Goal: Task Accomplishment & Management: Manage account settings

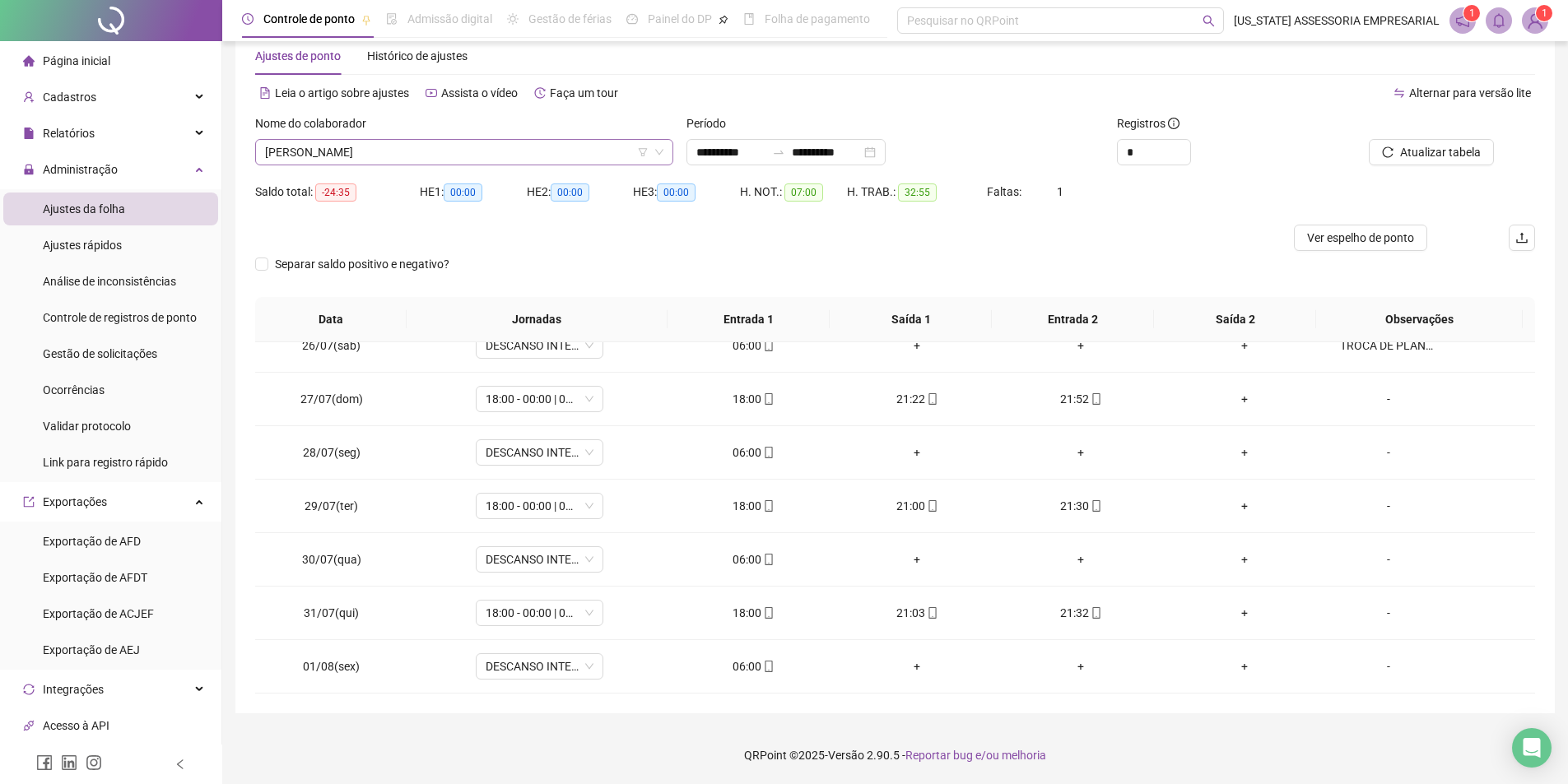
scroll to position [31775, 0]
click at [513, 159] on span "[PERSON_NAME]" at bounding box center [464, 152] width 399 height 25
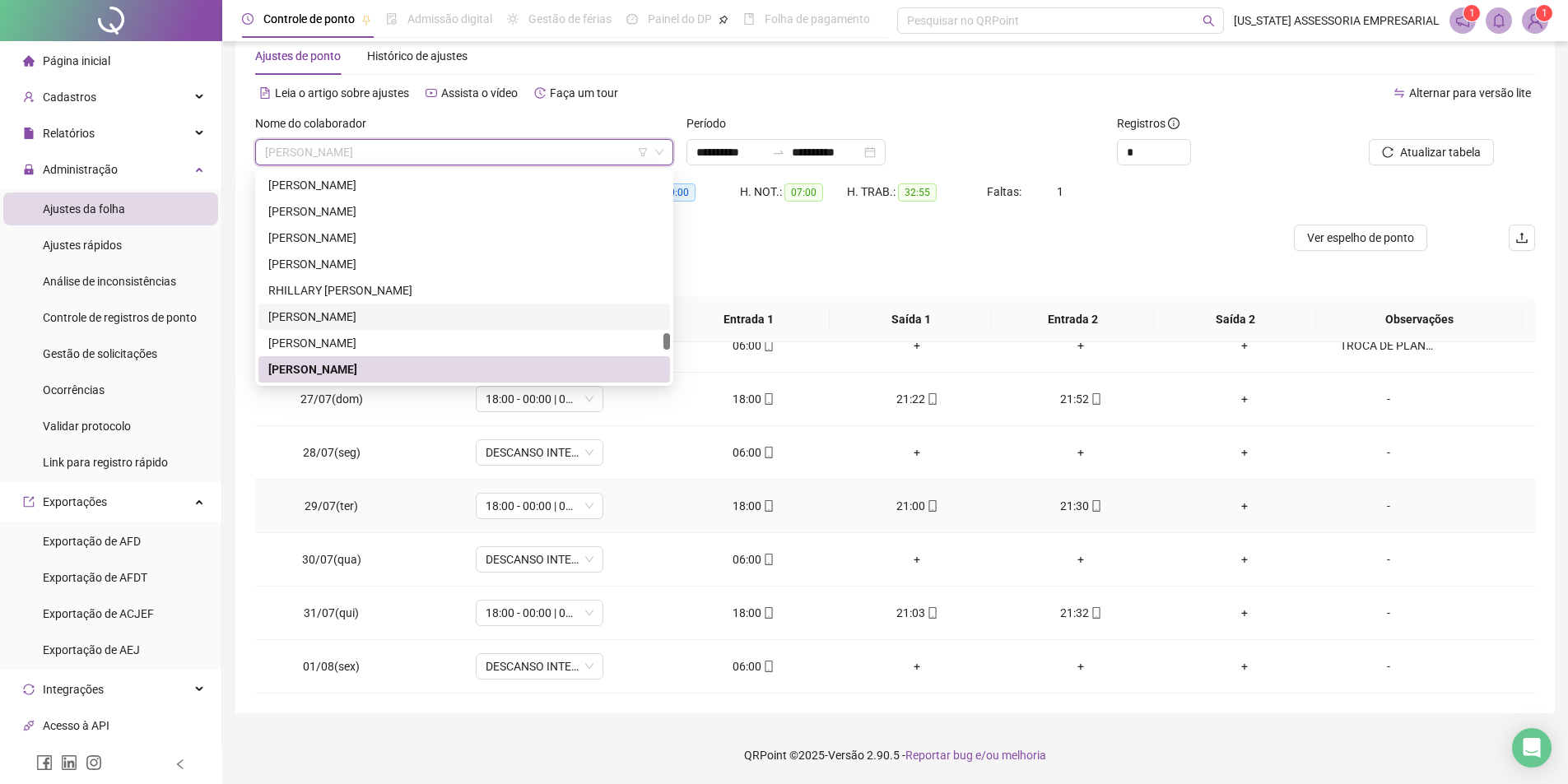
click at [1386, 510] on div "-" at bounding box center [1389, 505] width 98 height 18
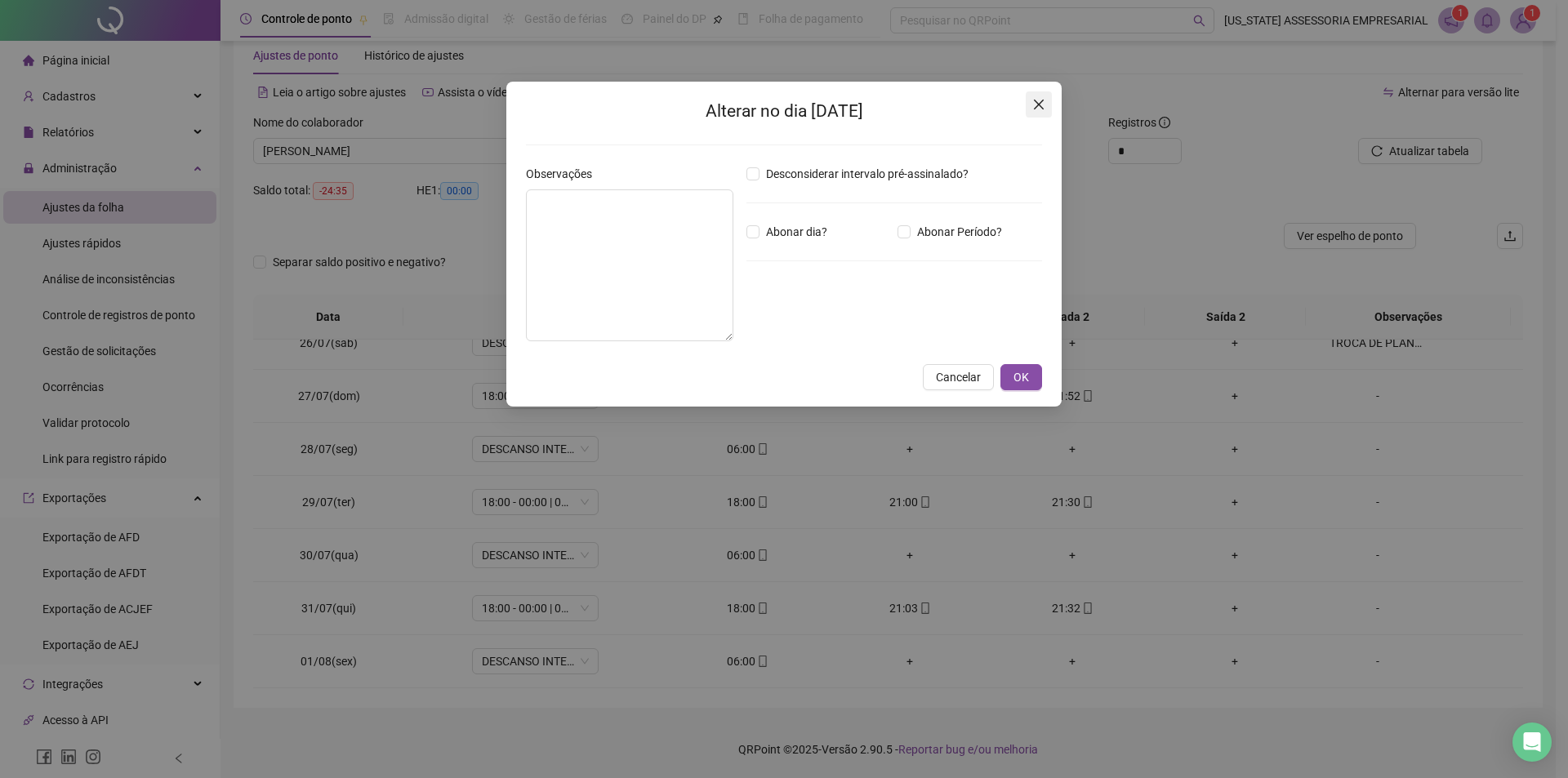
click at [1030, 110] on span "Close" at bounding box center [1039, 104] width 26 height 13
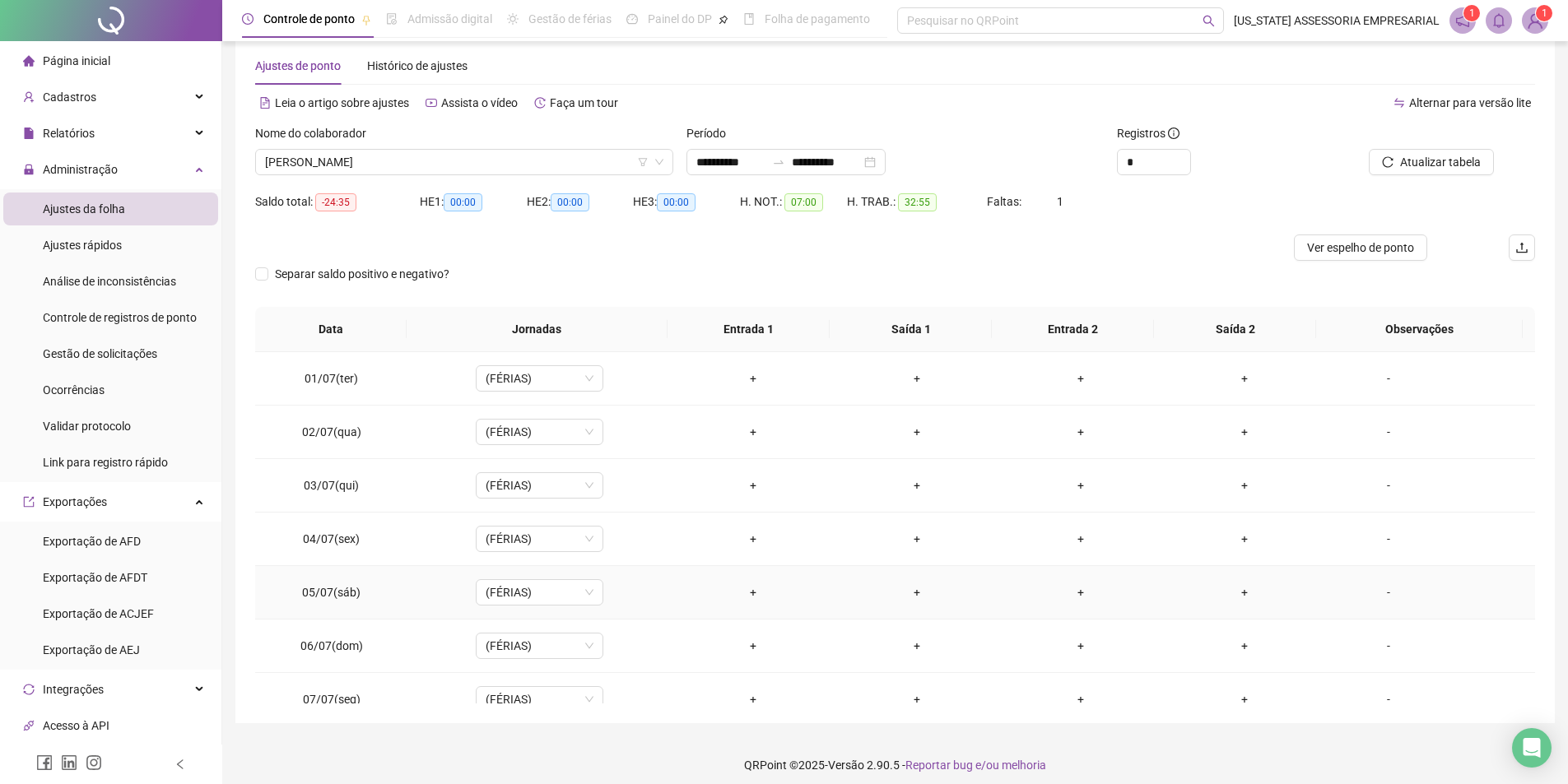
scroll to position [0, 0]
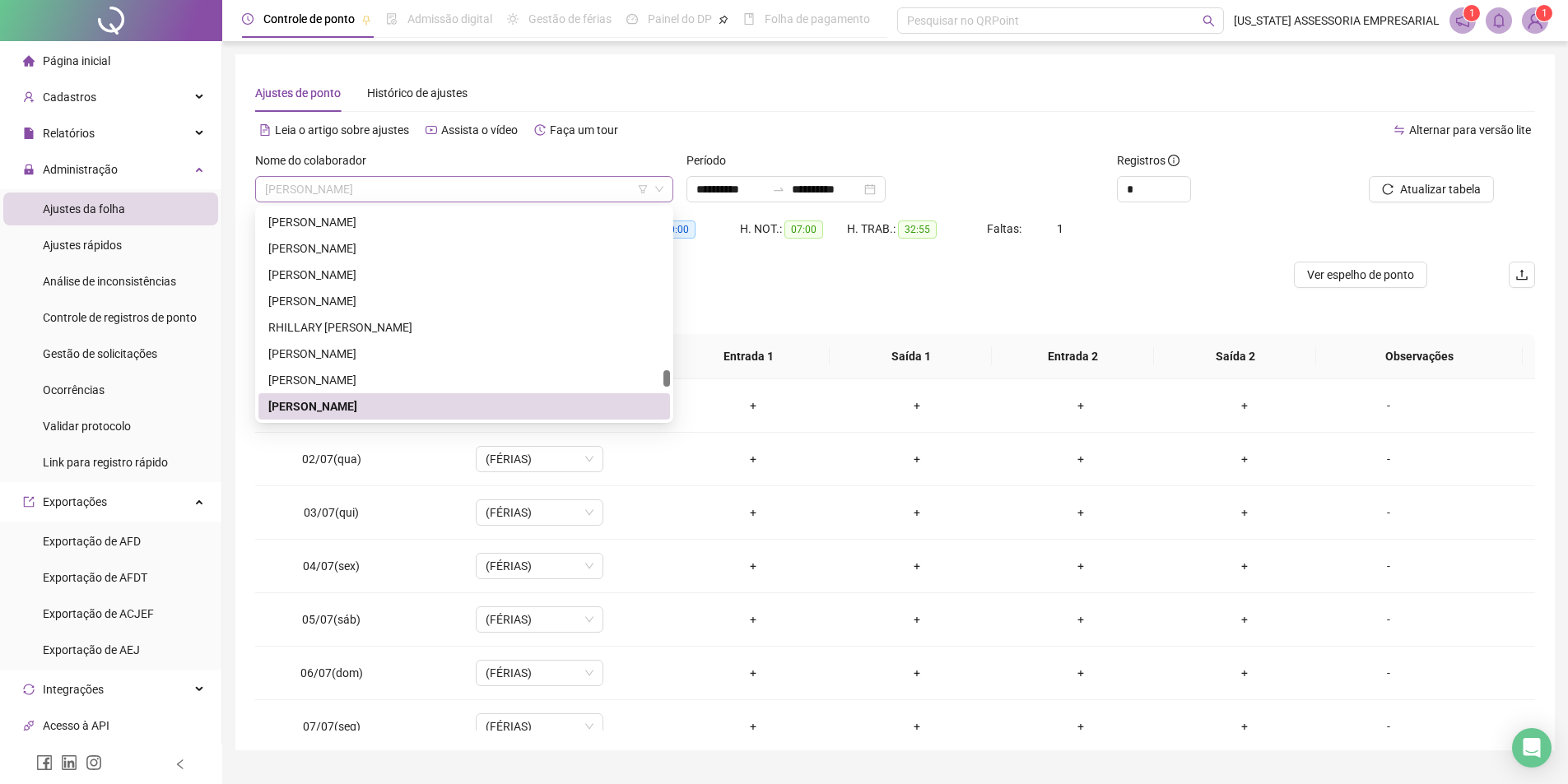
click at [415, 192] on span "[PERSON_NAME]" at bounding box center [464, 189] width 399 height 25
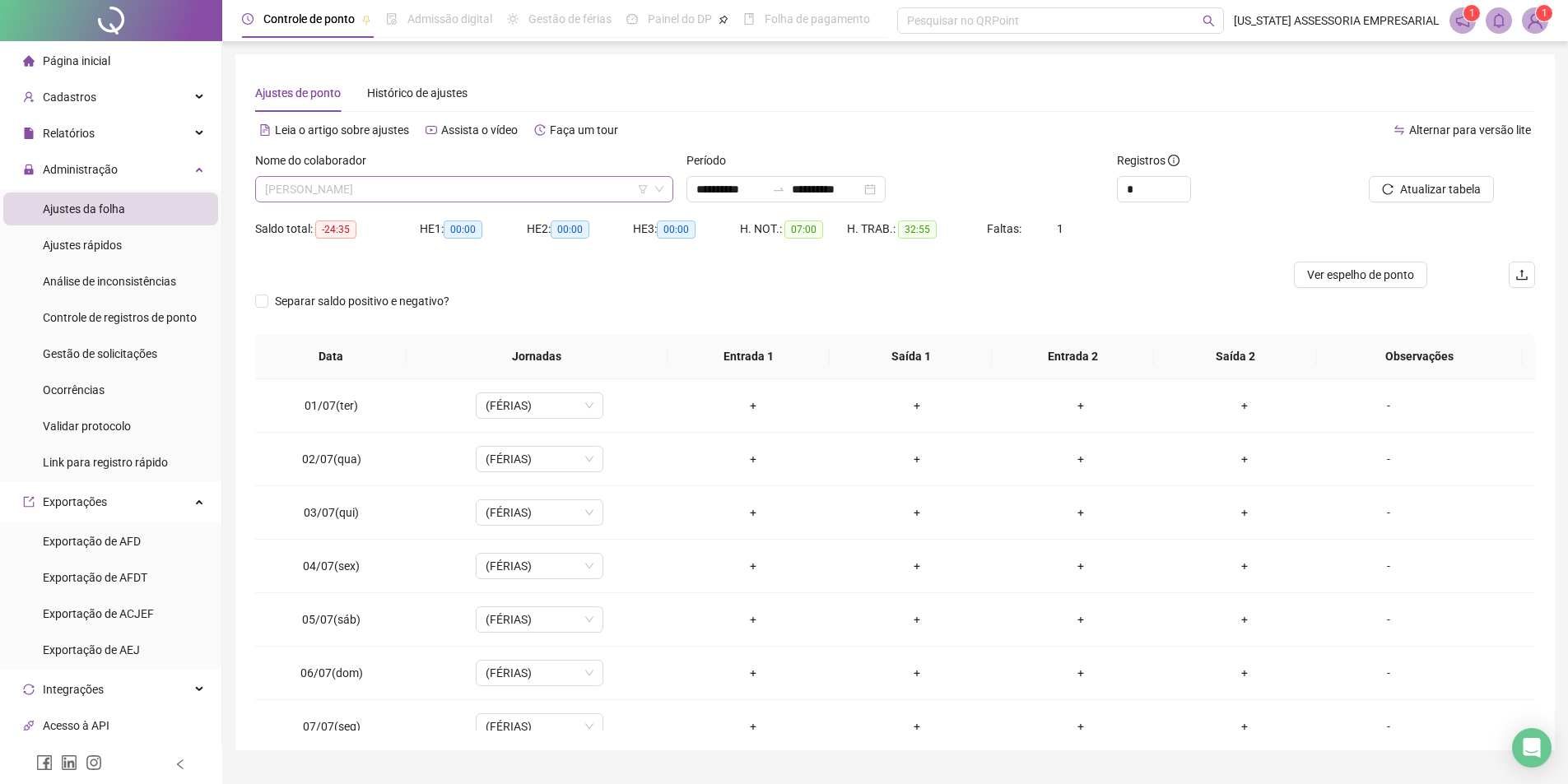
click at [415, 193] on span "[PERSON_NAME]" at bounding box center [464, 189] width 399 height 25
type input "*******"
click at [389, 225] on div "[PERSON_NAME]" at bounding box center [465, 221] width 392 height 18
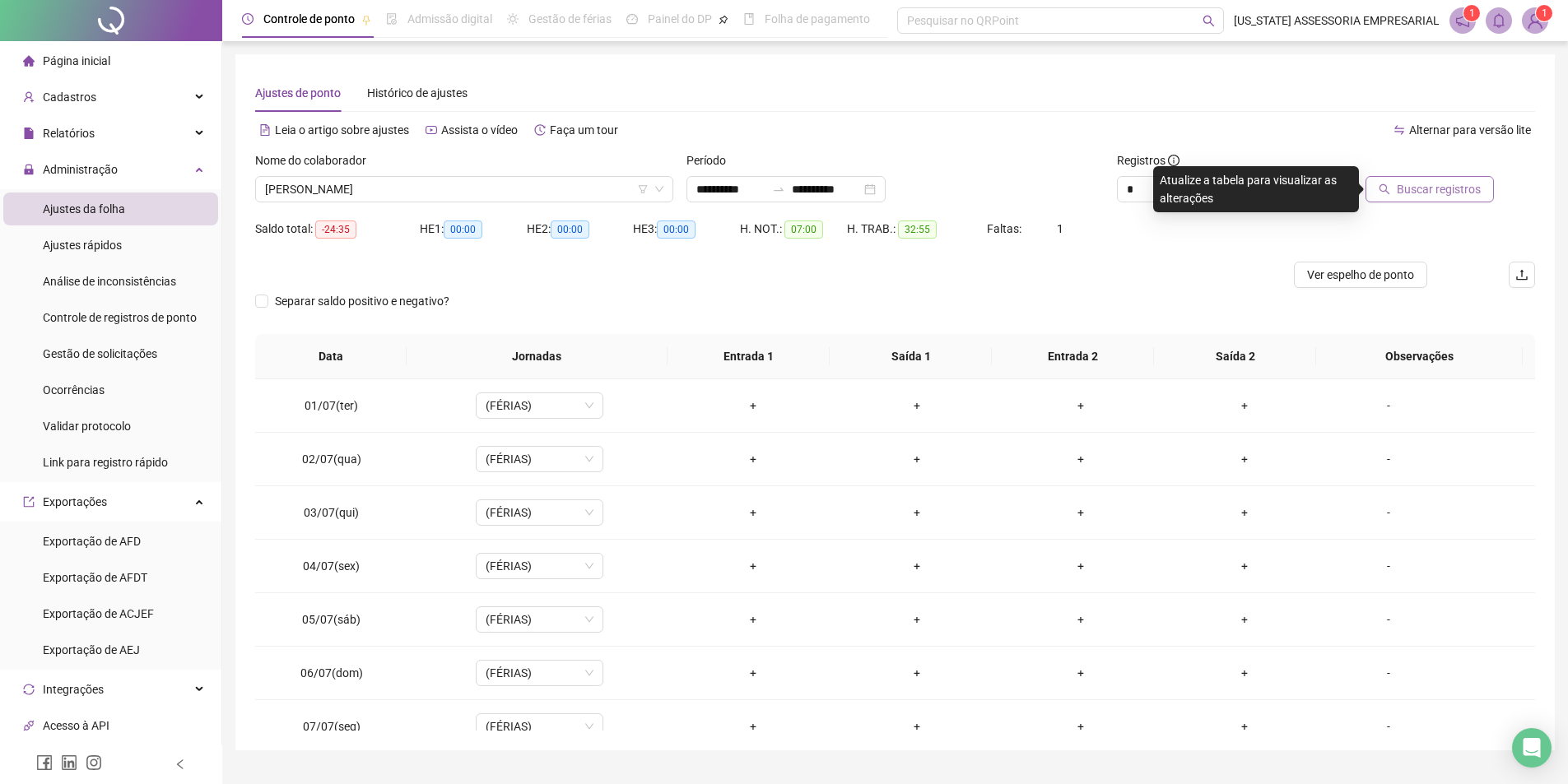
click at [1450, 201] on button "Buscar registros" at bounding box center [1430, 189] width 128 height 26
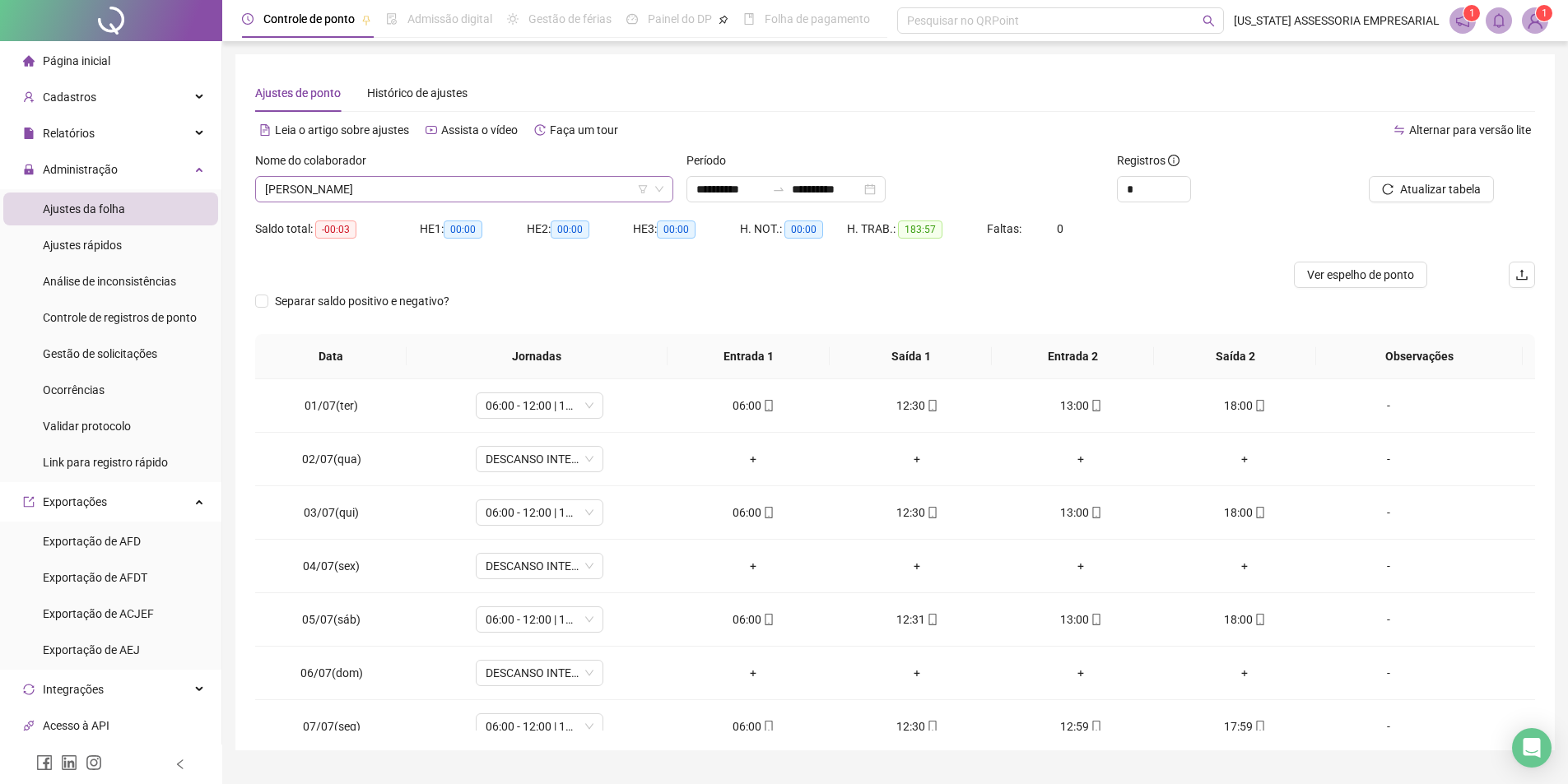
scroll to position [32354, 0]
click at [552, 198] on span "ROMILDO DE OLIVEIRA COSTA" at bounding box center [464, 189] width 399 height 25
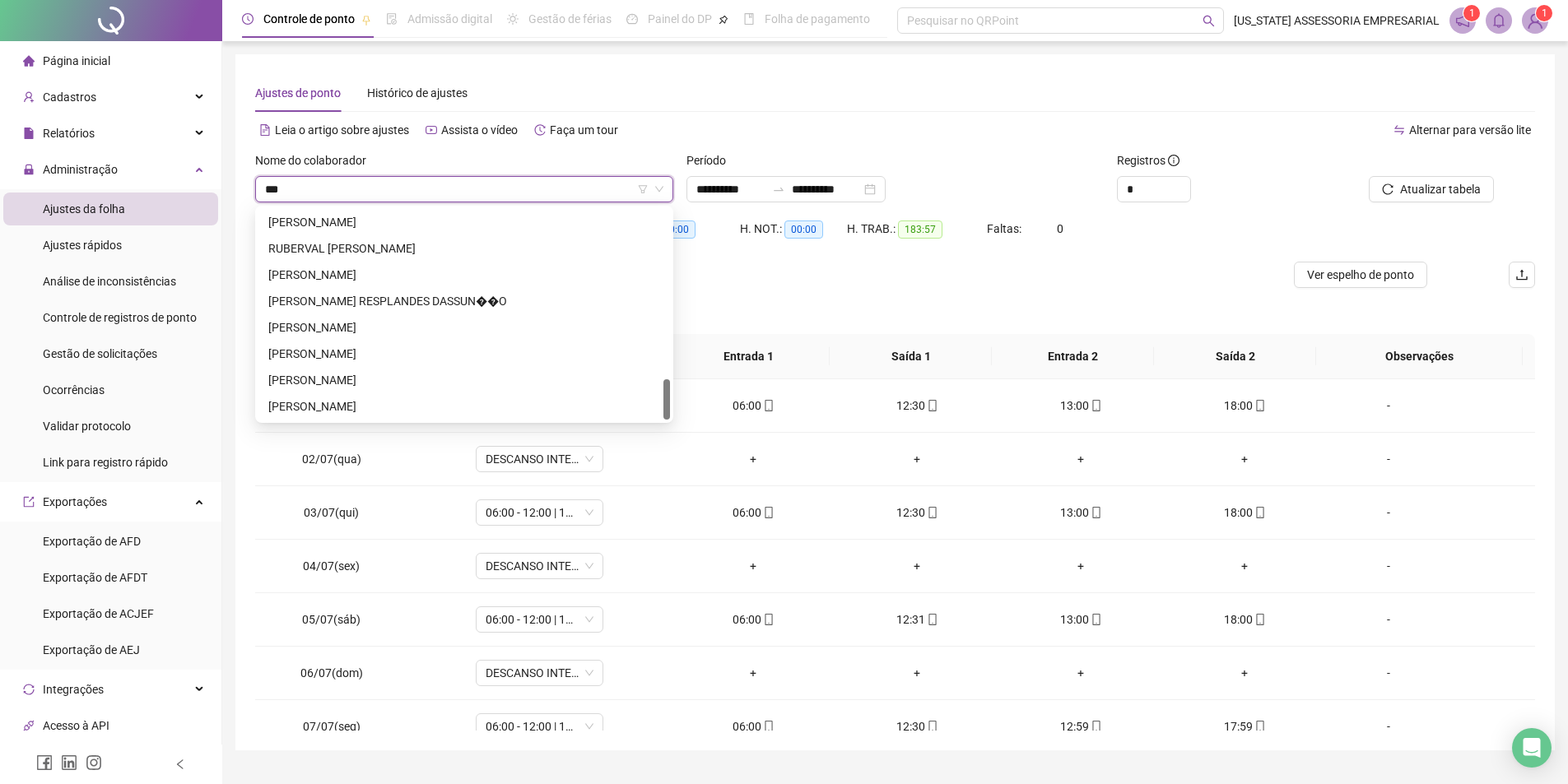
scroll to position [0, 0]
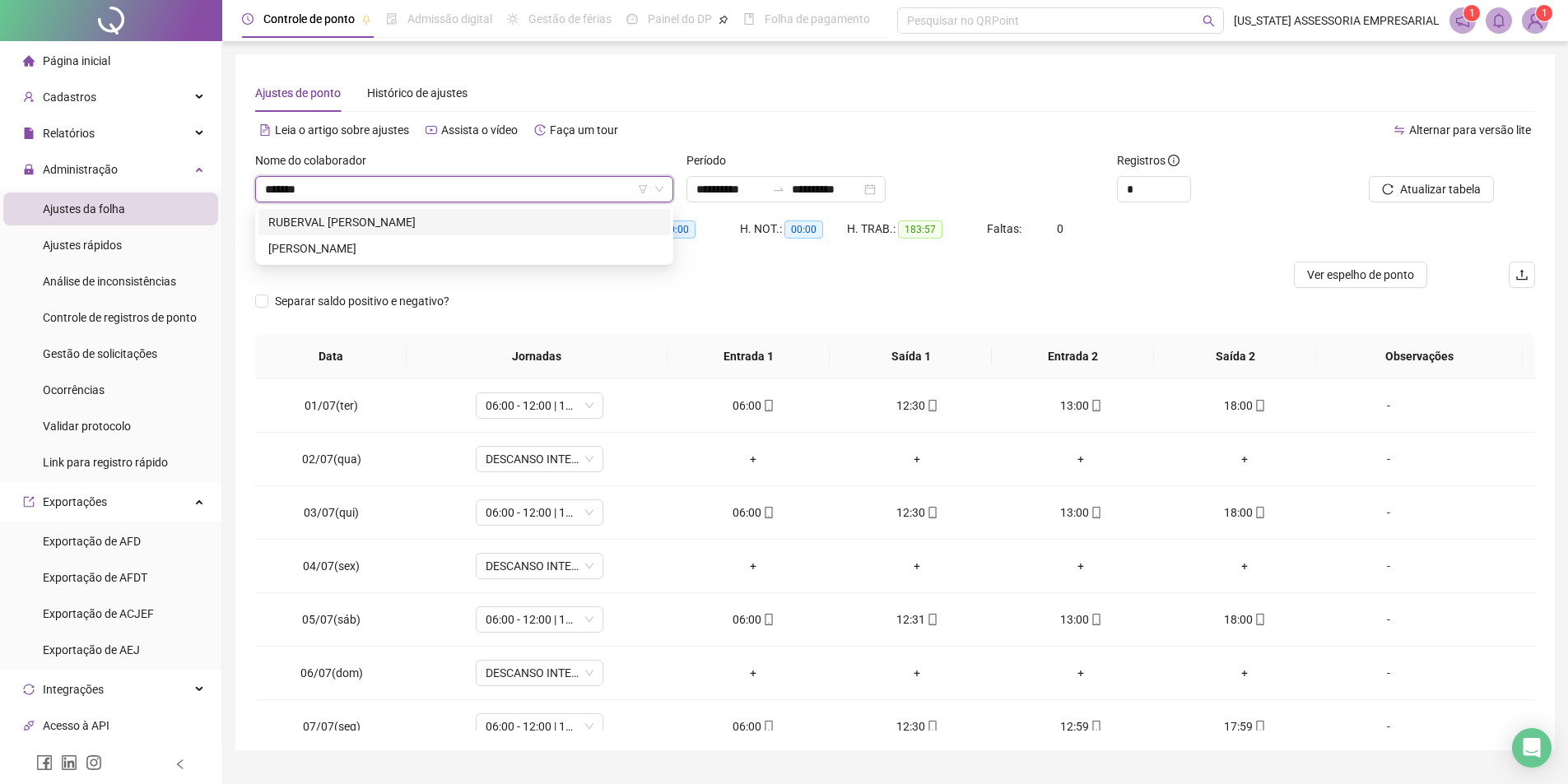
type input "********"
click at [448, 227] on div "RUBERVAL AIRES DA SILVA" at bounding box center [465, 221] width 392 height 18
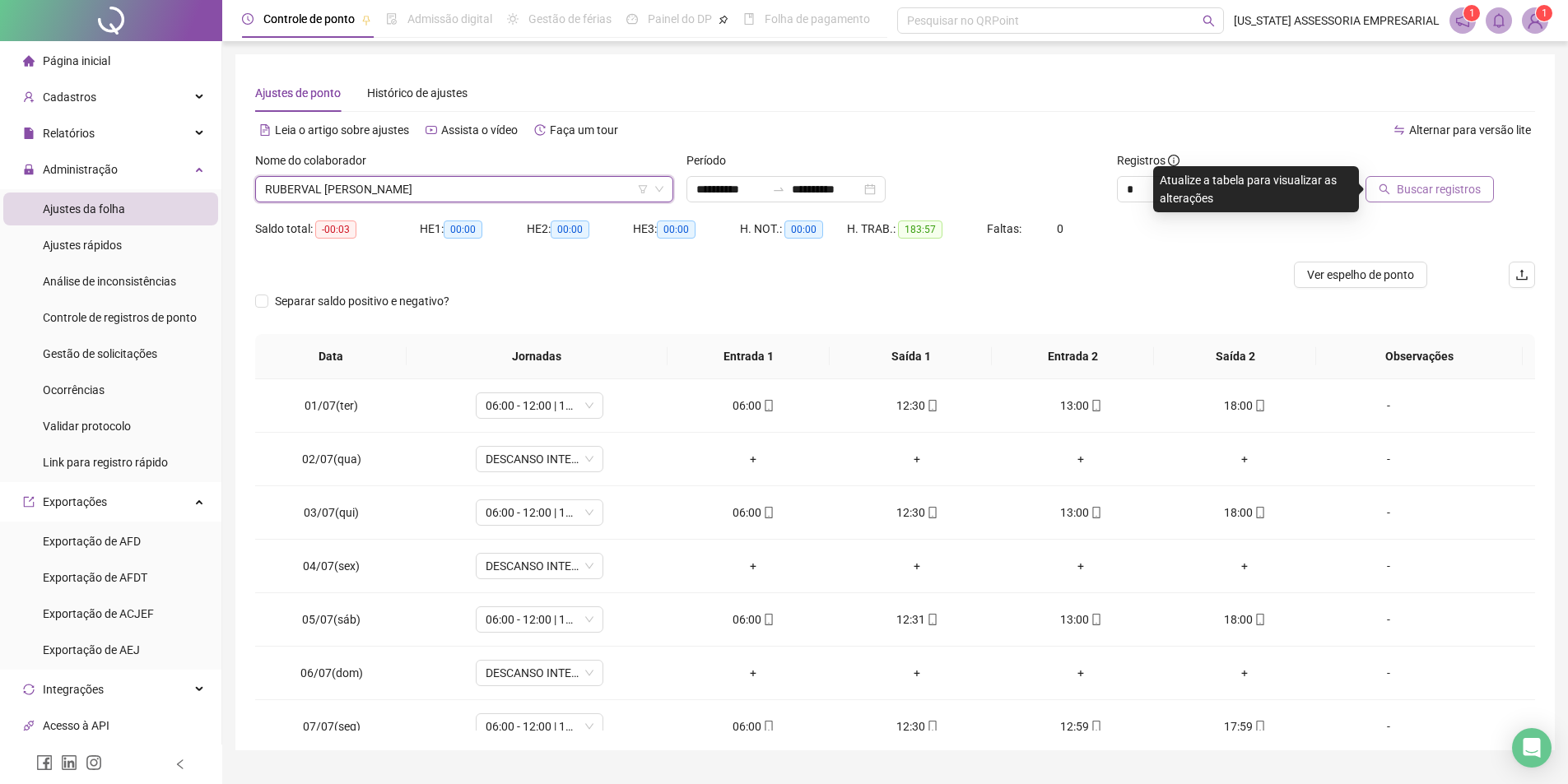
click at [1392, 181] on button "Buscar registros" at bounding box center [1430, 189] width 128 height 26
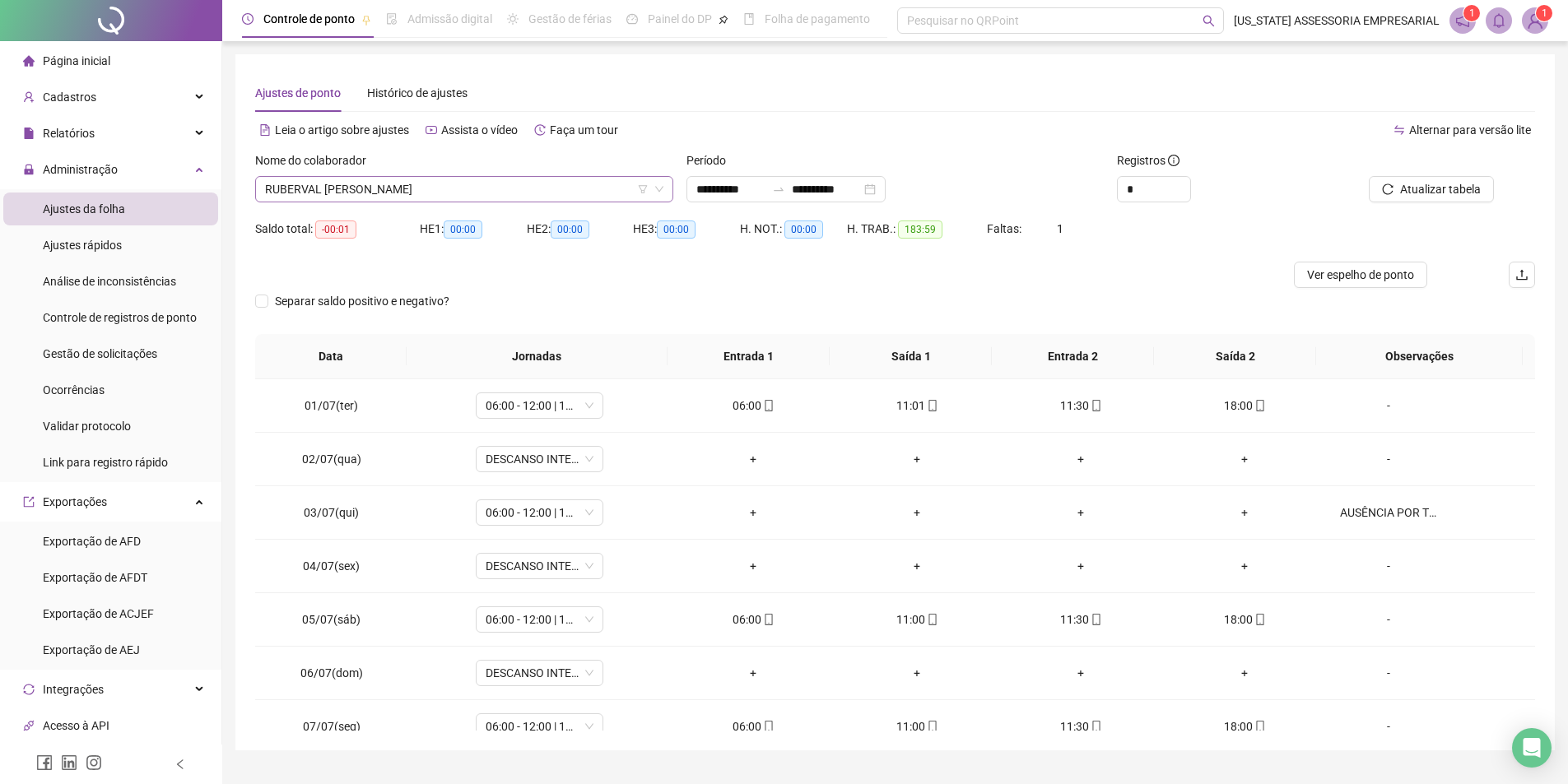
scroll to position [32986, 0]
click at [495, 188] on span "RUBERVAL AIRES DA SILVA" at bounding box center [464, 189] width 399 height 25
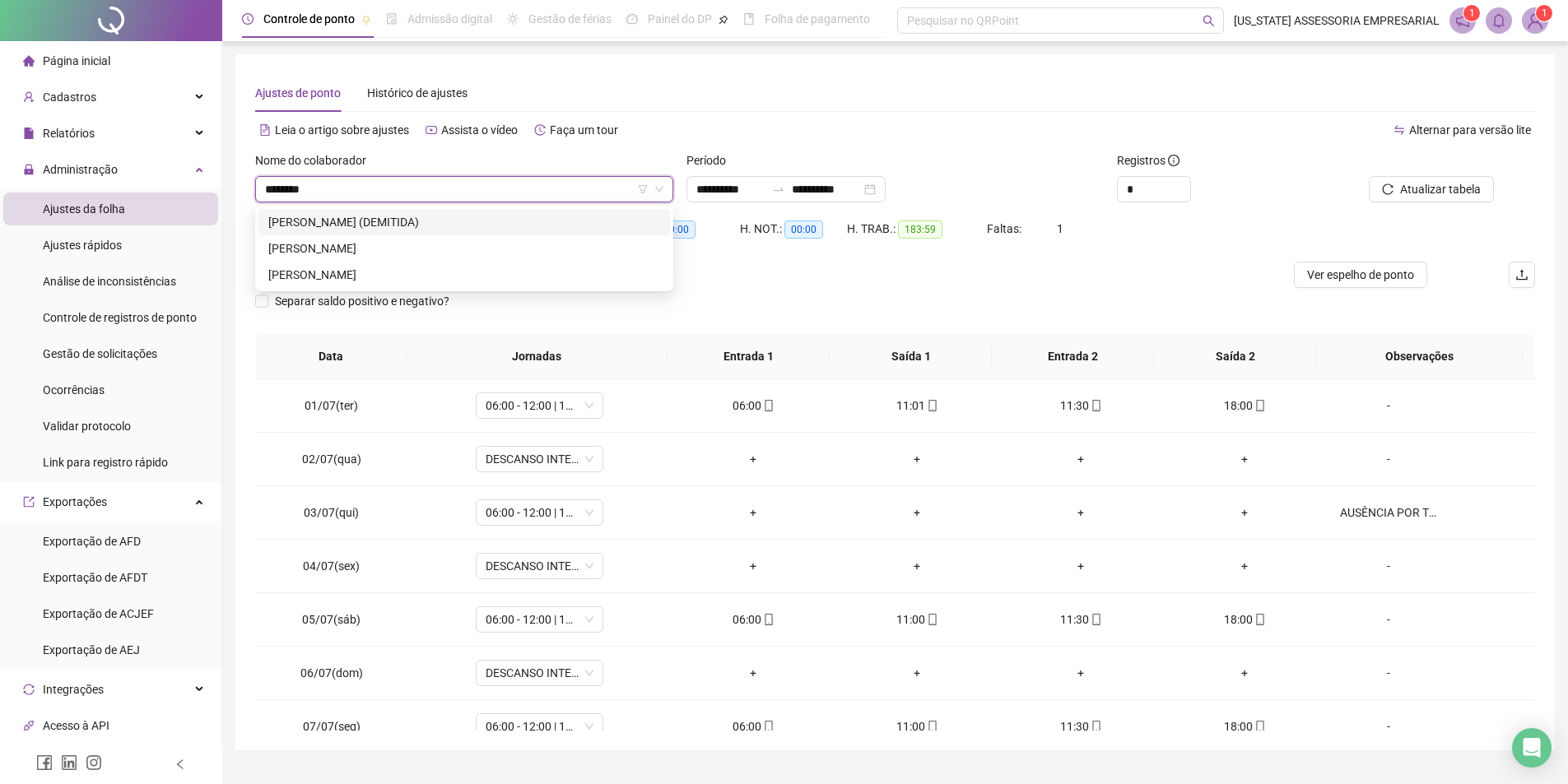
scroll to position [0, 0]
type input "*********"
click at [340, 222] on div "SANDRA DA SILVA GOMES" at bounding box center [465, 221] width 392 height 18
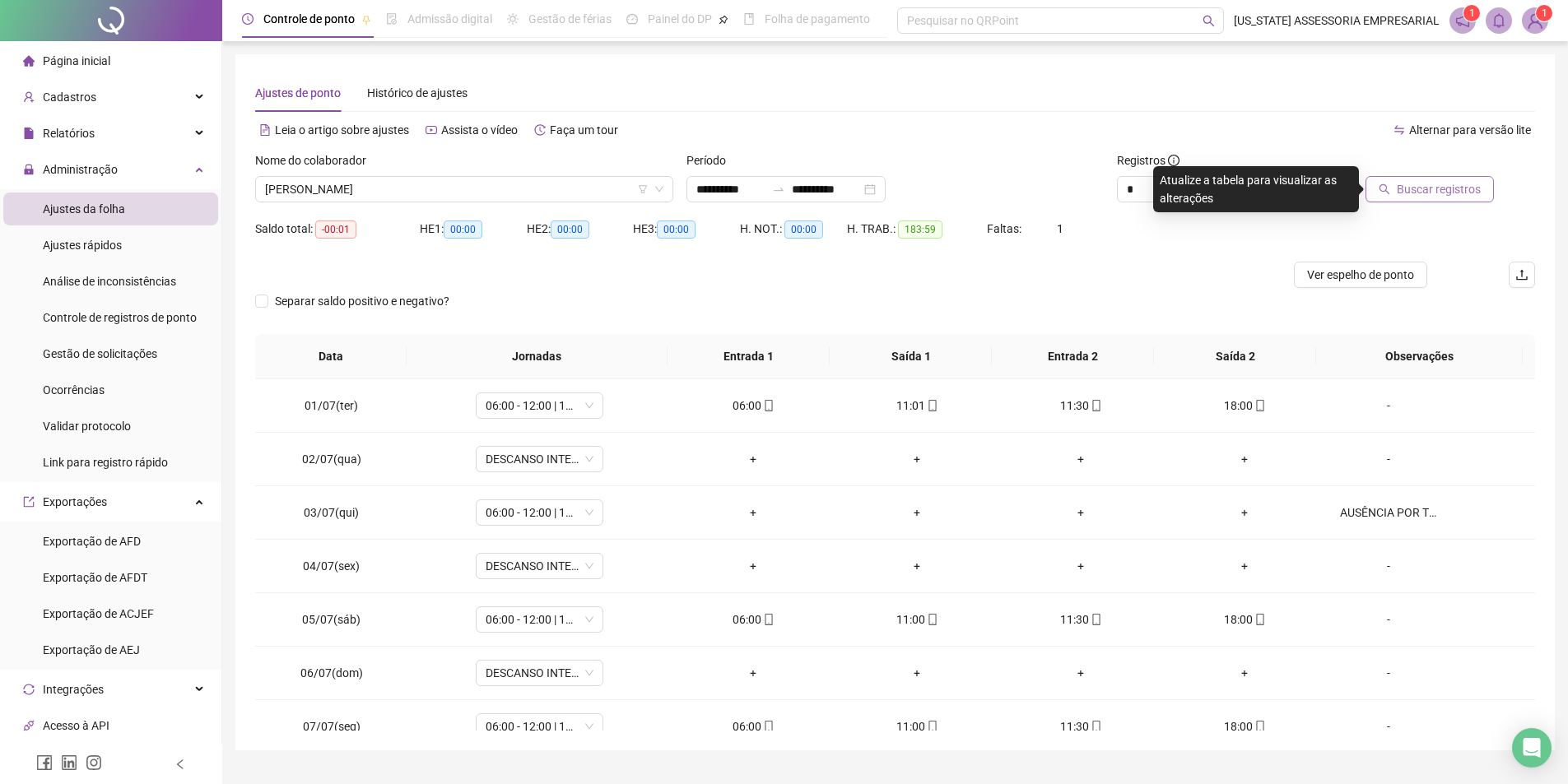
click at [1415, 191] on span "Buscar registros" at bounding box center [1439, 189] width 84 height 18
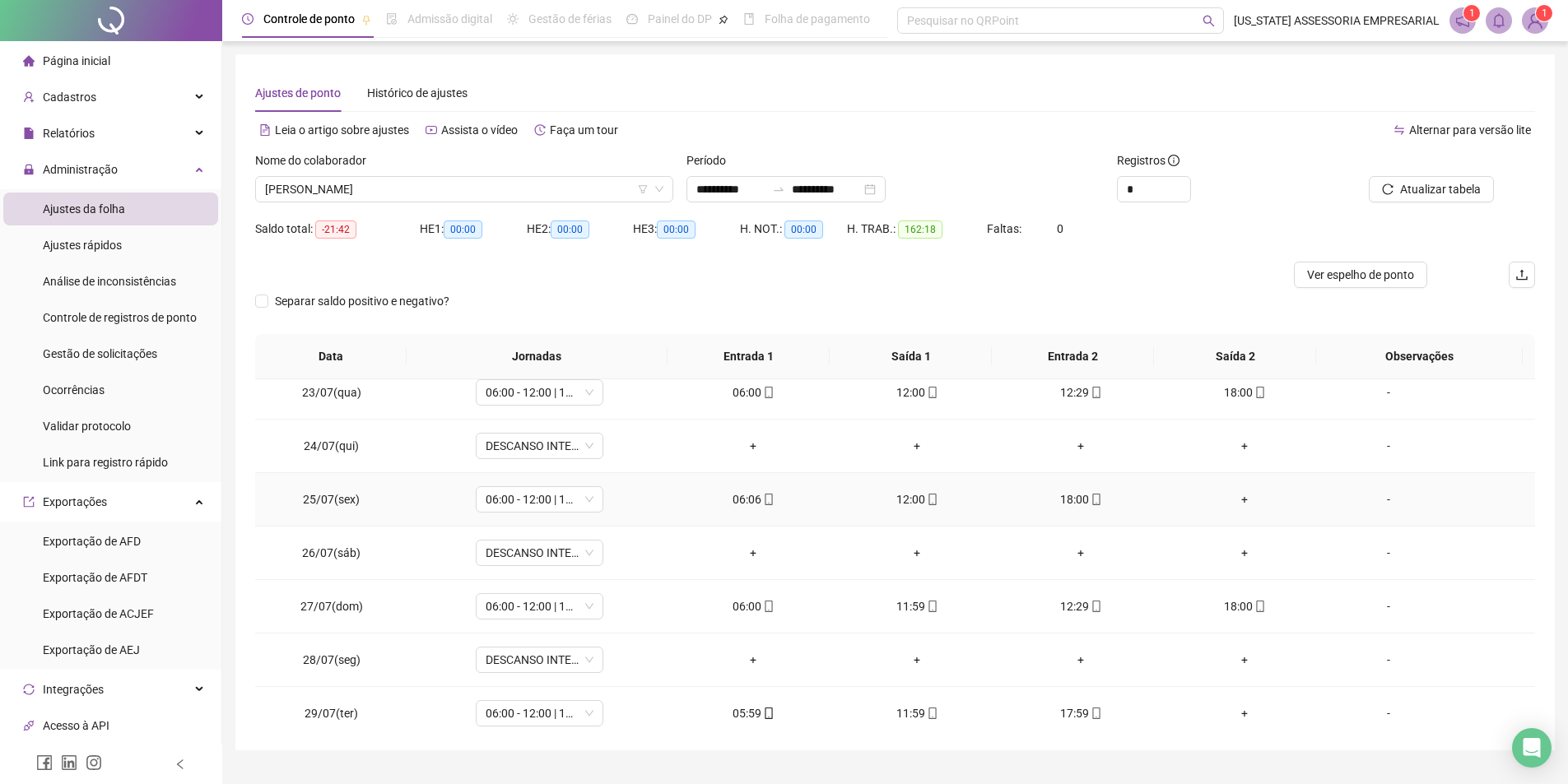
scroll to position [1152, 0]
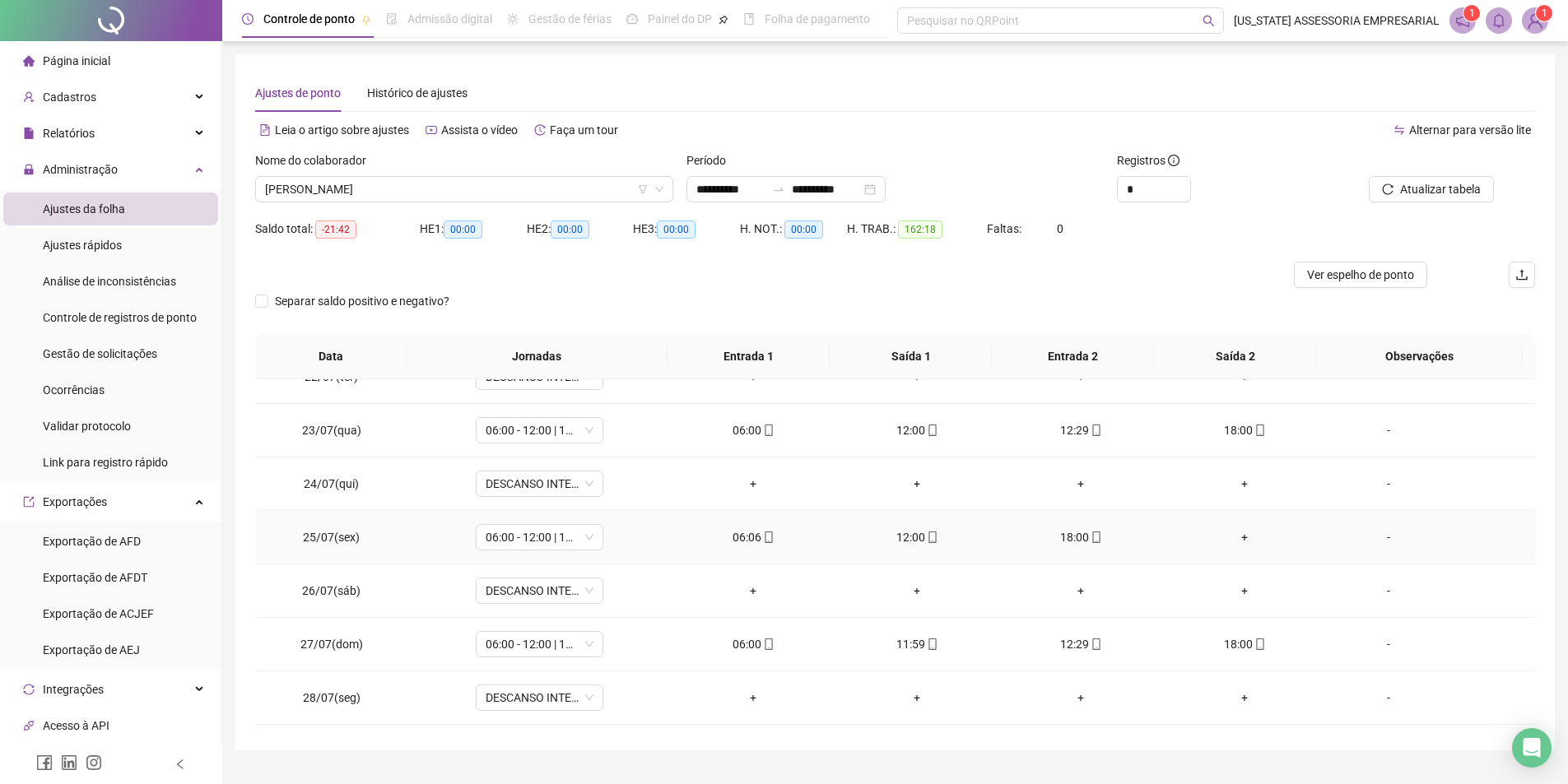
click at [1232, 537] on div "+" at bounding box center [1245, 537] width 138 height 18
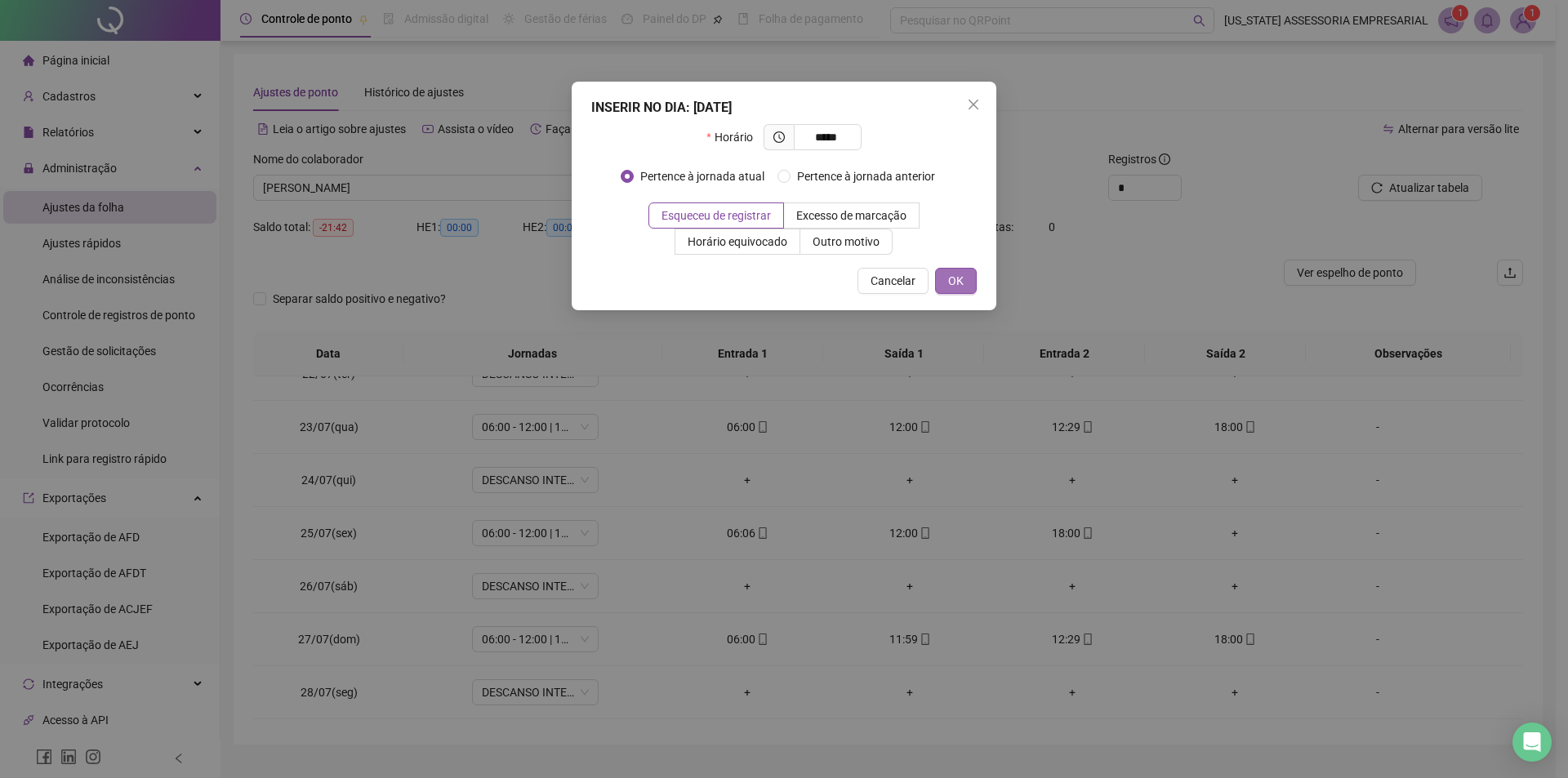
type input "*****"
click at [958, 277] on span "OK" at bounding box center [956, 280] width 16 height 18
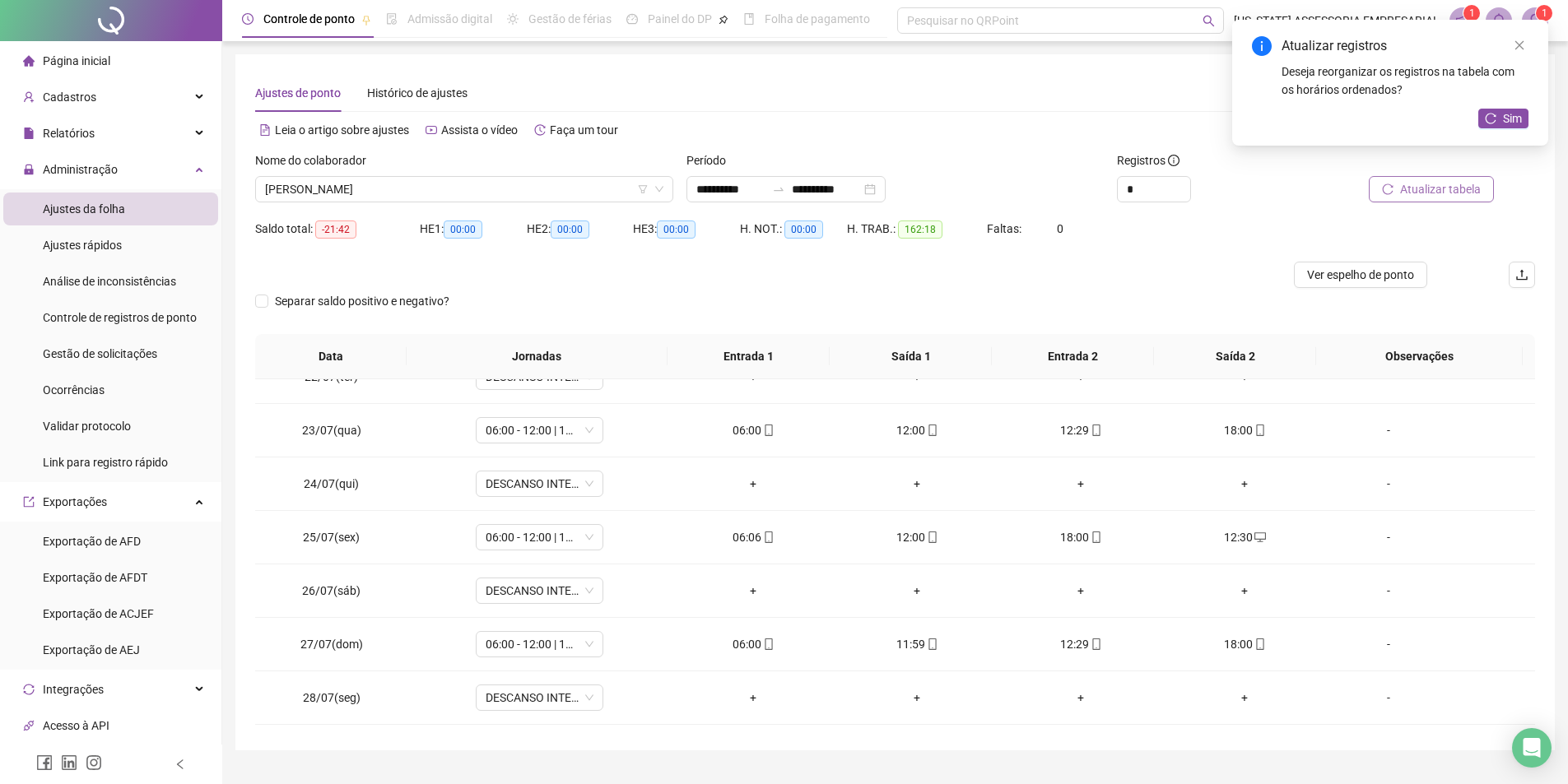
click at [1428, 190] on span "Atualizar tabela" at bounding box center [1440, 189] width 81 height 18
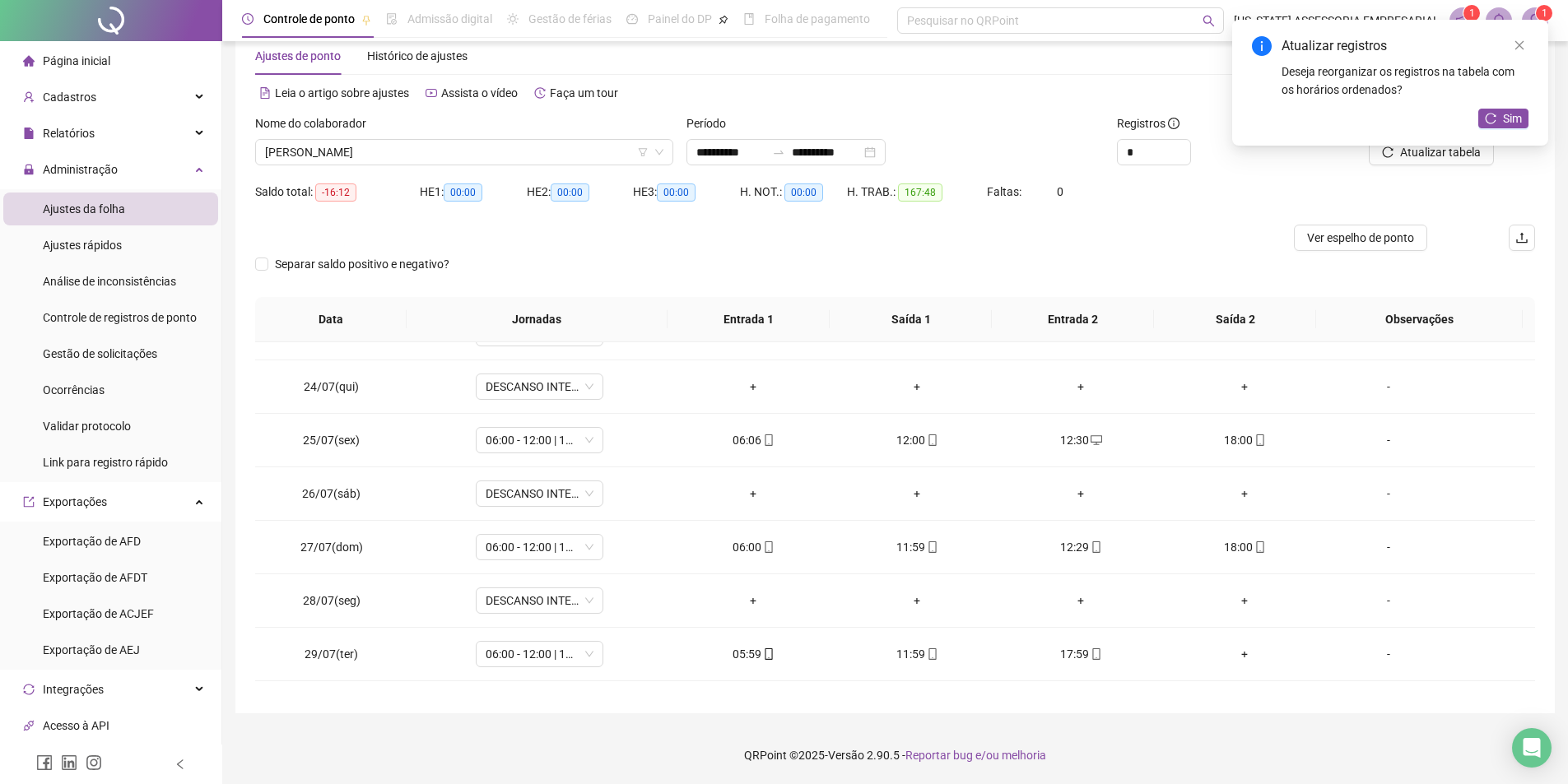
scroll to position [1234, 0]
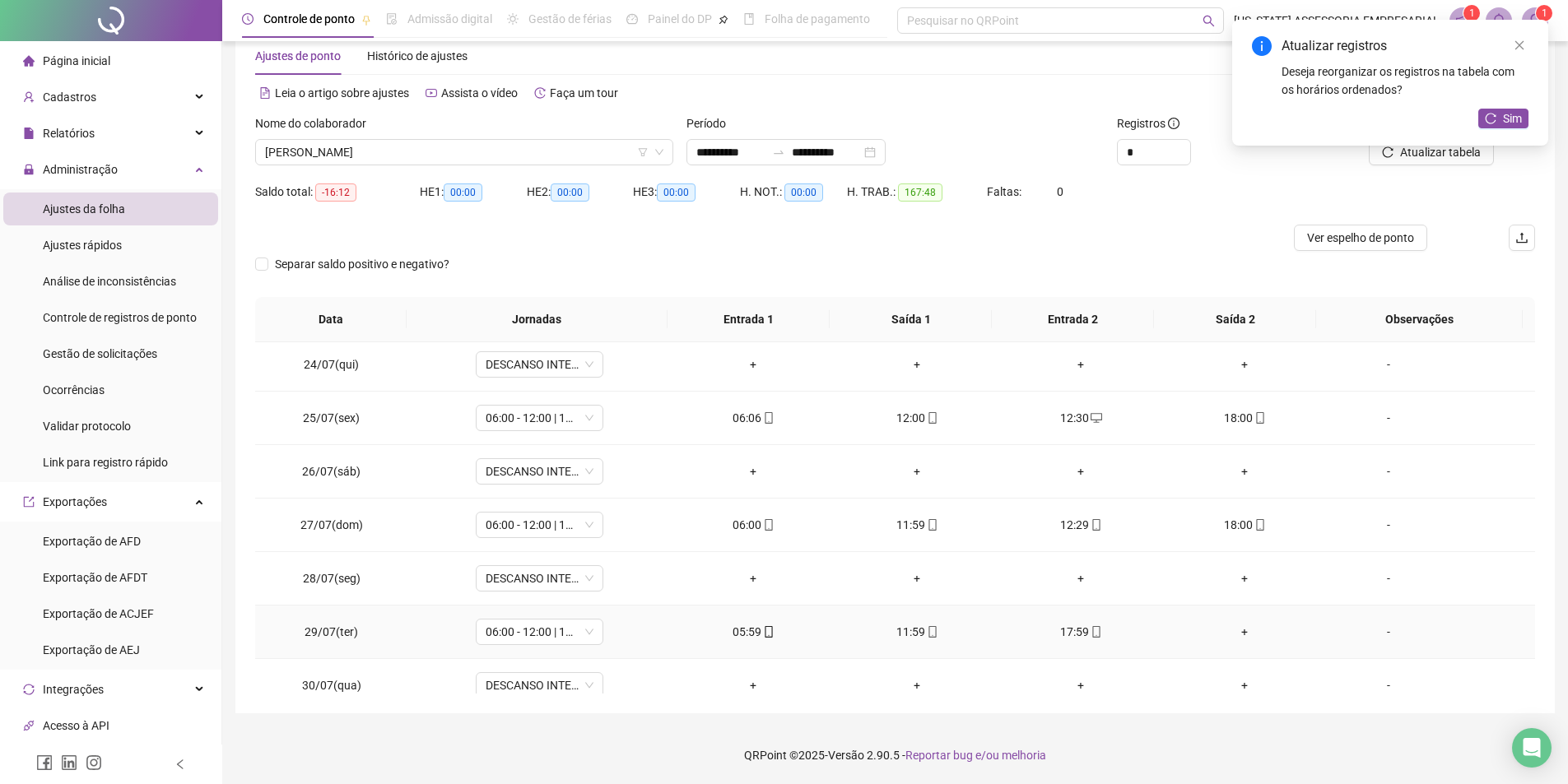
click at [1228, 627] on div "+" at bounding box center [1245, 631] width 138 height 18
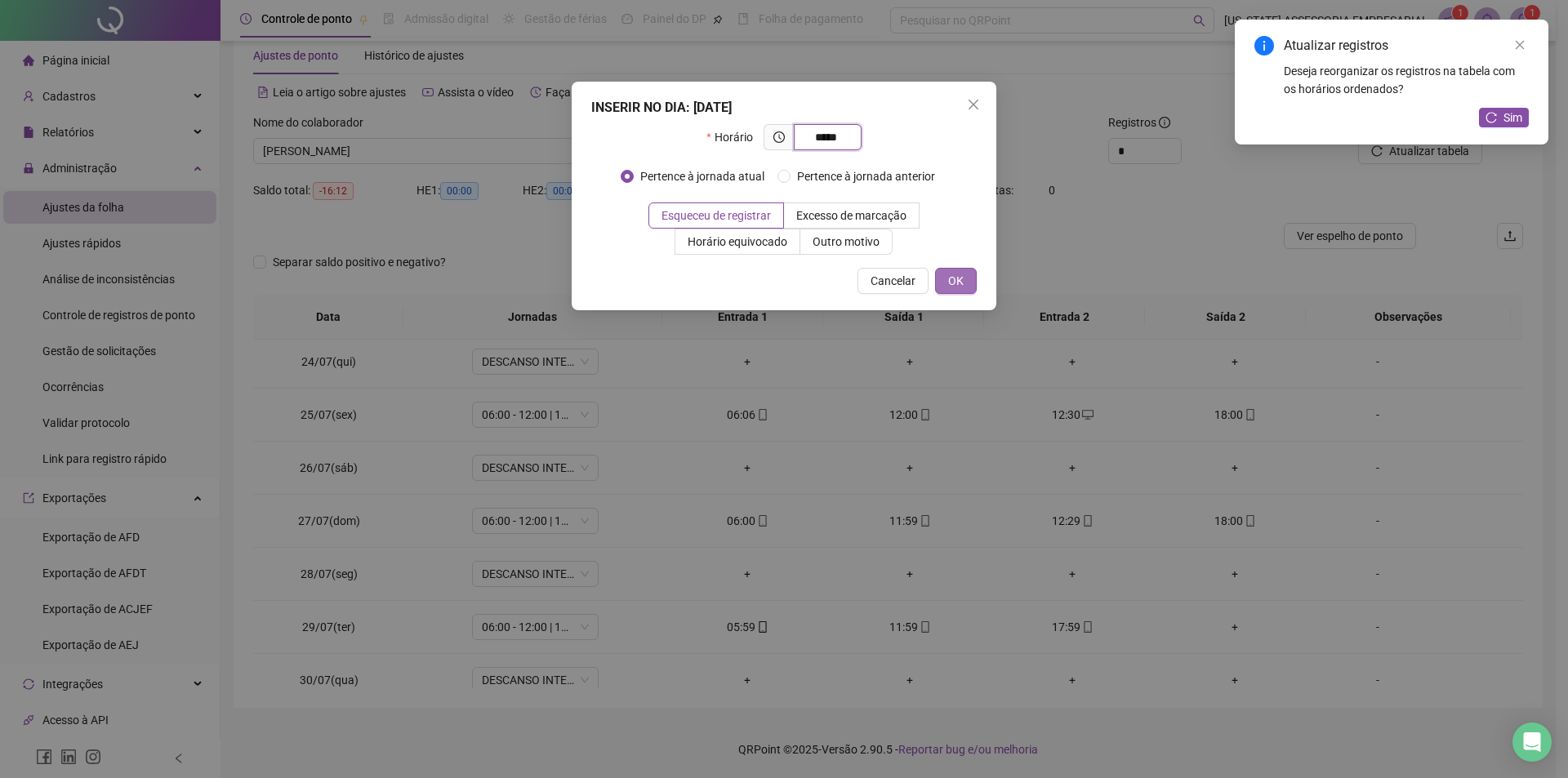
type input "*****"
click at [958, 284] on span "OK" at bounding box center [956, 280] width 16 height 18
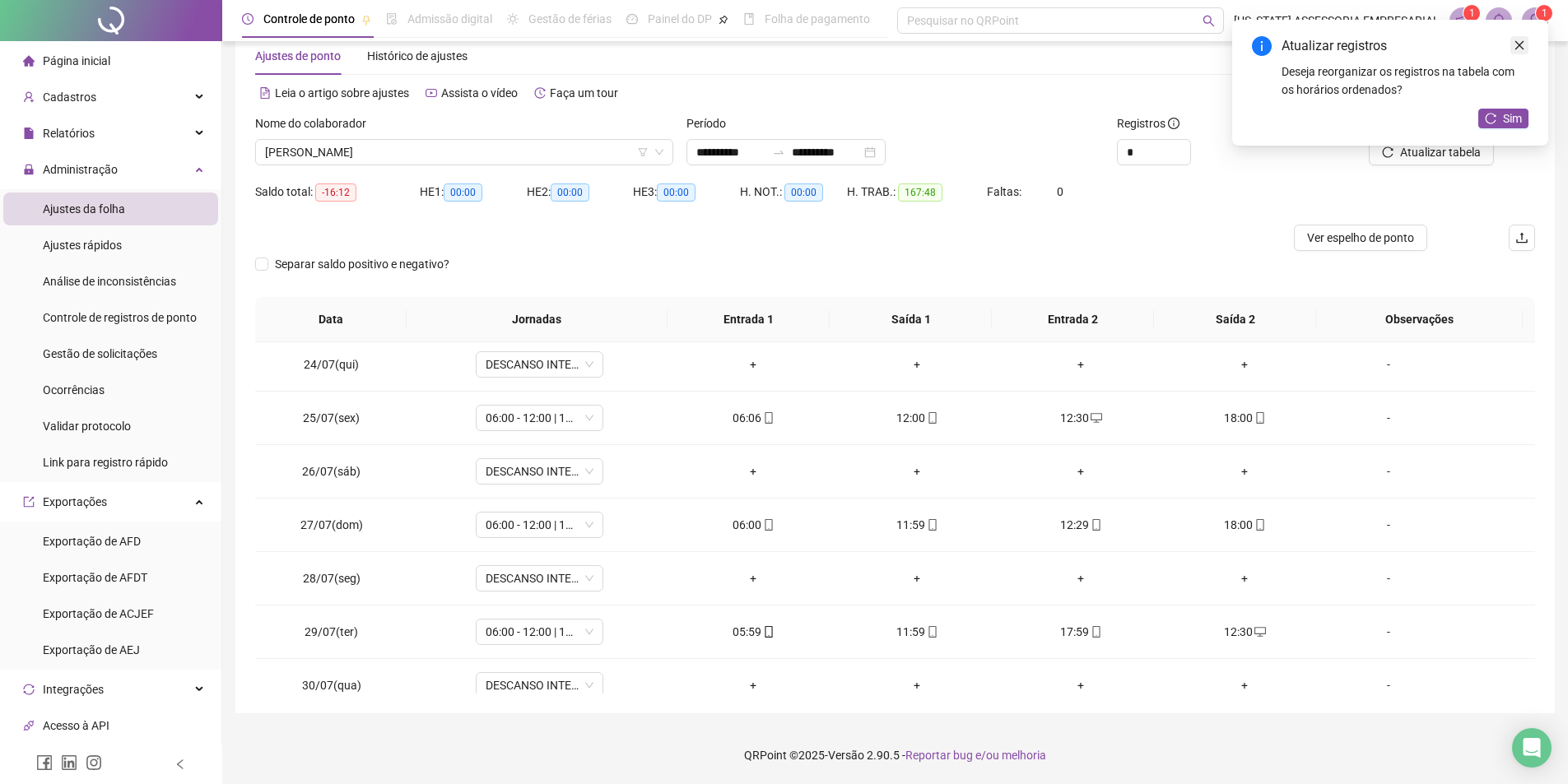
click at [1524, 46] on icon "close" at bounding box center [1520, 46] width 11 height 11
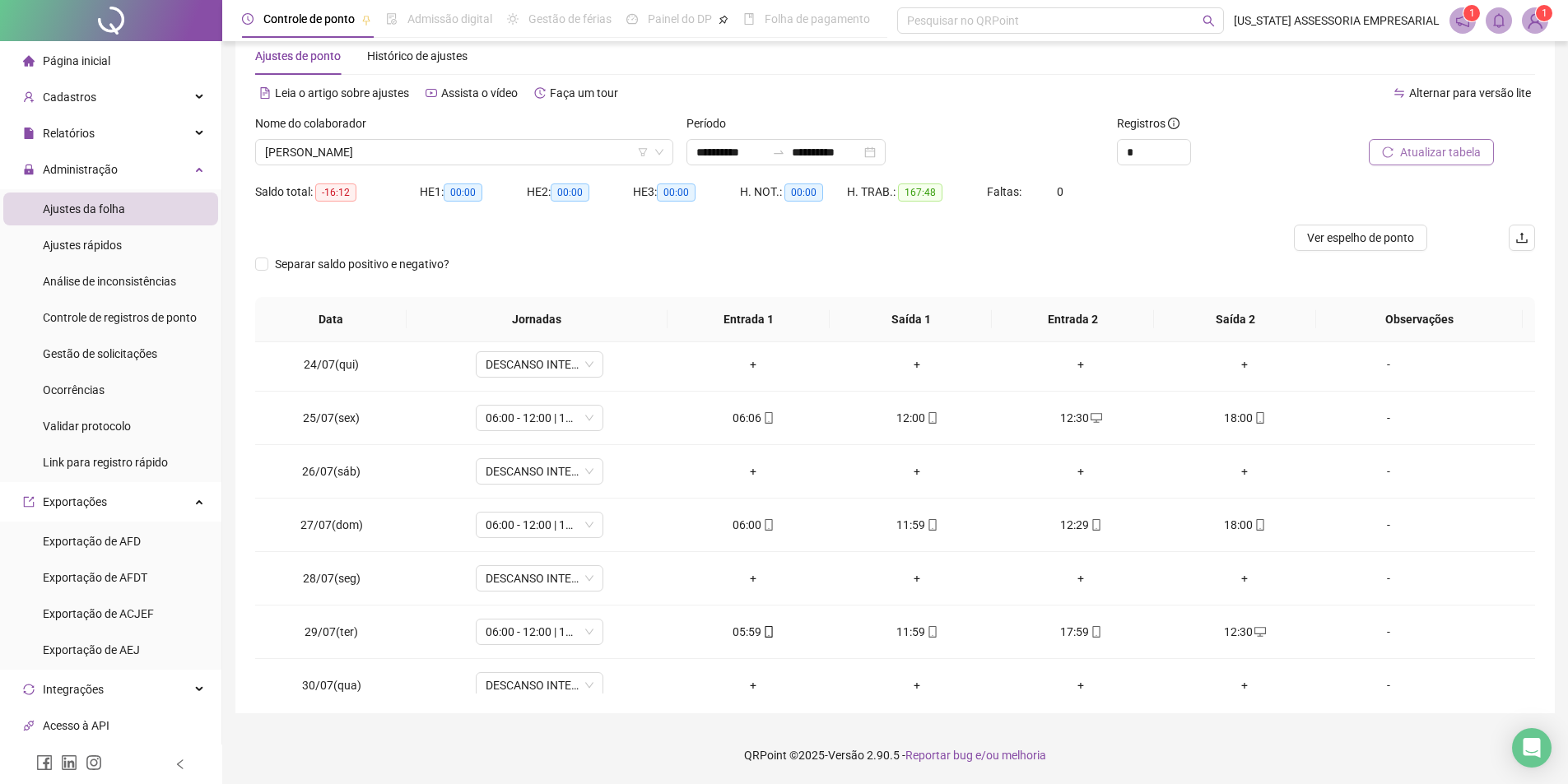
click at [1408, 151] on span "Atualizar tabela" at bounding box center [1440, 151] width 81 height 18
click at [1421, 154] on span "Atualizar tabela" at bounding box center [1440, 151] width 81 height 18
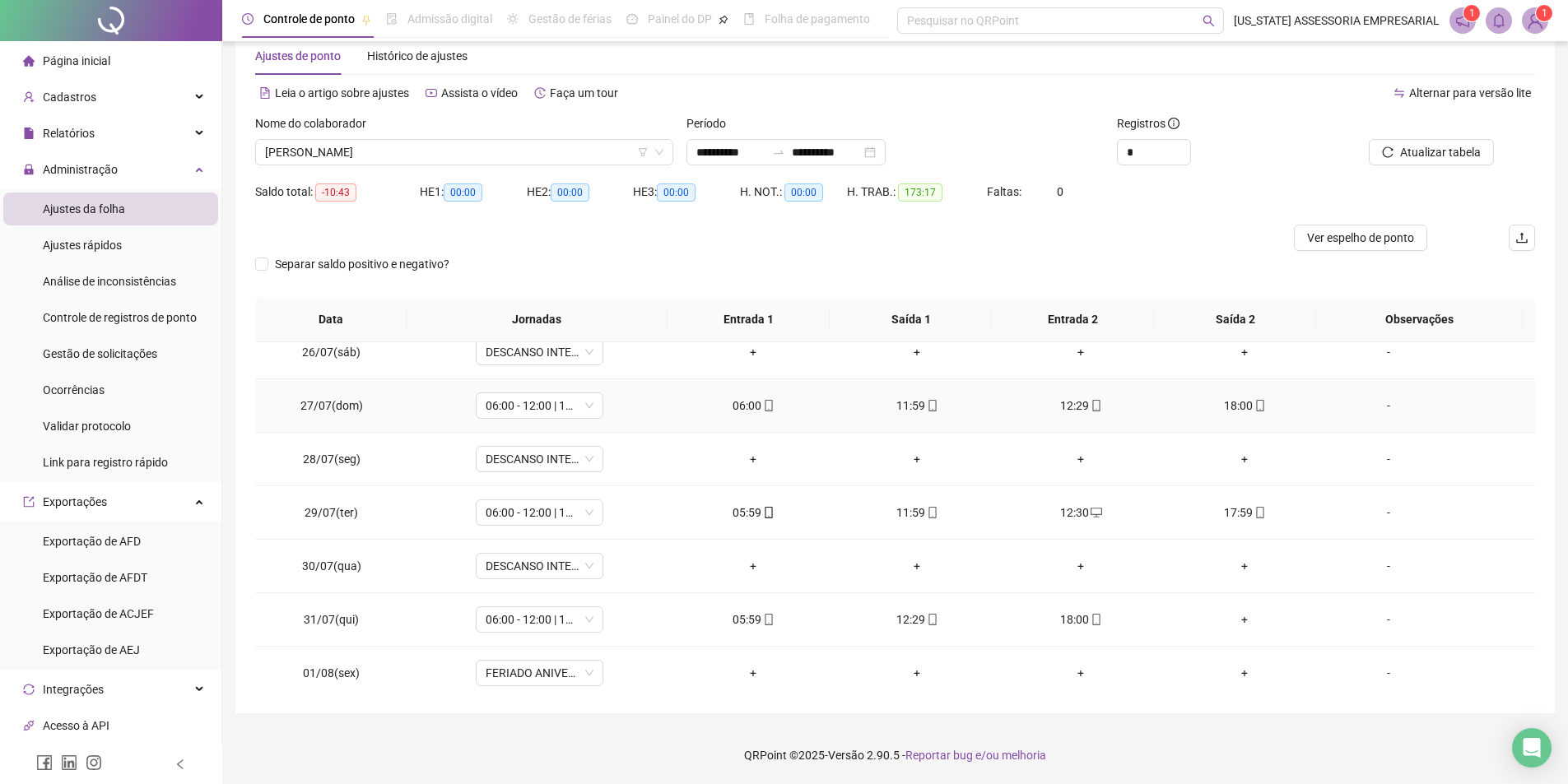
scroll to position [1360, 0]
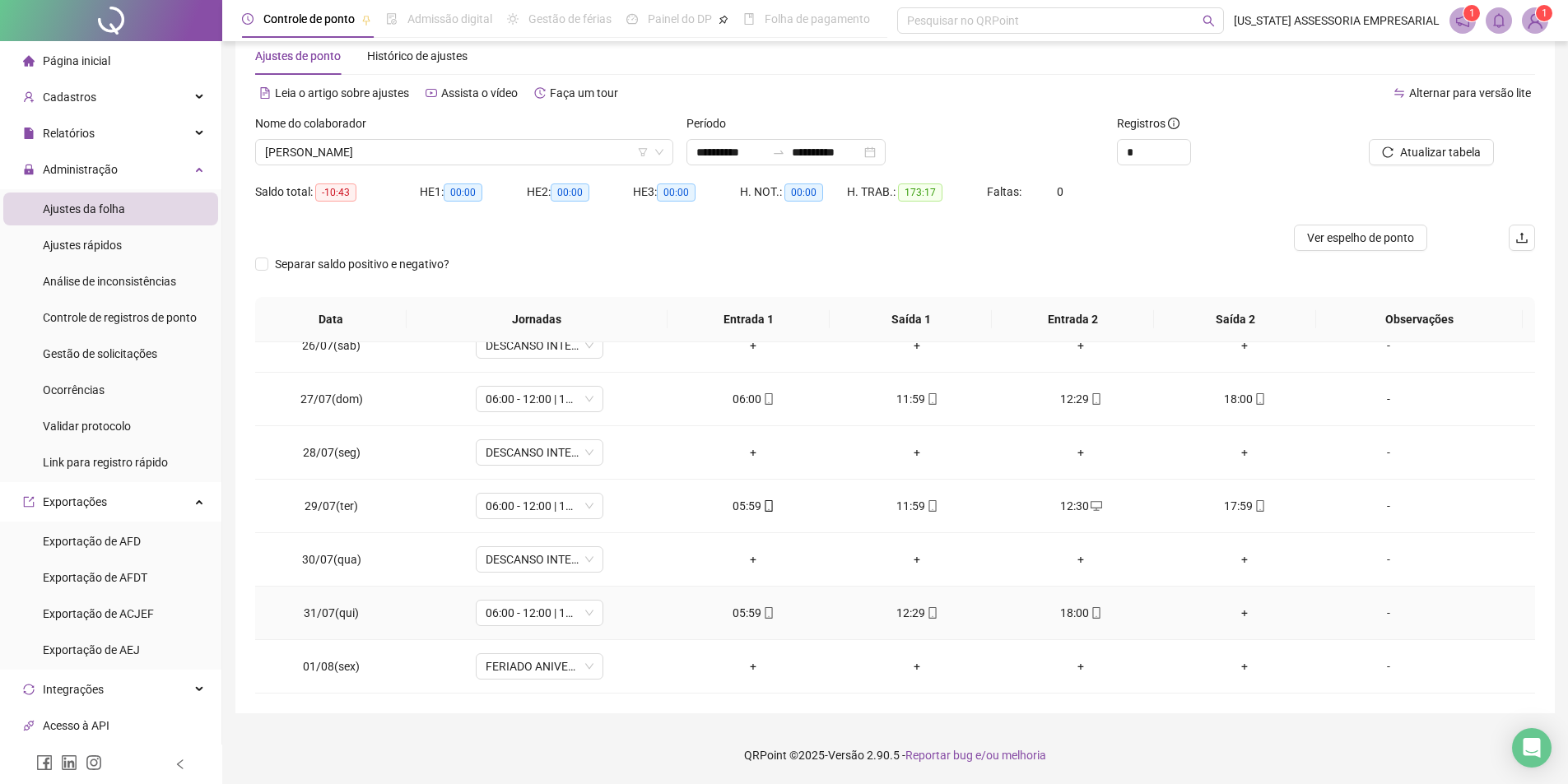
click at [1238, 608] on div "+" at bounding box center [1245, 612] width 138 height 18
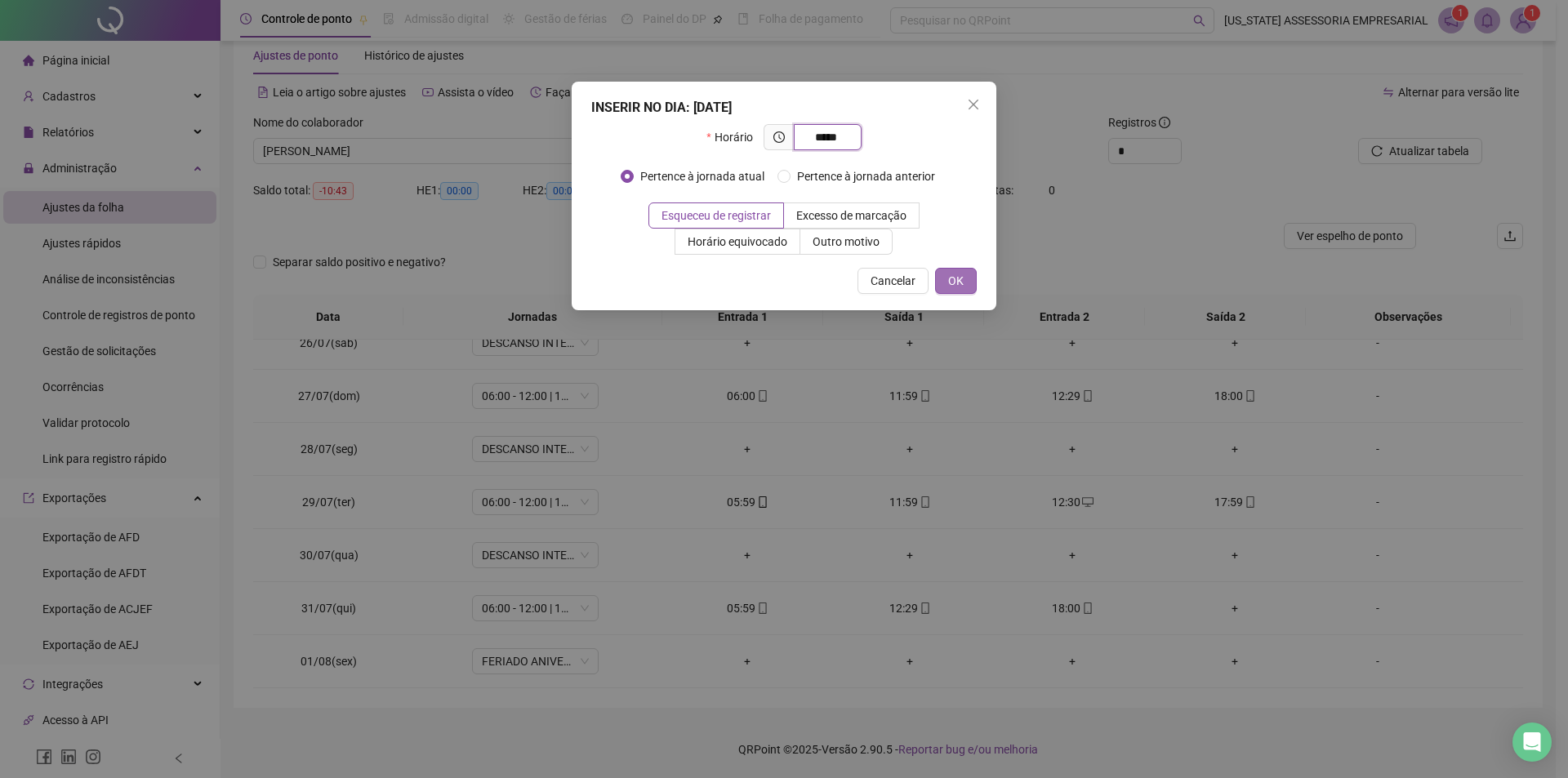
type input "*****"
click at [968, 283] on button "OK" at bounding box center [956, 280] width 42 height 26
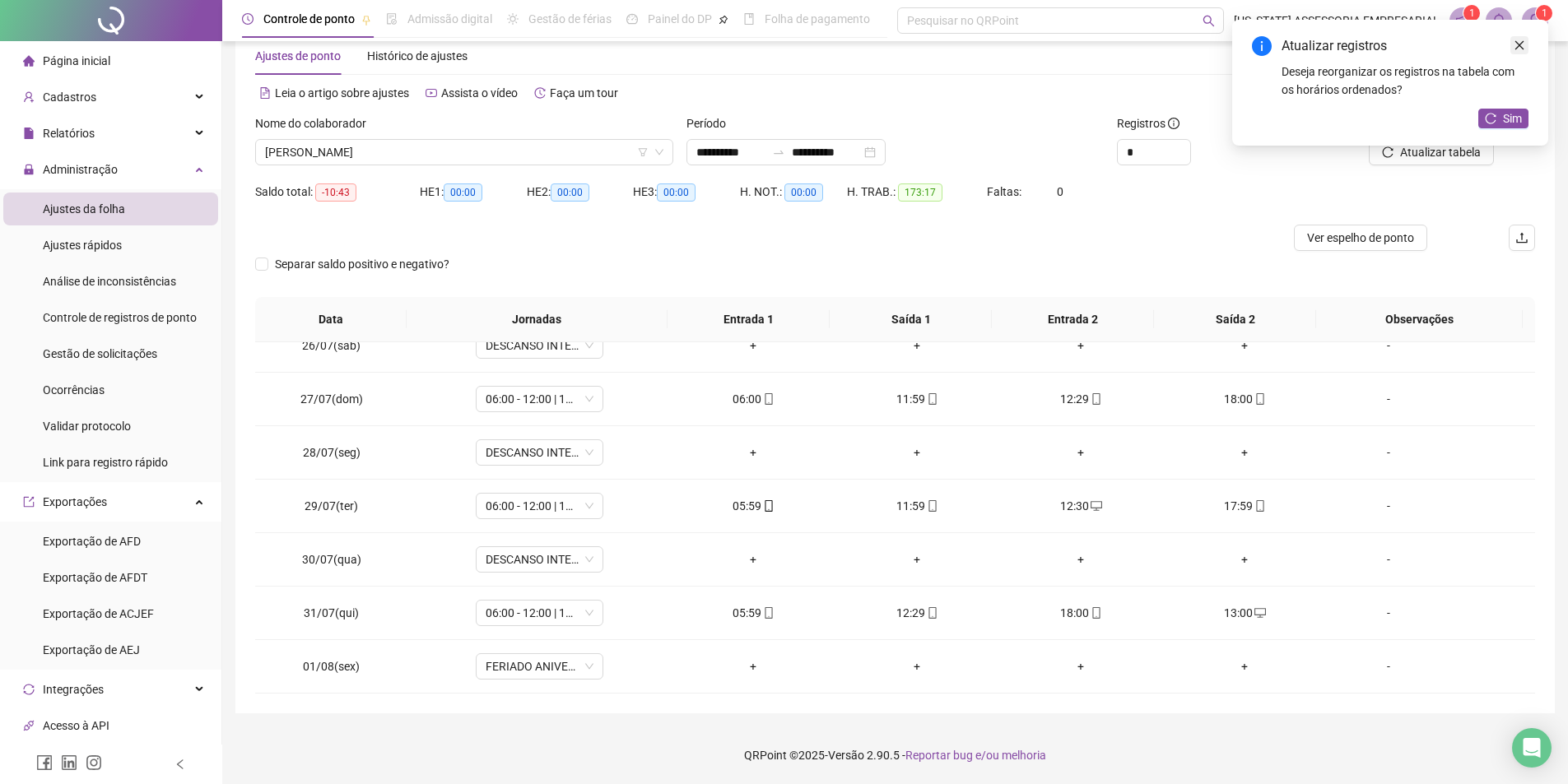
click at [1522, 44] on icon "close" at bounding box center [1520, 46] width 11 height 11
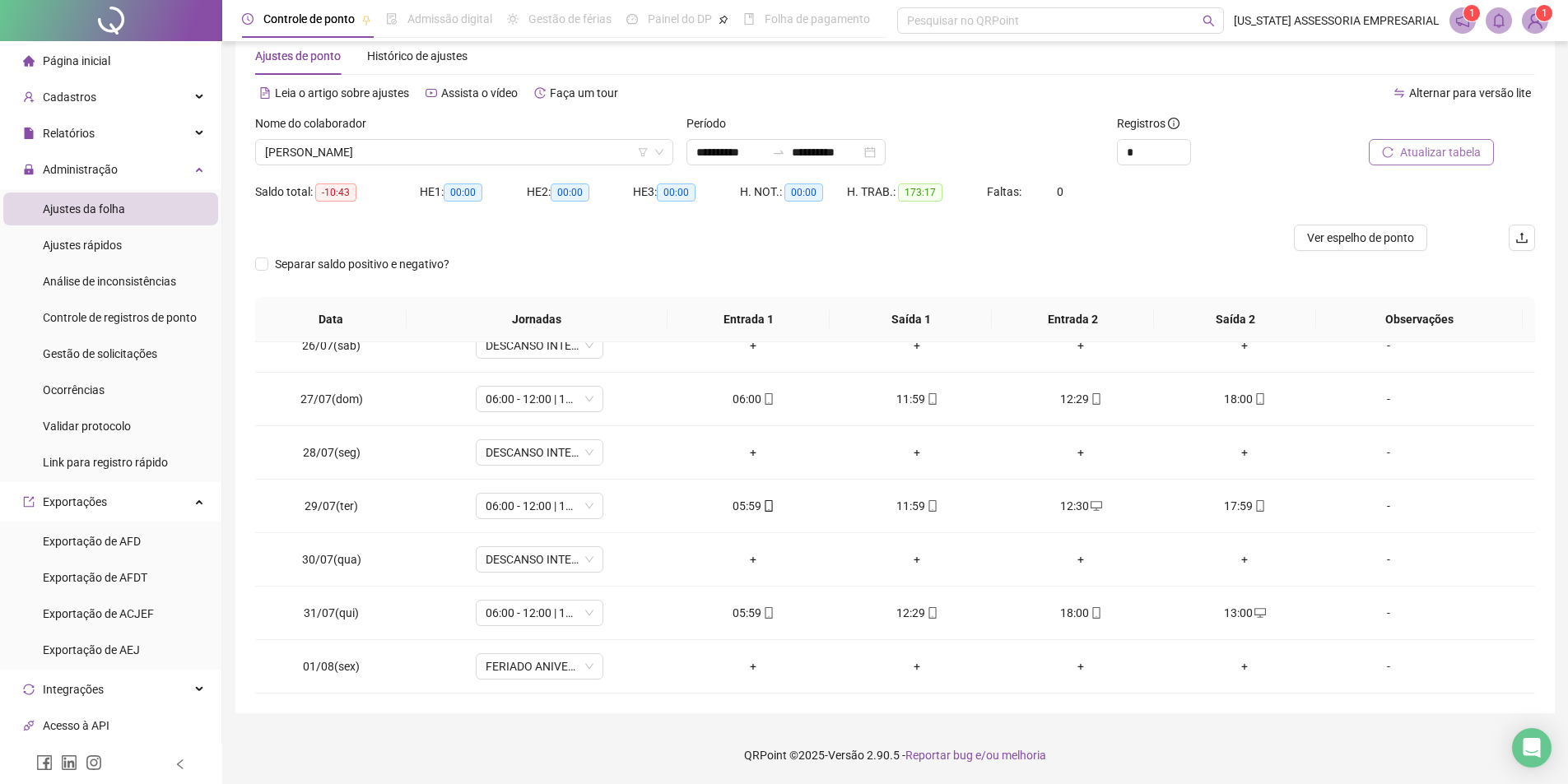
click at [1403, 153] on span "Atualizar tabela" at bounding box center [1440, 151] width 81 height 18
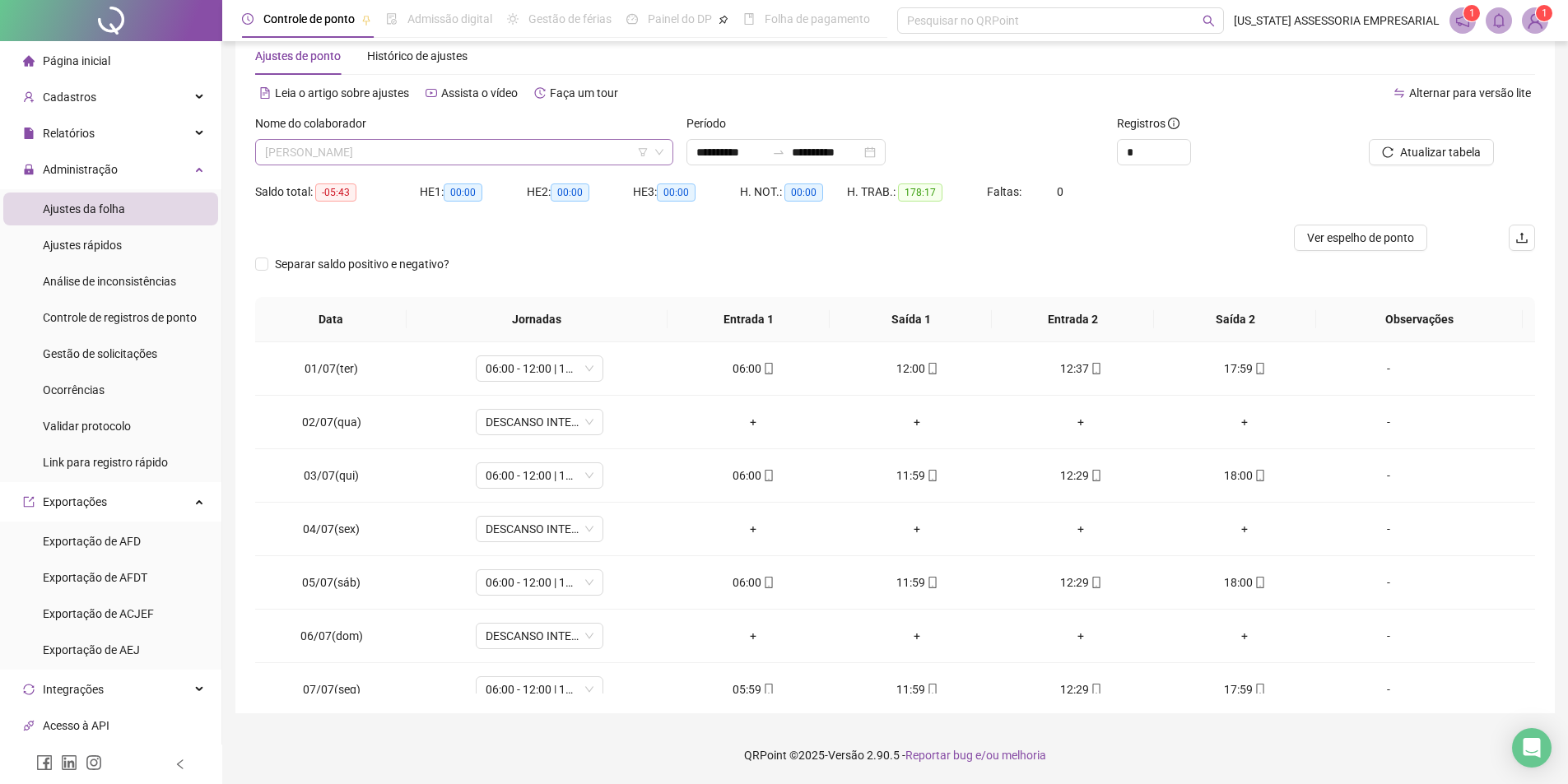
scroll to position [33275, 0]
click at [534, 158] on span "SANDRA DA SILVA GOMES" at bounding box center [464, 152] width 399 height 25
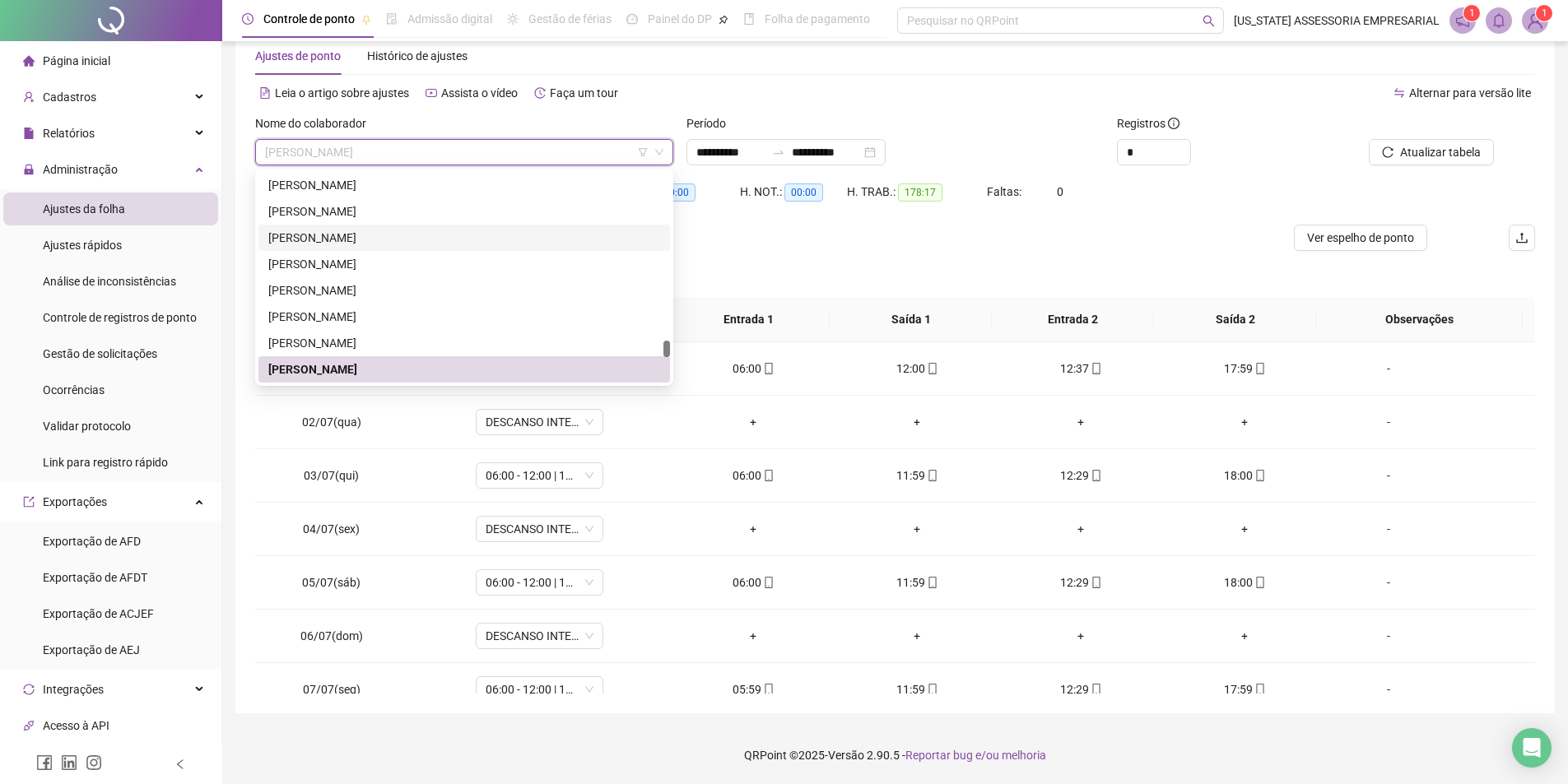
click at [710, 248] on div at bounding box center [735, 238] width 960 height 26
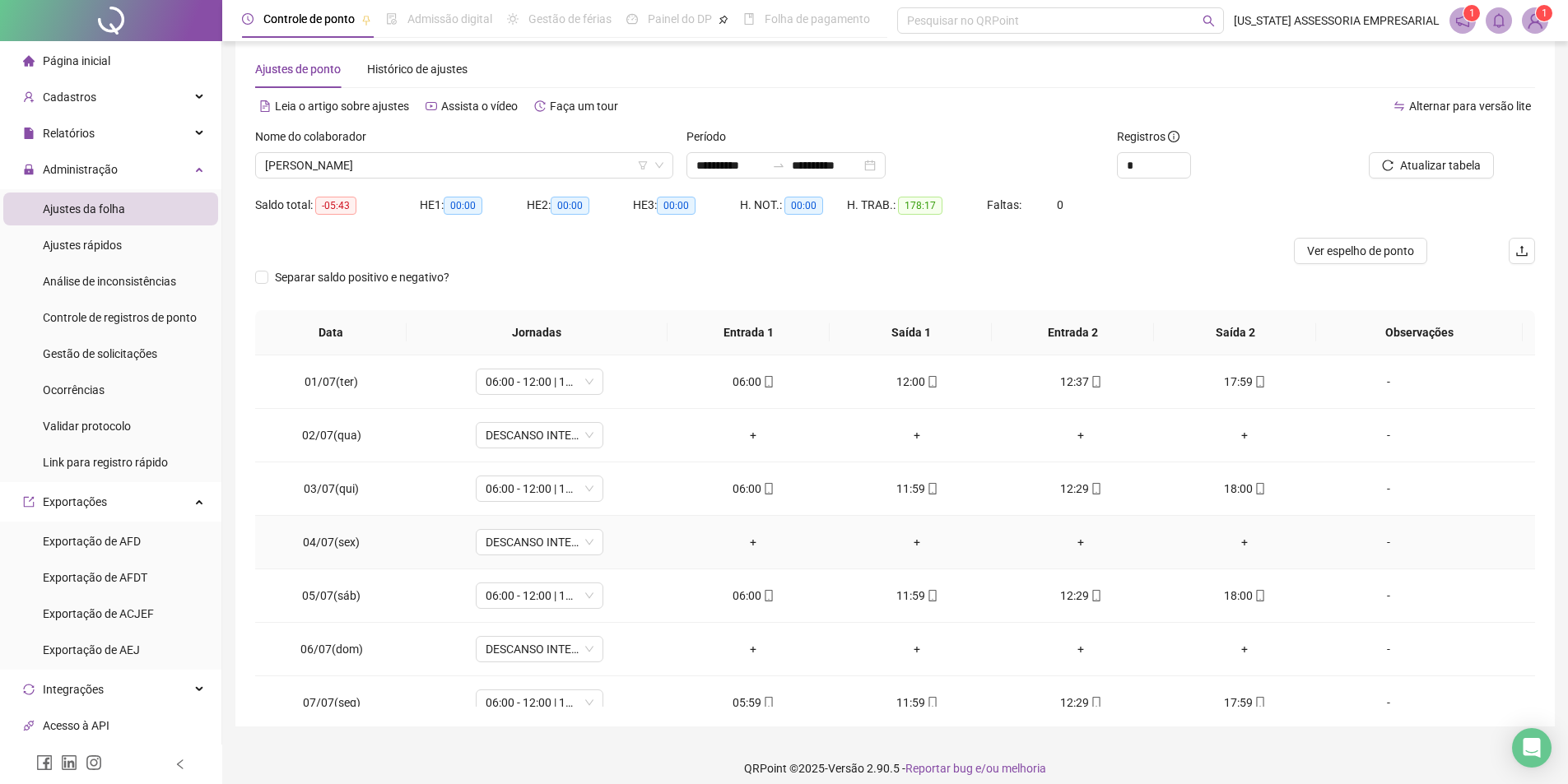
scroll to position [37, 0]
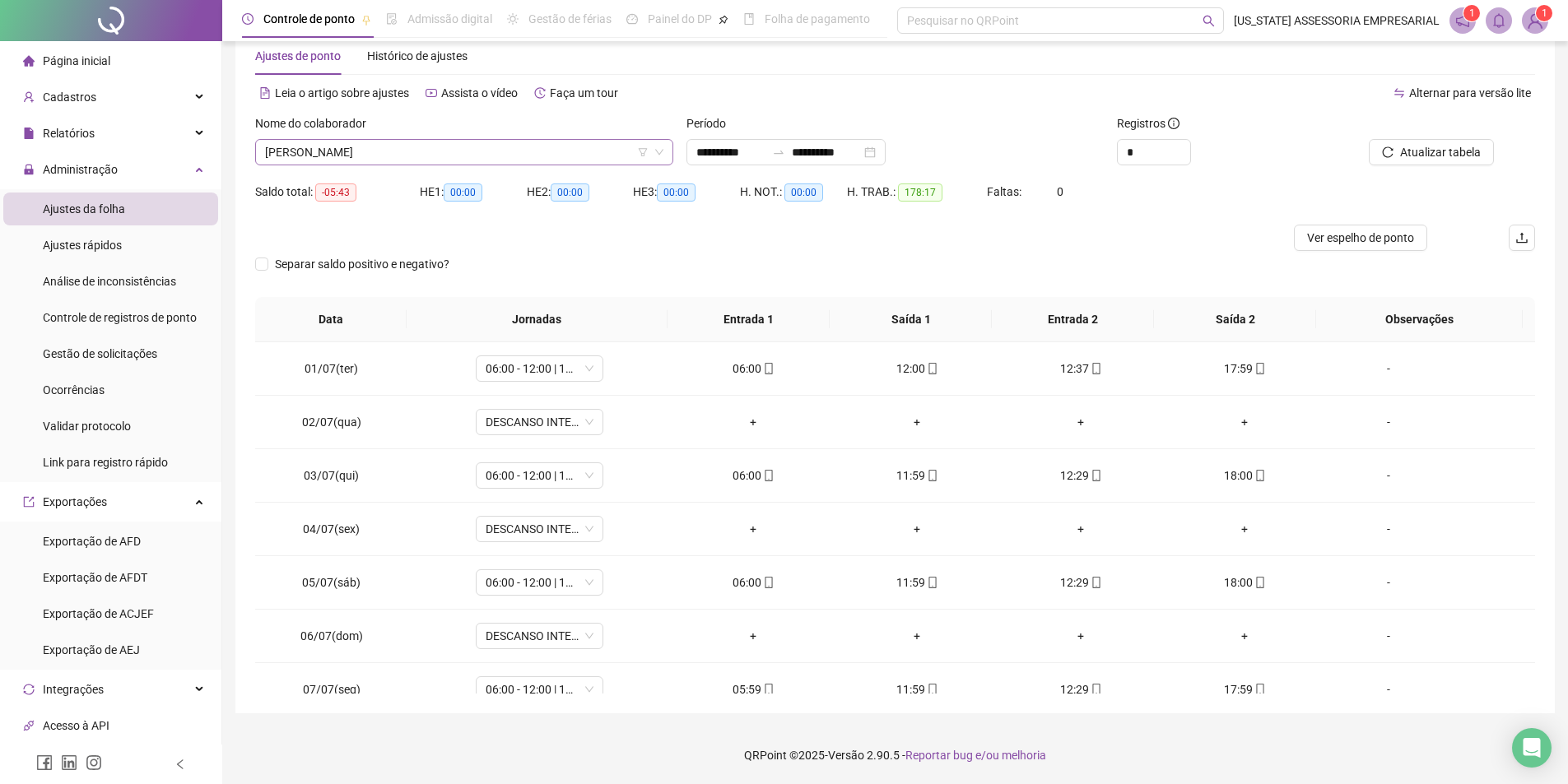
click at [471, 157] on span "SANDRA DA SILVA GOMES" at bounding box center [464, 152] width 399 height 25
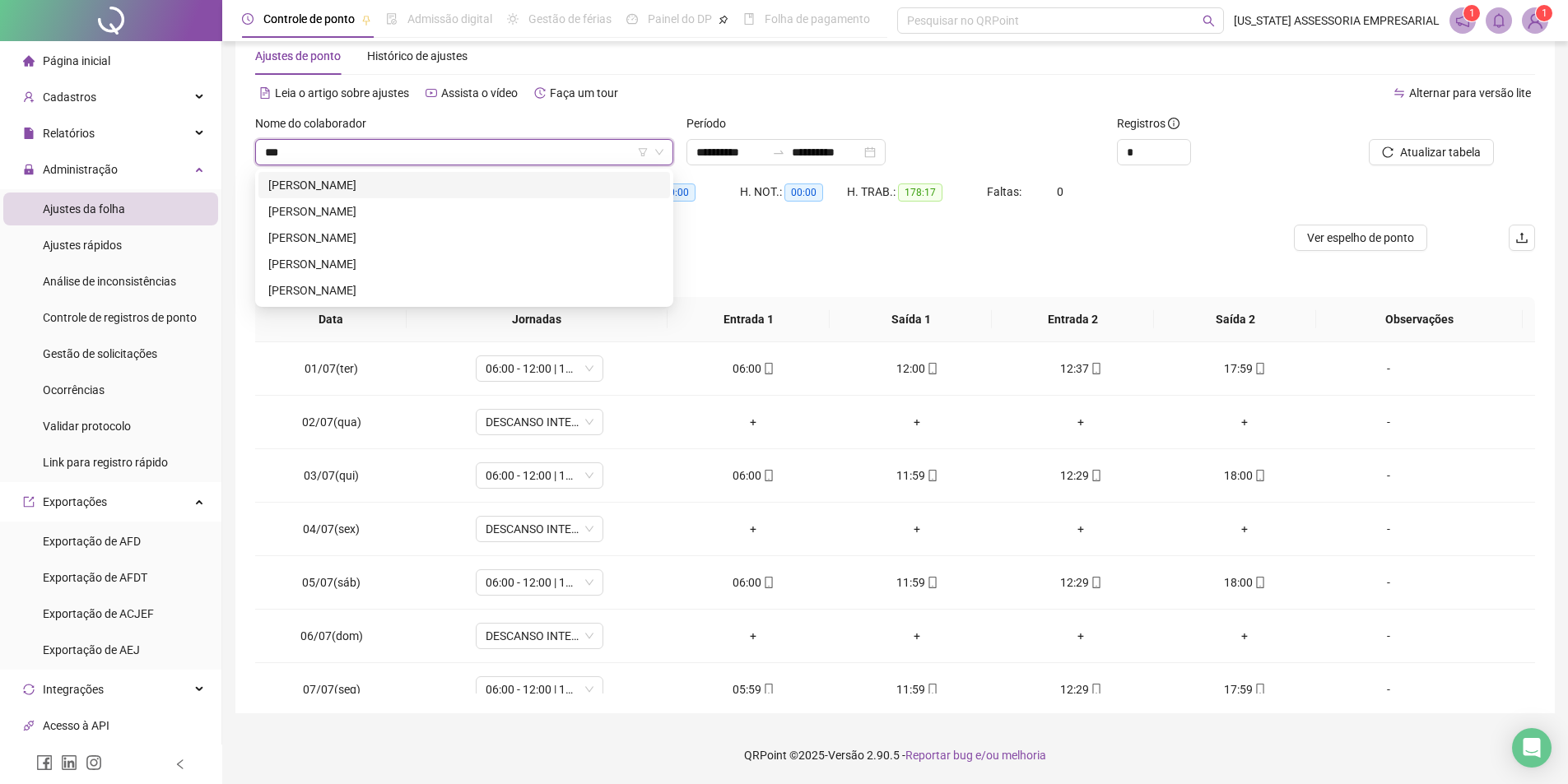
scroll to position [0, 0]
type input "*"
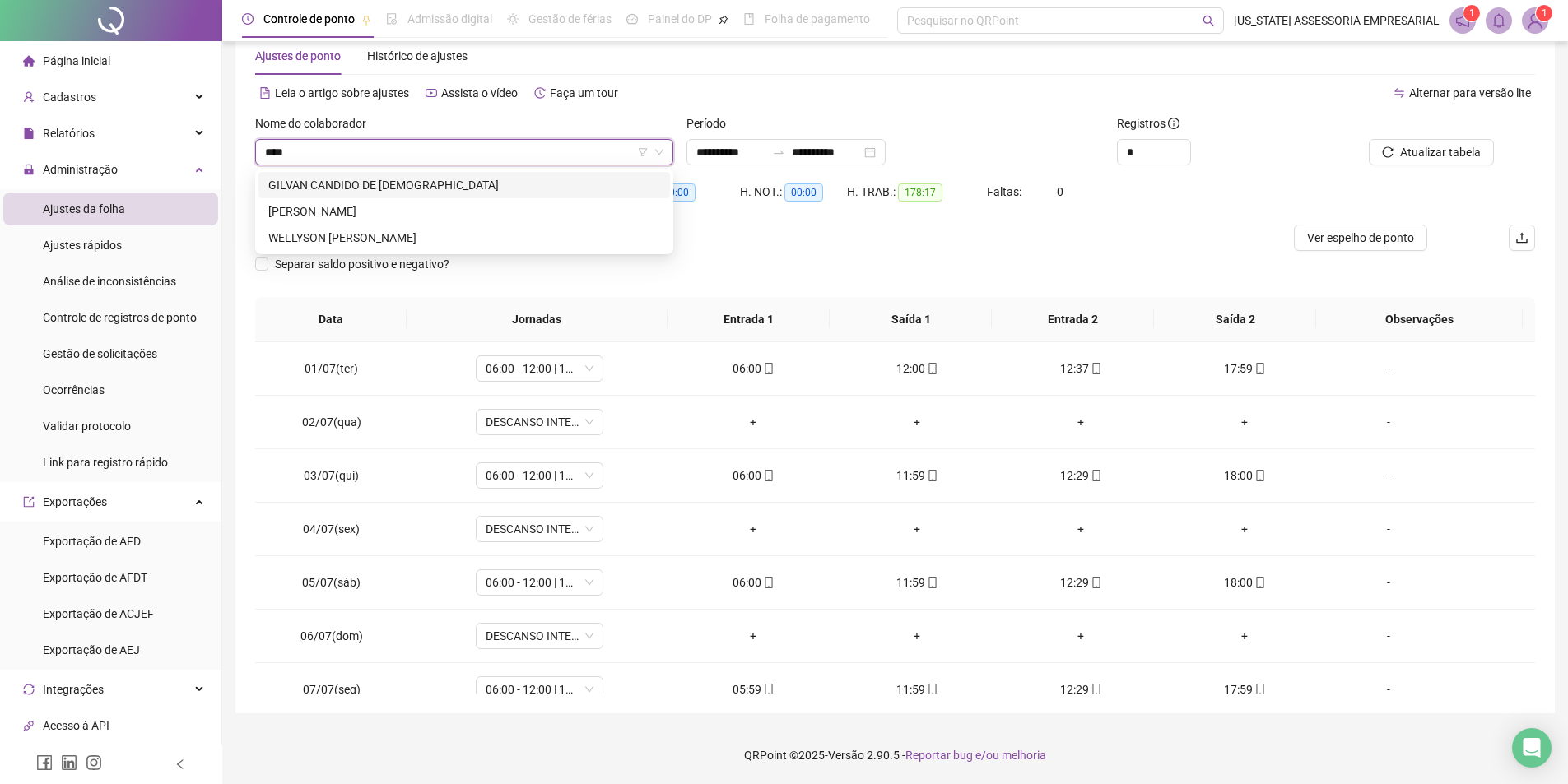
type input "*****"
click at [353, 209] on div "SEBASTIÃO CANDIDO DA SILVA" at bounding box center [465, 211] width 392 height 18
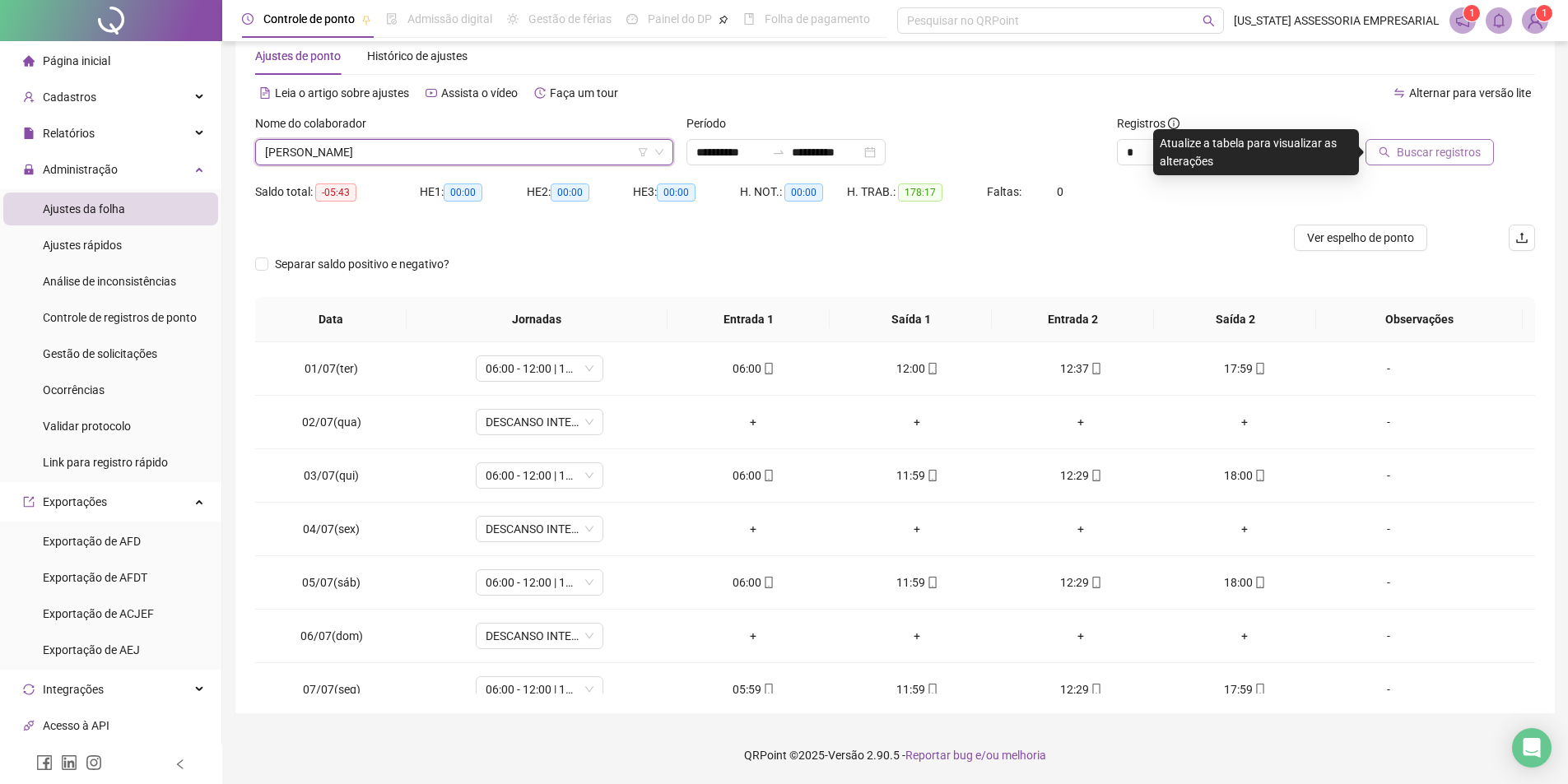
click at [1442, 162] on button "Buscar registros" at bounding box center [1430, 152] width 128 height 26
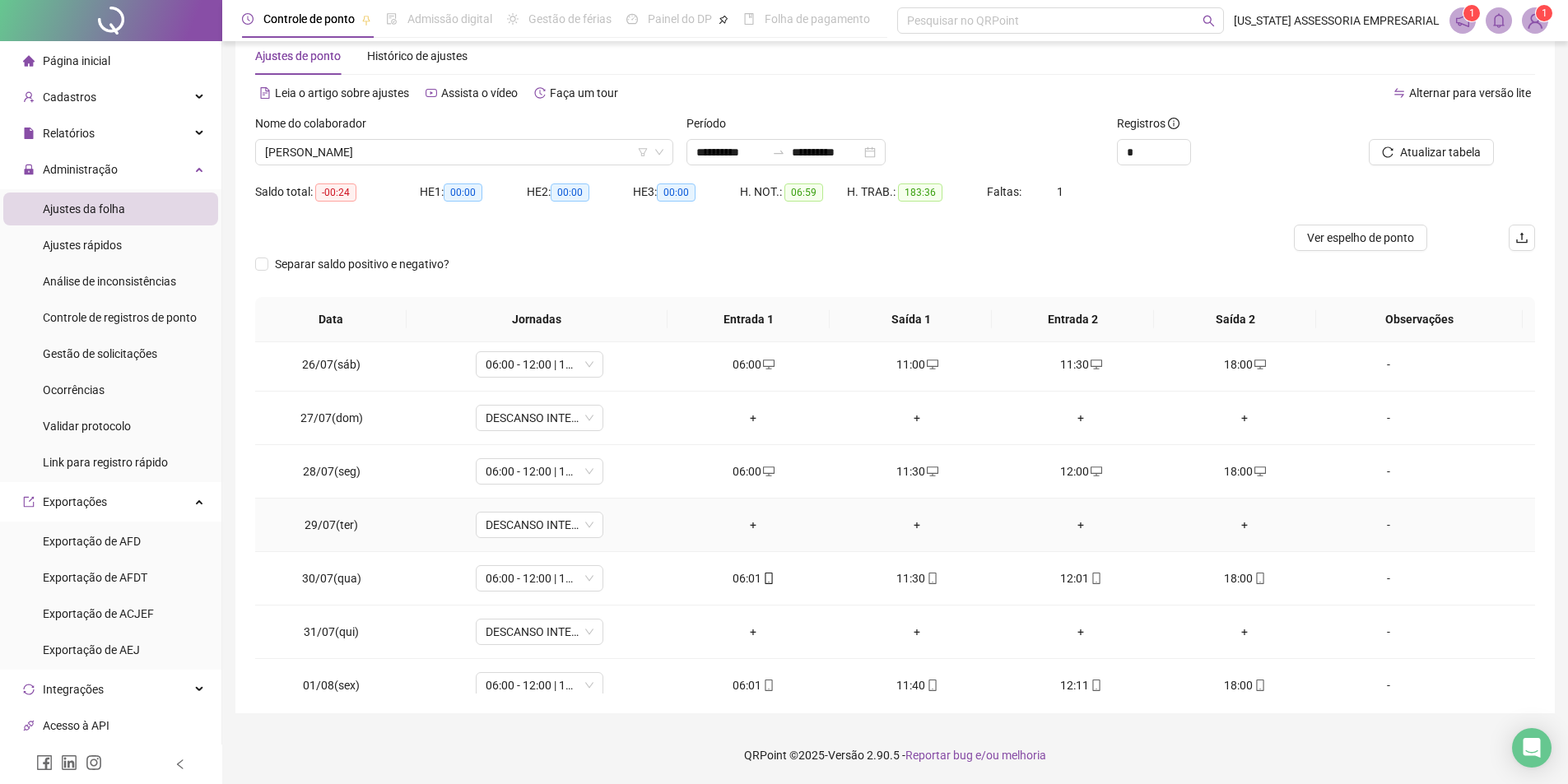
scroll to position [1360, 0]
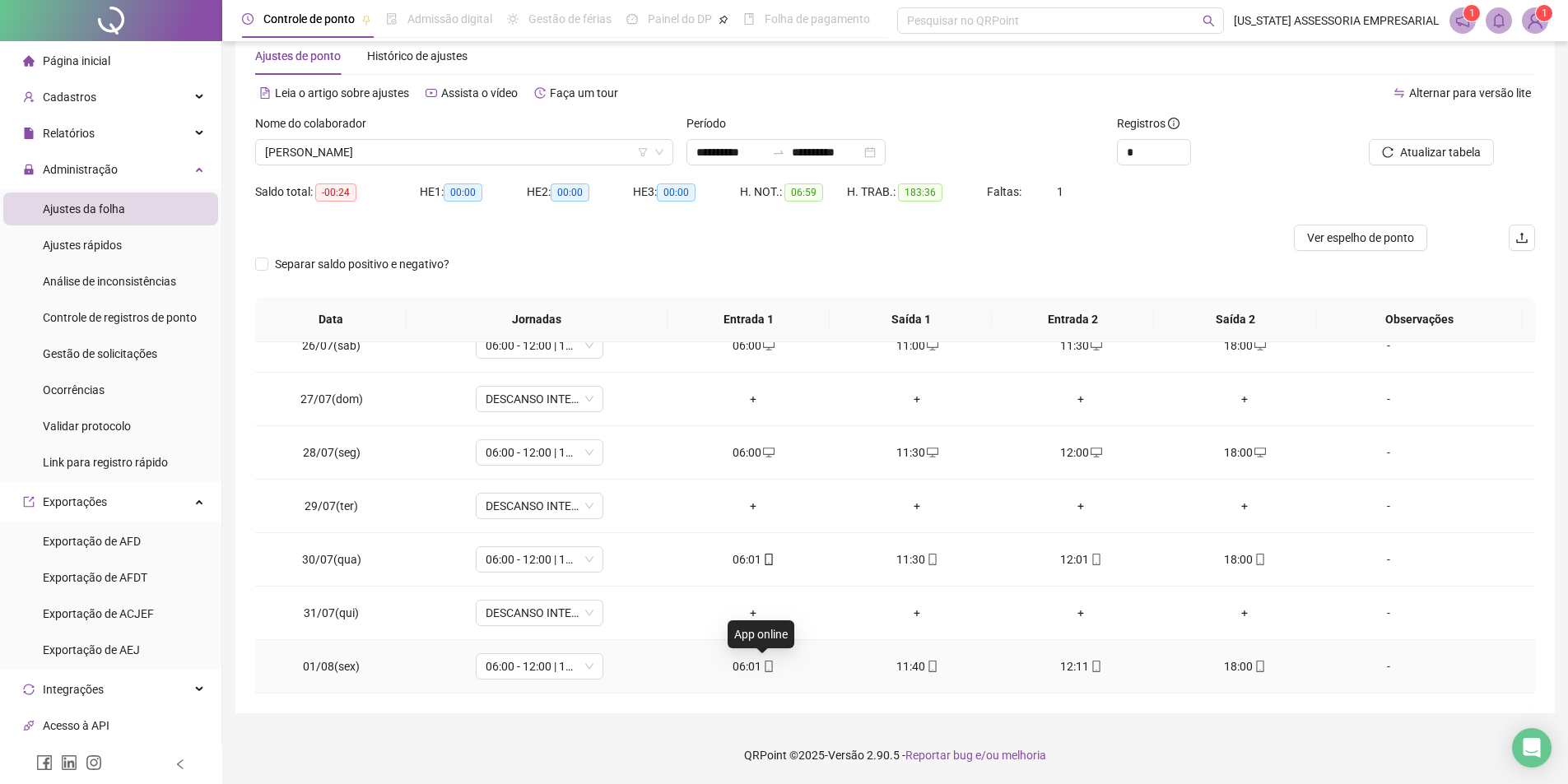
click at [763, 667] on icon "mobile" at bounding box center [769, 666] width 11 height 11
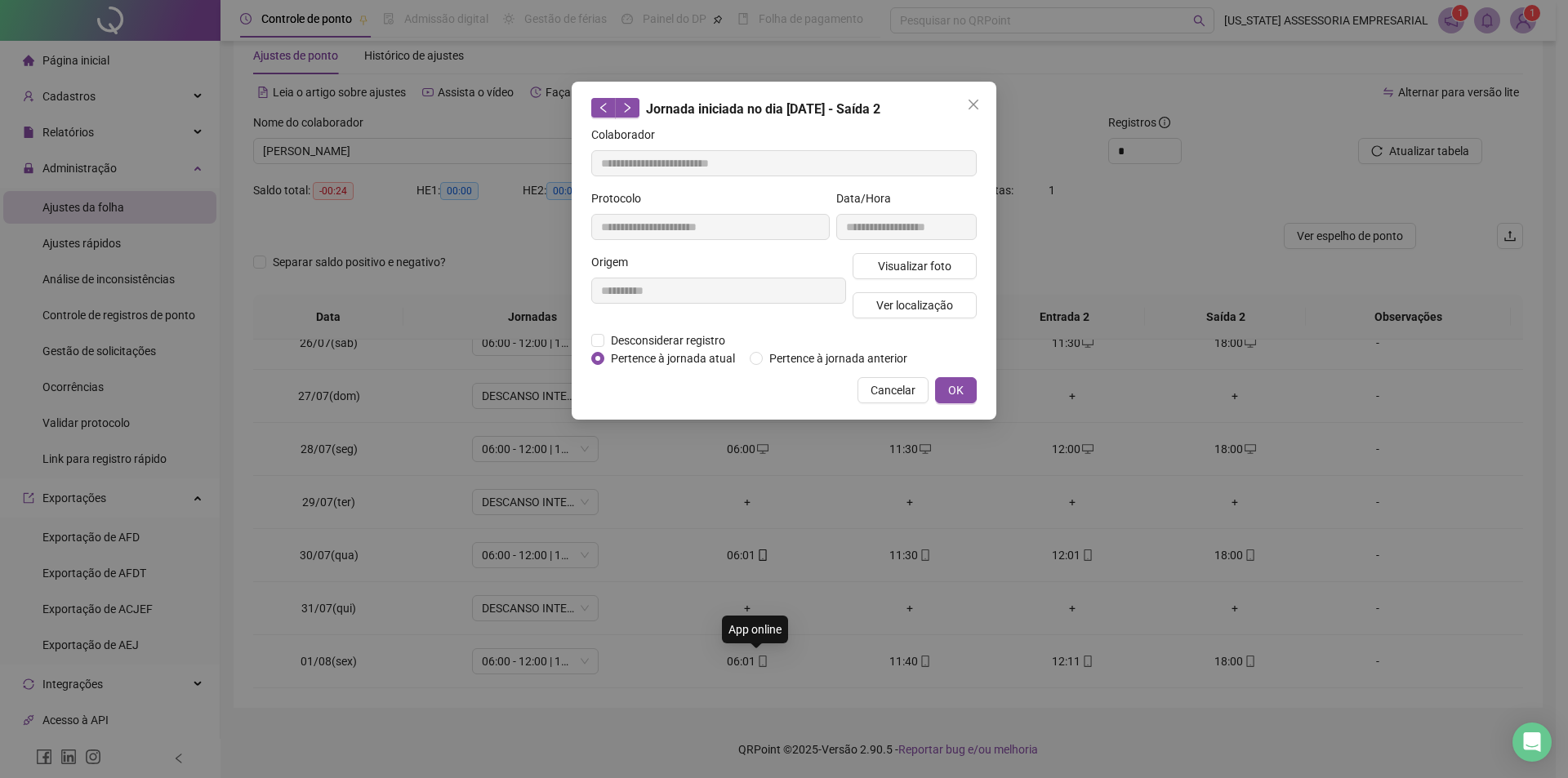
type input "**********"
click at [945, 257] on span "Visualizar foto" at bounding box center [915, 265] width 74 height 18
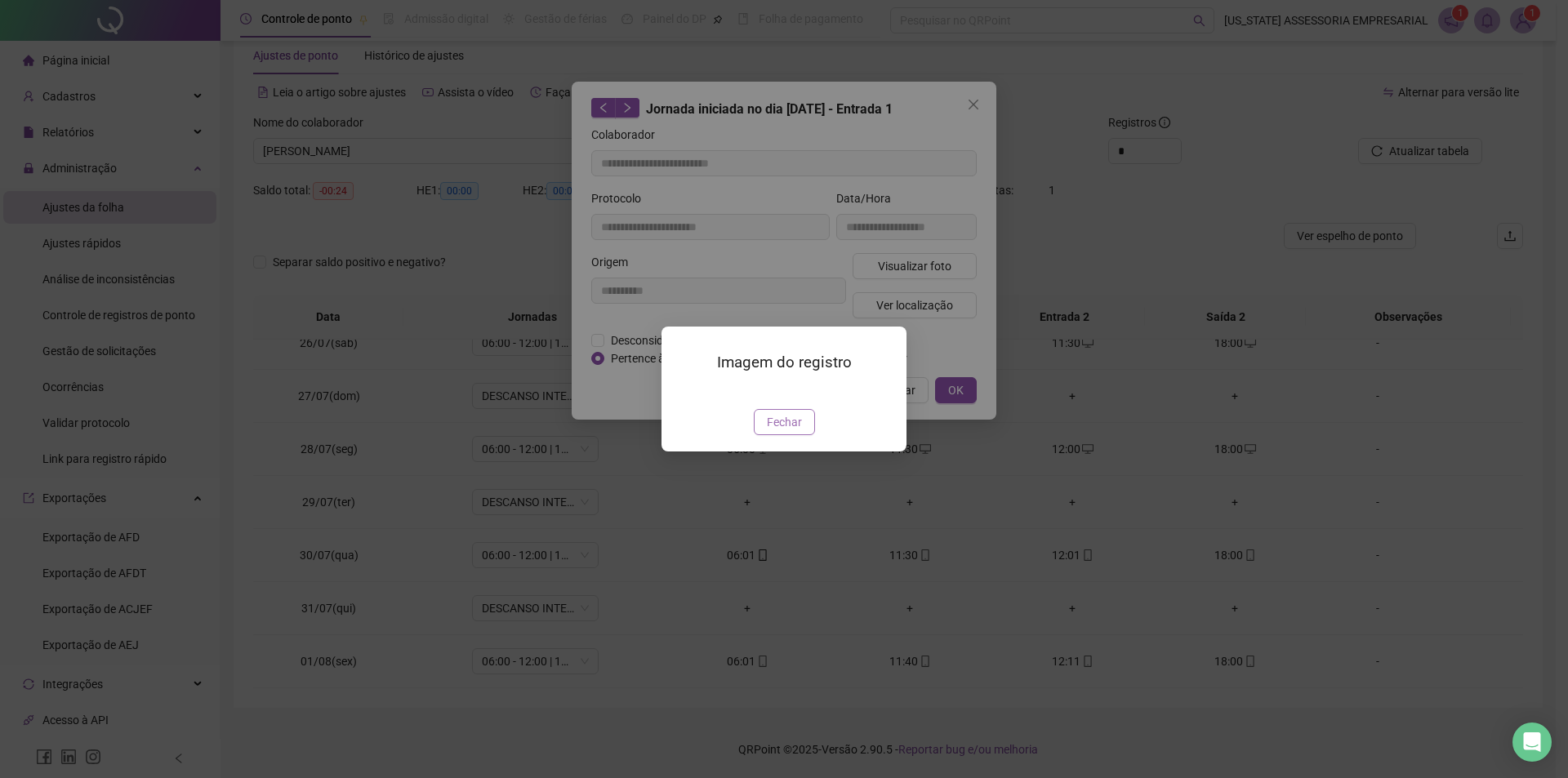
click at [761, 435] on button "Fechar" at bounding box center [784, 422] width 61 height 26
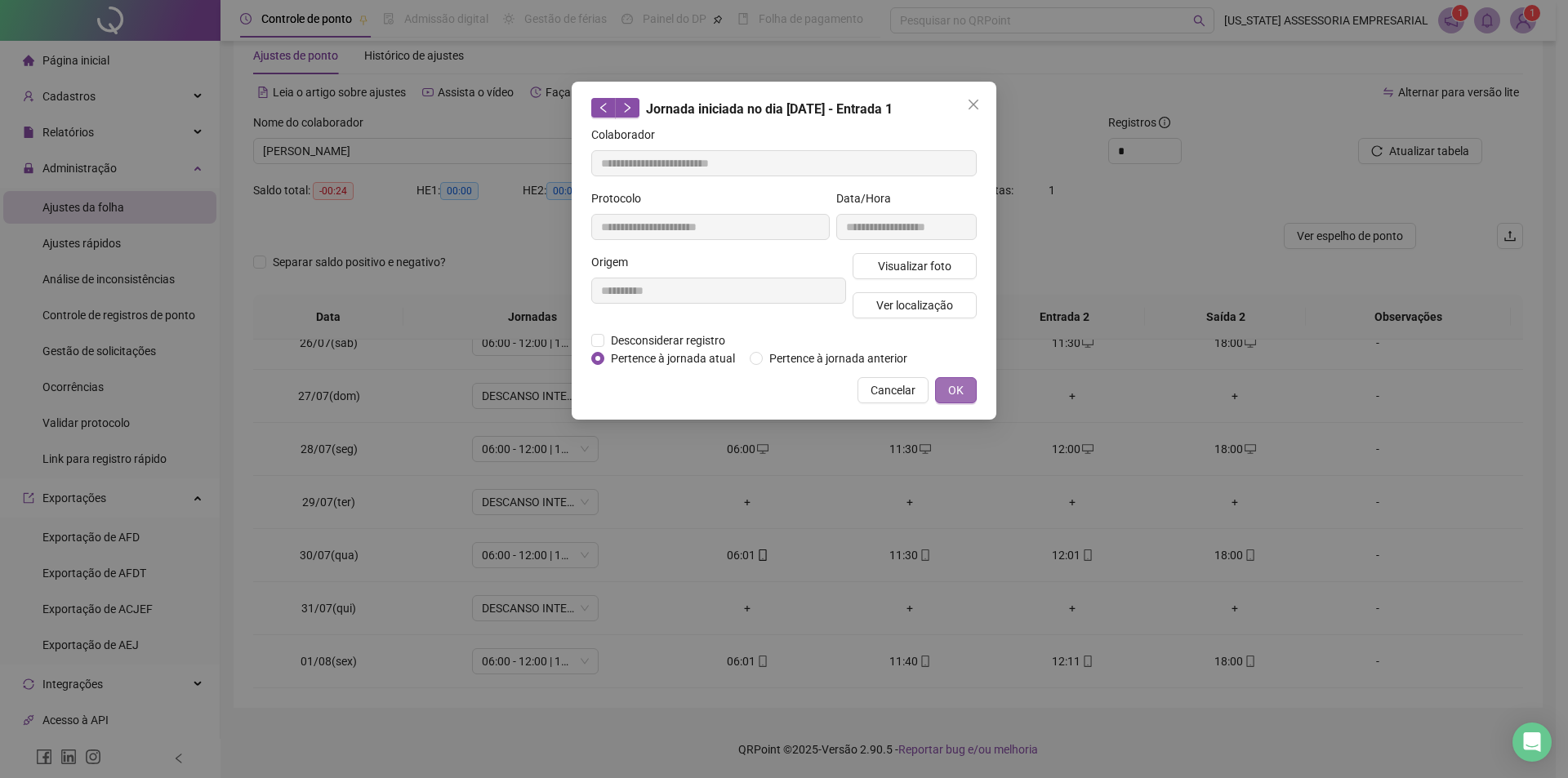
click at [967, 381] on button "OK" at bounding box center [956, 390] width 42 height 26
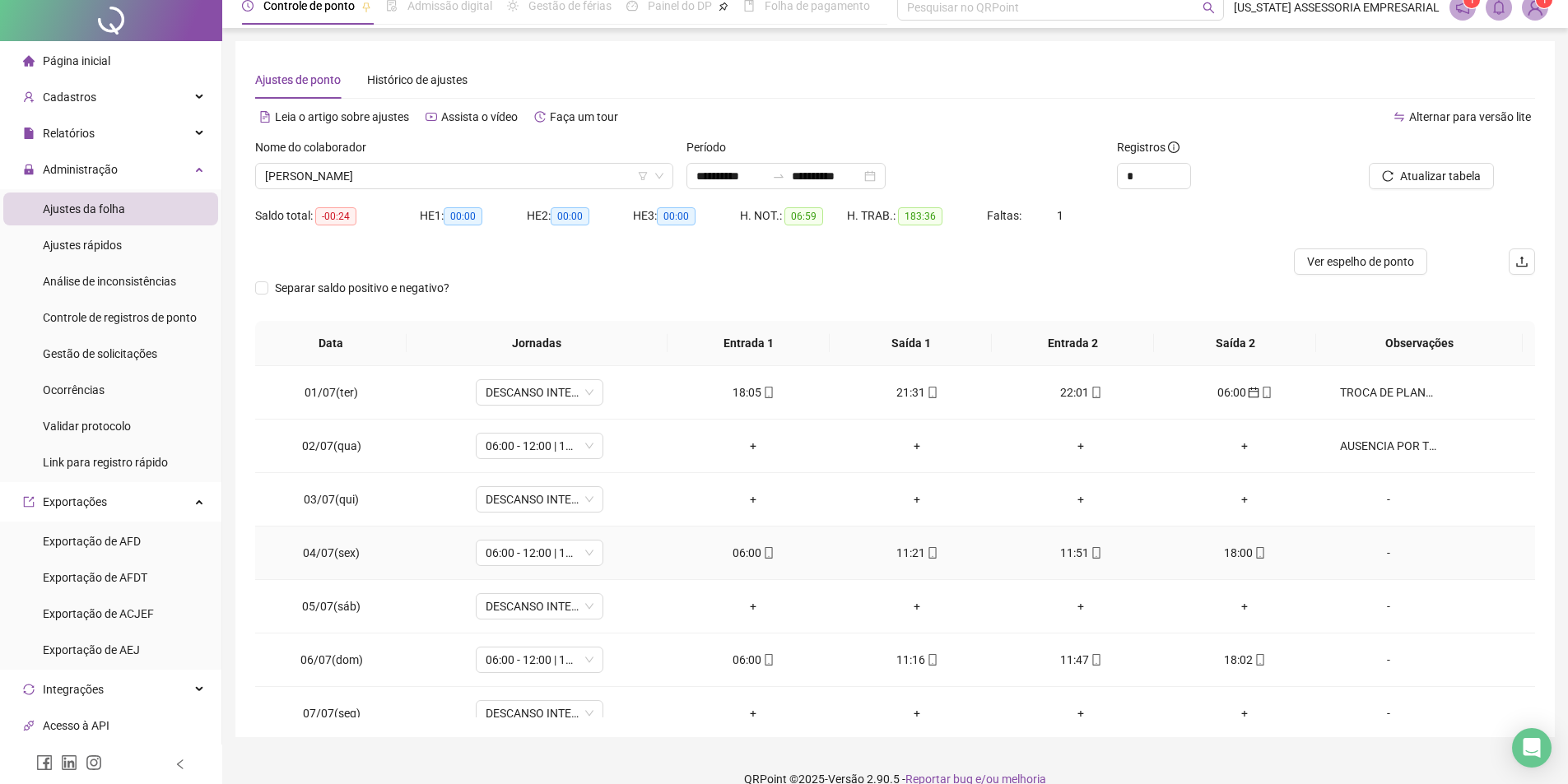
scroll to position [0, 0]
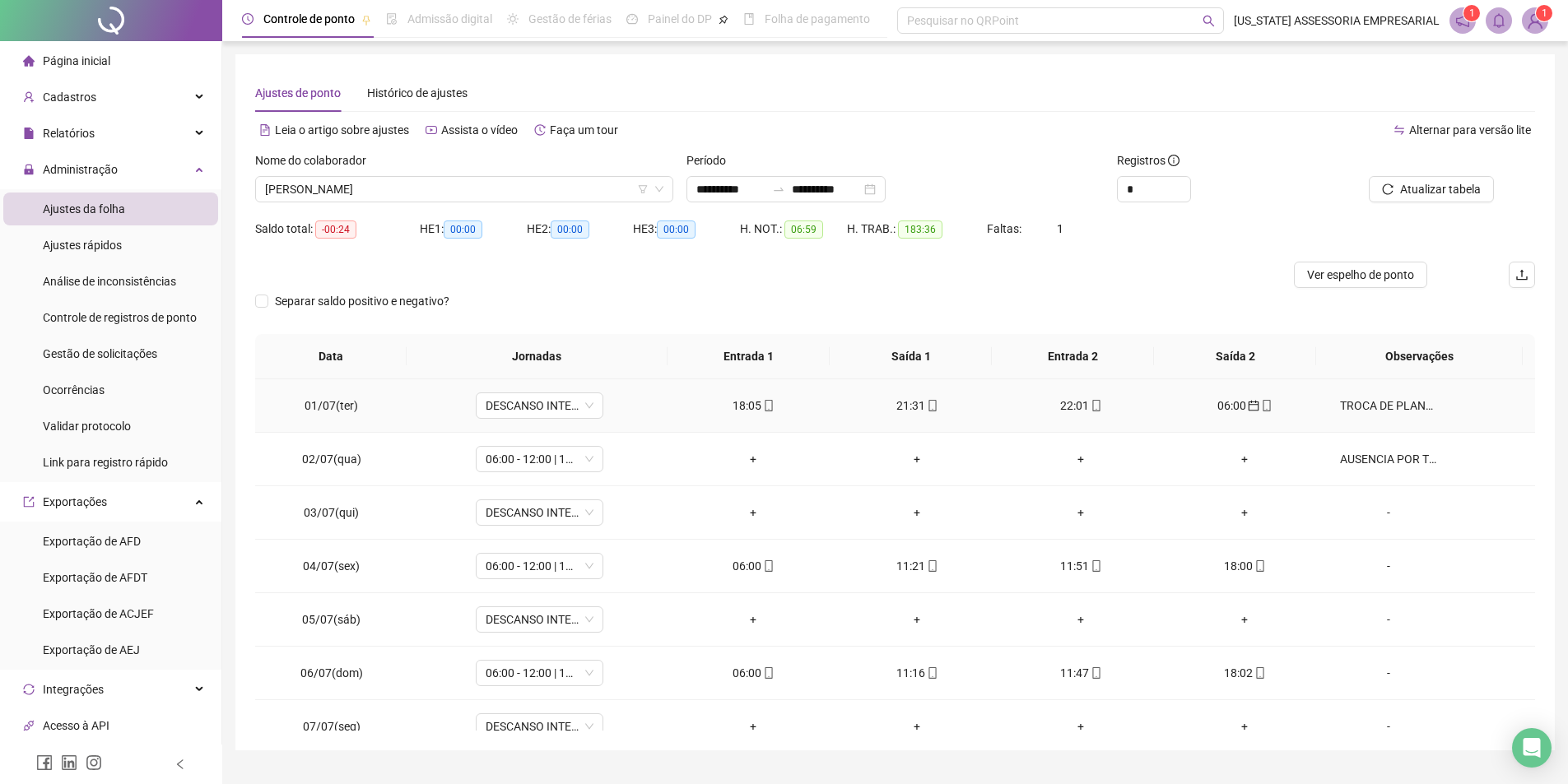
click at [1213, 400] on div "06:00" at bounding box center [1245, 405] width 138 height 18
type input "**********"
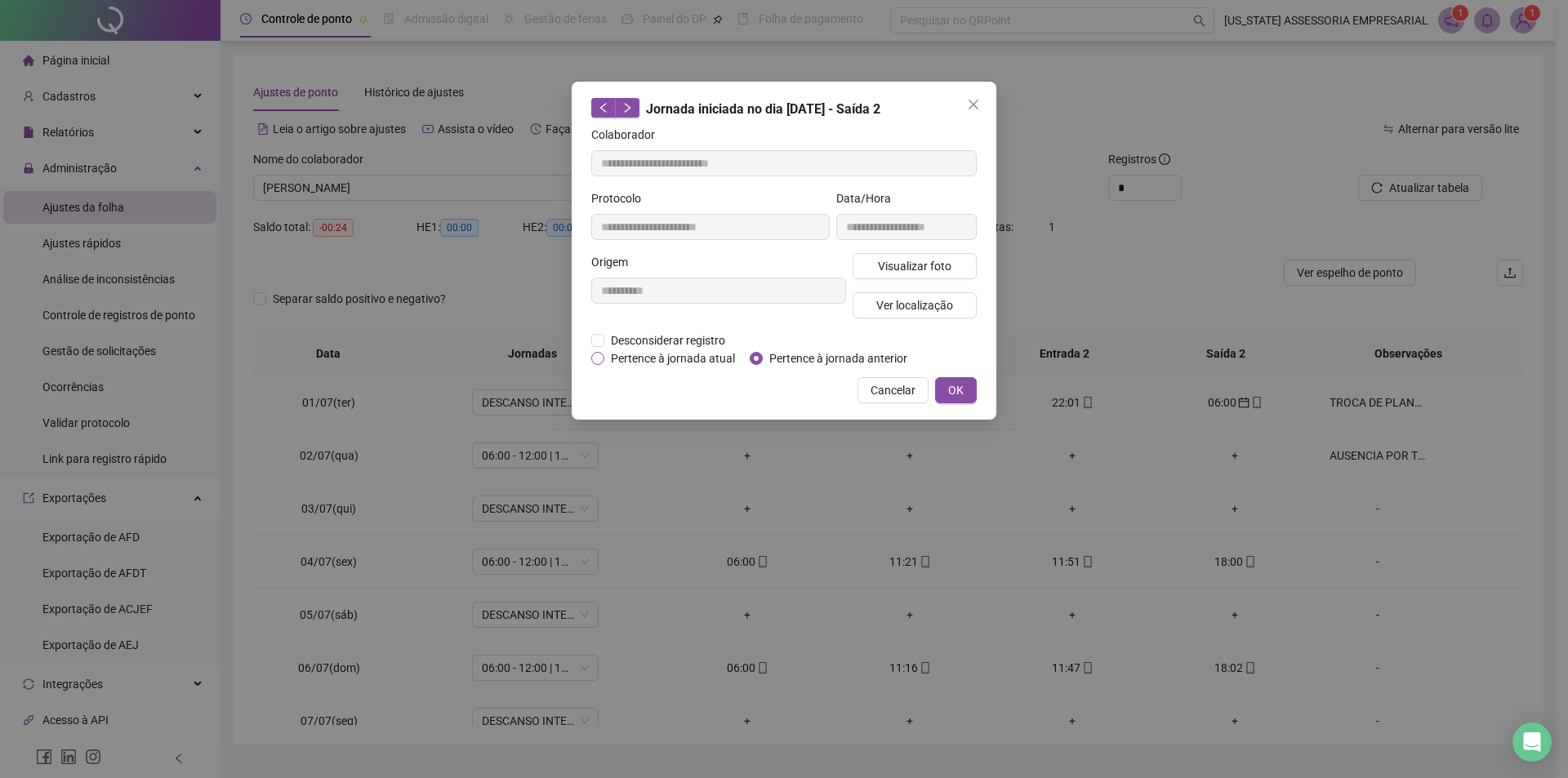
click at [675, 363] on span "Pertence à jornada atual" at bounding box center [672, 358] width 137 height 18
click at [972, 400] on button "OK" at bounding box center [956, 390] width 42 height 26
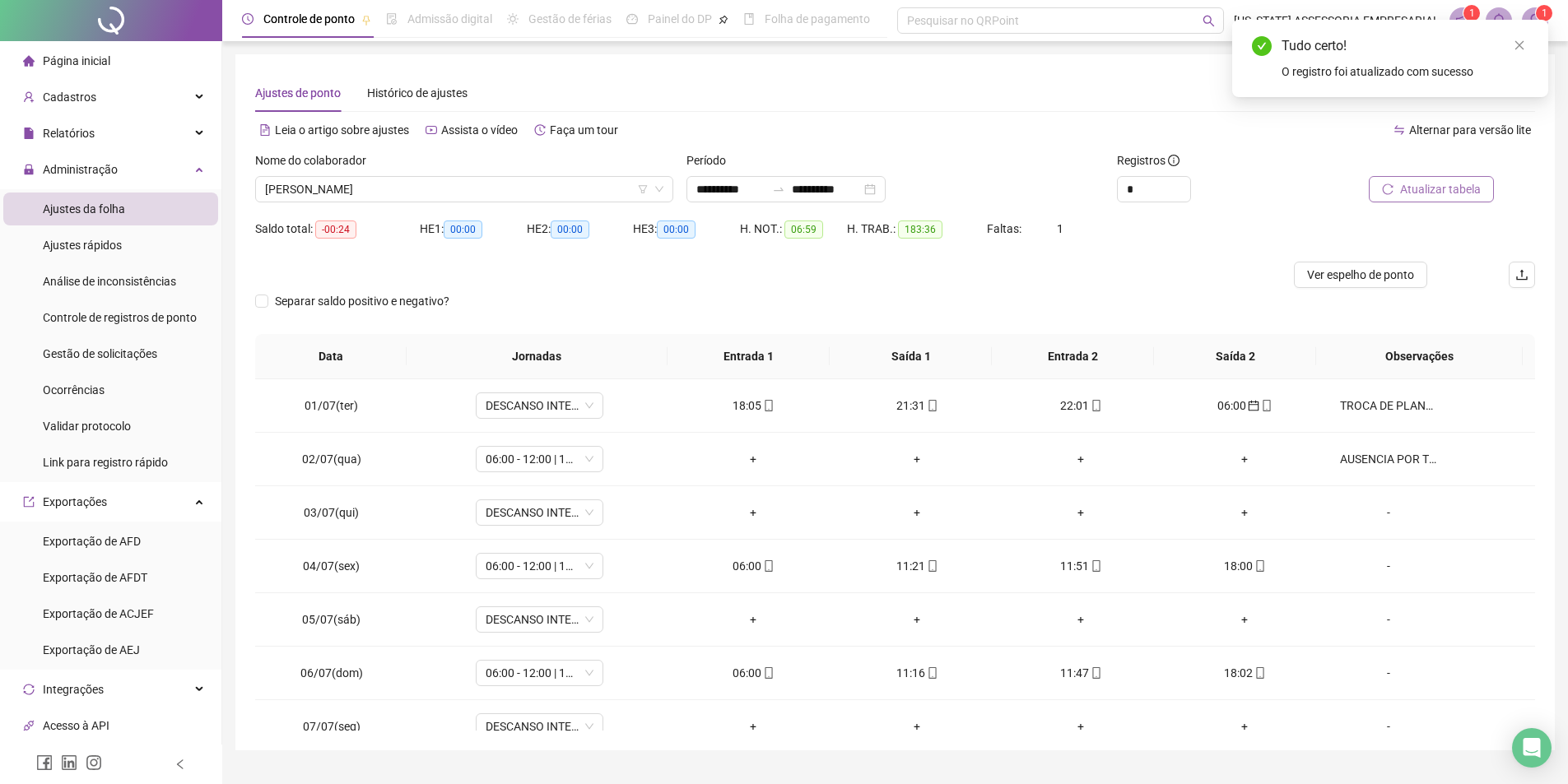
click at [1453, 184] on span "Atualizar tabela" at bounding box center [1440, 189] width 81 height 18
click at [1436, 195] on span "Atualizar tabela" at bounding box center [1440, 189] width 81 height 18
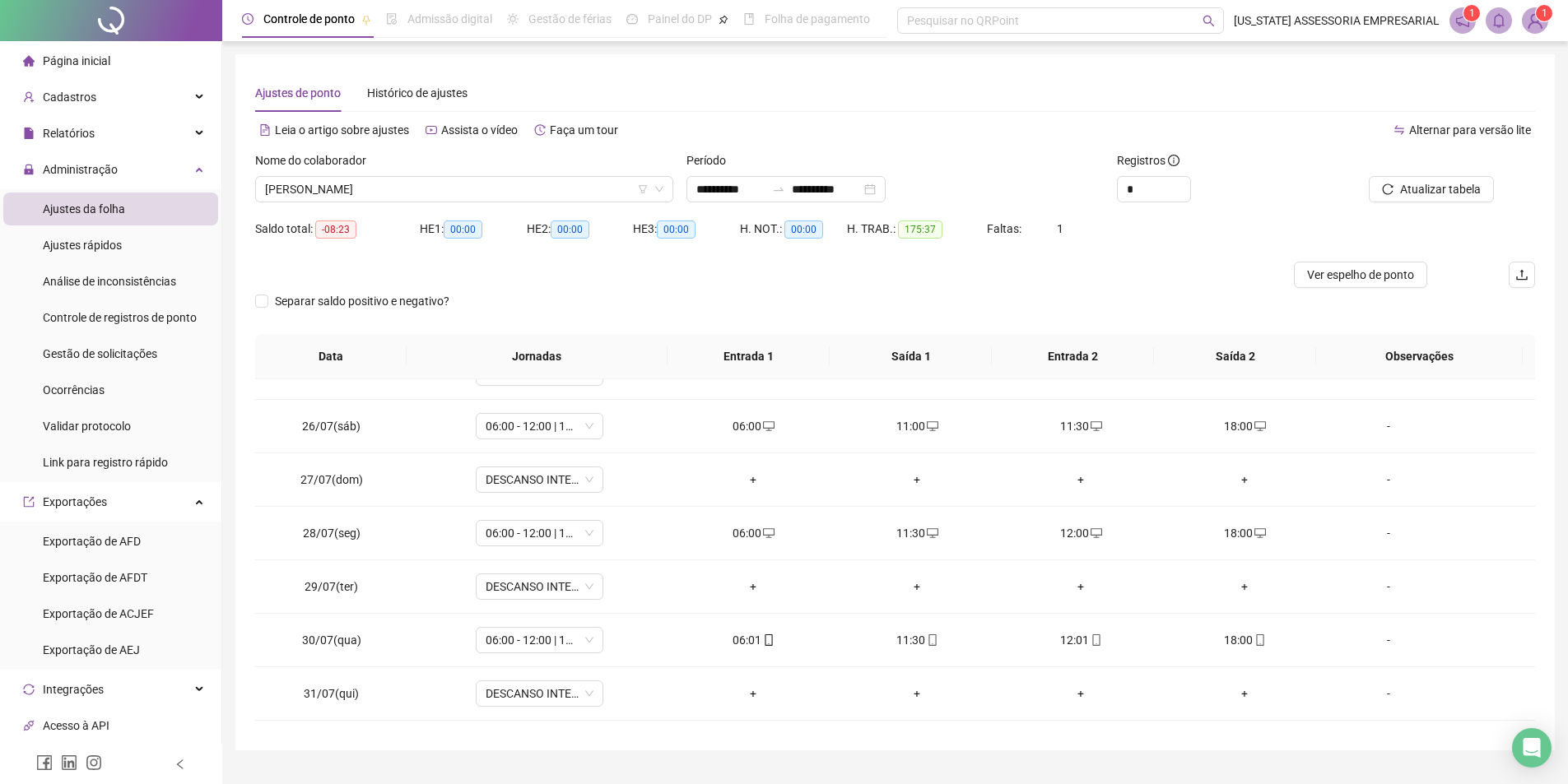
scroll to position [1360, 0]
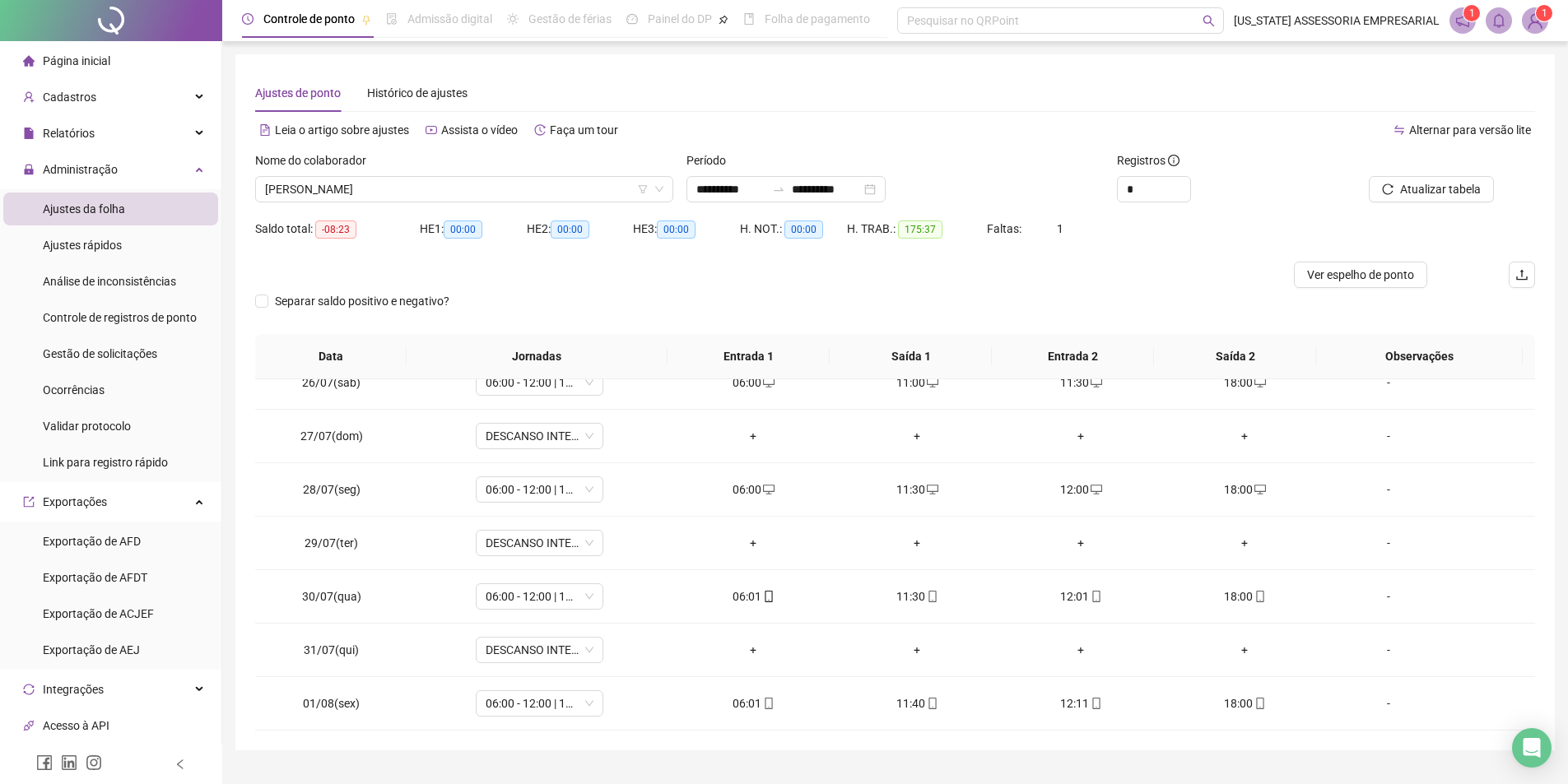
click at [536, 205] on div "Nome do colaborador SEBASTIÃO CANDIDO DA SILVA" at bounding box center [464, 183] width 431 height 64
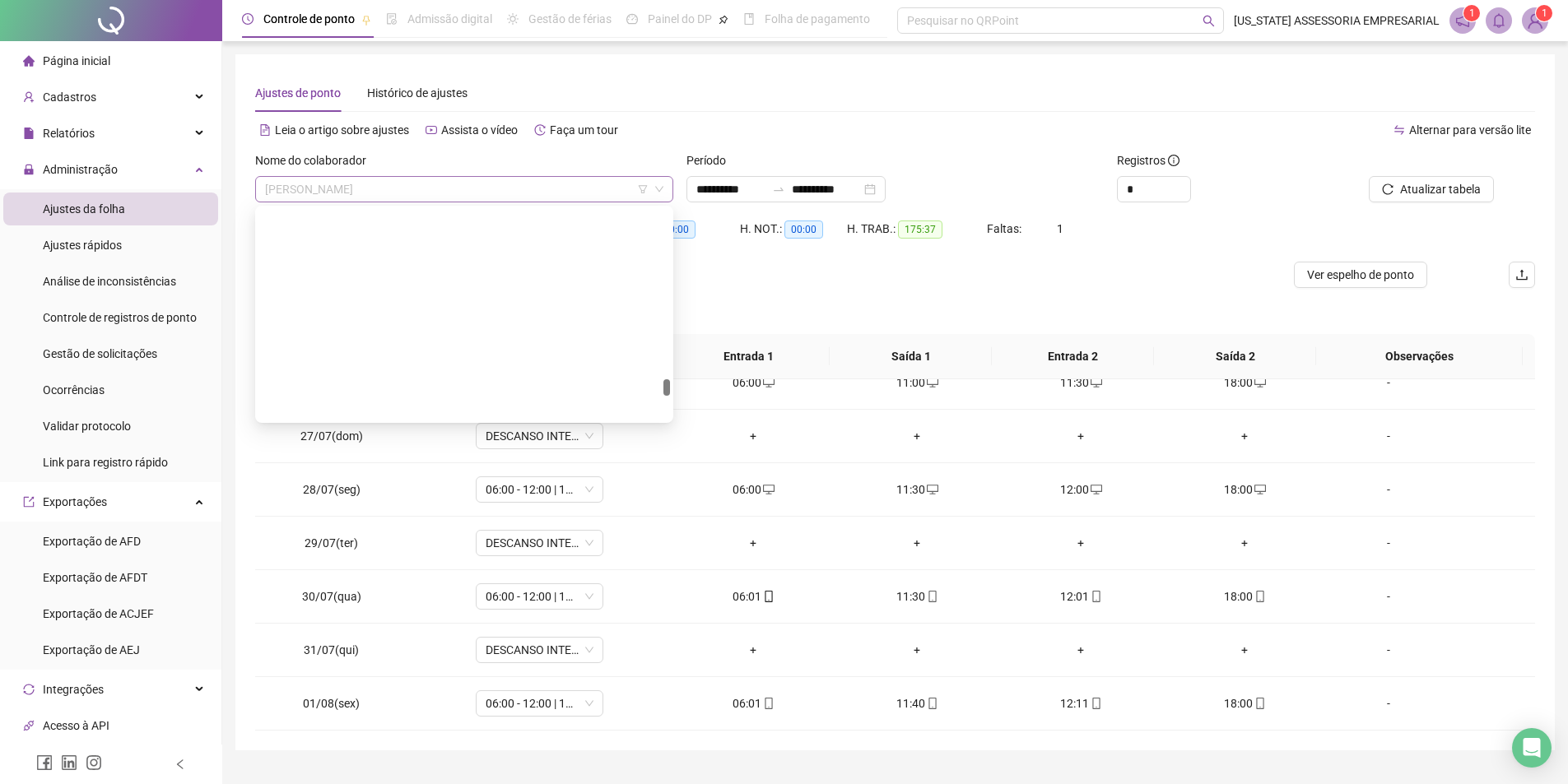
scroll to position [33512, 0]
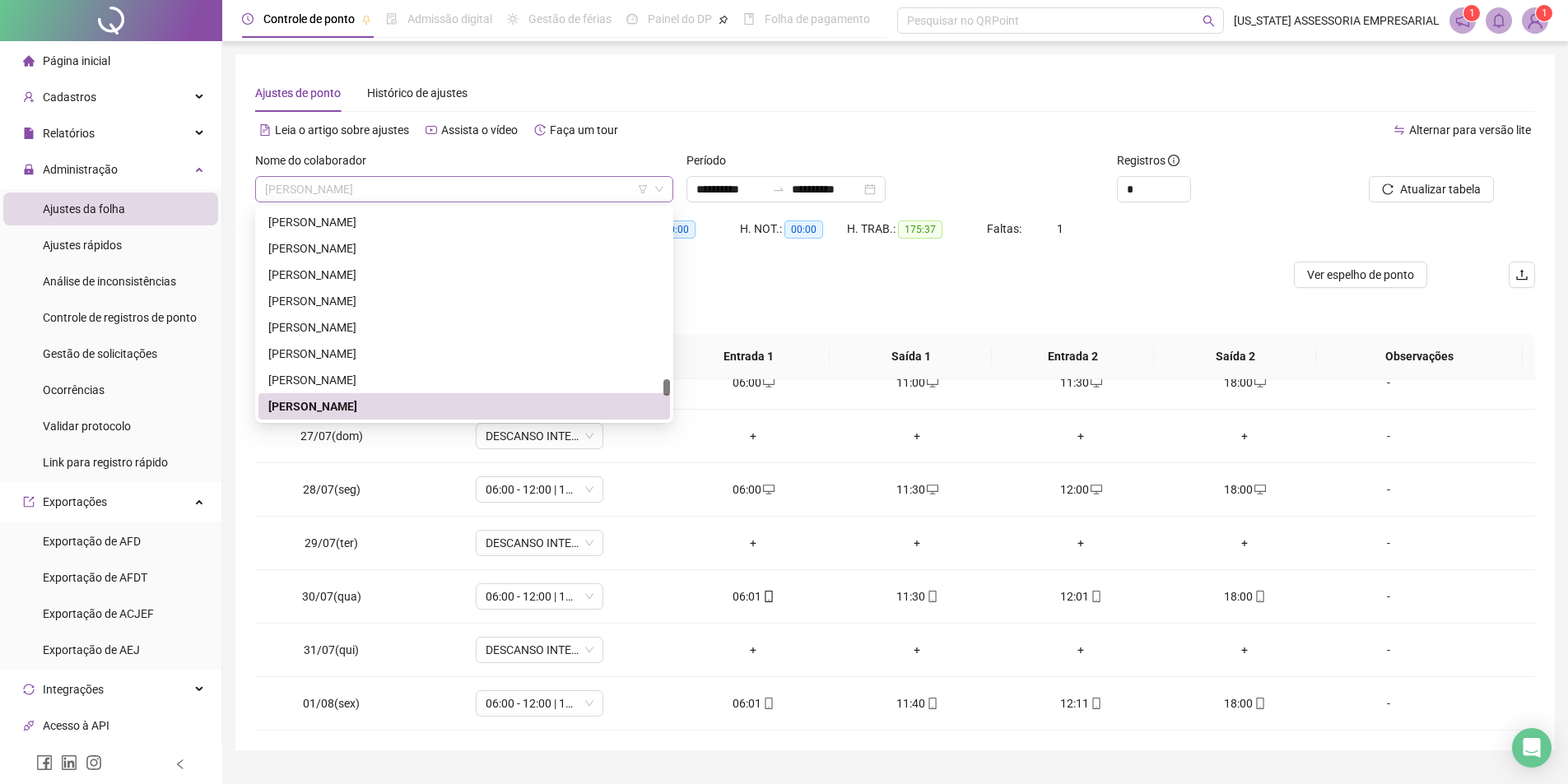
click at [534, 190] on span "SEBASTIÃO CANDIDO DA SILVA" at bounding box center [464, 189] width 399 height 25
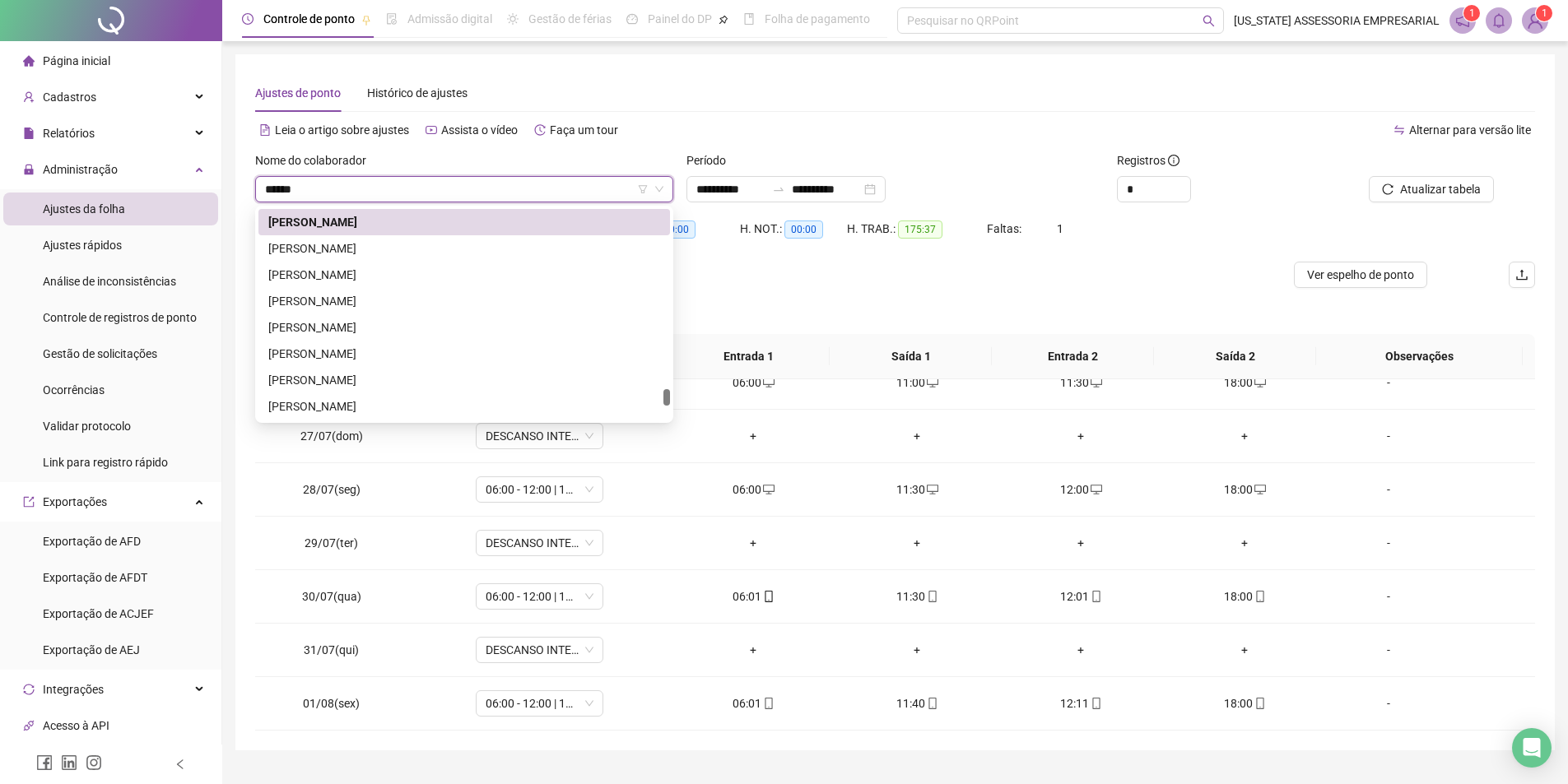
scroll to position [0, 0]
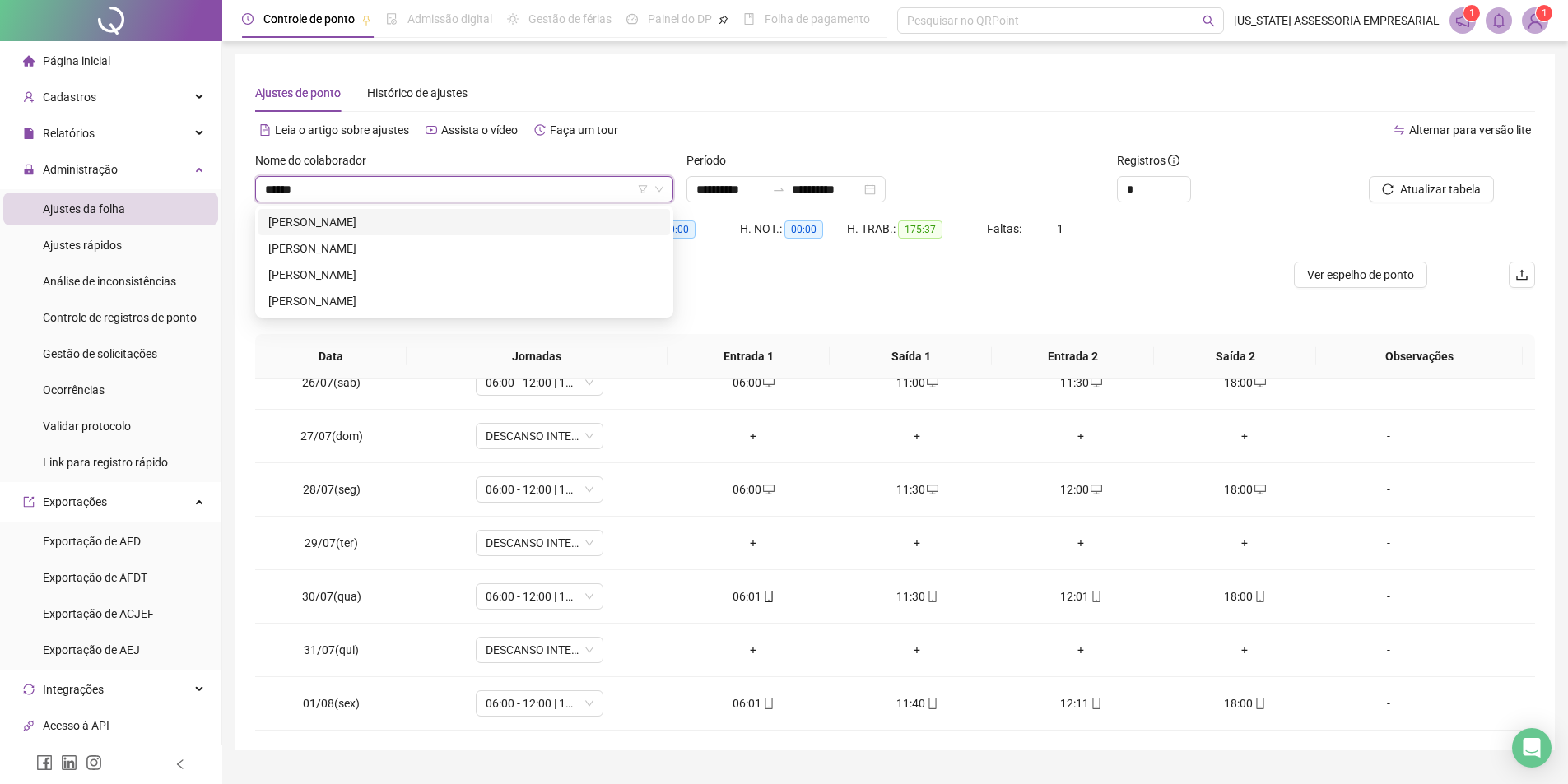
type input "*******"
click at [367, 217] on div "SILVANO RODRIGUES MARTINS" at bounding box center [465, 221] width 392 height 18
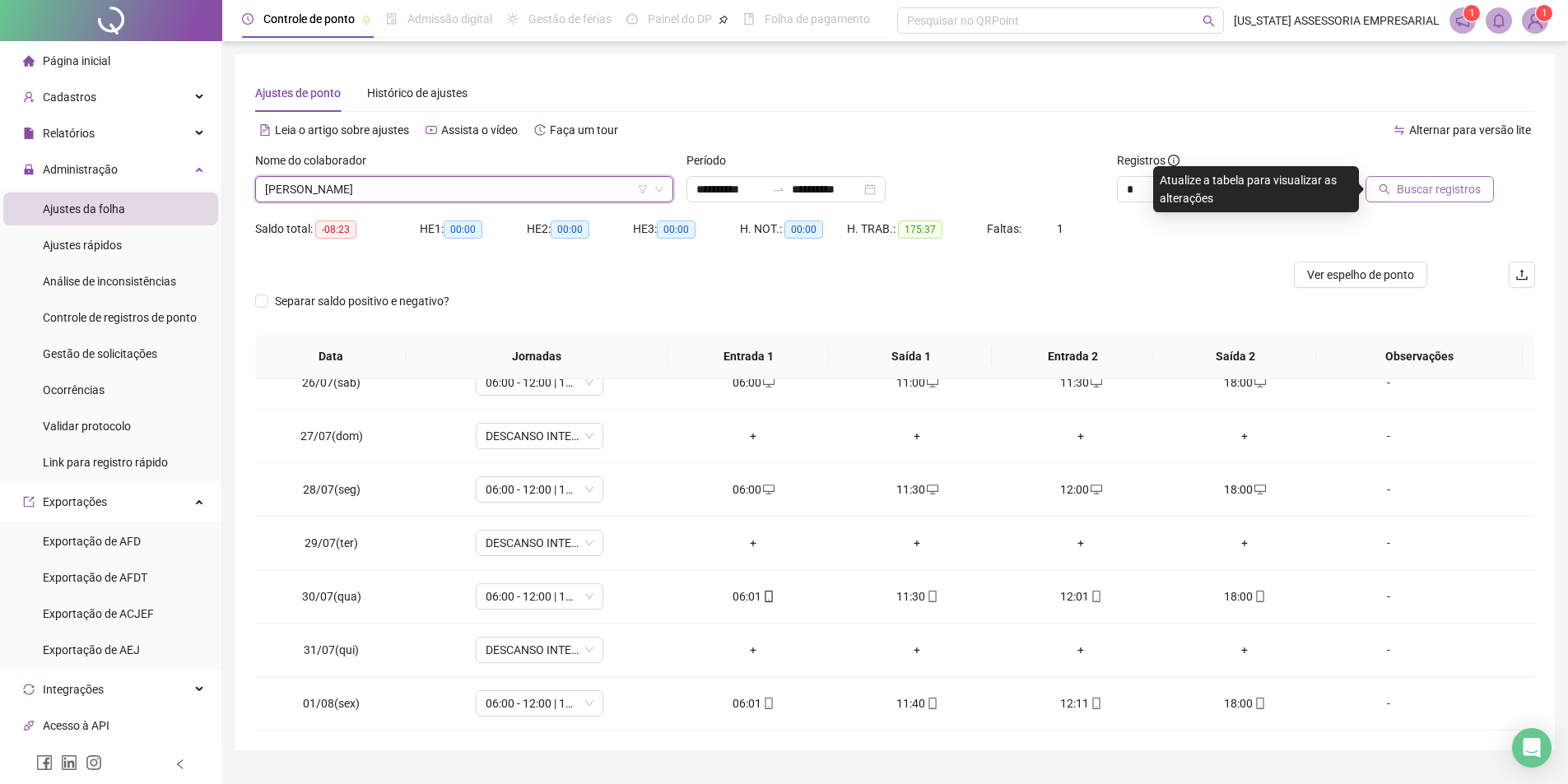
click at [1453, 194] on span "Buscar registros" at bounding box center [1439, 189] width 84 height 18
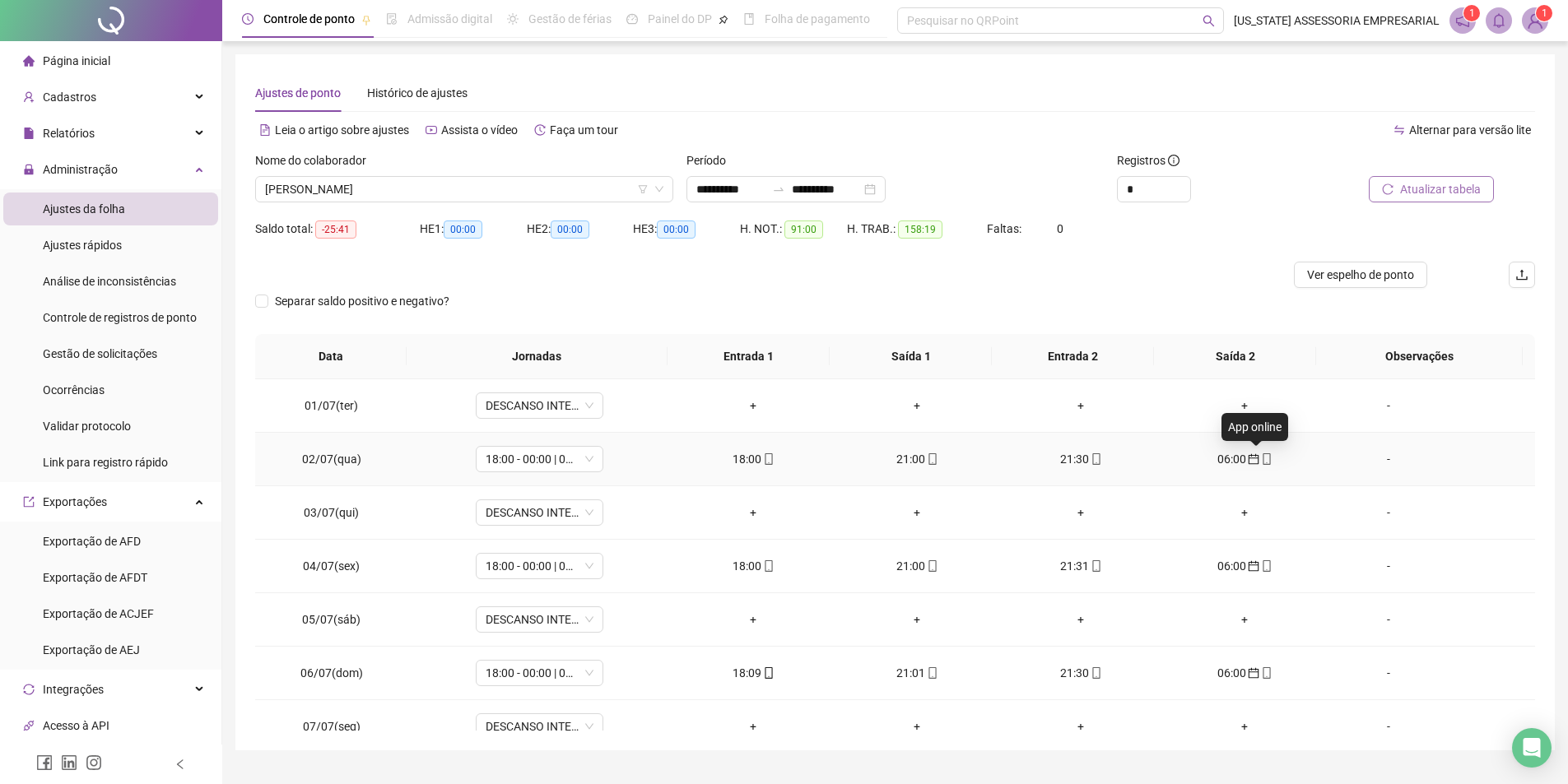
click at [1261, 464] on icon "mobile" at bounding box center [1267, 459] width 11 height 11
type input "**********"
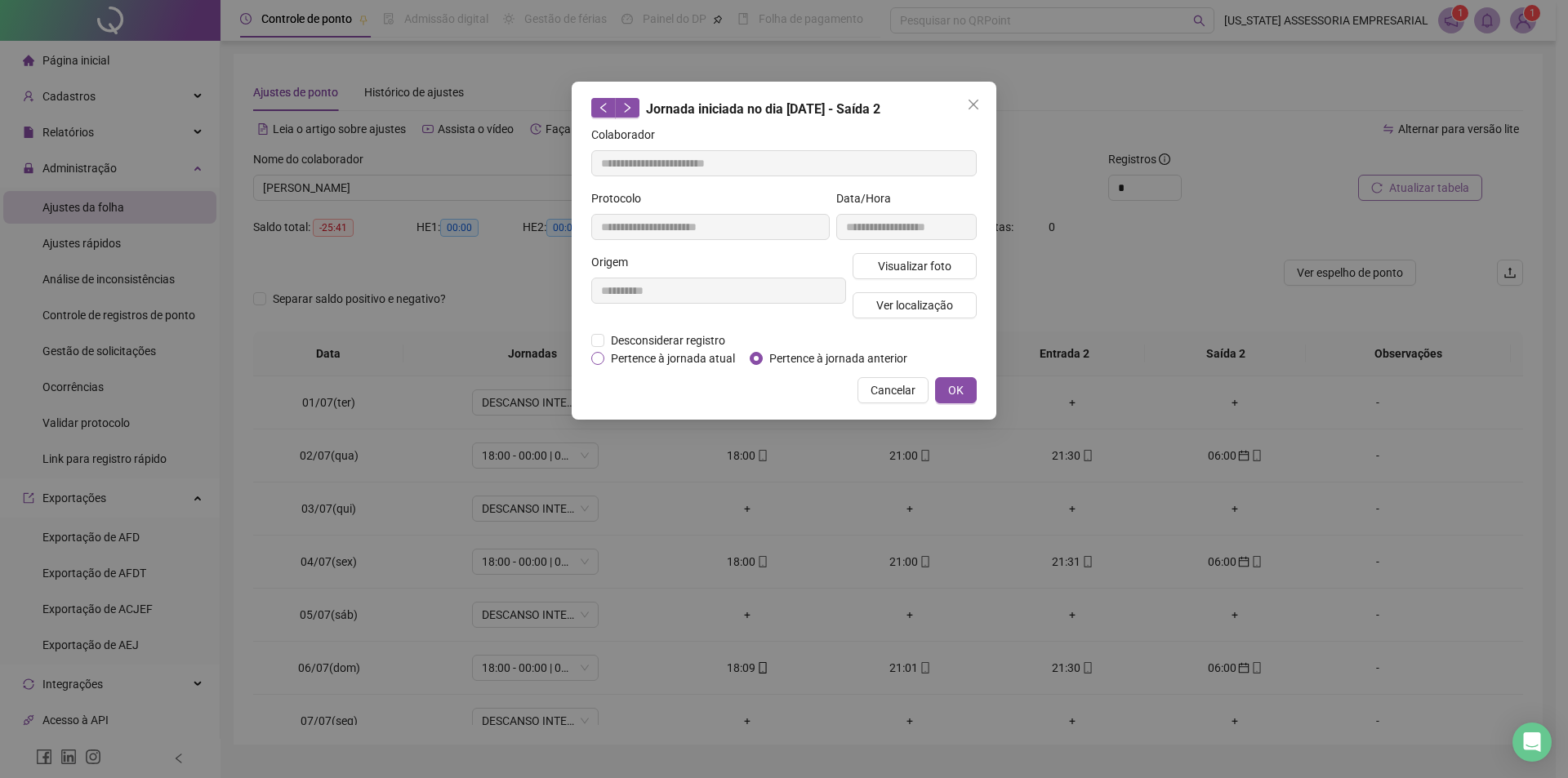
click at [683, 363] on span "Pertence à jornada atual" at bounding box center [672, 358] width 137 height 18
click at [950, 386] on span "OK" at bounding box center [956, 390] width 16 height 18
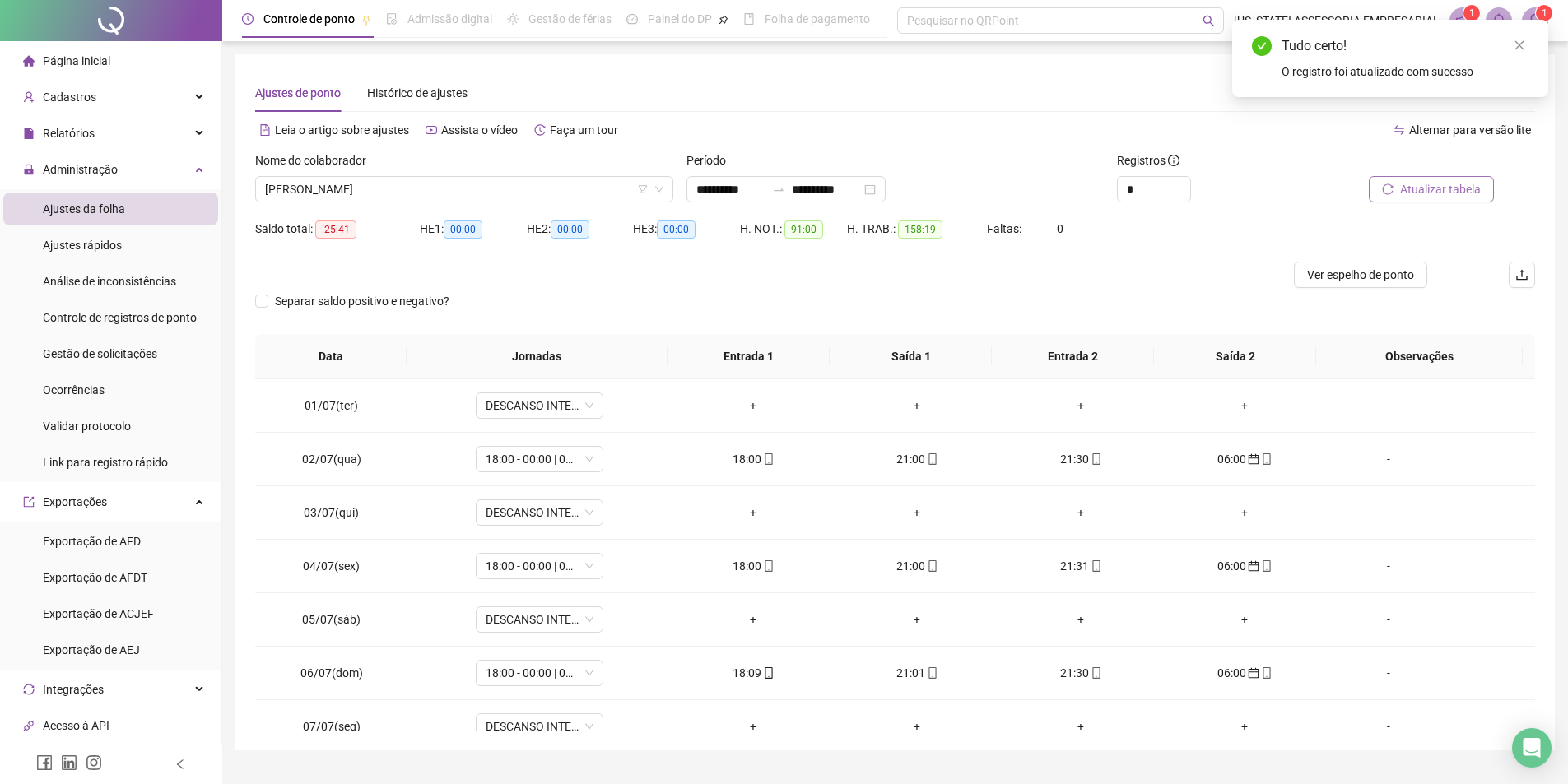
click at [1410, 188] on span "Atualizar tabela" at bounding box center [1440, 189] width 81 height 18
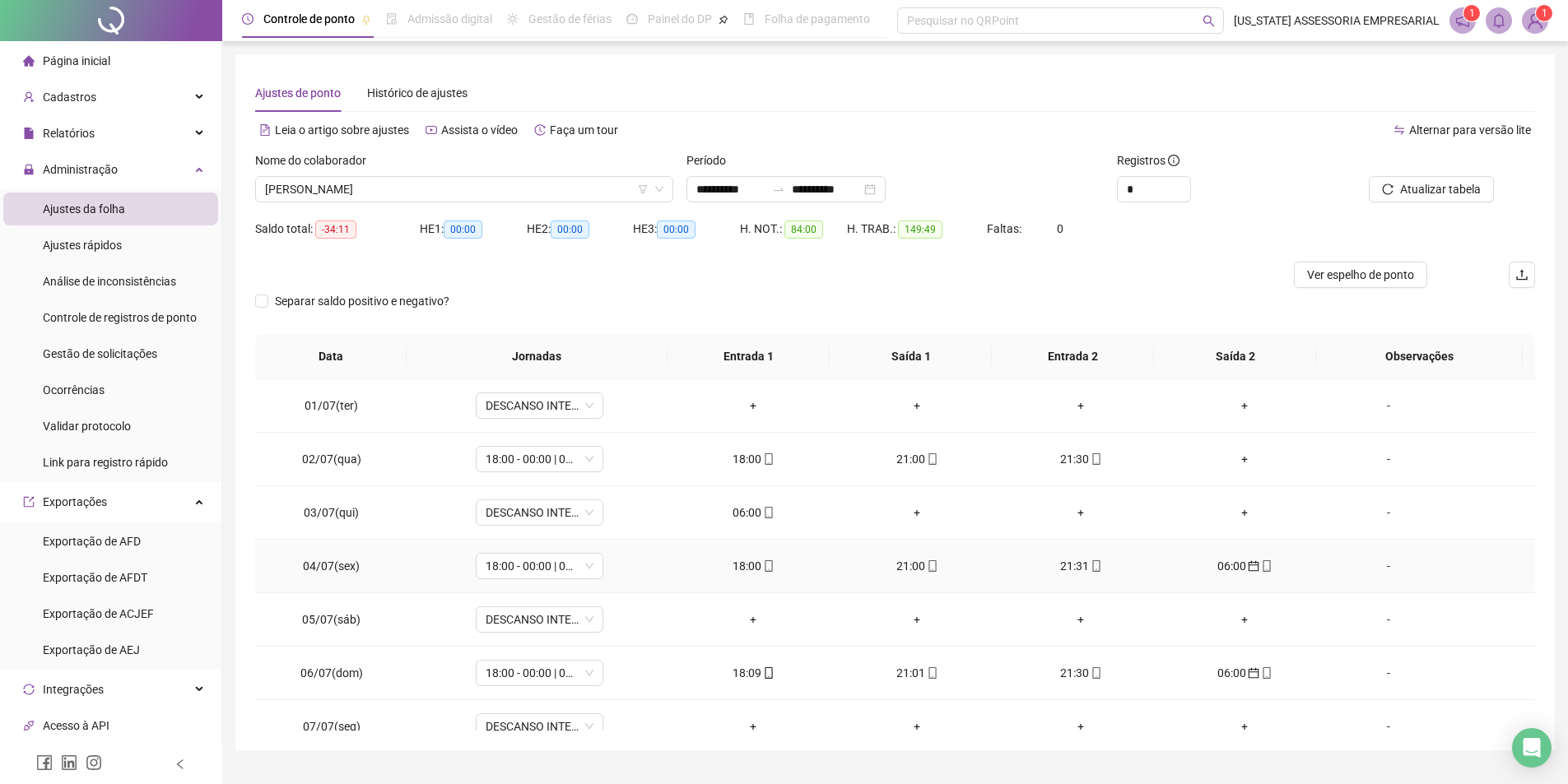
click at [1248, 565] on icon "calendar" at bounding box center [1254, 566] width 11 height 11
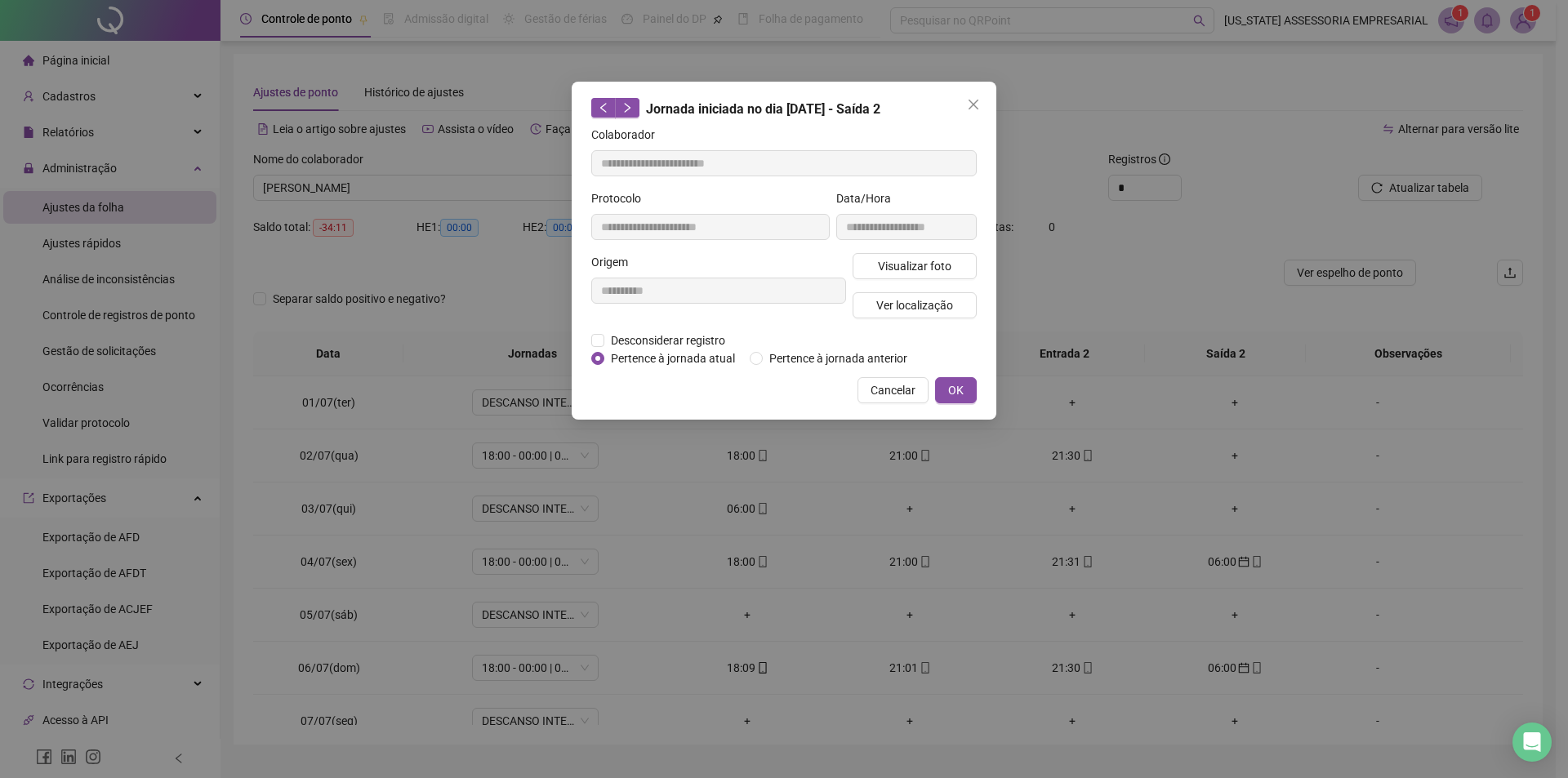
type input "**********"
click at [668, 350] on span "Pertence à jornada atual" at bounding box center [672, 358] width 137 height 18
click at [952, 393] on span "OK" at bounding box center [956, 390] width 16 height 18
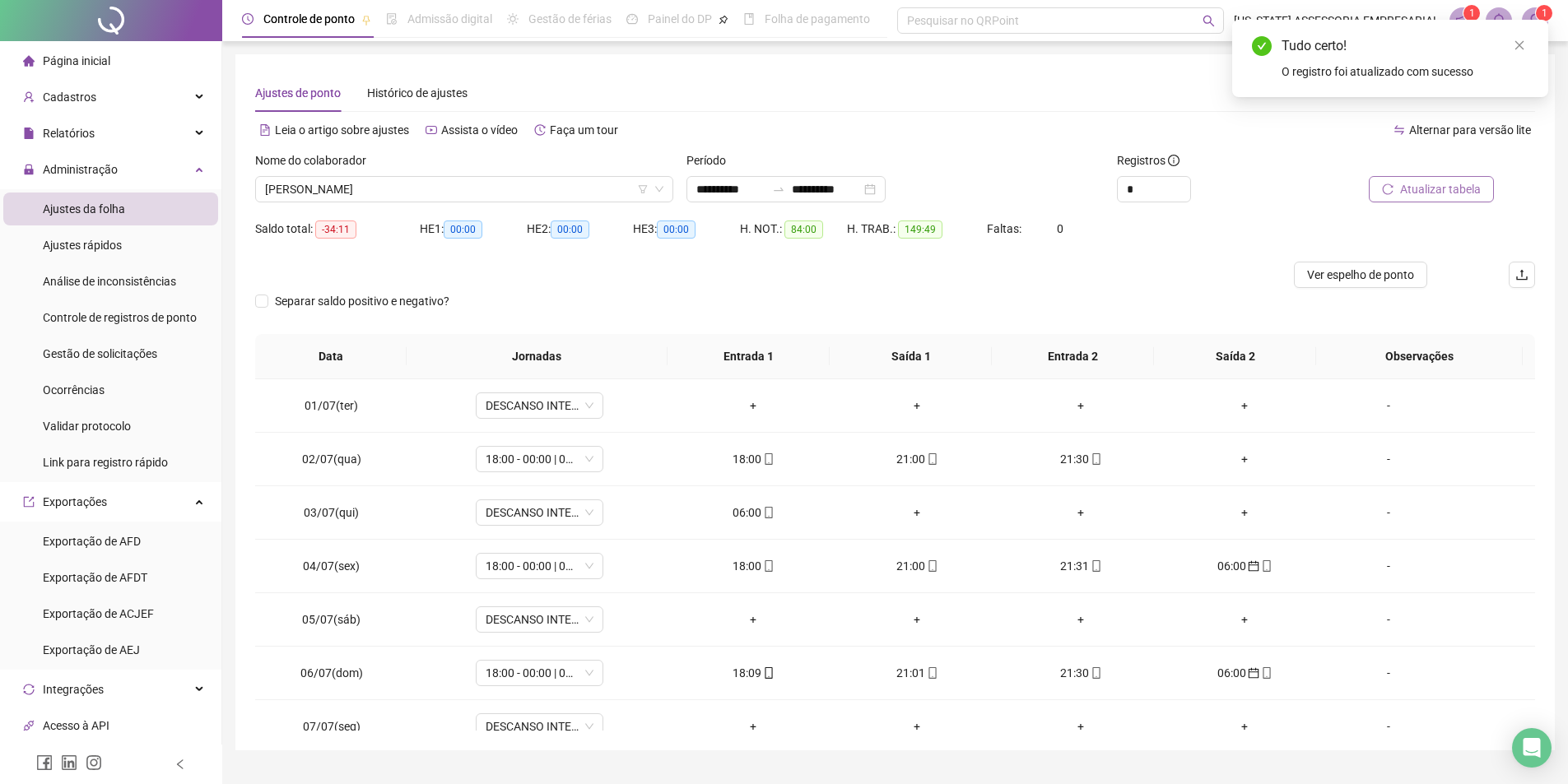
click at [1424, 198] on span "Atualizar tabela" at bounding box center [1440, 189] width 81 height 18
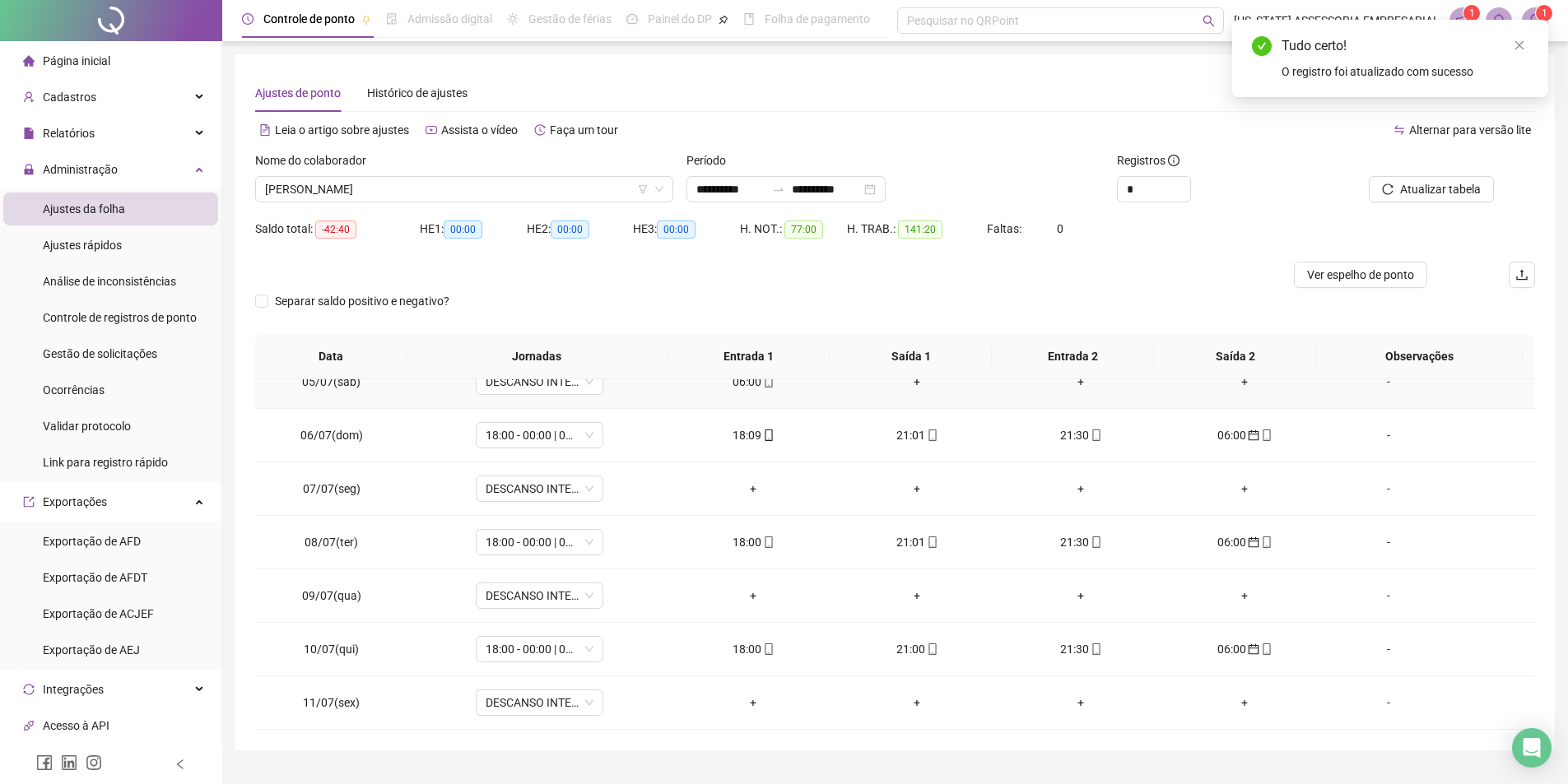
scroll to position [247, 0]
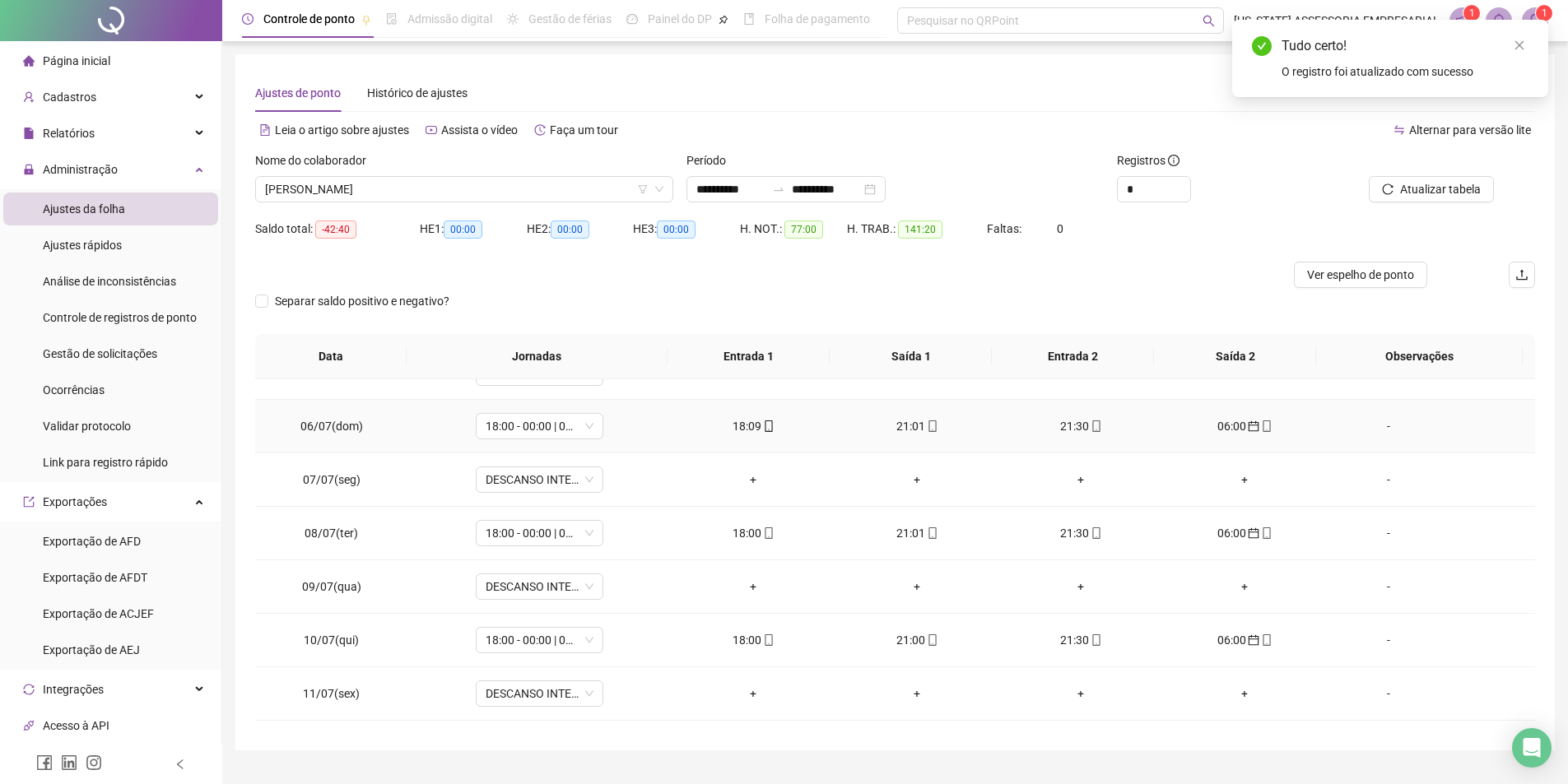
click at [1220, 431] on div "06:00" at bounding box center [1245, 425] width 138 height 18
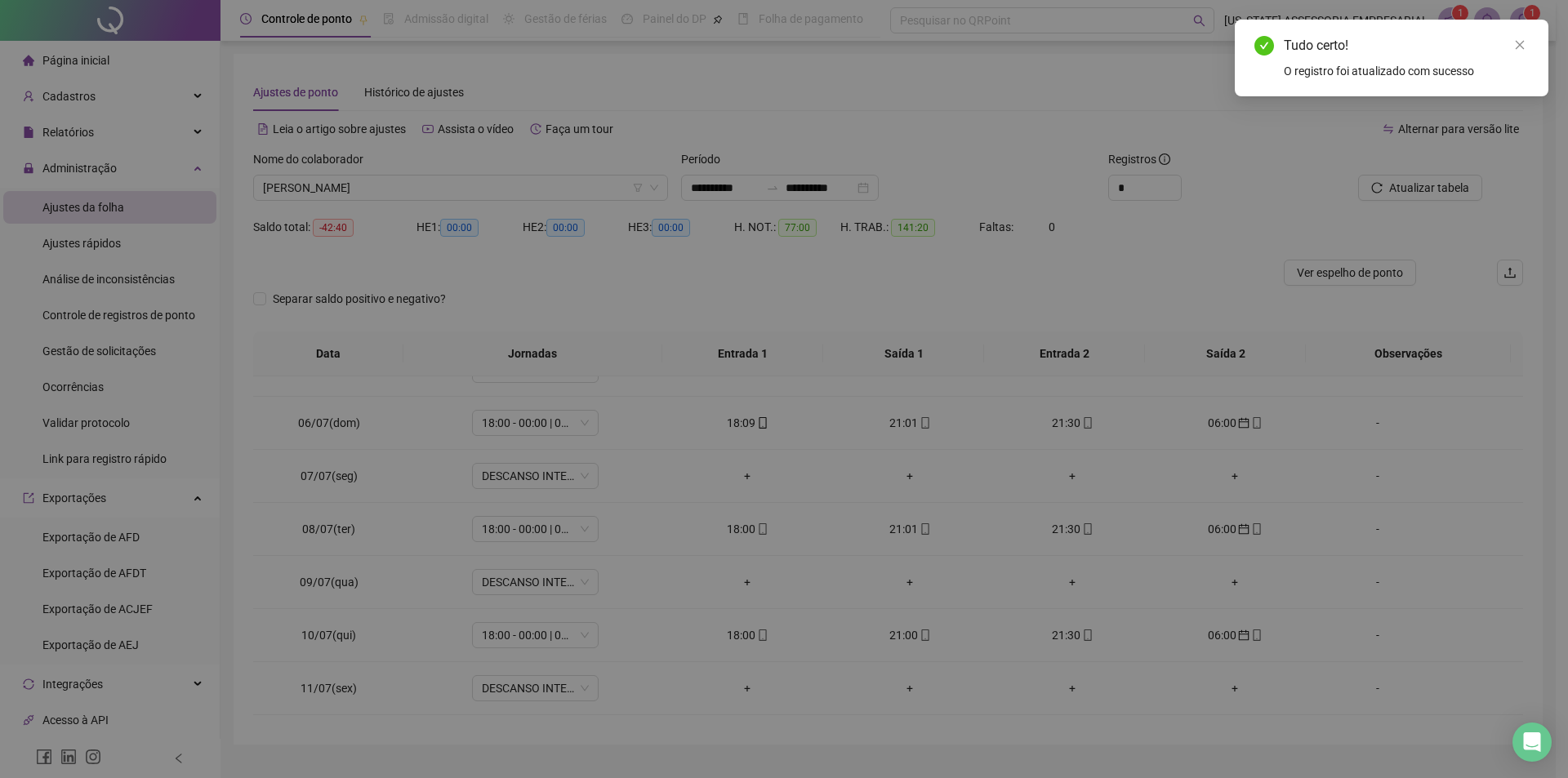
type input "**********"
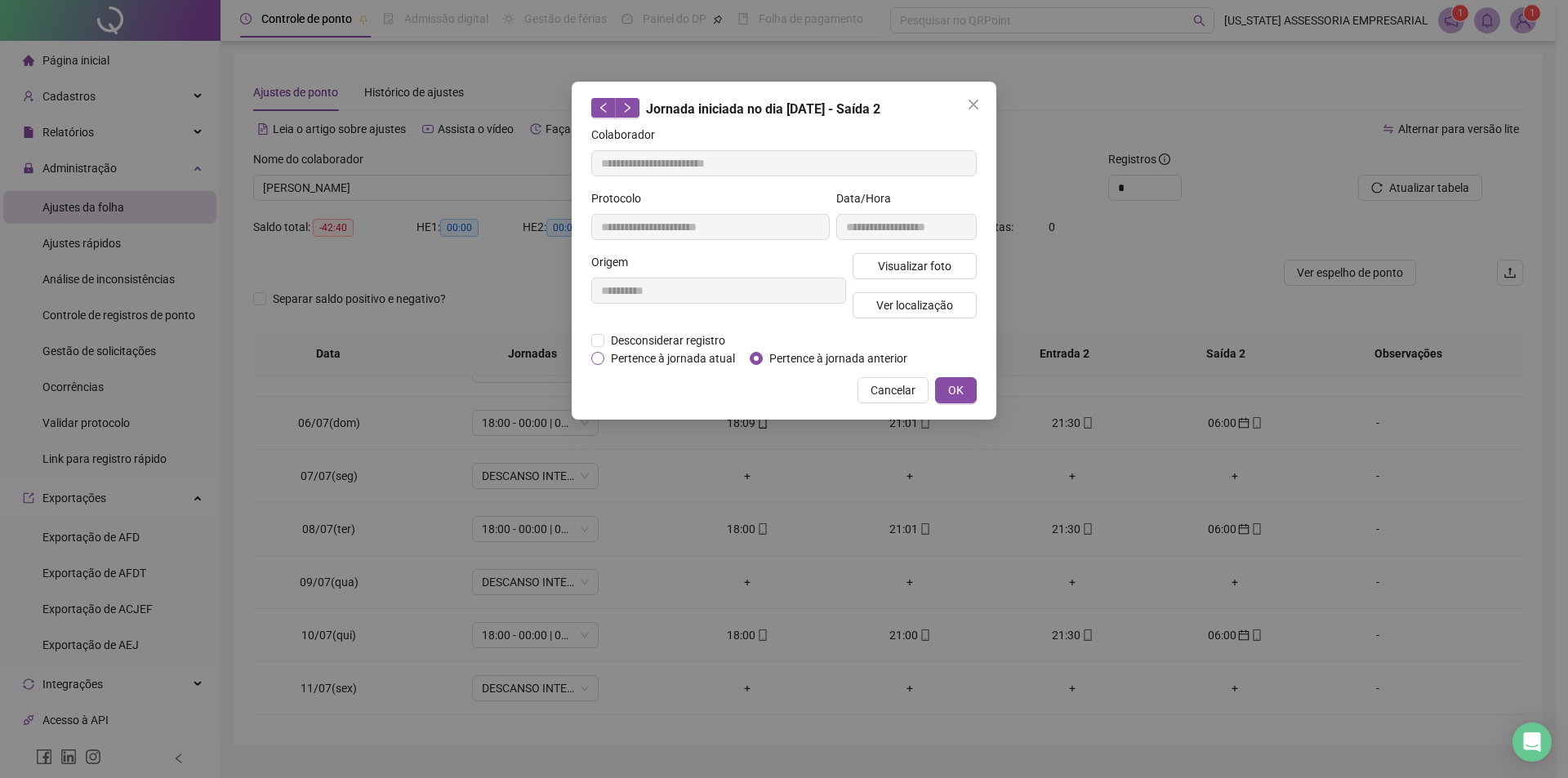
click at [609, 360] on span "Pertence à jornada atual" at bounding box center [672, 358] width 137 height 18
click at [951, 395] on span "OK" at bounding box center [956, 390] width 16 height 18
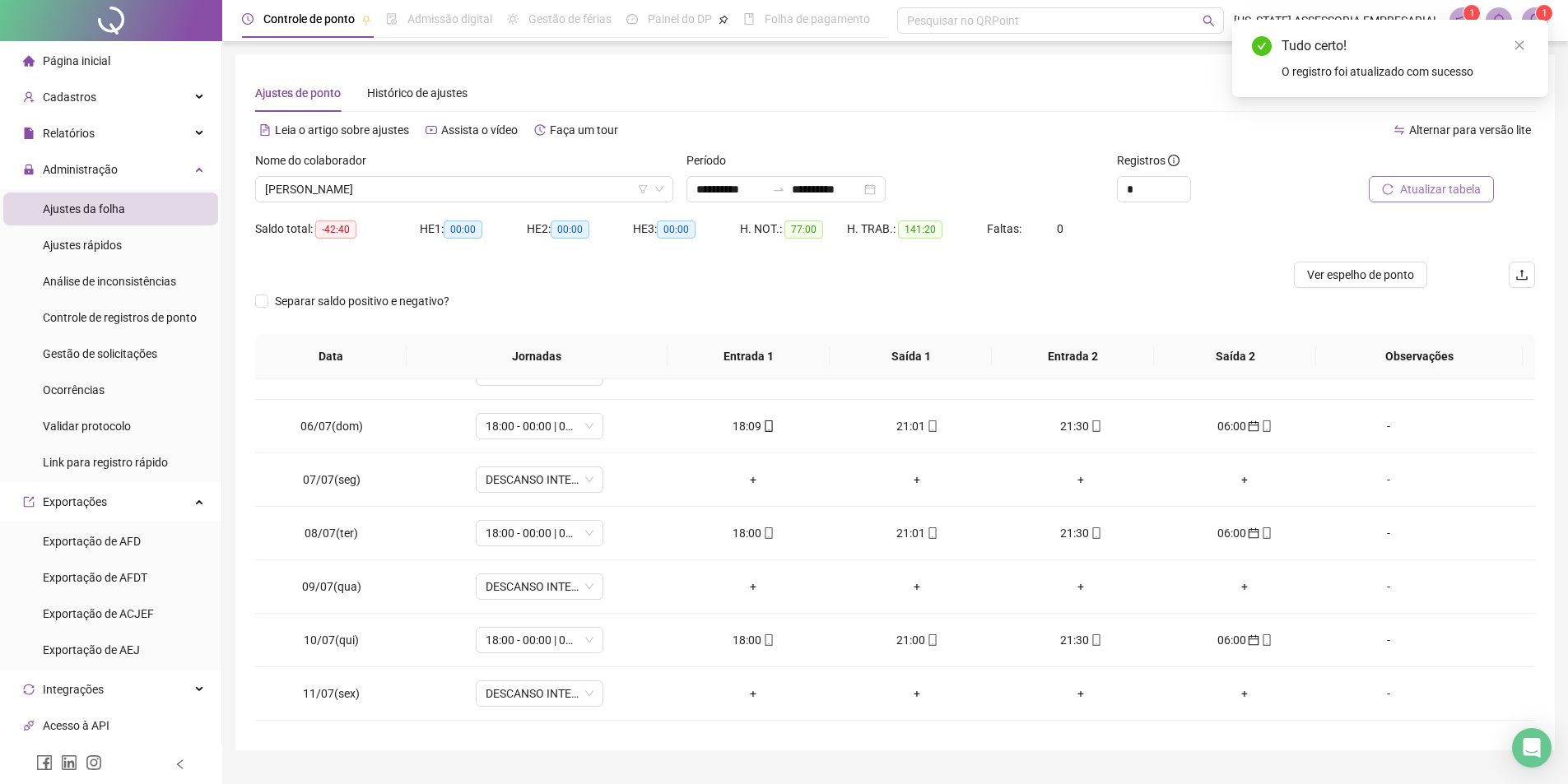
click at [1433, 181] on span "Atualizar tabela" at bounding box center [1440, 189] width 81 height 18
click at [1248, 534] on icon "calendar" at bounding box center [1254, 533] width 11 height 11
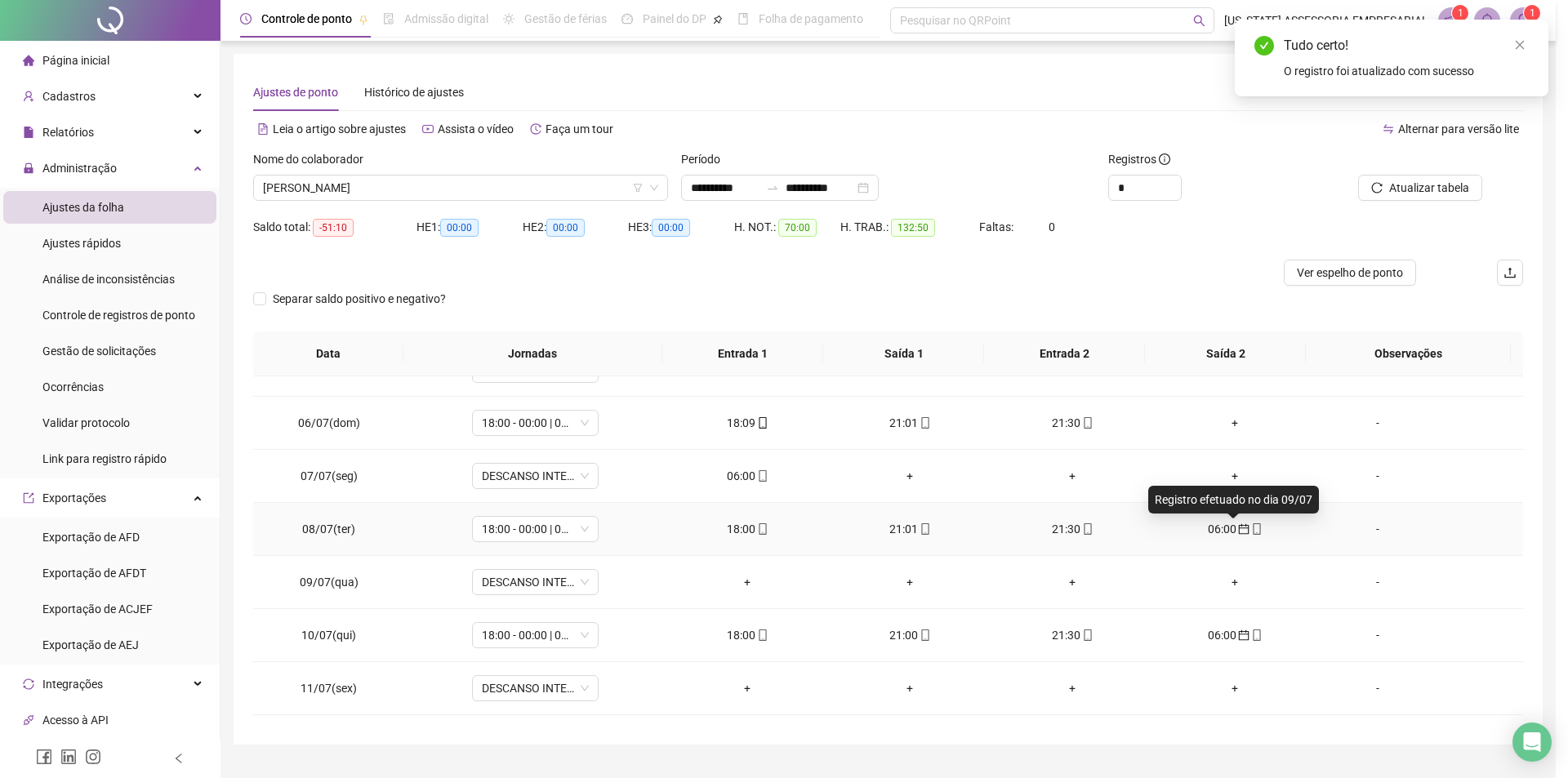
type input "**********"
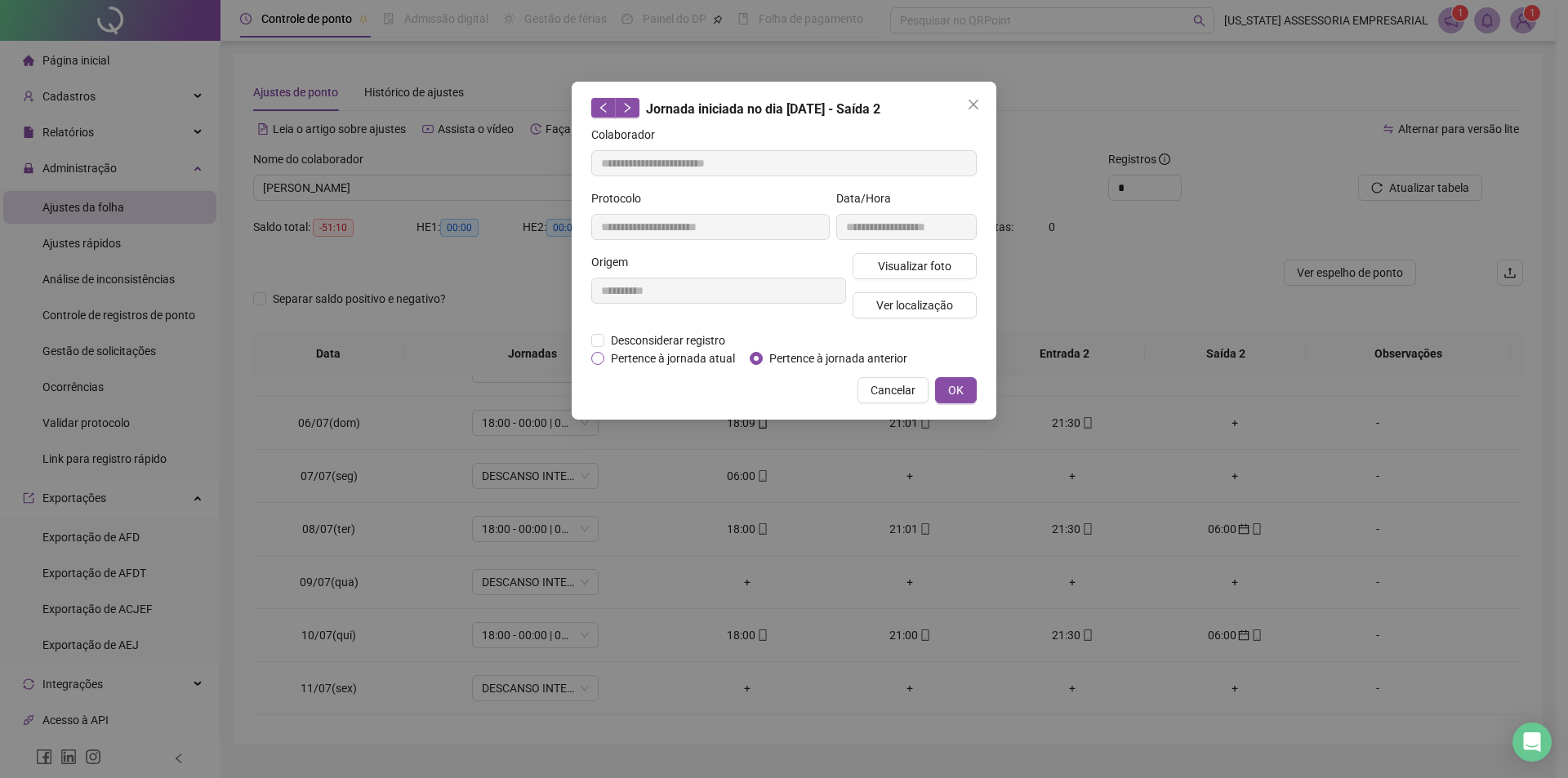
click at [660, 363] on span "Pertence à jornada atual" at bounding box center [672, 358] width 137 height 18
click at [956, 388] on span "OK" at bounding box center [956, 390] width 16 height 18
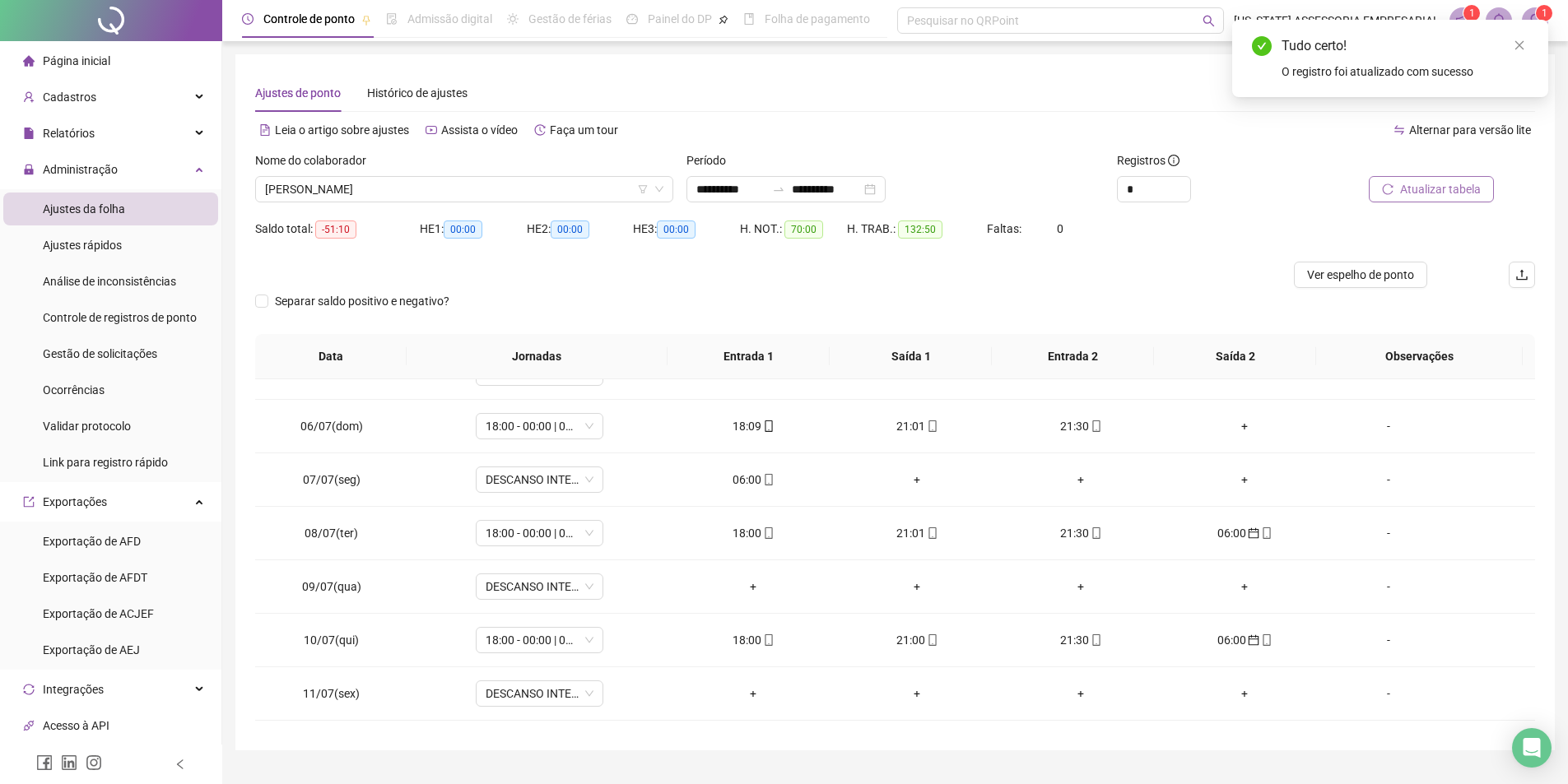
click at [1487, 178] on button "Atualizar tabela" at bounding box center [1431, 189] width 125 height 26
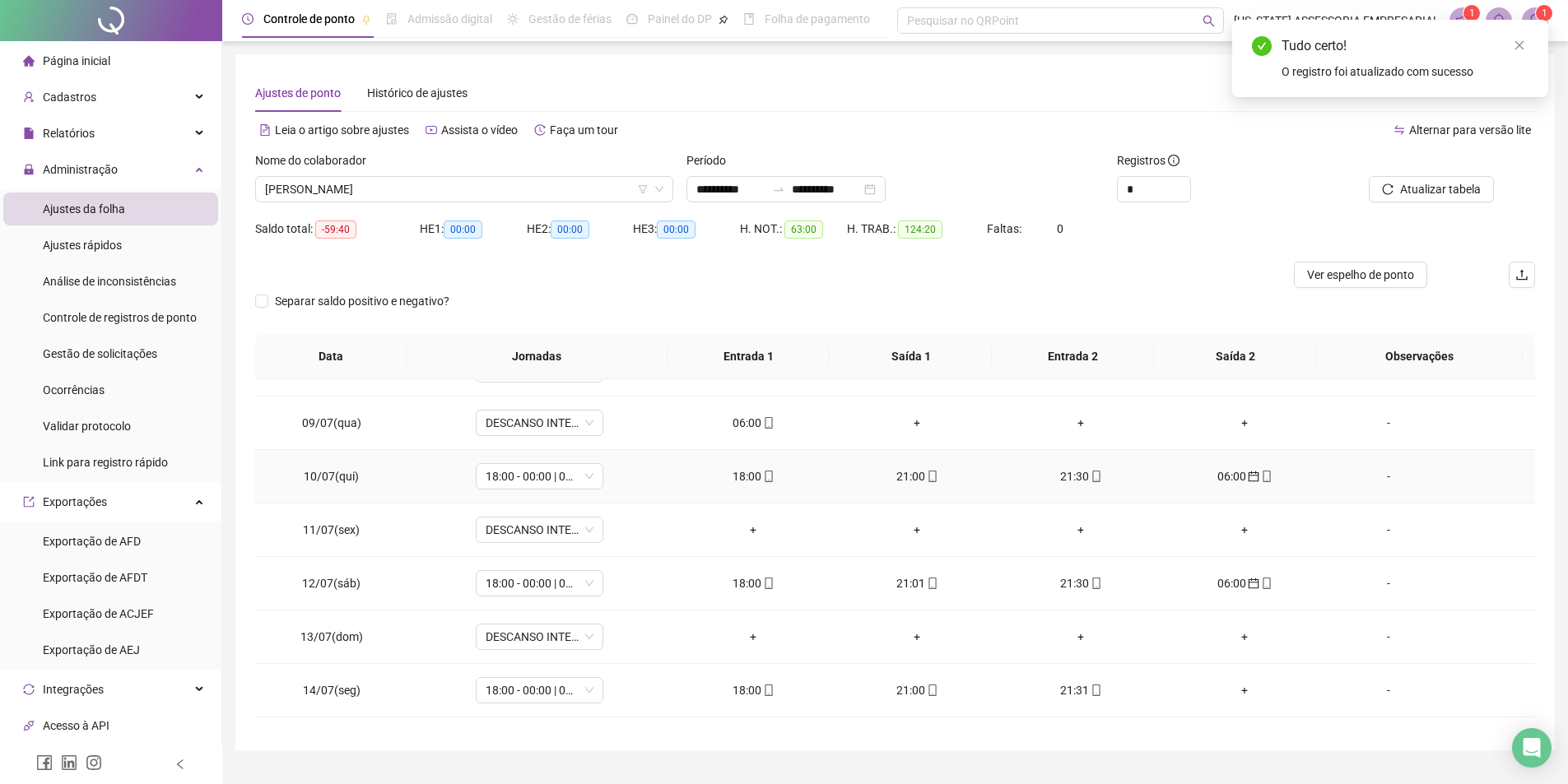
scroll to position [412, 0]
click at [1248, 478] on icon "calendar" at bounding box center [1254, 476] width 11 height 11
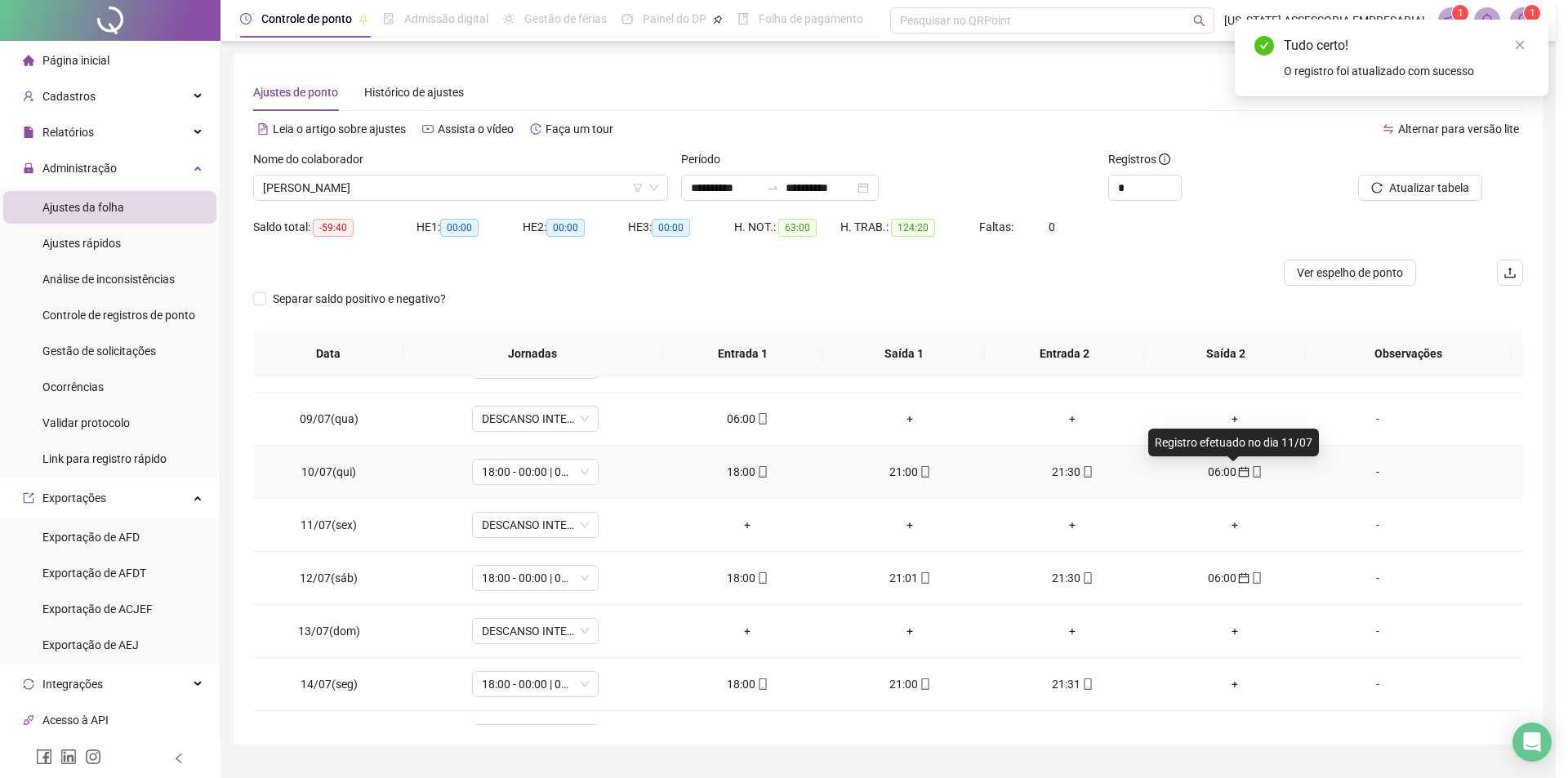
type input "**********"
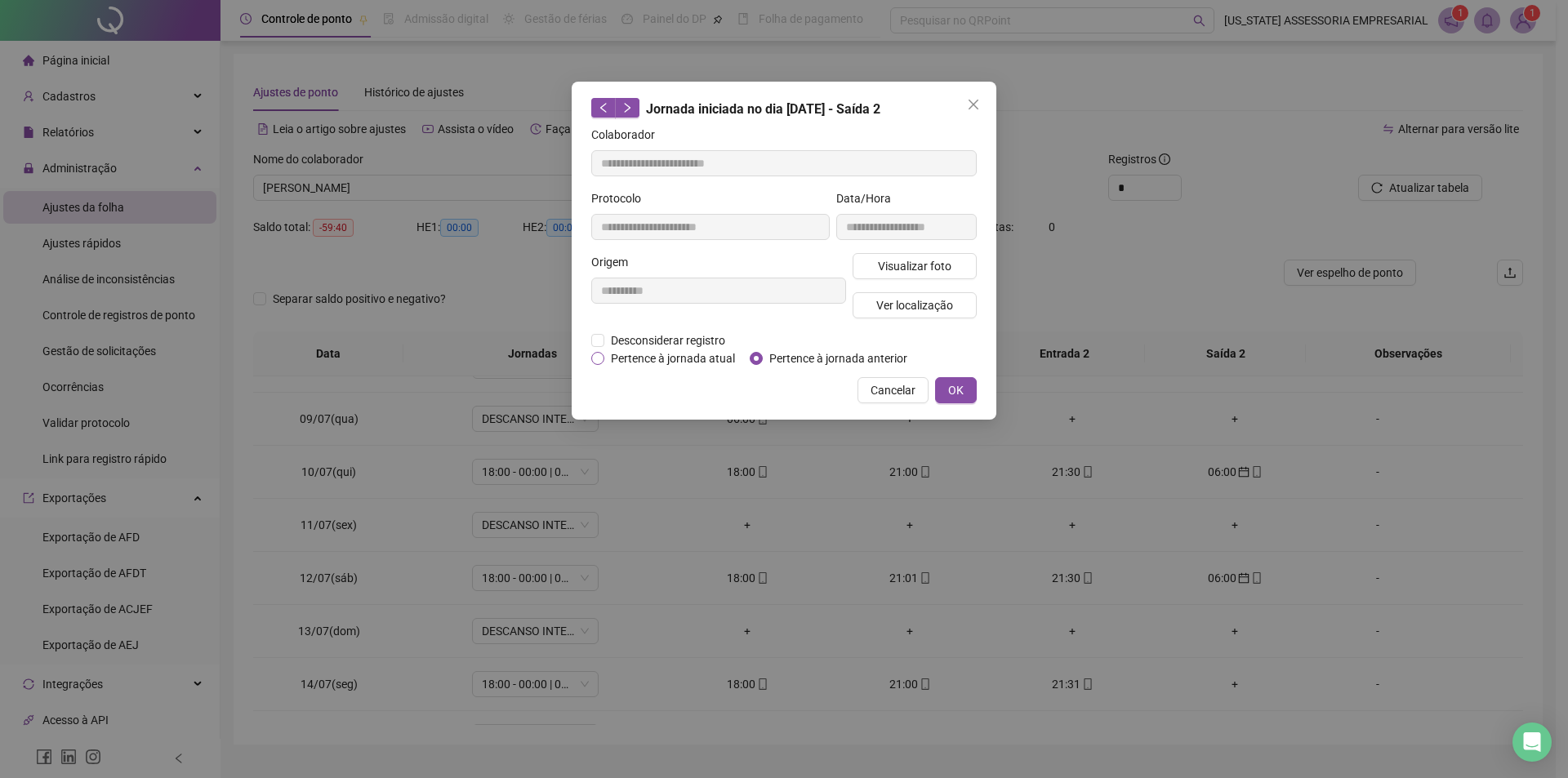
click at [671, 358] on span "Pertence à jornada atual" at bounding box center [672, 358] width 137 height 18
click at [936, 382] on button "OK" at bounding box center [956, 390] width 42 height 26
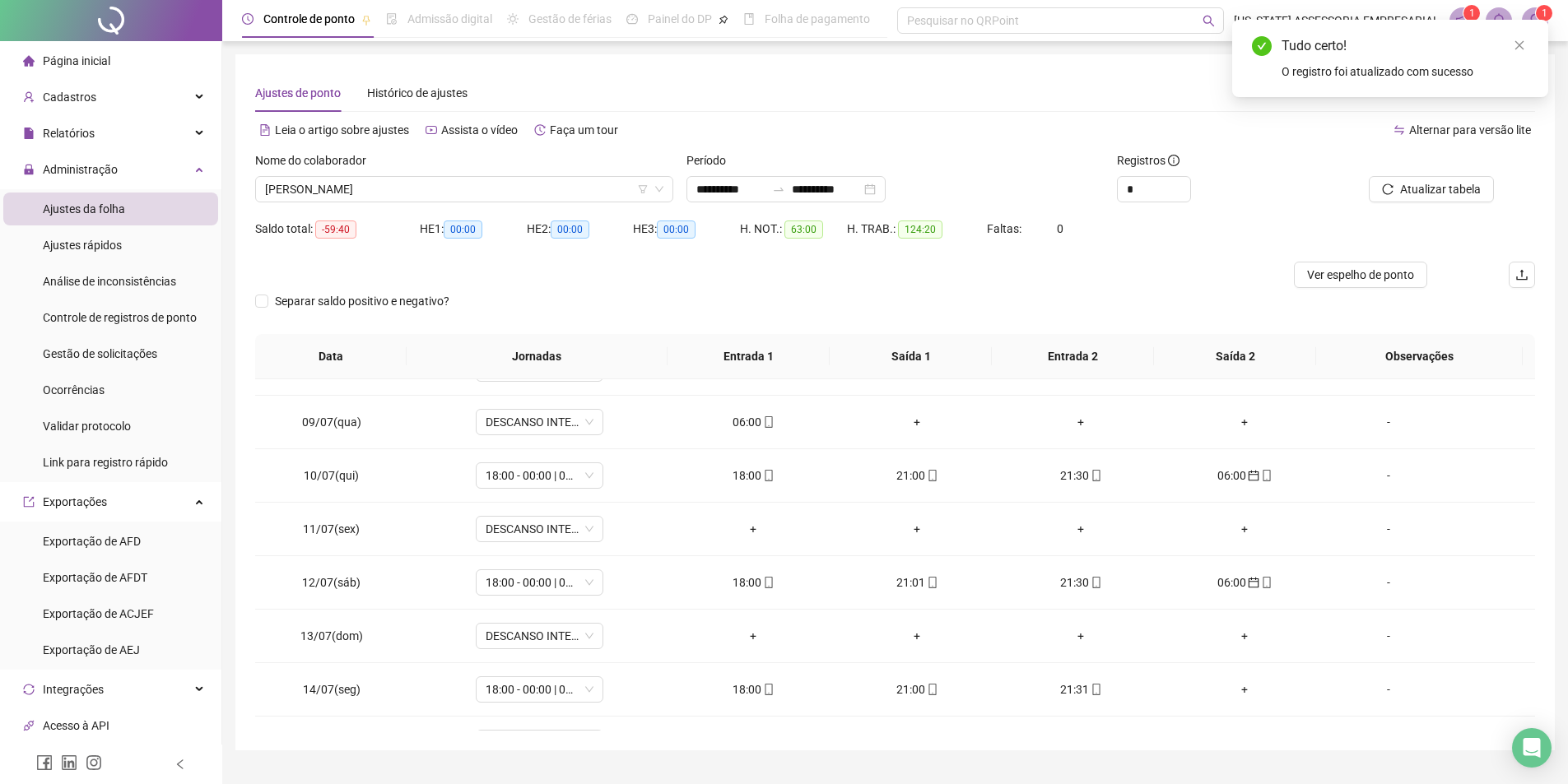
click at [1473, 207] on div "Atualizar tabela" at bounding box center [1434, 183] width 216 height 64
click at [1466, 187] on span "Atualizar tabela" at bounding box center [1440, 189] width 81 height 18
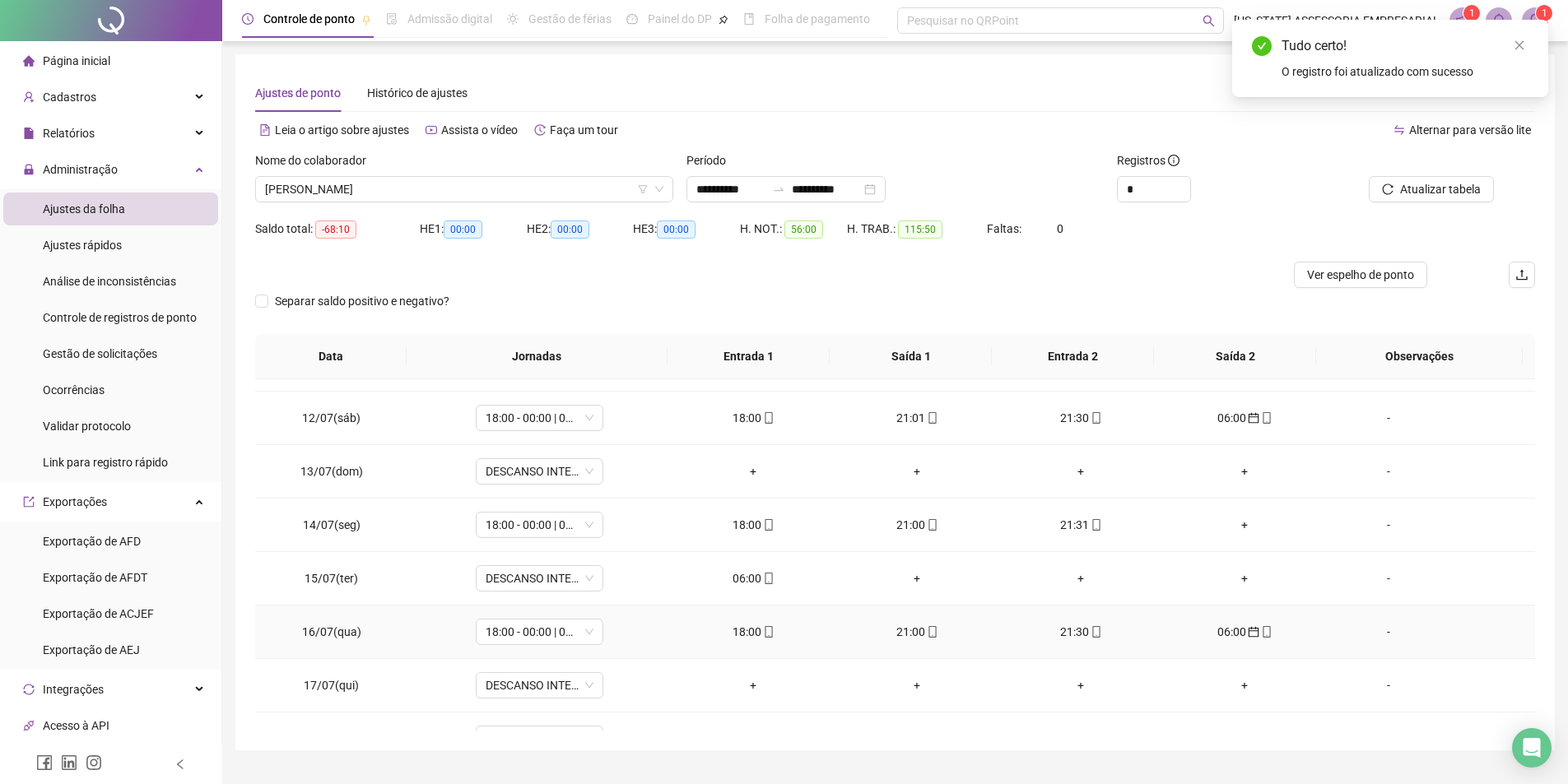
scroll to position [493, 0]
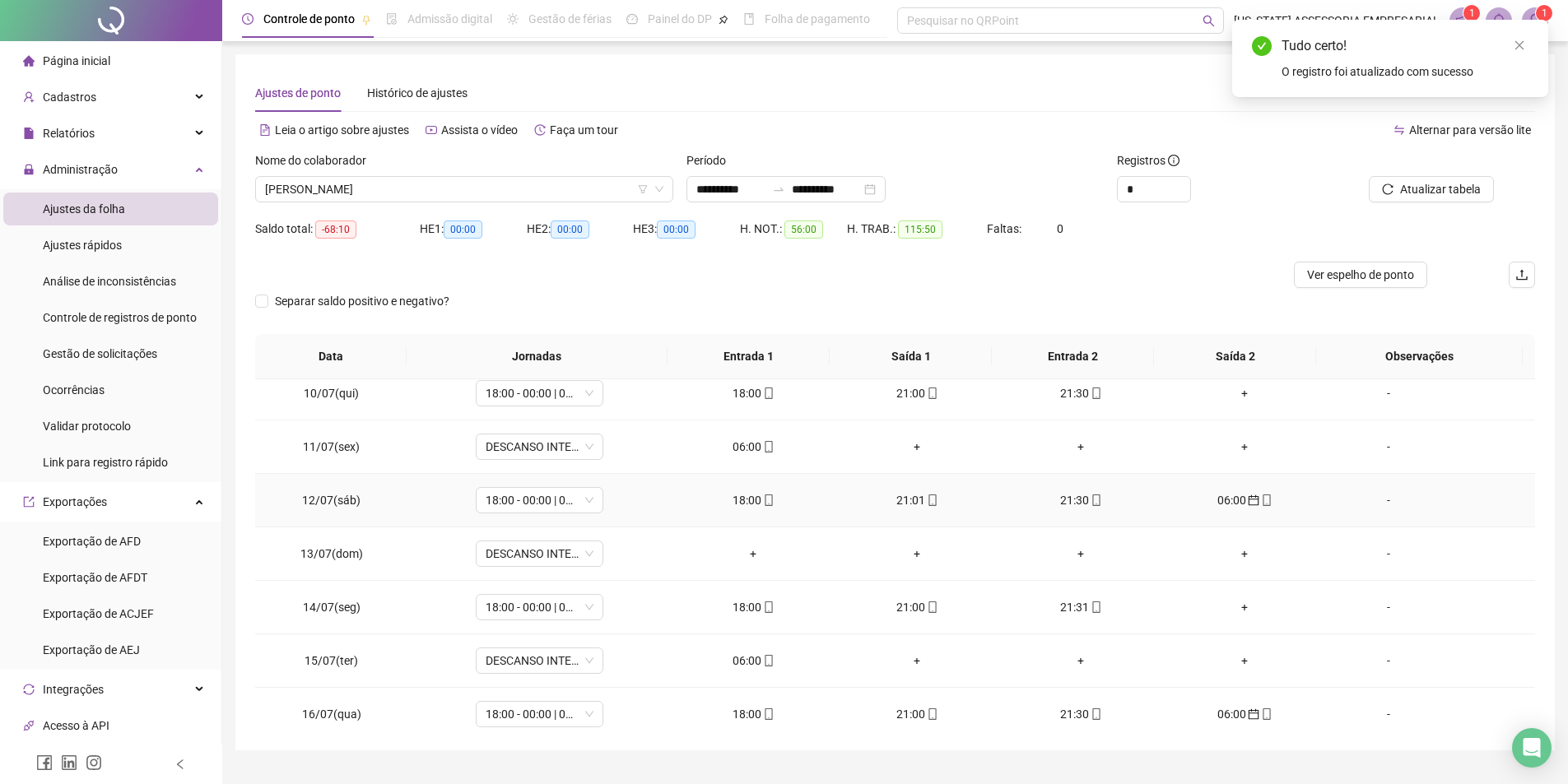
click at [1238, 509] on td "06:00" at bounding box center [1245, 501] width 164 height 54
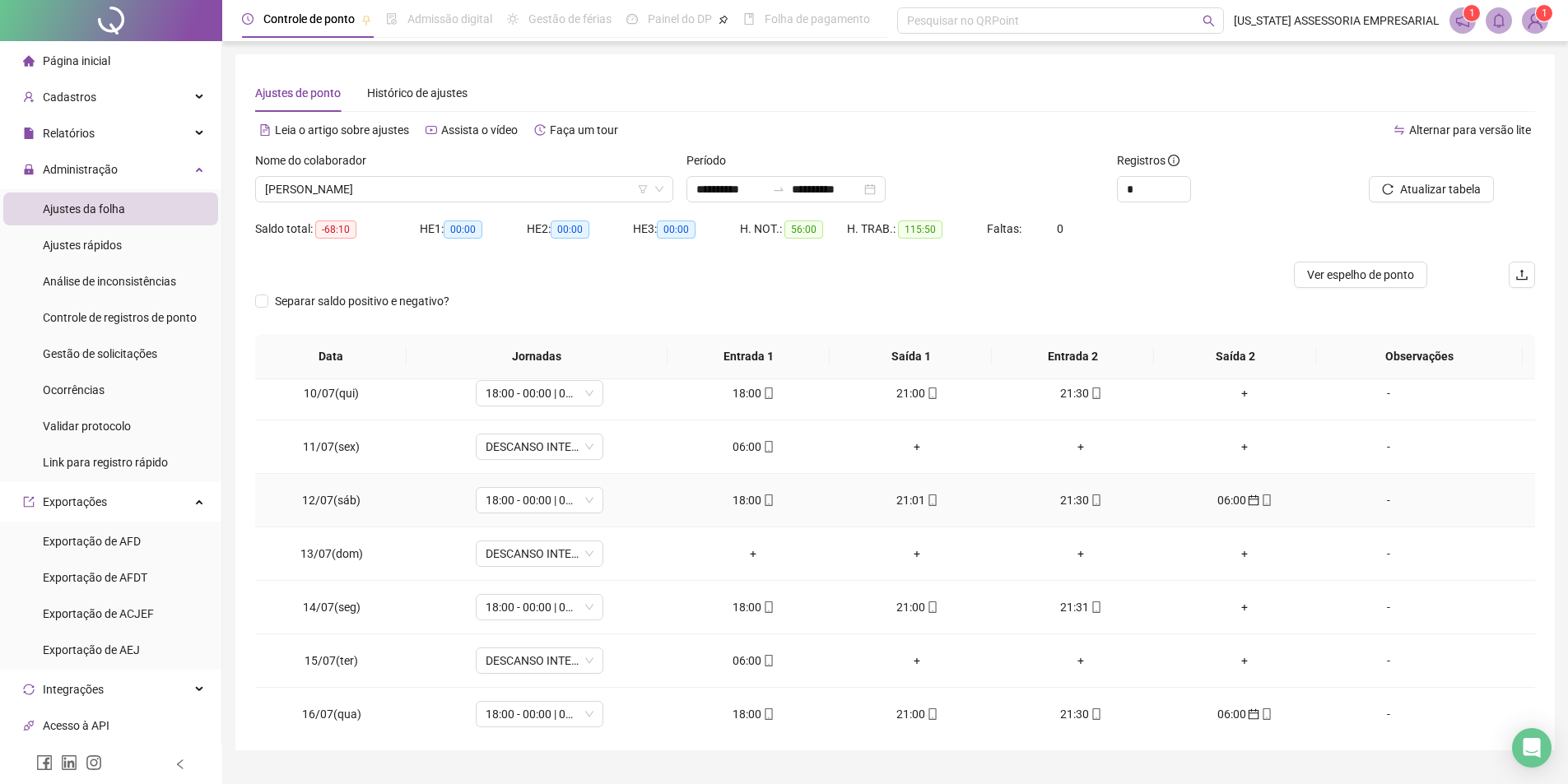
click at [1248, 500] on icon "calendar" at bounding box center [1254, 500] width 11 height 11
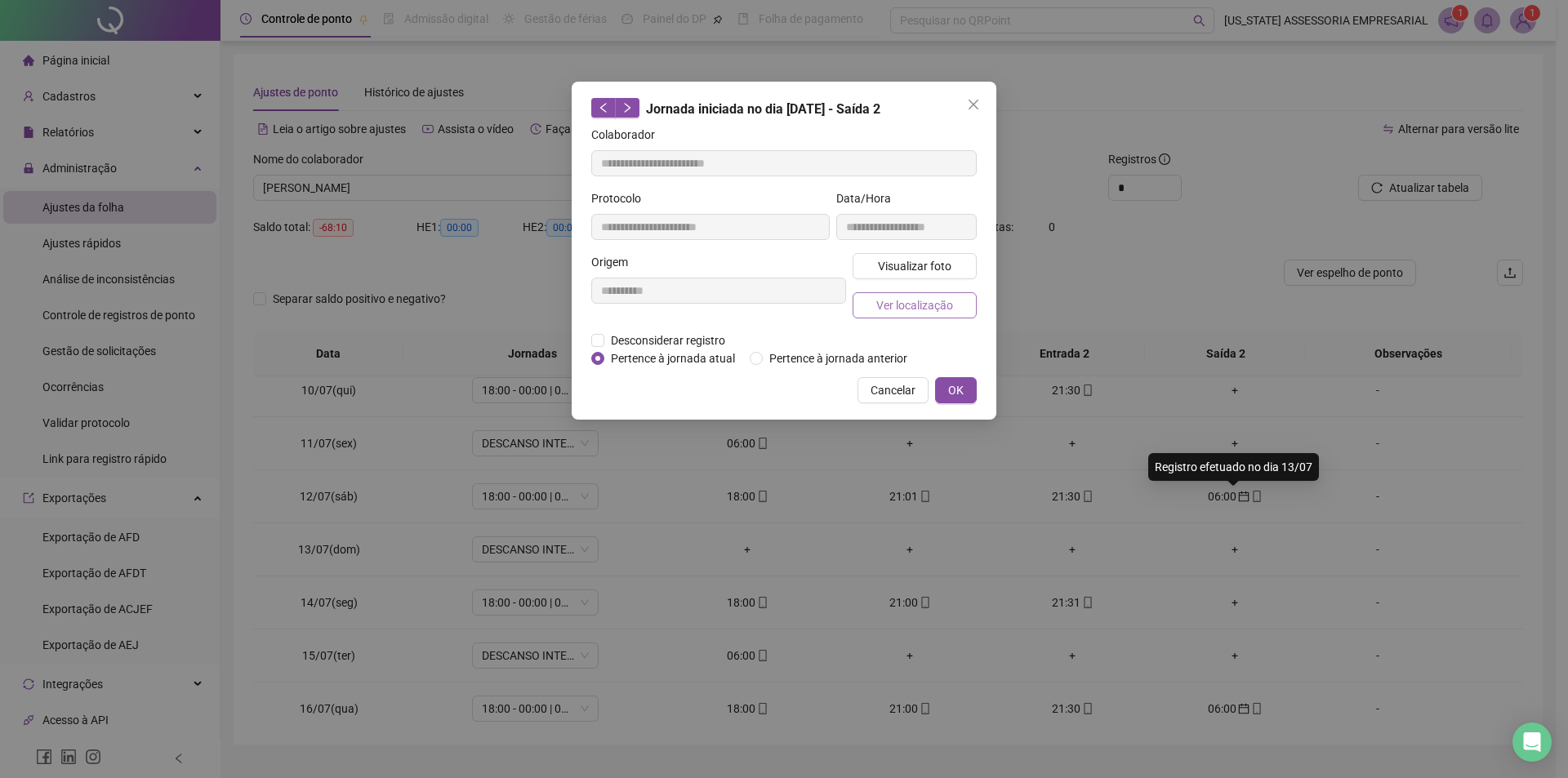
type input "**********"
click at [598, 367] on div "**********" at bounding box center [784, 251] width 425 height 338
click at [665, 357] on span "Pertence à jornada atual" at bounding box center [672, 358] width 137 height 18
click at [962, 390] on span "OK" at bounding box center [956, 390] width 16 height 18
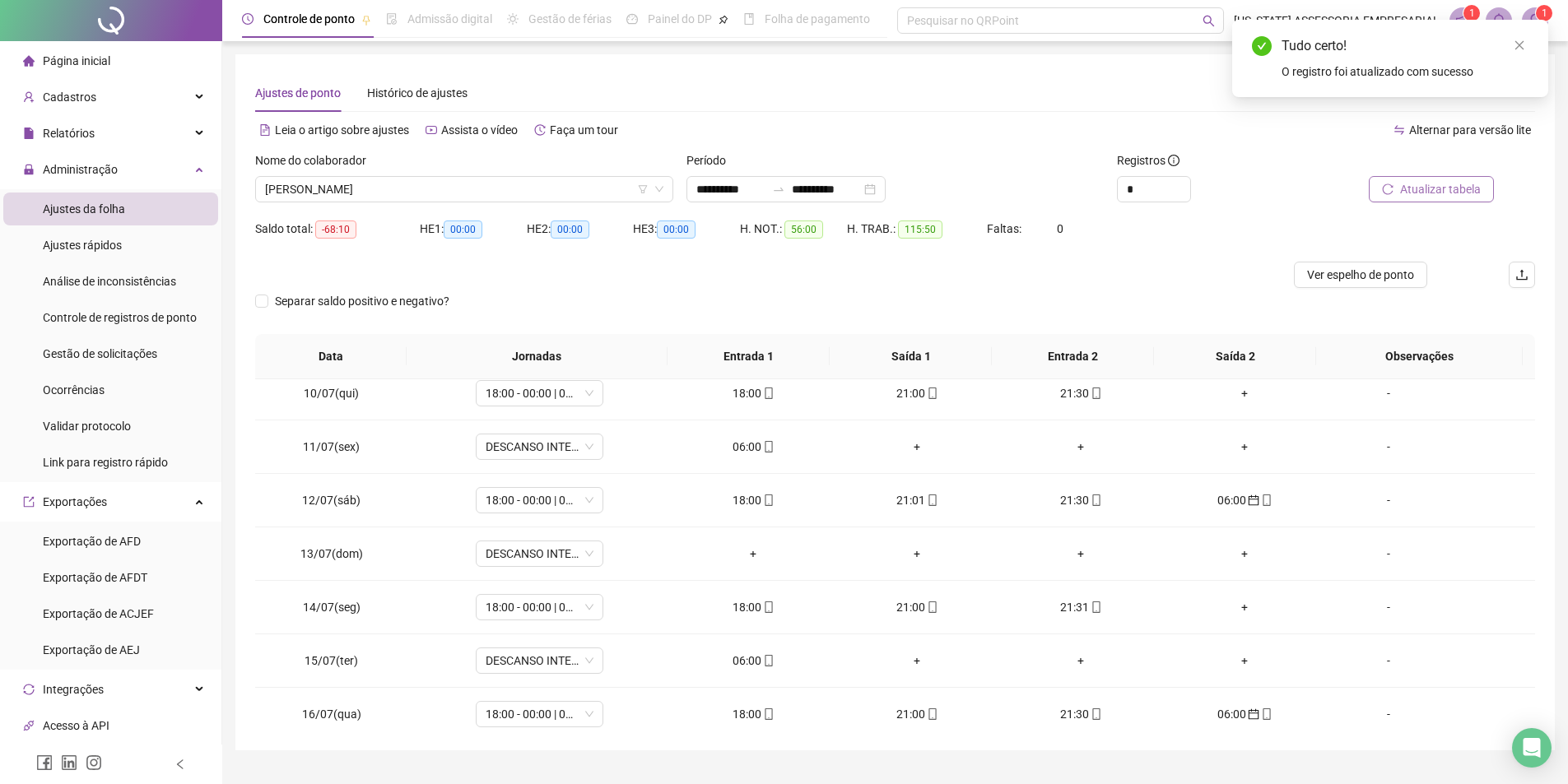
click at [1401, 200] on button "Atualizar tabela" at bounding box center [1431, 189] width 125 height 26
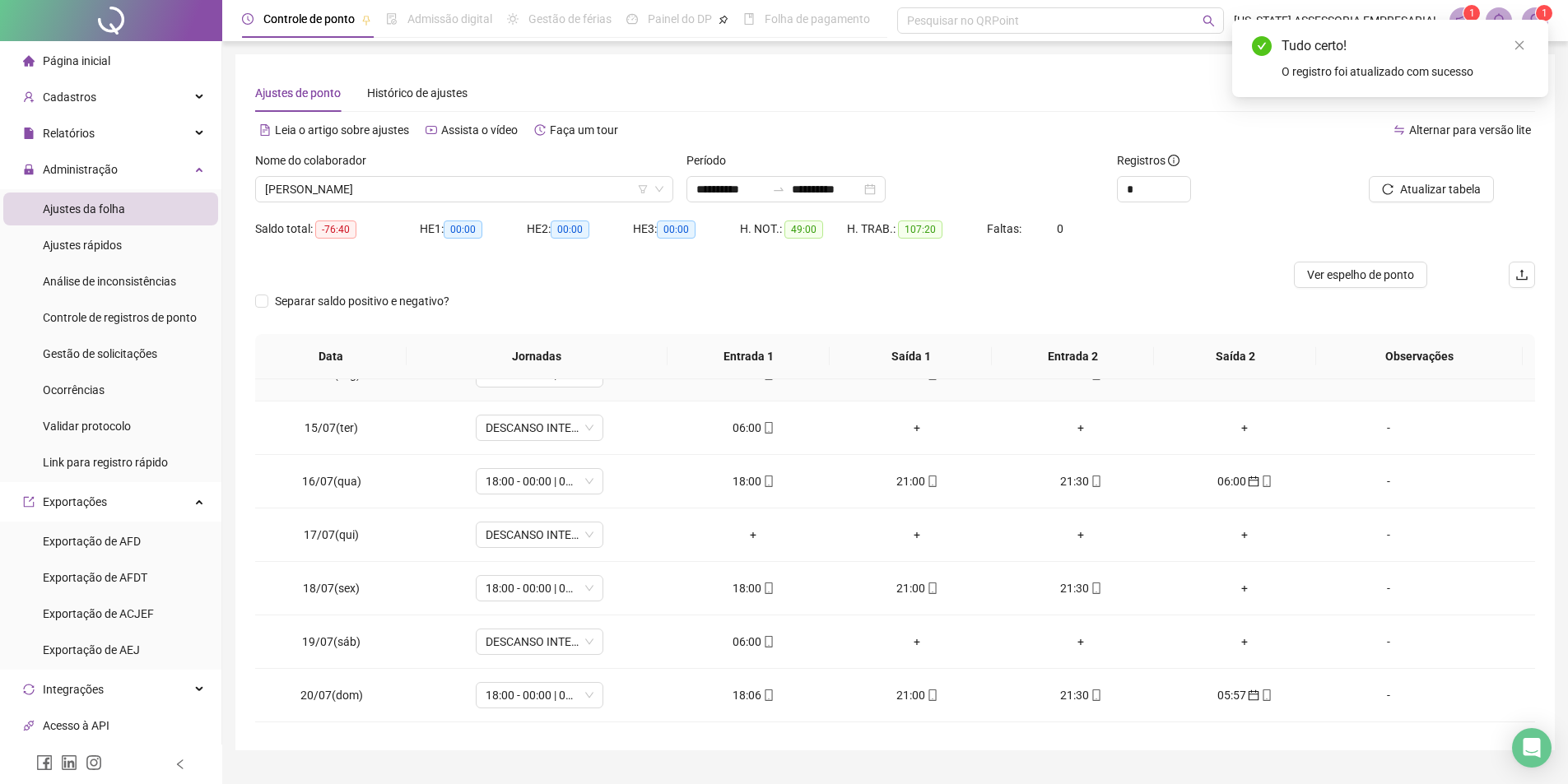
scroll to position [740, 0]
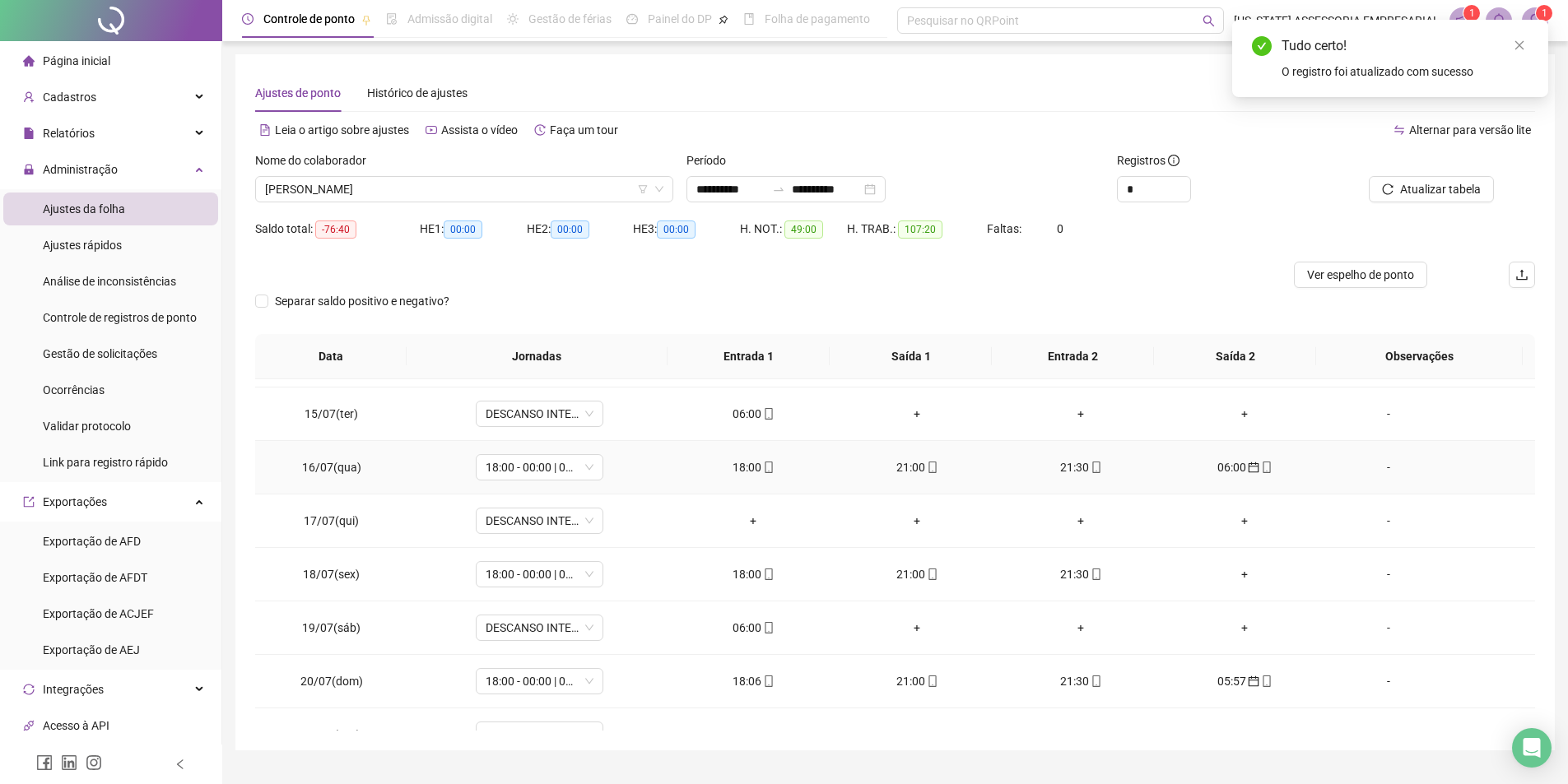
click at [1249, 464] on icon "calendar" at bounding box center [1255, 468] width 11 height 11
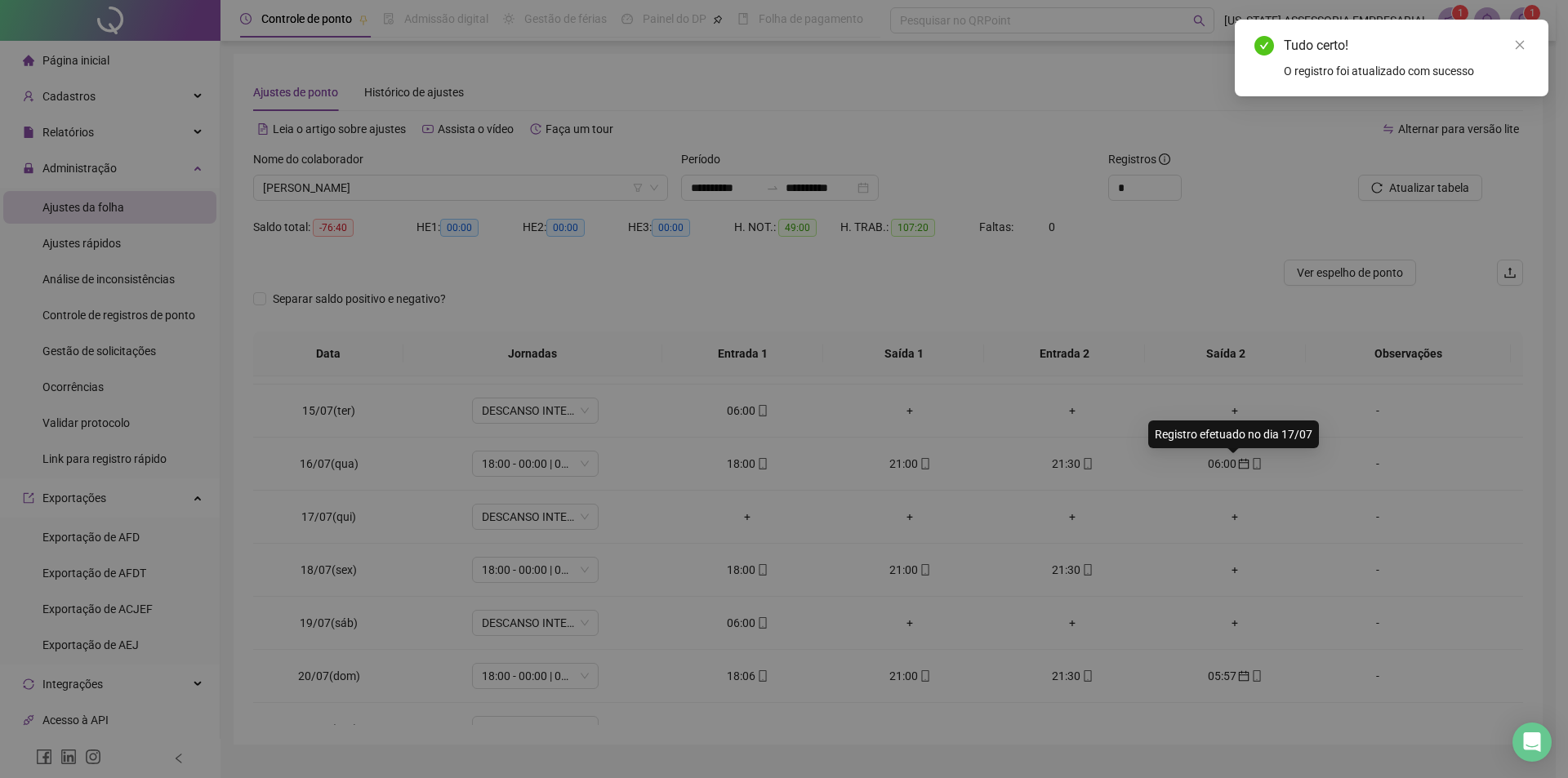
type input "**********"
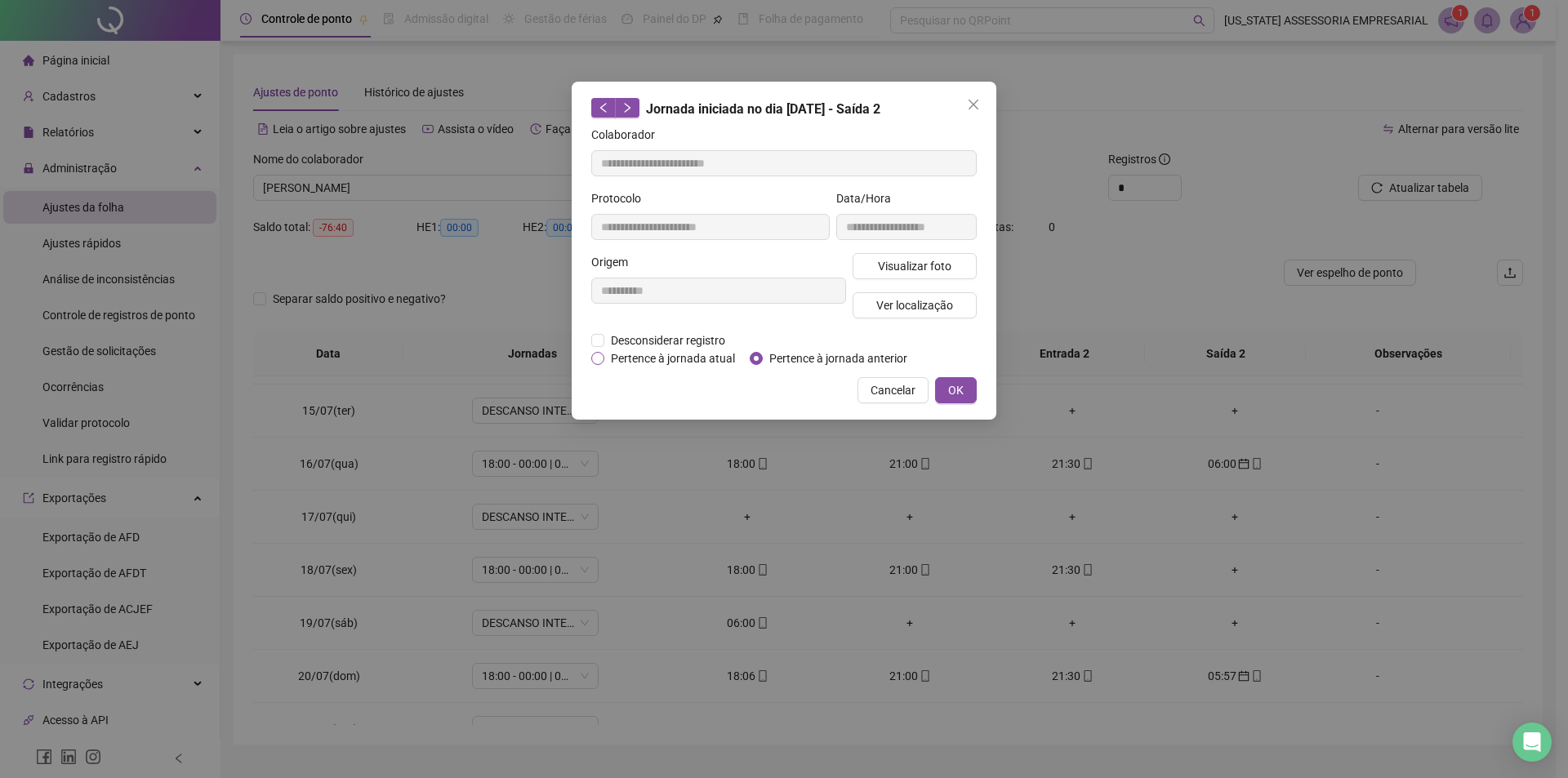
click at [660, 362] on span "Pertence à jornada atual" at bounding box center [672, 358] width 137 height 18
drag, startPoint x: 950, startPoint y: 367, endPoint x: 951, endPoint y: 380, distance: 13.0
click at [950, 370] on div "**********" at bounding box center [784, 251] width 425 height 338
click at [952, 380] on button "OK" at bounding box center [956, 390] width 42 height 26
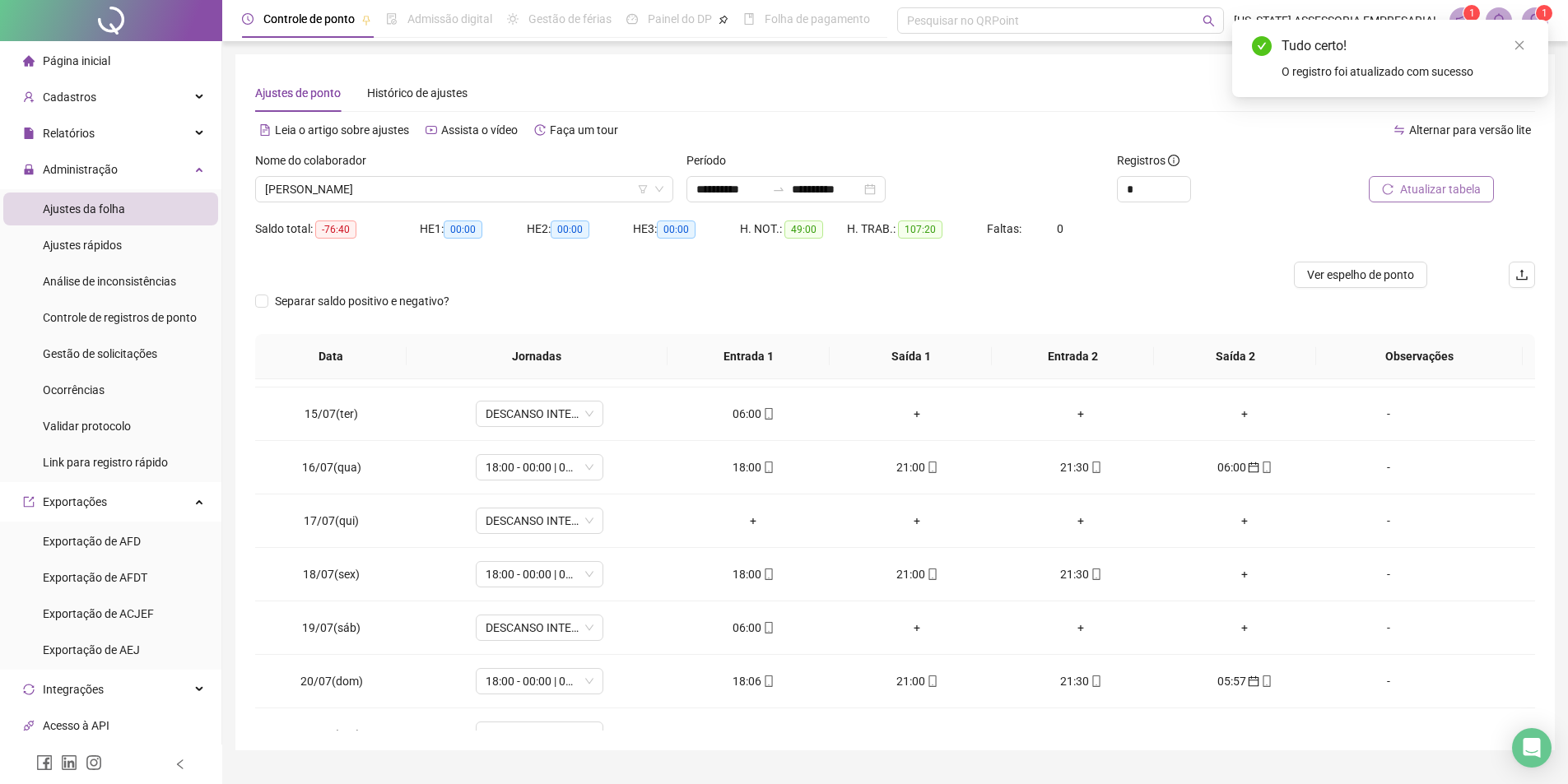
click at [1413, 186] on span "Atualizar tabela" at bounding box center [1440, 189] width 81 height 18
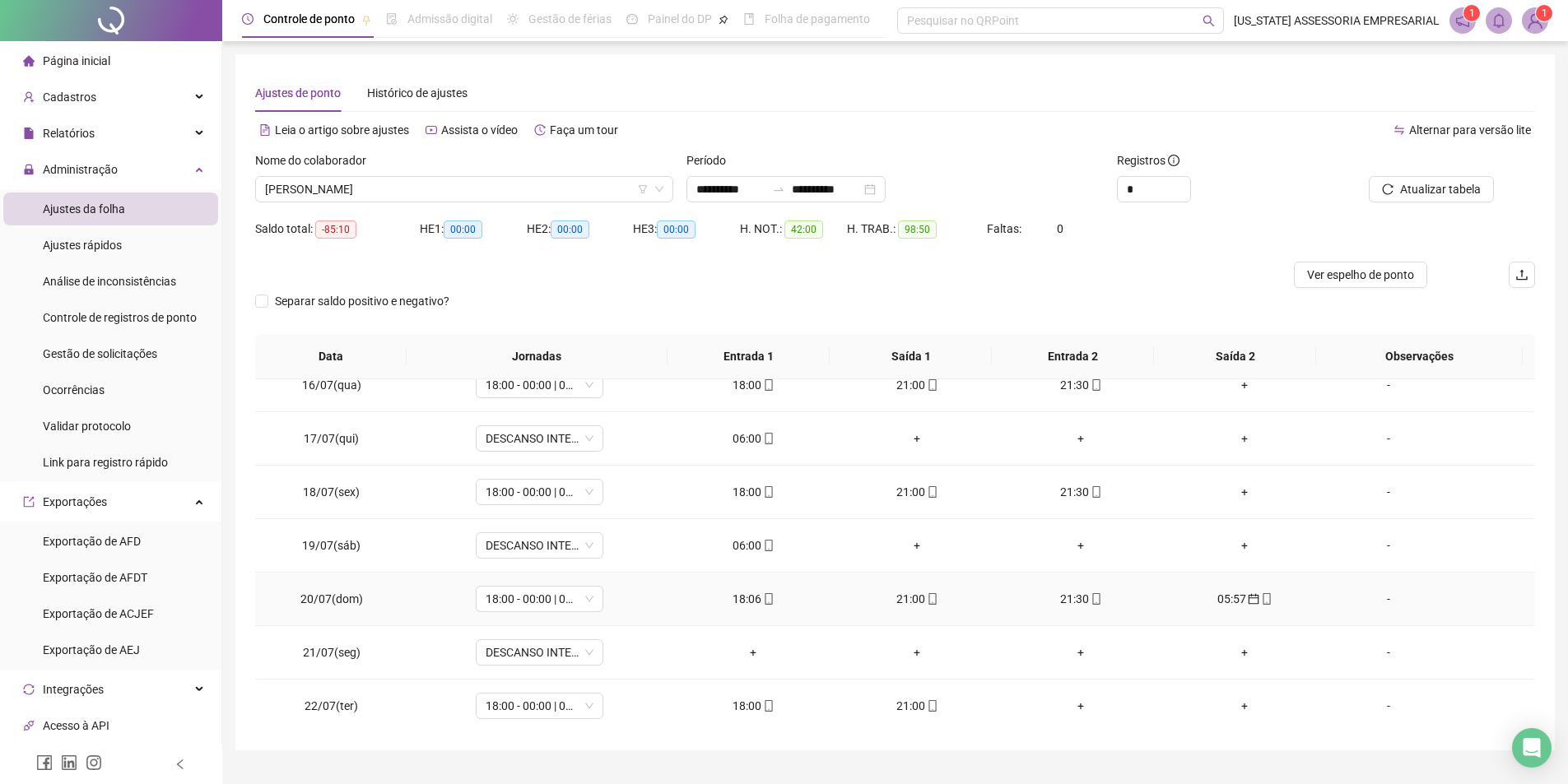
click at [1242, 592] on div "05:57" at bounding box center [1245, 598] width 138 height 18
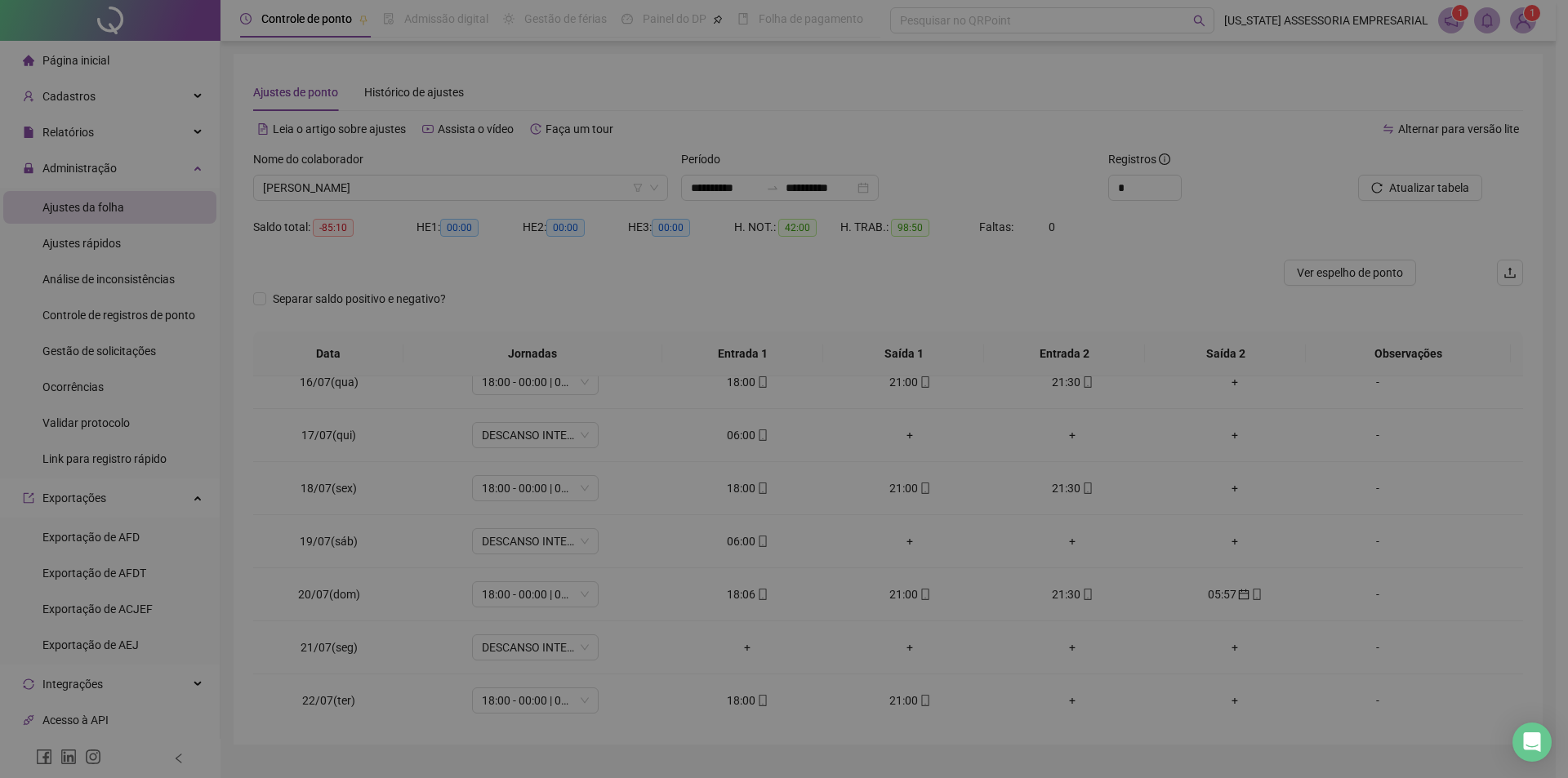
type input "**********"
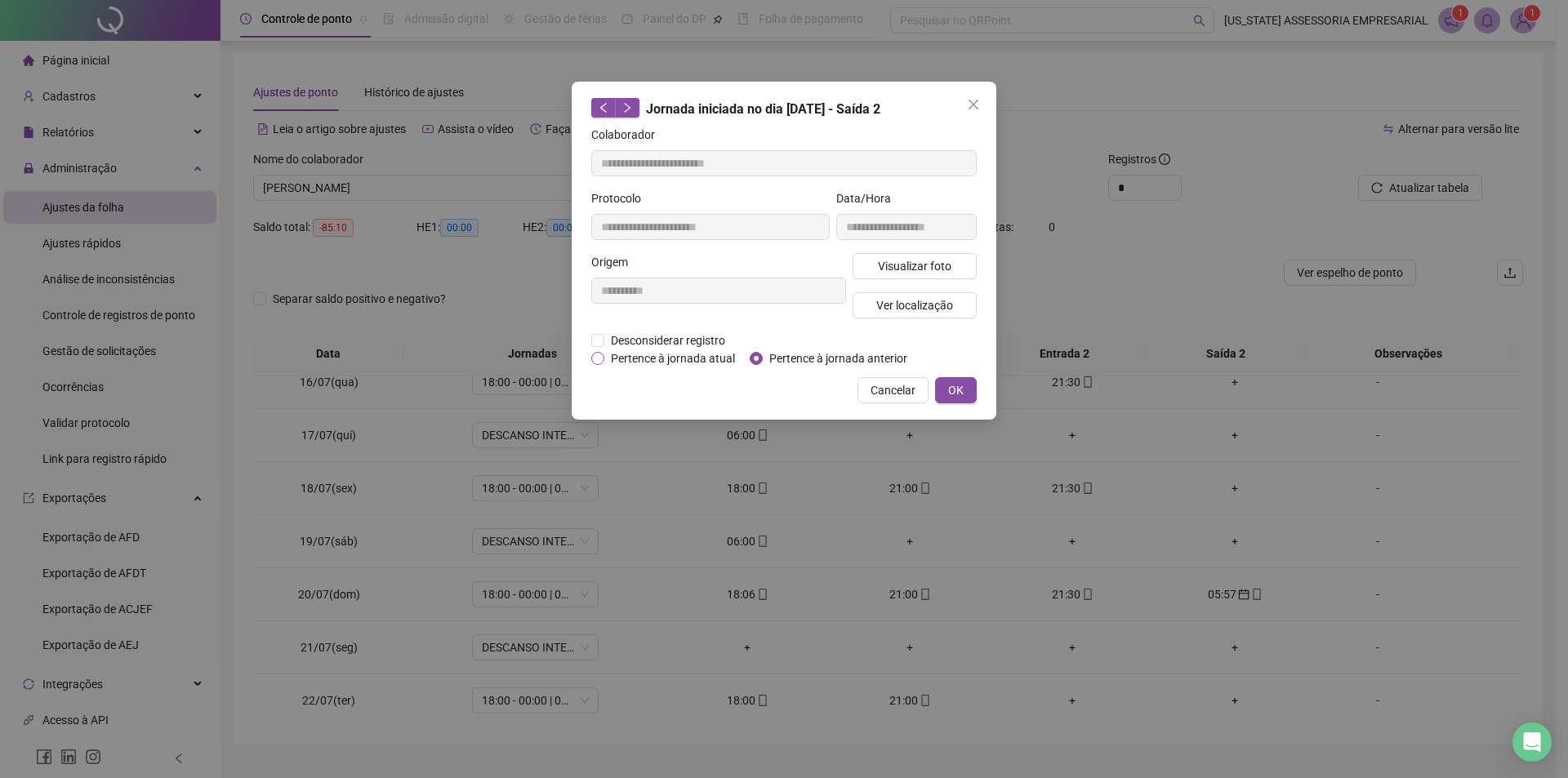
click at [672, 360] on span "Pertence à jornada atual" at bounding box center [672, 358] width 137 height 18
click at [971, 392] on button "OK" at bounding box center [956, 390] width 42 height 26
click at [960, 384] on span "OK" at bounding box center [956, 390] width 16 height 18
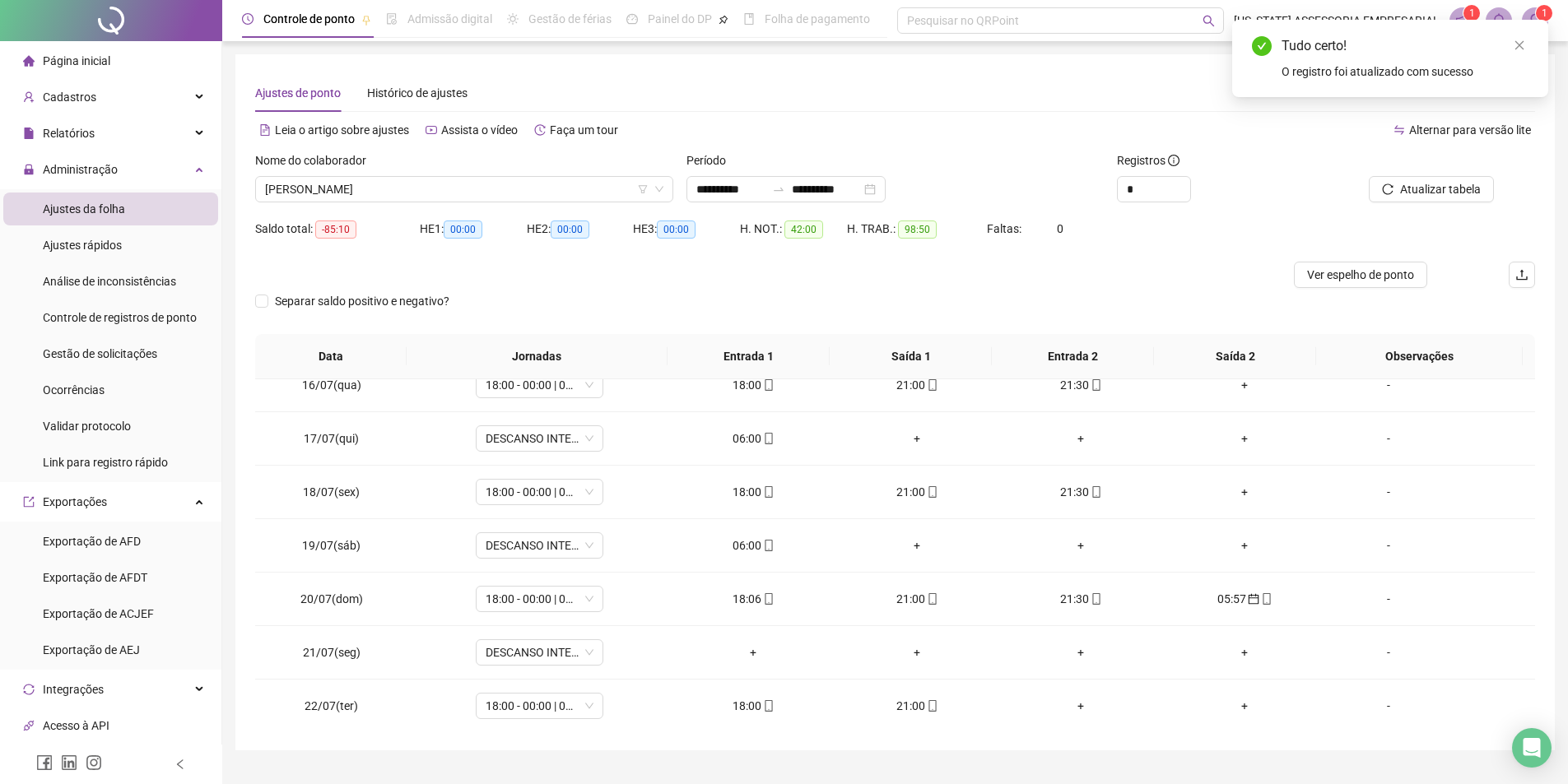
click at [1407, 176] on div at bounding box center [1414, 163] width 162 height 25
click at [1428, 191] on span "Atualizar tabela" at bounding box center [1440, 189] width 81 height 18
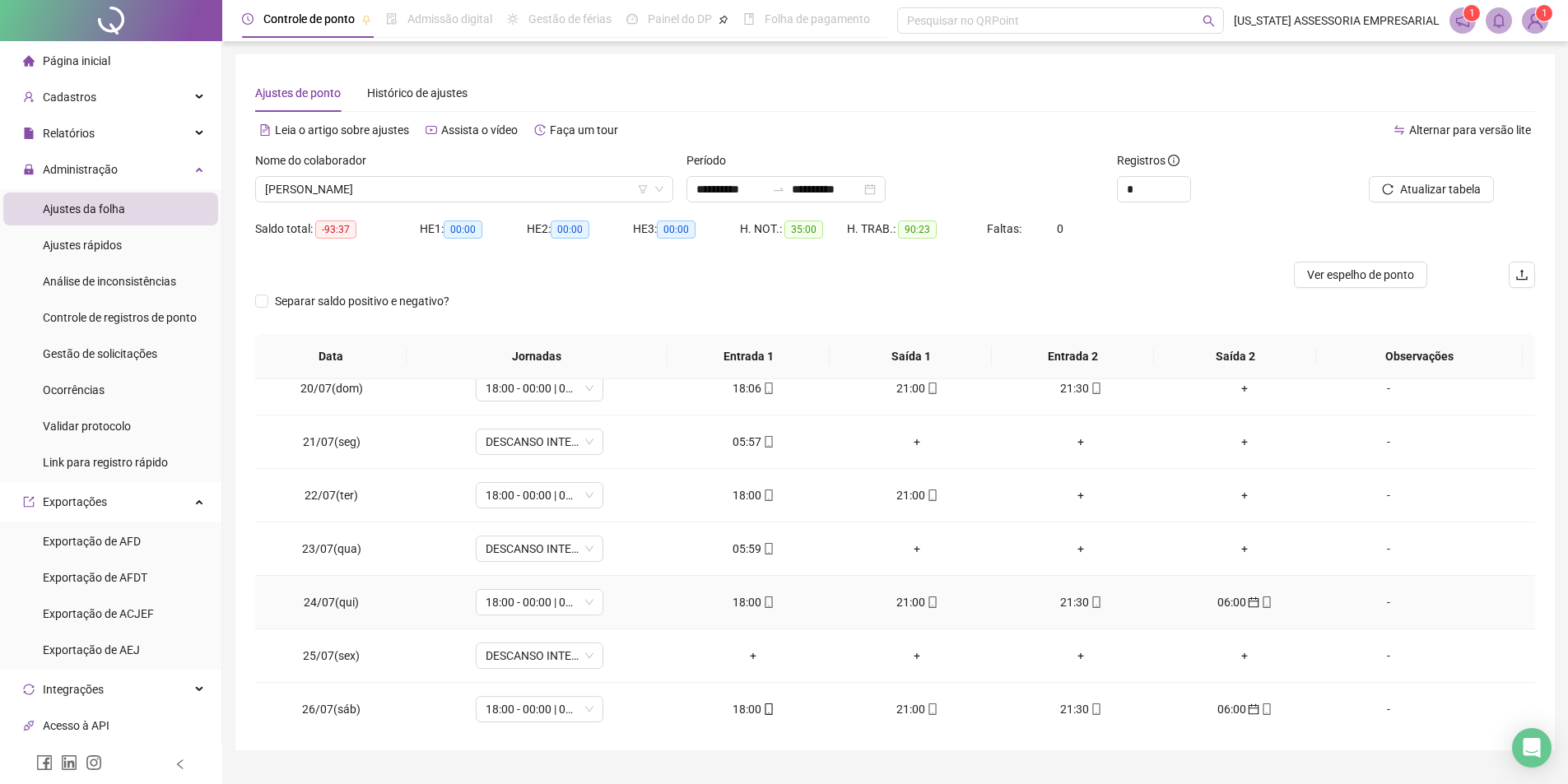
scroll to position [1069, 0]
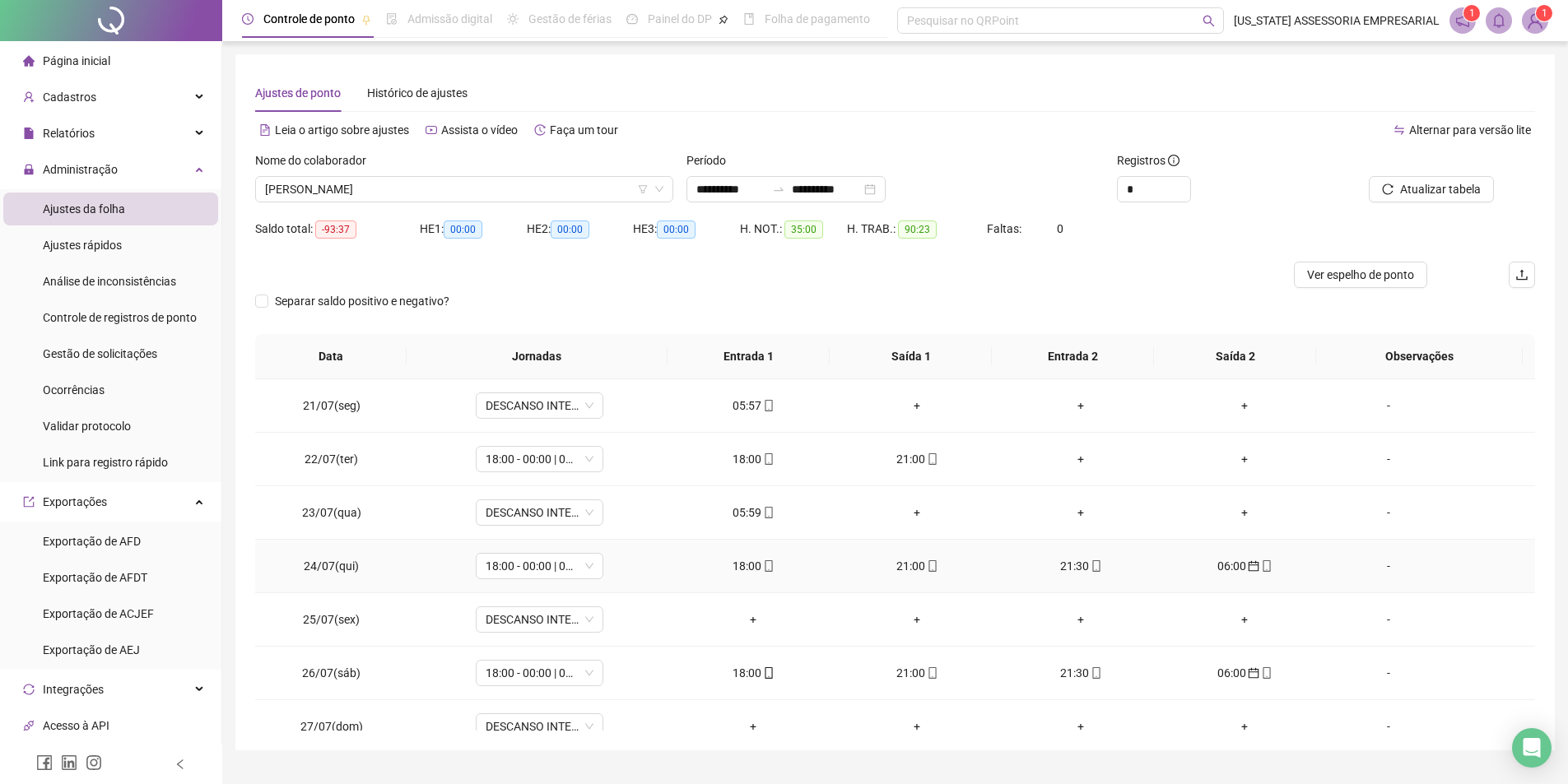
click at [1218, 571] on div "06:00" at bounding box center [1245, 566] width 138 height 18
type input "**********"
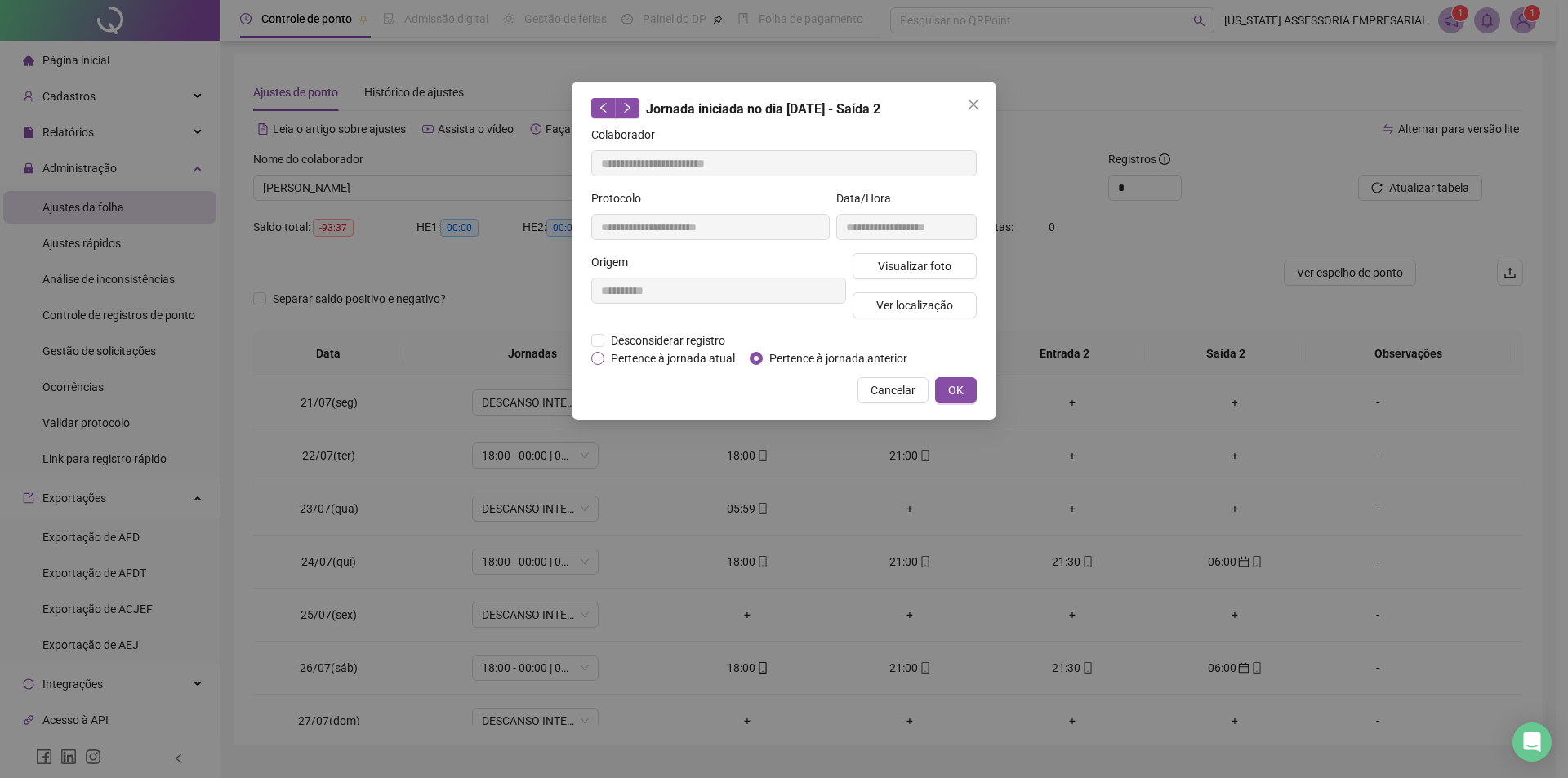
click at [712, 362] on span "Pertence à jornada atual" at bounding box center [672, 358] width 137 height 18
click at [968, 398] on button "OK" at bounding box center [956, 390] width 42 height 26
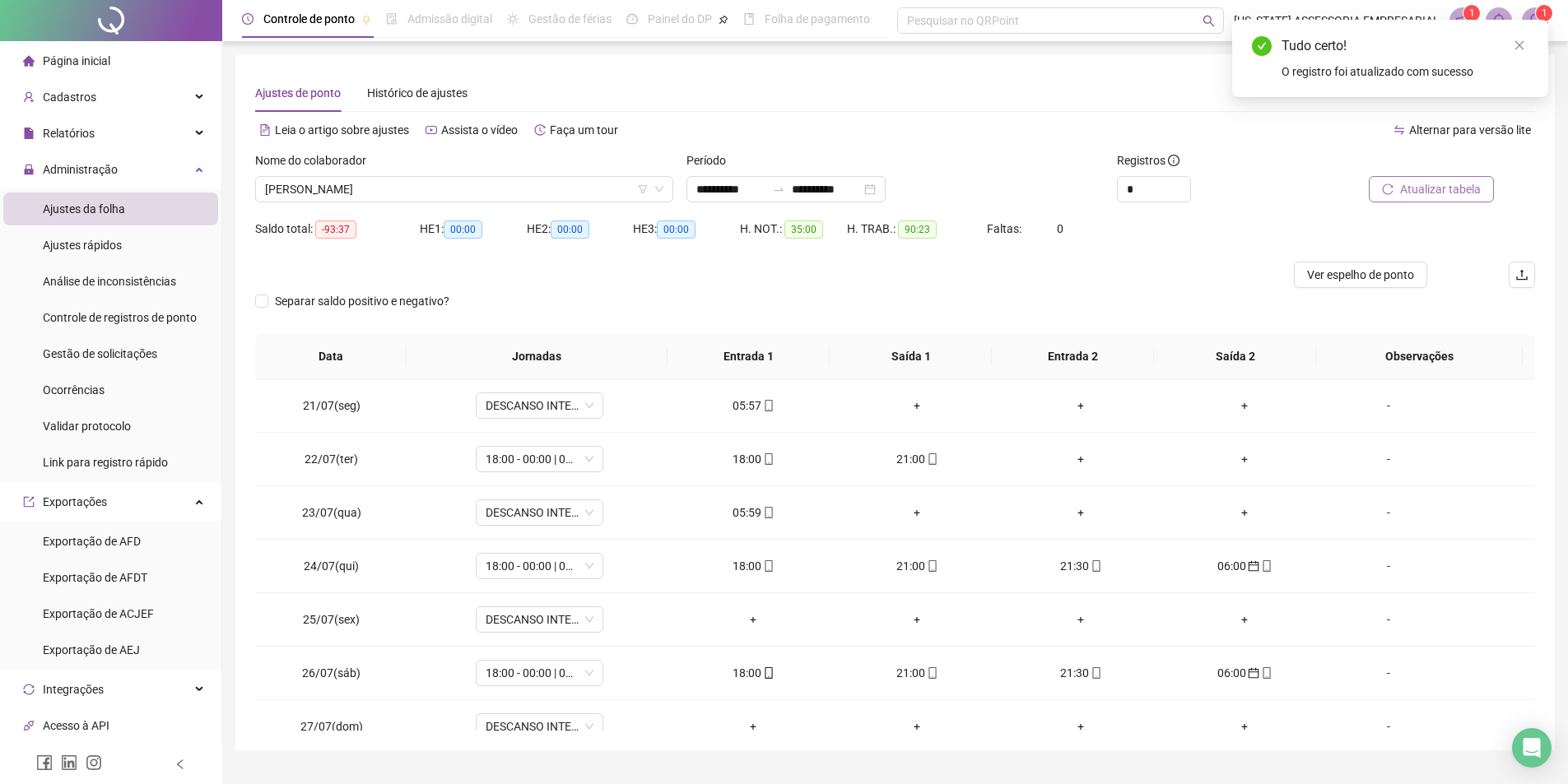
click at [1421, 189] on span "Atualizar tabela" at bounding box center [1440, 189] width 81 height 18
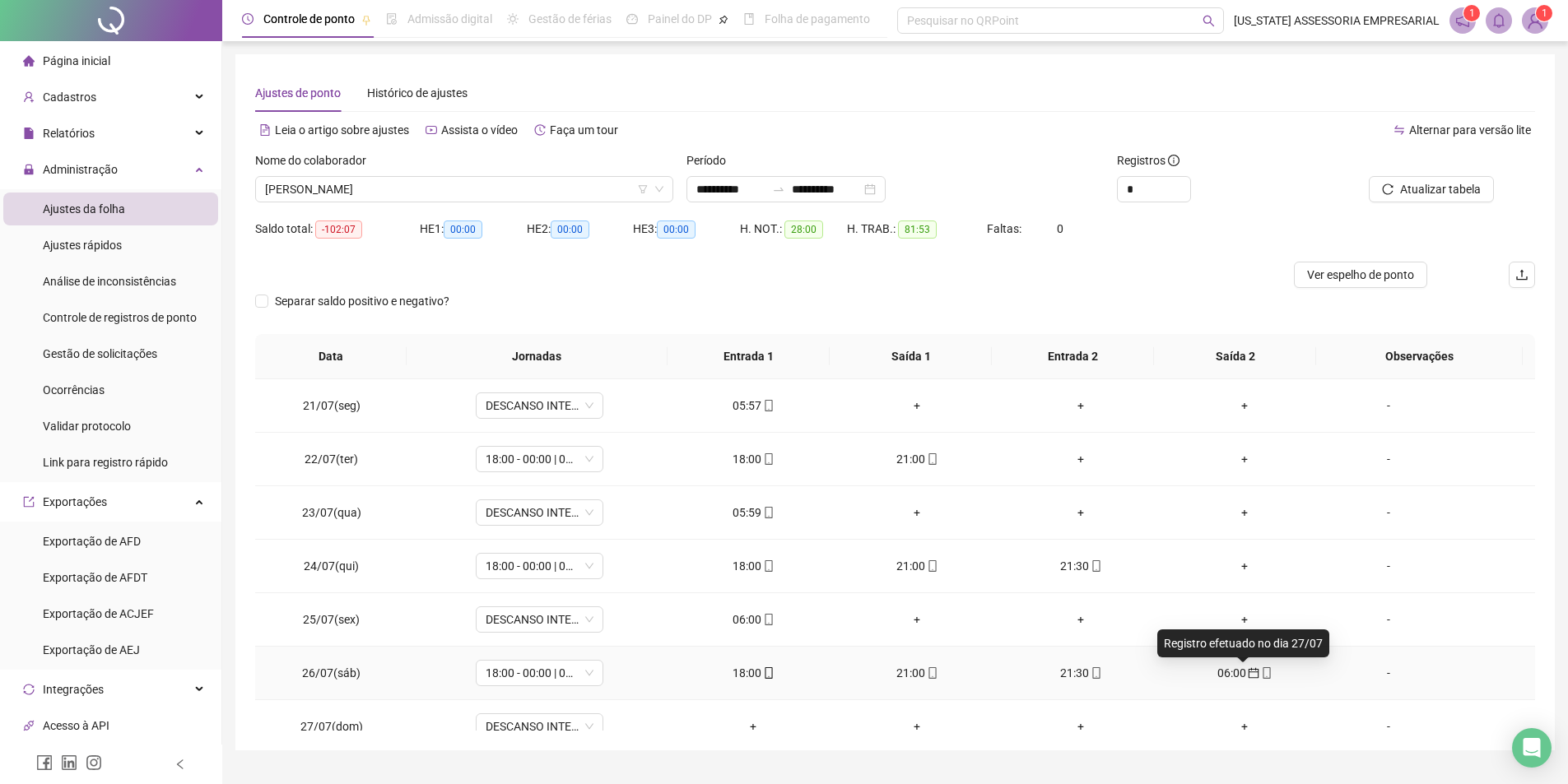
click at [1248, 676] on icon "calendar" at bounding box center [1254, 673] width 11 height 11
type input "**********"
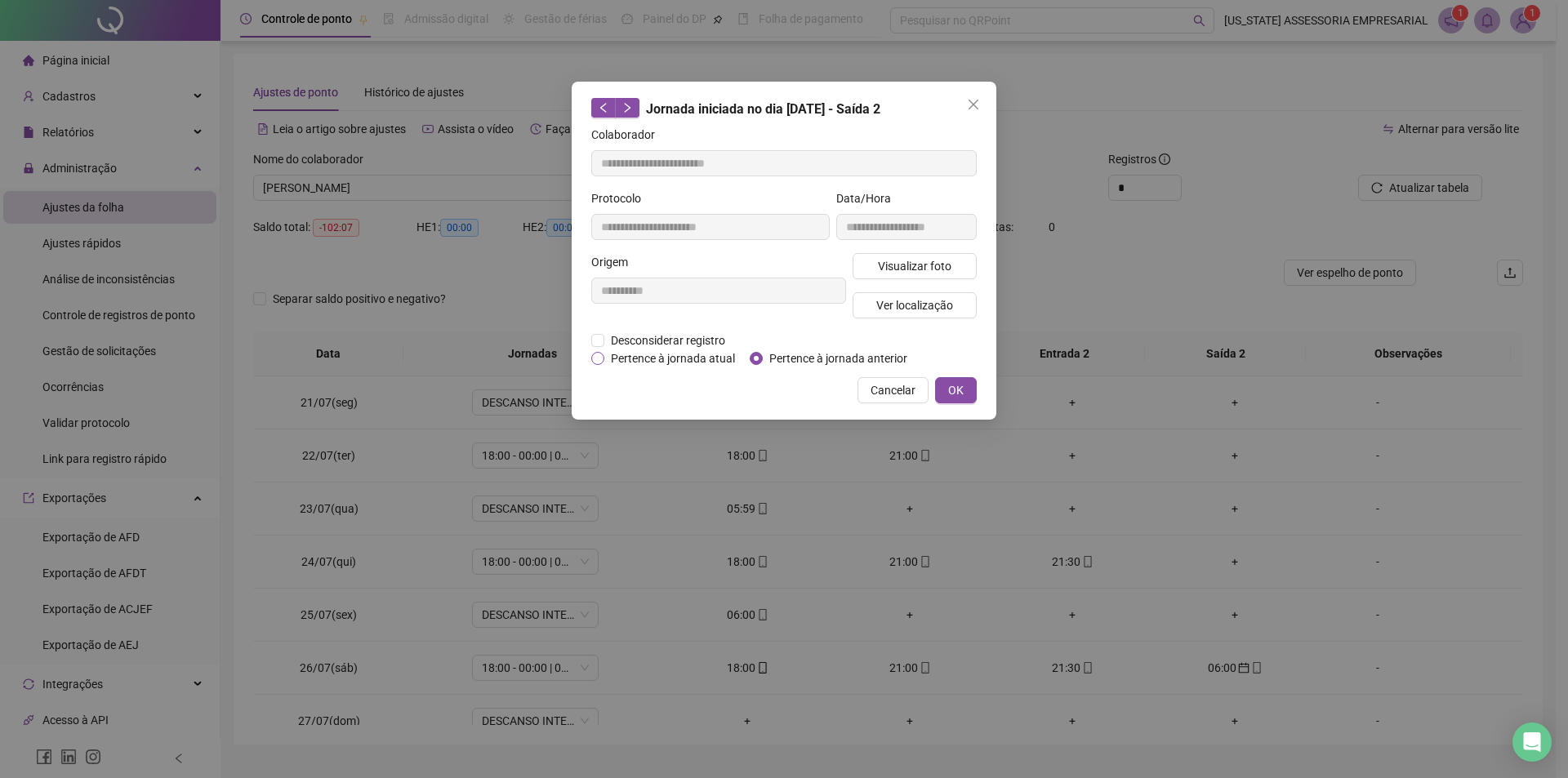
click at [621, 362] on span "Pertence à jornada atual" at bounding box center [672, 358] width 137 height 18
click at [977, 399] on div "**********" at bounding box center [784, 251] width 425 height 338
click at [966, 392] on button "OK" at bounding box center [956, 390] width 42 height 26
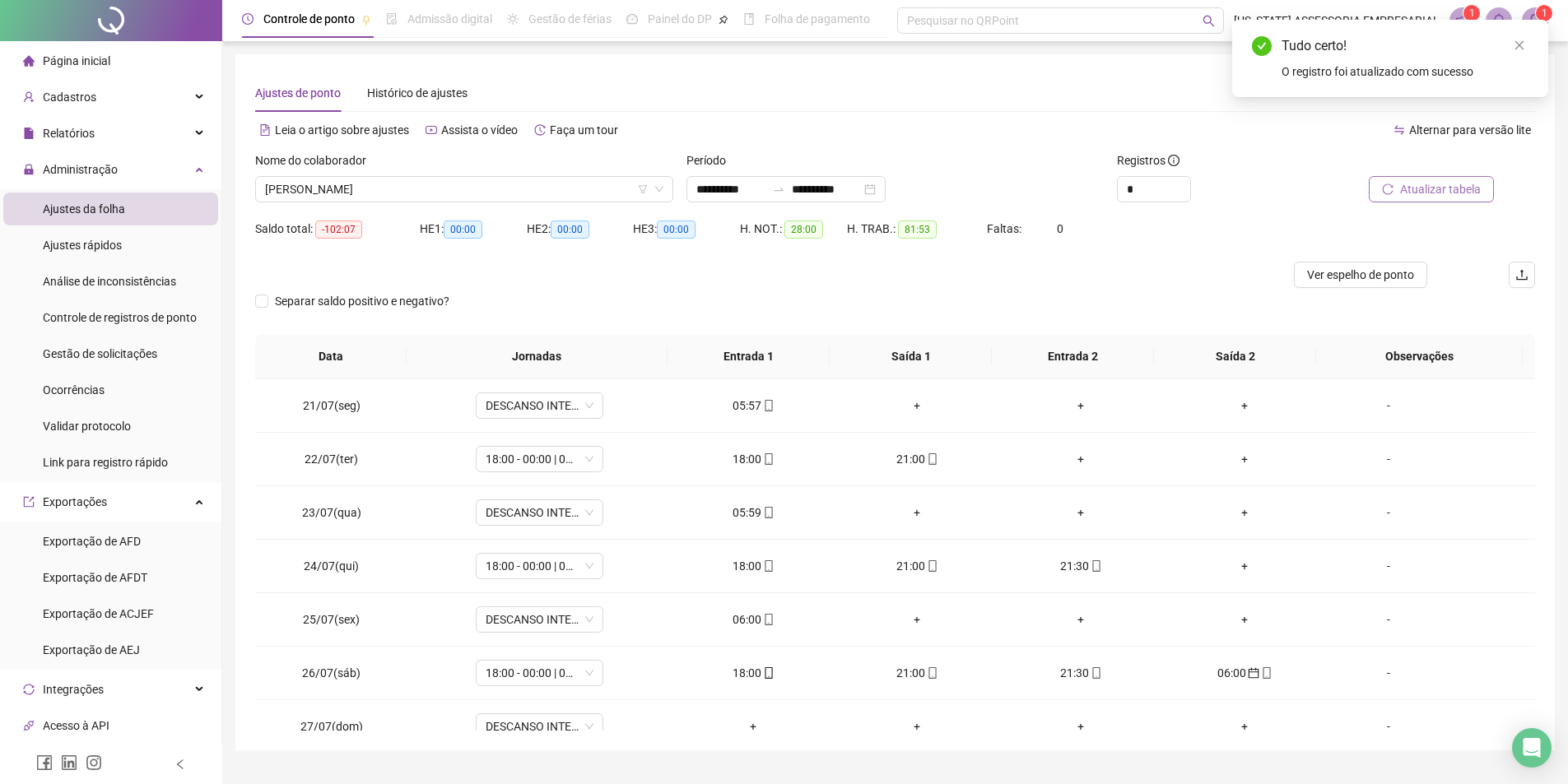
click at [1430, 197] on span "Atualizar tabela" at bounding box center [1440, 189] width 81 height 18
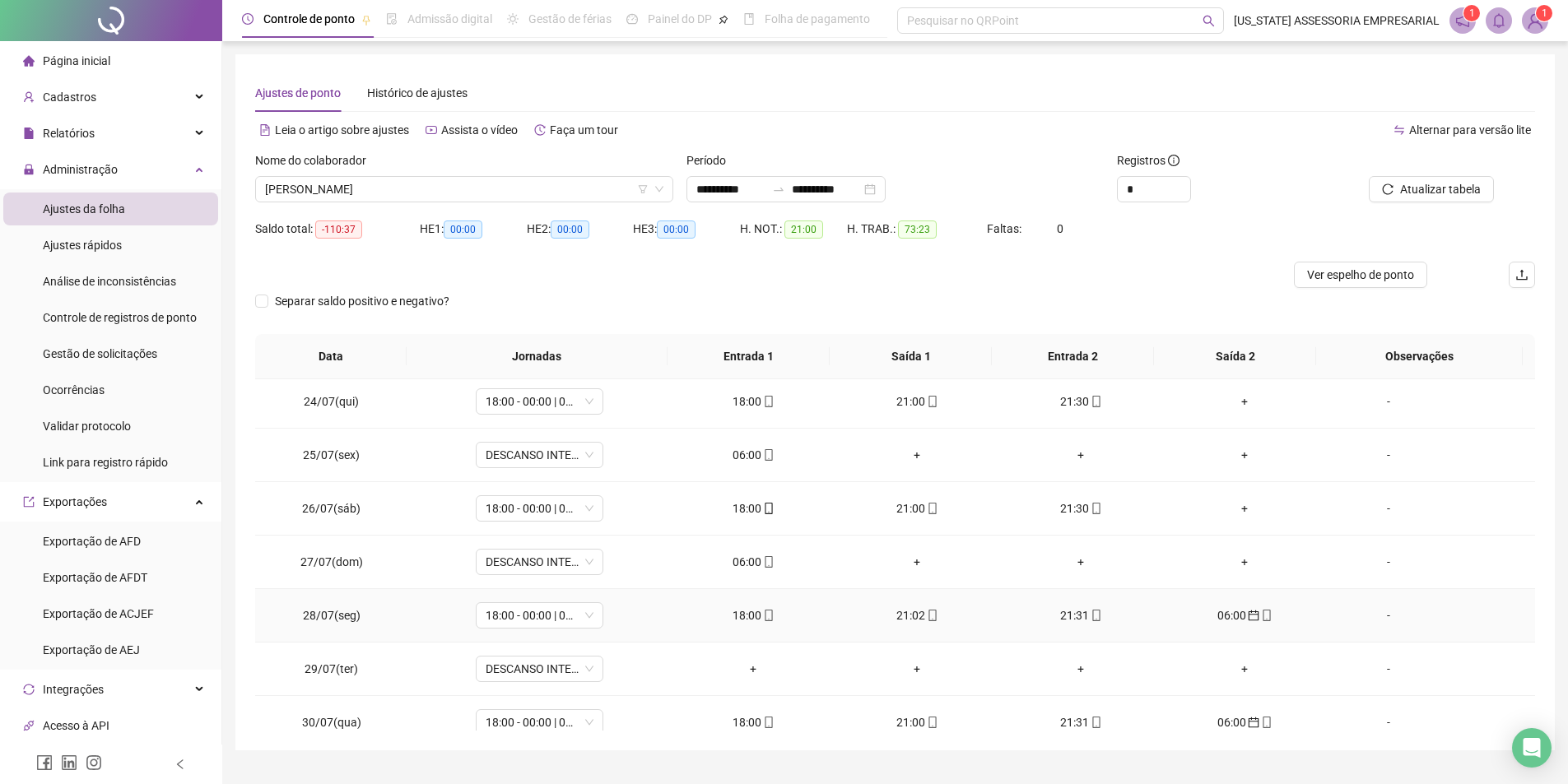
scroll to position [1316, 0]
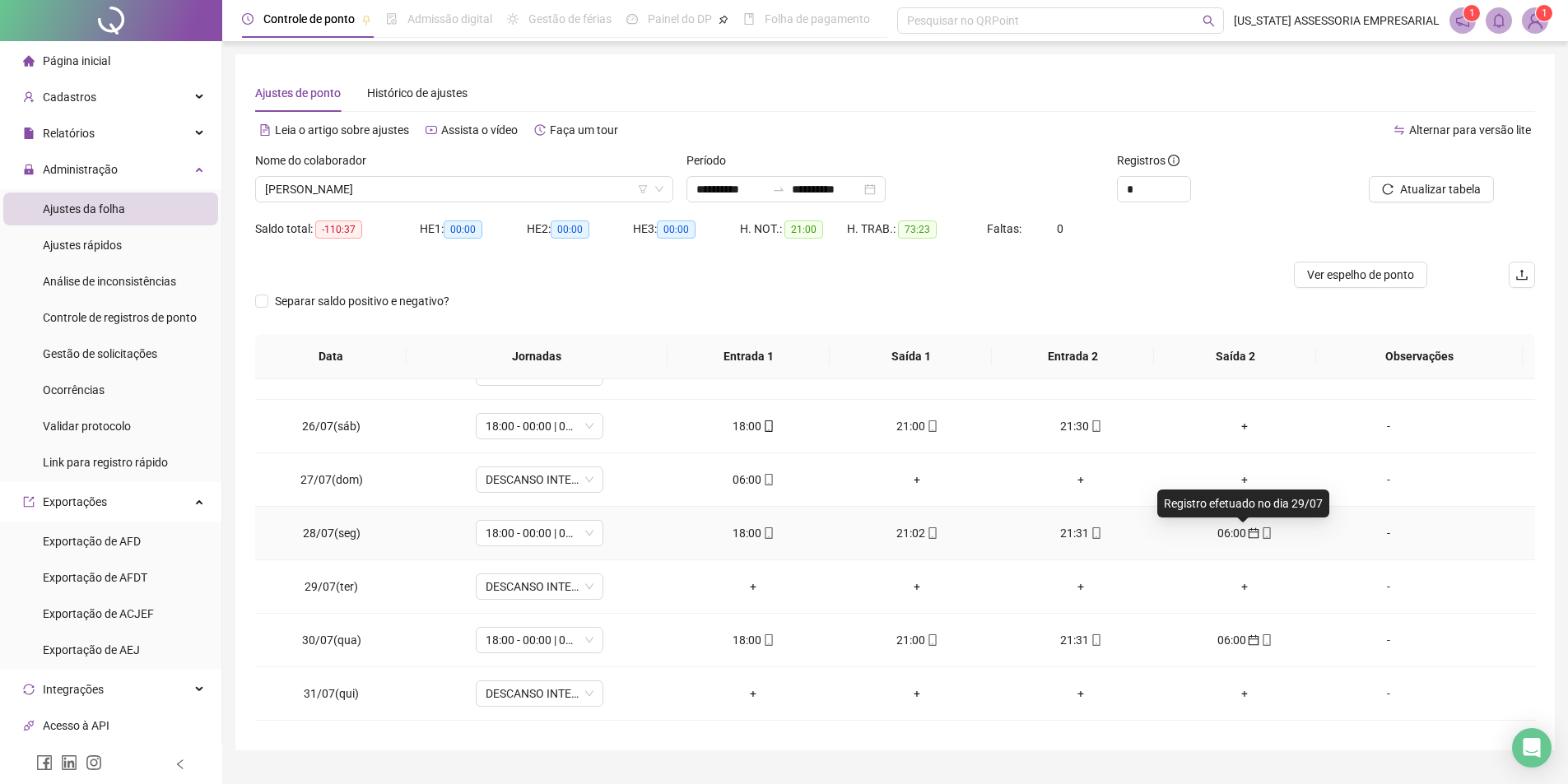
click at [1246, 536] on span "calendar" at bounding box center [1253, 533] width 13 height 11
type input "**********"
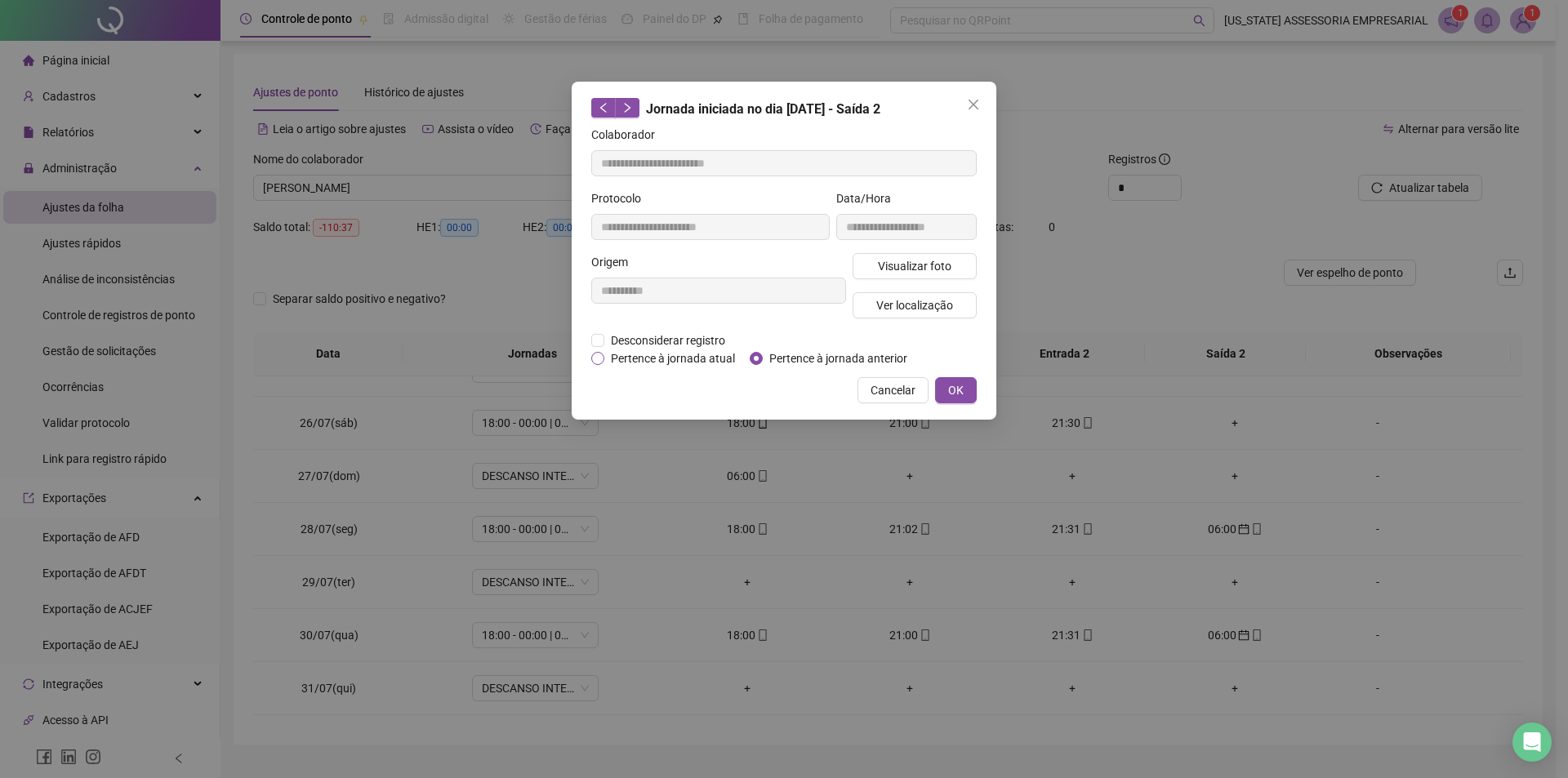
click at [596, 364] on label "Pertence à jornada atual" at bounding box center [667, 358] width 152 height 18
click at [956, 391] on span "OK" at bounding box center [956, 390] width 16 height 18
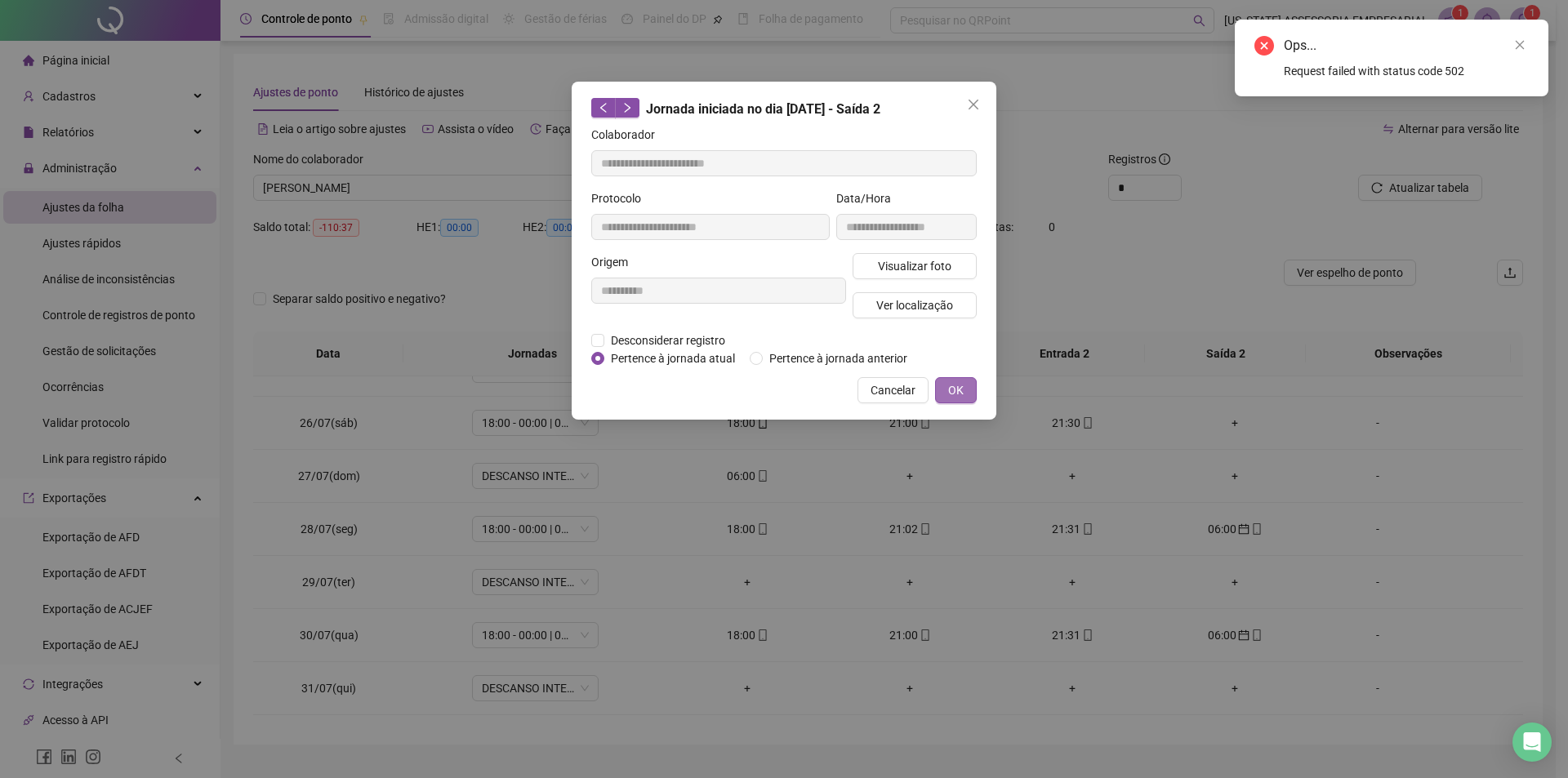
click at [957, 394] on span "OK" at bounding box center [956, 390] width 16 height 18
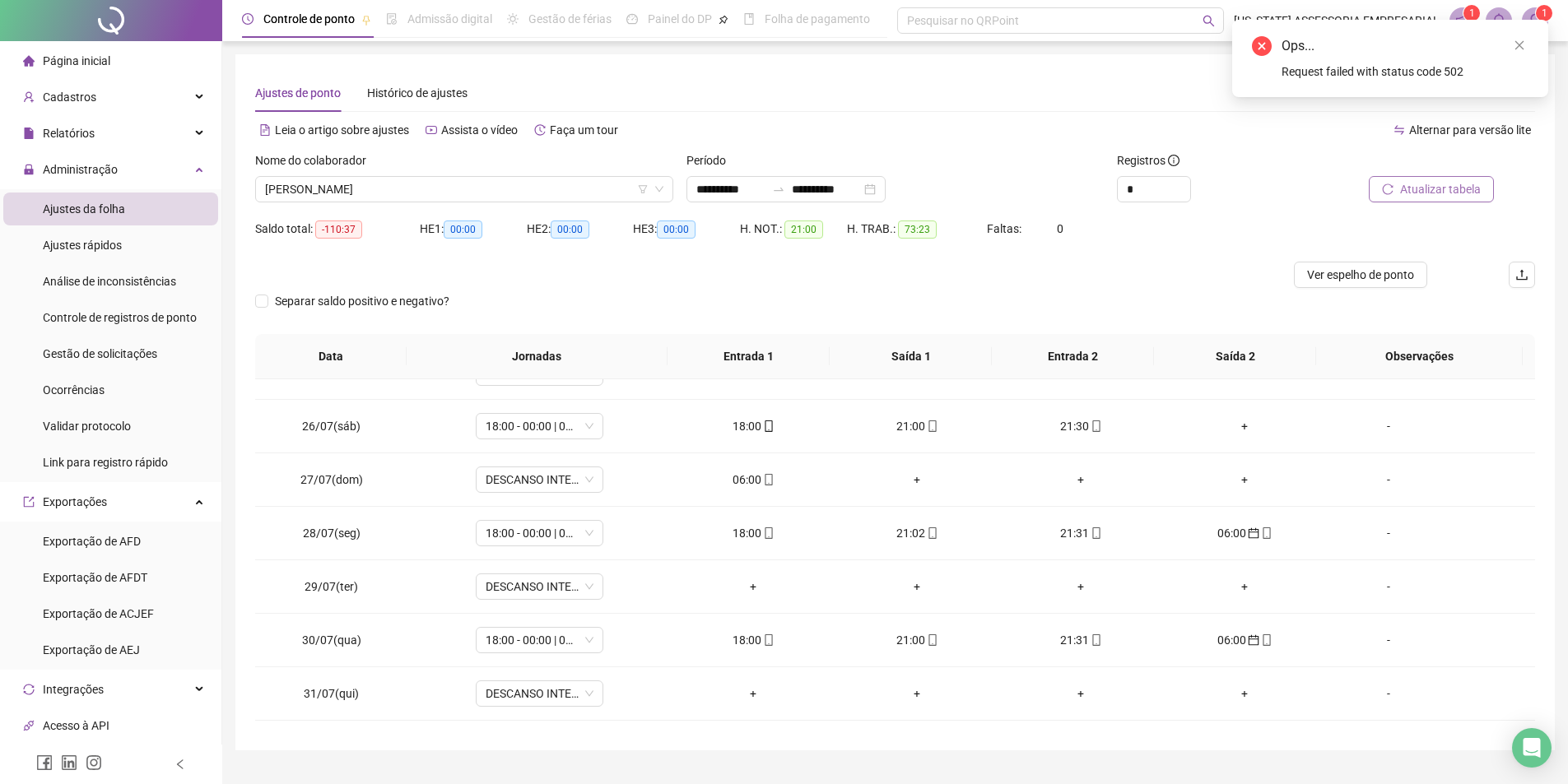
click at [1437, 191] on span "Atualizar tabela" at bounding box center [1440, 189] width 81 height 18
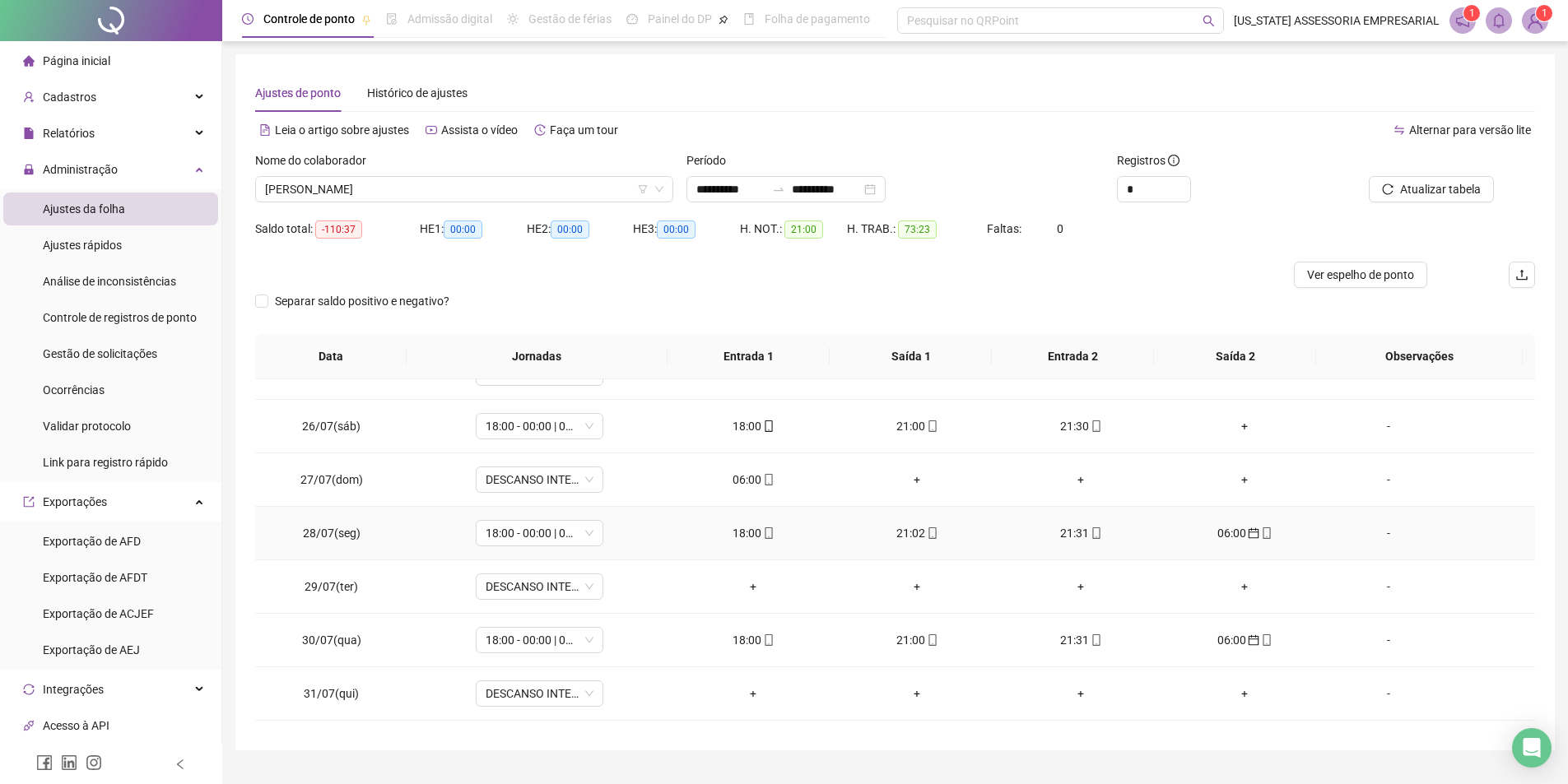
click at [1248, 529] on icon "calendar" at bounding box center [1254, 533] width 11 height 11
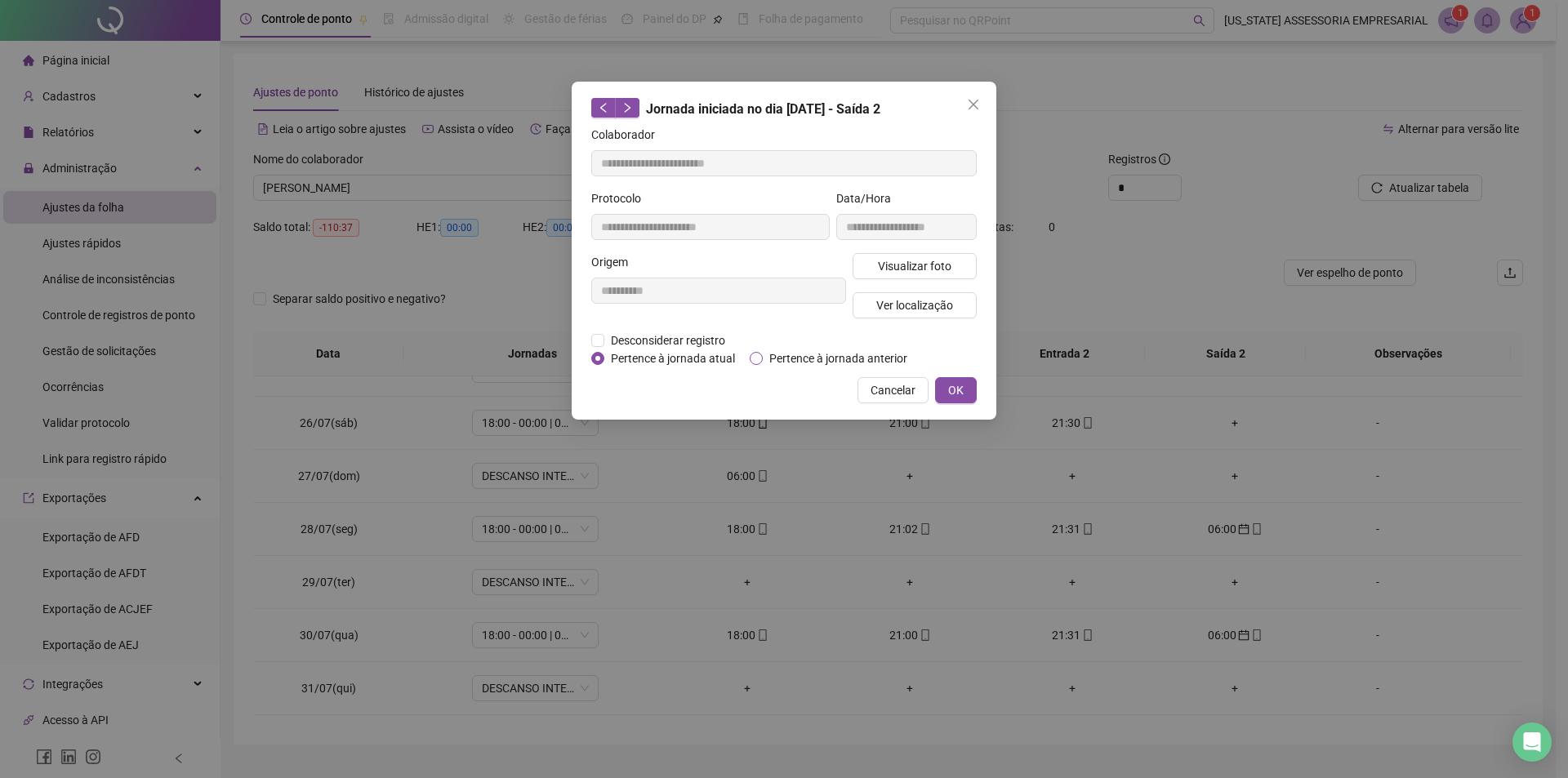
click at [795, 352] on span "Pertence à jornada anterior" at bounding box center [838, 358] width 151 height 18
click at [701, 357] on span "Pertence à jornada atual" at bounding box center [672, 358] width 137 height 18
click at [943, 377] on button "OK" at bounding box center [956, 390] width 42 height 26
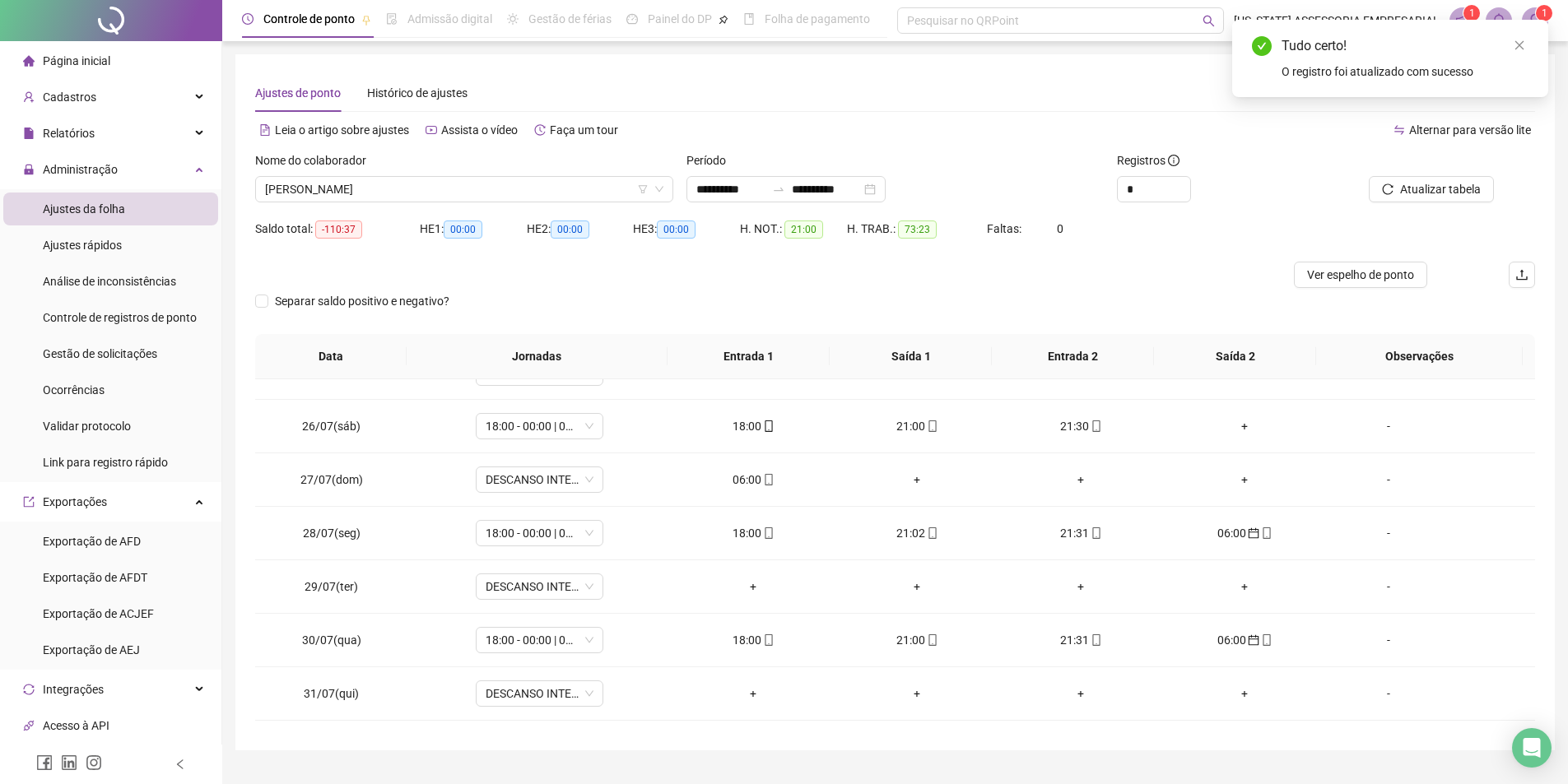
click at [1422, 172] on div at bounding box center [1414, 163] width 162 height 25
click at [1429, 187] on span "Atualizar tabela" at bounding box center [1440, 189] width 81 height 18
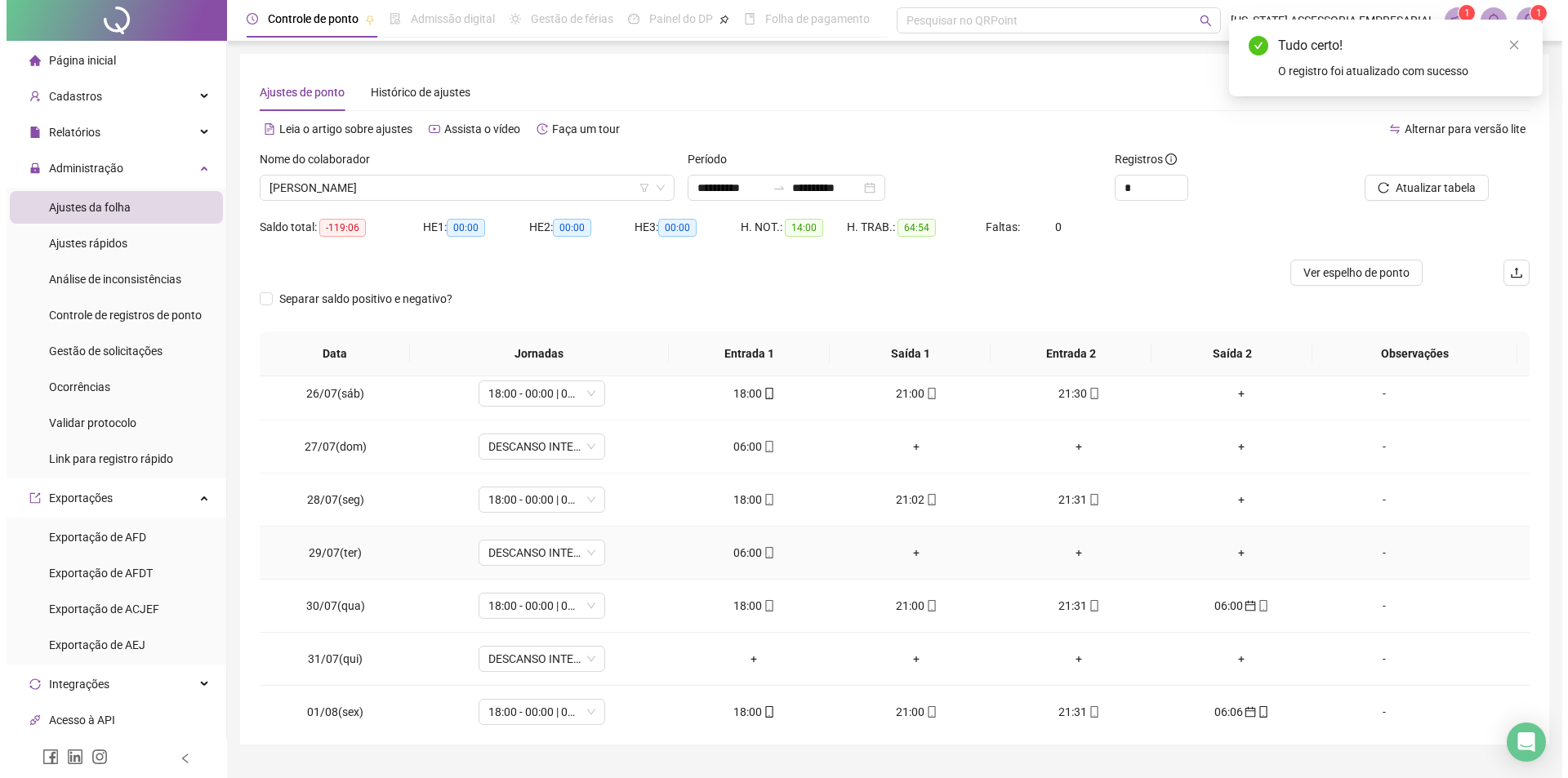
scroll to position [1350, 0]
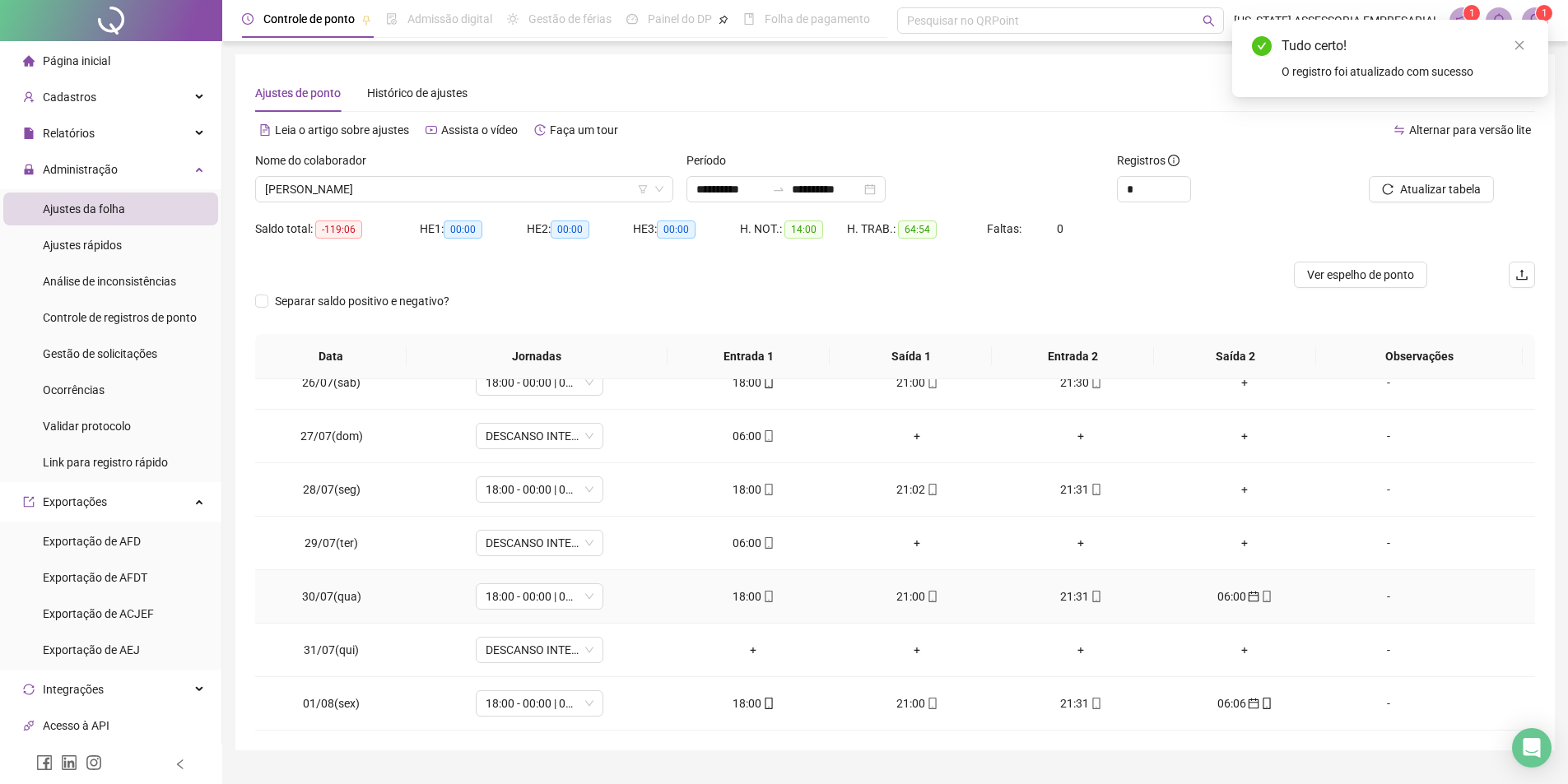
click at [1261, 597] on icon "mobile" at bounding box center [1267, 596] width 11 height 11
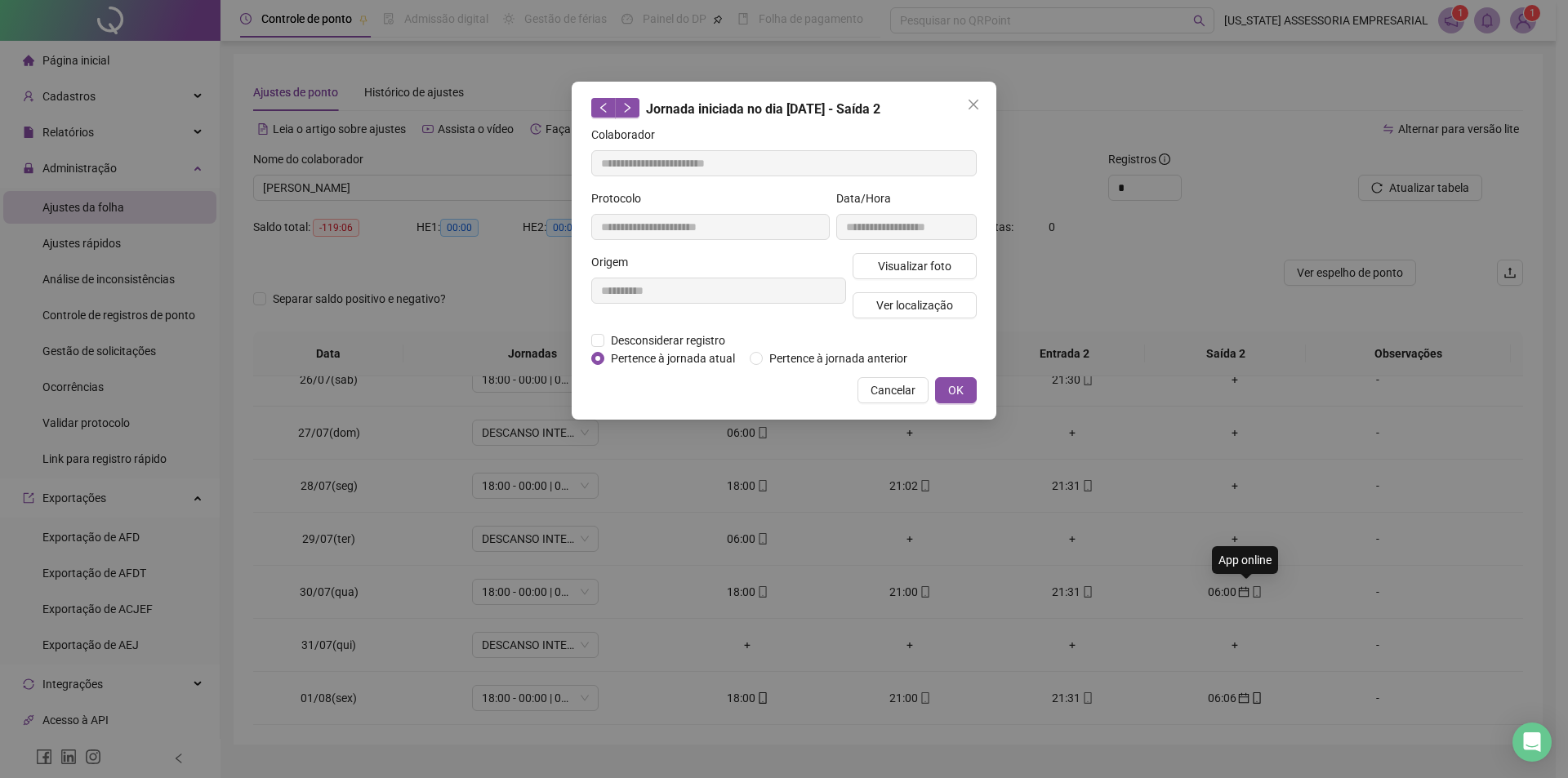
type input "**********"
click at [669, 360] on span "Pertence à jornada atual" at bounding box center [672, 358] width 137 height 18
click at [957, 395] on span "OK" at bounding box center [956, 390] width 16 height 18
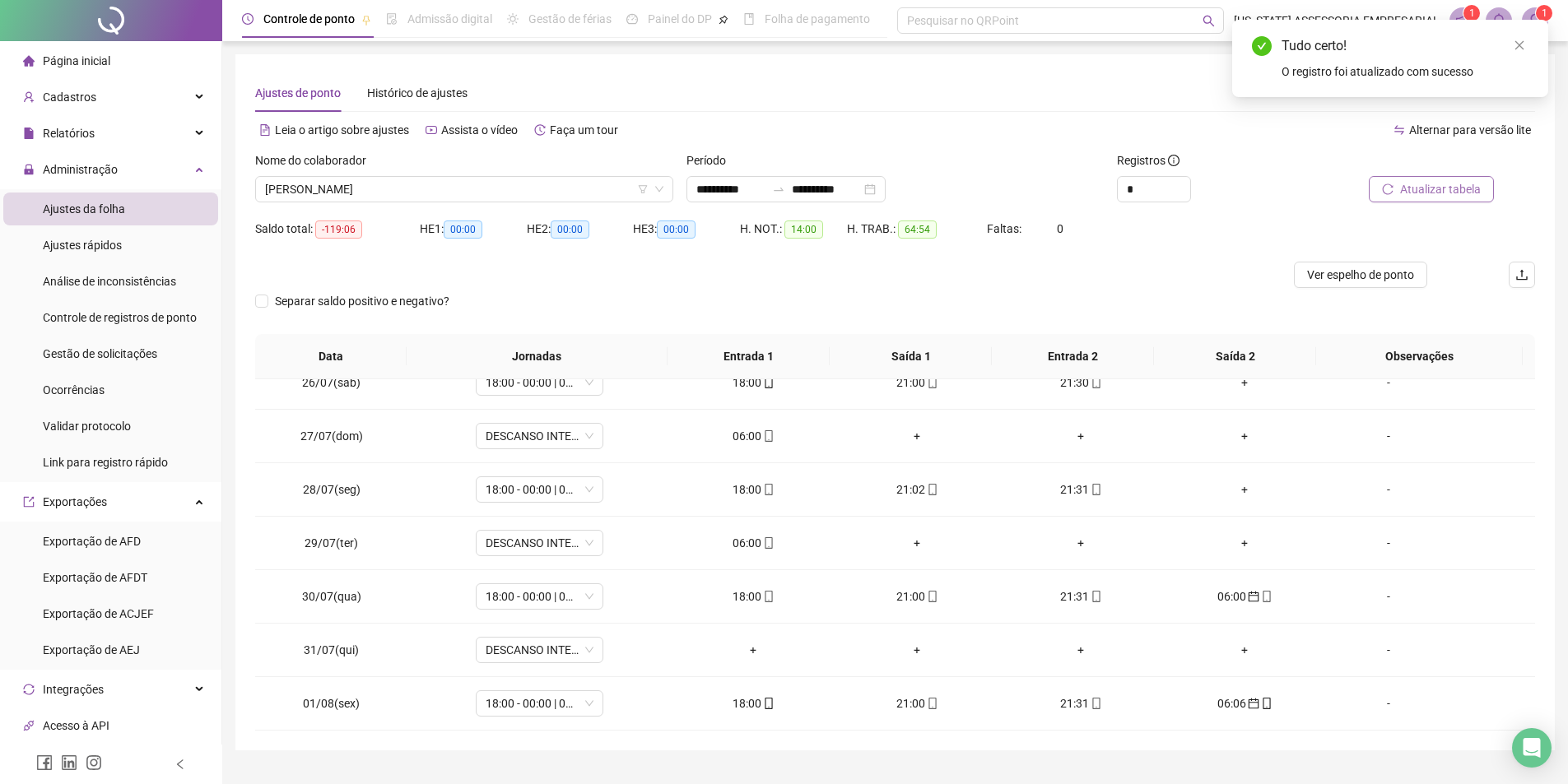
click at [1403, 188] on span "Atualizar tabela" at bounding box center [1440, 189] width 81 height 18
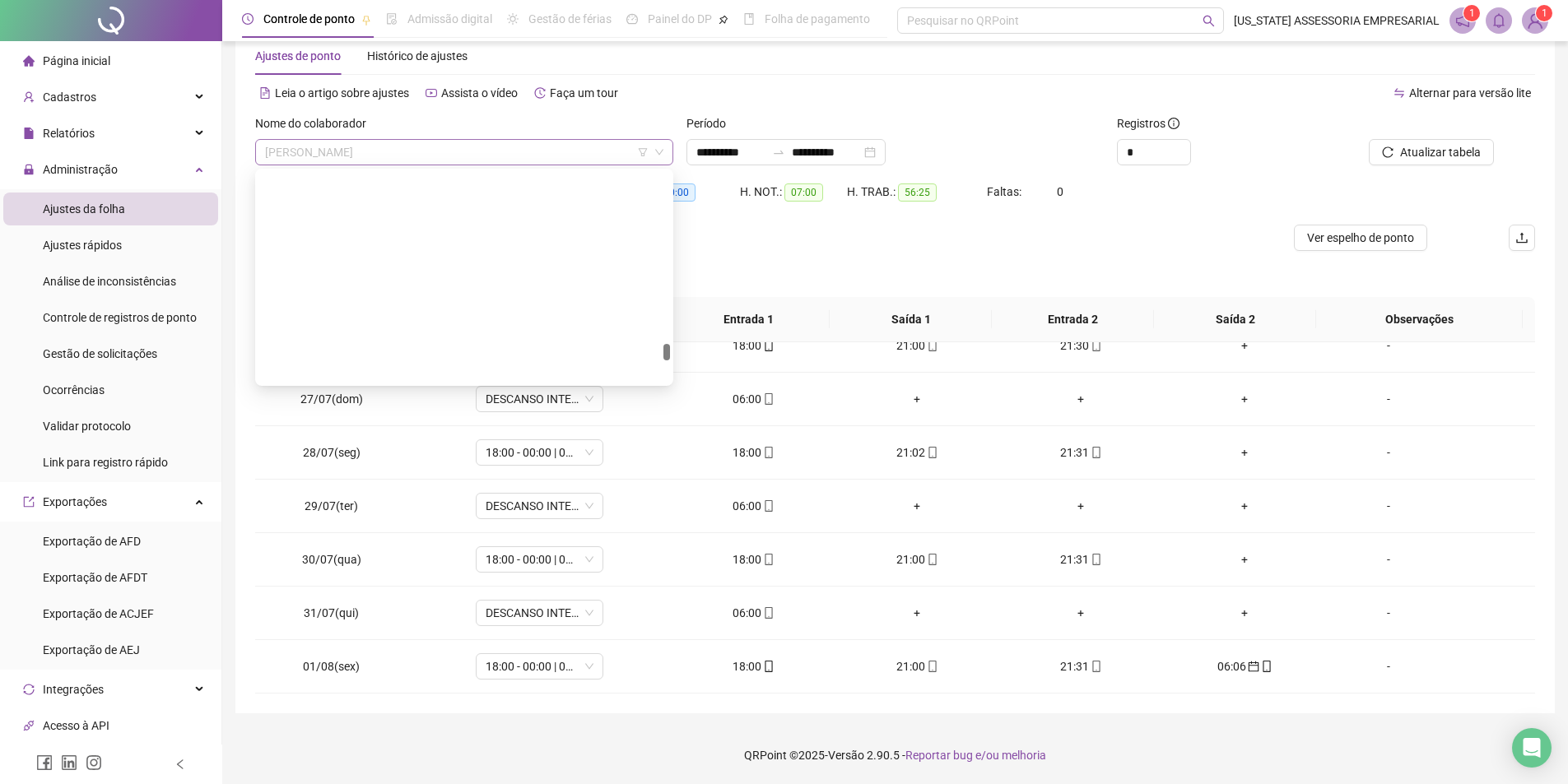
scroll to position [33802, 0]
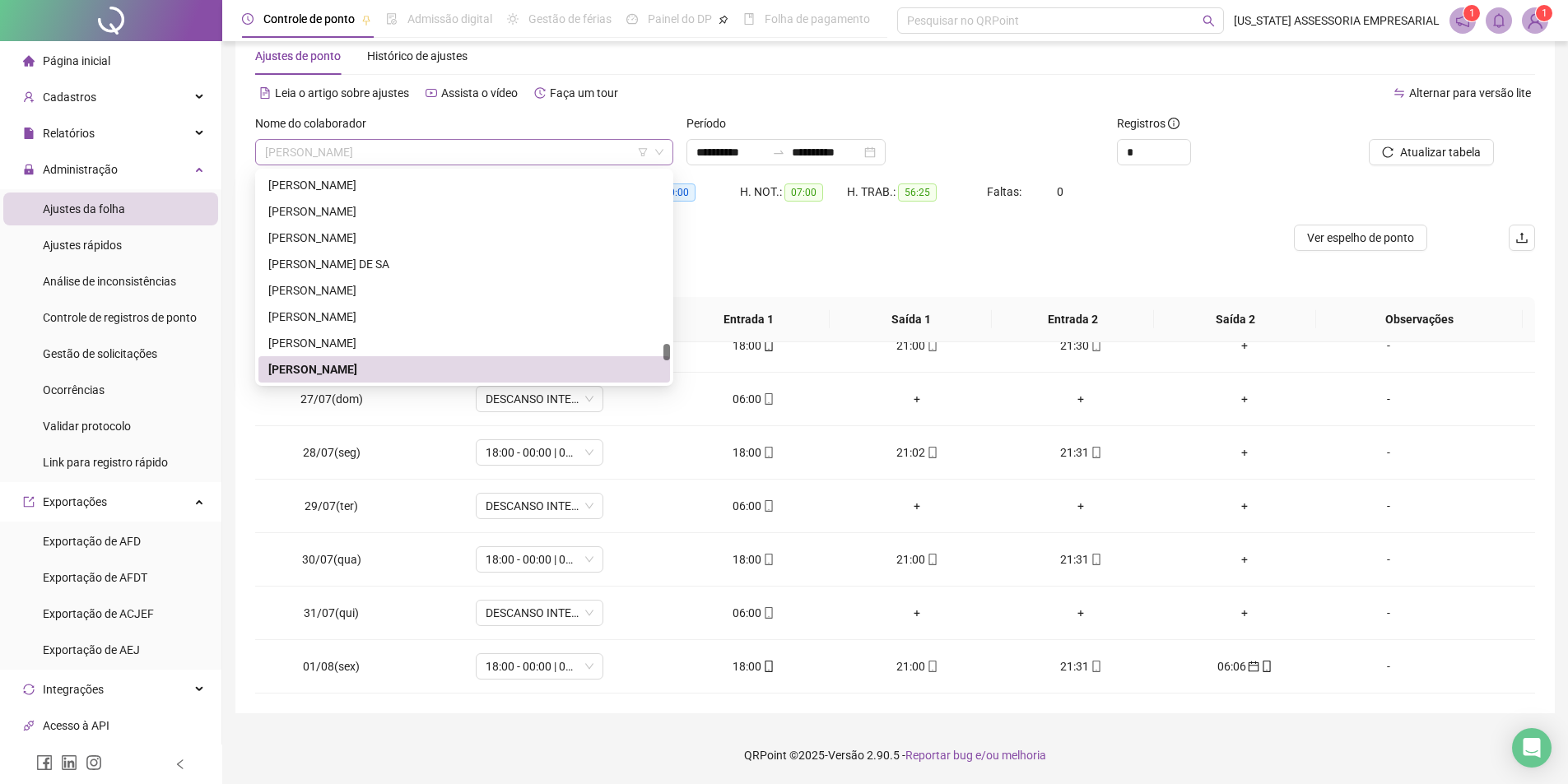
click at [460, 151] on span "SILVANO RODRIGUES MARTINS" at bounding box center [464, 152] width 399 height 25
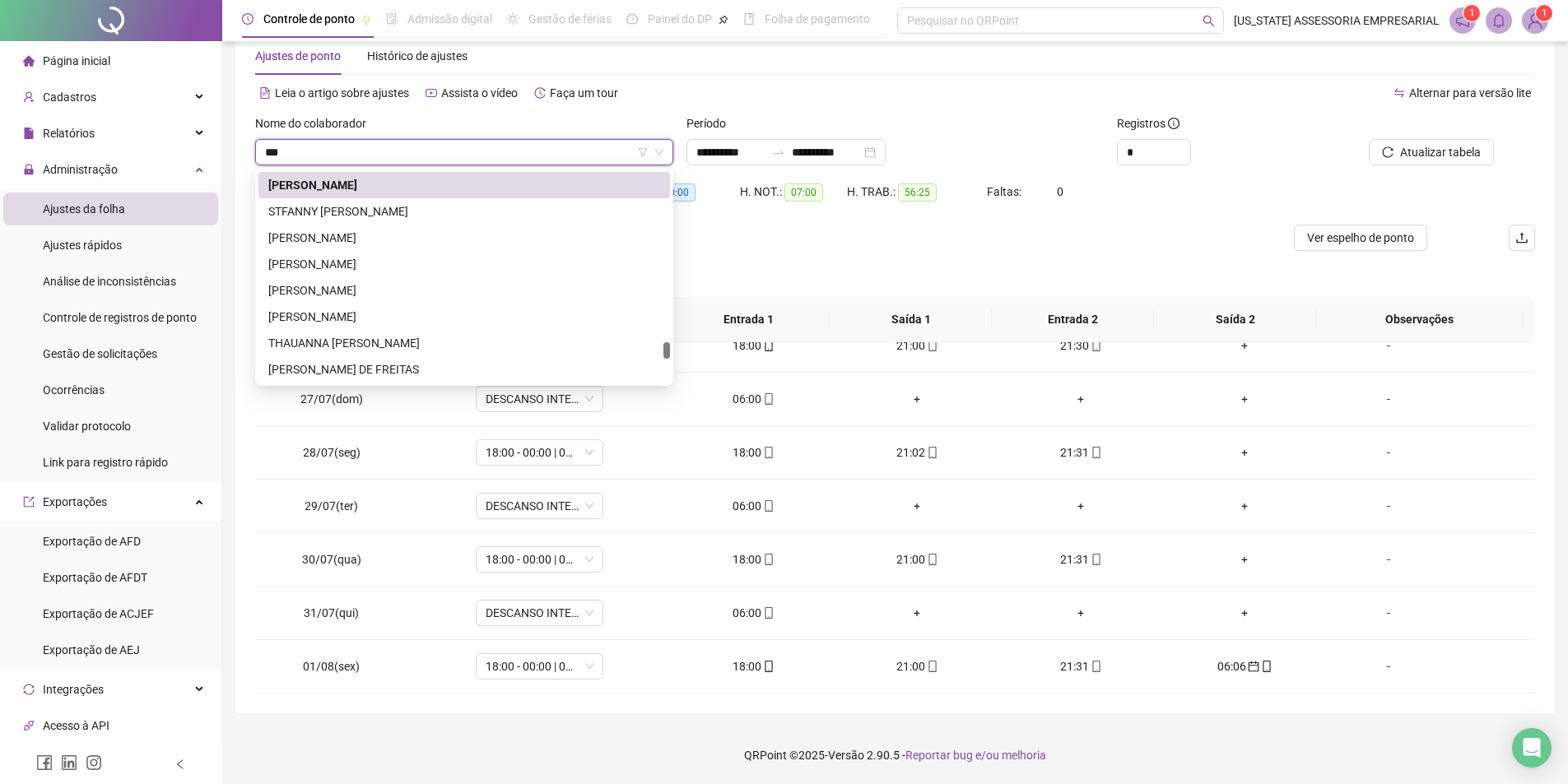
scroll to position [0, 0]
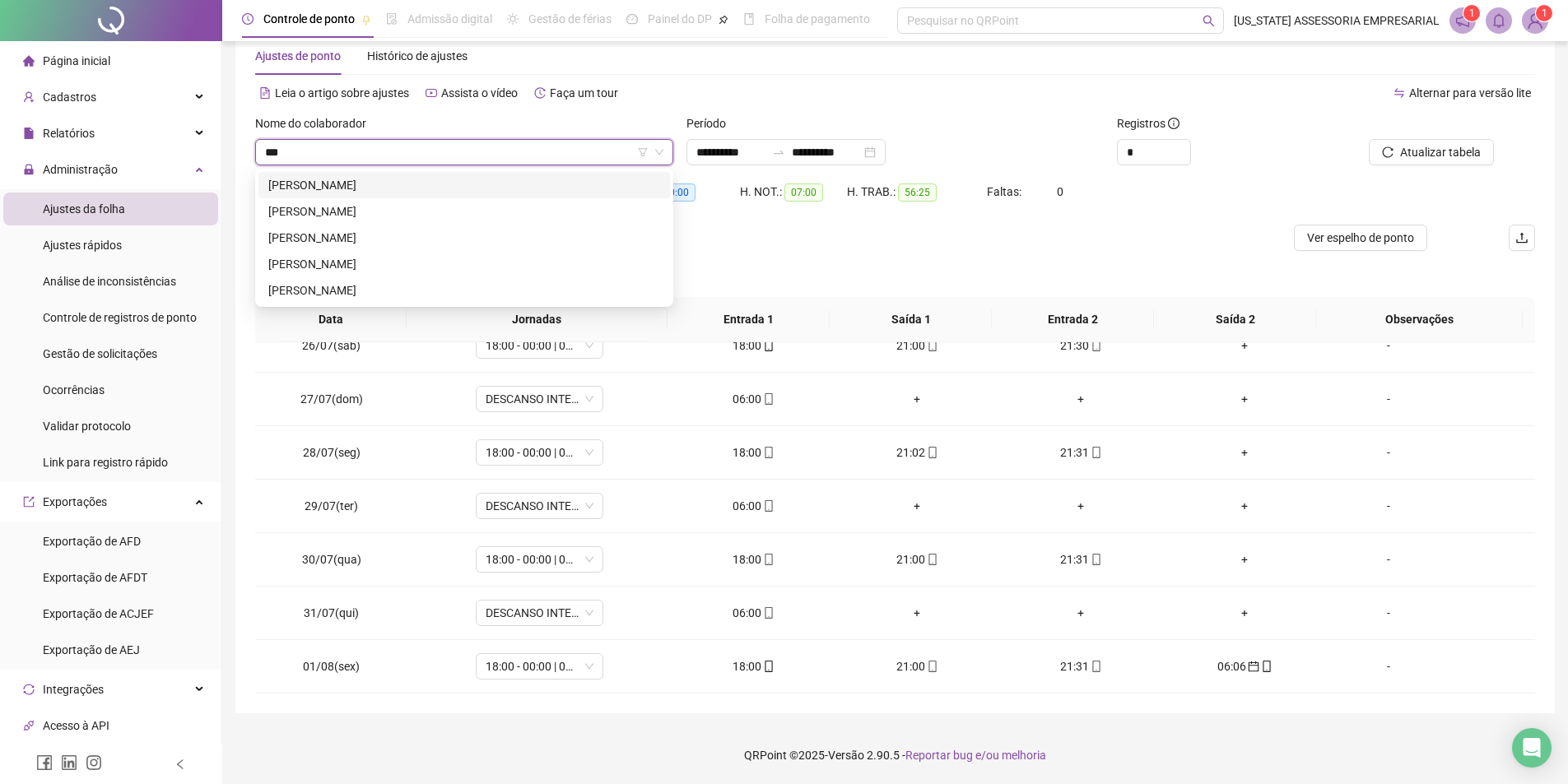
type input "****"
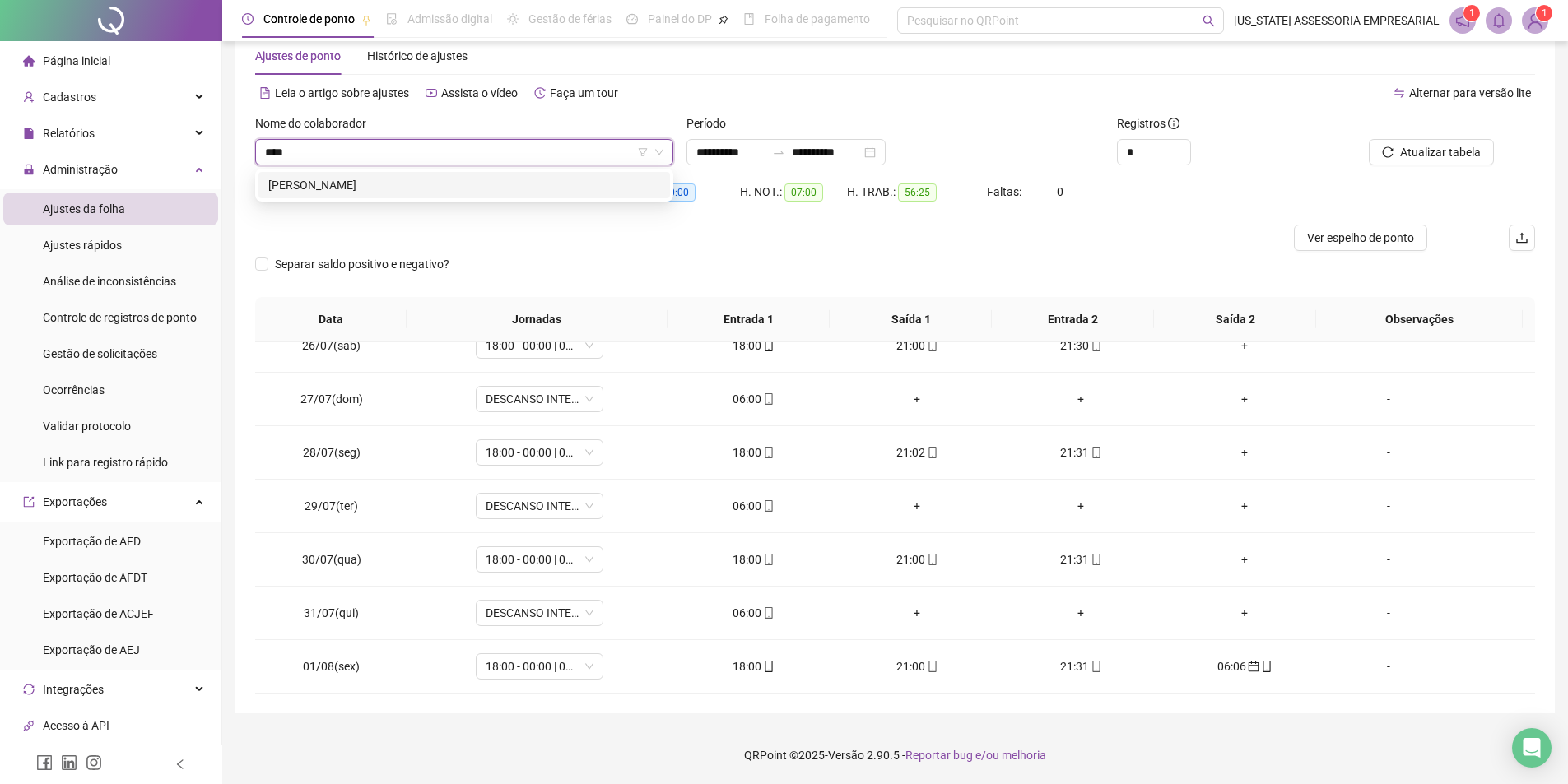
click at [349, 179] on div "[PERSON_NAME]" at bounding box center [465, 185] width 392 height 18
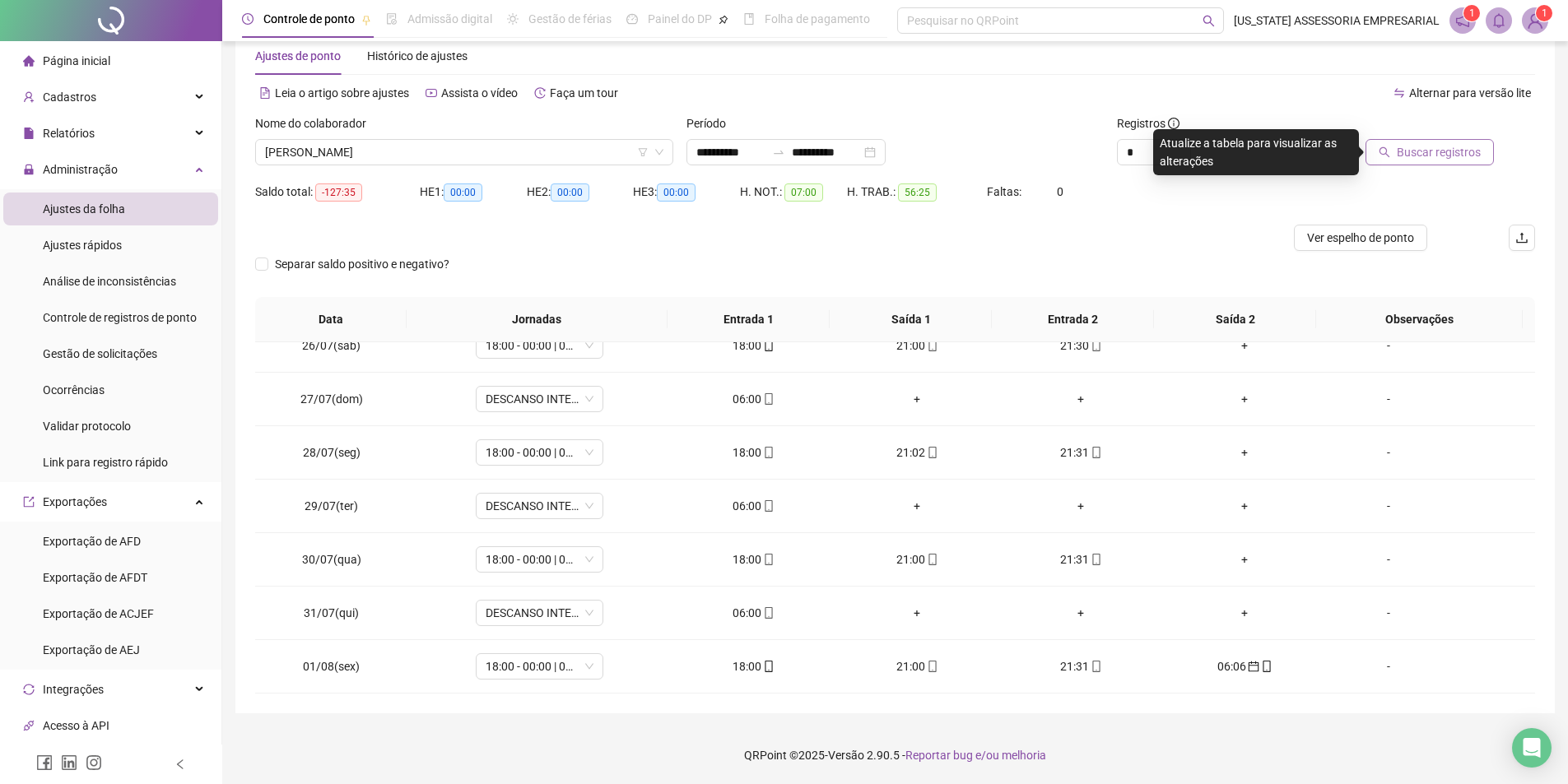
click at [1457, 159] on span "Buscar registros" at bounding box center [1439, 151] width 84 height 18
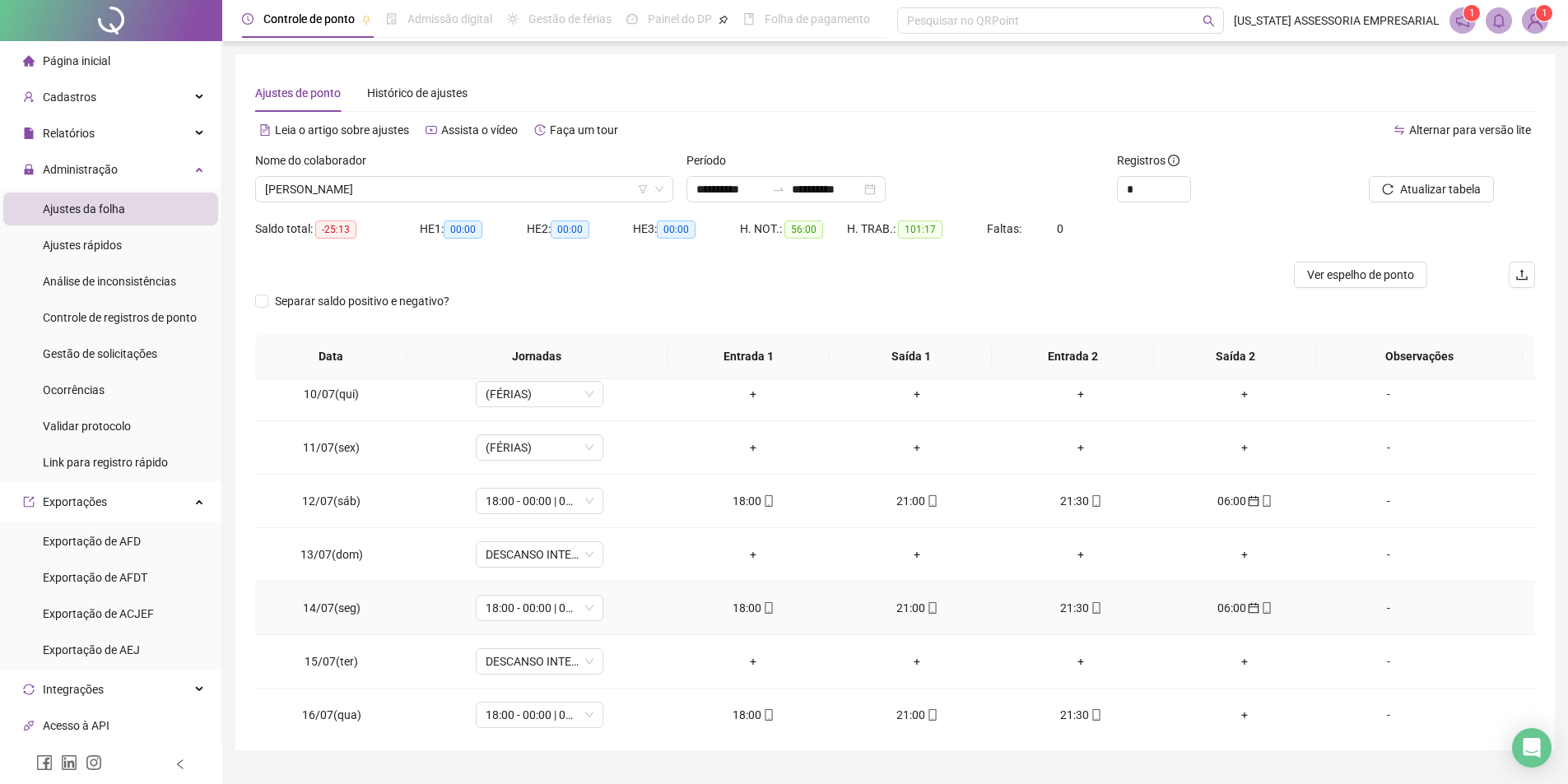
scroll to position [576, 0]
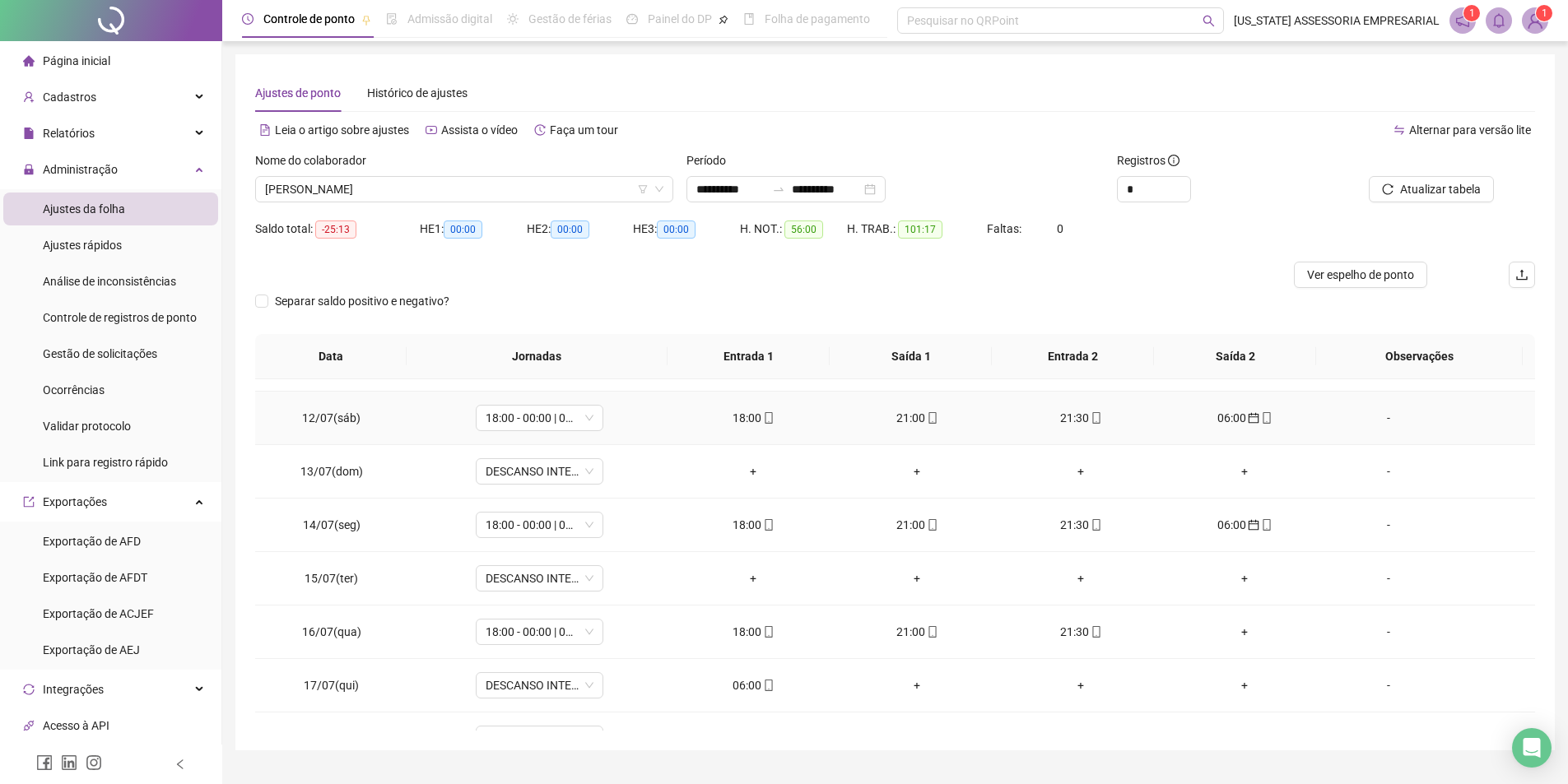
click at [1217, 408] on td "06:00" at bounding box center [1245, 419] width 164 height 54
click at [1217, 414] on div "06:00" at bounding box center [1245, 417] width 138 height 18
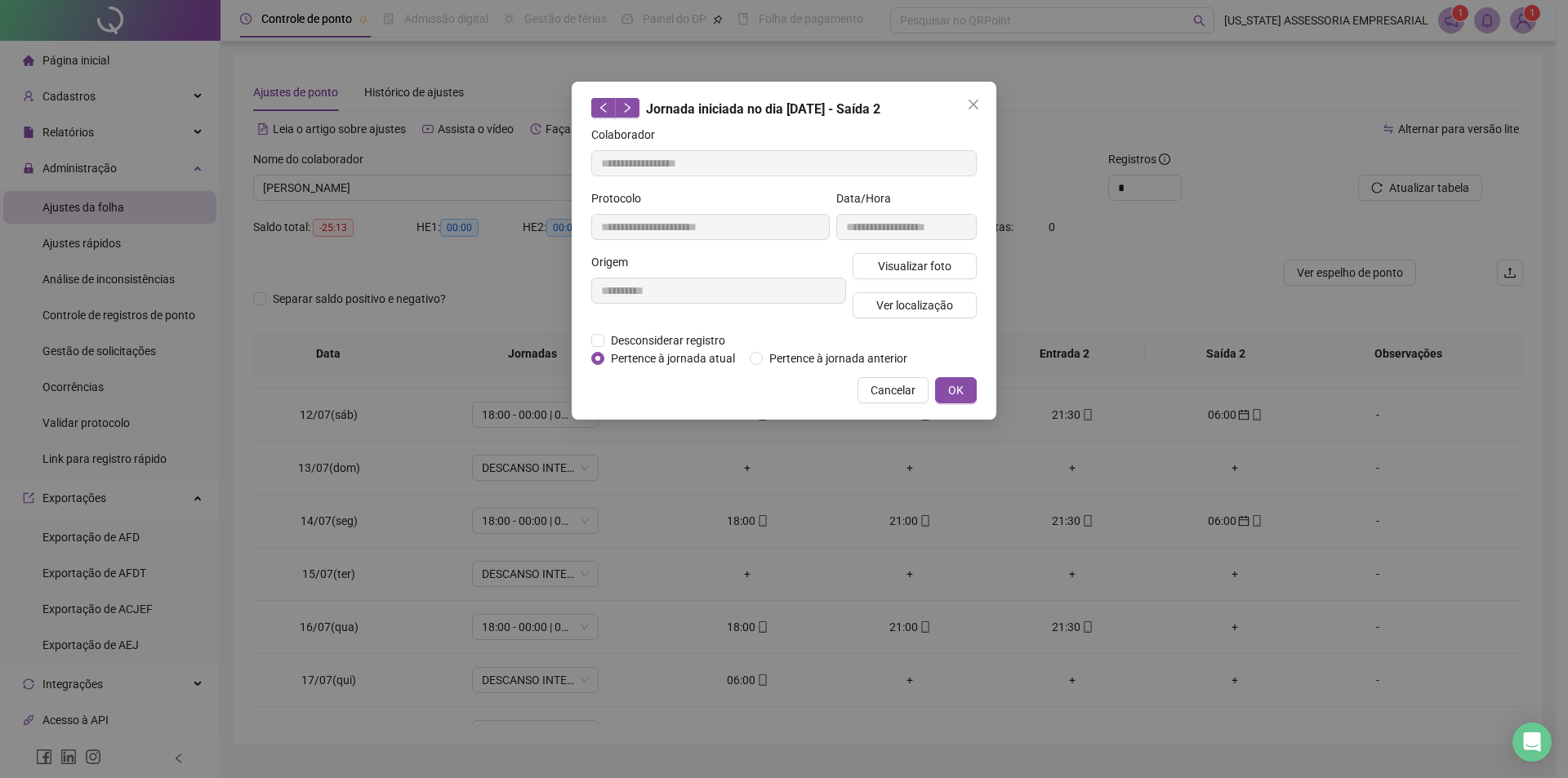
type input "**********"
click at [673, 359] on span "Pertence à jornada atual" at bounding box center [672, 358] width 137 height 18
click at [952, 384] on span "OK" at bounding box center [956, 390] width 16 height 18
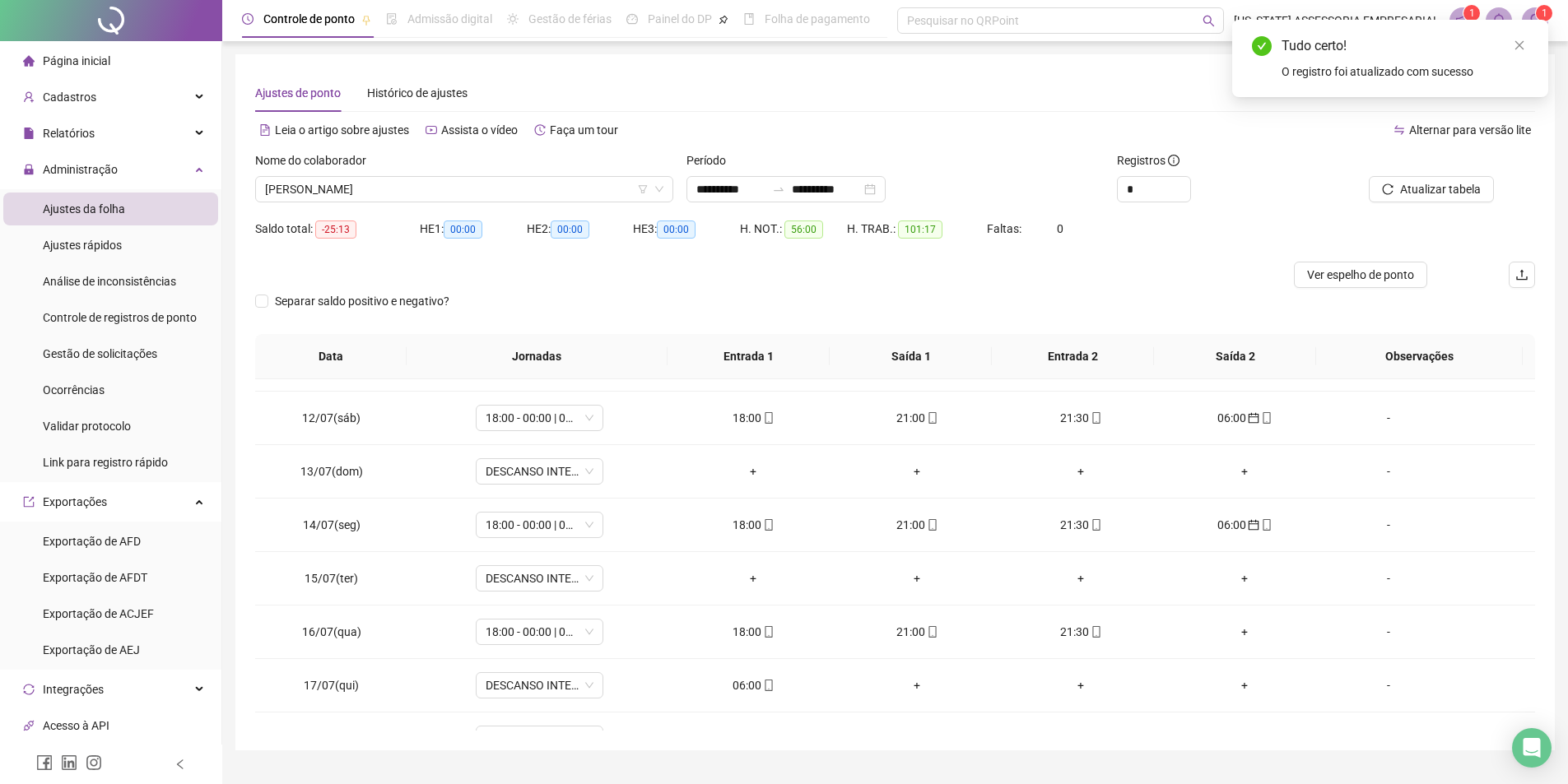
click at [1428, 205] on div "Atualizar tabela" at bounding box center [1434, 183] width 216 height 64
click at [1436, 200] on button "Atualizar tabela" at bounding box center [1431, 189] width 125 height 26
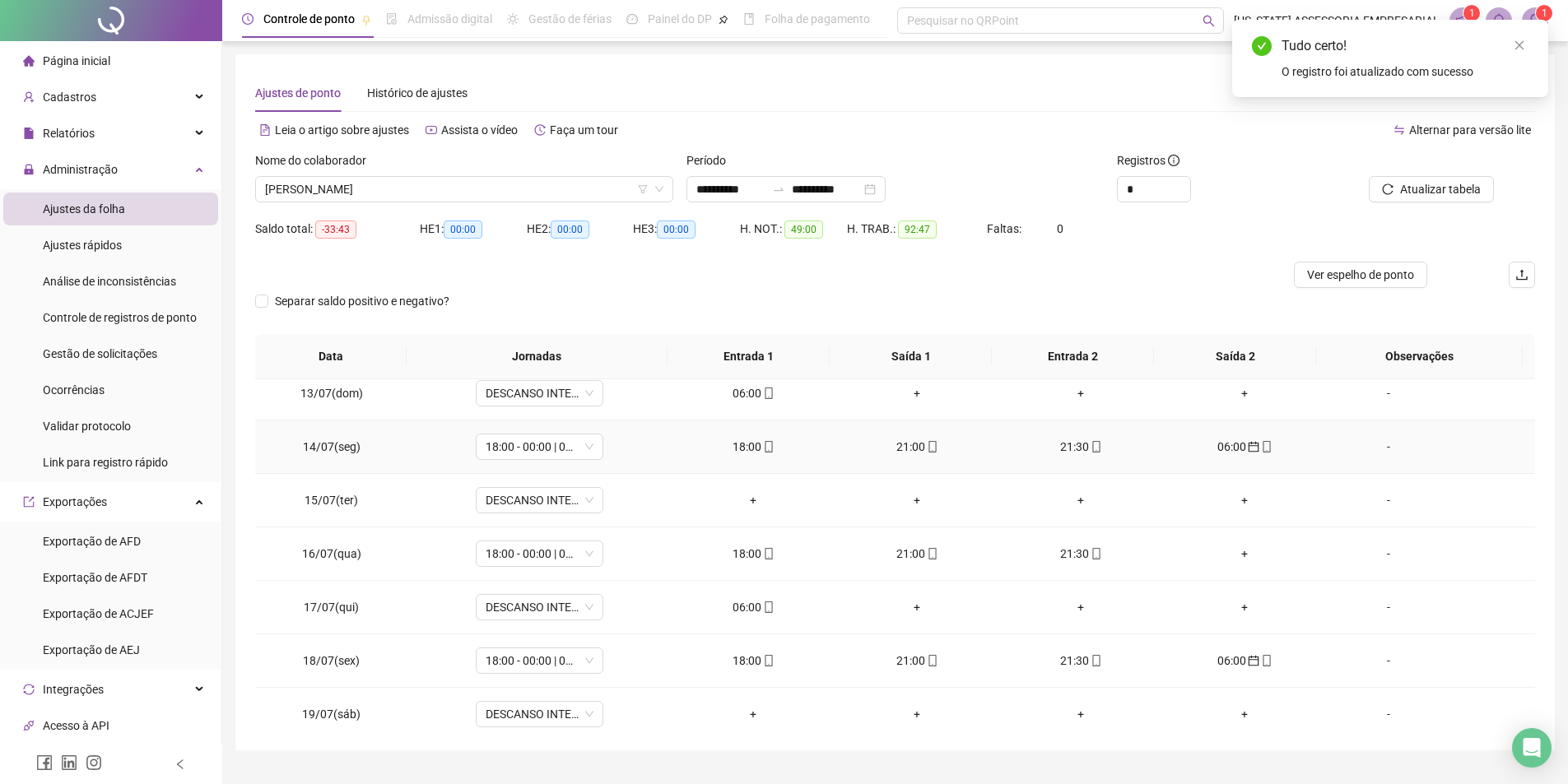
scroll to position [659, 0]
click at [1225, 449] on div "06:00" at bounding box center [1245, 442] width 138 height 18
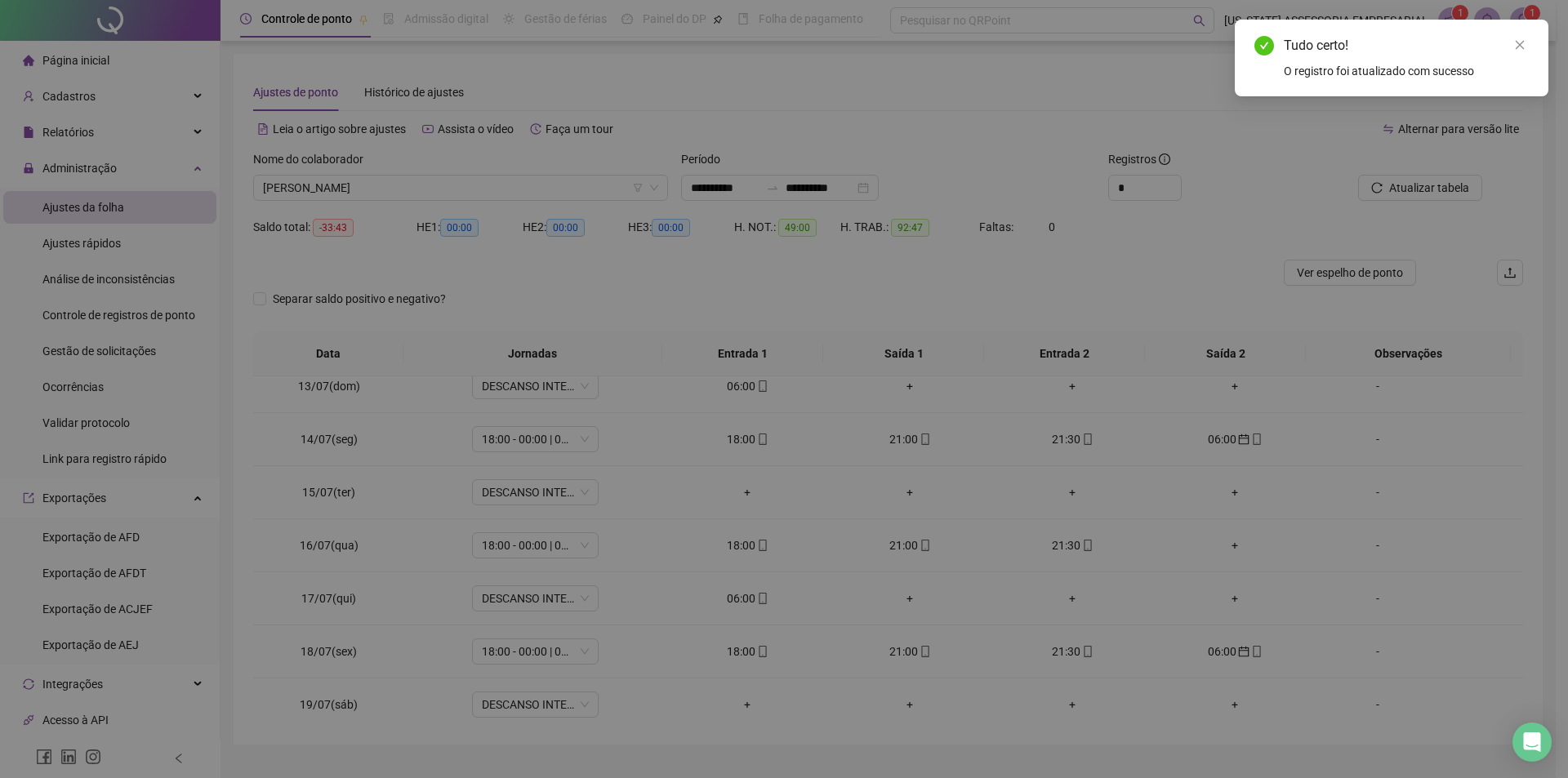
type input "**********"
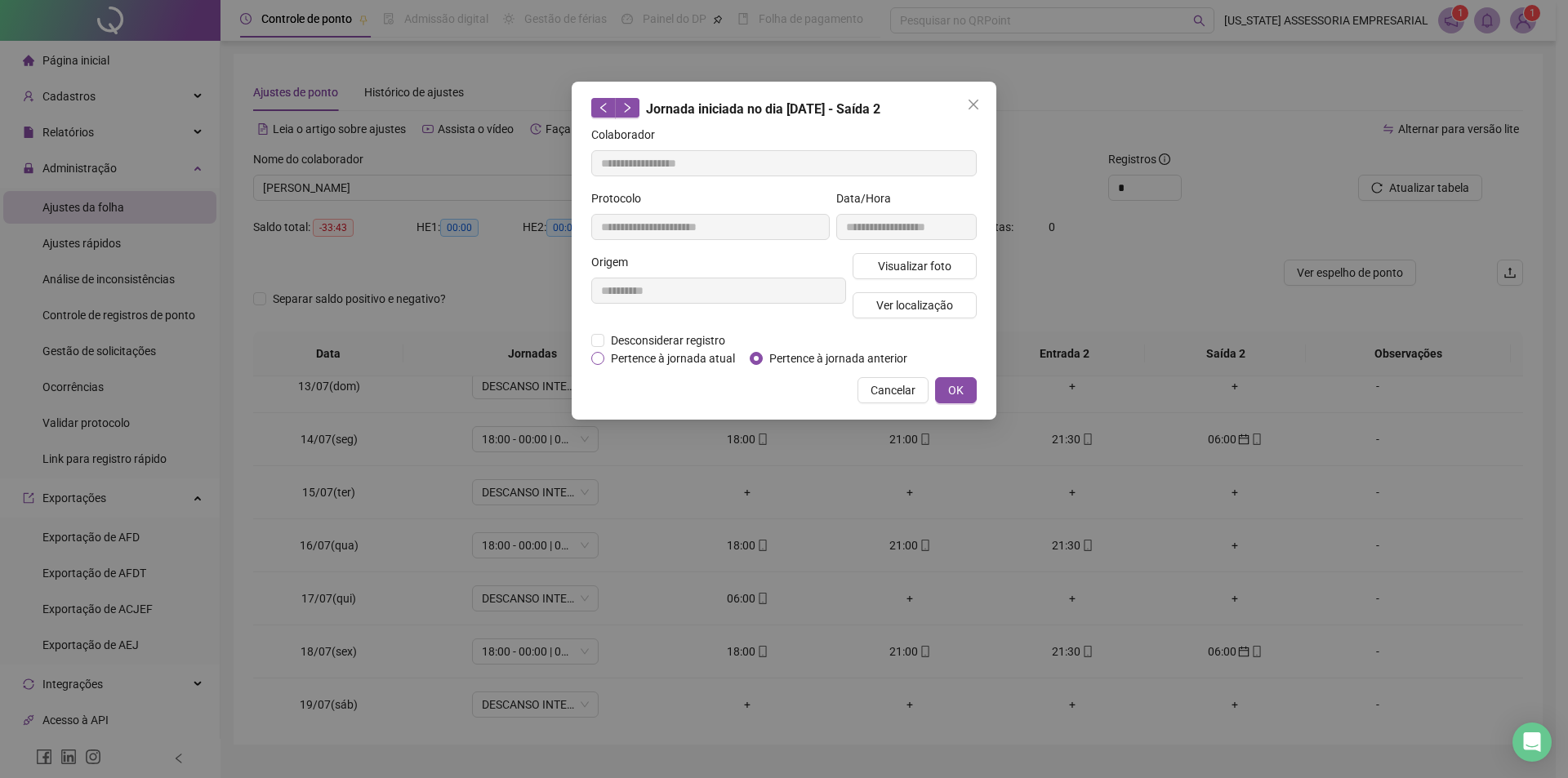
click at [654, 361] on span "Pertence à jornada atual" at bounding box center [672, 358] width 137 height 18
click at [966, 387] on button "OK" at bounding box center [956, 390] width 42 height 26
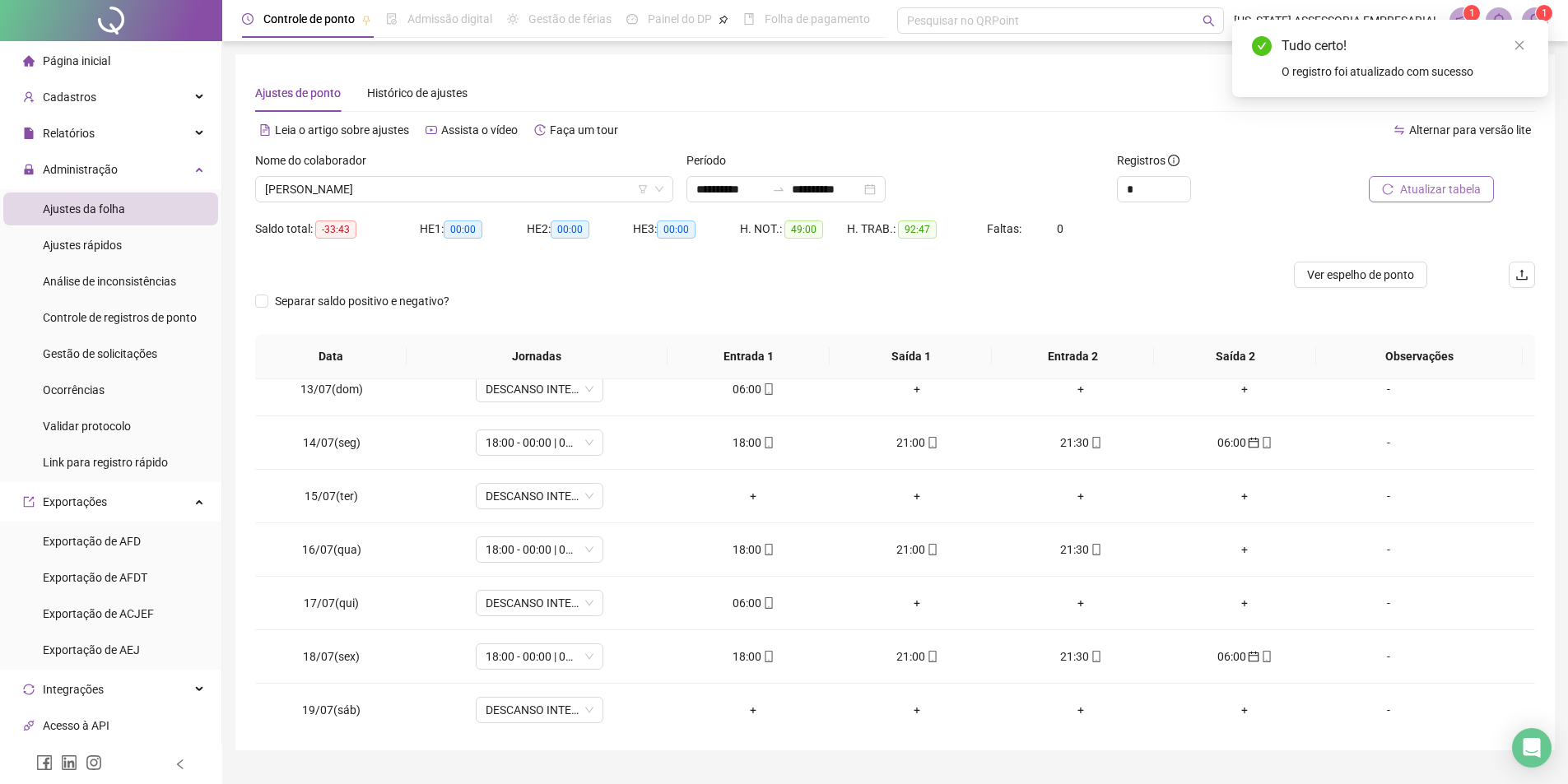
click at [1430, 186] on span "Atualizar tabela" at bounding box center [1440, 189] width 81 height 18
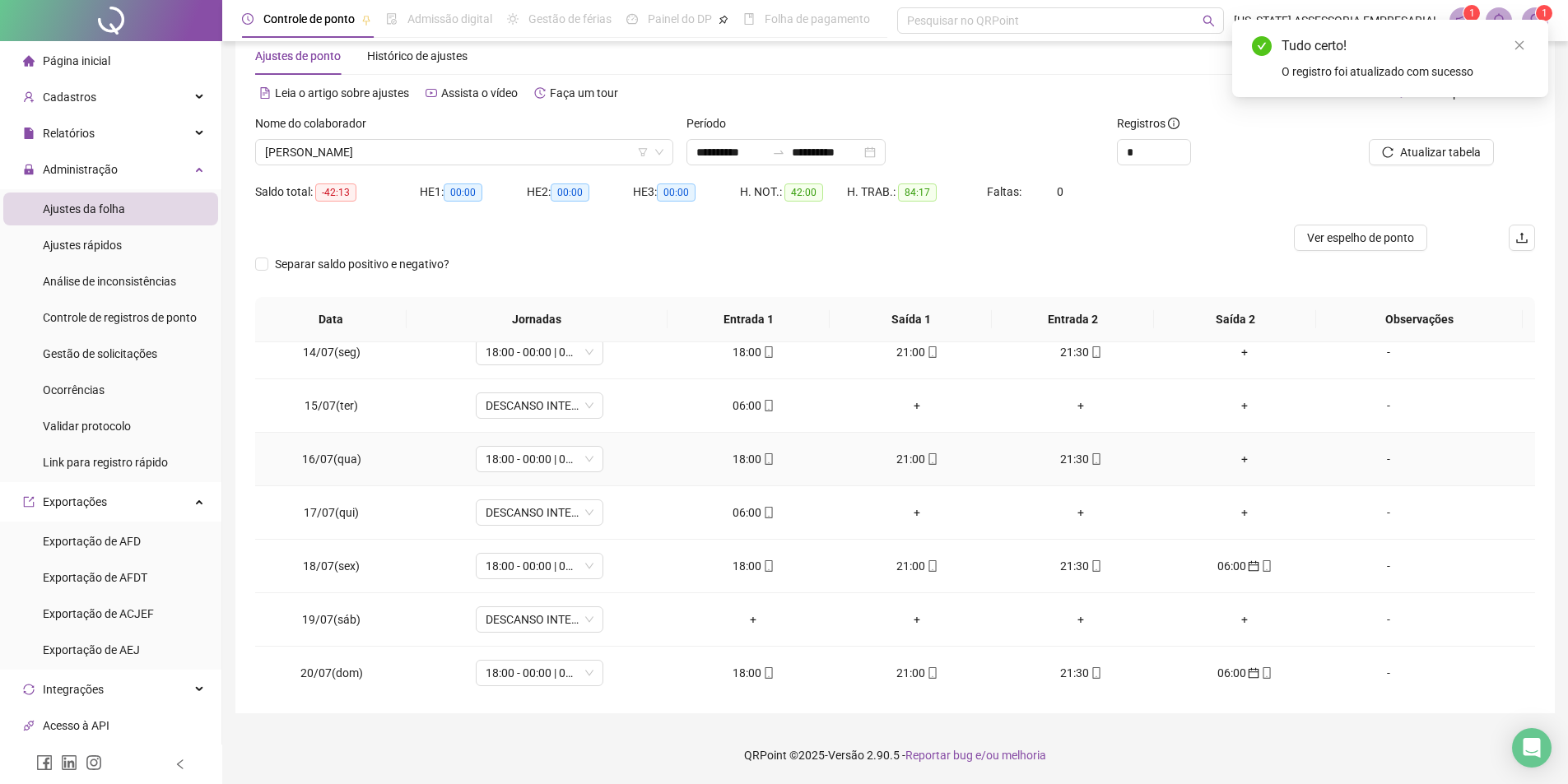
scroll to position [740, 0]
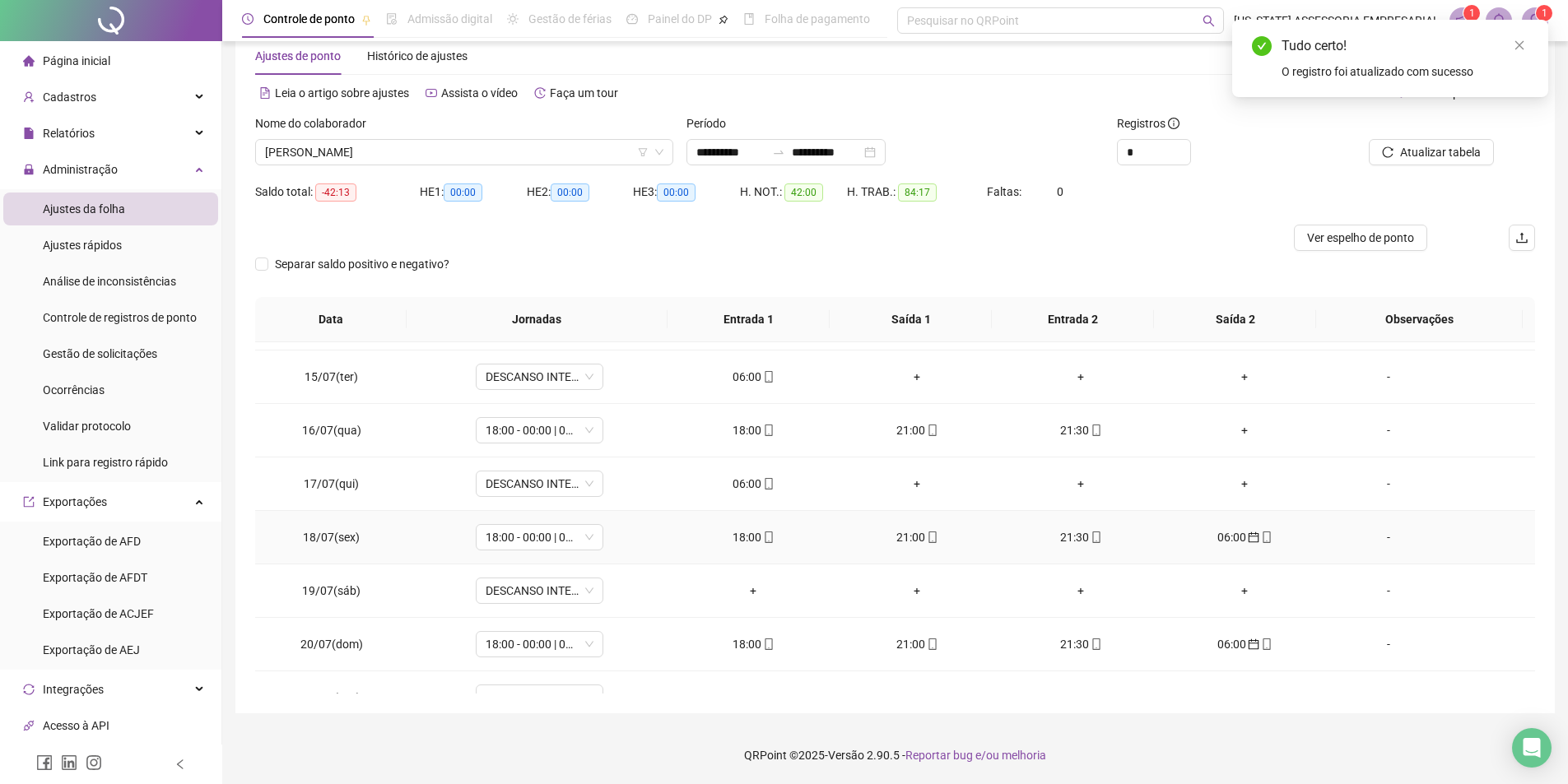
click at [1234, 538] on div "06:00" at bounding box center [1245, 537] width 138 height 18
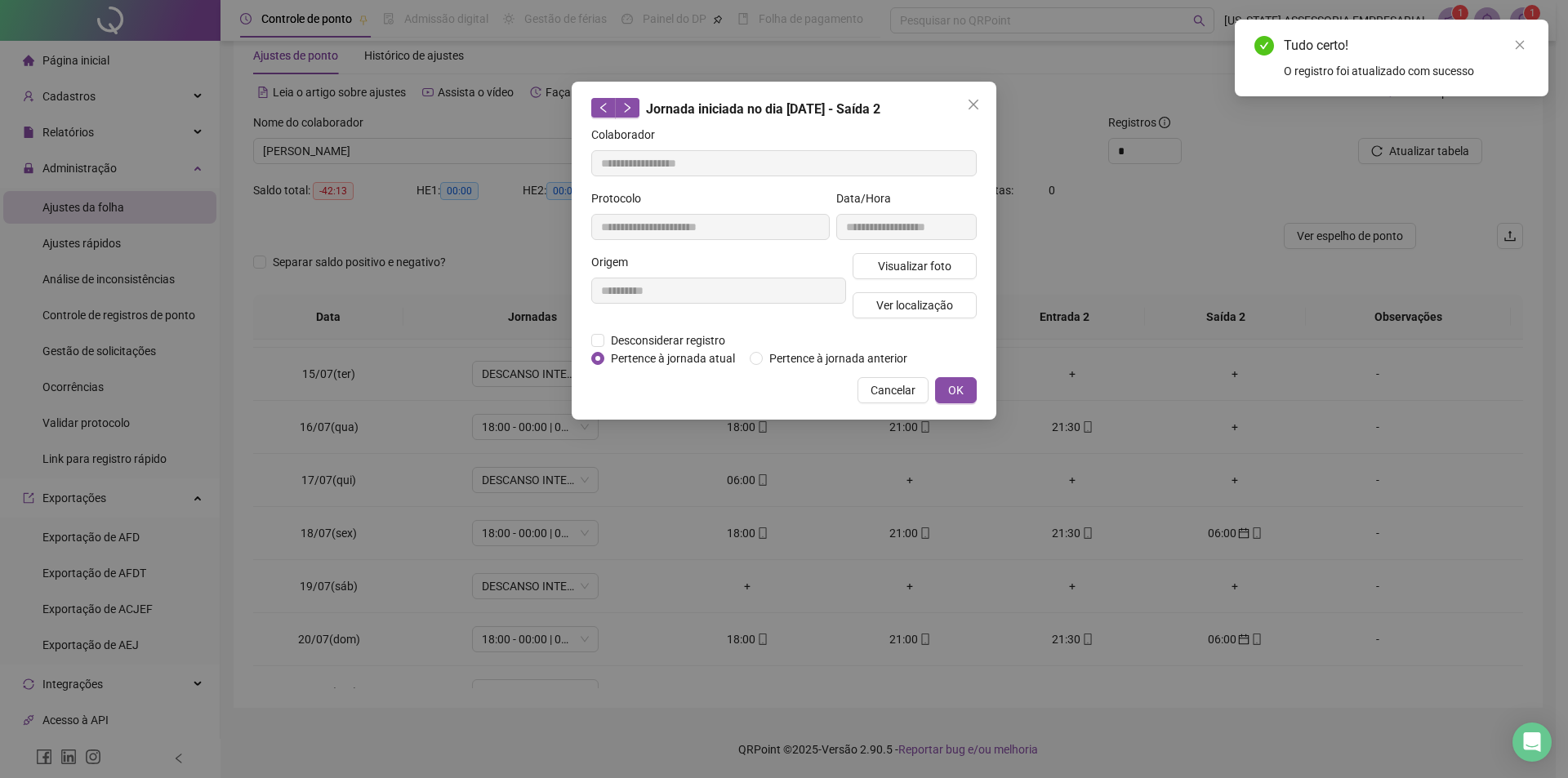
type input "**********"
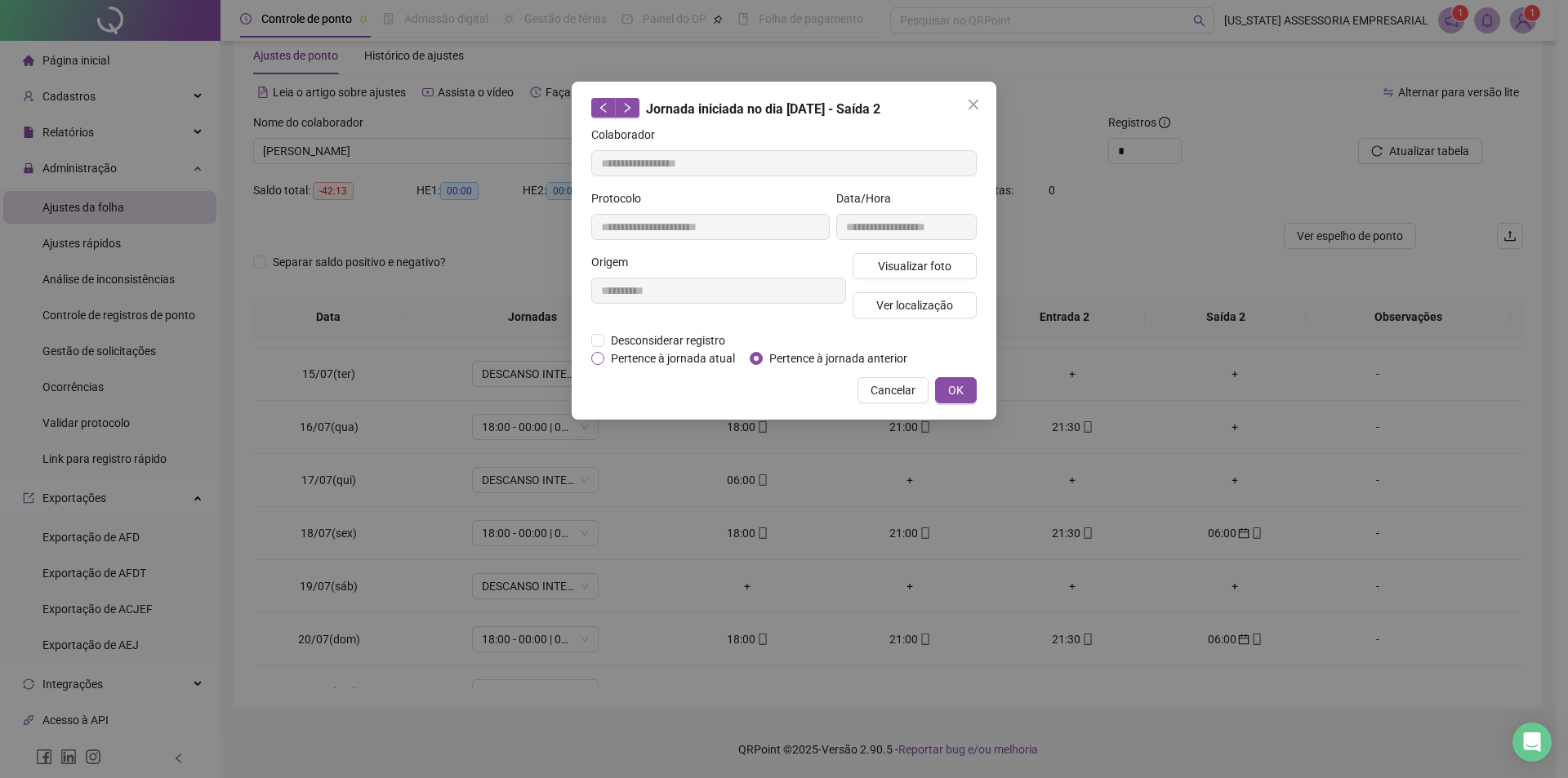
click at [685, 356] on span "Pertence à jornada atual" at bounding box center [672, 358] width 137 height 18
click at [952, 380] on button "OK" at bounding box center [956, 390] width 42 height 26
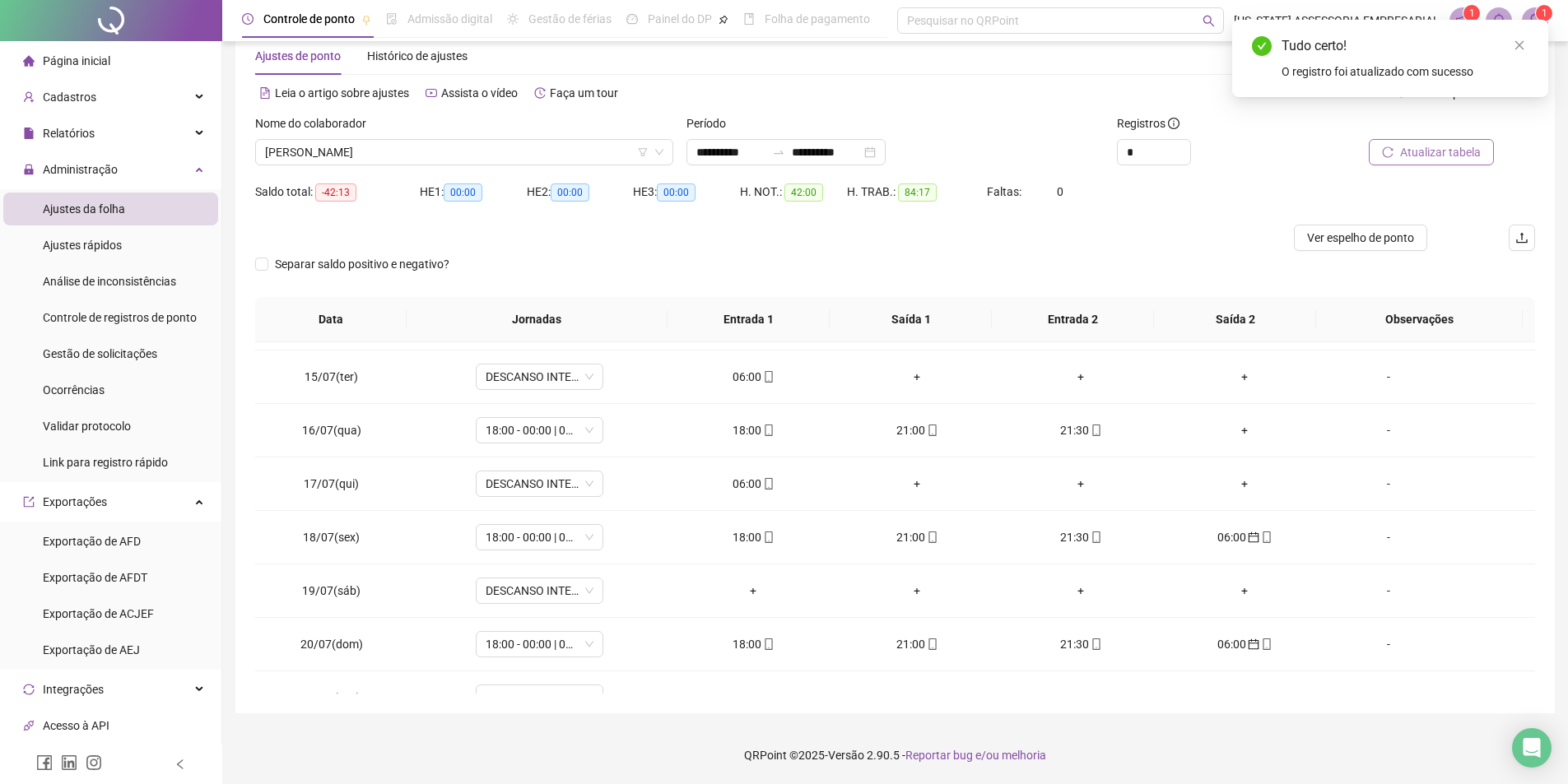
click at [1441, 157] on span "Atualizar tabela" at bounding box center [1440, 151] width 81 height 18
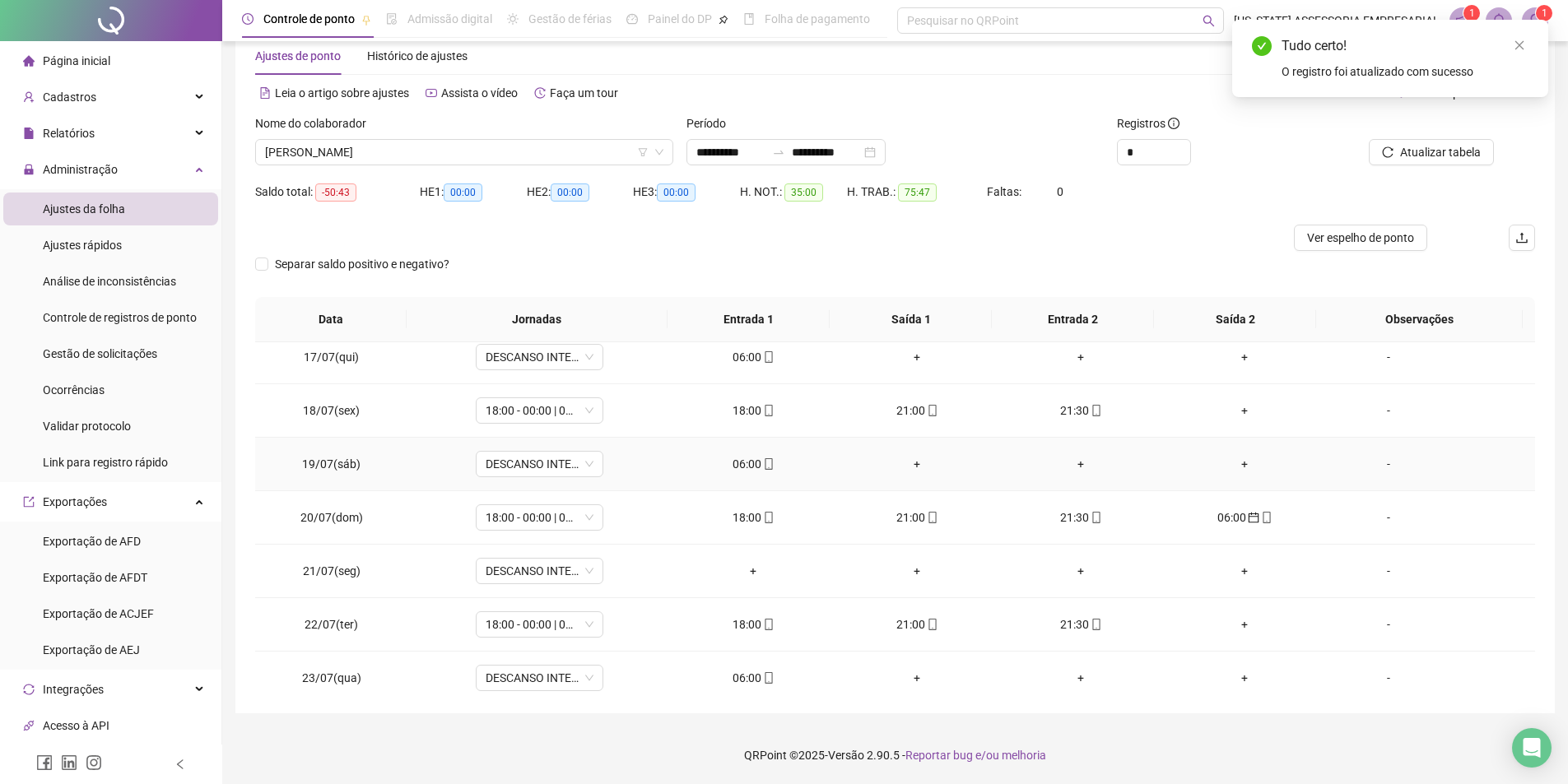
scroll to position [905, 0]
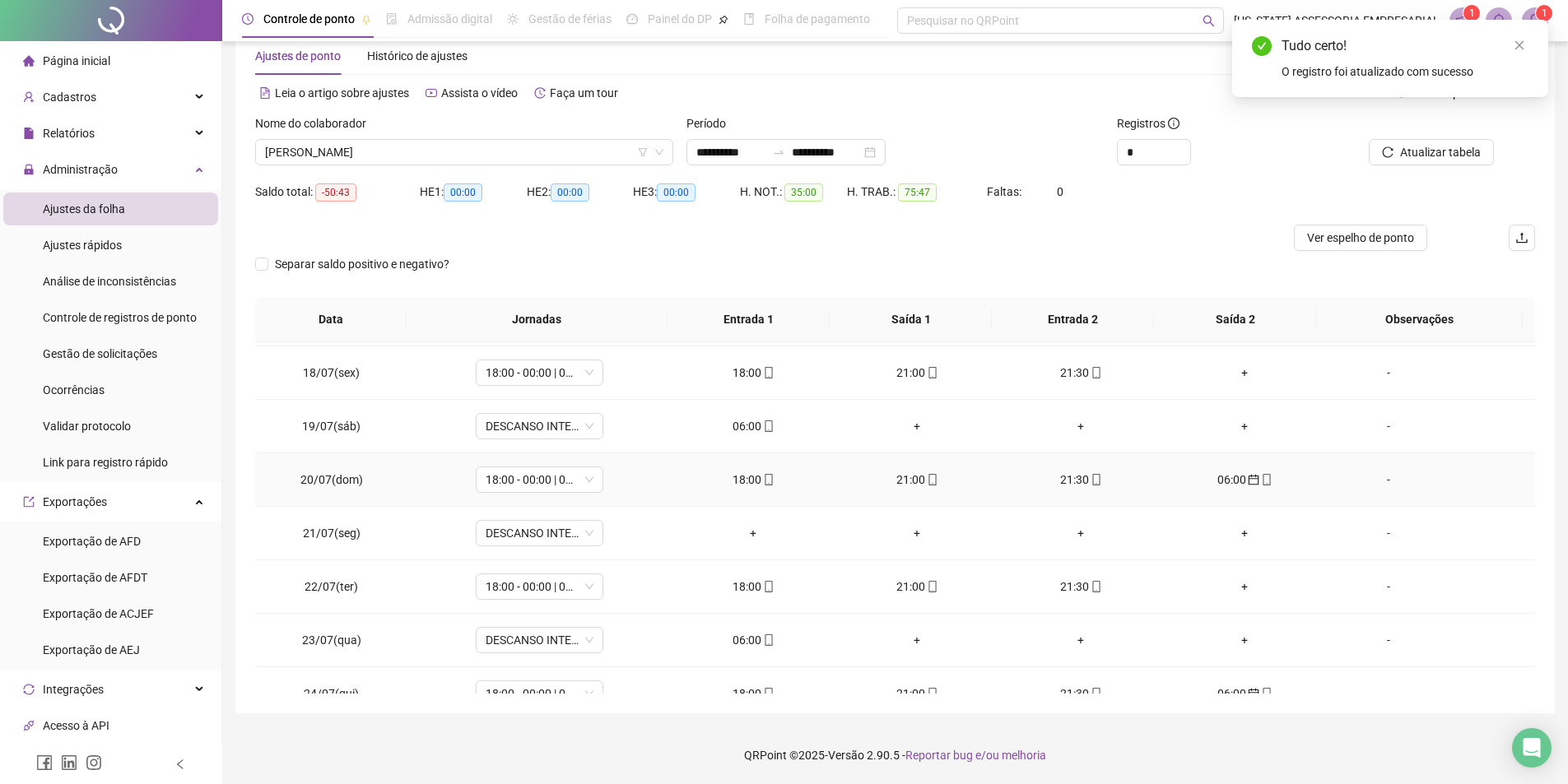
click at [1232, 475] on div "06:00" at bounding box center [1245, 479] width 138 height 18
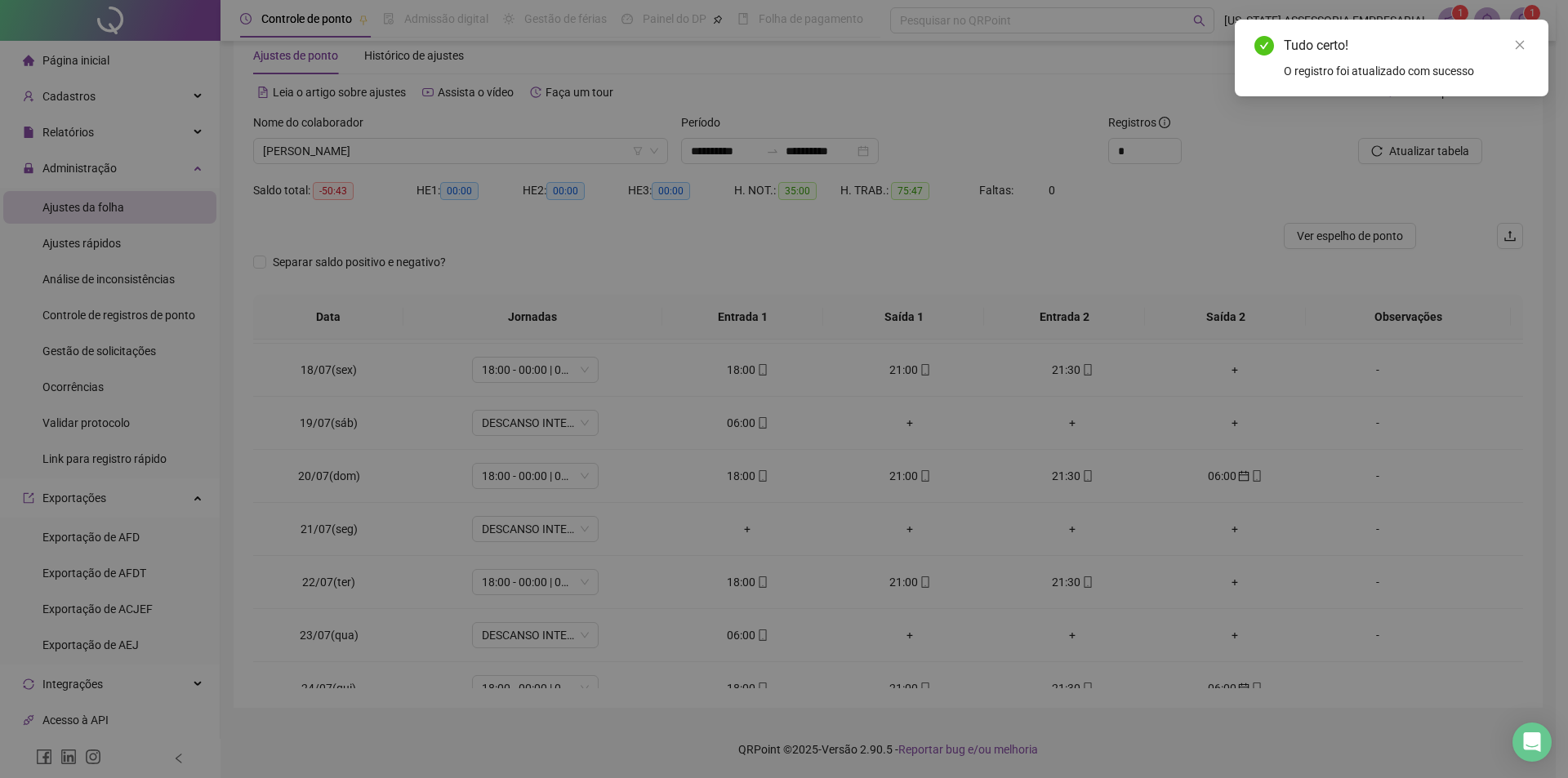
type input "**********"
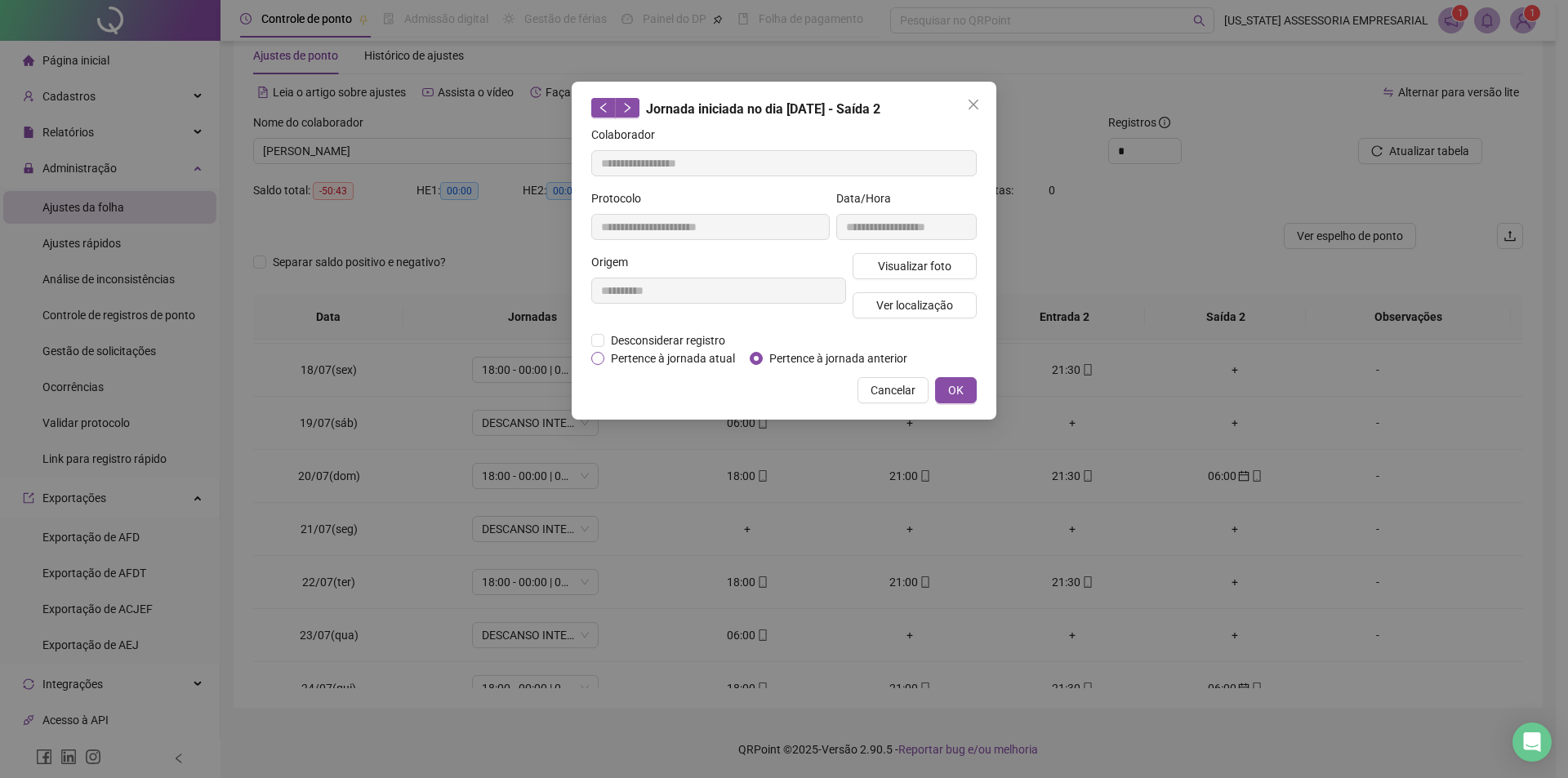
click at [624, 366] on span "Pertence à jornada atual" at bounding box center [672, 358] width 137 height 18
click at [968, 385] on button "OK" at bounding box center [956, 390] width 42 height 26
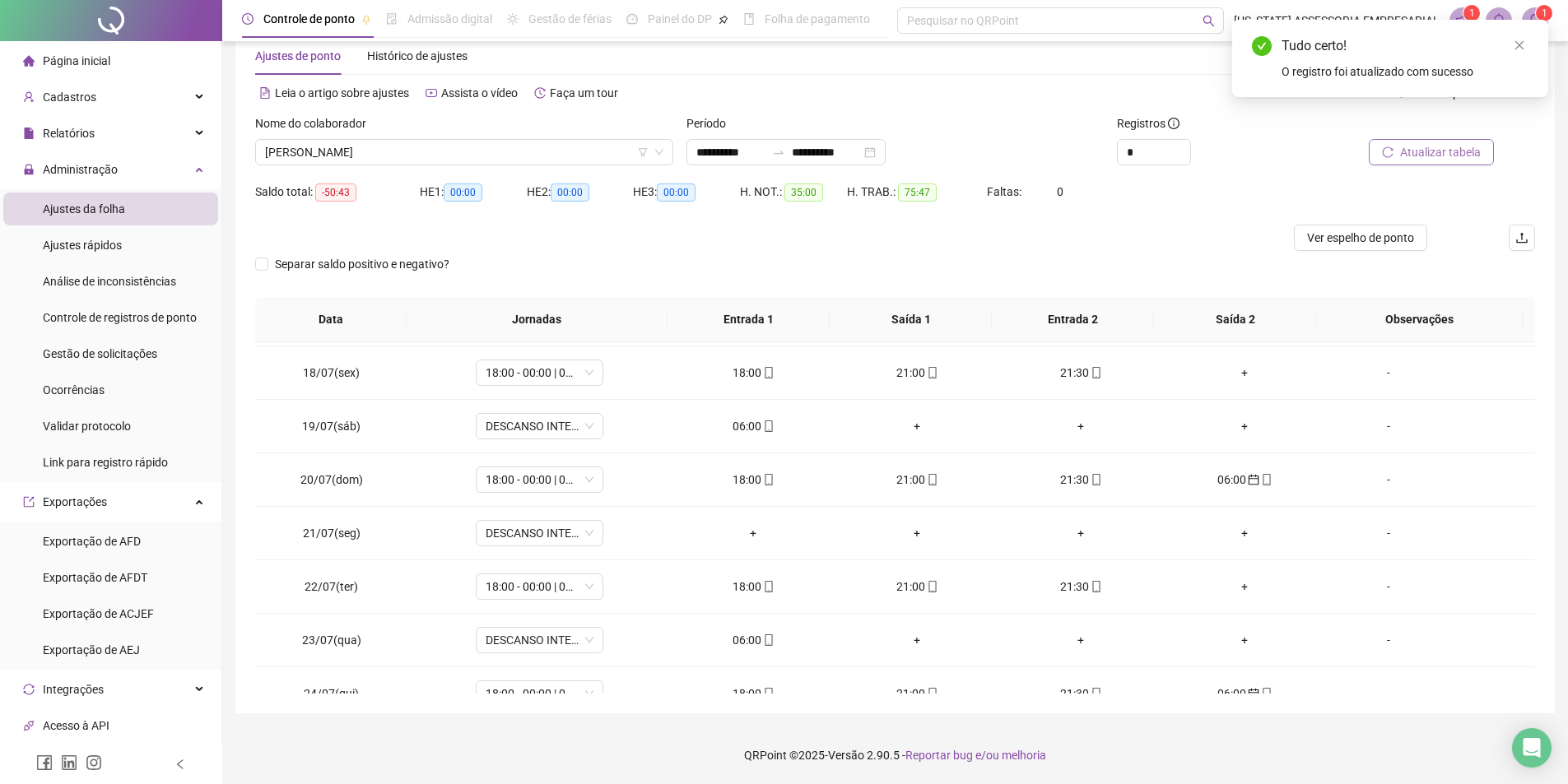
click at [1444, 146] on span "Atualizar tabela" at bounding box center [1440, 151] width 81 height 18
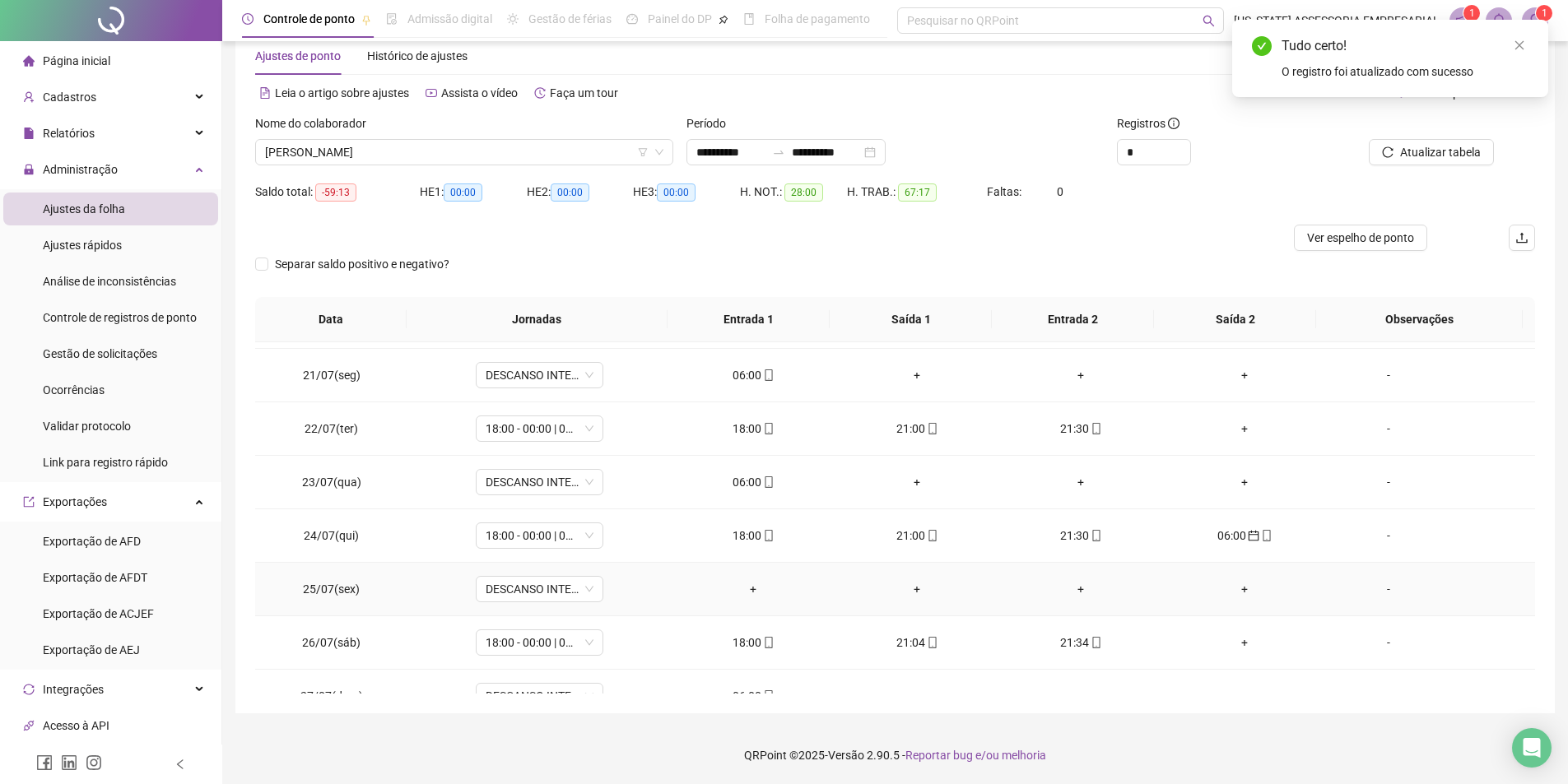
scroll to position [1069, 0]
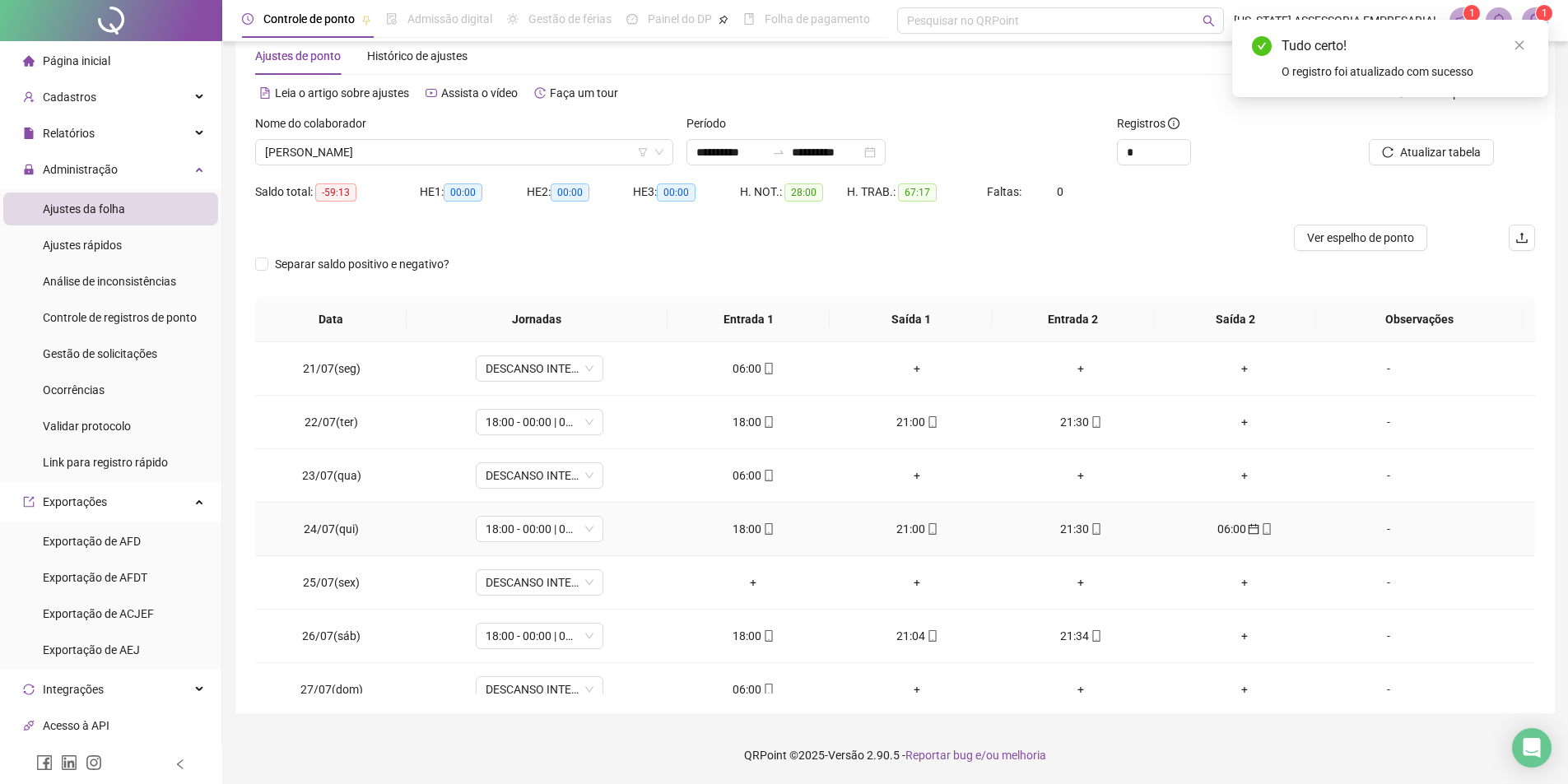
click at [1220, 531] on div "06:00" at bounding box center [1245, 529] width 138 height 18
type input "**********"
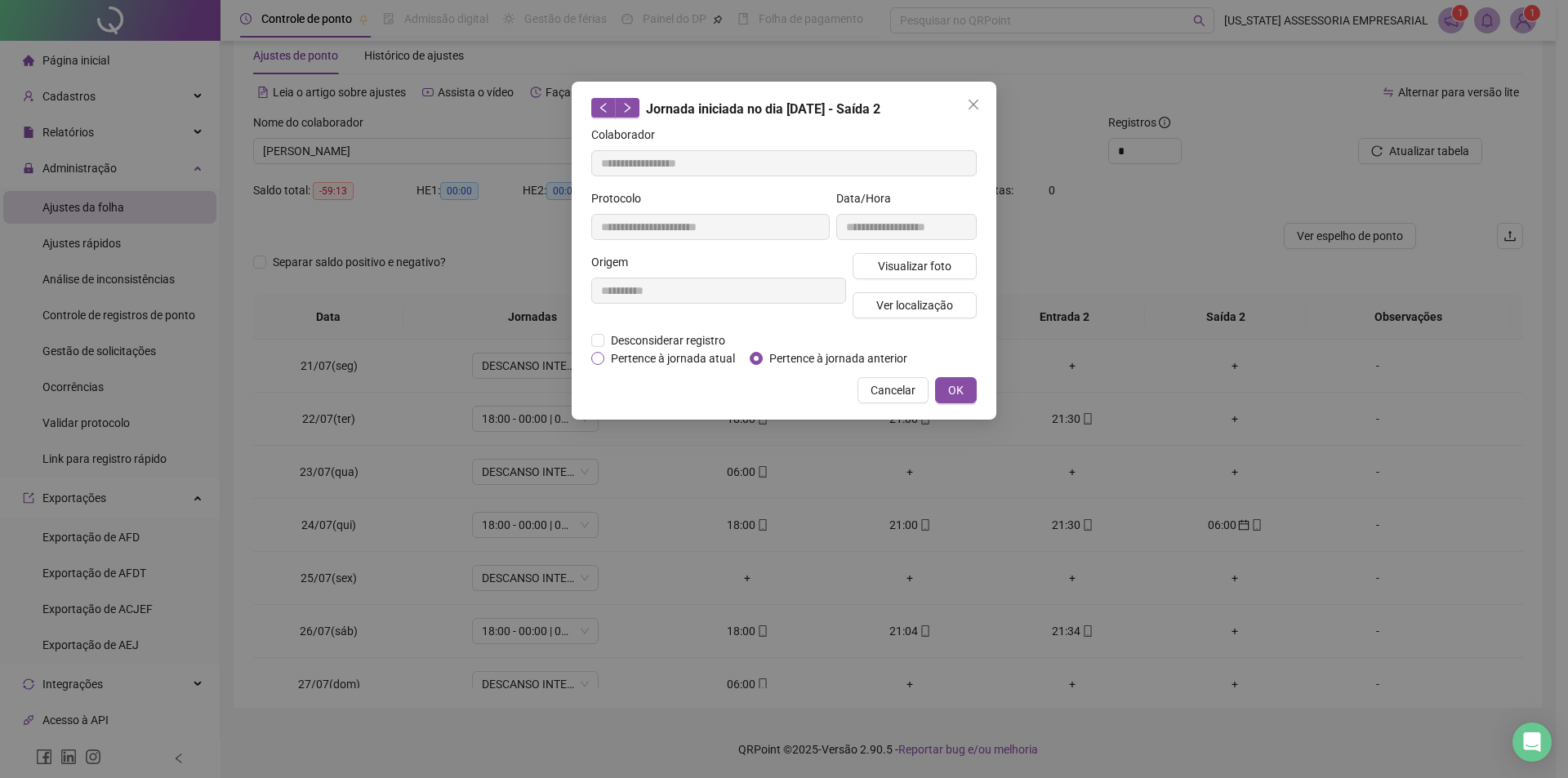
click at [657, 356] on span "Pertence à jornada atual" at bounding box center [672, 358] width 137 height 18
click at [954, 392] on span "OK" at bounding box center [956, 390] width 16 height 18
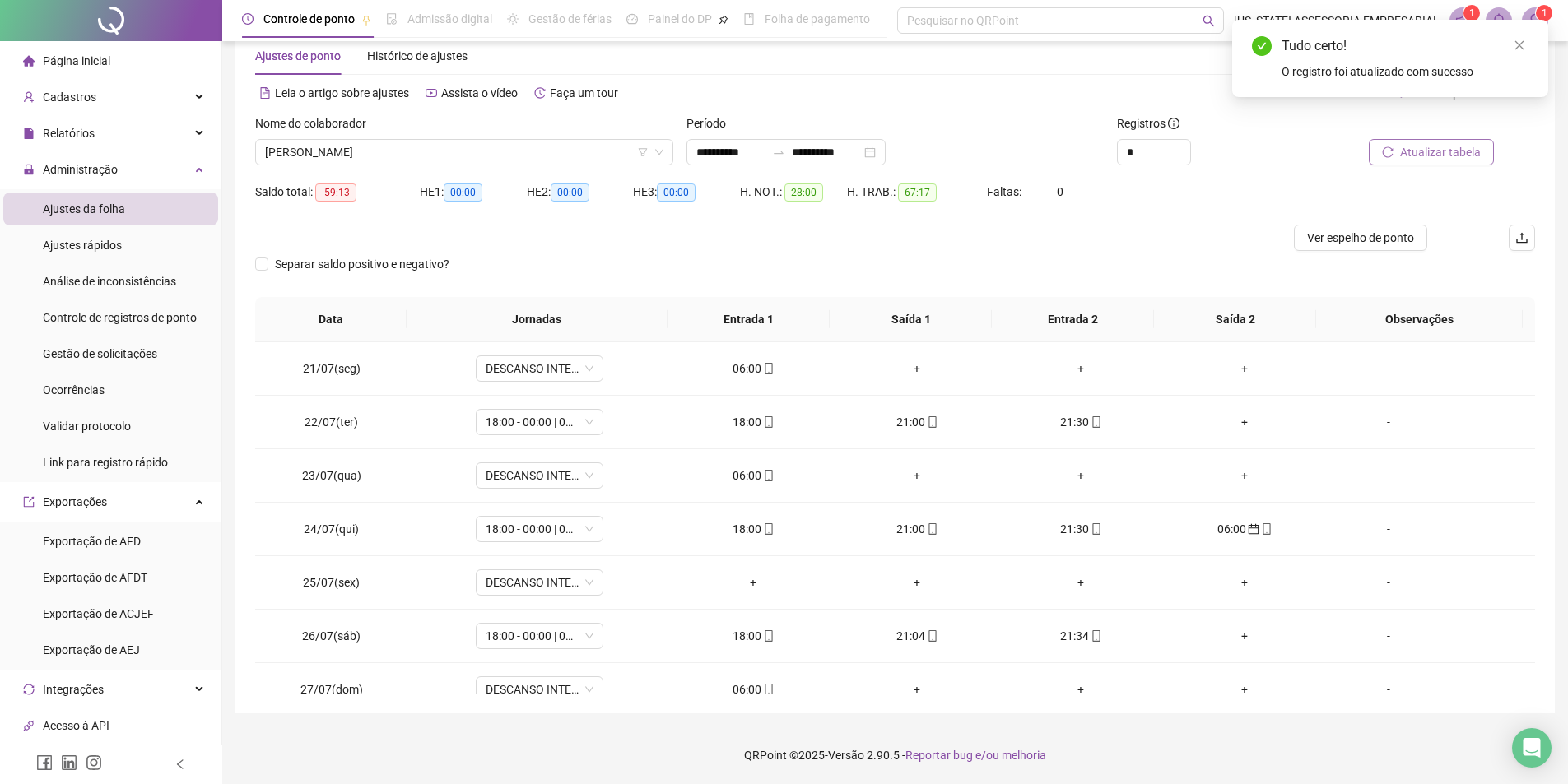
click at [1403, 149] on span "Atualizar tabela" at bounding box center [1440, 151] width 81 height 18
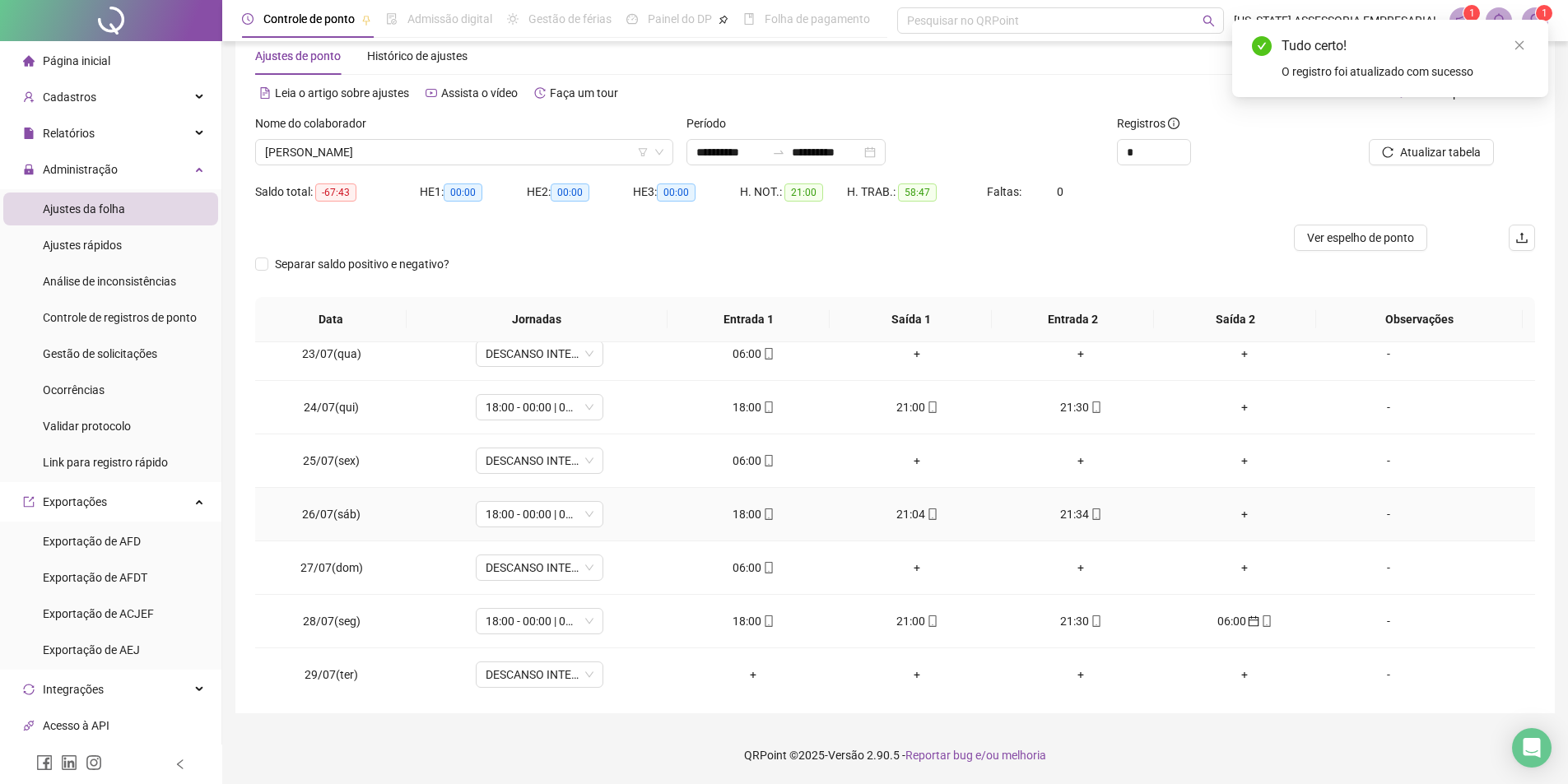
scroll to position [1234, 0]
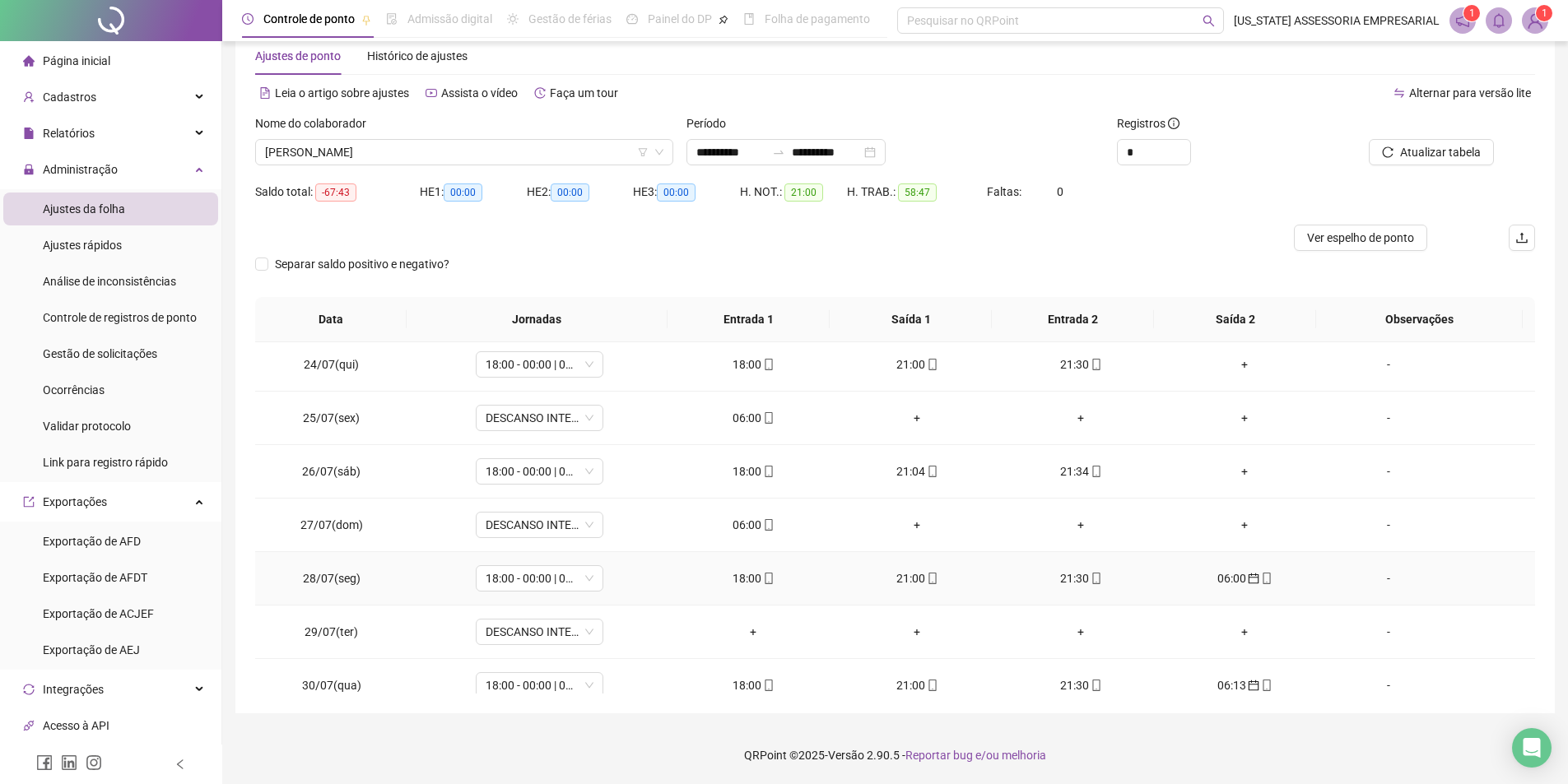
click at [1226, 572] on div "06:00" at bounding box center [1245, 578] width 138 height 18
type input "**********"
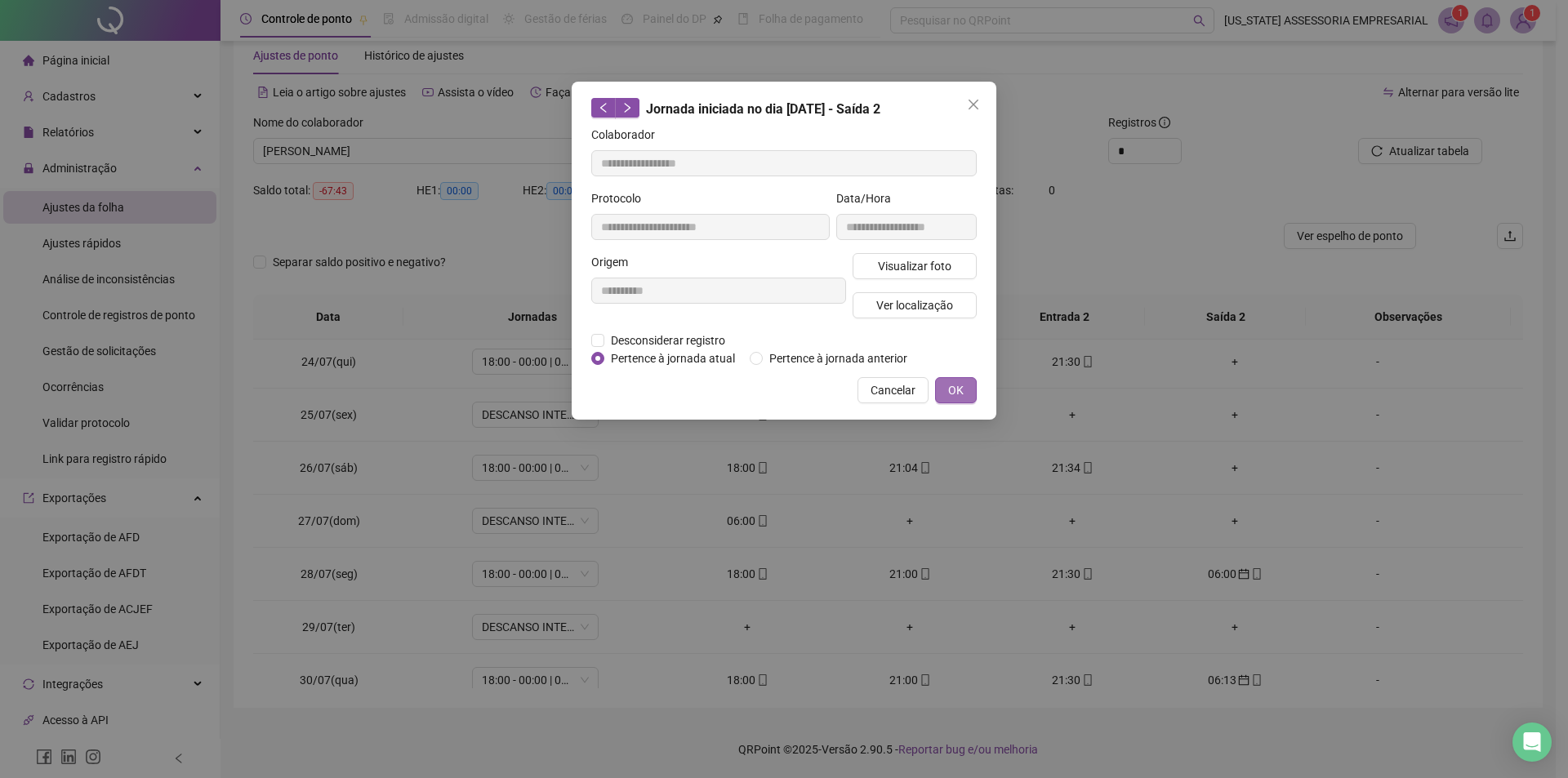
click at [955, 392] on span "OK" at bounding box center [956, 390] width 16 height 18
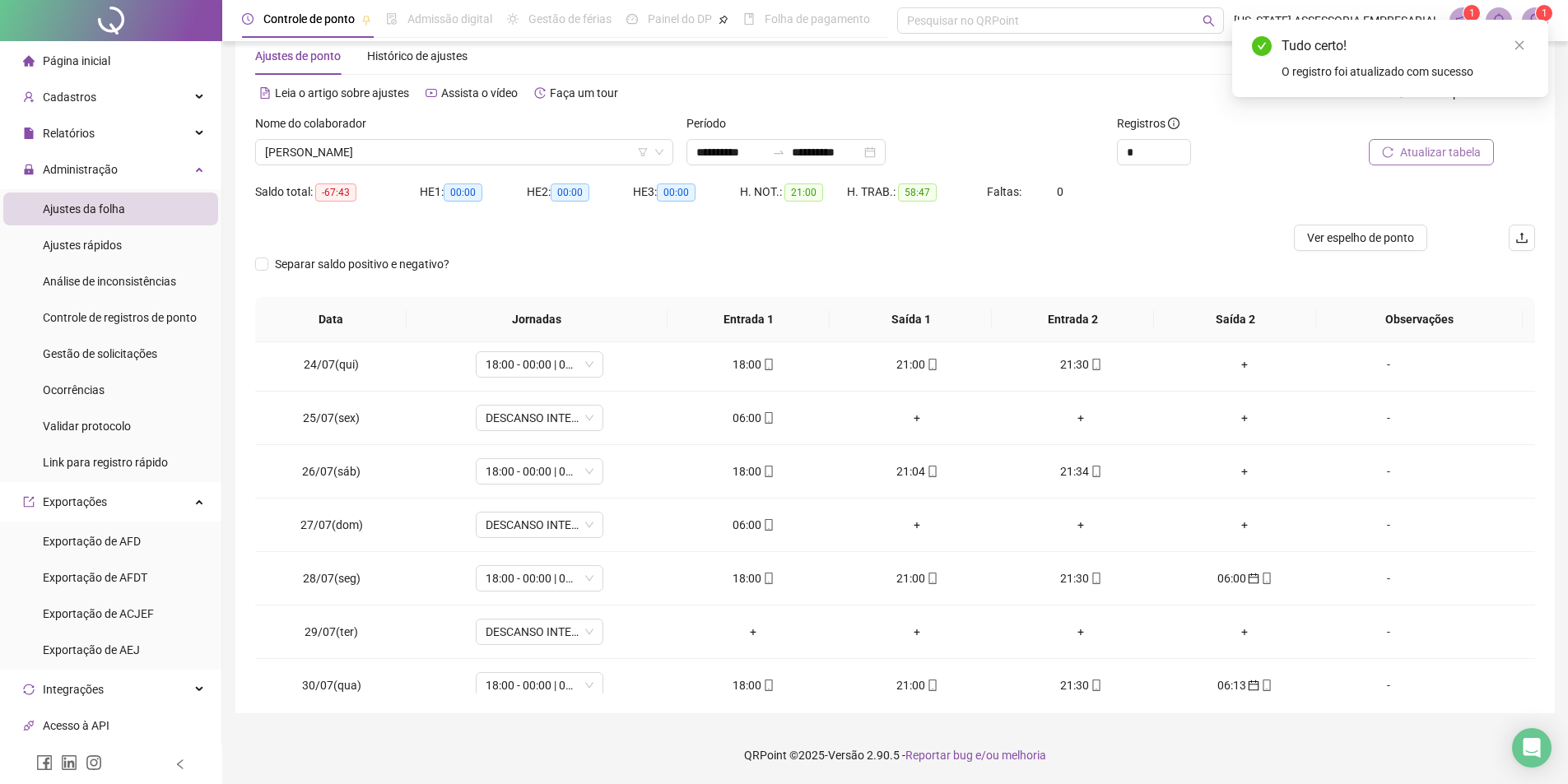
click at [1421, 152] on span "Atualizar tabela" at bounding box center [1440, 151] width 81 height 18
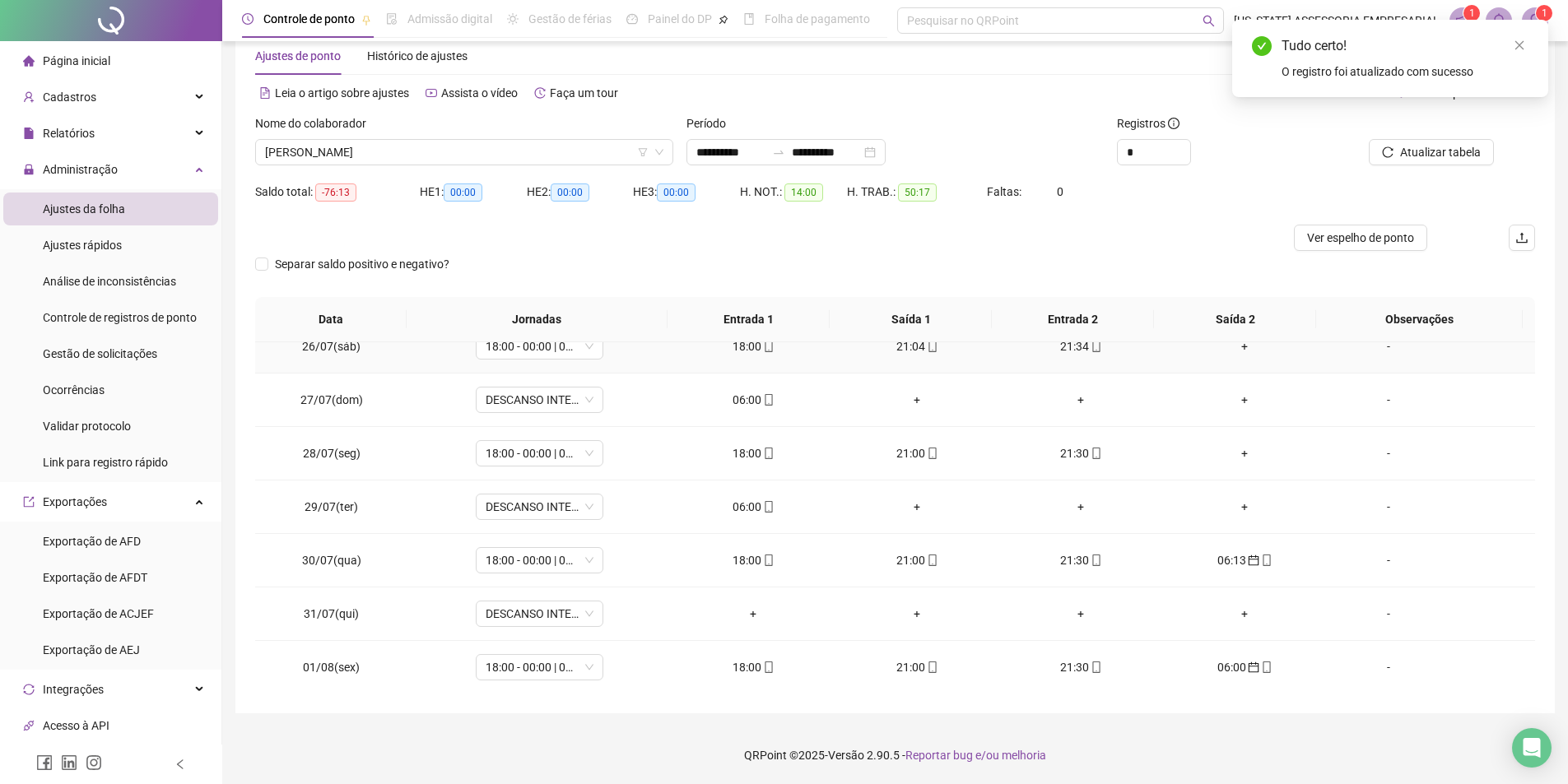
scroll to position [1360, 0]
click at [1230, 555] on div "06:13" at bounding box center [1245, 558] width 138 height 18
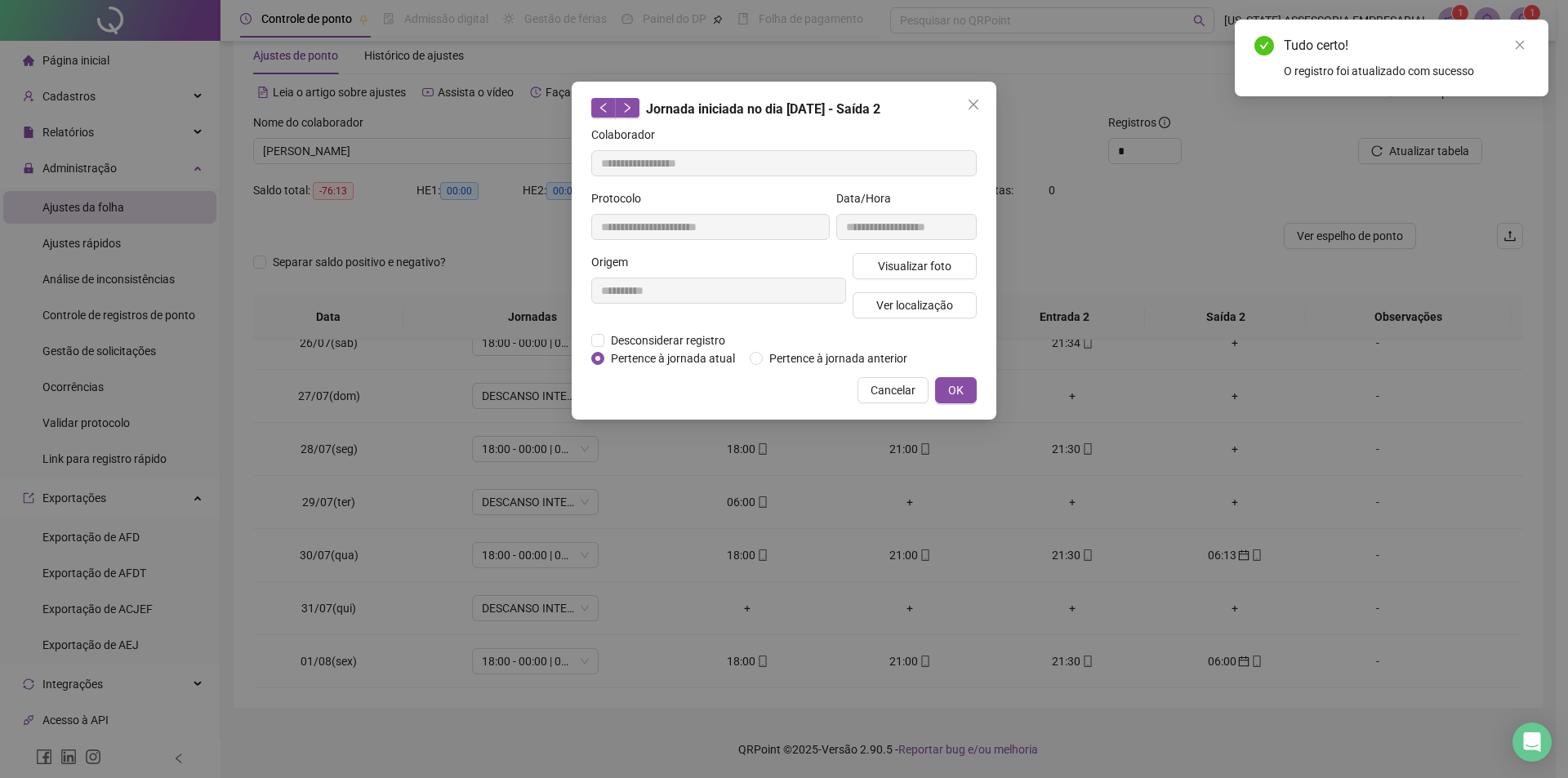
type input "**********"
click at [671, 365] on span "Pertence à jornada atual" at bounding box center [672, 358] width 137 height 18
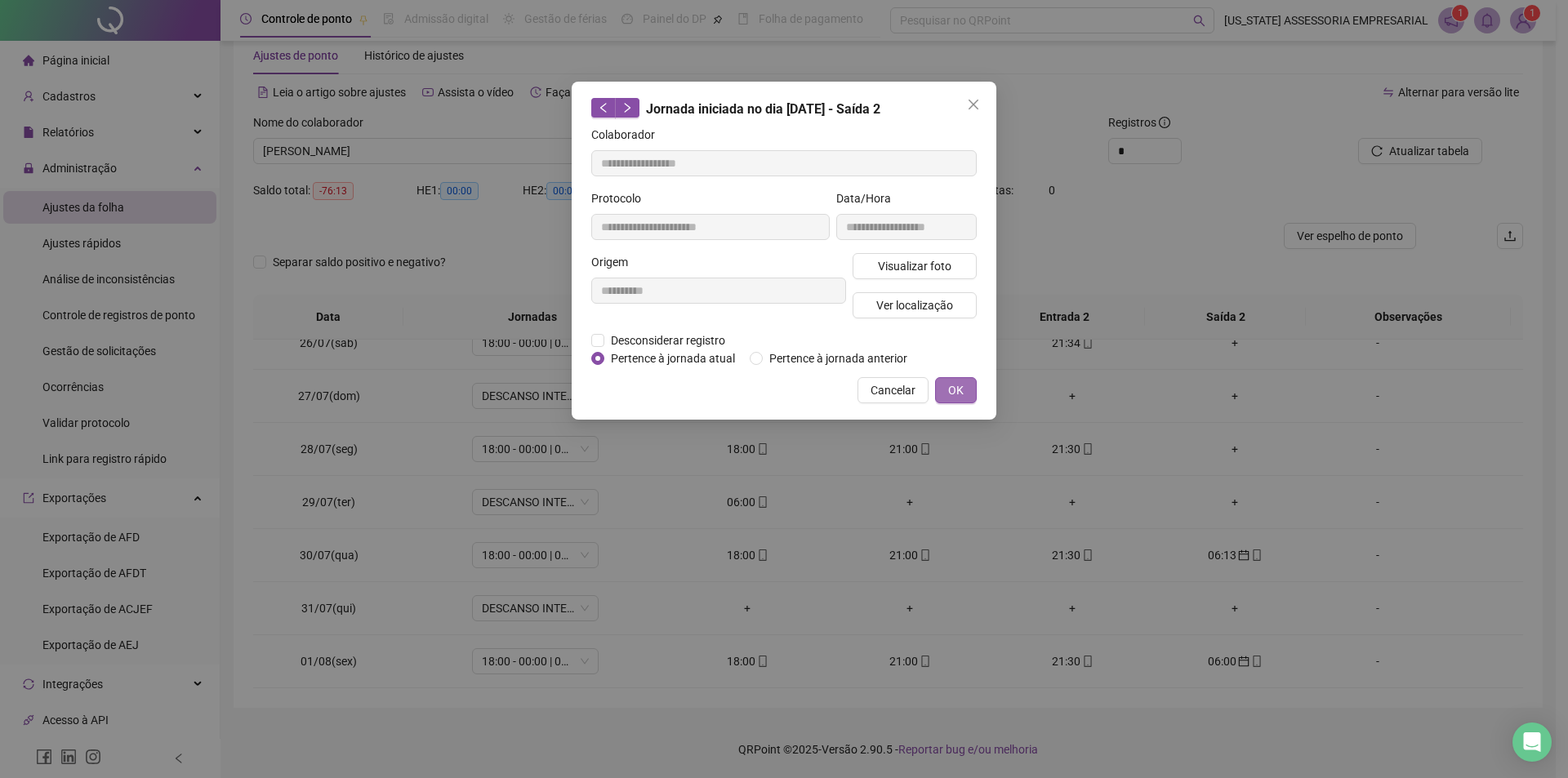
click at [961, 388] on span "OK" at bounding box center [956, 390] width 16 height 18
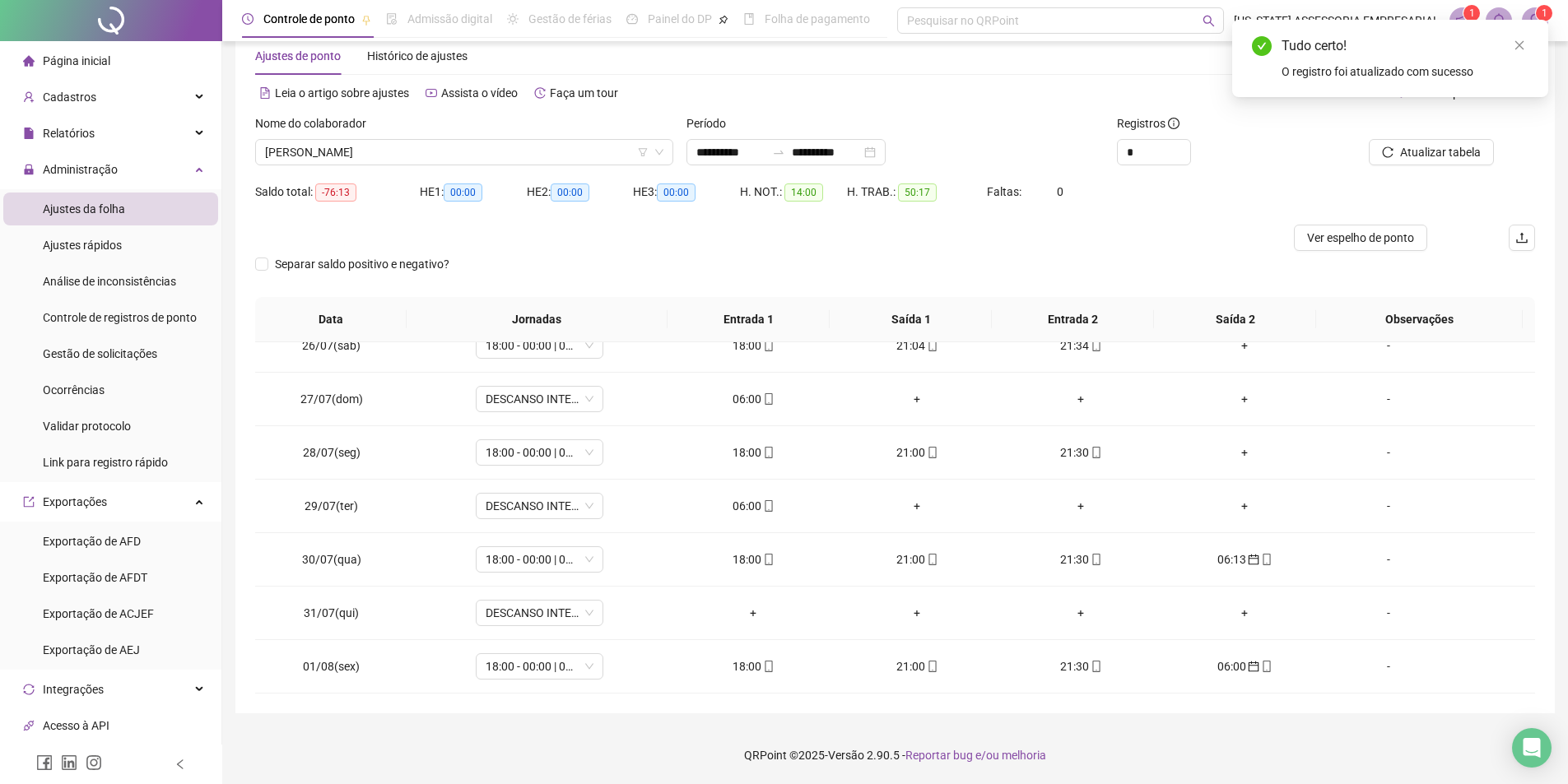
click at [1442, 166] on div "Atualizar tabela" at bounding box center [1434, 146] width 216 height 64
click at [1442, 160] on span "Atualizar tabela" at bounding box center [1440, 151] width 81 height 18
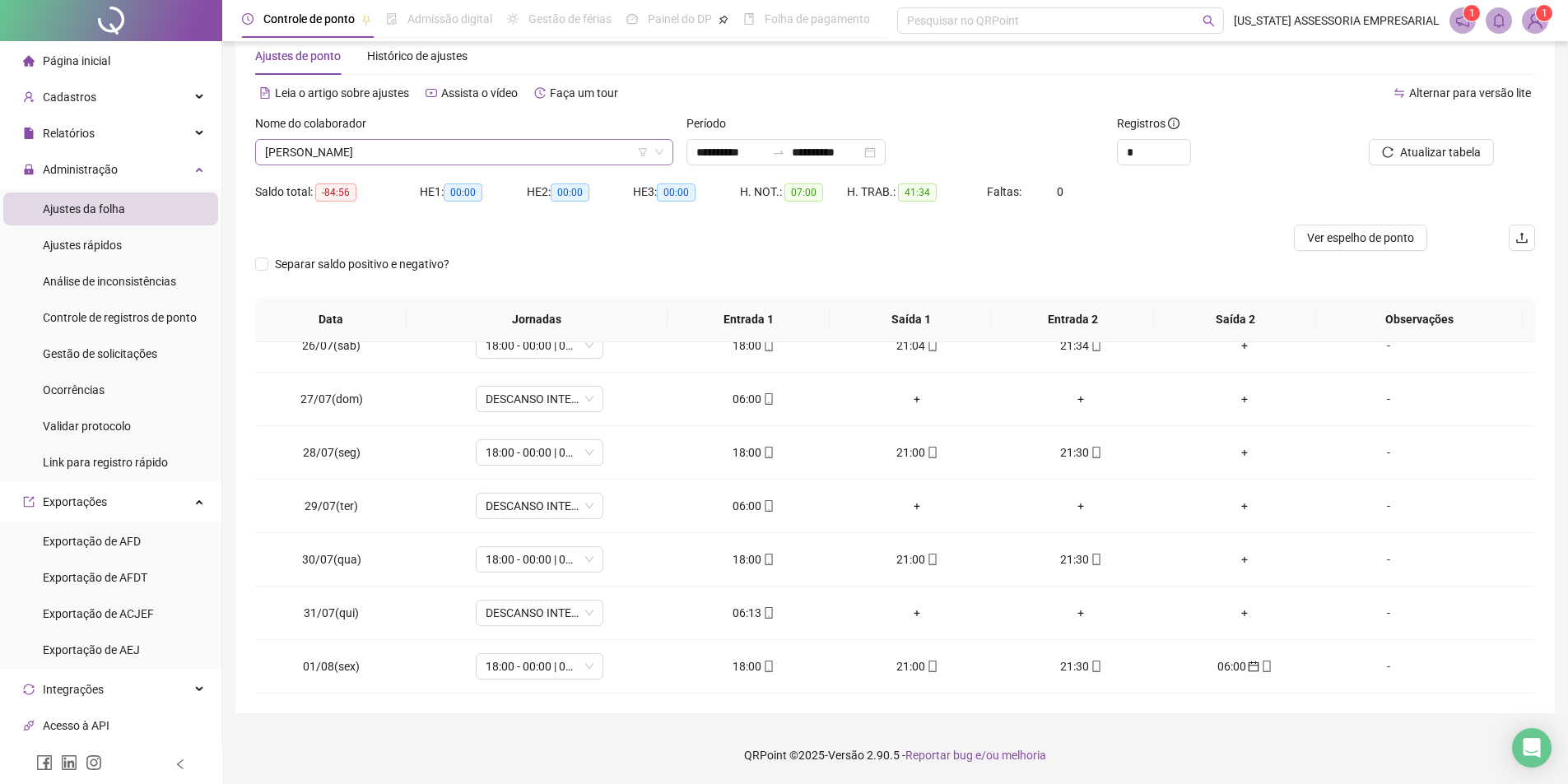
scroll to position [35092, 0]
click at [416, 140] on span "[PERSON_NAME]" at bounding box center [464, 152] width 399 height 25
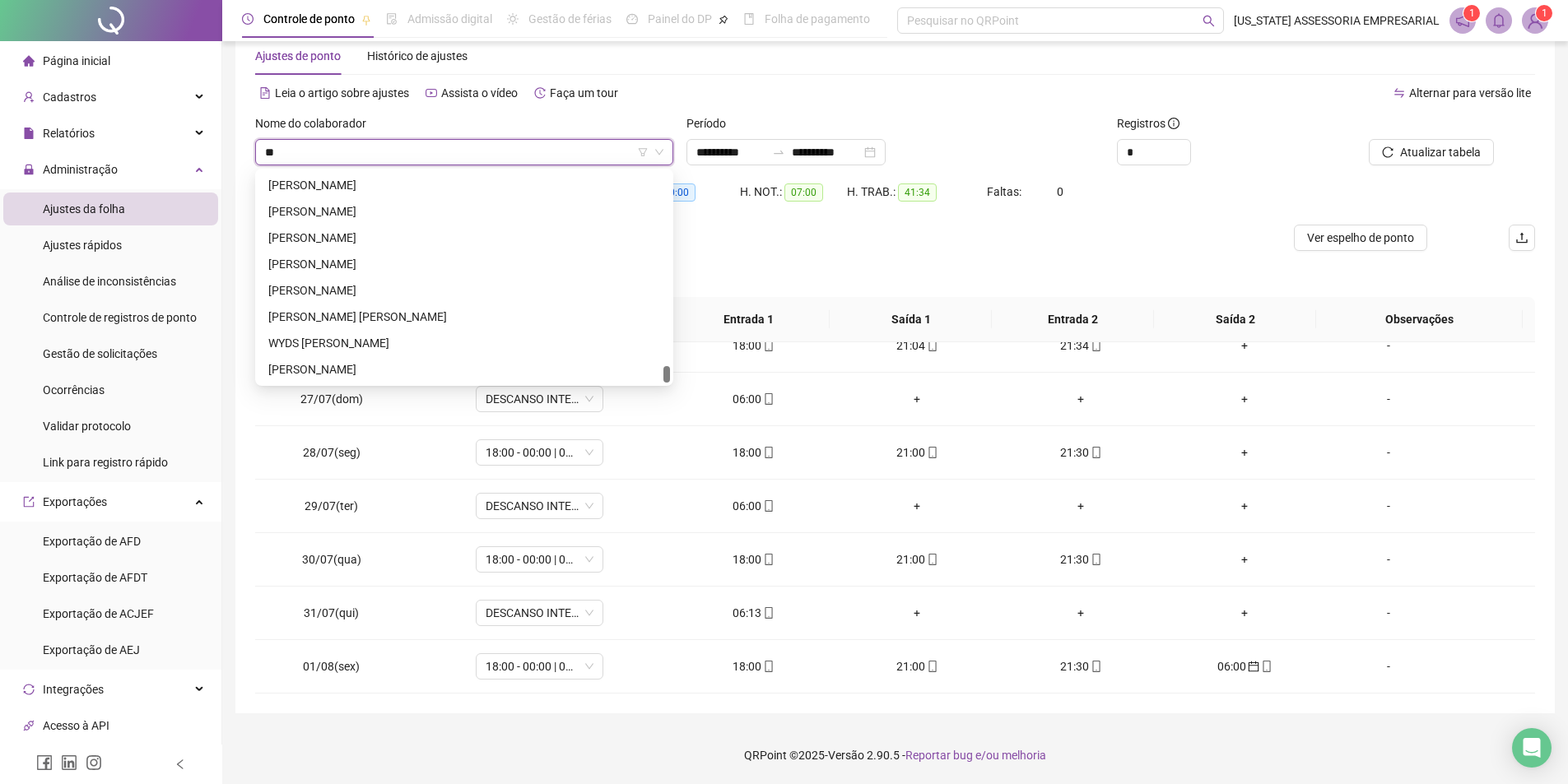
scroll to position [2449, 0]
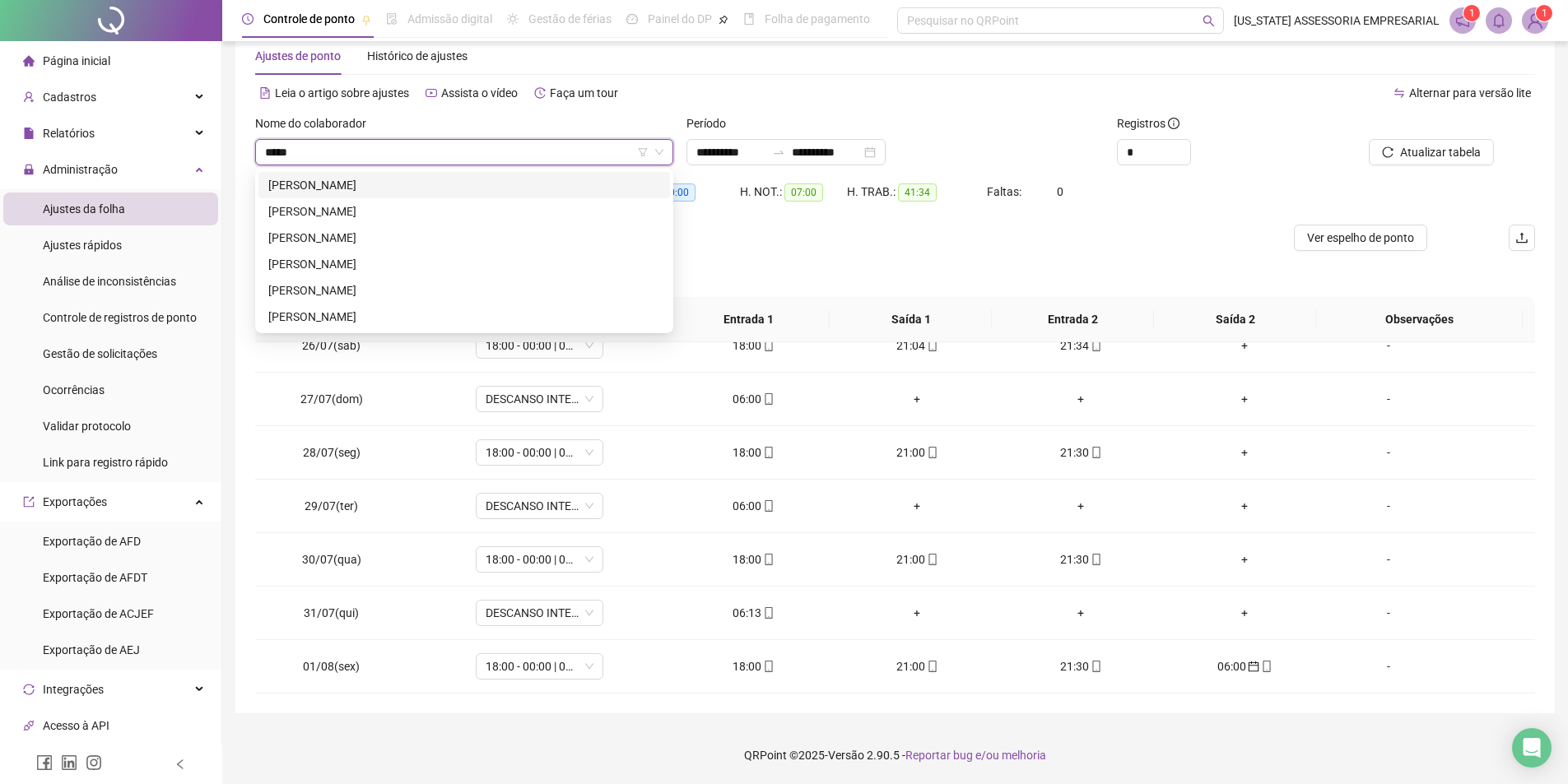
type input "******"
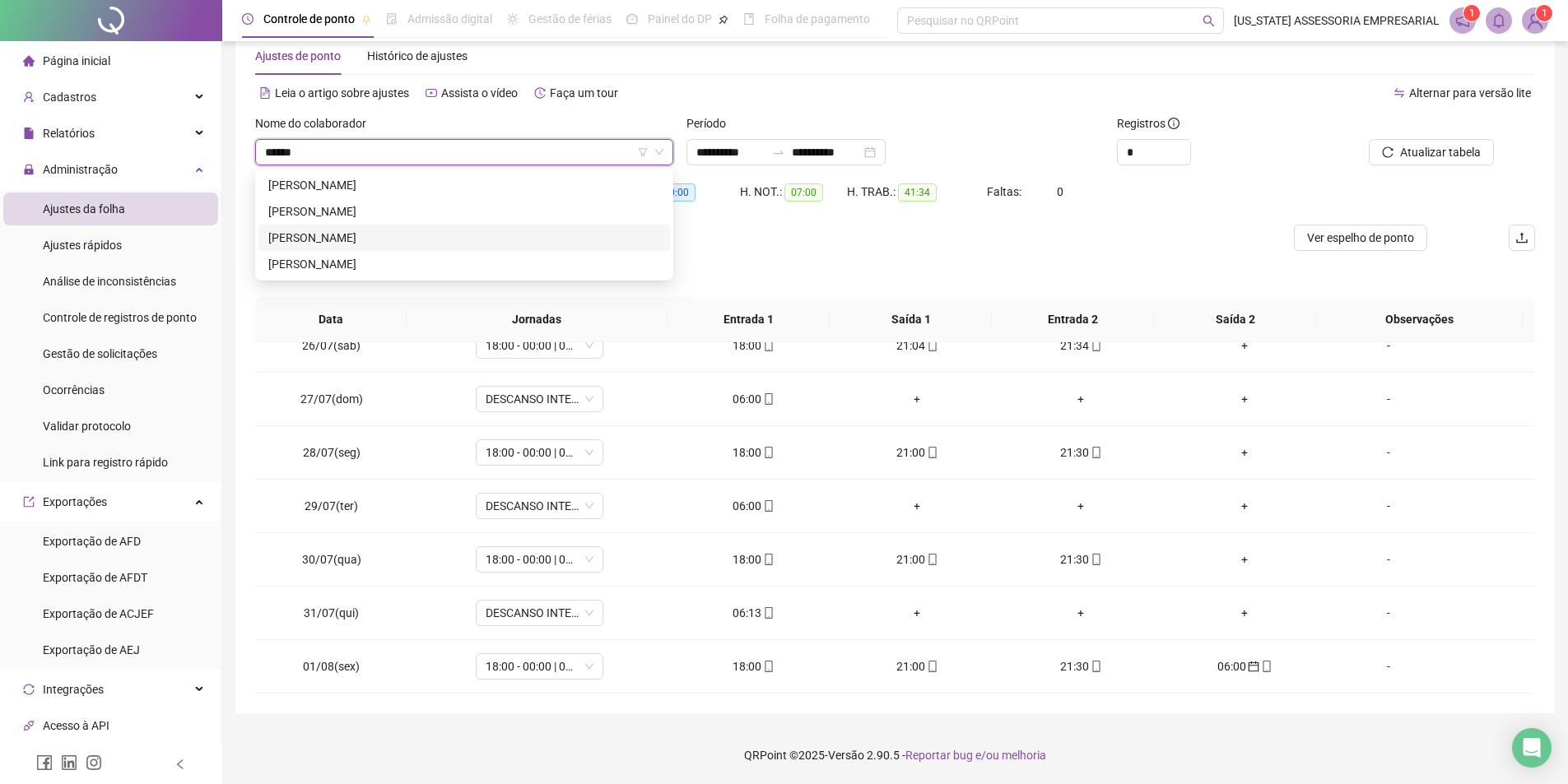
click at [433, 234] on div "VILMAR PEREIRA DE SOUZA" at bounding box center [465, 237] width 392 height 18
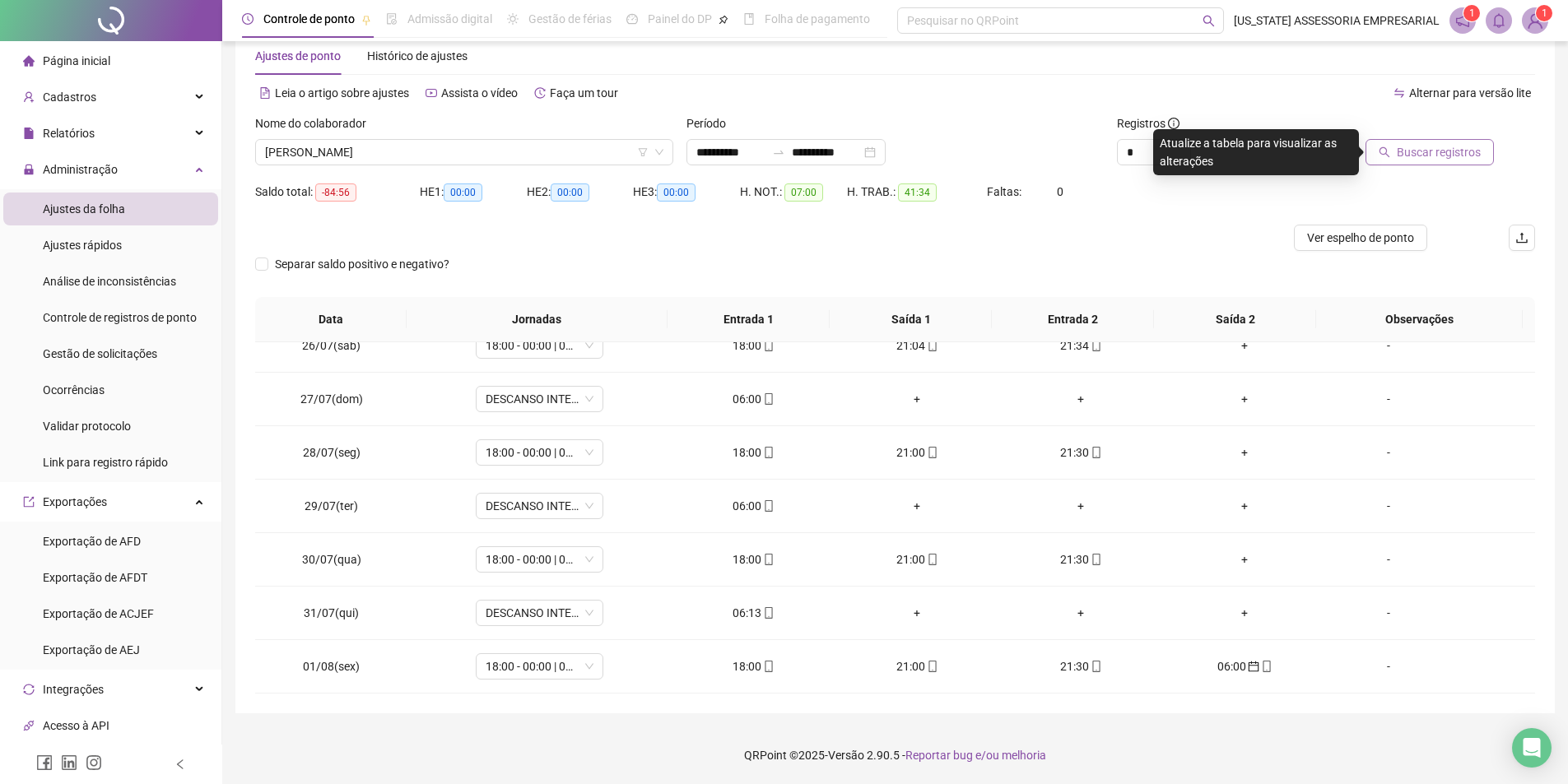
click at [1405, 158] on span "Buscar registros" at bounding box center [1439, 151] width 84 height 18
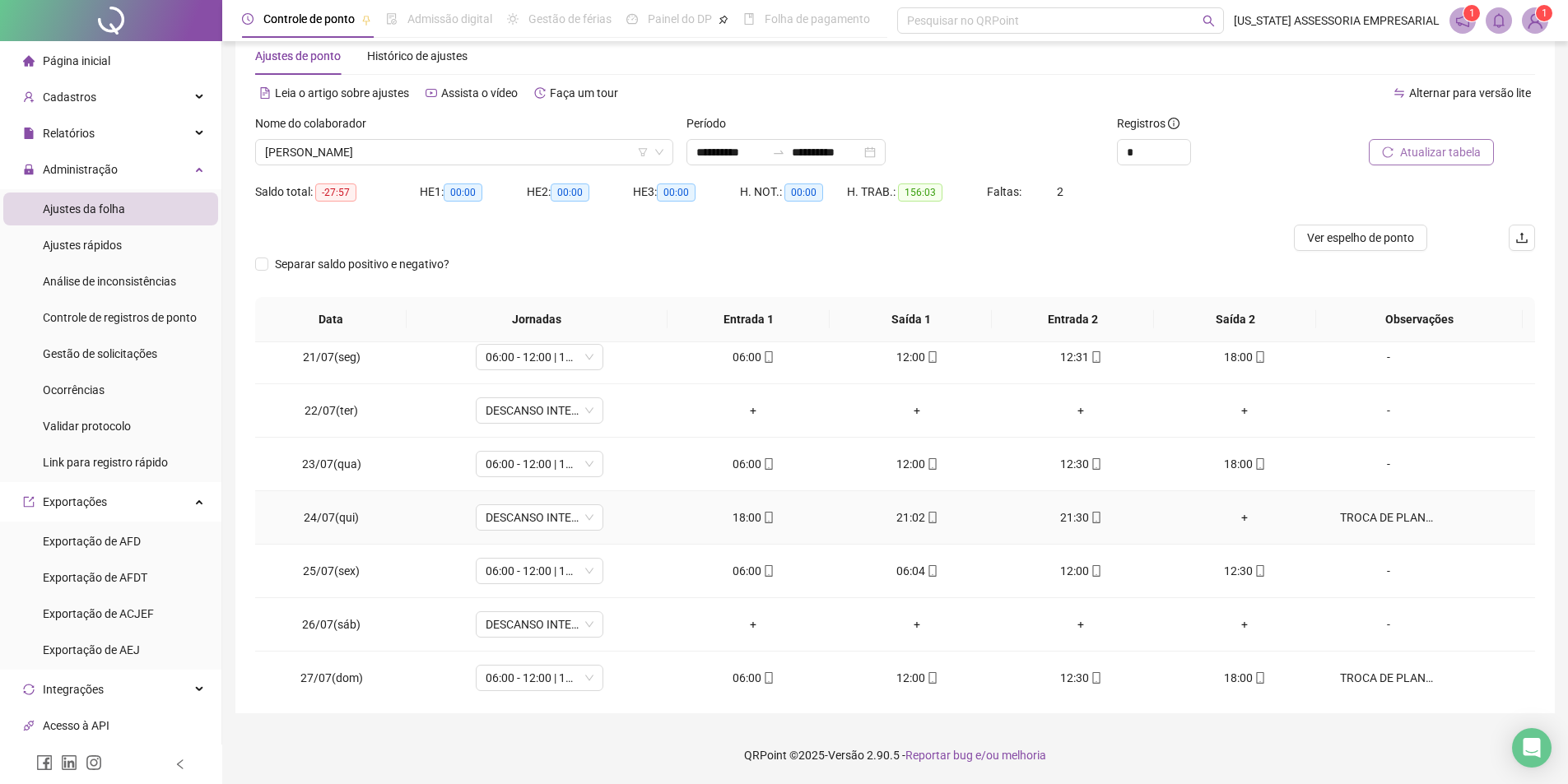
scroll to position [1113, 0]
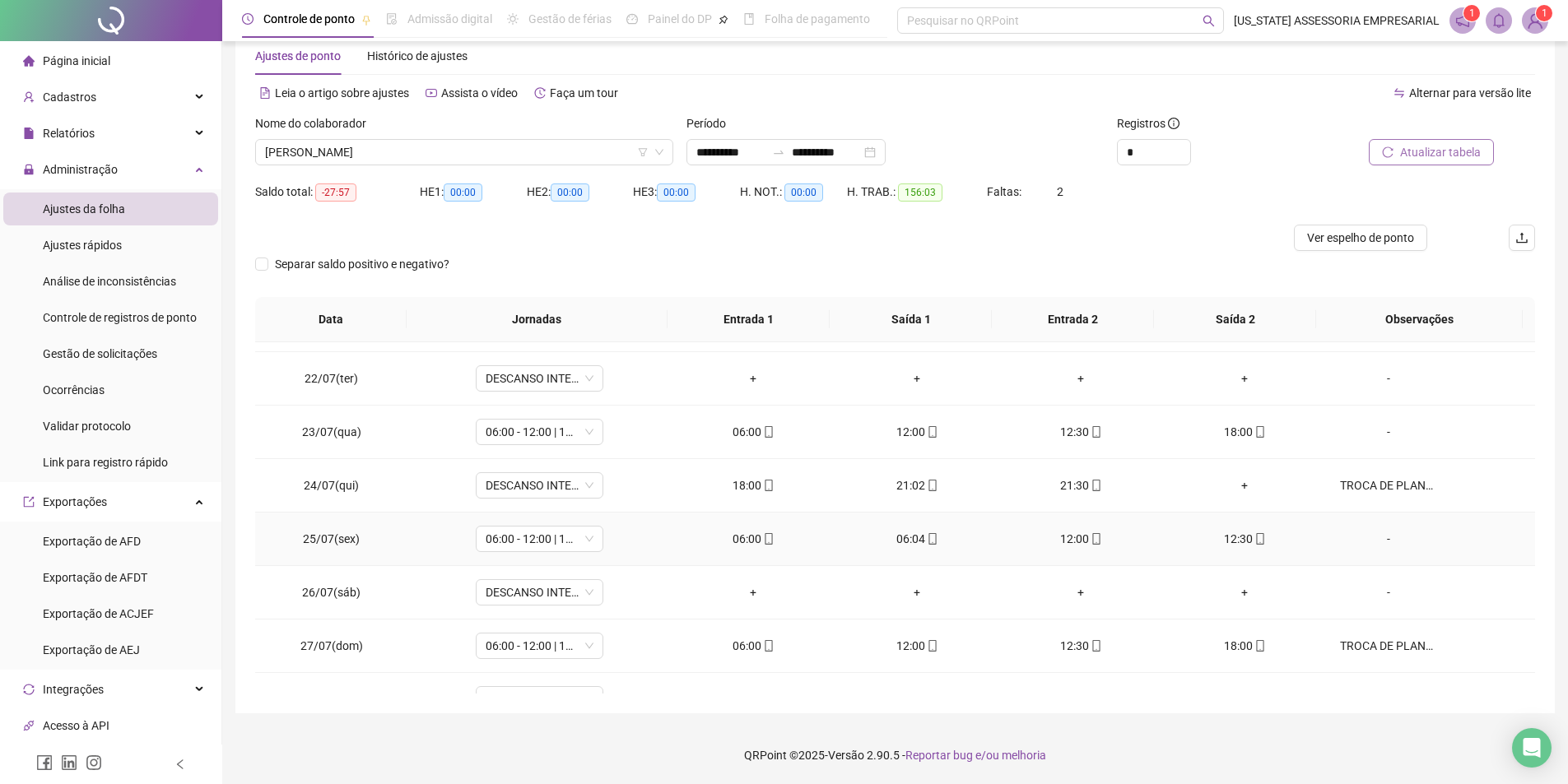
click at [752, 543] on div "06:00" at bounding box center [754, 538] width 138 height 18
type input "**********"
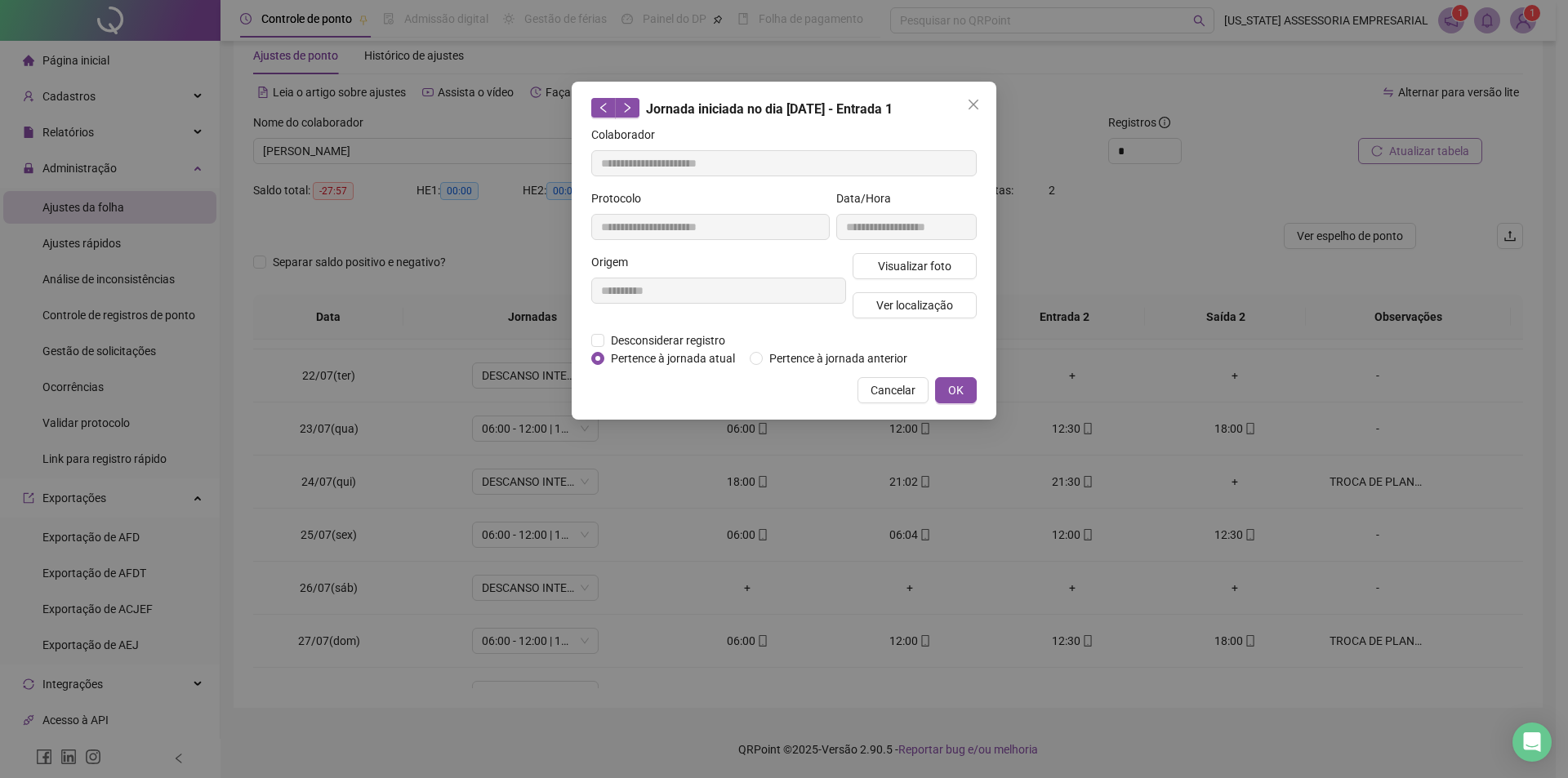
click at [872, 347] on div "Desconsiderar registro Pertence ao lanche" at bounding box center [784, 340] width 386 height 18
click at [868, 353] on span "Pertence à jornada anterior" at bounding box center [838, 358] width 151 height 18
click at [968, 395] on button "OK" at bounding box center [956, 390] width 42 height 26
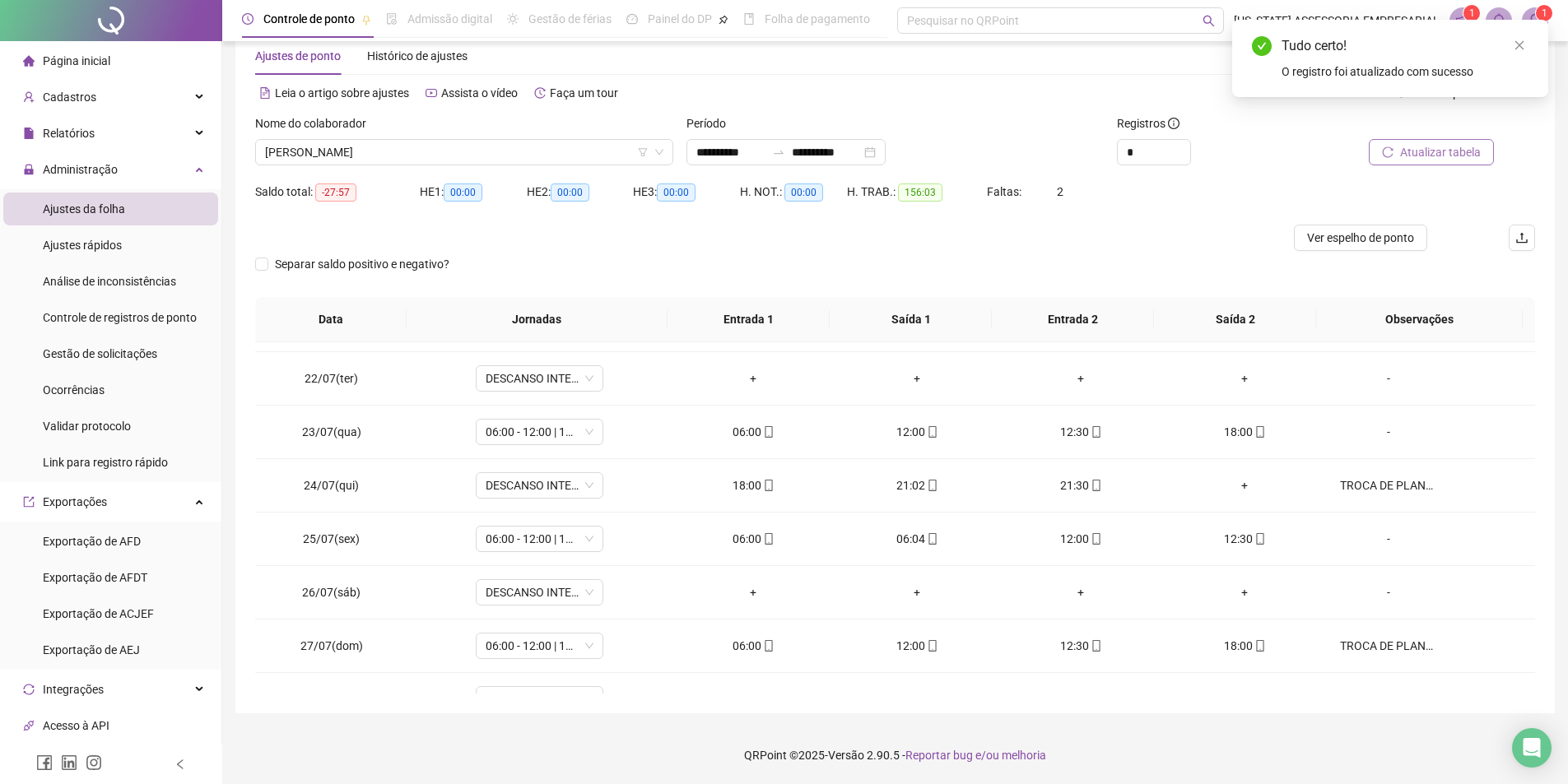
click at [1416, 149] on span "Atualizar tabela" at bounding box center [1440, 151] width 81 height 18
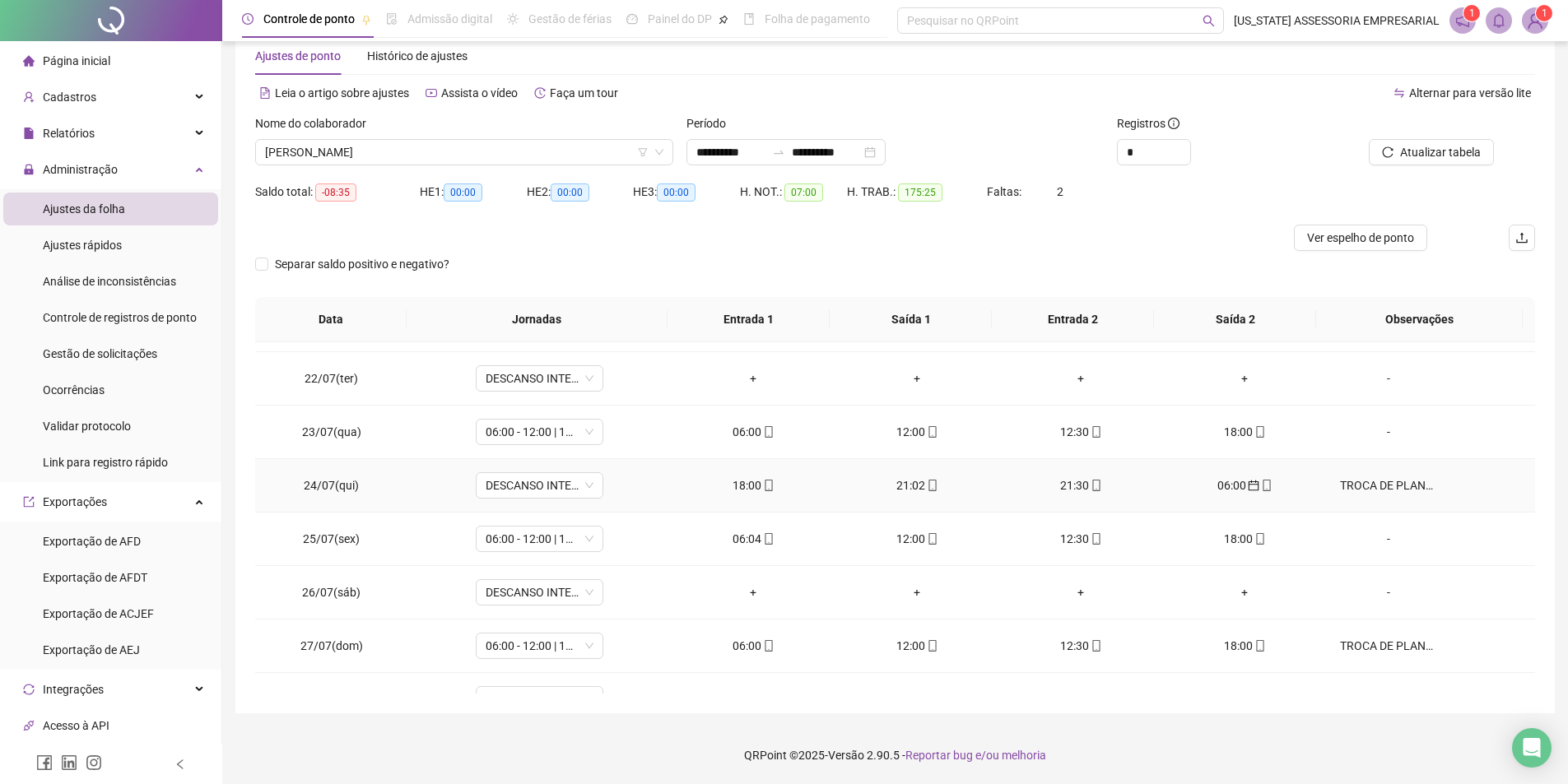
click at [1232, 478] on div "06:00" at bounding box center [1245, 485] width 138 height 18
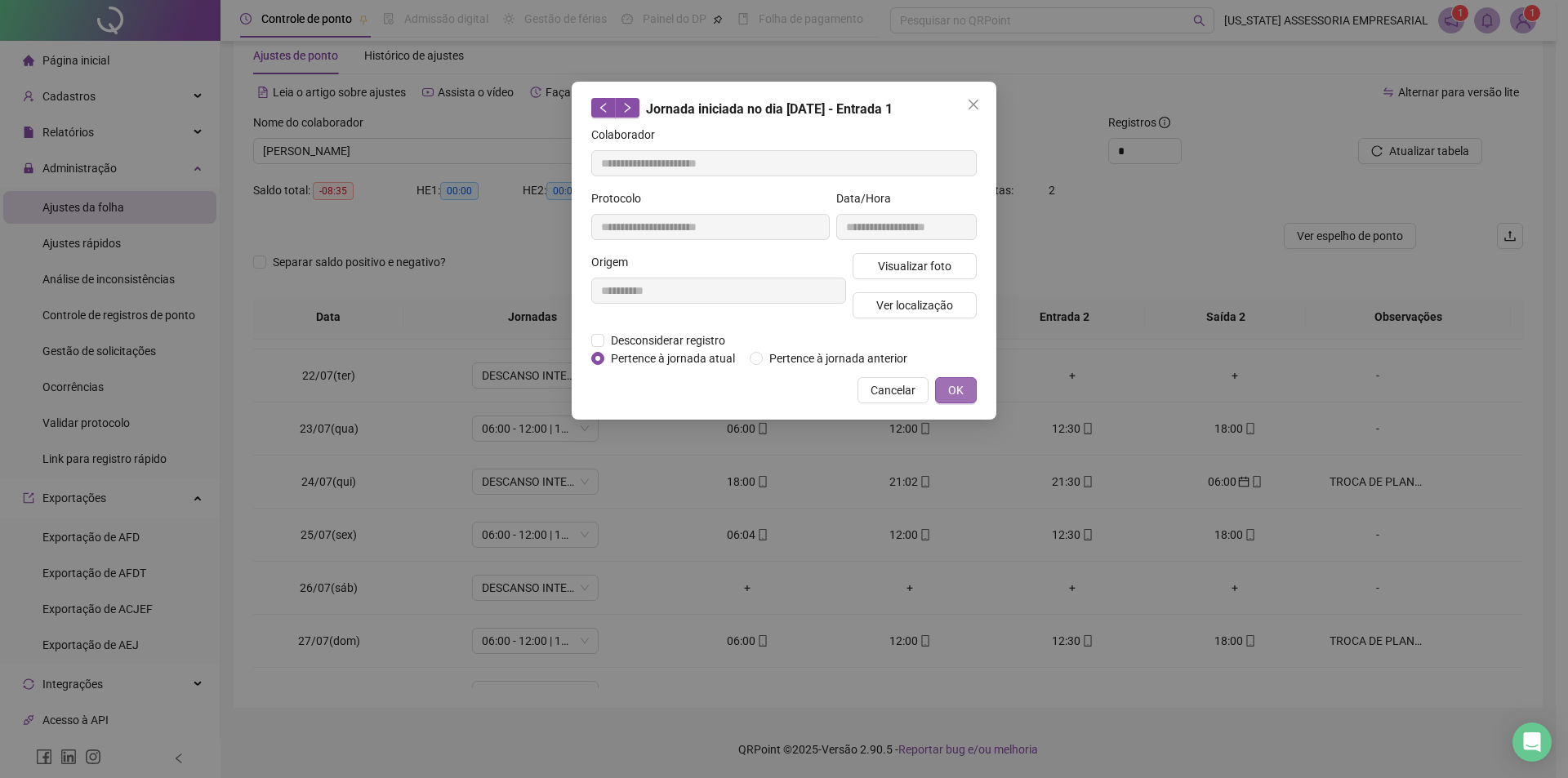
click at [945, 384] on button "OK" at bounding box center [956, 390] width 42 height 26
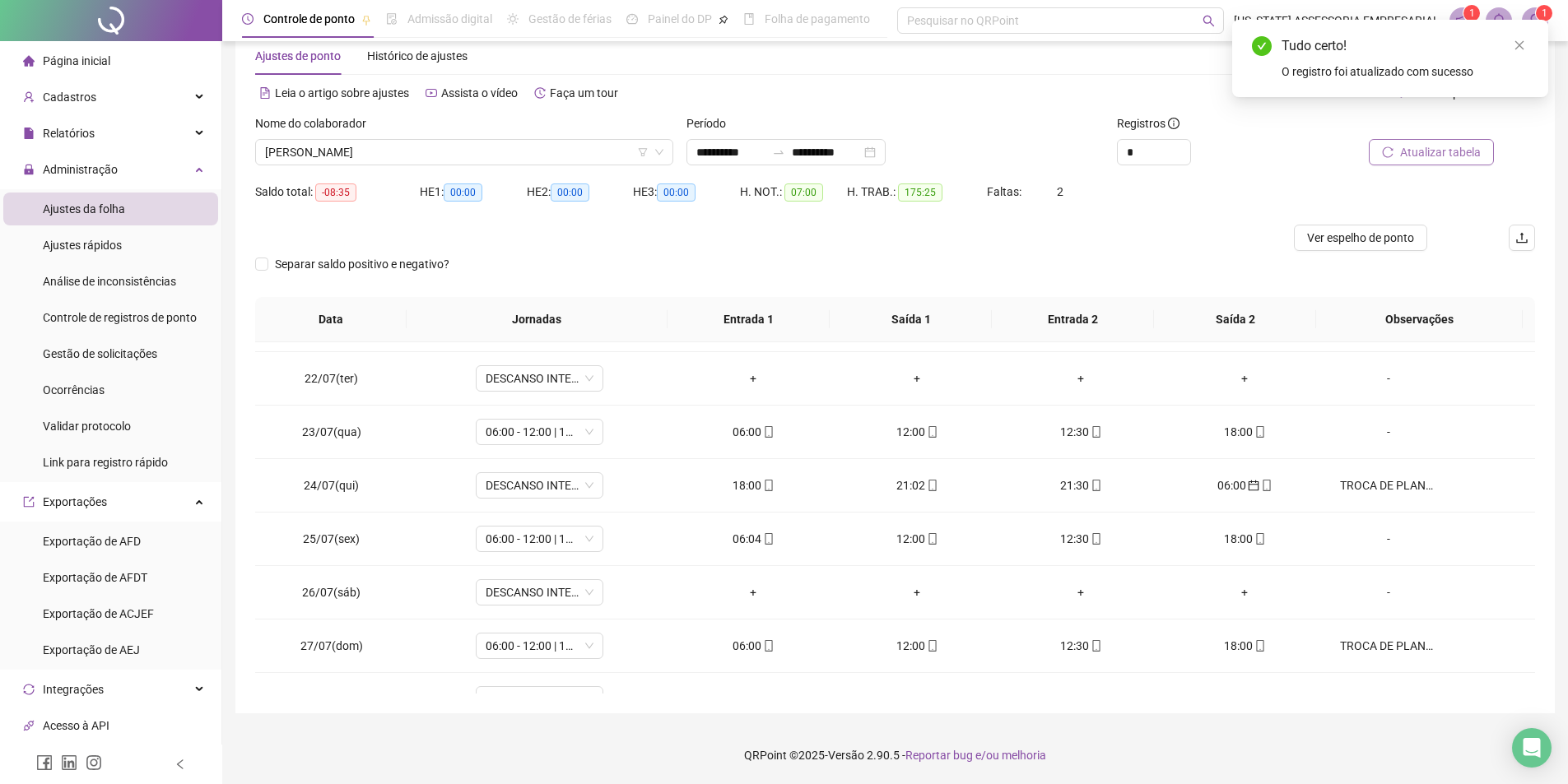
click at [1450, 139] on button "Atualizar tabela" at bounding box center [1431, 152] width 125 height 26
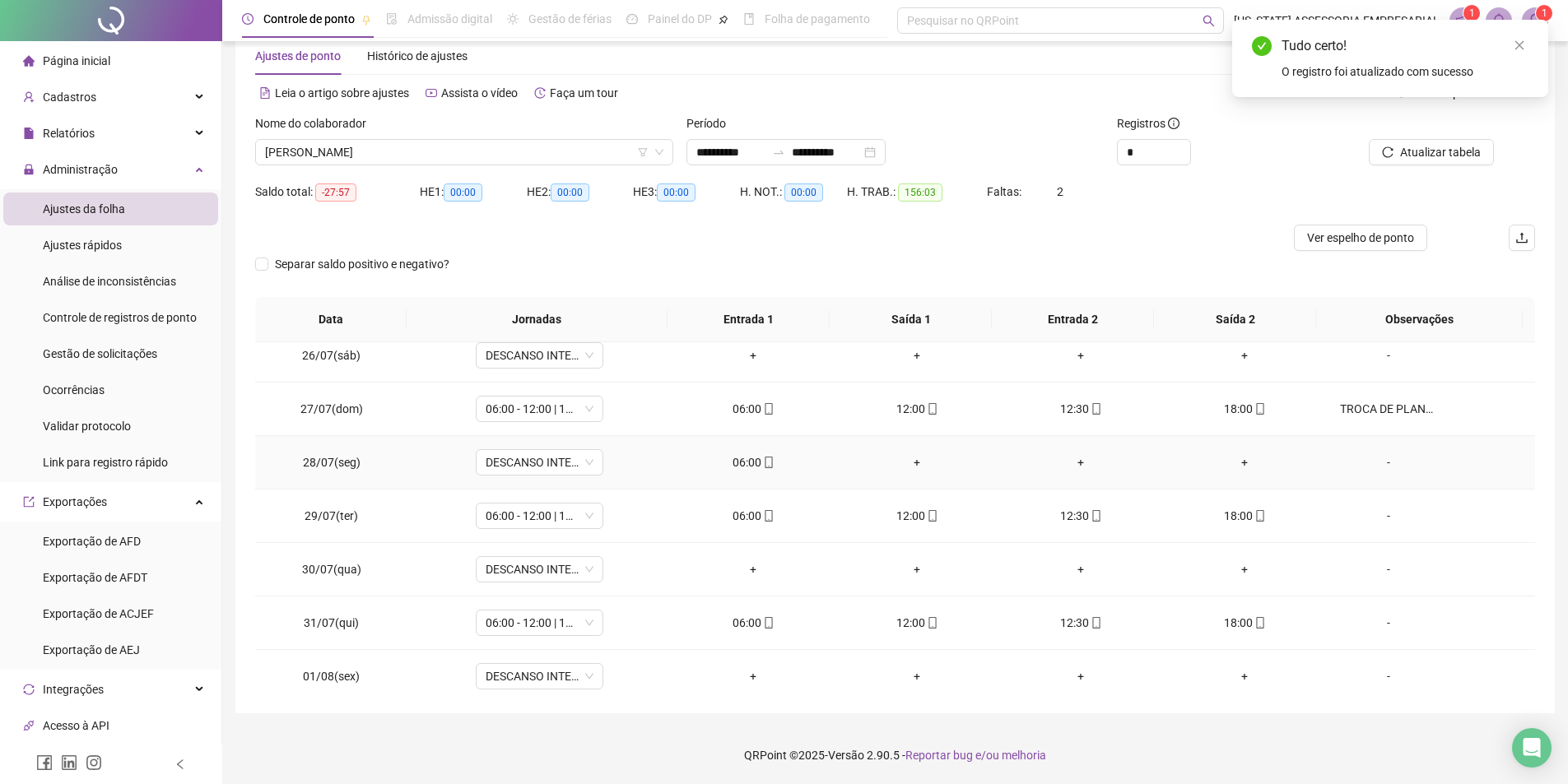
scroll to position [1360, 0]
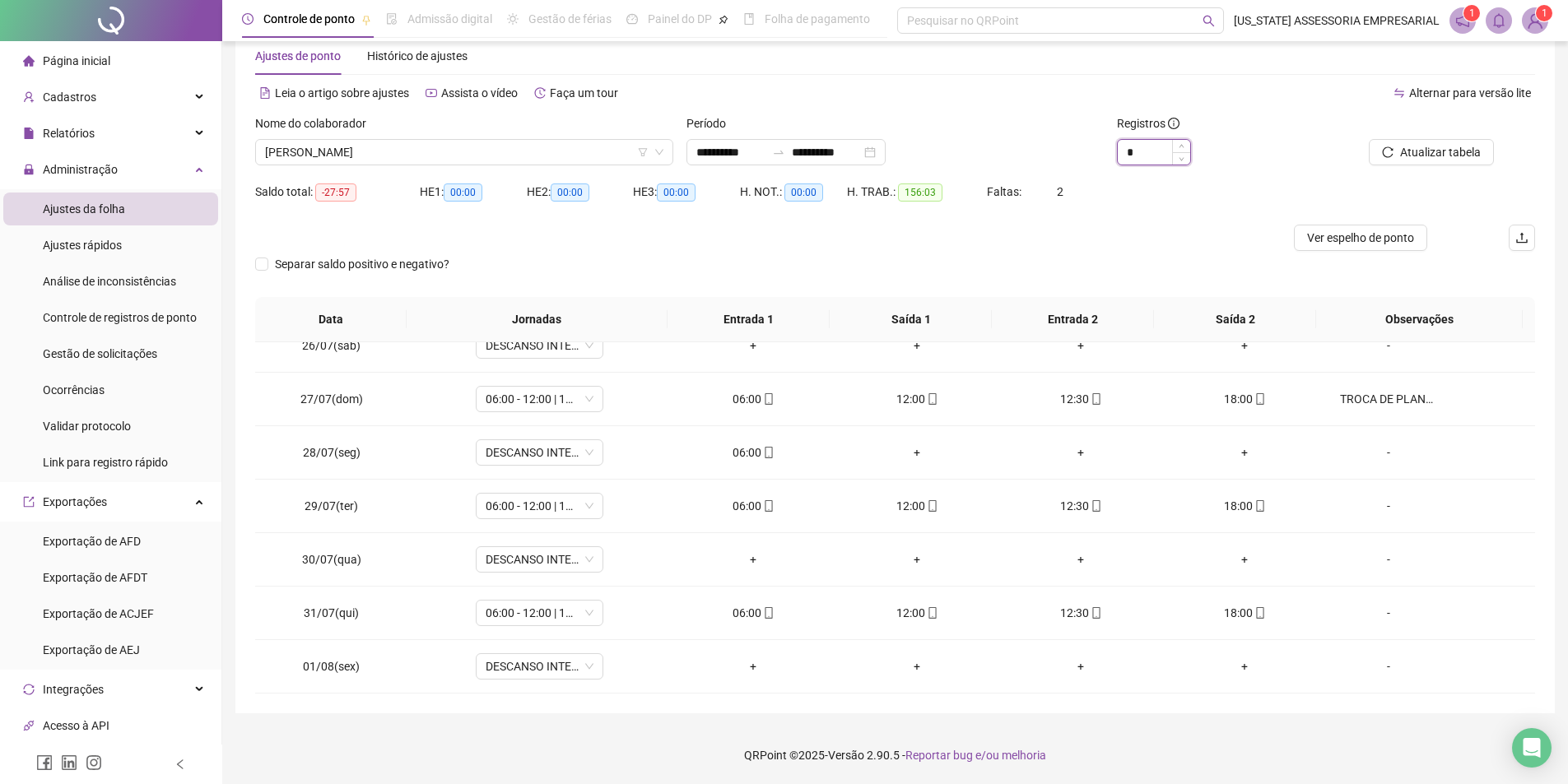
click at [1159, 163] on input "*" at bounding box center [1154, 152] width 72 height 25
type input "*"
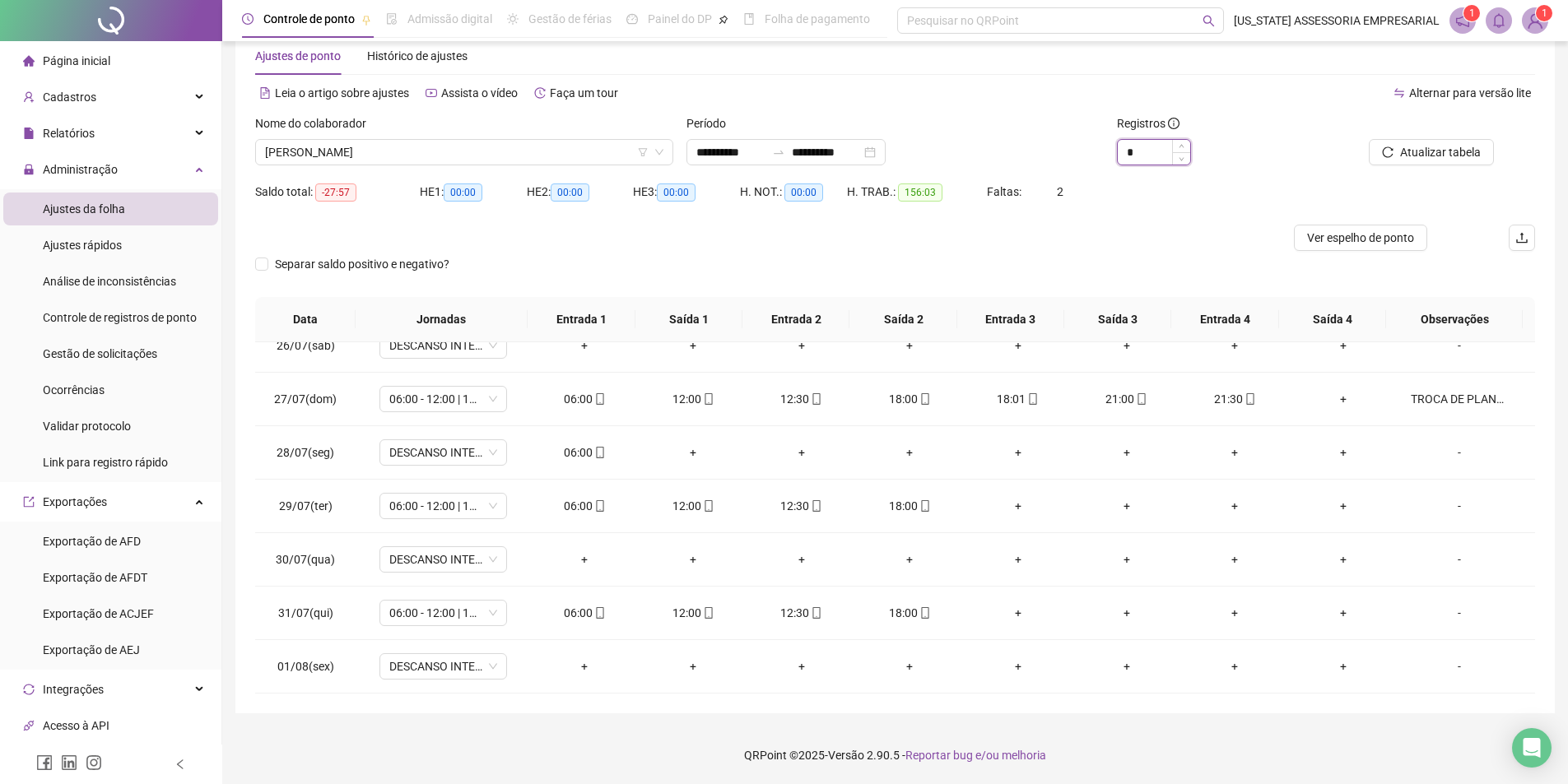
click at [1162, 157] on input "*" at bounding box center [1154, 152] width 72 height 25
click at [602, 150] on span "VILMAR PEREIRA DE SOUZA" at bounding box center [464, 152] width 399 height 25
type input "*"
click at [882, 242] on div at bounding box center [735, 238] width 960 height 26
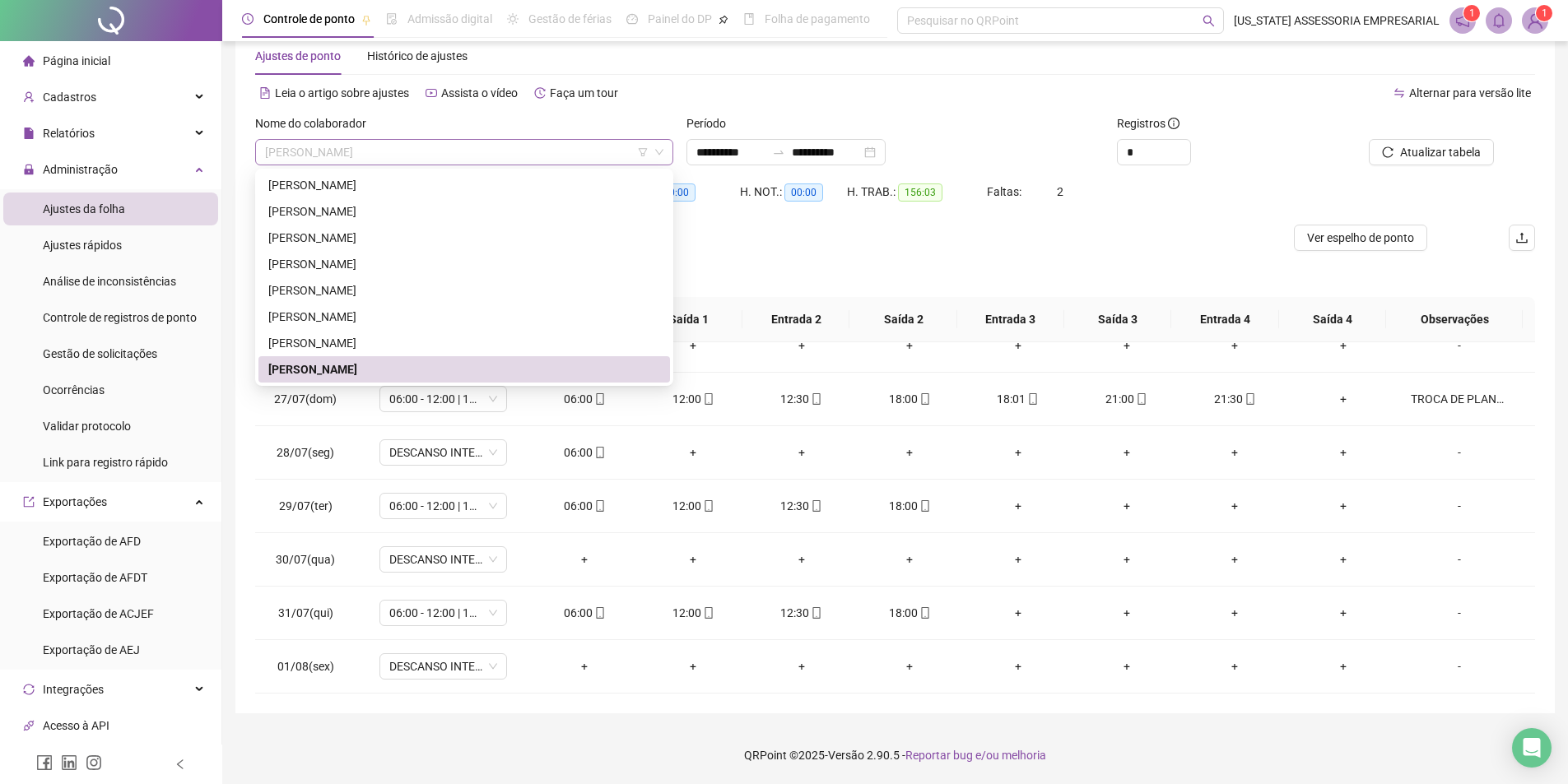
drag, startPoint x: 425, startPoint y: 150, endPoint x: 400, endPoint y: 150, distance: 25.0
click at [400, 150] on span "VILMAR PEREIRA DE SOUZA" at bounding box center [464, 152] width 399 height 25
click at [403, 148] on span "VILMAR PEREIRA DE SOUZA" at bounding box center [464, 152] width 399 height 25
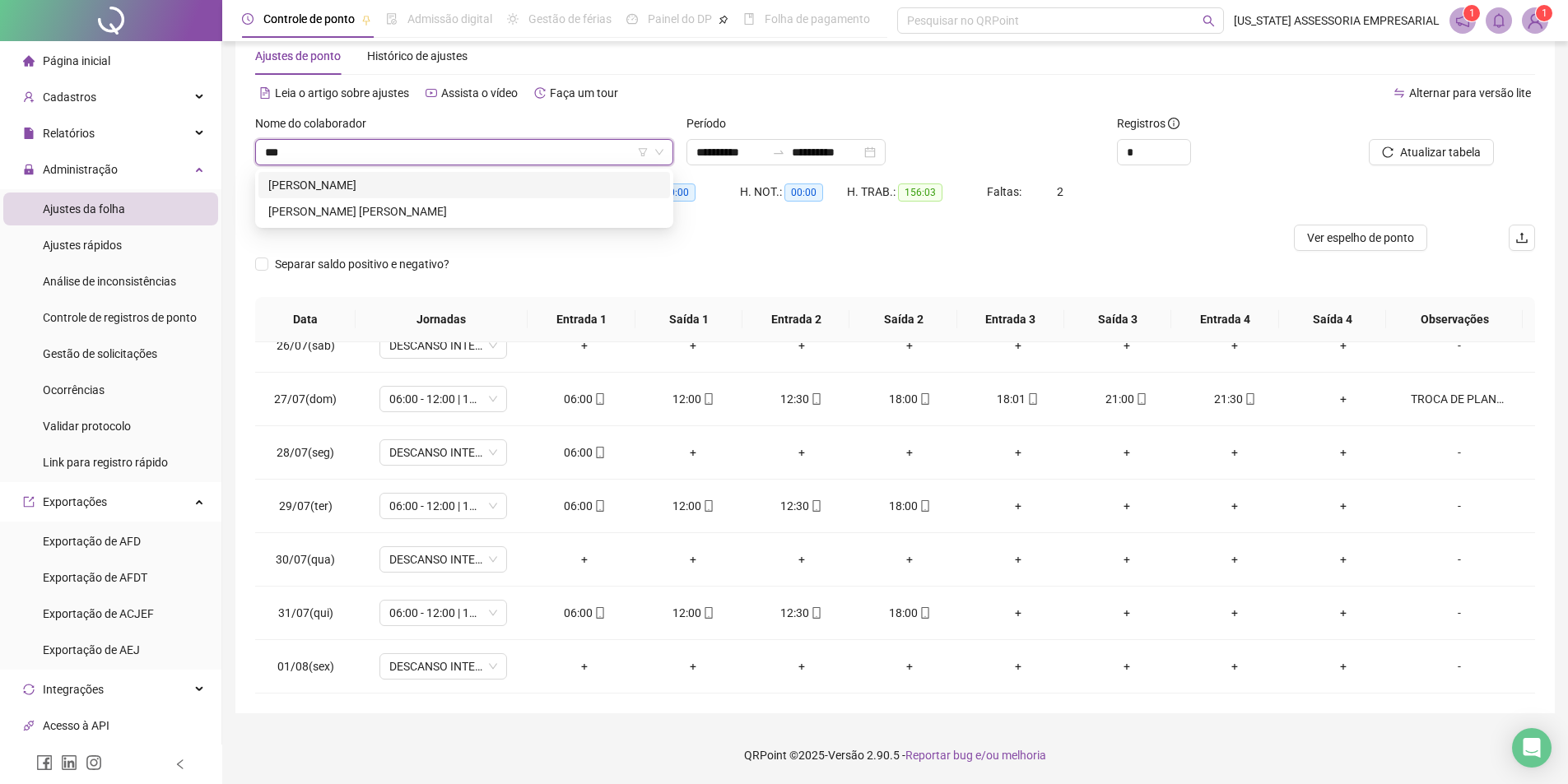
scroll to position [0, 0]
type input "********"
click at [354, 187] on div "WEBERSON SOUSA ALVES" at bounding box center [465, 185] width 392 height 18
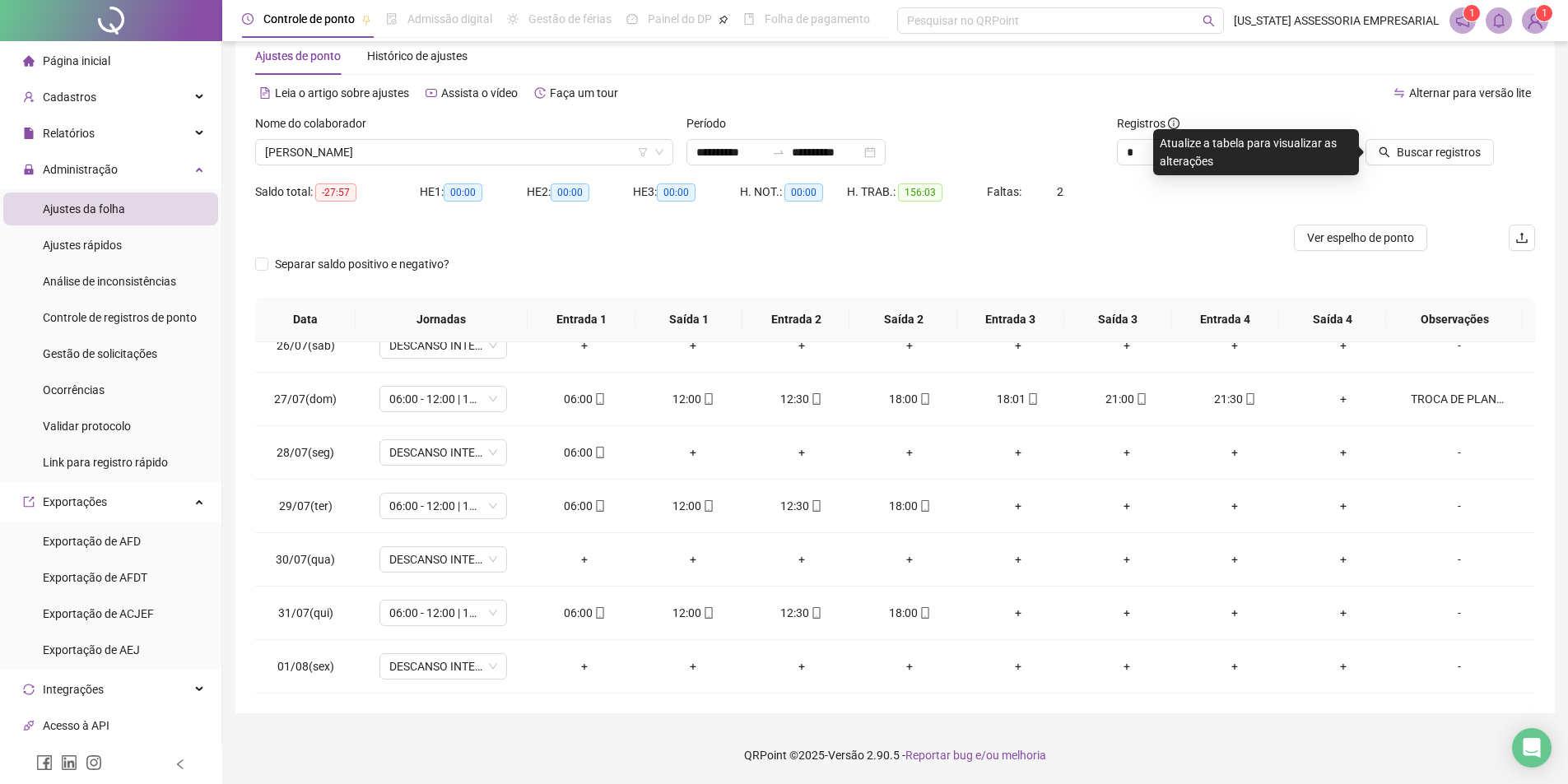
click at [1389, 137] on div at bounding box center [1414, 126] width 162 height 25
click at [1395, 157] on button "Buscar registros" at bounding box center [1430, 152] width 128 height 26
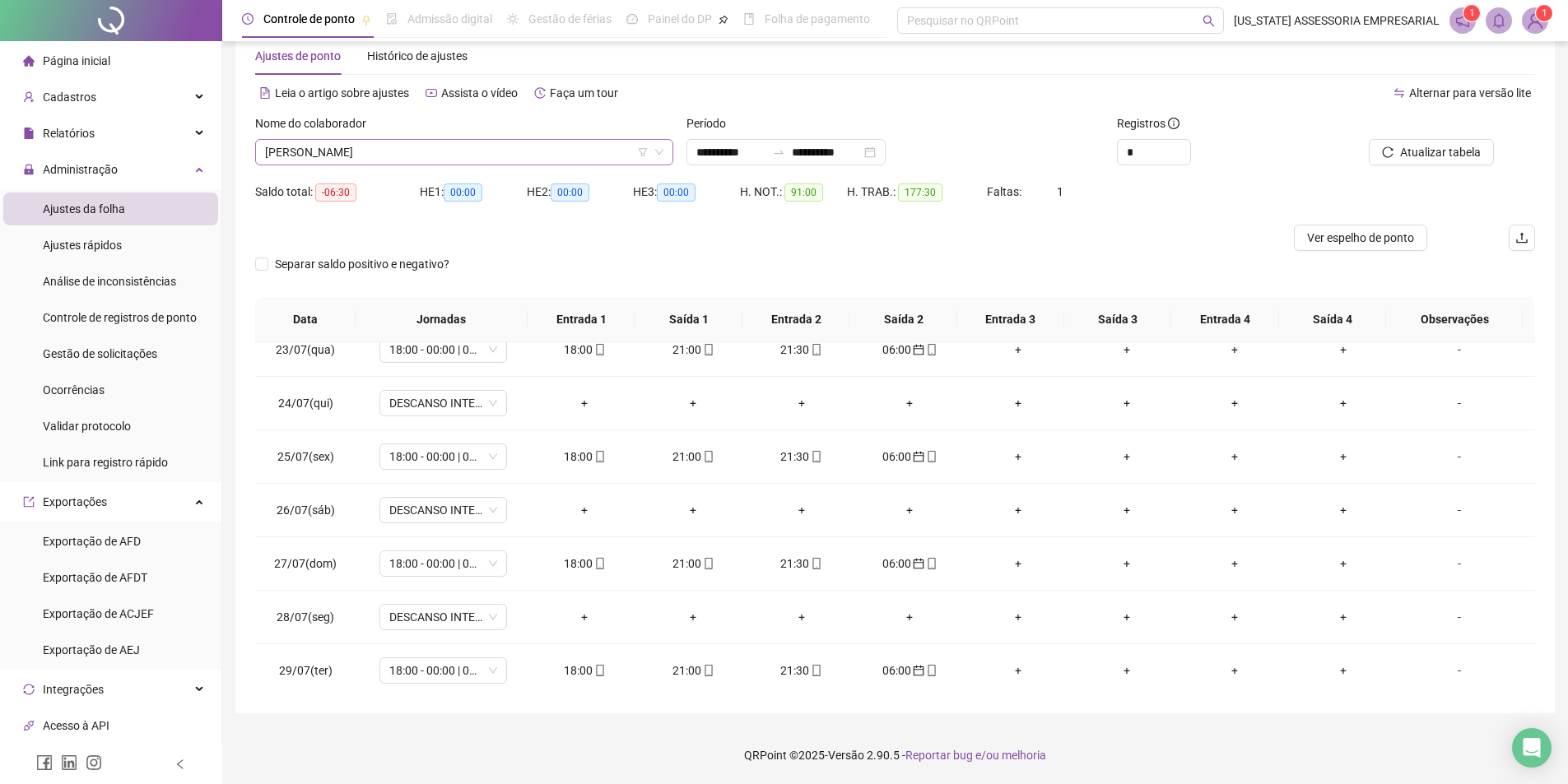
scroll to position [37093, 0]
click at [441, 142] on span "WEBERSON SOUSA ALVES" at bounding box center [464, 152] width 399 height 25
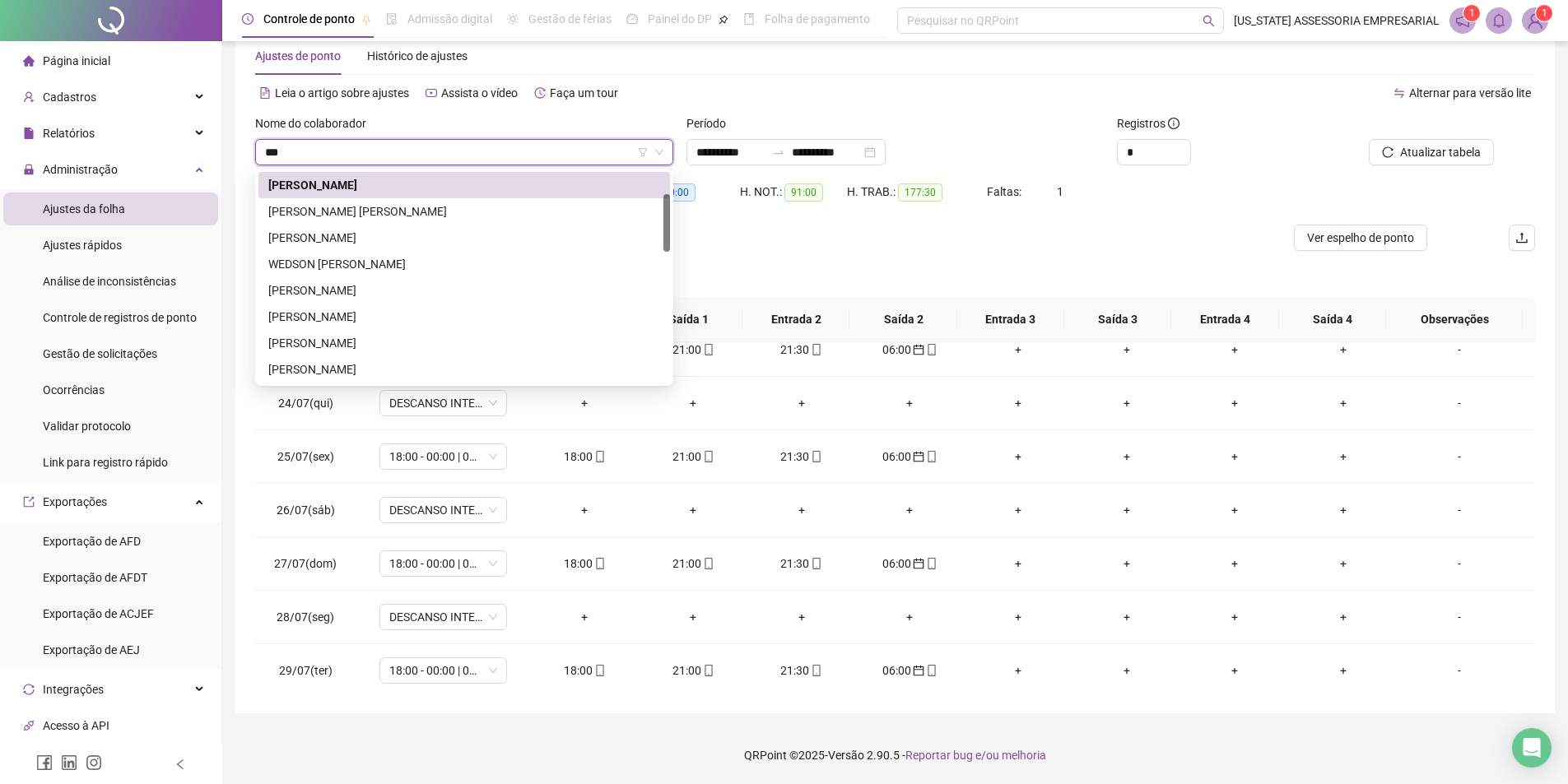
scroll to position [0, 0]
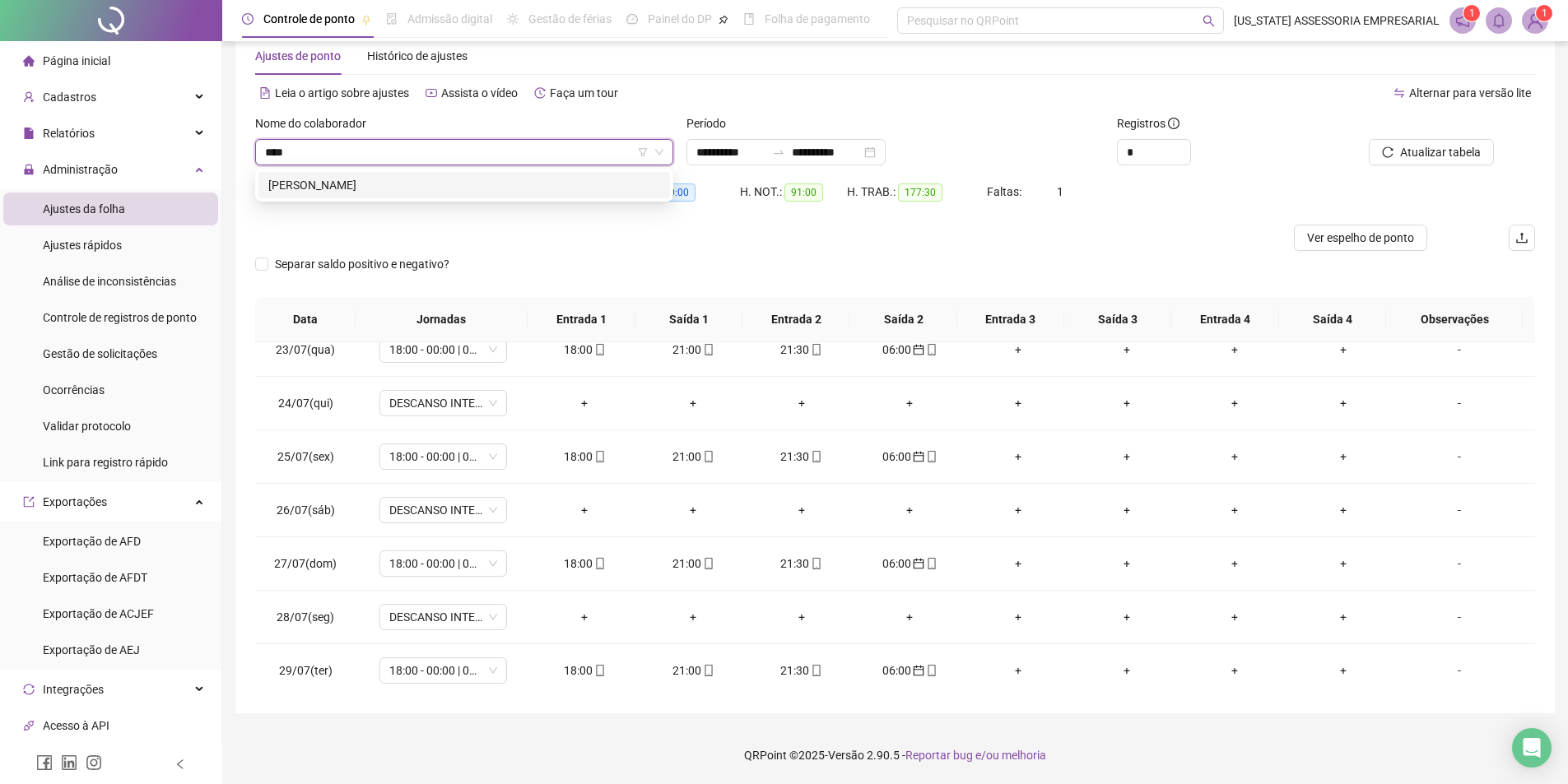
type input "*****"
click at [382, 191] on div "WELTON FERREIRA DE SOUSA" at bounding box center [465, 185] width 392 height 18
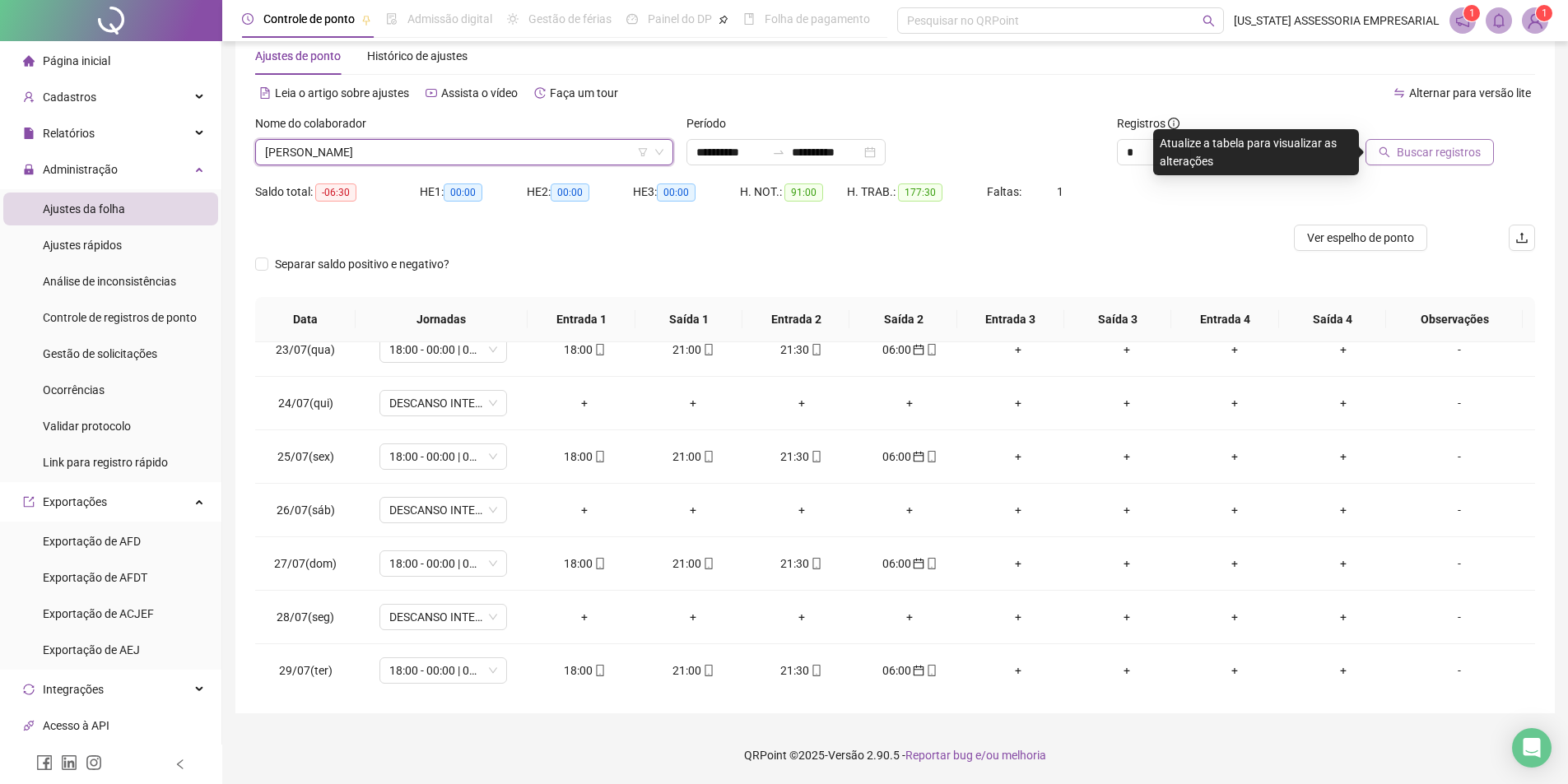
click at [1444, 150] on span "Buscar registros" at bounding box center [1439, 151] width 84 height 18
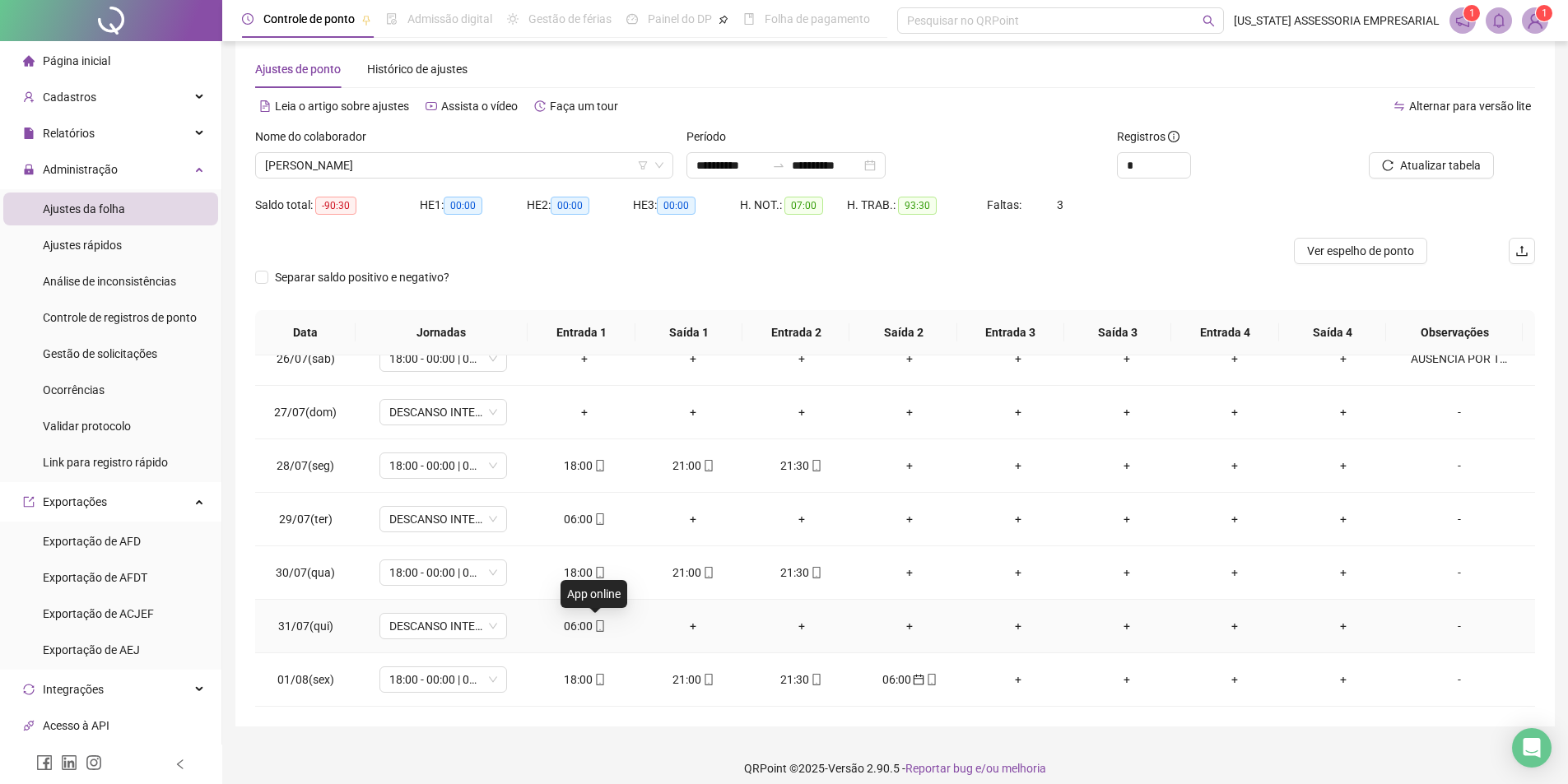
scroll to position [37, 0]
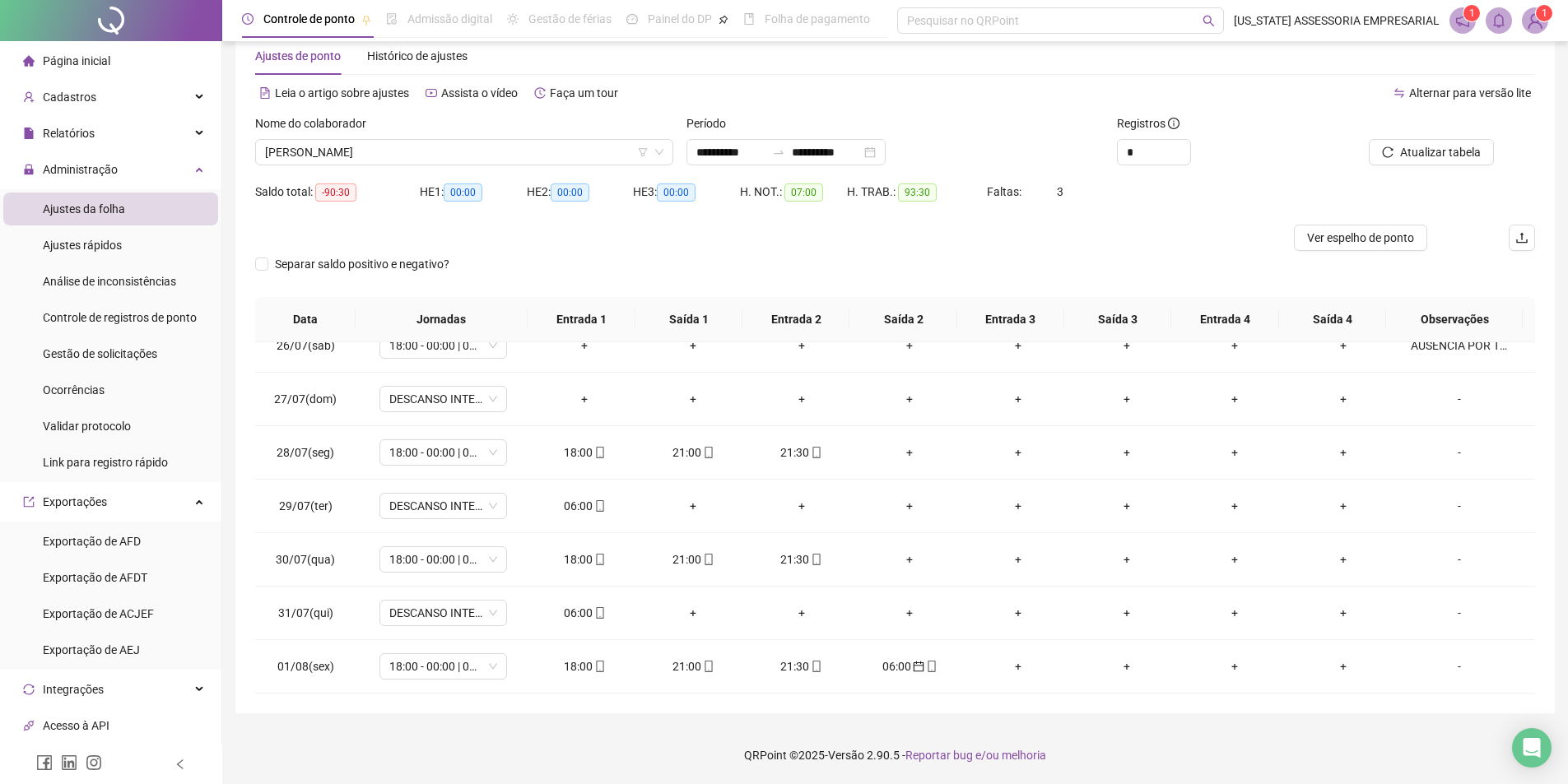
click at [488, 168] on div "Nome do colaborador WELTON FERREIRA DE SOUSA" at bounding box center [464, 146] width 431 height 64
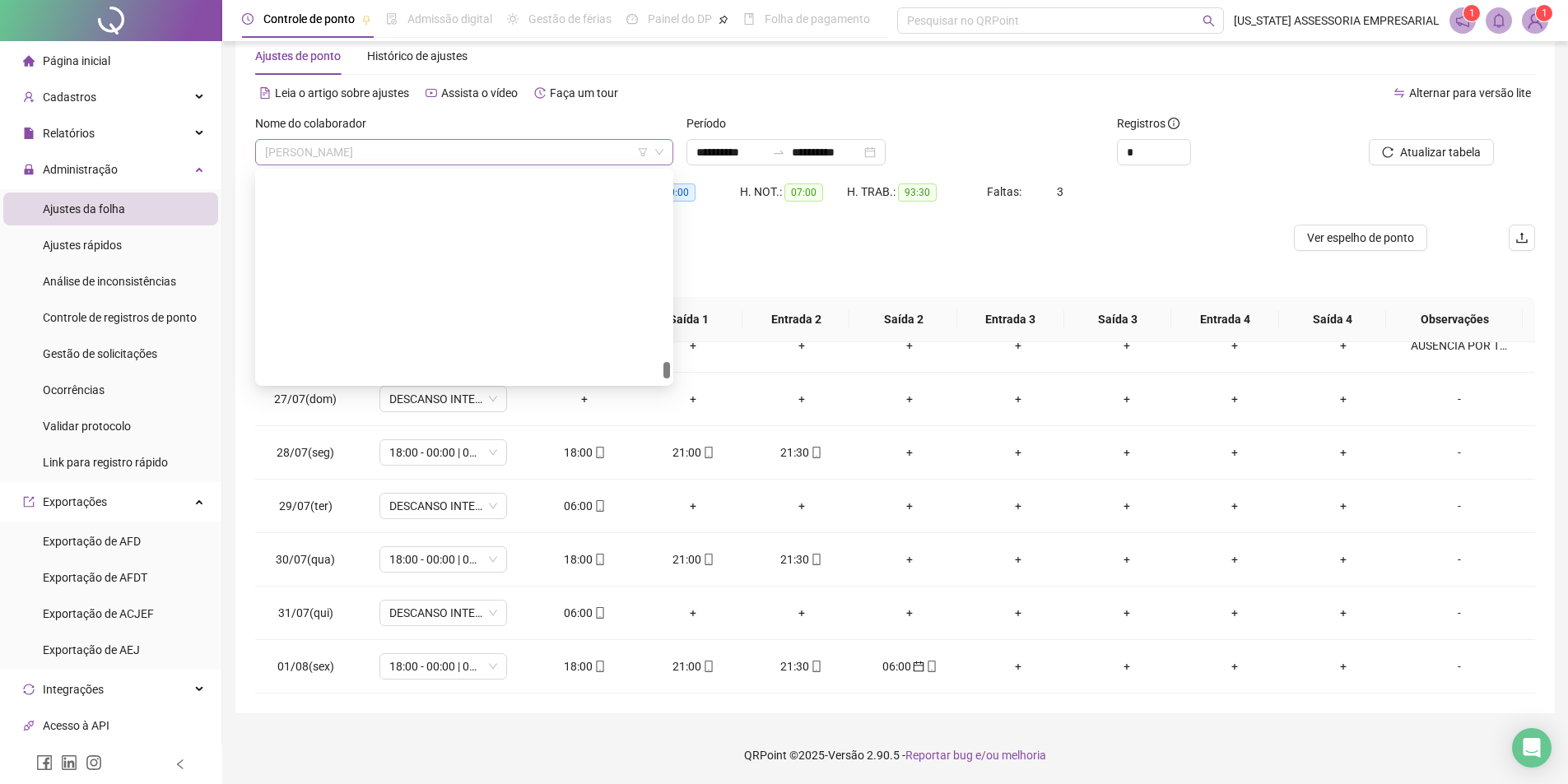
scroll to position [37382, 0]
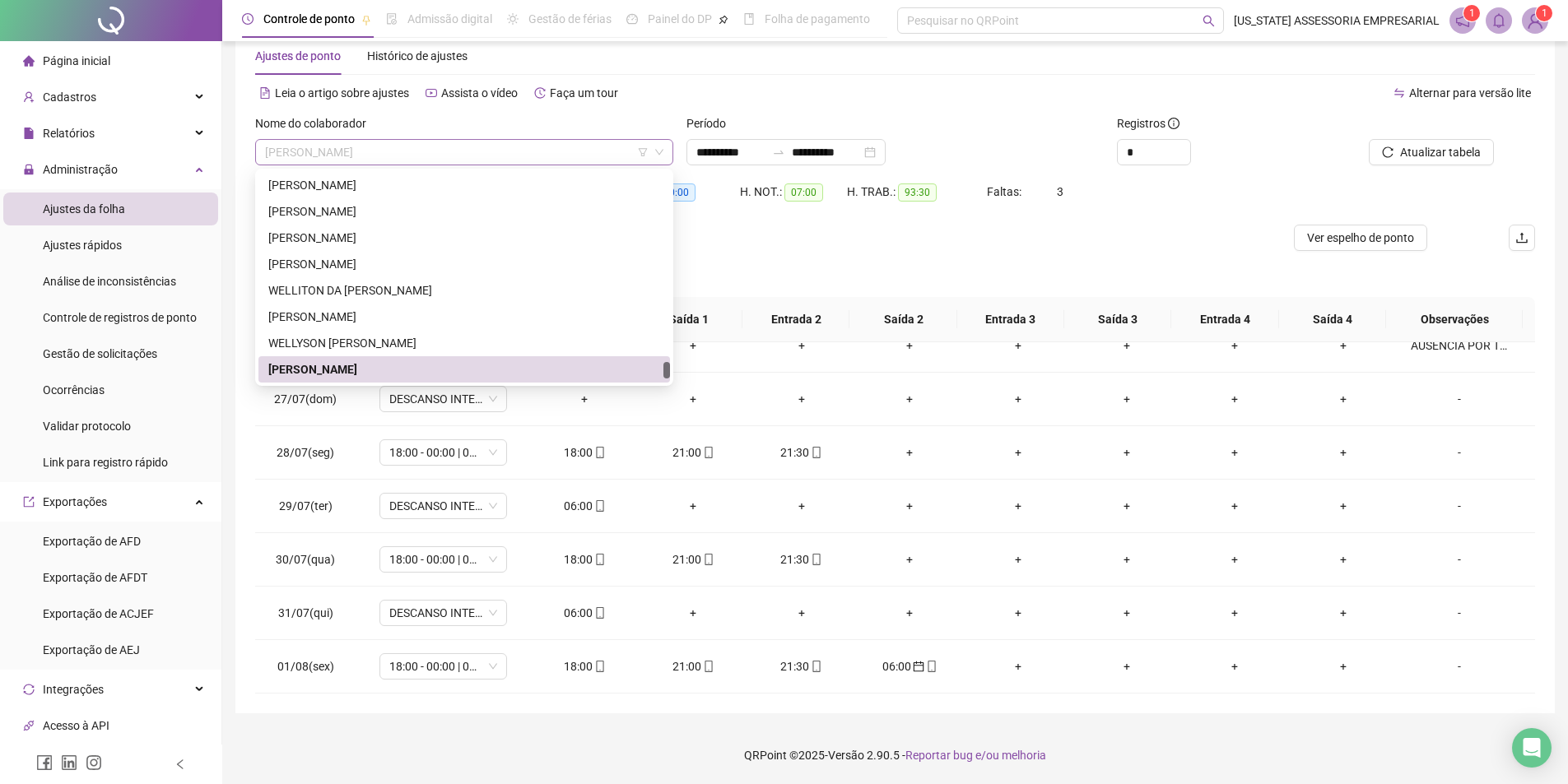
click at [489, 162] on span "WELTON FERREIRA DE SOUSA" at bounding box center [464, 152] width 399 height 25
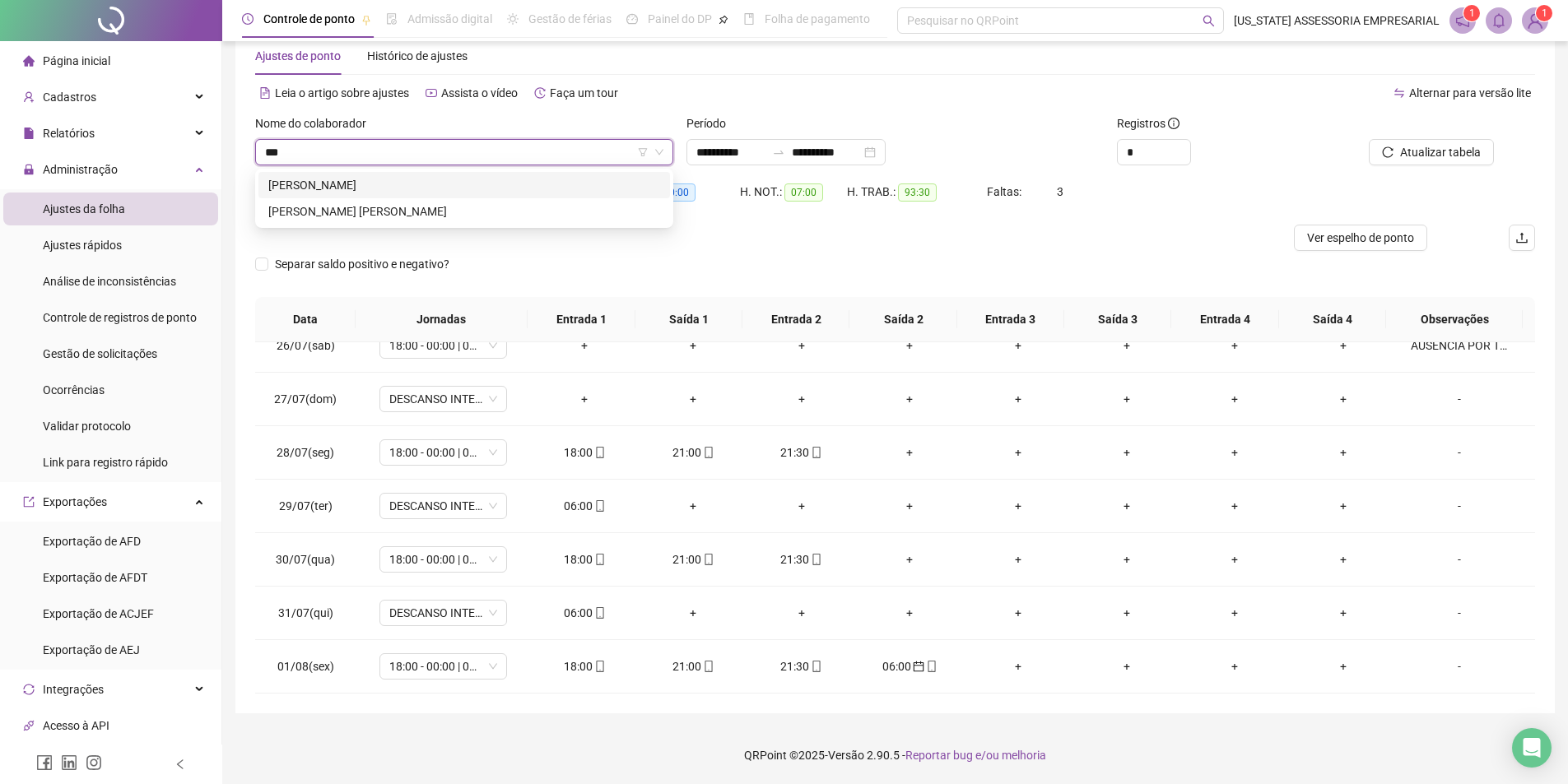
scroll to position [0, 0]
type input "********"
click at [350, 183] on div "WEBERSON SOUSA ALVES" at bounding box center [465, 185] width 392 height 18
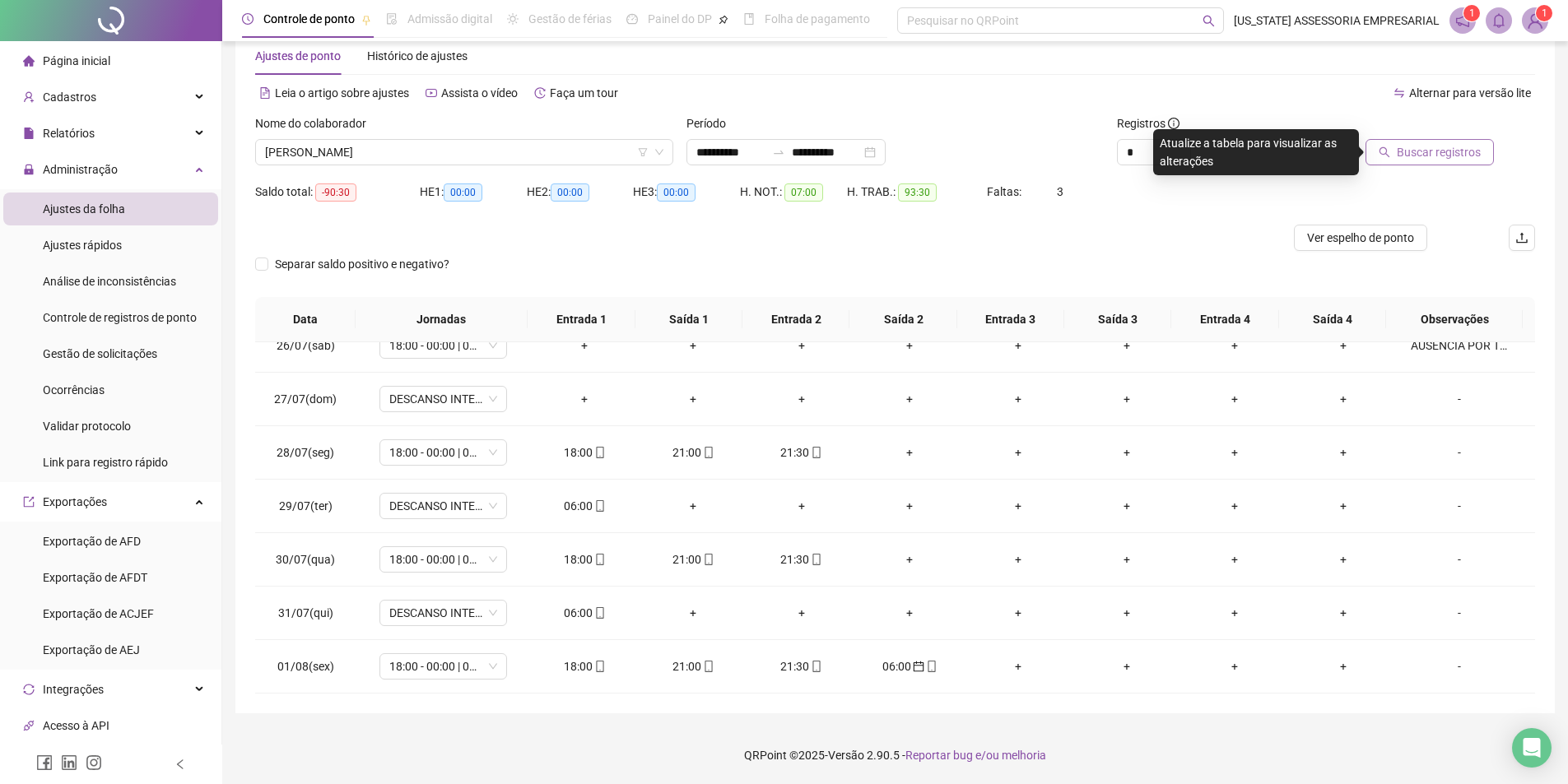
click at [1445, 146] on span "Buscar registros" at bounding box center [1439, 151] width 84 height 18
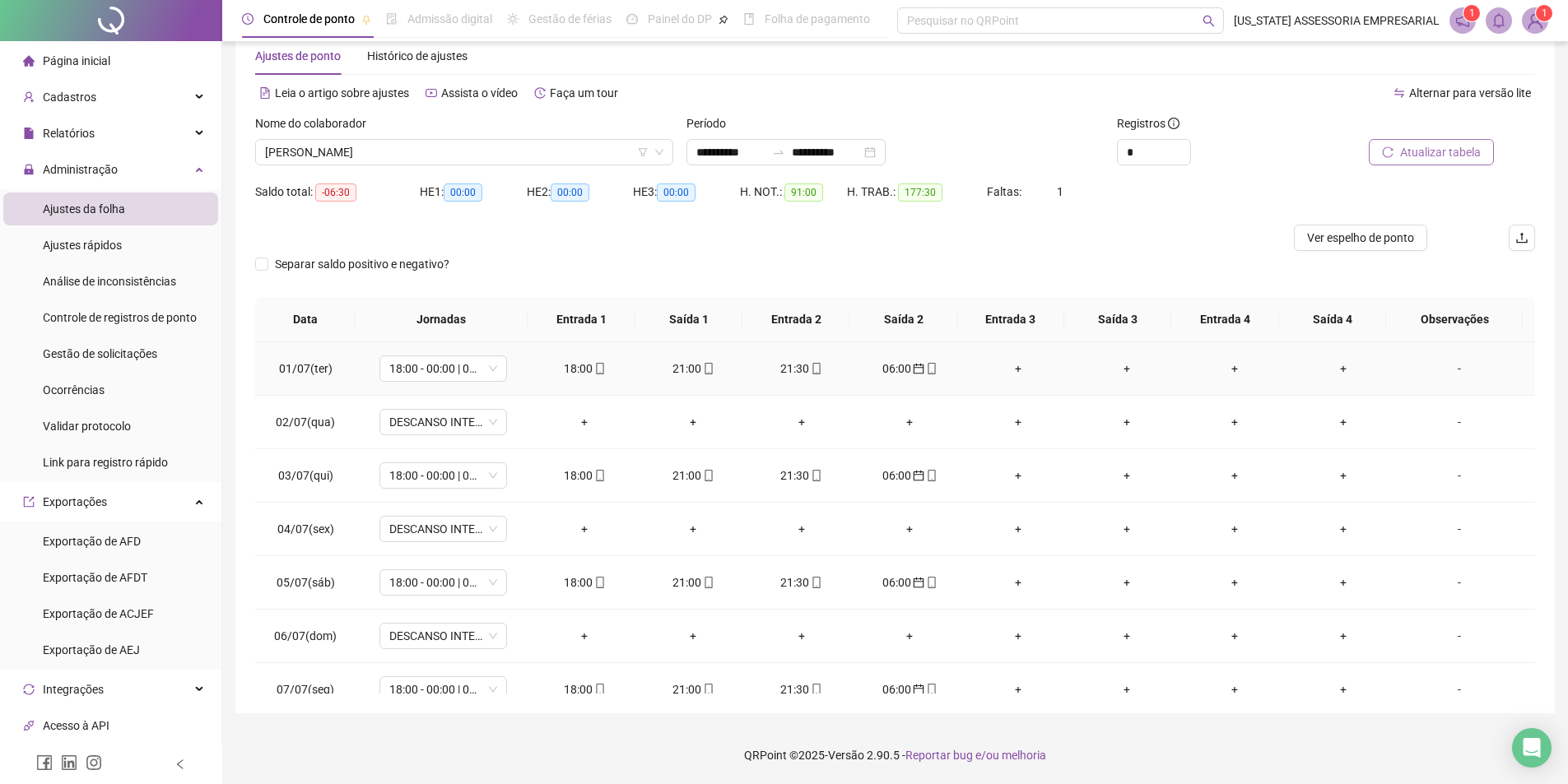
click at [889, 371] on div "06:00" at bounding box center [910, 368] width 83 height 18
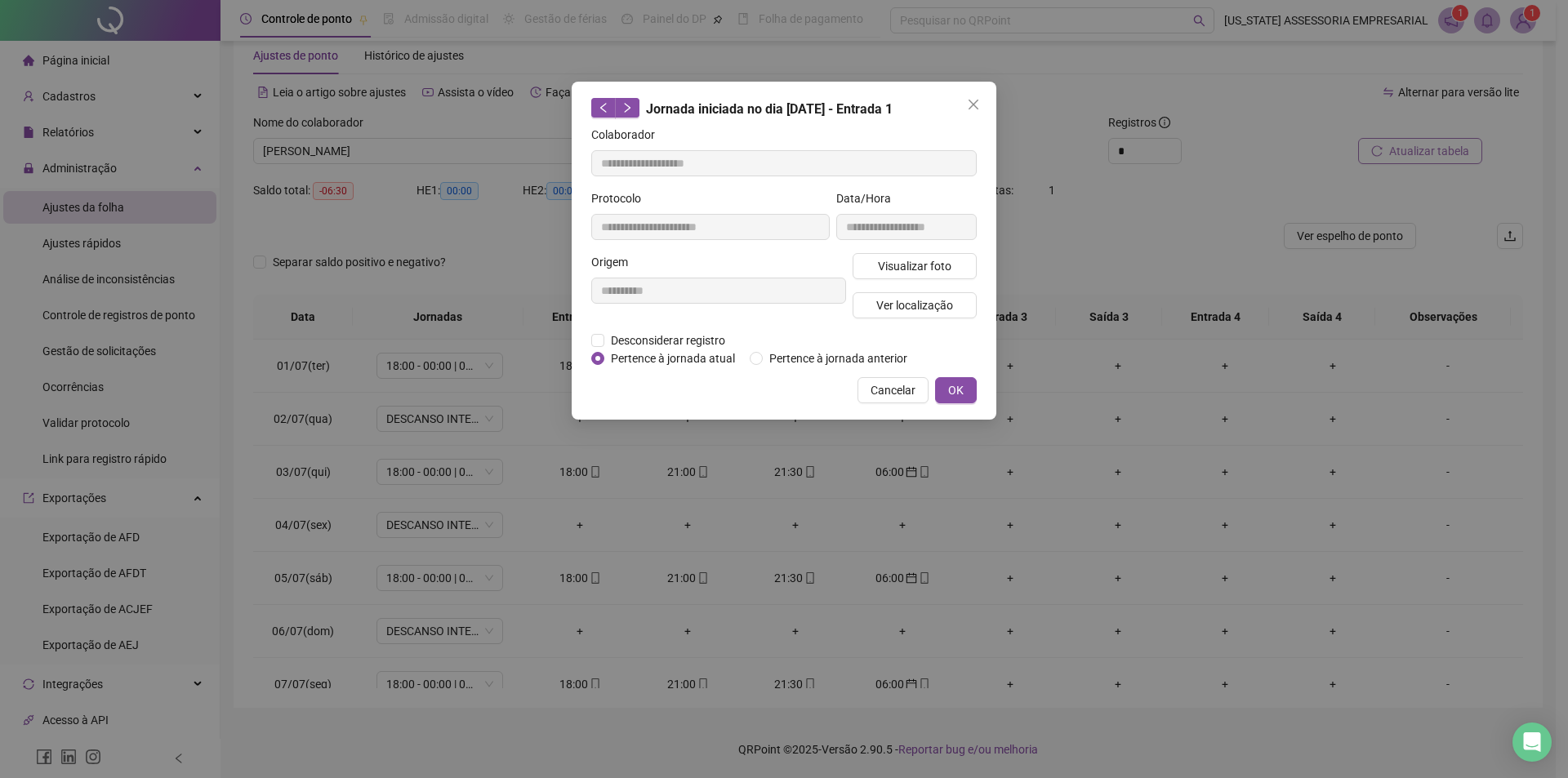
type input "**********"
click at [647, 367] on div "**********" at bounding box center [784, 251] width 425 height 338
click at [648, 357] on span "Pertence à jornada atual" at bounding box center [672, 358] width 137 height 18
click at [963, 382] on span "OK" at bounding box center [956, 390] width 16 height 18
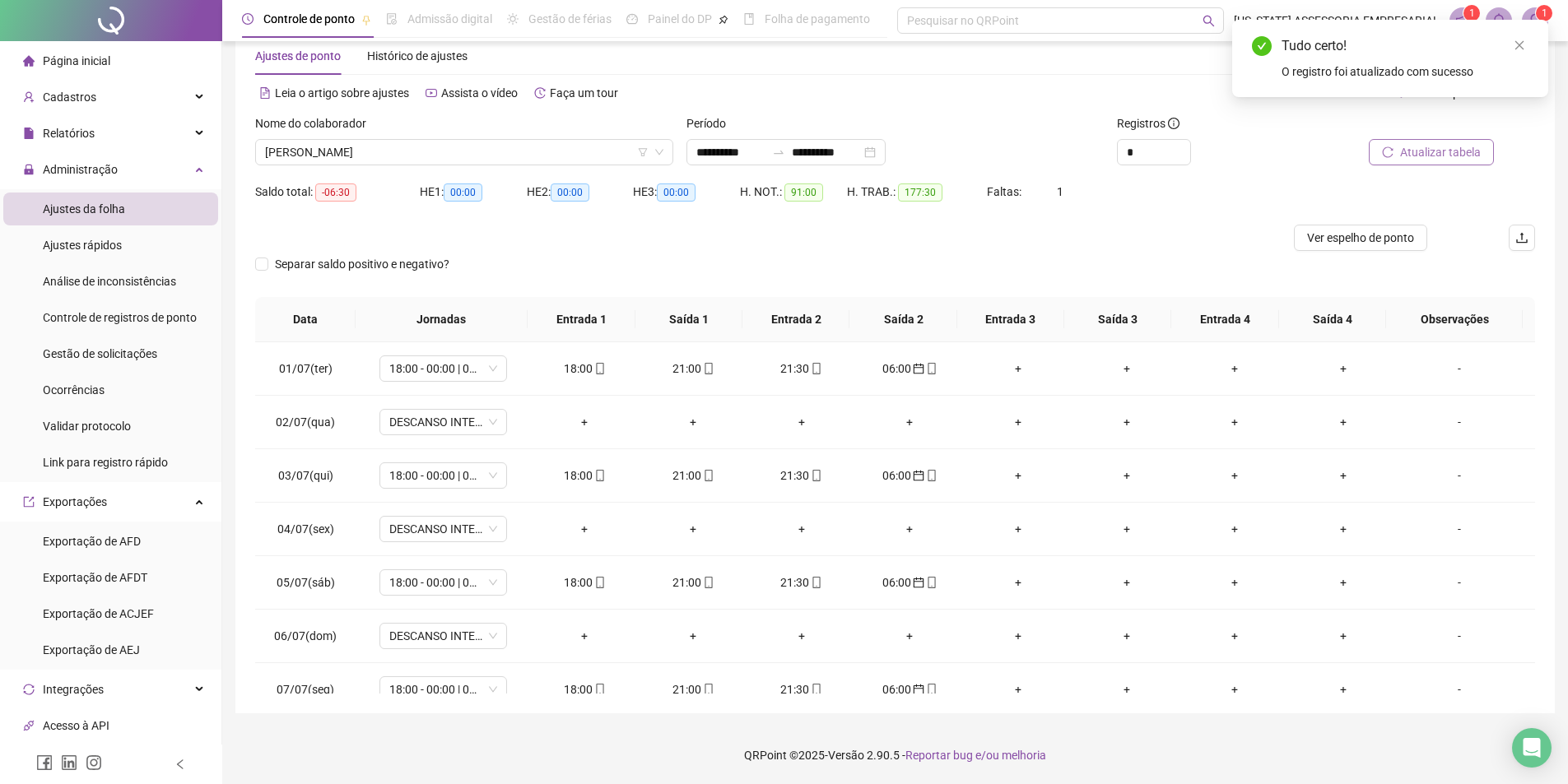
click at [1450, 159] on span "Atualizar tabela" at bounding box center [1440, 151] width 81 height 18
click at [896, 477] on div "06:00" at bounding box center [910, 475] width 83 height 18
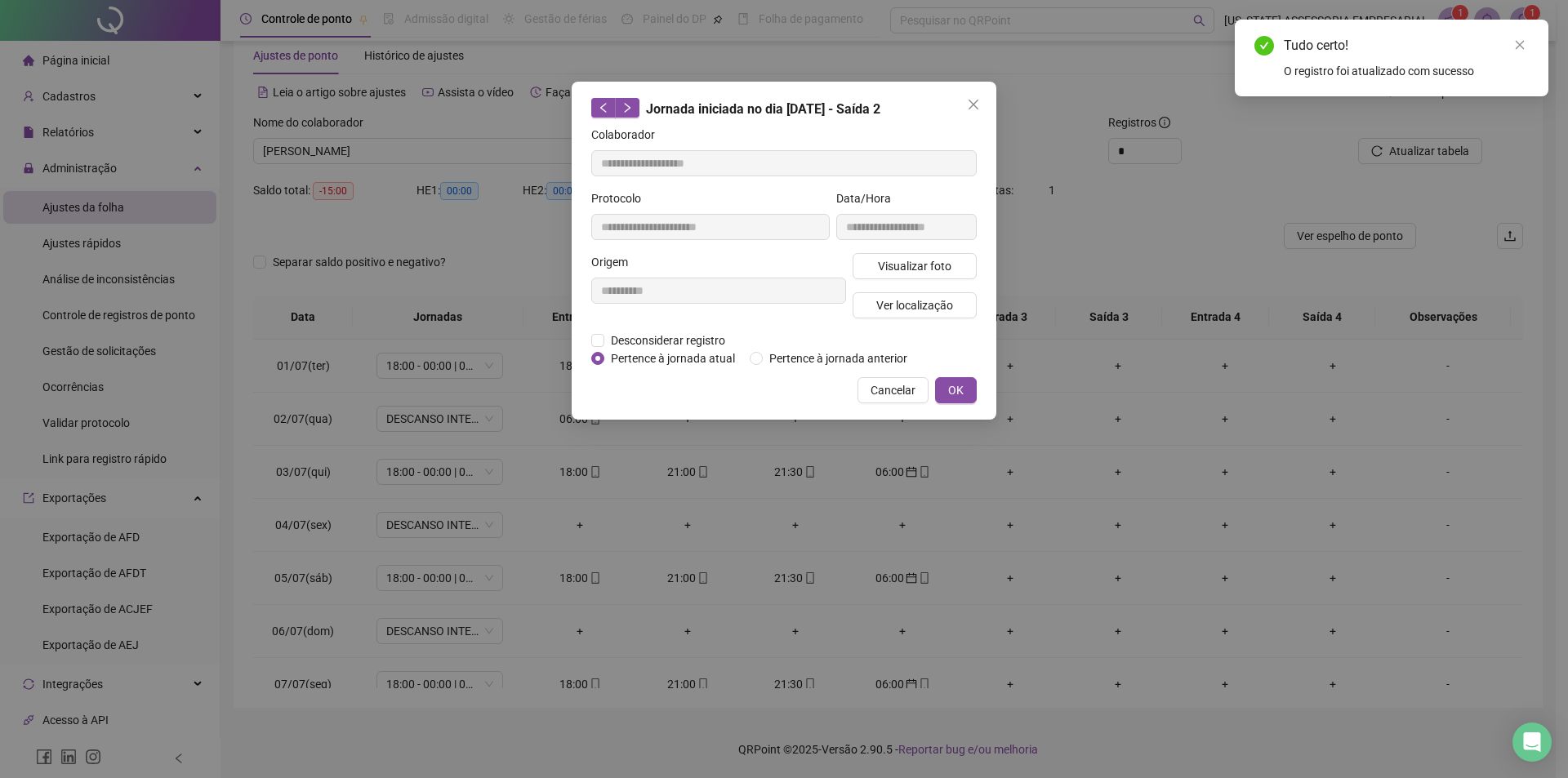
type input "**********"
click at [625, 361] on div "**********" at bounding box center [784, 251] width 425 height 338
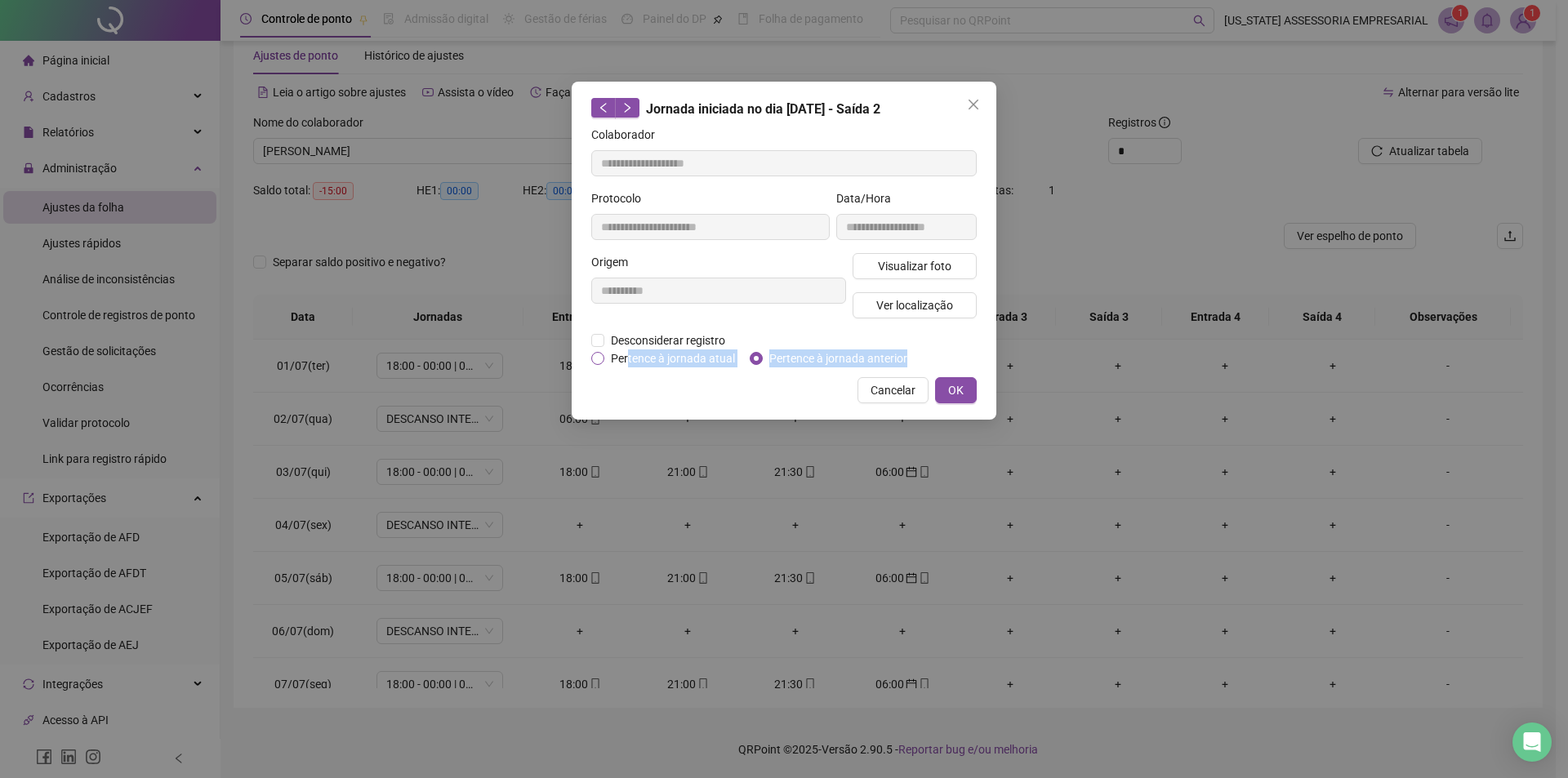
click at [625, 360] on span "Pertence à jornada atual" at bounding box center [672, 358] width 137 height 18
click at [947, 382] on button "OK" at bounding box center [956, 390] width 42 height 26
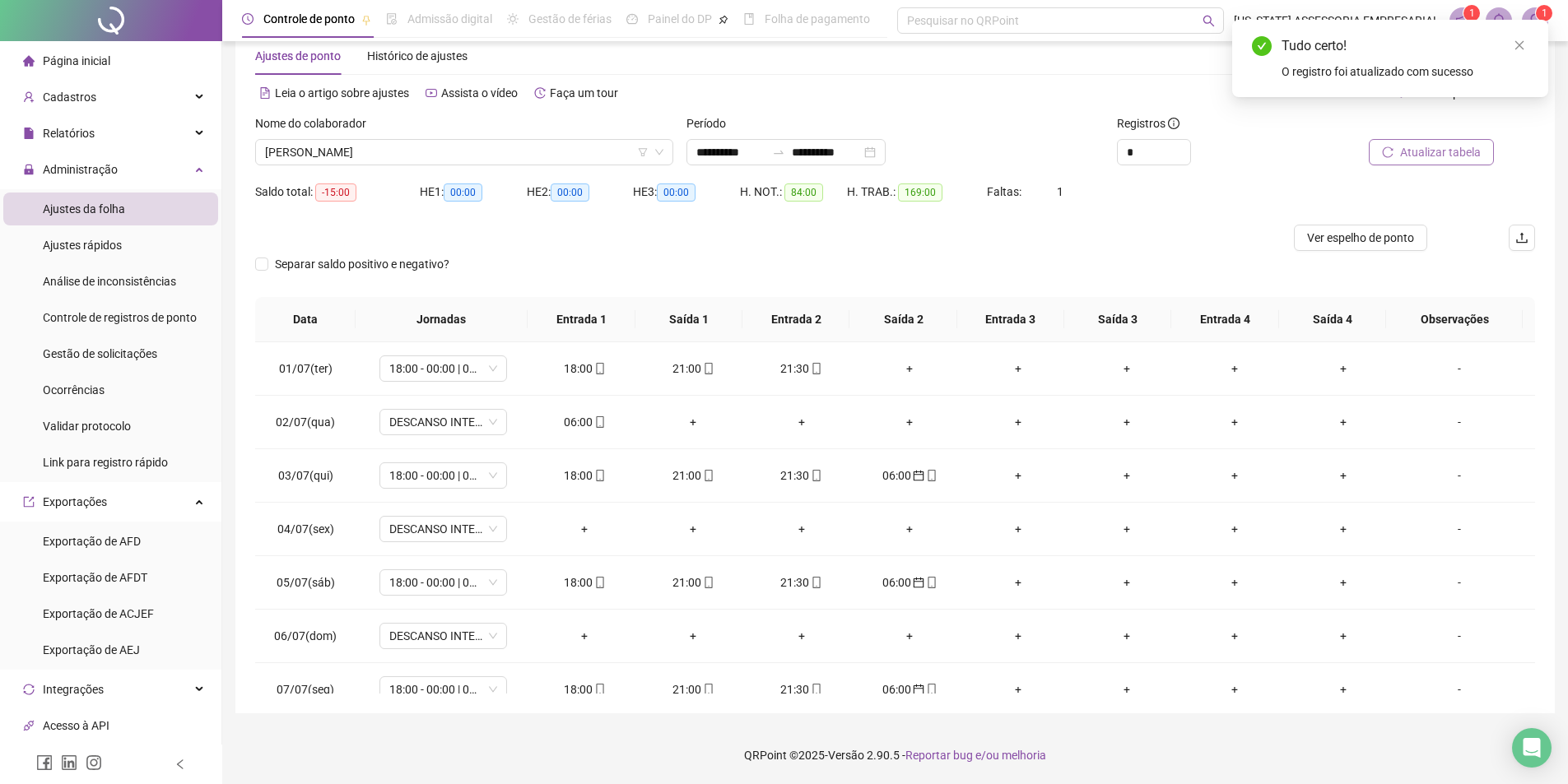
click at [1442, 151] on span "Atualizar tabela" at bounding box center [1440, 151] width 81 height 18
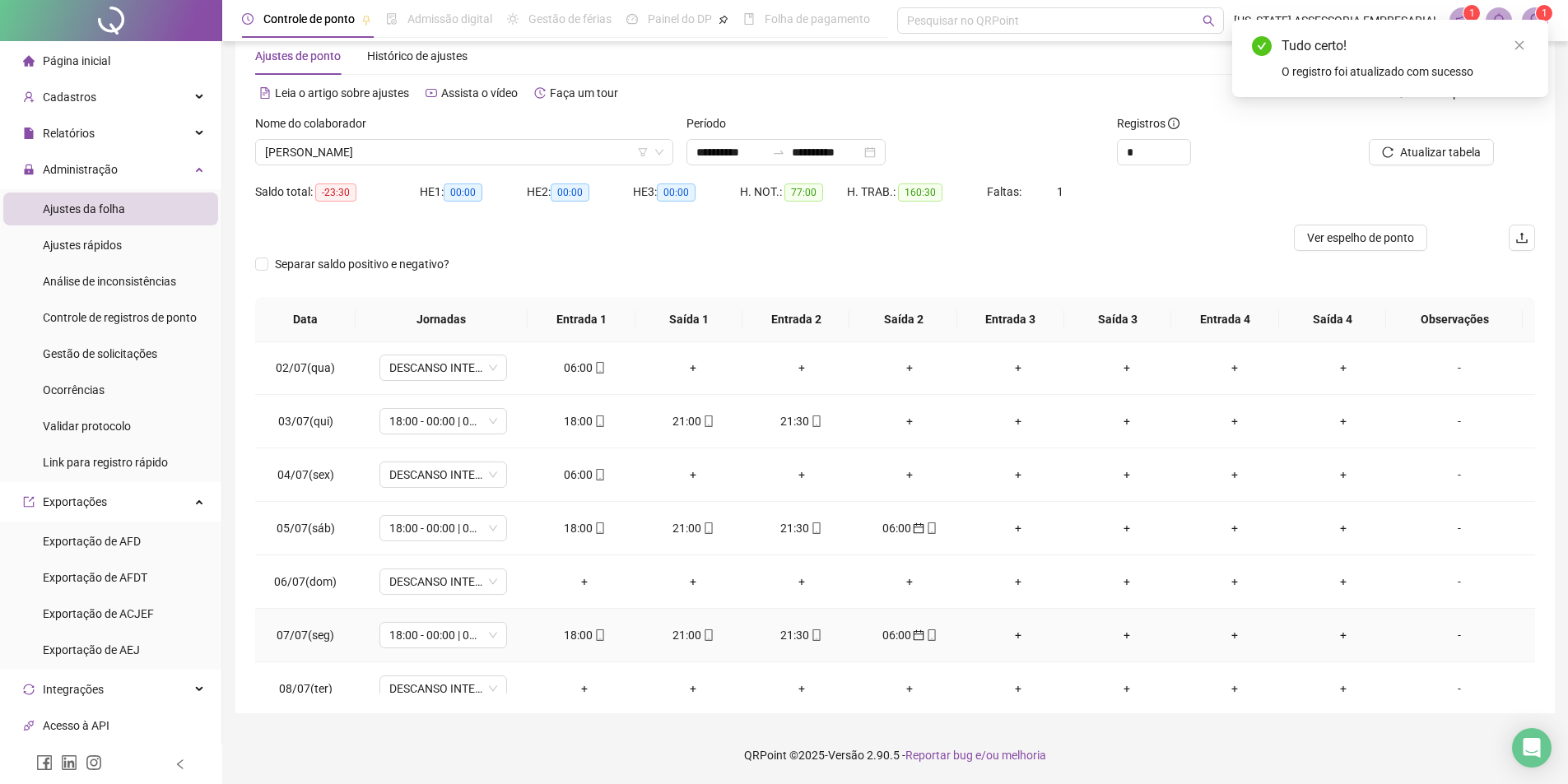
scroll to position [164, 0]
click at [895, 412] on div "06:00" at bounding box center [910, 417] width 83 height 18
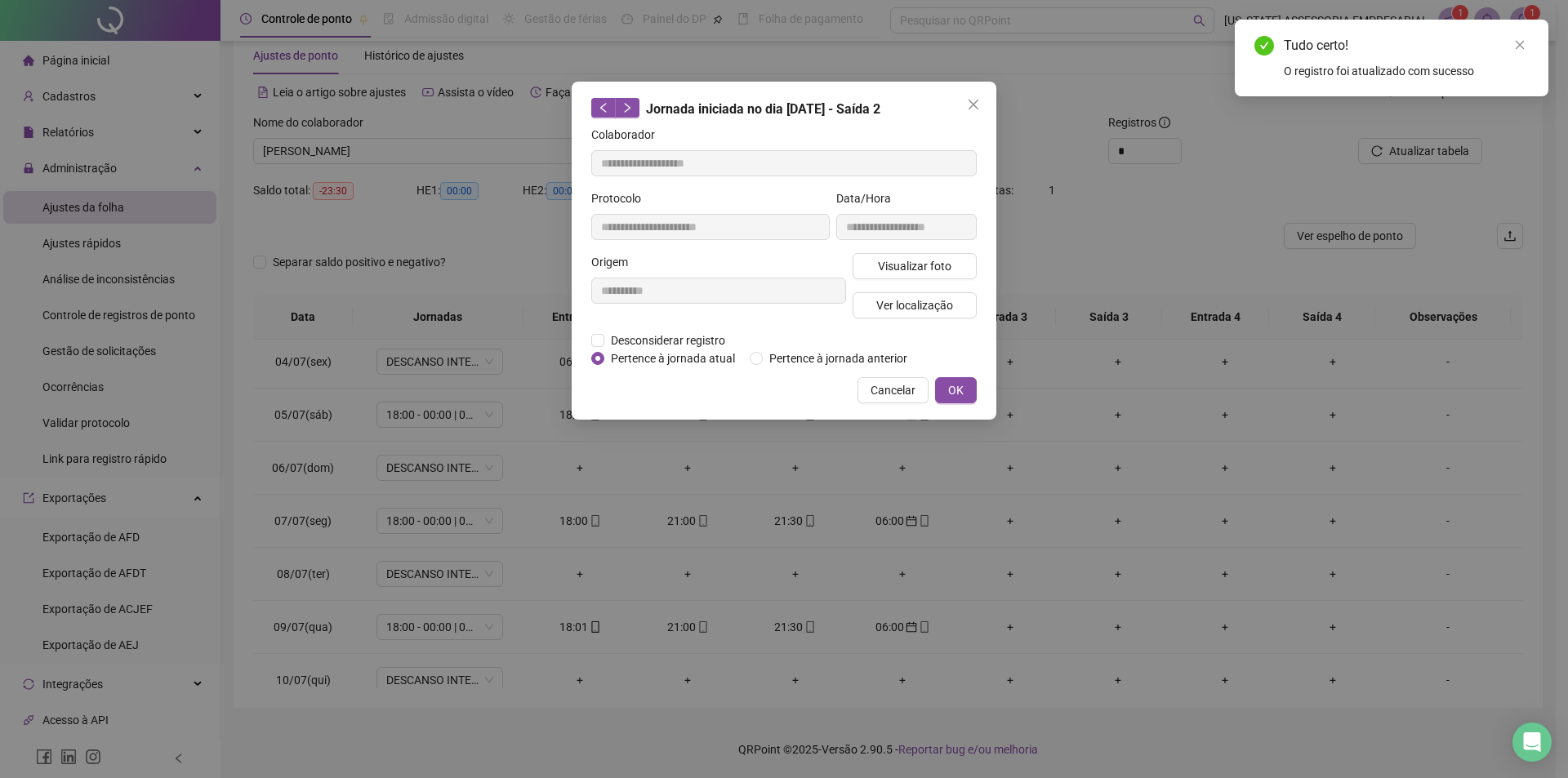
type input "**********"
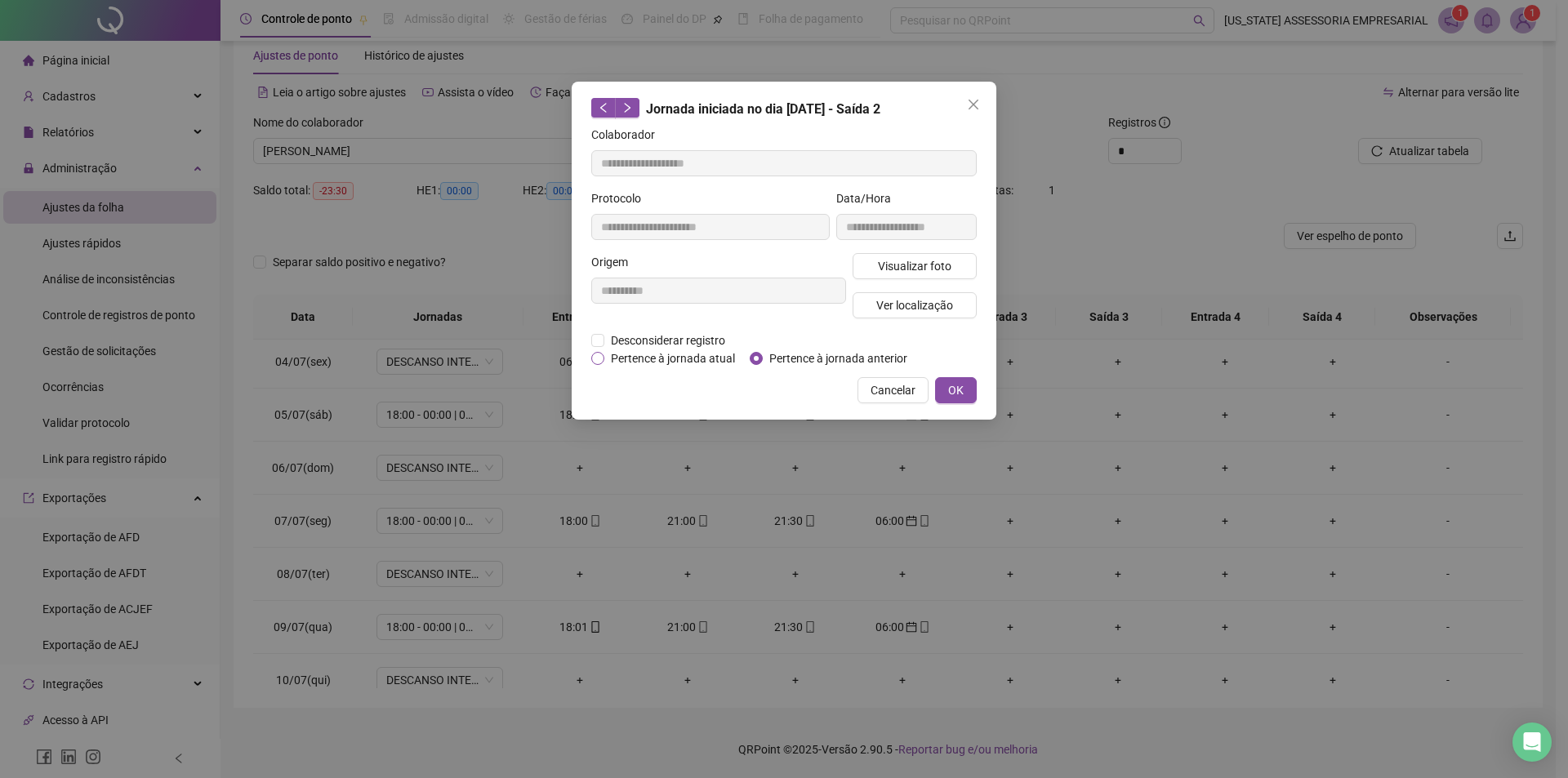
click at [648, 353] on span "Pertence à jornada atual" at bounding box center [672, 358] width 137 height 18
click at [973, 381] on button "OK" at bounding box center [956, 390] width 42 height 26
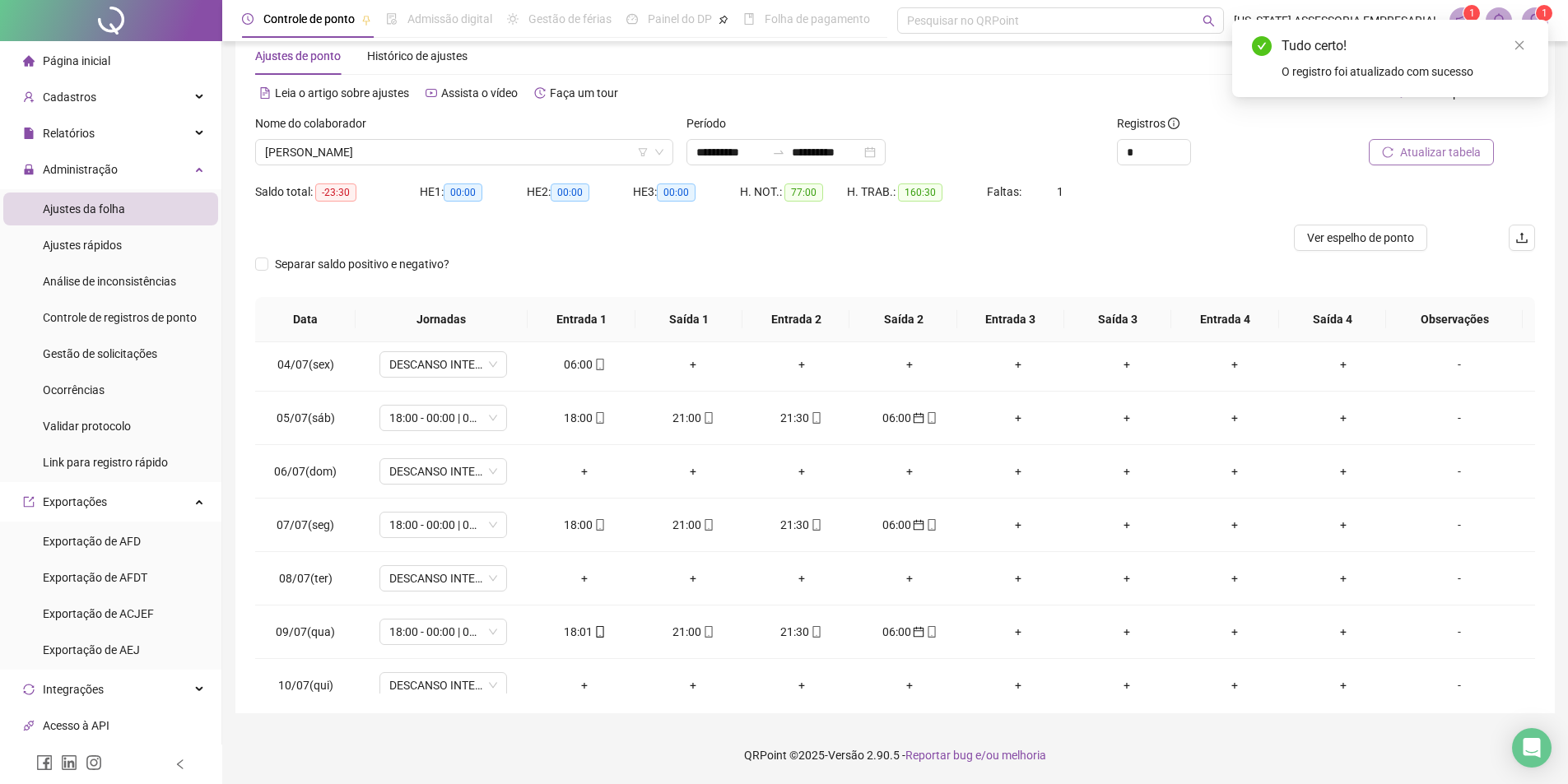
click at [1452, 148] on span "Atualizar tabela" at bounding box center [1440, 151] width 81 height 18
click at [917, 529] on div "06:00" at bounding box center [910, 524] width 83 height 18
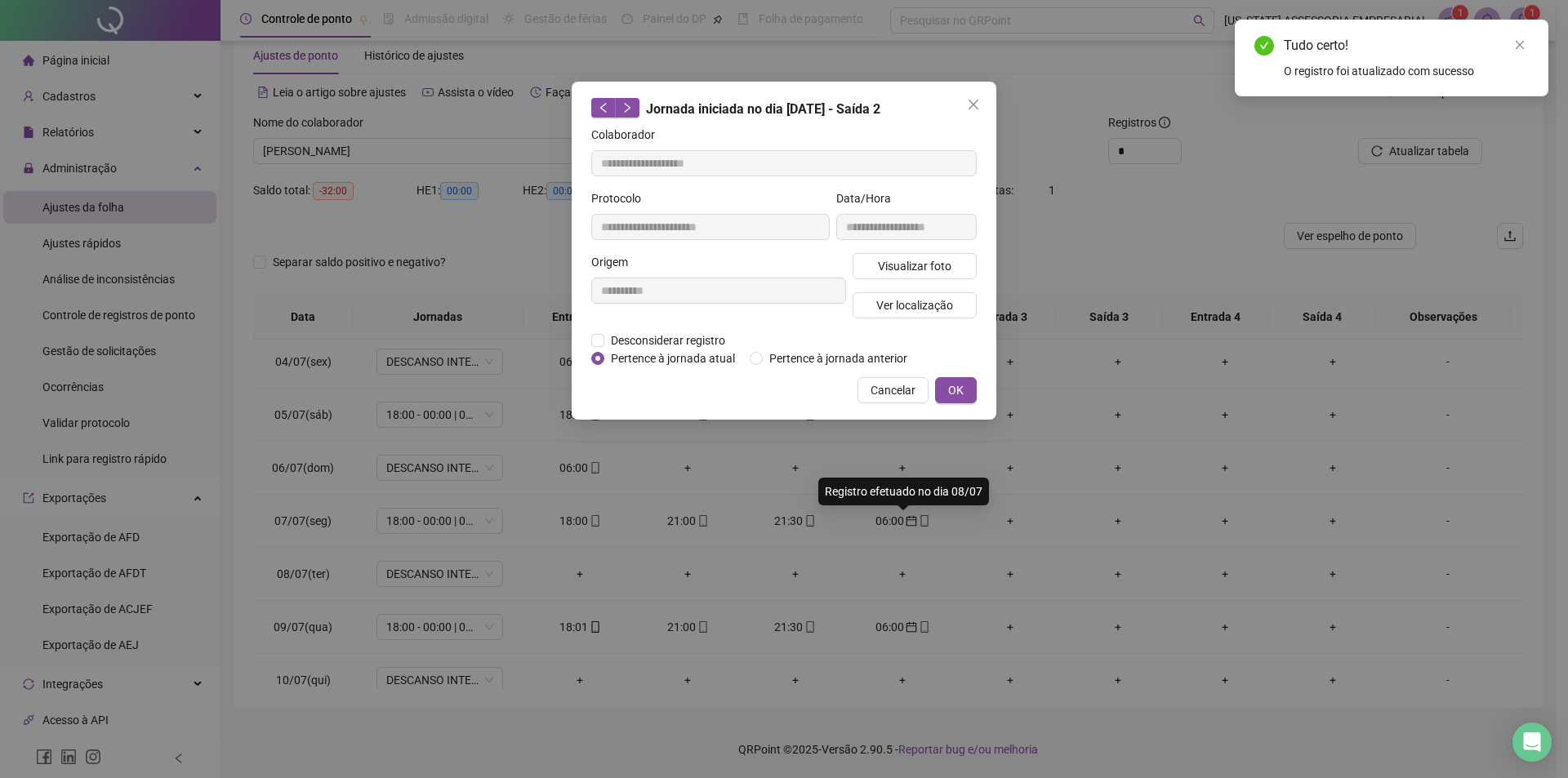
type input "**********"
click at [647, 355] on span "Pertence à jornada atual" at bounding box center [672, 358] width 137 height 18
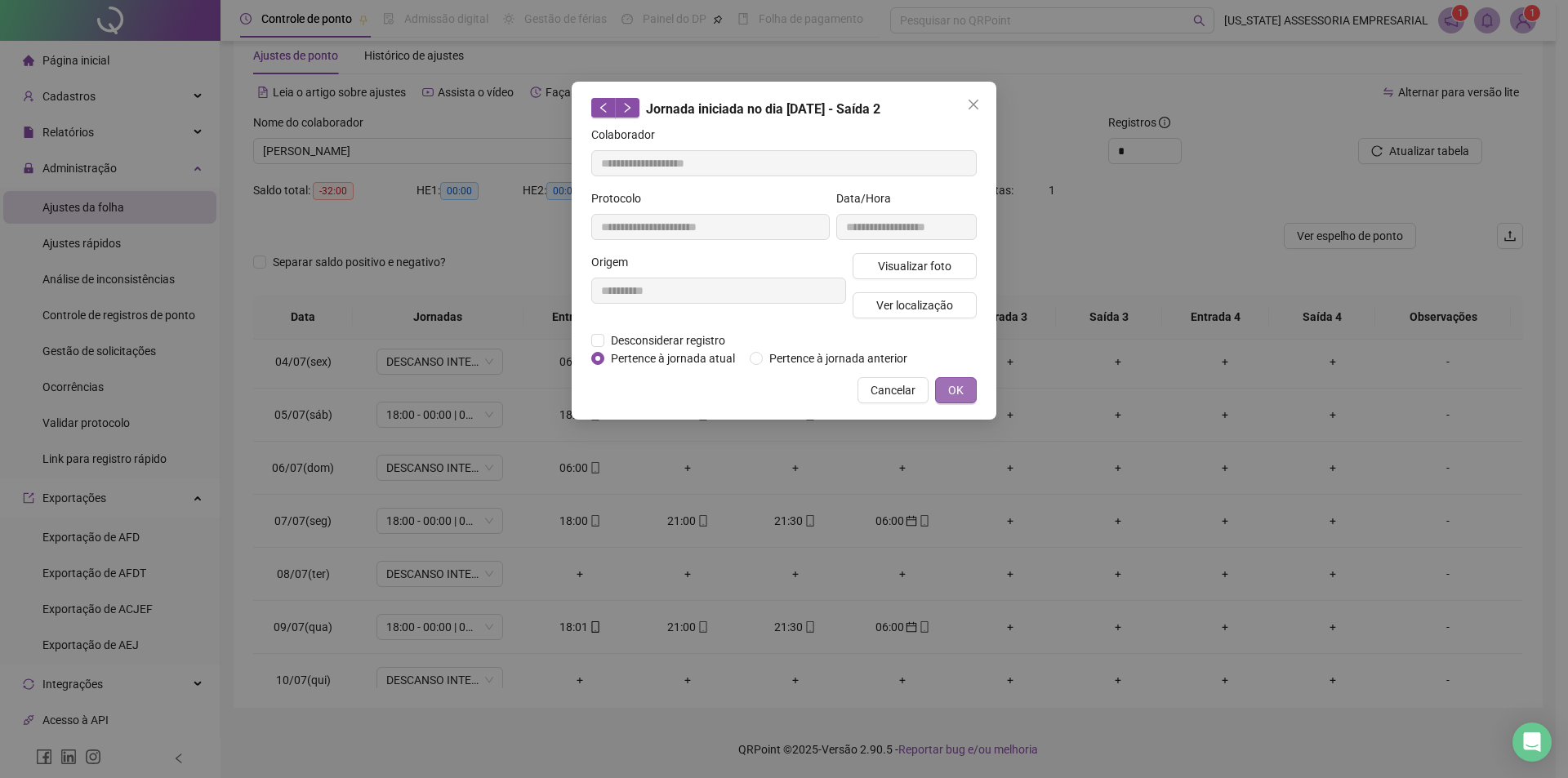
click at [951, 392] on span "OK" at bounding box center [956, 390] width 16 height 18
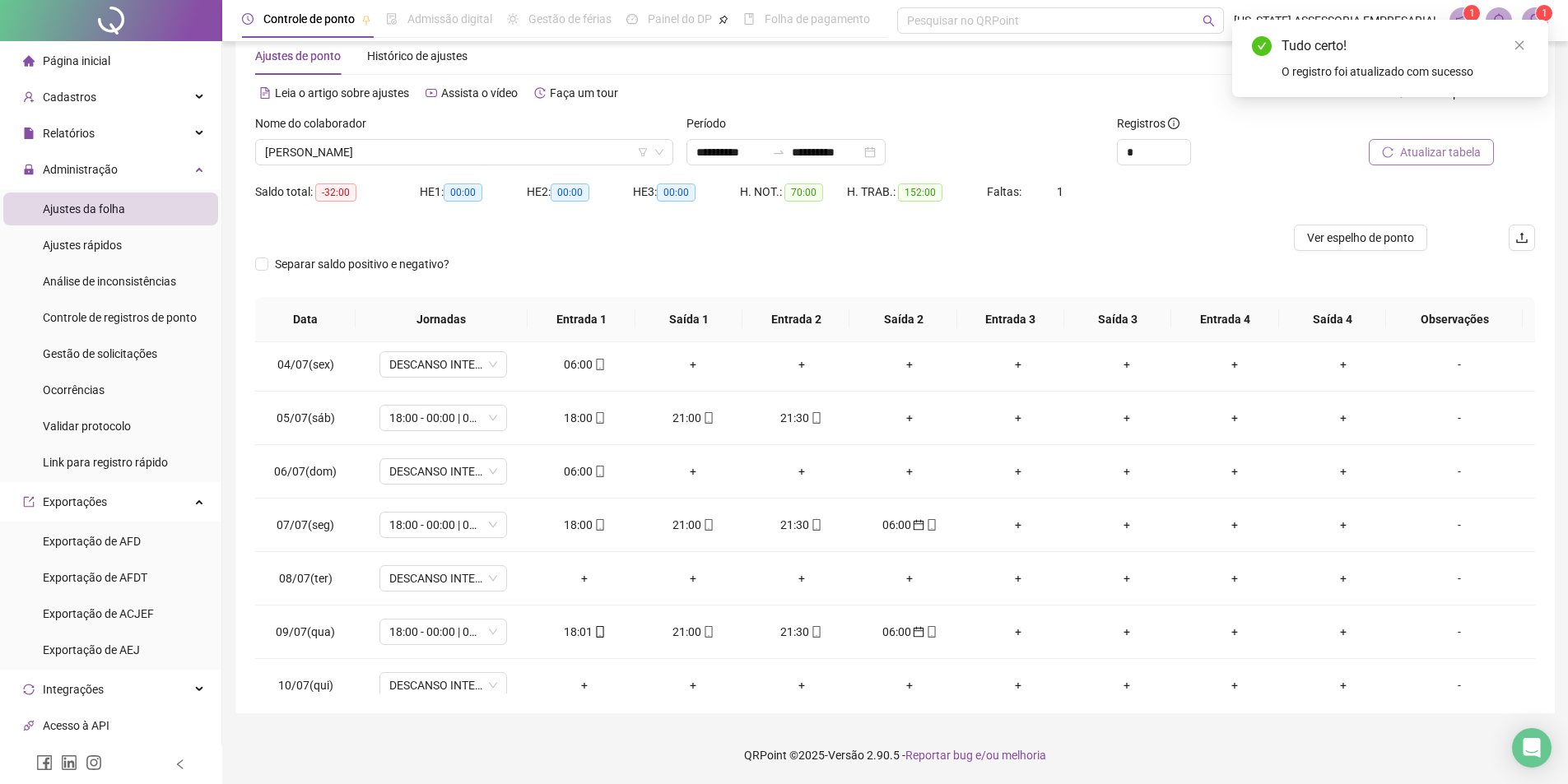
click at [1442, 154] on span "Atualizar tabela" at bounding box center [1440, 151] width 81 height 18
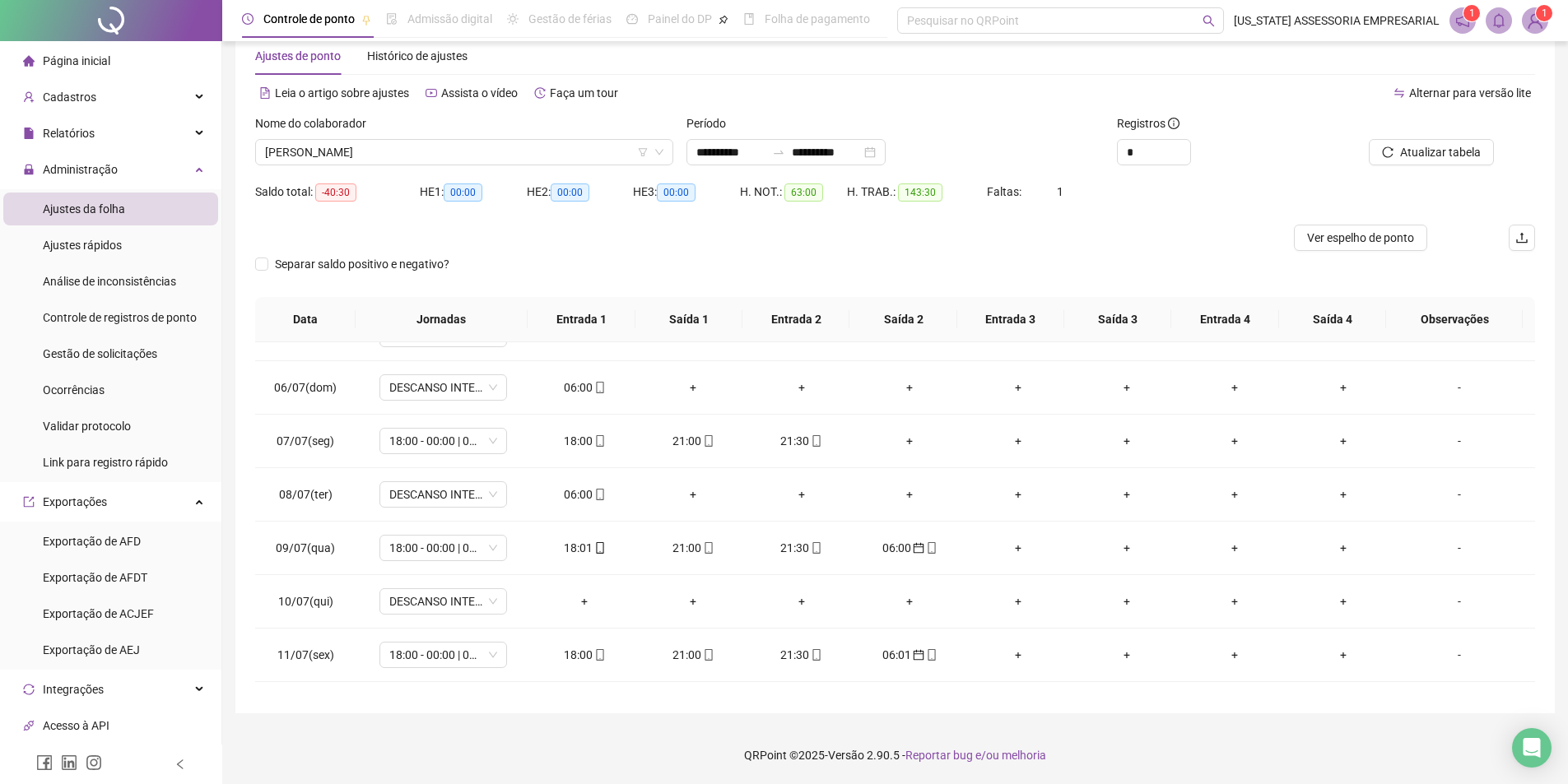
scroll to position [247, 0]
click at [901, 550] on div "06:00" at bounding box center [910, 549] width 83 height 18
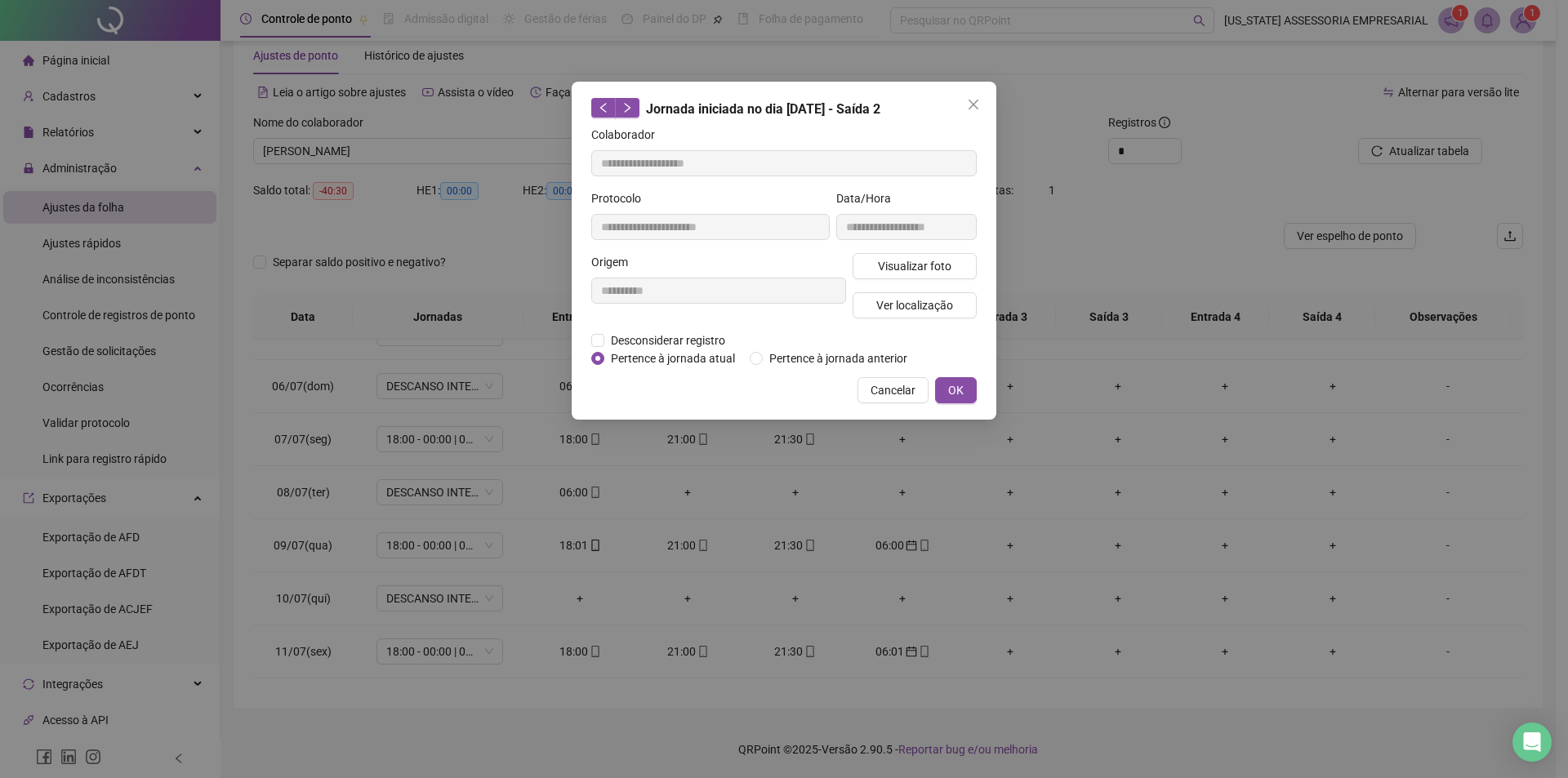
type input "**********"
click at [677, 364] on span "Pertence à jornada atual" at bounding box center [672, 358] width 137 height 18
click at [943, 382] on button "OK" at bounding box center [956, 390] width 42 height 26
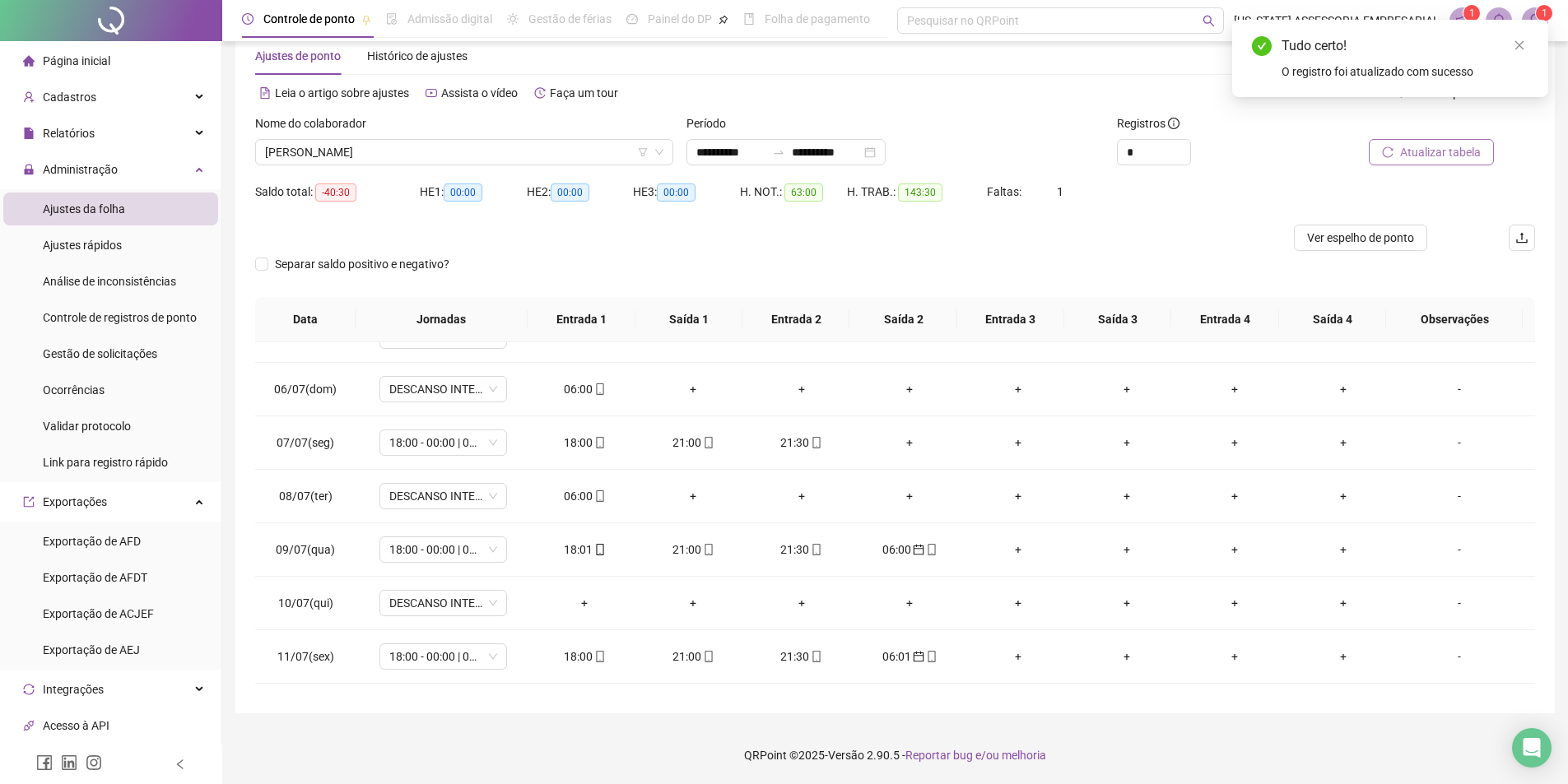
click at [1400, 161] on button "Atualizar tabela" at bounding box center [1431, 152] width 125 height 26
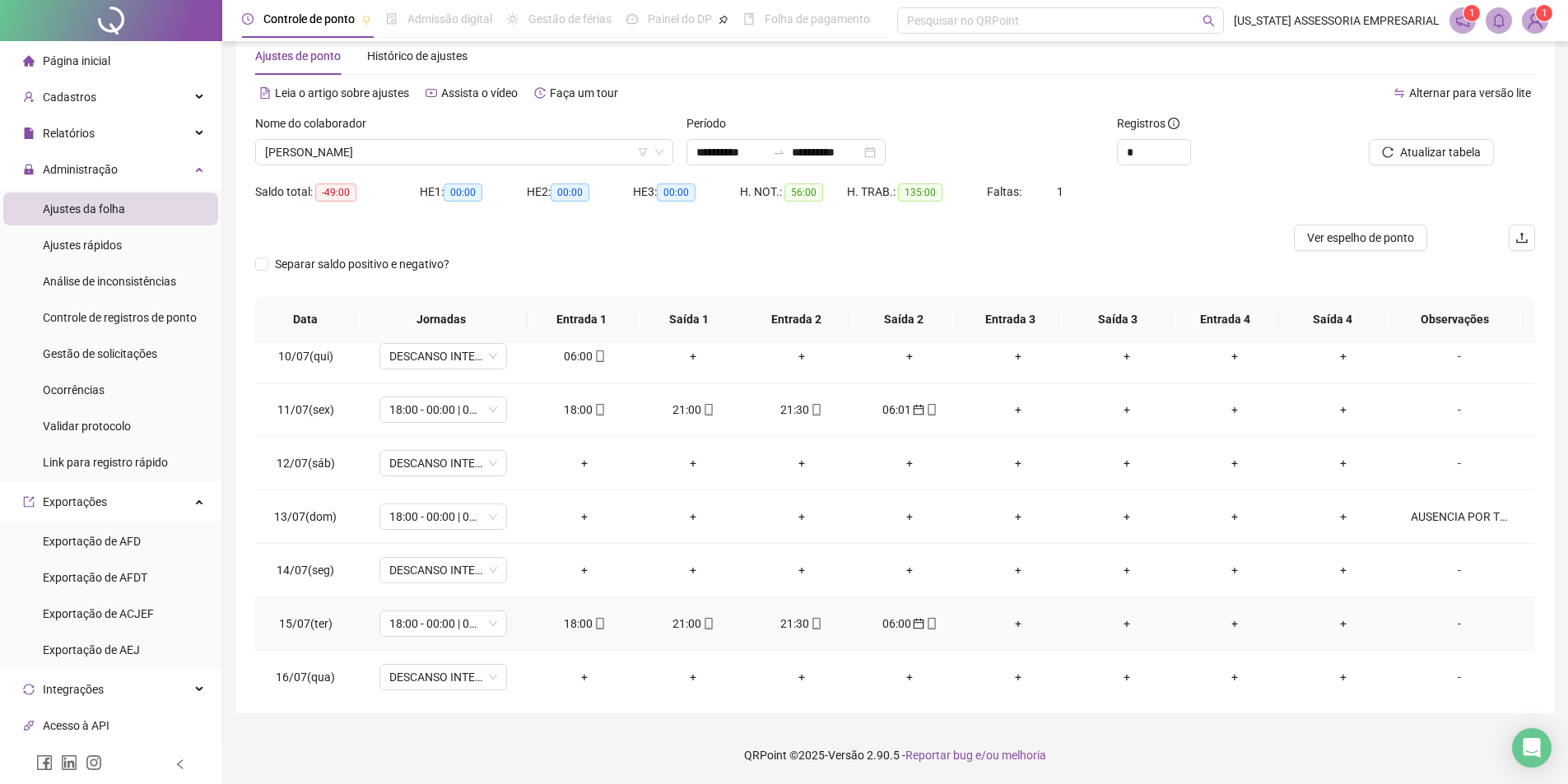
scroll to position [412, 0]
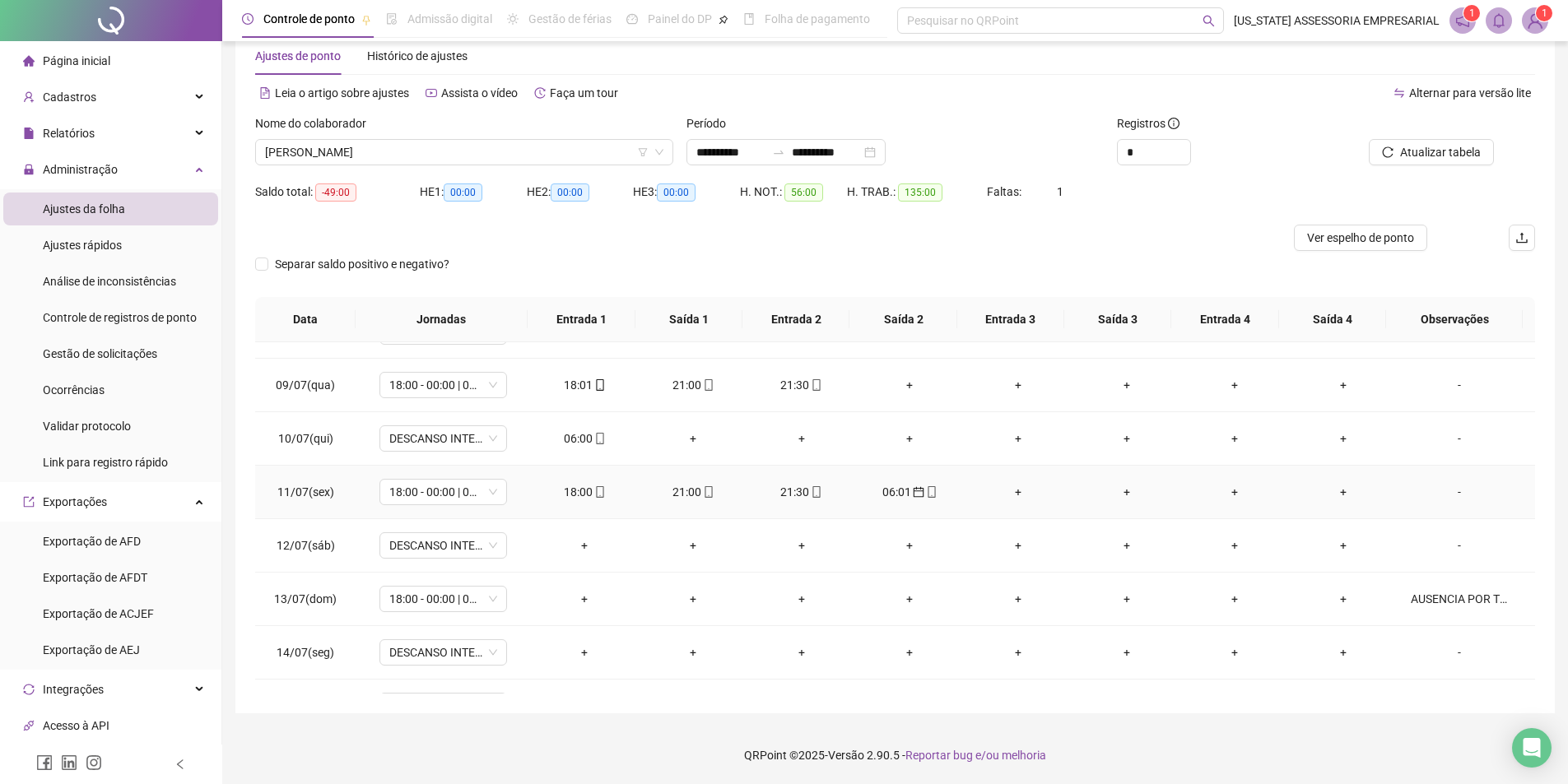
click at [896, 490] on div "06:01" at bounding box center [910, 491] width 83 height 18
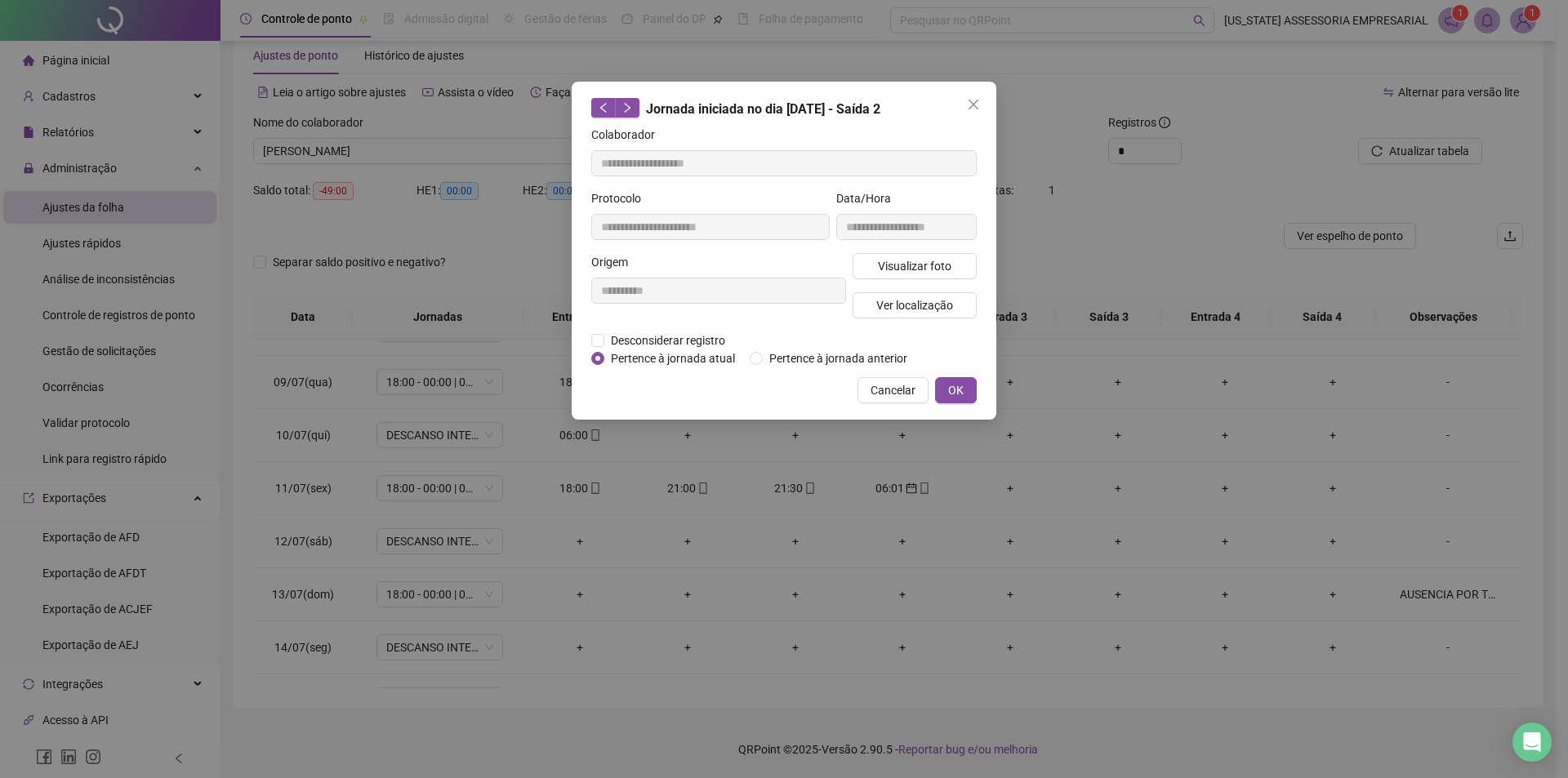
type input "**********"
click at [633, 364] on span "Pertence à jornada atual" at bounding box center [672, 358] width 137 height 18
click at [956, 402] on button "OK" at bounding box center [956, 390] width 42 height 26
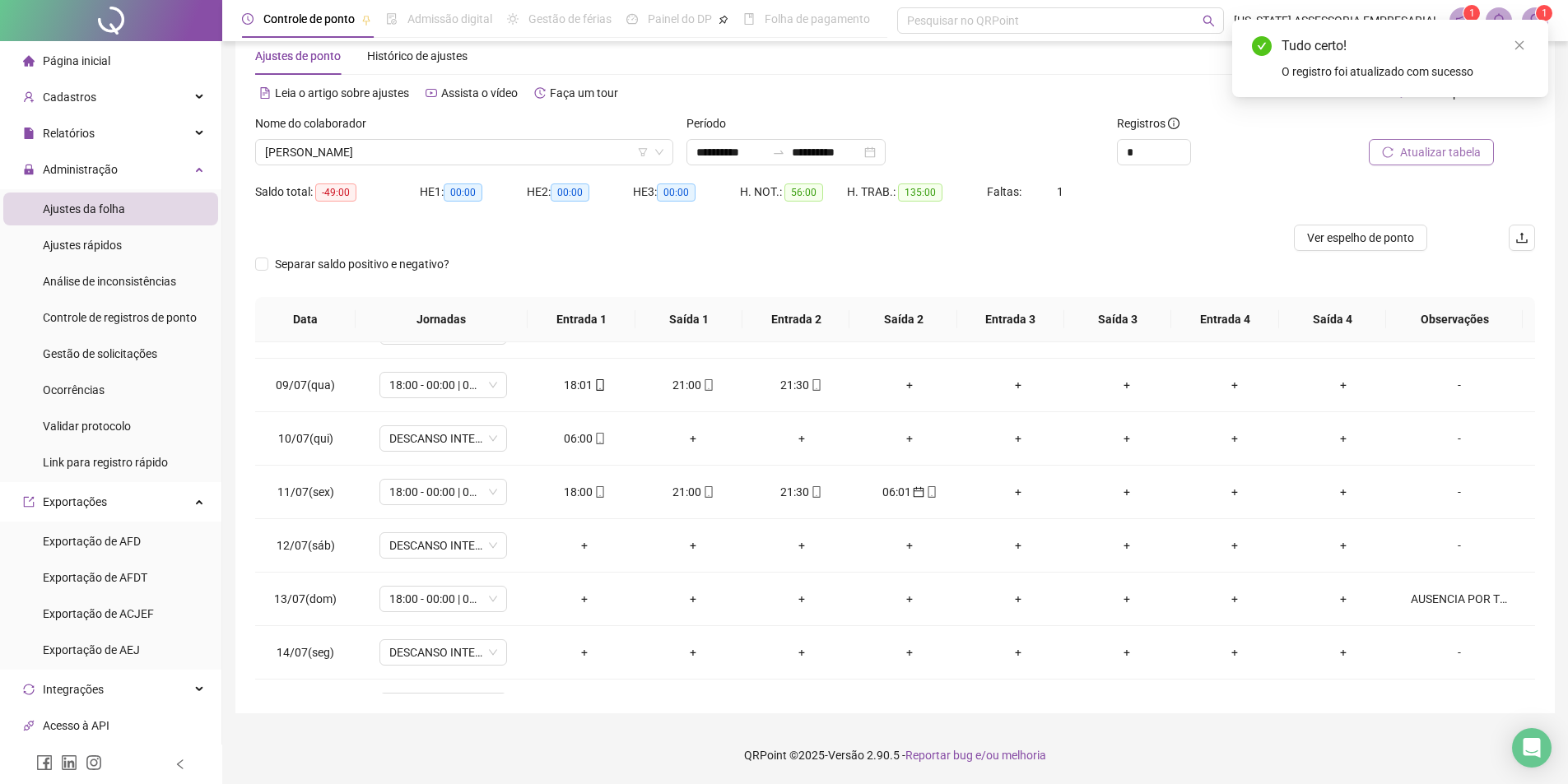
click at [1420, 156] on span "Atualizar tabela" at bounding box center [1440, 151] width 81 height 18
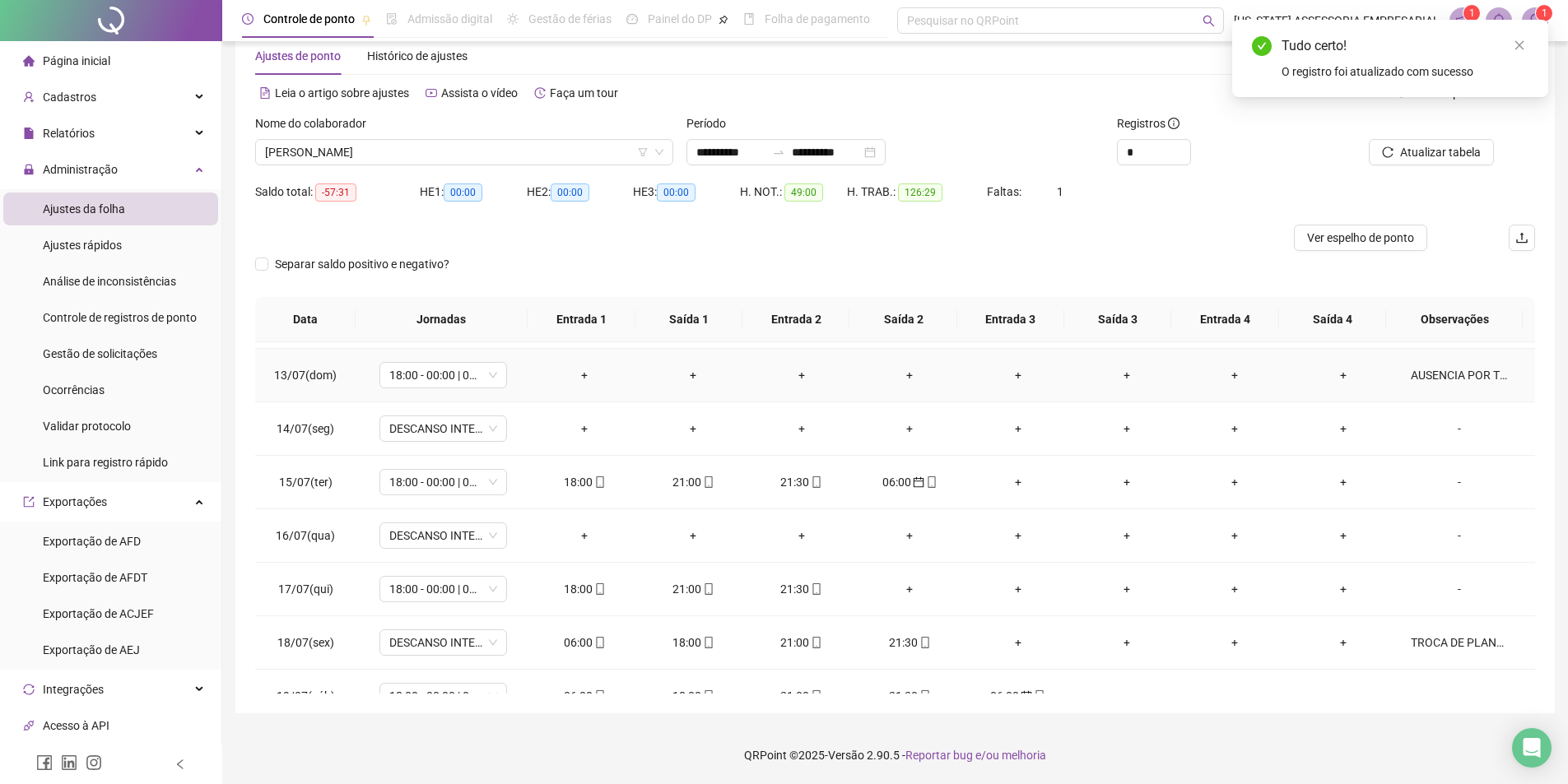
scroll to position [659, 0]
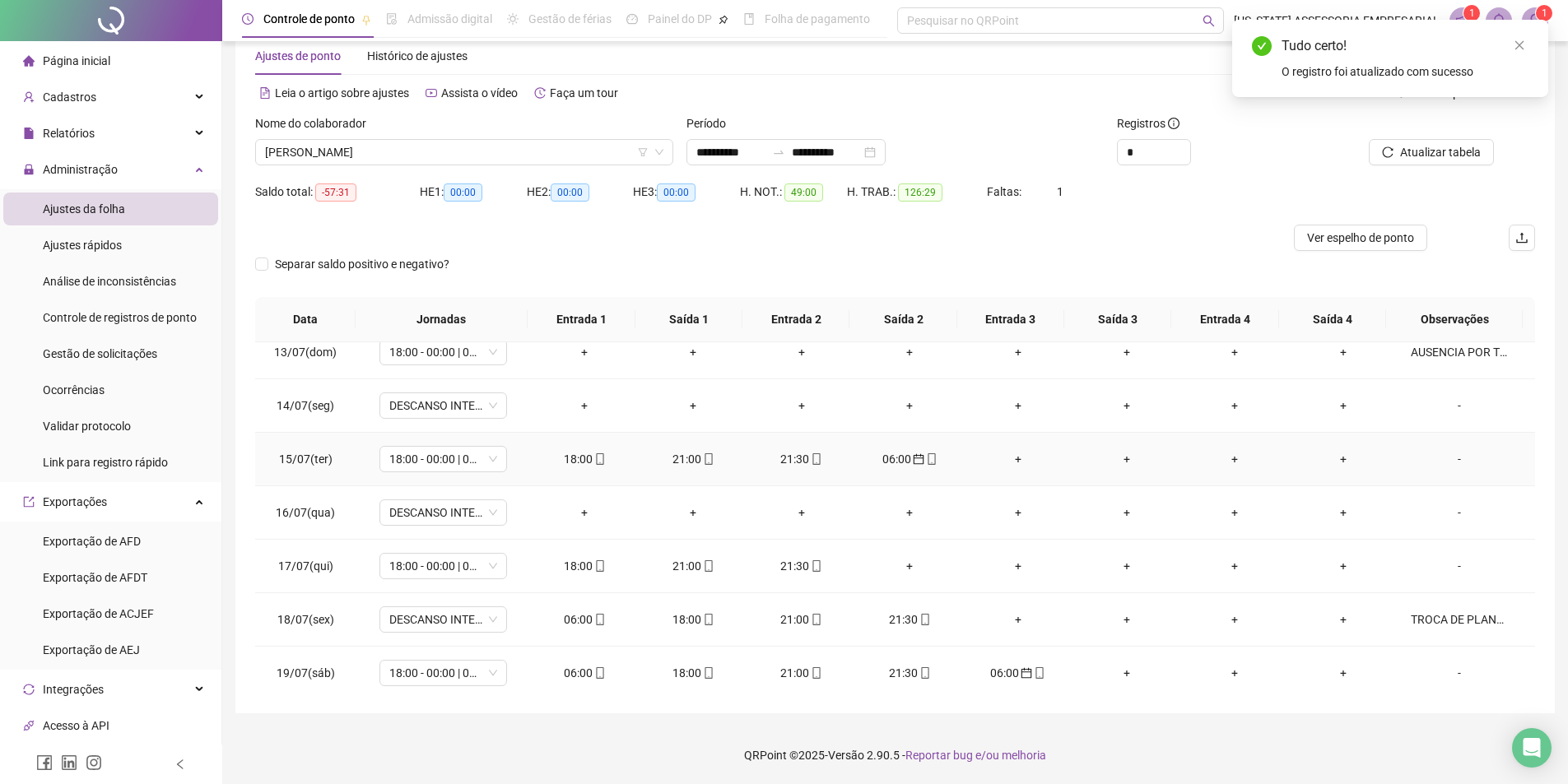
click at [892, 448] on td "06:00" at bounding box center [910, 460] width 109 height 54
click at [891, 457] on div "06:00" at bounding box center [910, 458] width 83 height 18
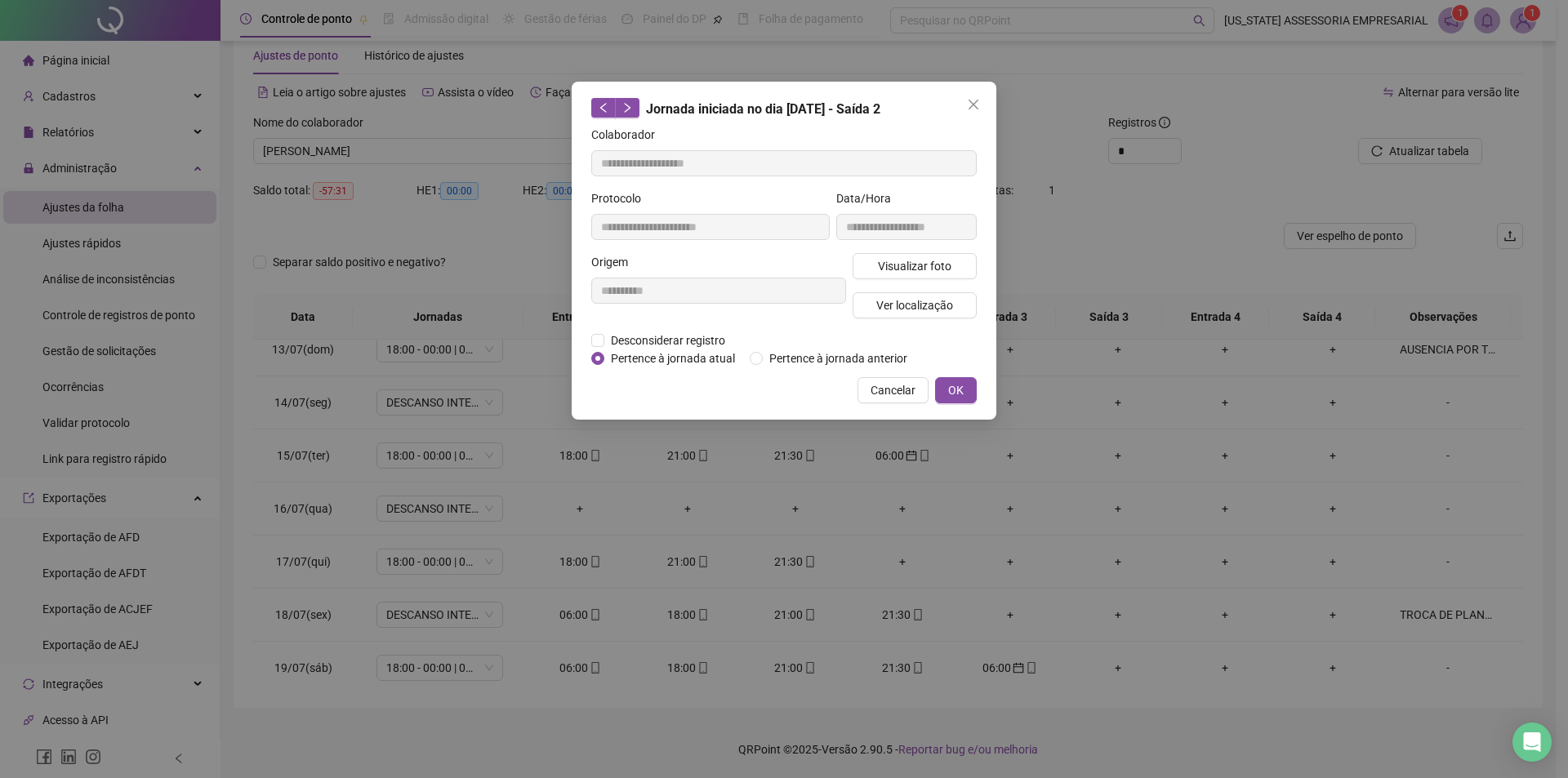
type input "**********"
click at [624, 368] on div "**********" at bounding box center [784, 251] width 425 height 338
click at [647, 350] on span "Pertence à jornada atual" at bounding box center [672, 358] width 137 height 18
click at [961, 382] on span "OK" at bounding box center [956, 390] width 16 height 18
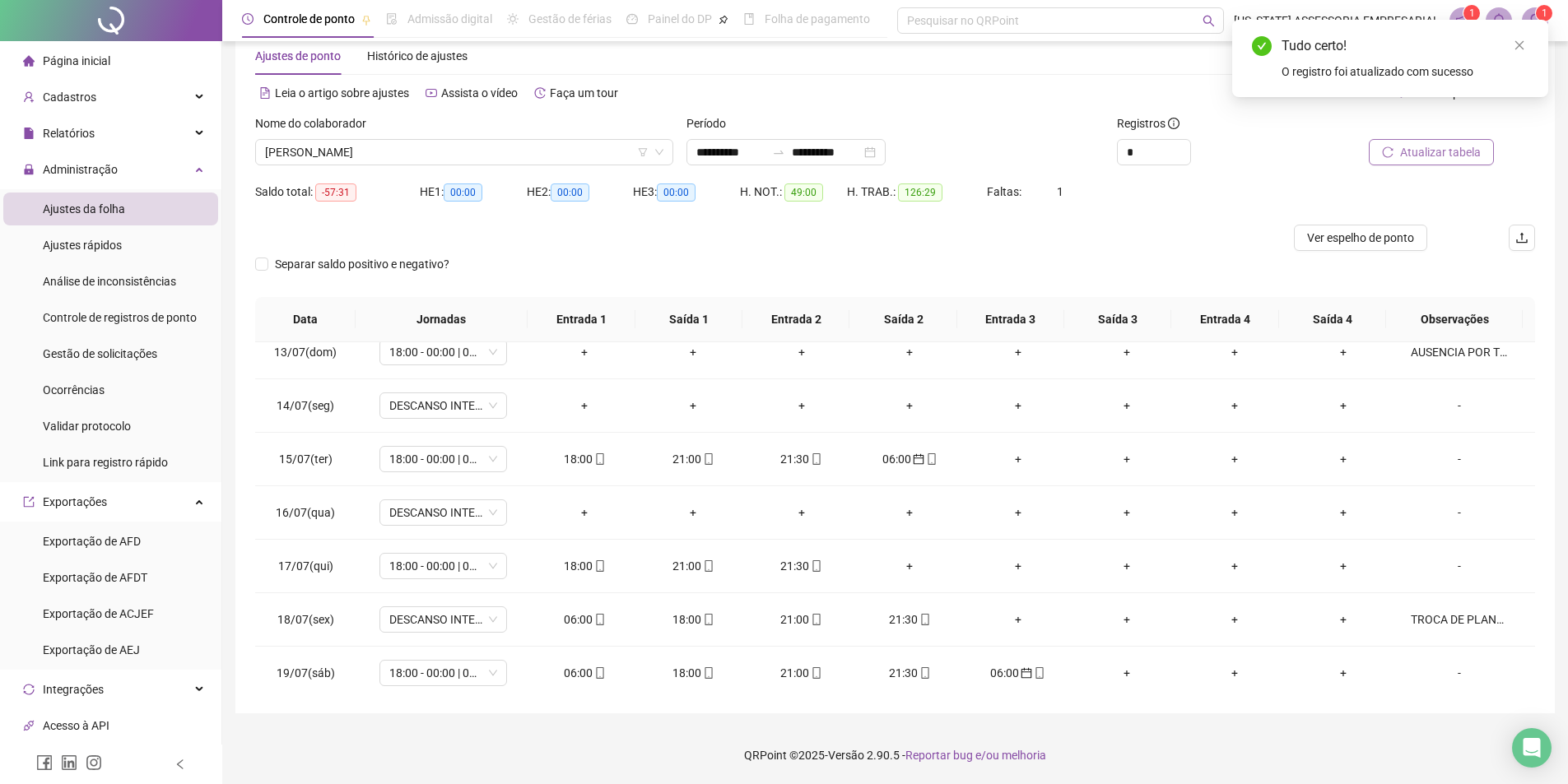
click at [1438, 162] on button "Atualizar tabela" at bounding box center [1431, 152] width 125 height 26
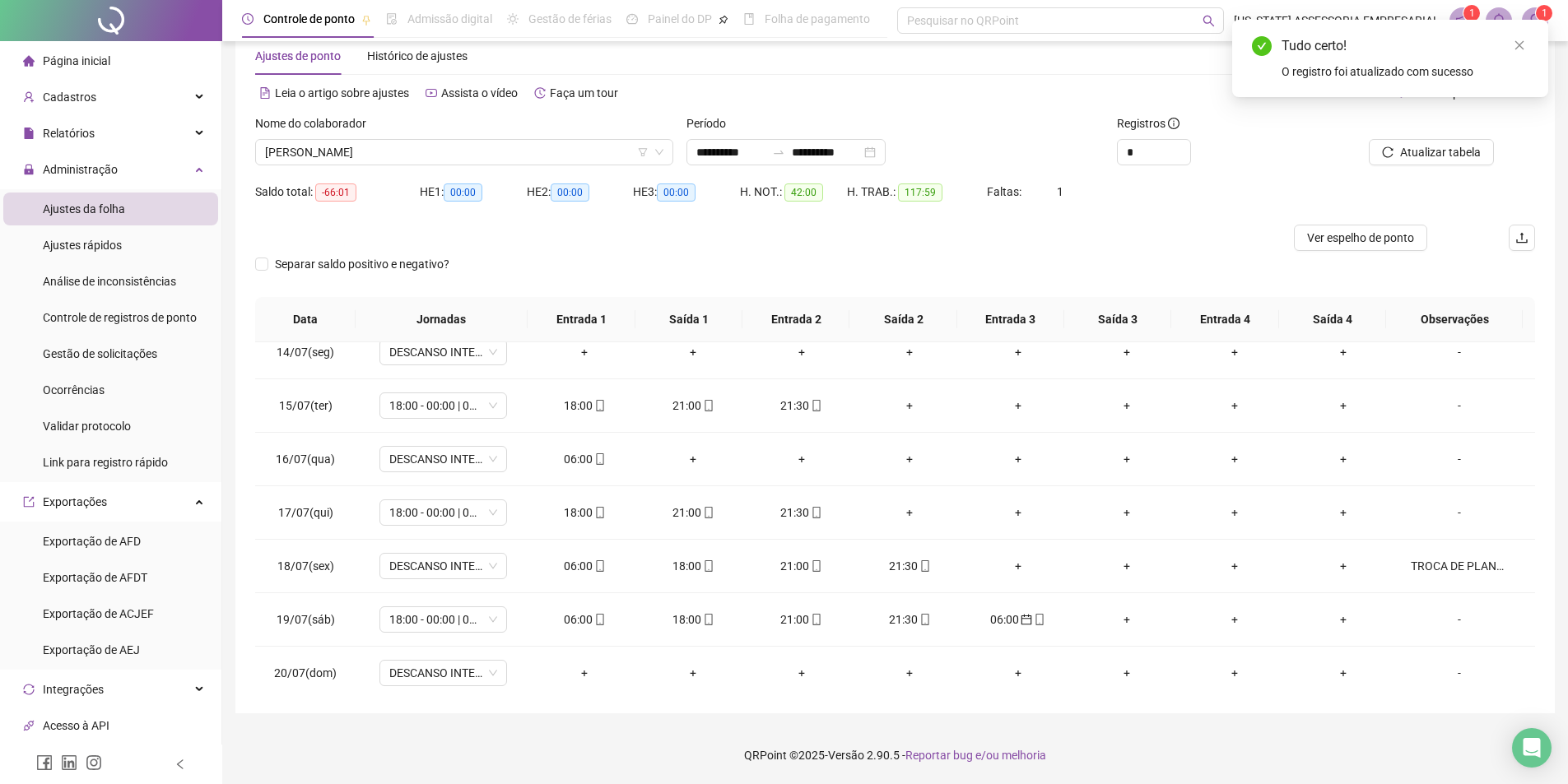
scroll to position [740, 0]
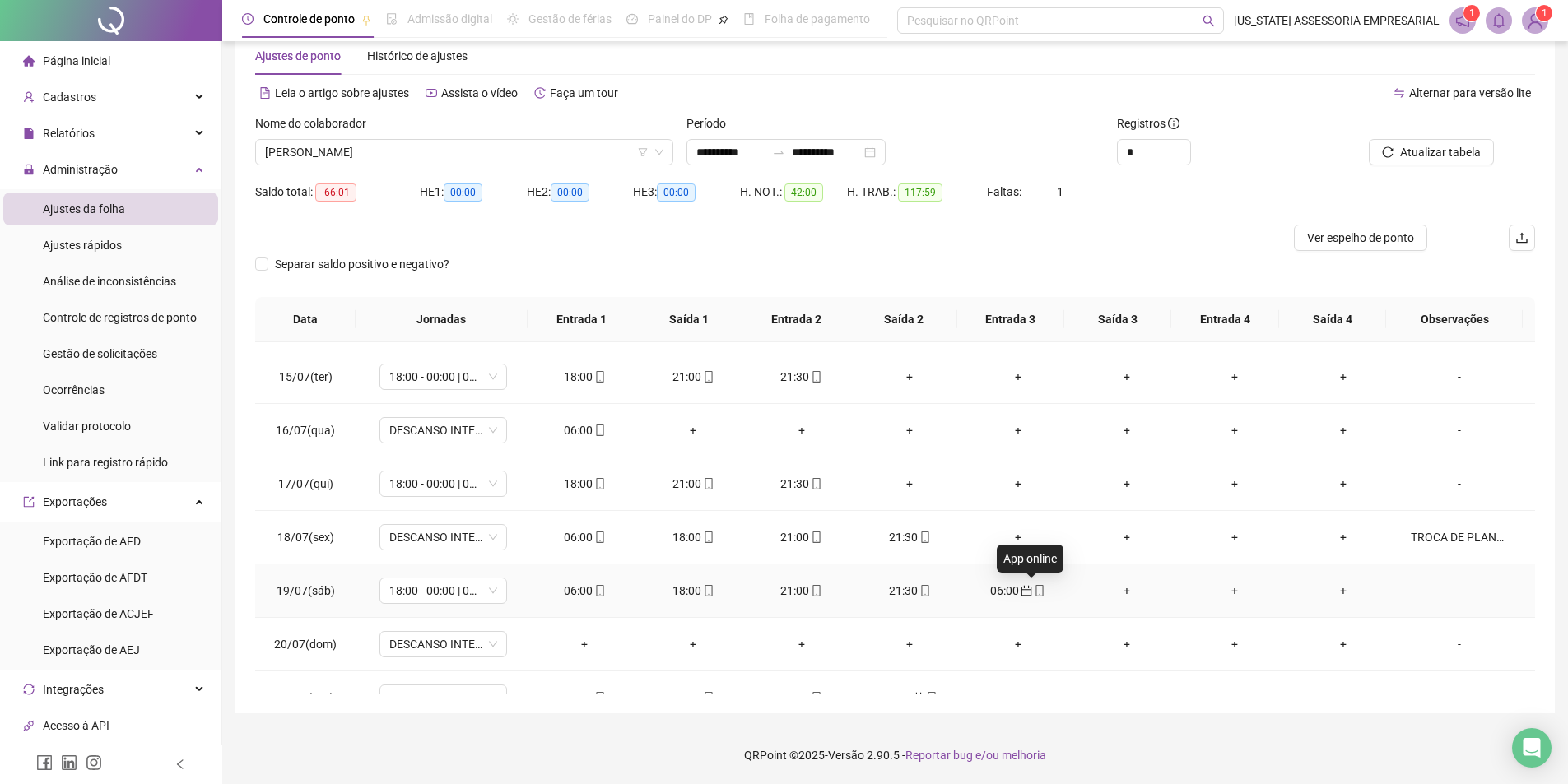
click at [1021, 591] on icon "calendar" at bounding box center [1026, 591] width 11 height 11
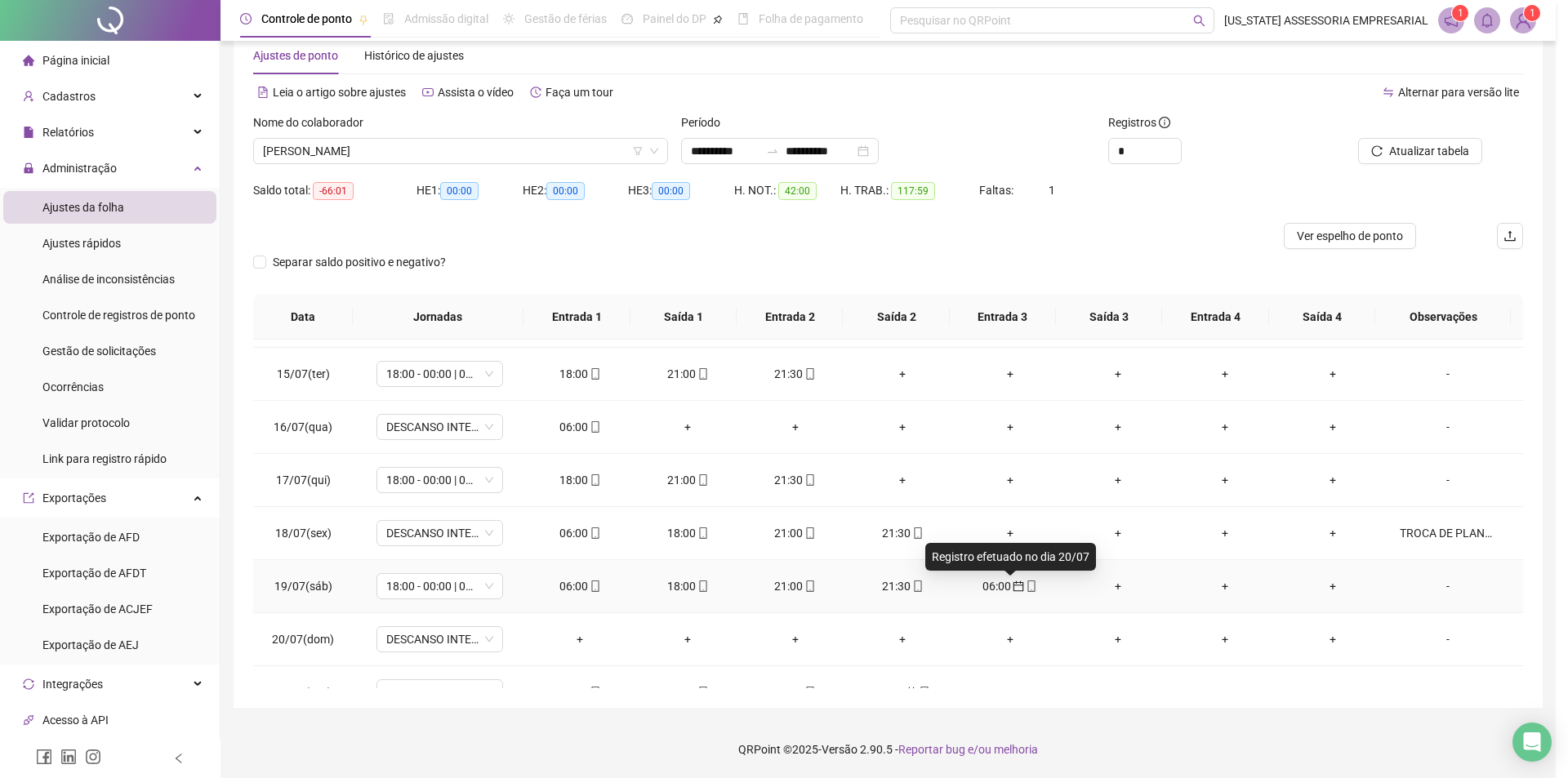
type input "**********"
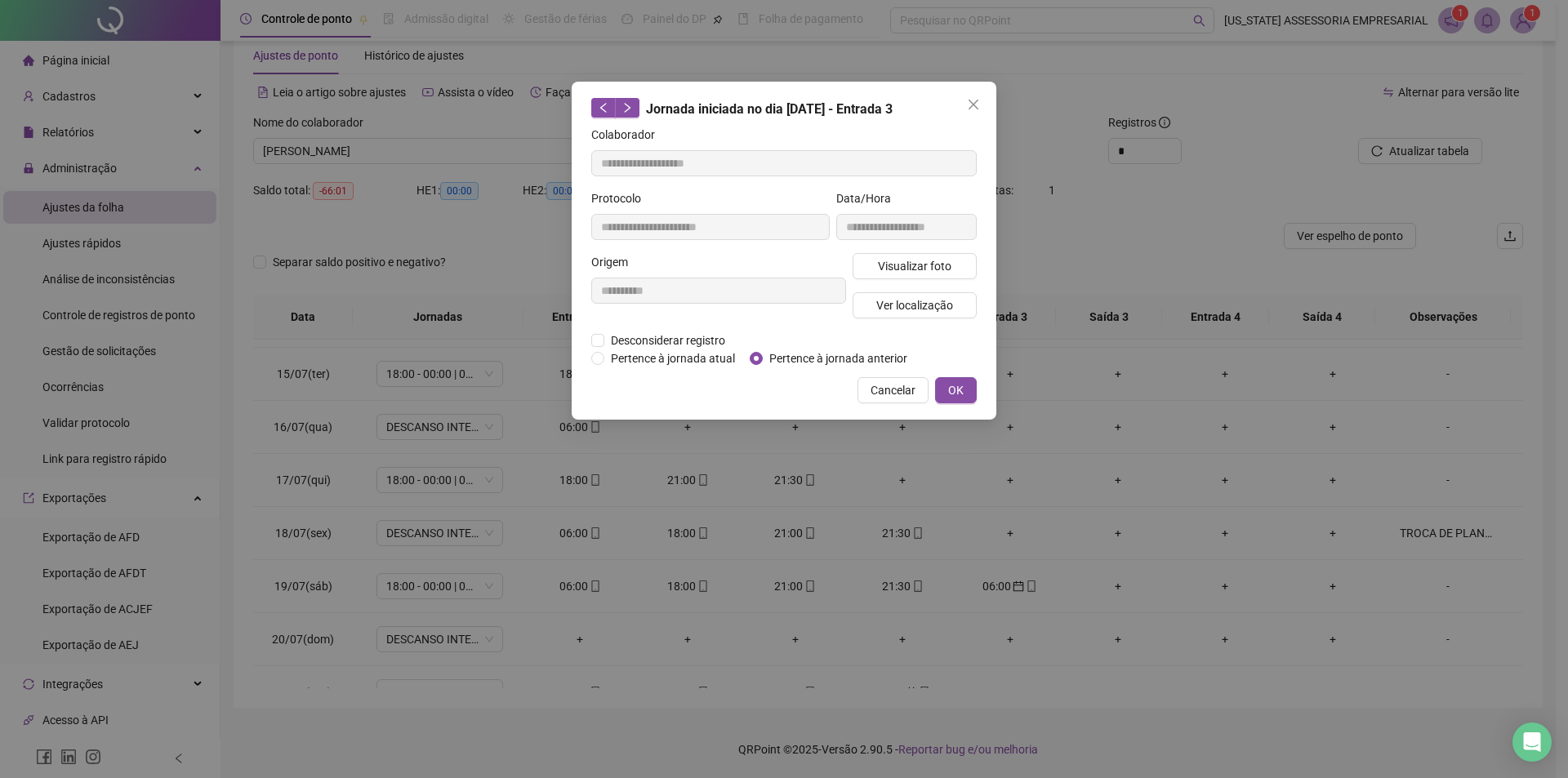
click at [664, 368] on div "**********" at bounding box center [784, 251] width 425 height 338
click at [658, 362] on span "Pertence à jornada atual" at bounding box center [672, 358] width 137 height 18
click at [956, 389] on span "OK" at bounding box center [956, 390] width 16 height 18
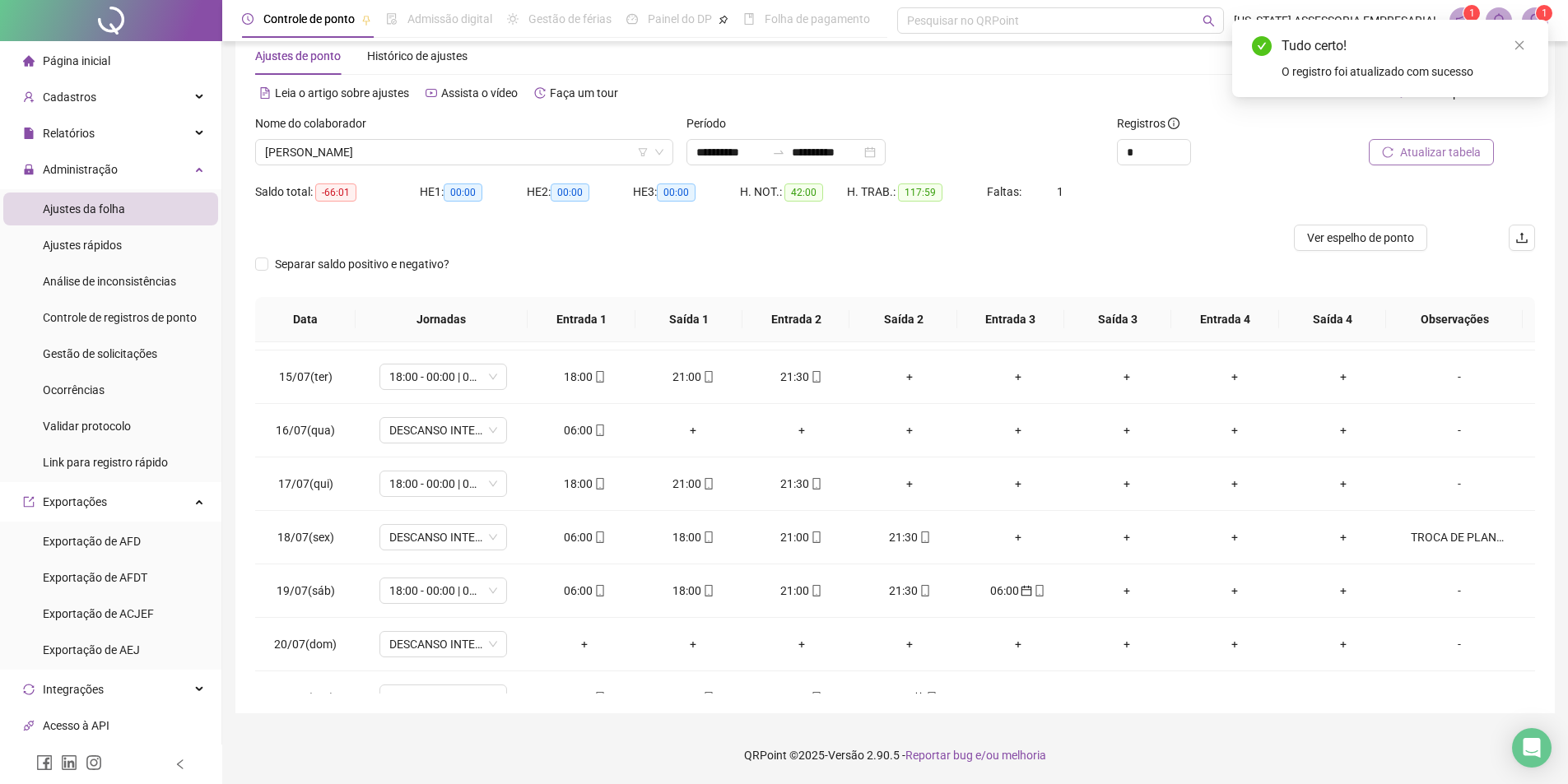
click at [1414, 162] on button "Atualizar tabela" at bounding box center [1431, 152] width 125 height 26
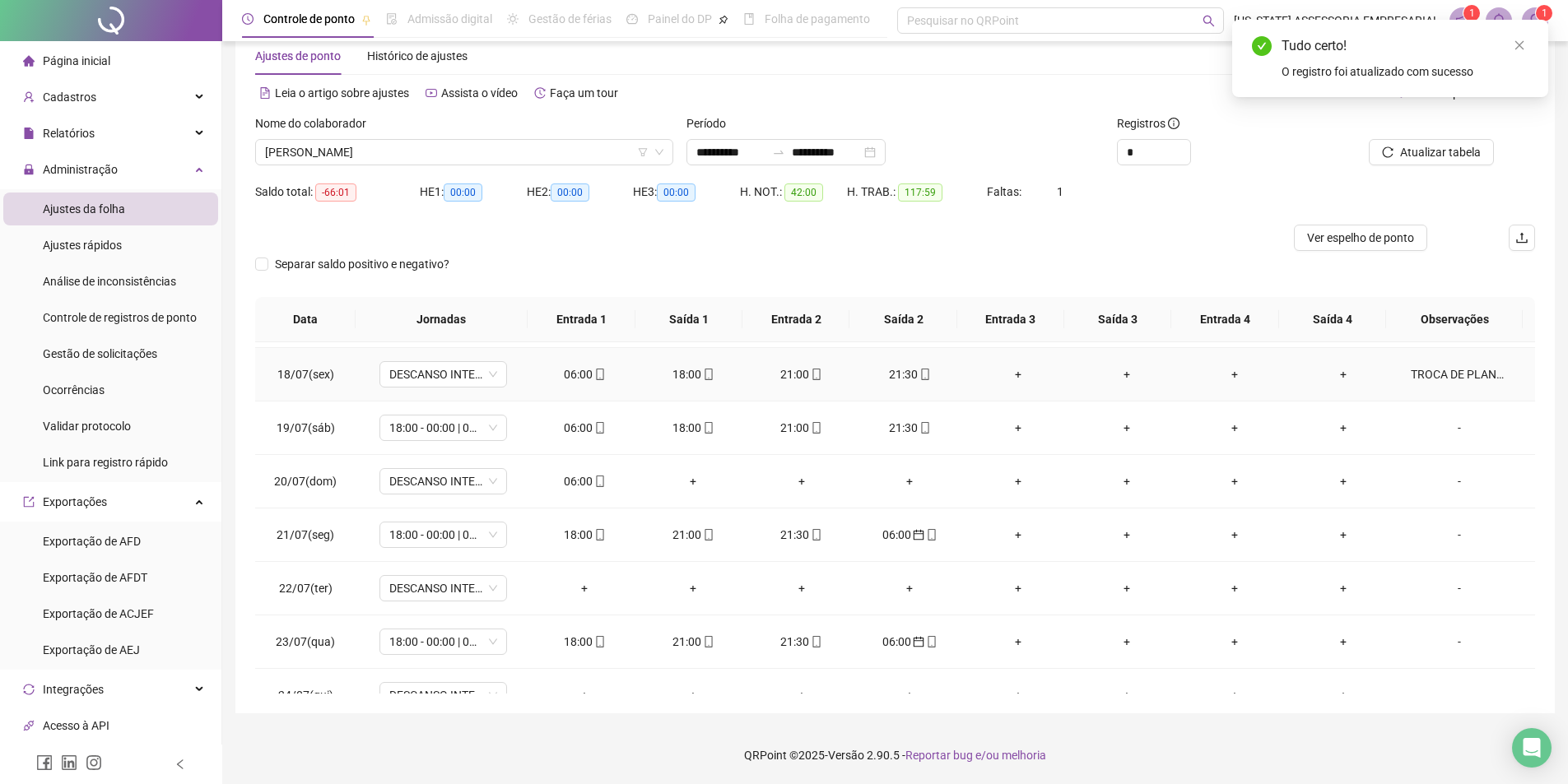
scroll to position [905, 0]
click at [903, 539] on div "06:00" at bounding box center [910, 532] width 83 height 18
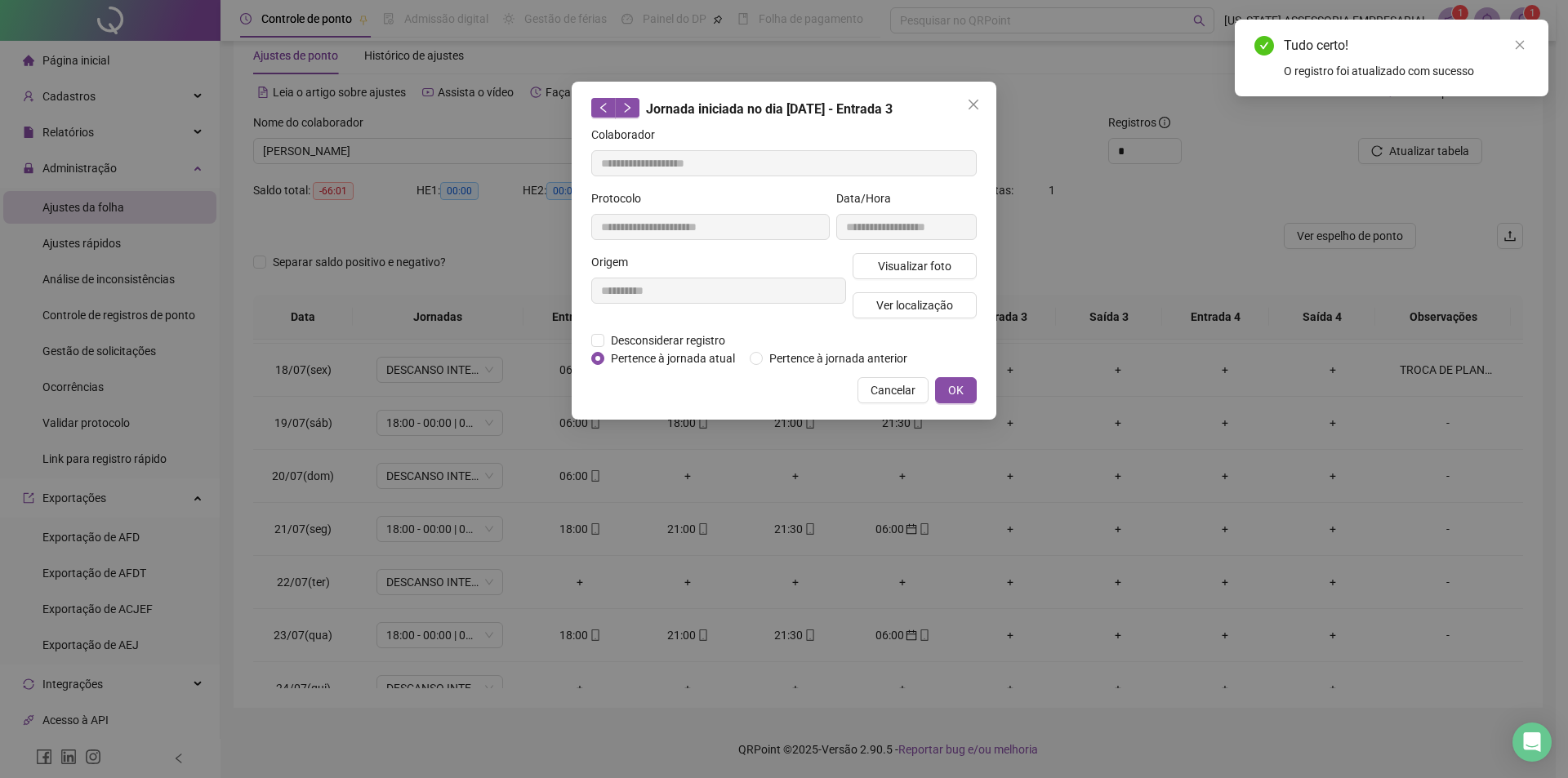
type input "**********"
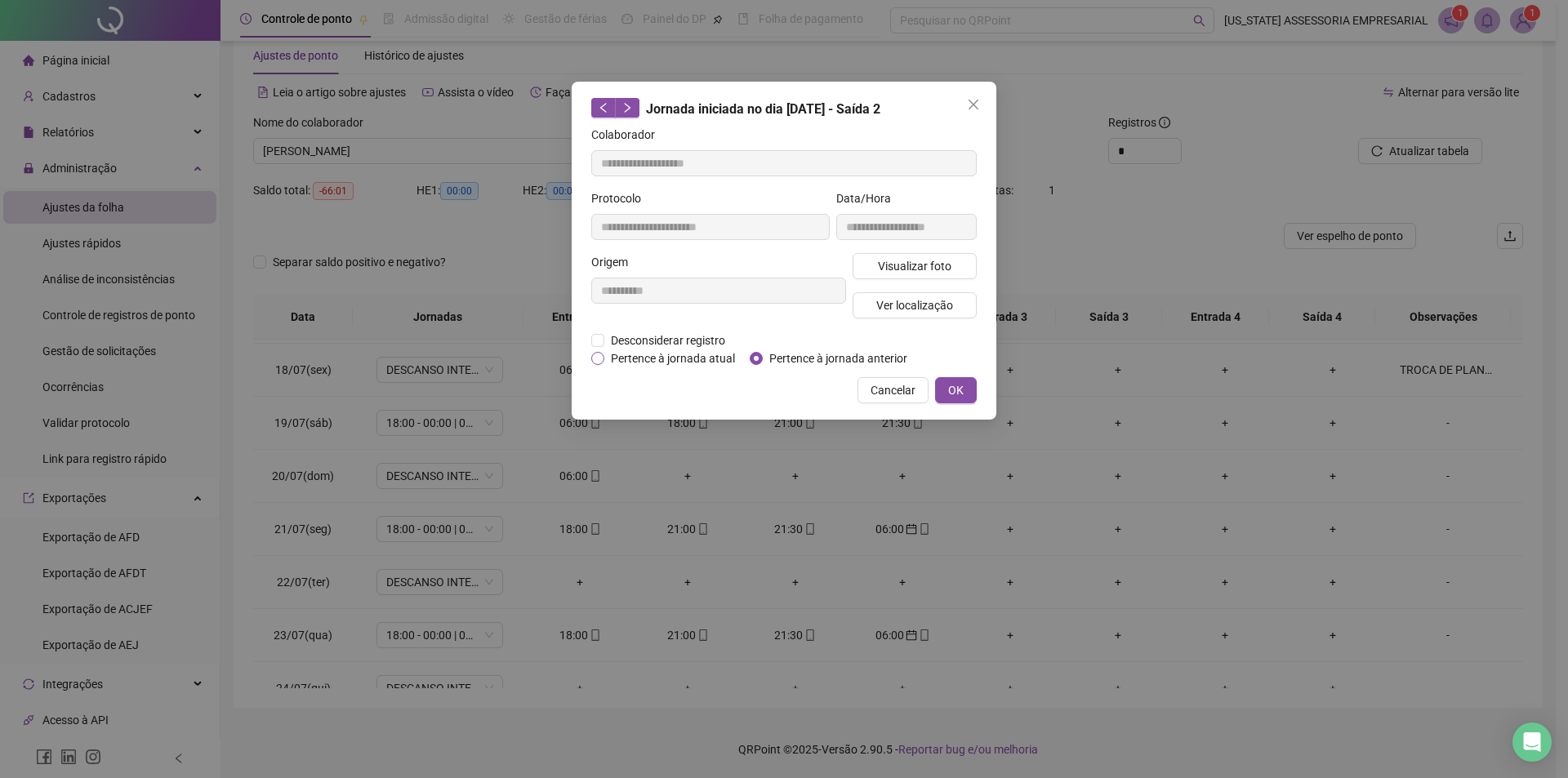
click at [622, 356] on span "Pertence à jornada atual" at bounding box center [672, 358] width 137 height 18
click at [960, 390] on span "OK" at bounding box center [956, 390] width 16 height 18
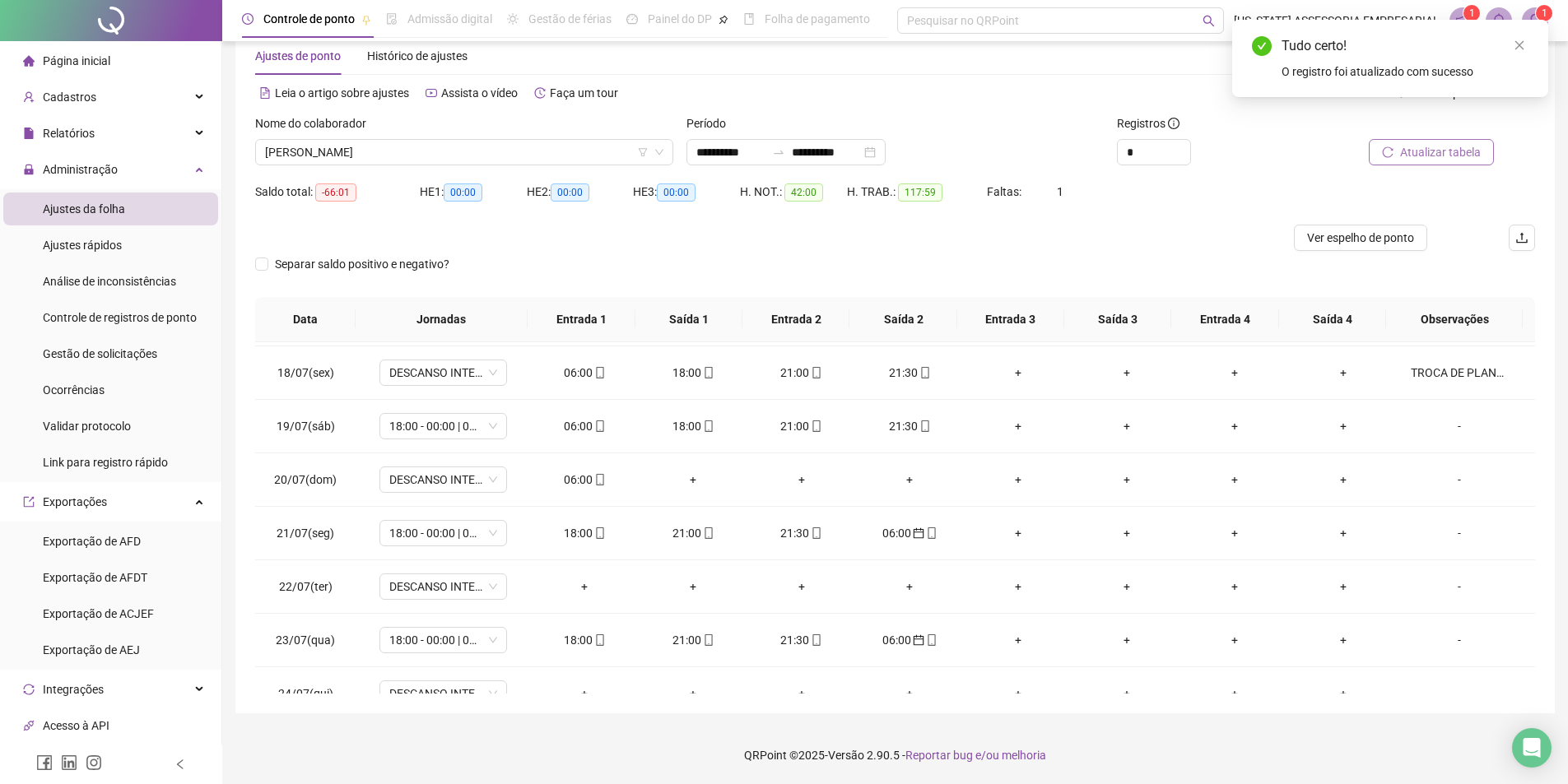
click at [1446, 163] on button "Atualizar tabela" at bounding box center [1431, 152] width 125 height 26
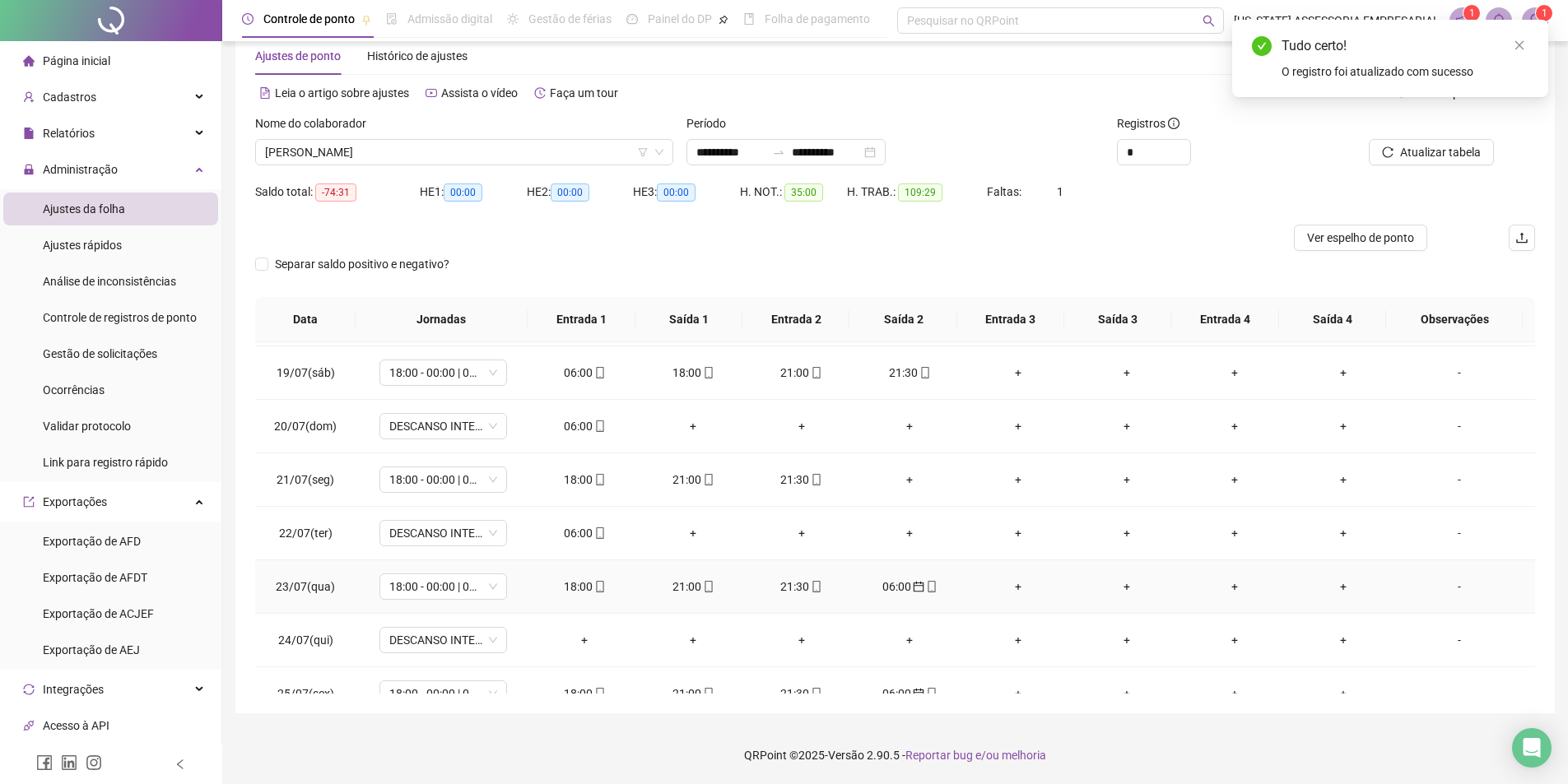
scroll to position [1069, 0]
click at [898, 478] on div "06:00" at bounding box center [910, 475] width 83 height 18
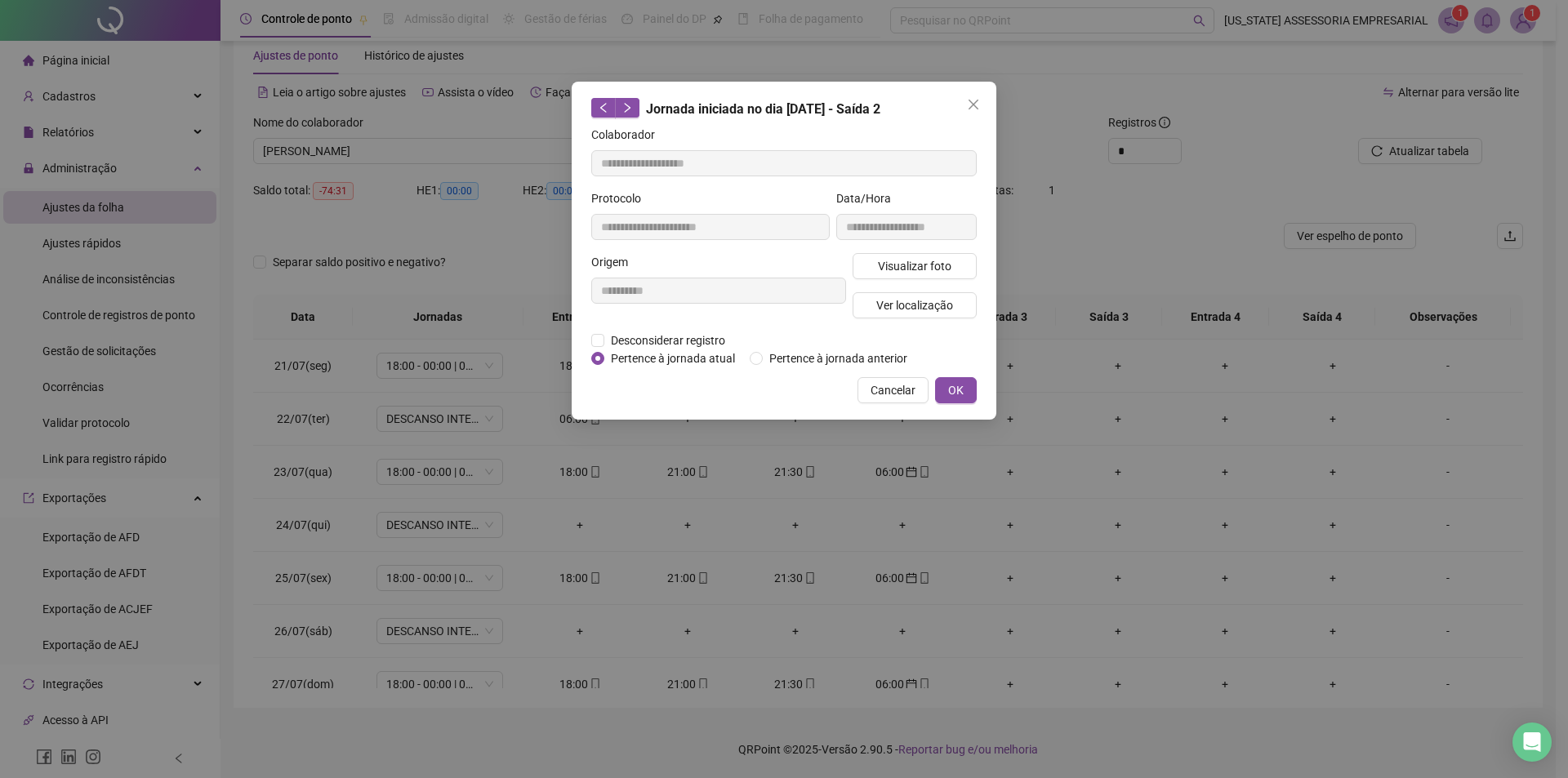
type input "**********"
click at [944, 389] on button "OK" at bounding box center [956, 390] width 42 height 26
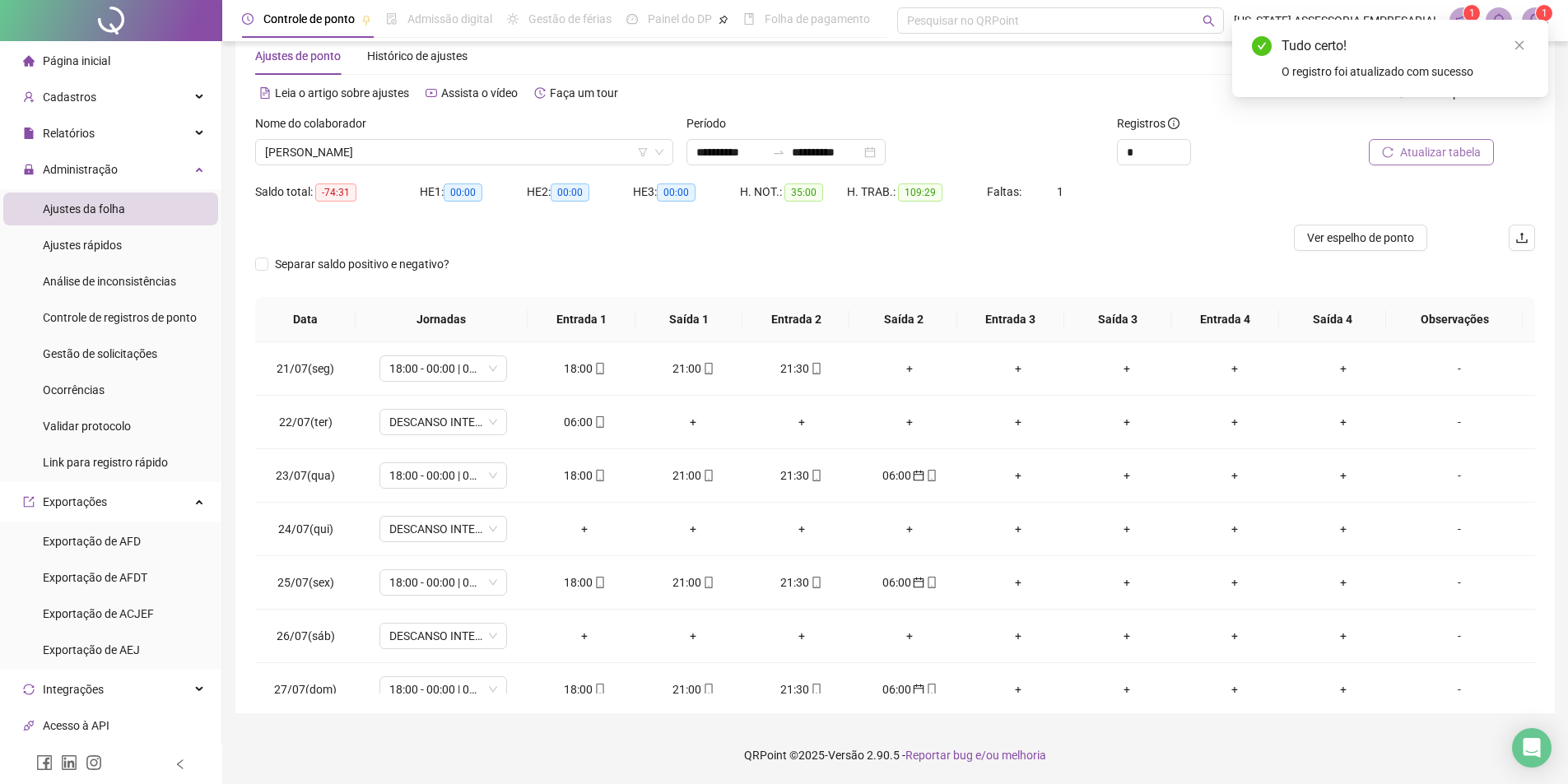
click at [1458, 151] on span "Atualizar tabela" at bounding box center [1440, 151] width 81 height 18
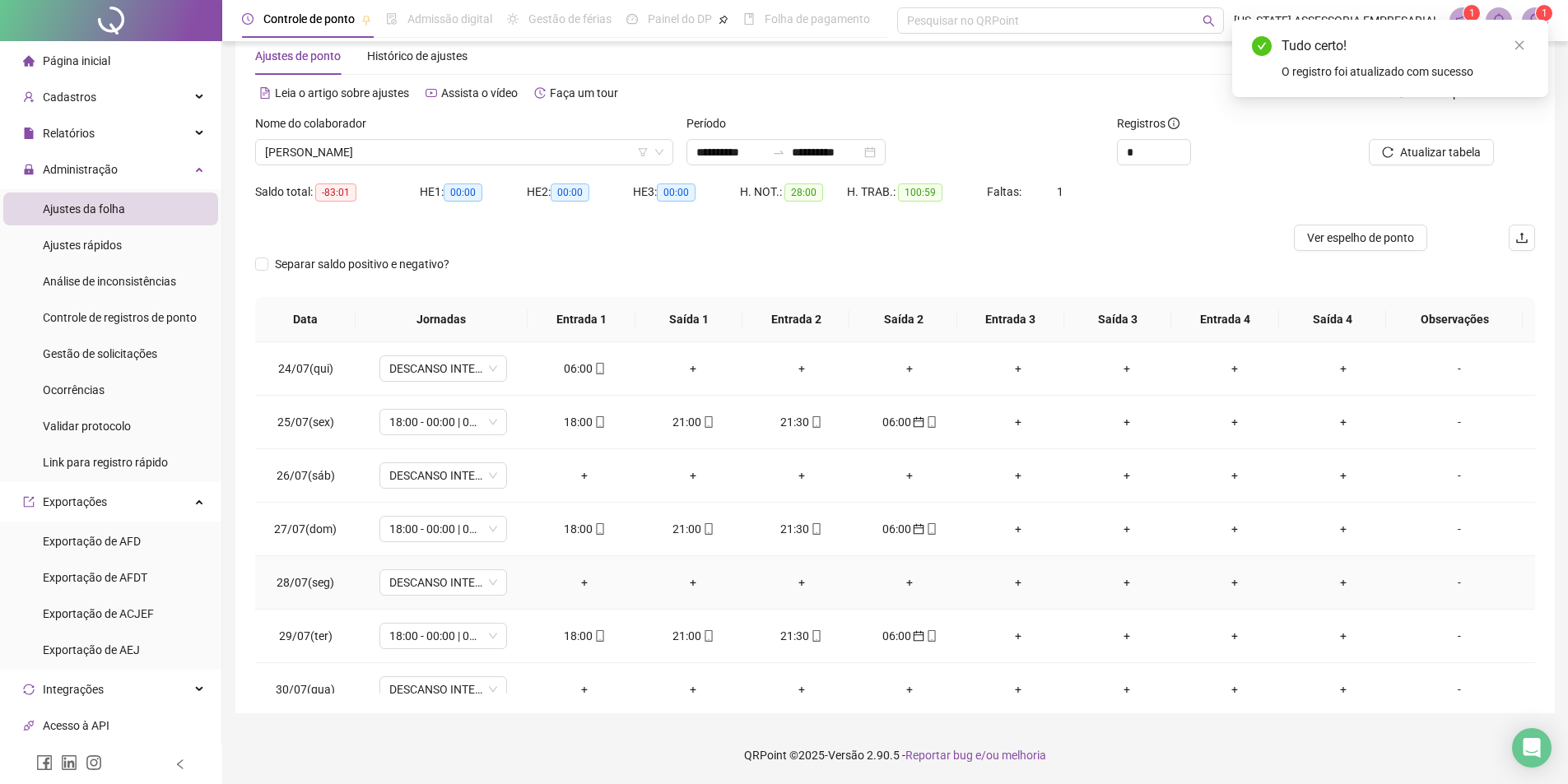
scroll to position [1234, 0]
click at [915, 412] on icon "calendar" at bounding box center [918, 418] width 11 height 11
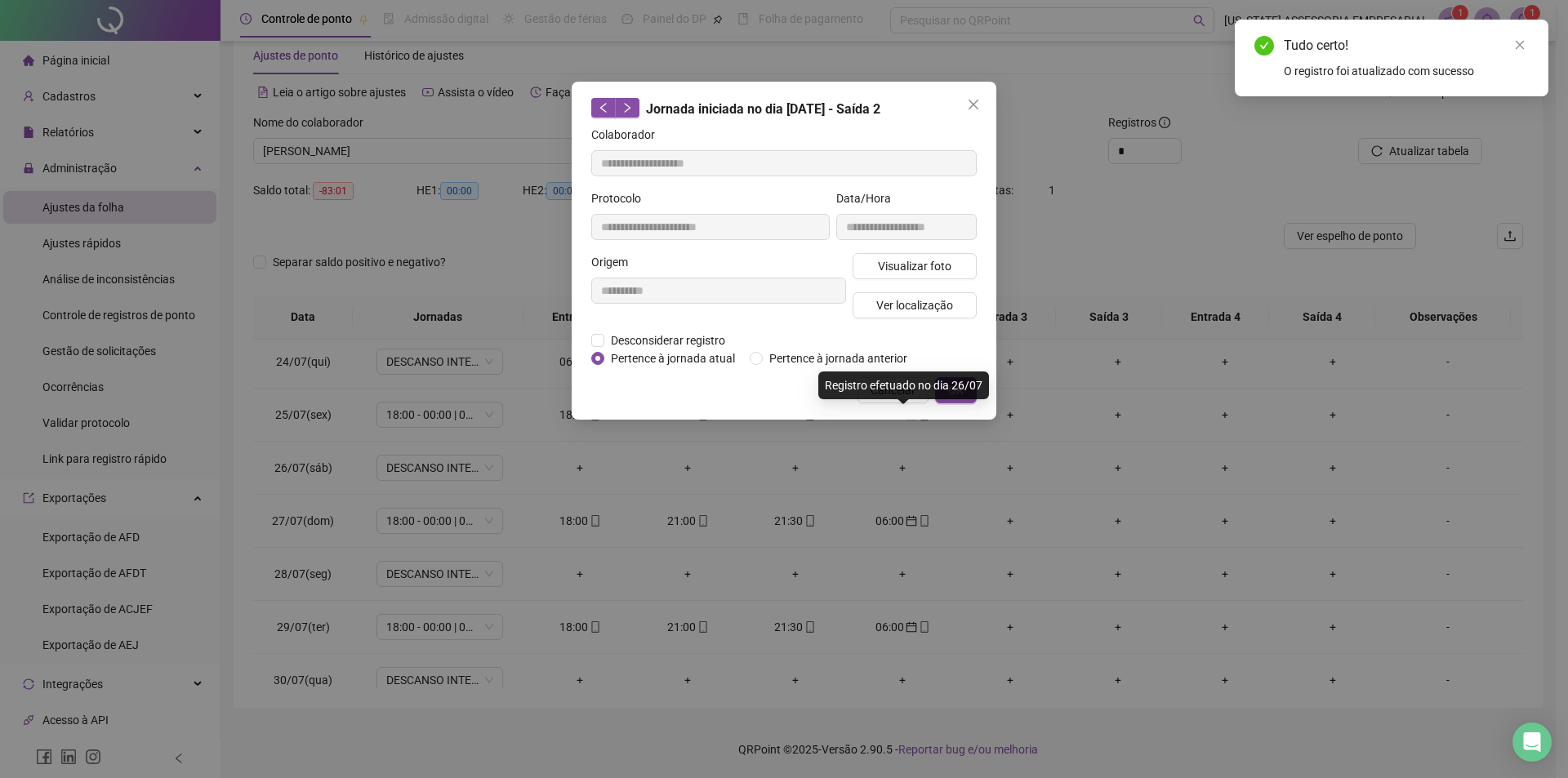
type input "**********"
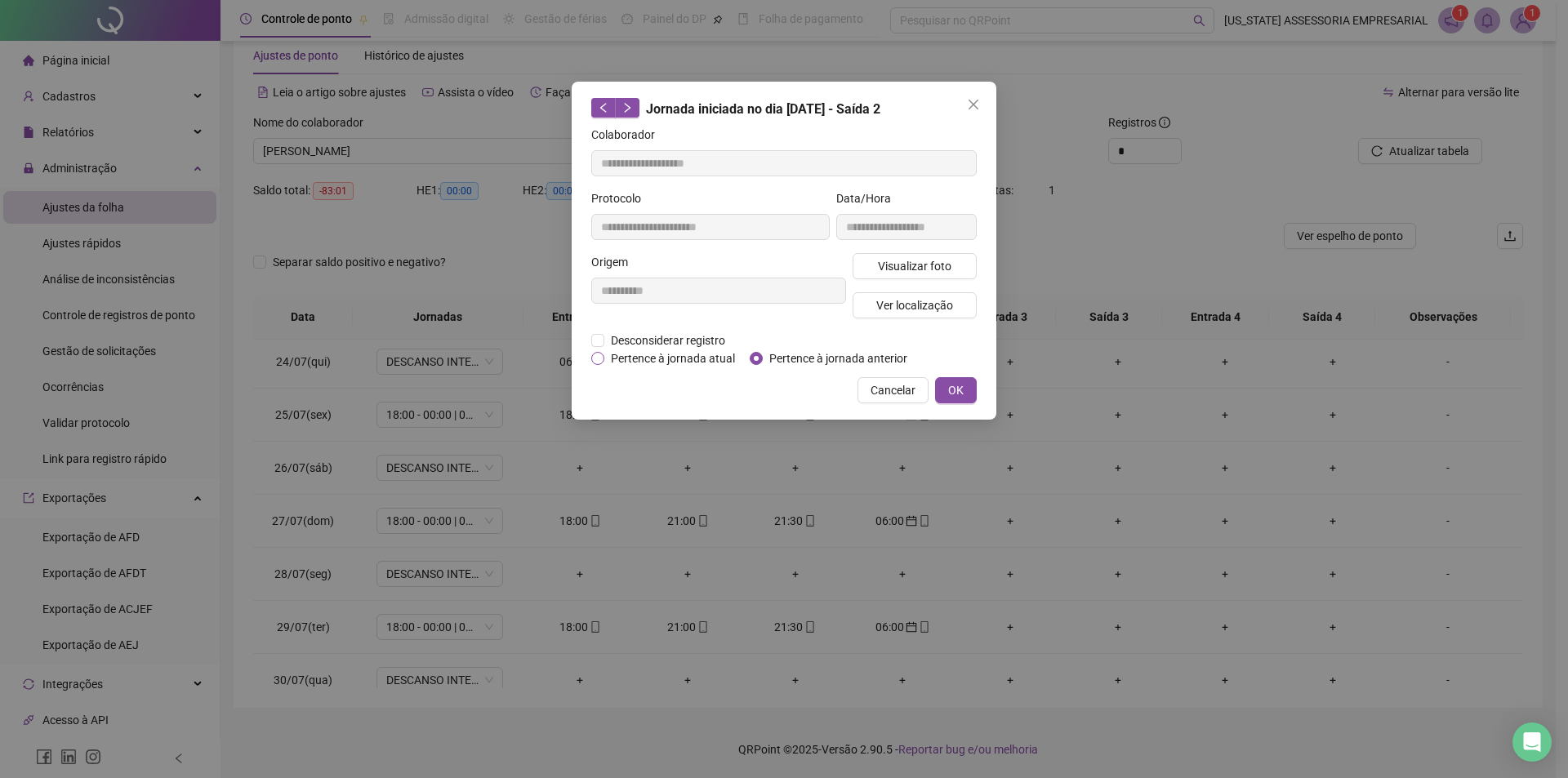
click at [625, 356] on span "Pertence à jornada atual" at bounding box center [672, 358] width 137 height 18
click at [963, 384] on span "OK" at bounding box center [956, 390] width 16 height 18
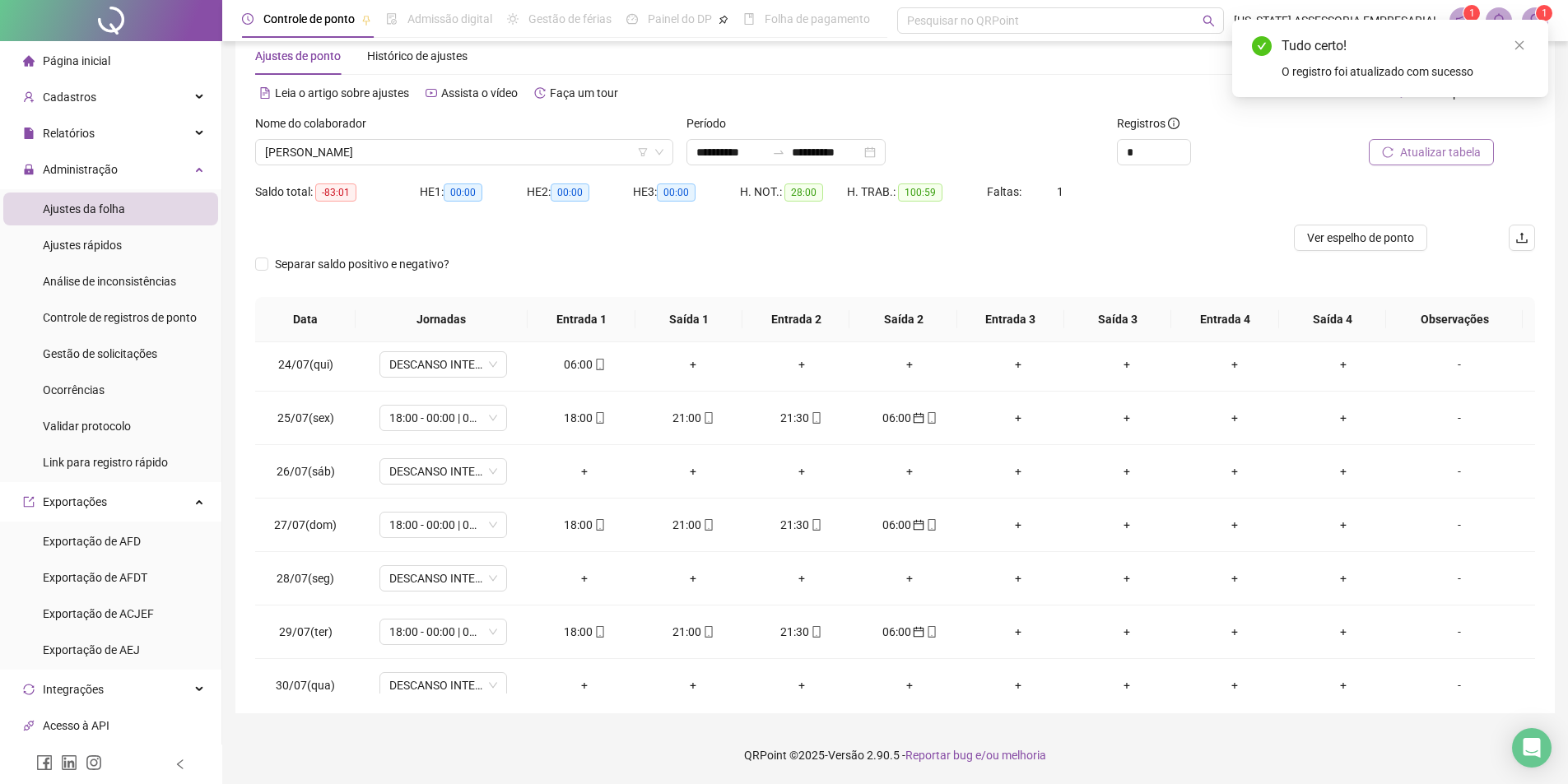
click at [1393, 152] on icon "reload" at bounding box center [1388, 152] width 11 height 11
click at [916, 525] on icon "calendar" at bounding box center [919, 526] width 11 height 11
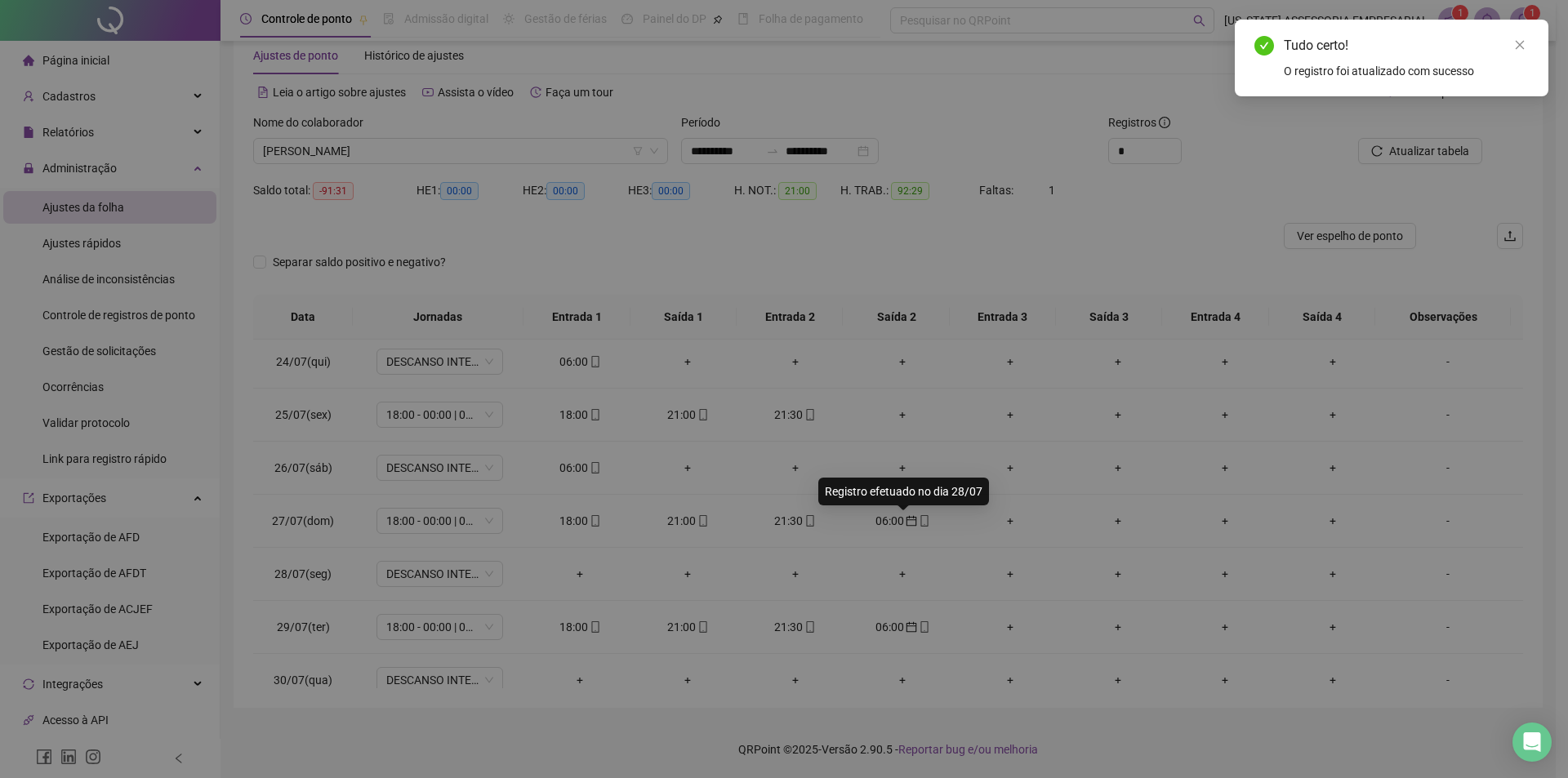
type input "**********"
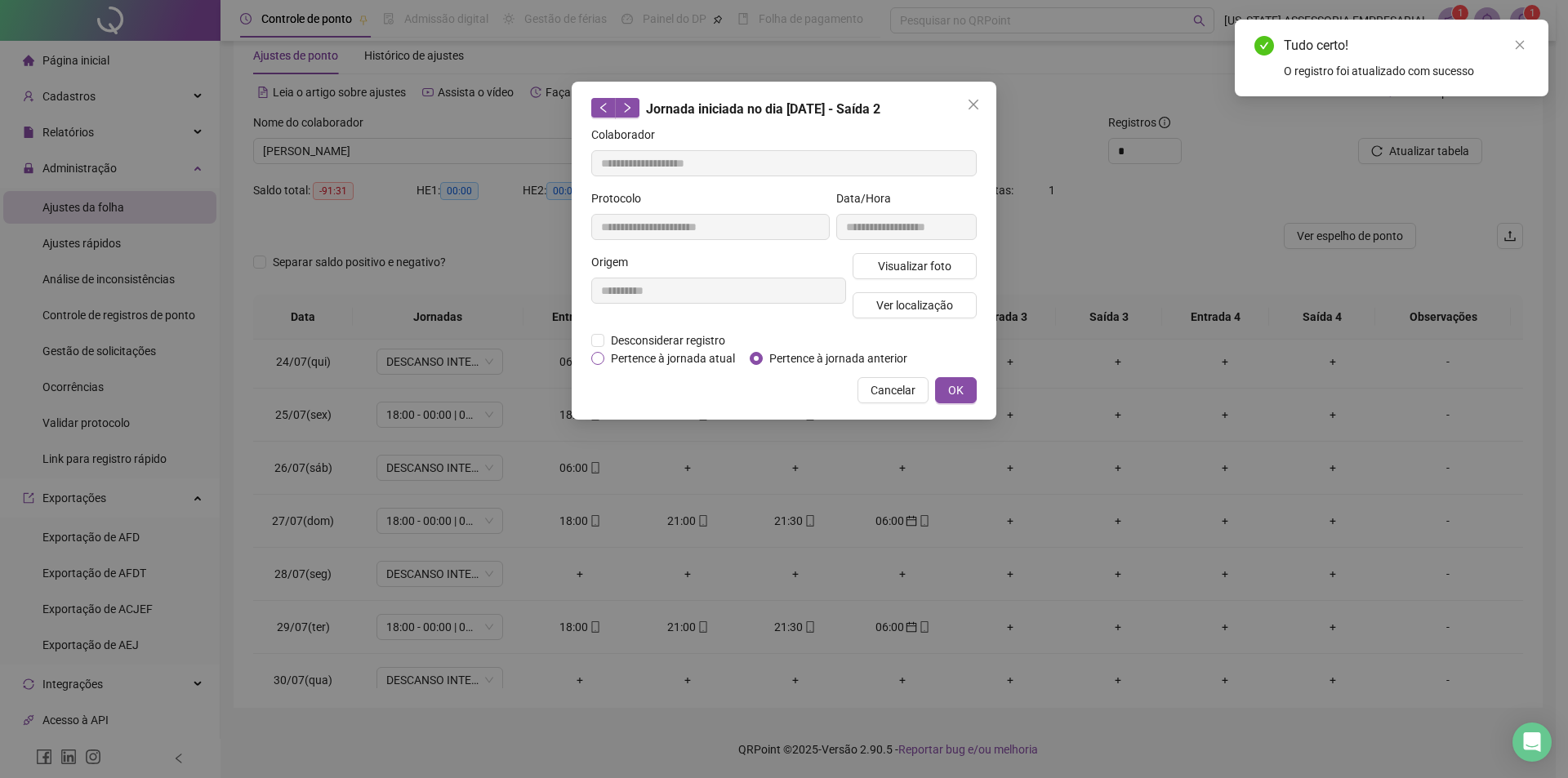
click at [659, 360] on span "Pertence à jornada atual" at bounding box center [672, 358] width 137 height 18
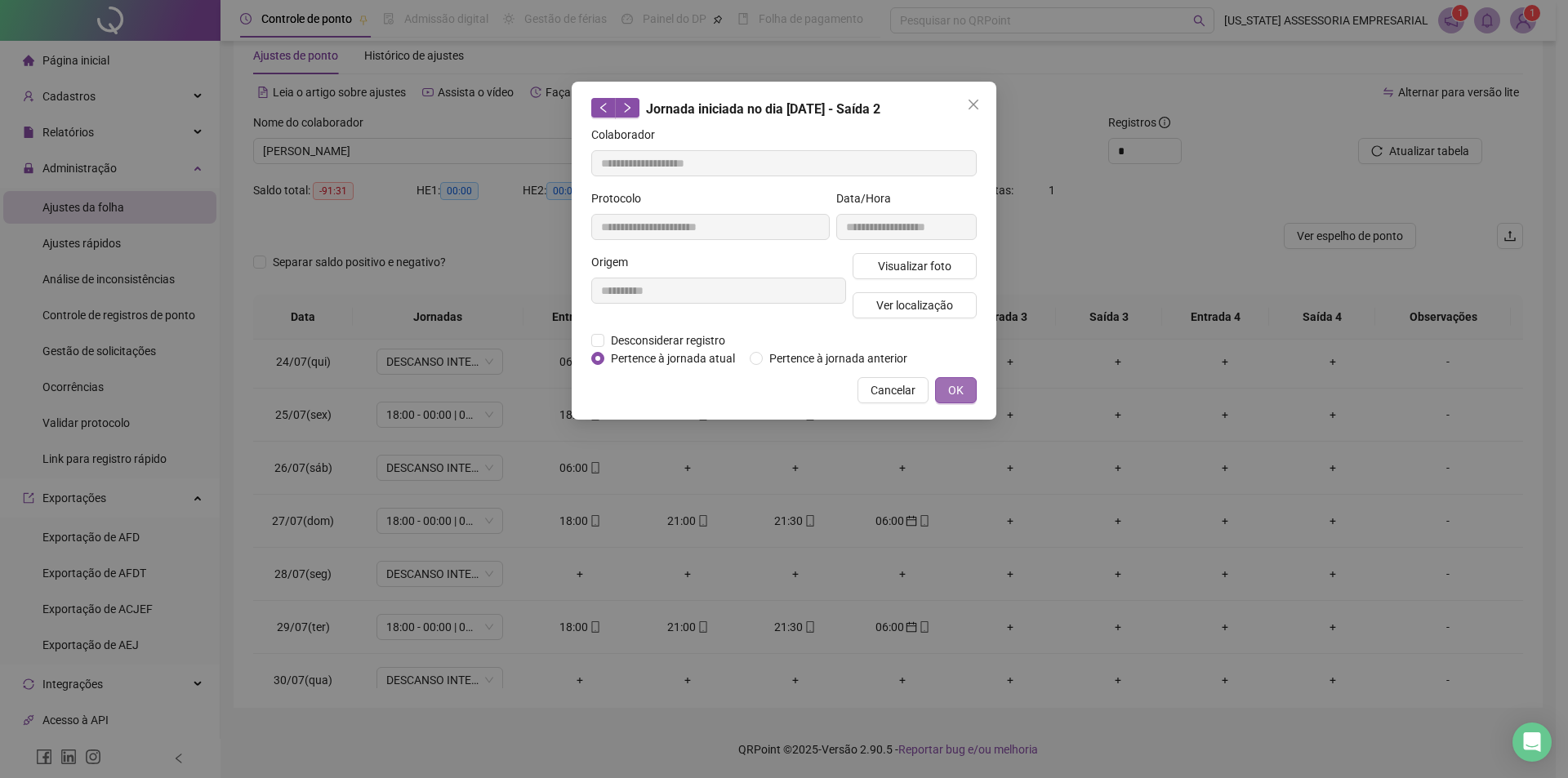
click at [946, 389] on button "OK" at bounding box center [956, 390] width 42 height 26
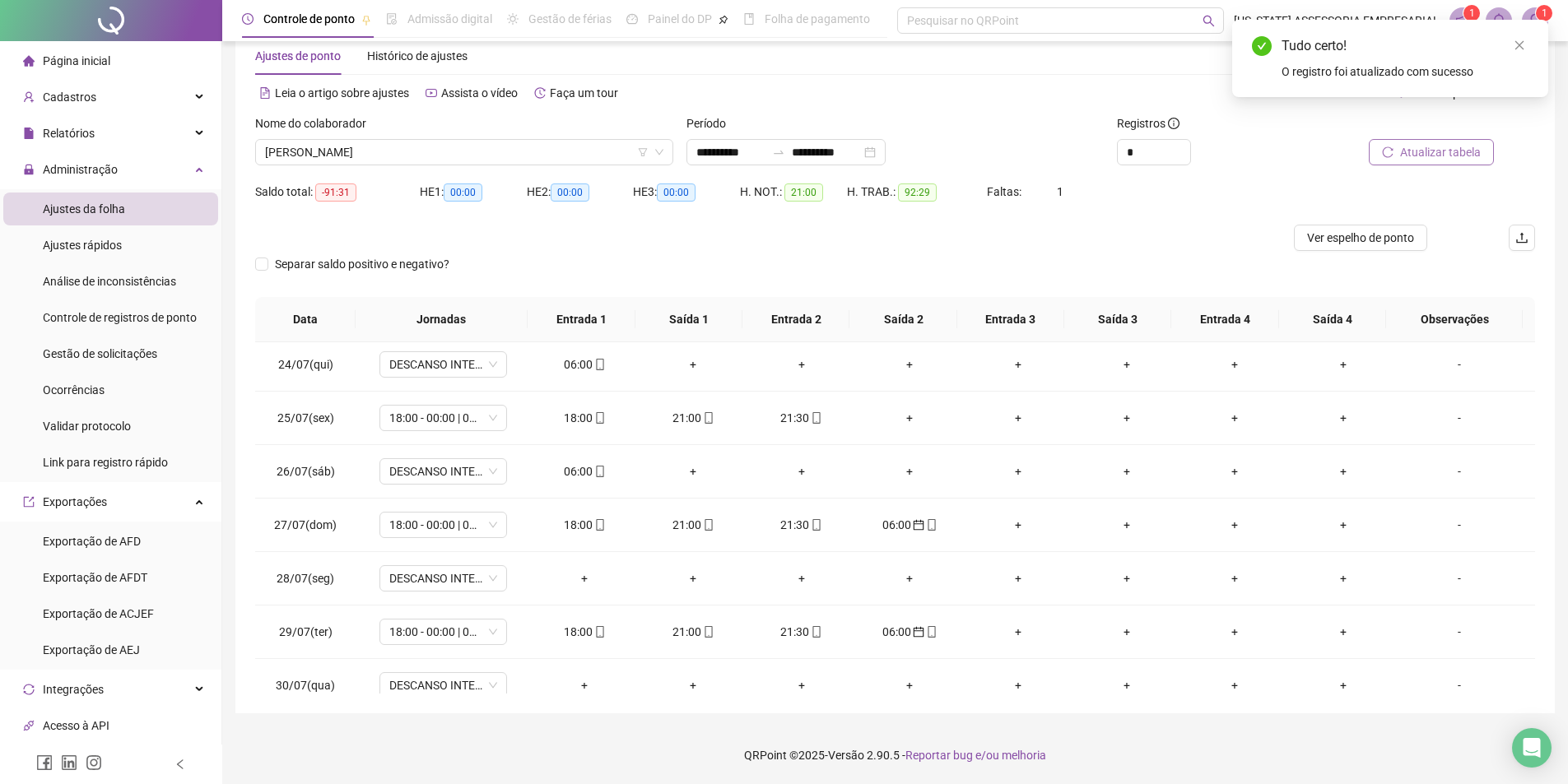
click at [1472, 153] on span "Atualizar tabela" at bounding box center [1440, 151] width 81 height 18
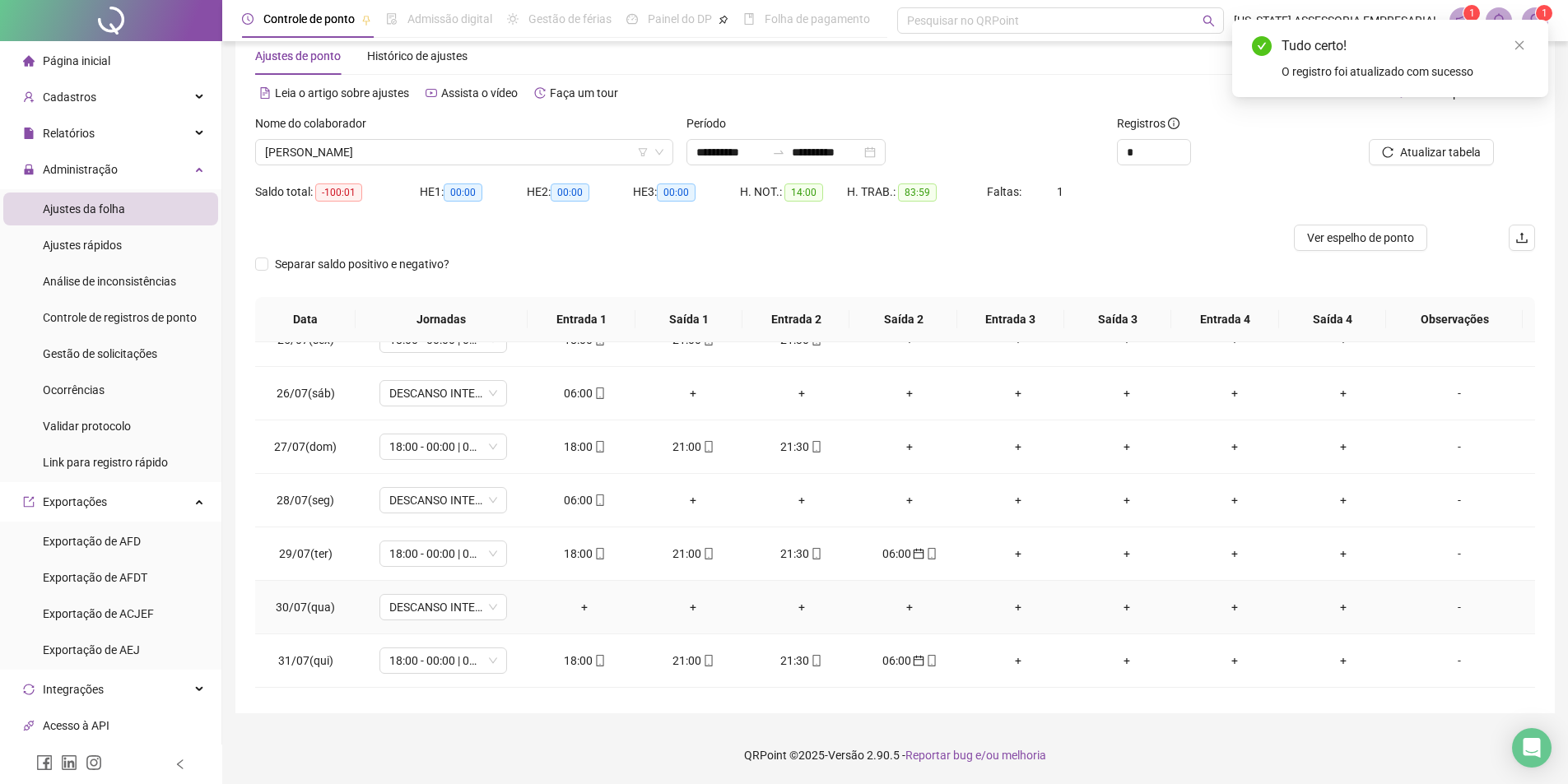
scroll to position [1316, 0]
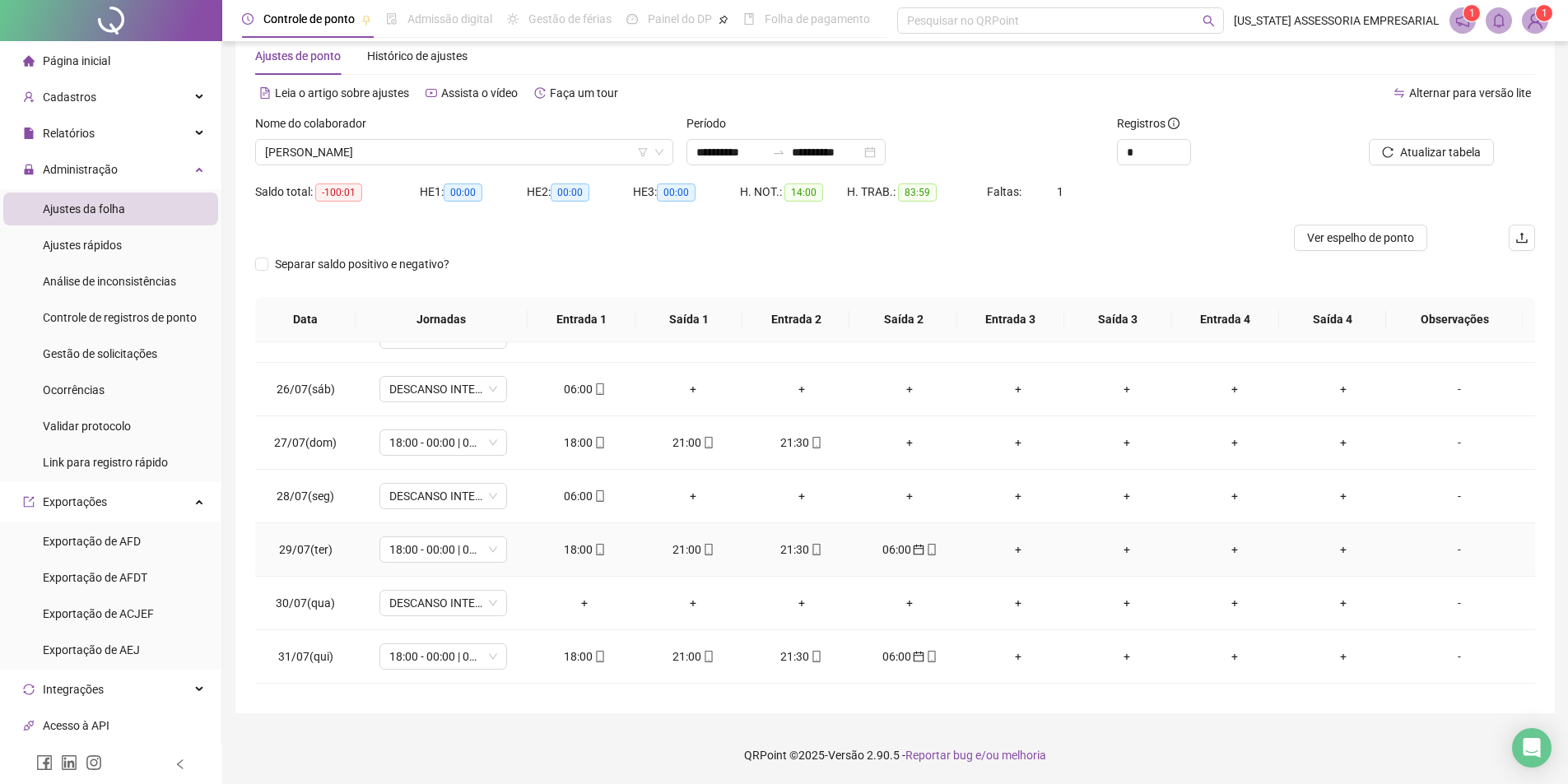
click at [883, 540] on td "06:00" at bounding box center [910, 550] width 109 height 54
click at [883, 550] on div "06:00" at bounding box center [910, 549] width 83 height 18
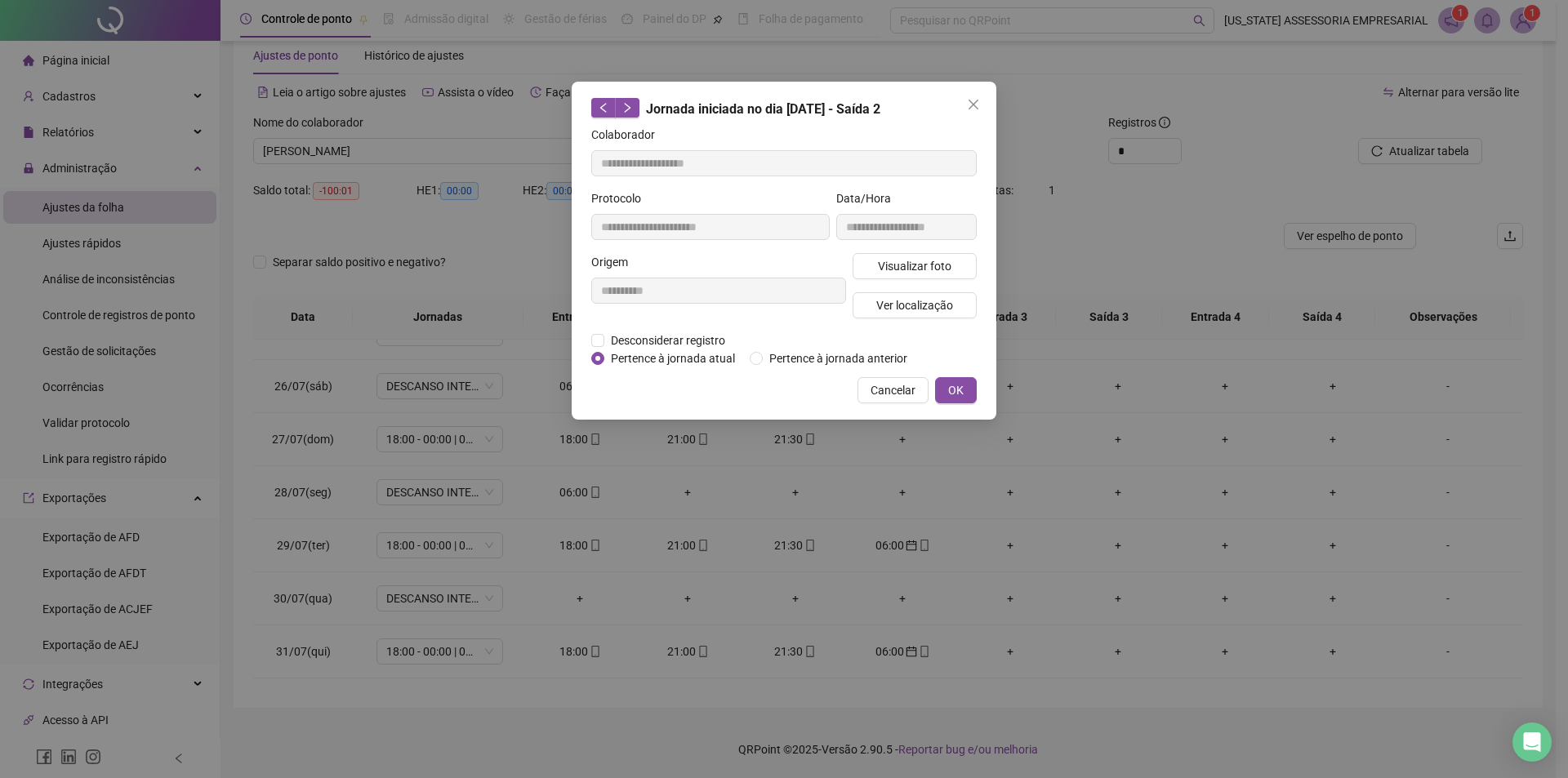
type input "**********"
click at [668, 356] on span "Pertence à jornada atual" at bounding box center [672, 358] width 137 height 18
click at [961, 388] on span "OK" at bounding box center [956, 390] width 16 height 18
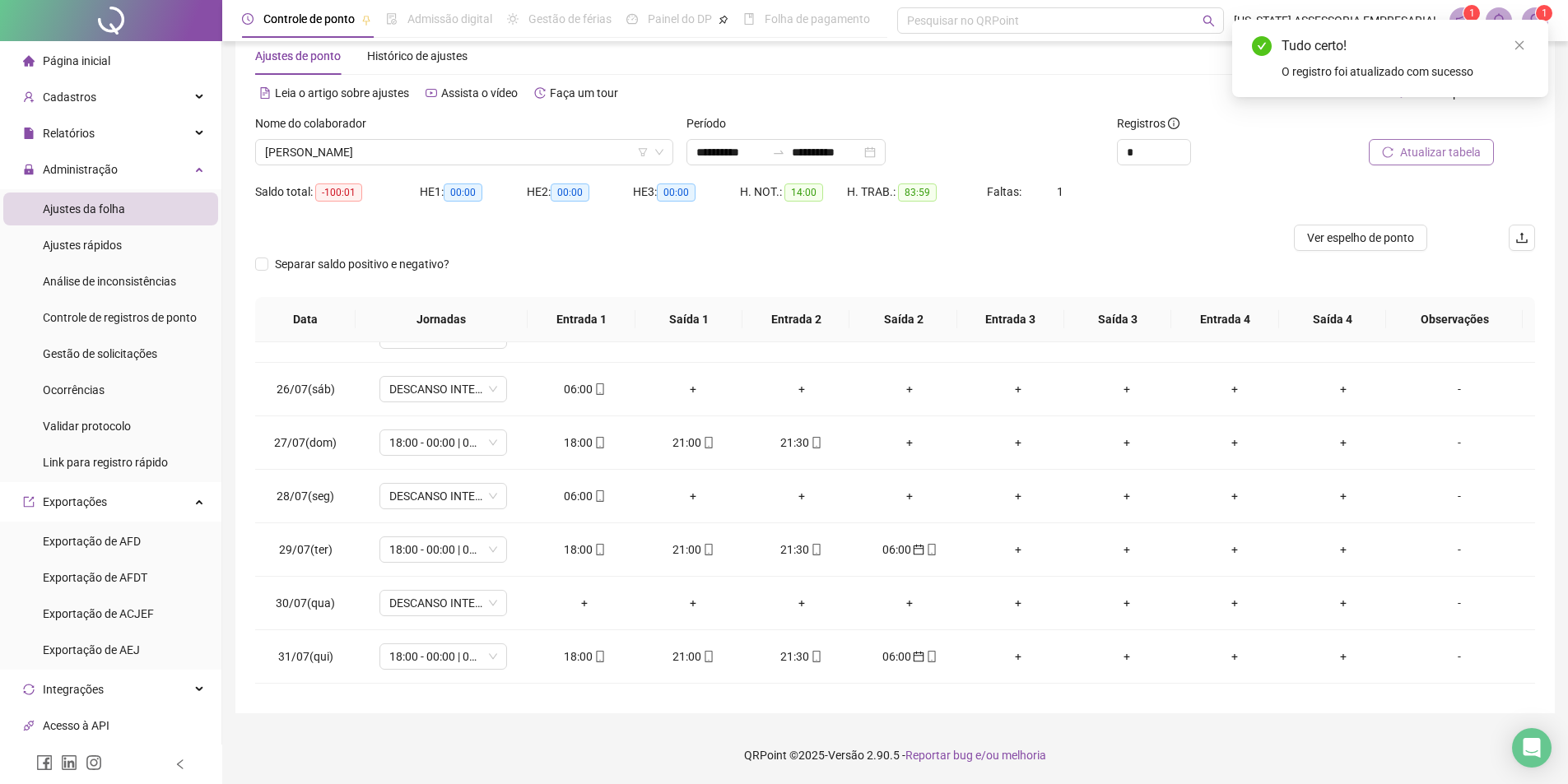
click at [1454, 146] on span "Atualizar tabela" at bounding box center [1440, 151] width 81 height 18
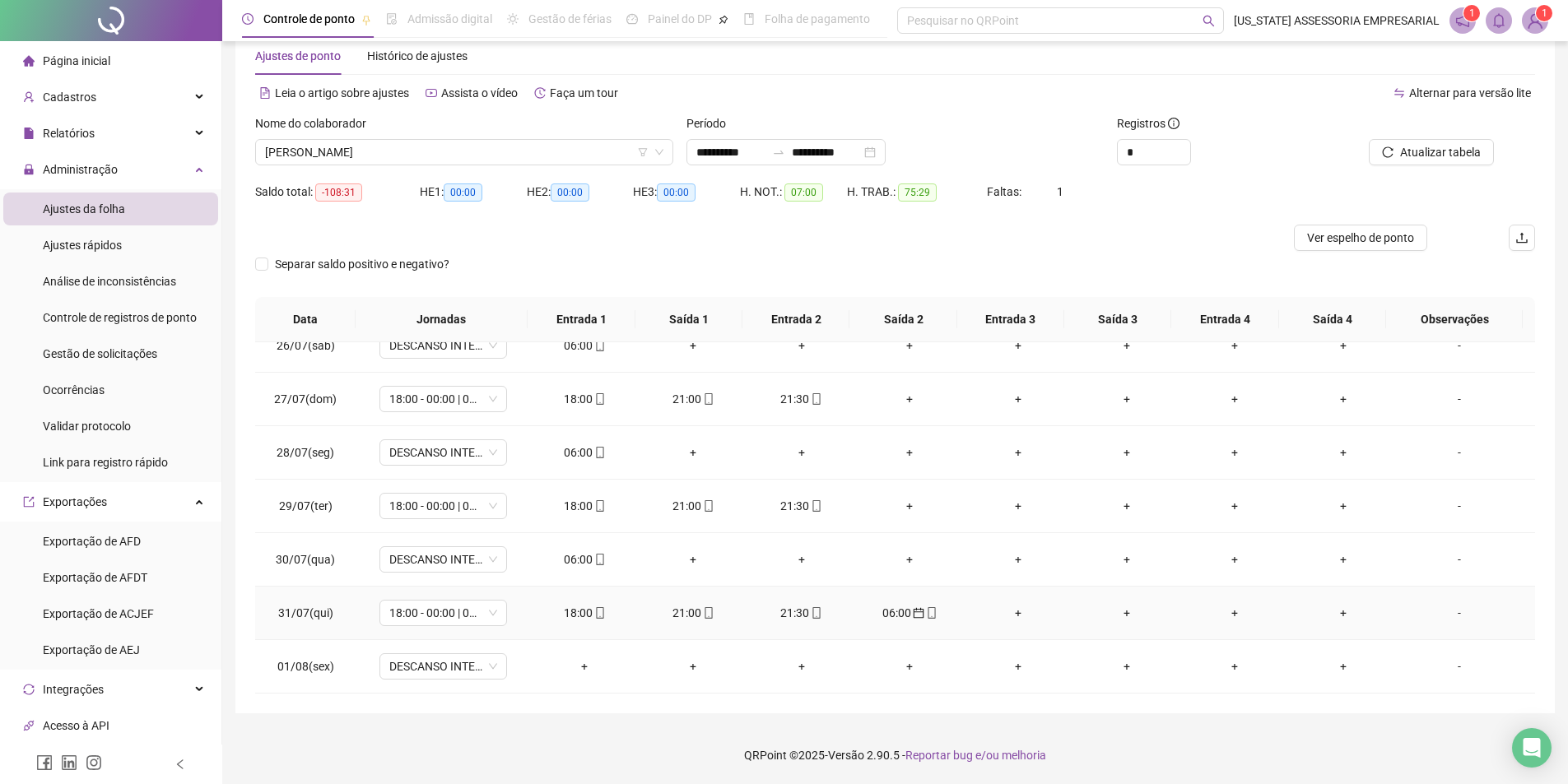
click at [889, 612] on div "06:00" at bounding box center [910, 612] width 83 height 18
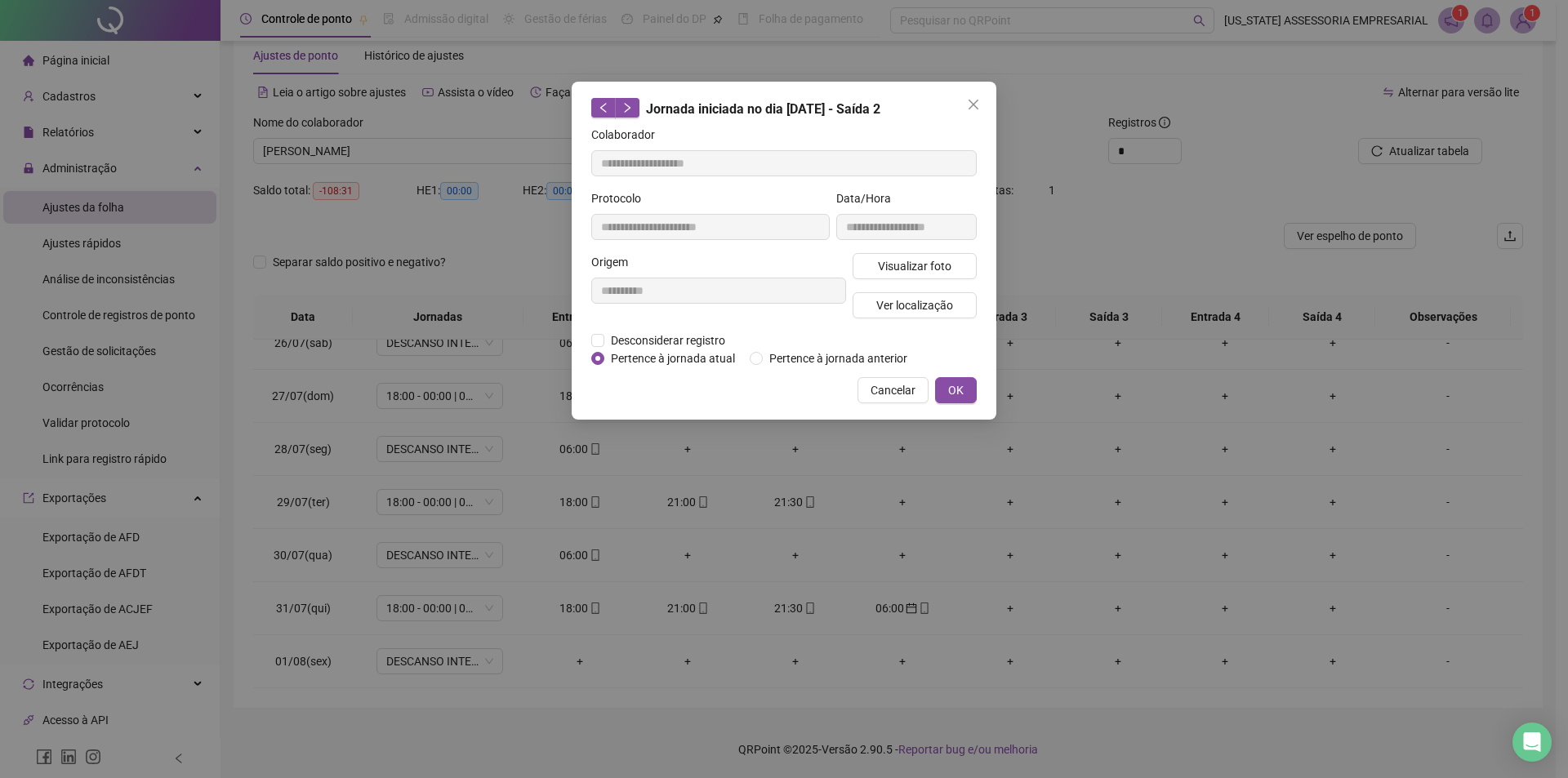
type input "**********"
click at [640, 358] on span "Pertence à jornada atual" at bounding box center [672, 358] width 137 height 18
click at [953, 401] on button "OK" at bounding box center [956, 390] width 42 height 26
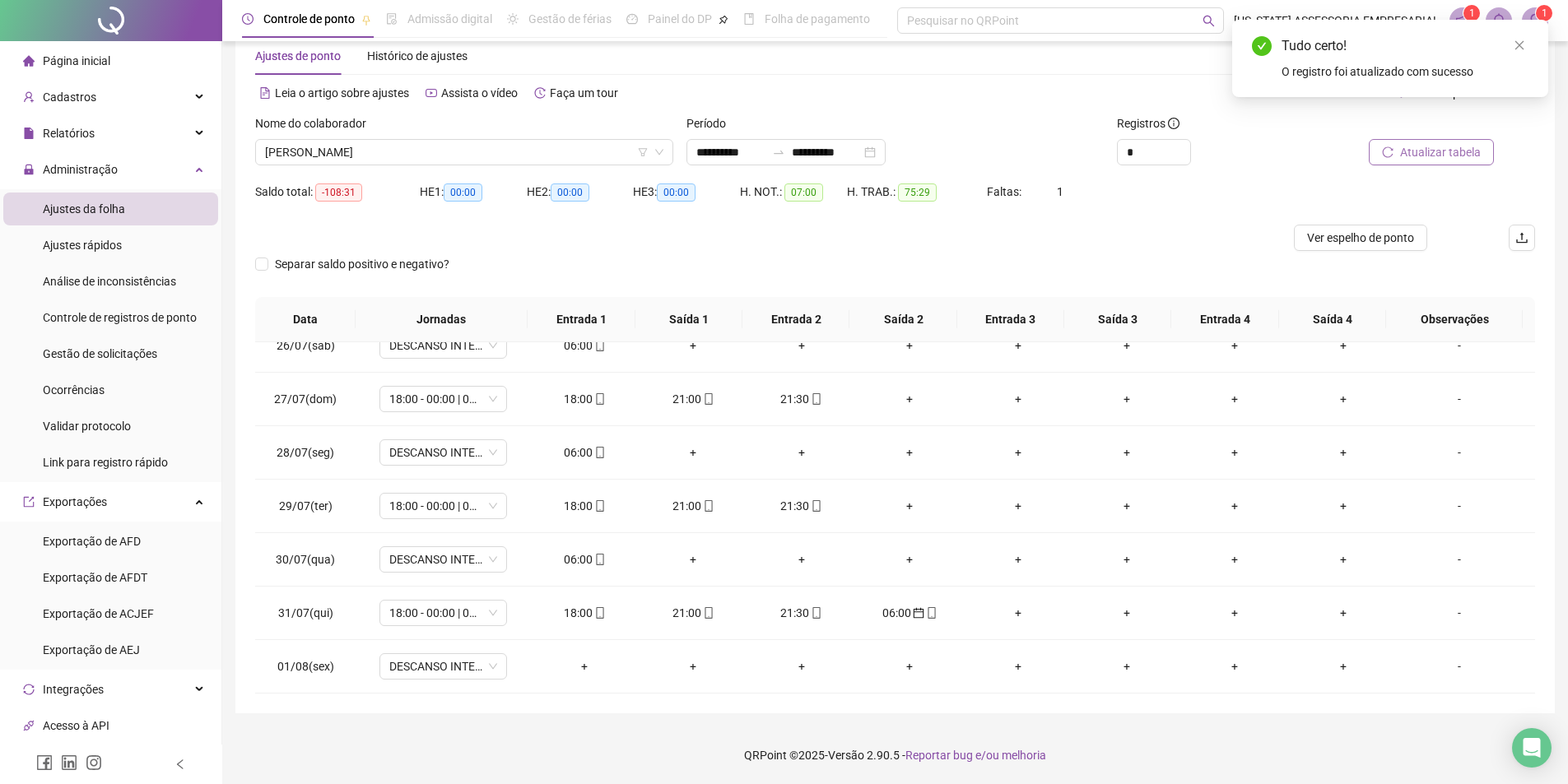
click at [1405, 155] on span "Atualizar tabela" at bounding box center [1440, 151] width 81 height 18
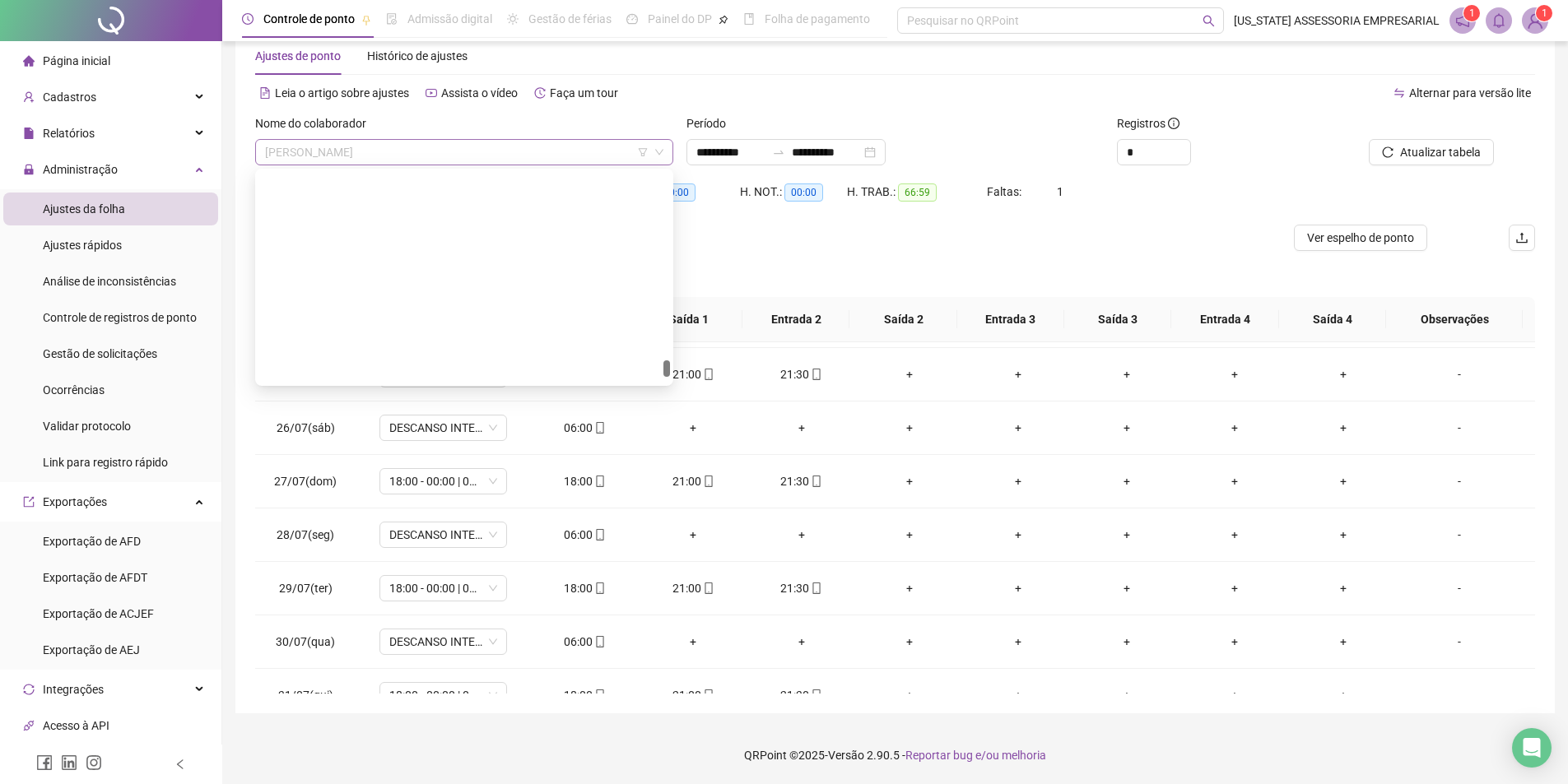
scroll to position [37093, 0]
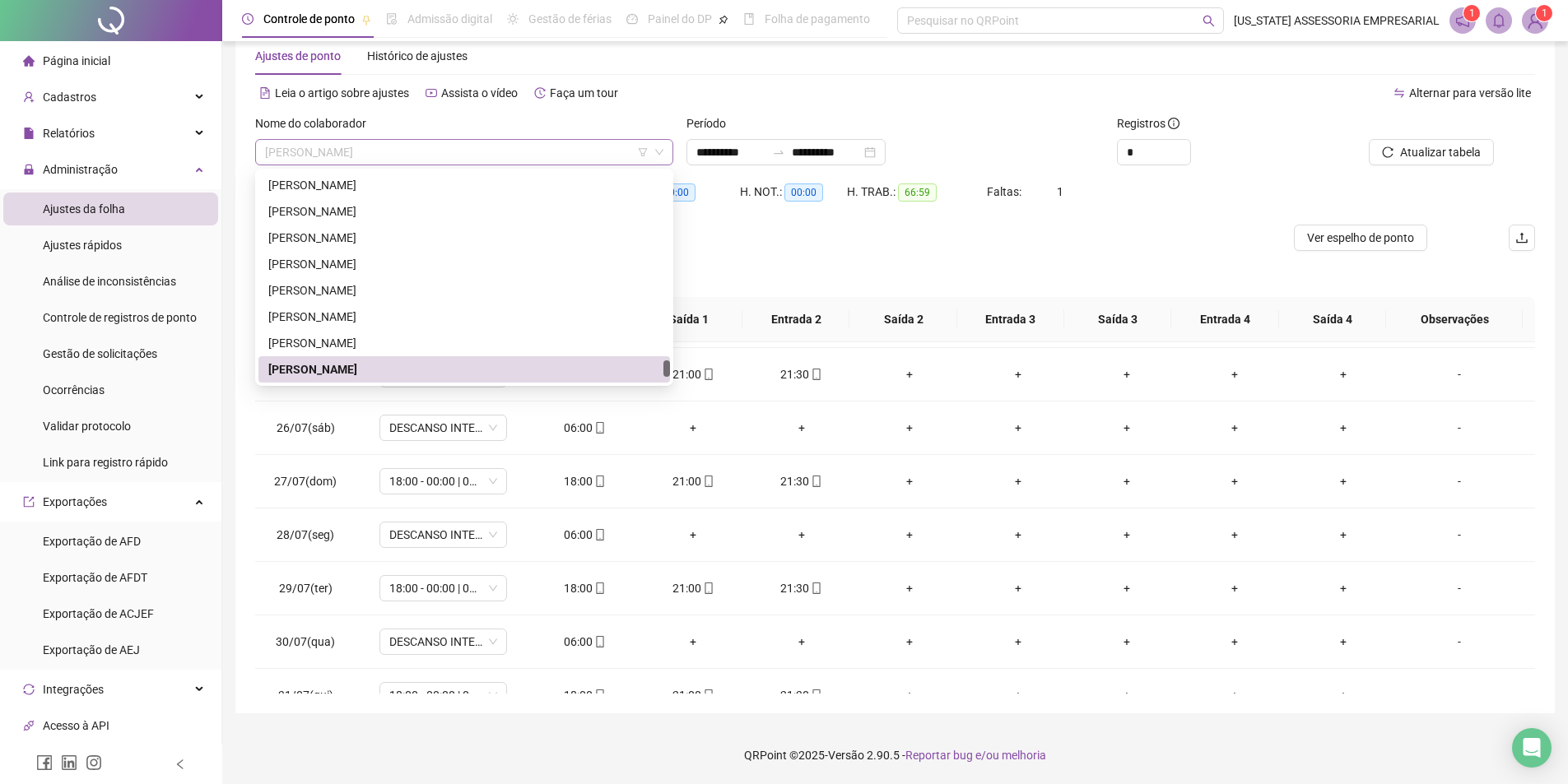
click at [463, 149] on span "WEBERSON SOUSA ALVES" at bounding box center [464, 152] width 399 height 25
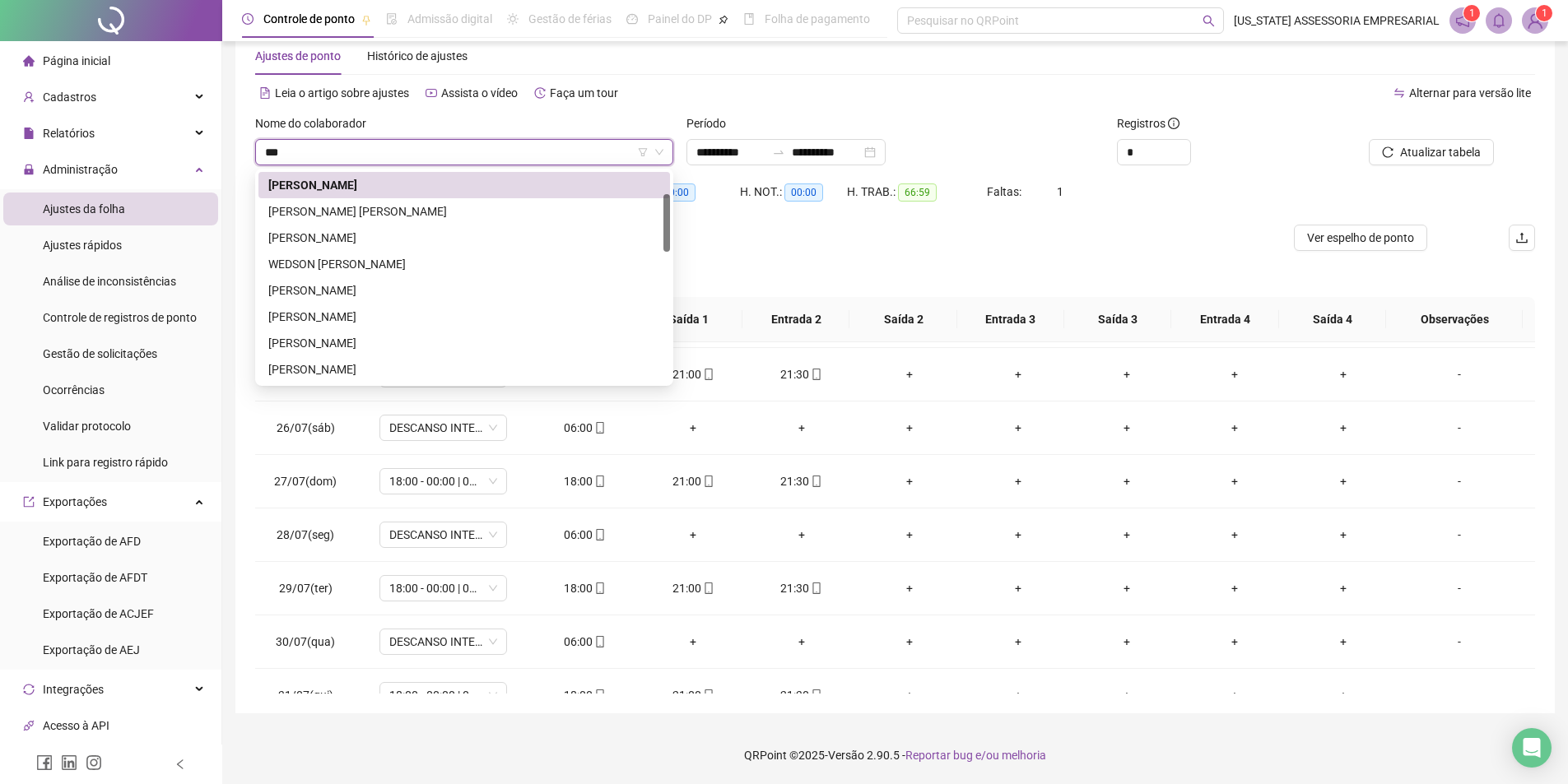
scroll to position [0, 0]
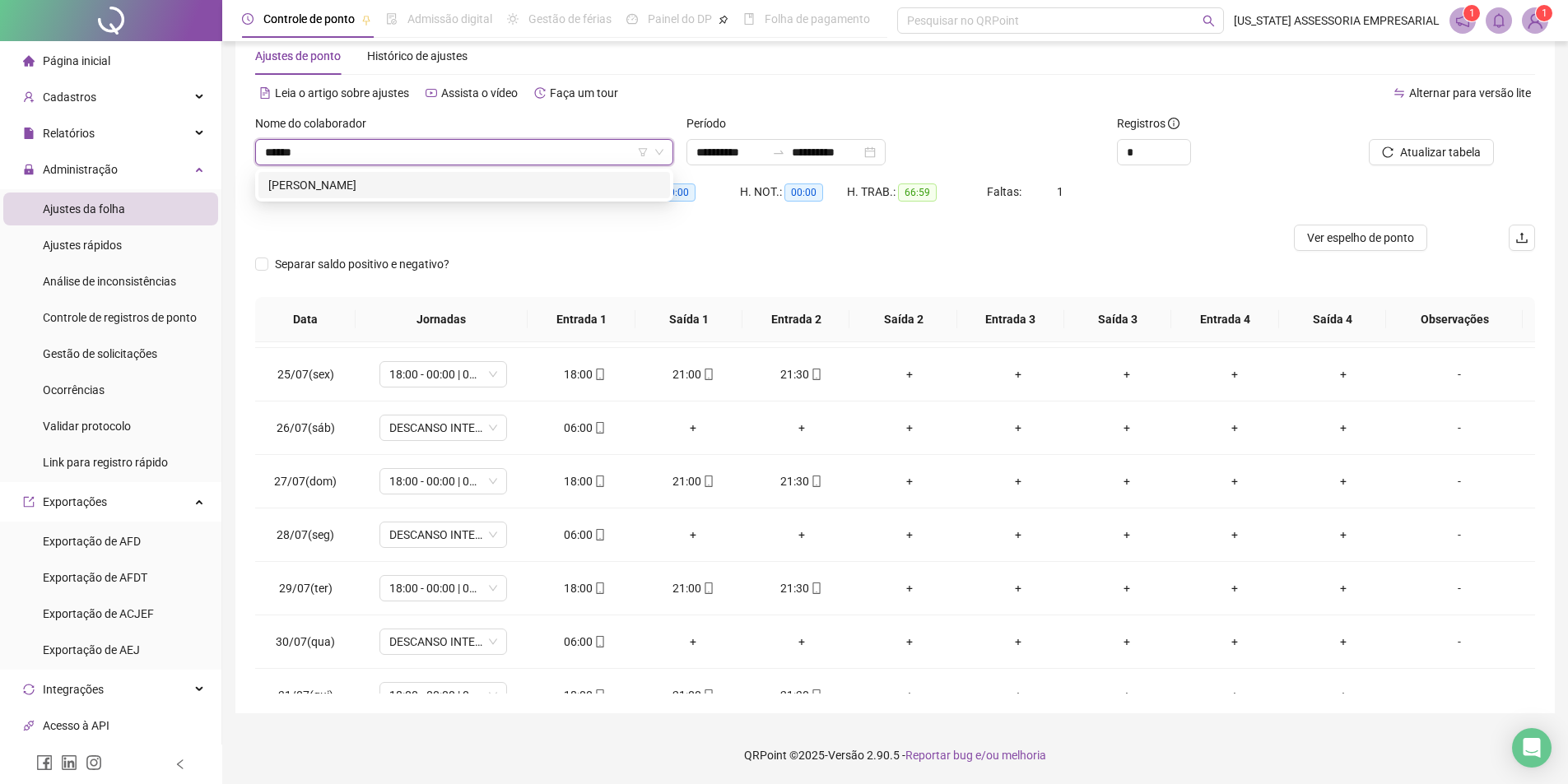
type input "*******"
click at [432, 176] on div "WEMERSON REGO NASCIMENTO" at bounding box center [465, 185] width 392 height 18
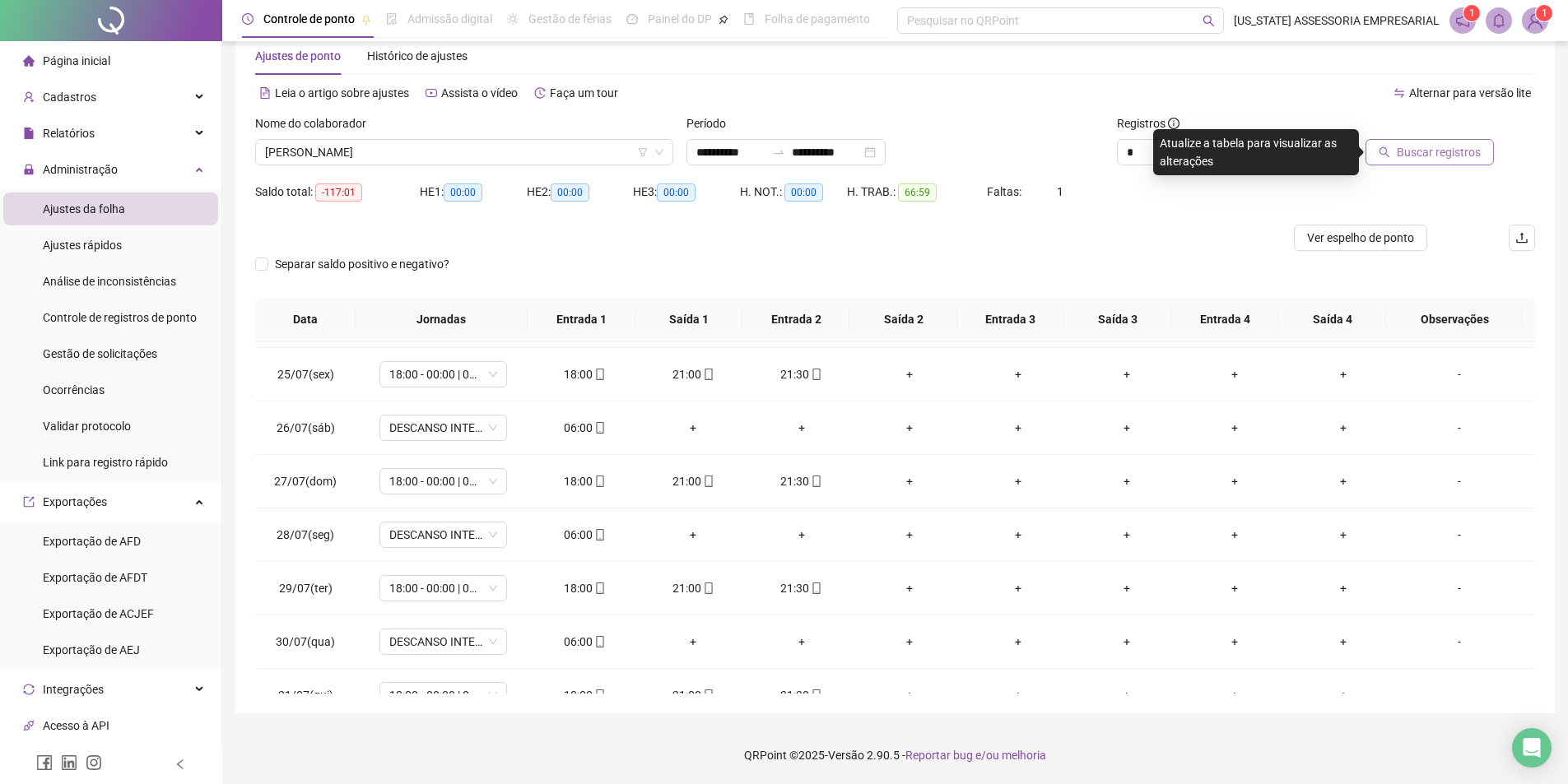
click at [1430, 145] on span "Buscar registros" at bounding box center [1439, 151] width 84 height 18
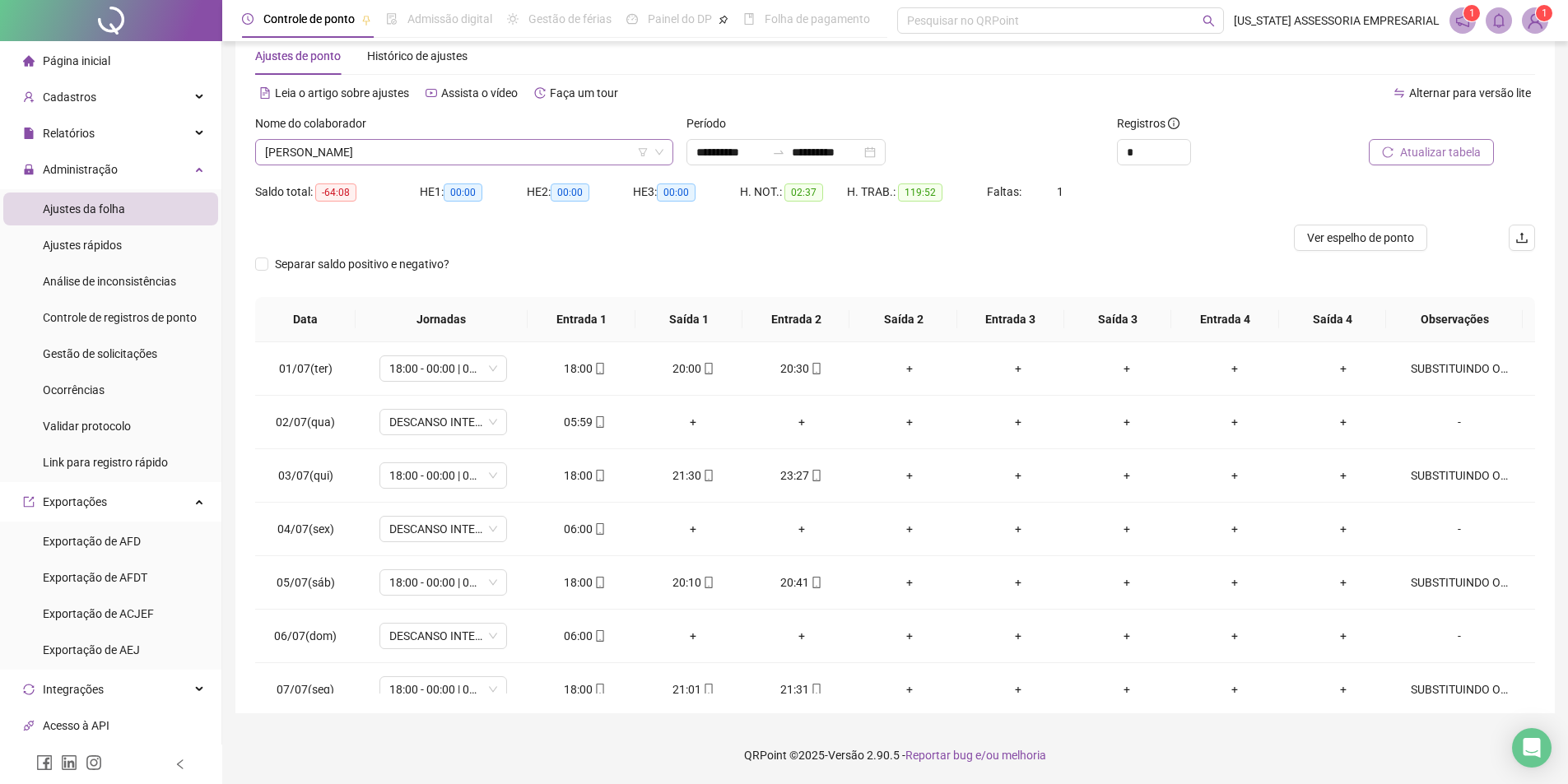
scroll to position [37409, 0]
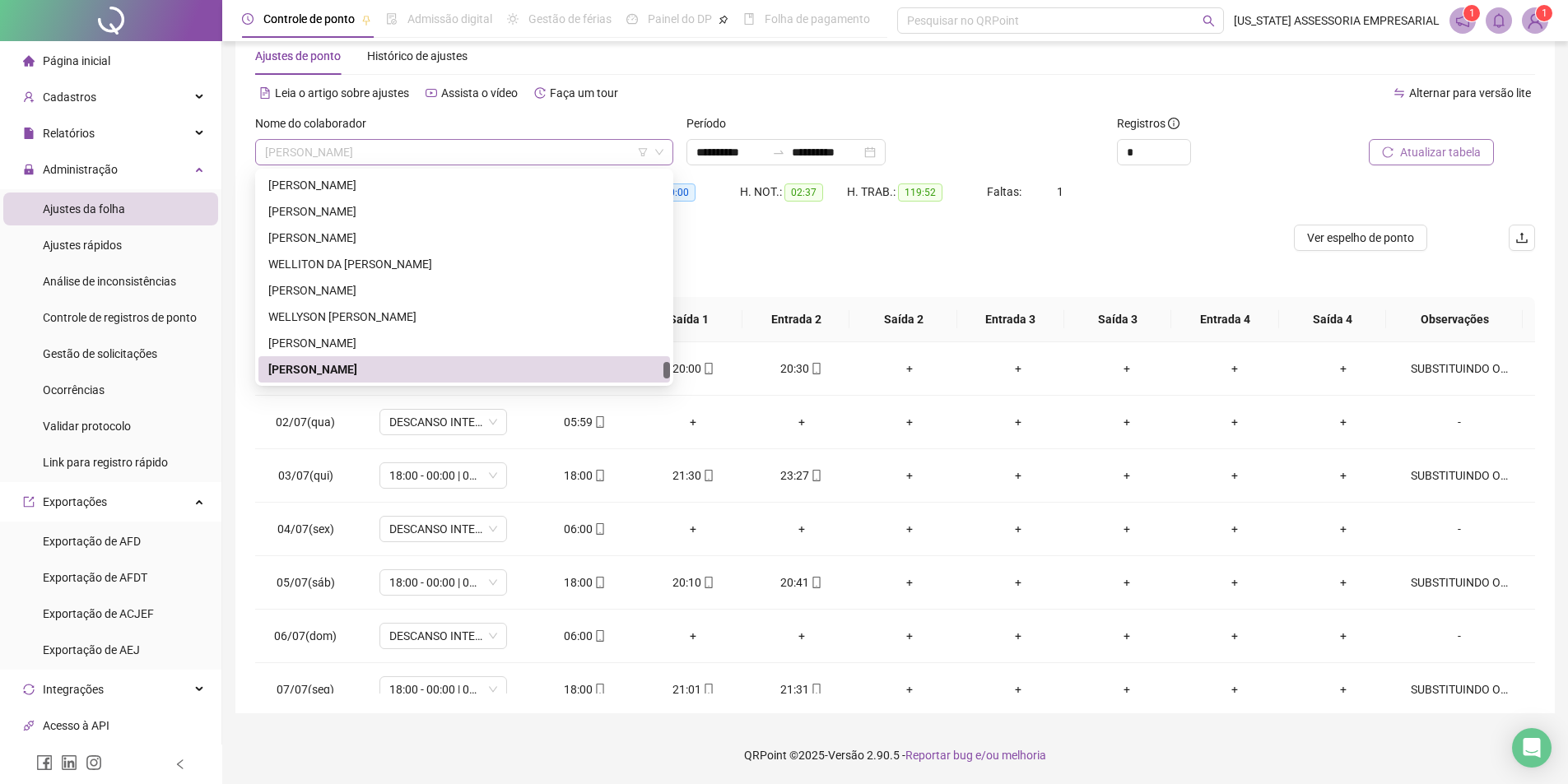
click at [479, 155] on span "WEMERSON REGO NASCIMENTO" at bounding box center [464, 152] width 399 height 25
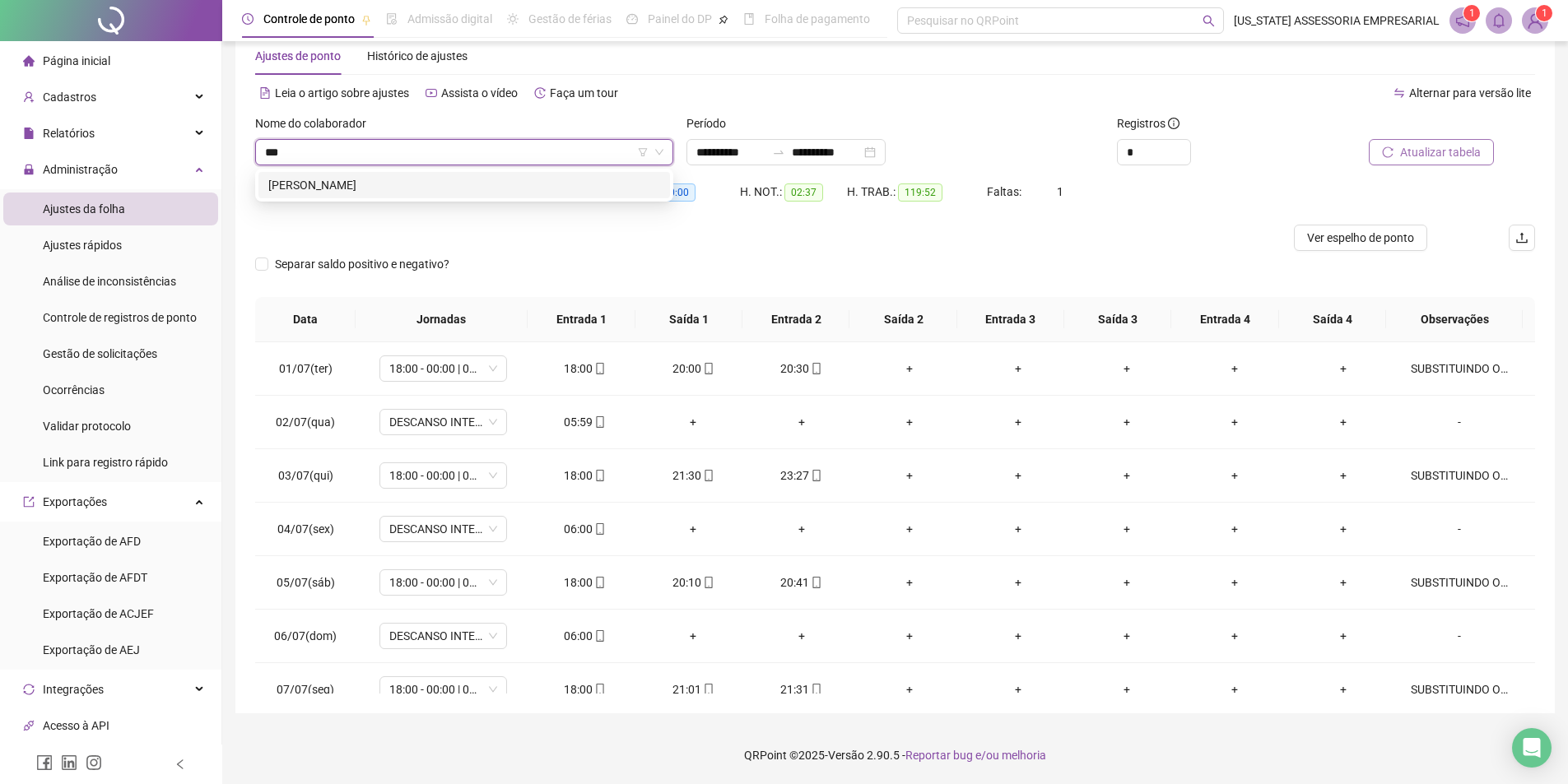
scroll to position [0, 0]
type input "********"
click at [372, 178] on div "[PERSON_NAME]" at bounding box center [465, 185] width 392 height 18
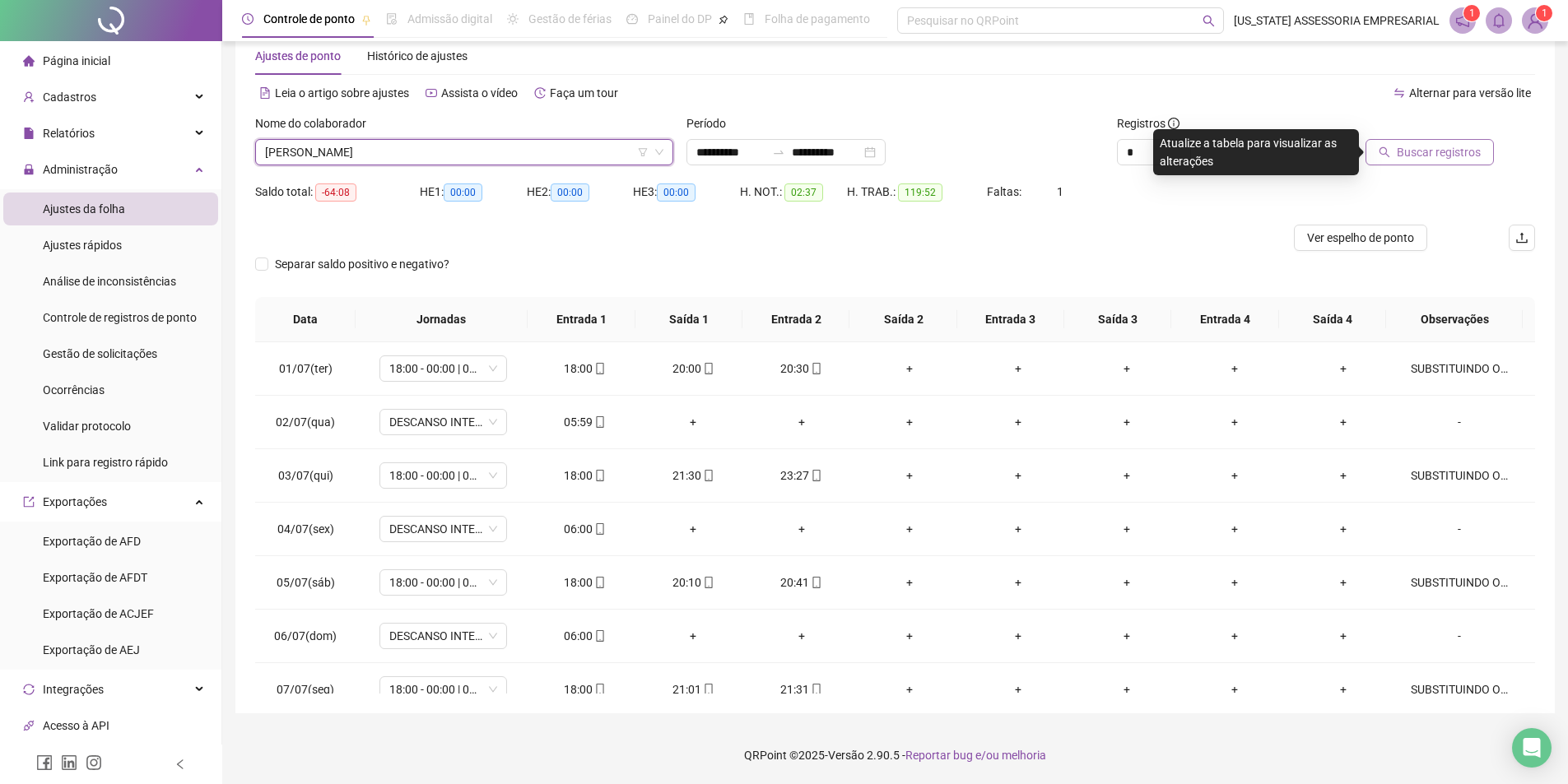
click at [1431, 152] on span "Buscar registros" at bounding box center [1439, 151] width 84 height 18
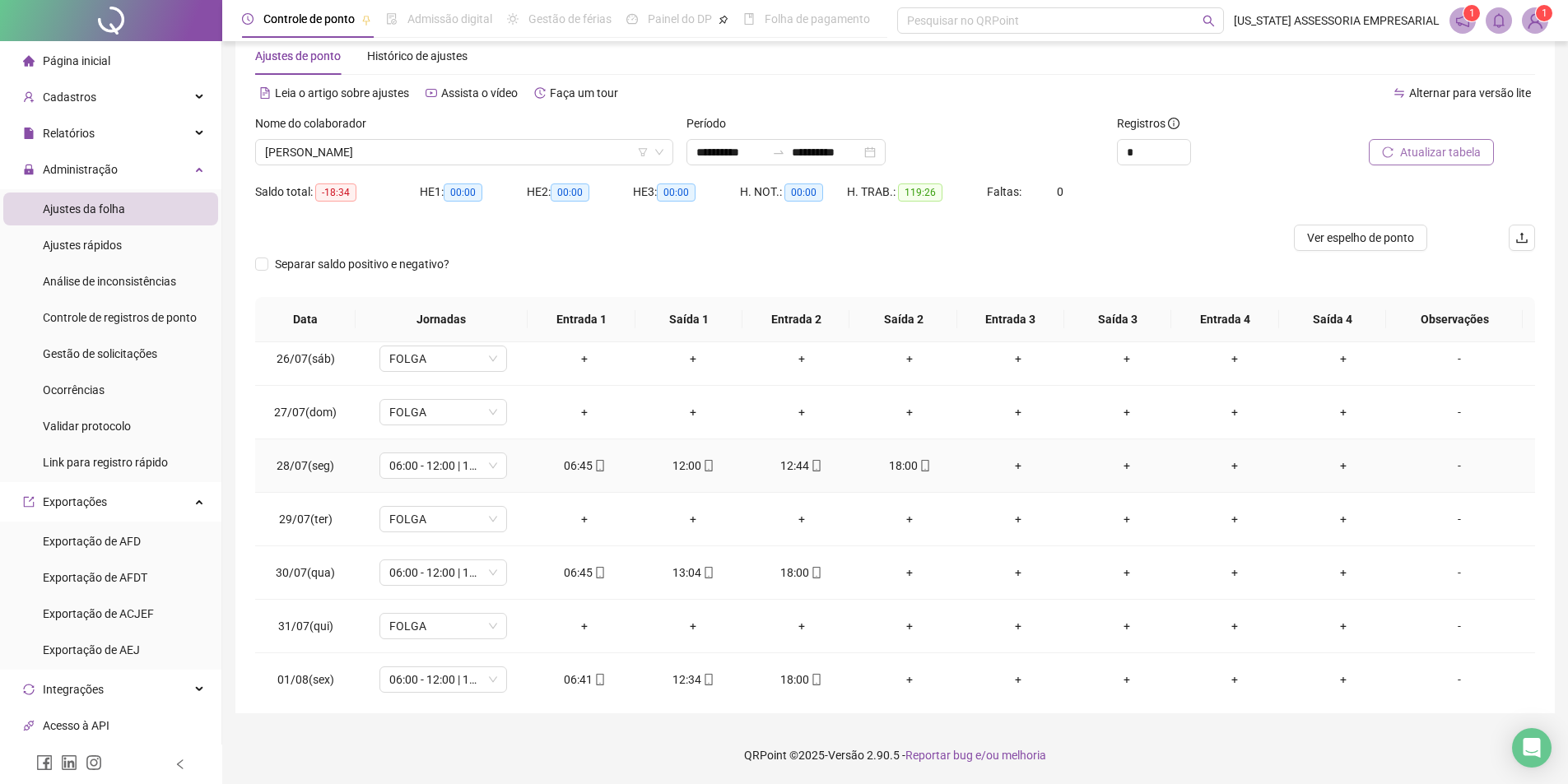
scroll to position [1360, 0]
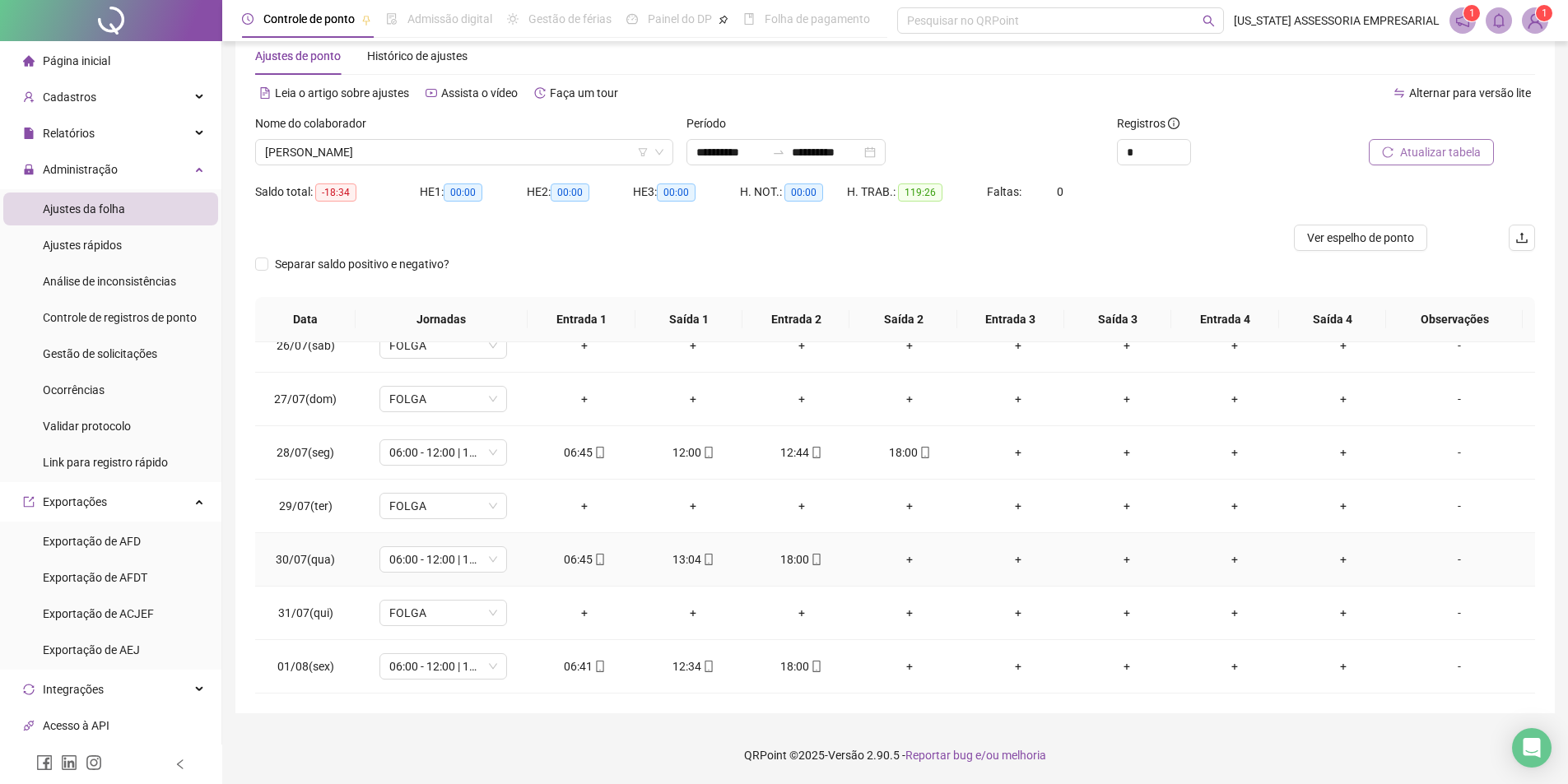
click at [903, 557] on div "+" at bounding box center [910, 558] width 83 height 18
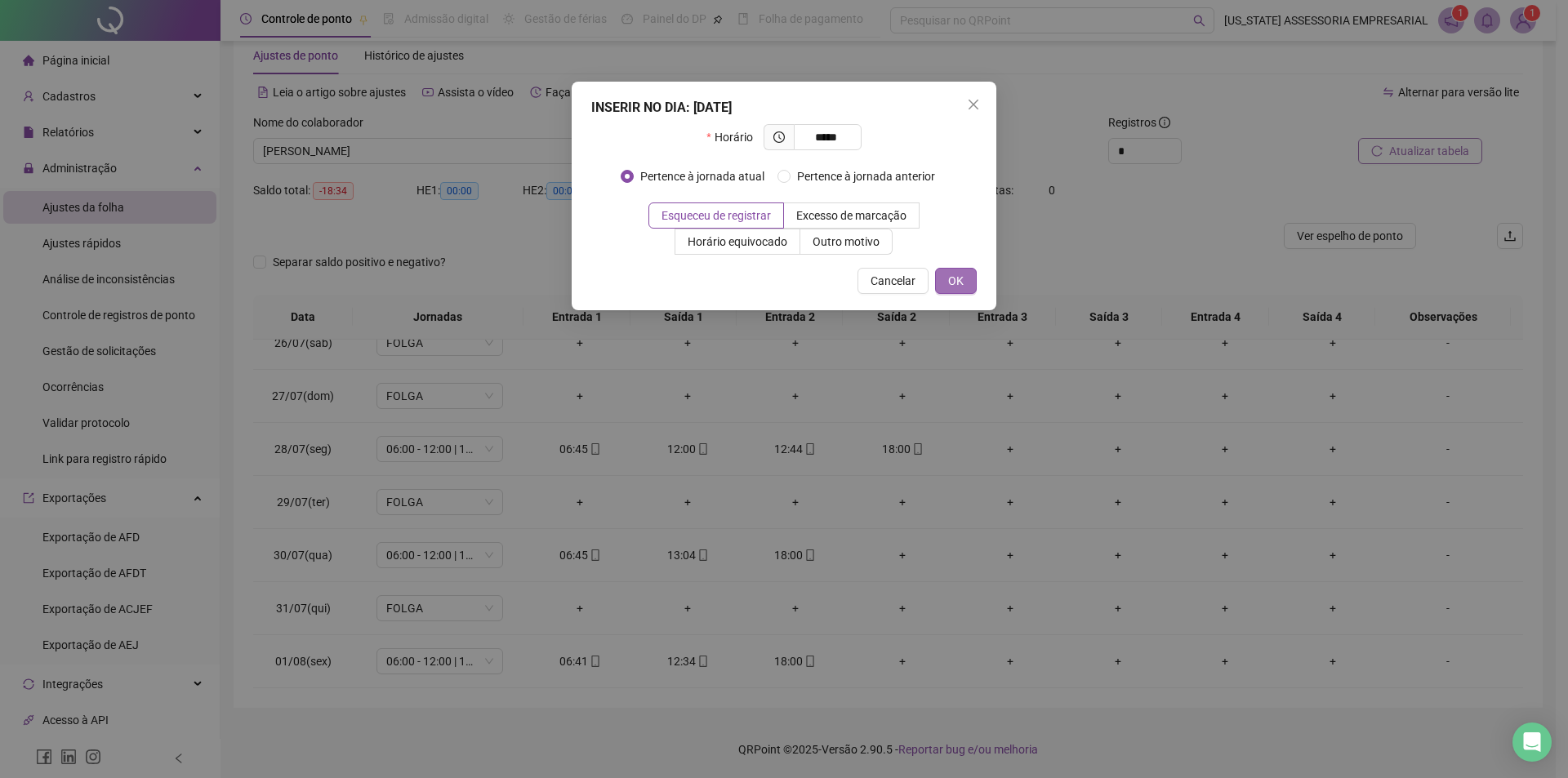
type input "*****"
click at [956, 291] on button "OK" at bounding box center [956, 280] width 42 height 26
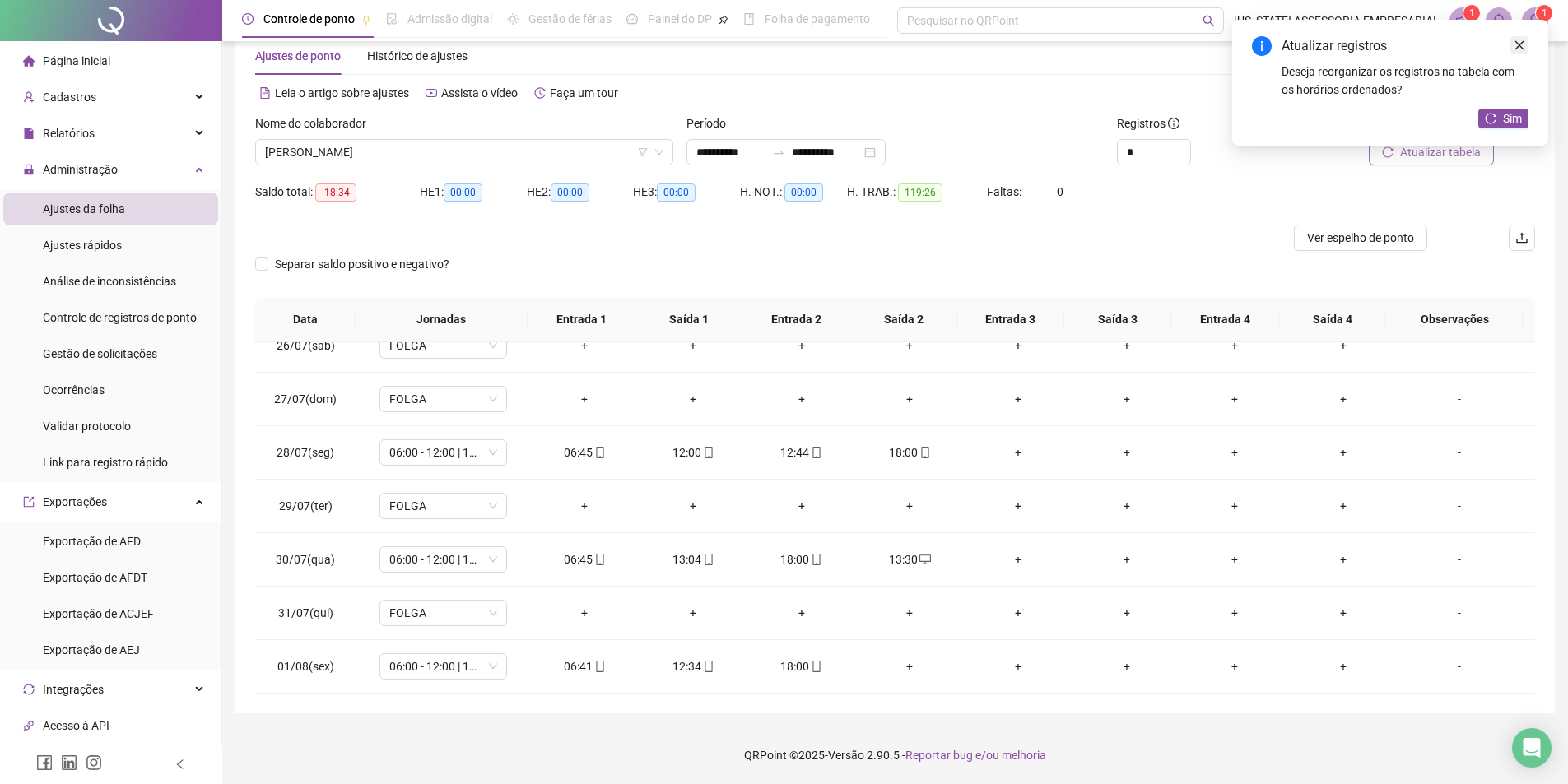
click at [1522, 44] on icon "close" at bounding box center [1520, 46] width 9 height 9
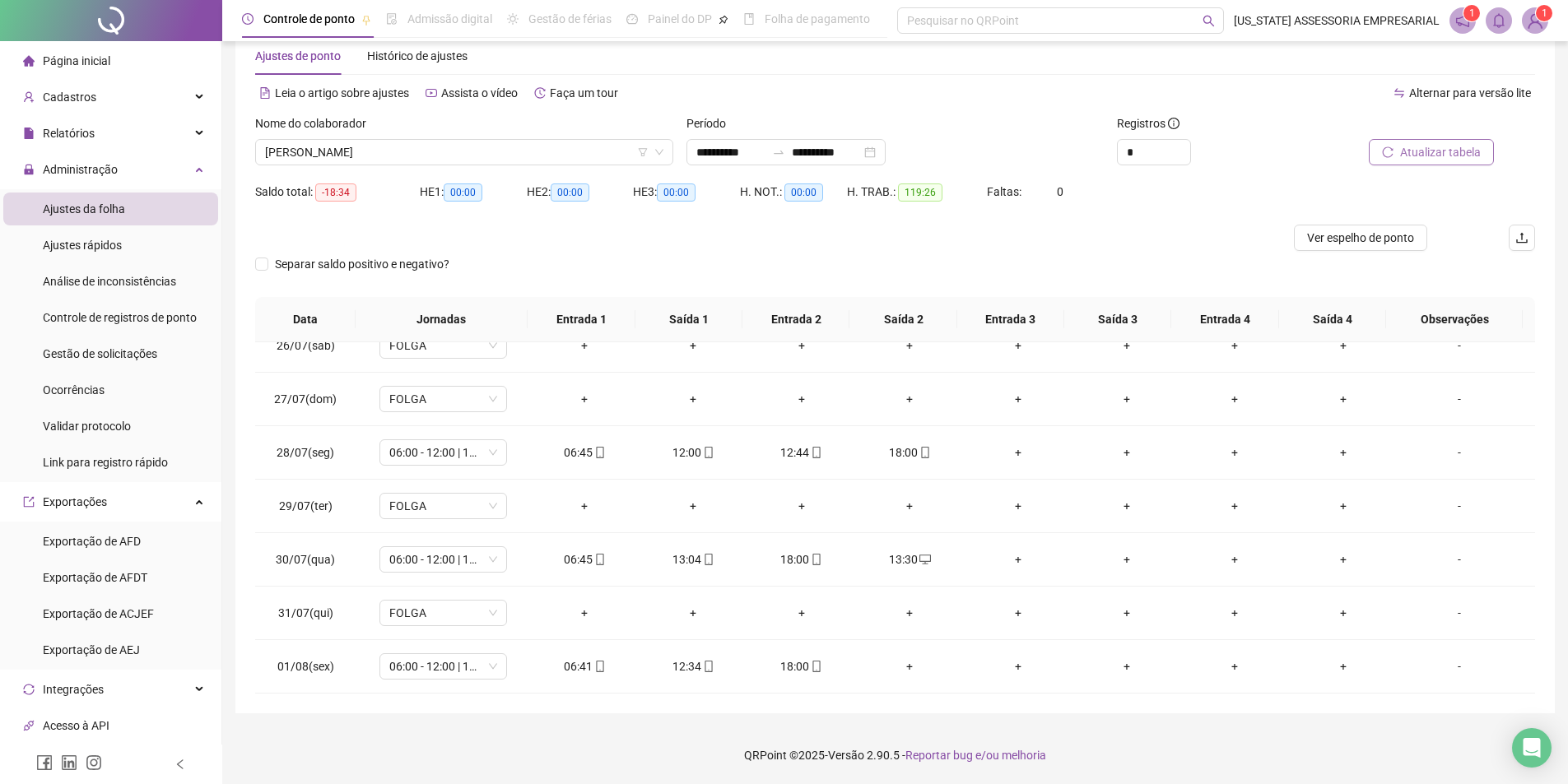
click at [1437, 158] on span "Atualizar tabela" at bounding box center [1440, 151] width 81 height 18
click at [911, 662] on div "+" at bounding box center [910, 666] width 83 height 18
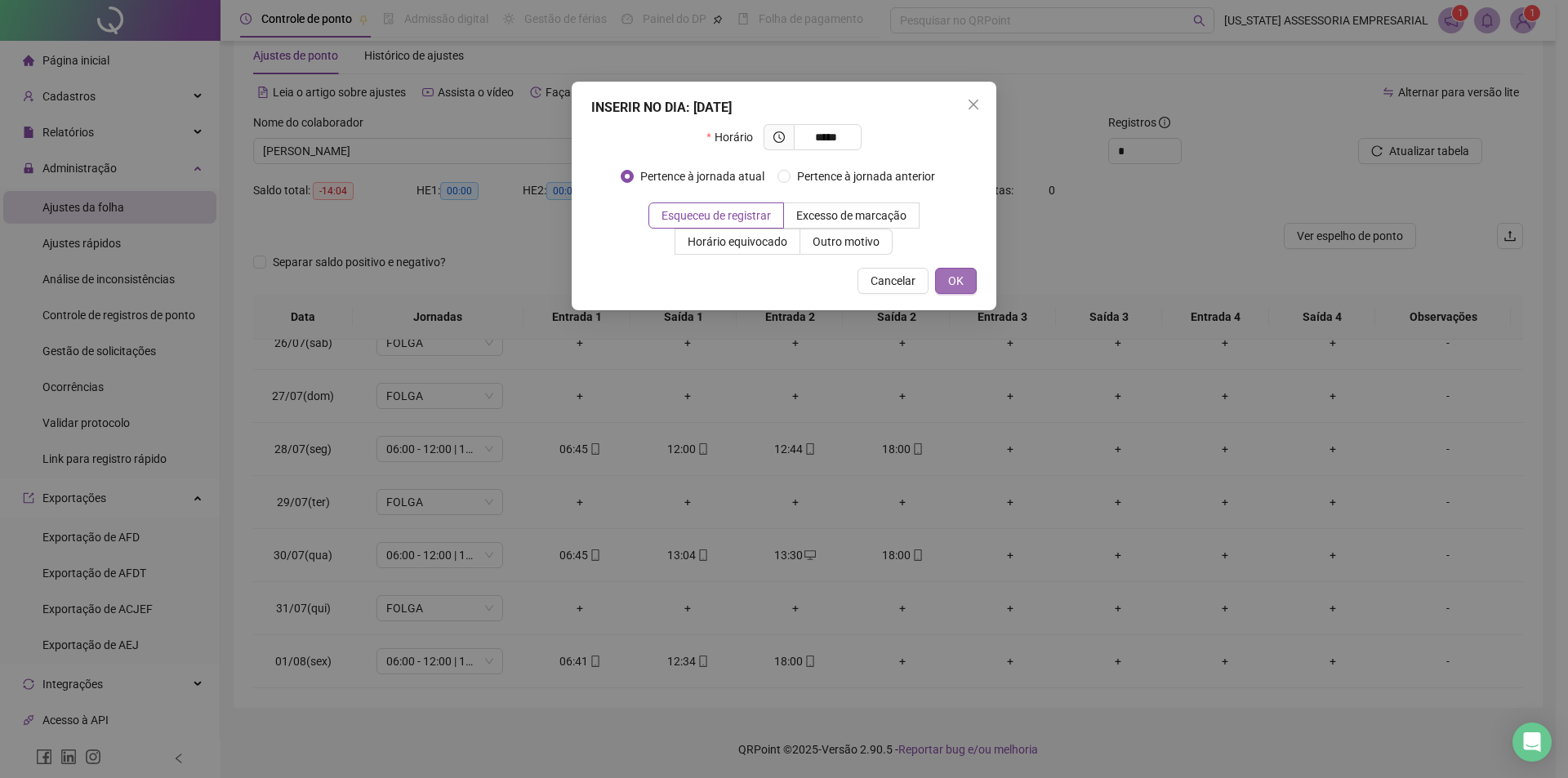
type input "*****"
click at [951, 277] on span "OK" at bounding box center [956, 280] width 16 height 18
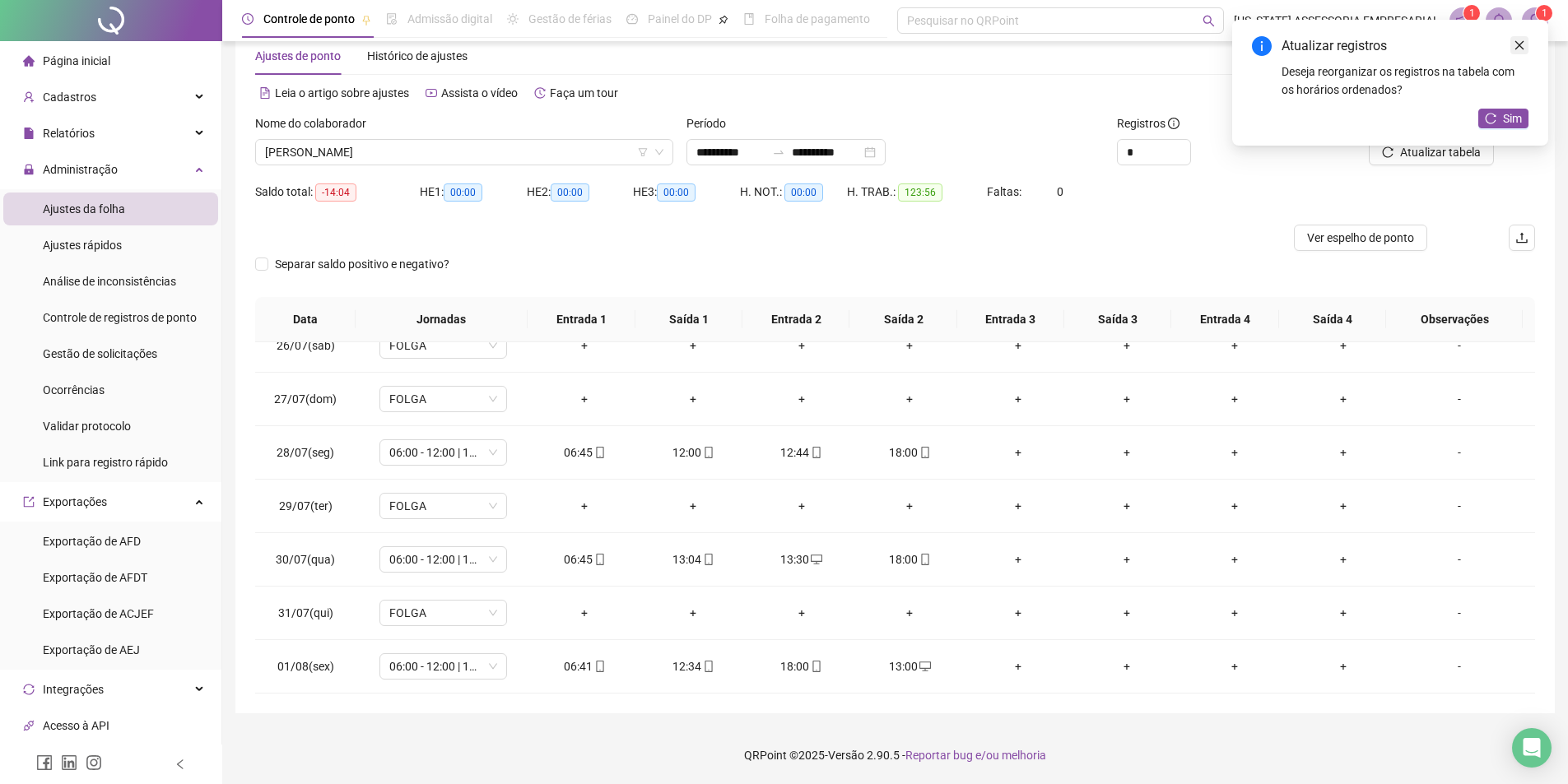
click at [1516, 46] on icon "close" at bounding box center [1520, 46] width 11 height 11
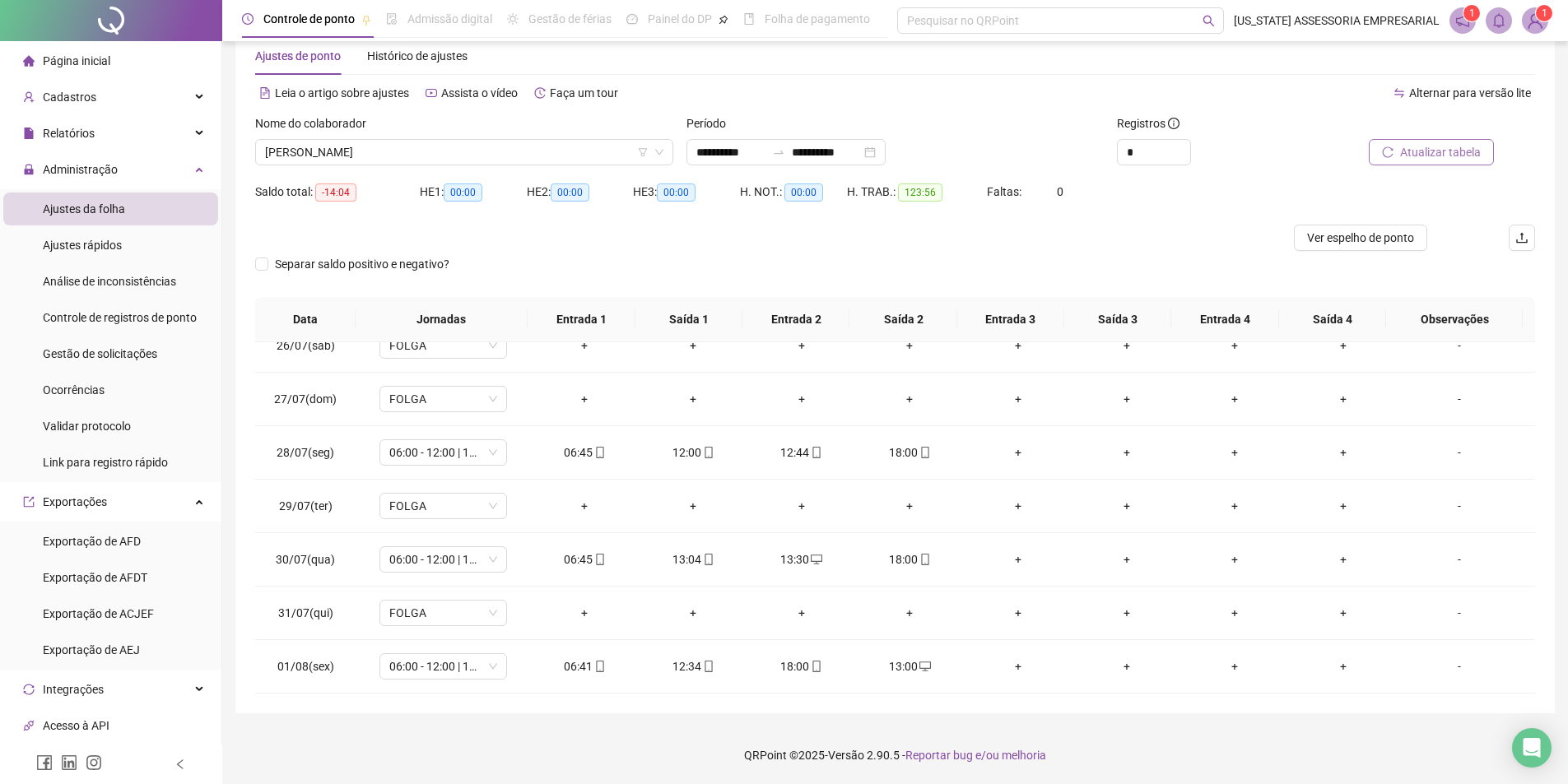
click at [1436, 159] on span "Atualizar tabela" at bounding box center [1440, 151] width 81 height 18
click at [132, 242] on li "Ajustes rápidos" at bounding box center [111, 244] width 215 height 33
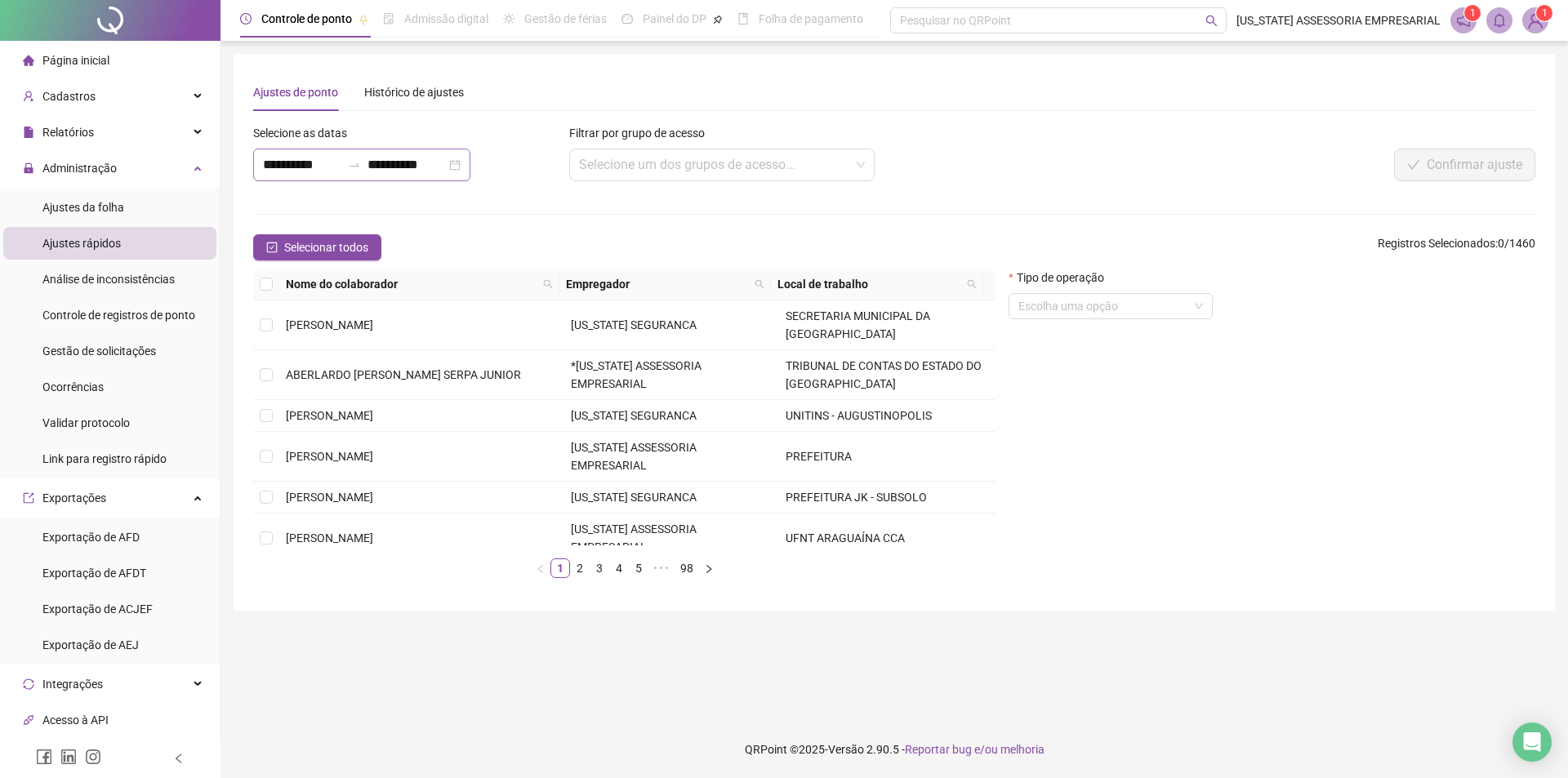
click at [261, 171] on div "**********" at bounding box center [362, 164] width 218 height 32
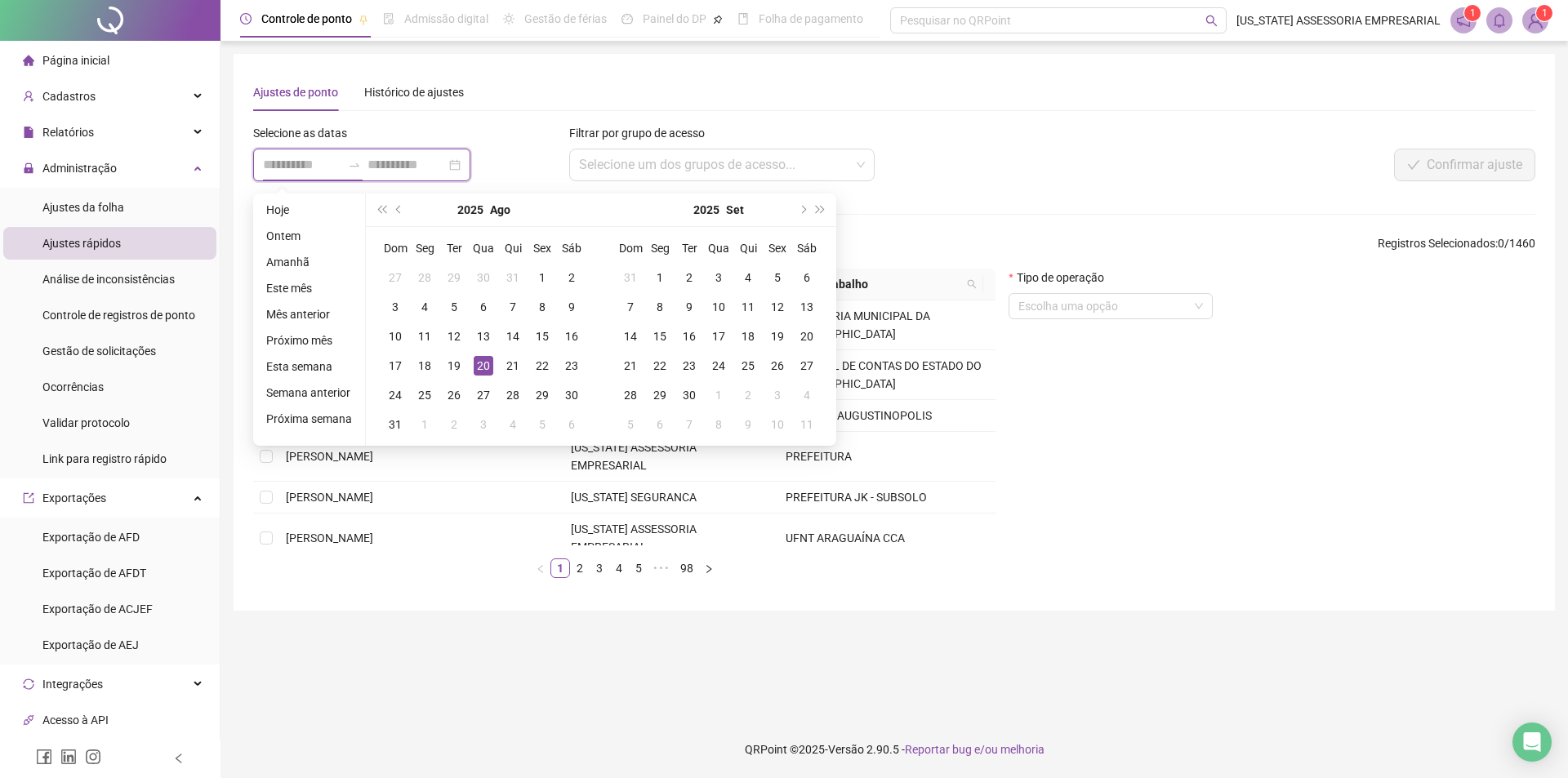
type input "**********"
click at [399, 209] on span "prev-year" at bounding box center [400, 209] width 8 height 8
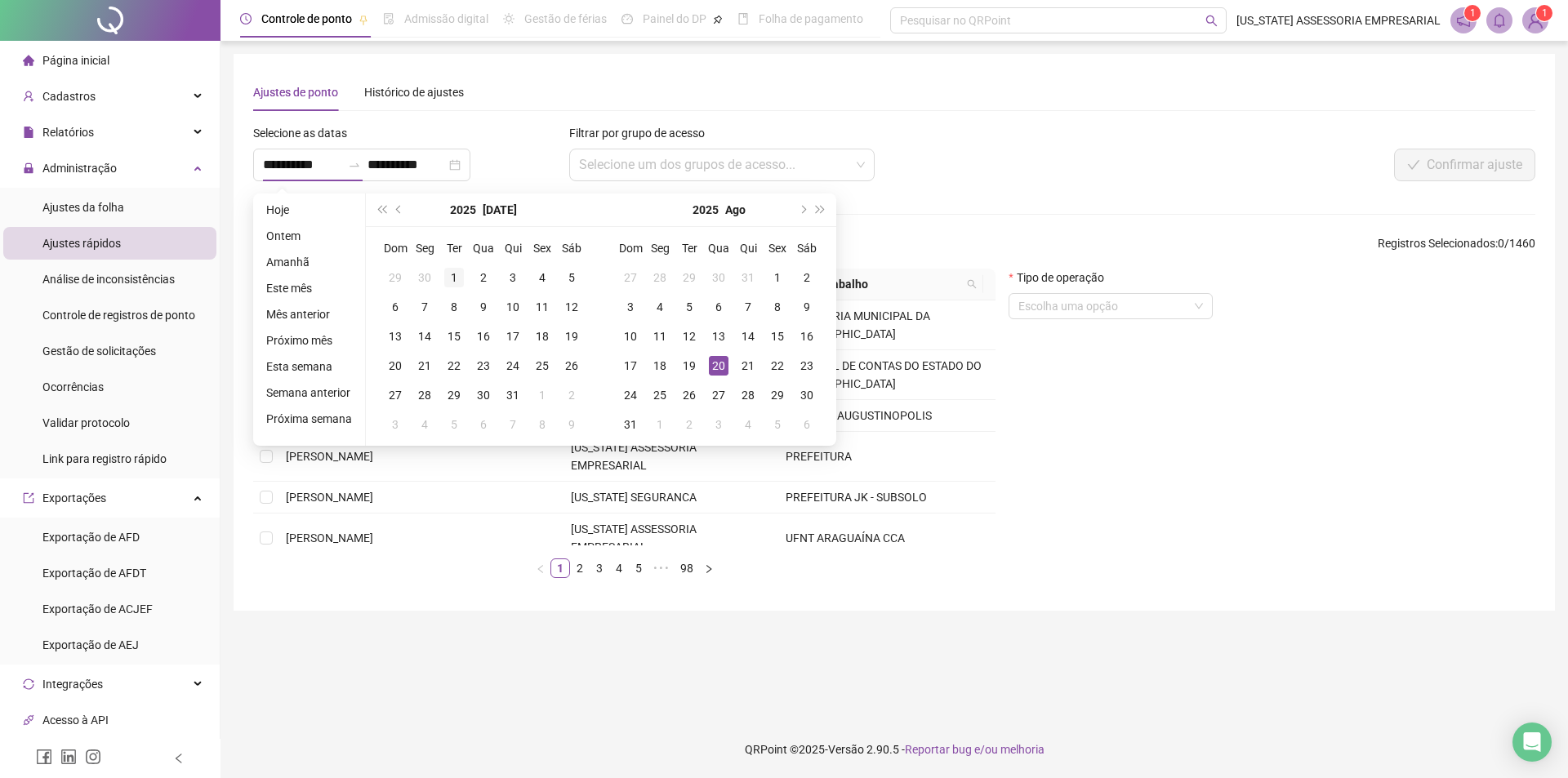
type input "**********"
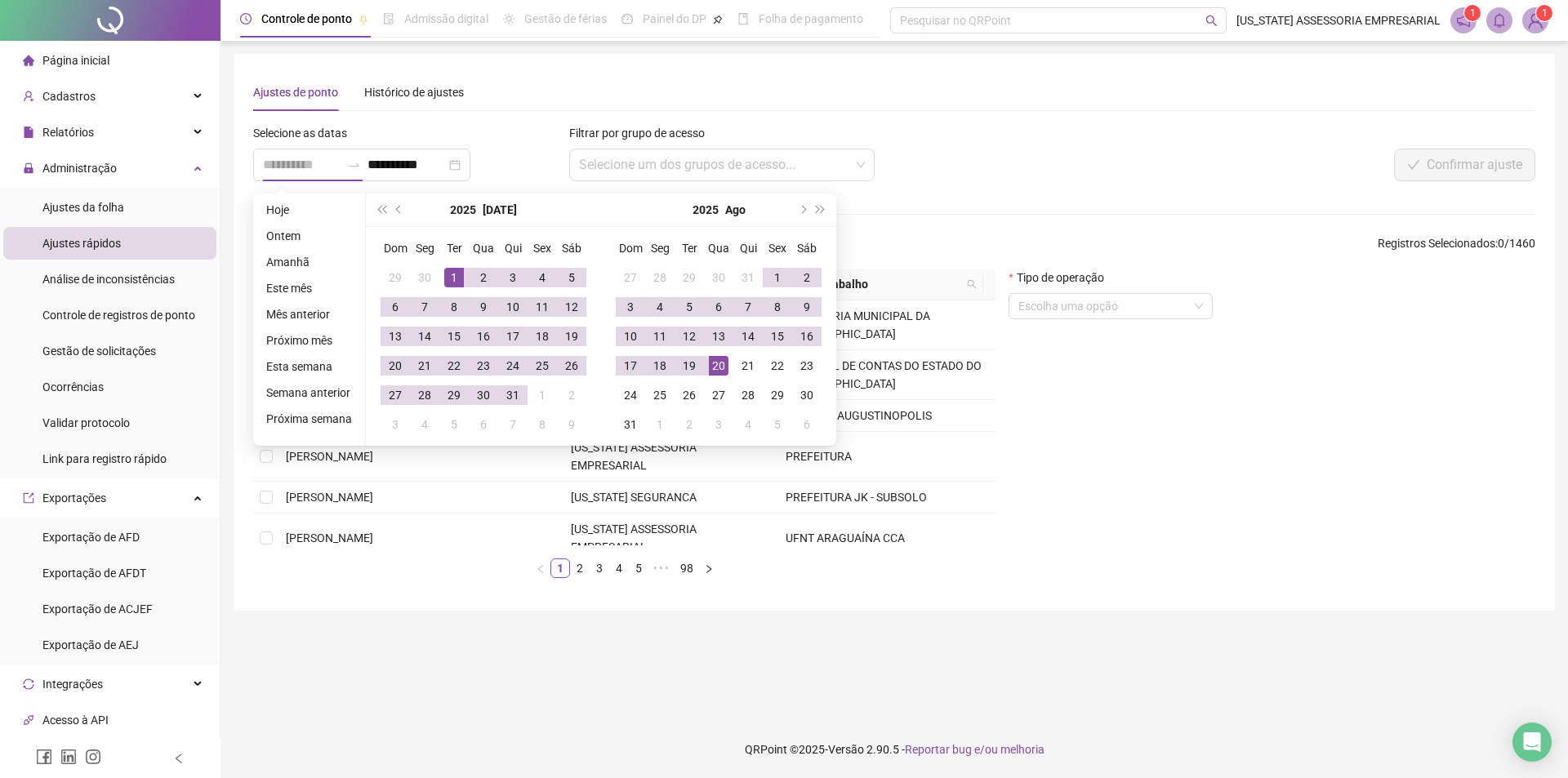
click at [454, 277] on div "1" at bounding box center [454, 277] width 19 height 19
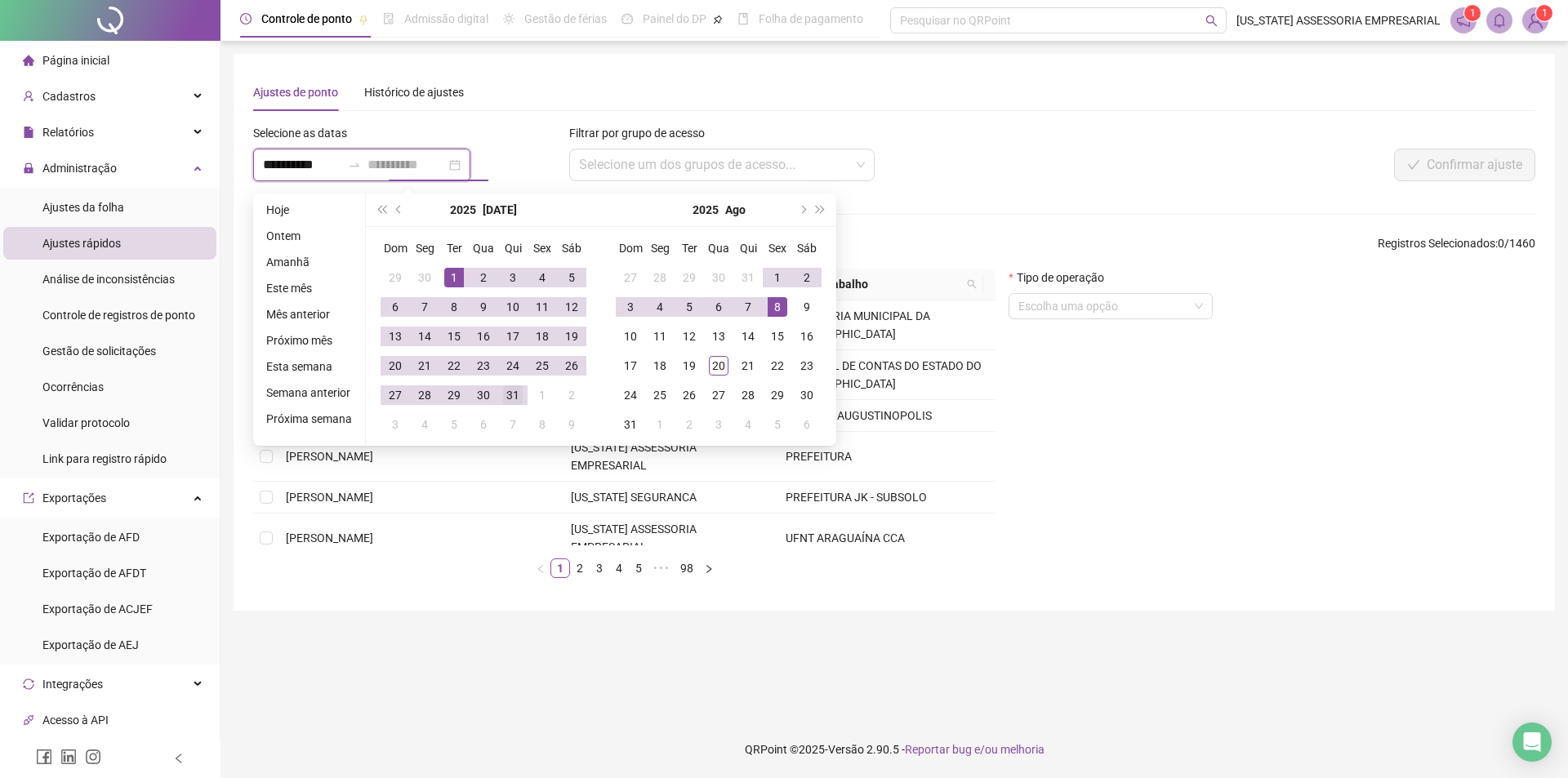
type input "**********"
click at [505, 403] on div "31" at bounding box center [513, 395] width 19 height 19
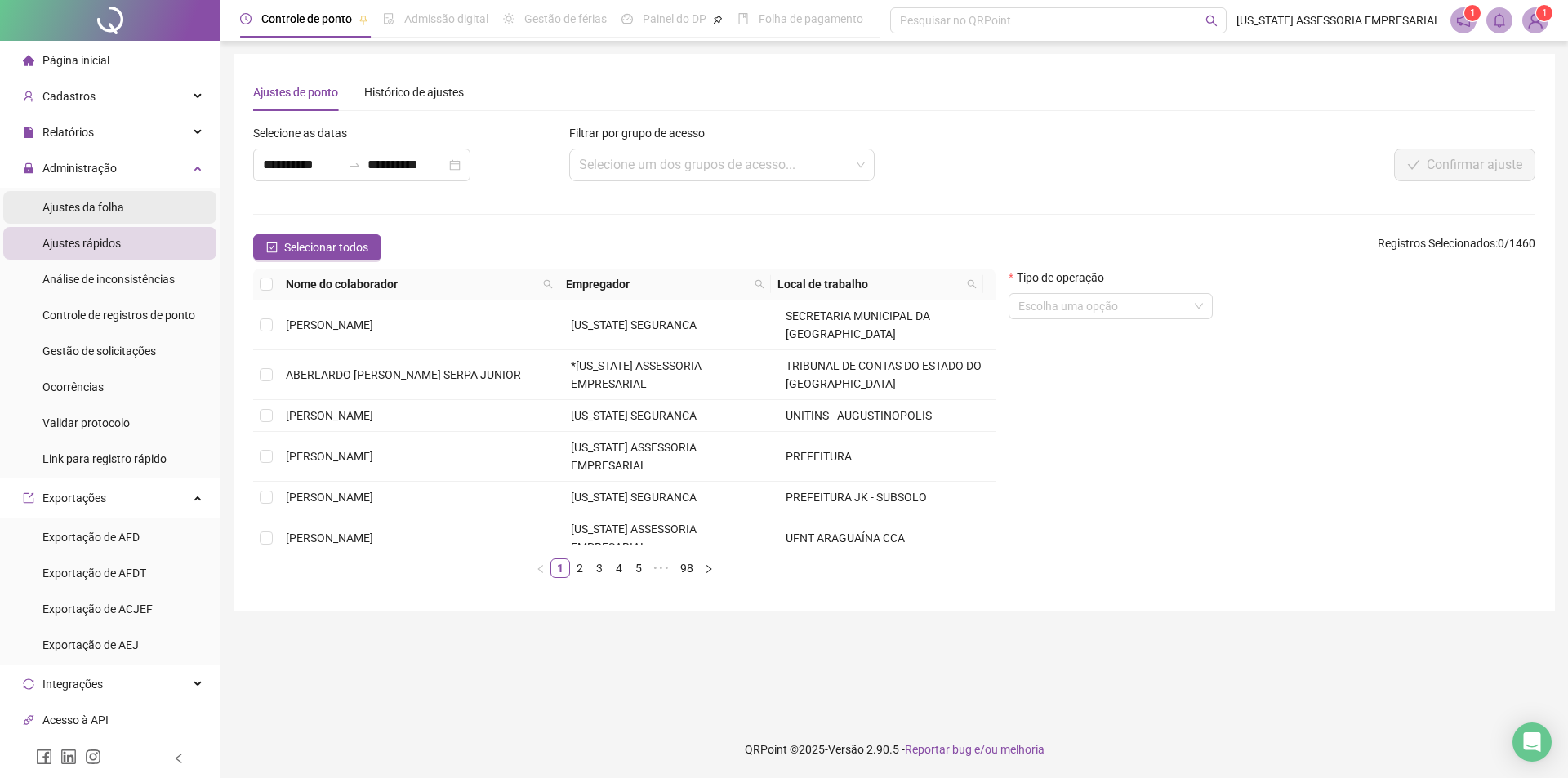
click at [100, 208] on span "Ajustes da folha" at bounding box center [83, 207] width 82 height 13
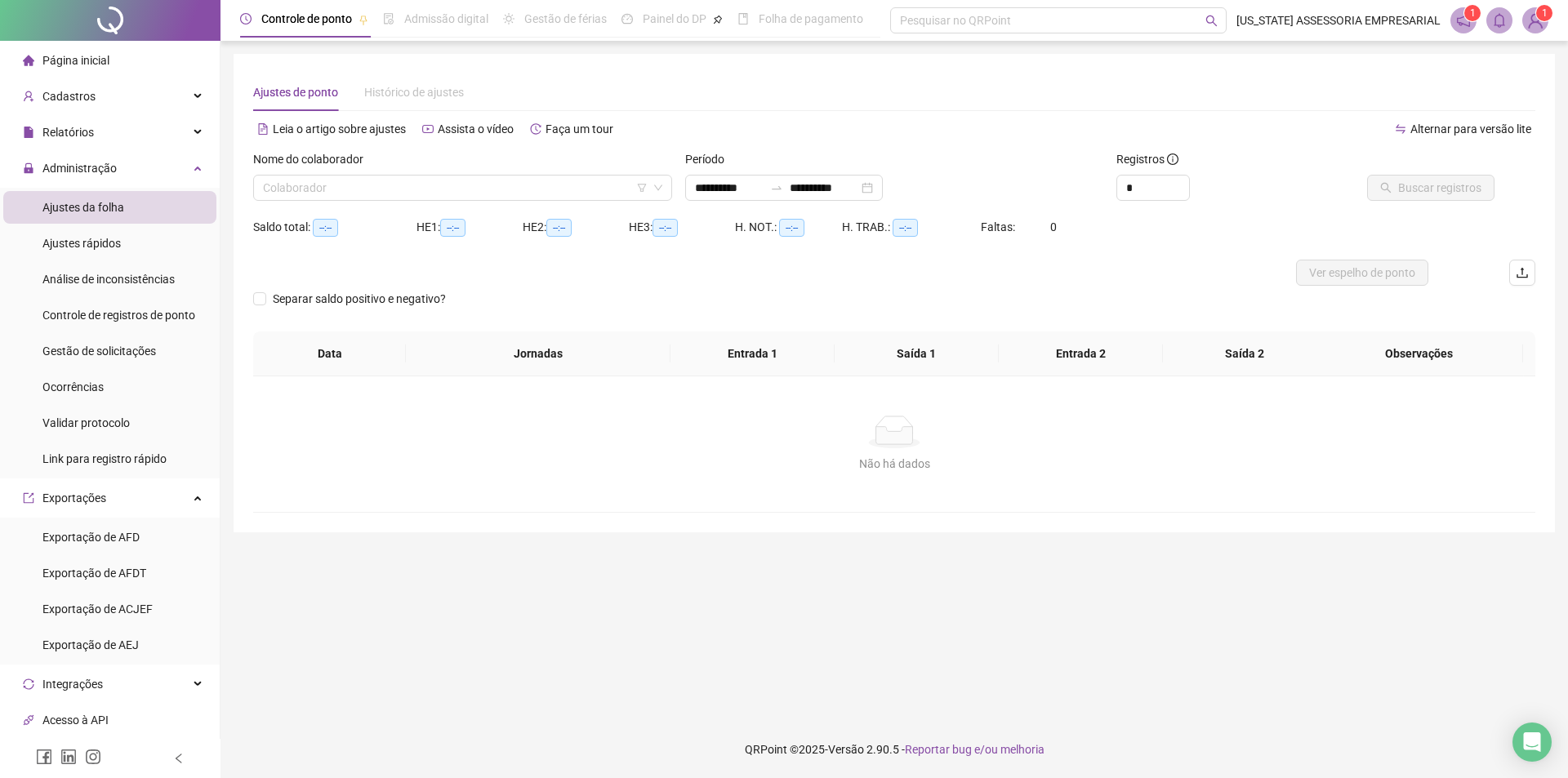
type input "**********"
click at [126, 143] on div "Relatórios" at bounding box center [110, 132] width 213 height 32
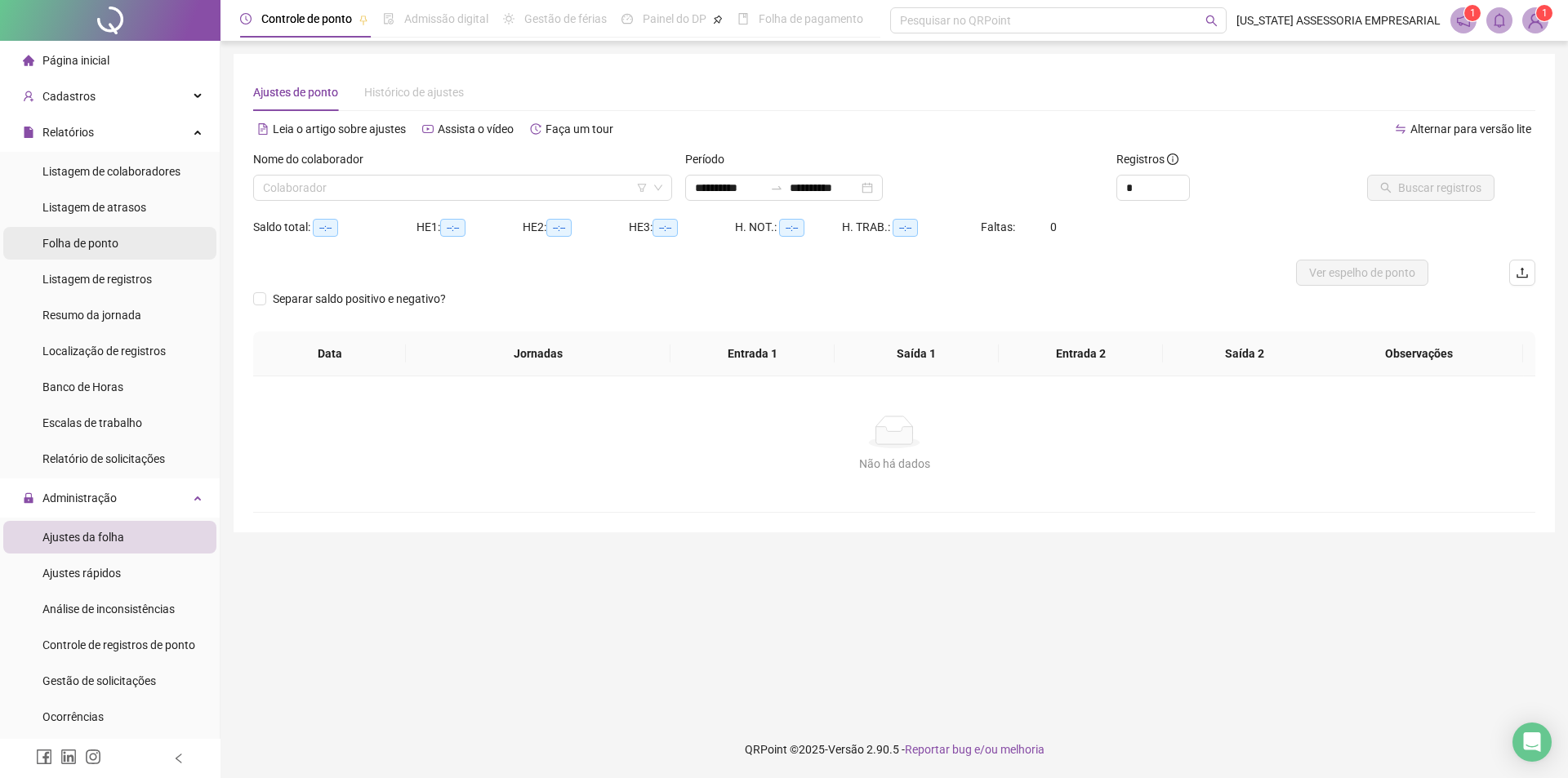
click at [126, 250] on li "Folha de ponto" at bounding box center [110, 242] width 213 height 32
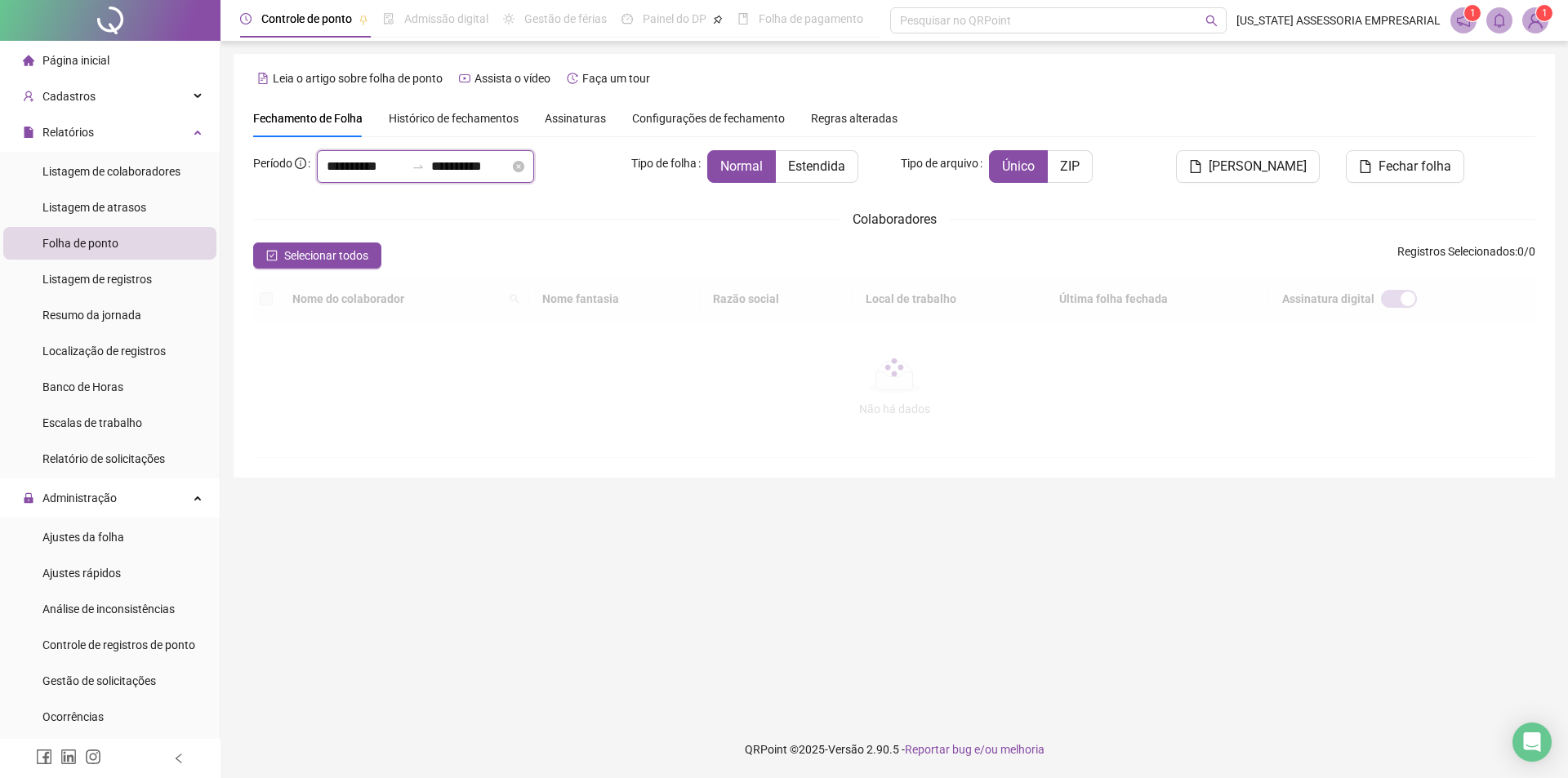
click at [332, 160] on input "**********" at bounding box center [365, 166] width 78 height 19
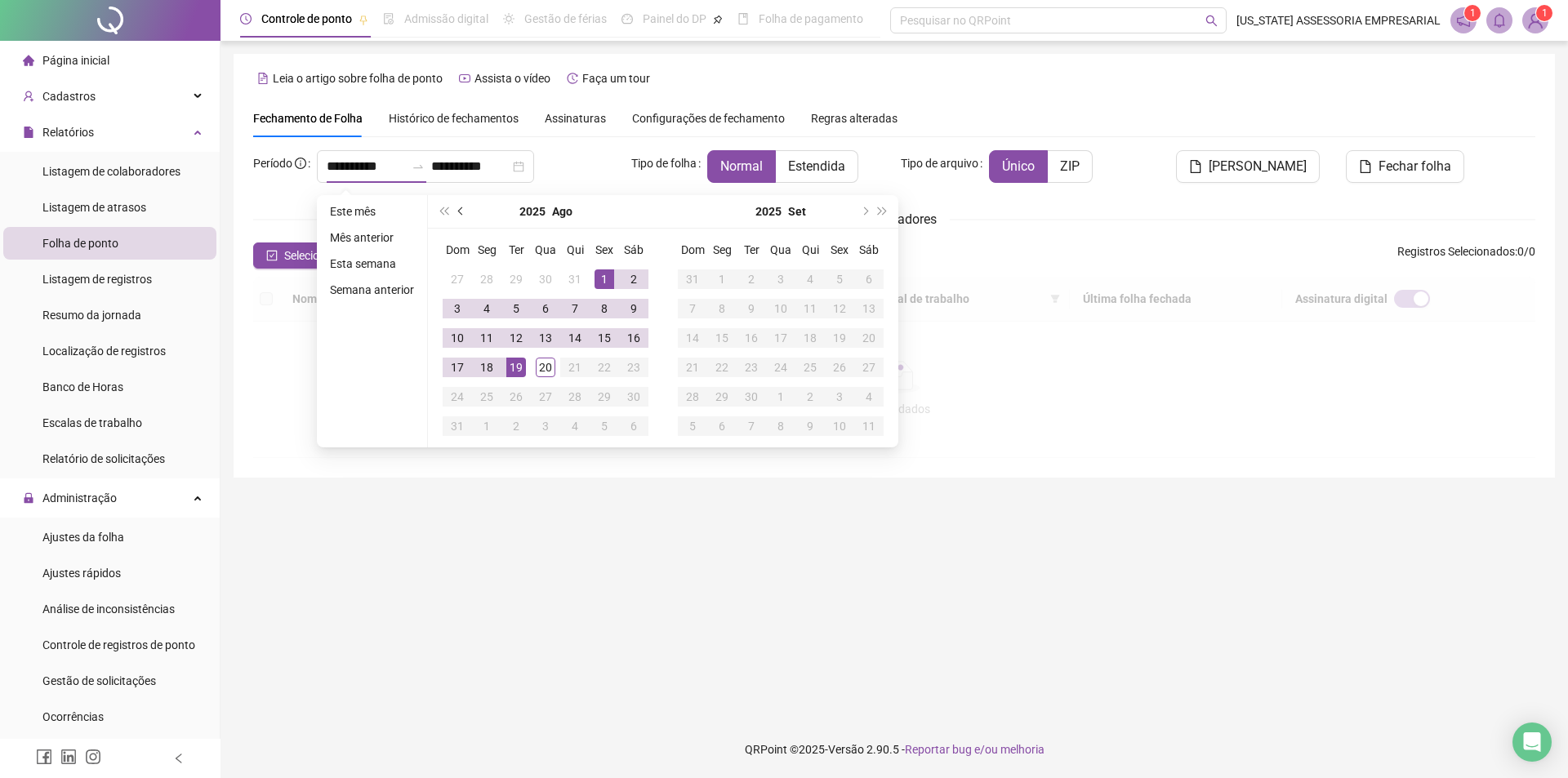
click at [454, 212] on button "prev-year" at bounding box center [461, 211] width 18 height 32
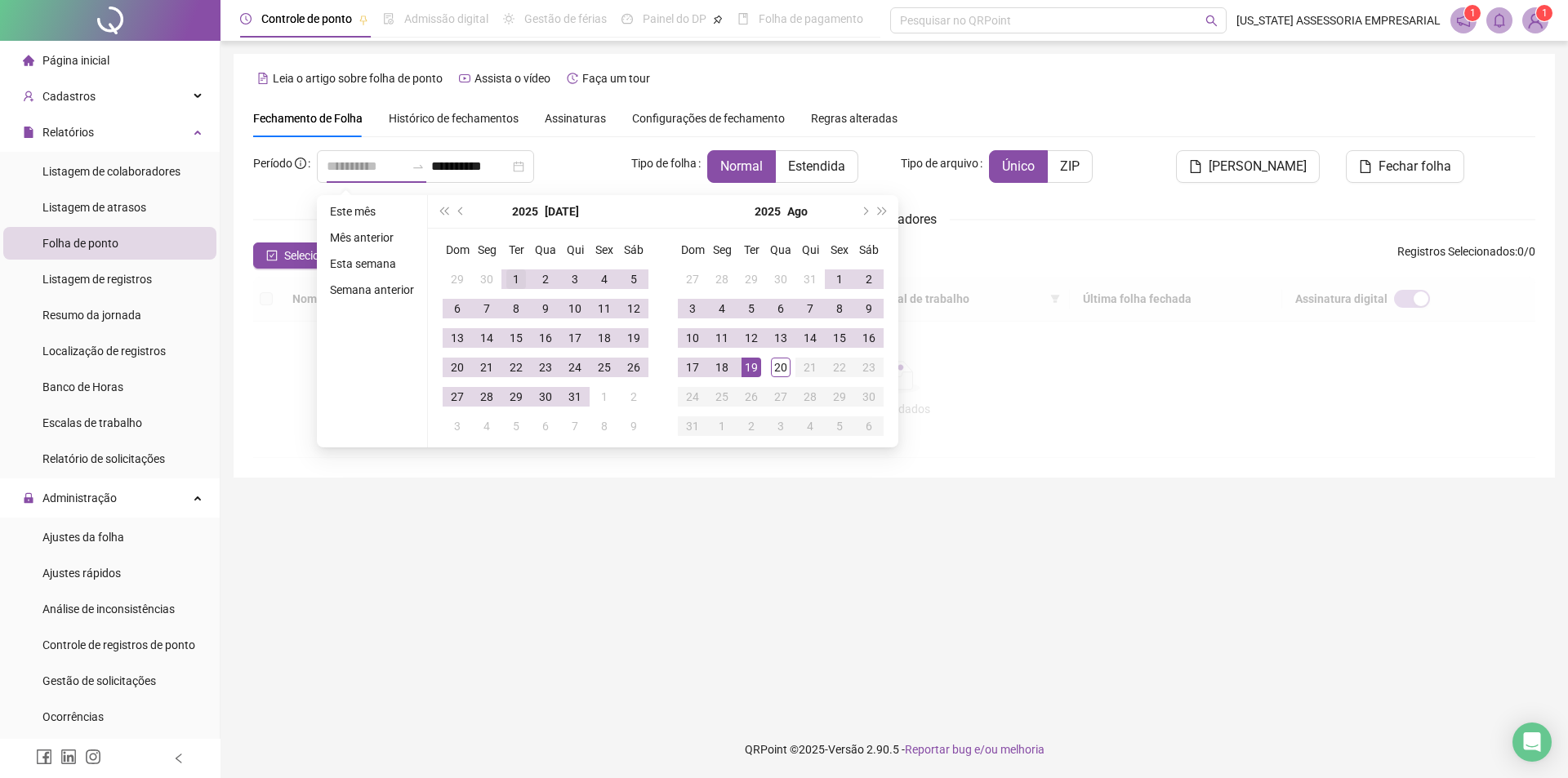
type input "**********"
click at [509, 277] on div "1" at bounding box center [516, 278] width 19 height 19
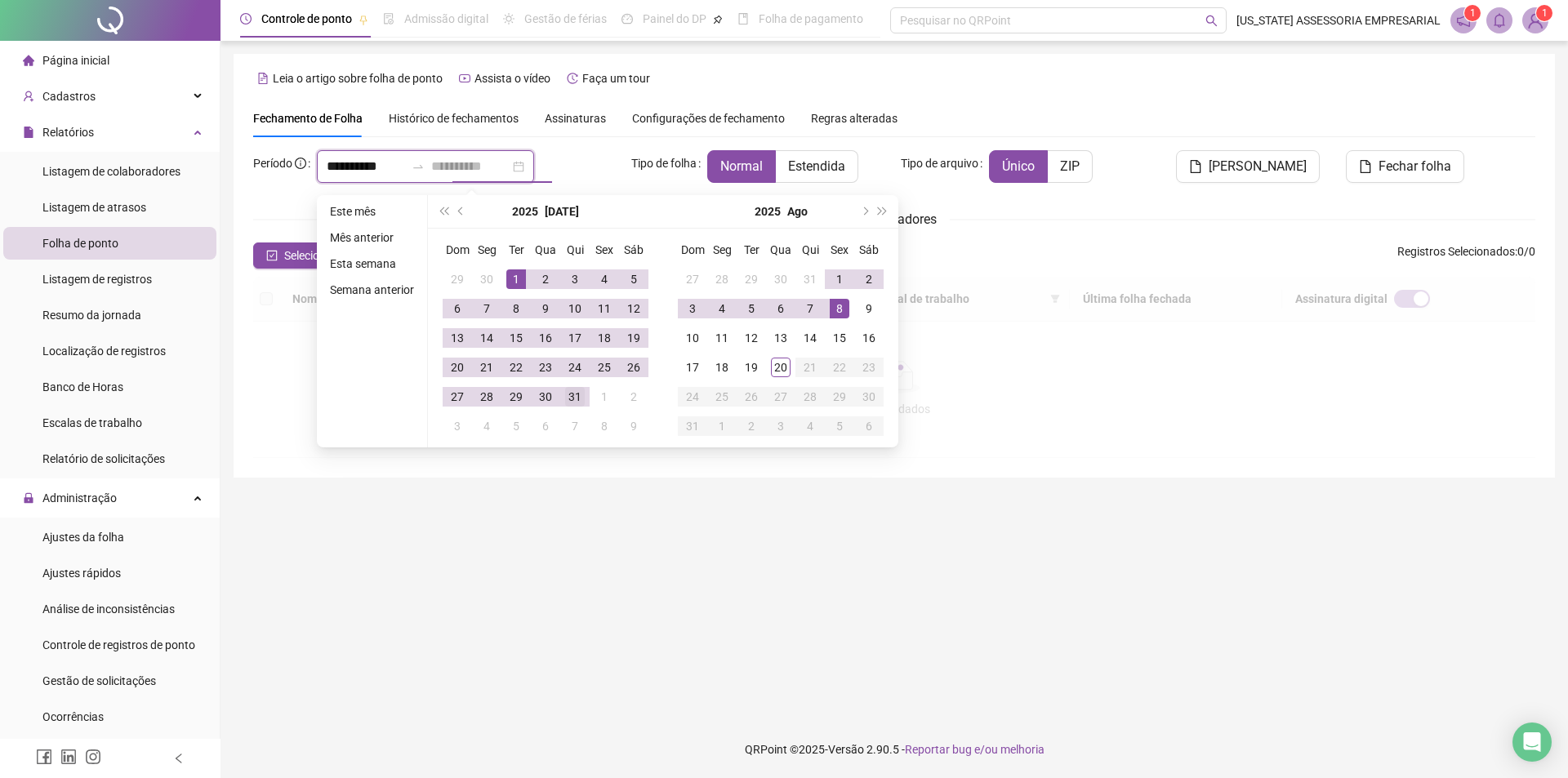
type input "**********"
click at [582, 396] on div "31" at bounding box center [575, 396] width 19 height 19
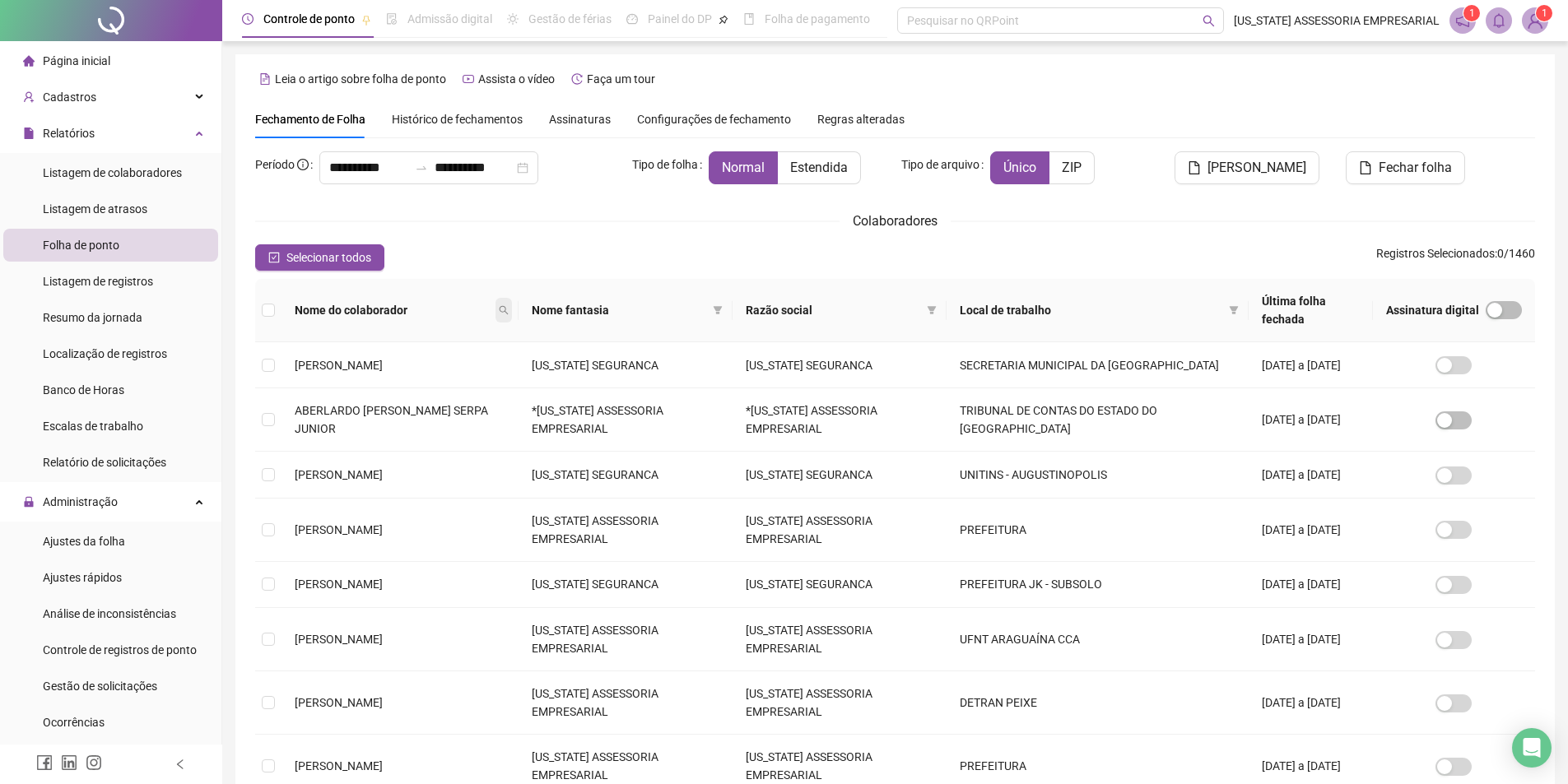
click at [495, 307] on span at bounding box center [504, 310] width 17 height 25
type input "******"
click at [382, 359] on span "Buscar" at bounding box center [389, 359] width 36 height 18
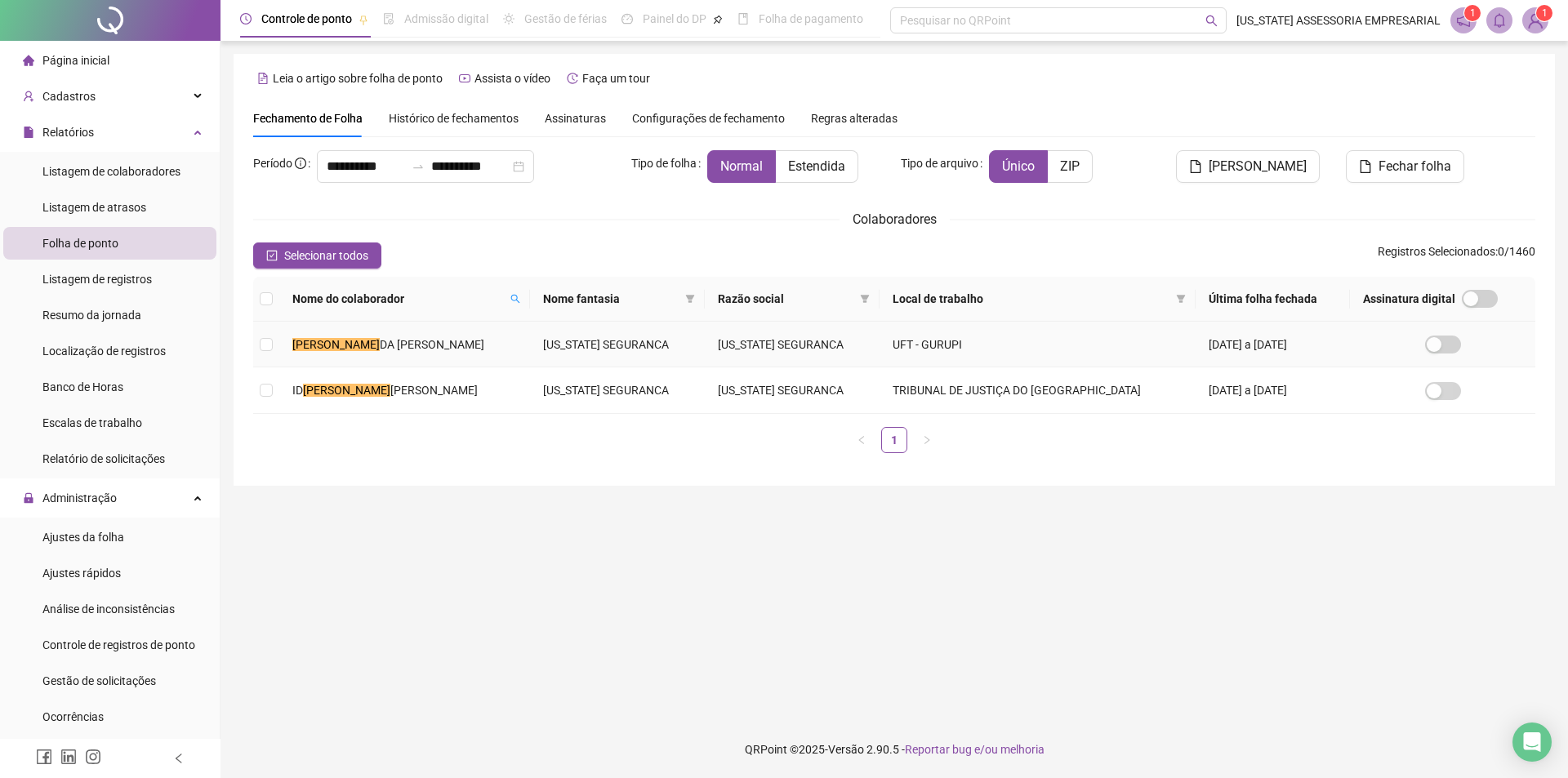
click at [380, 346] on span "DA SILVA AGUIAR" at bounding box center [432, 345] width 104 height 13
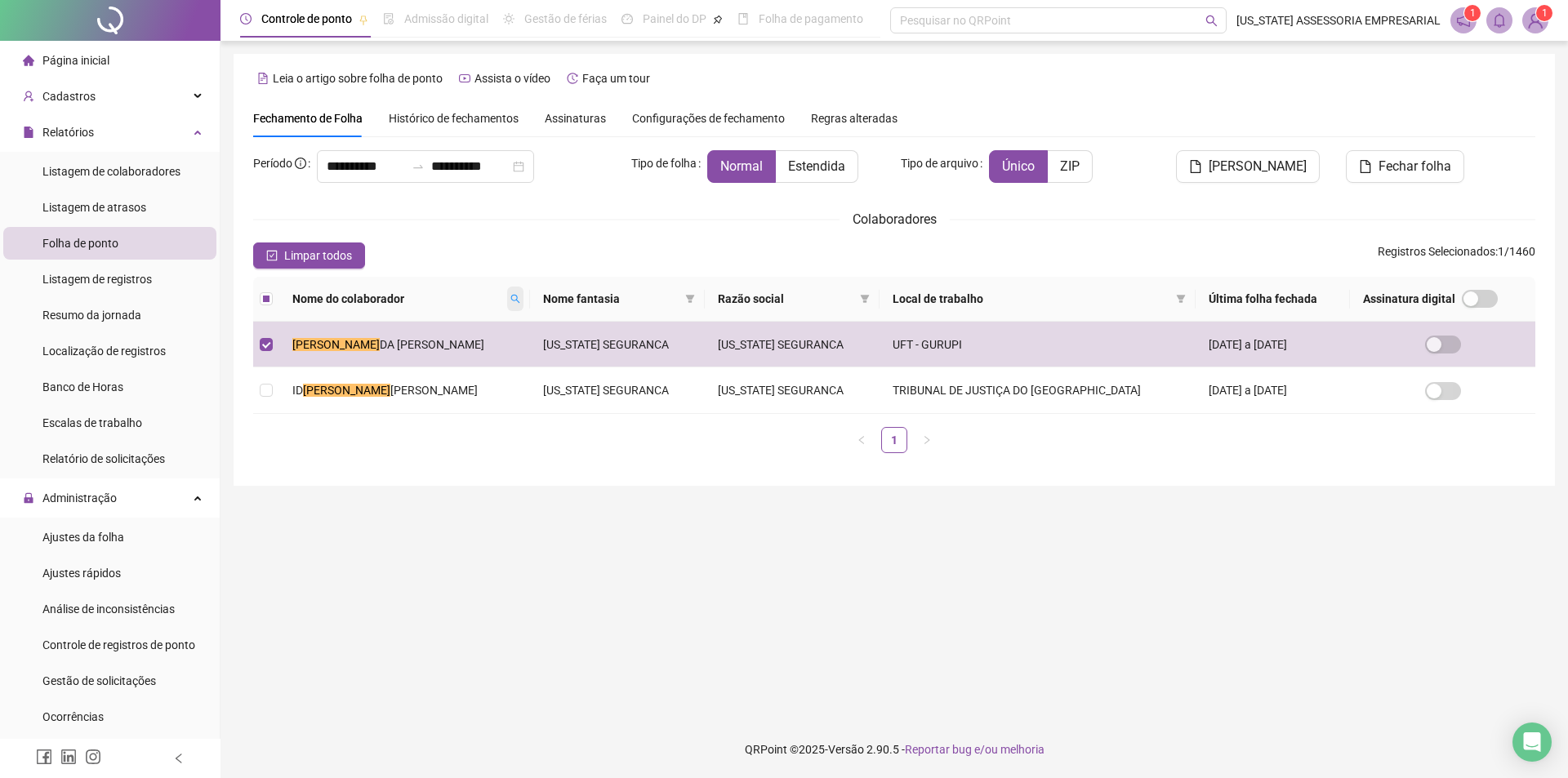
click at [507, 288] on span at bounding box center [516, 299] width 17 height 25
click at [409, 330] on input "******" at bounding box center [385, 327] width 153 height 26
click at [354, 353] on span "Buscar" at bounding box center [353, 356] width 36 height 18
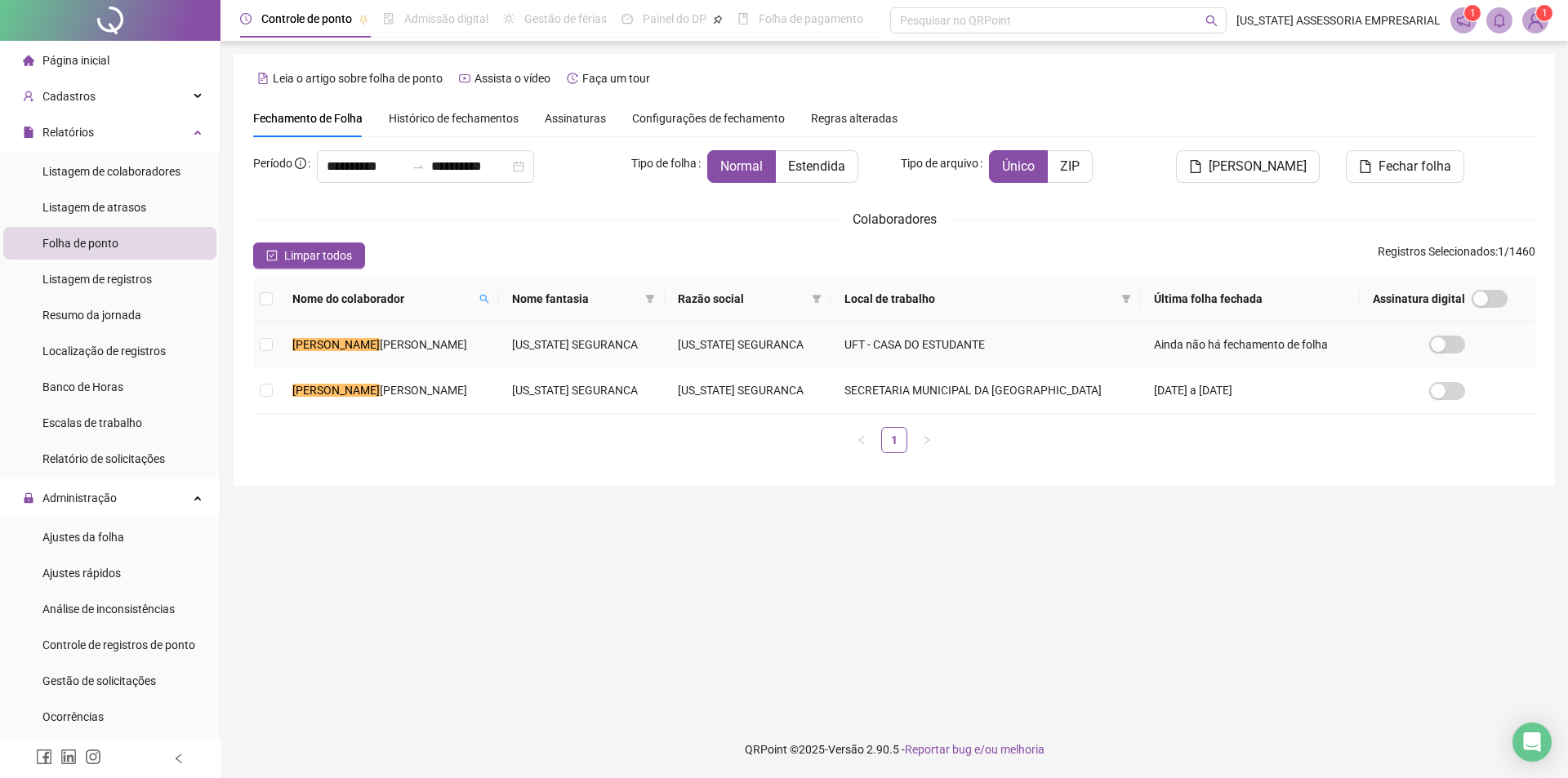
click at [356, 349] on mark "ALESSANDRO" at bounding box center [336, 345] width 88 height 13
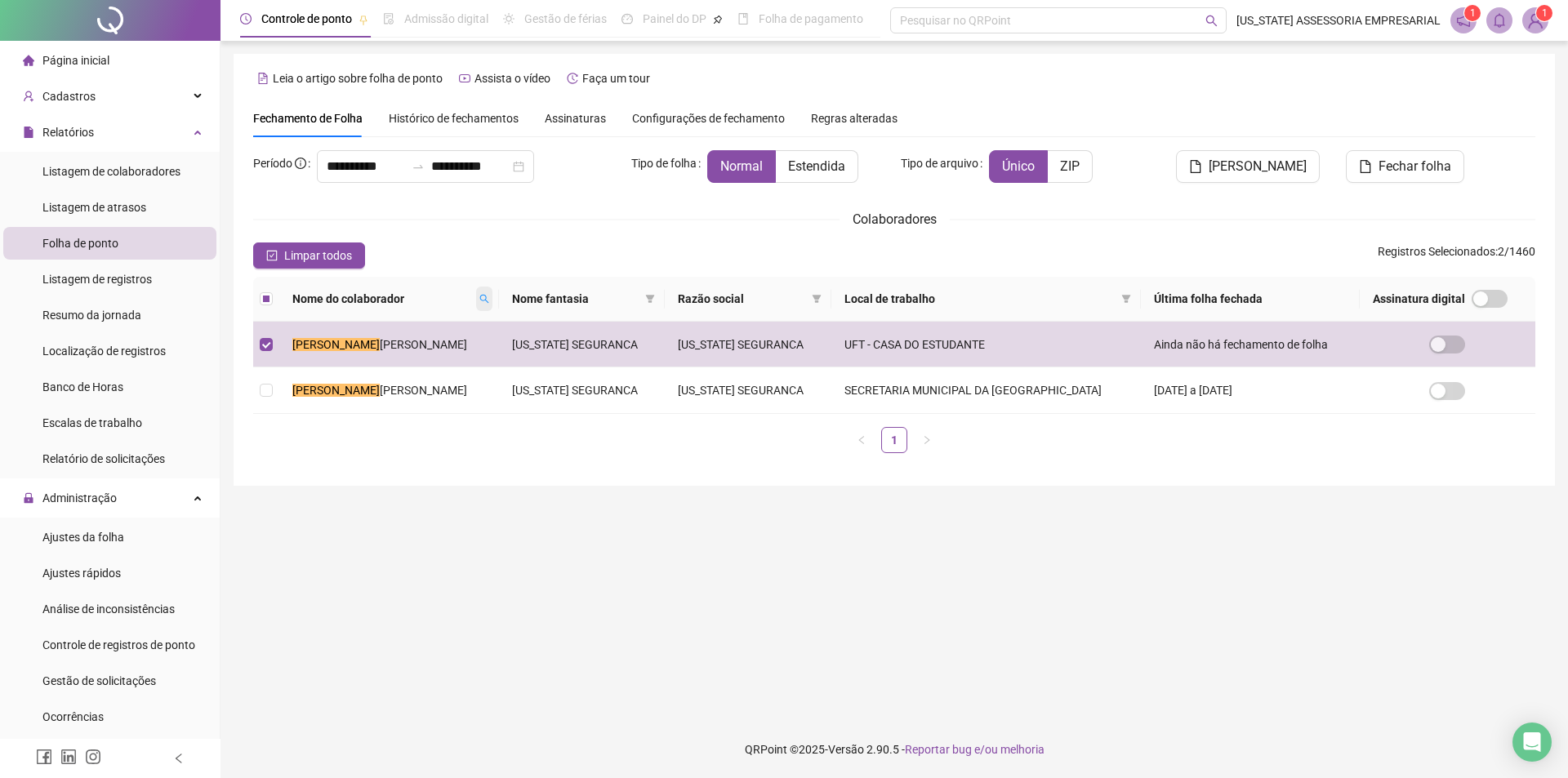
click at [476, 293] on span at bounding box center [484, 299] width 17 height 25
click at [436, 333] on input "**********" at bounding box center [395, 327] width 153 height 26
type input "*"
click at [386, 360] on button "Buscar" at bounding box center [355, 356] width 74 height 19
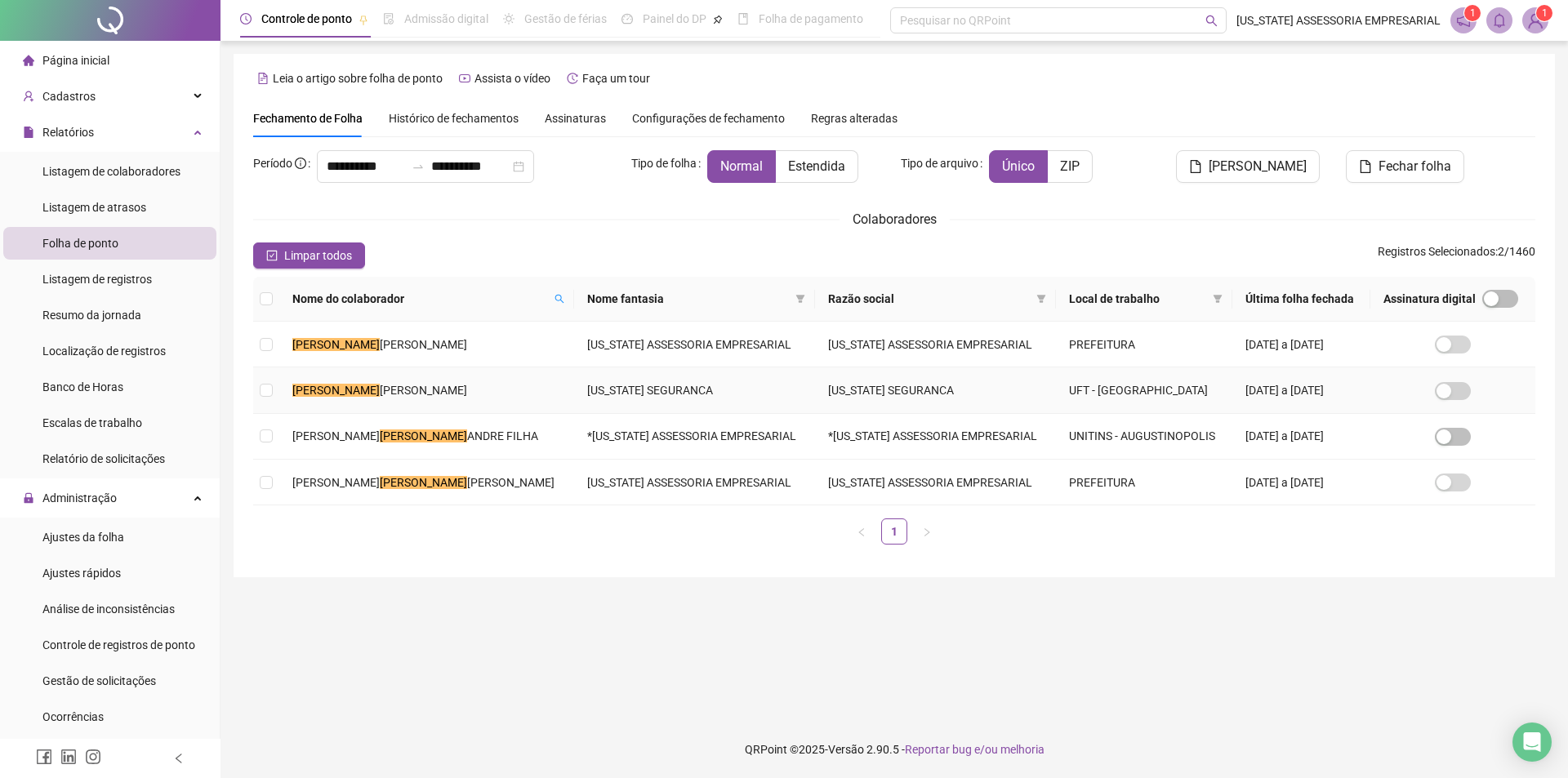
click at [387, 393] on span "VIEIRA NASCIMENTO" at bounding box center [423, 390] width 88 height 13
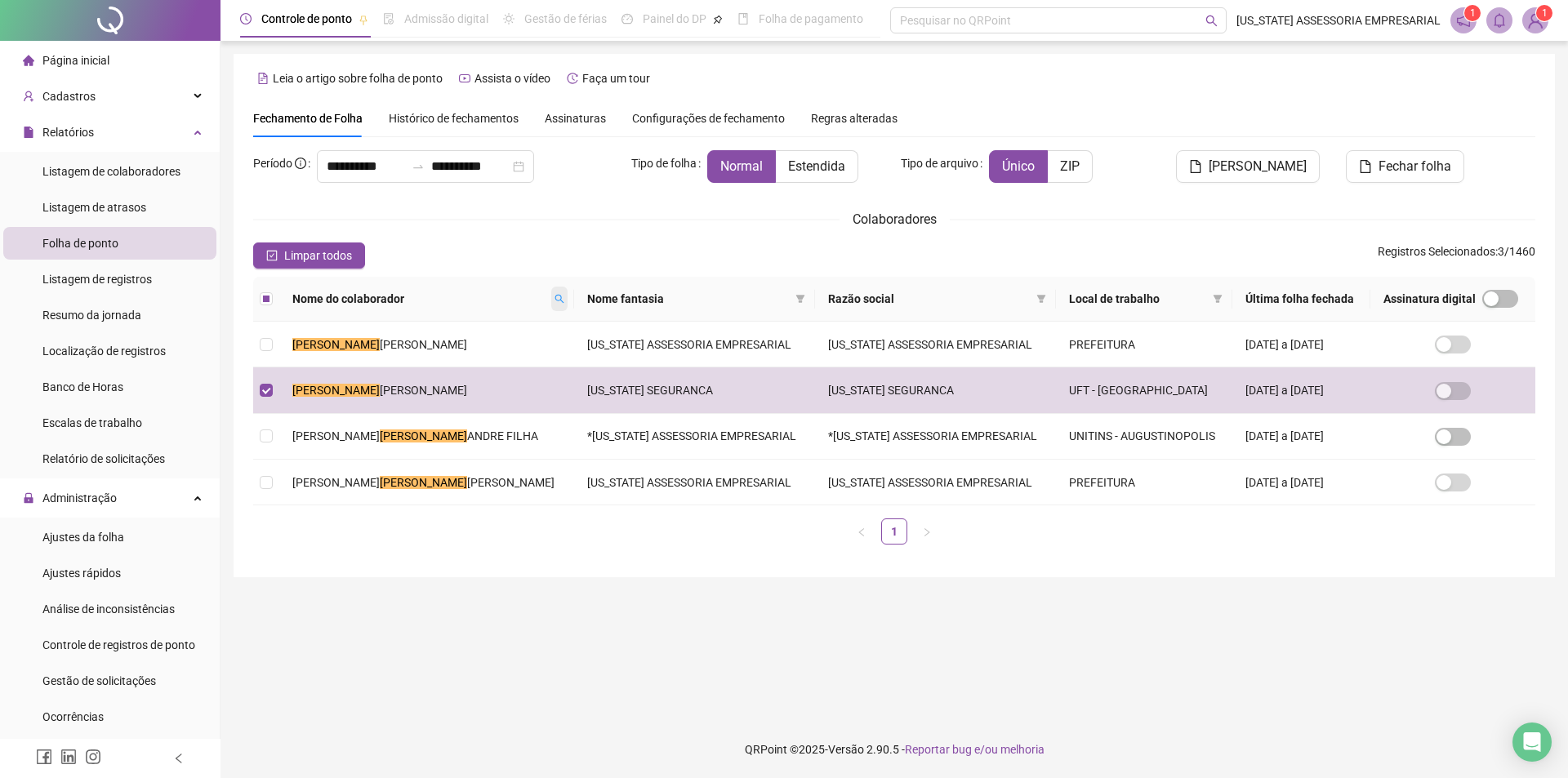
click at [552, 289] on span at bounding box center [560, 299] width 17 height 25
click at [468, 324] on input "****" at bounding box center [445, 327] width 153 height 26
type input "*"
click at [400, 348] on span "Buscar" at bounding box center [413, 356] width 36 height 18
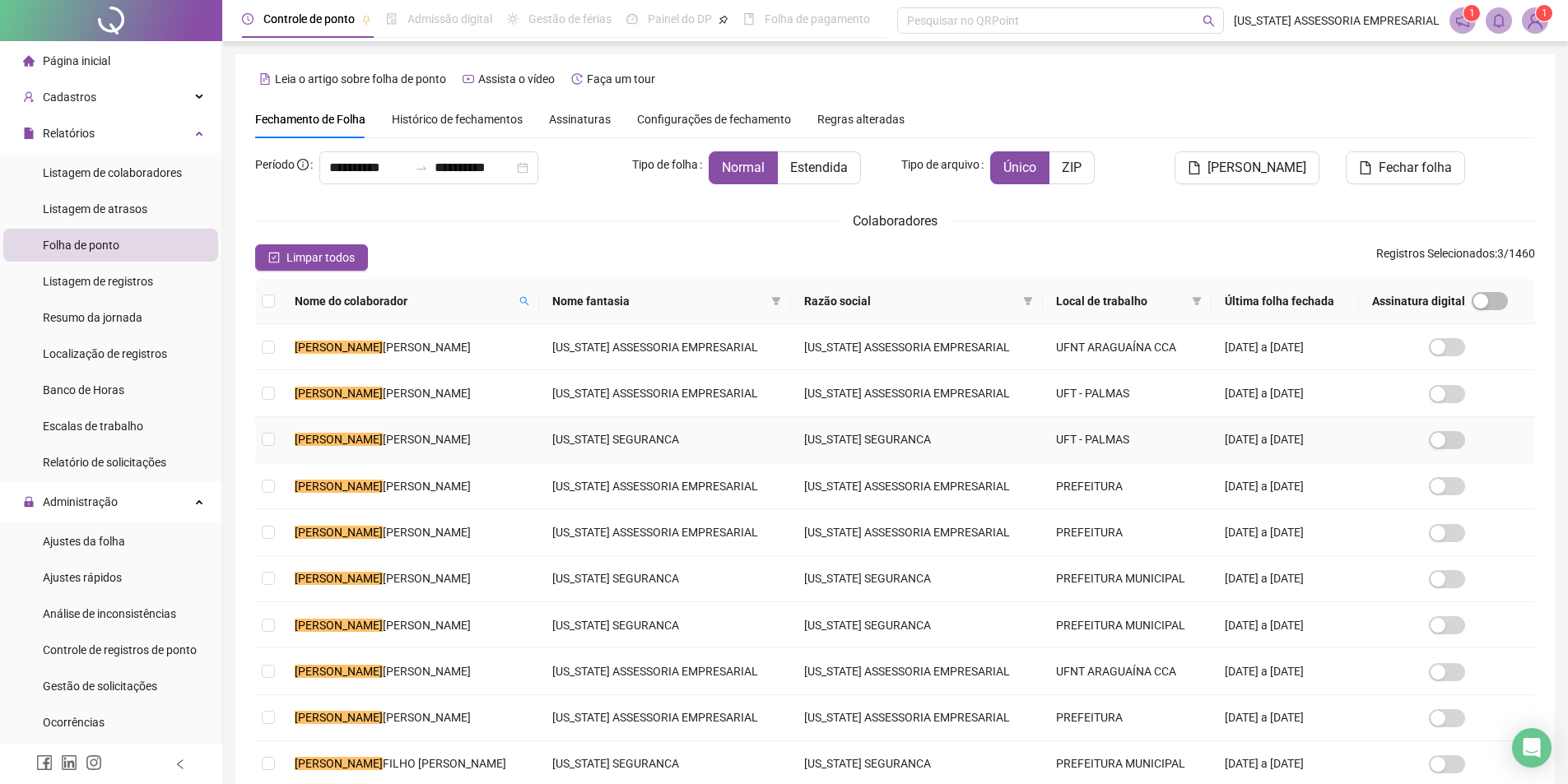
click at [454, 441] on span "BATISTA DOS SANTOS" at bounding box center [427, 439] width 88 height 13
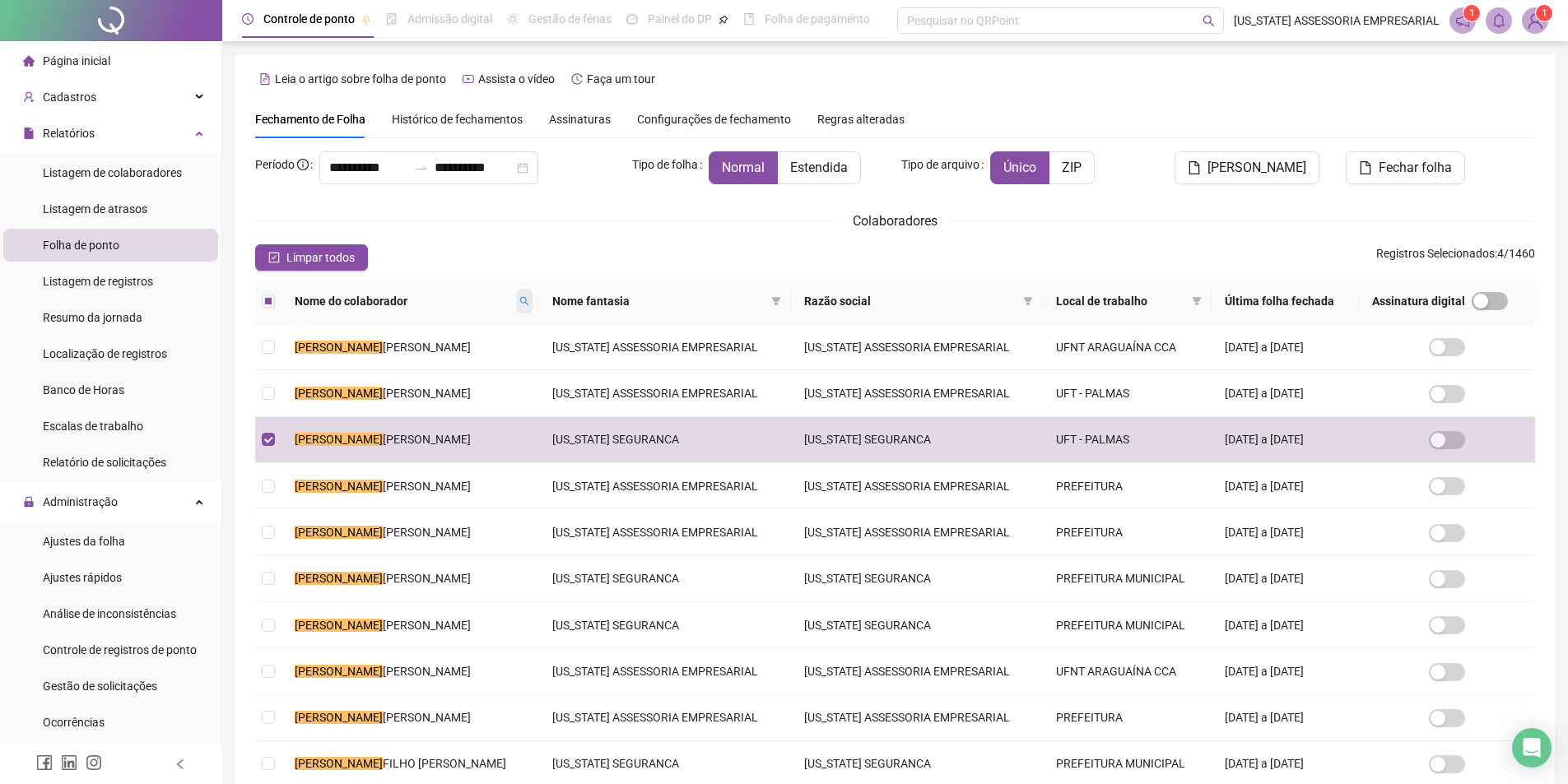
click at [533, 296] on span at bounding box center [524, 301] width 17 height 25
click at [469, 326] on input "*******" at bounding box center [470, 330] width 154 height 26
type input "*"
click at [441, 356] on span "Buscar" at bounding box center [439, 359] width 36 height 18
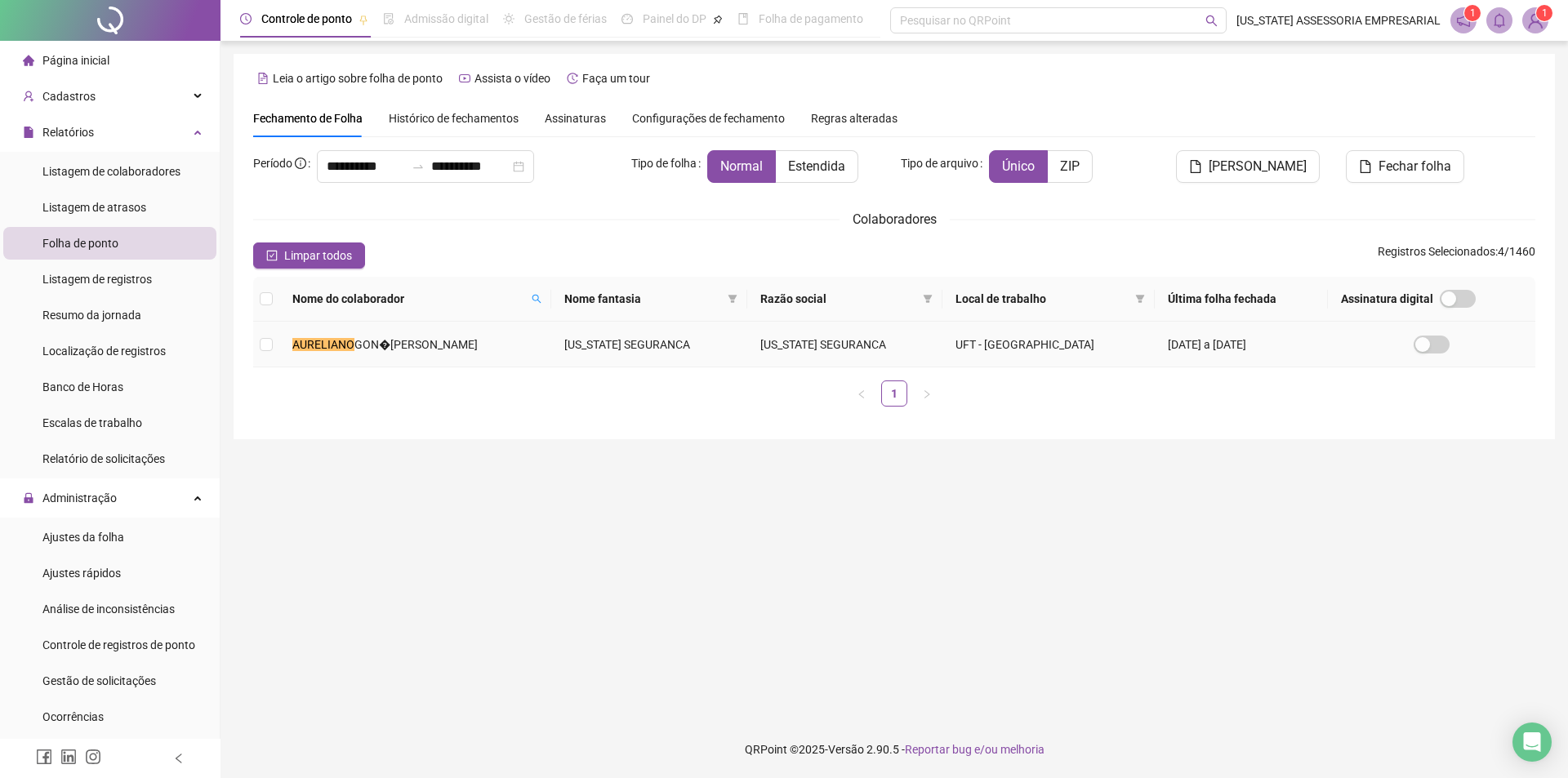
click at [444, 345] on span "GON�ALVES DE SANTANA" at bounding box center [416, 345] width 124 height 13
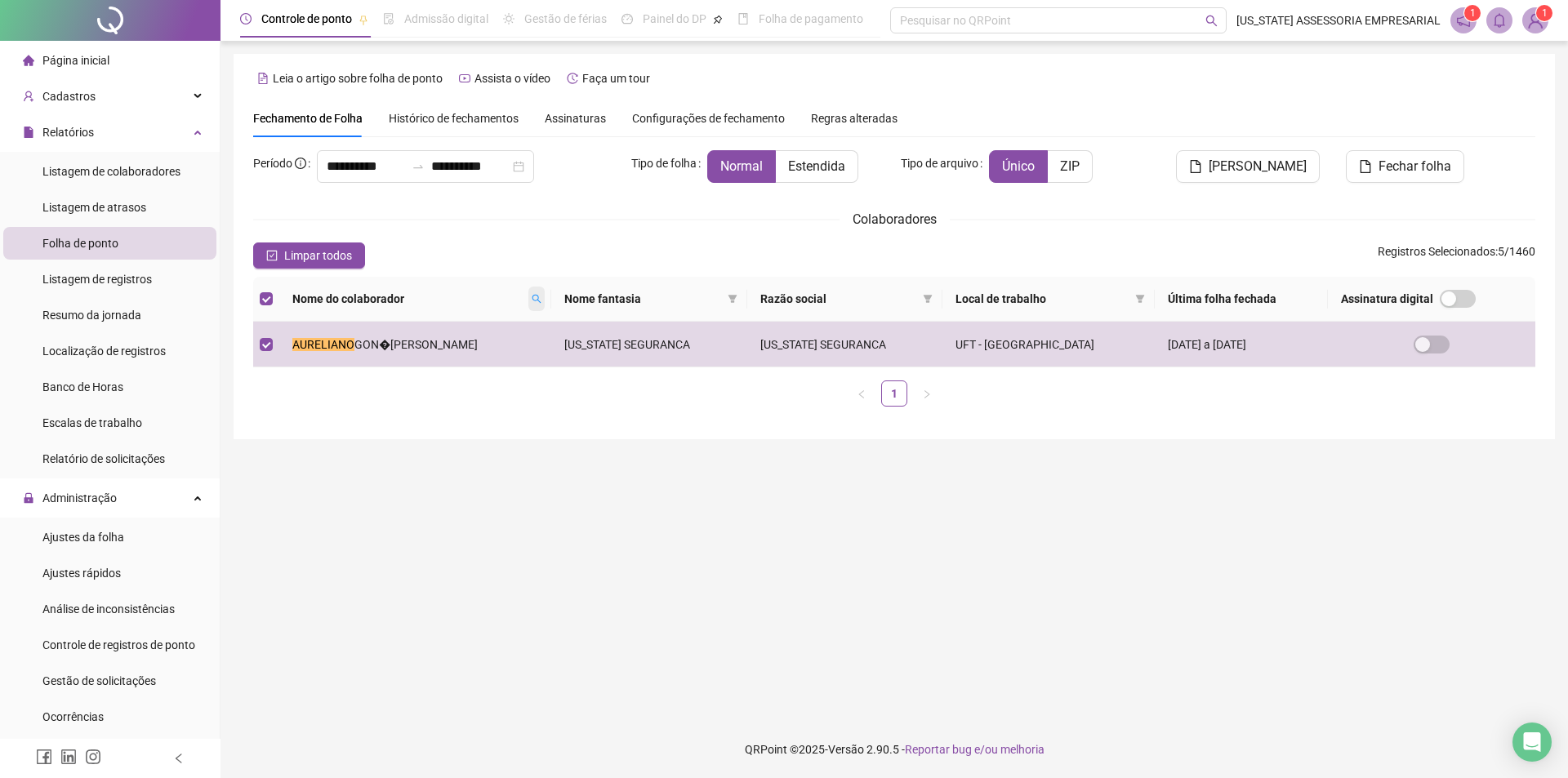
click at [541, 296] on icon "search" at bounding box center [537, 299] width 10 height 10
click at [506, 329] on input "*********" at bounding box center [483, 327] width 153 height 26
type input "*"
type input "**********"
click at [442, 353] on span "Buscar" at bounding box center [452, 356] width 36 height 18
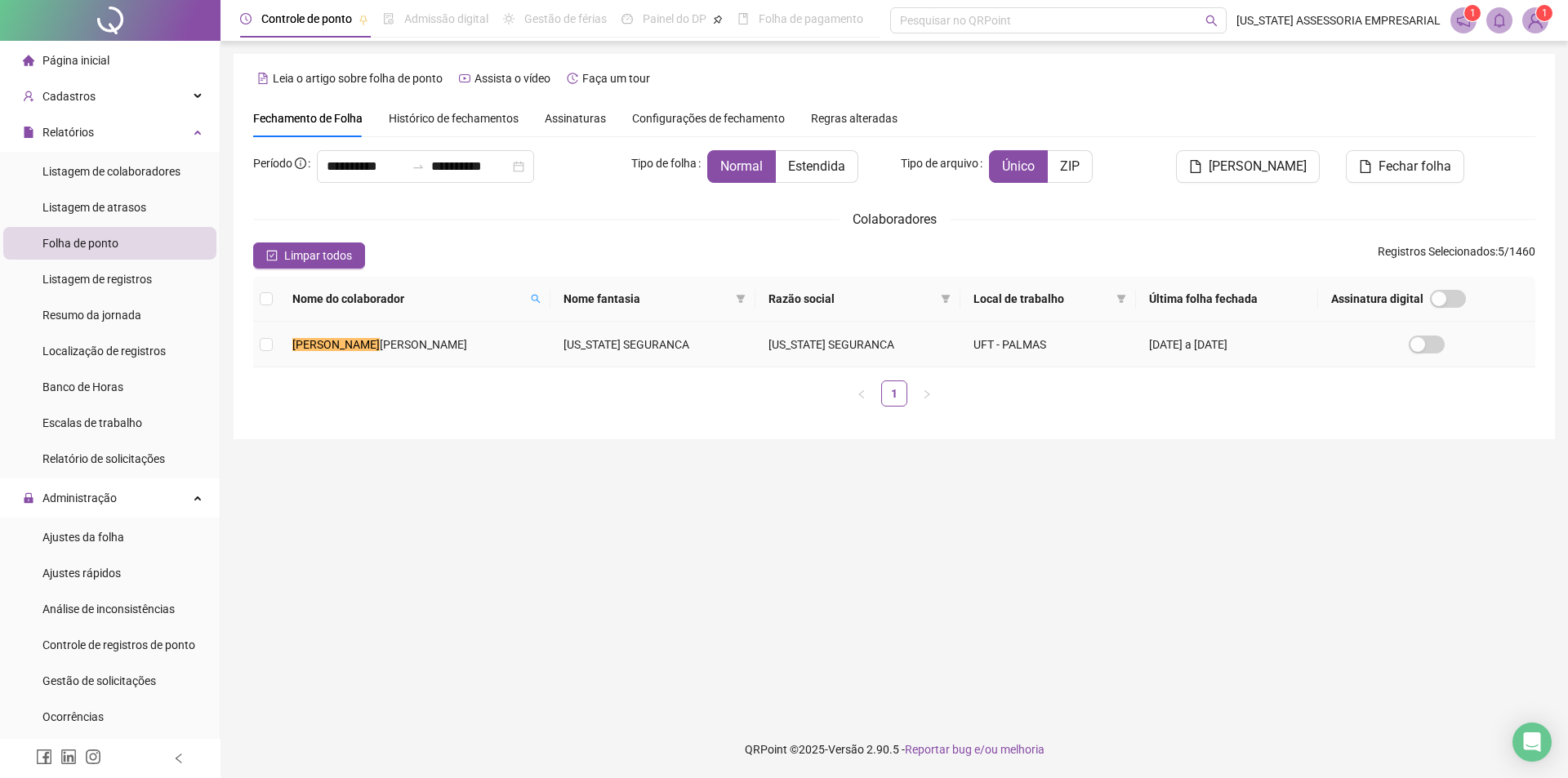
click at [367, 341] on mark "DIONE BATISTA" at bounding box center [336, 345] width 88 height 13
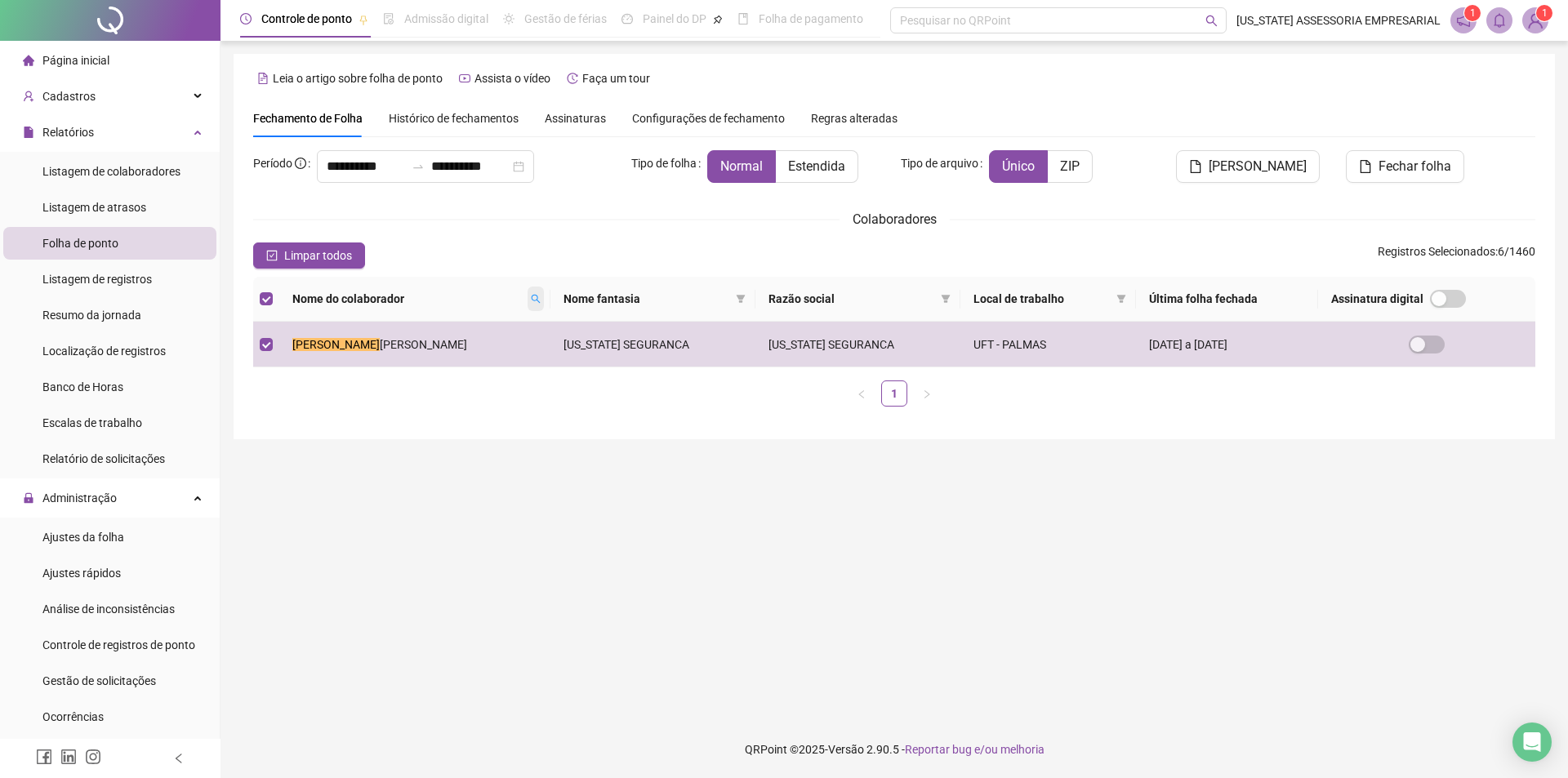
click at [528, 292] on span at bounding box center [536, 299] width 17 height 25
click at [370, 349] on span "Buscar" at bounding box center [380, 356] width 36 height 18
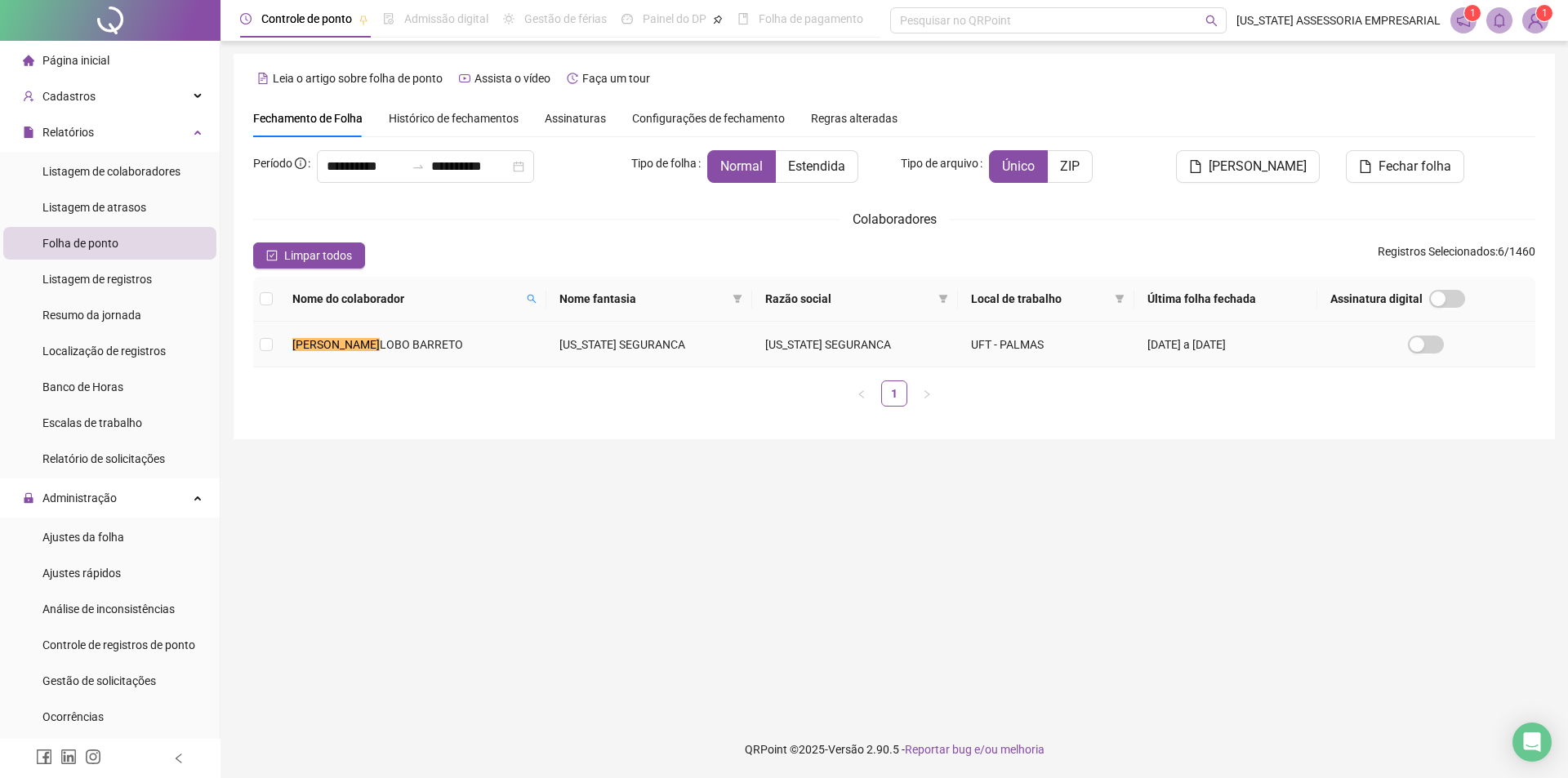
click at [380, 345] on span "LOBO BARRETO" at bounding box center [422, 345] width 83 height 13
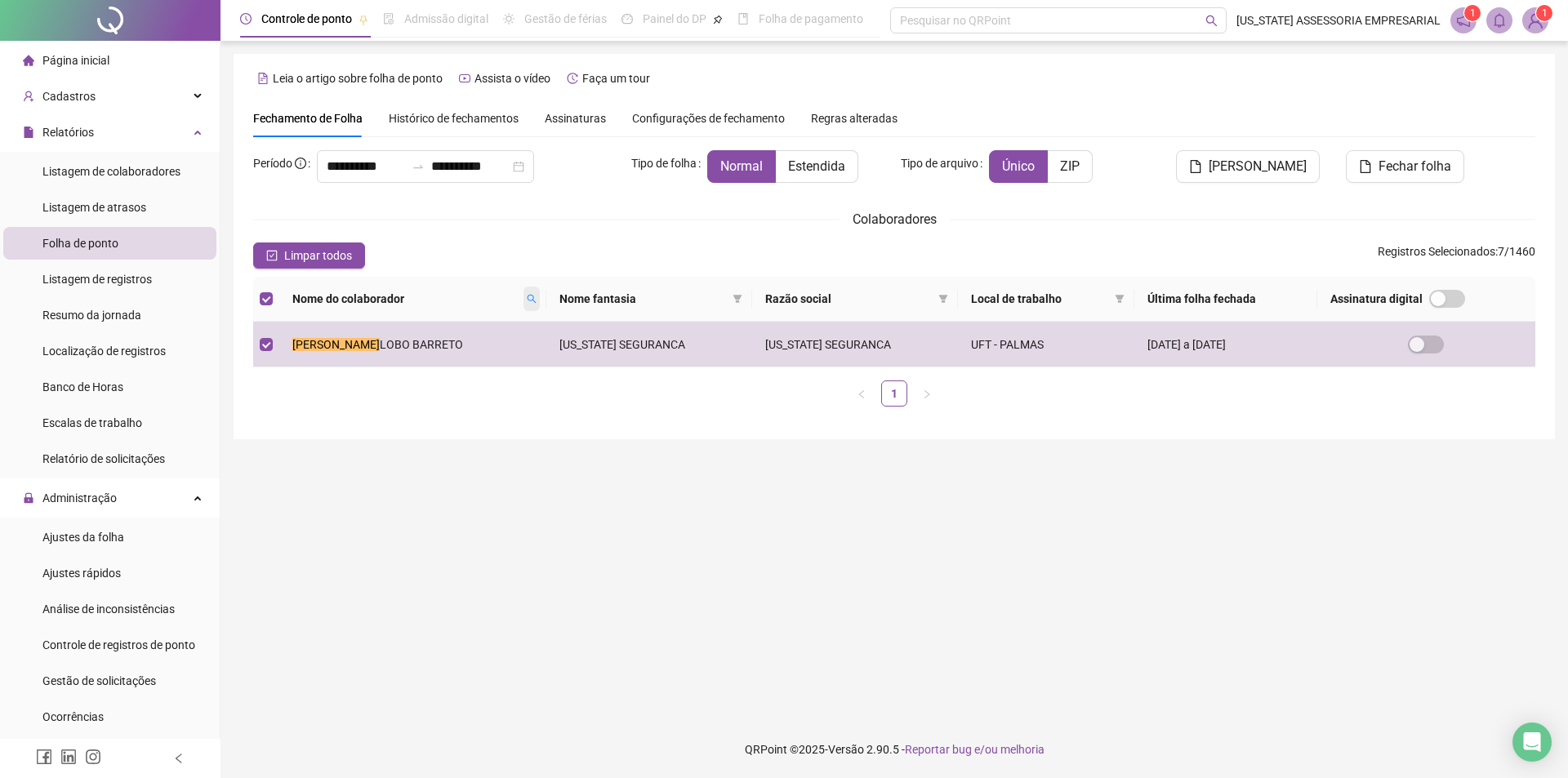
click at [524, 303] on span at bounding box center [532, 299] width 17 height 25
click at [503, 329] on input "**********" at bounding box center [452, 327] width 153 height 26
type input "*"
click at [422, 362] on span "Buscar" at bounding box center [421, 356] width 36 height 18
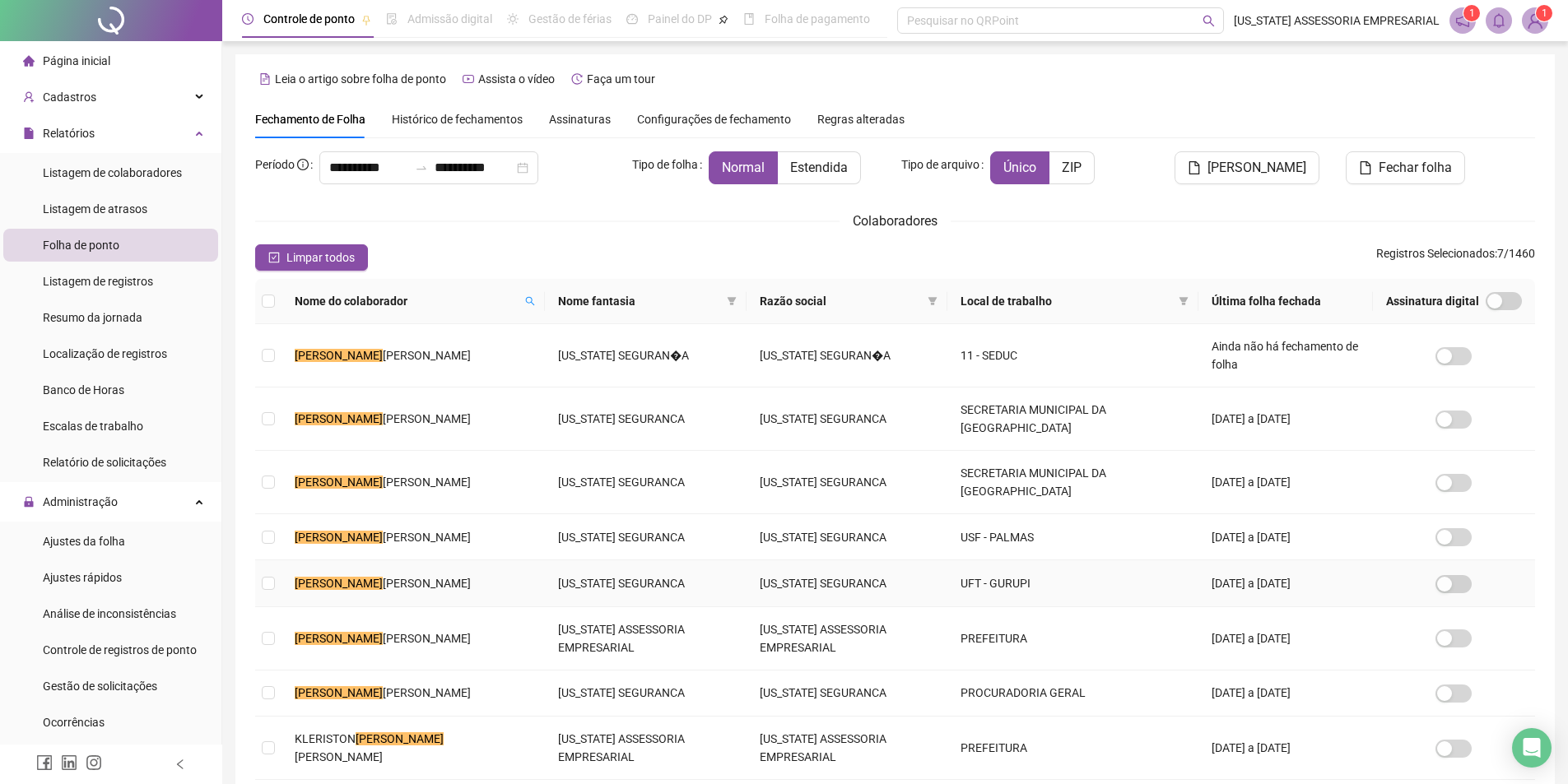
click at [471, 586] on td "FERNANDO LOPES DE ALENCAR" at bounding box center [413, 583] width 263 height 46
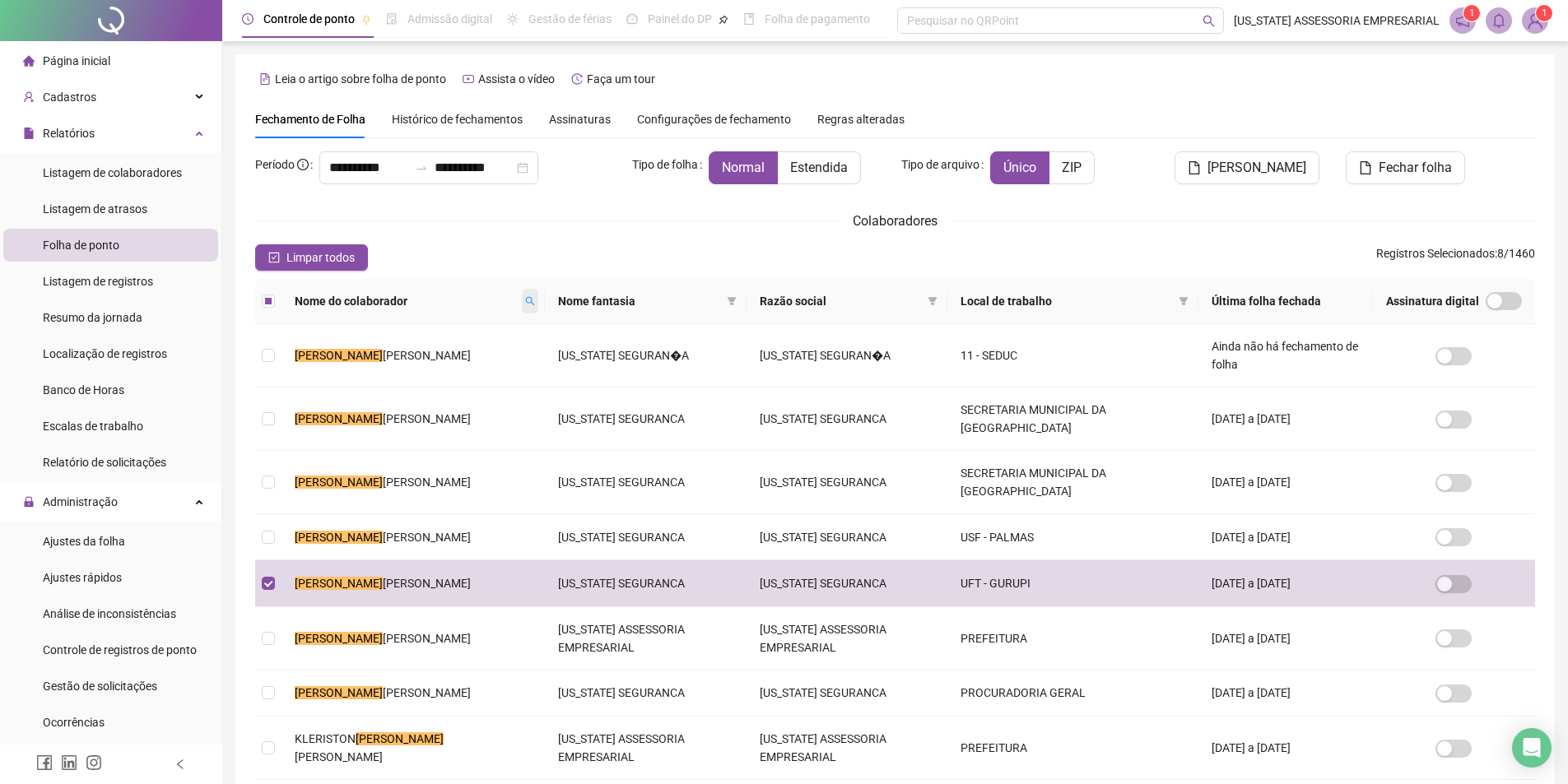
click at [527, 291] on span at bounding box center [530, 301] width 17 height 25
click at [482, 338] on input "********" at bounding box center [455, 330] width 154 height 26
type input "*"
click at [416, 351] on span "Buscar" at bounding box center [425, 359] width 36 height 18
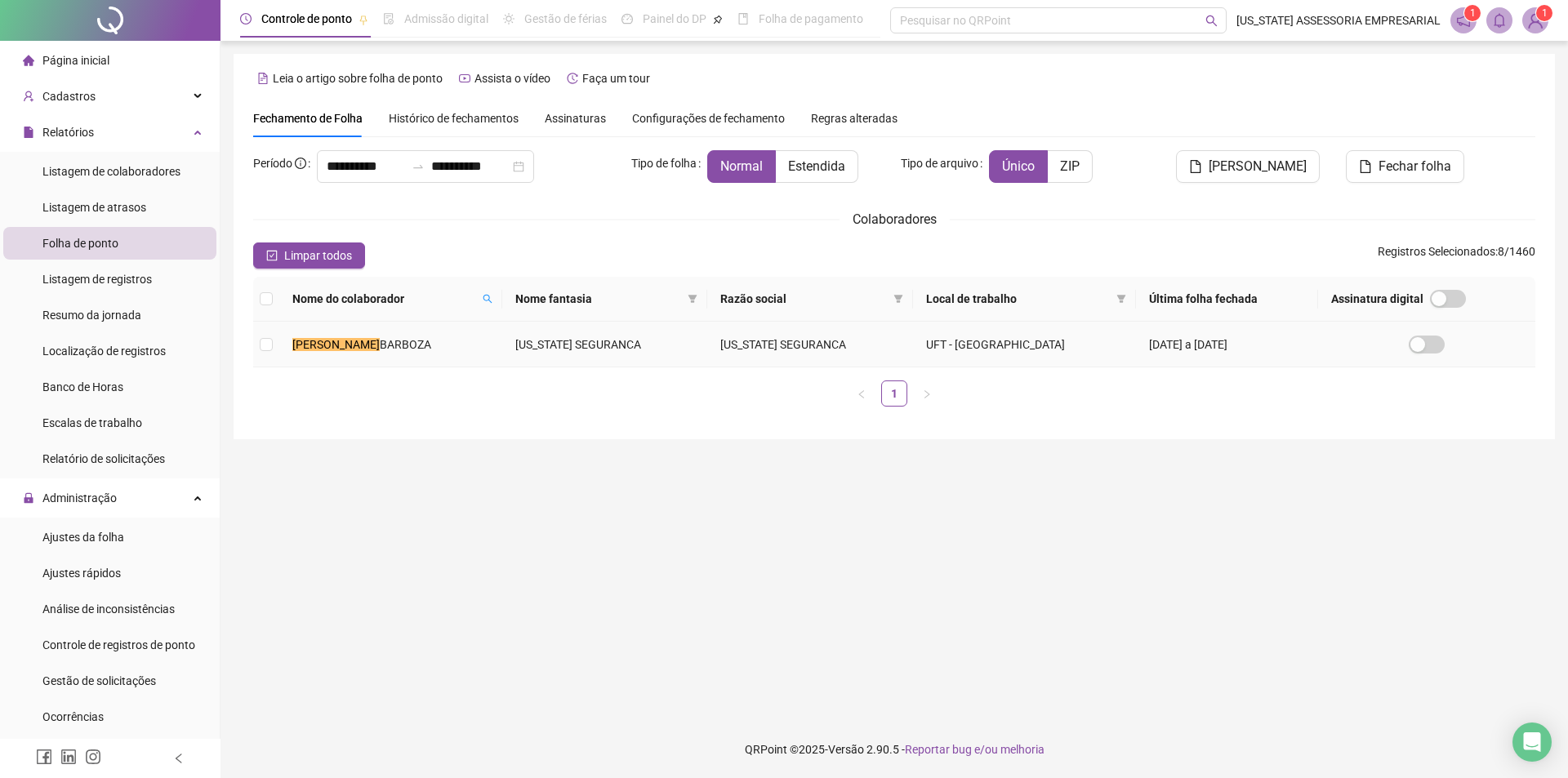
click at [411, 344] on span "BARBOZA" at bounding box center [406, 345] width 52 height 13
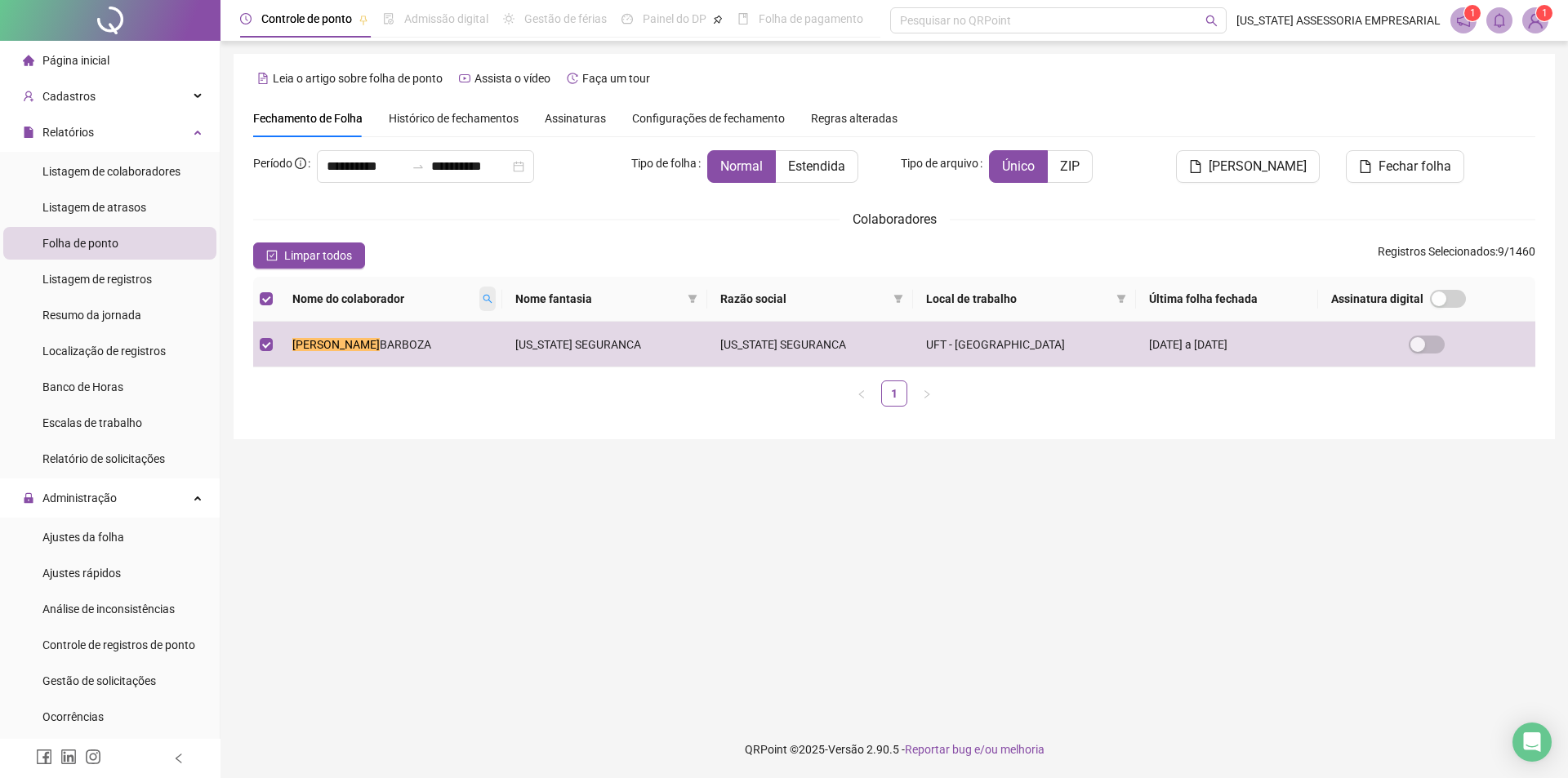
click at [496, 291] on span at bounding box center [488, 299] width 17 height 25
click at [499, 332] on input "**********" at bounding box center [445, 327] width 153 height 26
type input "*"
click at [414, 362] on span "Buscar" at bounding box center [414, 356] width 36 height 18
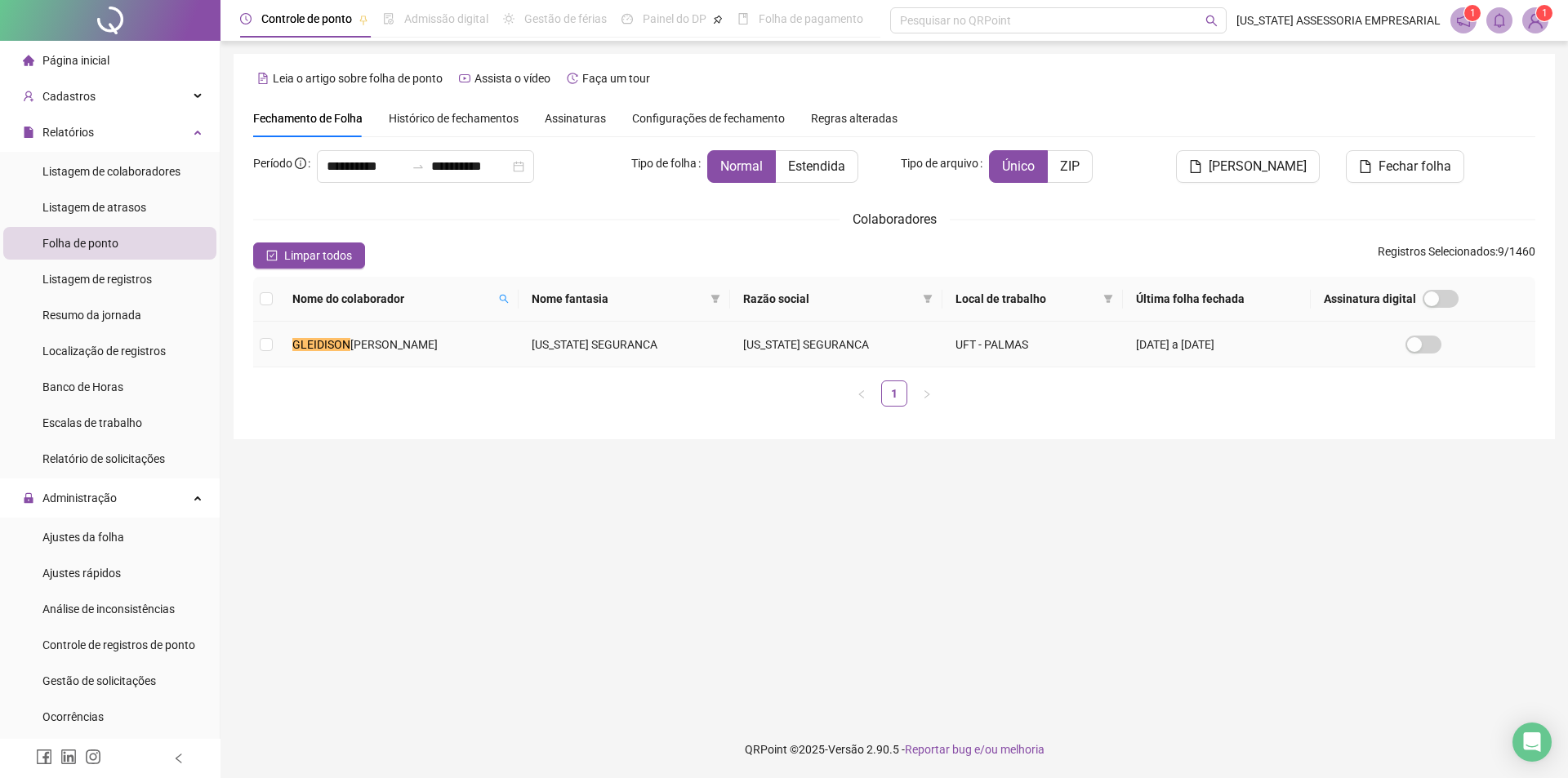
click at [425, 342] on span "PEREIRA ARAUJO" at bounding box center [394, 345] width 88 height 13
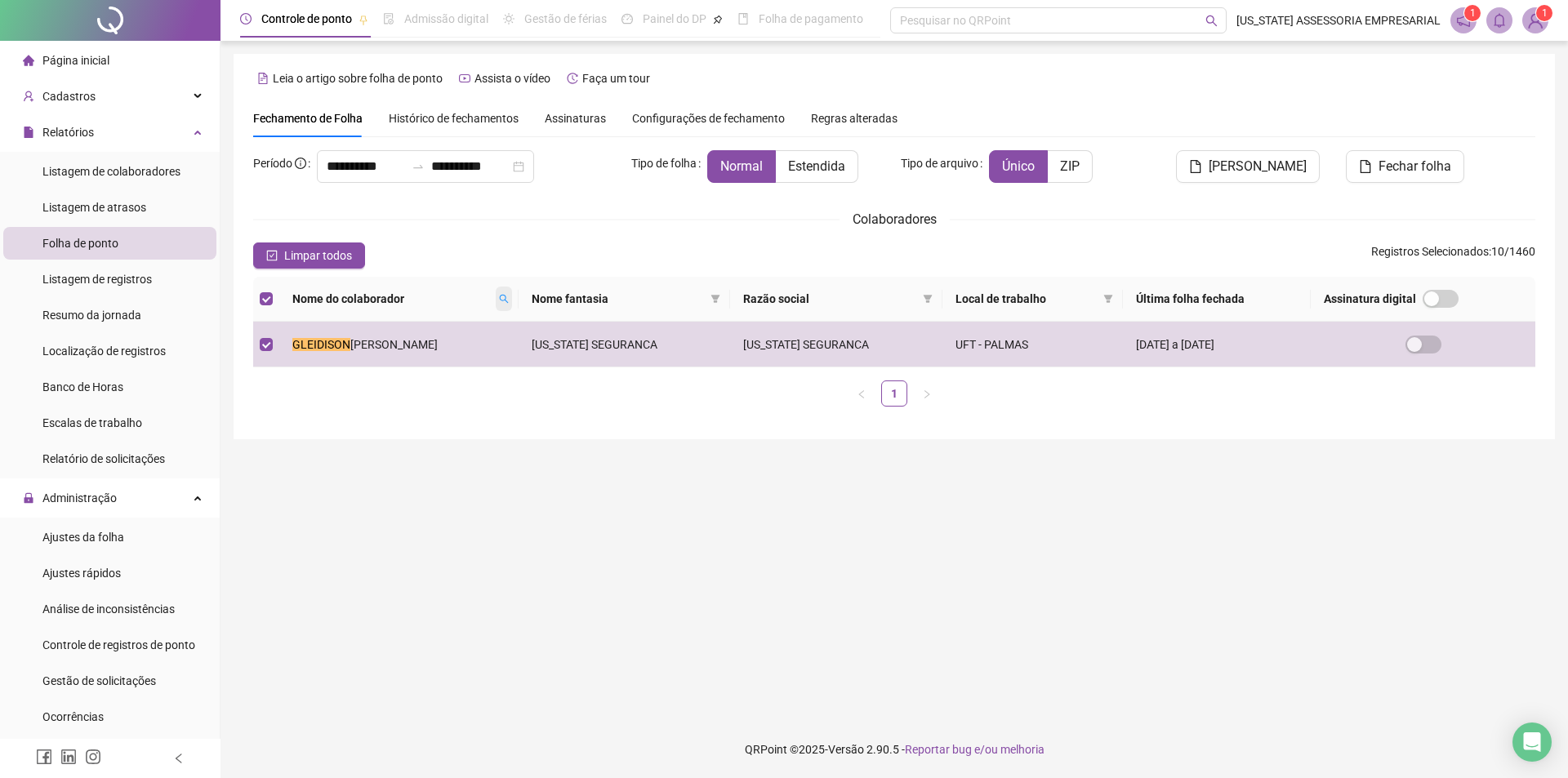
click at [503, 296] on icon "search" at bounding box center [504, 299] width 10 height 10
click at [470, 330] on input "*********" at bounding box center [433, 327] width 153 height 26
type input "*"
type input "*******"
click at [394, 364] on span "Buscar" at bounding box center [401, 356] width 36 height 18
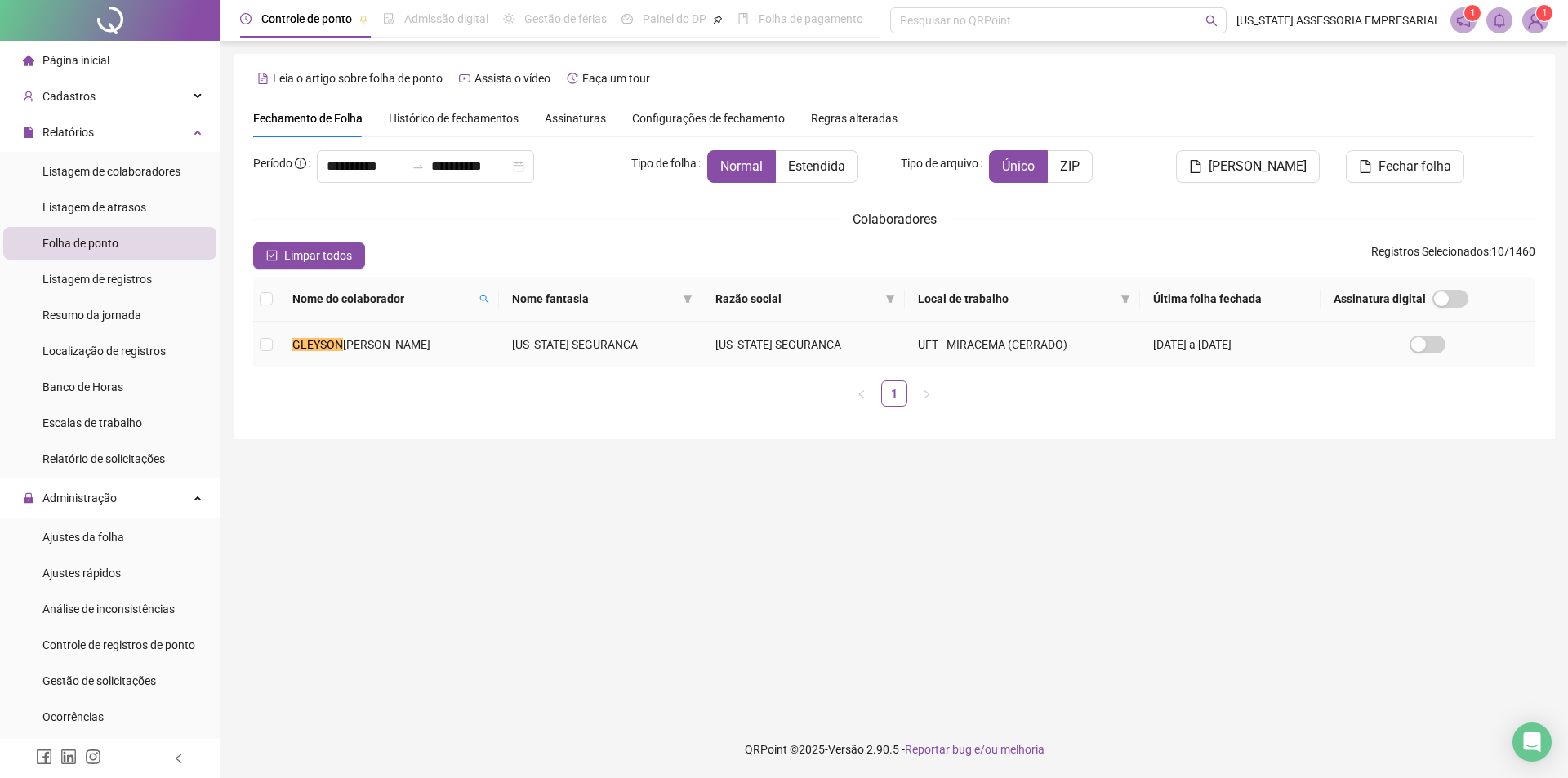
click at [385, 347] on span "COELHO SANTANA" at bounding box center [386, 345] width 88 height 13
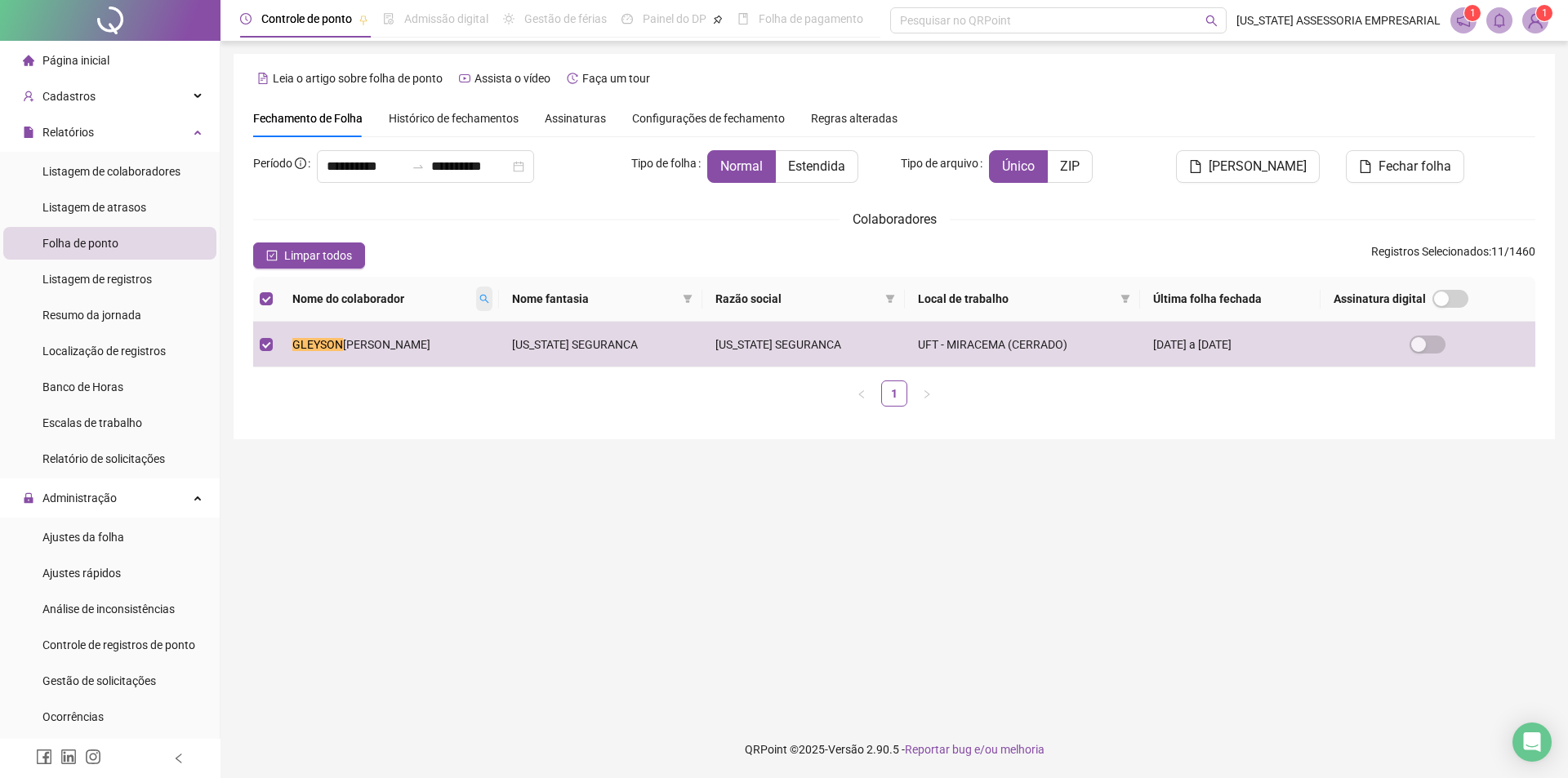
click at [489, 298] on icon "search" at bounding box center [484, 299] width 10 height 10
click at [398, 353] on span "Buscar" at bounding box center [393, 356] width 36 height 18
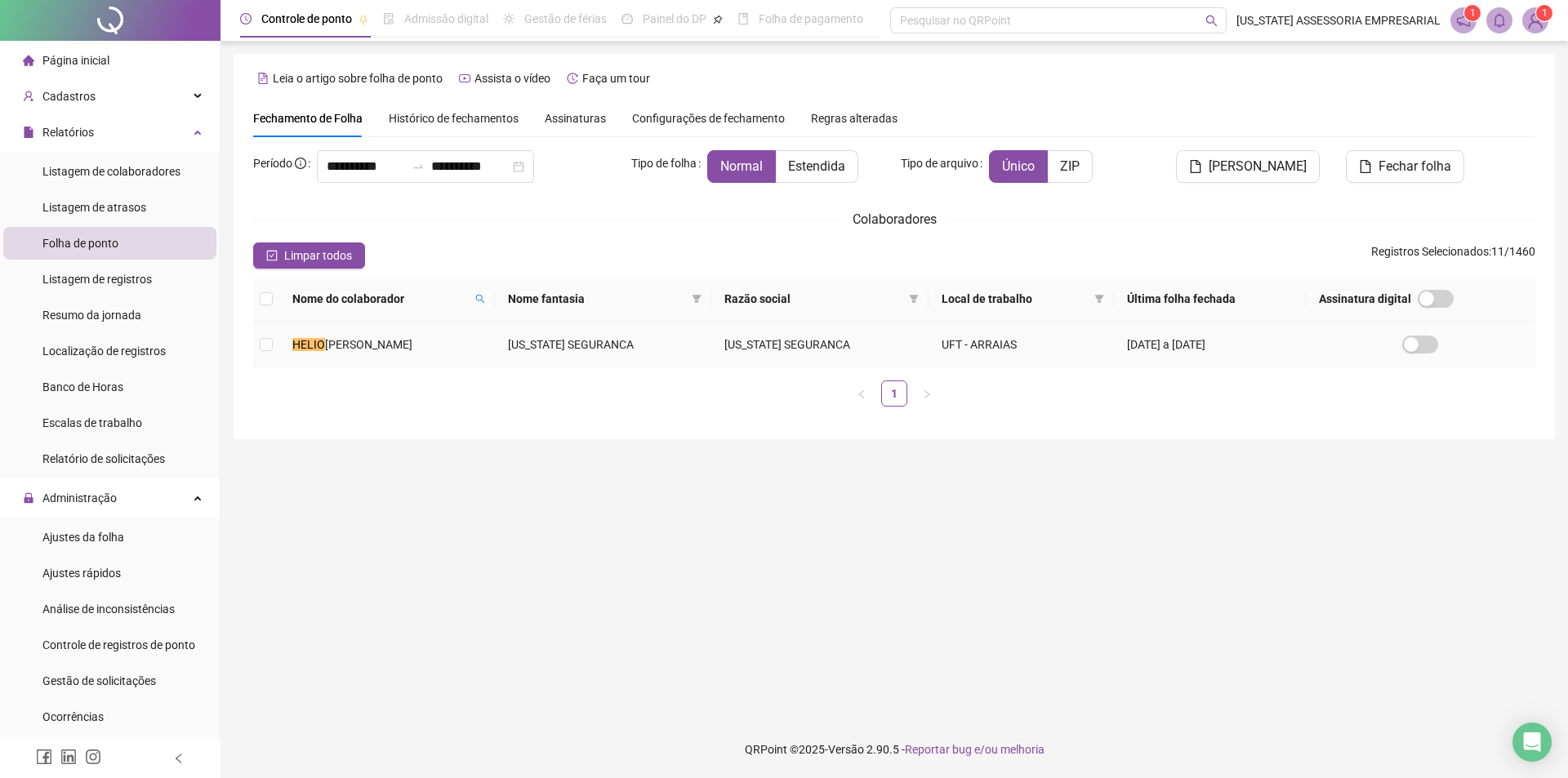
click at [418, 348] on td "HELIO ALVES DA COSTA" at bounding box center [387, 345] width 216 height 46
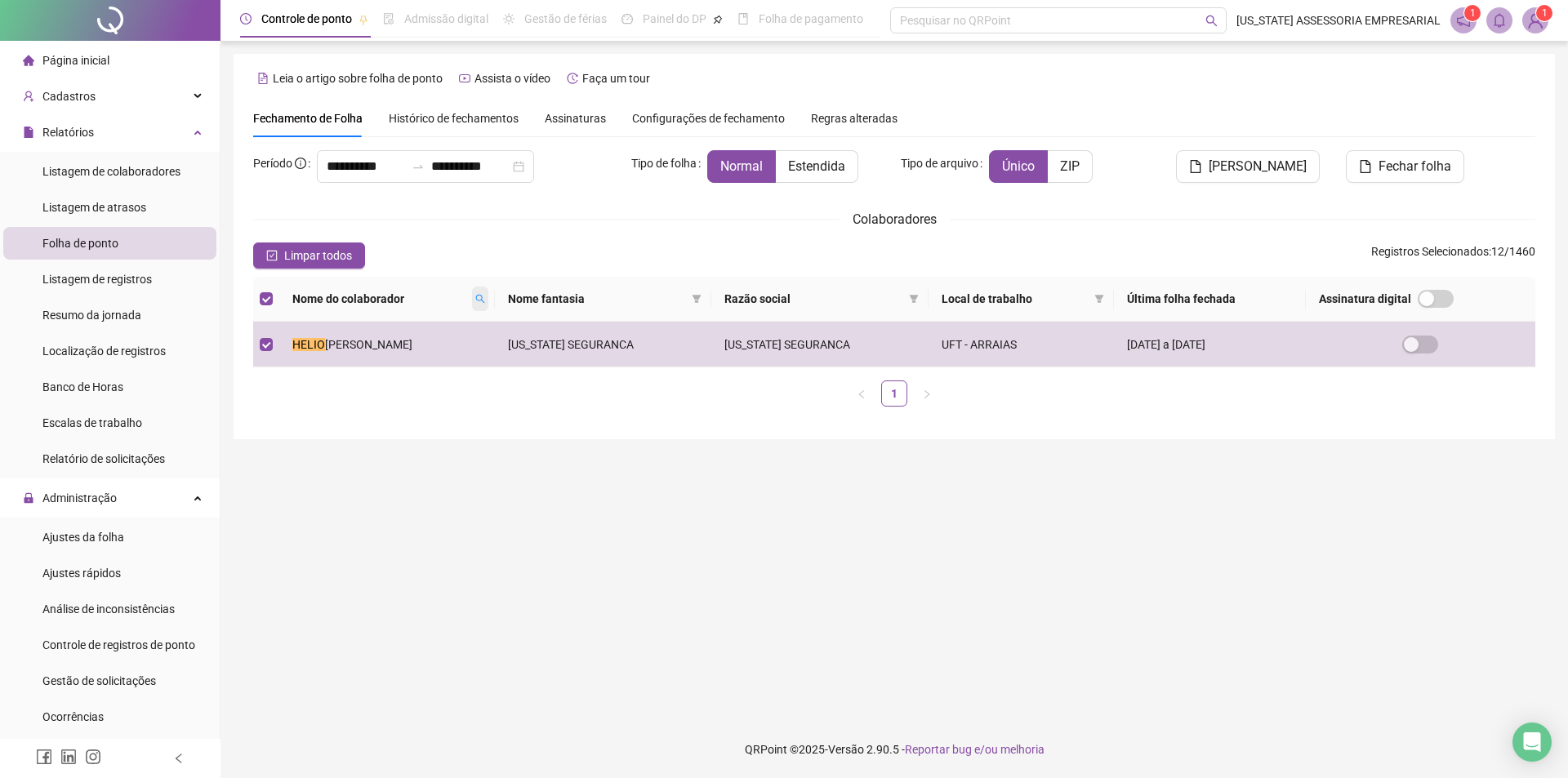
click at [477, 299] on icon "search" at bounding box center [481, 300] width 9 height 9
click at [410, 332] on input "*****" at bounding box center [411, 327] width 153 height 26
type input "*"
click at [376, 353] on span "Buscar" at bounding box center [380, 356] width 36 height 18
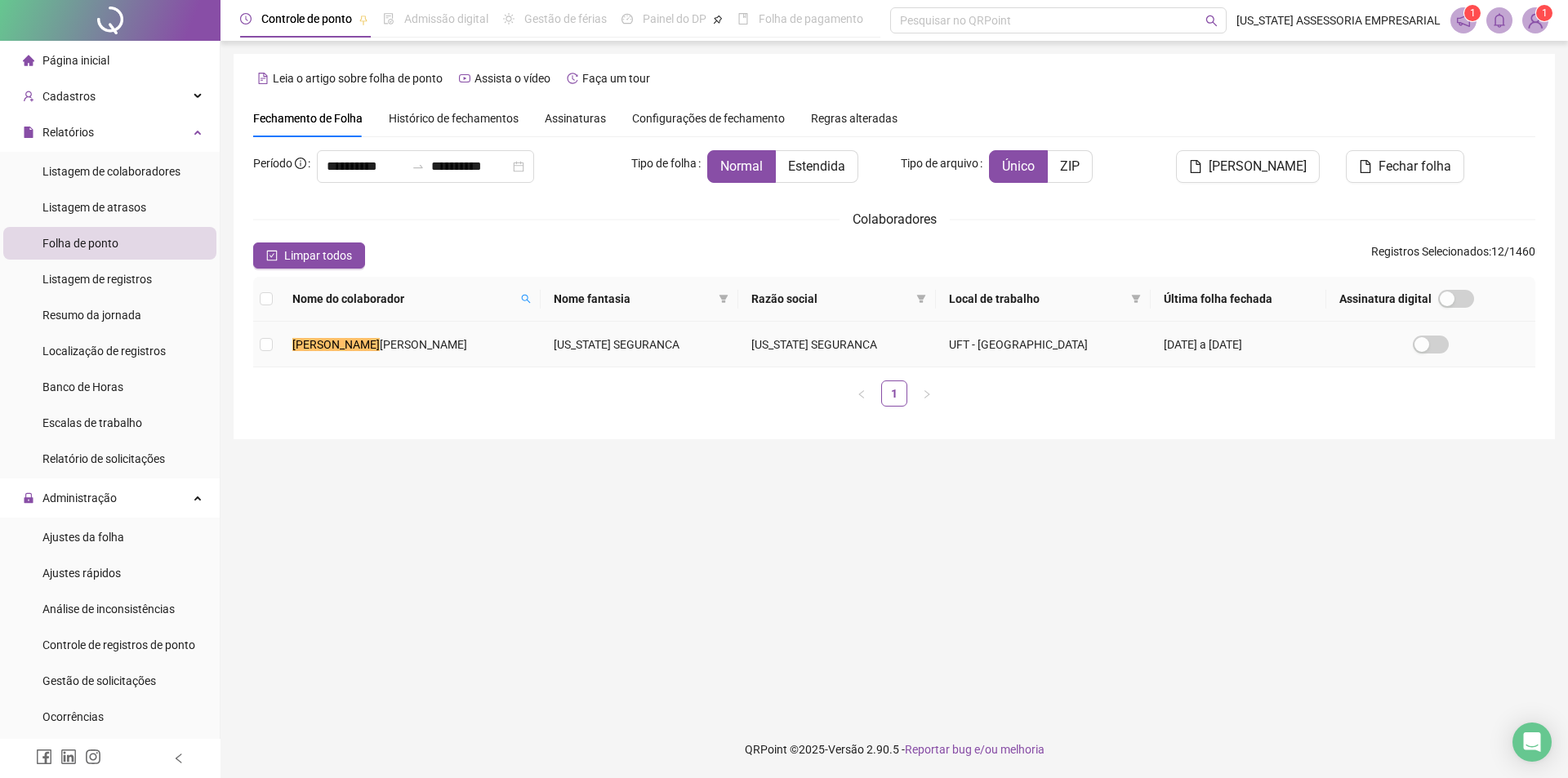
click at [389, 341] on span "CARDOSO MATOS" at bounding box center [423, 345] width 88 height 13
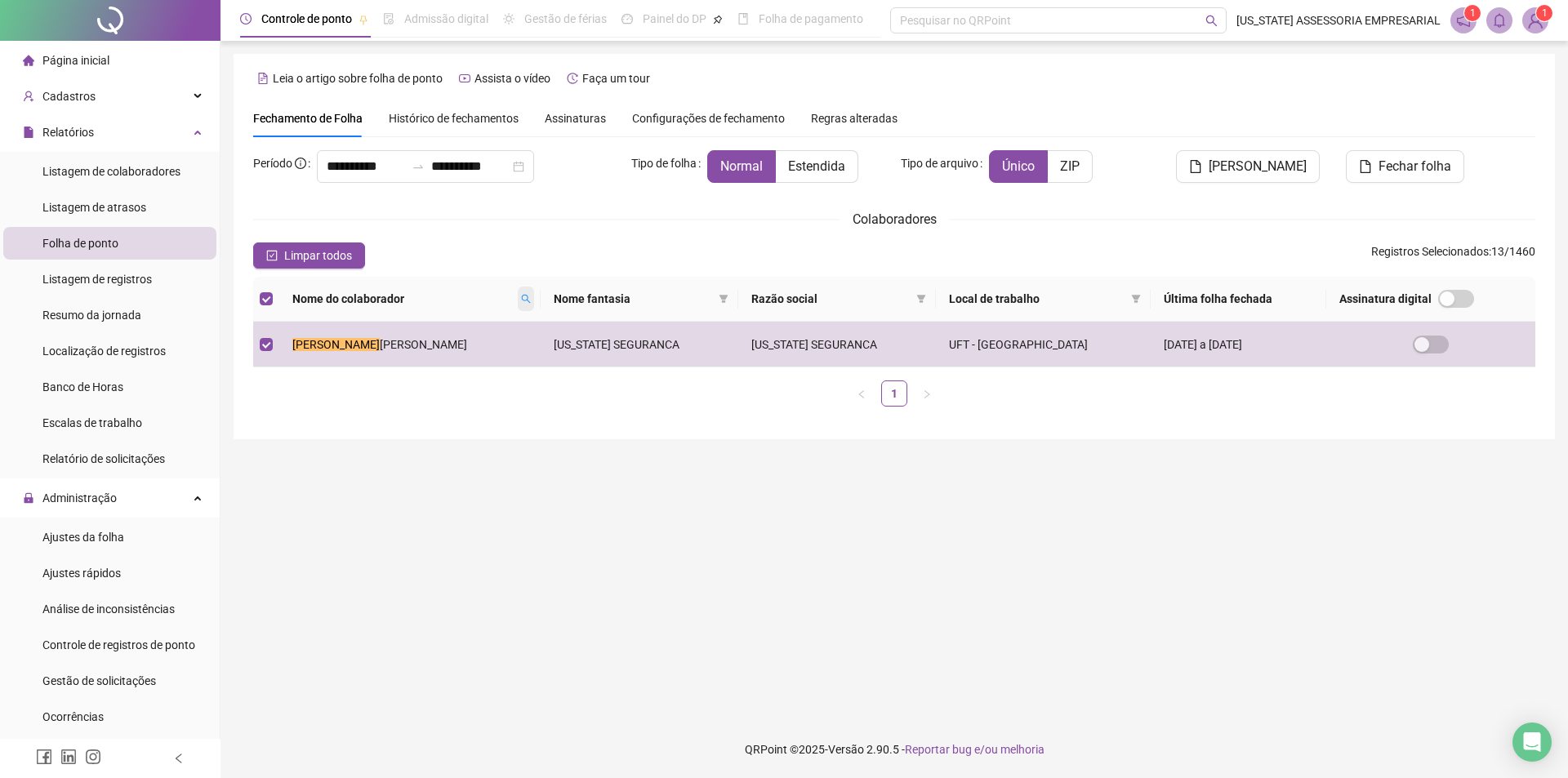
click at [521, 297] on icon "search" at bounding box center [526, 299] width 10 height 10
click at [448, 332] on input "*******" at bounding box center [424, 327] width 153 height 26
type input "*"
click at [397, 358] on span "Buscar" at bounding box center [393, 356] width 36 height 18
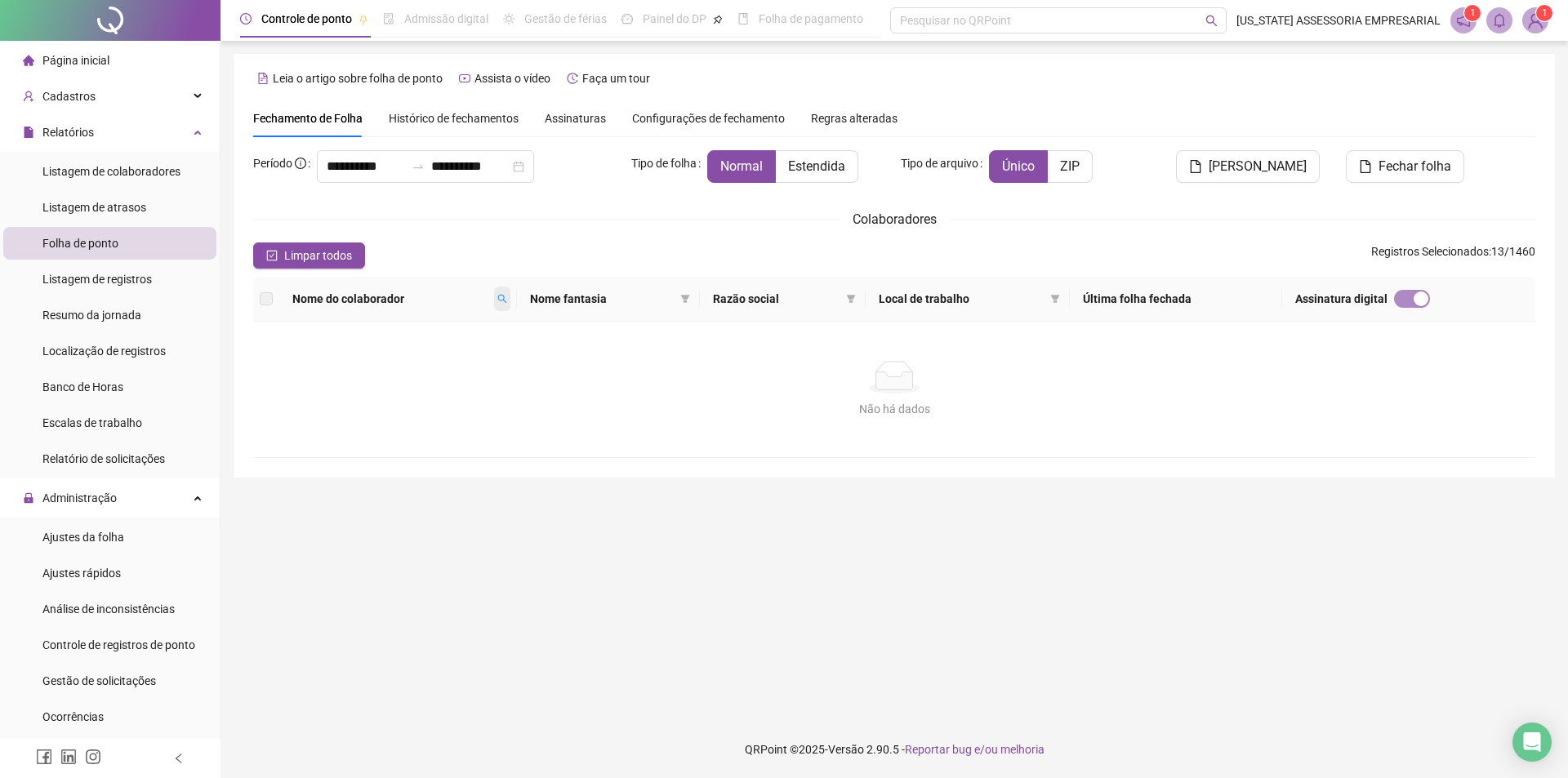
click at [511, 291] on span at bounding box center [503, 299] width 17 height 25
click at [401, 356] on span "Buscar" at bounding box center [409, 356] width 36 height 18
click at [505, 299] on icon "search" at bounding box center [502, 299] width 10 height 10
click at [469, 321] on input "*********" at bounding box center [440, 327] width 153 height 26
type input "*"
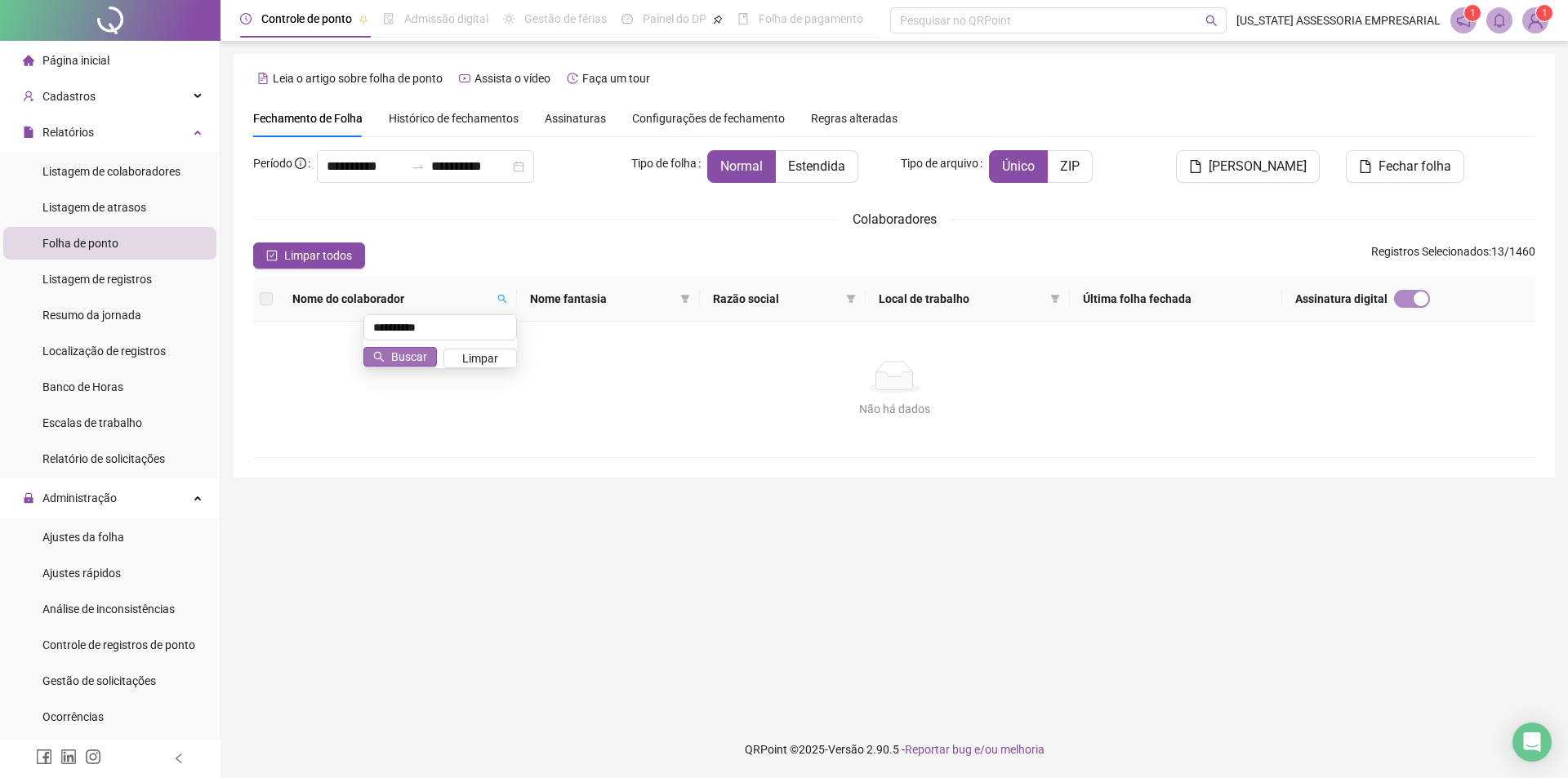
click at [411, 350] on span "Buscar" at bounding box center [409, 356] width 36 height 18
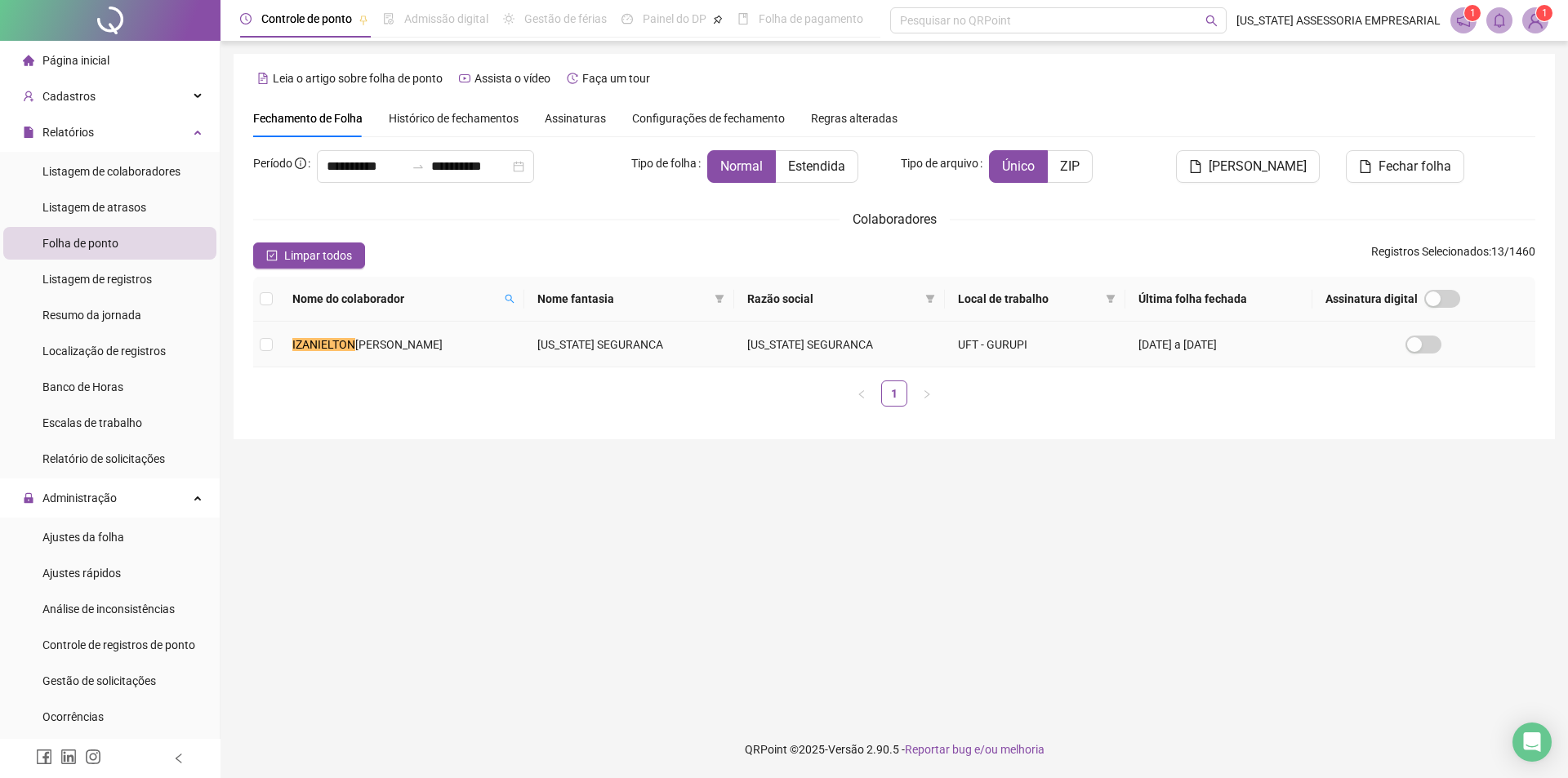
click at [436, 354] on td "IZANIELTON ALVES DA SILVA" at bounding box center [402, 345] width 245 height 46
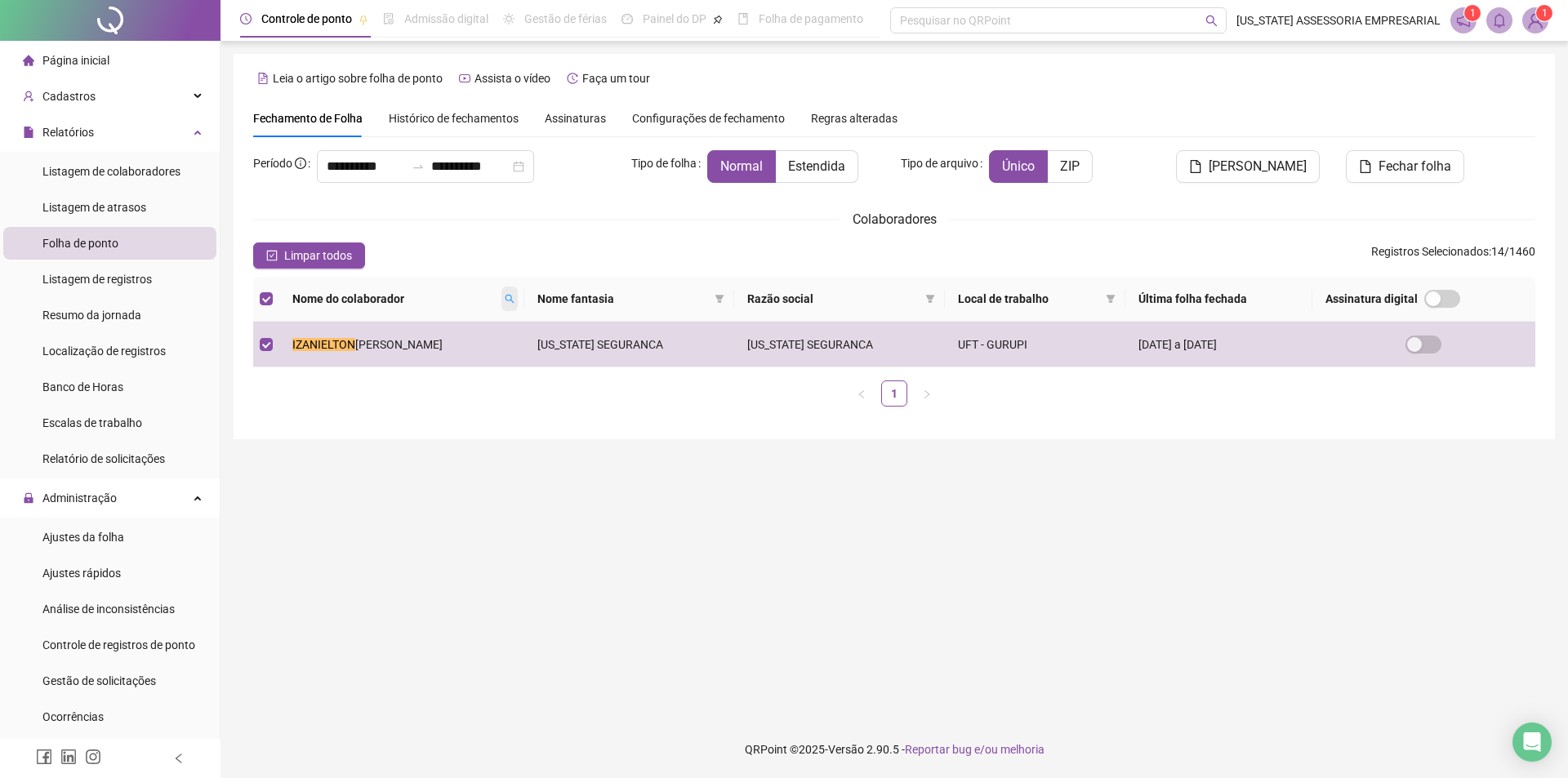
click at [502, 290] on span at bounding box center [510, 299] width 17 height 25
click at [468, 329] on input "**********" at bounding box center [431, 327] width 153 height 26
type input "*"
click at [398, 361] on span "Buscar" at bounding box center [399, 356] width 36 height 18
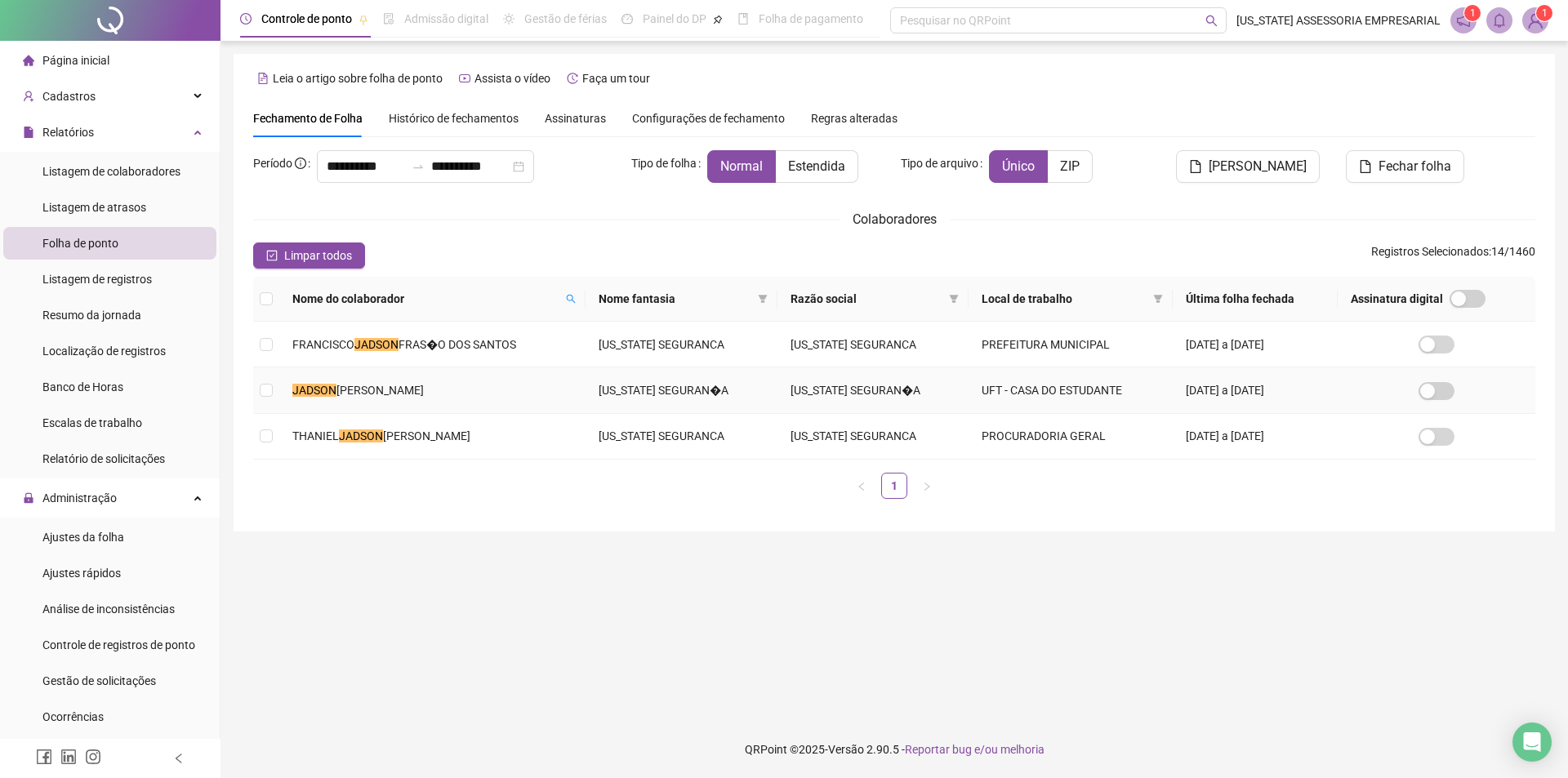
click at [430, 389] on td "JADSON ALVES PIRES" at bounding box center [433, 391] width 306 height 46
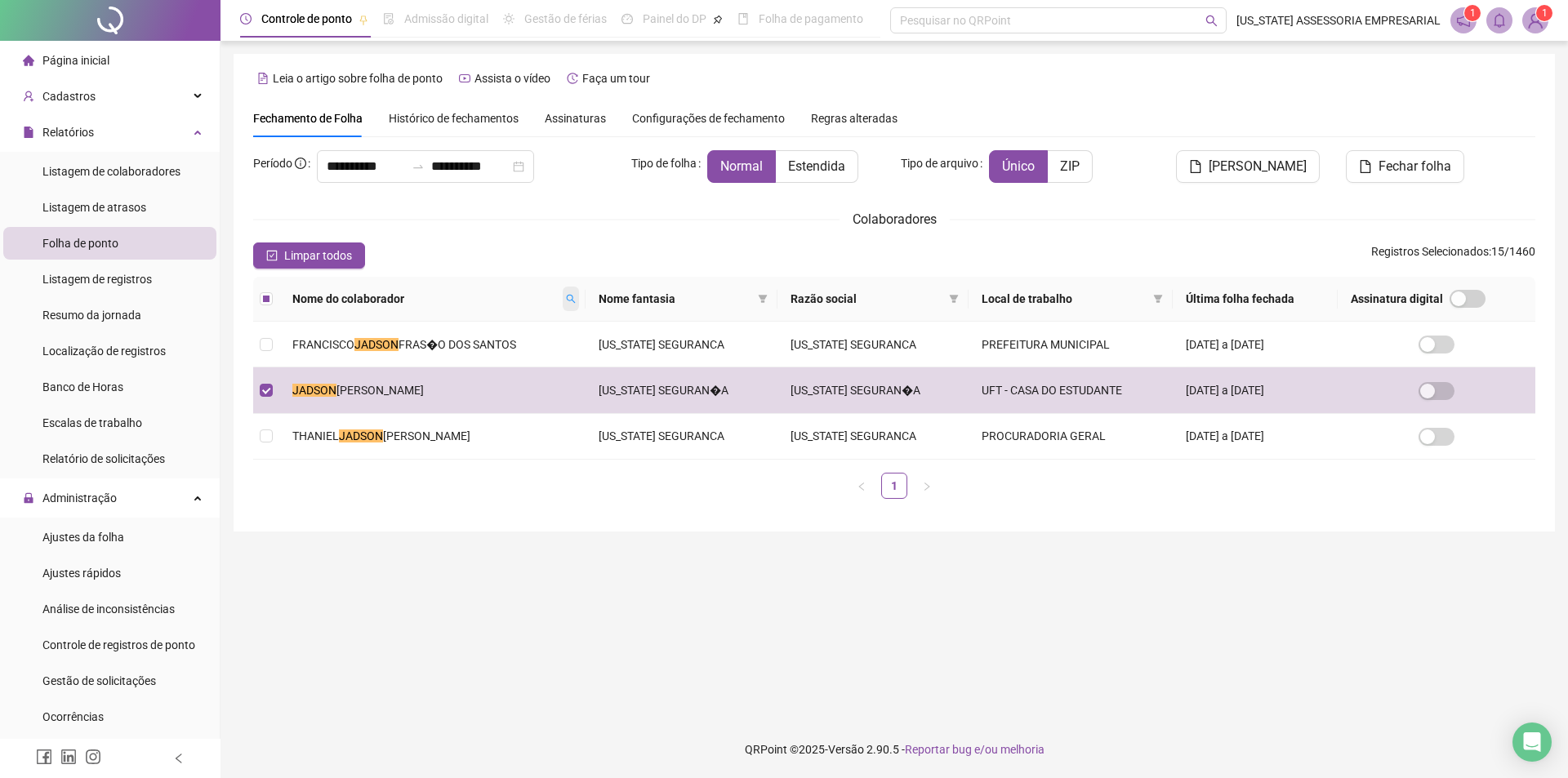
click at [566, 298] on icon "search" at bounding box center [571, 299] width 10 height 10
click at [495, 330] on input "******" at bounding box center [499, 327] width 153 height 26
type input "*"
click at [473, 359] on span "Buscar" at bounding box center [468, 356] width 36 height 18
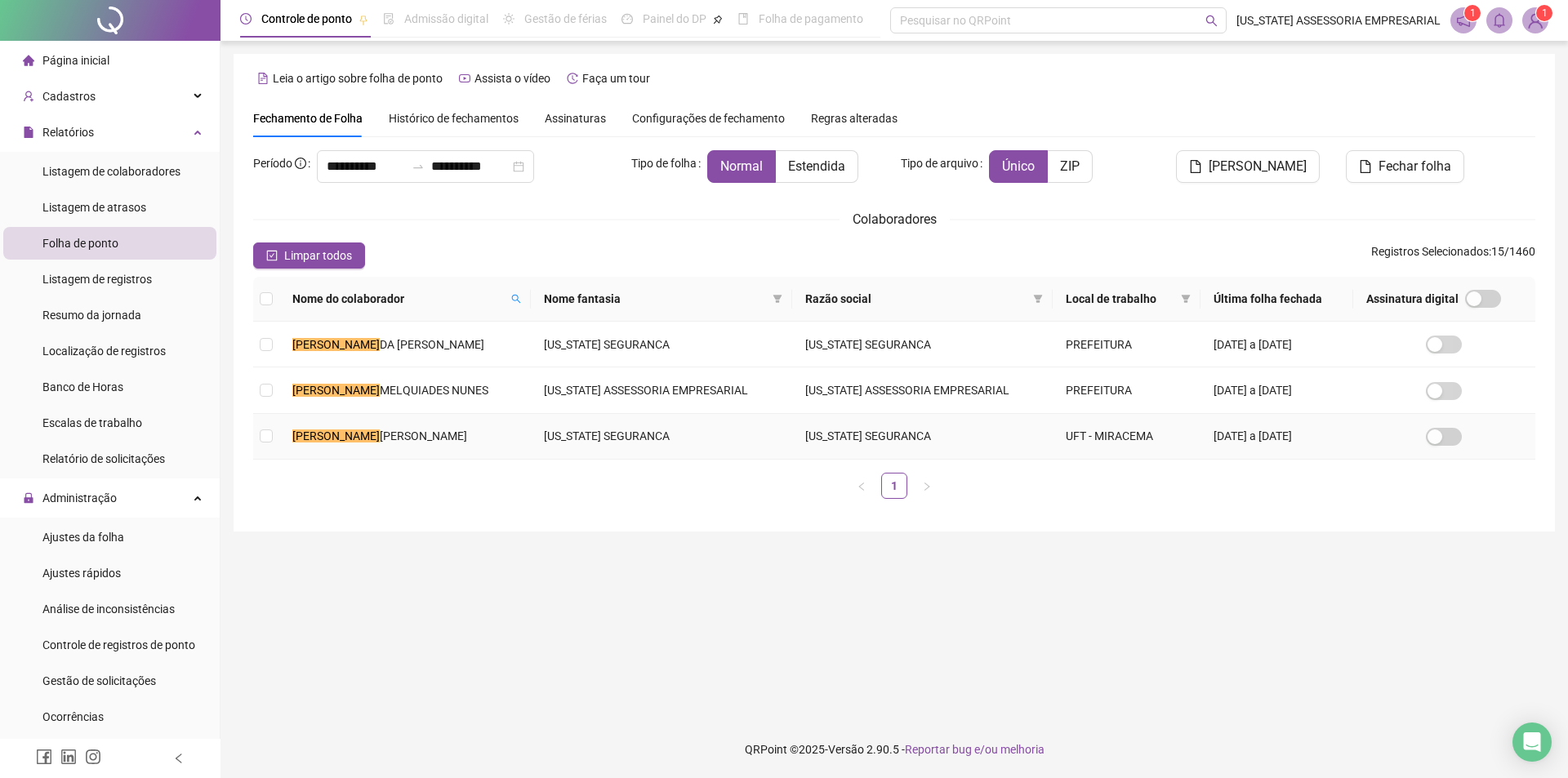
click at [422, 442] on span "PEREIRA DA SILVA" at bounding box center [423, 436] width 88 height 13
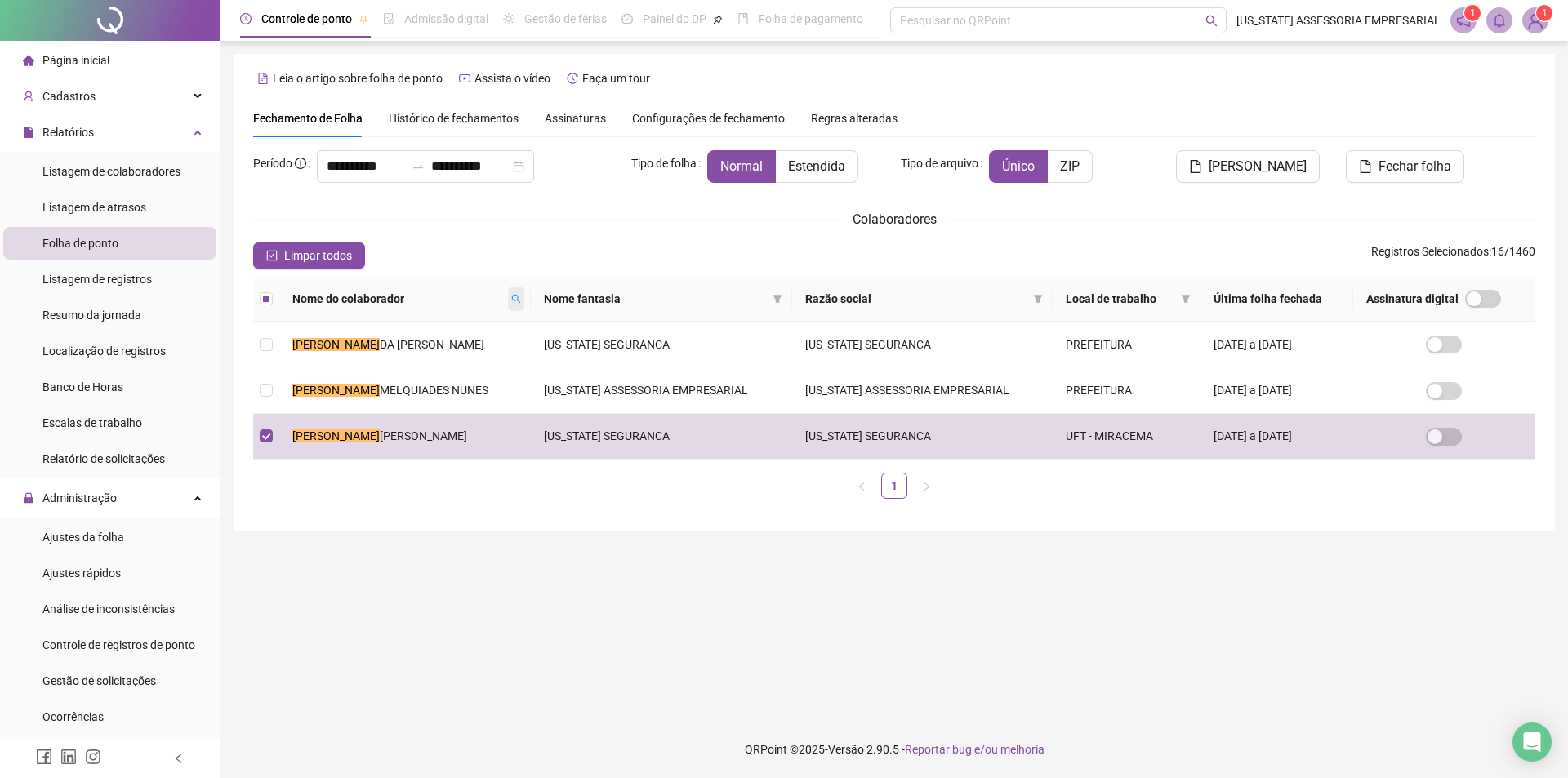
click at [508, 295] on span at bounding box center [517, 299] width 17 height 25
click at [483, 324] on input "**********" at bounding box center [433, 327] width 153 height 26
type input "*"
click at [404, 348] on span "Buscar" at bounding box center [401, 356] width 36 height 18
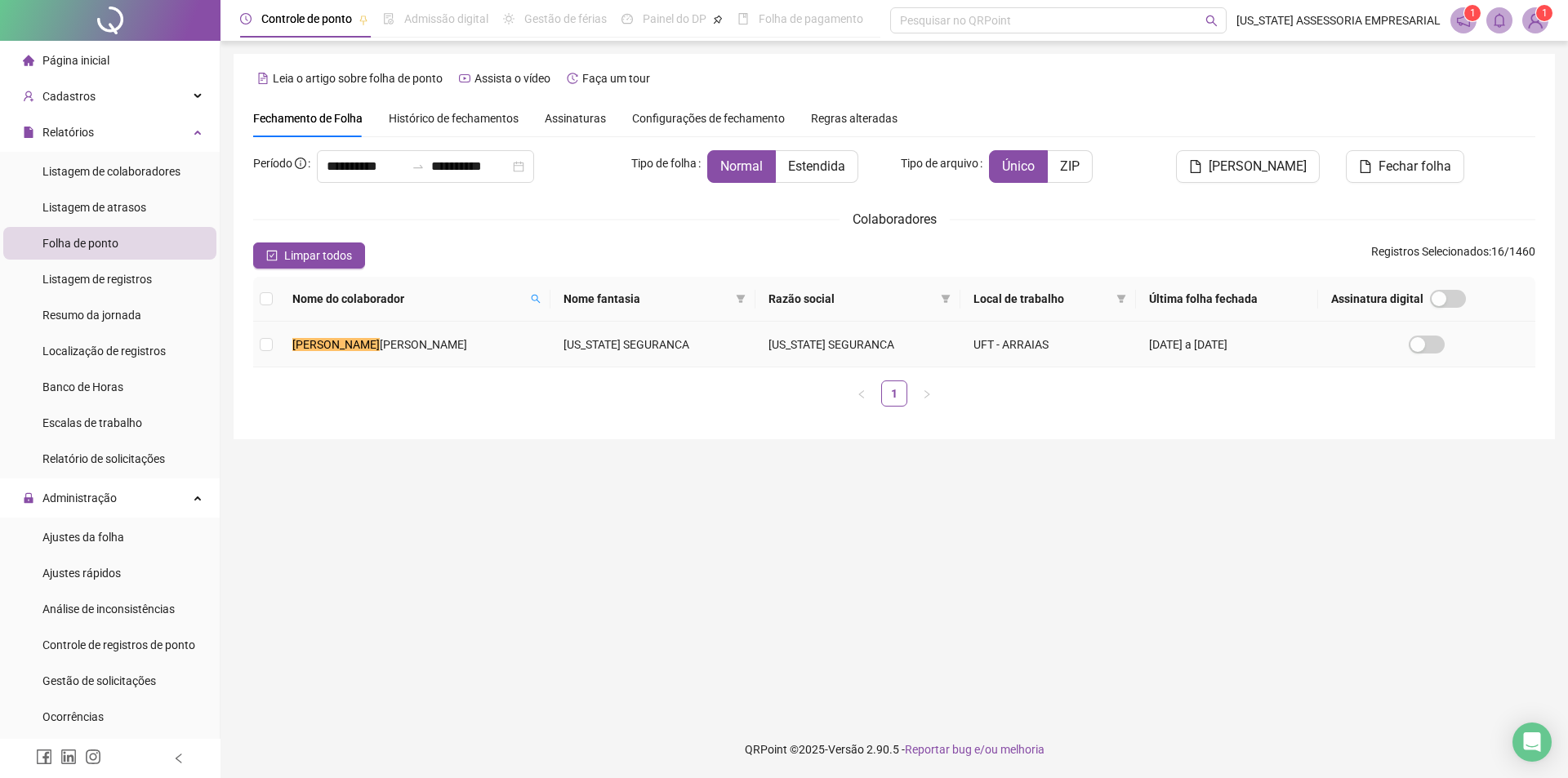
click at [371, 354] on td "JOAQUIM MANOEL DA CRUZ" at bounding box center [415, 345] width 271 height 46
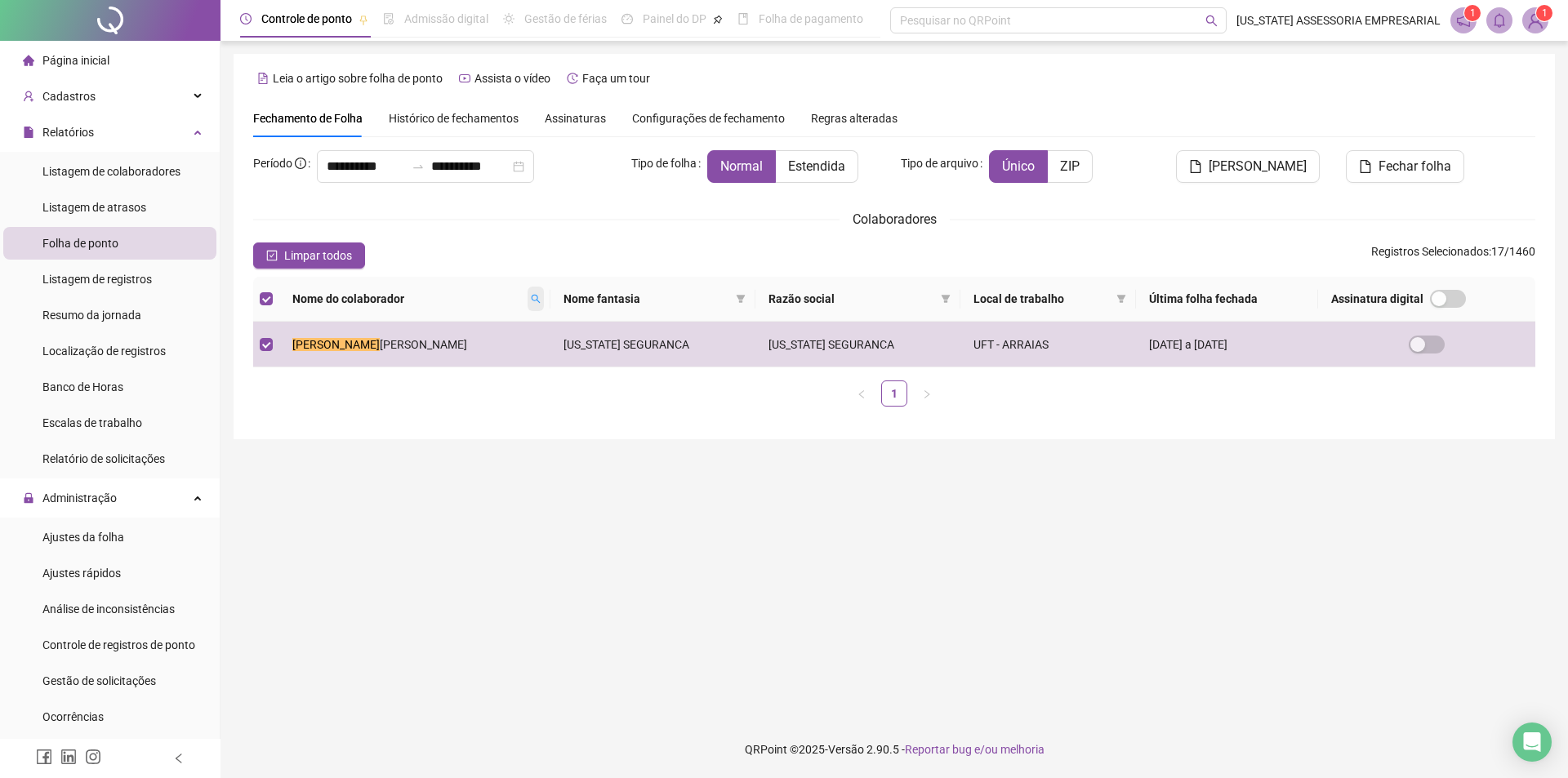
click at [532, 298] on icon "search" at bounding box center [537, 300] width 9 height 9
click at [454, 334] on input "*******" at bounding box center [435, 327] width 153 height 26
type input "*"
click at [408, 359] on span "Buscar" at bounding box center [404, 356] width 36 height 18
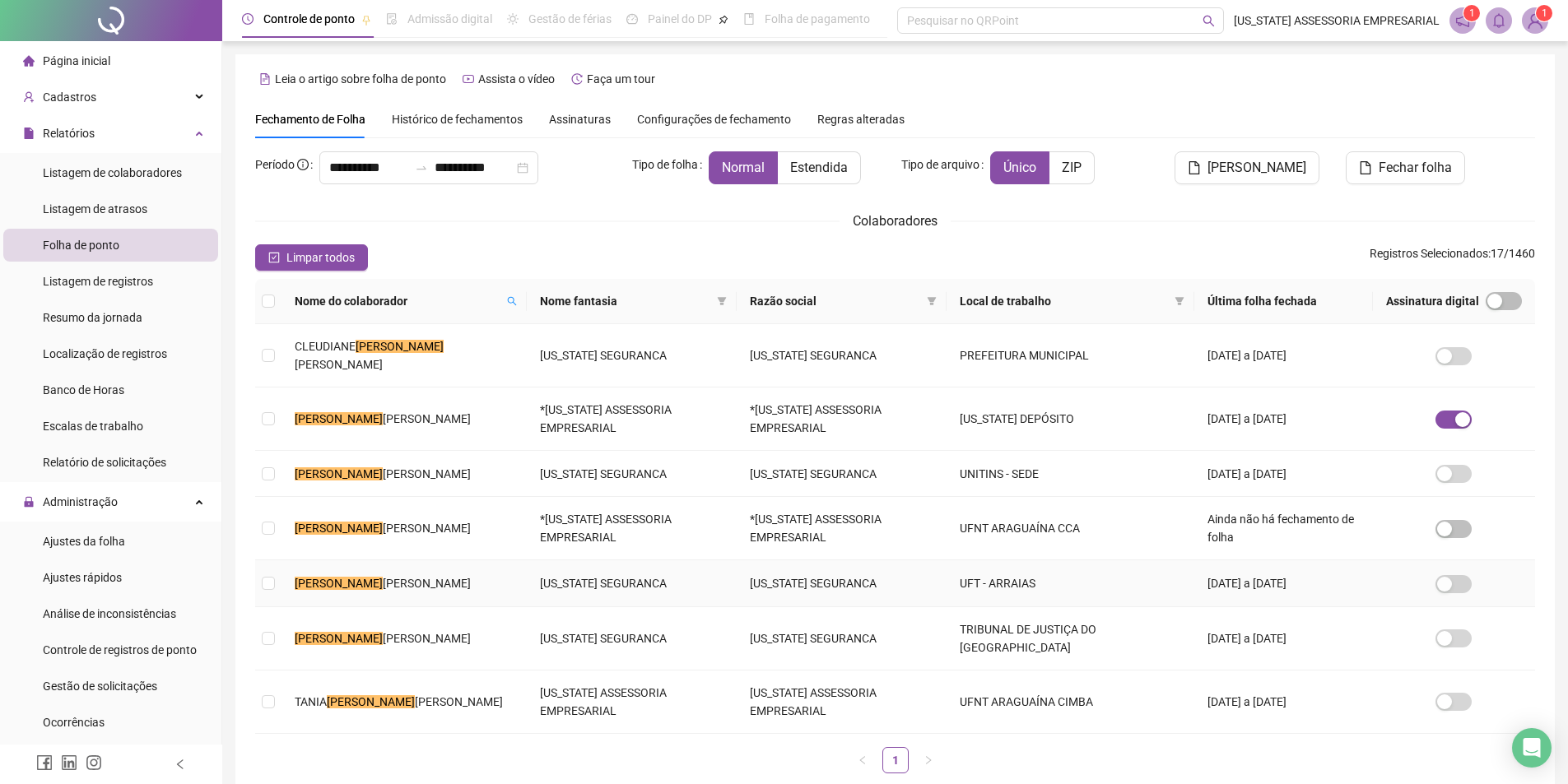
click at [410, 594] on td "JORGE PAULO FERREIRA DE OLIVEIRA" at bounding box center [404, 583] width 245 height 46
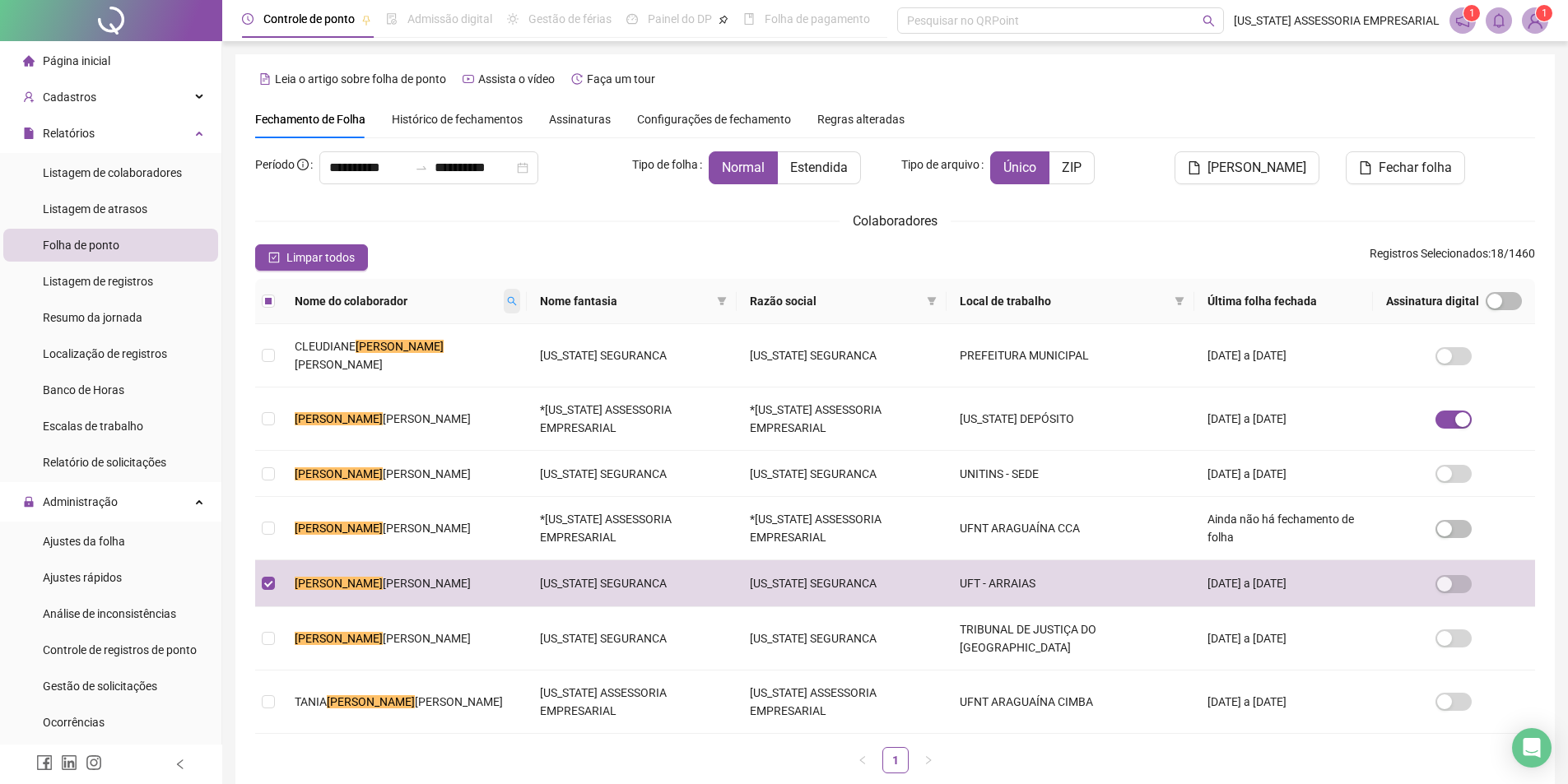
click at [507, 306] on icon "search" at bounding box center [512, 302] width 9 height 9
click at [413, 328] on input "*****" at bounding box center [408, 330] width 154 height 26
type input "*"
click at [368, 358] on span "Buscar" at bounding box center [376, 359] width 36 height 18
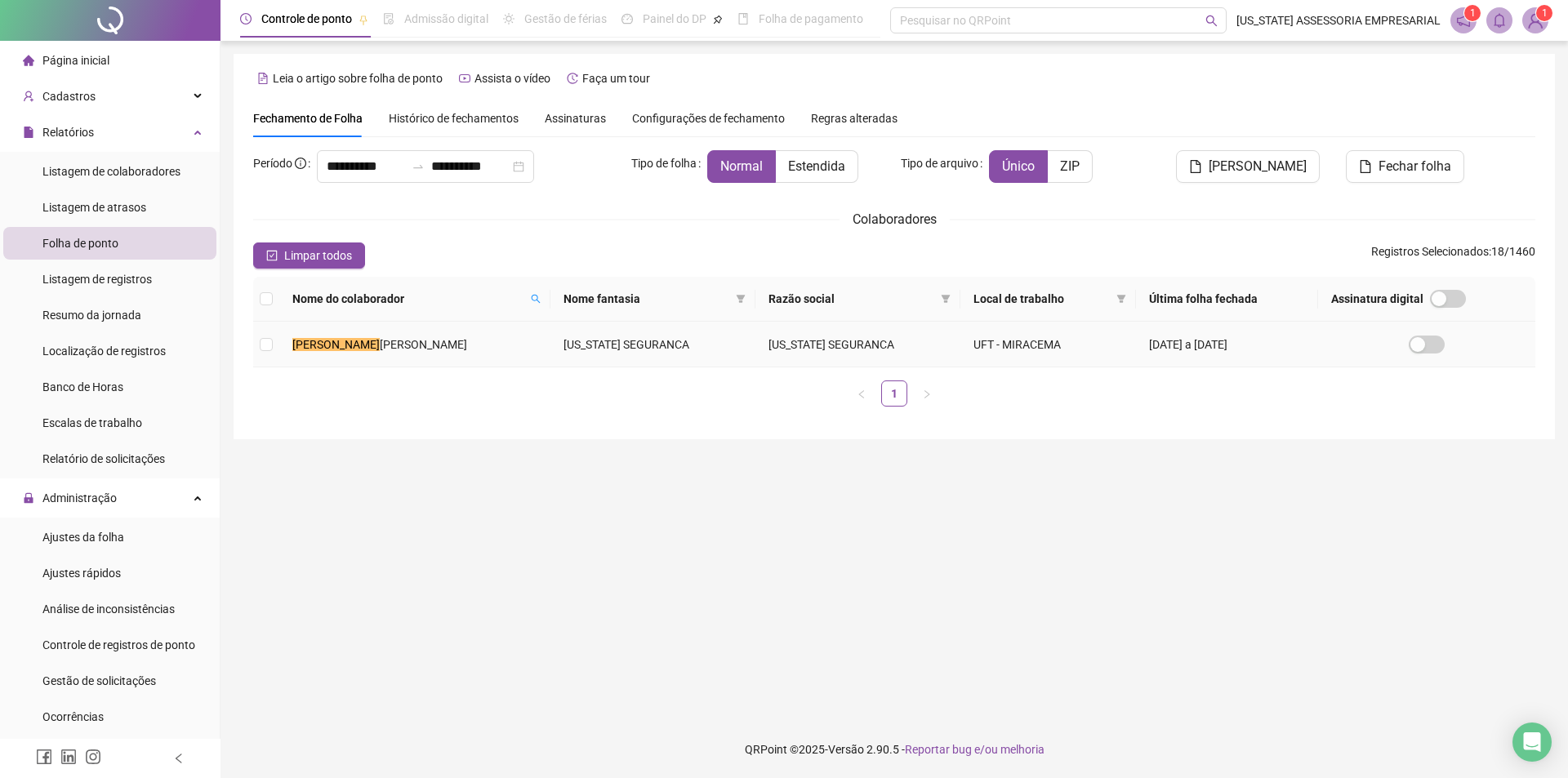
click at [386, 346] on span "TEIXEIRA NETO" at bounding box center [423, 345] width 88 height 13
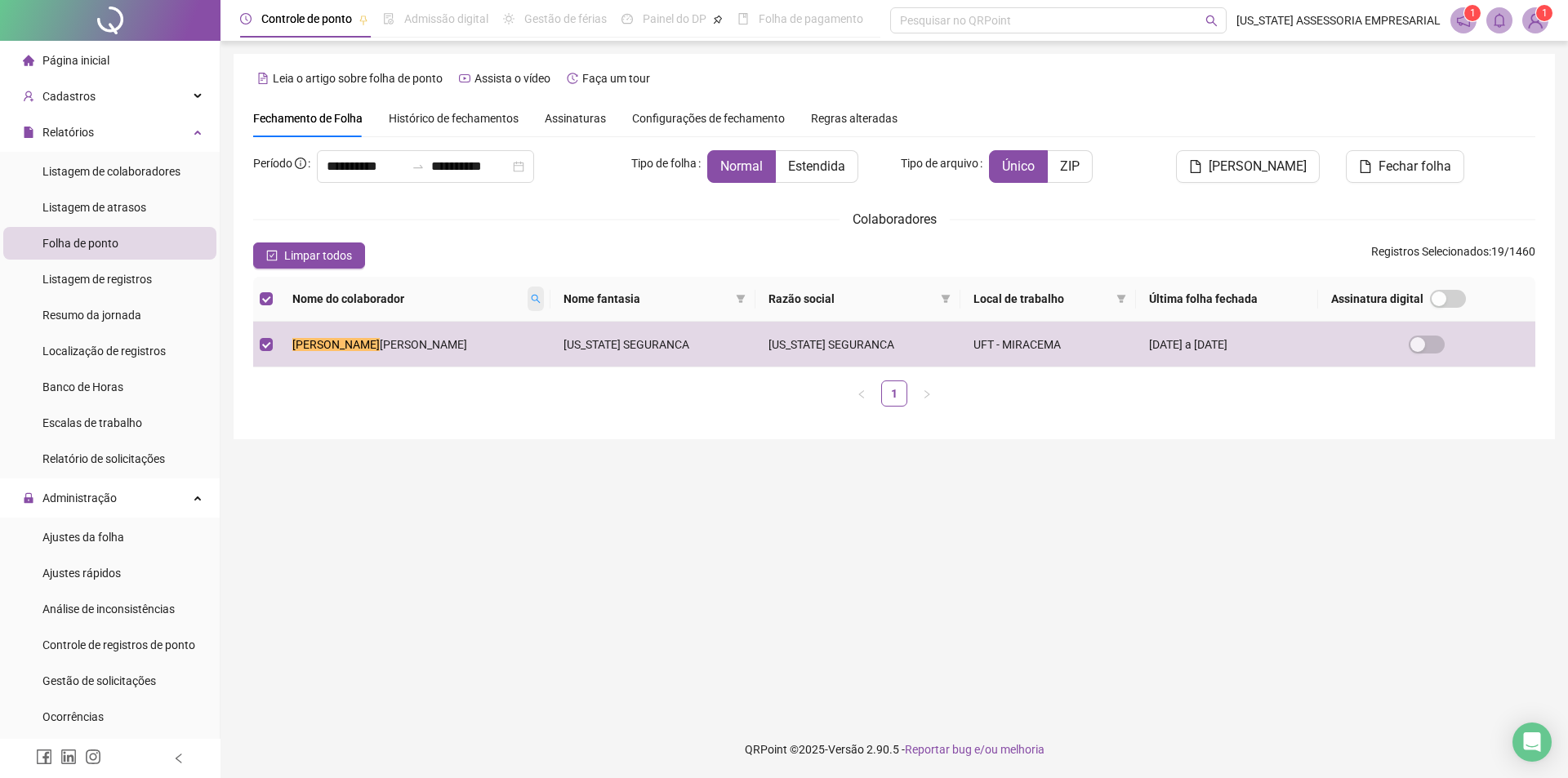
click at [532, 298] on icon "search" at bounding box center [537, 300] width 9 height 9
click at [431, 334] on input "**********" at bounding box center [423, 327] width 153 height 26
type input "*"
click at [410, 358] on button "Buscar" at bounding box center [384, 356] width 74 height 19
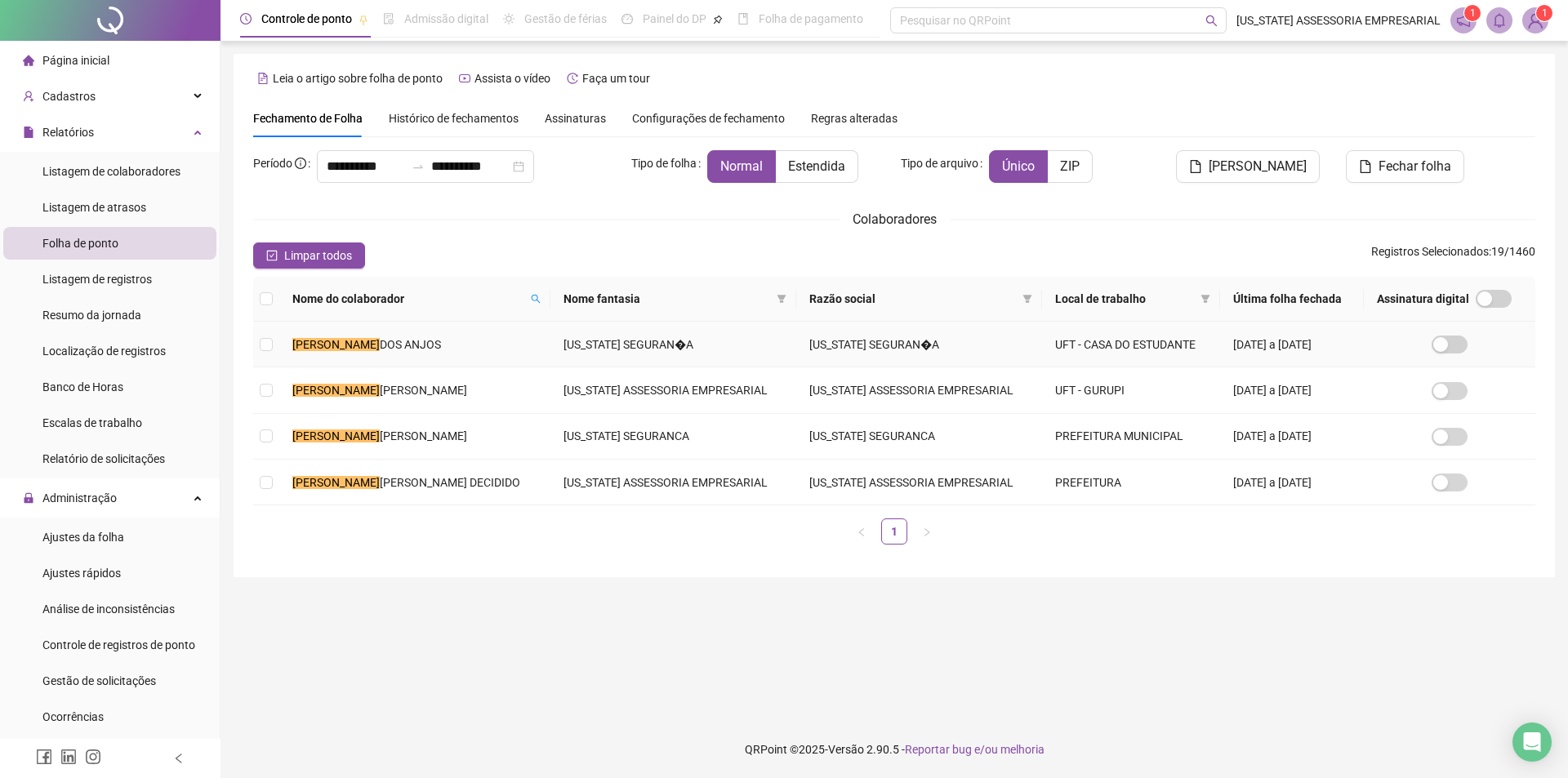
click at [409, 346] on span "DOS ANJOS" at bounding box center [410, 345] width 61 height 13
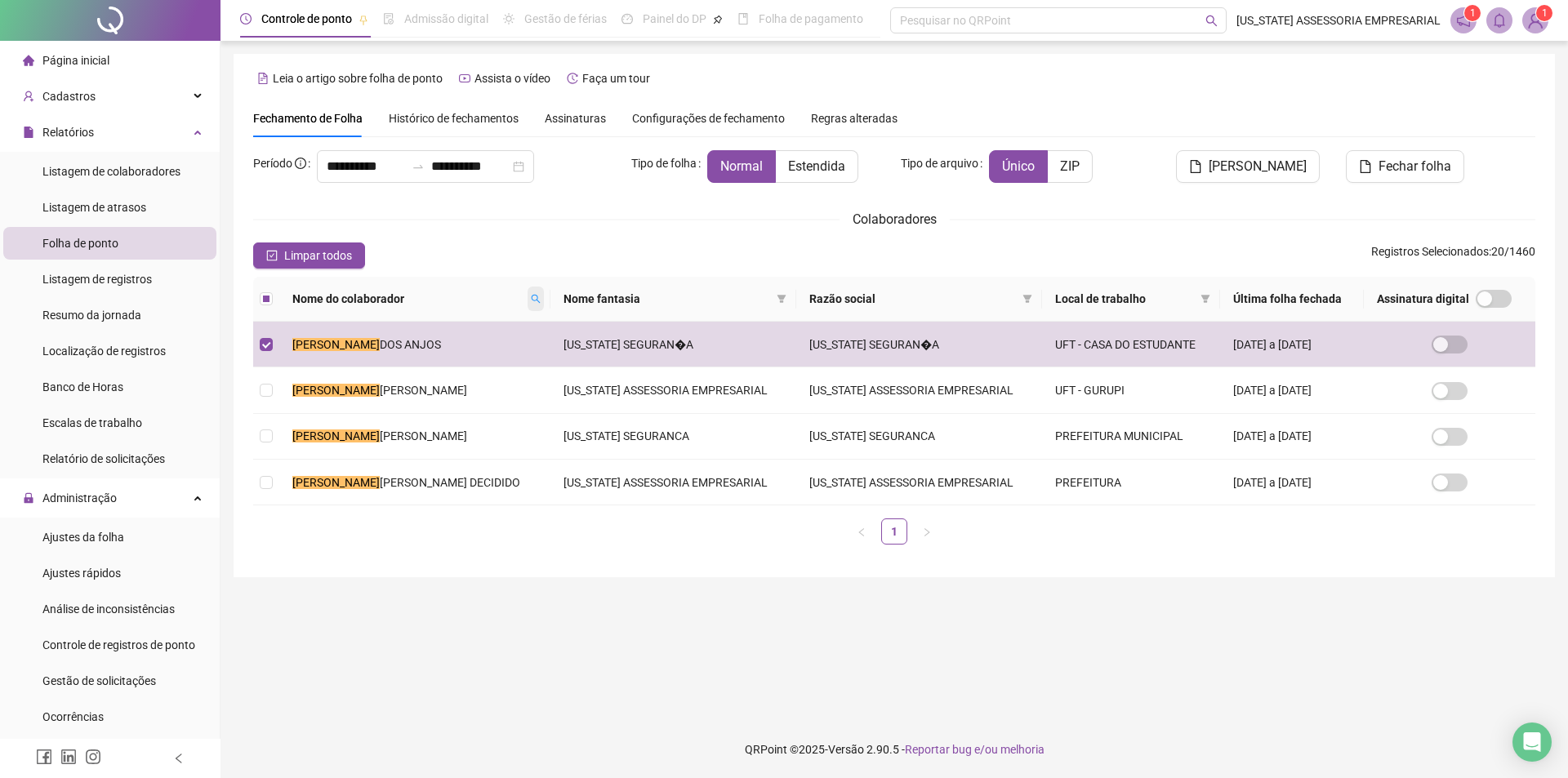
click at [528, 296] on span at bounding box center [536, 299] width 17 height 25
click at [433, 335] on input "**********" at bounding box center [412, 327] width 153 height 26
type input "*"
click at [381, 348] on span "Buscar" at bounding box center [381, 356] width 36 height 18
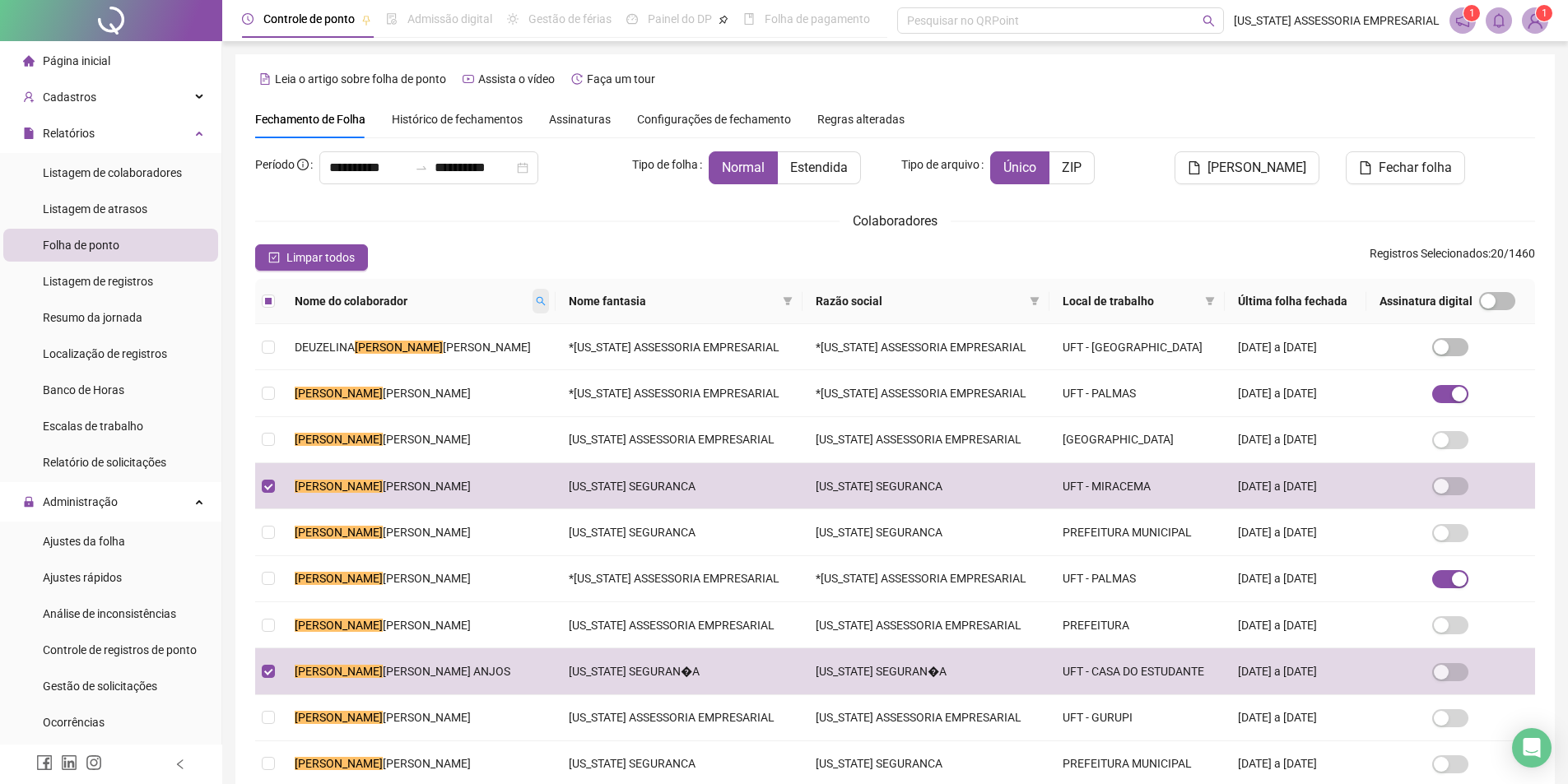
click at [536, 296] on icon "search" at bounding box center [541, 301] width 10 height 10
click at [446, 322] on input "****" at bounding box center [433, 330] width 154 height 26
type input "**********"
click at [396, 361] on span "Buscar" at bounding box center [402, 359] width 36 height 18
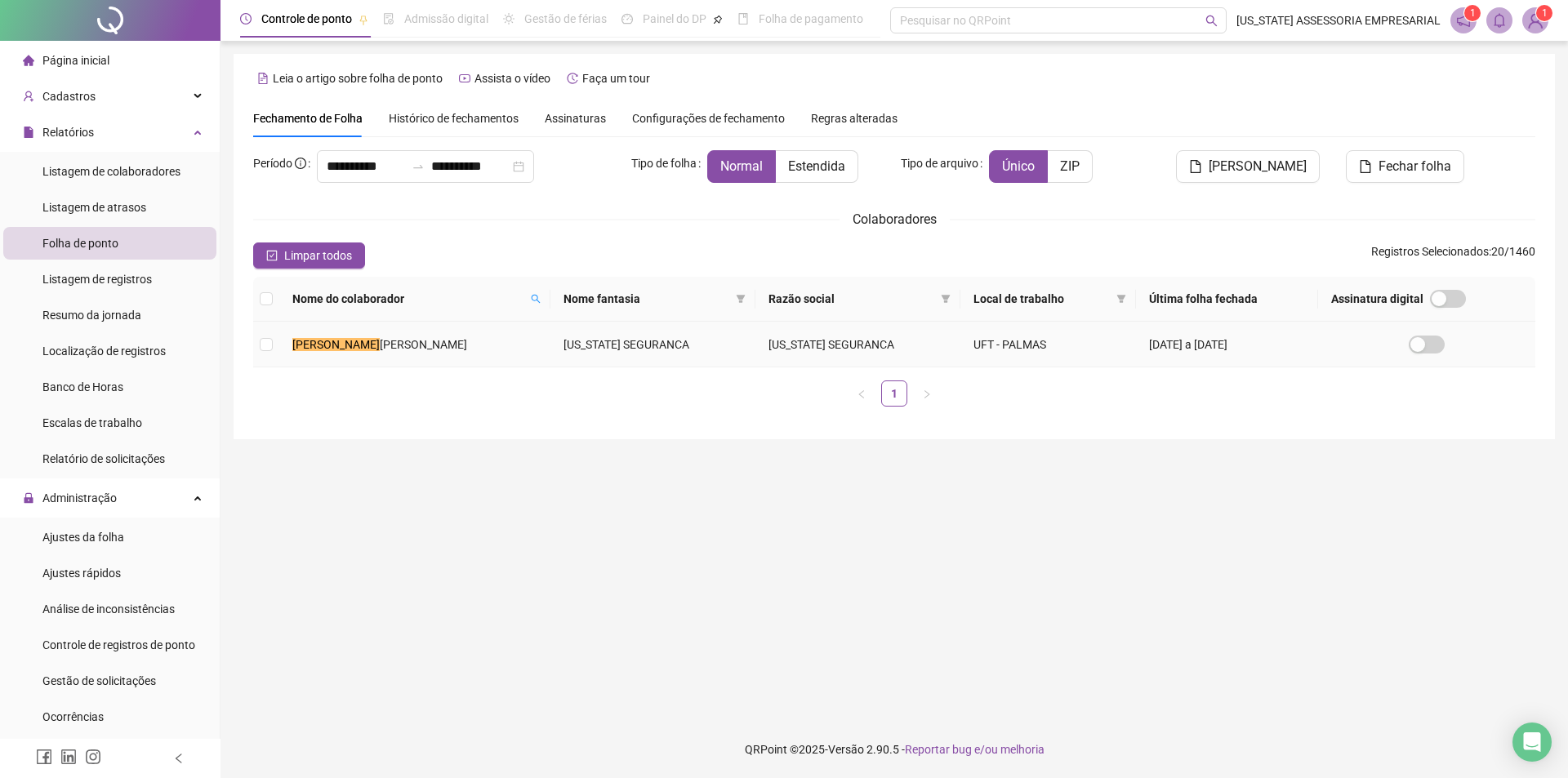
click at [407, 339] on span "VIEIRA DA SILVA" at bounding box center [423, 345] width 88 height 13
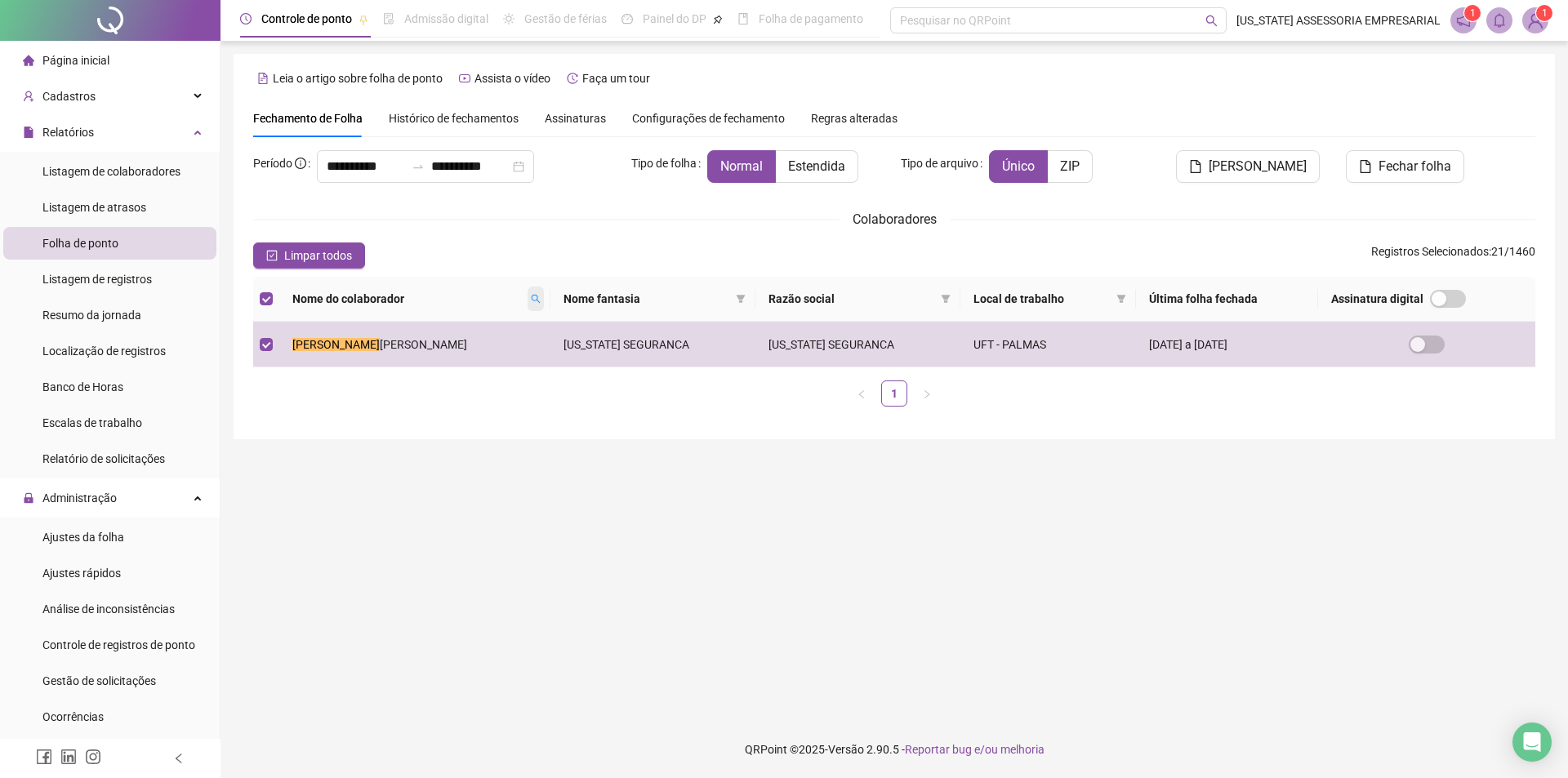
click at [531, 295] on icon "search" at bounding box center [536, 299] width 10 height 10
click at [418, 360] on span "Buscar" at bounding box center [430, 356] width 36 height 18
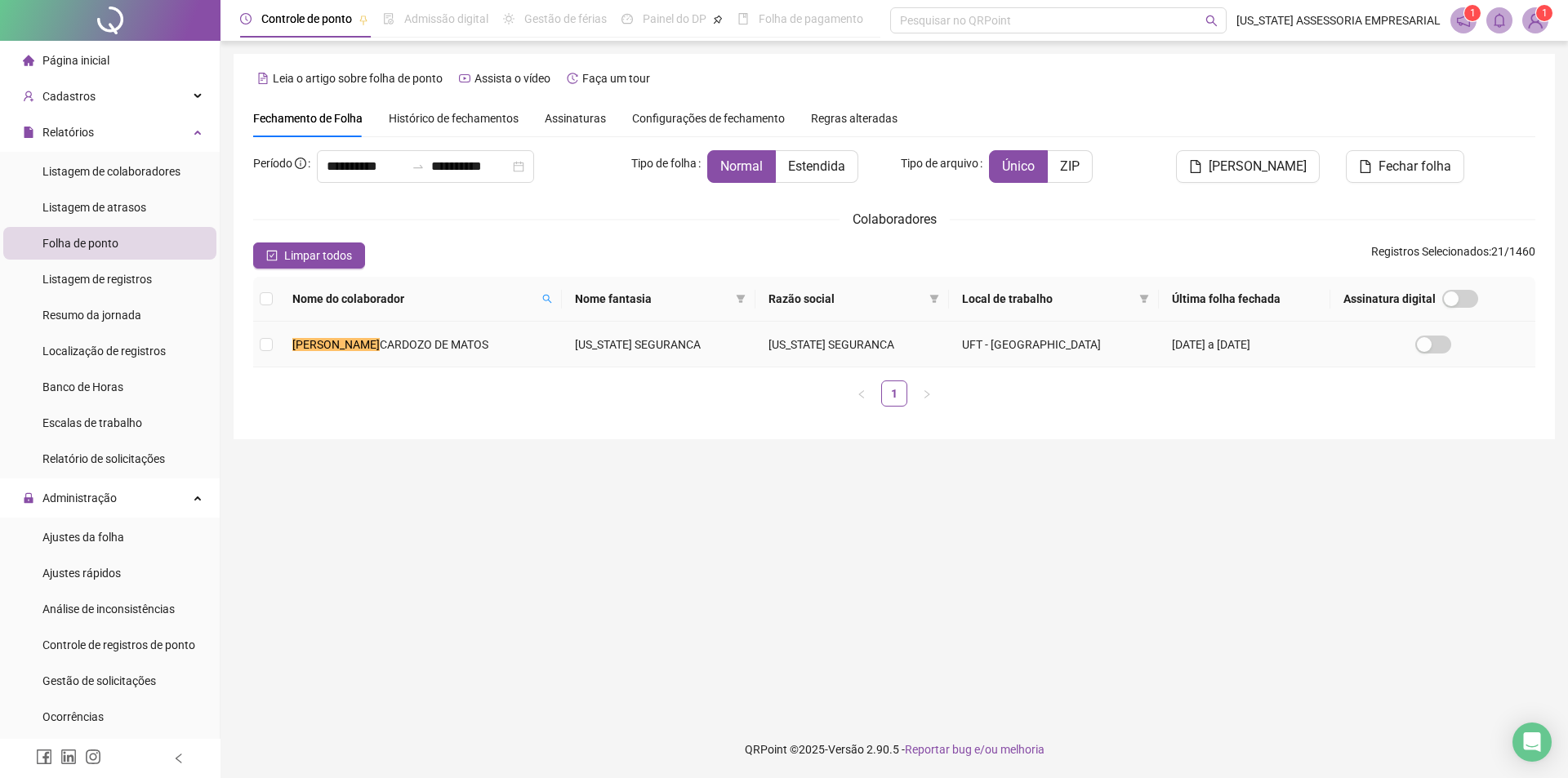
click at [390, 339] on span "CARDOZO DE MATOS" at bounding box center [434, 345] width 109 height 13
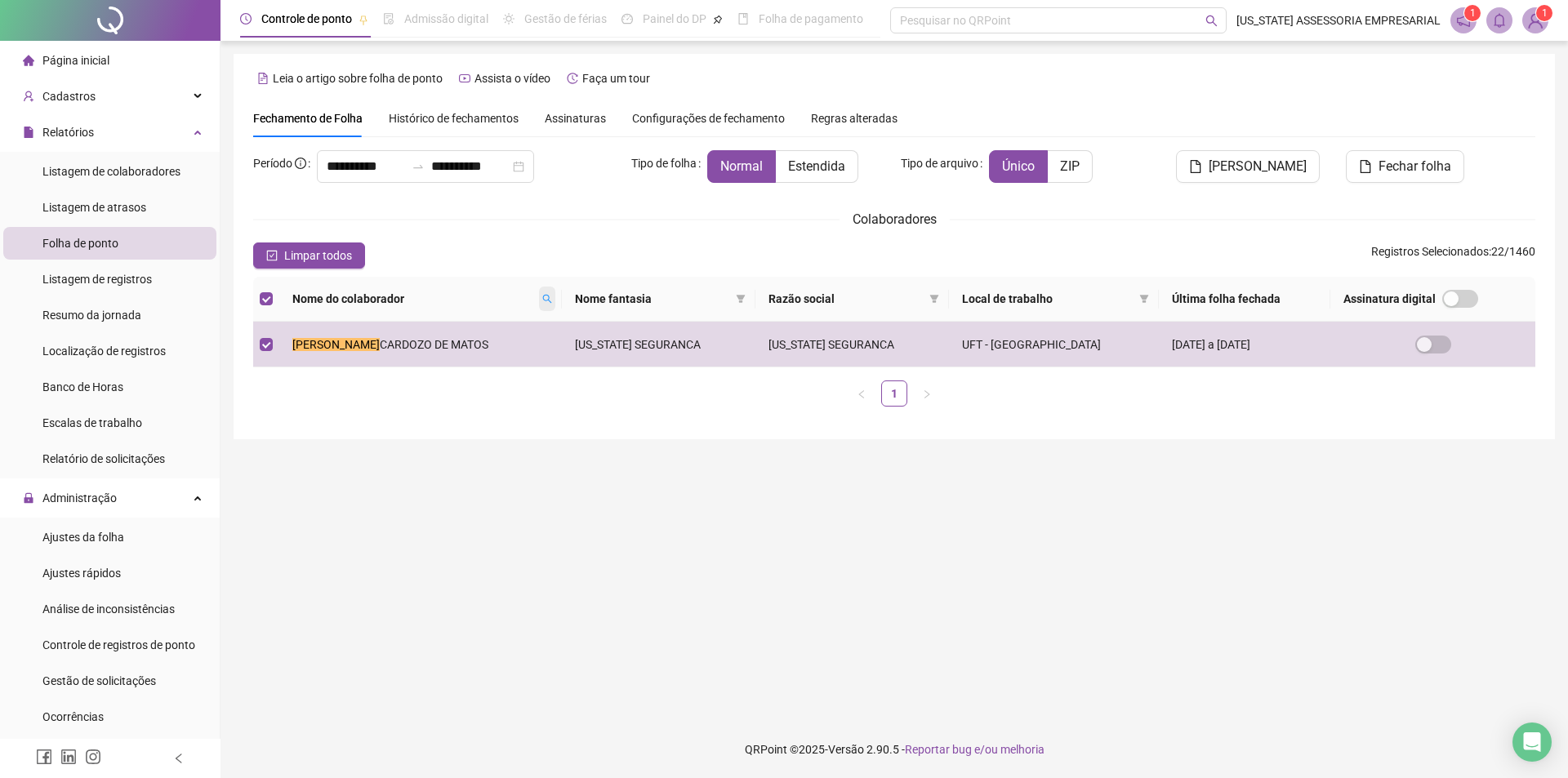
click at [544, 298] on span at bounding box center [548, 299] width 17 height 25
click at [505, 328] on input "**********" at bounding box center [469, 327] width 153 height 26
type input "*"
type input "*******"
click at [433, 353] on span "Buscar" at bounding box center [438, 356] width 36 height 18
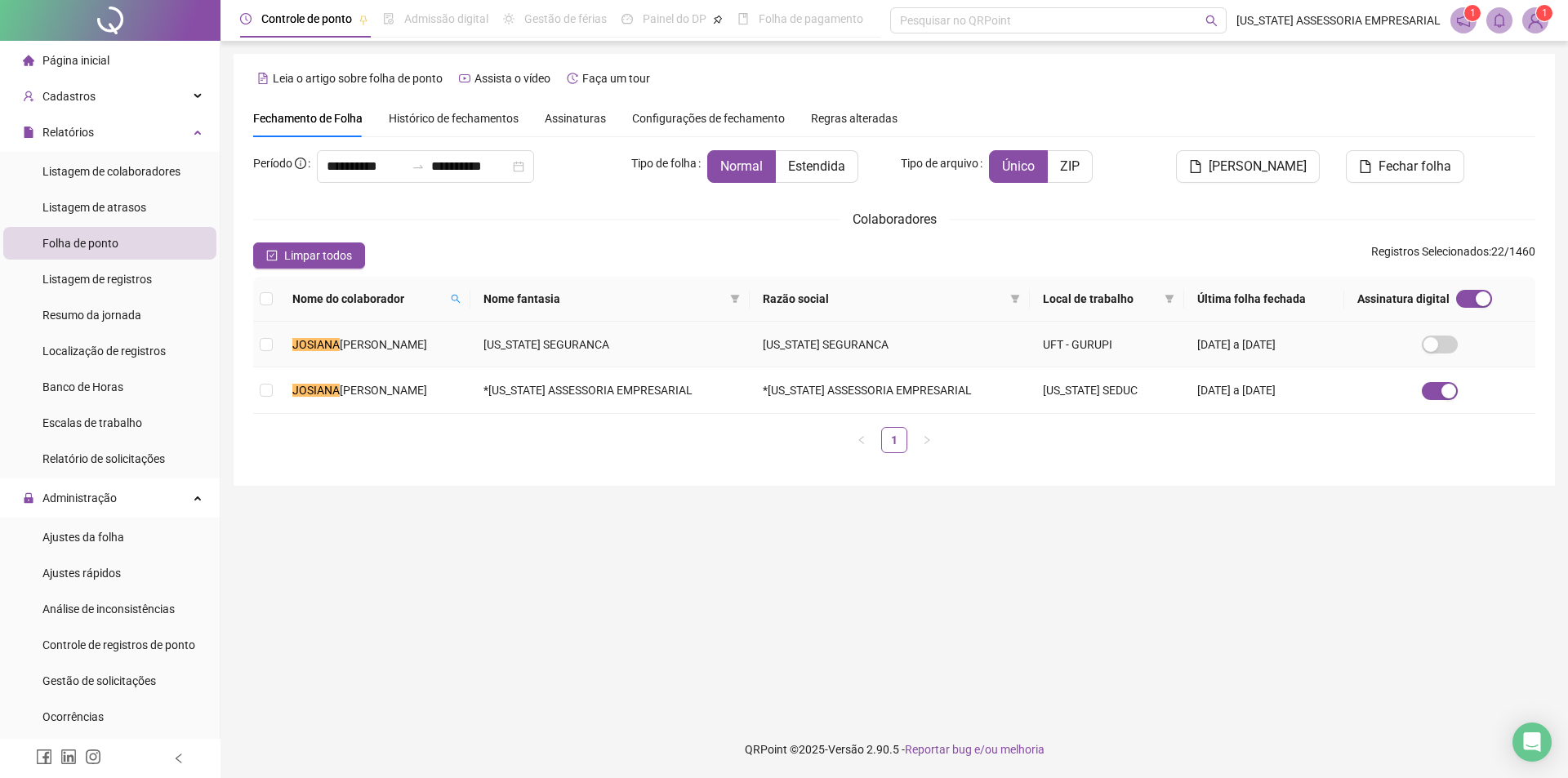
click at [427, 347] on span "PAULINA FERNANDES ROQUE" at bounding box center [383, 345] width 88 height 13
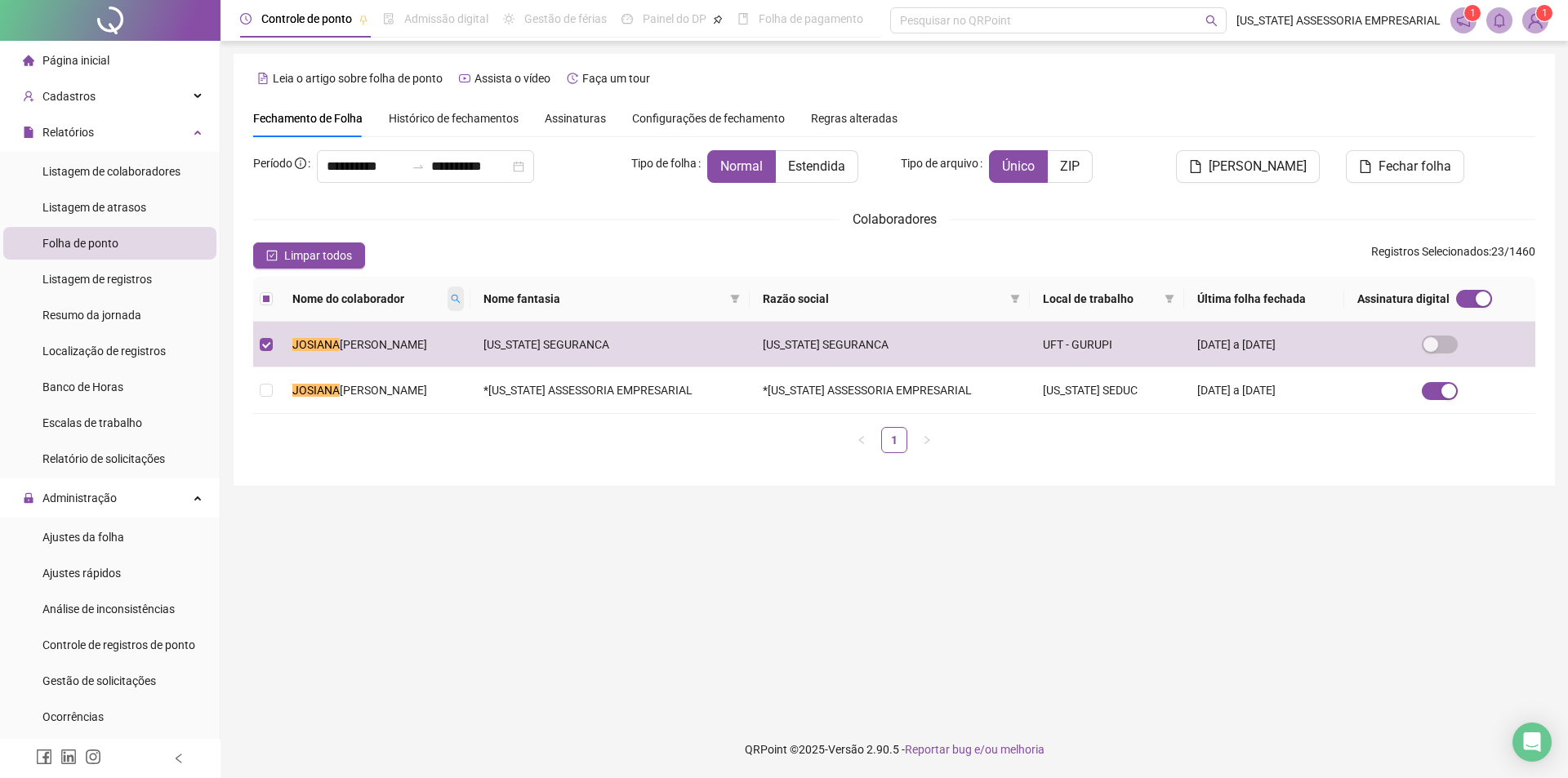
click at [460, 297] on icon "search" at bounding box center [456, 299] width 10 height 10
click at [410, 358] on span "Buscar" at bounding box center [417, 356] width 36 height 18
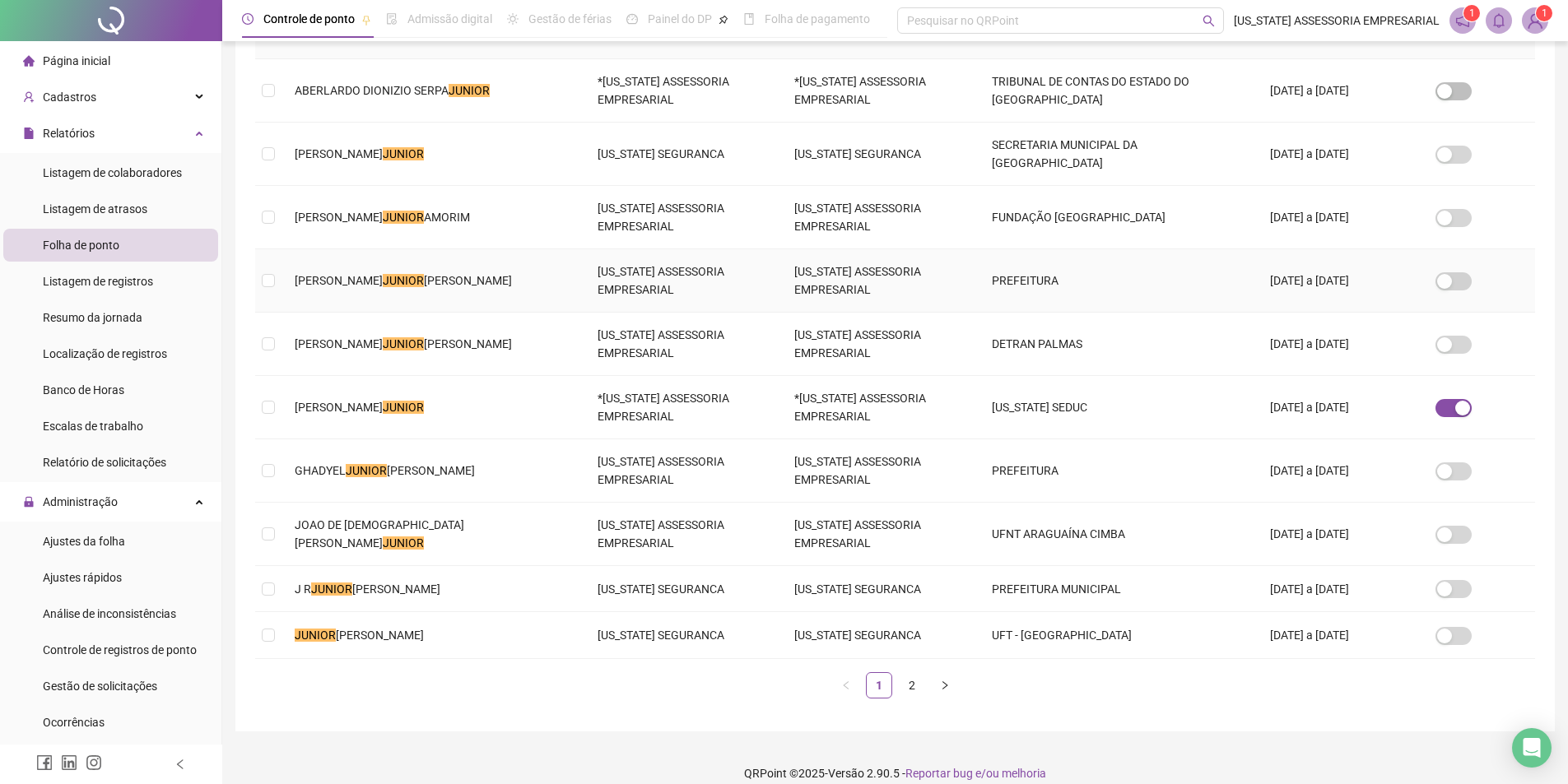
scroll to position [317, 0]
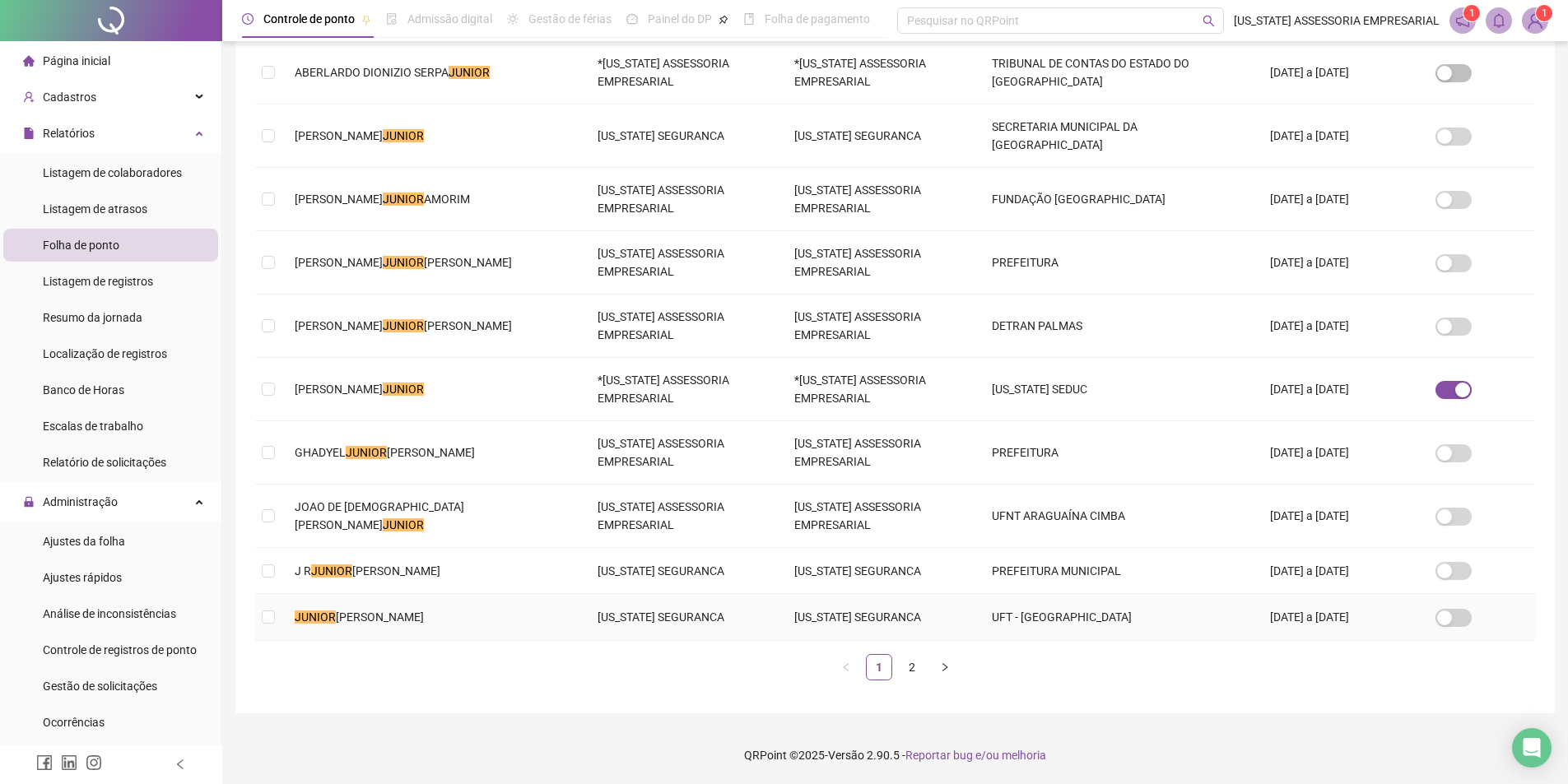
click at [464, 614] on td "JUNIOR CESAR NUNES DA SILVA" at bounding box center [433, 617] width 303 height 46
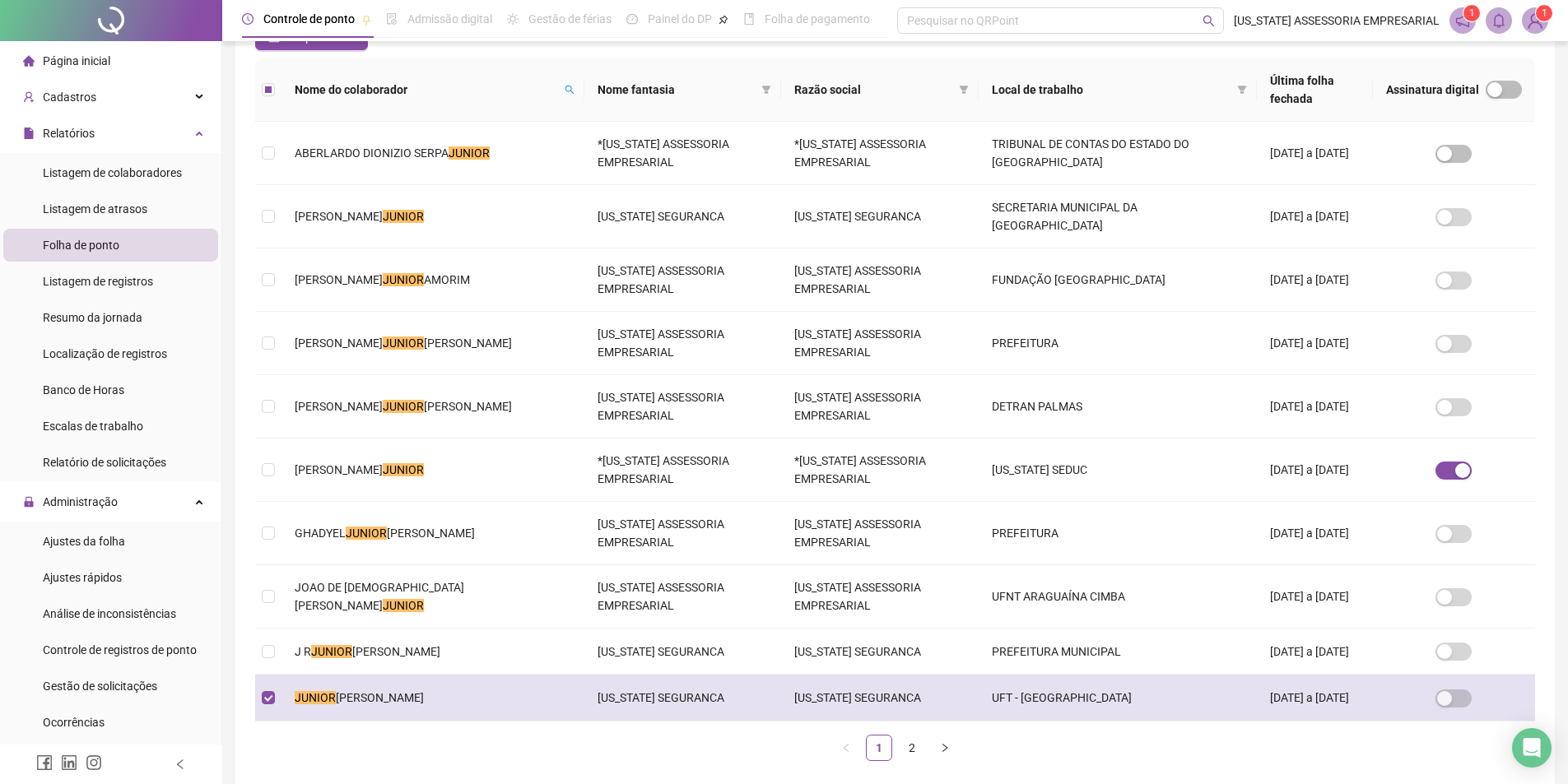
scroll to position [70, 0]
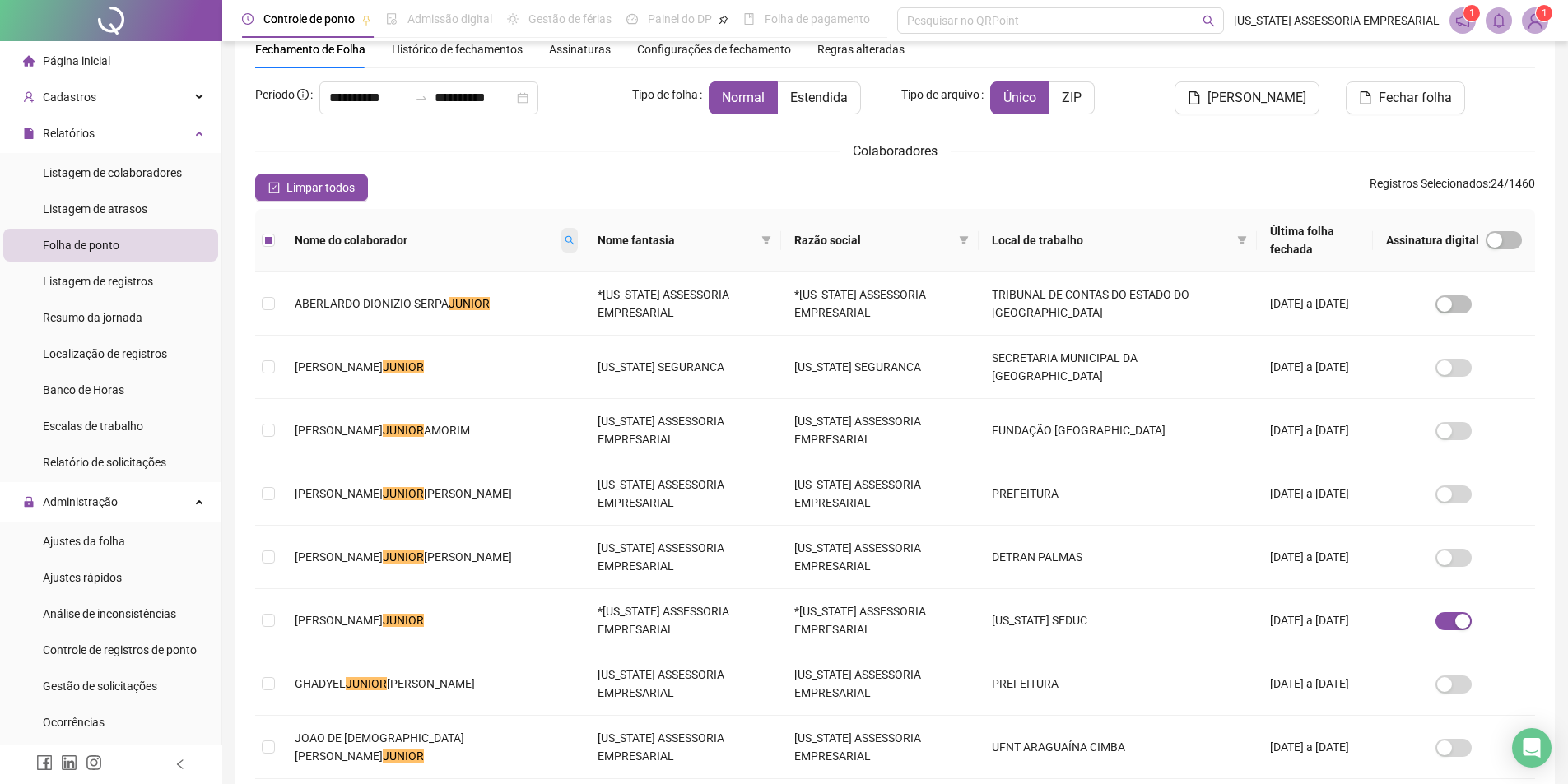
click at [565, 235] on icon "search" at bounding box center [570, 240] width 10 height 10
click at [464, 263] on input "******" at bounding box center [435, 260] width 154 height 26
type input "*"
type input "******"
click at [401, 293] on span "Buscar" at bounding box center [403, 289] width 36 height 18
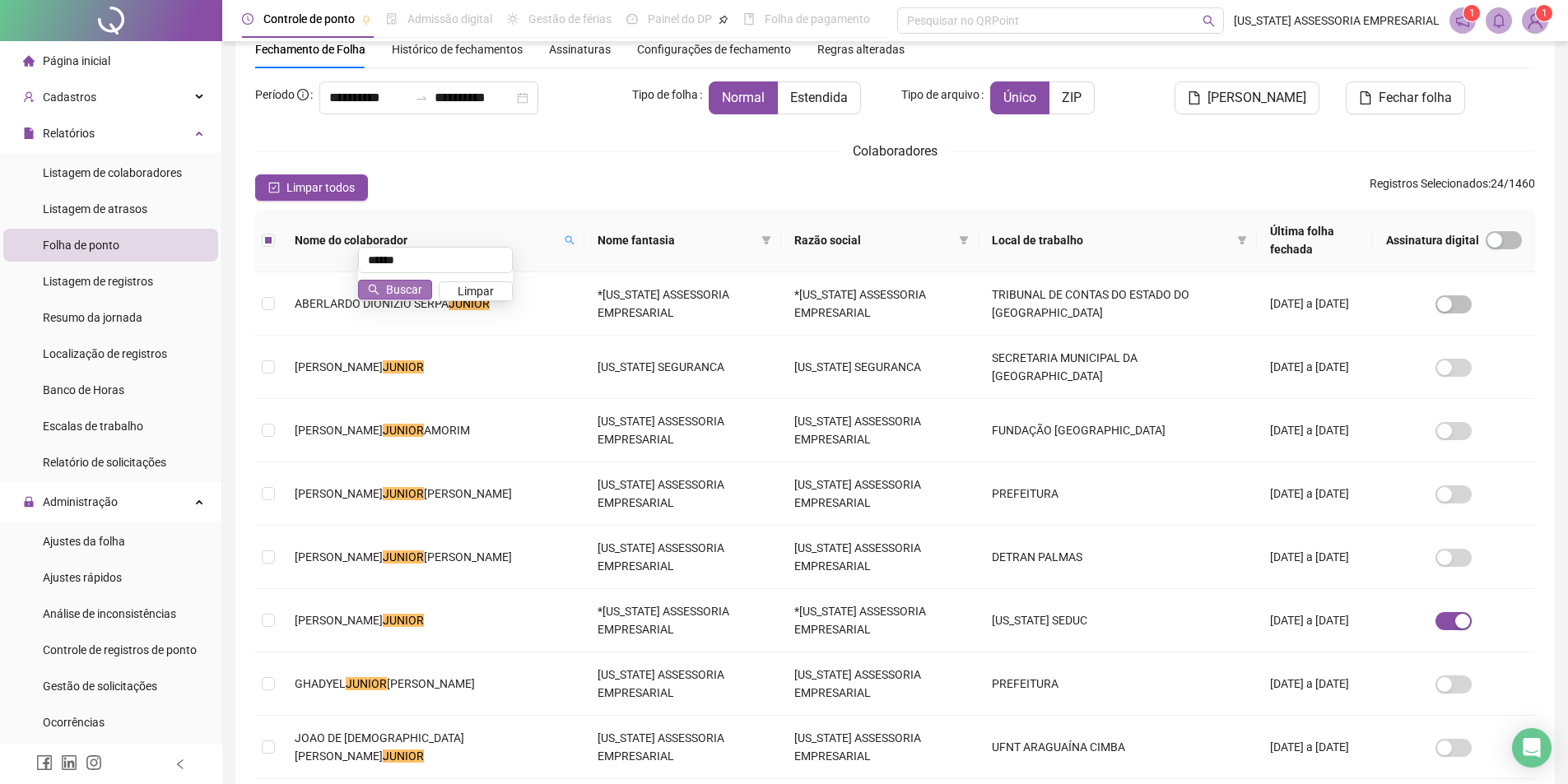
scroll to position [0, 0]
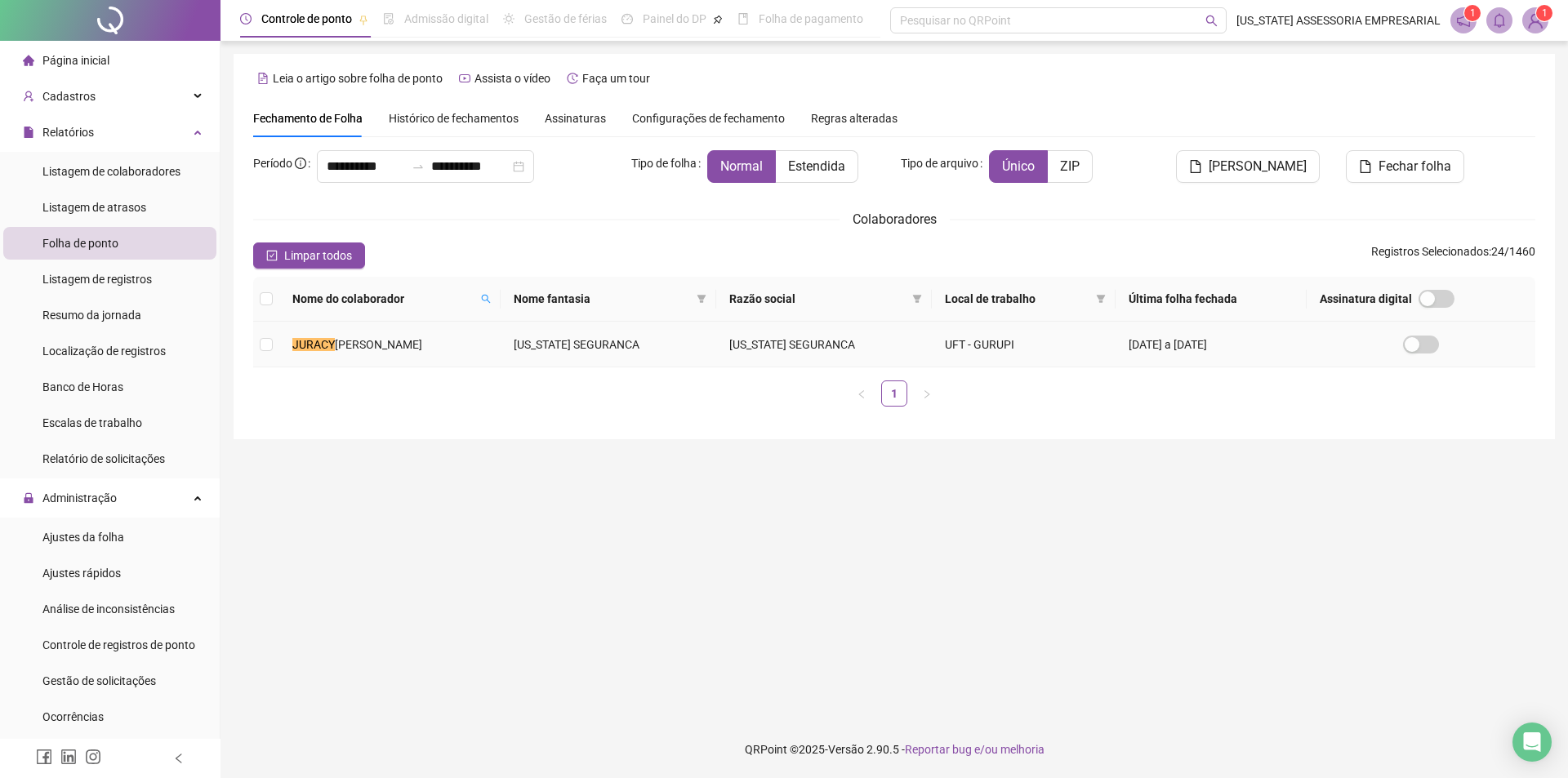
click at [410, 338] on span "QUEIXABA DA SILVA" at bounding box center [378, 345] width 88 height 13
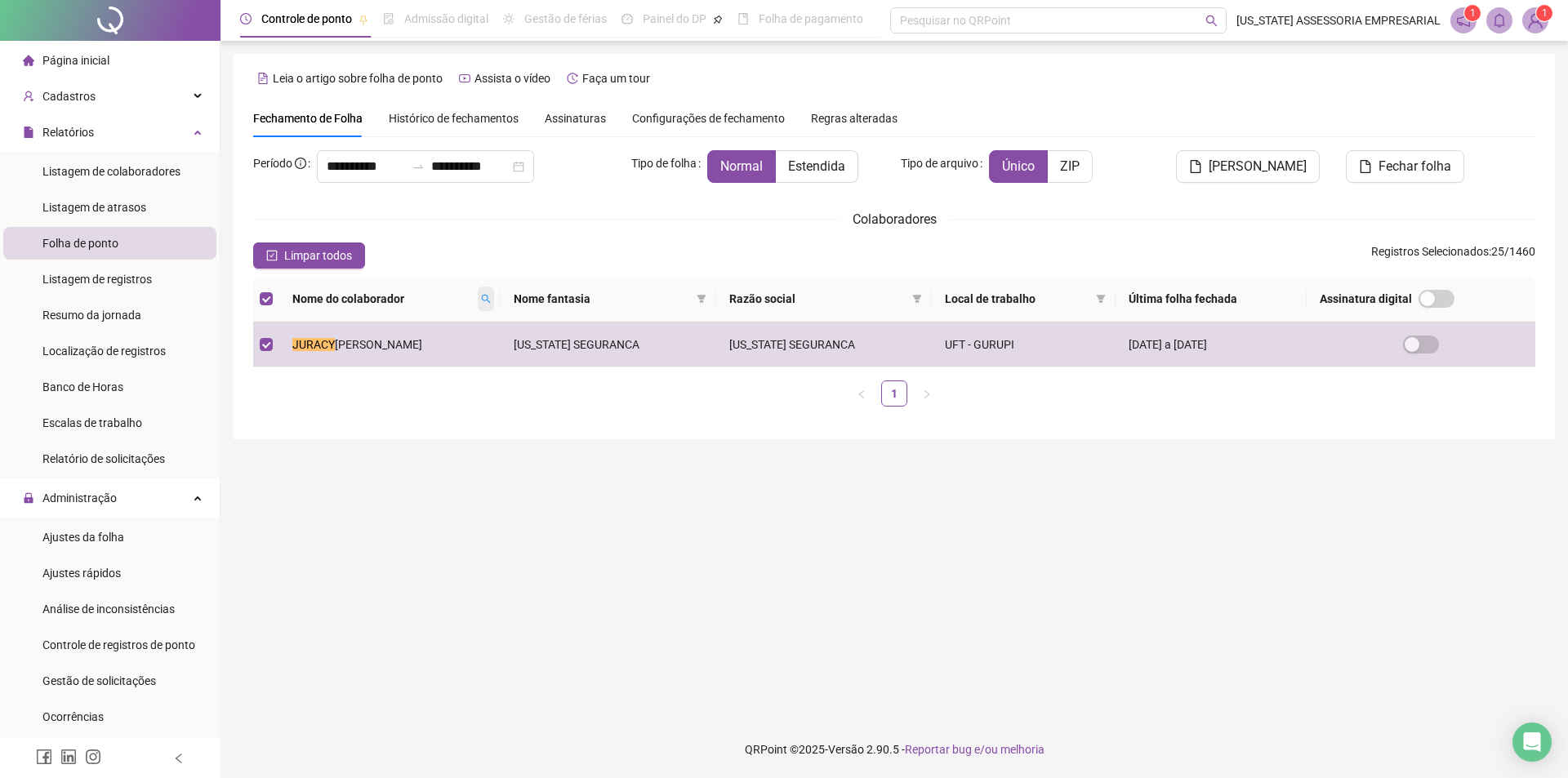
click at [491, 298] on icon "search" at bounding box center [486, 299] width 10 height 10
click at [394, 353] on span "Buscar" at bounding box center [399, 356] width 36 height 18
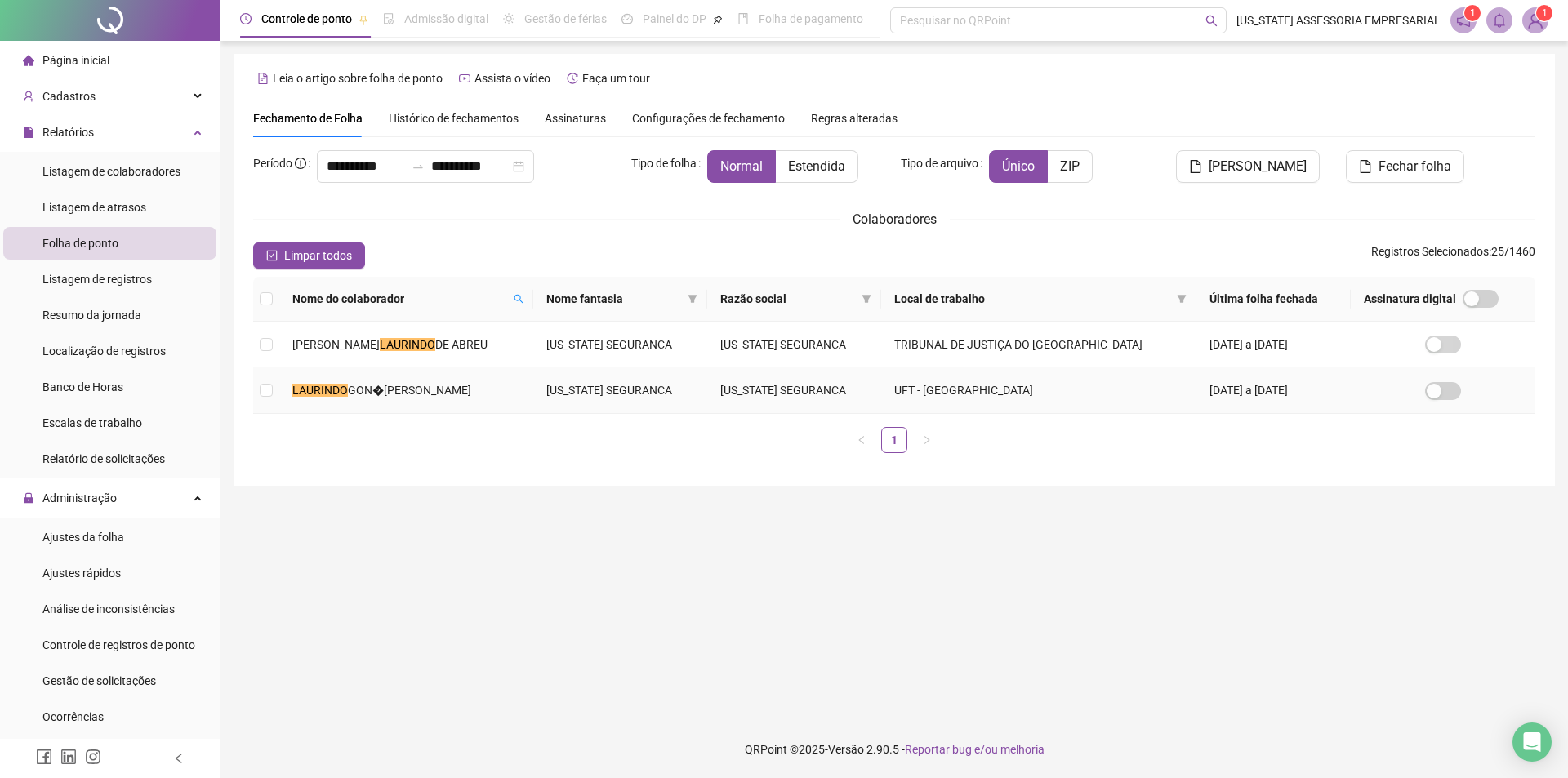
click at [311, 389] on mark "LAURINDO" at bounding box center [320, 390] width 55 height 13
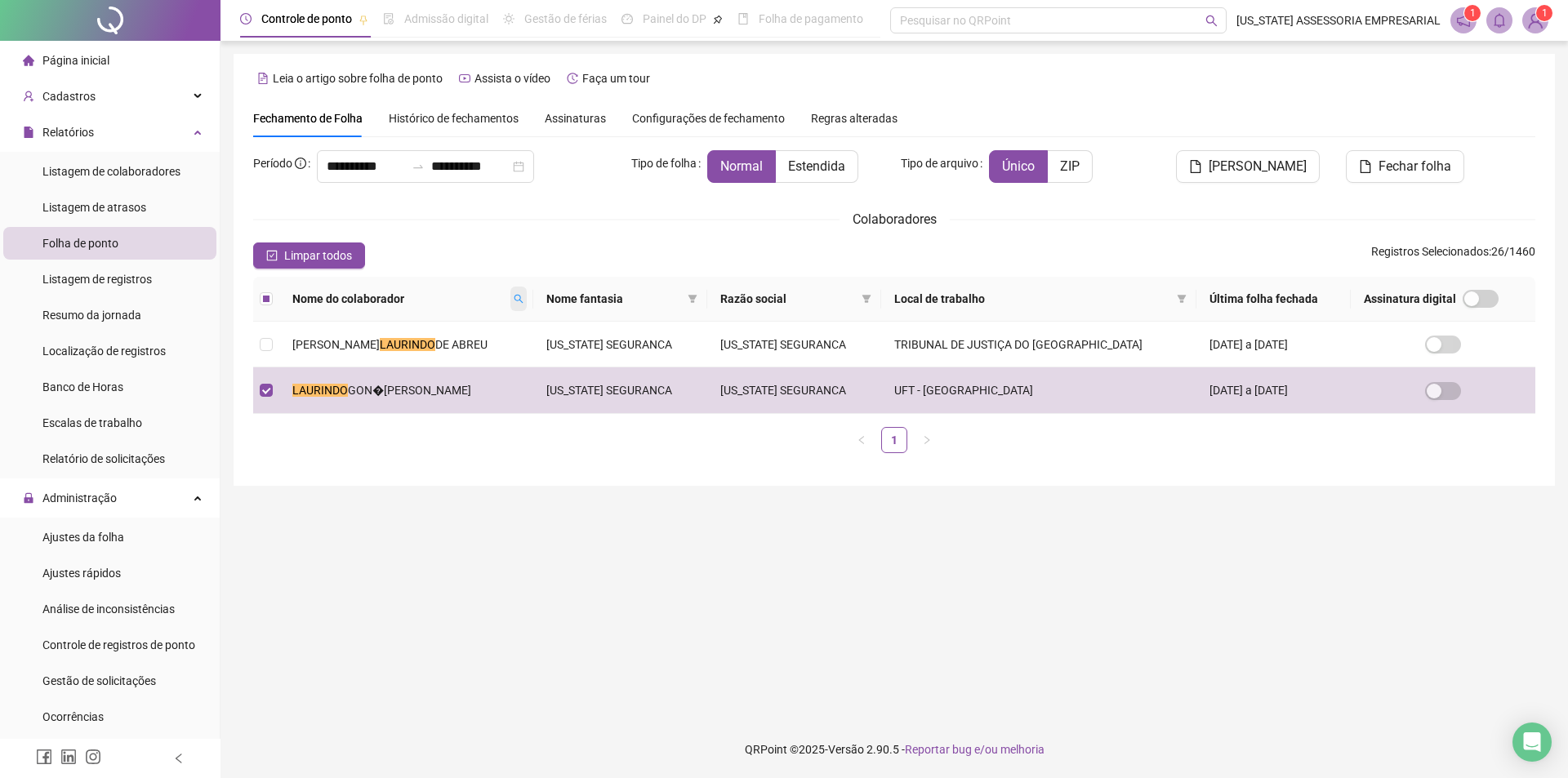
click at [527, 293] on span at bounding box center [519, 299] width 17 height 25
click at [482, 332] on input "********" at bounding box center [472, 327] width 153 height 26
type input "*"
click at [438, 354] on span "Buscar" at bounding box center [441, 356] width 36 height 18
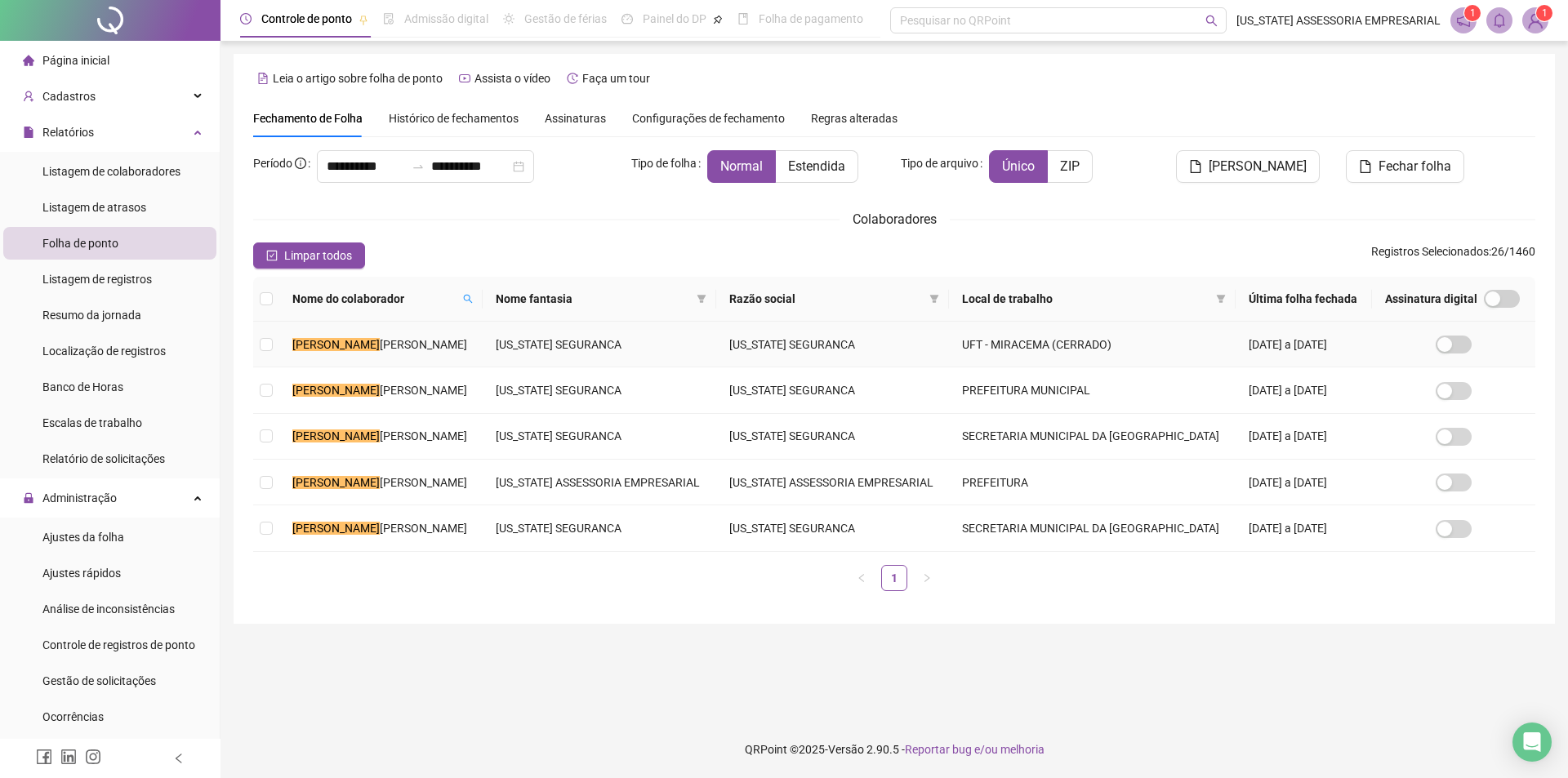
click at [398, 338] on span "ALVES PEREIRA" at bounding box center [423, 345] width 88 height 13
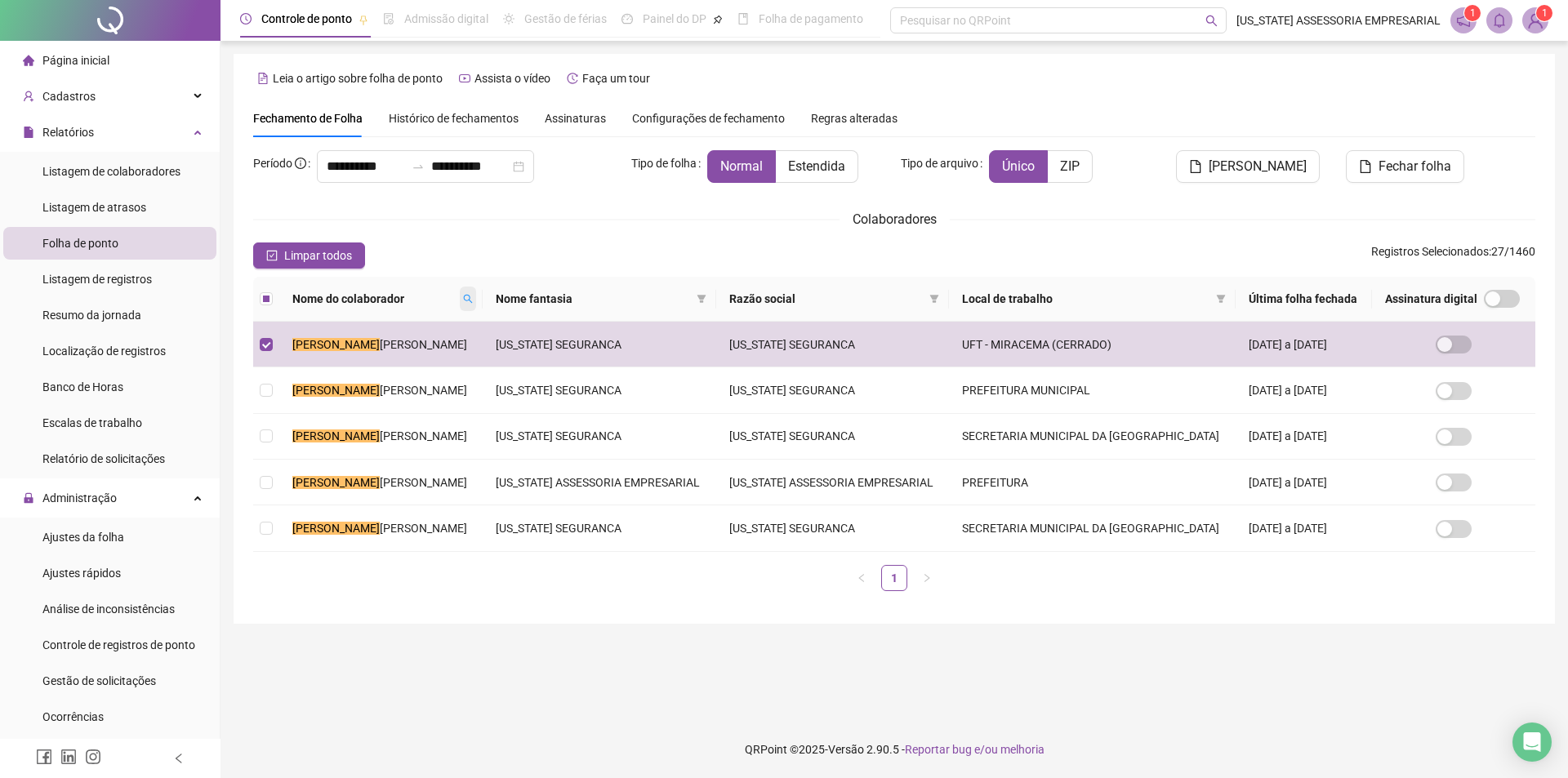
click at [476, 293] on span at bounding box center [469, 299] width 17 height 25
click at [433, 325] on input "*******" at bounding box center [411, 327] width 153 height 26
type input "*"
click at [390, 360] on span "Buscar" at bounding box center [380, 356] width 36 height 18
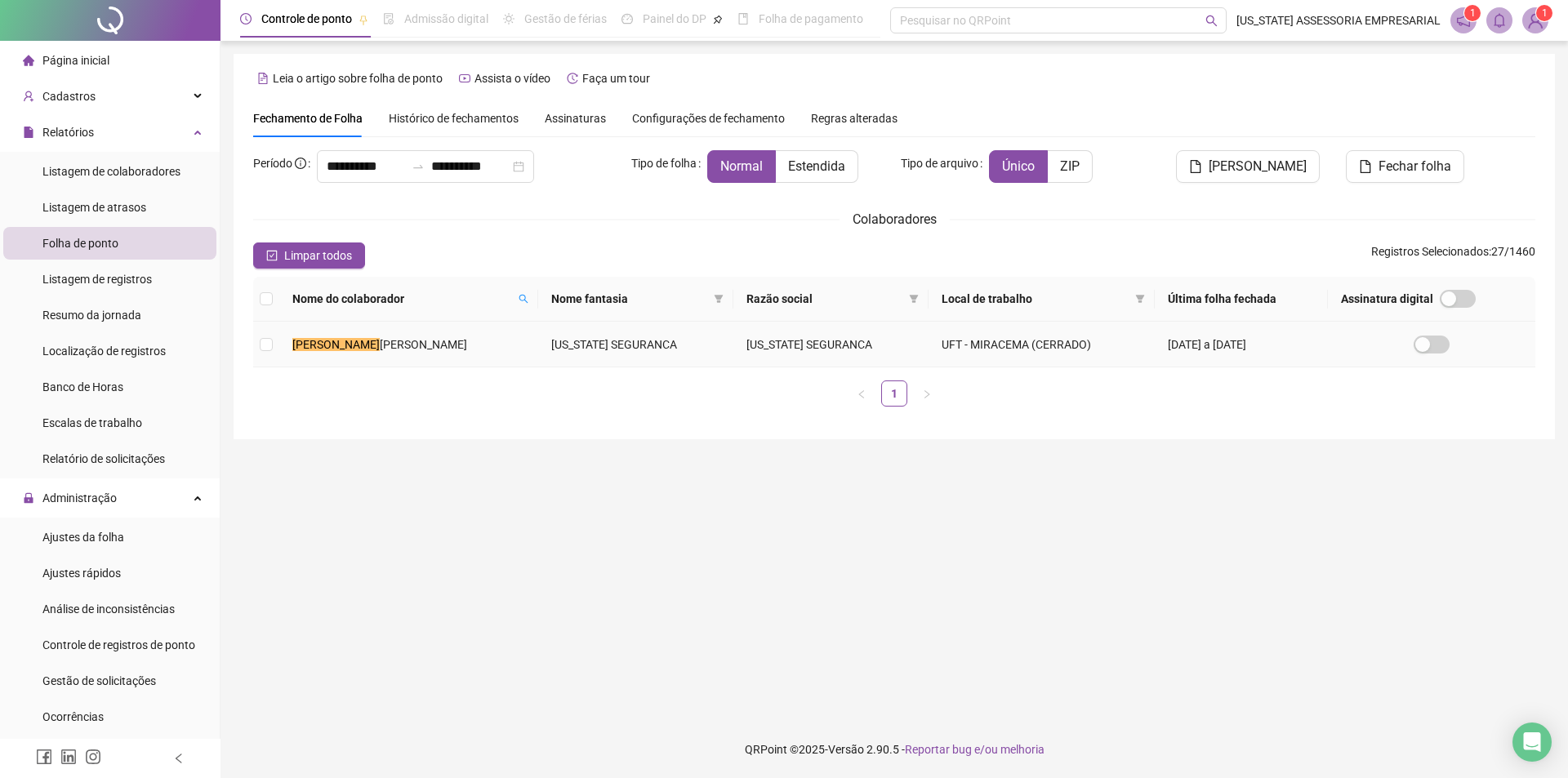
click at [408, 349] on td "LUCIO SILVA CAMPOS" at bounding box center [409, 345] width 259 height 46
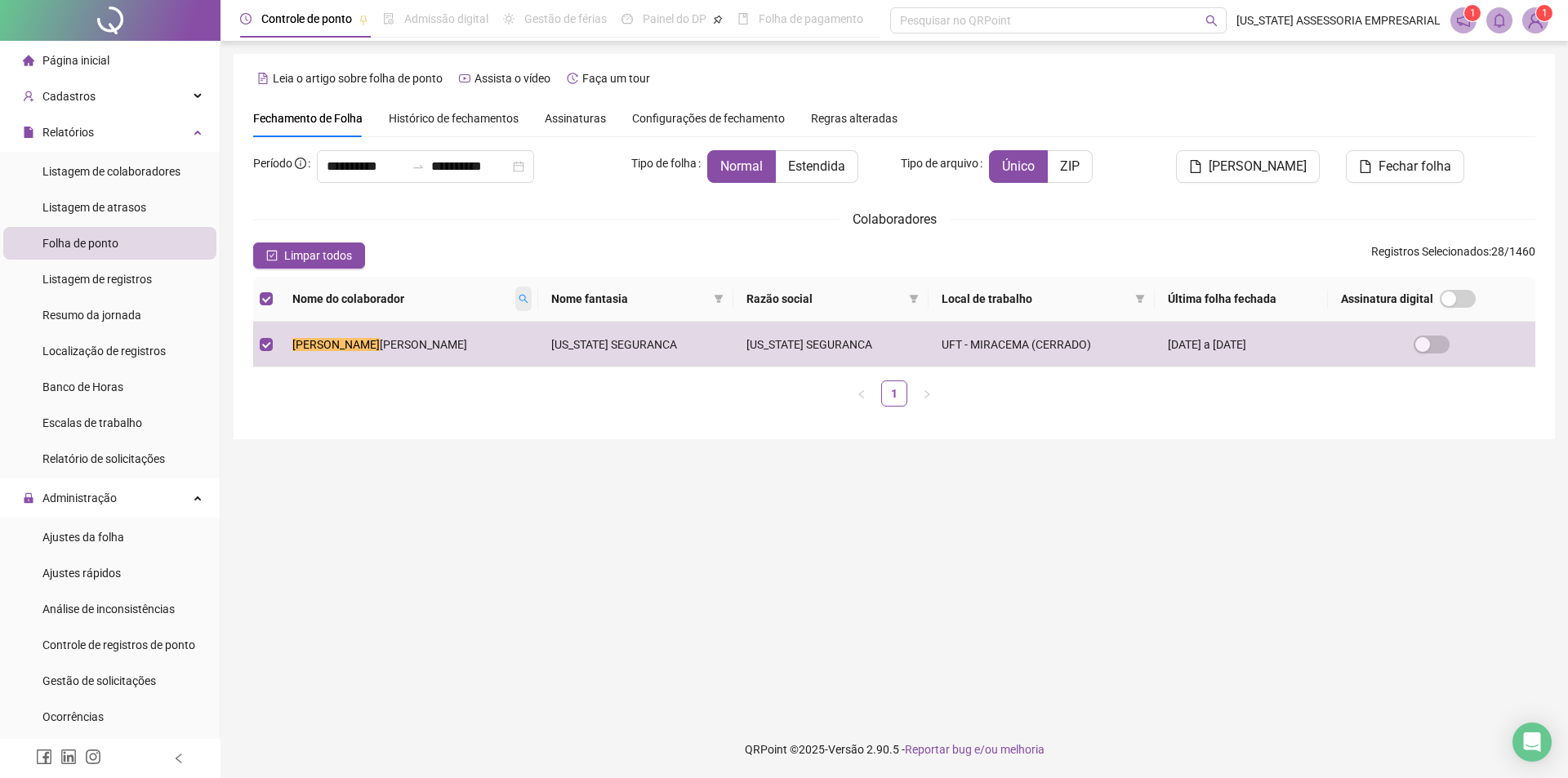
click at [518, 296] on icon "search" at bounding box center [523, 299] width 10 height 10
click at [433, 330] on input "*****" at bounding box center [401, 327] width 153 height 26
type input "*"
click at [348, 352] on button "Buscar" at bounding box center [362, 356] width 74 height 19
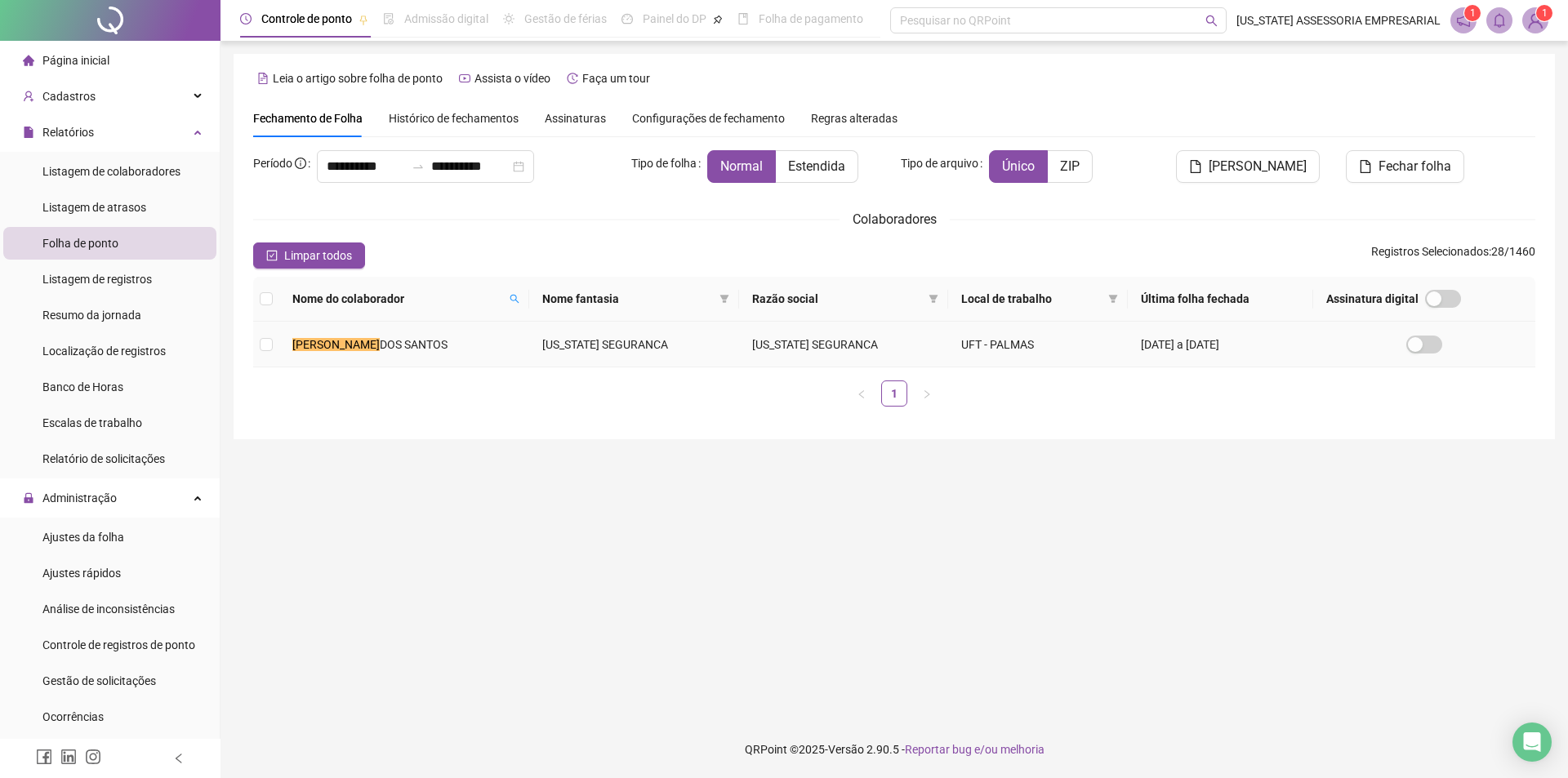
click at [393, 348] on span "DOS SANTOS" at bounding box center [414, 345] width 68 height 13
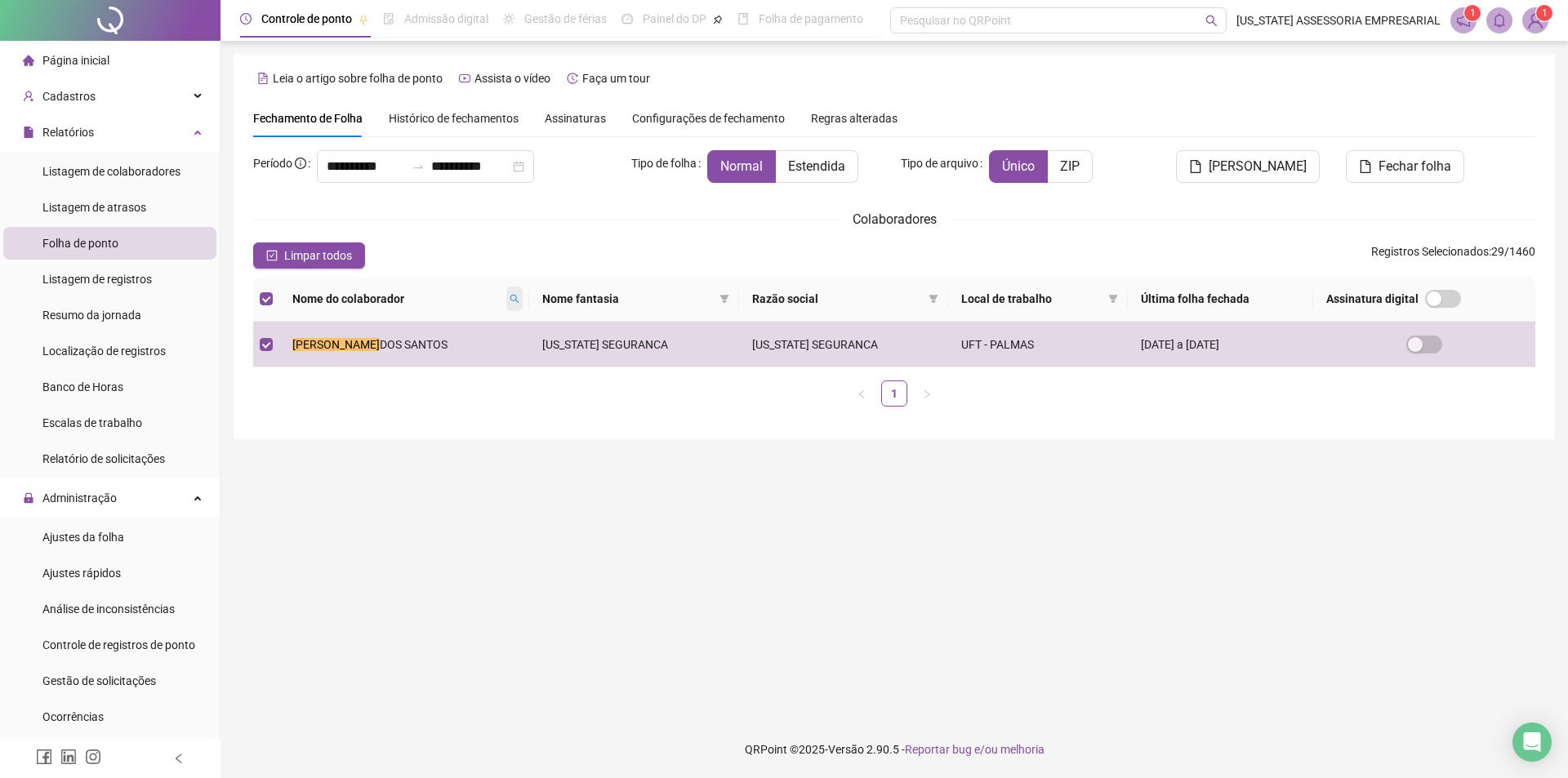
click at [506, 288] on span at bounding box center [515, 299] width 17 height 25
click at [480, 325] on input "**********" at bounding box center [431, 327] width 153 height 26
type input "*"
click at [409, 354] on span "Buscar" at bounding box center [399, 356] width 36 height 18
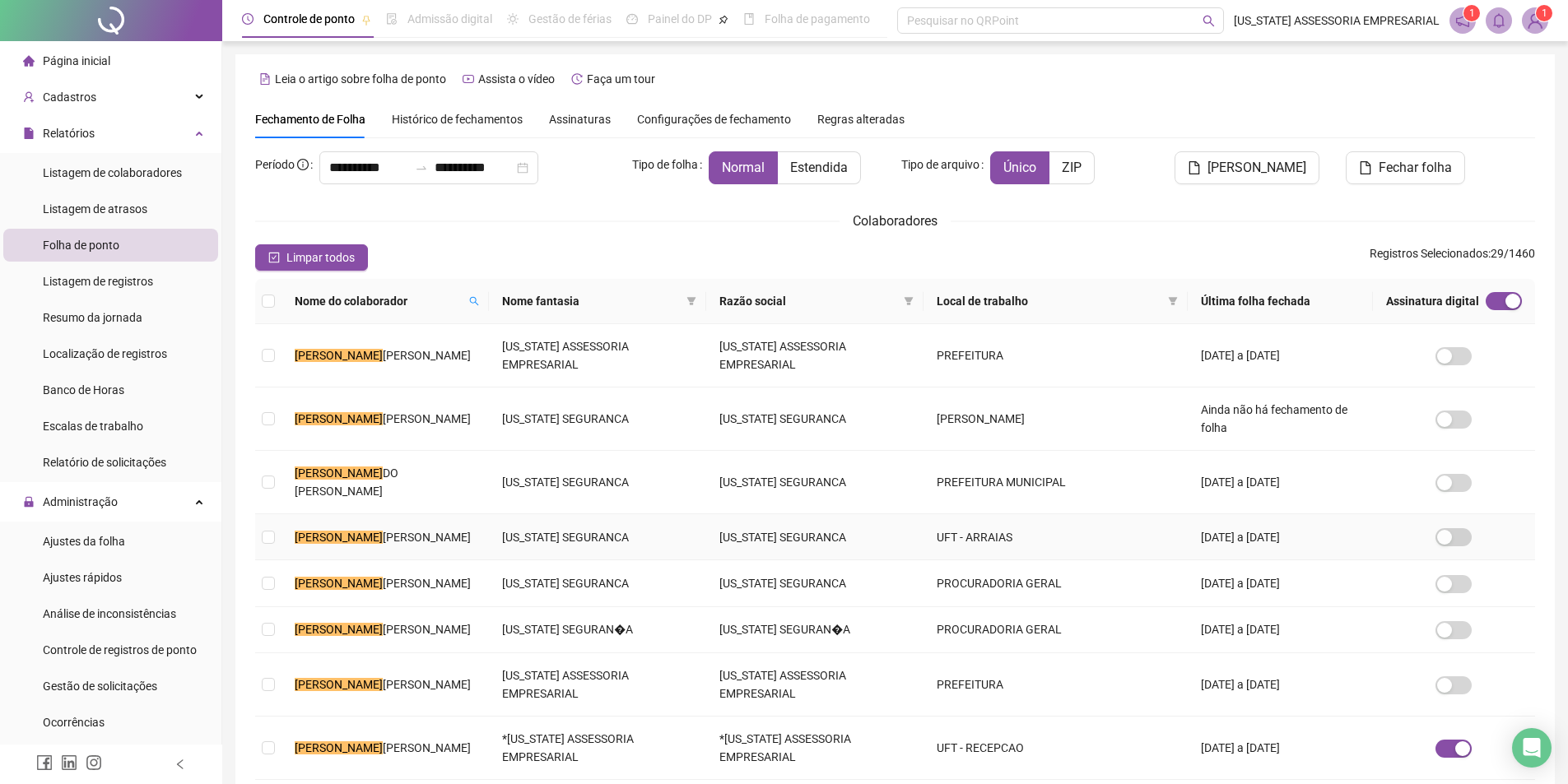
click at [383, 539] on span "MARIA DA CUNHA" at bounding box center [427, 537] width 88 height 13
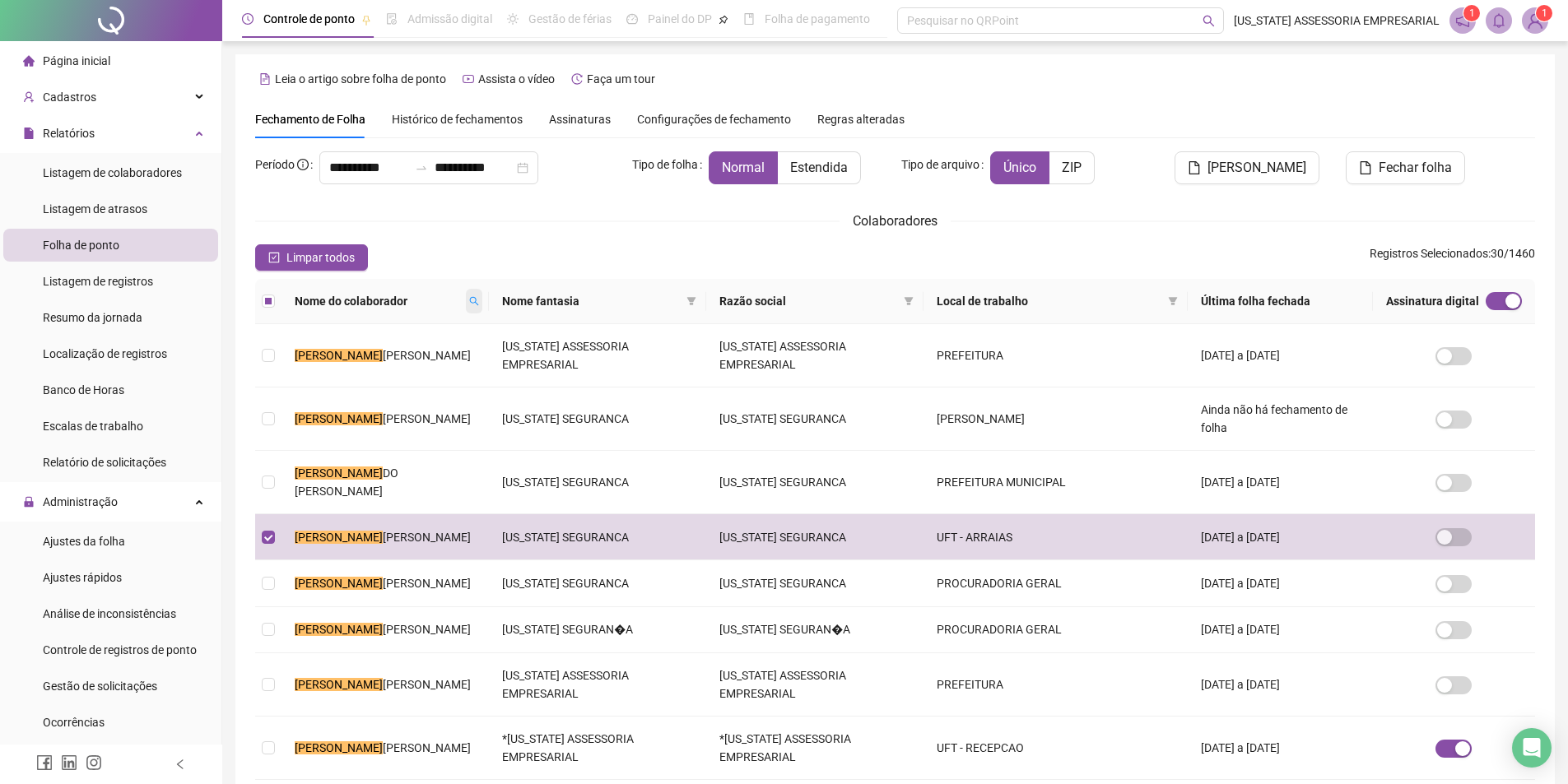
click at [473, 292] on span at bounding box center [474, 301] width 17 height 25
click at [450, 323] on input "*******" at bounding box center [401, 330] width 154 height 26
type input "*"
click at [376, 361] on span "Buscar" at bounding box center [369, 359] width 36 height 18
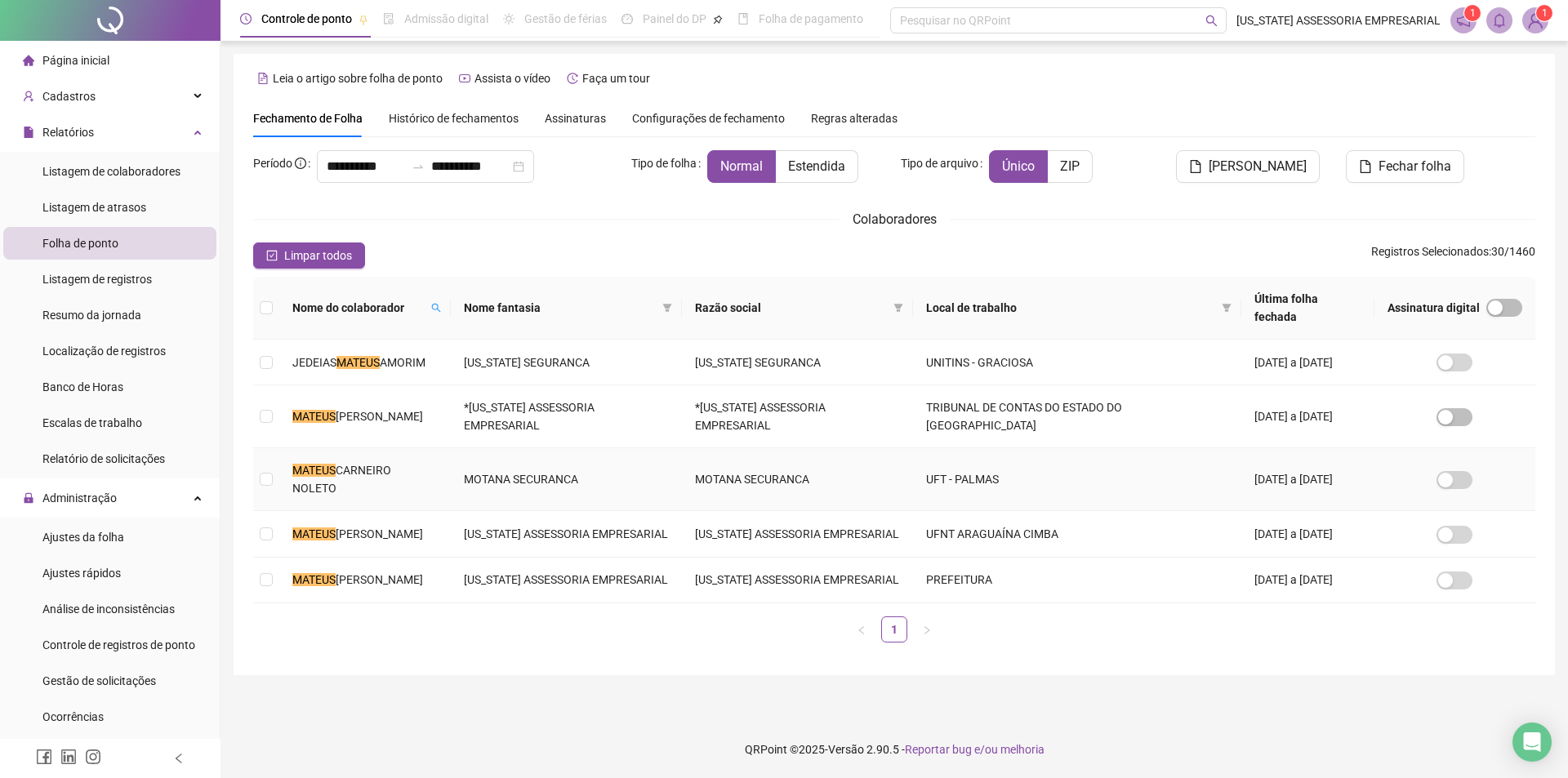
click at [450, 448] on td "MATEUS CARNEIRO NOLETO" at bounding box center [365, 479] width 172 height 63
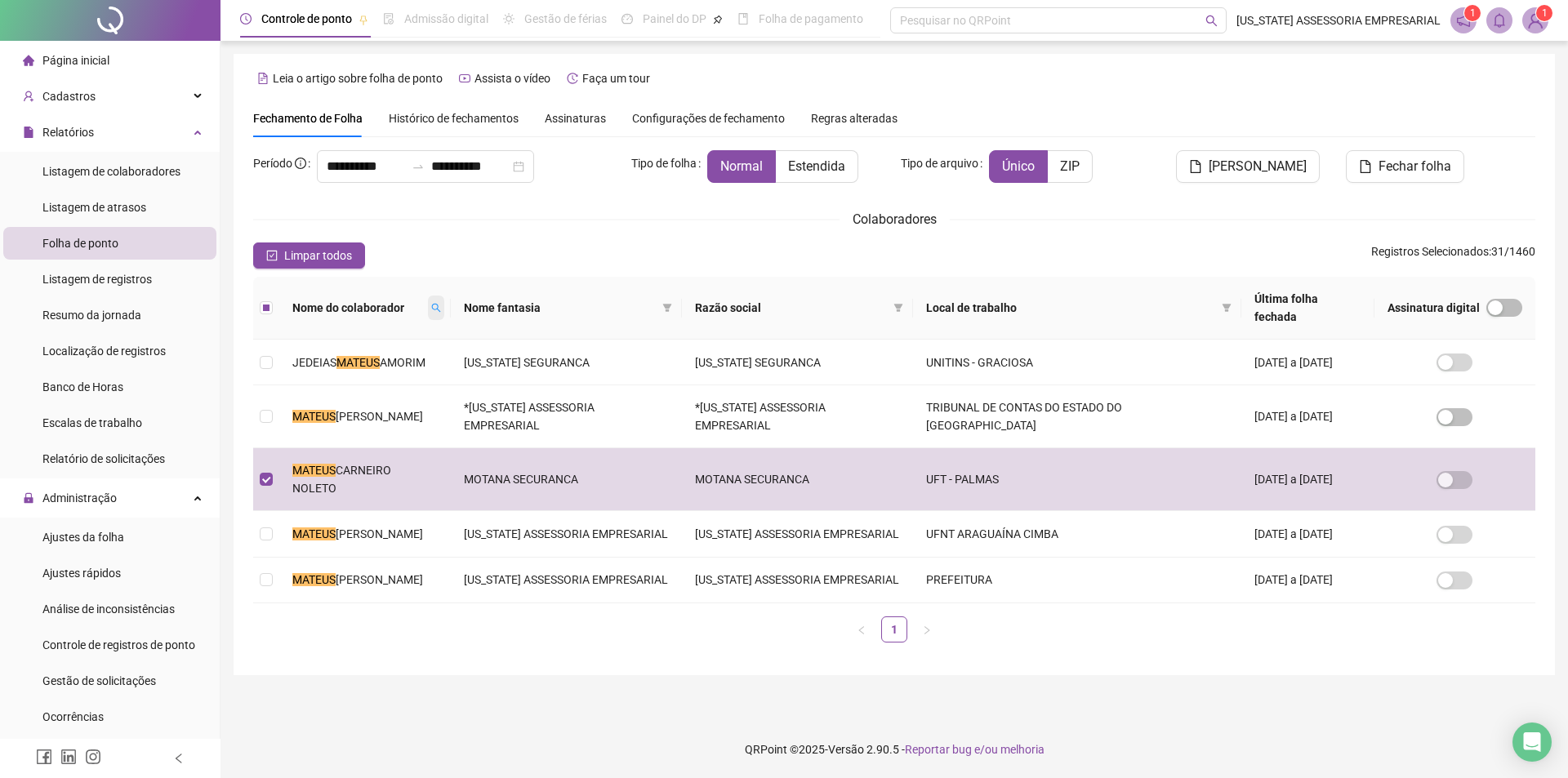
click at [441, 303] on icon "search" at bounding box center [436, 308] width 10 height 10
click at [404, 327] on input "******" at bounding box center [376, 327] width 153 height 26
type input "*"
click at [353, 360] on span "Buscar" at bounding box center [345, 356] width 36 height 18
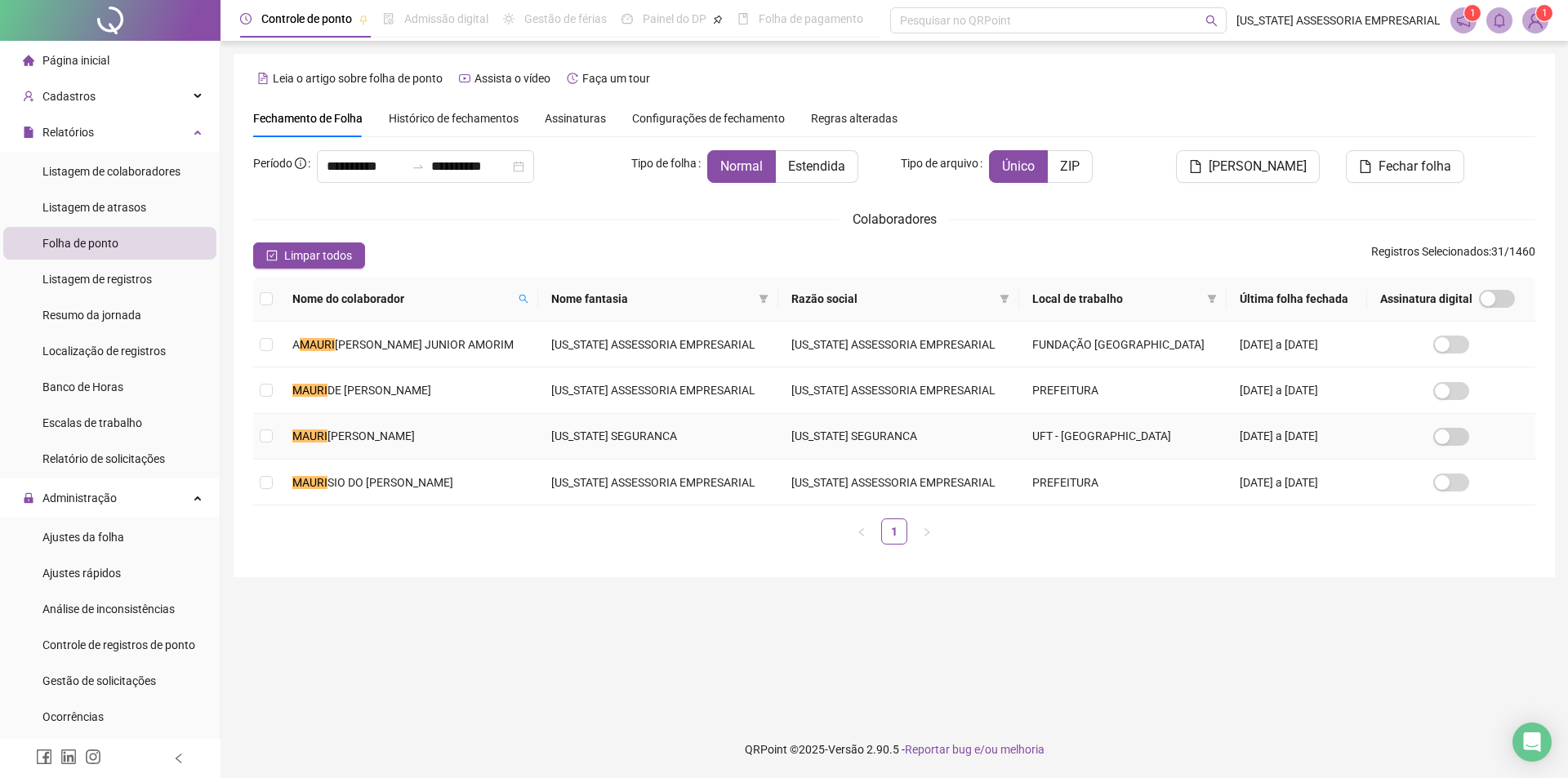
click at [400, 442] on span "JANIO ALVES NOGUEIRA" at bounding box center [371, 436] width 88 height 13
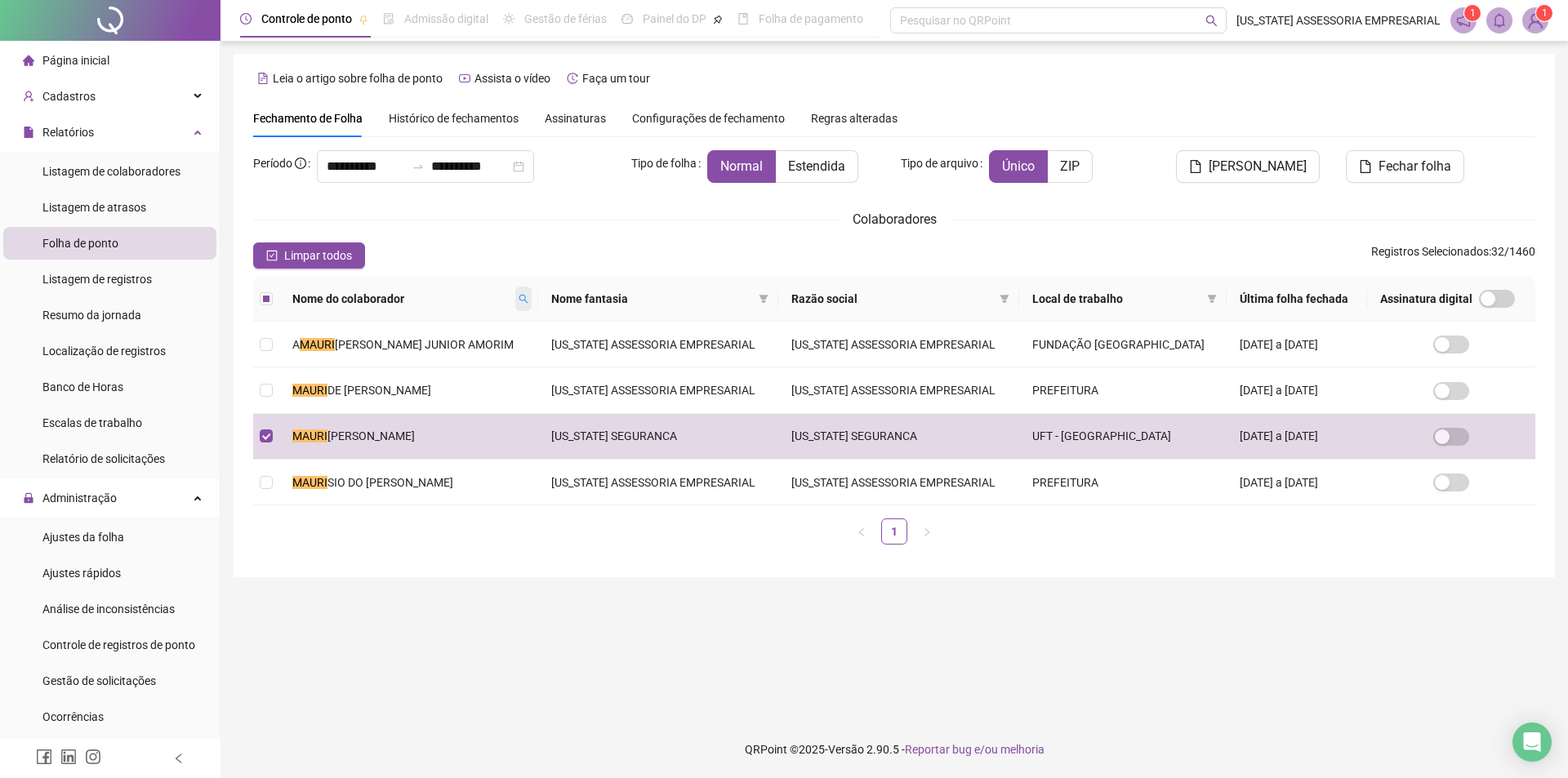
click at [523, 304] on span at bounding box center [524, 299] width 17 height 25
click at [500, 323] on input "*****" at bounding box center [456, 327] width 153 height 26
type input "*"
click at [424, 357] on span "Buscar" at bounding box center [424, 356] width 36 height 18
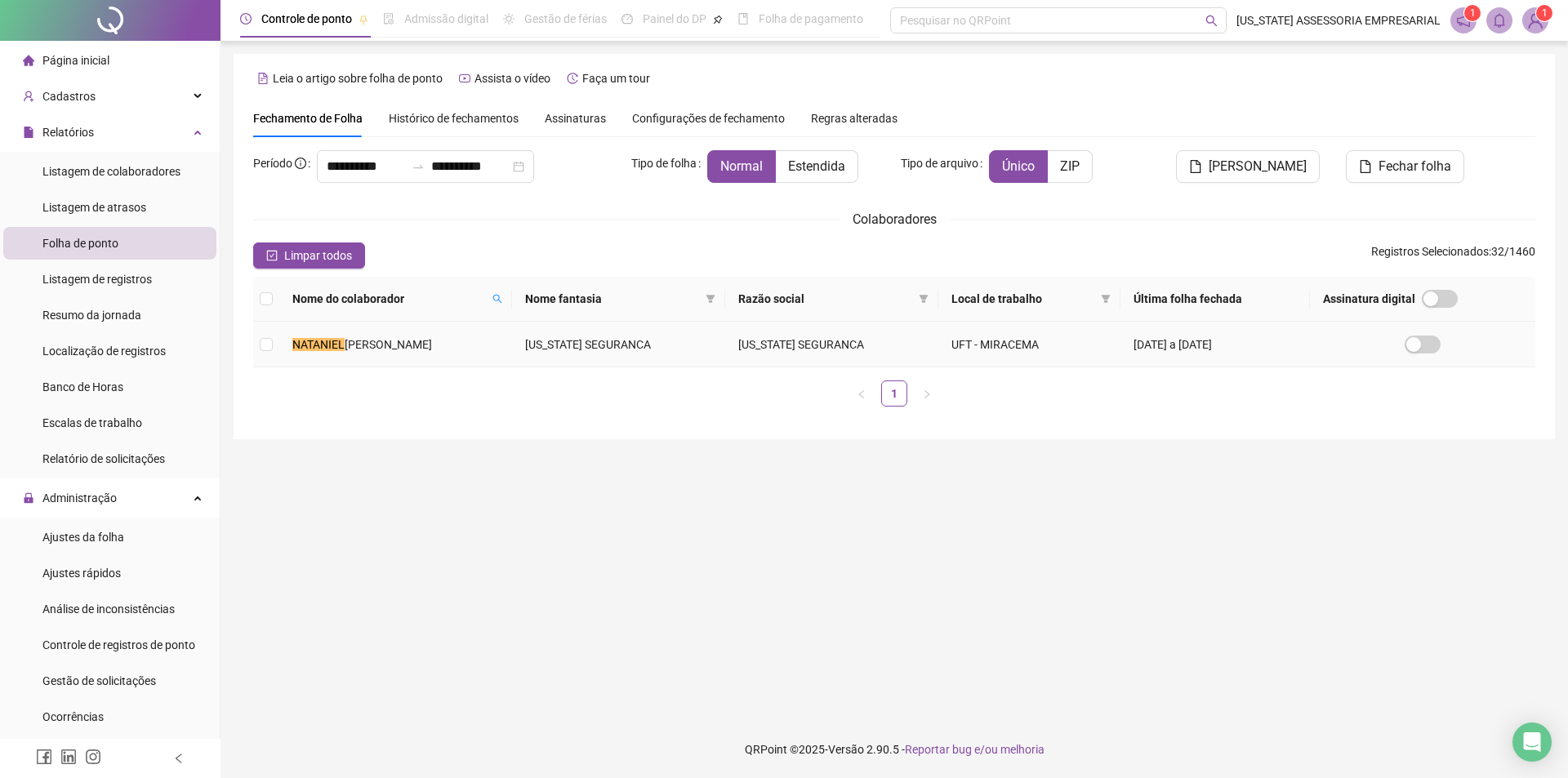
click at [359, 345] on span "ALVES DOS SANTOS" at bounding box center [388, 345] width 88 height 13
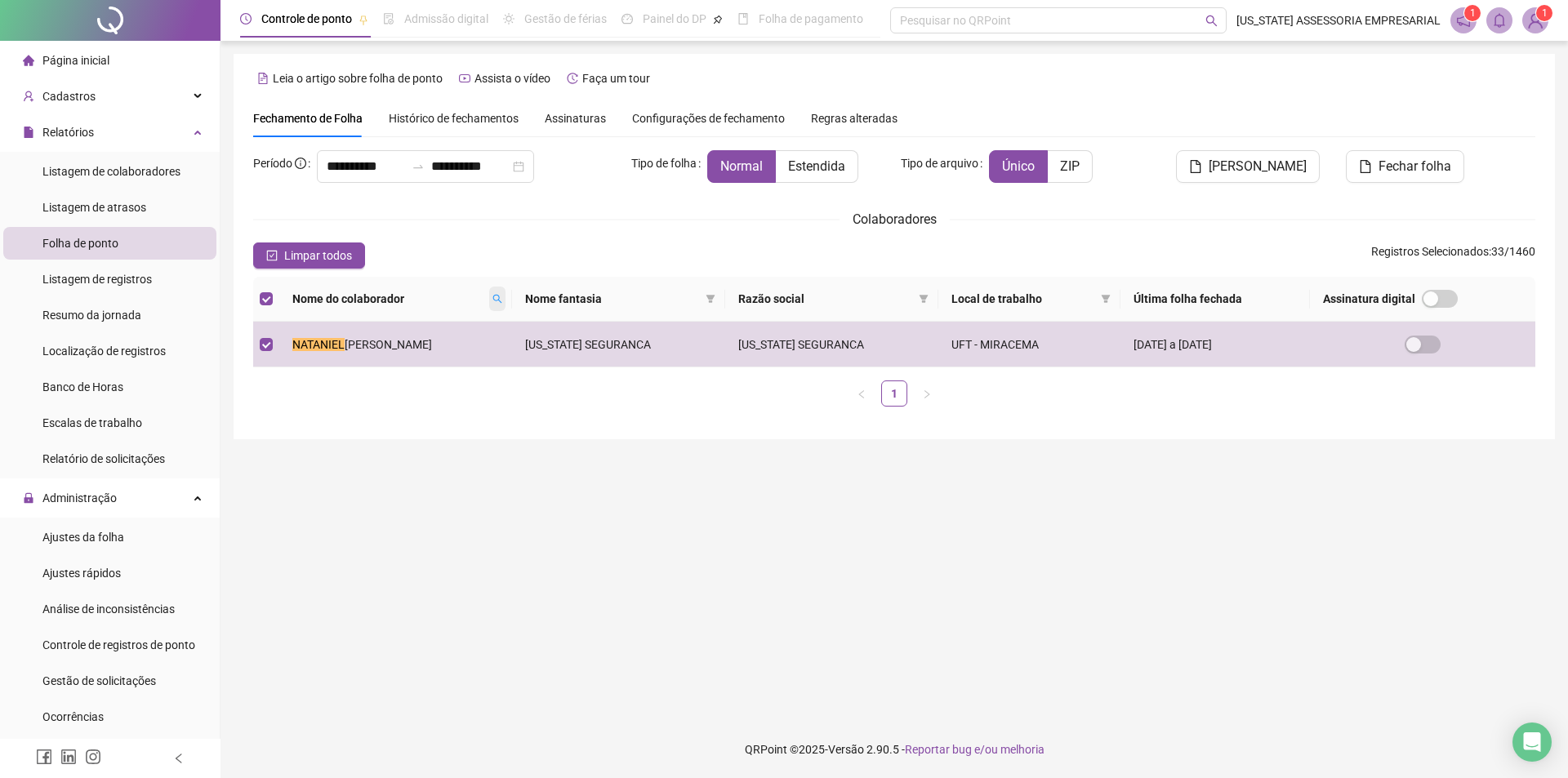
click at [505, 292] on span at bounding box center [497, 299] width 17 height 25
click at [472, 328] on input "********" at bounding box center [444, 327] width 153 height 26
type input "*"
type input "*****"
click at [400, 352] on span "Buscar" at bounding box center [412, 356] width 36 height 18
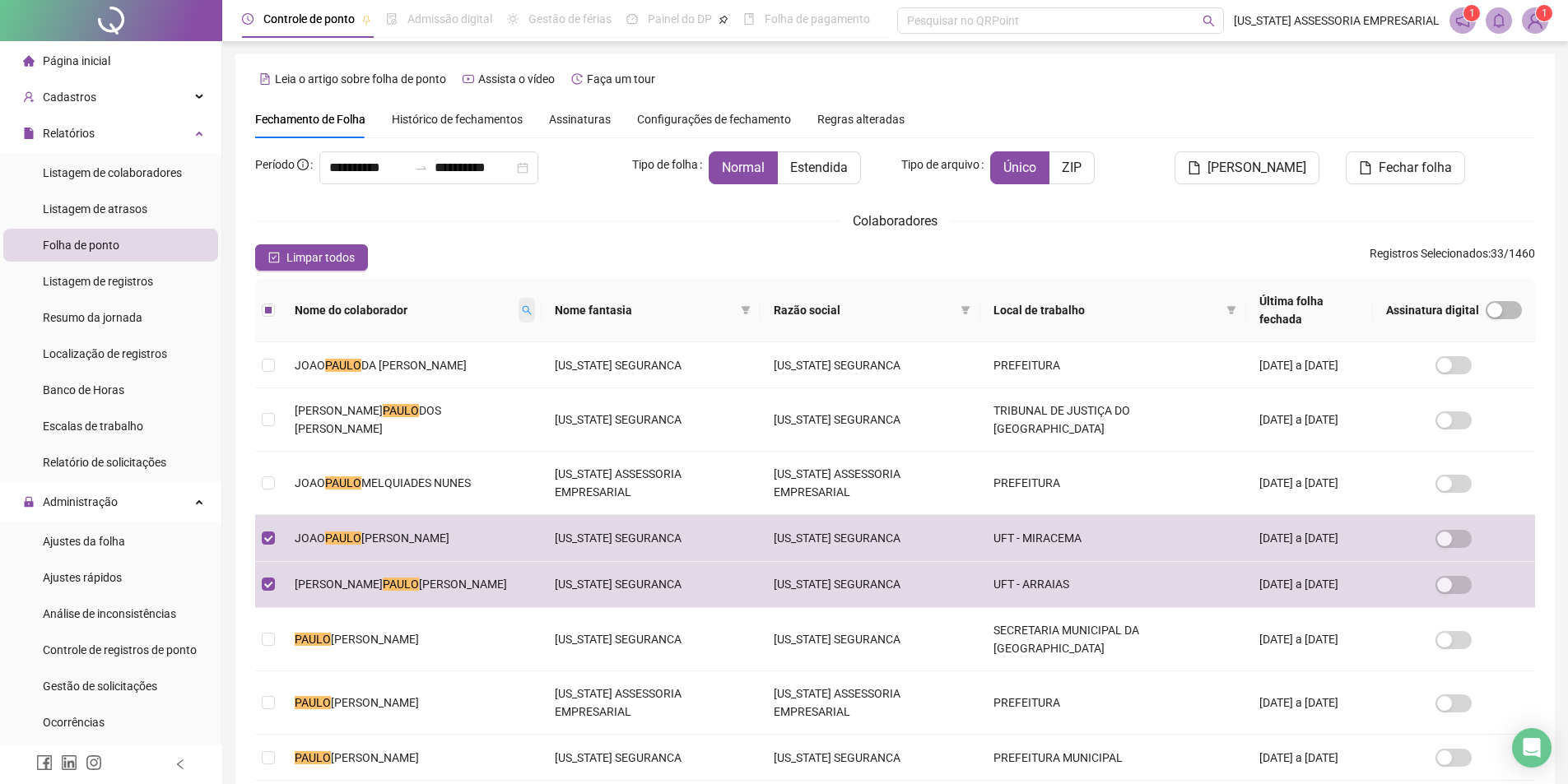
click at [523, 306] on icon "search" at bounding box center [526, 310] width 10 height 10
type input "*"
click at [410, 359] on span "Buscar" at bounding box center [421, 359] width 36 height 18
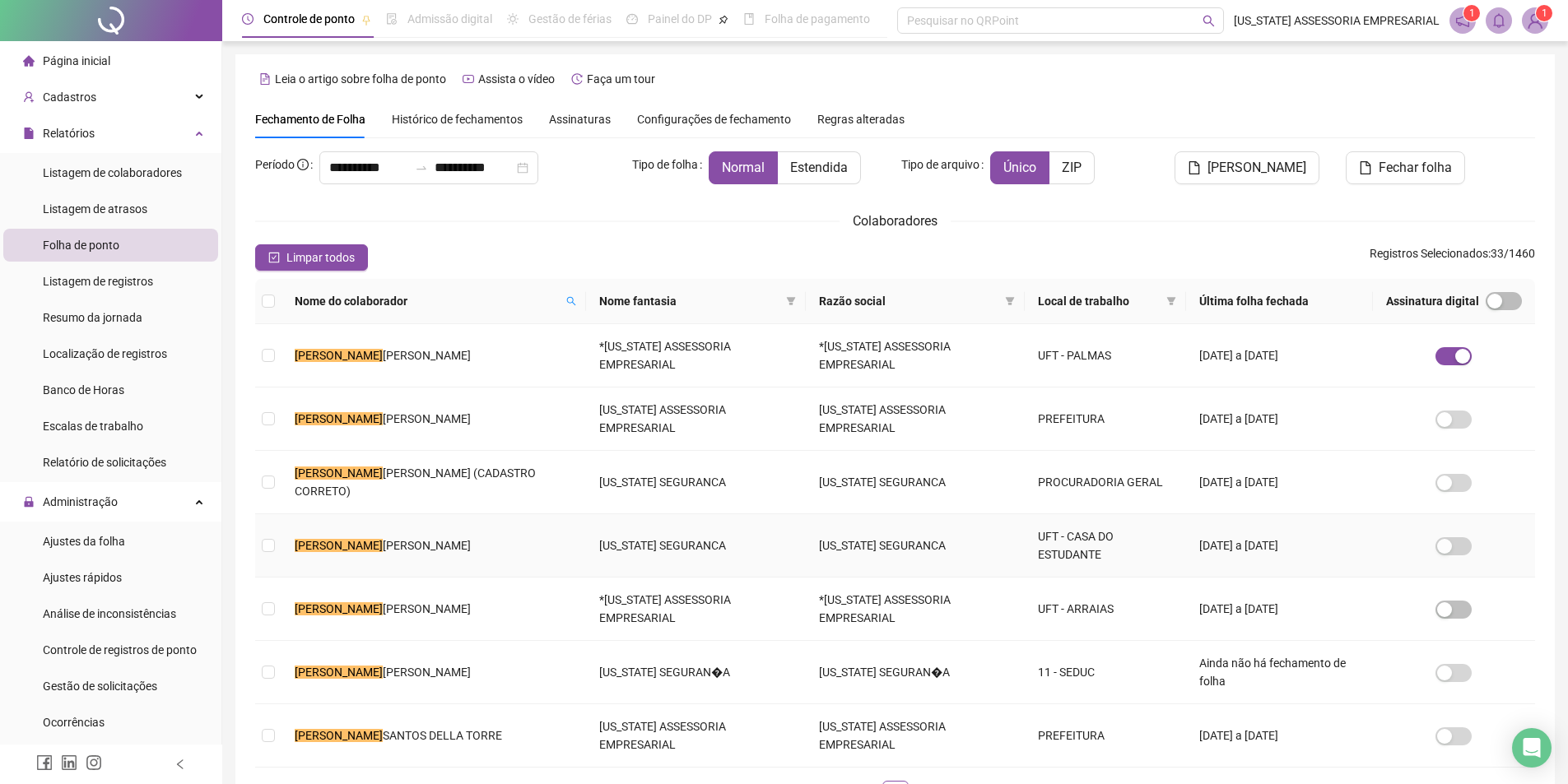
click at [456, 543] on span "BULHOES PEREIRA" at bounding box center [427, 545] width 88 height 13
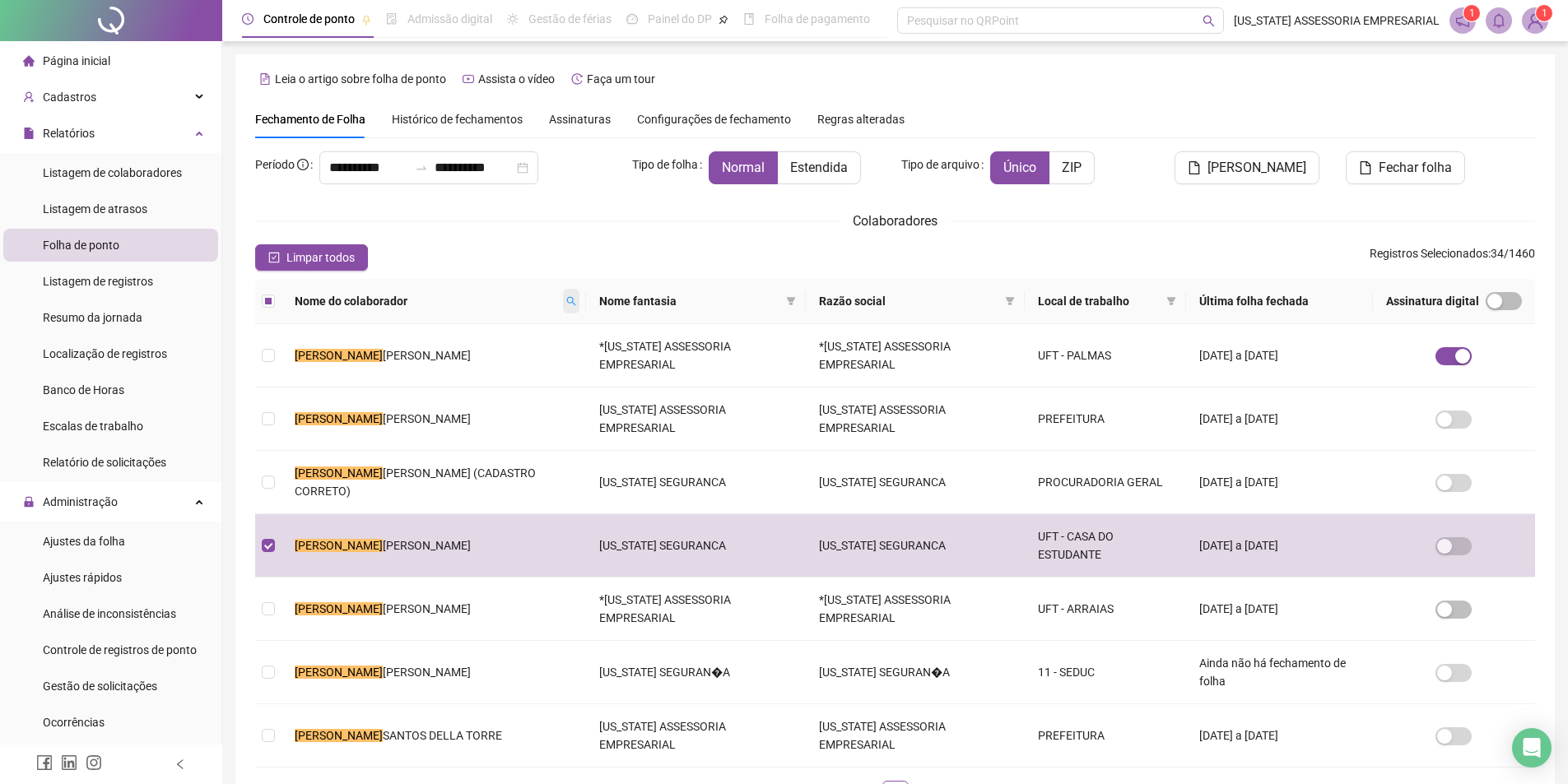
click at [564, 294] on span at bounding box center [572, 301] width 17 height 25
click at [534, 326] on input "**********" at bounding box center [498, 330] width 154 height 26
click at [534, 329] on input "**********" at bounding box center [498, 330] width 154 height 26
type input "**********"
click at [565, 295] on span at bounding box center [573, 301] width 17 height 25
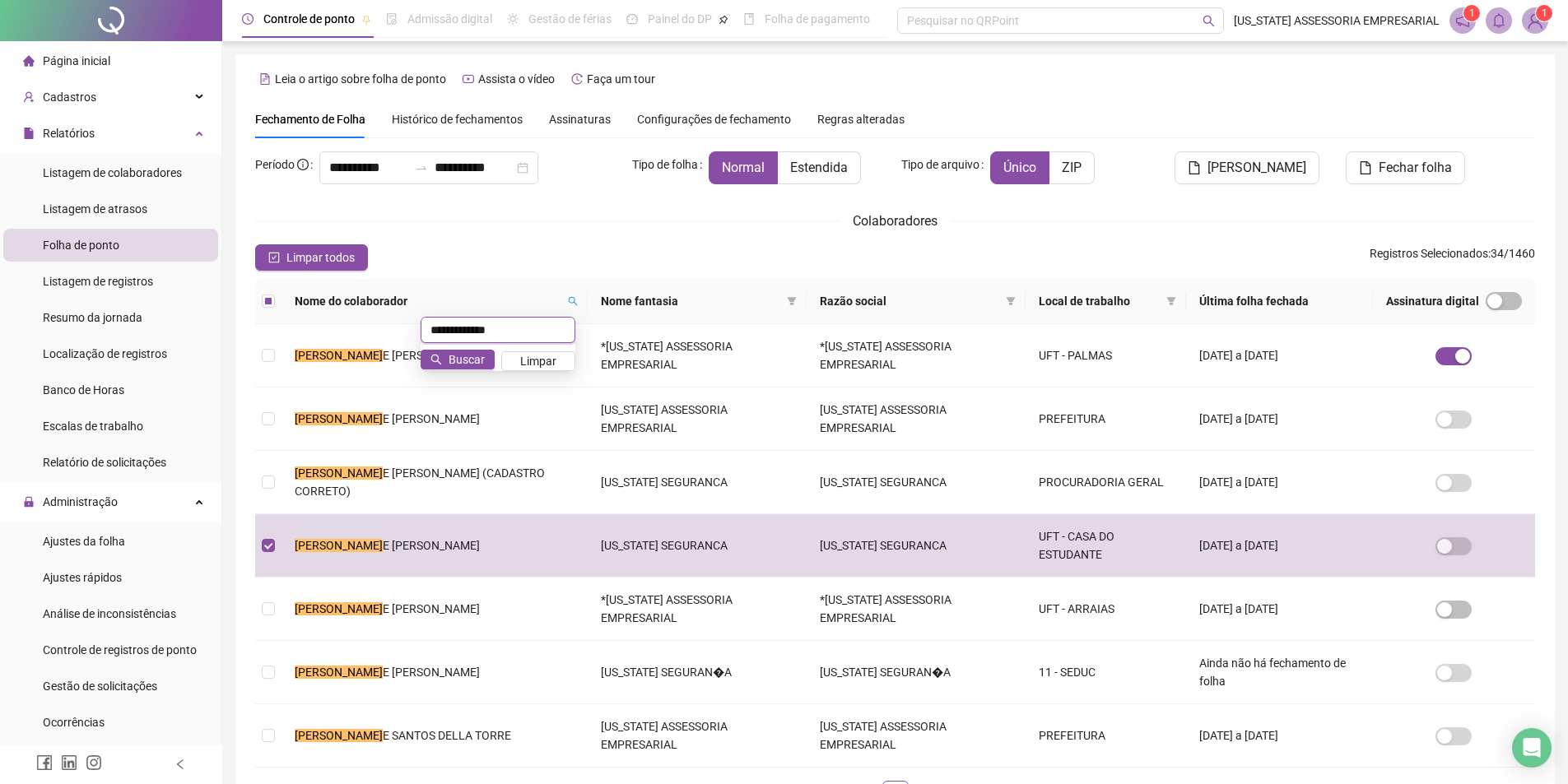
click at [529, 332] on input "**********" at bounding box center [498, 330] width 154 height 26
click at [543, 334] on input "text" at bounding box center [498, 330] width 154 height 26
click at [477, 359] on span "Buscar" at bounding box center [467, 359] width 36 height 18
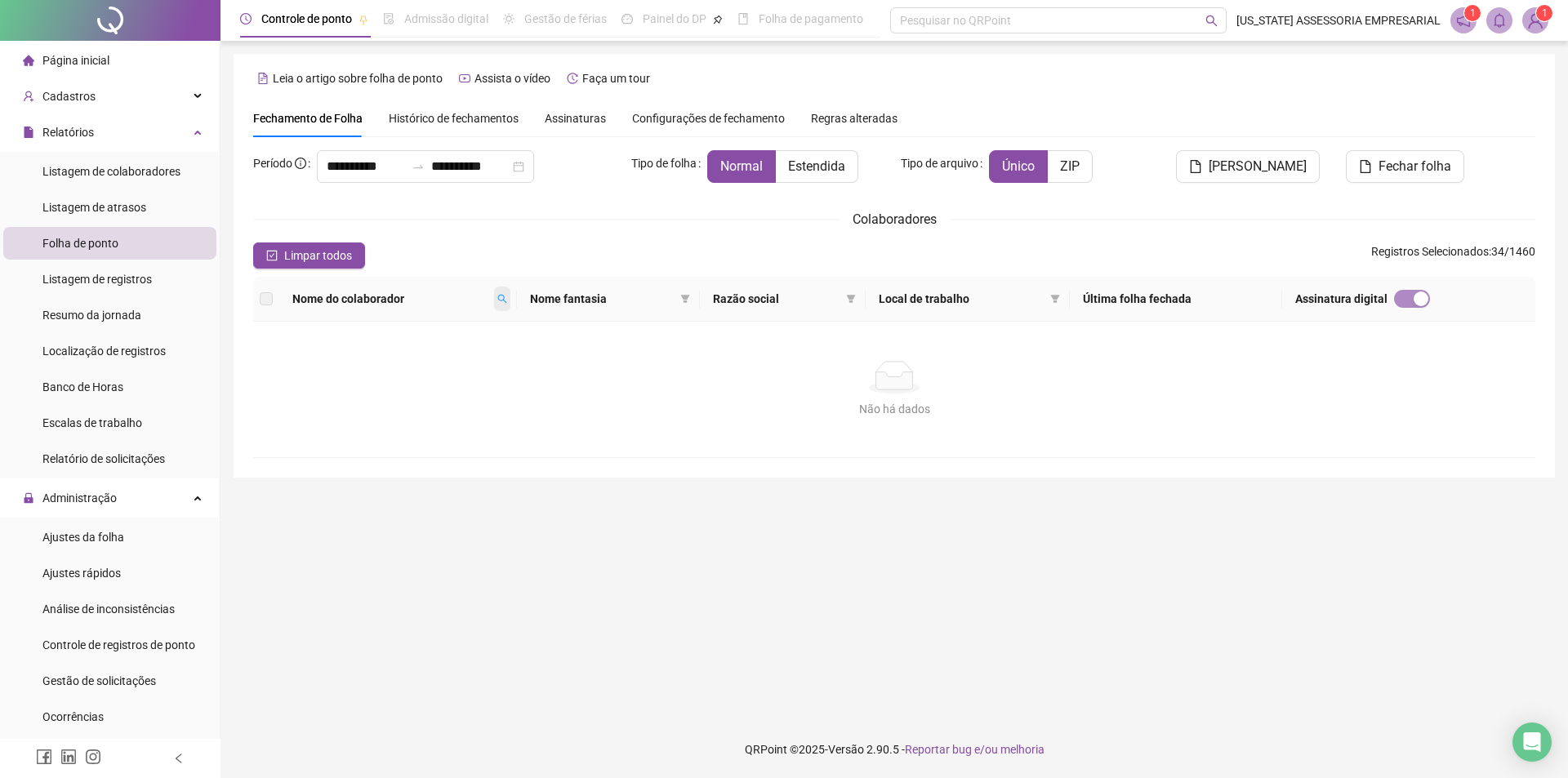
click at [505, 292] on span at bounding box center [503, 299] width 17 height 25
click at [404, 332] on input "**********" at bounding box center [440, 327] width 153 height 26
click at [425, 350] on span "Buscar" at bounding box center [409, 356] width 36 height 18
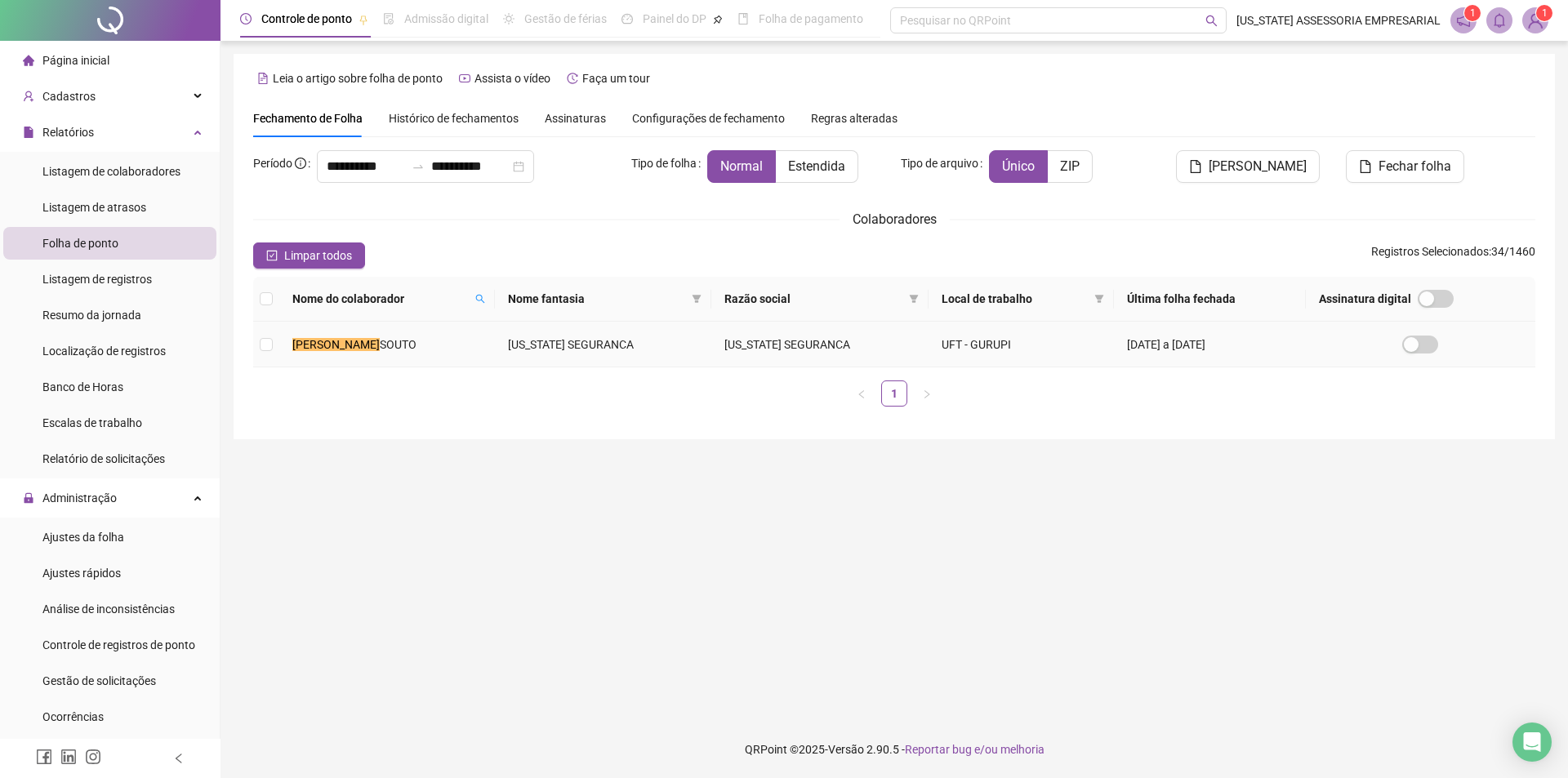
click at [425, 350] on td "PAULO MARLON SOUTO" at bounding box center [387, 345] width 216 height 46
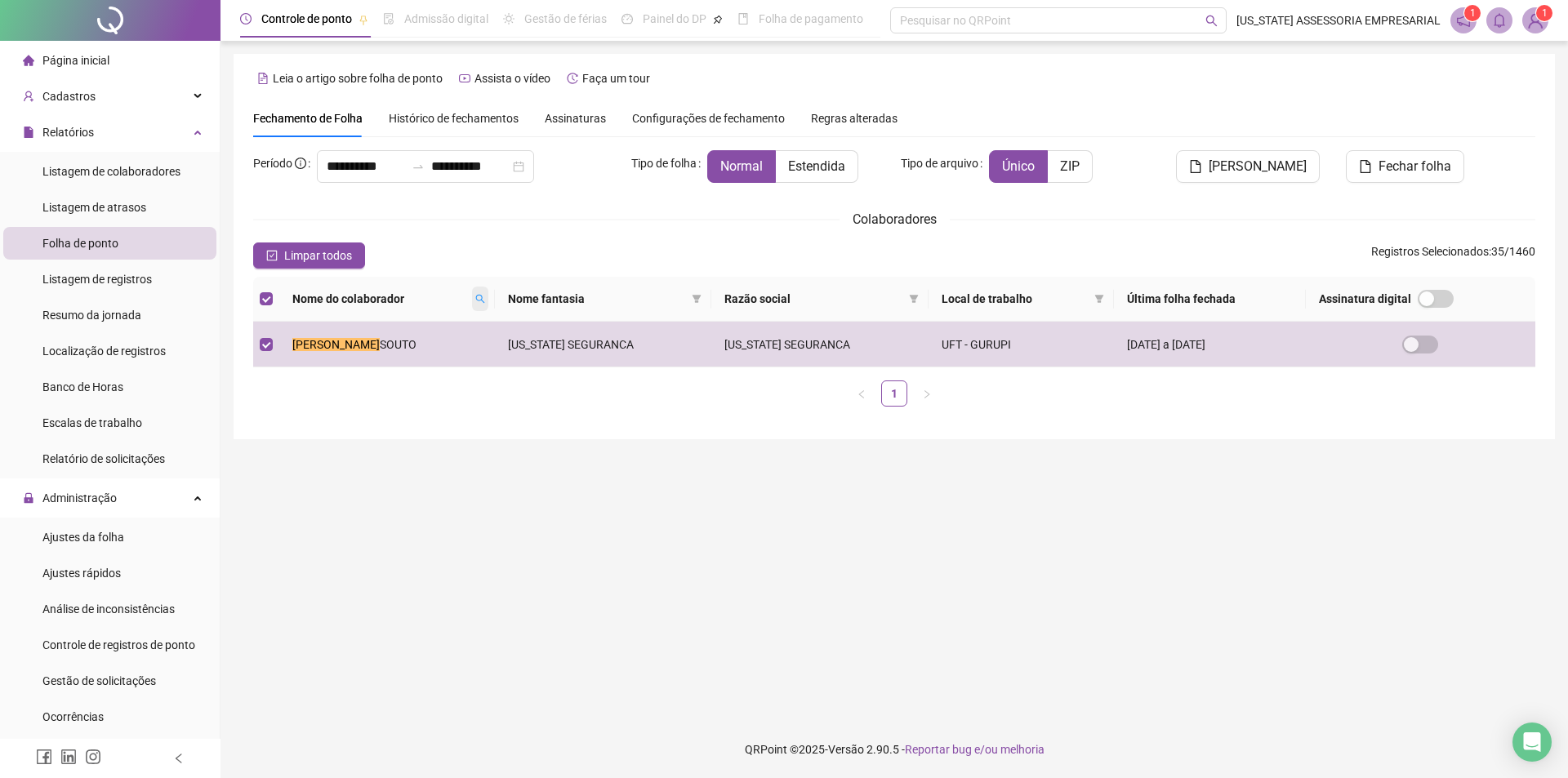
click at [481, 292] on span at bounding box center [481, 299] width 17 height 25
click at [461, 322] on input "**********" at bounding box center [411, 327] width 153 height 26
type input "*"
click at [399, 356] on button "Buscar" at bounding box center [372, 356] width 74 height 19
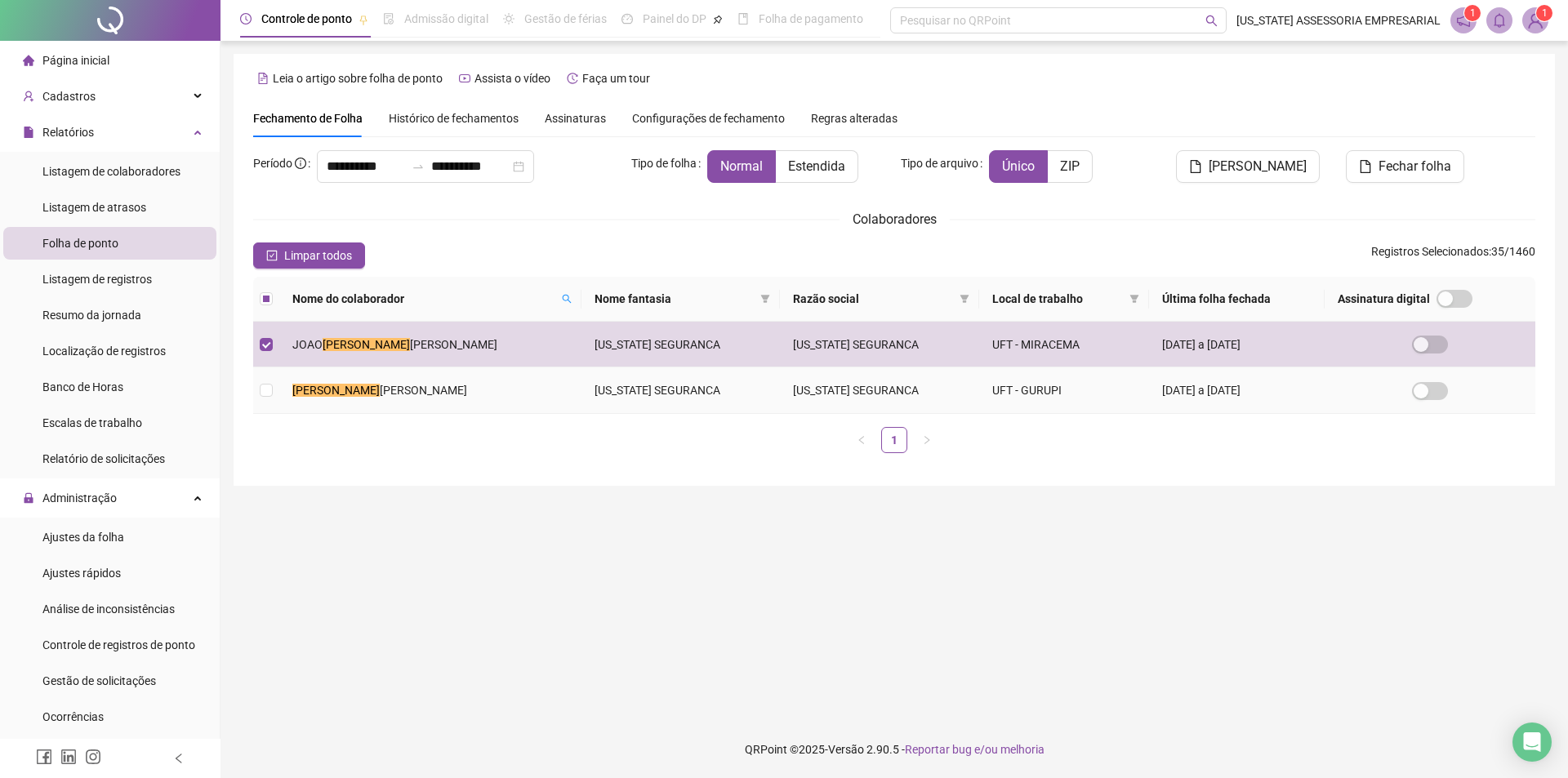
drag, startPoint x: 419, startPoint y: 391, endPoint x: 434, endPoint y: 387, distance: 15.5
click at [420, 391] on span "DE SOUZA" at bounding box center [423, 390] width 88 height 13
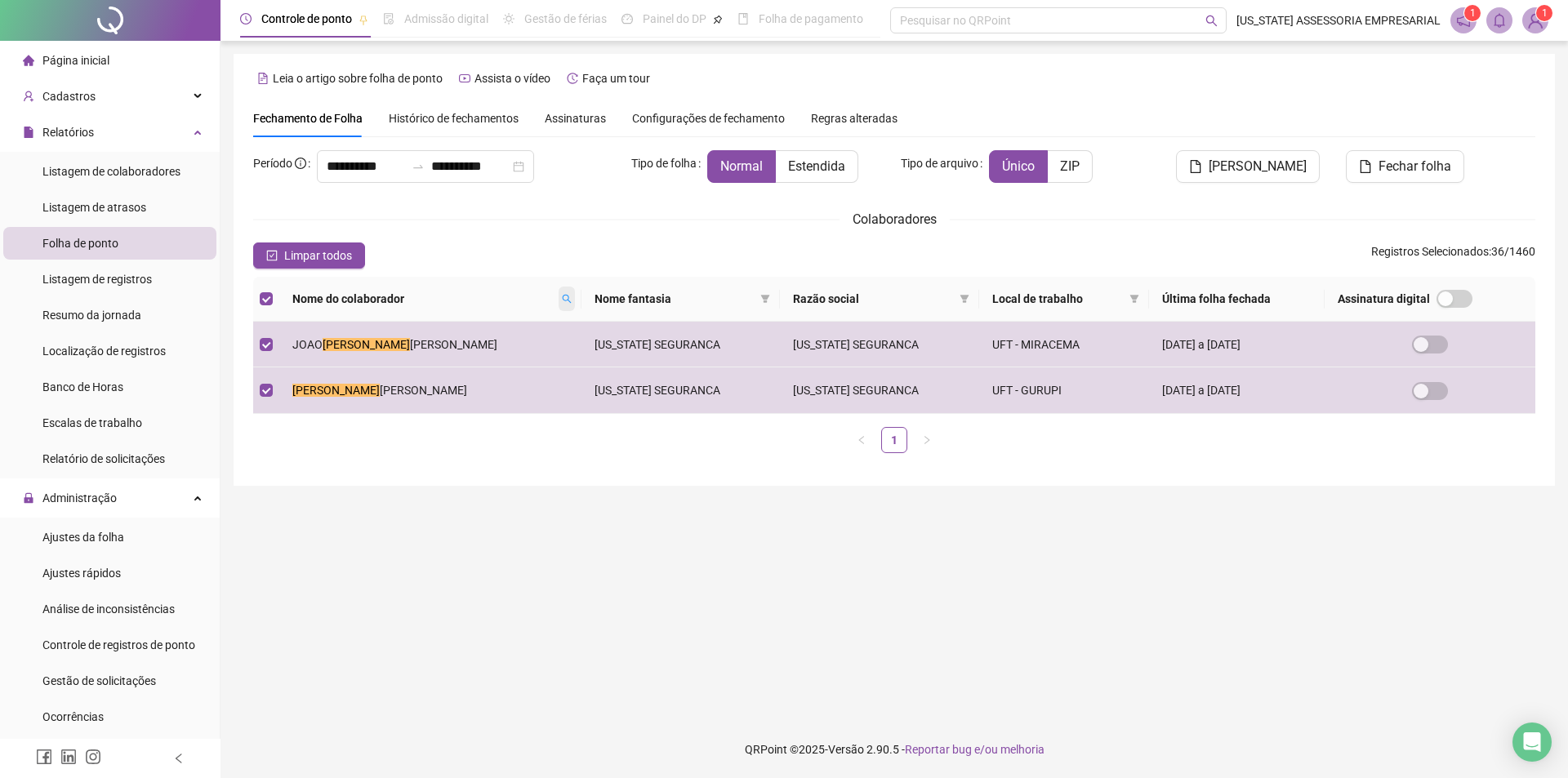
click at [559, 301] on span at bounding box center [567, 299] width 17 height 25
click at [492, 328] on input "**********" at bounding box center [447, 327] width 153 height 26
type input "*"
click at [405, 350] on span "Buscar" at bounding box center [416, 356] width 36 height 18
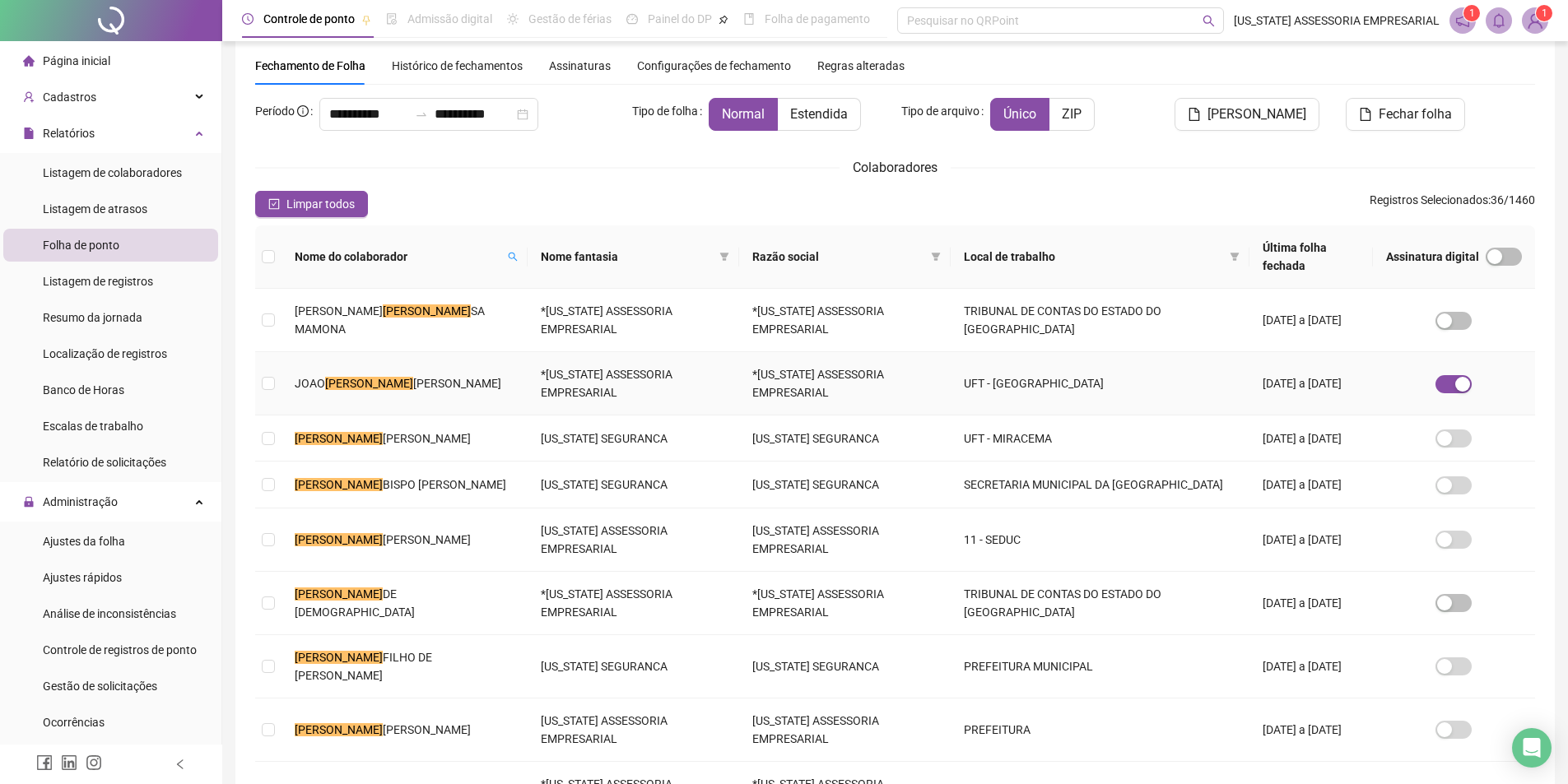
scroll to position [83, 0]
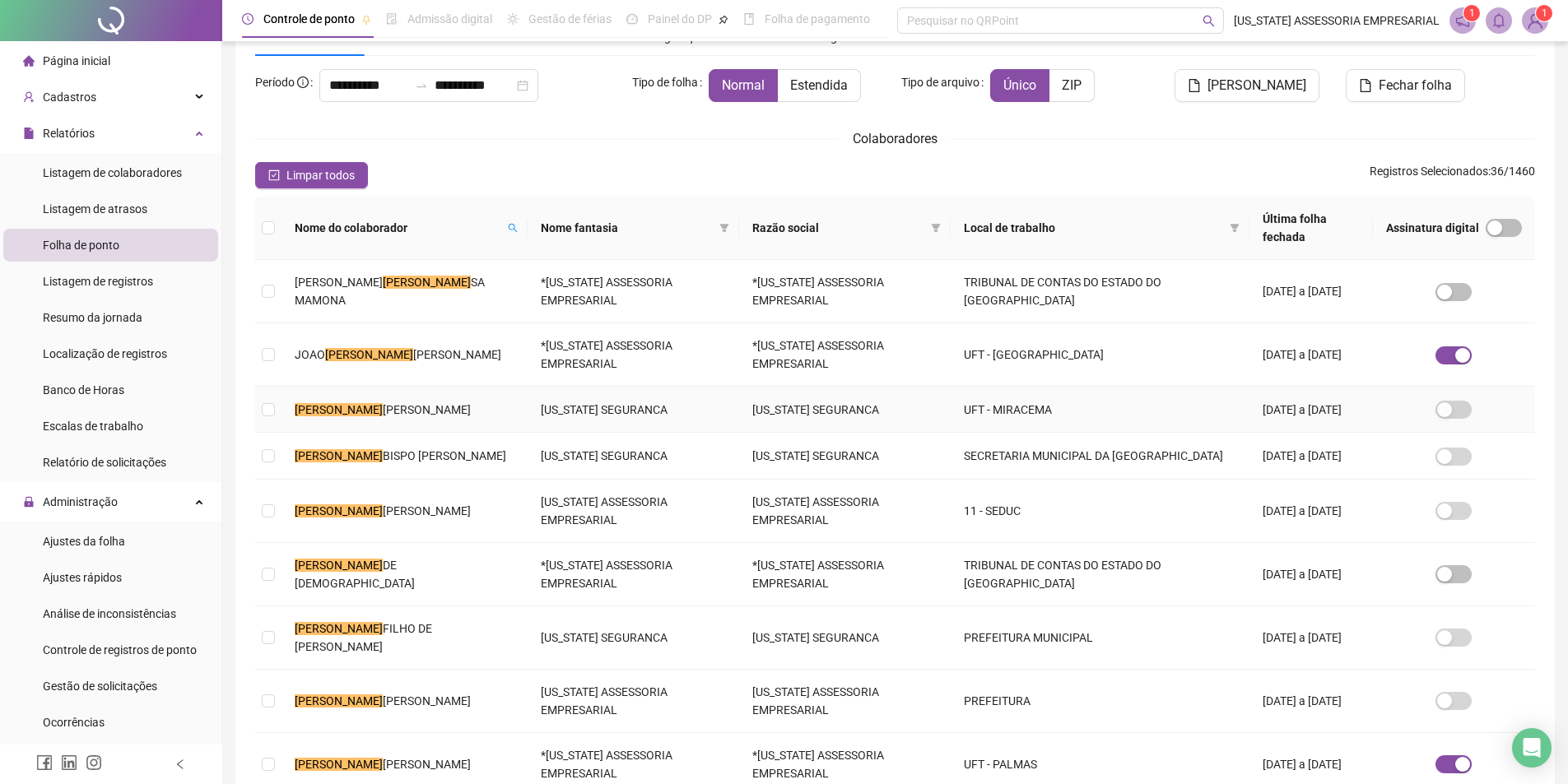
click at [416, 409] on td "PEDRO ALVES FERREIRA" at bounding box center [404, 410] width 246 height 46
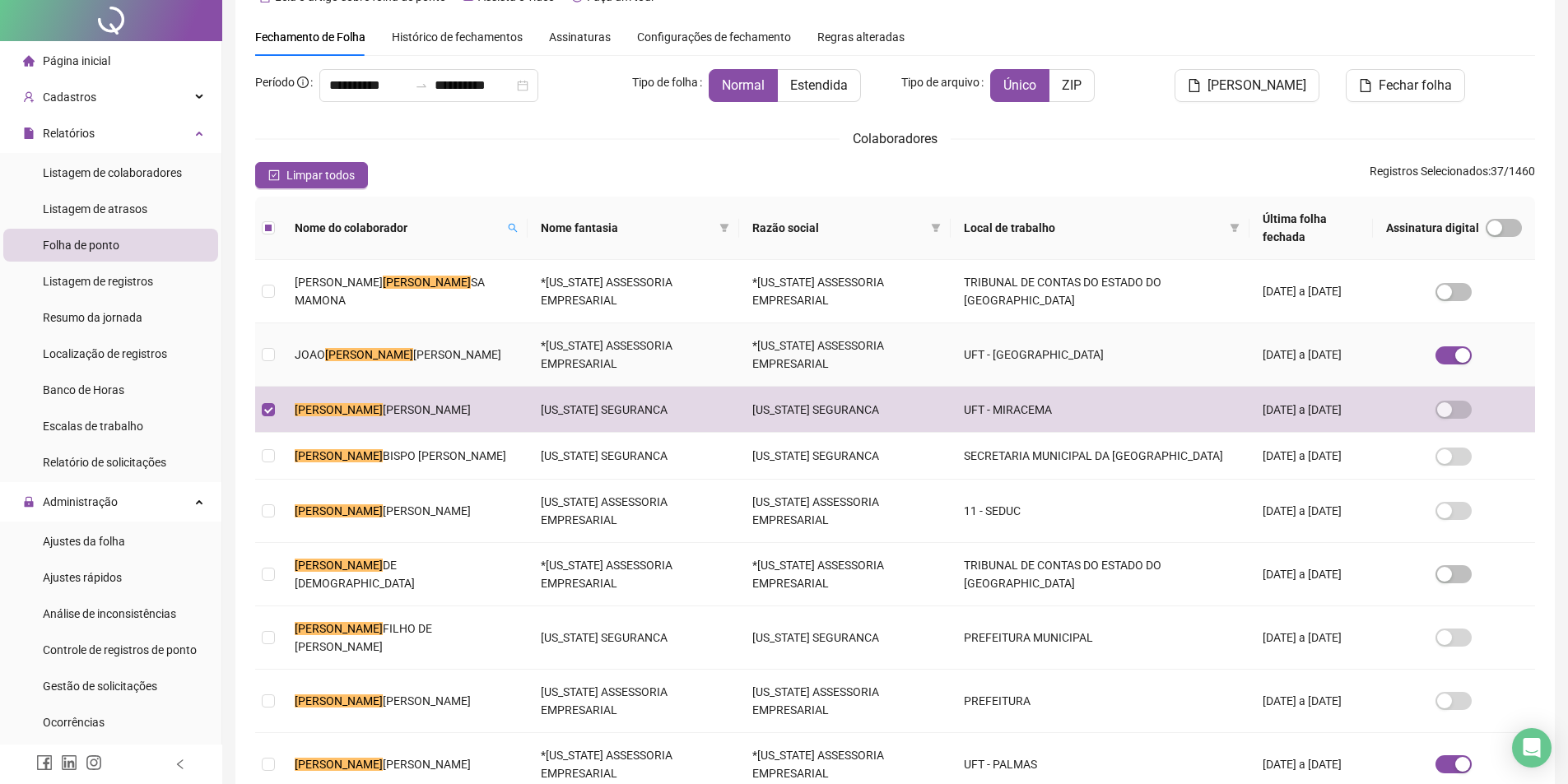
scroll to position [0, 0]
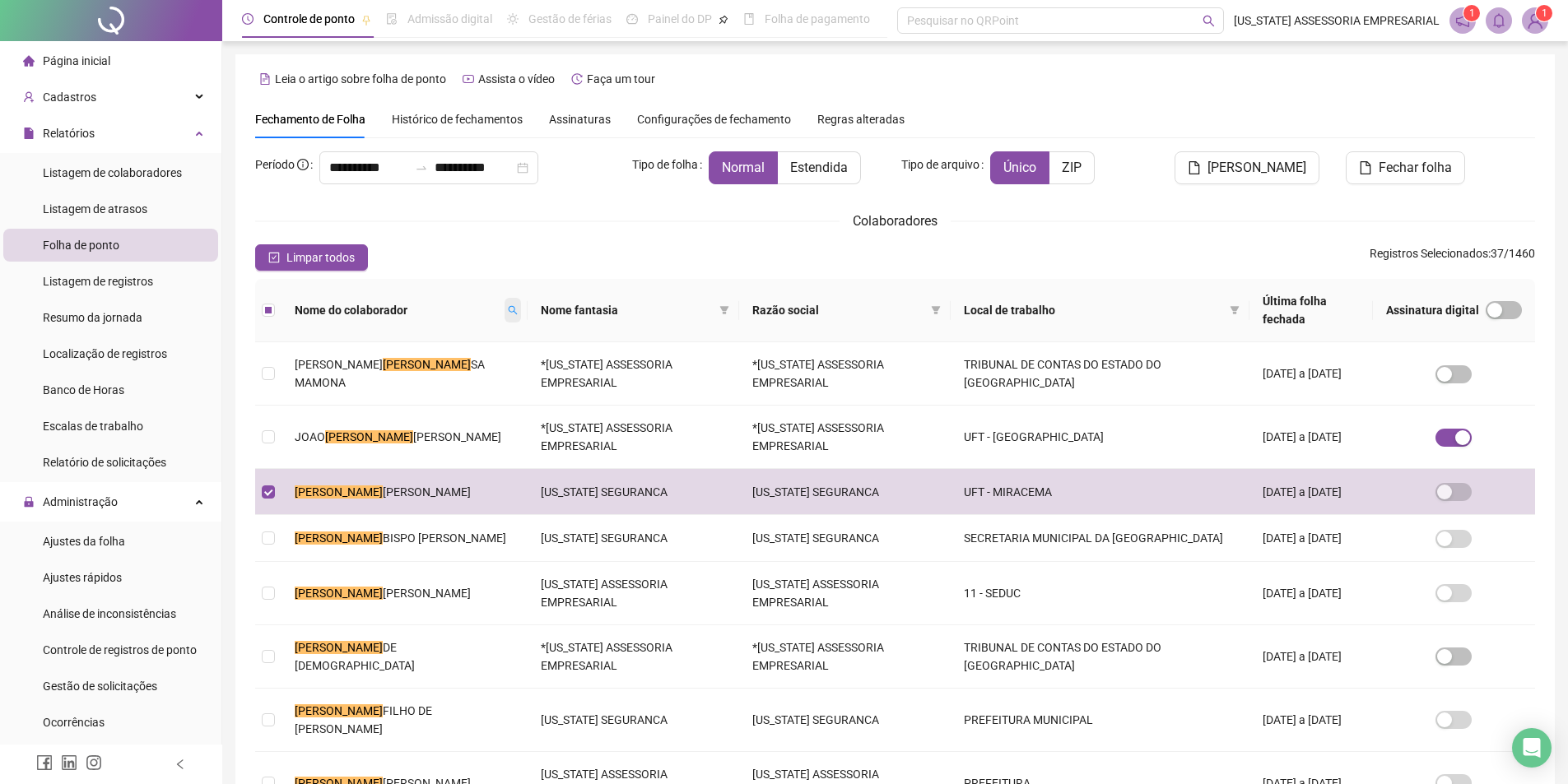
click at [507, 306] on icon "search" at bounding box center [512, 310] width 10 height 10
click at [480, 331] on input "*****" at bounding box center [432, 330] width 154 height 26
type input "*"
click at [395, 364] on span "Buscar" at bounding box center [401, 359] width 36 height 18
click at [505, 298] on span at bounding box center [513, 310] width 17 height 25
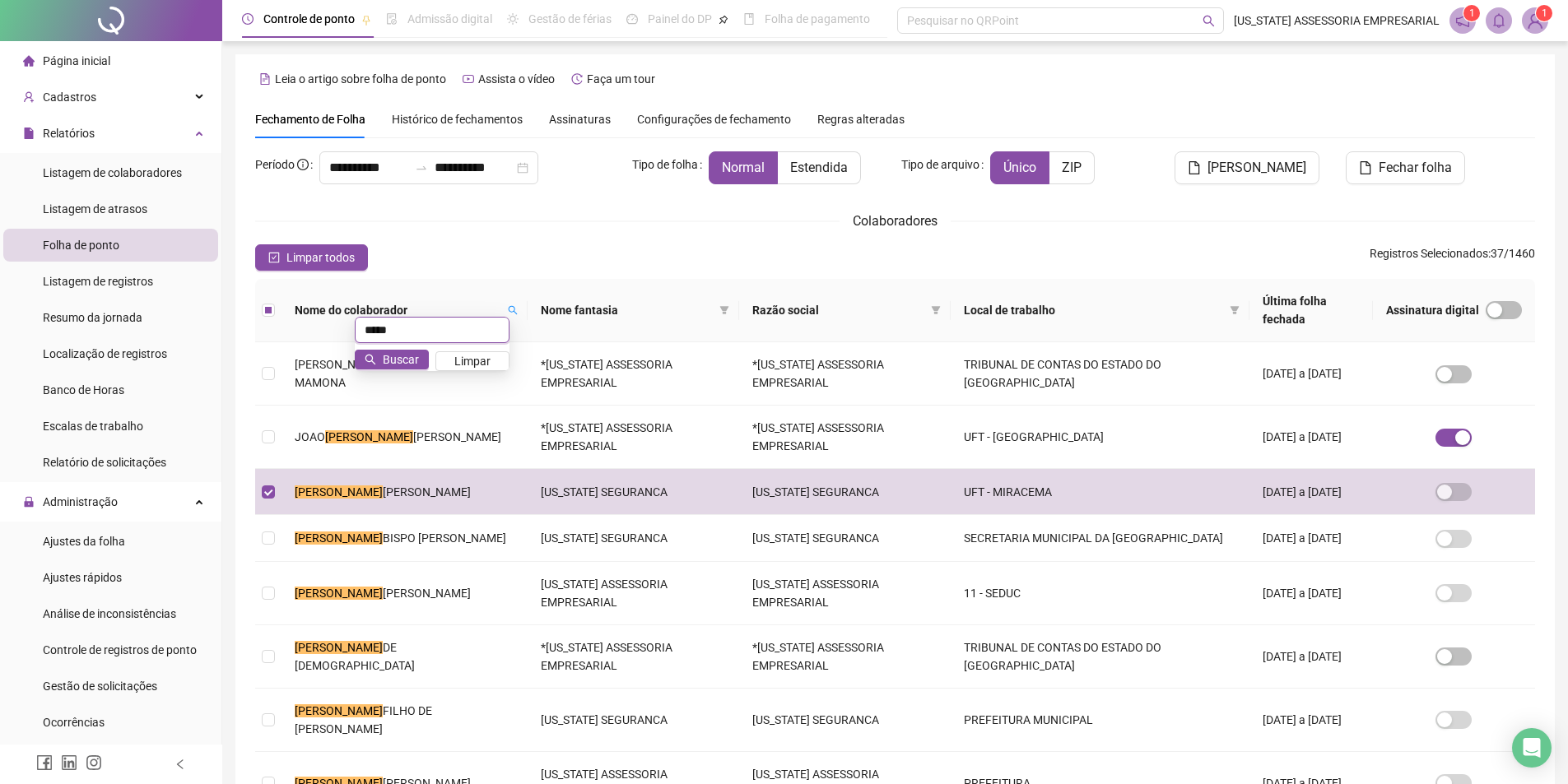
click at [455, 326] on input "*****" at bounding box center [432, 330] width 154 height 26
type input "**********"
click at [399, 361] on span "Buscar" at bounding box center [401, 359] width 36 height 18
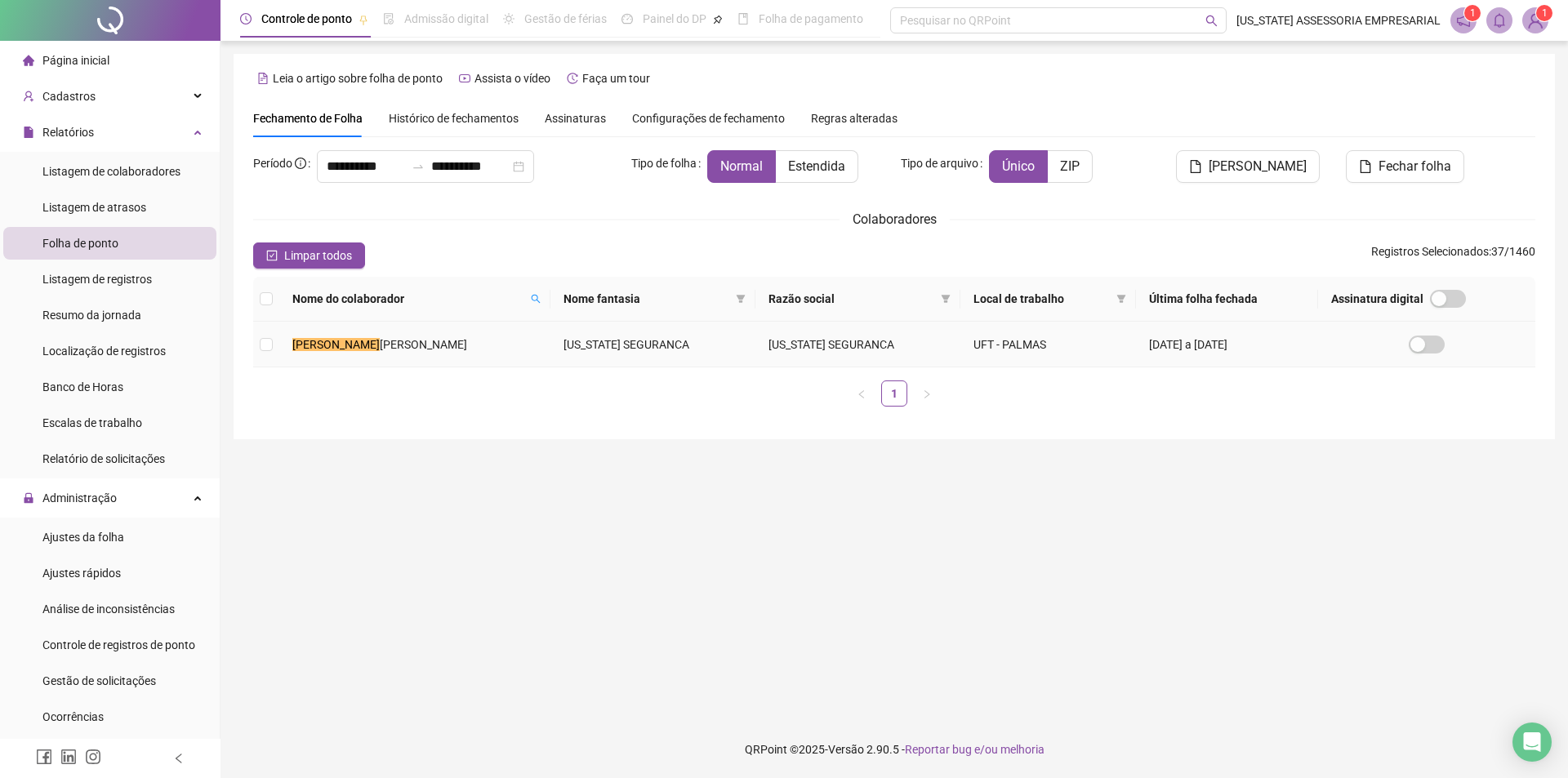
click at [413, 350] on span "DA SILVA FILHO" at bounding box center [423, 345] width 88 height 13
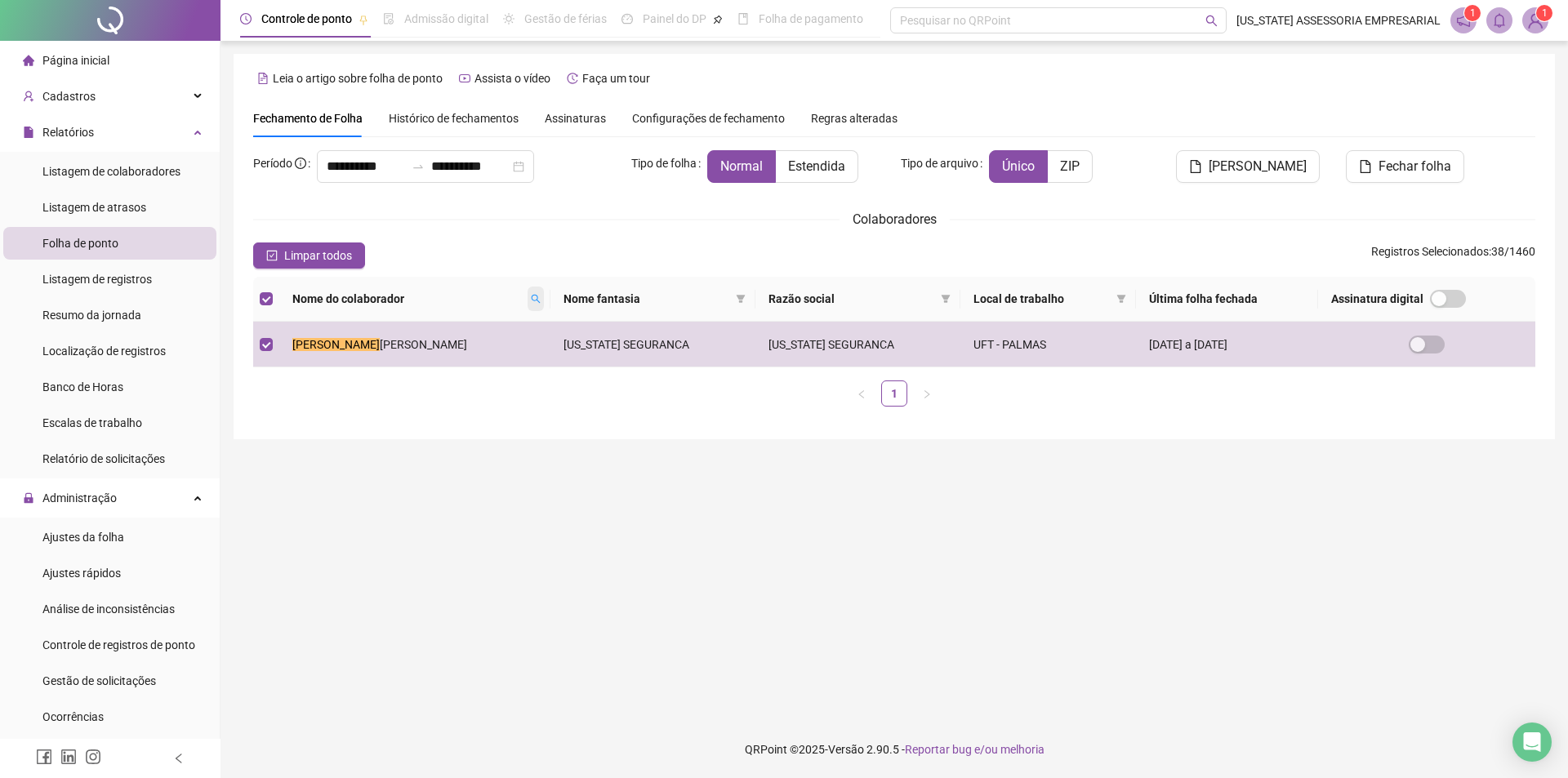
drag, startPoint x: 526, startPoint y: 301, endPoint x: 534, endPoint y: 296, distance: 9.4
click at [534, 296] on div "Nome do colaborador" at bounding box center [415, 298] width 245 height 18
click at [544, 299] on span at bounding box center [536, 299] width 17 height 25
click at [516, 324] on input "**********" at bounding box center [471, 327] width 153 height 26
click at [452, 353] on span "Buscar" at bounding box center [440, 356] width 36 height 18
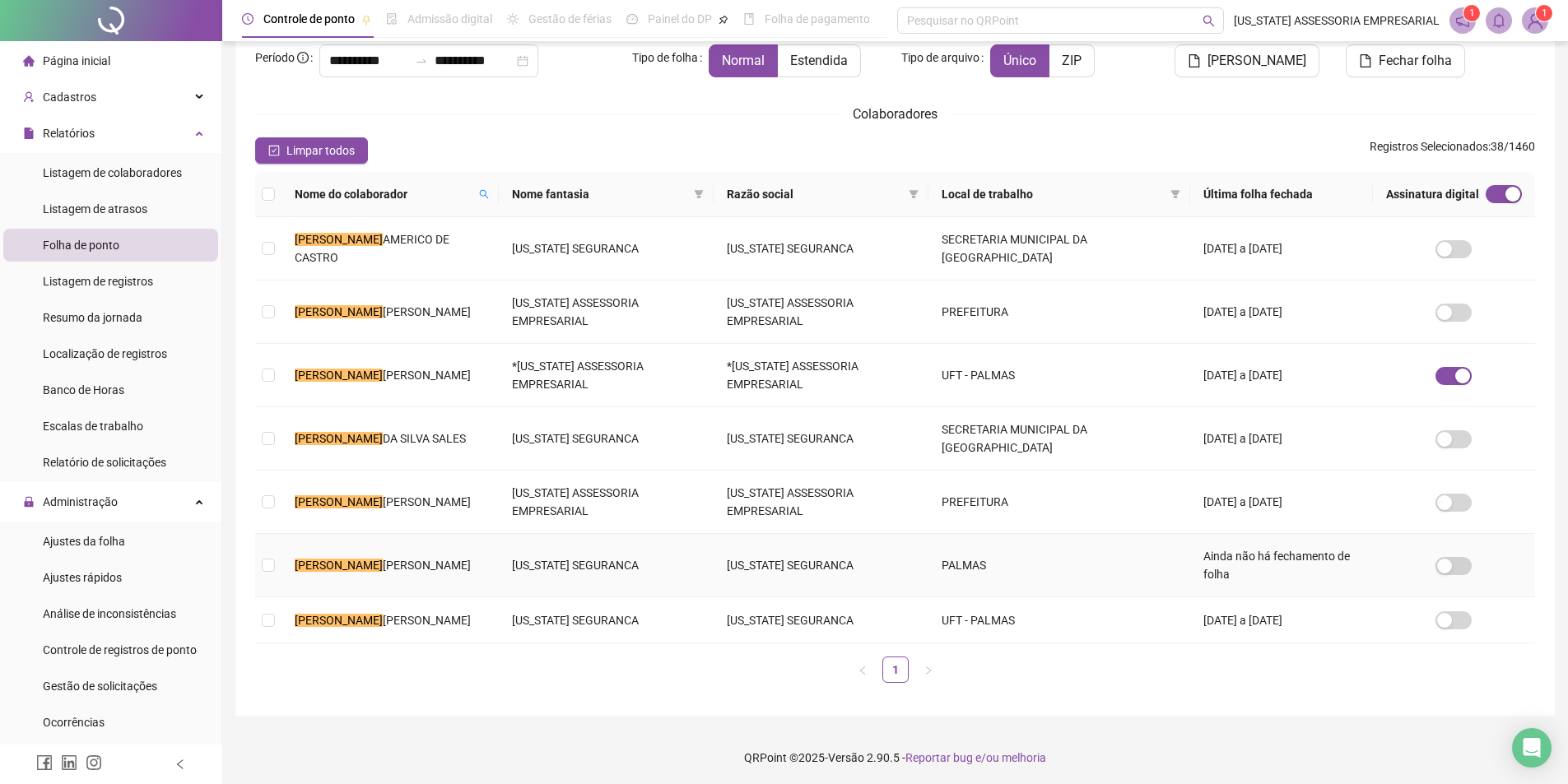
scroll to position [126, 0]
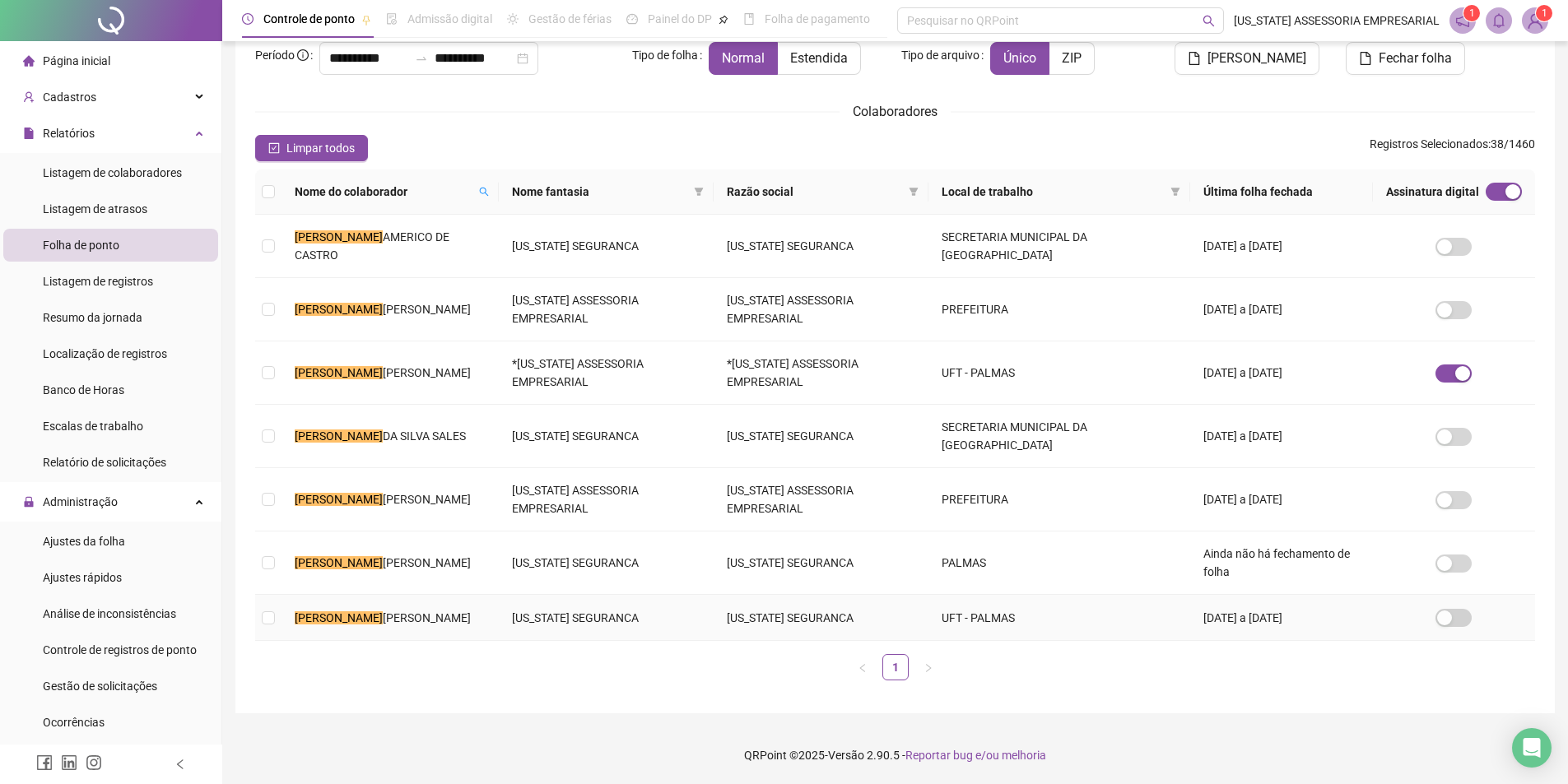
click at [483, 602] on td "RAIMUNDO NONATO RODRIGUES VILANOVA" at bounding box center [390, 618] width 217 height 46
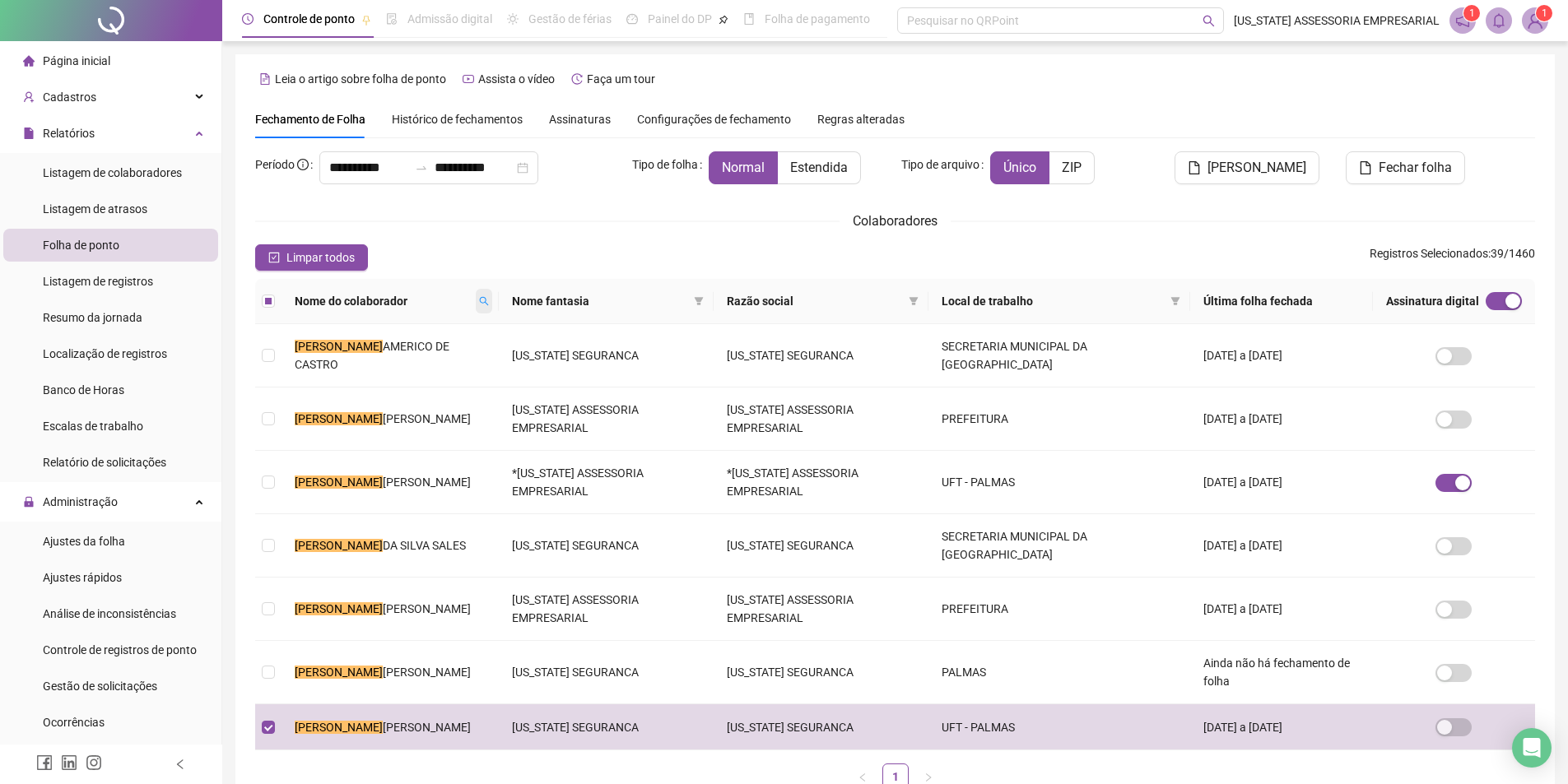
click at [493, 298] on span at bounding box center [484, 301] width 17 height 25
click at [495, 328] on input "**********" at bounding box center [437, 330] width 154 height 26
type input "*"
click at [392, 367] on span "Buscar" at bounding box center [405, 359] width 36 height 18
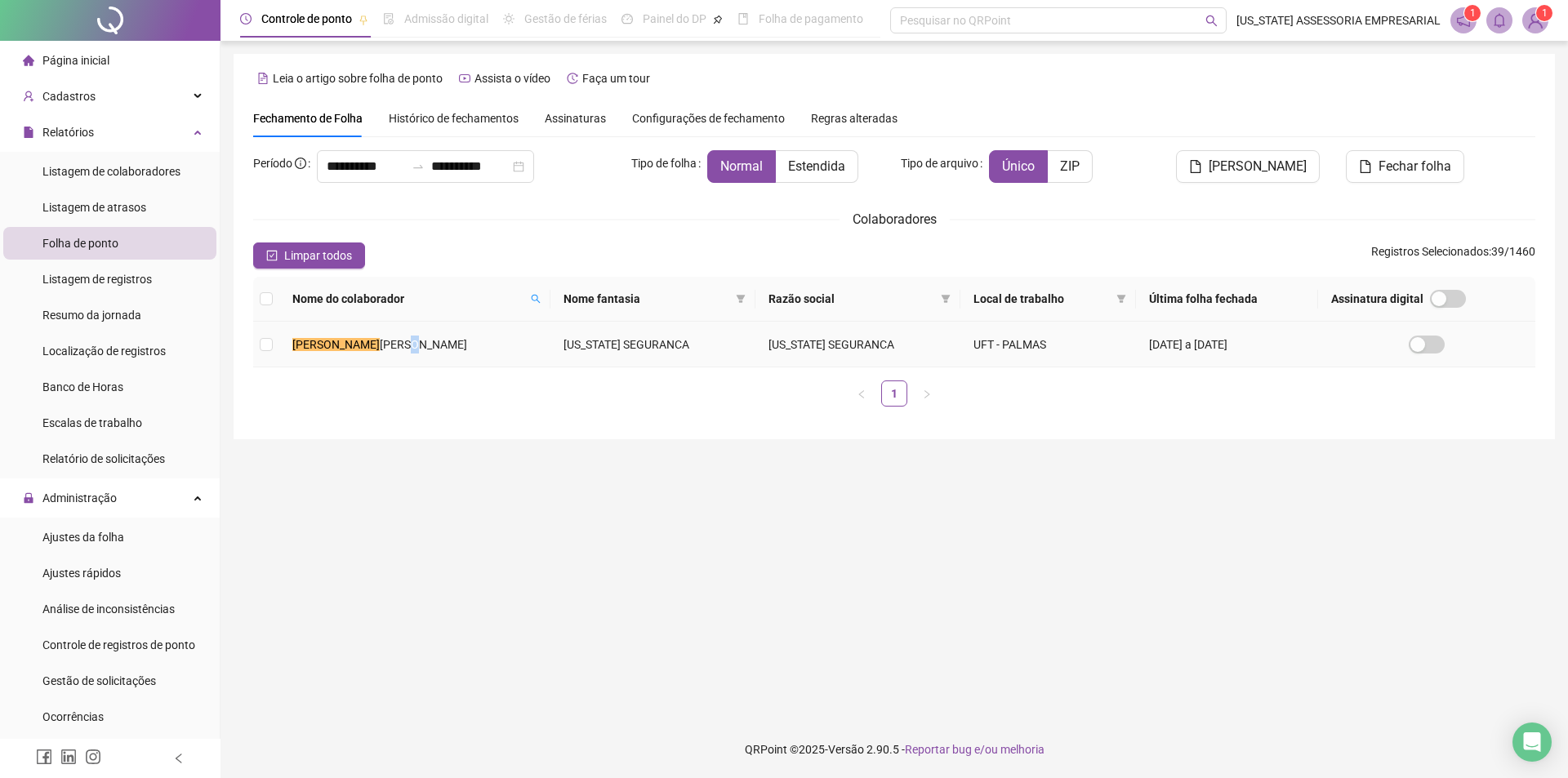
click at [396, 360] on td "RANDERSON BARBOSA SARAIVA" at bounding box center [415, 345] width 271 height 46
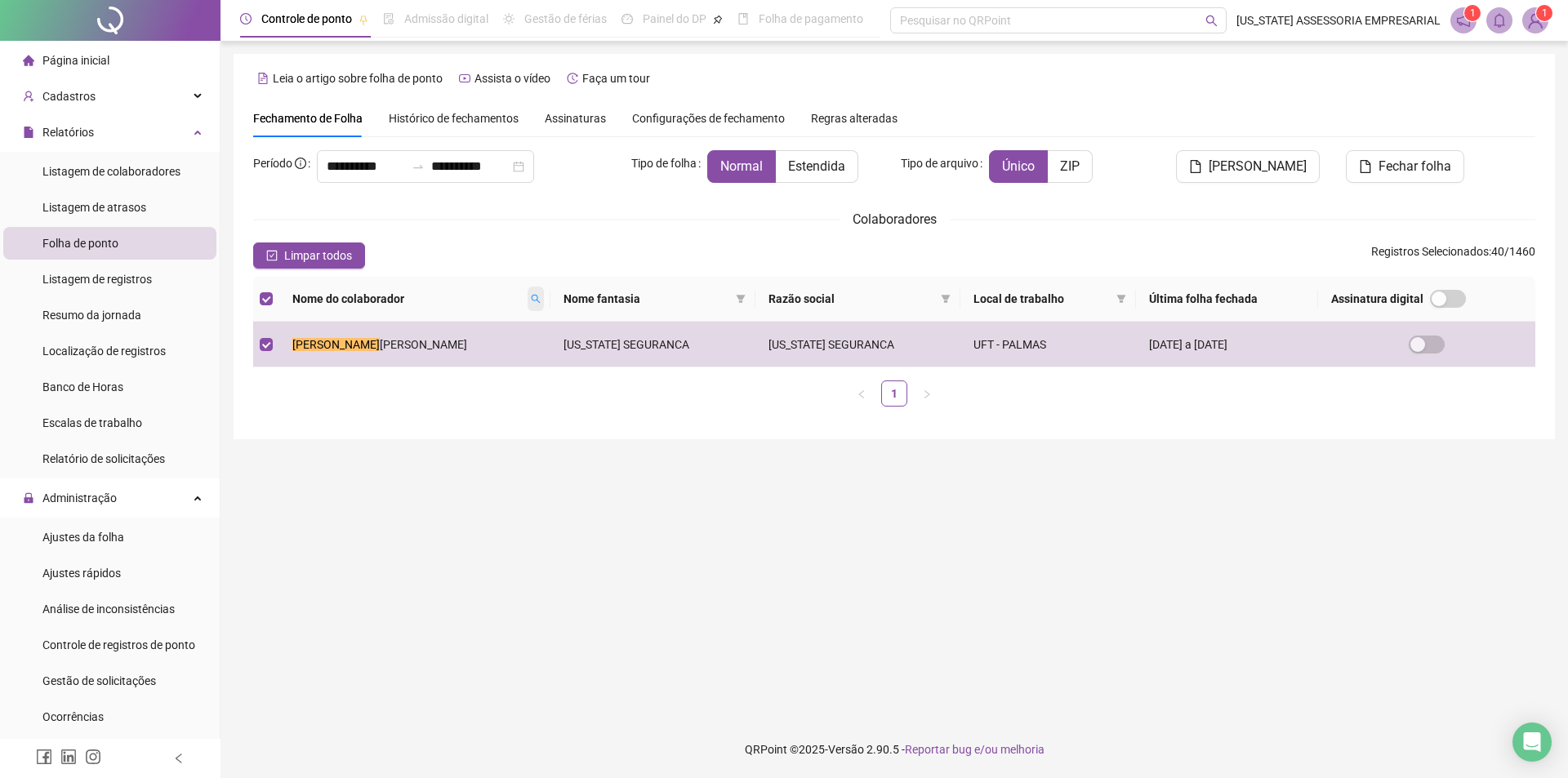
click at [531, 301] on icon "search" at bounding box center [536, 299] width 10 height 10
click at [486, 336] on input "*********" at bounding box center [455, 327] width 153 height 26
type input "*"
click at [423, 343] on div "******* Buscar Limpar" at bounding box center [455, 341] width 153 height 53
click at [420, 360] on span "Buscar" at bounding box center [423, 356] width 36 height 18
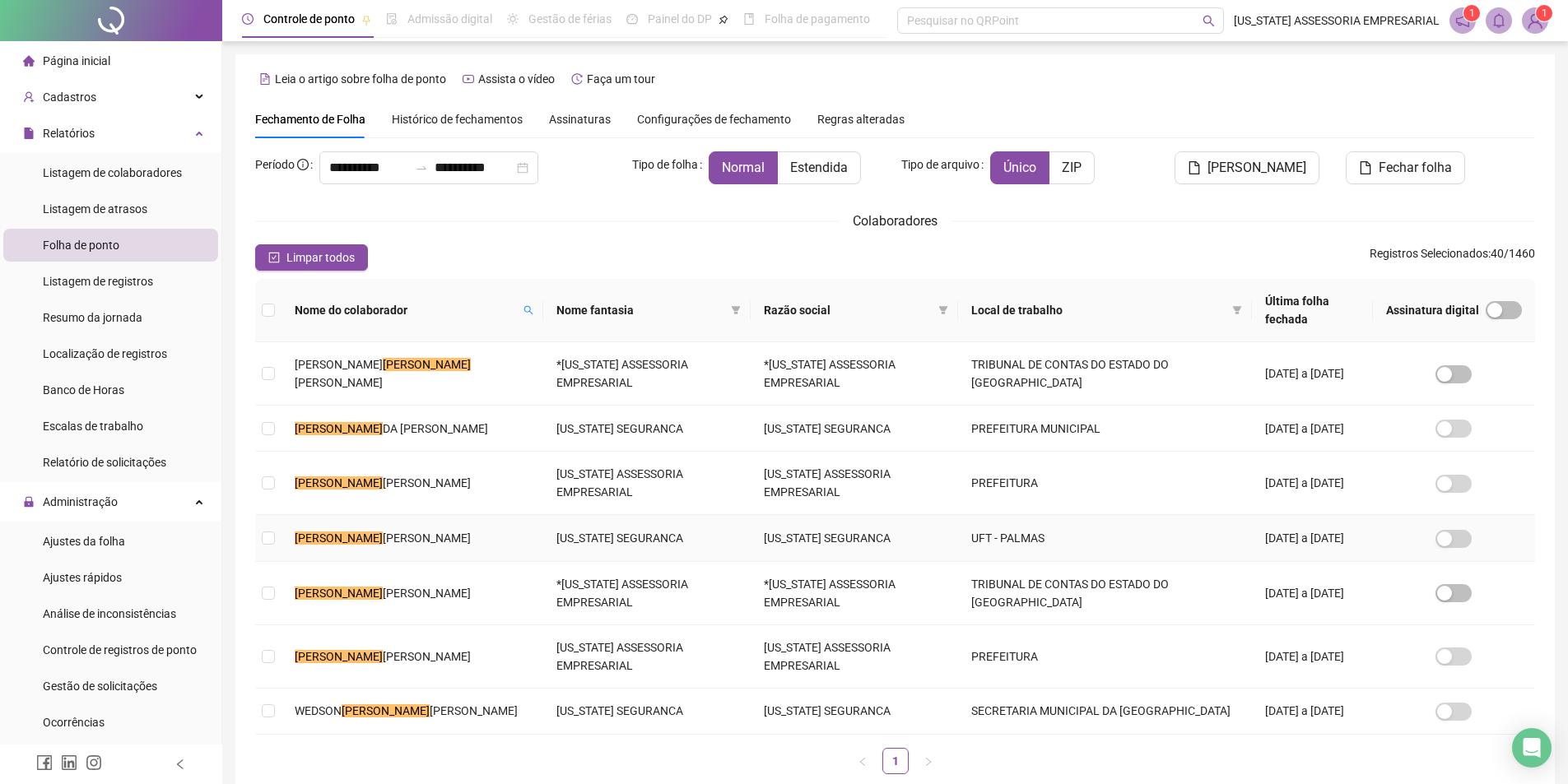
click at [426, 544] on span "SOUZA AGUIAR" at bounding box center [427, 538] width 88 height 13
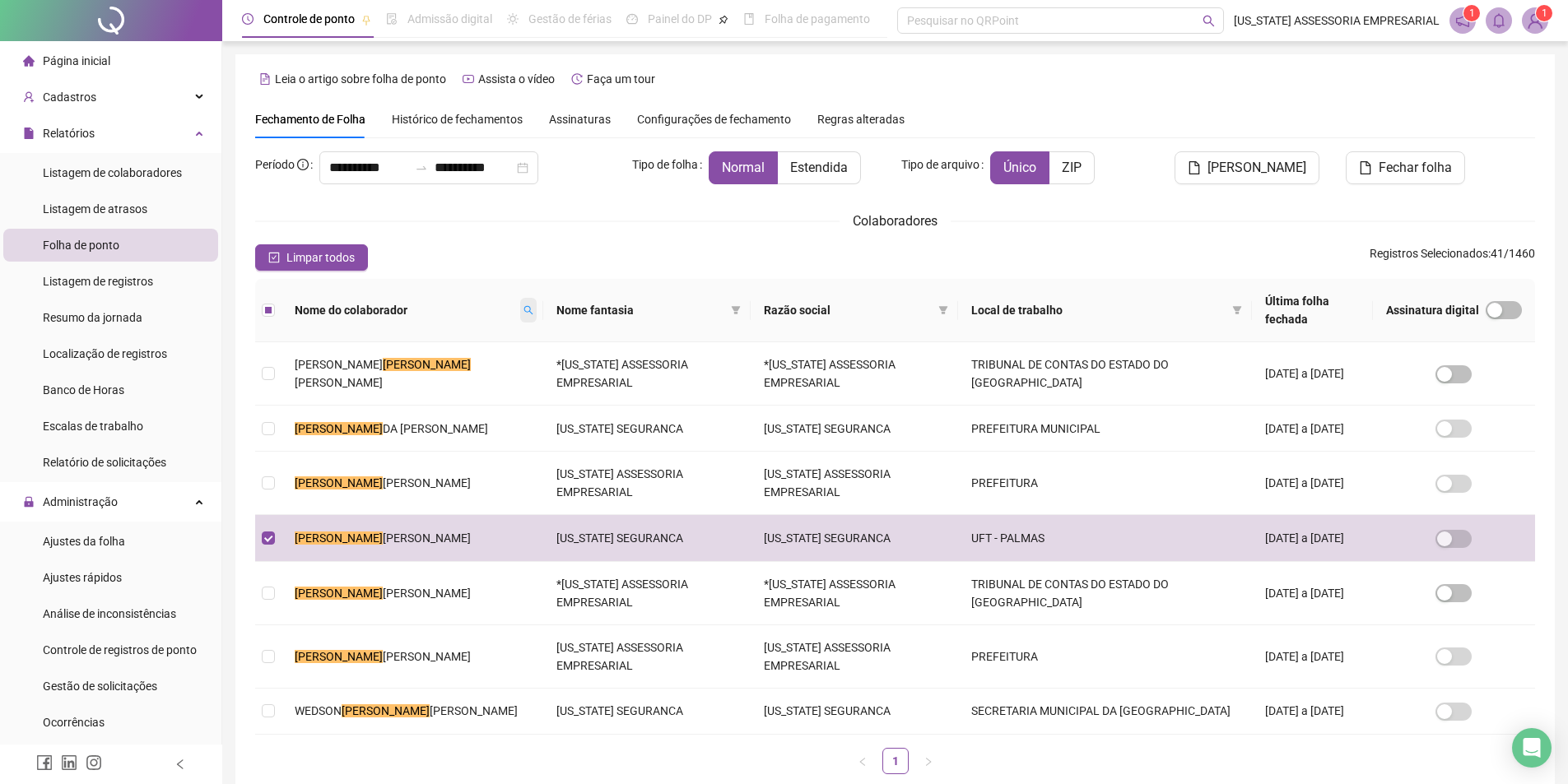
click at [468, 304] on div "Nome do colaborador" at bounding box center [412, 309] width 235 height 18
click at [523, 306] on icon "search" at bounding box center [528, 310] width 10 height 10
click at [444, 328] on input "*******" at bounding box center [407, 330] width 154 height 26
type input "*"
type input "**********"
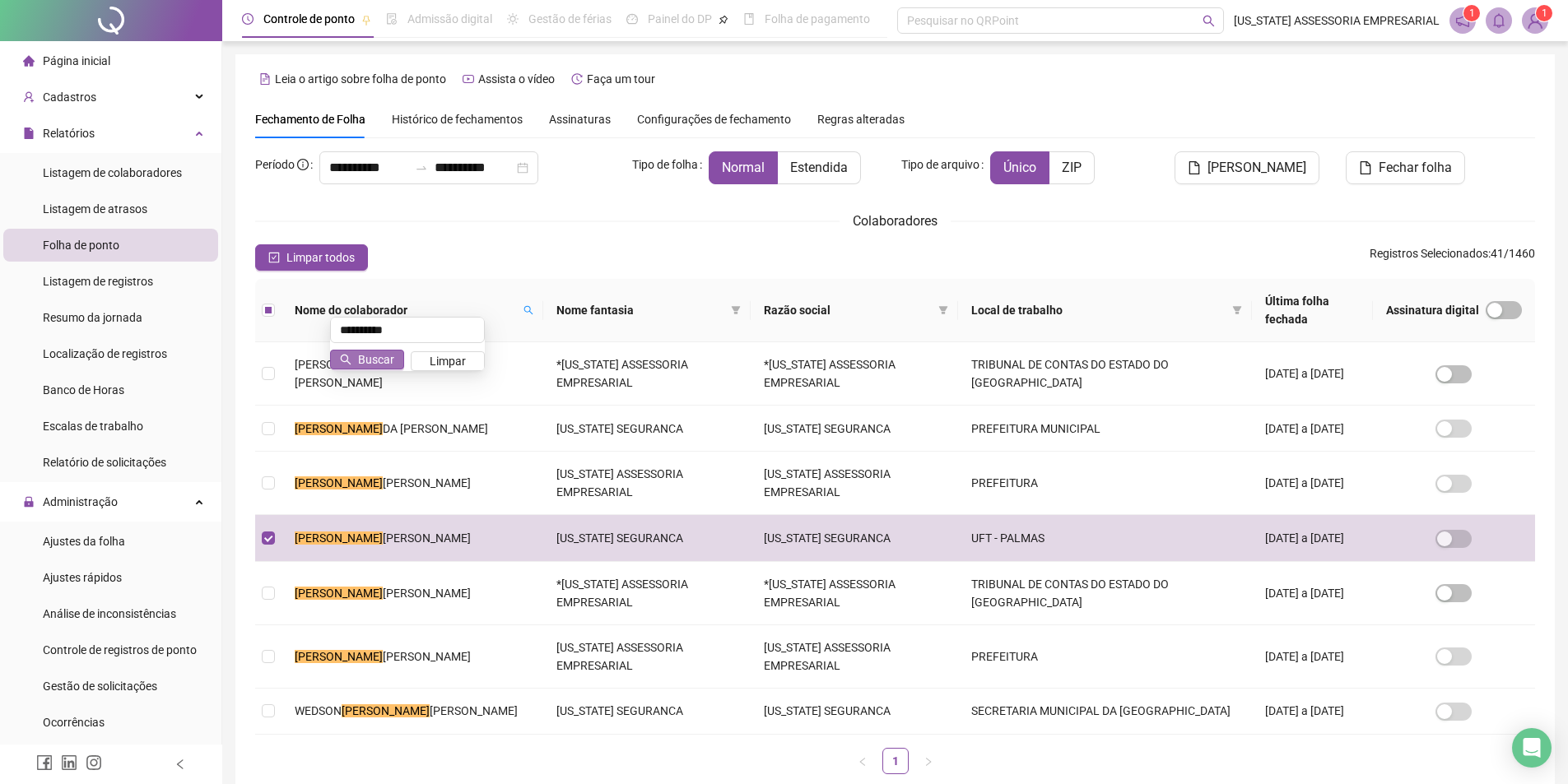
click at [383, 360] on span "Buscar" at bounding box center [376, 359] width 36 height 18
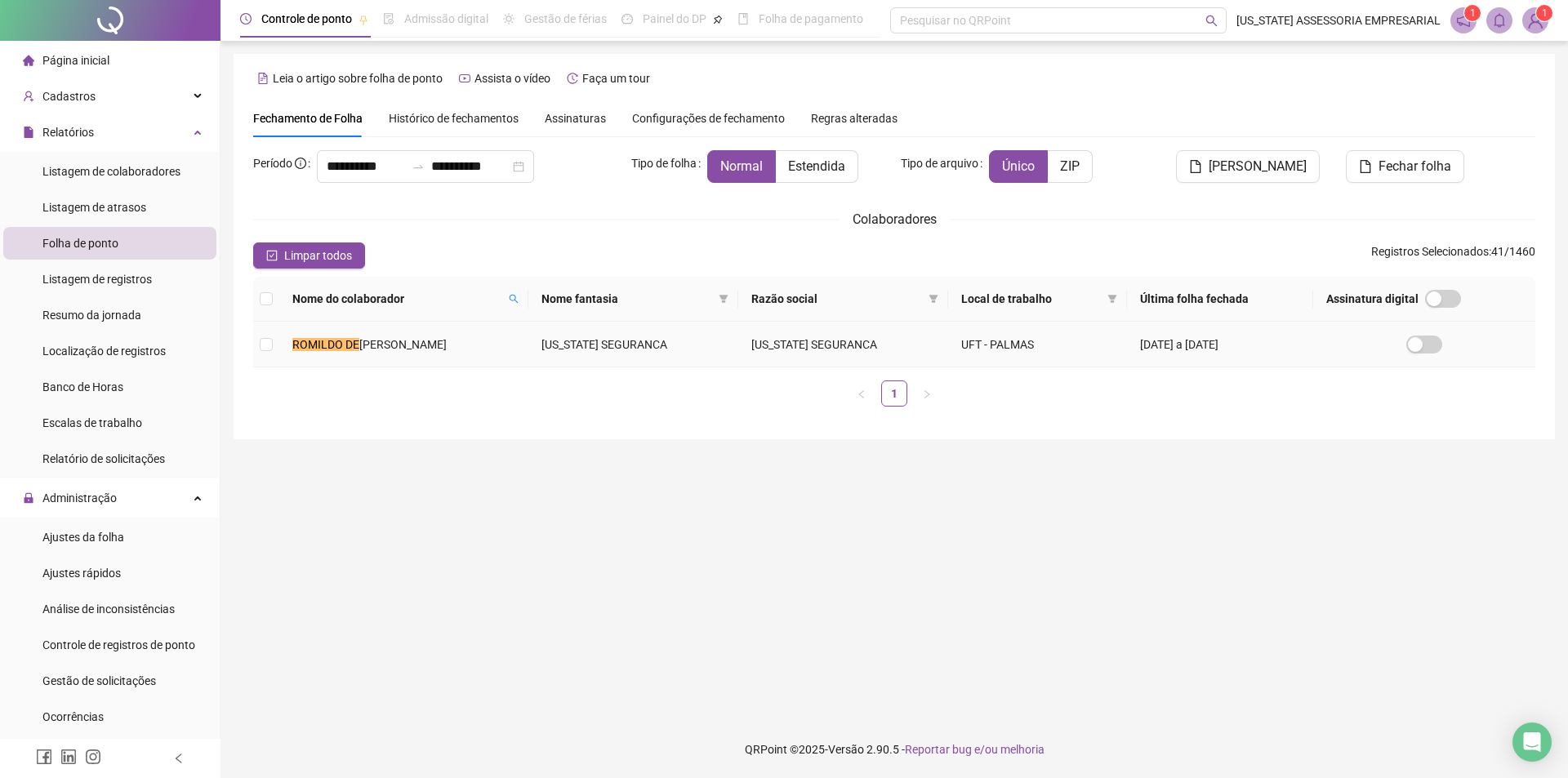
click at [408, 349] on span "OLIVEIRA COSTA" at bounding box center [403, 345] width 88 height 13
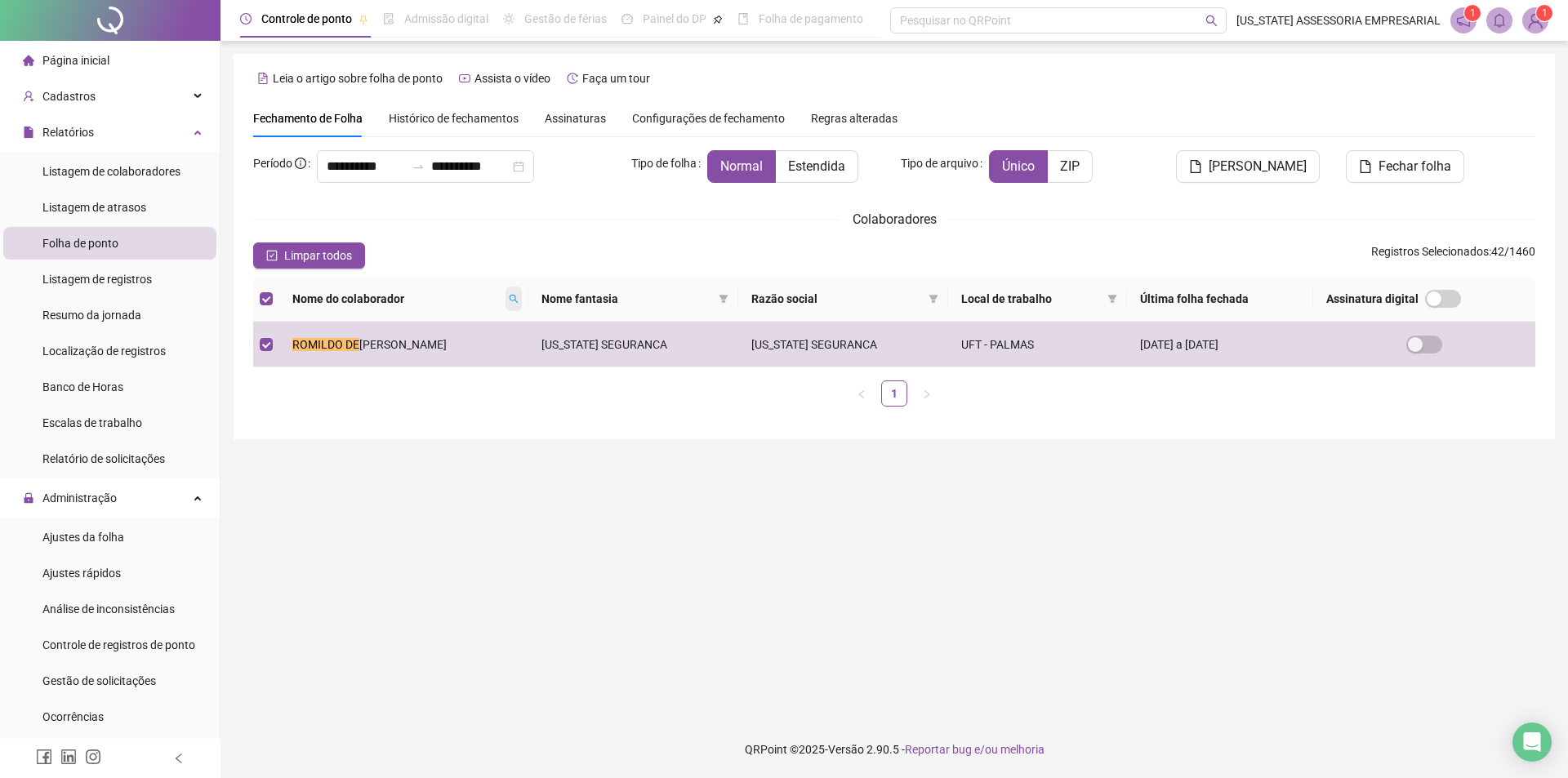
click at [512, 289] on span at bounding box center [514, 299] width 17 height 25
click at [493, 324] on input "**********" at bounding box center [443, 327] width 153 height 26
click at [402, 358] on span "Buscar" at bounding box center [411, 356] width 36 height 18
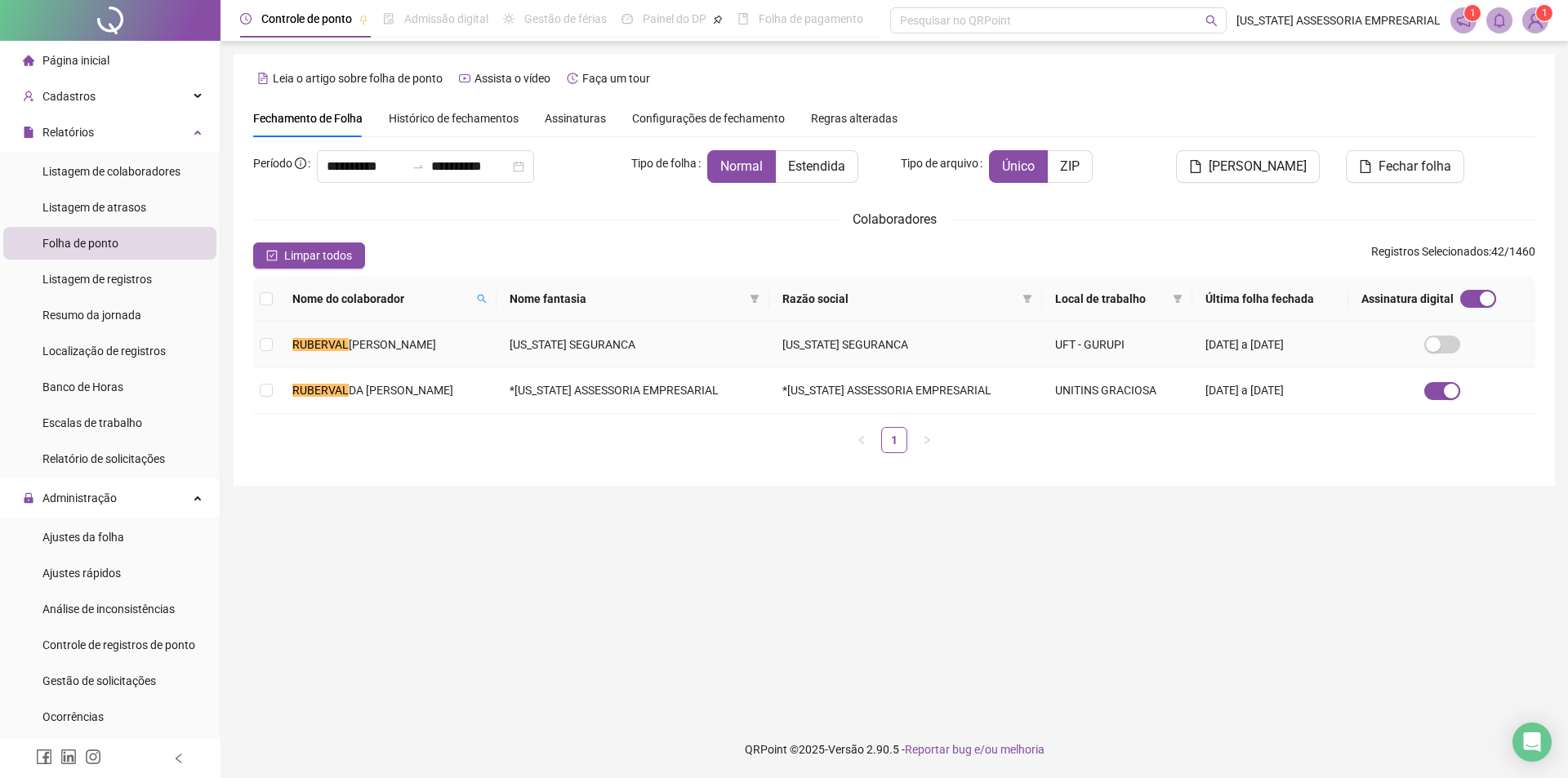
click at [398, 346] on span "AIRES DA SILVA" at bounding box center [392, 345] width 88 height 13
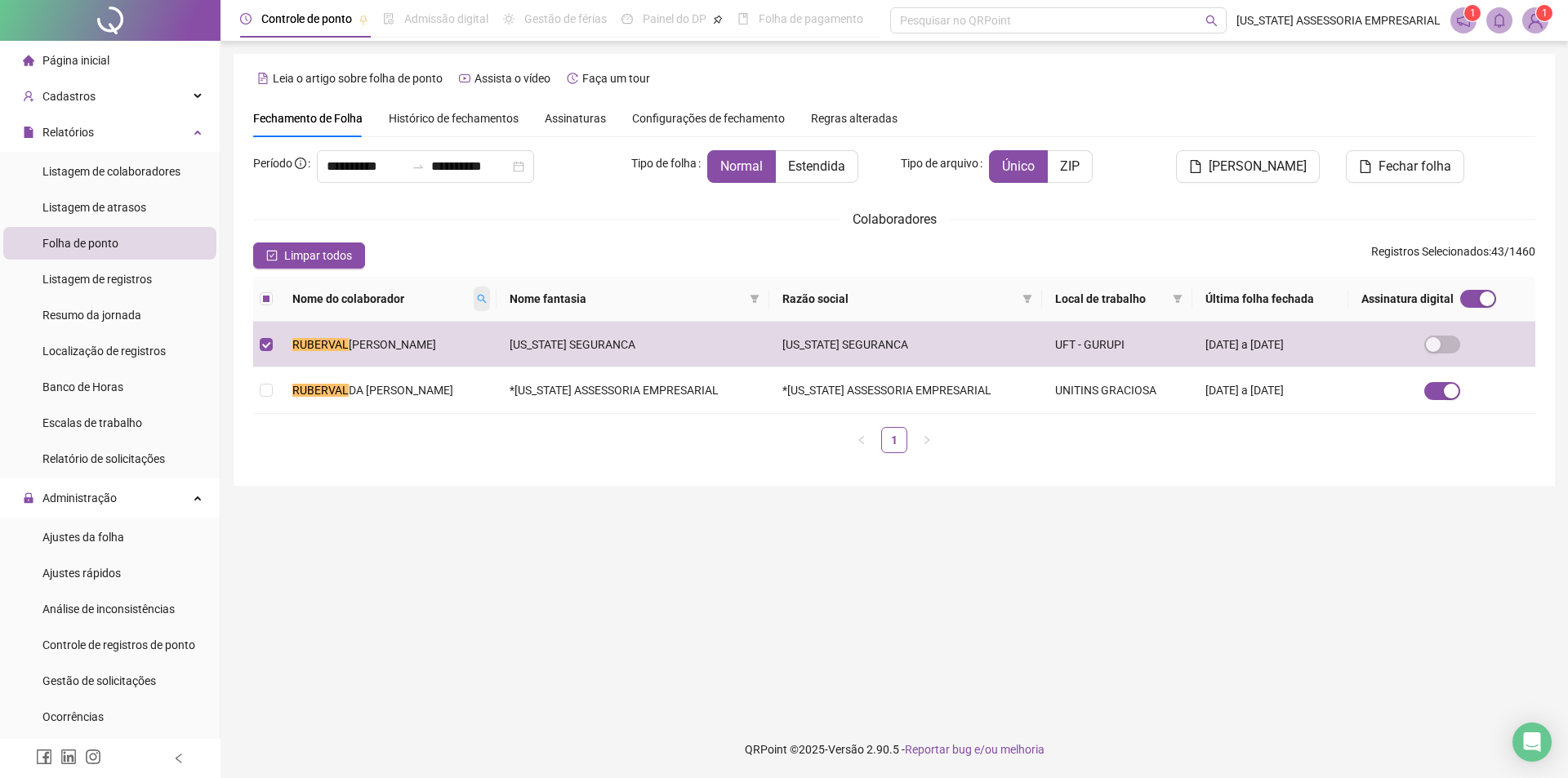
click at [474, 289] on span at bounding box center [482, 299] width 17 height 25
click at [443, 326] on input "********" at bounding box center [389, 327] width 153 height 26
type input "*"
type input "******"
click at [370, 356] on span "Buscar" at bounding box center [358, 356] width 36 height 18
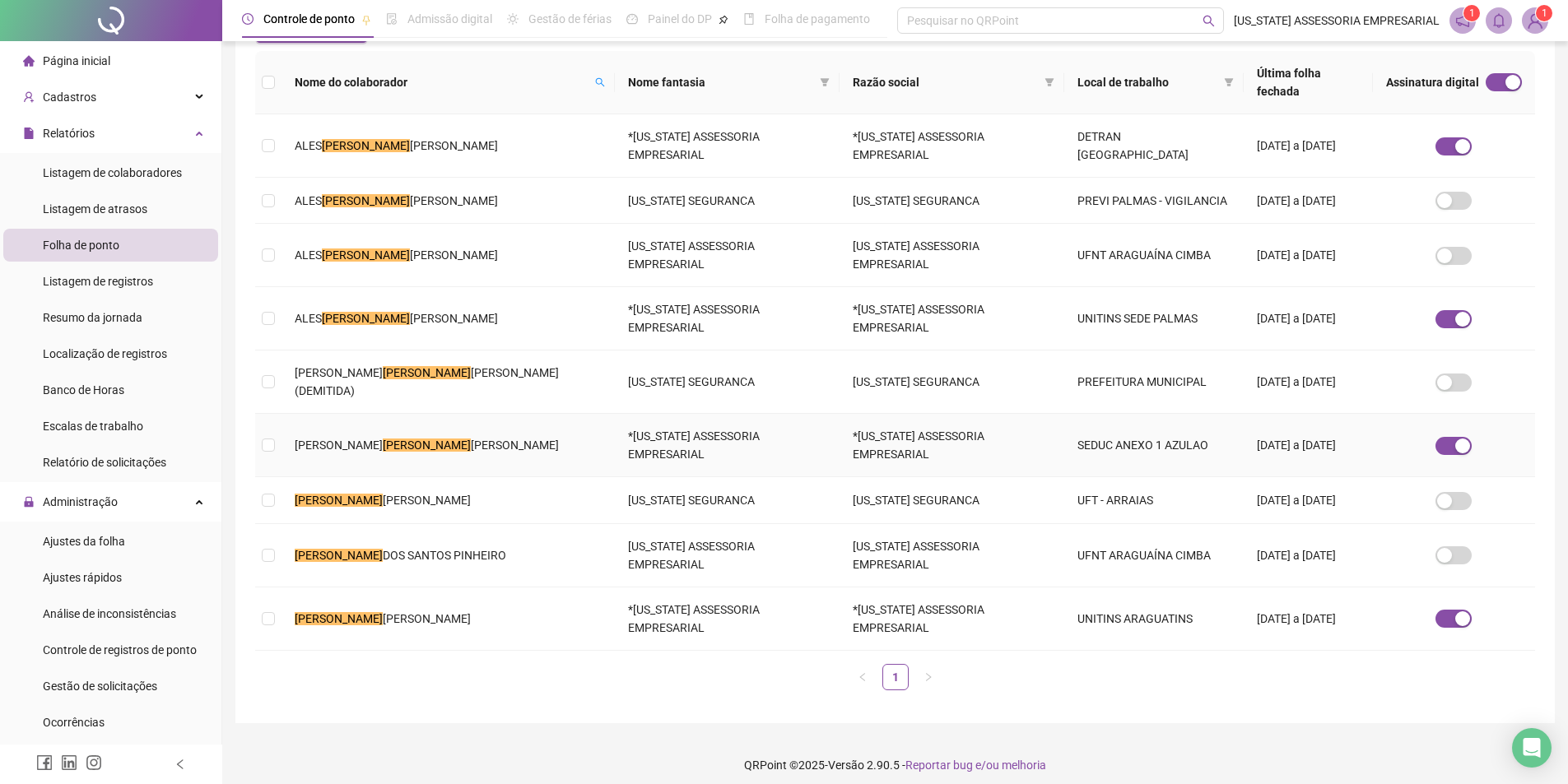
scroll to position [247, 0]
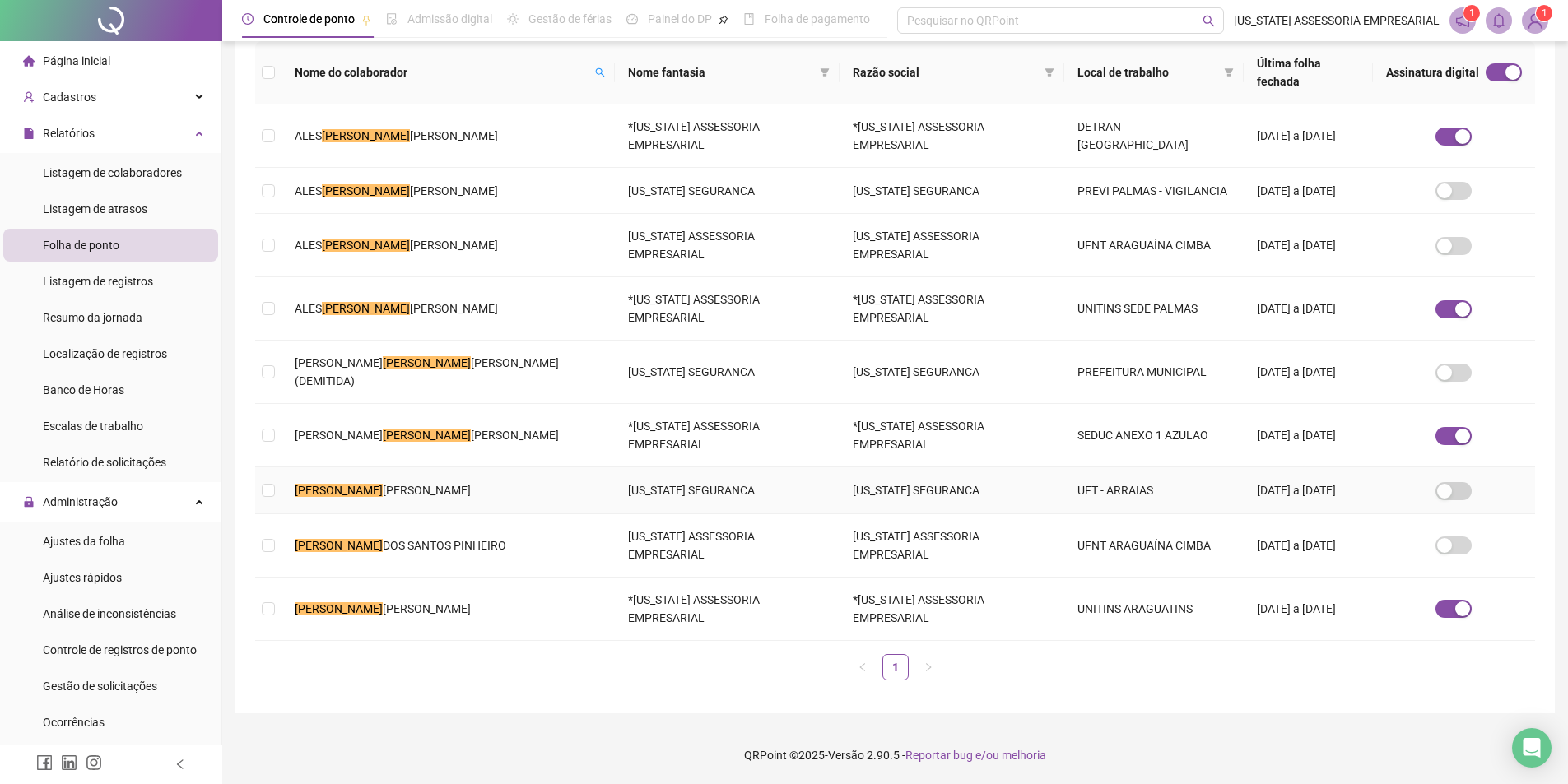
click at [399, 502] on td "SANDRA DA SILVA GOMES" at bounding box center [448, 490] width 334 height 46
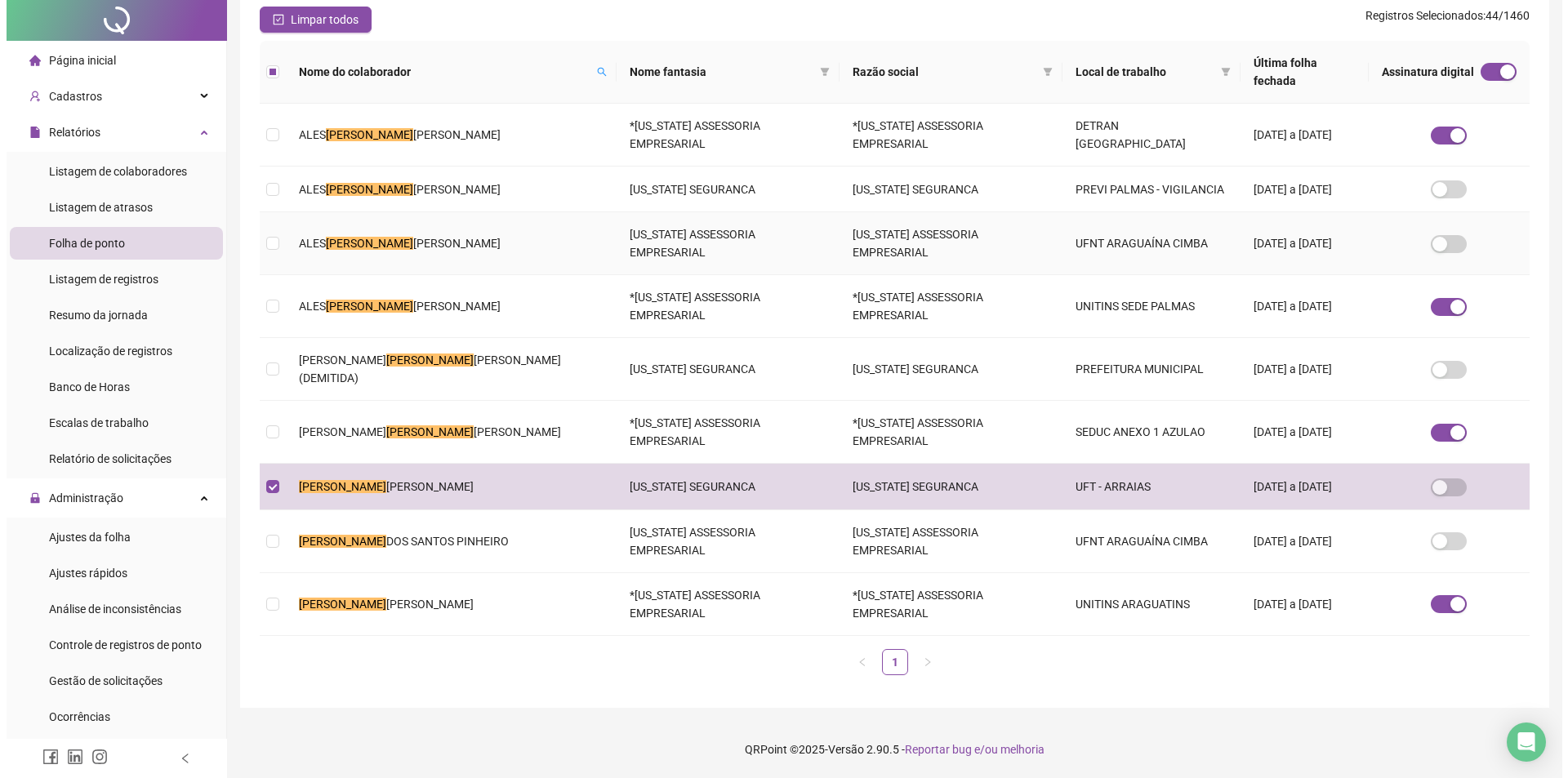
scroll to position [0, 0]
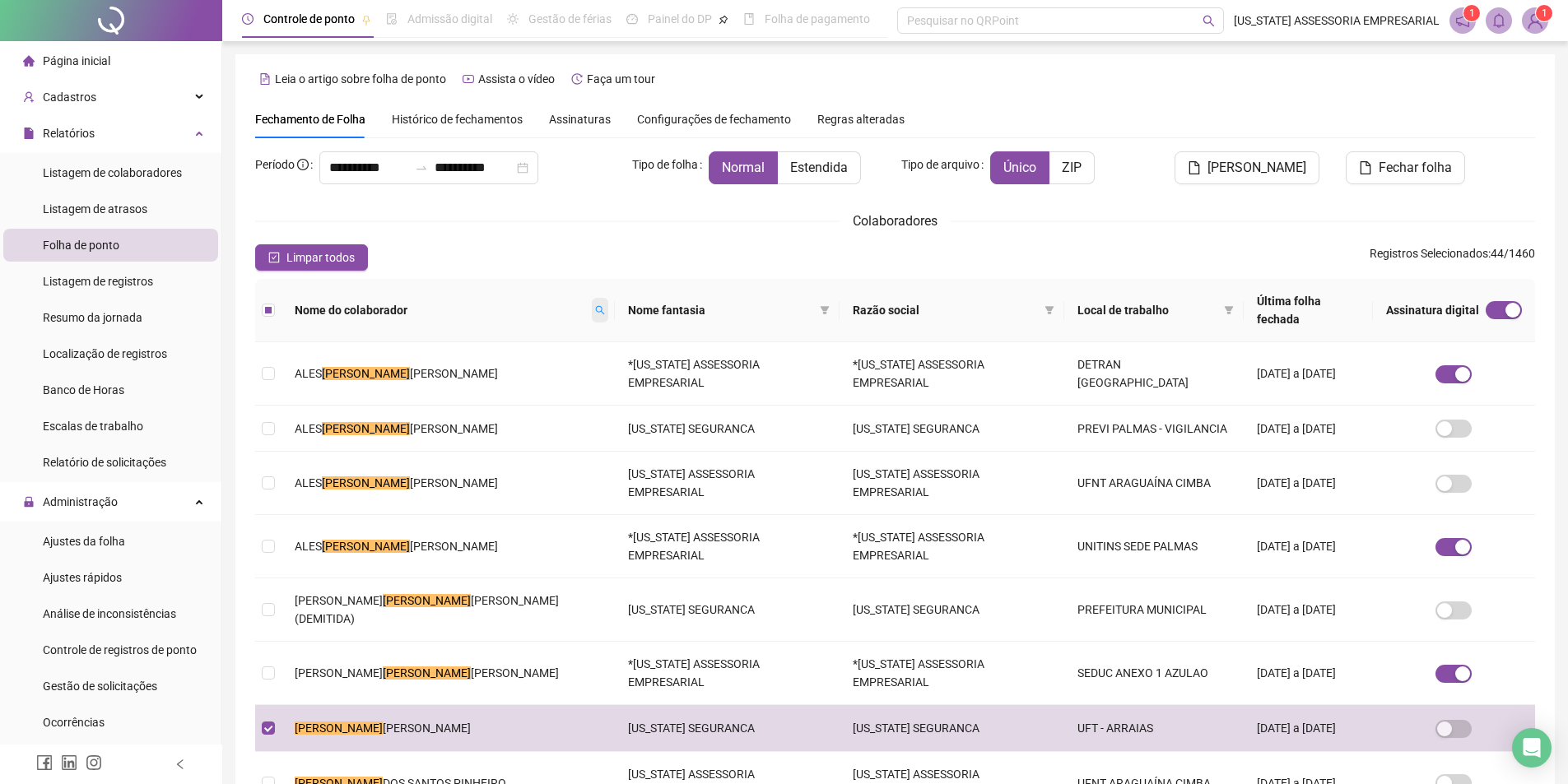
click at [594, 306] on span at bounding box center [600, 310] width 17 height 25
click at [500, 362] on span "Buscar" at bounding box center [500, 359] width 36 height 18
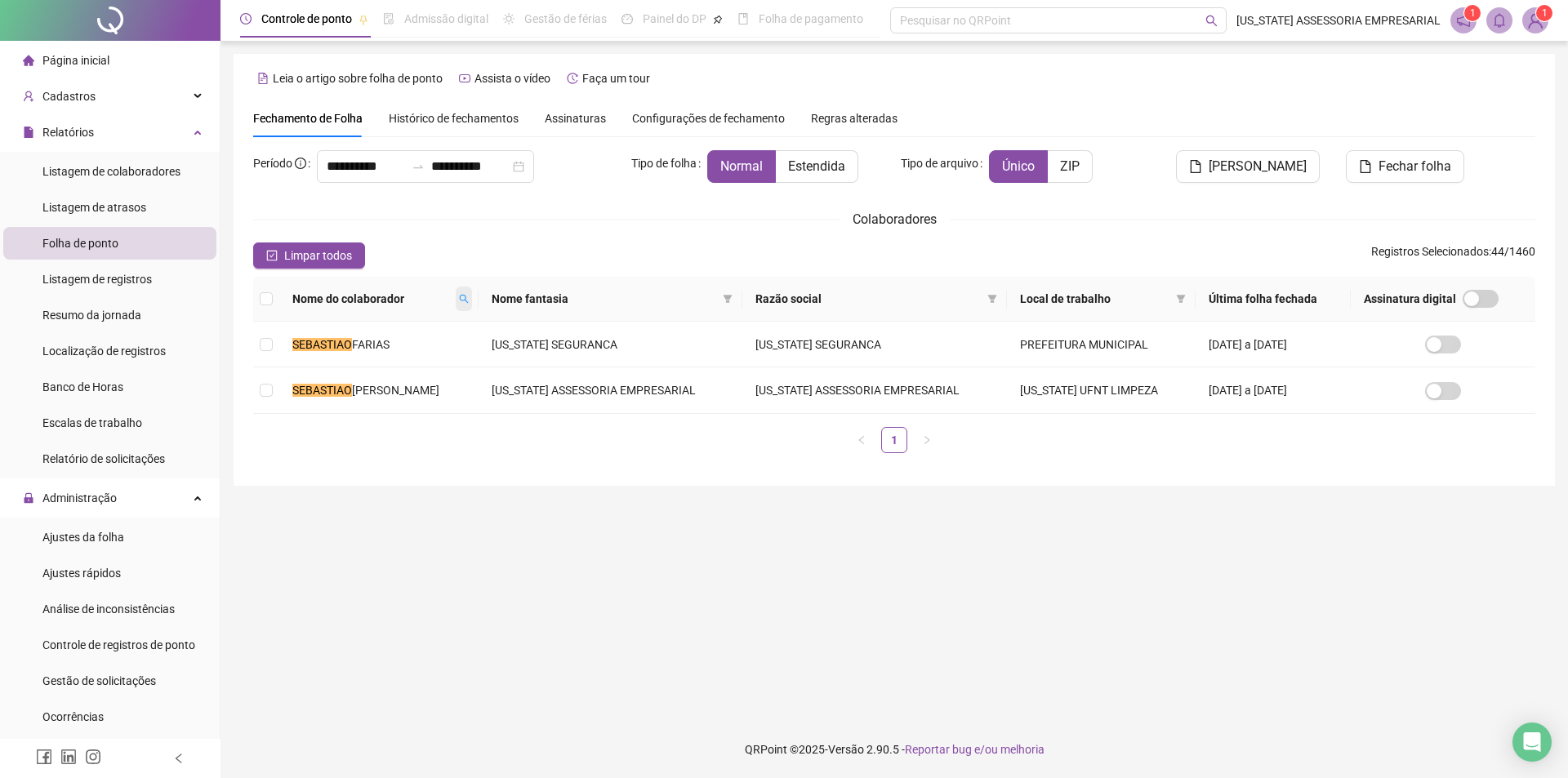
click at [472, 293] on span at bounding box center [464, 299] width 17 height 25
click at [454, 322] on input "*********" at bounding box center [402, 327] width 153 height 26
type input "*"
type input "*******"
click at [389, 360] on button "Buscar" at bounding box center [362, 356] width 74 height 19
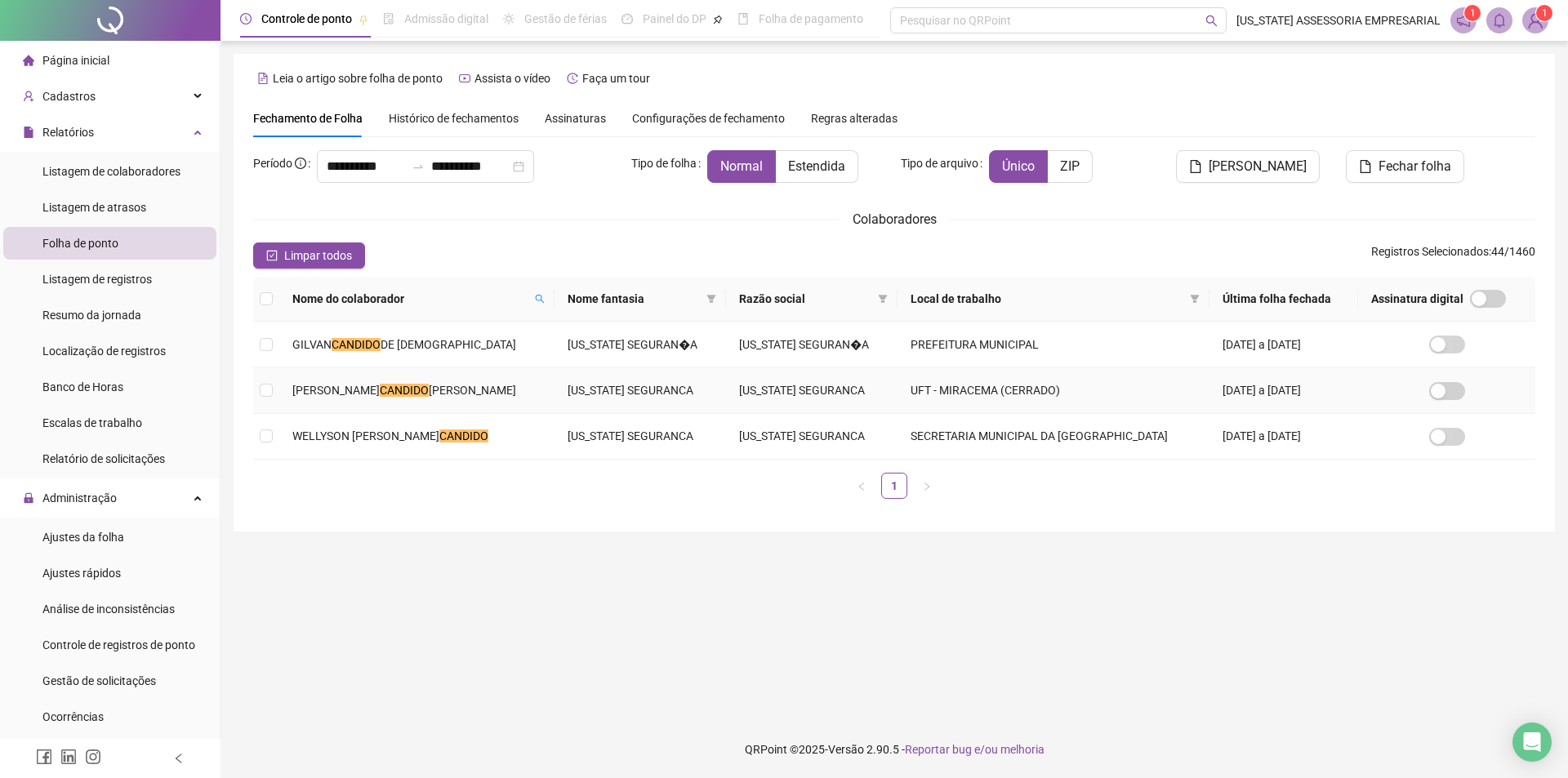
click at [444, 390] on span "DA SILVA" at bounding box center [472, 390] width 88 height 13
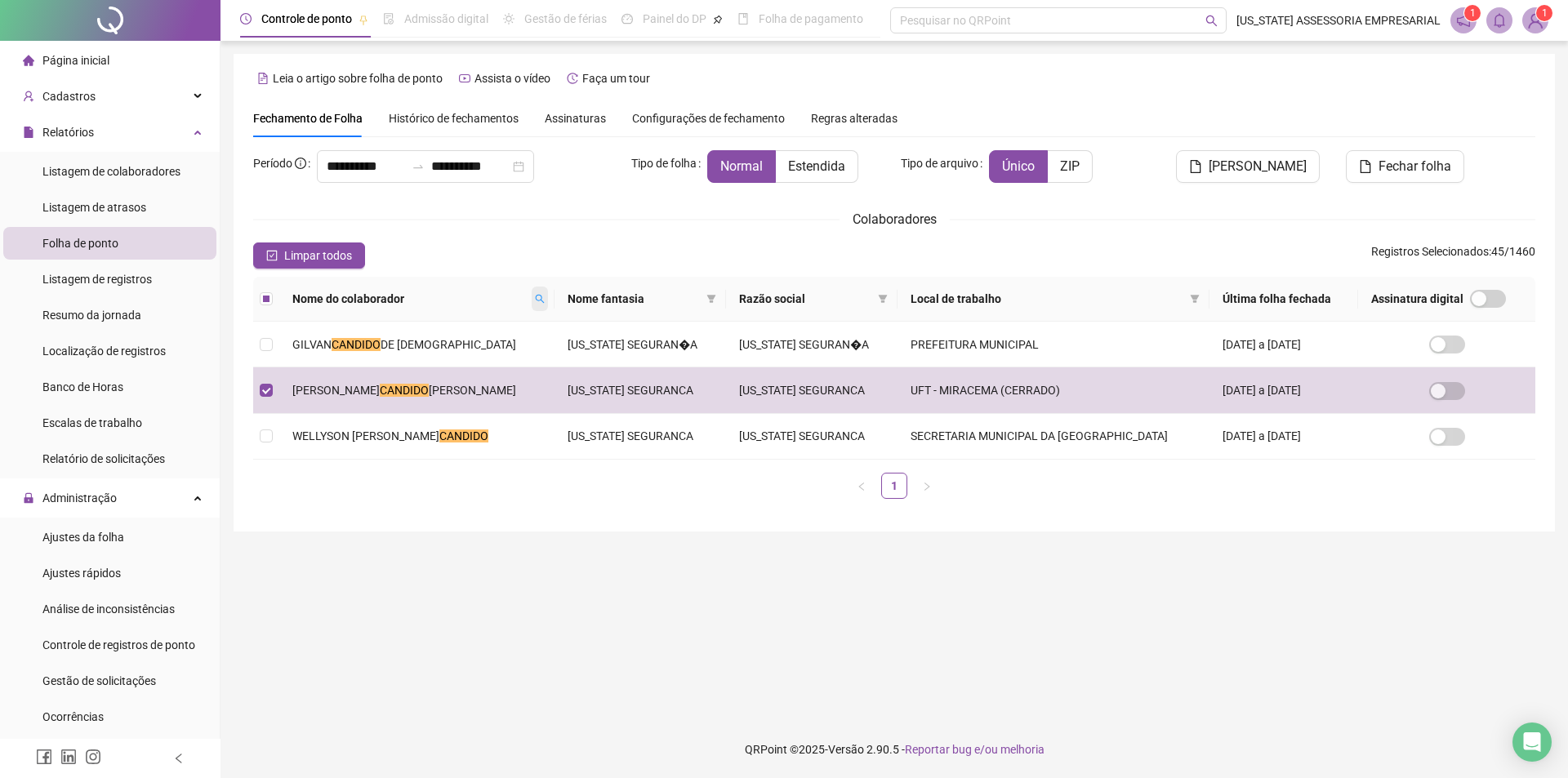
click at [532, 291] on span at bounding box center [540, 299] width 17 height 25
click at [477, 322] on input "*******" at bounding box center [460, 327] width 153 height 26
type input "*******"
click at [407, 353] on button "Buscar" at bounding box center [421, 356] width 74 height 19
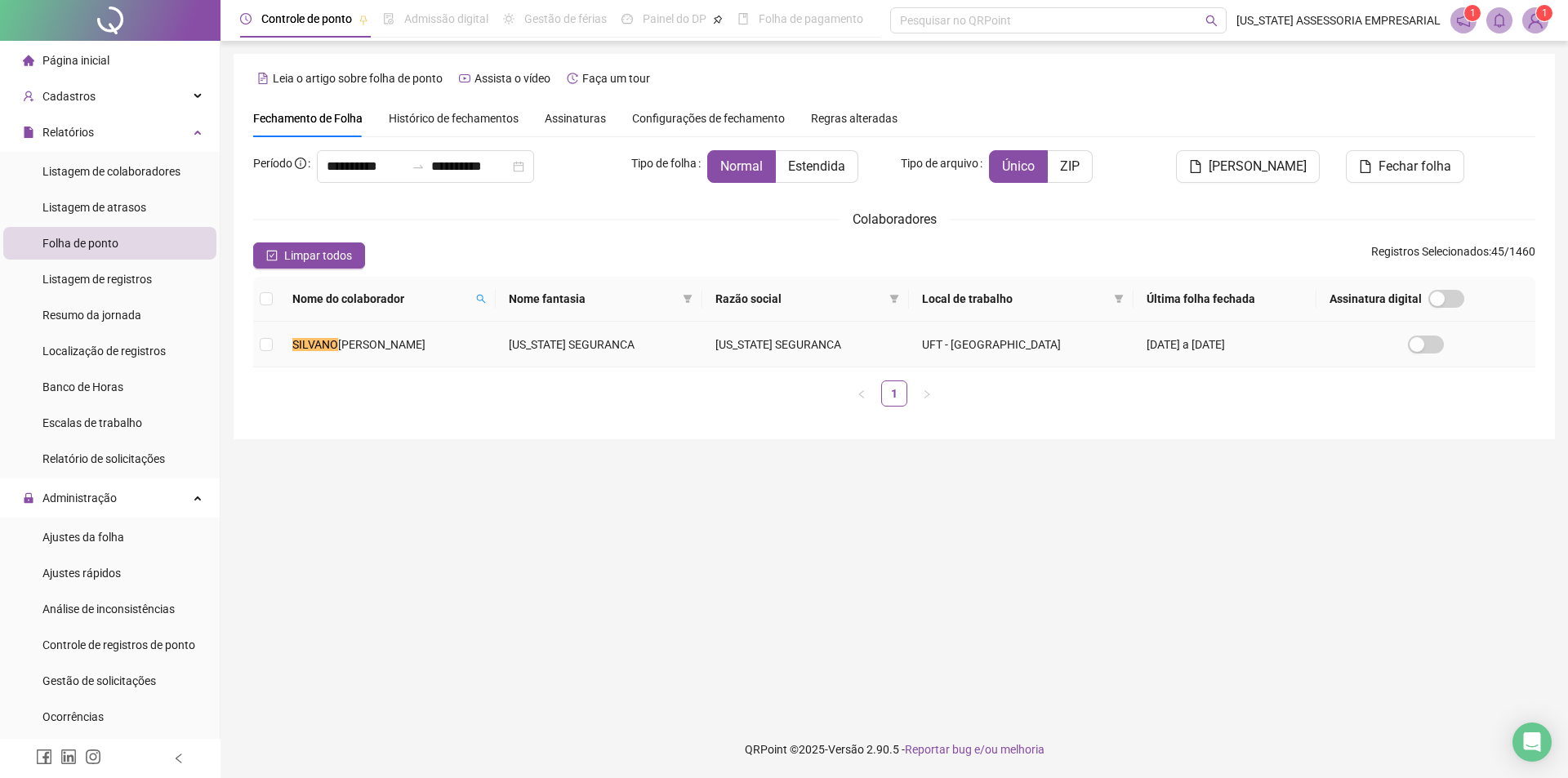
click at [416, 347] on span "RODRIGUES MARTINS" at bounding box center [382, 345] width 88 height 13
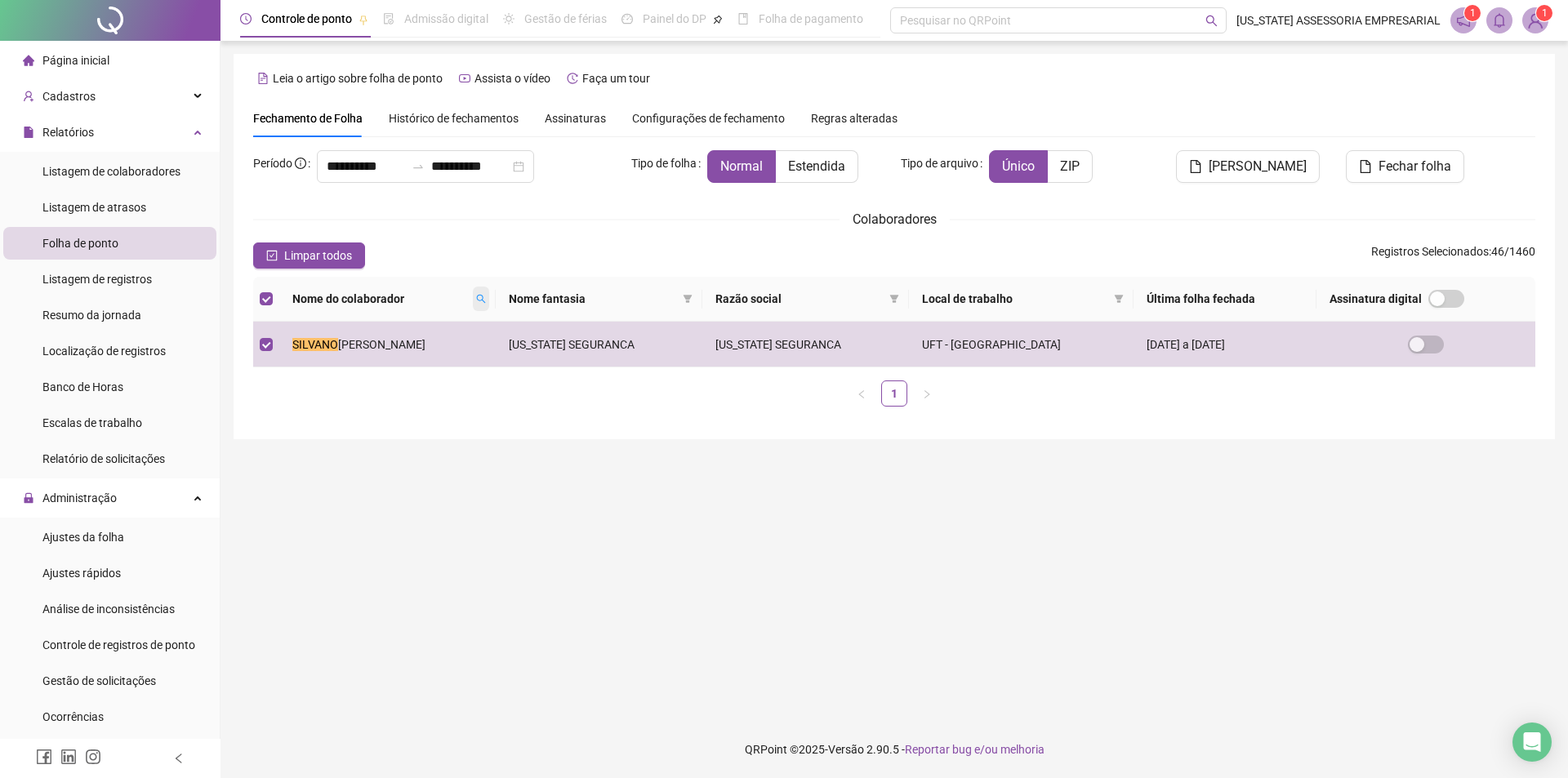
click at [486, 295] on icon "search" at bounding box center [481, 299] width 10 height 10
click at [412, 355] on span "Buscar" at bounding box center [410, 356] width 36 height 18
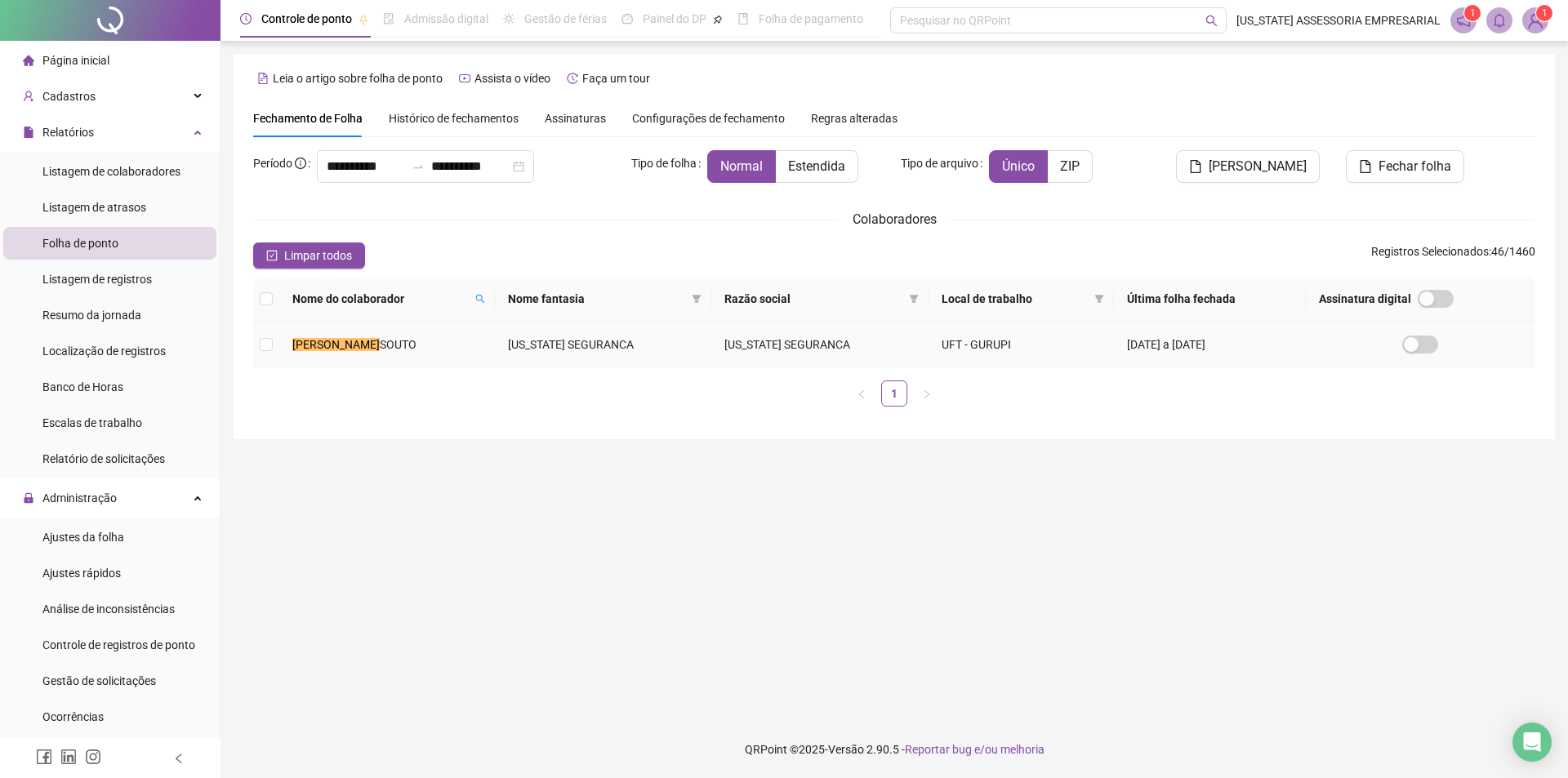
click at [410, 348] on td "TIMOTIO JOSE SOUTO" at bounding box center [387, 345] width 216 height 46
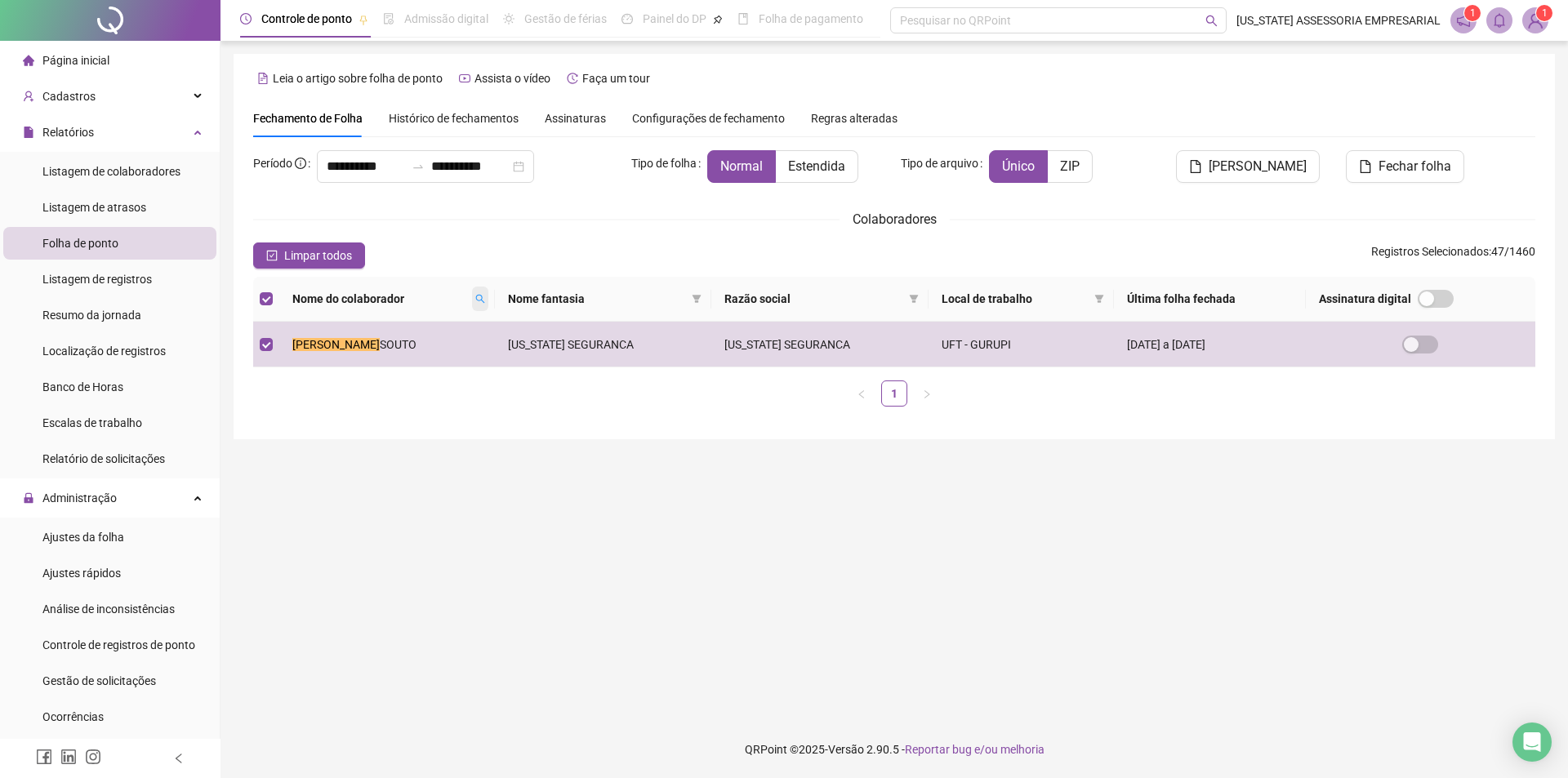
drag, startPoint x: 494, startPoint y: 296, endPoint x: 482, endPoint y: 296, distance: 12.0
click at [492, 296] on th "Nome do colaborador" at bounding box center [387, 299] width 216 height 45
click at [482, 296] on icon "search" at bounding box center [480, 299] width 10 height 10
click at [451, 325] on input "**********" at bounding box center [411, 327] width 153 height 26
type input "*"
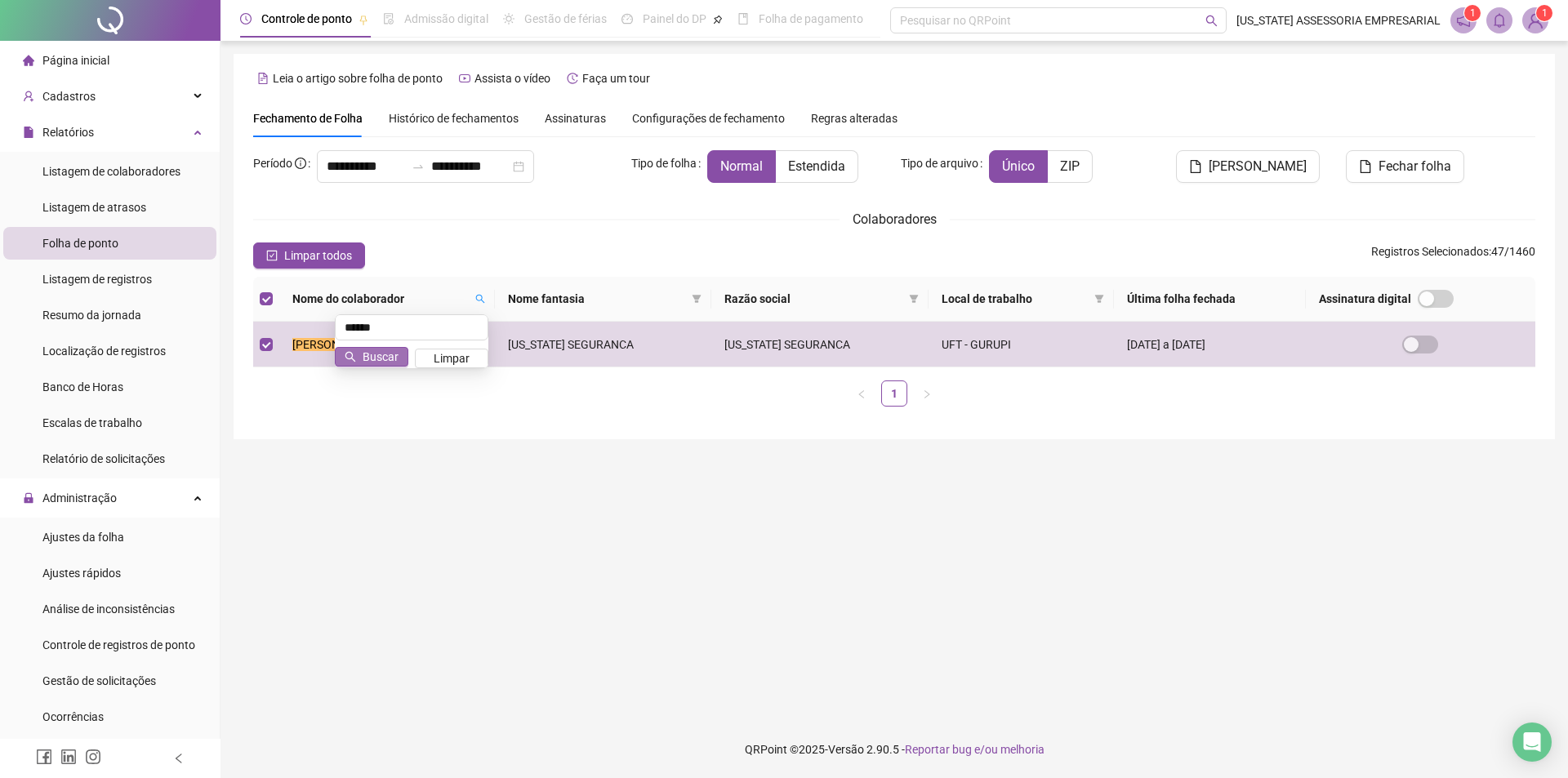
click at [386, 362] on span "Buscar" at bounding box center [380, 356] width 36 height 18
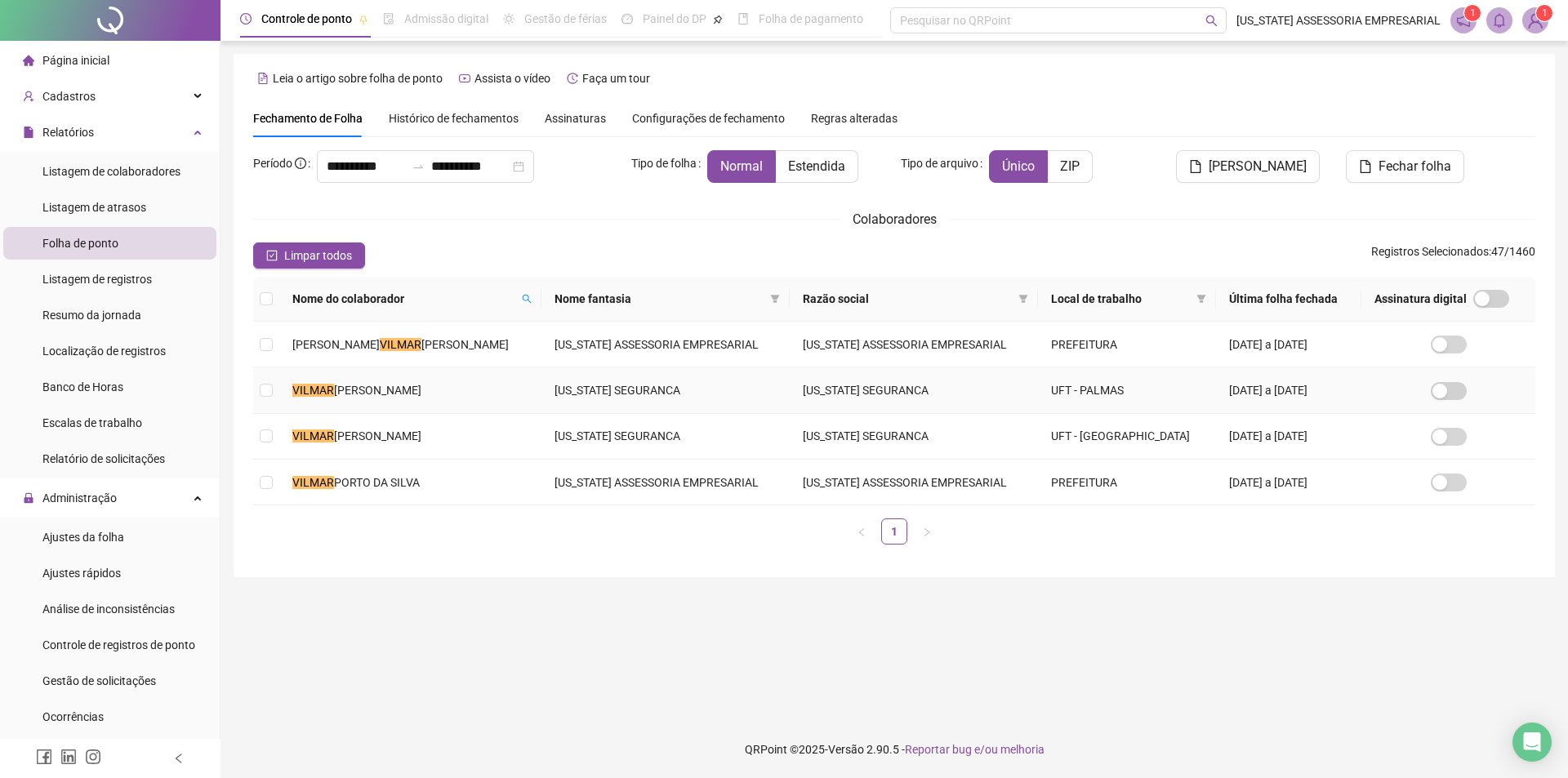
click at [446, 395] on td "VILMAR FERREIRA DE ARAUJO" at bounding box center [410, 391] width 262 height 46
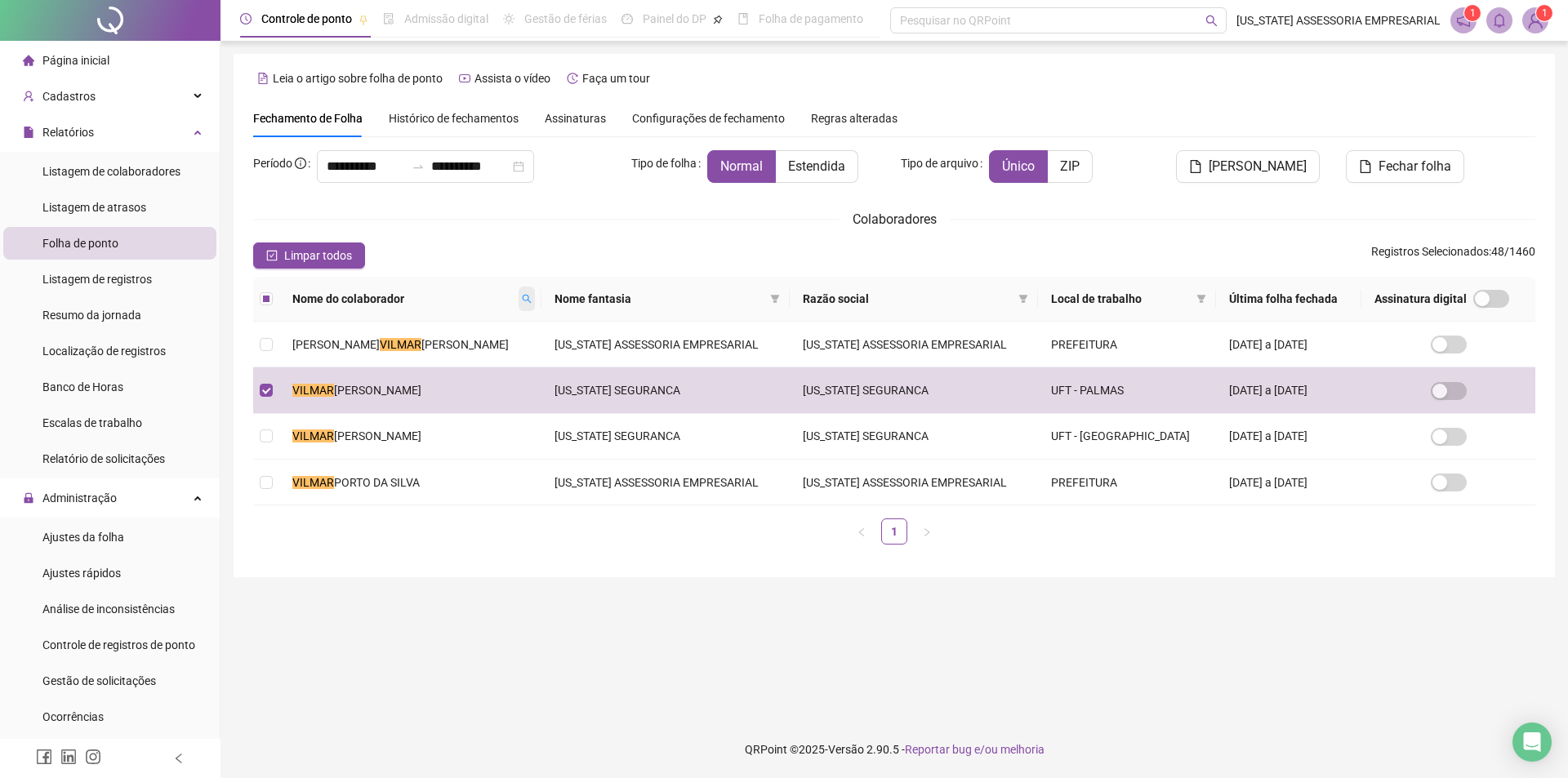
click at [518, 296] on span at bounding box center [527, 299] width 17 height 25
click at [399, 332] on input "******" at bounding box center [409, 327] width 153 height 26
type input "*"
type input "******"
click at [410, 439] on span "PEREIRA DE SOUZA" at bounding box center [377, 436] width 88 height 13
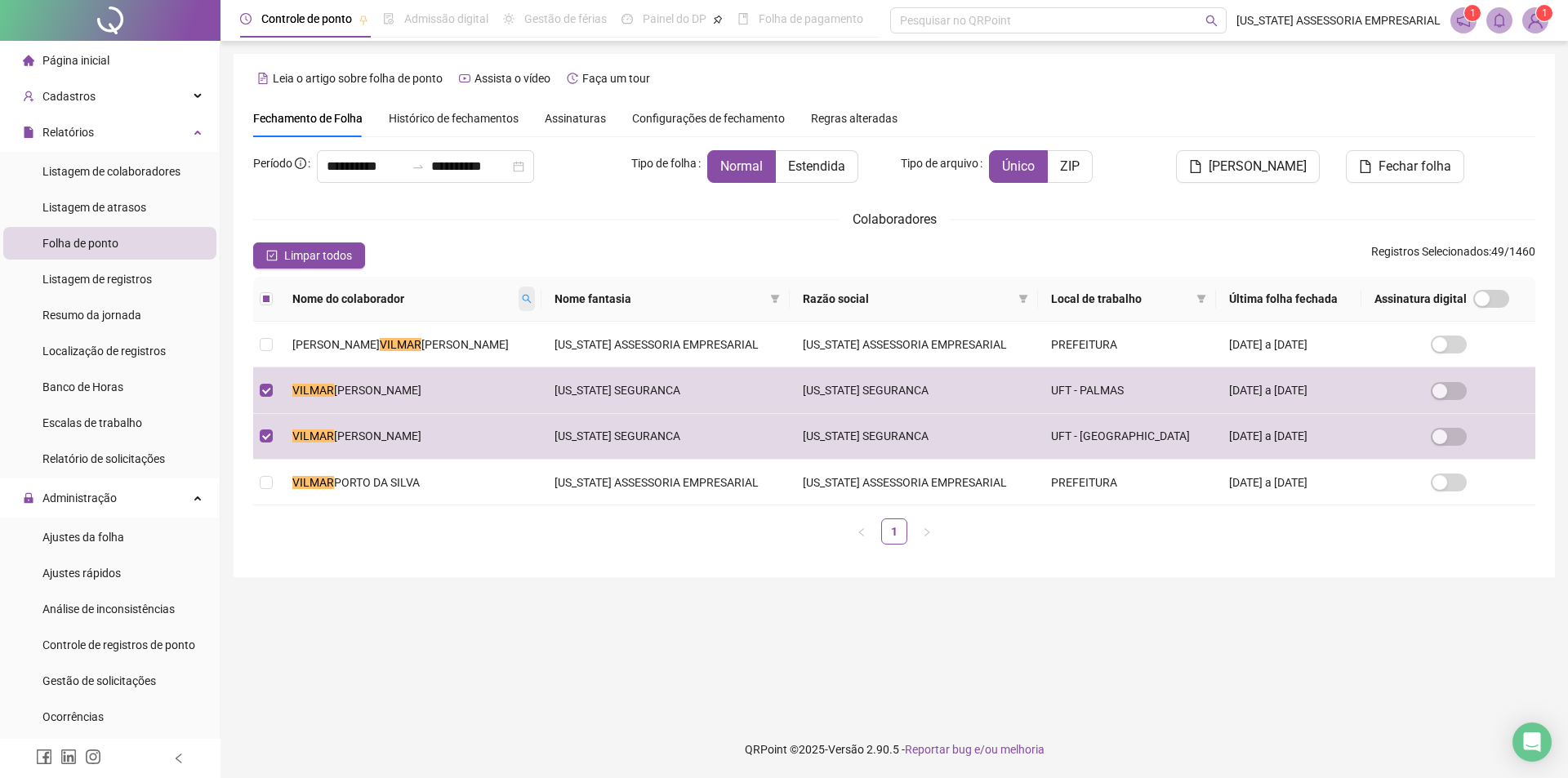
click at [518, 307] on span at bounding box center [527, 299] width 17 height 25
click at [390, 357] on span "Buscar" at bounding box center [377, 356] width 36 height 18
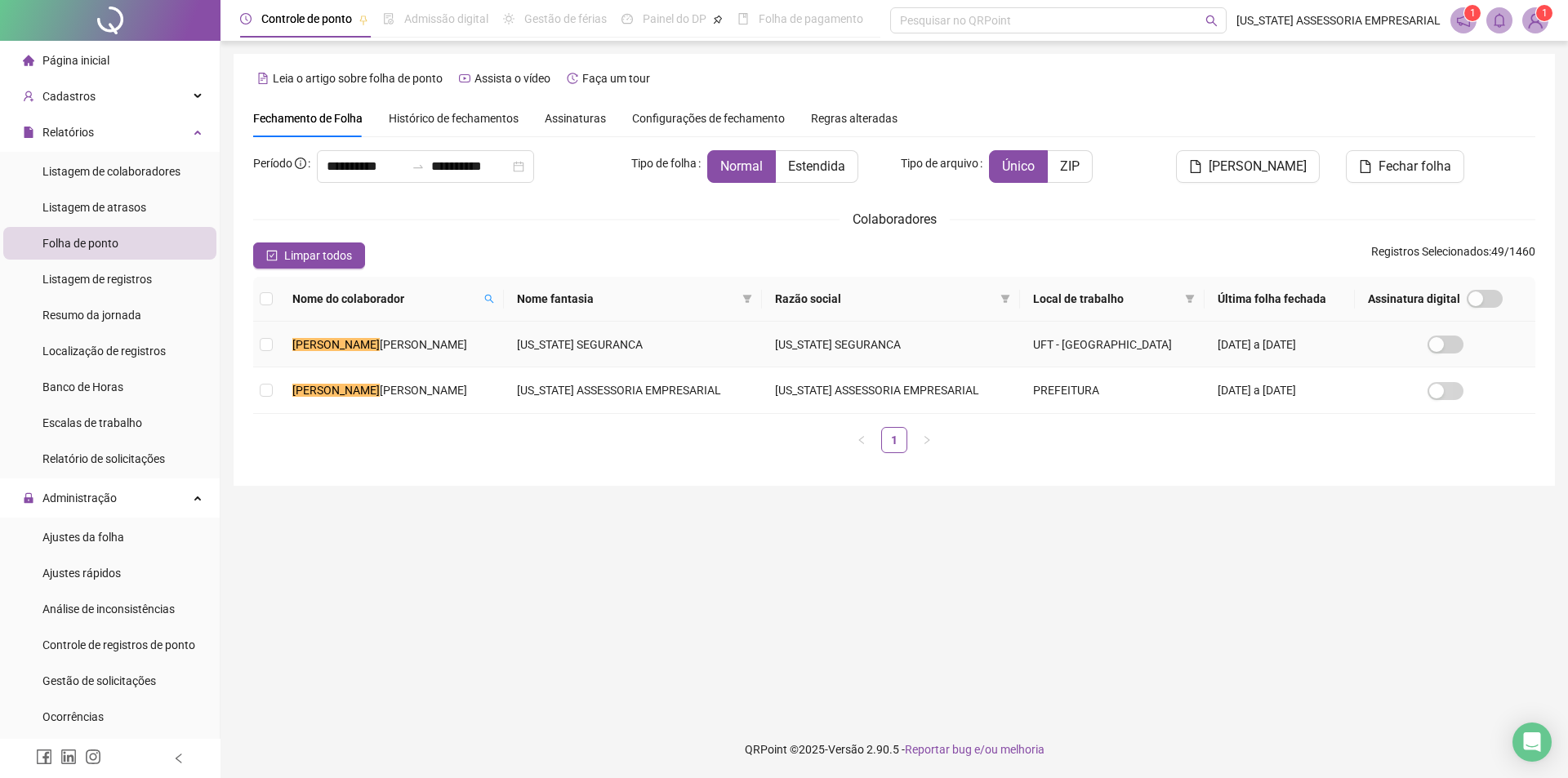
click at [410, 348] on span "SOUSA ALVES" at bounding box center [423, 345] width 88 height 13
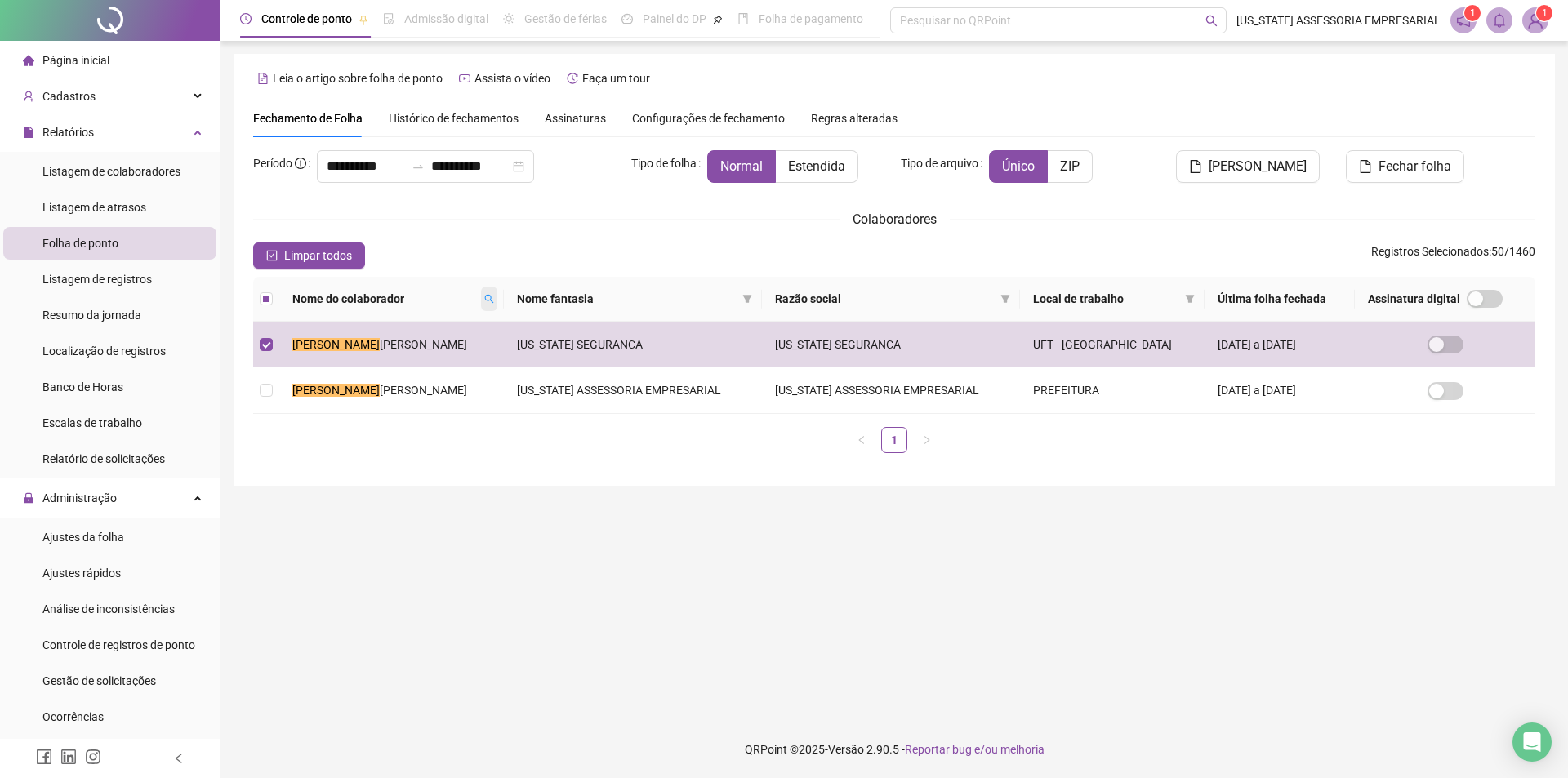
click at [497, 298] on span at bounding box center [490, 299] width 17 height 25
click at [488, 326] on input "********" at bounding box center [437, 327] width 153 height 26
type input "*"
type input "******"
click at [402, 352] on span "Buscar" at bounding box center [406, 356] width 36 height 18
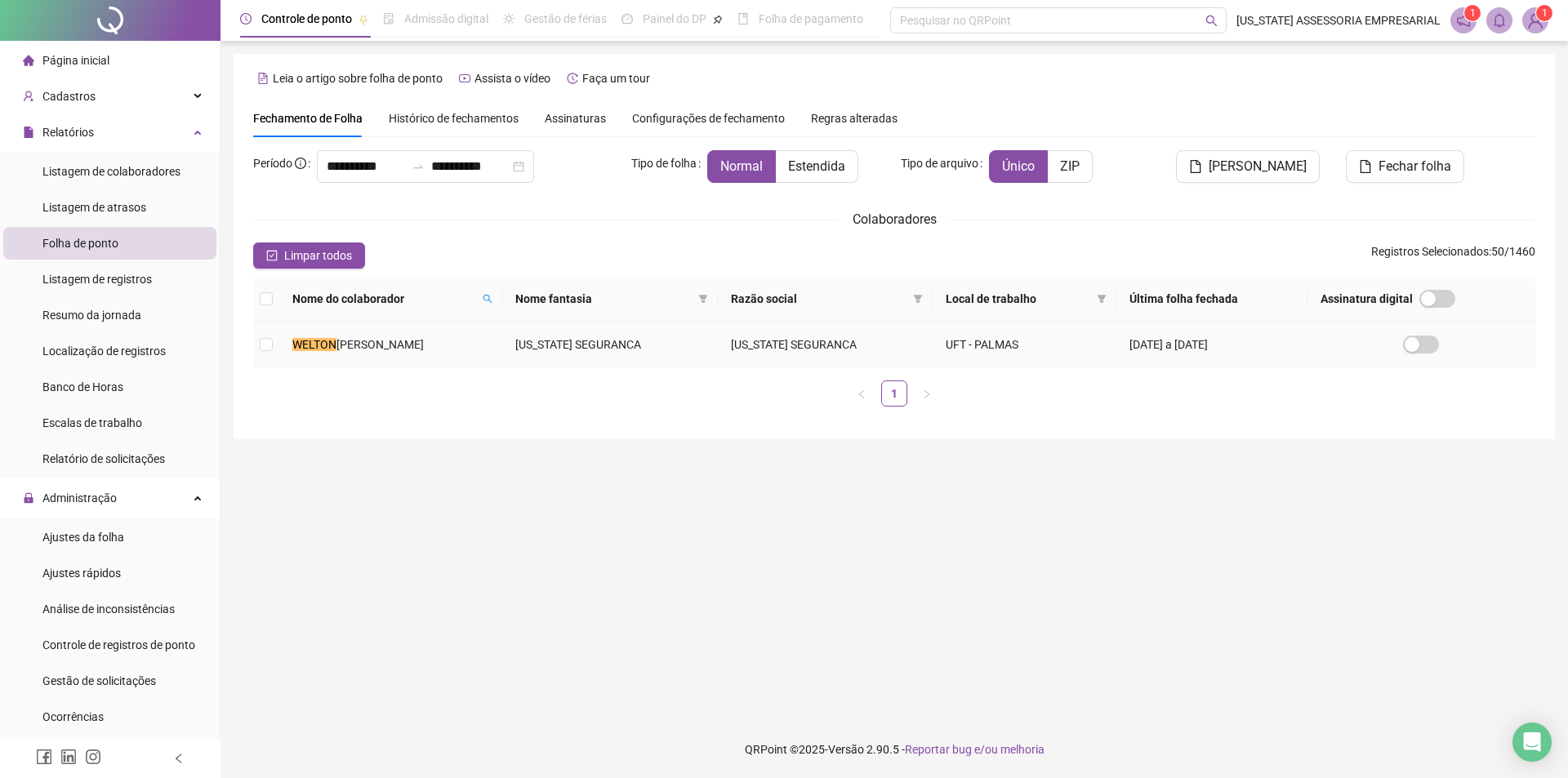
click at [399, 352] on td "WELTON FERREIRA DE SOUSA" at bounding box center [391, 345] width 223 height 46
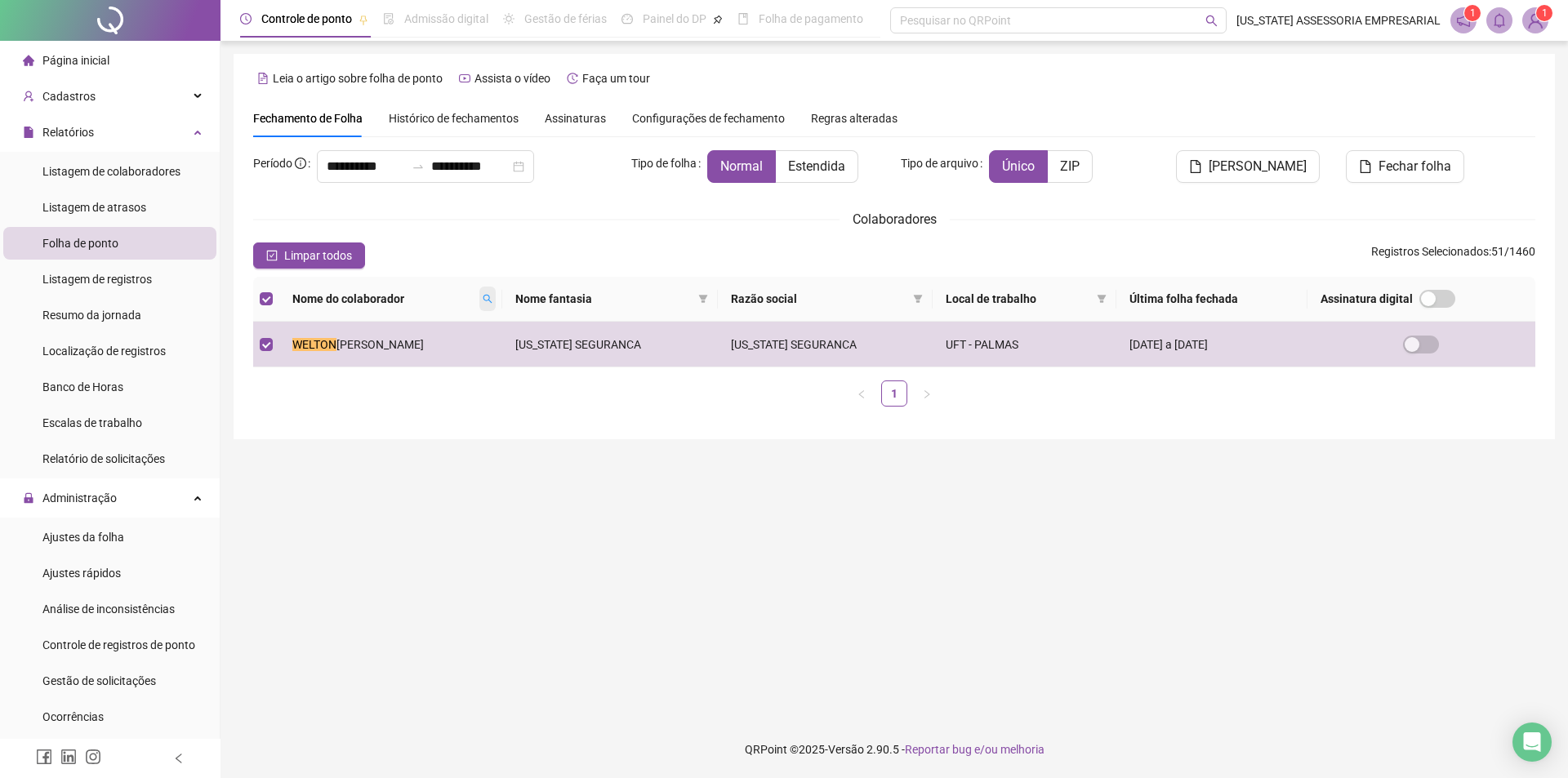
click at [493, 301] on icon "search" at bounding box center [488, 300] width 9 height 9
click at [418, 355] on span "Buscar" at bounding box center [407, 356] width 36 height 18
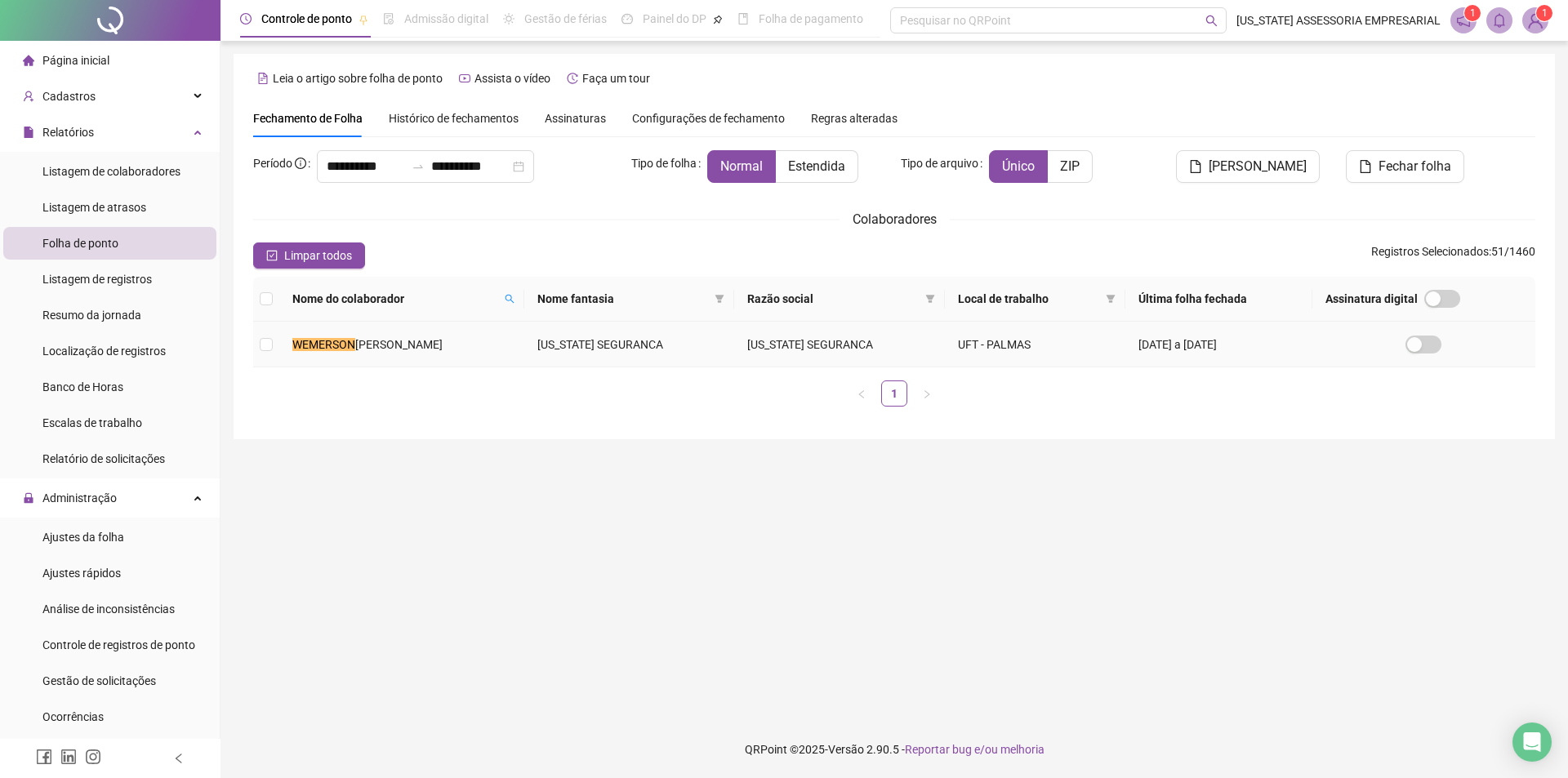
click at [417, 355] on td "WEMERSON REGO NASCIMENTO" at bounding box center [402, 345] width 245 height 46
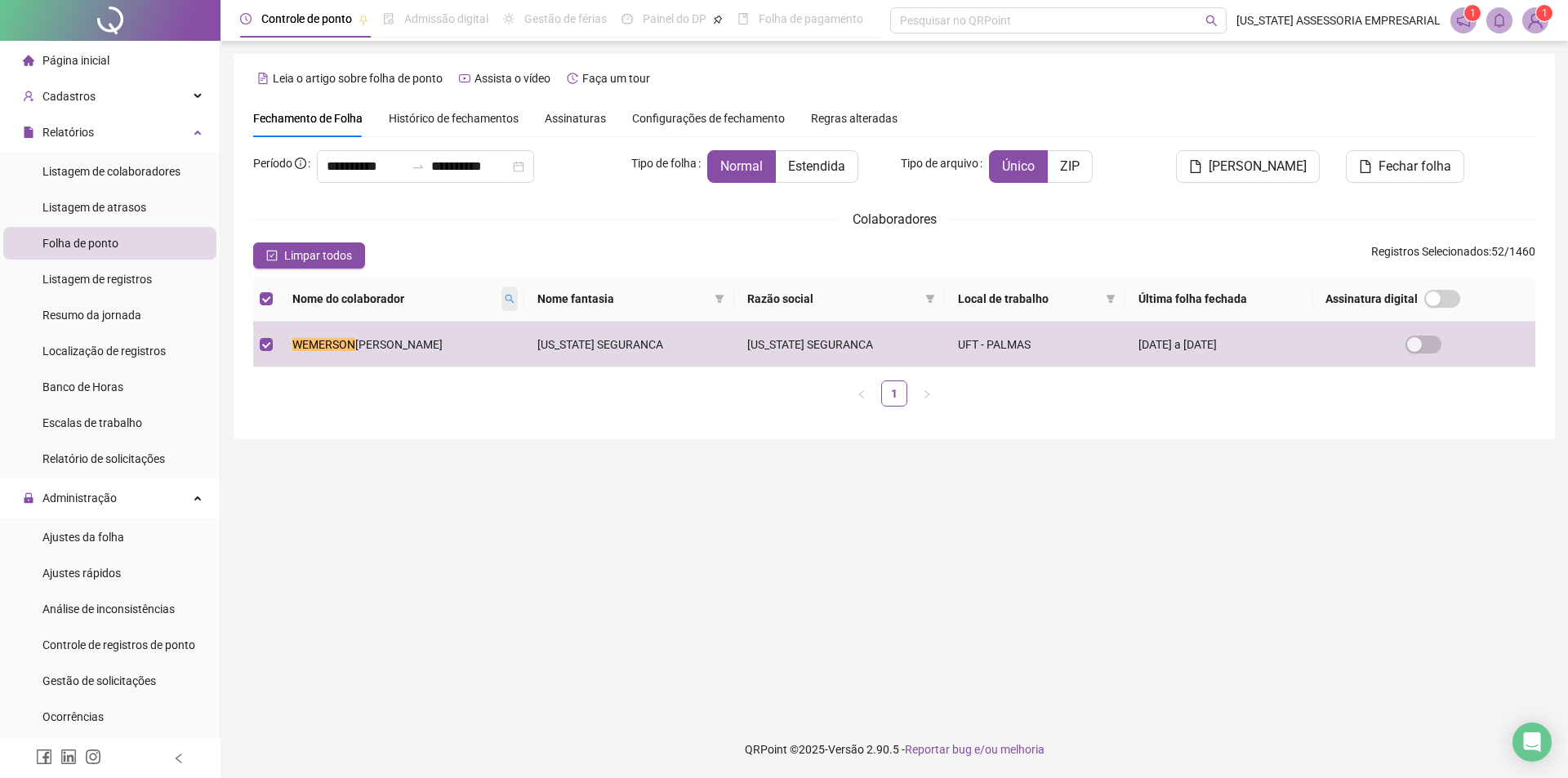
click at [515, 296] on icon "search" at bounding box center [509, 299] width 10 height 10
click at [469, 327] on input "********" at bounding box center [457, 327] width 153 height 26
type input "*"
type input "********"
click at [413, 360] on span "Buscar" at bounding box center [426, 356] width 36 height 18
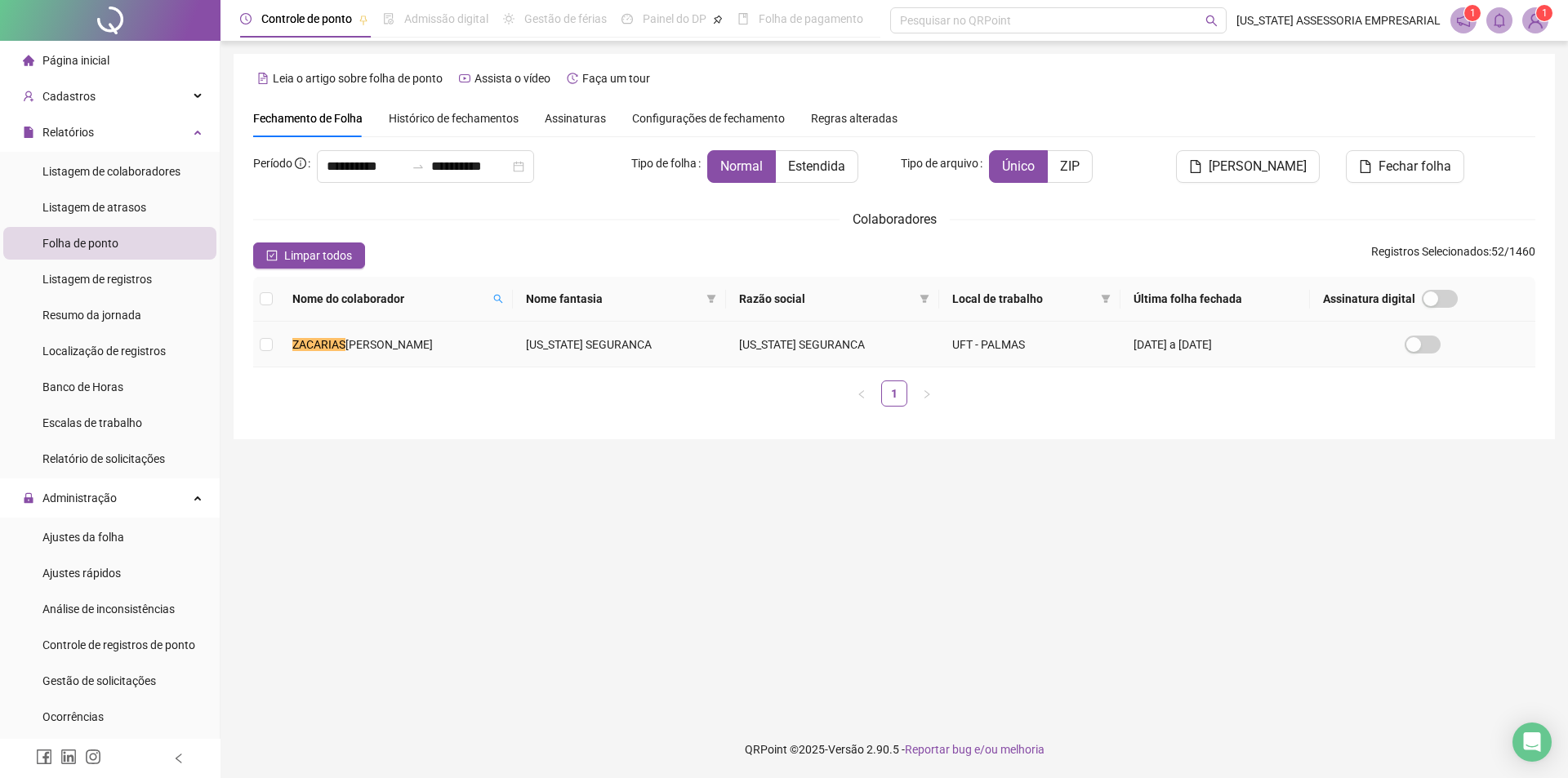
click at [418, 350] on span "RODRIGUES BATISTA" at bounding box center [389, 345] width 88 height 13
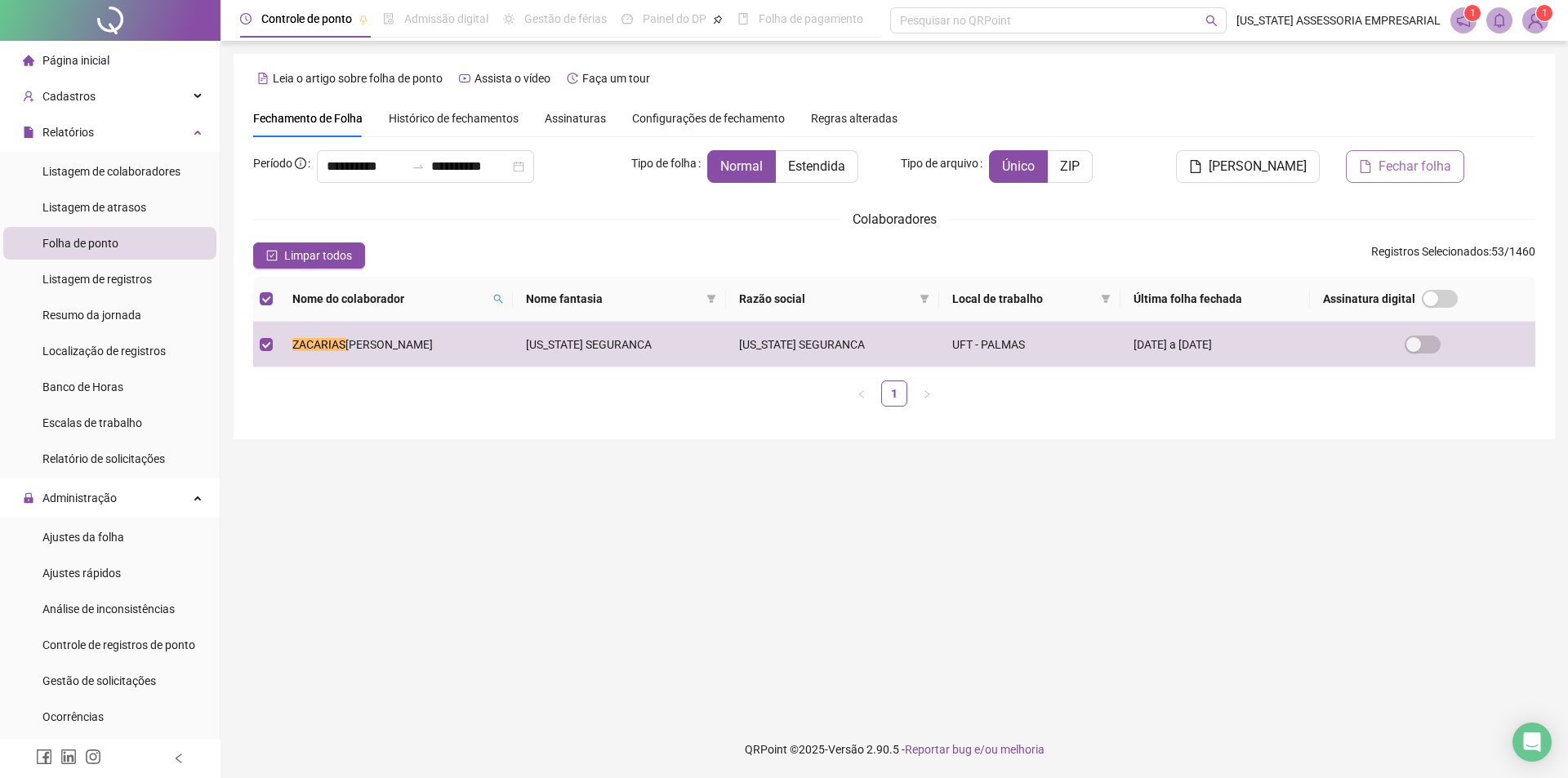
click at [1397, 180] on button "Fechar folha" at bounding box center [1406, 166] width 118 height 32
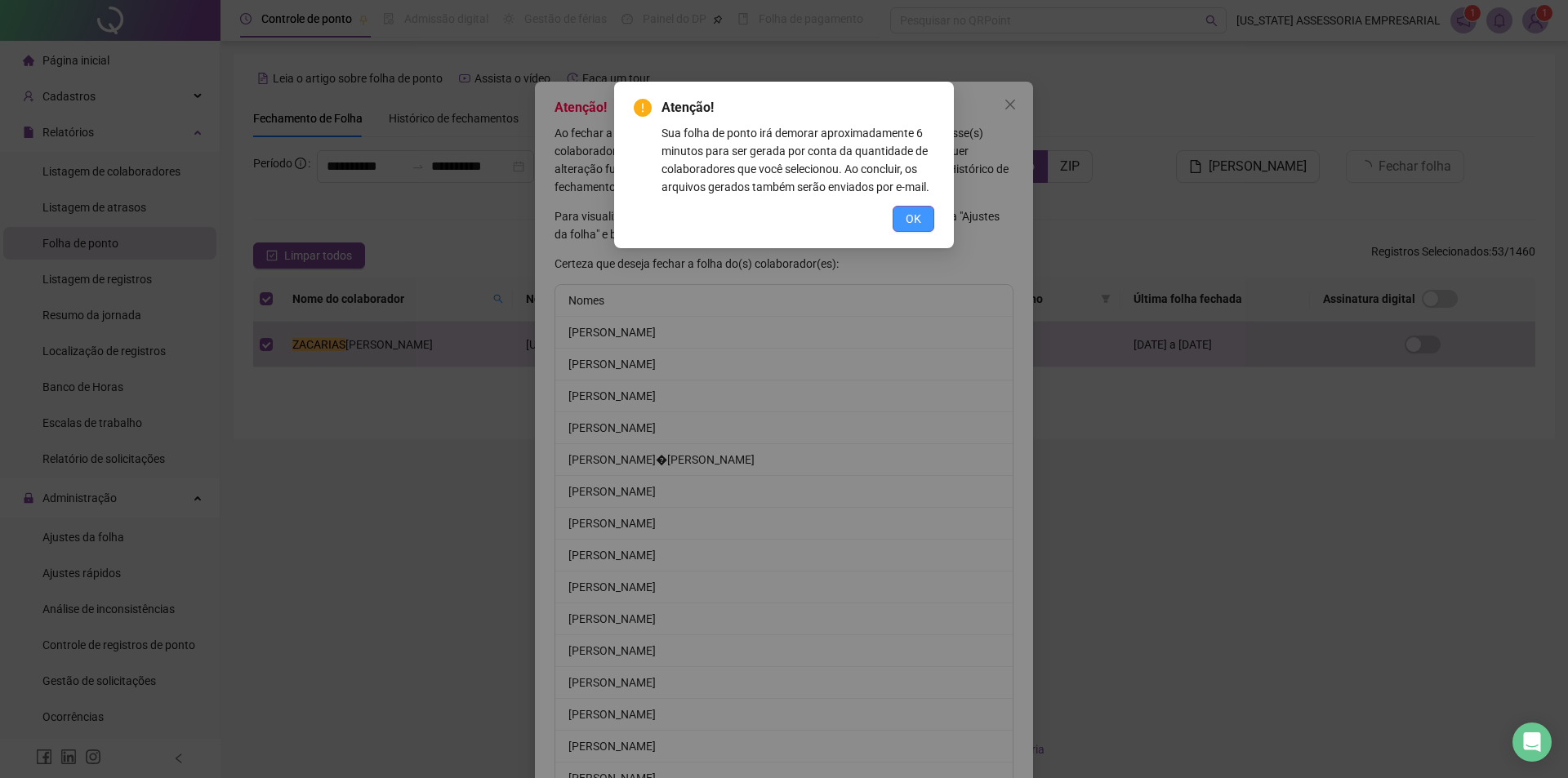
click at [903, 218] on button "OK" at bounding box center [913, 218] width 42 height 26
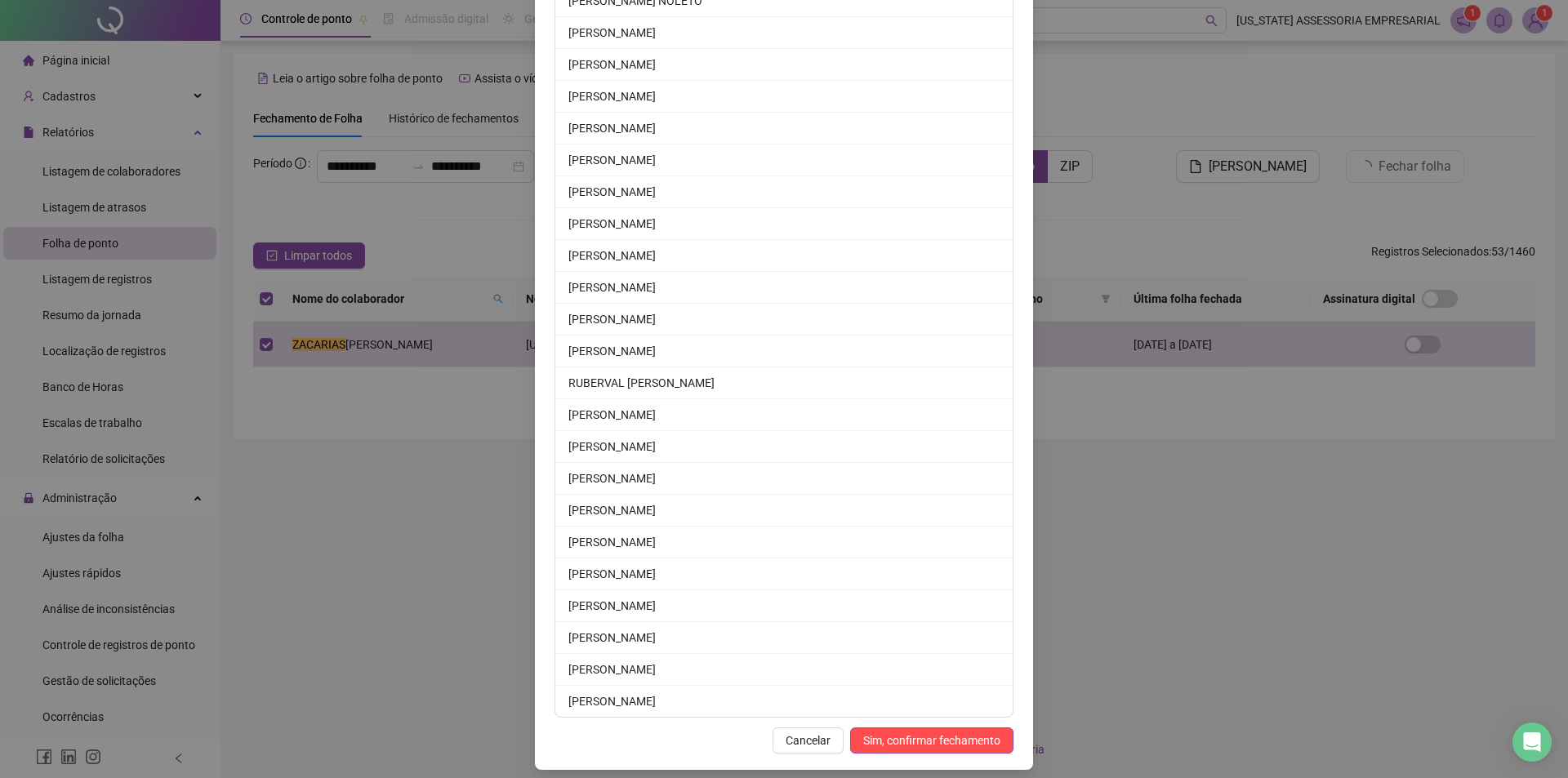
scroll to position [1298, 0]
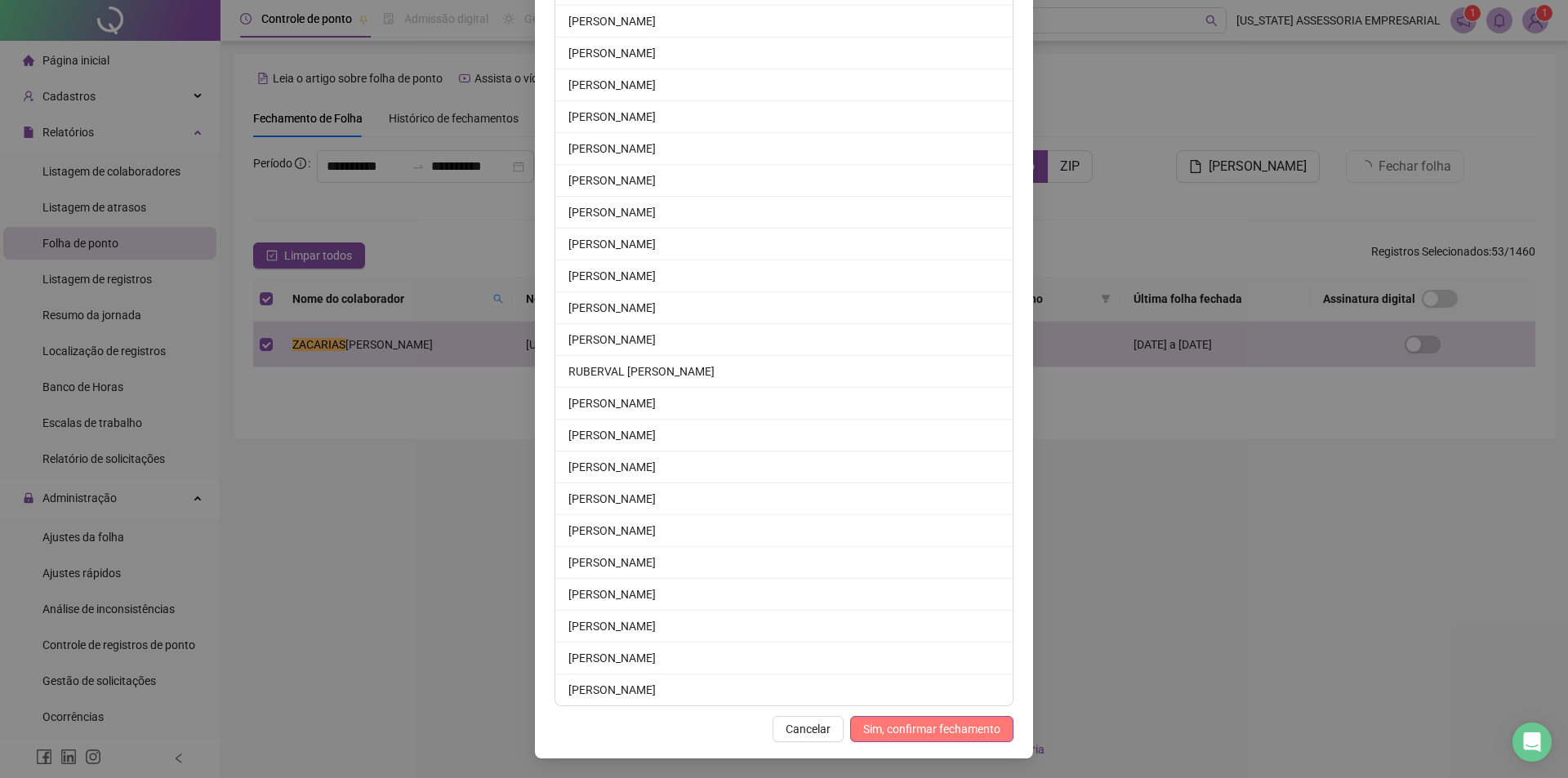
click at [936, 733] on span "Sim, confirmar fechamento" at bounding box center [932, 728] width 137 height 18
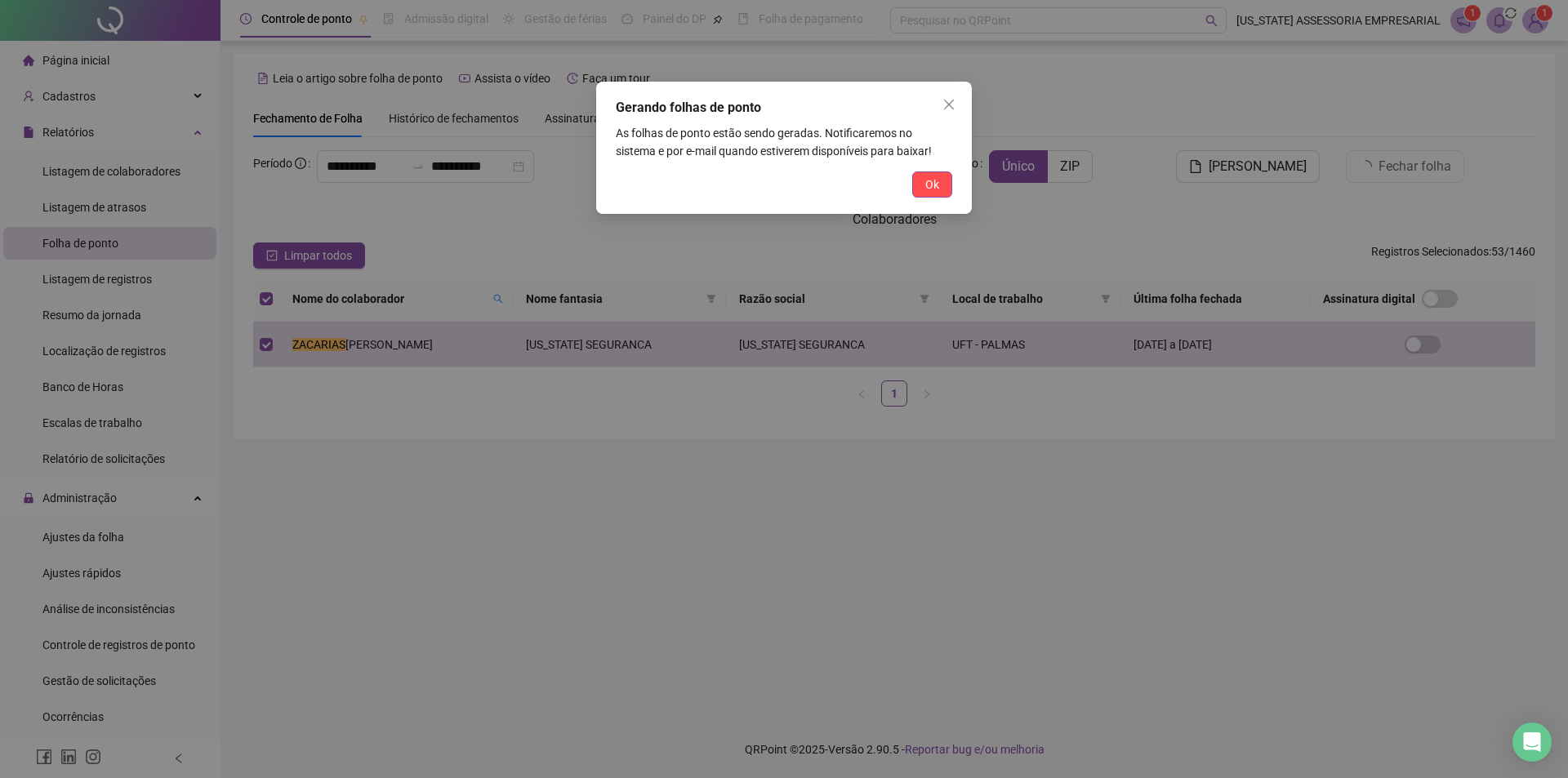
scroll to position [1218, 0]
click at [939, 185] on span "Ok" at bounding box center [932, 183] width 14 height 18
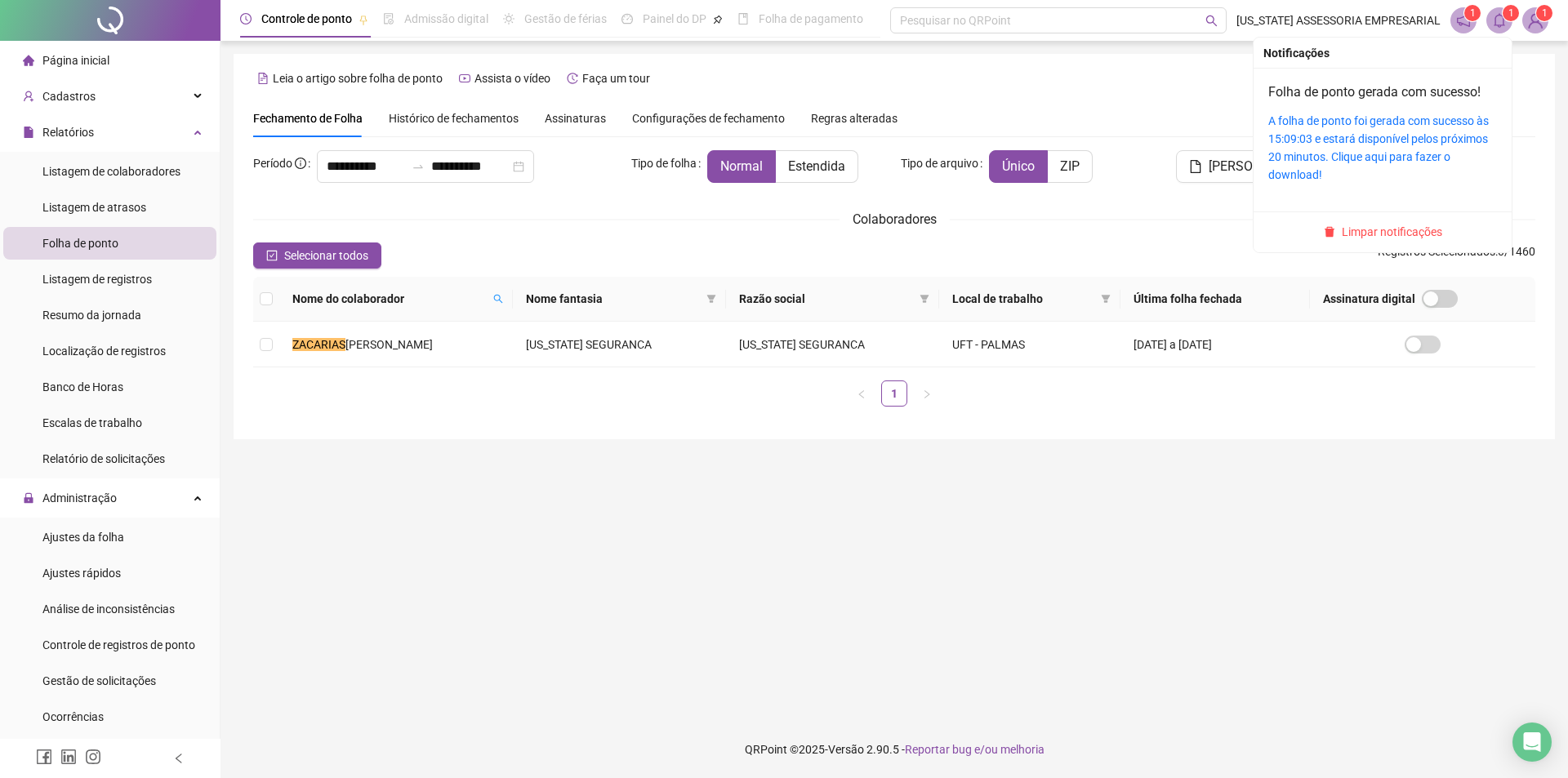
click at [1498, 11] on span at bounding box center [1500, 20] width 26 height 26
click at [1418, 116] on link "A folha de ponto foi gerada com sucesso às 15:09:03 e estará disponível pelos p…" at bounding box center [1378, 147] width 220 height 67
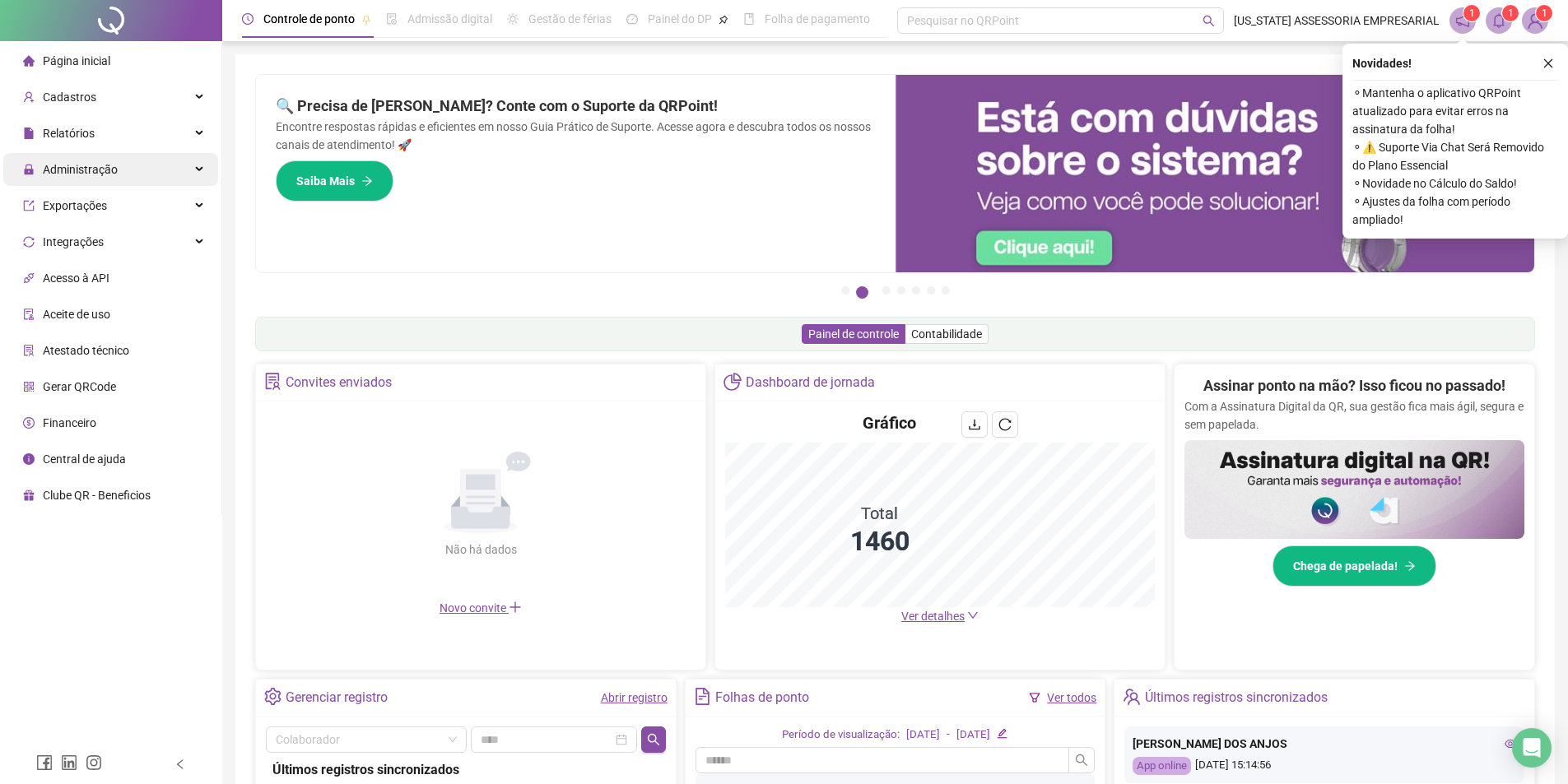
click at [72, 160] on span "Administração" at bounding box center [71, 169] width 95 height 33
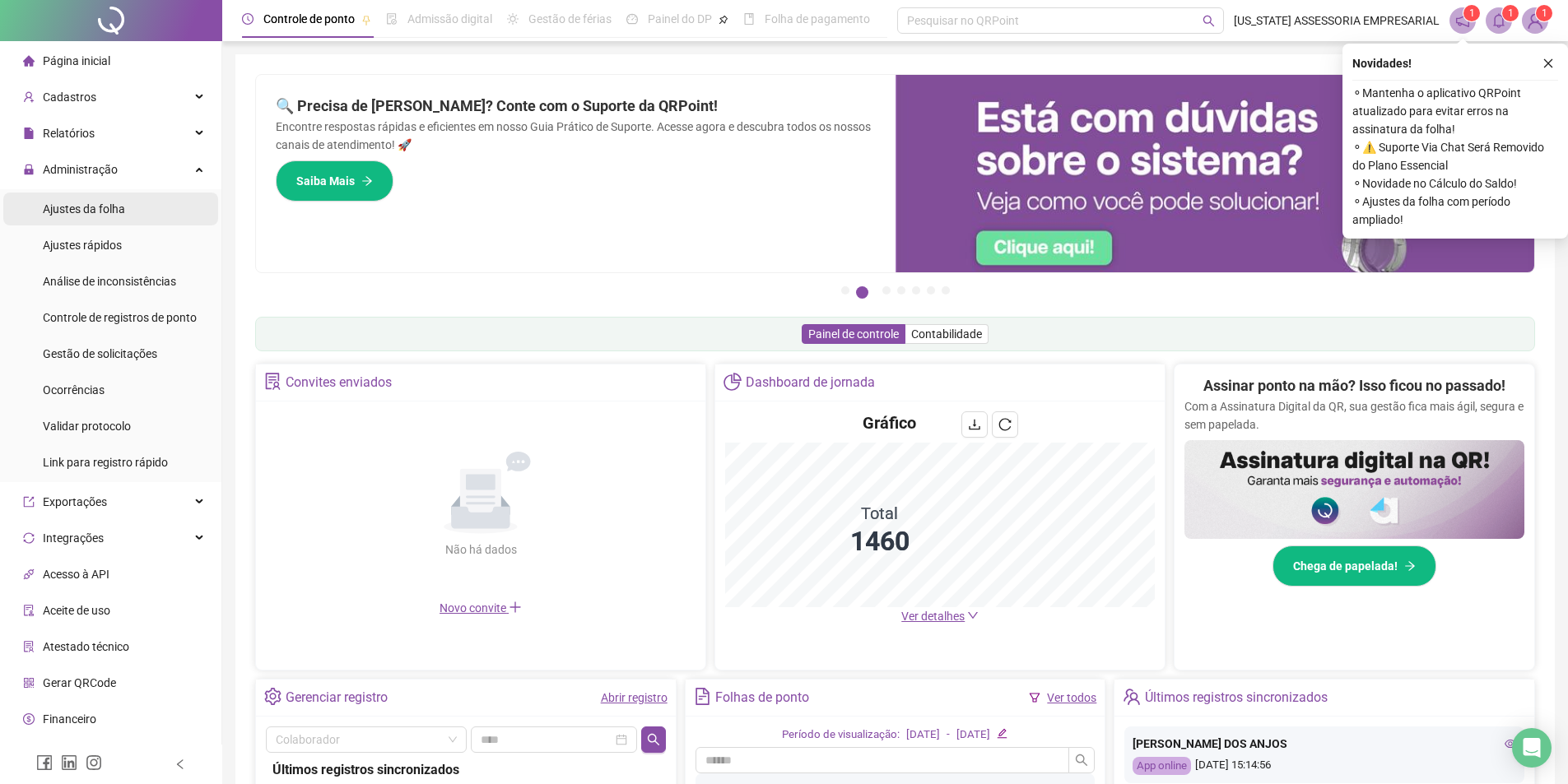
click at [123, 203] on span "Ajustes da folha" at bounding box center [84, 209] width 83 height 13
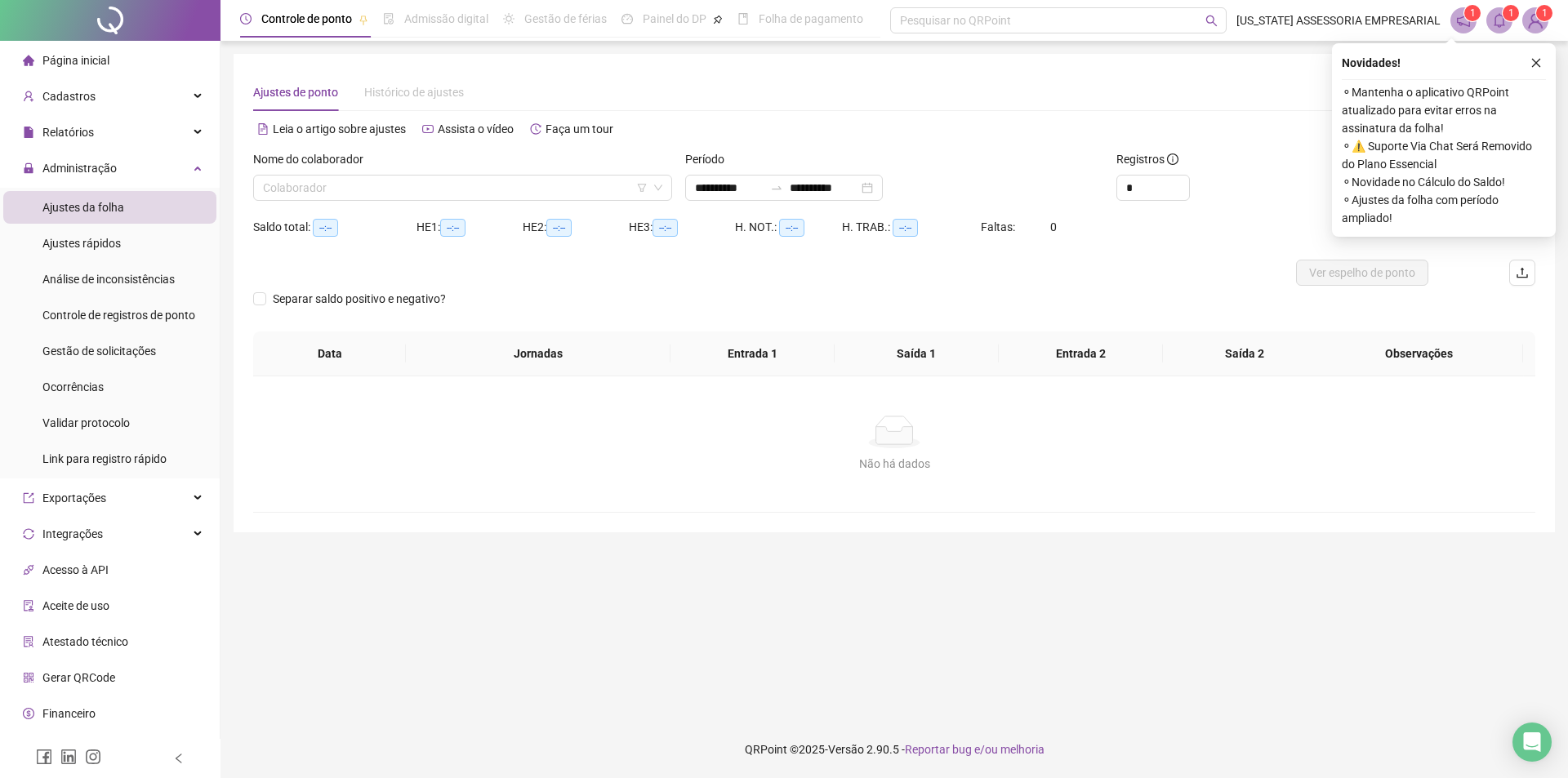
type input "**********"
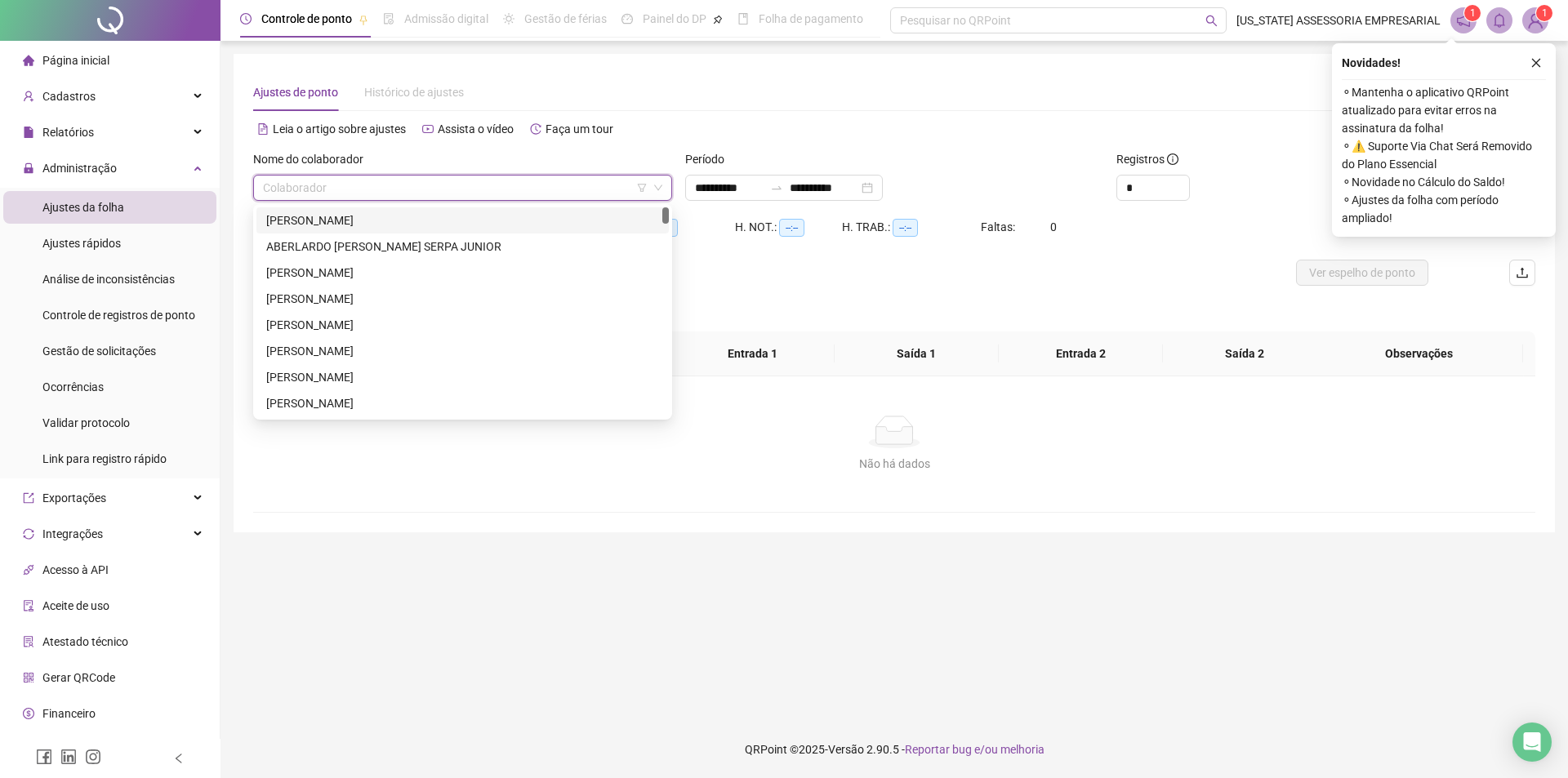
click at [511, 195] on input "search" at bounding box center [455, 187] width 385 height 25
click at [1534, 64] on icon "close" at bounding box center [1537, 63] width 11 height 11
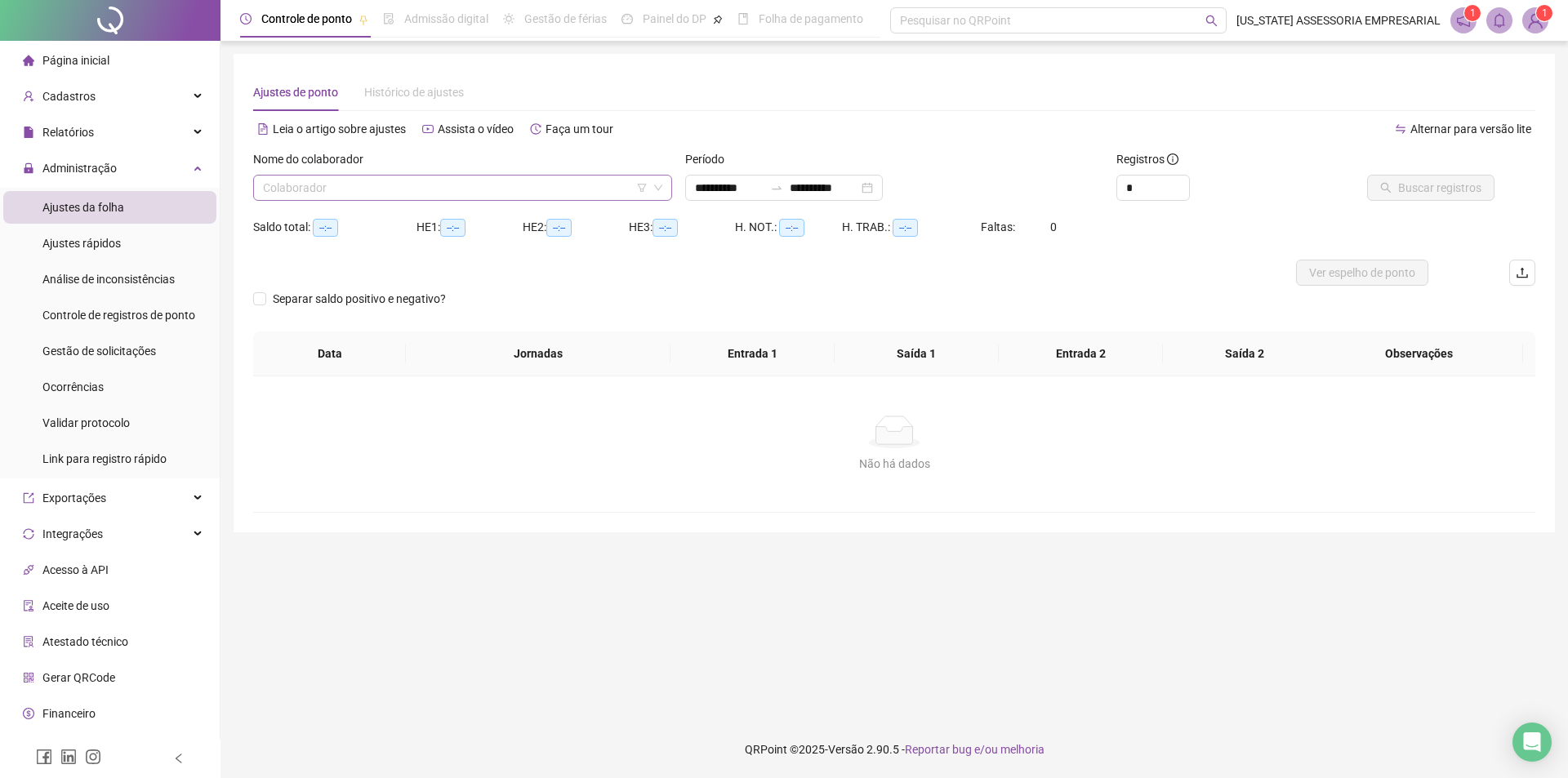
click at [522, 192] on input "search" at bounding box center [455, 187] width 385 height 25
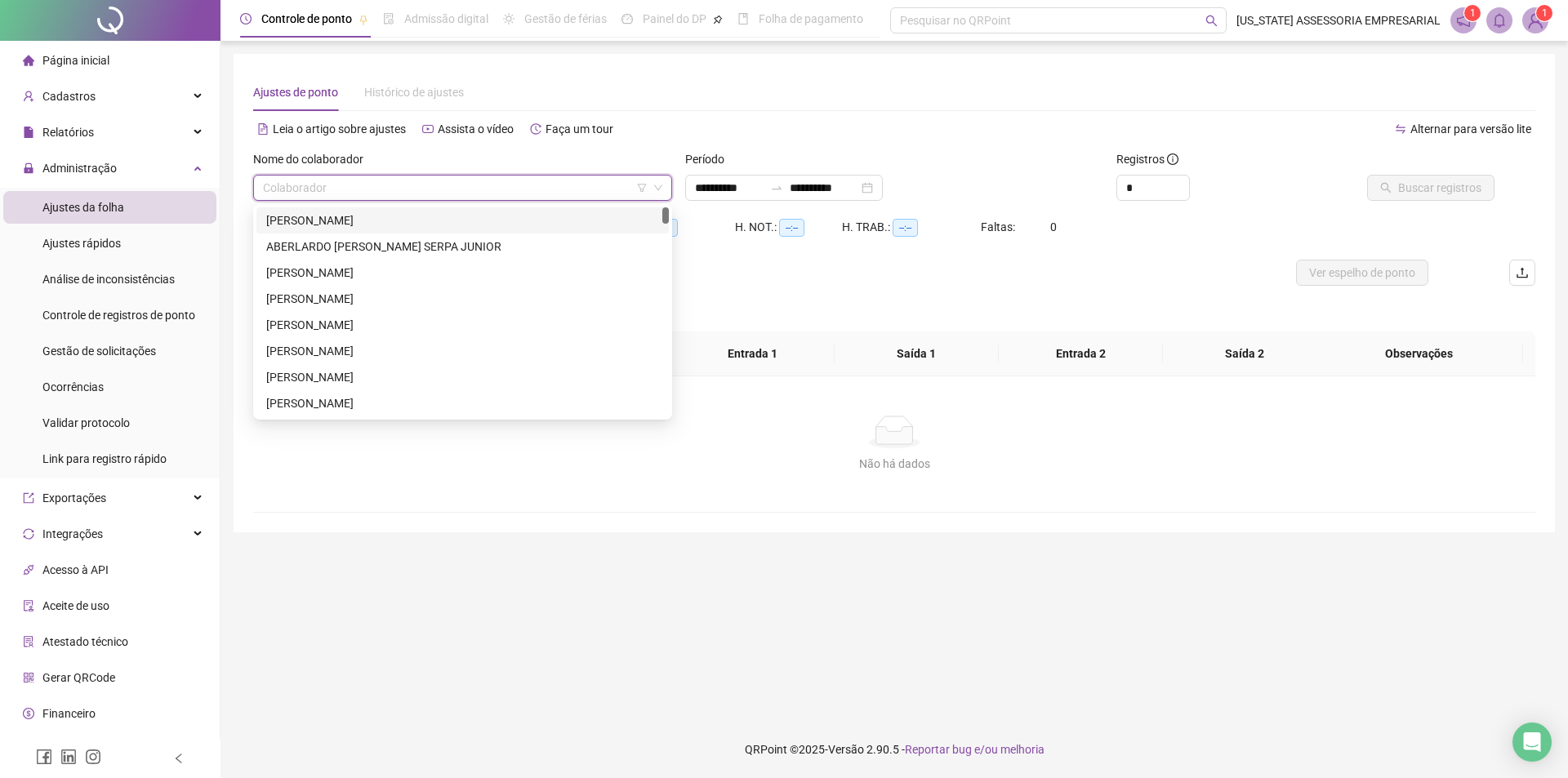
click at [451, 194] on input "search" at bounding box center [455, 187] width 385 height 25
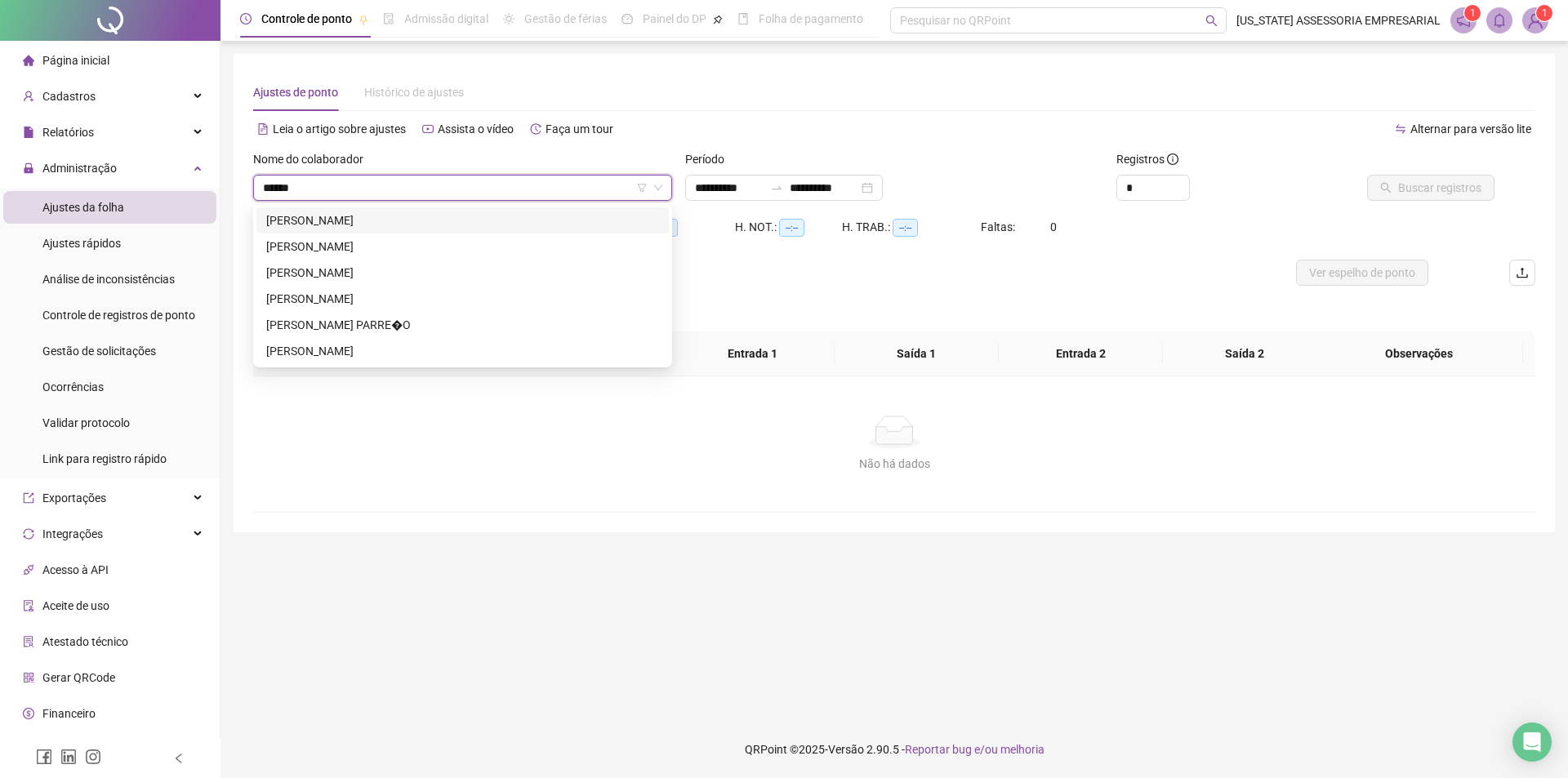
type input "*******"
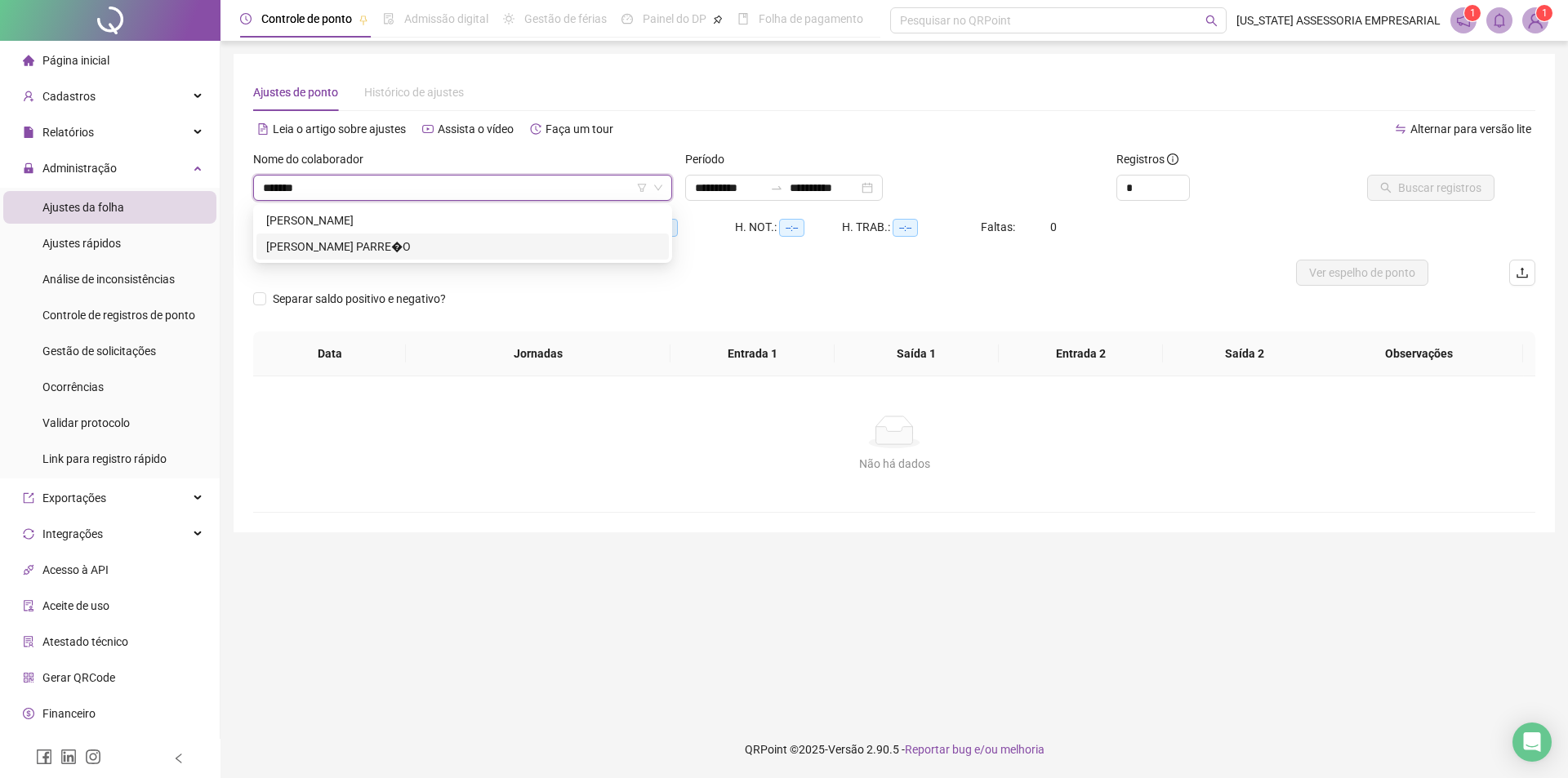
click at [432, 246] on div "CHARLEY LOPES PARRE�O" at bounding box center [463, 246] width 393 height 18
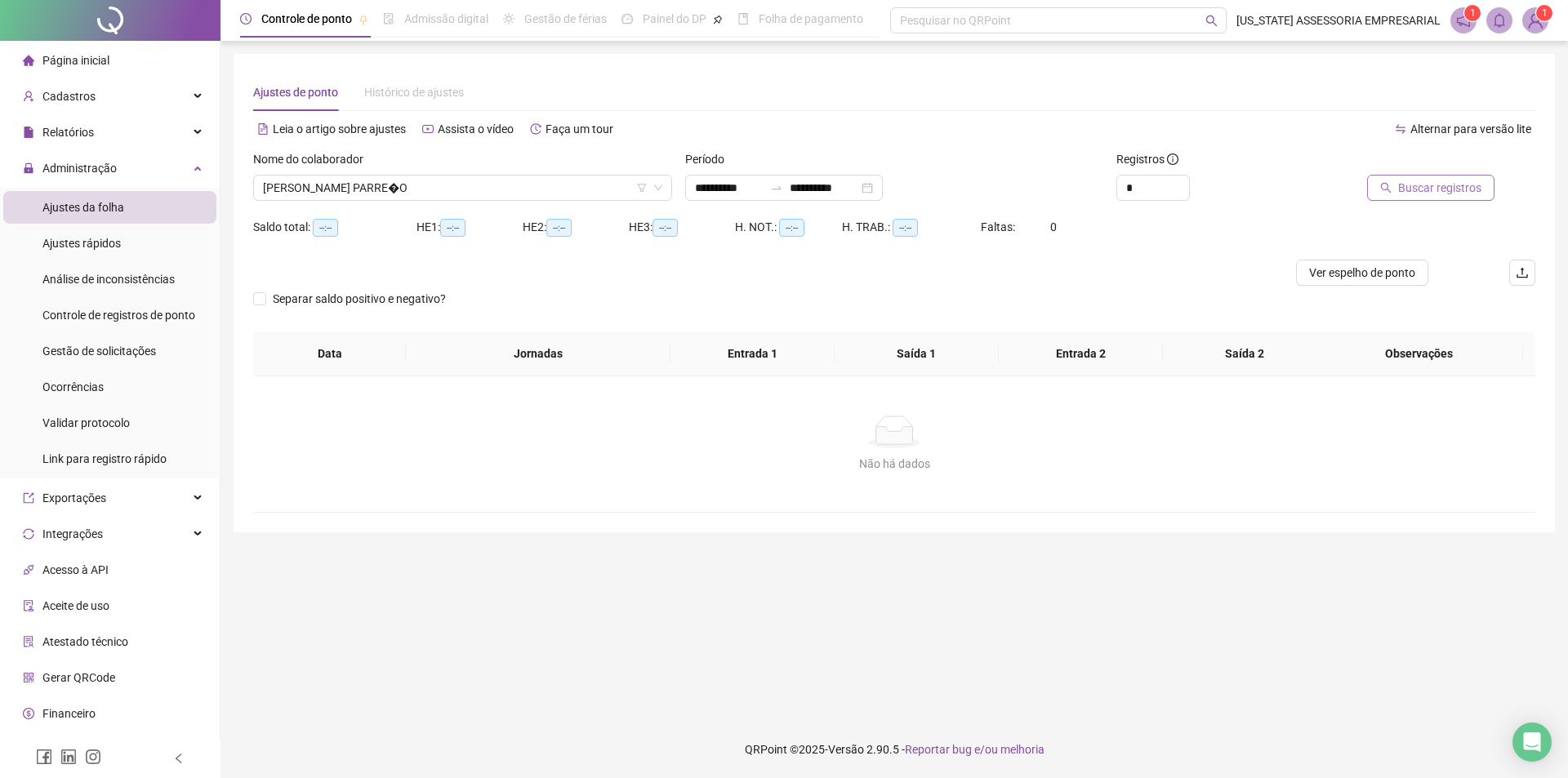
click at [1412, 192] on span "Buscar registros" at bounding box center [1440, 187] width 83 height 18
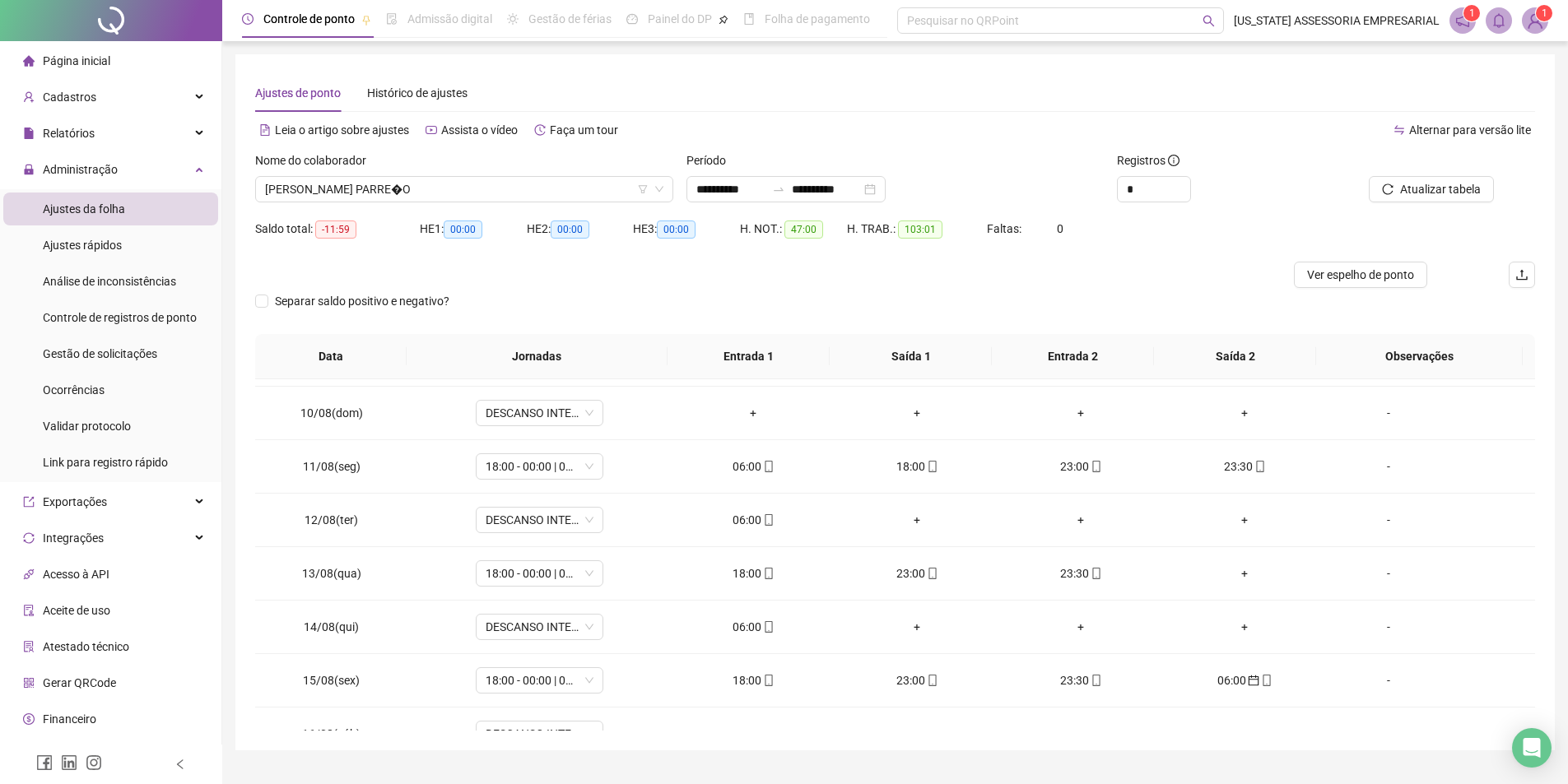
scroll to position [418, 0]
click at [693, 186] on div "**********" at bounding box center [786, 189] width 199 height 26
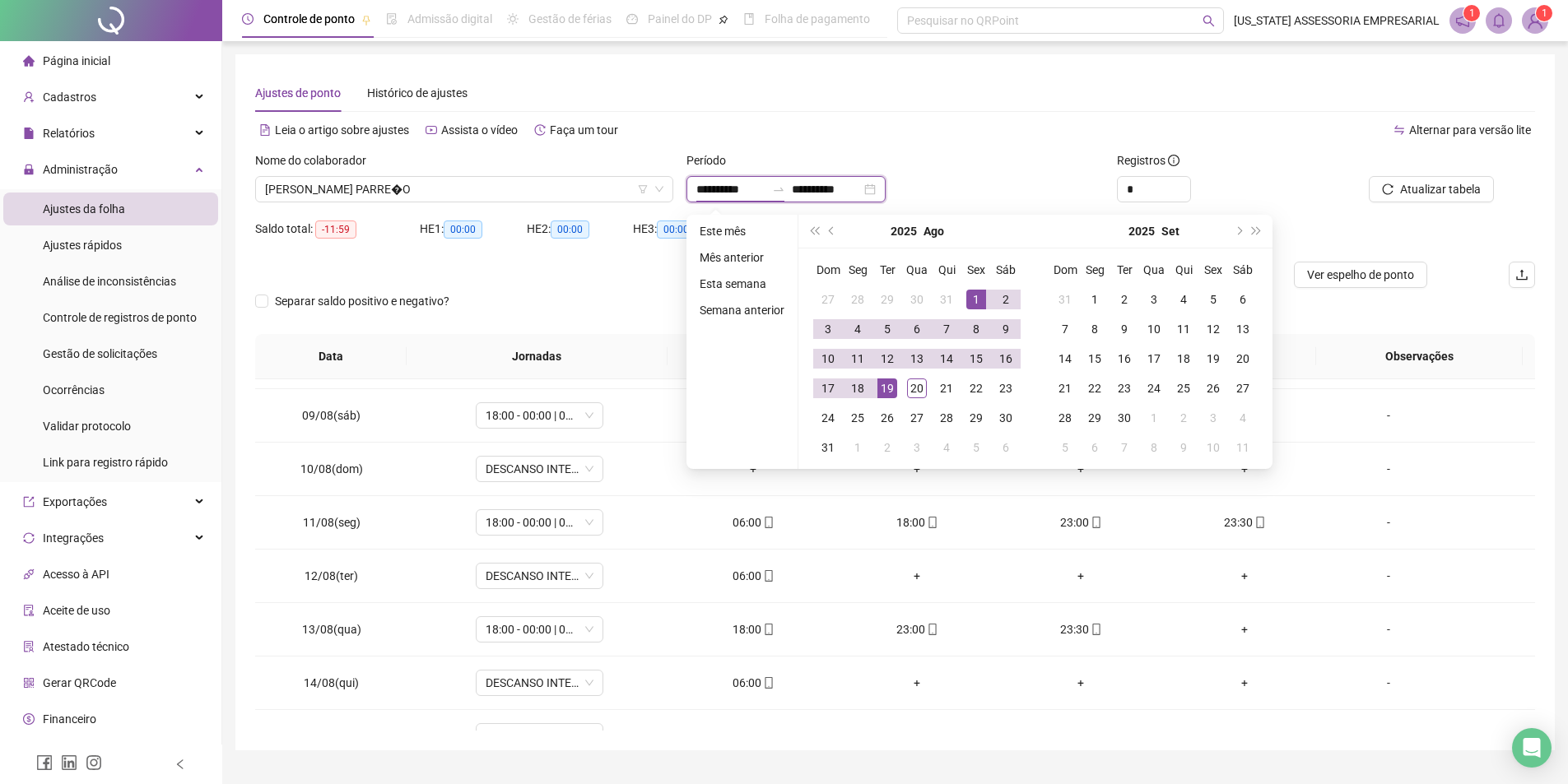
type input "**********"
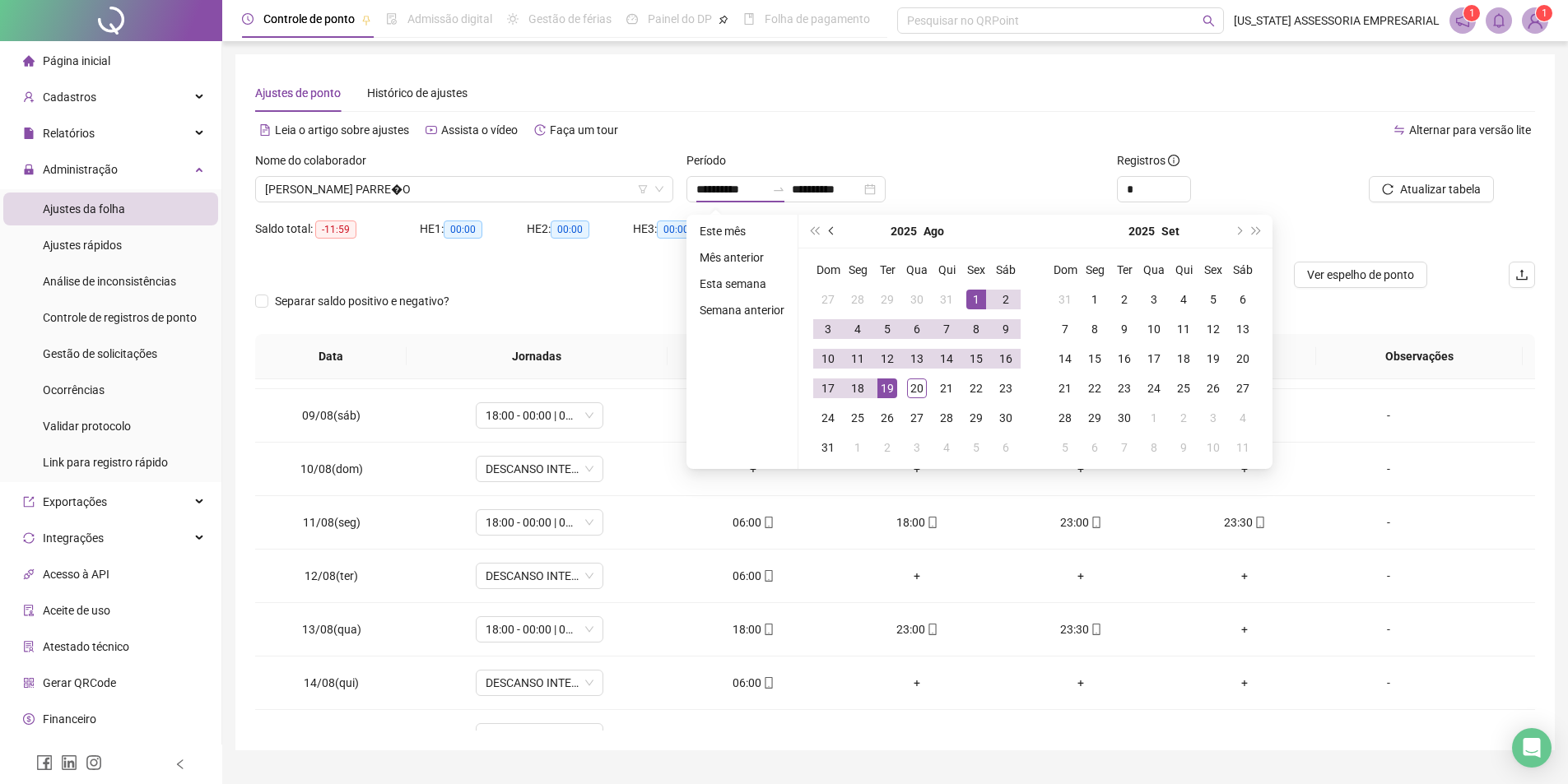
click at [824, 233] on button "prev-year" at bounding box center [832, 230] width 18 height 33
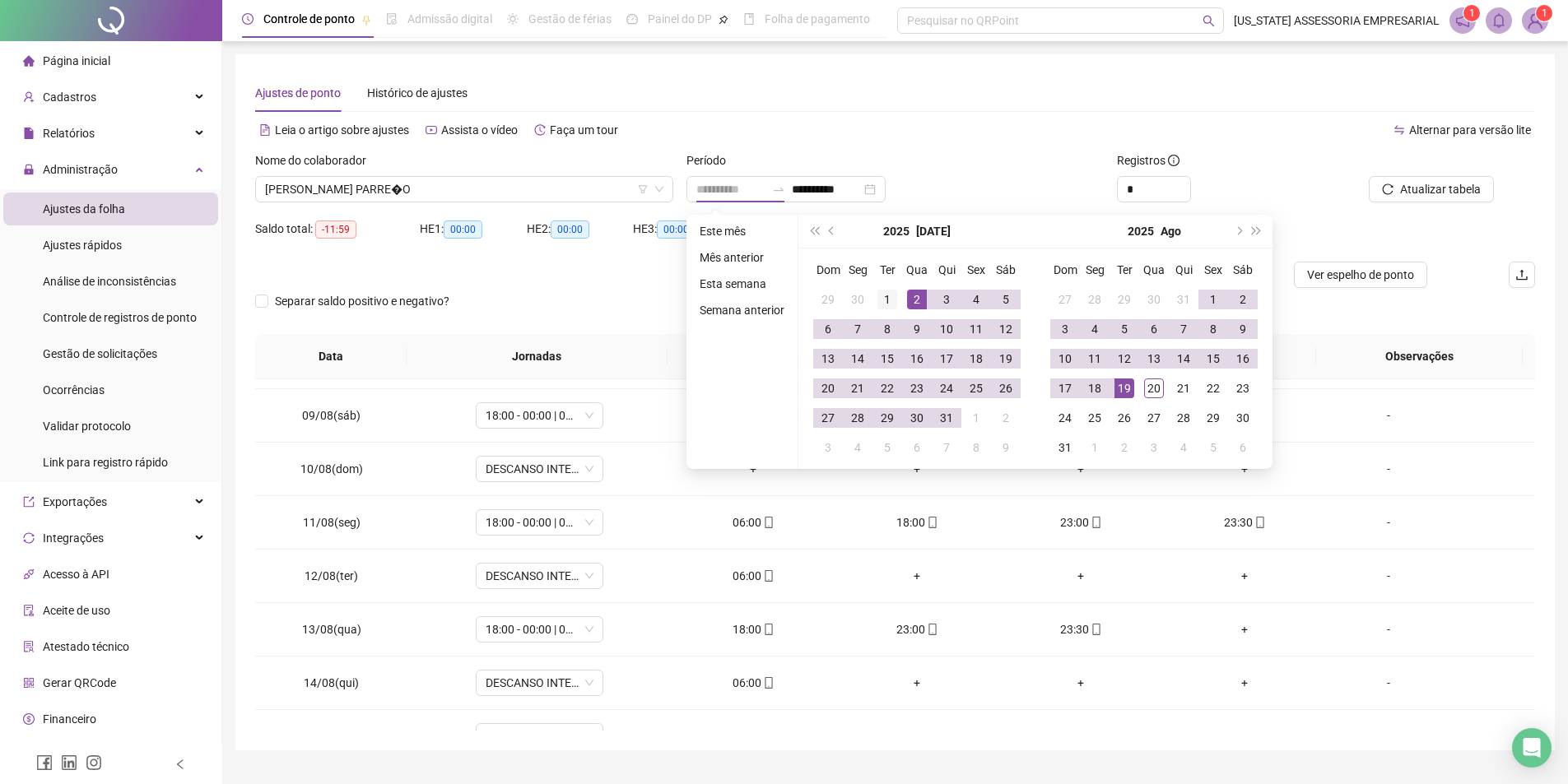
type input "**********"
click at [888, 297] on div "1" at bounding box center [887, 299] width 20 height 20
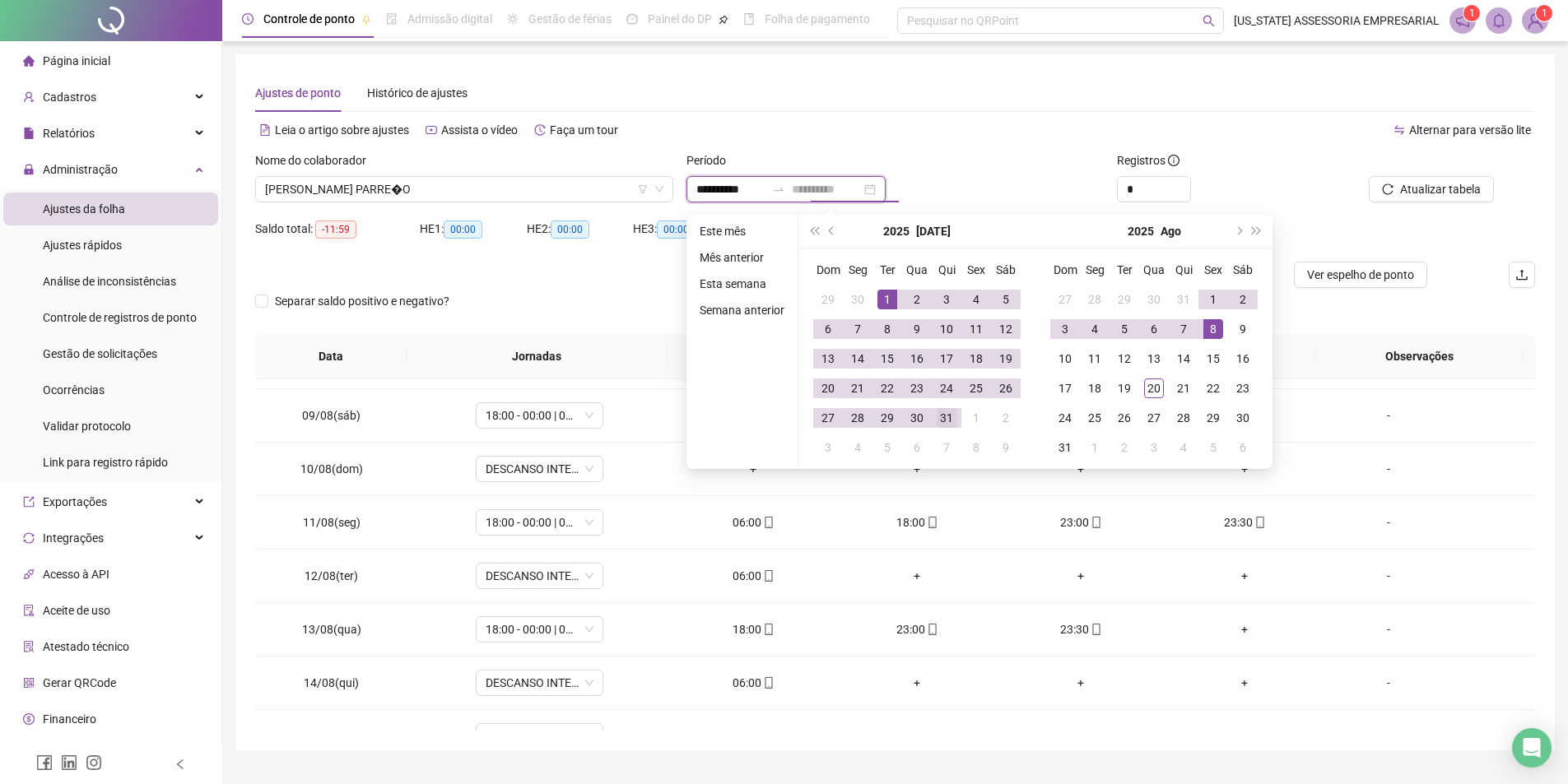
type input "**********"
click at [940, 422] on div "31" at bounding box center [946, 417] width 20 height 20
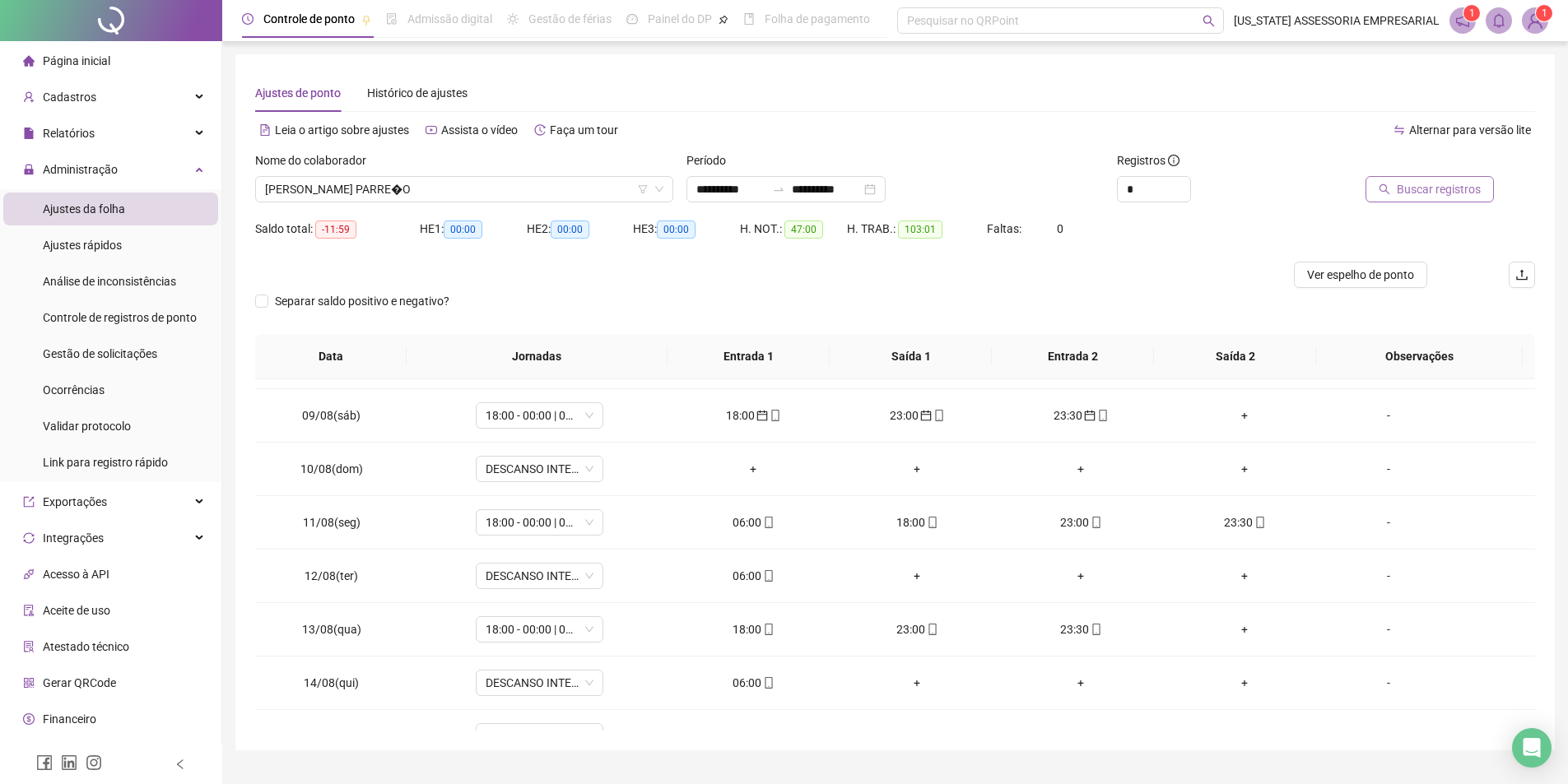
click at [1421, 192] on span "Buscar registros" at bounding box center [1439, 189] width 84 height 18
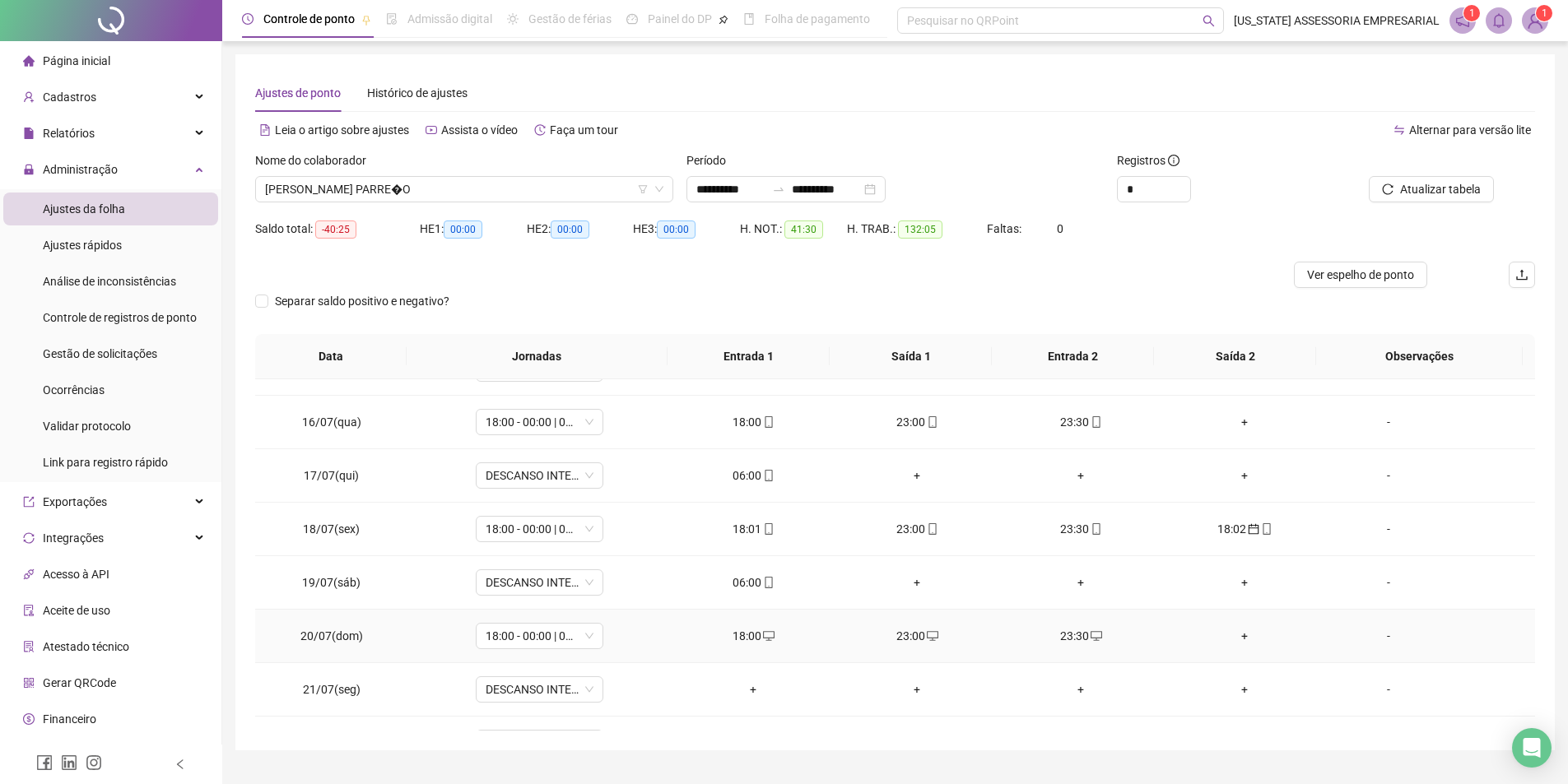
scroll to position [823, 0]
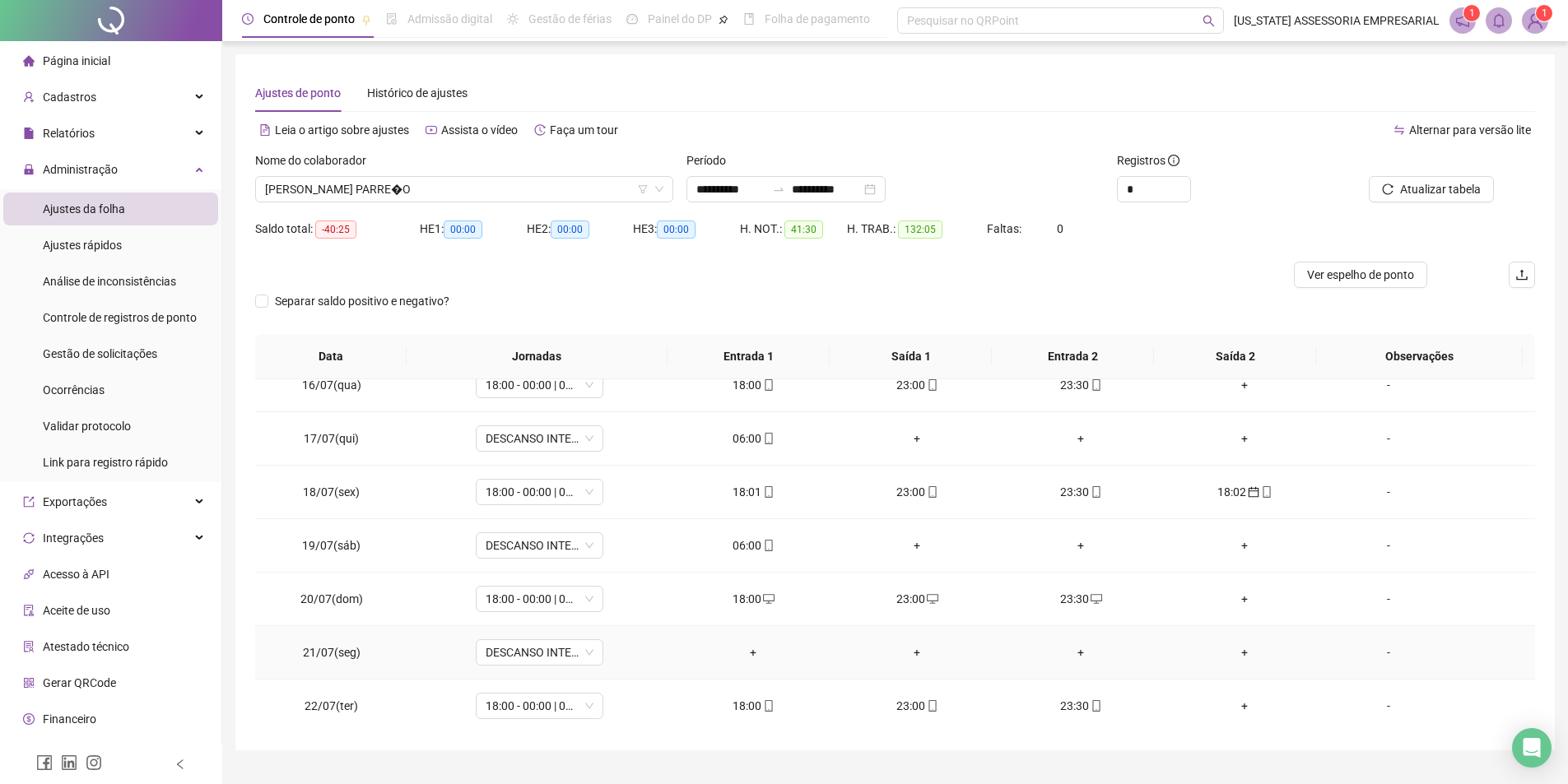
click at [746, 645] on div "+" at bounding box center [754, 652] width 138 height 18
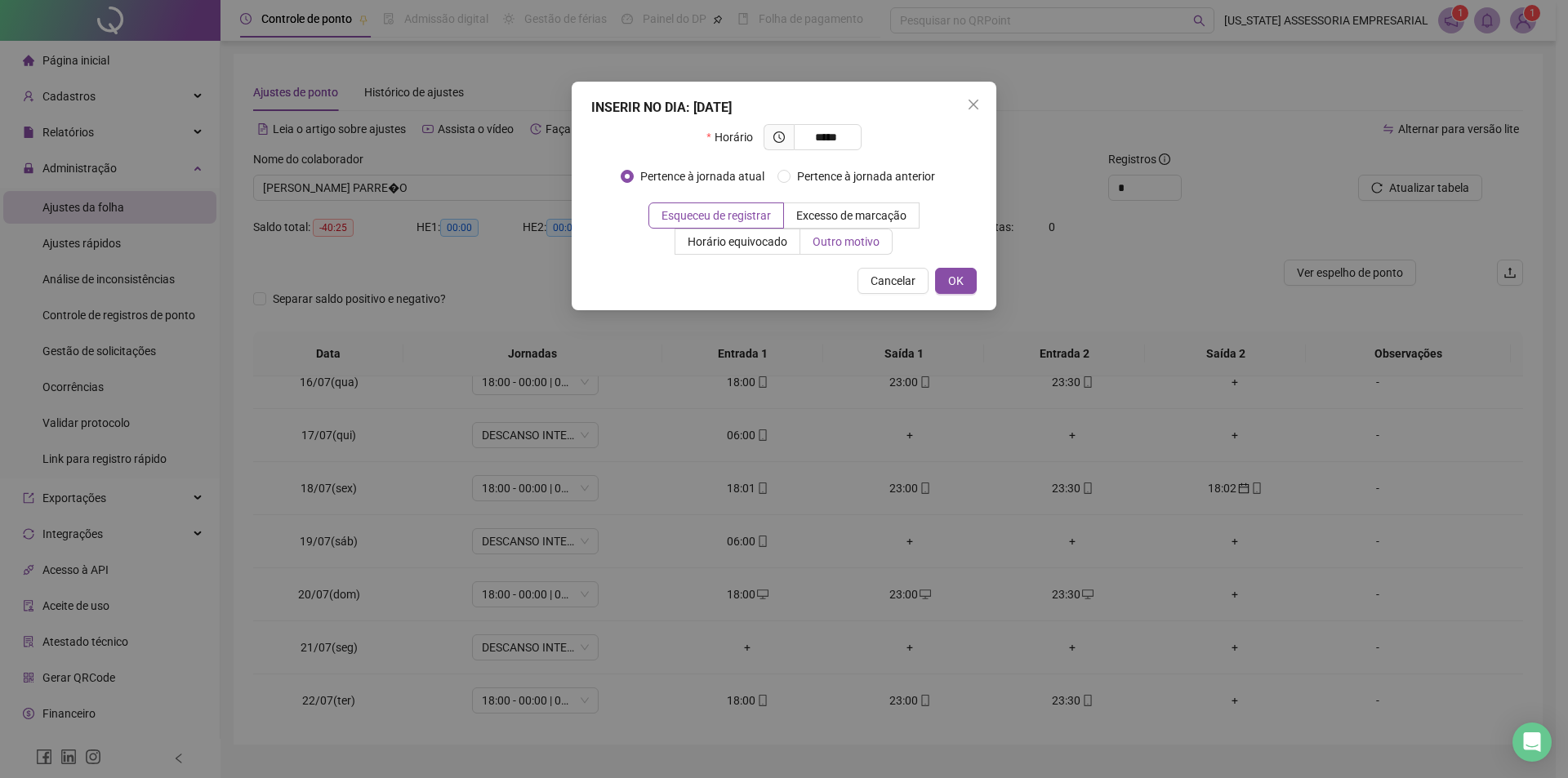
type input "*****"
click at [847, 252] on label "Outro motivo" at bounding box center [847, 242] width 92 height 26
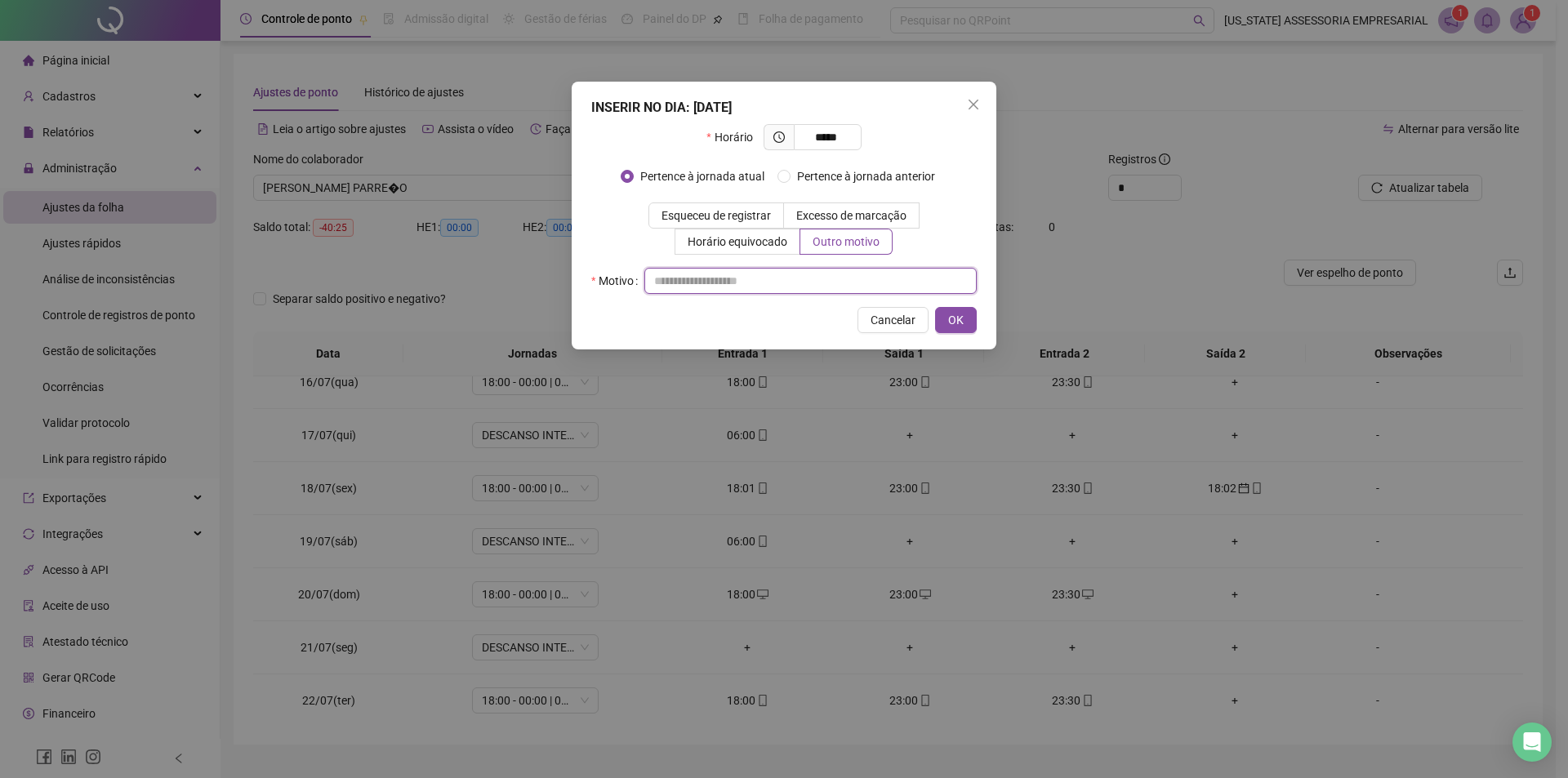
click at [763, 277] on input "text" at bounding box center [811, 280] width 332 height 26
type input "*"
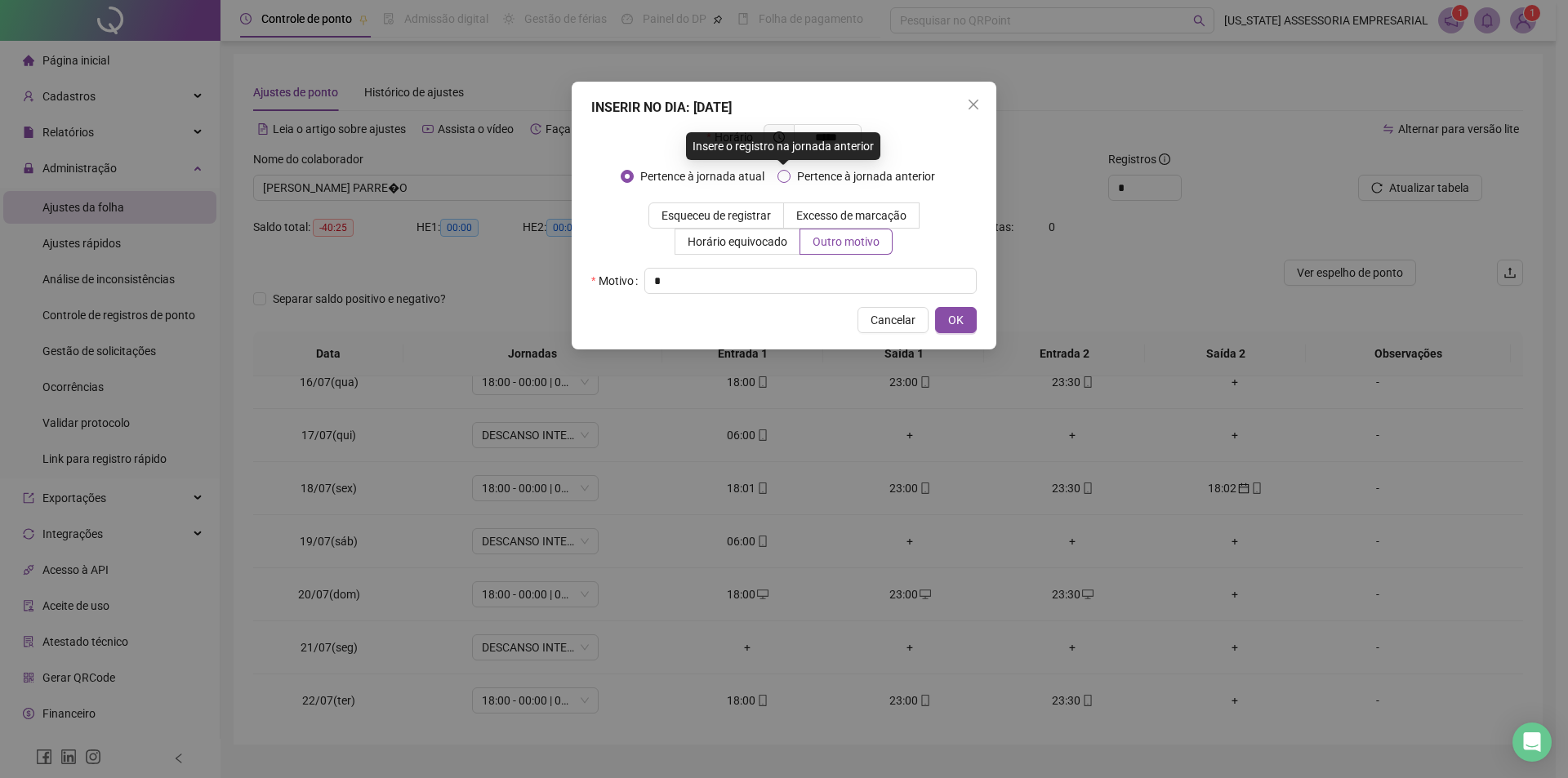
click at [829, 174] on span "Pertence à jornada anterior" at bounding box center [866, 176] width 151 height 18
click at [953, 323] on span "OK" at bounding box center [956, 319] width 16 height 18
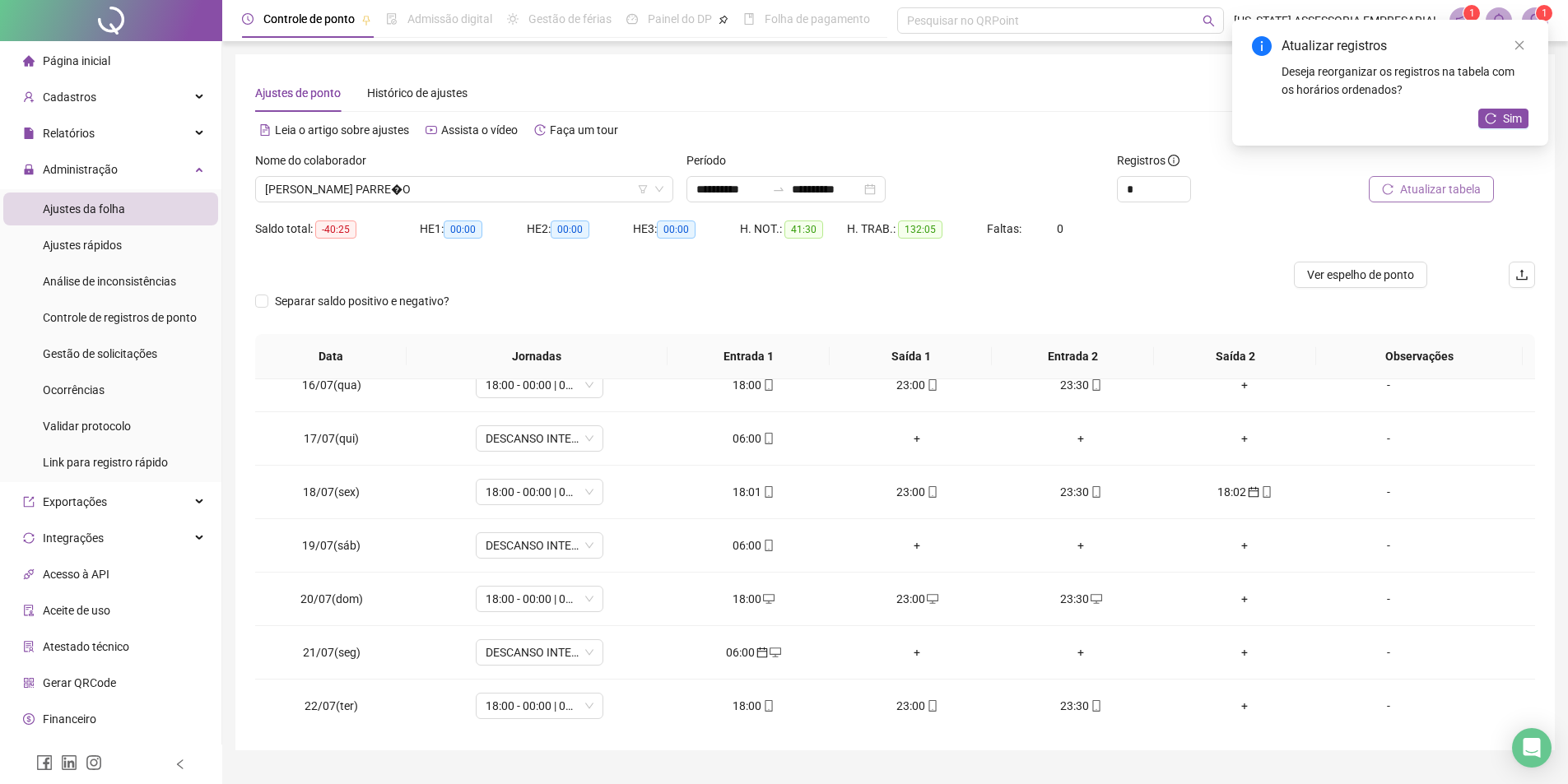
click at [1394, 198] on button "Atualizar tabela" at bounding box center [1431, 189] width 125 height 26
click at [1234, 608] on div "06:00" at bounding box center [1245, 598] width 138 height 18
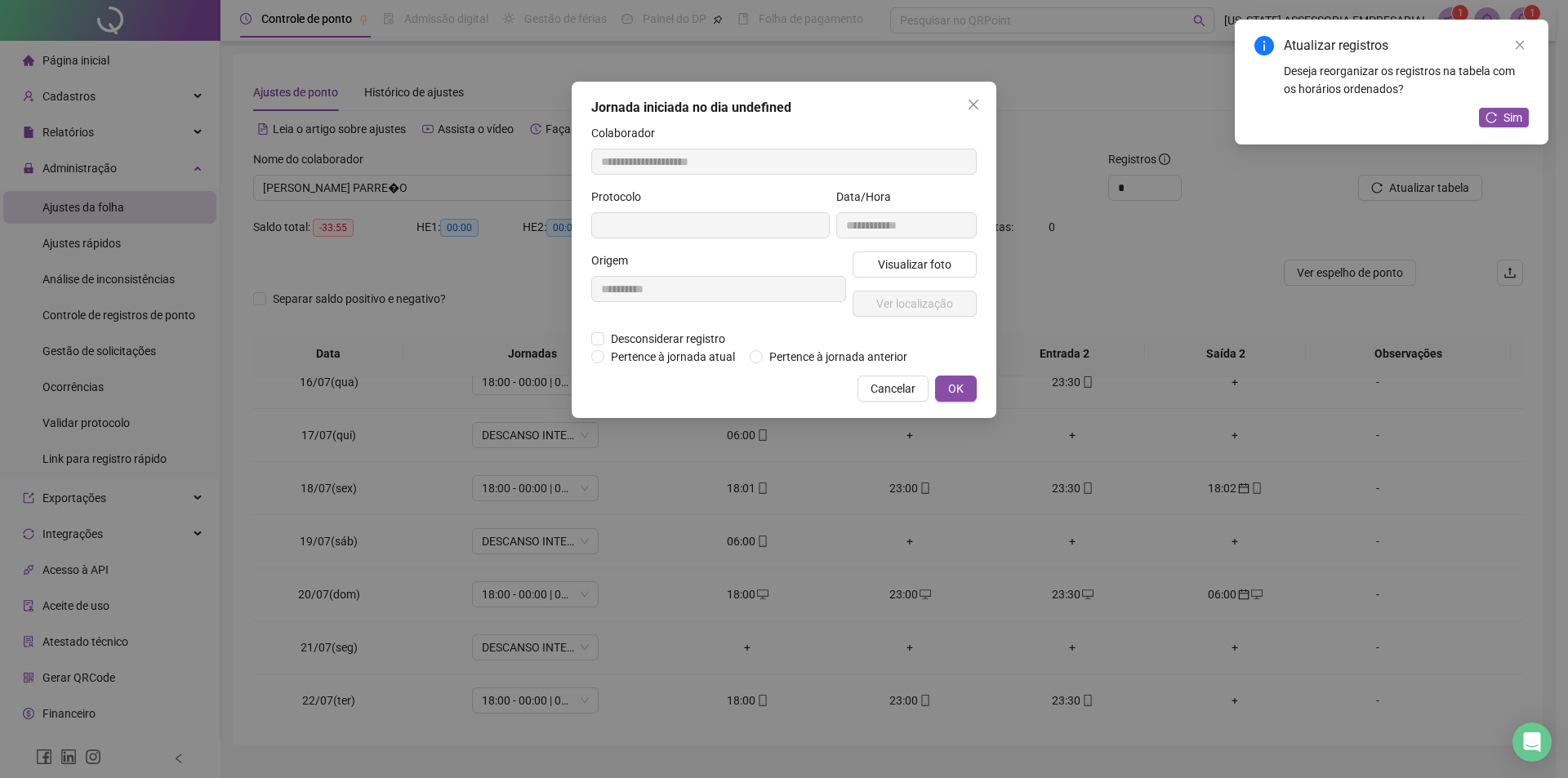
type input "**********"
click at [672, 361] on span "Pertence à jornada atual" at bounding box center [672, 358] width 137 height 18
drag, startPoint x: 997, startPoint y: 400, endPoint x: 987, endPoint y: 401, distance: 10.0
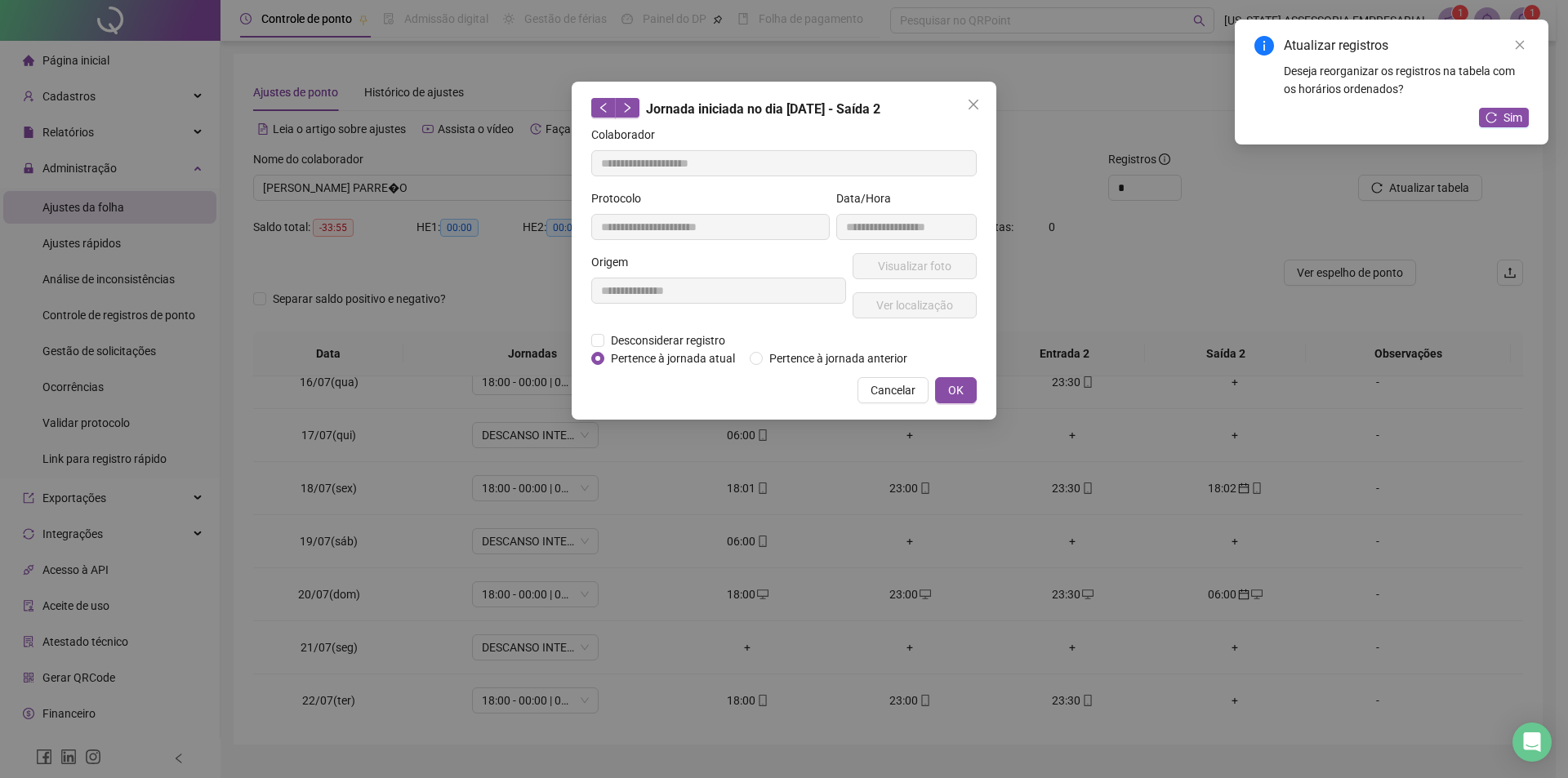
click at [993, 401] on div "**********" at bounding box center [784, 389] width 1568 height 778
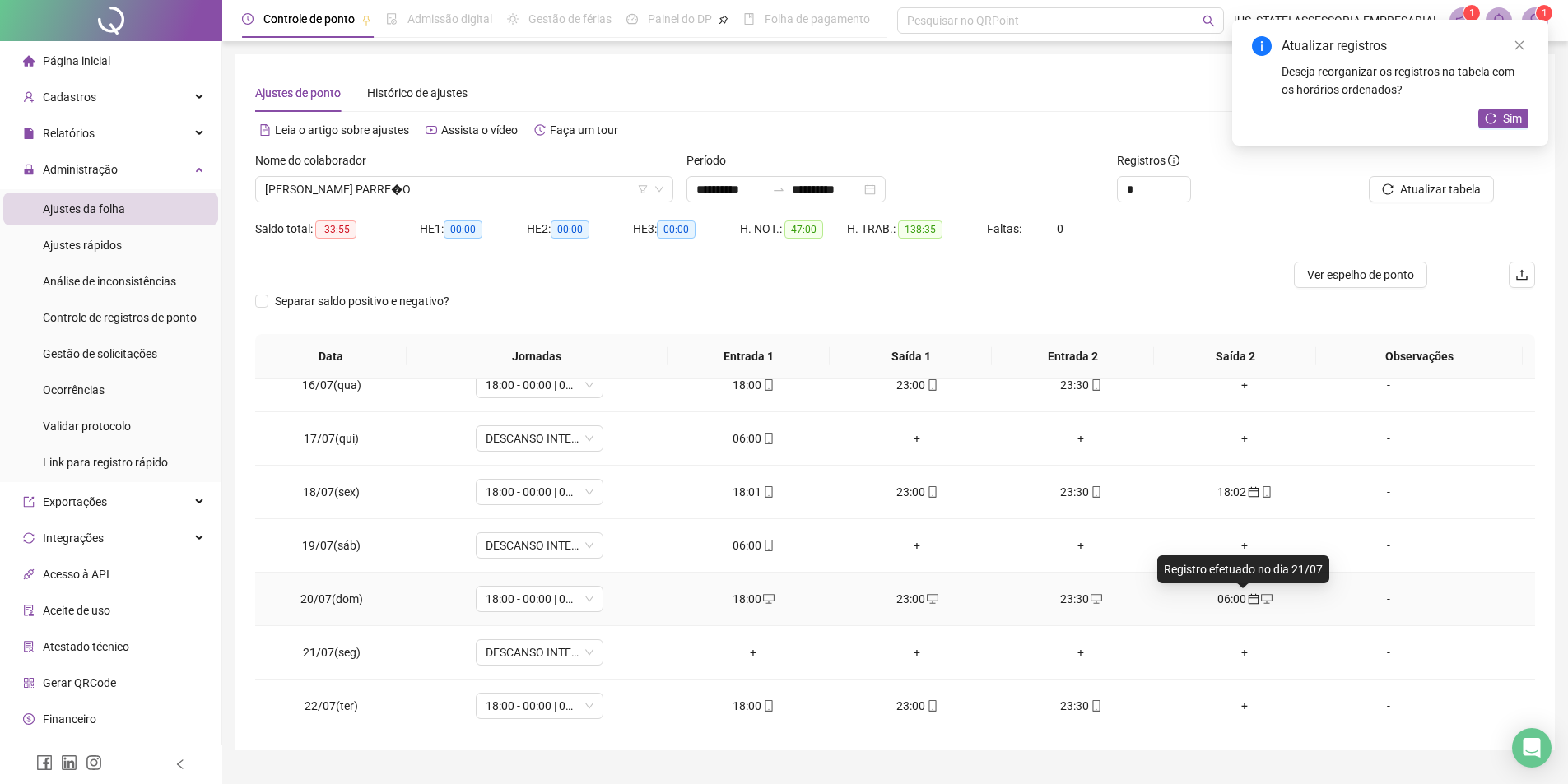
click at [1248, 599] on icon "calendar" at bounding box center [1254, 599] width 11 height 11
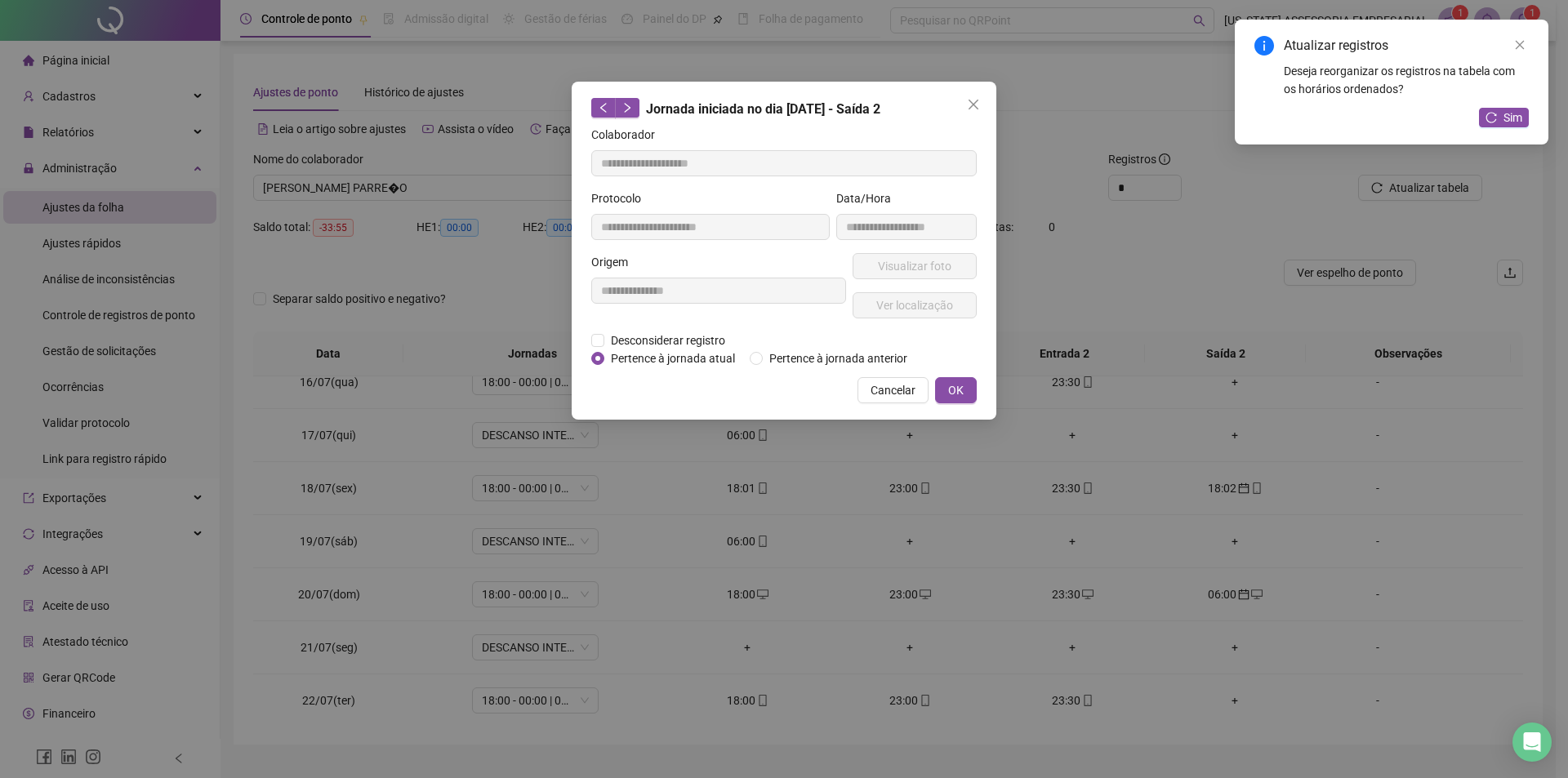
click at [660, 356] on span "Pertence à jornada atual" at bounding box center [672, 358] width 137 height 18
click at [954, 377] on button "OK" at bounding box center [956, 390] width 42 height 26
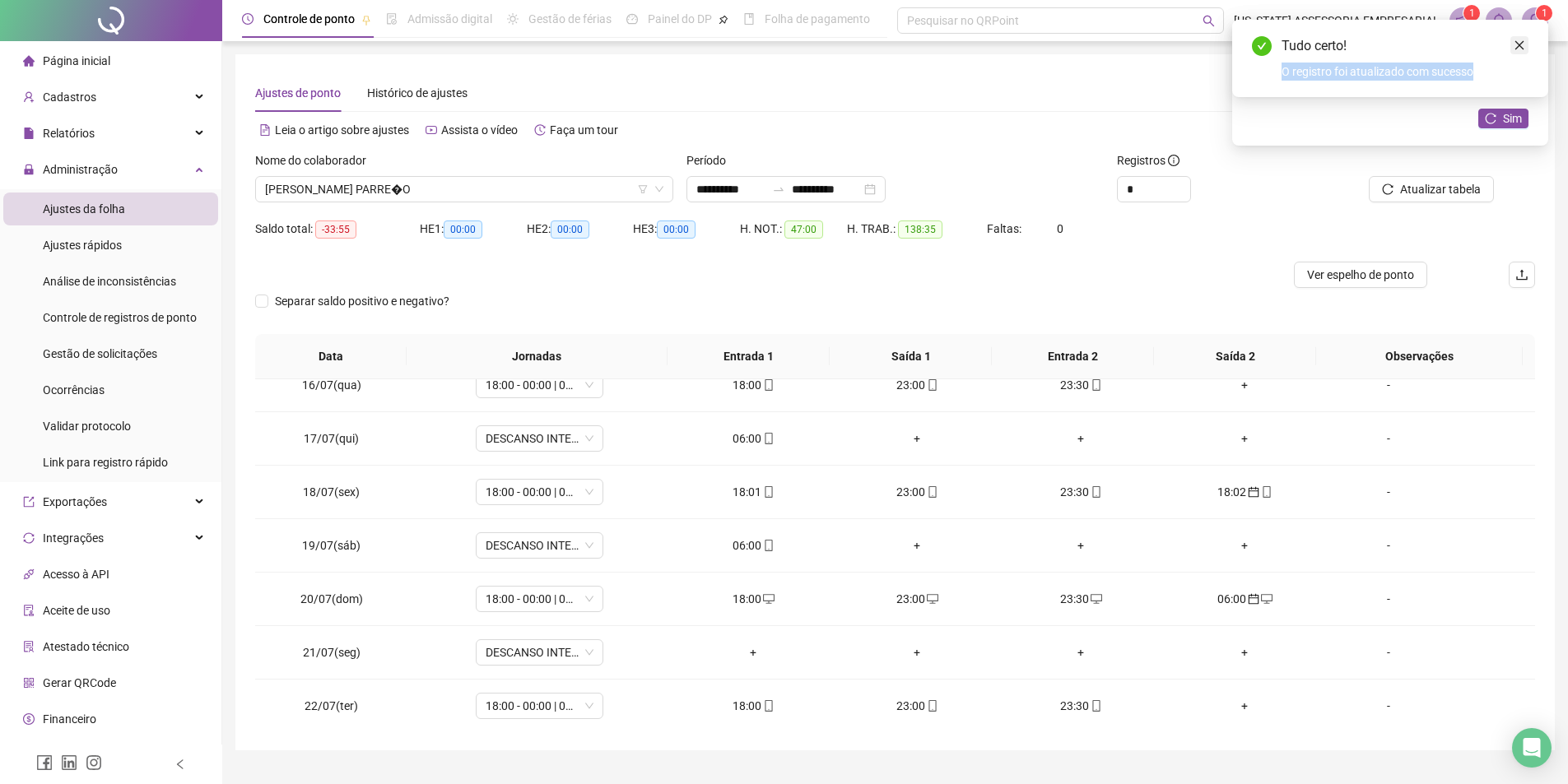
click at [1517, 51] on div "Tudo certo! O registro foi atualizado com sucesso" at bounding box center [1390, 58] width 316 height 77
click at [1517, 51] on link "Close" at bounding box center [1519, 45] width 18 height 18
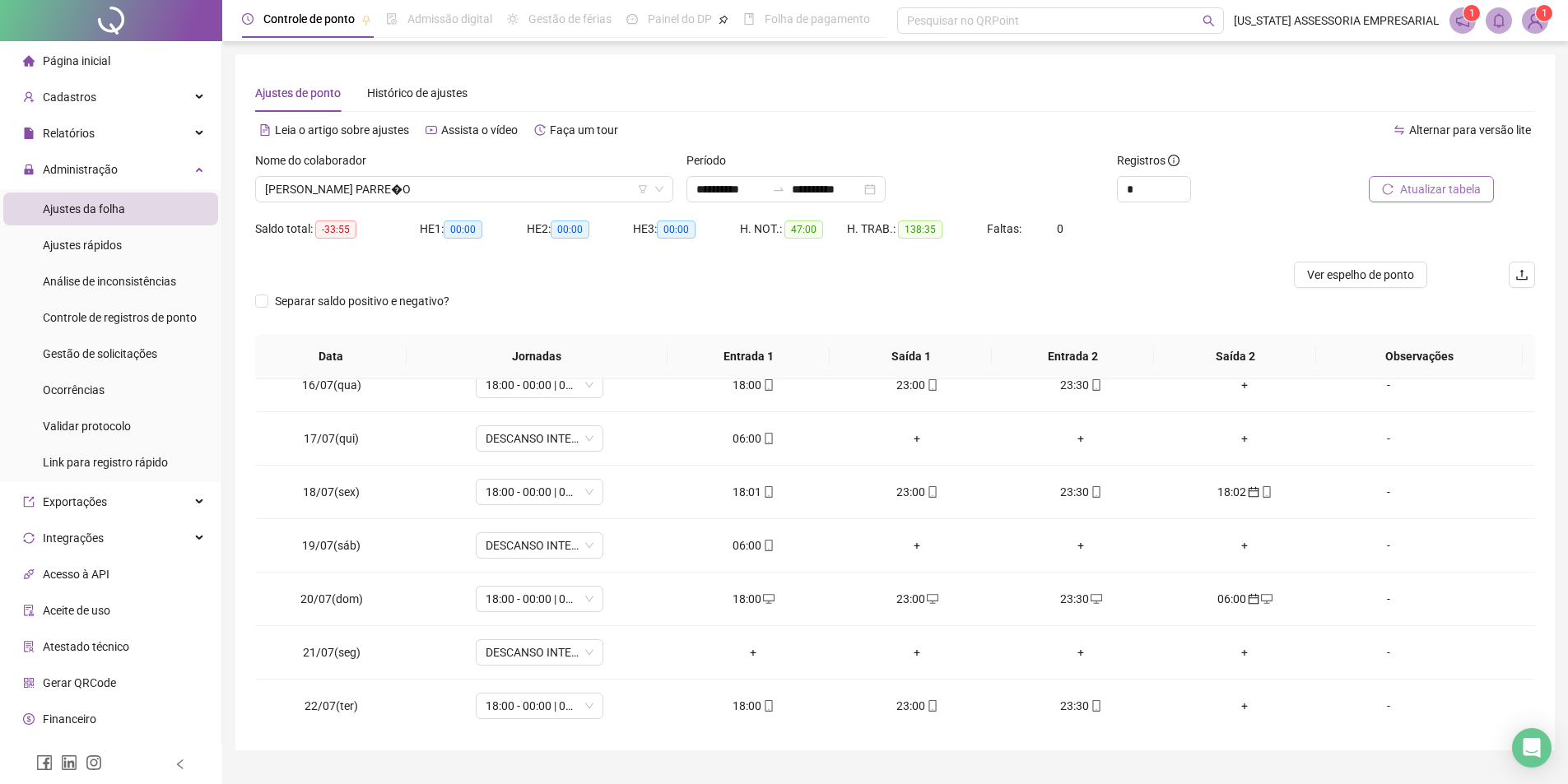
click at [1396, 202] on button "Atualizar tabela" at bounding box center [1431, 189] width 125 height 26
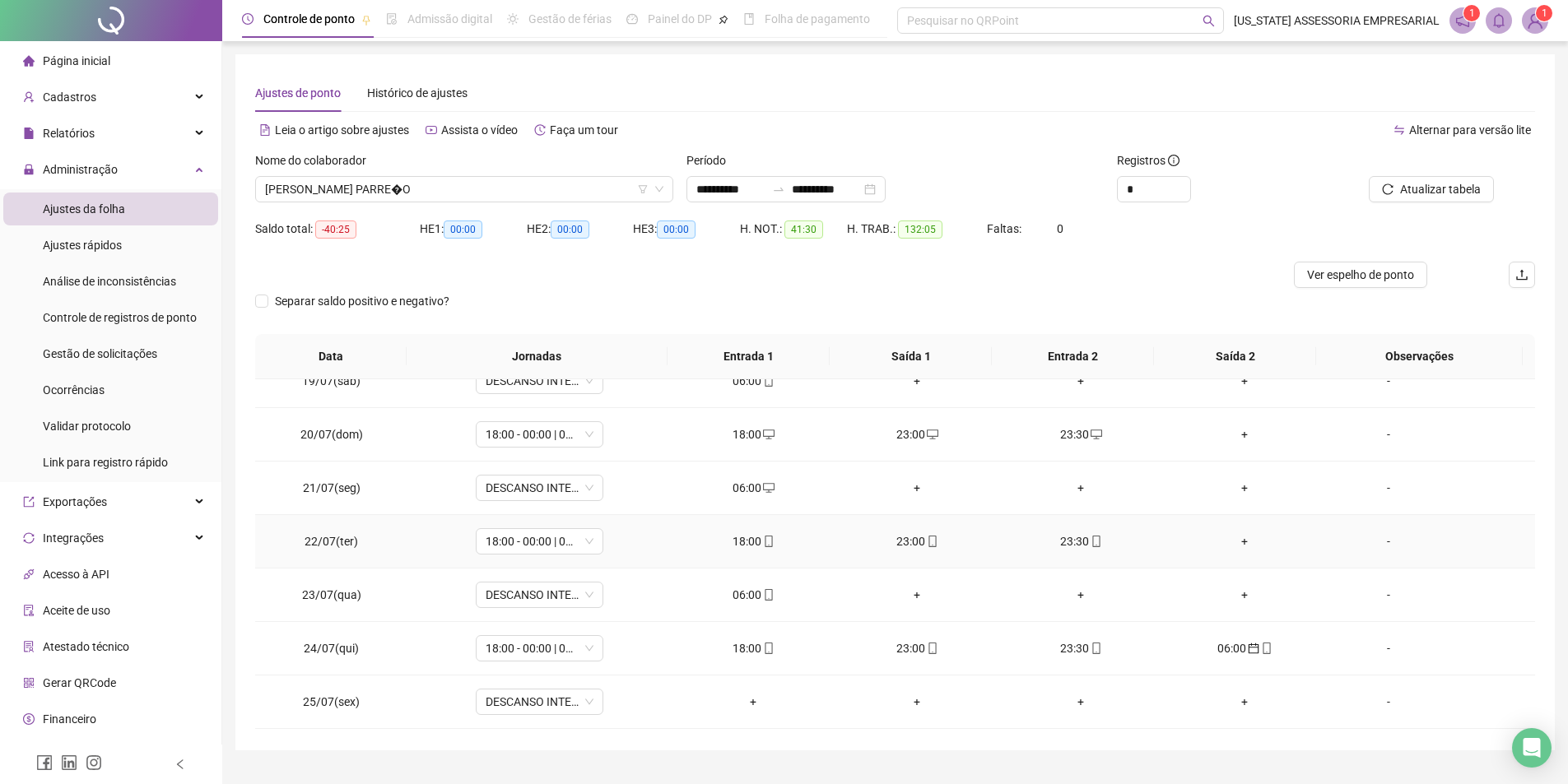
scroll to position [1069, 0]
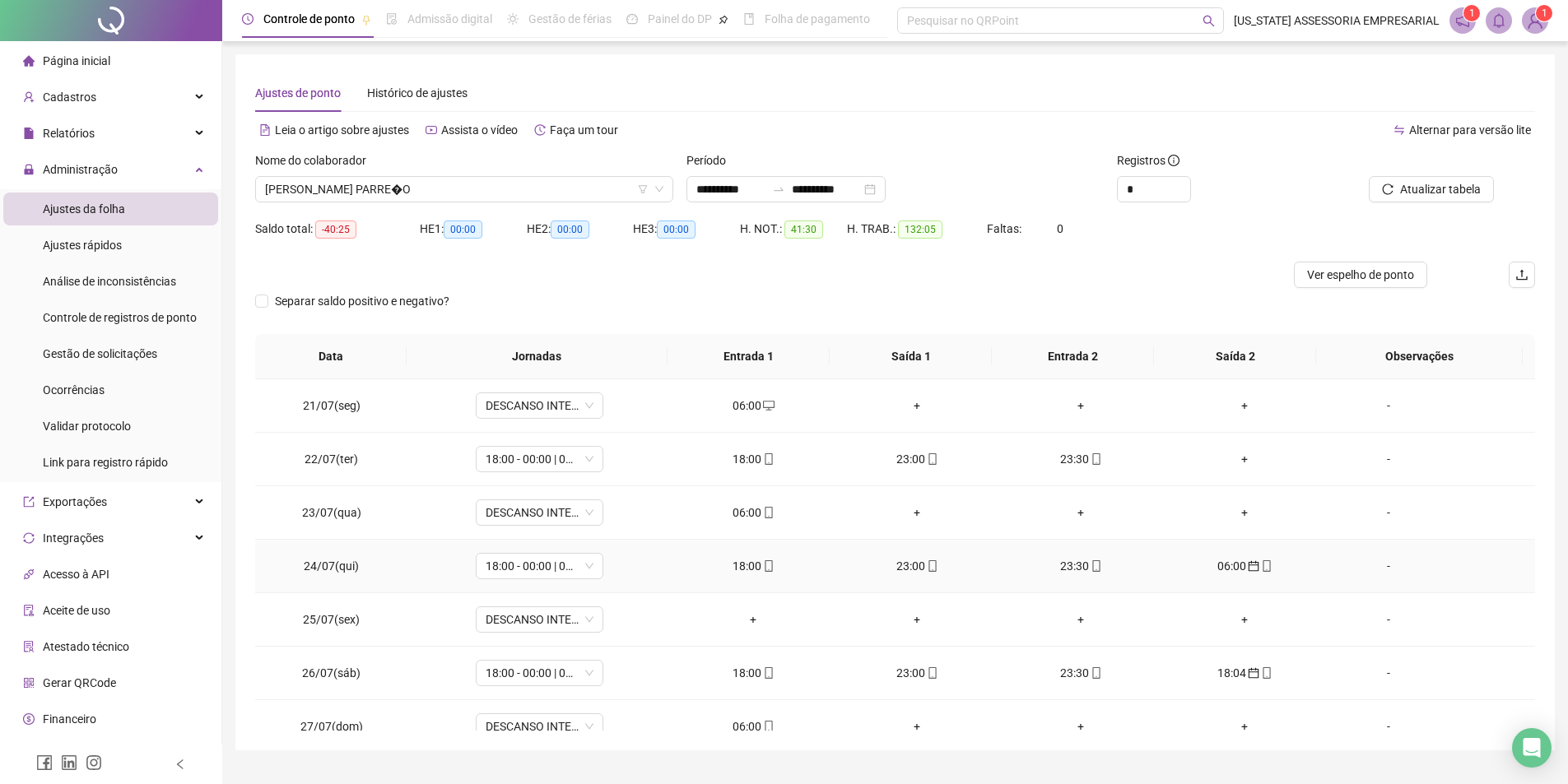
click at [1234, 580] on td "06:00" at bounding box center [1245, 567] width 164 height 54
click at [1212, 565] on div "06:00" at bounding box center [1245, 566] width 138 height 18
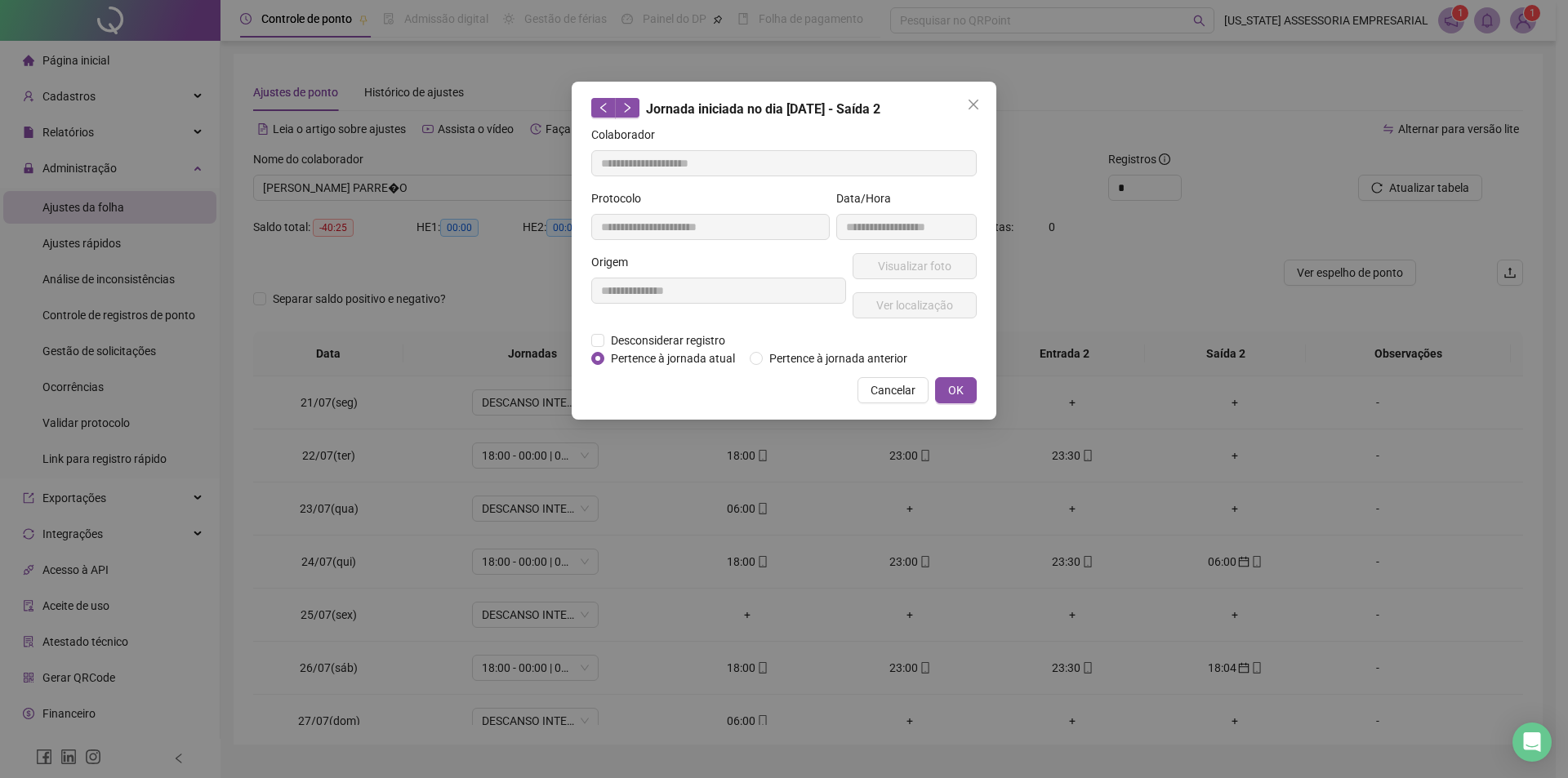
type input "**********"
click at [683, 361] on span "Pertence à jornada atual" at bounding box center [672, 358] width 137 height 18
click at [971, 390] on div "**********" at bounding box center [784, 251] width 425 height 338
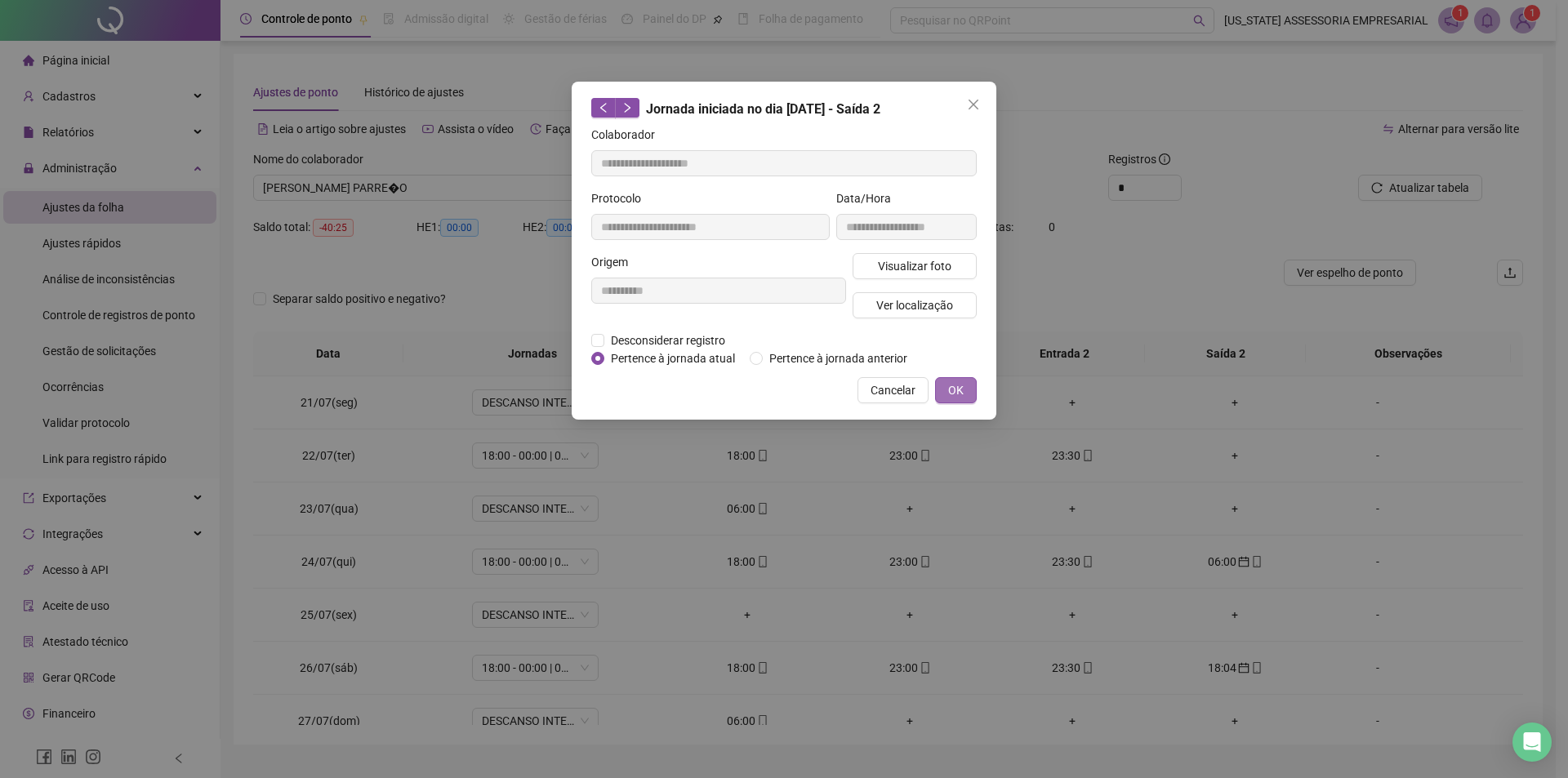
click at [970, 390] on button "OK" at bounding box center [956, 390] width 42 height 26
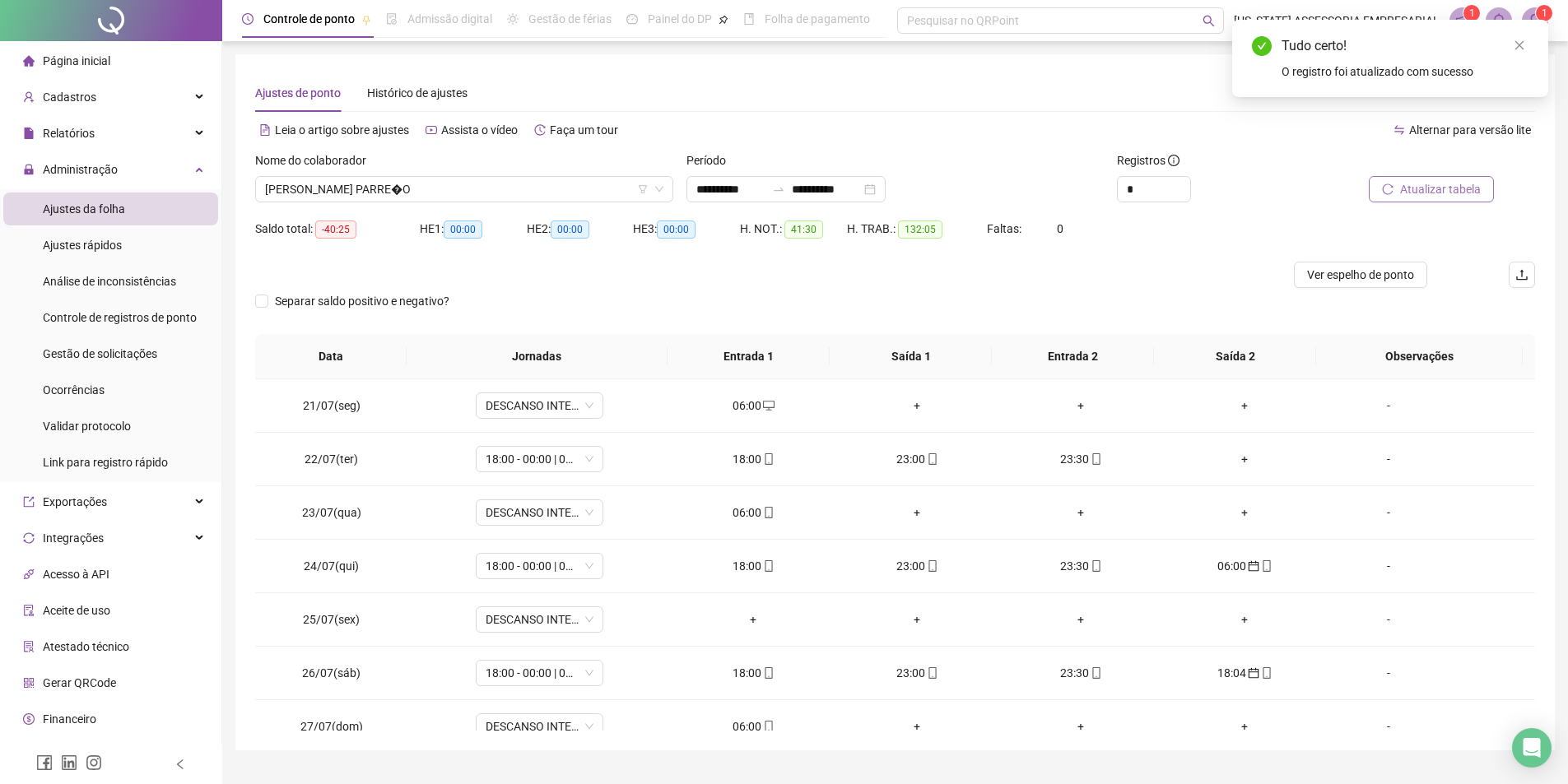
click at [1411, 198] on button "Atualizar tabela" at bounding box center [1431, 189] width 125 height 26
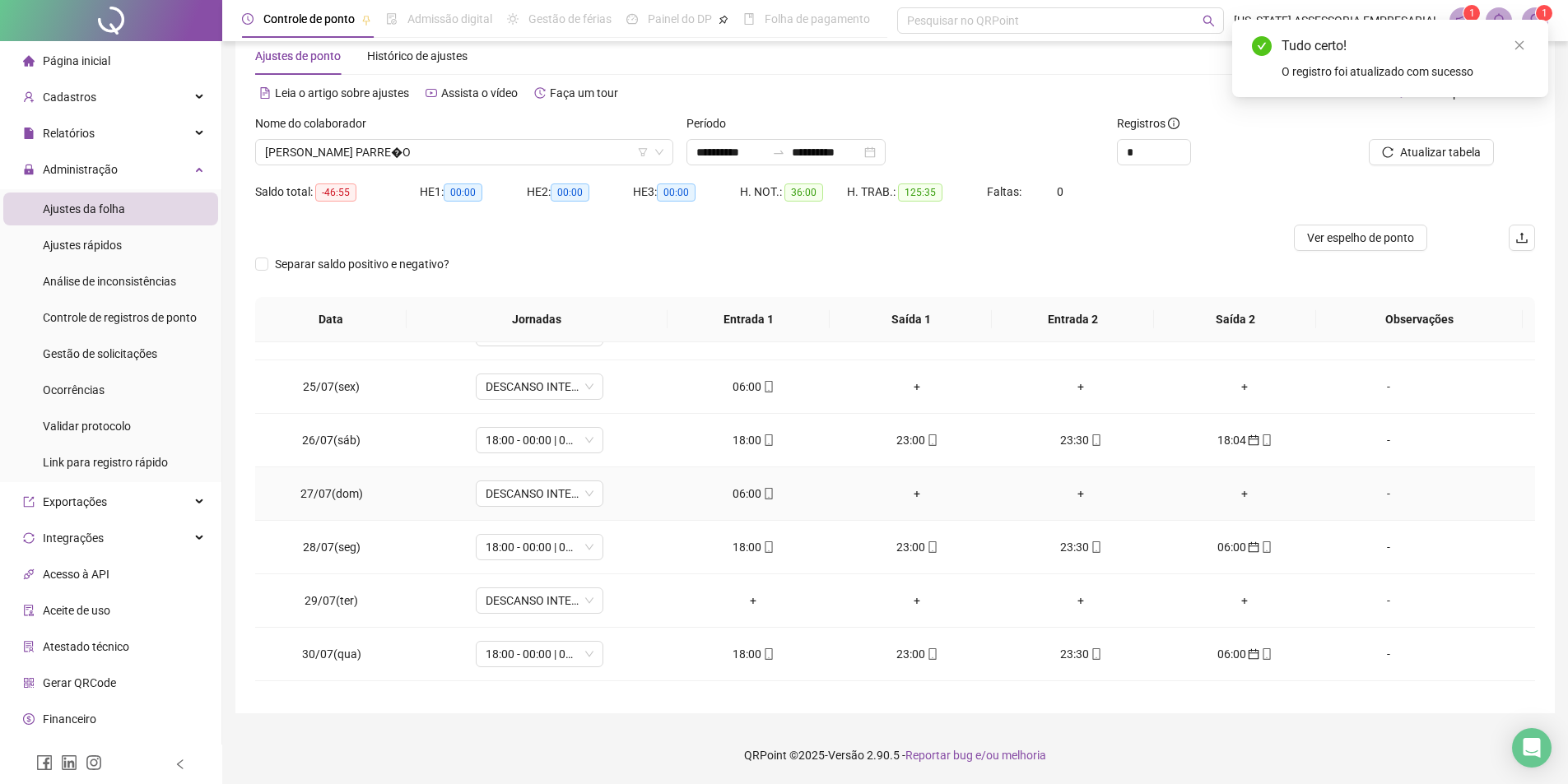
scroll to position [1306, 0]
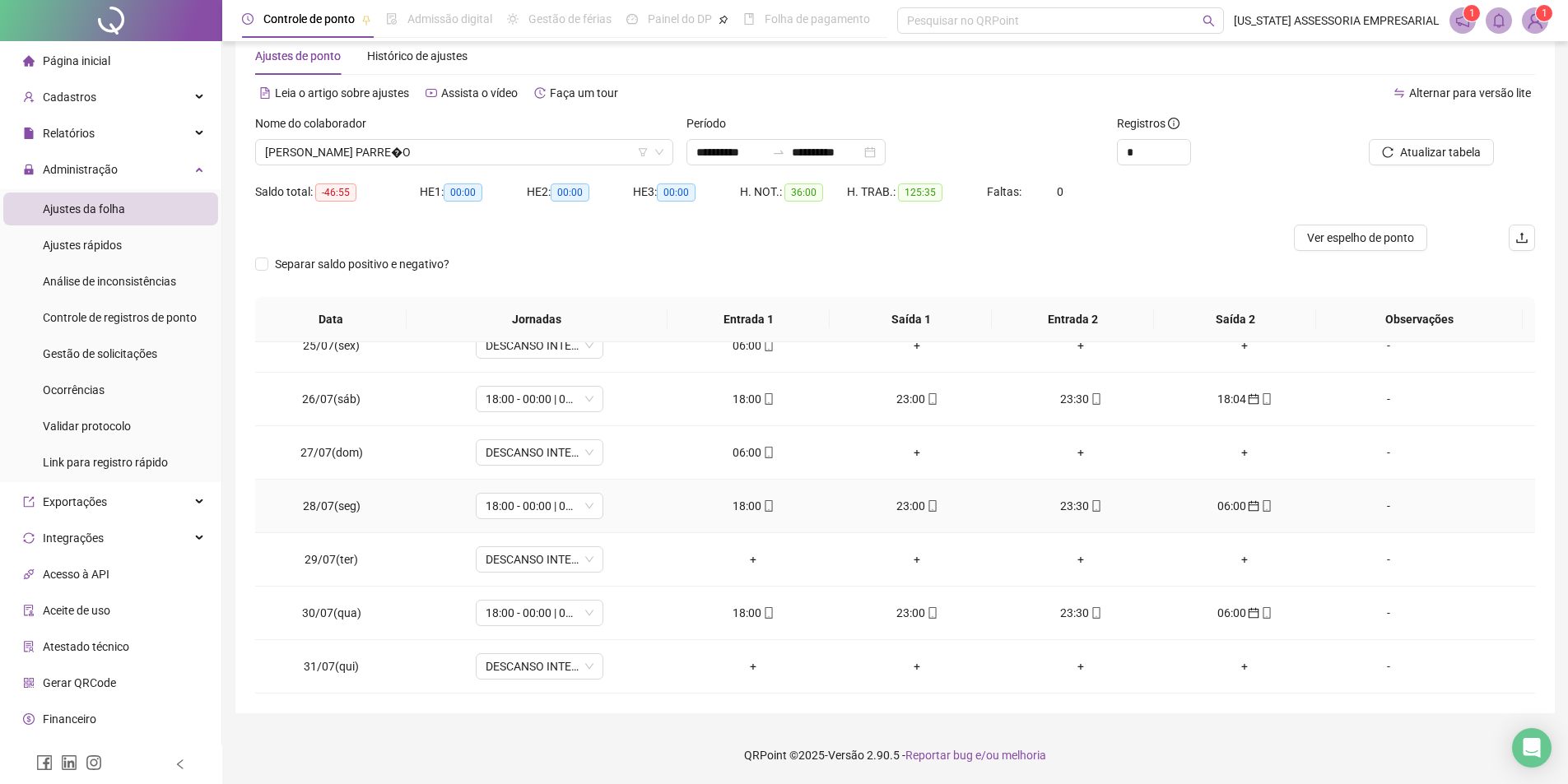
click at [1212, 507] on div "06:00" at bounding box center [1245, 505] width 138 height 18
type input "**********"
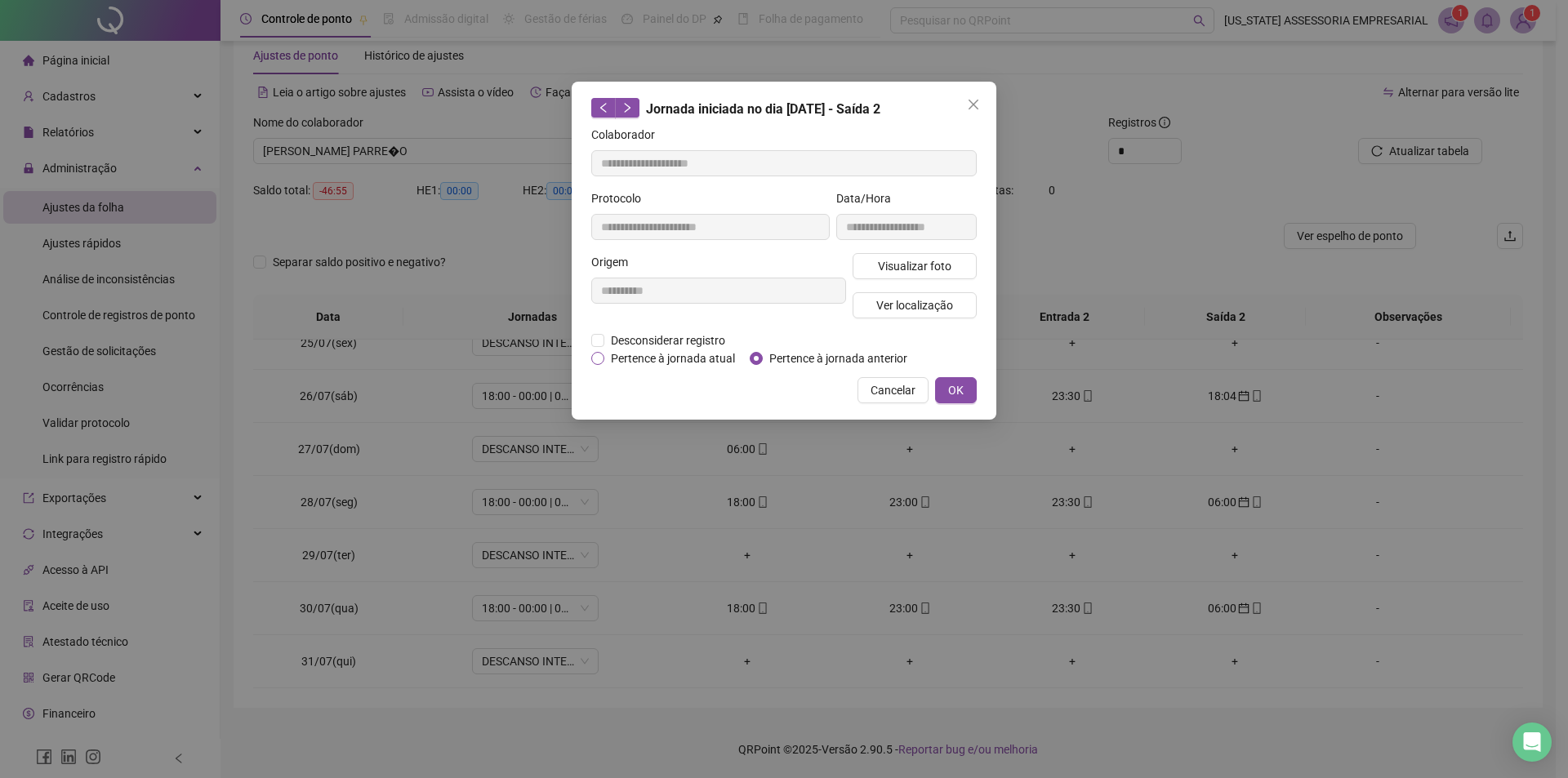
click at [598, 365] on label "Pertence à jornada atual" at bounding box center [667, 358] width 152 height 18
click at [959, 382] on span "OK" at bounding box center [956, 390] width 16 height 18
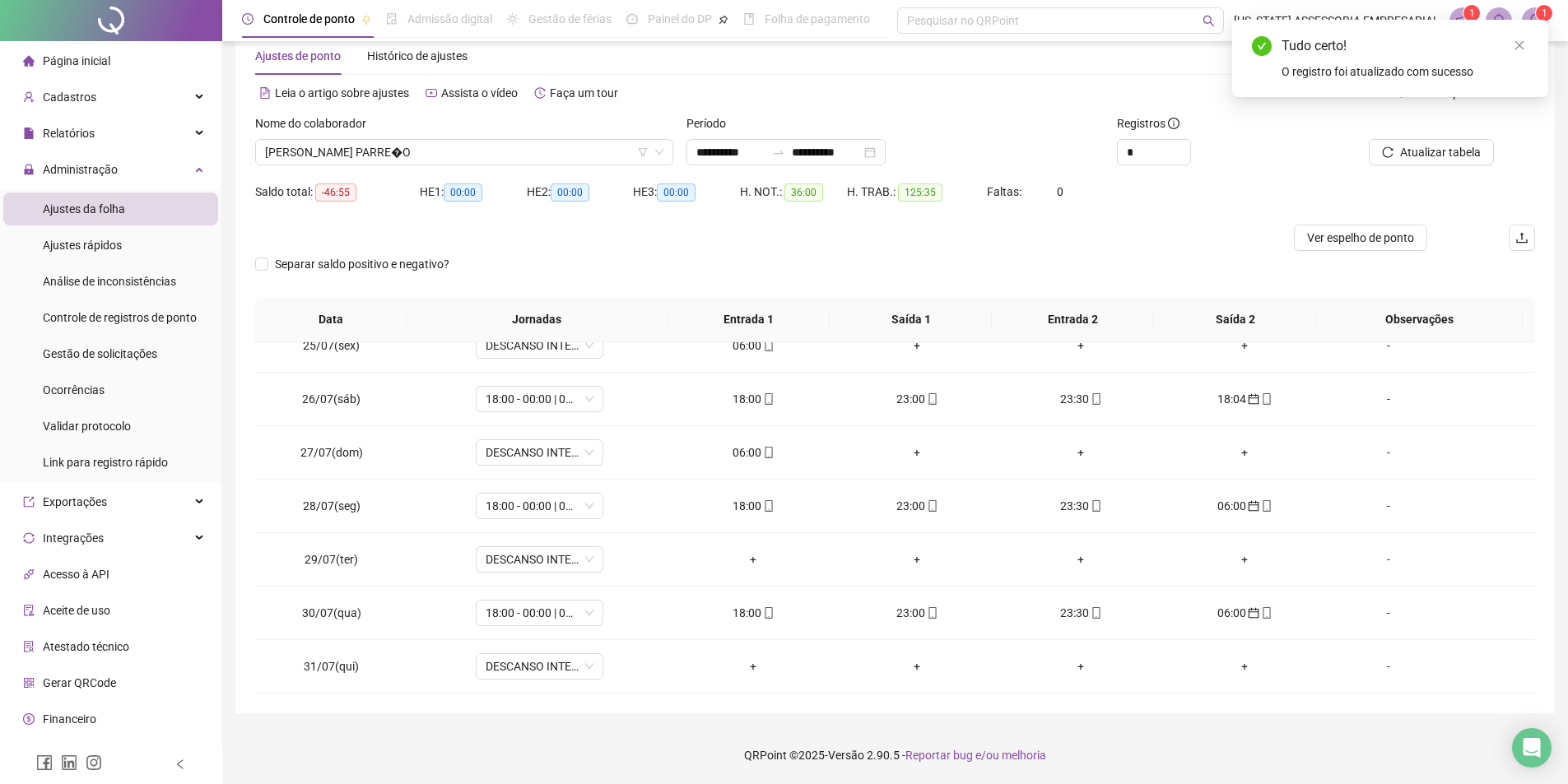
click at [1431, 173] on div "Atualizar tabela" at bounding box center [1434, 146] width 216 height 64
click at [1433, 145] on span "Atualizar tabela" at bounding box center [1440, 151] width 81 height 18
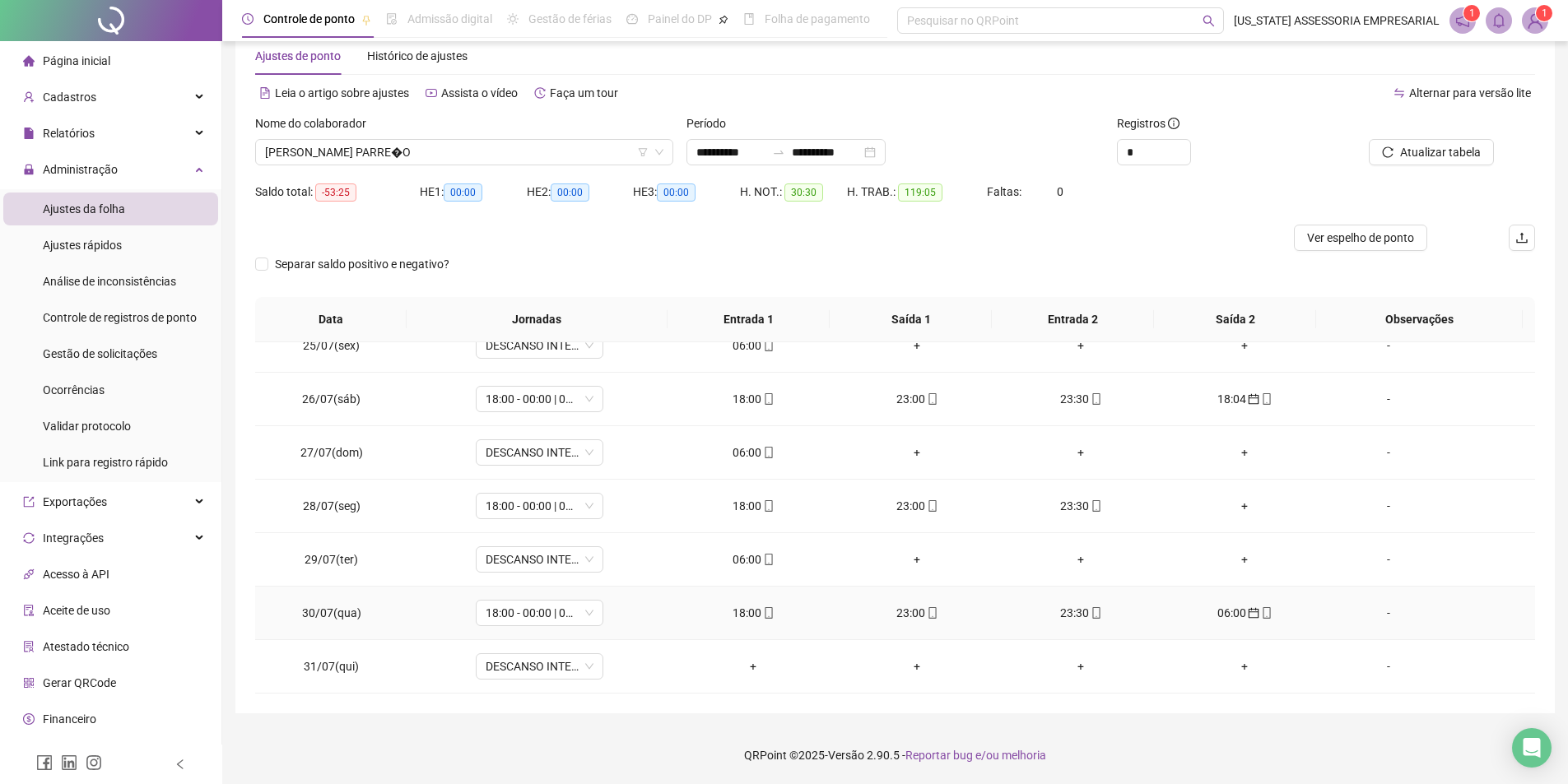
click at [1207, 611] on div "06:00" at bounding box center [1245, 612] width 138 height 18
type input "**********"
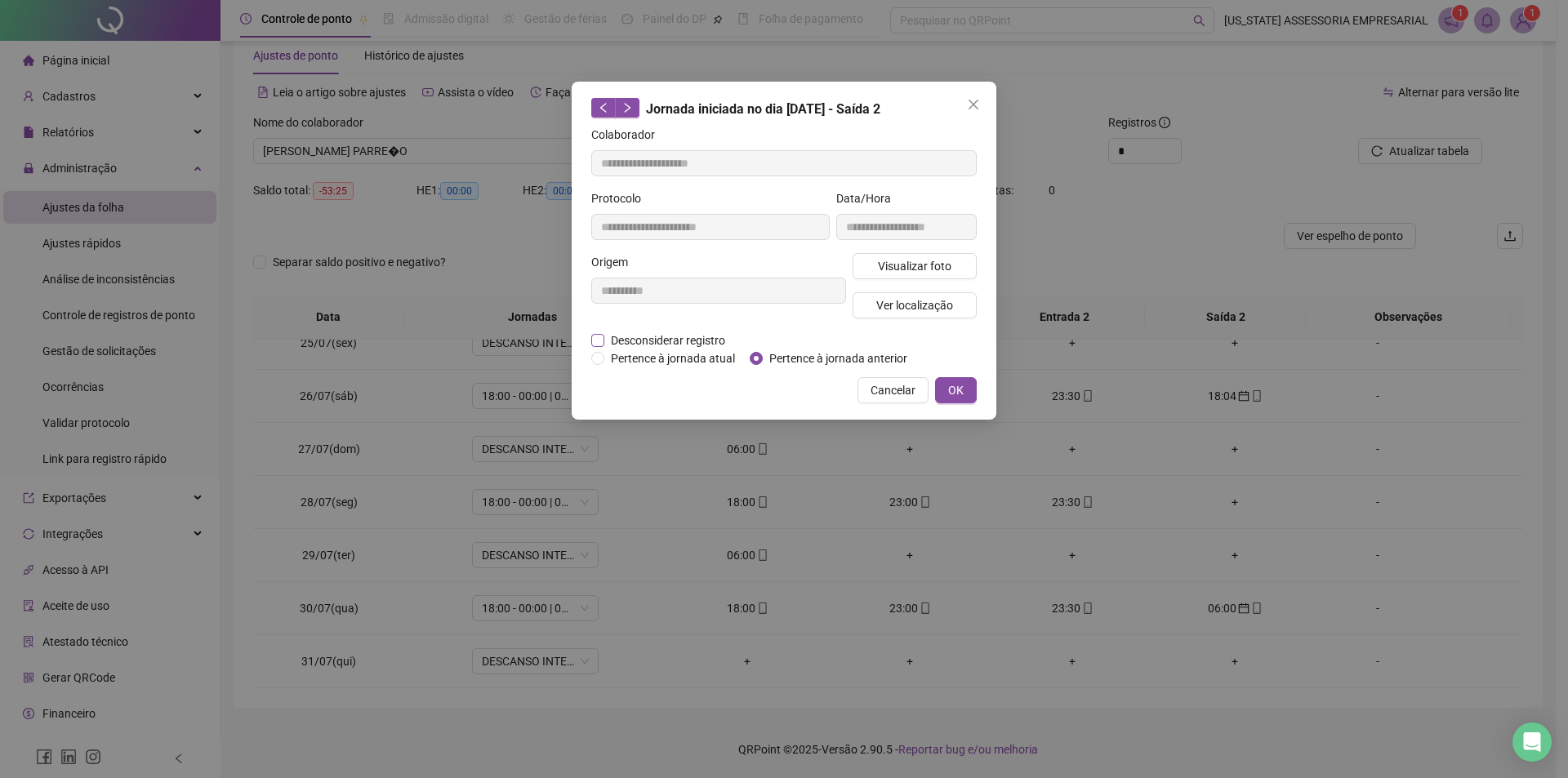
click at [653, 348] on span "Desconsiderar registro" at bounding box center [668, 340] width 127 height 18
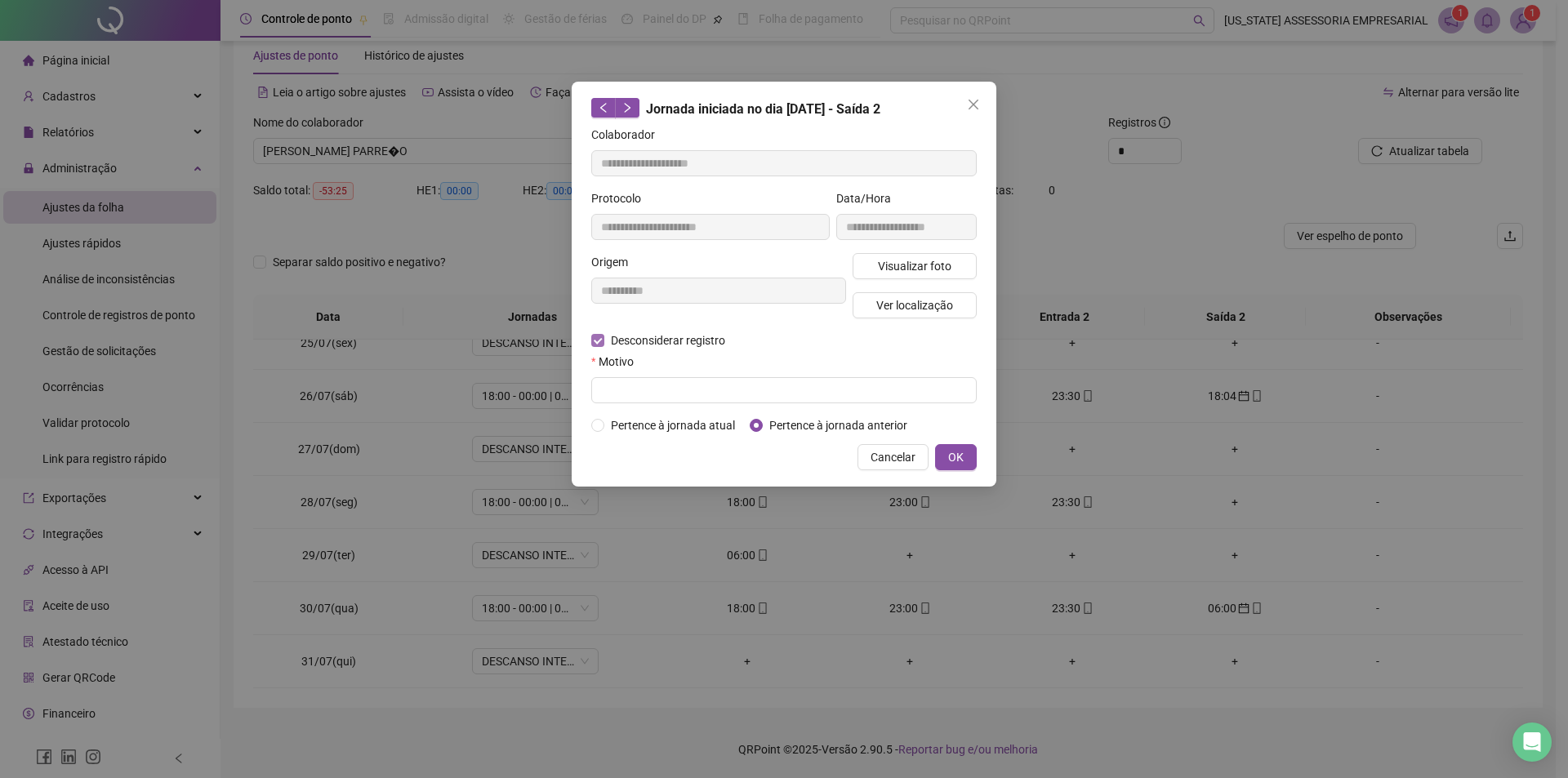
click at [612, 347] on span "Desconsiderar registro" at bounding box center [668, 340] width 127 height 18
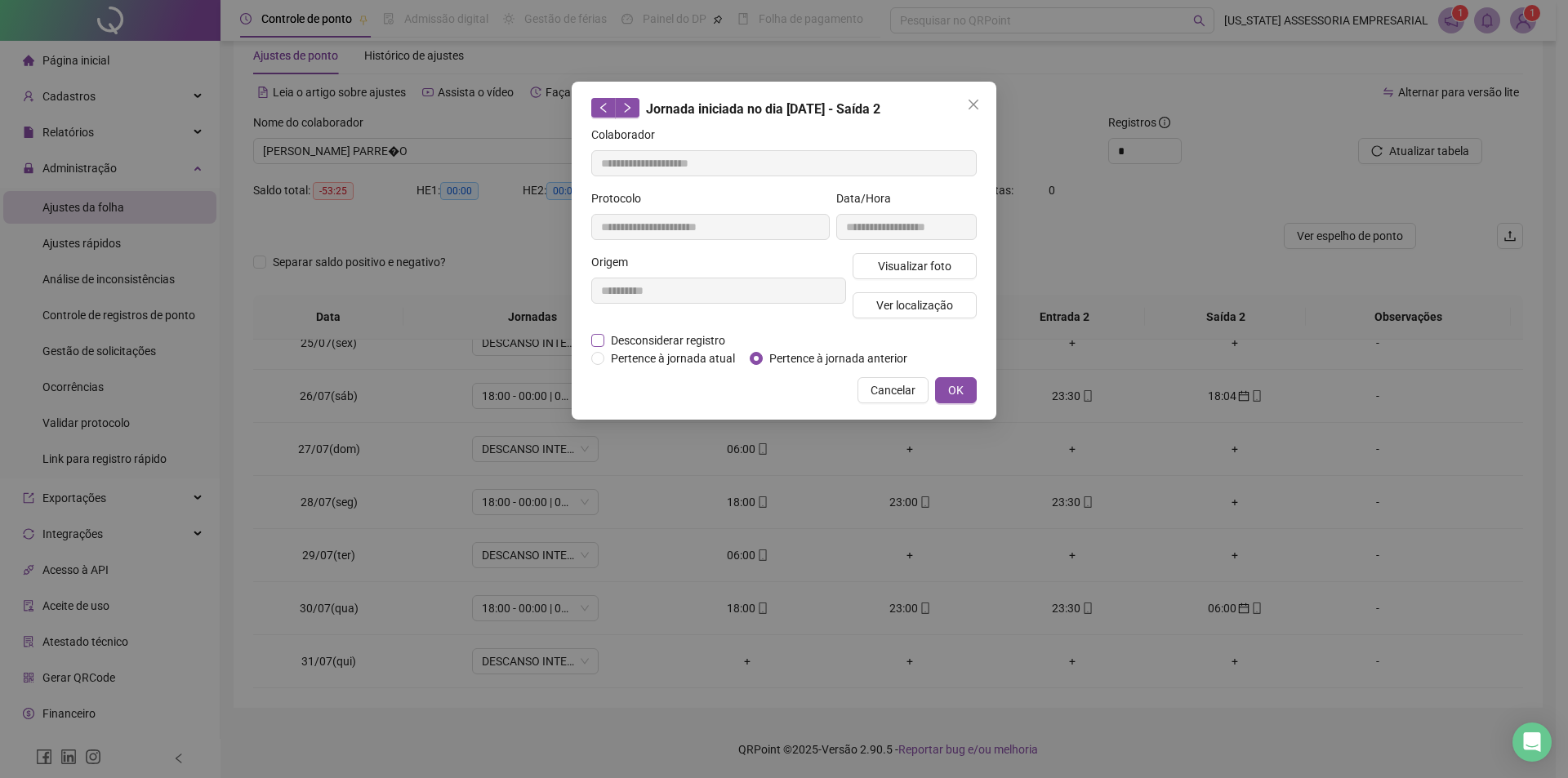
click at [617, 346] on span "Desconsiderar registro" at bounding box center [668, 340] width 127 height 18
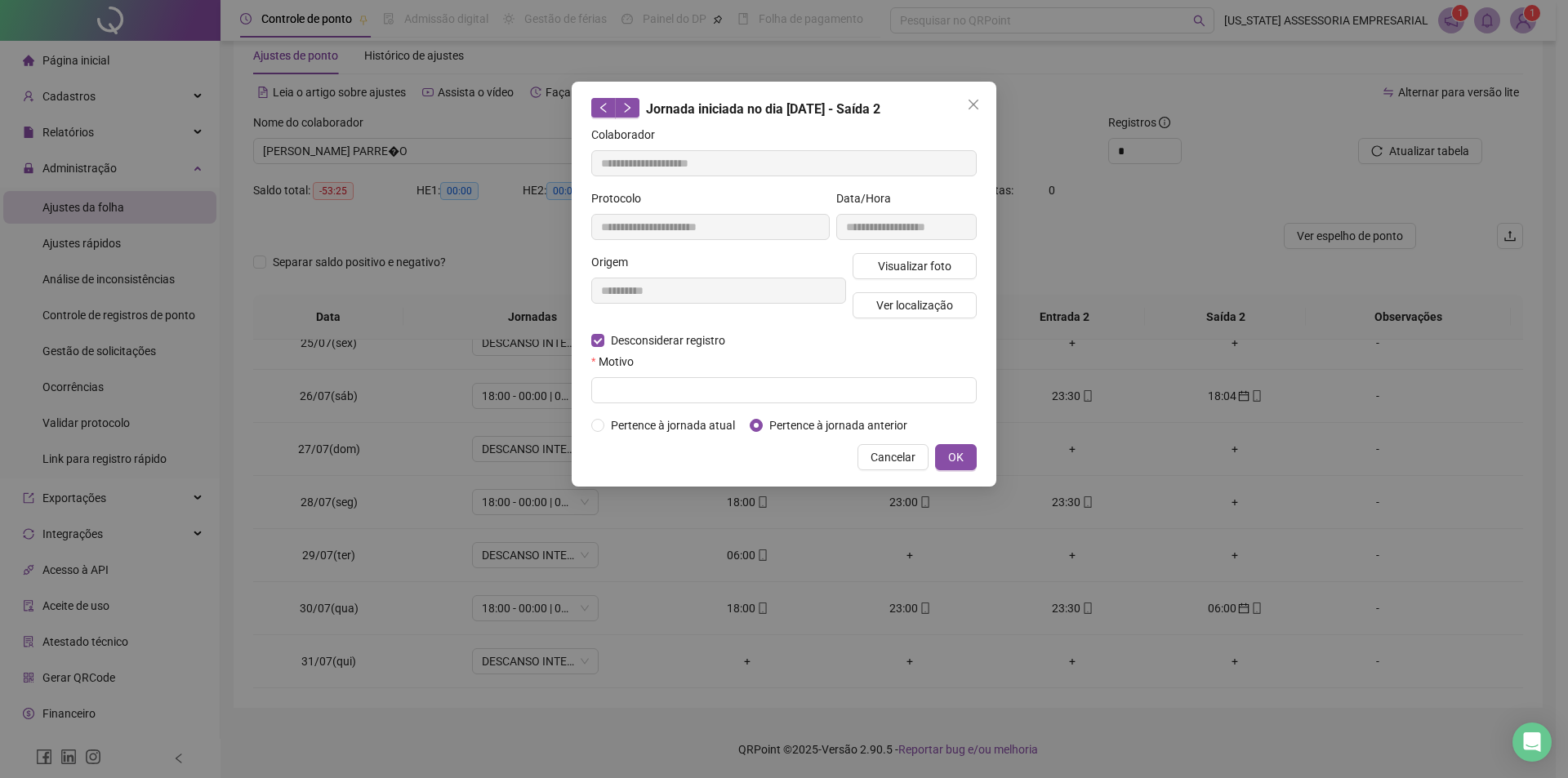
click at [611, 318] on div "**********" at bounding box center [719, 292] width 261 height 78
click at [619, 335] on span "Desconsiderar registro" at bounding box center [668, 340] width 127 height 18
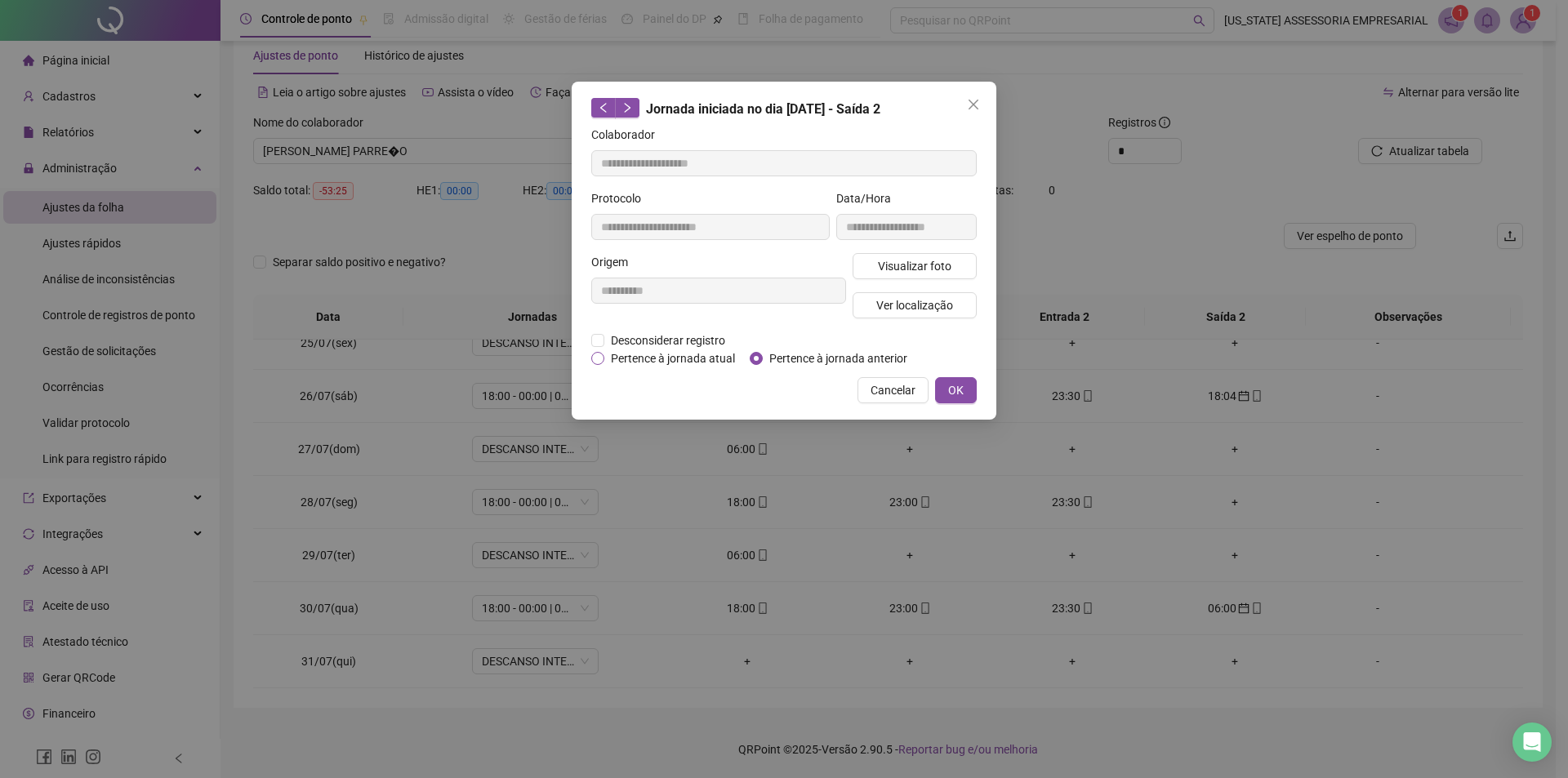
click at [624, 360] on span "Pertence à jornada atual" at bounding box center [672, 358] width 137 height 18
click at [983, 394] on div "**********" at bounding box center [784, 251] width 425 height 338
click at [968, 396] on button "OK" at bounding box center [956, 390] width 42 height 26
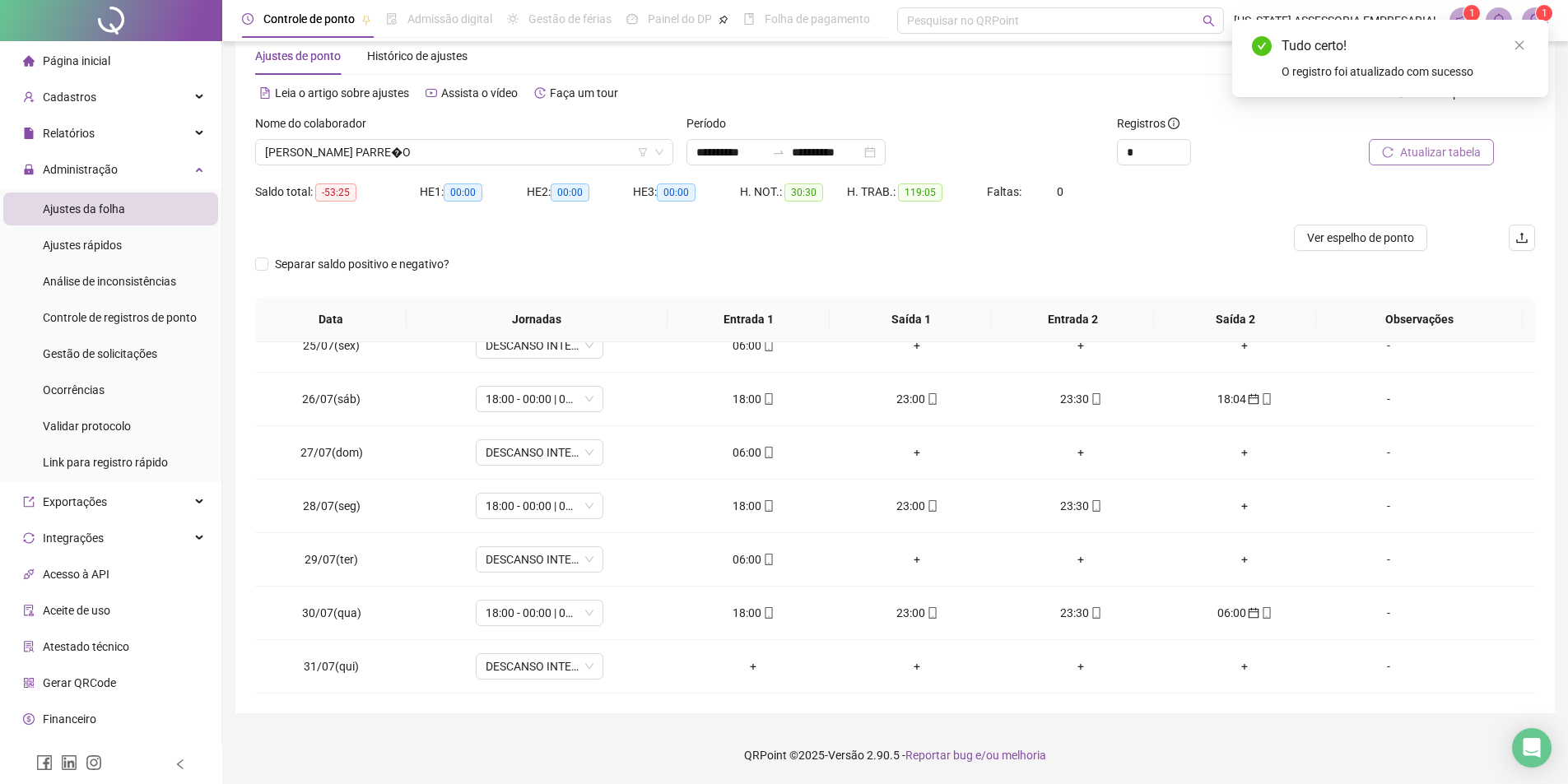
click at [1430, 145] on span "Atualizar tabela" at bounding box center [1440, 151] width 81 height 18
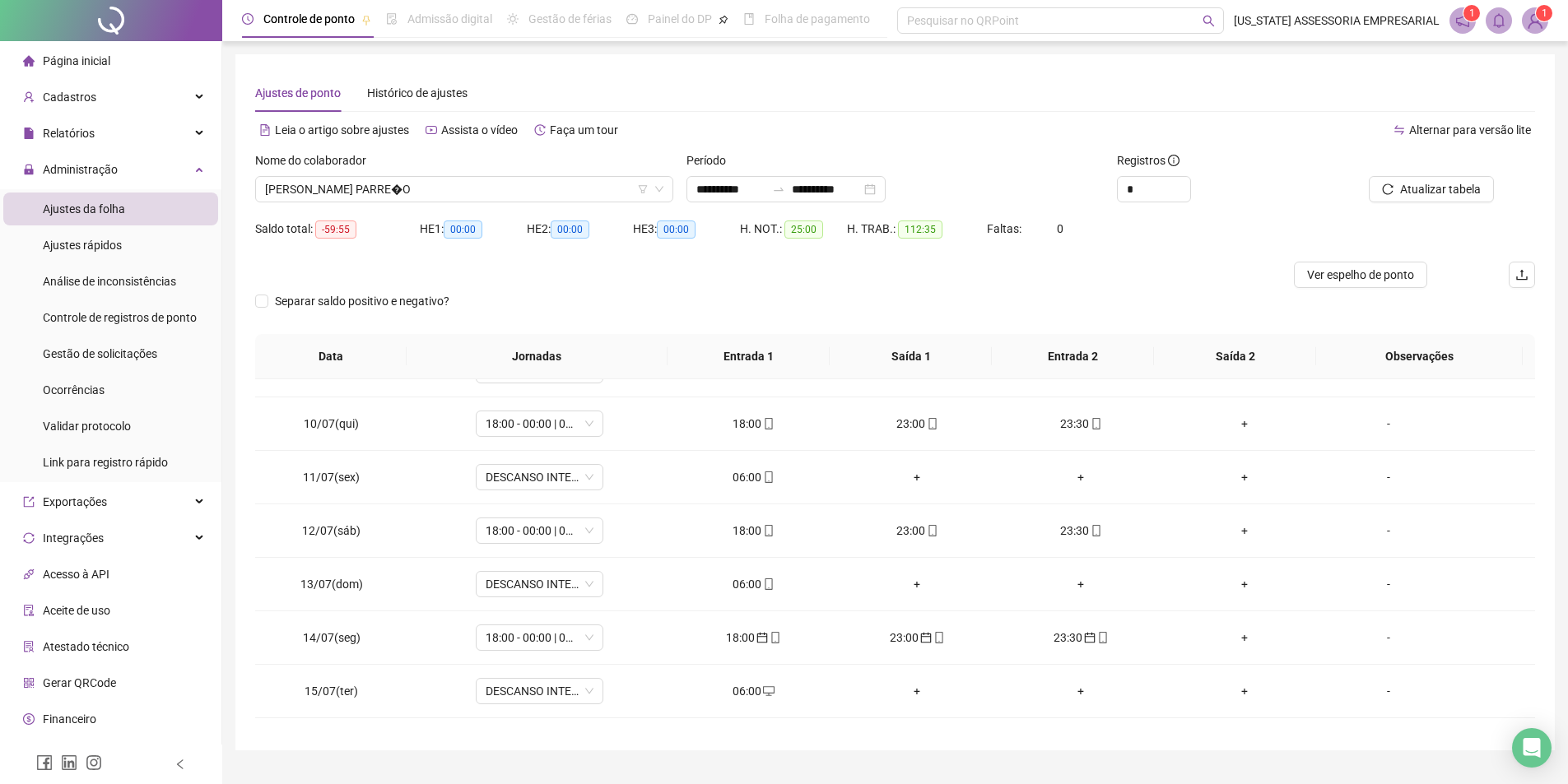
scroll to position [493, 0]
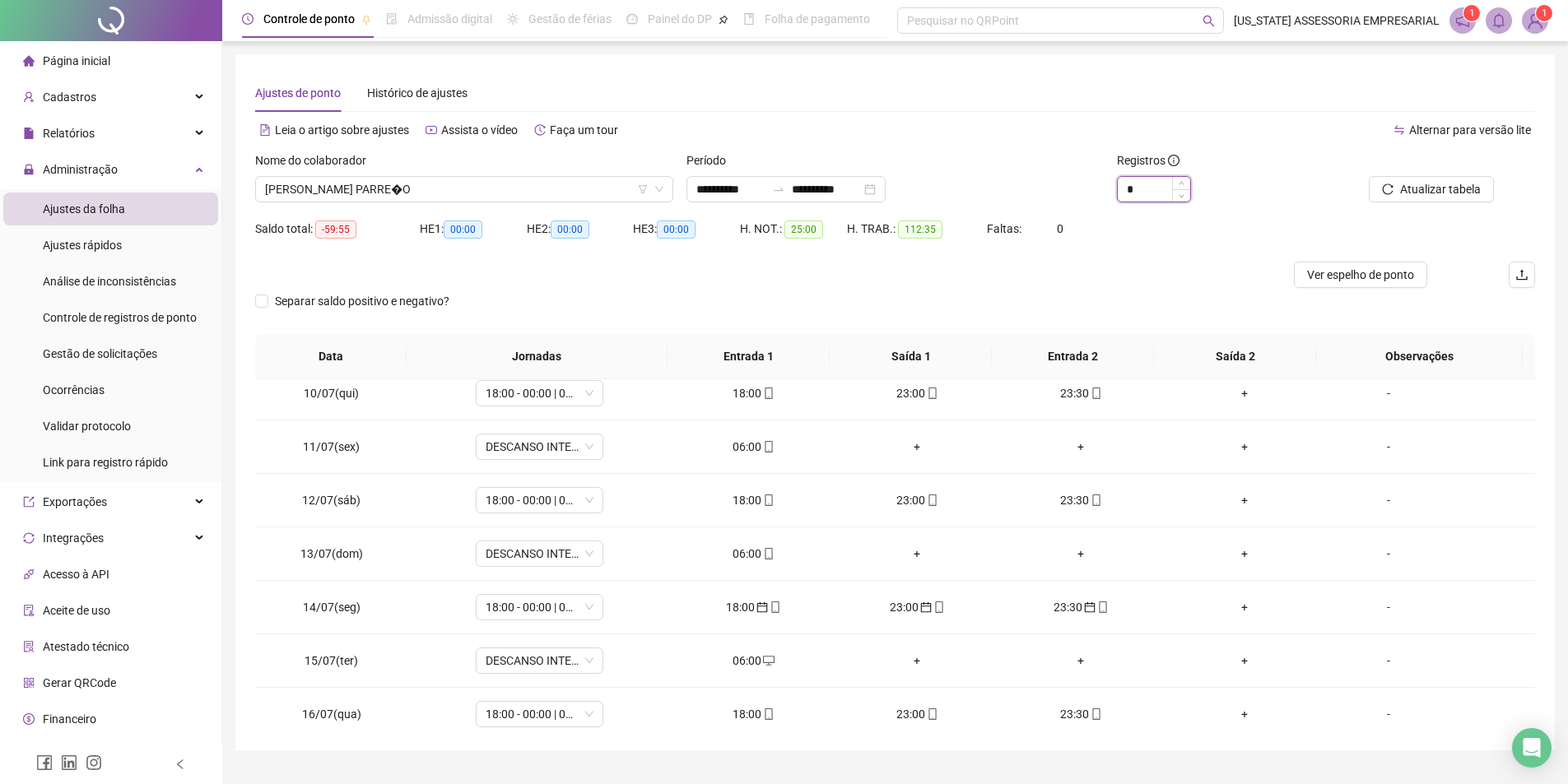
click at [1135, 197] on input "*" at bounding box center [1154, 189] width 72 height 25
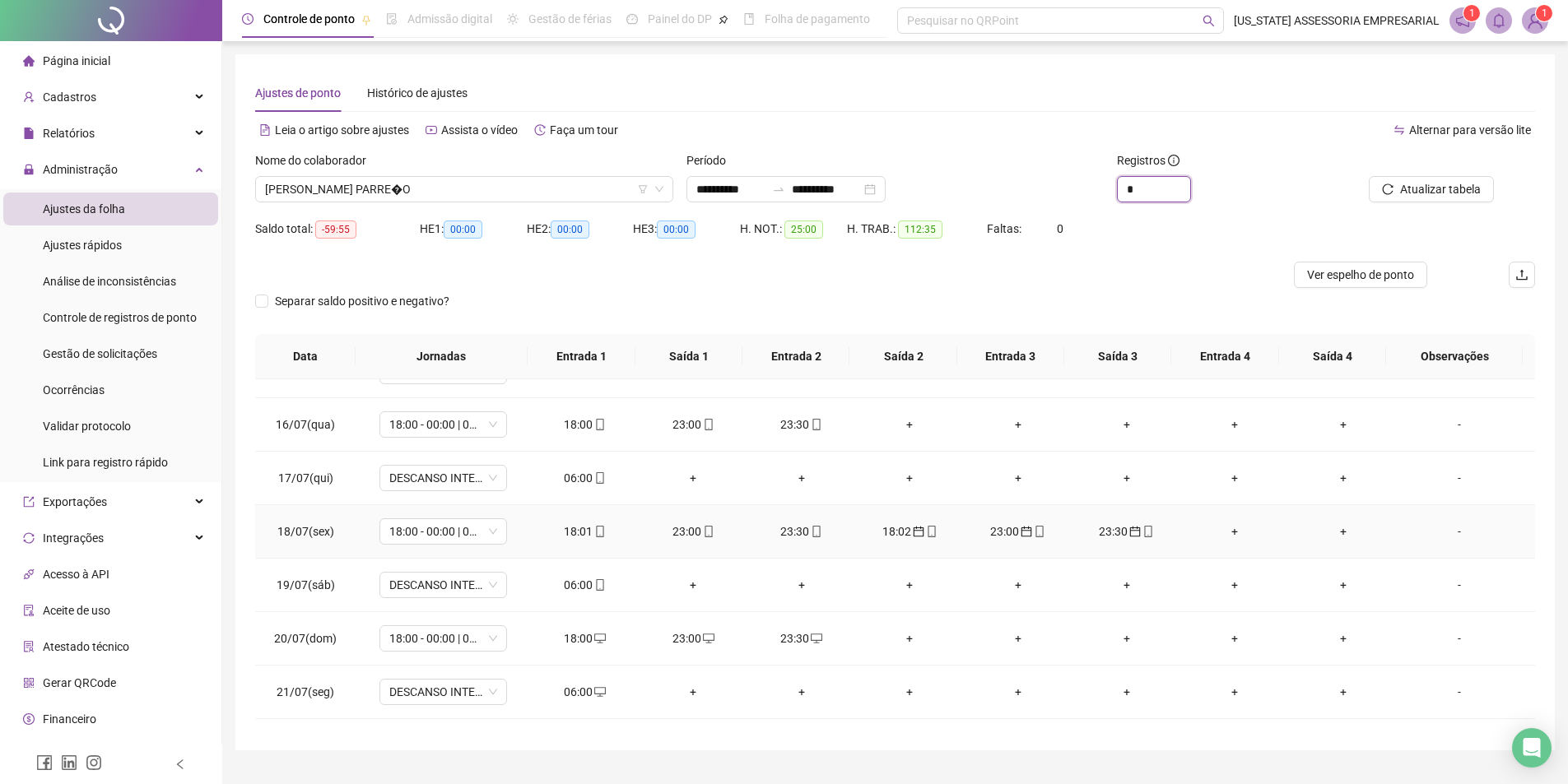
scroll to position [823, 0]
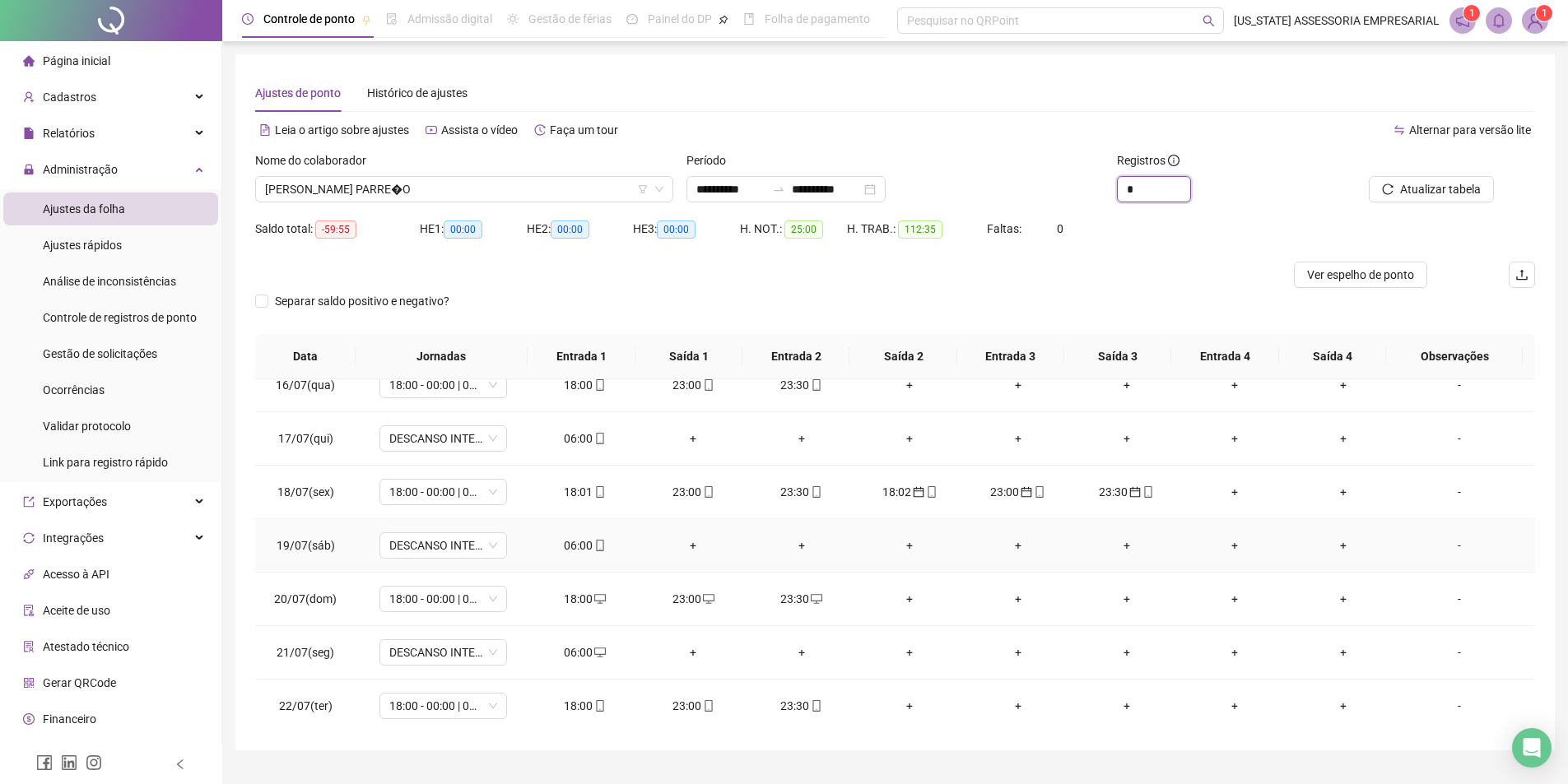
type input "*"
click at [600, 542] on span at bounding box center [600, 545] width 13 height 13
type input "**********"
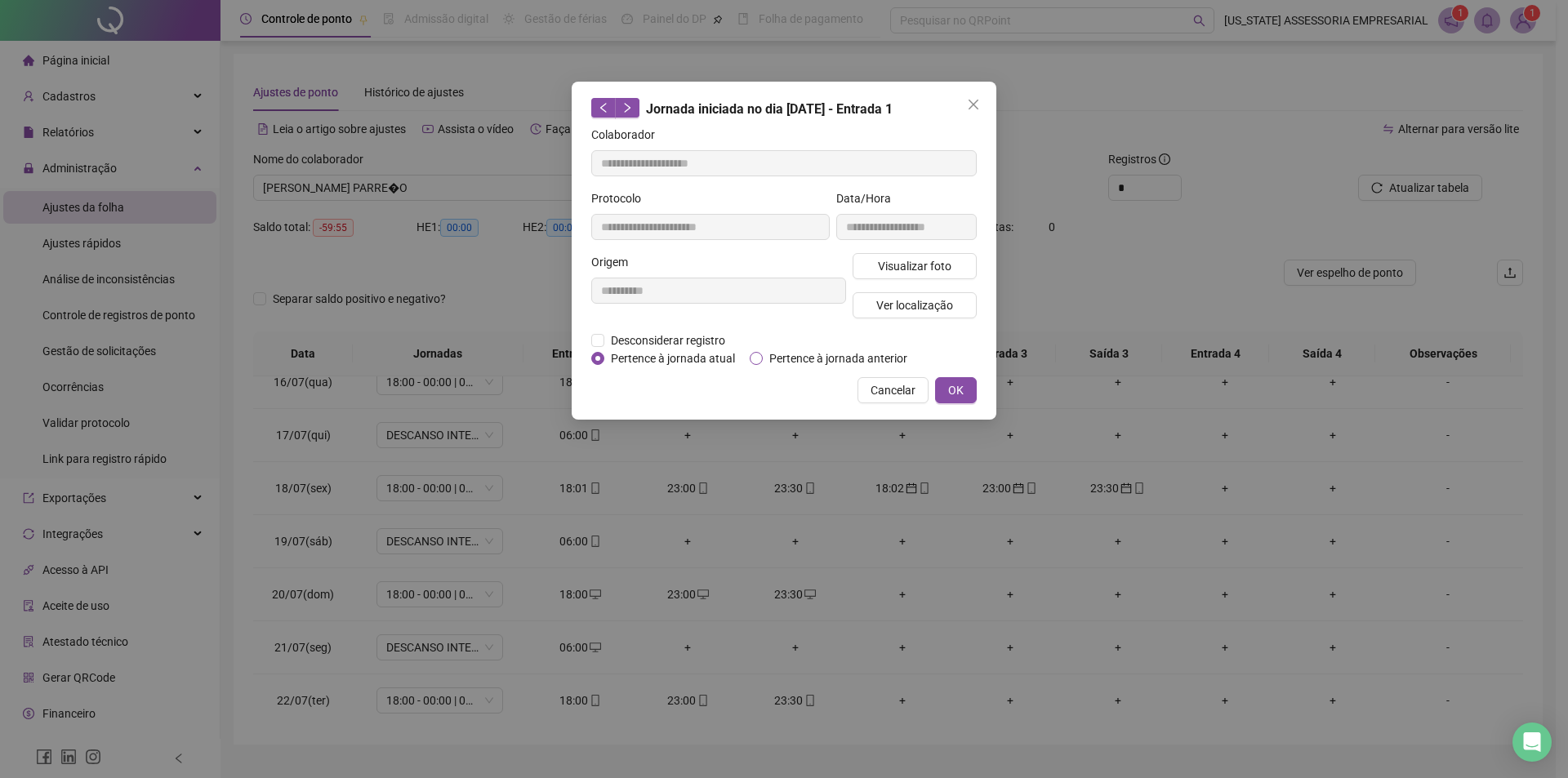
click at [782, 361] on span "Pertence à jornada anterior" at bounding box center [838, 358] width 151 height 18
click at [957, 396] on span "OK" at bounding box center [956, 390] width 16 height 18
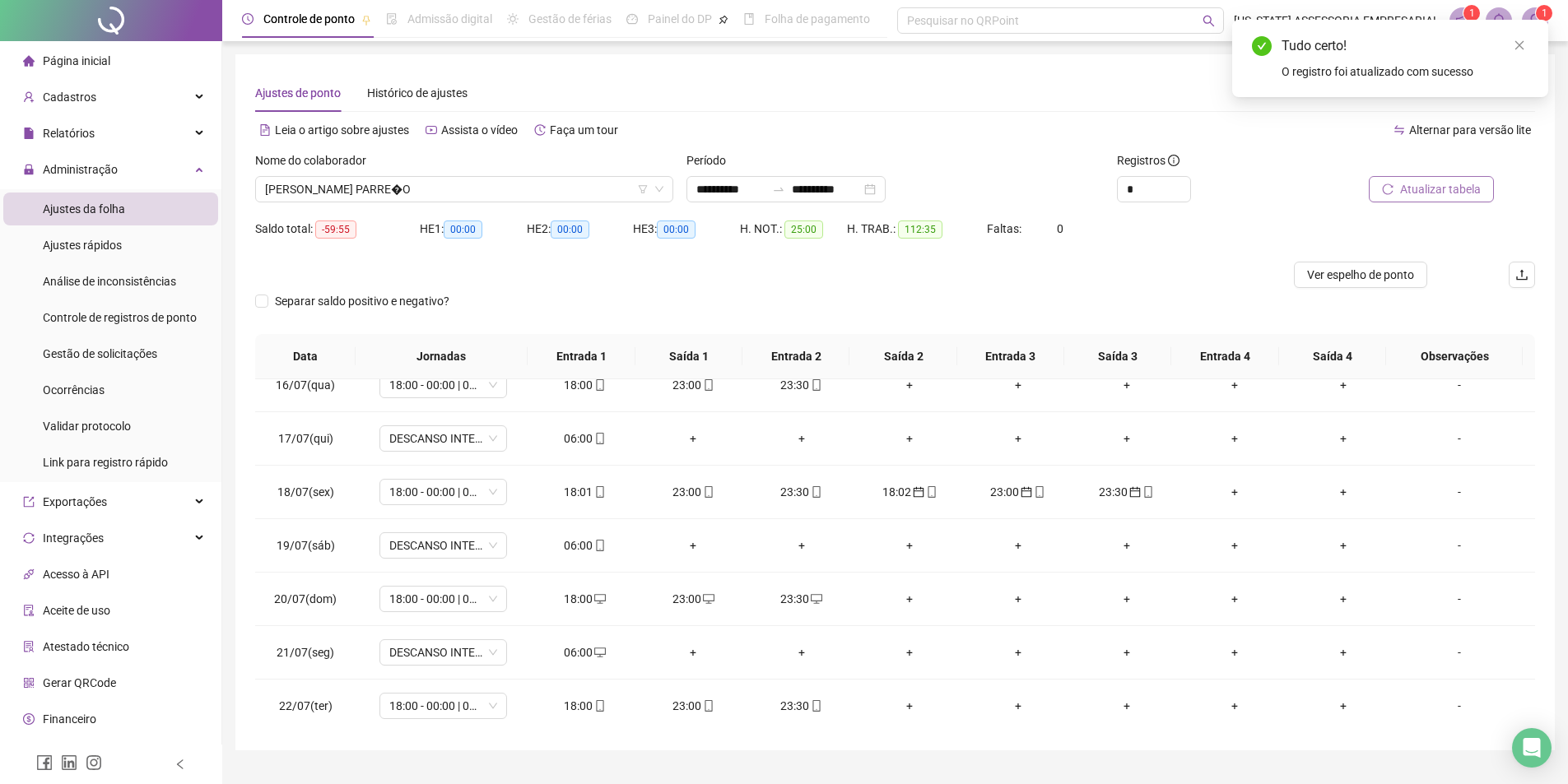
drag, startPoint x: 1430, startPoint y: 208, endPoint x: 1433, endPoint y: 196, distance: 12.4
click at [1431, 208] on div "Atualizar tabela" at bounding box center [1434, 183] width 216 height 64
click at [1434, 193] on span "Atualizar tabela" at bounding box center [1440, 189] width 81 height 18
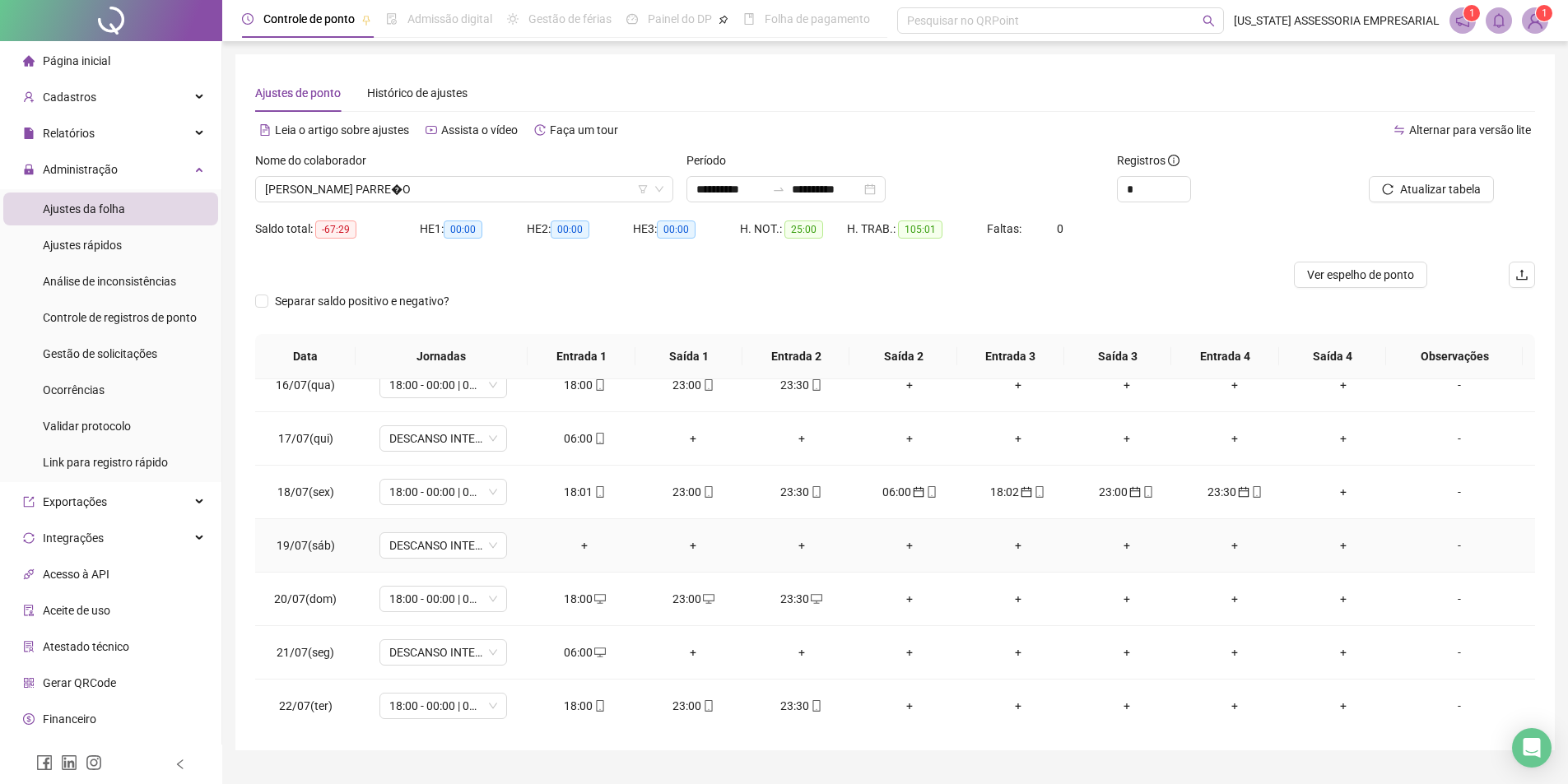
click at [573, 543] on div "+" at bounding box center [585, 544] width 83 height 18
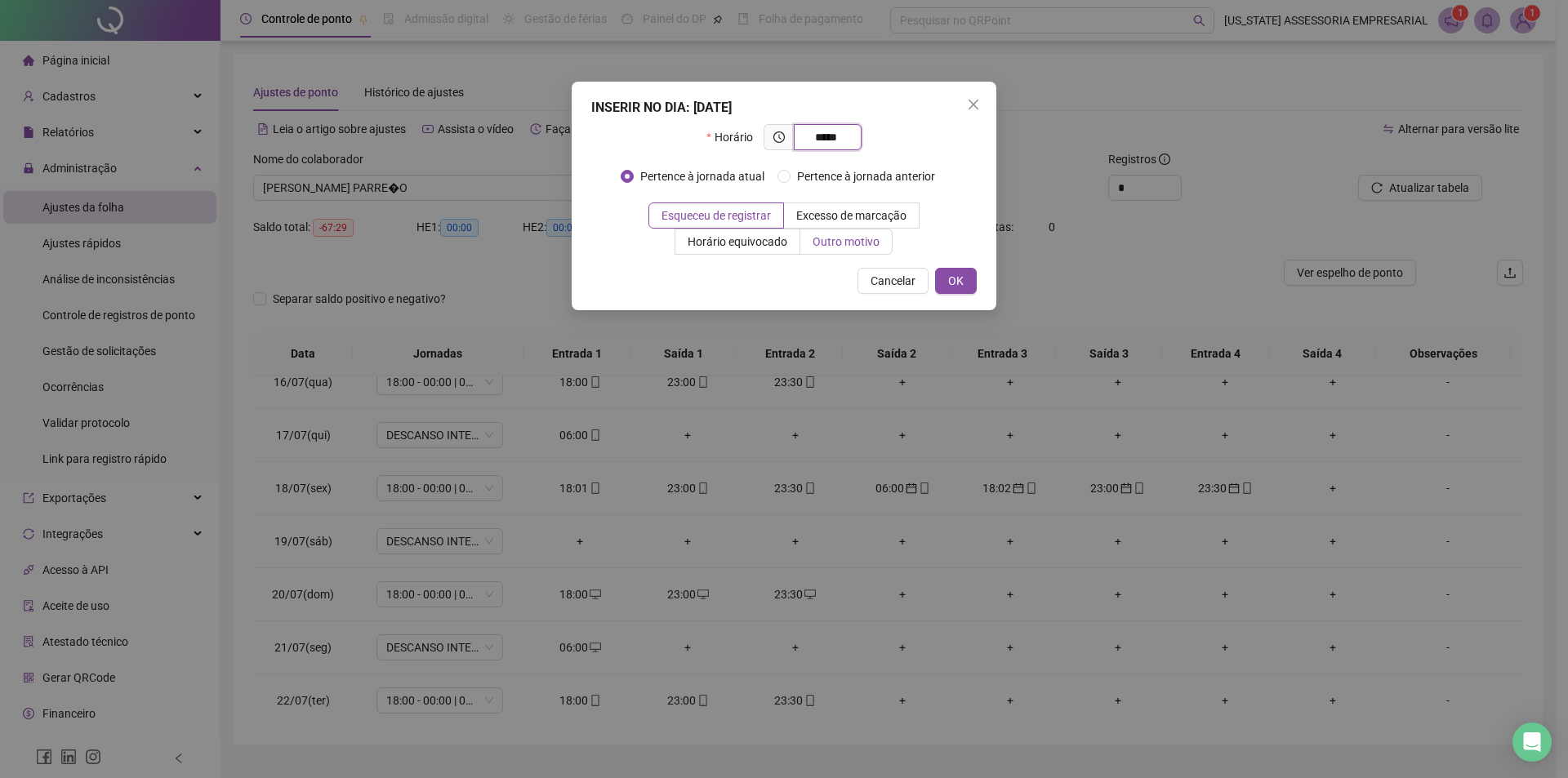
type input "*****"
click at [811, 237] on label "Outro motivo" at bounding box center [847, 242] width 92 height 26
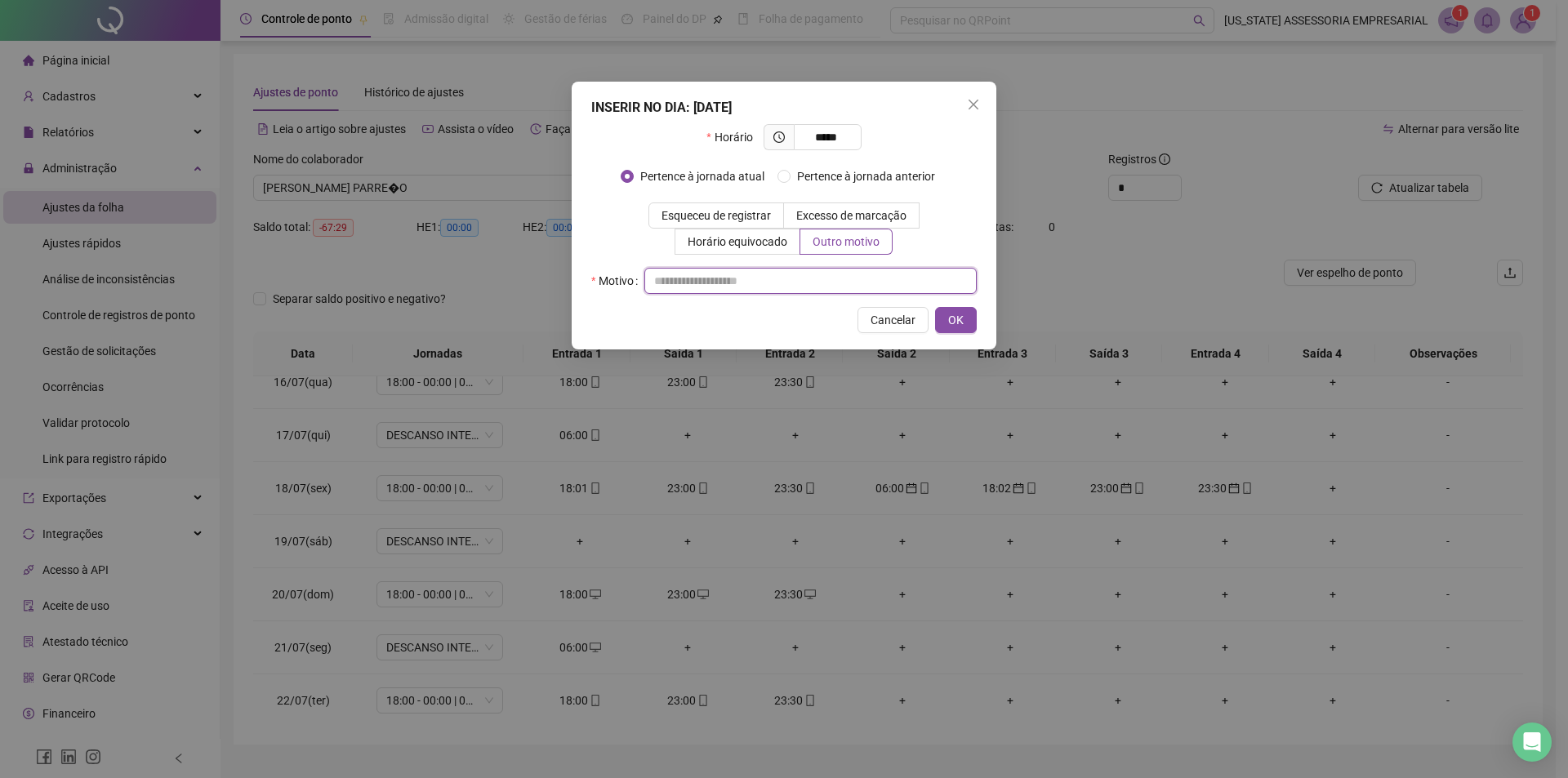
click at [796, 276] on input "text" at bounding box center [811, 280] width 332 height 26
type input "*"
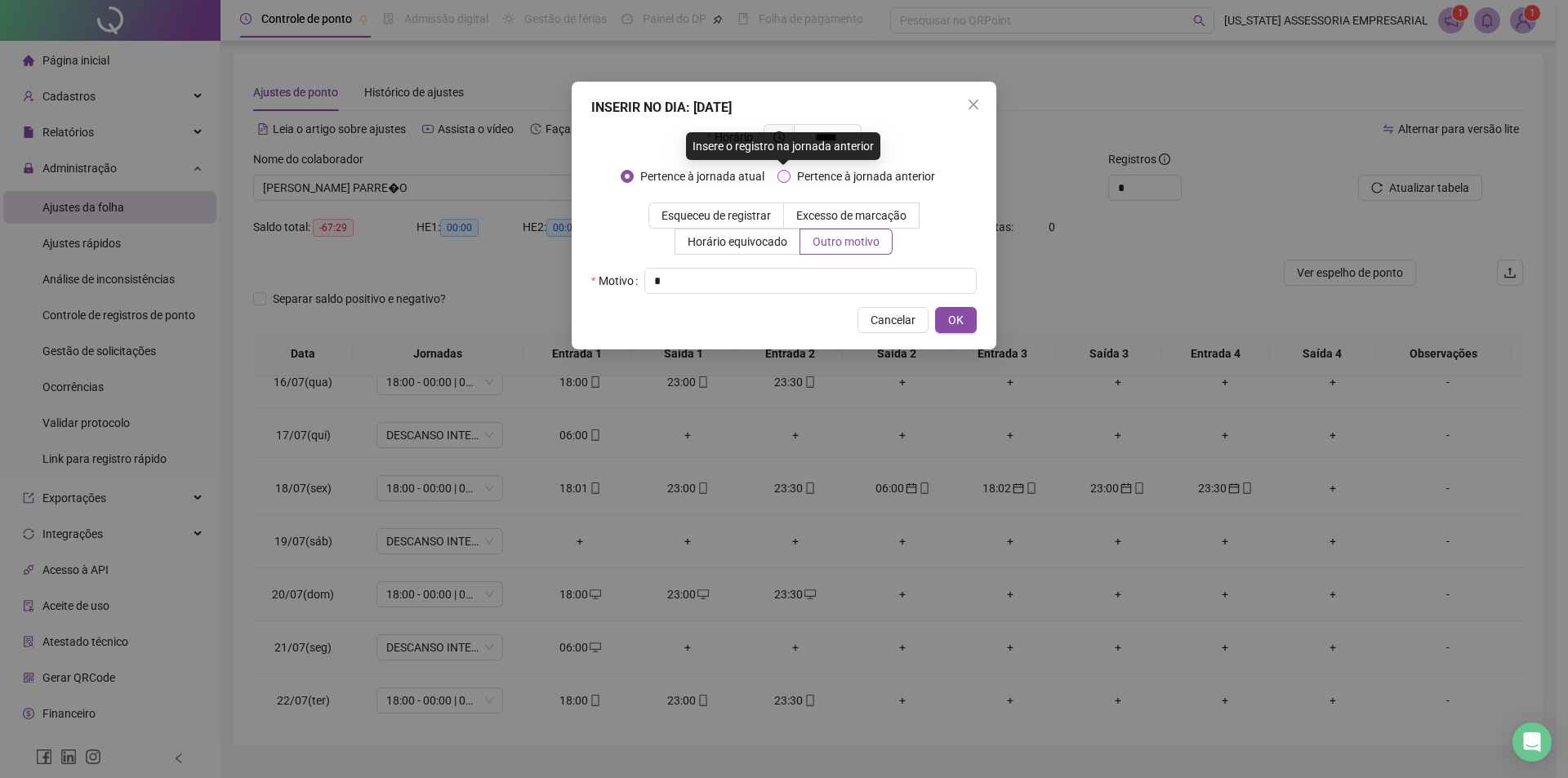
click at [888, 184] on span "Pertence à jornada anterior" at bounding box center [866, 176] width 151 height 18
click at [969, 323] on button "OK" at bounding box center [956, 320] width 42 height 26
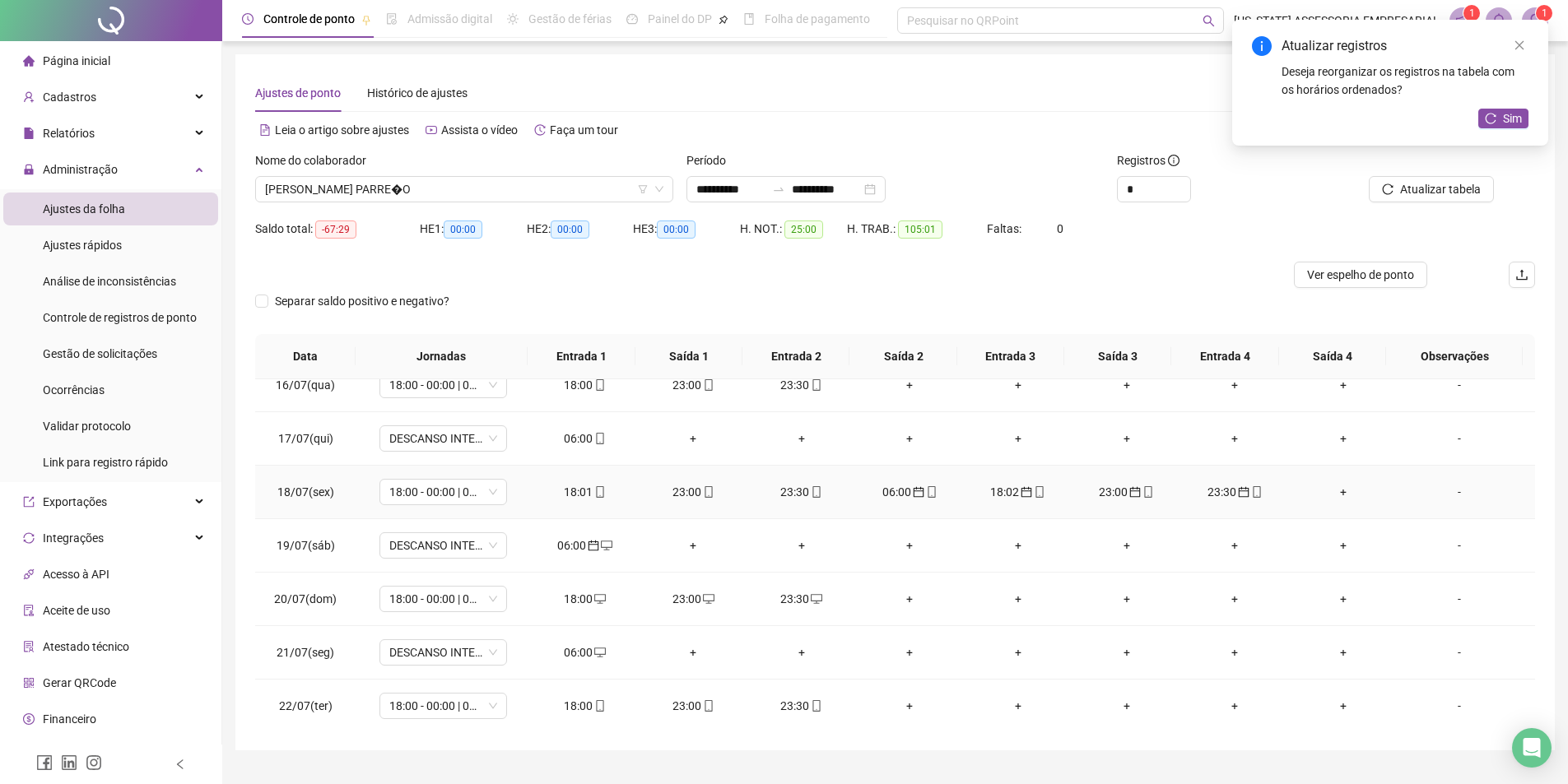
click at [996, 488] on div "18:02" at bounding box center [1018, 491] width 83 height 18
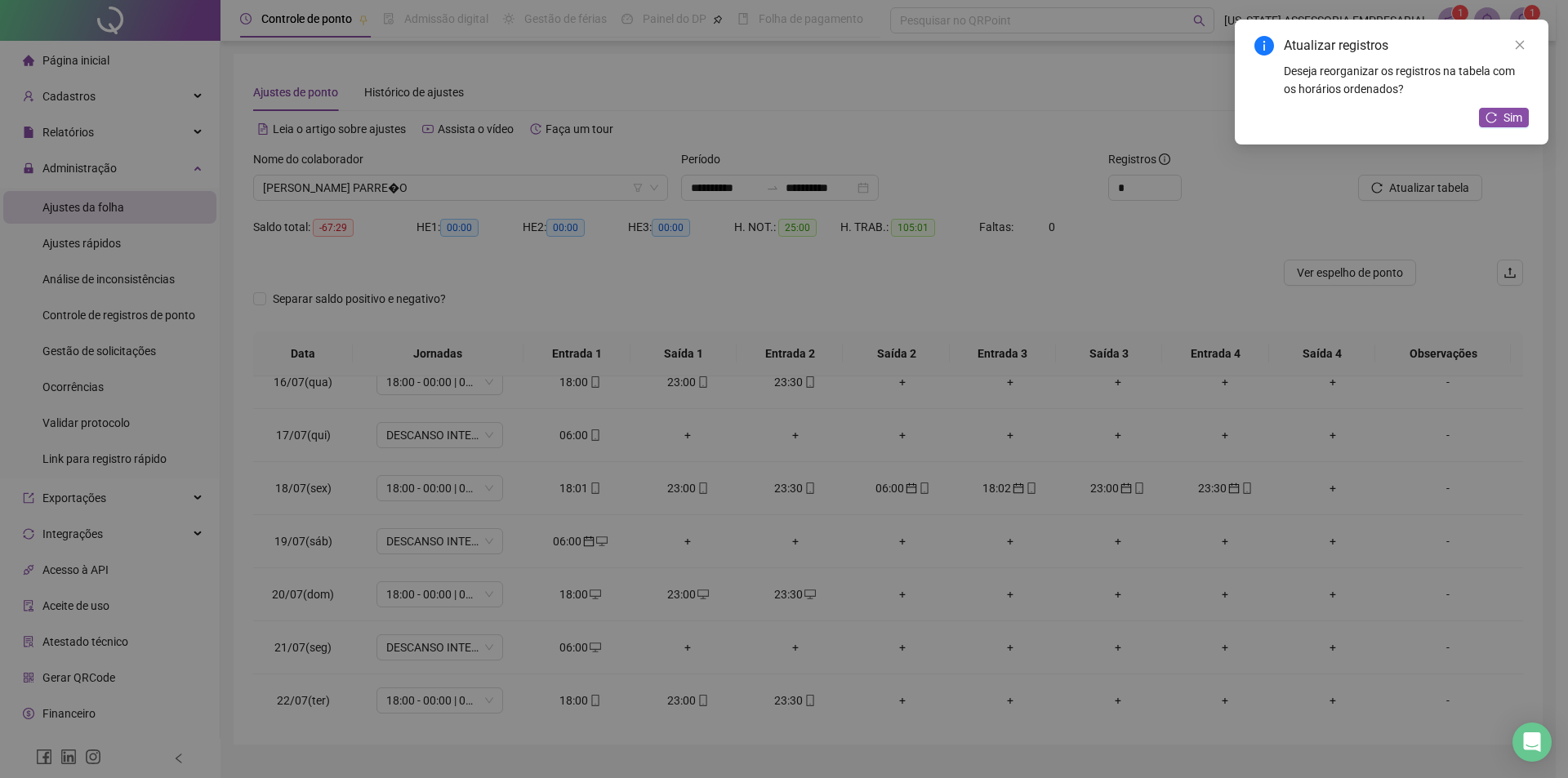
type input "**********"
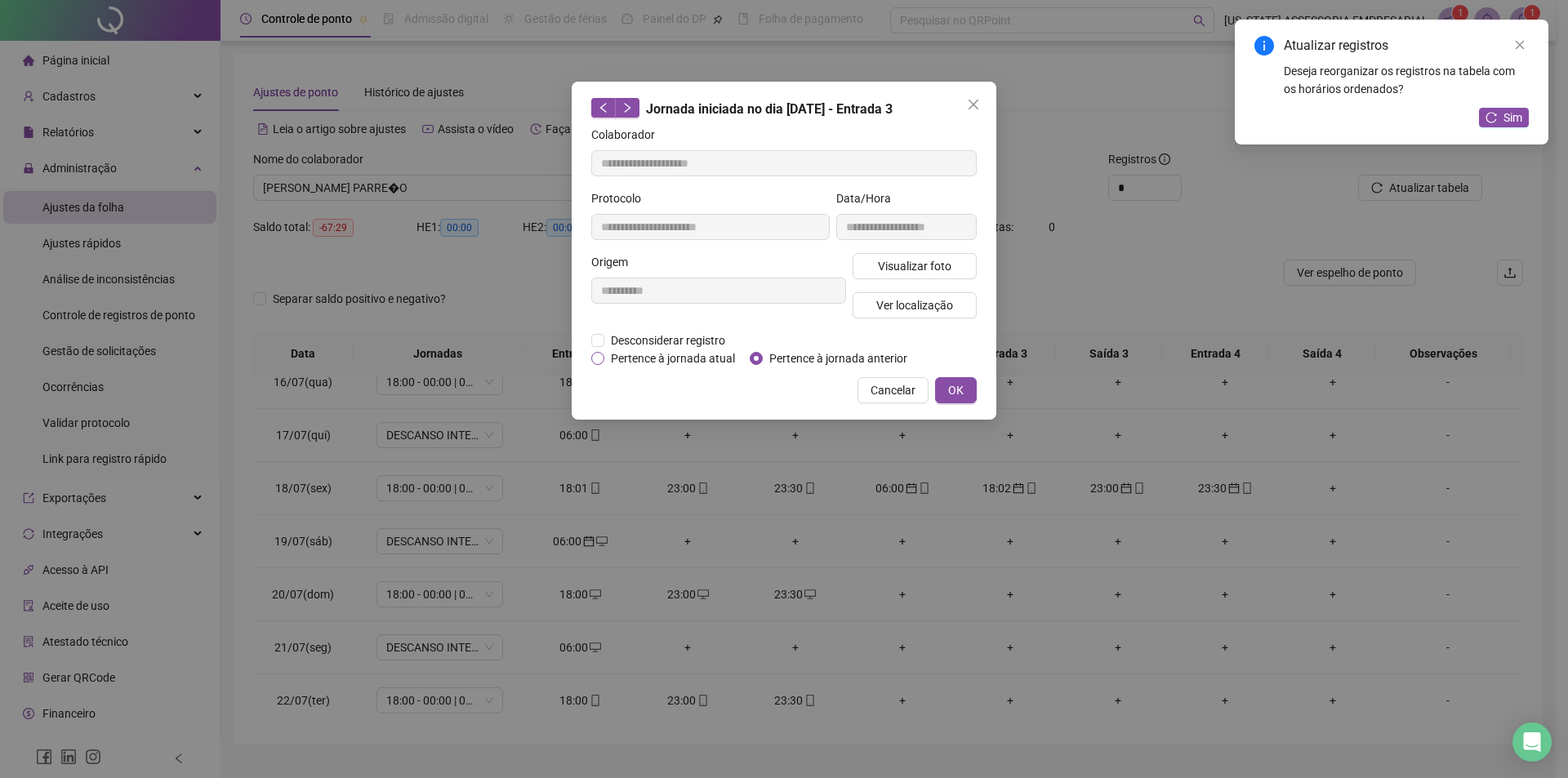
click at [619, 353] on span "Pertence à jornada atual" at bounding box center [672, 358] width 137 height 18
click at [968, 393] on button "OK" at bounding box center [956, 390] width 42 height 26
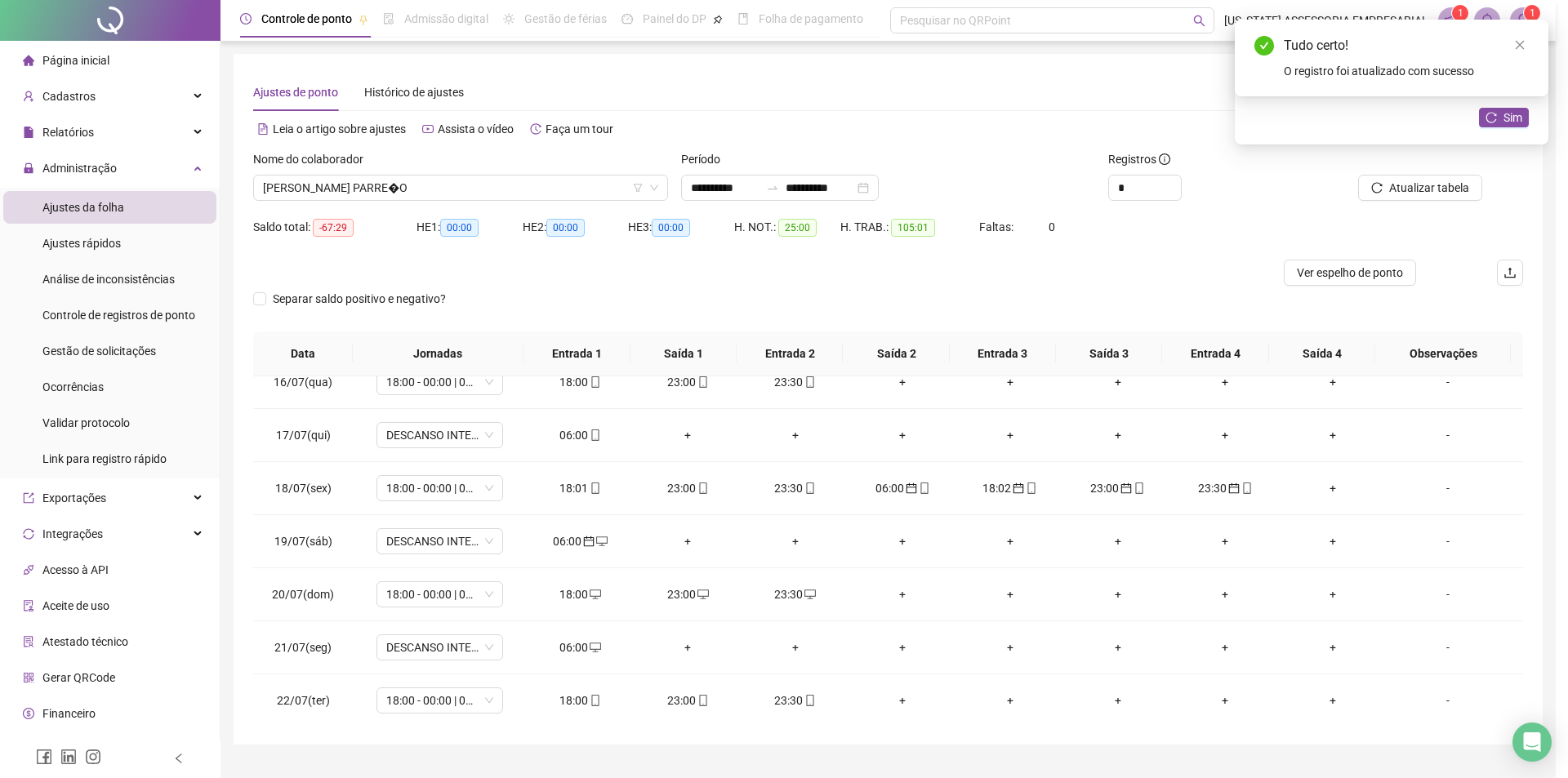
click at [1526, 46] on body "**********" at bounding box center [778, 389] width 1556 height 778
click at [1410, 189] on span "Atualizar tabela" at bounding box center [1429, 187] width 80 height 18
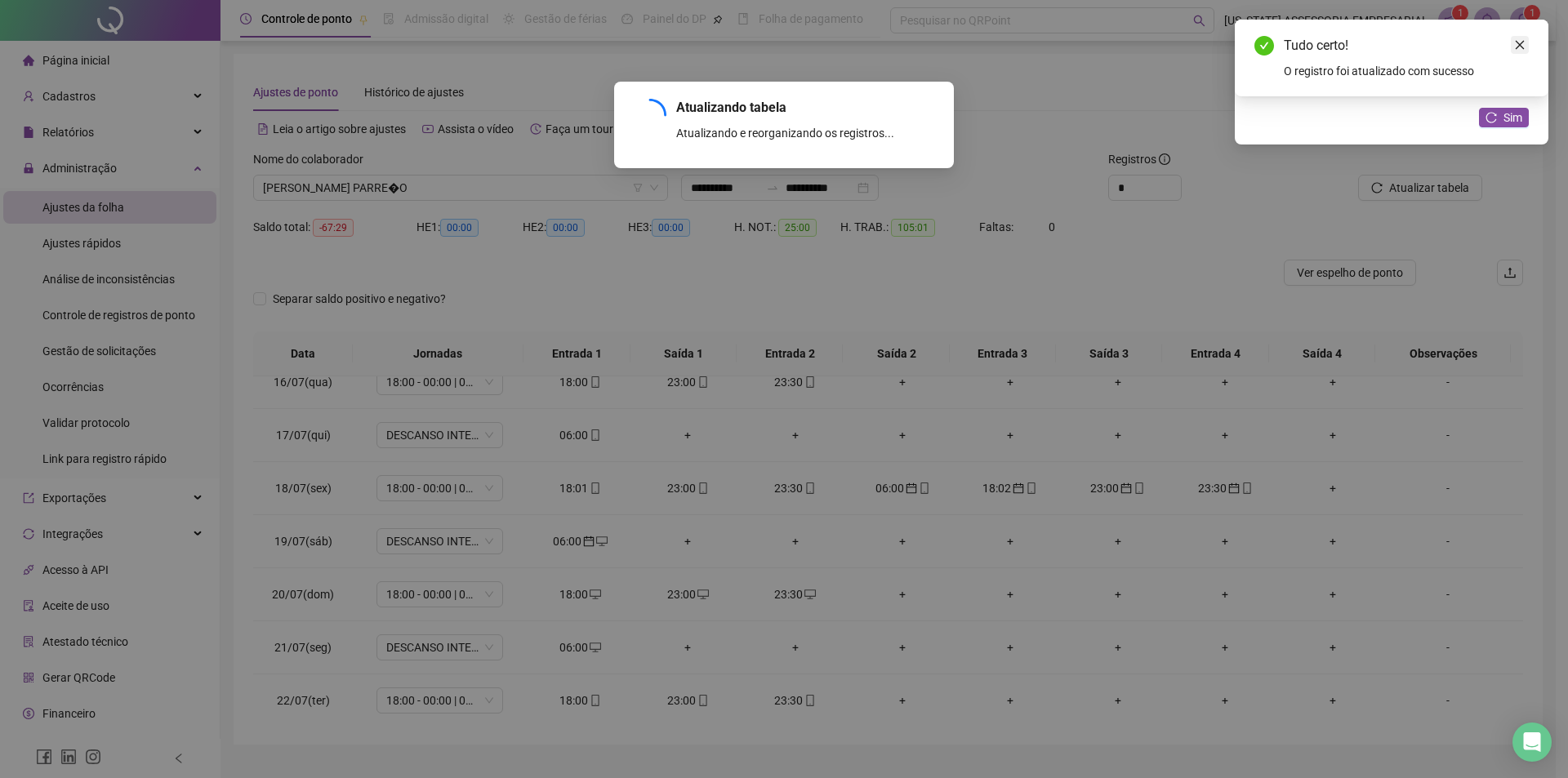
click at [1526, 38] on link "Close" at bounding box center [1519, 44] width 18 height 18
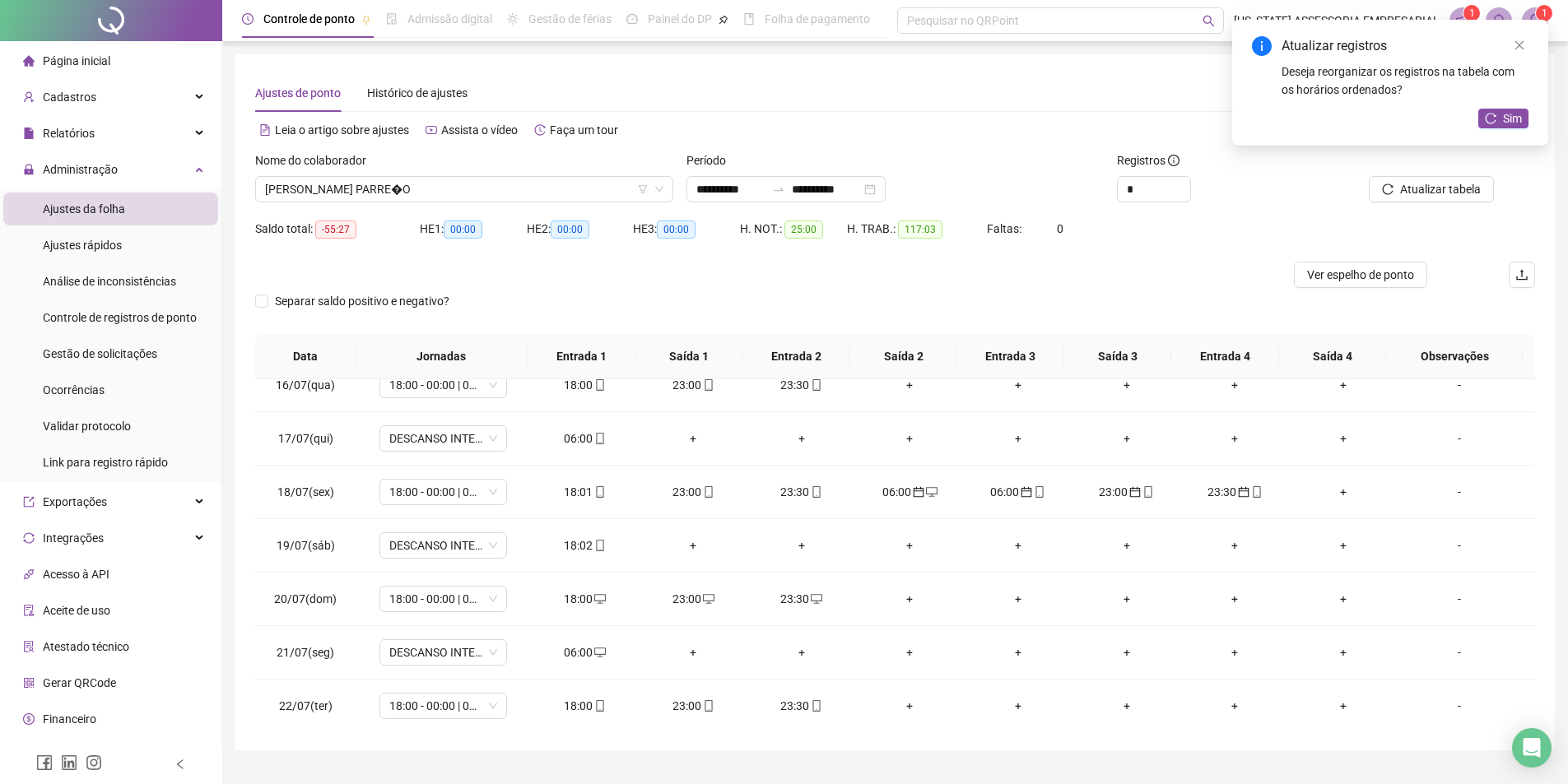
click at [1536, 38] on div "Atualizar registros Deseja reorganizar os registros na tabela com os horários o…" at bounding box center [1390, 83] width 316 height 126
click at [1521, 38] on link "Close" at bounding box center [1519, 45] width 18 height 18
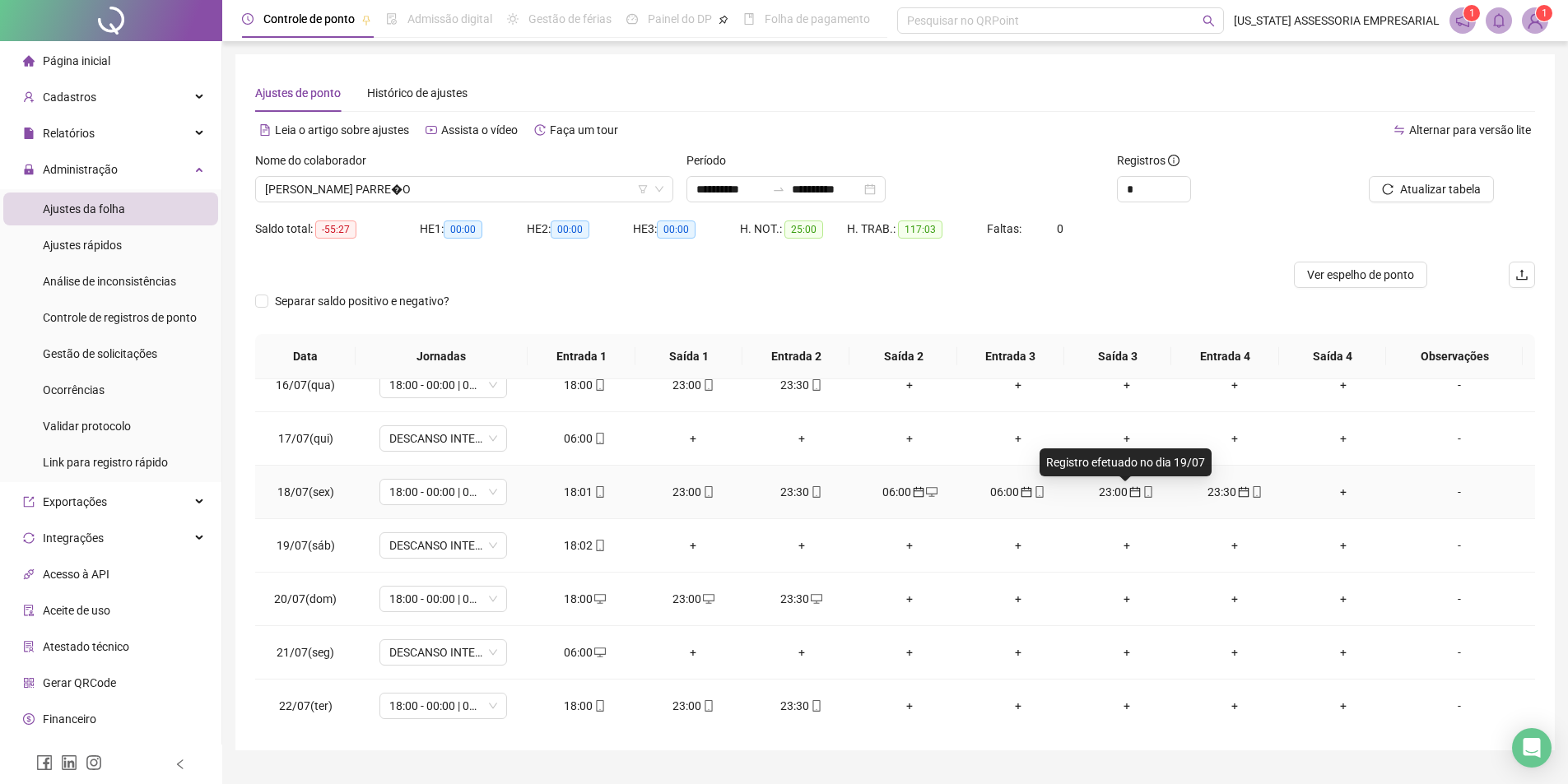
click at [1129, 486] on icon "calendar" at bounding box center [1135, 491] width 11 height 11
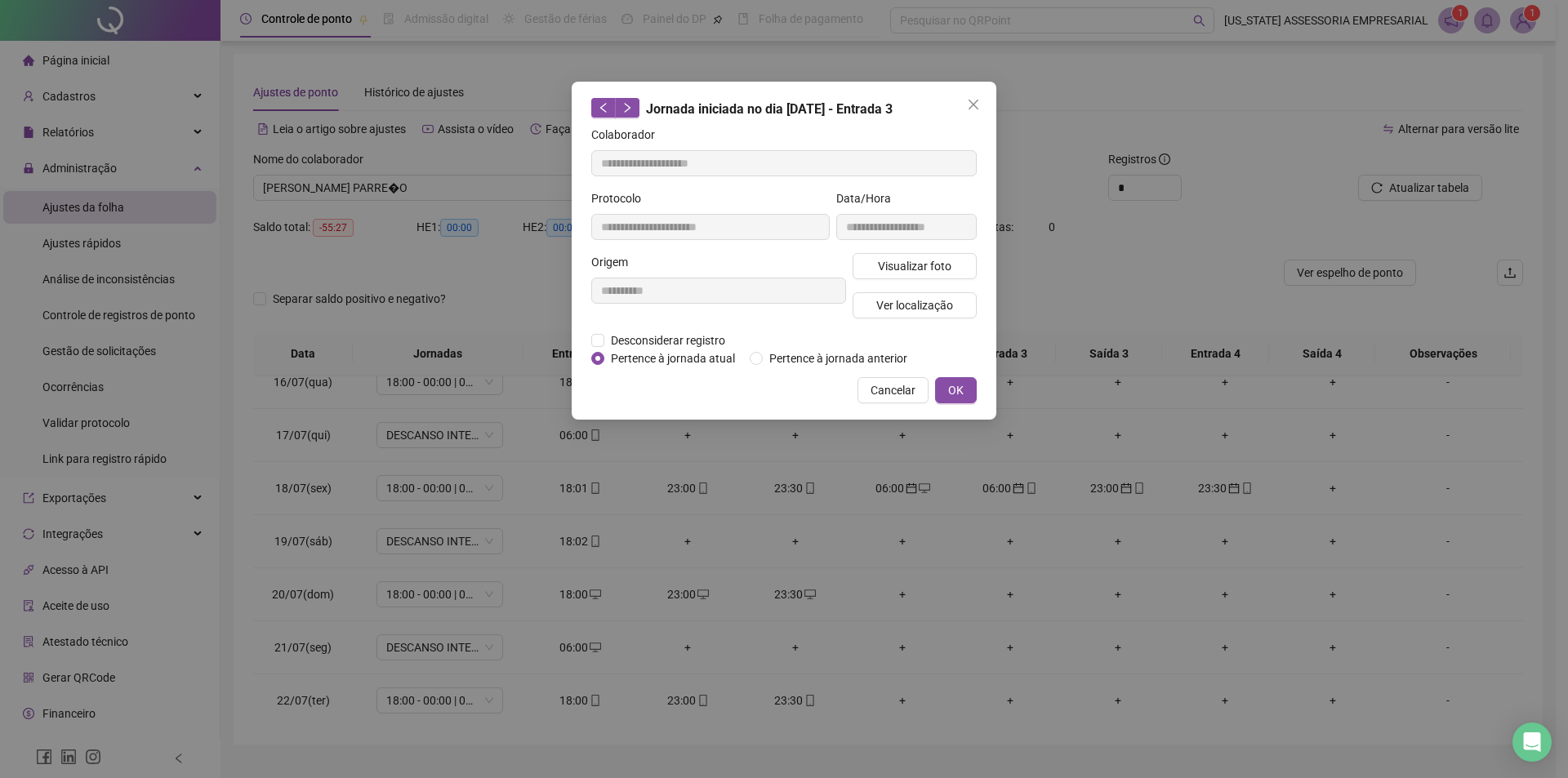
type input "**********"
click at [726, 359] on span "Pertence à jornada atual" at bounding box center [672, 358] width 137 height 18
click at [951, 397] on span "OK" at bounding box center [956, 390] width 16 height 18
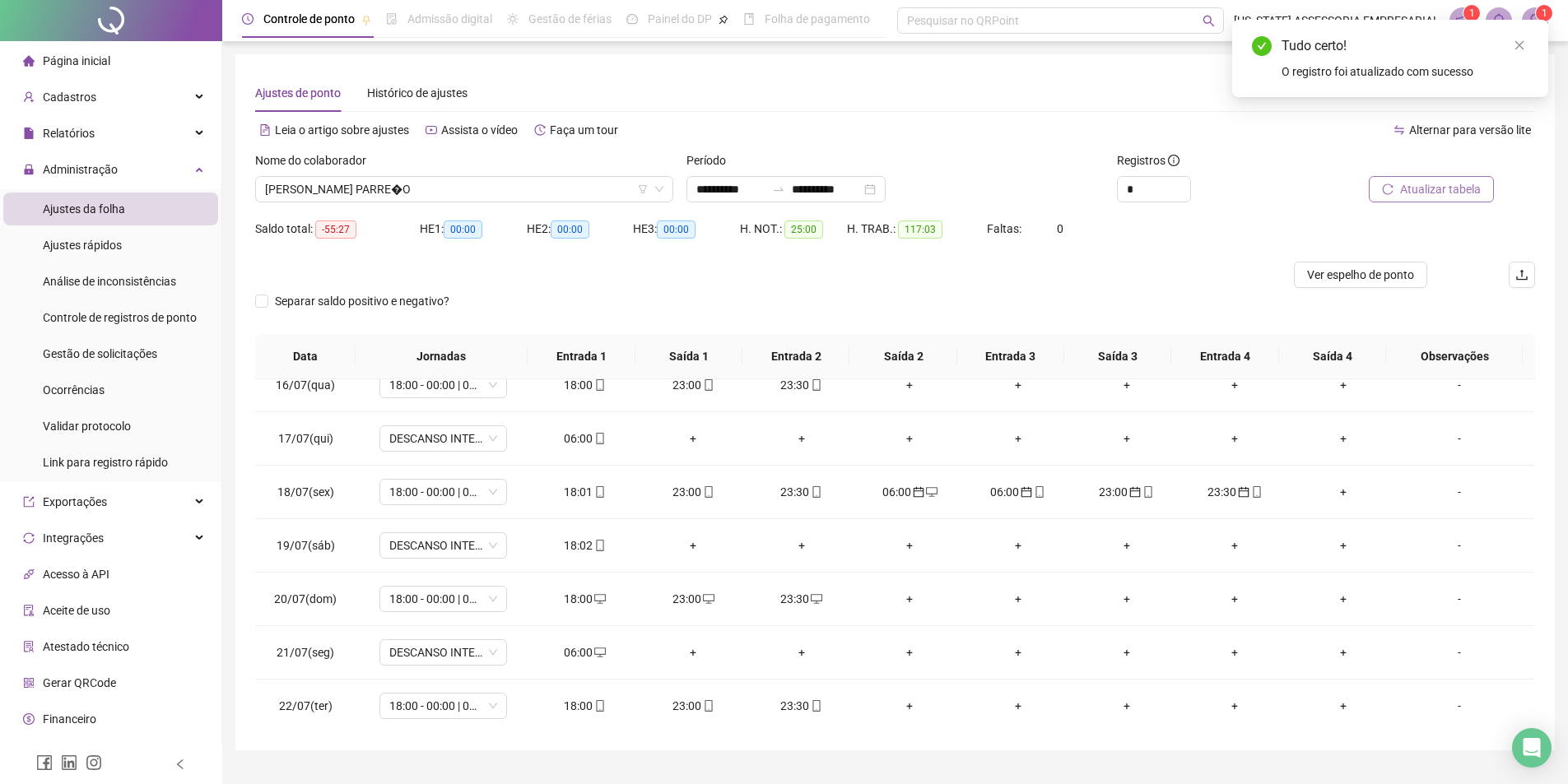
click at [1423, 189] on span "Atualizar tabela" at bounding box center [1440, 189] width 81 height 18
click at [1129, 491] on icon "calendar" at bounding box center [1135, 491] width 11 height 11
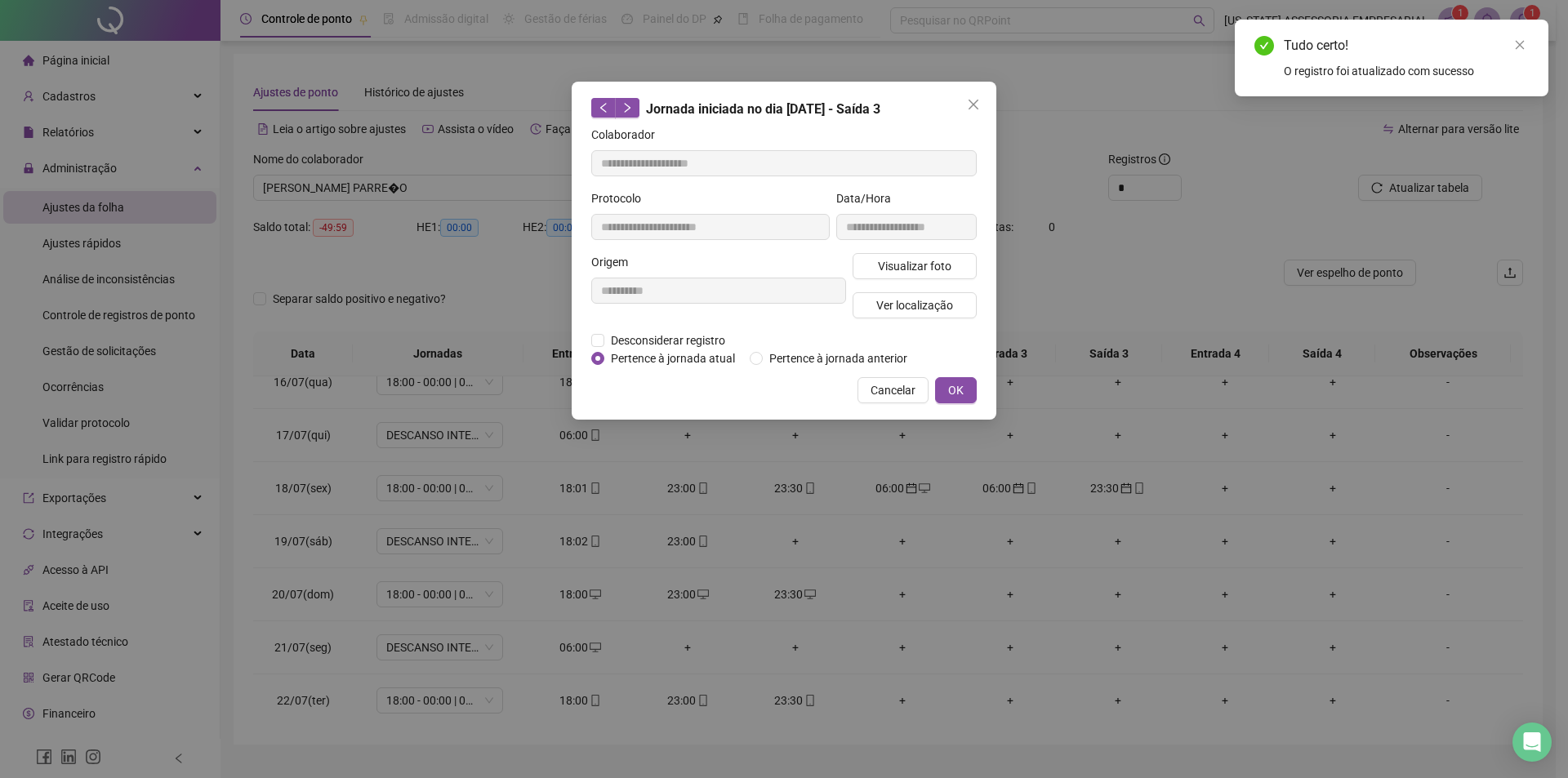
type input "**********"
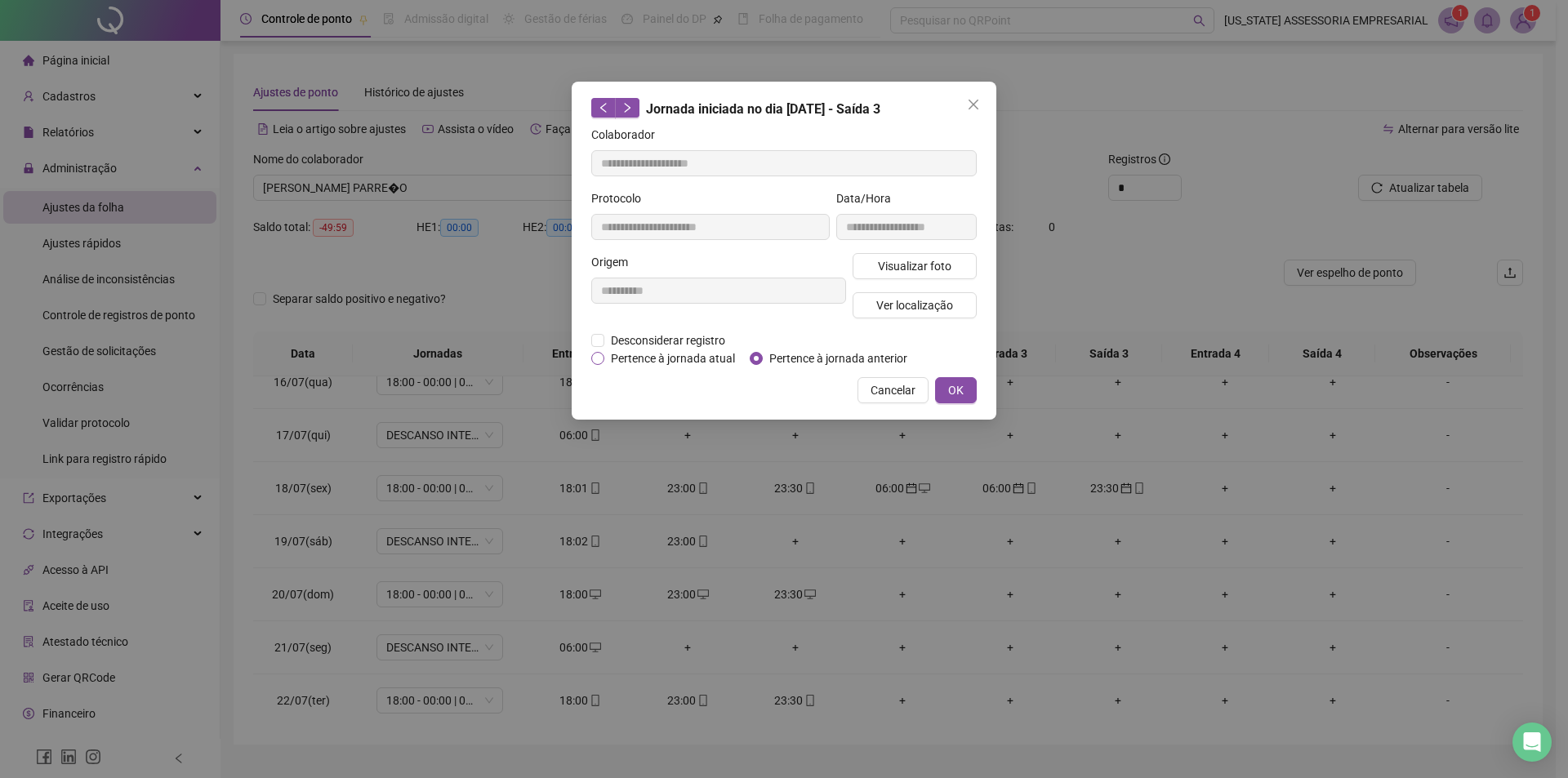
click at [707, 356] on span "Pertence à jornada atual" at bounding box center [672, 358] width 137 height 18
click at [955, 375] on div "**********" at bounding box center [784, 251] width 425 height 338
click at [961, 400] on button "OK" at bounding box center [956, 390] width 42 height 26
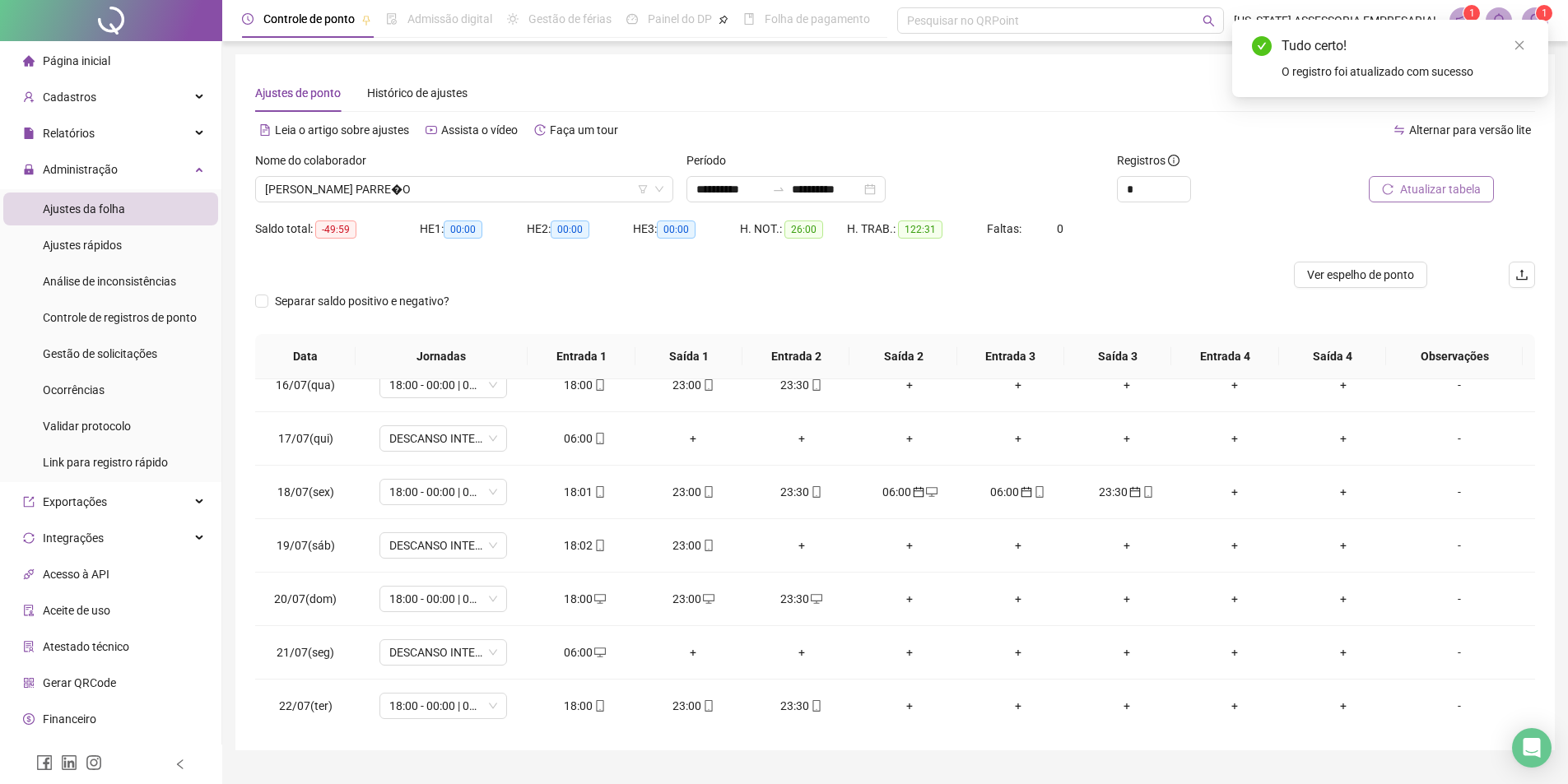
click at [1443, 195] on span "Atualizar tabela" at bounding box center [1440, 189] width 81 height 18
click at [992, 492] on div "06:00" at bounding box center [1018, 491] width 83 height 18
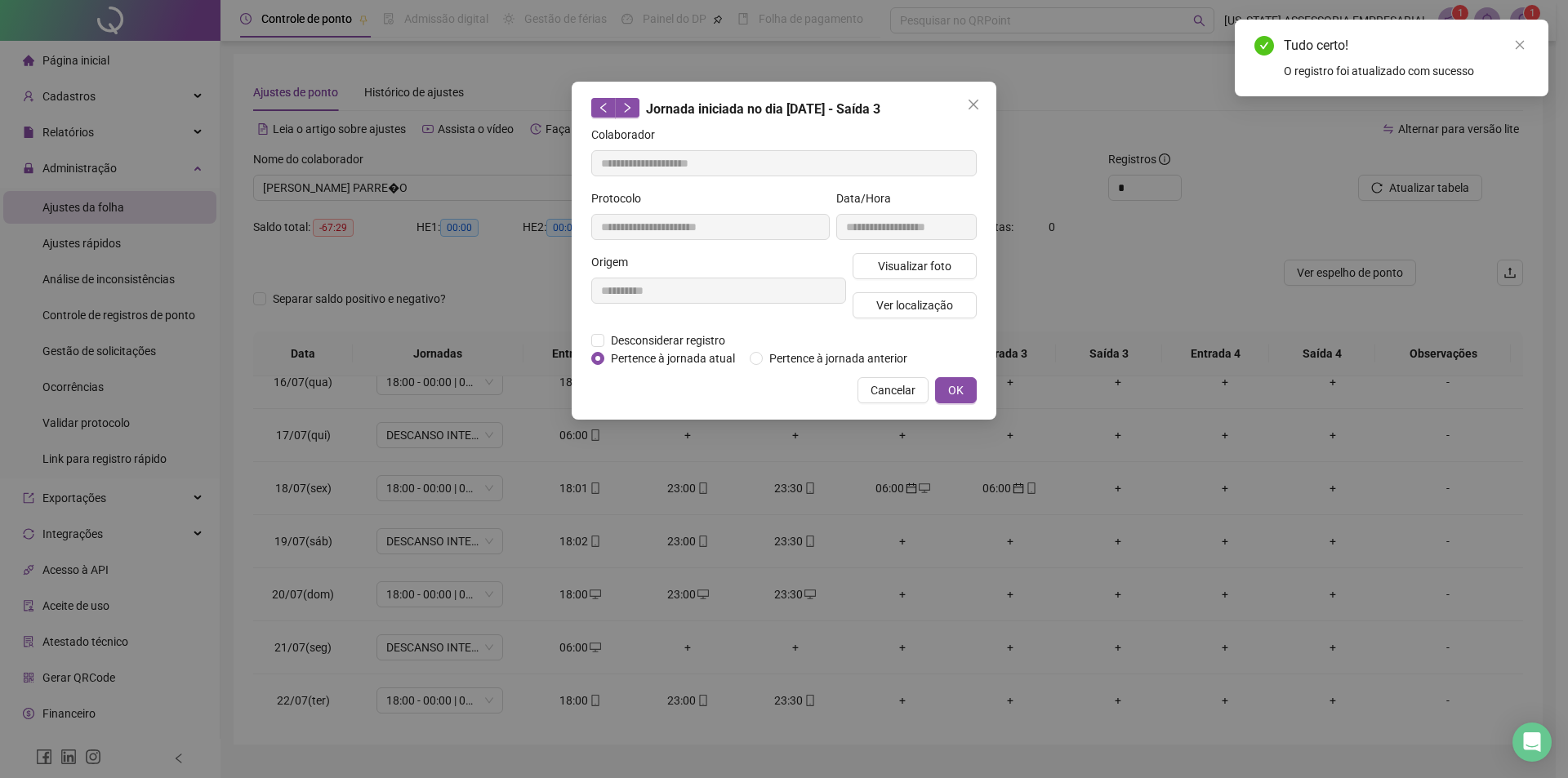
type input "**********"
click at [698, 359] on span "Pertence à jornada atual" at bounding box center [672, 358] width 137 height 18
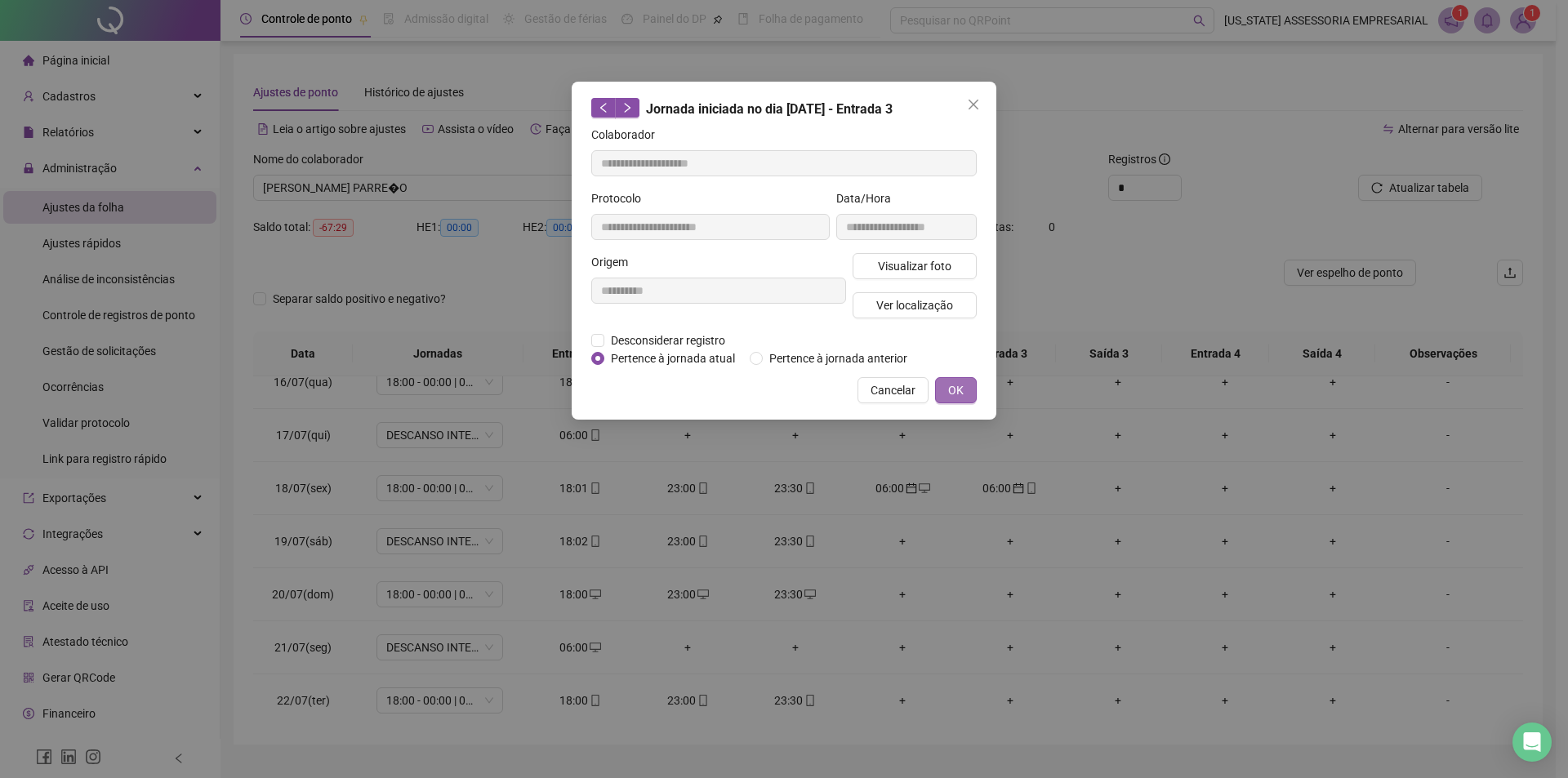
click at [944, 389] on button "OK" at bounding box center [956, 390] width 42 height 26
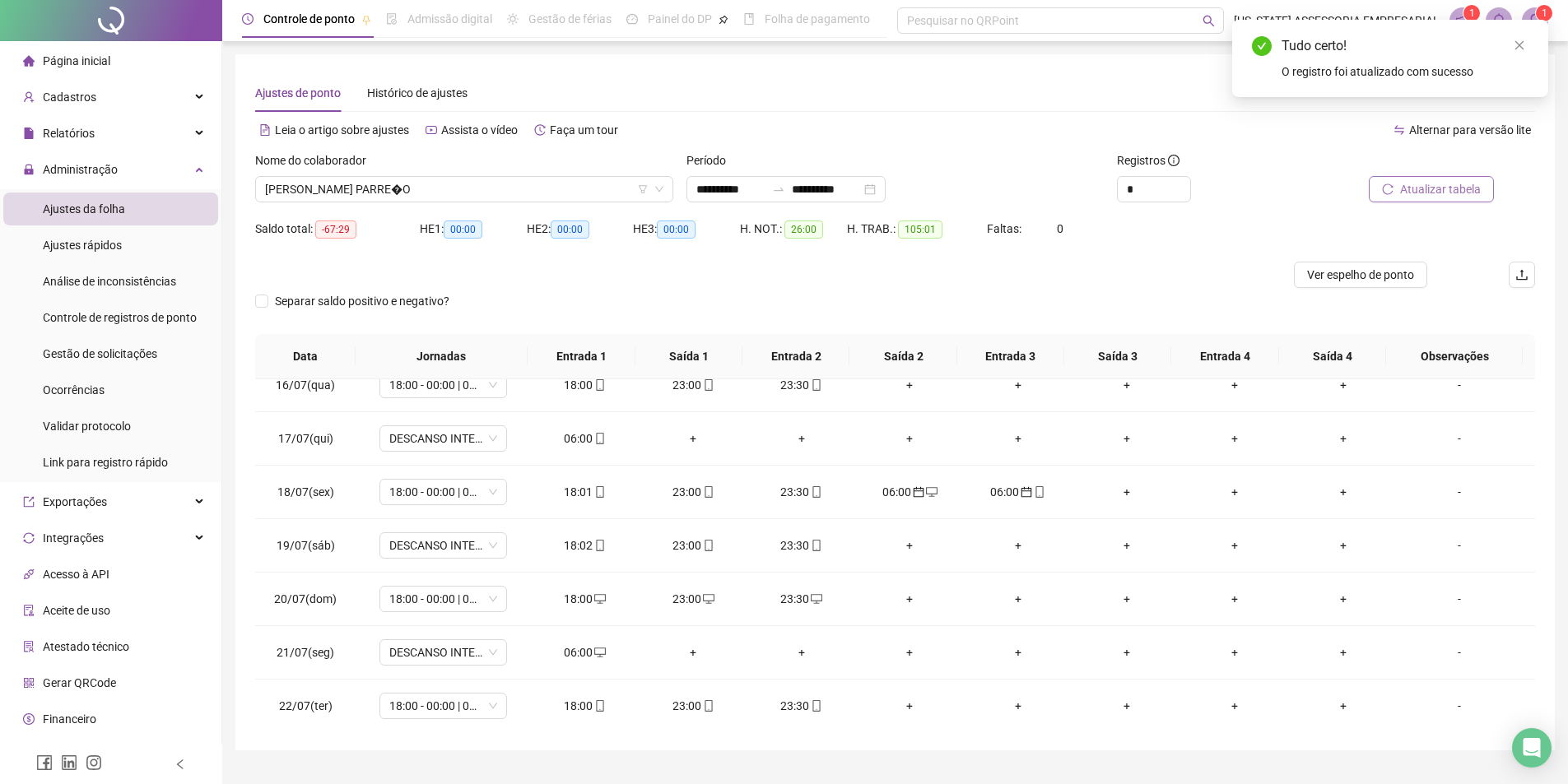
click at [1380, 184] on button "Atualizar tabela" at bounding box center [1431, 189] width 125 height 26
click at [580, 540] on div "06:00" at bounding box center [585, 544] width 83 height 18
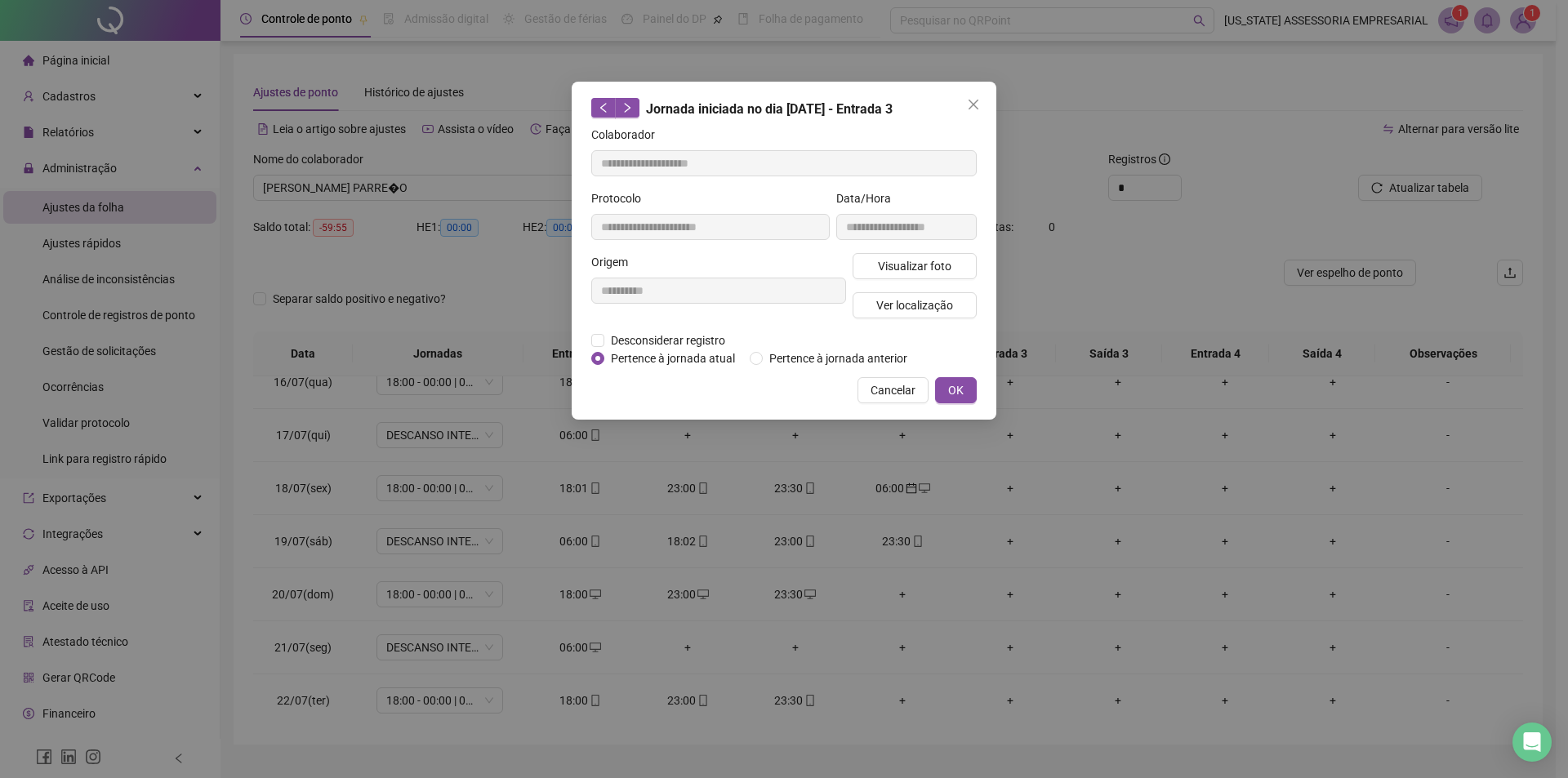
click at [654, 355] on span "Pertence à jornada atual" at bounding box center [672, 358] width 137 height 18
click at [962, 392] on span "OK" at bounding box center [956, 390] width 16 height 18
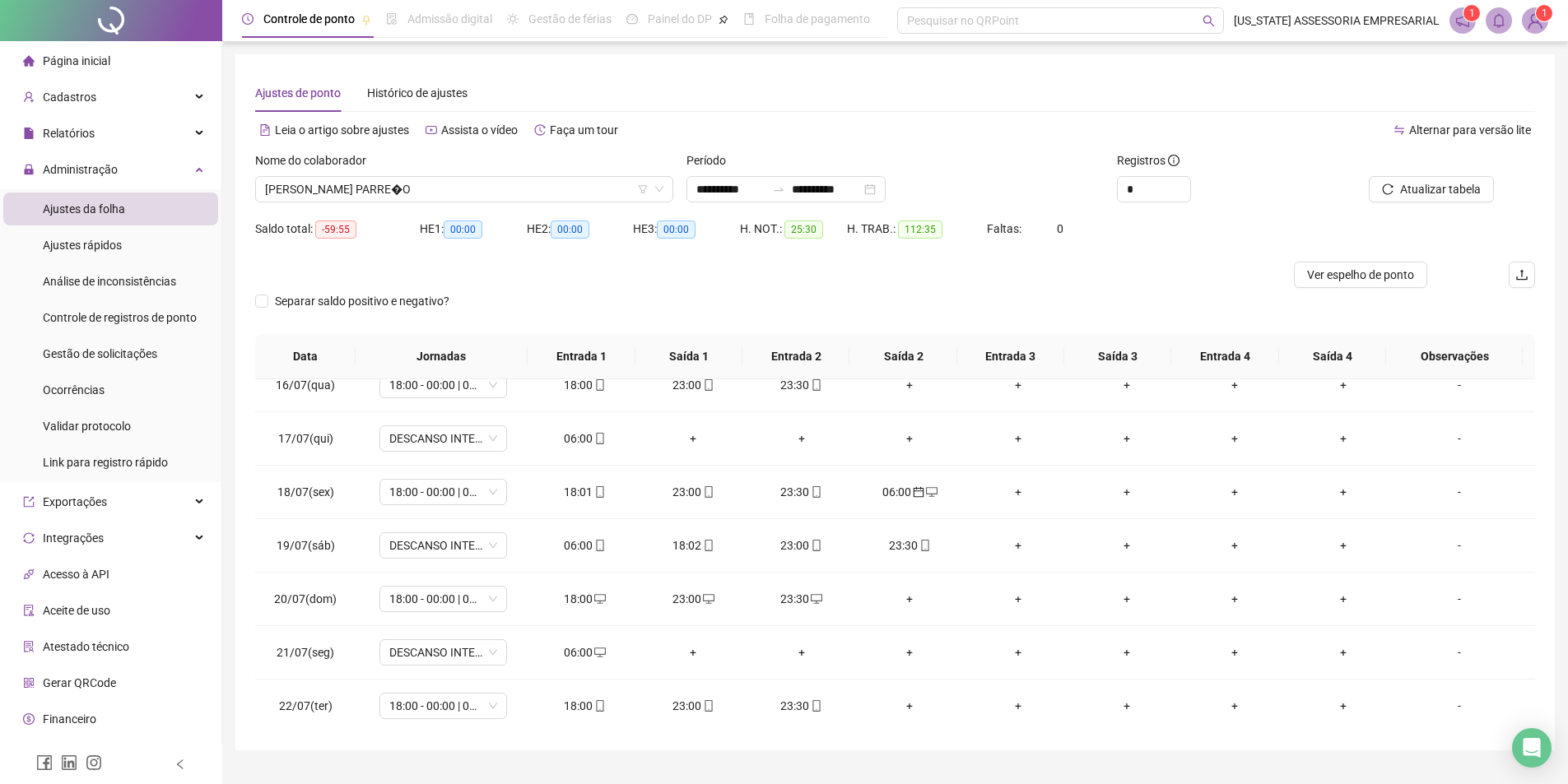
click at [1408, 203] on div "Atualizar tabela" at bounding box center [1434, 183] width 216 height 64
click at [1400, 188] on button "Atualizar tabela" at bounding box center [1431, 189] width 125 height 26
click at [925, 486] on span at bounding box center [931, 492] width 13 height 13
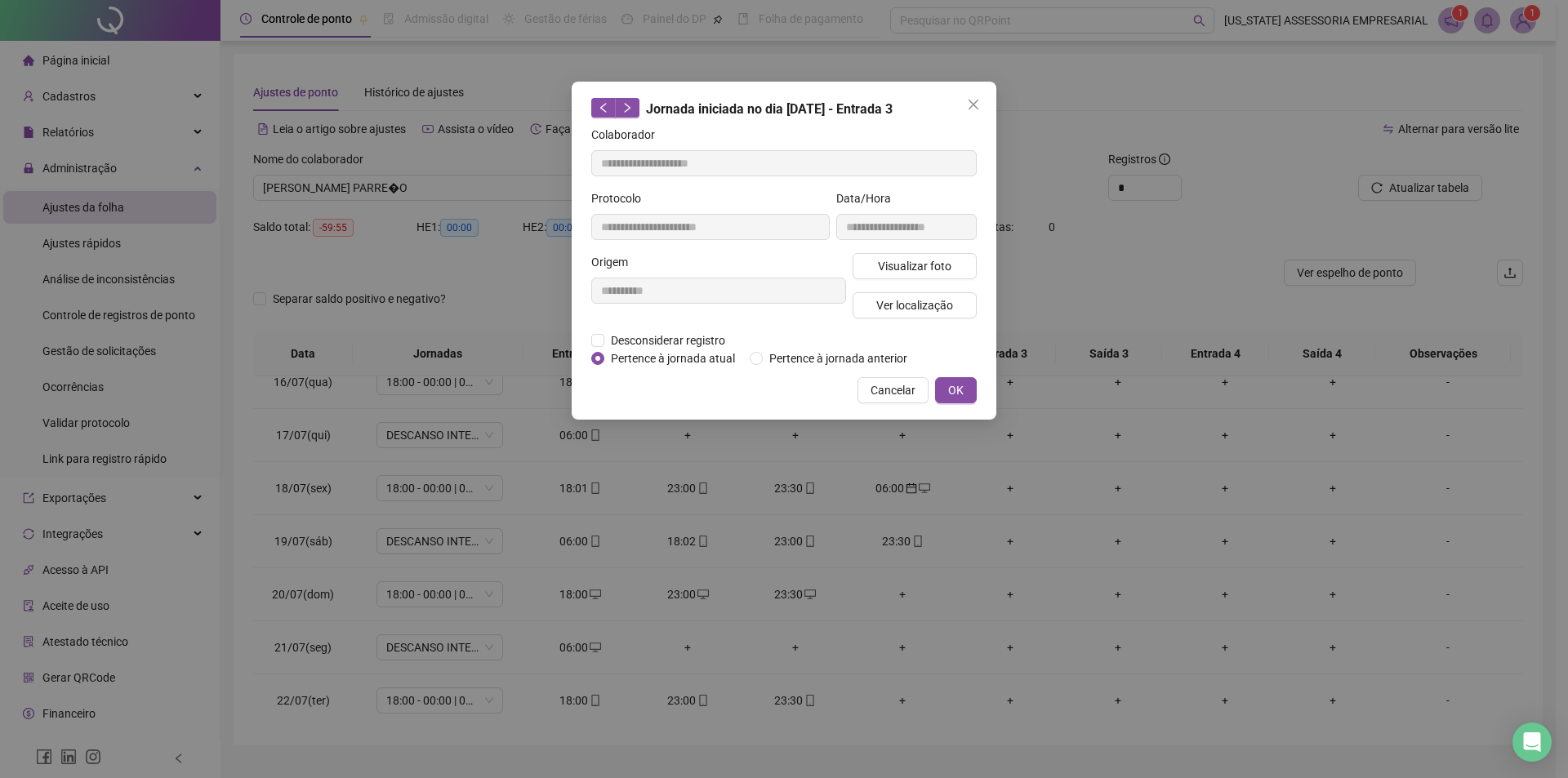
type input "**********"
drag, startPoint x: 580, startPoint y: 519, endPoint x: 576, endPoint y: 533, distance: 14.6
click at [578, 530] on div "**********" at bounding box center [784, 389] width 1568 height 778
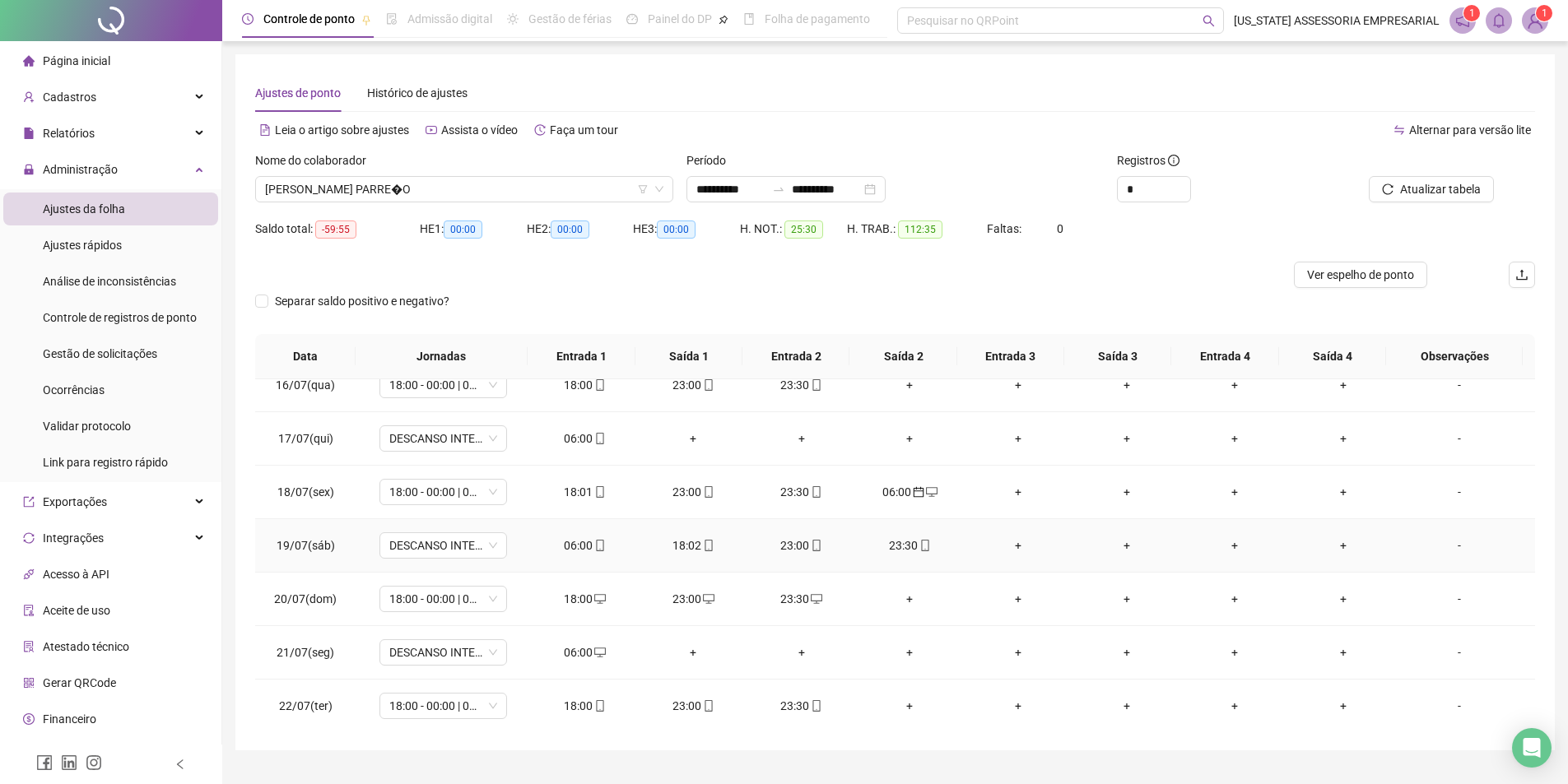
click at [577, 545] on div "06:00" at bounding box center [585, 544] width 83 height 18
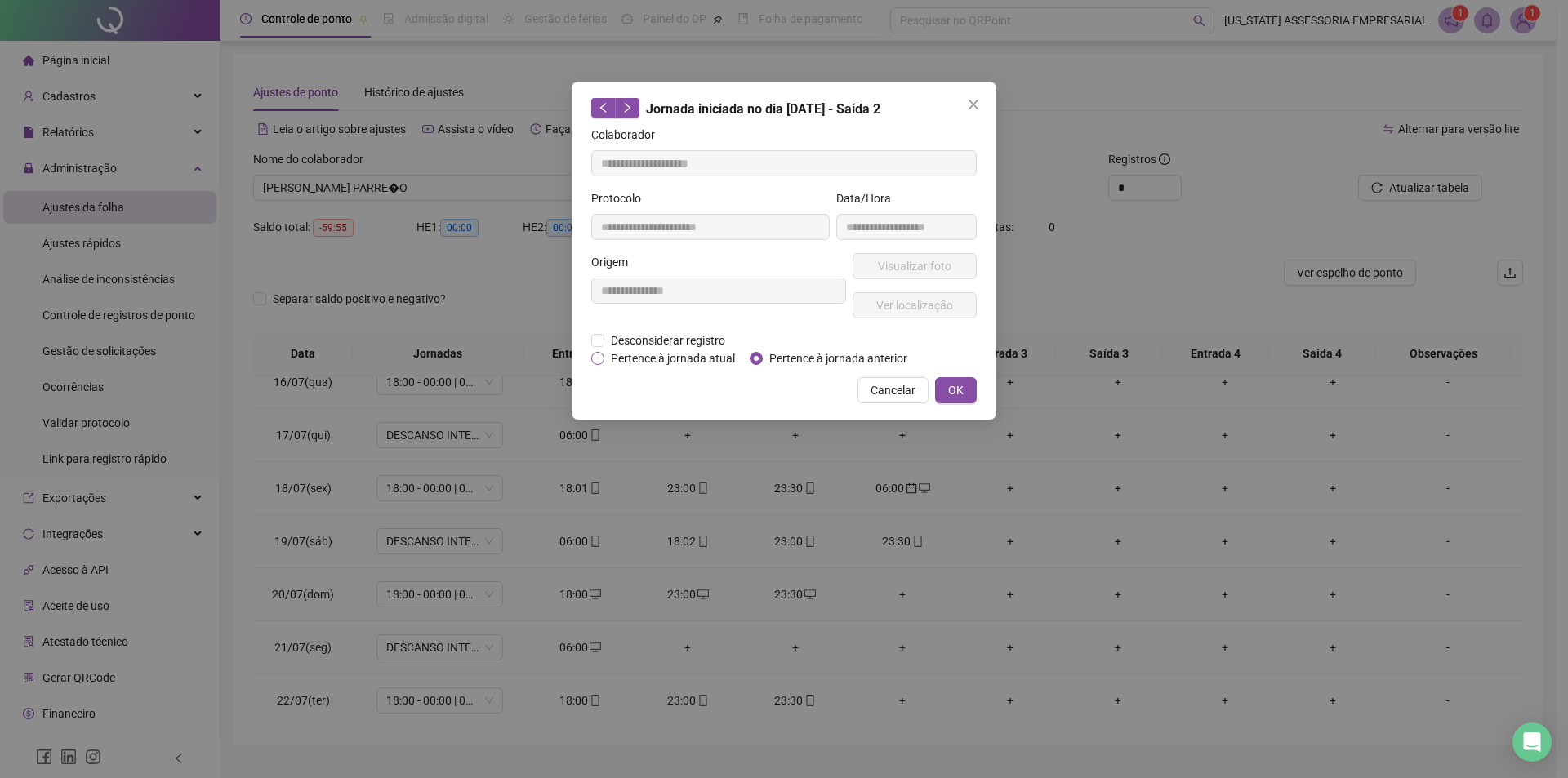
type input "**********"
click at [690, 340] on span "Desconsiderar registro" at bounding box center [668, 340] width 127 height 18
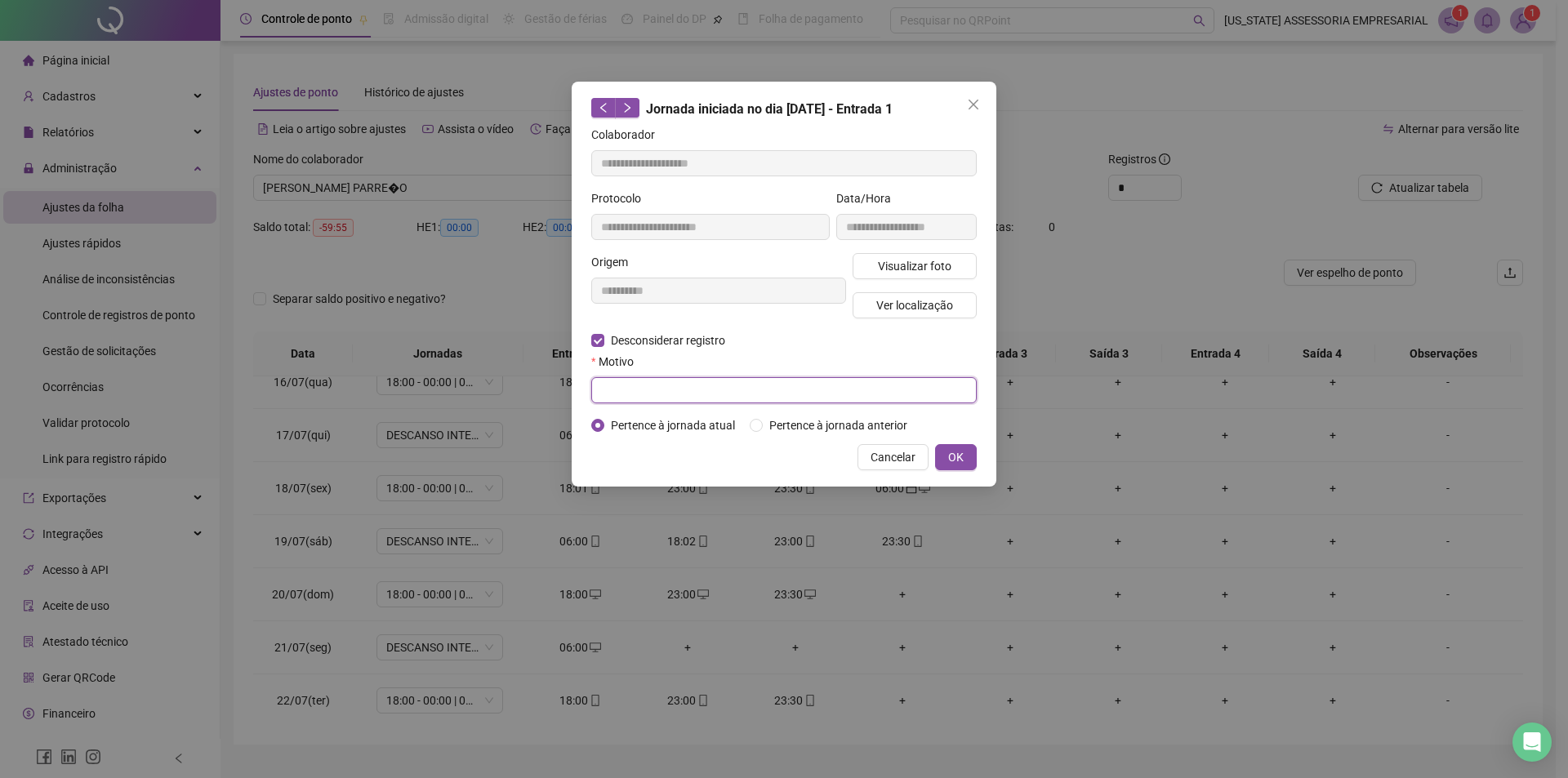
click at [667, 393] on input "text" at bounding box center [784, 390] width 386 height 26
click at [958, 468] on button "OK" at bounding box center [956, 457] width 42 height 26
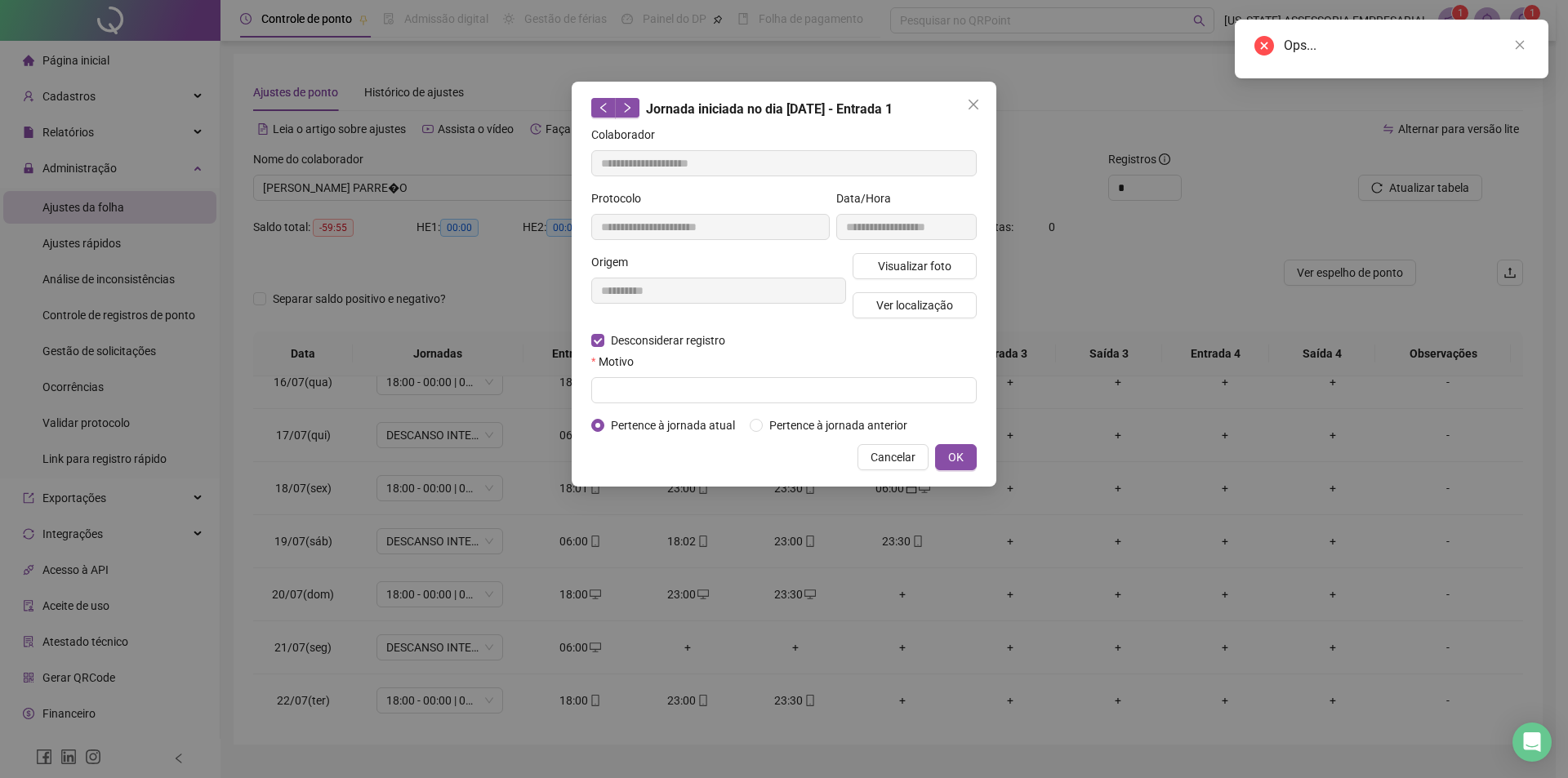
click at [948, 451] on span "OK" at bounding box center [956, 456] width 16 height 18
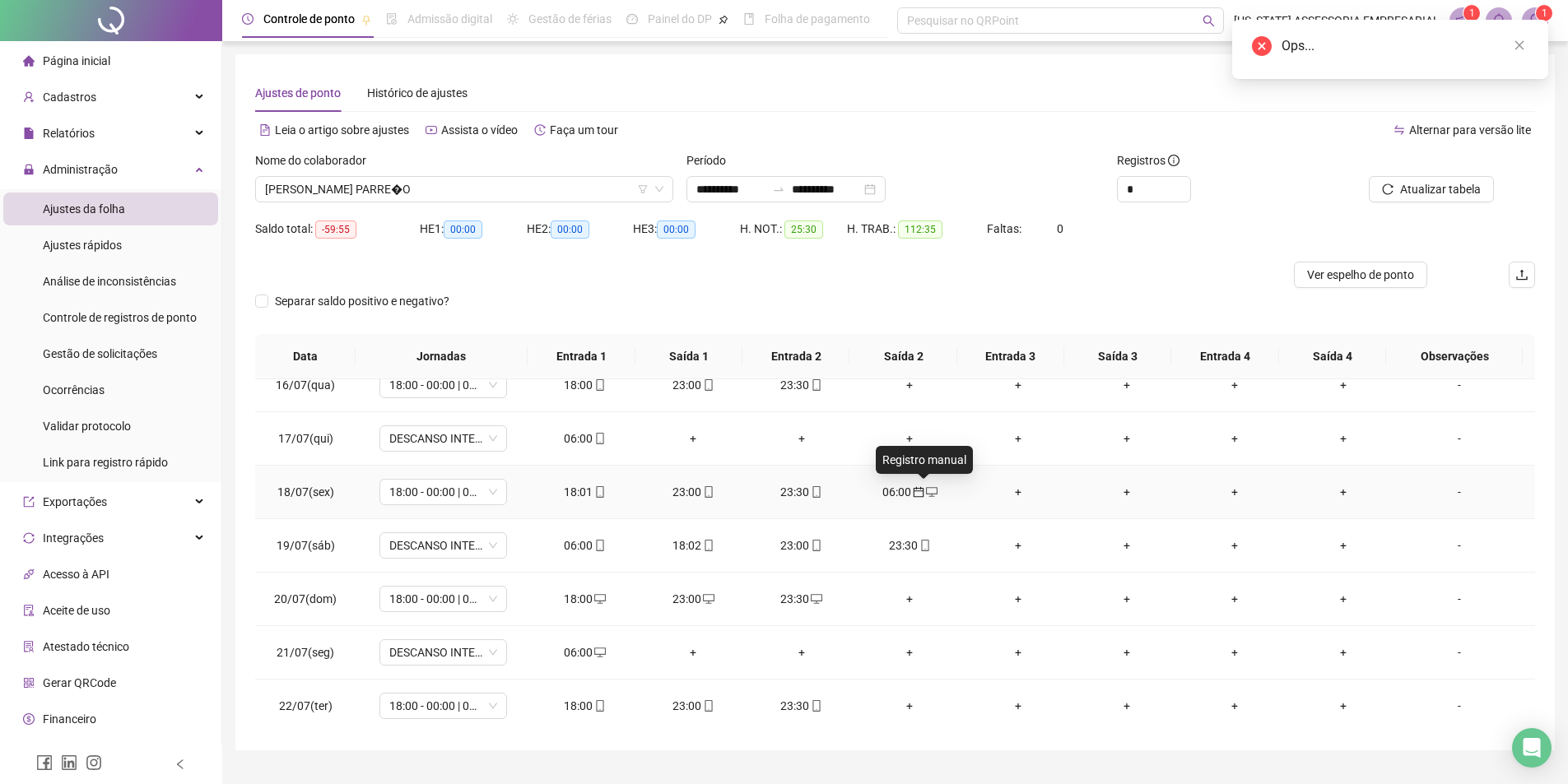
click at [925, 495] on span "desktop" at bounding box center [931, 491] width 13 height 11
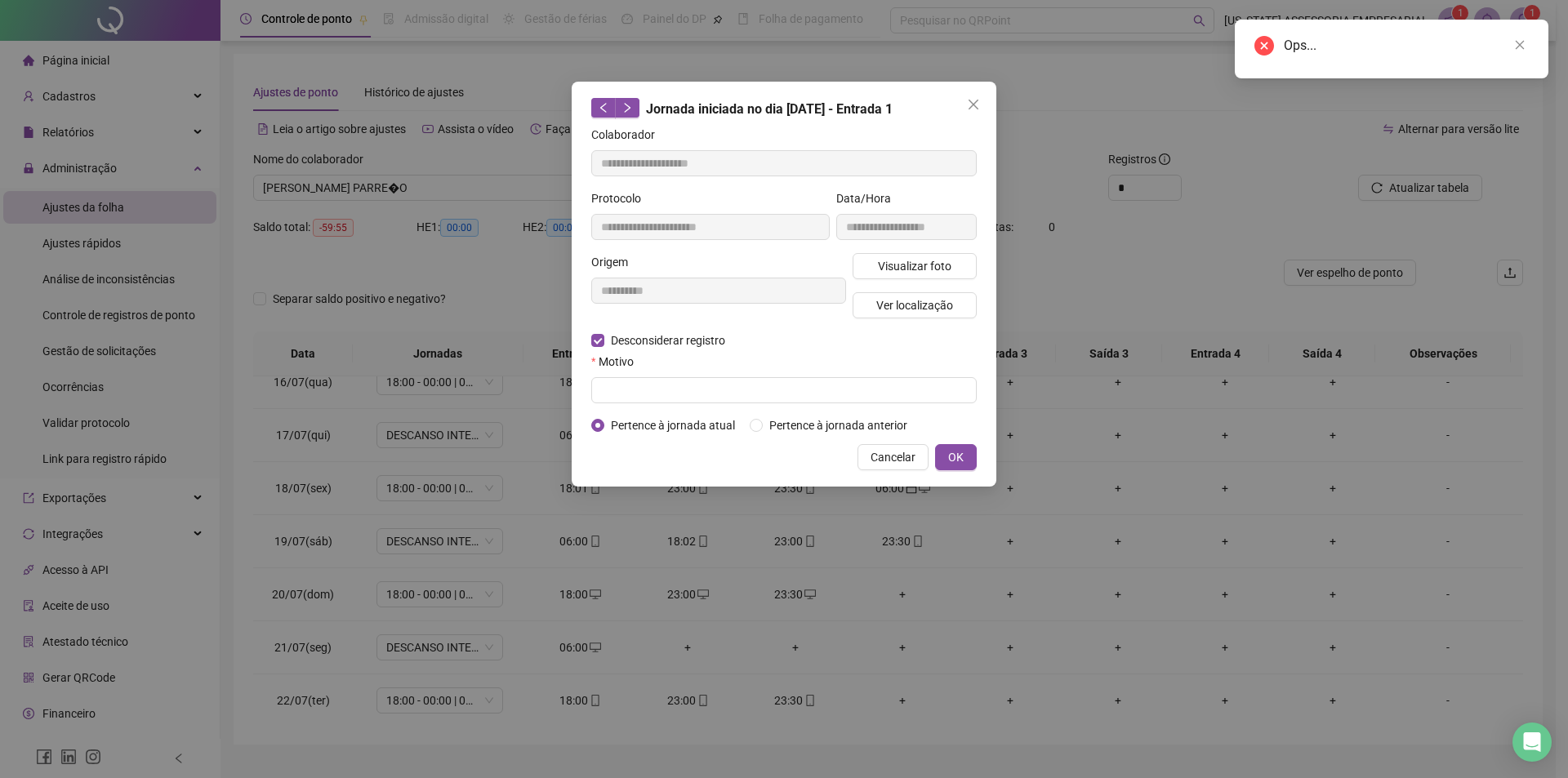
type input "**********"
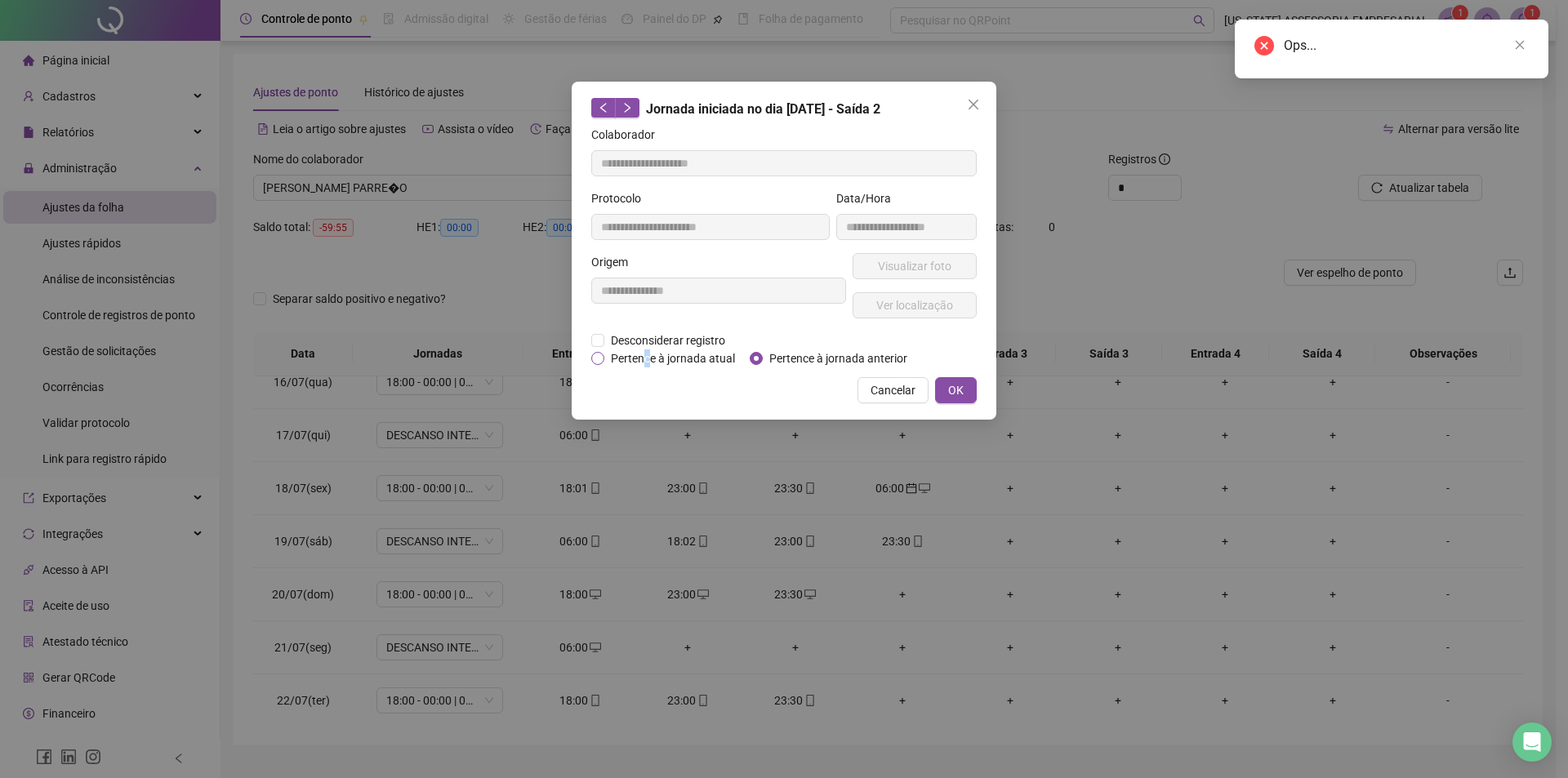
drag, startPoint x: 646, startPoint y: 358, endPoint x: 655, endPoint y: 360, distance: 9.2
click at [647, 359] on span "Pertence à jornada atual" at bounding box center [672, 358] width 137 height 18
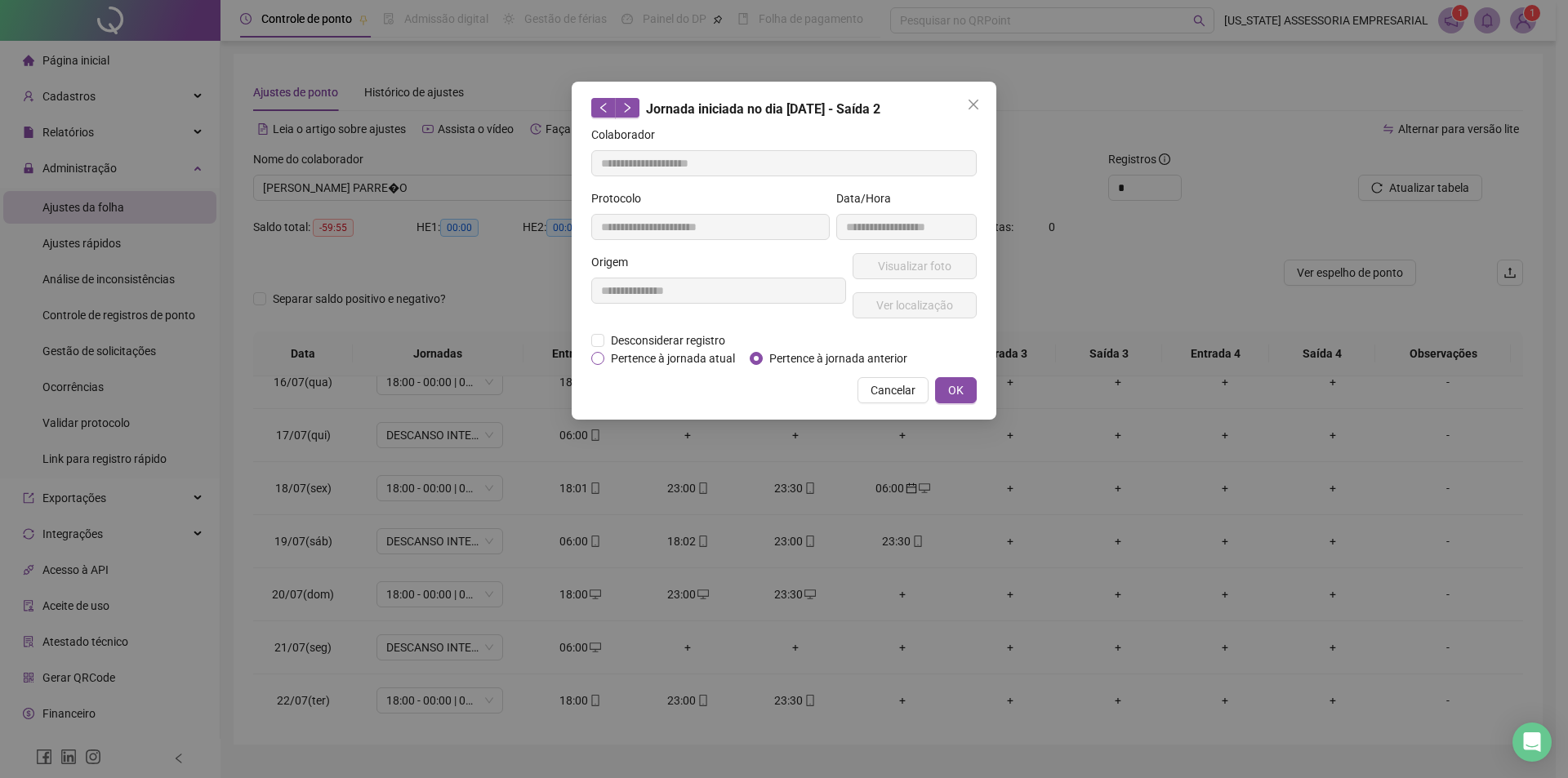
drag, startPoint x: 696, startPoint y: 356, endPoint x: 722, endPoint y: 357, distance: 26.0
click at [697, 356] on span "Pertence à jornada atual" at bounding box center [672, 358] width 137 height 18
click at [936, 390] on button "OK" at bounding box center [956, 390] width 42 height 26
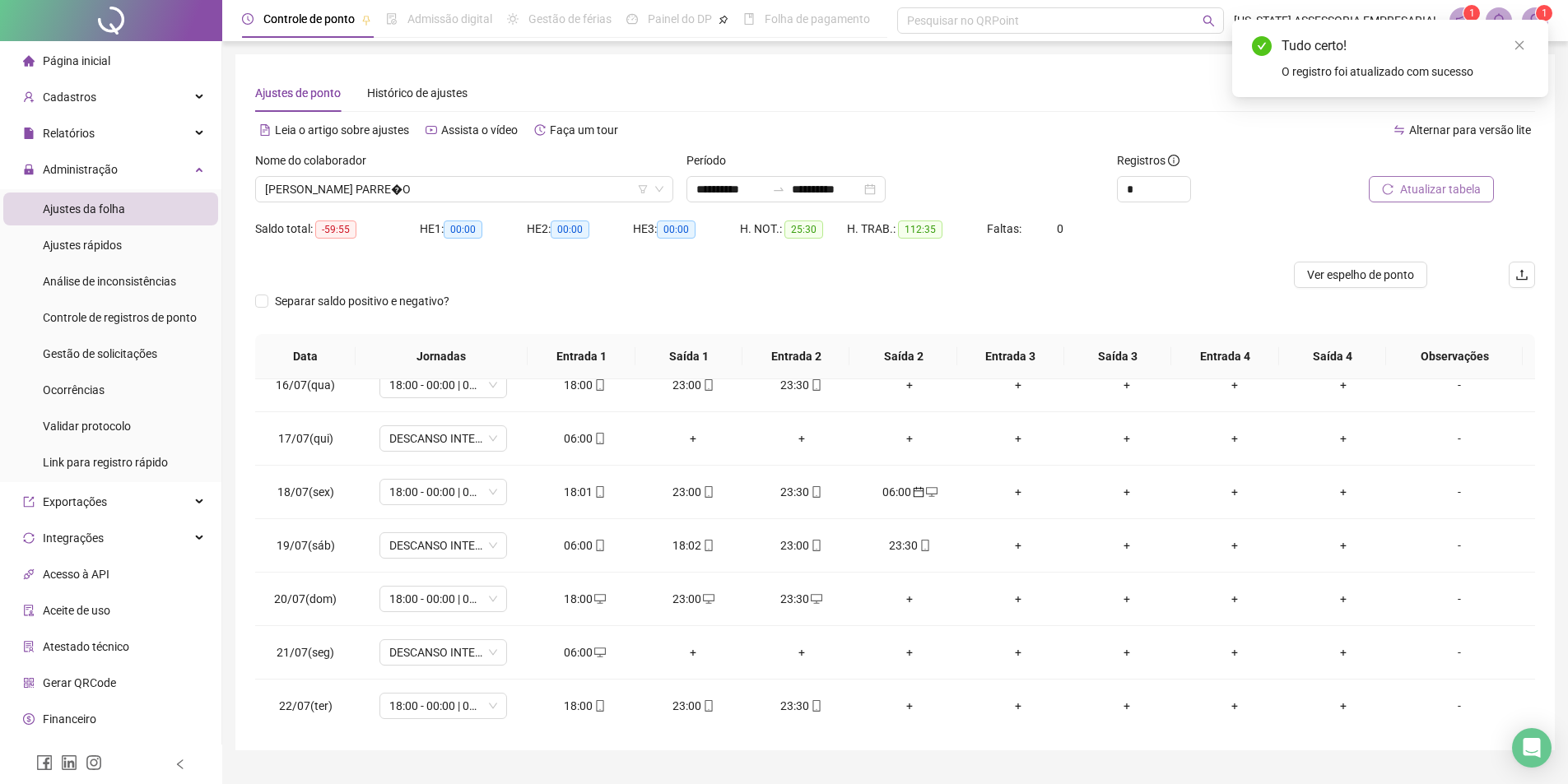
click at [1443, 177] on button "Atualizar tabela" at bounding box center [1431, 189] width 125 height 26
click at [596, 543] on icon "desktop" at bounding box center [600, 545] width 11 height 11
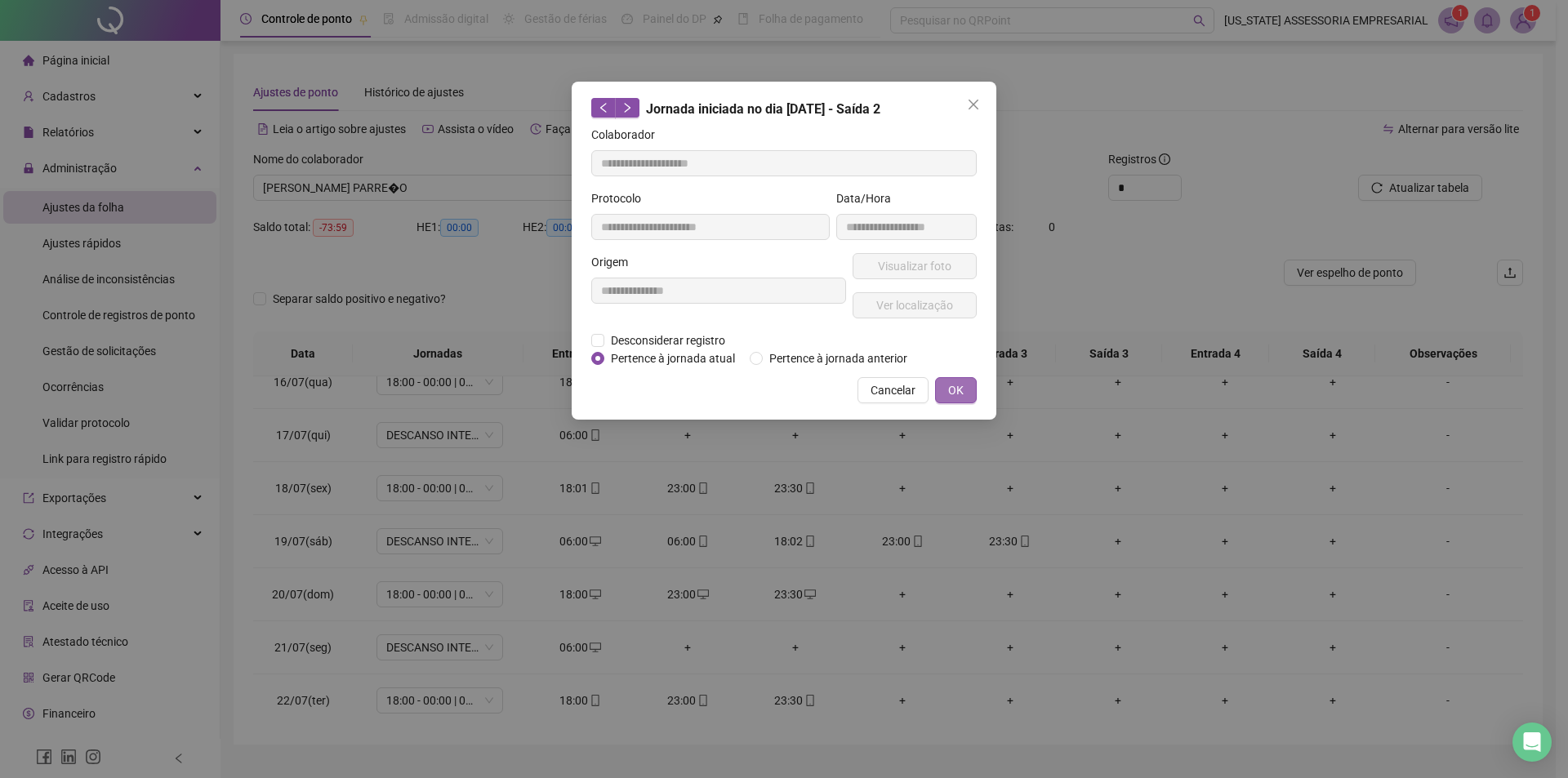
click at [958, 389] on span "OK" at bounding box center [956, 390] width 16 height 18
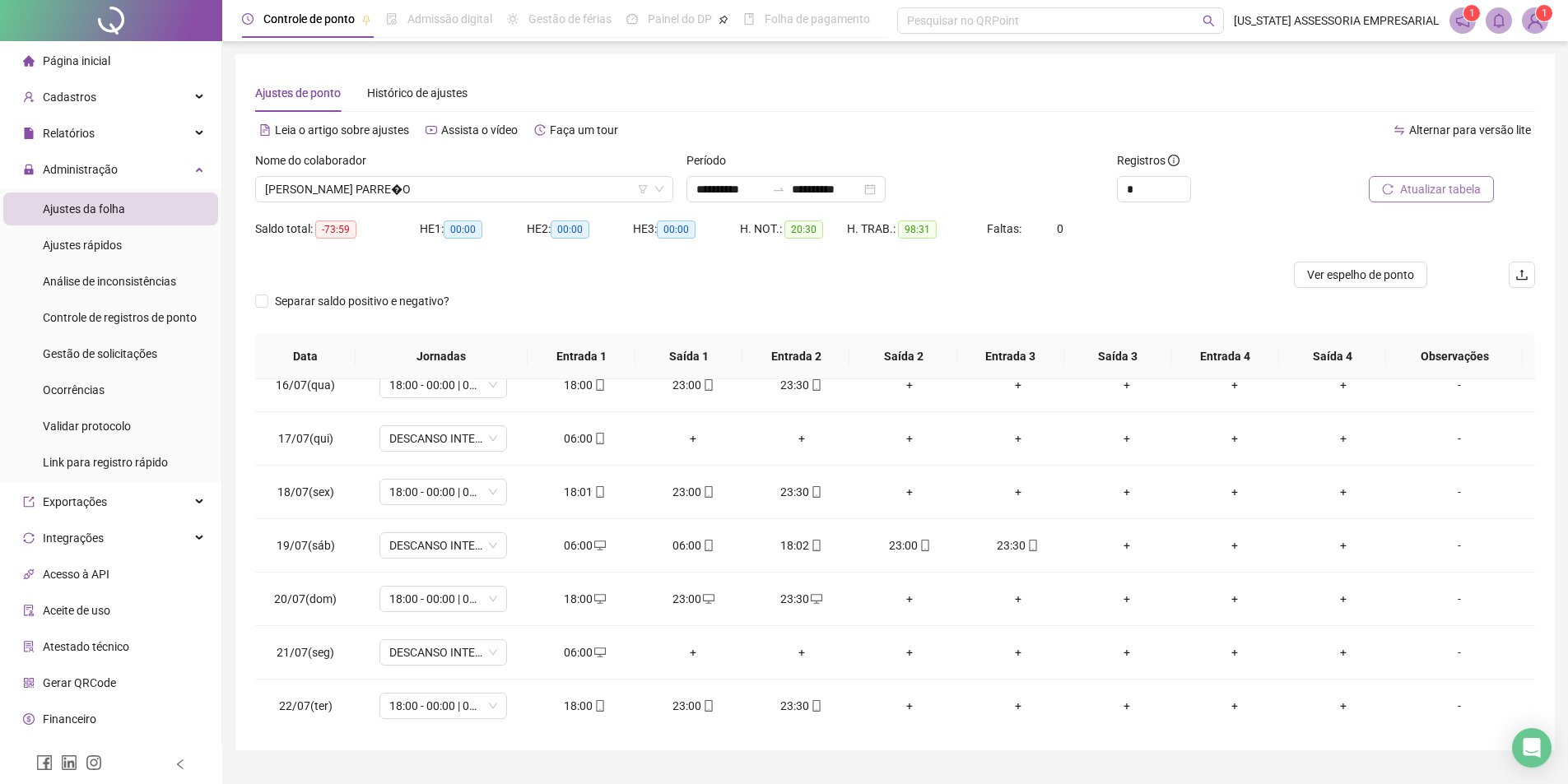
click at [1408, 188] on span "Atualizar tabela" at bounding box center [1440, 189] width 81 height 18
click at [601, 543] on icon "desktop" at bounding box center [600, 545] width 11 height 11
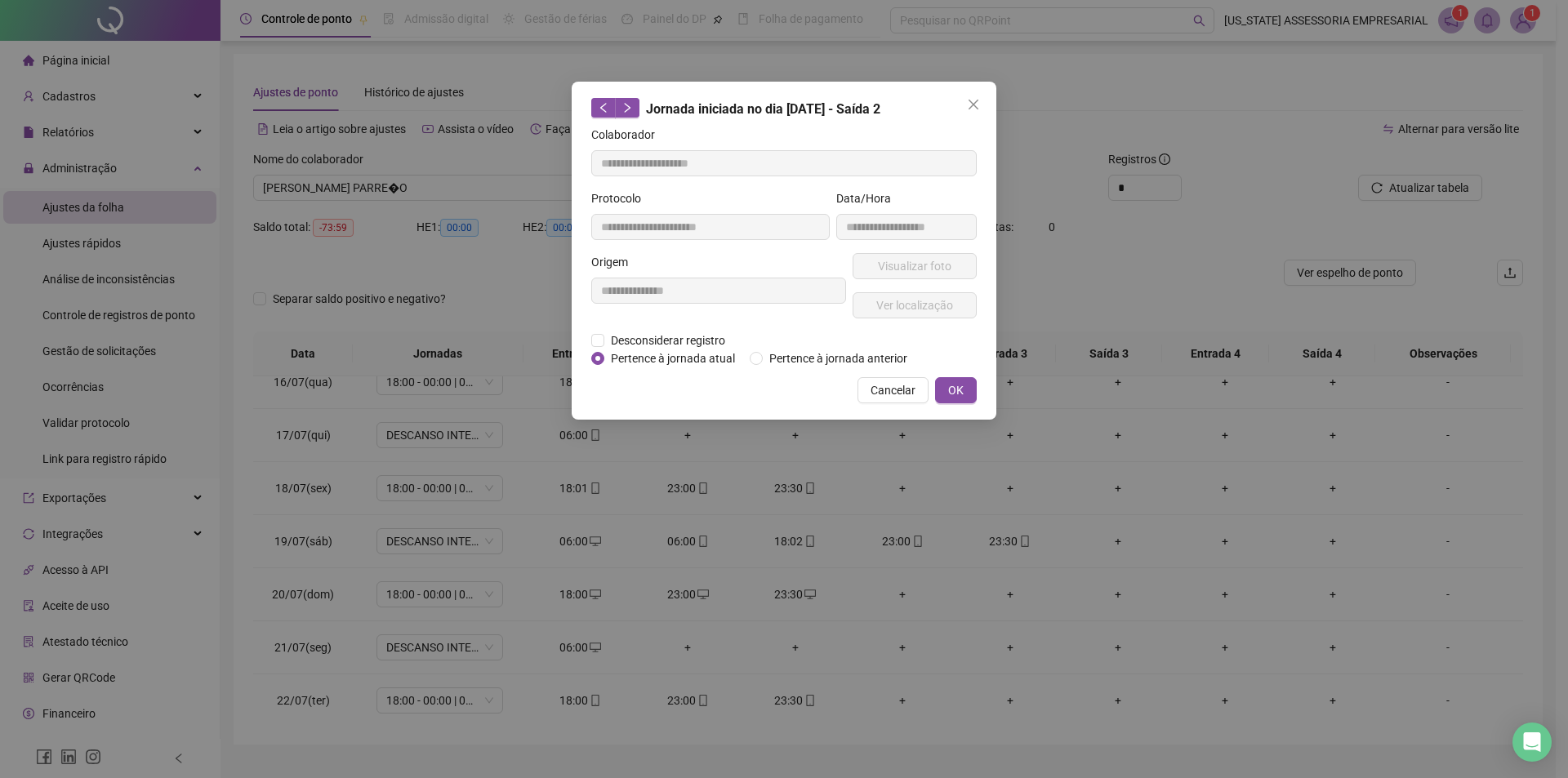
click at [649, 355] on span "Pertence à jornada atual" at bounding box center [672, 358] width 137 height 18
click at [967, 390] on button "OK" at bounding box center [956, 390] width 42 height 26
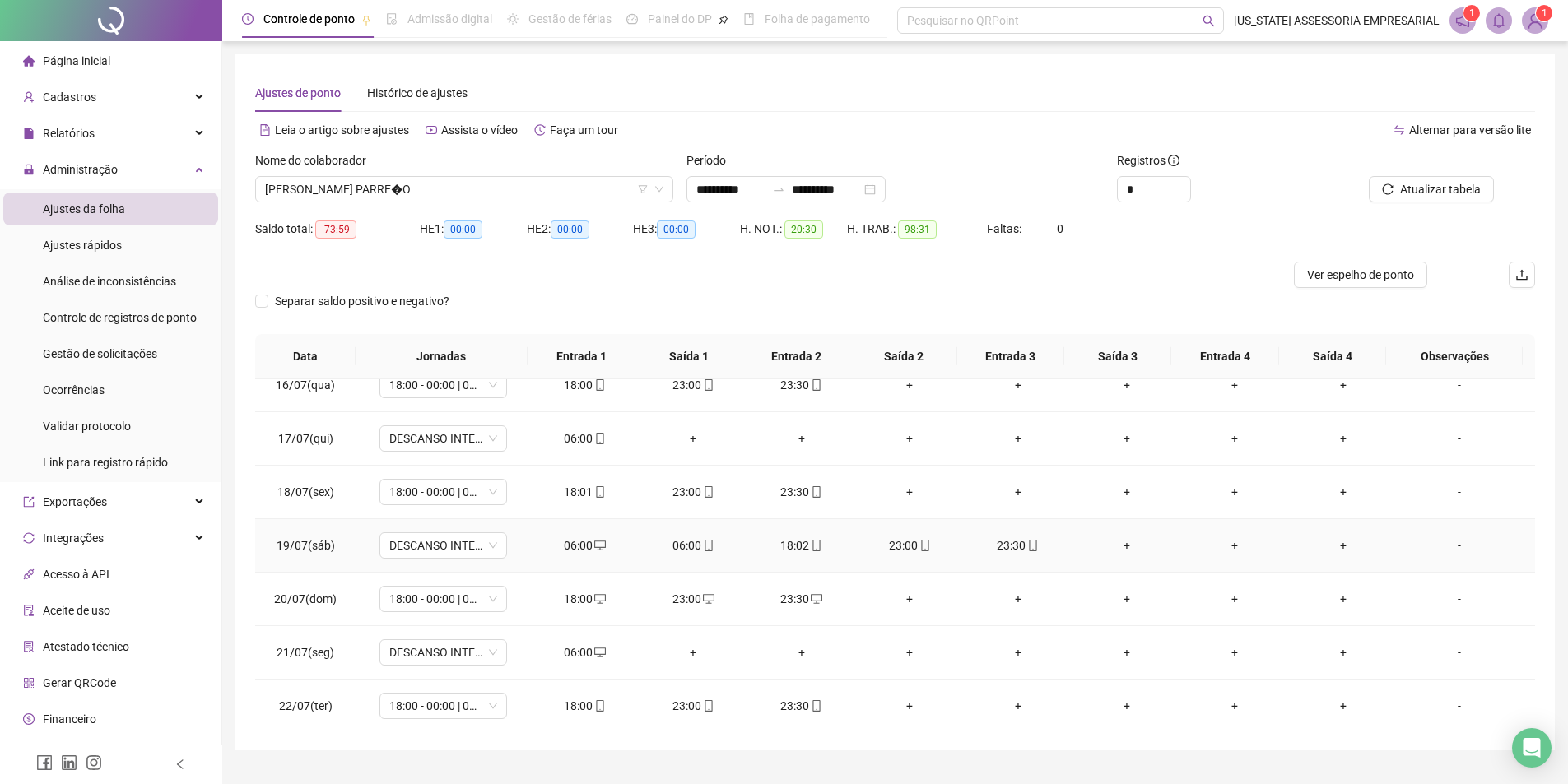
click at [586, 554] on div "06:00" at bounding box center [585, 544] width 83 height 18
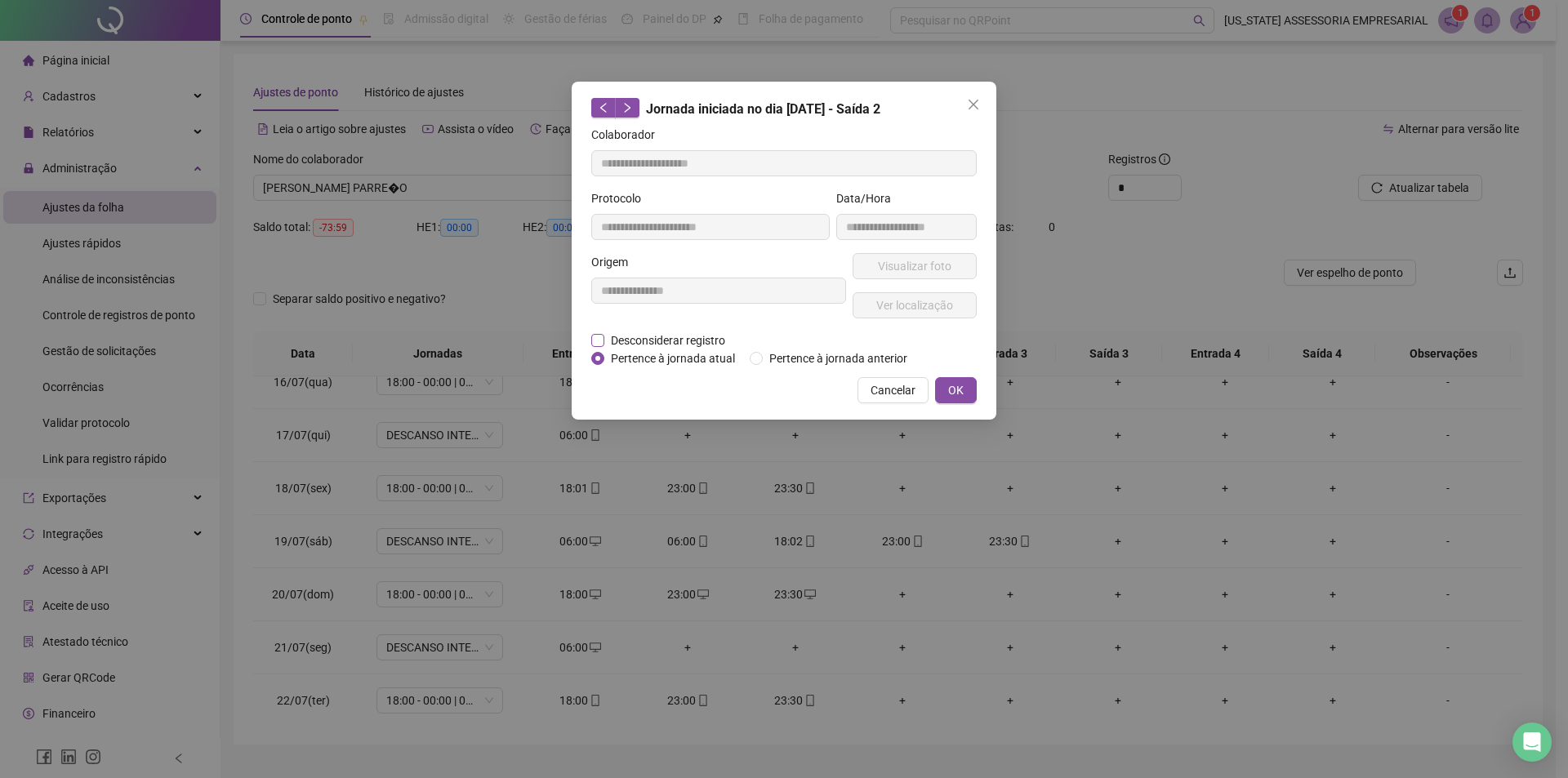
drag, startPoint x: 719, startPoint y: 337, endPoint x: 717, endPoint y: 346, distance: 9.2
click at [719, 338] on span "Desconsiderar registro" at bounding box center [668, 340] width 127 height 18
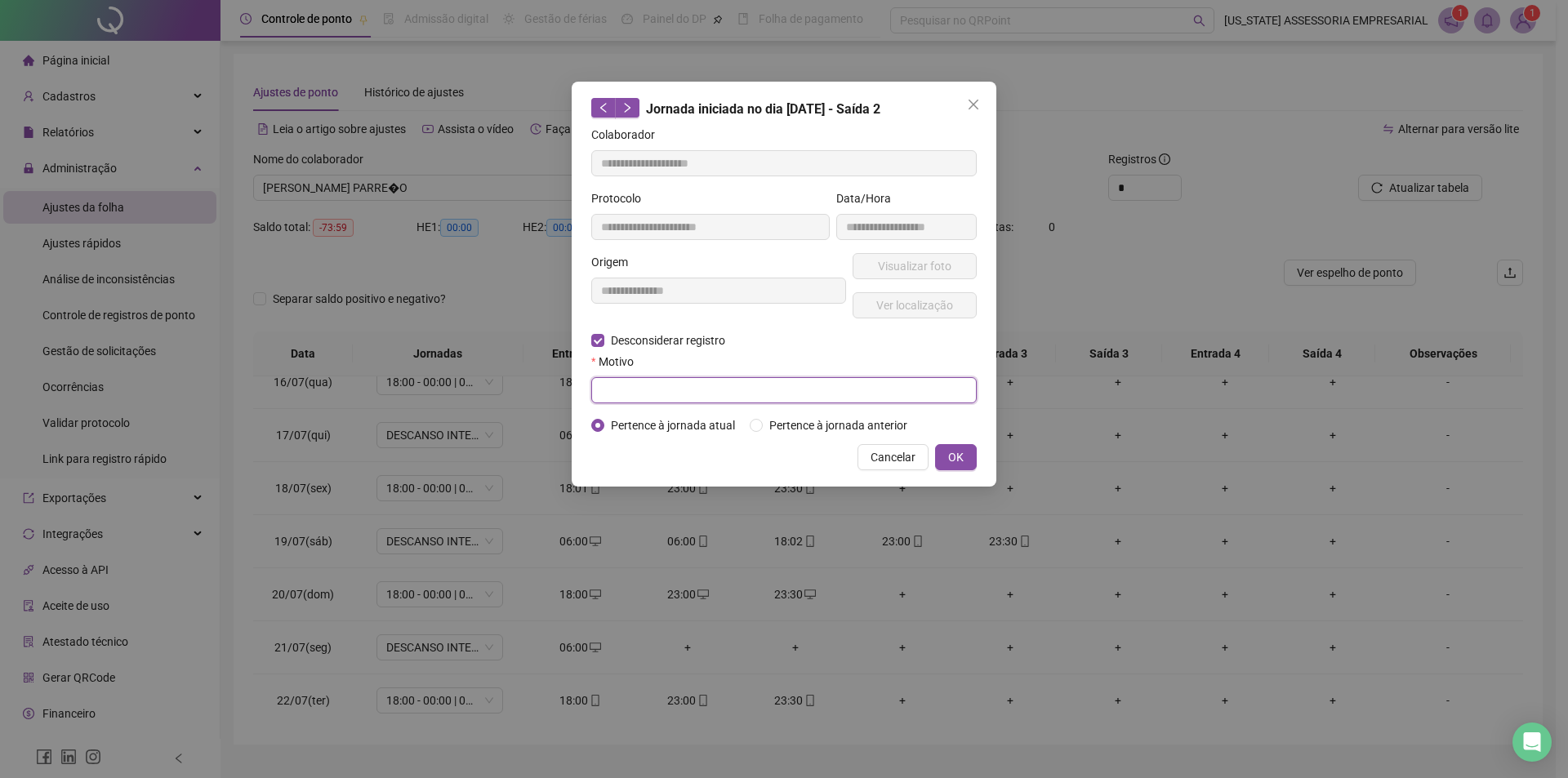
drag, startPoint x: 717, startPoint y: 346, endPoint x: 690, endPoint y: 398, distance: 58.6
click at [687, 399] on input "text" at bounding box center [784, 390] width 386 height 26
type input "*"
click at [942, 453] on button "OK" at bounding box center [956, 457] width 42 height 26
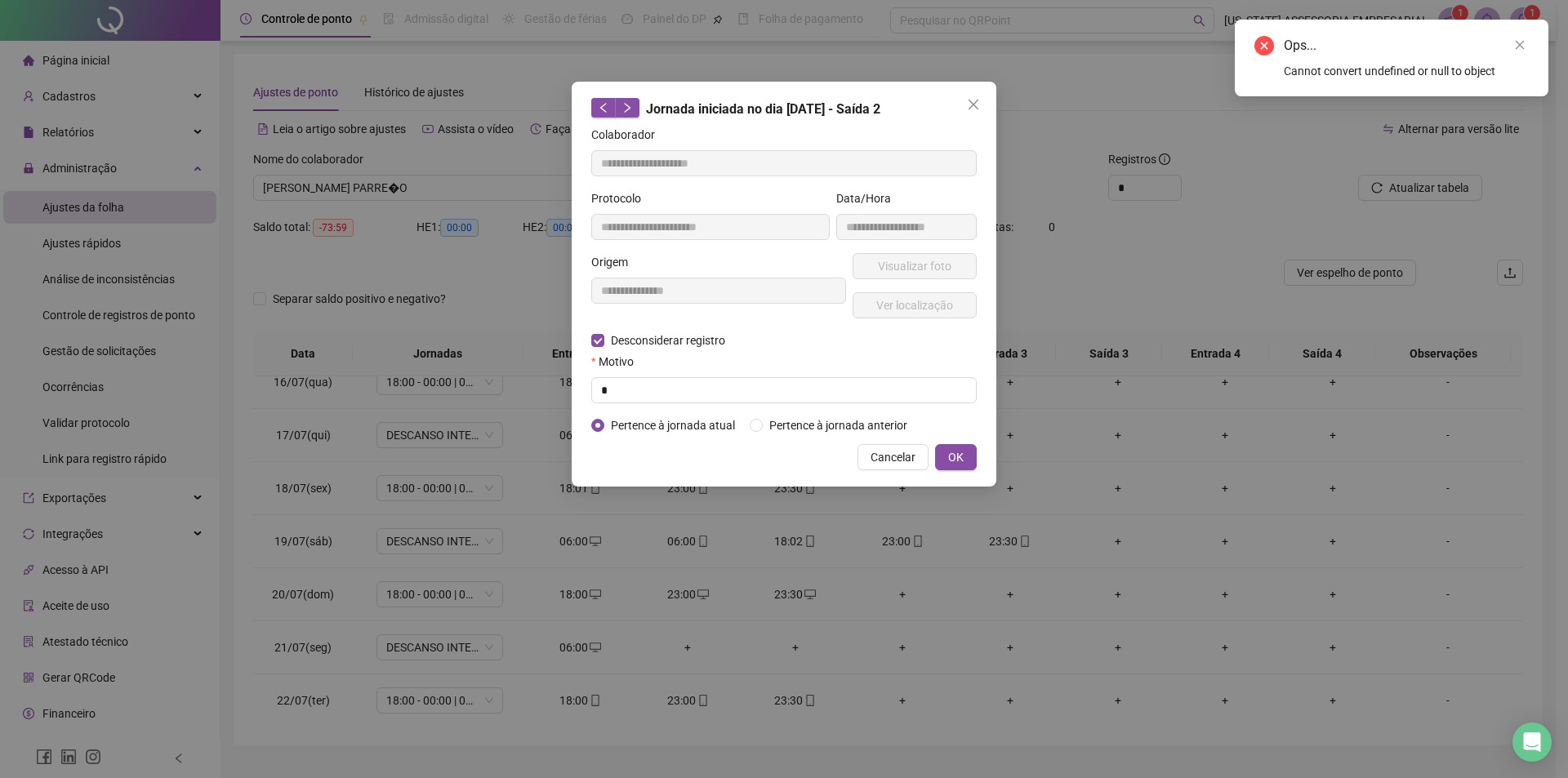
click at [965, 460] on button "OK" at bounding box center [956, 457] width 42 height 26
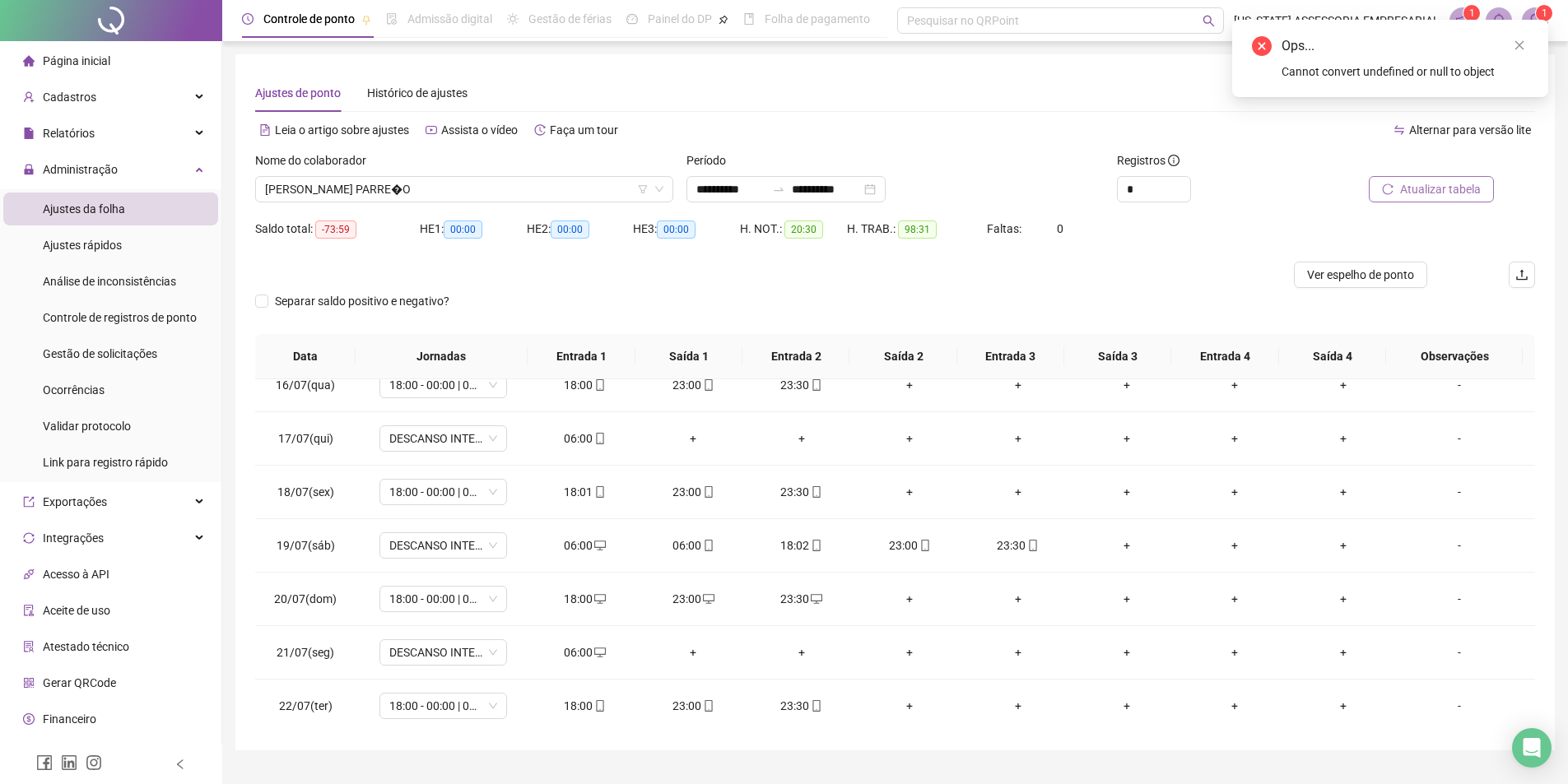
click at [1385, 184] on icon "reload" at bounding box center [1388, 189] width 11 height 11
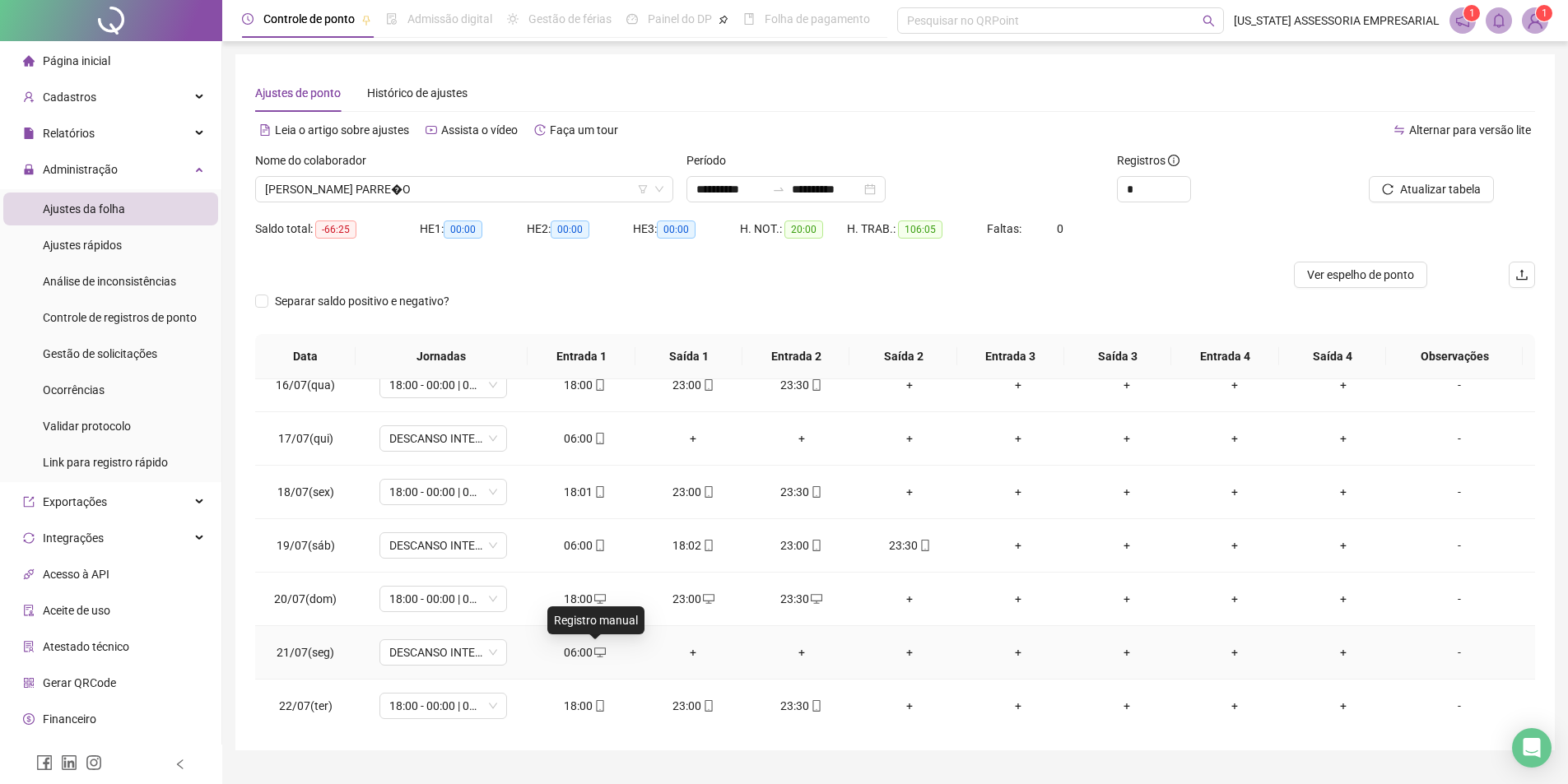
click at [596, 655] on icon "desktop" at bounding box center [600, 652] width 11 height 10
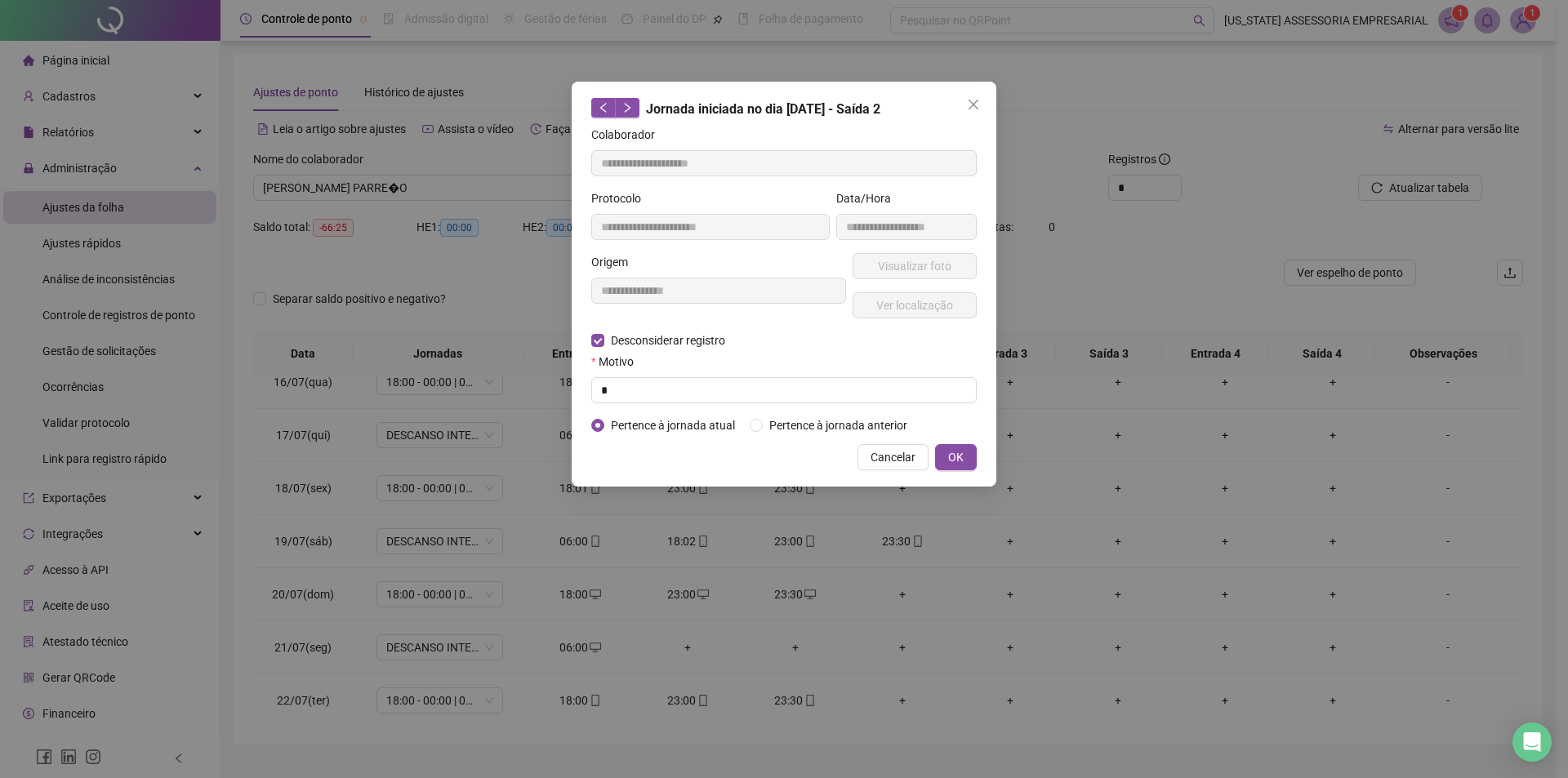
type input "**********"
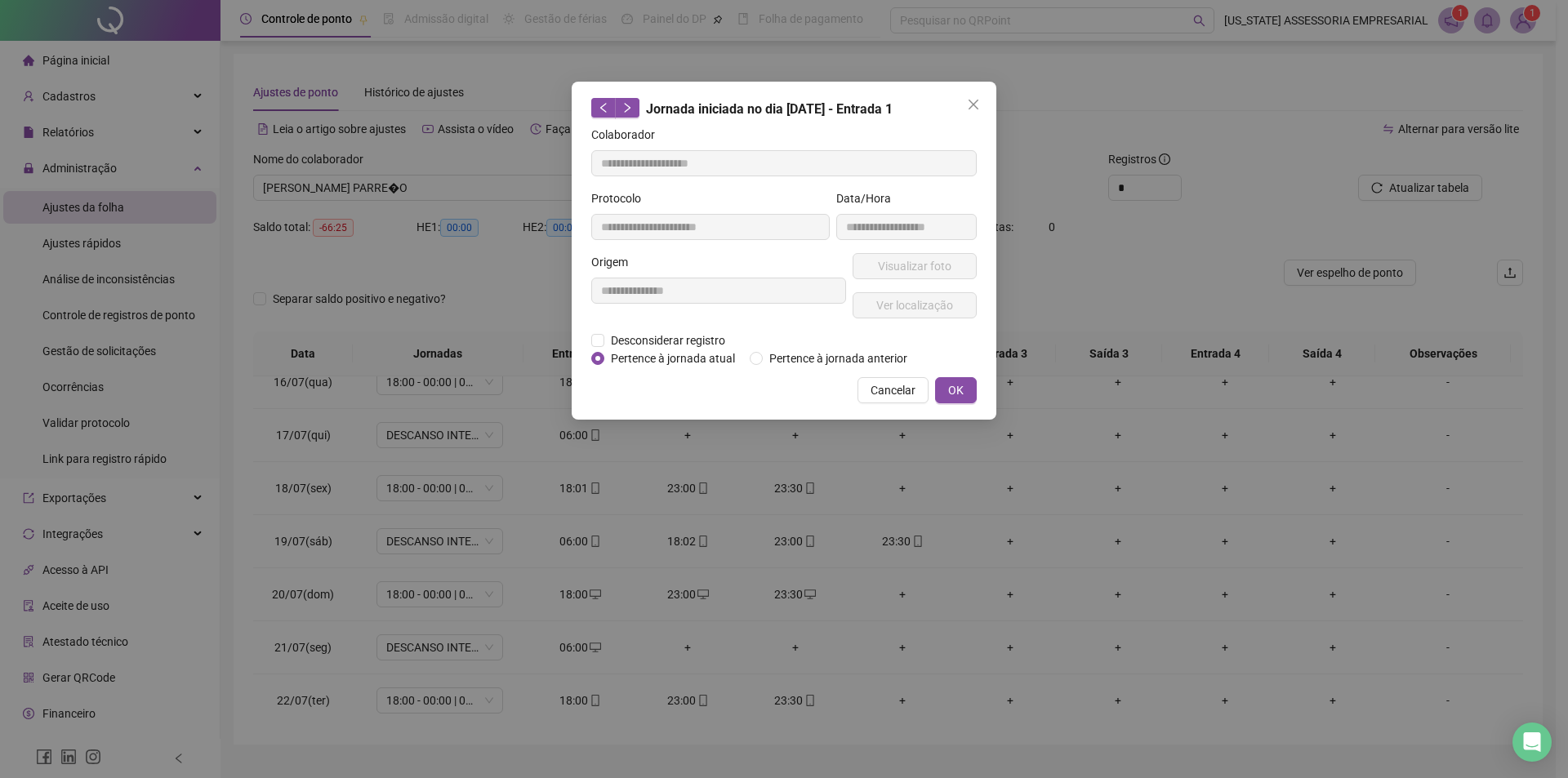
click at [624, 640] on div "**********" at bounding box center [784, 389] width 1568 height 778
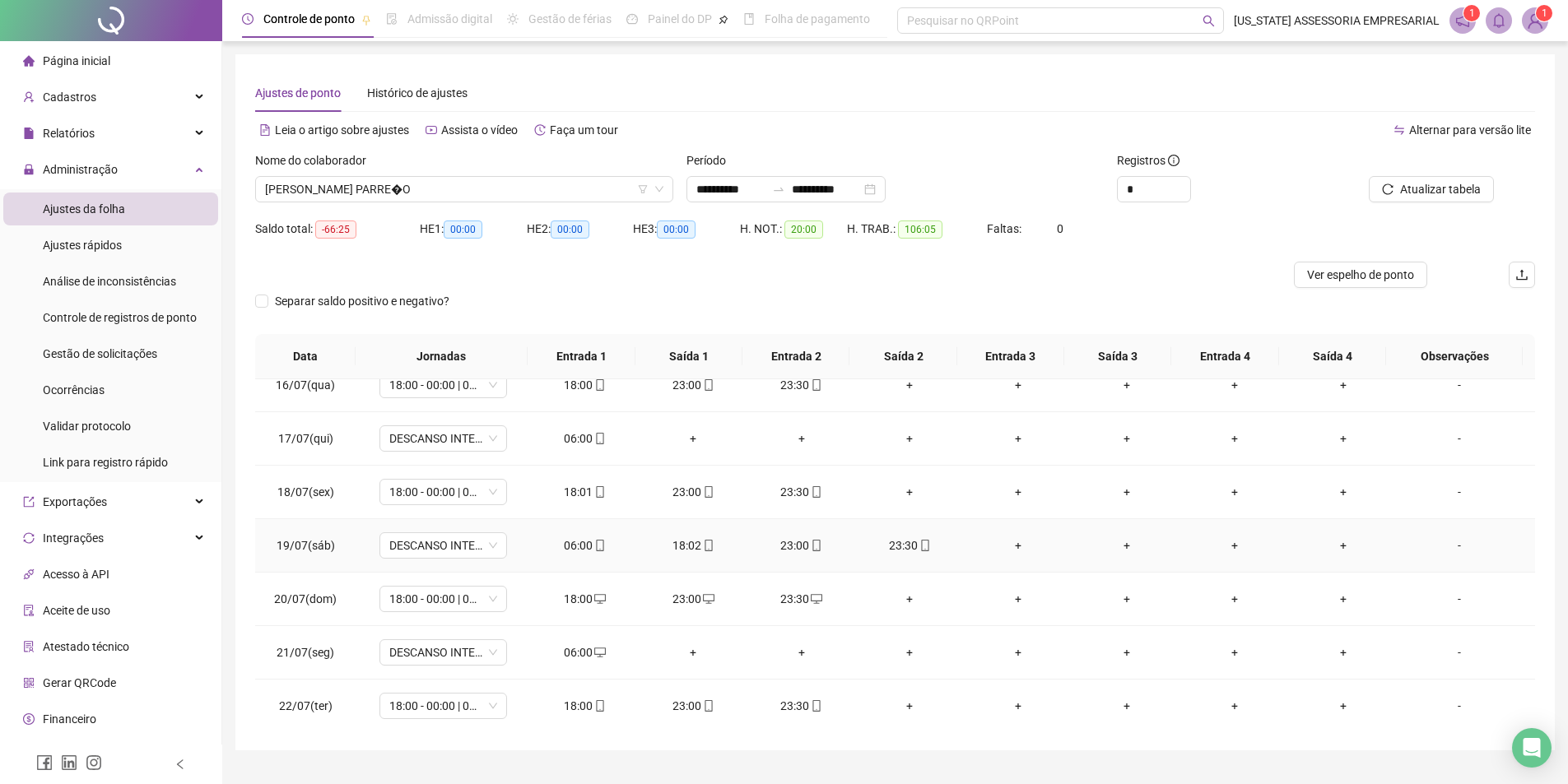
click at [1004, 542] on div "+" at bounding box center [1018, 544] width 83 height 18
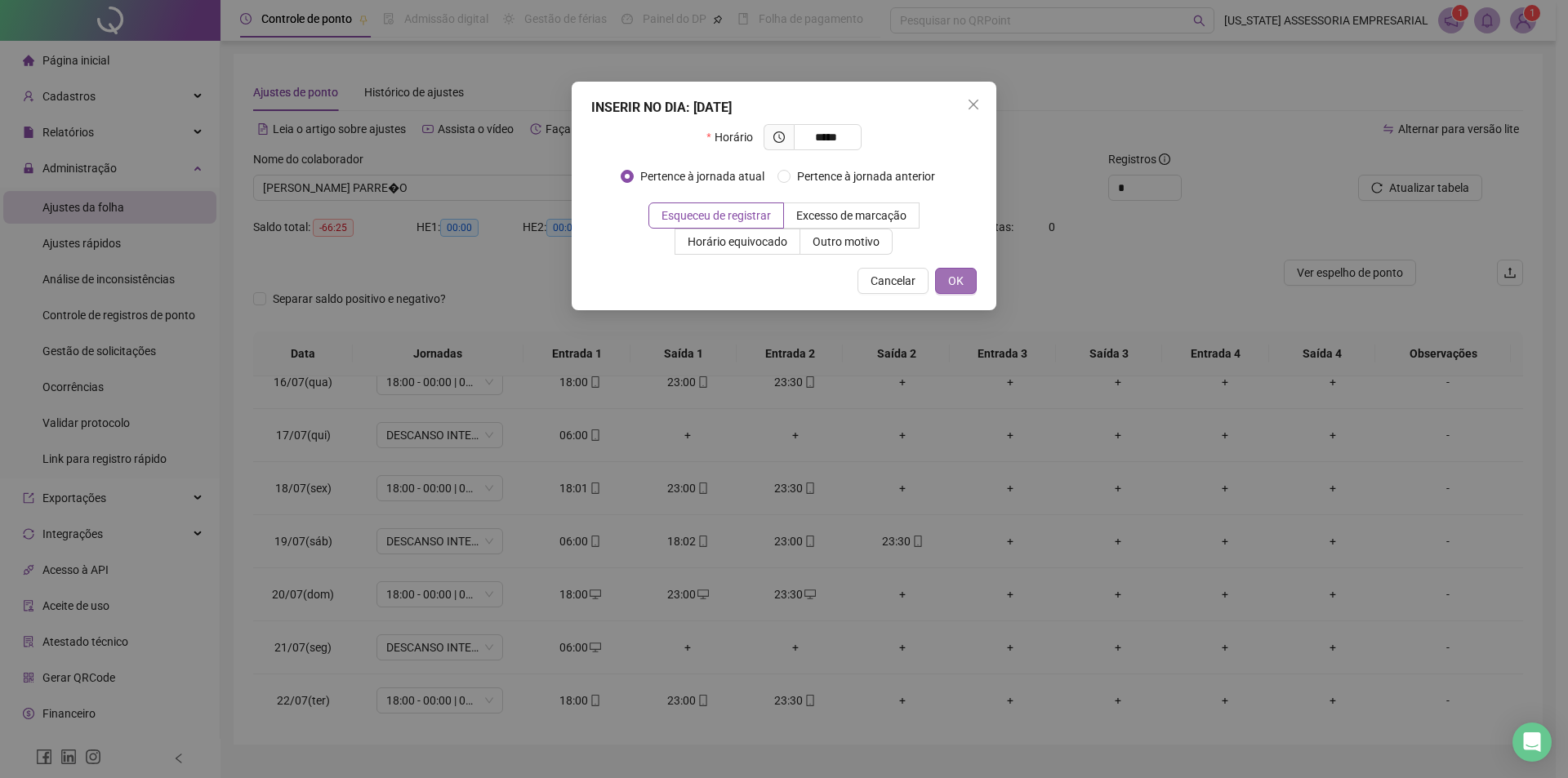
type input "*****"
click at [964, 280] on button "OK" at bounding box center [956, 280] width 42 height 26
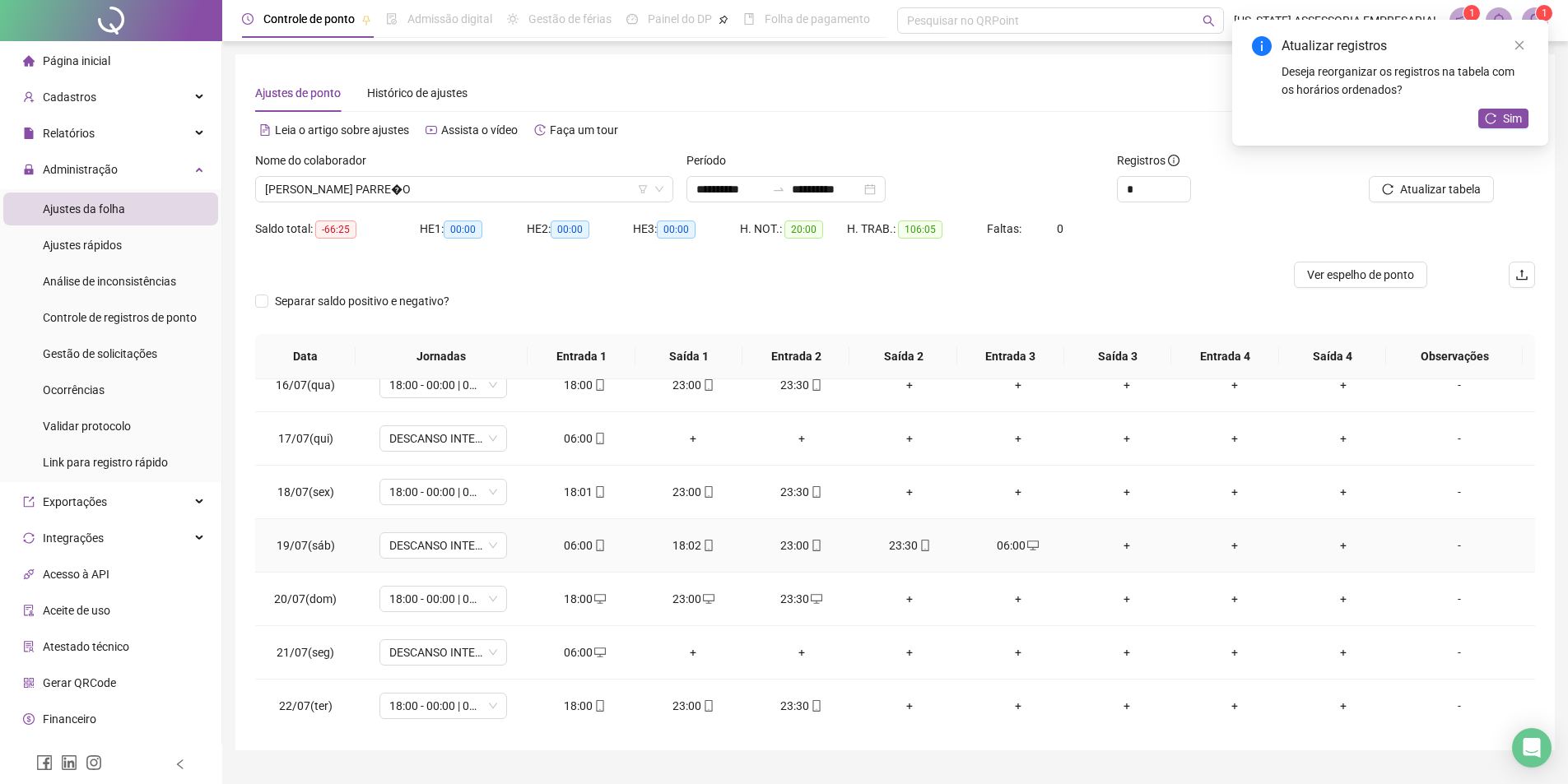
click at [1016, 543] on div "06:00" at bounding box center [1018, 544] width 83 height 18
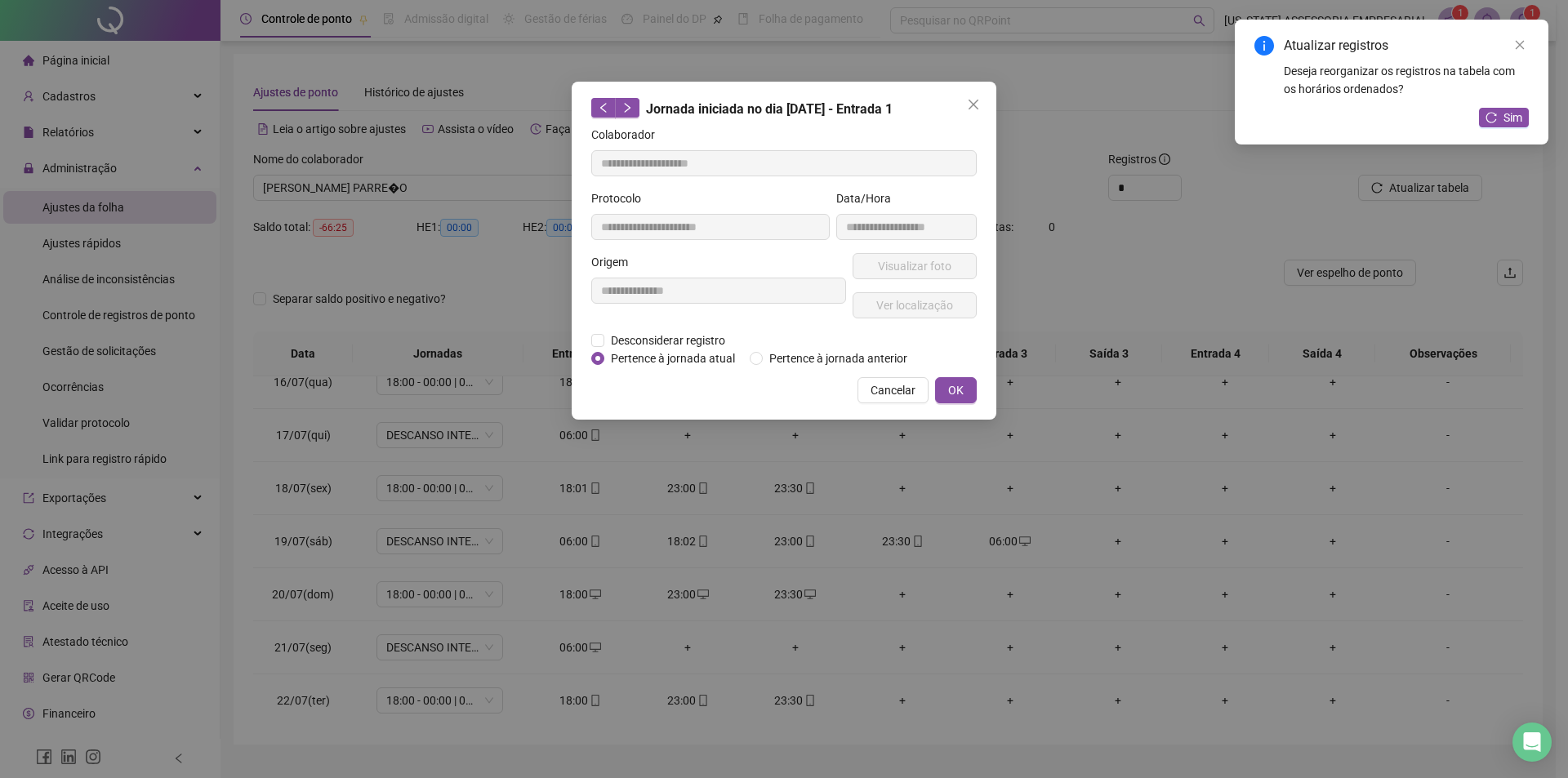
type input "**********"
click at [671, 353] on span "Pertence à jornada atual" at bounding box center [672, 358] width 137 height 18
click at [967, 406] on div "**********" at bounding box center [784, 251] width 425 height 338
click at [968, 394] on button "OK" at bounding box center [956, 390] width 42 height 26
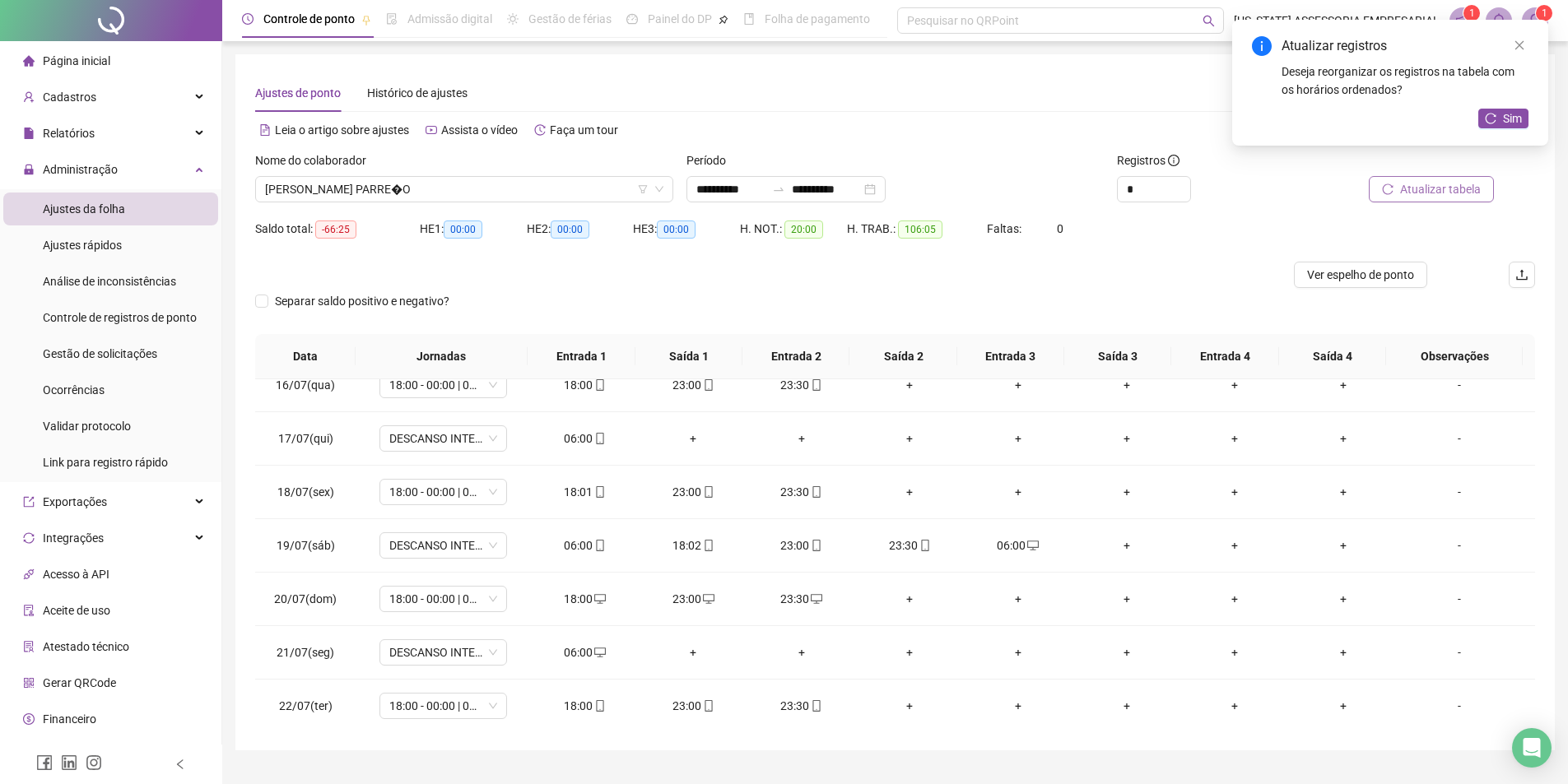
click at [1402, 200] on button "Atualizar tabela" at bounding box center [1431, 189] width 125 height 26
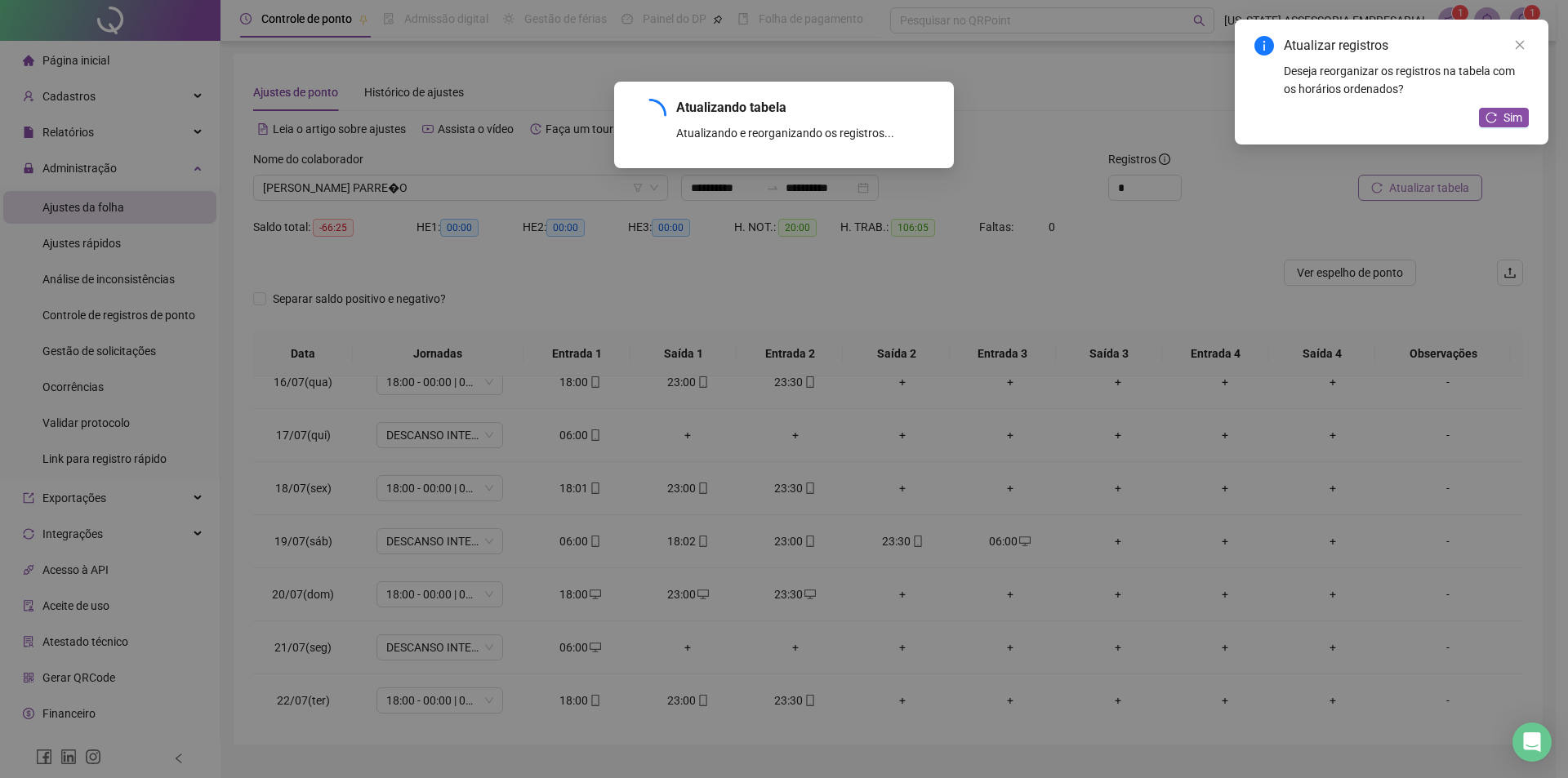
click at [1398, 185] on div "Atualizando tabela Atualizando e reorganizando os registros... OK" at bounding box center [784, 389] width 1568 height 778
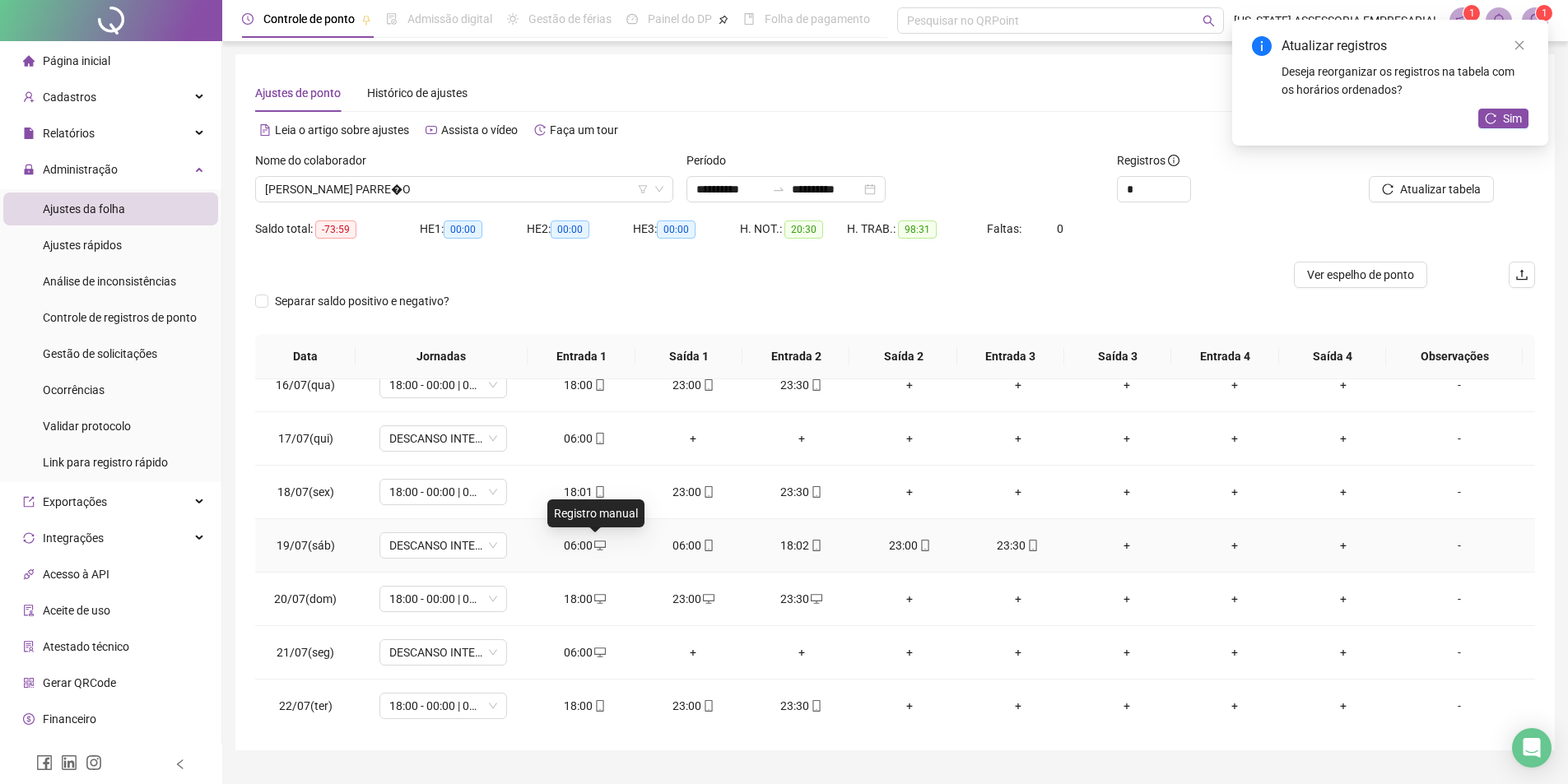
click at [594, 542] on icon "desktop" at bounding box center [600, 545] width 11 height 10
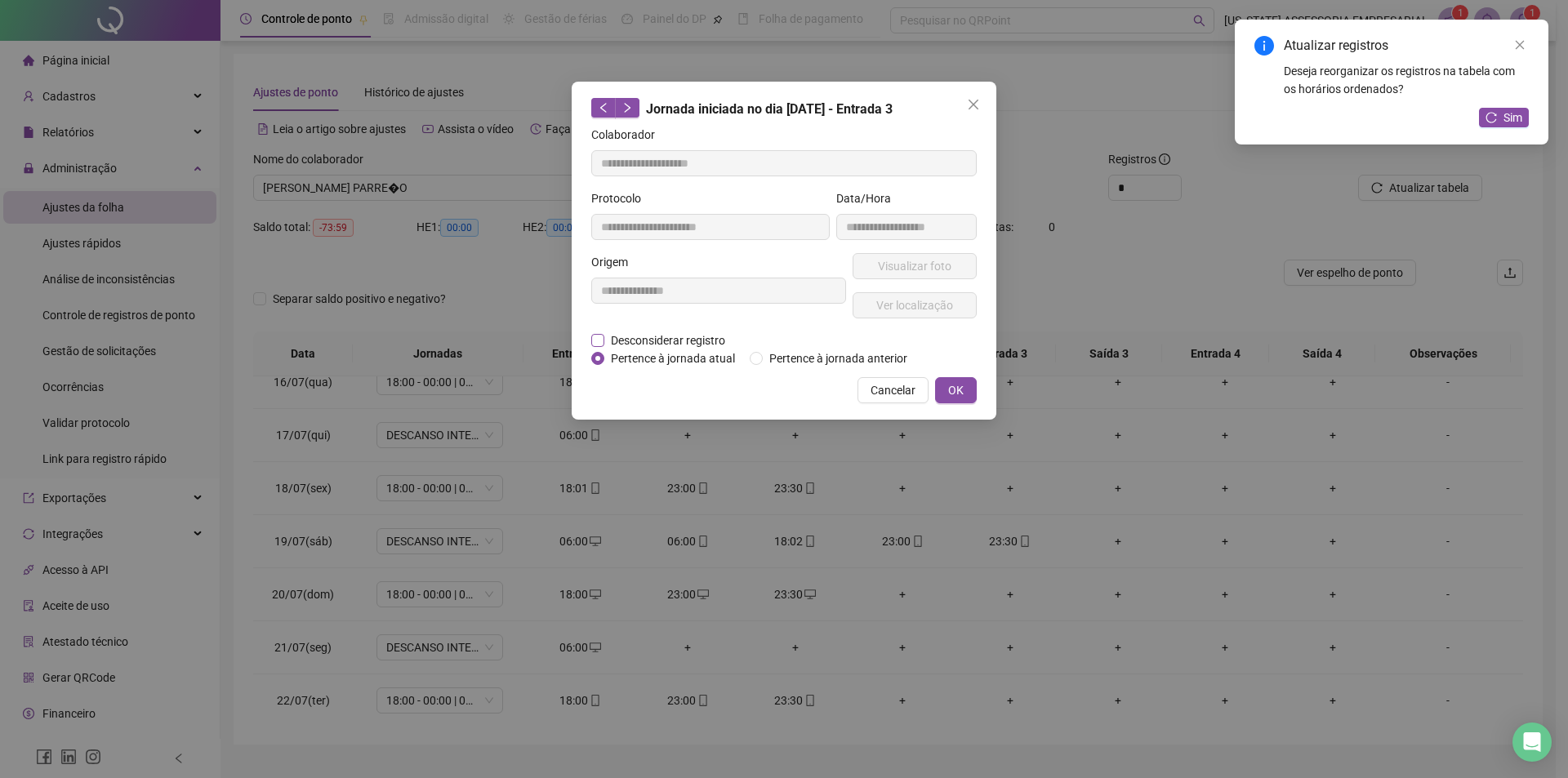
click at [695, 336] on span "Desconsiderar registro" at bounding box center [668, 340] width 127 height 18
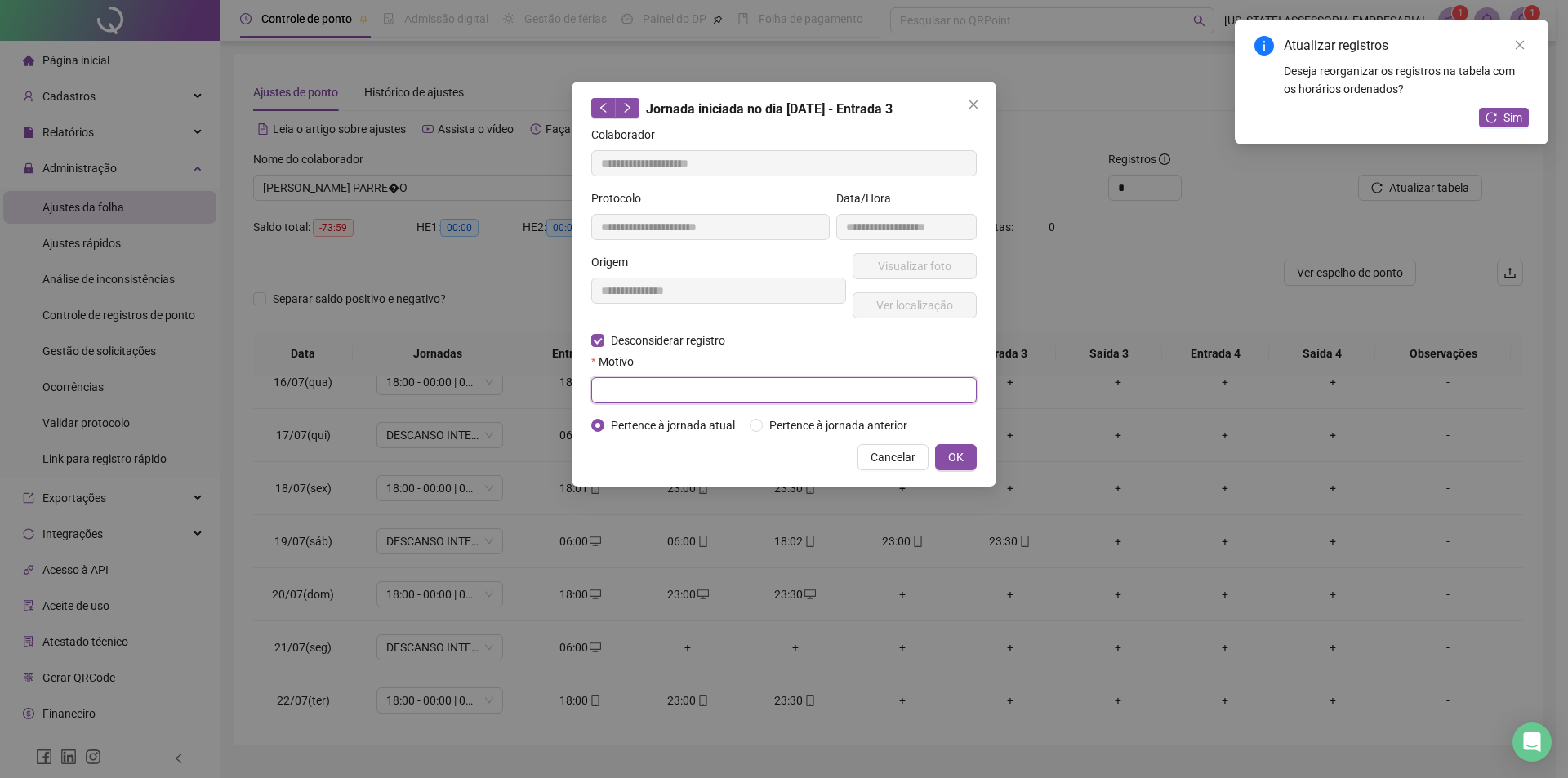
click at [670, 398] on input "text" at bounding box center [784, 390] width 386 height 26
type input "*"
click at [979, 458] on div "**********" at bounding box center [784, 284] width 425 height 405
click at [953, 446] on button "OK" at bounding box center [956, 457] width 42 height 26
drag, startPoint x: 1513, startPoint y: 61, endPoint x: 1514, endPoint y: 39, distance: 22.0
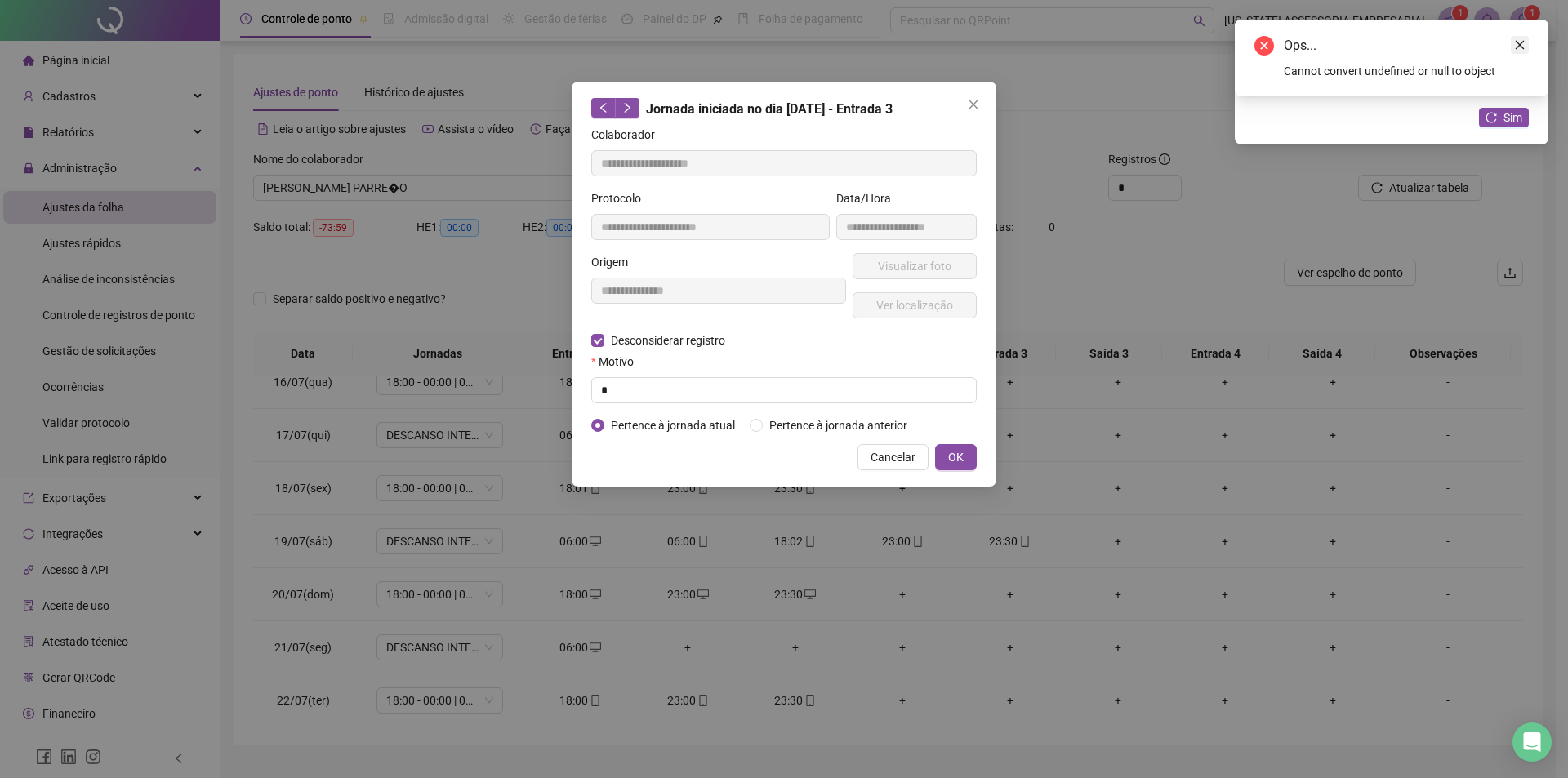
click at [1514, 39] on div "Ops... Cannot convert undefined or null to object" at bounding box center [1392, 57] width 314 height 77
click at [1515, 39] on link "Close" at bounding box center [1519, 44] width 18 height 18
click at [1515, 40] on icon "close" at bounding box center [1520, 45] width 11 height 11
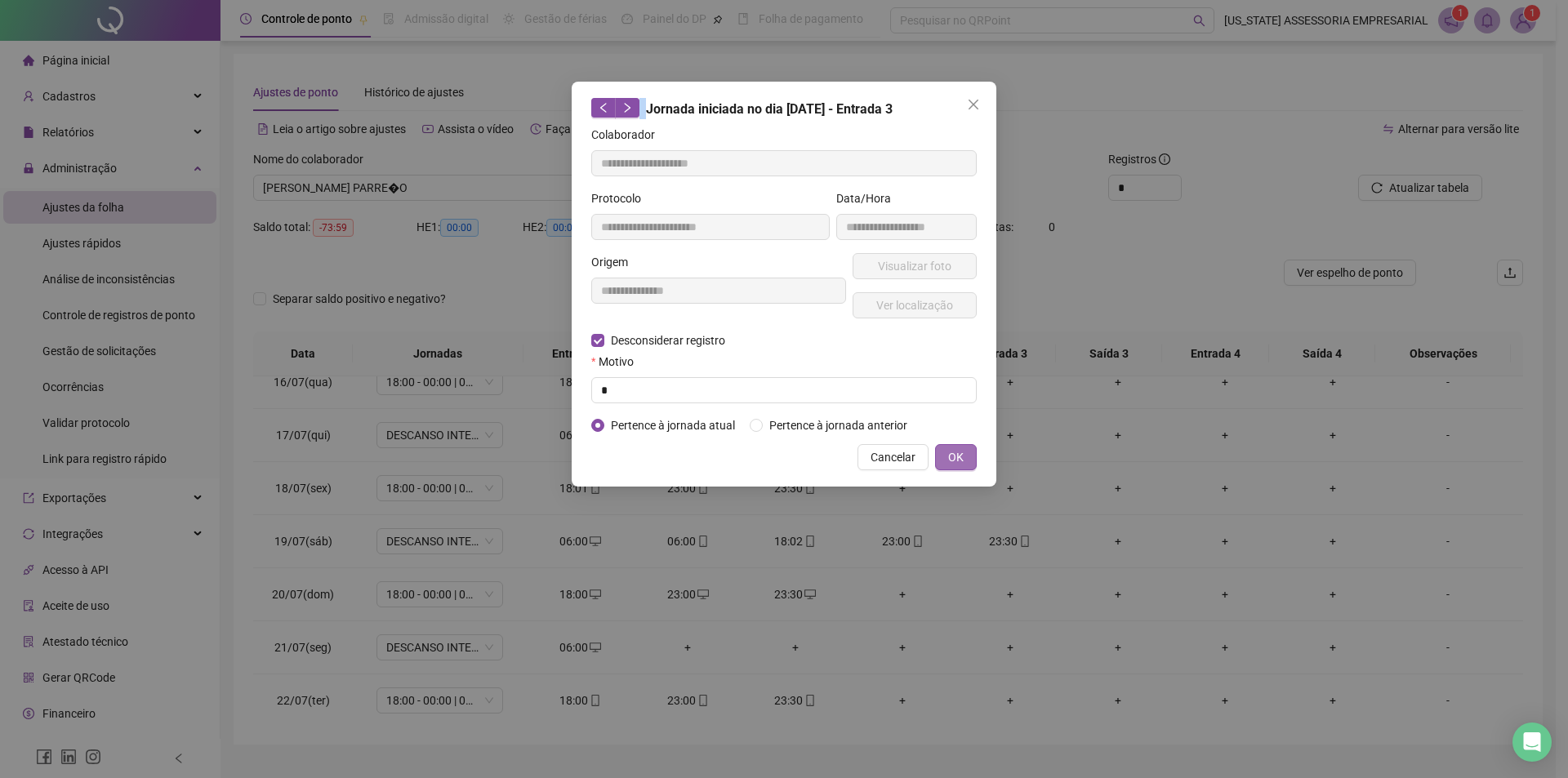
click at [956, 460] on span "OK" at bounding box center [956, 456] width 16 height 18
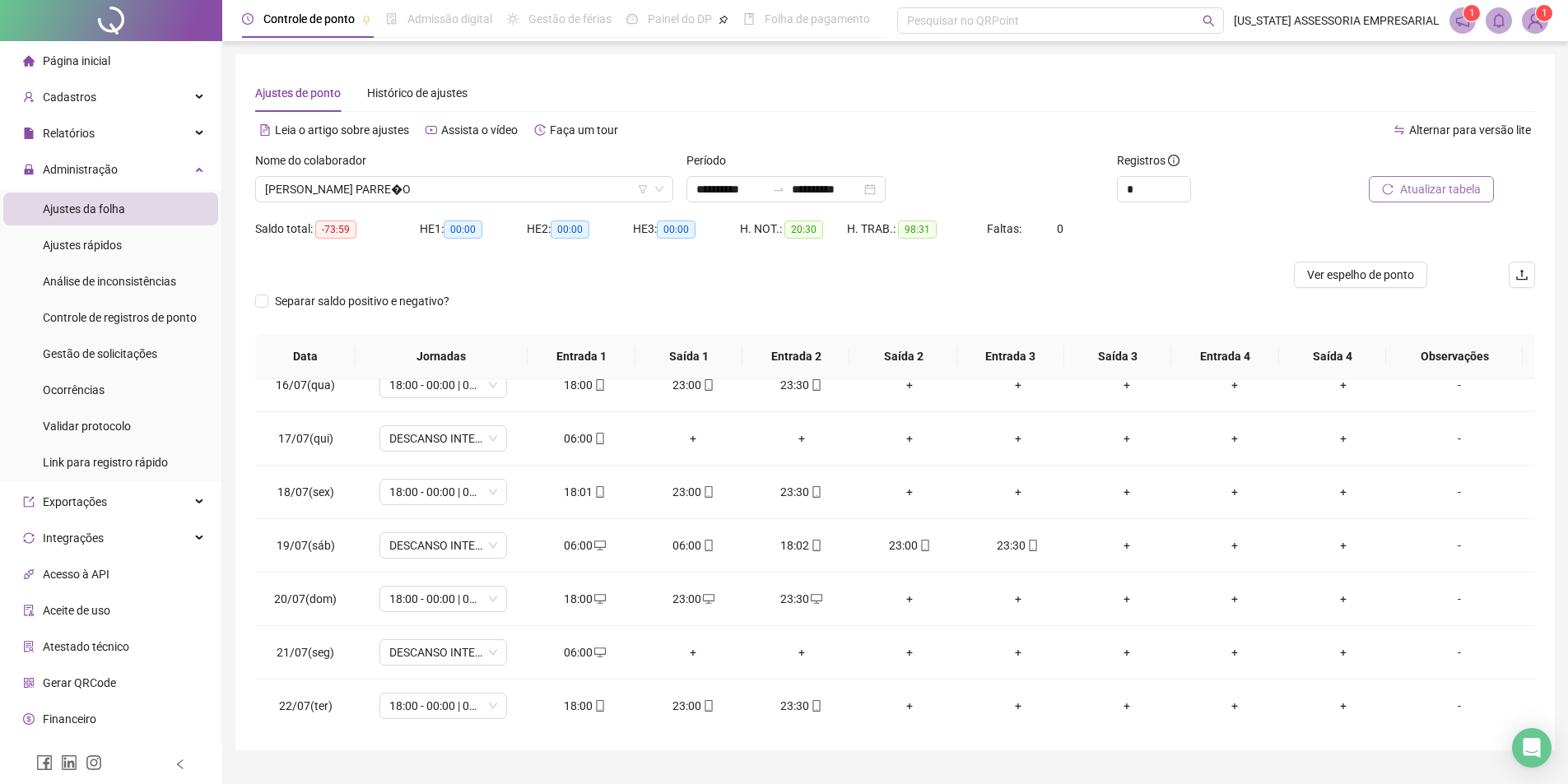
click at [1452, 186] on span "Atualizar tabela" at bounding box center [1440, 189] width 81 height 18
click at [899, 601] on div "+" at bounding box center [910, 598] width 83 height 18
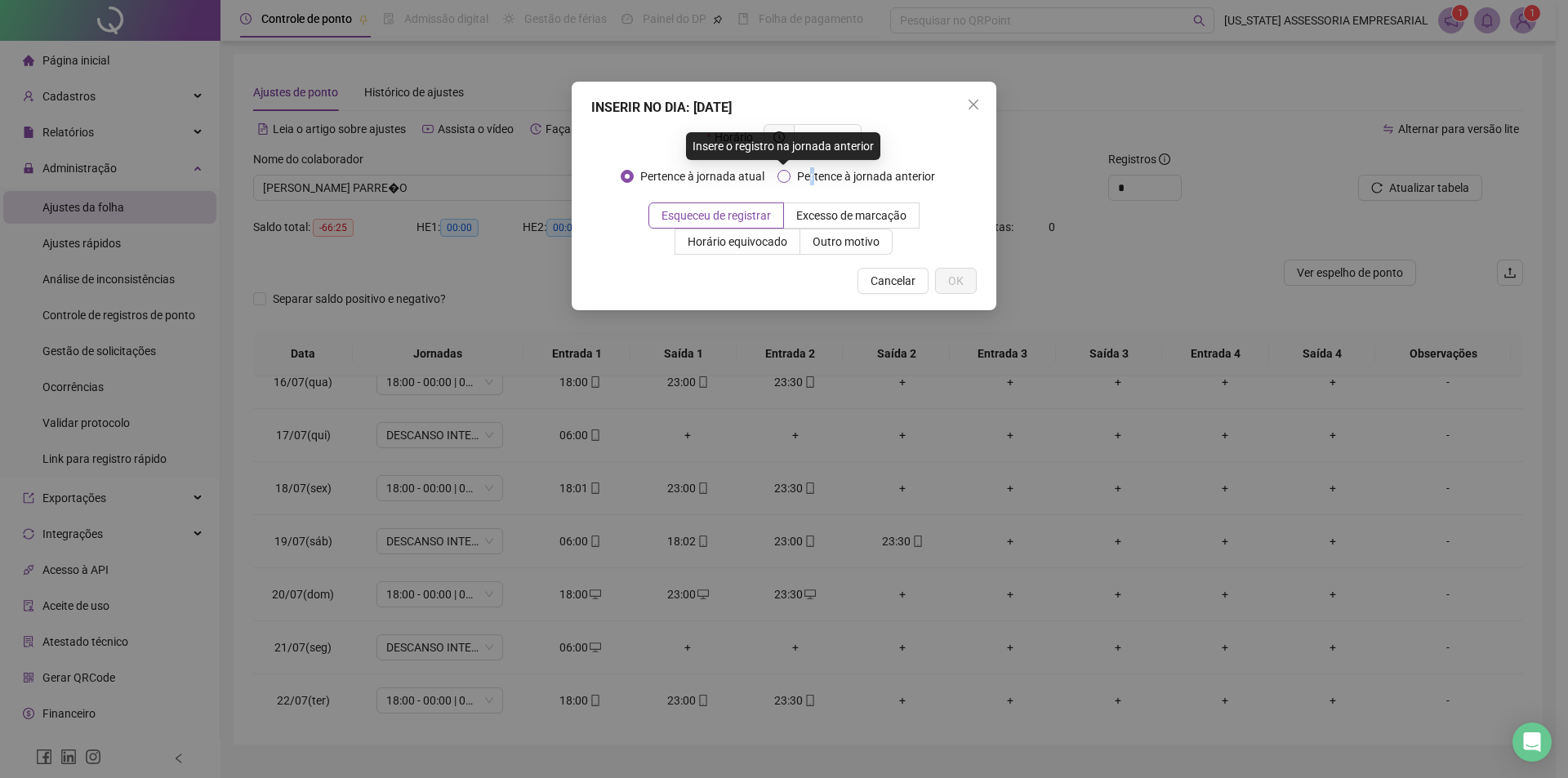
click at [807, 183] on span "Pertence à jornada anterior" at bounding box center [866, 176] width 151 height 18
drag, startPoint x: 814, startPoint y: 254, endPoint x: 818, endPoint y: 247, distance: 8.1
click at [817, 250] on div "INSERIR NO DIA : 20/07/2025 Horário Pertence à jornada atual Pertence à jornada…" at bounding box center [784, 196] width 425 height 229
click at [818, 247] on span "Outro motivo" at bounding box center [846, 242] width 67 height 13
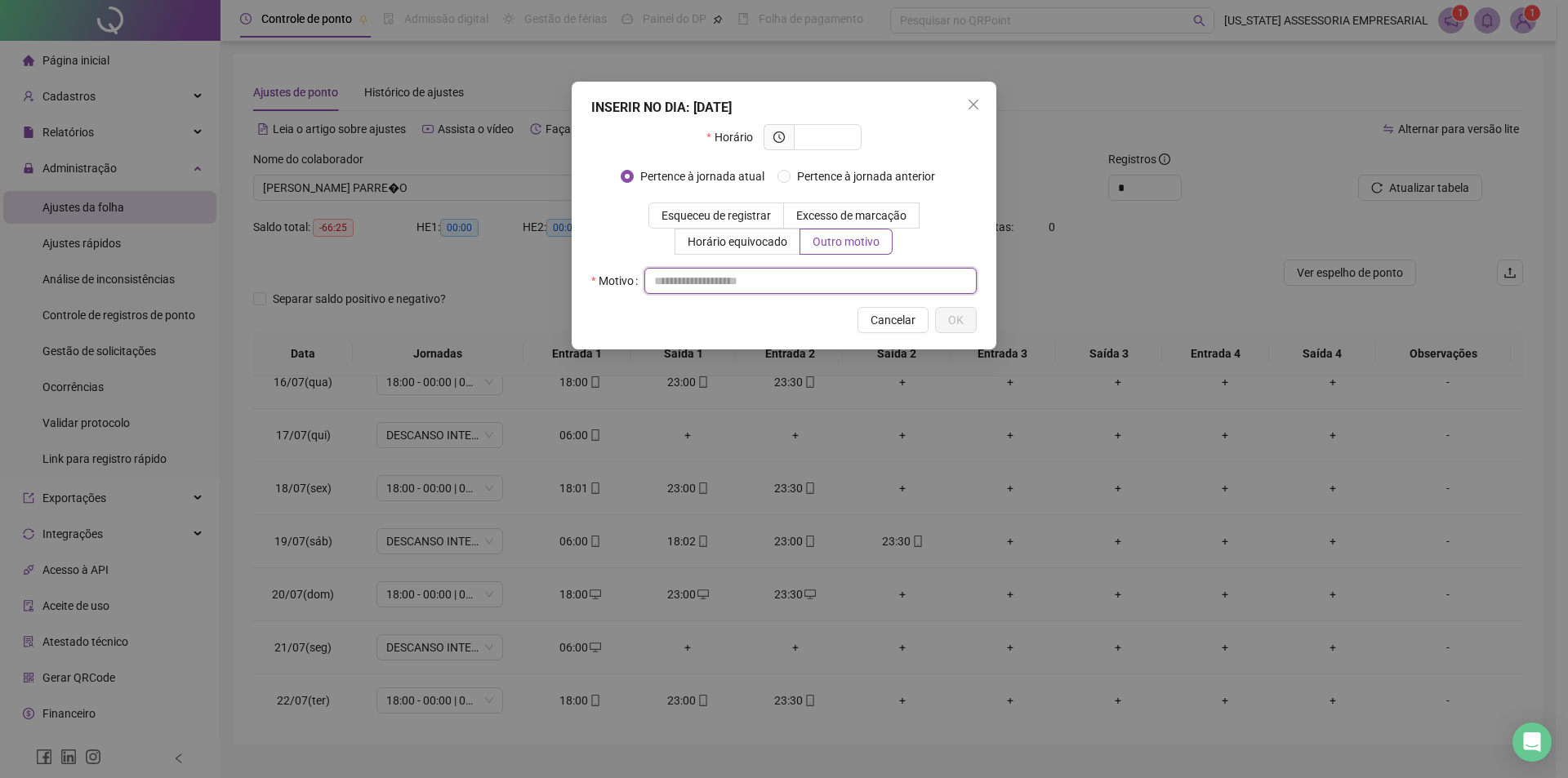
click at [784, 289] on input "text" at bounding box center [811, 280] width 332 height 26
type input "*"
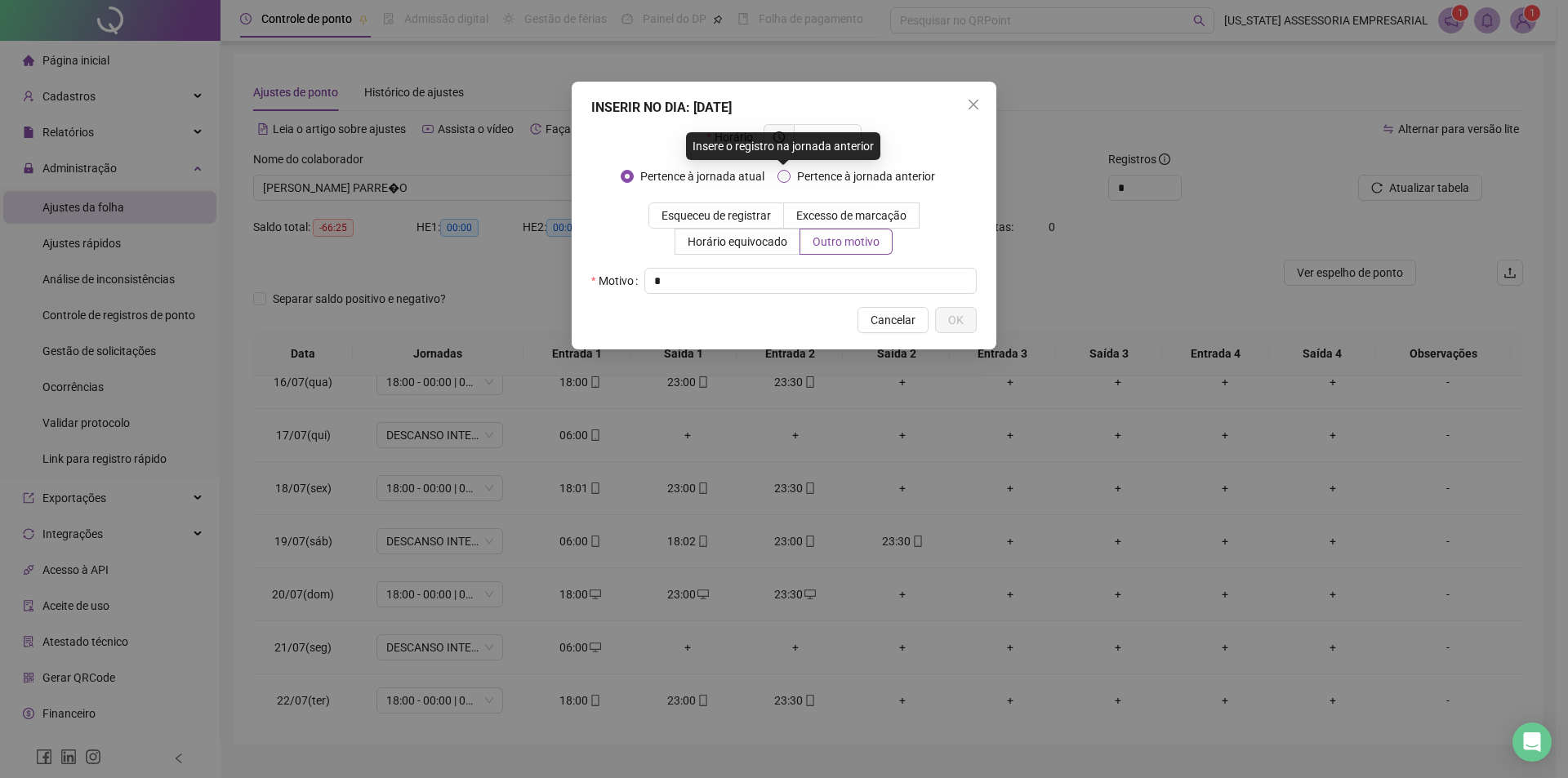
click at [861, 176] on span "Pertence à jornada anterior" at bounding box center [866, 176] width 151 height 18
click at [836, 128] on input "text" at bounding box center [826, 136] width 45 height 18
type input "*****"
drag, startPoint x: 961, startPoint y: 327, endPoint x: 1241, endPoint y: 297, distance: 281.6
click at [961, 327] on span "OK" at bounding box center [956, 319] width 16 height 18
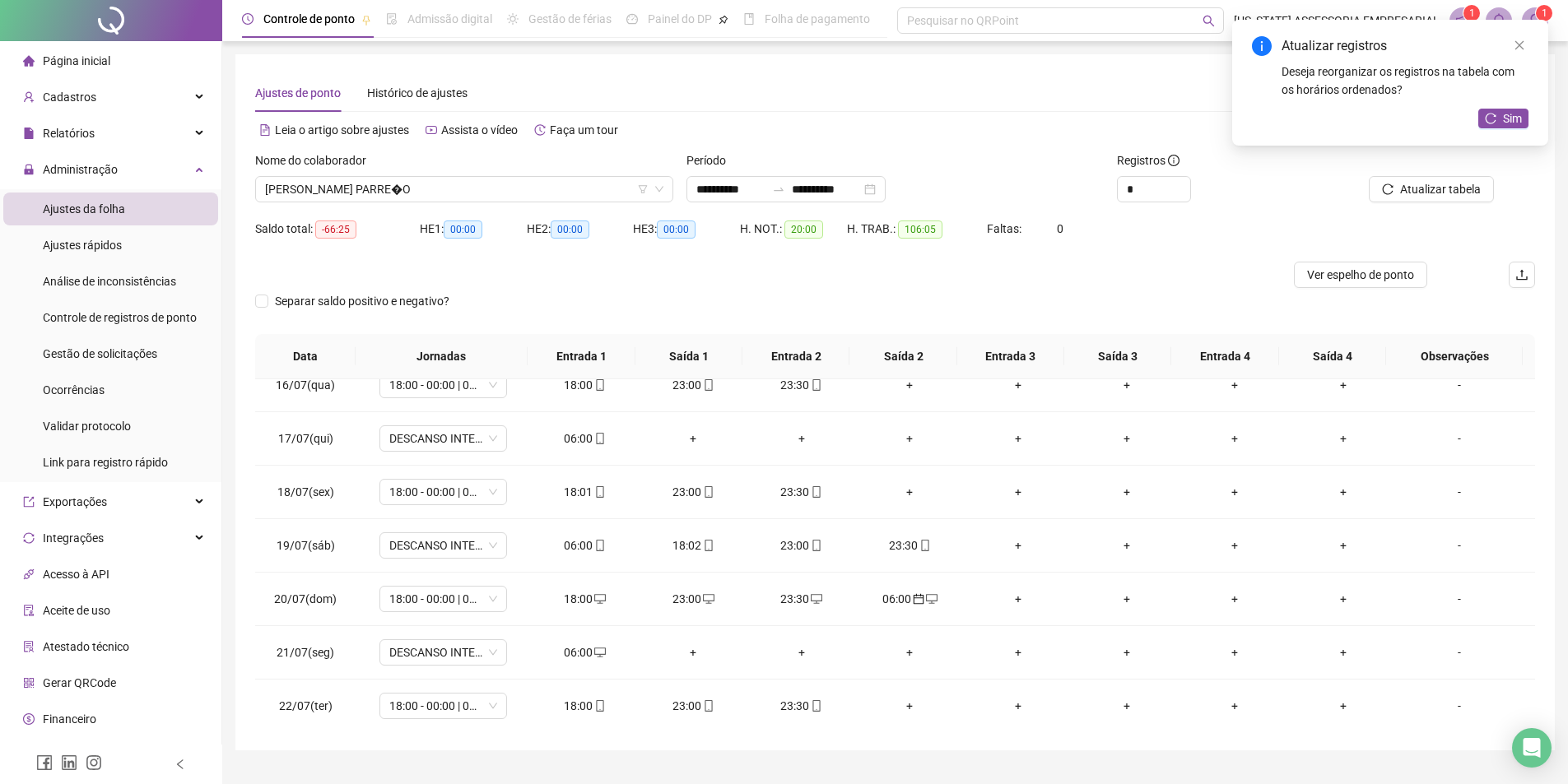
click at [1455, 203] on div "Atualizar tabela" at bounding box center [1434, 183] width 216 height 64
click at [1420, 189] on span "Atualizar tabela" at bounding box center [1440, 189] width 81 height 18
click at [1034, 550] on icon "desktop" at bounding box center [1039, 545] width 11 height 11
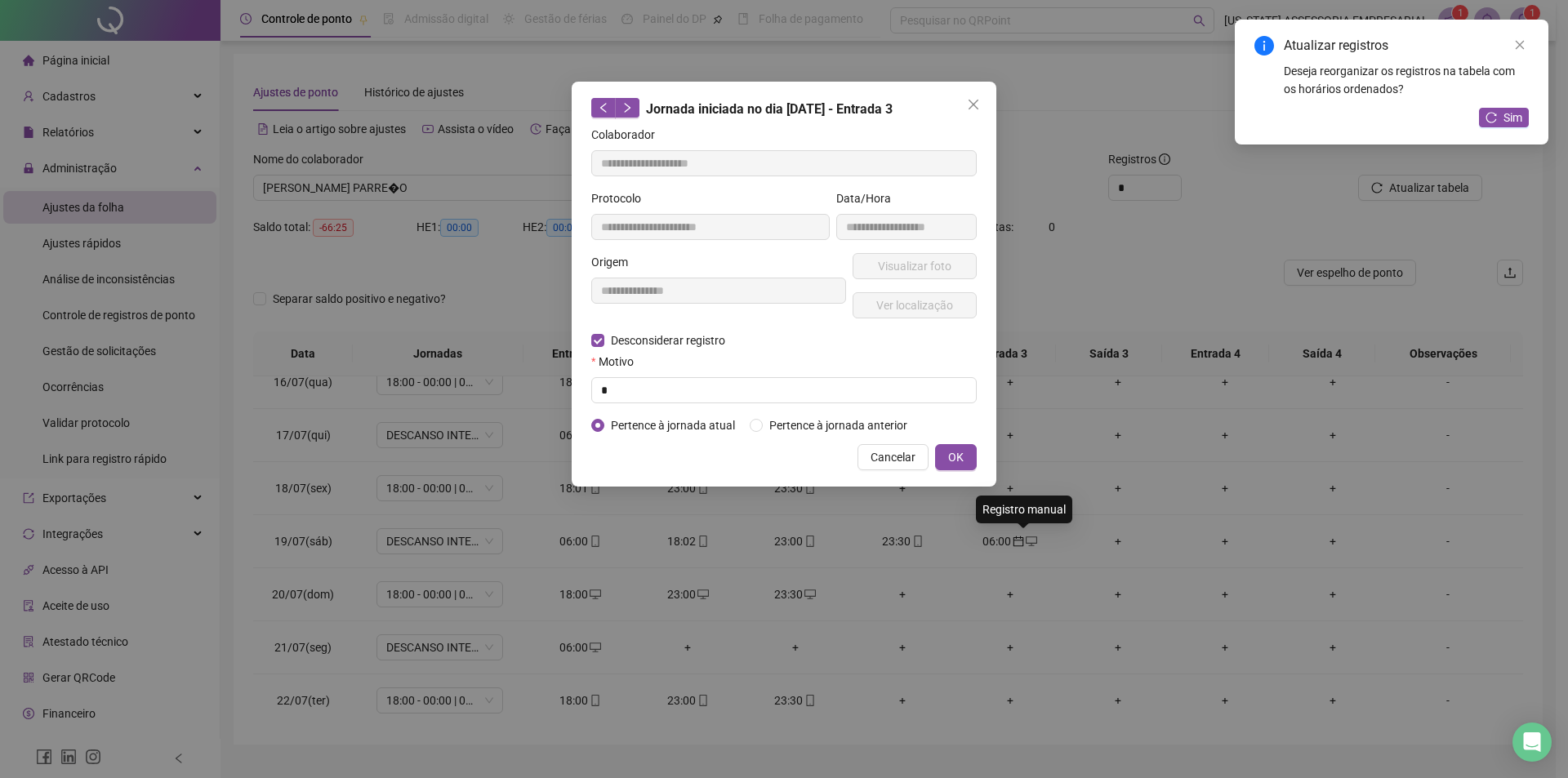
type input "**********"
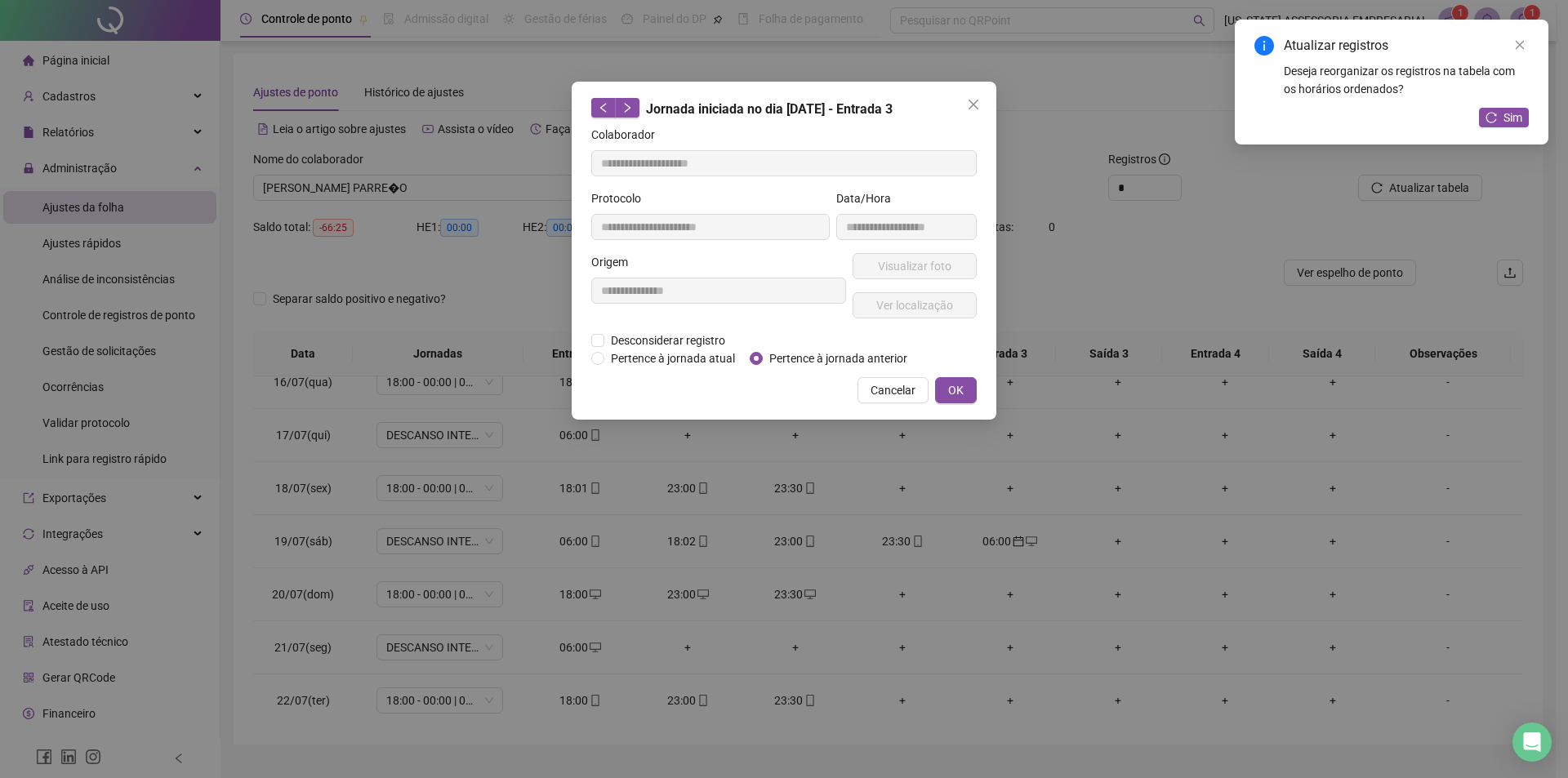
click at [706, 367] on div "**********" at bounding box center [784, 251] width 425 height 338
click at [695, 354] on span "Pertence à jornada atual" at bounding box center [672, 358] width 137 height 18
click at [968, 385] on button "OK" at bounding box center [956, 390] width 42 height 26
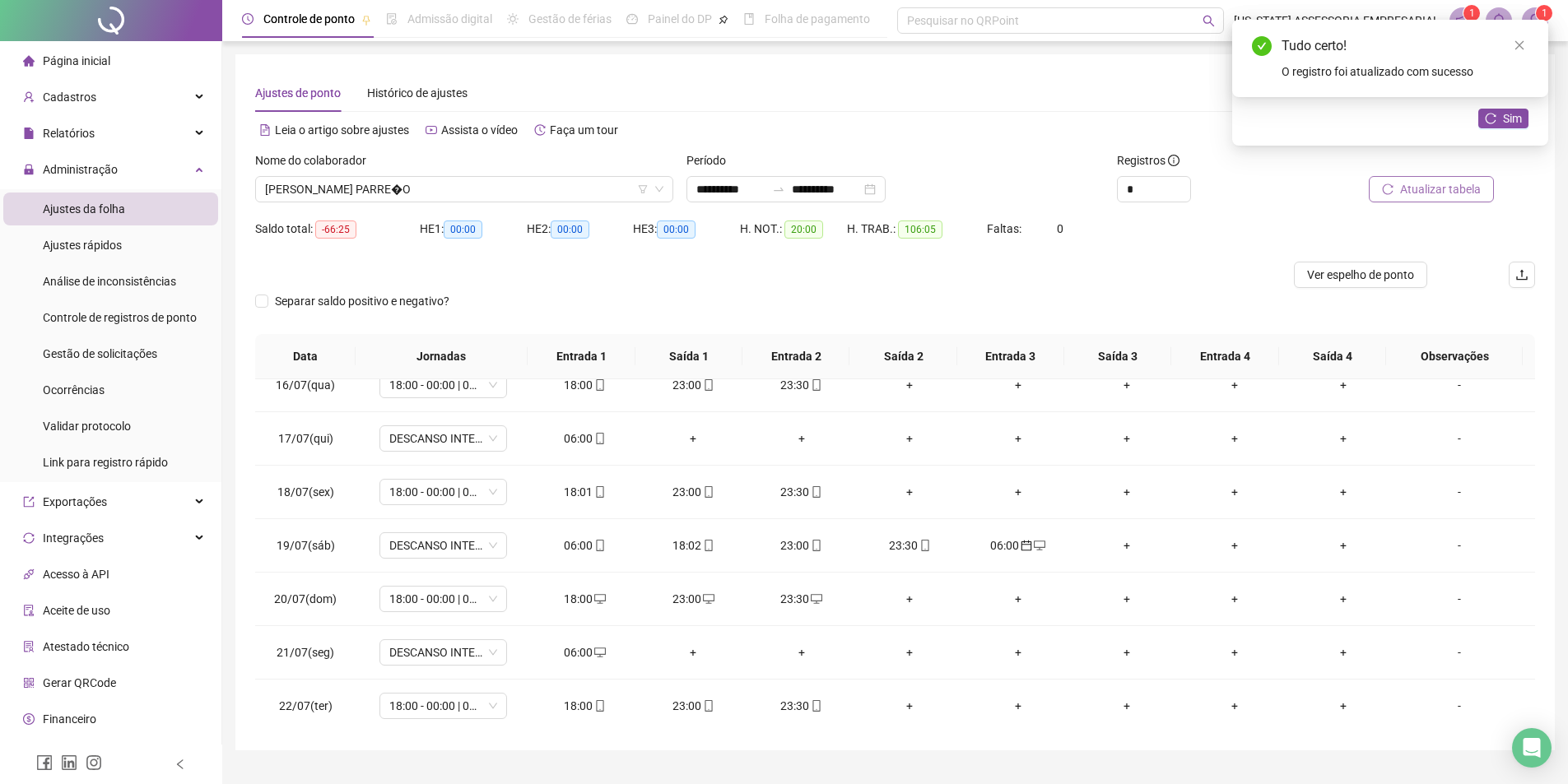
click at [1437, 186] on span "Atualizar tabela" at bounding box center [1440, 189] width 81 height 18
click at [579, 608] on td "06:00" at bounding box center [585, 599] width 109 height 54
click at [581, 597] on div "06:00" at bounding box center [585, 598] width 83 height 18
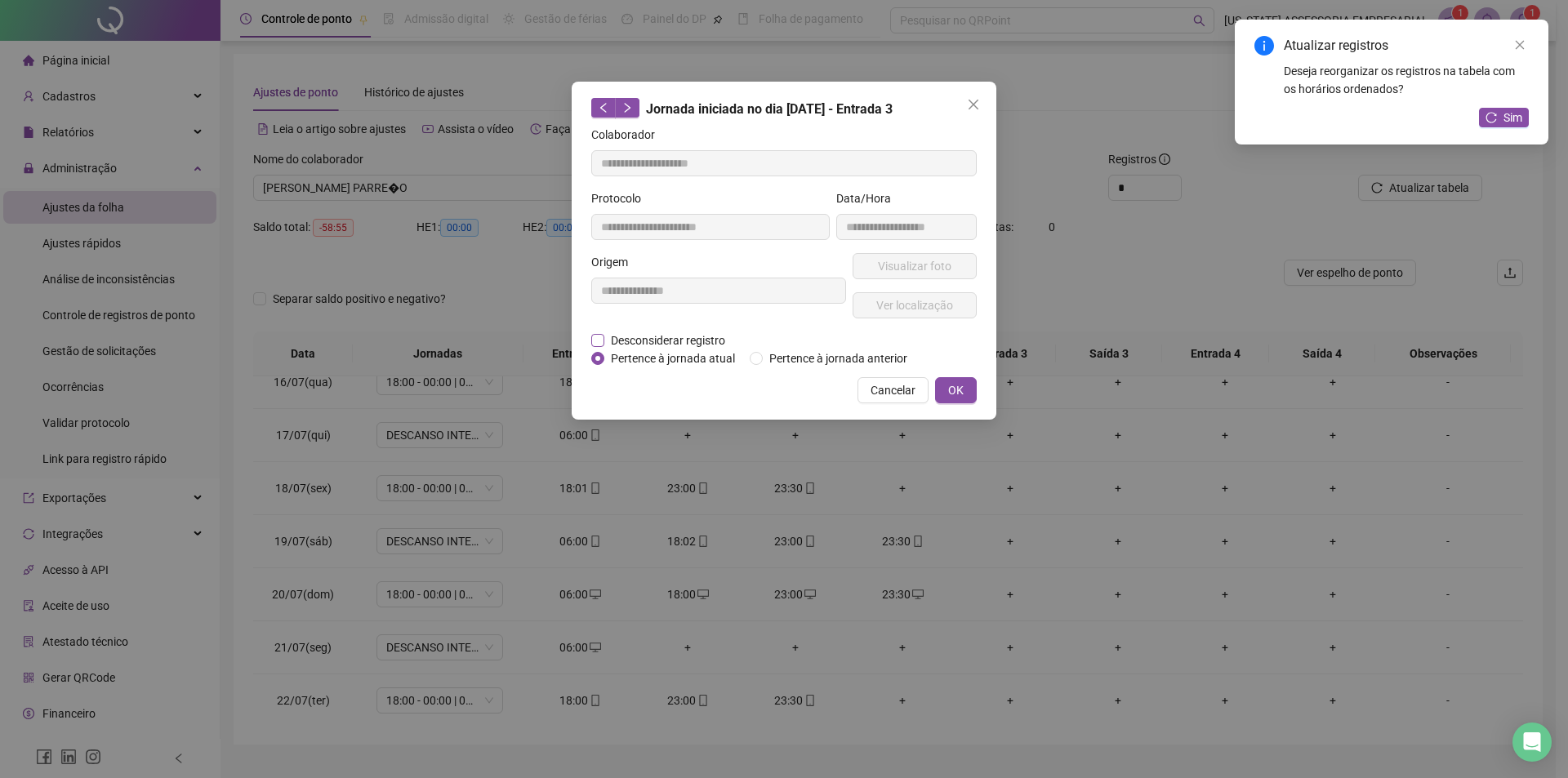
click at [660, 334] on span "Desconsiderar registro" at bounding box center [668, 340] width 127 height 18
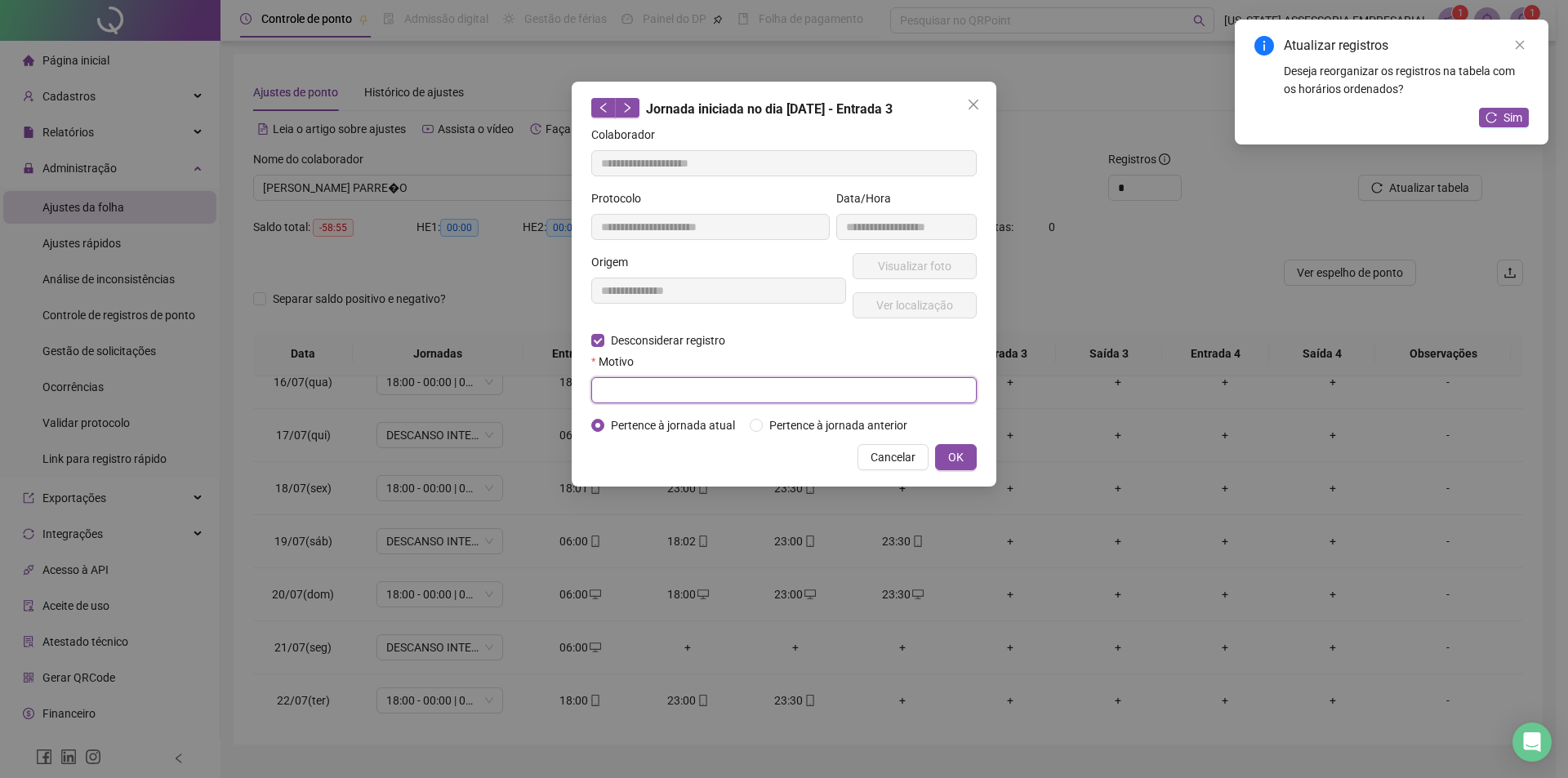
click at [656, 393] on input "text" at bounding box center [784, 390] width 386 height 26
type input "*"
click at [952, 467] on button "OK" at bounding box center [956, 457] width 42 height 26
click at [966, 456] on button "OK" at bounding box center [956, 457] width 42 height 26
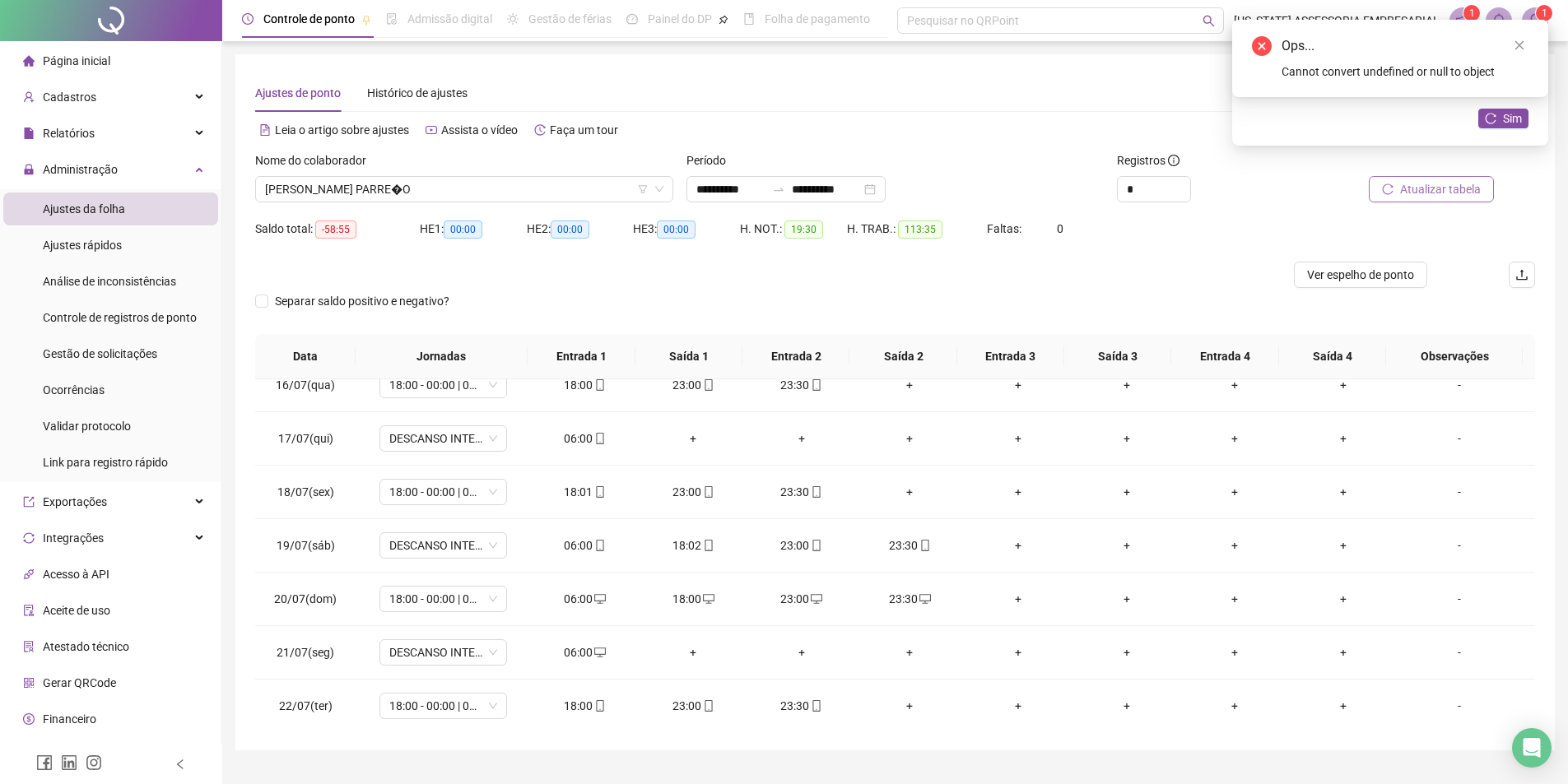
click at [1444, 176] on button "Atualizar tabela" at bounding box center [1431, 189] width 125 height 26
click at [601, 548] on icon "mobile" at bounding box center [600, 545] width 11 height 11
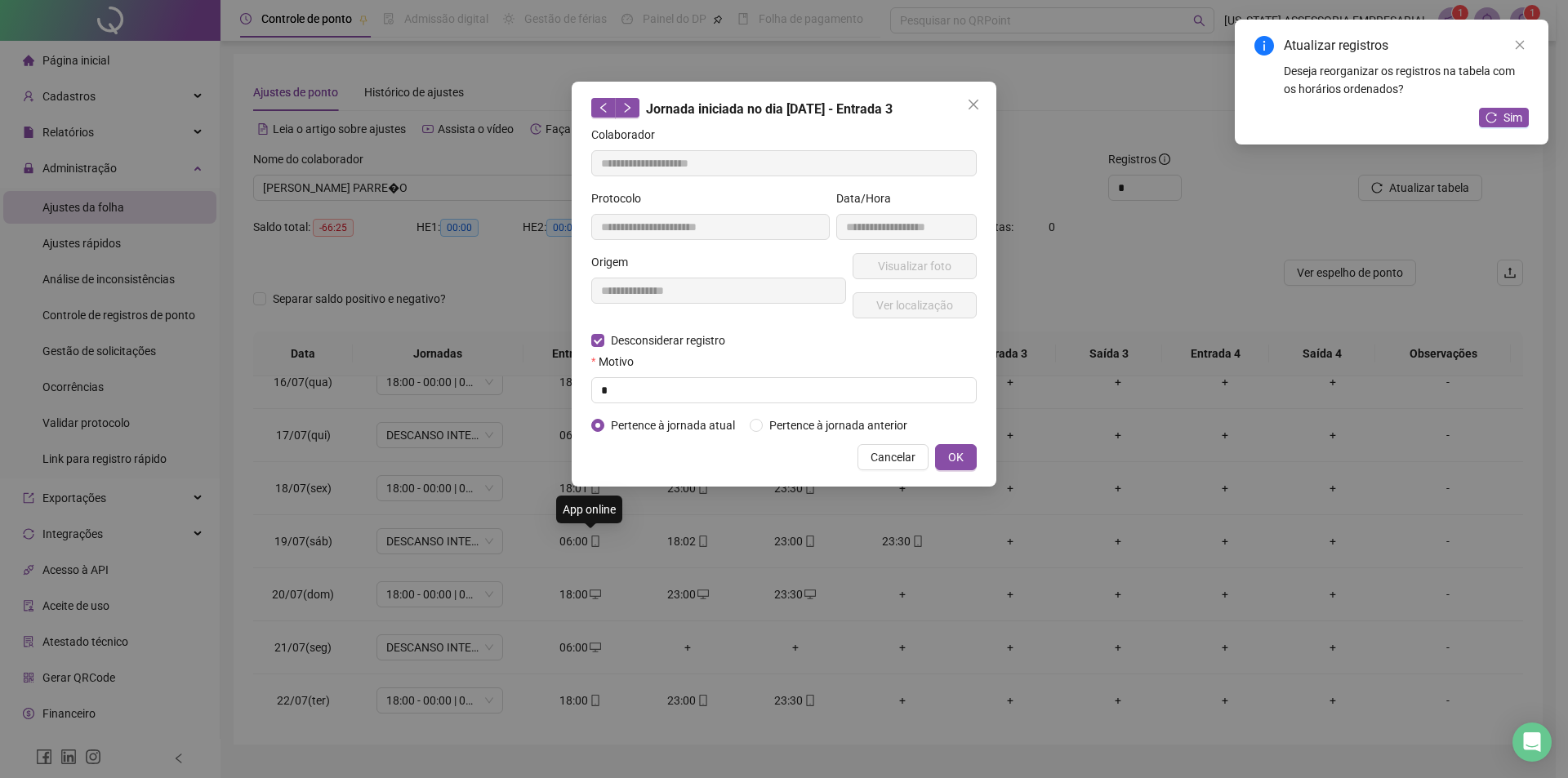
type input "**********"
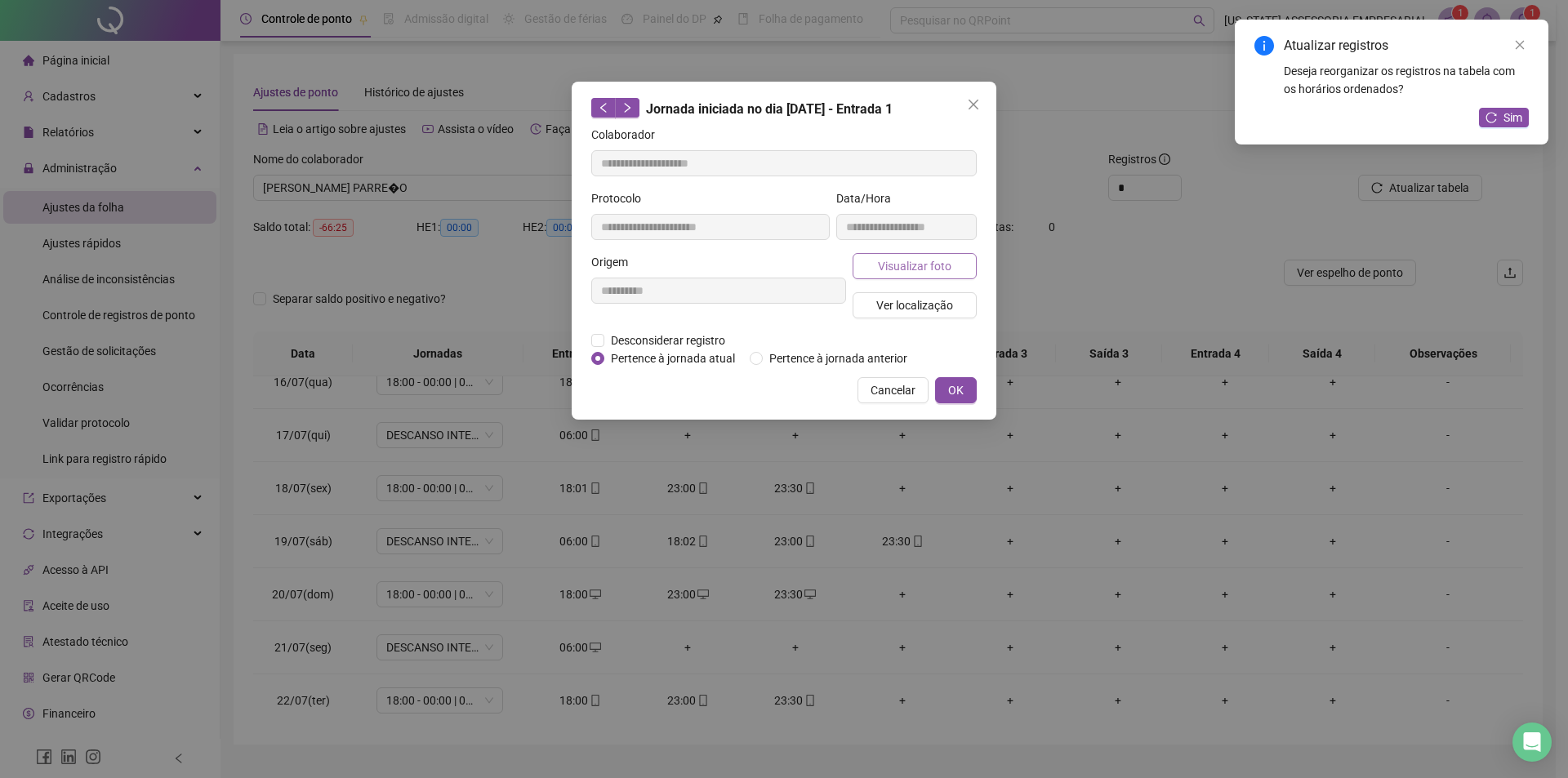
click at [925, 264] on span "Visualizar foto" at bounding box center [915, 265] width 74 height 18
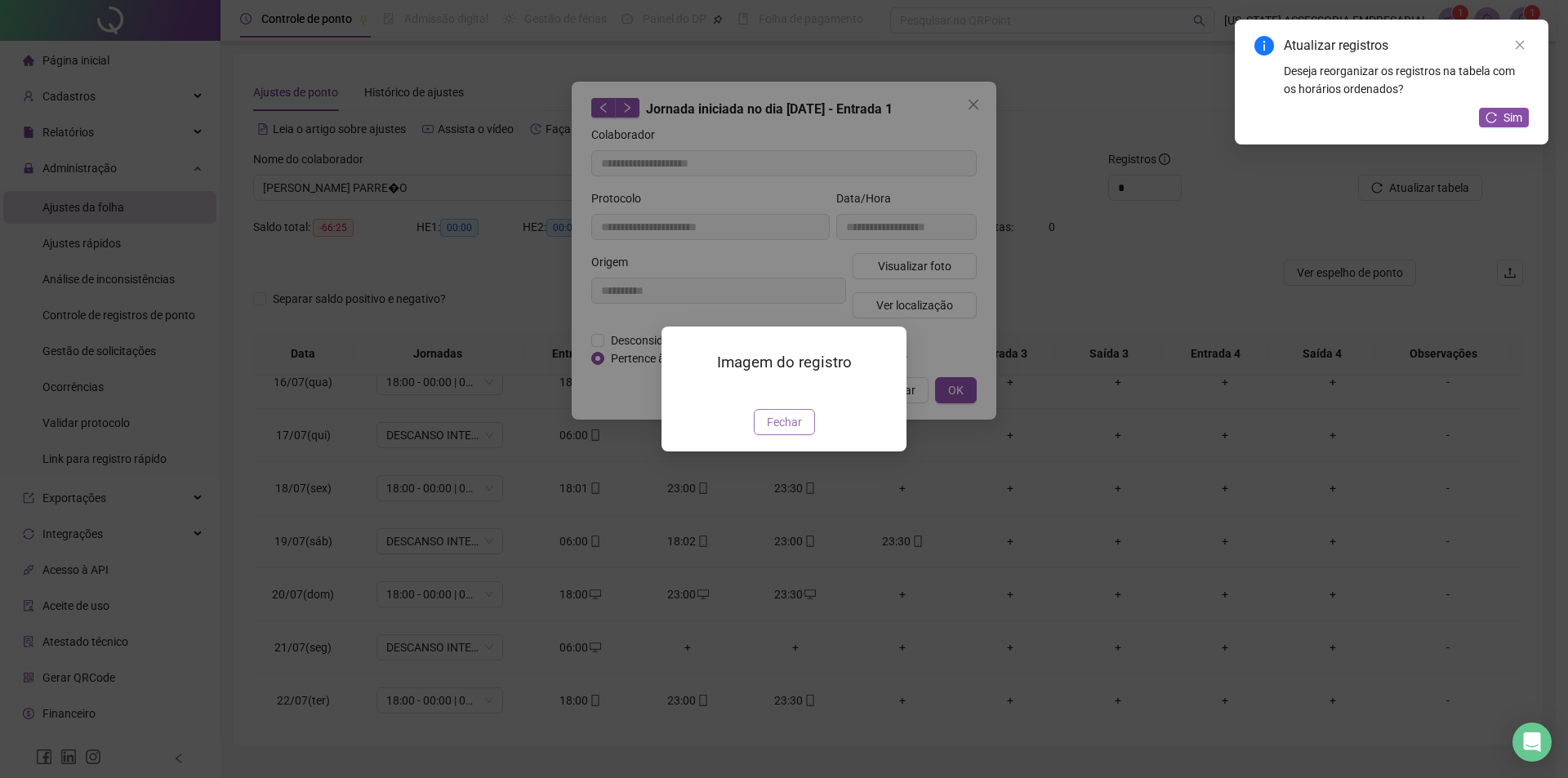
click at [802, 435] on button "Fechar" at bounding box center [784, 422] width 61 height 26
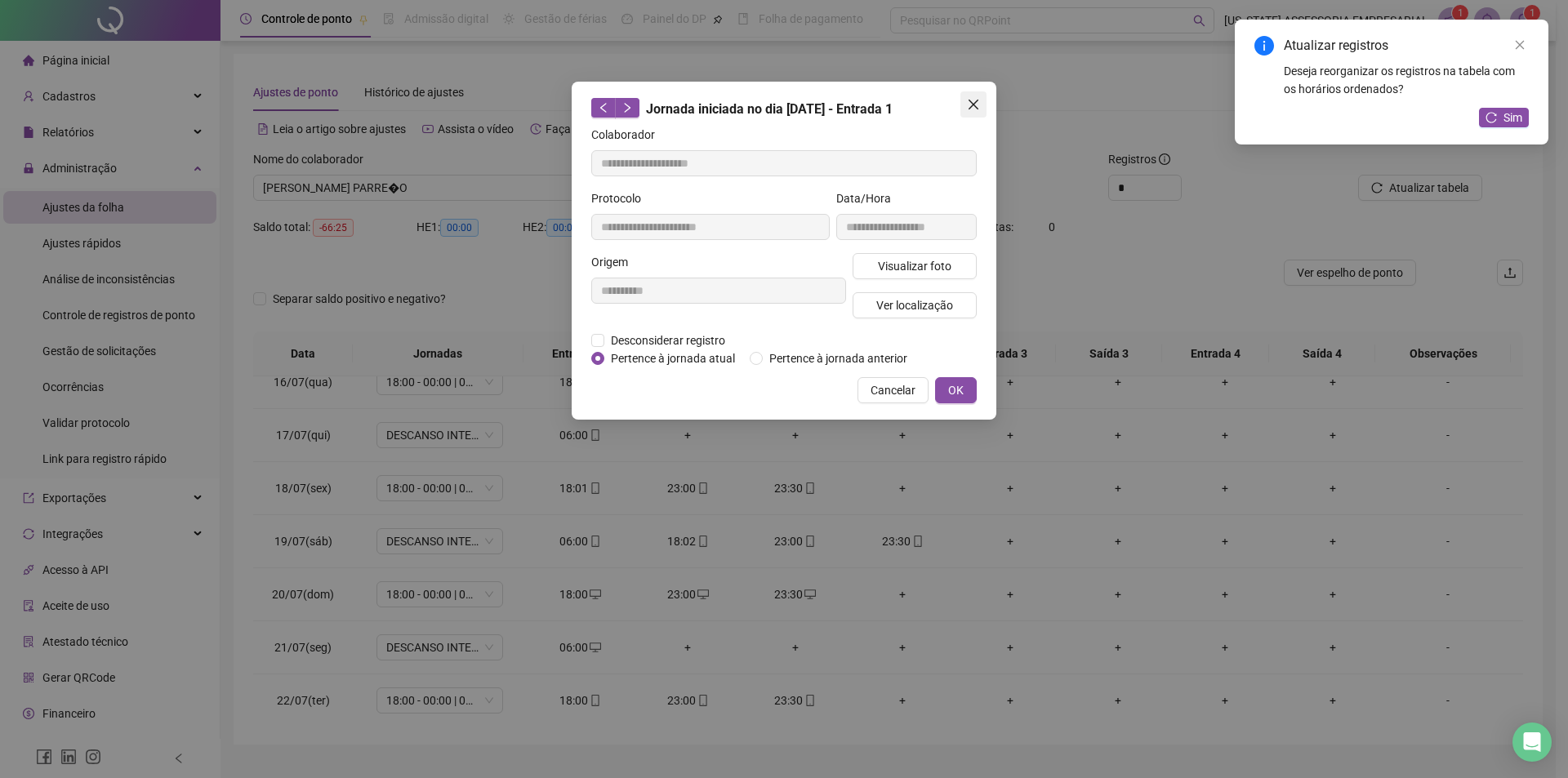
click at [968, 108] on icon "close" at bounding box center [974, 104] width 13 height 13
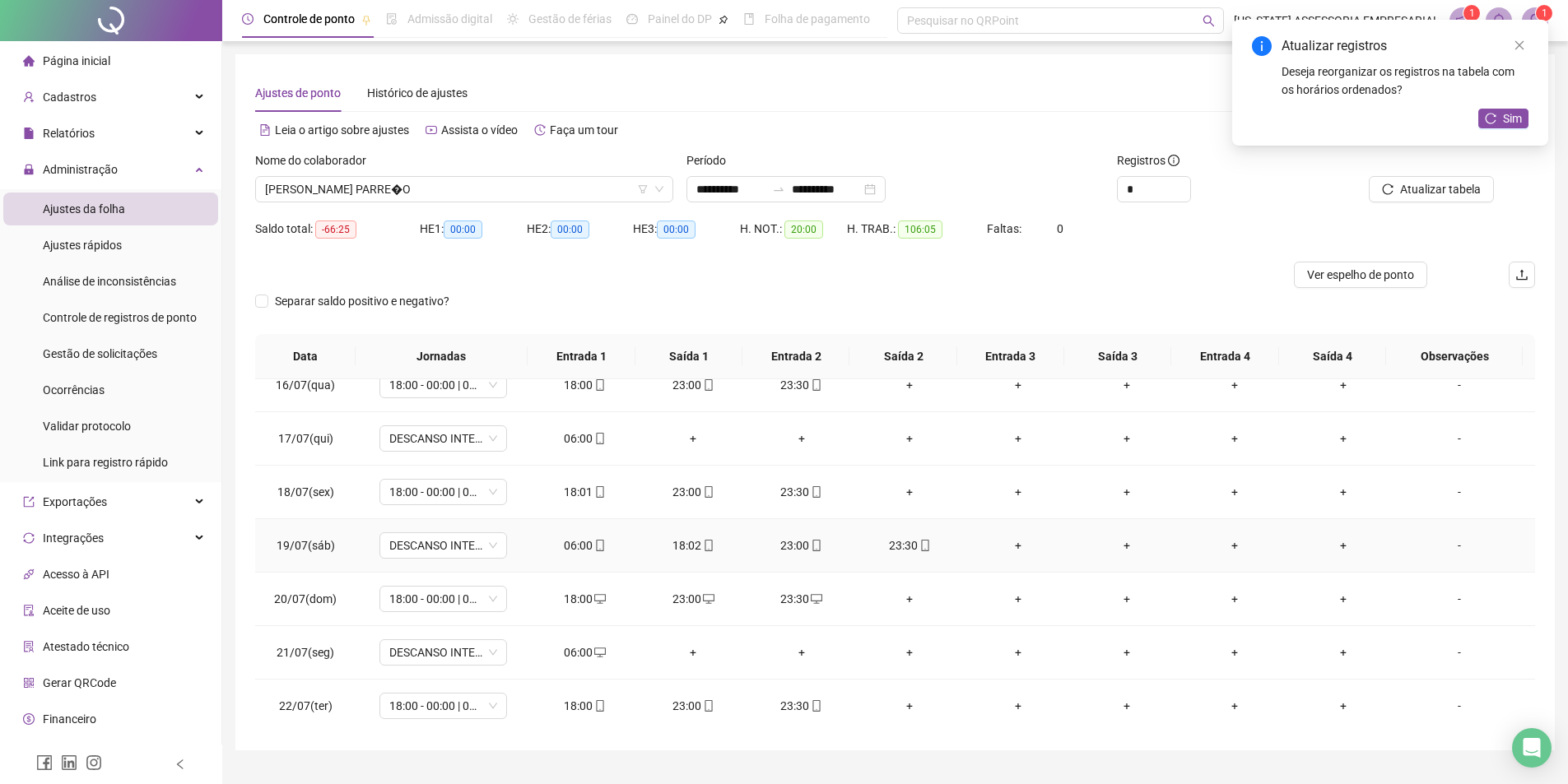
click at [573, 542] on div "06:00" at bounding box center [585, 544] width 83 height 18
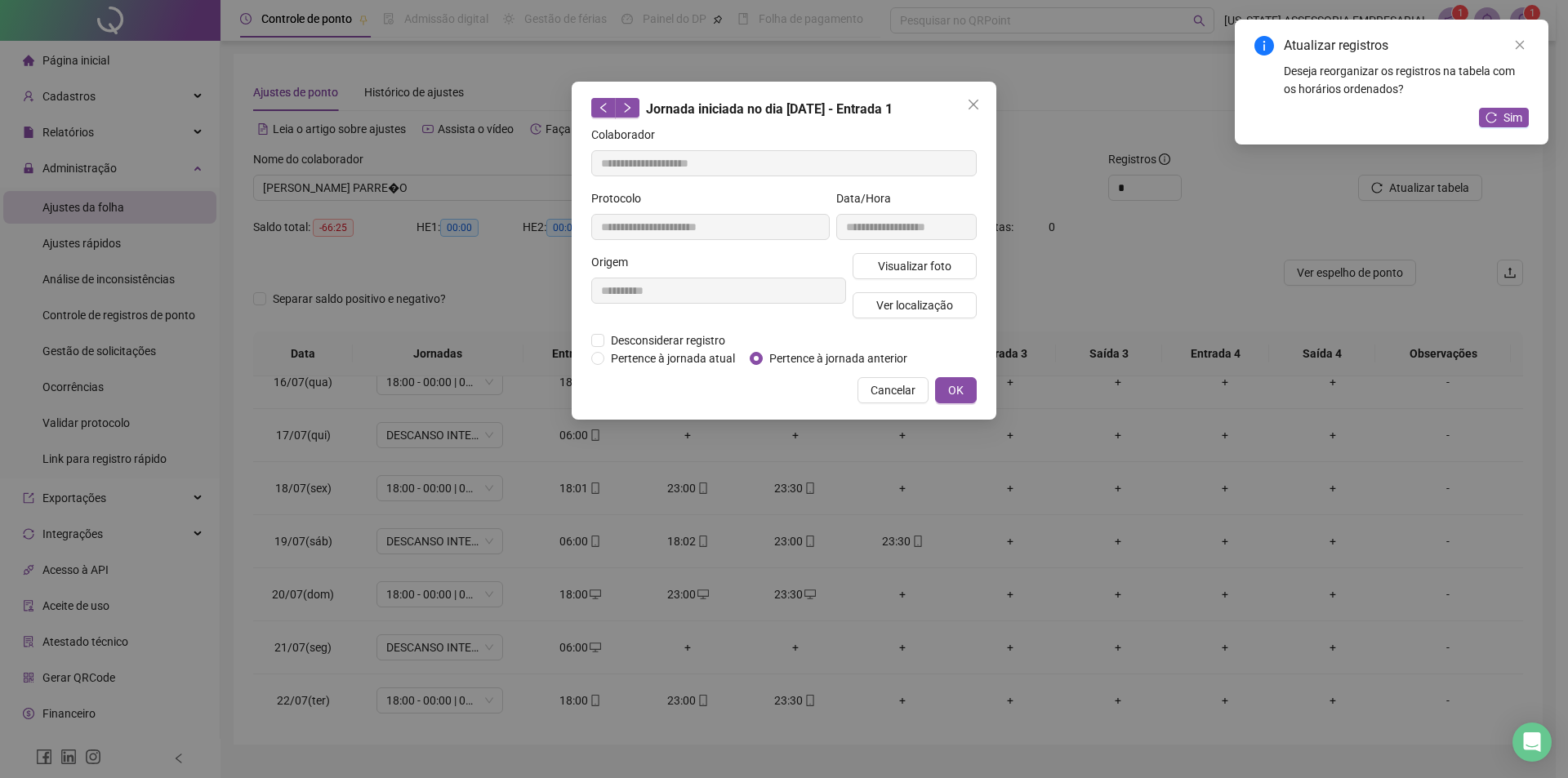
click at [797, 312] on div "**********" at bounding box center [719, 292] width 261 height 78
click at [974, 95] on button "Close" at bounding box center [974, 104] width 26 height 26
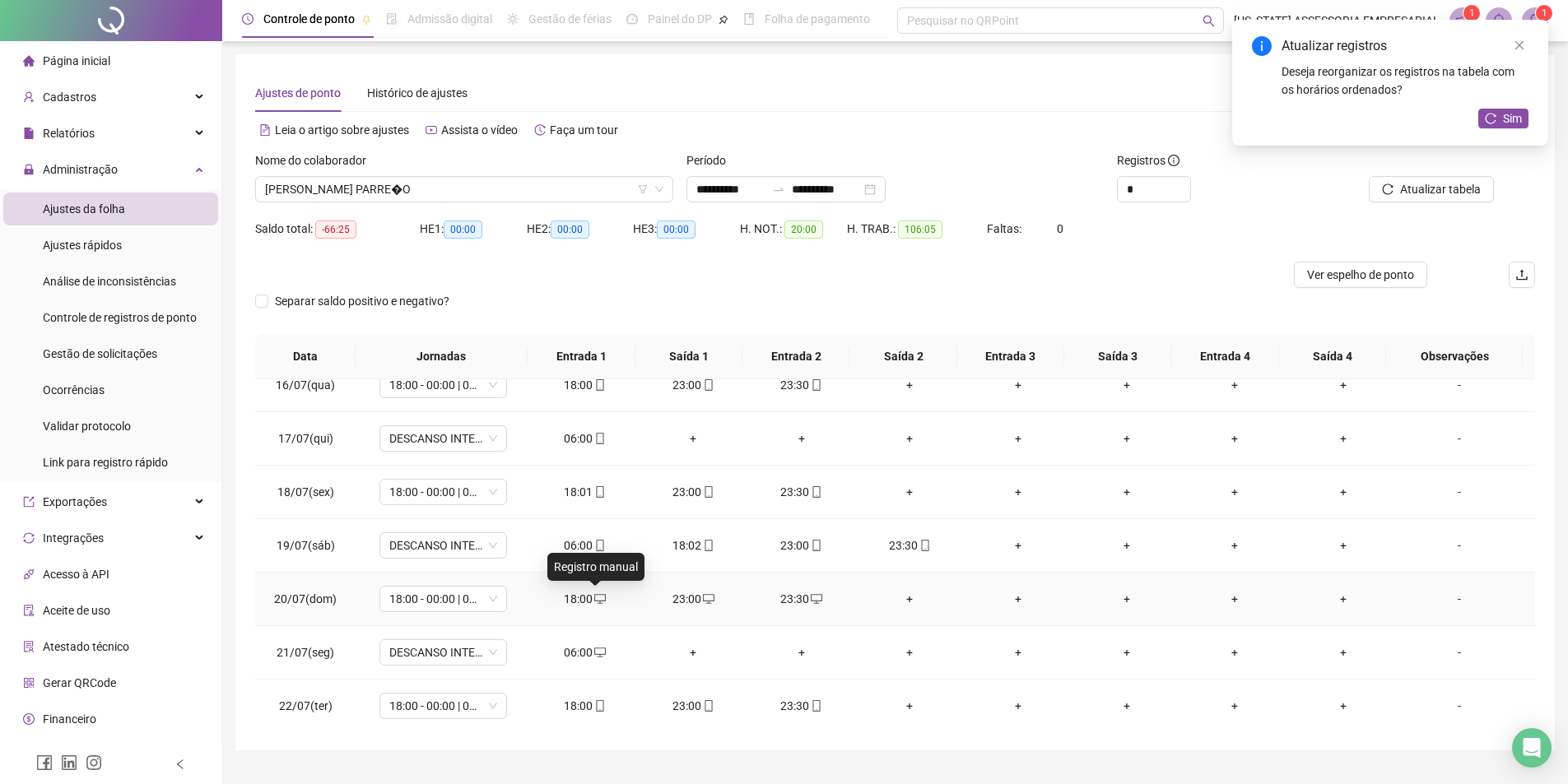
click at [593, 599] on span "desktop" at bounding box center [600, 599] width 13 height 11
type input "**********"
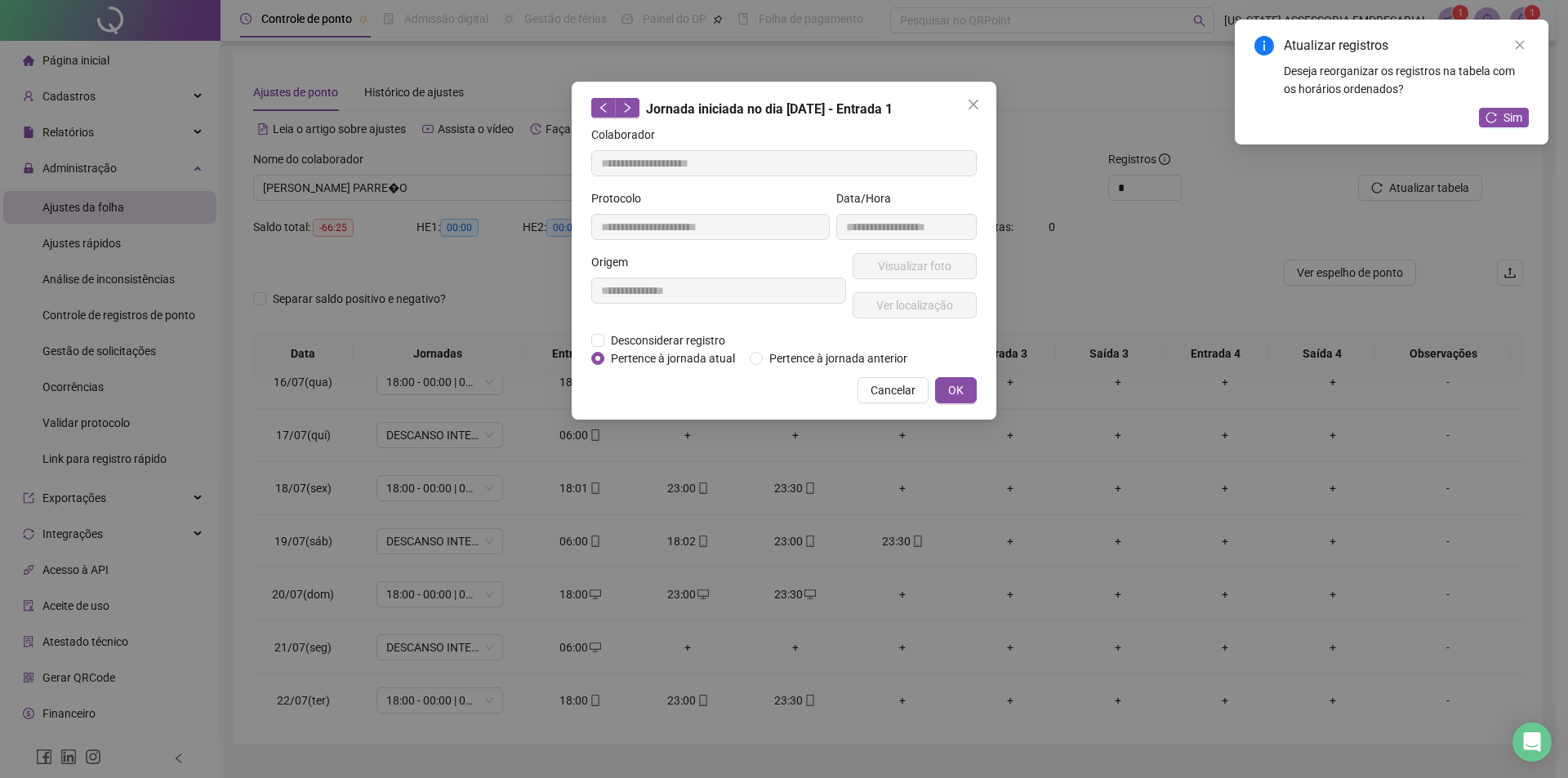
click at [660, 588] on div "**********" at bounding box center [784, 389] width 1568 height 778
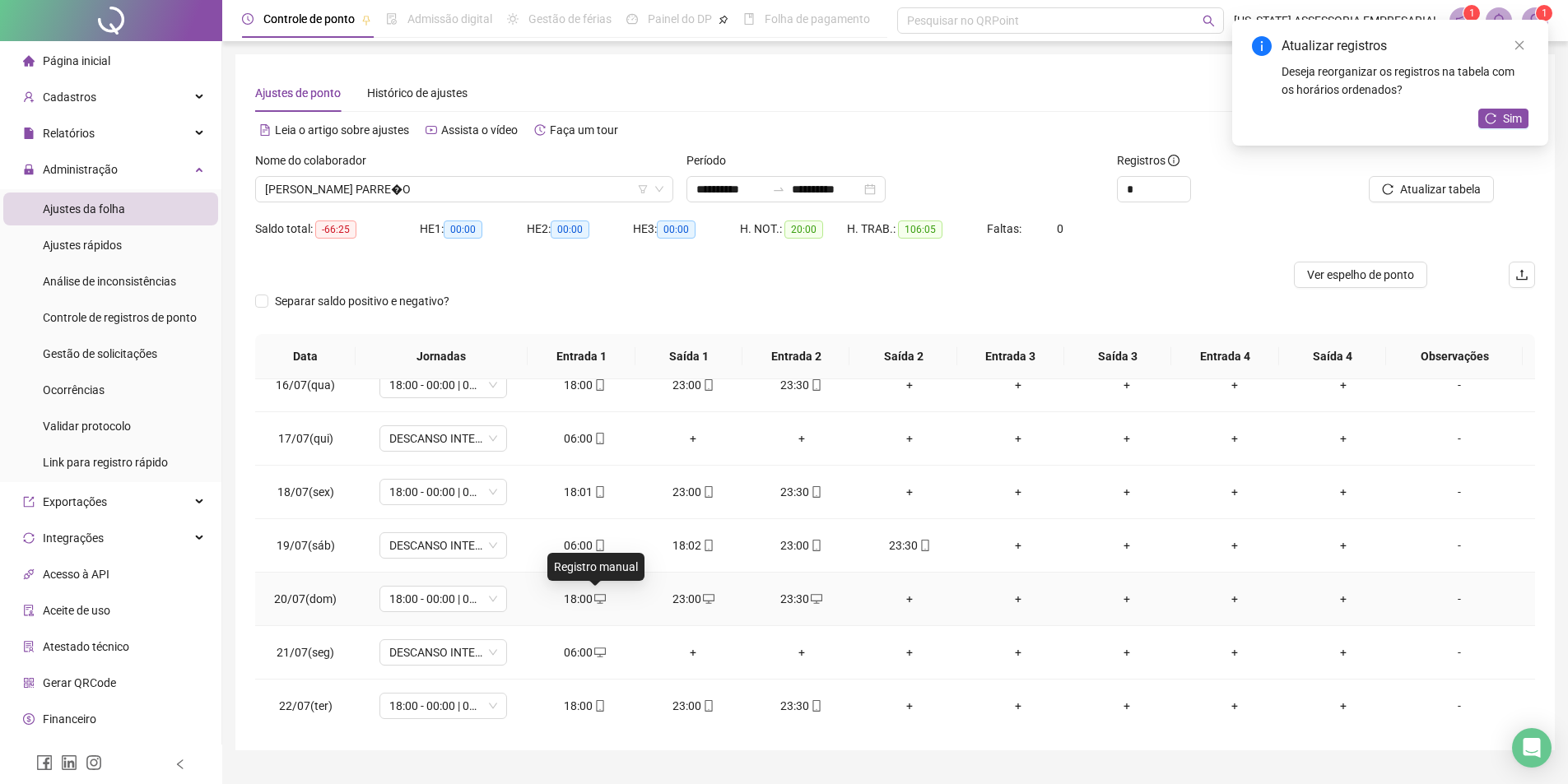
click at [594, 596] on icon "desktop" at bounding box center [600, 599] width 11 height 11
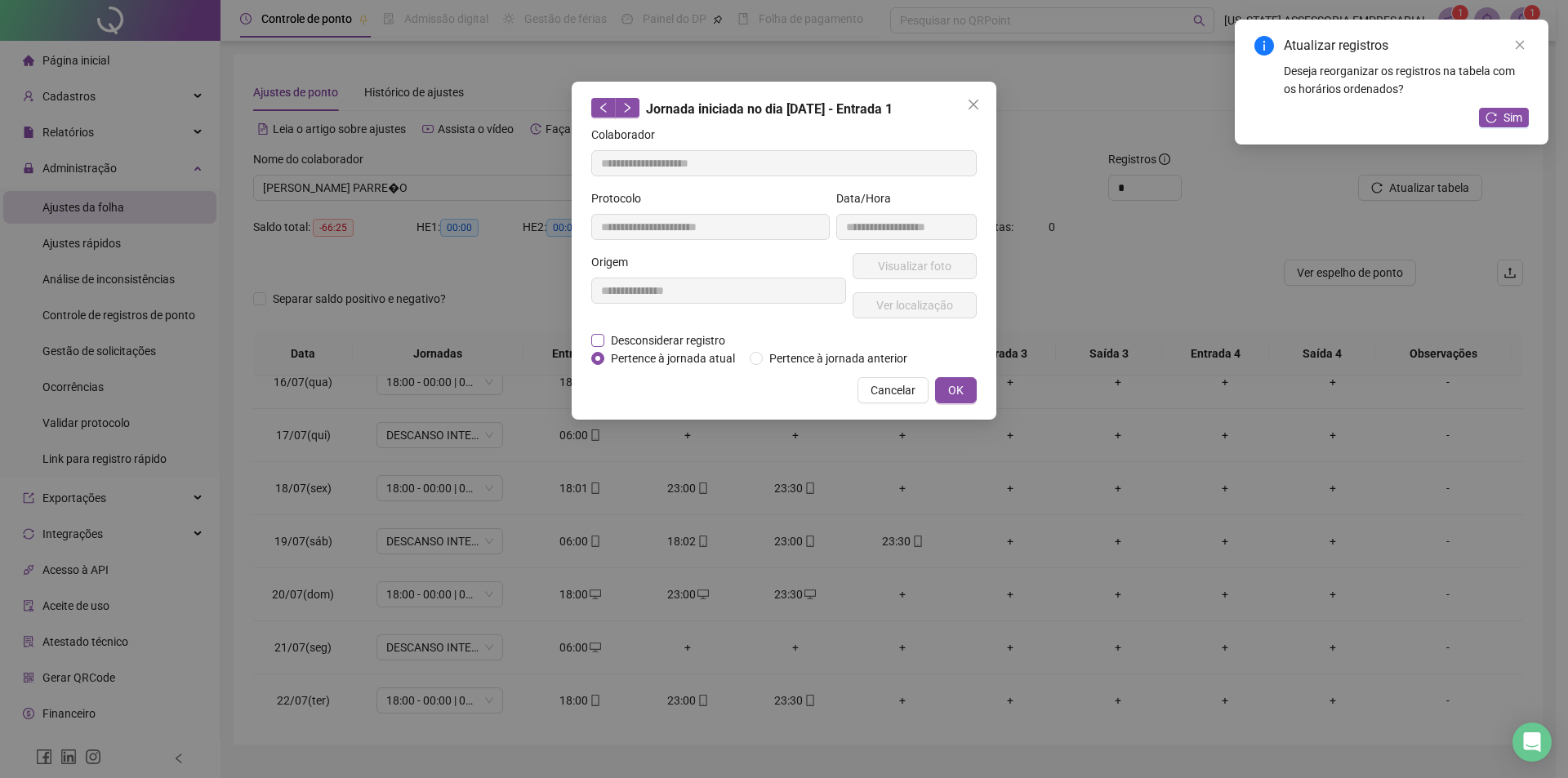
click at [632, 337] on span "Desconsiderar registro" at bounding box center [668, 340] width 127 height 18
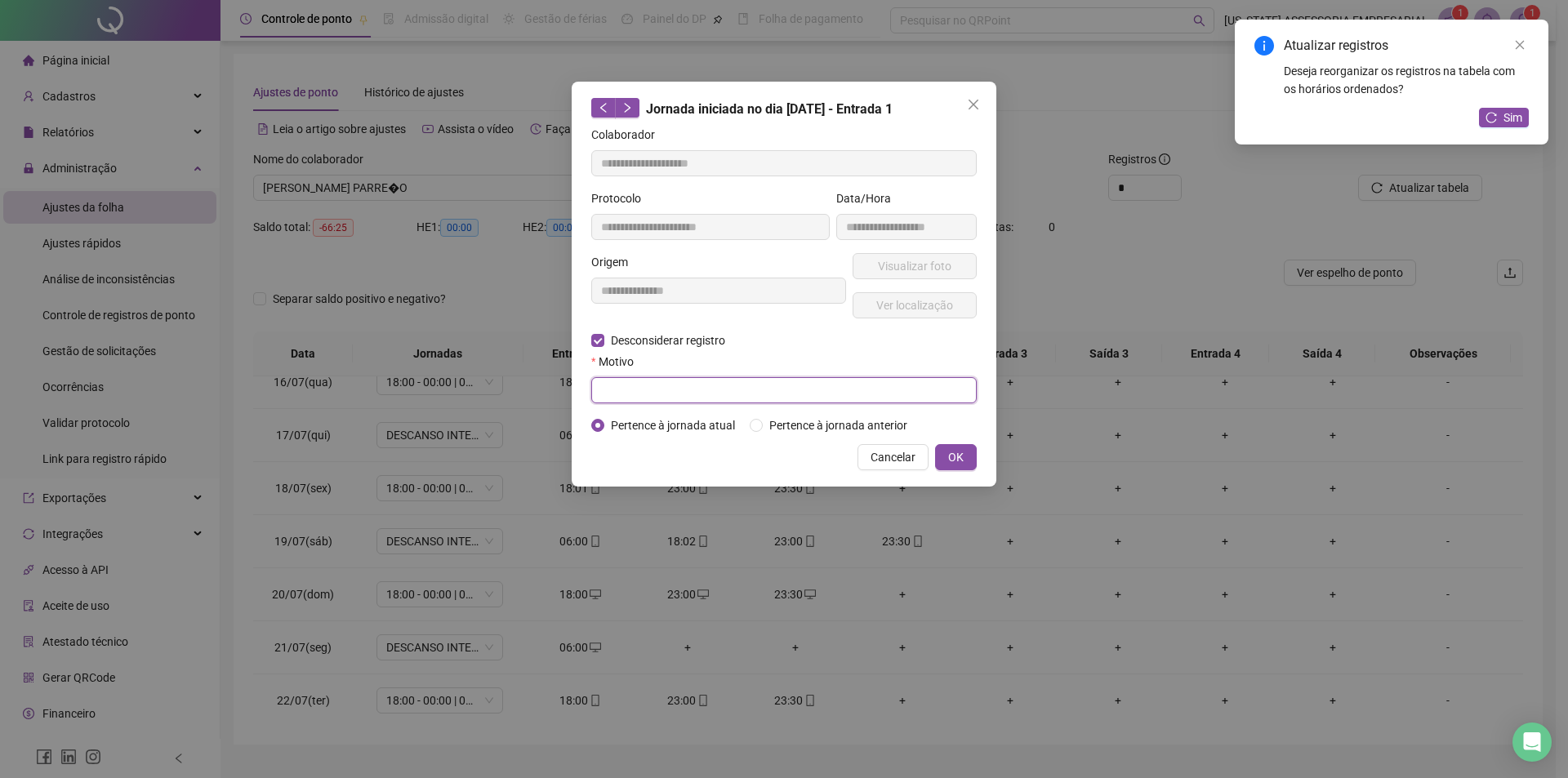
click at [625, 383] on input "text" at bounding box center [784, 390] width 386 height 26
type input "*"
click at [954, 454] on span "OK" at bounding box center [956, 456] width 16 height 18
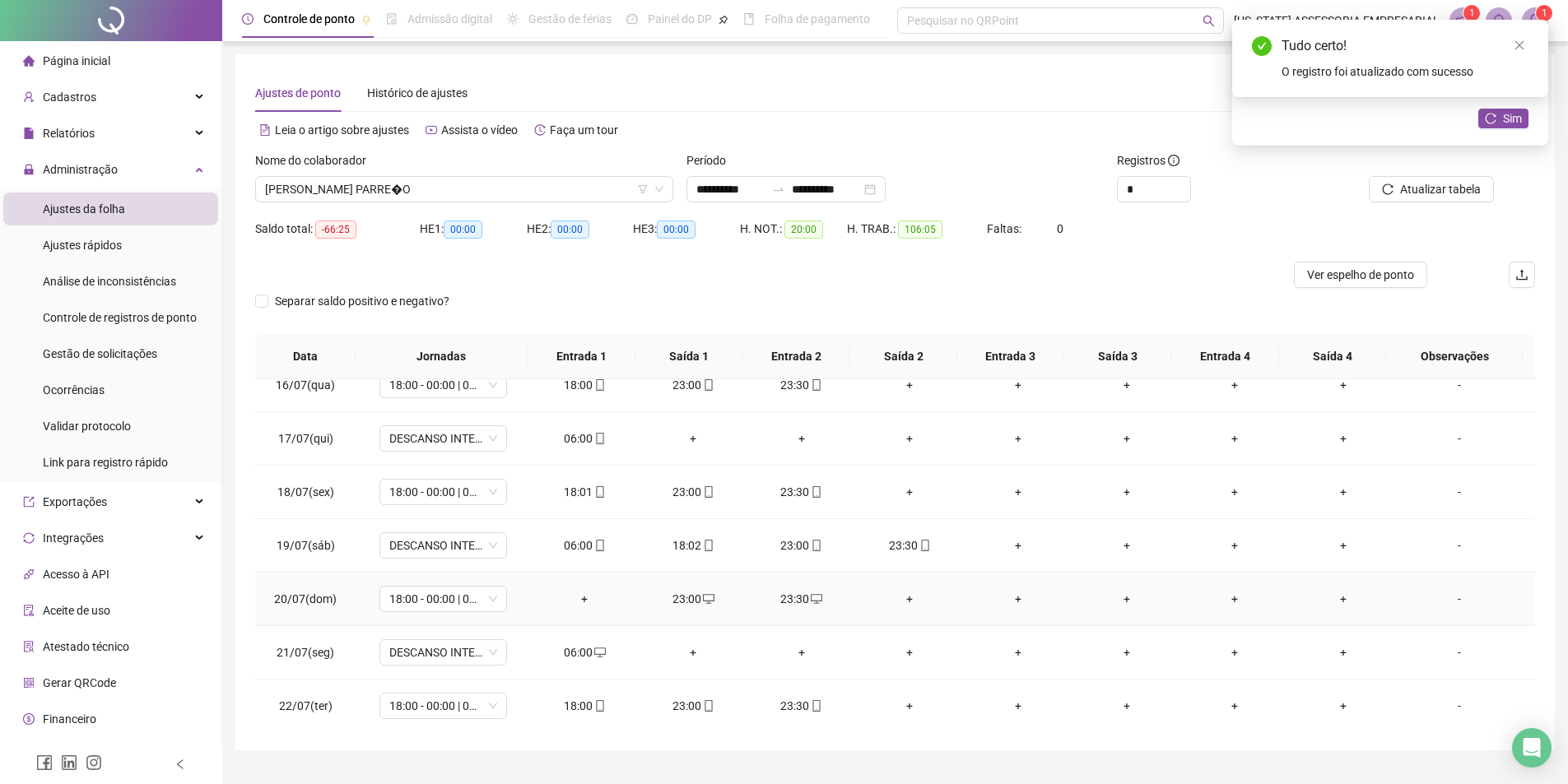
click at [583, 596] on div "+" at bounding box center [585, 598] width 83 height 18
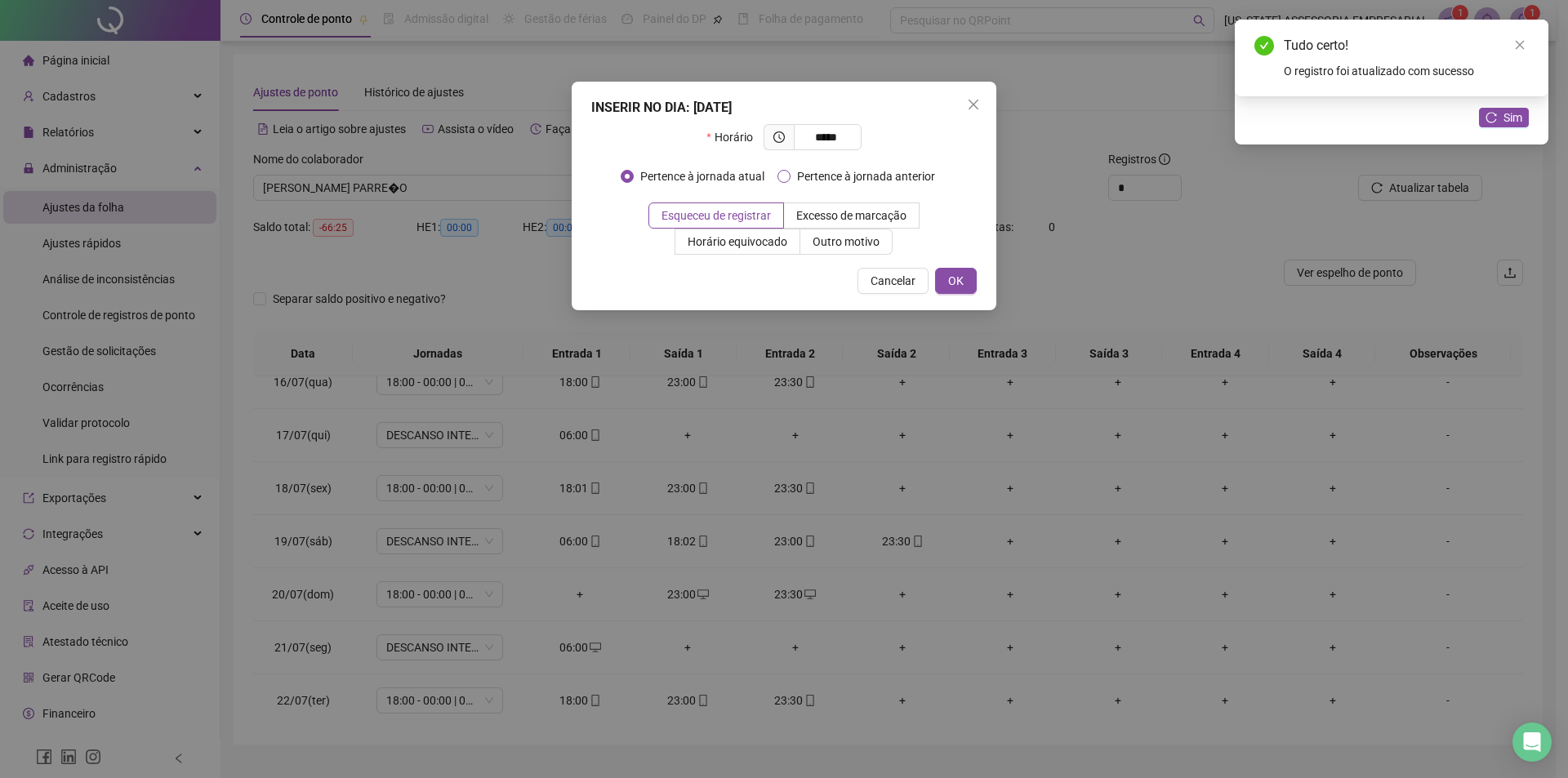
type input "*****"
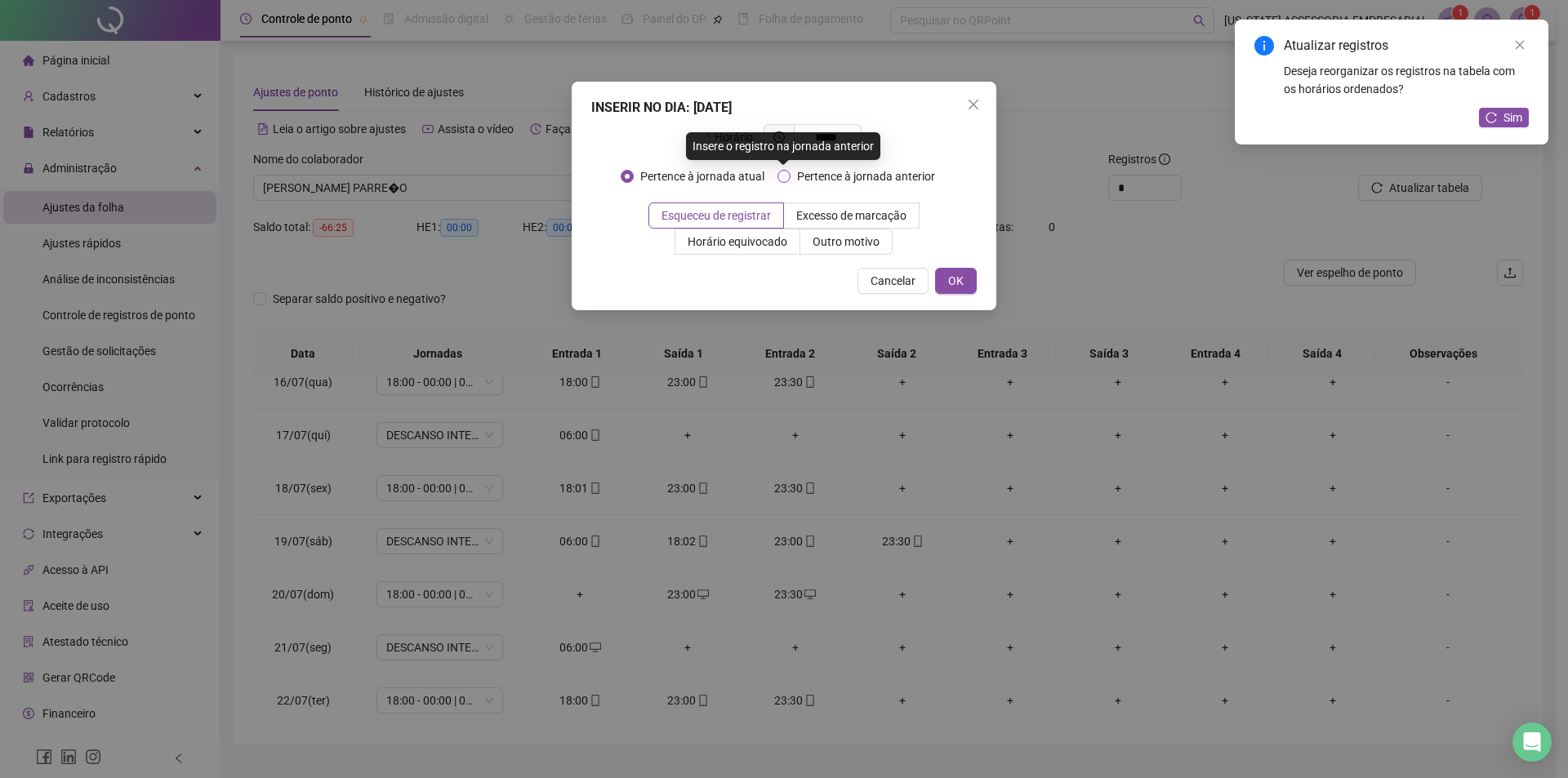
click at [856, 177] on span "Pertence à jornada anterior" at bounding box center [866, 176] width 151 height 18
click at [844, 243] on span "Outro motivo" at bounding box center [846, 242] width 67 height 13
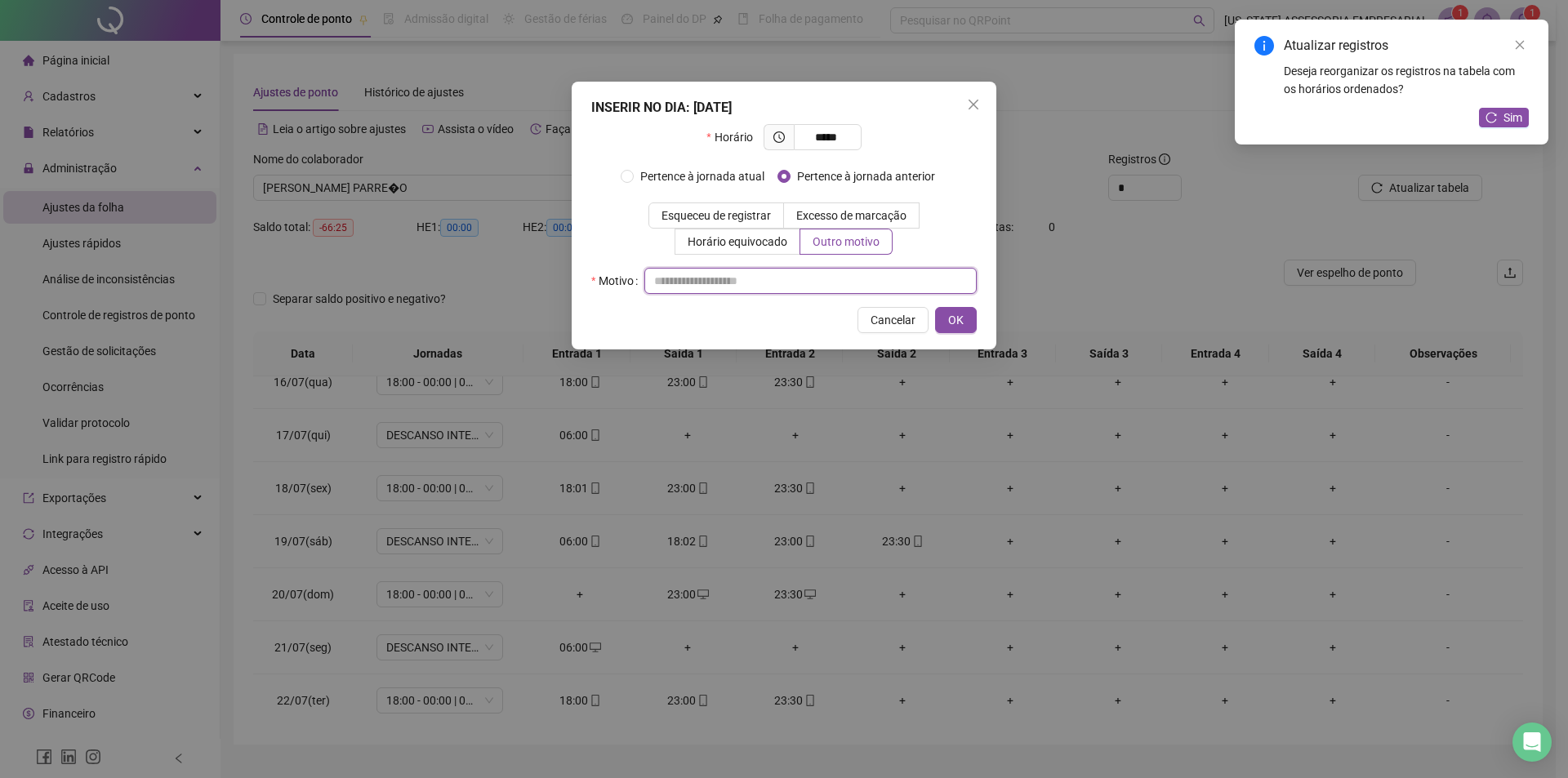
click at [736, 281] on input "text" at bounding box center [811, 280] width 332 height 26
type input "*"
click at [967, 324] on button "OK" at bounding box center [956, 320] width 42 height 26
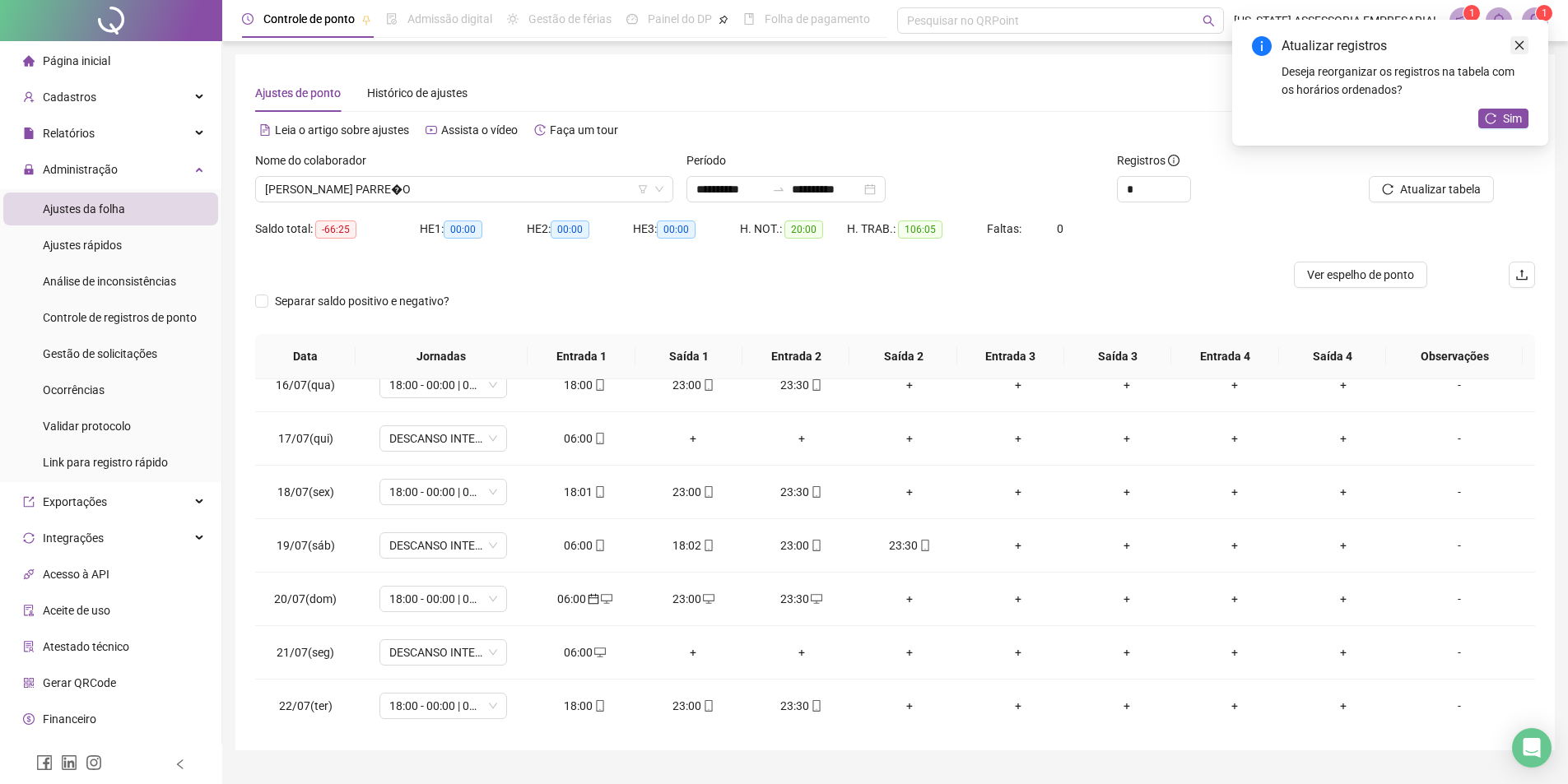
click at [1528, 46] on link "Close" at bounding box center [1519, 45] width 18 height 18
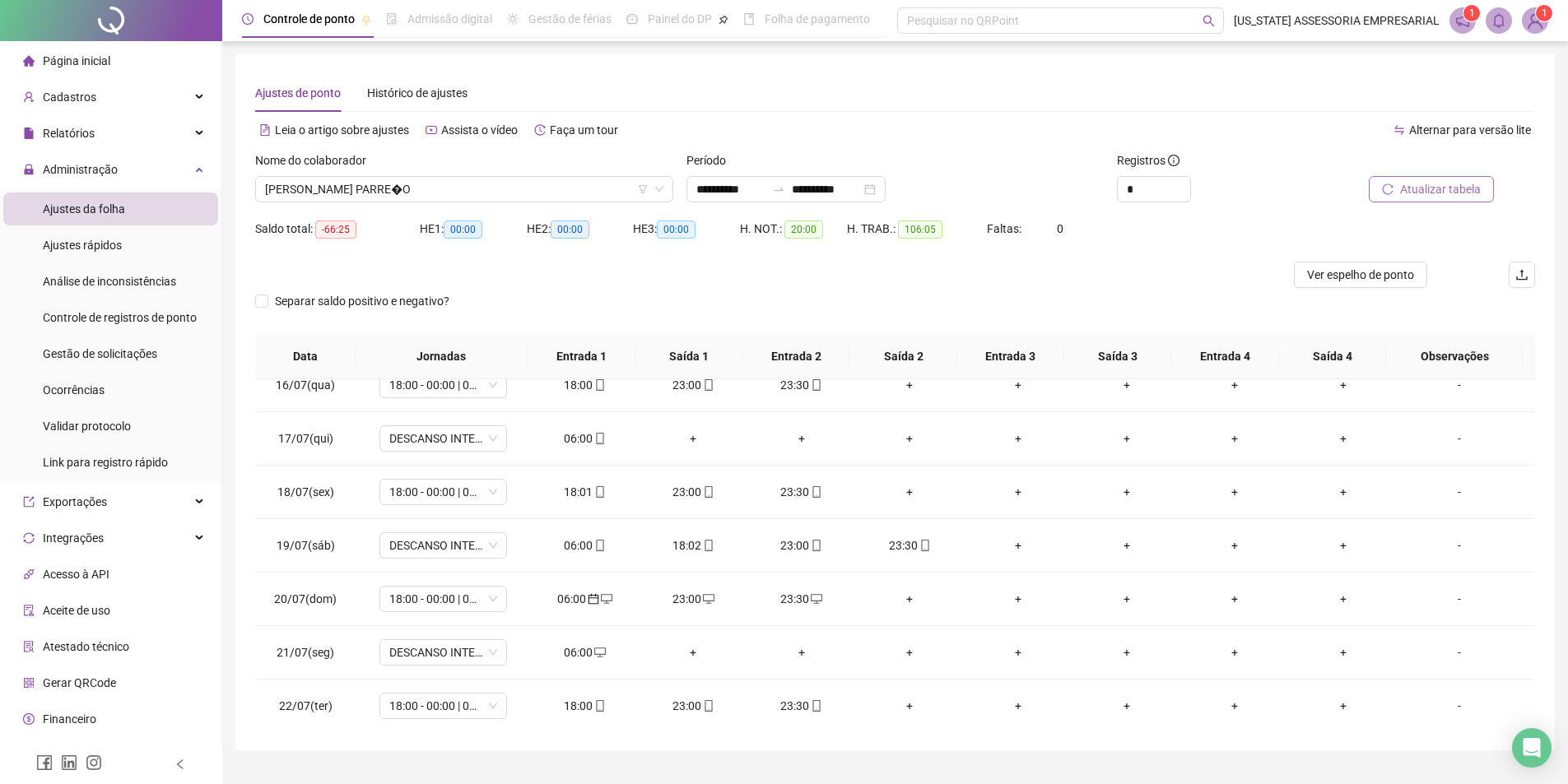
click at [1448, 191] on span "Atualizar tabela" at bounding box center [1440, 189] width 81 height 18
click at [580, 550] on div "06:00" at bounding box center [585, 544] width 83 height 18
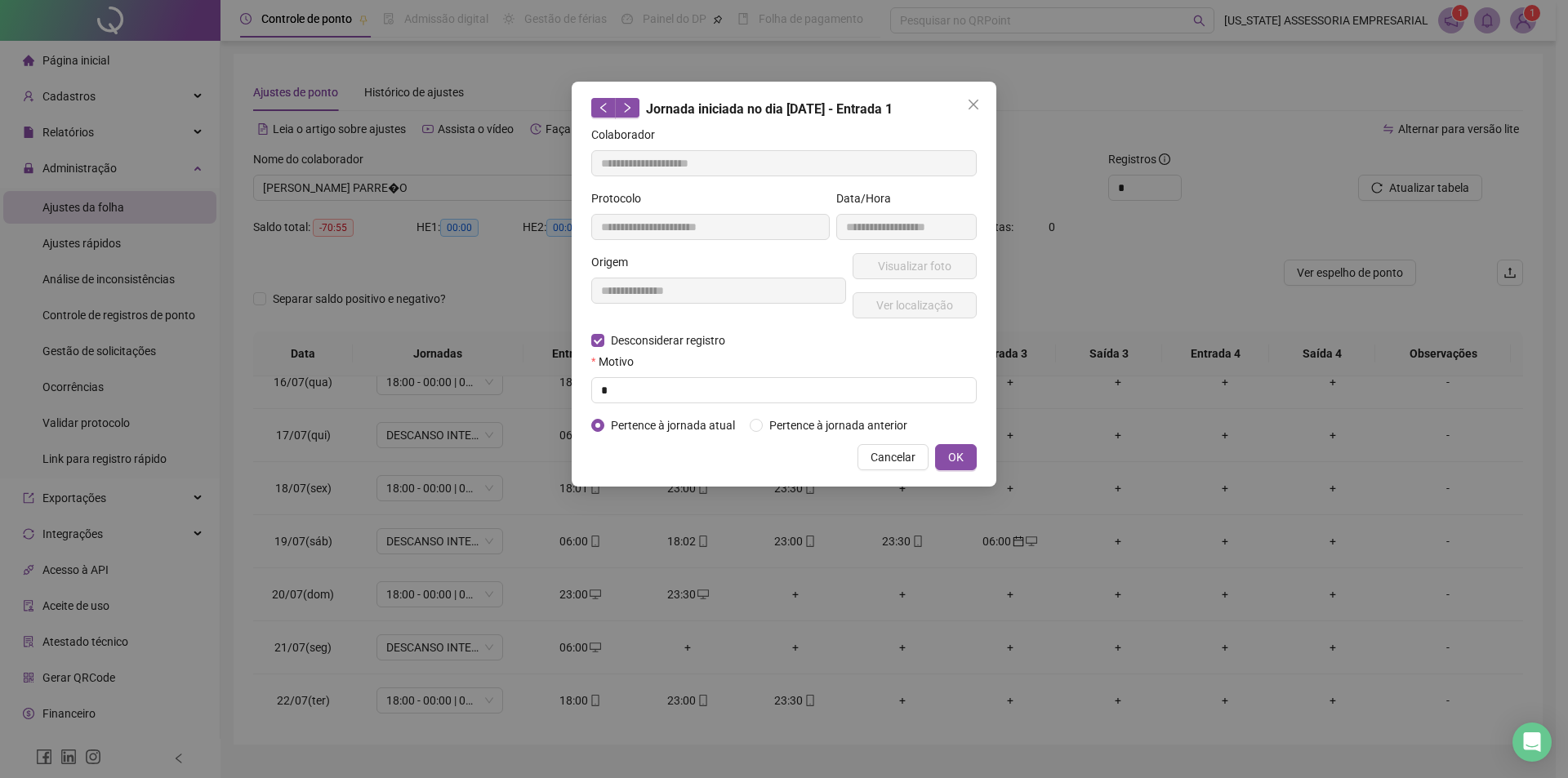
type input "**********"
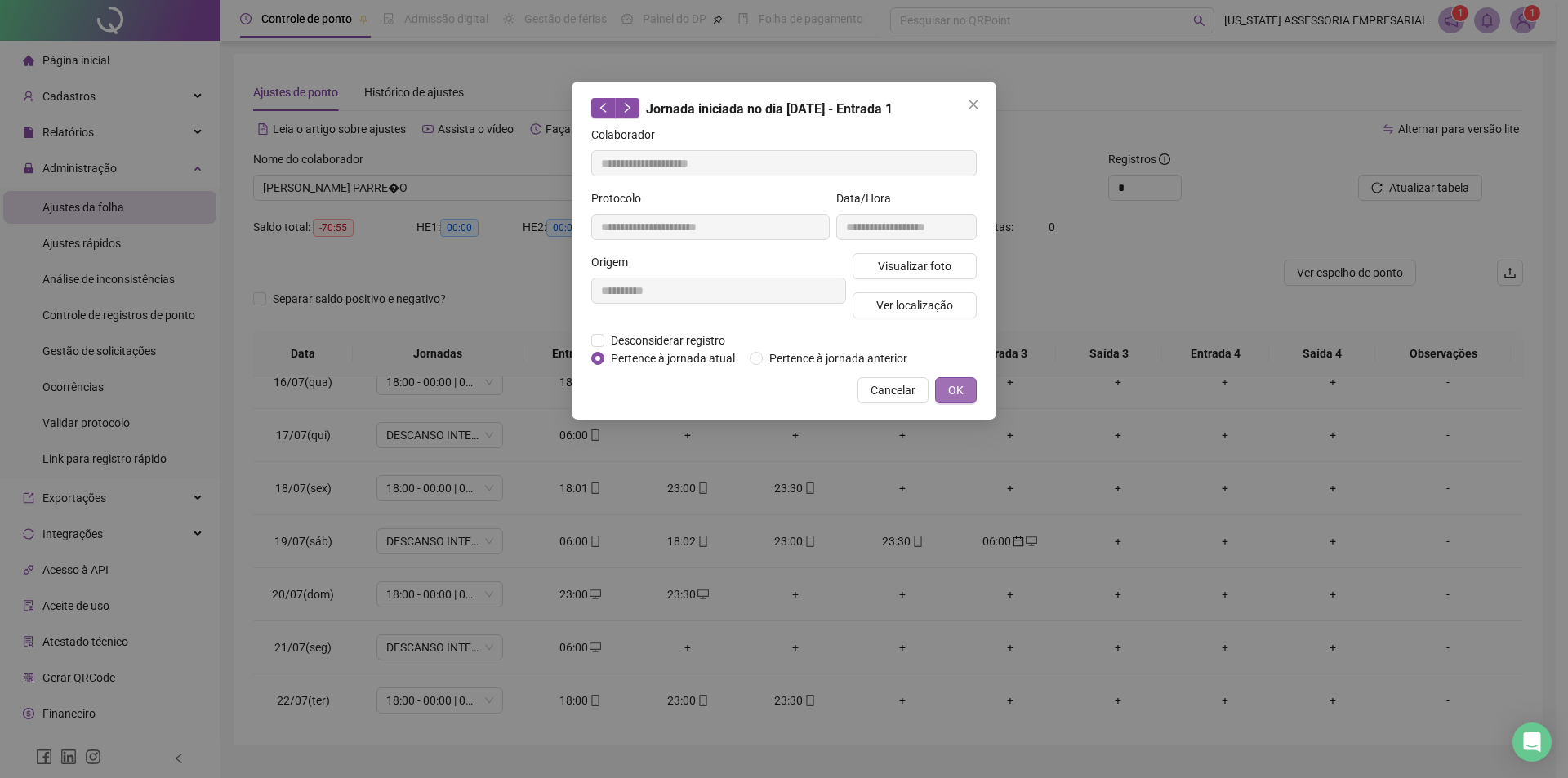
click at [958, 390] on span "OK" at bounding box center [956, 390] width 16 height 18
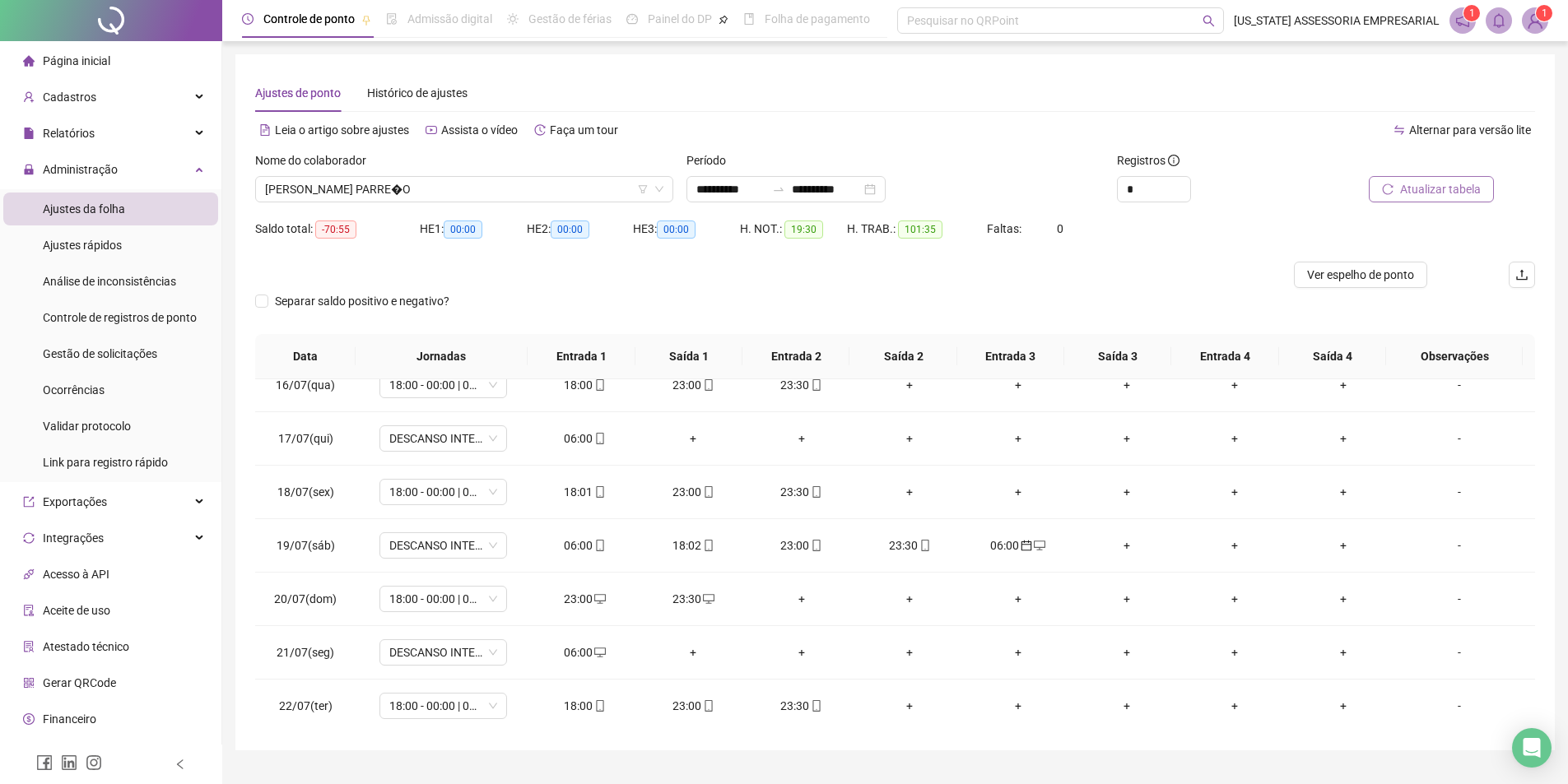
click at [1416, 189] on span "Atualizar tabela" at bounding box center [1440, 189] width 81 height 18
click at [597, 547] on icon "mobile" at bounding box center [600, 545] width 11 height 11
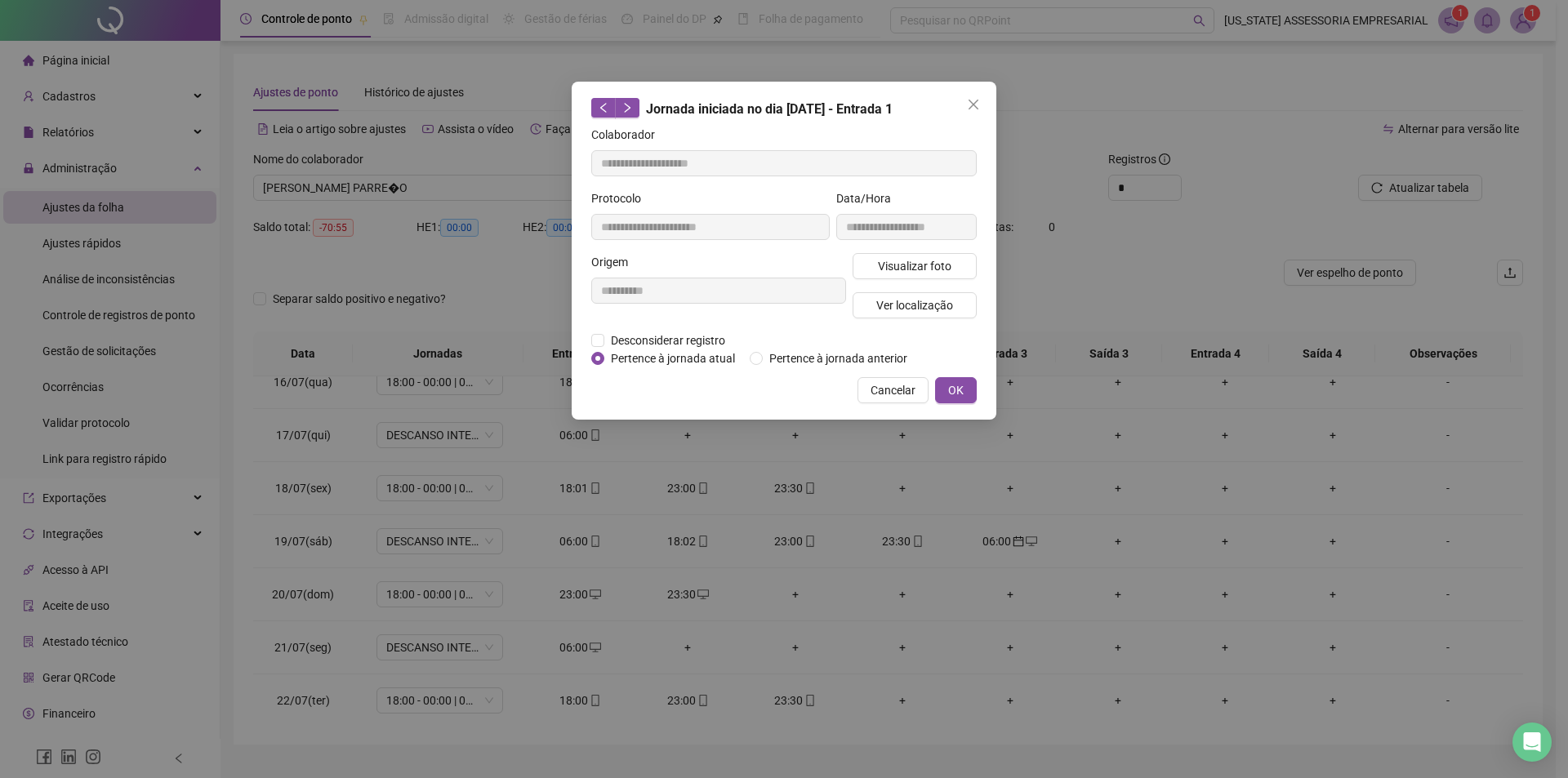
click at [834, 621] on div "**********" at bounding box center [784, 389] width 1568 height 778
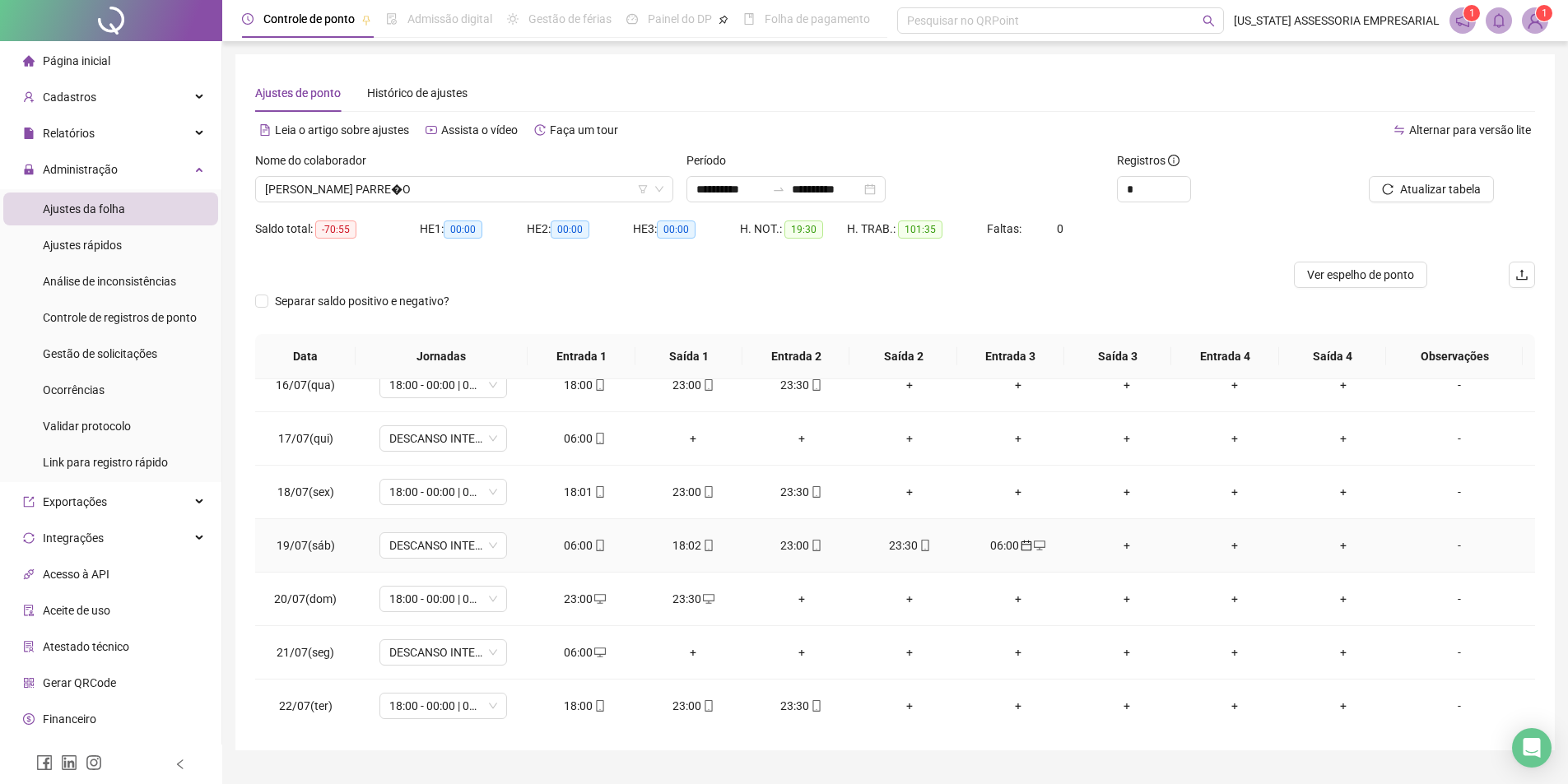
click at [1005, 545] on div "06:00" at bounding box center [1018, 544] width 83 height 18
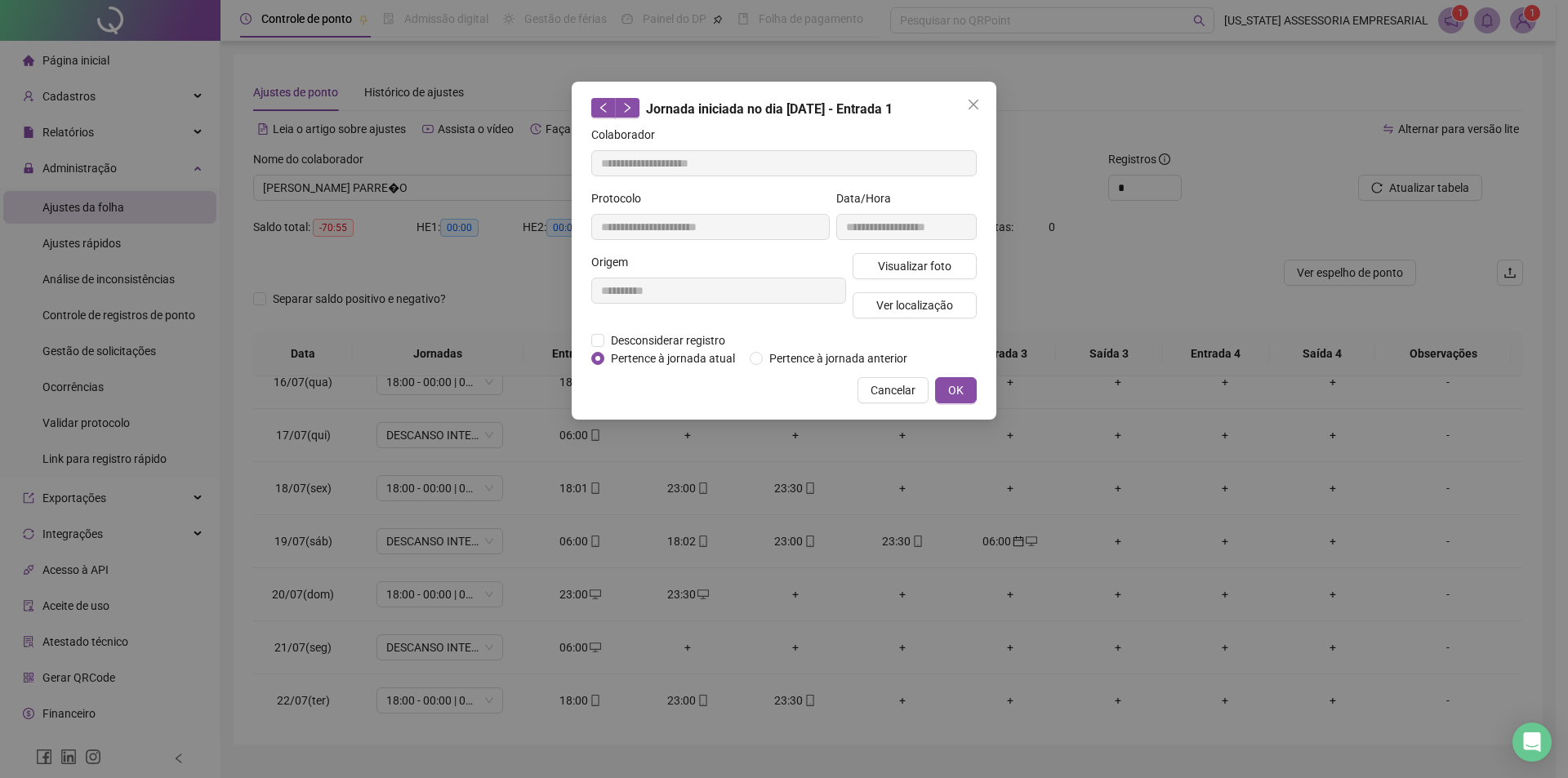
type input "**********"
click at [628, 360] on span "Pertence à jornada atual" at bounding box center [672, 358] width 137 height 18
click at [960, 388] on span "OK" at bounding box center [956, 390] width 16 height 18
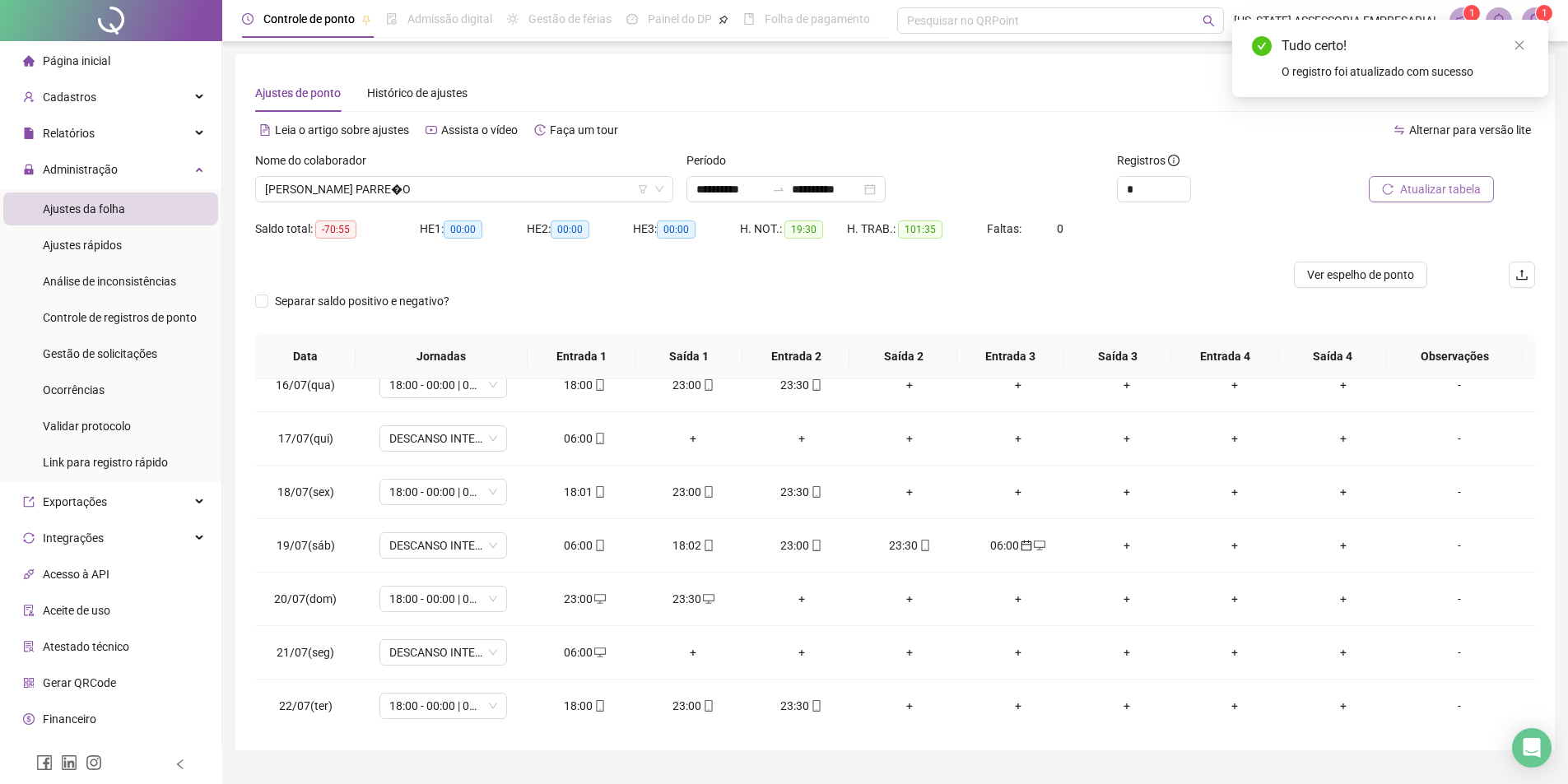
click at [1407, 181] on span "Atualizar tabela" at bounding box center [1440, 189] width 81 height 18
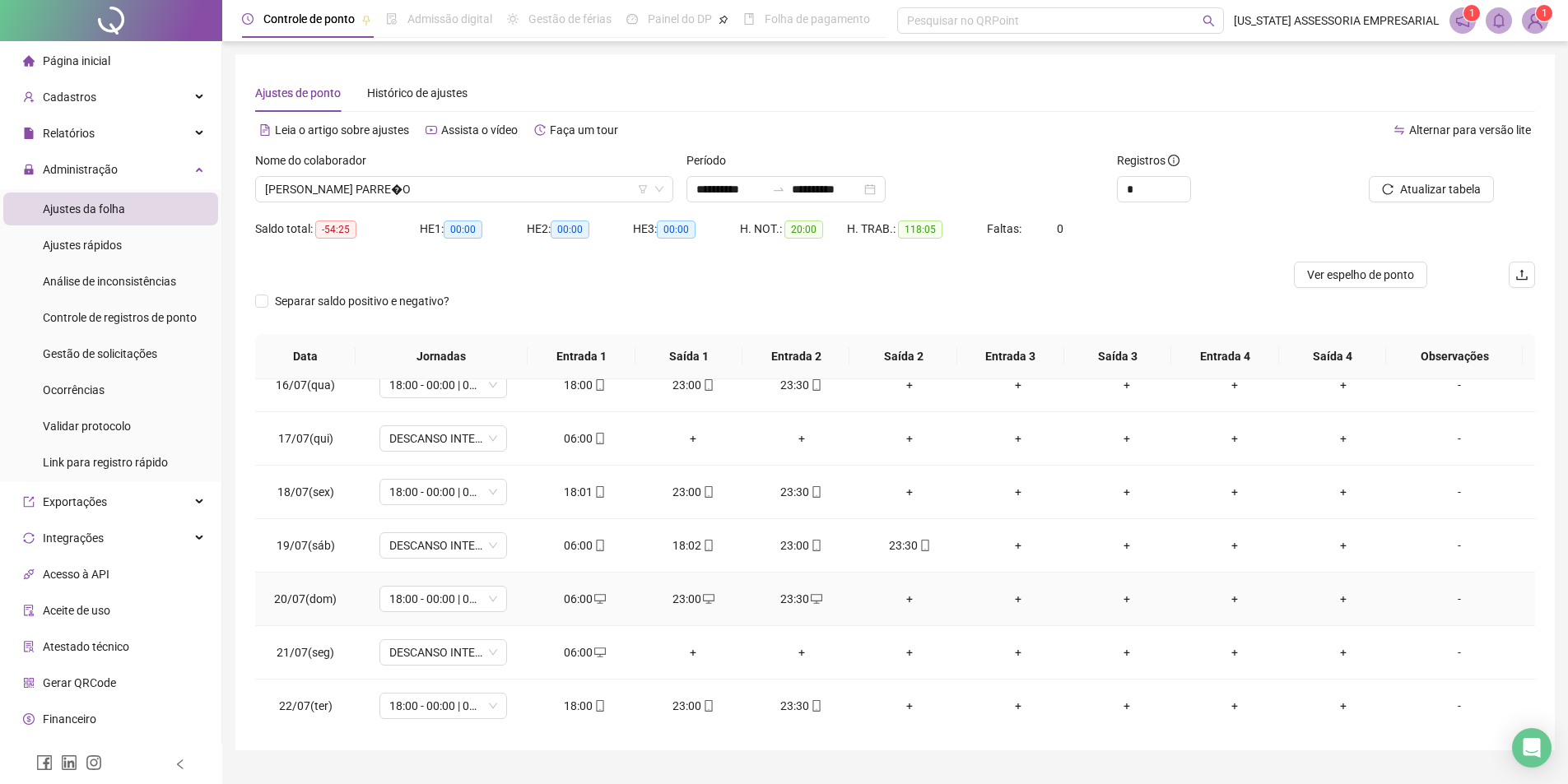
click at [907, 594] on div "+" at bounding box center [910, 598] width 83 height 18
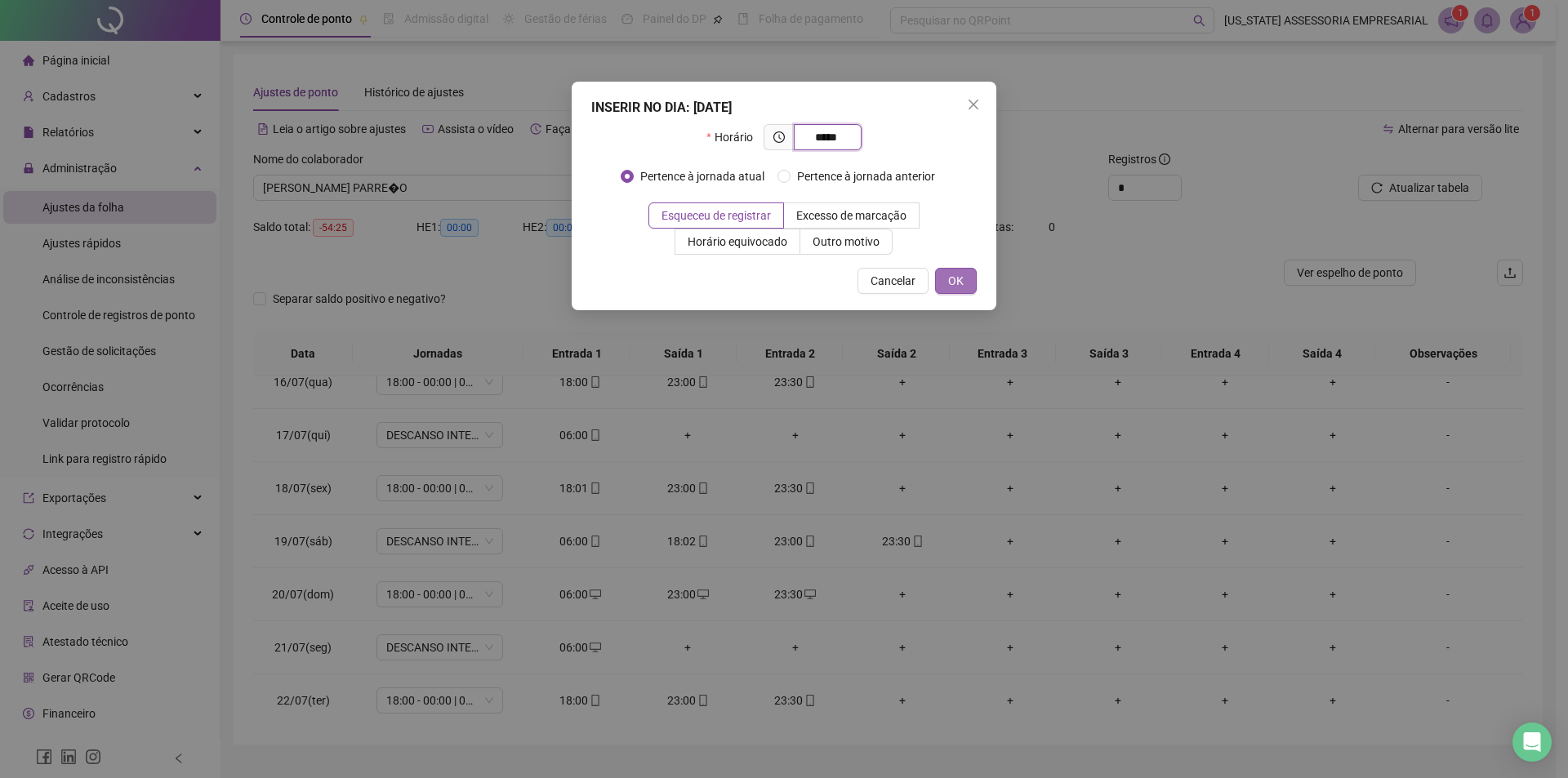
type input "*****"
click at [968, 283] on button "OK" at bounding box center [956, 280] width 42 height 26
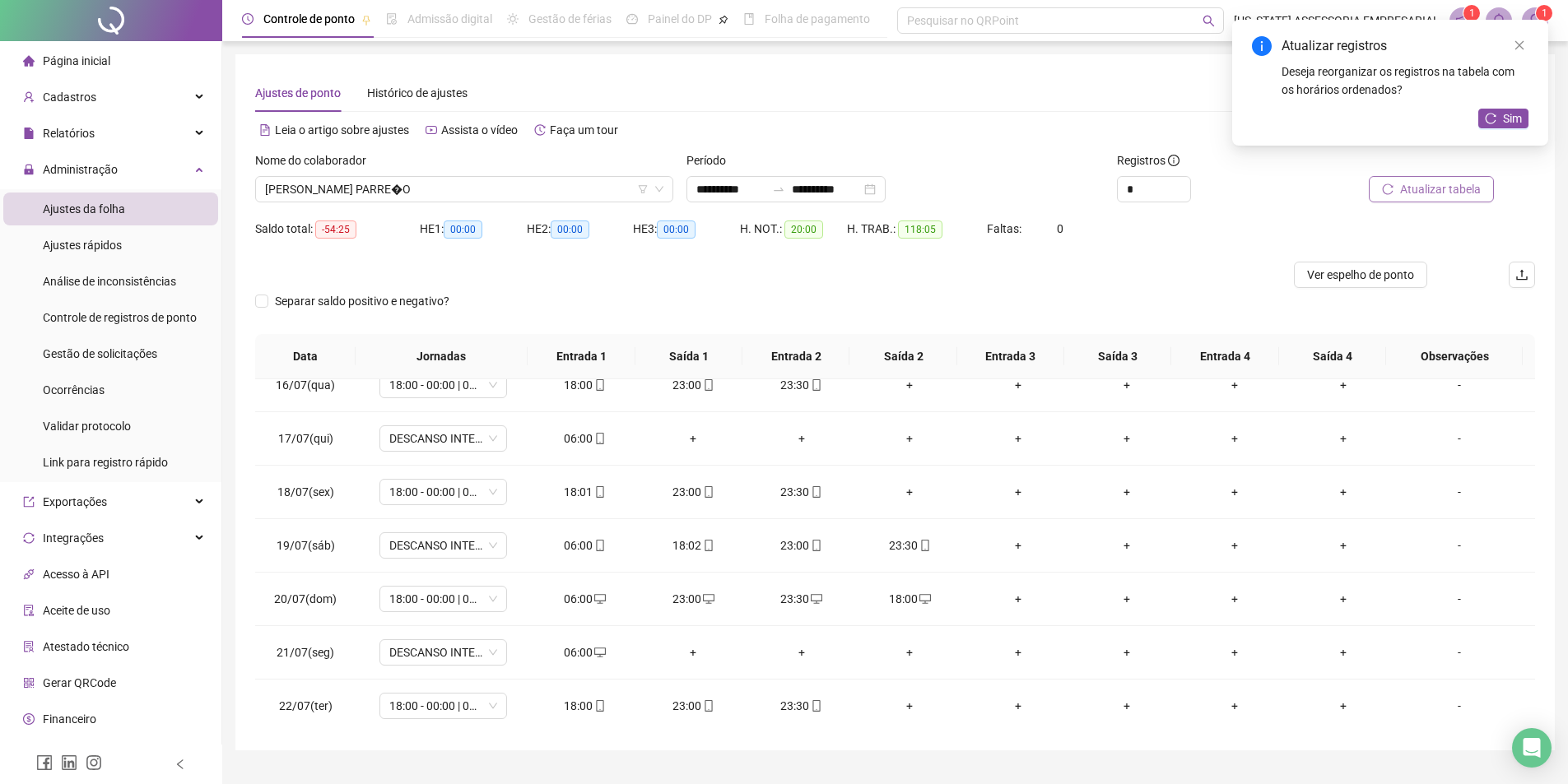
click at [1427, 188] on span "Atualizar tabela" at bounding box center [1440, 189] width 81 height 18
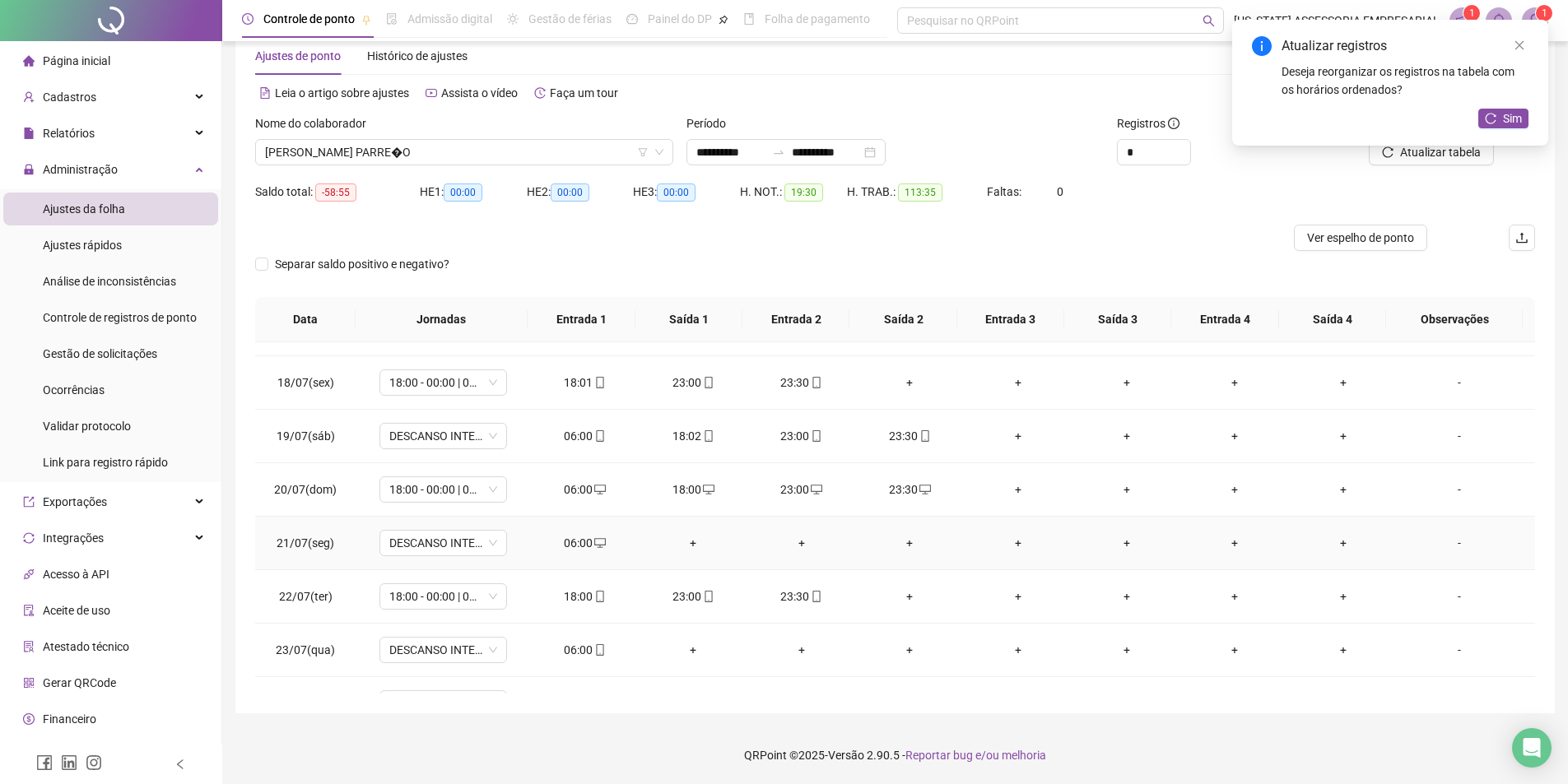
scroll to position [813, 0]
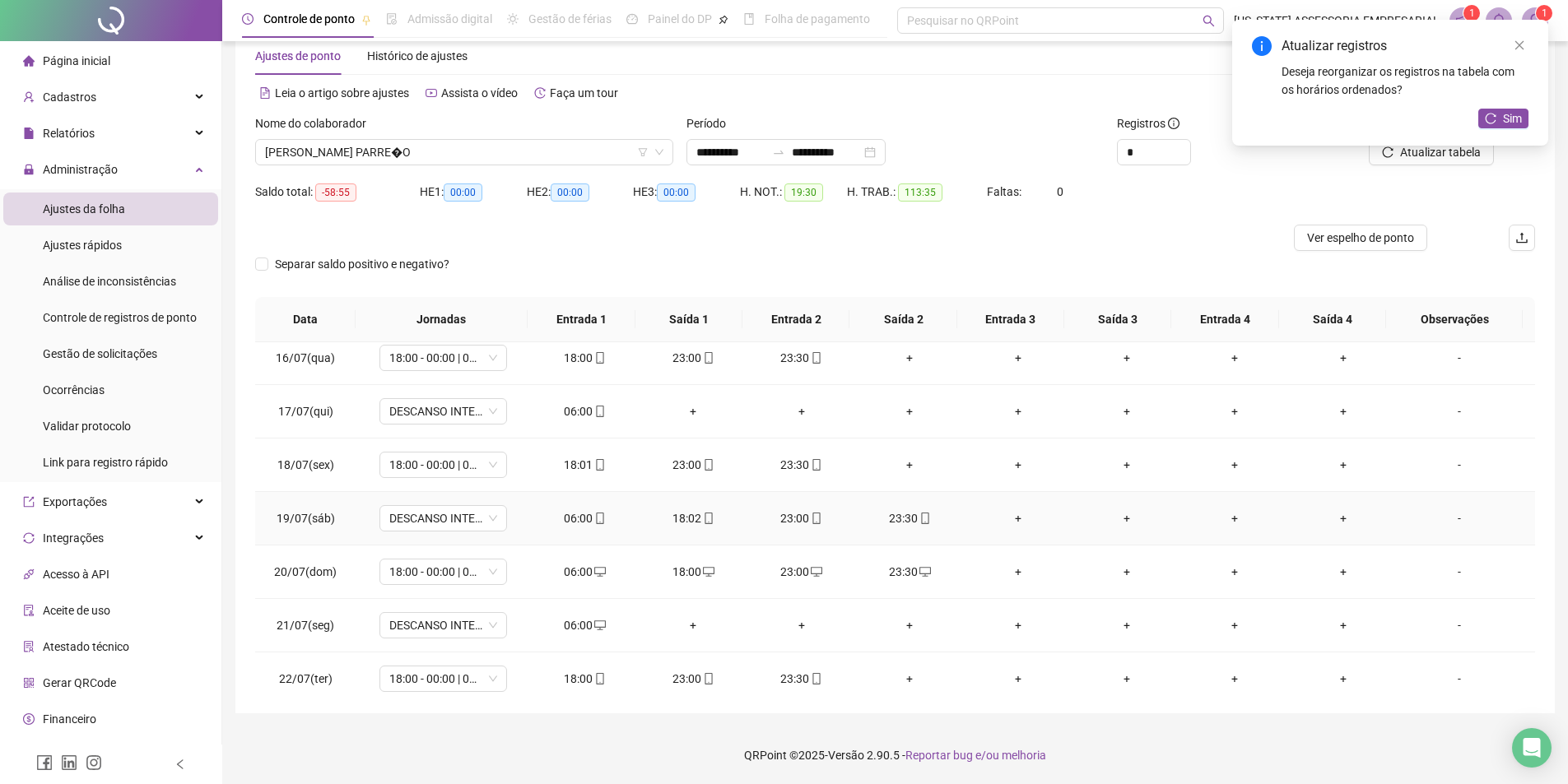
click at [1450, 517] on div "-" at bounding box center [1459, 517] width 98 height 18
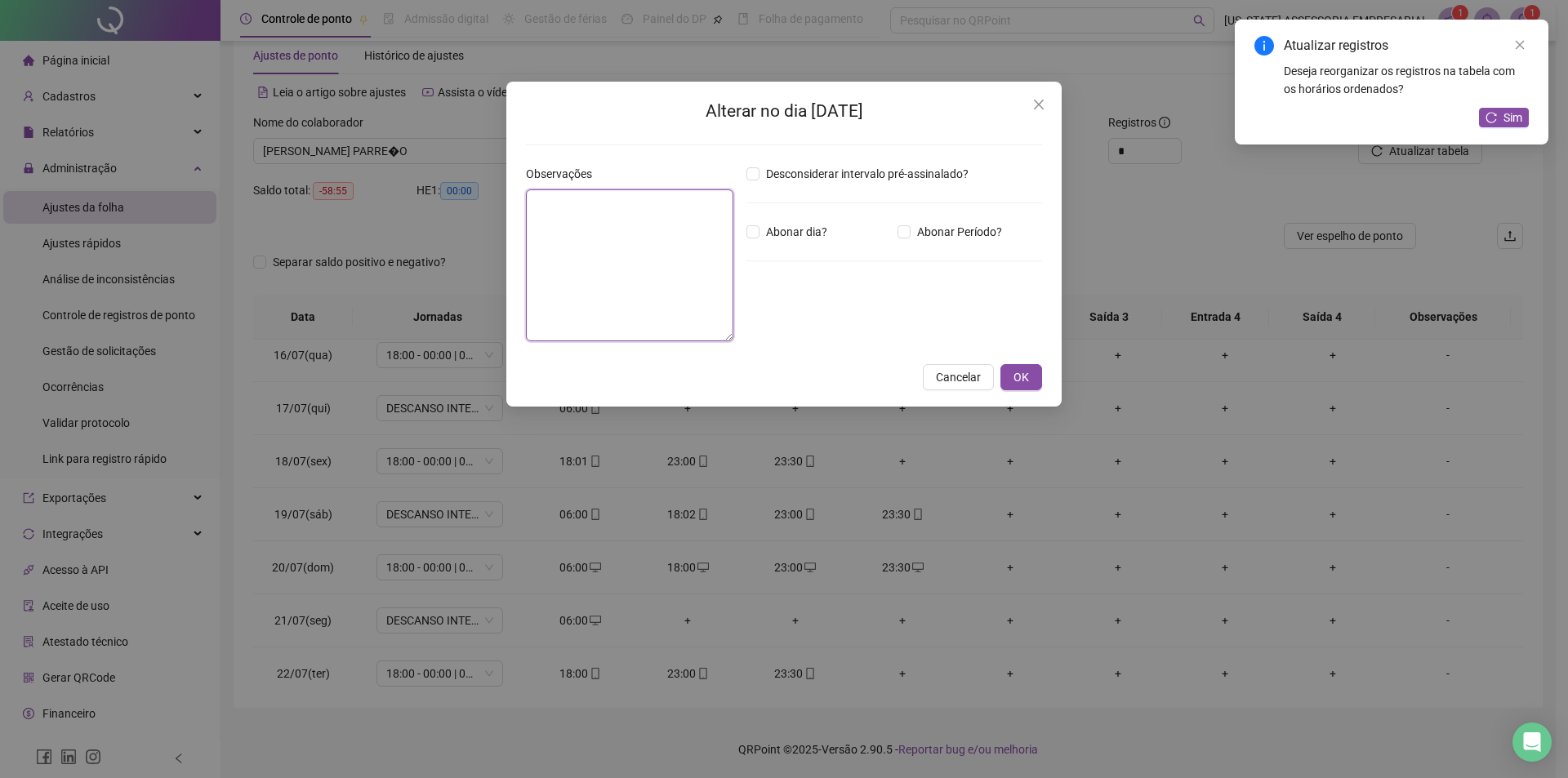
click at [628, 237] on textarea at bounding box center [629, 265] width 208 height 152
type textarea "****"
click at [1017, 377] on span "OK" at bounding box center [1021, 376] width 16 height 18
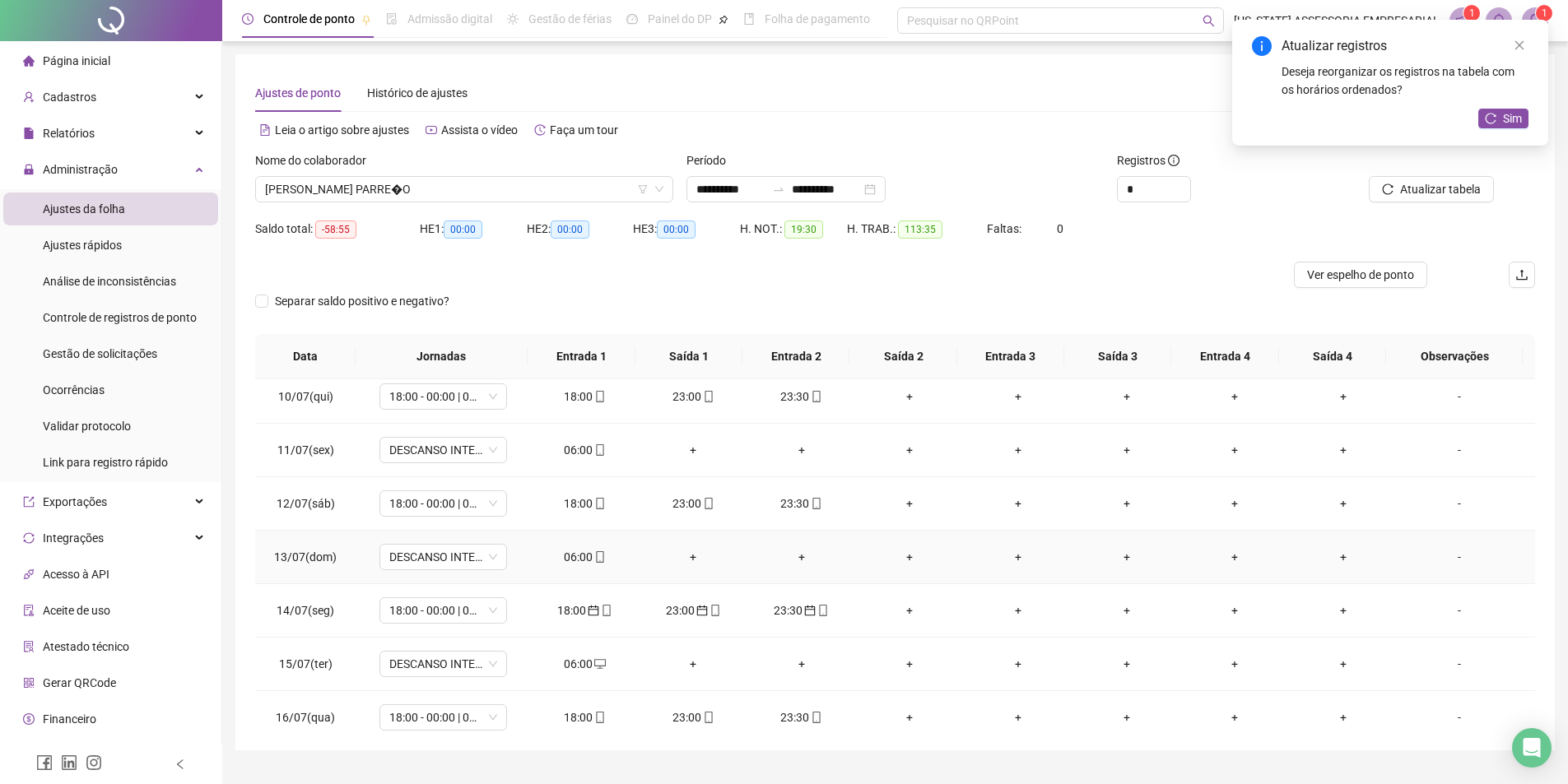
scroll to position [320, 0]
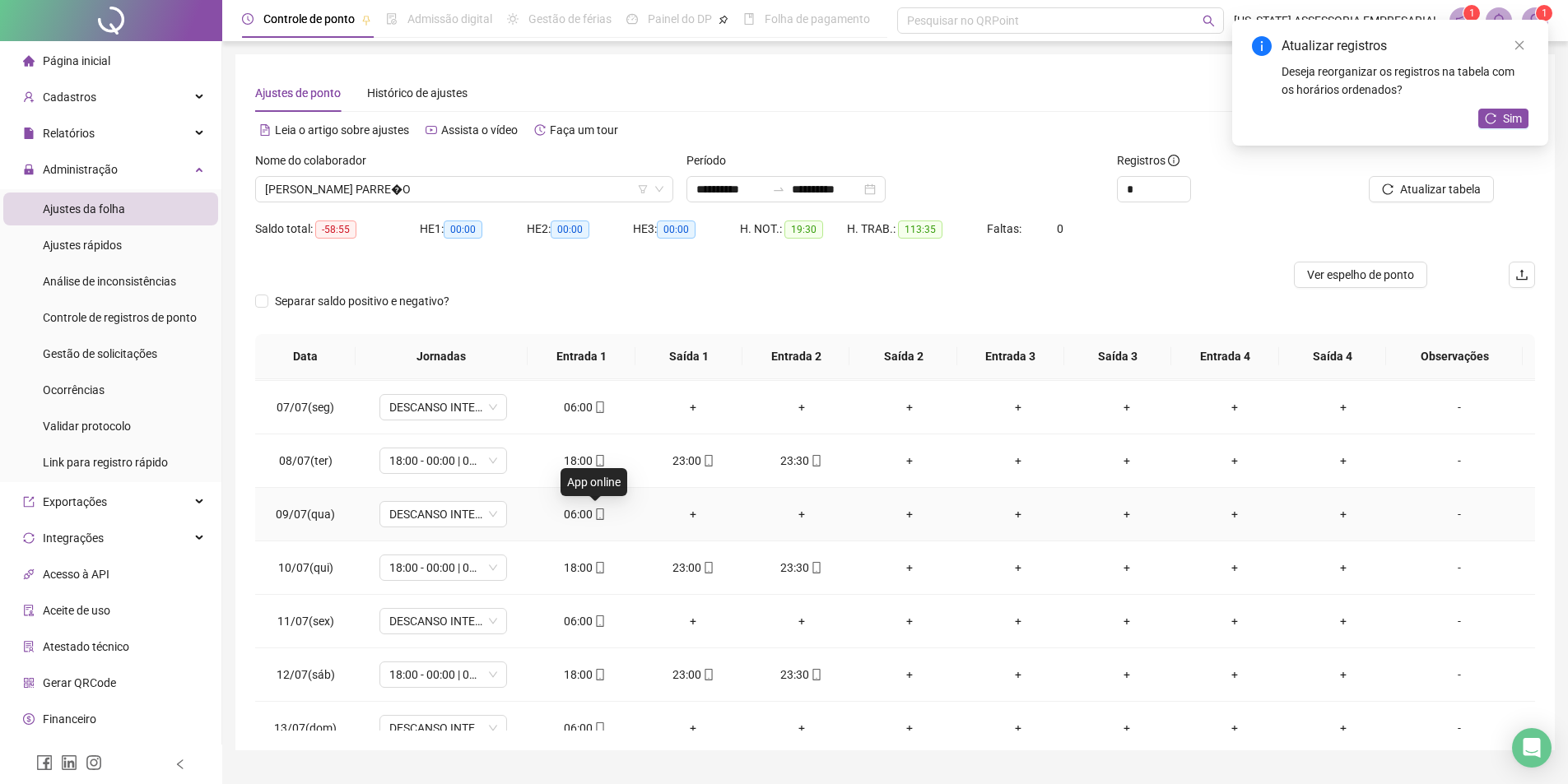
click at [596, 511] on icon "mobile" at bounding box center [600, 514] width 7 height 11
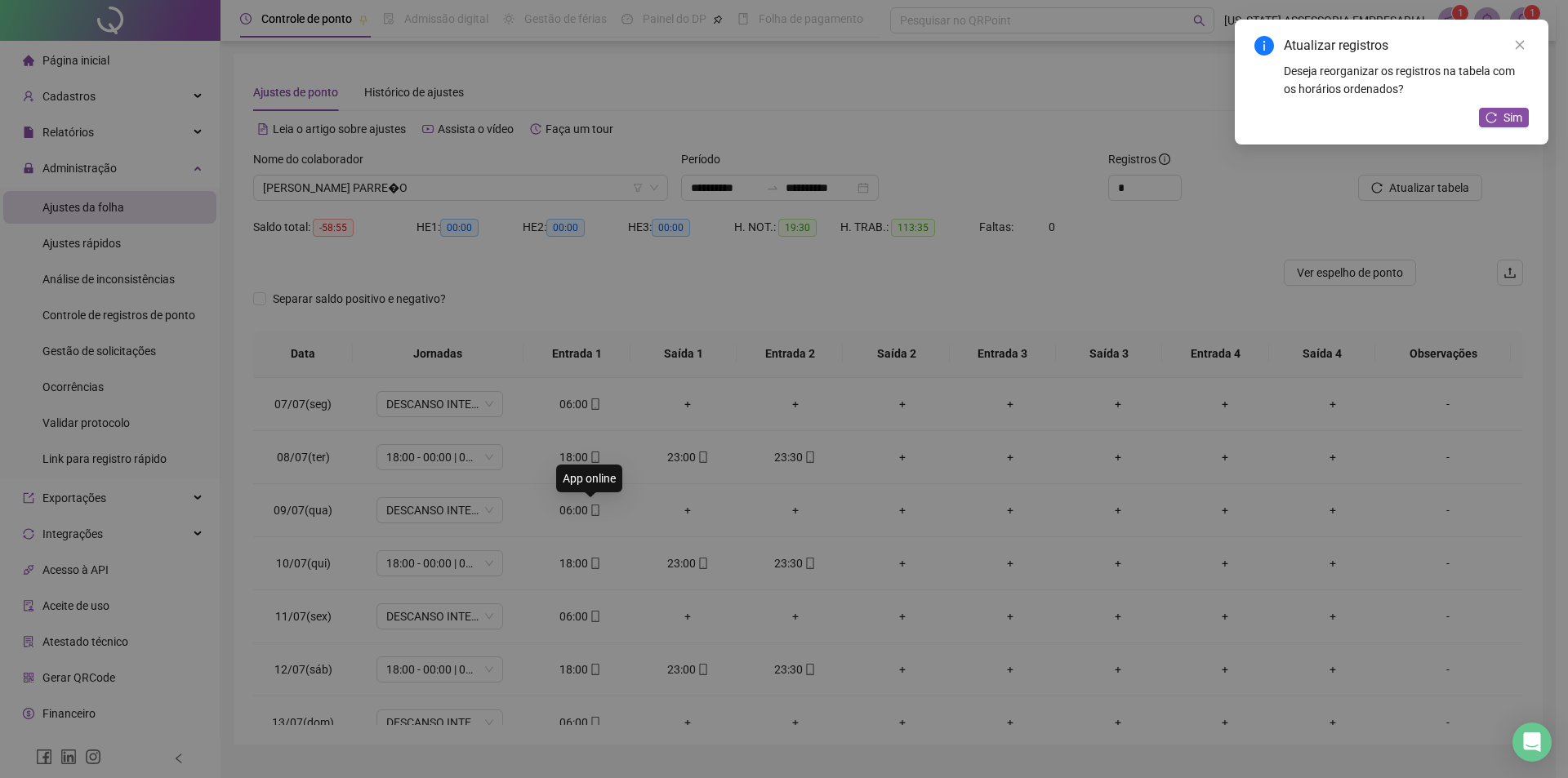
type input "**********"
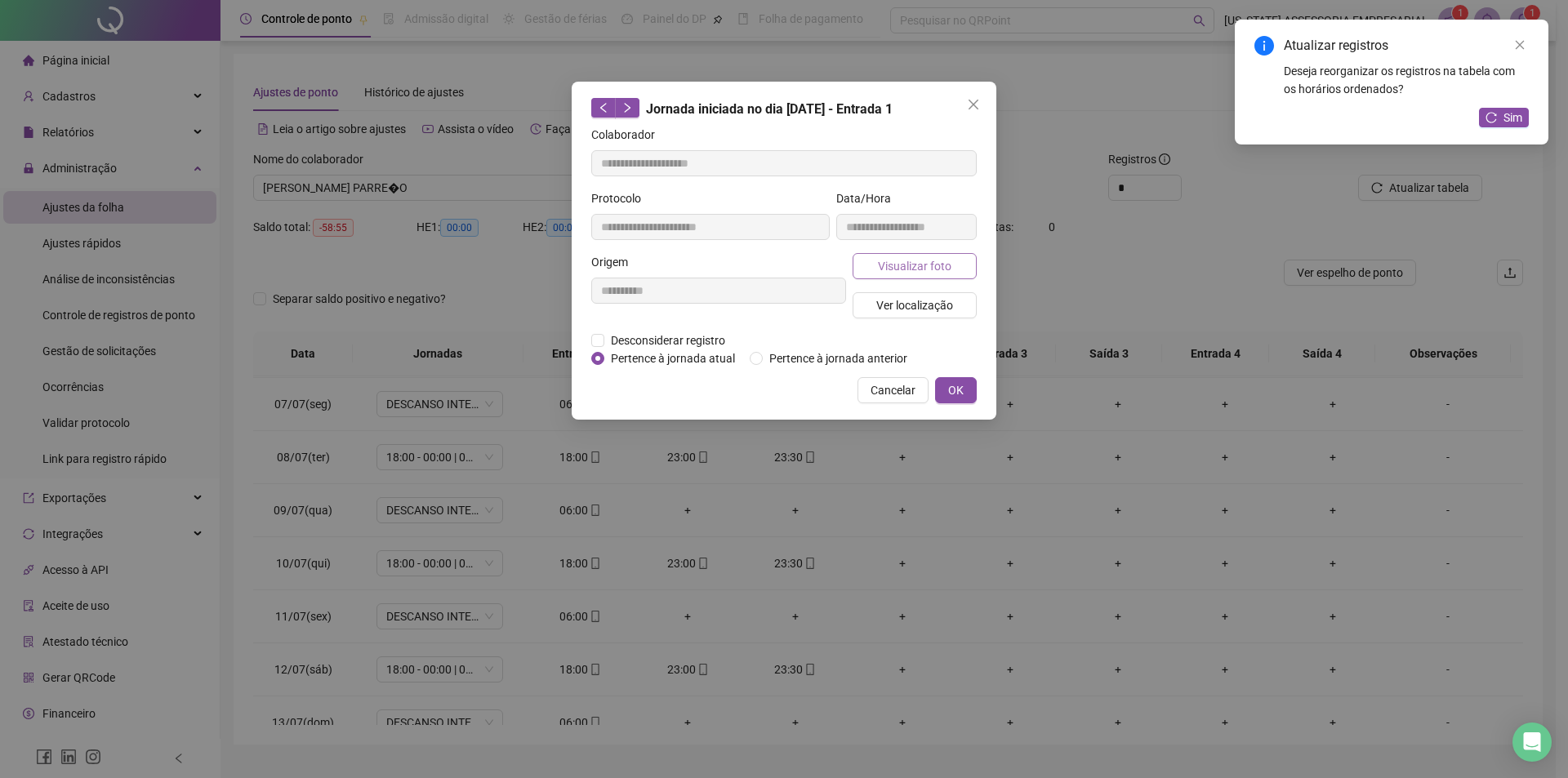
click at [921, 266] on span "Visualizar foto" at bounding box center [915, 265] width 74 height 18
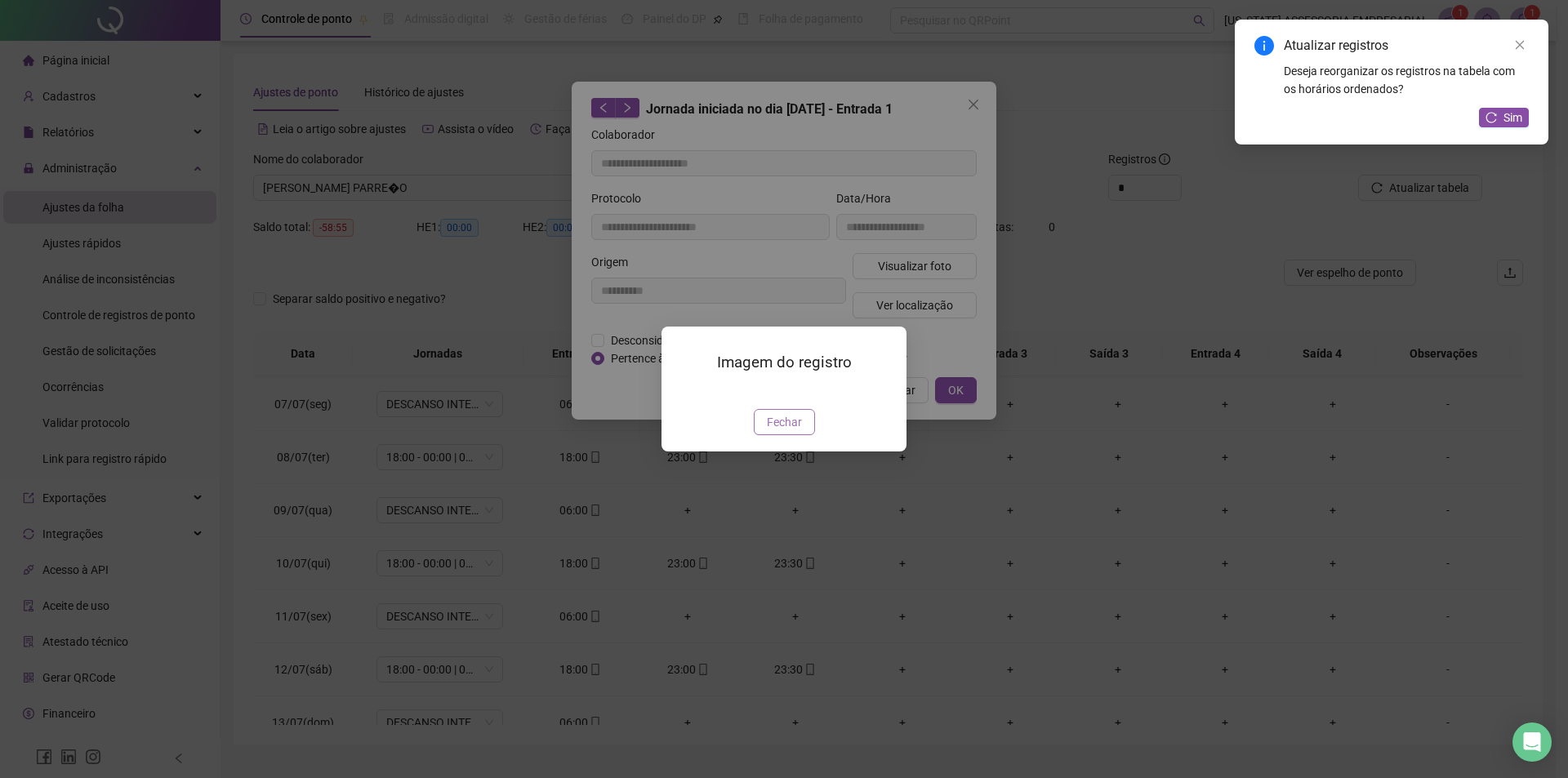
click at [791, 431] on span "Fechar" at bounding box center [785, 421] width 35 height 18
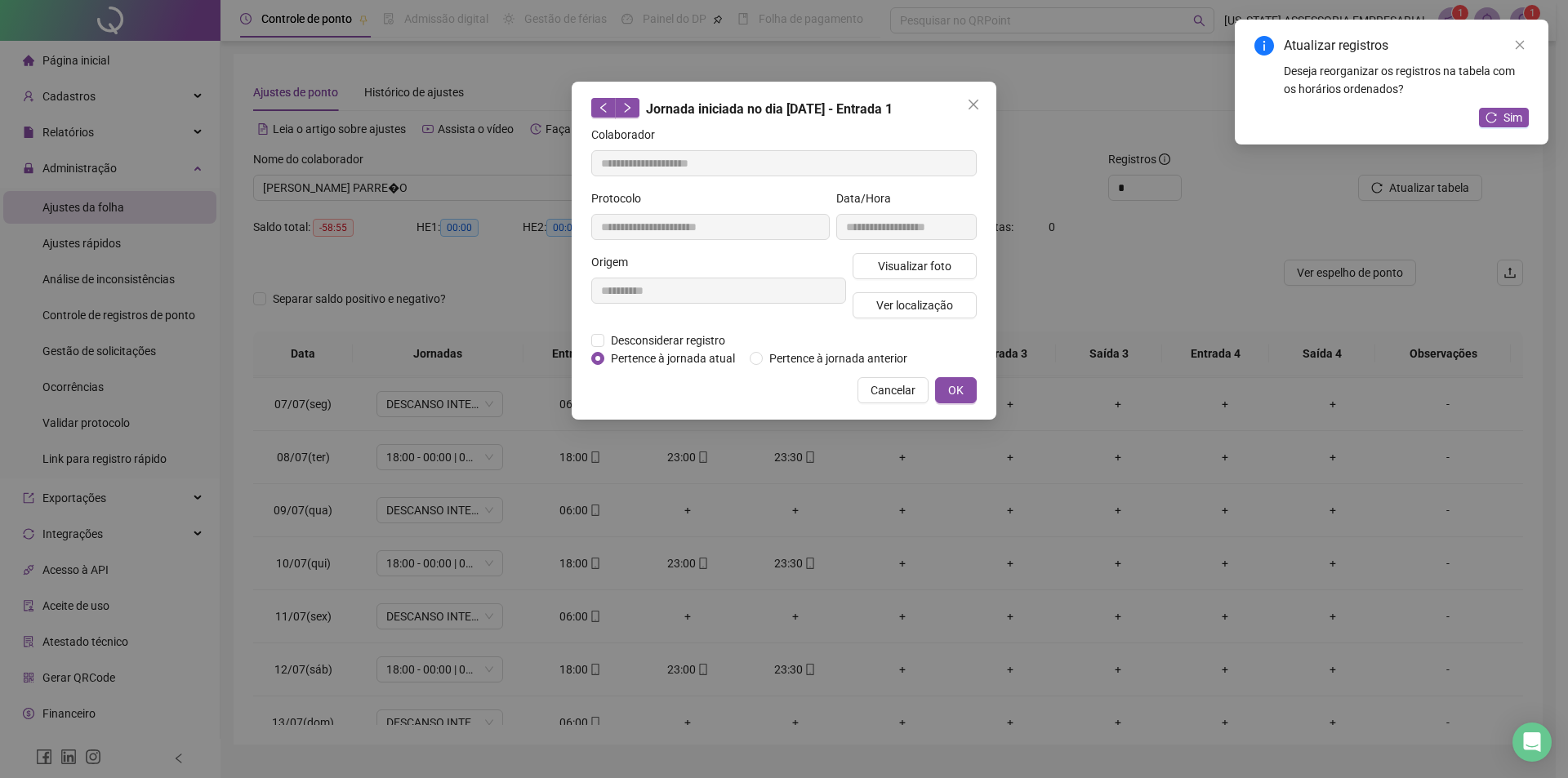
click at [959, 382] on button "OK" at bounding box center [956, 390] width 42 height 26
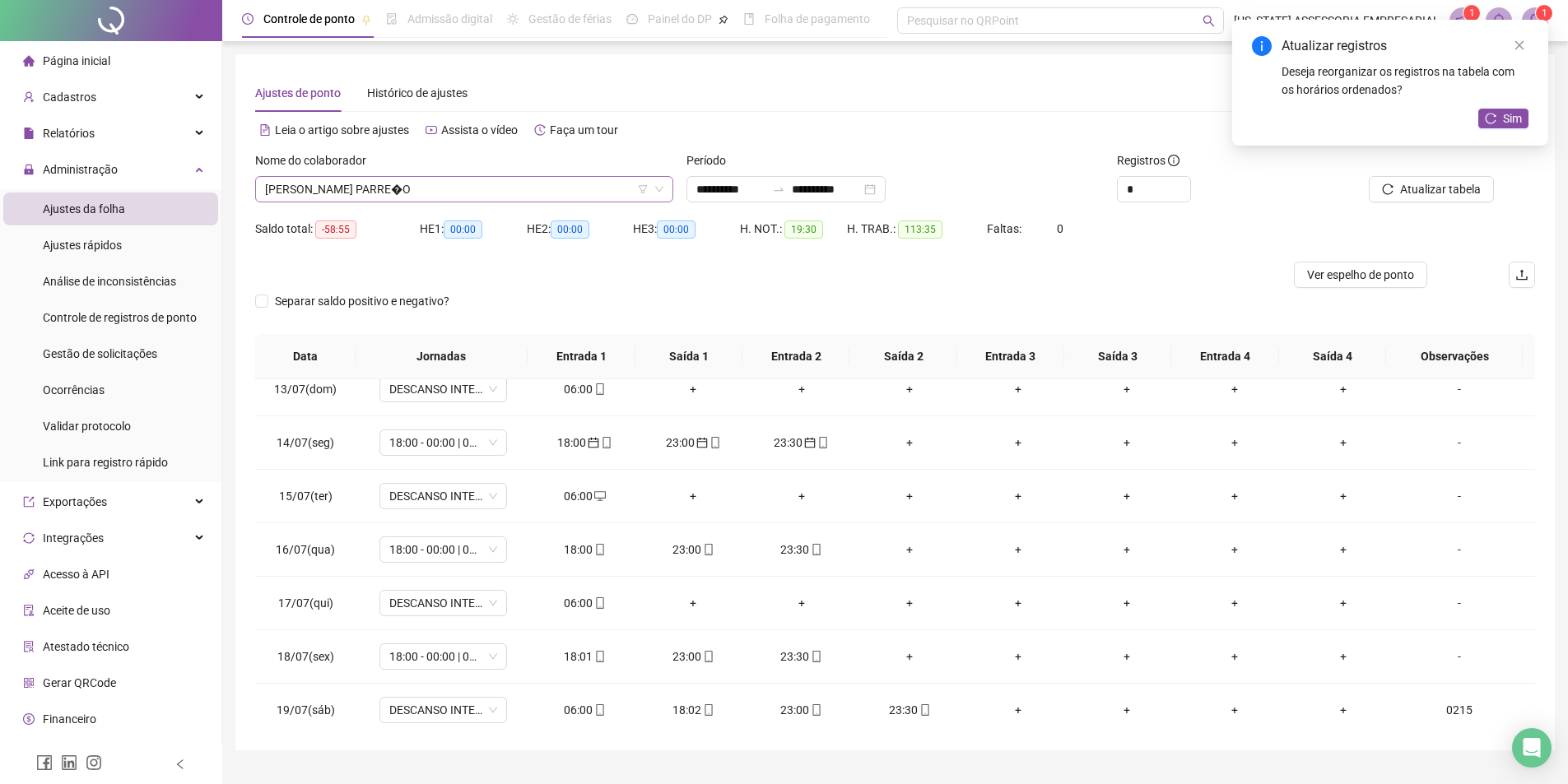
scroll to position [4975, 0]
click at [440, 191] on span "[PERSON_NAME] PARRE�O" at bounding box center [464, 189] width 399 height 25
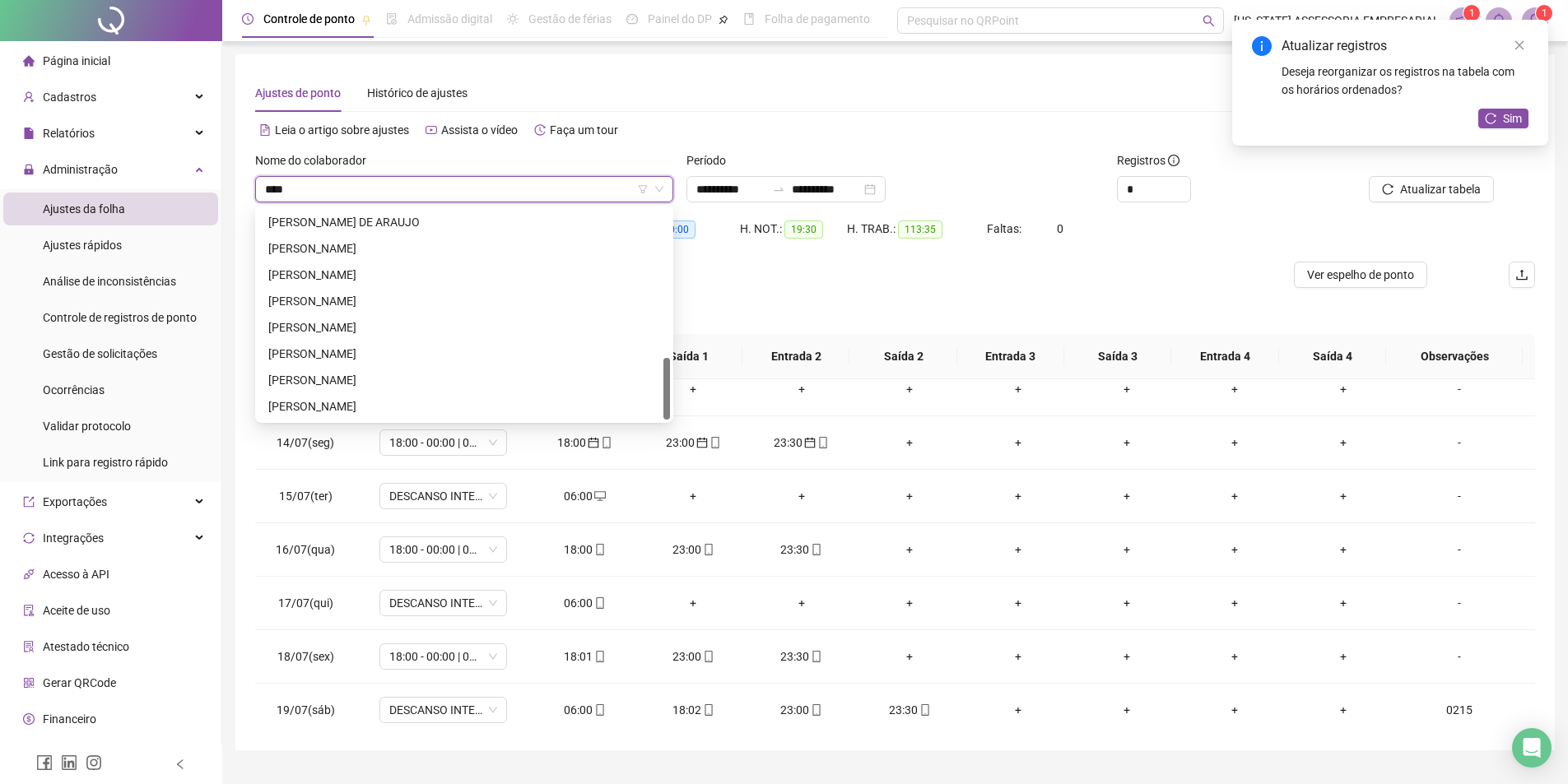
scroll to position [0, 0]
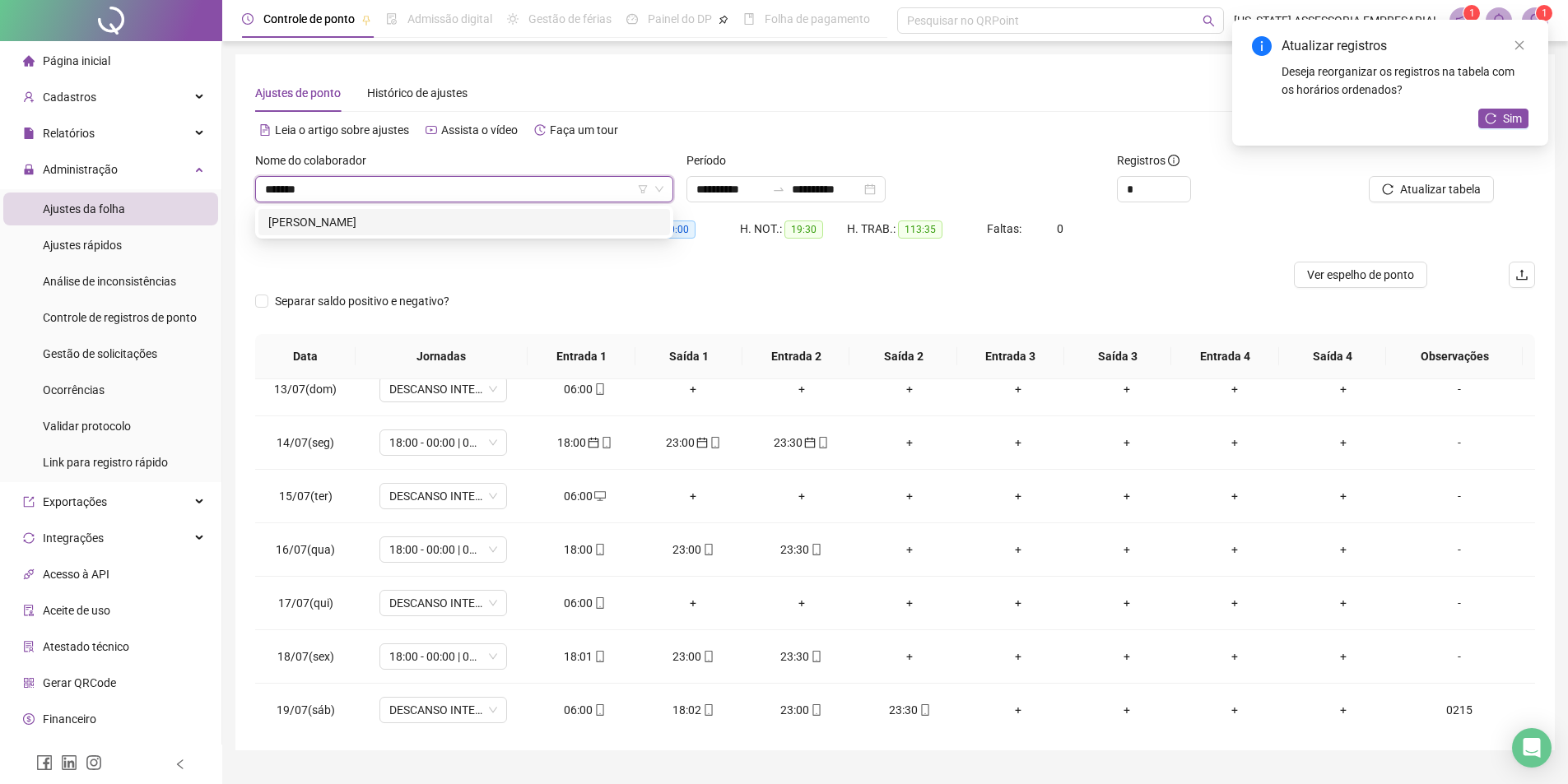
type input "********"
click at [349, 222] on div "[PERSON_NAME]" at bounding box center [465, 221] width 392 height 18
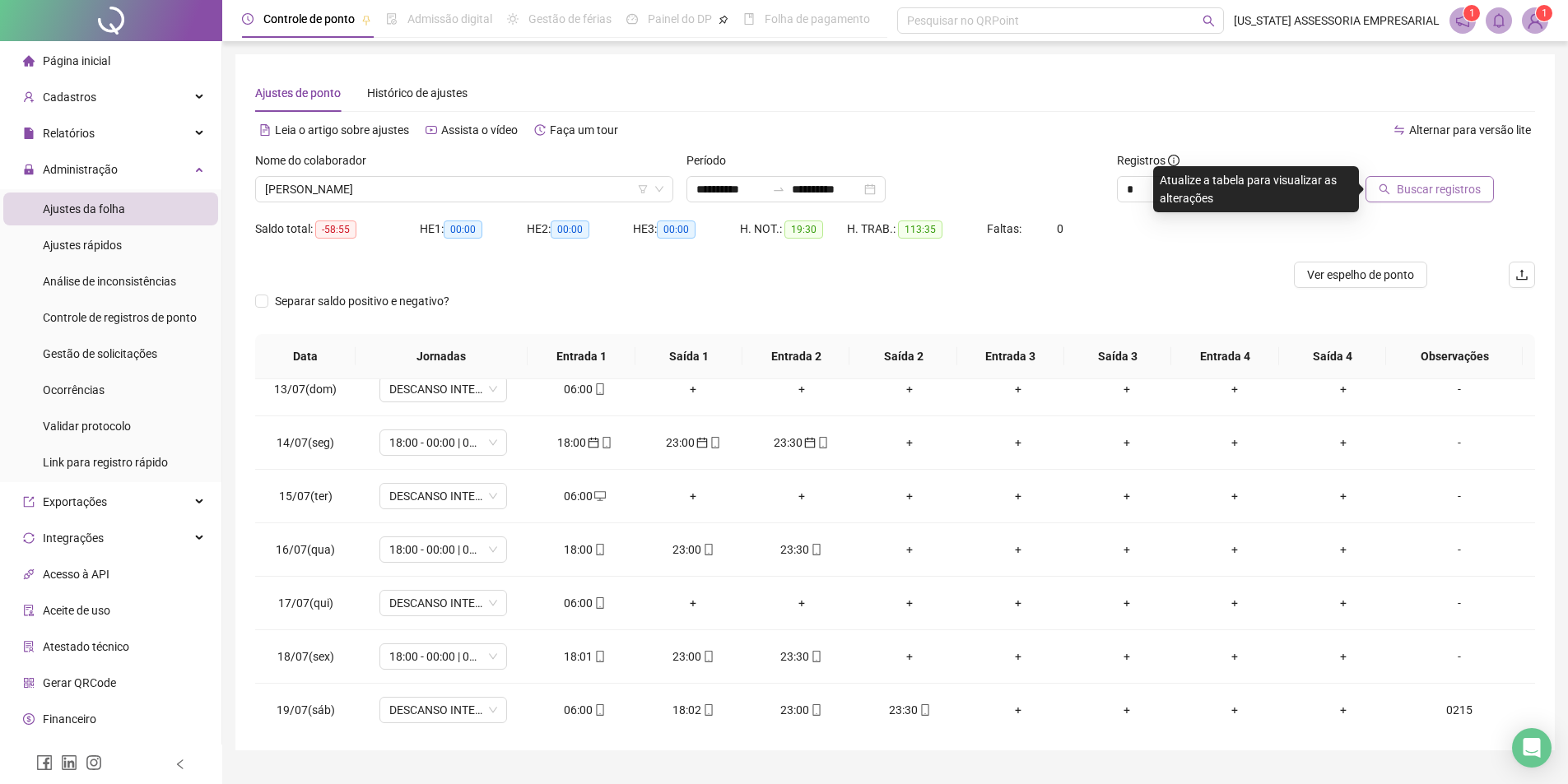
click at [1436, 188] on span "Buscar registros" at bounding box center [1439, 189] width 84 height 18
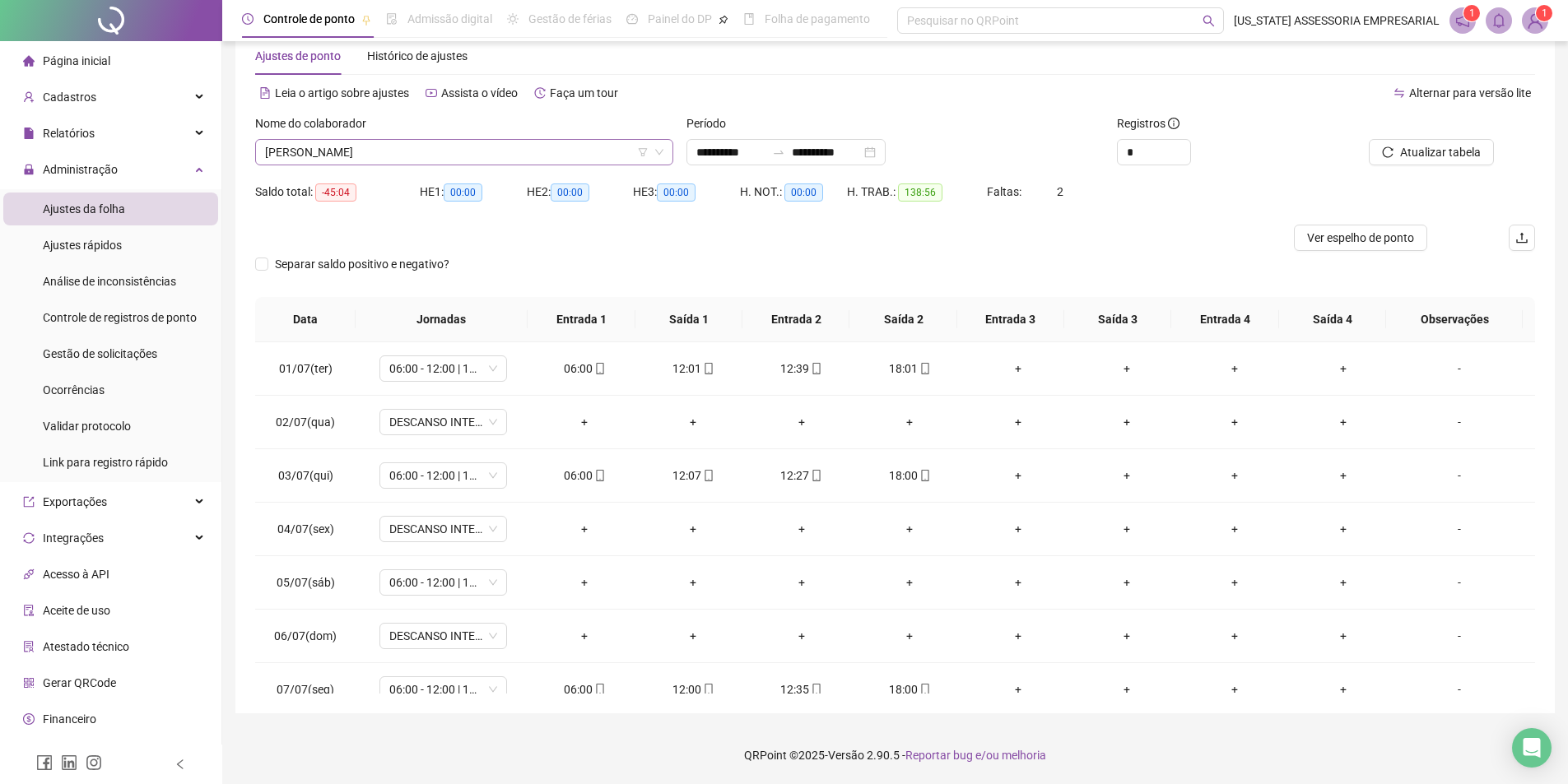
scroll to position [6818, 0]
click at [507, 153] on span "[PERSON_NAME]" at bounding box center [464, 152] width 399 height 25
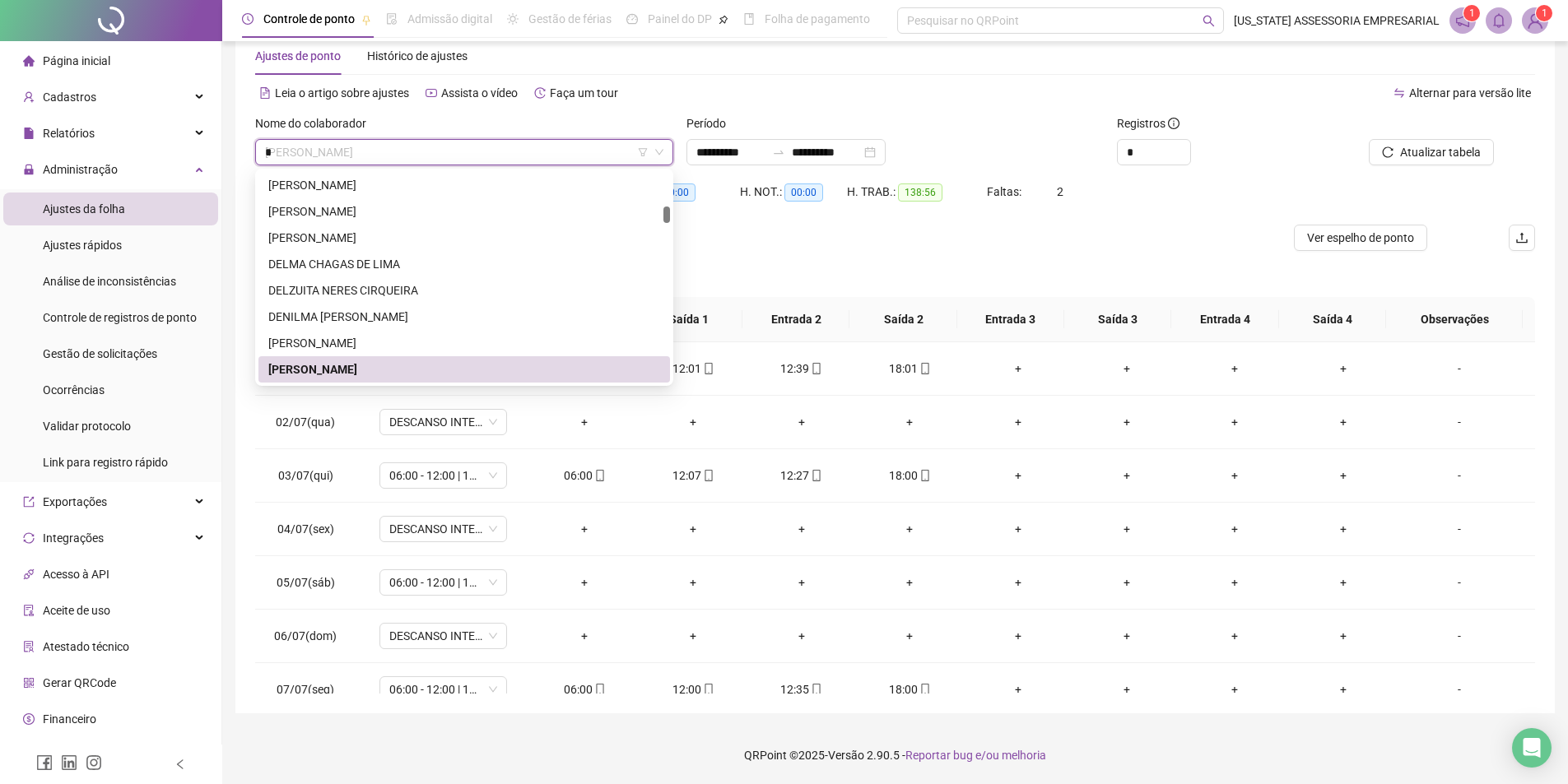
scroll to position [4002, 0]
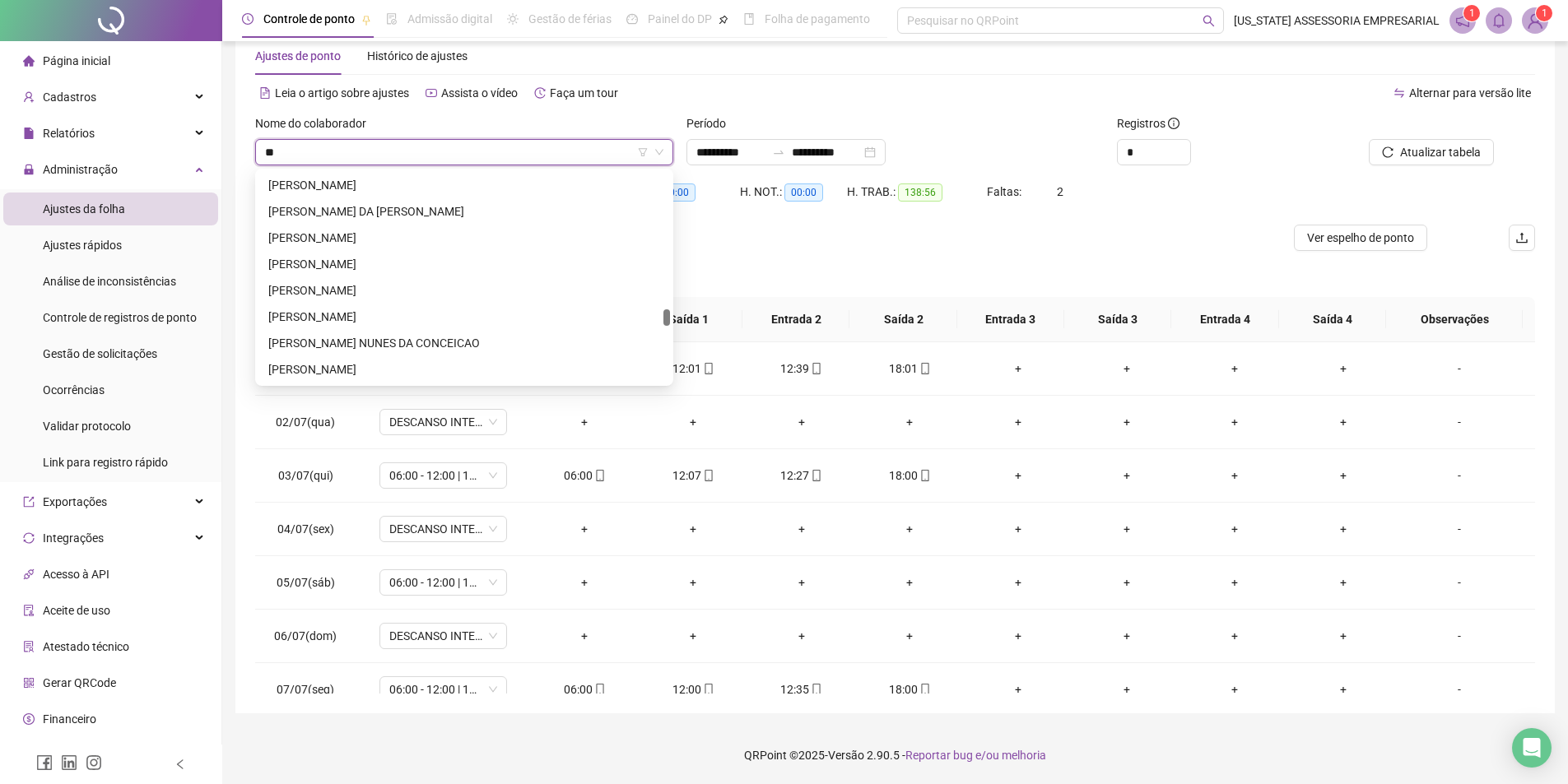
type input "*"
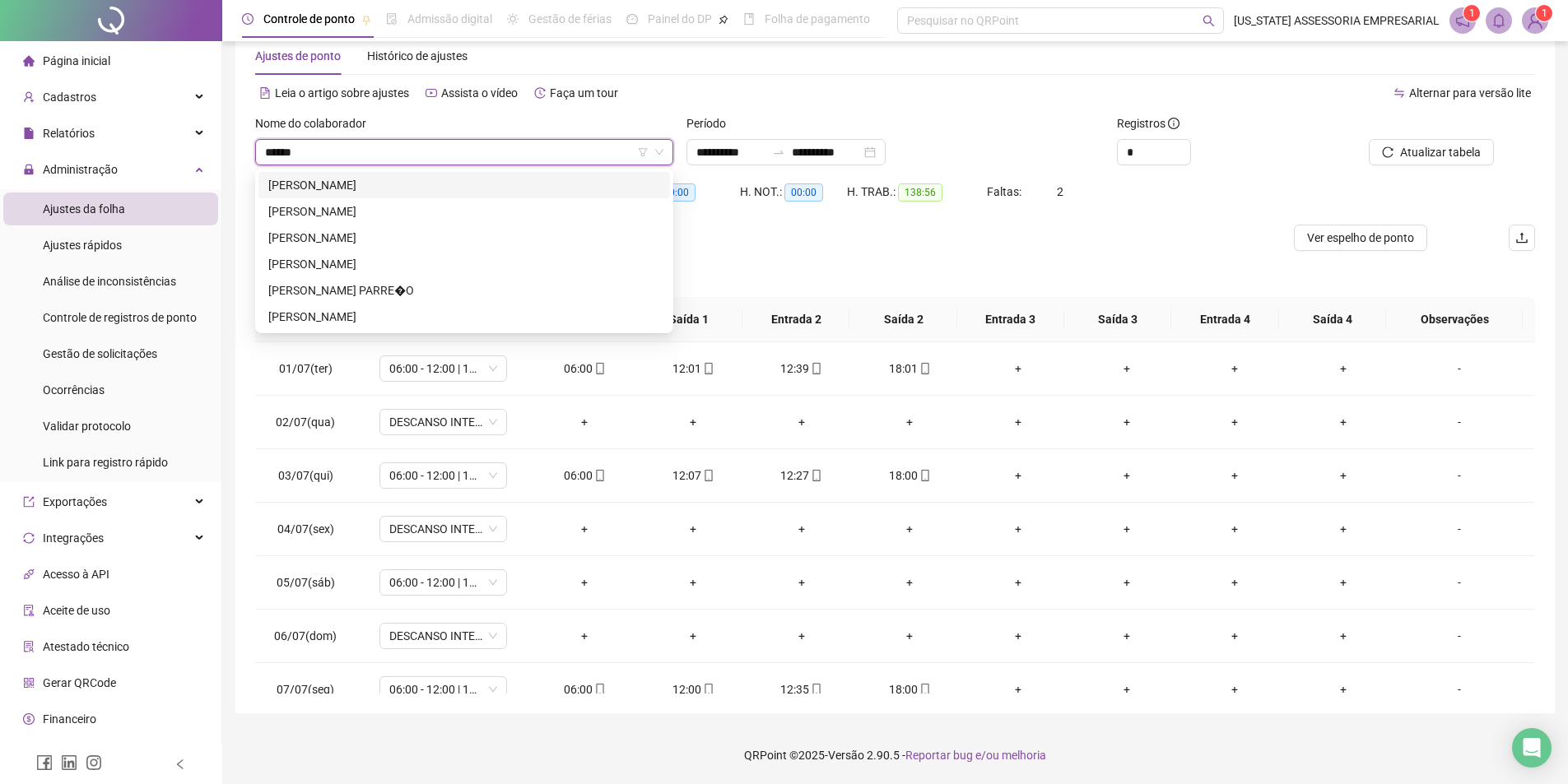
type input "*******"
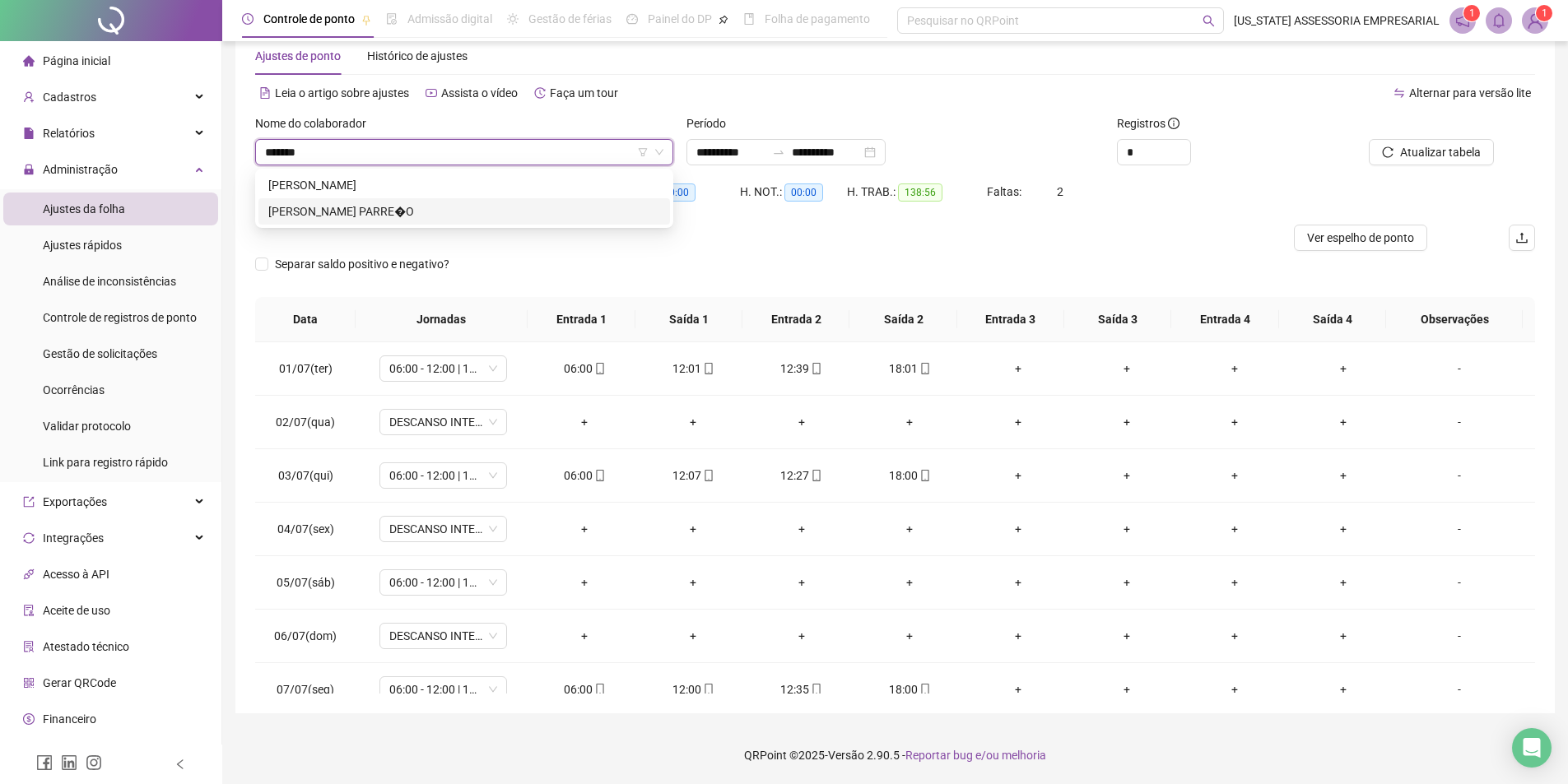
click at [388, 207] on div "[PERSON_NAME] PARRE�O" at bounding box center [465, 211] width 392 height 18
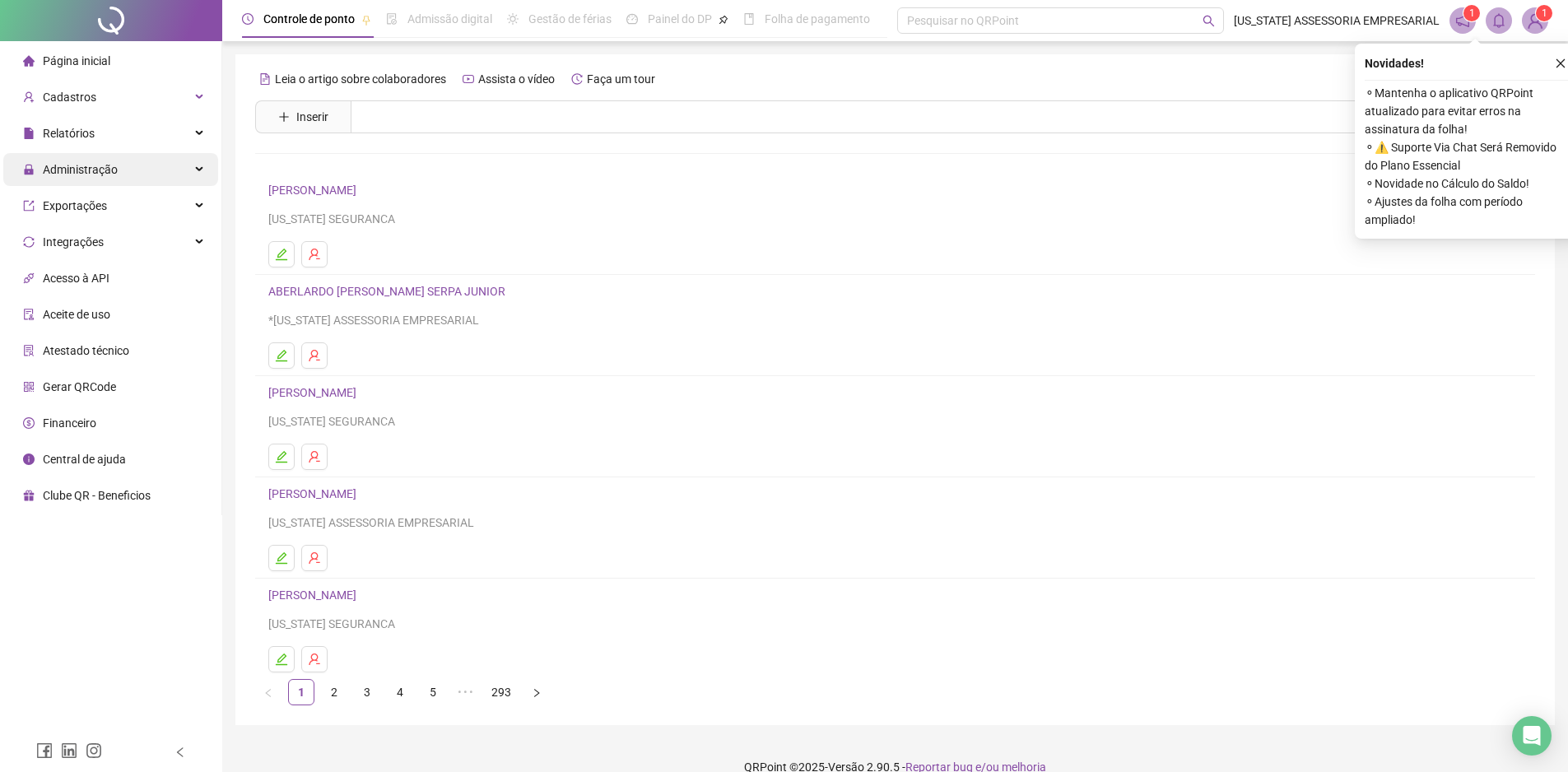
click at [167, 163] on div "Administração" at bounding box center [111, 169] width 215 height 33
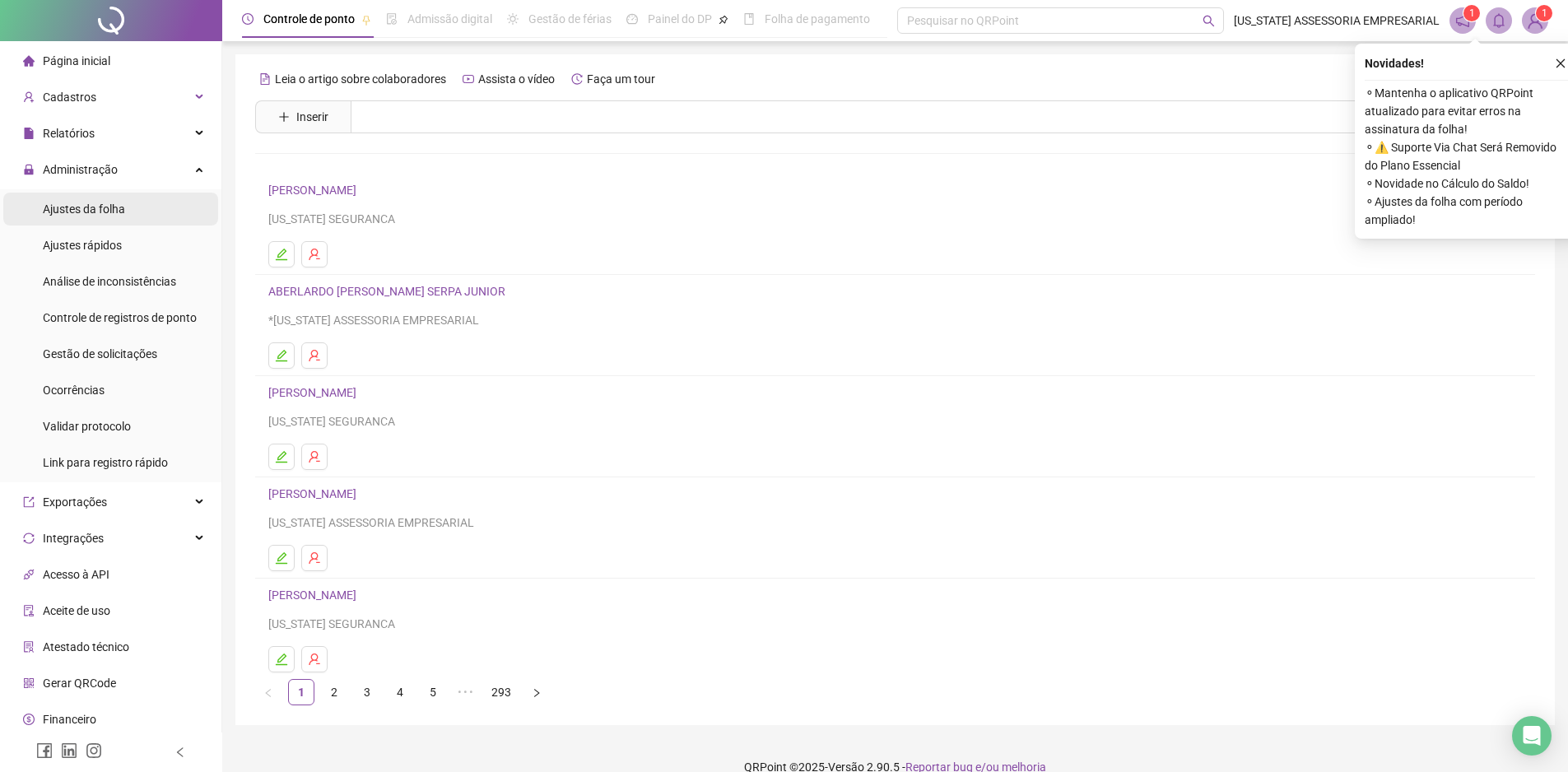
click at [179, 207] on li "Ajustes da folha" at bounding box center [111, 208] width 215 height 33
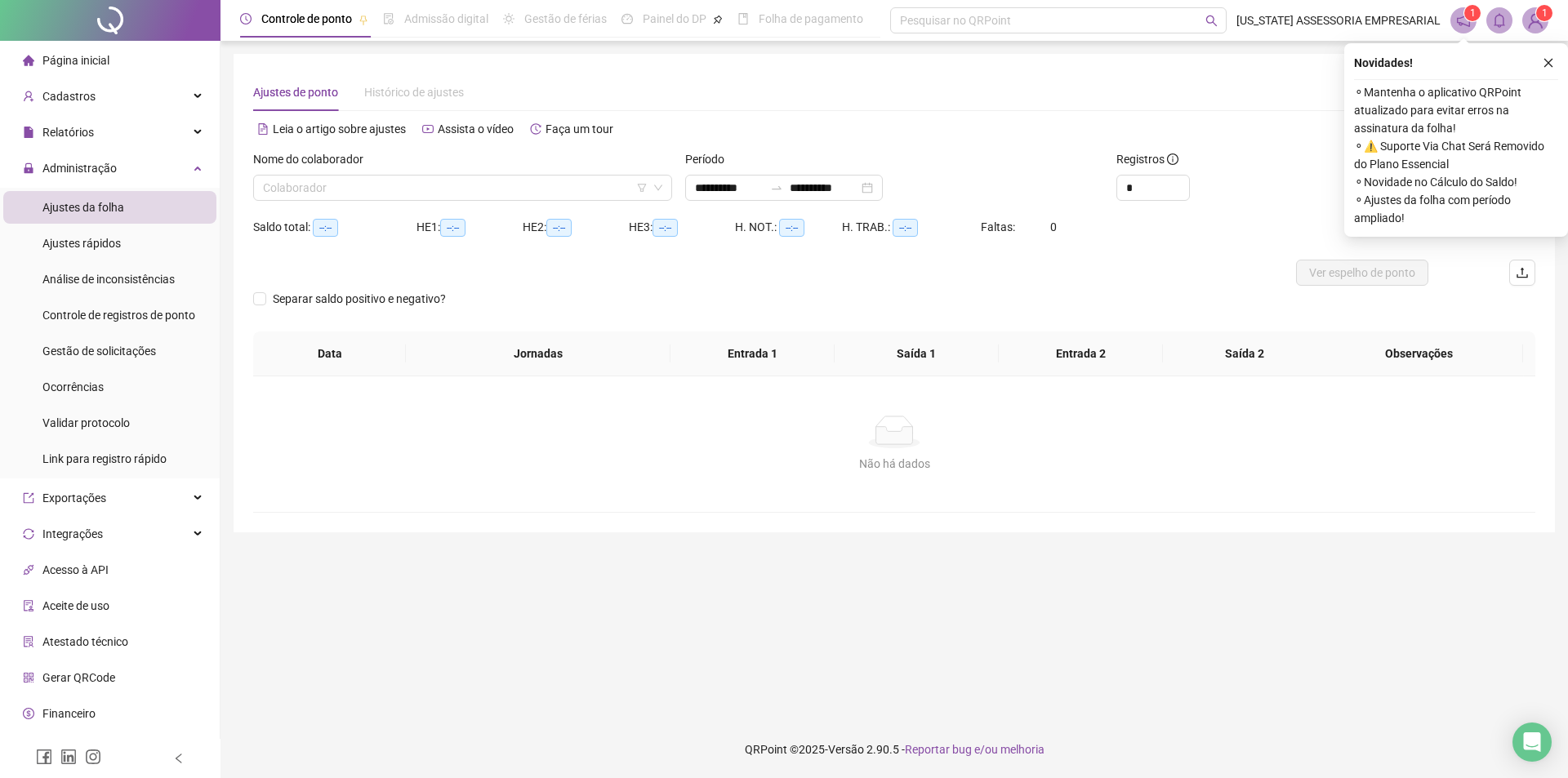
type input "**********"
click at [1548, 64] on icon "close" at bounding box center [1550, 64] width 9 height 9
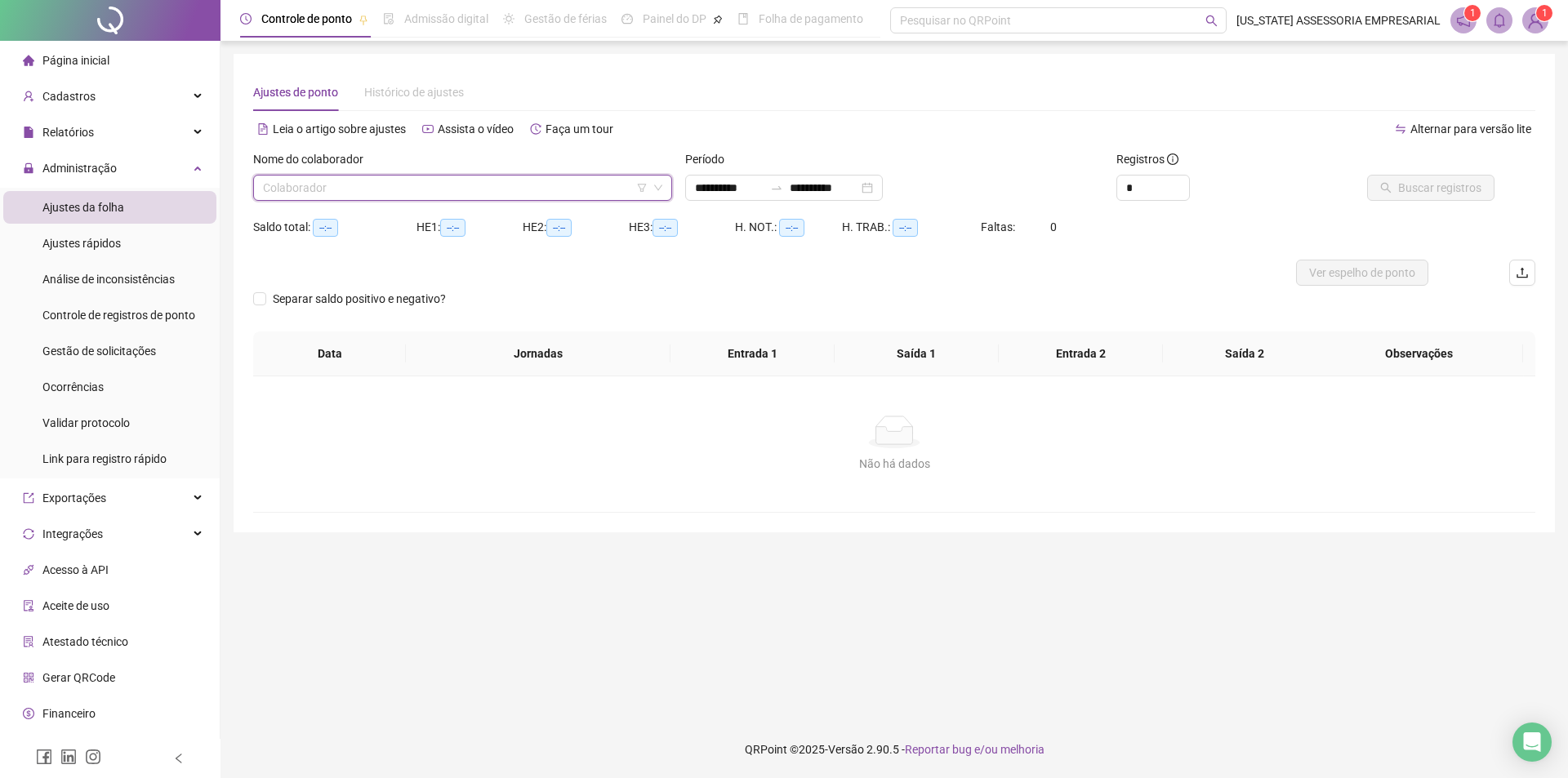
click at [398, 187] on input "search" at bounding box center [455, 187] width 385 height 25
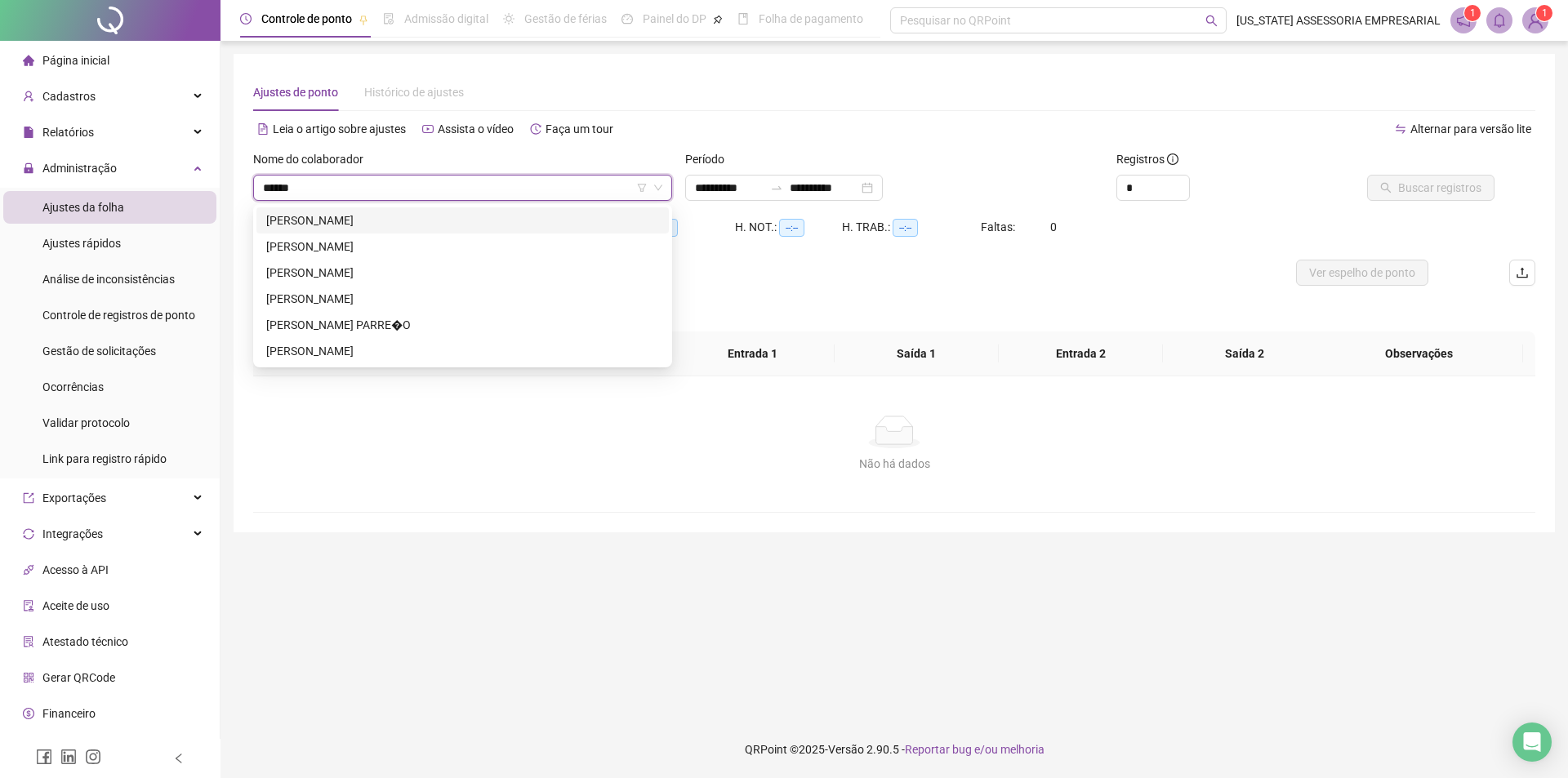
type input "*******"
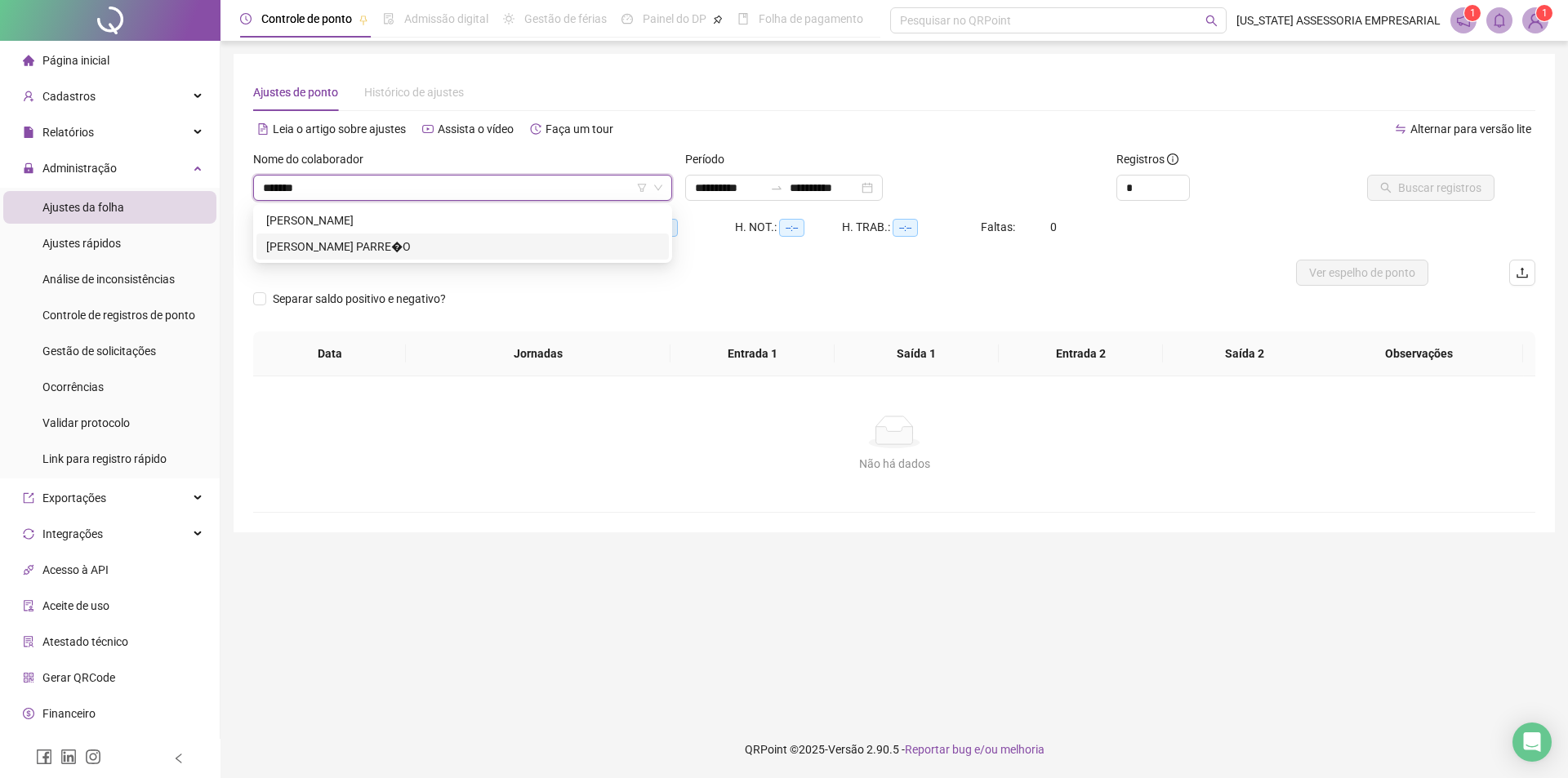
click at [395, 240] on div "CHARLEY LOPES PARRE�O" at bounding box center [463, 246] width 393 height 18
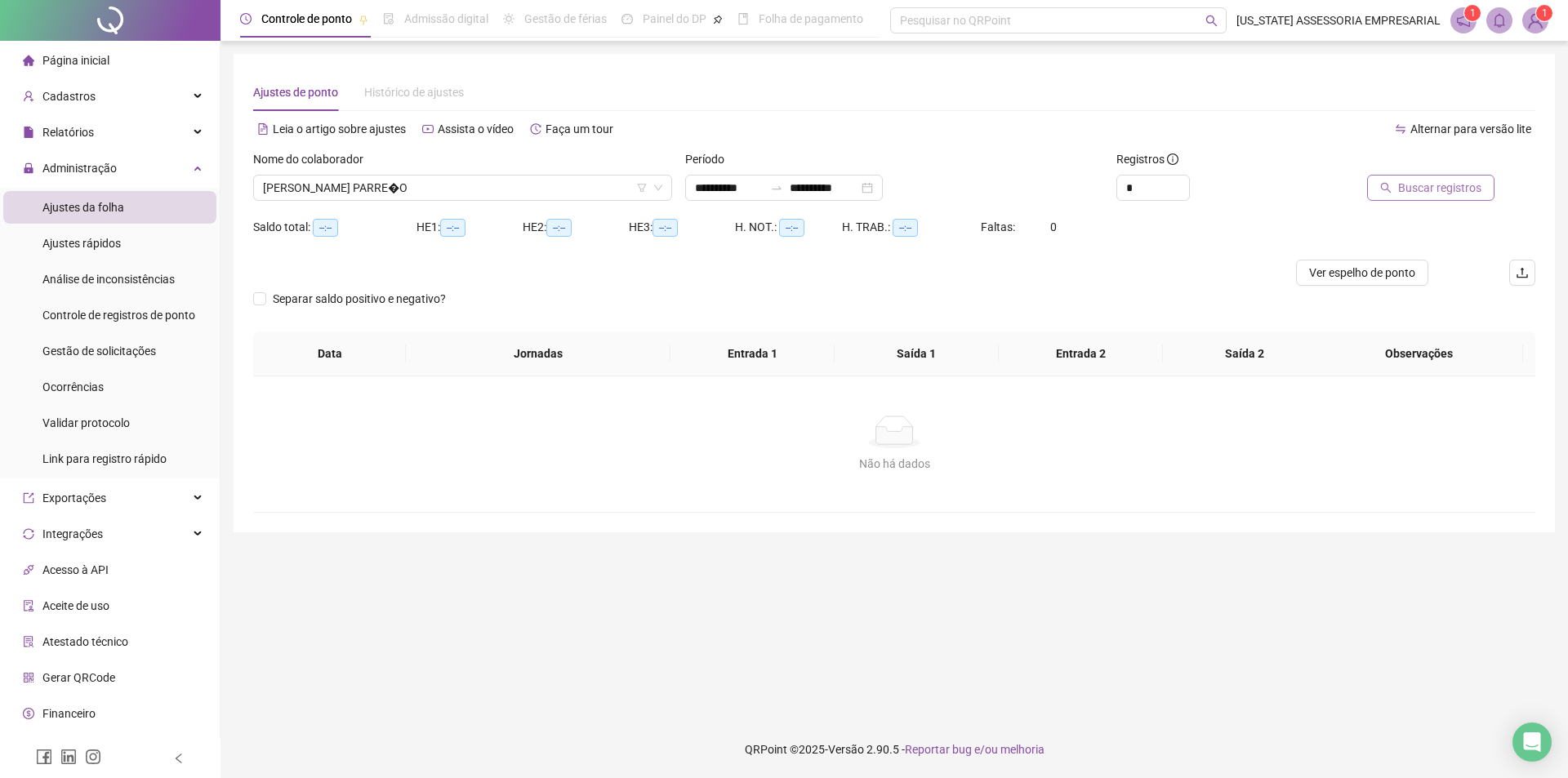
click at [1445, 186] on span "Buscar registros" at bounding box center [1440, 187] width 83 height 18
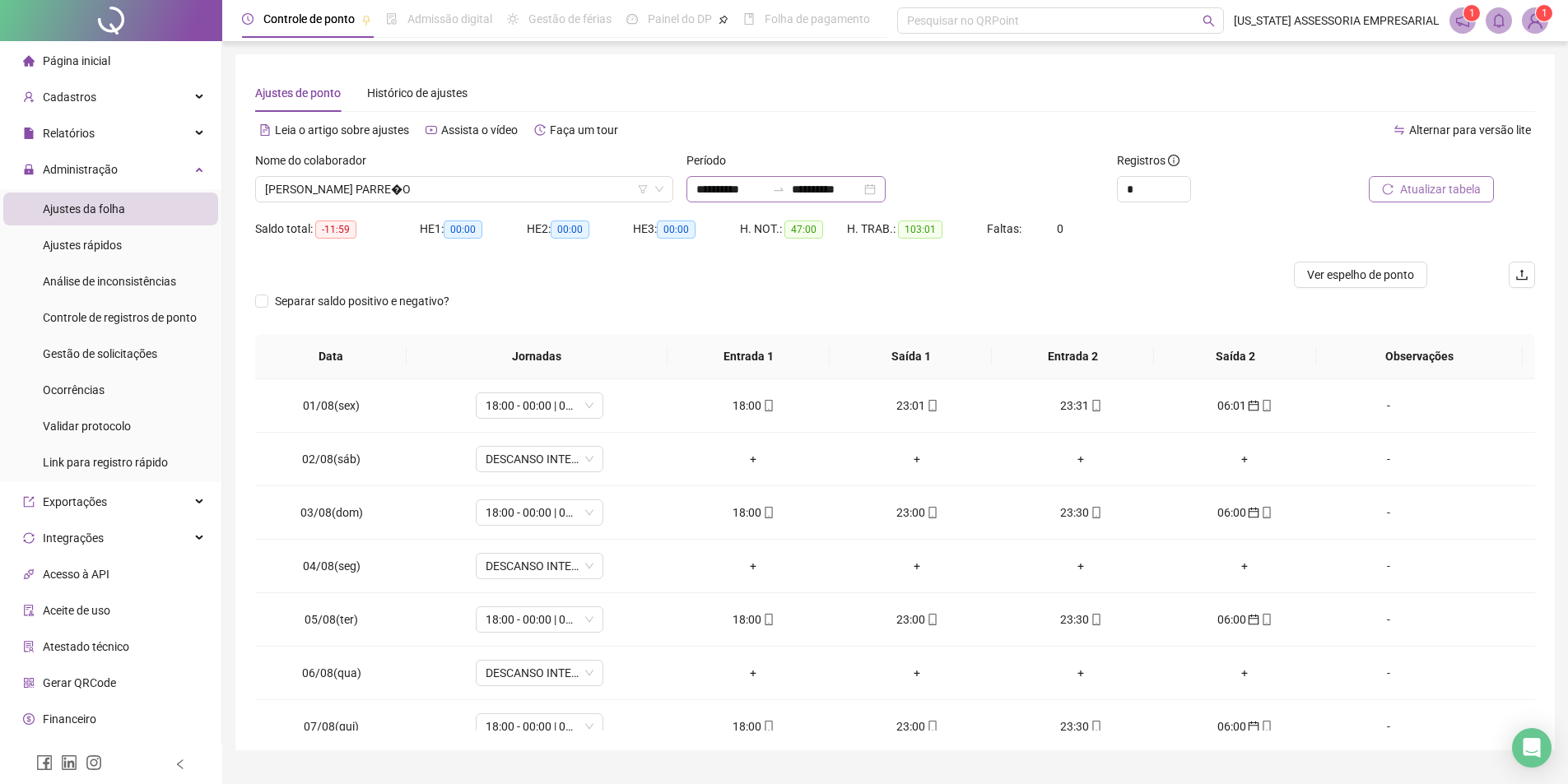
click at [692, 189] on div "**********" at bounding box center [786, 189] width 199 height 26
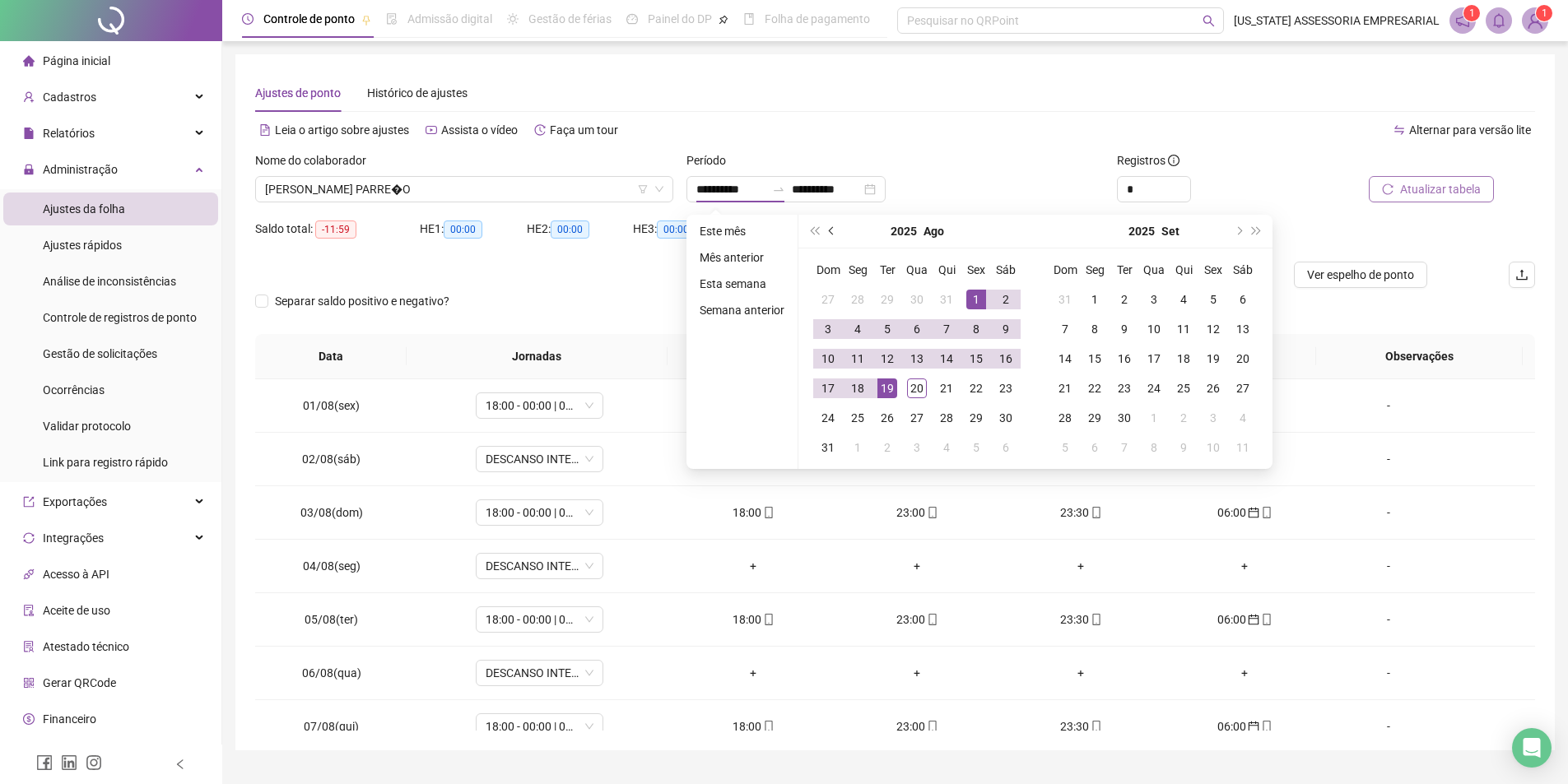
click at [832, 234] on button "prev-year" at bounding box center [832, 230] width 18 height 33
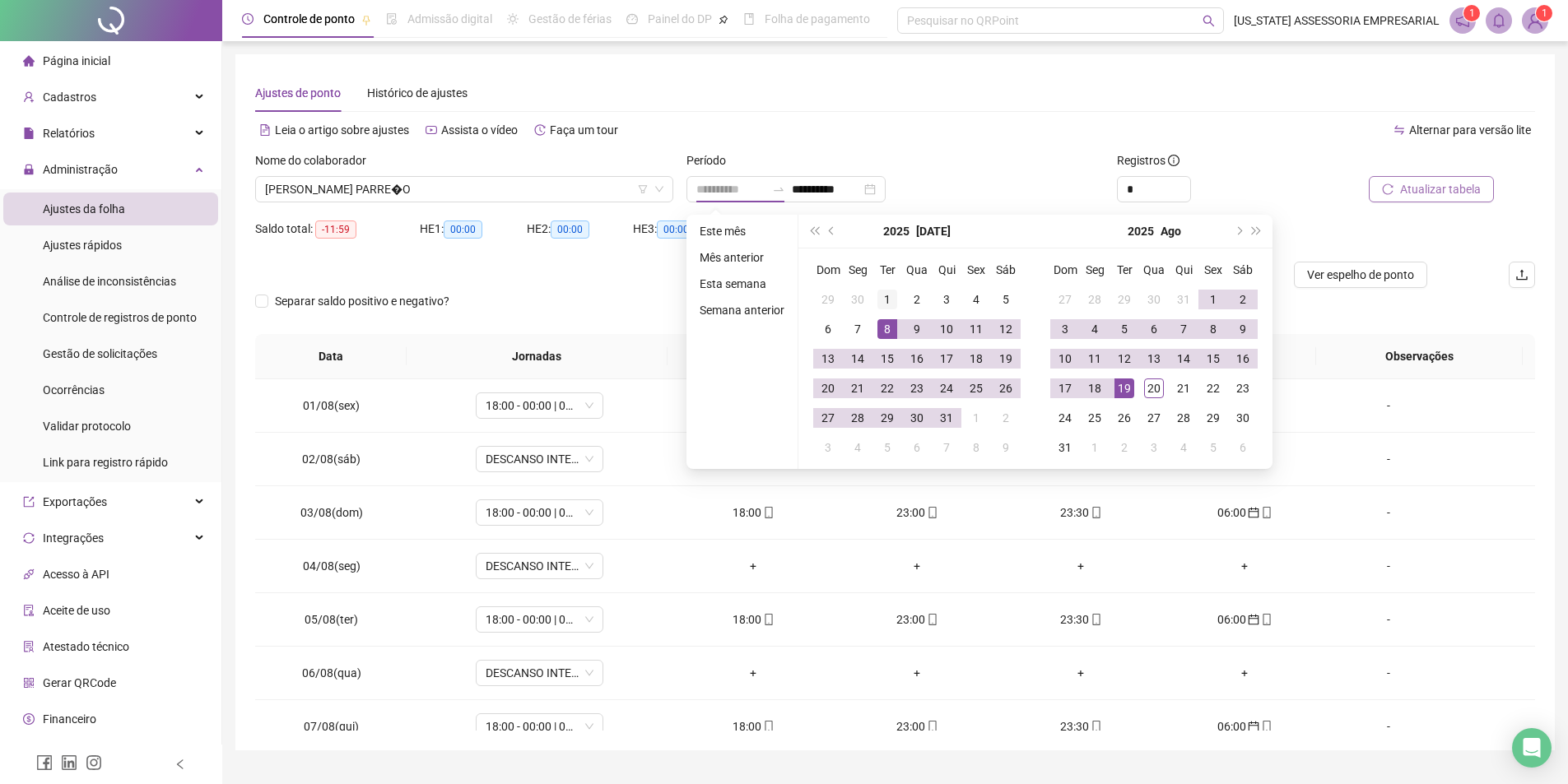
type input "**********"
drag, startPoint x: 885, startPoint y: 306, endPoint x: 901, endPoint y: 320, distance: 21.3
click at [886, 306] on div "1" at bounding box center [887, 299] width 20 height 20
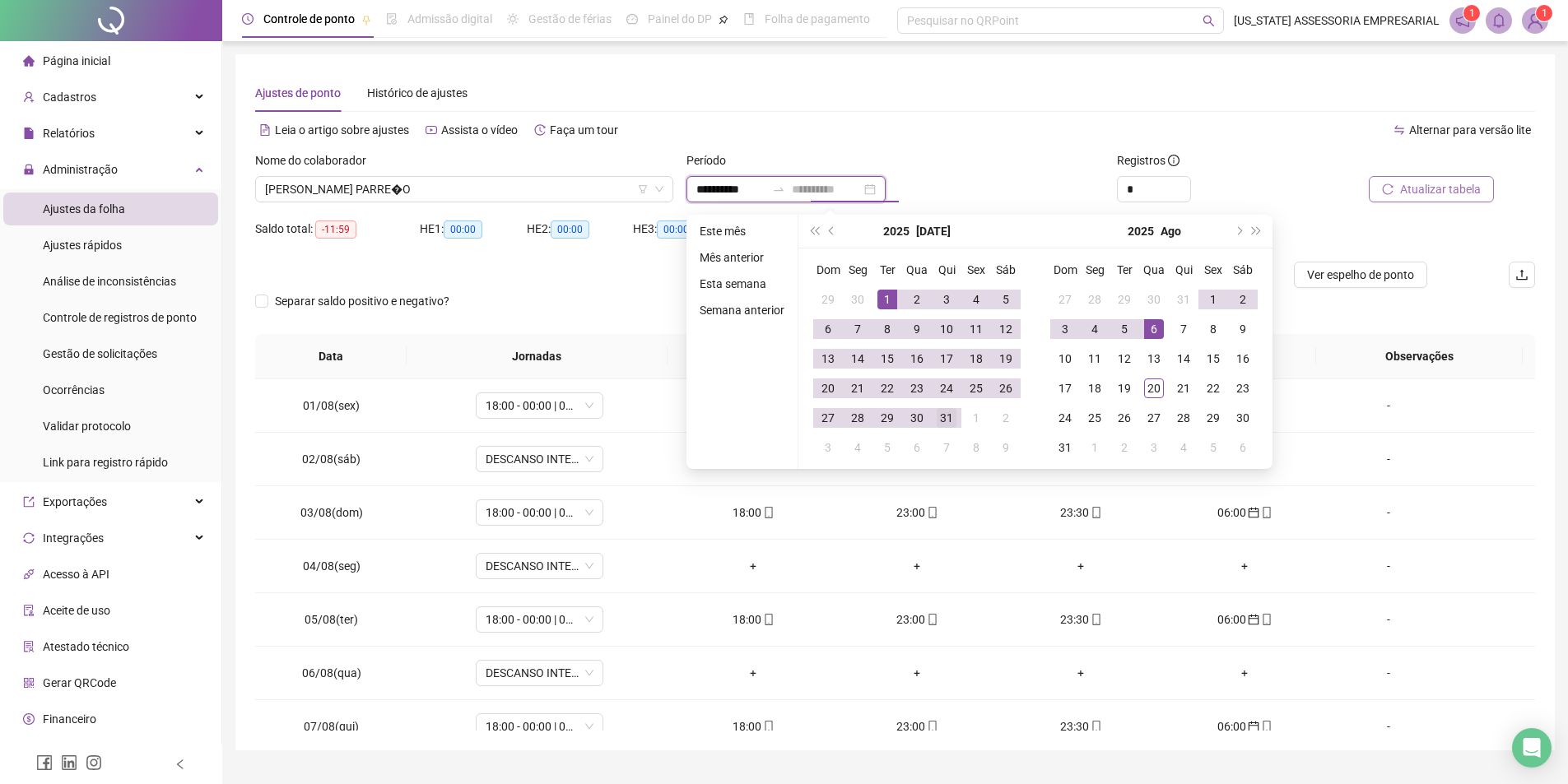
type input "**********"
click at [944, 424] on div "31" at bounding box center [946, 417] width 20 height 20
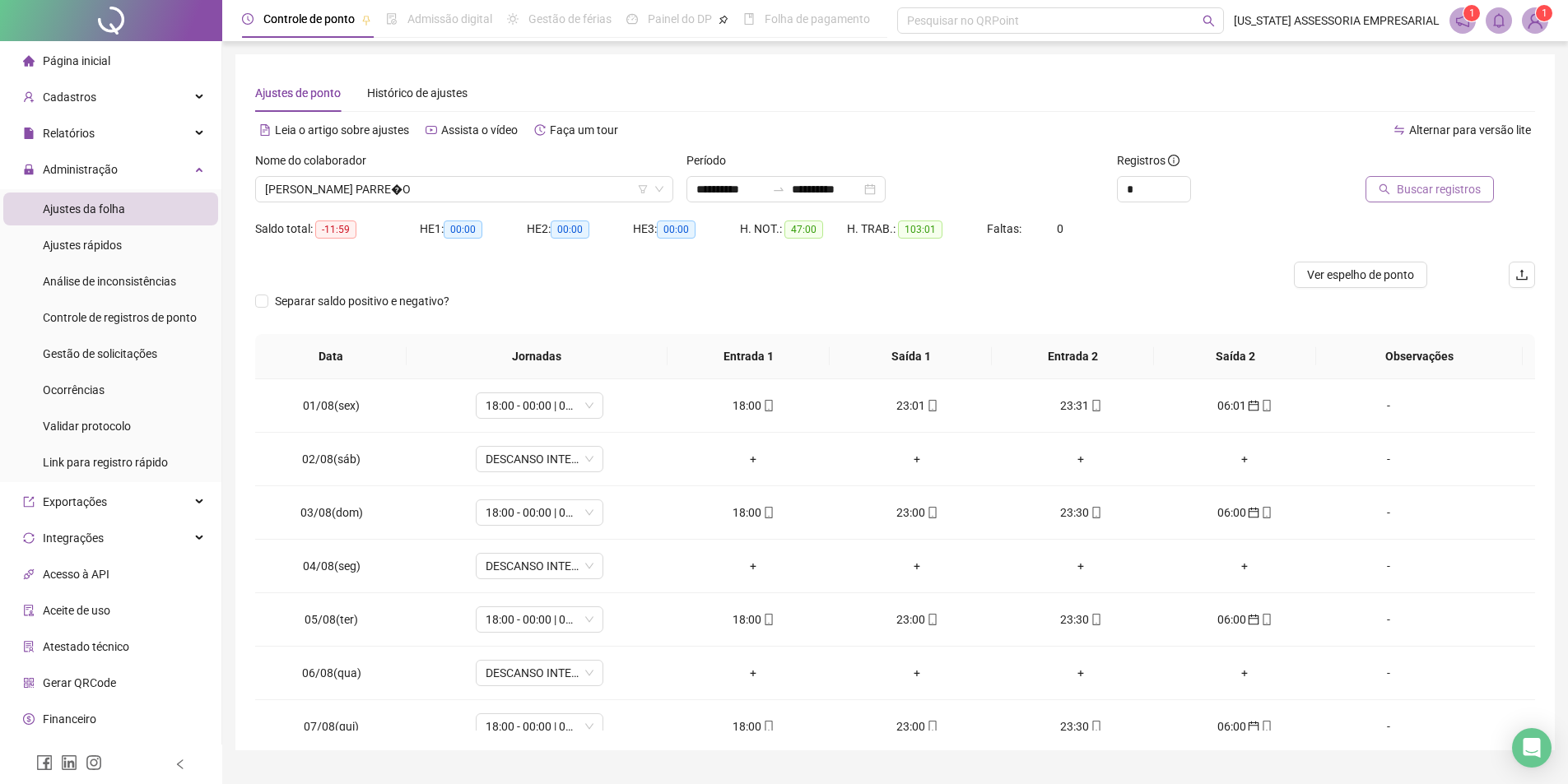
click at [1402, 182] on span "Buscar registros" at bounding box center [1439, 189] width 84 height 18
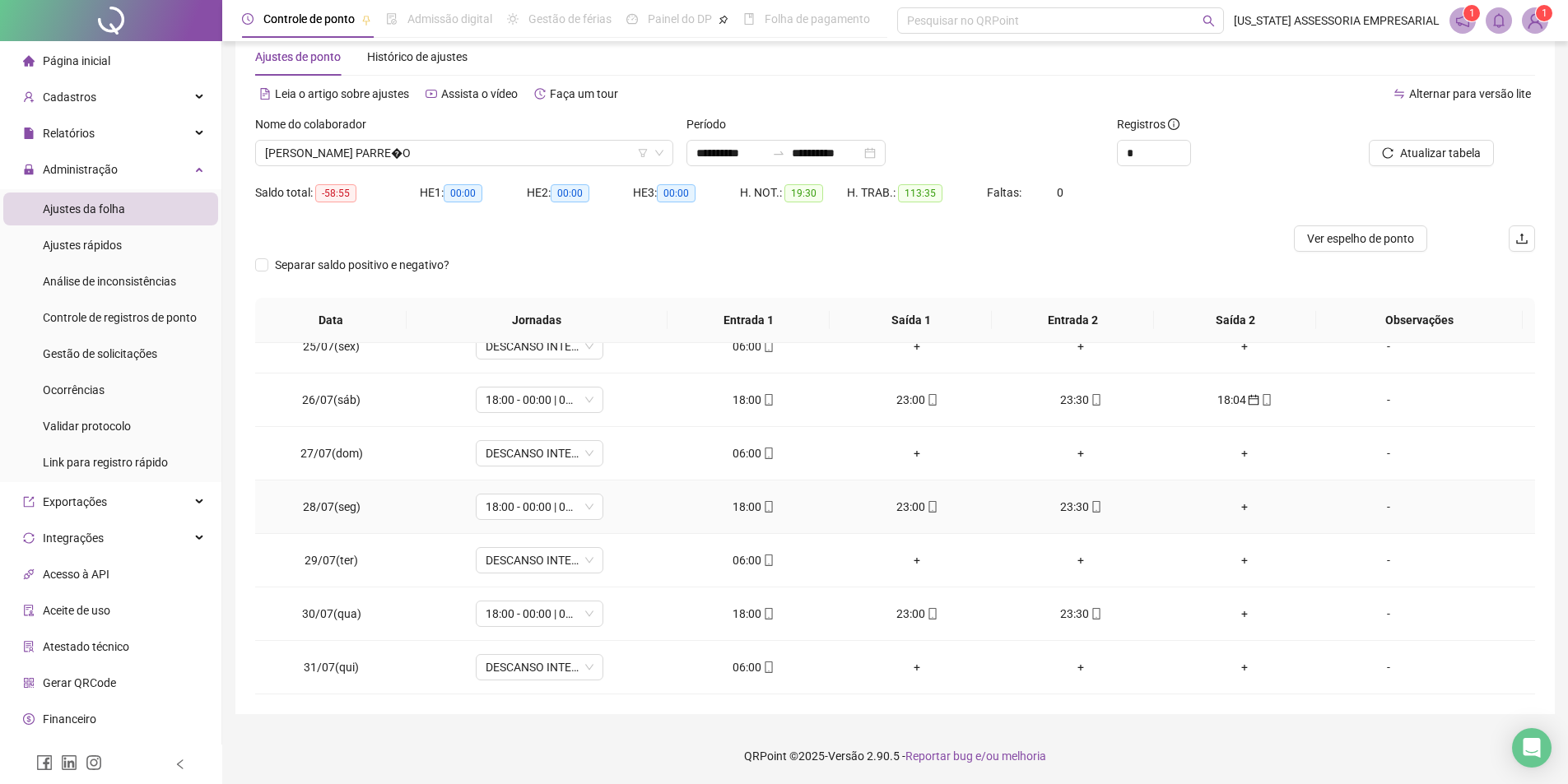
scroll to position [37, 0]
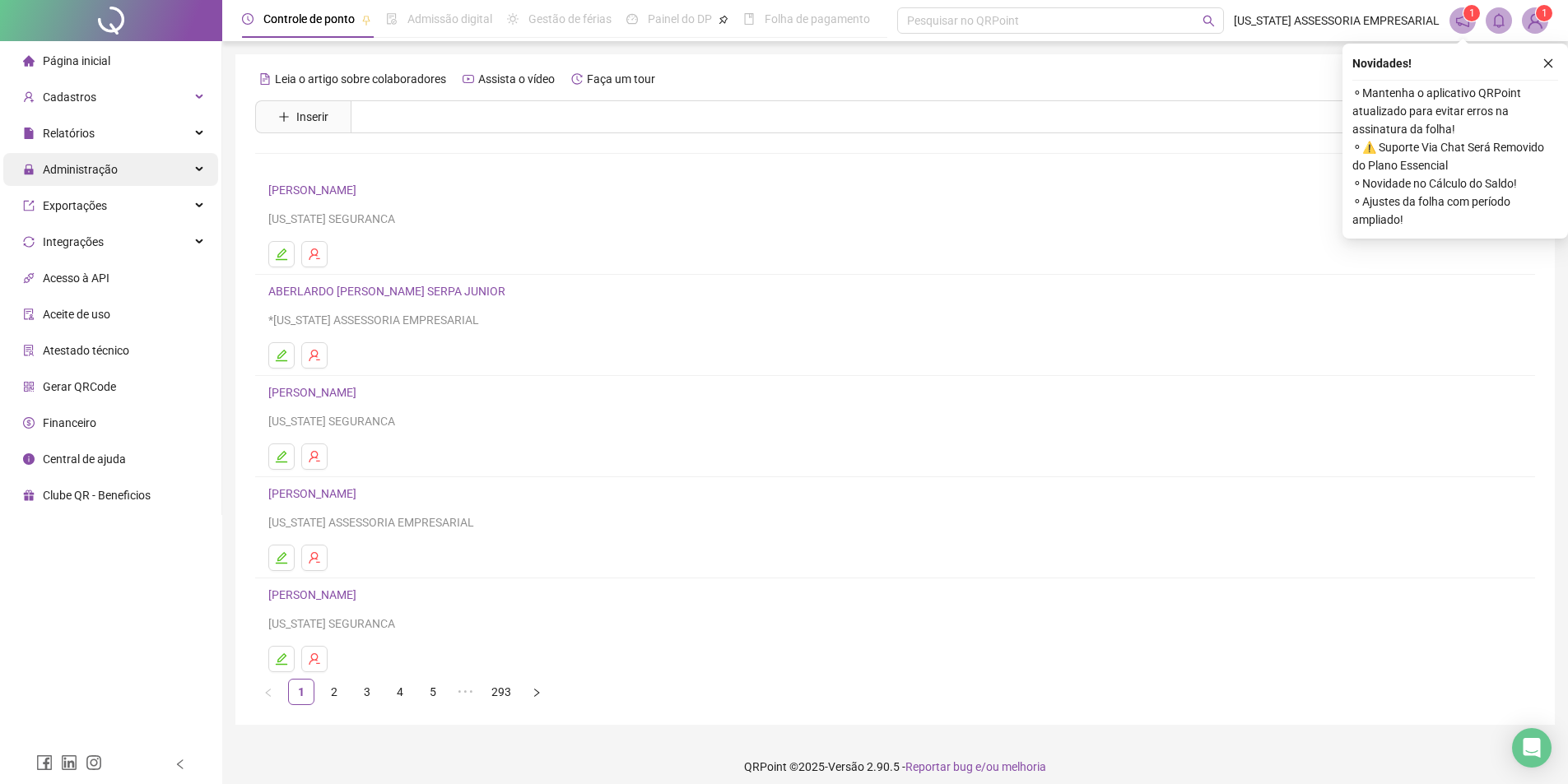
click at [100, 176] on span "Administração" at bounding box center [80, 169] width 75 height 13
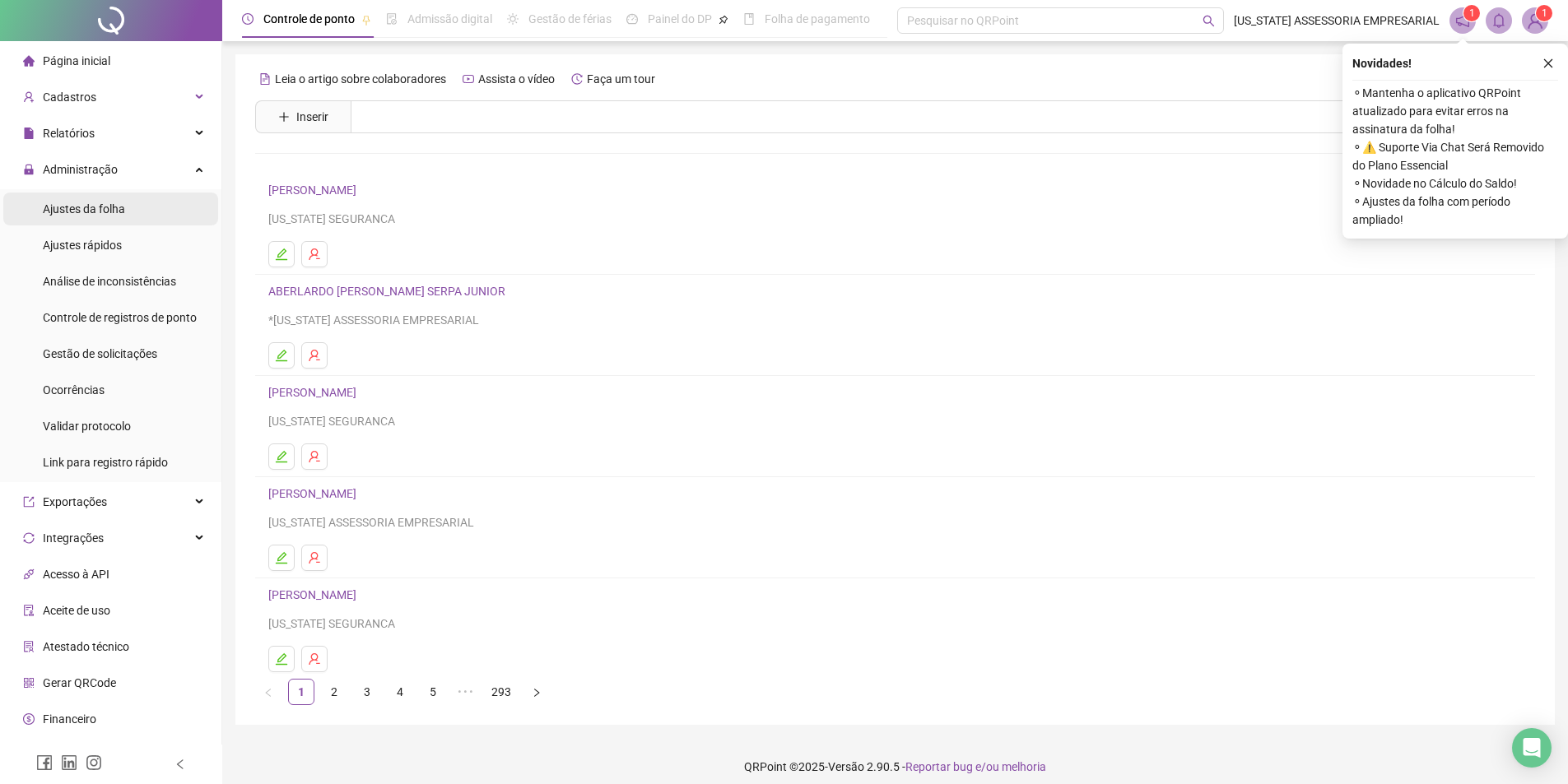
click at [98, 210] on span "Ajustes da folha" at bounding box center [84, 209] width 83 height 13
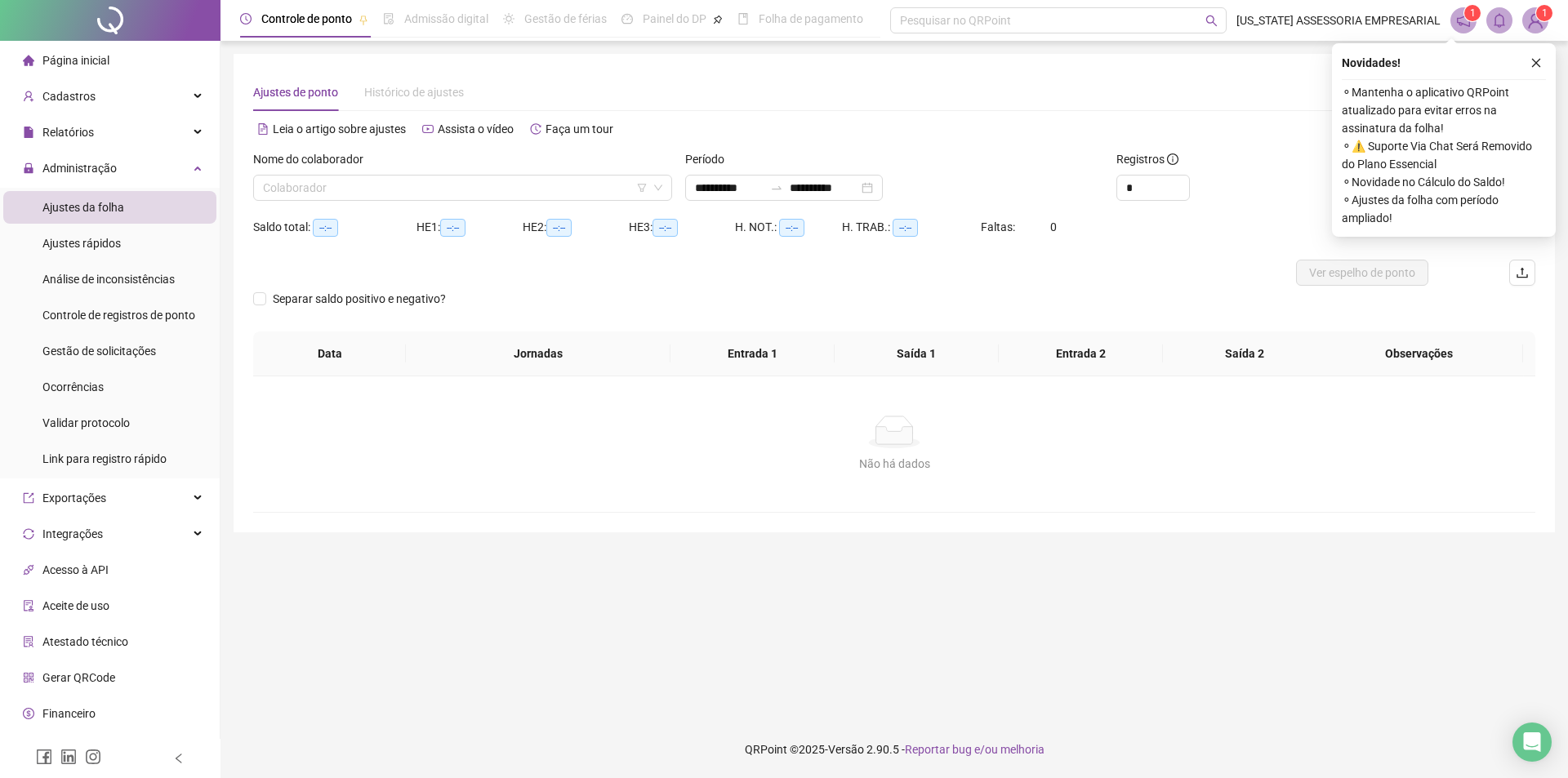
type input "**********"
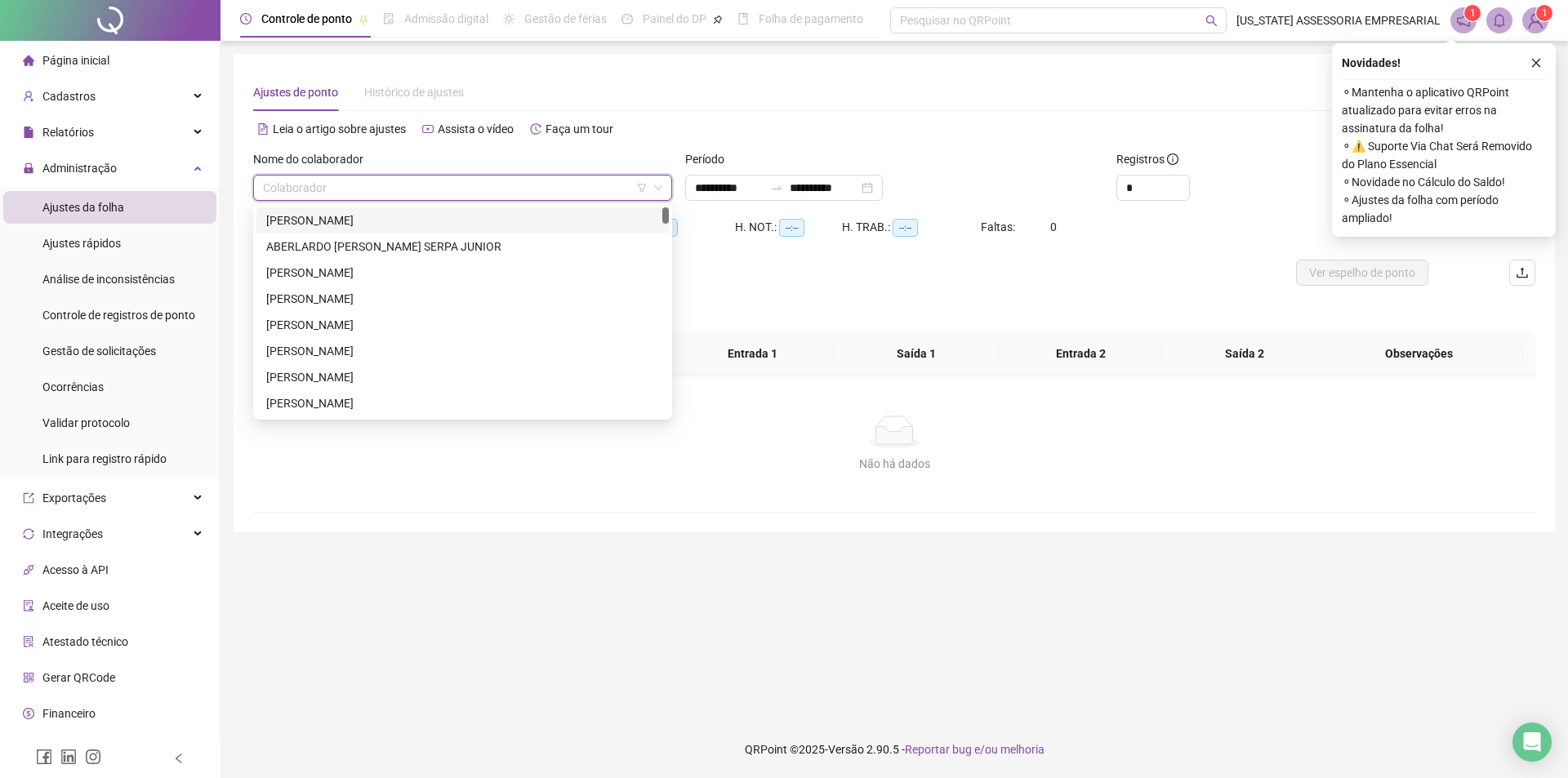
click at [322, 178] on input "search" at bounding box center [455, 187] width 385 height 25
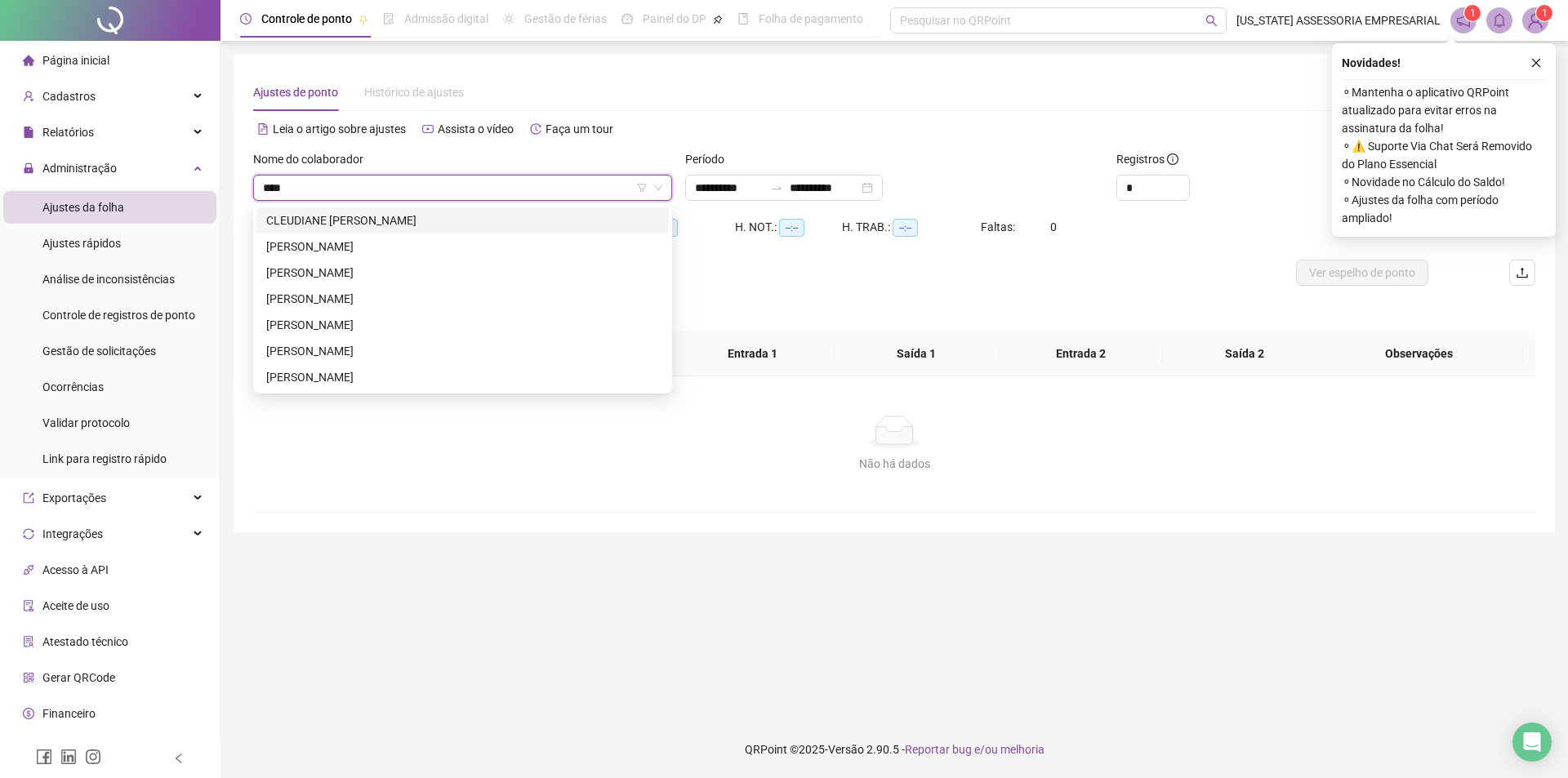
type input "*****"
click at [362, 276] on div "JORGE AUGUSTO PAIVA DE CARVALHO" at bounding box center [463, 272] width 393 height 18
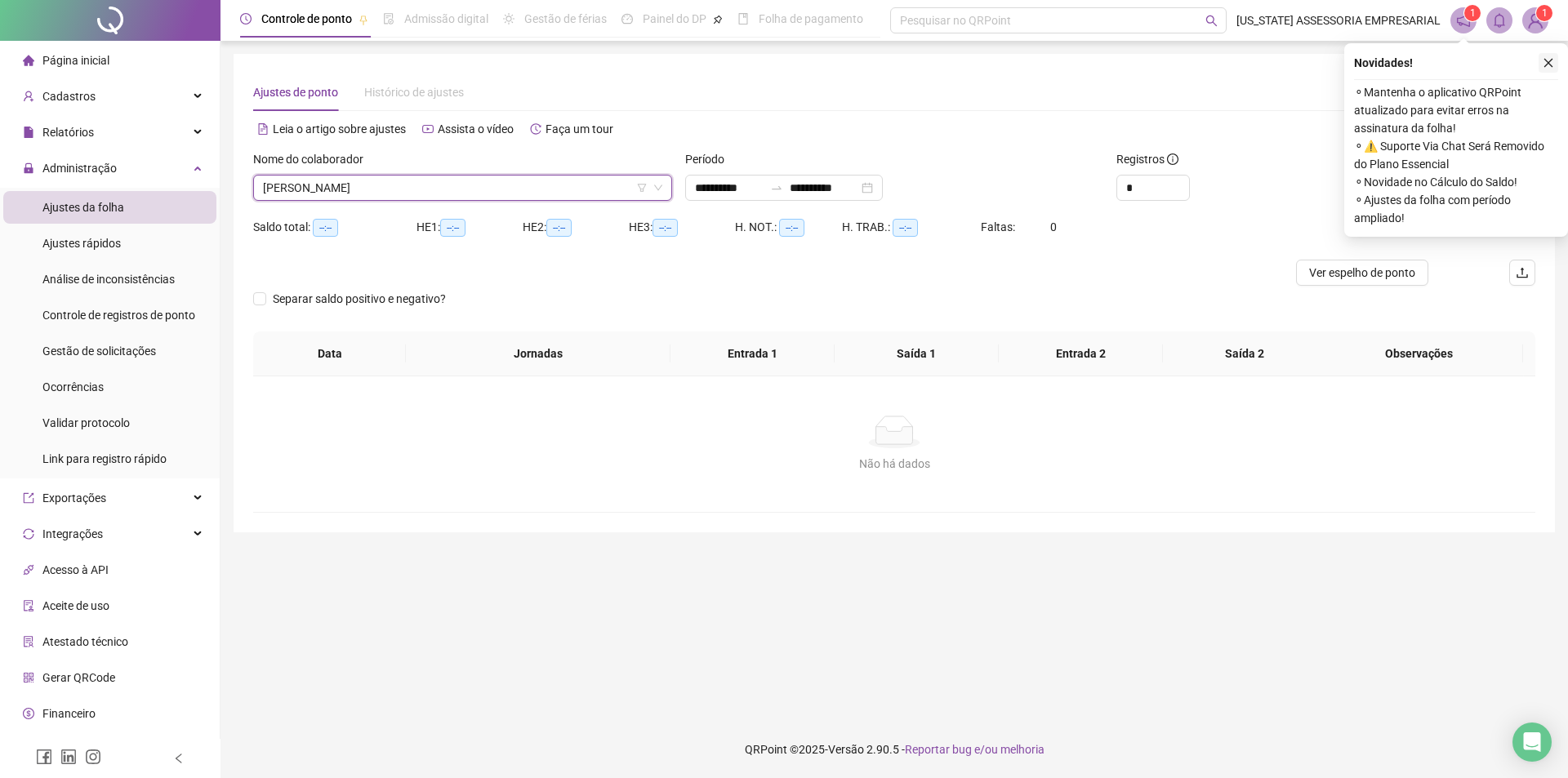
click at [1553, 62] on icon "close" at bounding box center [1549, 63] width 11 height 11
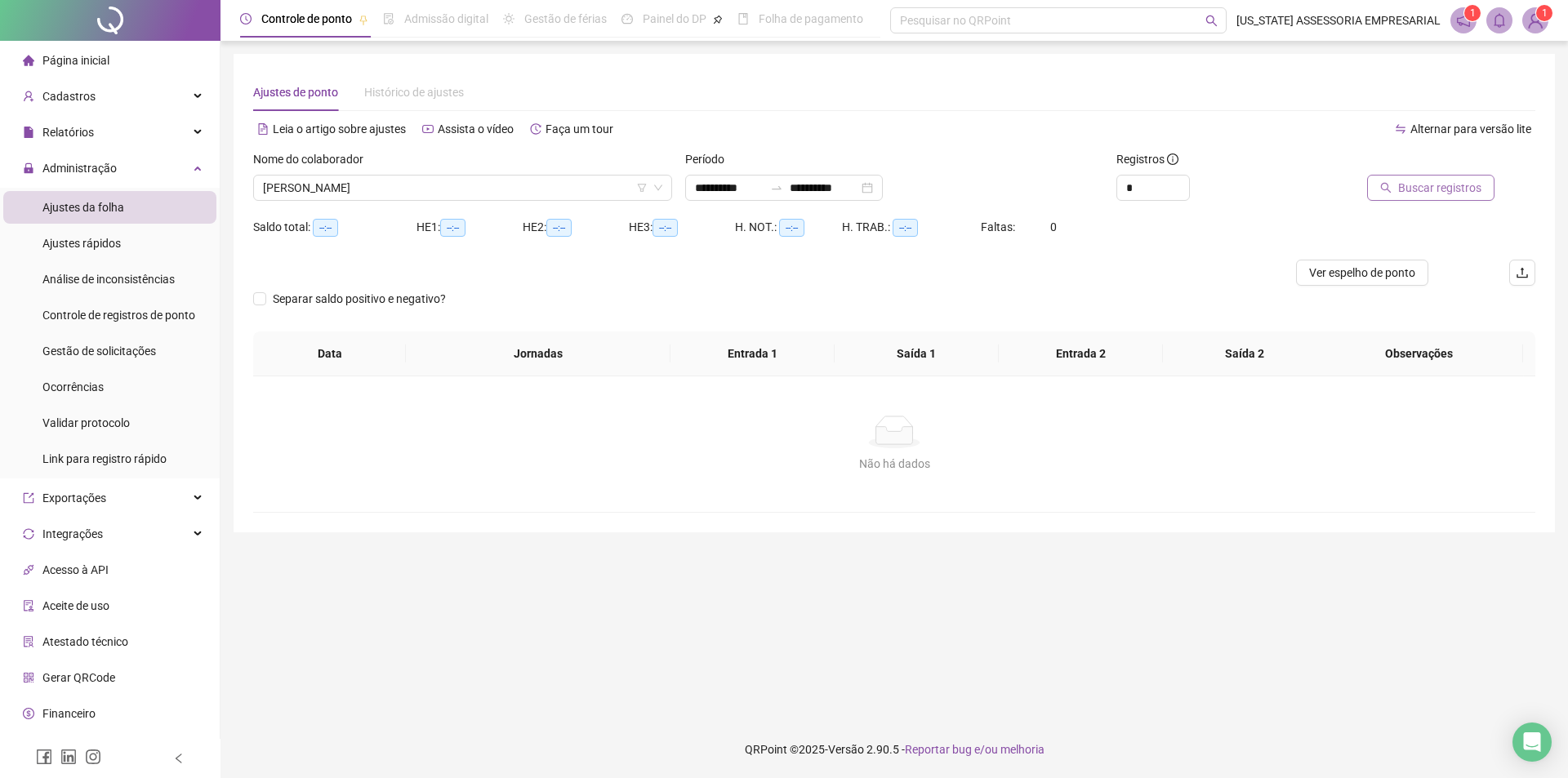
click at [1416, 193] on span "Buscar registros" at bounding box center [1440, 187] width 83 height 18
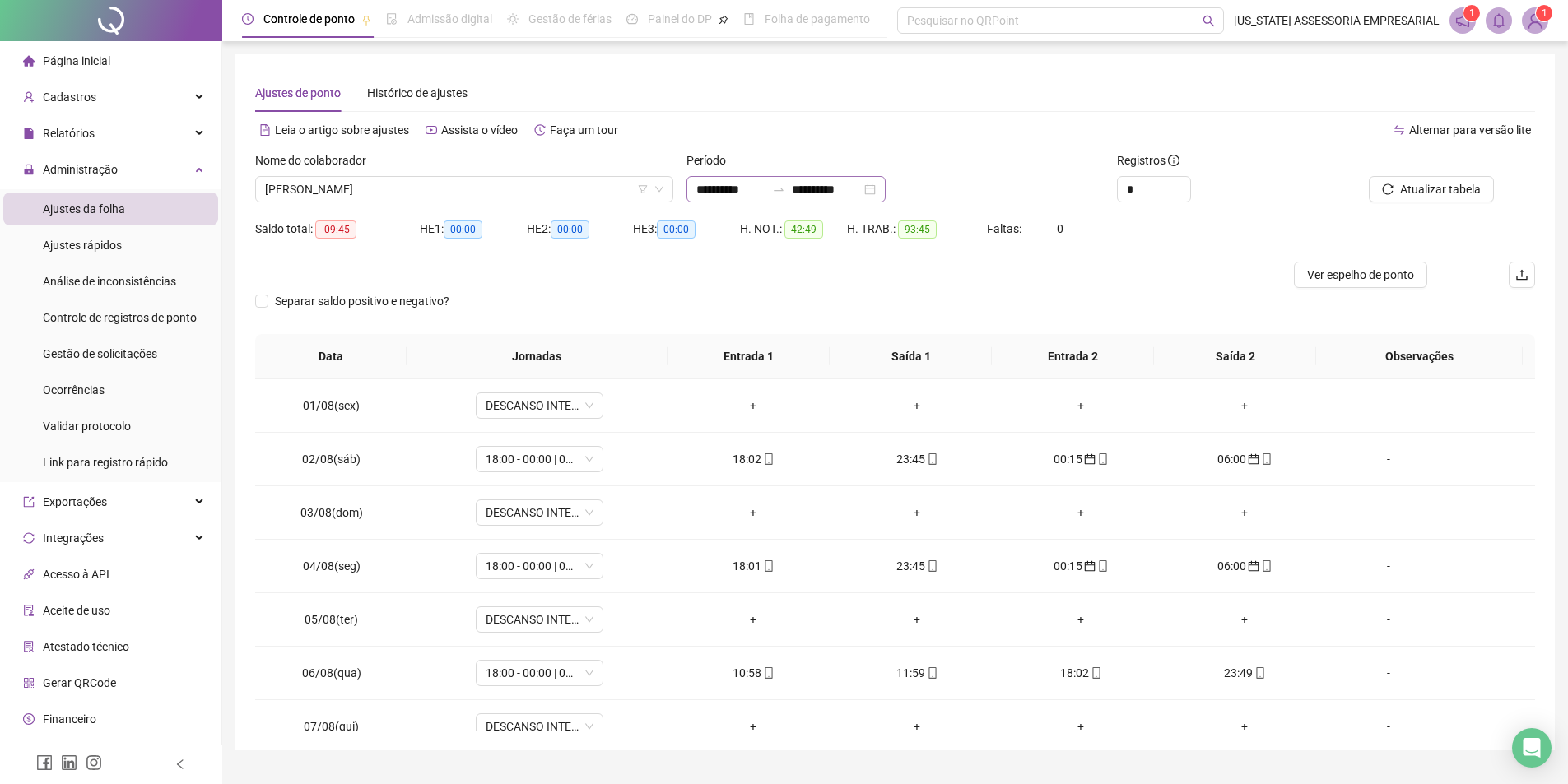
click at [693, 190] on div "**********" at bounding box center [786, 189] width 199 height 26
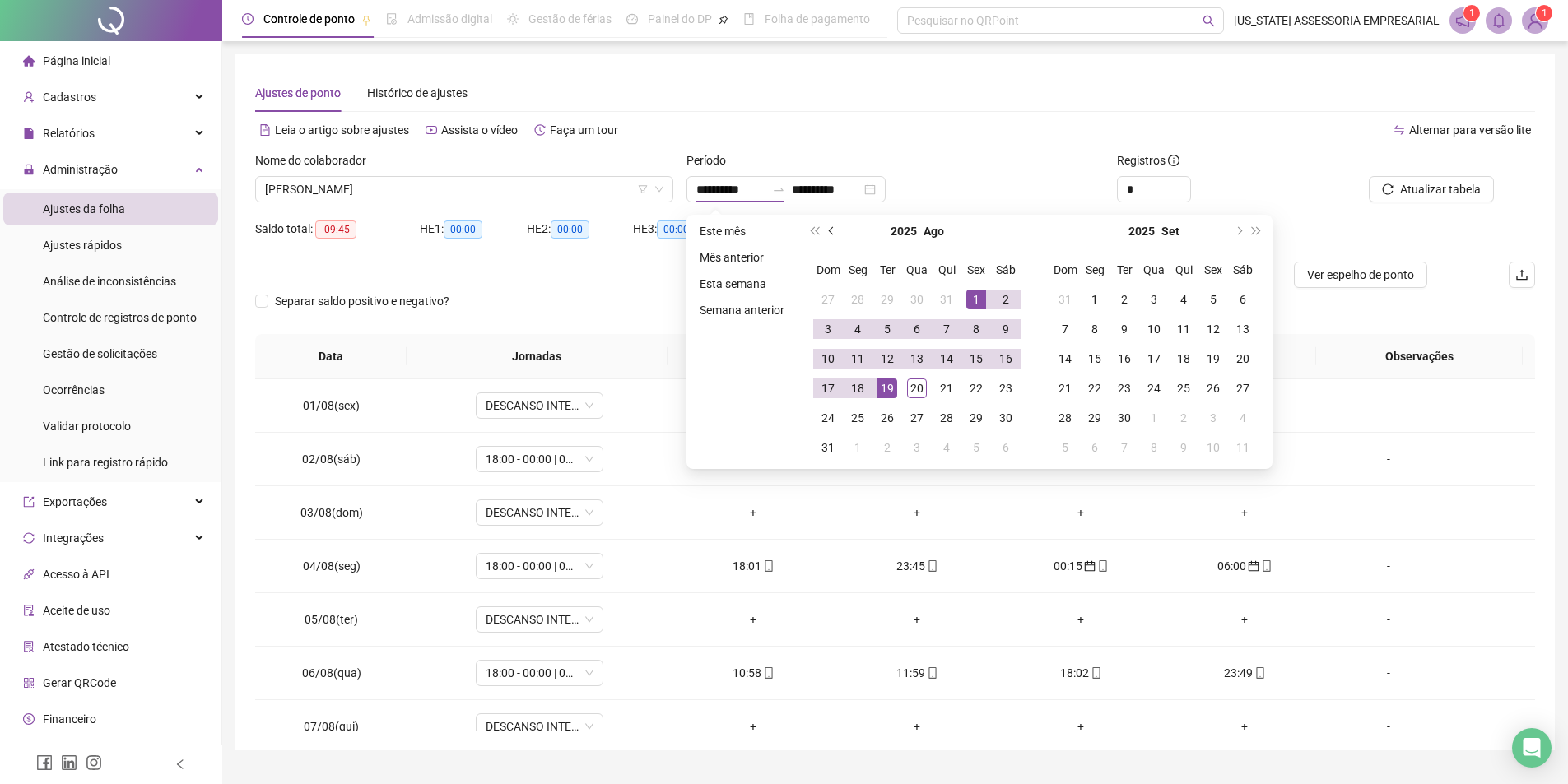
click at [836, 229] on button "prev-year" at bounding box center [832, 230] width 18 height 33
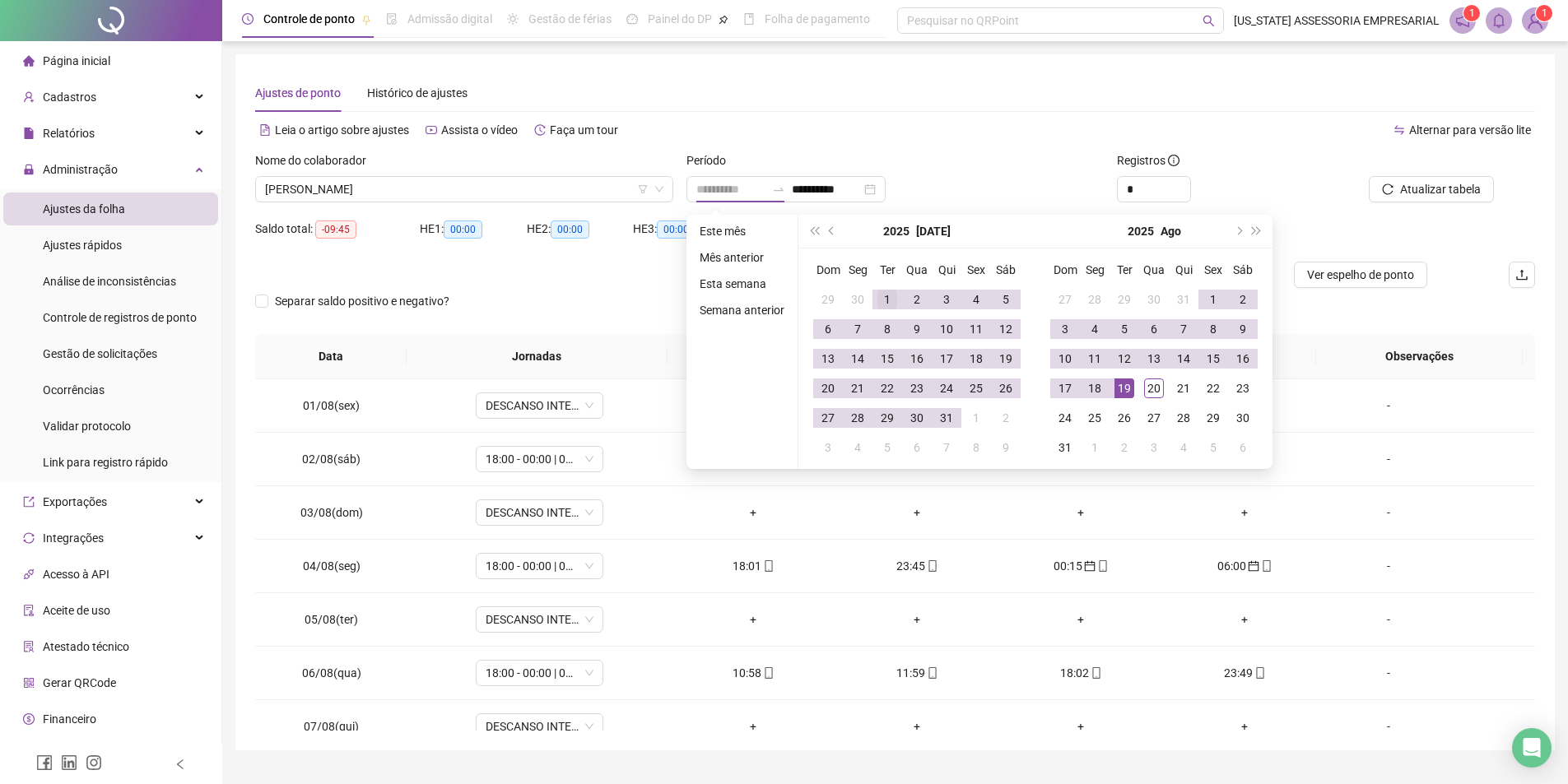
type input "**********"
click at [885, 303] on div "1" at bounding box center [887, 299] width 20 height 20
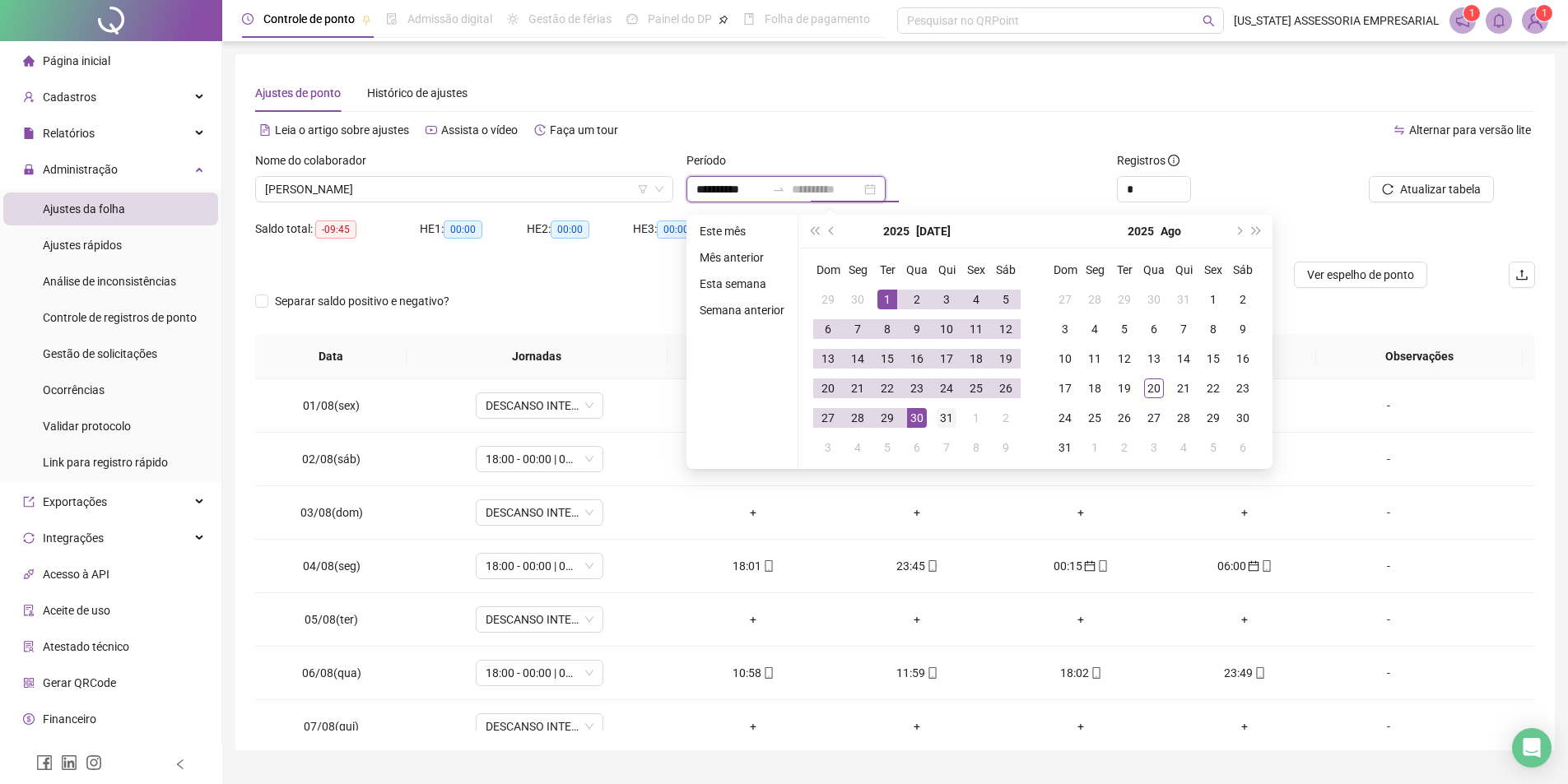
type input "**********"
click at [944, 421] on div "31" at bounding box center [946, 417] width 20 height 20
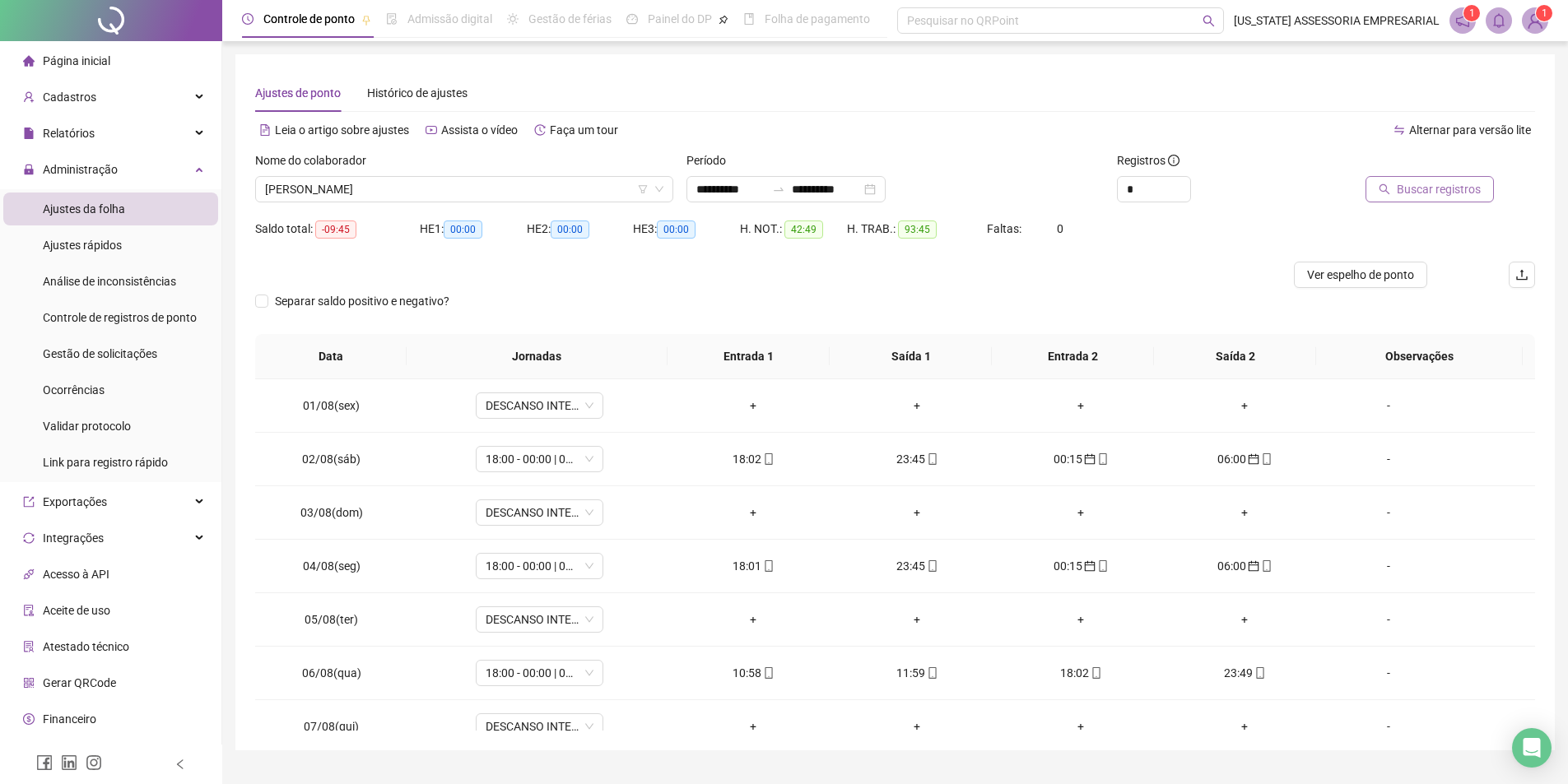
click at [1489, 190] on button "Buscar registros" at bounding box center [1430, 189] width 128 height 26
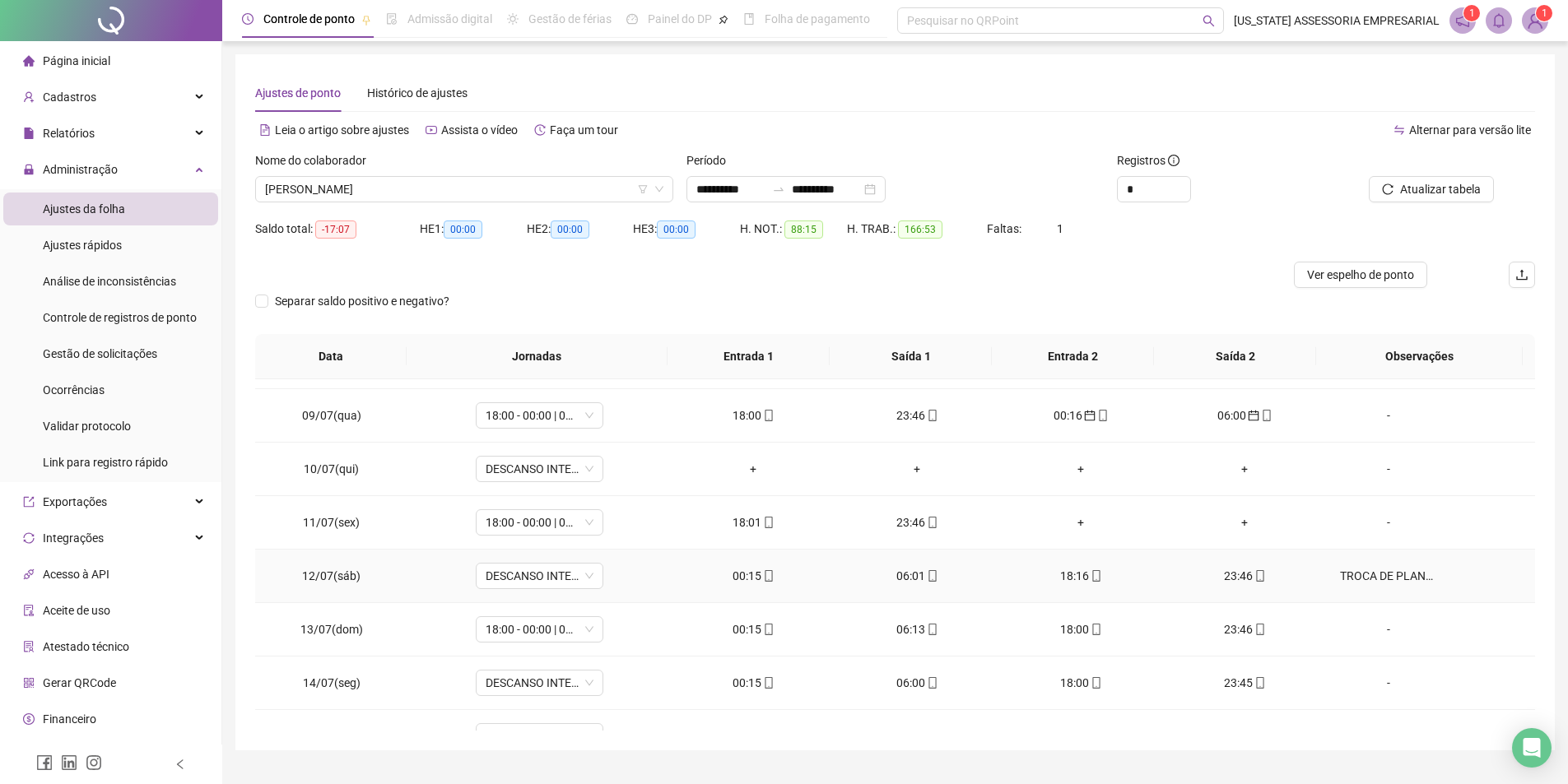
scroll to position [412, 0]
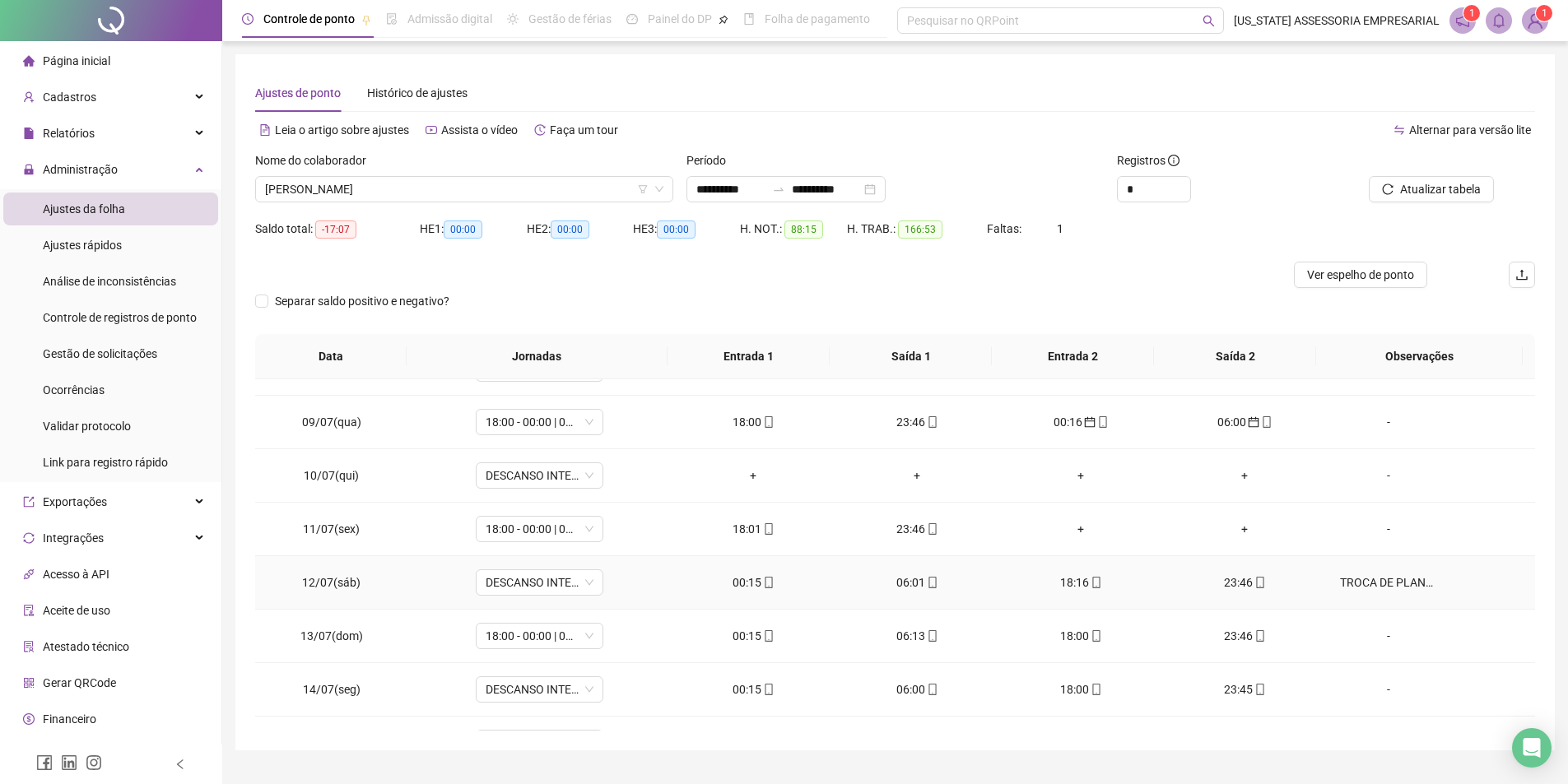
click at [1397, 586] on div "TROCA DE PLANTÃO COM MARCOS GOMES DE SOUSA" at bounding box center [1389, 581] width 98 height 18
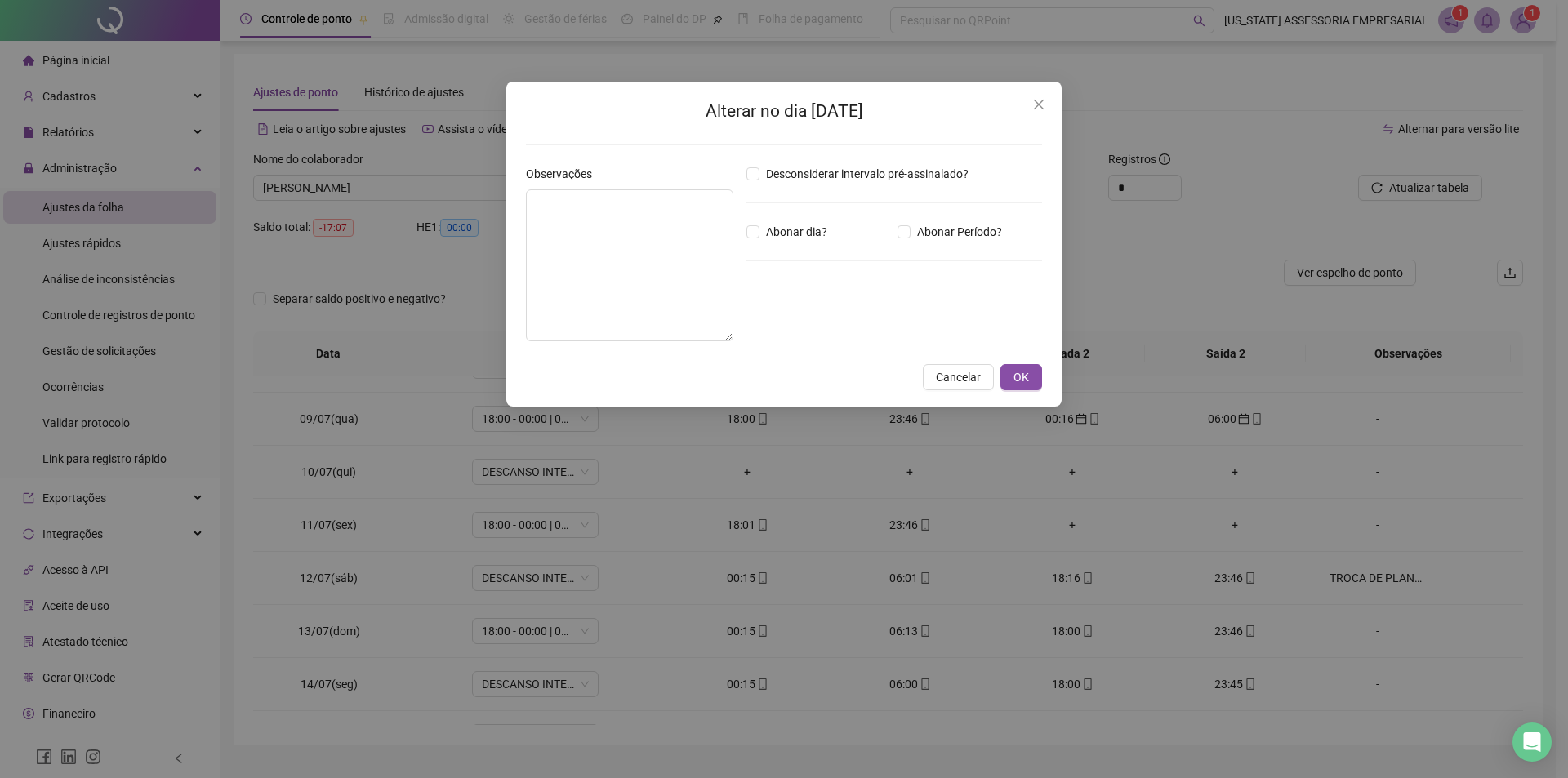
type textarea "**********"
click at [1029, 383] on button "OK" at bounding box center [1021, 377] width 42 height 26
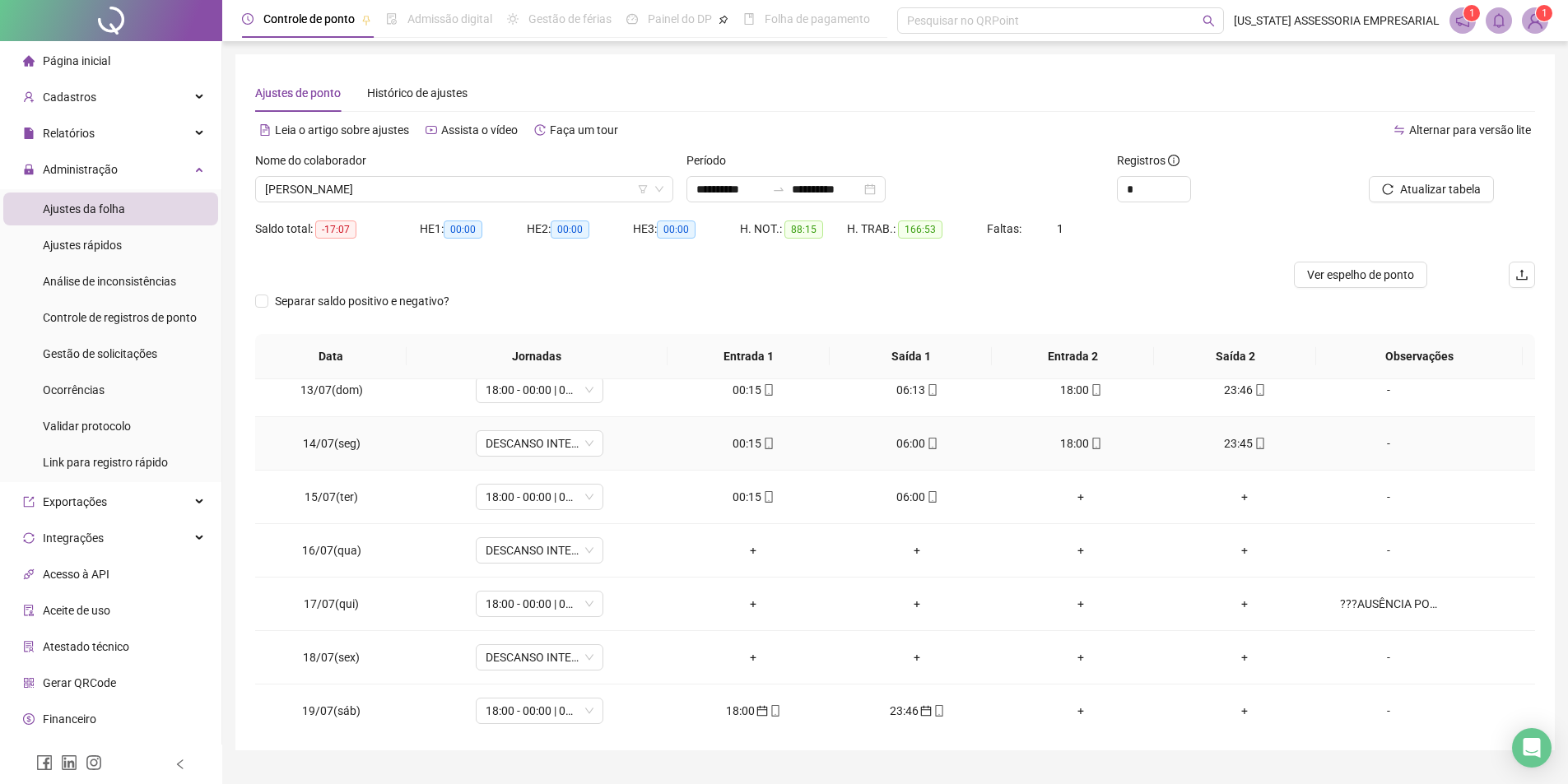
scroll to position [659, 0]
click at [1388, 599] on div "???AUSÊNCIA POR TROCA DE PLANTÃO COM [PERSON_NAME]" at bounding box center [1389, 602] width 98 height 18
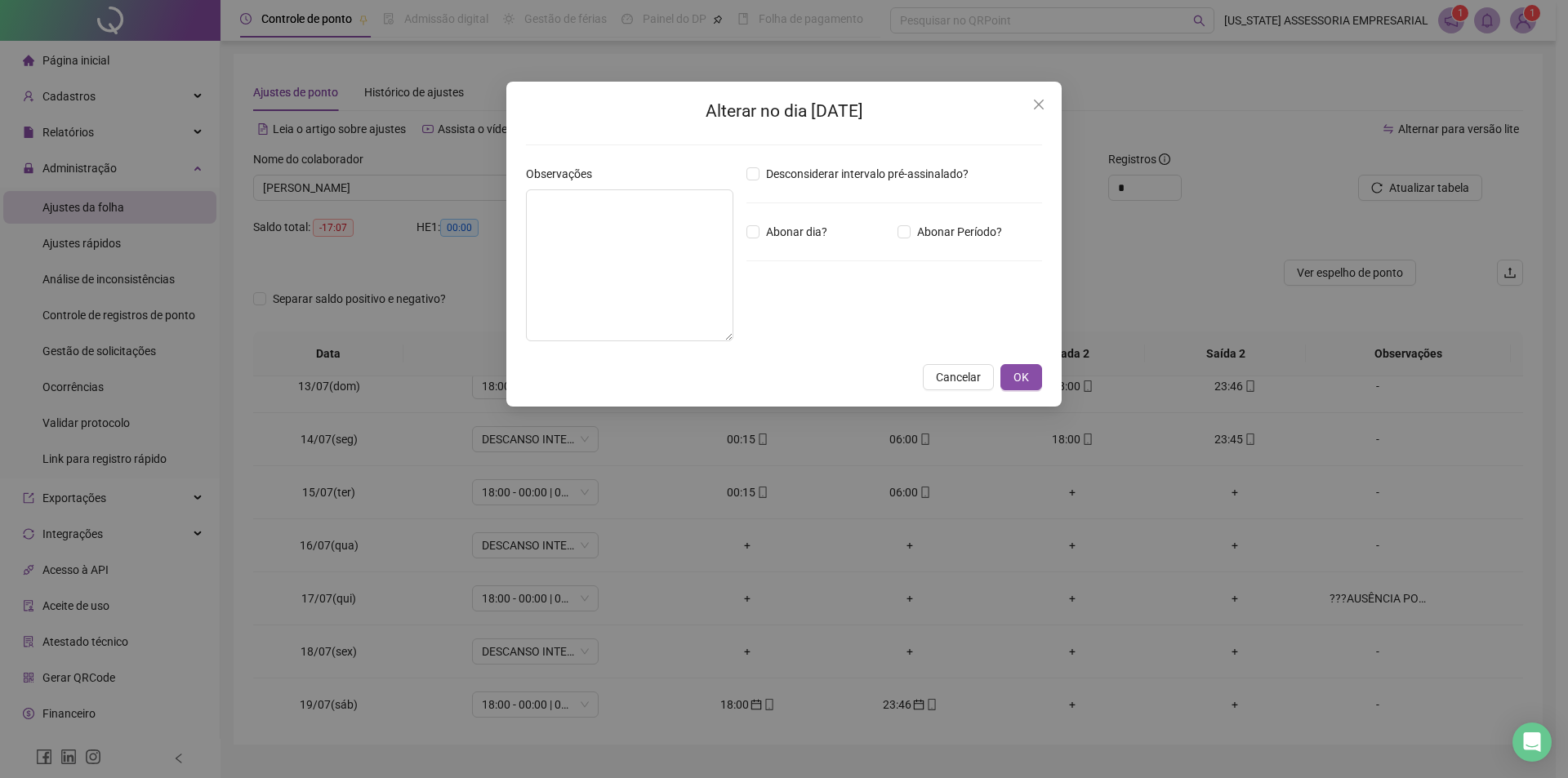
type textarea "**********"
click at [1010, 377] on button "OK" at bounding box center [1021, 377] width 42 height 26
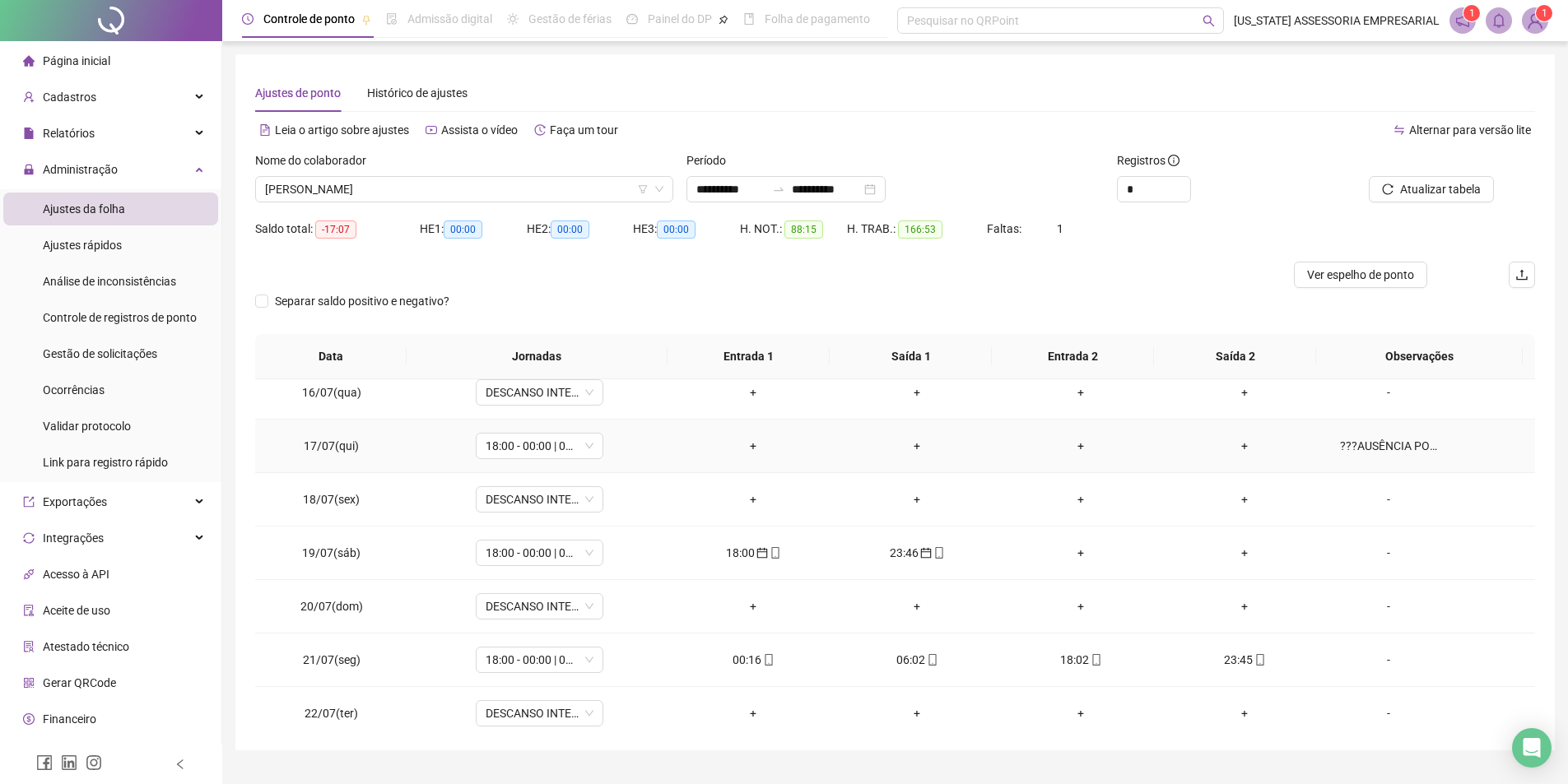
scroll to position [823, 0]
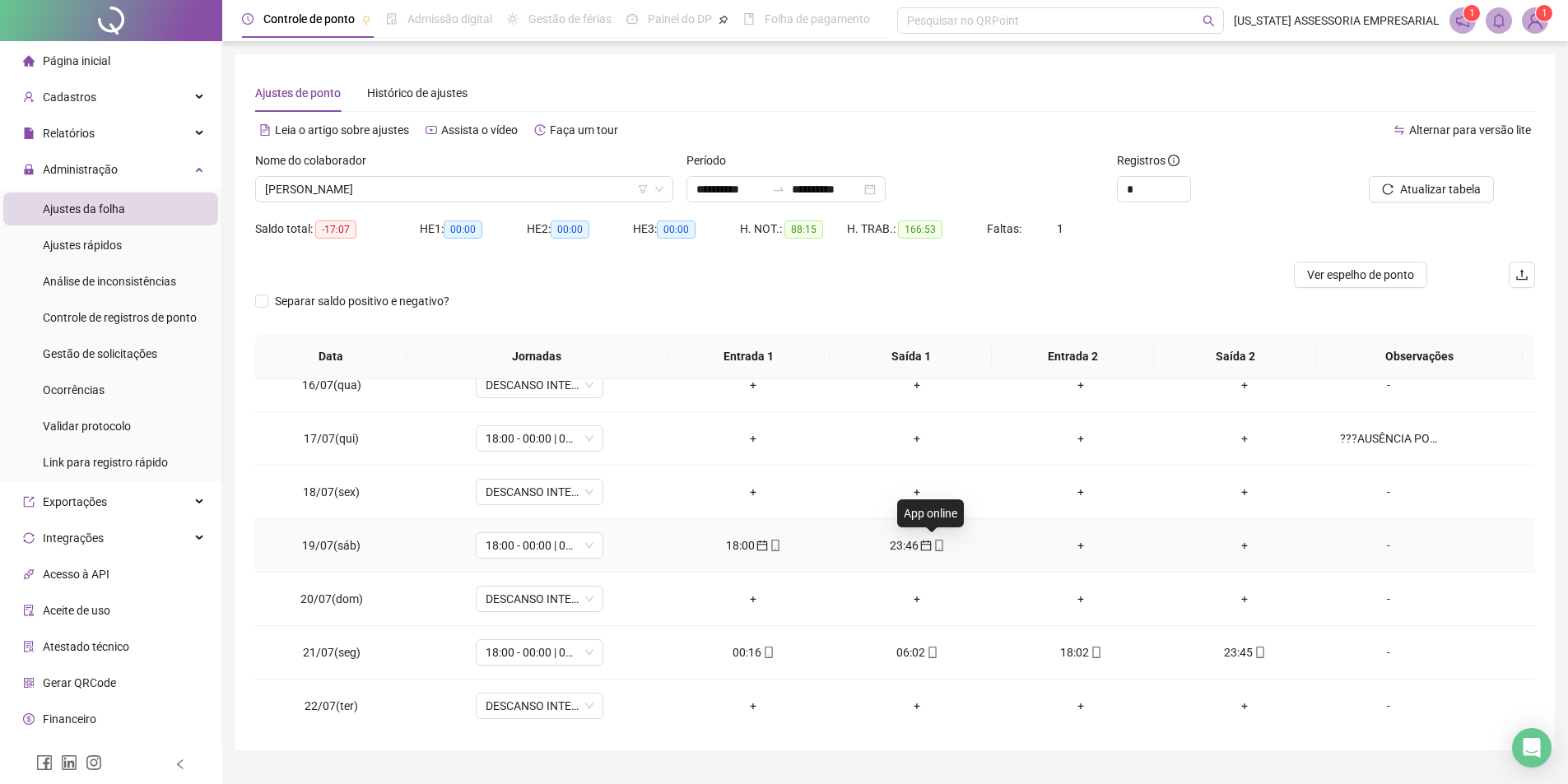
click at [933, 544] on icon "mobile" at bounding box center [939, 545] width 11 height 11
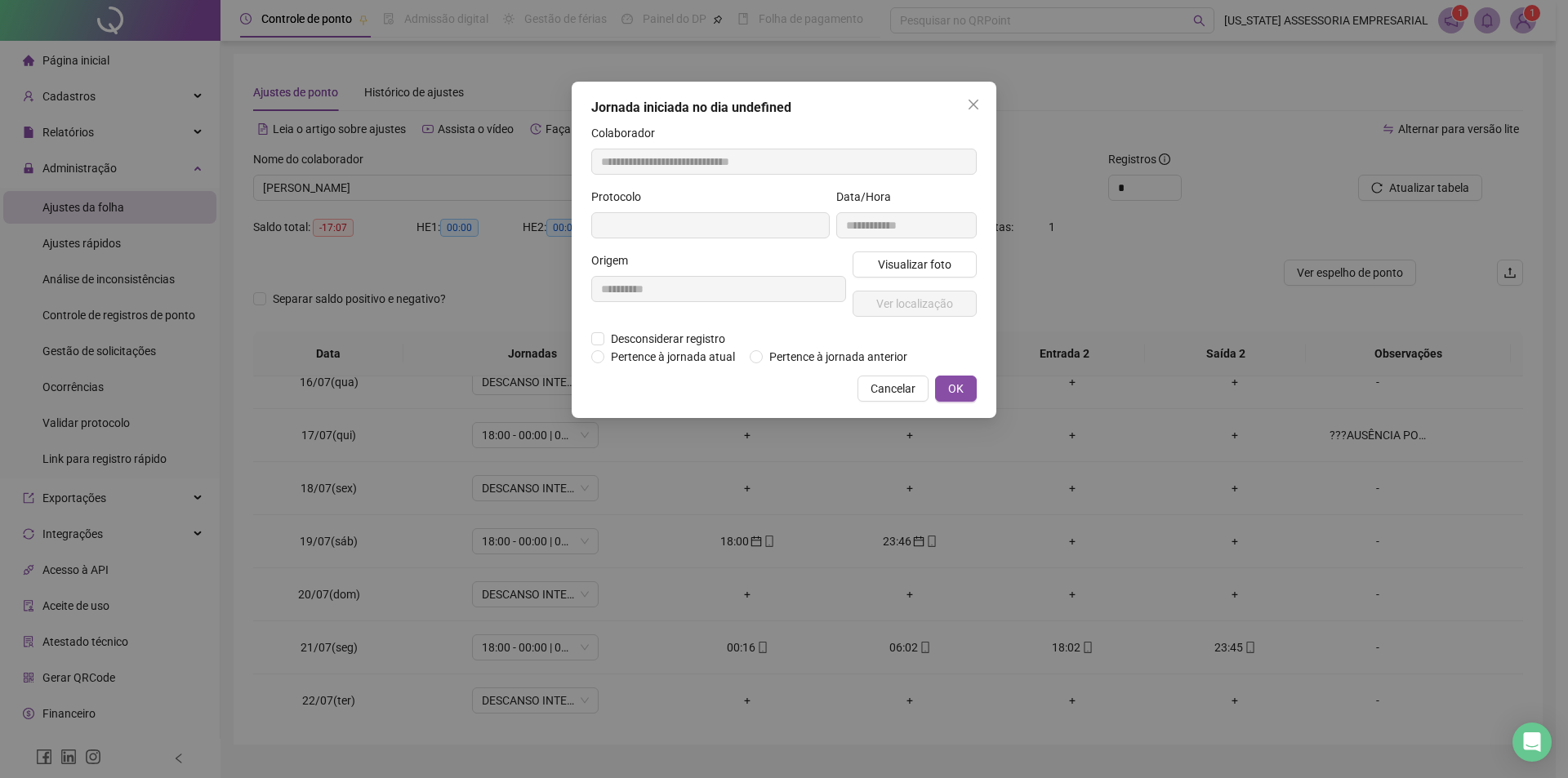
type input "**********"
click at [933, 269] on span "Visualizar foto" at bounding box center [915, 265] width 74 height 18
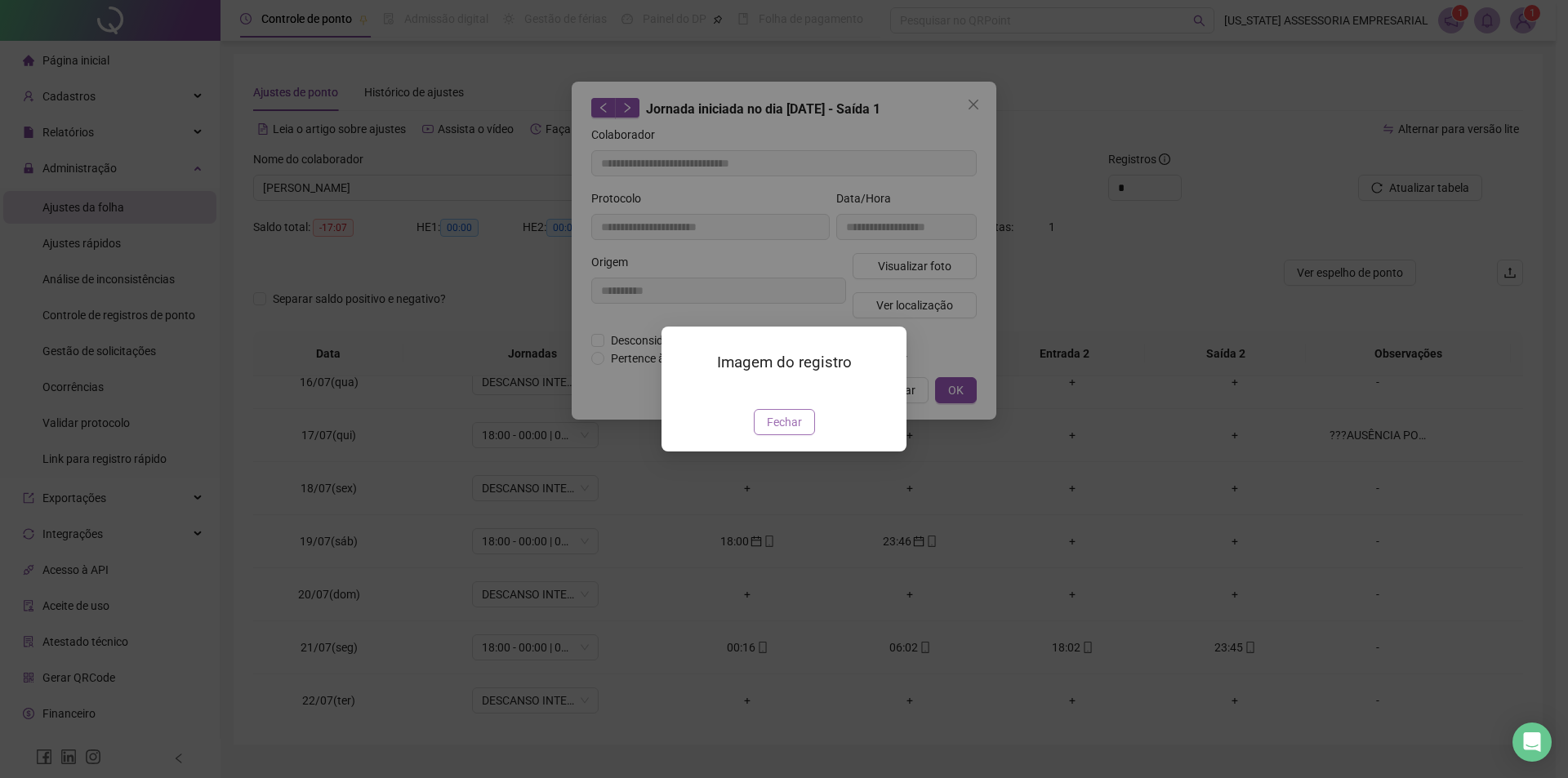
click at [776, 431] on span "Fechar" at bounding box center [785, 421] width 35 height 18
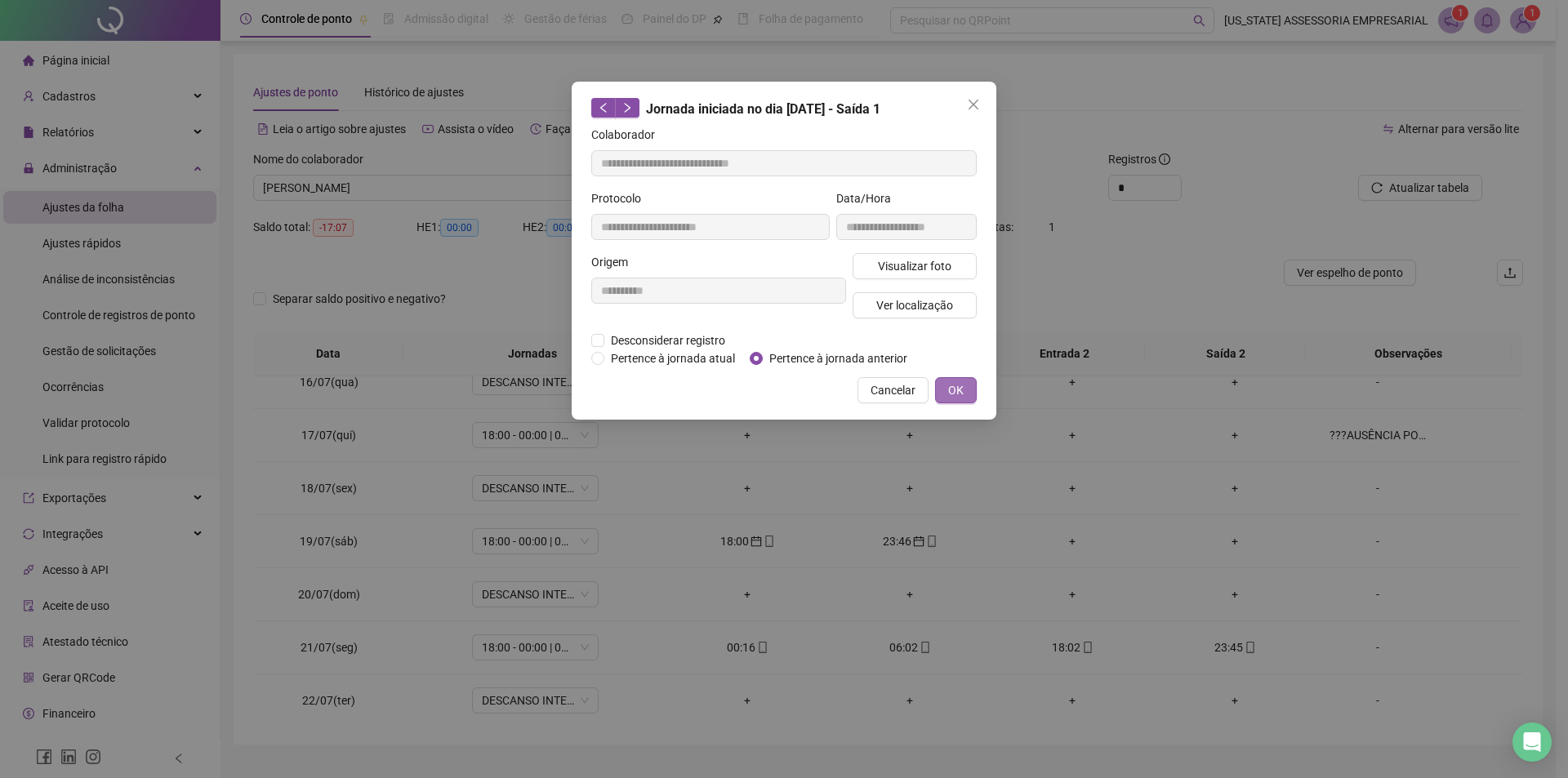
click at [966, 395] on button "OK" at bounding box center [956, 390] width 42 height 26
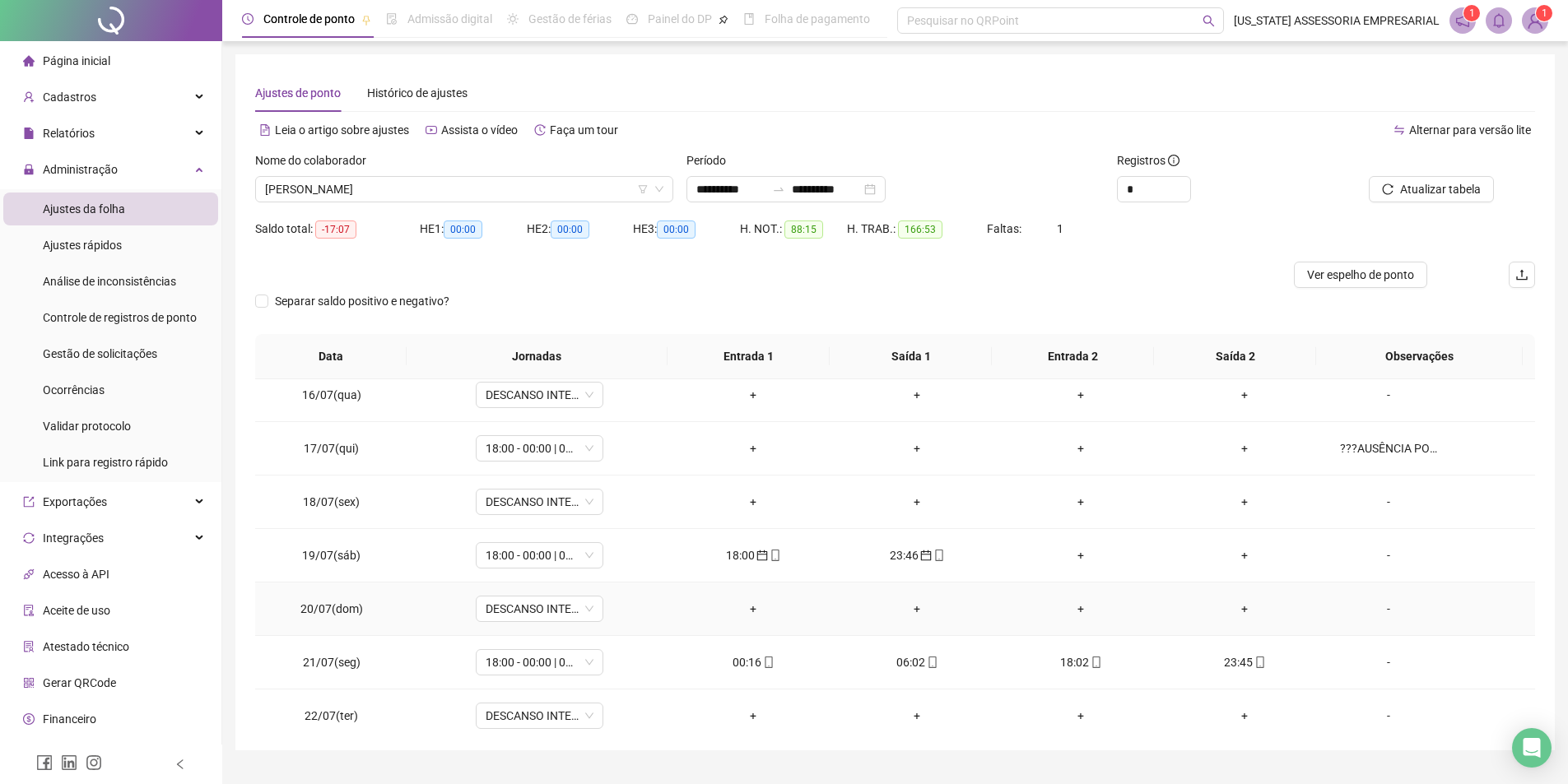
scroll to position [730, 0]
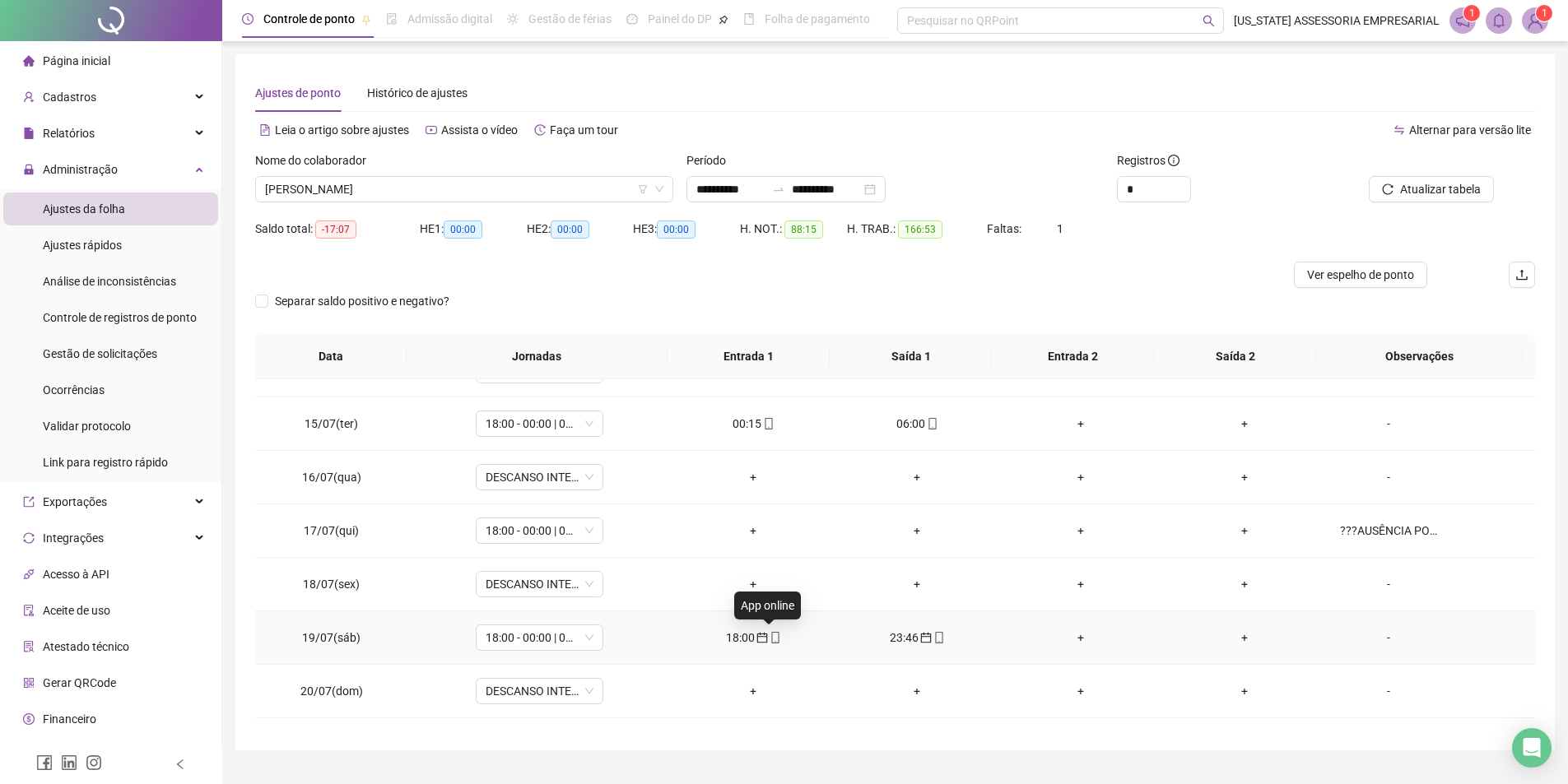
click at [771, 640] on icon "mobile" at bounding box center [775, 637] width 11 height 11
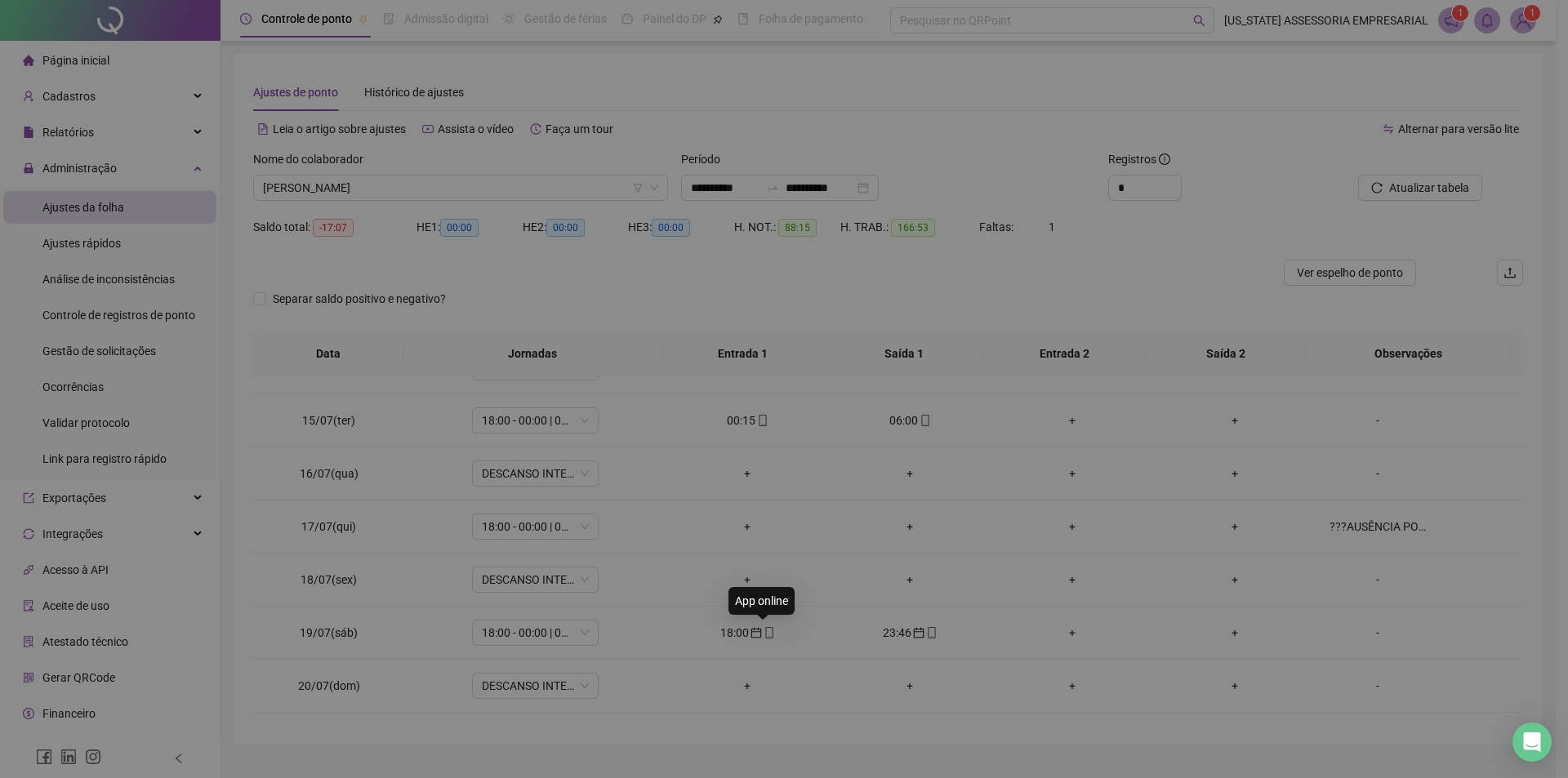
type input "**********"
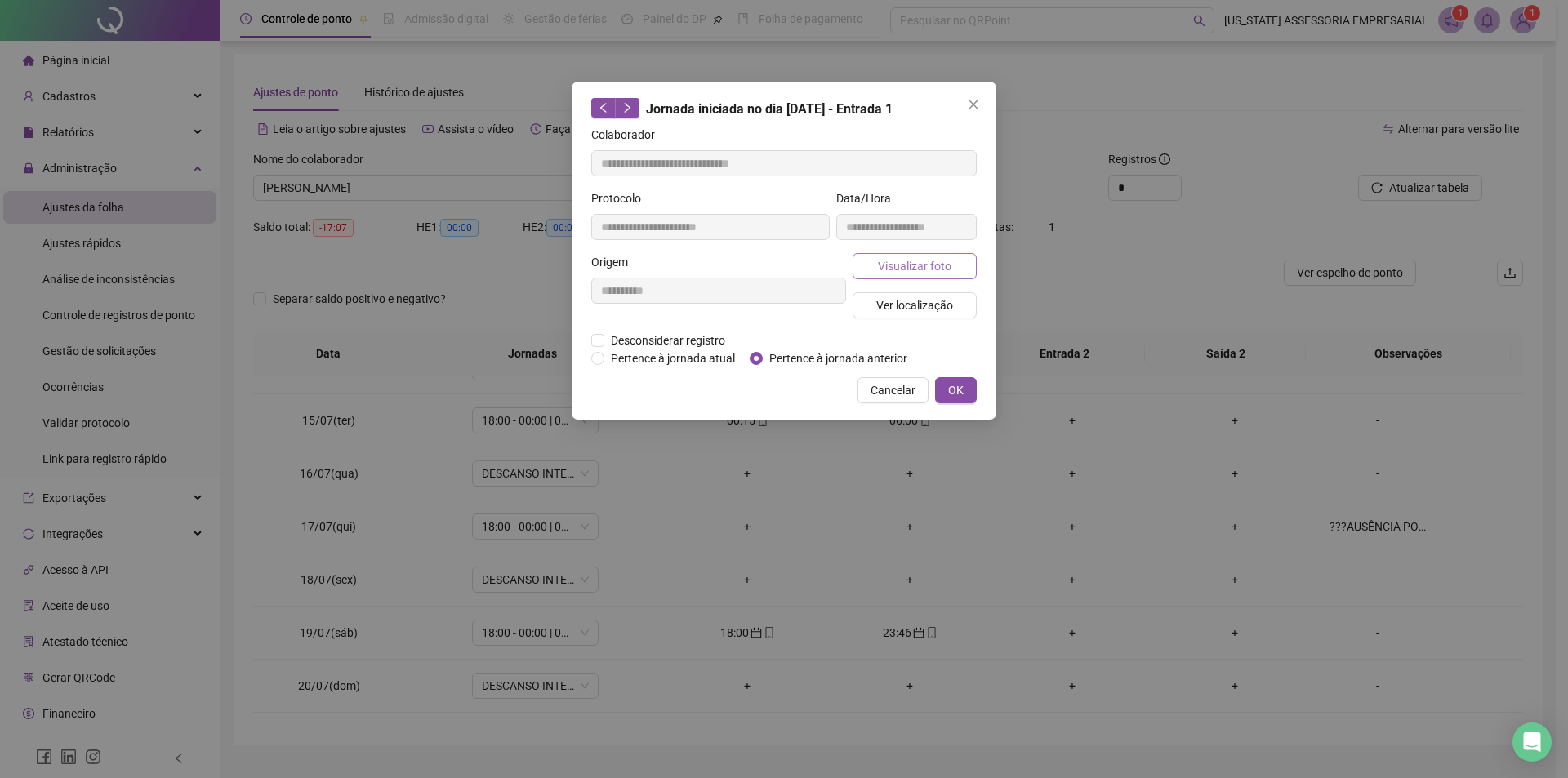
click at [887, 262] on span "Visualizar foto" at bounding box center [915, 265] width 74 height 18
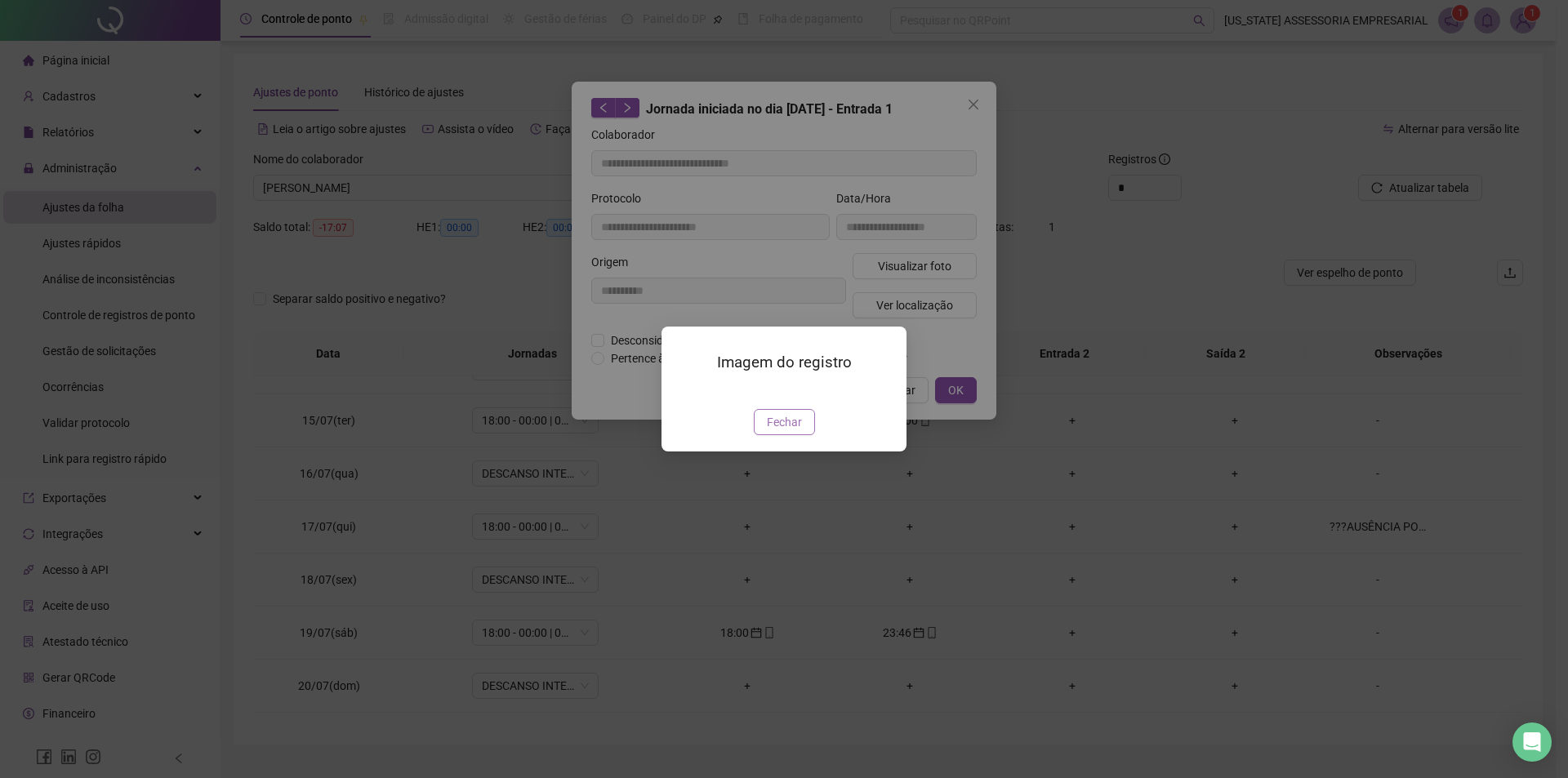
click at [782, 431] on span "Fechar" at bounding box center [785, 421] width 35 height 18
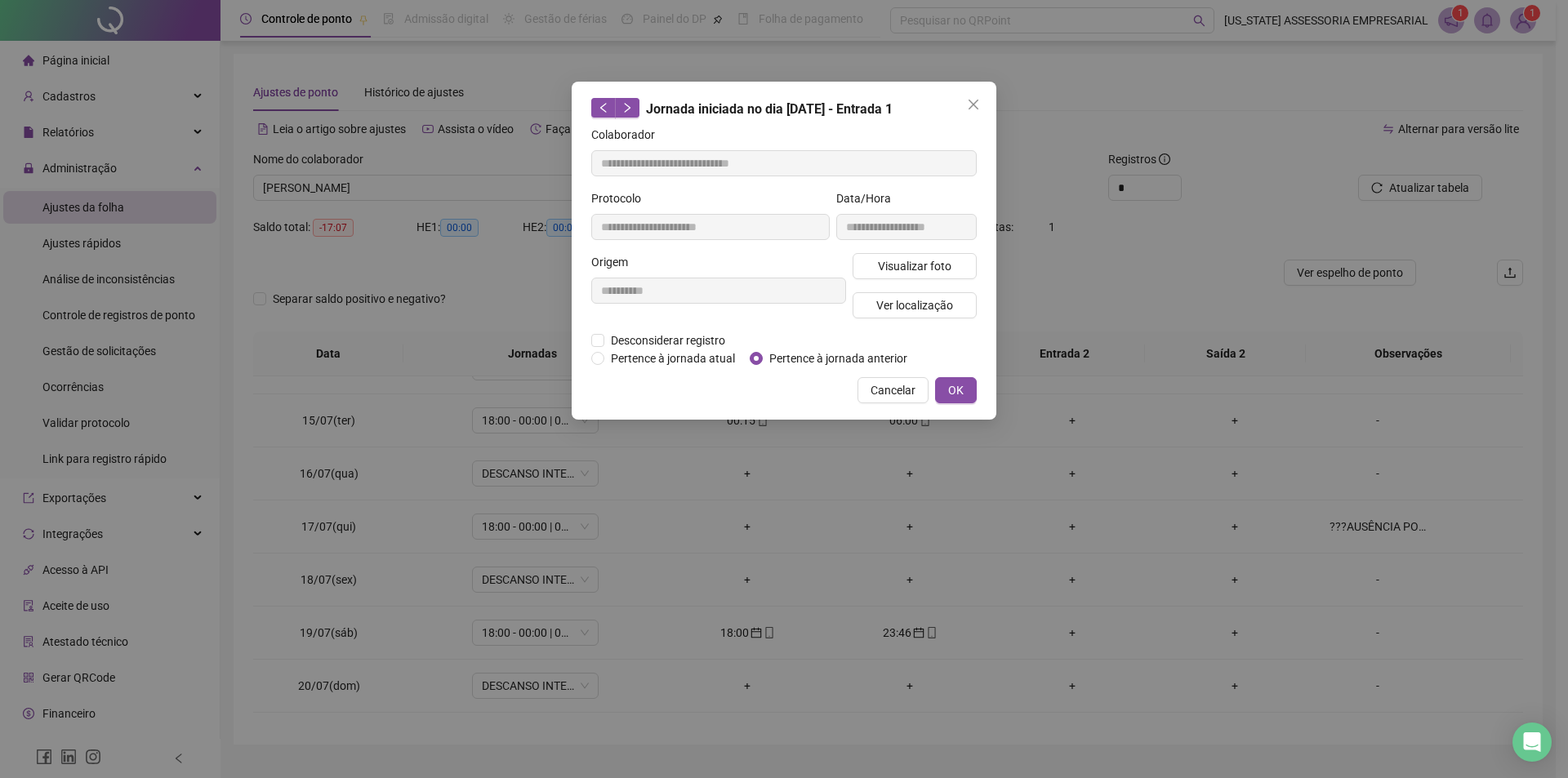
drag, startPoint x: 822, startPoint y: 642, endPoint x: 898, endPoint y: 654, distance: 76.9
click at [829, 645] on div "**********" at bounding box center [784, 389] width 1568 height 778
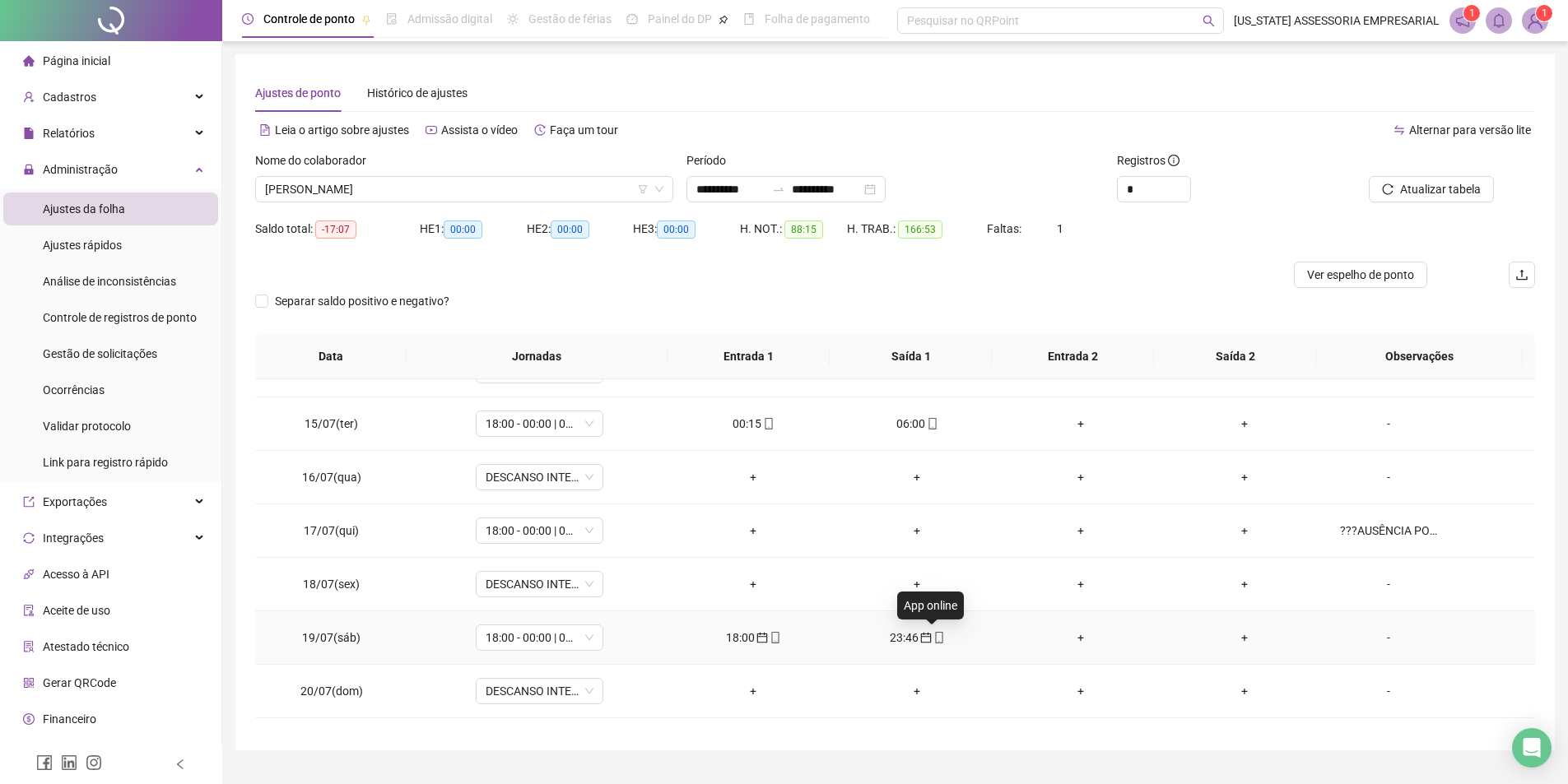
click at [933, 642] on icon "mobile" at bounding box center [939, 637] width 11 height 11
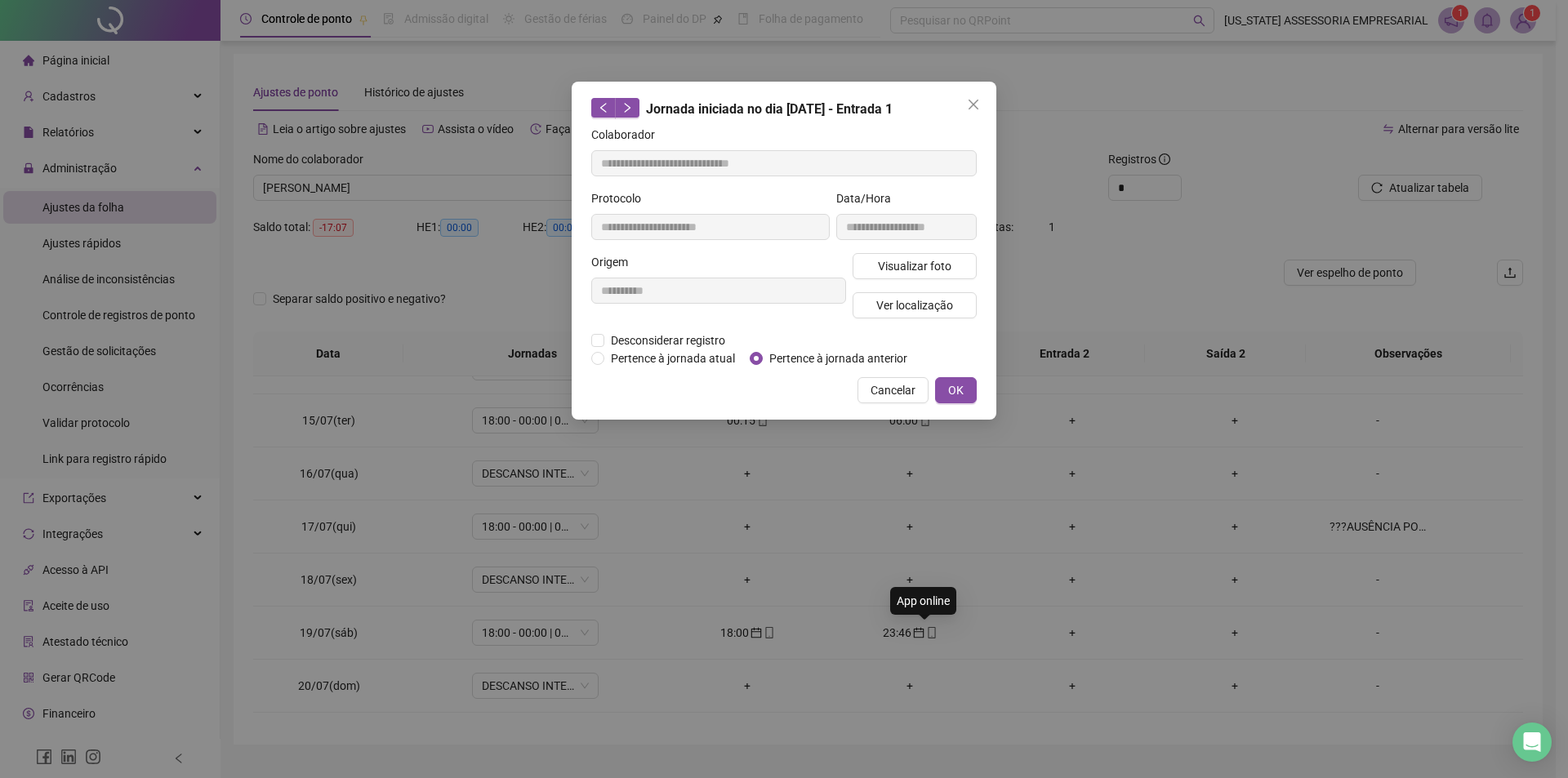
type input "**********"
click at [937, 259] on span "Visualizar foto" at bounding box center [915, 265] width 74 height 18
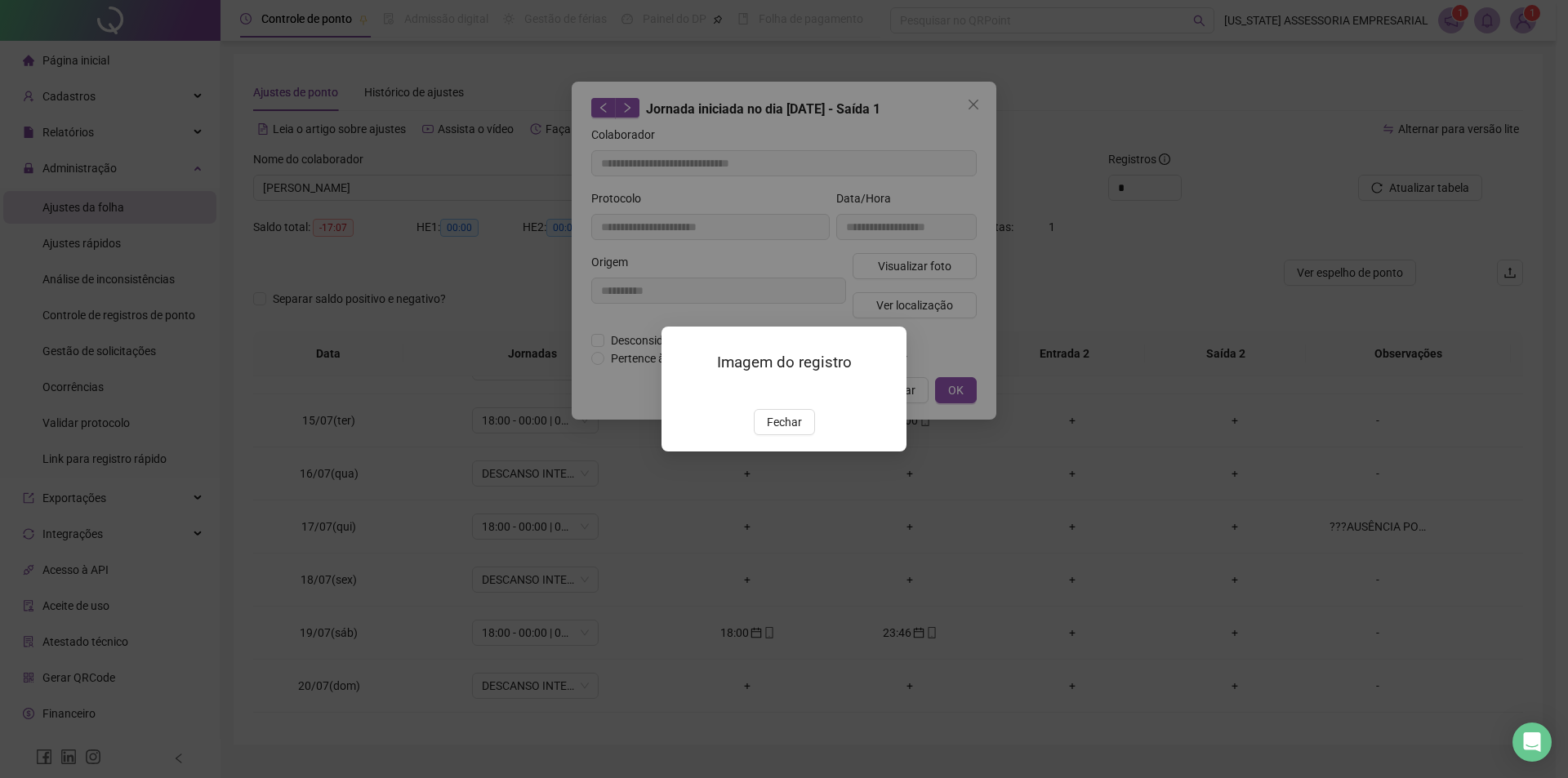
click at [798, 431] on span "Fechar" at bounding box center [785, 421] width 35 height 18
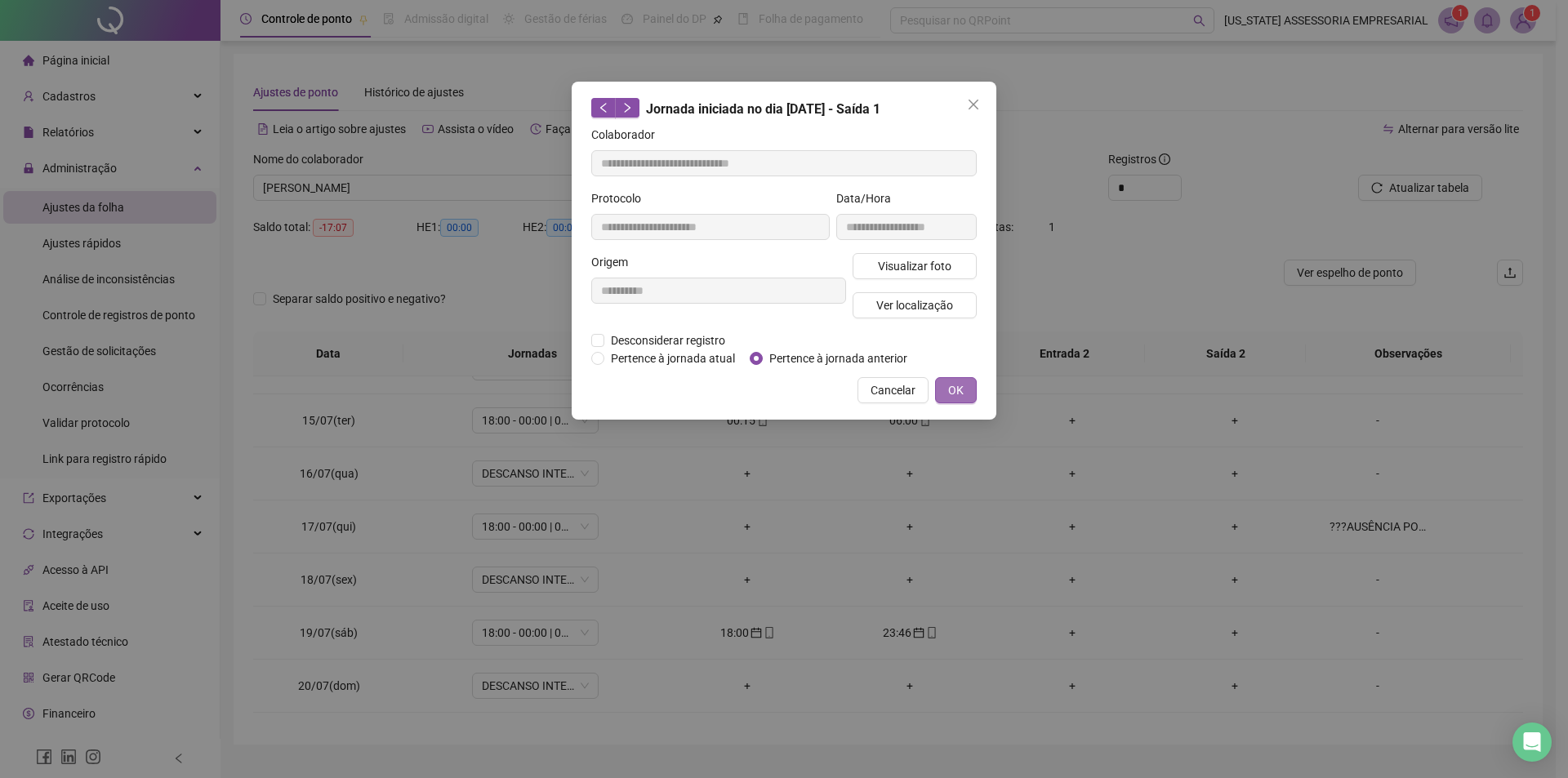
click at [963, 387] on span "OK" at bounding box center [956, 390] width 16 height 18
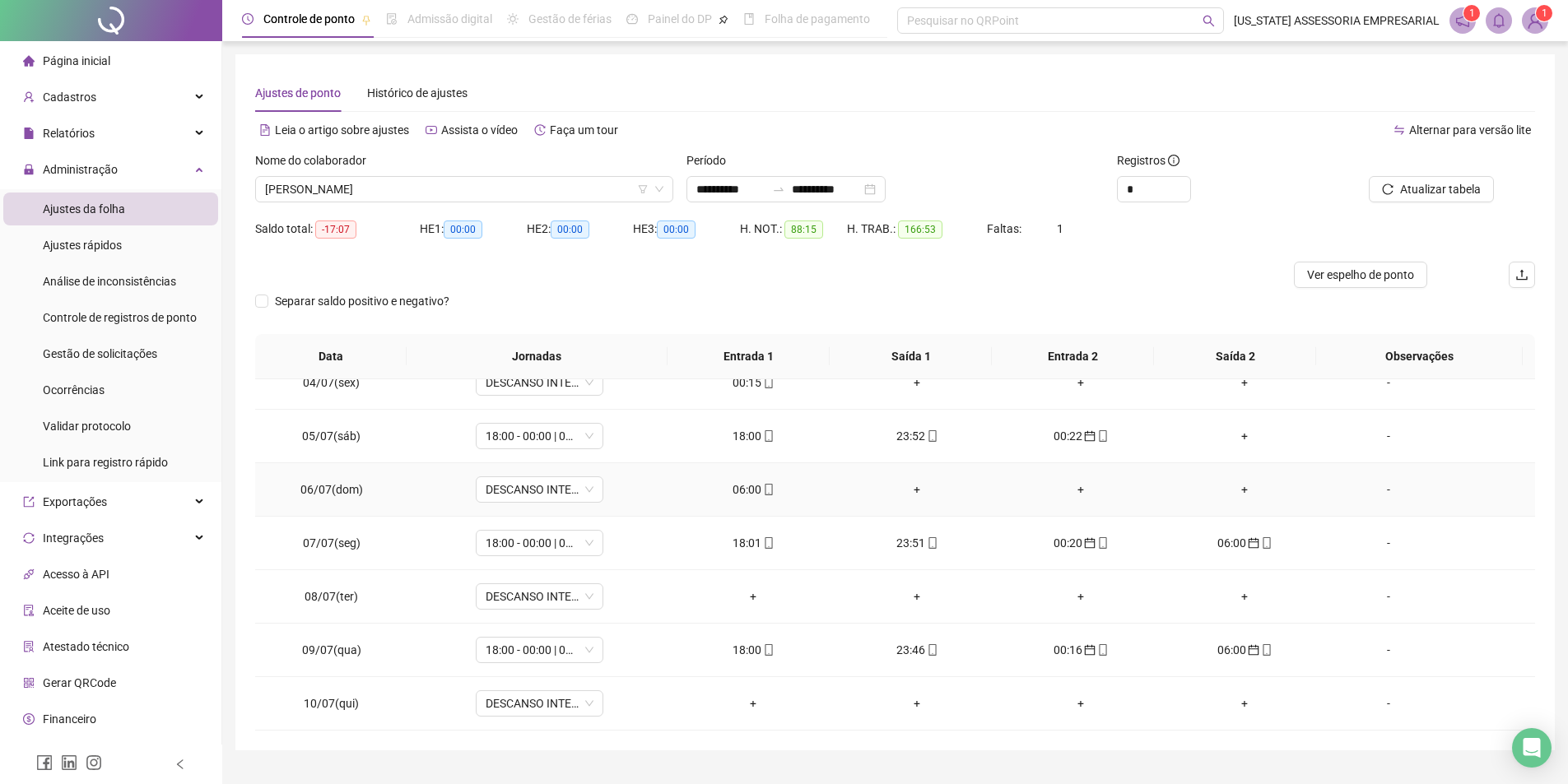
scroll to position [154, 0]
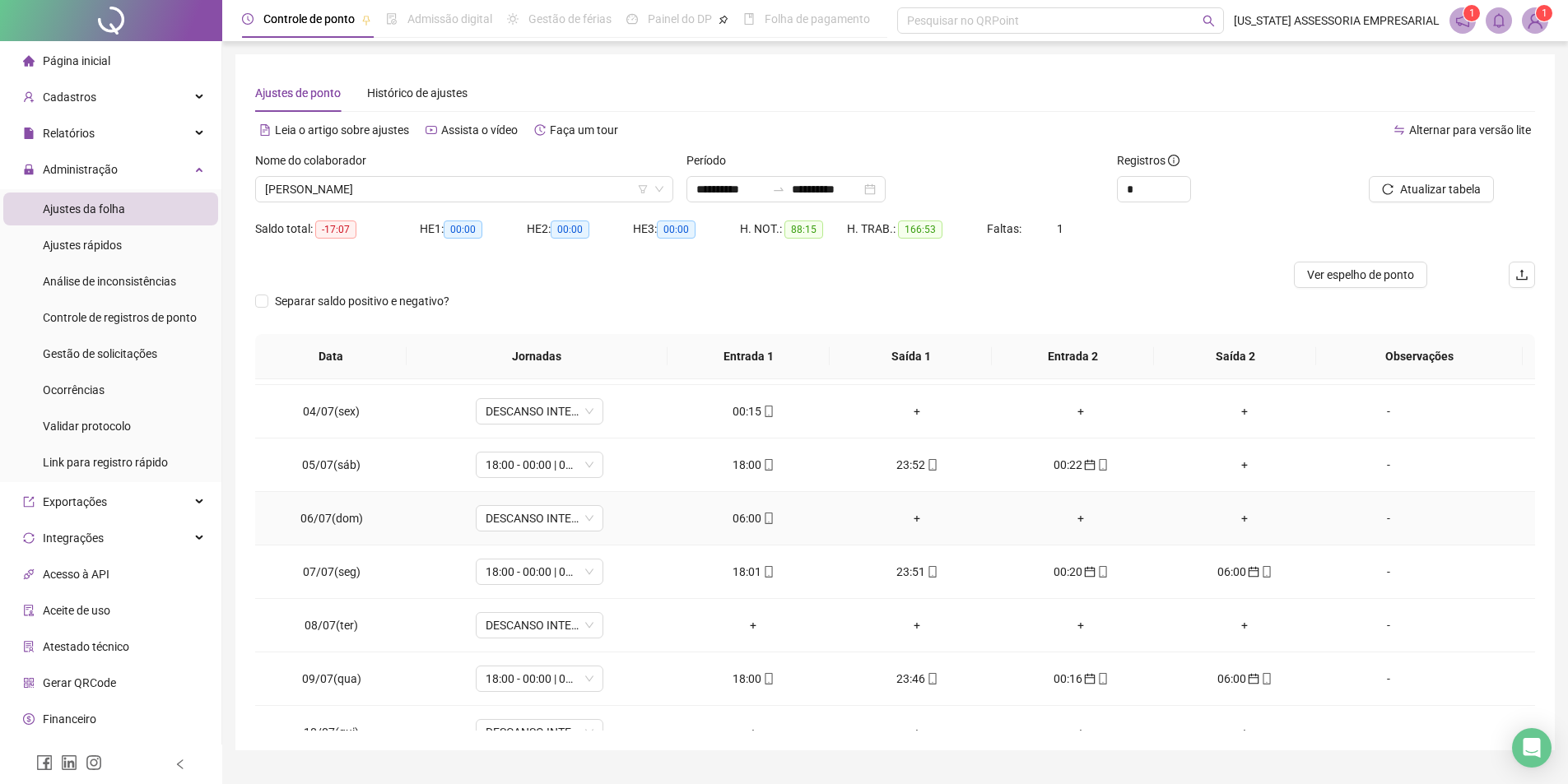
click at [767, 524] on span at bounding box center [768, 518] width 13 height 13
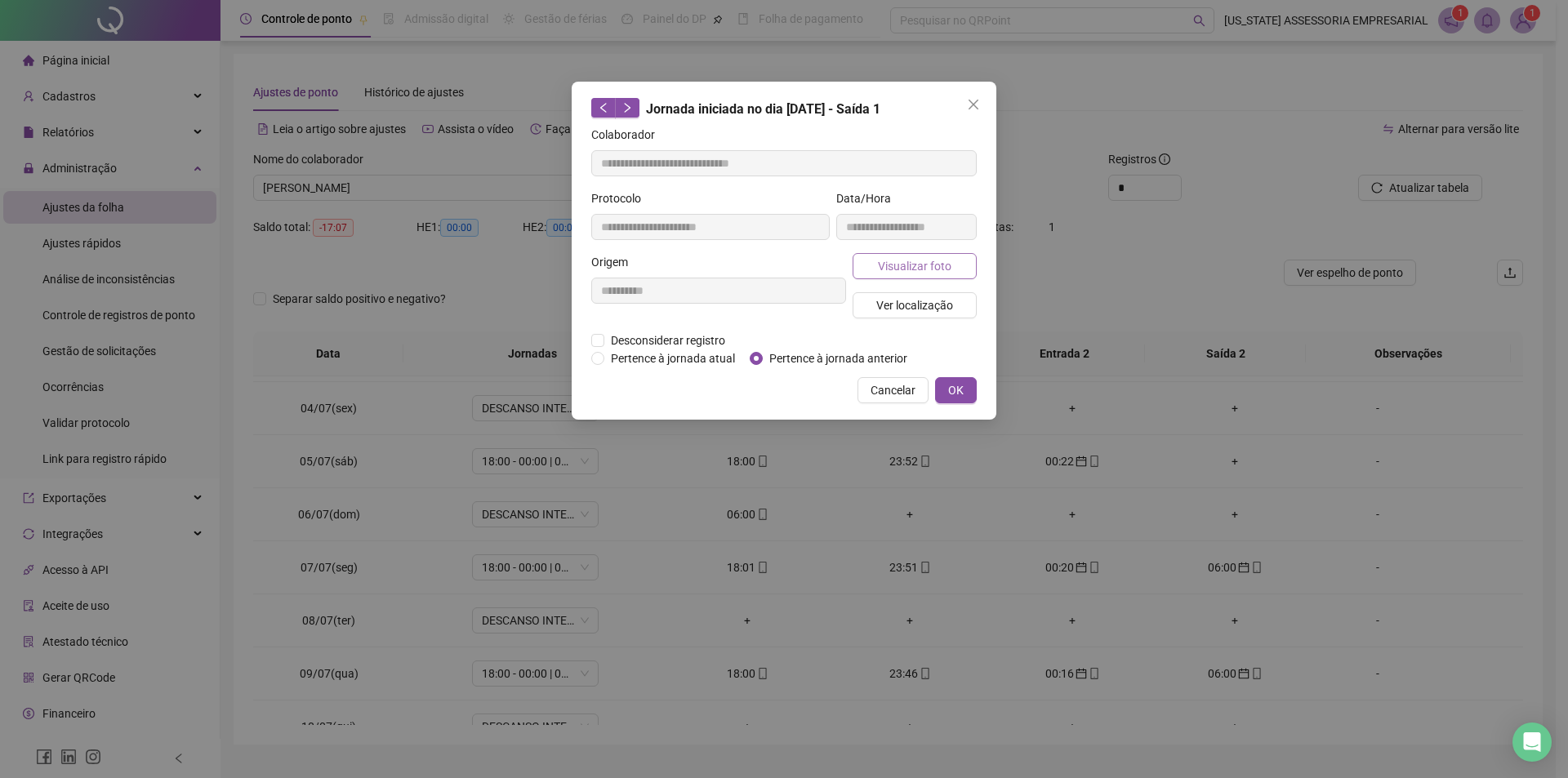
click at [901, 262] on span "Visualizar foto" at bounding box center [915, 265] width 74 height 18
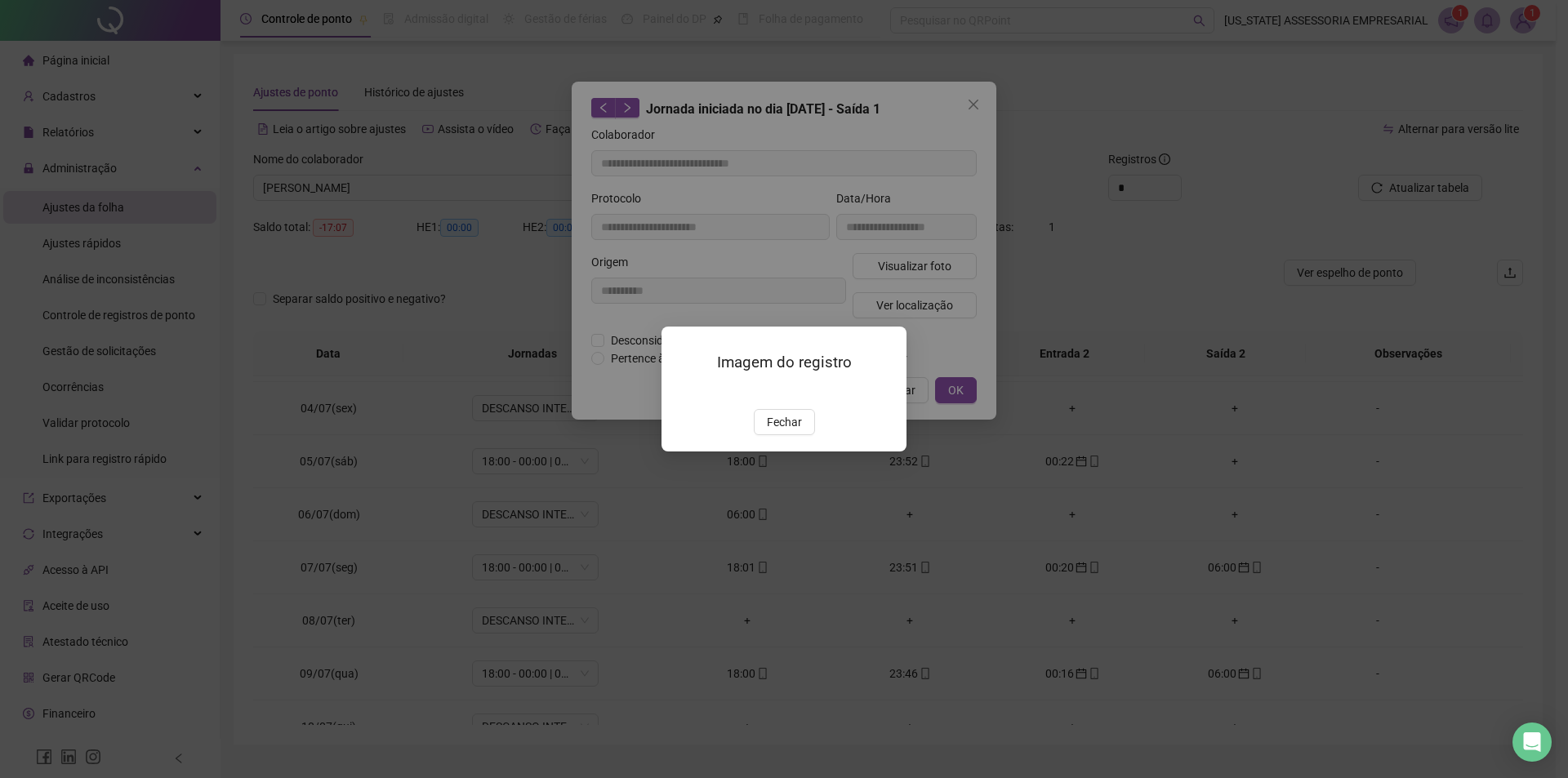
type input "**********"
drag, startPoint x: 770, startPoint y: 527, endPoint x: 825, endPoint y: 463, distance: 84.4
click at [773, 435] on button "Fechar" at bounding box center [784, 422] width 61 height 26
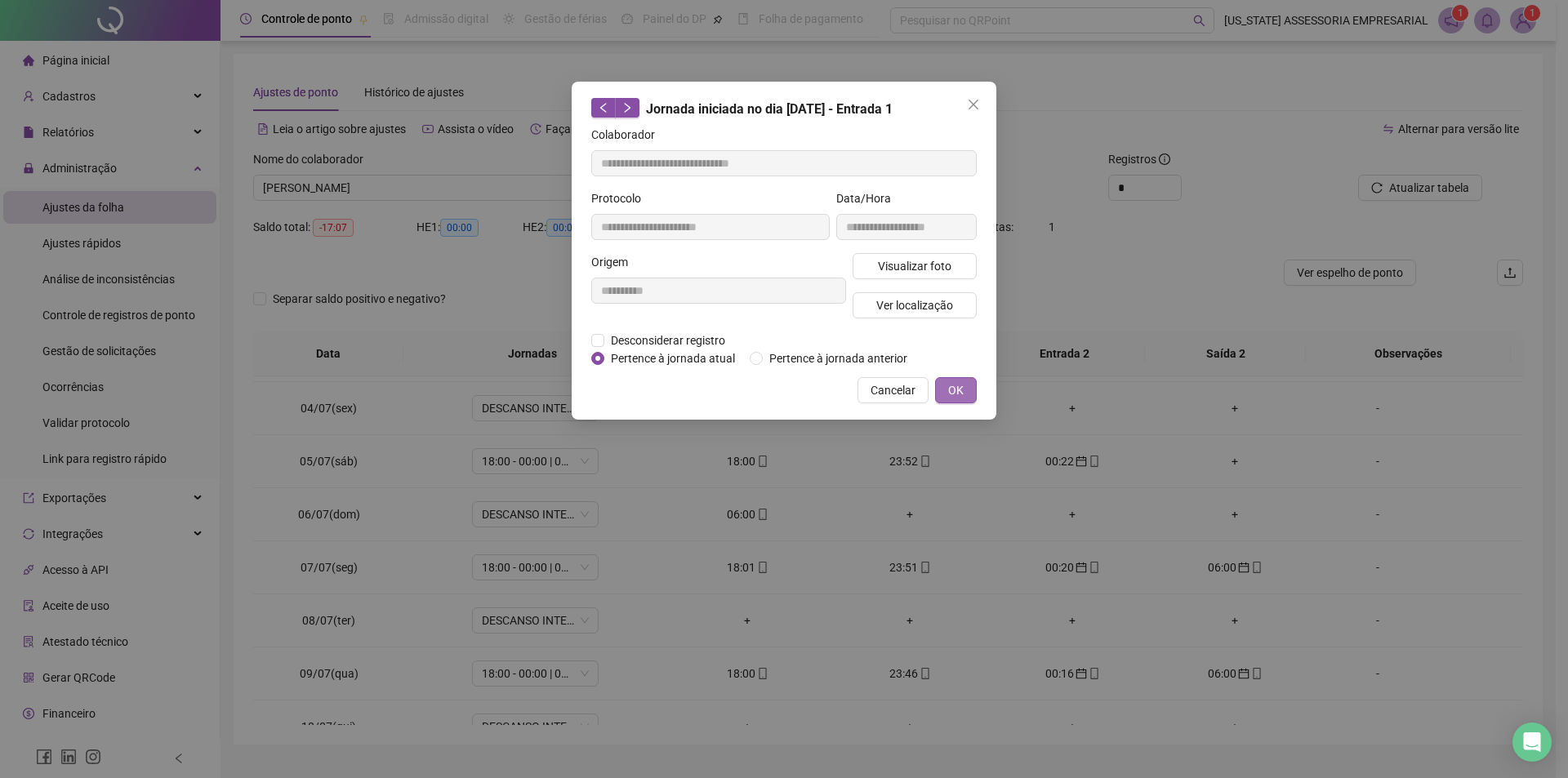
click at [961, 386] on span "OK" at bounding box center [956, 390] width 16 height 18
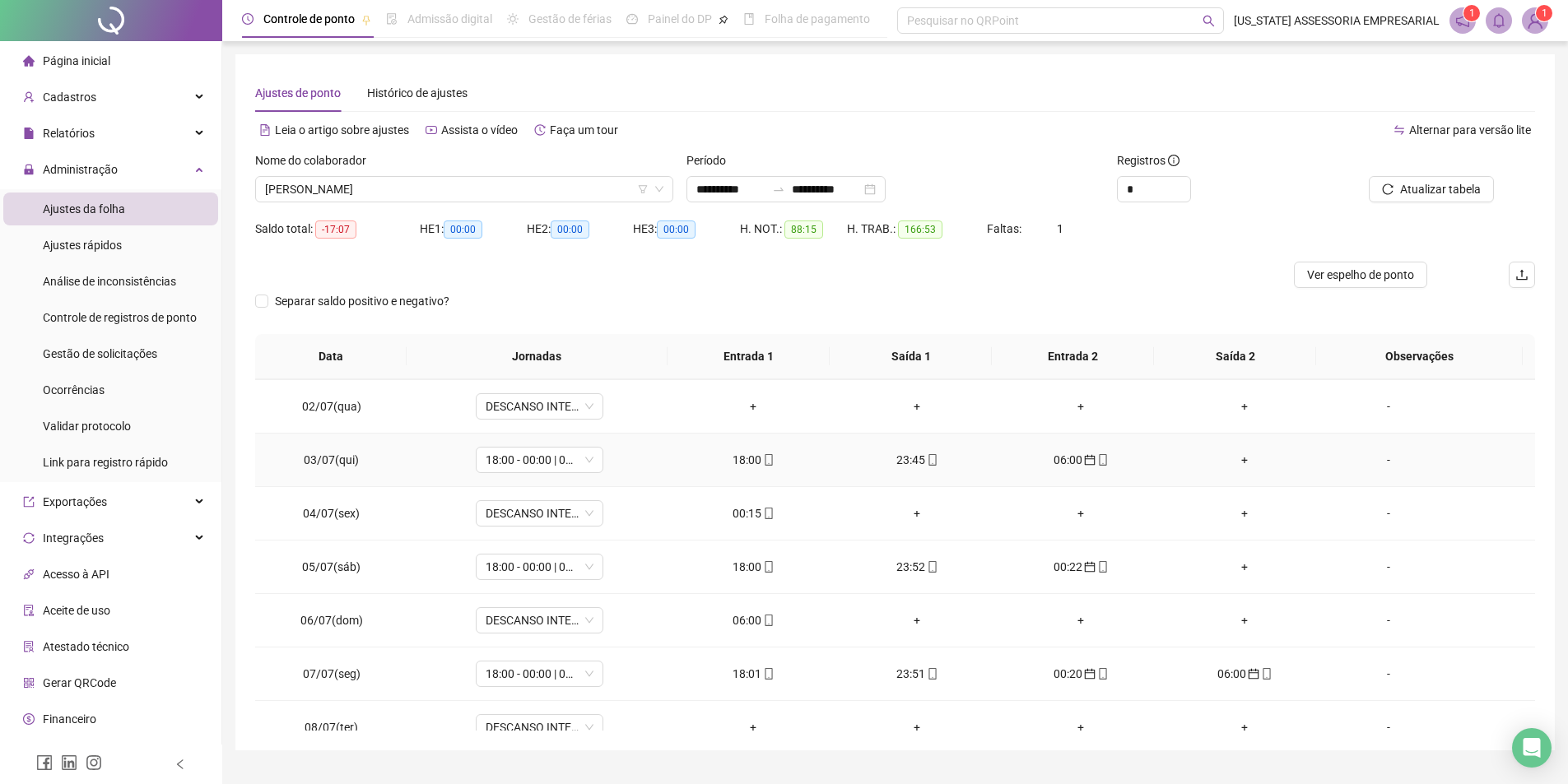
scroll to position [83, 0]
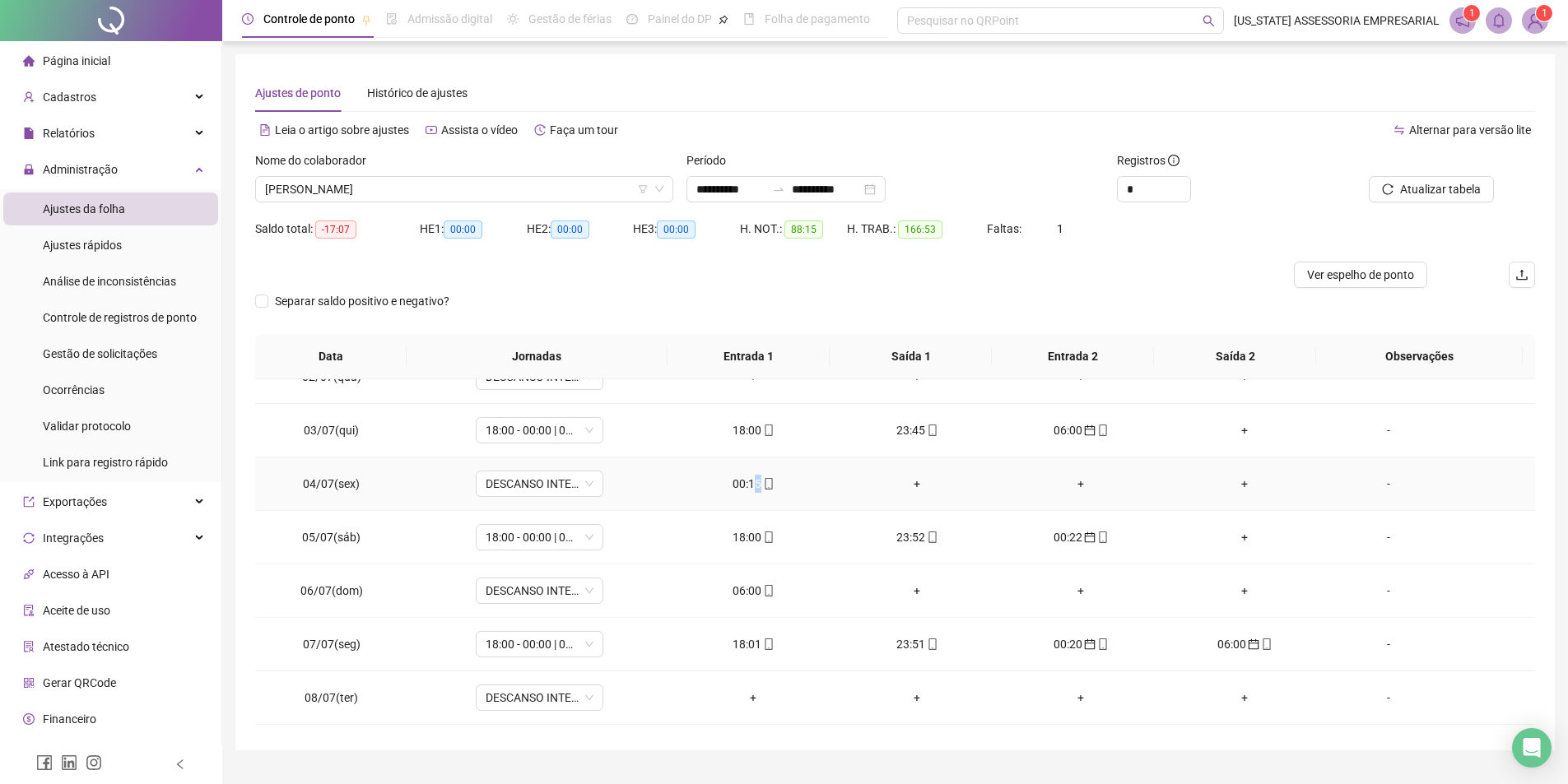
click at [754, 488] on div "00:15" at bounding box center [754, 483] width 138 height 18
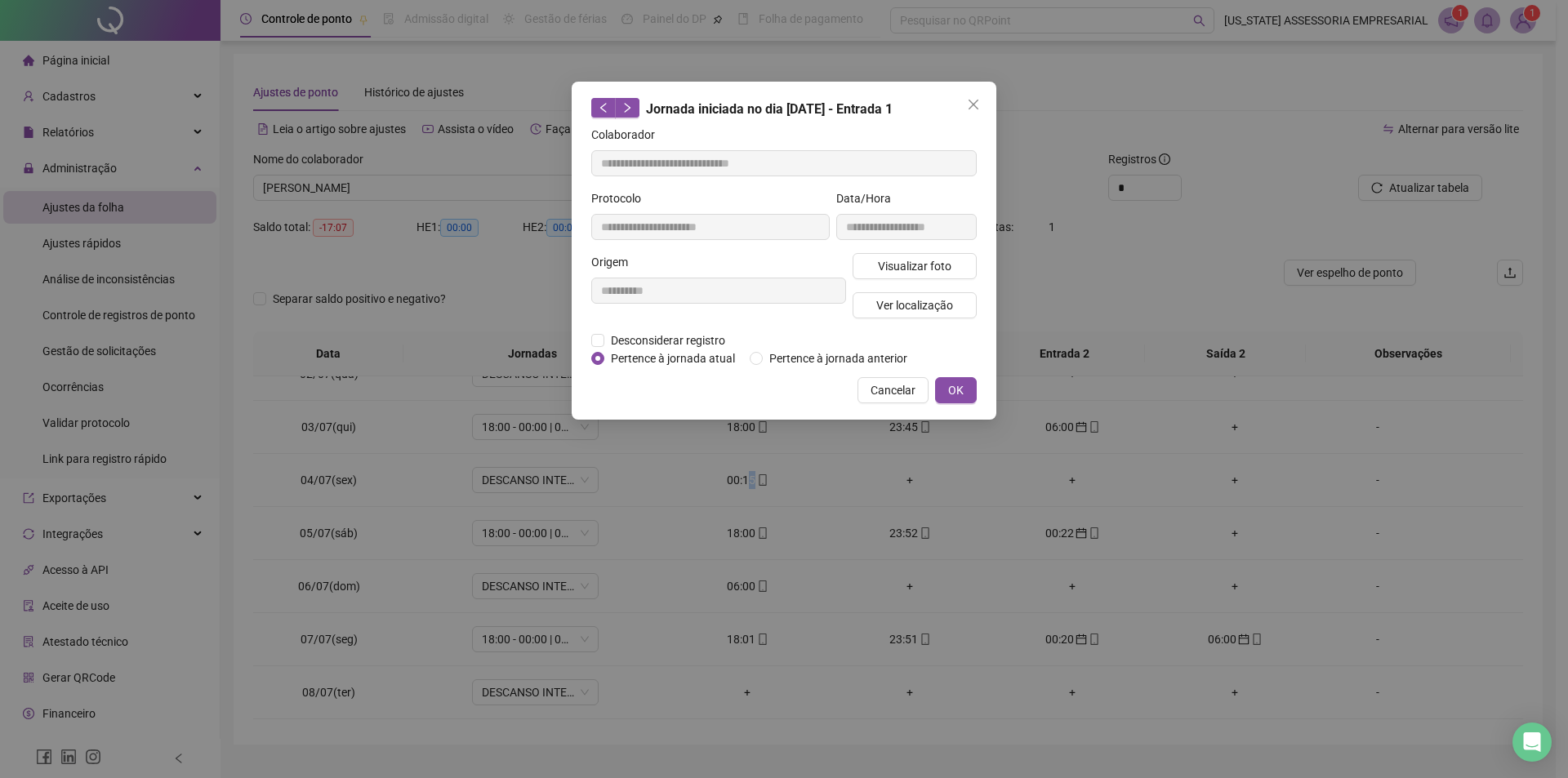
type input "**********"
click at [882, 265] on span "Visualizar foto" at bounding box center [915, 265] width 74 height 18
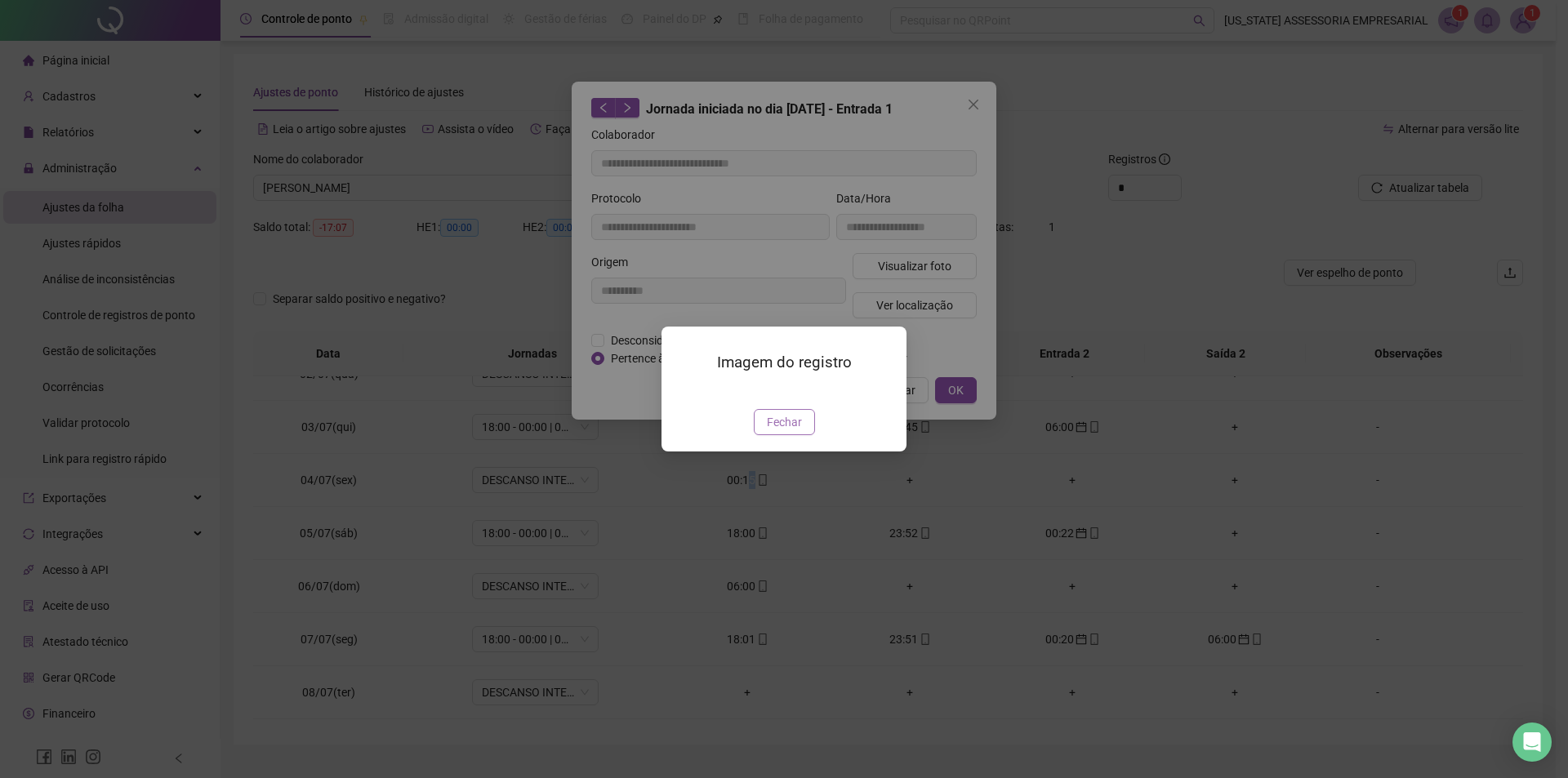
click at [794, 435] on button "Fechar" at bounding box center [784, 422] width 61 height 26
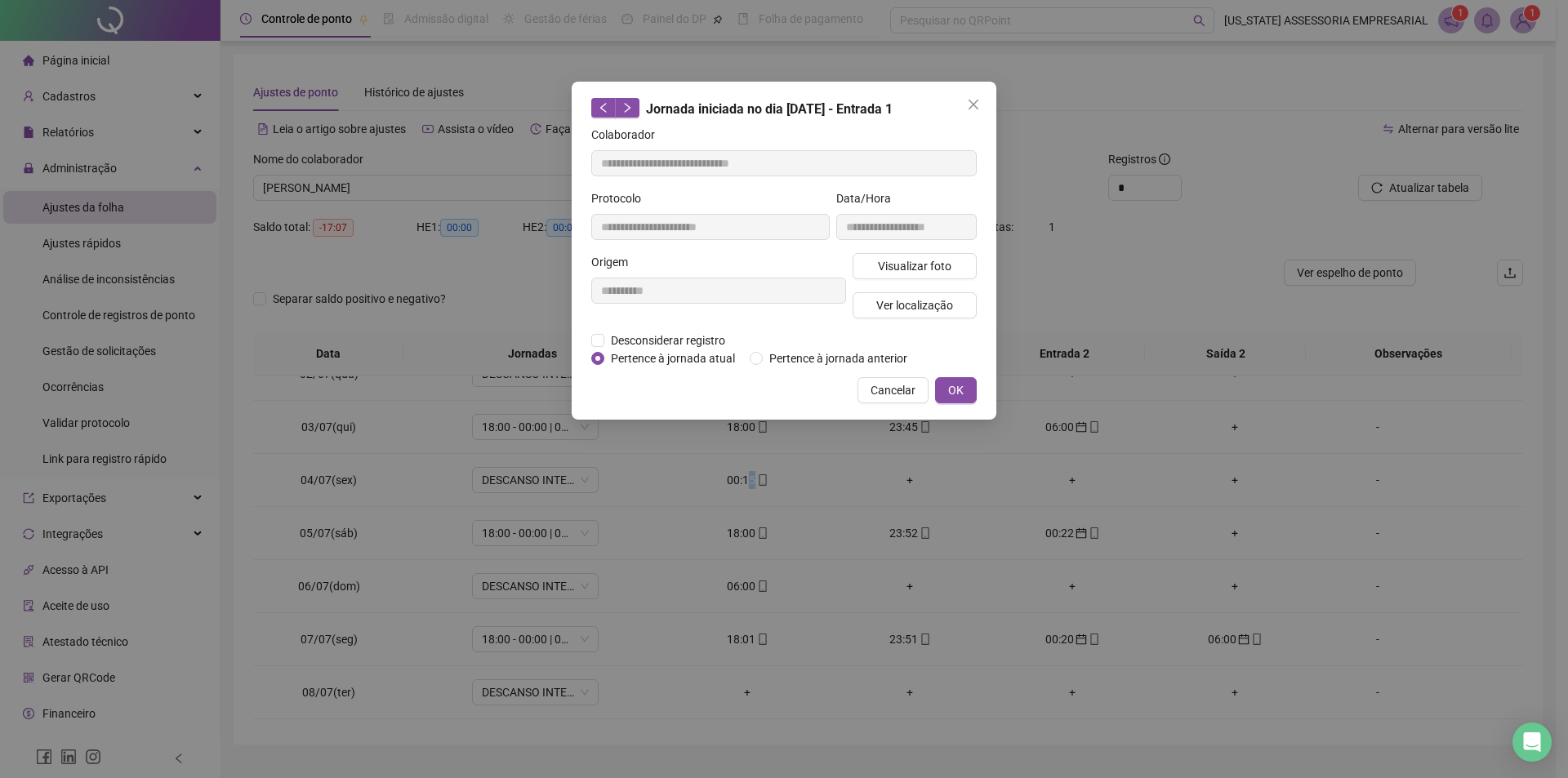
click at [961, 383] on span "OK" at bounding box center [956, 390] width 16 height 18
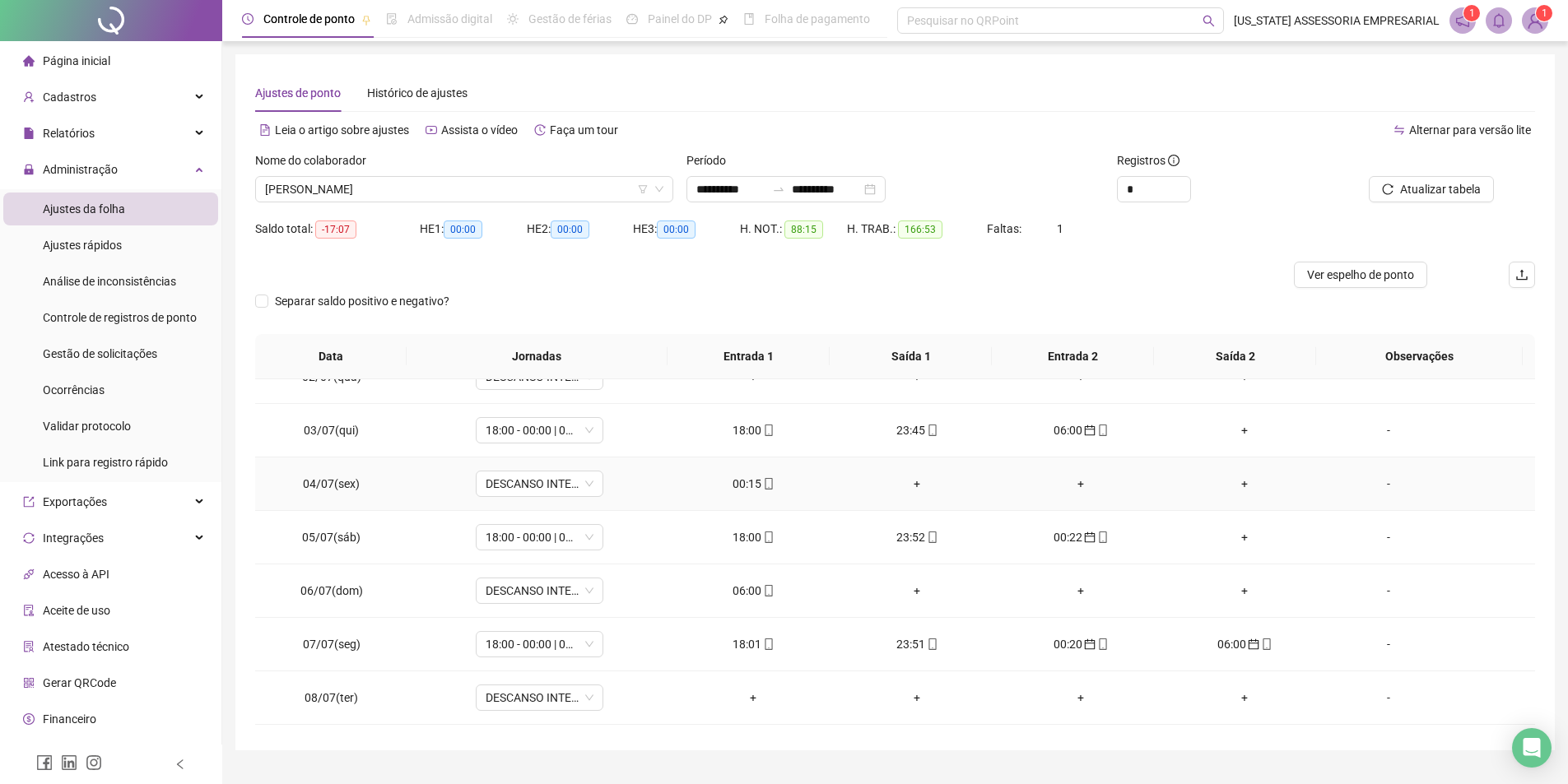
click at [764, 491] on div "00:15" at bounding box center [754, 483] width 138 height 18
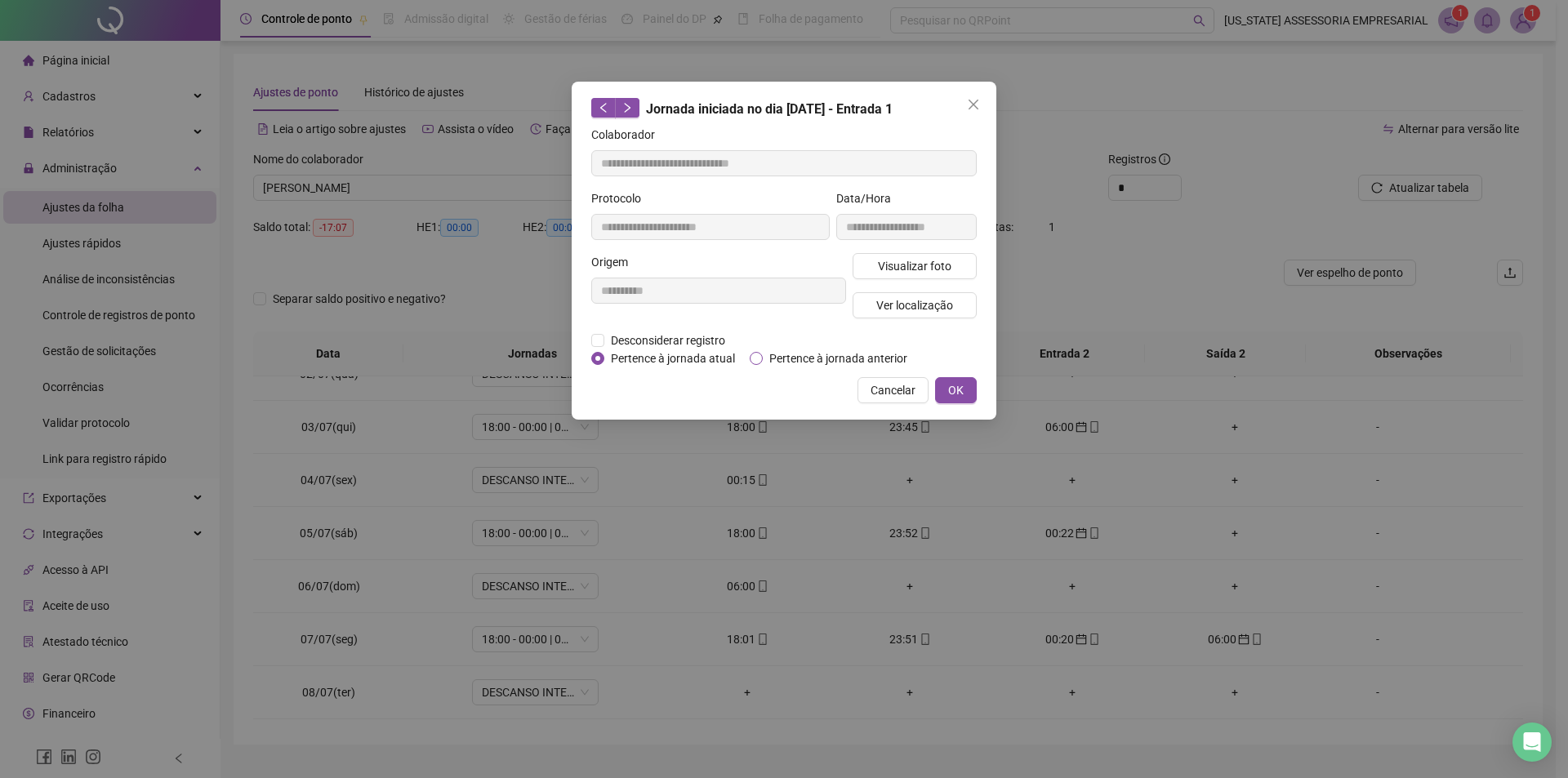
click at [840, 360] on span "Pertence à jornada anterior" at bounding box center [838, 358] width 151 height 18
click at [953, 387] on span "OK" at bounding box center [956, 390] width 16 height 18
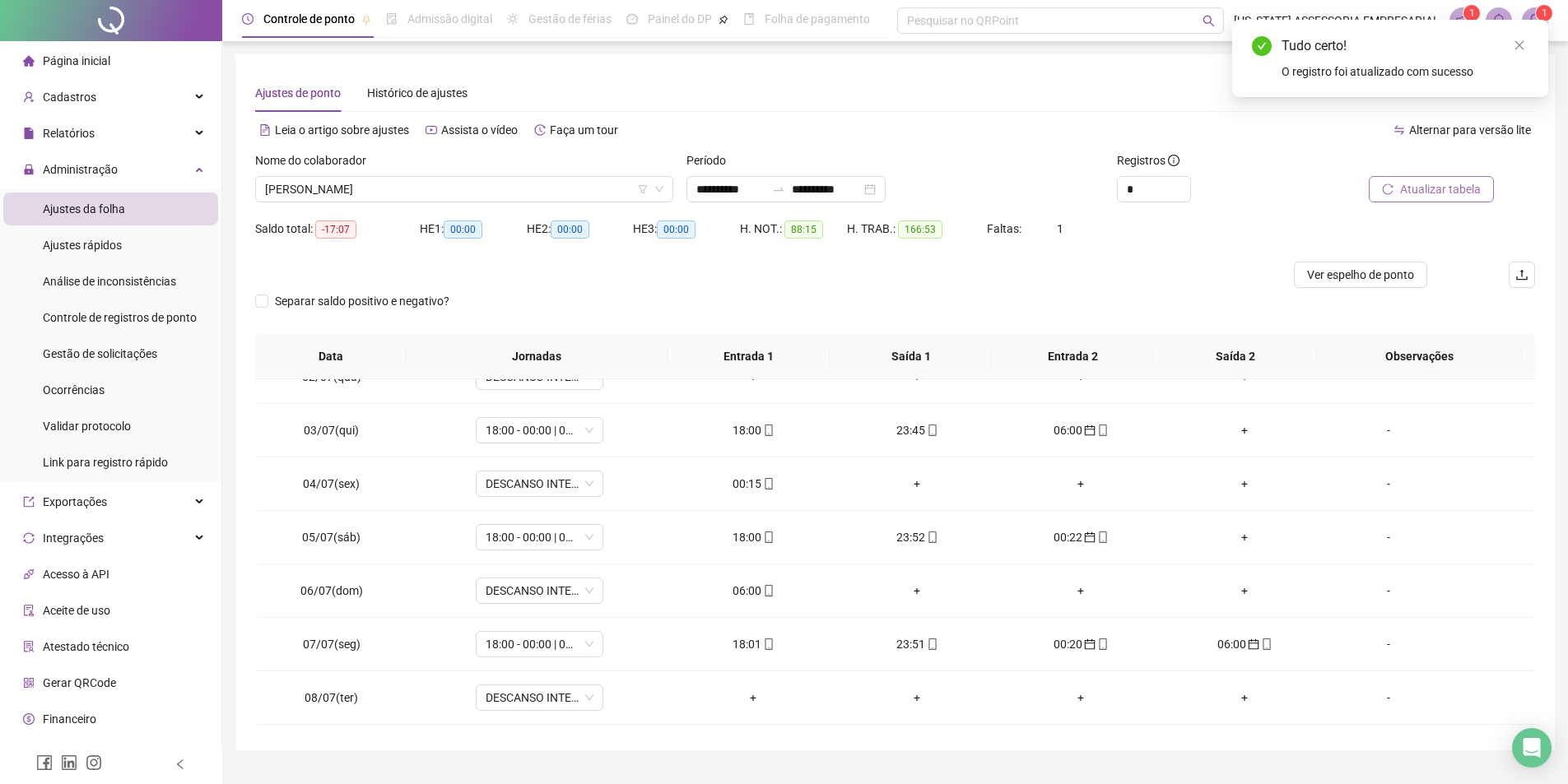
click at [1440, 195] on span "Atualizar tabela" at bounding box center [1440, 189] width 81 height 18
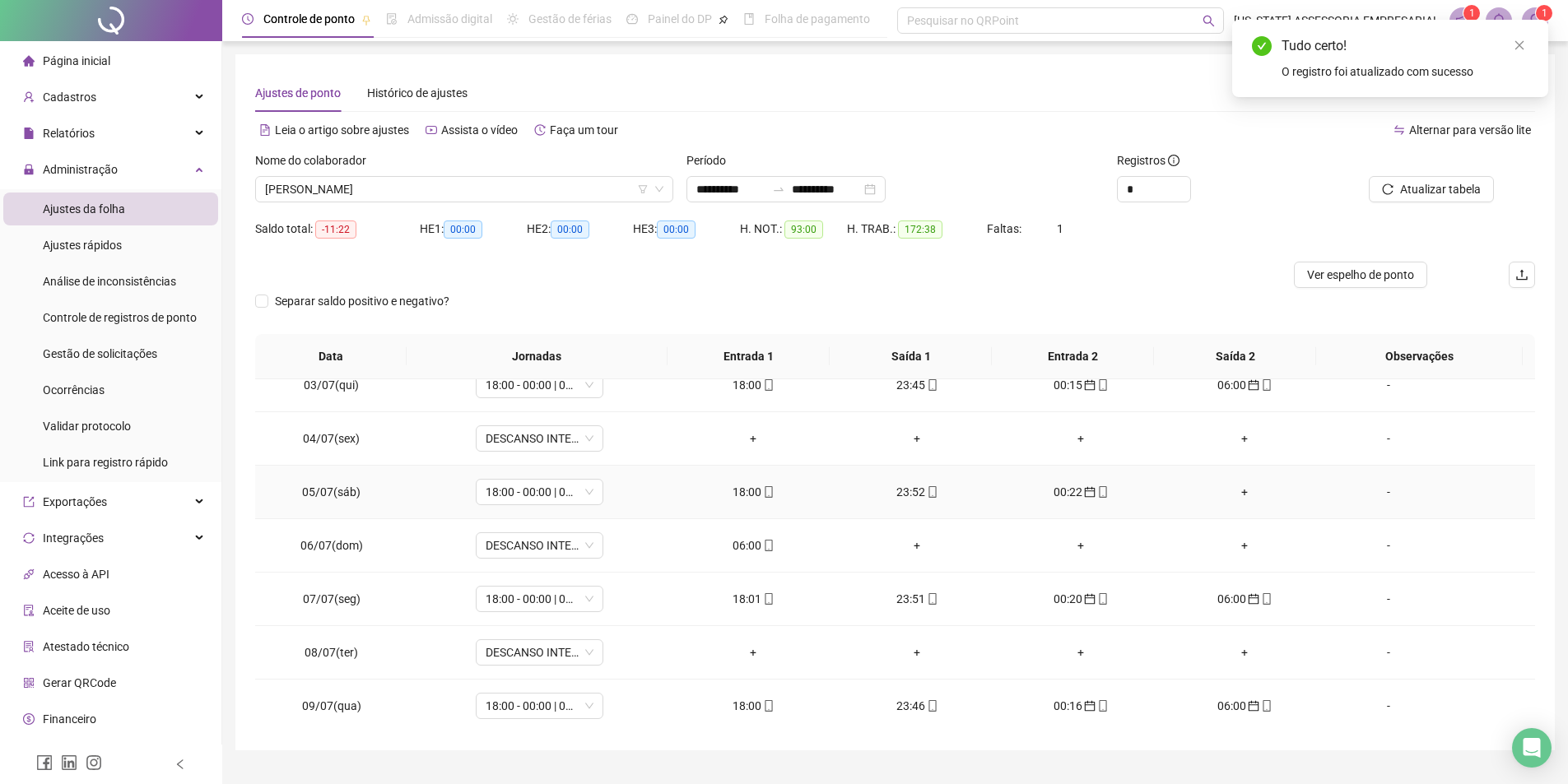
scroll to position [164, 0]
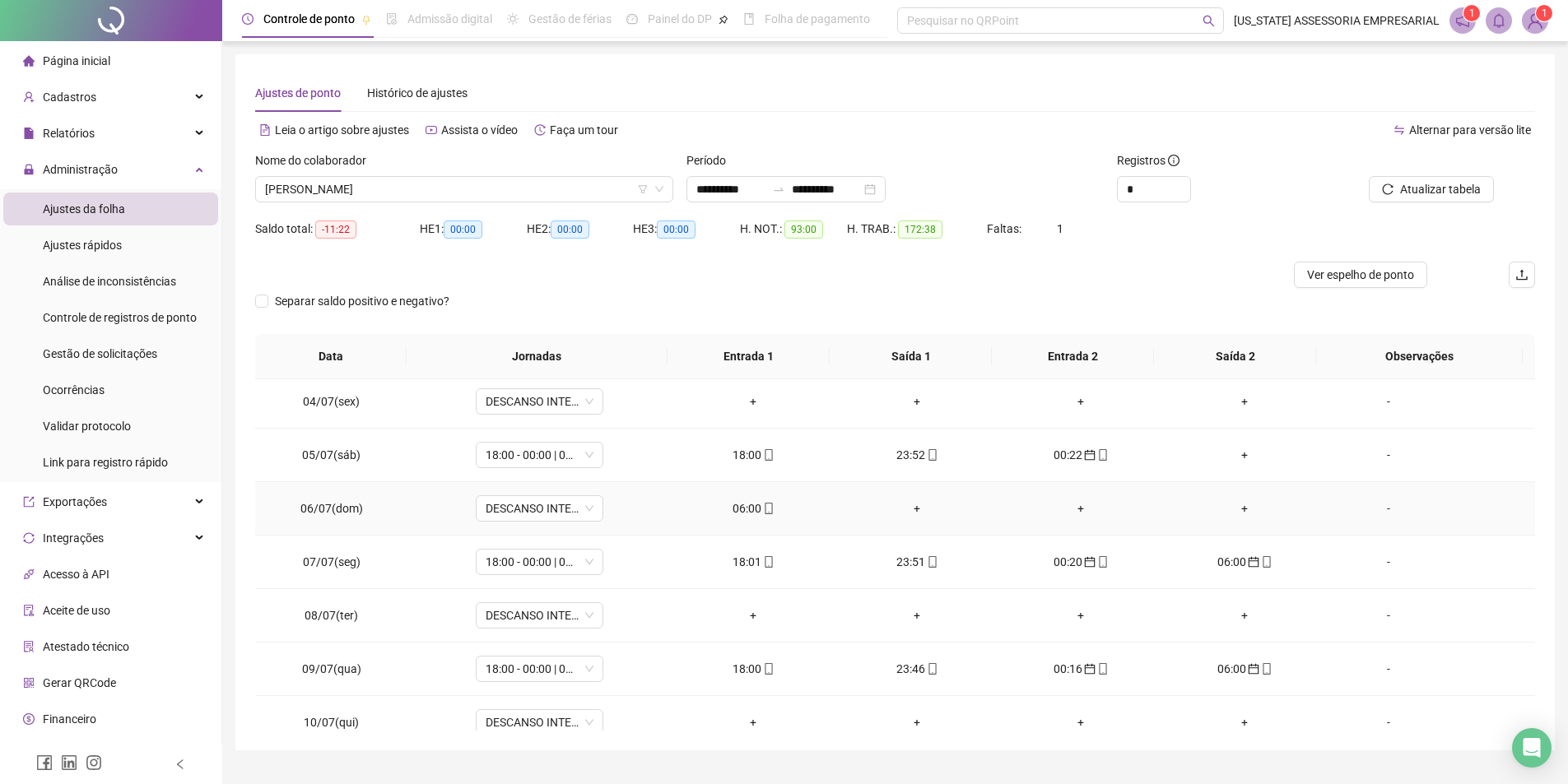
click at [739, 515] on div "06:00" at bounding box center [754, 508] width 138 height 18
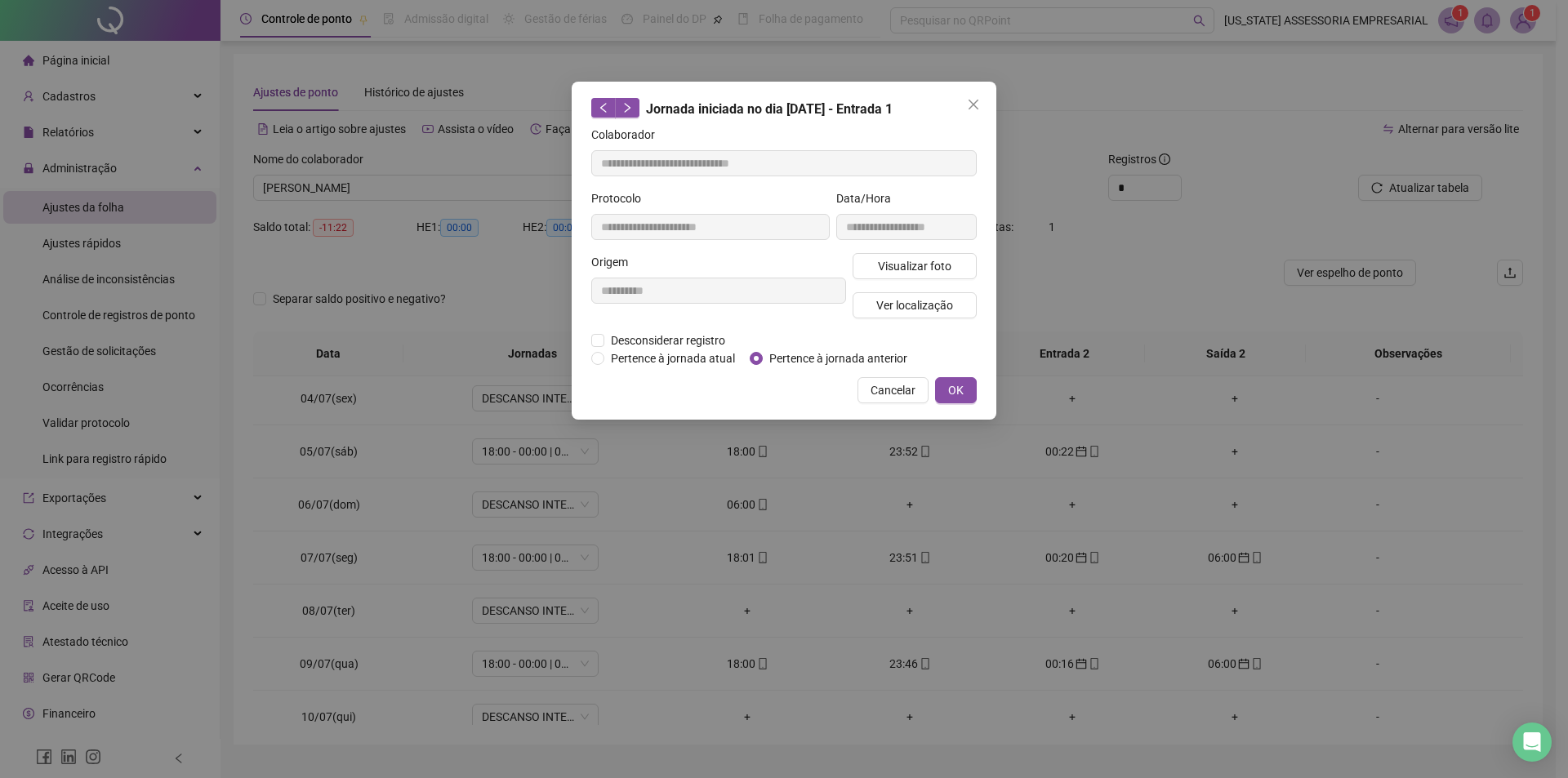
type input "**********"
click at [821, 364] on span "Pertence à jornada anterior" at bounding box center [838, 358] width 151 height 18
click at [969, 388] on button "OK" at bounding box center [956, 390] width 42 height 26
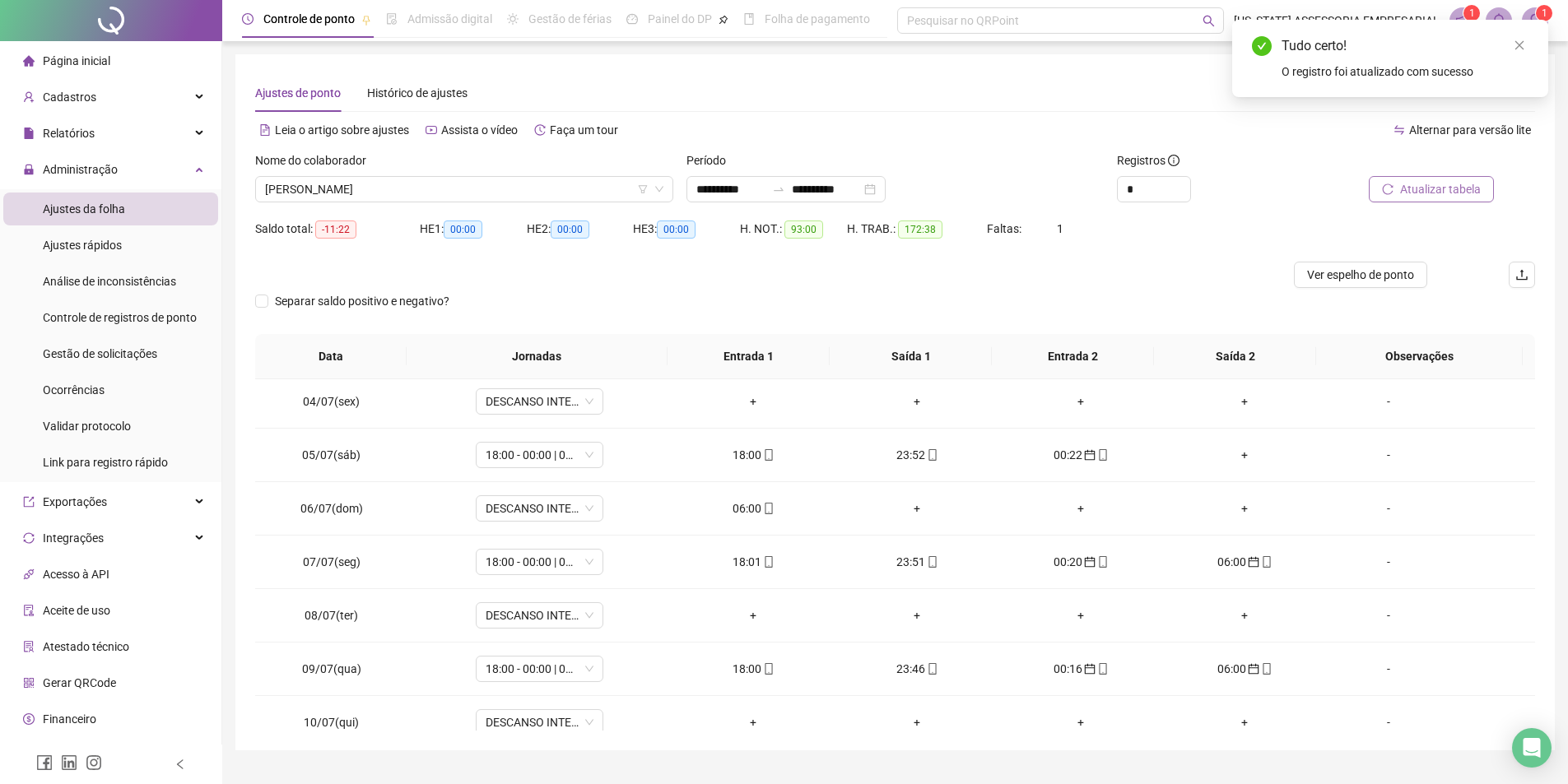
click at [1452, 189] on span "Atualizar tabela" at bounding box center [1440, 189] width 81 height 18
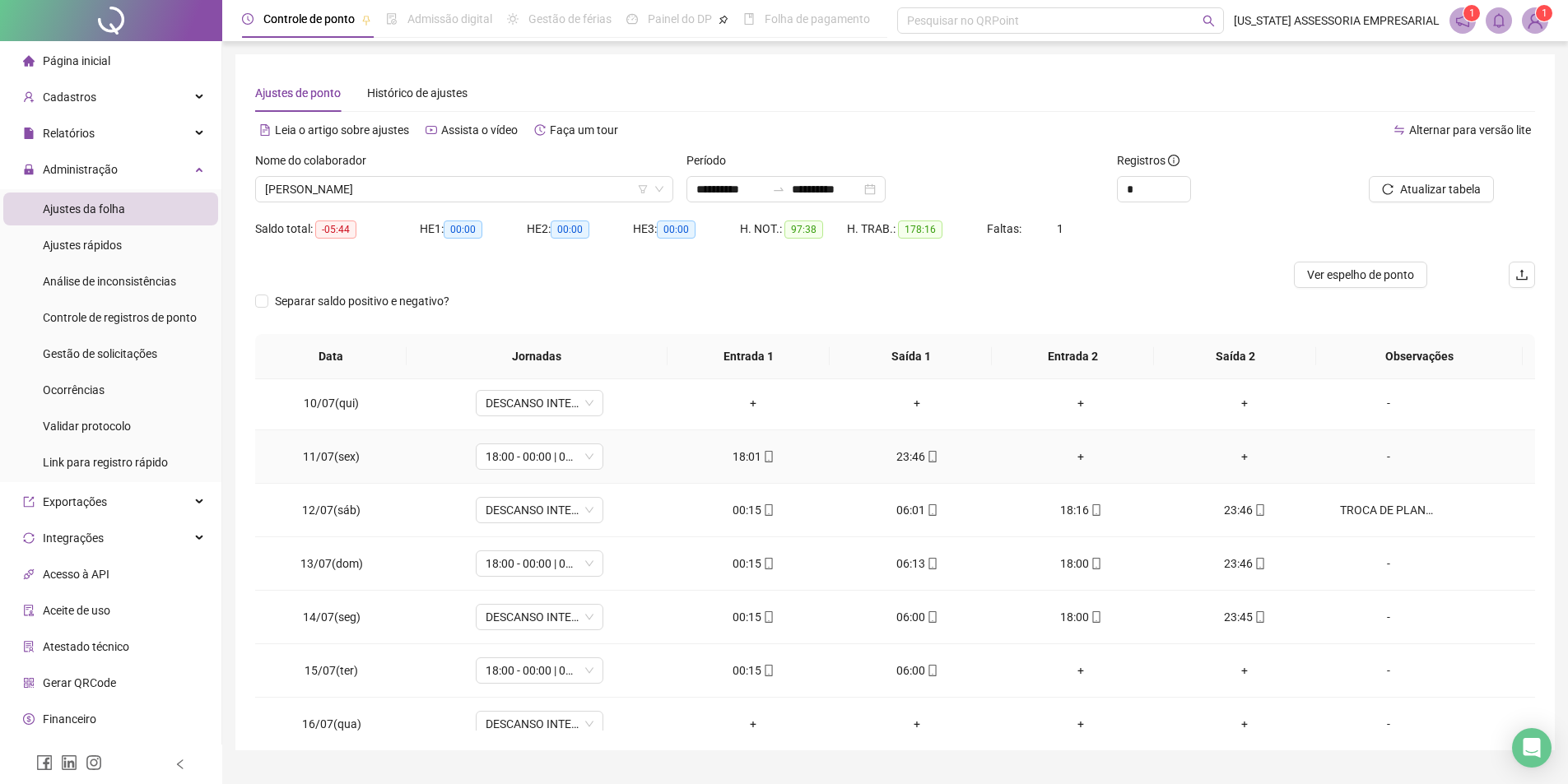
scroll to position [493, 0]
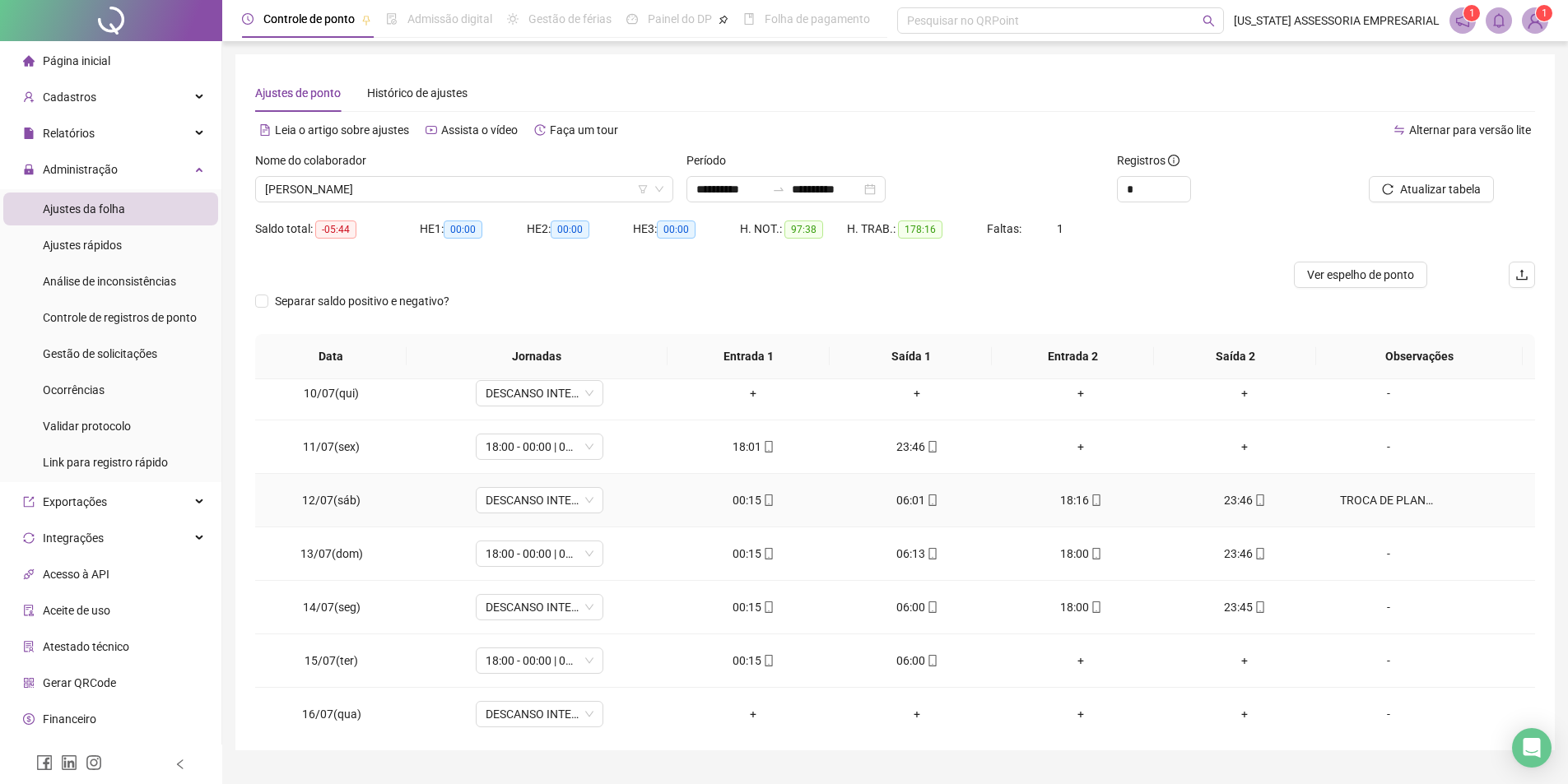
drag, startPoint x: 1371, startPoint y: 500, endPoint x: 1363, endPoint y: 497, distance: 8.5
click at [1364, 499] on div "TROCA DE PLANTÃO COM [PERSON_NAME]" at bounding box center [1389, 500] width 98 height 18
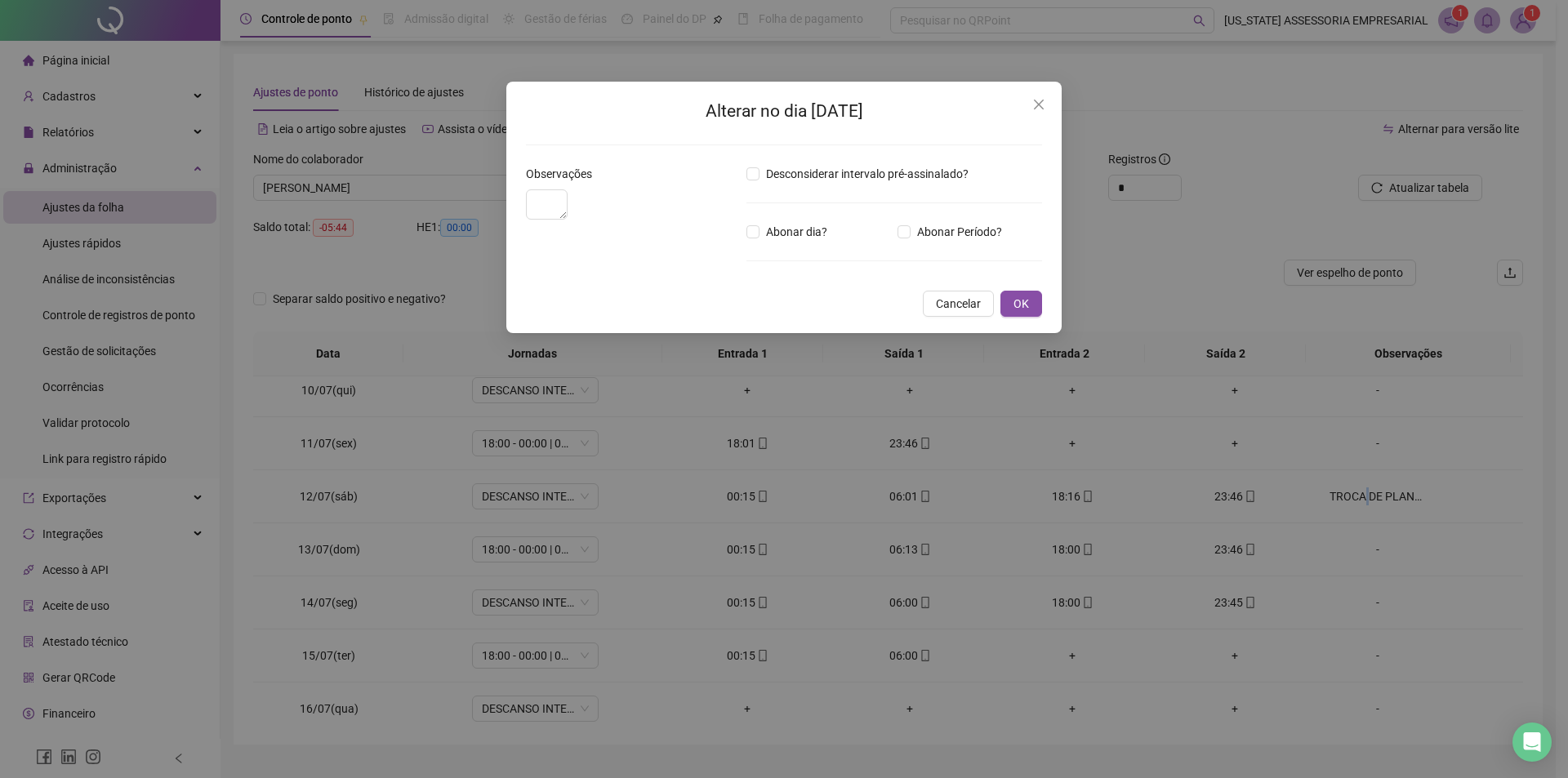
type textarea "**********"
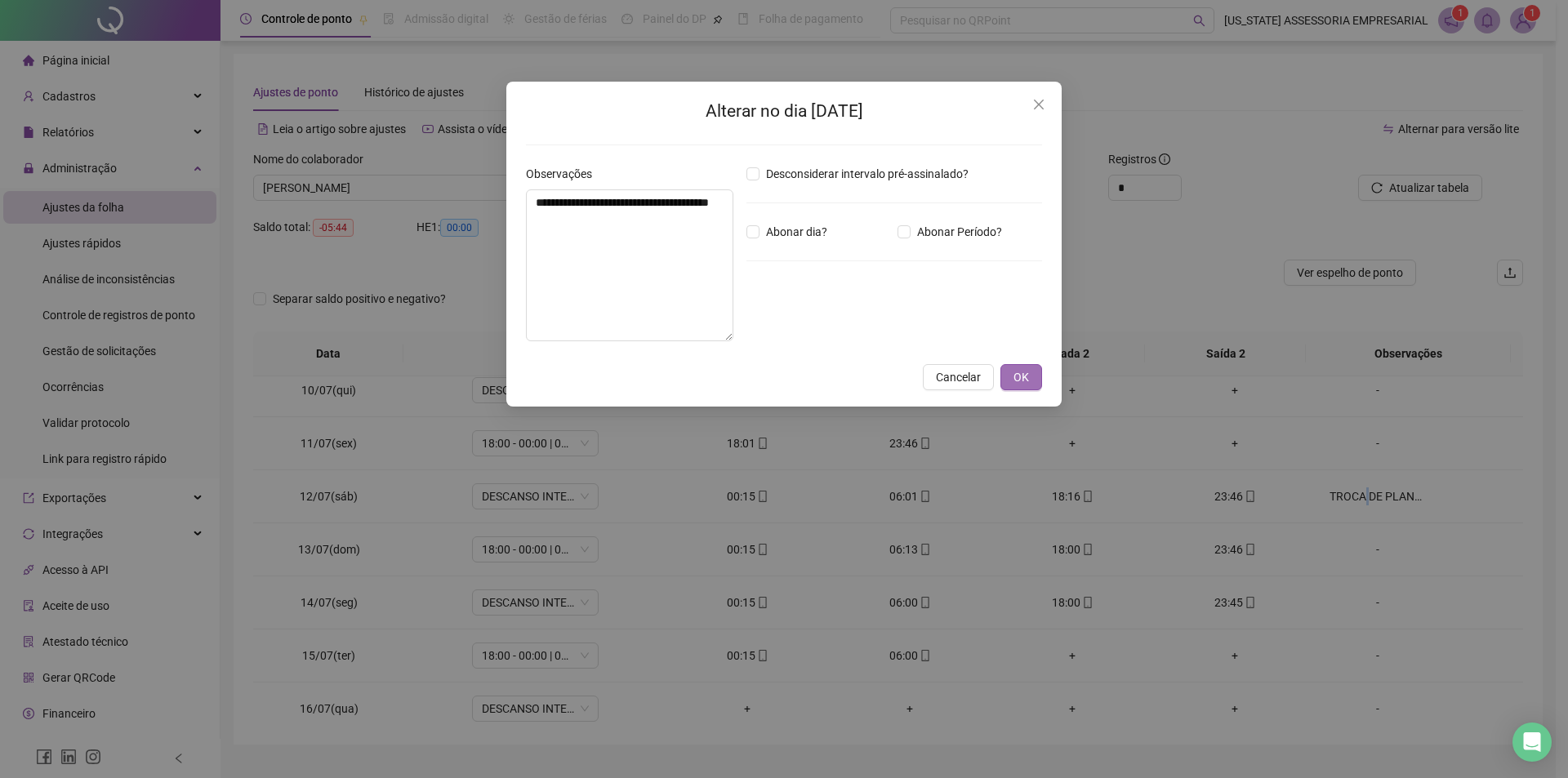
click at [1006, 371] on button "OK" at bounding box center [1021, 377] width 42 height 26
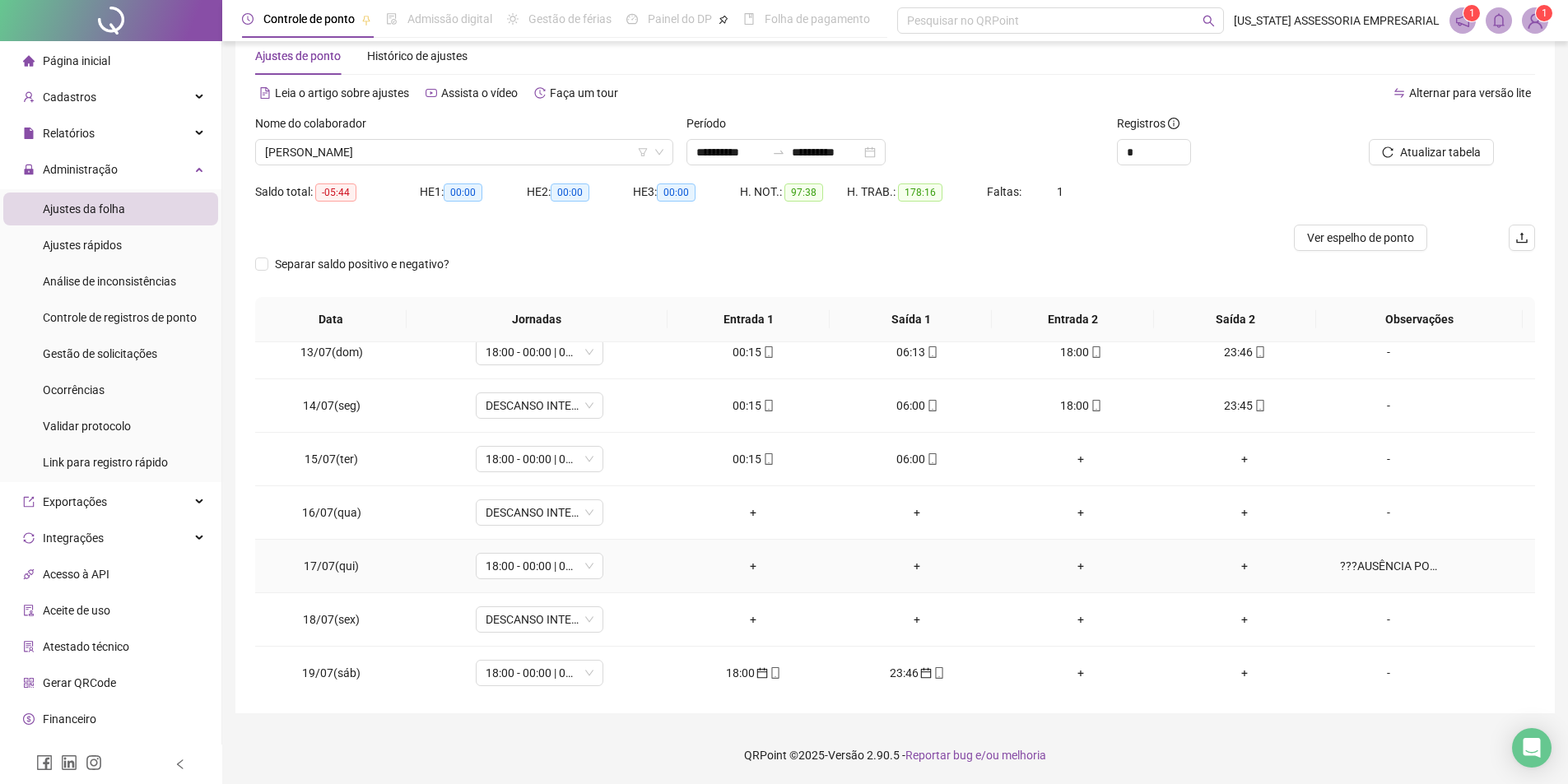
scroll to position [740, 0]
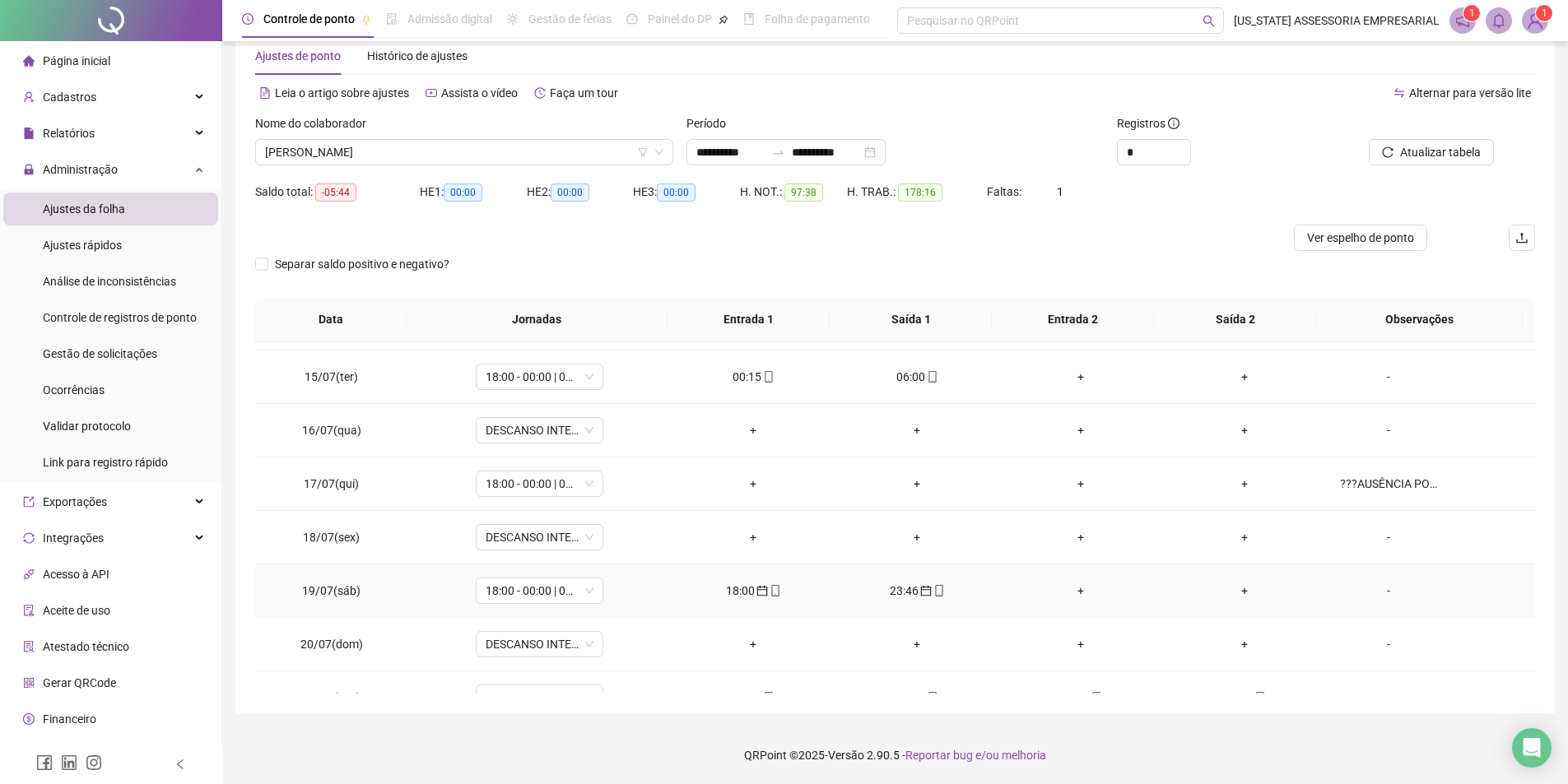
click at [764, 581] on td "18:00" at bounding box center [754, 592] width 164 height 54
drag, startPoint x: 759, startPoint y: 610, endPoint x: 759, endPoint y: 601, distance: 9.0
click at [759, 601] on td "18:00" at bounding box center [754, 592] width 164 height 54
click at [762, 600] on td "18:00" at bounding box center [754, 592] width 164 height 54
click at [768, 592] on span "mobile" at bounding box center [774, 591] width 13 height 11
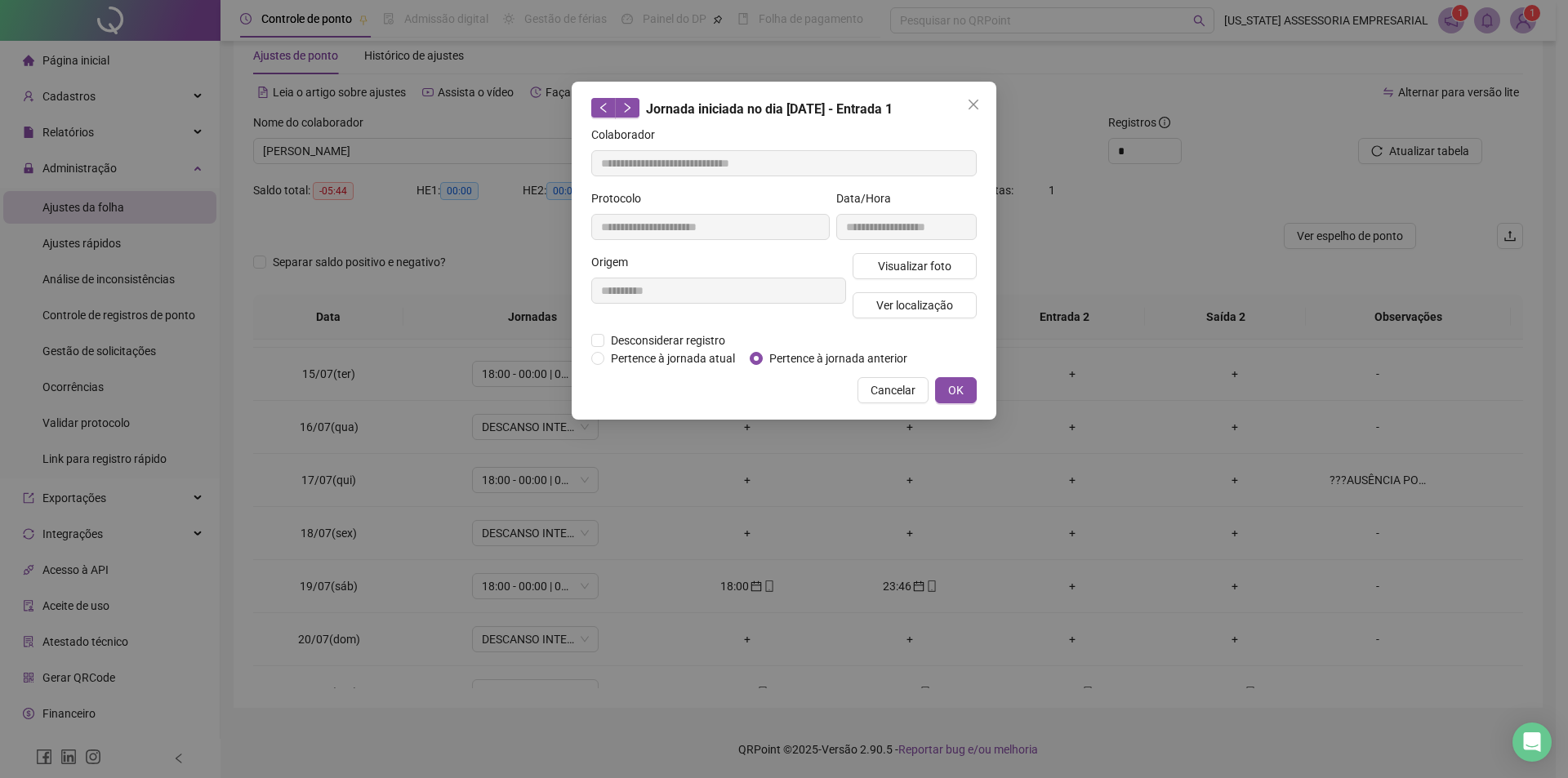
type input "**********"
click at [912, 274] on span "Visualizar foto" at bounding box center [915, 265] width 74 height 18
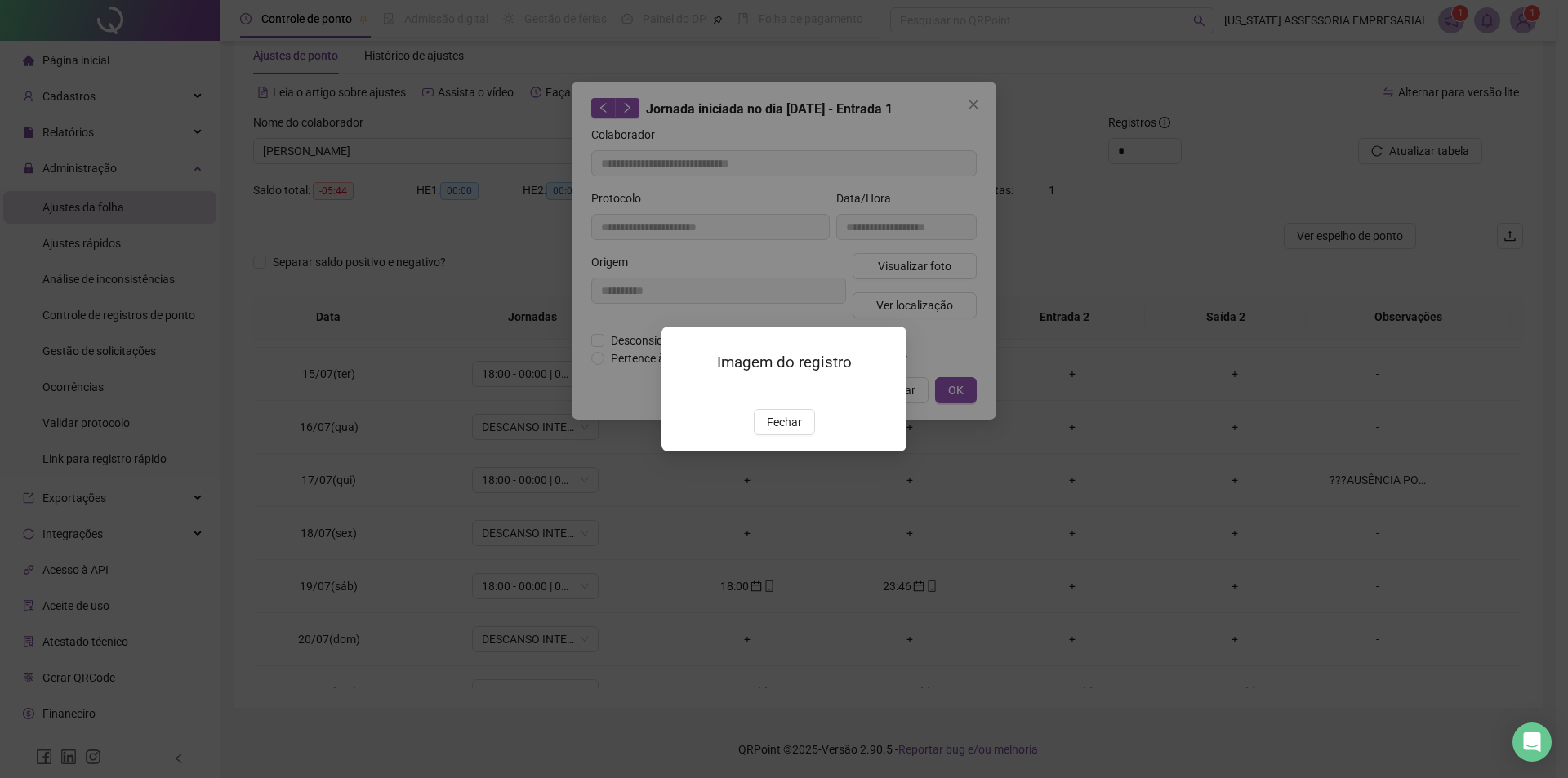
drag, startPoint x: 774, startPoint y: 508, endPoint x: 825, endPoint y: 507, distance: 51.0
click at [777, 435] on button "Fechar" at bounding box center [784, 422] width 61 height 26
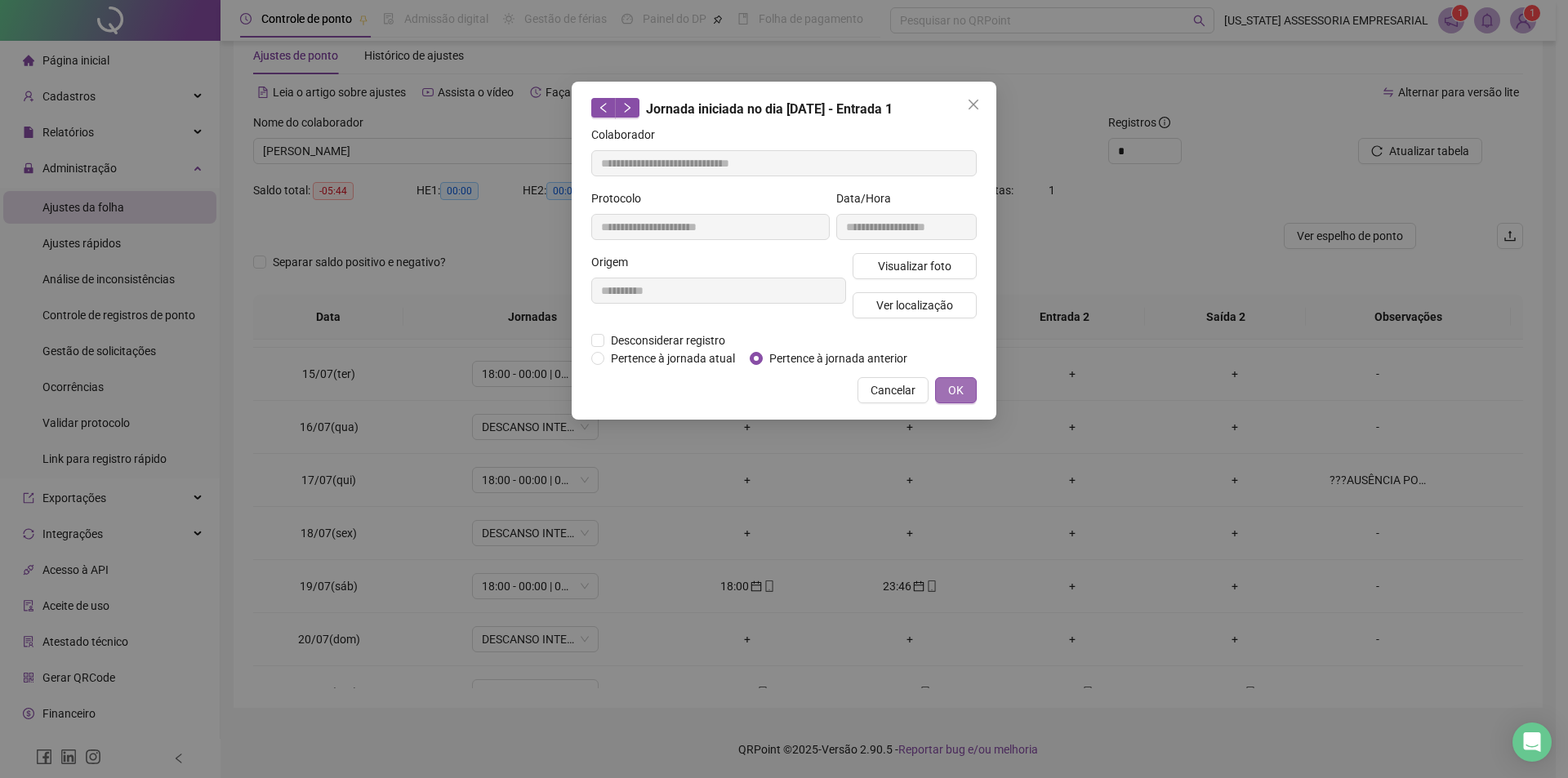
click at [971, 392] on button "OK" at bounding box center [956, 390] width 42 height 26
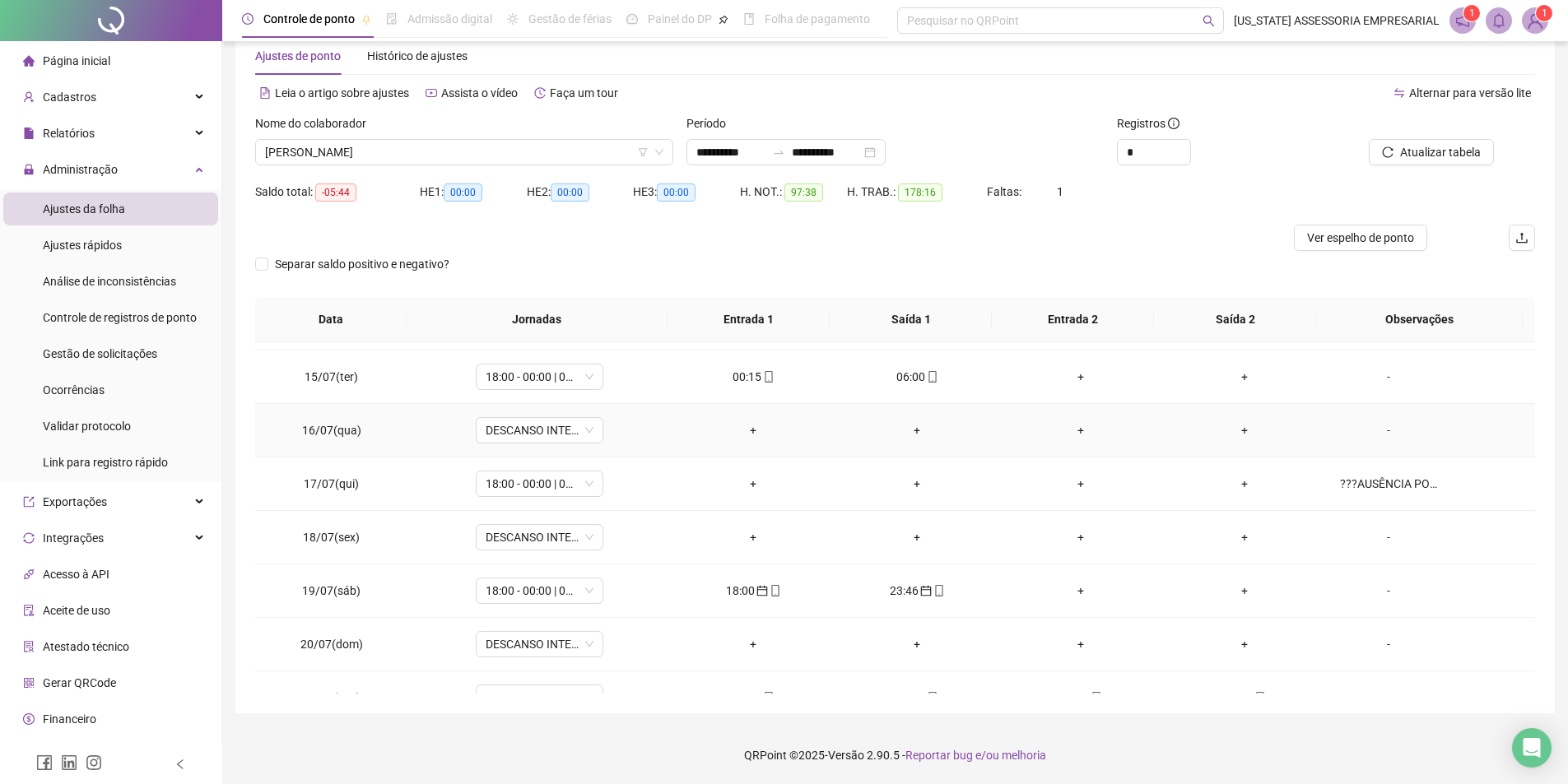
scroll to position [659, 0]
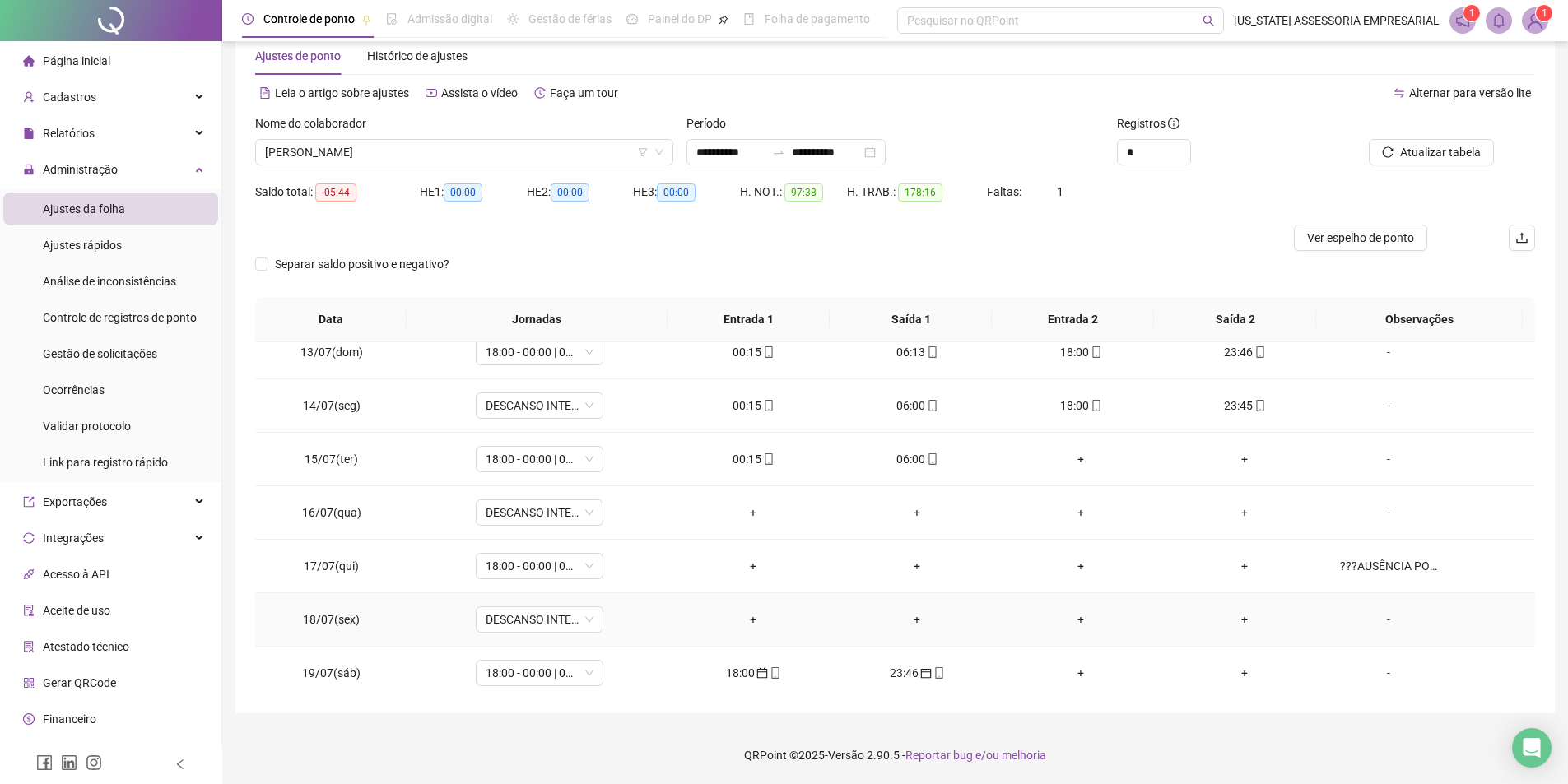
click at [1390, 622] on div "-" at bounding box center [1389, 619] width 98 height 18
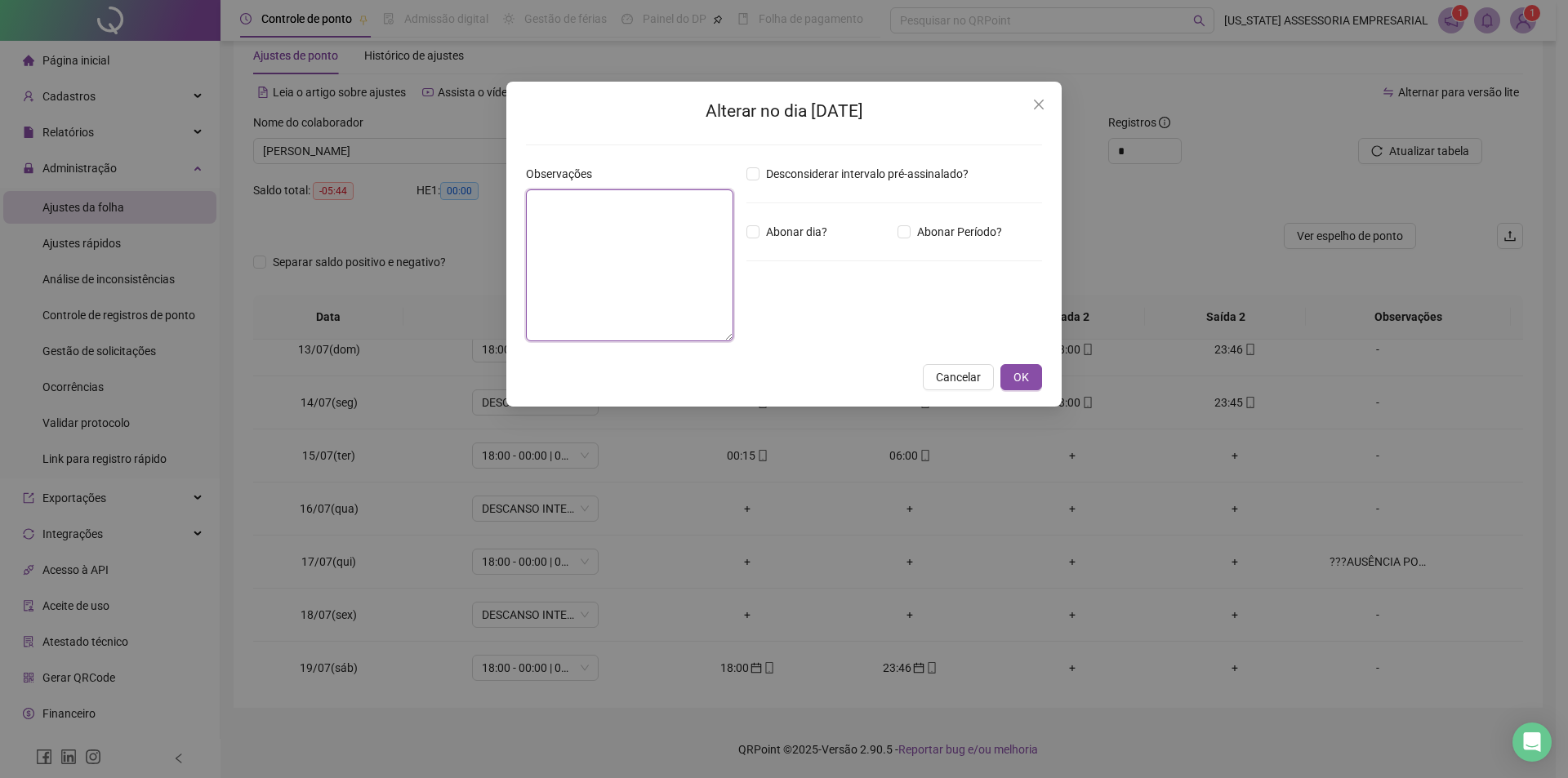
click at [585, 260] on textarea at bounding box center [629, 265] width 208 height 152
type textarea "*"
click at [1016, 372] on span "OK" at bounding box center [1021, 376] width 16 height 18
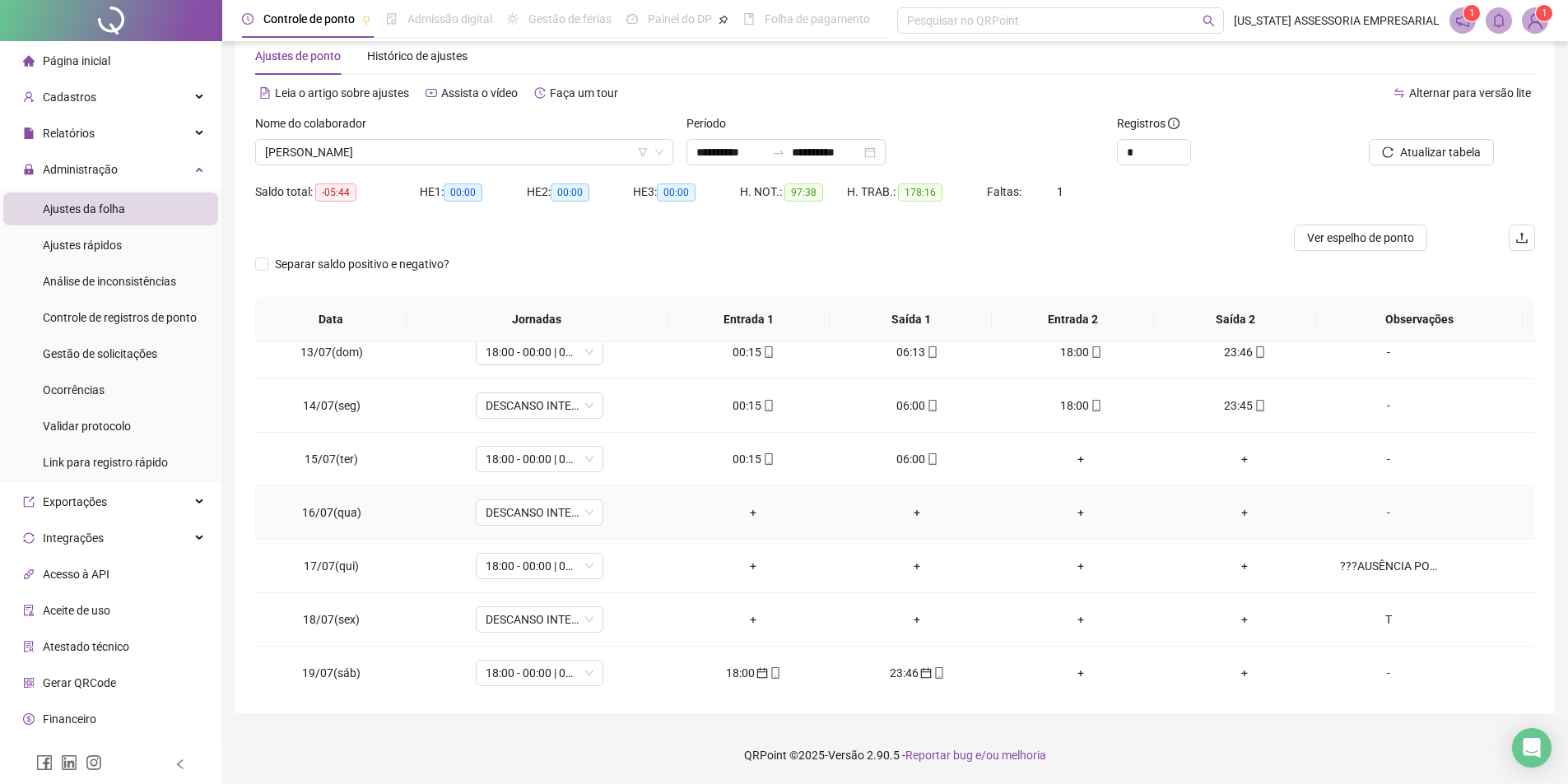
click at [1377, 515] on div "-" at bounding box center [1389, 512] width 98 height 18
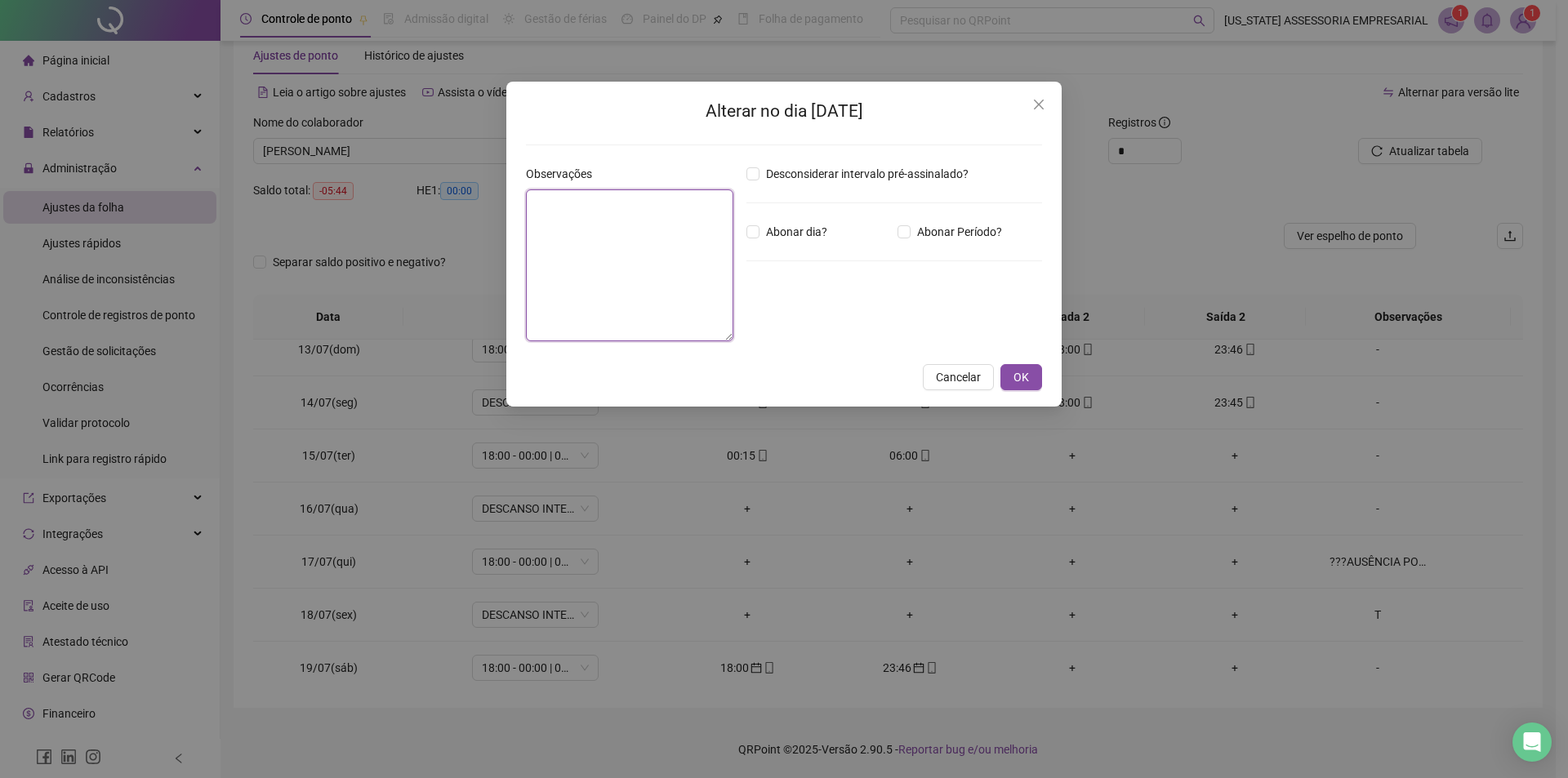
click at [660, 301] on textarea at bounding box center [629, 265] width 208 height 152
type textarea "*"
click at [1029, 386] on button "OK" at bounding box center [1021, 377] width 42 height 26
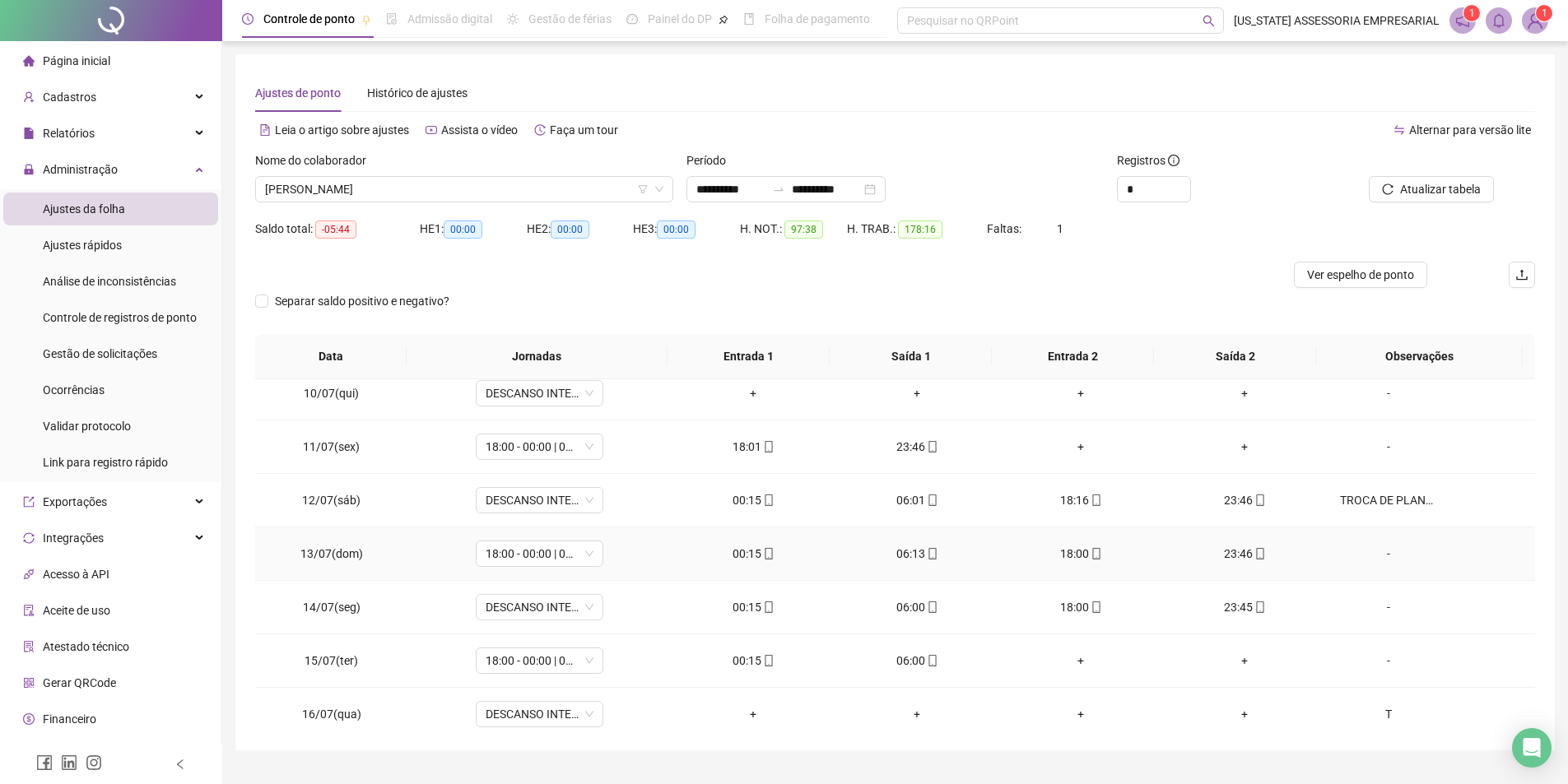
scroll to position [576, 0]
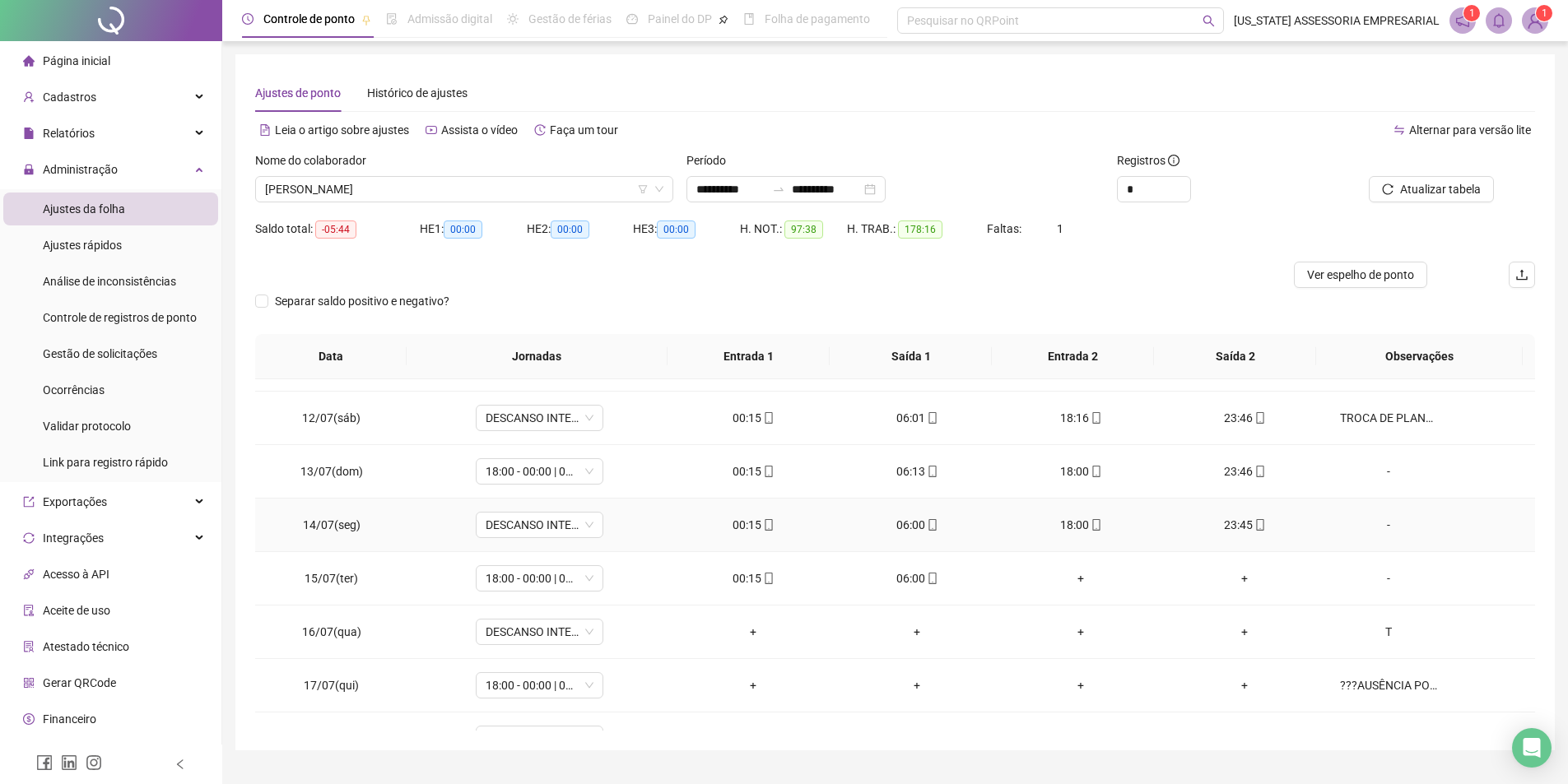
click at [1377, 525] on div "-" at bounding box center [1389, 524] width 98 height 18
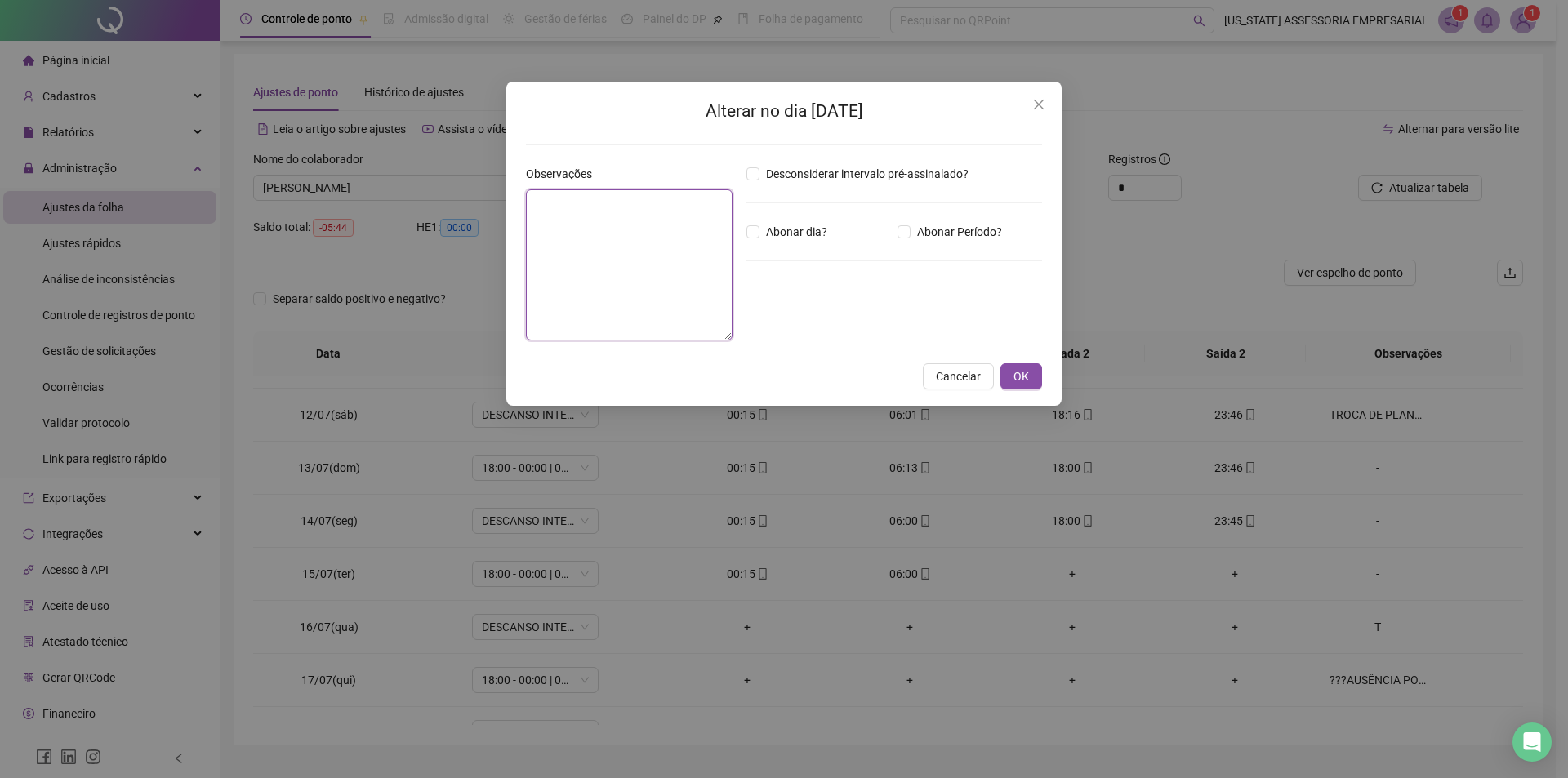
click at [652, 265] on textarea at bounding box center [629, 265] width 207 height 151
type textarea "*"
click at [1013, 376] on button "OK" at bounding box center [1021, 377] width 42 height 26
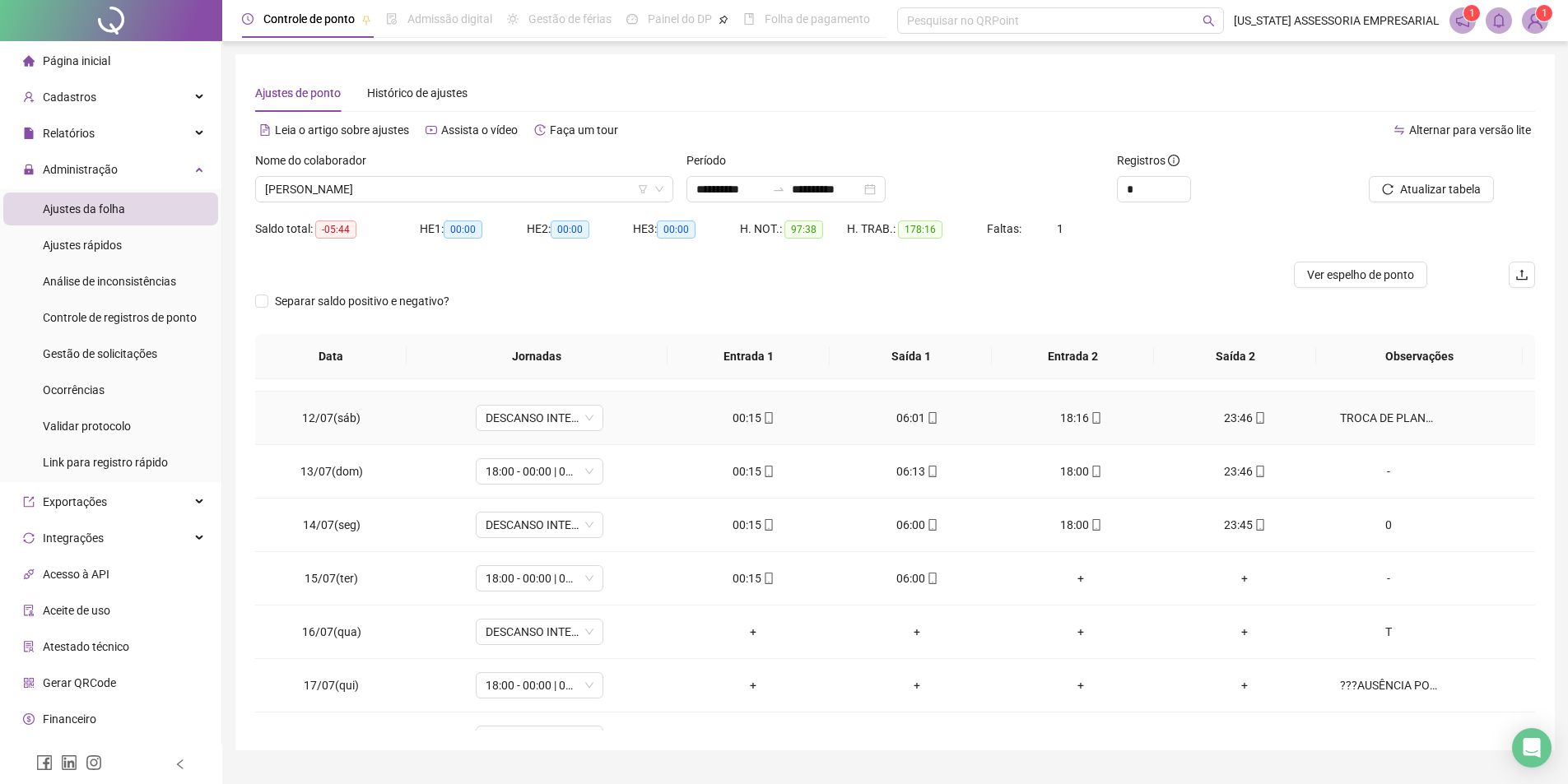
click at [1366, 425] on div "TROCA DE PLANTÃO COM [PERSON_NAME]" at bounding box center [1389, 417] width 98 height 18
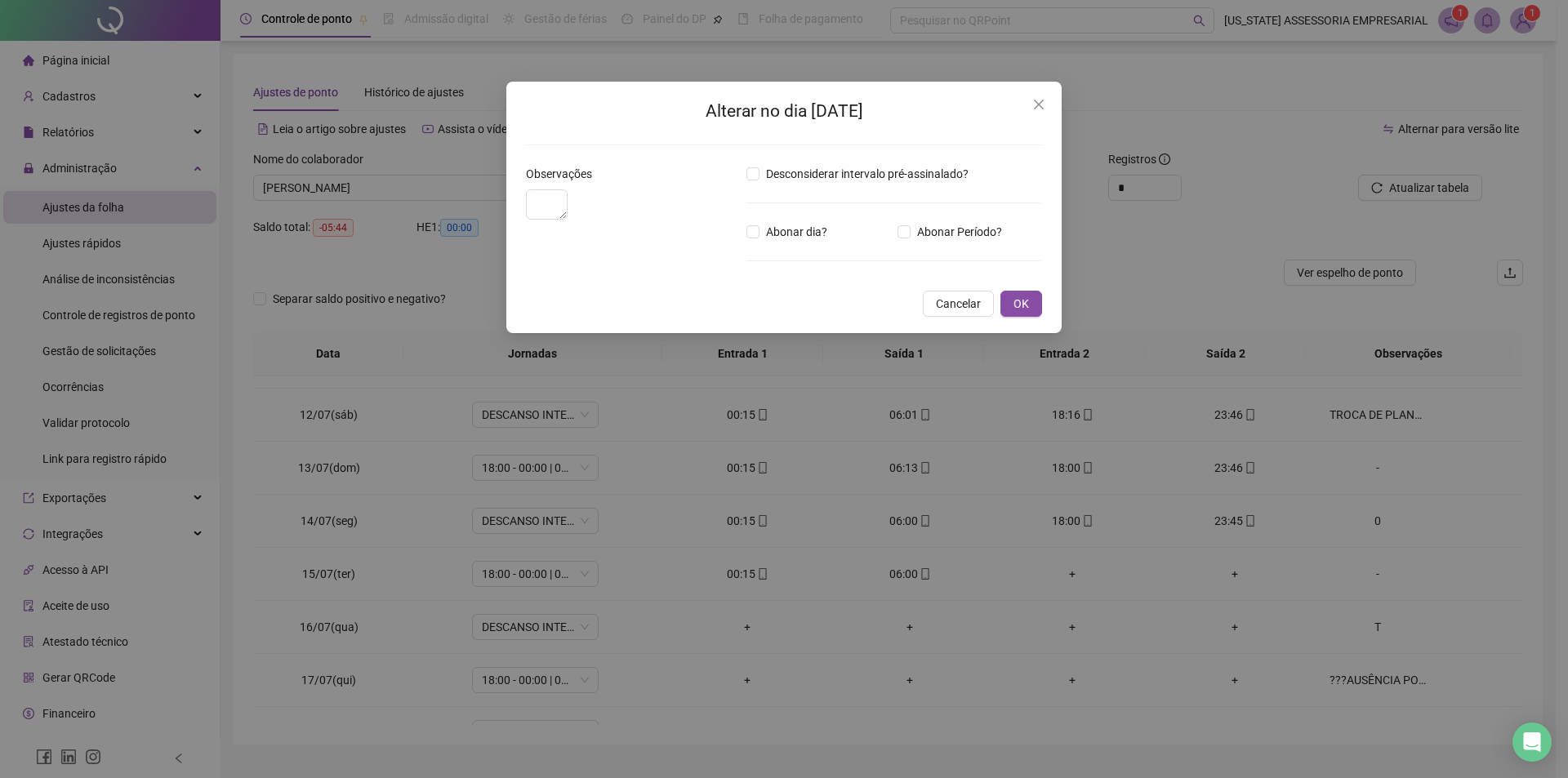
type textarea "**********"
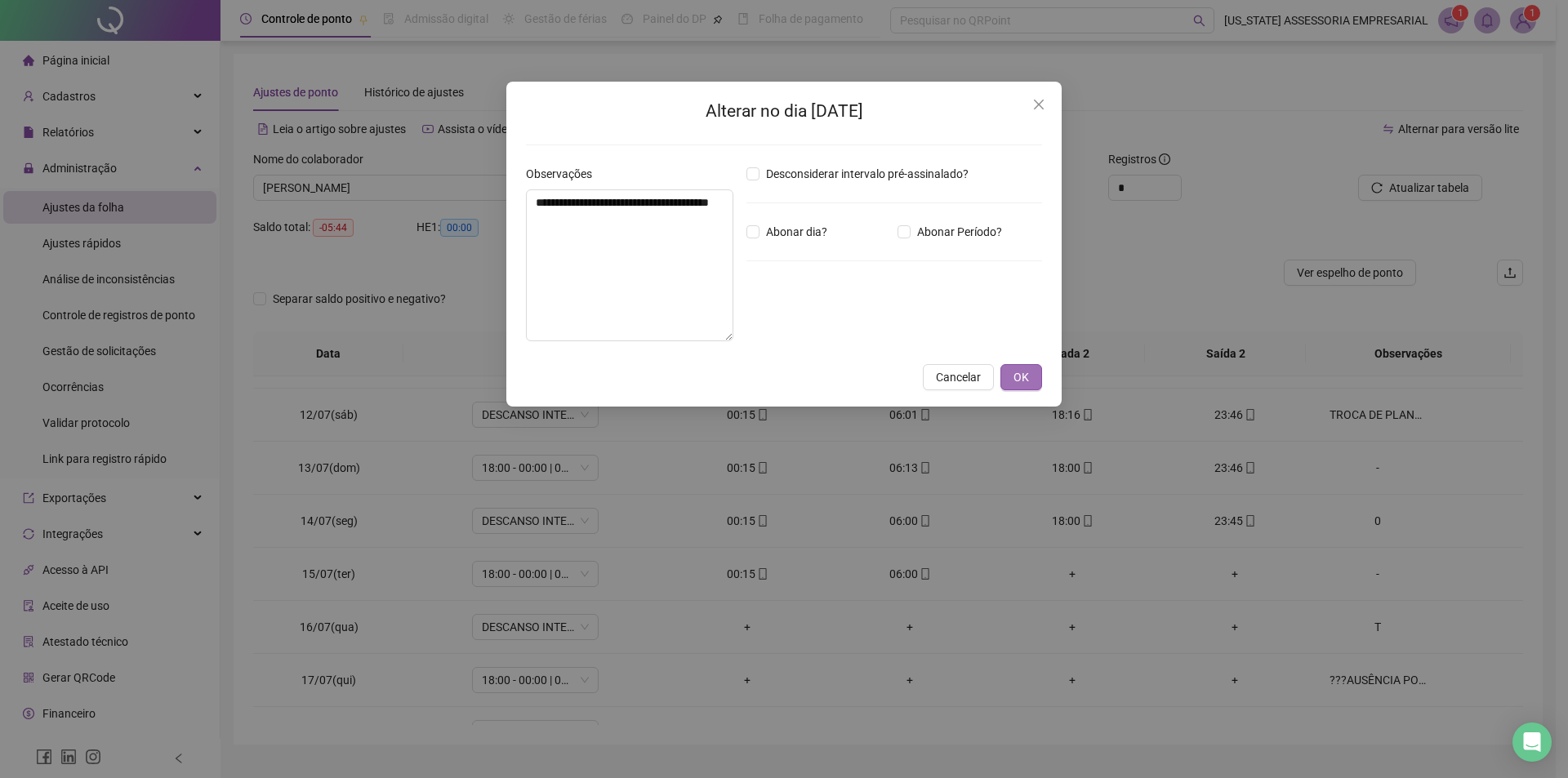
click at [1013, 382] on button "OK" at bounding box center [1021, 377] width 42 height 26
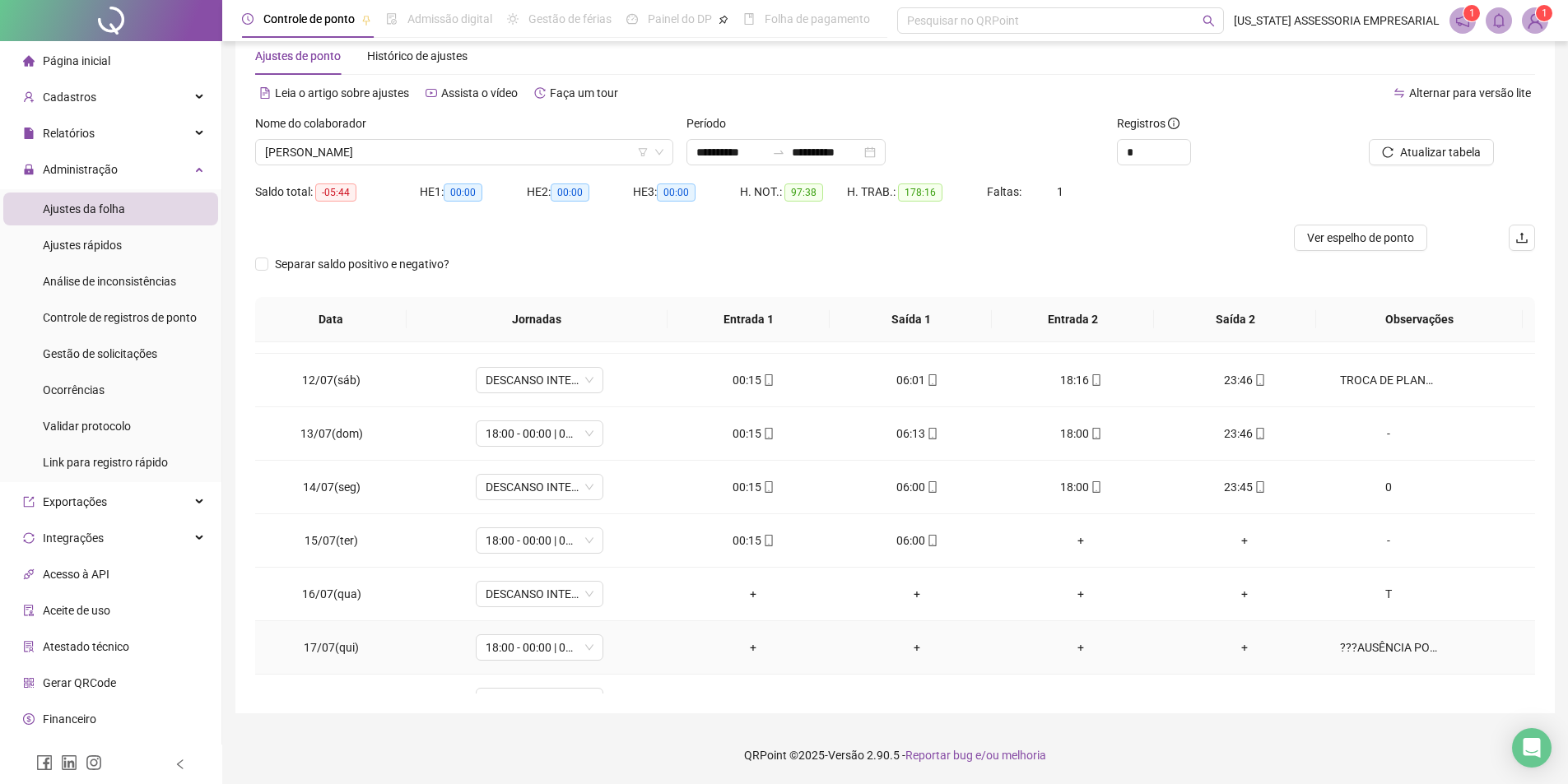
scroll to position [566, 0]
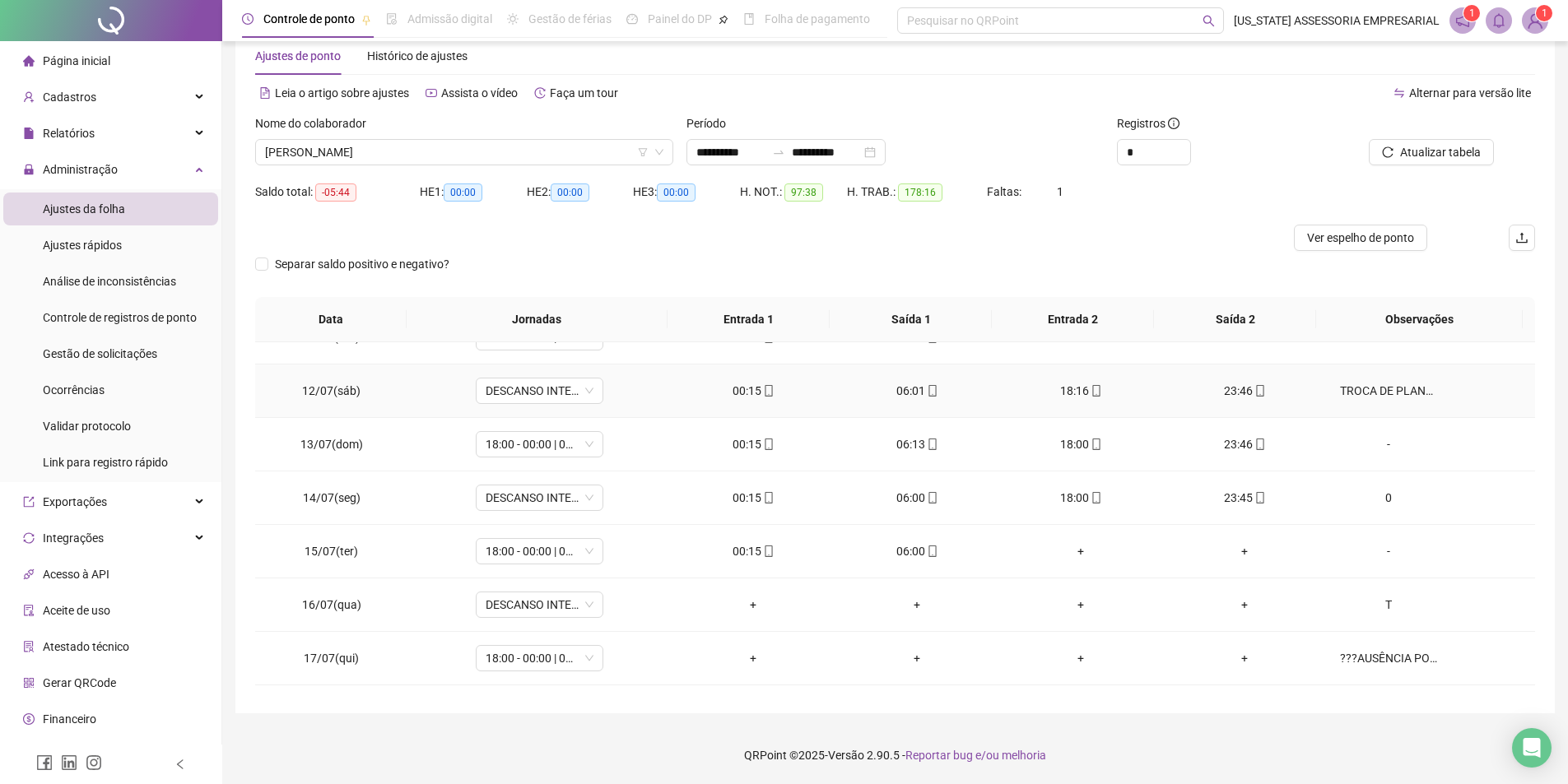
click at [1397, 400] on td "TROCA DE PLANTÃO COM [PERSON_NAME]" at bounding box center [1431, 391] width 208 height 54
click at [1357, 385] on div "TROCA DE PLANTÃO COM [PERSON_NAME]" at bounding box center [1389, 390] width 98 height 18
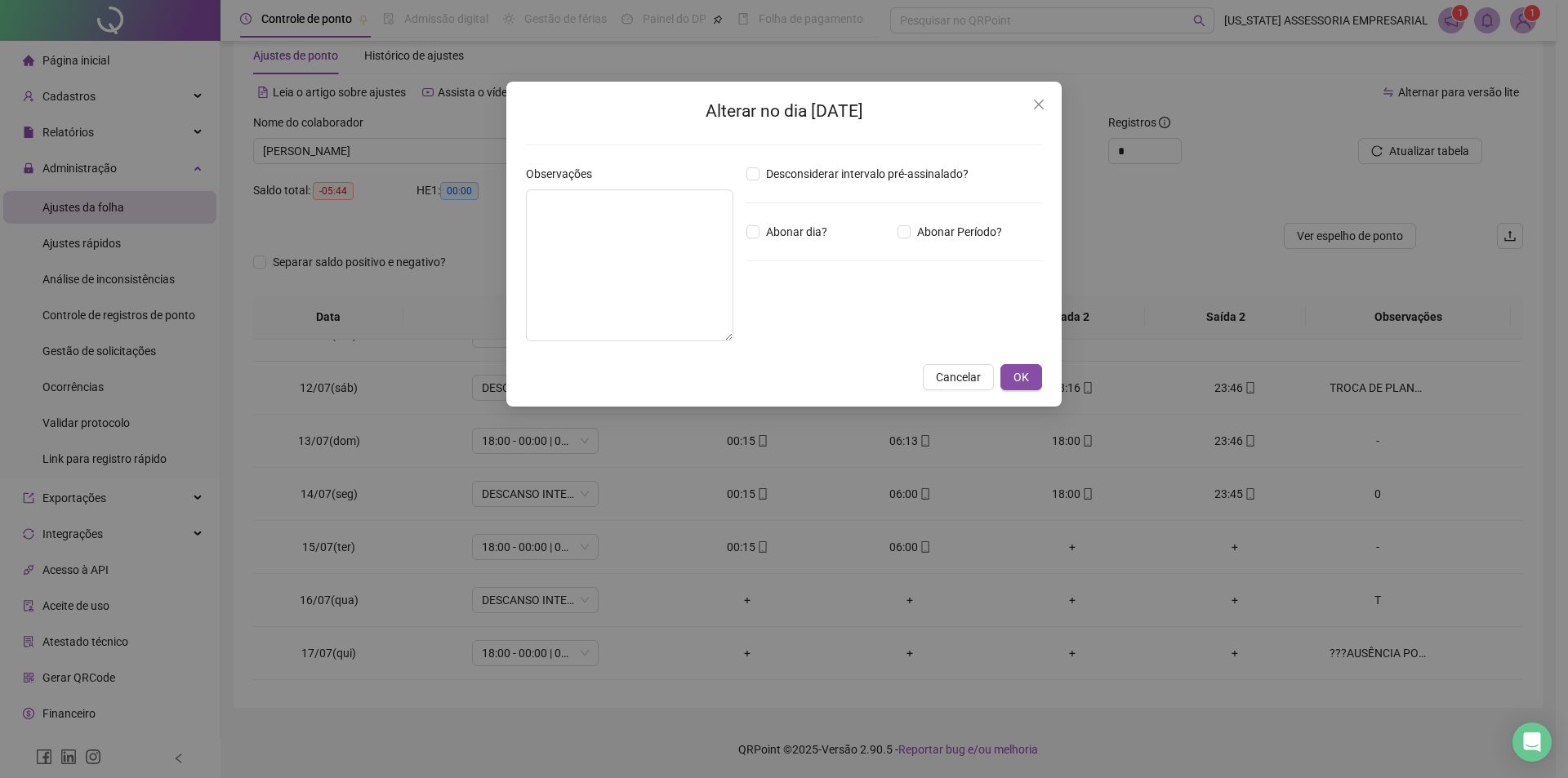
type textarea "**********"
click at [1018, 376] on span "OK" at bounding box center [1021, 376] width 16 height 18
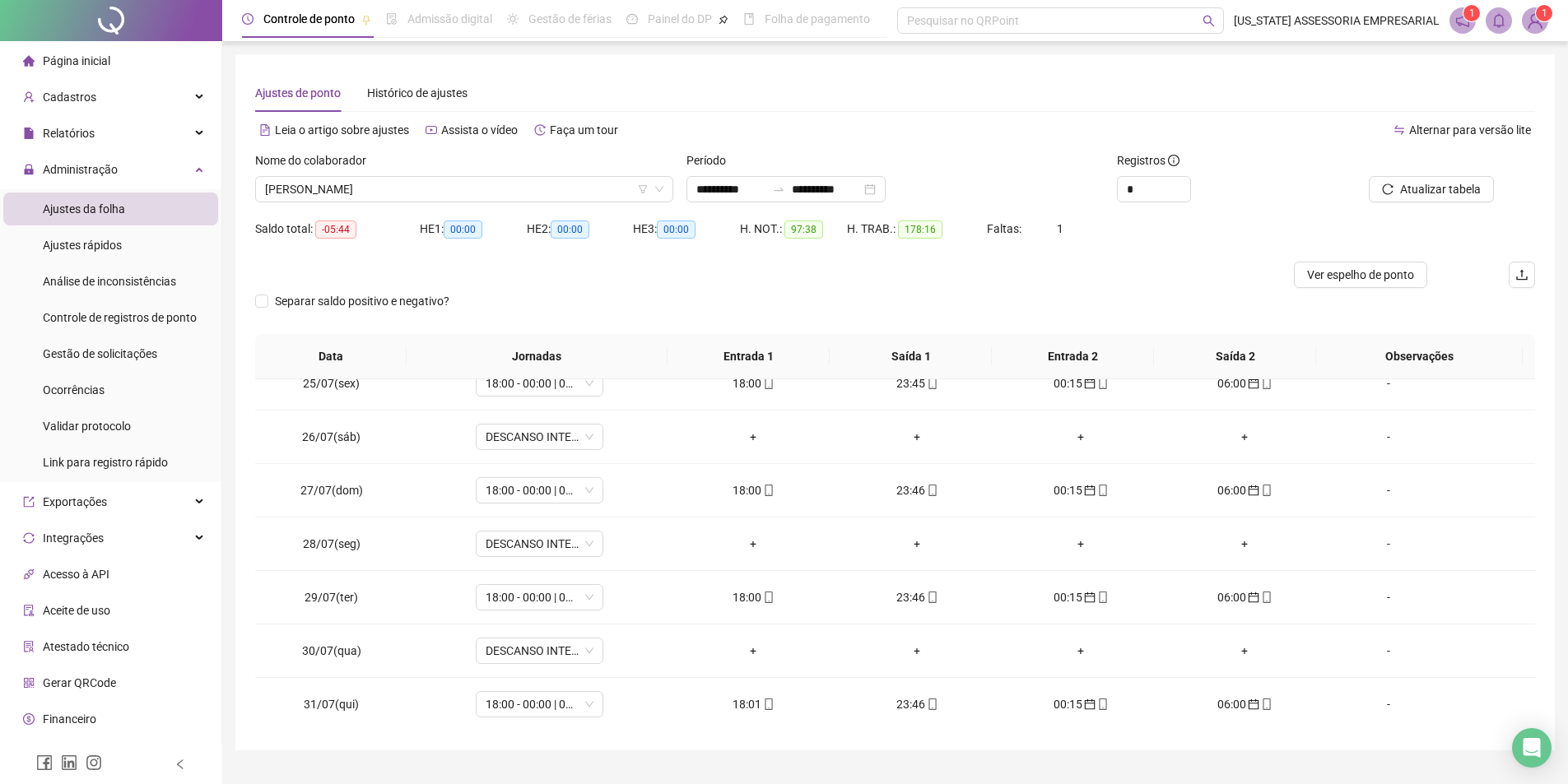
scroll to position [1306, 0]
click at [1098, 600] on icon "mobile" at bounding box center [1103, 596] width 11 height 11
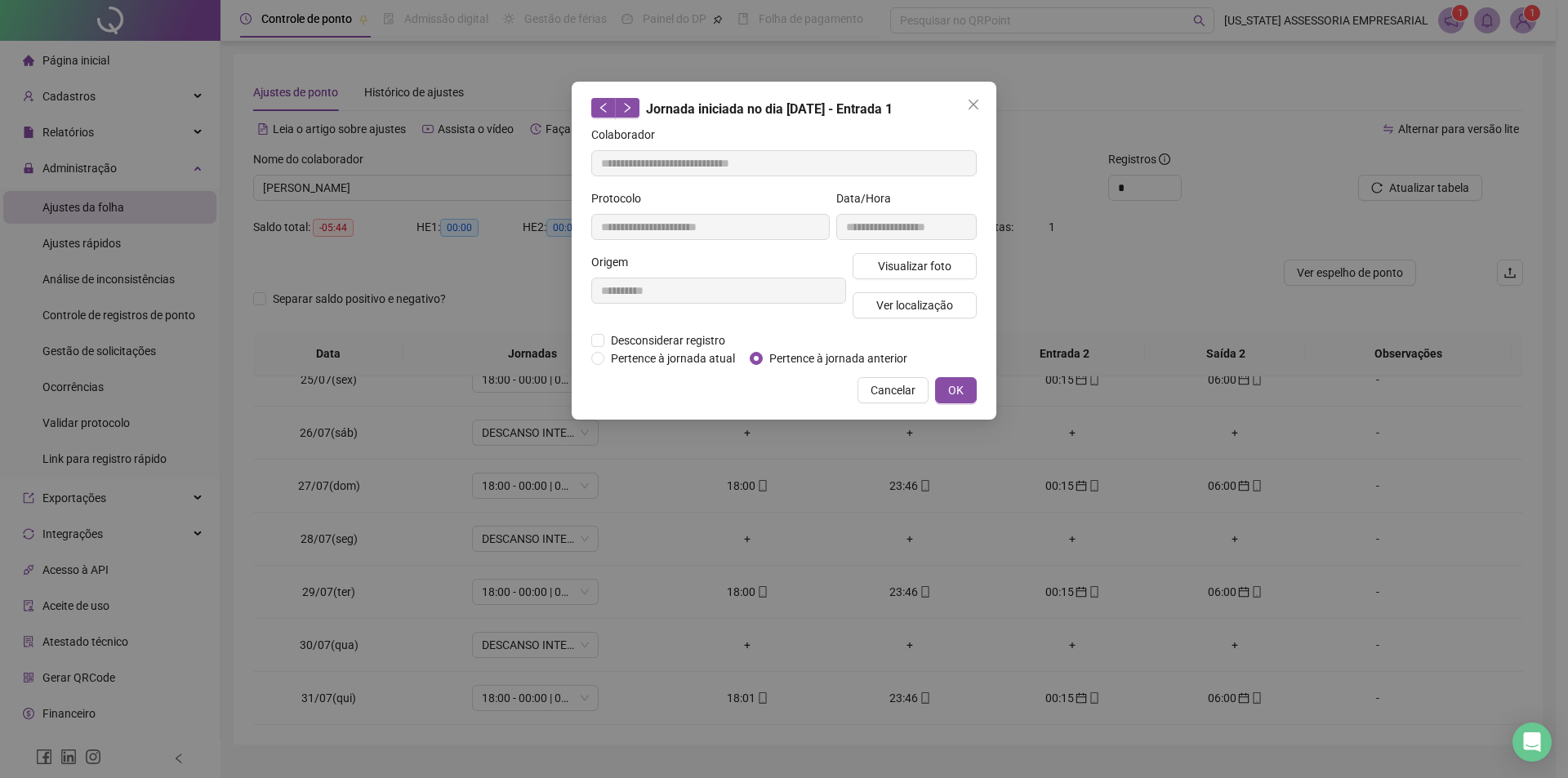
type input "**********"
click at [921, 271] on span "Visualizar foto" at bounding box center [915, 265] width 74 height 18
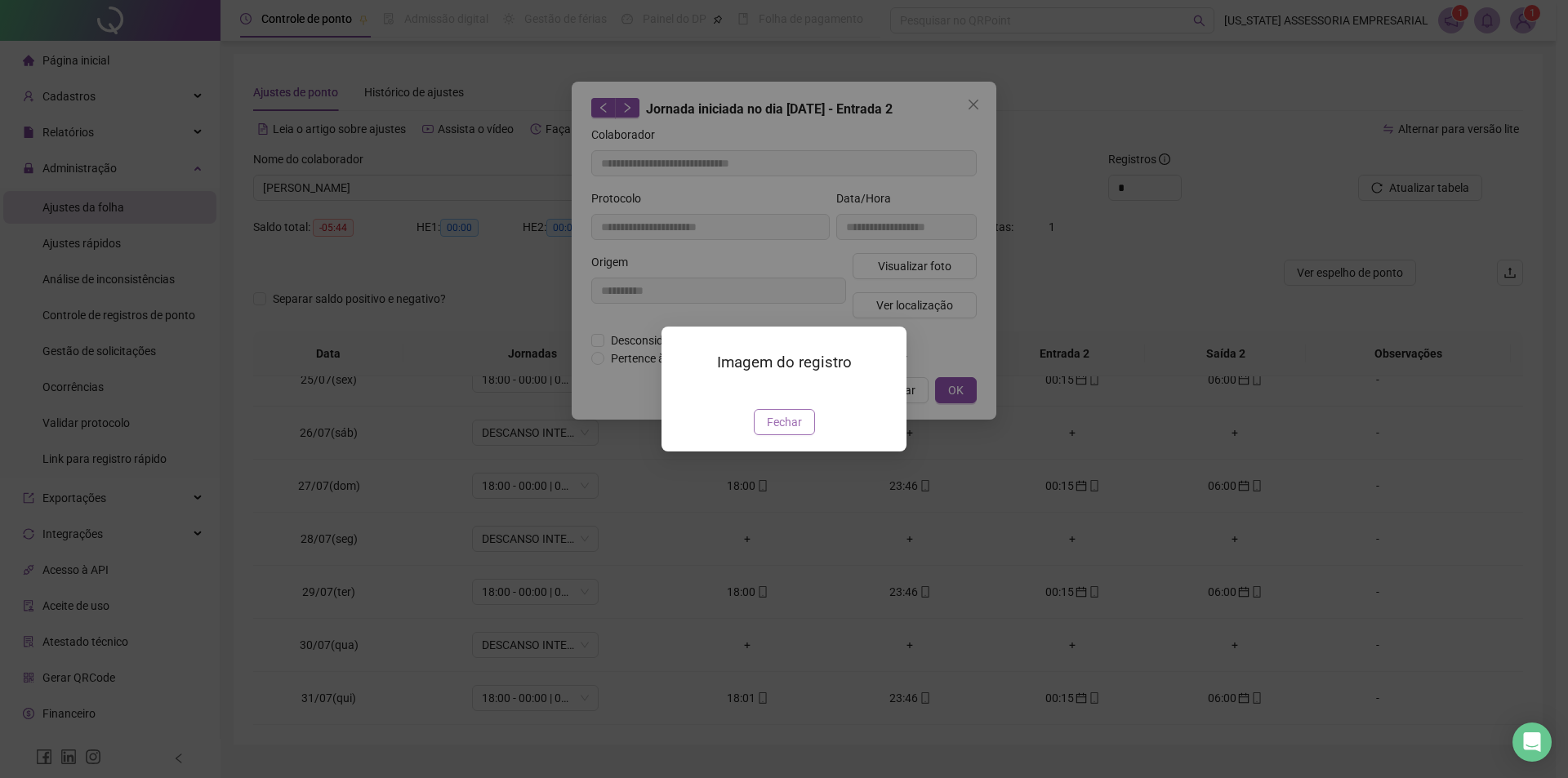
click at [796, 431] on span "Fechar" at bounding box center [785, 421] width 35 height 18
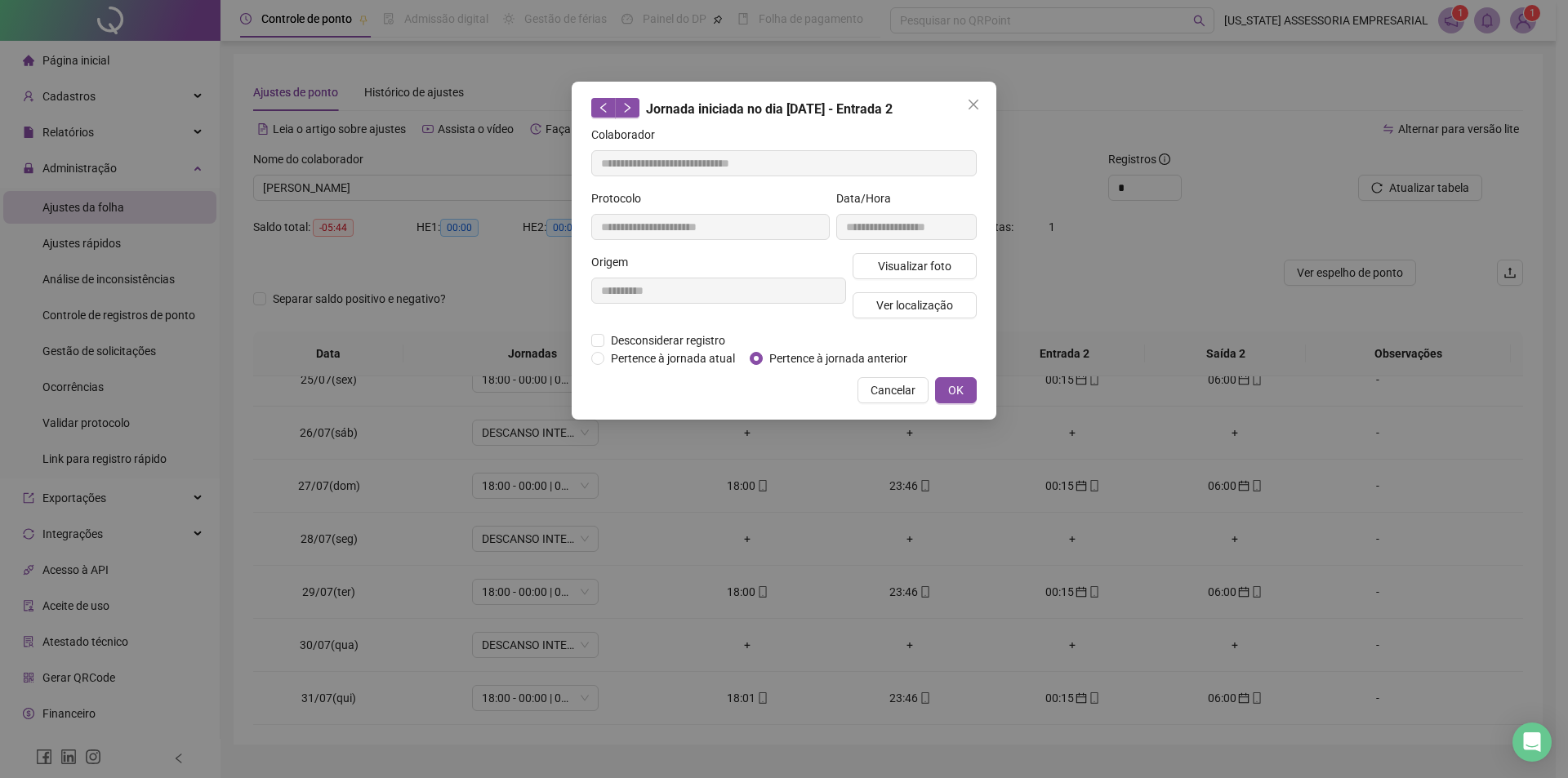
drag, startPoint x: 954, startPoint y: 385, endPoint x: 944, endPoint y: 390, distance: 11.2
click at [955, 386] on span "OK" at bounding box center [956, 390] width 16 height 18
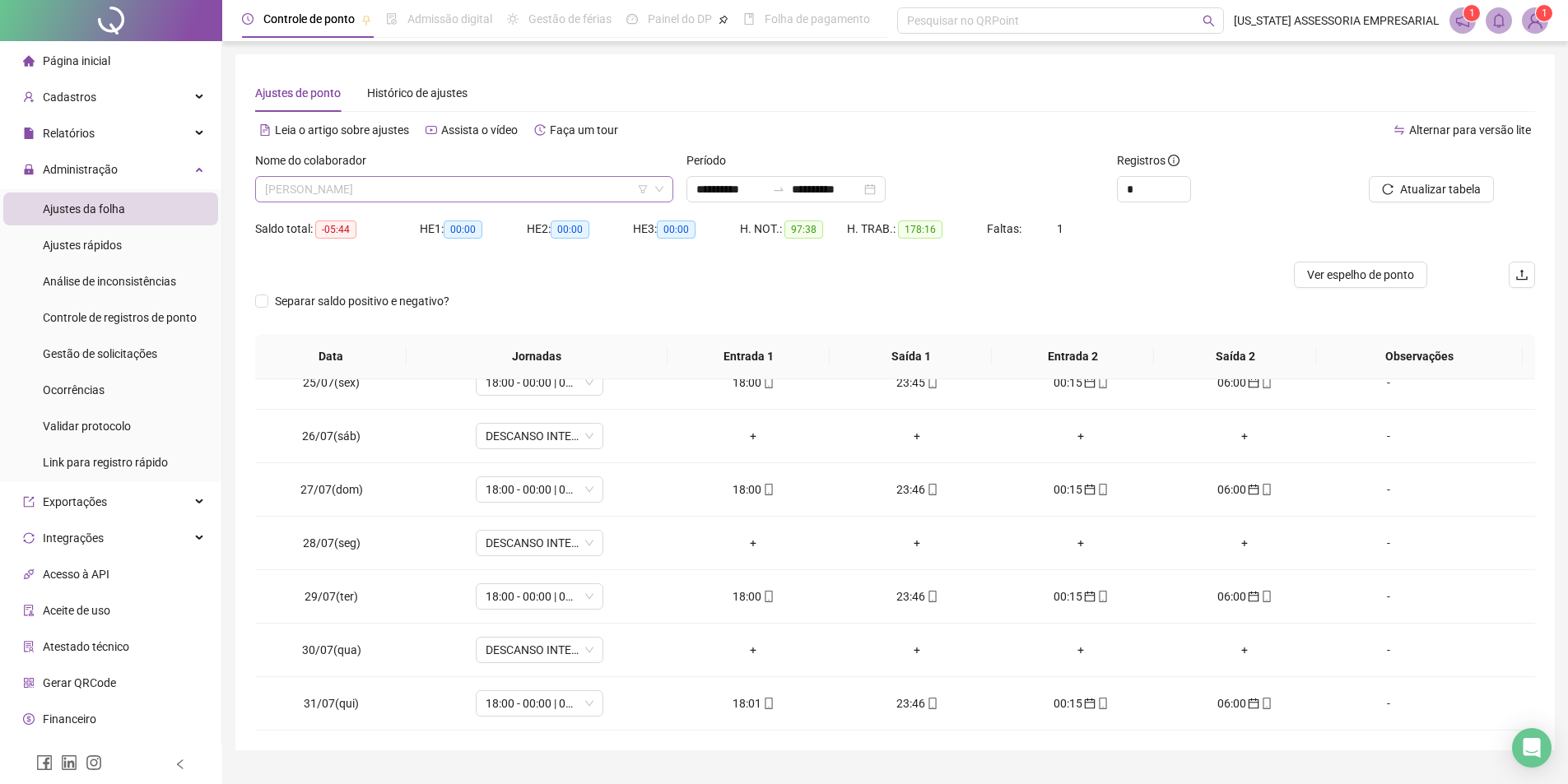
scroll to position [17875, 0]
drag, startPoint x: 601, startPoint y: 190, endPoint x: 611, endPoint y: 178, distance: 15.6
click at [606, 189] on span "[PERSON_NAME]" at bounding box center [464, 189] width 399 height 25
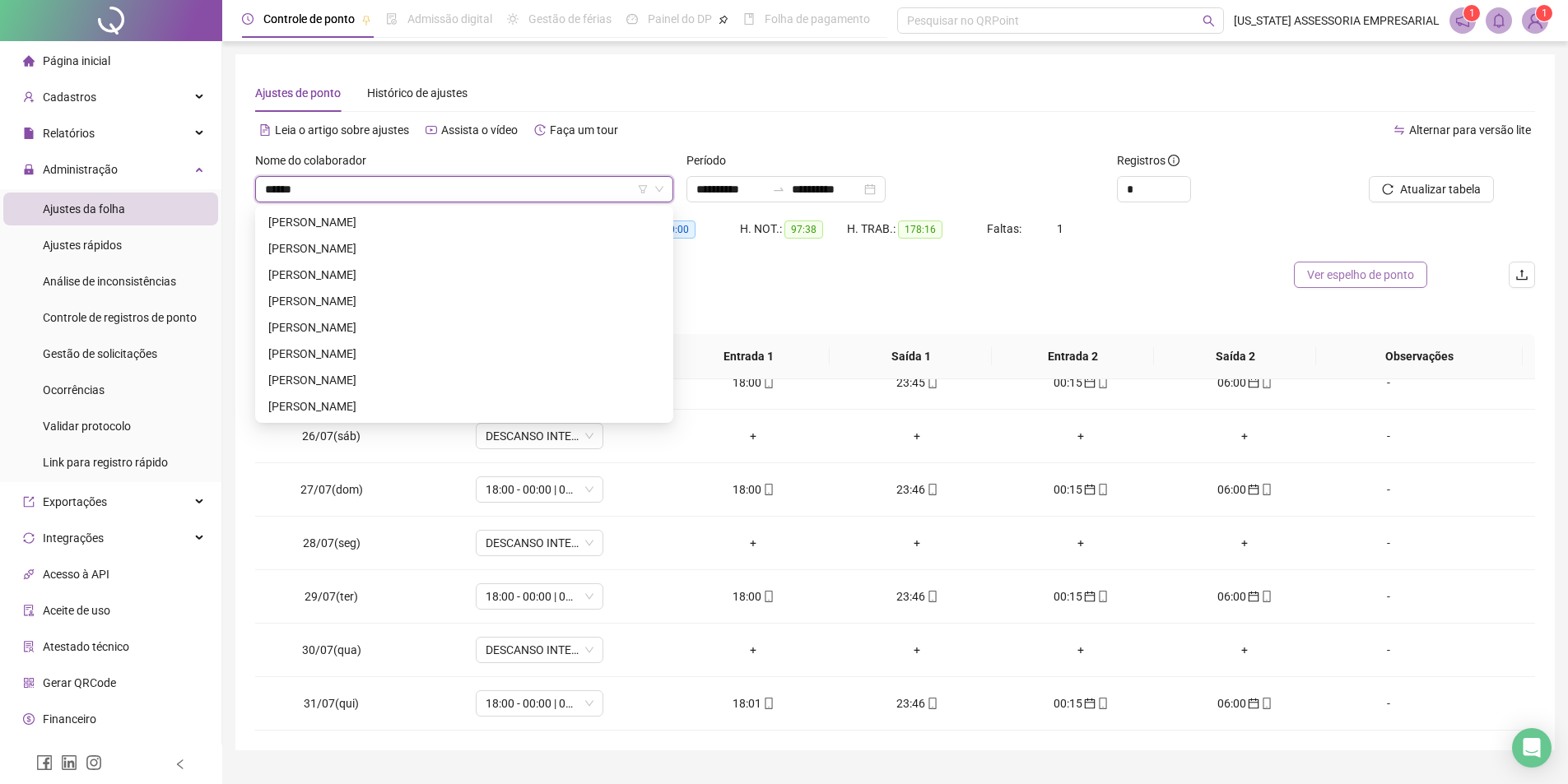
scroll to position [0, 0]
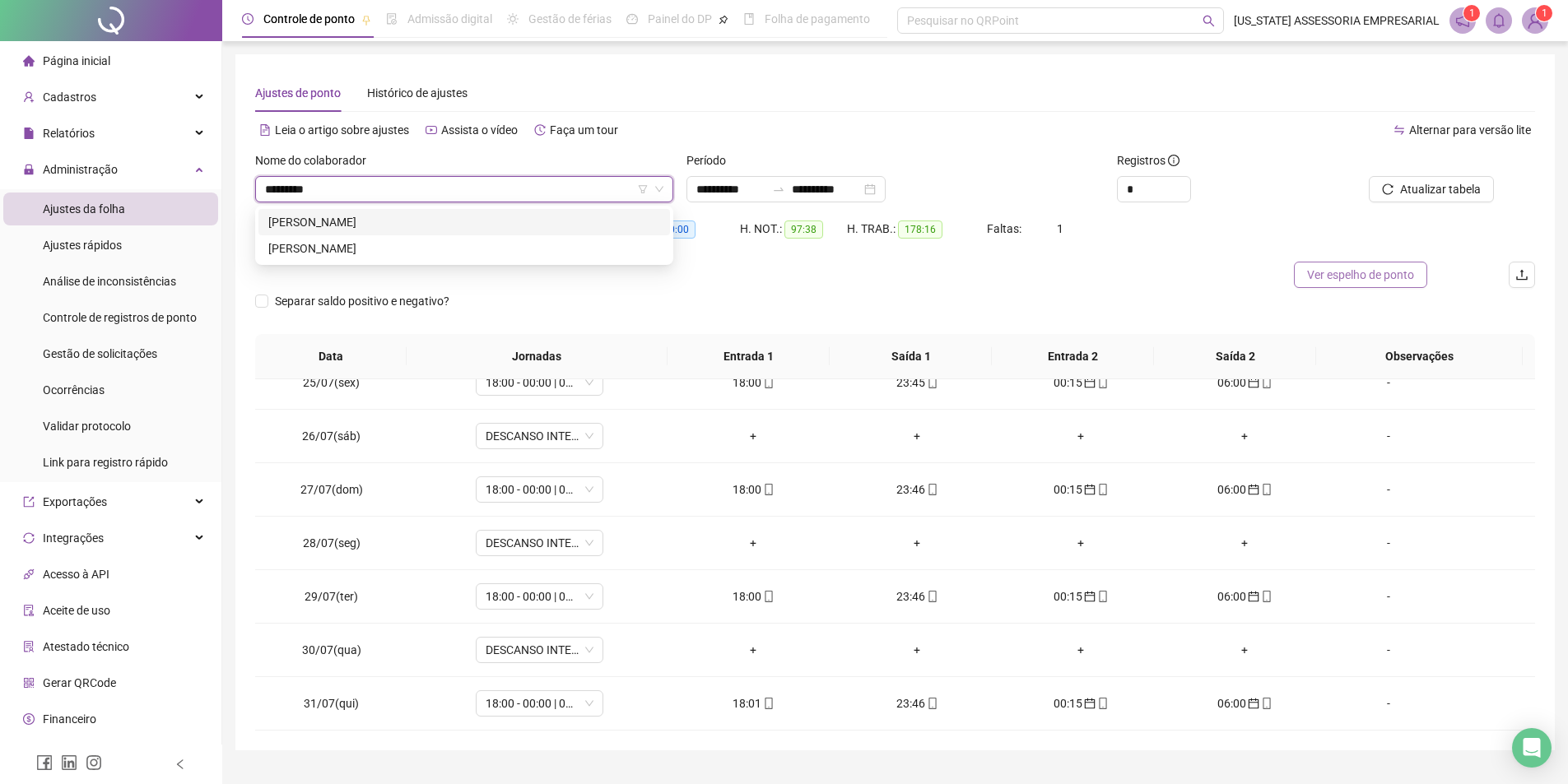
type input "**********"
click at [421, 217] on div "MARCO ANTONIO ALVES DE OLIVEIRA" at bounding box center [465, 221] width 392 height 18
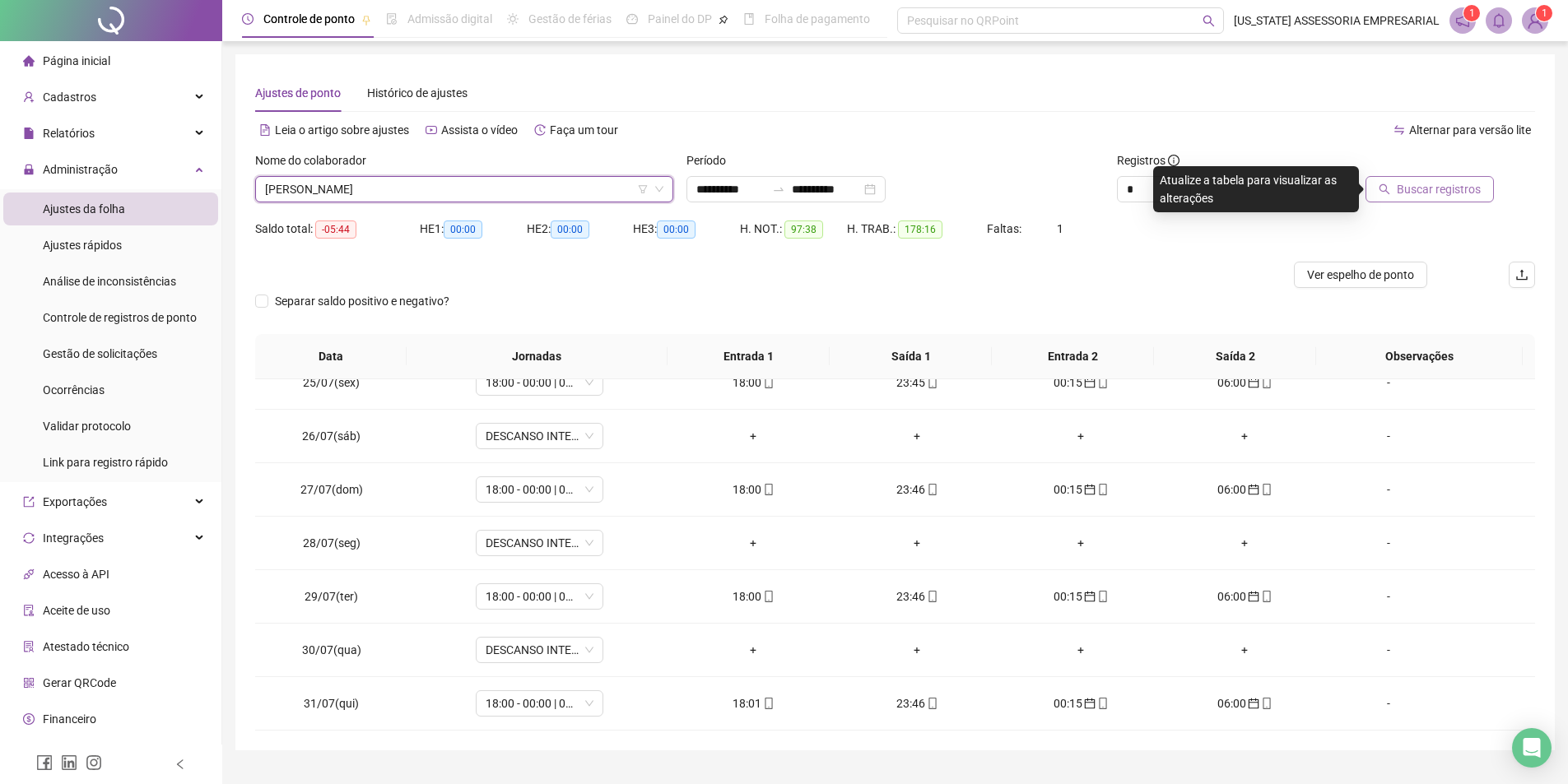
click at [1403, 194] on span "Buscar registros" at bounding box center [1439, 189] width 84 height 18
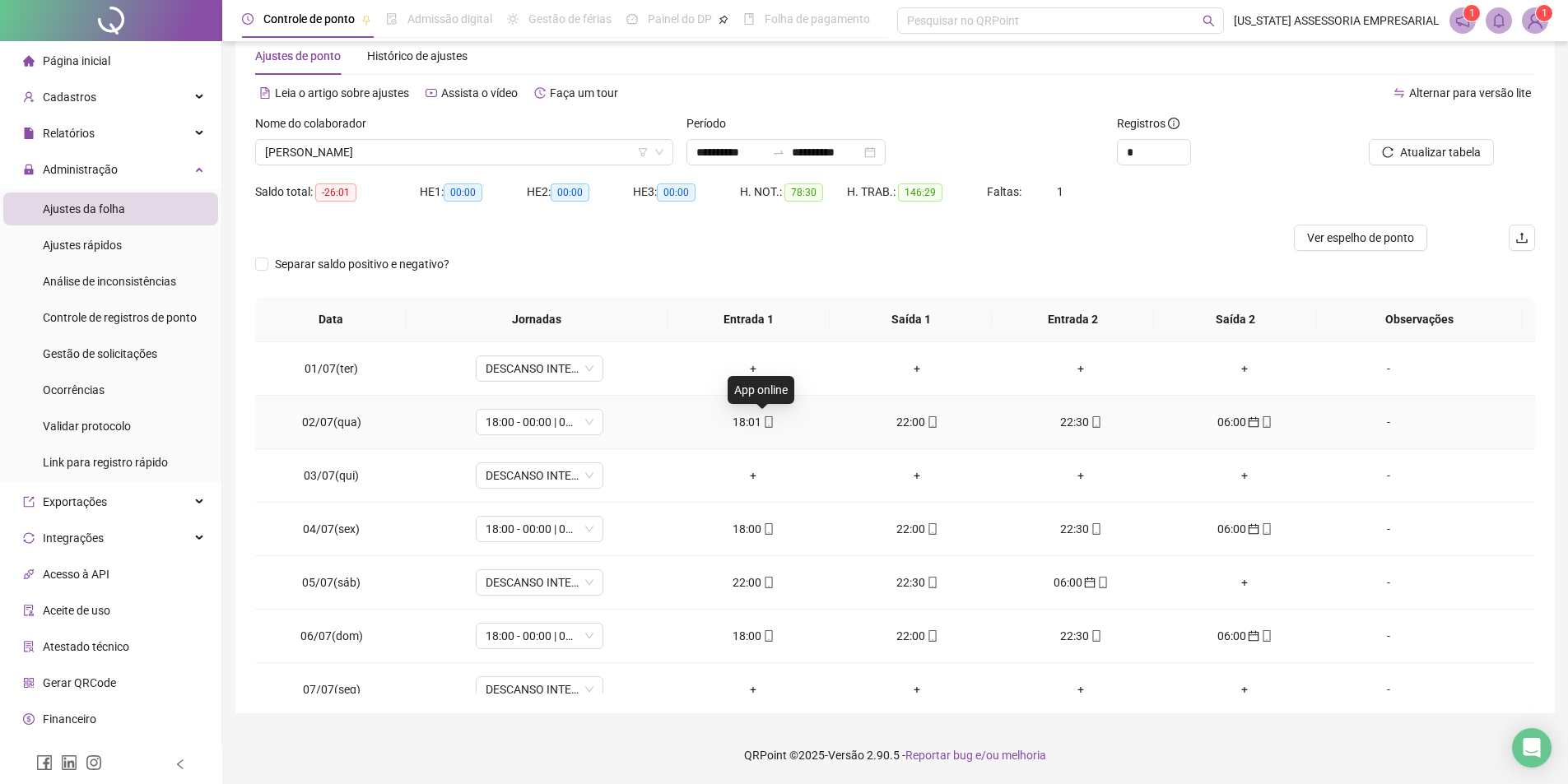
click at [765, 427] on icon "mobile" at bounding box center [769, 422] width 7 height 11
type input "**********"
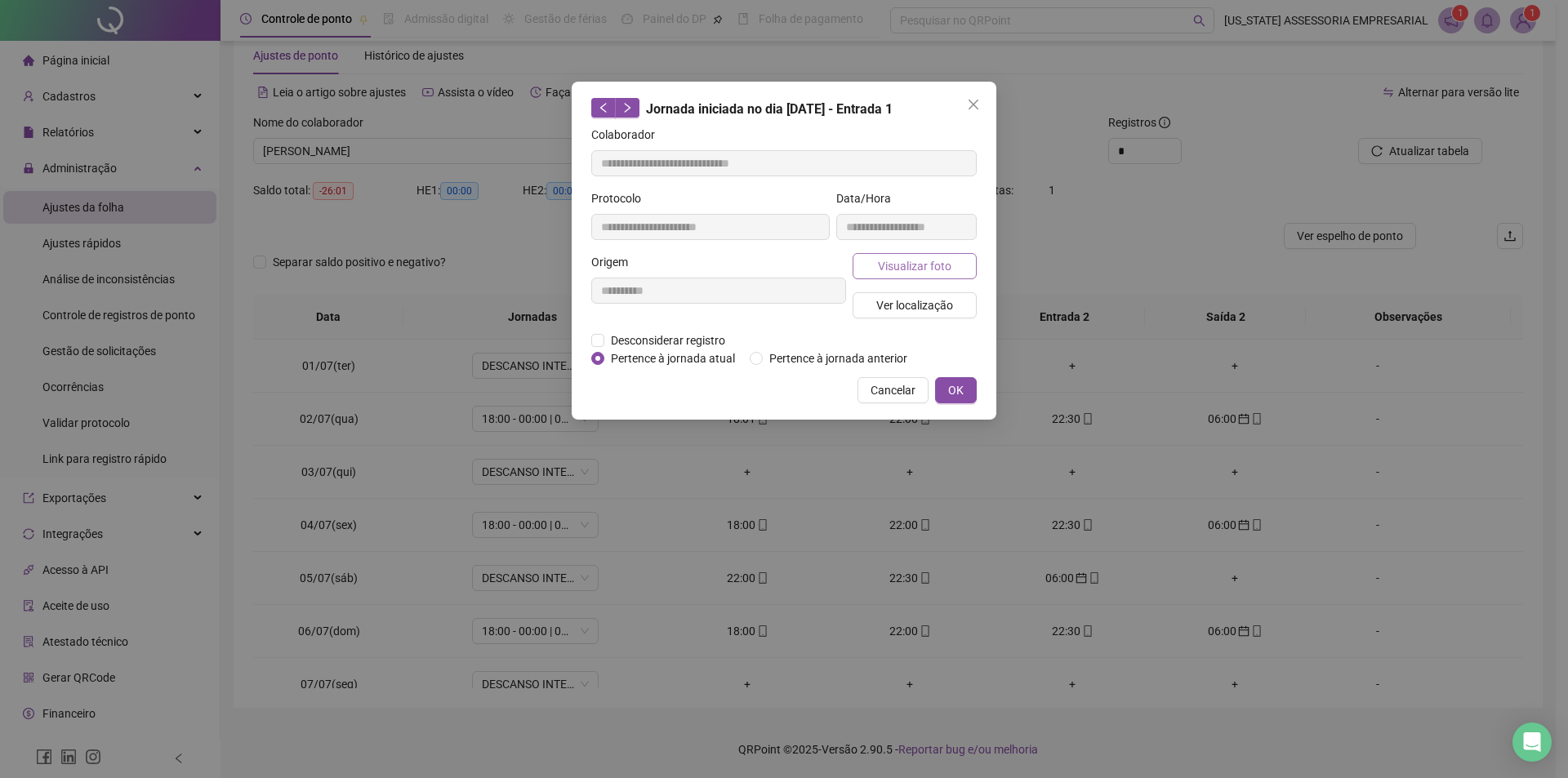
click at [909, 262] on span "Visualizar foto" at bounding box center [915, 265] width 74 height 18
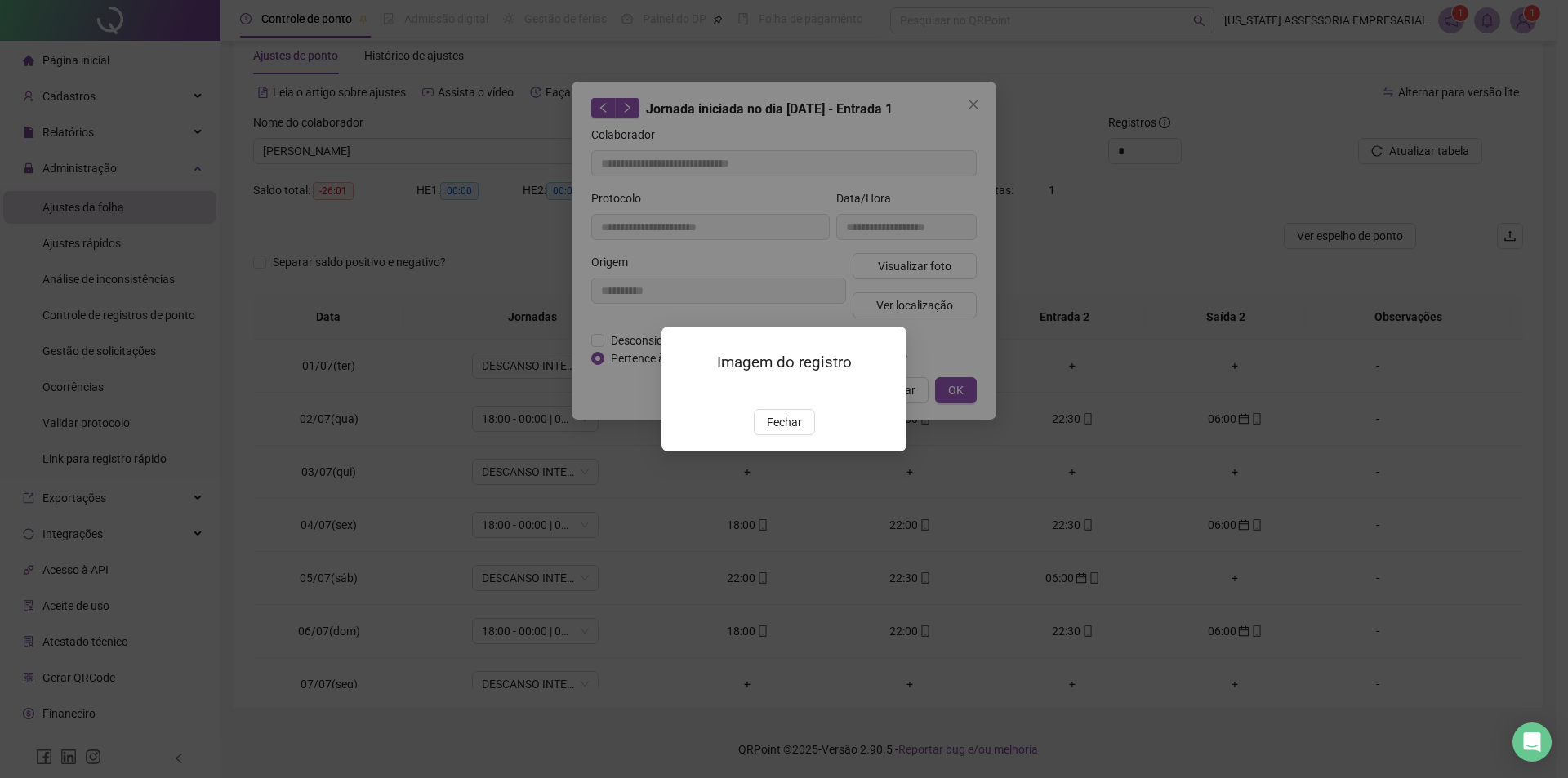
drag, startPoint x: 781, startPoint y: 549, endPoint x: 787, endPoint y: 518, distance: 31.6
click at [781, 548] on div "Imagem do registro Fechar" at bounding box center [784, 389] width 1568 height 778
click at [788, 431] on span "Fechar" at bounding box center [785, 421] width 35 height 18
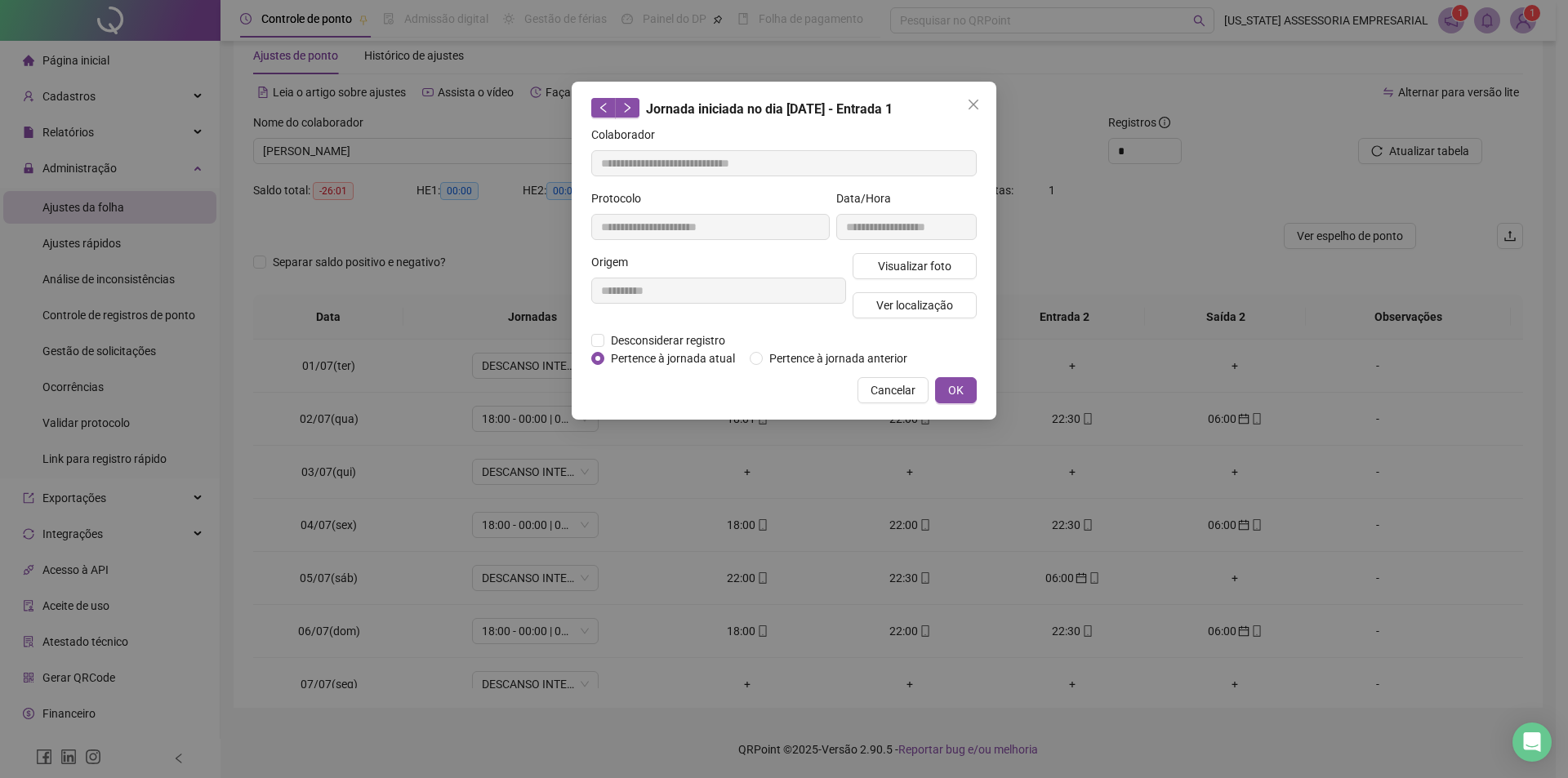
drag, startPoint x: 951, startPoint y: 385, endPoint x: 935, endPoint y: 392, distance: 17.5
click at [952, 386] on span "OK" at bounding box center [956, 390] width 16 height 18
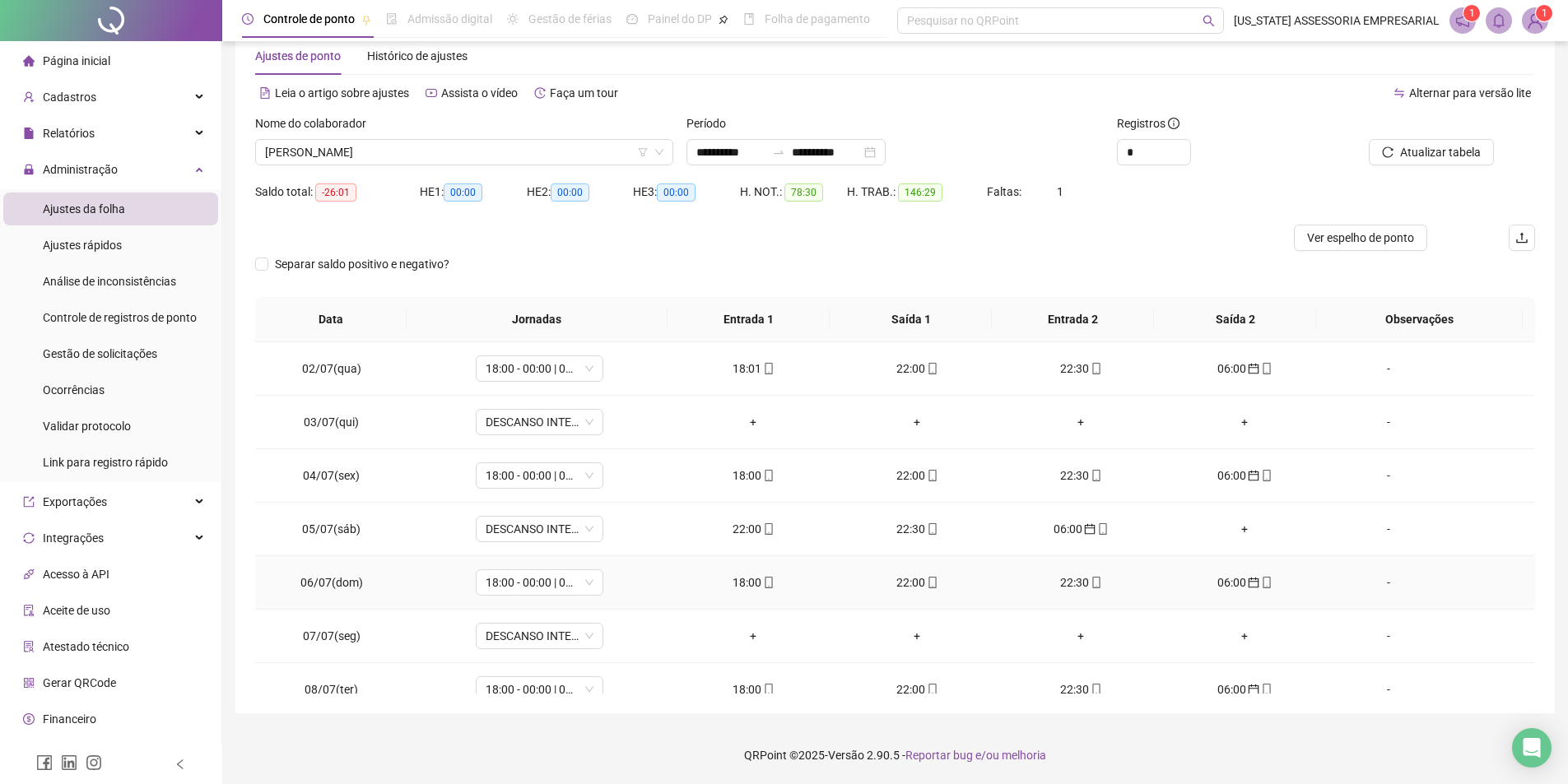
scroll to position [83, 0]
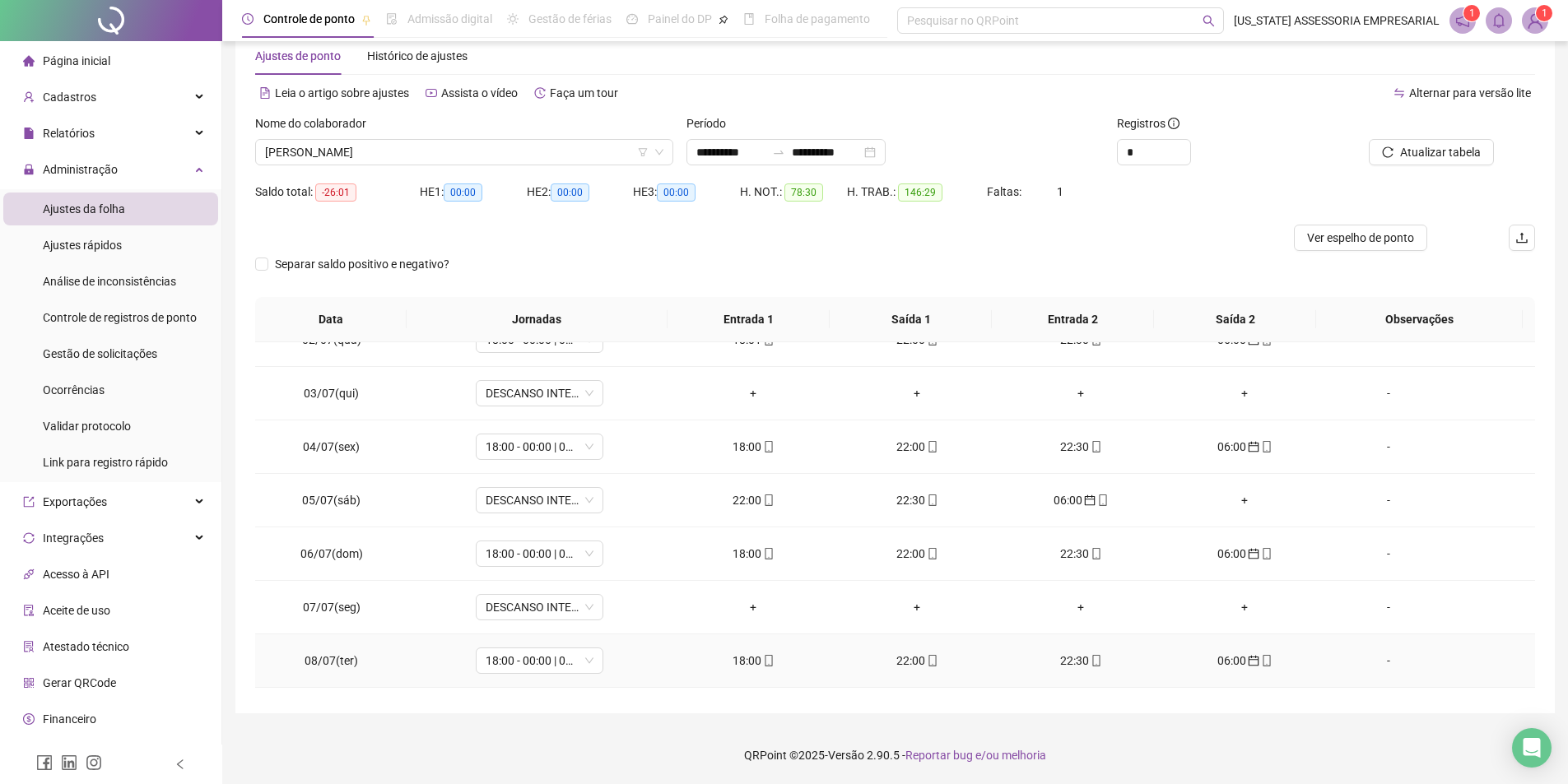
click at [932, 662] on div "22:00" at bounding box center [917, 660] width 138 height 18
type input "**********"
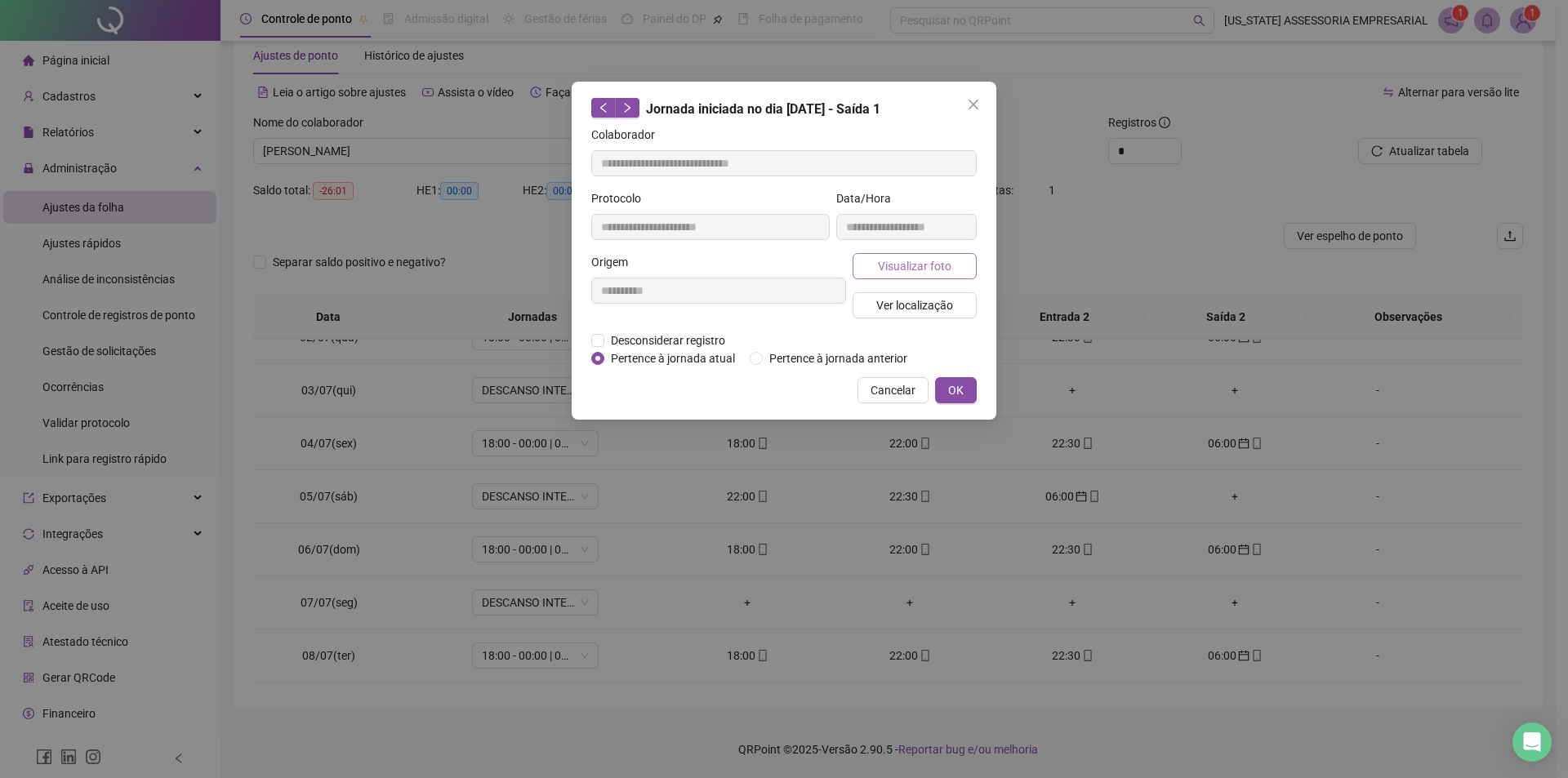
click at [967, 271] on button "Visualizar foto" at bounding box center [915, 266] width 125 height 26
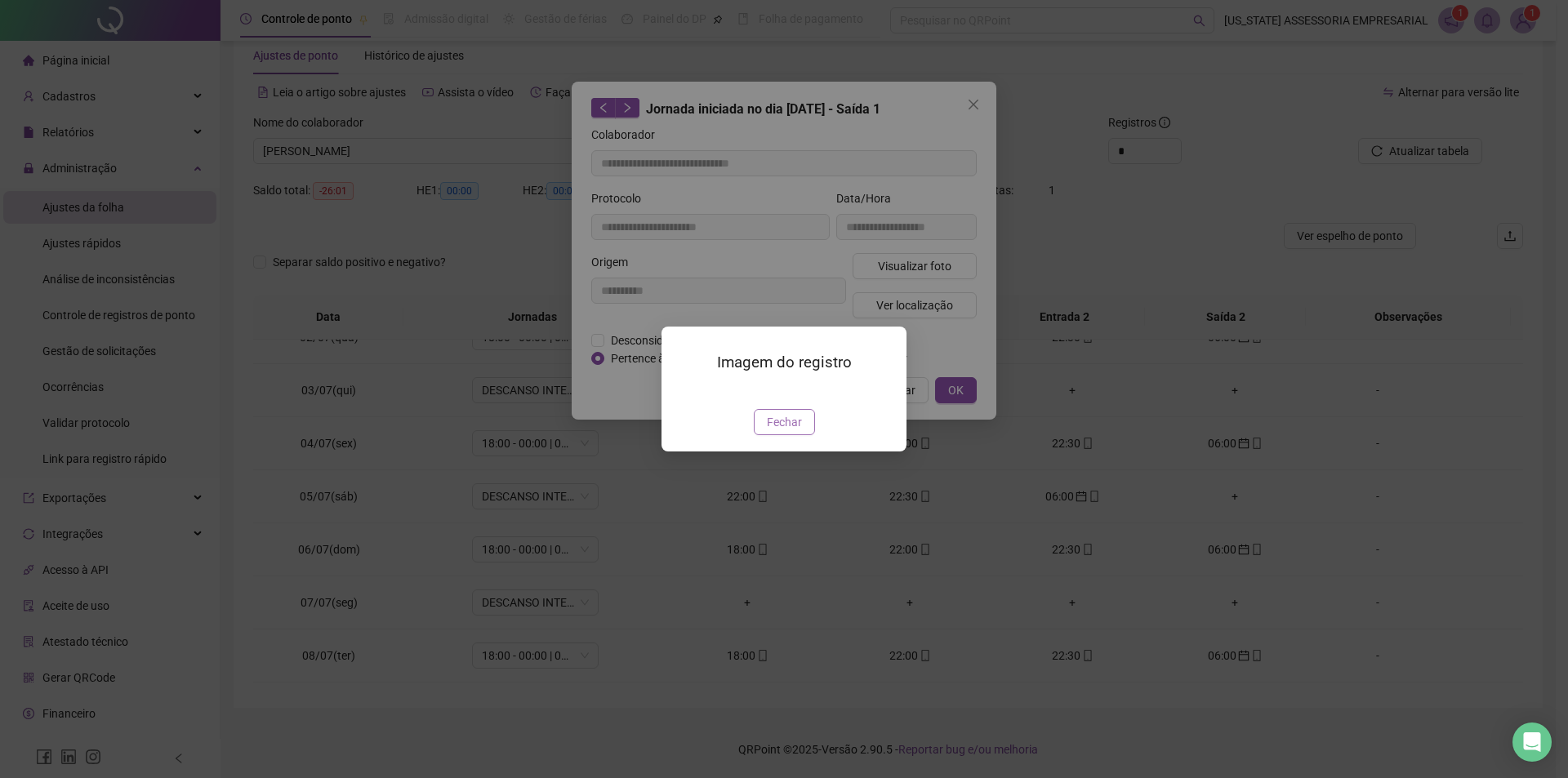
click at [783, 431] on span "Fechar" at bounding box center [785, 421] width 35 height 18
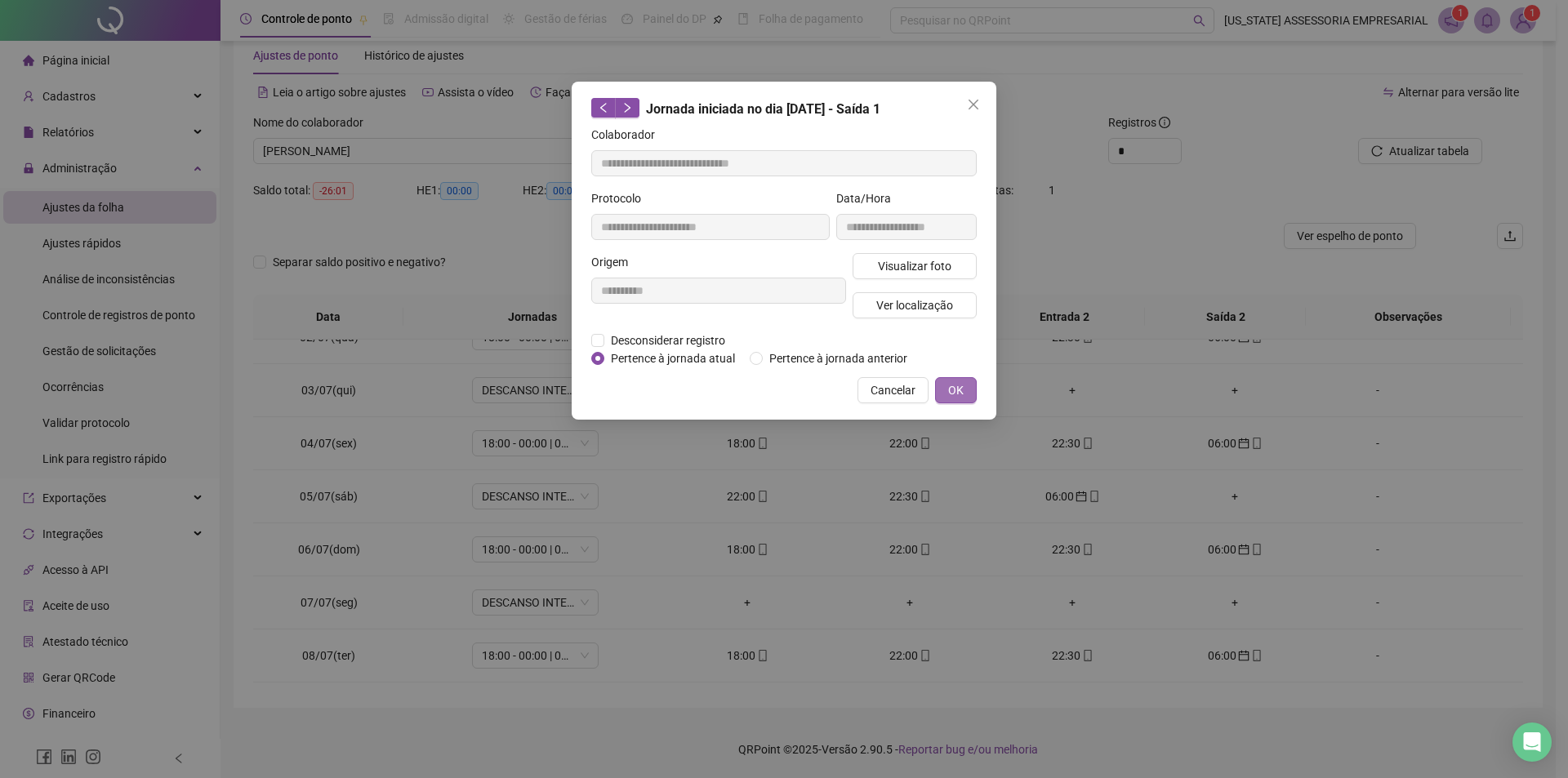
click at [949, 391] on button "OK" at bounding box center [956, 390] width 42 height 26
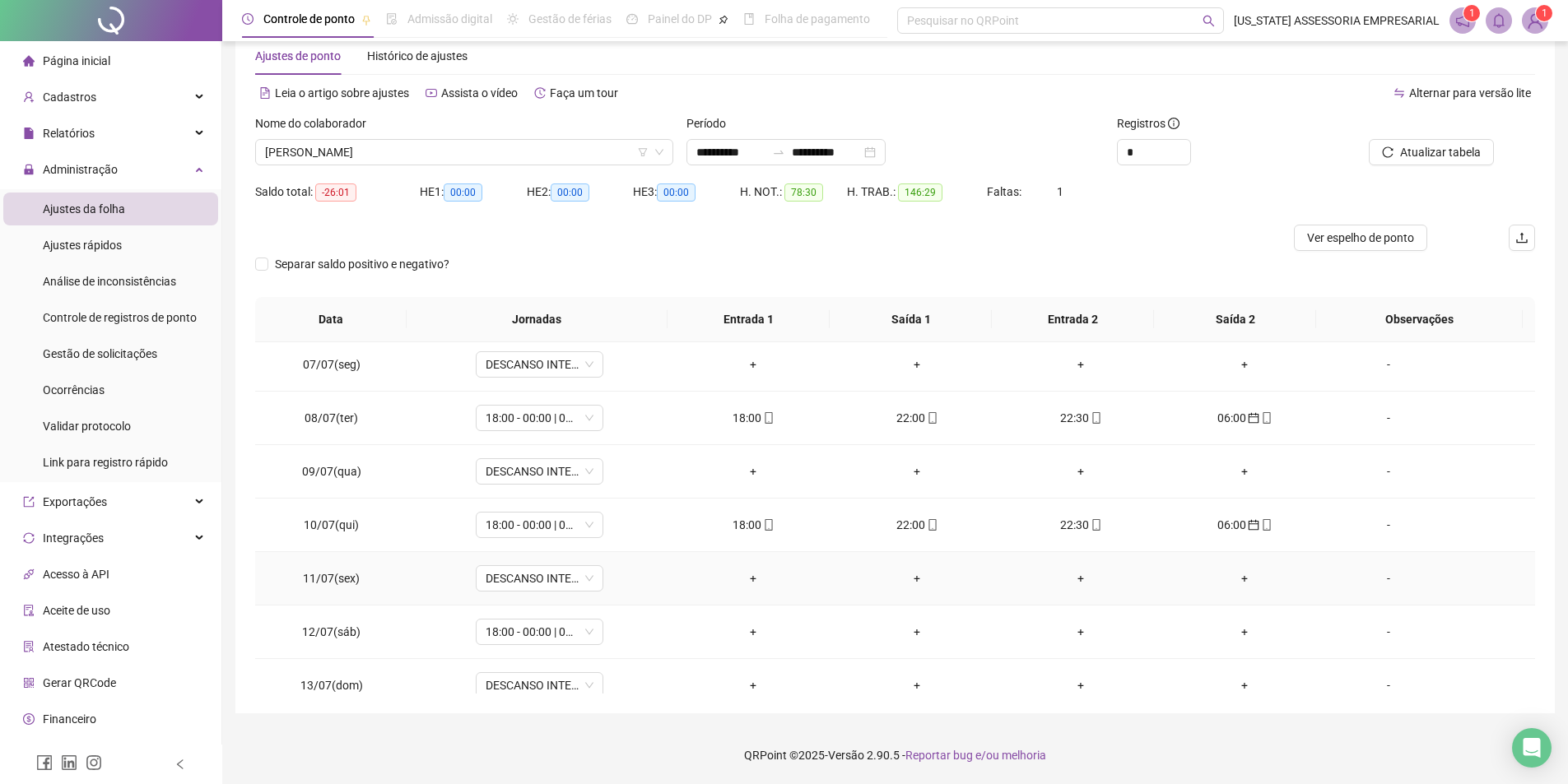
scroll to position [329, 0]
click at [932, 524] on div "22:00" at bounding box center [917, 520] width 138 height 18
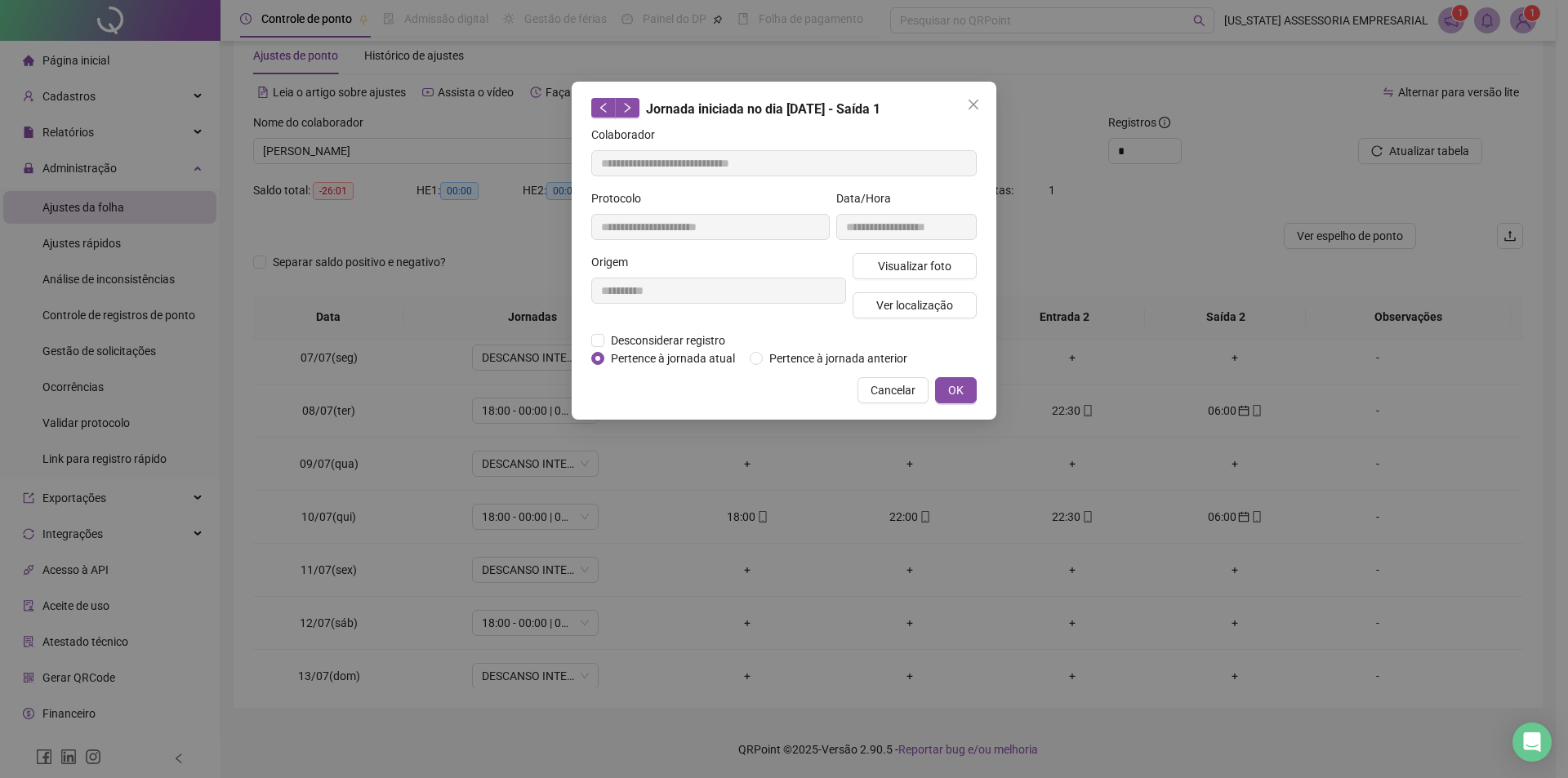
type input "**********"
click at [952, 266] on button "Visualizar foto" at bounding box center [915, 266] width 125 height 26
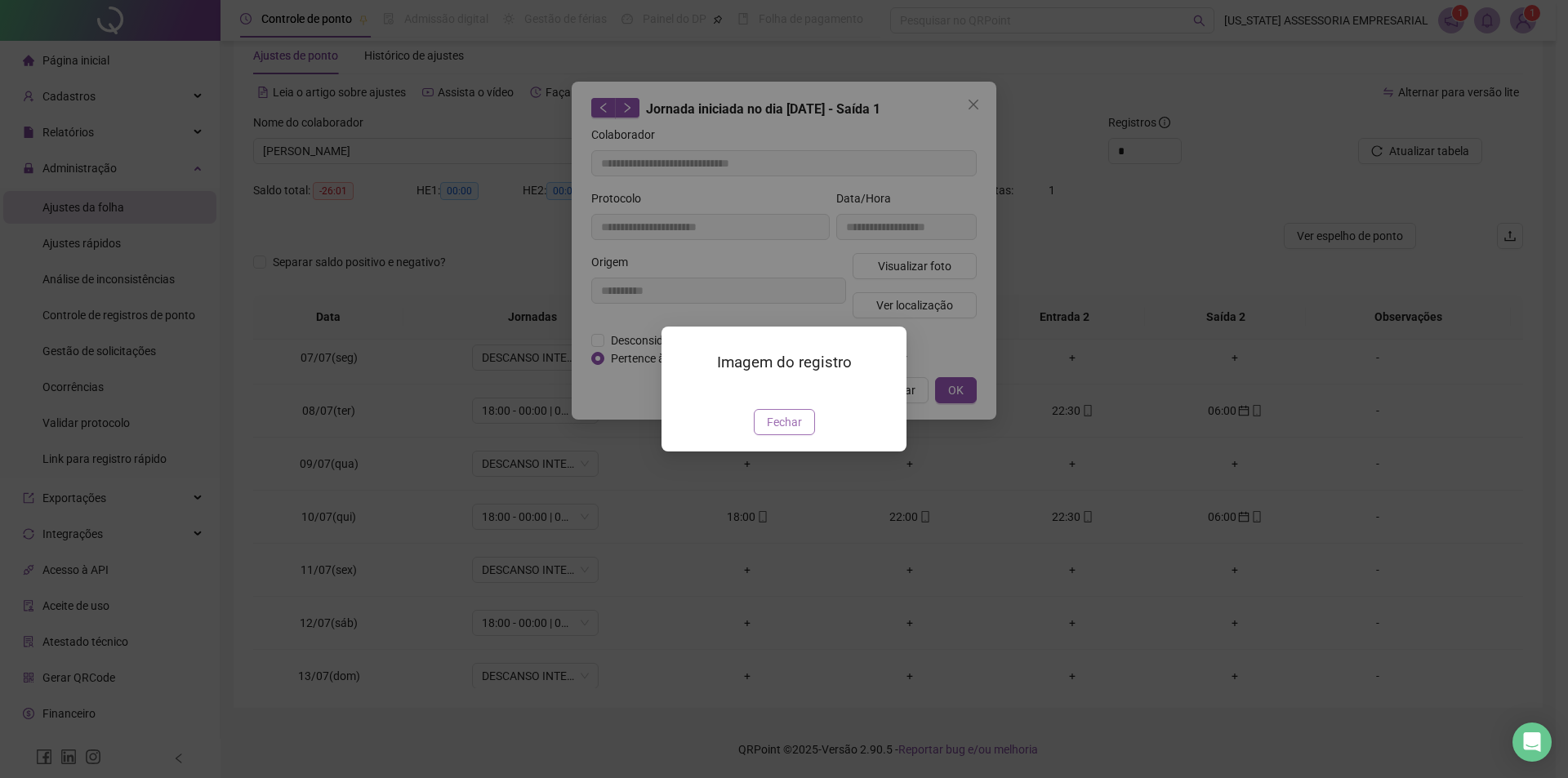
click at [770, 431] on span "Fechar" at bounding box center [785, 421] width 35 height 18
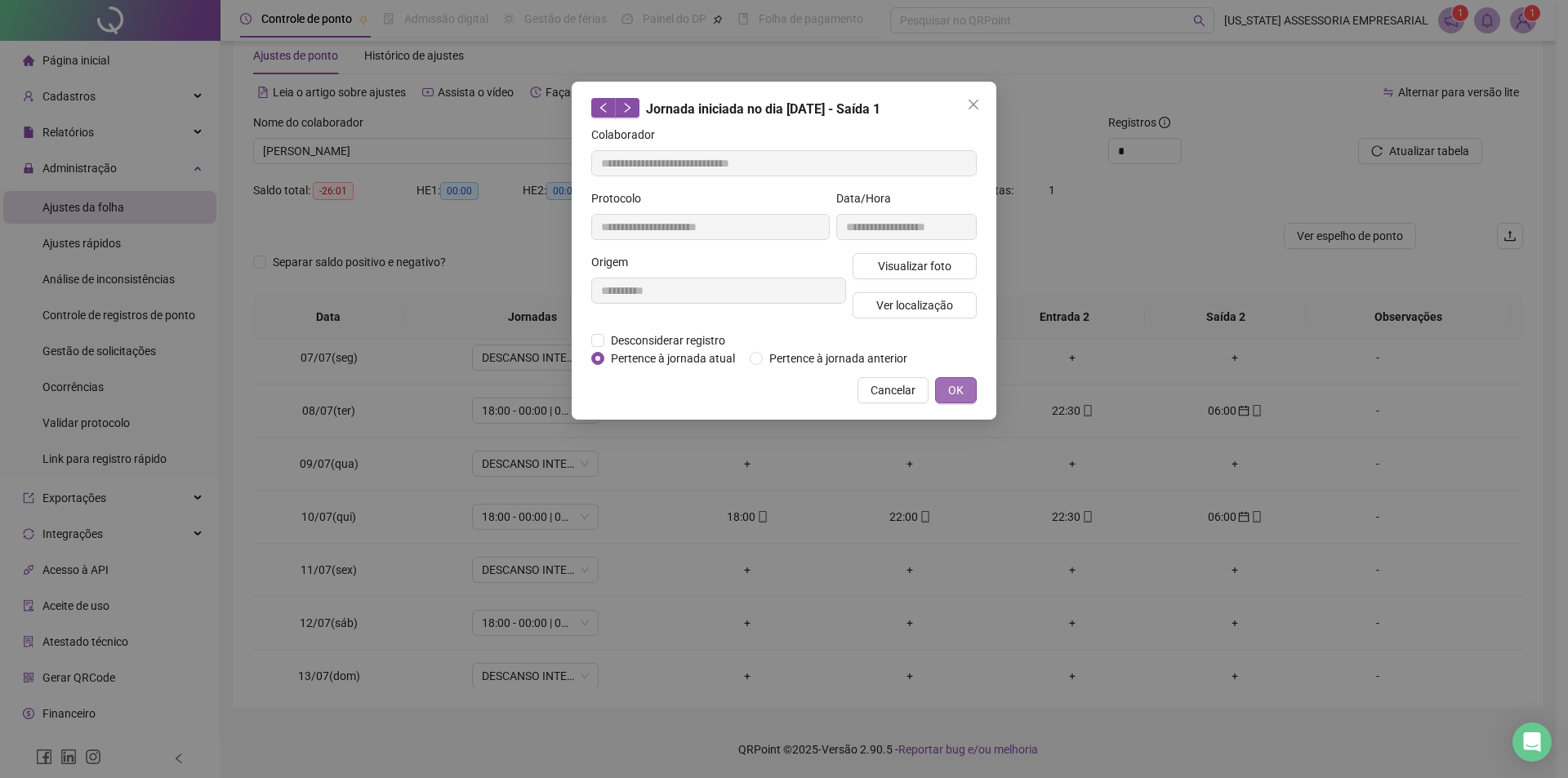
click at [946, 395] on button "OK" at bounding box center [956, 390] width 42 height 26
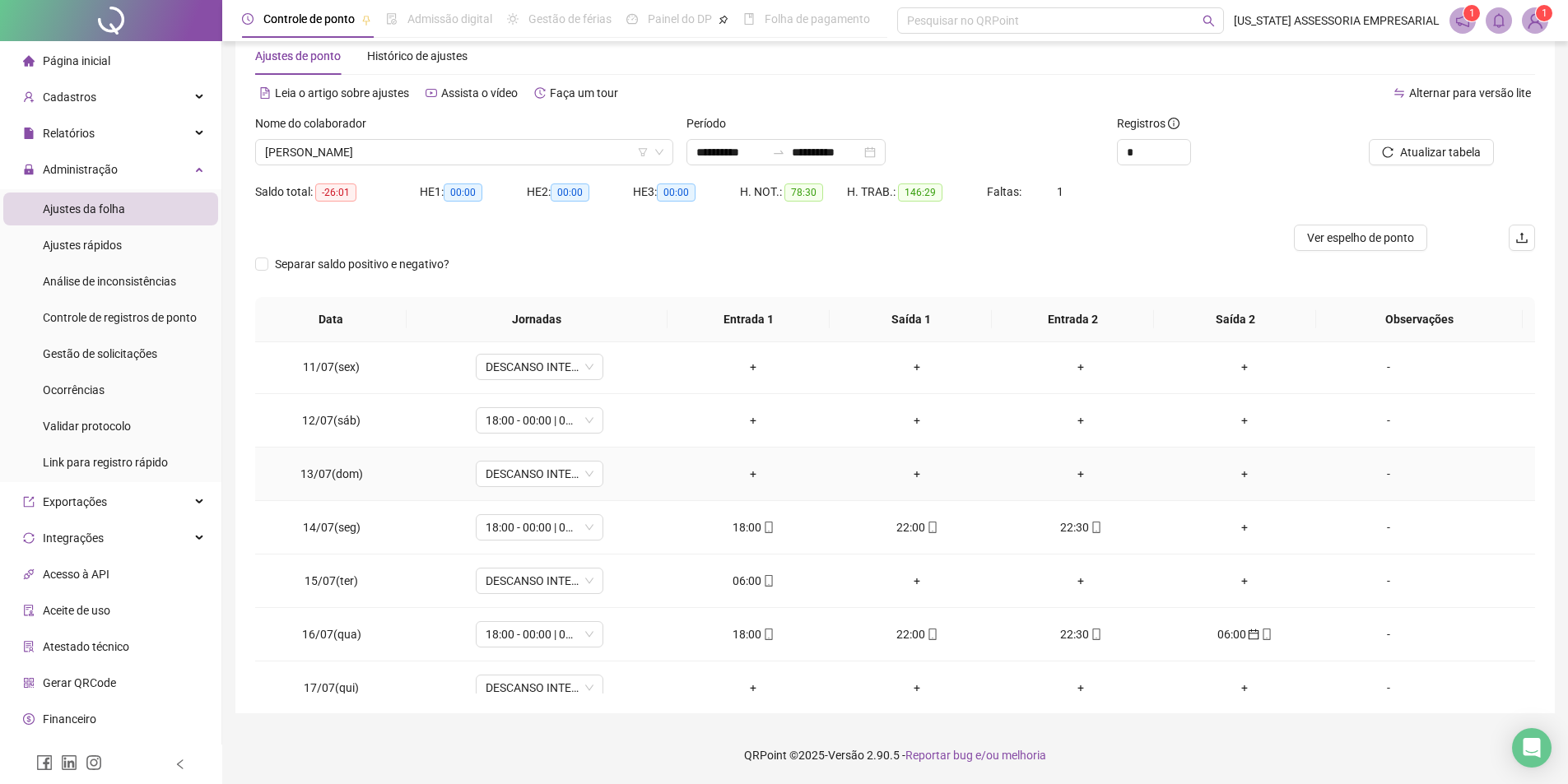
scroll to position [576, 0]
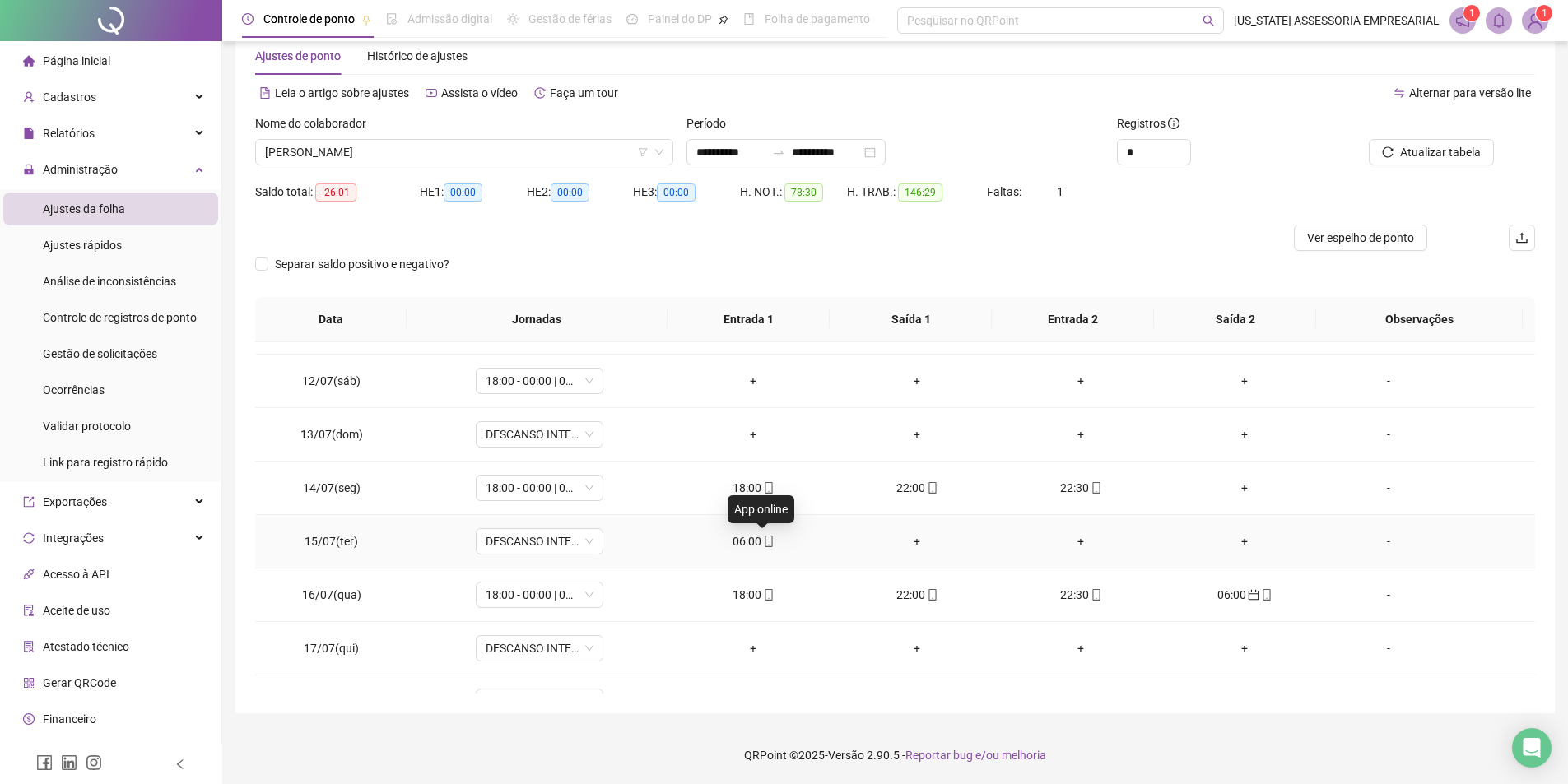
click at [763, 539] on icon "mobile" at bounding box center [769, 542] width 11 height 11
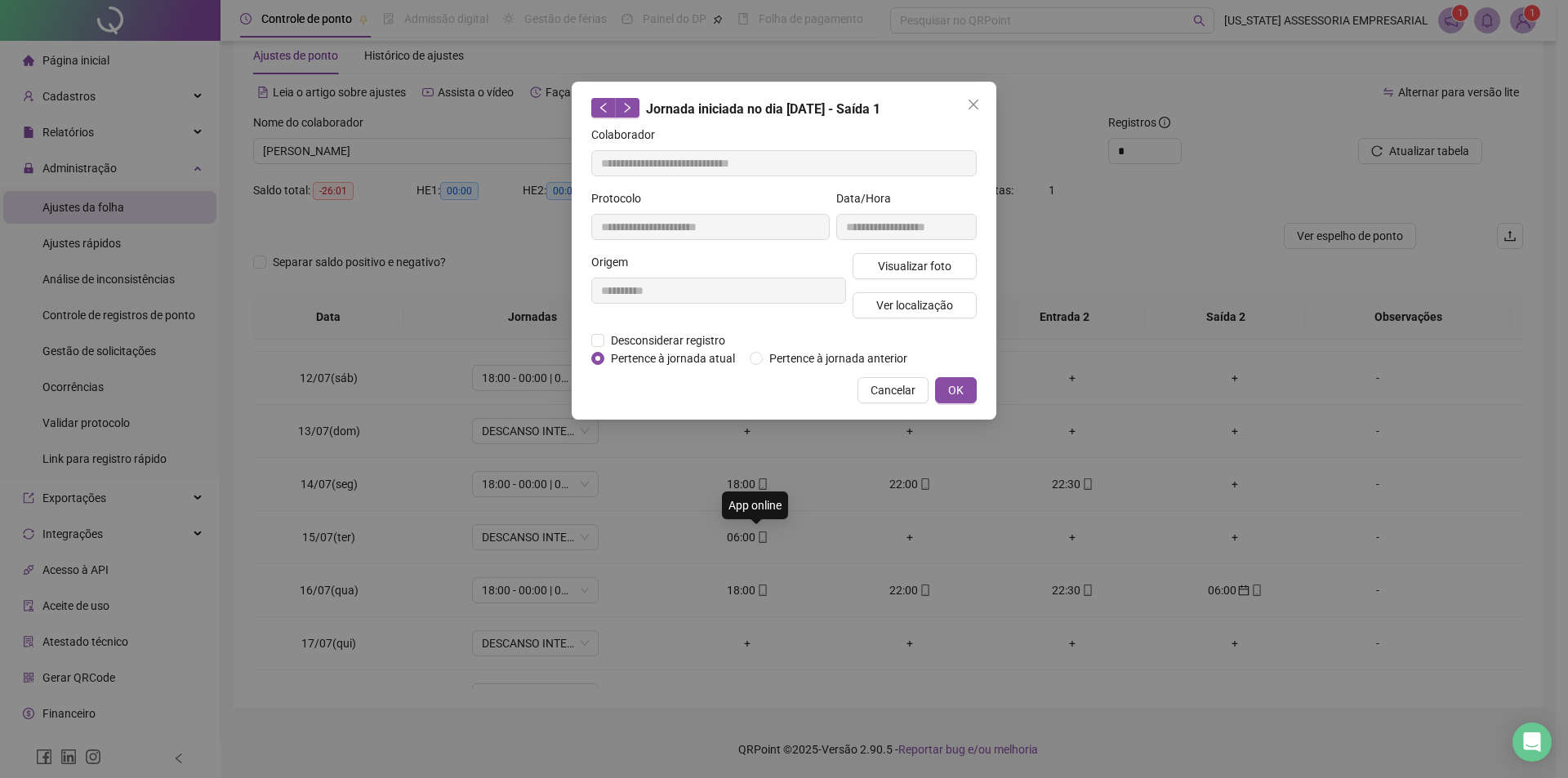
type input "**********"
click at [877, 275] on button "Visualizar foto" at bounding box center [915, 266] width 125 height 26
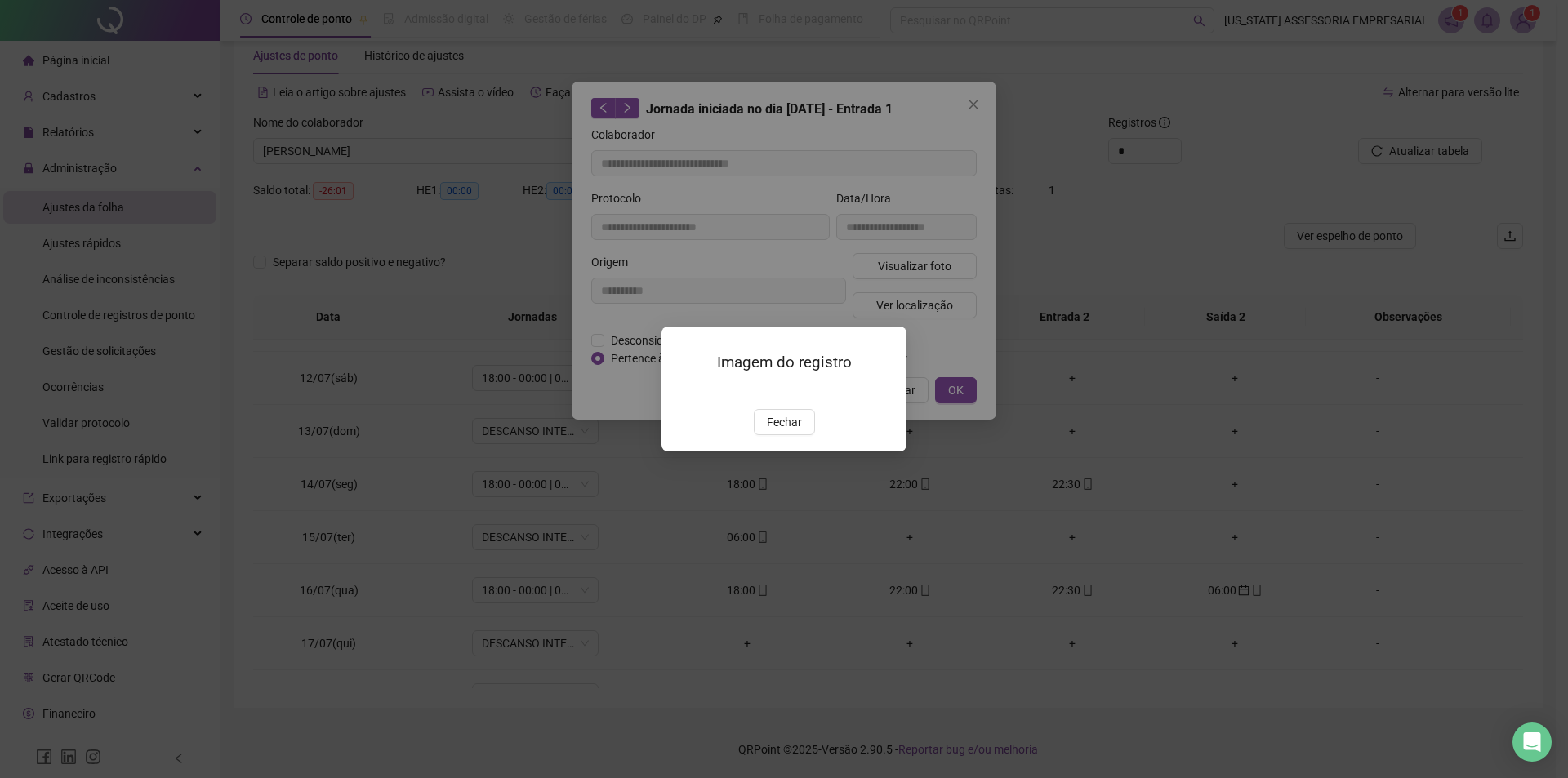
click at [792, 452] on div "Imagem do registro Fechar" at bounding box center [784, 389] width 245 height 125
click at [790, 431] on span "Fechar" at bounding box center [785, 421] width 35 height 18
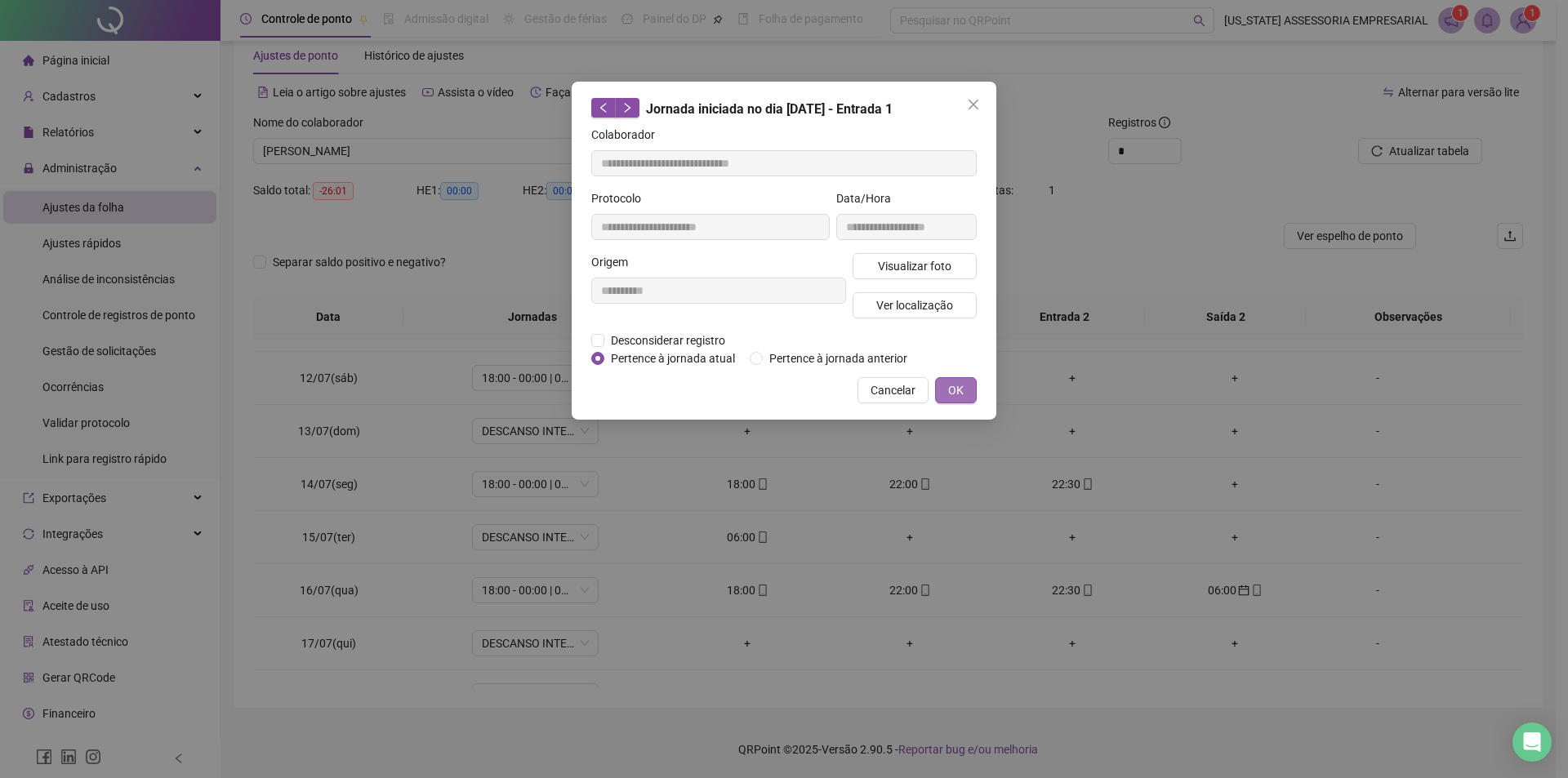
click at [976, 387] on button "OK" at bounding box center [956, 390] width 42 height 26
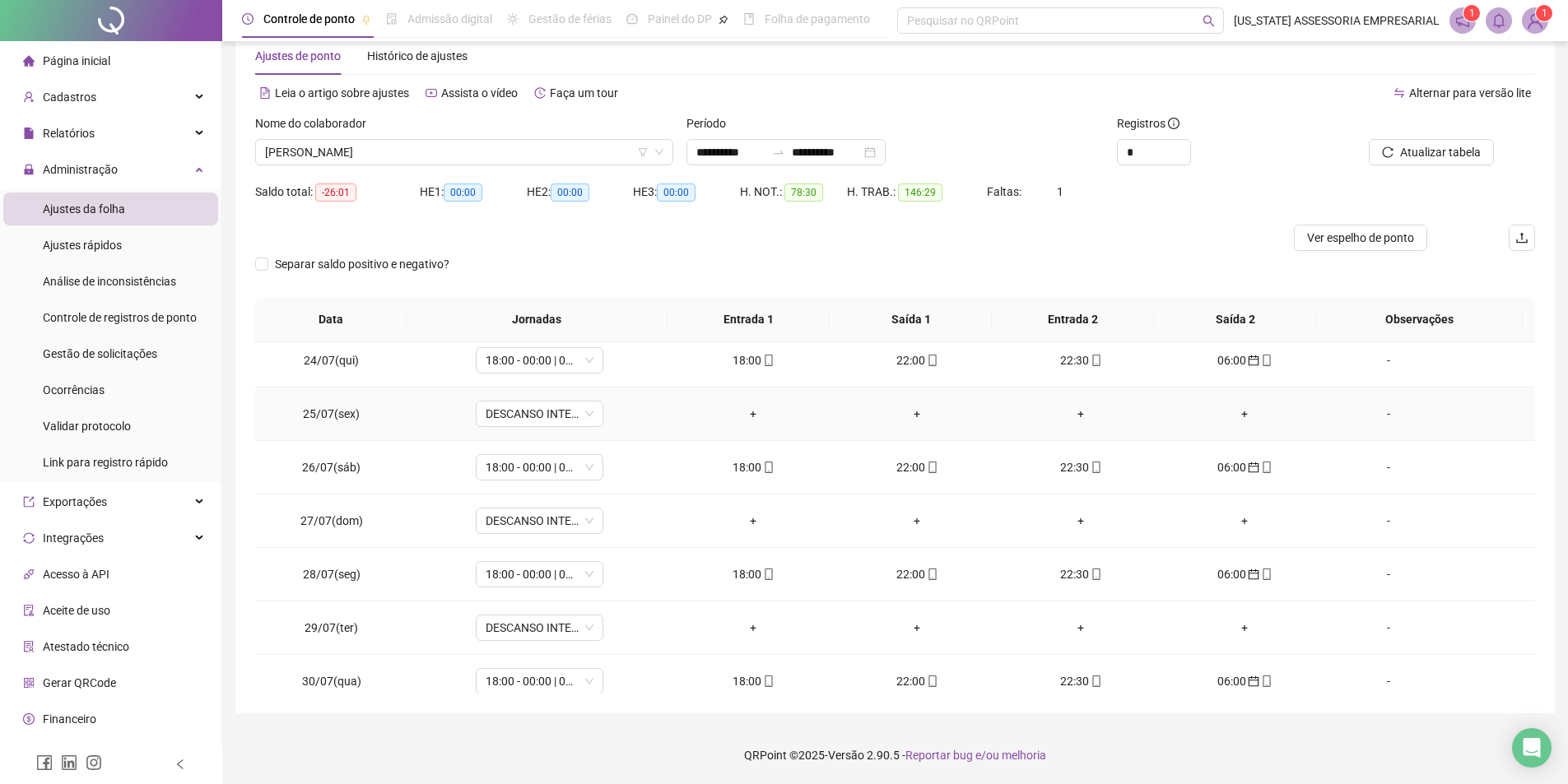
scroll to position [1306, 0]
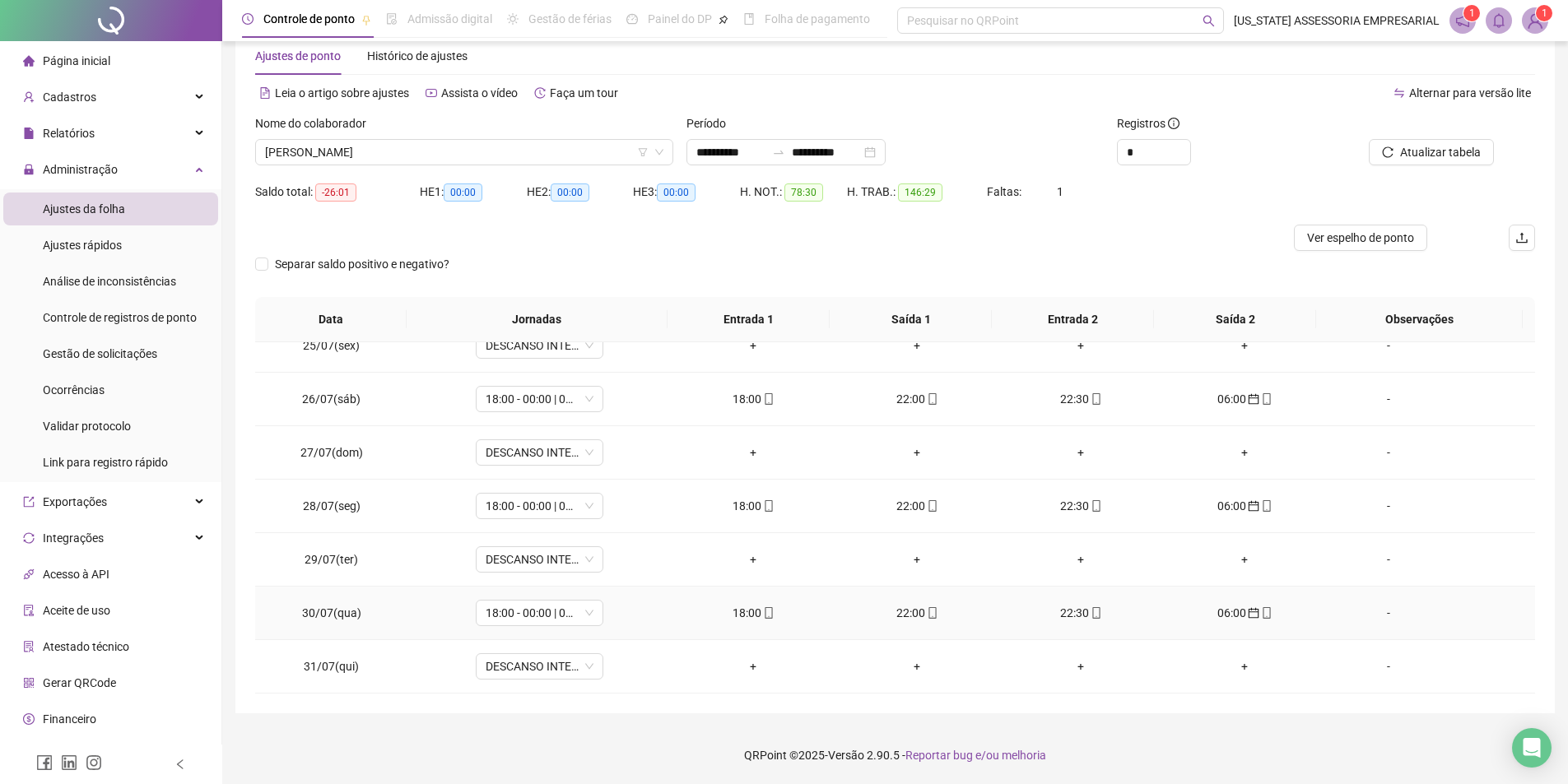
click at [1261, 608] on icon "mobile" at bounding box center [1267, 613] width 11 height 11
type input "**********"
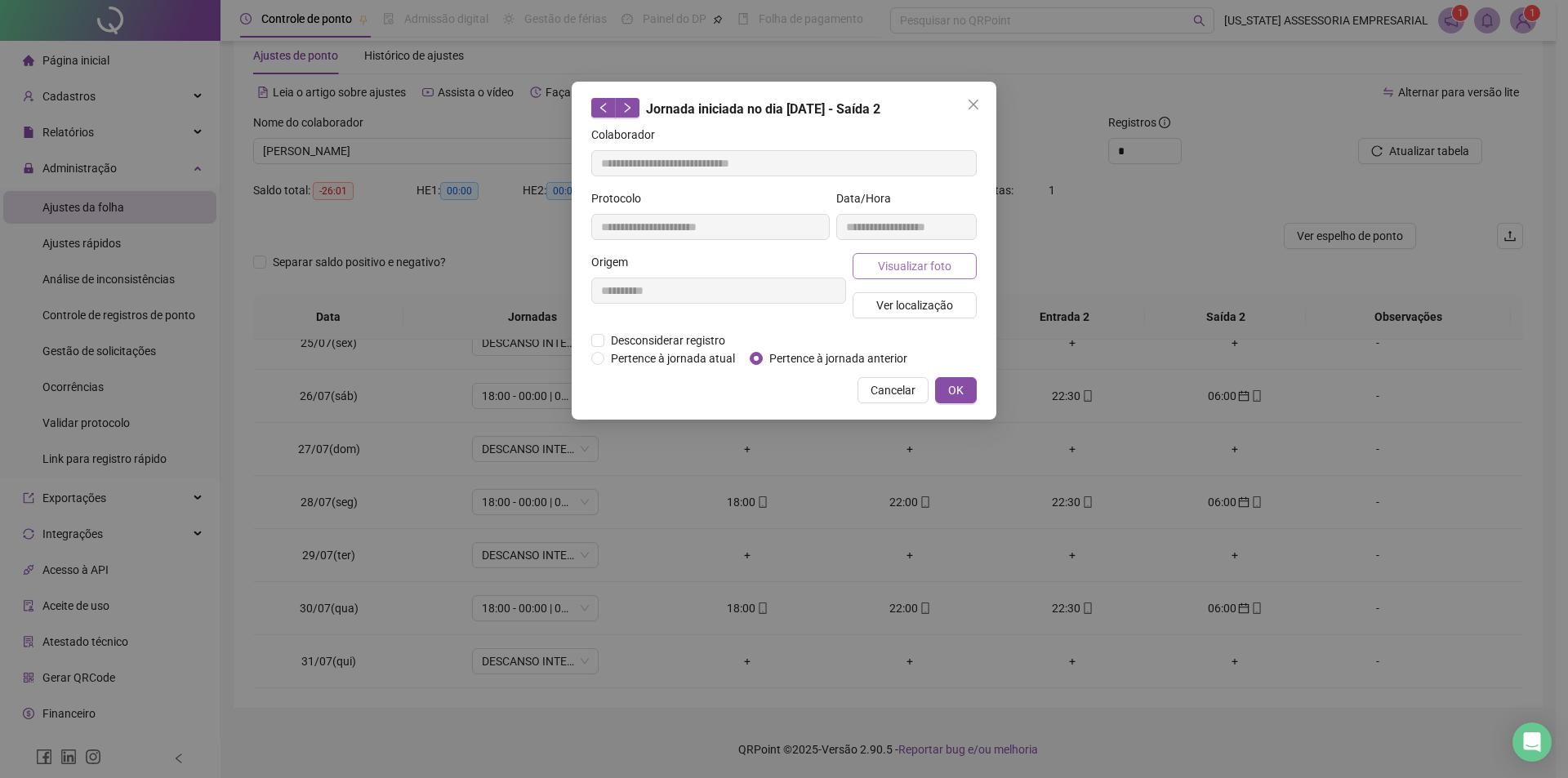
click at [882, 257] on span "Visualizar foto" at bounding box center [915, 265] width 74 height 18
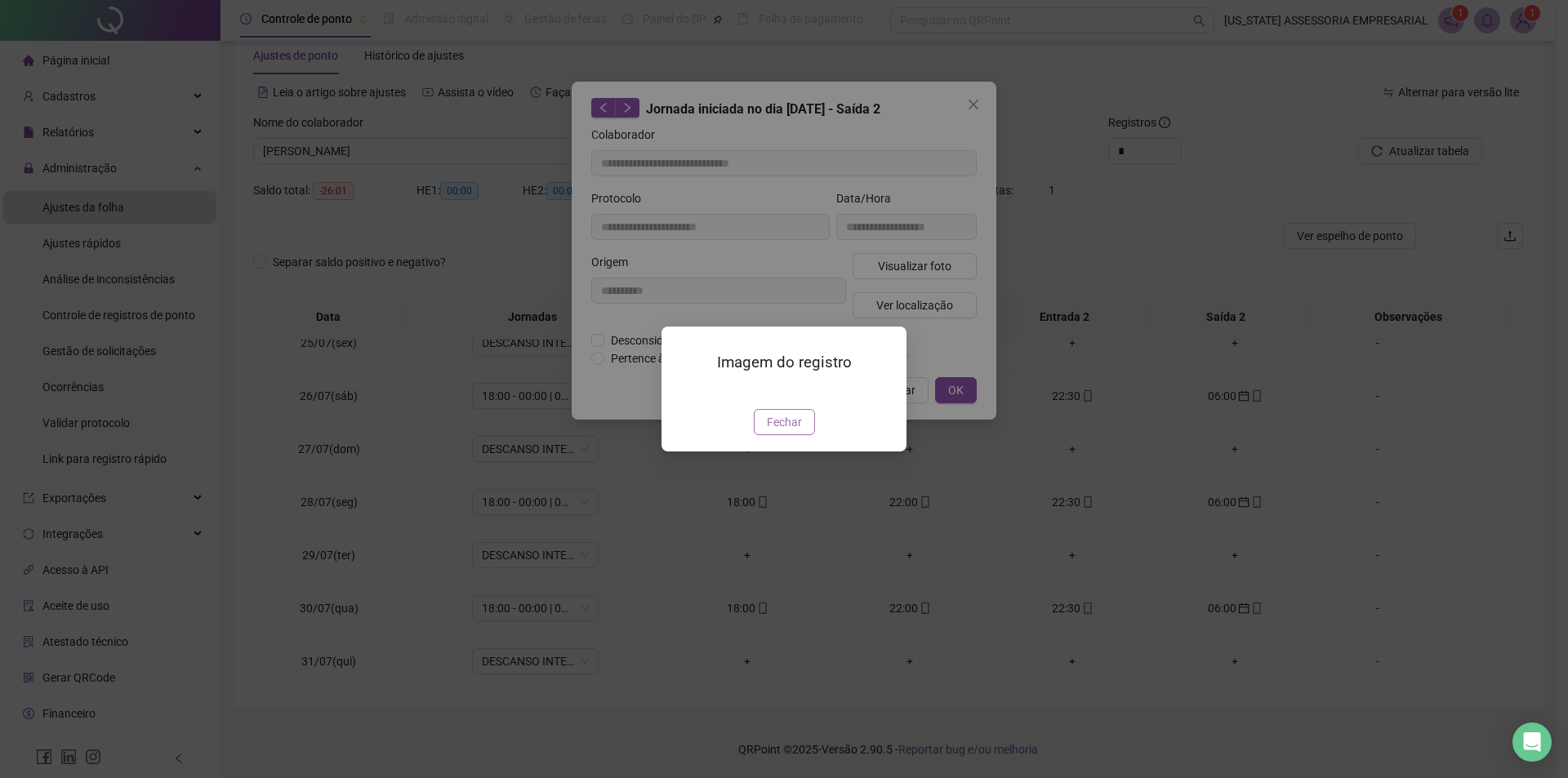
click at [787, 431] on span "Fechar" at bounding box center [785, 421] width 35 height 18
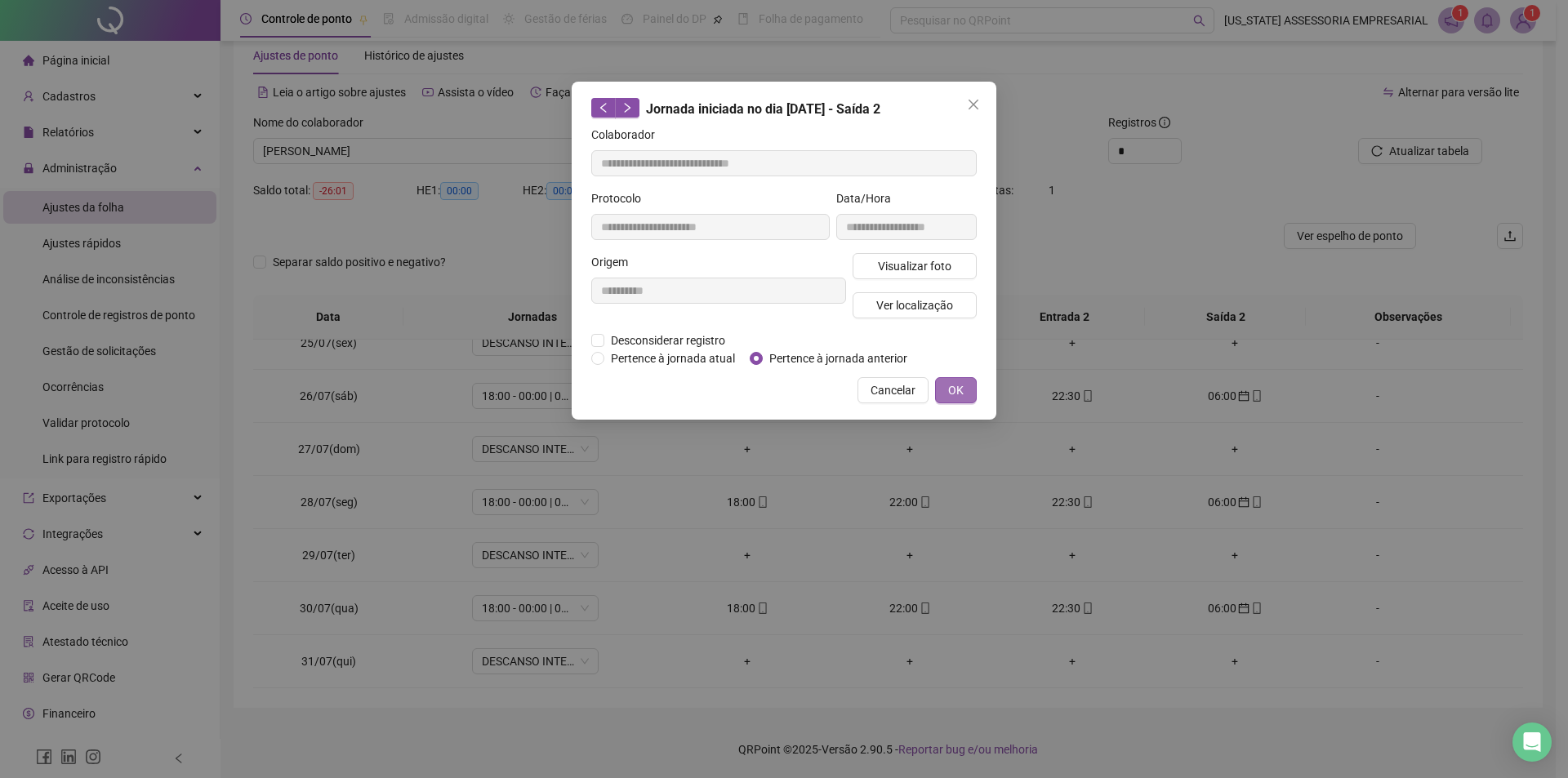
click at [973, 392] on button "OK" at bounding box center [956, 390] width 42 height 26
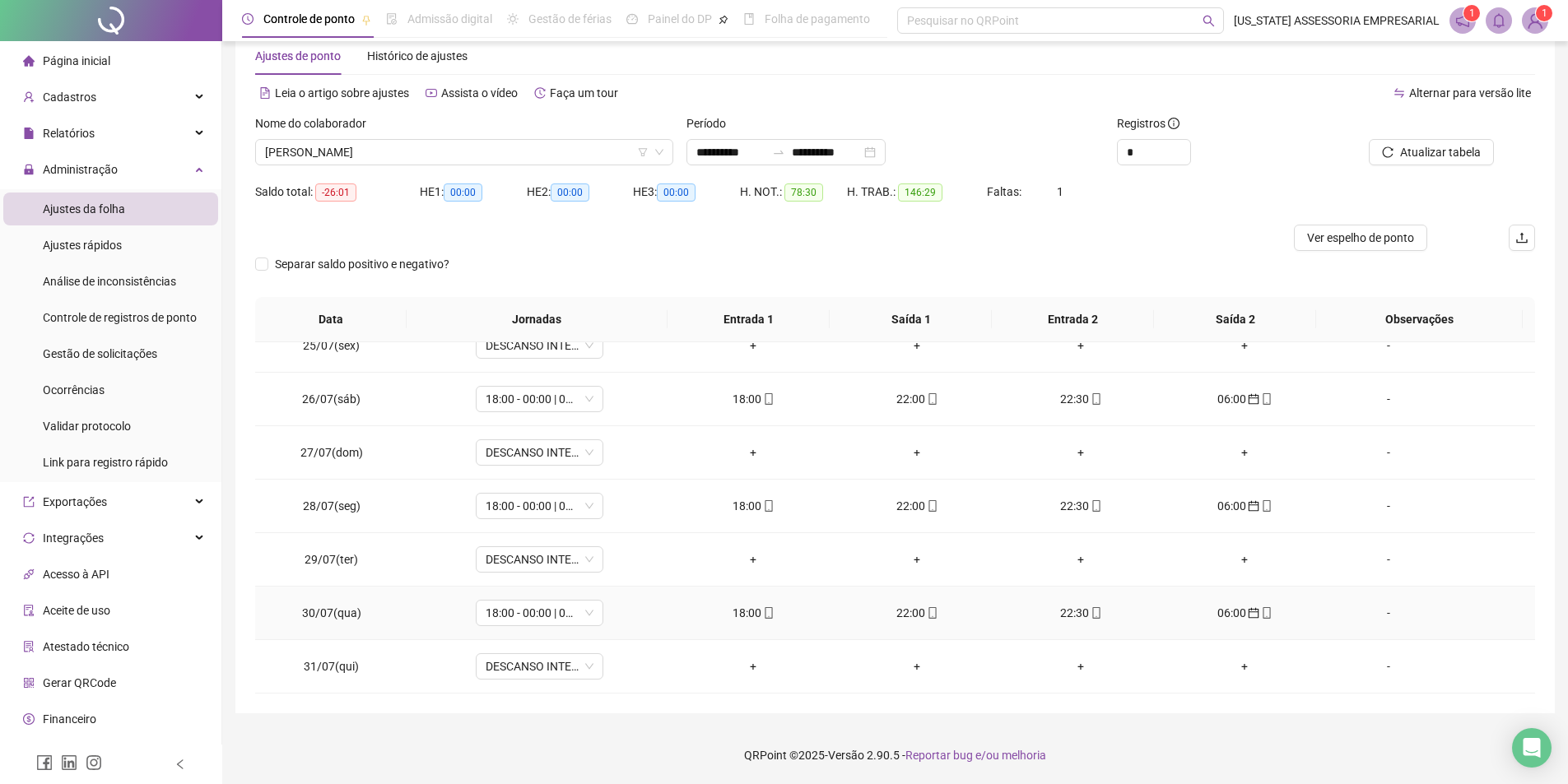
click at [754, 608] on div "18:00" at bounding box center [754, 612] width 138 height 18
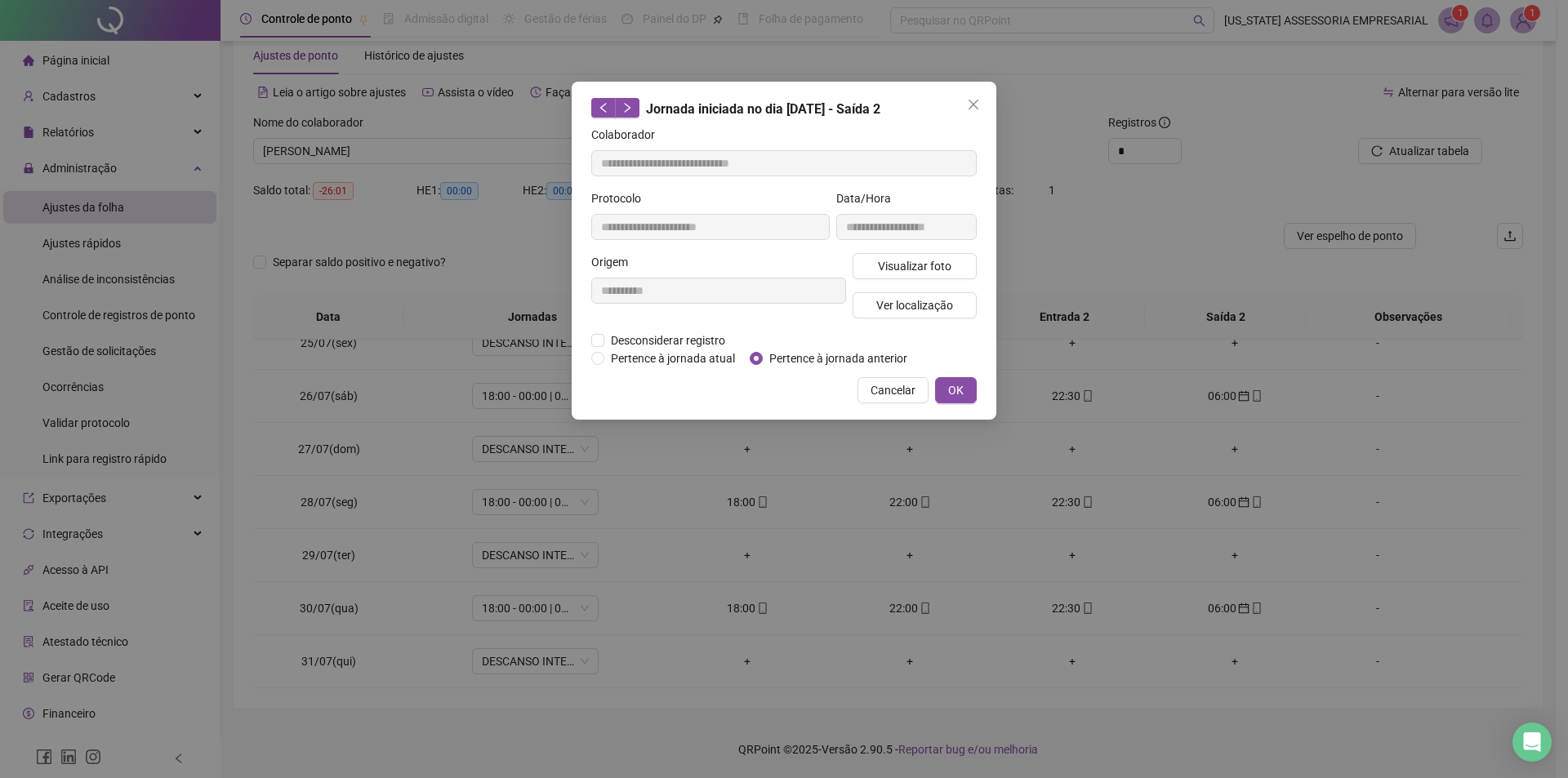
type input "**********"
click at [952, 395] on span "OK" at bounding box center [956, 390] width 16 height 18
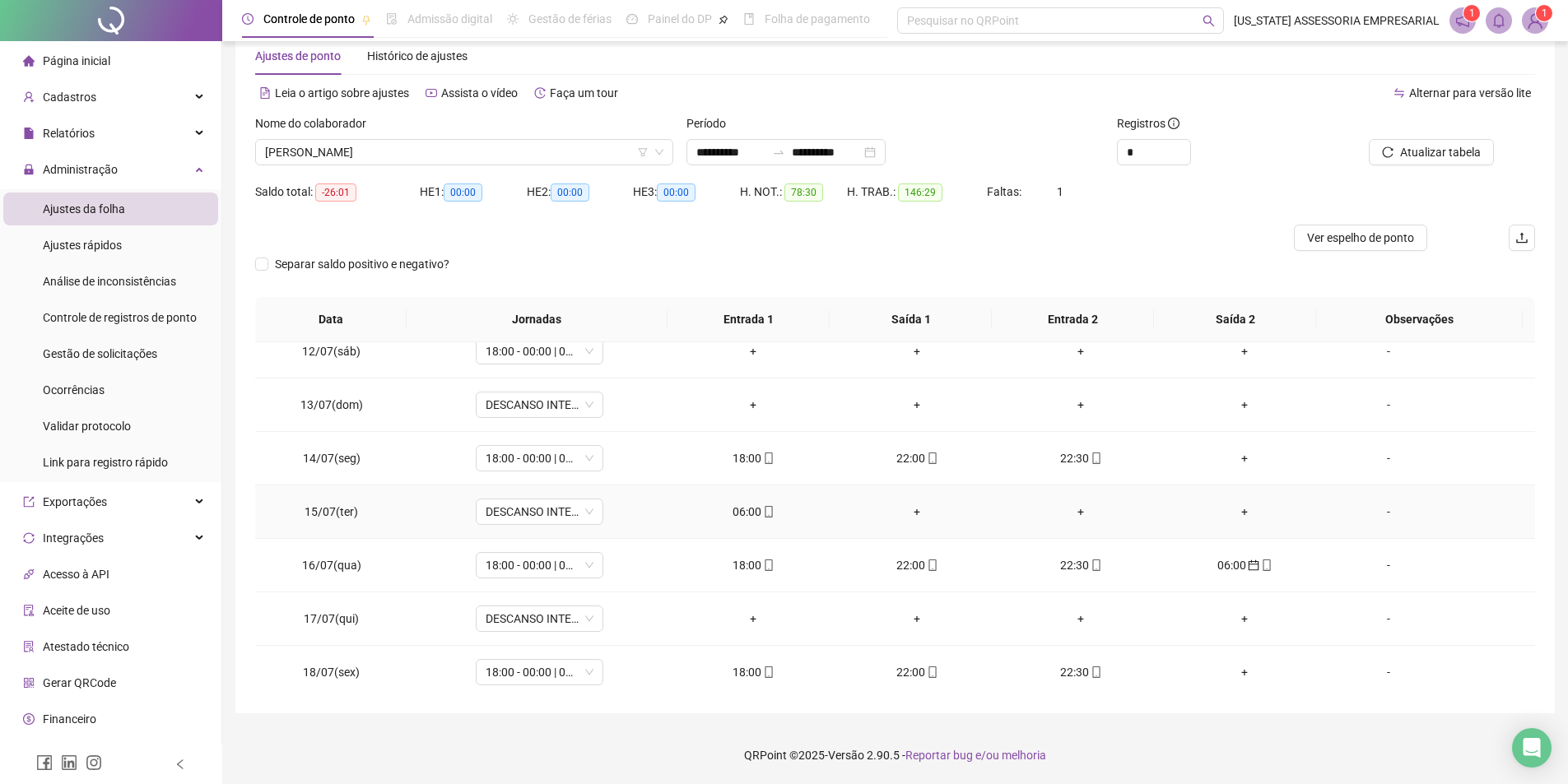
scroll to position [566, 0]
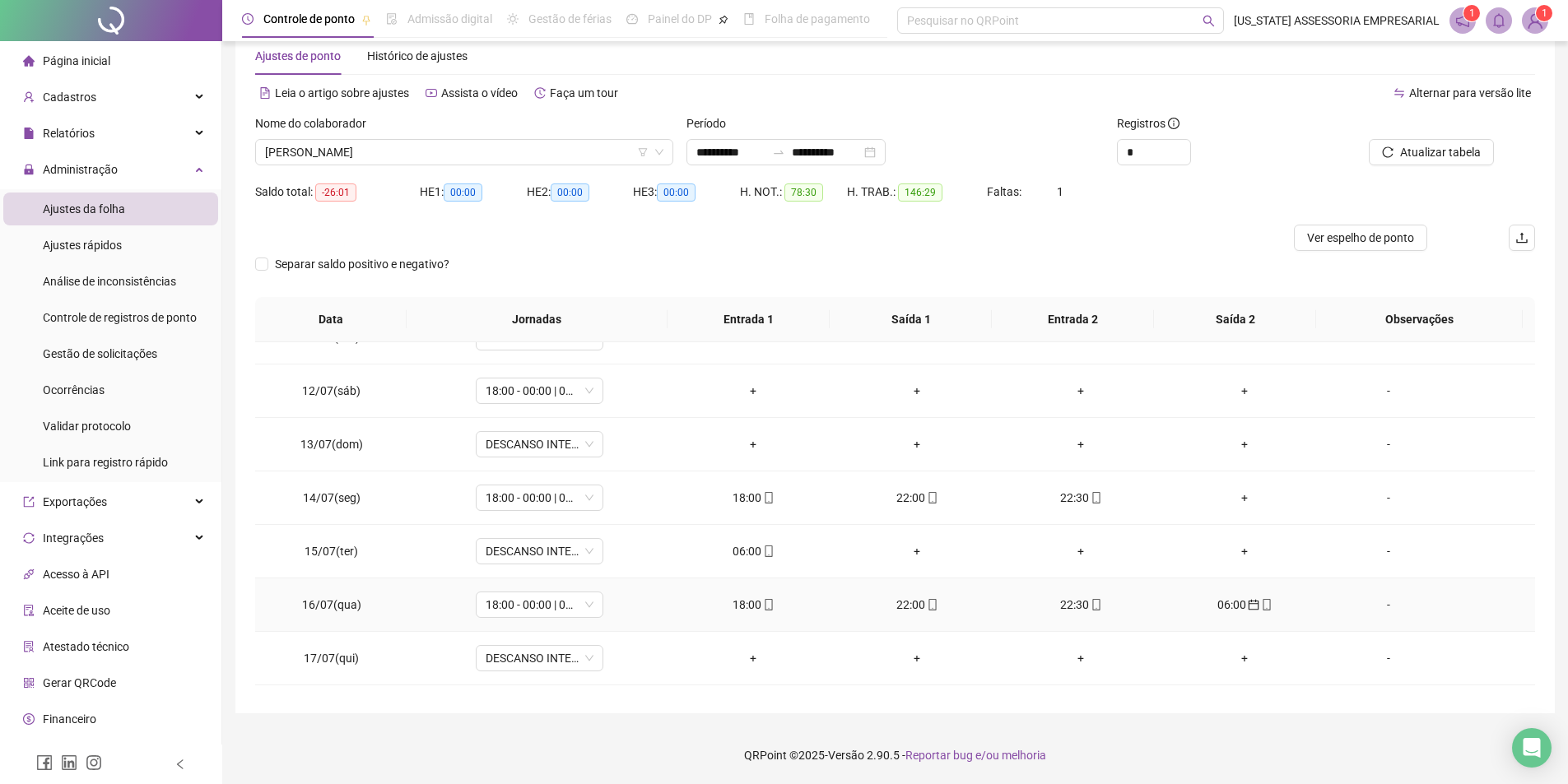
click at [1210, 603] on div "06:00" at bounding box center [1245, 604] width 138 height 18
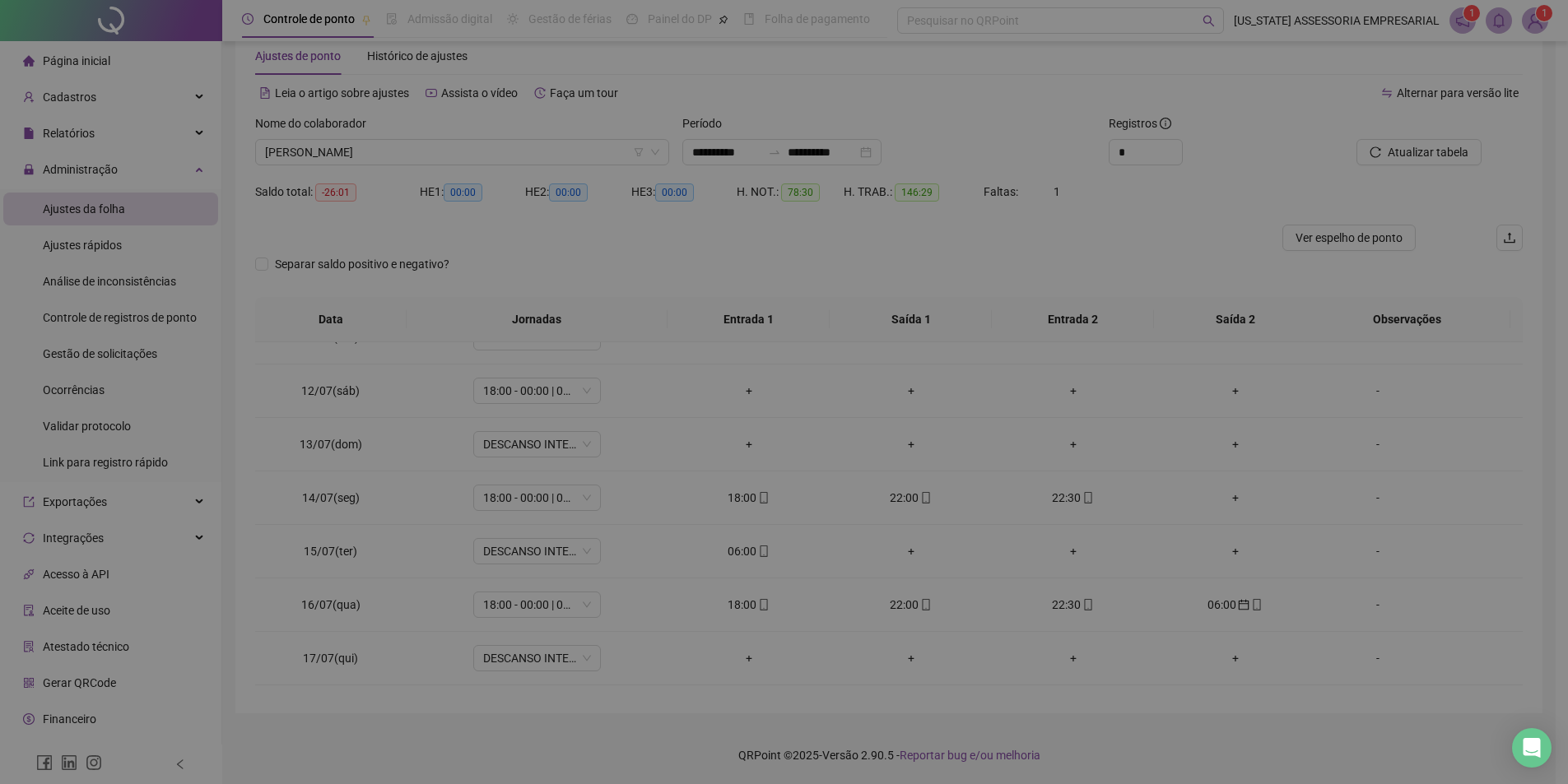
type input "**********"
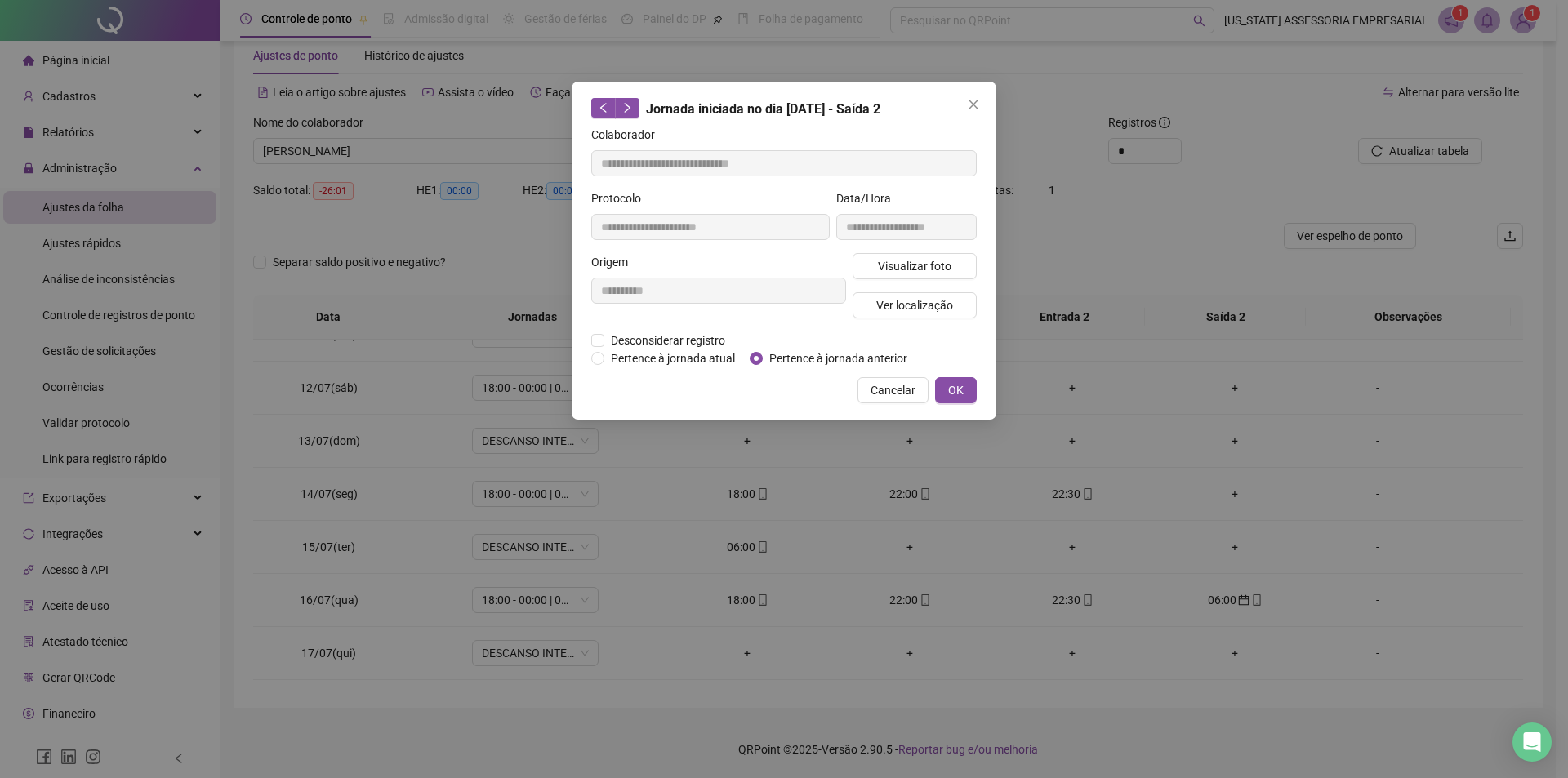
click at [589, 360] on div "Pertence à jornada atual Pertence à jornada anterior" at bounding box center [784, 358] width 392 height 18
click at [611, 358] on span "Pertence à jornada atual" at bounding box center [672, 358] width 137 height 18
click at [968, 390] on button "OK" at bounding box center [956, 390] width 42 height 26
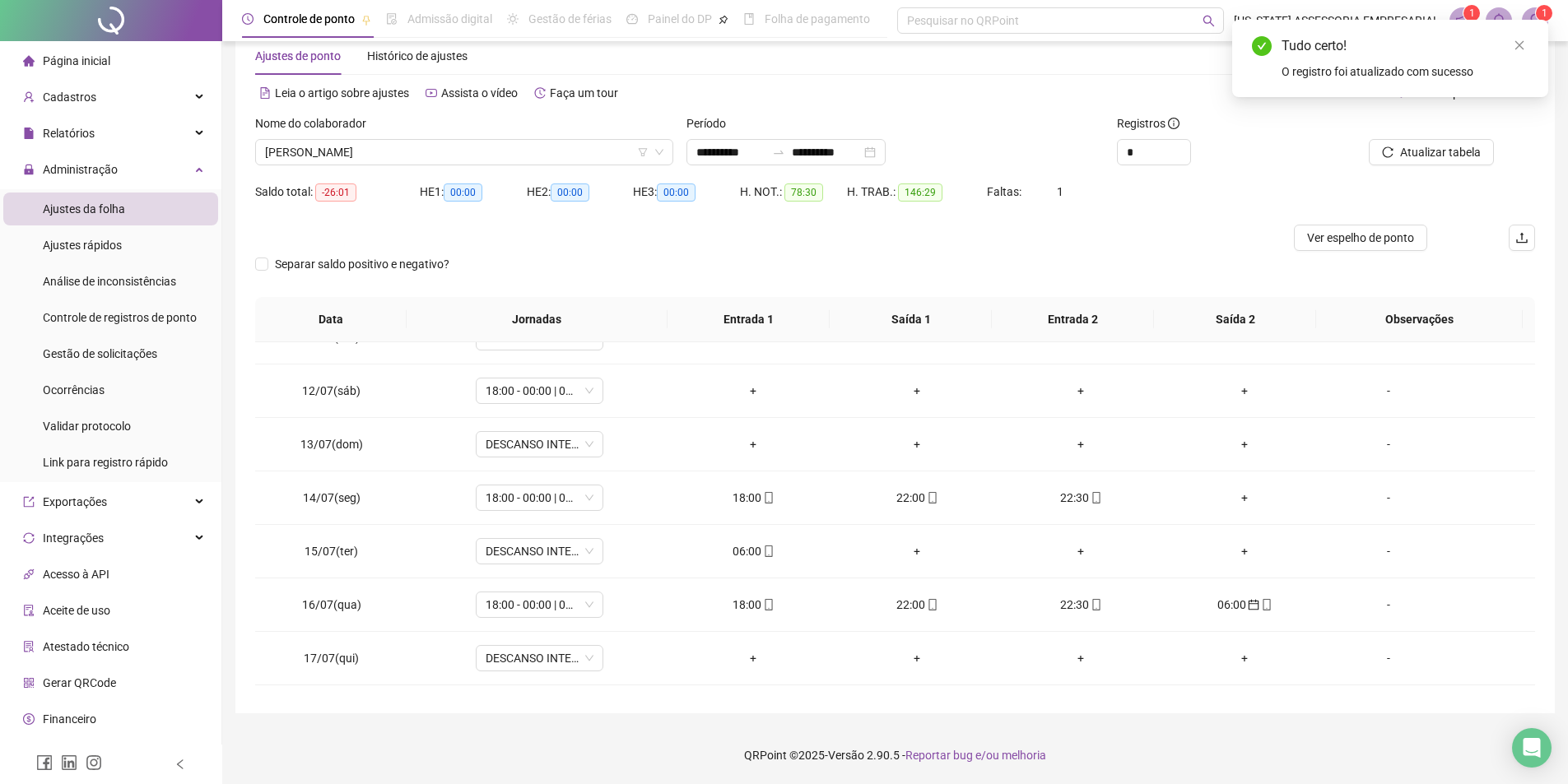
click at [1421, 130] on div at bounding box center [1414, 126] width 162 height 25
click at [1425, 158] on span "Atualizar tabela" at bounding box center [1440, 151] width 81 height 18
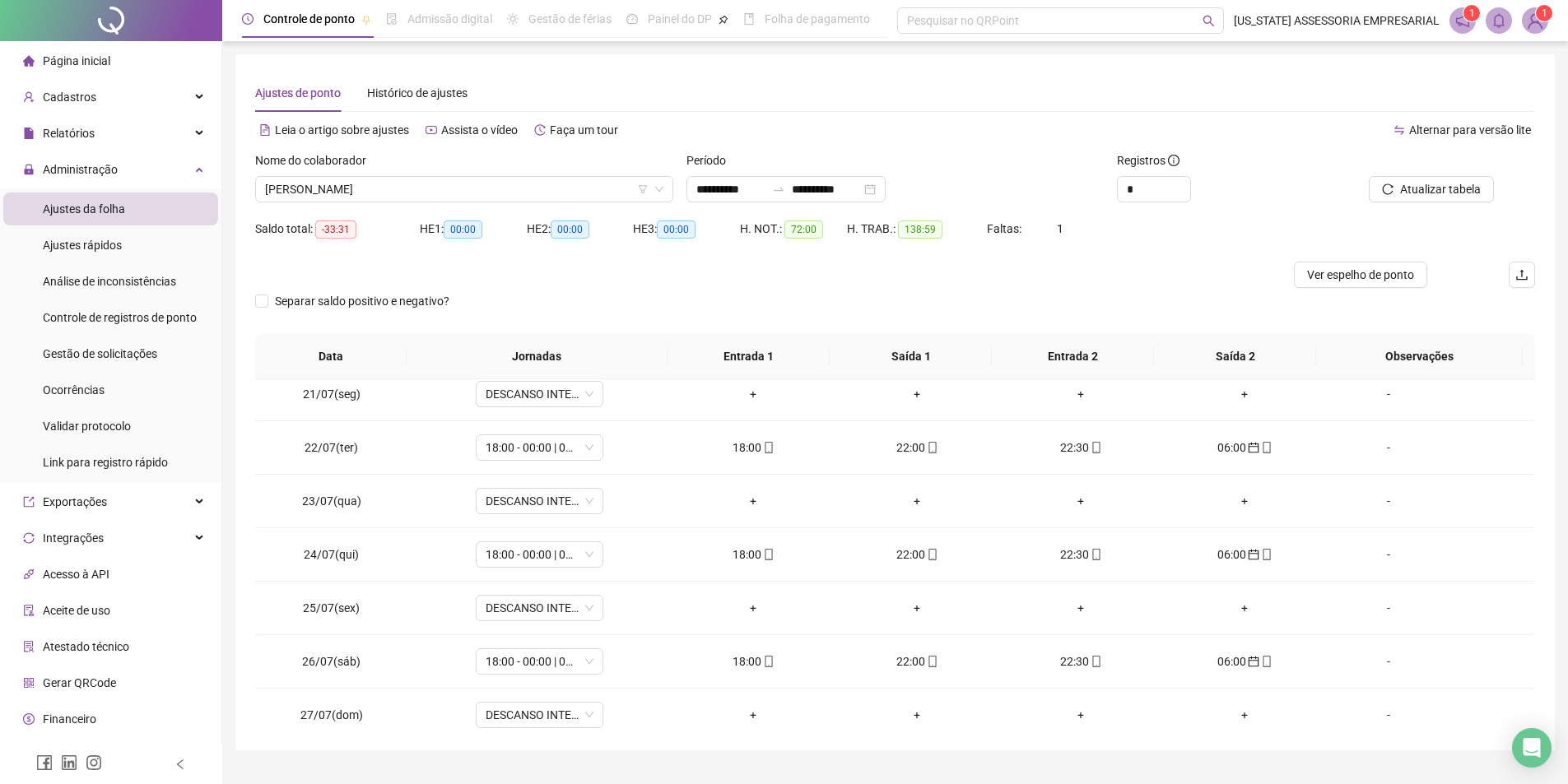
scroll to position [1152, 0]
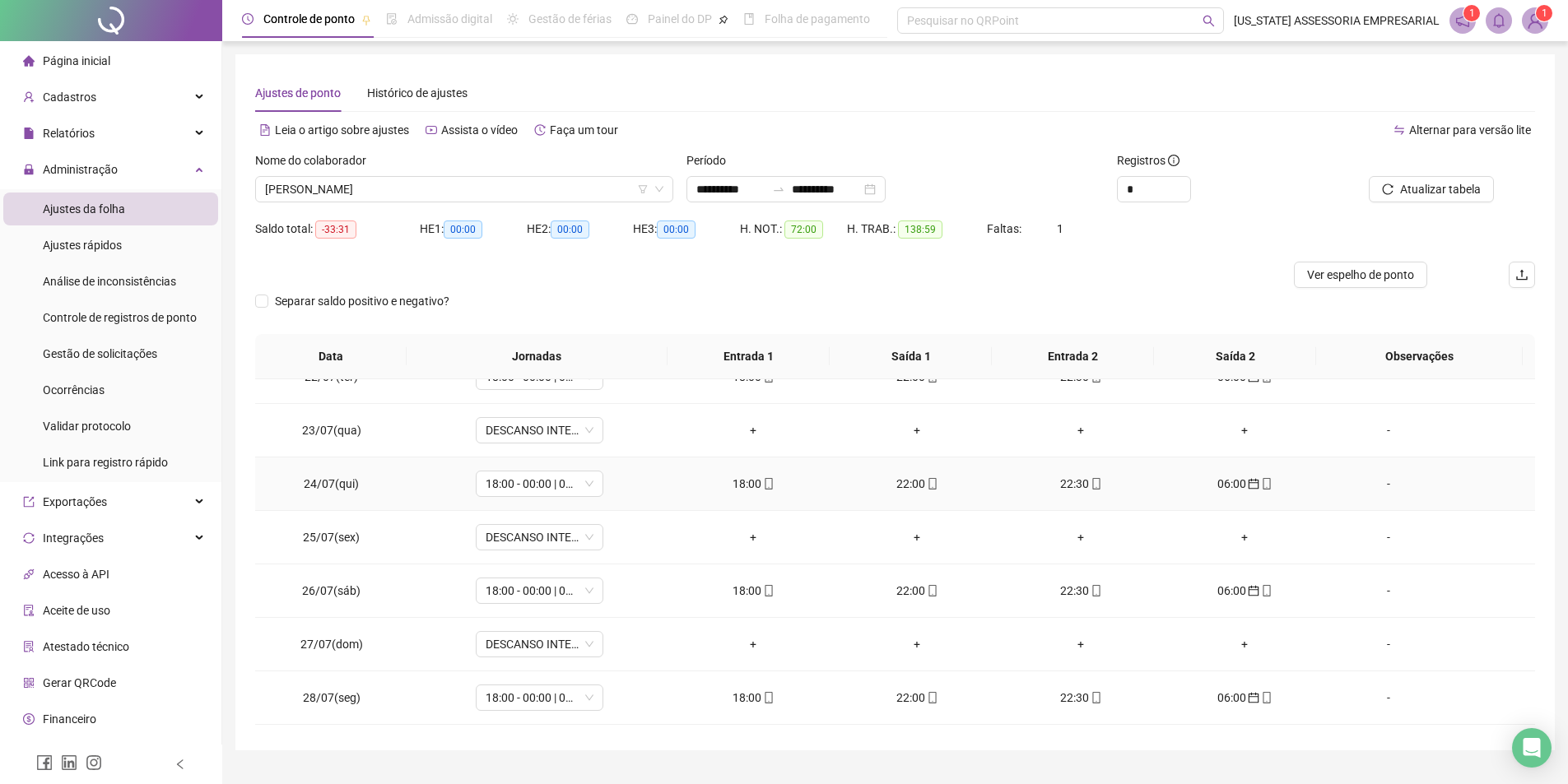
click at [763, 476] on td "18:00" at bounding box center [754, 484] width 164 height 54
click at [763, 478] on icon "mobile" at bounding box center [769, 484] width 11 height 11
type input "**********"
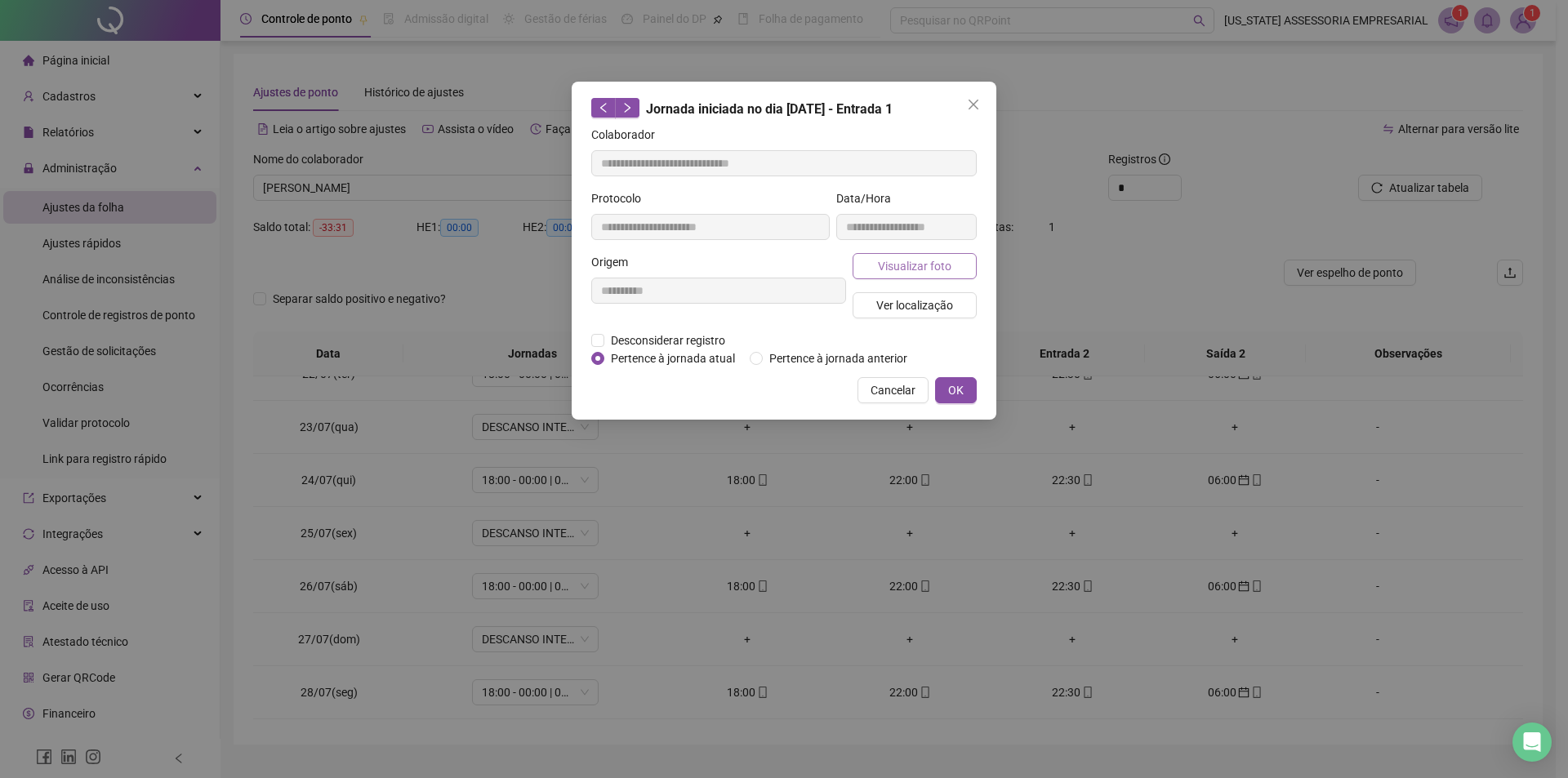
click at [896, 265] on span "Visualizar foto" at bounding box center [915, 265] width 74 height 18
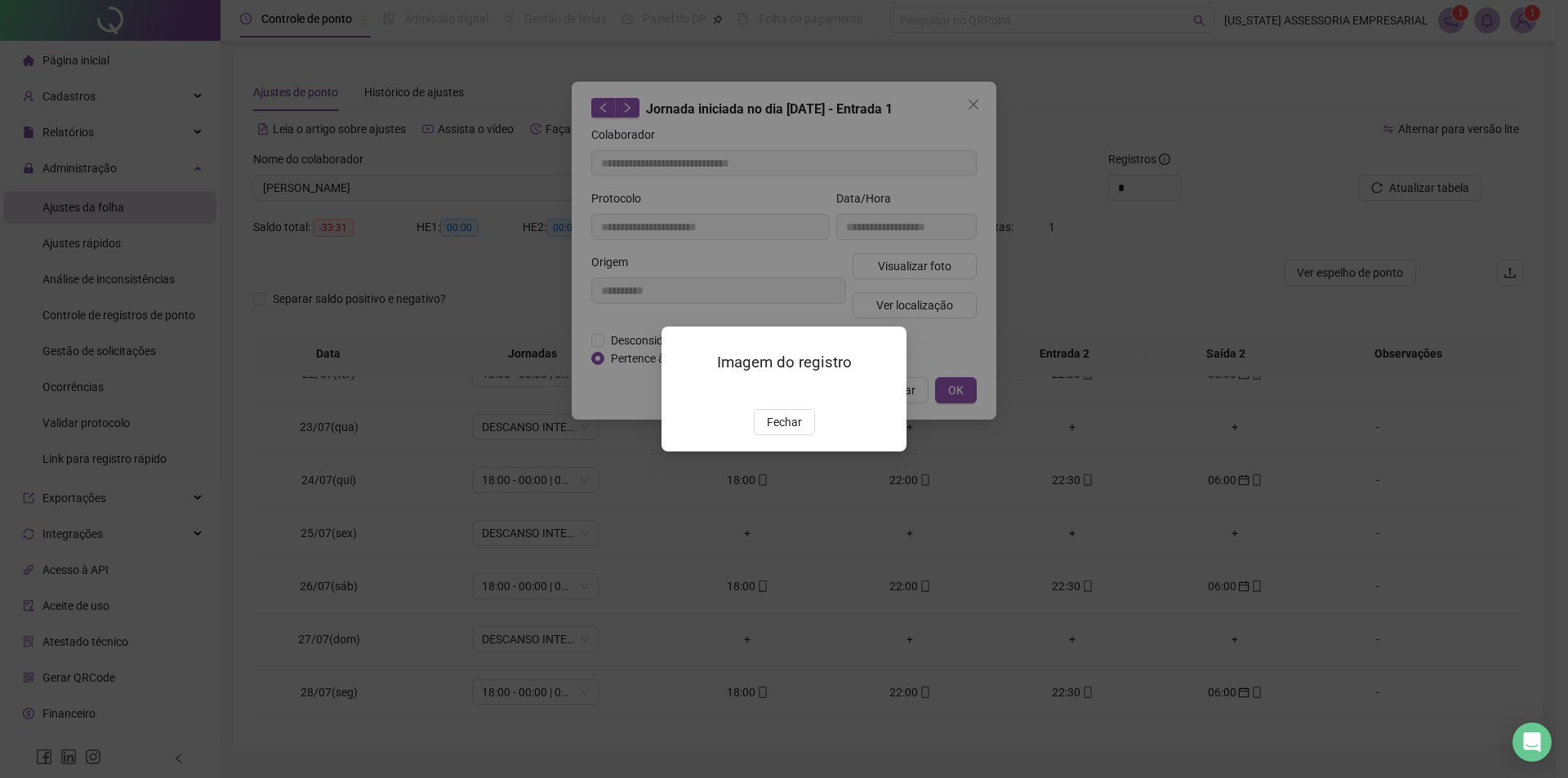
click at [775, 452] on div "Imagem do registro Fechar" at bounding box center [784, 389] width 245 height 125
click at [778, 431] on span "Fechar" at bounding box center [785, 421] width 35 height 18
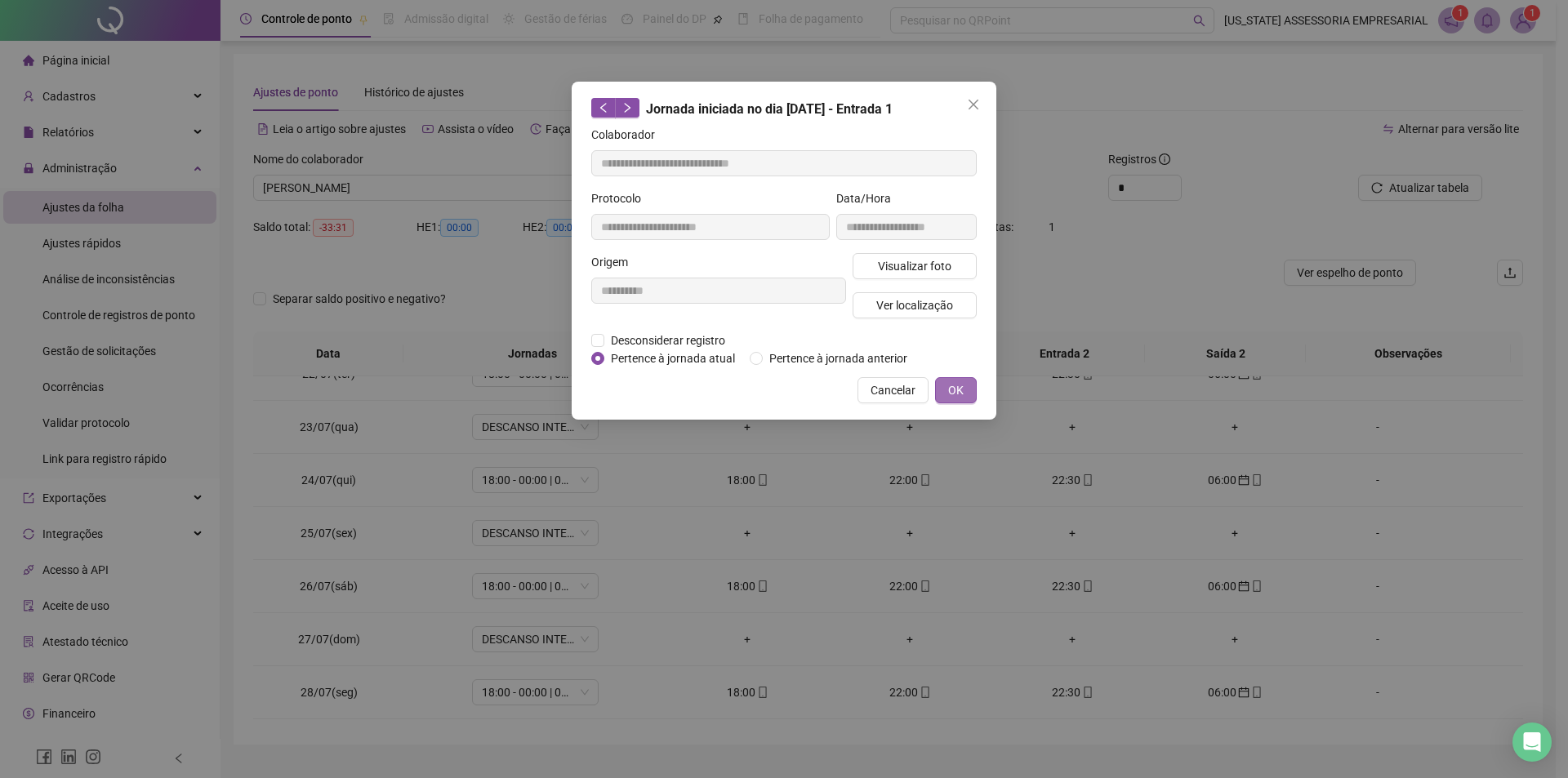
click at [967, 386] on button "OK" at bounding box center [956, 390] width 42 height 26
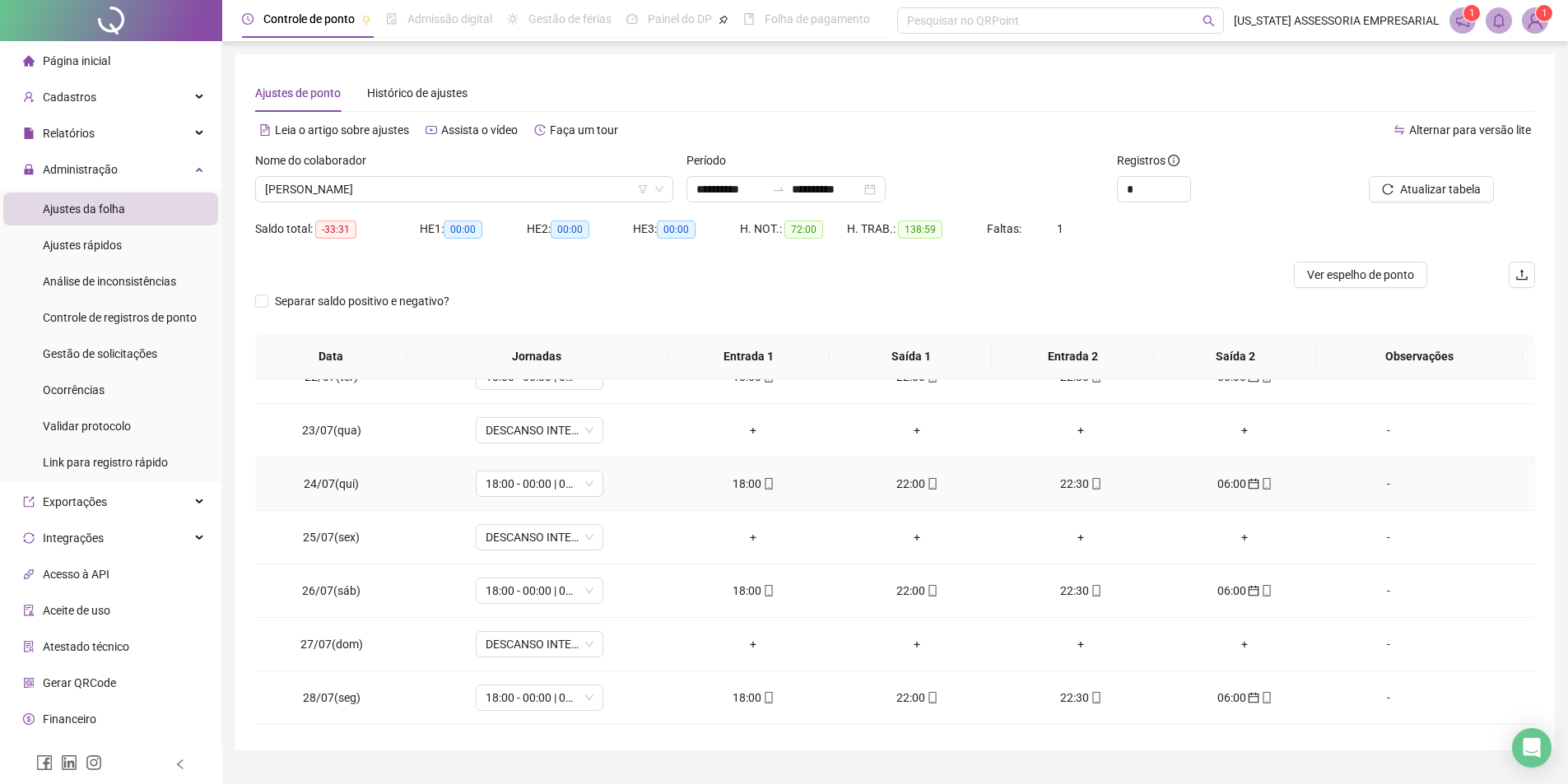
click at [927, 486] on icon "mobile" at bounding box center [932, 484] width 11 height 11
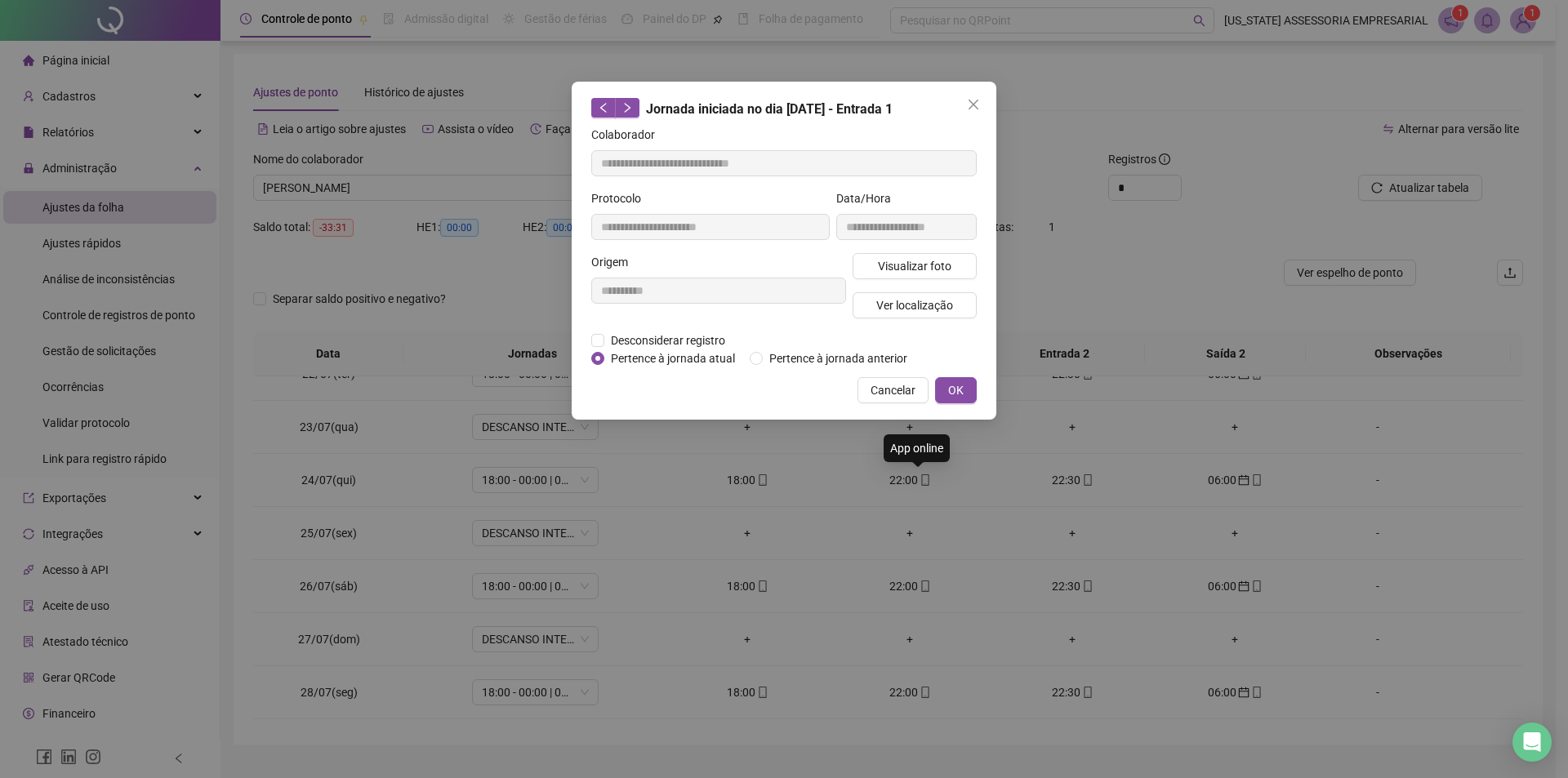
type input "**********"
click at [908, 259] on span "Visualizar foto" at bounding box center [915, 265] width 74 height 18
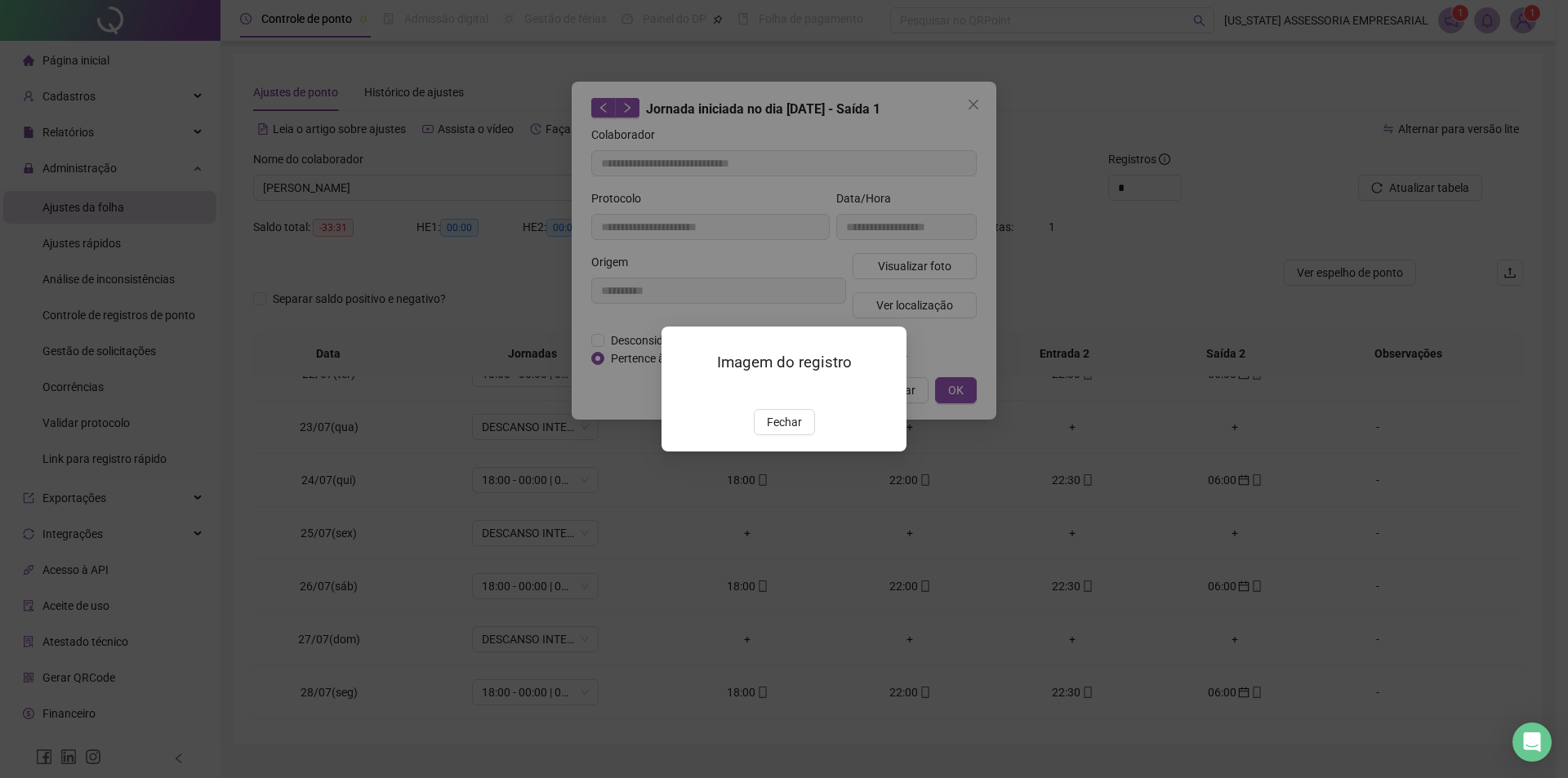
click at [790, 452] on div "Imagem do registro Fechar" at bounding box center [784, 389] width 245 height 125
click at [780, 431] on span "Fechar" at bounding box center [785, 421] width 35 height 18
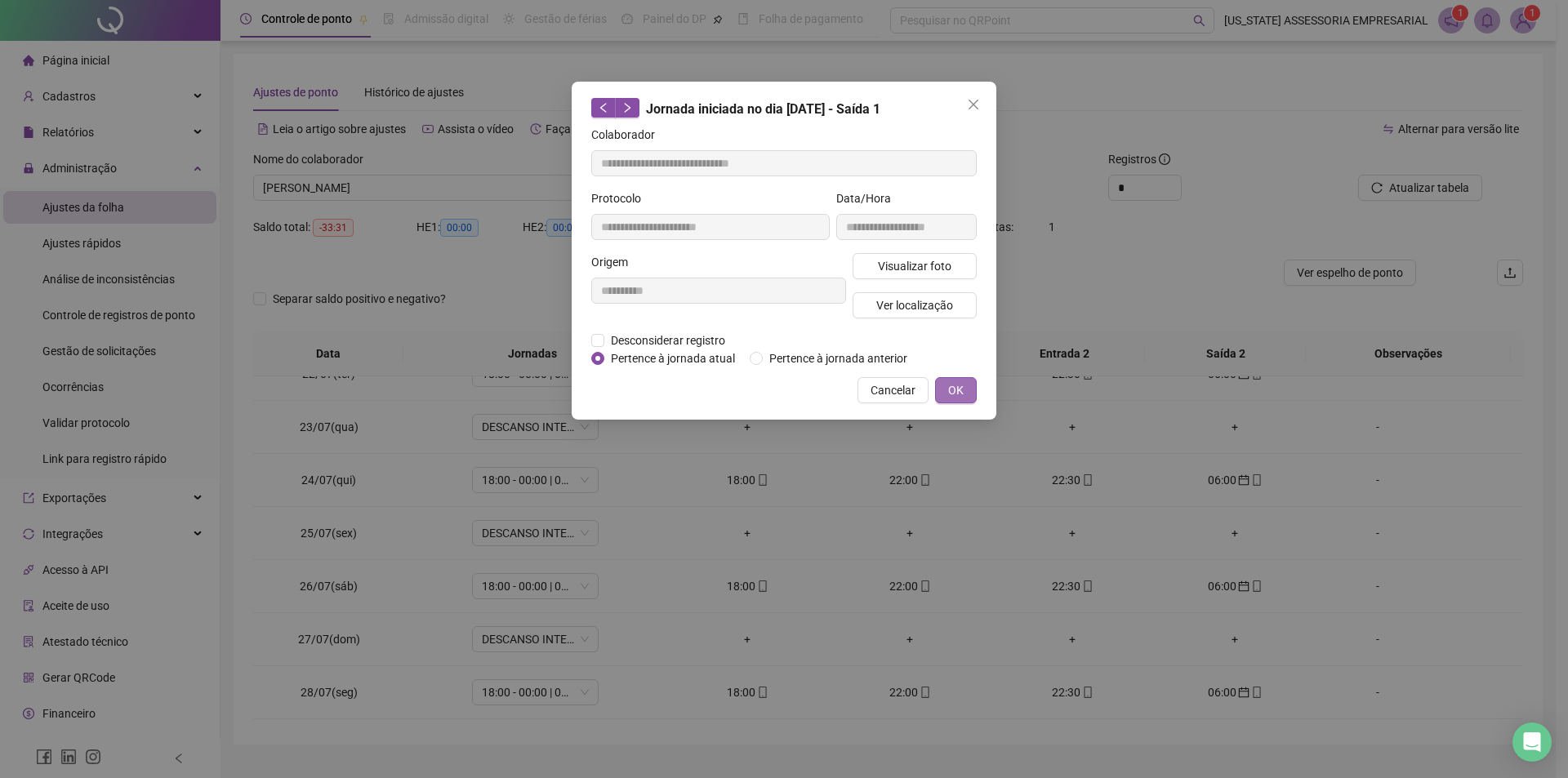
click at [945, 389] on button "OK" at bounding box center [956, 390] width 42 height 26
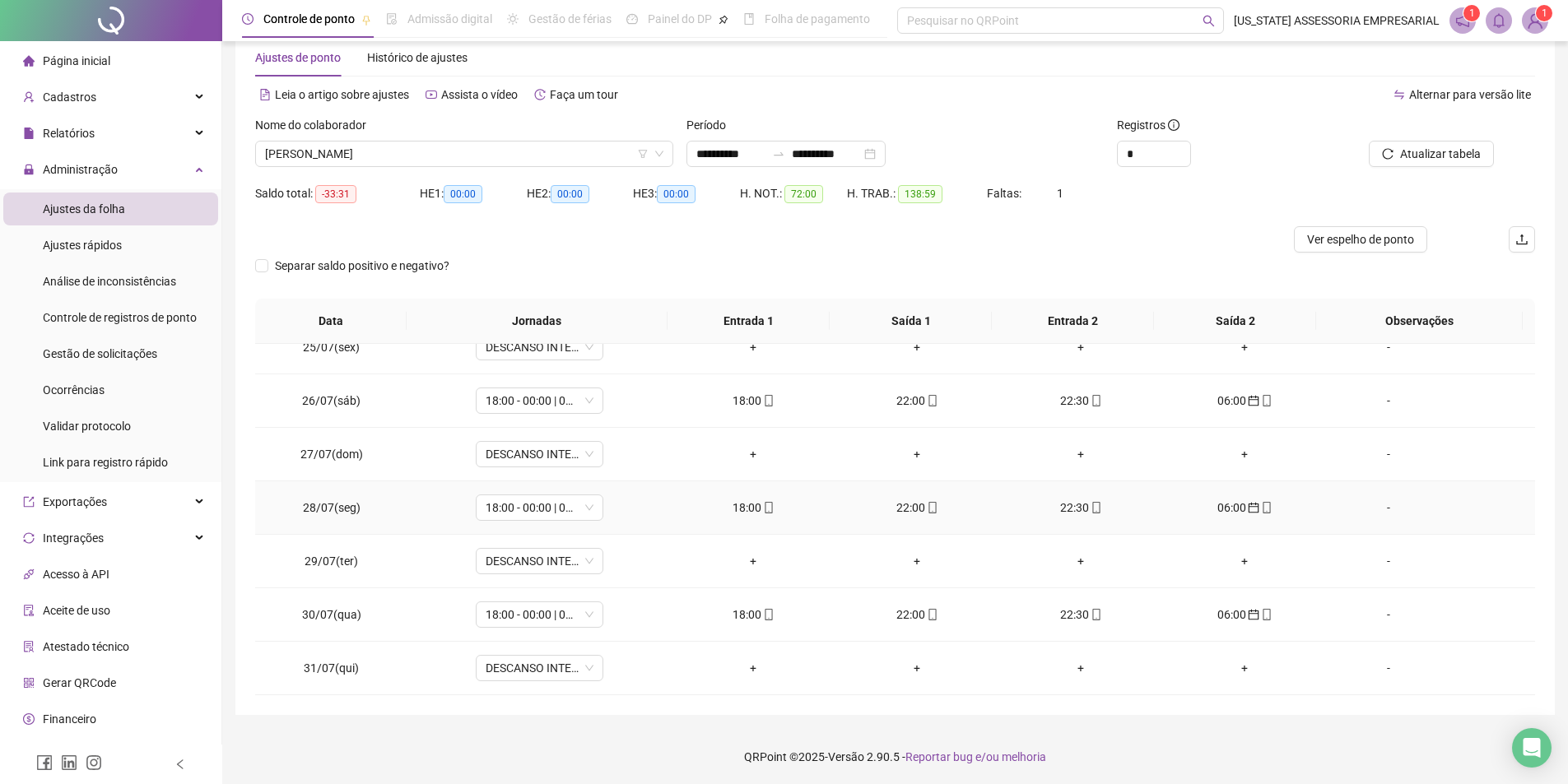
scroll to position [37, 0]
click at [927, 615] on icon "mobile" at bounding box center [932, 613] width 11 height 11
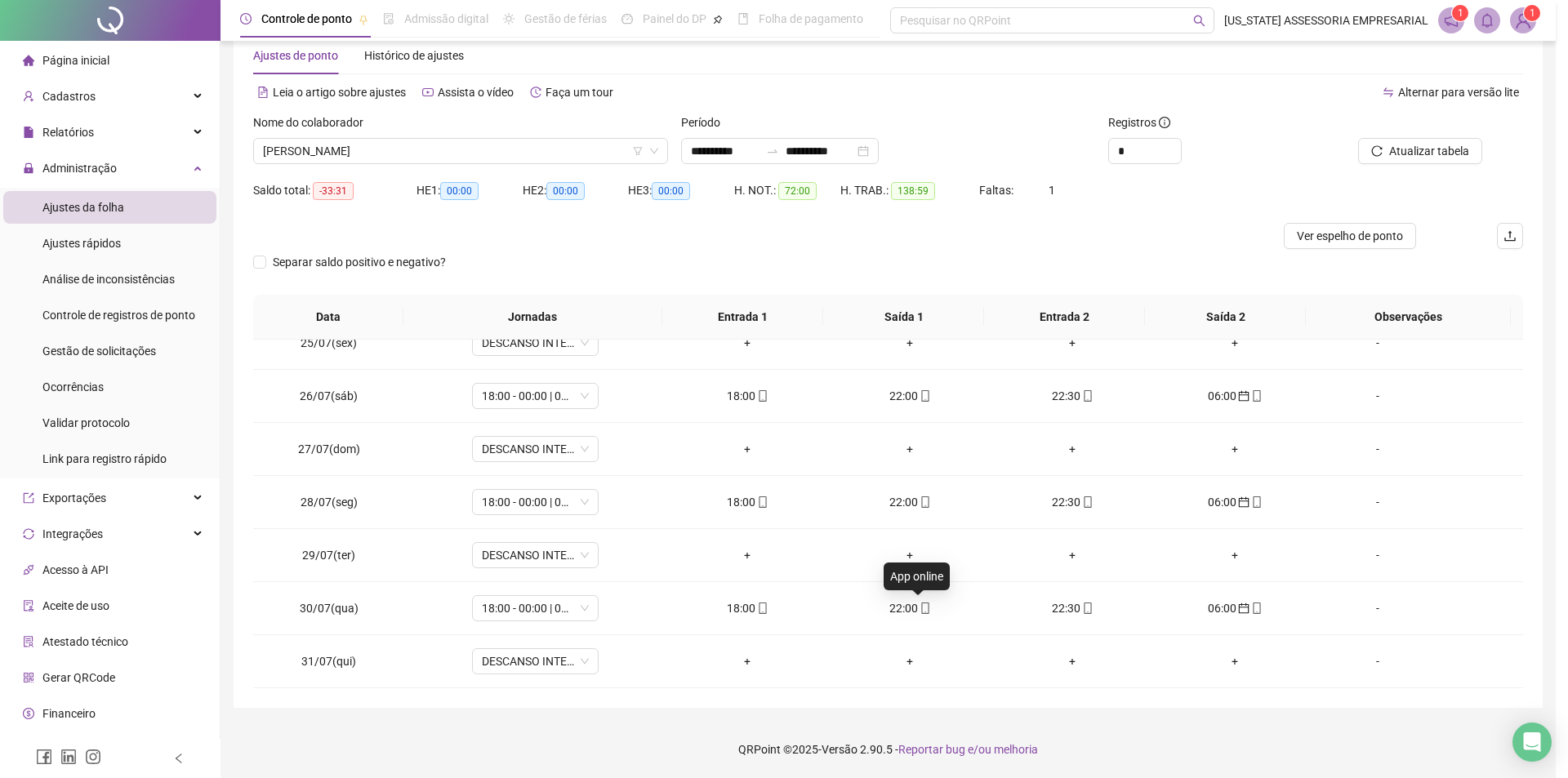
type input "**********"
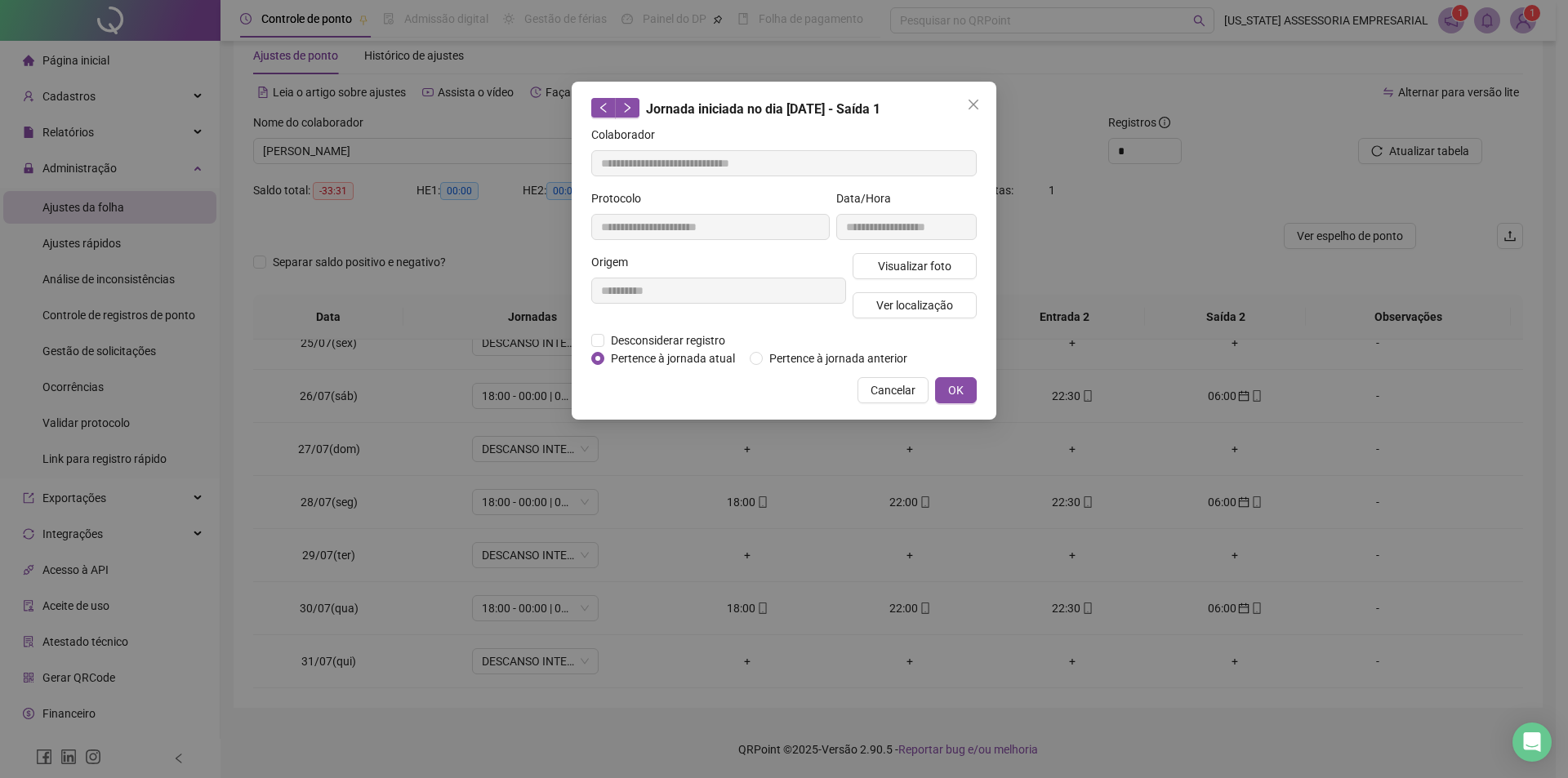
click at [944, 404] on div "**********" at bounding box center [784, 251] width 425 height 338
click at [944, 393] on button "OK" at bounding box center [956, 390] width 42 height 26
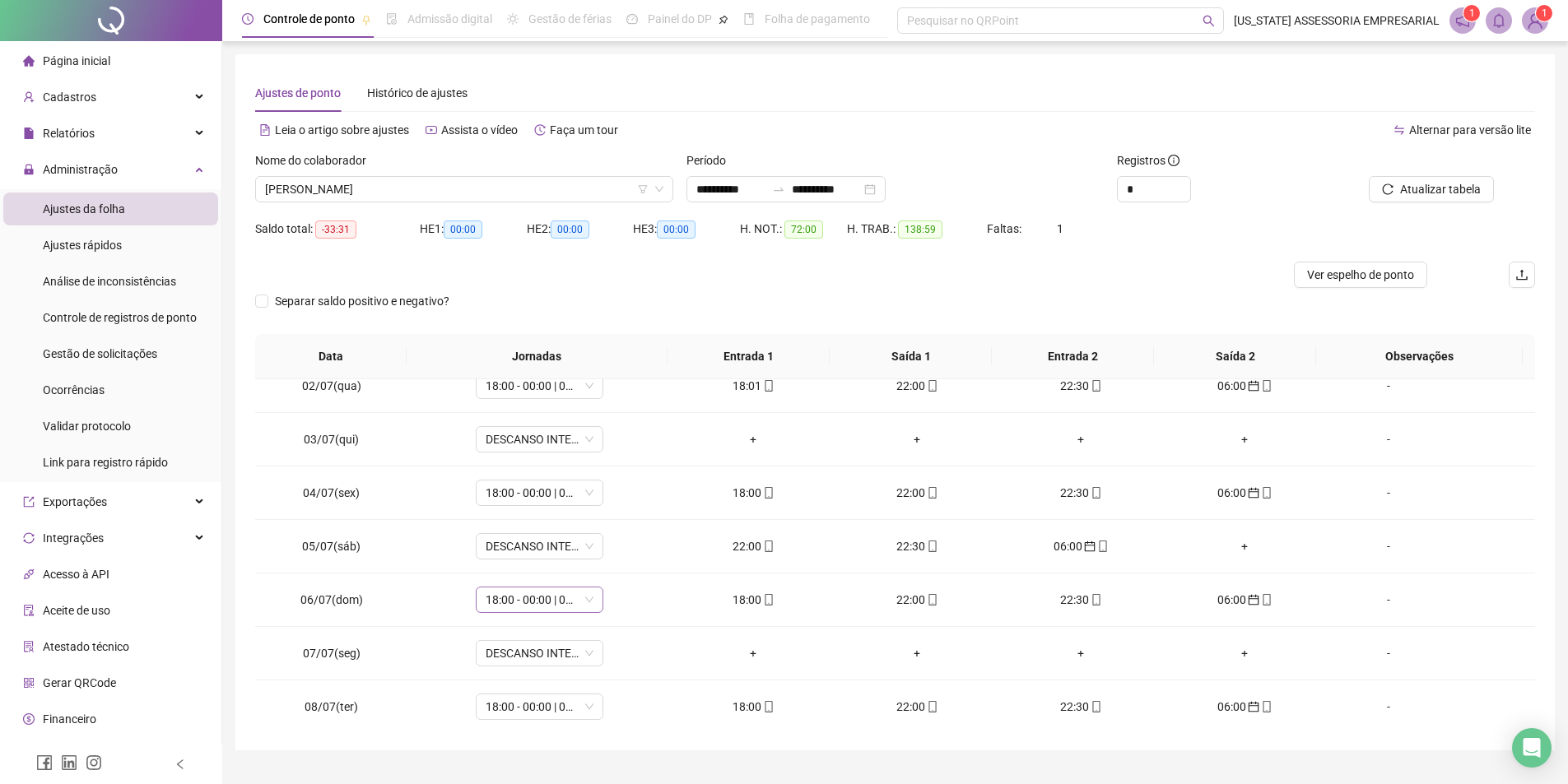
scroll to position [0, 0]
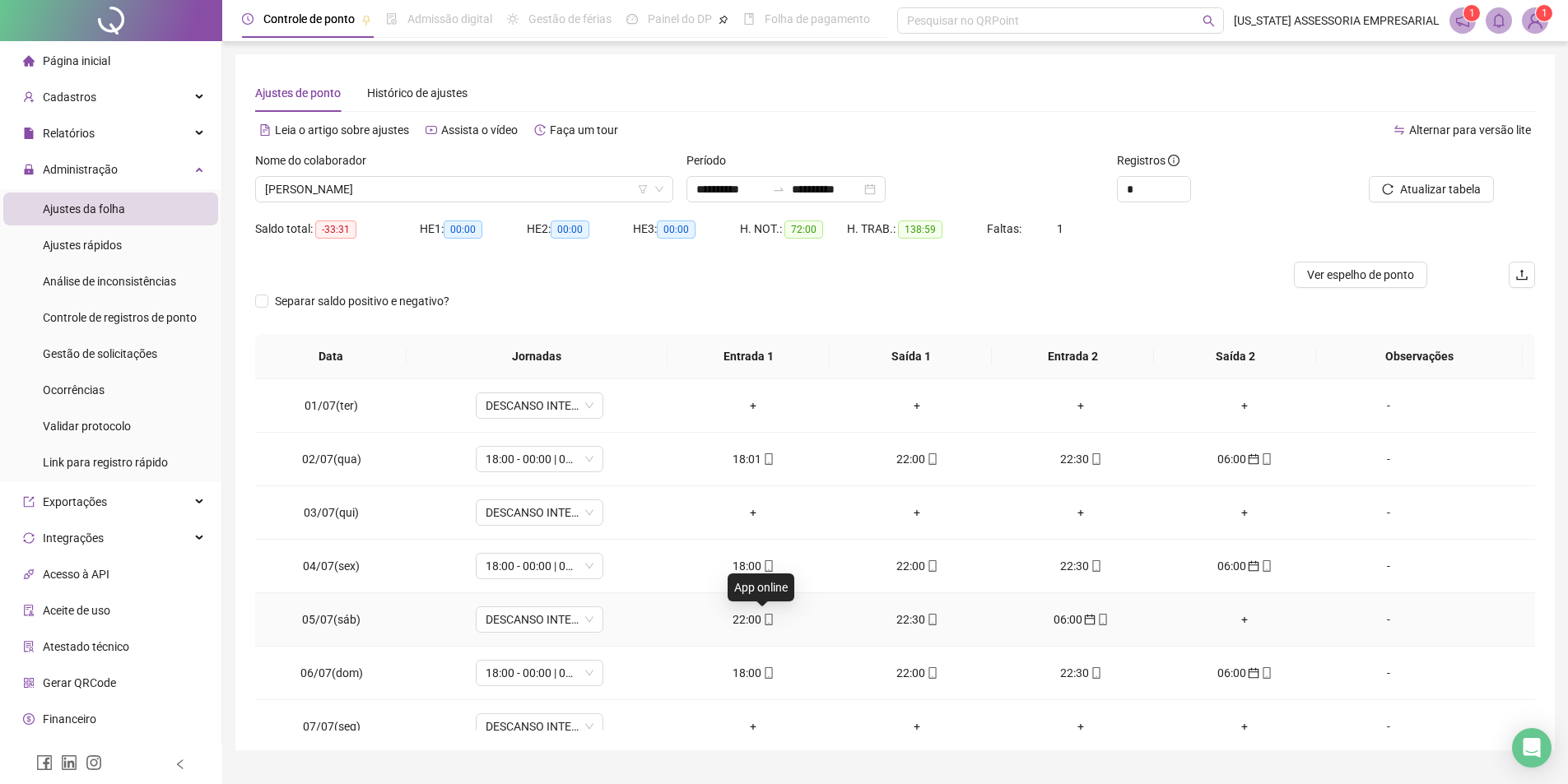
click at [763, 624] on icon "mobile" at bounding box center [769, 620] width 11 height 11
type input "**********"
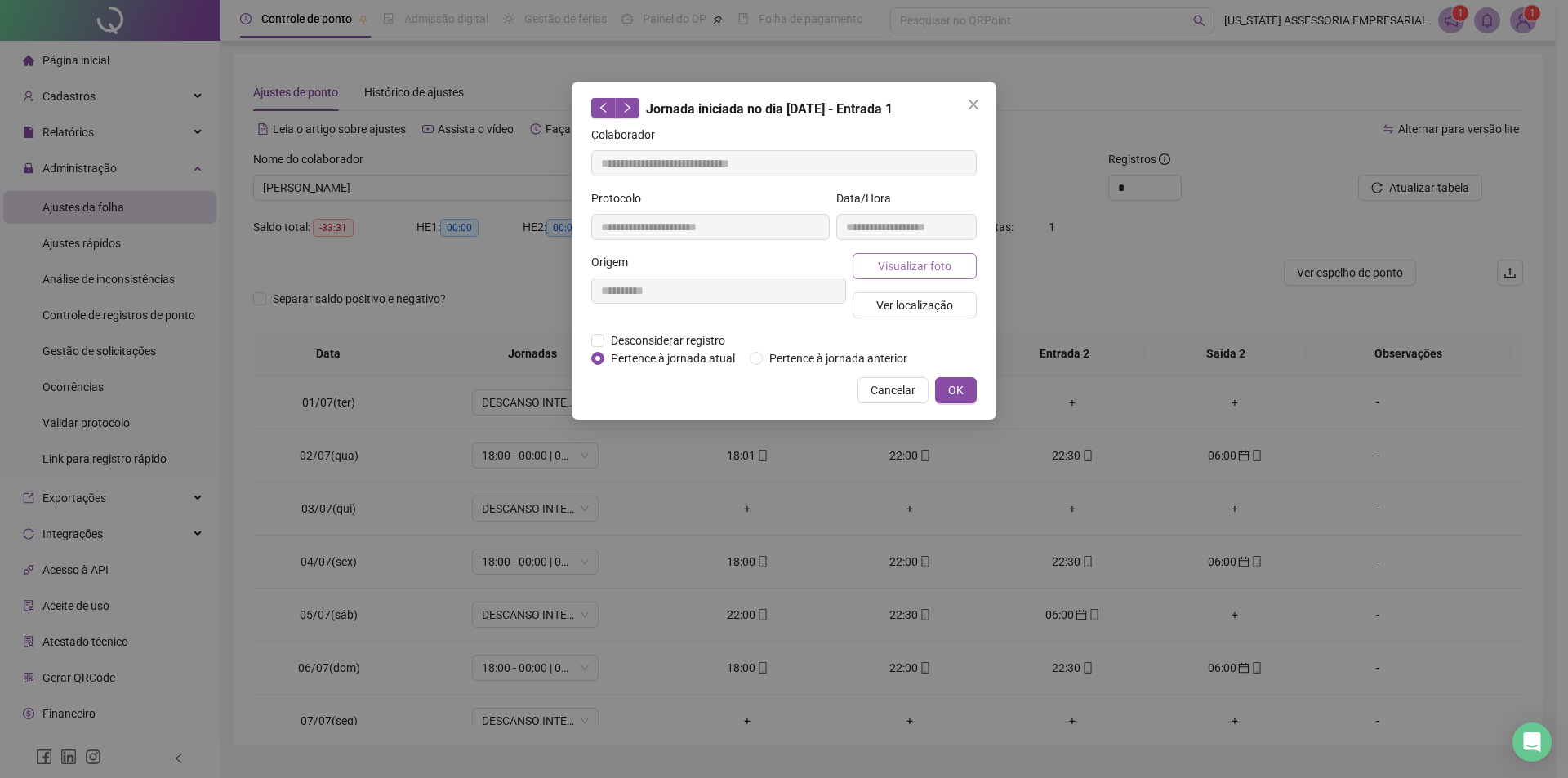
click at [911, 271] on span "Visualizar foto" at bounding box center [915, 265] width 74 height 18
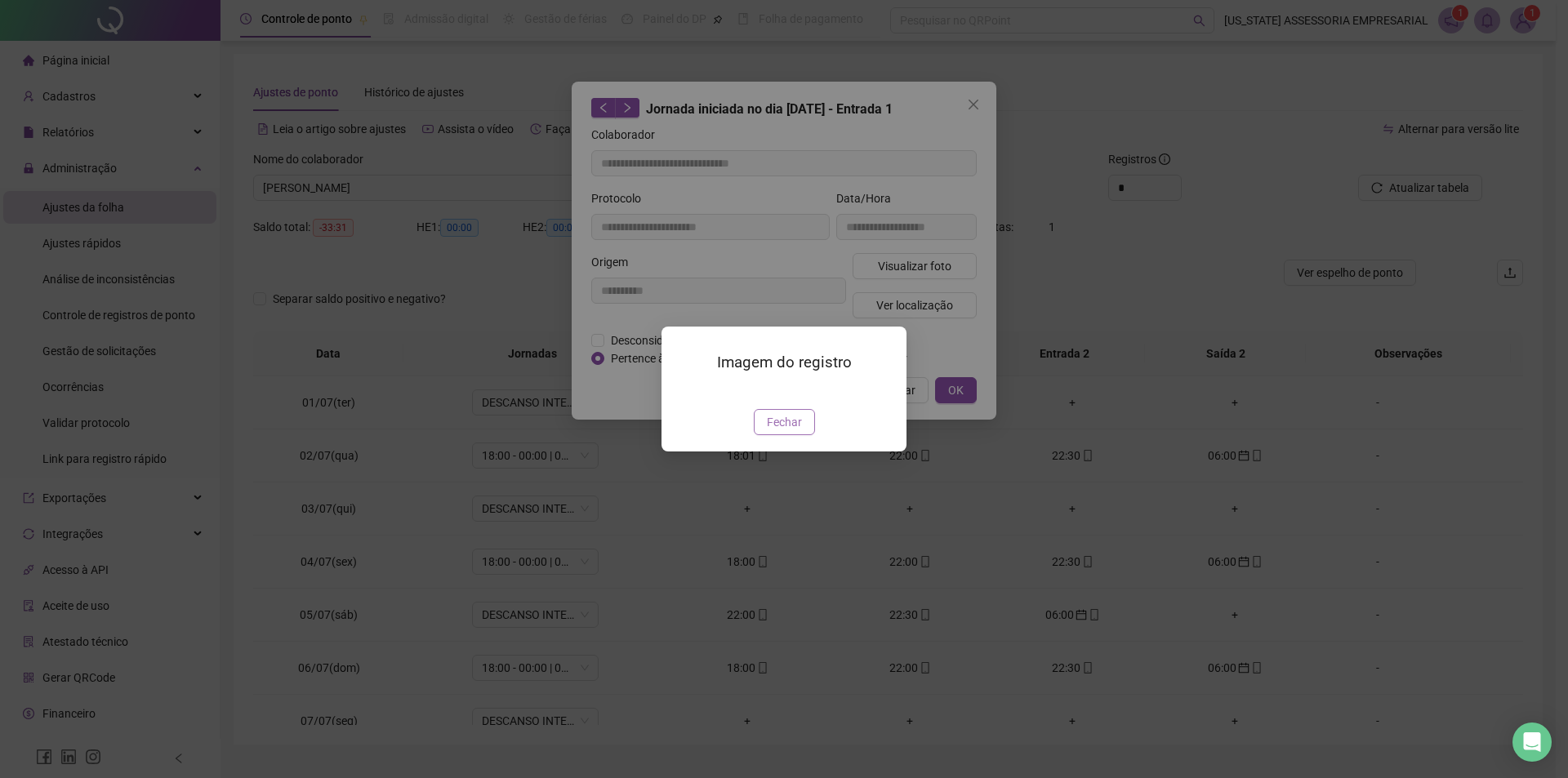
click at [777, 435] on button "Fechar" at bounding box center [784, 422] width 61 height 26
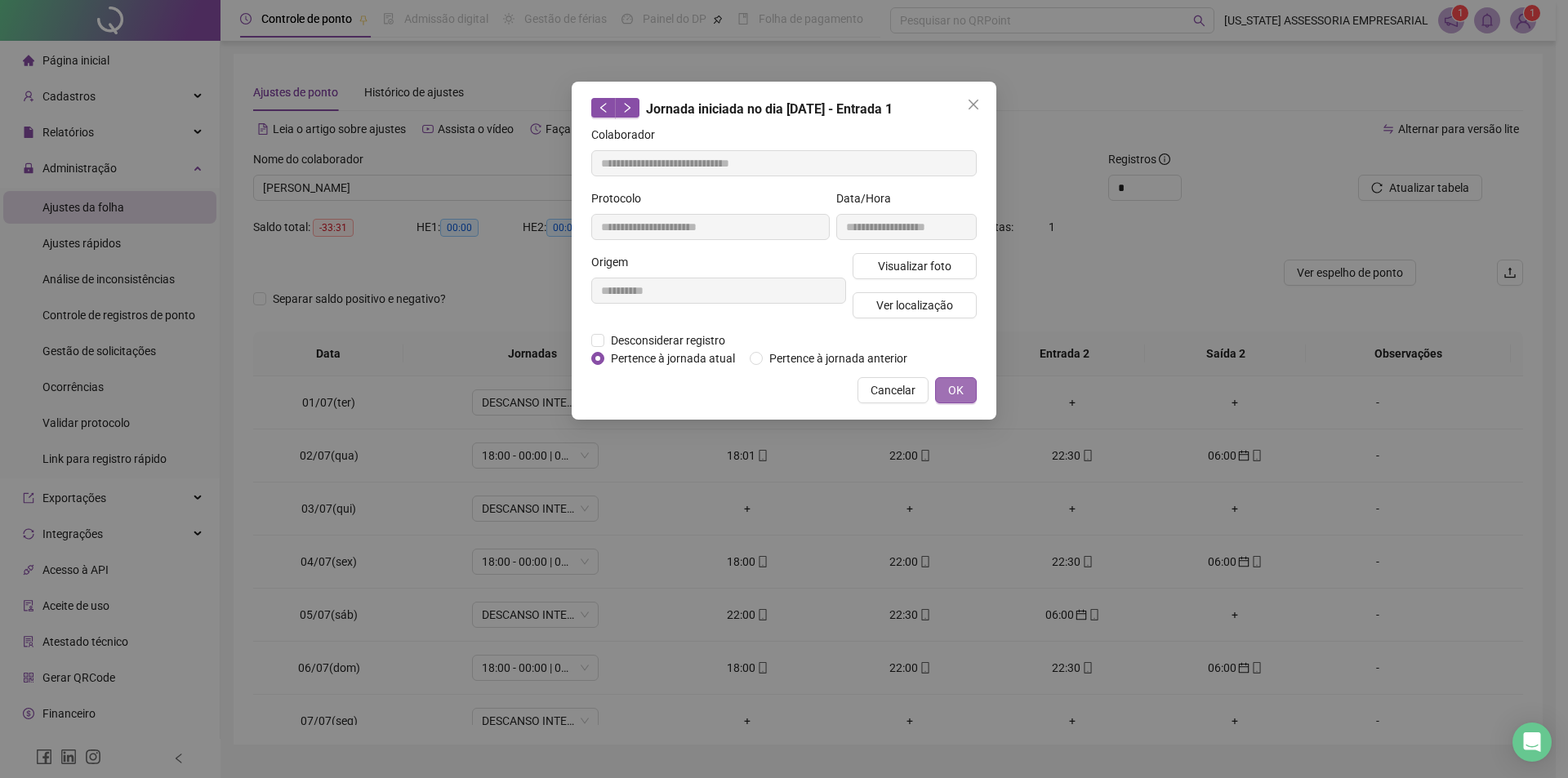
click at [968, 399] on button "OK" at bounding box center [956, 390] width 42 height 26
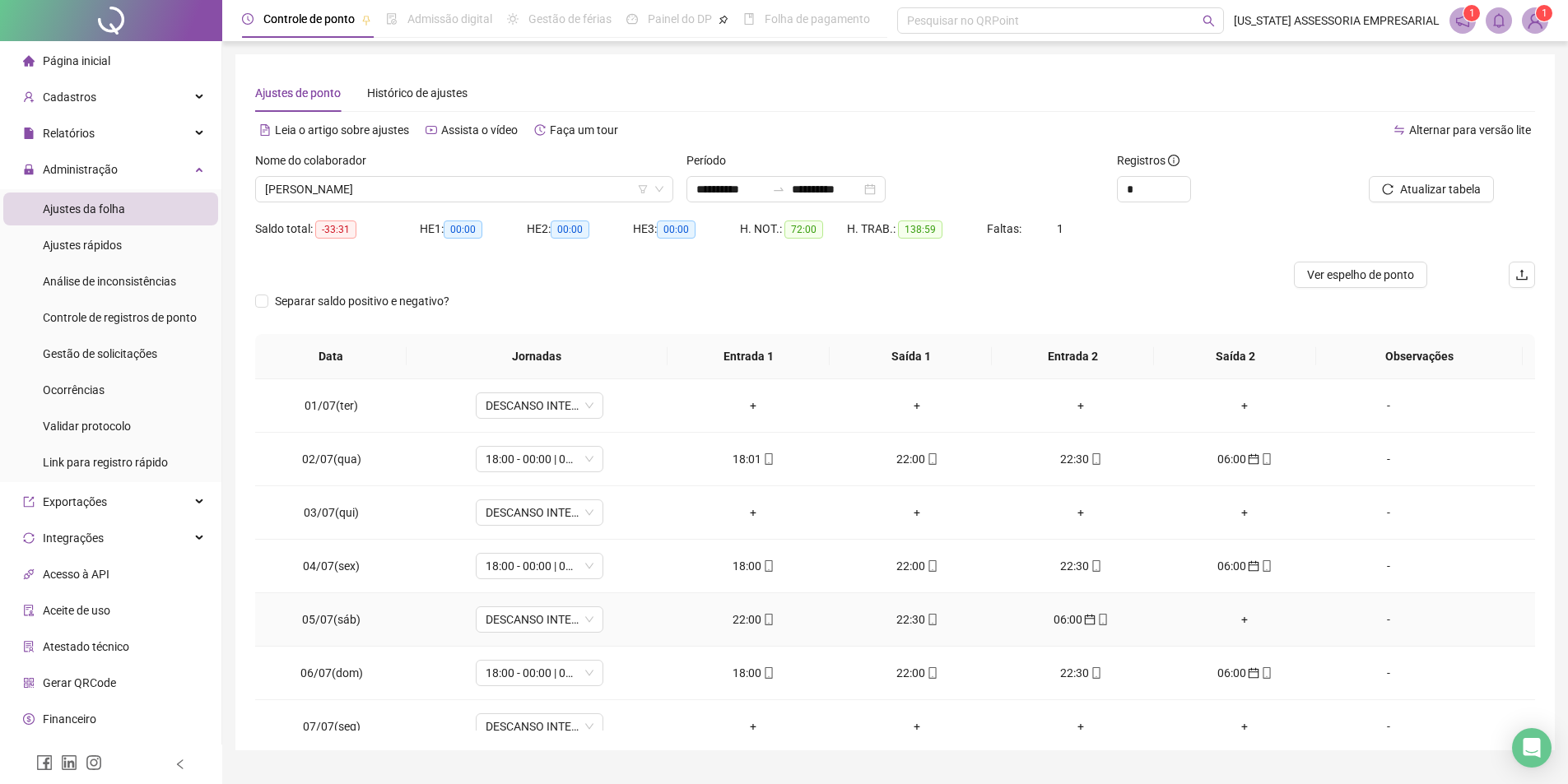
click at [906, 621] on div "22:30" at bounding box center [917, 619] width 138 height 18
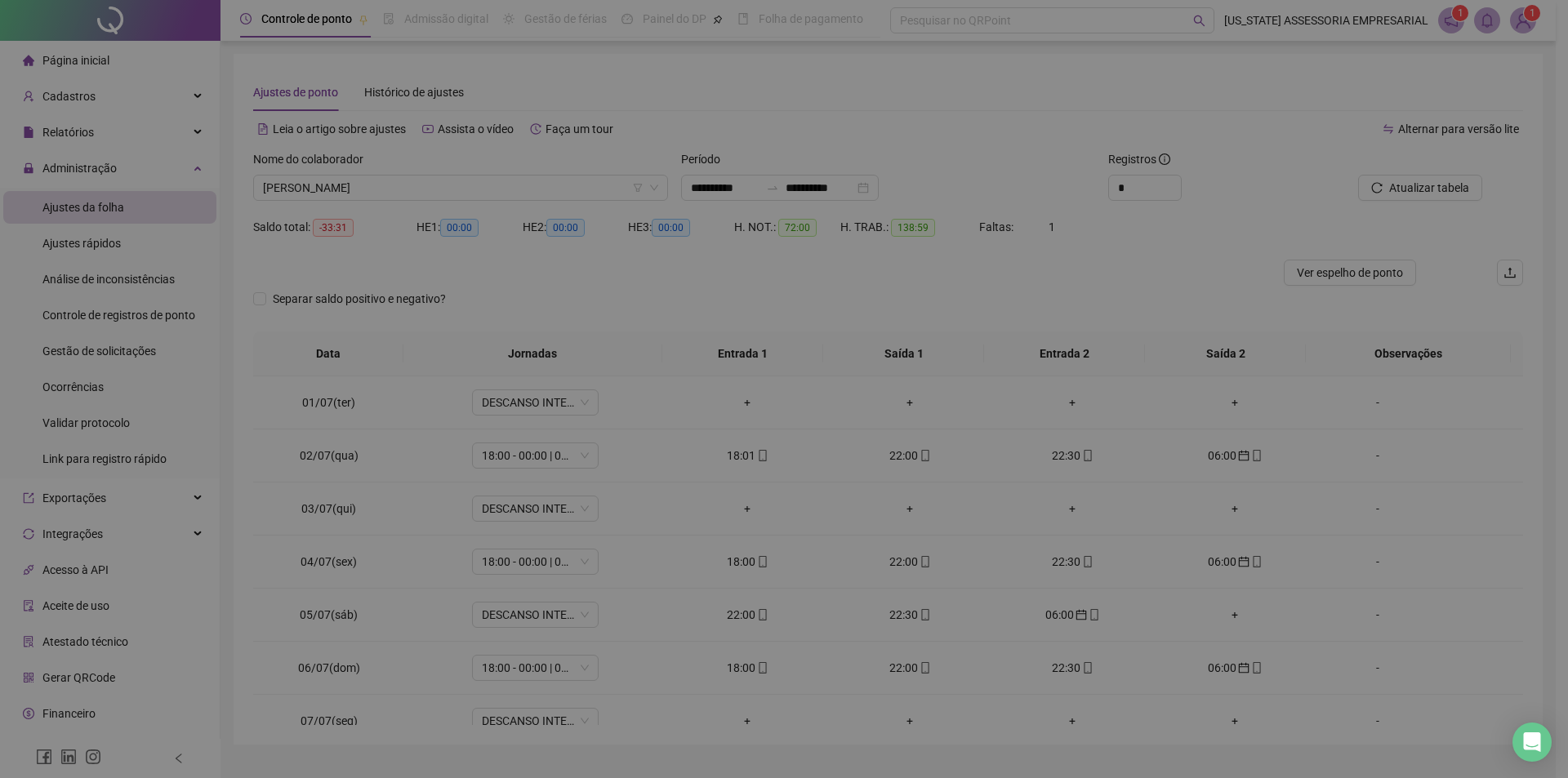
type input "**********"
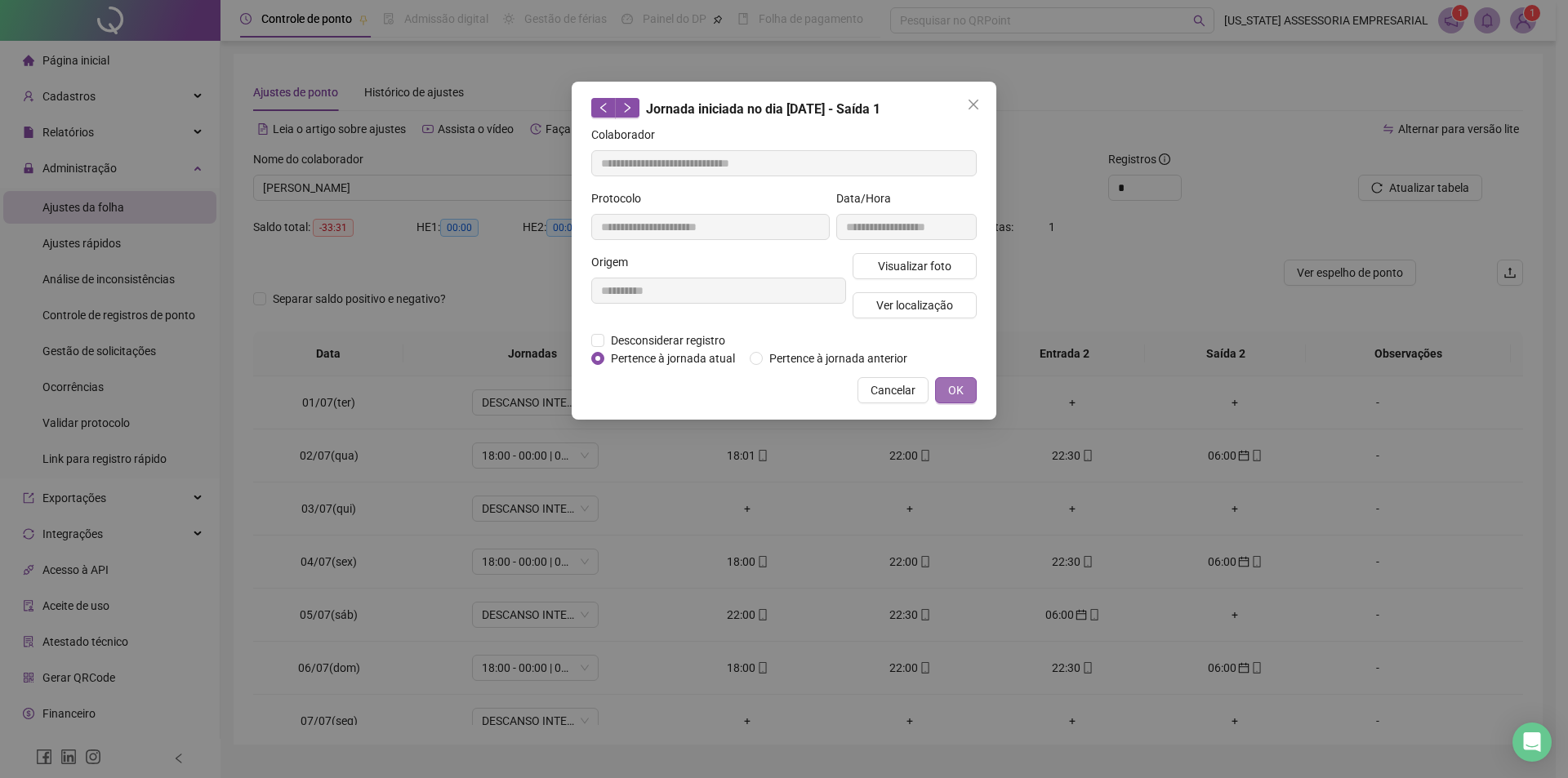
click at [966, 388] on button "OK" at bounding box center [956, 390] width 42 height 26
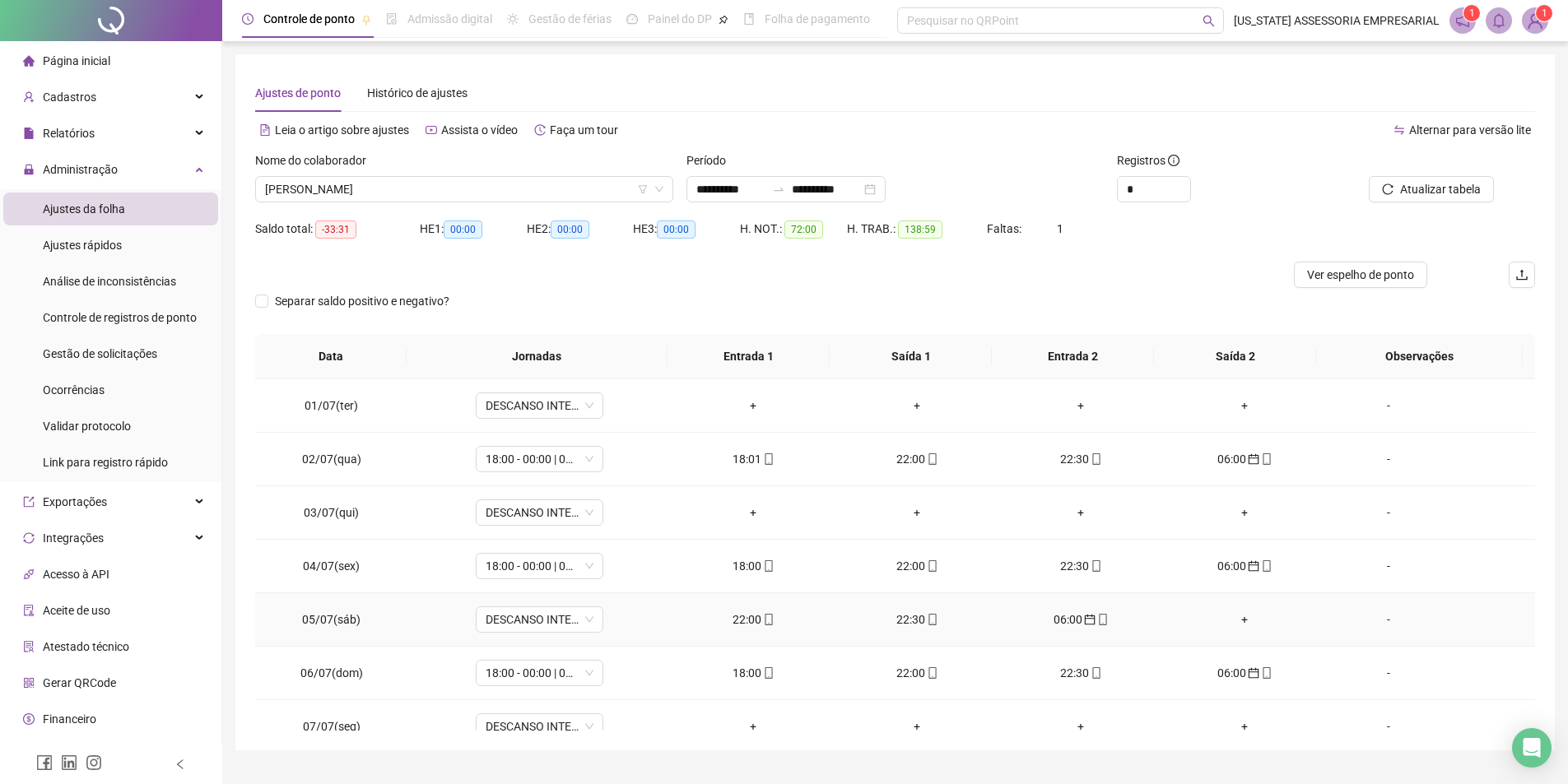
click at [765, 621] on icon "mobile" at bounding box center [769, 620] width 7 height 11
type input "**********"
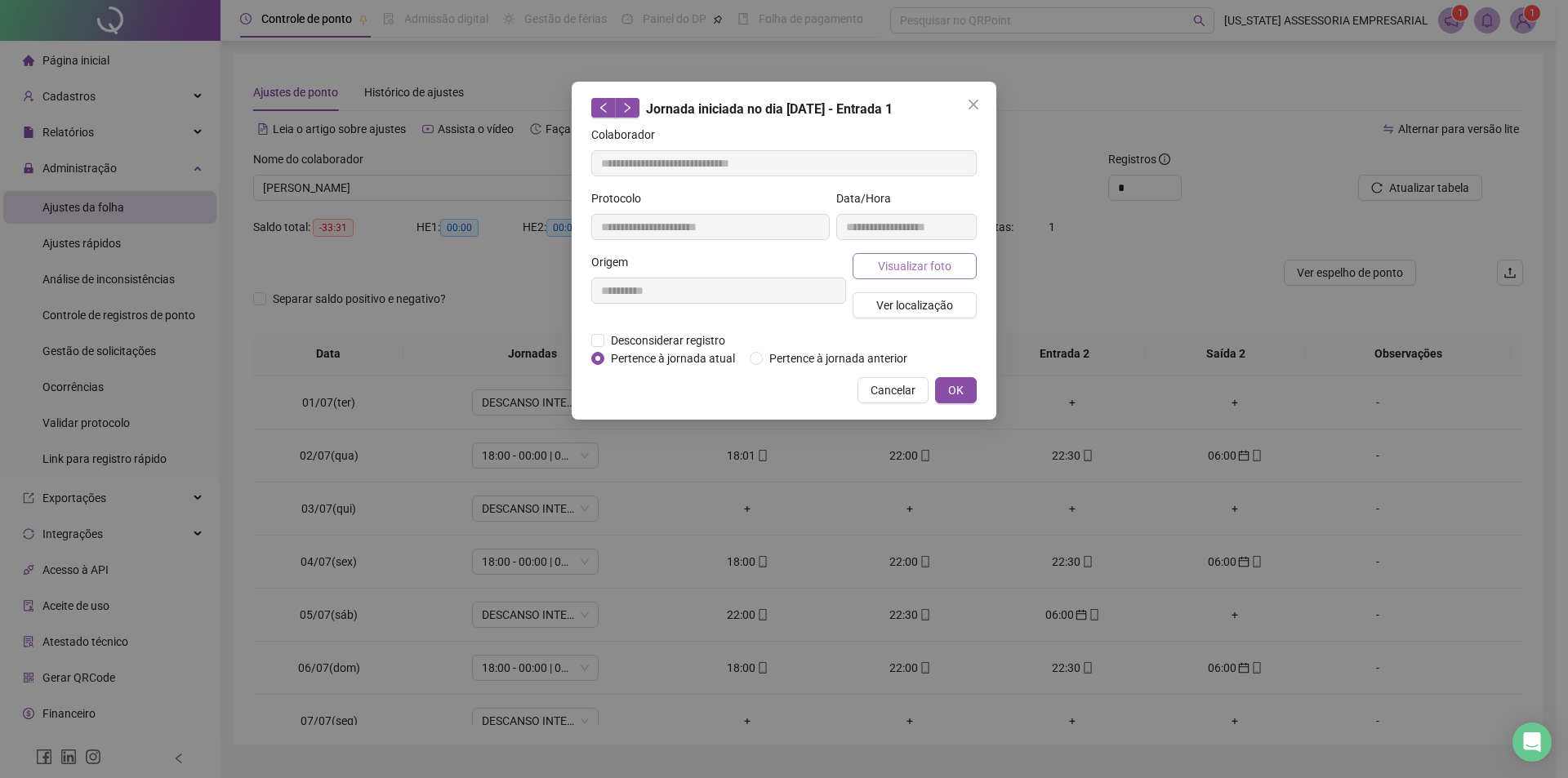
click at [872, 266] on button "Visualizar foto" at bounding box center [915, 266] width 125 height 26
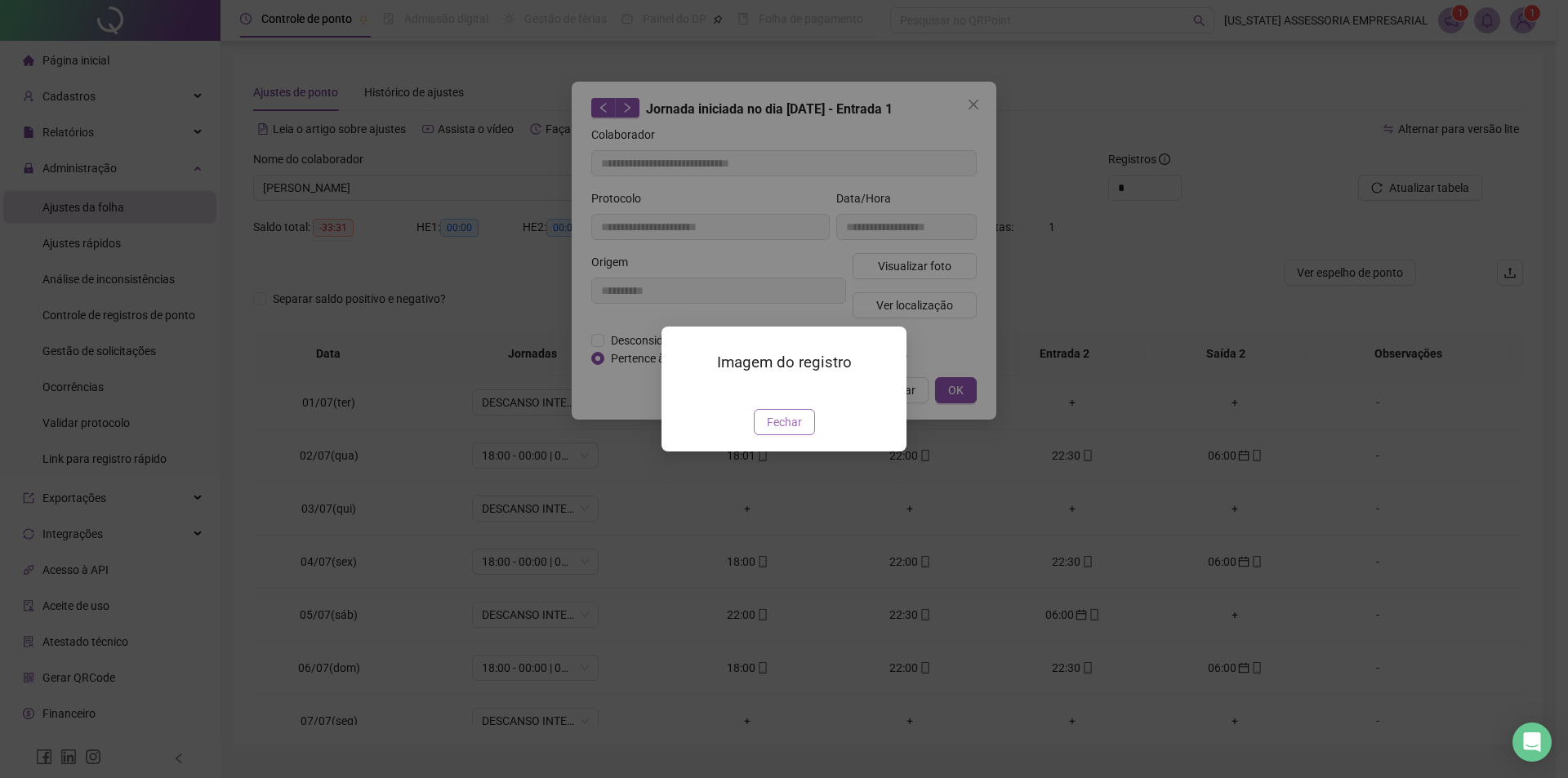
click at [792, 431] on span "Fechar" at bounding box center [785, 421] width 35 height 18
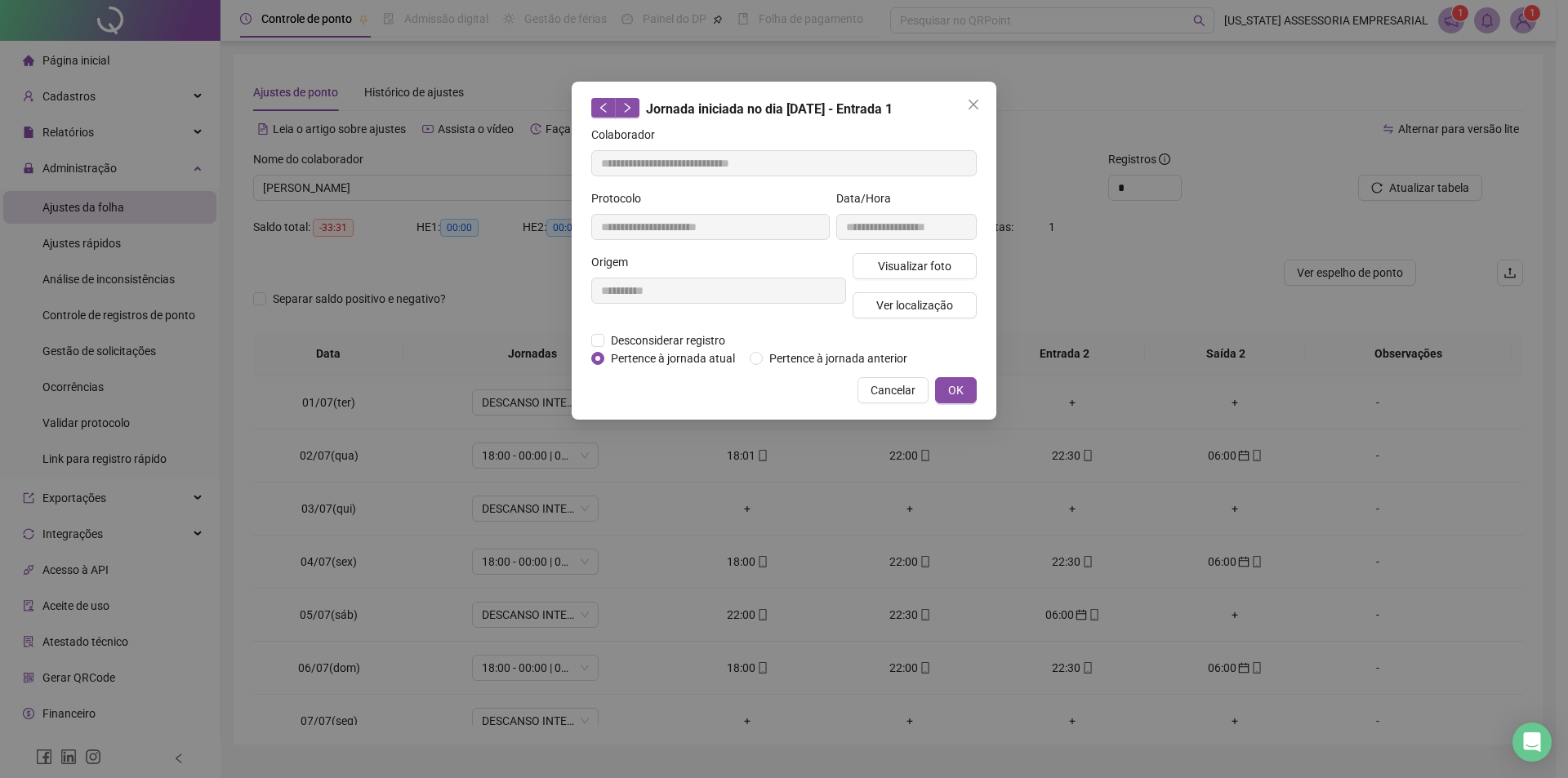
click at [950, 400] on button "OK" at bounding box center [956, 390] width 42 height 26
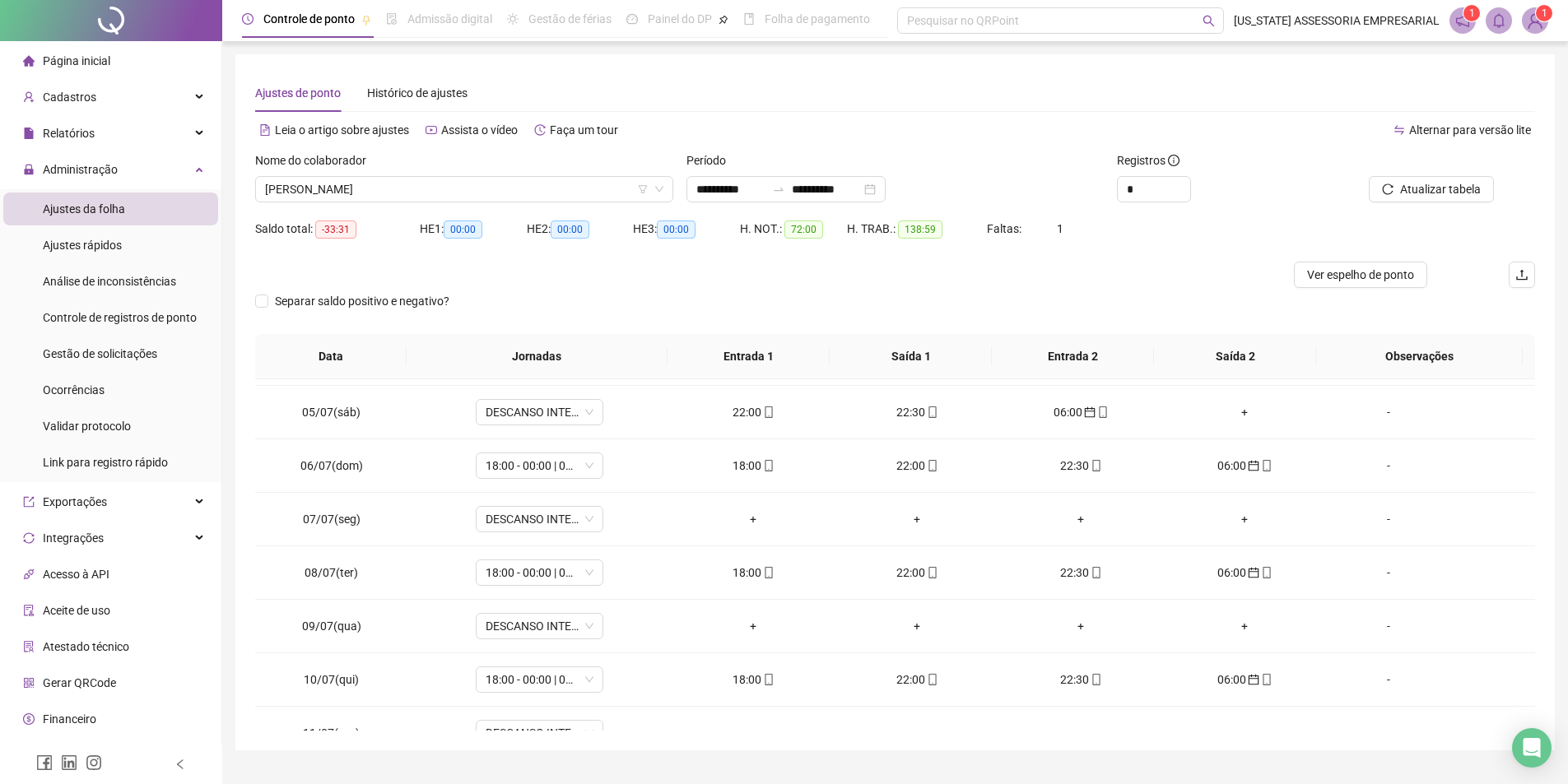
scroll to position [329, 0]
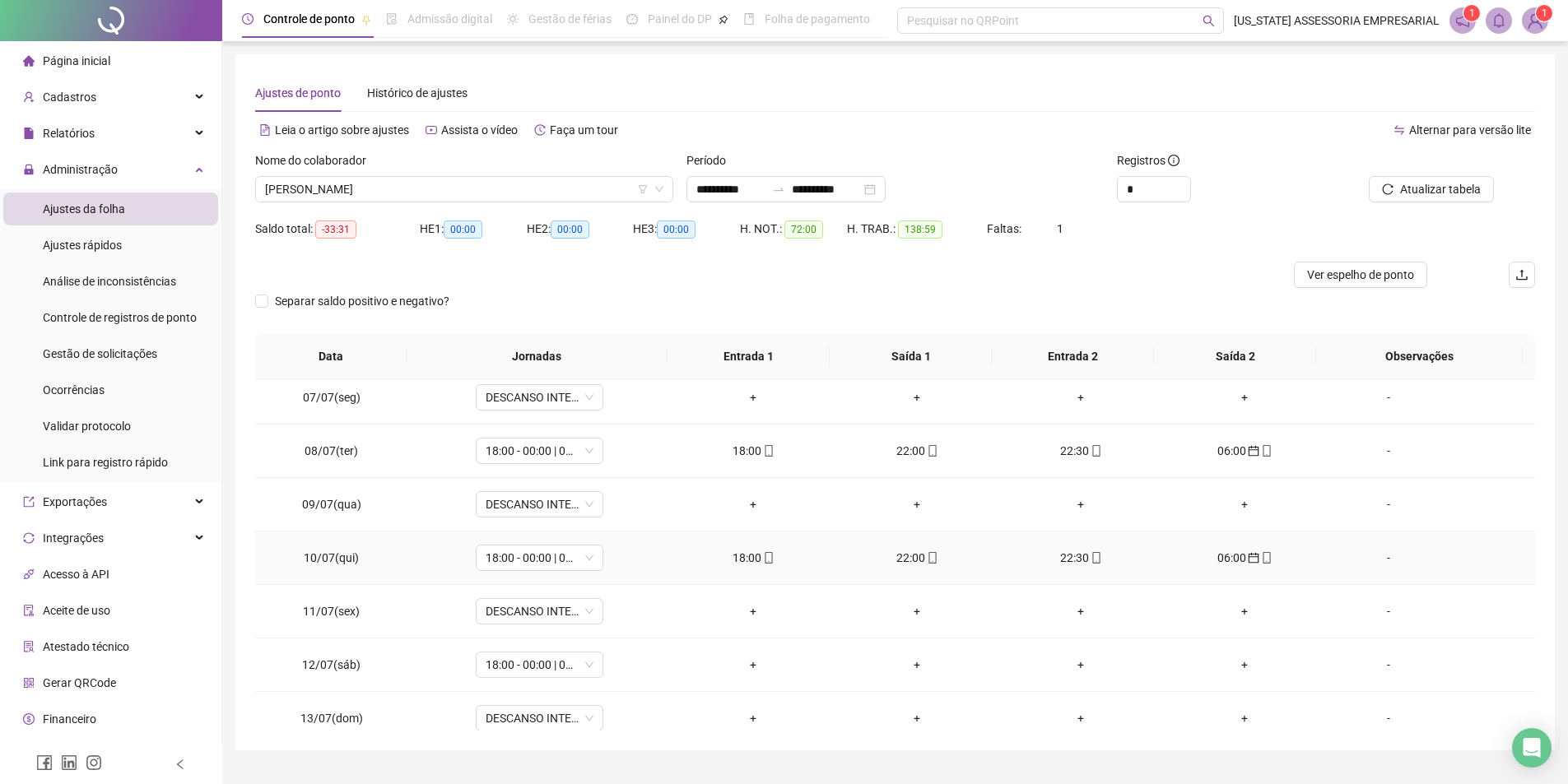
click at [925, 563] on span "mobile" at bounding box center [931, 557] width 13 height 11
type input "**********"
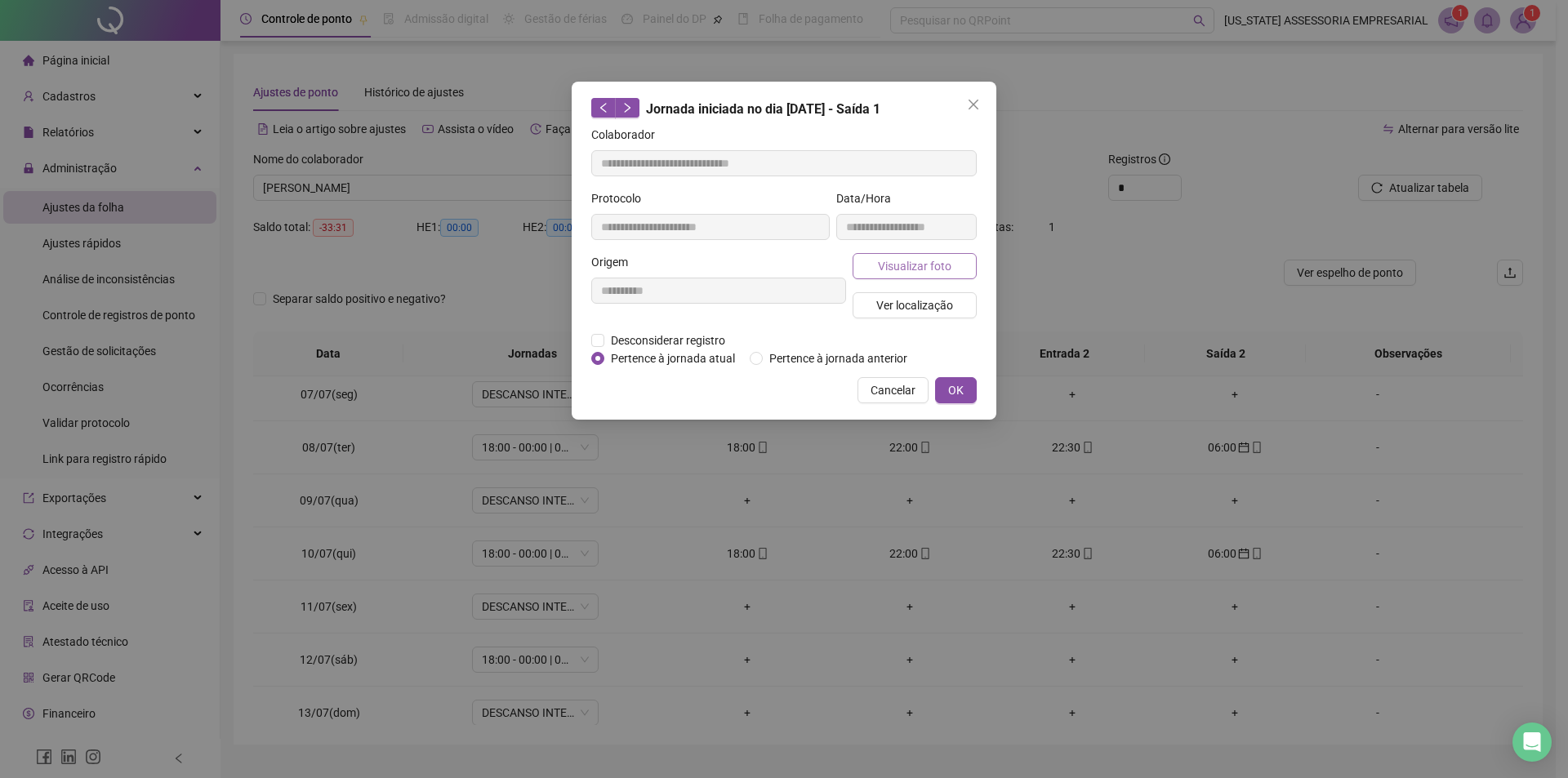
click at [962, 265] on button "Visualizar foto" at bounding box center [915, 266] width 125 height 26
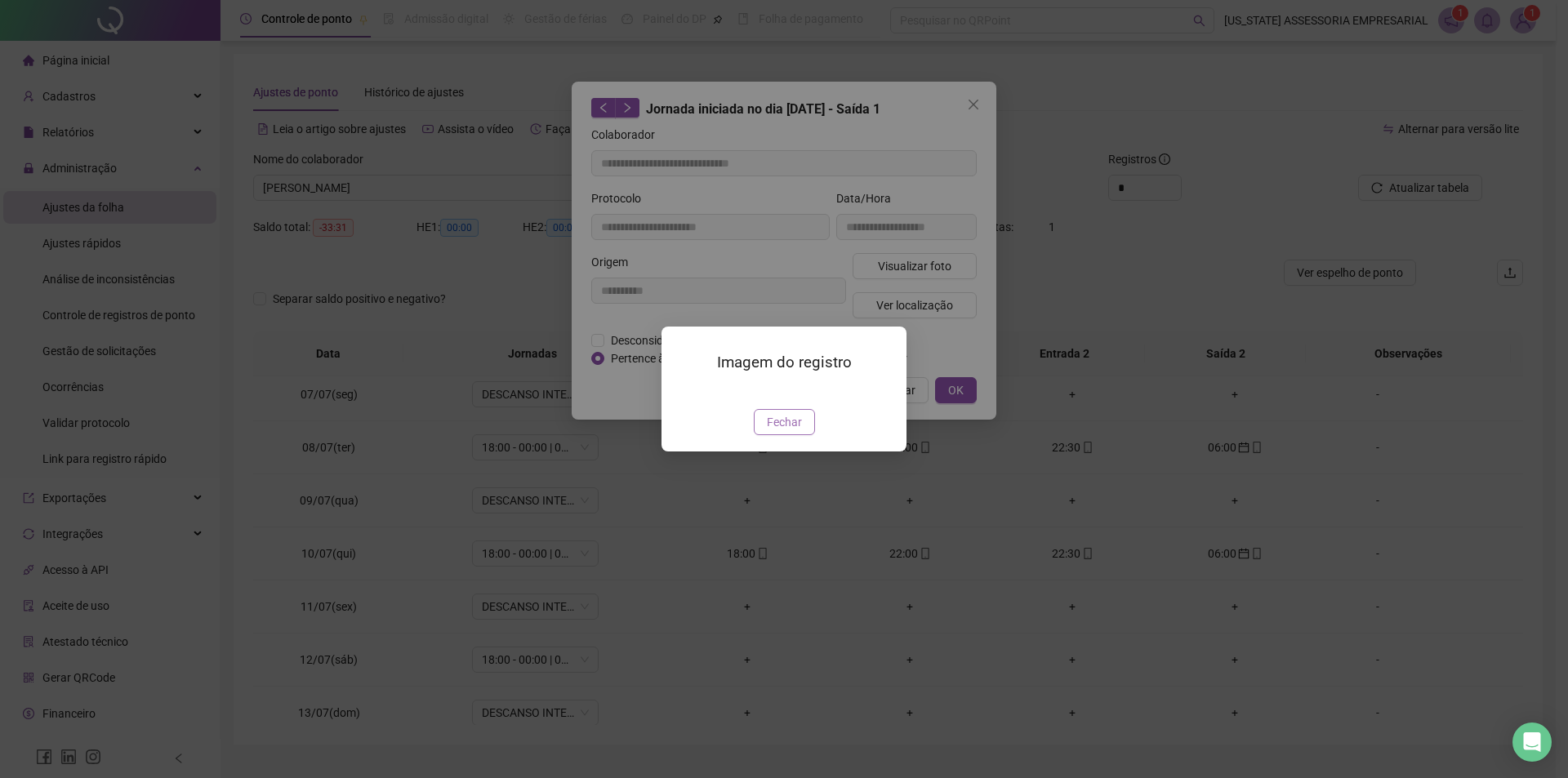
click at [778, 435] on button "Fechar" at bounding box center [784, 422] width 61 height 26
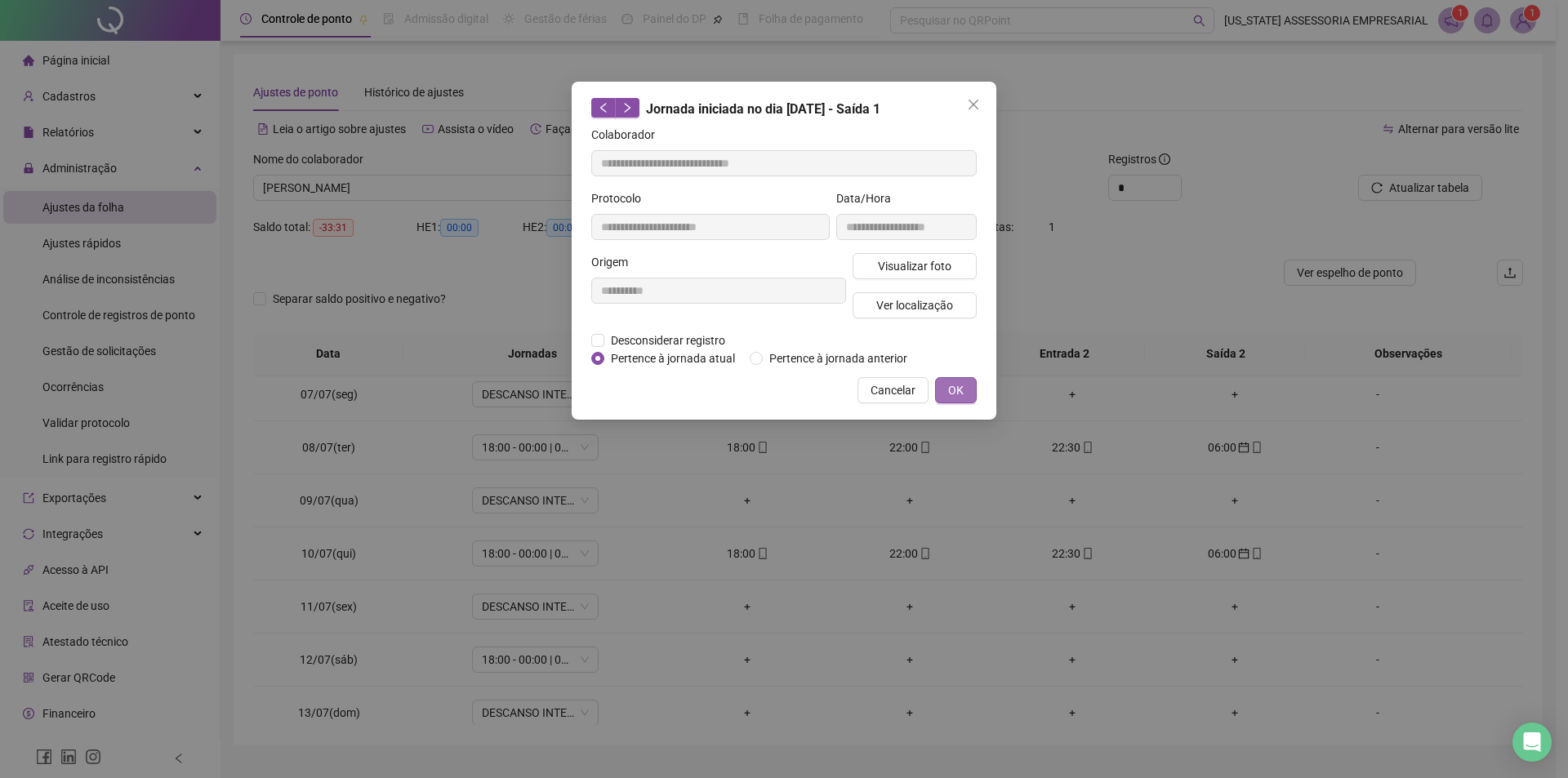
click at [971, 397] on button "OK" at bounding box center [956, 390] width 42 height 26
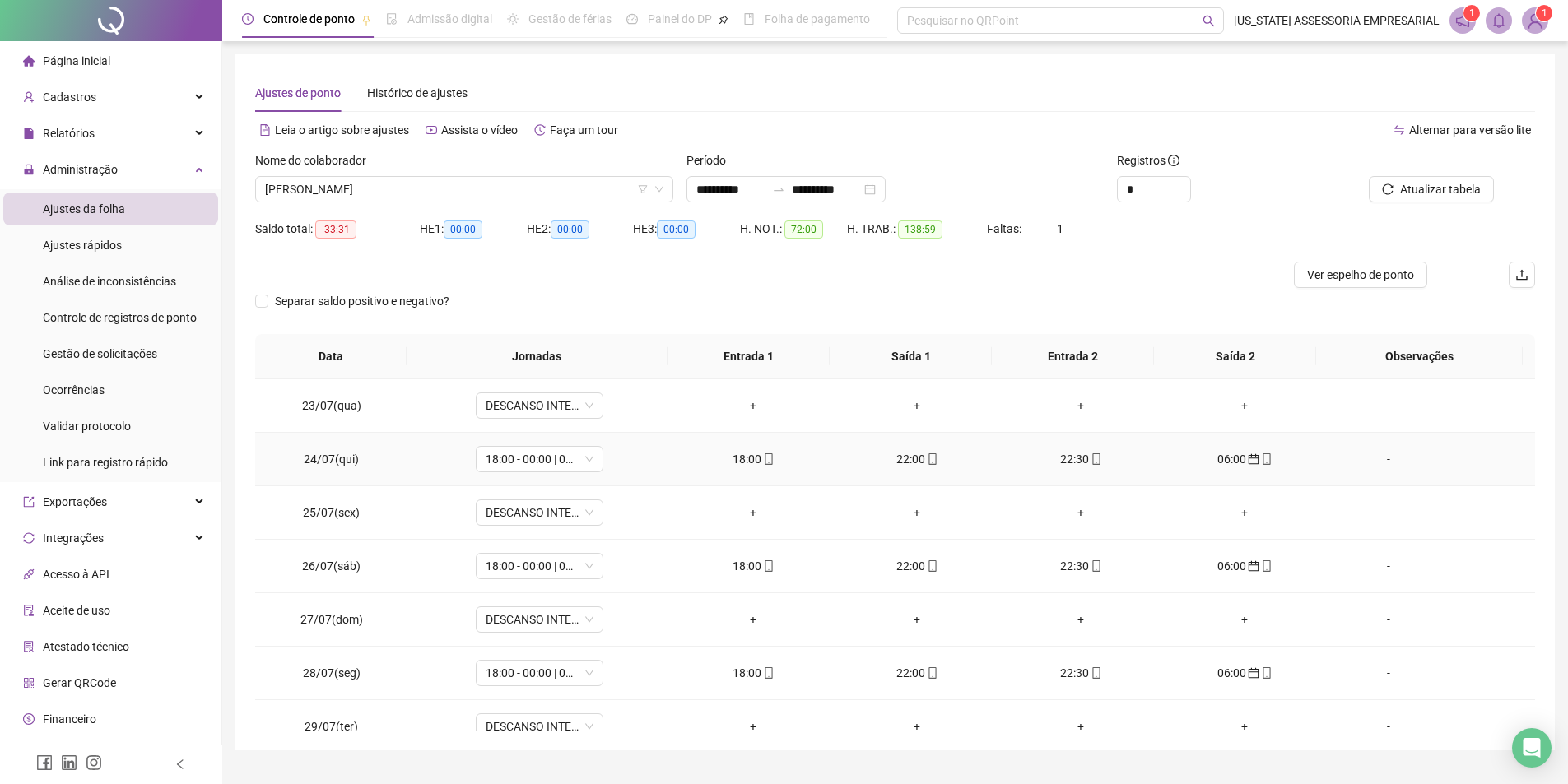
scroll to position [1306, 0]
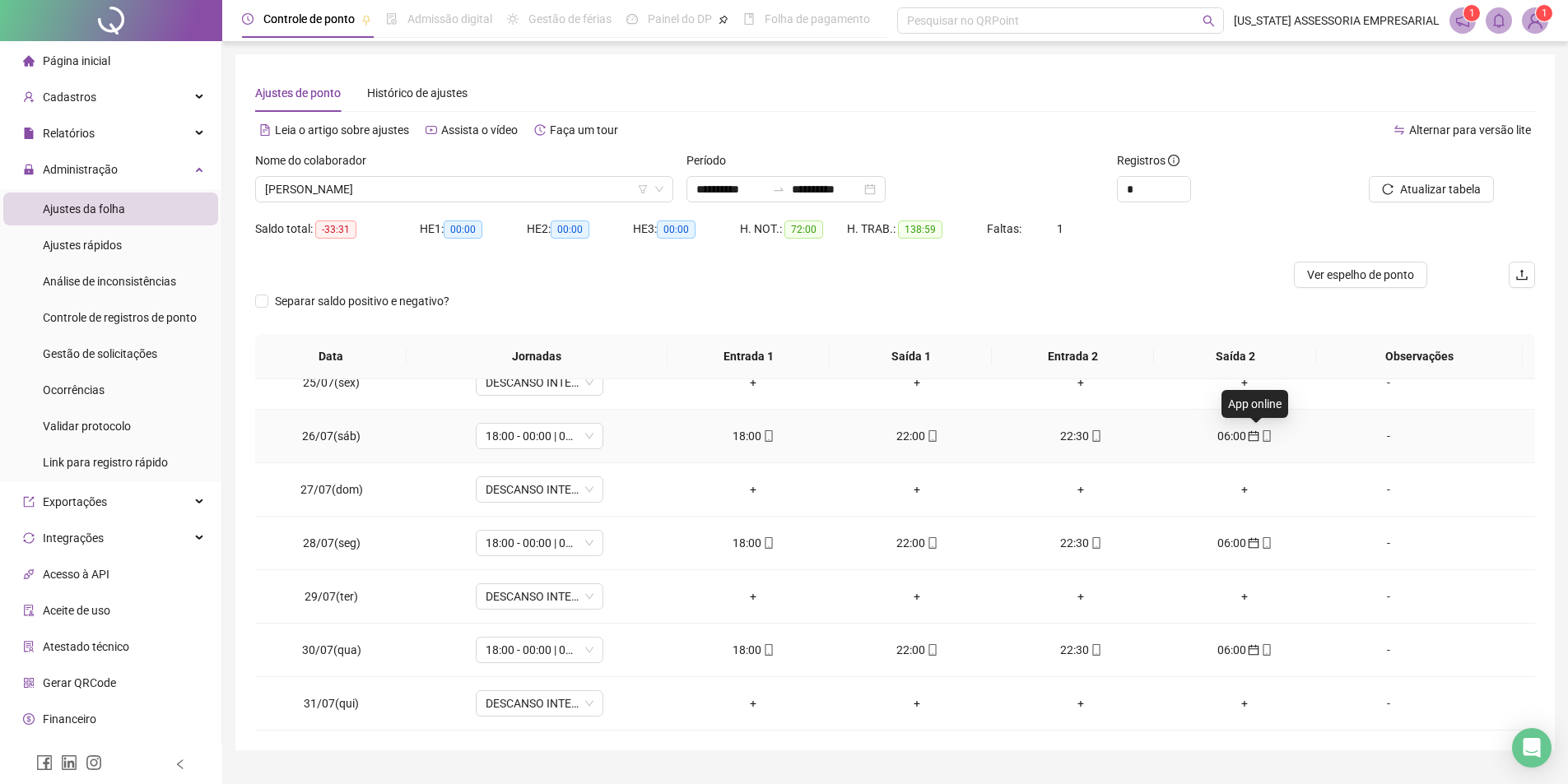
click at [1259, 442] on span at bounding box center [1266, 436] width 13 height 13
type input "**********"
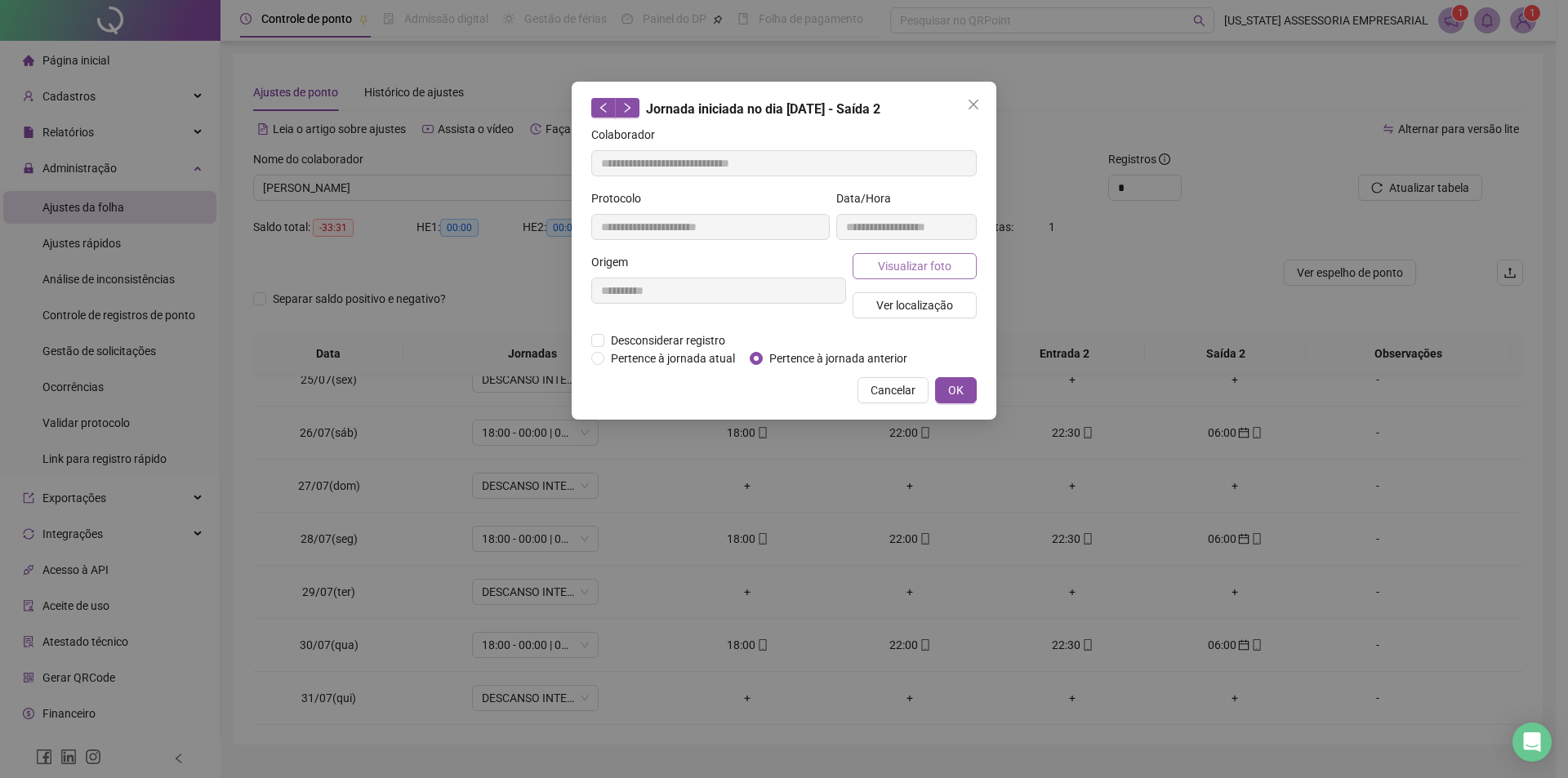
click at [900, 264] on span "Visualizar foto" at bounding box center [915, 265] width 74 height 18
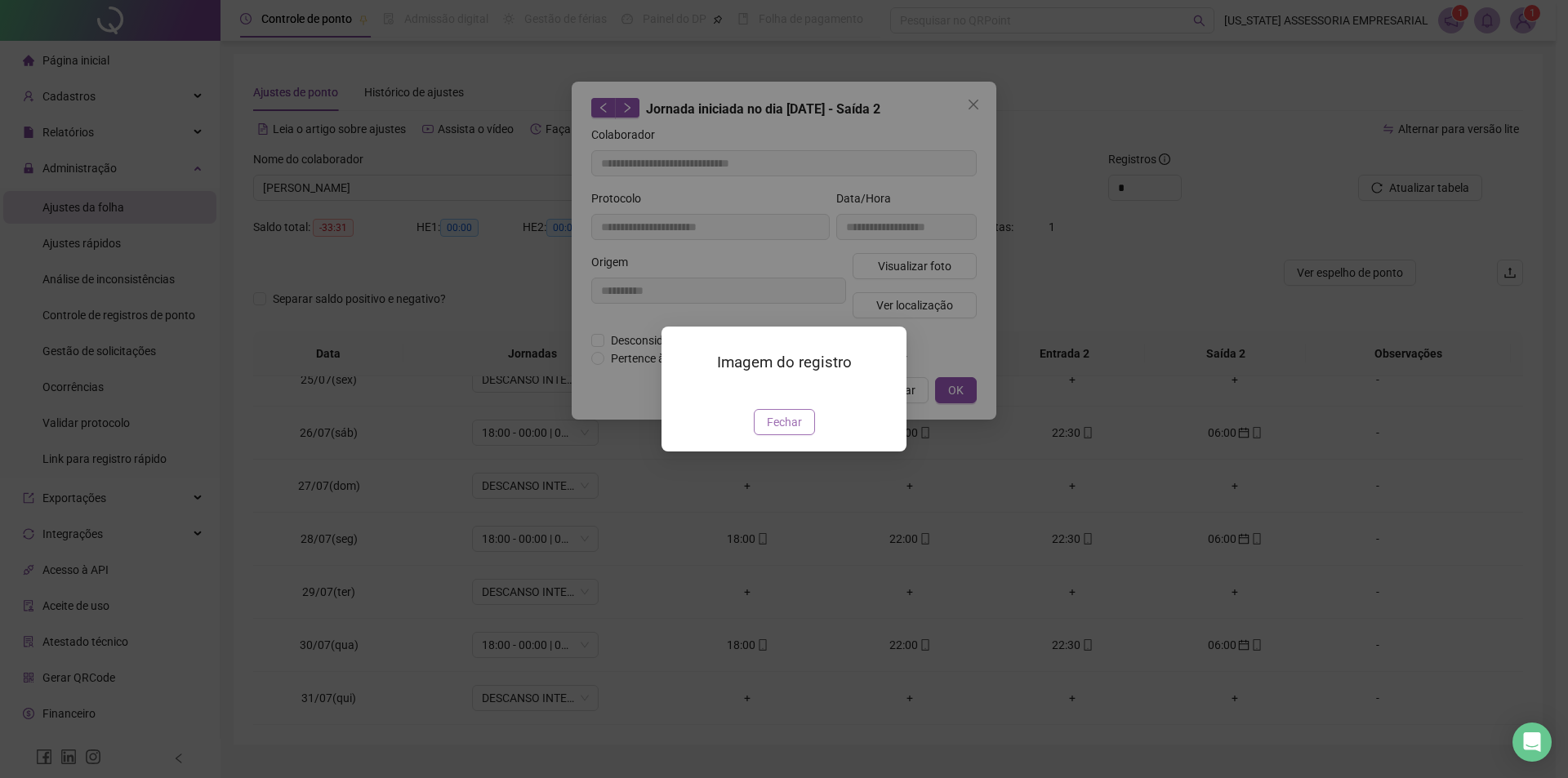
click at [780, 431] on span "Fechar" at bounding box center [785, 421] width 35 height 18
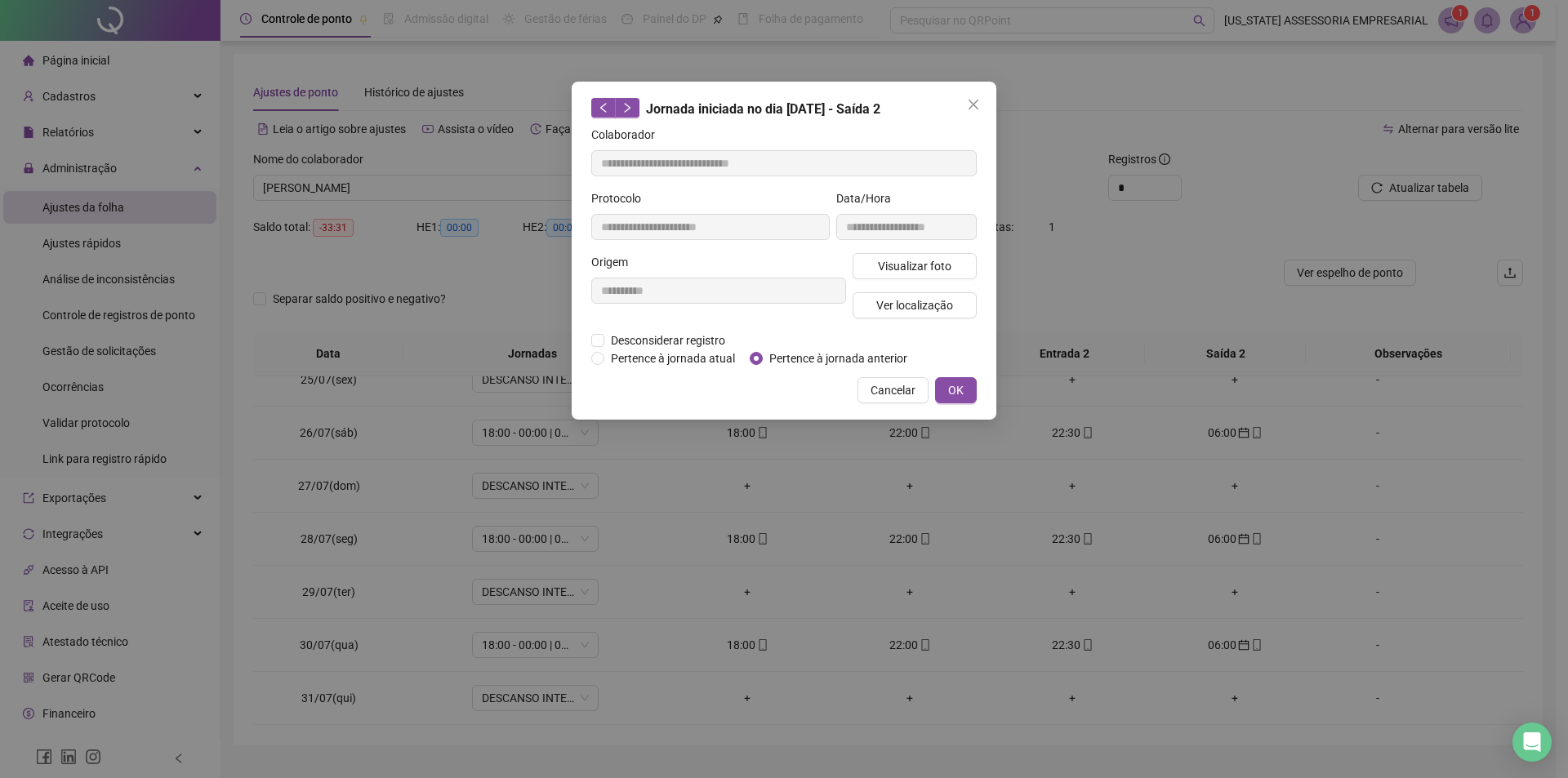
click at [965, 373] on div "**********" at bounding box center [784, 251] width 425 height 338
click at [963, 398] on button "OK" at bounding box center [956, 390] width 42 height 26
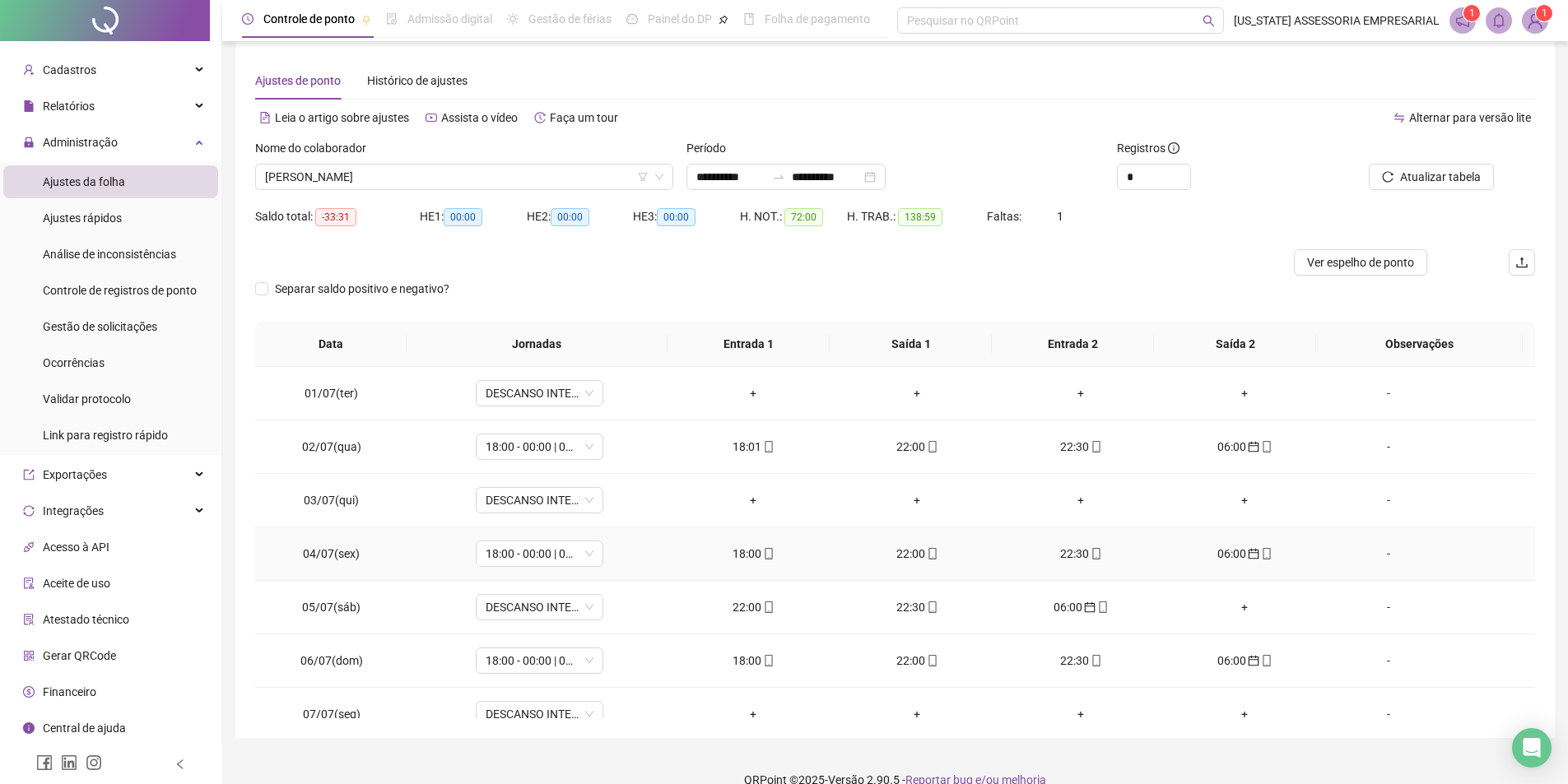
scroll to position [0, 0]
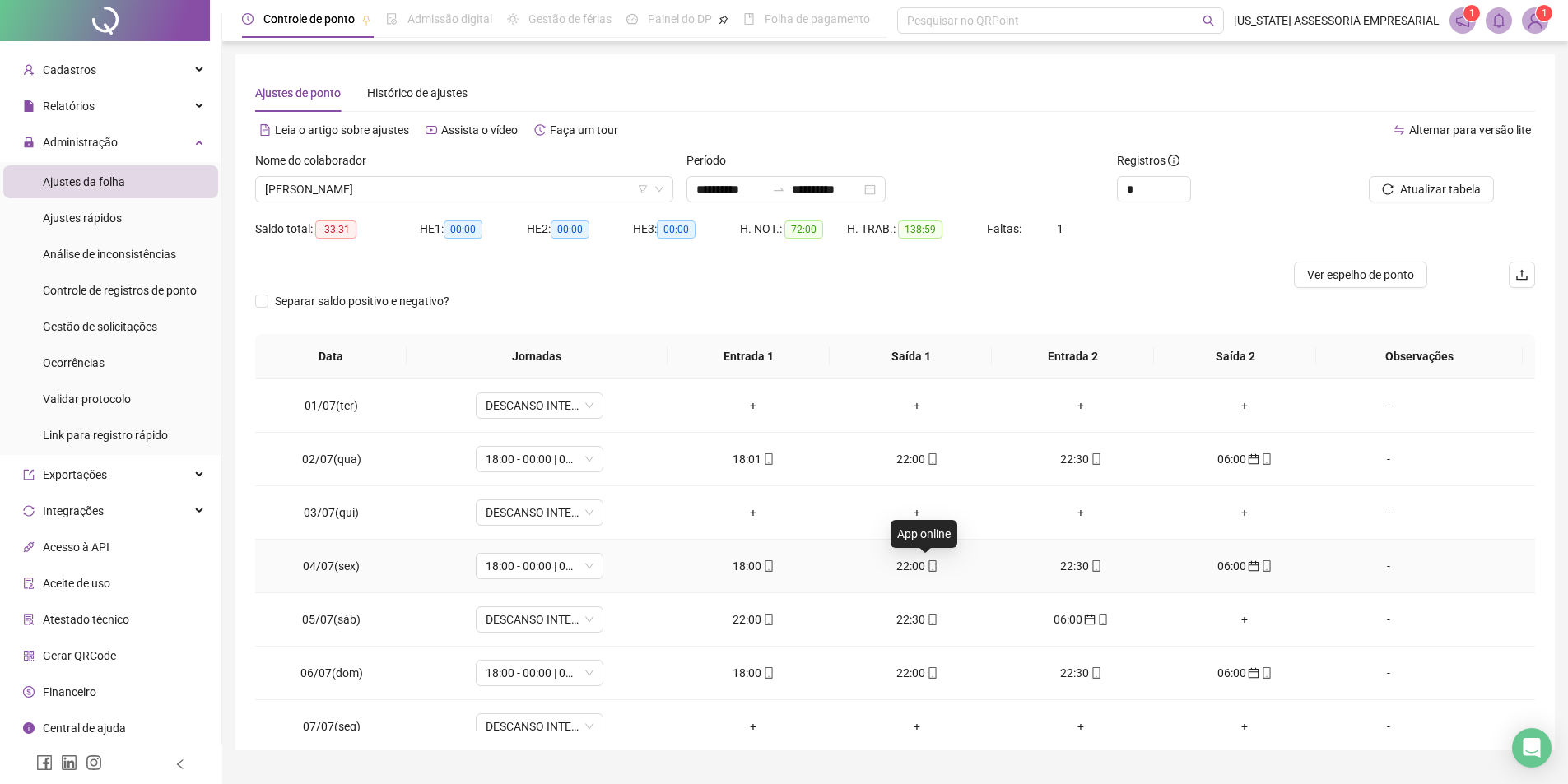
click at [925, 559] on span at bounding box center [931, 566] width 13 height 13
type input "**********"
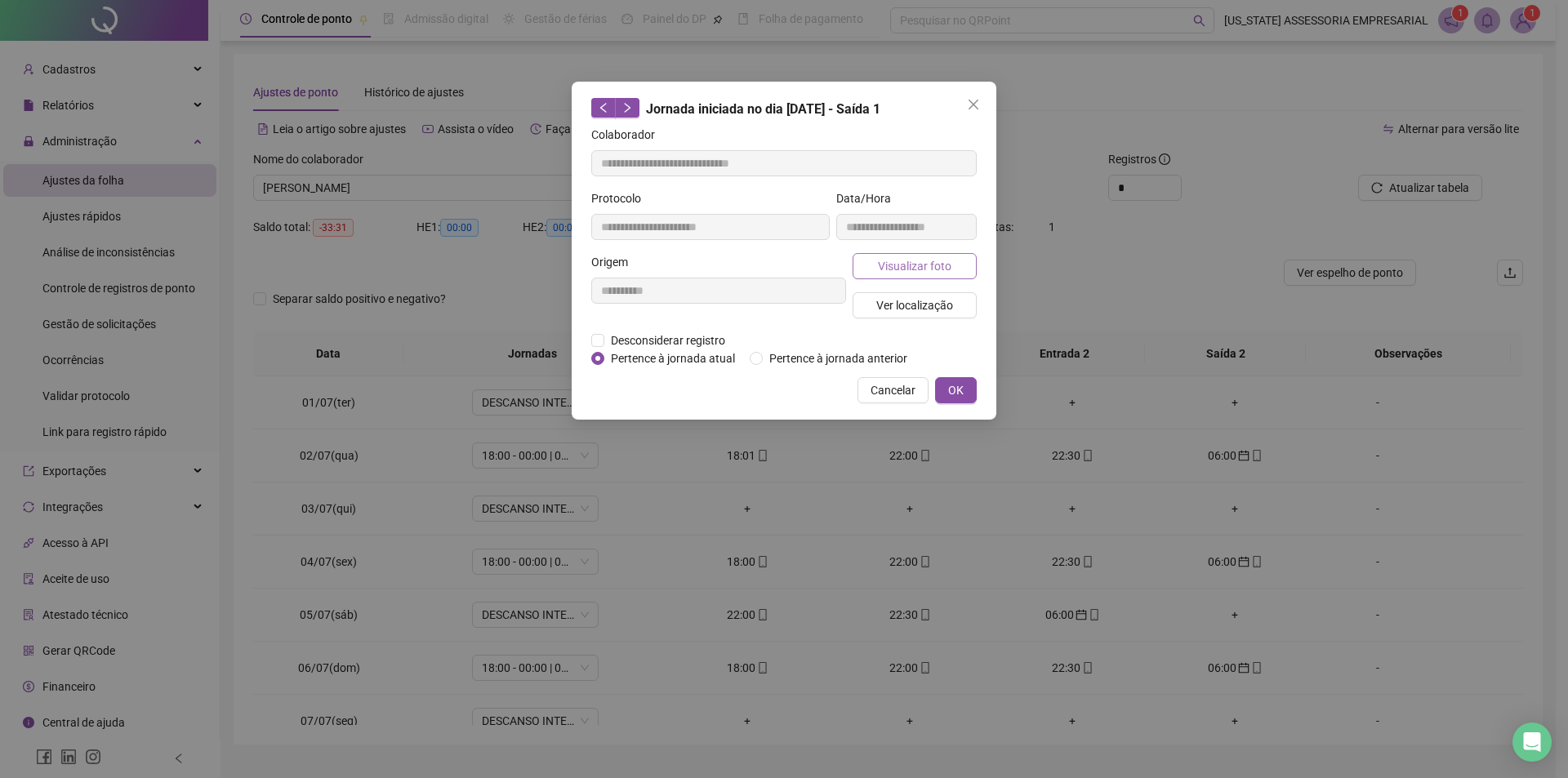
click at [918, 263] on span "Visualizar foto" at bounding box center [915, 265] width 74 height 18
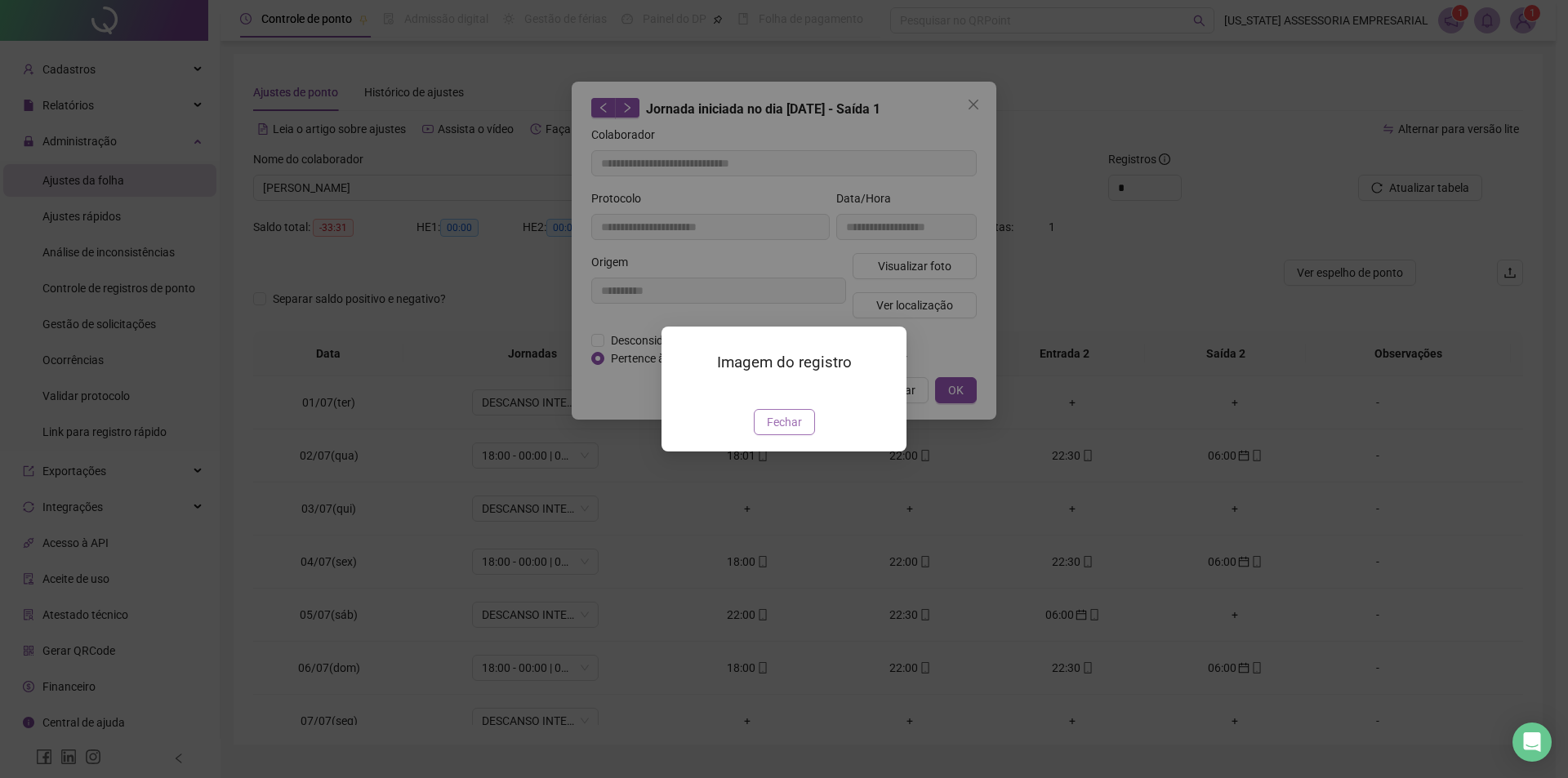
click at [781, 431] on span "Fechar" at bounding box center [785, 421] width 35 height 18
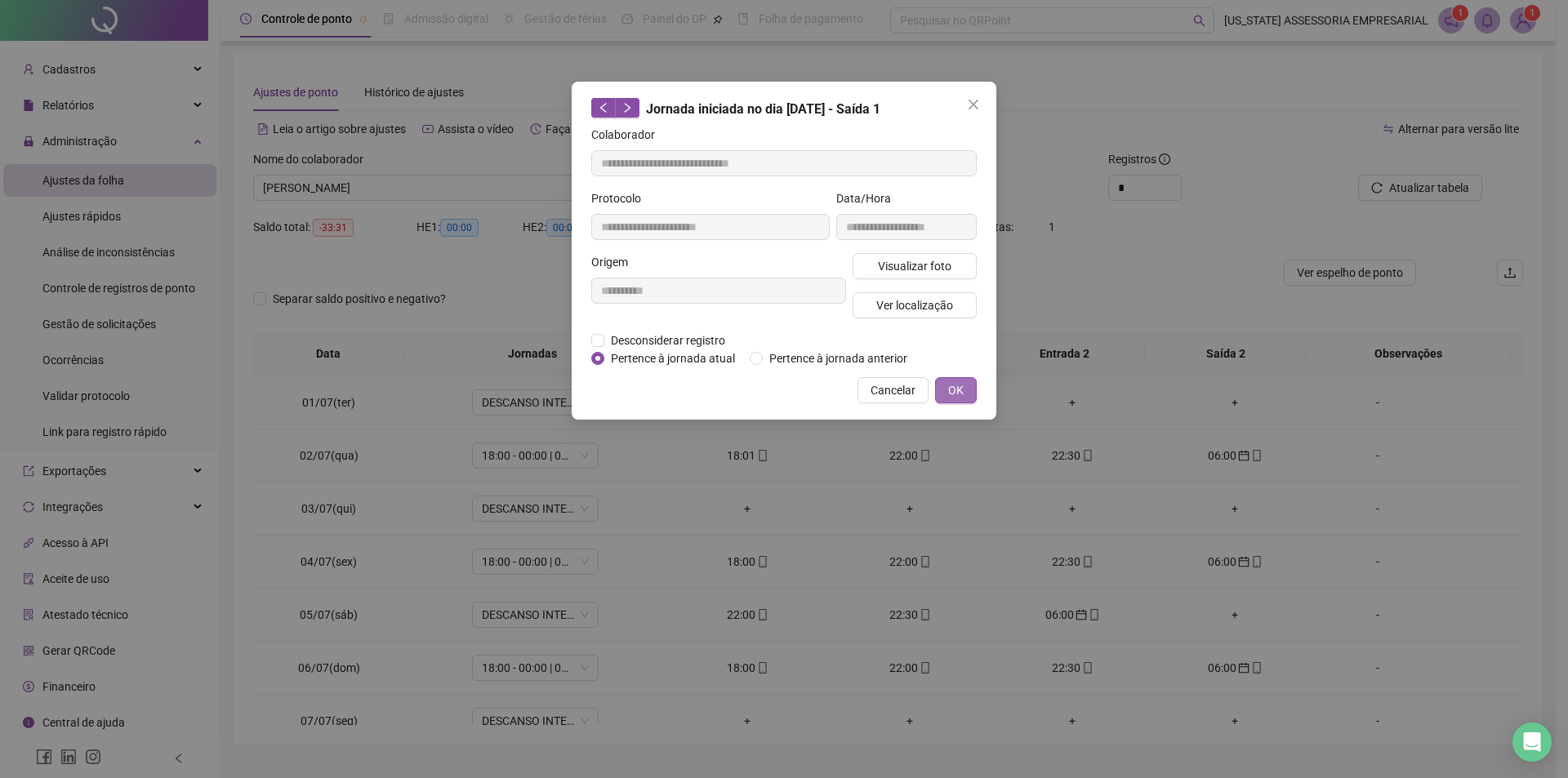
click at [948, 391] on span "OK" at bounding box center [956, 390] width 16 height 18
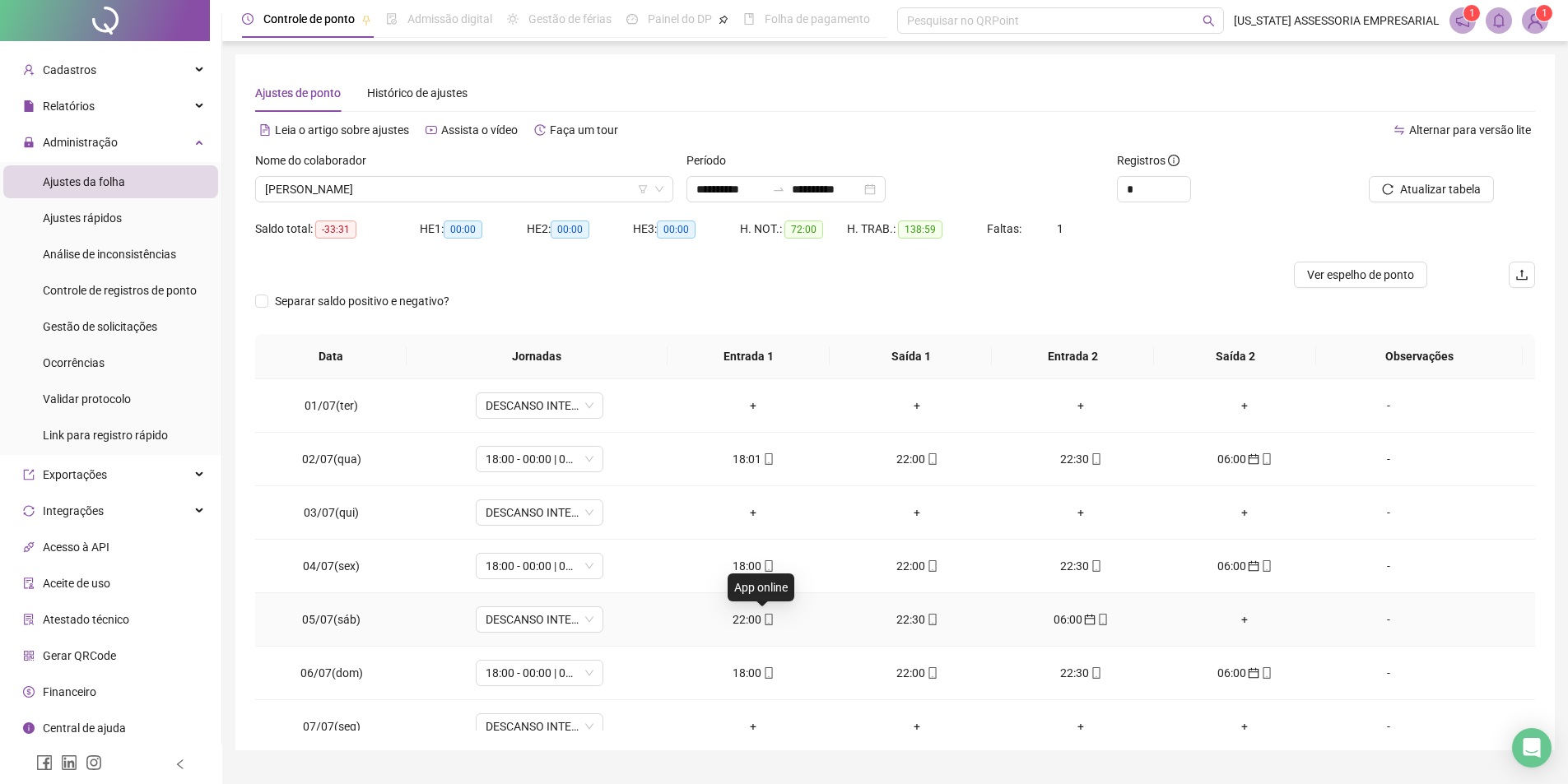
click at [767, 621] on icon "mobile" at bounding box center [769, 620] width 11 height 11
type input "**********"
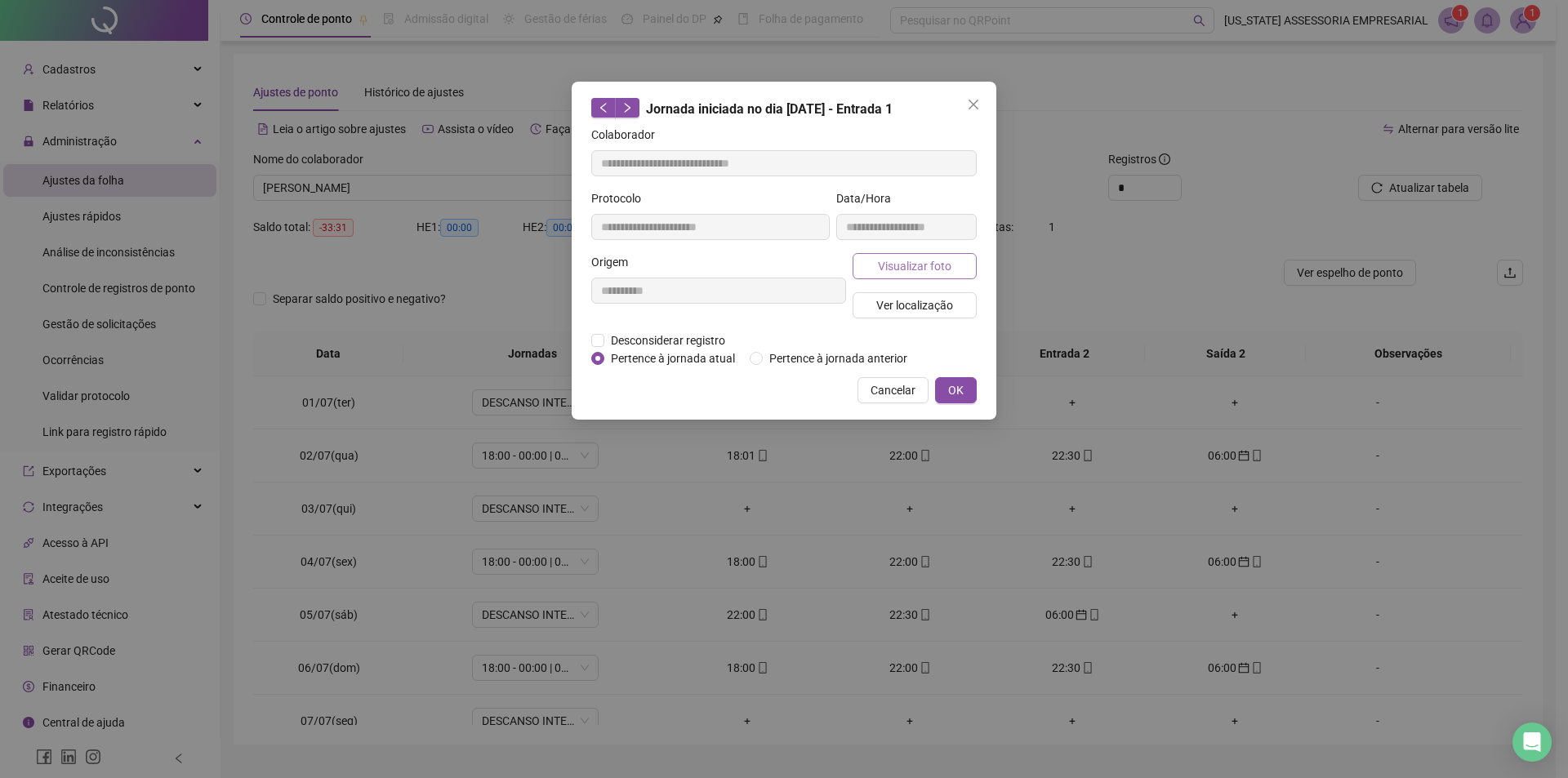
click at [925, 257] on span "Visualizar foto" at bounding box center [915, 265] width 74 height 18
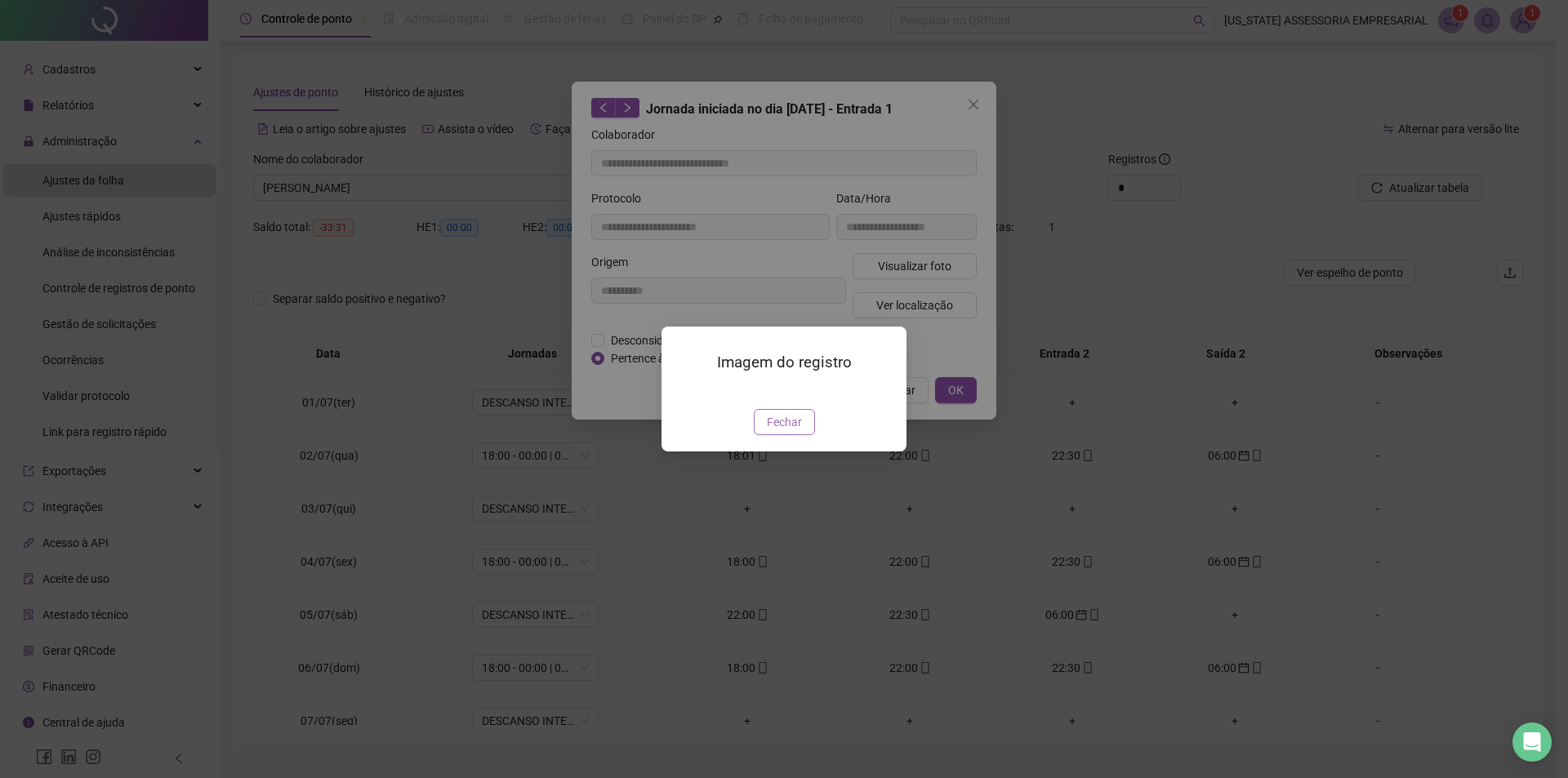
click at [801, 431] on span "Fechar" at bounding box center [785, 421] width 35 height 18
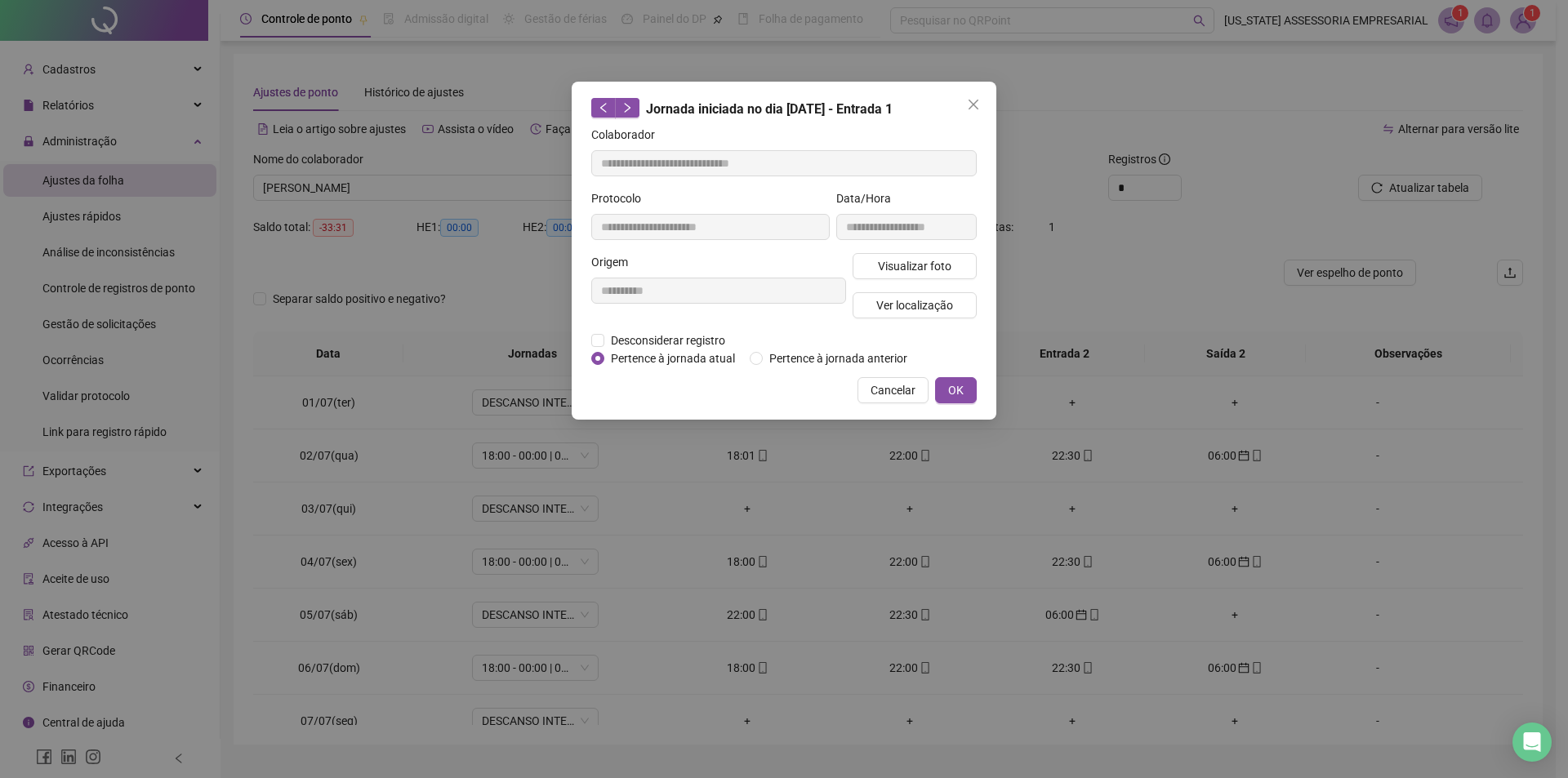
click at [978, 383] on div "**********" at bounding box center [784, 251] width 425 height 338
click at [973, 389] on button "OK" at bounding box center [956, 390] width 42 height 26
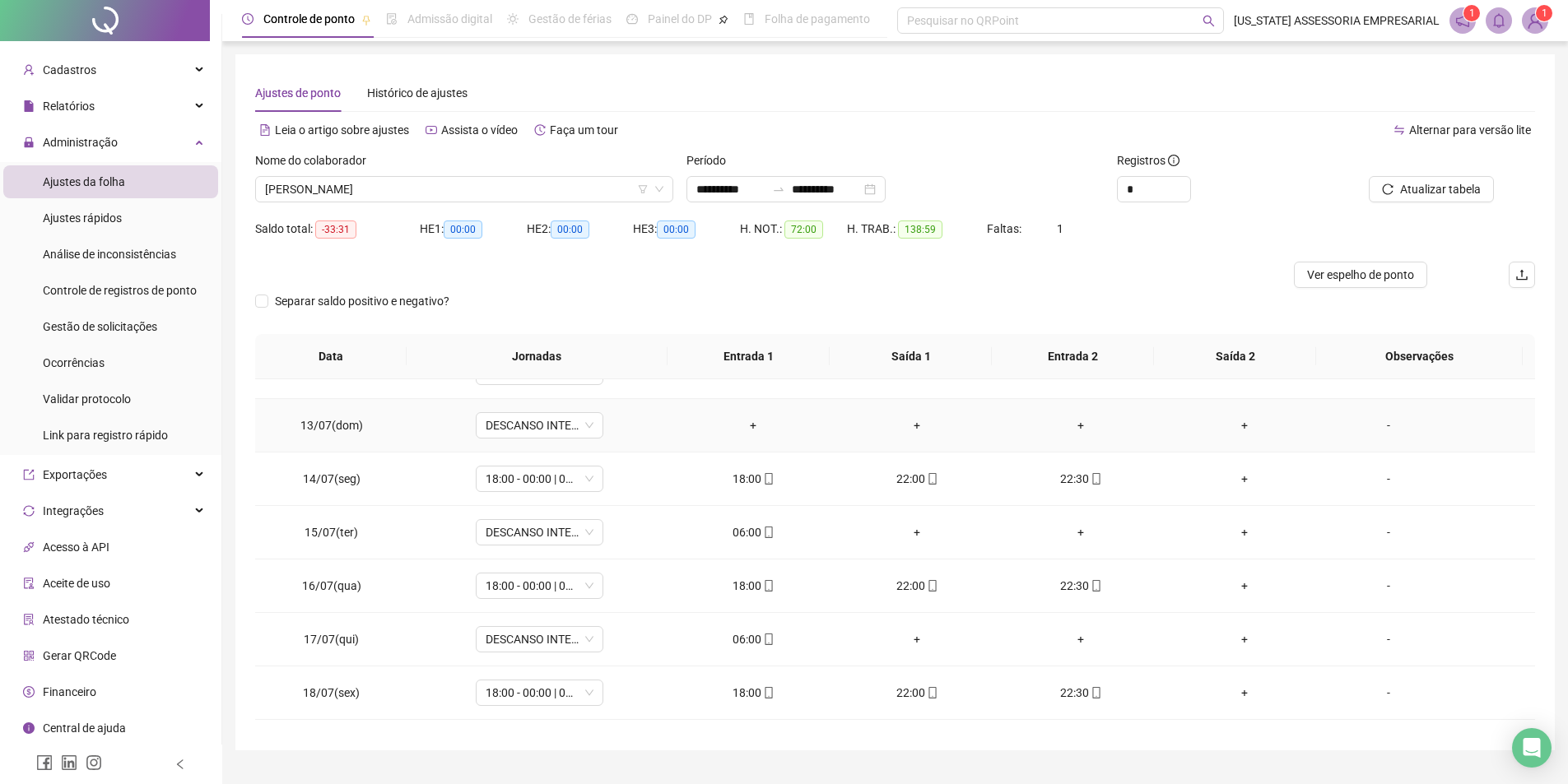
scroll to position [659, 0]
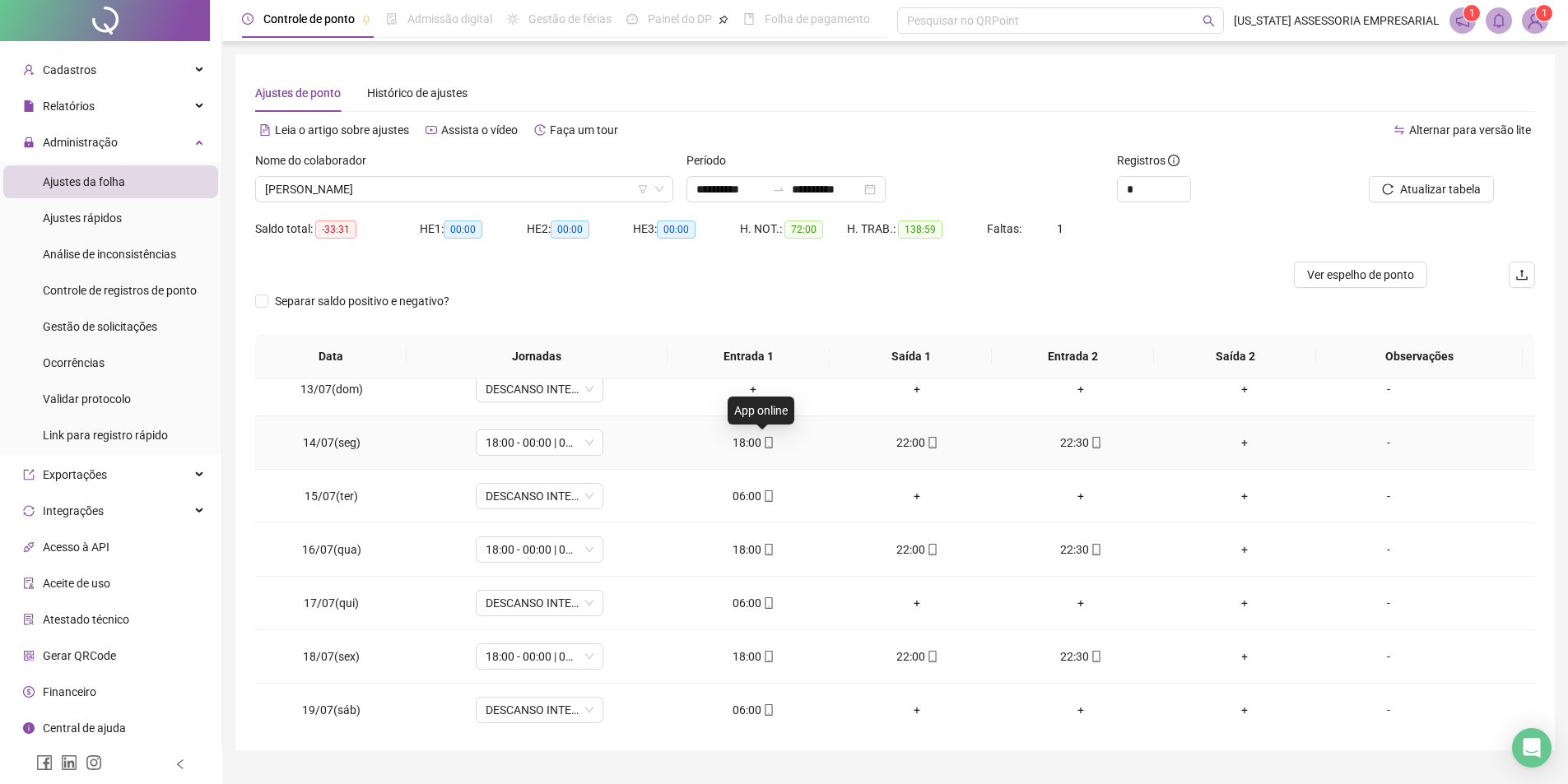
click at [761, 449] on span at bounding box center [768, 442] width 13 height 13
type input "**********"
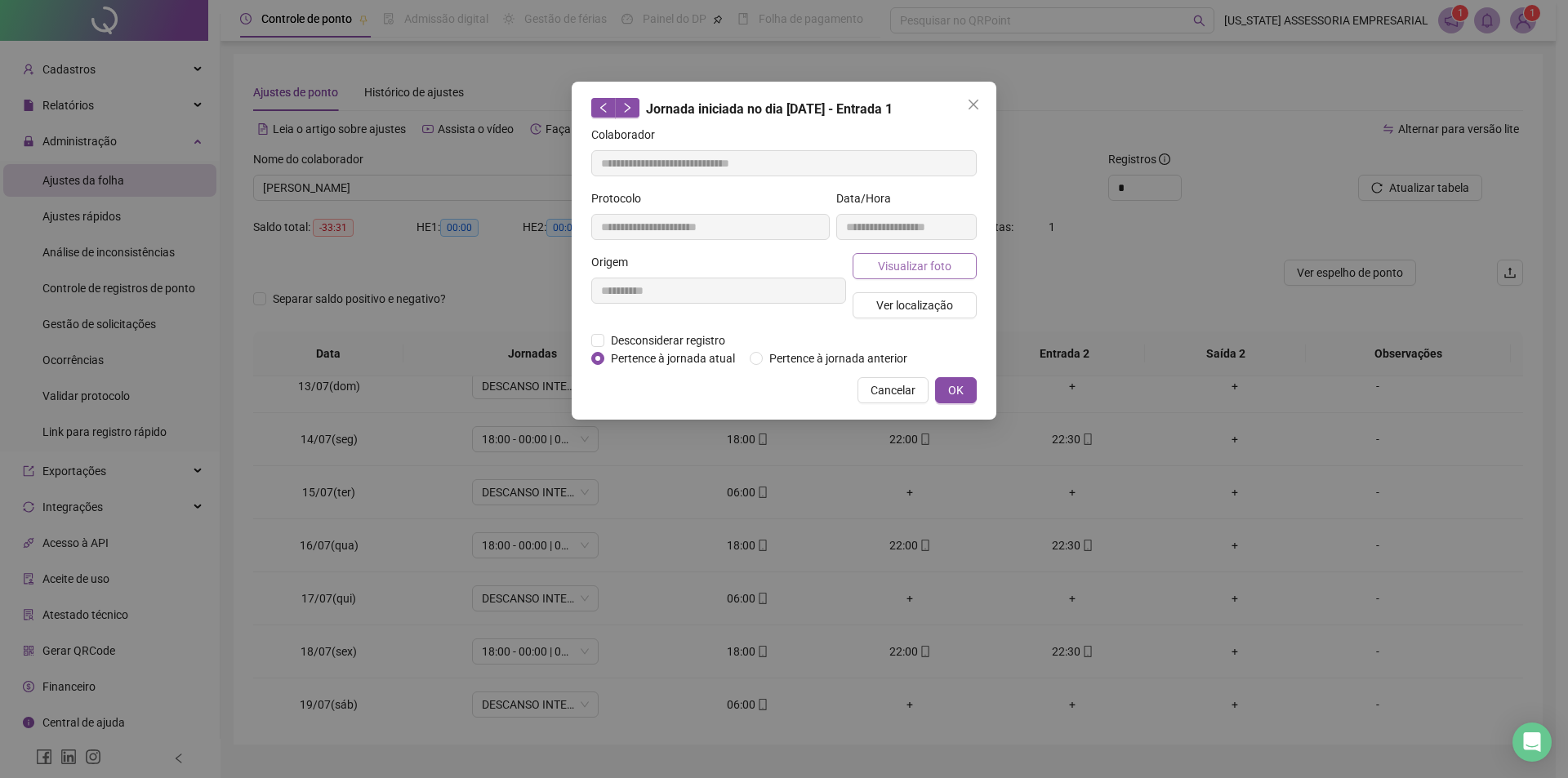
click at [889, 261] on span "Visualizar foto" at bounding box center [915, 265] width 74 height 18
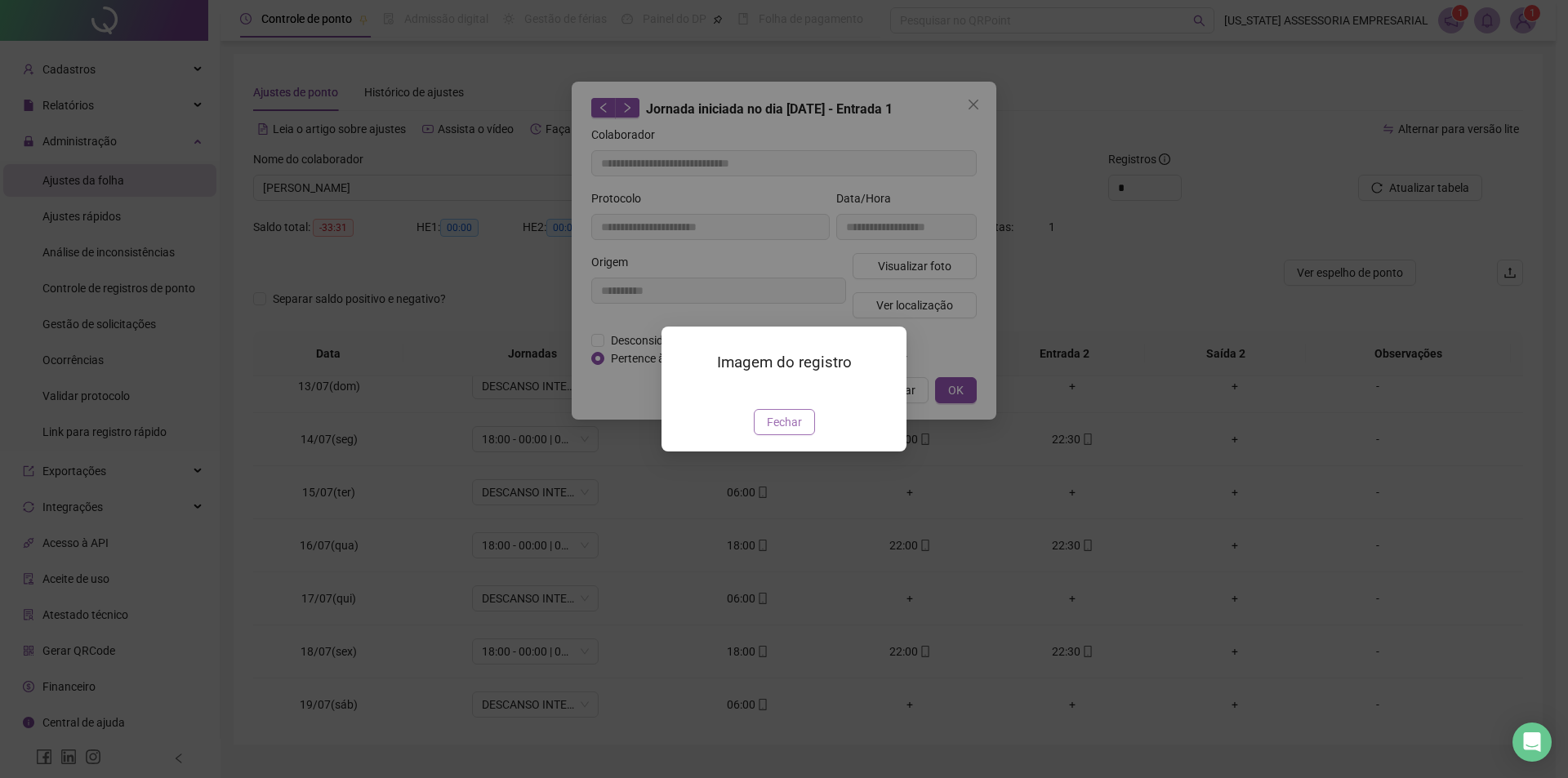
click at [790, 431] on span "Fechar" at bounding box center [785, 421] width 35 height 18
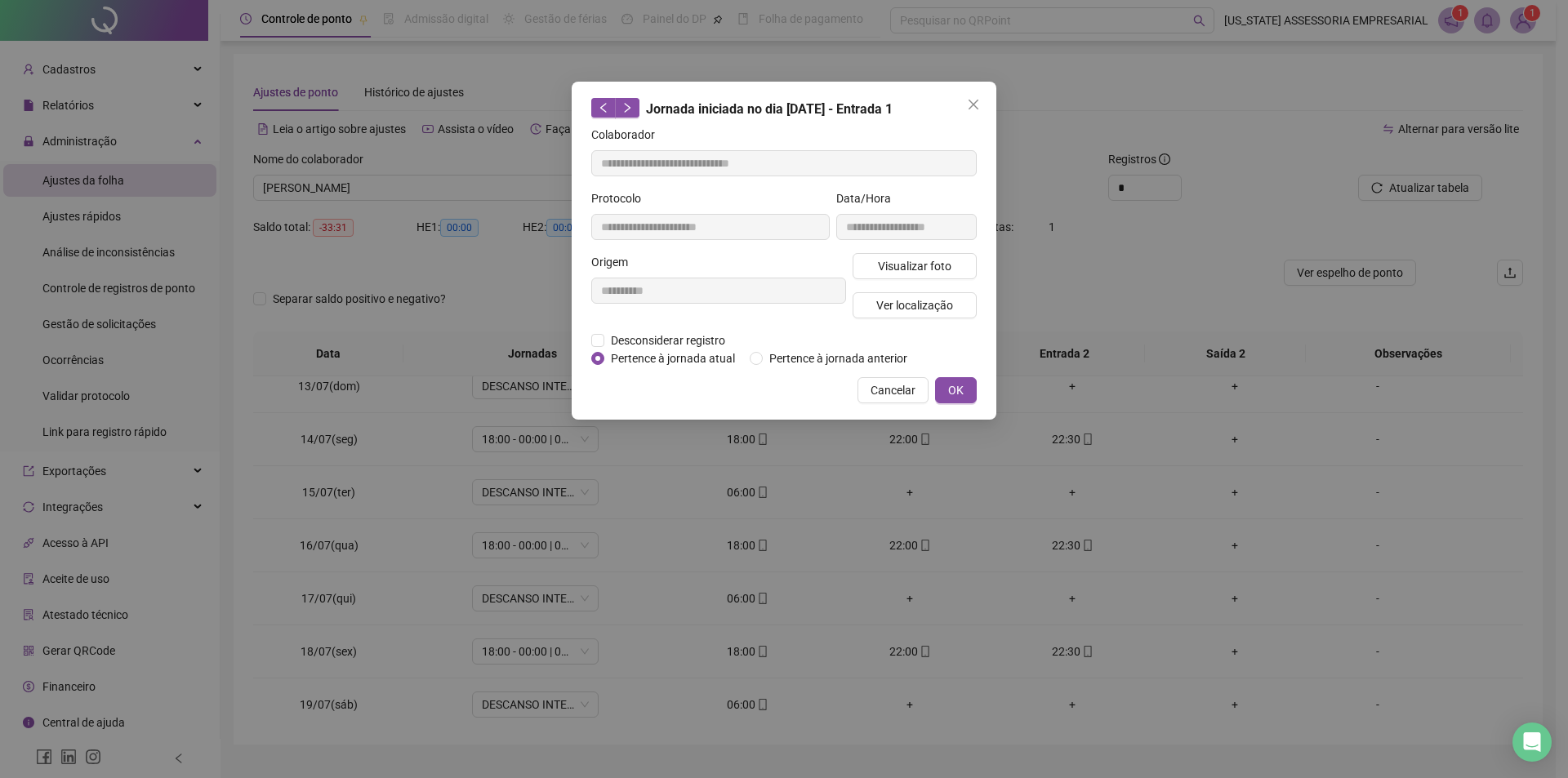
click at [761, 581] on div "**********" at bounding box center [784, 389] width 1568 height 778
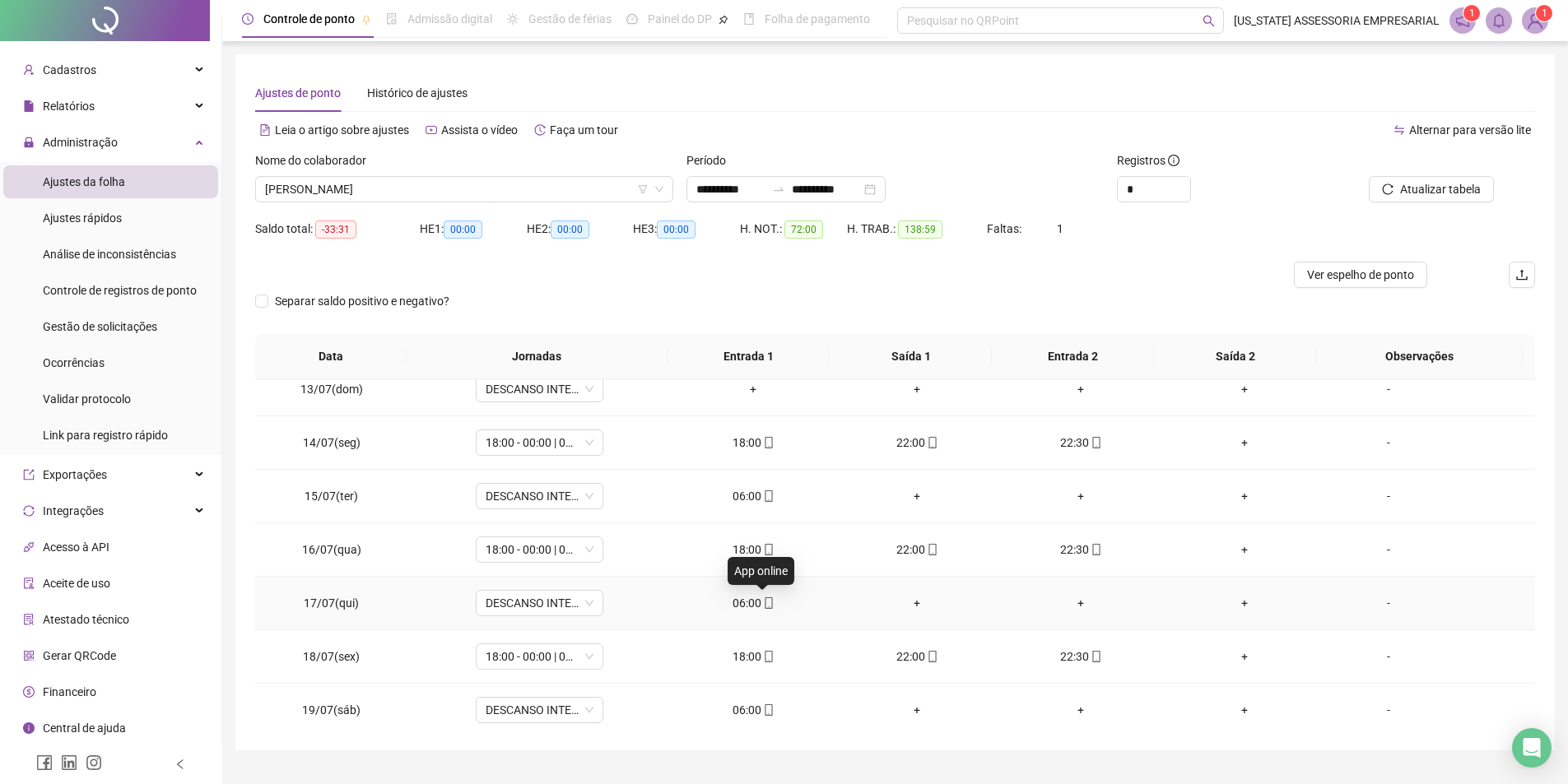
click at [763, 601] on icon "mobile" at bounding box center [769, 603] width 11 height 11
type input "**********"
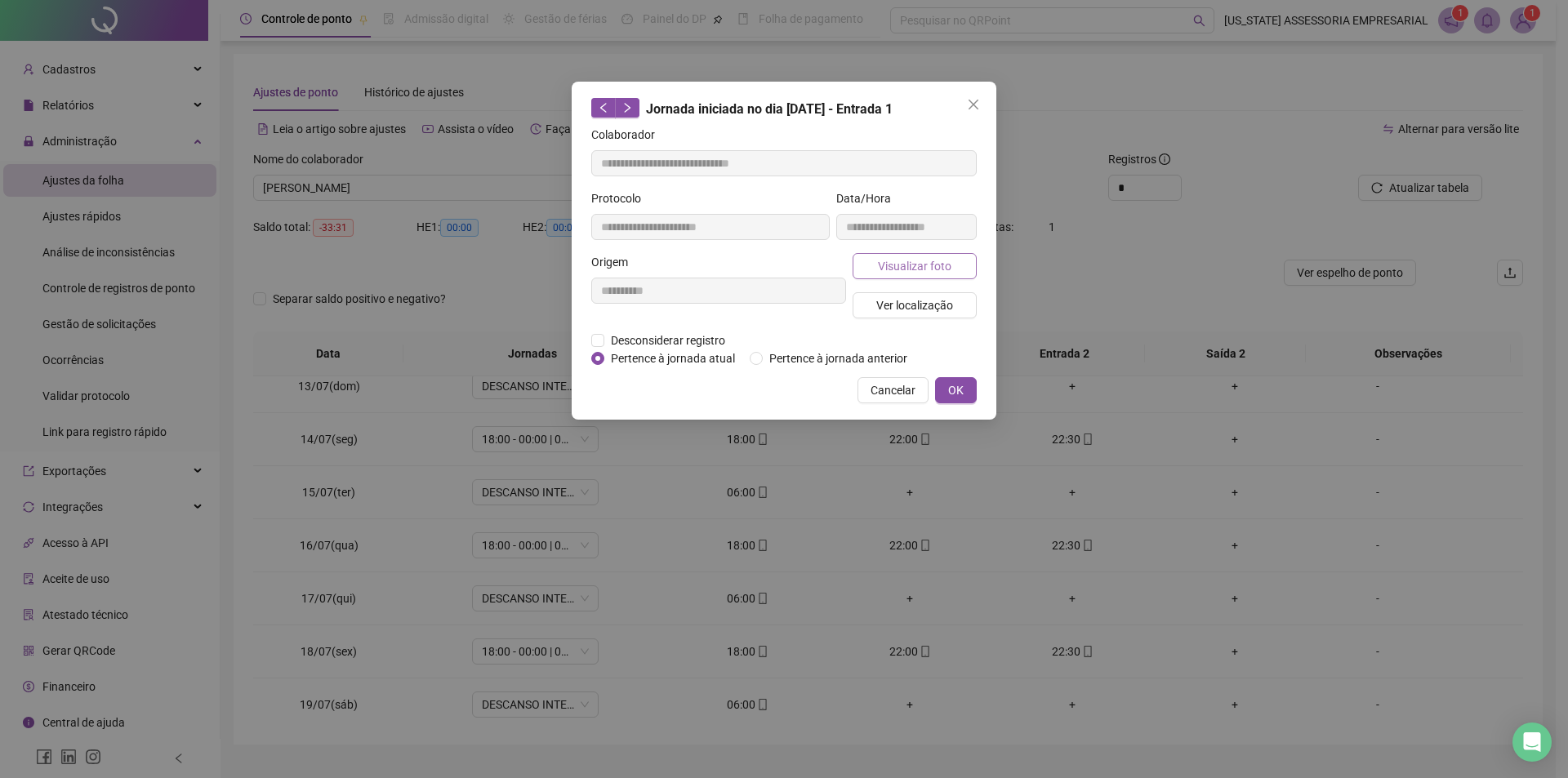
click at [893, 274] on span "Visualizar foto" at bounding box center [915, 265] width 74 height 18
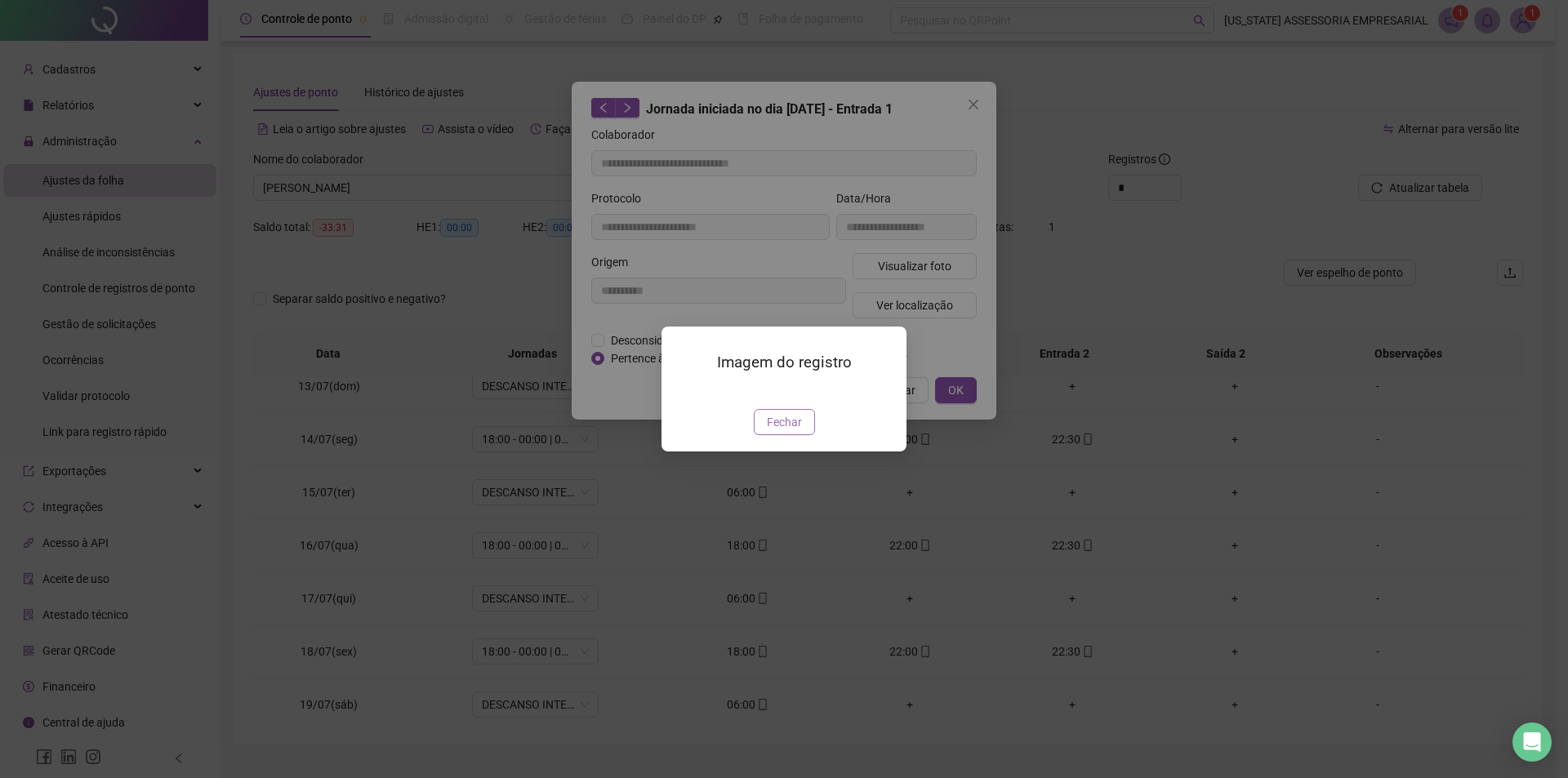
drag, startPoint x: 783, startPoint y: 513, endPoint x: 837, endPoint y: 445, distance: 86.8
click at [784, 431] on span "Fechar" at bounding box center [785, 421] width 35 height 18
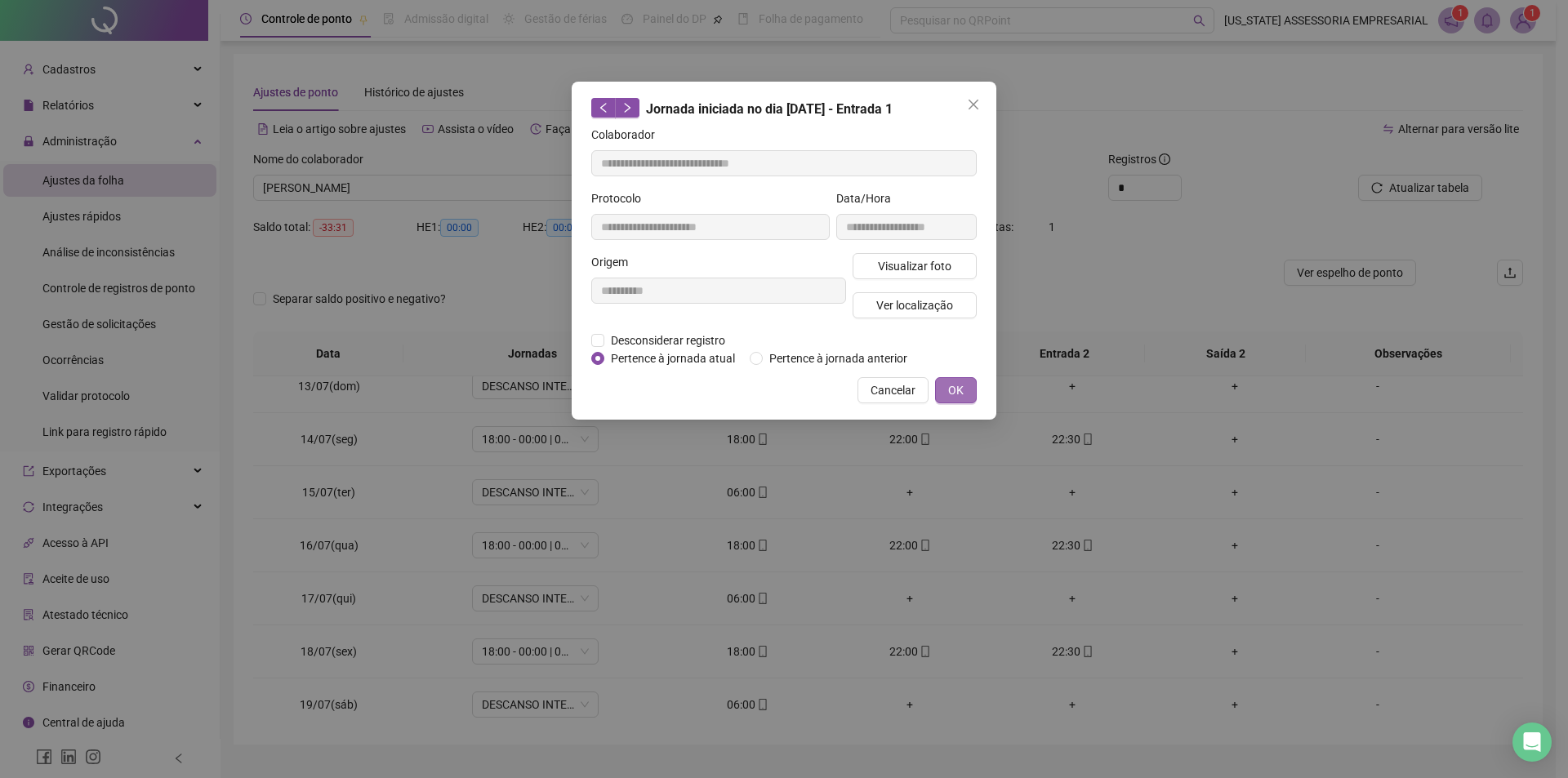
click at [944, 389] on button "OK" at bounding box center [956, 390] width 42 height 26
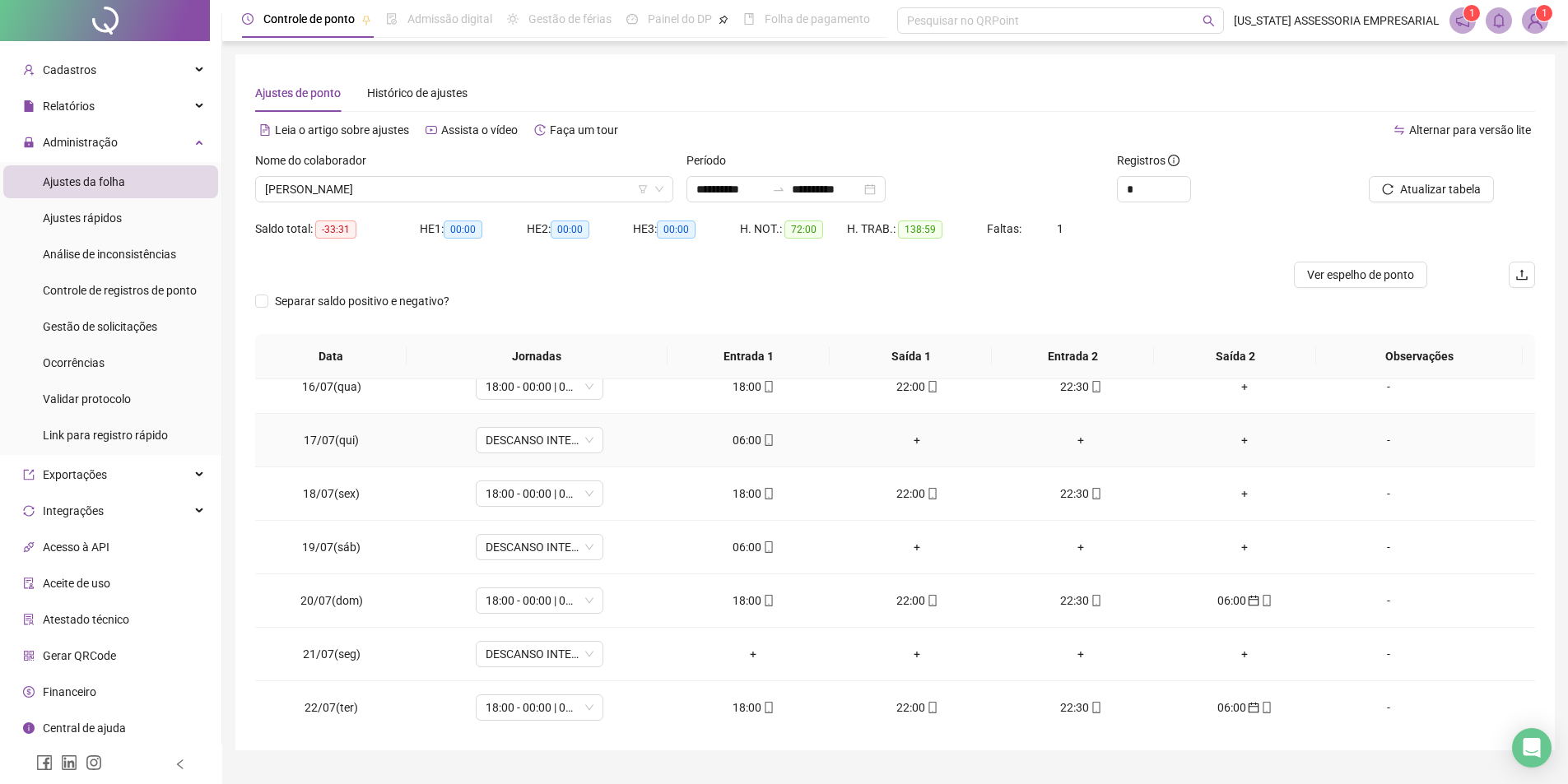
scroll to position [823, 0]
click at [767, 543] on icon "mobile" at bounding box center [769, 545] width 11 height 11
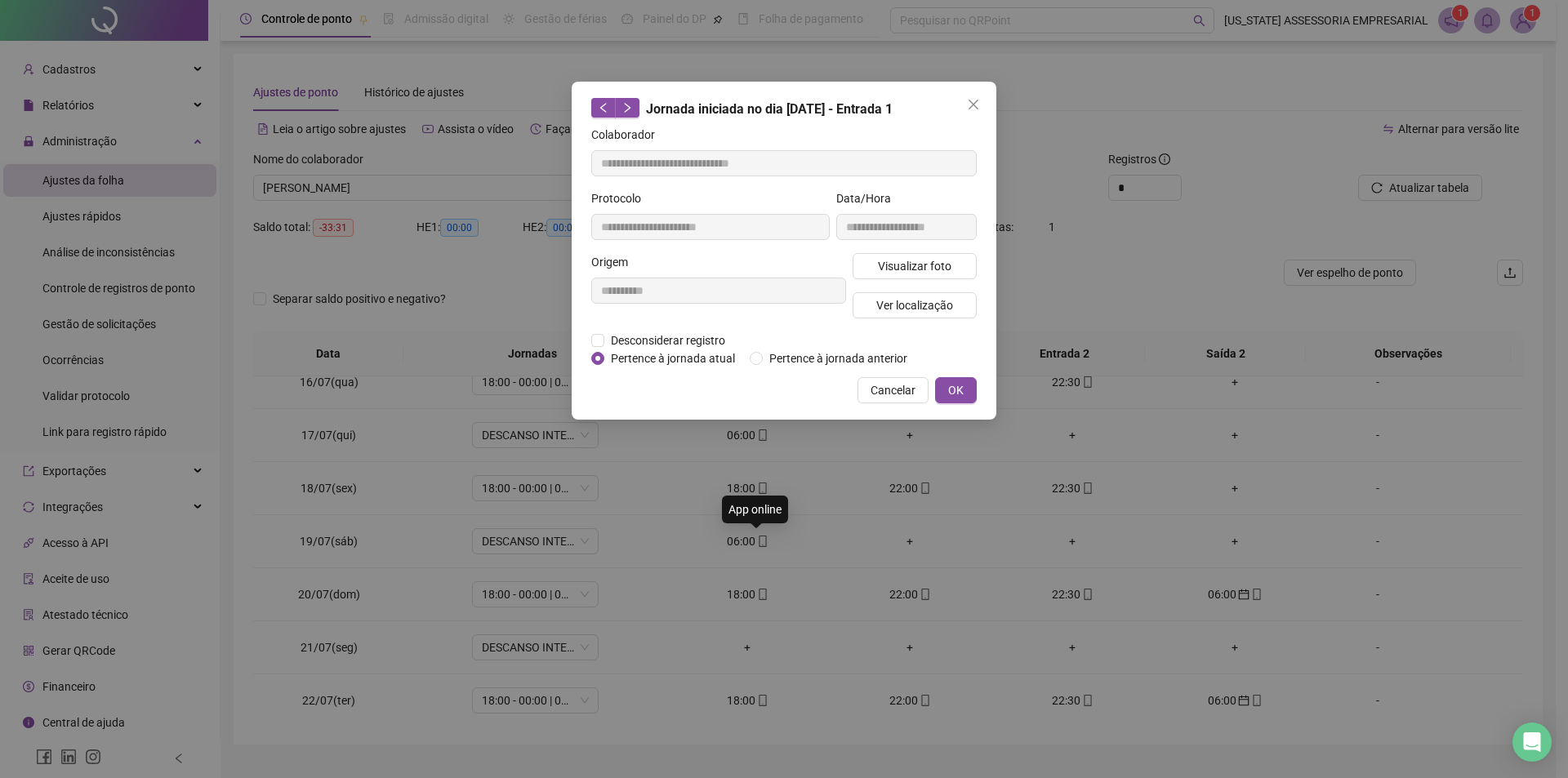
type input "**********"
click at [916, 267] on span "Visualizar foto" at bounding box center [915, 265] width 74 height 18
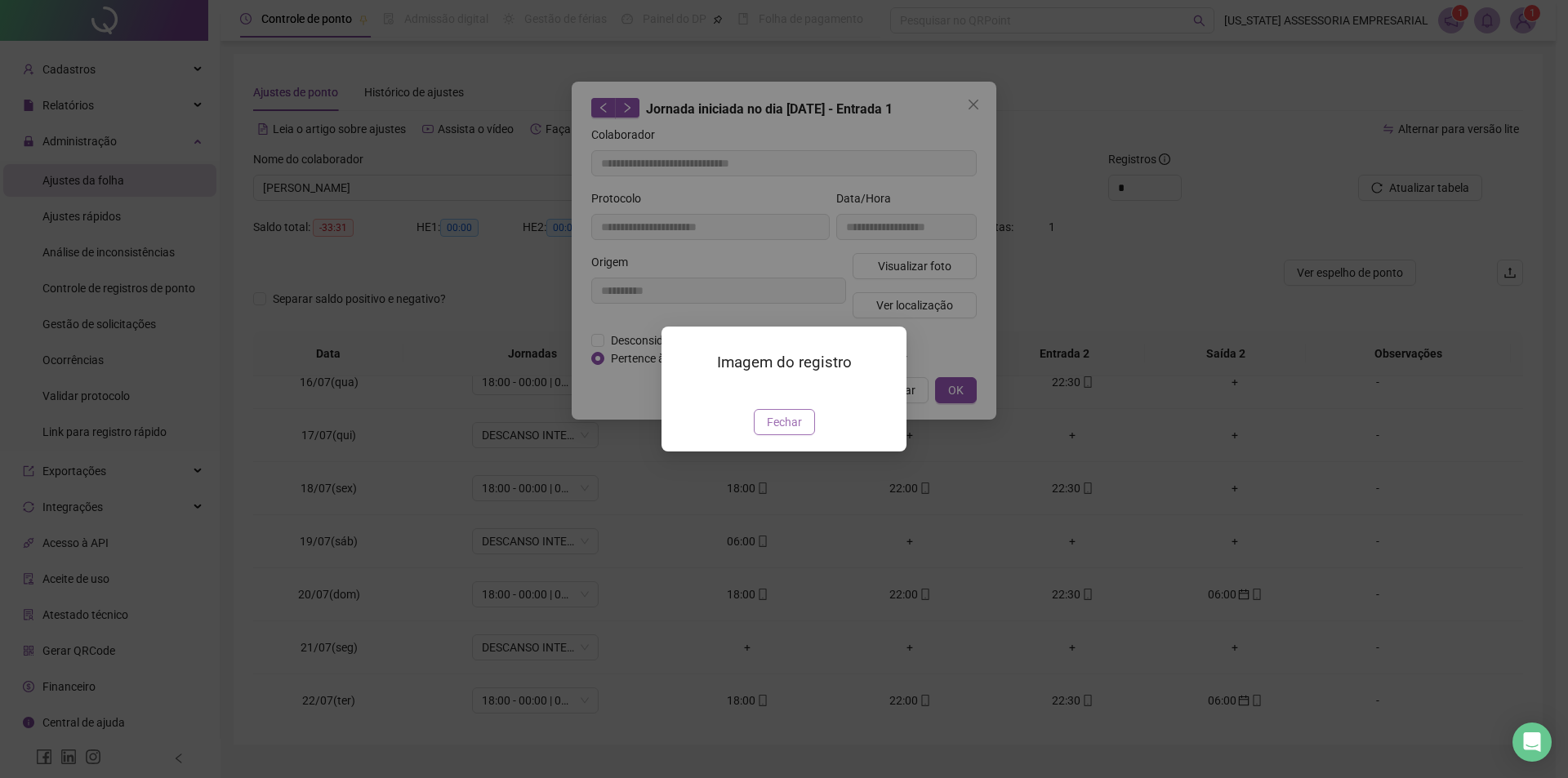
click at [782, 431] on span "Fechar" at bounding box center [785, 421] width 35 height 18
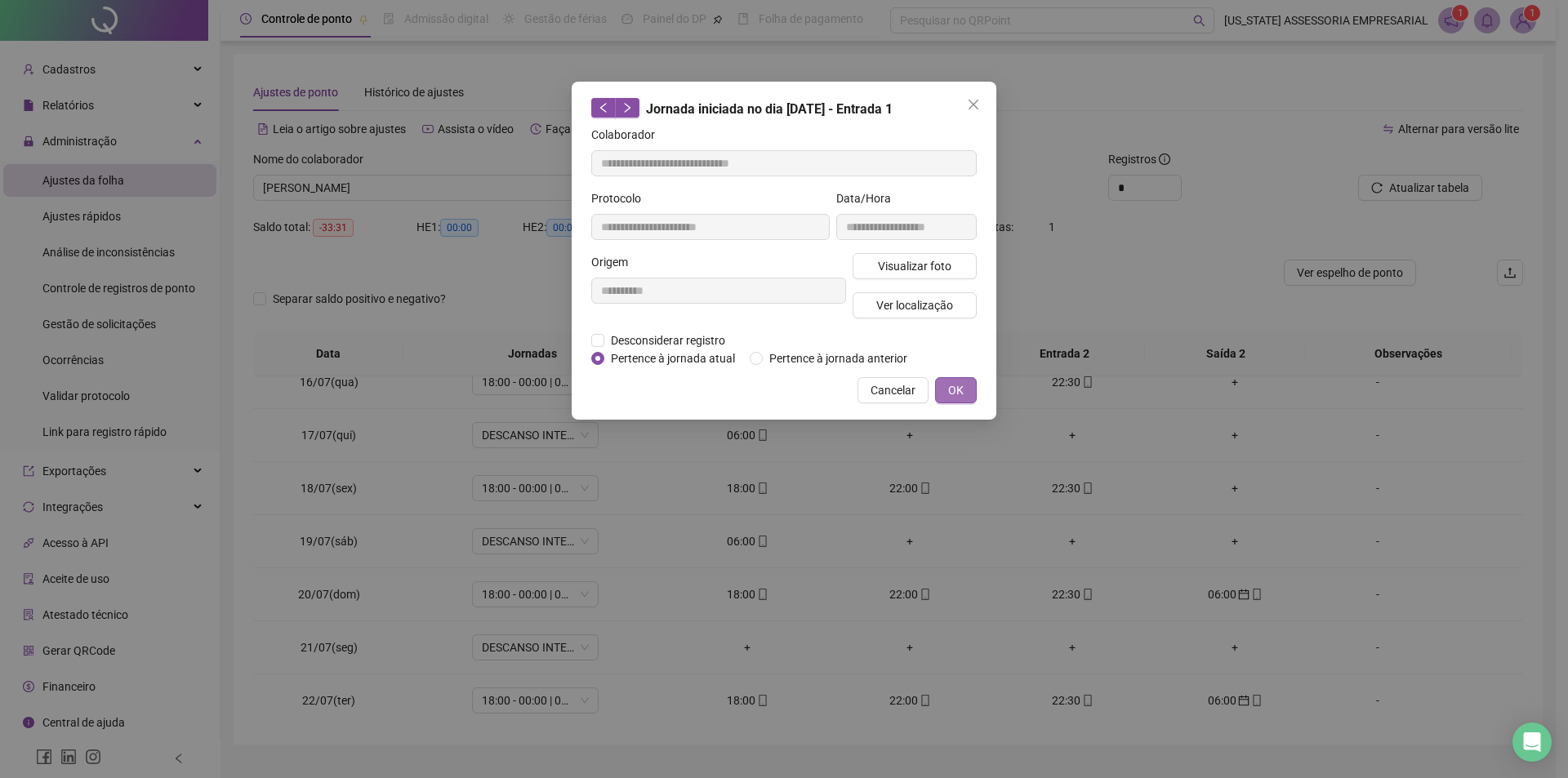
click at [954, 398] on button "OK" at bounding box center [956, 390] width 42 height 26
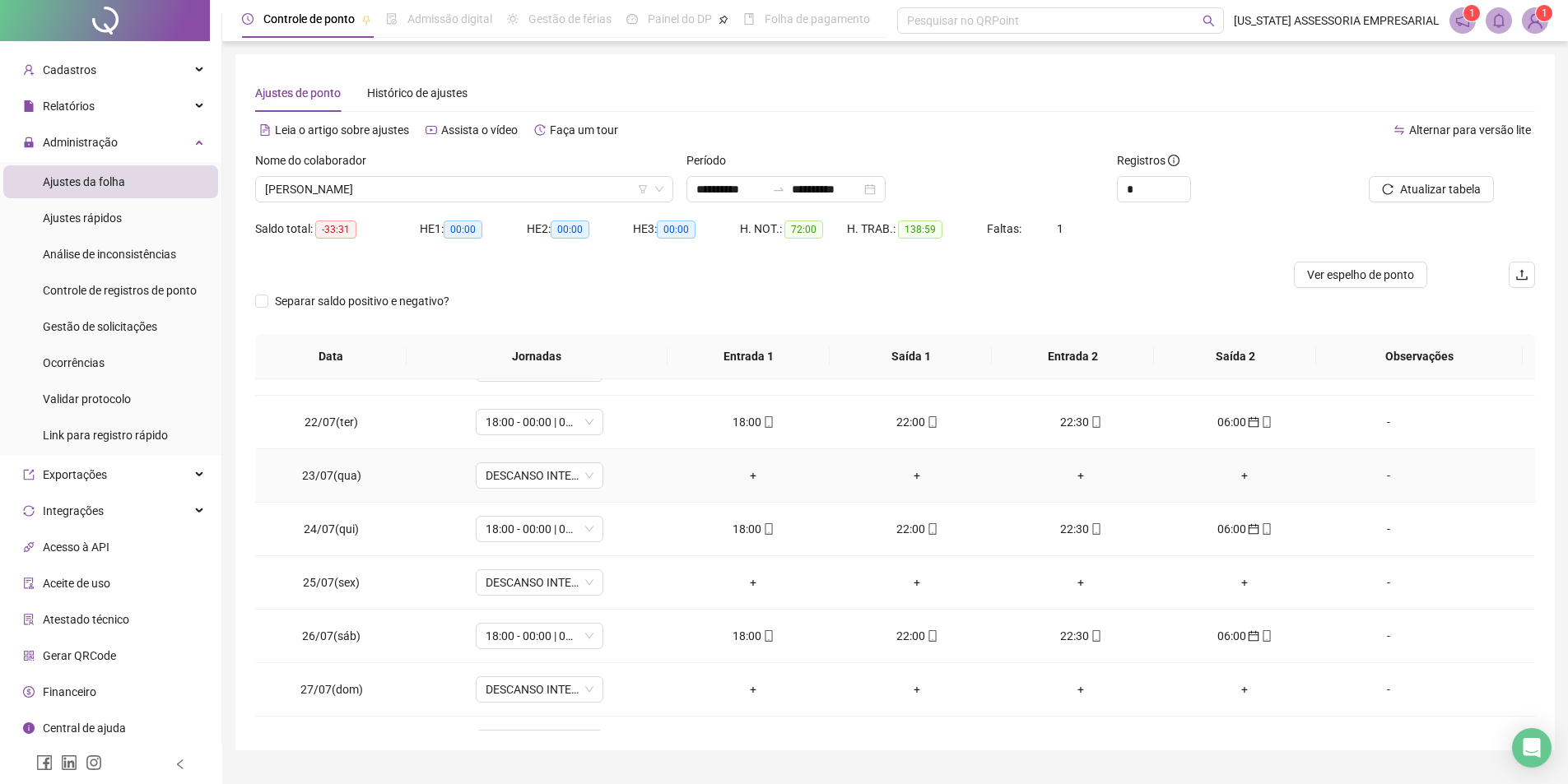
scroll to position [1069, 0]
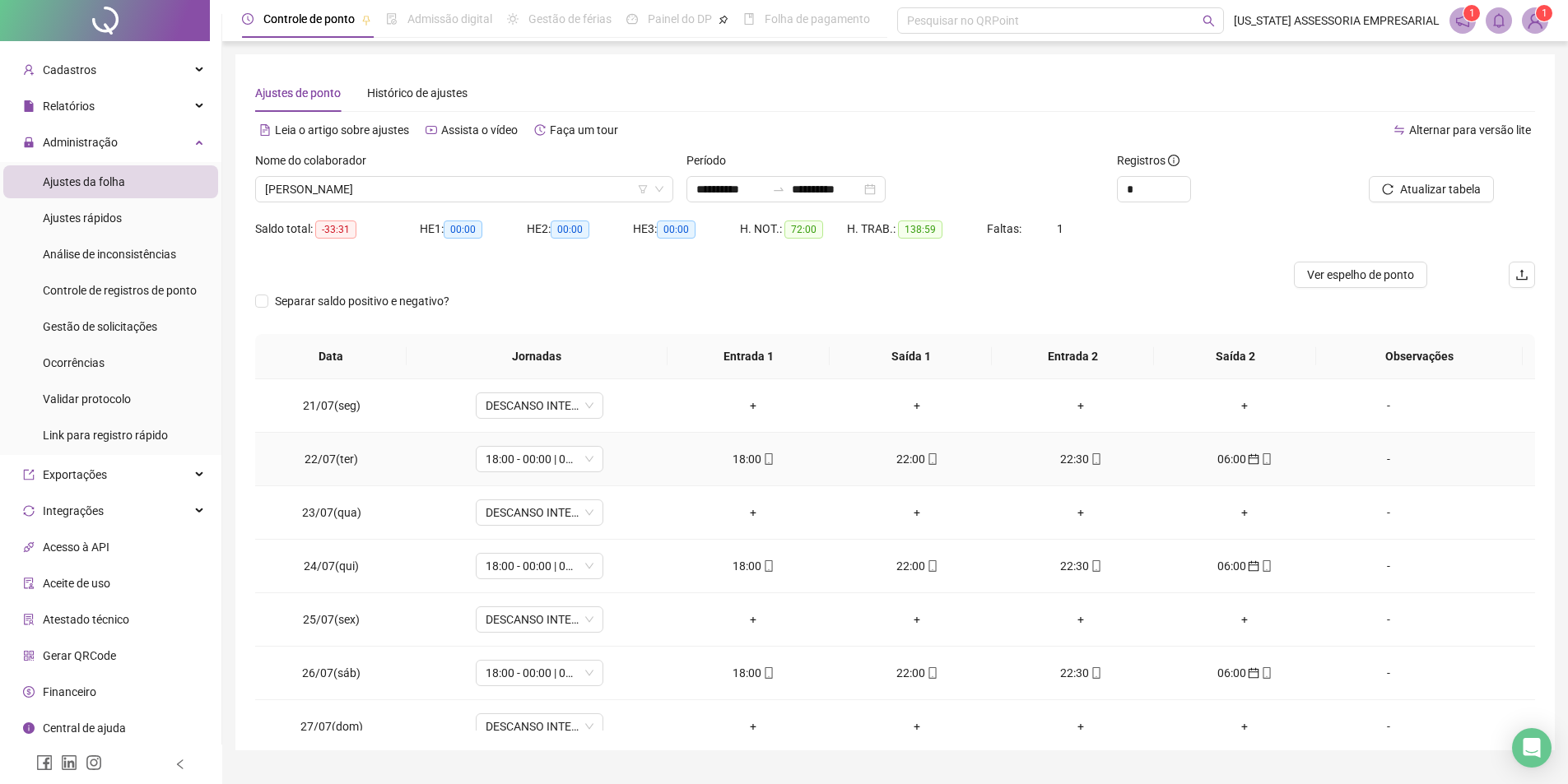
click at [770, 462] on div "18:00" at bounding box center [754, 458] width 138 height 18
type input "**********"
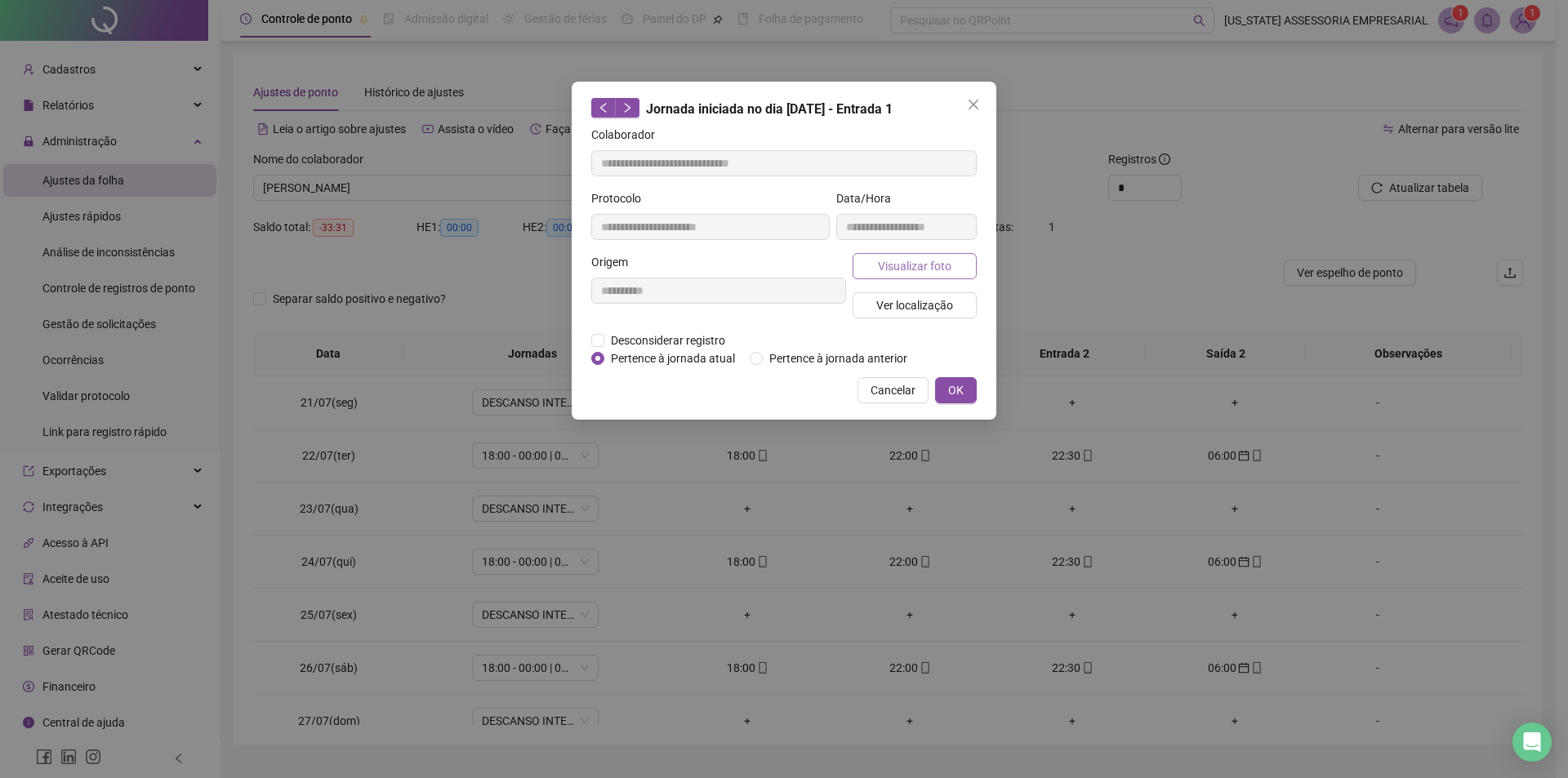
click at [887, 277] on button "Visualizar foto" at bounding box center [915, 266] width 125 height 26
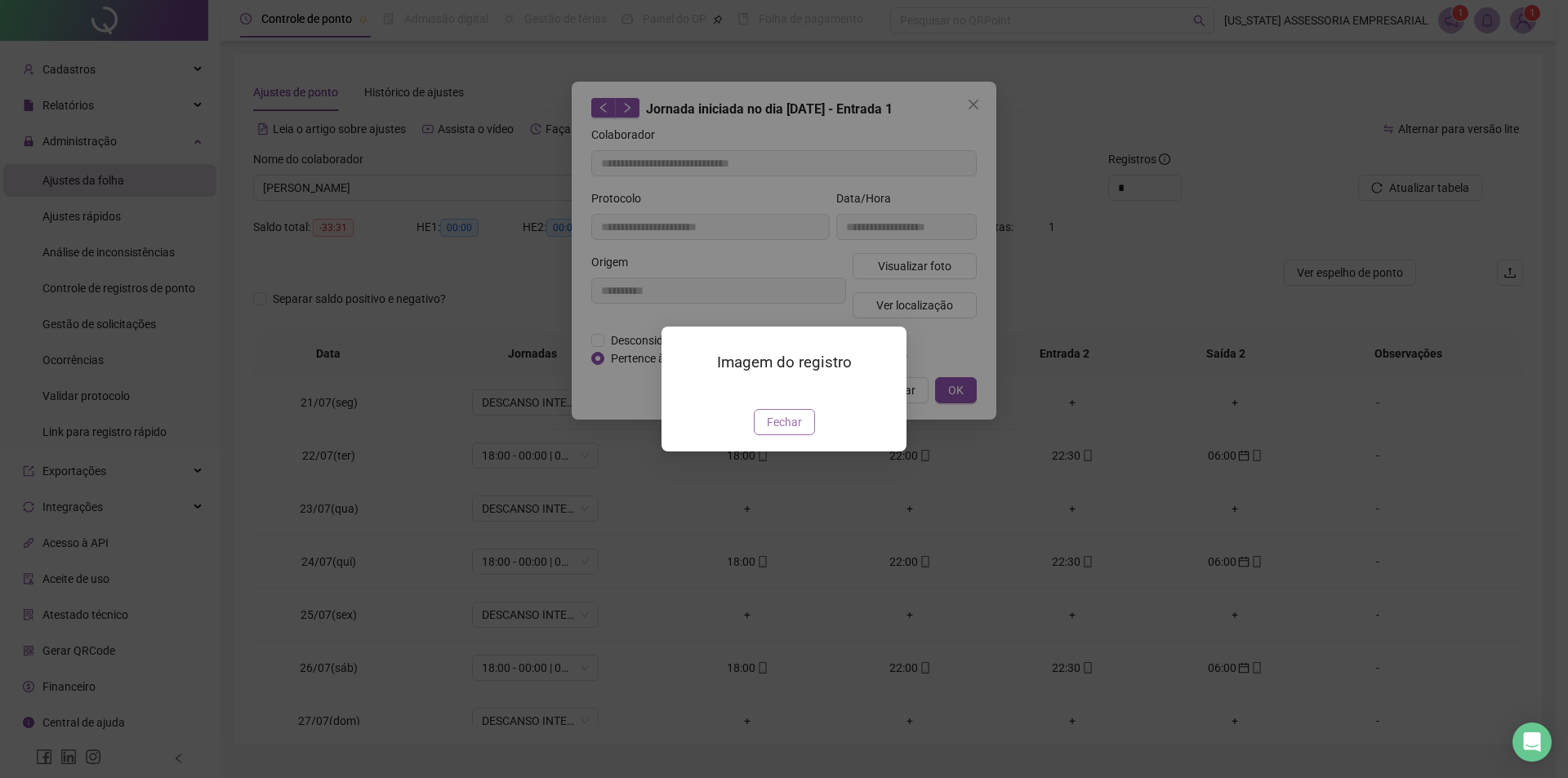
click at [779, 431] on span "Fechar" at bounding box center [785, 421] width 35 height 18
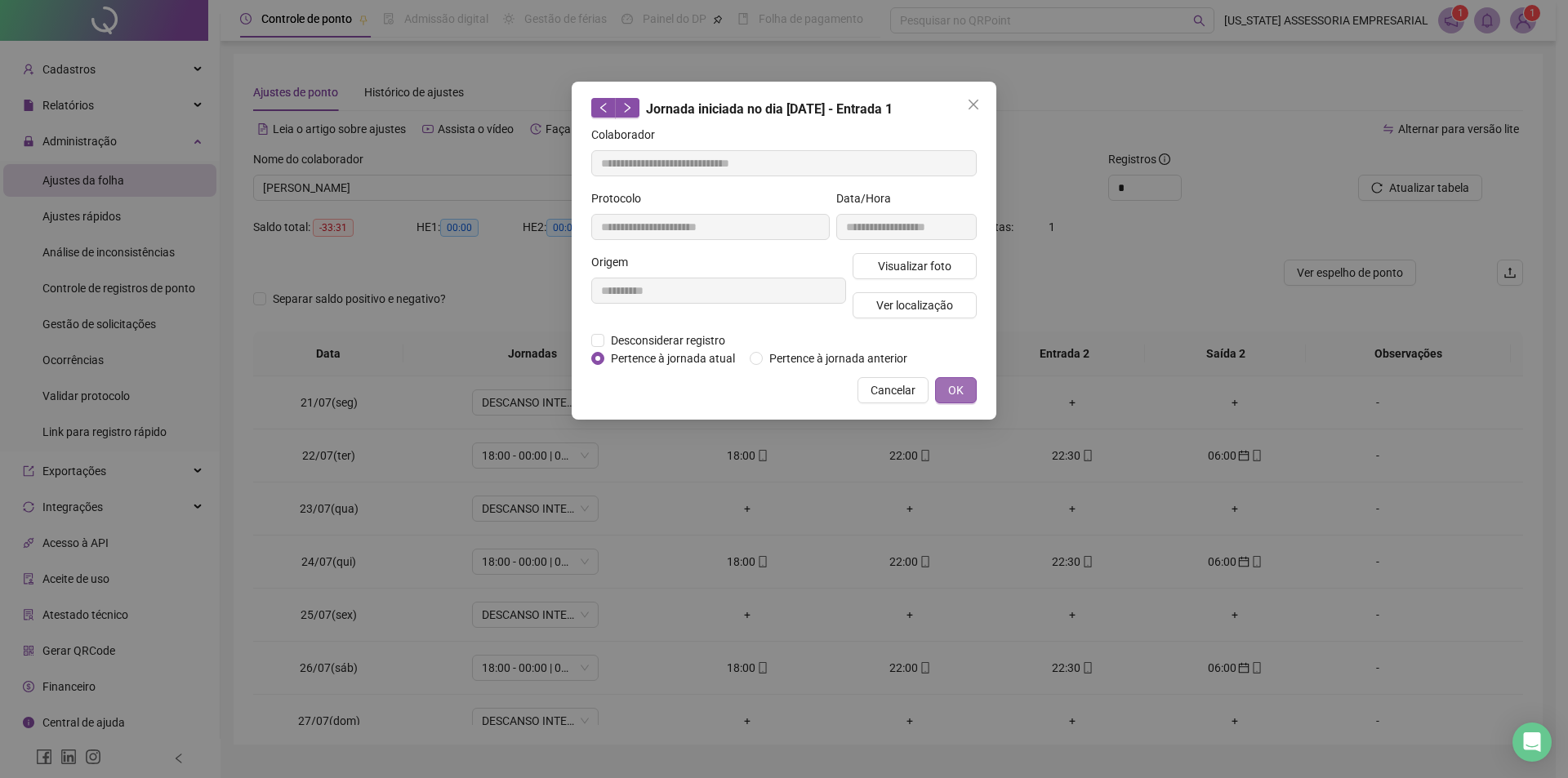
click at [958, 393] on span "OK" at bounding box center [956, 390] width 16 height 18
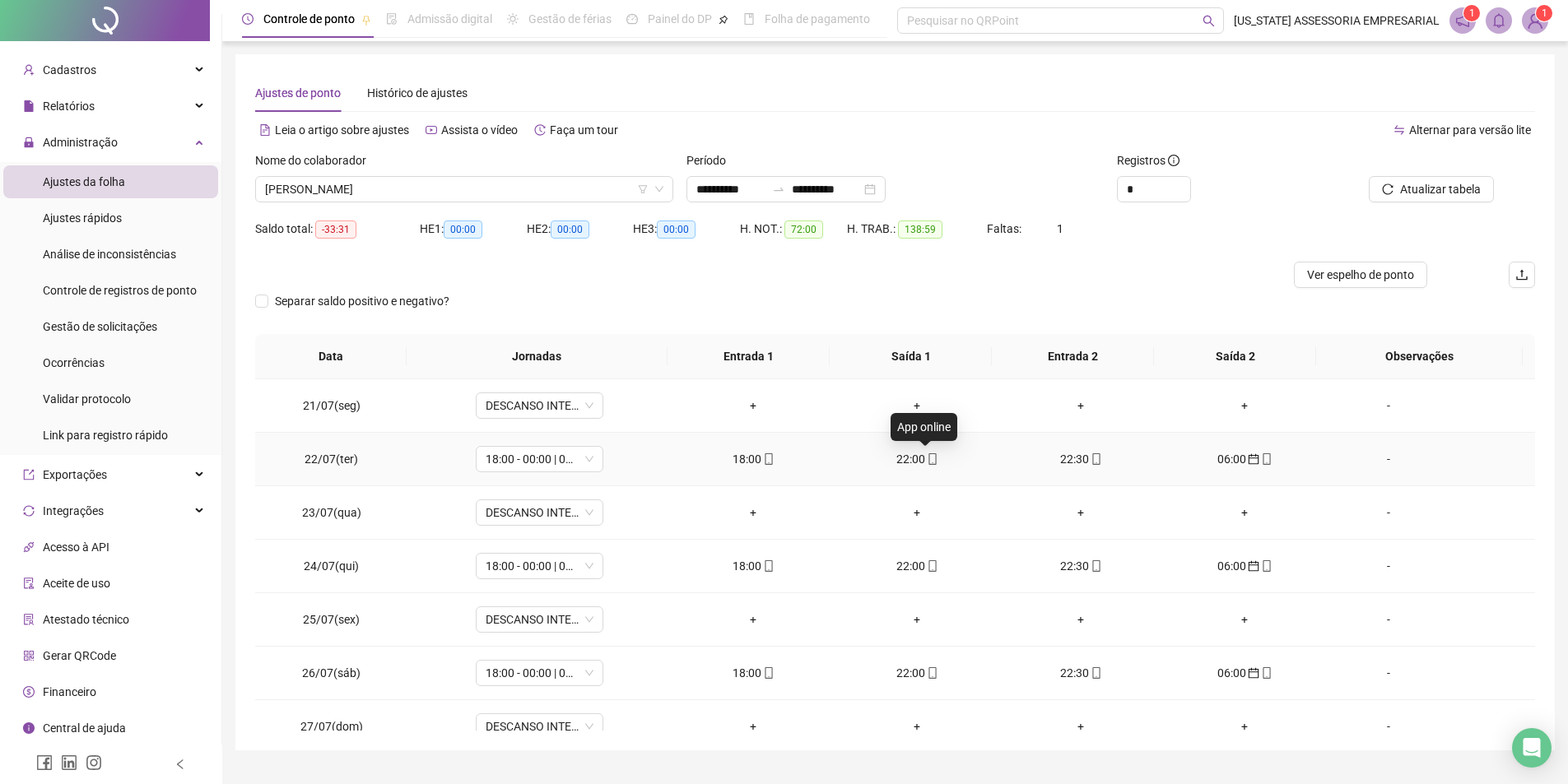
click at [927, 464] on icon "mobile" at bounding box center [932, 459] width 11 height 11
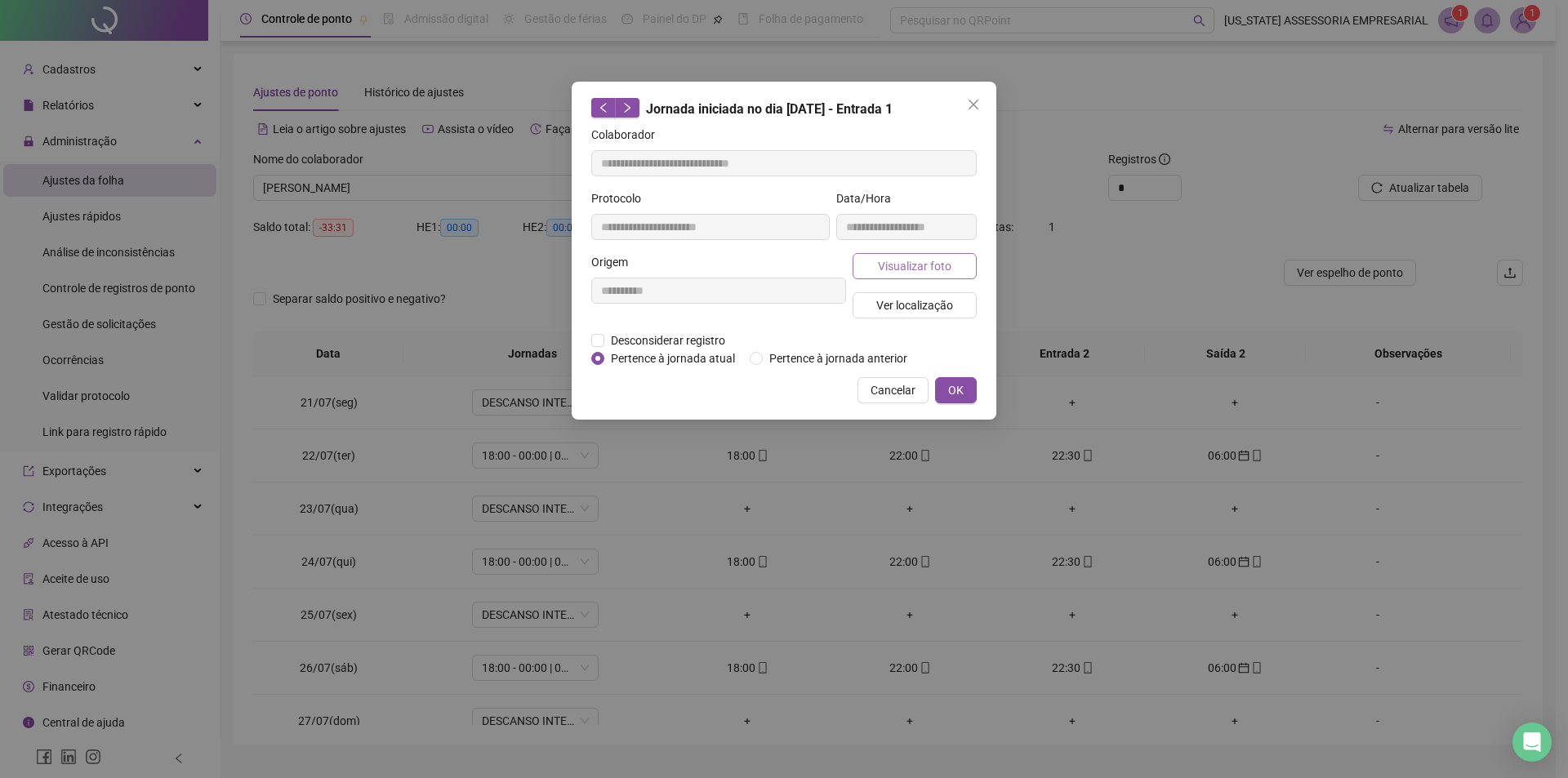
type input "**********"
click at [909, 274] on span "Visualizar foto" at bounding box center [915, 265] width 74 height 18
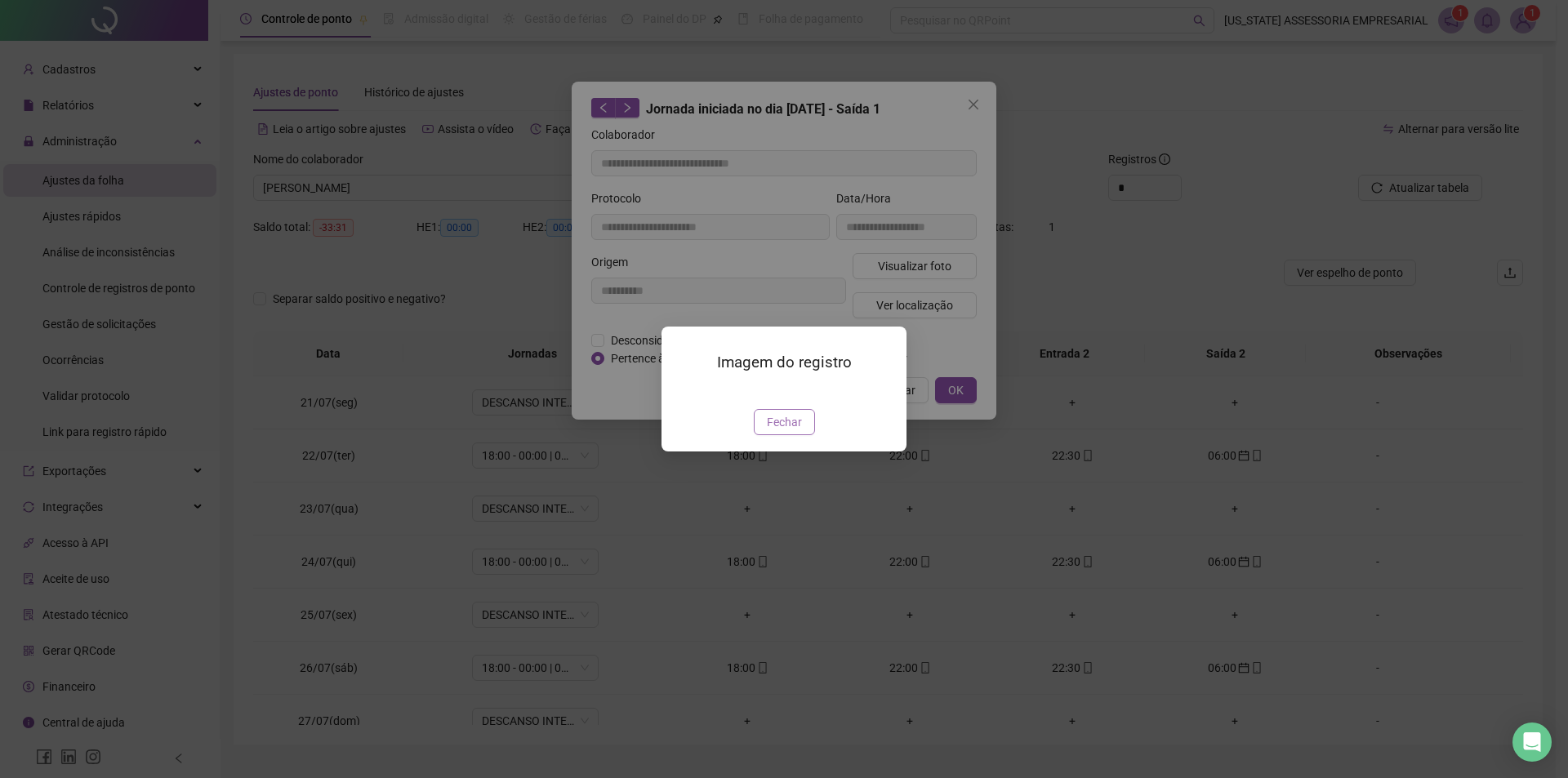
click at [791, 431] on span "Fechar" at bounding box center [785, 421] width 35 height 18
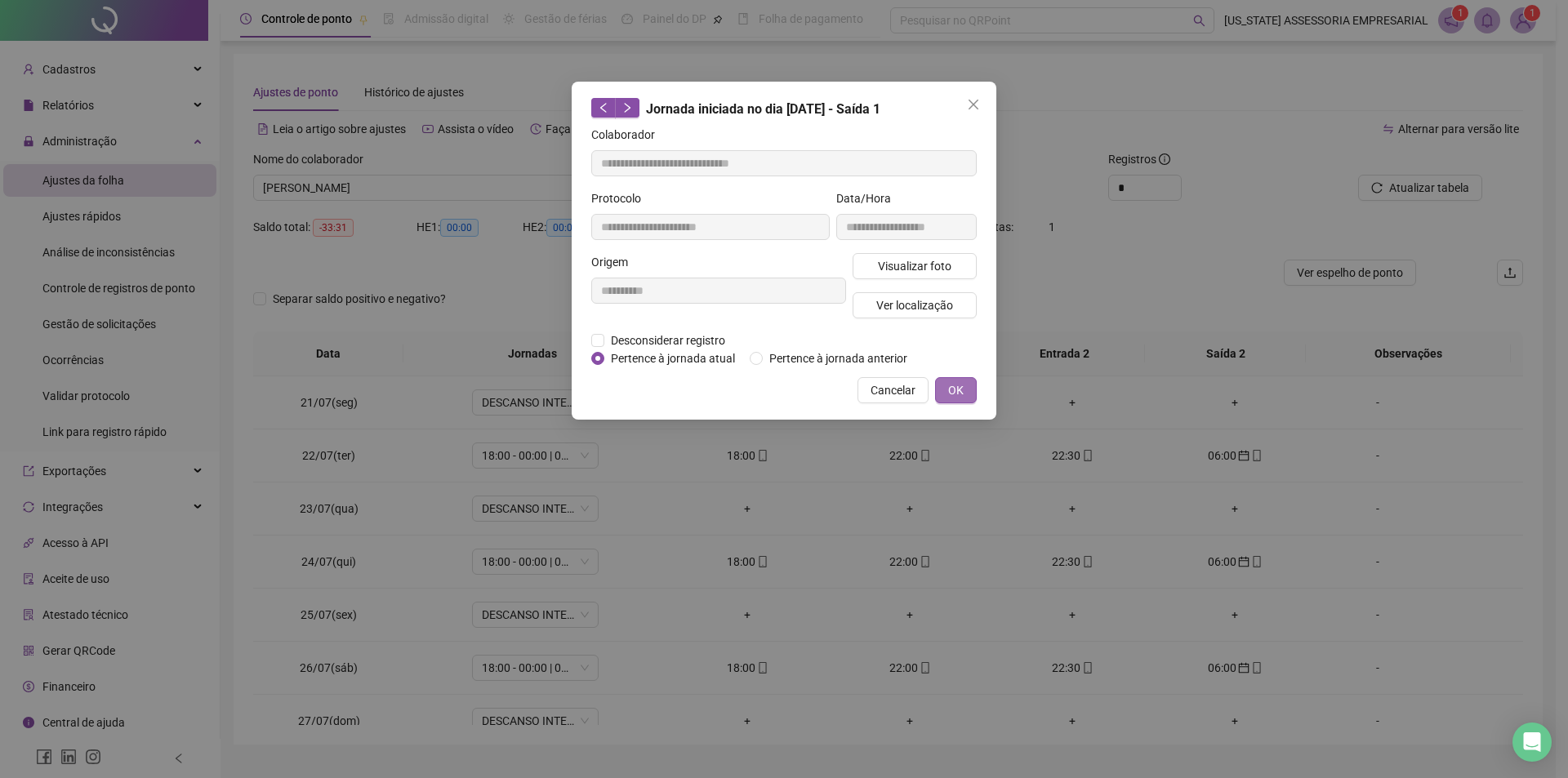
click at [952, 382] on span "OK" at bounding box center [956, 390] width 16 height 18
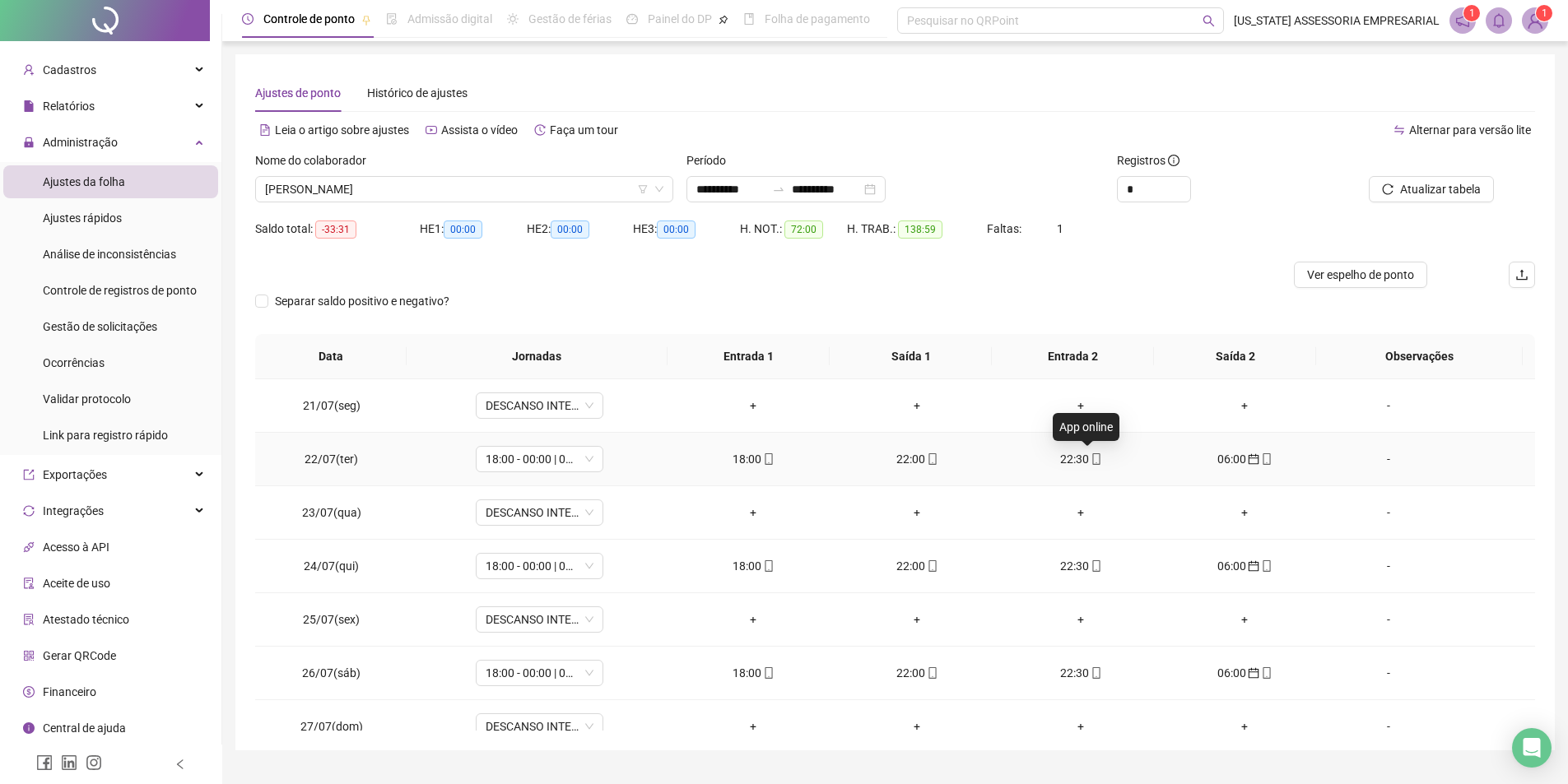
click at [1090, 461] on icon "mobile" at bounding box center [1096, 459] width 11 height 11
type input "**********"
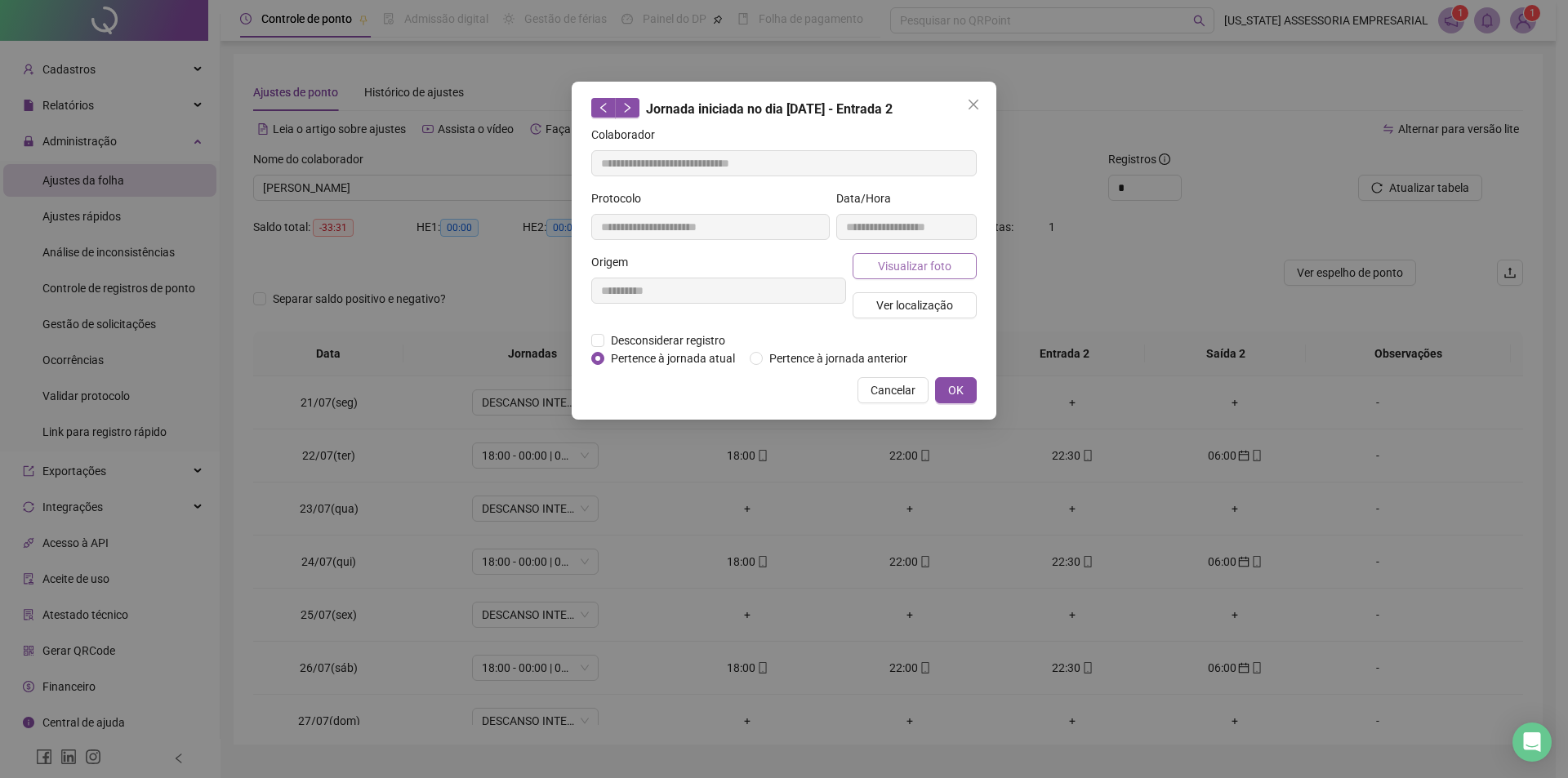
click at [912, 262] on span "Visualizar foto" at bounding box center [915, 265] width 74 height 18
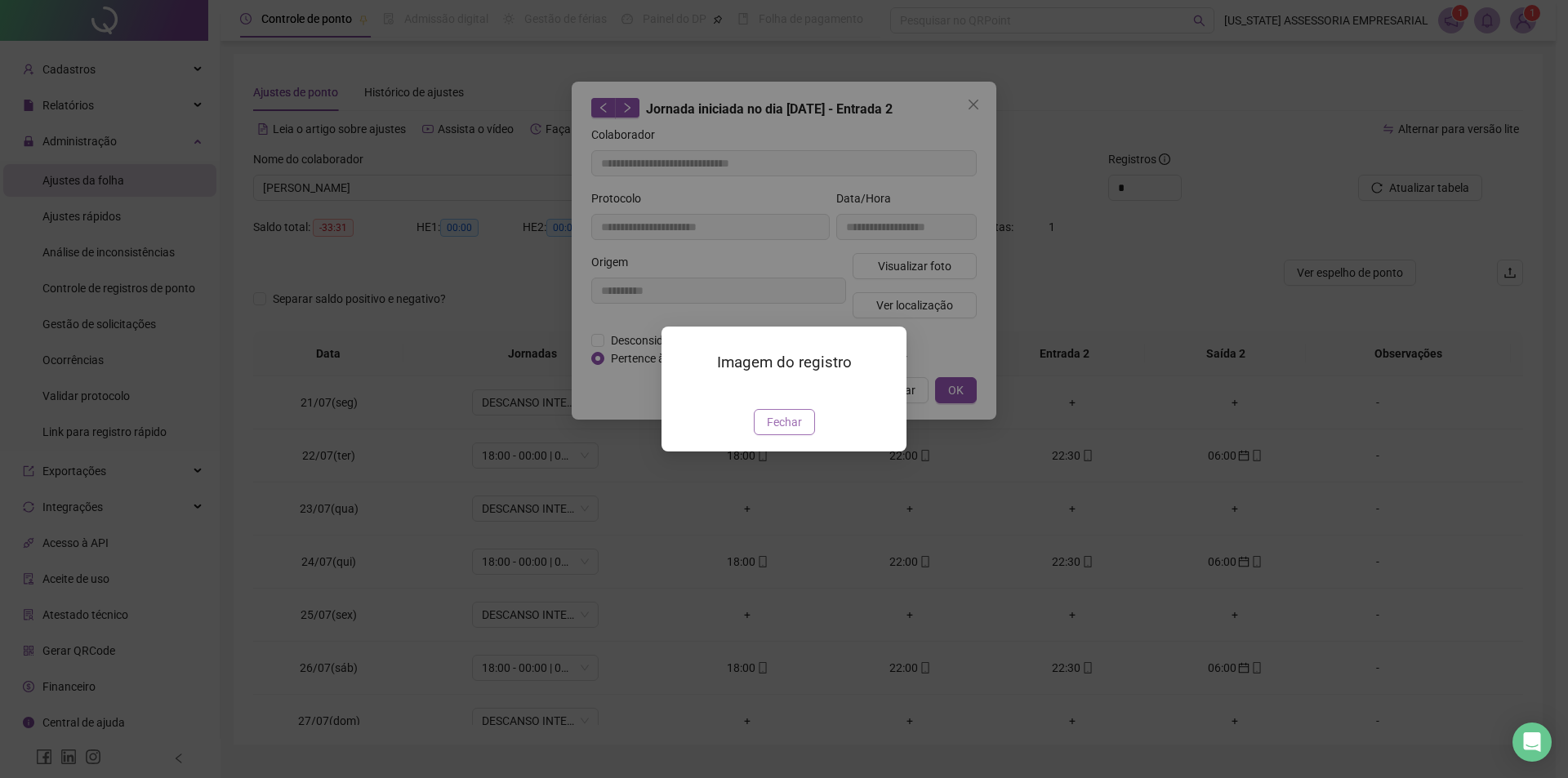
click at [800, 431] on span "Fechar" at bounding box center [785, 421] width 35 height 18
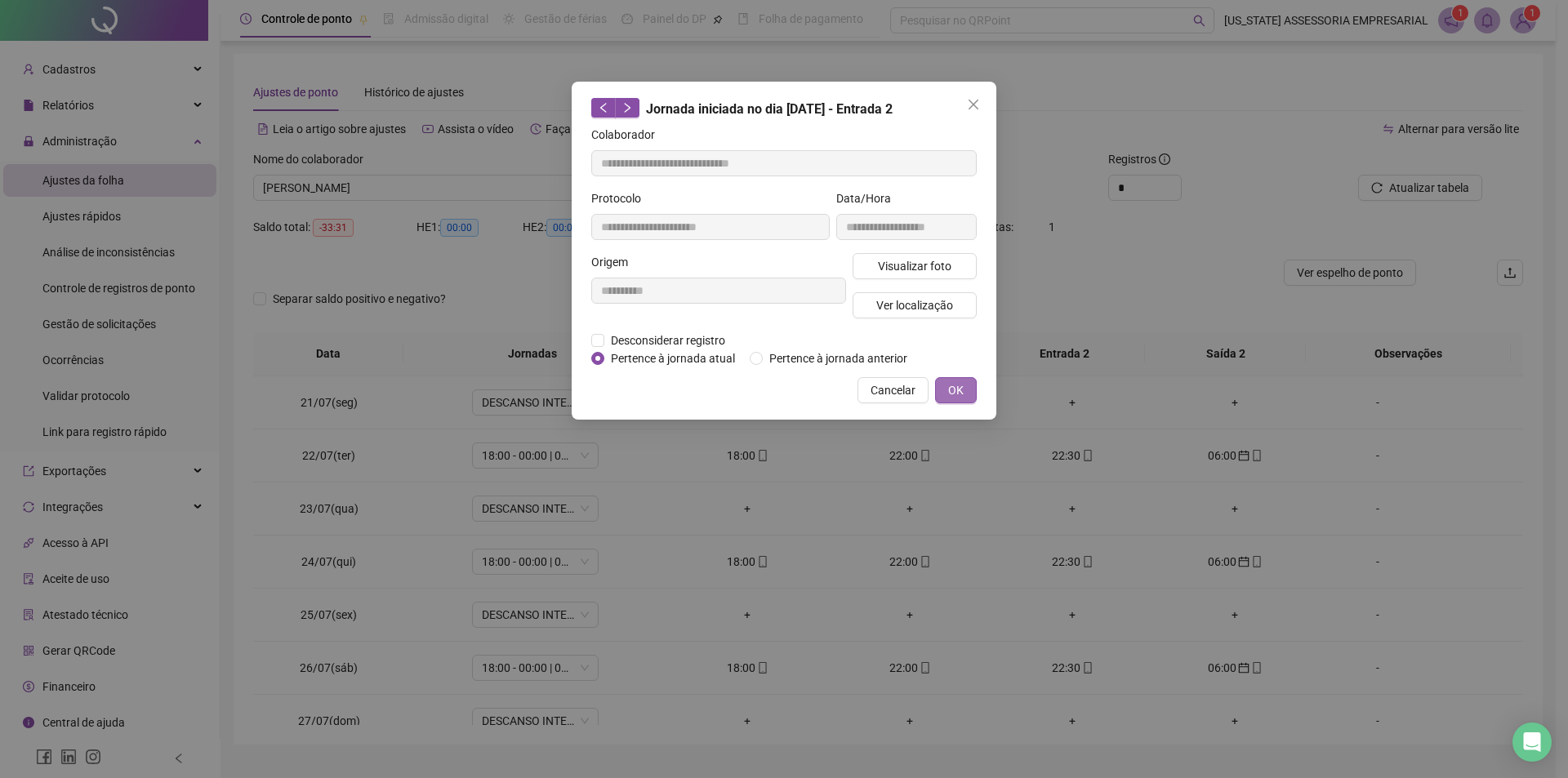
click at [964, 391] on button "OK" at bounding box center [956, 390] width 42 height 26
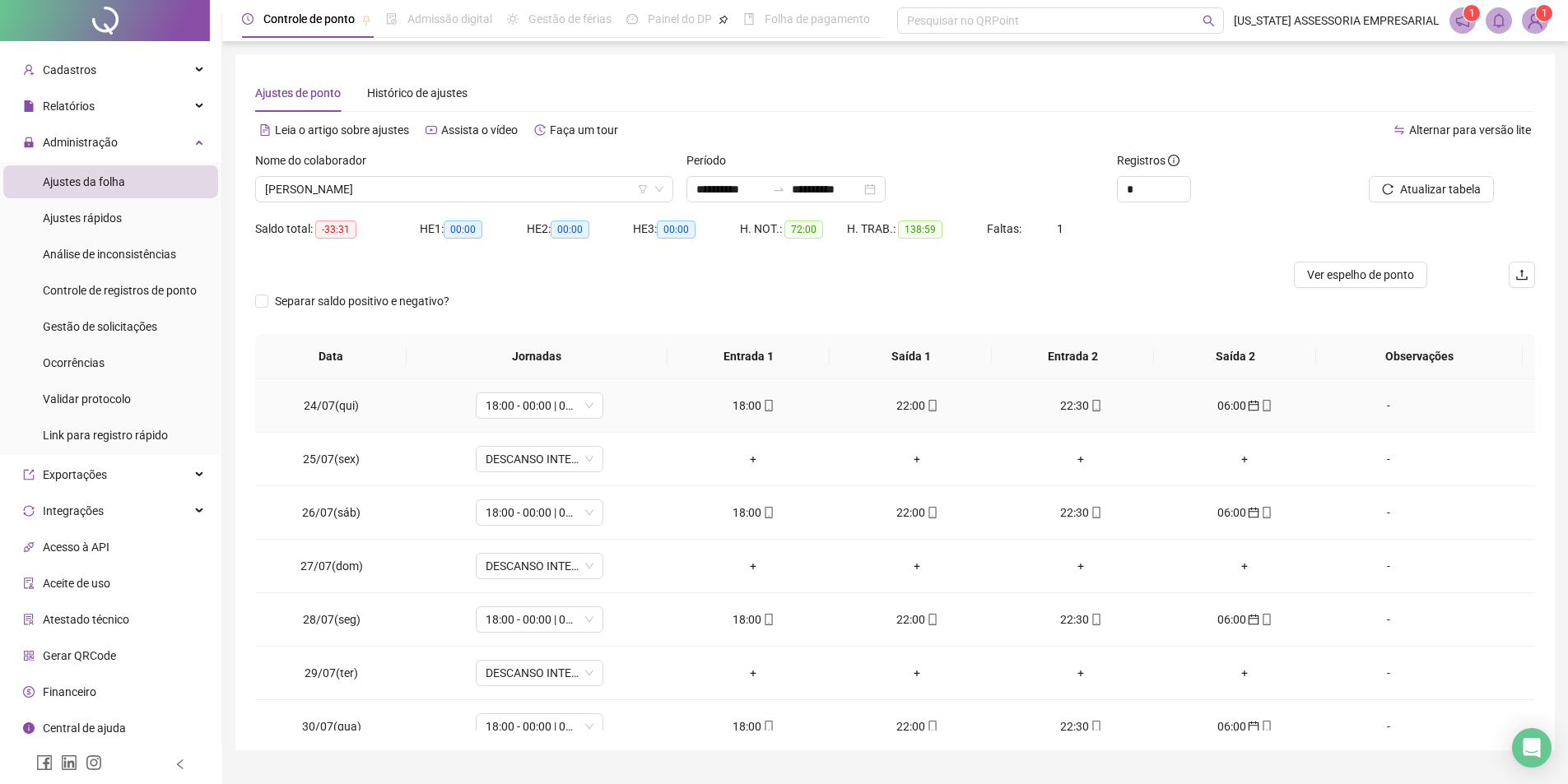
scroll to position [1306, 0]
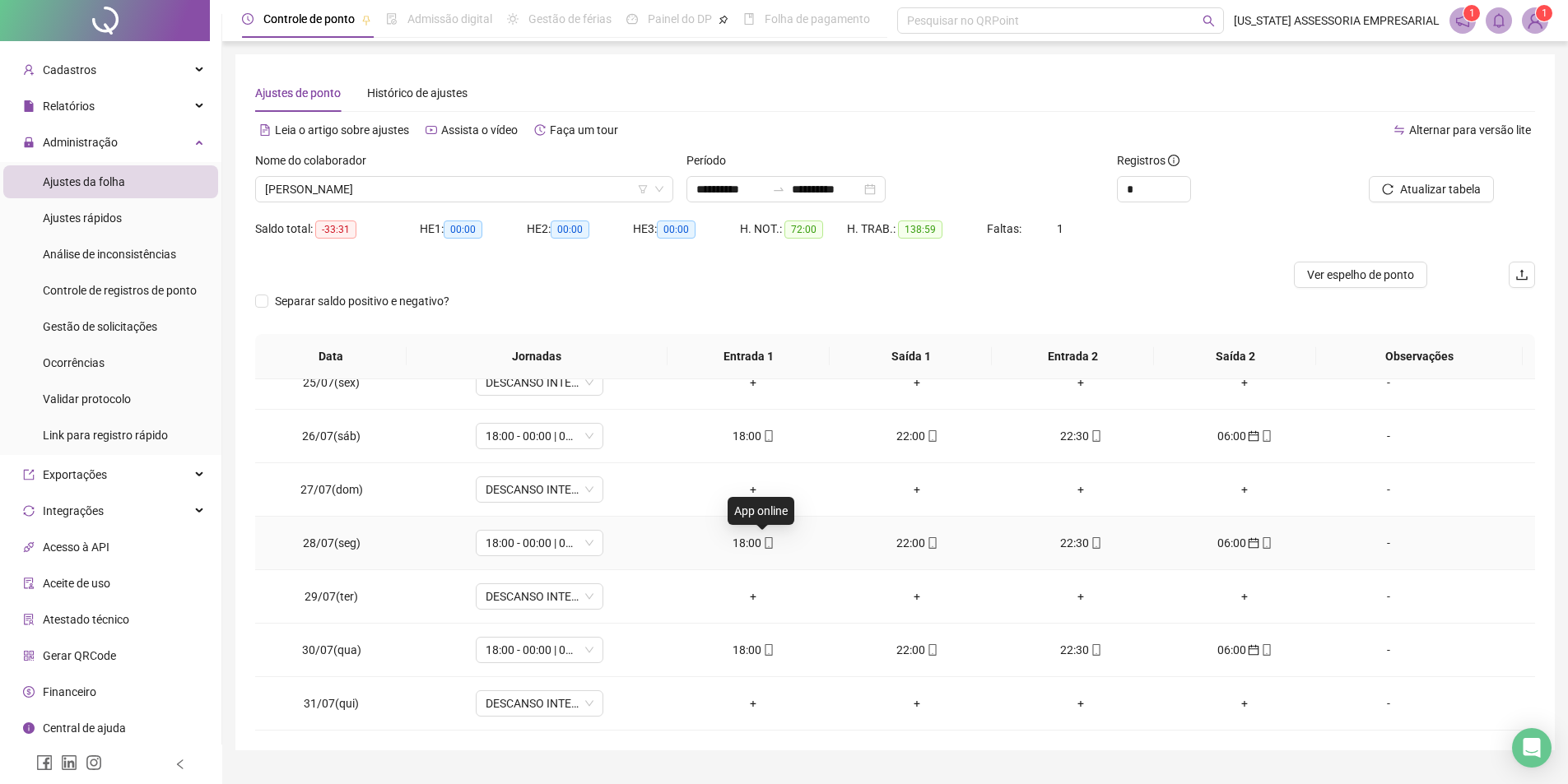
click at [765, 549] on span at bounding box center [768, 542] width 13 height 13
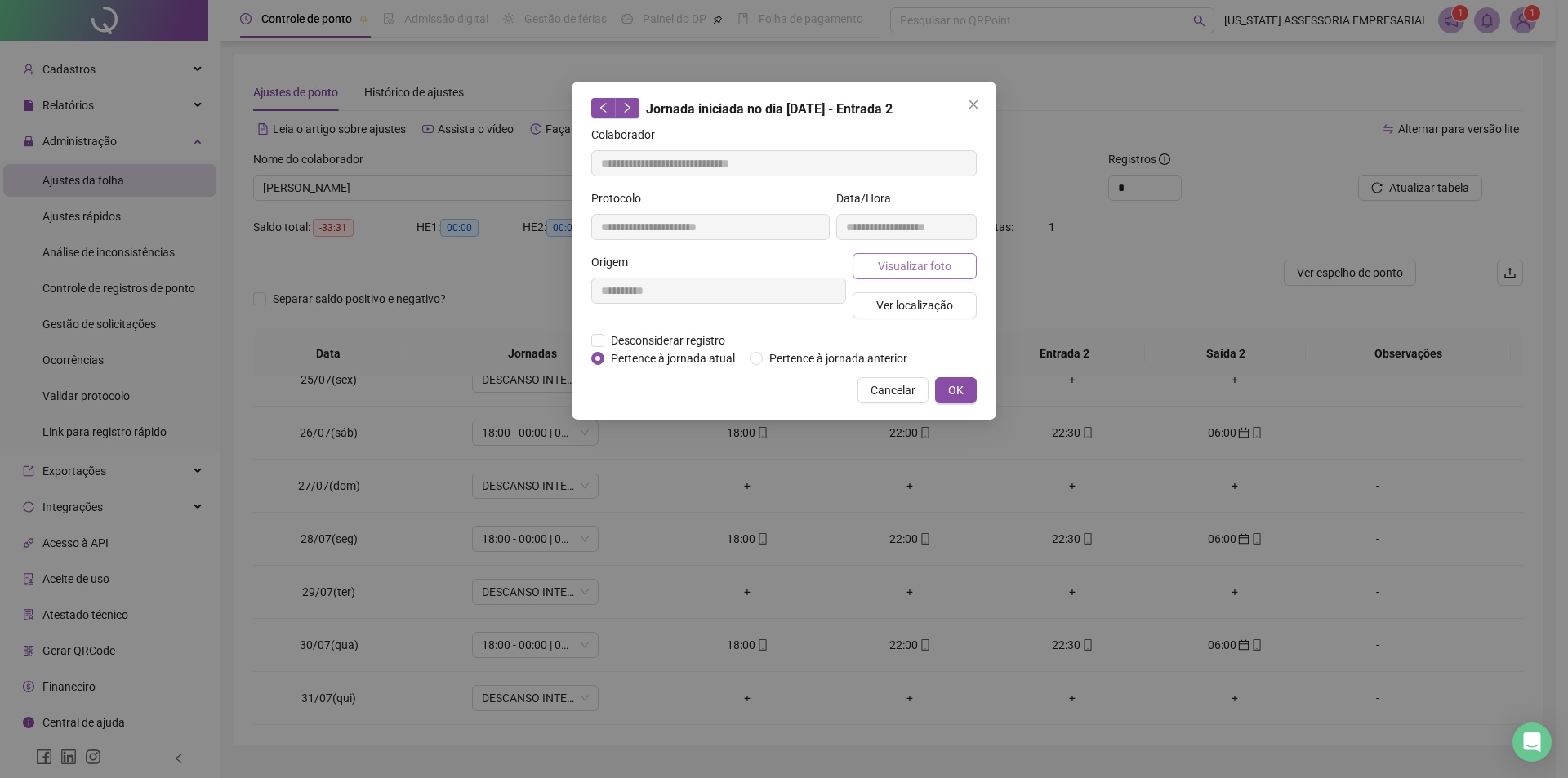
type input "**********"
click at [911, 268] on span "Visualizar foto" at bounding box center [915, 265] width 74 height 18
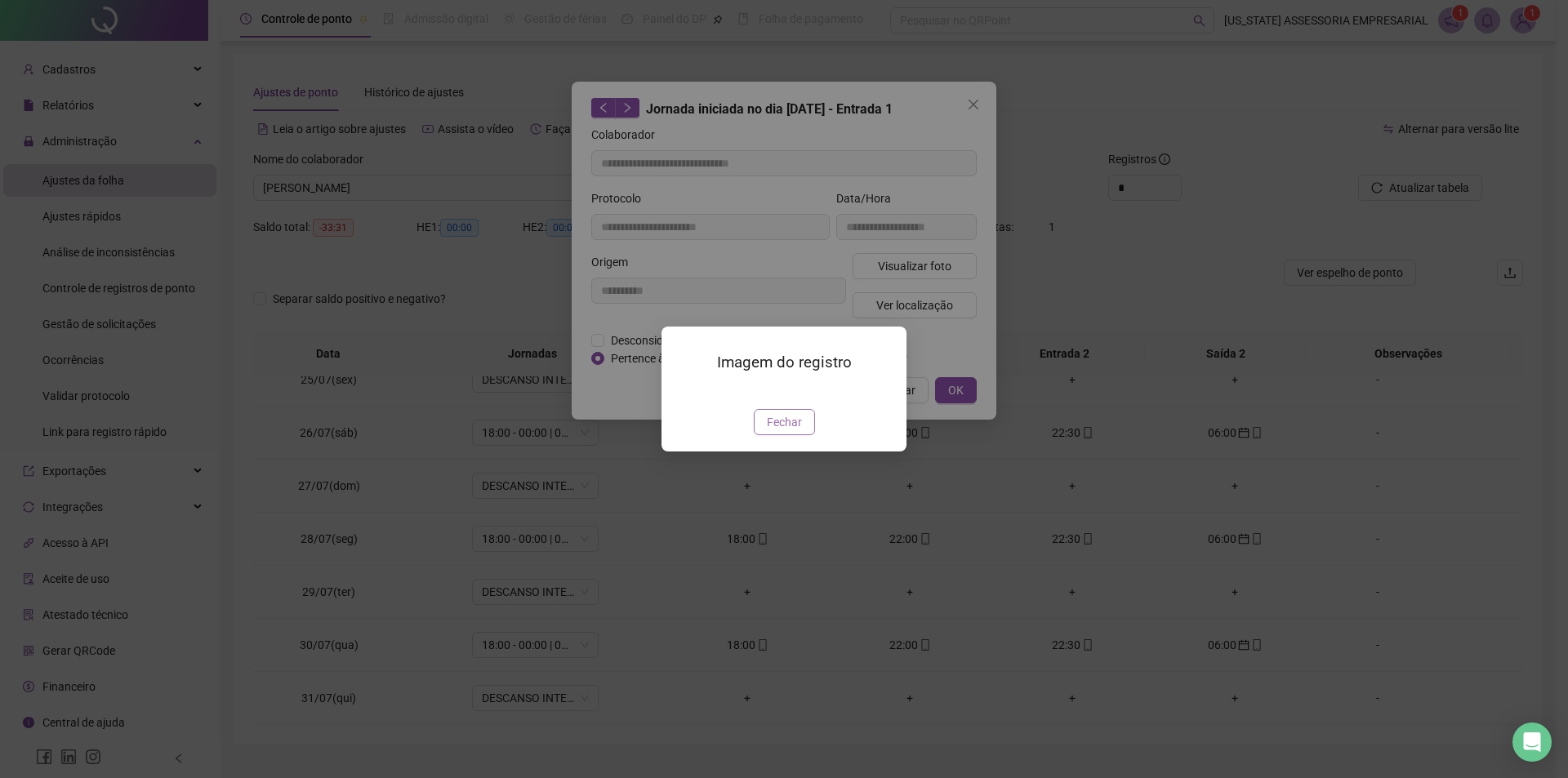
click at [764, 435] on button "Fechar" at bounding box center [784, 422] width 61 height 26
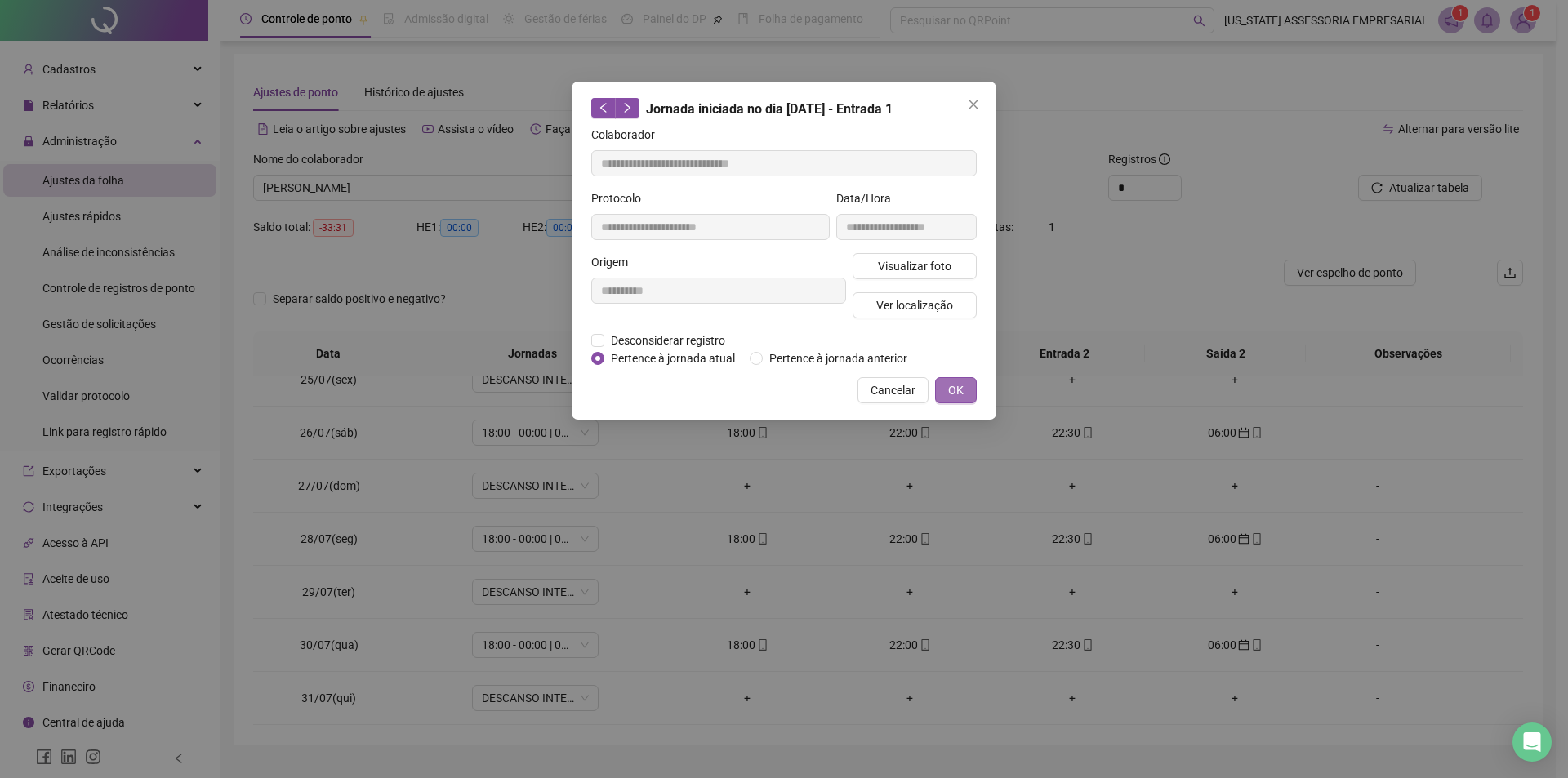
click at [964, 385] on button "OK" at bounding box center [956, 390] width 42 height 26
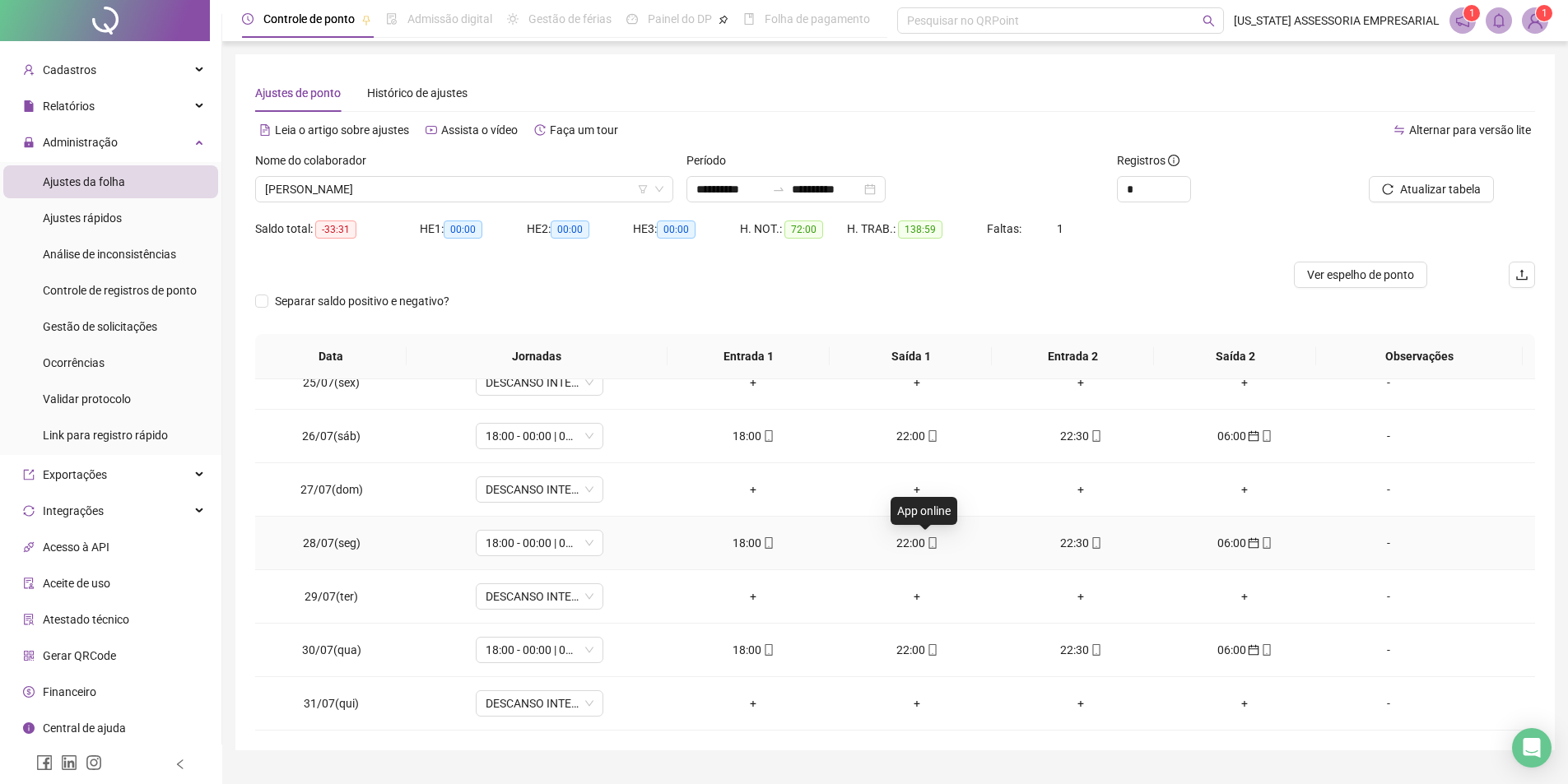
click at [927, 546] on icon "mobile" at bounding box center [932, 542] width 11 height 11
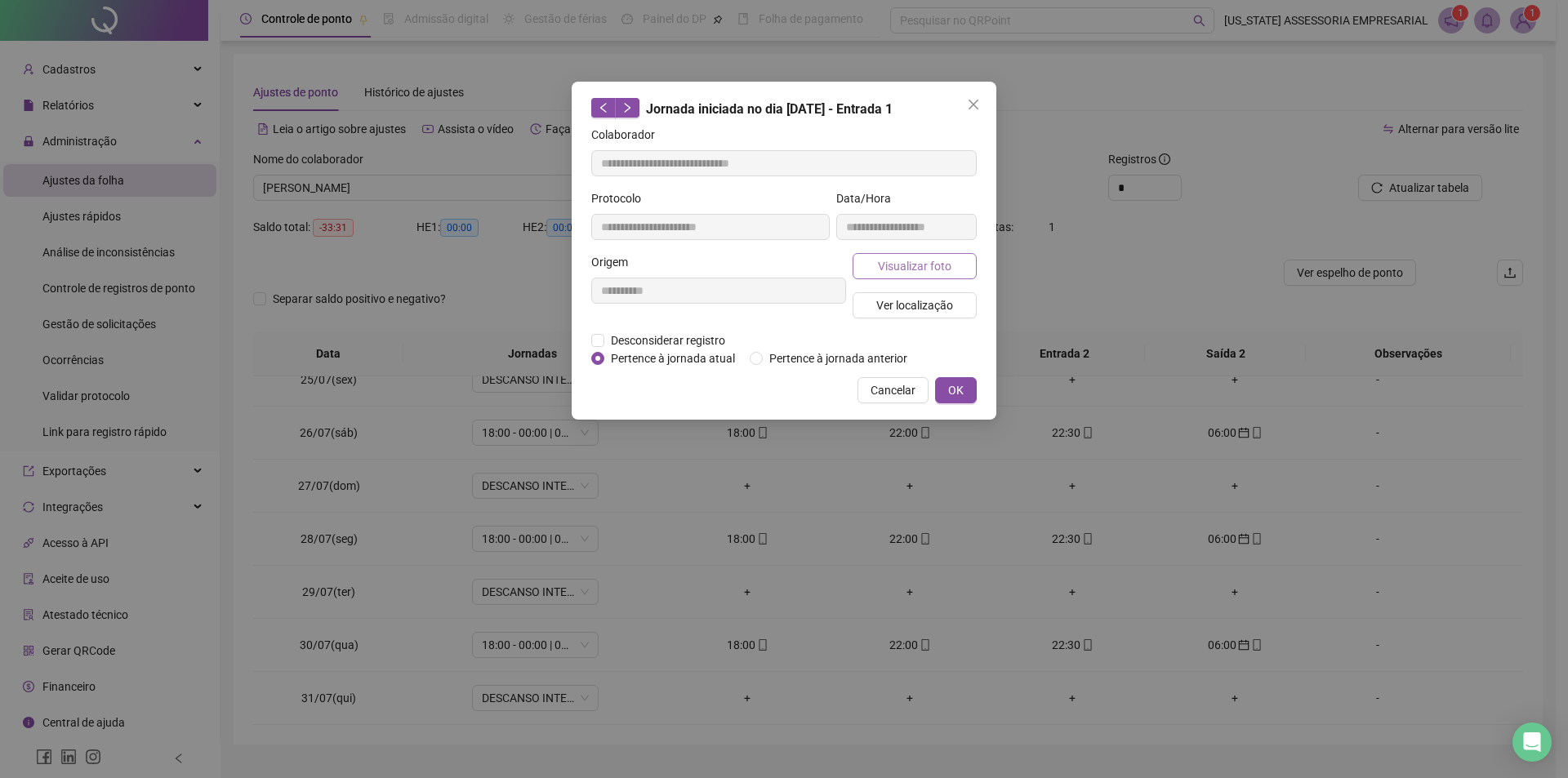
click at [911, 256] on button "Visualizar foto" at bounding box center [915, 266] width 125 height 26
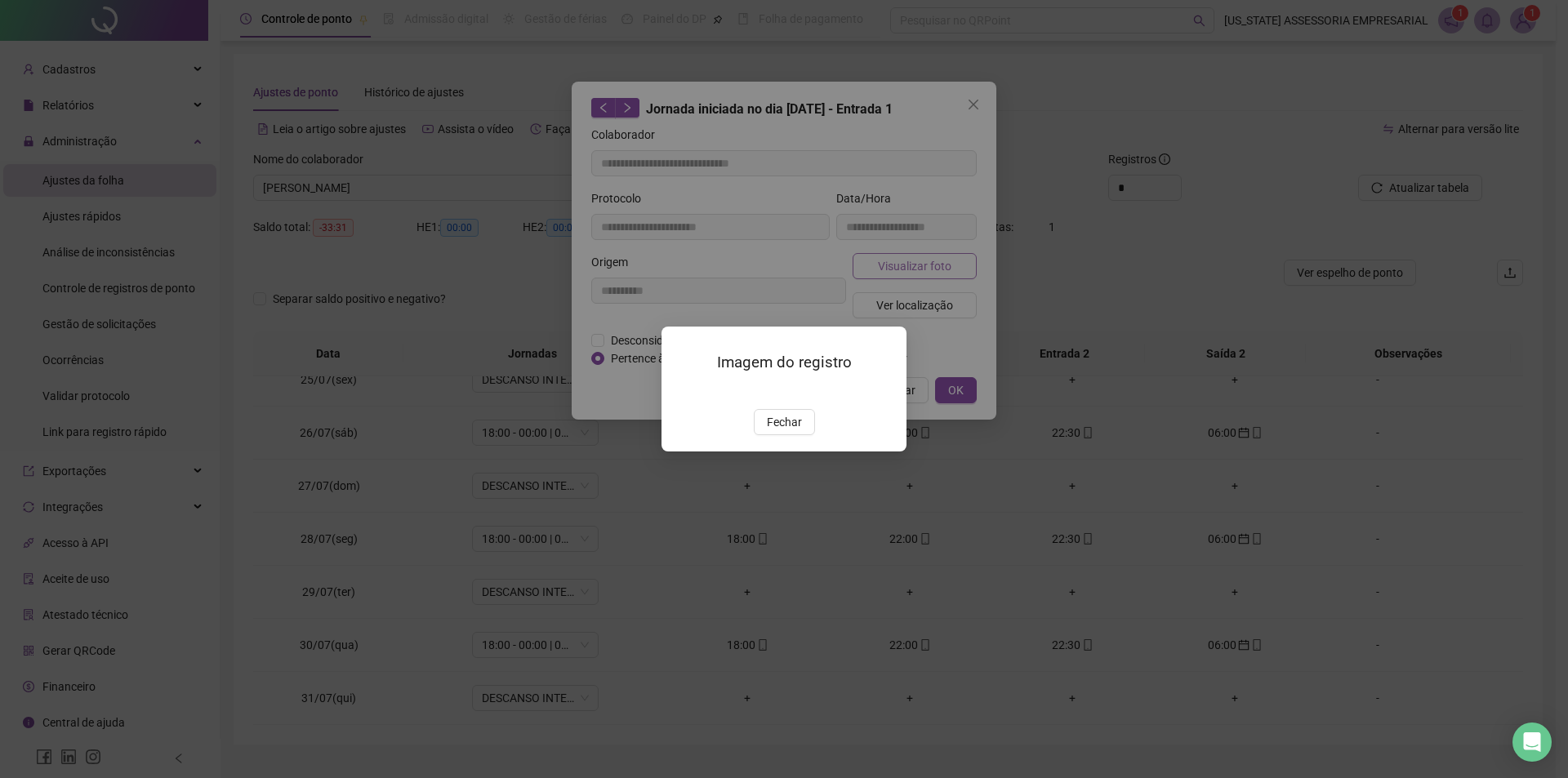
click at [909, 261] on div "Imagem do registro Fechar" at bounding box center [784, 389] width 1568 height 778
click at [802, 435] on button "Fechar" at bounding box center [784, 422] width 61 height 26
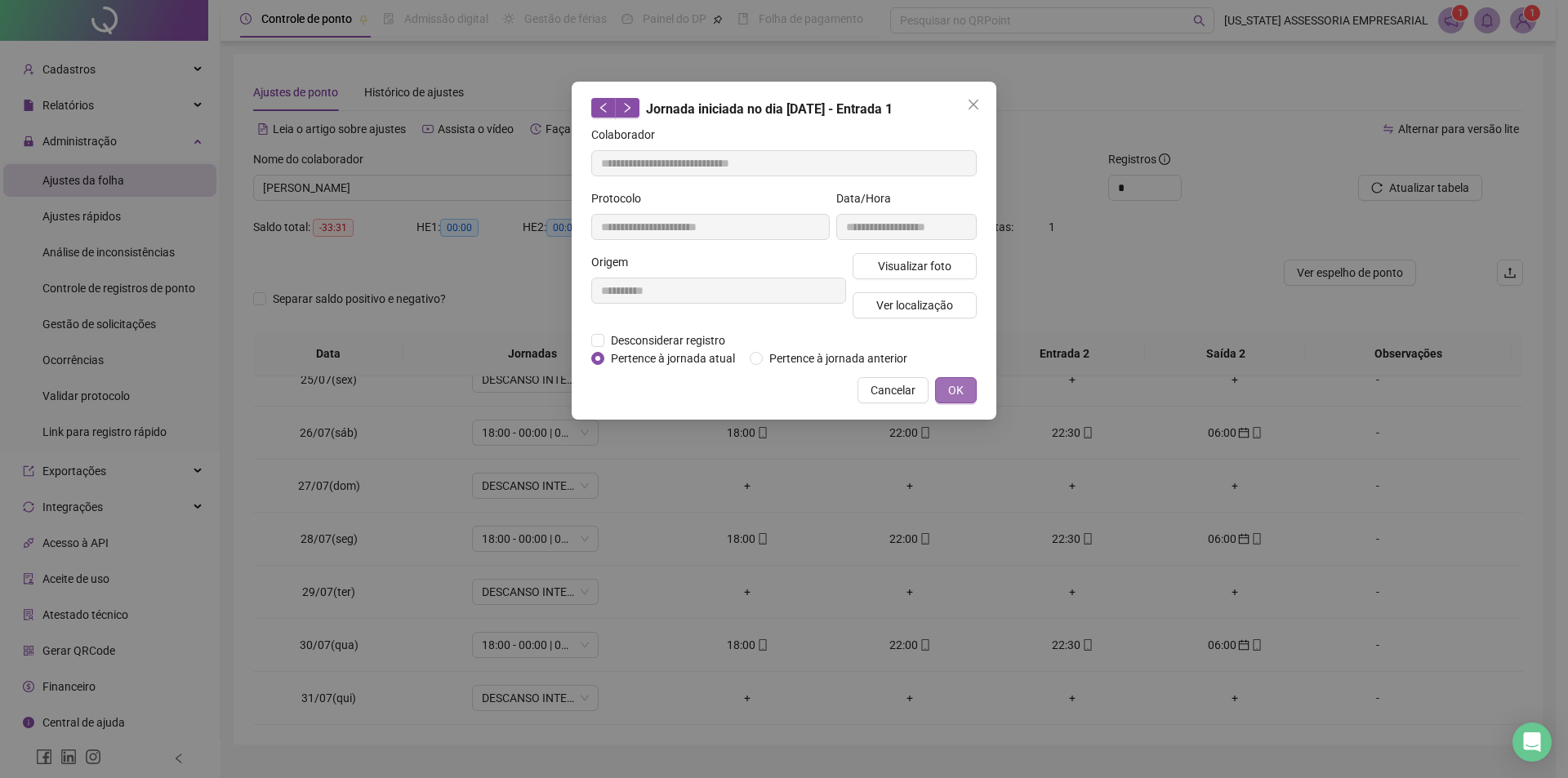
click at [968, 382] on button "OK" at bounding box center [956, 390] width 42 height 26
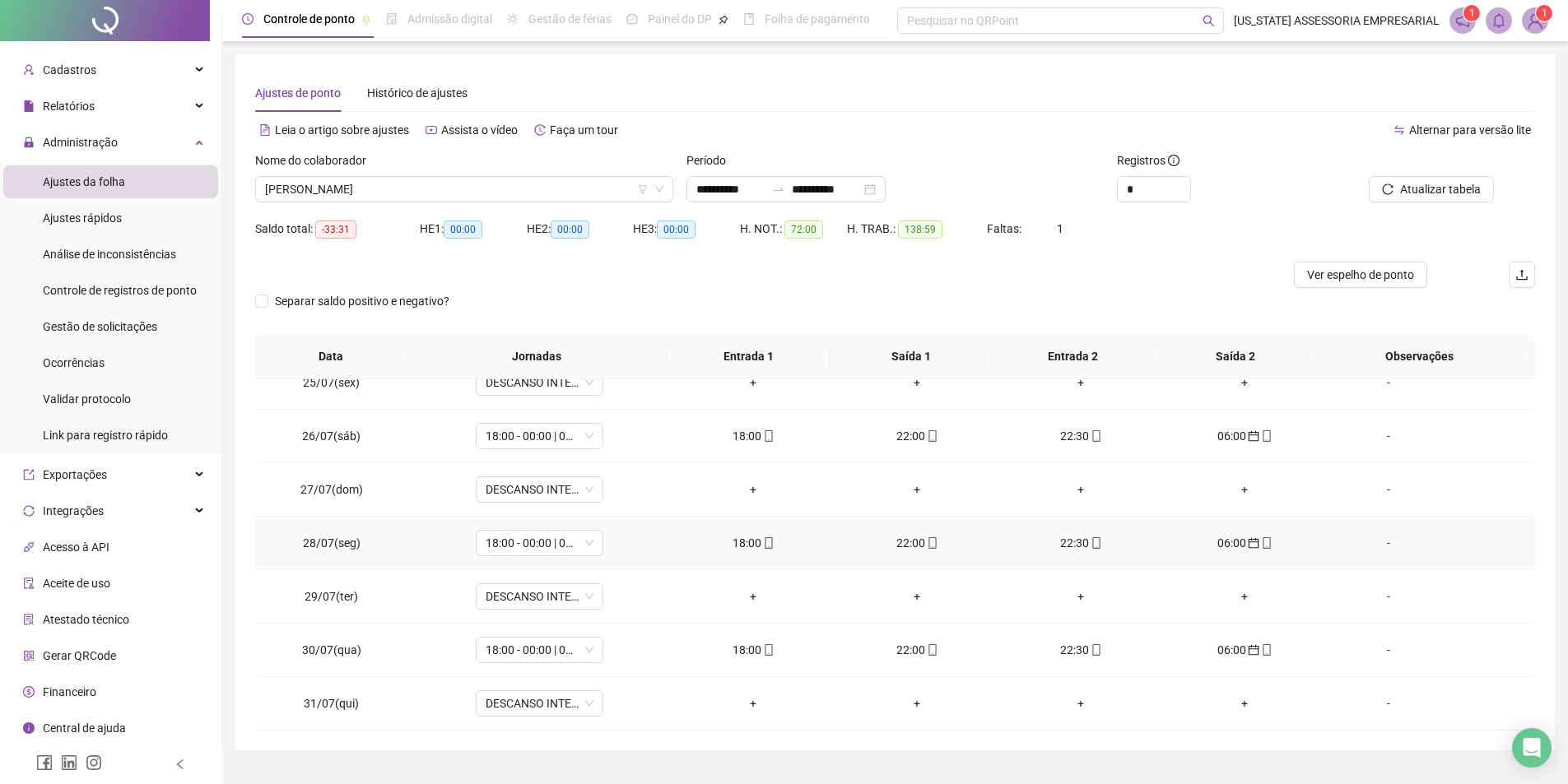
click at [1079, 540] on div "22:30" at bounding box center [1081, 542] width 138 height 18
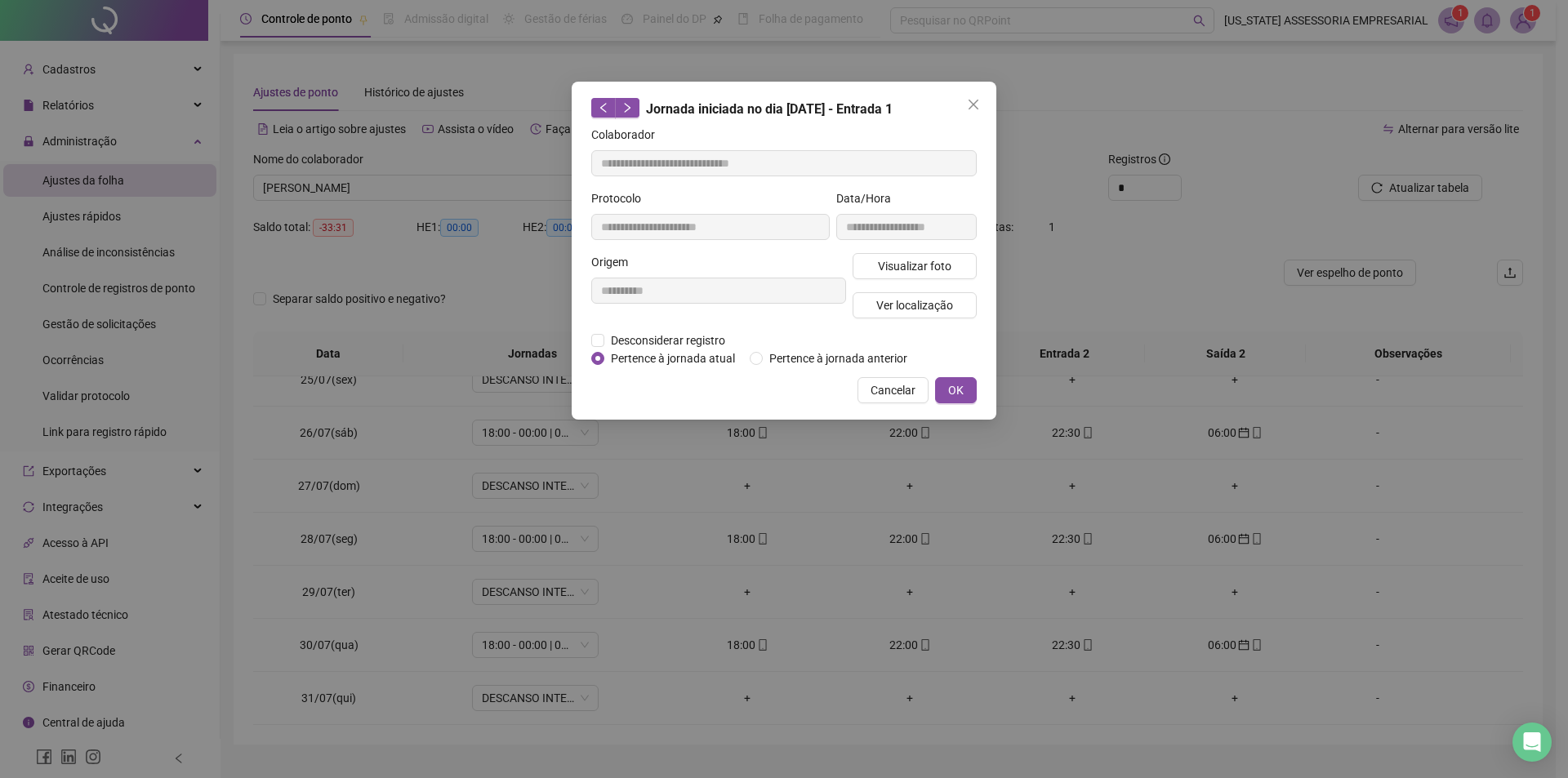
click at [898, 280] on div "Visualizar foto Ver localização" at bounding box center [915, 292] width 131 height 78
click at [899, 275] on button "Visualizar foto" at bounding box center [915, 266] width 125 height 26
type input "**********"
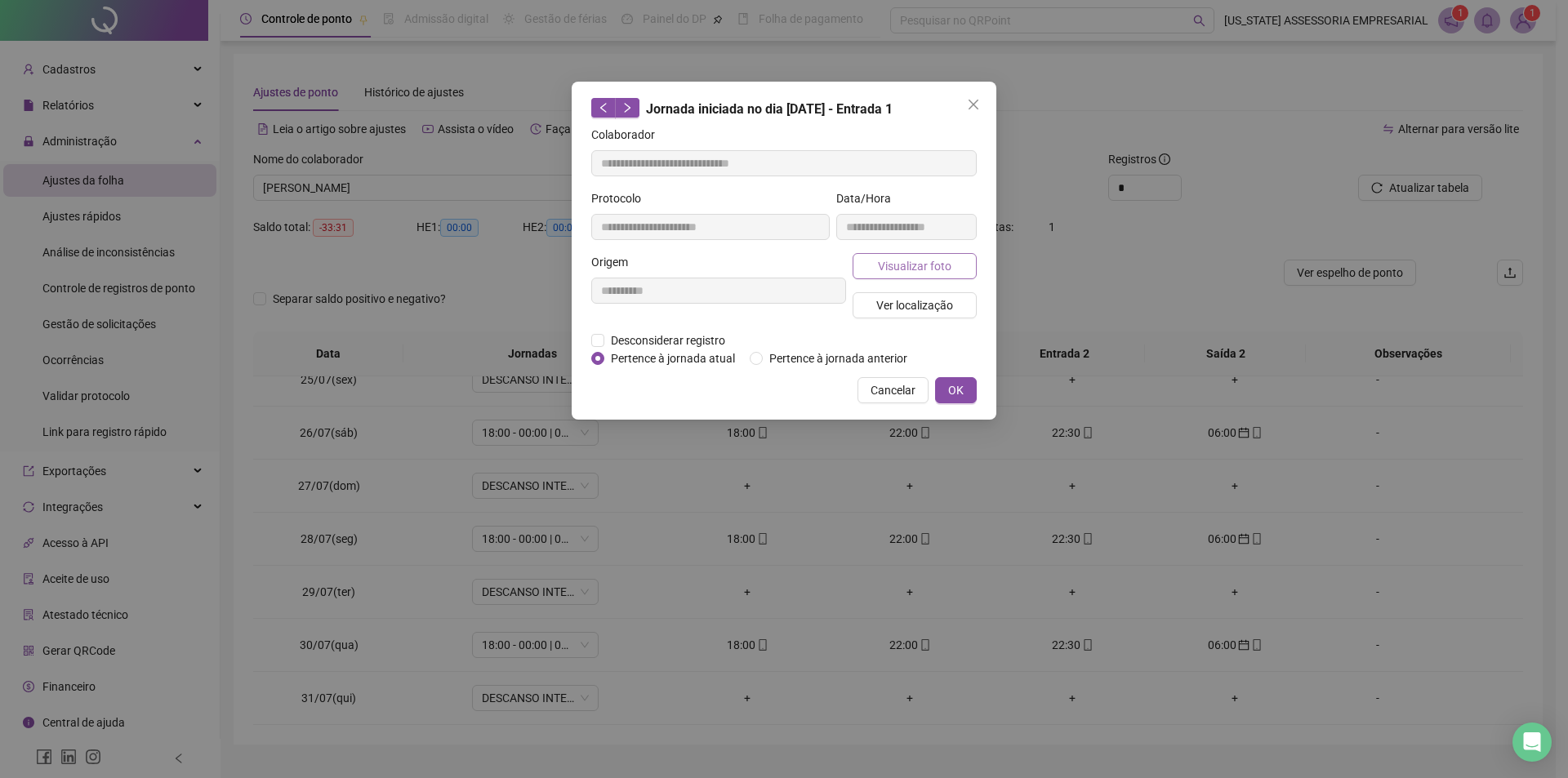
type input "**********"
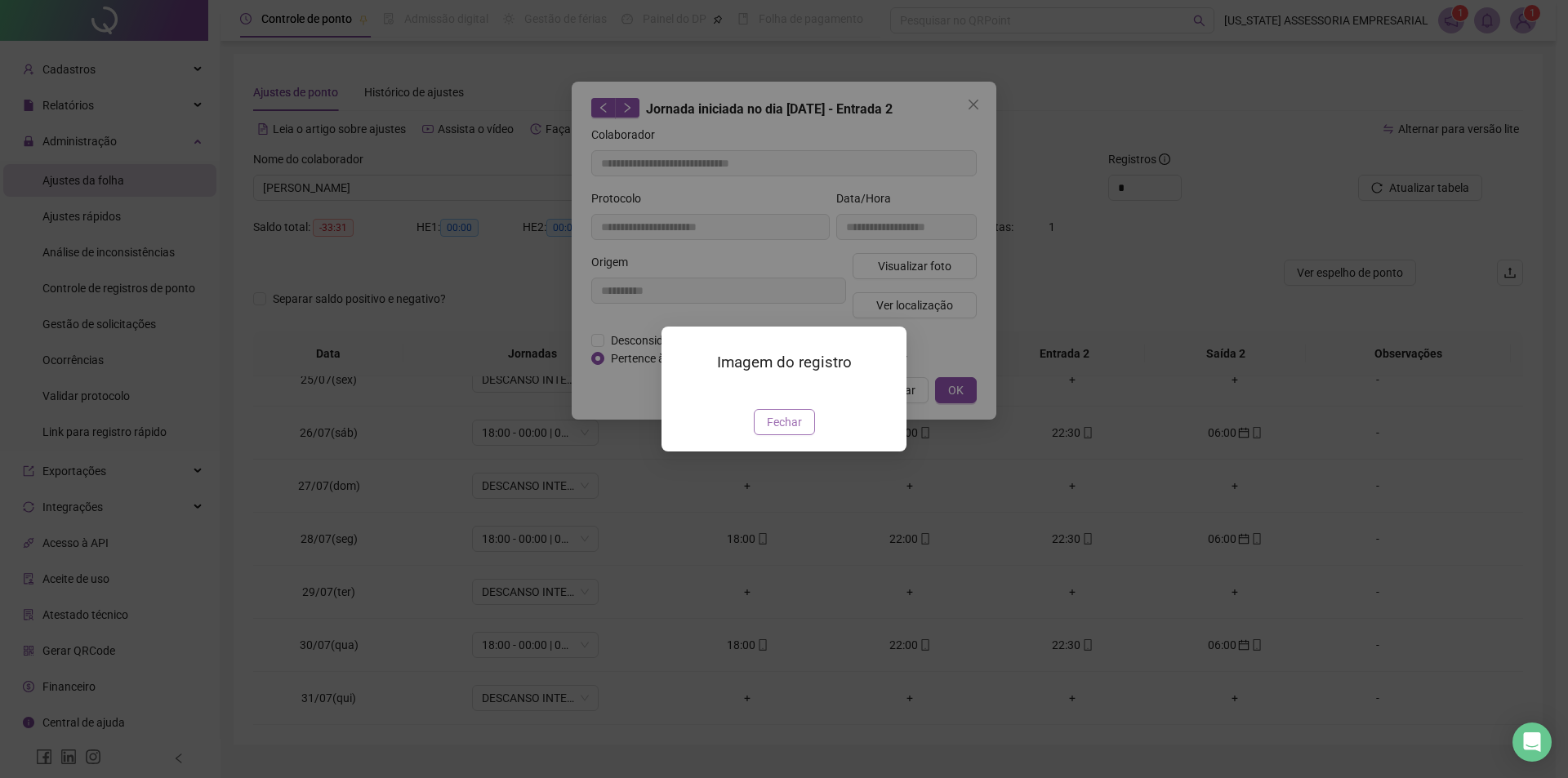
click at [787, 435] on button "Fechar" at bounding box center [784, 422] width 61 height 26
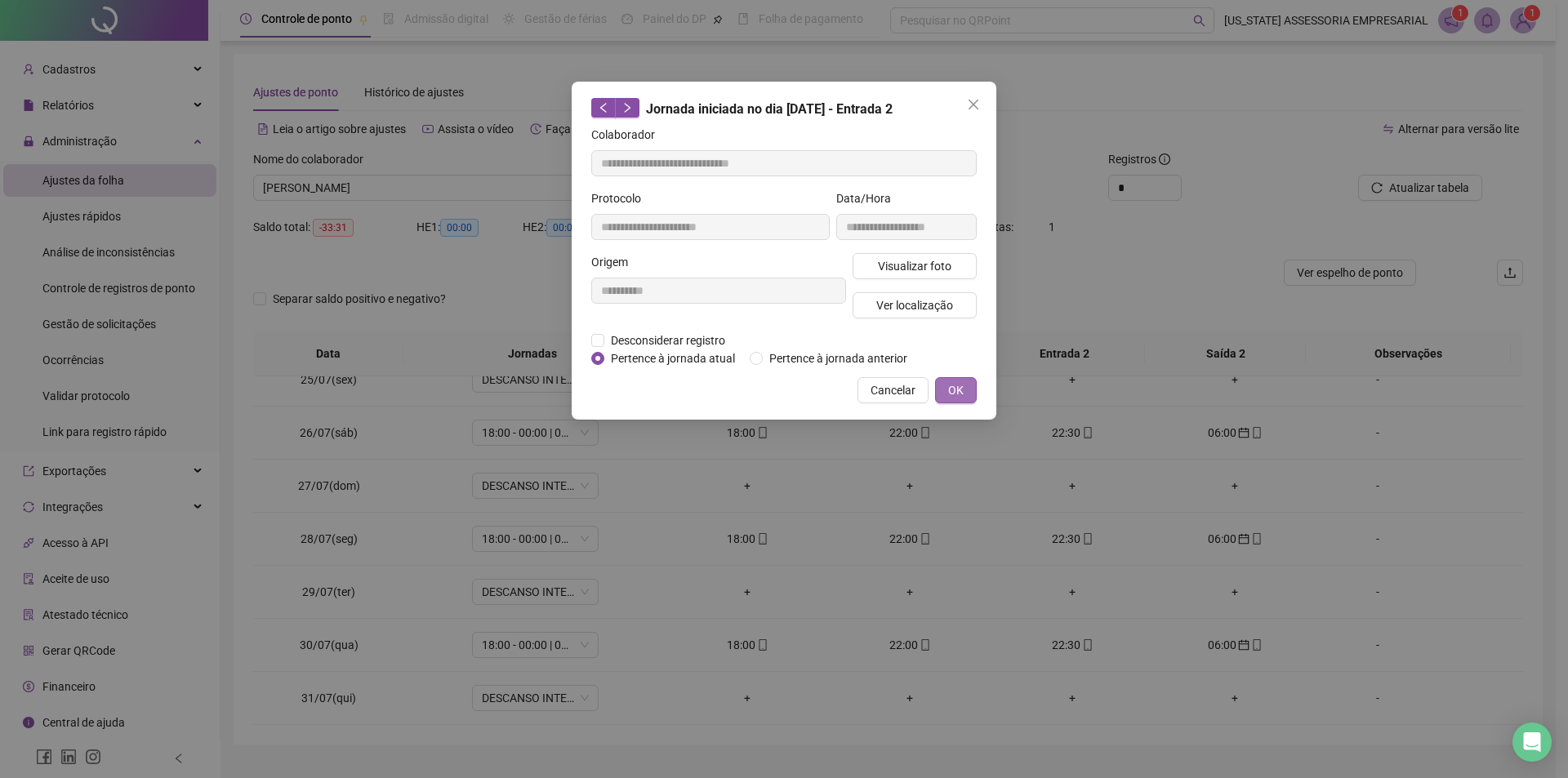
click at [962, 395] on span "OK" at bounding box center [956, 390] width 16 height 18
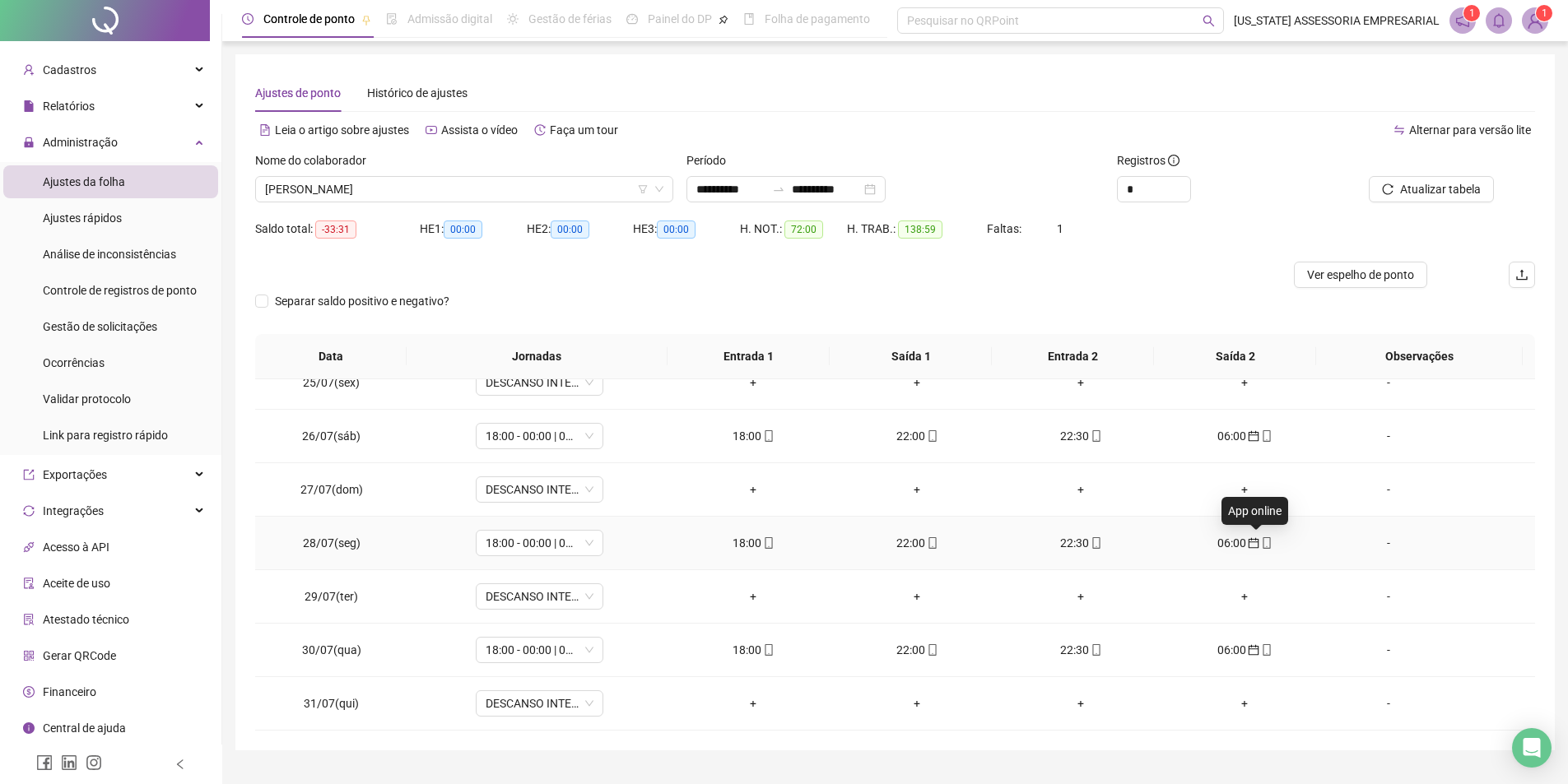
click at [1259, 542] on span "mobile" at bounding box center [1266, 542] width 13 height 11
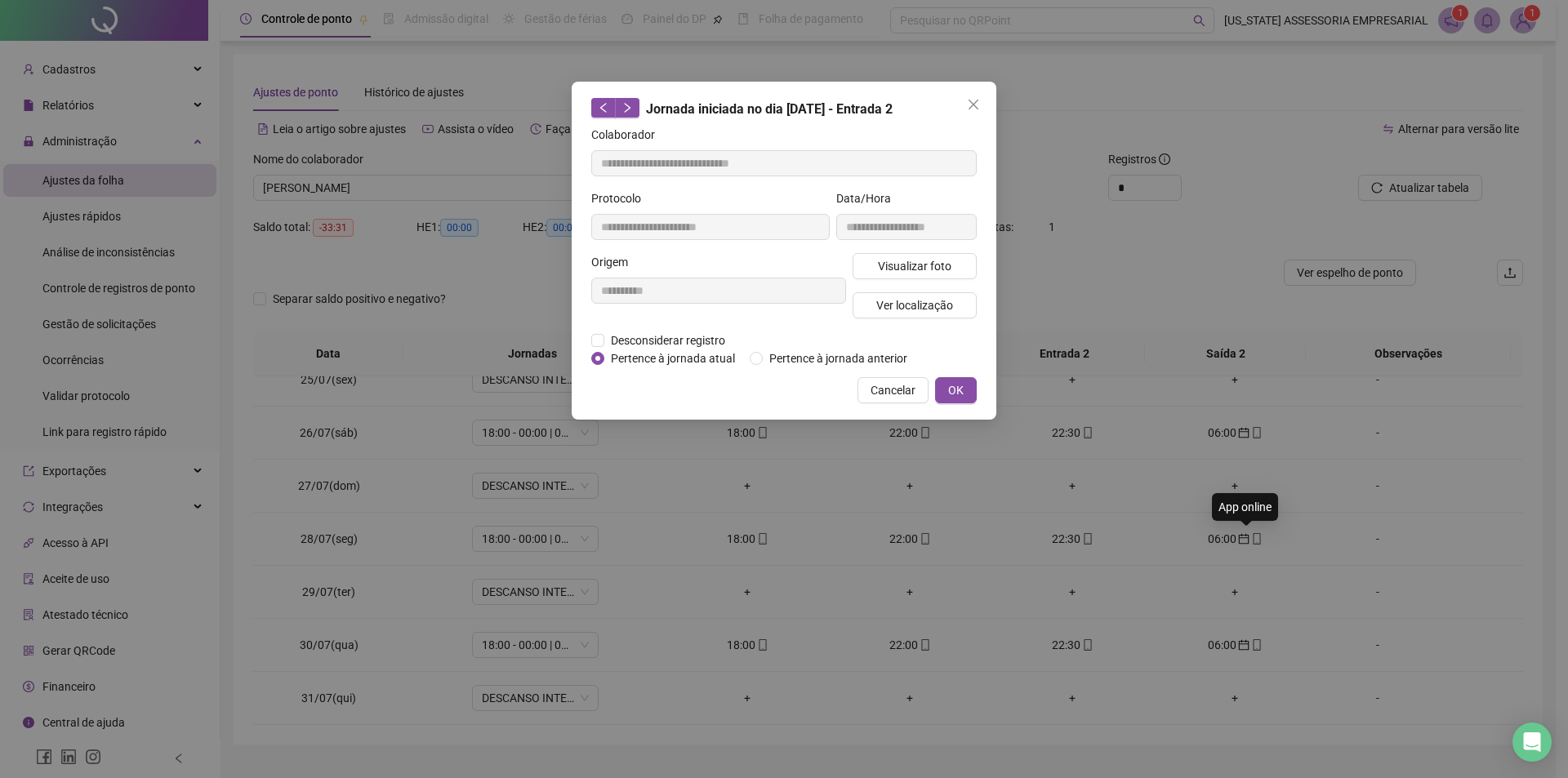
type input "**********"
click at [919, 267] on span "Visualizar foto" at bounding box center [915, 265] width 74 height 18
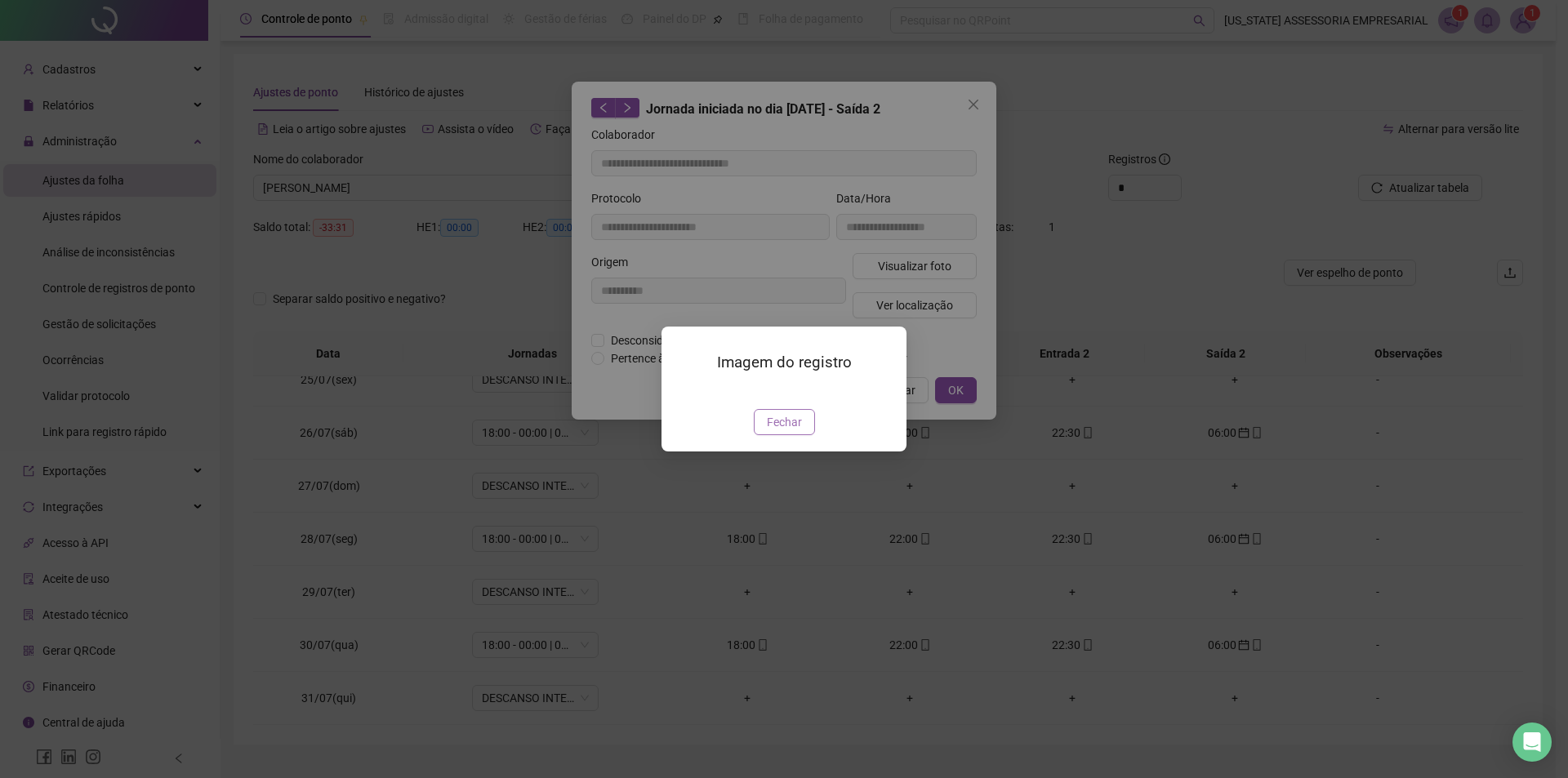
drag, startPoint x: 773, startPoint y: 519, endPoint x: 785, endPoint y: 489, distance: 32.3
click at [772, 431] on span "Fechar" at bounding box center [785, 421] width 35 height 18
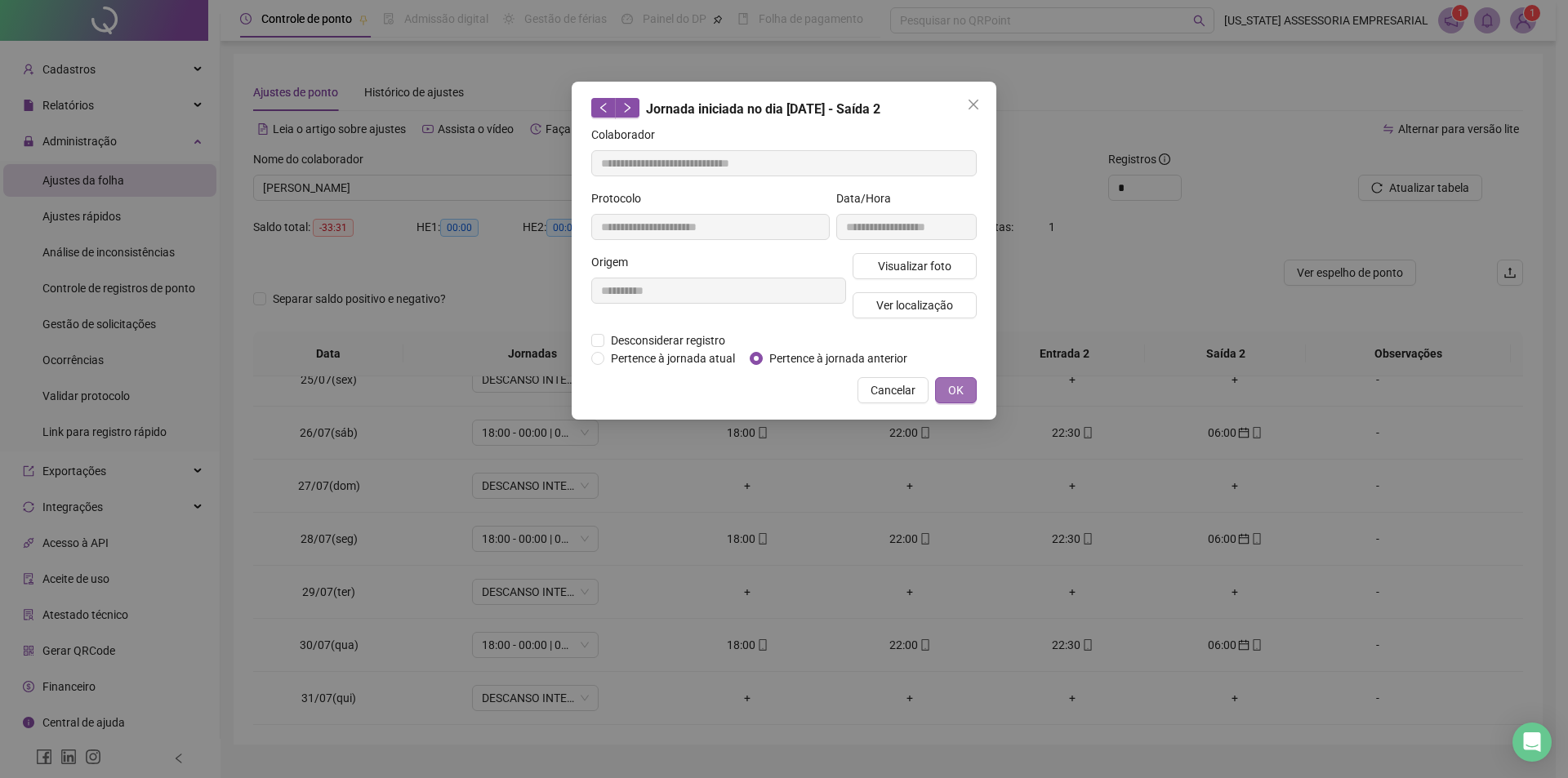
click at [955, 388] on span "OK" at bounding box center [956, 390] width 16 height 18
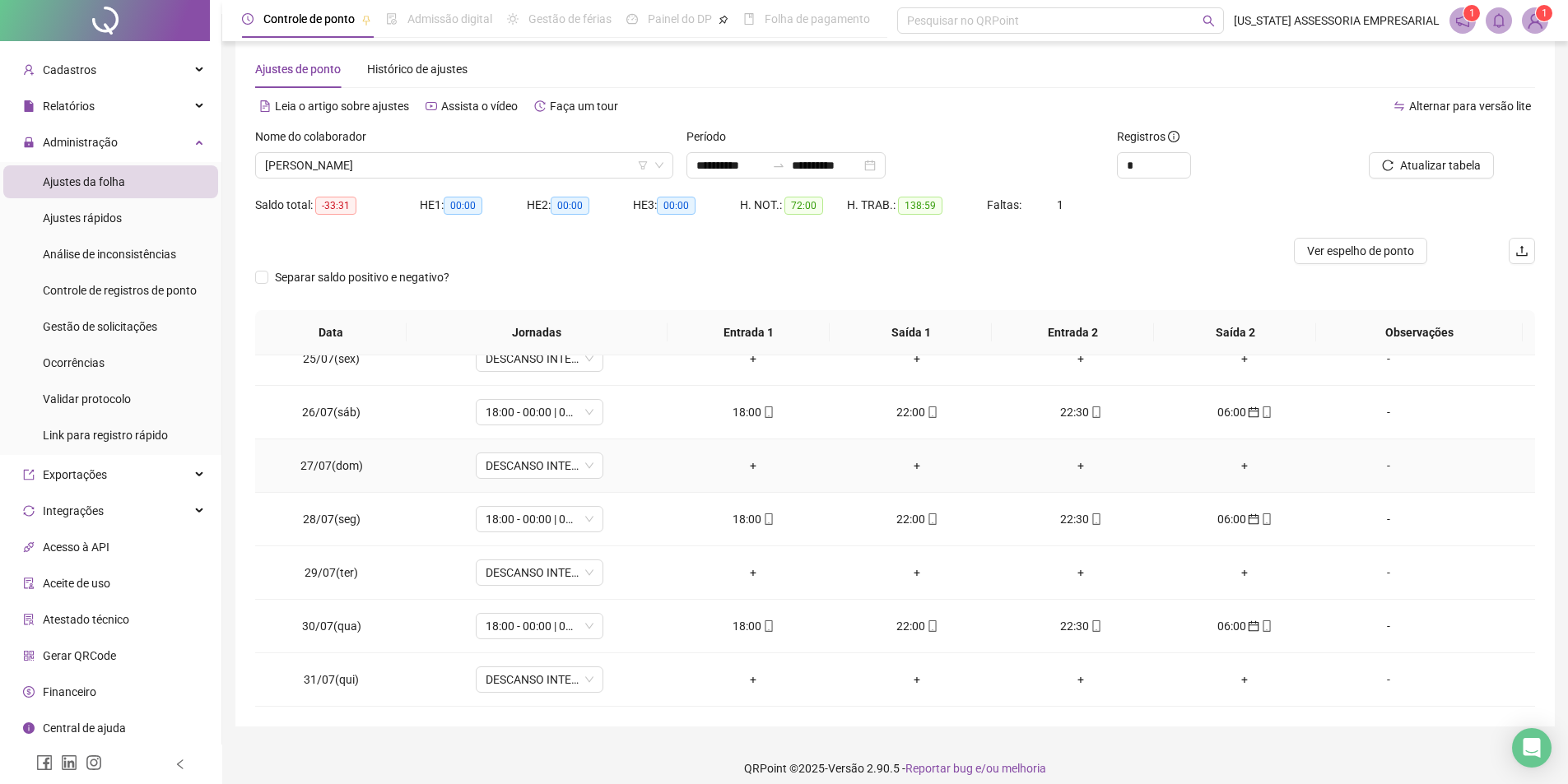
scroll to position [37, 0]
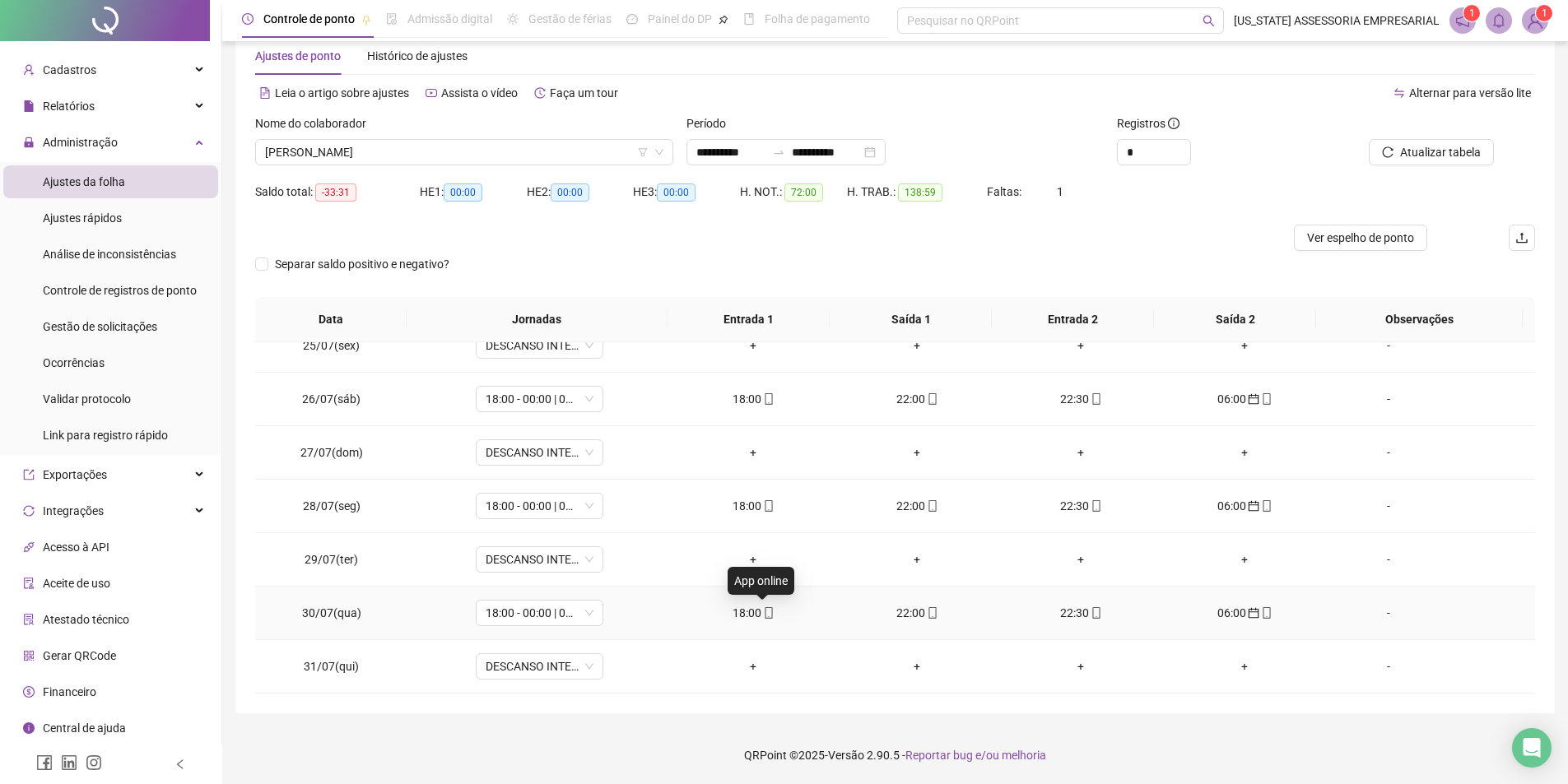
click at [765, 611] on icon "mobile" at bounding box center [769, 613] width 11 height 11
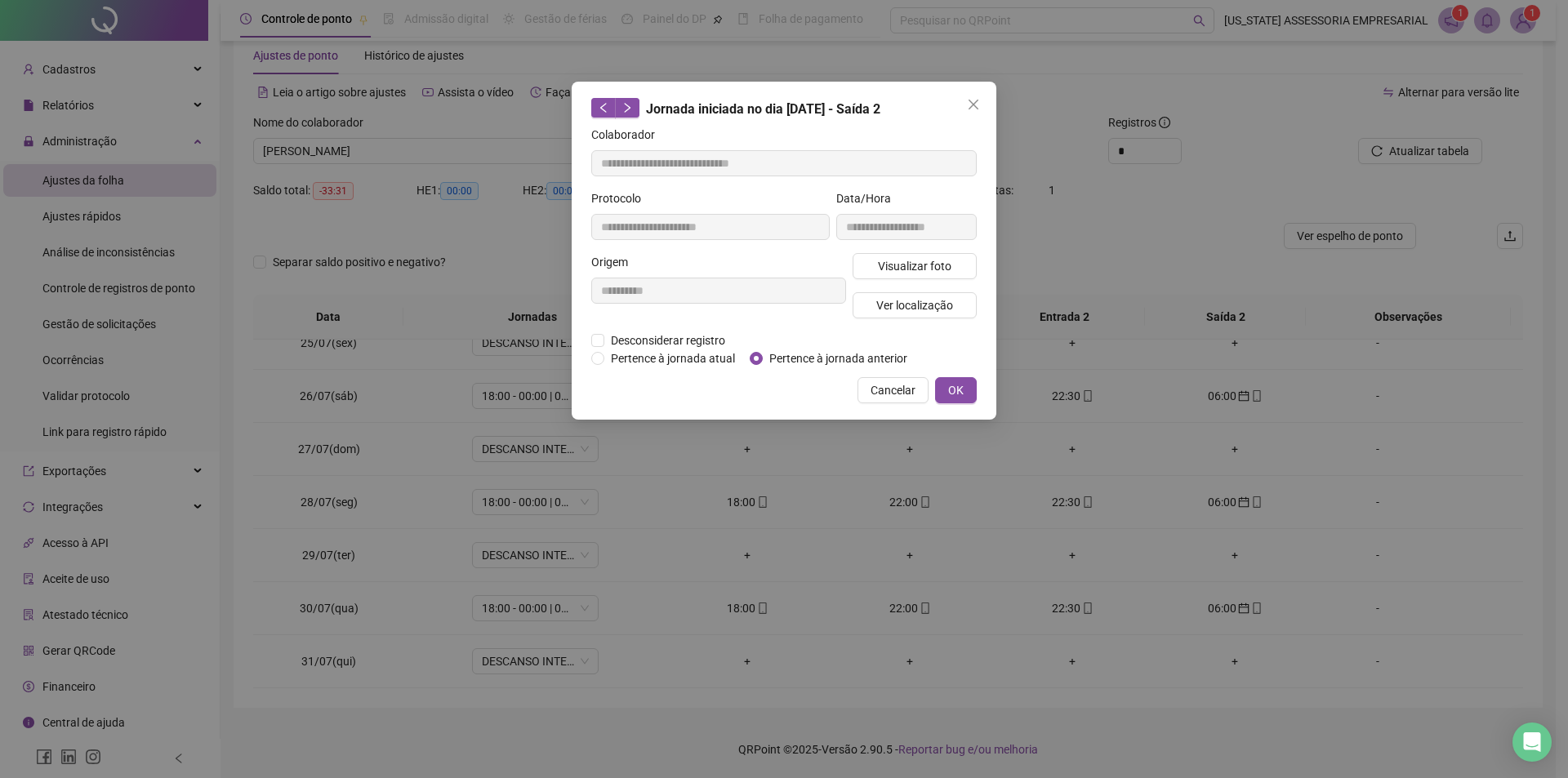
type input "**********"
click at [864, 281] on div "Visualizar foto Ver localização" at bounding box center [915, 292] width 131 height 78
click at [873, 271] on button "Visualizar foto" at bounding box center [915, 266] width 125 height 26
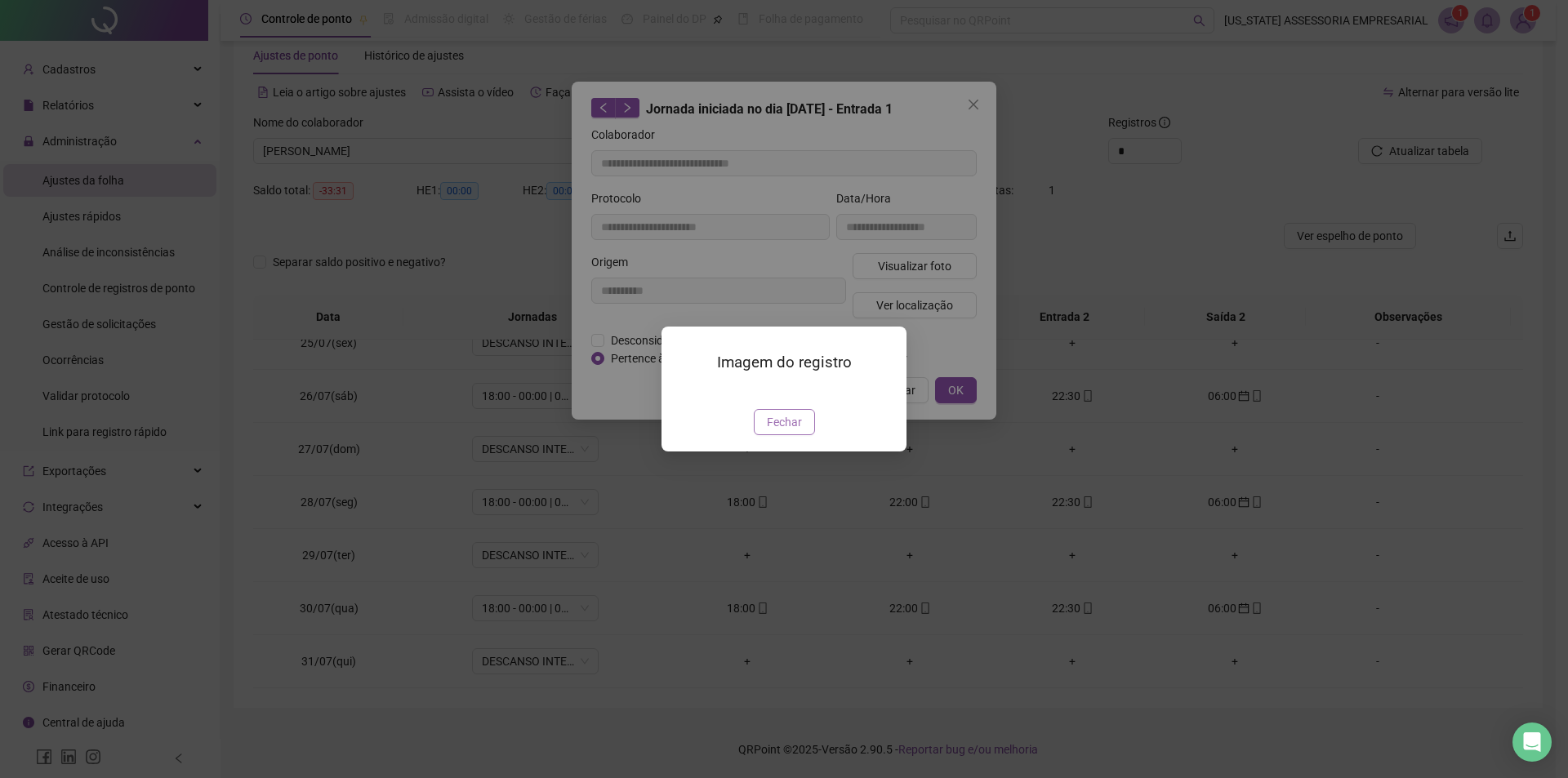
click at [764, 435] on button "Fechar" at bounding box center [784, 422] width 61 height 26
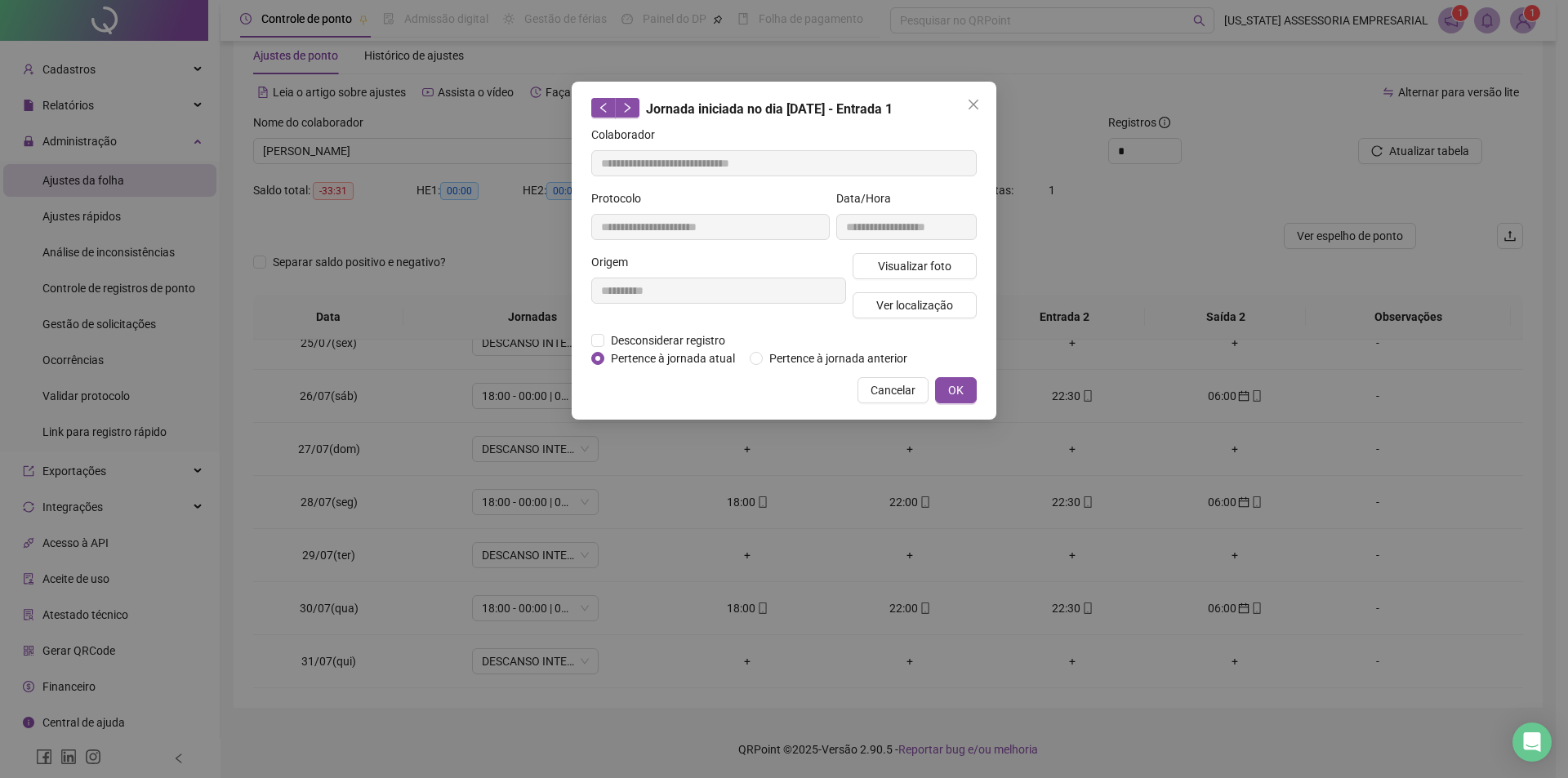
drag, startPoint x: 982, startPoint y: 115, endPoint x: 977, endPoint y: 109, distance: 7.8
click at [980, 112] on button "Close" at bounding box center [974, 104] width 26 height 26
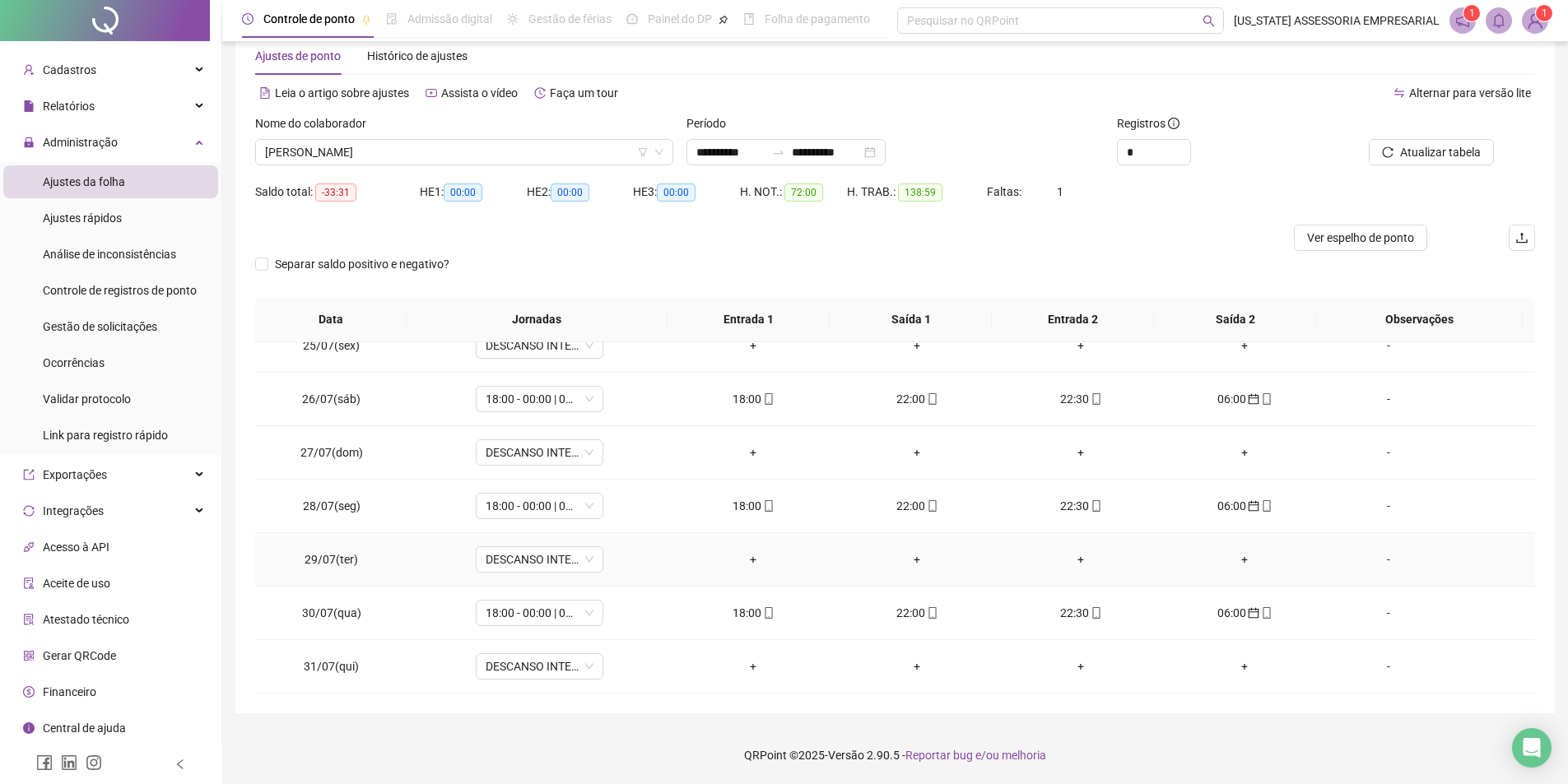
scroll to position [1224, 0]
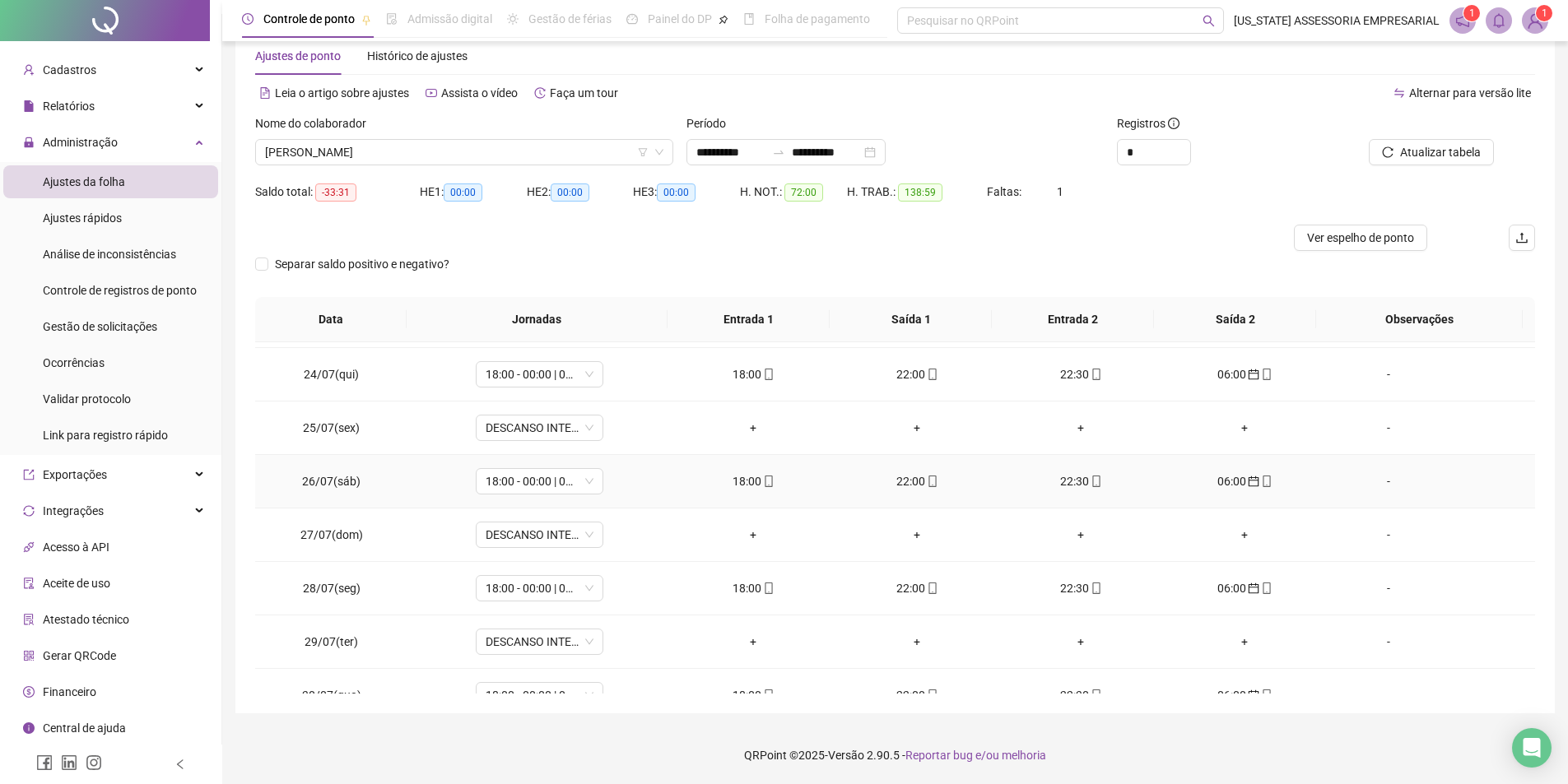
click at [753, 485] on div "18:00" at bounding box center [754, 480] width 138 height 18
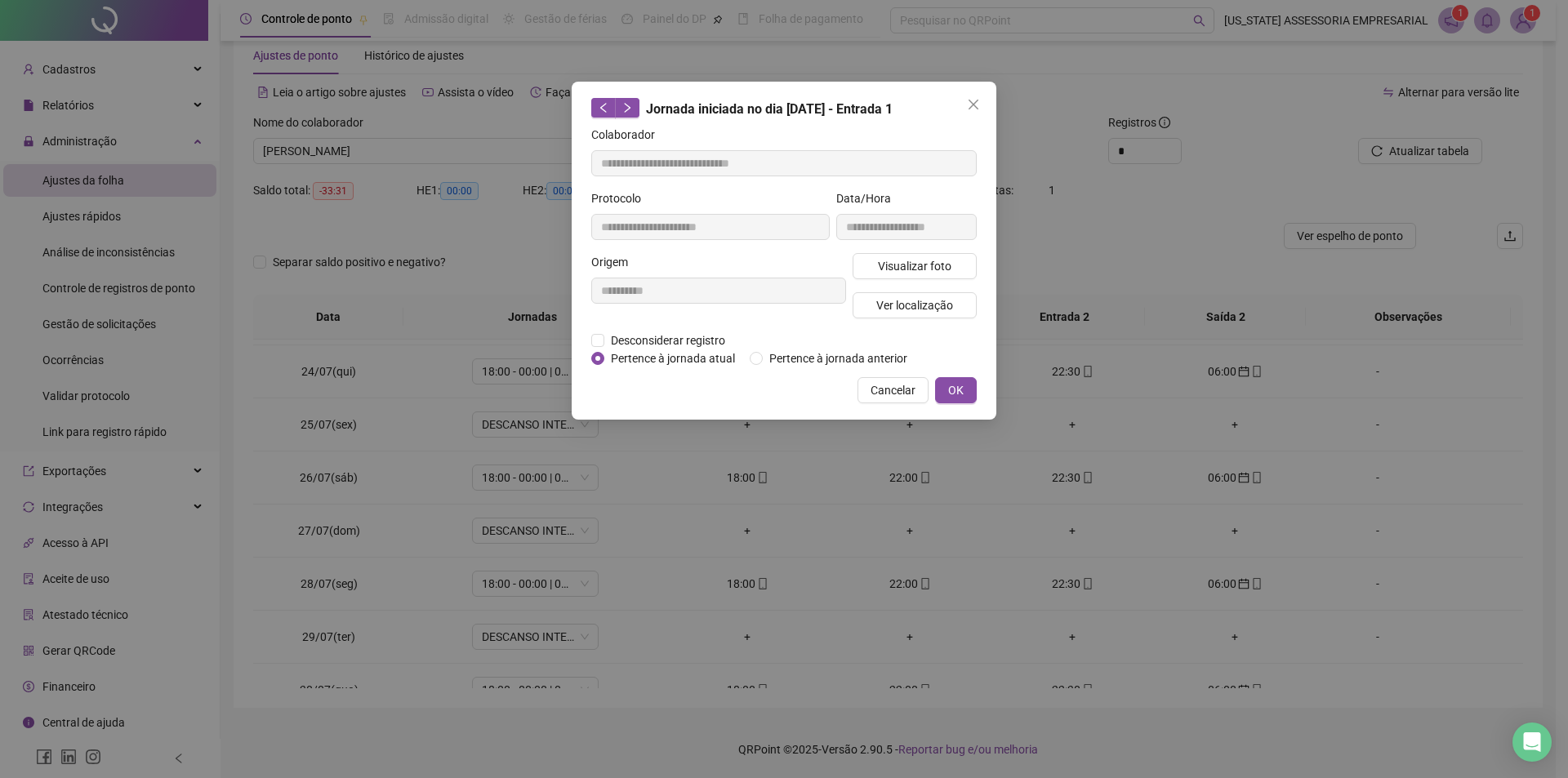
type input "**********"
click at [874, 275] on button "Visualizar foto" at bounding box center [915, 266] width 125 height 26
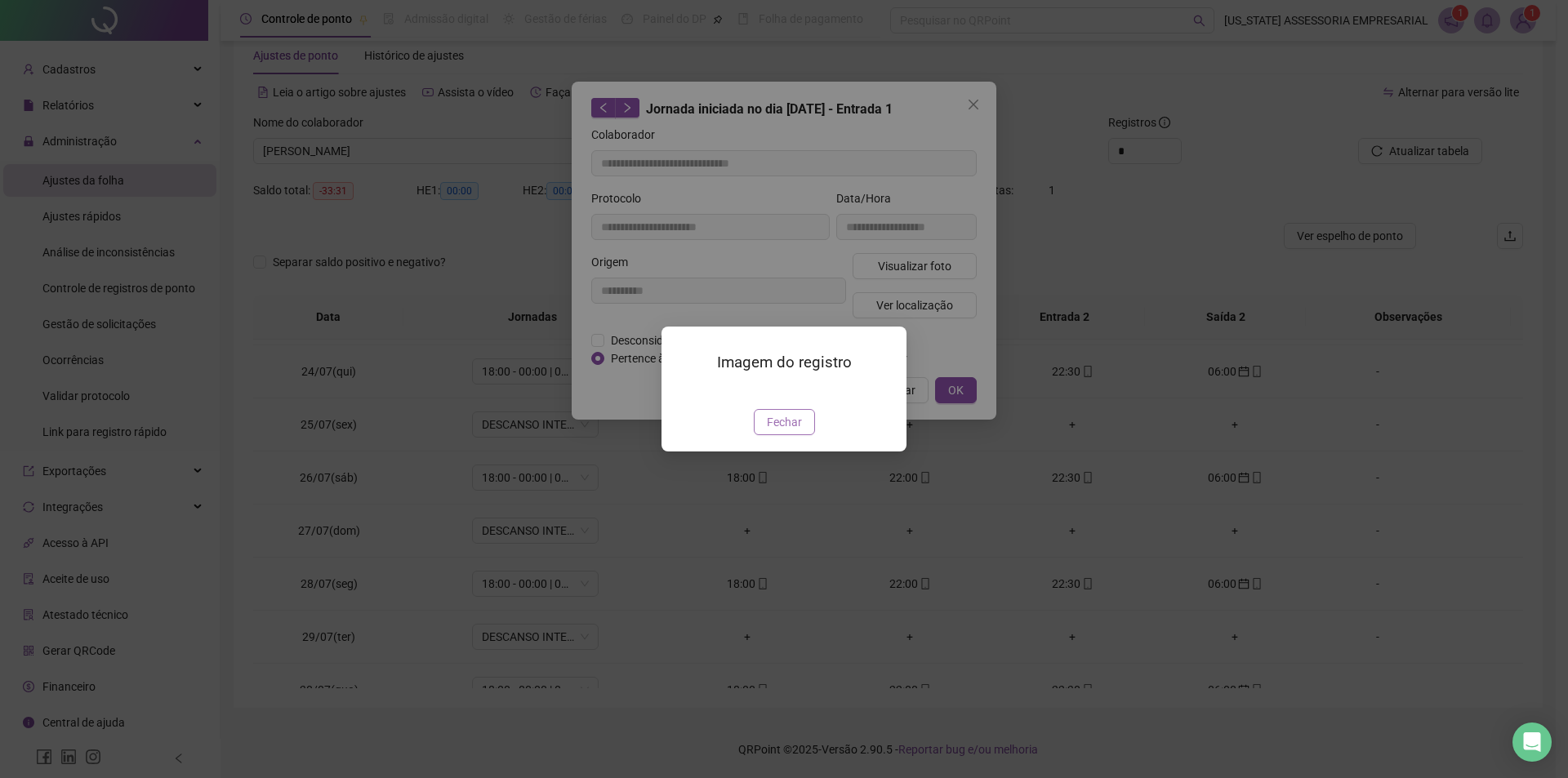
click at [771, 431] on span "Fechar" at bounding box center [785, 421] width 35 height 18
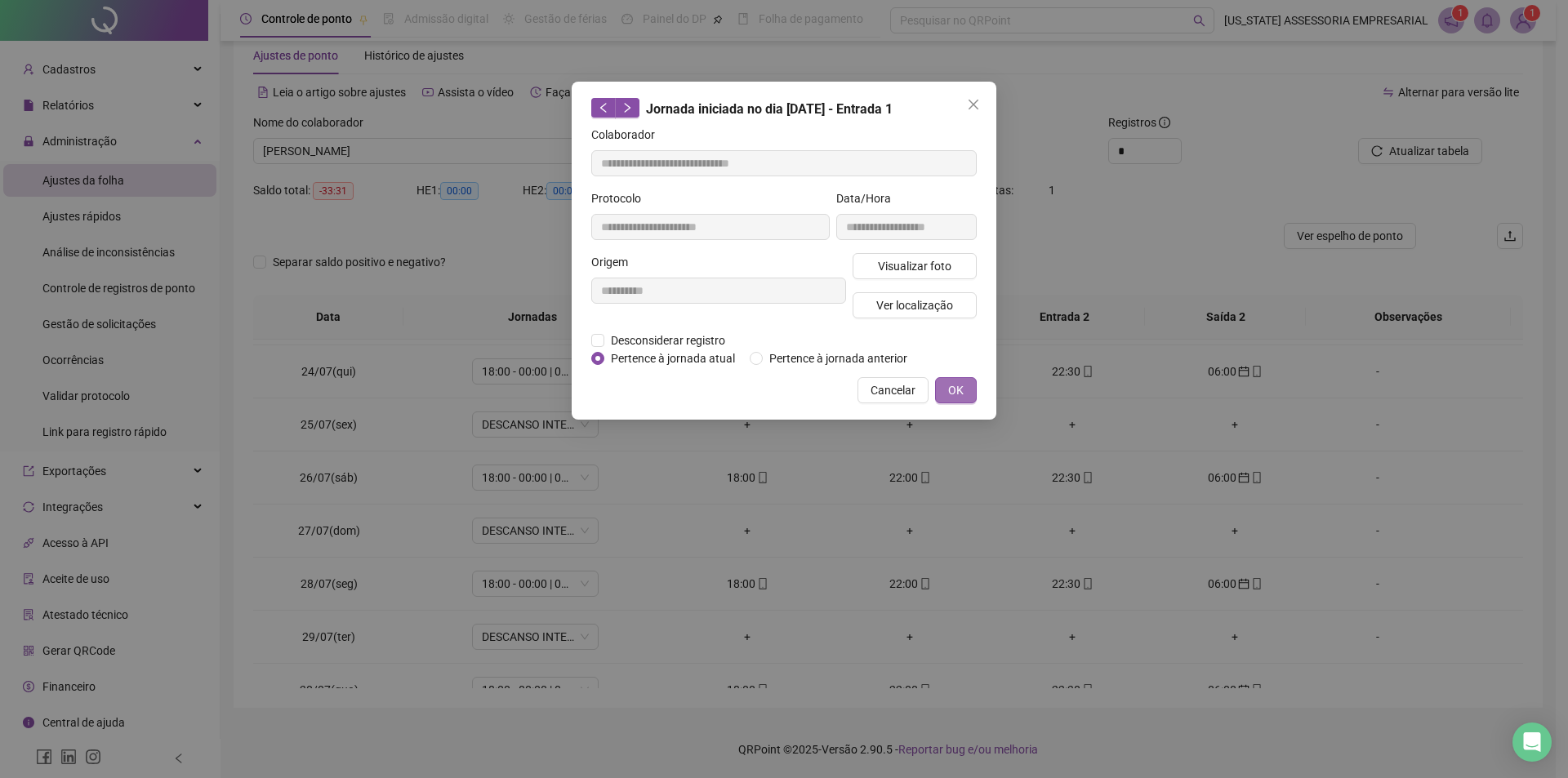
click at [958, 395] on span "OK" at bounding box center [956, 390] width 16 height 18
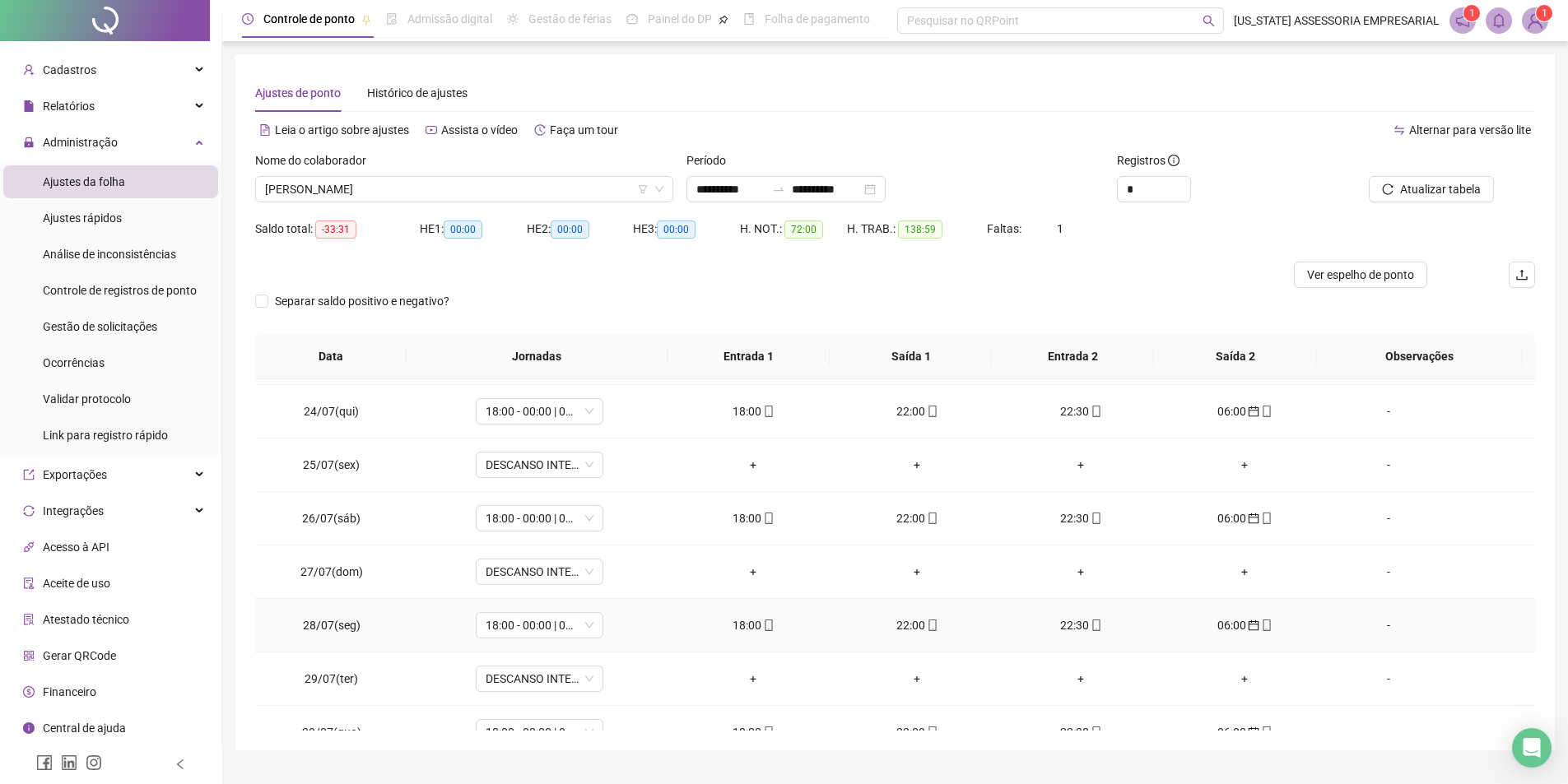
scroll to position [1306, 0]
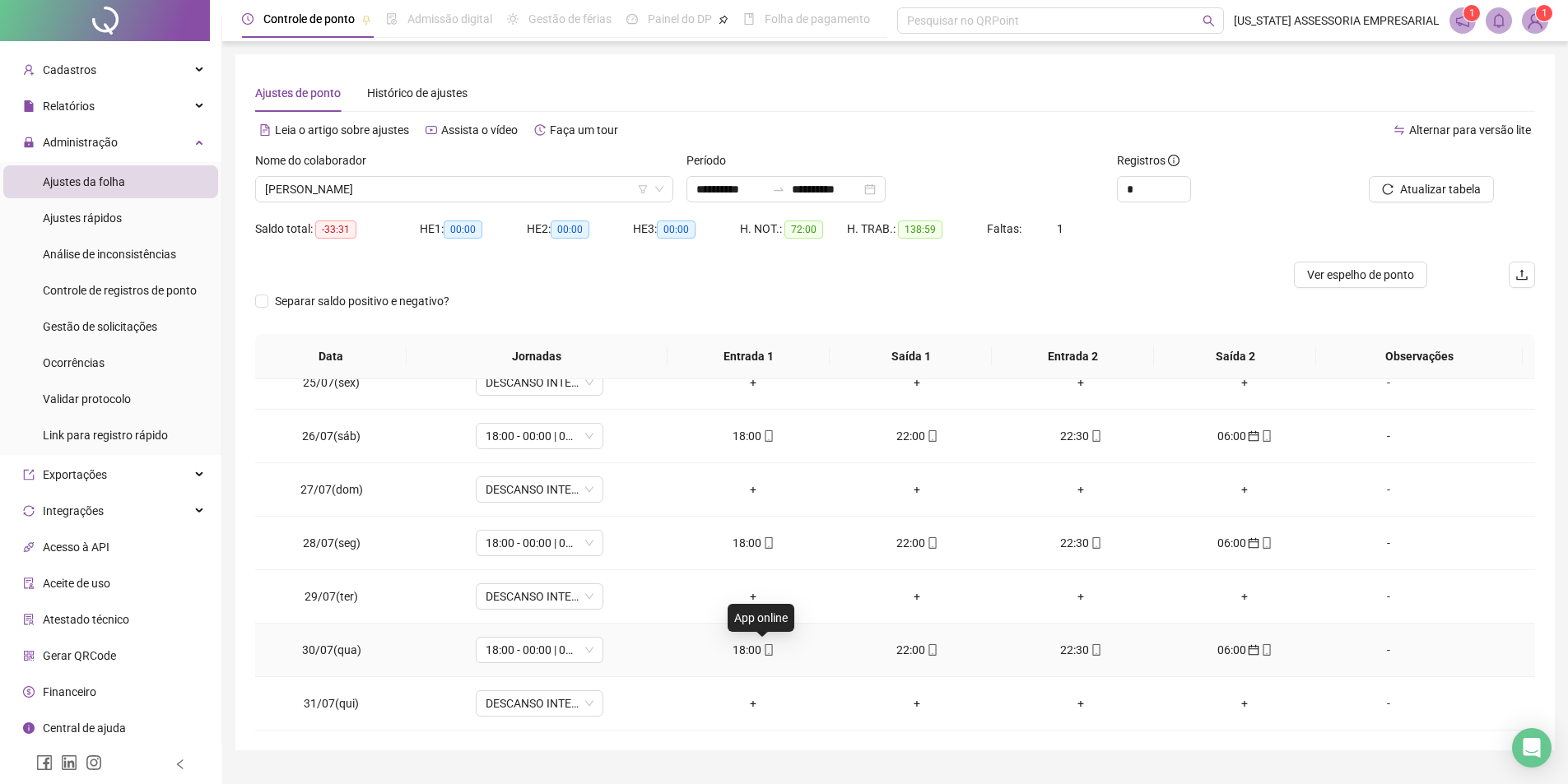
click at [763, 650] on icon "mobile" at bounding box center [769, 649] width 11 height 11
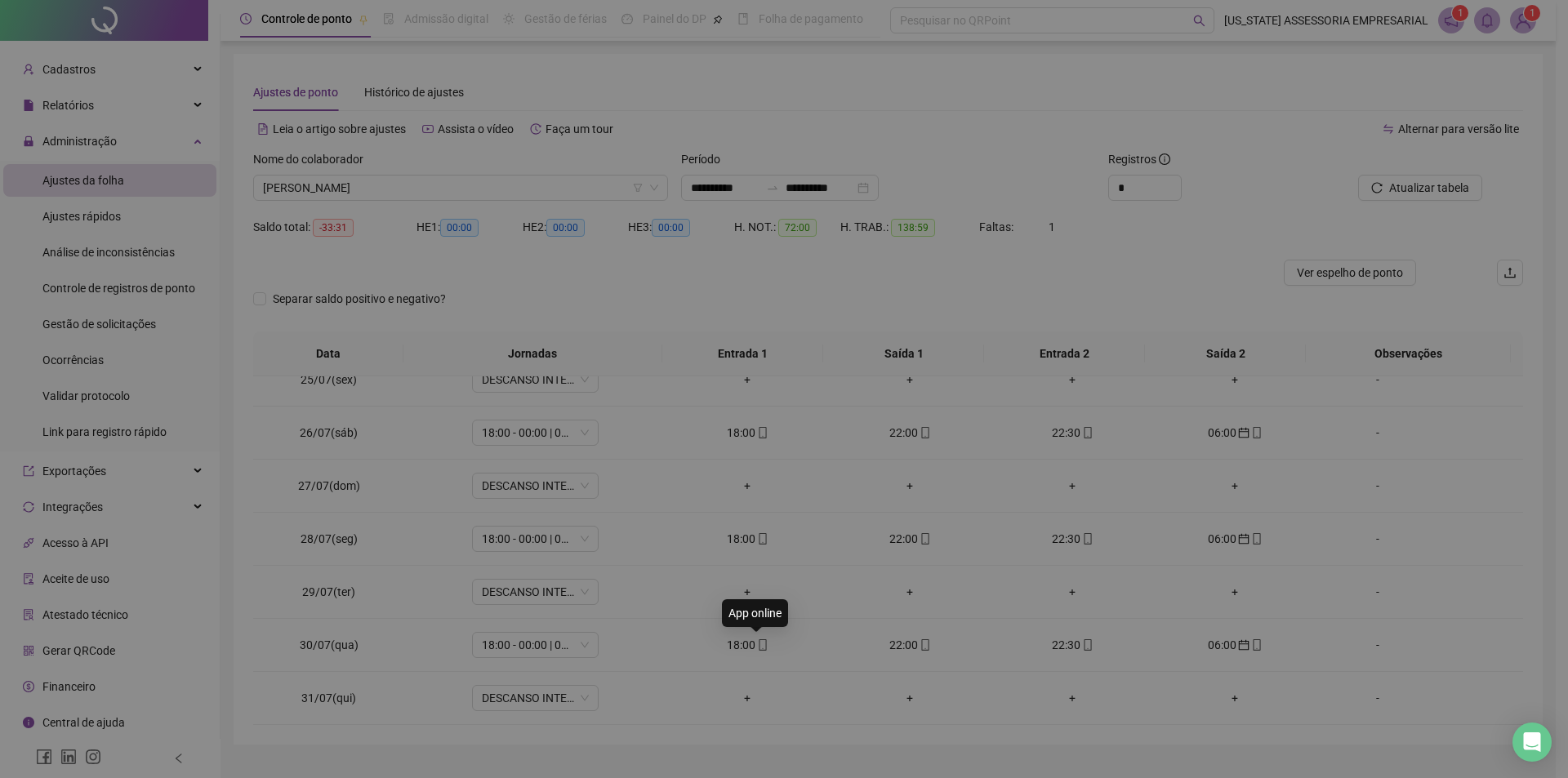
type input "**********"
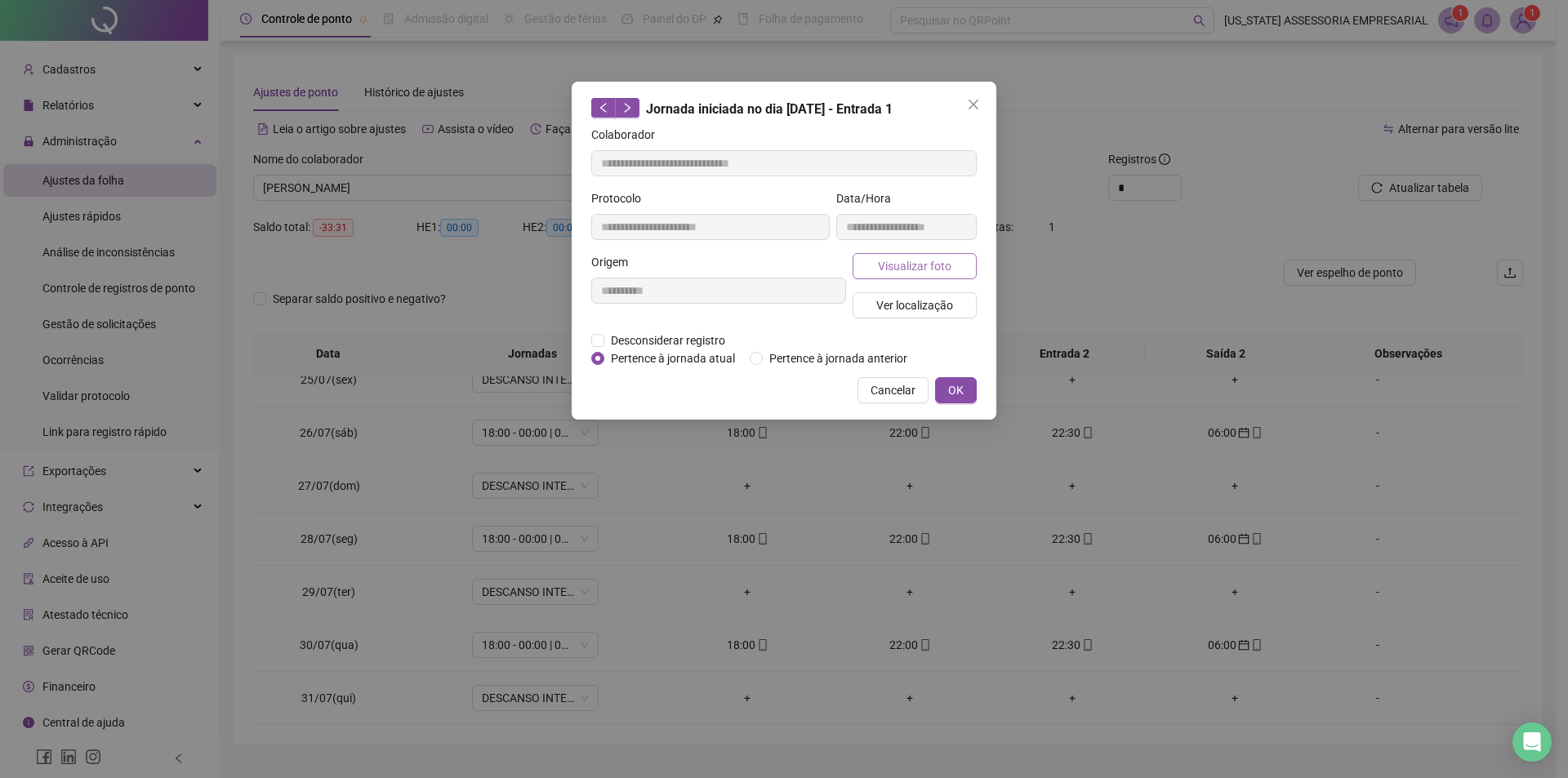
click at [874, 274] on button "Visualizar foto" at bounding box center [915, 266] width 125 height 26
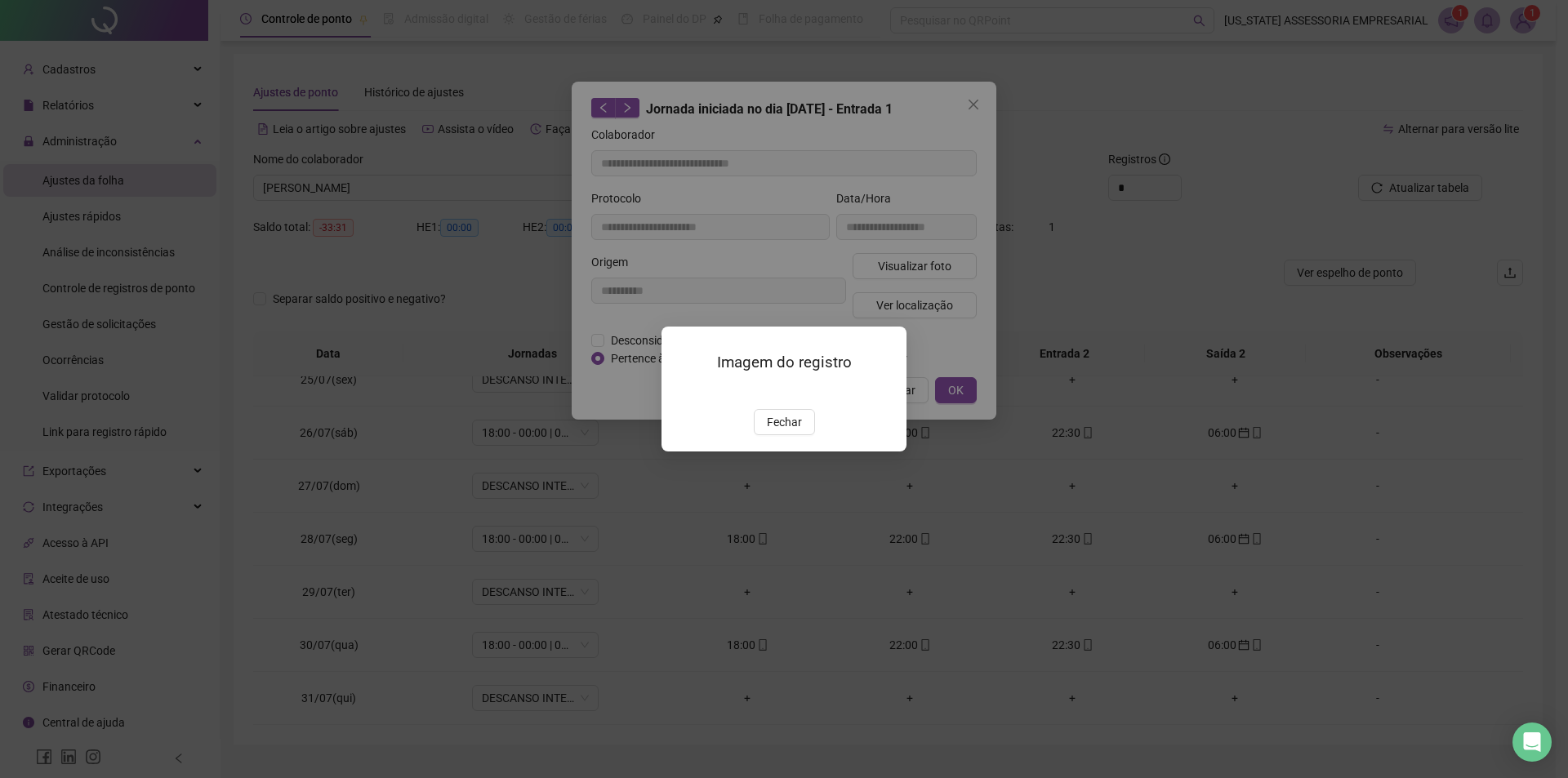
click at [790, 435] on button "Fechar" at bounding box center [784, 422] width 61 height 26
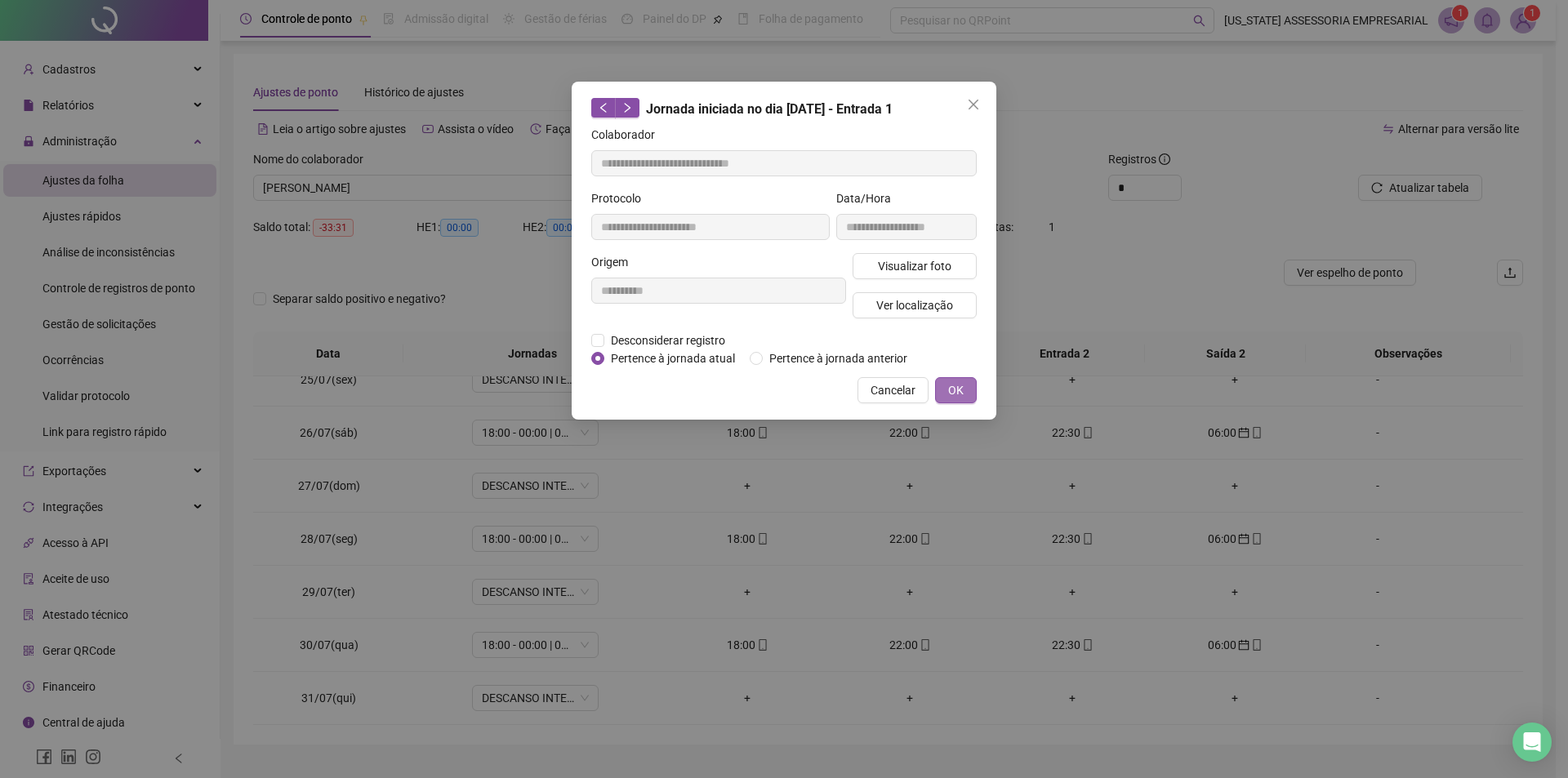
click at [970, 387] on button "OK" at bounding box center [956, 390] width 42 height 26
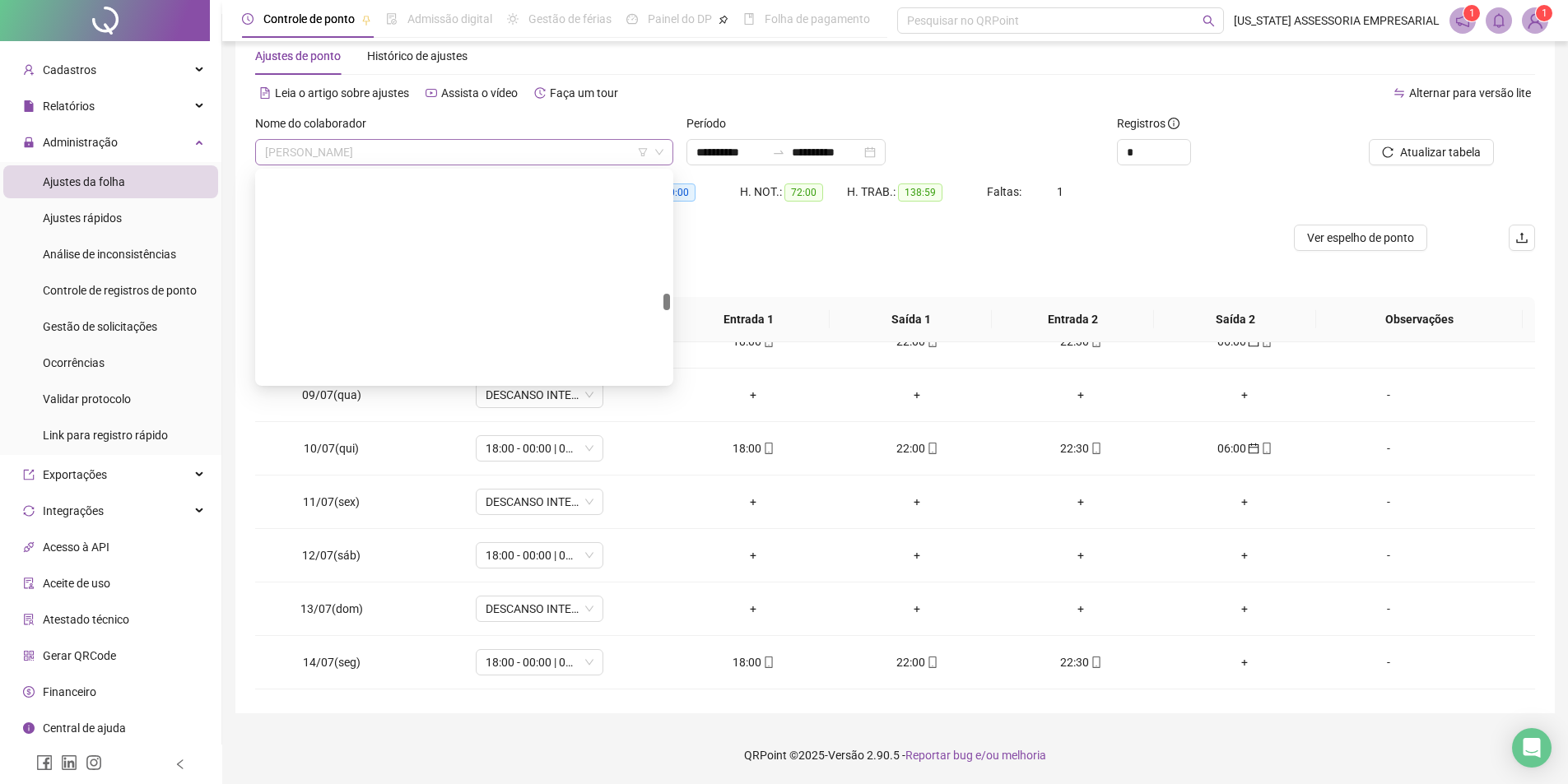
scroll to position [23957, 0]
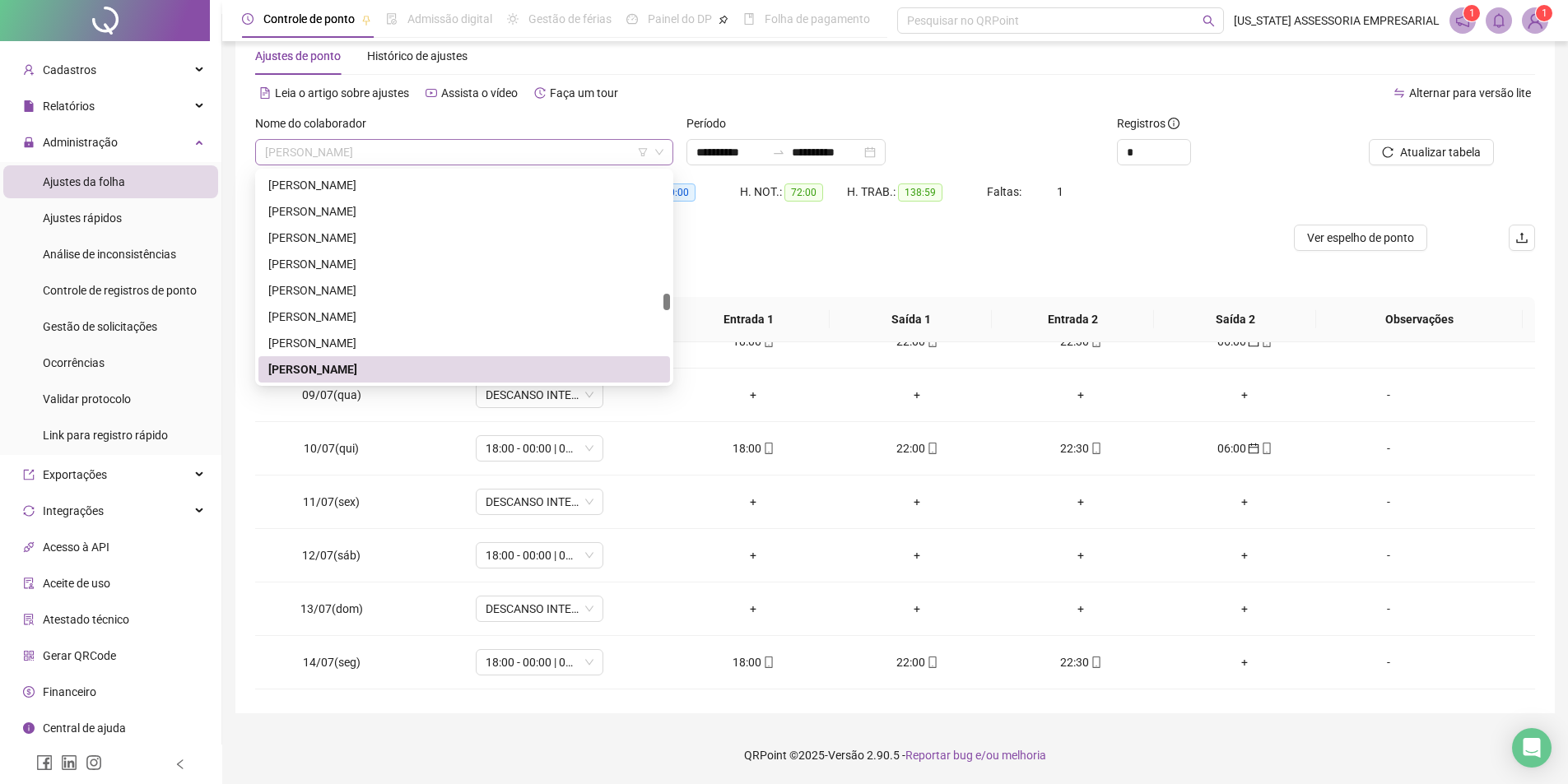
click at [511, 158] on span "MARCO ANTONIO ALVES DE OLIVEIRA" at bounding box center [464, 152] width 399 height 25
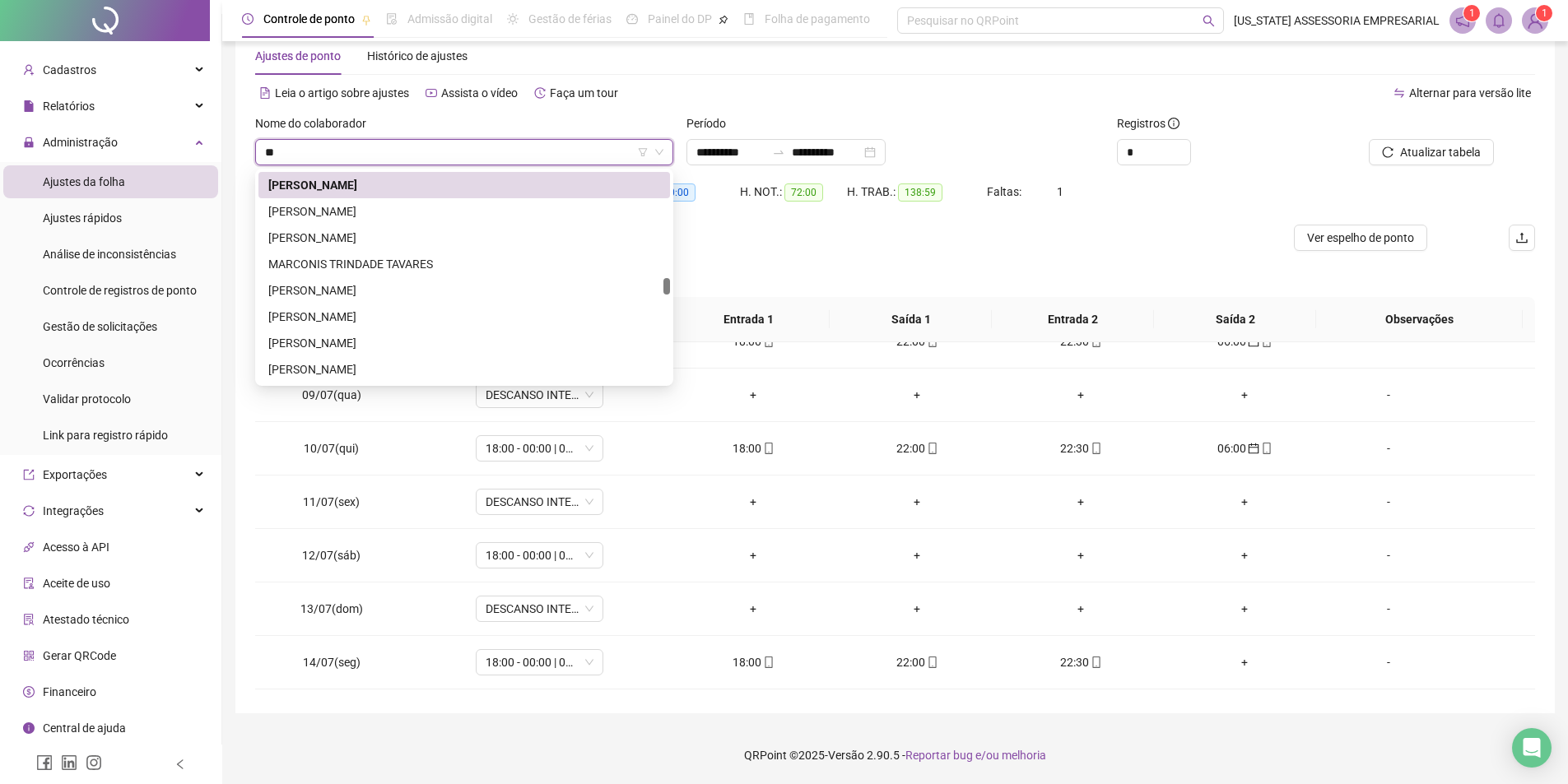
scroll to position [1579, 0]
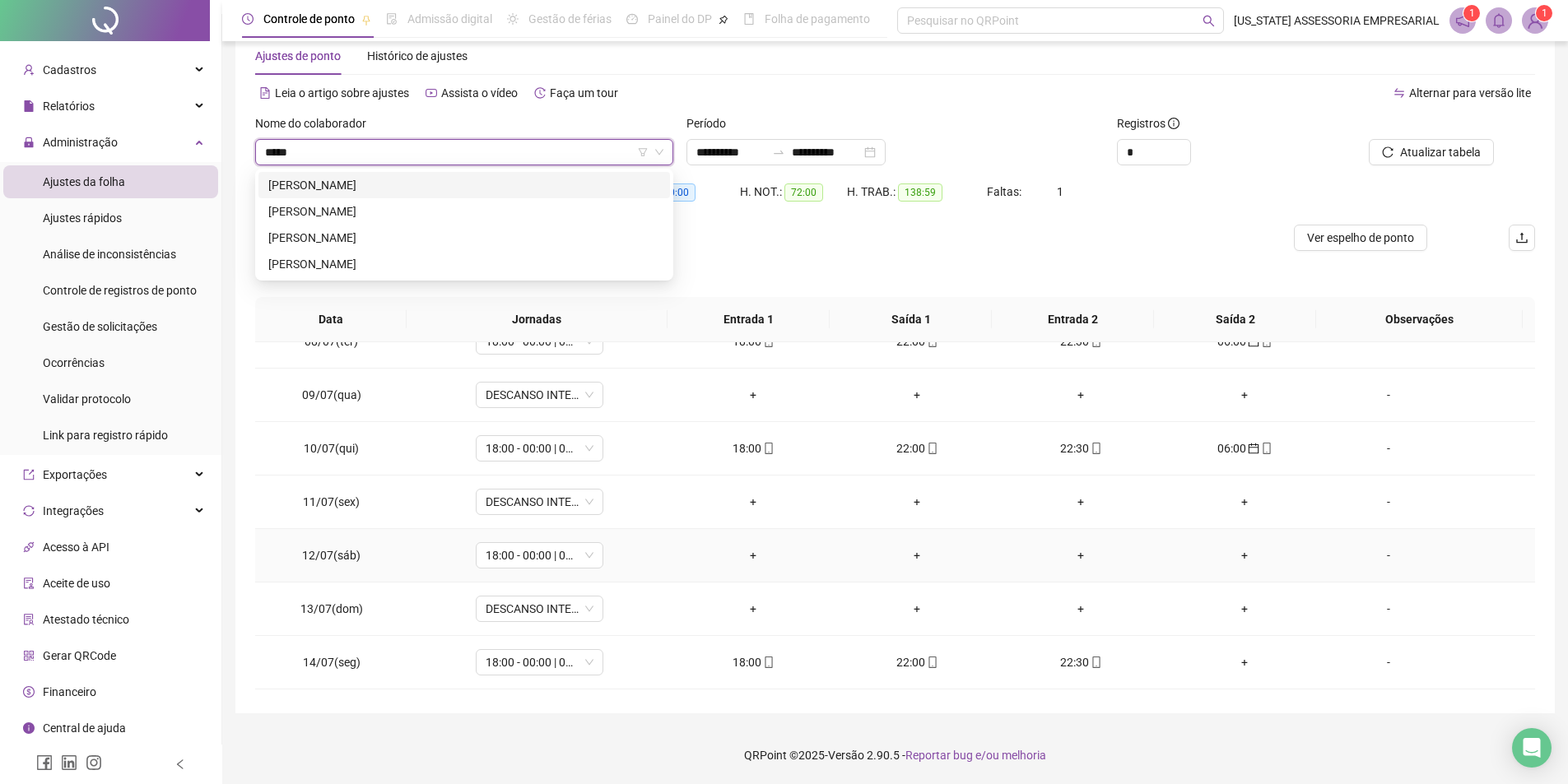
type input "*****"
drag, startPoint x: 894, startPoint y: 571, endPoint x: 883, endPoint y: 583, distance: 16.3
click at [883, 583] on tbody "01/07(ter) DESCANSO INTER-JORNADA + + + + - 02/07(qua) 18:00 - 00:00 | 00:30 - …" at bounding box center [895, 769] width 1280 height 1658
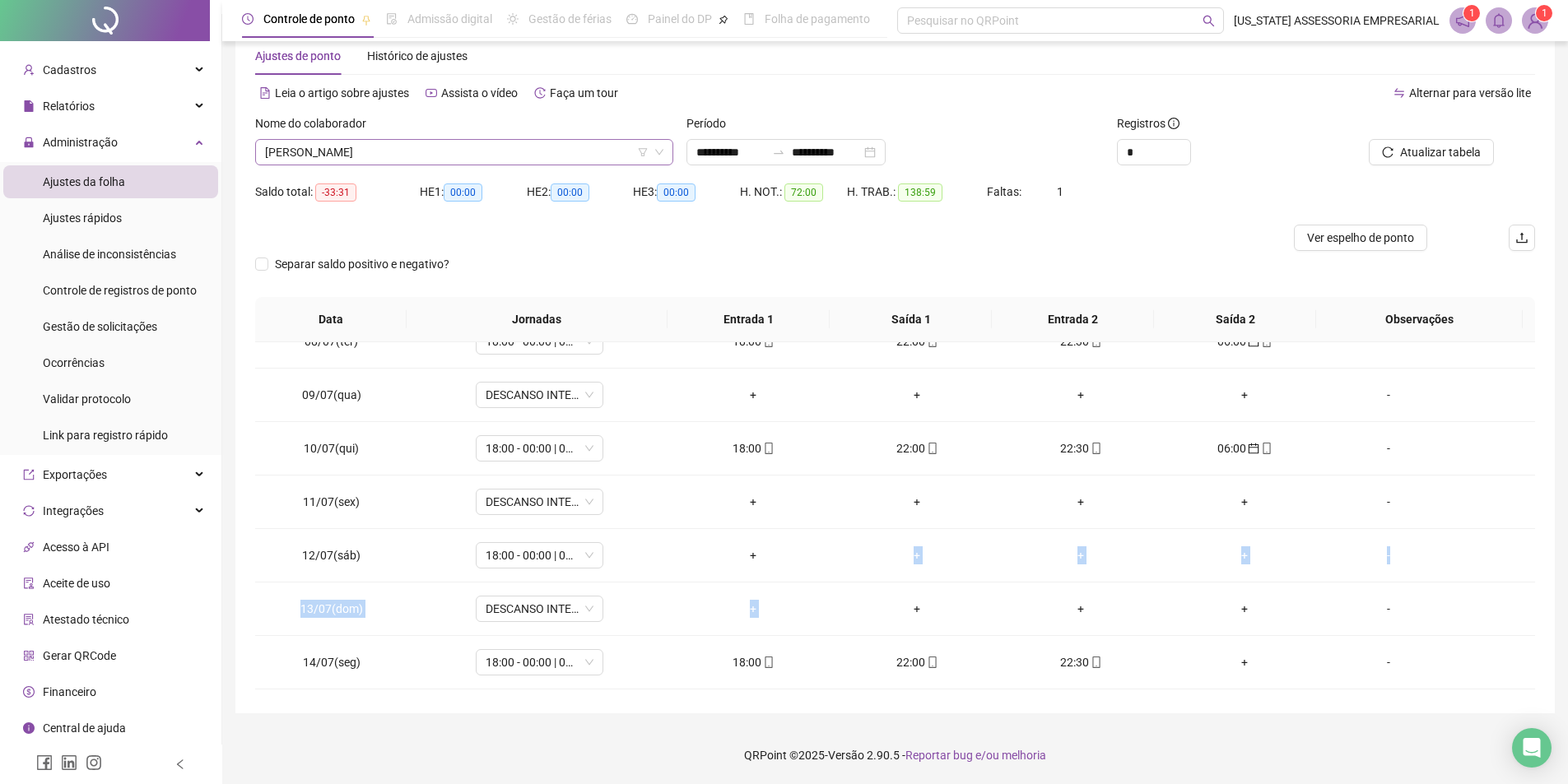
scroll to position [23957, 0]
click at [493, 149] on span "MARCO ANTONIO ALVES DE OLIVEIRA" at bounding box center [464, 152] width 399 height 25
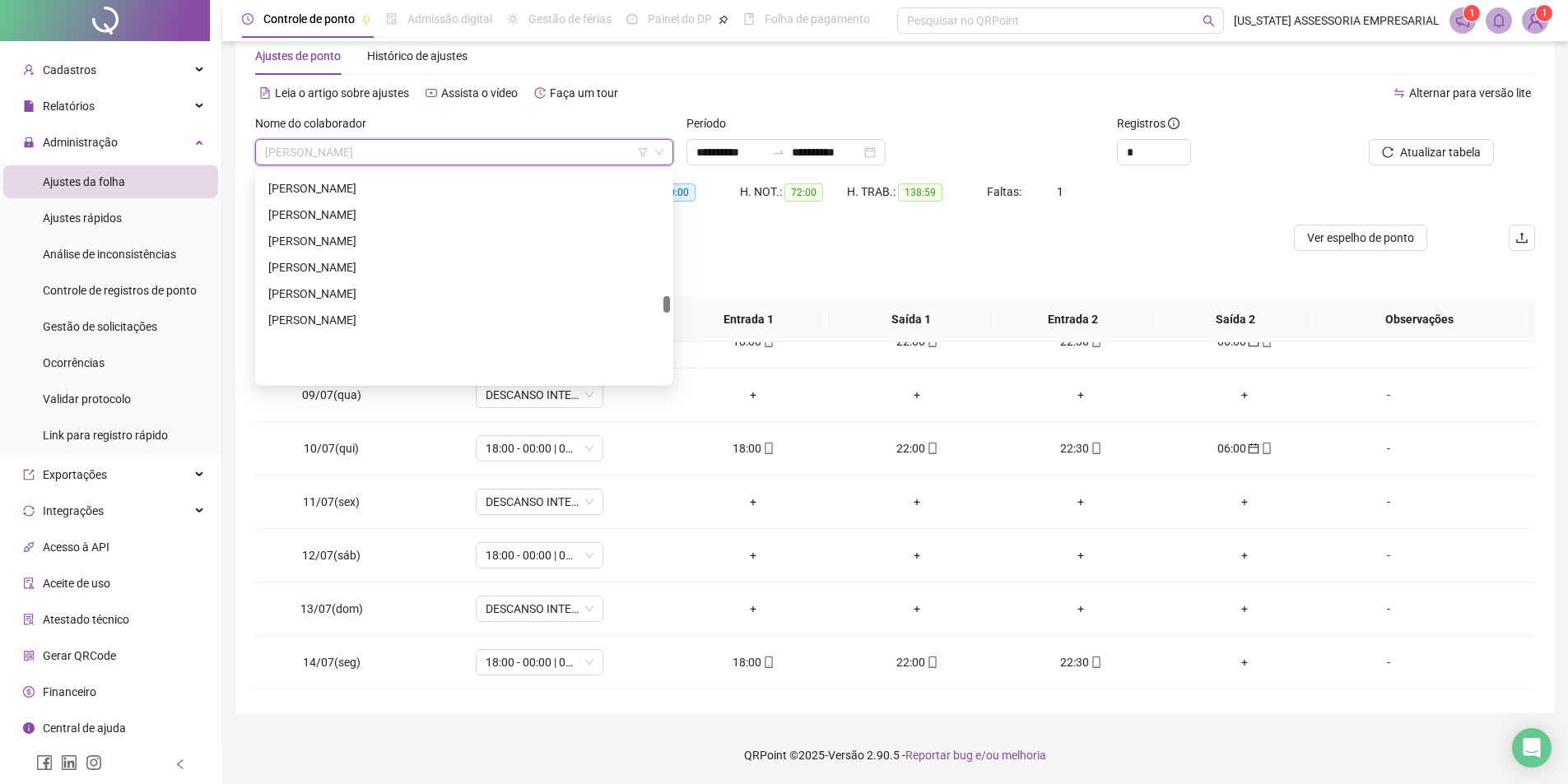
scroll to position [24614, 0]
click at [352, 322] on div "MARCOS WILLIAN DA SILVA DIAS" at bounding box center [465, 316] width 392 height 18
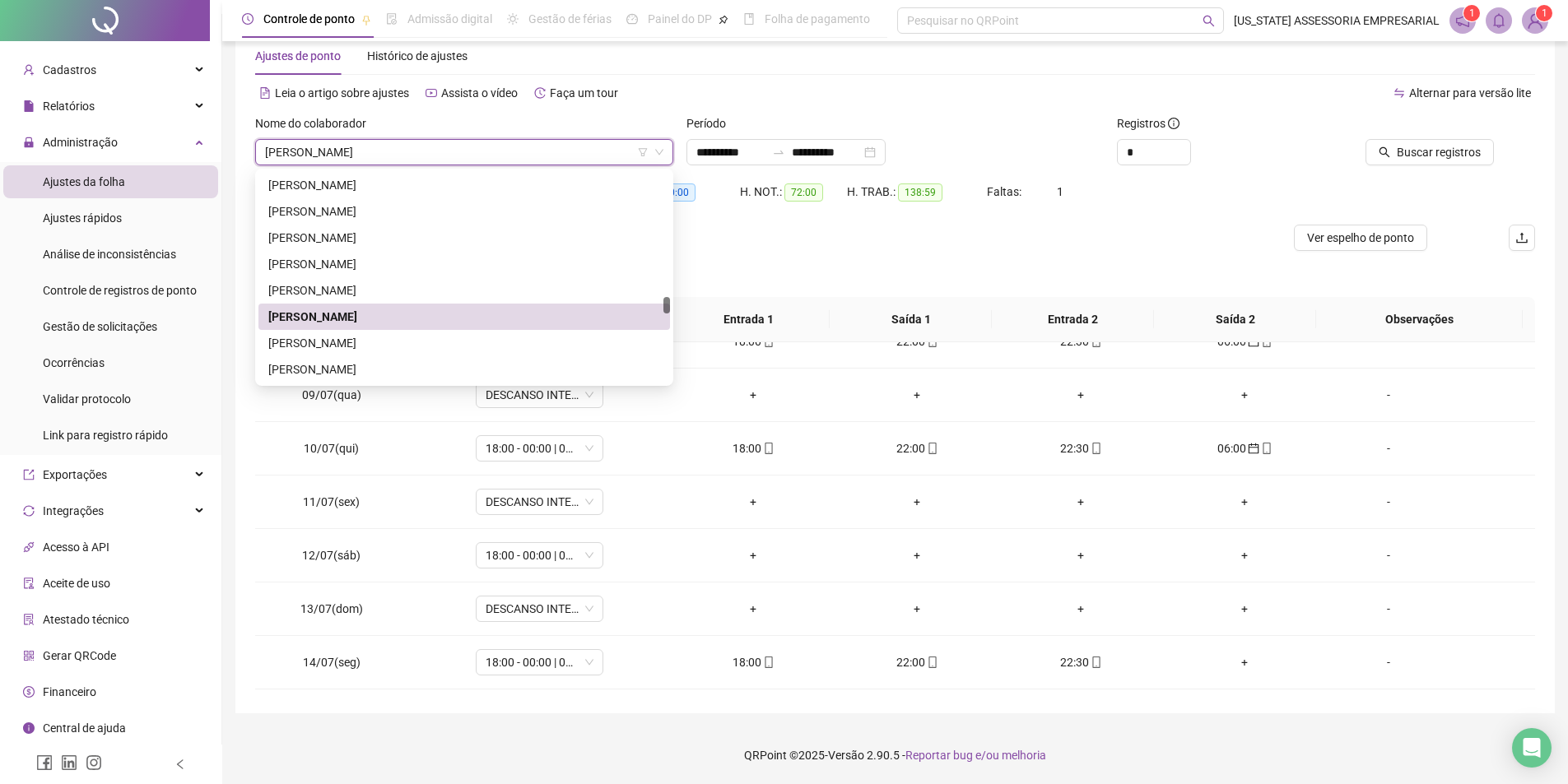
click at [352, 322] on th "Data" at bounding box center [331, 320] width 152 height 46
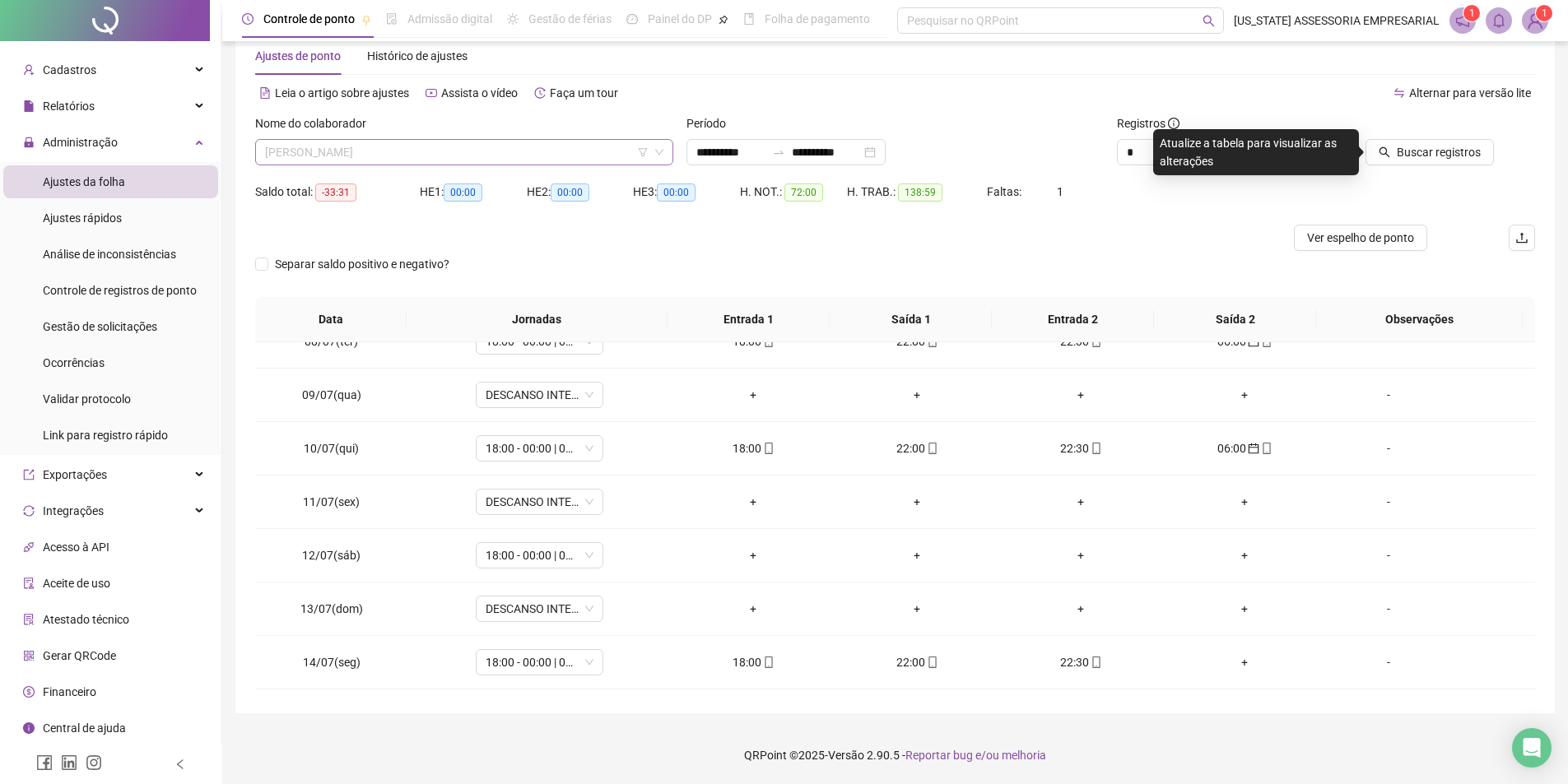
click at [494, 160] on span "MARCOS WILLIAN DA SILVA DIAS" at bounding box center [464, 152] width 399 height 25
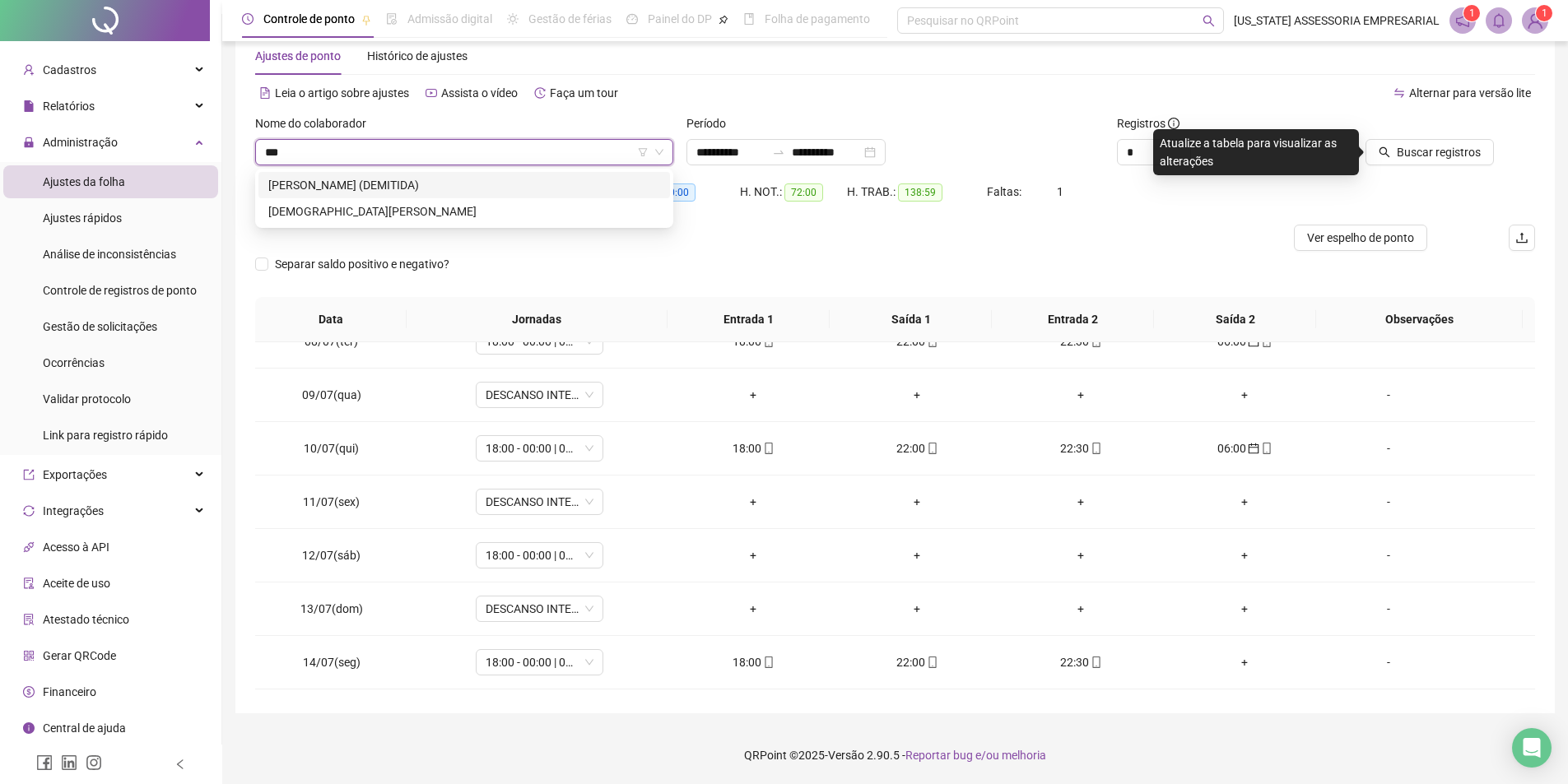
scroll to position [0, 0]
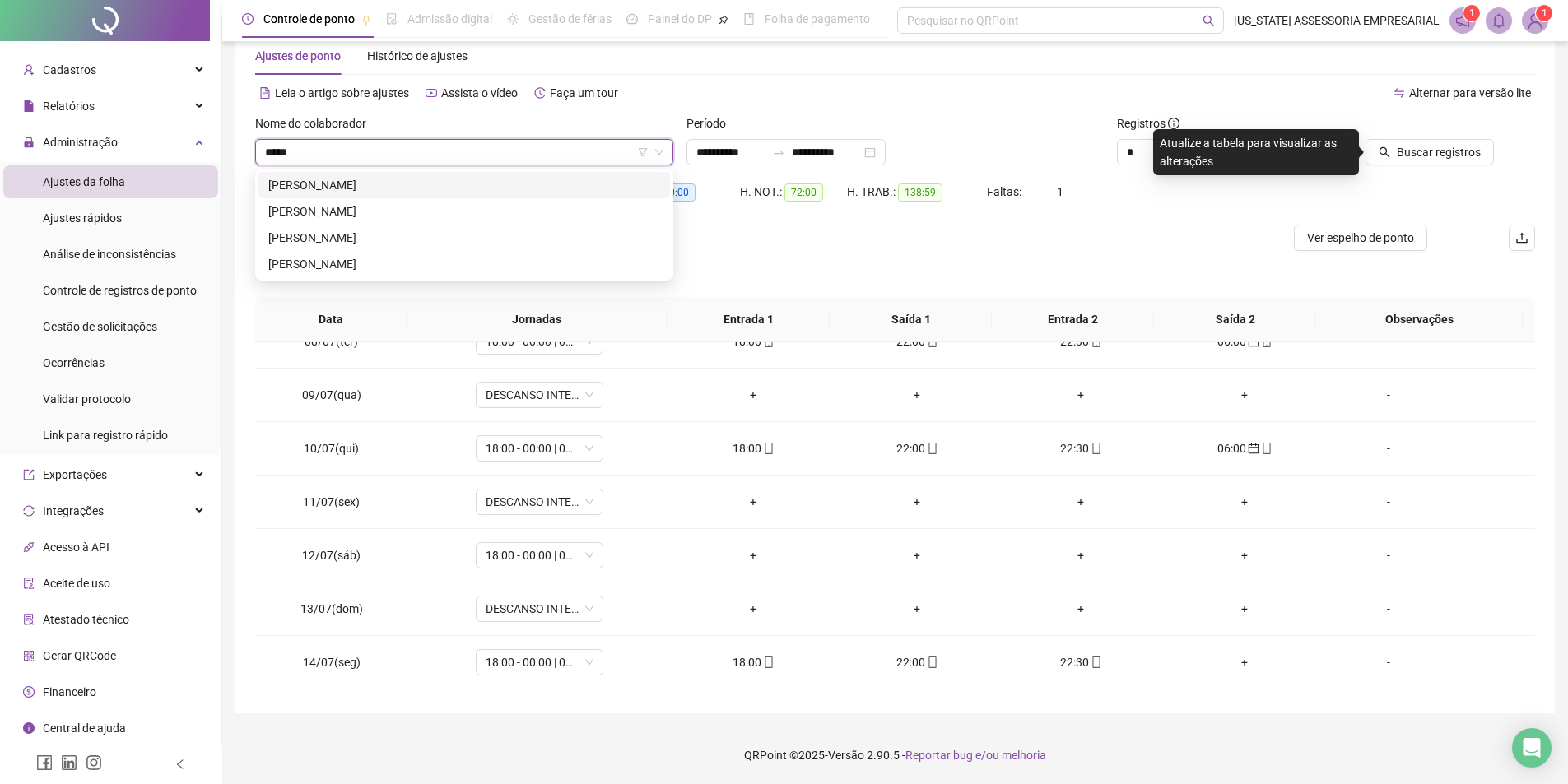
type input "******"
click at [347, 241] on div "MILTON DA CRUZ" at bounding box center [465, 237] width 392 height 18
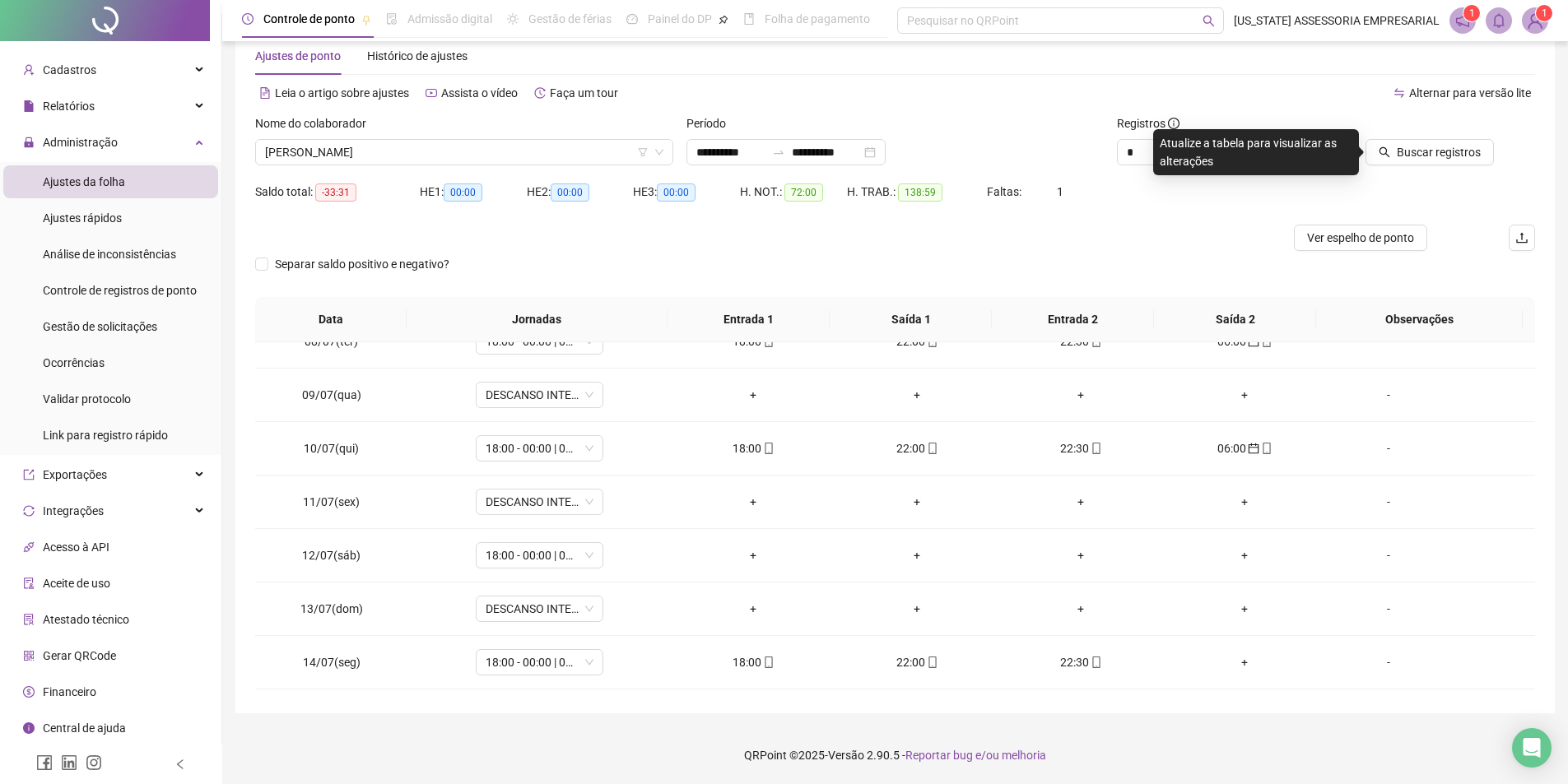
click at [1430, 133] on div at bounding box center [1414, 126] width 162 height 25
click at [1437, 159] on span "Buscar registros" at bounding box center [1439, 151] width 84 height 18
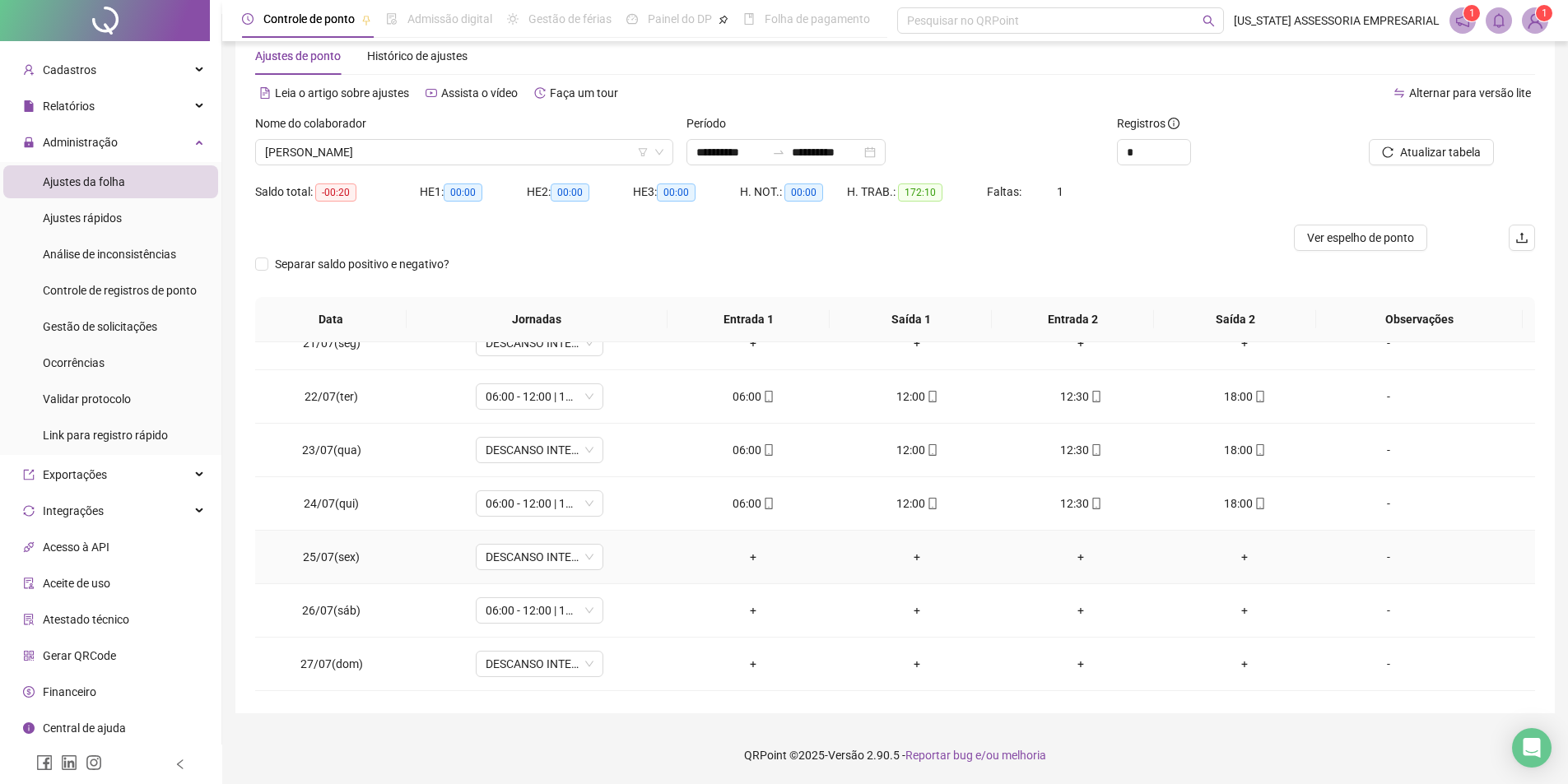
scroll to position [1069, 0]
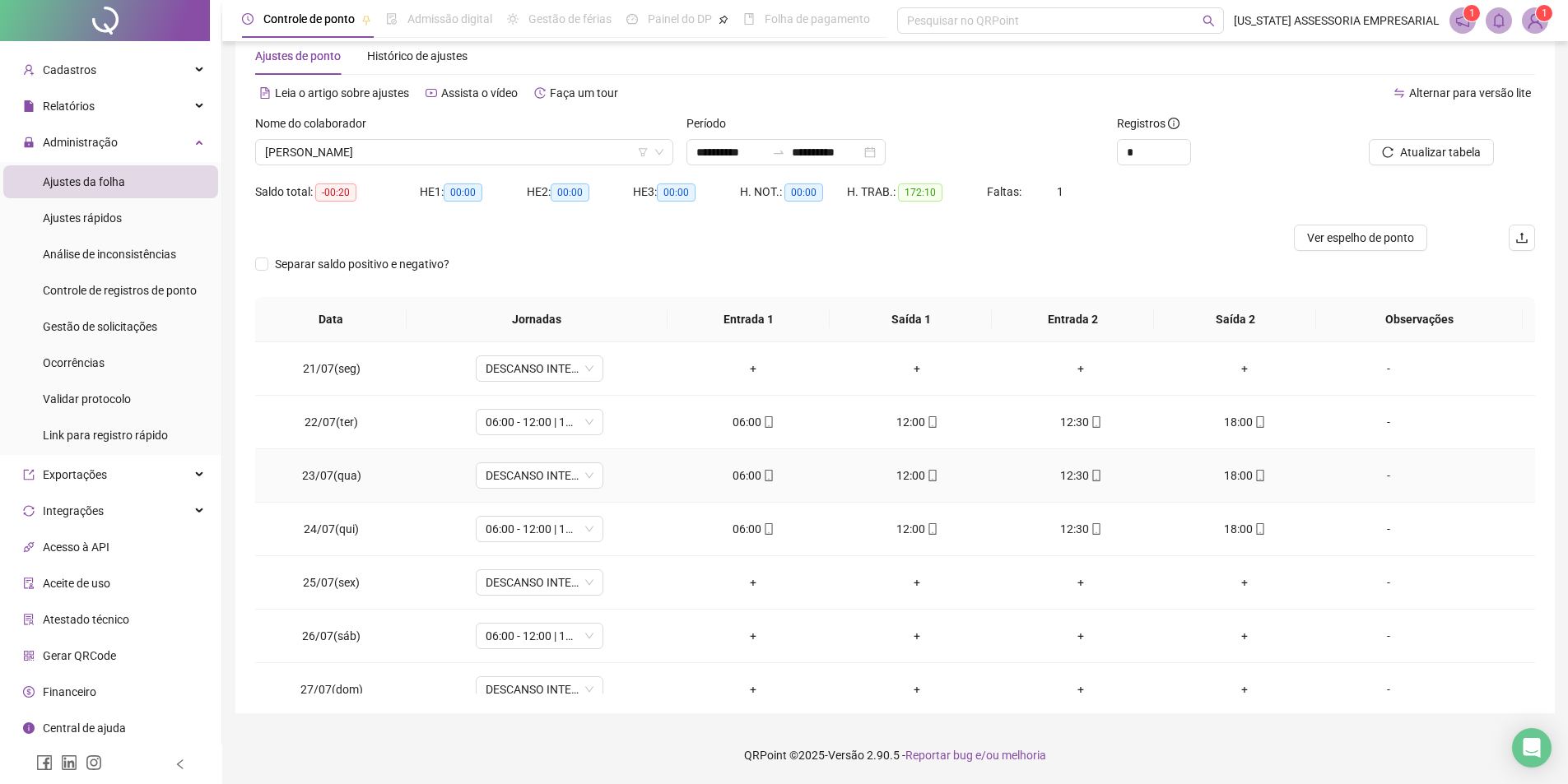
click at [1375, 479] on div "-" at bounding box center [1389, 475] width 98 height 18
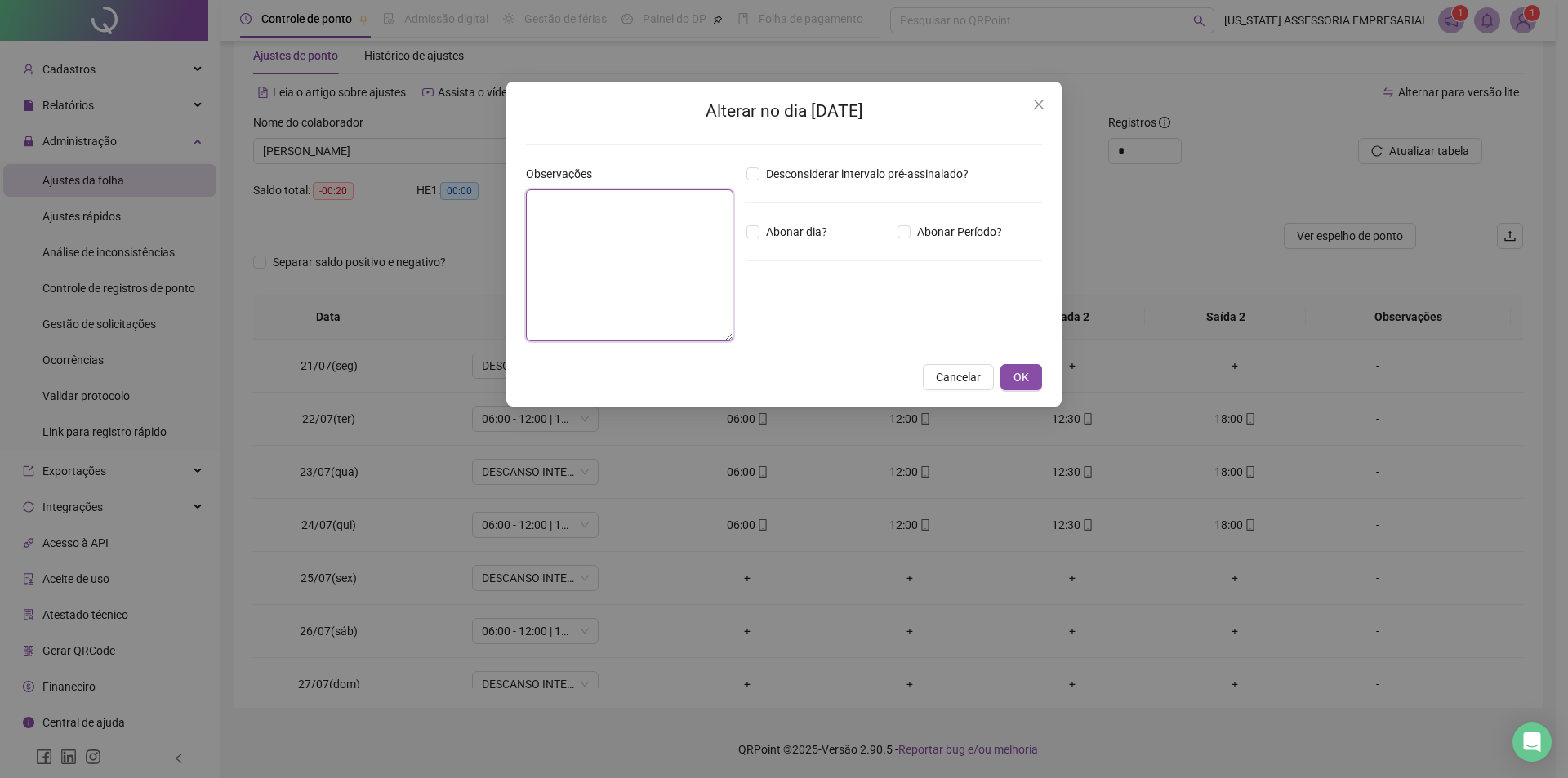
click at [612, 251] on textarea at bounding box center [629, 265] width 208 height 152
type textarea "****"
click at [1024, 389] on button "OK" at bounding box center [1021, 377] width 42 height 26
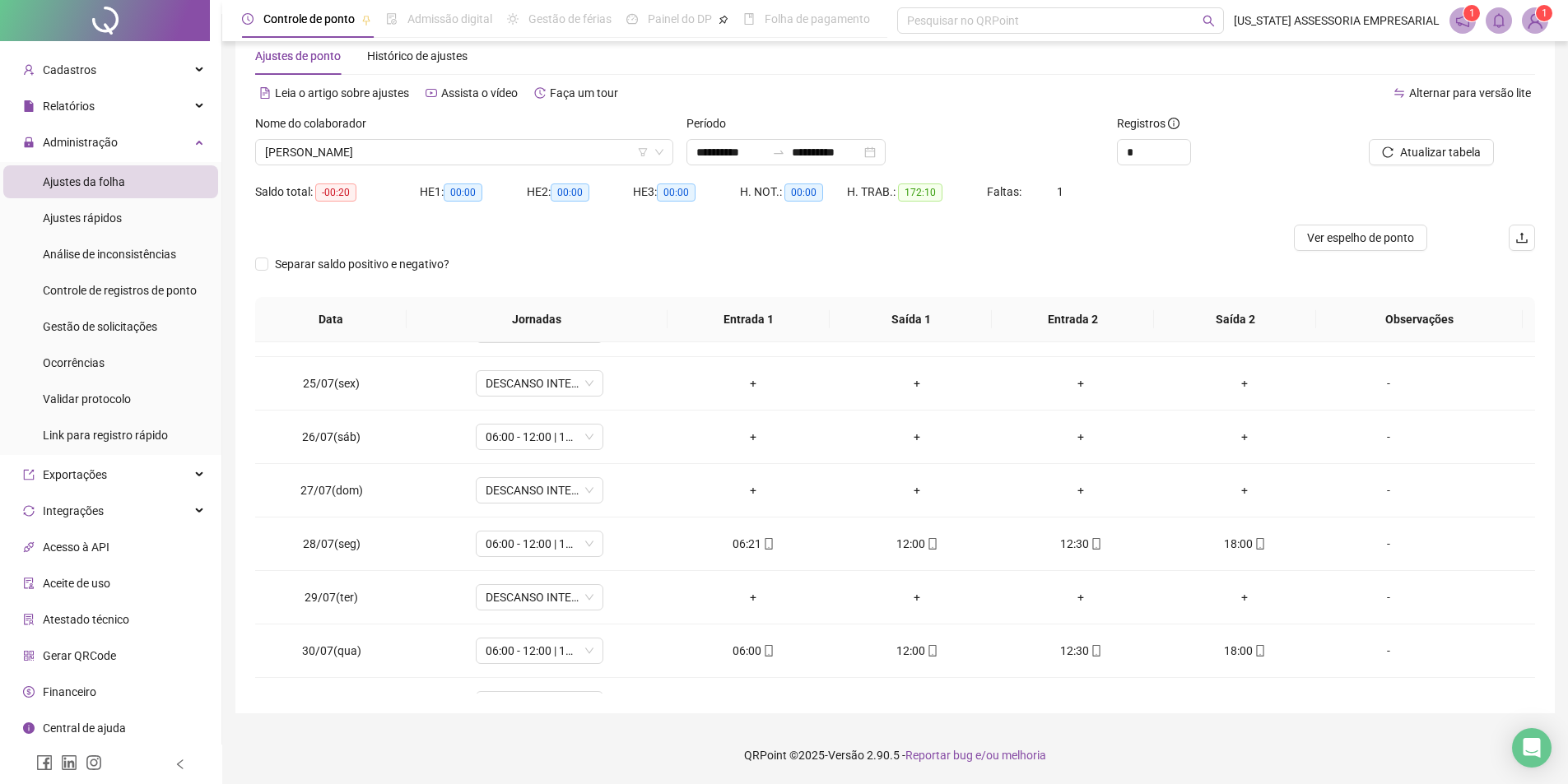
scroll to position [1306, 0]
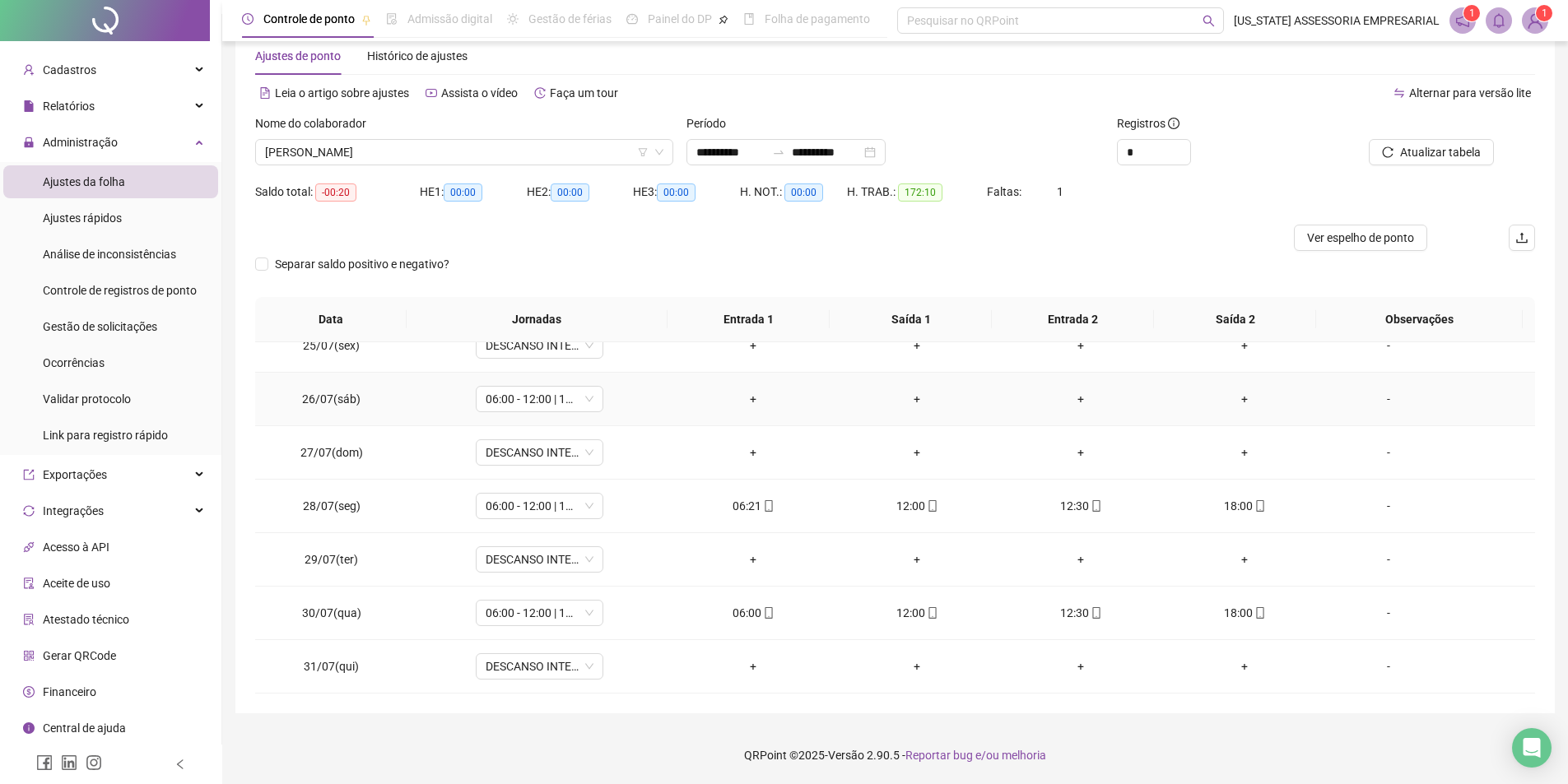
drag, startPoint x: 1379, startPoint y: 393, endPoint x: 1218, endPoint y: 378, distance: 161.7
click at [1379, 394] on div "-" at bounding box center [1389, 399] width 98 height 18
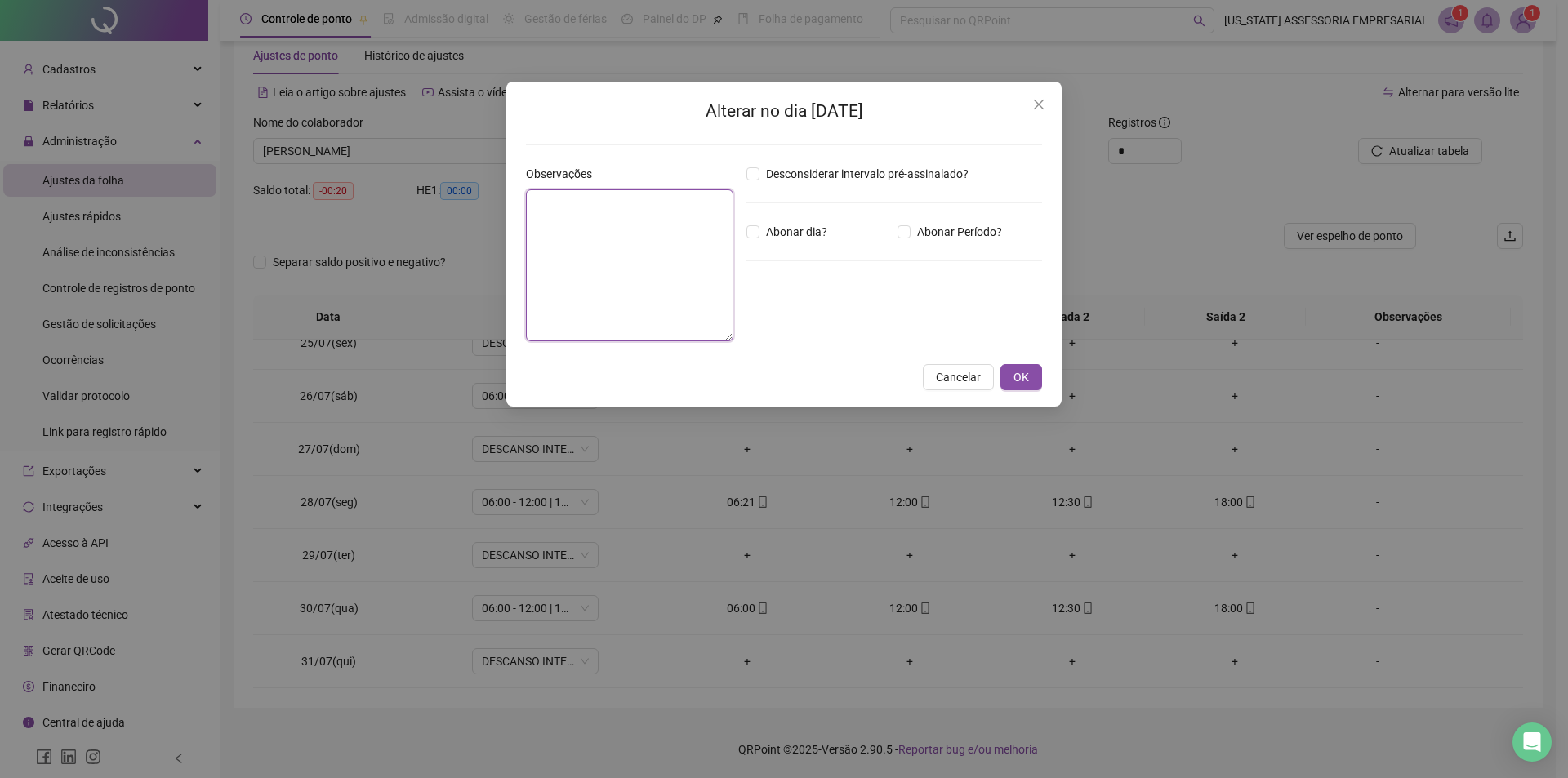
click at [666, 294] on textarea at bounding box center [629, 265] width 208 height 152
type textarea "****"
click at [1027, 375] on span "OK" at bounding box center [1021, 376] width 16 height 18
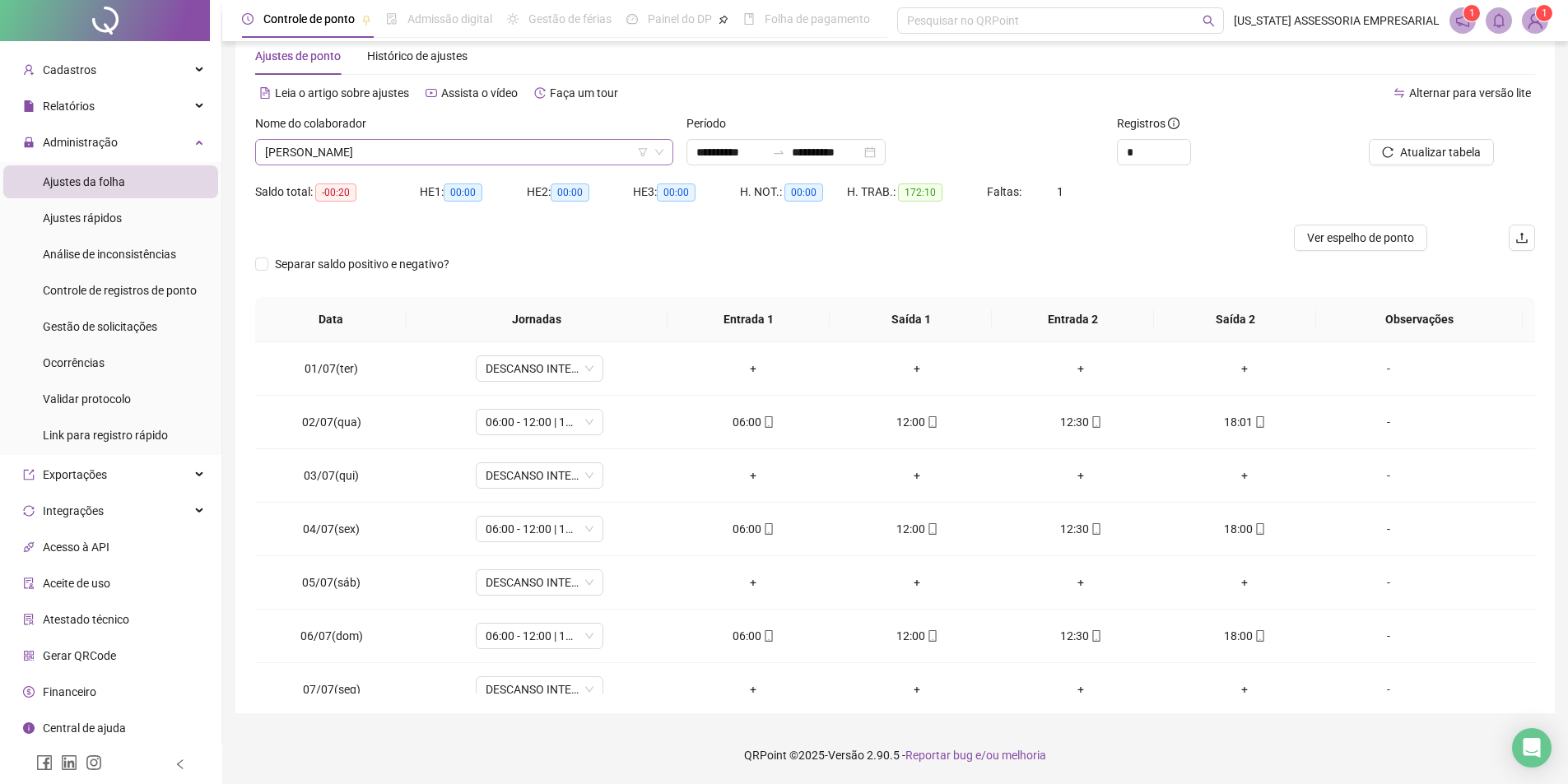
scroll to position [27957, 0]
click at [492, 147] on span "MILTON DA CRUZ" at bounding box center [464, 152] width 399 height 25
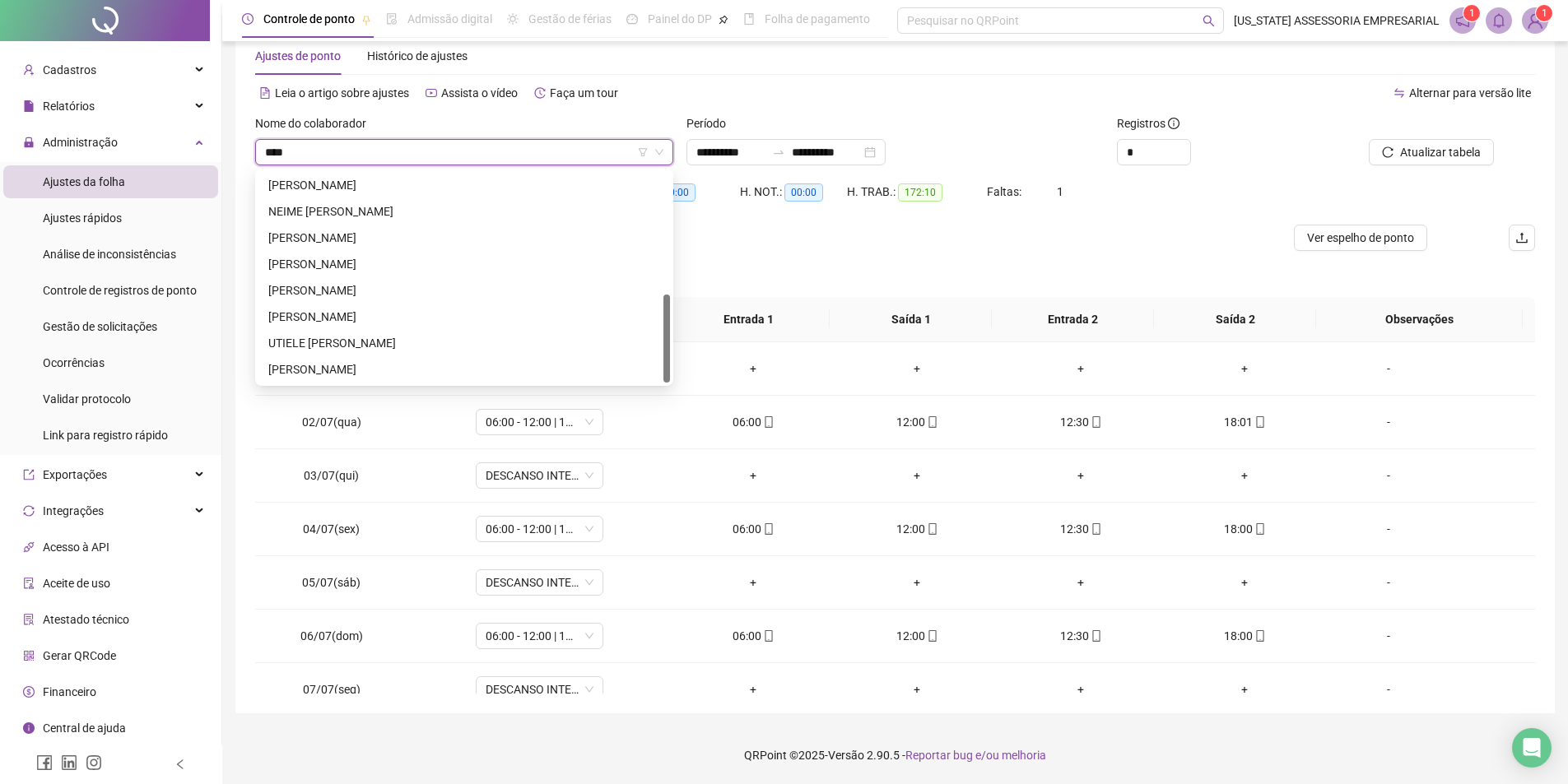
scroll to position [0, 0]
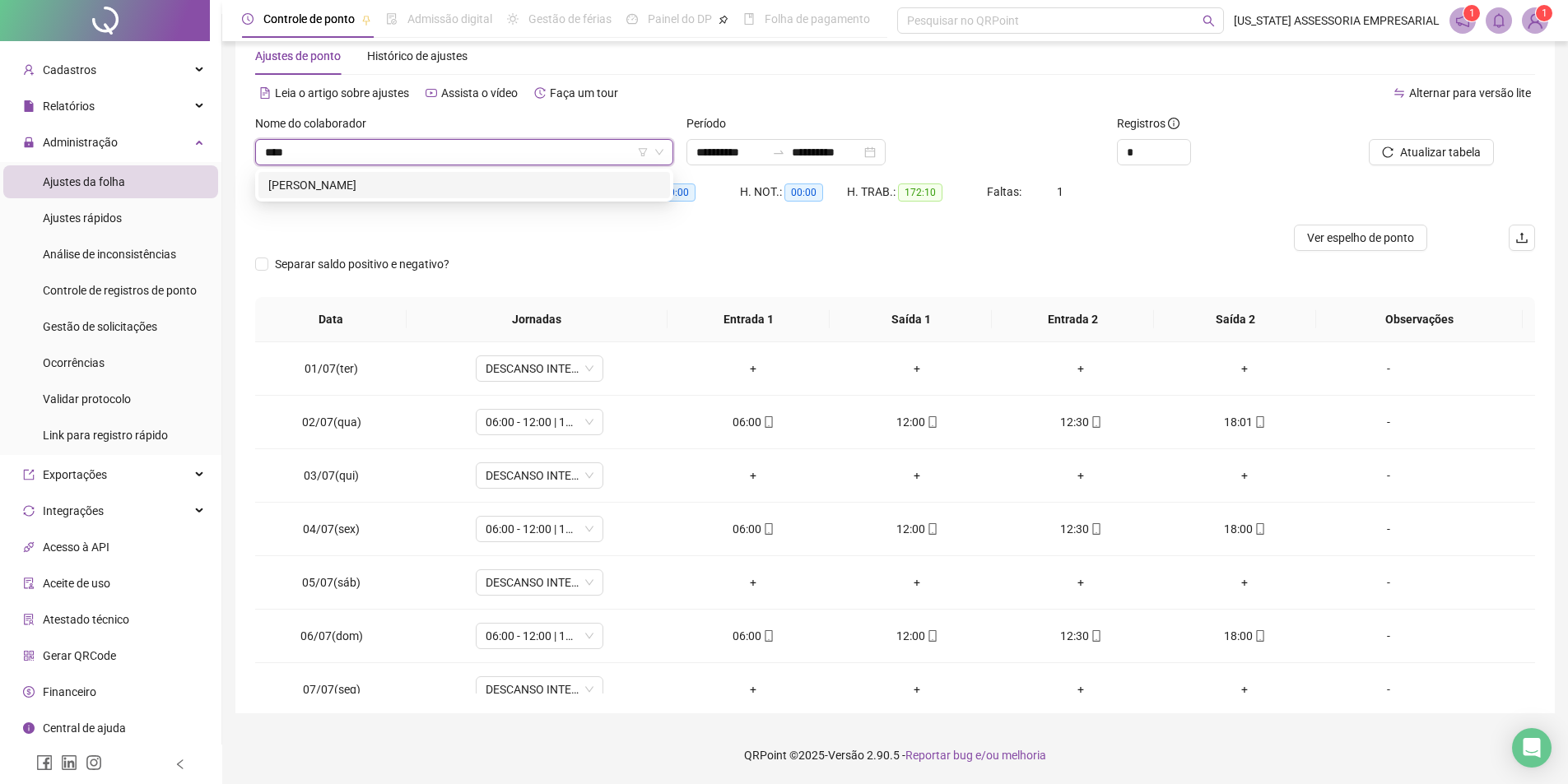
type input "*****"
click at [353, 183] on div "ORACY EVANGELISTA PEREIRA" at bounding box center [465, 185] width 392 height 18
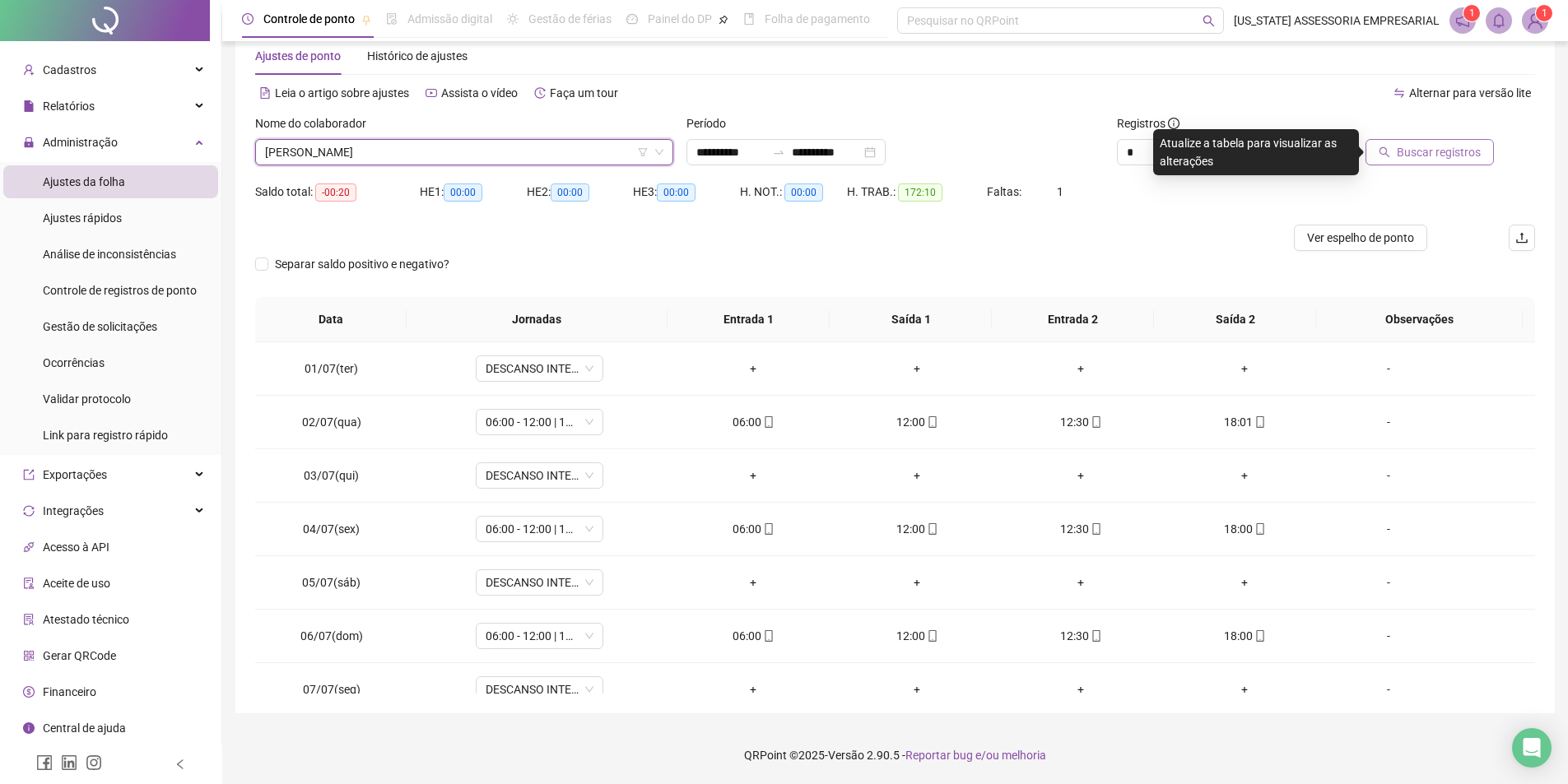
click at [1439, 151] on span "Buscar registros" at bounding box center [1439, 151] width 84 height 18
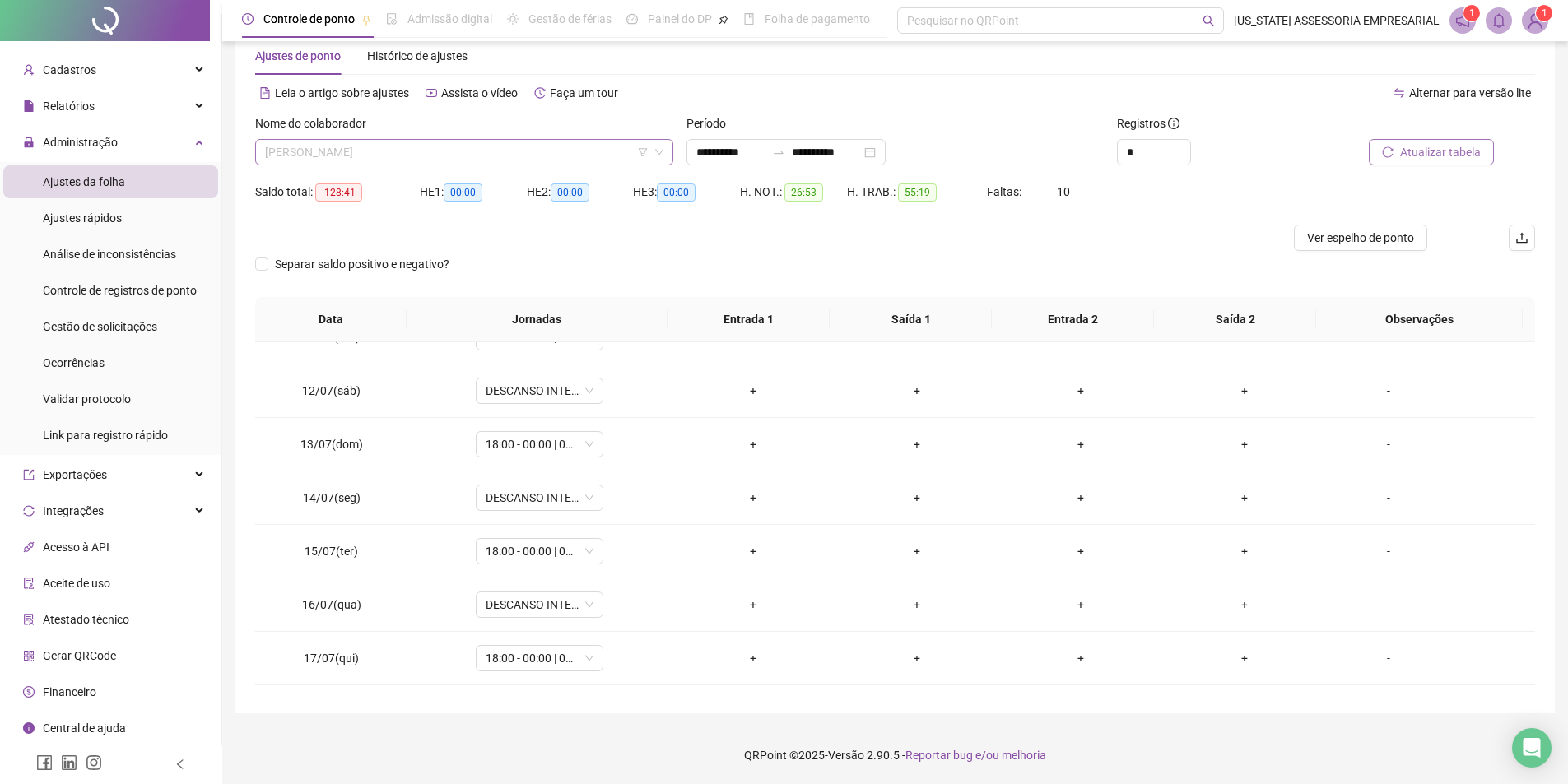
scroll to position [28879, 0]
drag, startPoint x: 493, startPoint y: 158, endPoint x: 504, endPoint y: 150, distance: 13.6
click at [502, 154] on span "ORACY EVANGELISTA PEREIRA" at bounding box center [464, 152] width 399 height 25
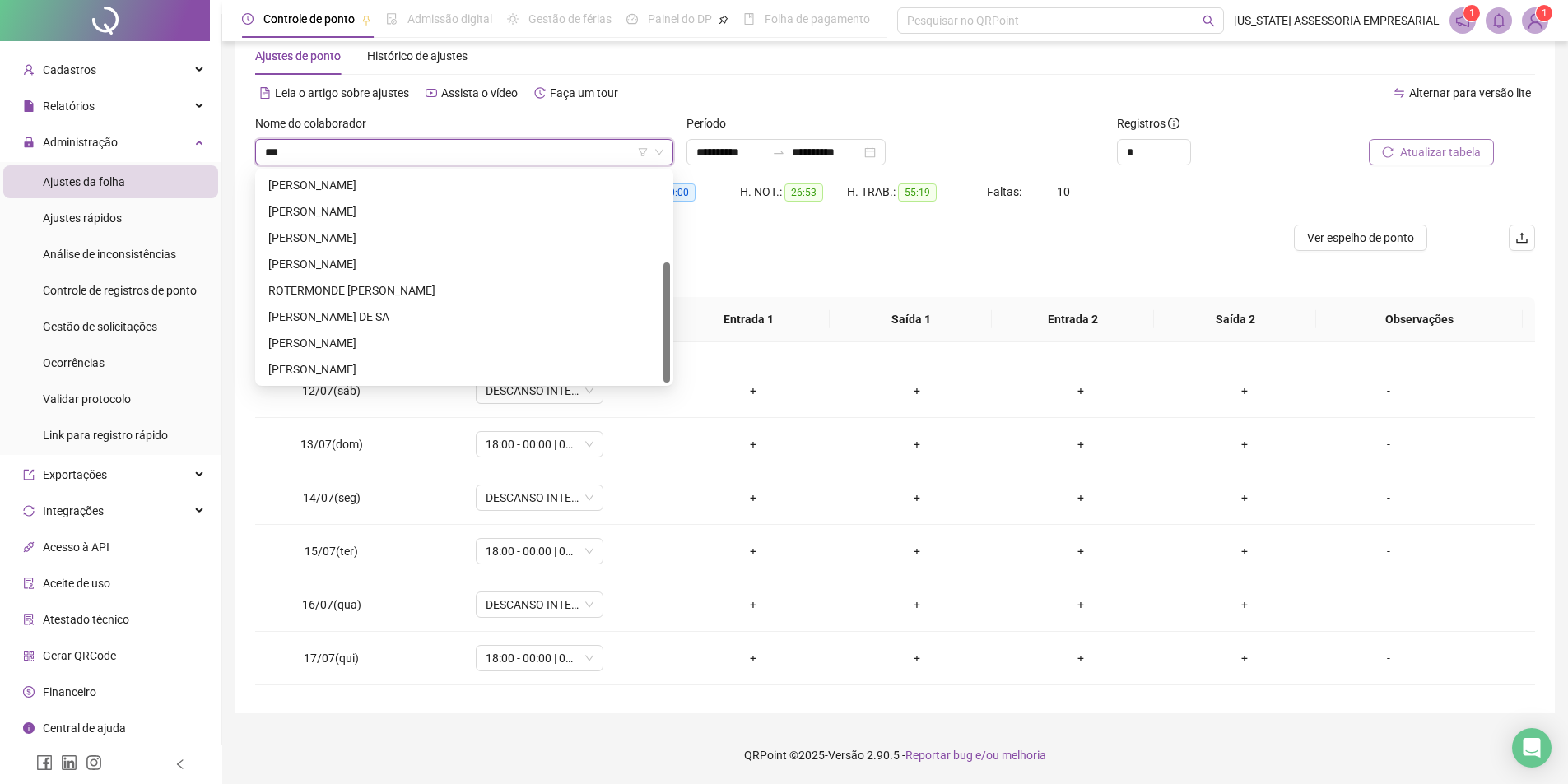
scroll to position [0, 0]
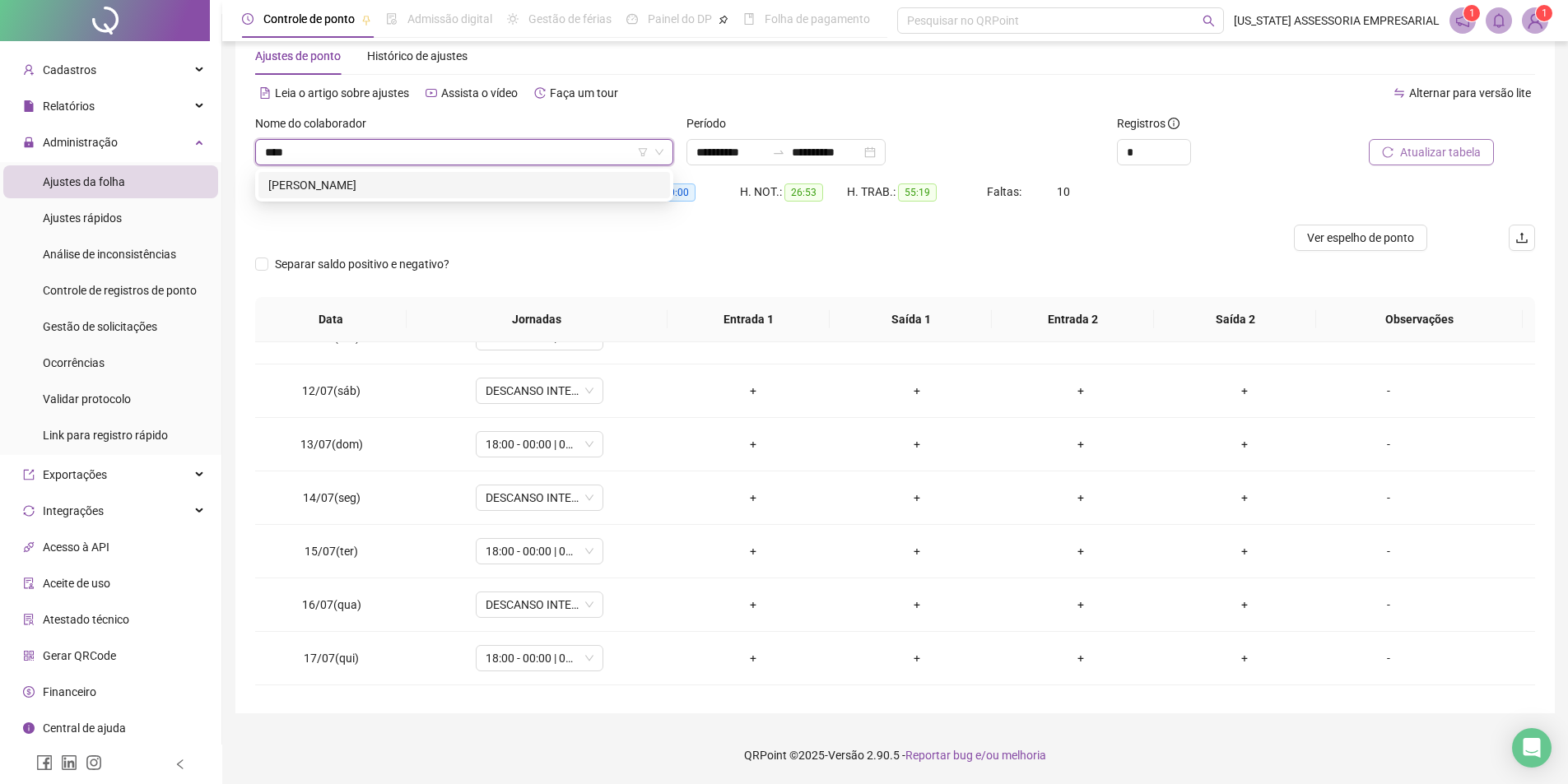
type input "****"
click at [432, 171] on div "287747 OTNI BATISTA DE OLIVEIRA" at bounding box center [465, 185] width 418 height 33
click at [431, 184] on div "OTNI BATISTA DE OLIVEIRA" at bounding box center [465, 185] width 392 height 18
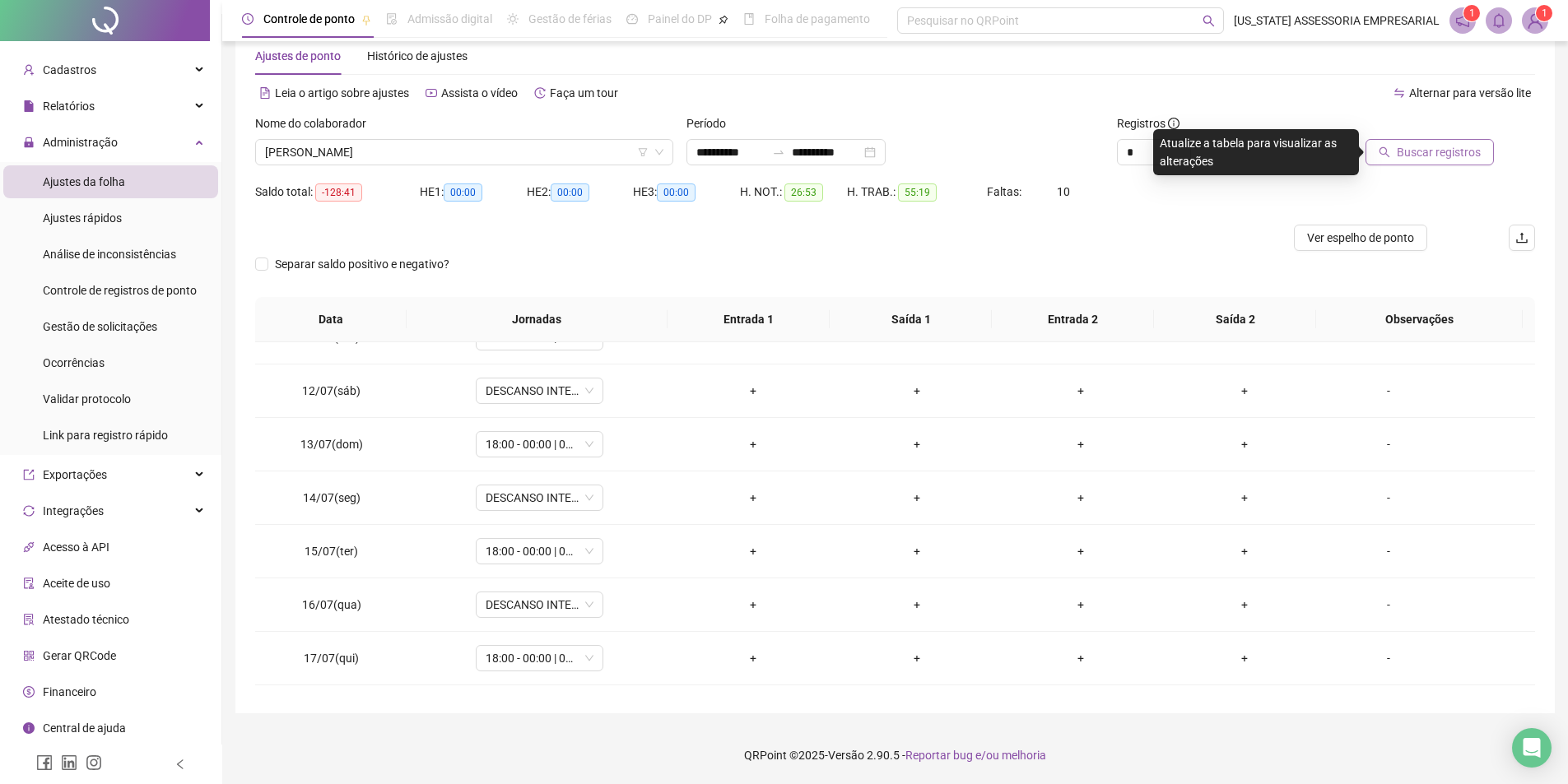
click at [1465, 147] on span "Buscar registros" at bounding box center [1439, 151] width 84 height 18
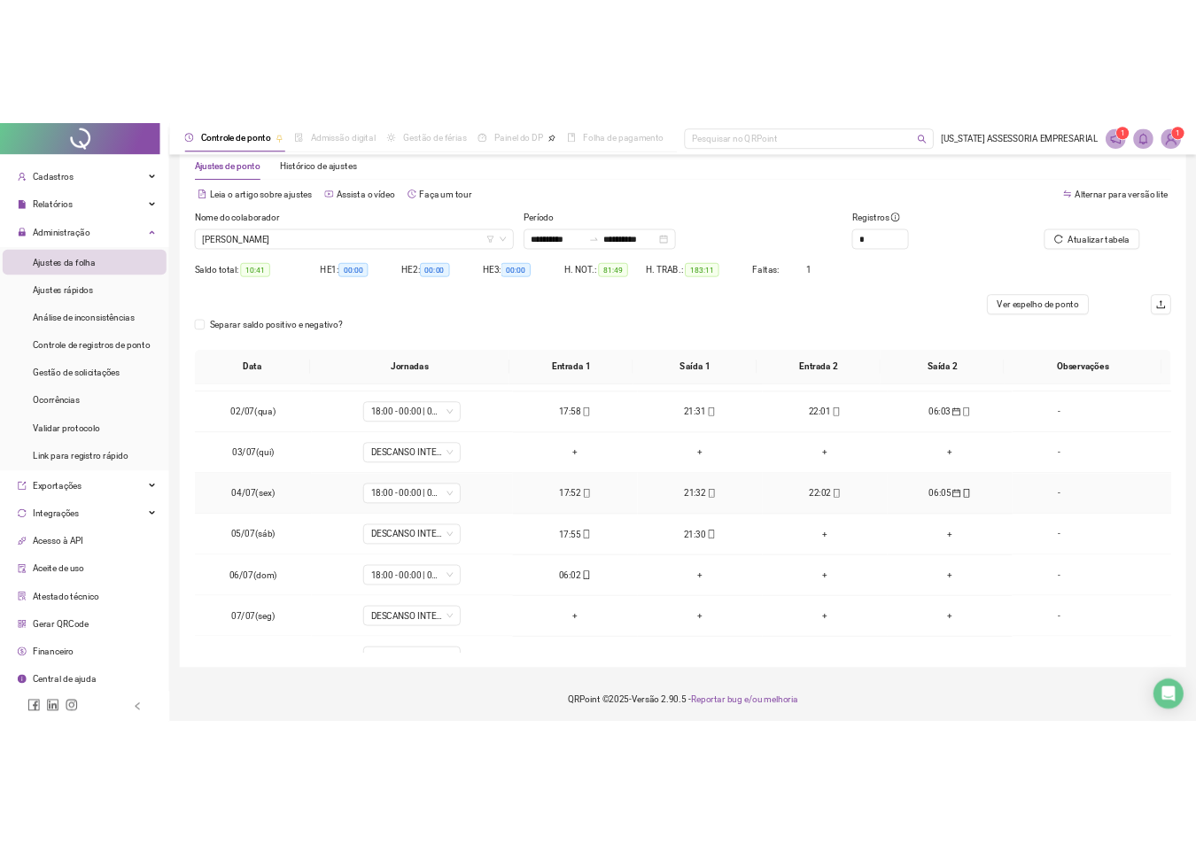
scroll to position [89, 0]
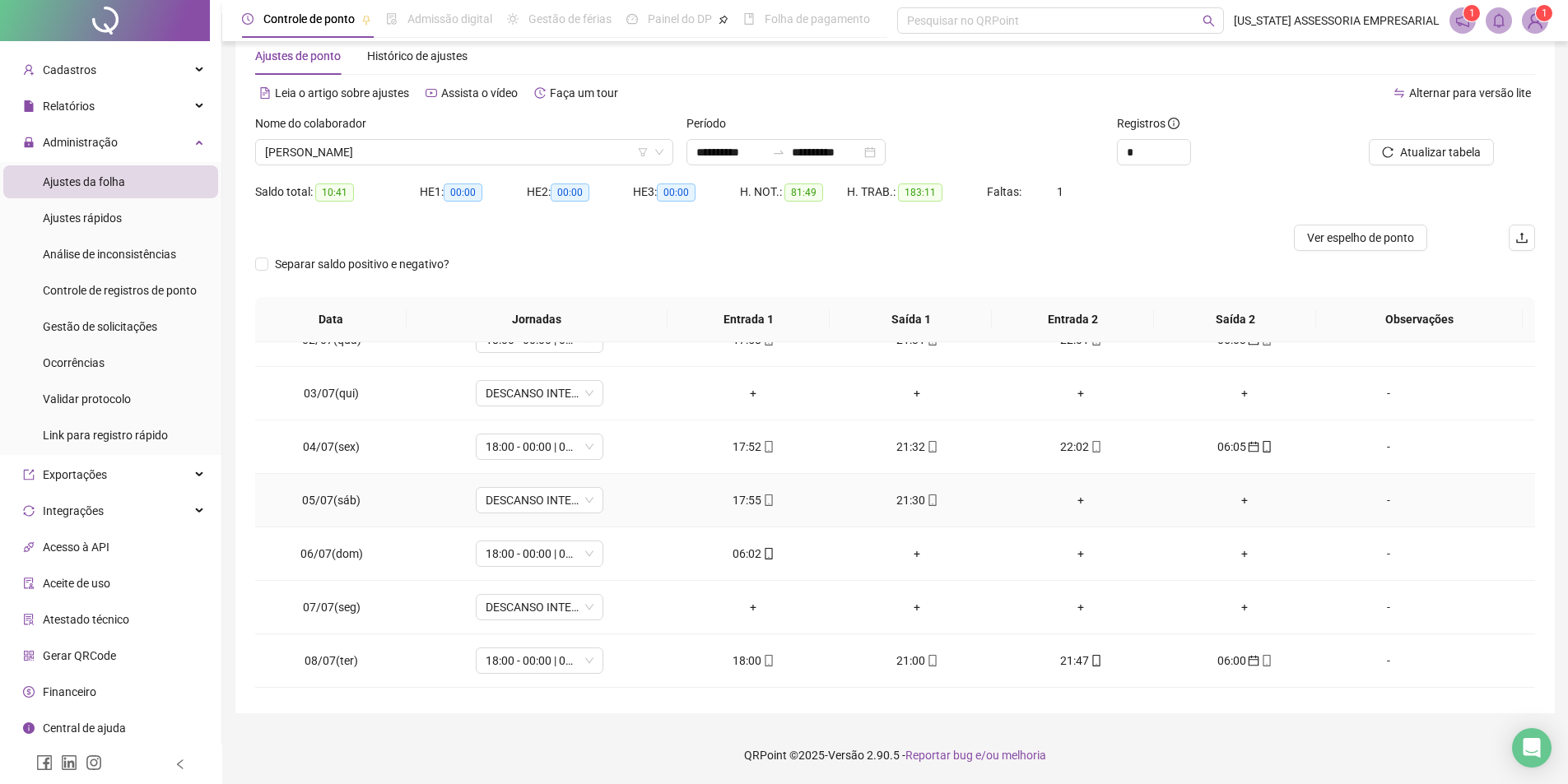
click at [1061, 497] on div "+" at bounding box center [1081, 500] width 138 height 18
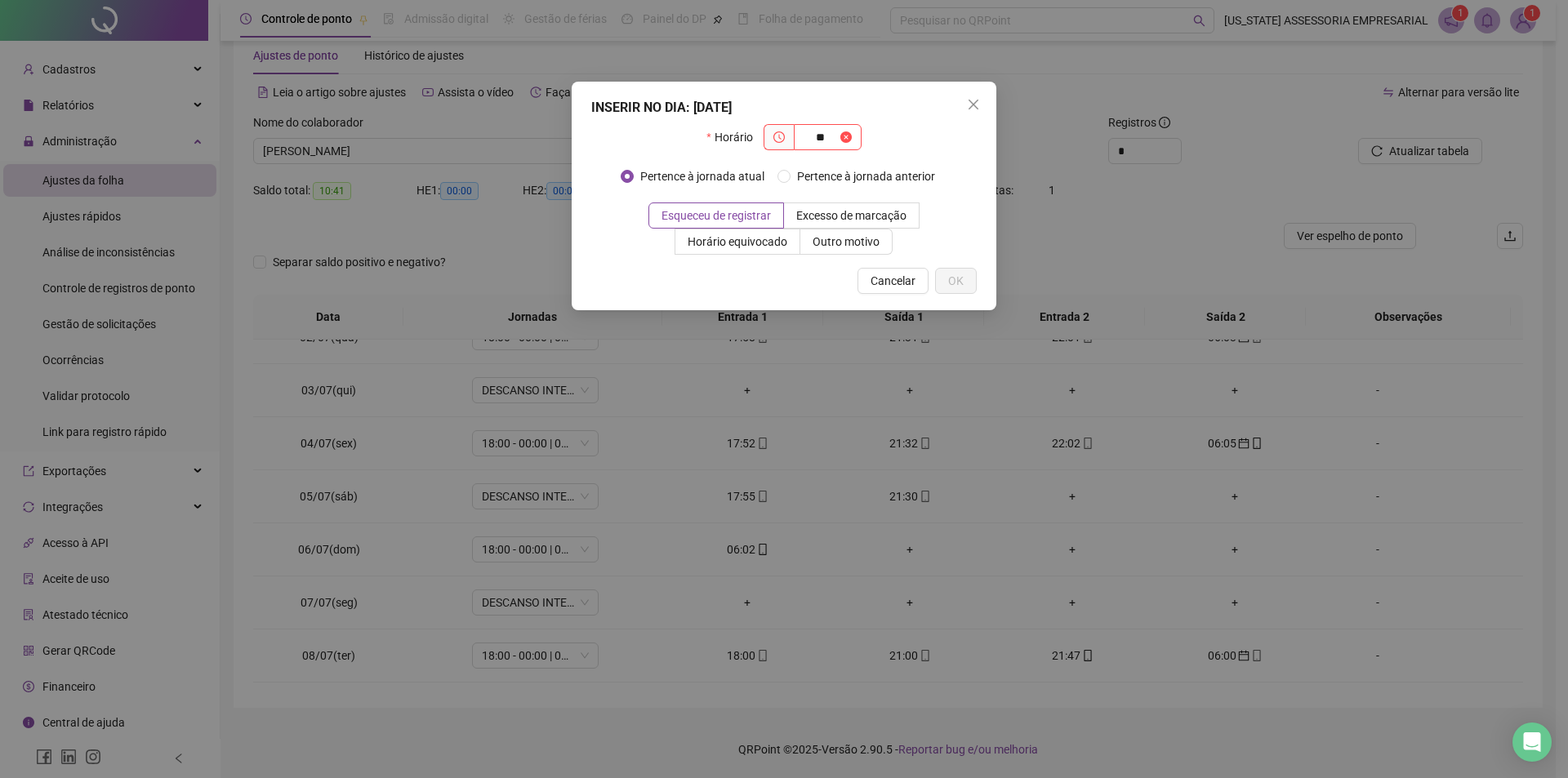
type input "**"
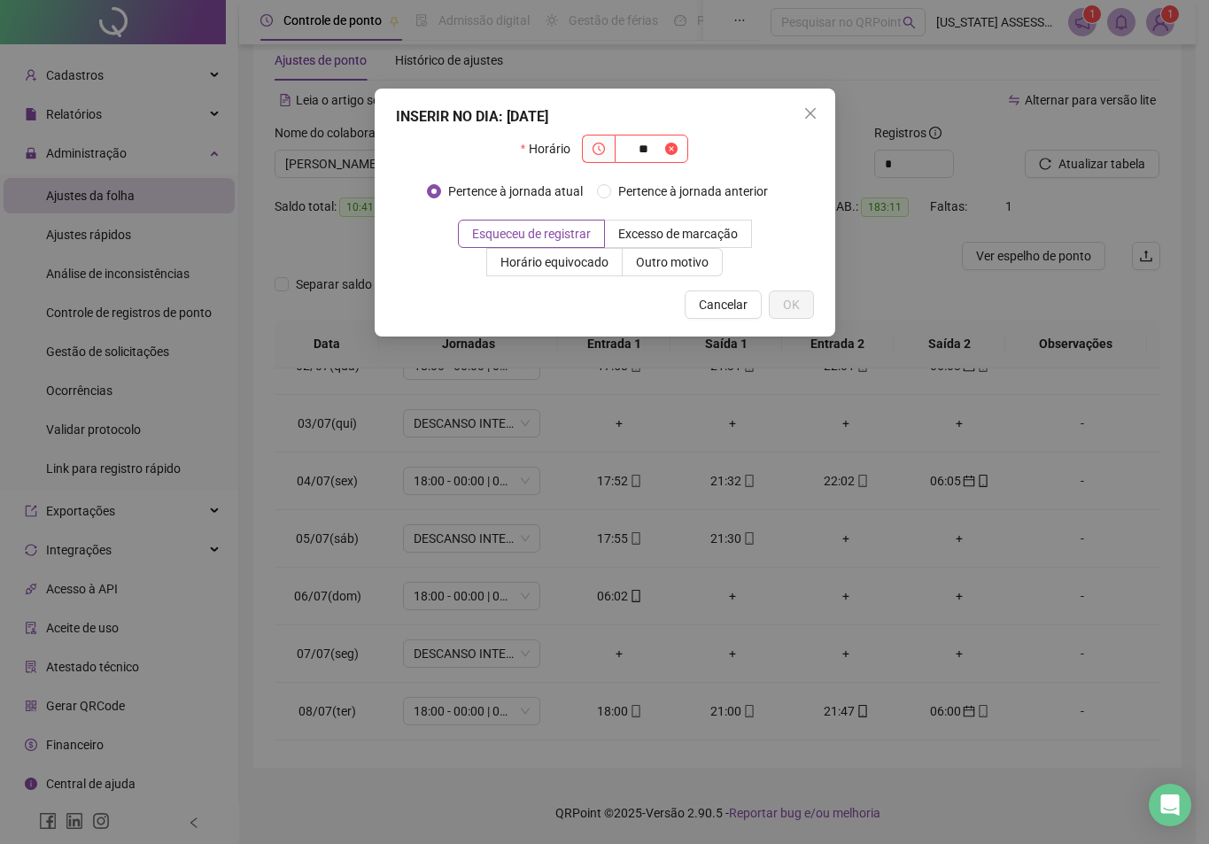
click at [921, 52] on div "INSERIR NO DIA : 05/07/2025 Horário ** Pertence à jornada atual Pertence à jorn…" at bounding box center [604, 422] width 1209 height 844
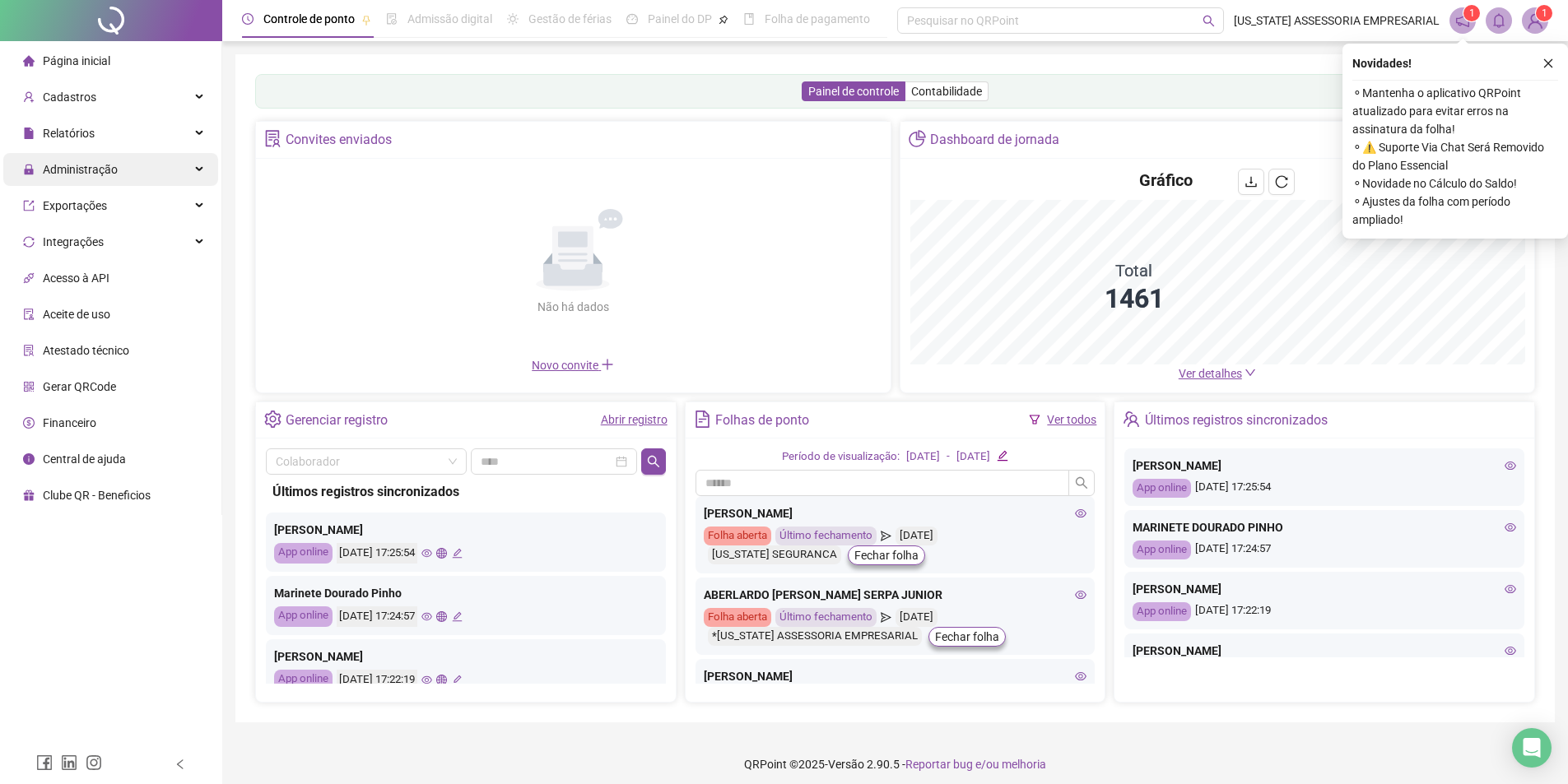
click at [42, 167] on span "Administração" at bounding box center [71, 169] width 95 height 13
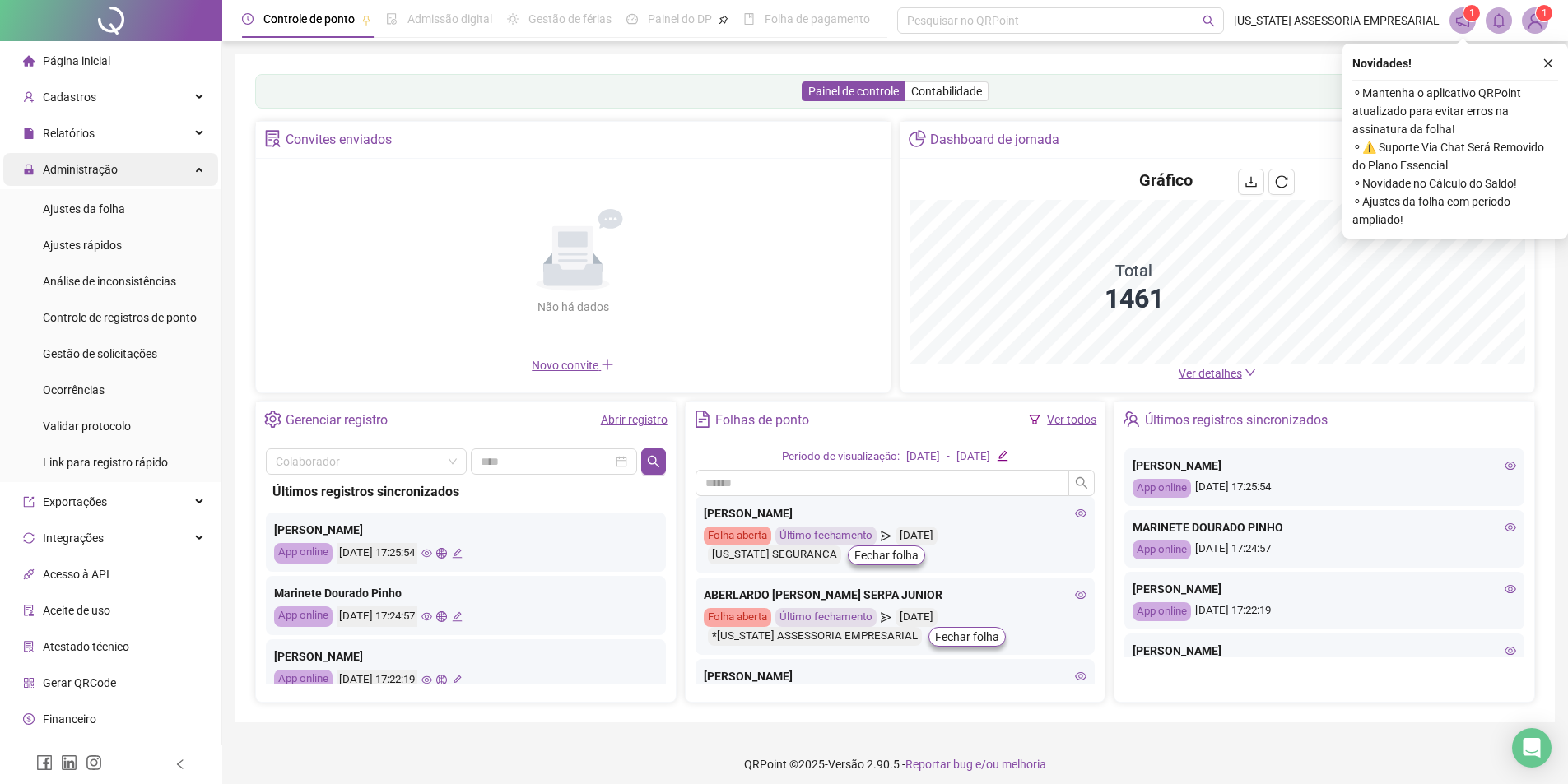
click at [99, 218] on div "Ajustes da folha" at bounding box center [84, 208] width 83 height 33
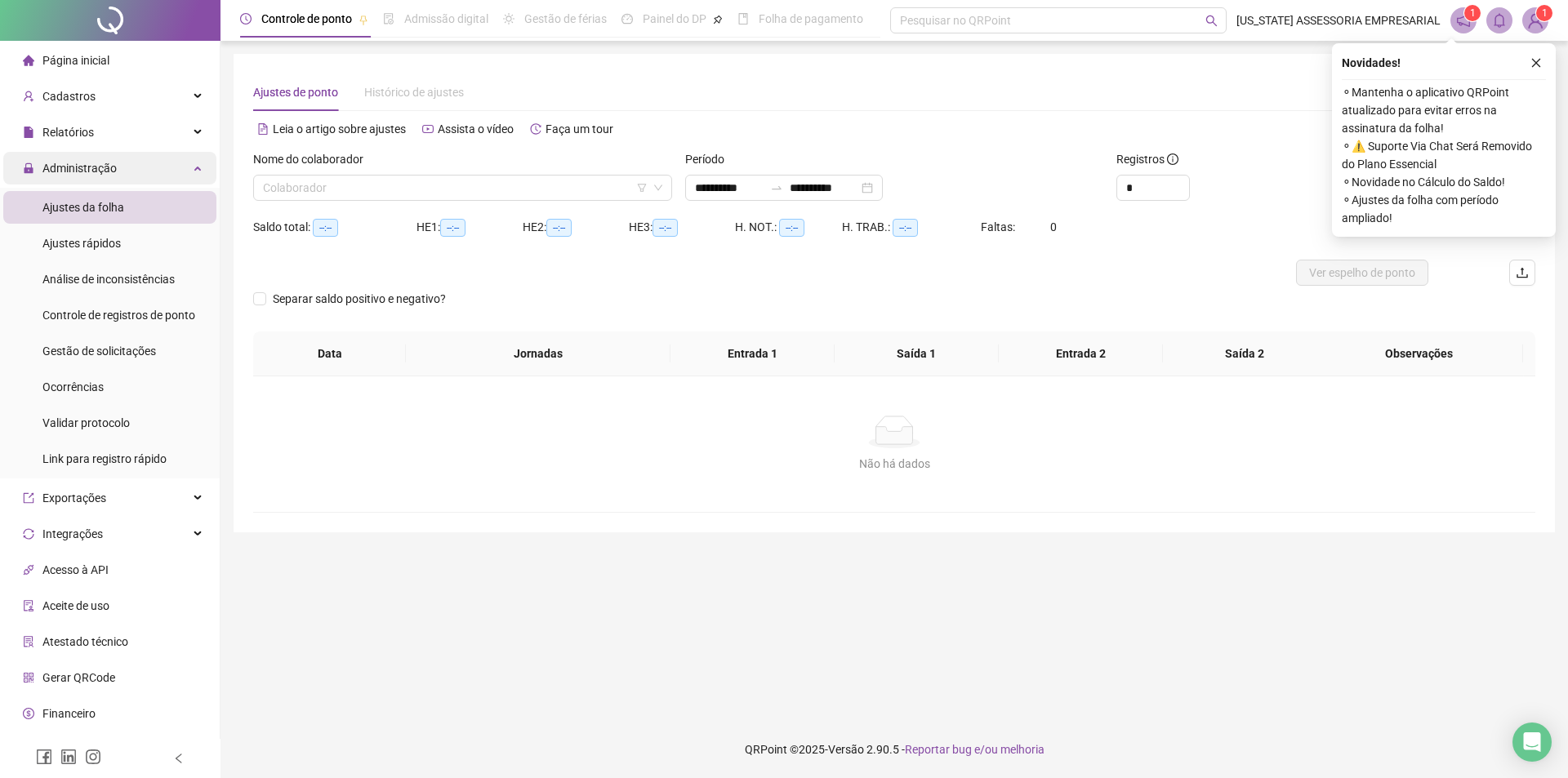
type input "**********"
click at [379, 182] on input "search" at bounding box center [455, 187] width 385 height 25
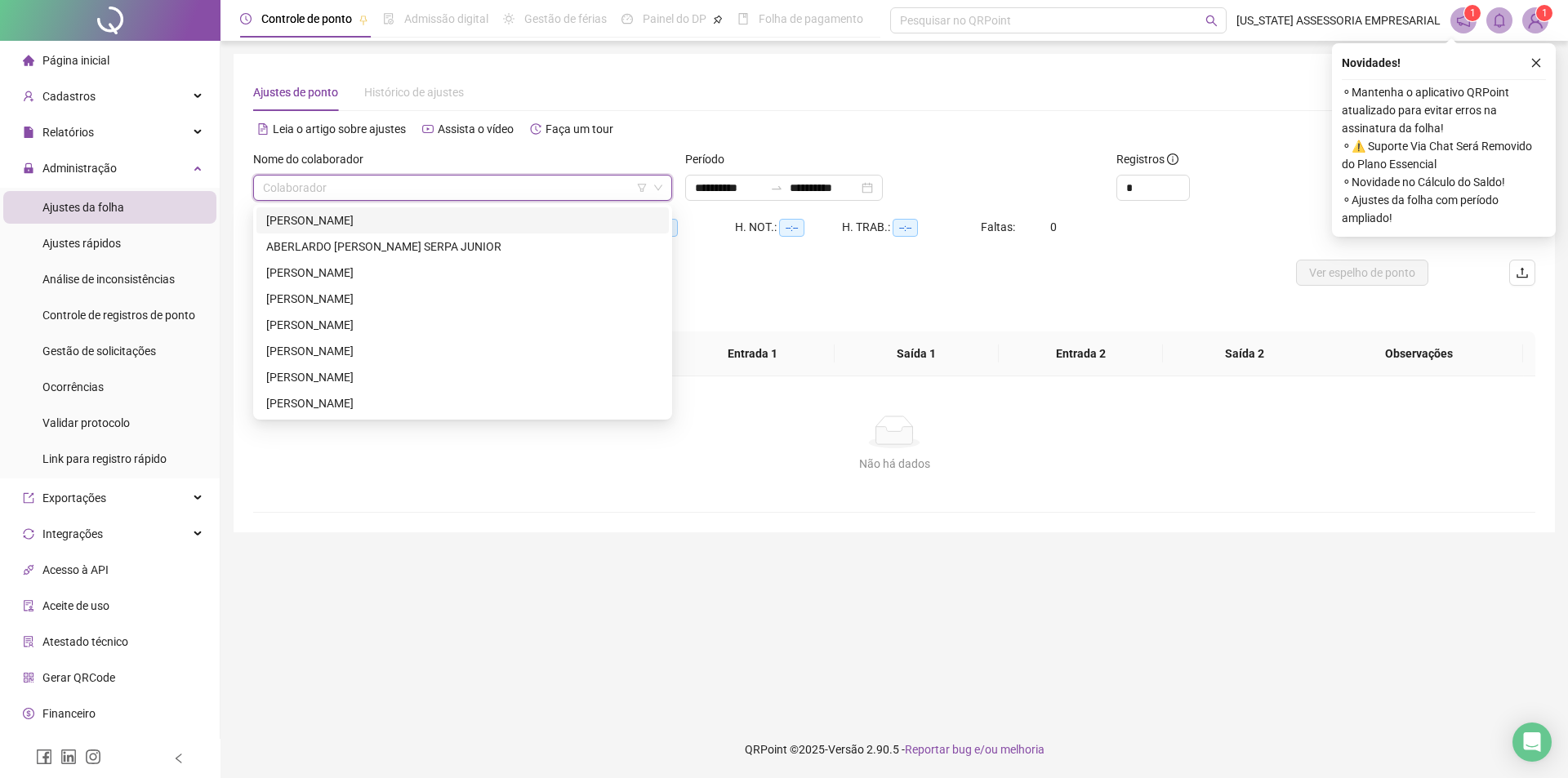
type input "*"
type input "*****"
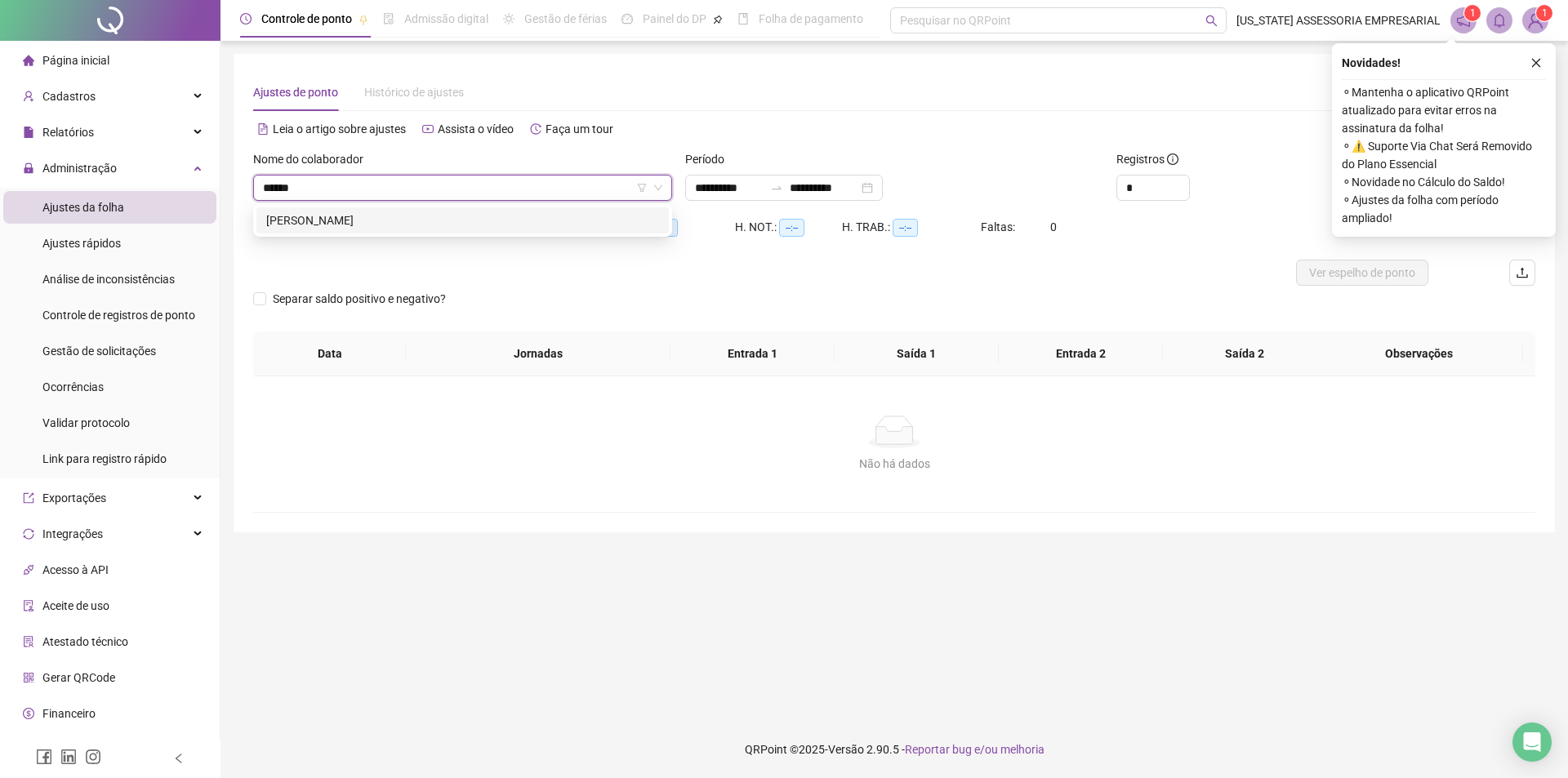
click at [379, 225] on div "[PERSON_NAME]" at bounding box center [463, 219] width 393 height 18
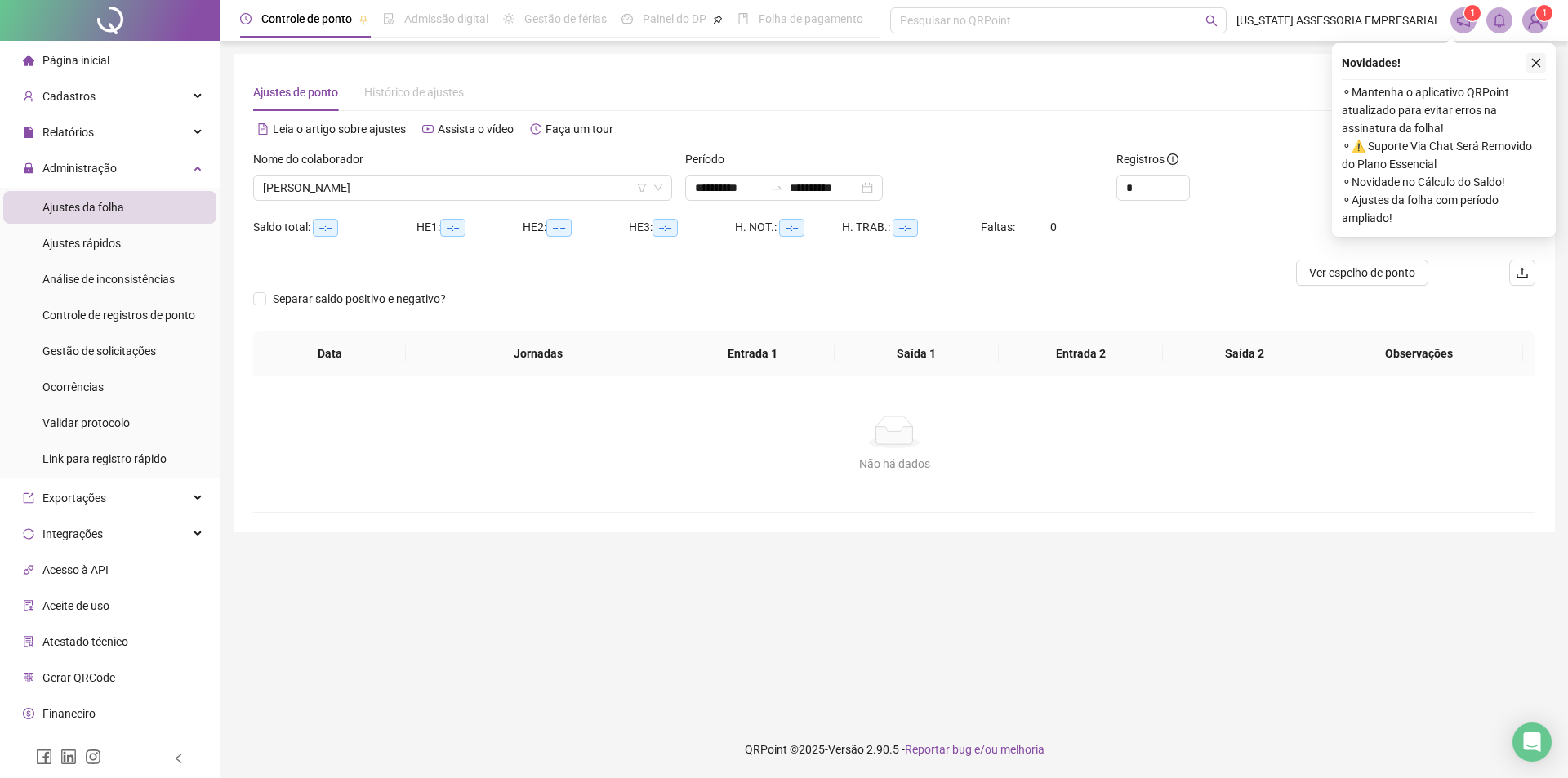
click at [1538, 61] on icon "close" at bounding box center [1537, 63] width 11 height 11
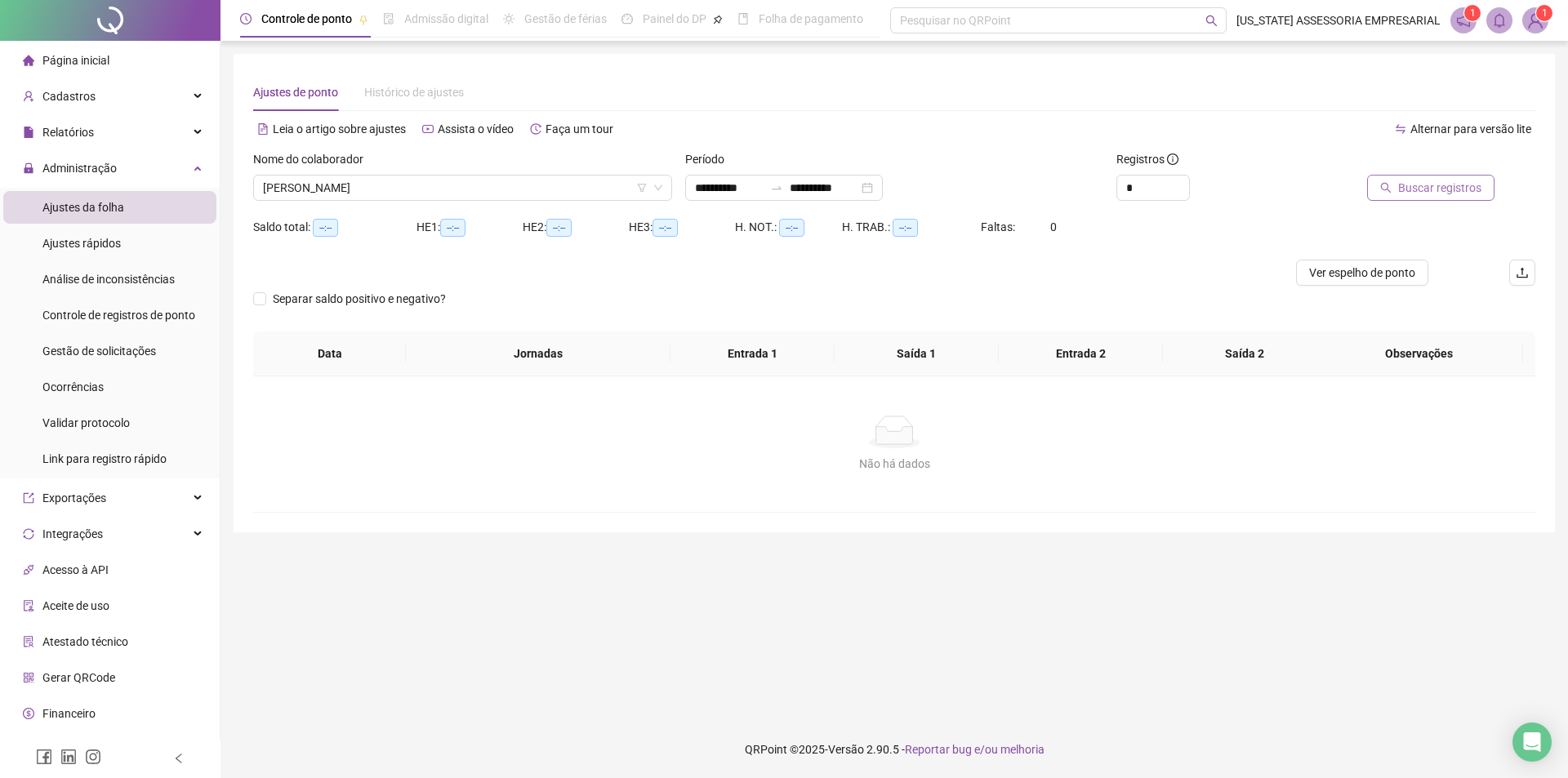
click at [1401, 190] on button "Buscar registros" at bounding box center [1431, 188] width 127 height 26
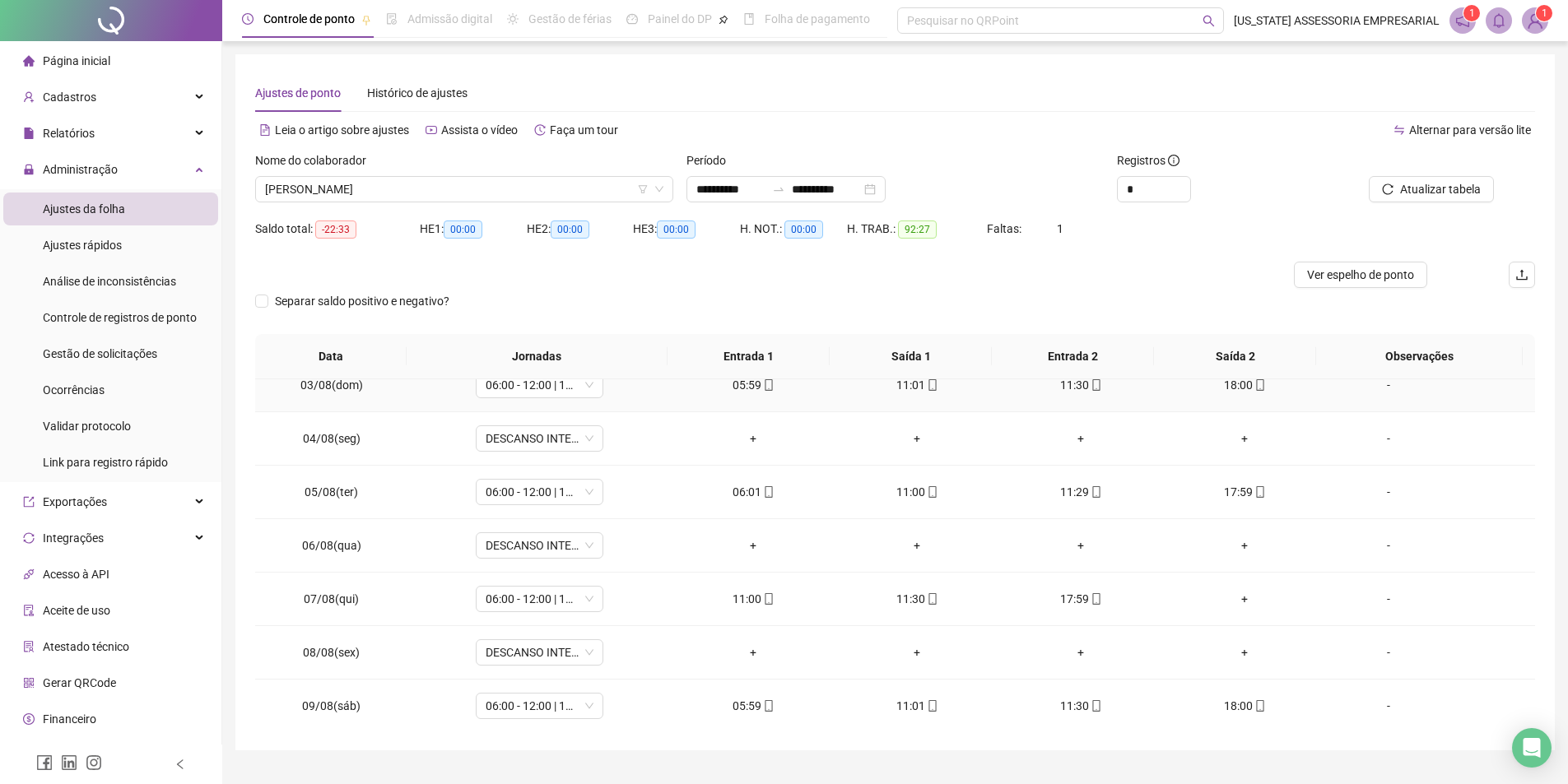
scroll to position [164, 0]
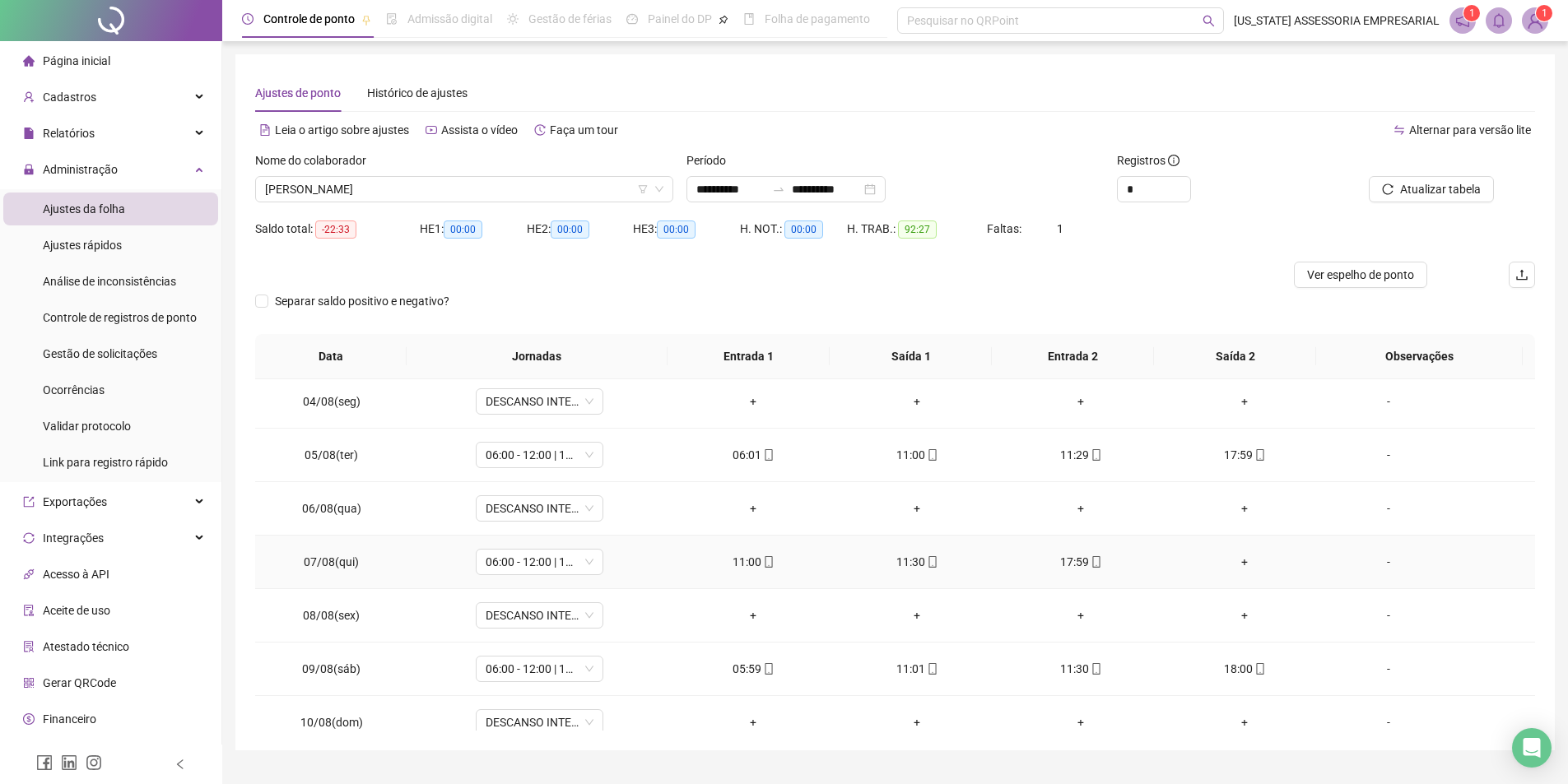
click at [1234, 562] on div "+" at bounding box center [1245, 561] width 138 height 18
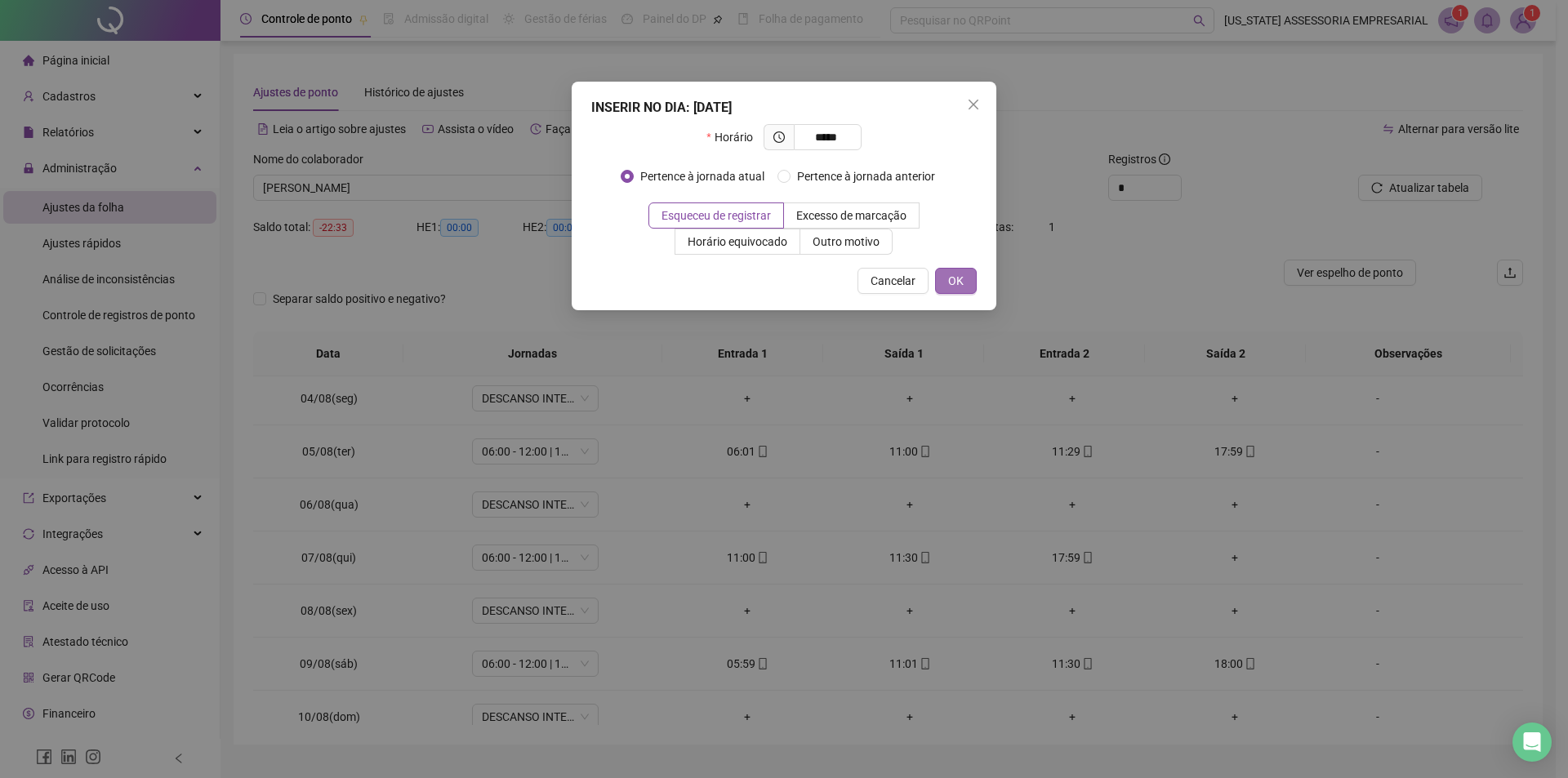
type input "*****"
click at [968, 276] on button "OK" at bounding box center [956, 280] width 42 height 26
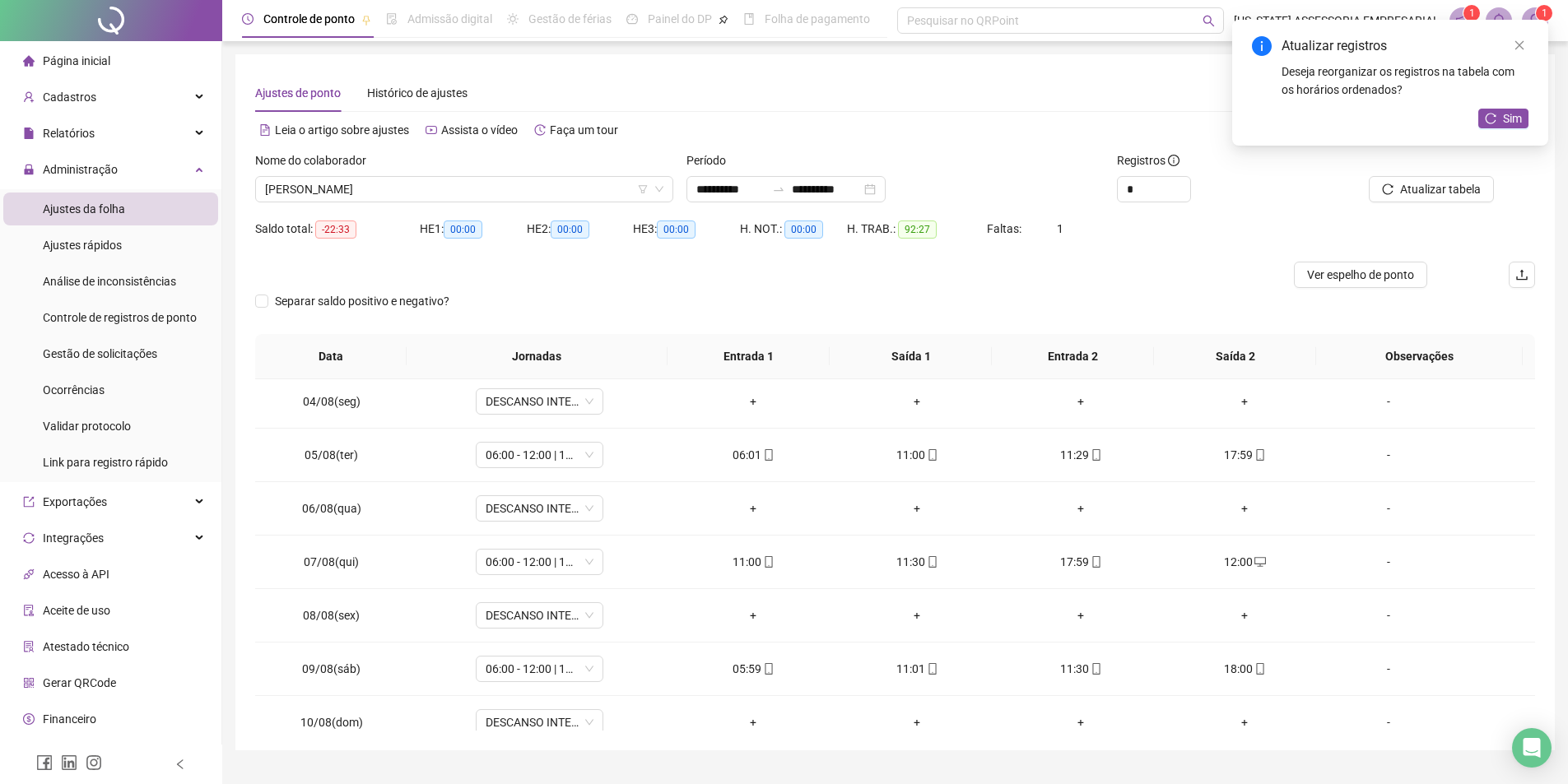
click at [1439, 183] on span "Atualizar tabela" at bounding box center [1440, 189] width 81 height 18
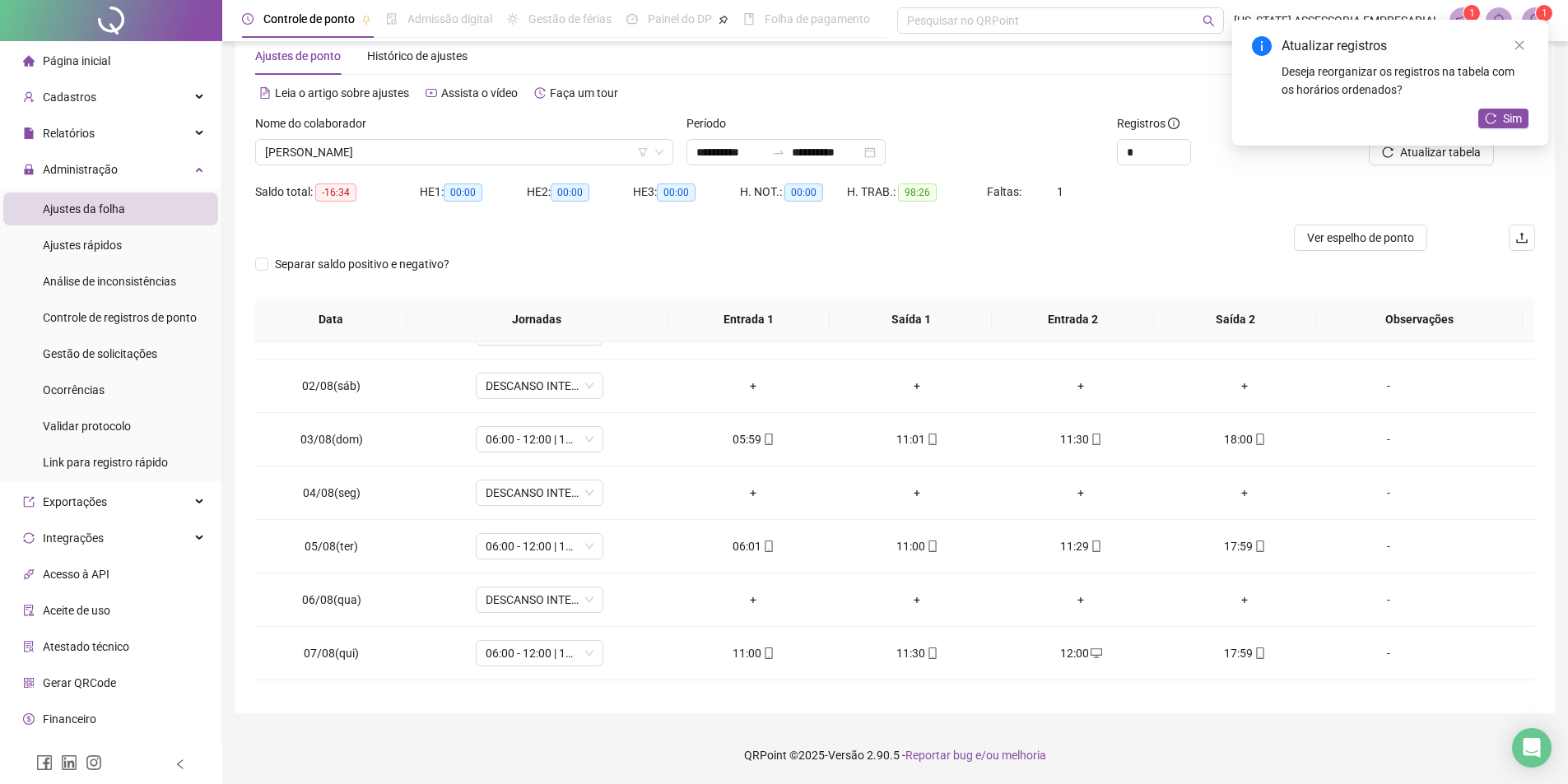
scroll to position [0, 0]
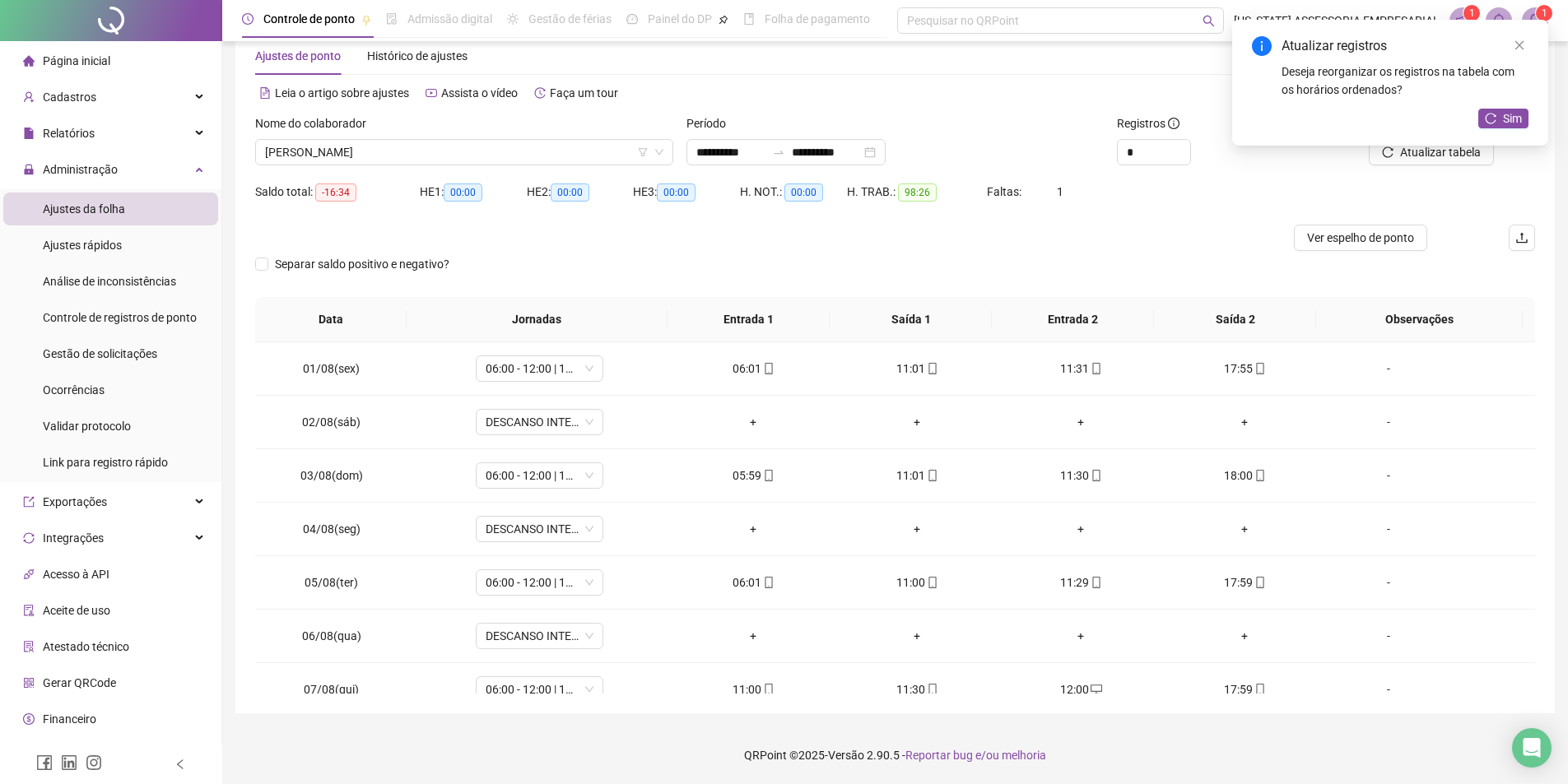
drag, startPoint x: 1501, startPoint y: 28, endPoint x: 1532, endPoint y: 45, distance: 35.4
click at [1509, 32] on div "Atualizar registros Deseja reorganizar os registros na tabela com os horários o…" at bounding box center [1390, 83] width 316 height 126
click at [1533, 46] on div "Atualizar registros Deseja reorganizar os registros na tabela com os horários o…" at bounding box center [1390, 83] width 316 height 126
click at [1528, 44] on div "Atualizar registros Deseja reorganizar os registros na tabela com os horários o…" at bounding box center [1390, 83] width 316 height 126
click at [1522, 46] on icon "close" at bounding box center [1520, 46] width 11 height 11
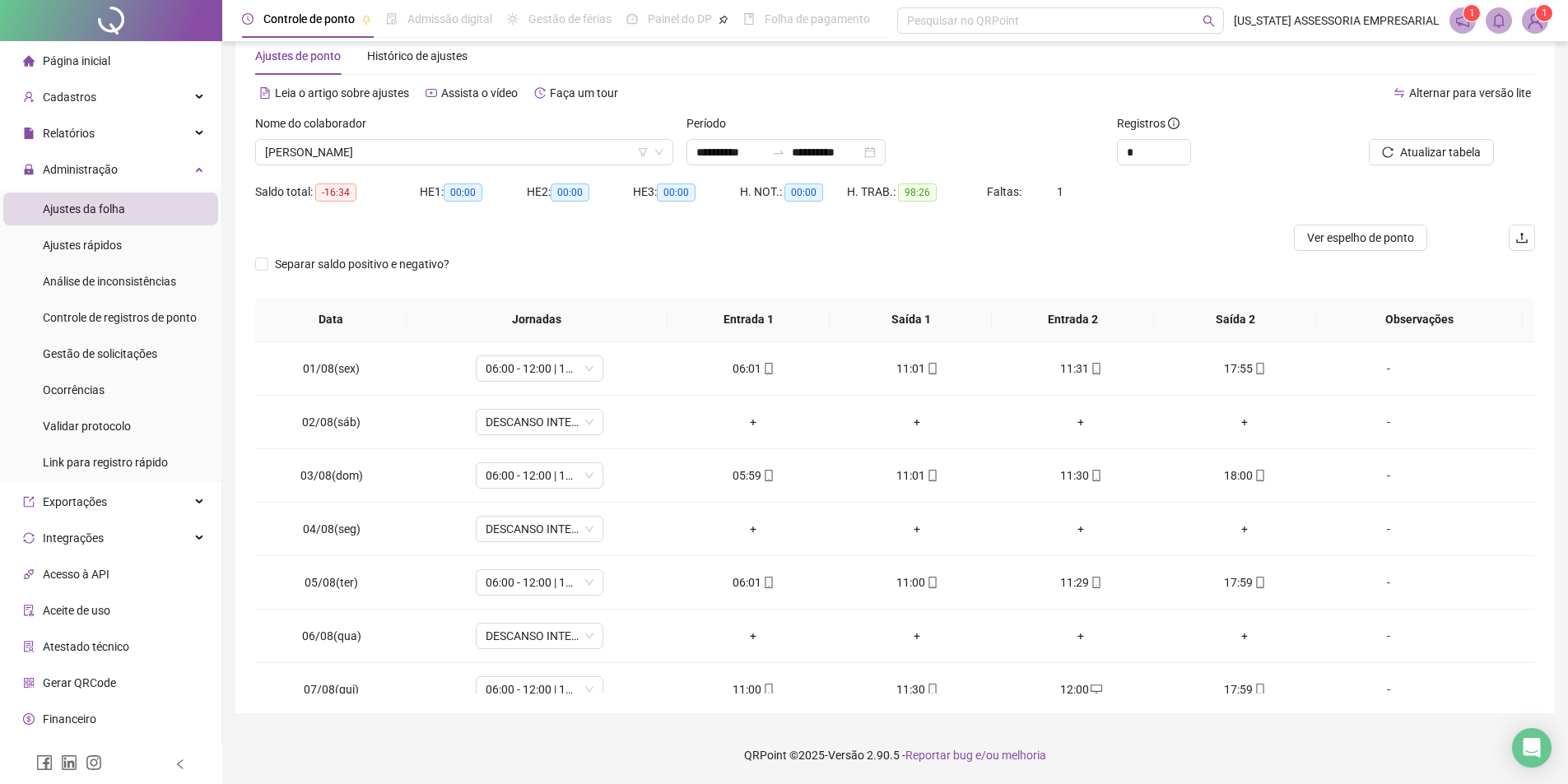
click at [752, 253] on div "Separar saldo positivo e negativo?" at bounding box center [895, 274] width 1280 height 46
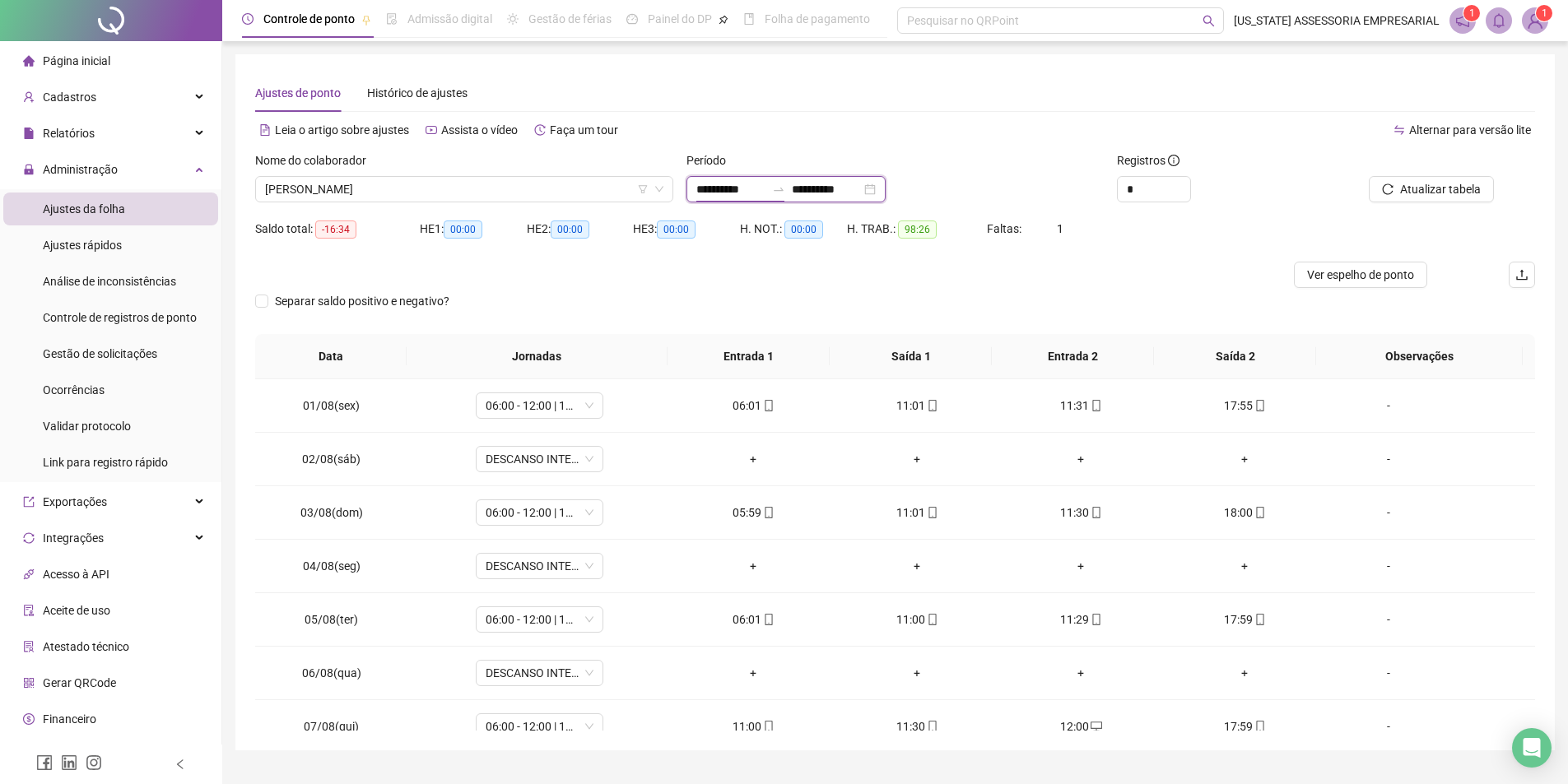
click at [701, 185] on input "**********" at bounding box center [731, 189] width 69 height 18
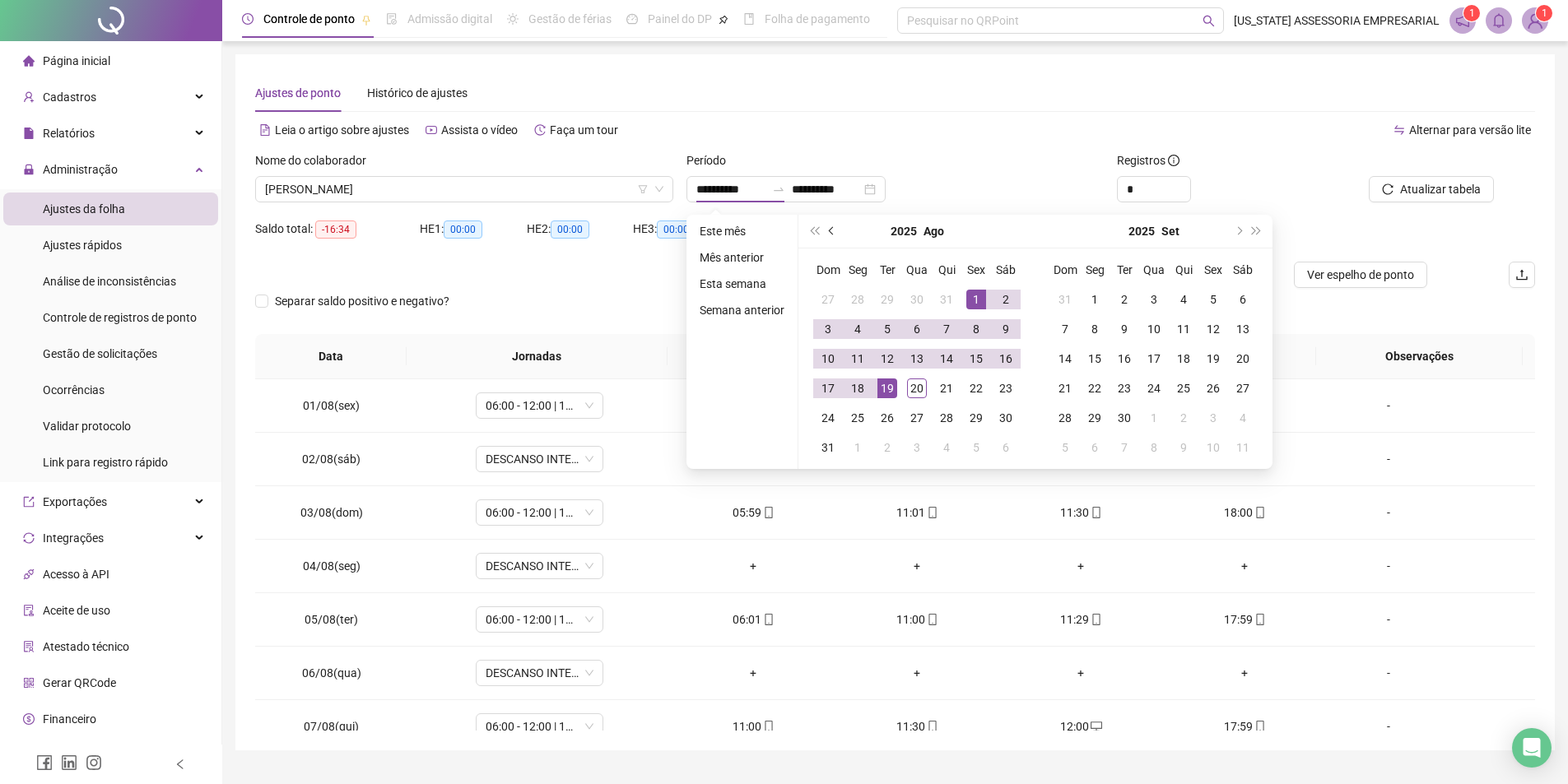
click at [824, 225] on button "prev-year" at bounding box center [832, 230] width 18 height 33
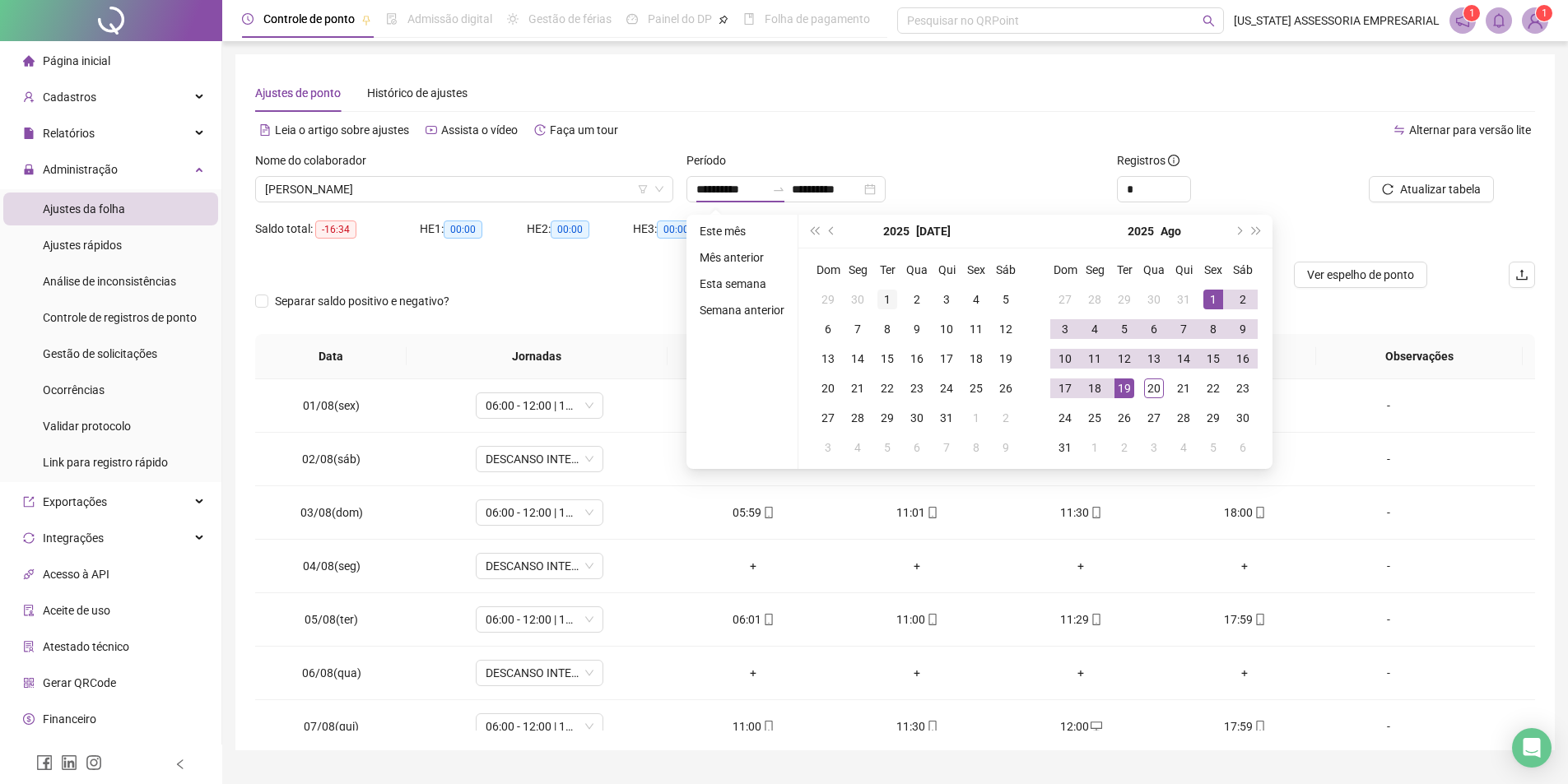
type input "**********"
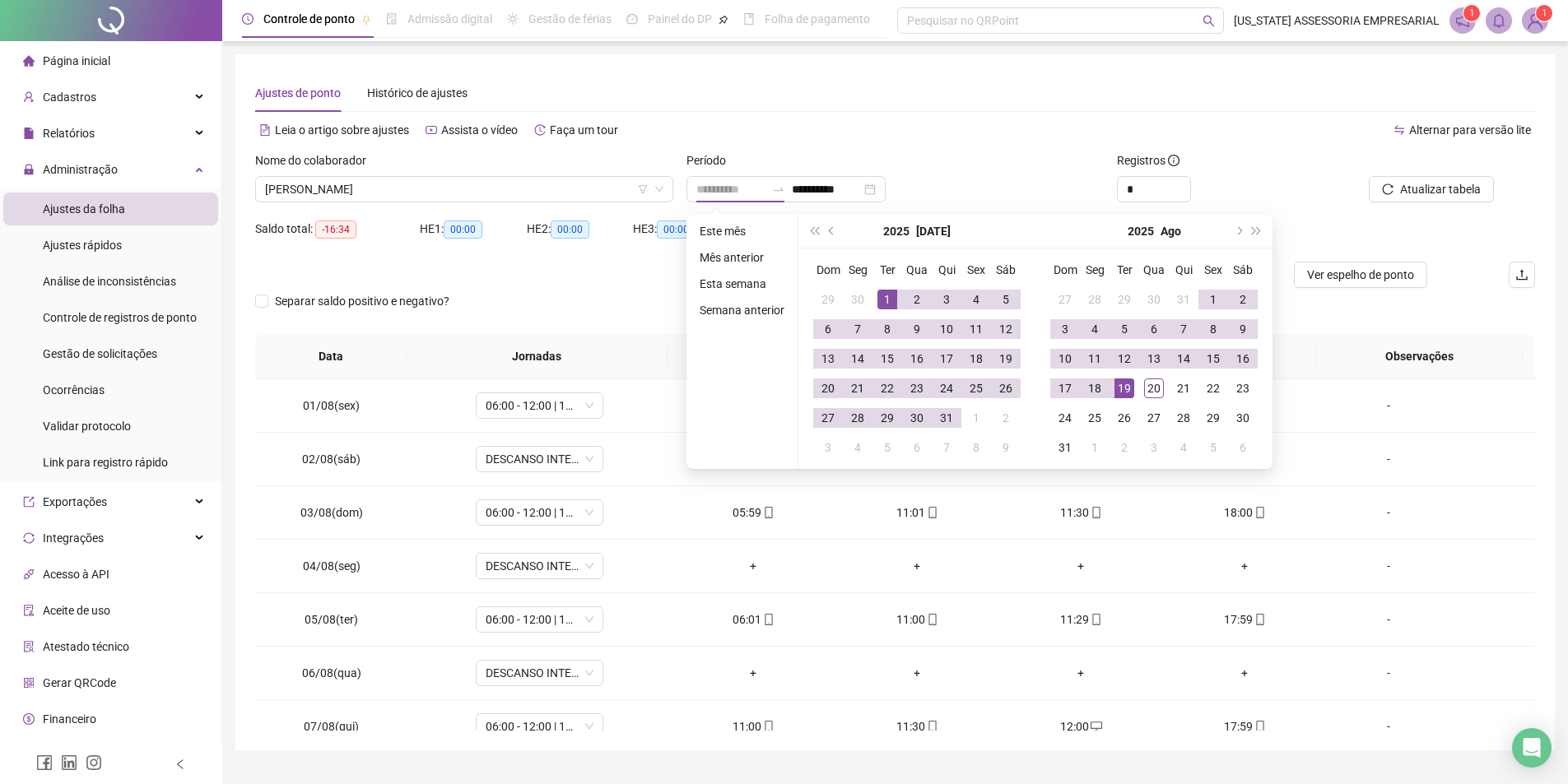
click at [887, 293] on div "1" at bounding box center [887, 299] width 20 height 20
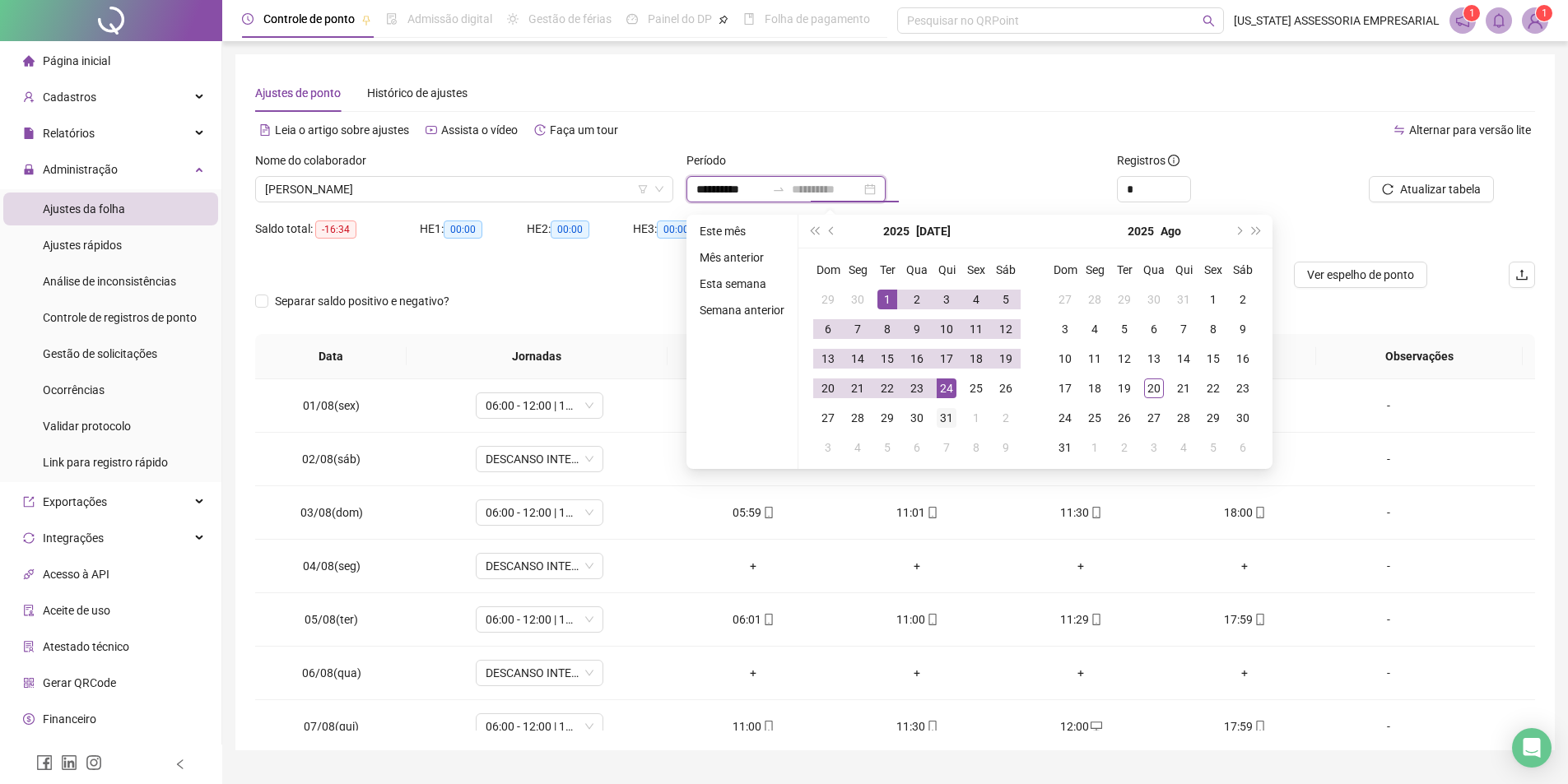
type input "**********"
click at [946, 417] on div "31" at bounding box center [946, 417] width 20 height 20
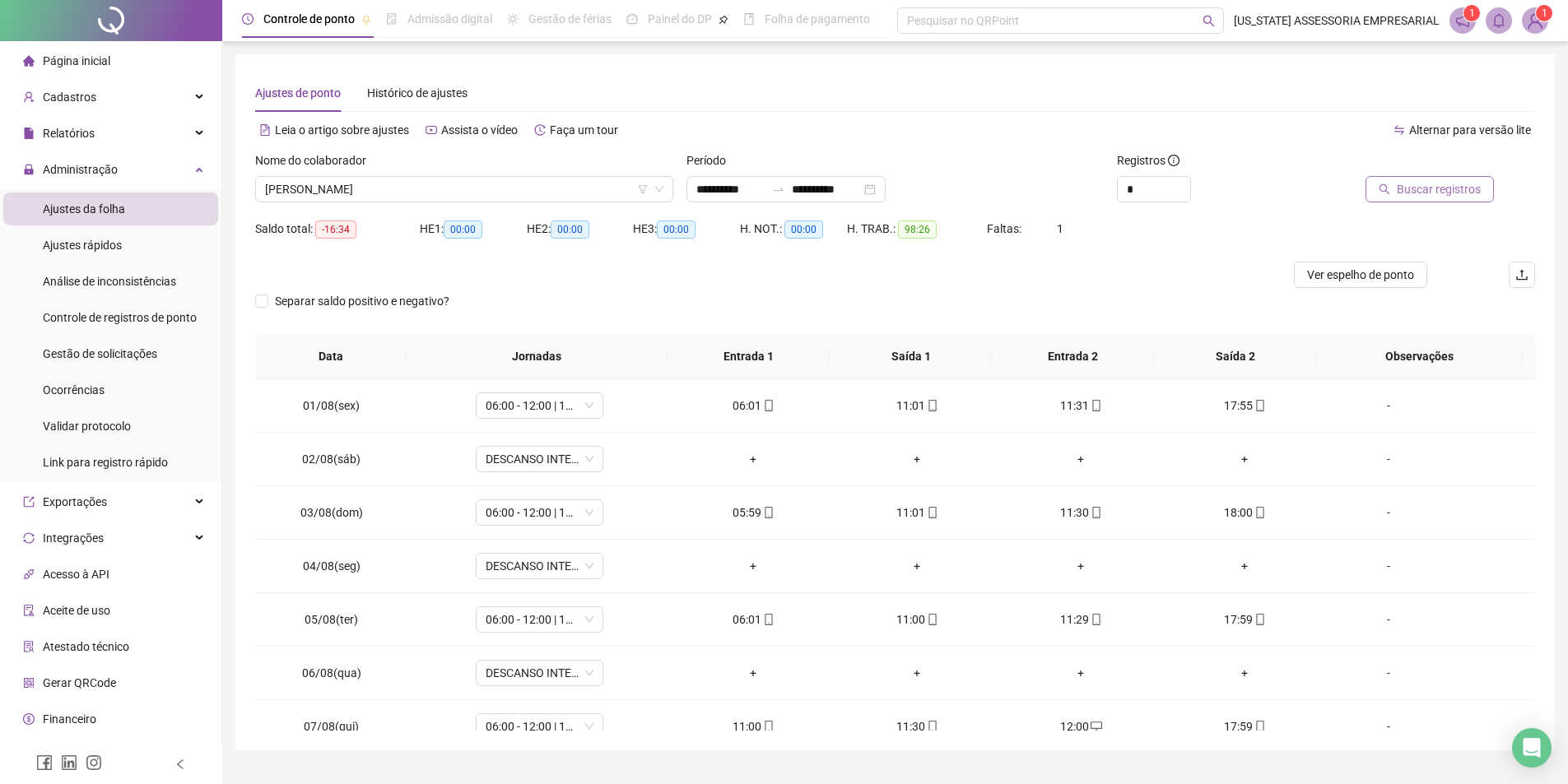
click at [1442, 183] on span "Buscar registros" at bounding box center [1439, 189] width 84 height 18
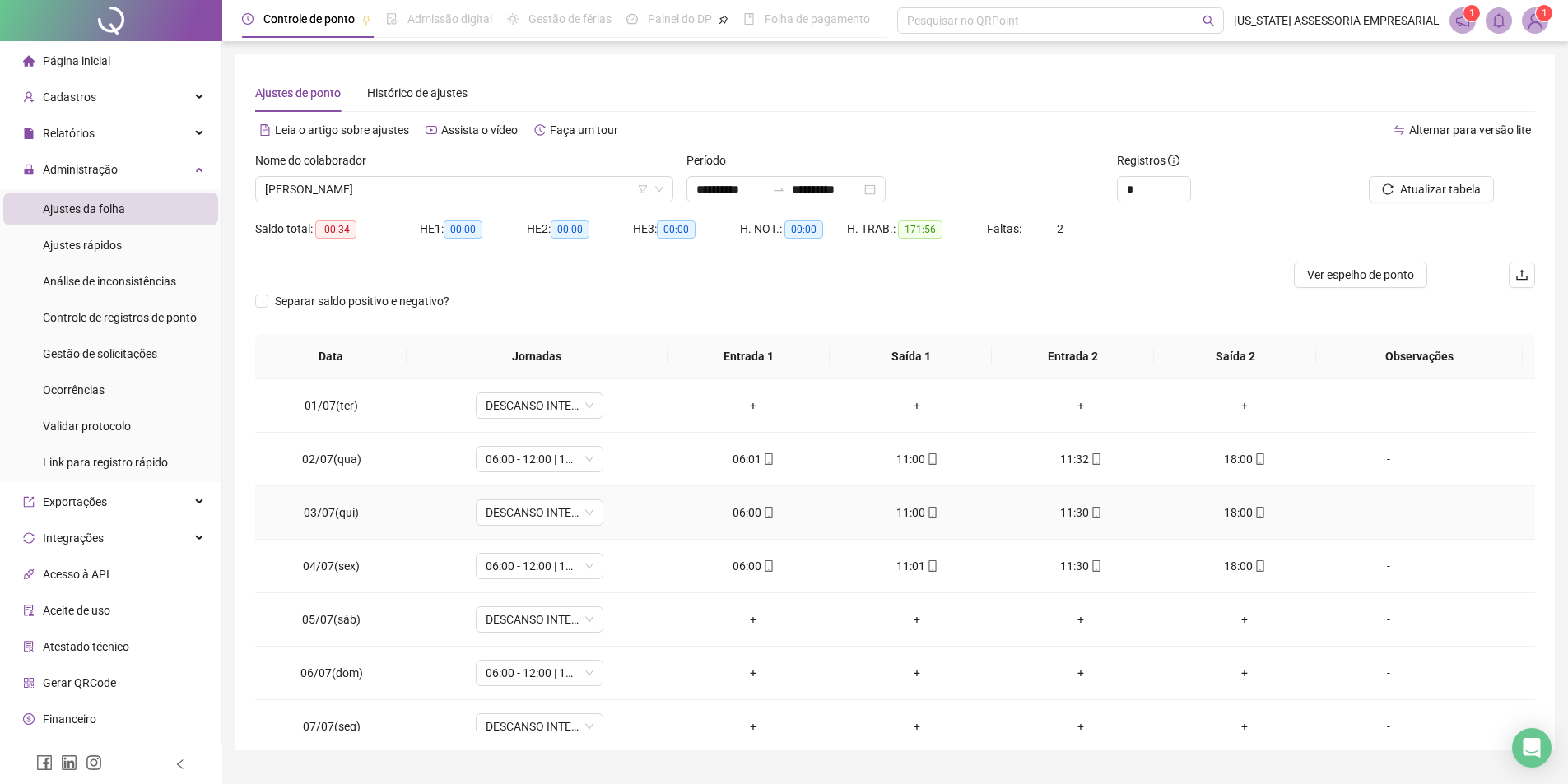
click at [1372, 513] on div "-" at bounding box center [1389, 512] width 98 height 18
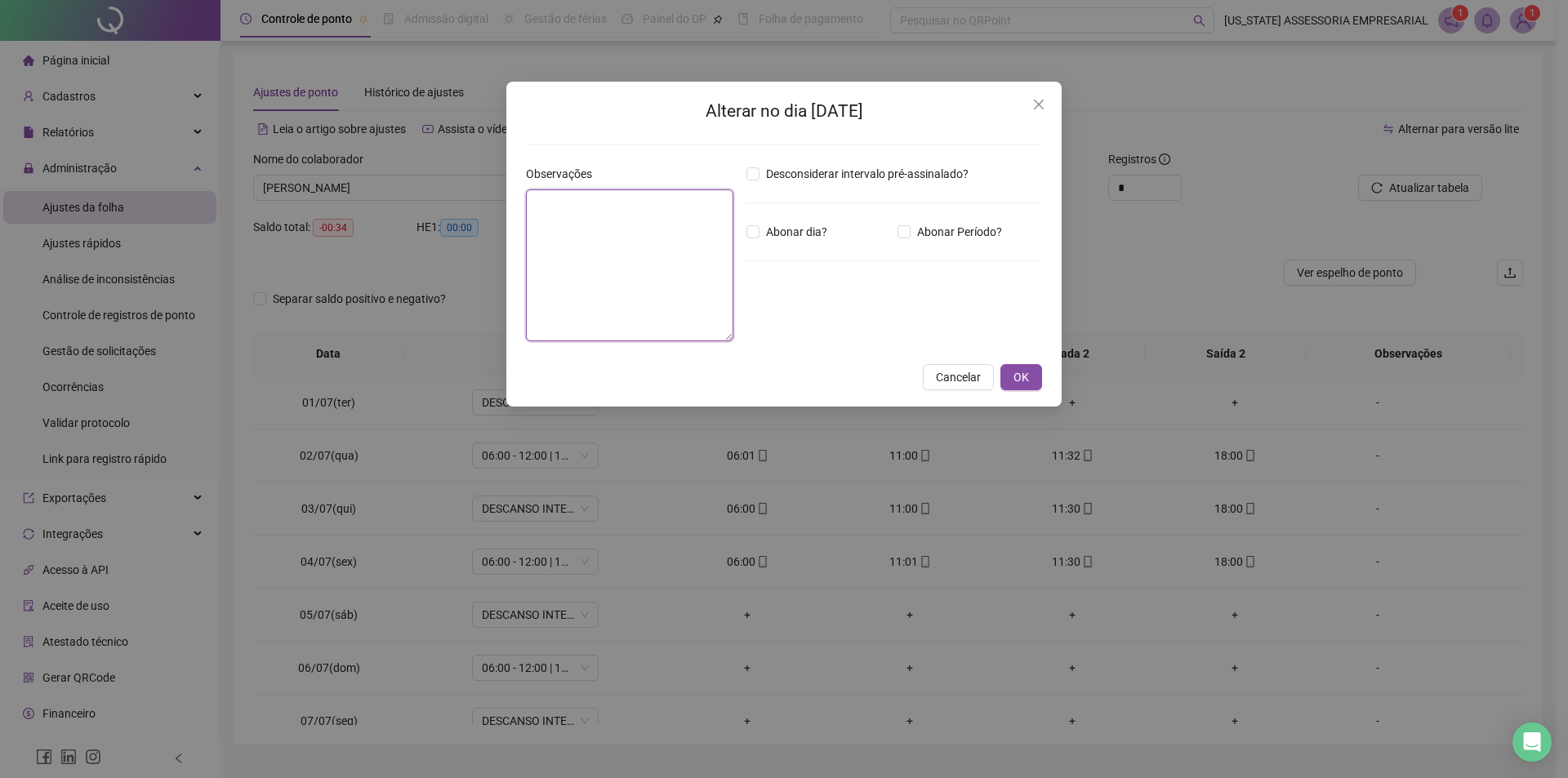
click at [559, 212] on textarea at bounding box center [629, 265] width 208 height 152
type textarea "**"
click at [1036, 371] on button "OK" at bounding box center [1021, 377] width 42 height 26
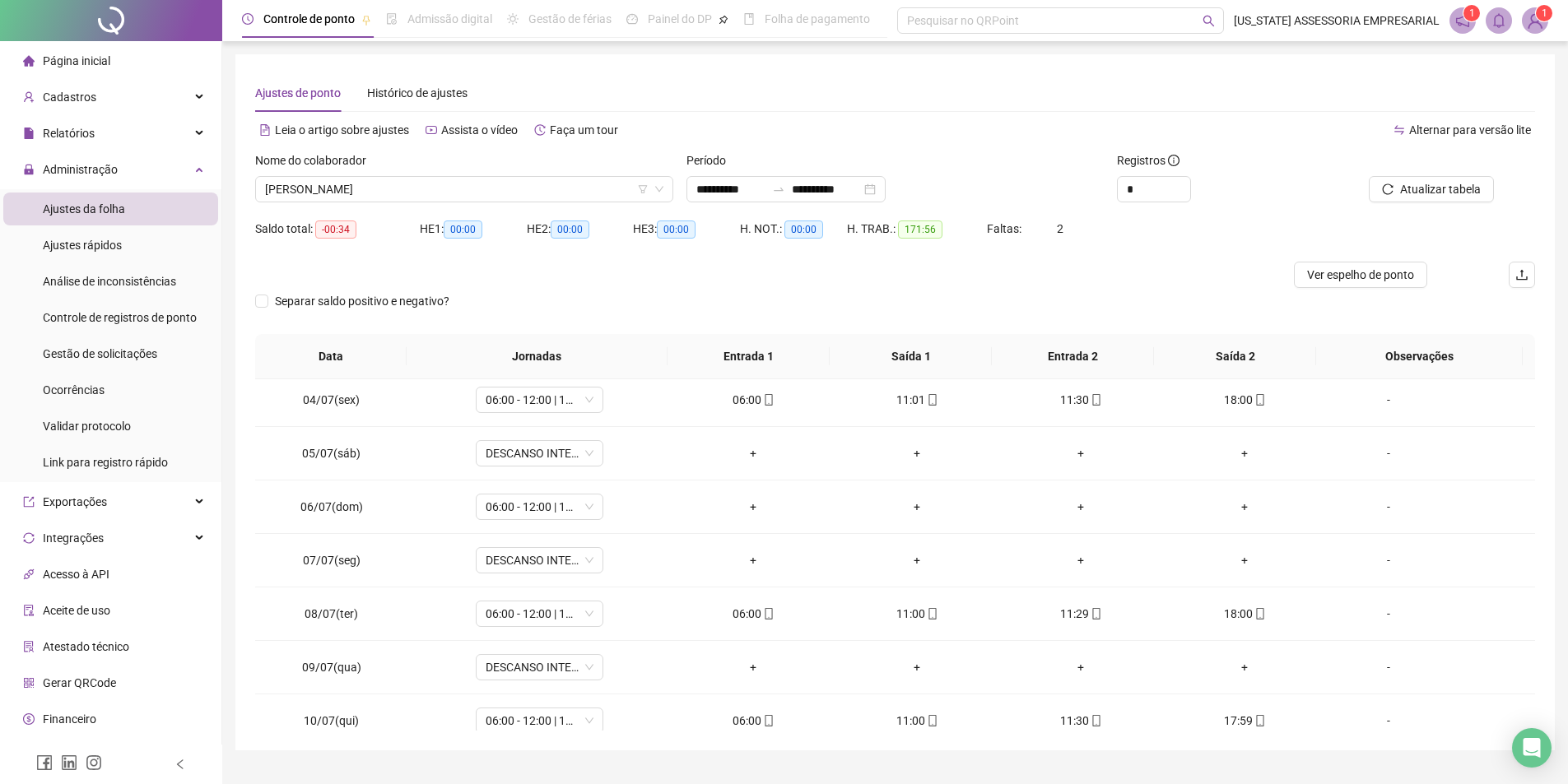
scroll to position [164, 0]
click at [1381, 513] on div "-" at bounding box center [1389, 508] width 98 height 18
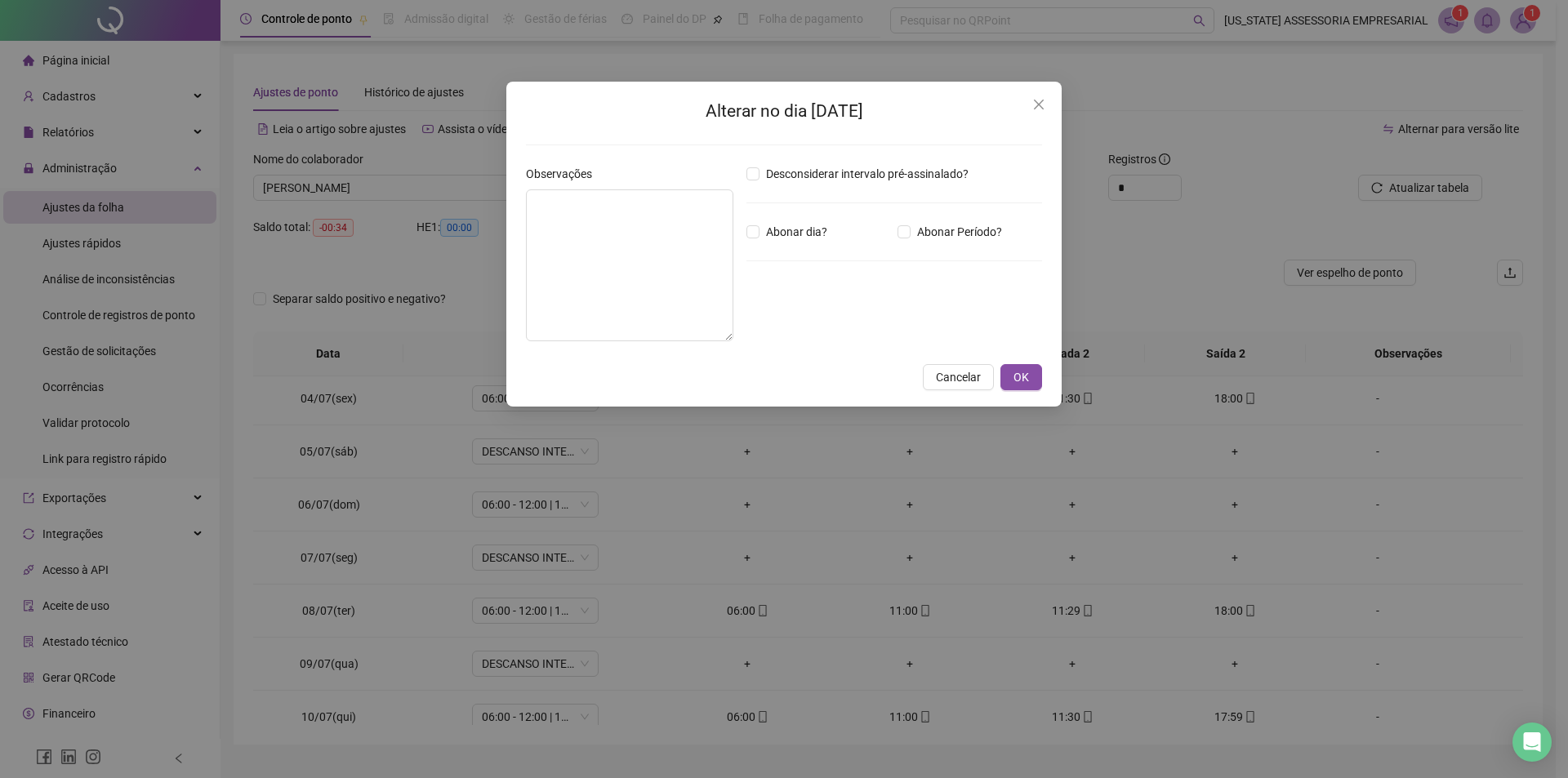
click at [518, 235] on div "Alterar no dia [DATE] Observações Desconsiderar intervalo pré-assinalado? Abona…" at bounding box center [784, 244] width 555 height 324
click at [558, 240] on textarea at bounding box center [629, 265] width 208 height 152
type textarea "*"
type textarea "***"
click at [1012, 401] on div "Alterar no dia [DATE] Observações *** Desconsiderar intervalo pré-assinalado? A…" at bounding box center [784, 244] width 555 height 324
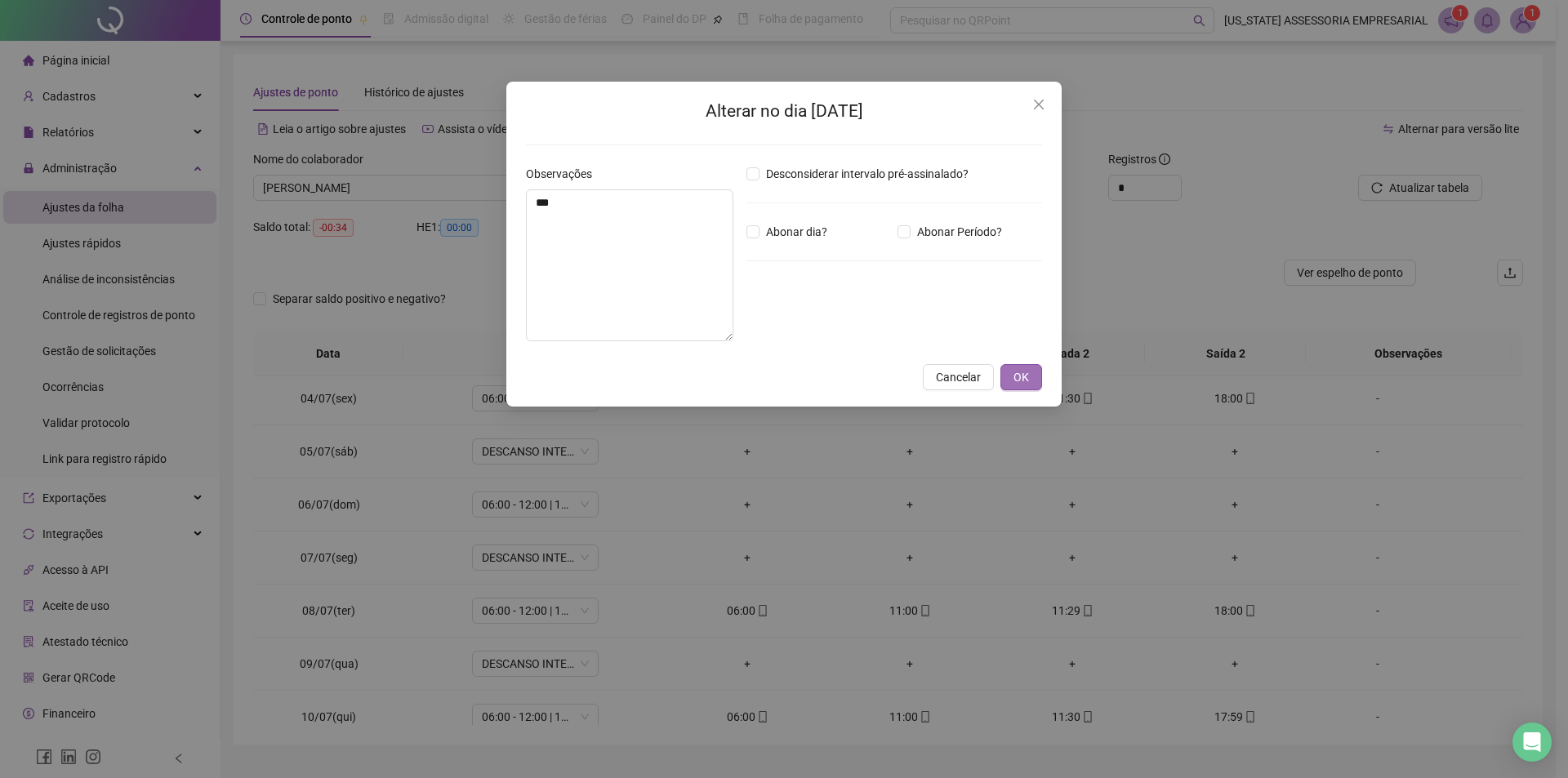
click at [1016, 389] on button "OK" at bounding box center [1021, 377] width 42 height 26
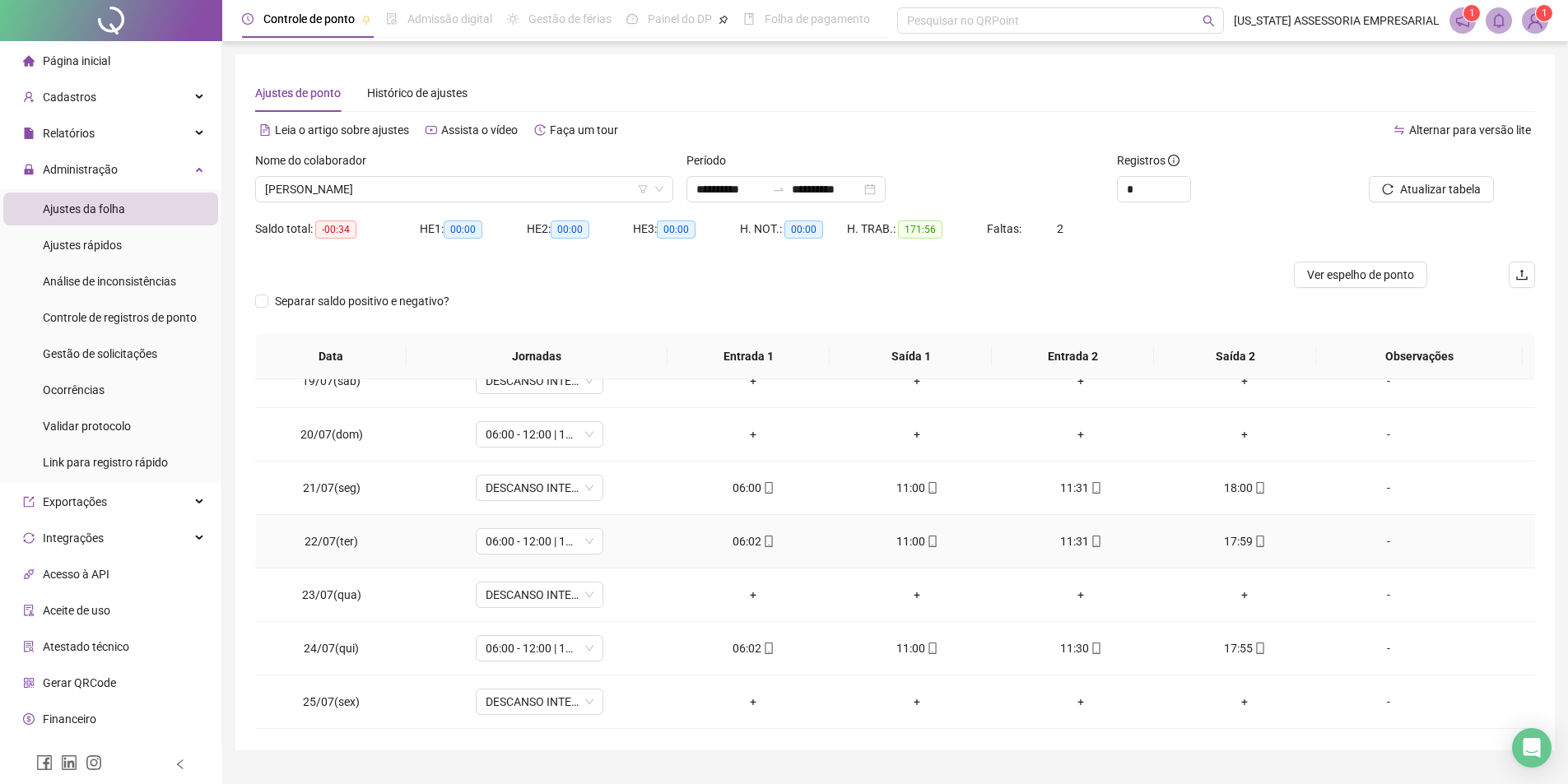
scroll to position [905, 0]
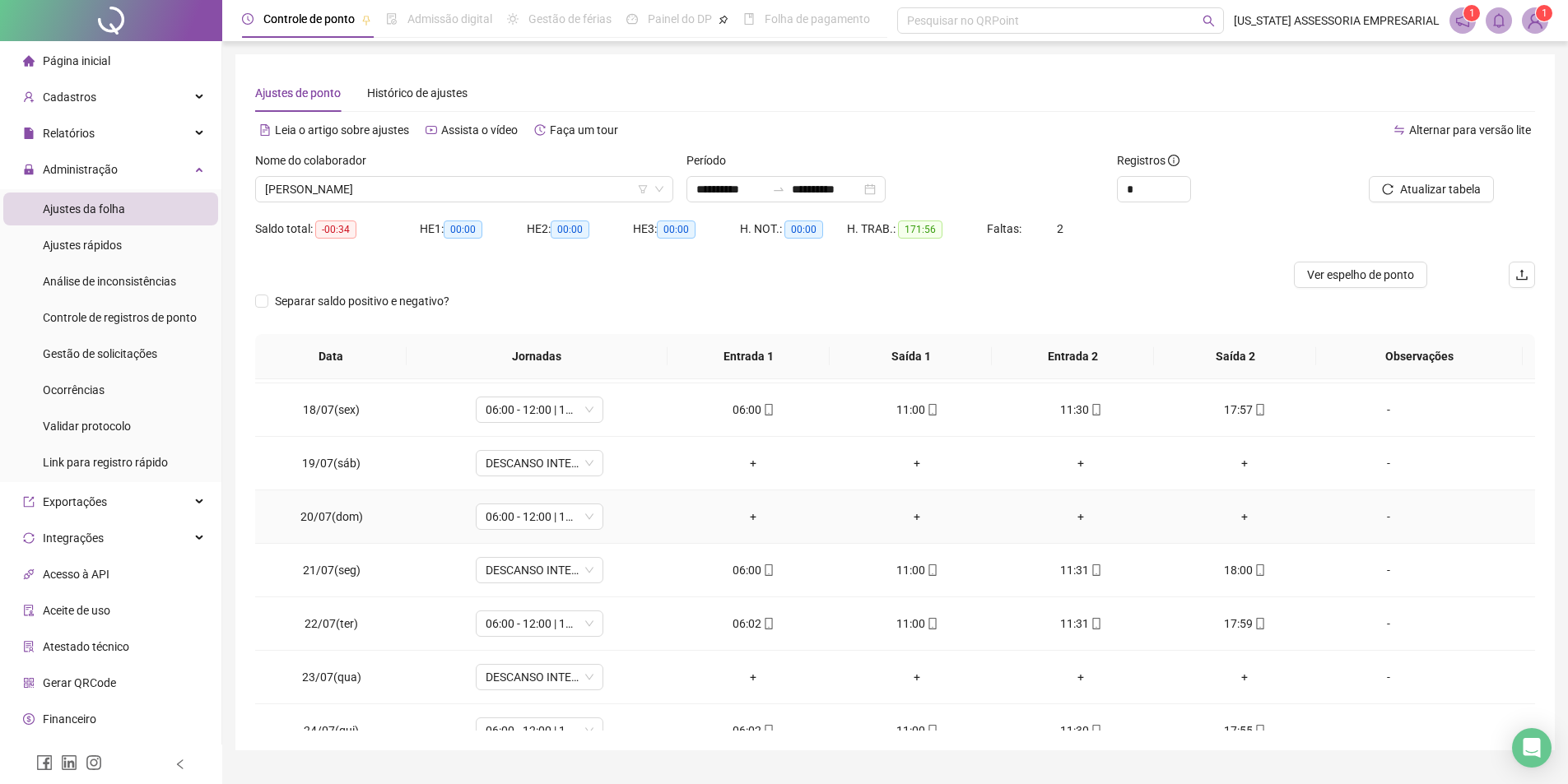
click at [1361, 515] on div "-" at bounding box center [1389, 516] width 98 height 18
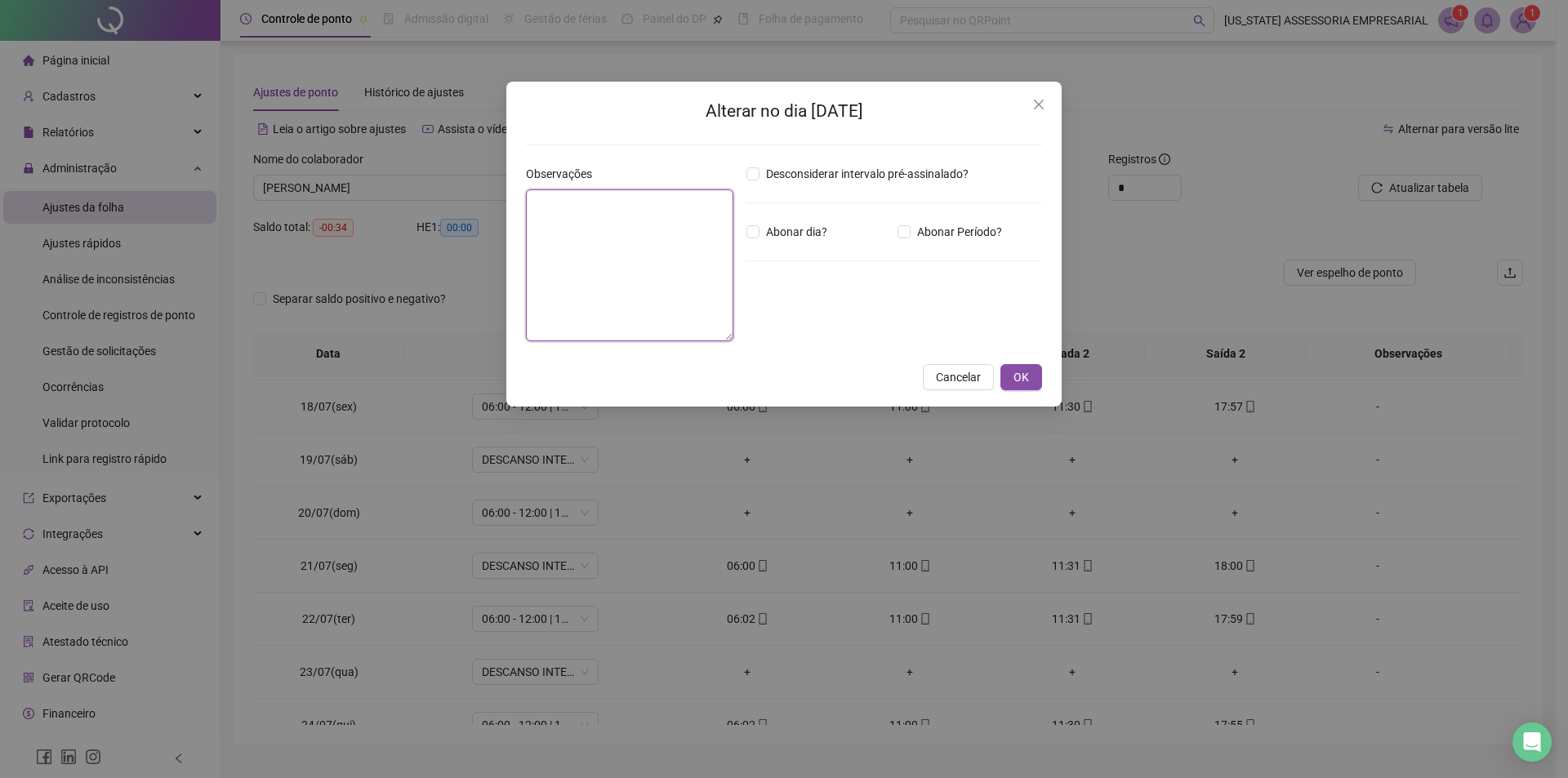
click at [683, 277] on textarea at bounding box center [629, 265] width 208 height 152
type textarea "****"
click at [1030, 381] on button "OK" at bounding box center [1021, 377] width 42 height 26
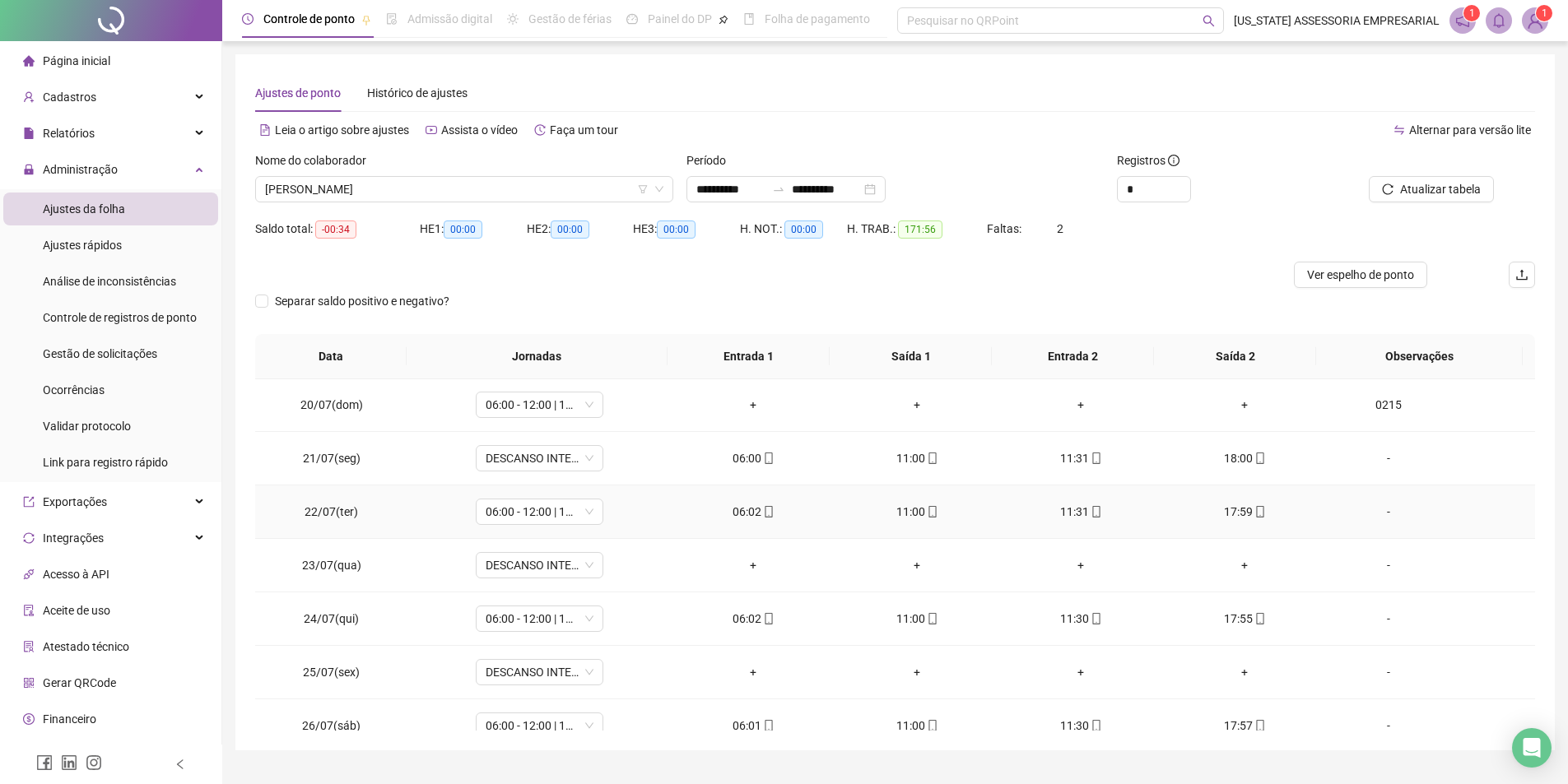
scroll to position [987, 0]
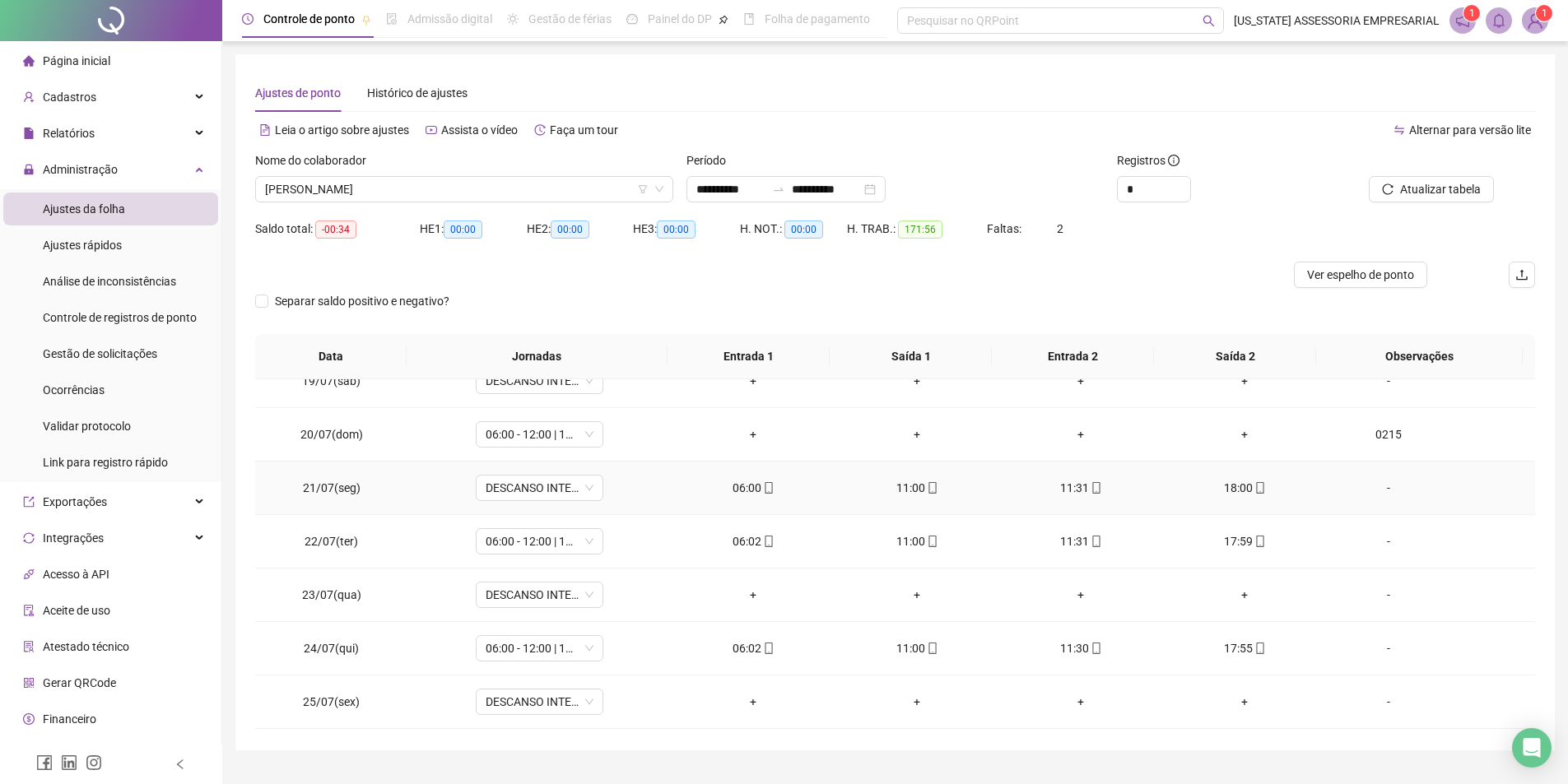
click at [1386, 488] on div "-" at bounding box center [1389, 487] width 98 height 18
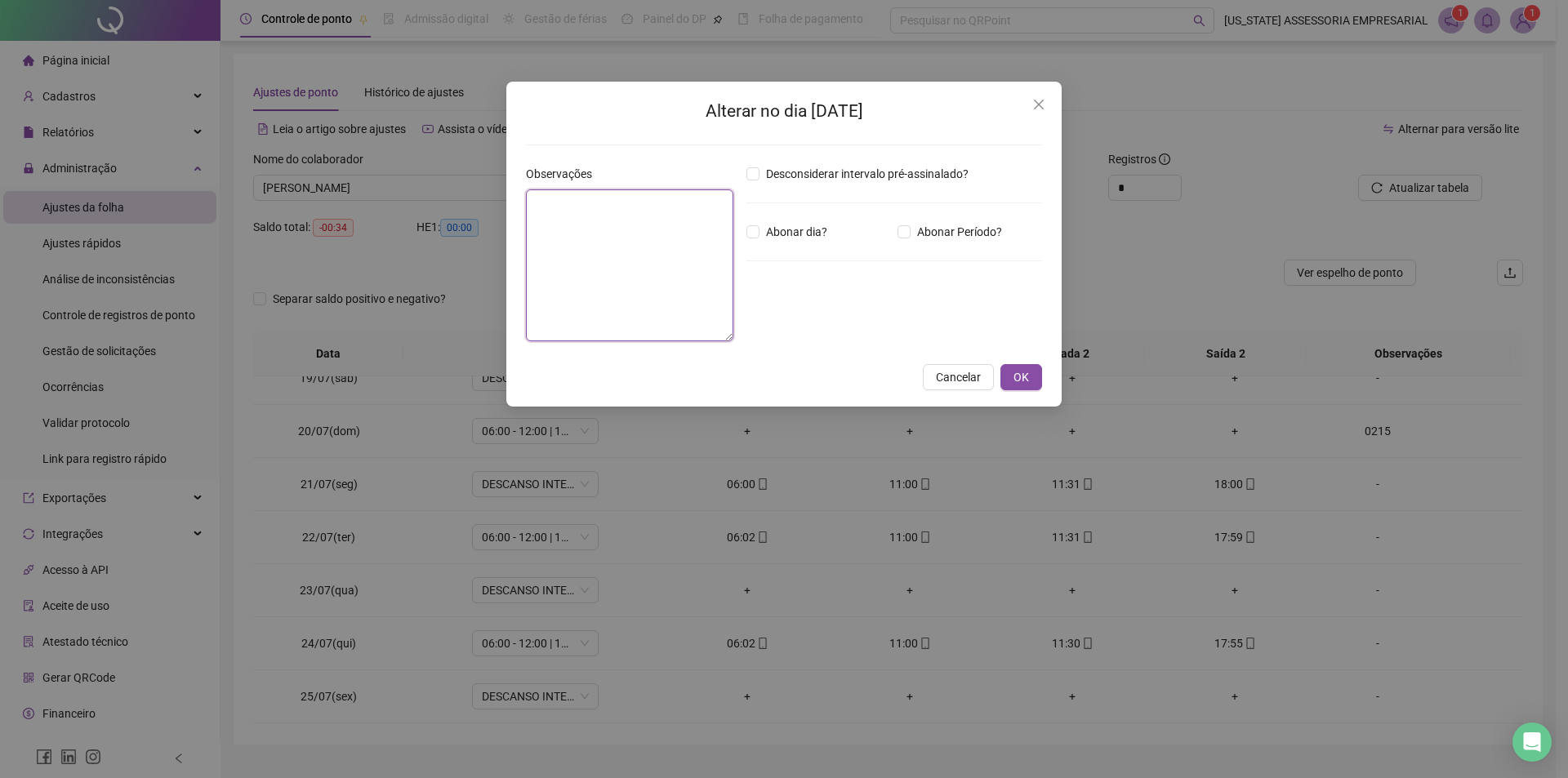
click at [639, 316] on textarea at bounding box center [629, 265] width 208 height 152
type textarea "****"
click at [1011, 373] on button "OK" at bounding box center [1021, 377] width 42 height 26
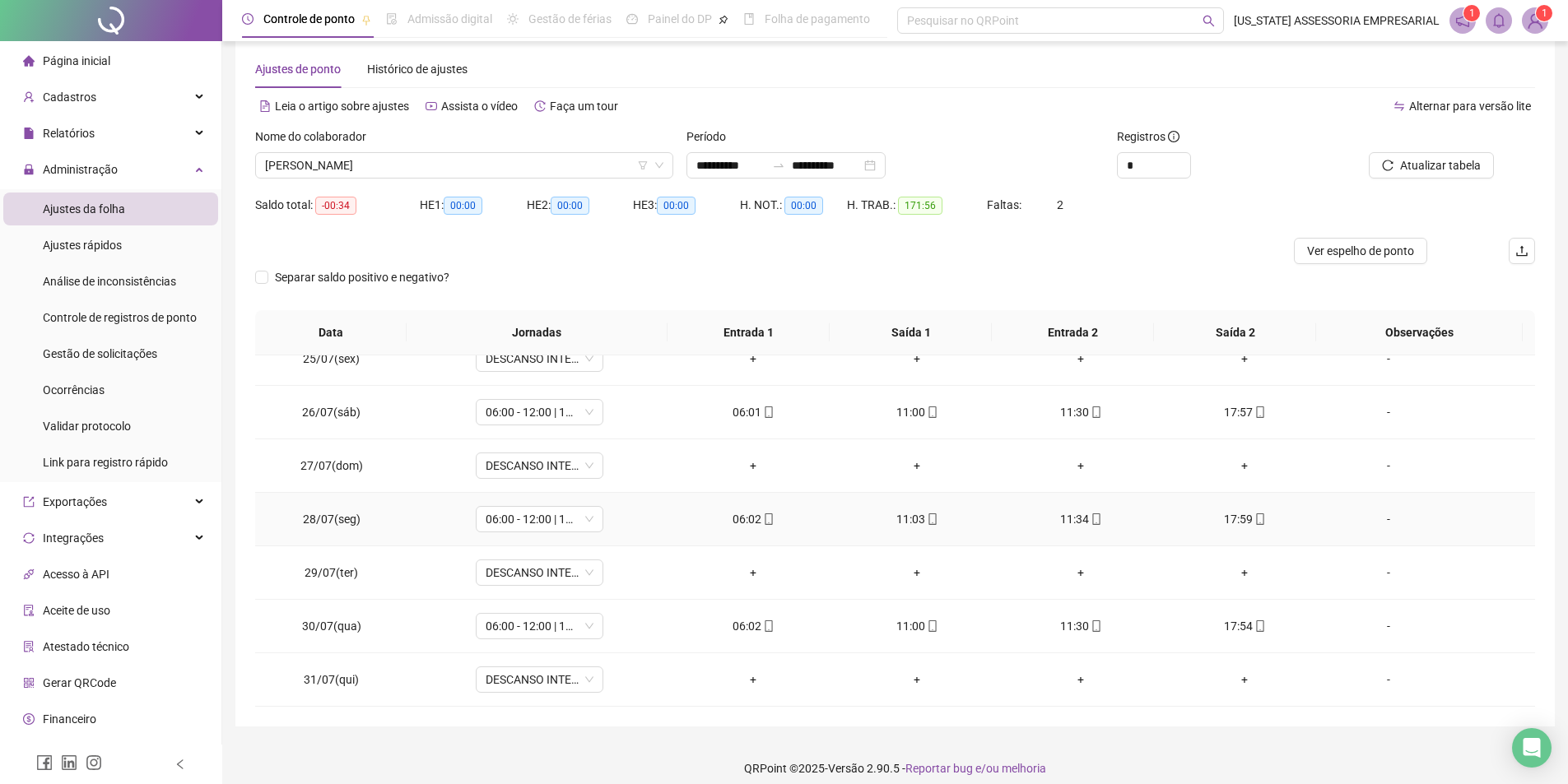
scroll to position [37, 0]
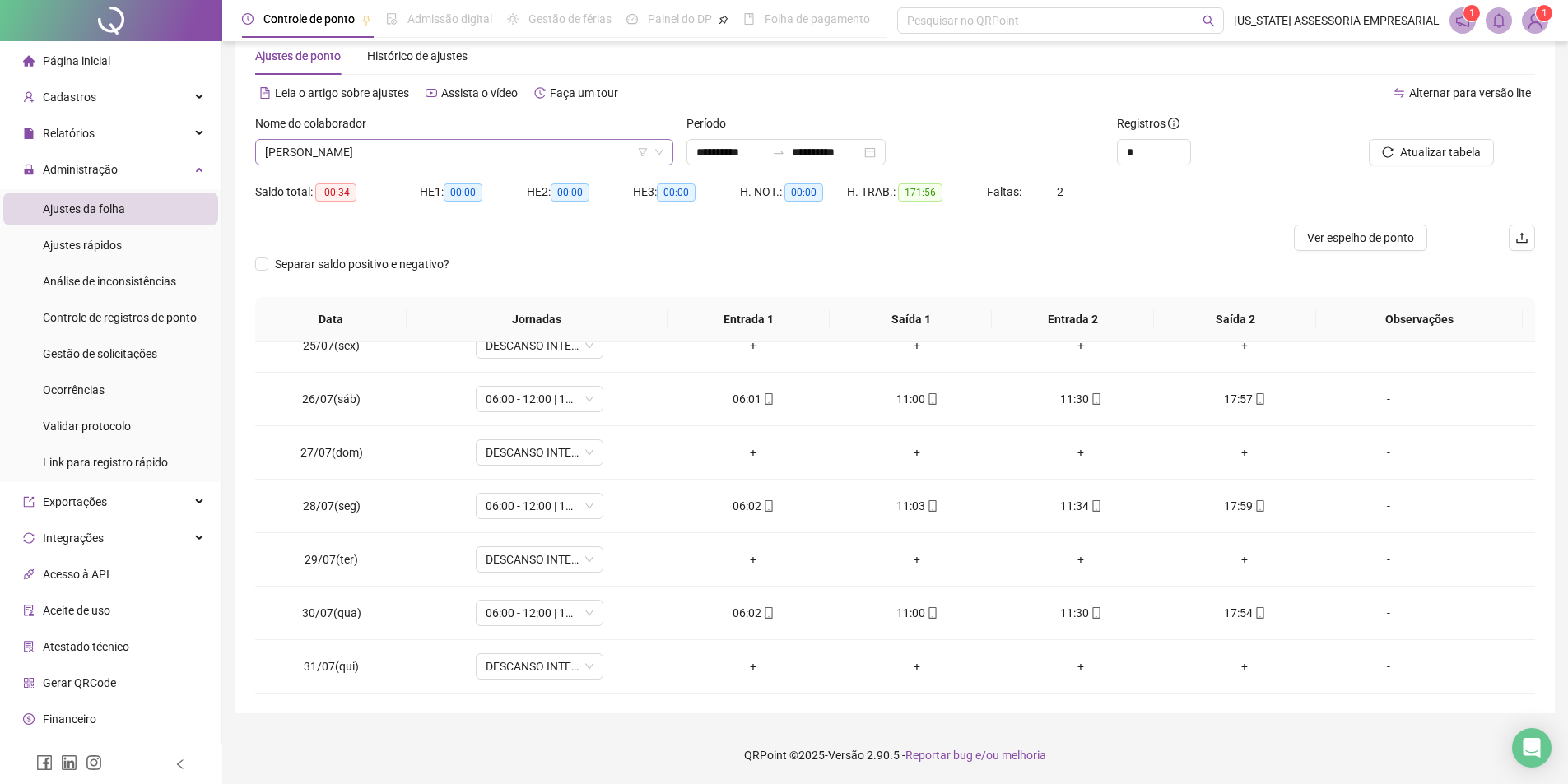
click at [458, 163] on span "[PERSON_NAME]" at bounding box center [464, 152] width 399 height 25
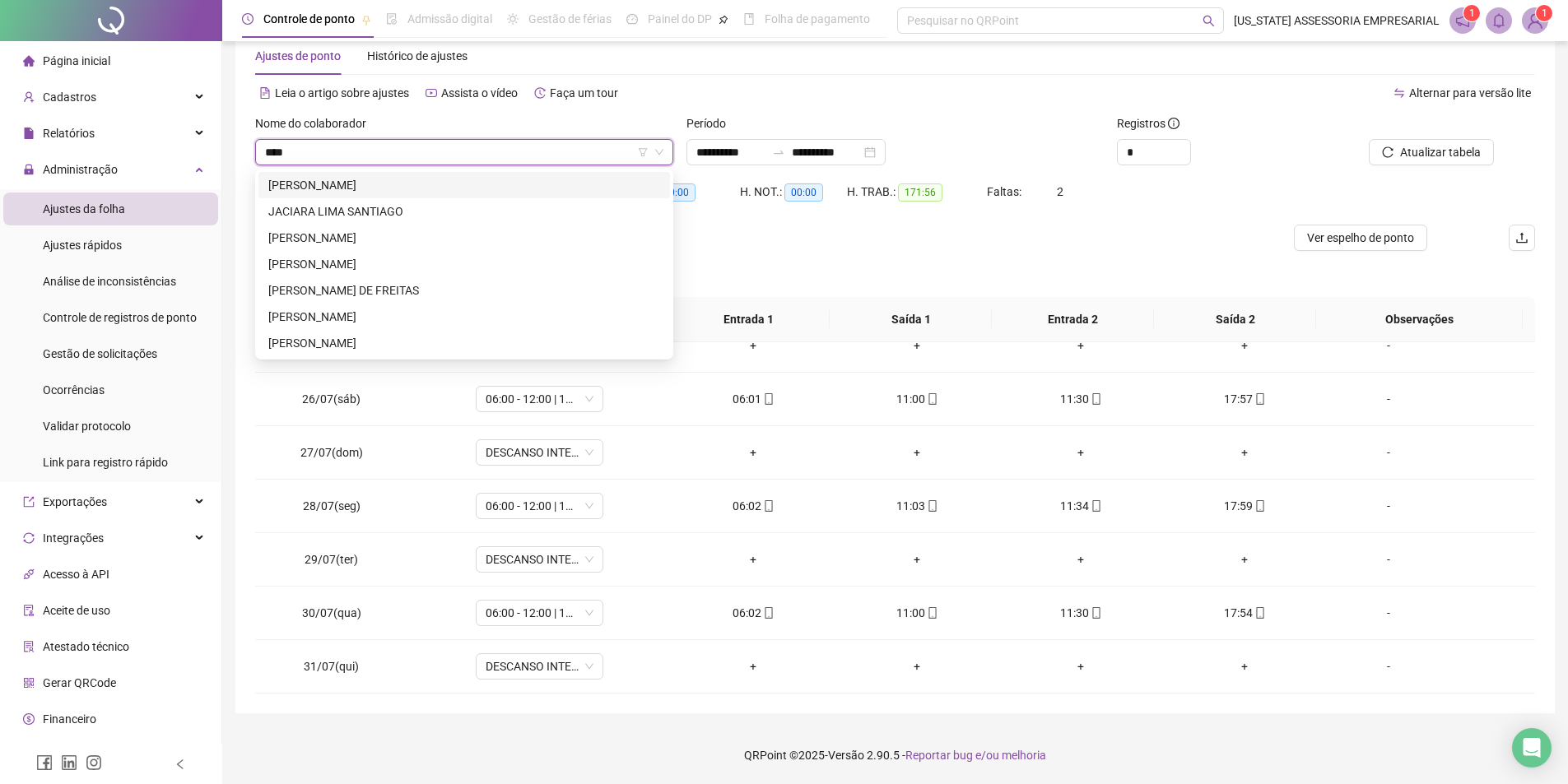
scroll to position [0, 0]
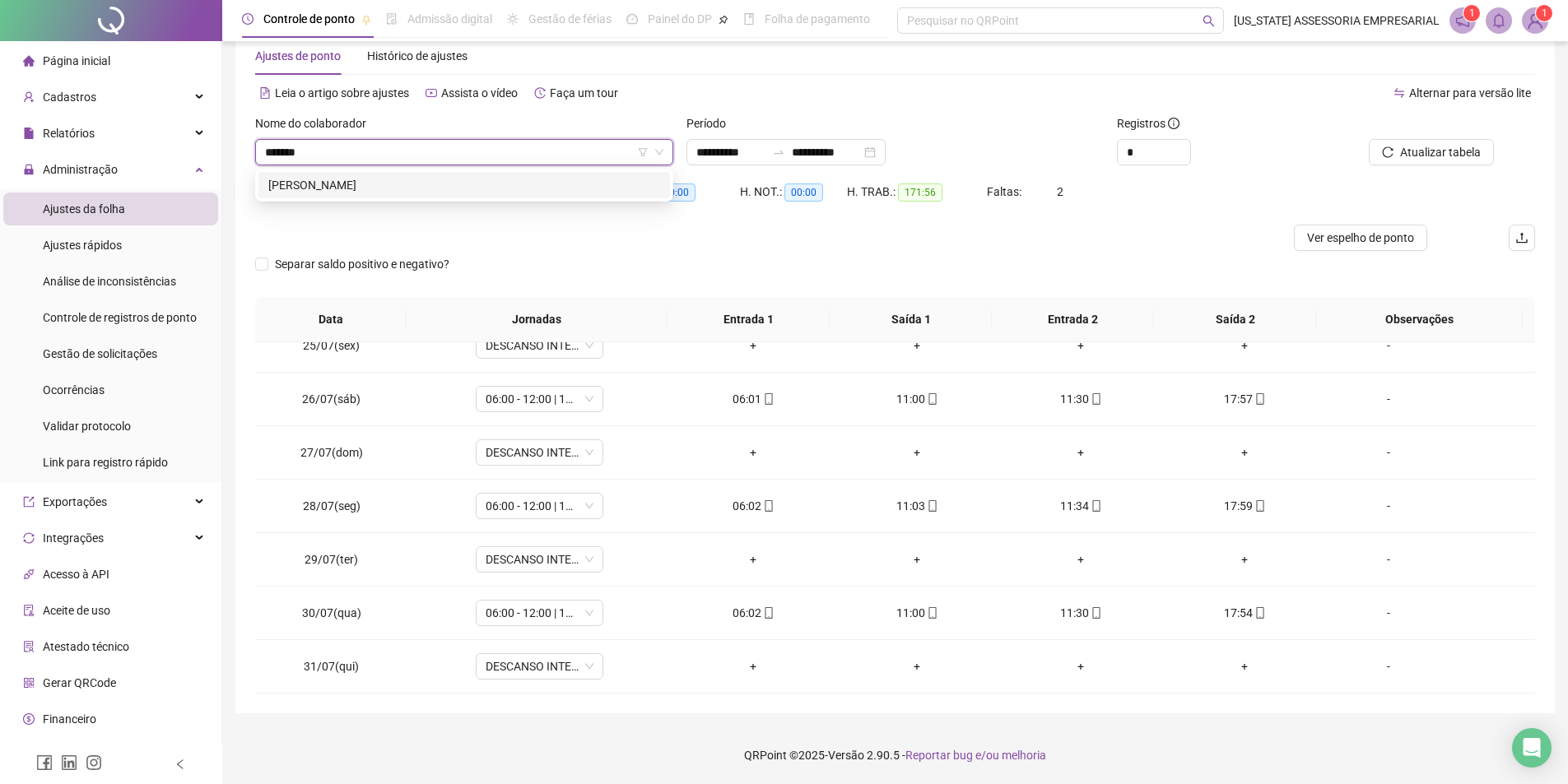
type input "********"
click at [420, 189] on div "[PERSON_NAME]" at bounding box center [465, 185] width 392 height 18
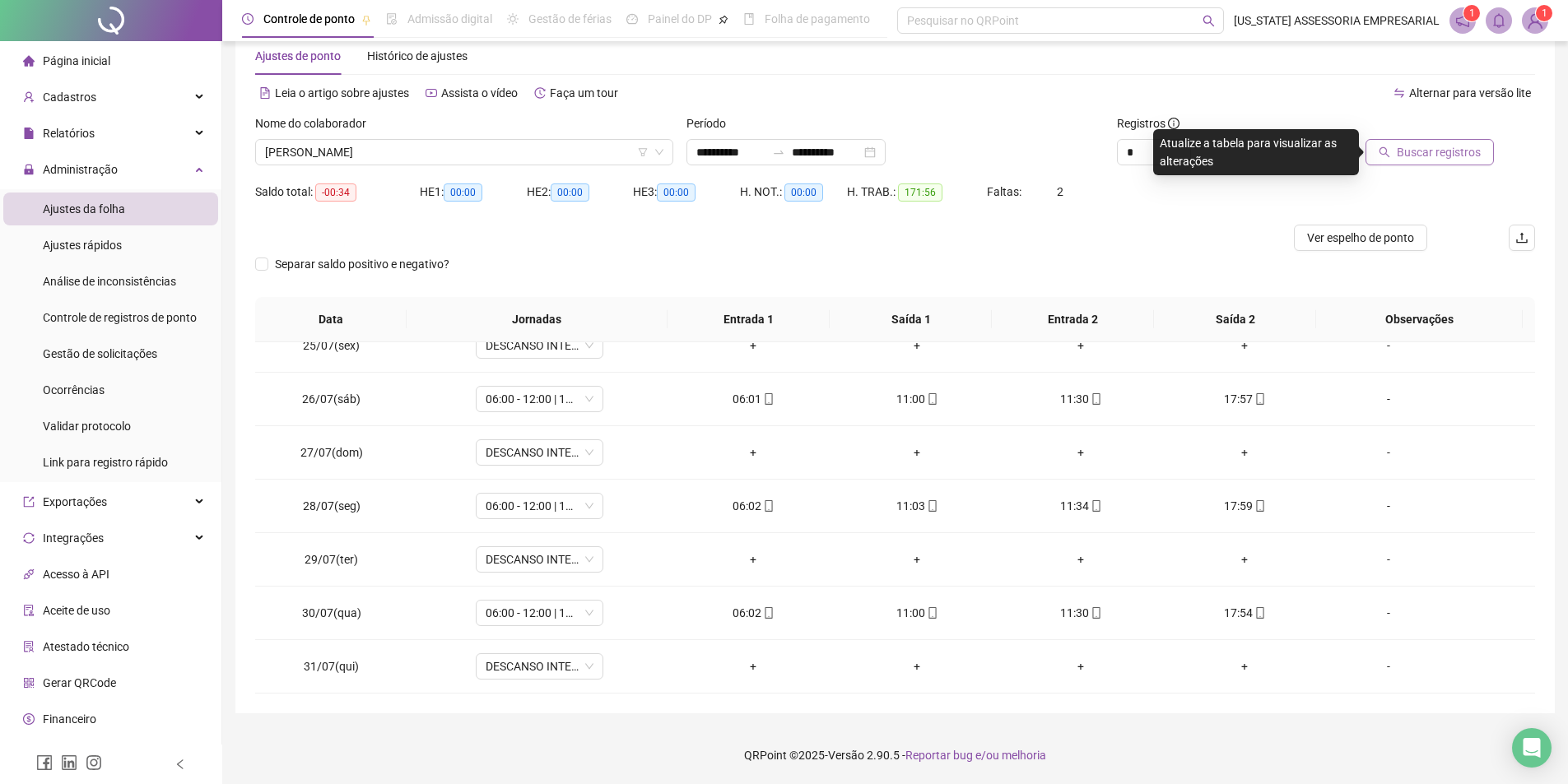
click at [1484, 161] on button "Buscar registros" at bounding box center [1430, 152] width 128 height 26
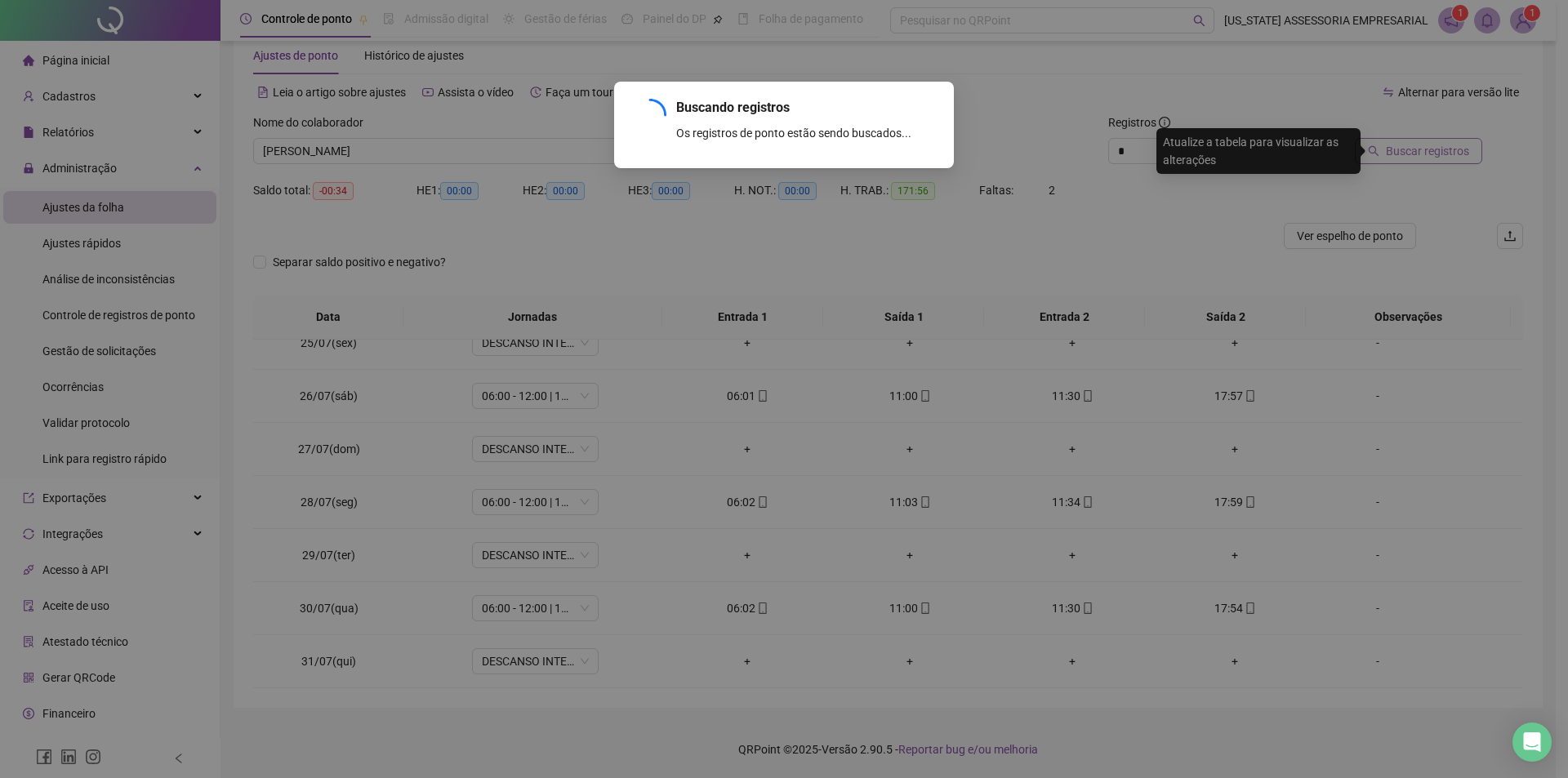
click at [1445, 147] on div "Buscando registros Os registros de ponto estão sendo buscados... OK" at bounding box center [784, 389] width 1568 height 778
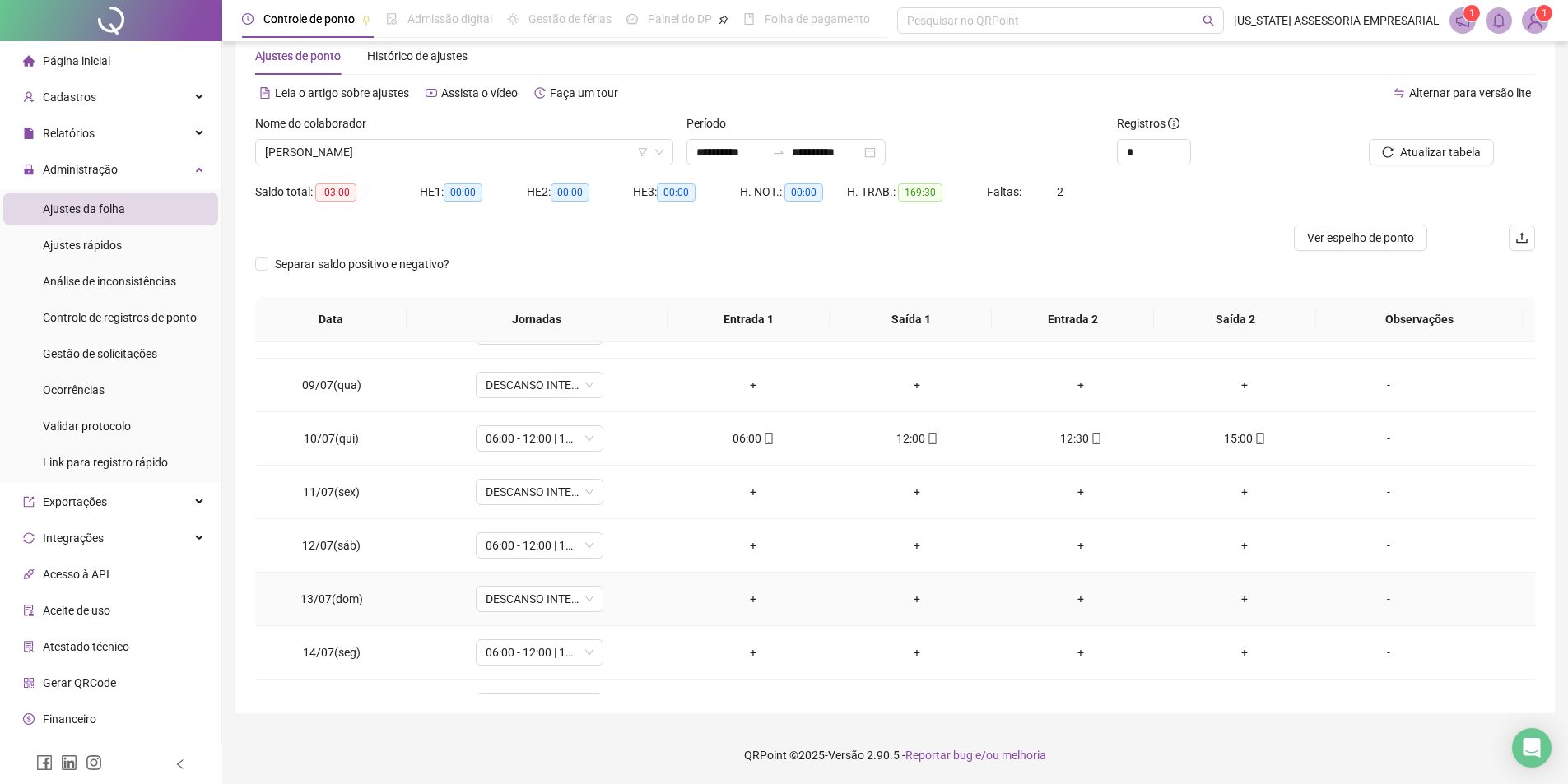
scroll to position [493, 0]
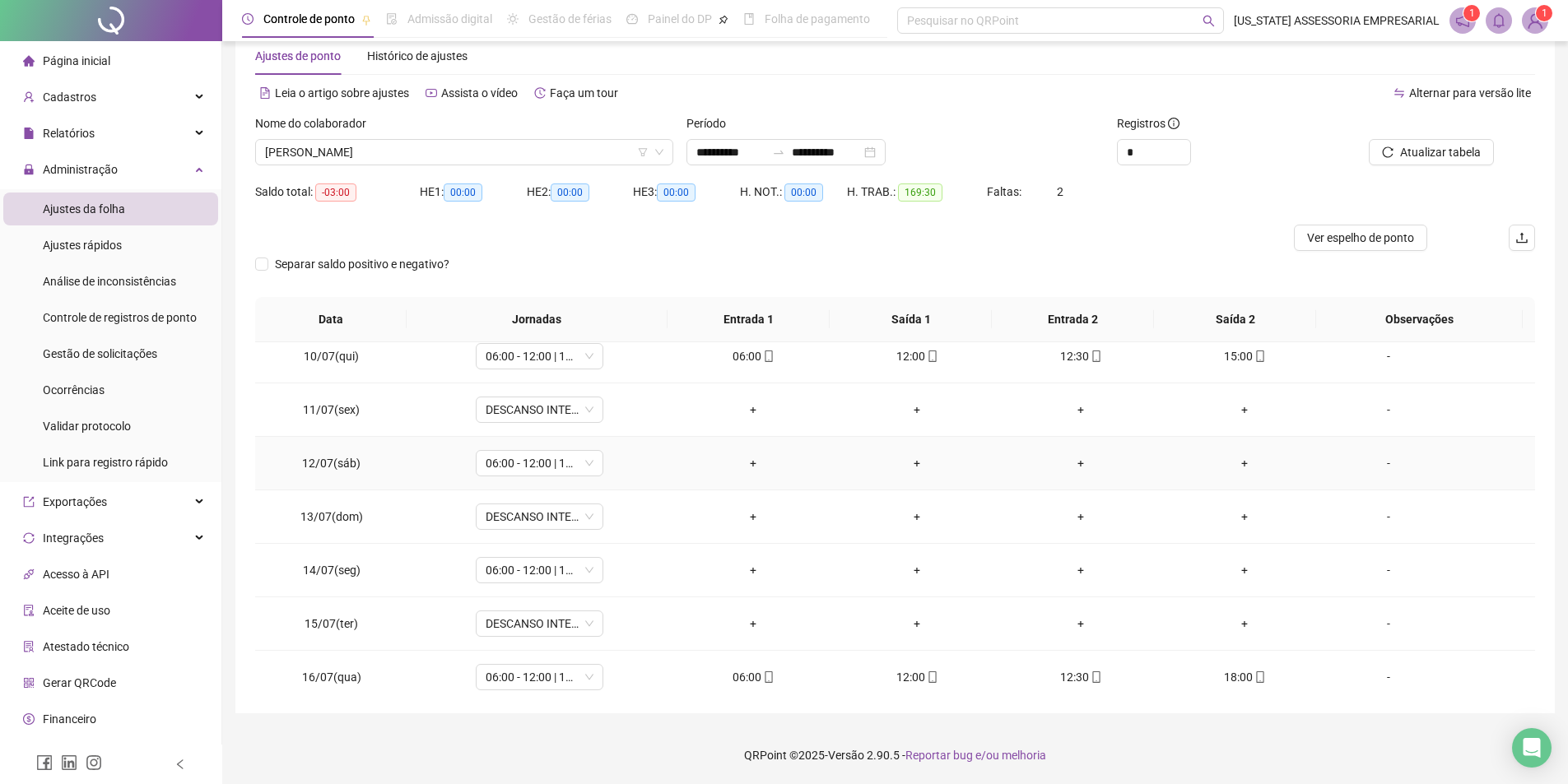
click at [1380, 458] on div "-" at bounding box center [1389, 463] width 98 height 18
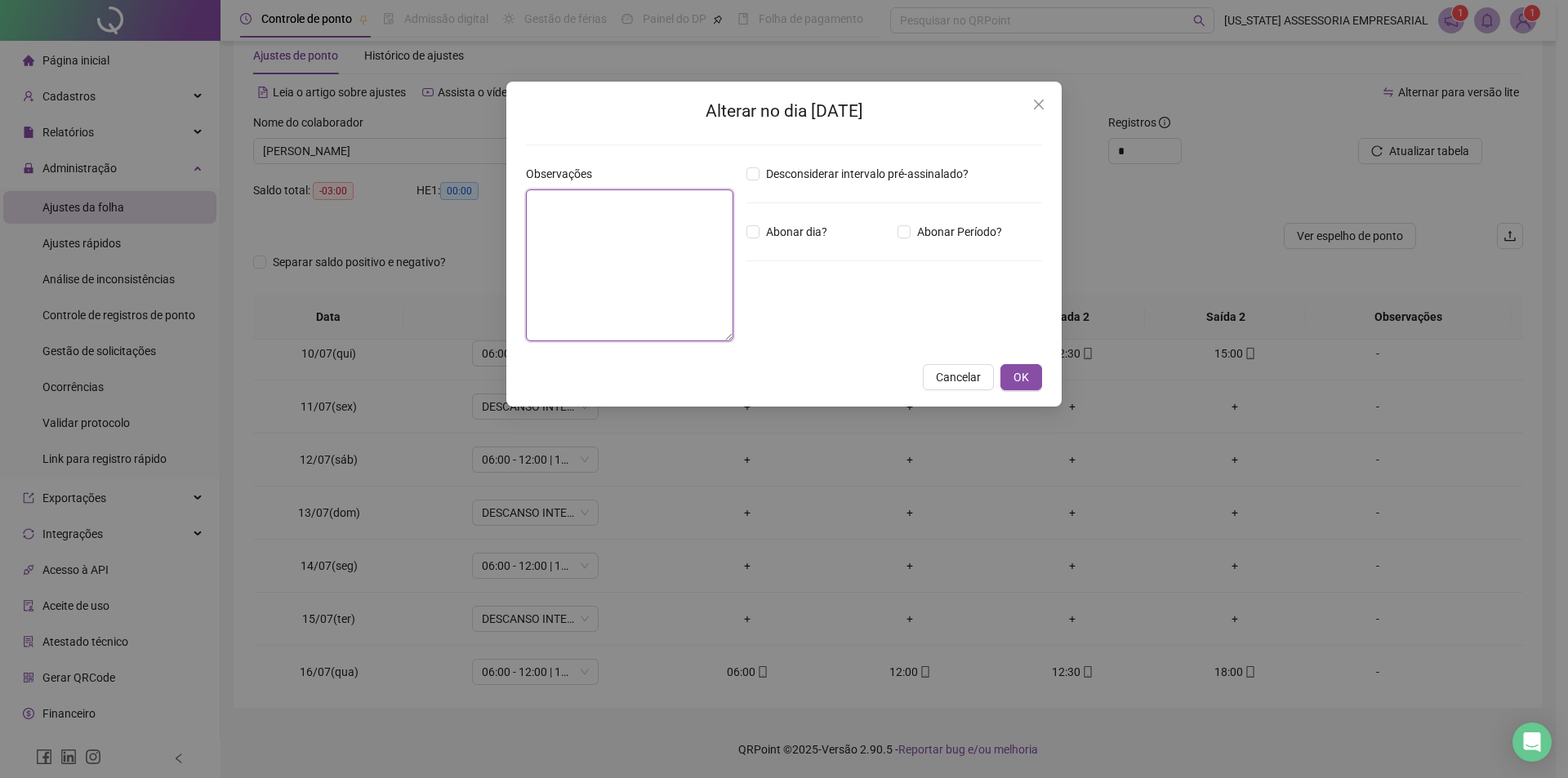
click at [655, 322] on textarea at bounding box center [629, 265] width 208 height 152
type textarea "****"
click at [1019, 372] on span "OK" at bounding box center [1021, 376] width 16 height 18
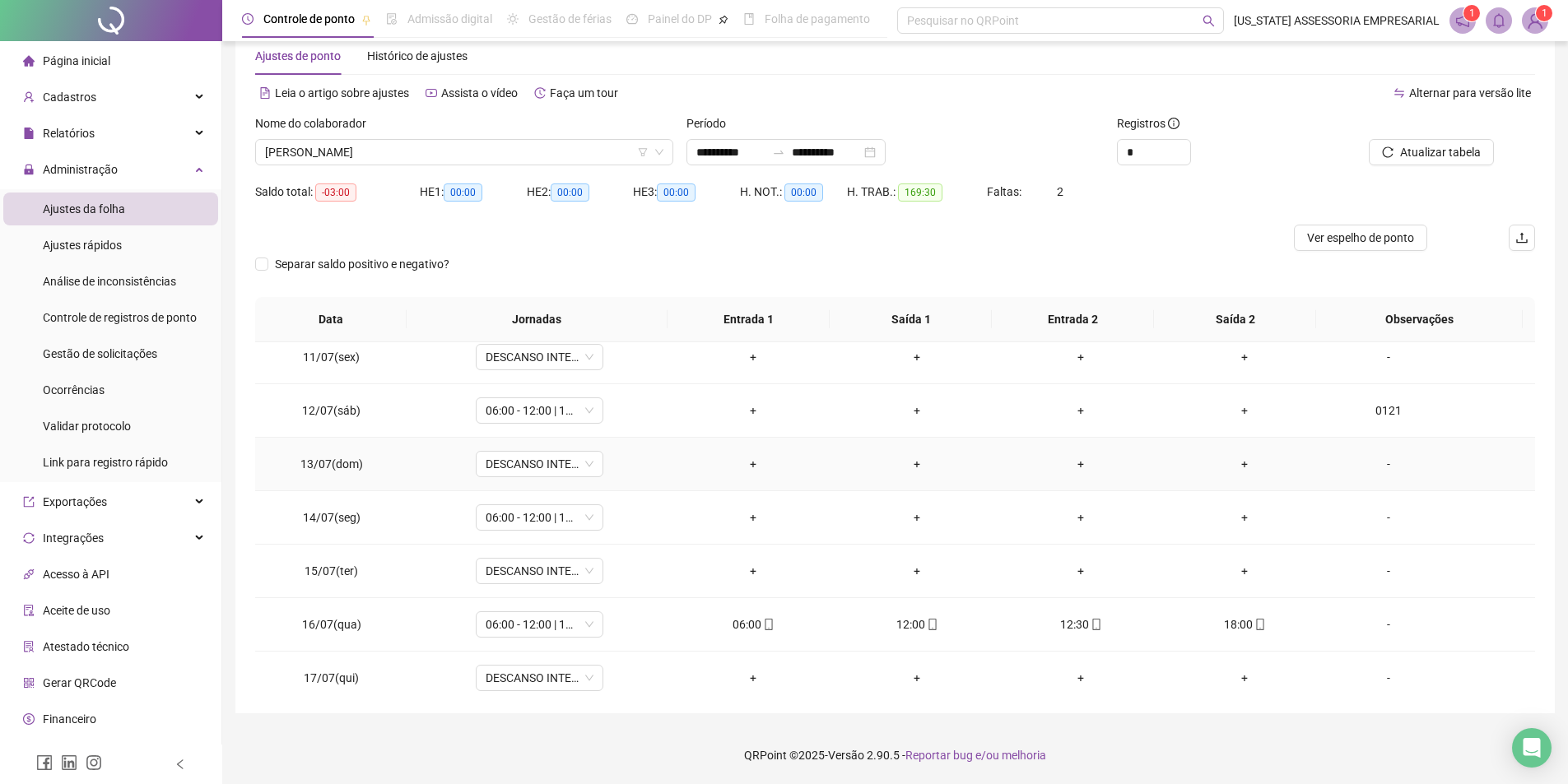
scroll to position [576, 0]
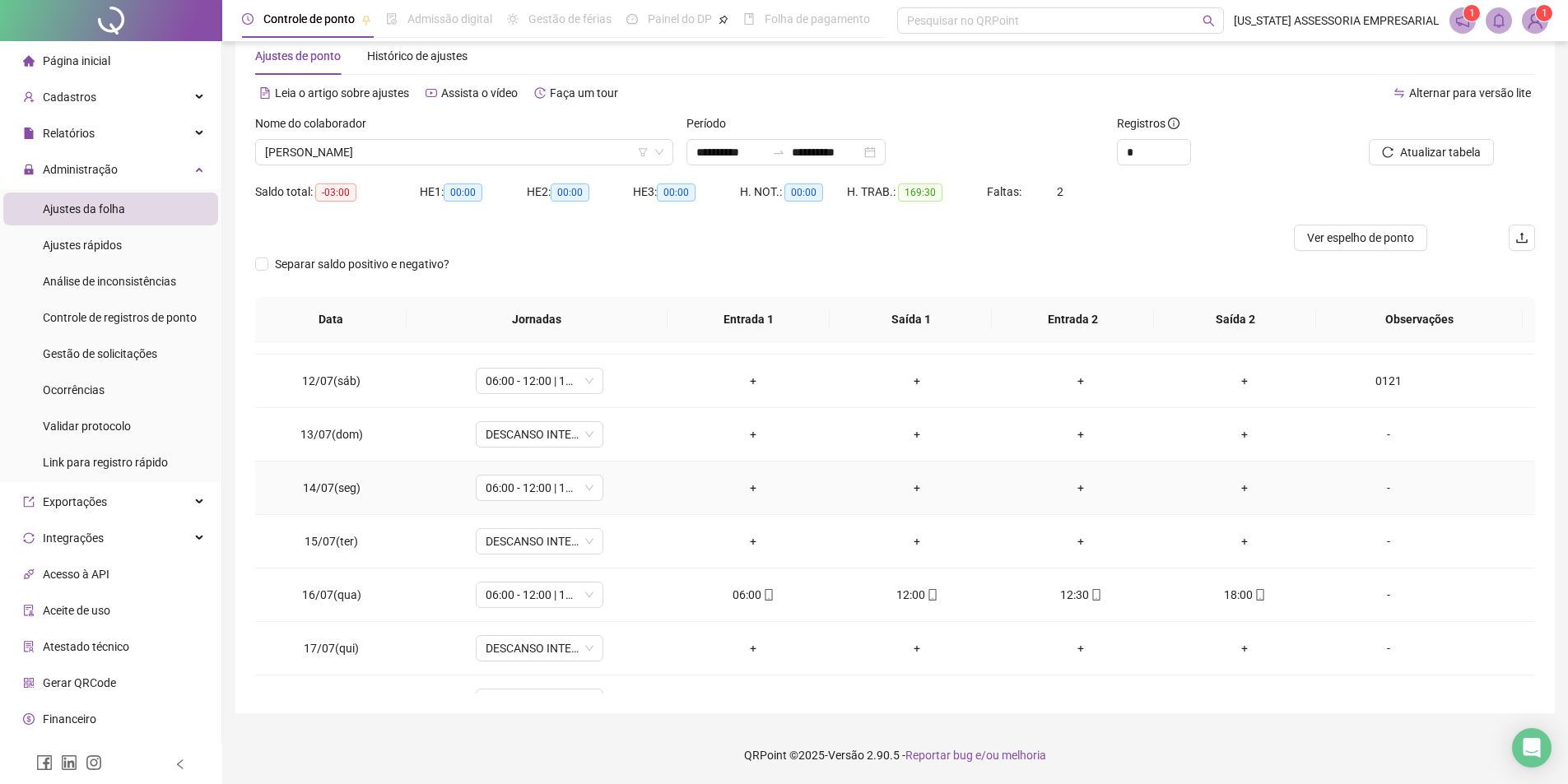
click at [1364, 486] on div "-" at bounding box center [1389, 487] width 98 height 18
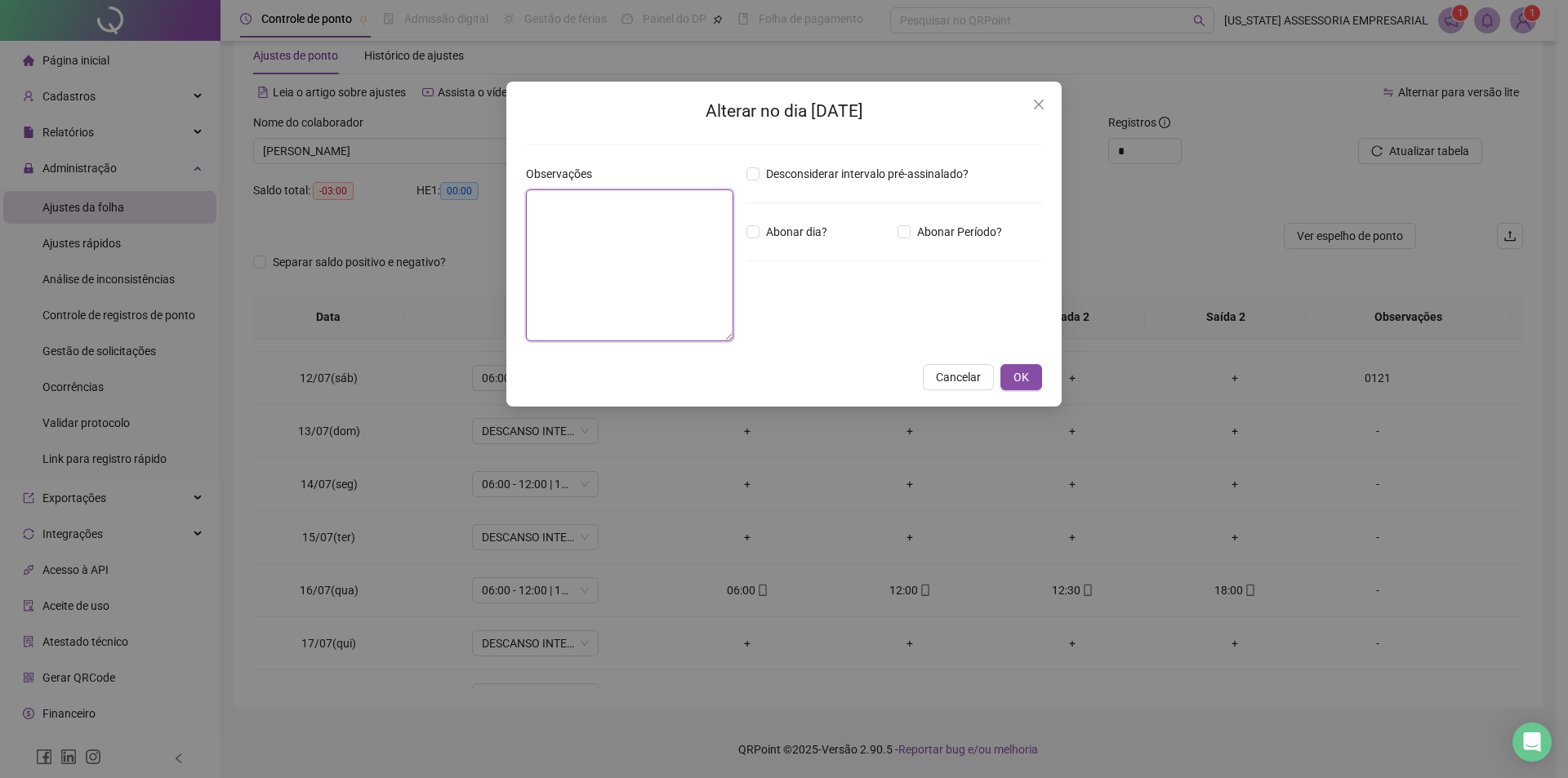
click at [575, 259] on textarea at bounding box center [629, 265] width 208 height 152
type textarea "***"
click at [1035, 393] on div "Alterar no dia [DATE] Observações *** Desconsiderar intervalo pré-assinalado? A…" at bounding box center [784, 244] width 555 height 324
click at [1028, 380] on span "OK" at bounding box center [1021, 376] width 16 height 18
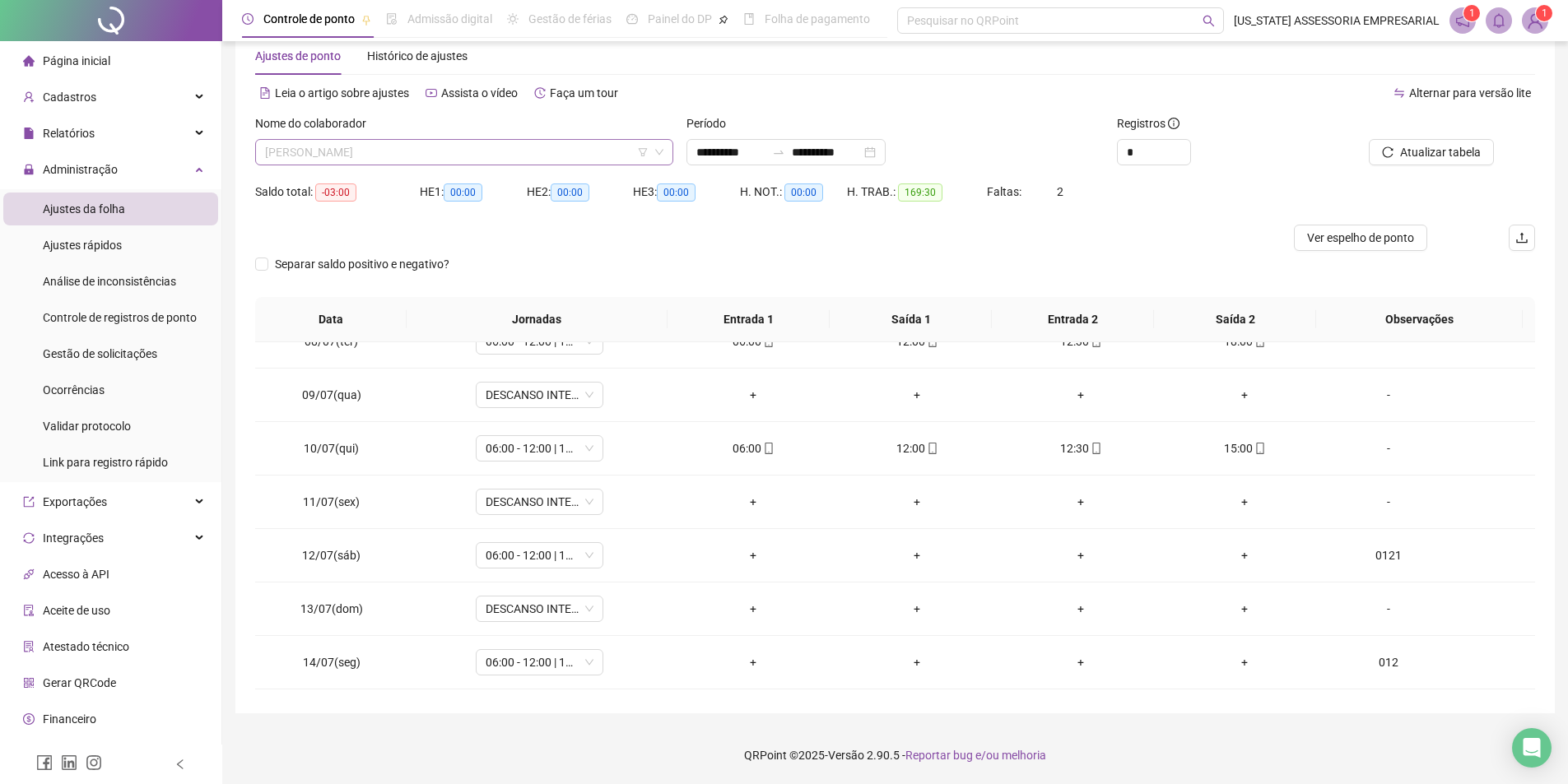
scroll to position [35092, 0]
click at [542, 154] on span "[PERSON_NAME]" at bounding box center [464, 152] width 399 height 25
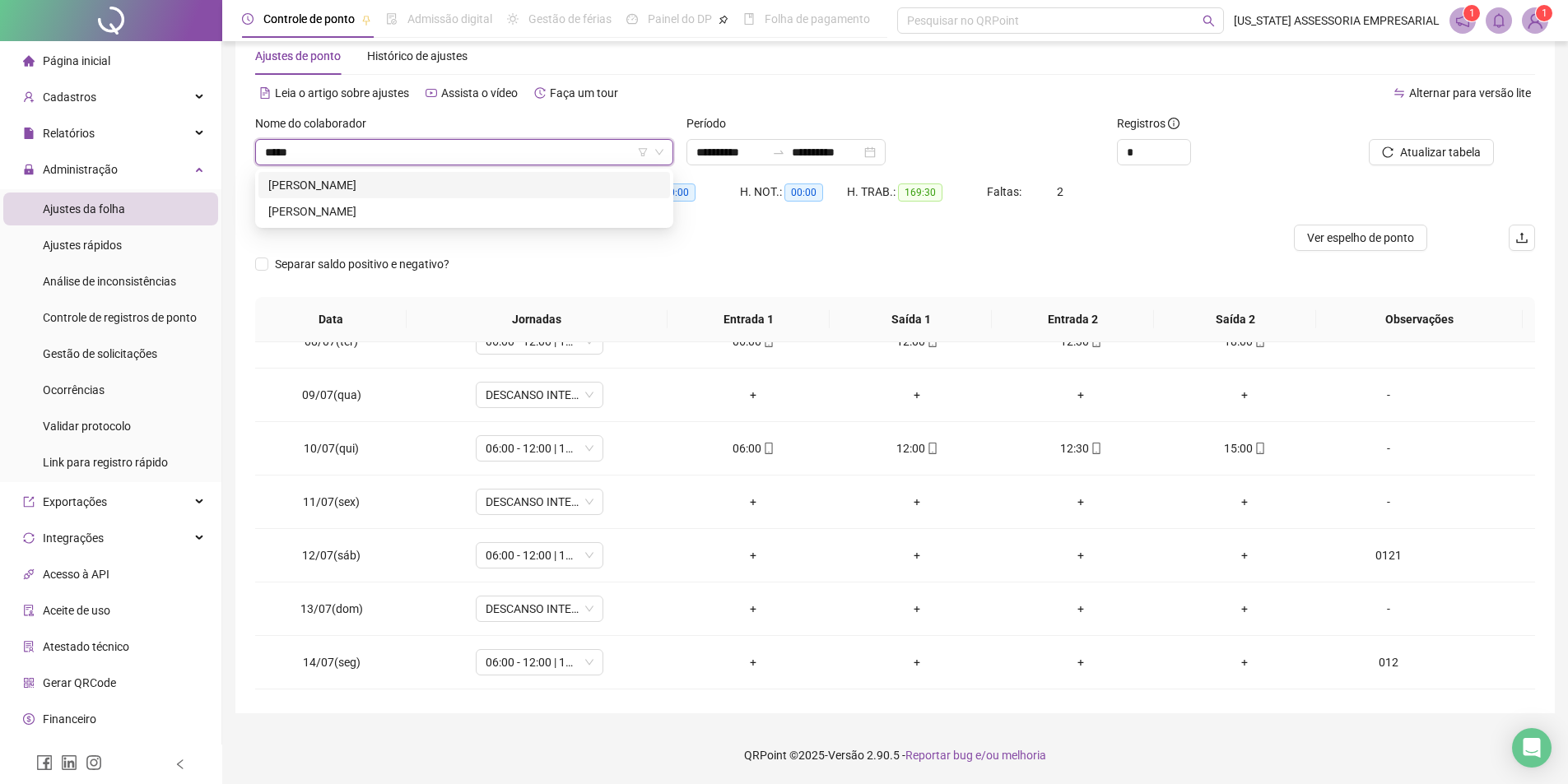
scroll to position [0, 0]
type input "*******"
click at [423, 190] on div "[PERSON_NAME]" at bounding box center [465, 185] width 392 height 18
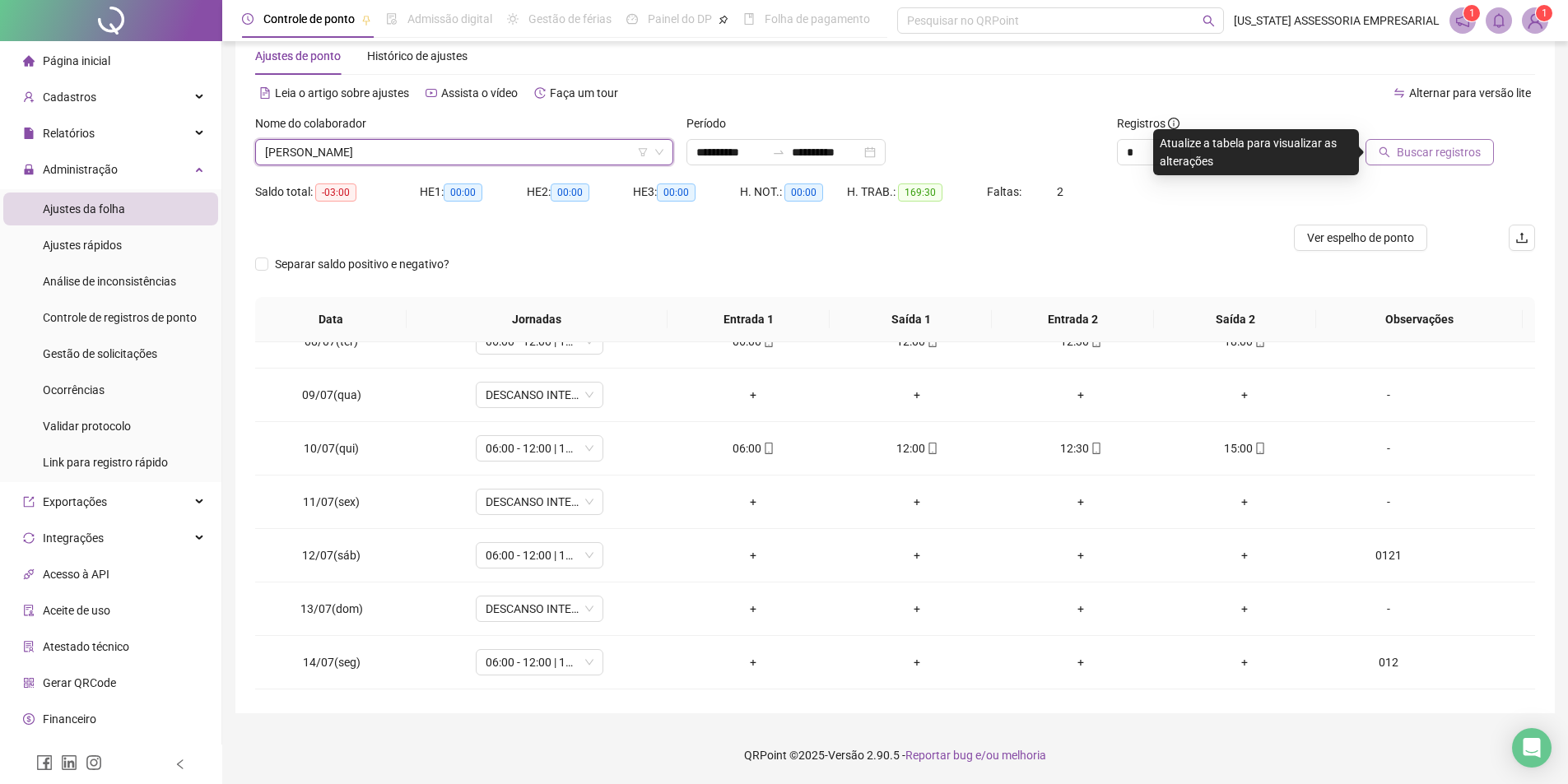
click at [1469, 153] on span "Buscar registros" at bounding box center [1439, 151] width 84 height 18
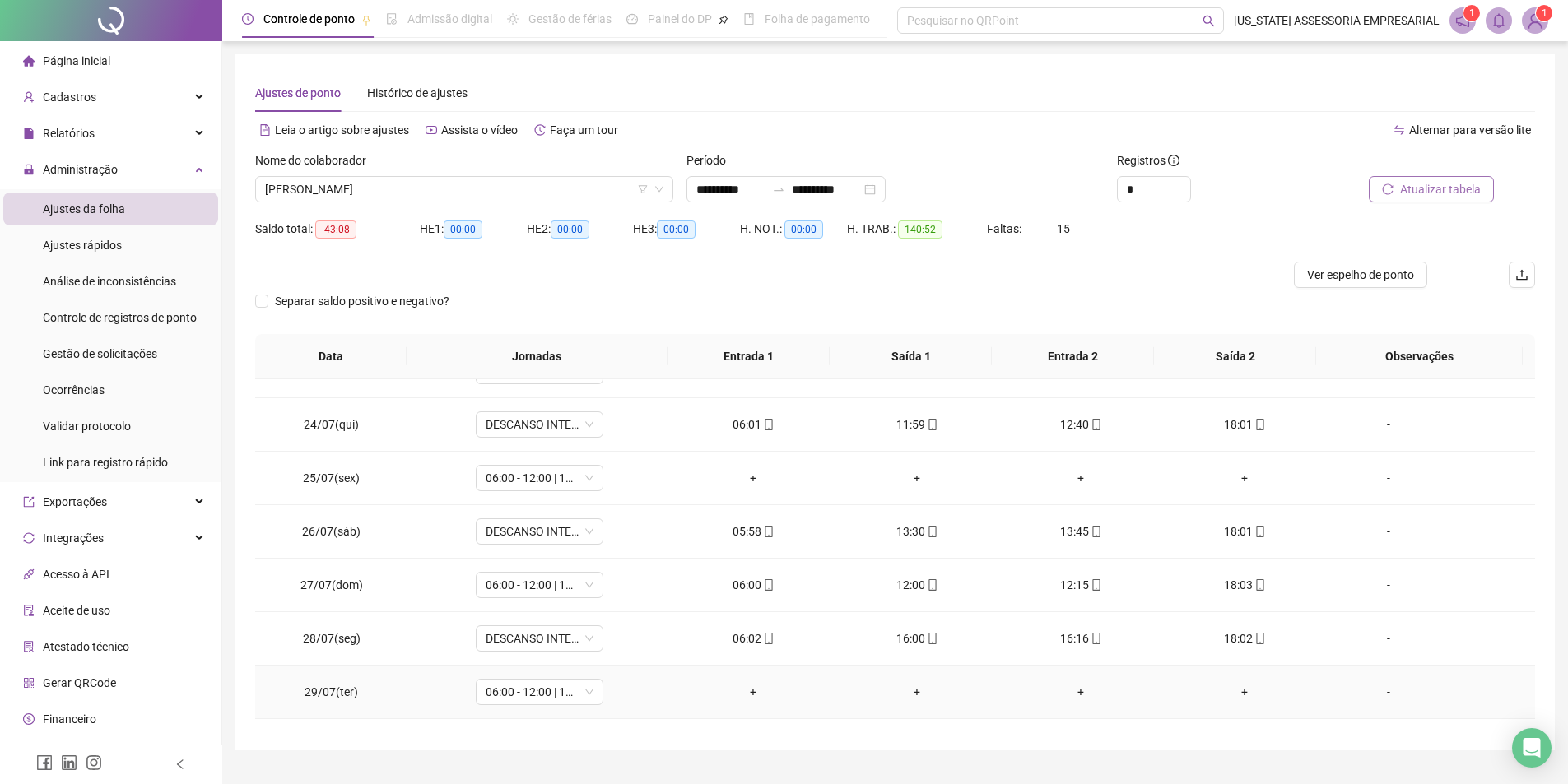
scroll to position [1306, 0]
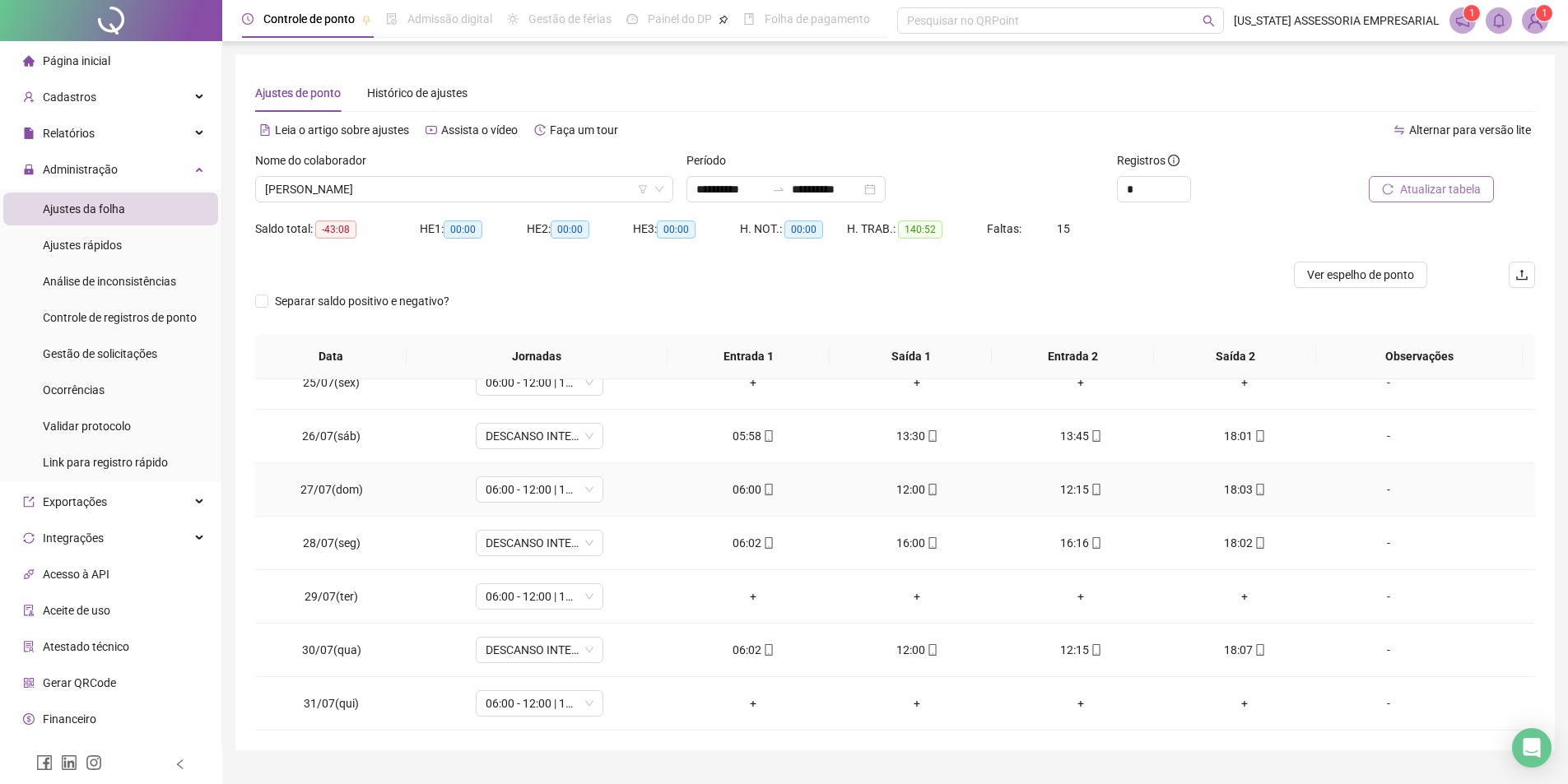
click at [1365, 497] on div "-" at bounding box center [1389, 489] width 98 height 18
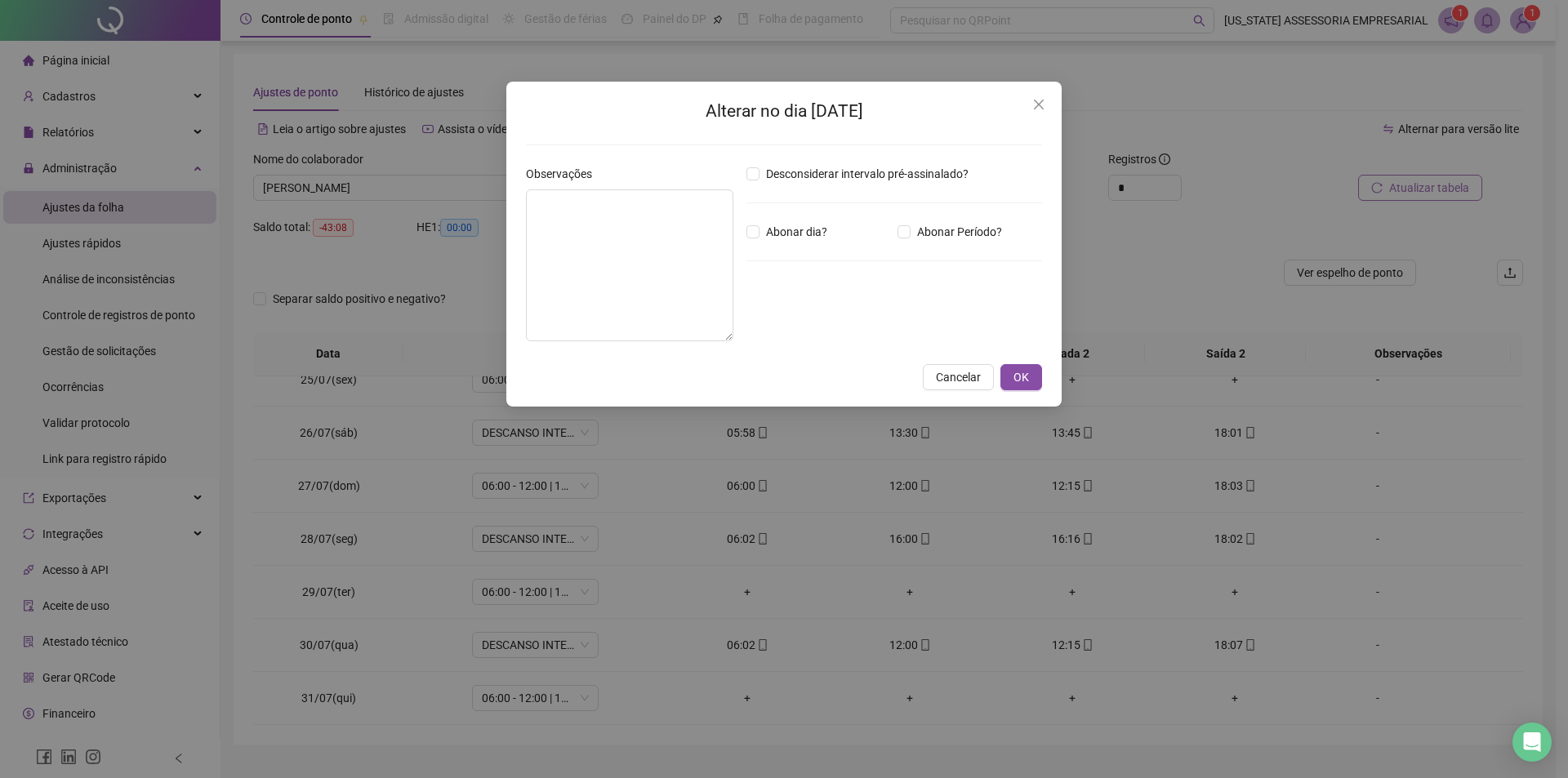
click at [501, 249] on div "Alterar no dia [DATE] Observações Desconsiderar intervalo pré-assinalado? Abona…" at bounding box center [784, 389] width 1568 height 778
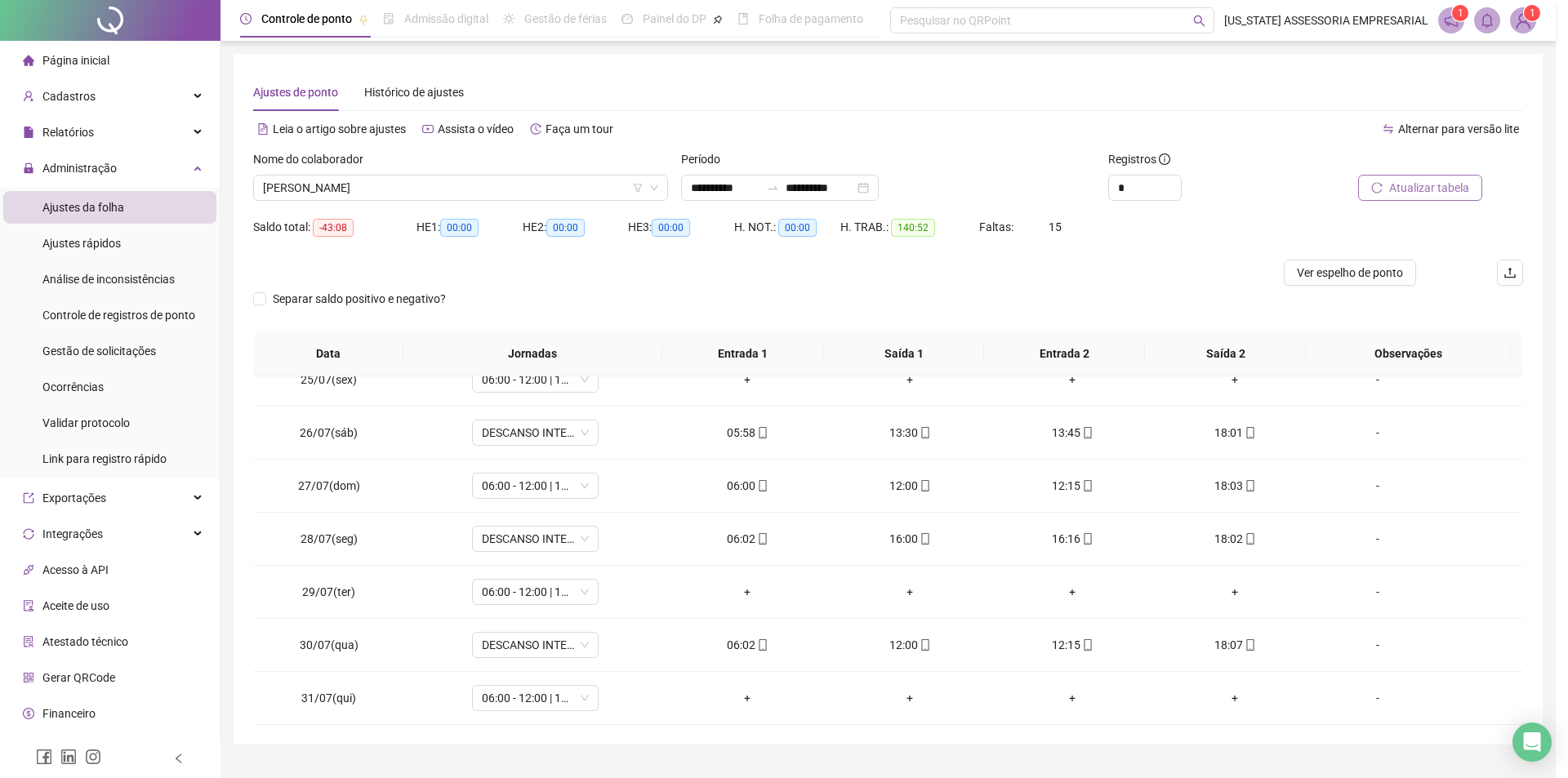
click at [540, 255] on body "**********" at bounding box center [778, 389] width 1556 height 778
click at [1360, 489] on div "-" at bounding box center [1378, 485] width 97 height 18
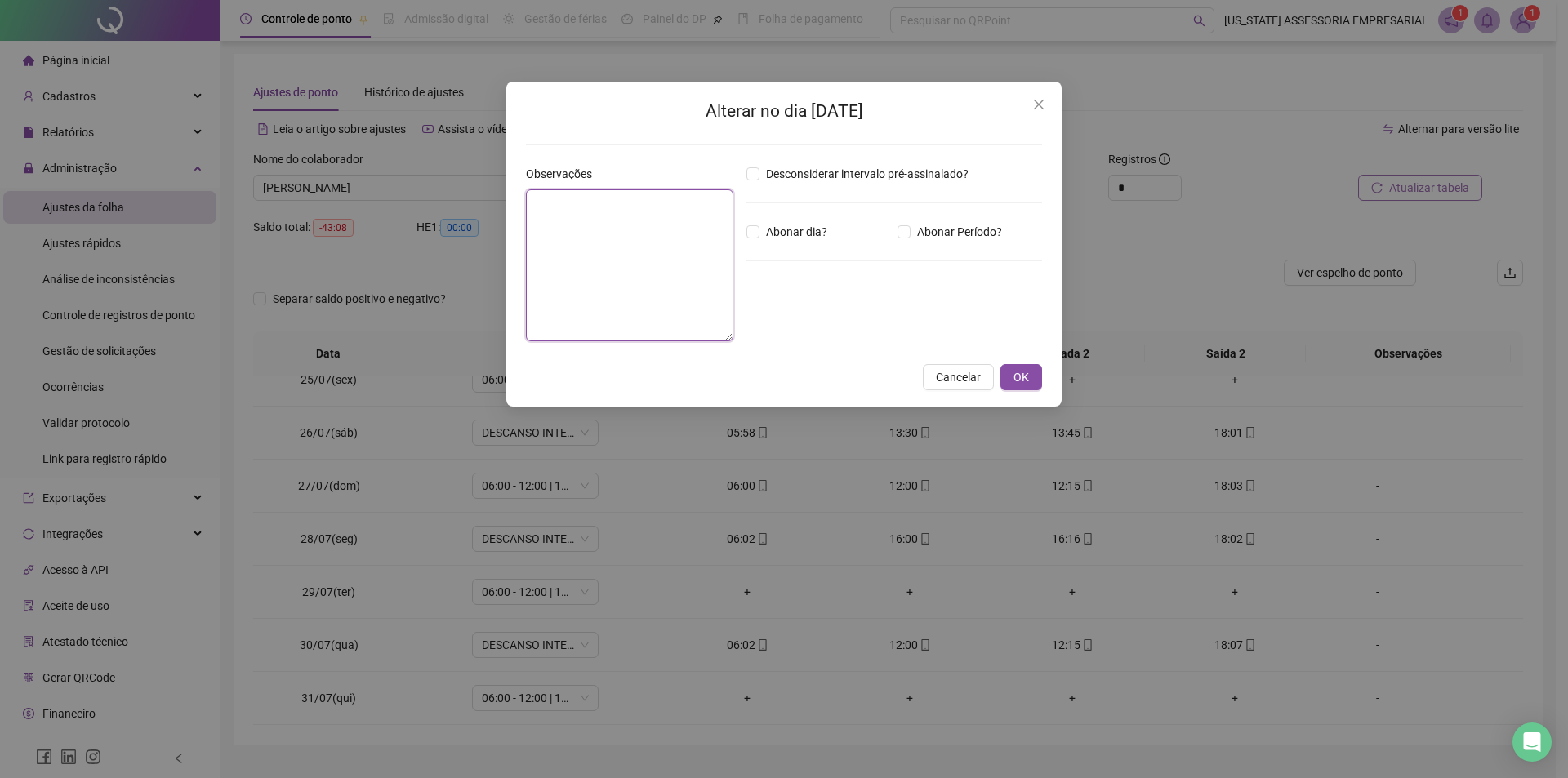
click at [652, 289] on textarea at bounding box center [629, 265] width 208 height 152
type textarea "****"
click at [1023, 377] on span "OK" at bounding box center [1021, 376] width 16 height 18
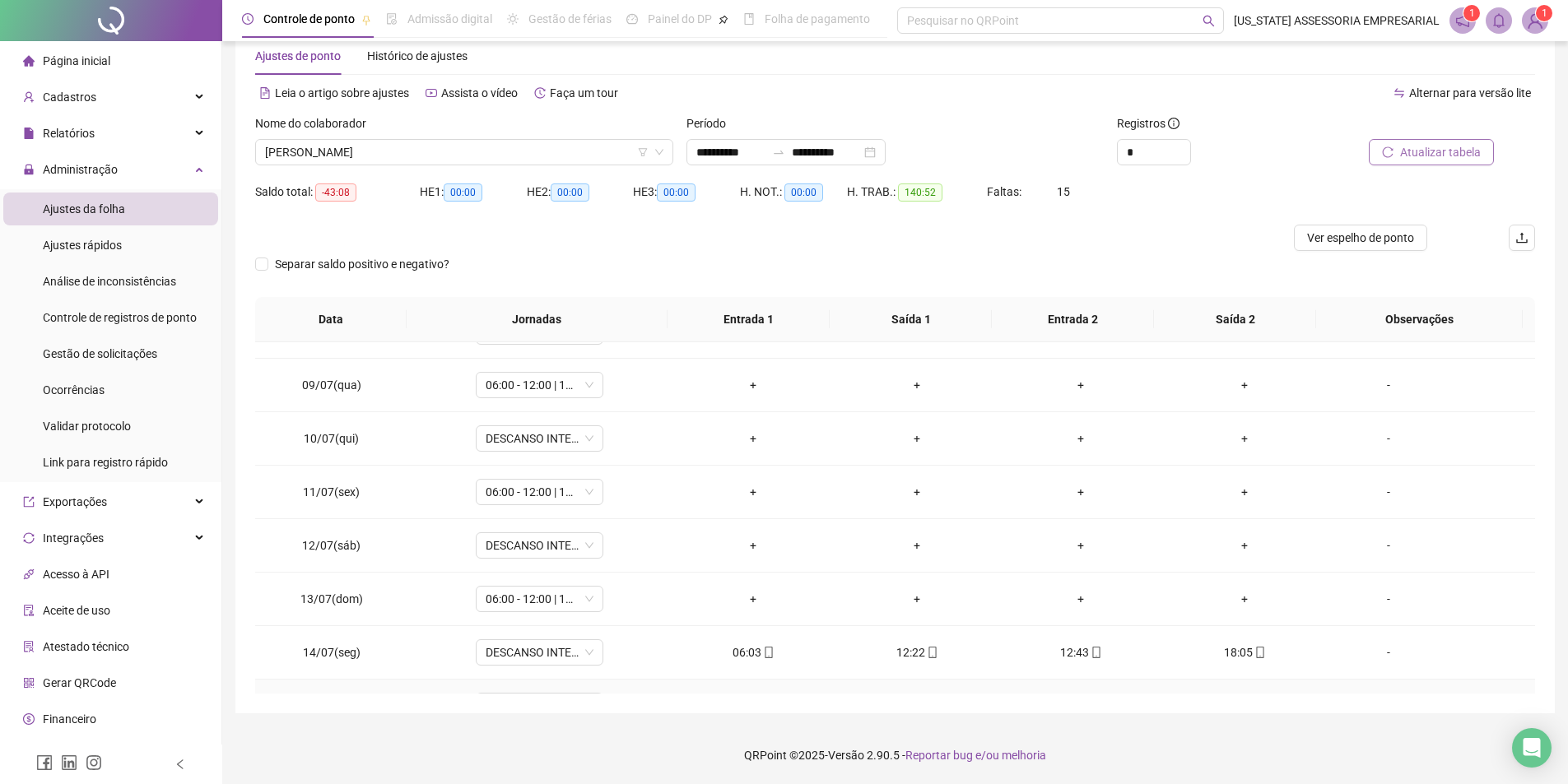
scroll to position [401, 0]
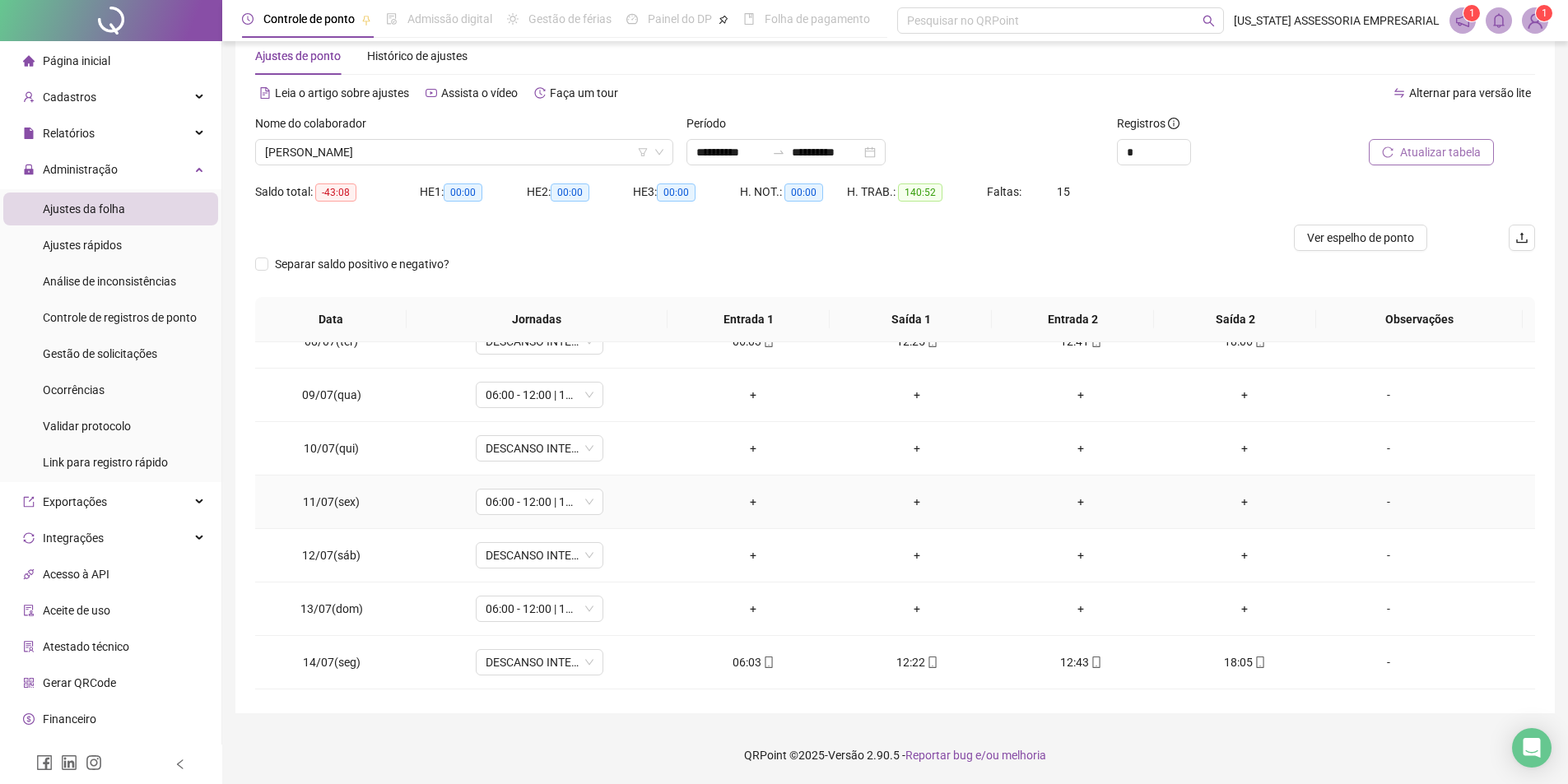
drag, startPoint x: 1380, startPoint y: 502, endPoint x: 1261, endPoint y: 492, distance: 119.4
click at [1375, 503] on div "-" at bounding box center [1389, 501] width 98 height 18
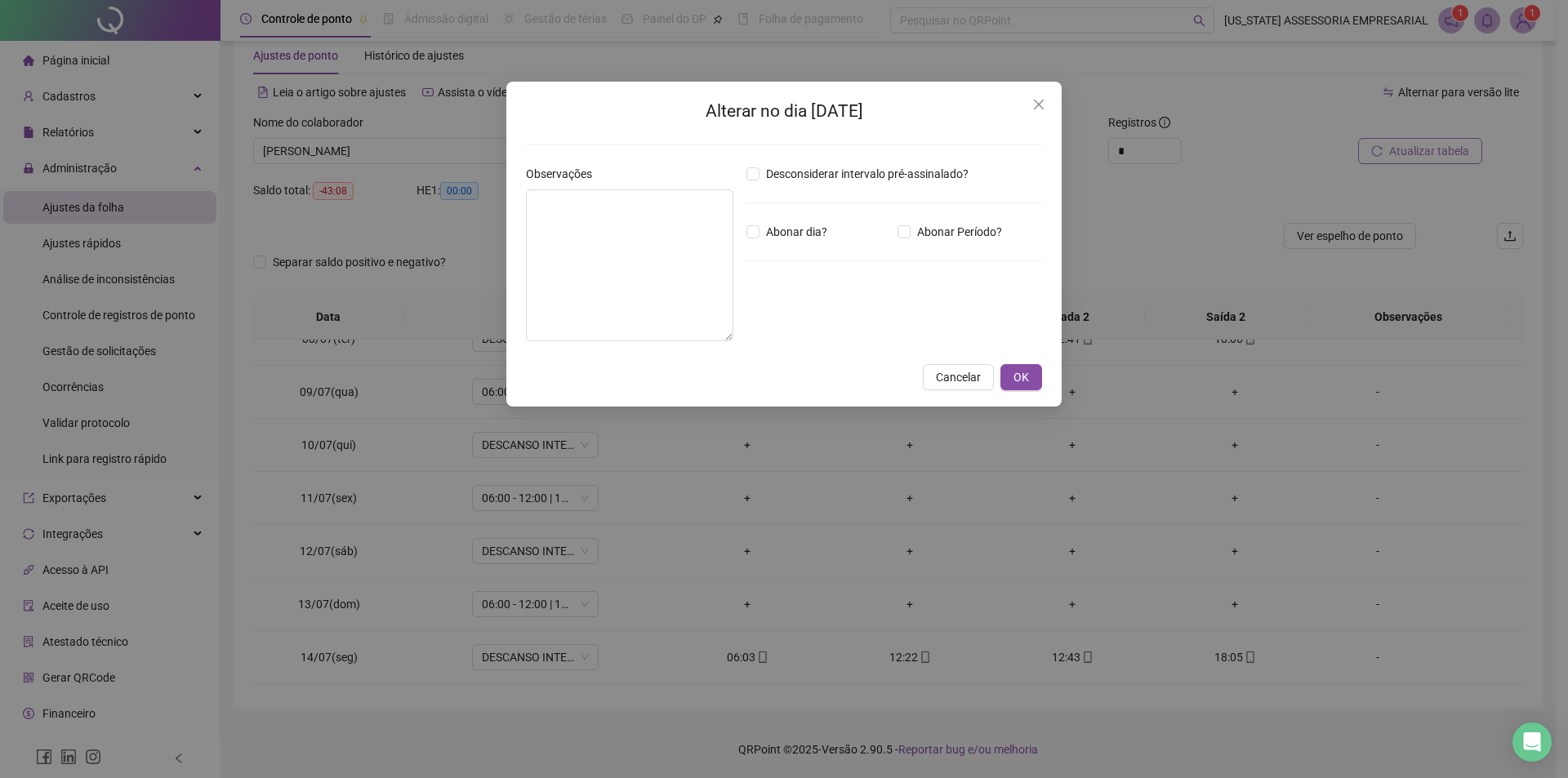
click at [675, 345] on div "Observações" at bounding box center [629, 259] width 220 height 189
click at [651, 285] on textarea at bounding box center [629, 265] width 208 height 152
type textarea "***"
drag, startPoint x: 996, startPoint y: 372, endPoint x: 1024, endPoint y: 381, distance: 29.4
click at [1024, 381] on div "Cancelar OK" at bounding box center [784, 377] width 517 height 26
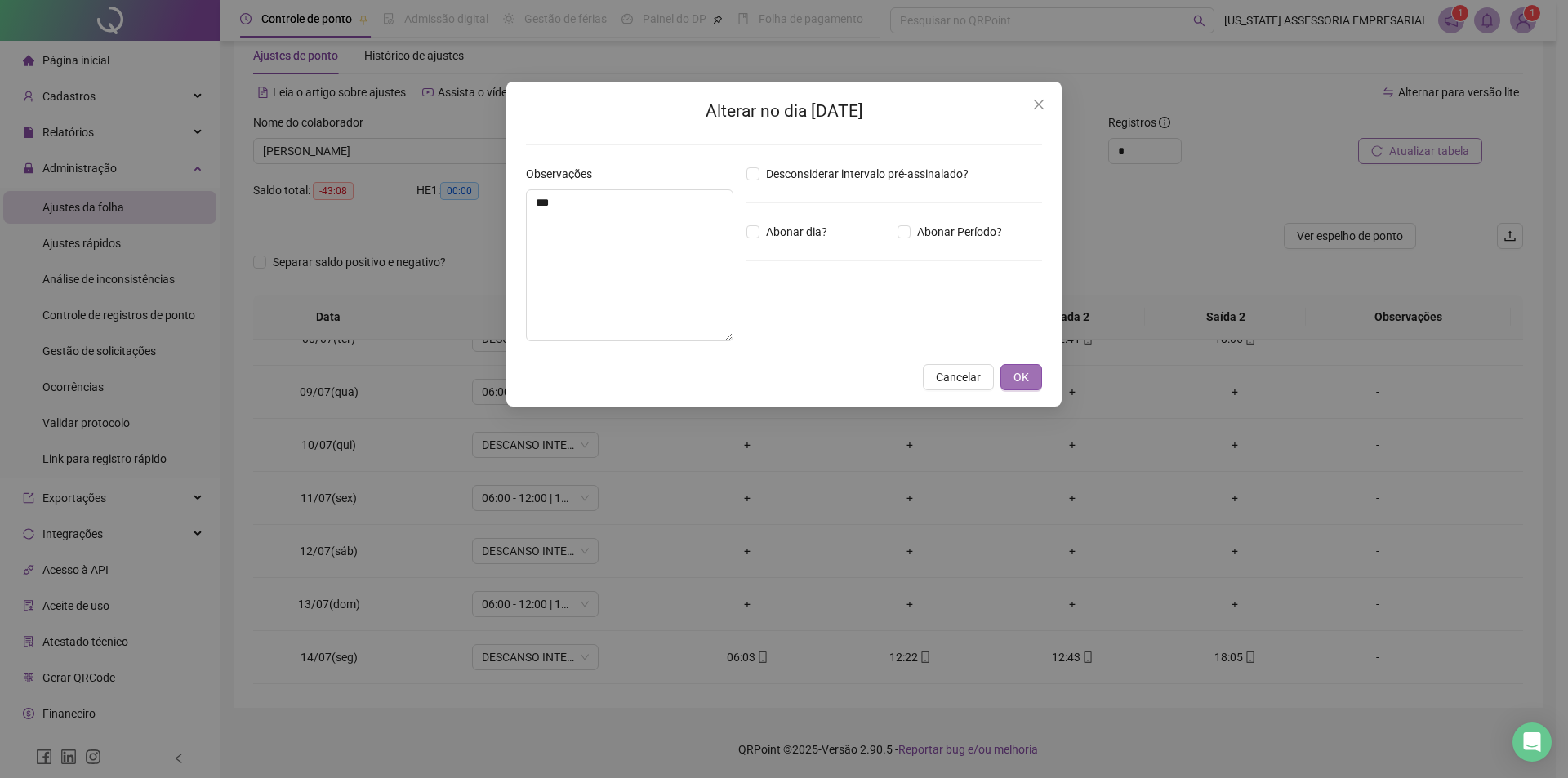
click at [1024, 381] on span "OK" at bounding box center [1021, 376] width 16 height 18
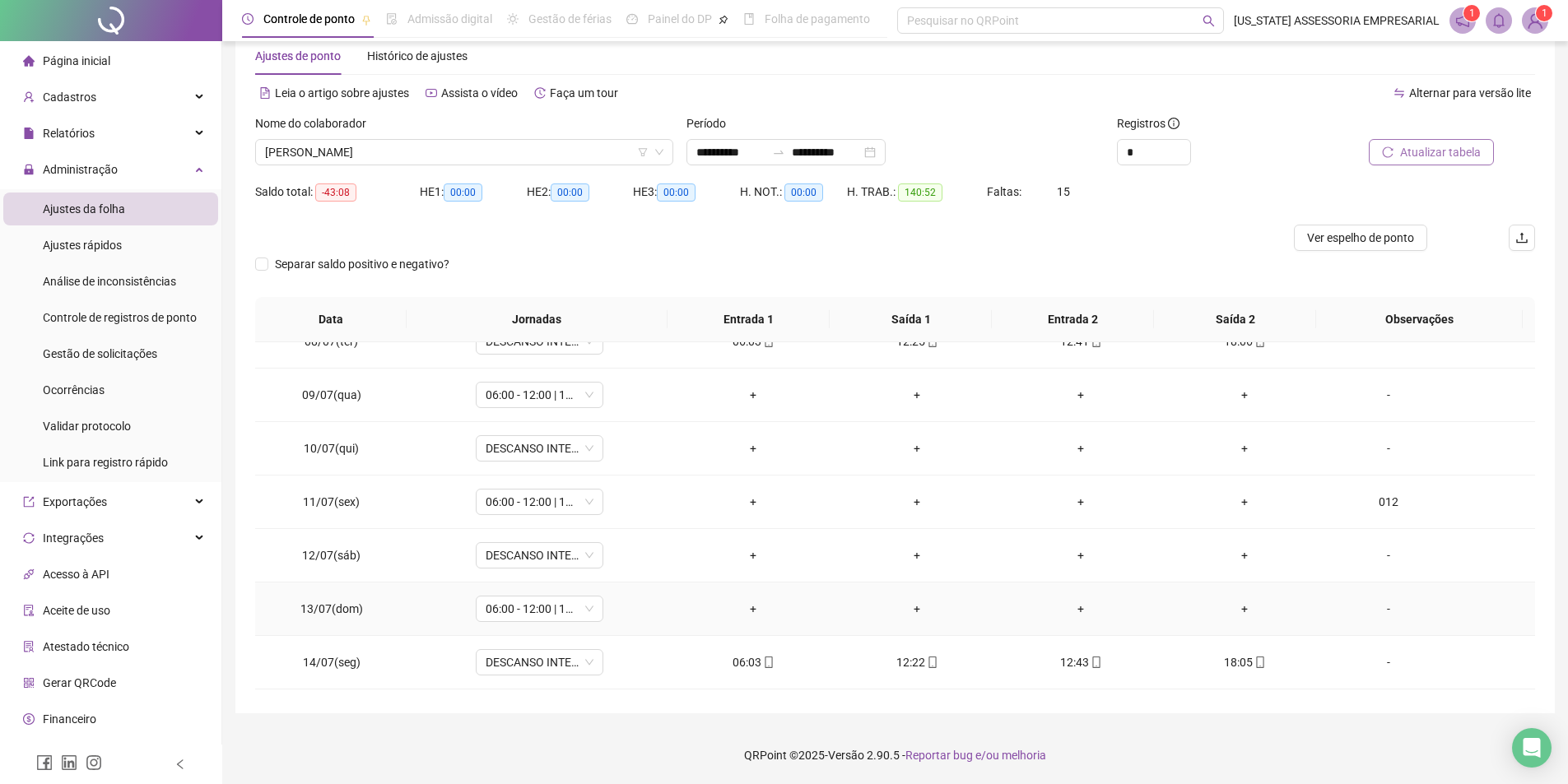
click at [1368, 607] on div "-" at bounding box center [1389, 608] width 98 height 18
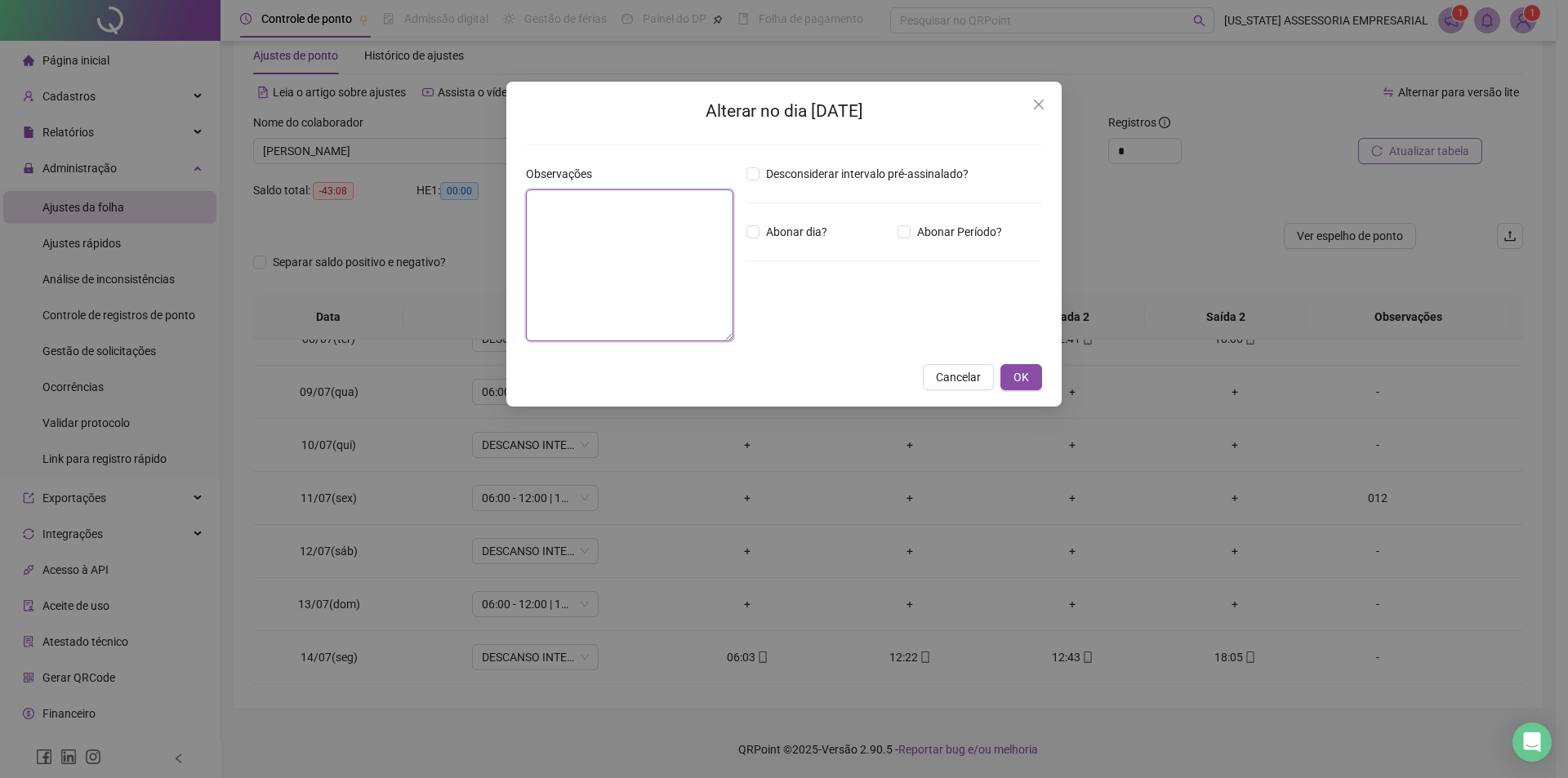
click at [677, 272] on textarea at bounding box center [629, 265] width 208 height 152
type textarea "***"
click at [1015, 371] on span "OK" at bounding box center [1021, 376] width 16 height 18
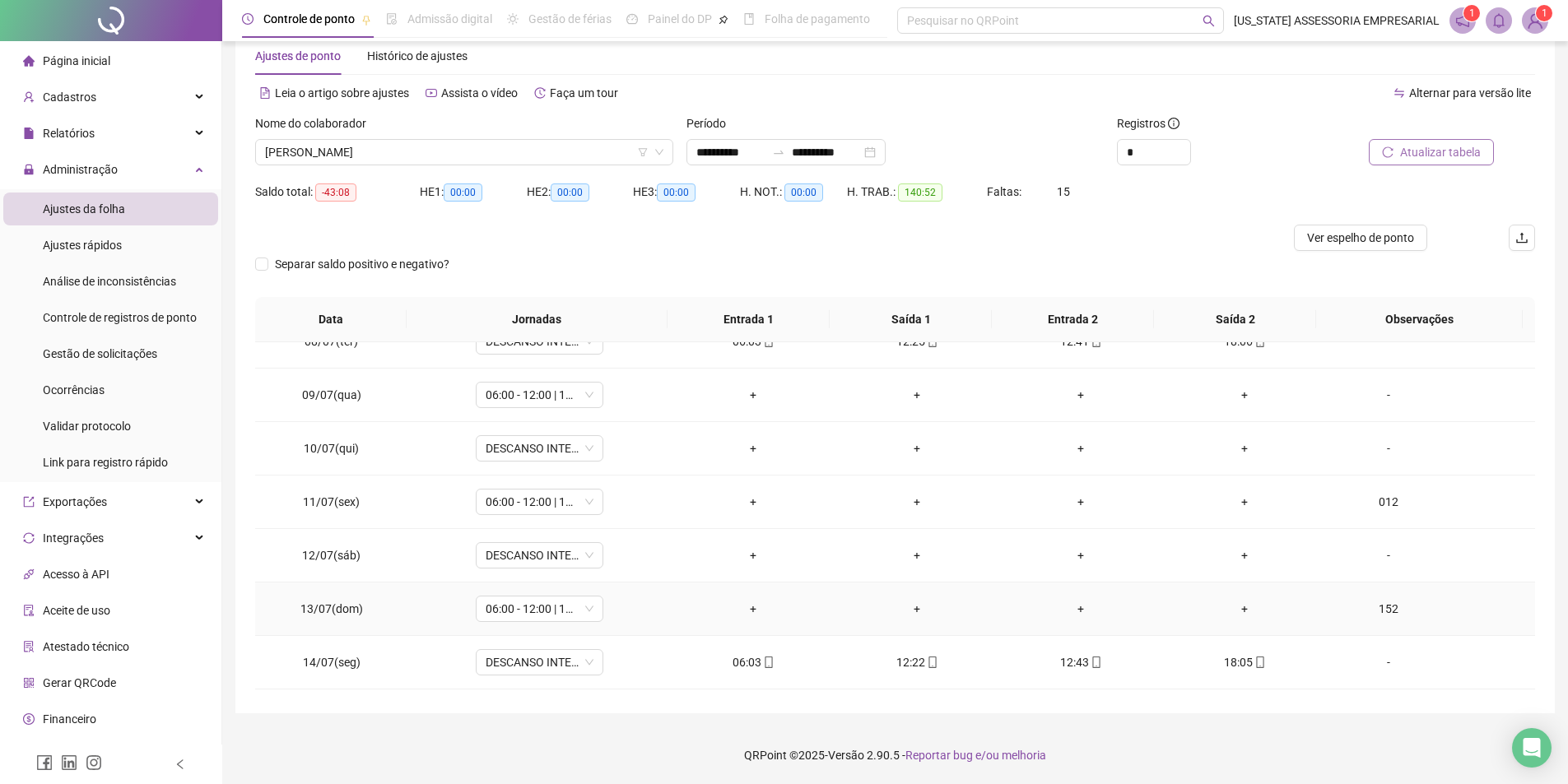
scroll to position [320, 0]
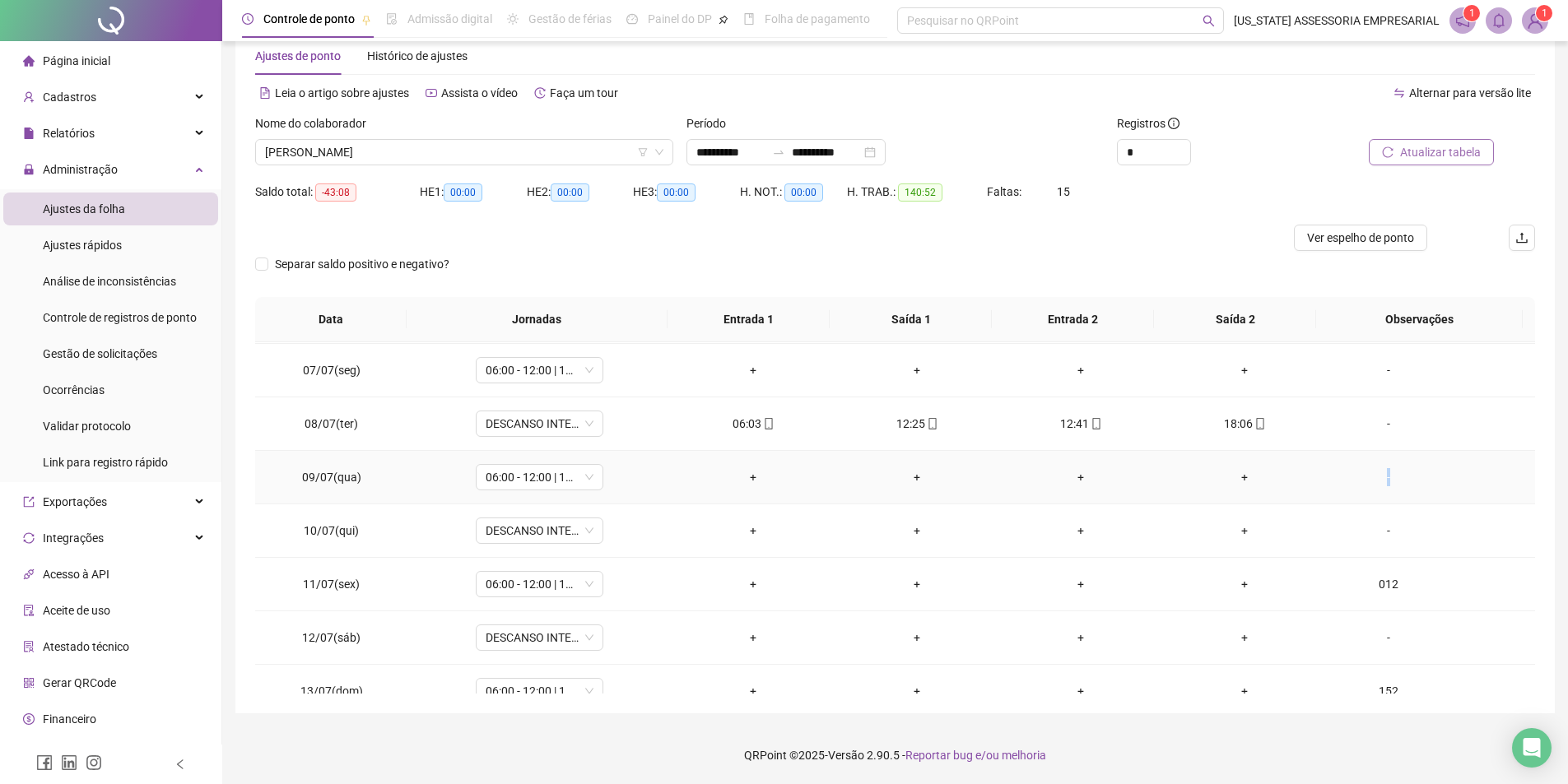
drag, startPoint x: 1378, startPoint y: 485, endPoint x: 1369, endPoint y: 487, distance: 9.2
click at [1376, 486] on div "-" at bounding box center [1389, 477] width 98 height 18
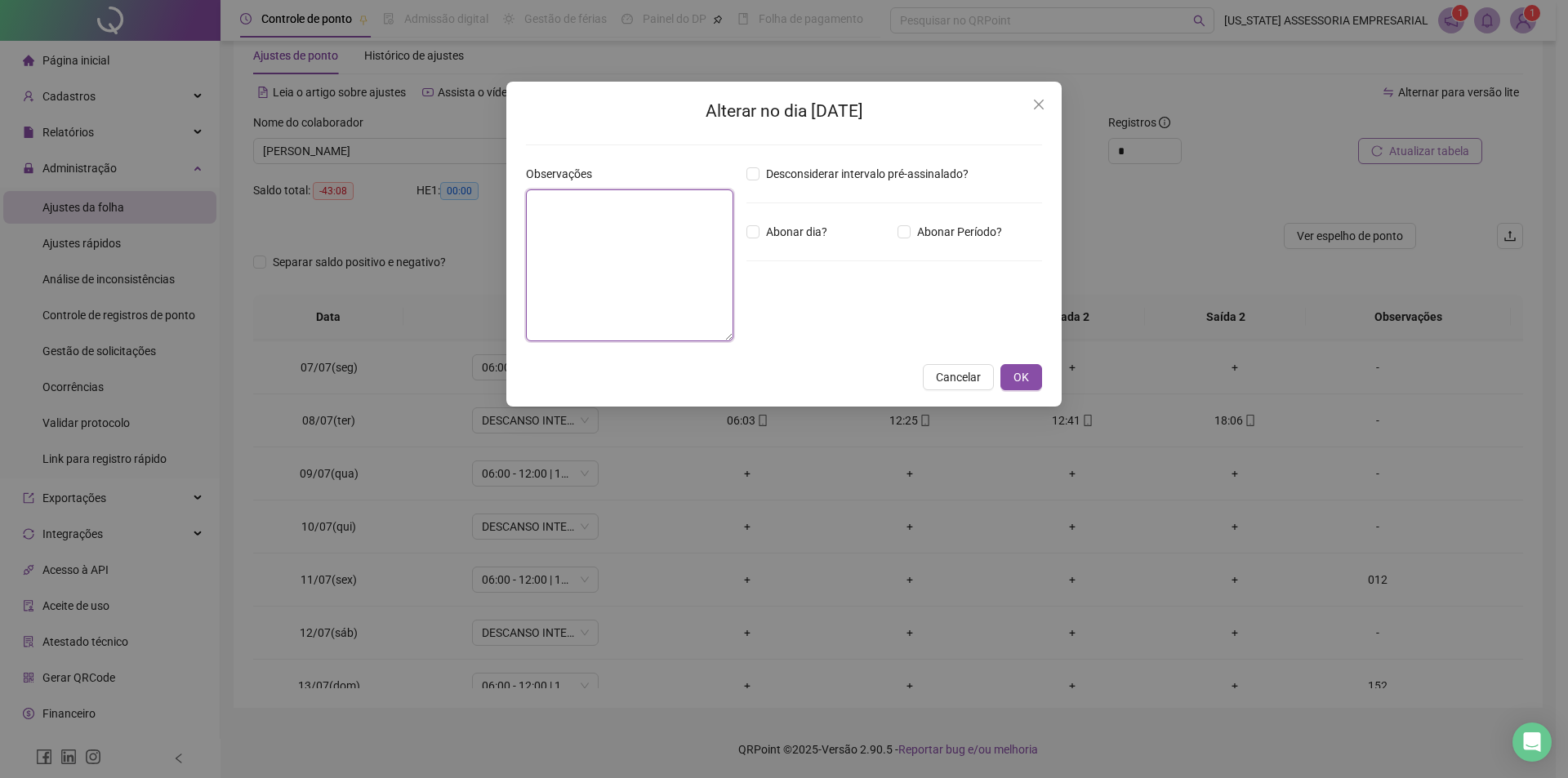
click at [642, 244] on textarea at bounding box center [629, 265] width 208 height 152
type textarea "**"
click at [1015, 383] on span "OK" at bounding box center [1021, 376] width 16 height 18
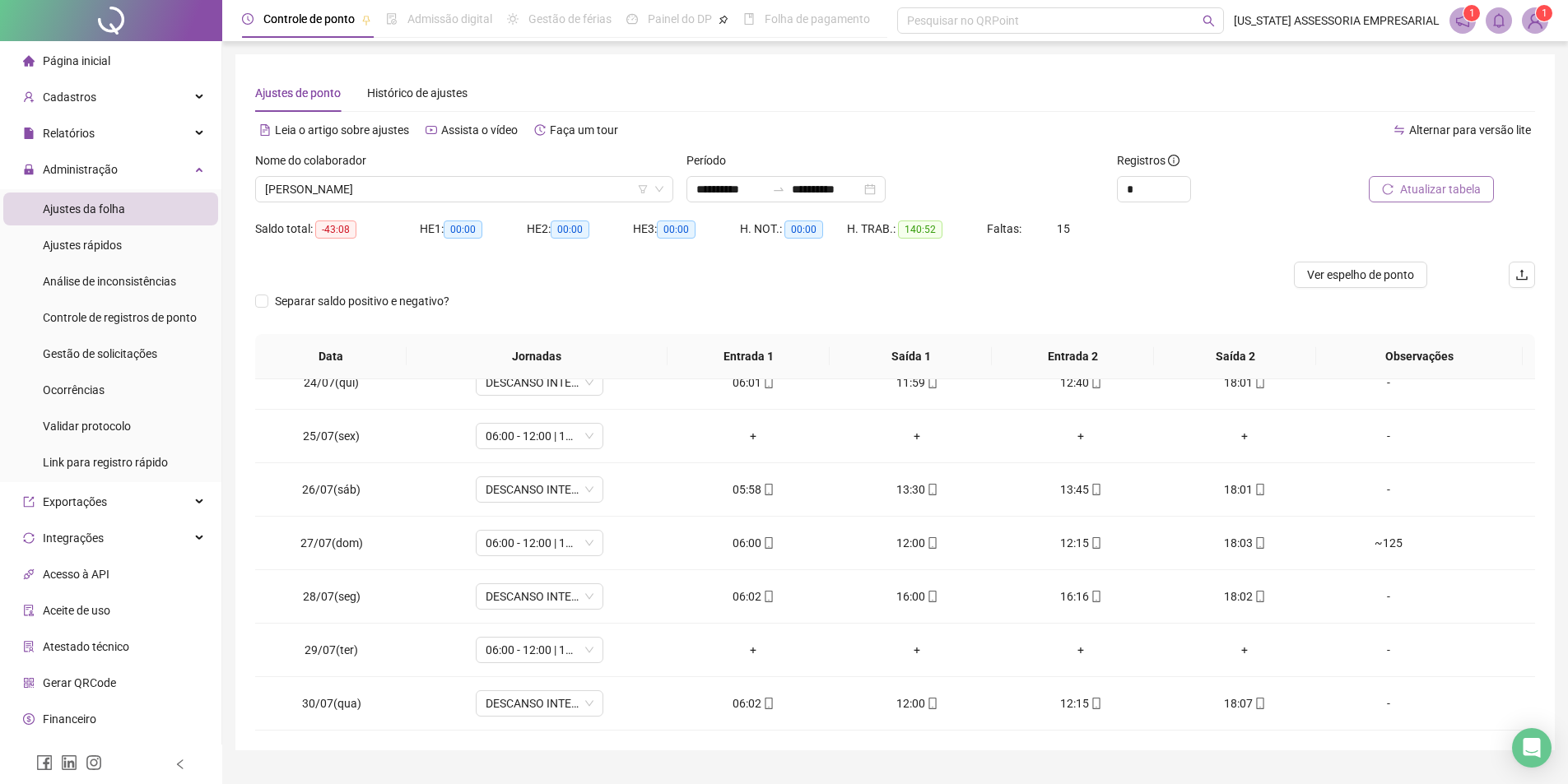
scroll to position [1306, 0]
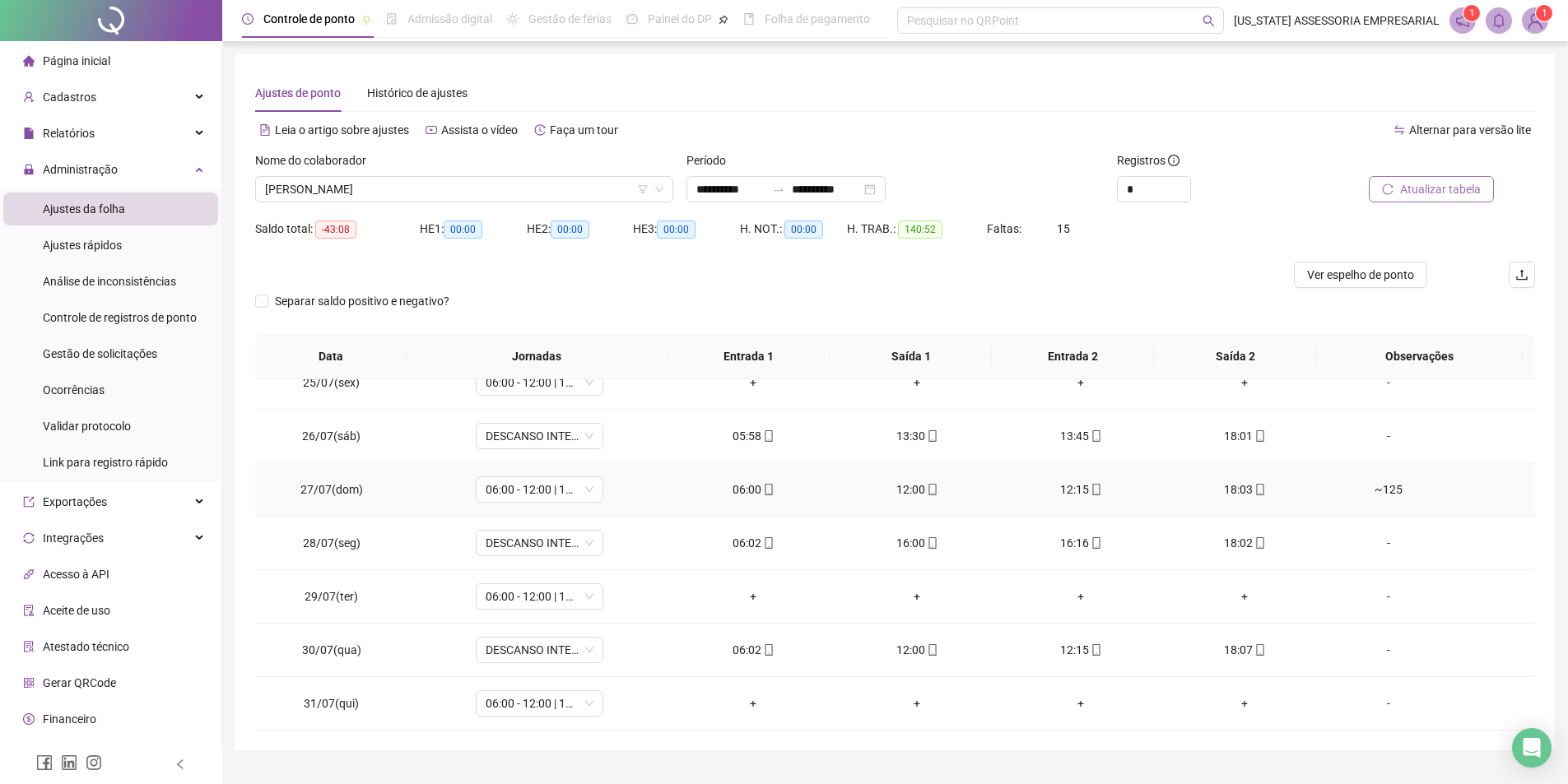
click at [752, 486] on div "06:00" at bounding box center [754, 489] width 138 height 18
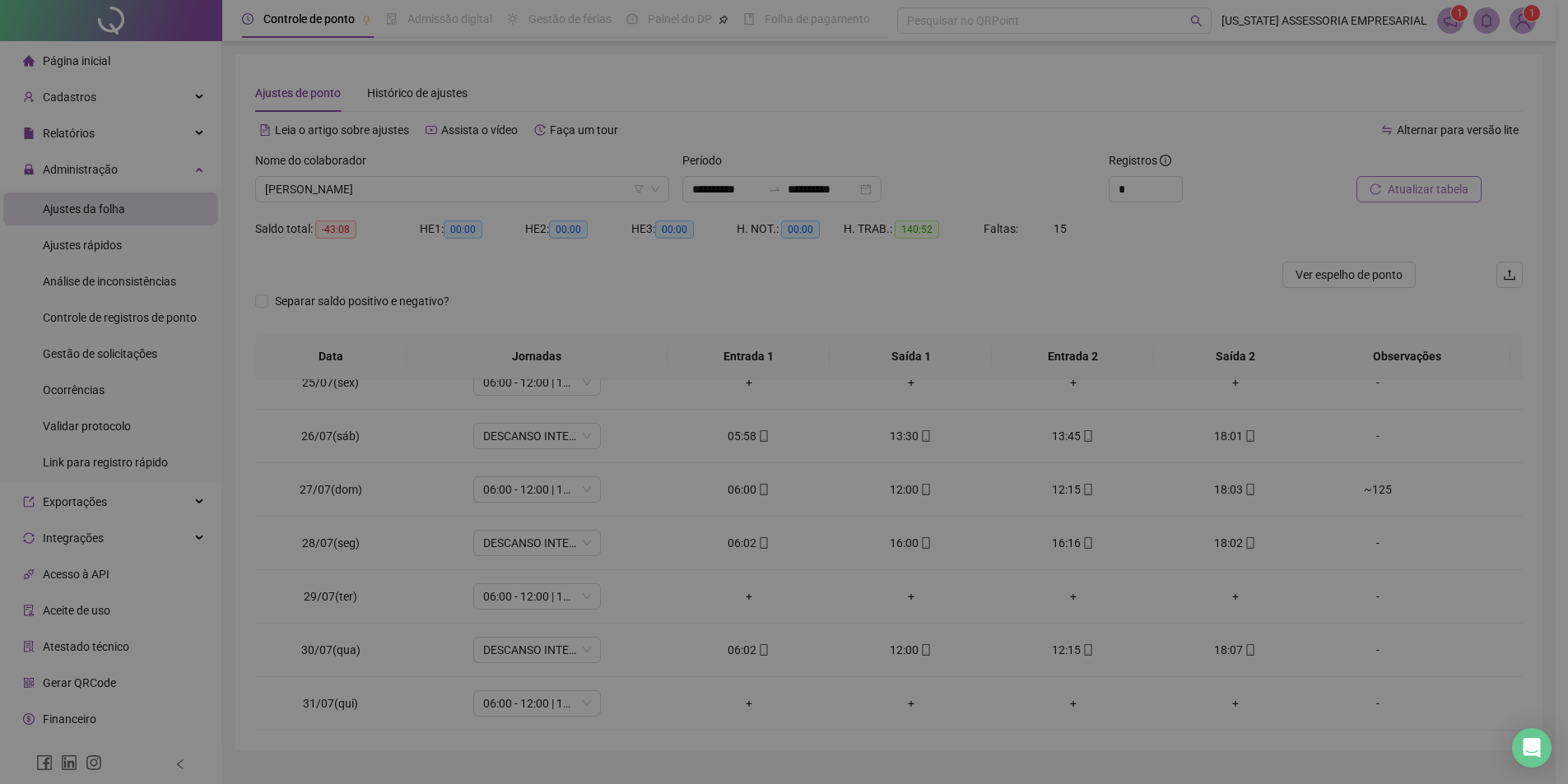
type input "**********"
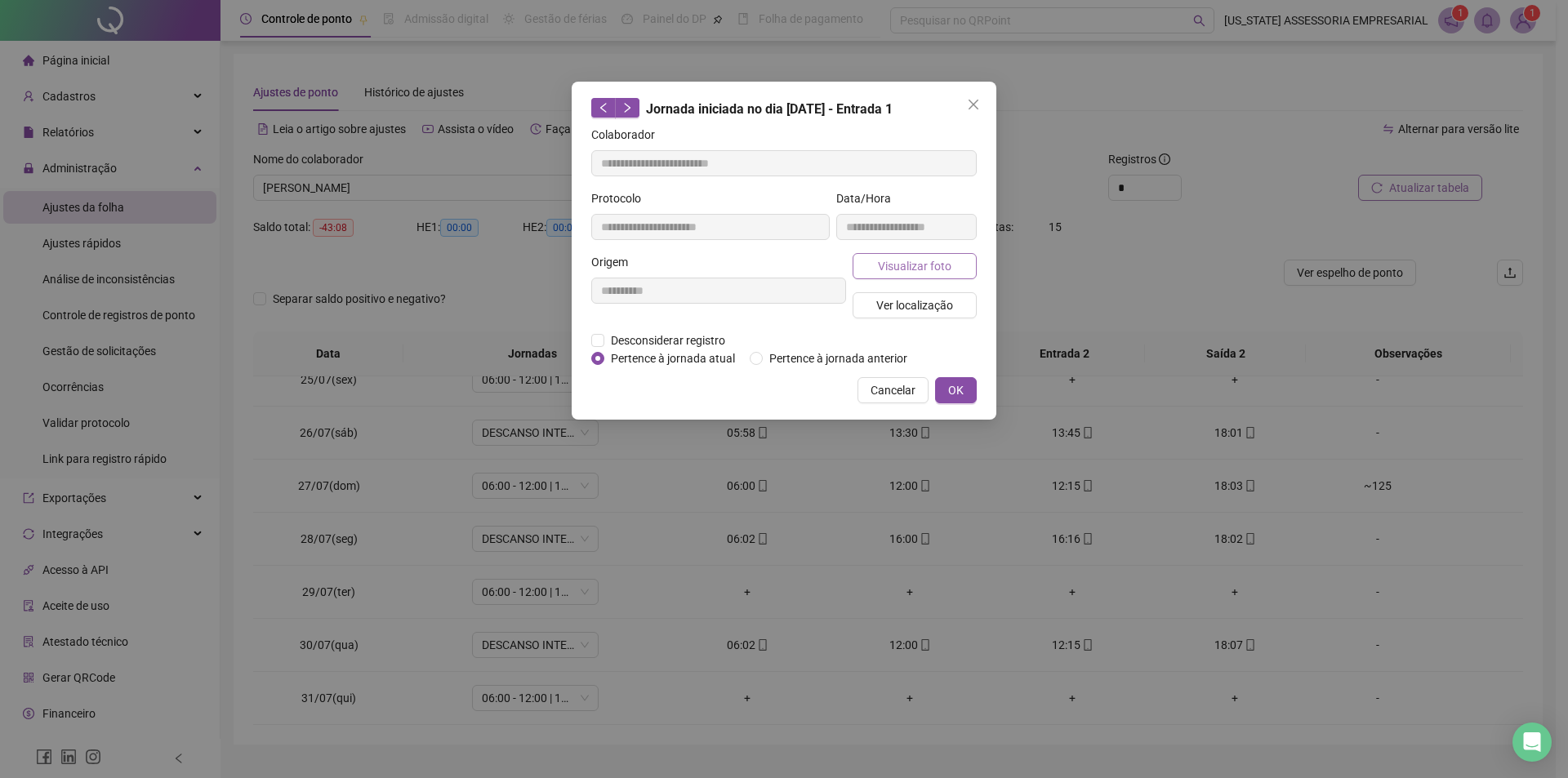
click at [899, 276] on button "Visualizar foto" at bounding box center [915, 266] width 125 height 26
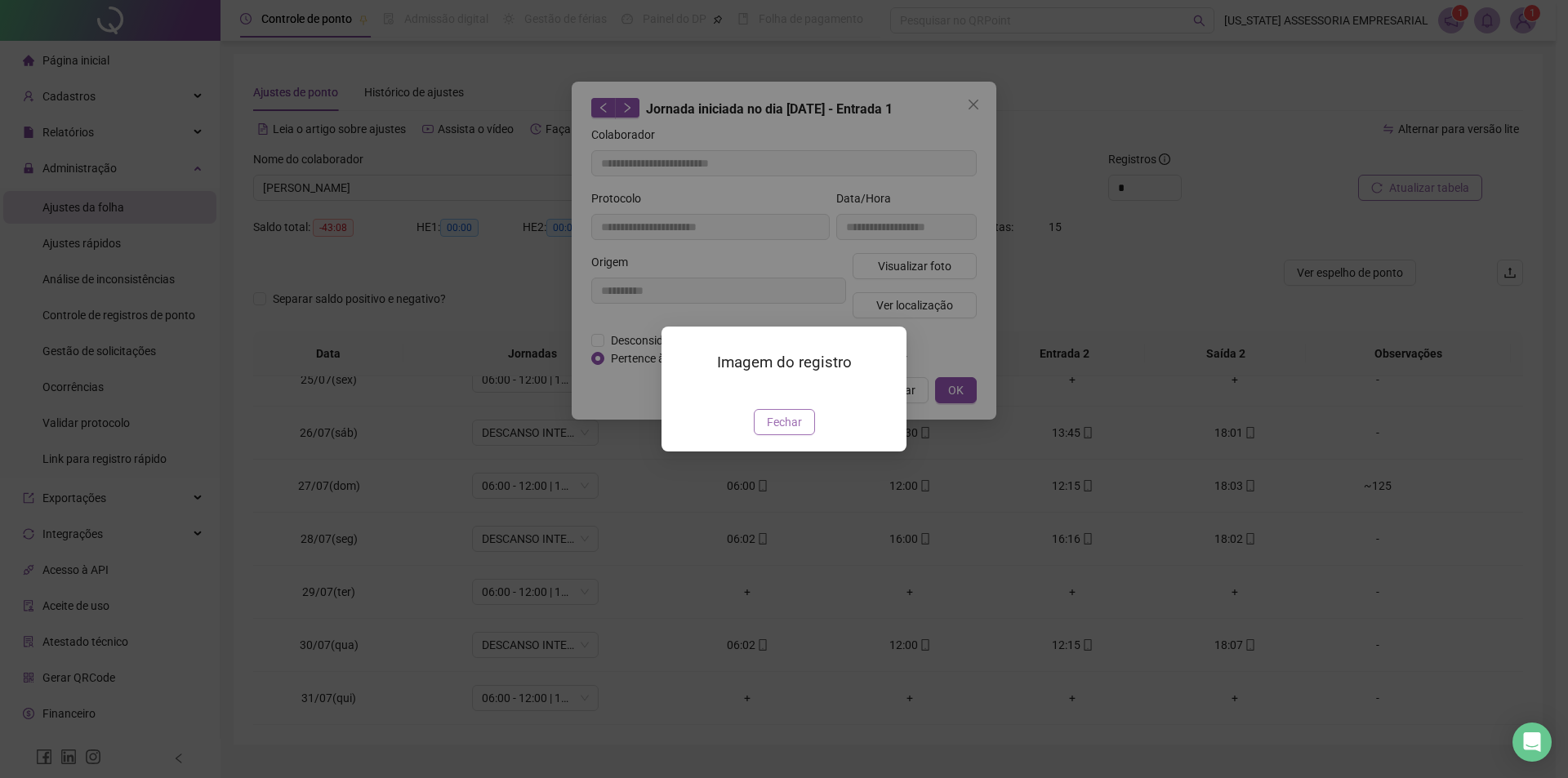
click at [782, 431] on span "Fechar" at bounding box center [785, 421] width 35 height 18
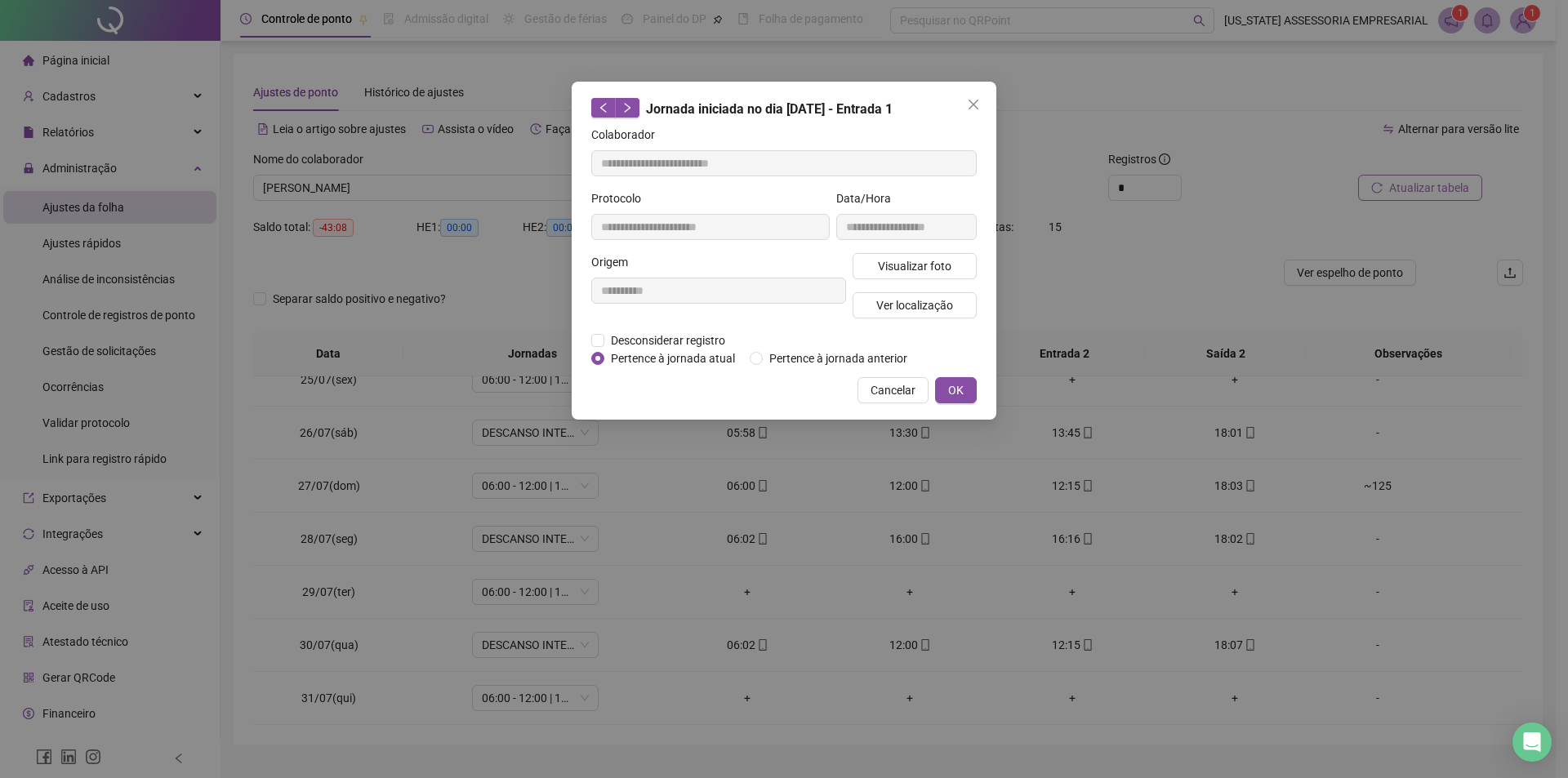
click at [963, 391] on button "OK" at bounding box center [956, 390] width 42 height 26
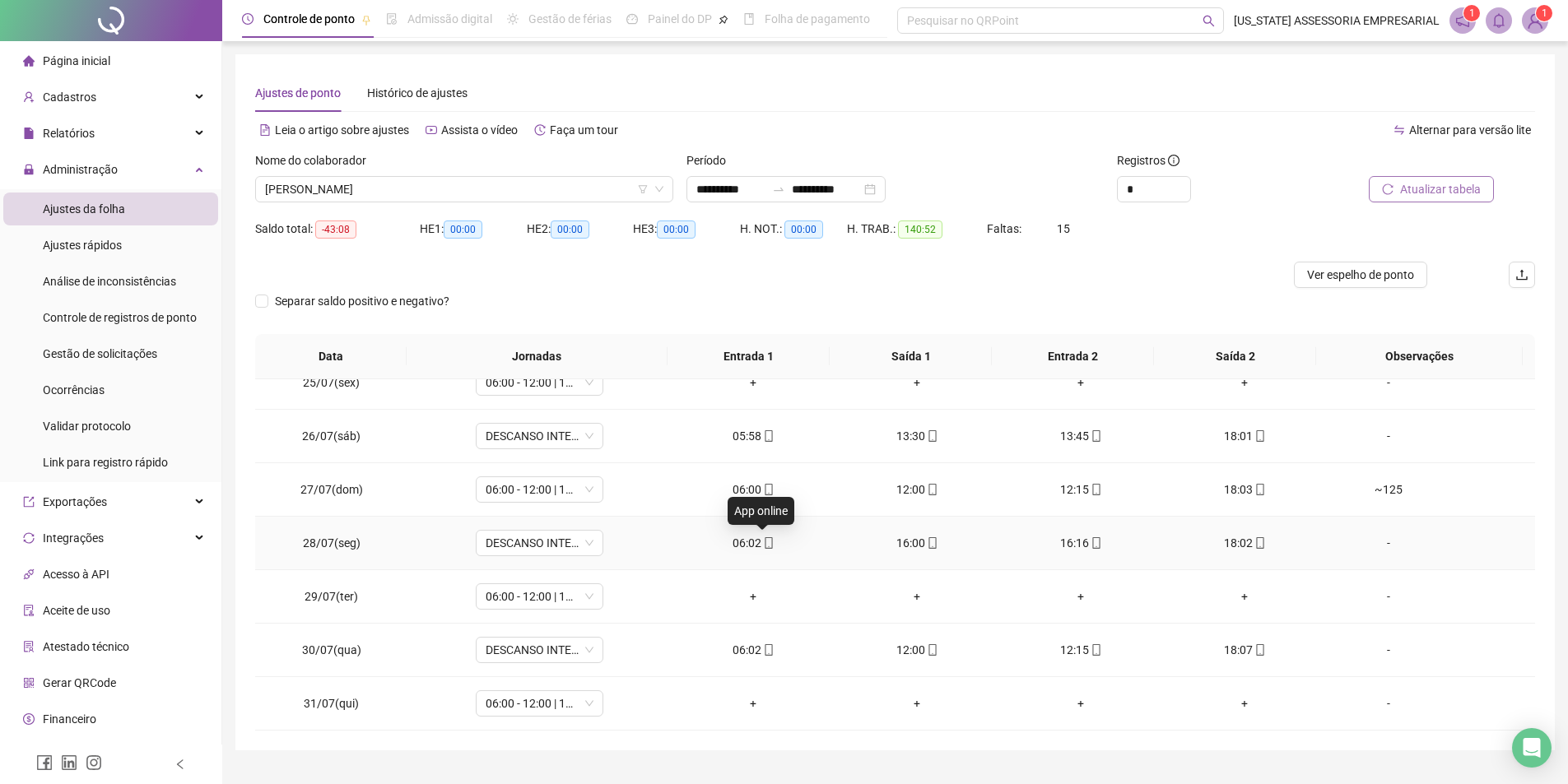
click at [763, 541] on icon "mobile" at bounding box center [769, 542] width 11 height 11
type input "**********"
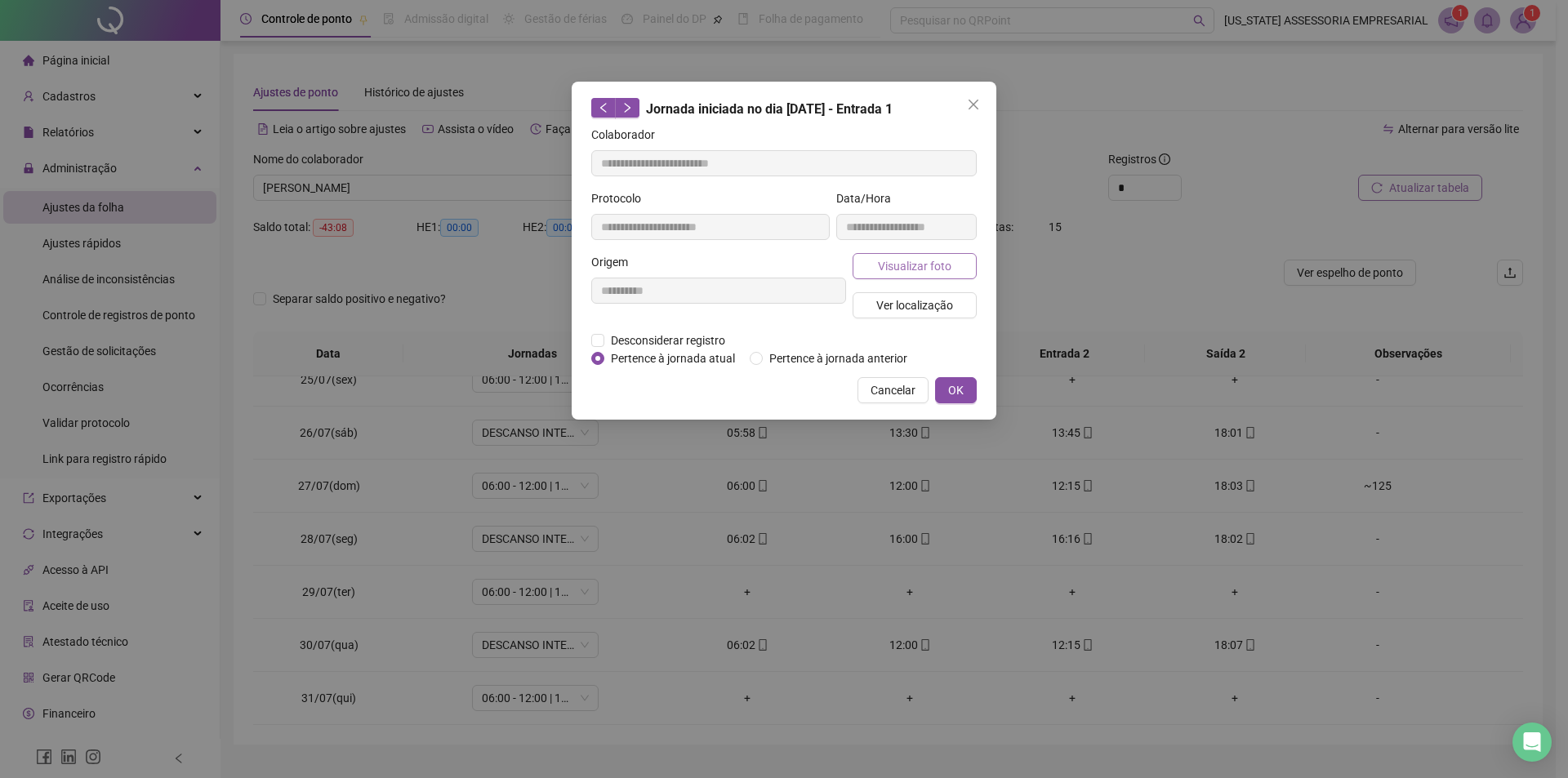
click at [884, 259] on button "Visualizar foto" at bounding box center [915, 266] width 125 height 26
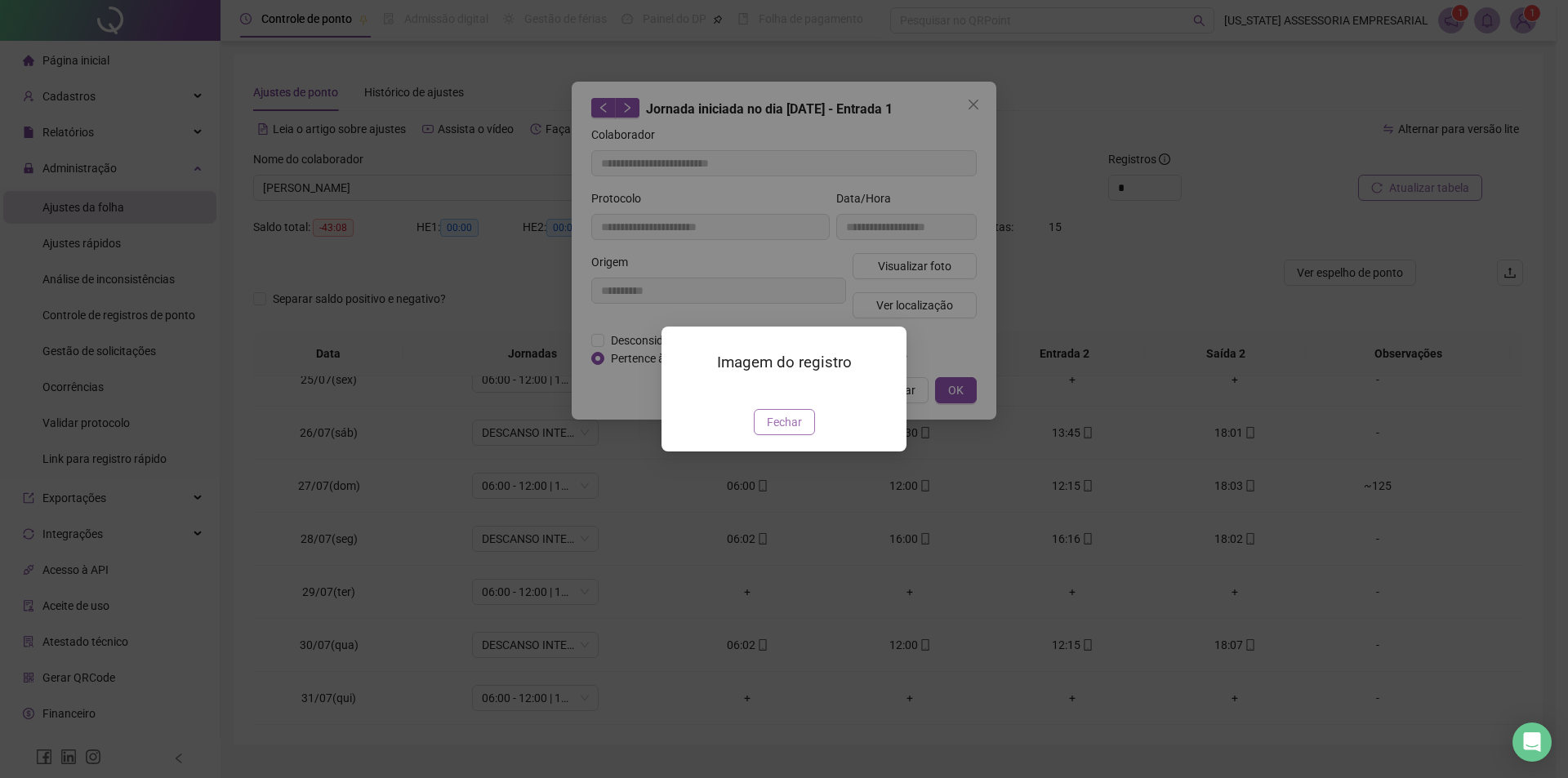
click at [798, 435] on button "Fechar" at bounding box center [784, 422] width 61 height 26
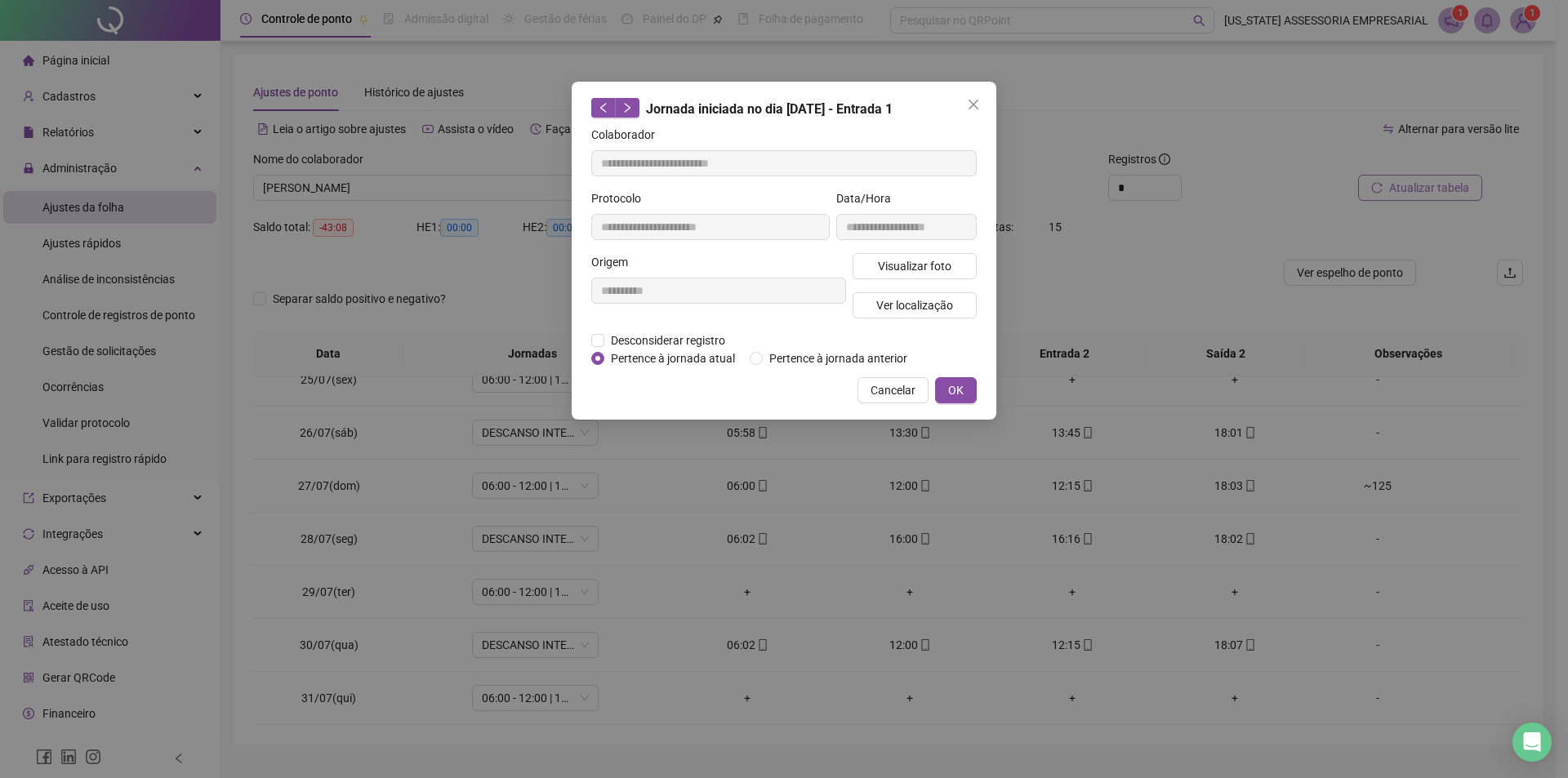
click at [1217, 425] on div "**********" at bounding box center [784, 389] width 1568 height 778
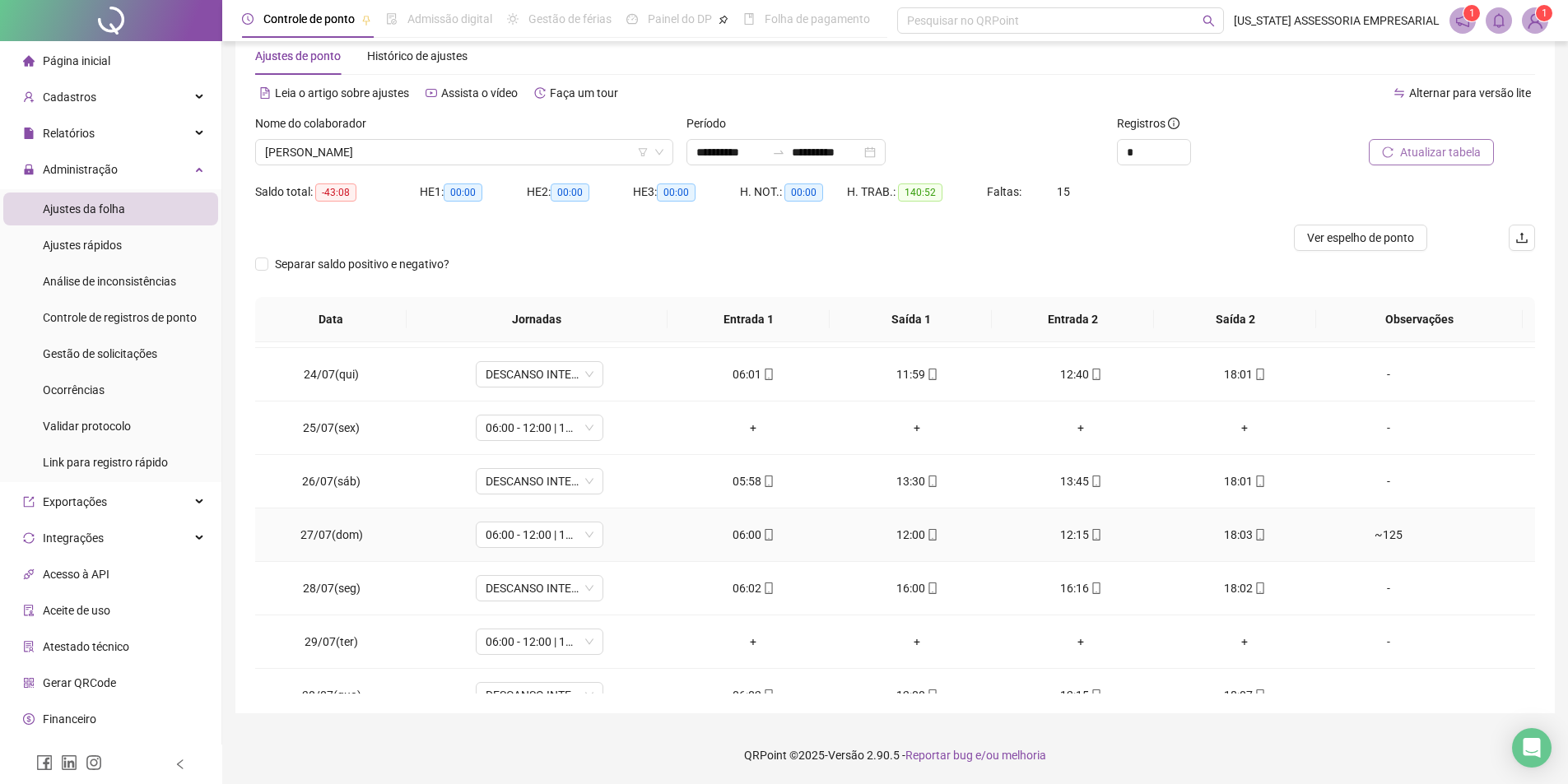
scroll to position [1142, 0]
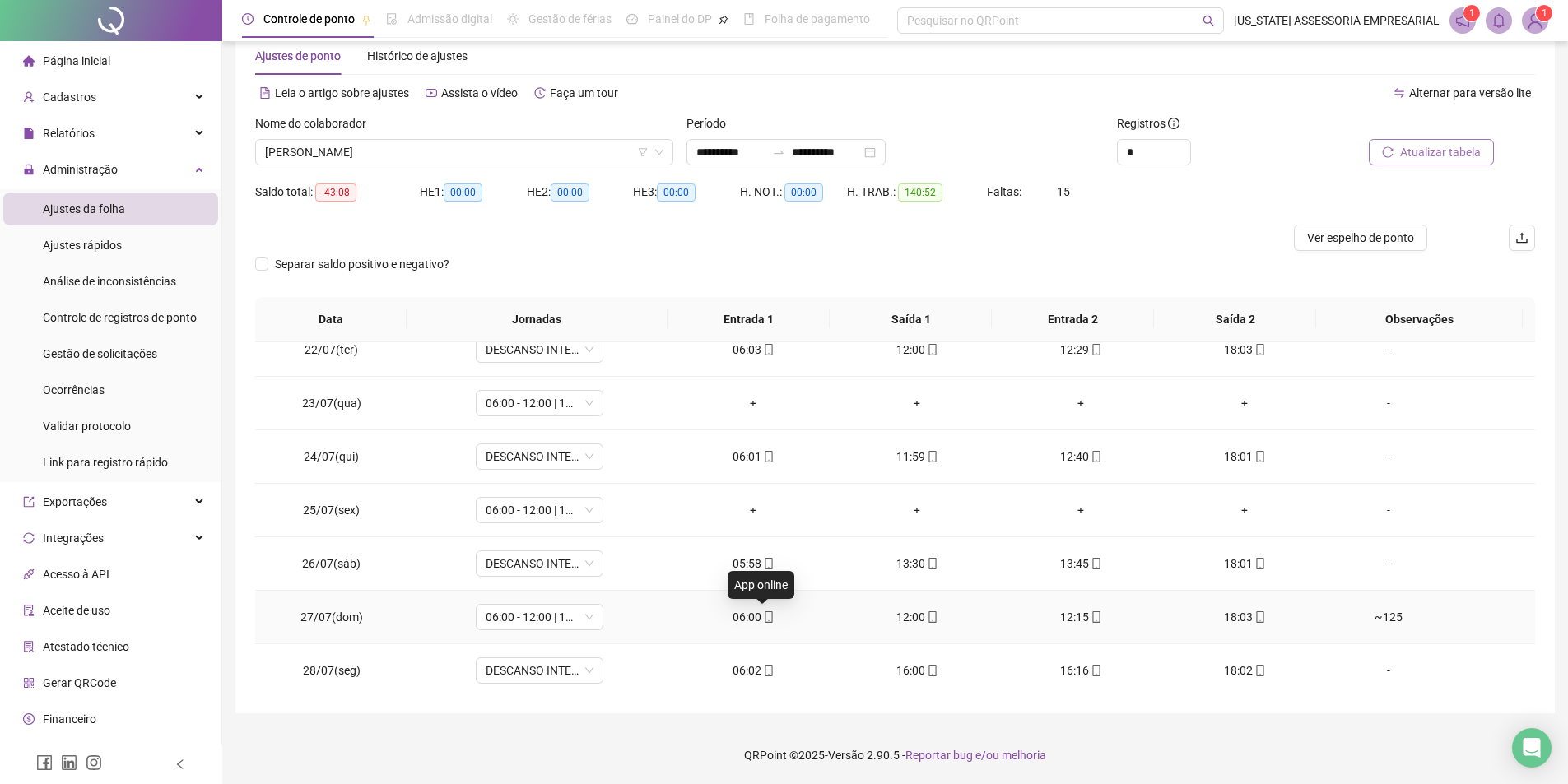
click at [763, 620] on icon "mobile" at bounding box center [769, 617] width 11 height 11
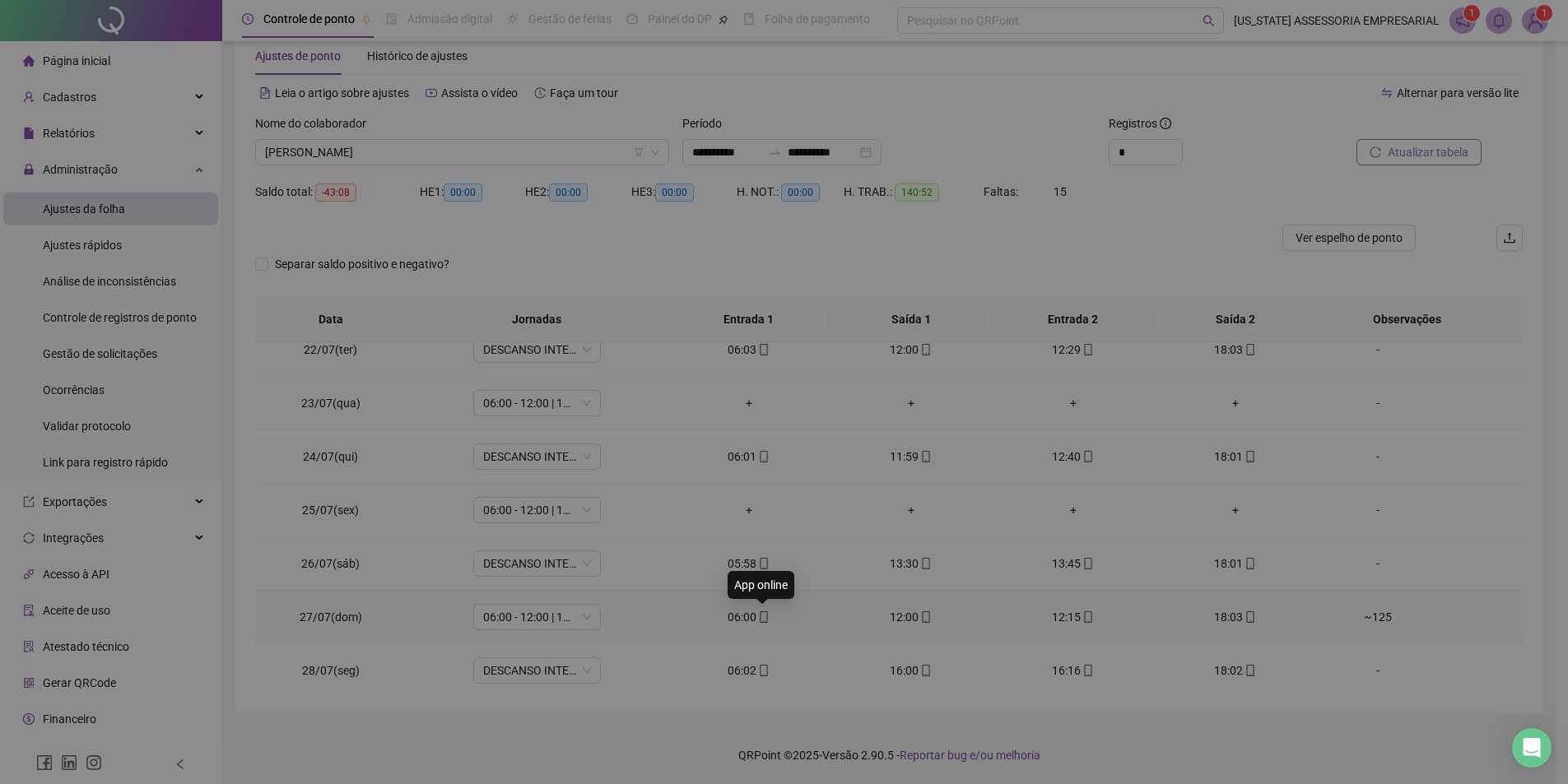
type input "**********"
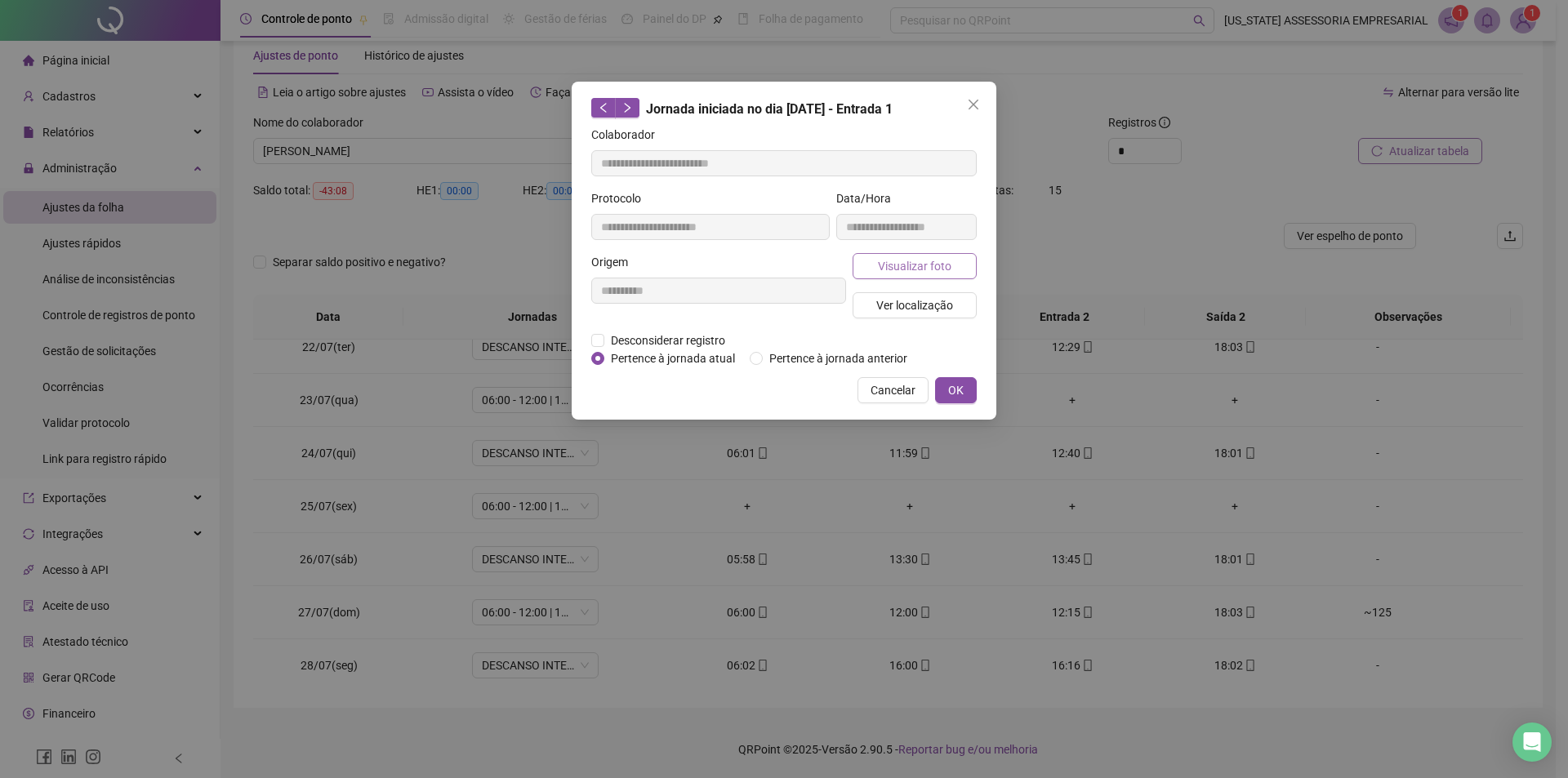
click at [903, 266] on span "Visualizar foto" at bounding box center [915, 265] width 74 height 18
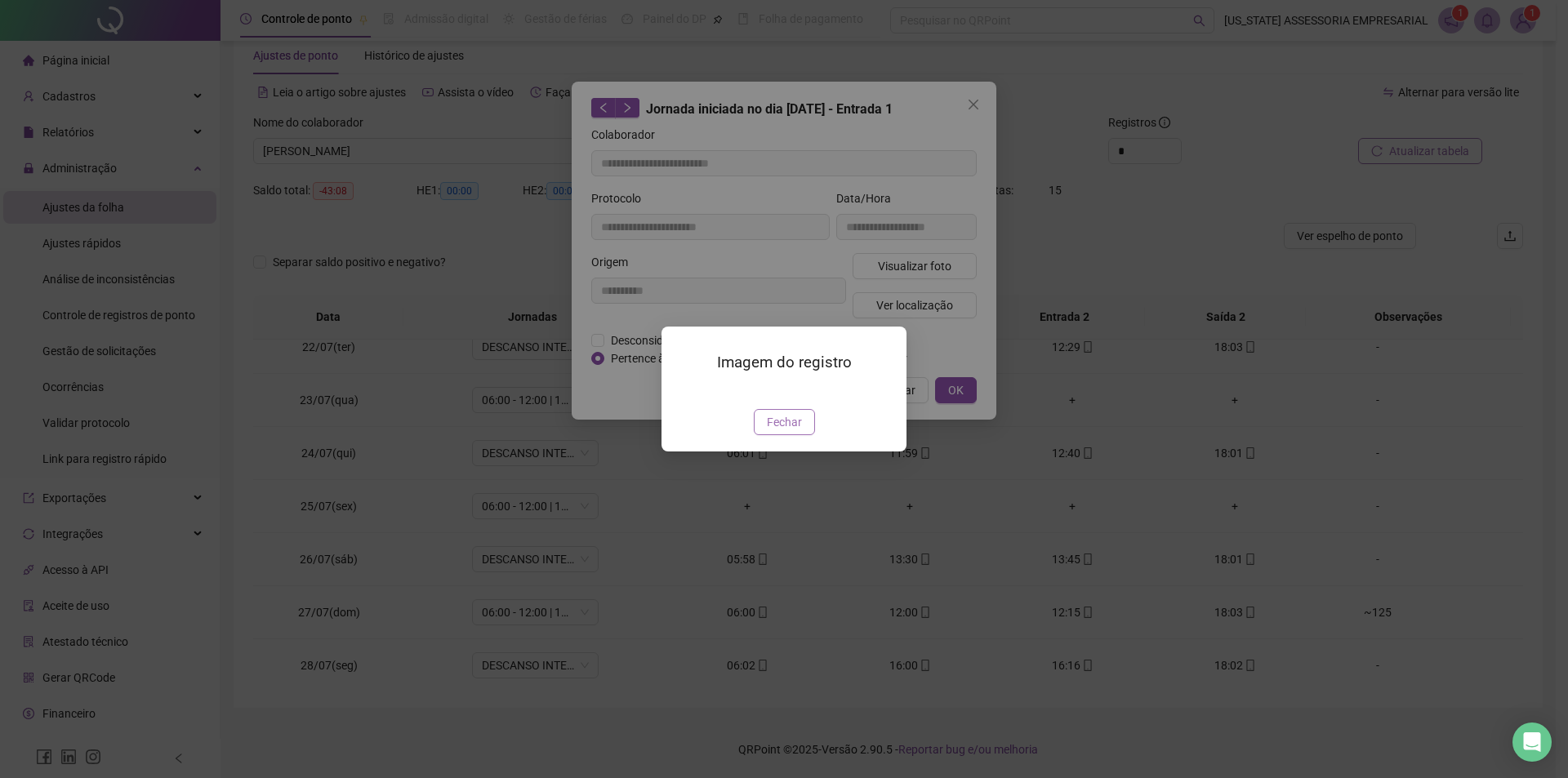
click at [779, 431] on span "Fechar" at bounding box center [785, 421] width 35 height 18
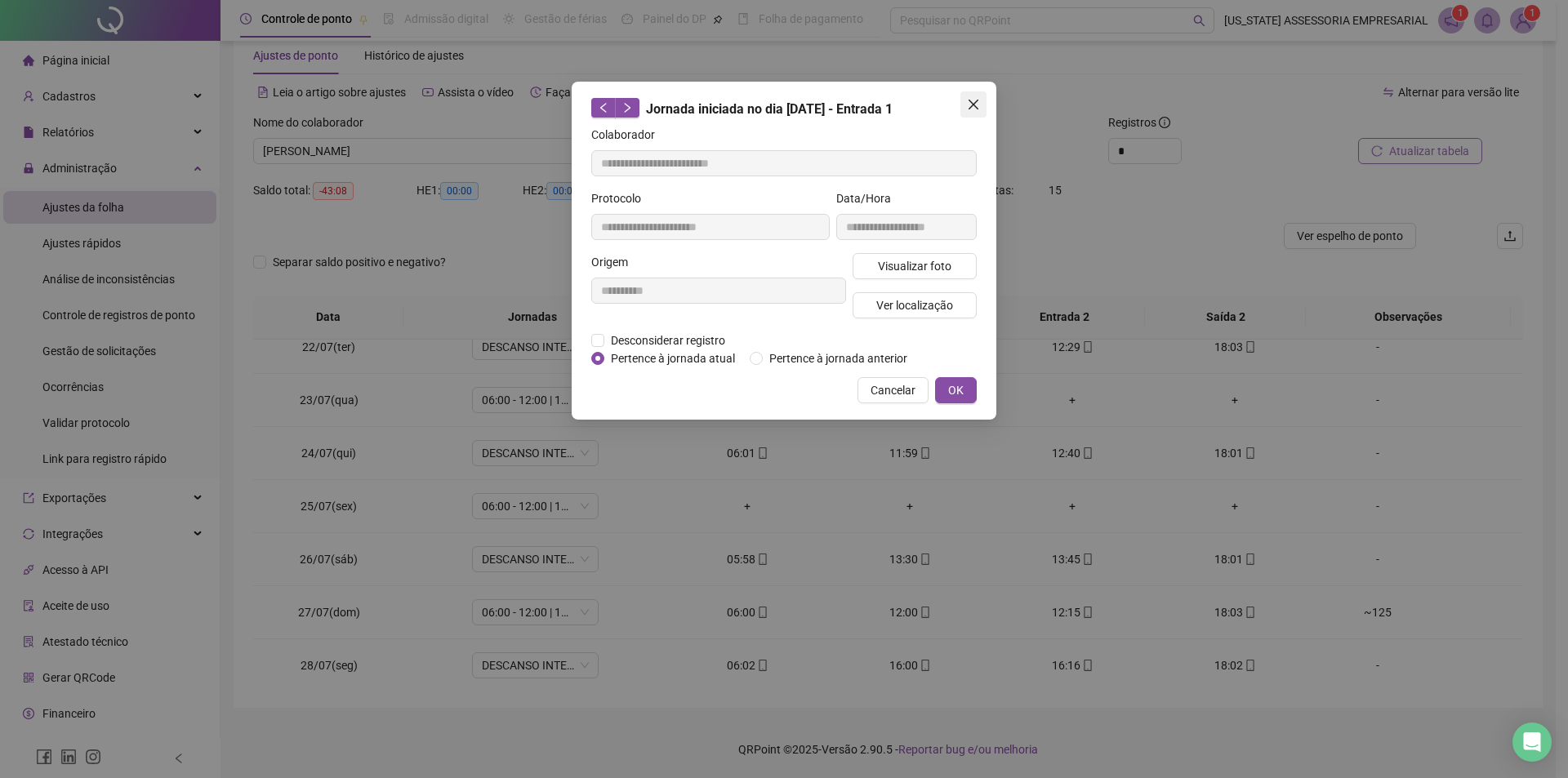
click at [968, 103] on icon "close" at bounding box center [974, 104] width 13 height 13
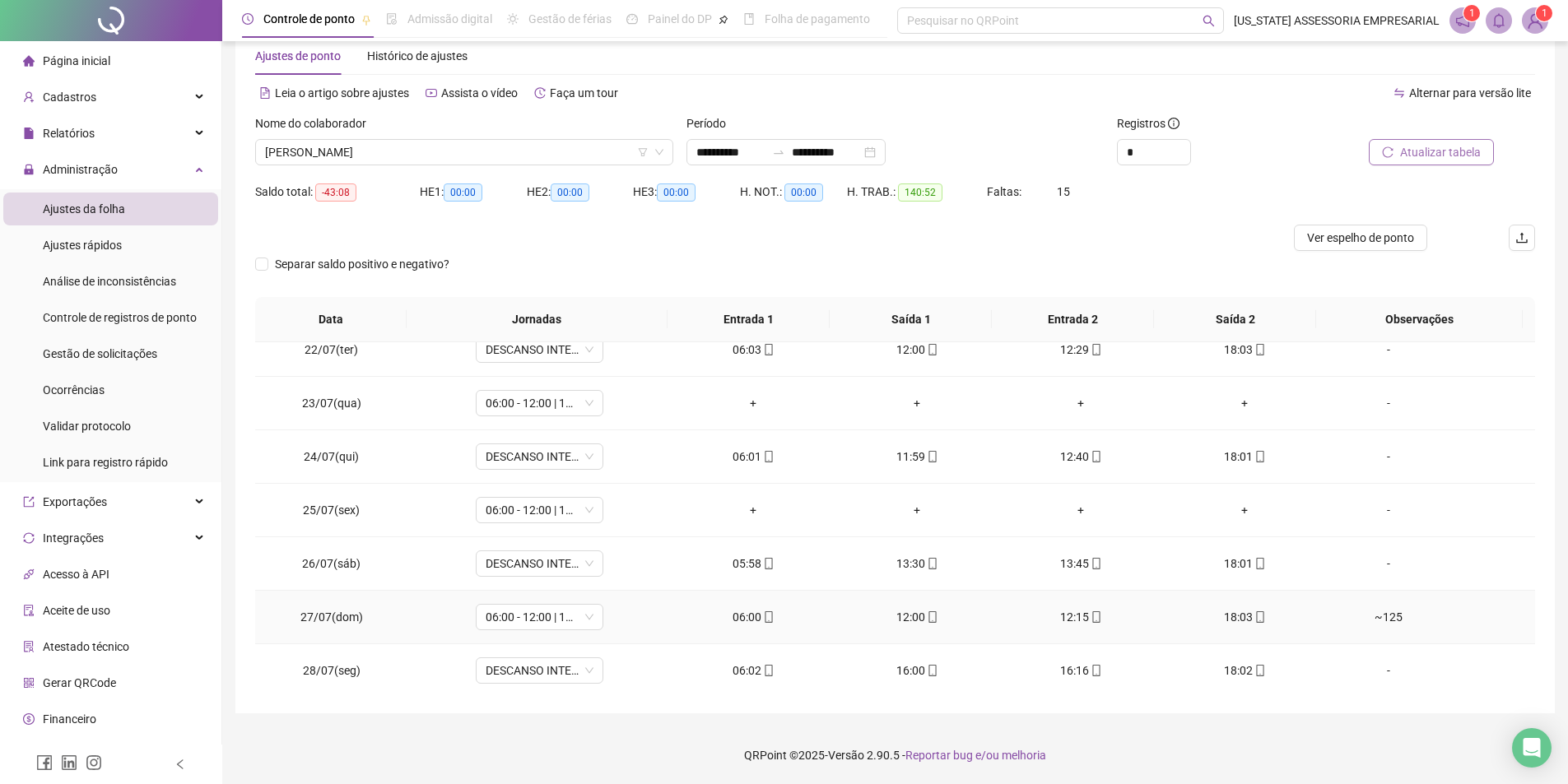
click at [1089, 610] on span at bounding box center [1096, 617] width 13 height 13
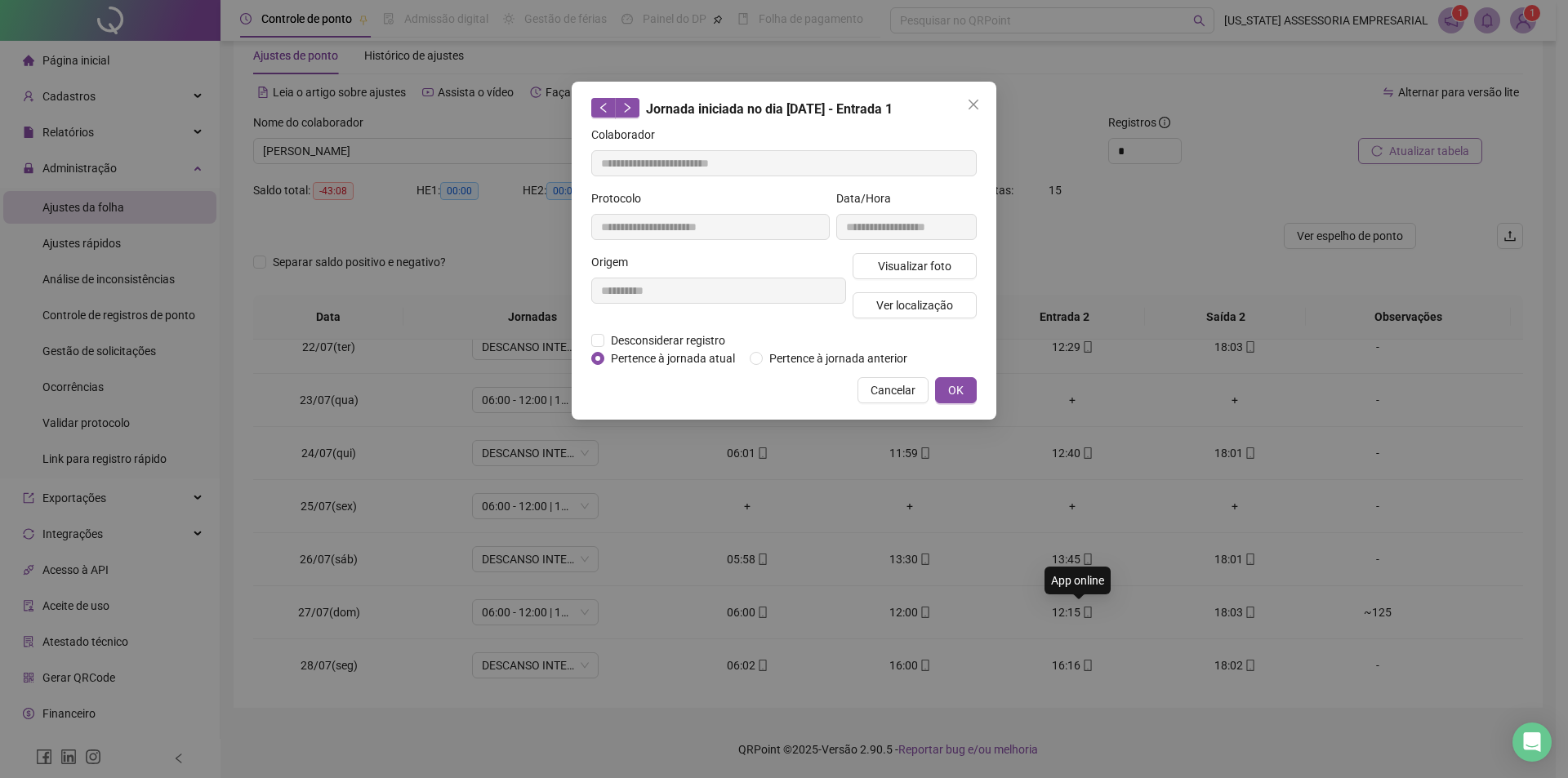
type input "**********"
click at [889, 275] on button "Visualizar foto" at bounding box center [915, 266] width 125 height 26
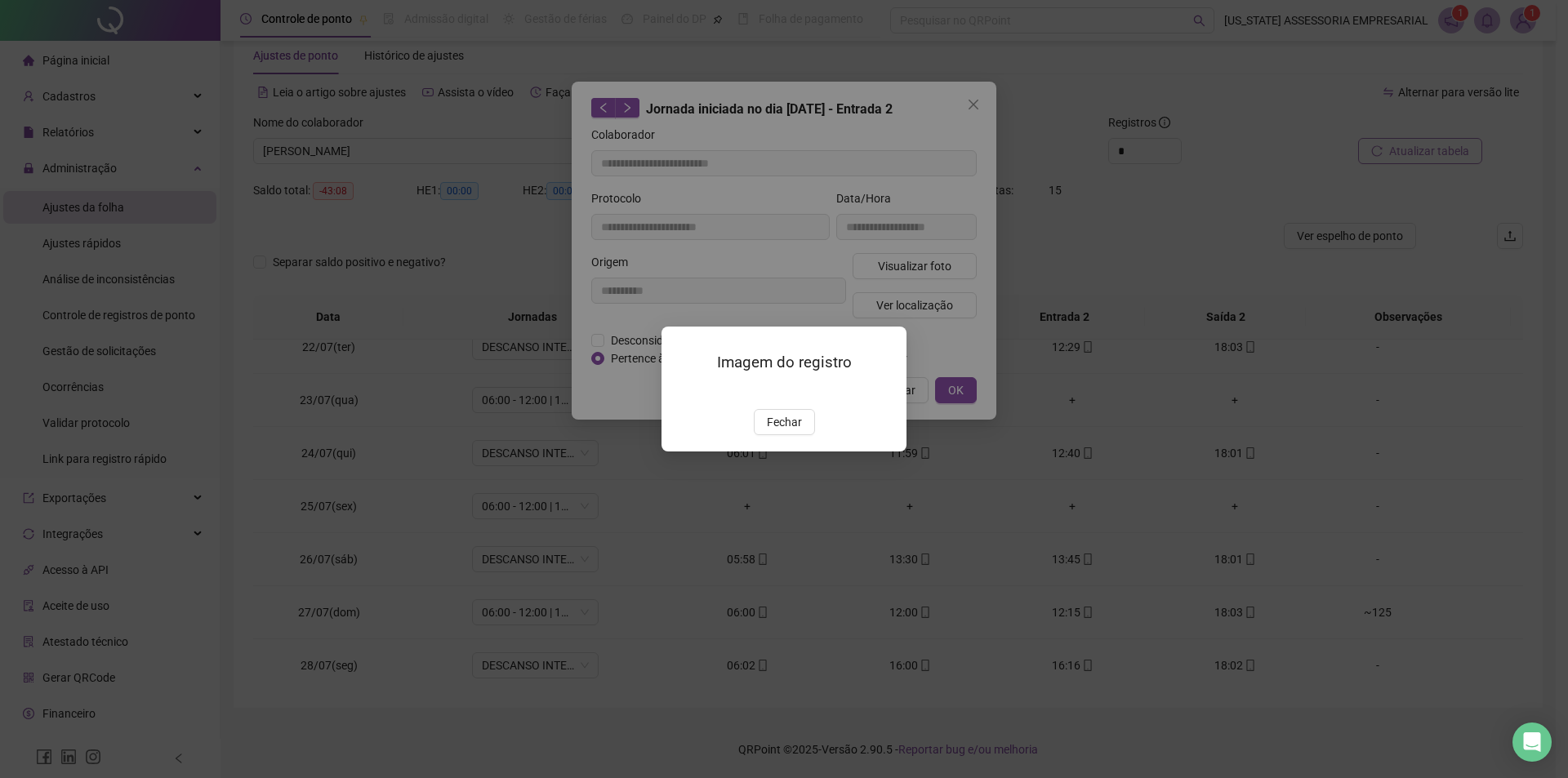
drag, startPoint x: 789, startPoint y: 522, endPoint x: 853, endPoint y: 460, distance: 89.1
click at [789, 431] on span "Fechar" at bounding box center [785, 421] width 35 height 18
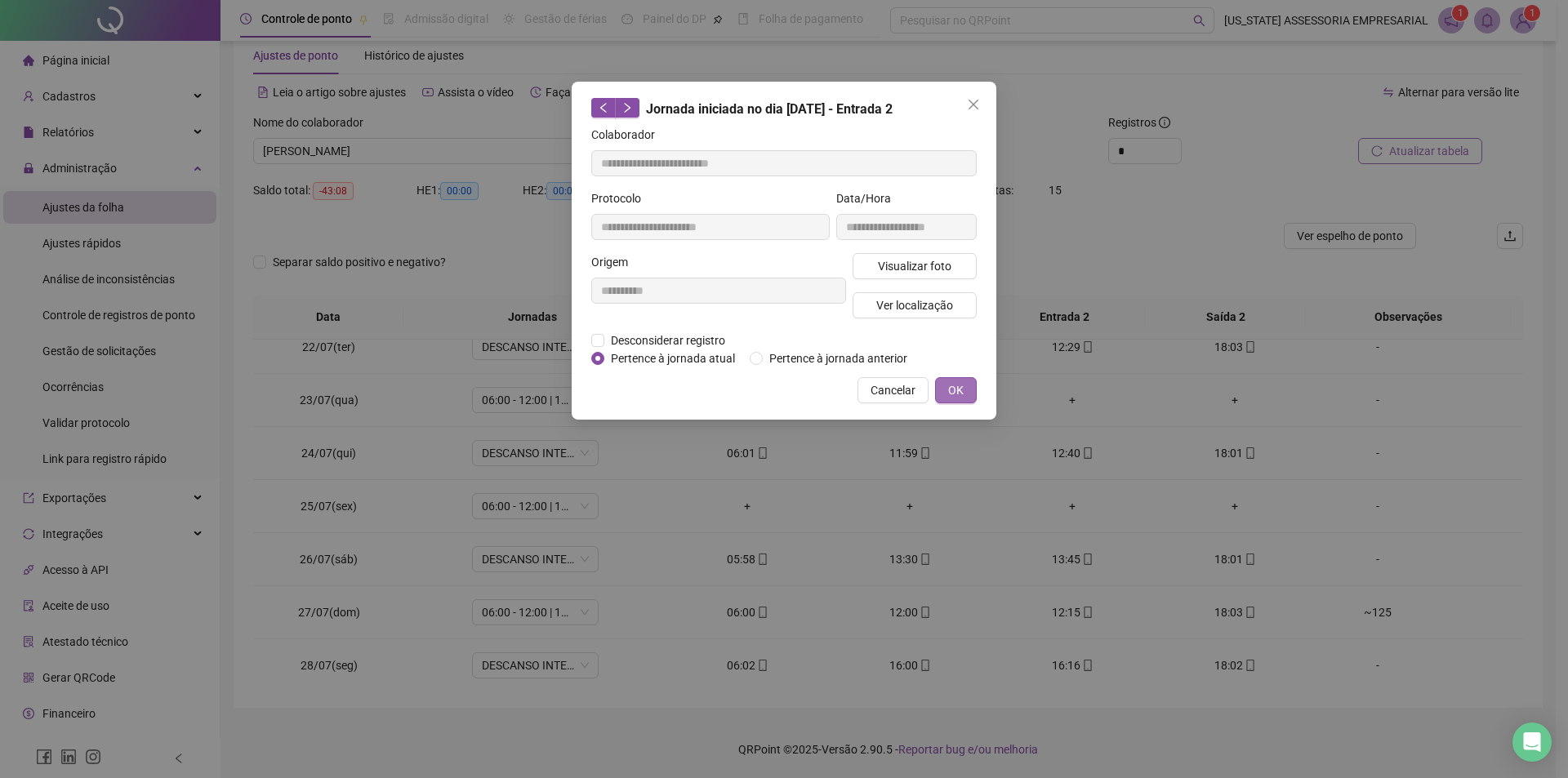
click at [950, 395] on span "OK" at bounding box center [956, 390] width 16 height 18
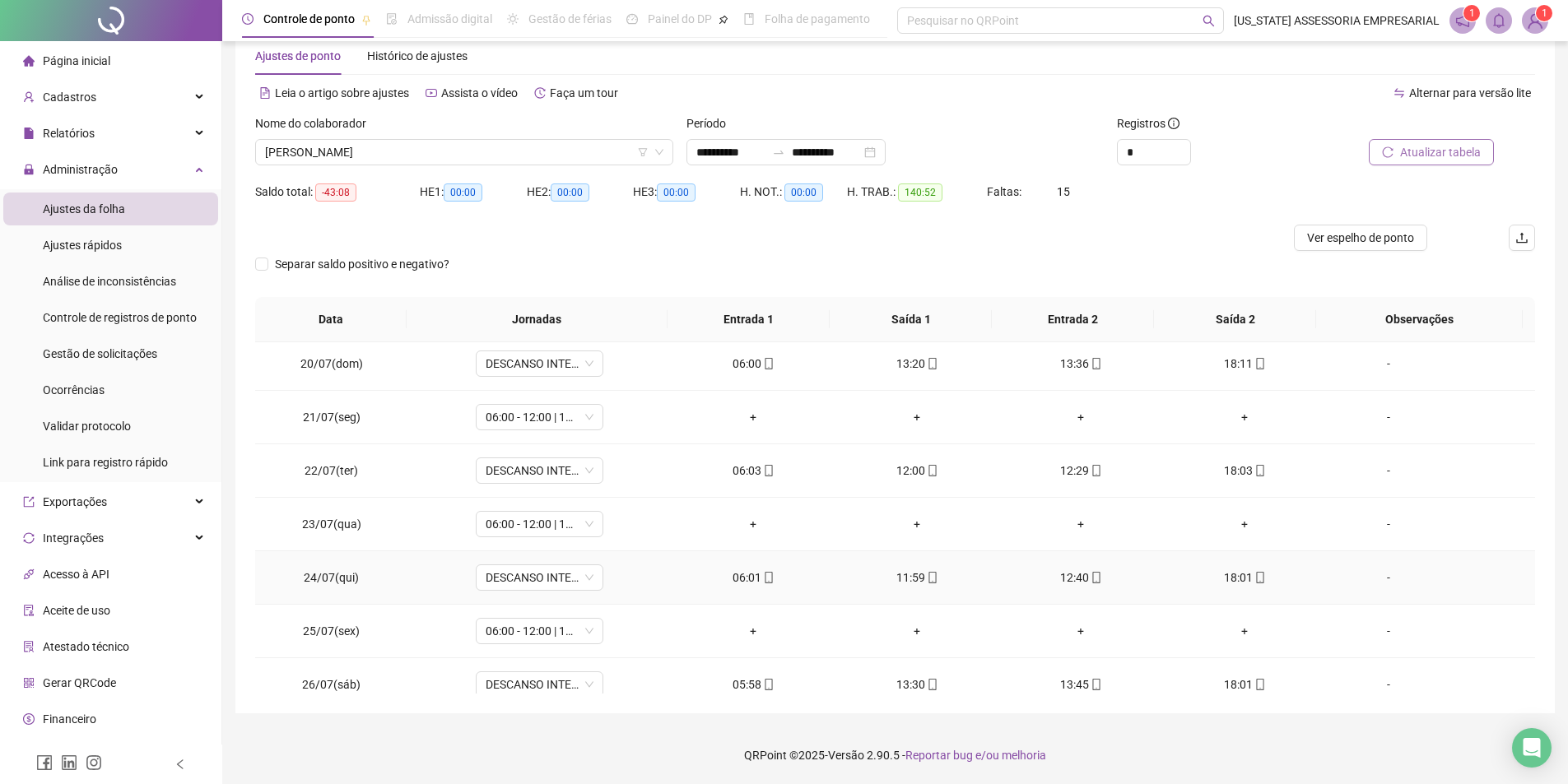
scroll to position [977, 0]
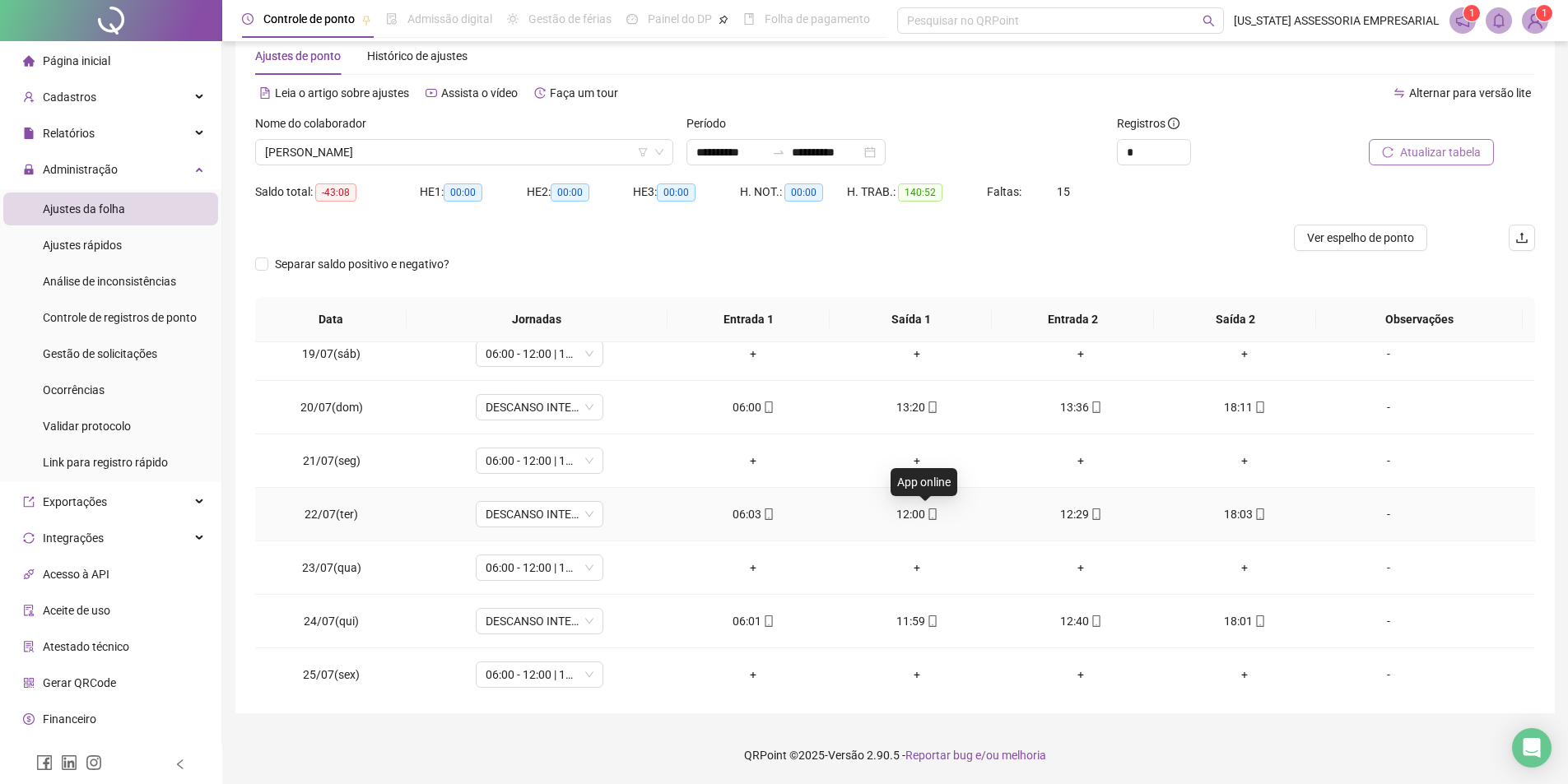
click at [929, 519] on icon "mobile" at bounding box center [932, 514] width 7 height 11
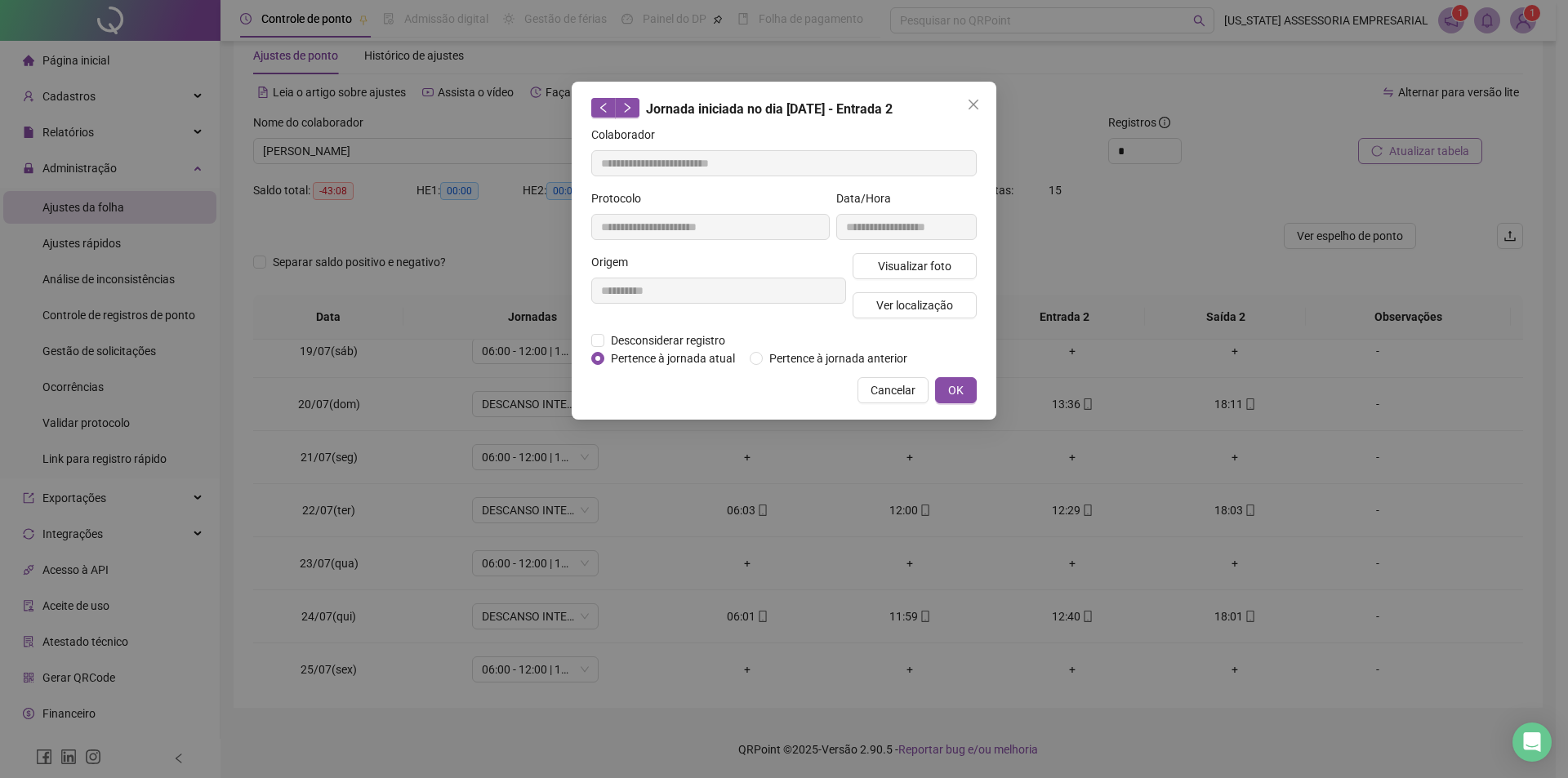
type input "**********"
click at [885, 279] on div "Visualizar foto Ver localização" at bounding box center [915, 292] width 131 height 78
click at [892, 271] on span "Visualizar foto" at bounding box center [915, 265] width 74 height 18
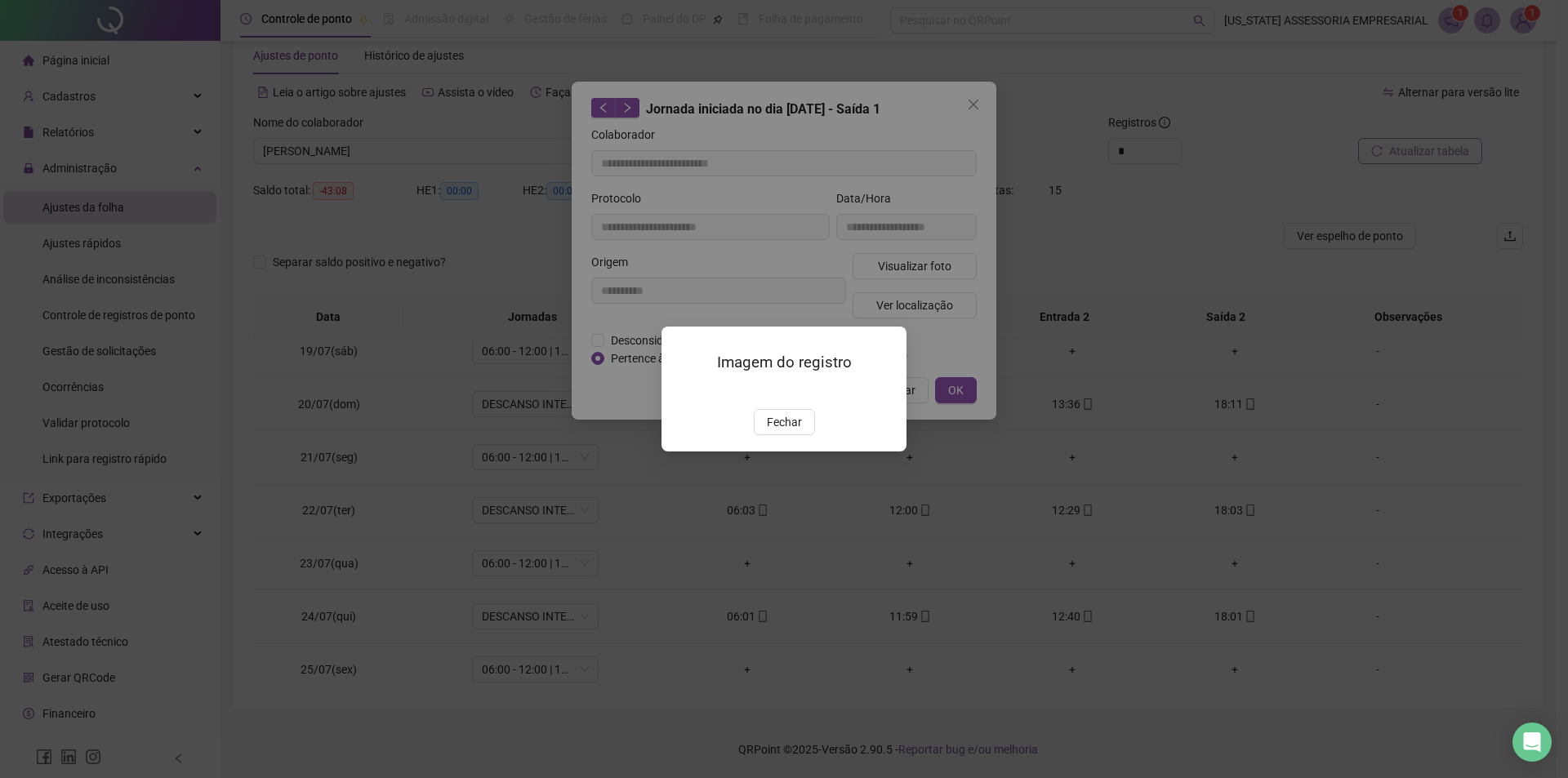
click at [791, 435] on button "Fechar" at bounding box center [784, 422] width 61 height 26
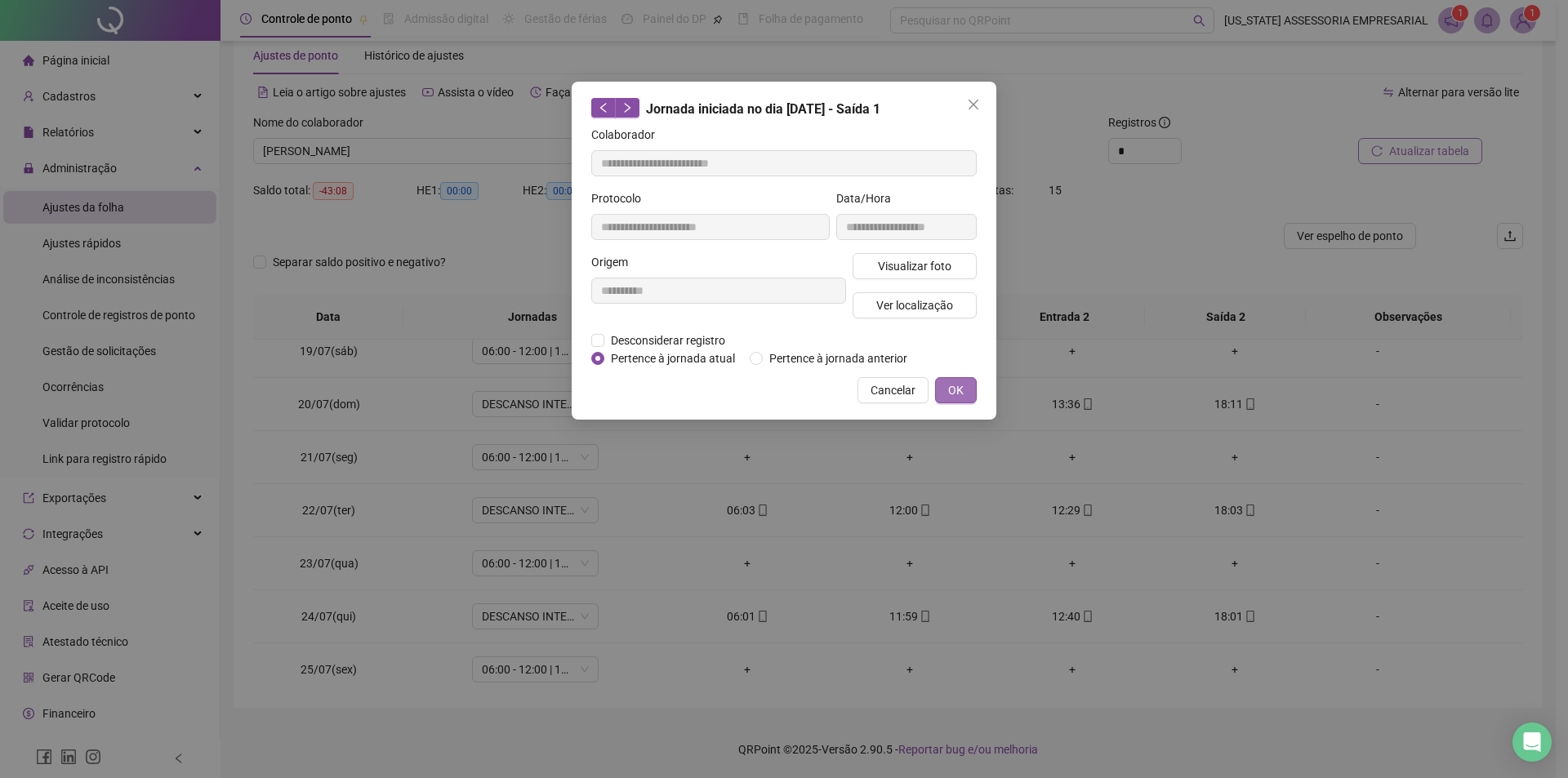
click at [941, 395] on button "OK" at bounding box center [956, 390] width 42 height 26
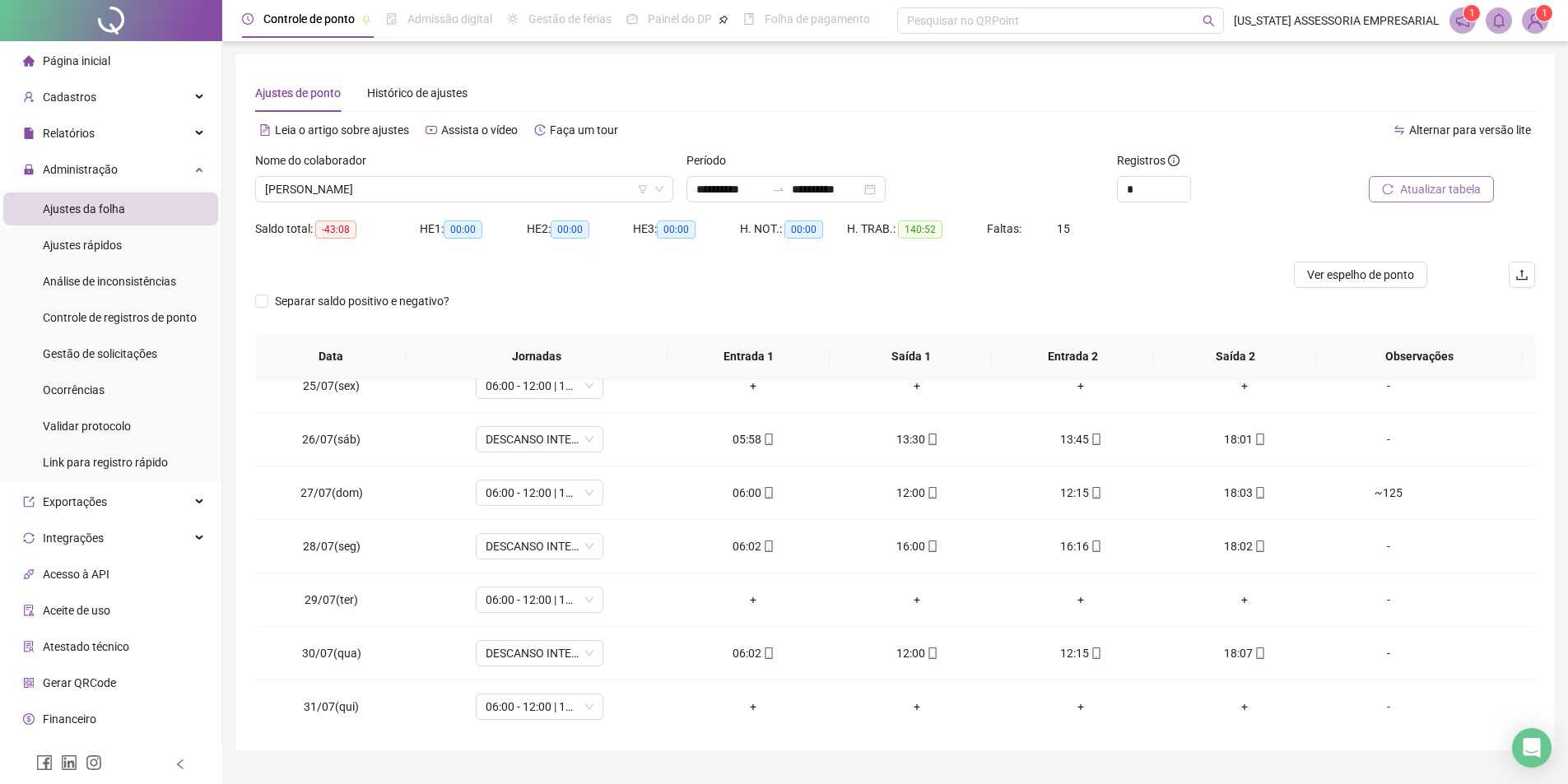
scroll to position [1306, 0]
click at [927, 490] on icon "mobile" at bounding box center [932, 490] width 11 height 11
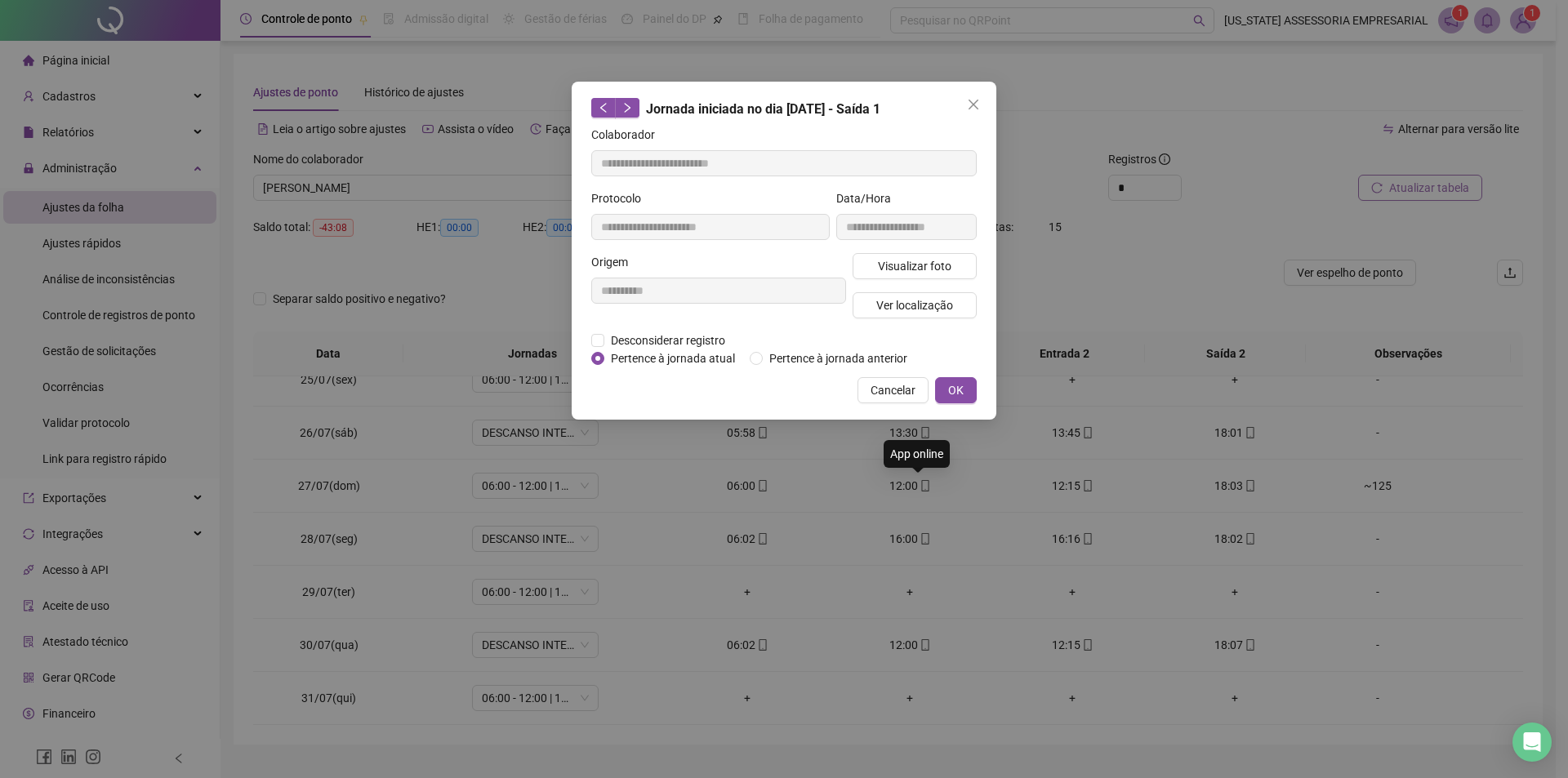
type input "**********"
click at [929, 272] on span "Visualizar foto" at bounding box center [915, 265] width 74 height 18
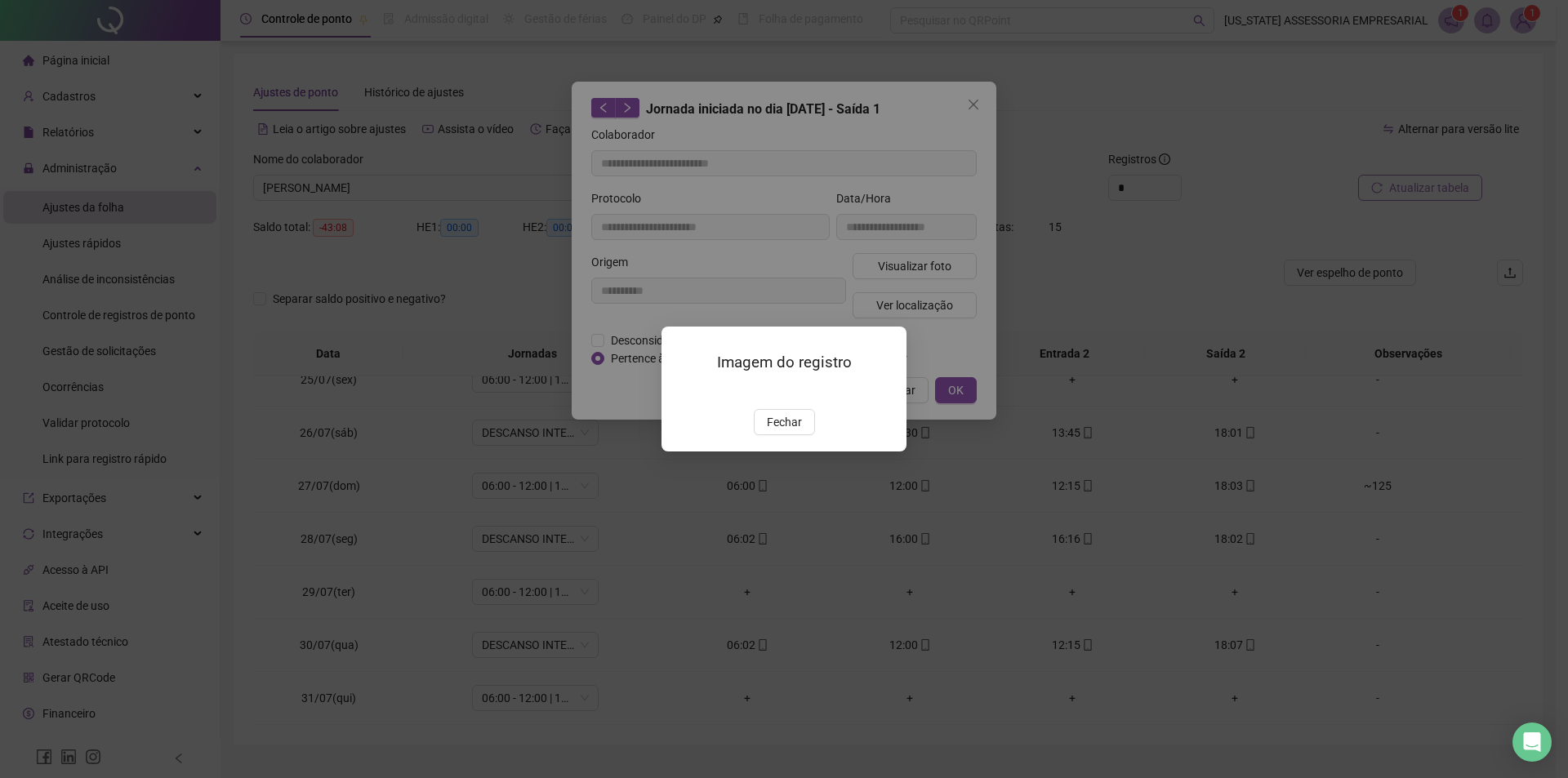
drag, startPoint x: 787, startPoint y: 513, endPoint x: 891, endPoint y: 424, distance: 136.9
click at [788, 431] on span "Fechar" at bounding box center [785, 421] width 35 height 18
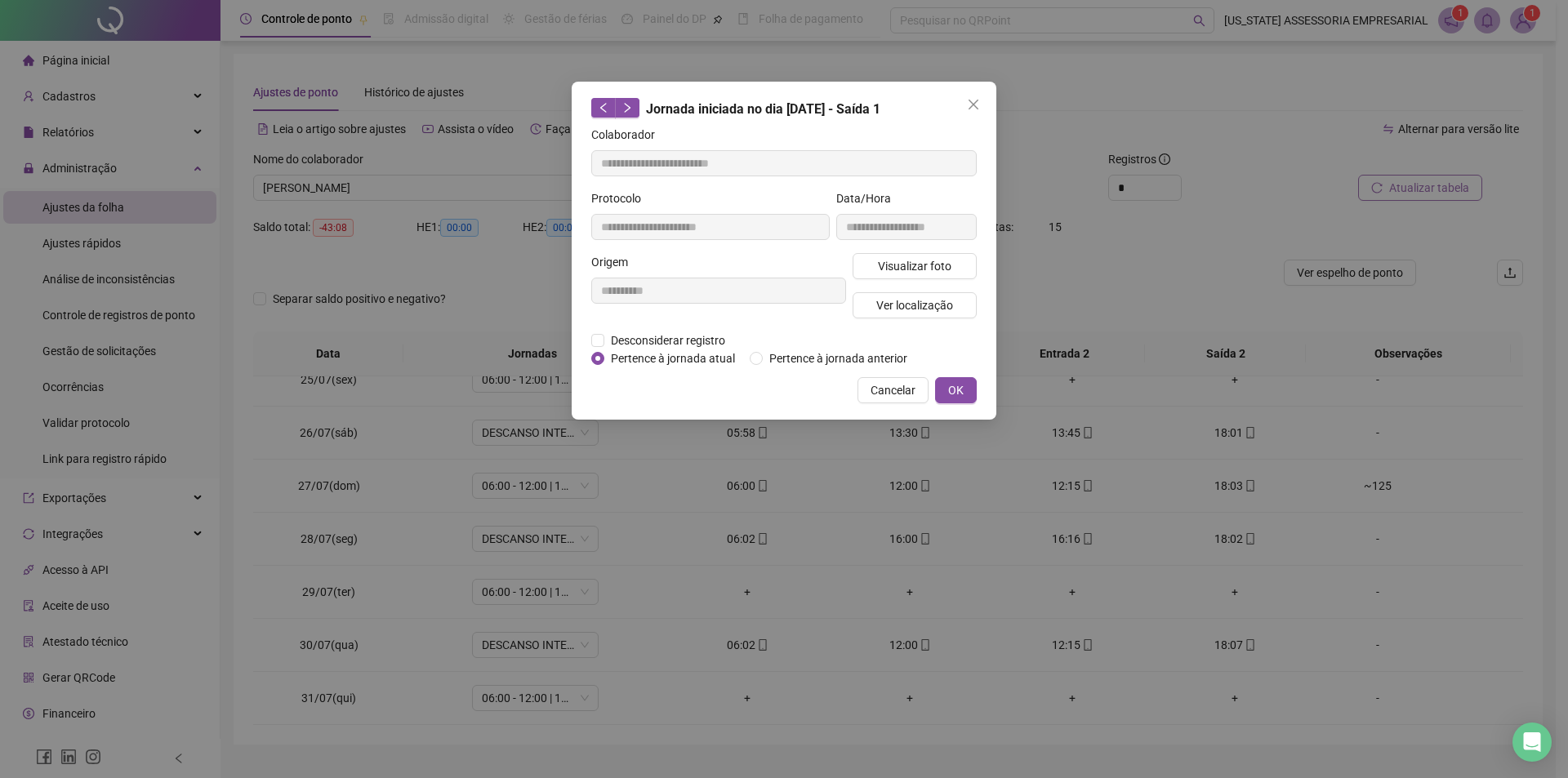
click at [954, 395] on span "OK" at bounding box center [956, 390] width 16 height 18
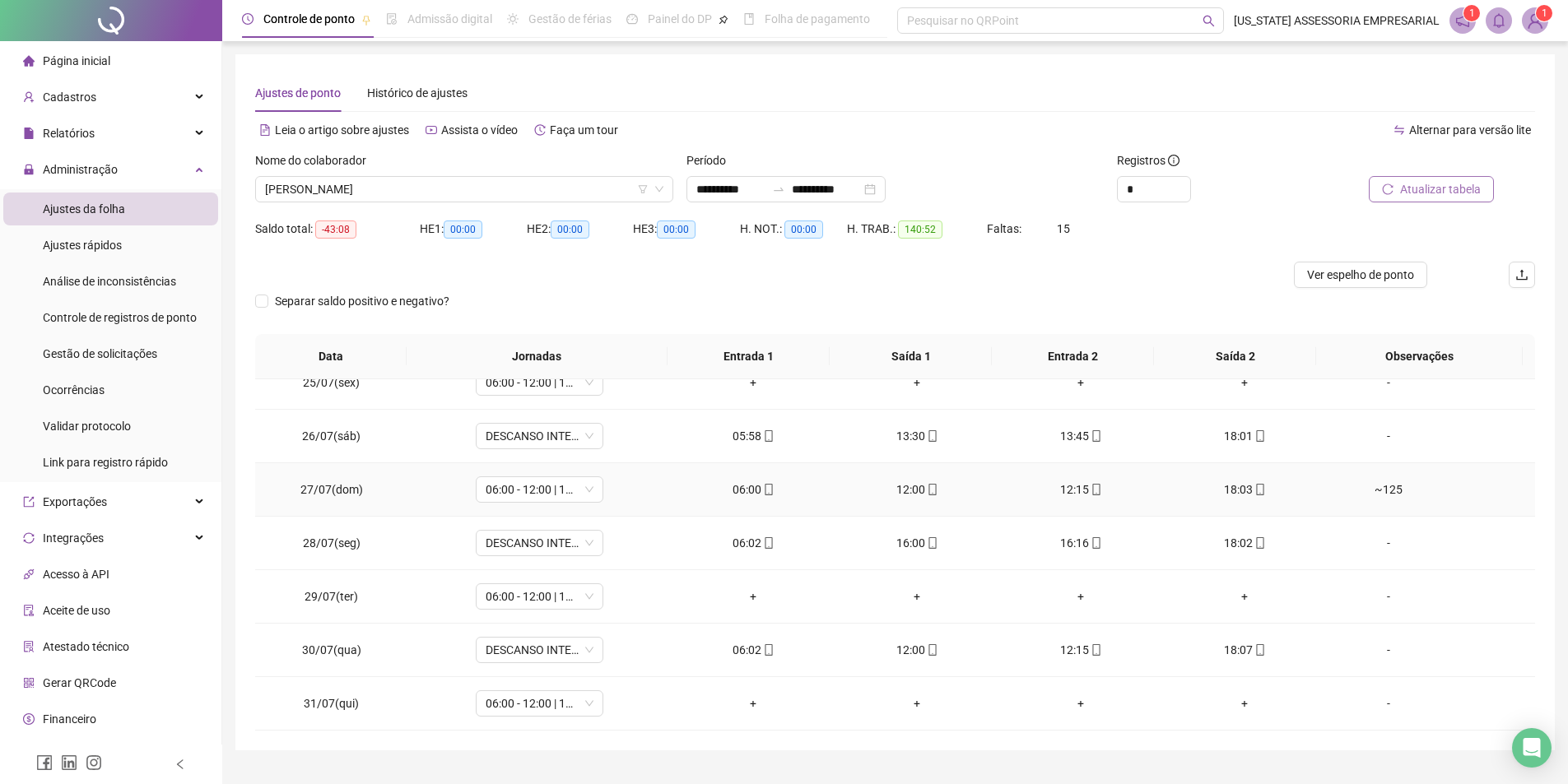
click at [769, 488] on icon "mobile" at bounding box center [769, 490] width 11 height 11
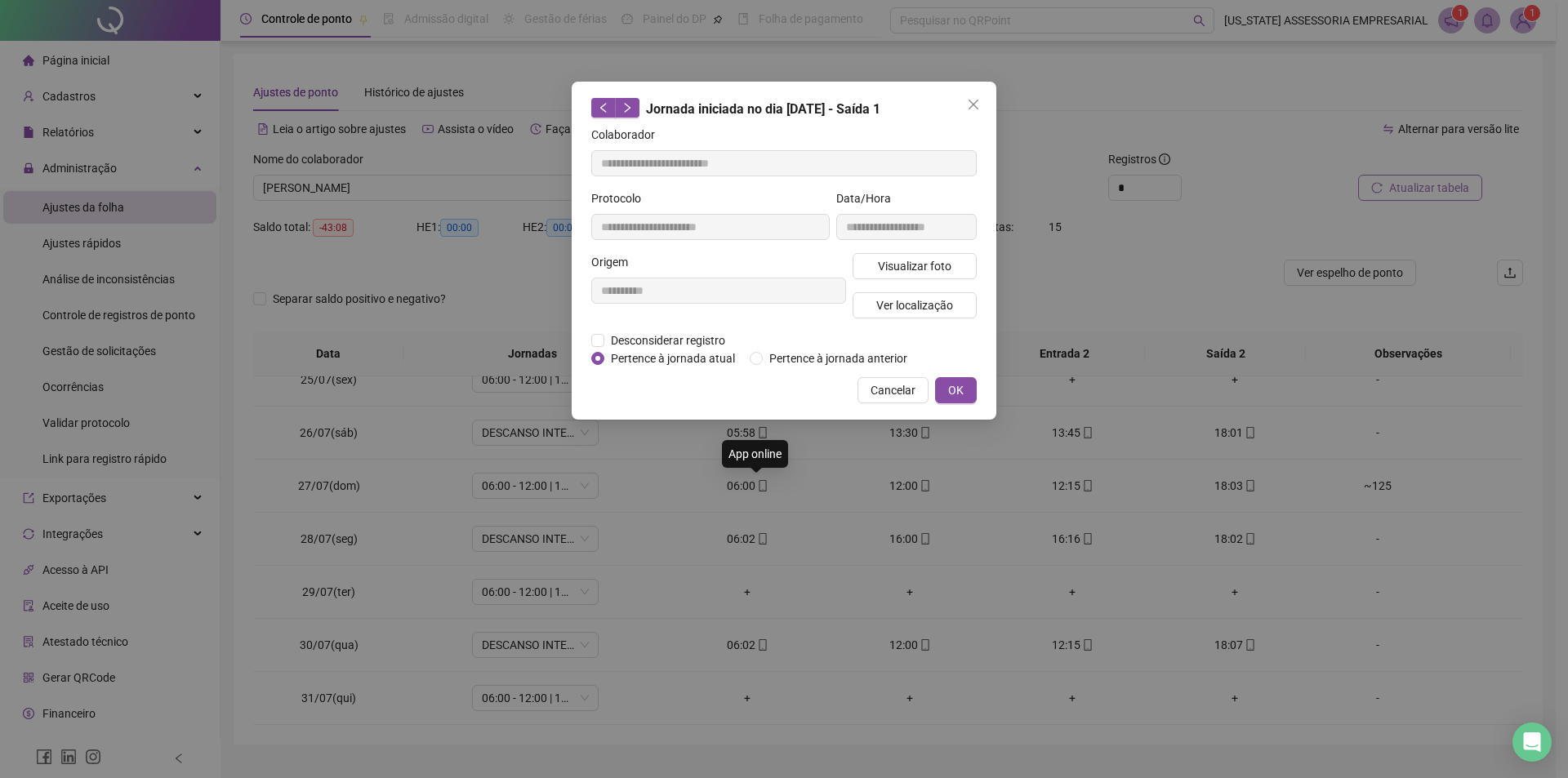
type input "**********"
click at [892, 255] on button "Visualizar foto" at bounding box center [915, 266] width 125 height 26
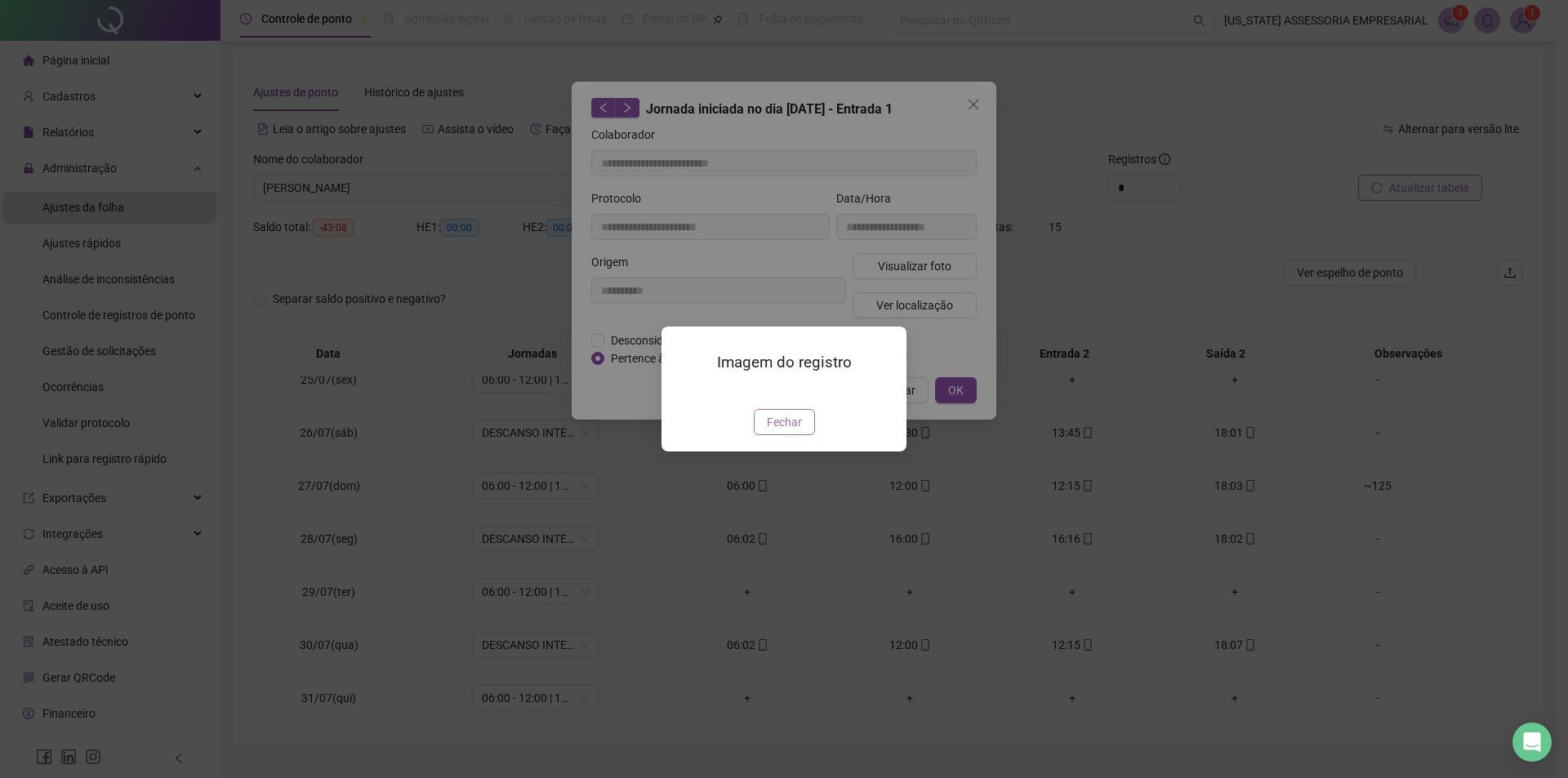
click at [765, 435] on button "Fechar" at bounding box center [784, 422] width 61 height 26
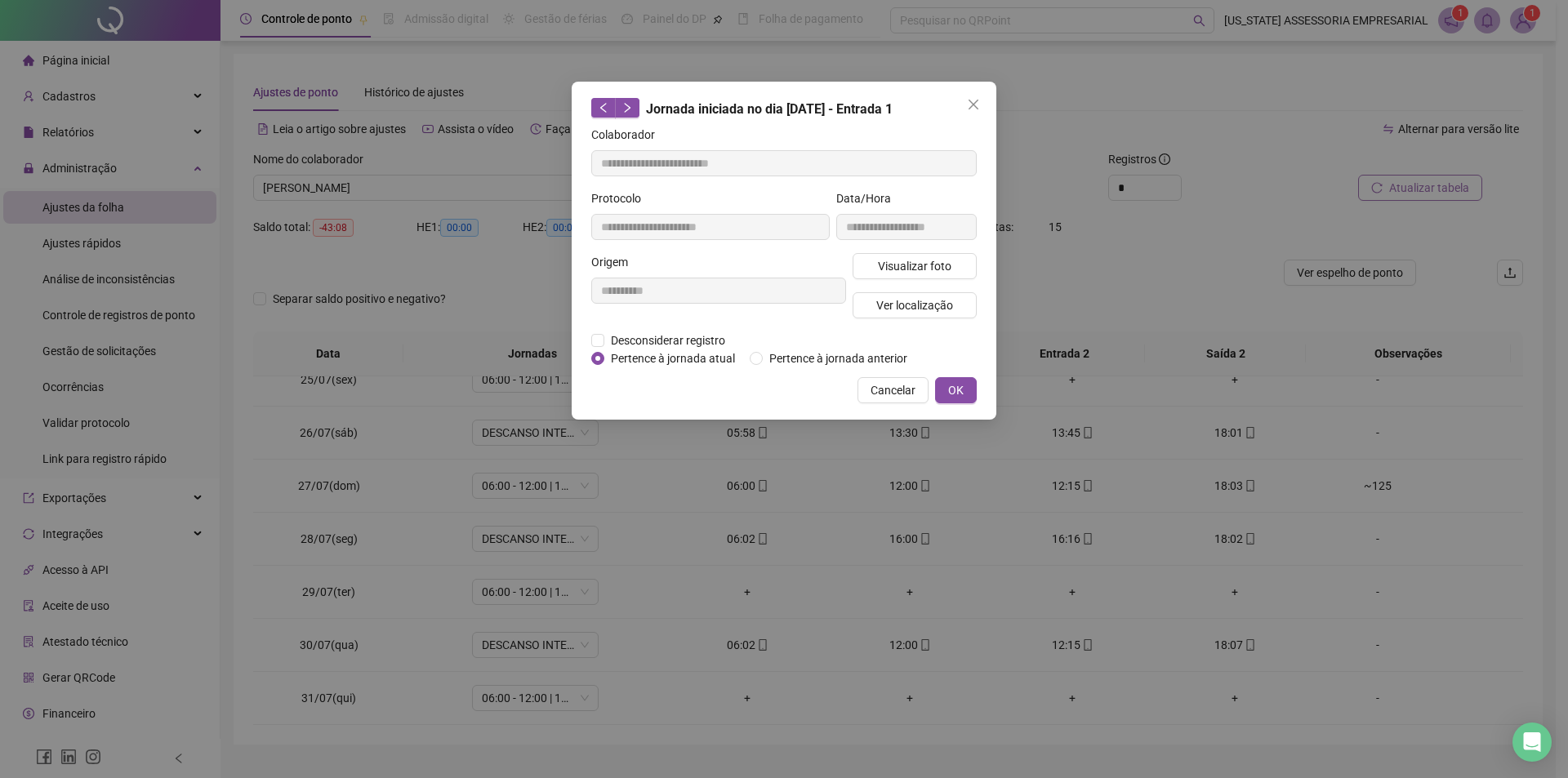
click at [935, 406] on div "**********" at bounding box center [784, 251] width 425 height 338
click at [950, 394] on span "OK" at bounding box center [956, 390] width 16 height 18
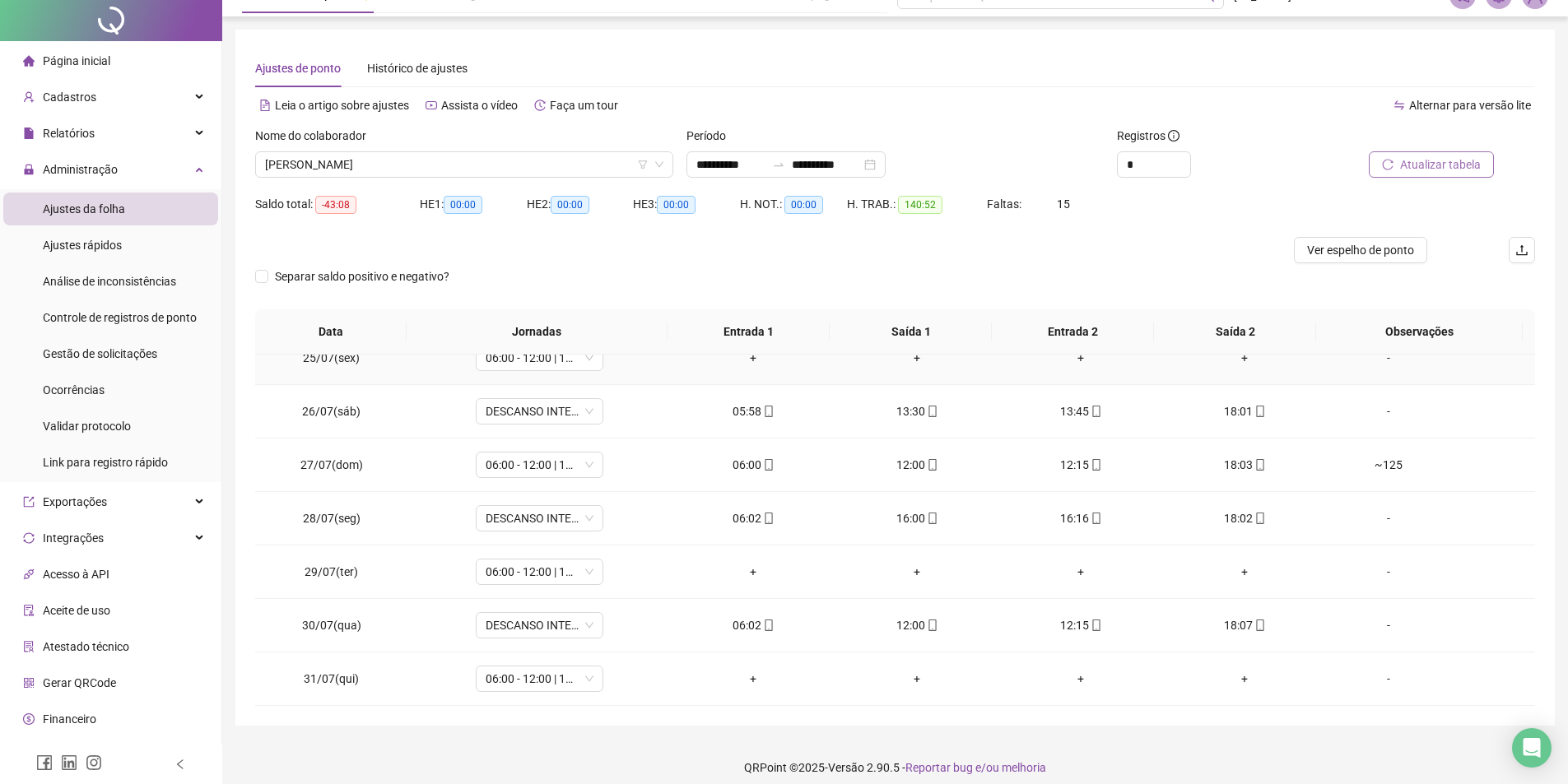
scroll to position [37, 0]
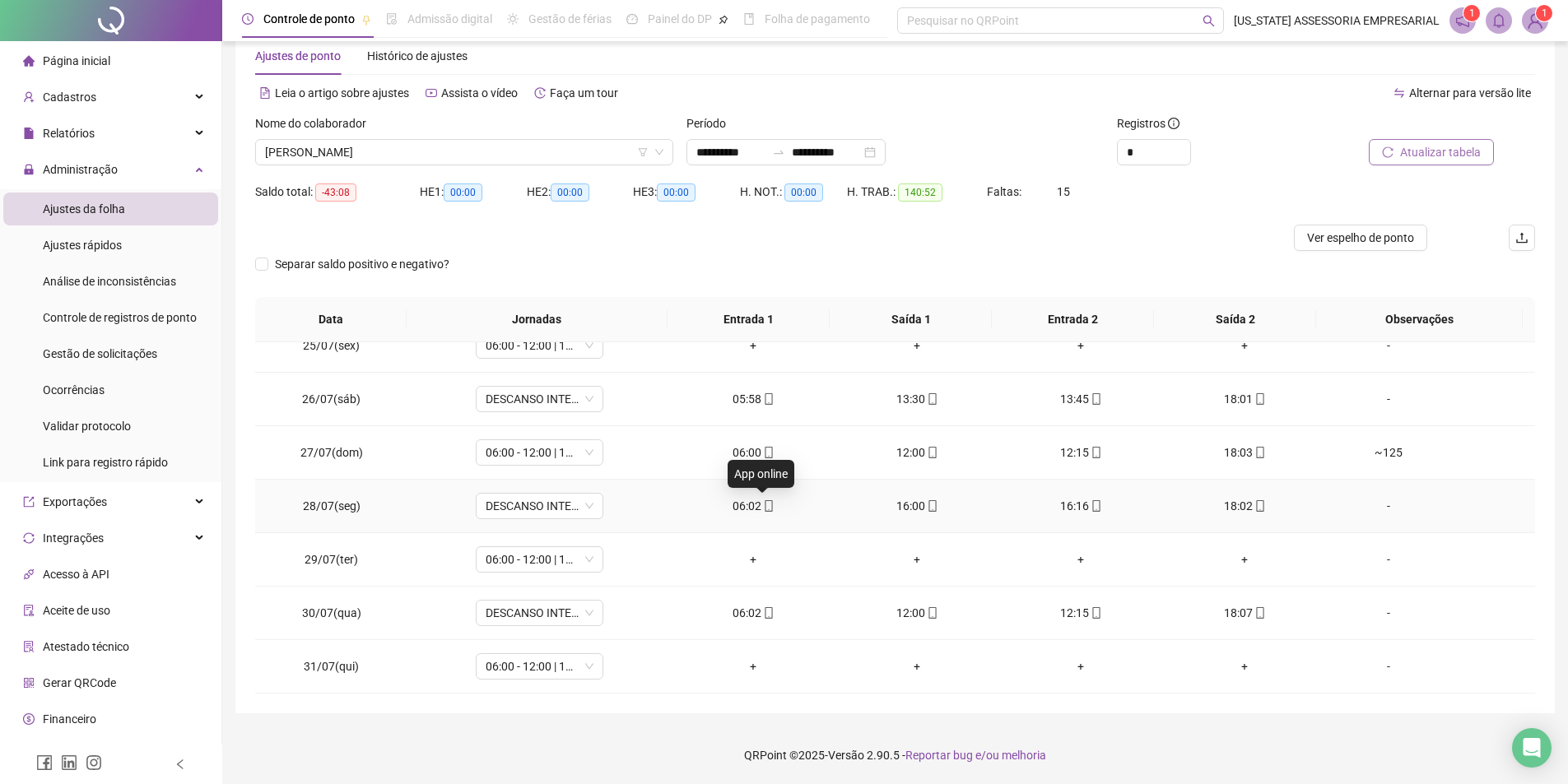
click at [763, 510] on icon "mobile" at bounding box center [769, 505] width 11 height 11
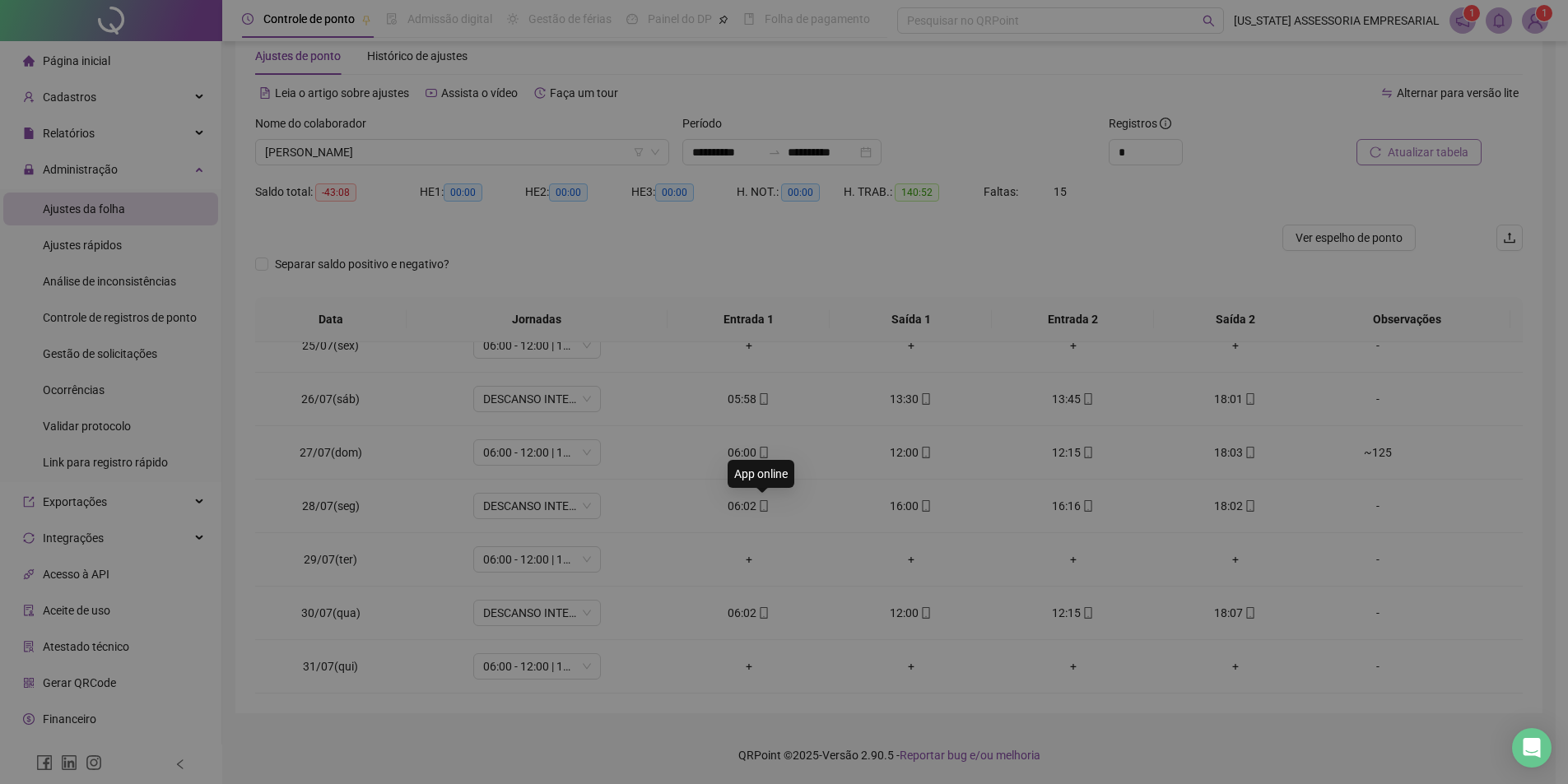
type input "**********"
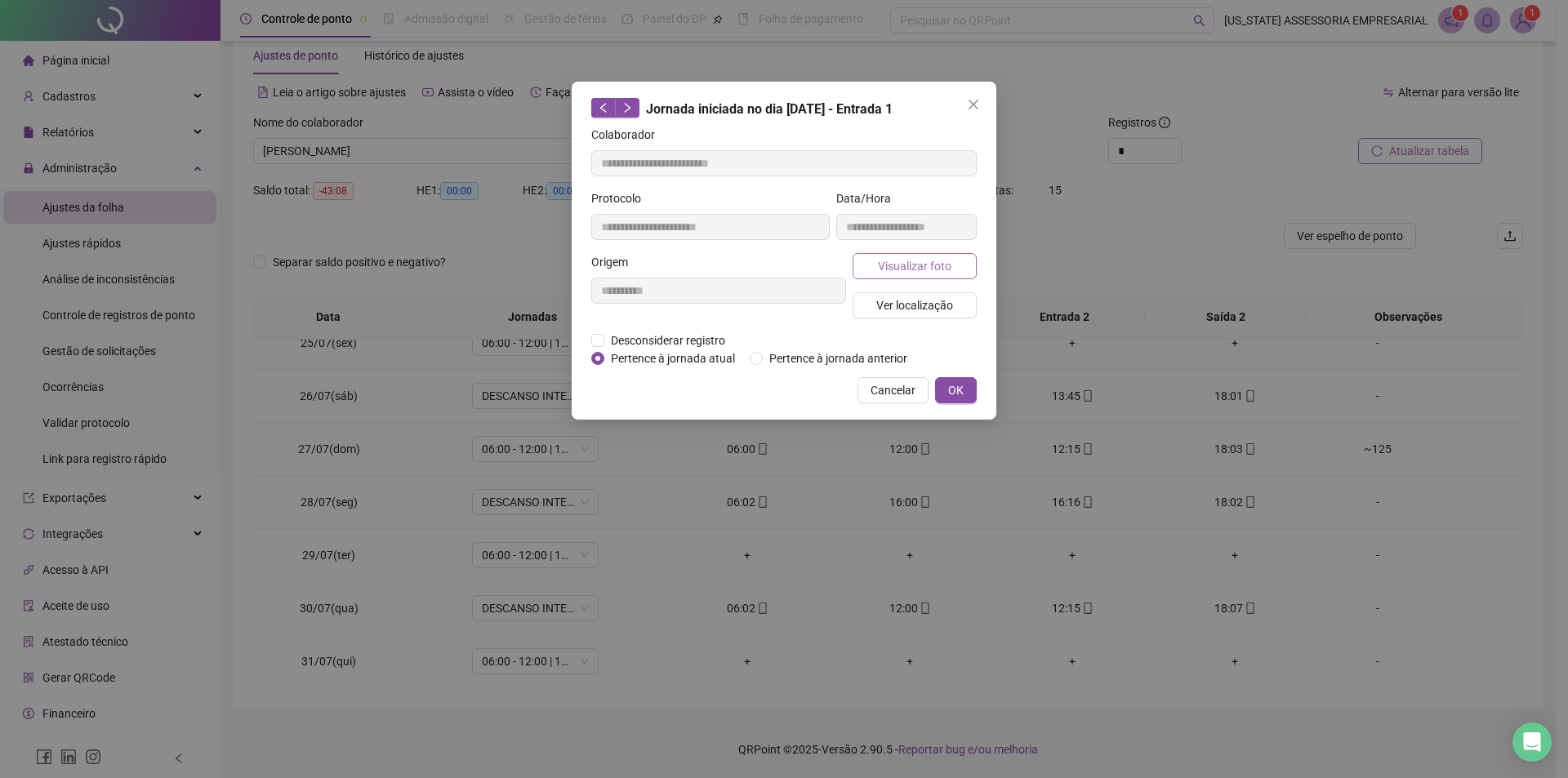
click at [944, 277] on button "Visualizar foto" at bounding box center [915, 266] width 125 height 26
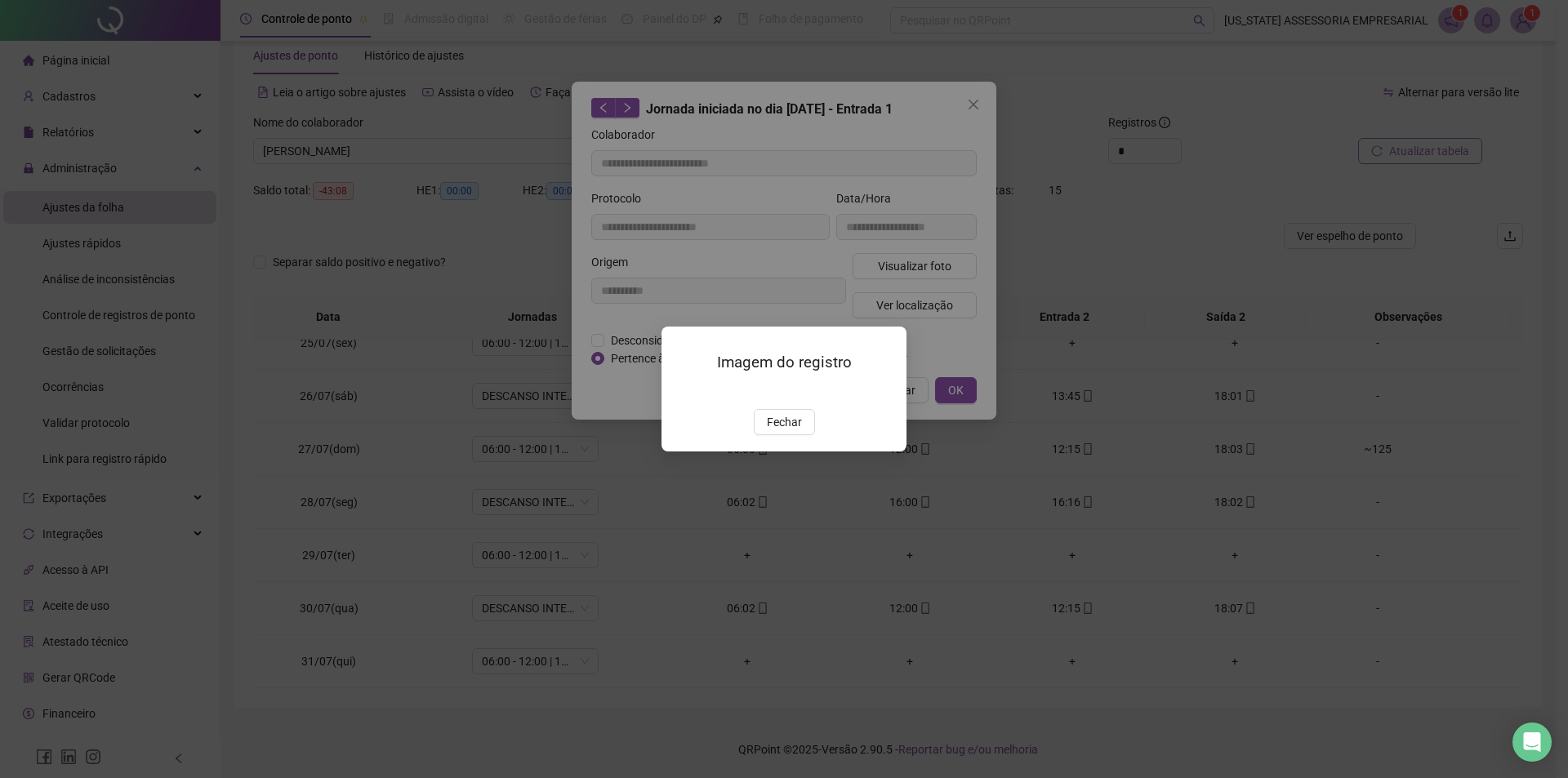
click at [775, 431] on span "Fechar" at bounding box center [785, 421] width 35 height 18
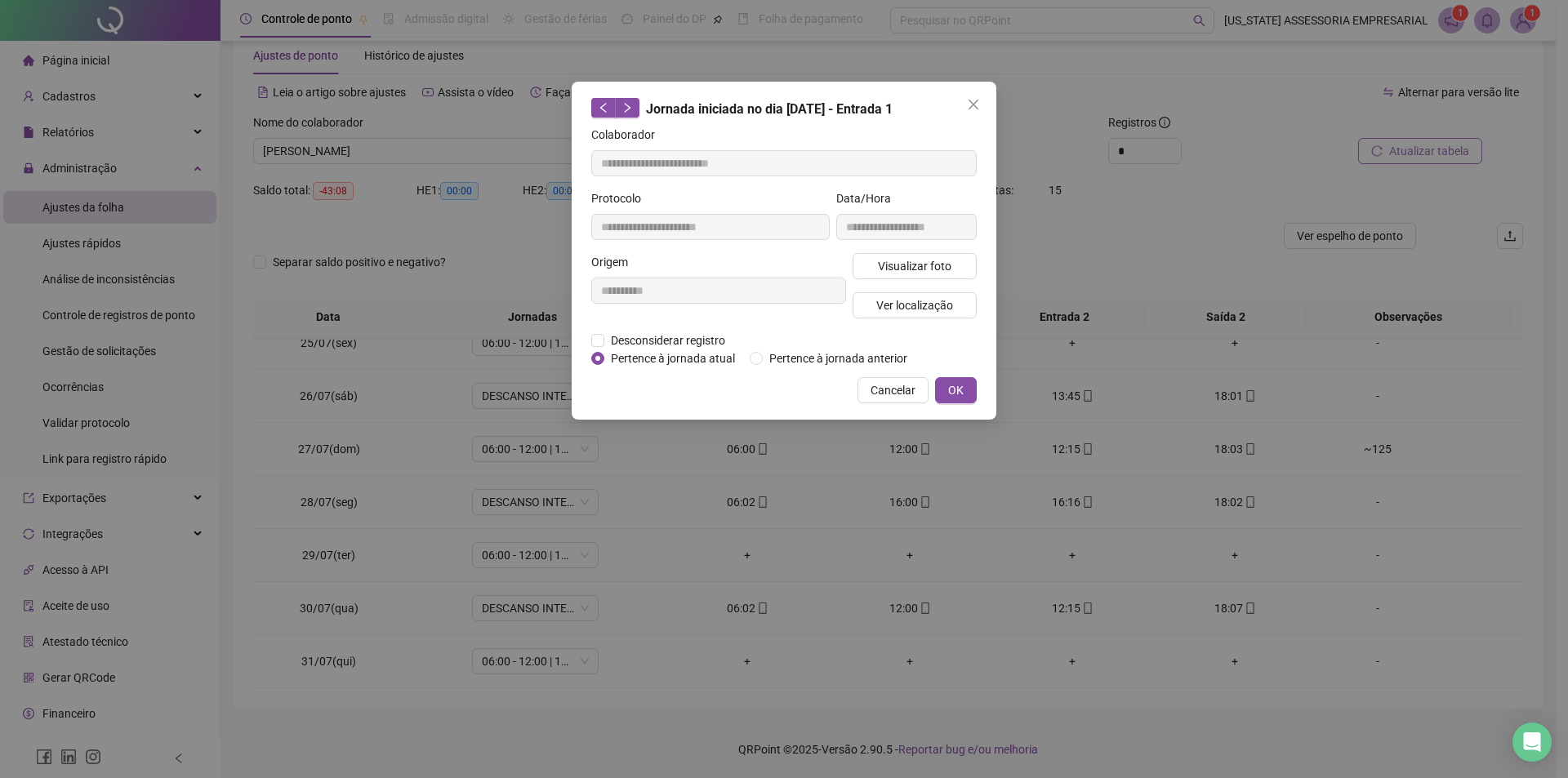
click at [978, 118] on div "**********" at bounding box center [784, 251] width 425 height 338
click at [978, 111] on icon "close" at bounding box center [974, 104] width 13 height 13
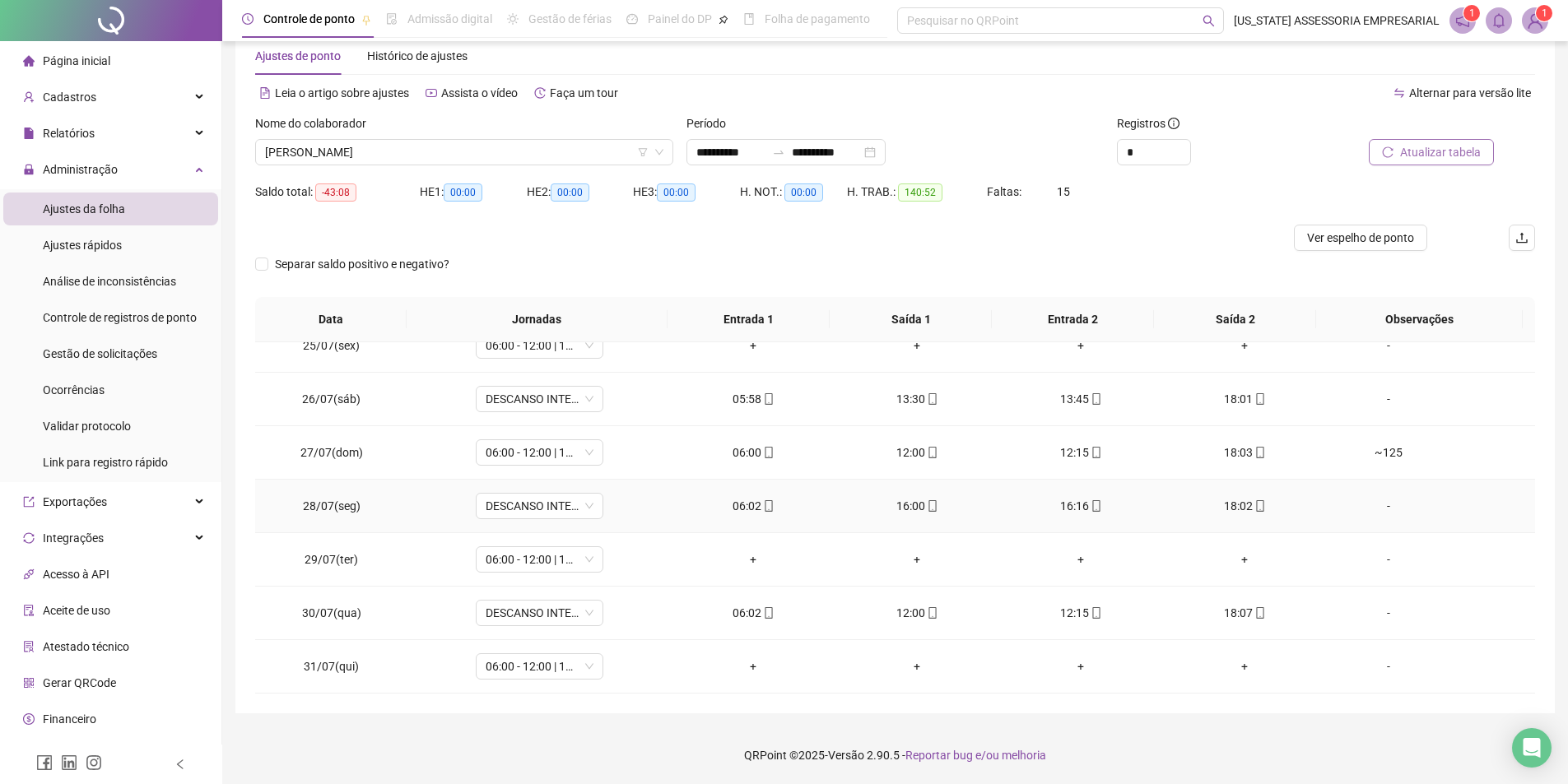
click at [763, 503] on icon "mobile" at bounding box center [769, 505] width 11 height 11
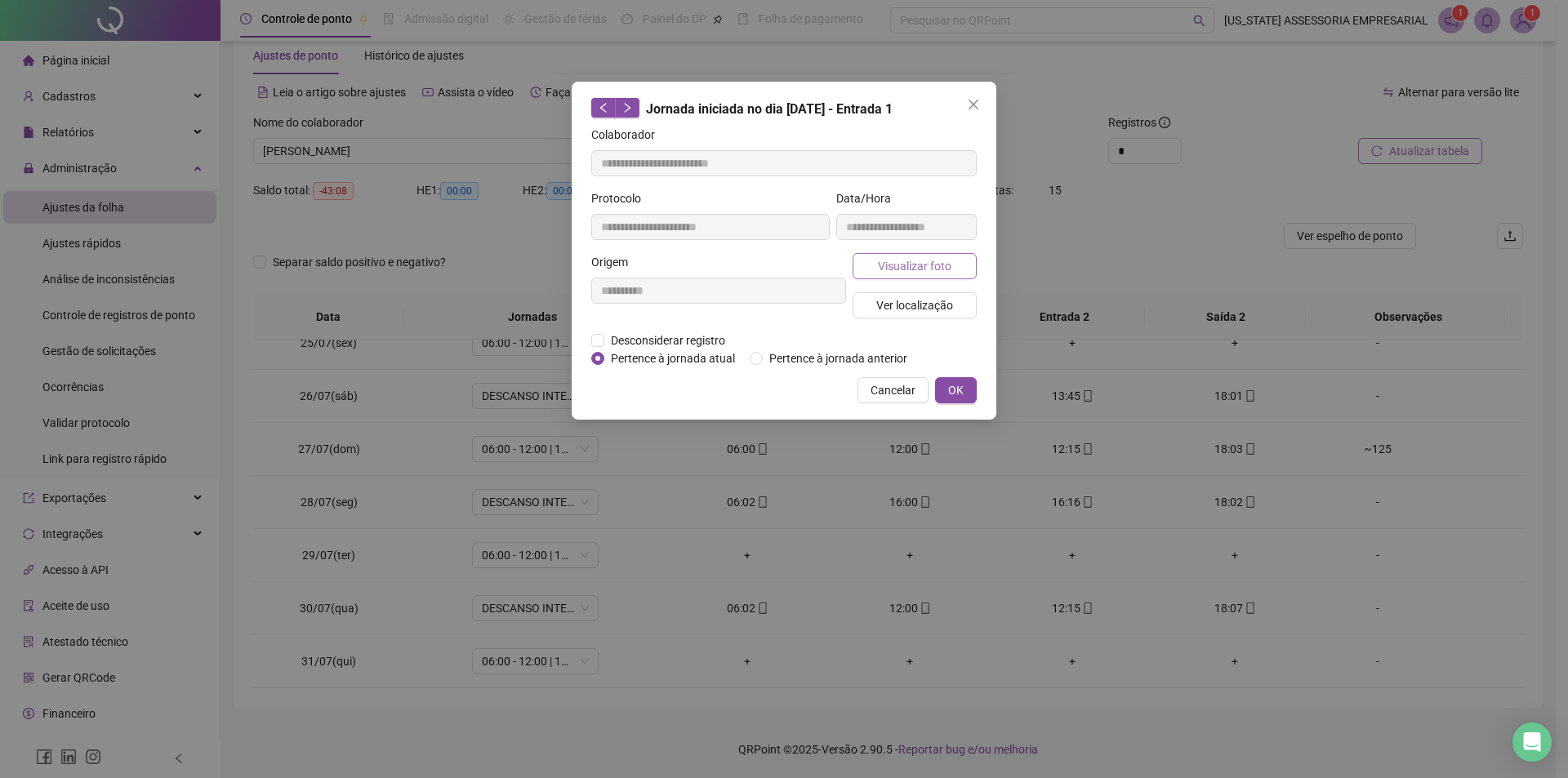
click at [921, 277] on button "Visualizar foto" at bounding box center [915, 266] width 125 height 26
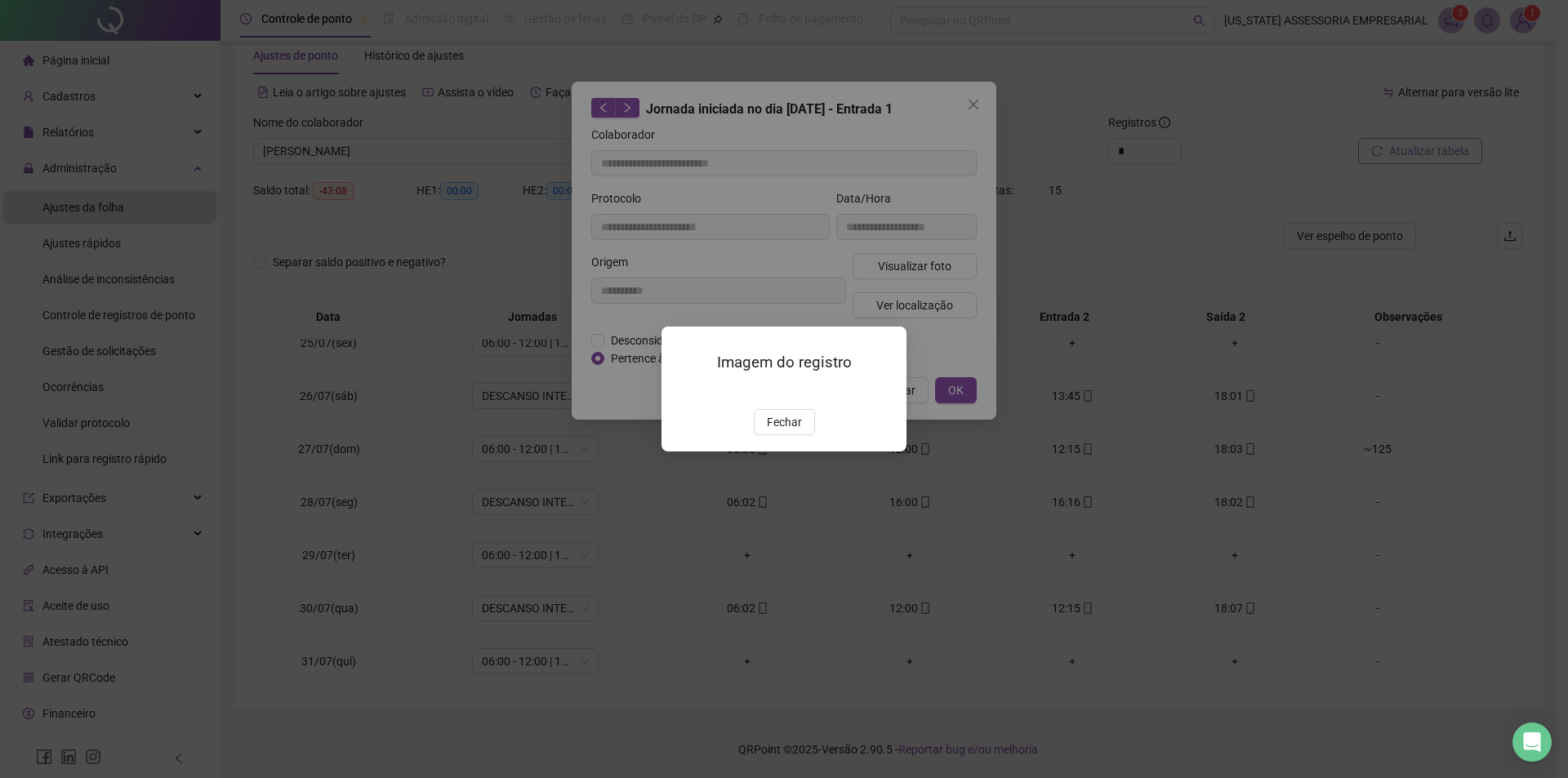
drag, startPoint x: 924, startPoint y: 275, endPoint x: 884, endPoint y: 326, distance: 64.8
click at [924, 276] on div "Imagem do registro Fechar" at bounding box center [784, 389] width 1568 height 778
click at [682, 392] on img at bounding box center [682, 392] width 0 height 0
drag, startPoint x: 769, startPoint y: 516, endPoint x: 778, endPoint y: 507, distance: 12.7
click at [772, 431] on span "Fechar" at bounding box center [785, 421] width 35 height 18
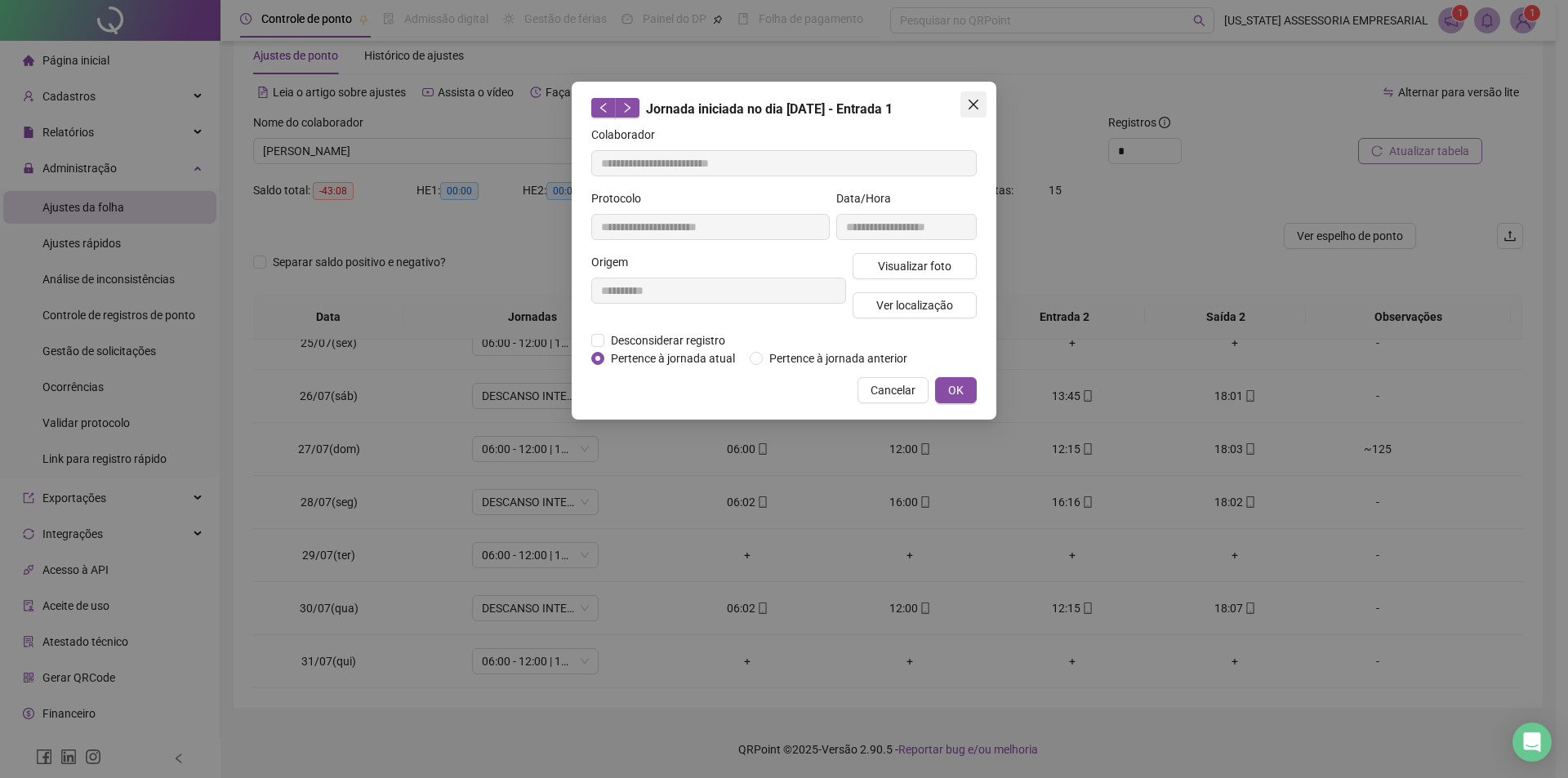
click at [976, 109] on icon "close" at bounding box center [974, 104] width 13 height 13
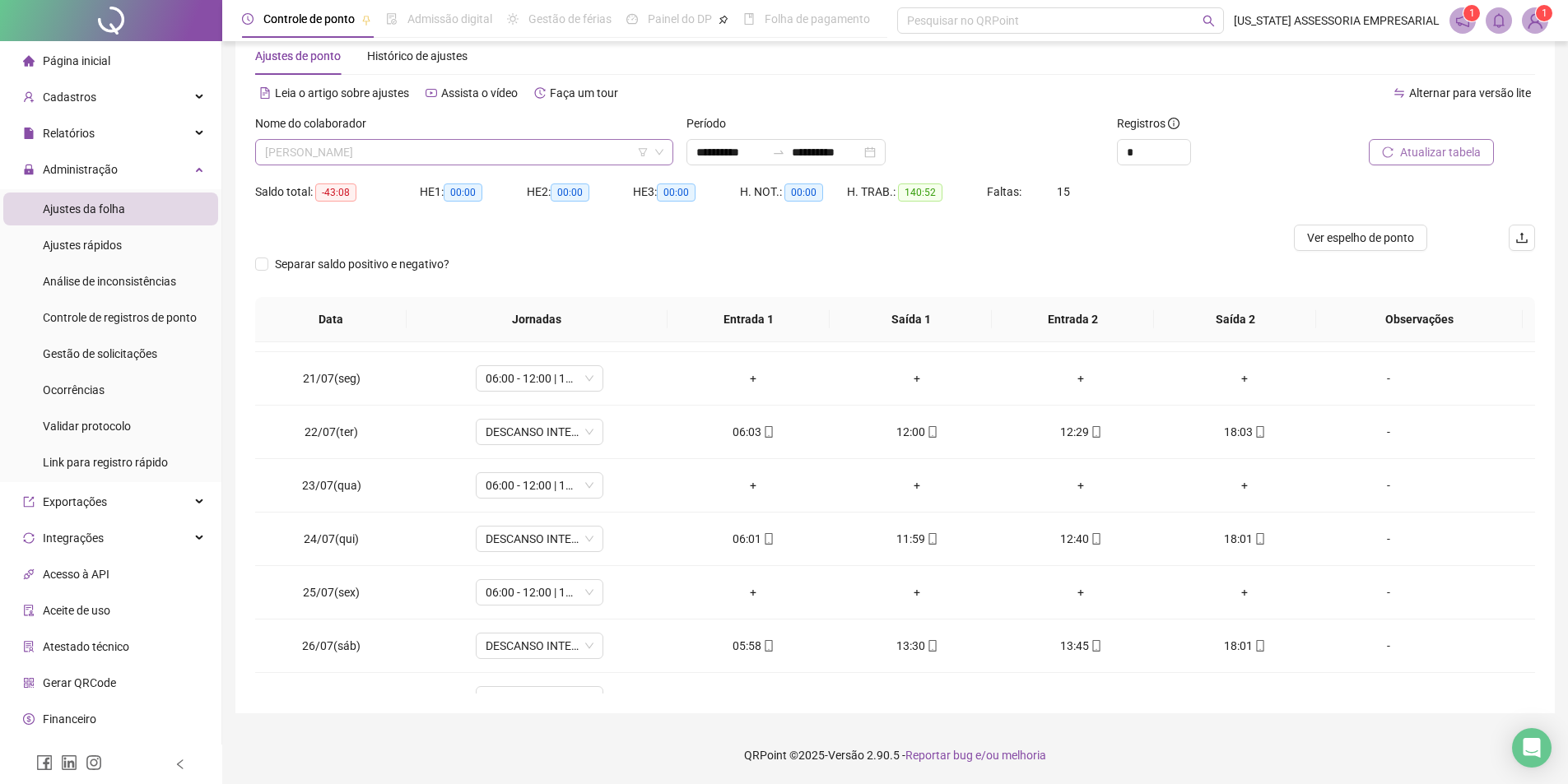
scroll to position [35276, 0]
click at [496, 150] on span "[PERSON_NAME]" at bounding box center [464, 152] width 399 height 25
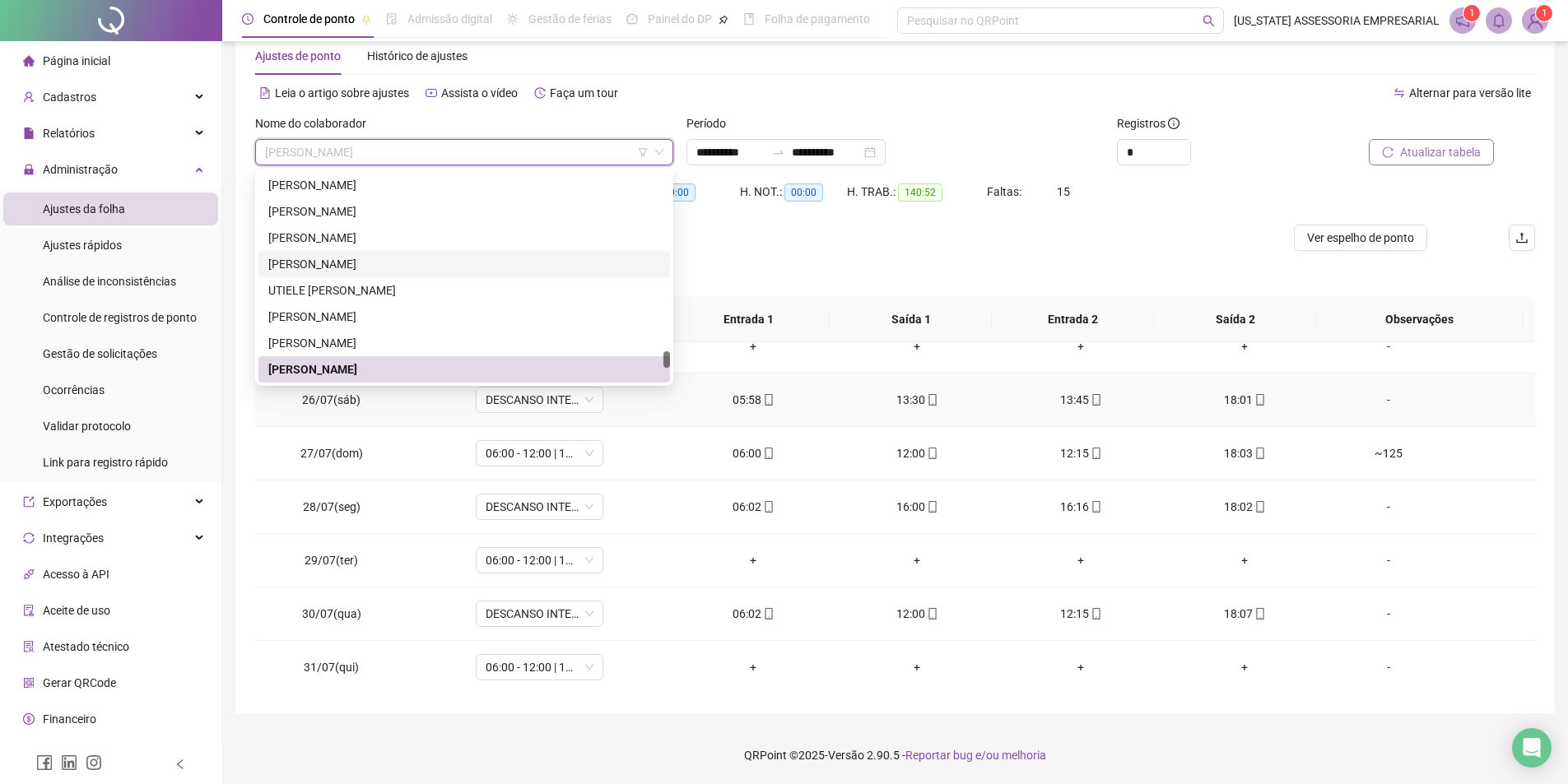
scroll to position [1306, 0]
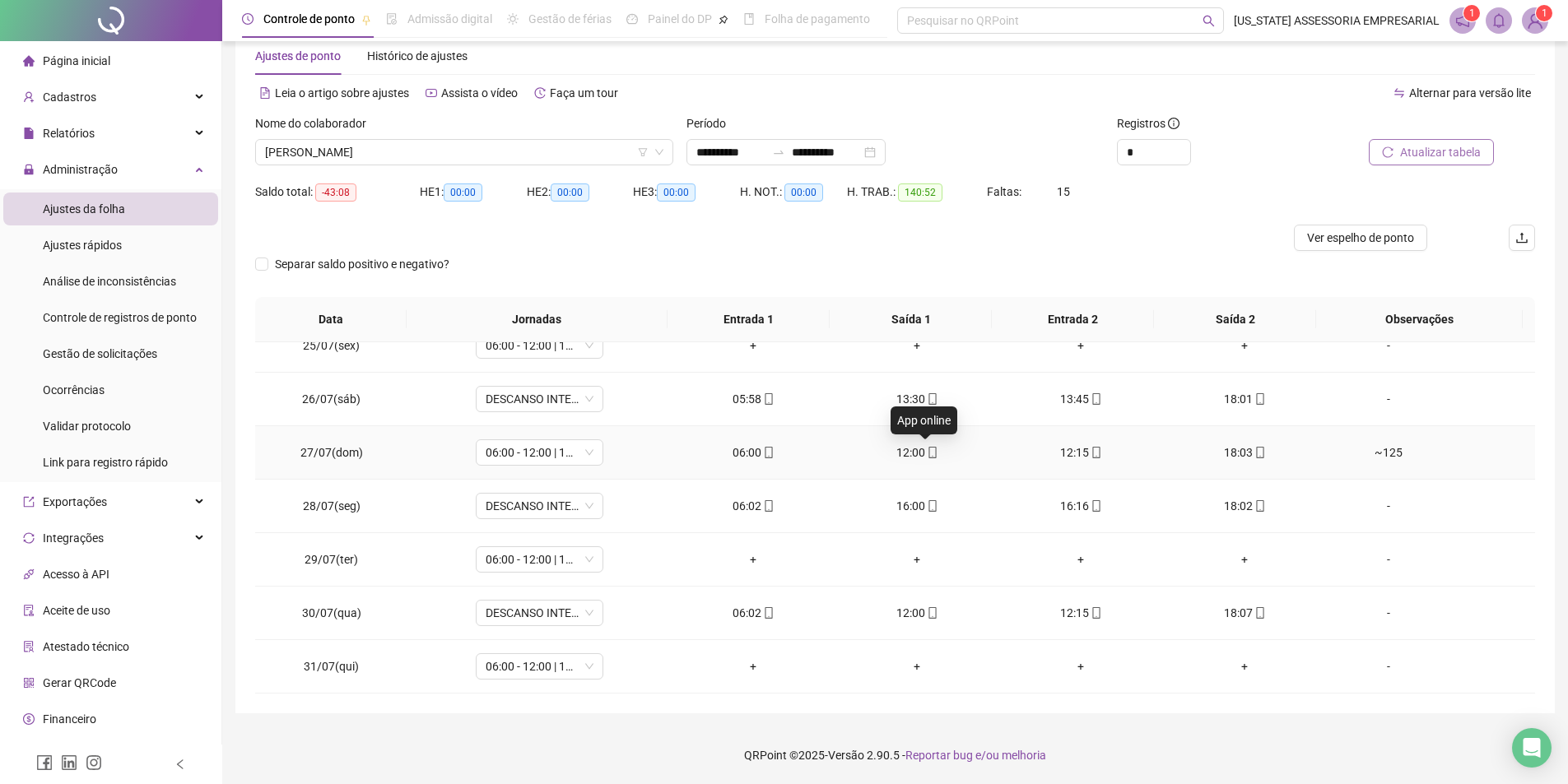
click at [927, 453] on icon "mobile" at bounding box center [932, 452] width 11 height 11
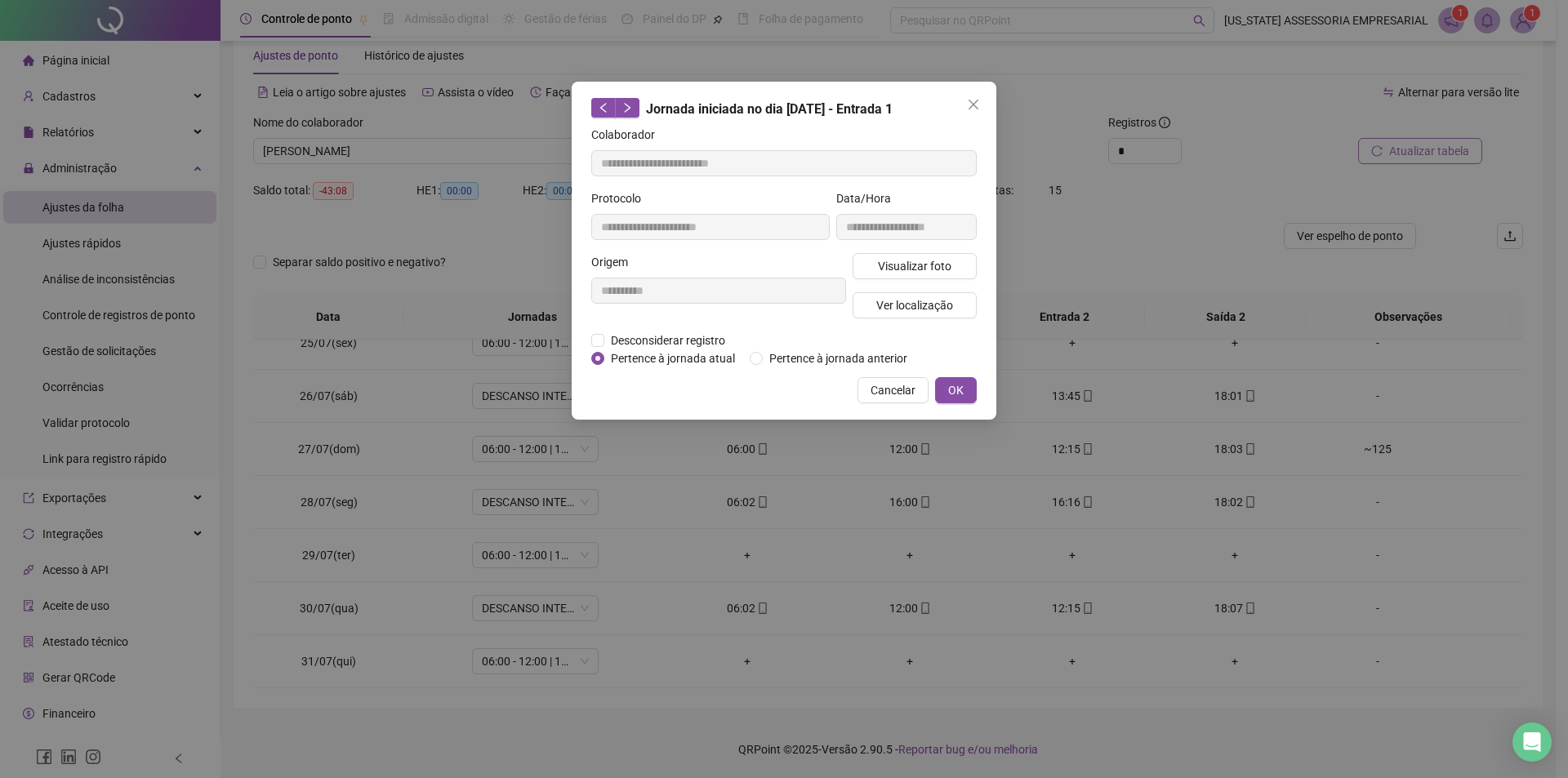
type input "**********"
click at [933, 267] on span "Visualizar foto" at bounding box center [915, 265] width 74 height 18
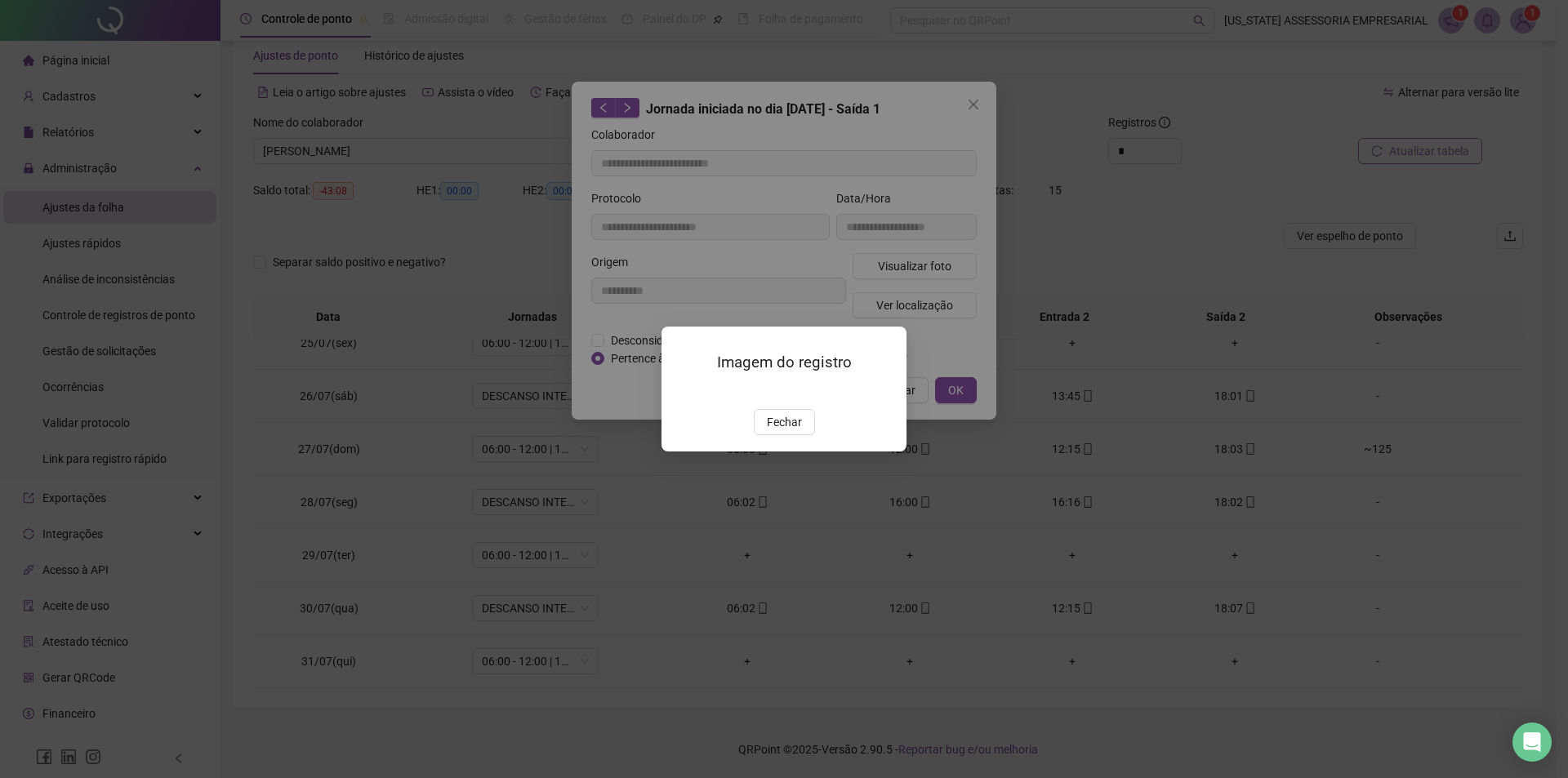
click at [791, 452] on div "Imagem do registro Fechar" at bounding box center [784, 389] width 245 height 125
click at [791, 435] on button "Fechar" at bounding box center [784, 422] width 61 height 26
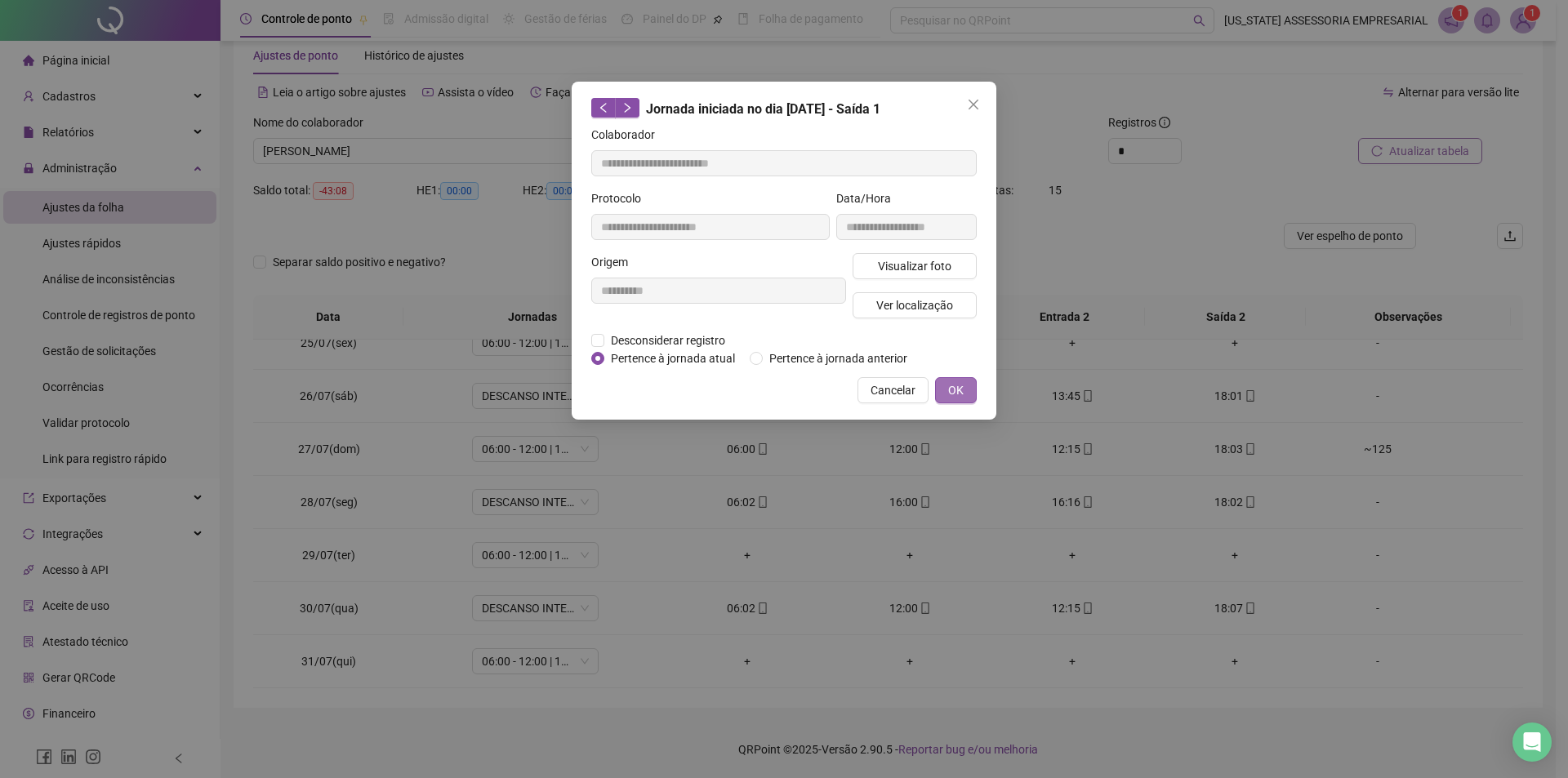
click at [941, 386] on button "OK" at bounding box center [956, 390] width 42 height 26
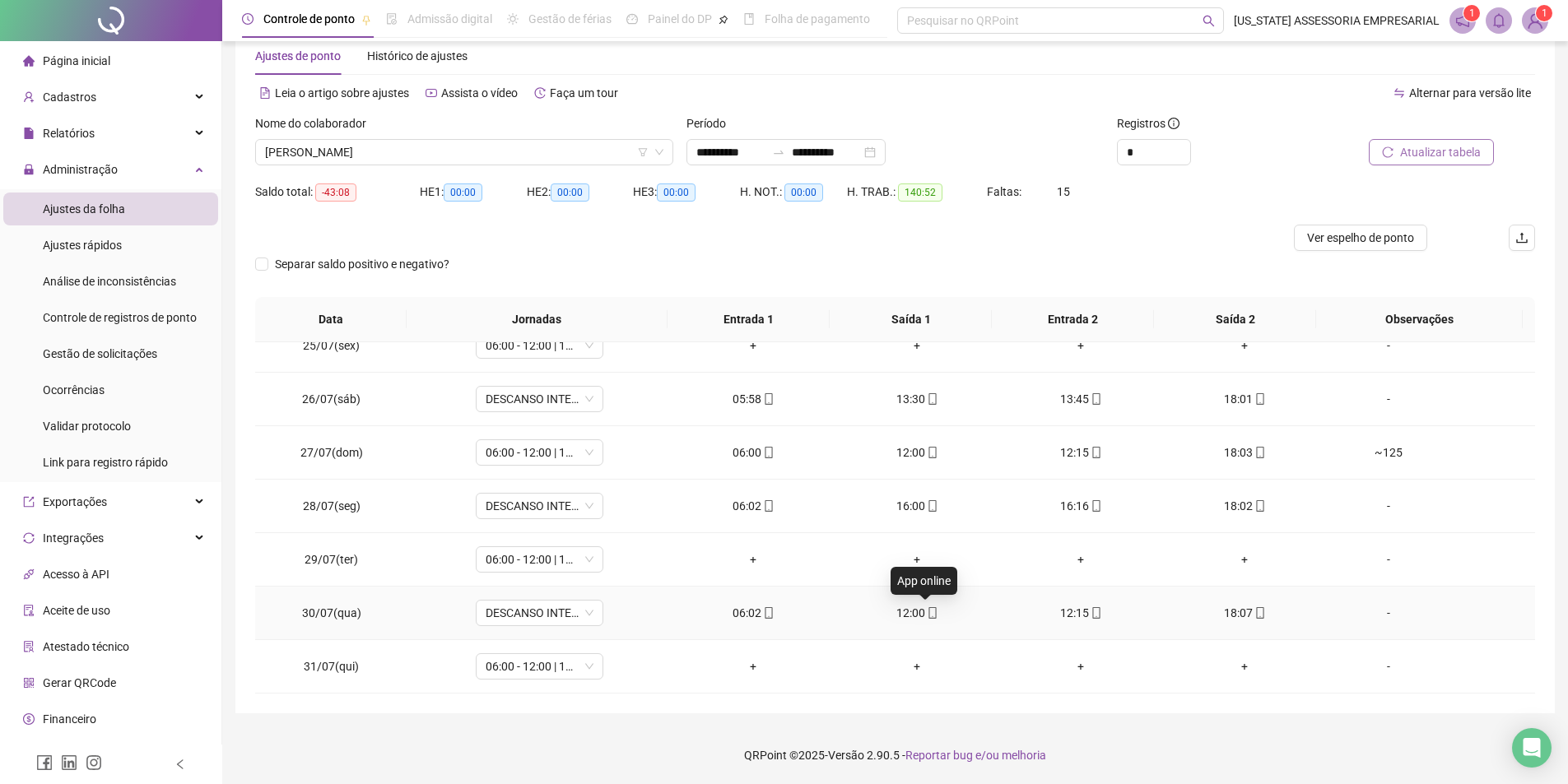
click at [932, 614] on div "12:00" at bounding box center [917, 612] width 138 height 18
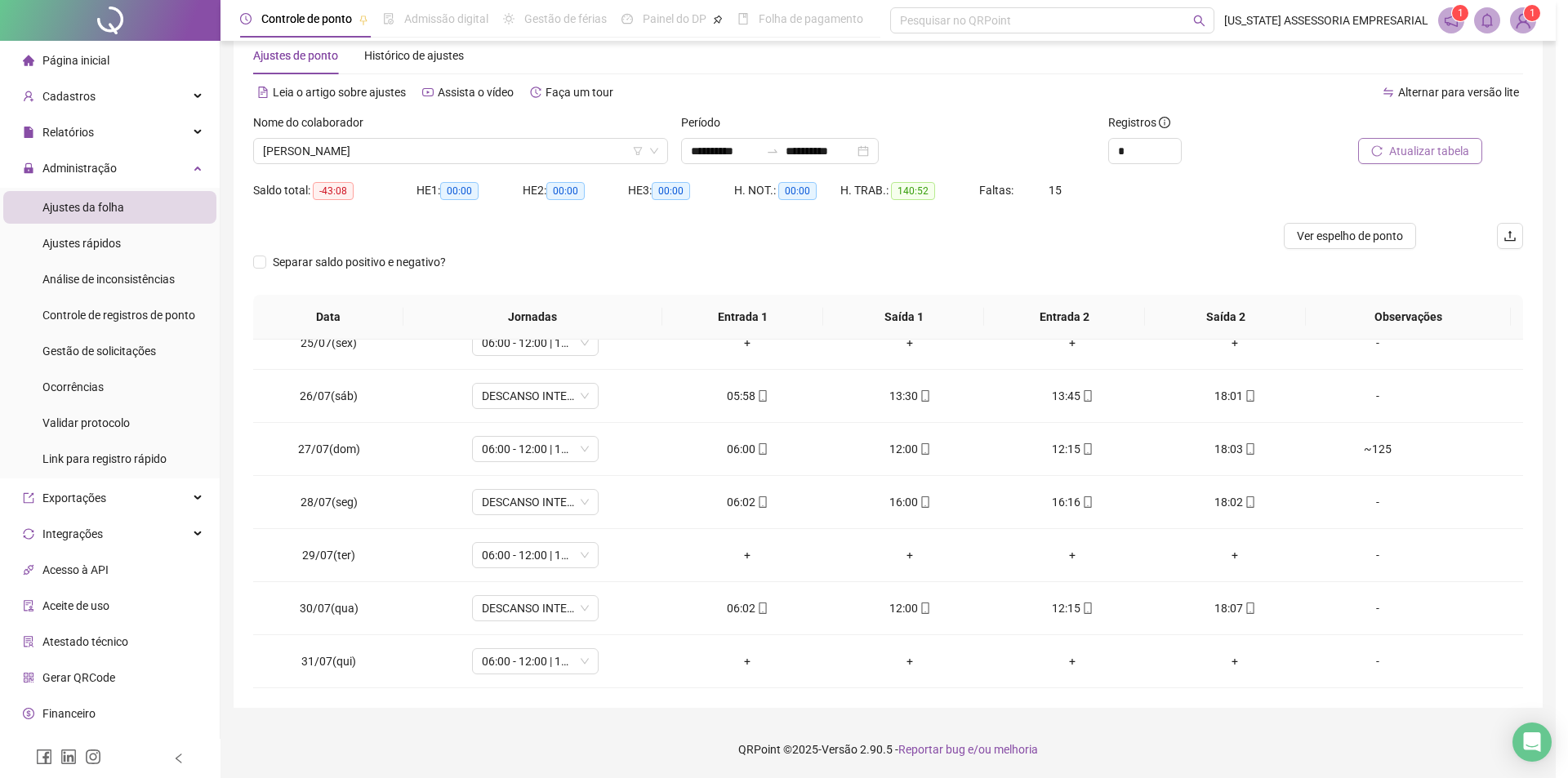
type input "**********"
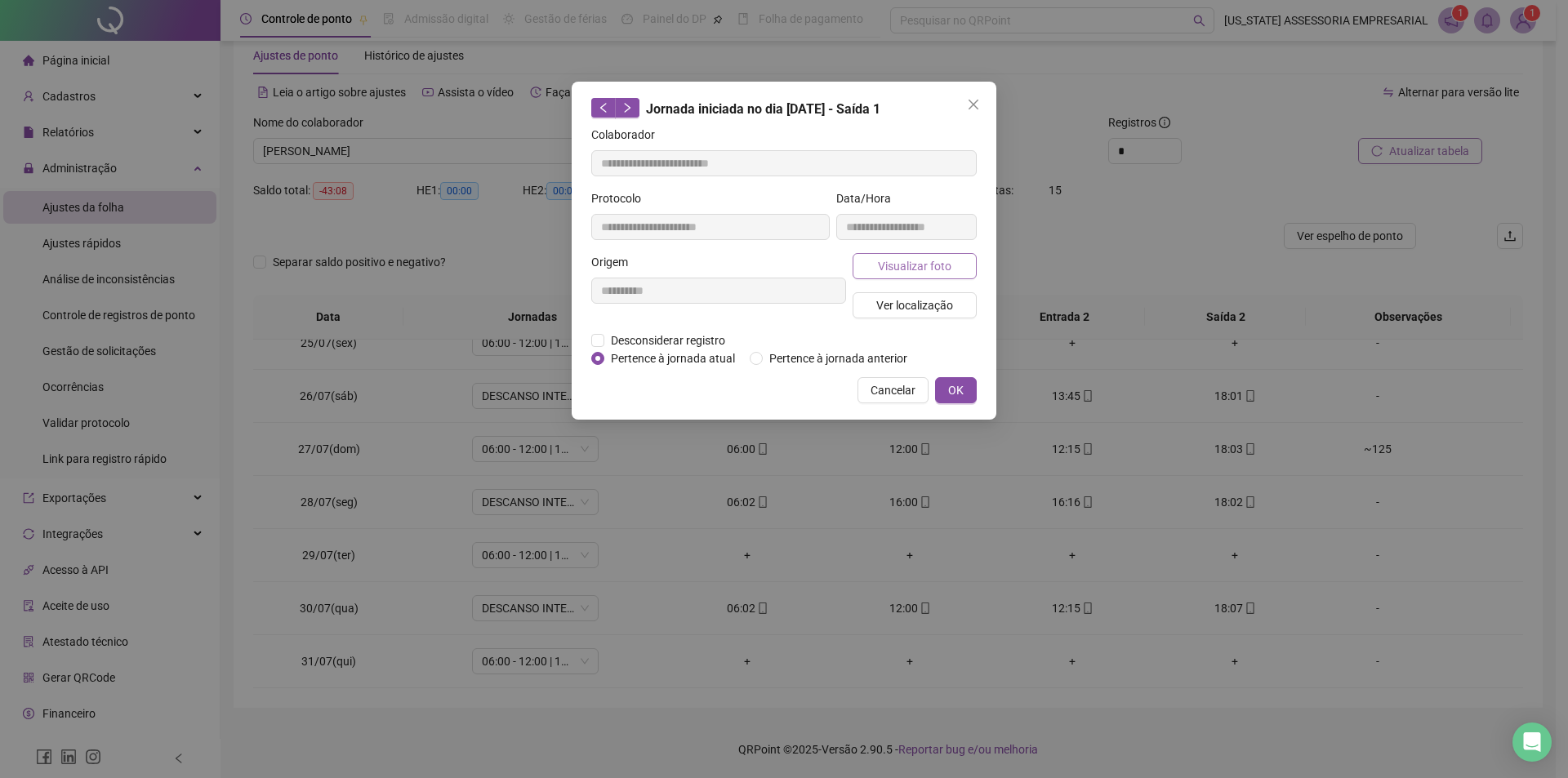
click at [924, 275] on button "Visualizar foto" at bounding box center [915, 266] width 125 height 26
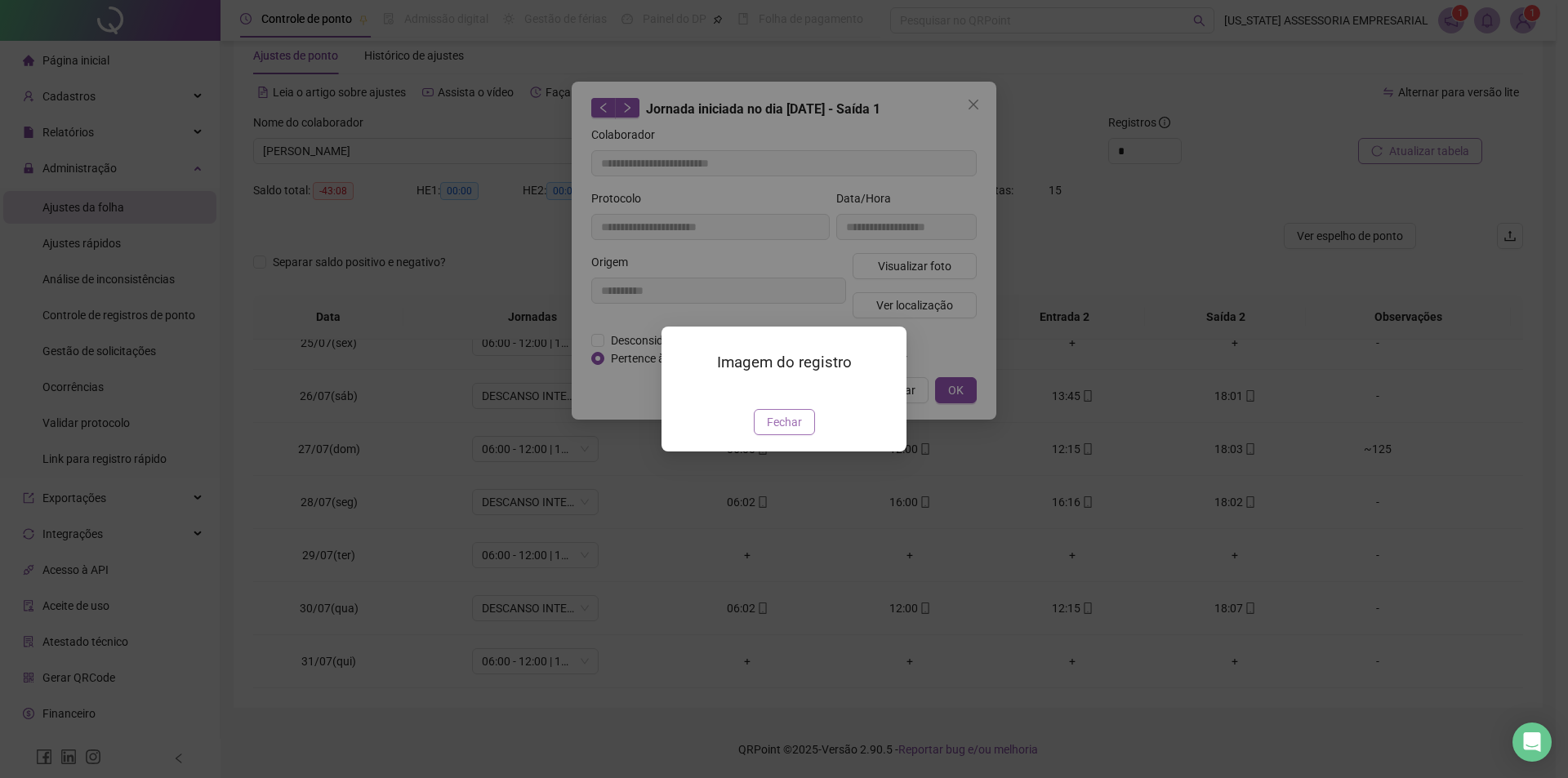
click at [790, 431] on span "Fechar" at bounding box center [785, 421] width 35 height 18
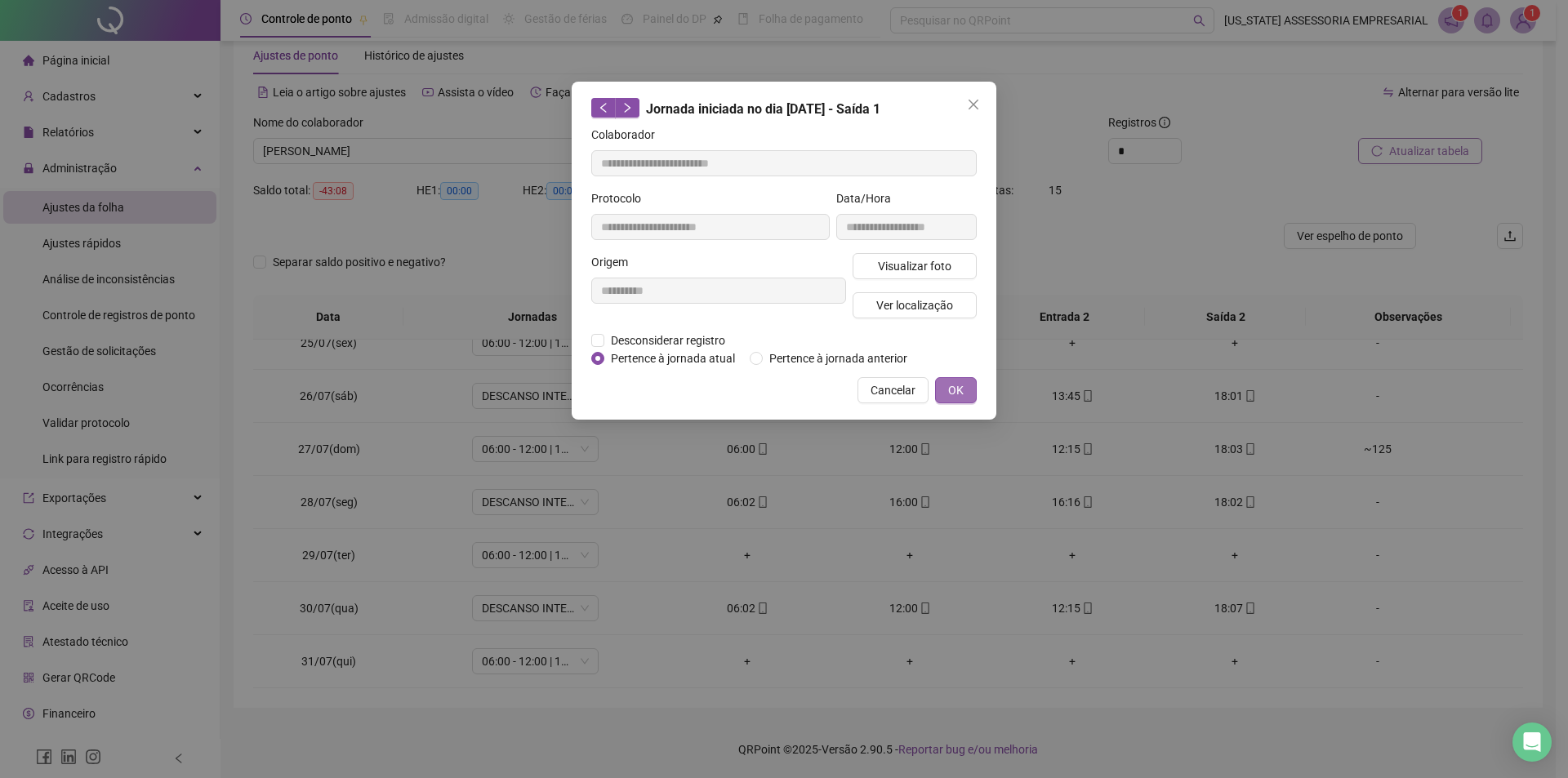
click at [960, 390] on span "OK" at bounding box center [956, 390] width 16 height 18
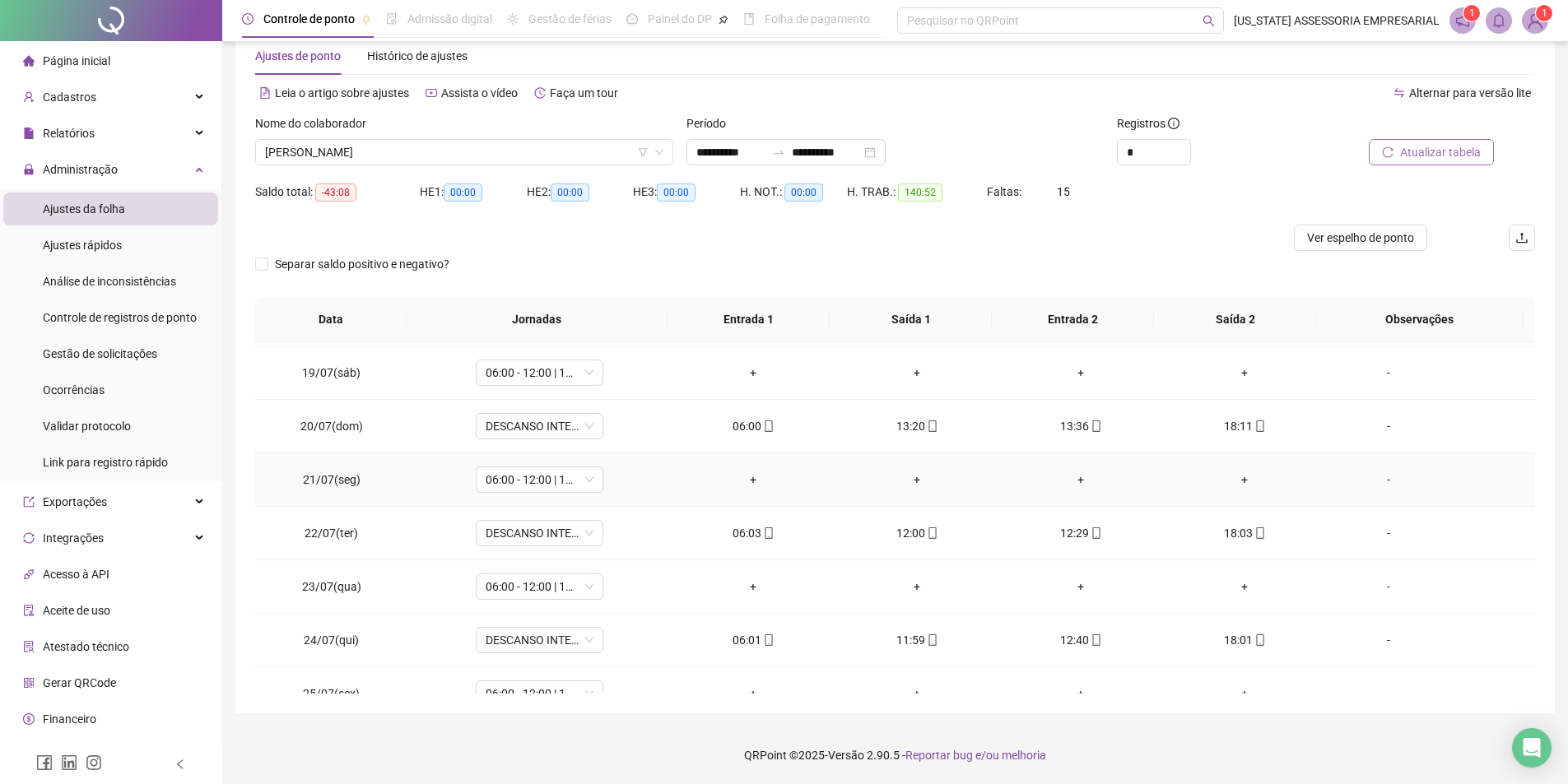
scroll to position [977, 0]
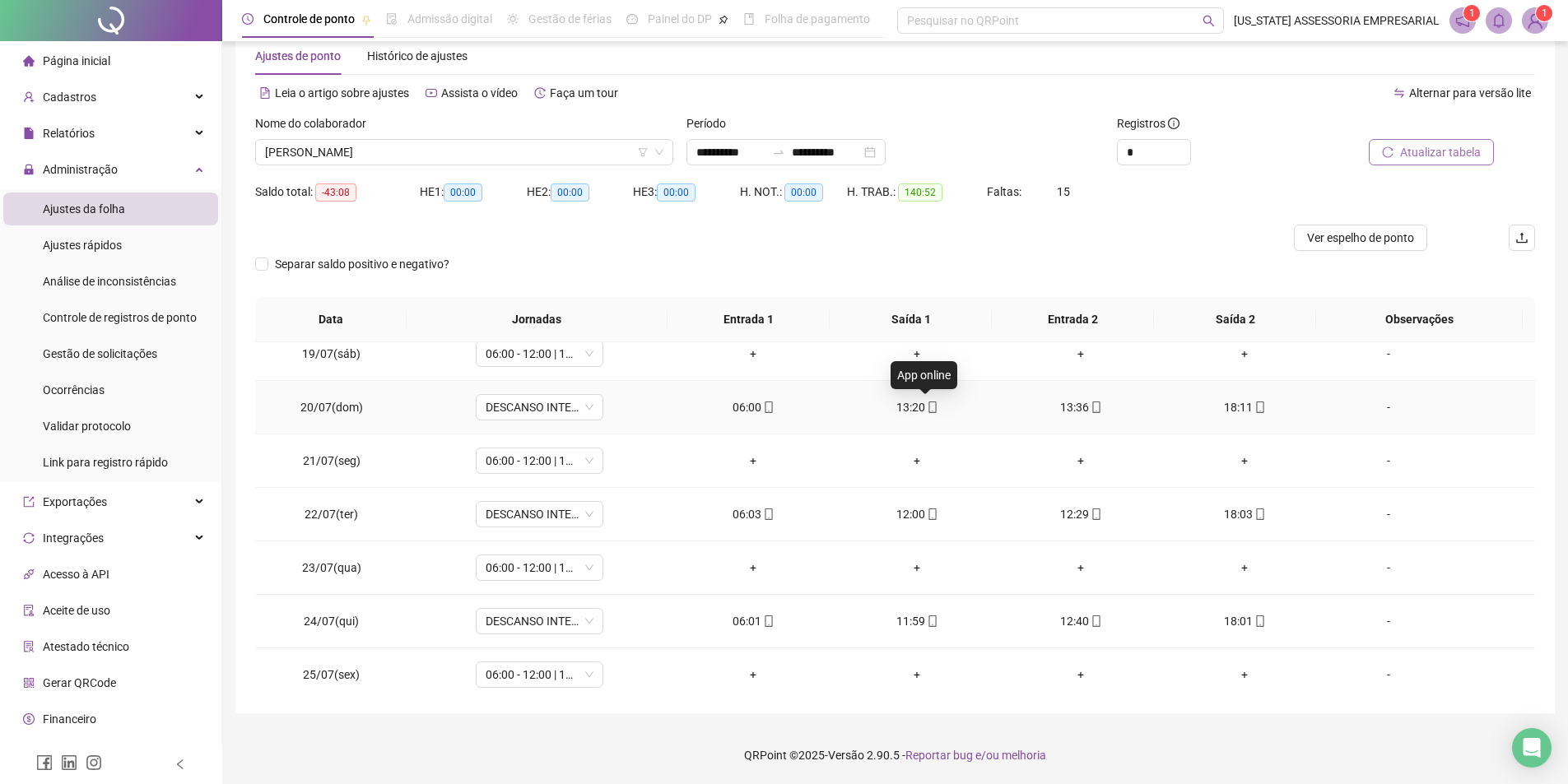
click at [927, 407] on icon "mobile" at bounding box center [932, 407] width 11 height 11
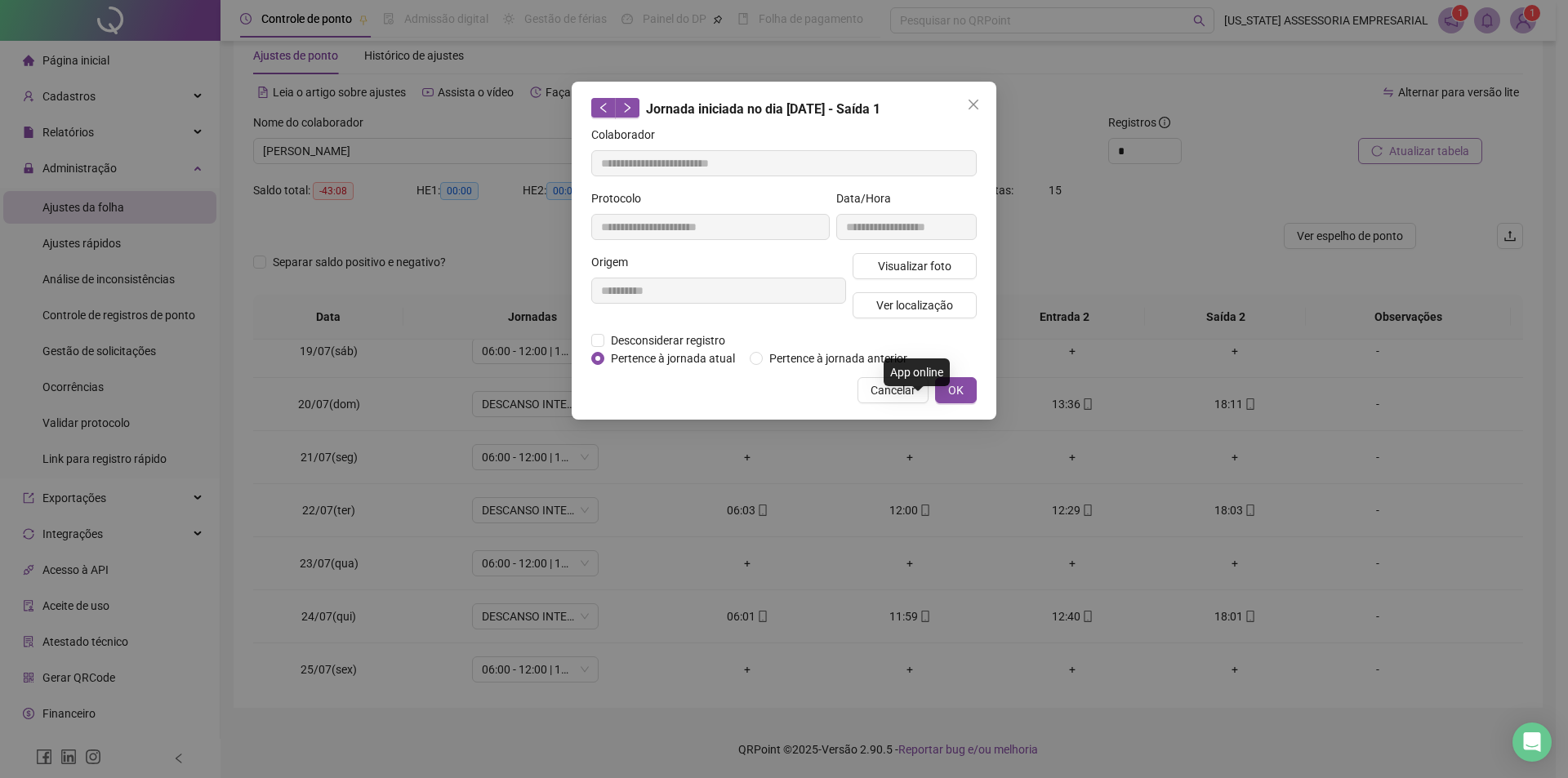
type input "**********"
click at [939, 277] on button "Visualizar foto" at bounding box center [915, 266] width 125 height 26
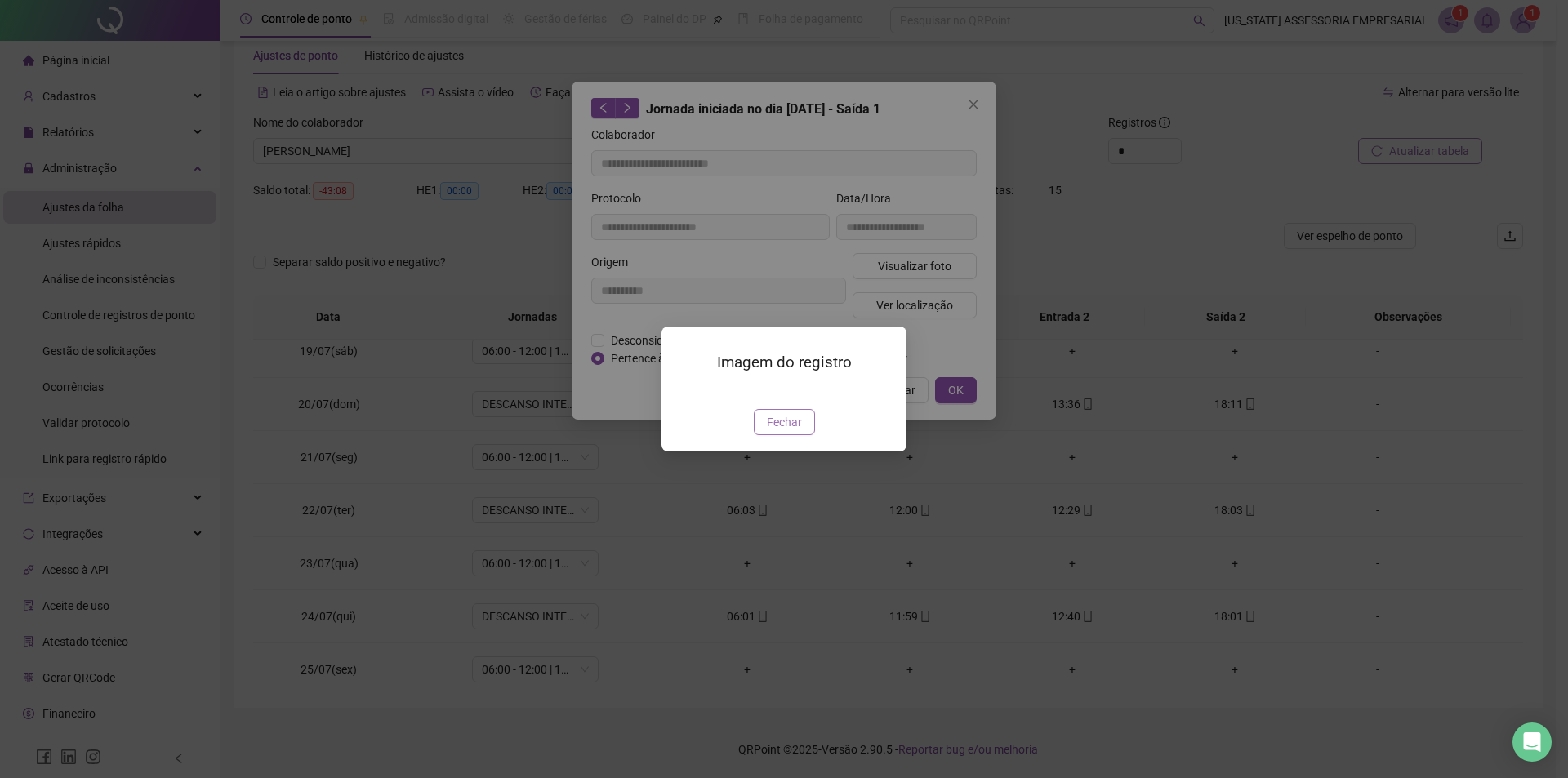
click at [789, 431] on span "Fechar" at bounding box center [785, 421] width 35 height 18
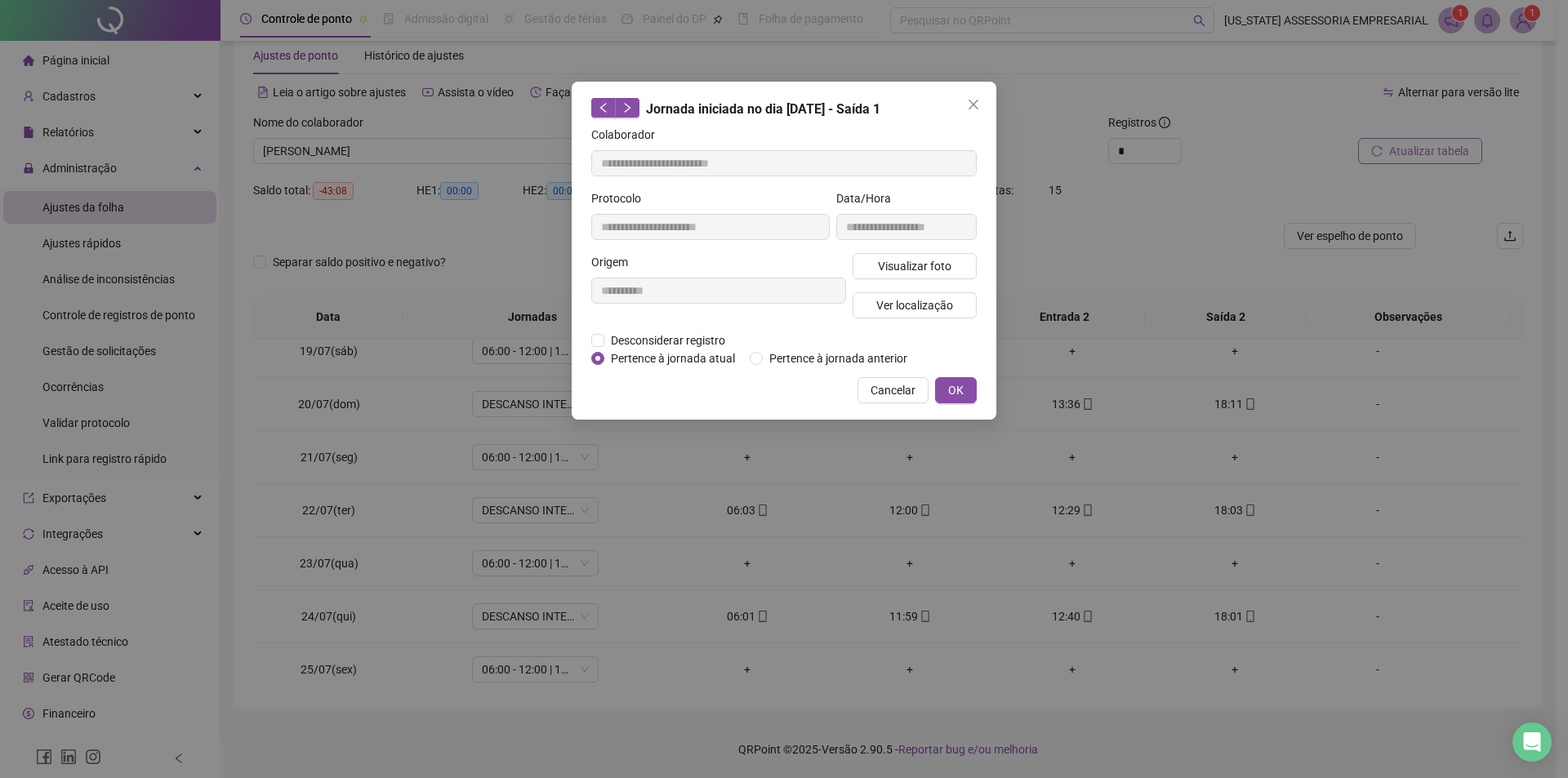
click at [939, 385] on button "OK" at bounding box center [956, 390] width 42 height 26
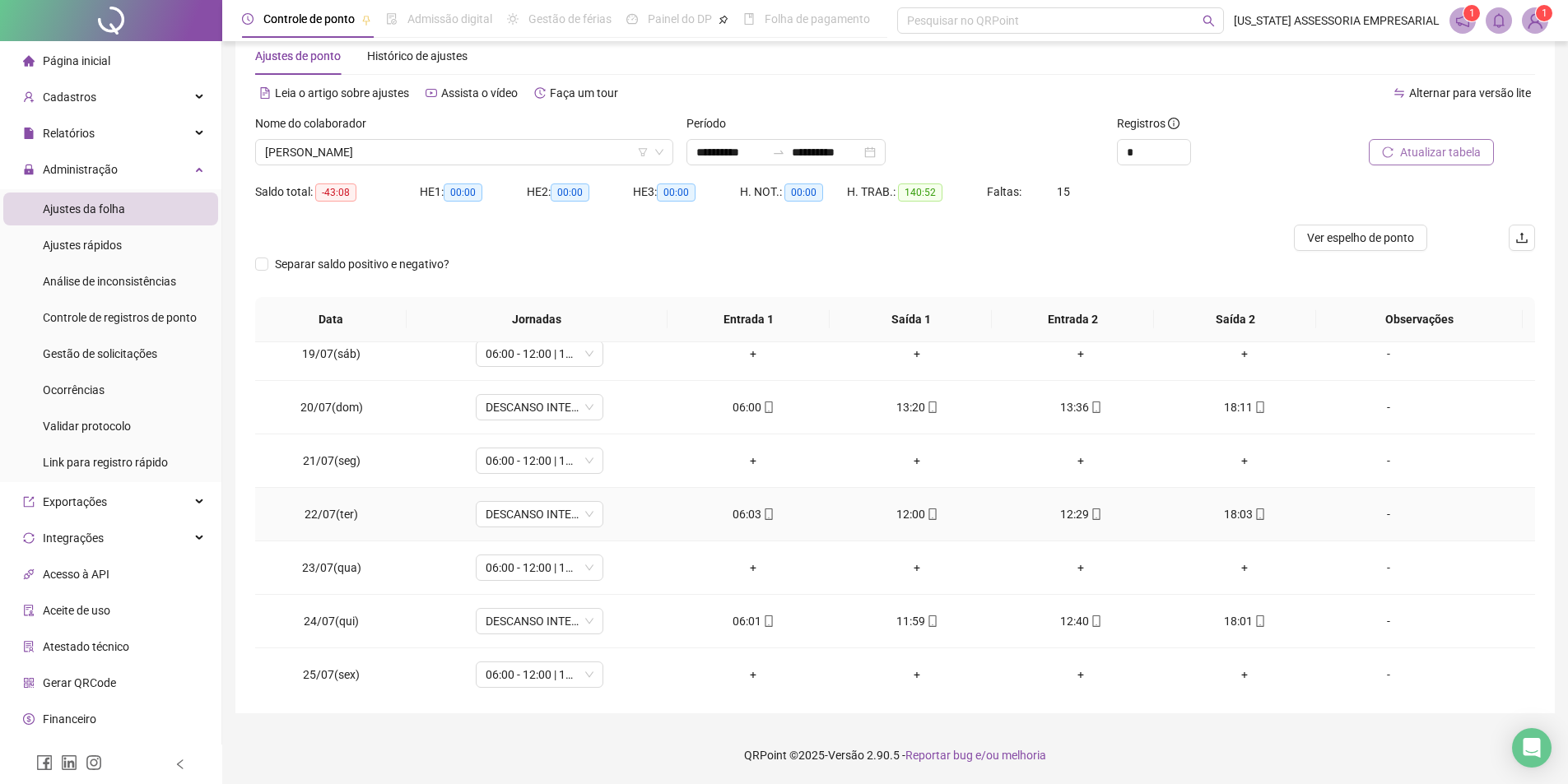
click at [774, 525] on td "06:03" at bounding box center [754, 515] width 164 height 54
click at [764, 517] on icon "mobile" at bounding box center [769, 514] width 11 height 11
type input "**********"
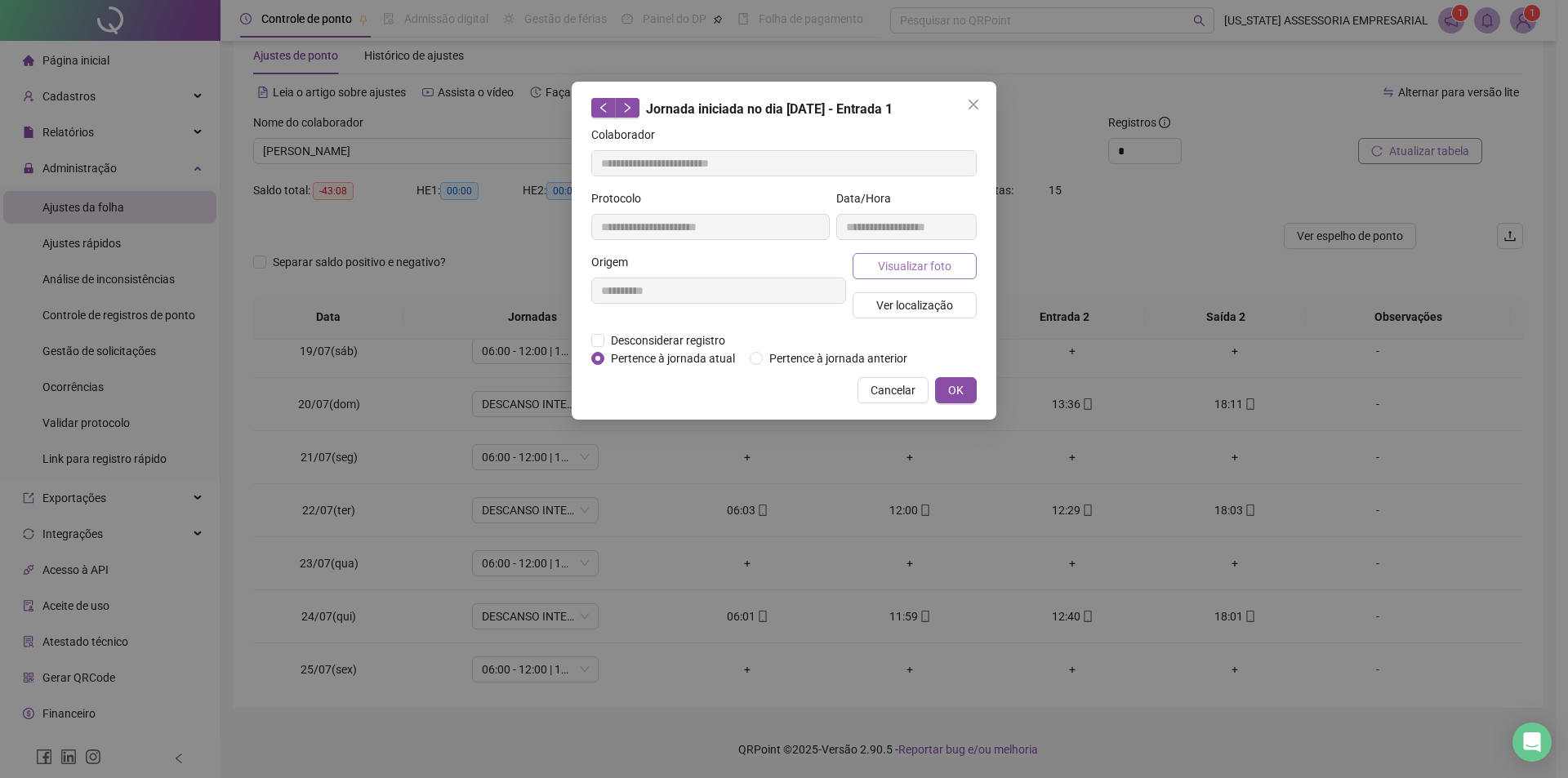
click at [877, 275] on button "Visualizar foto" at bounding box center [915, 266] width 125 height 26
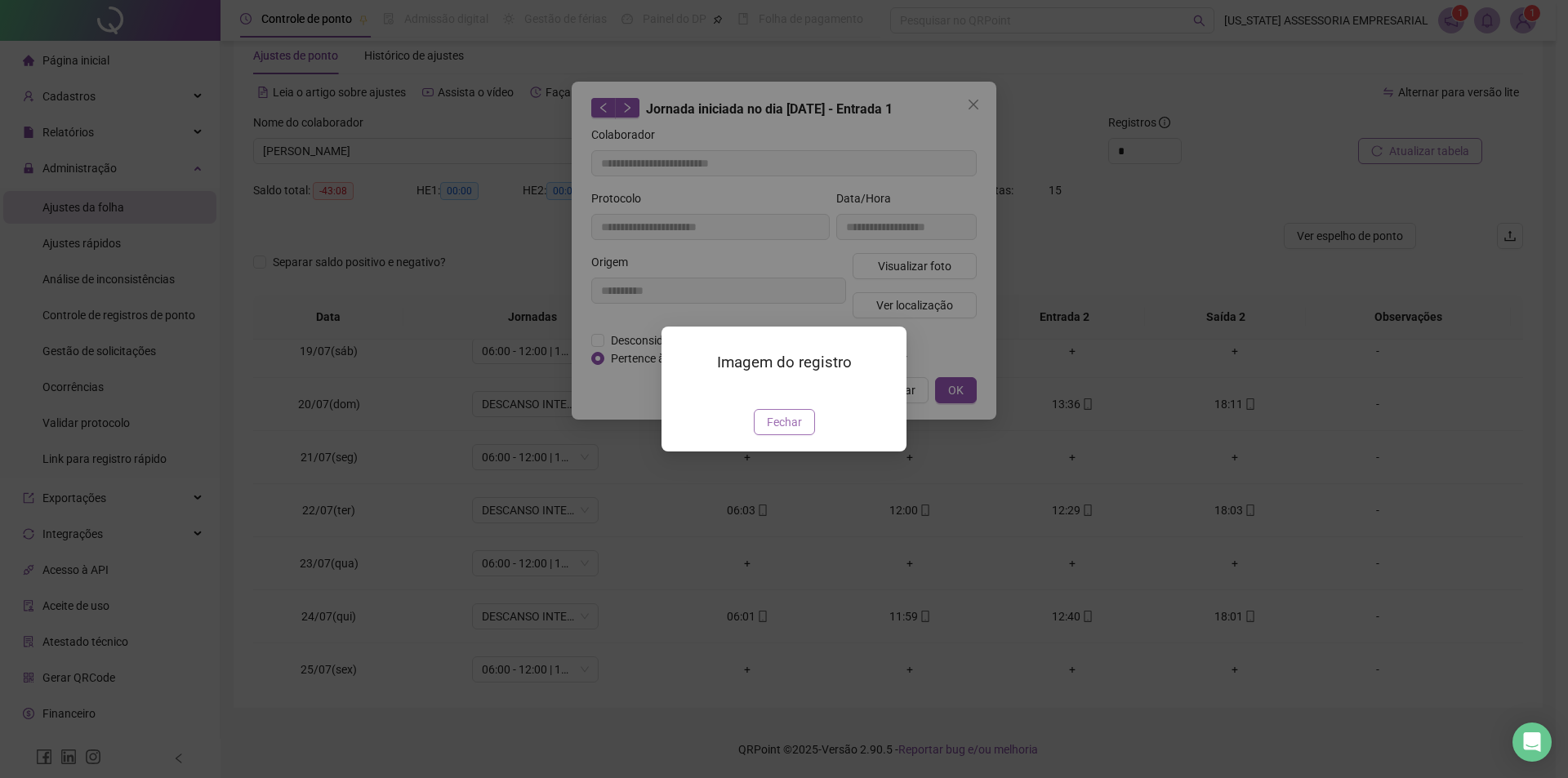
click at [788, 431] on span "Fechar" at bounding box center [785, 421] width 35 height 18
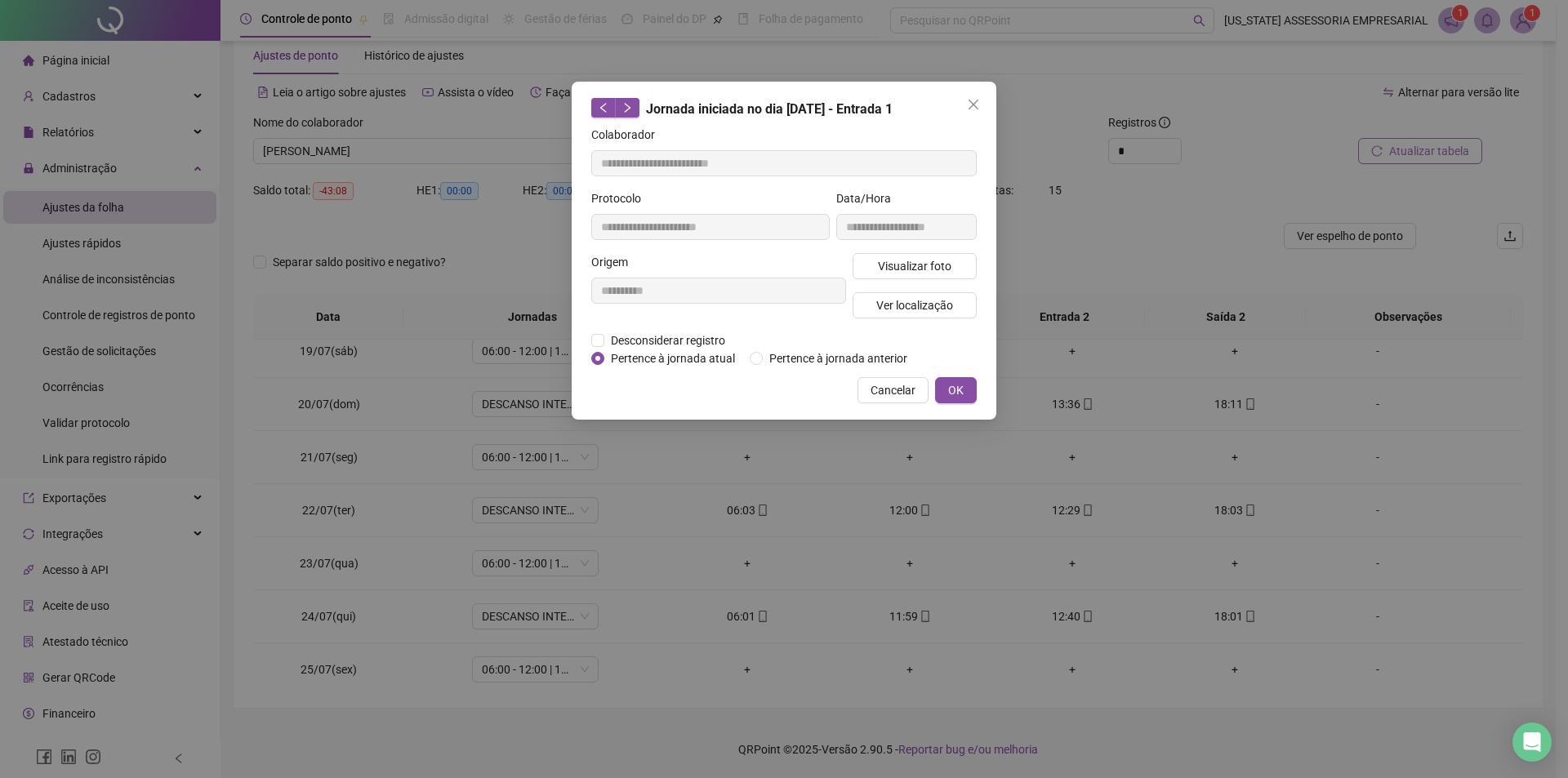
click at [954, 390] on span "OK" at bounding box center [956, 390] width 16 height 18
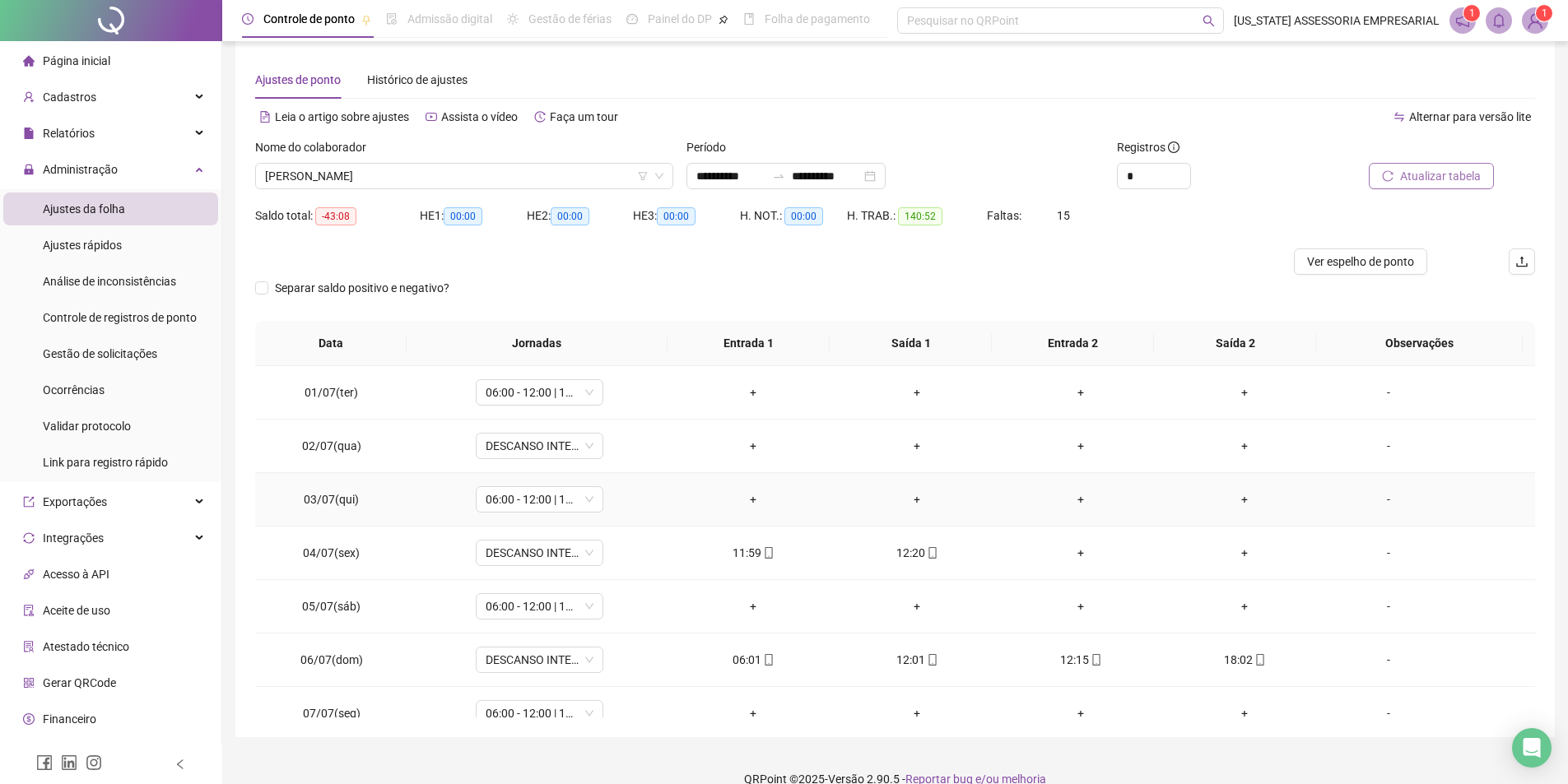
scroll to position [0, 0]
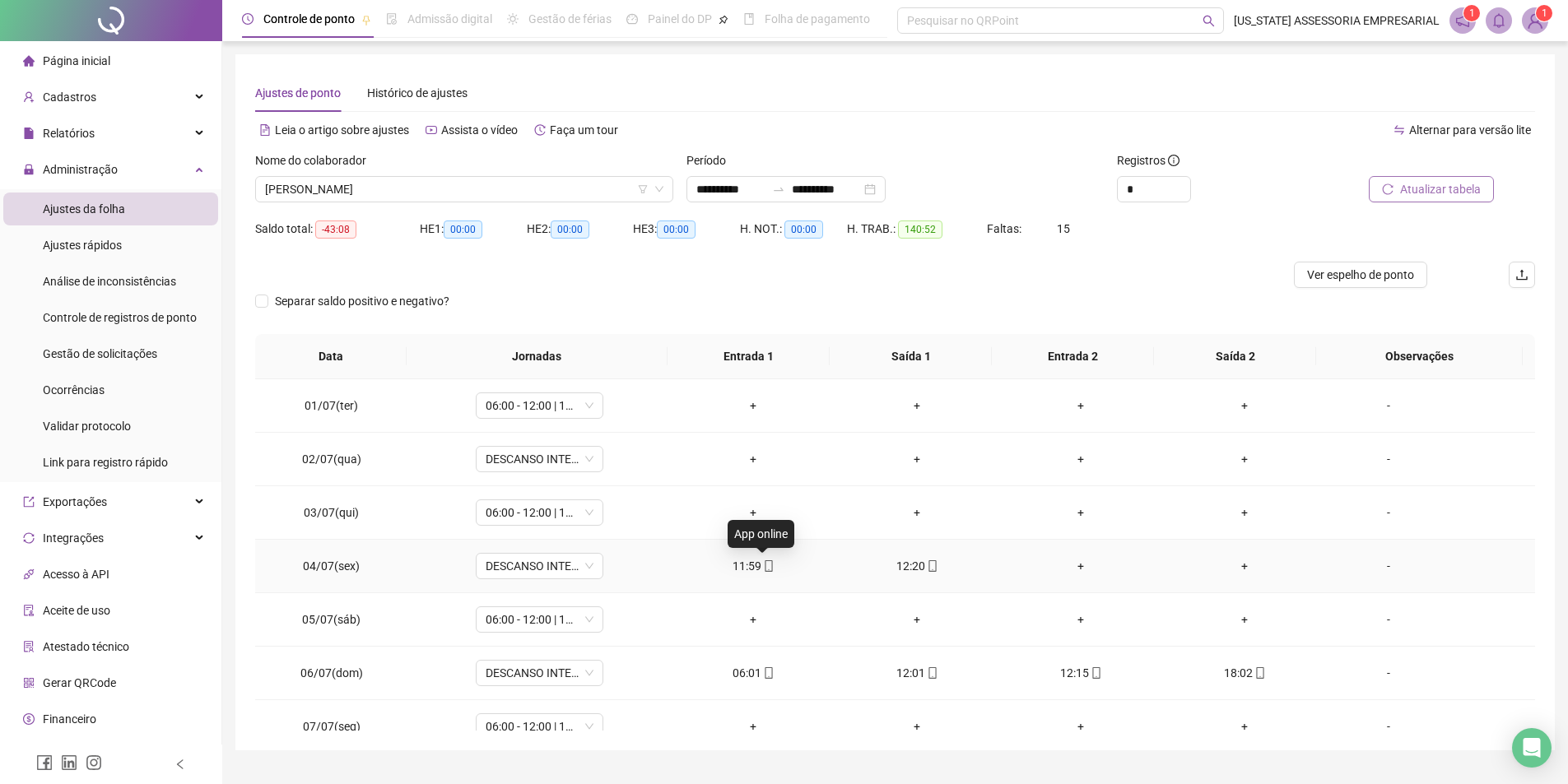
click at [768, 566] on icon "mobile" at bounding box center [769, 566] width 11 height 11
type input "**********"
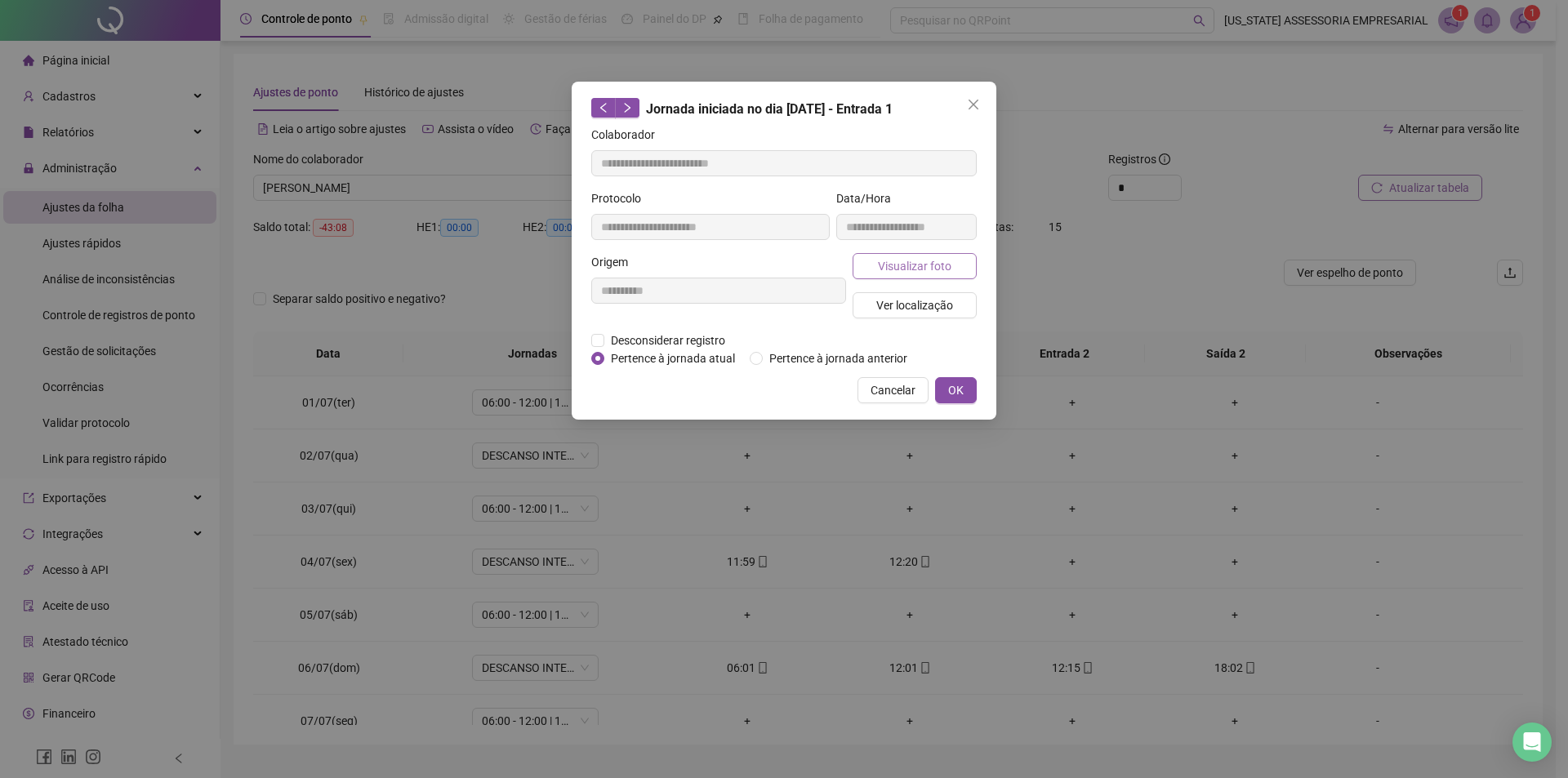
click at [903, 261] on span "Visualizar foto" at bounding box center [915, 265] width 74 height 18
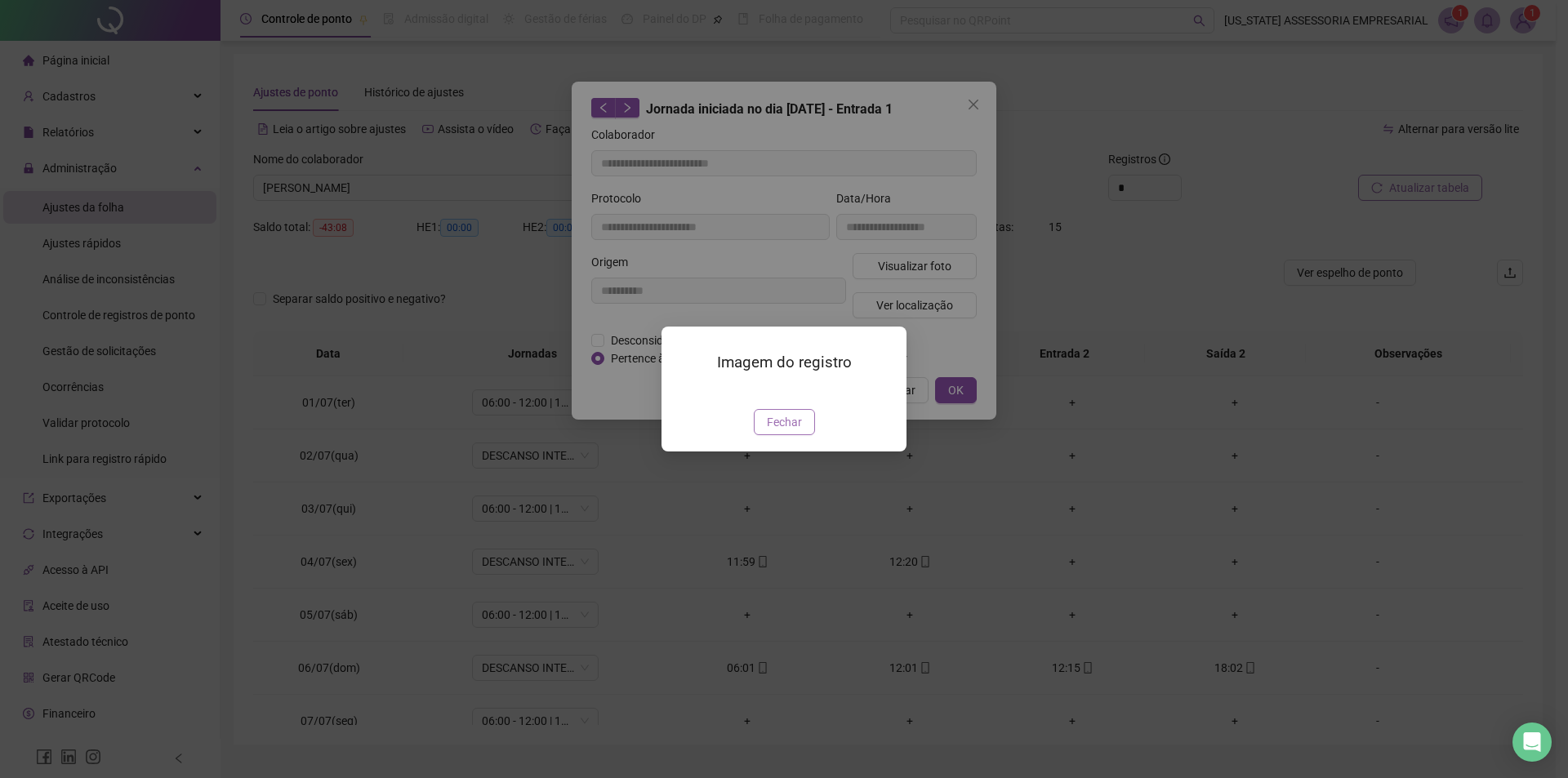
click at [786, 435] on button "Fechar" at bounding box center [784, 422] width 61 height 26
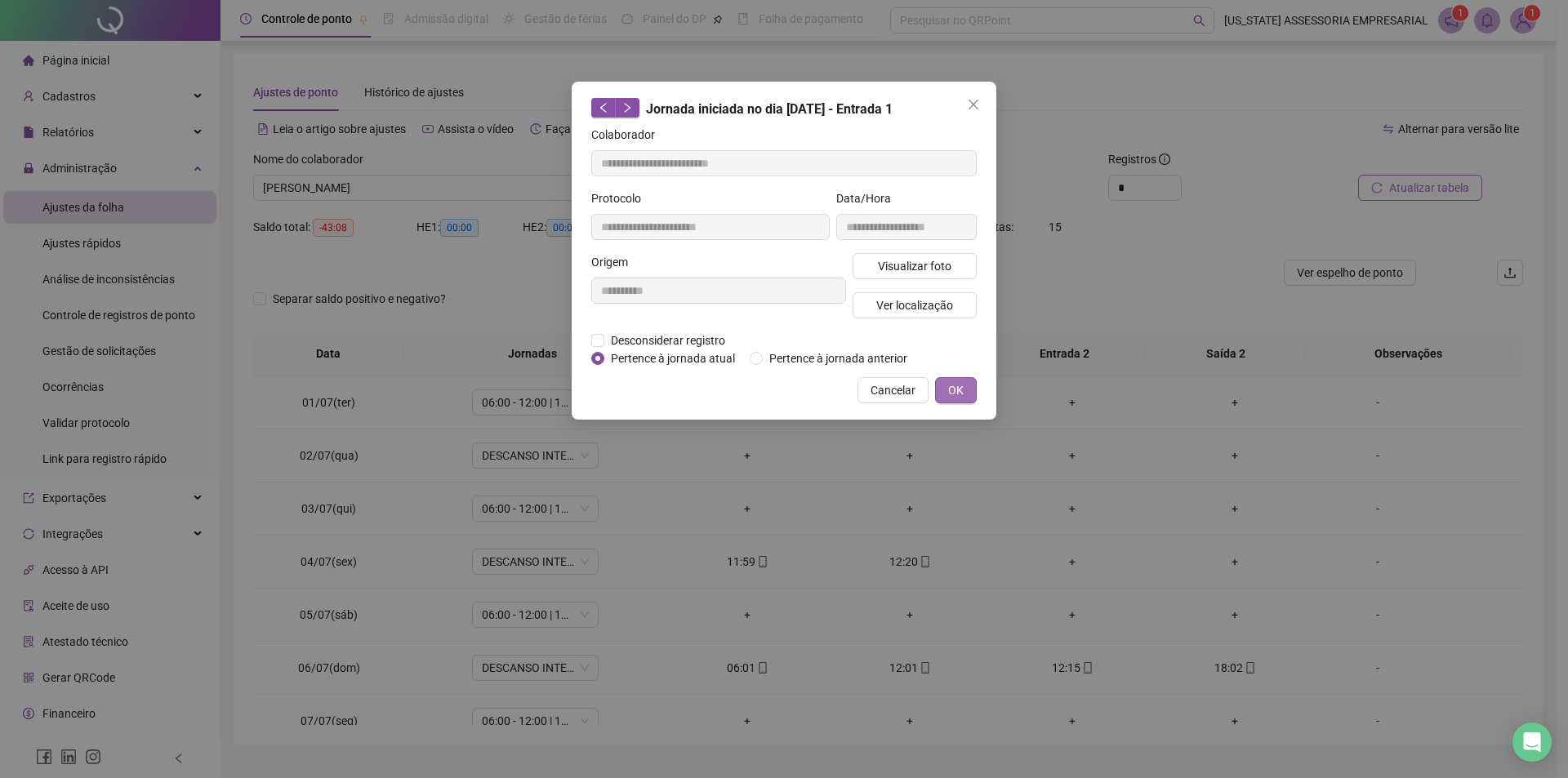
click at [960, 385] on span "OK" at bounding box center [956, 390] width 16 height 18
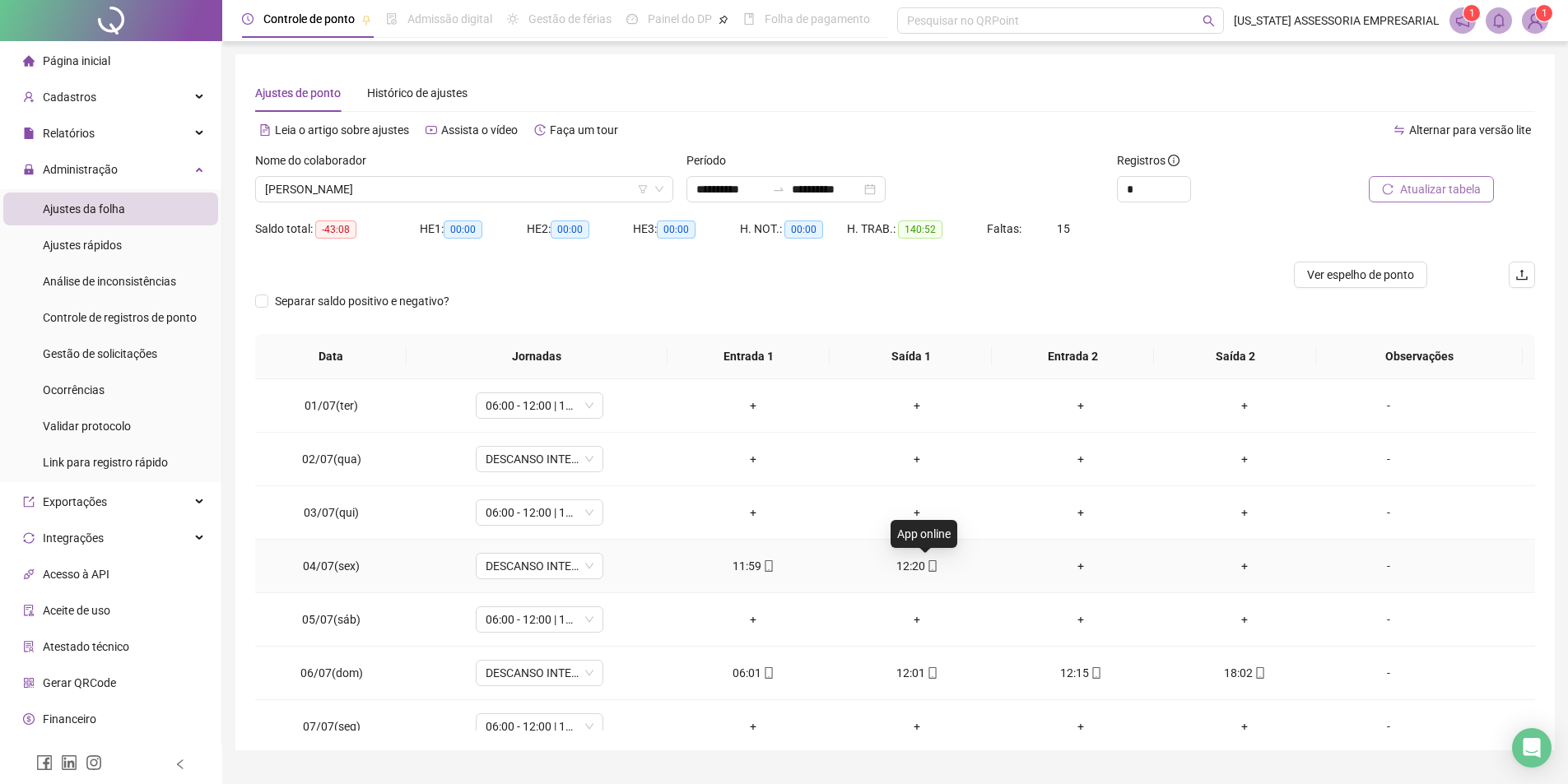
click at [929, 571] on icon "mobile" at bounding box center [932, 566] width 7 height 11
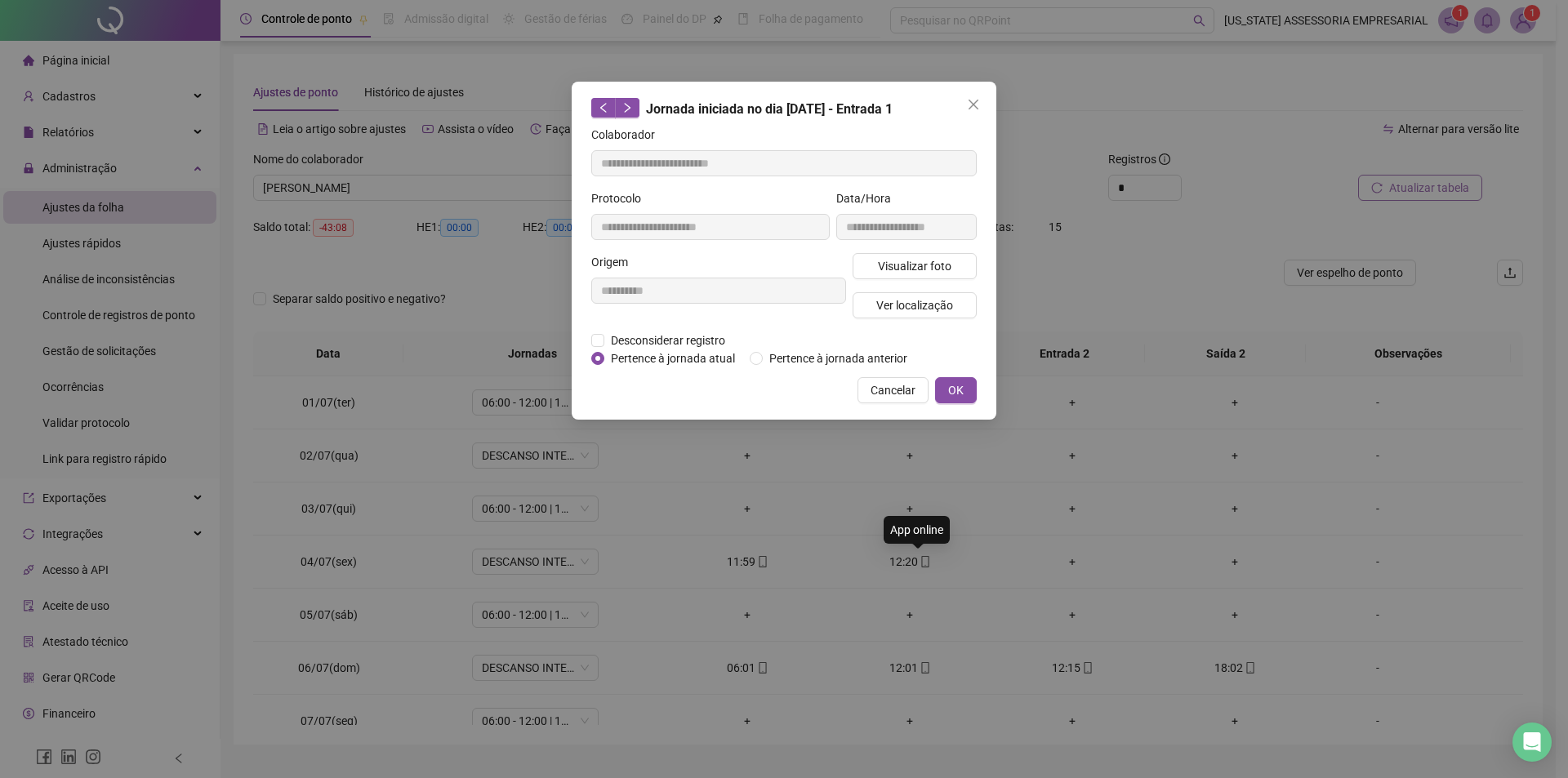
type input "**********"
click at [900, 258] on span "Visualizar foto" at bounding box center [915, 265] width 74 height 18
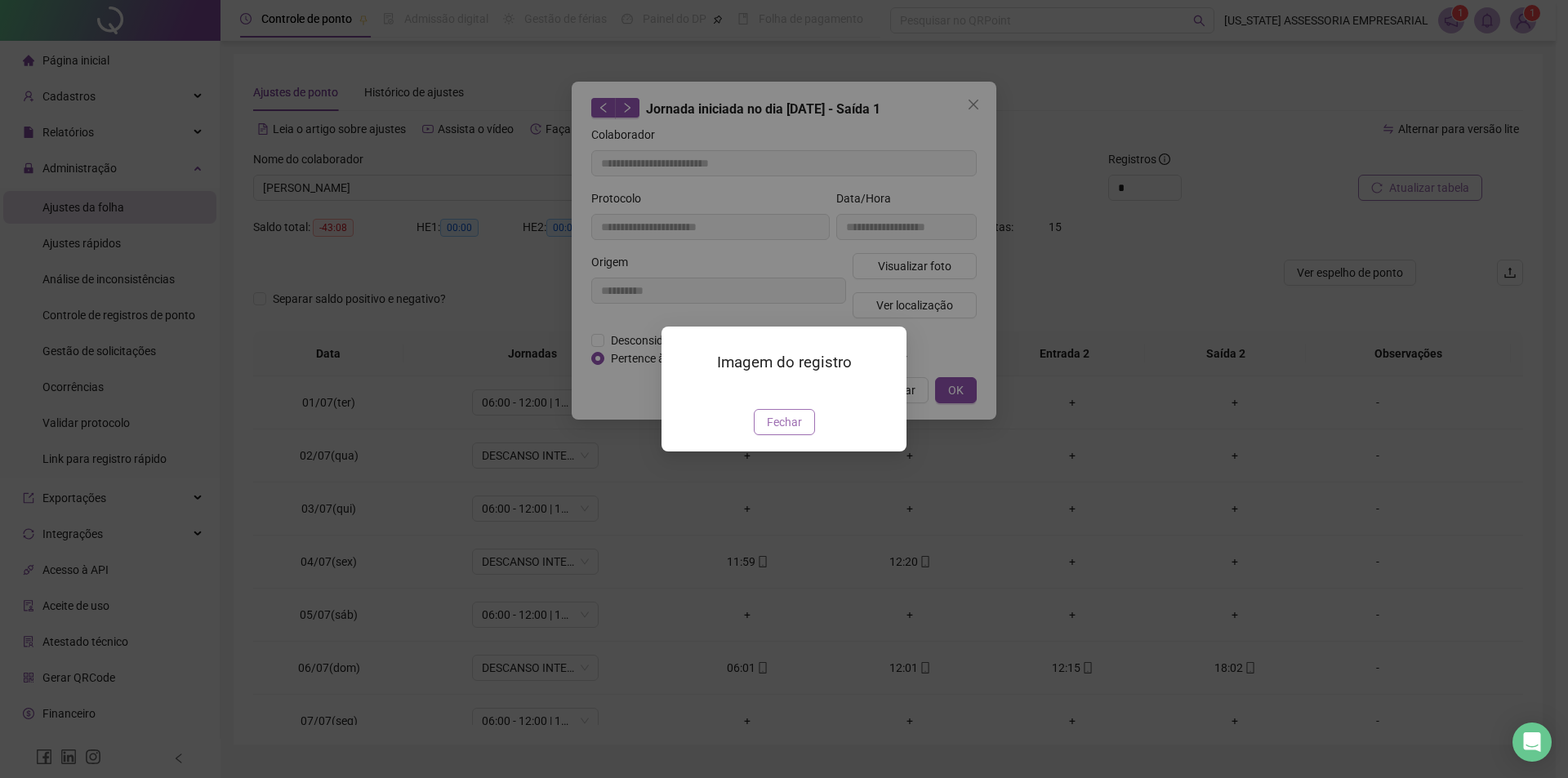
click at [799, 431] on span "Fechar" at bounding box center [785, 421] width 35 height 18
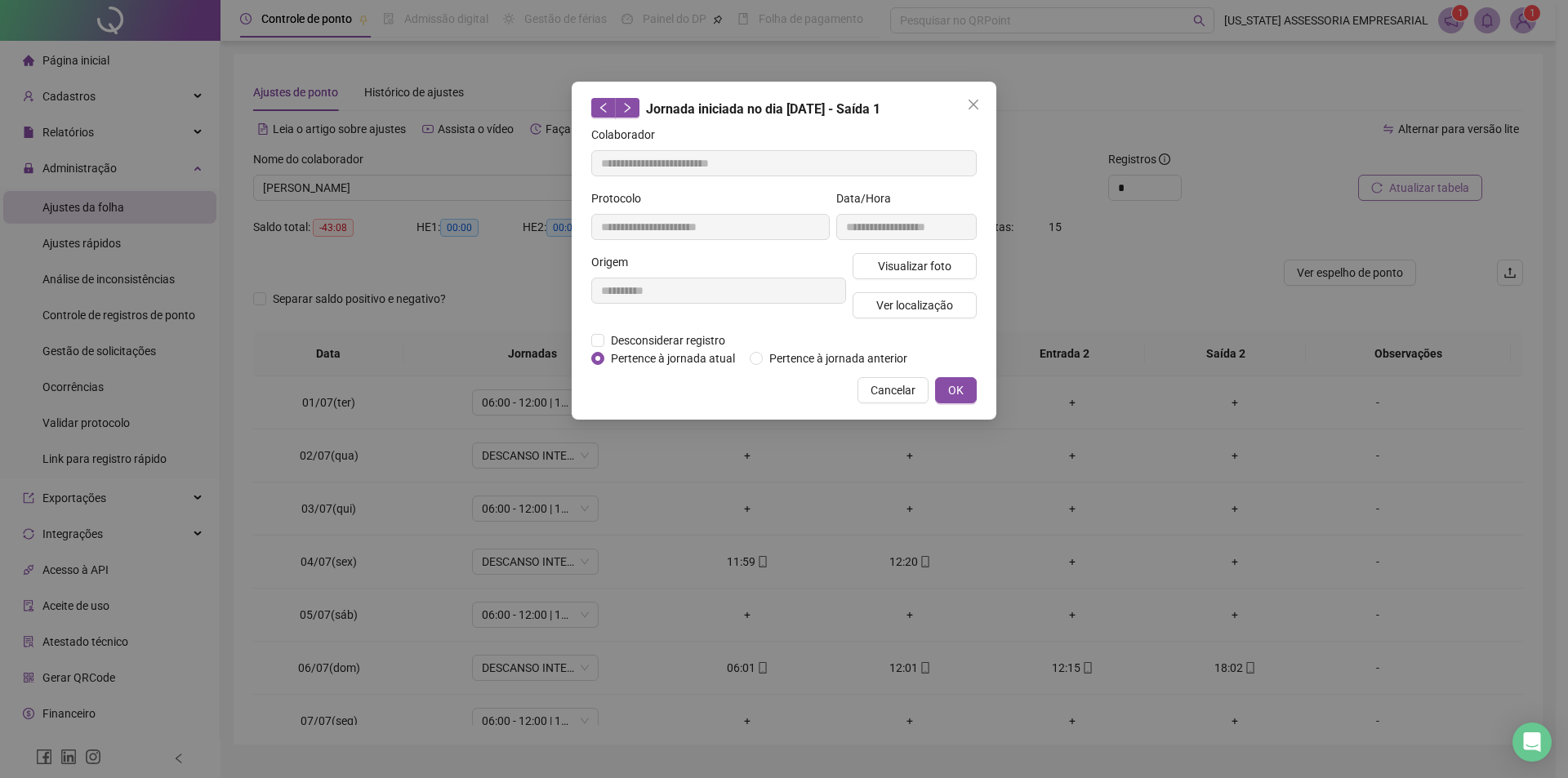
click at [952, 387] on span "OK" at bounding box center [956, 390] width 16 height 18
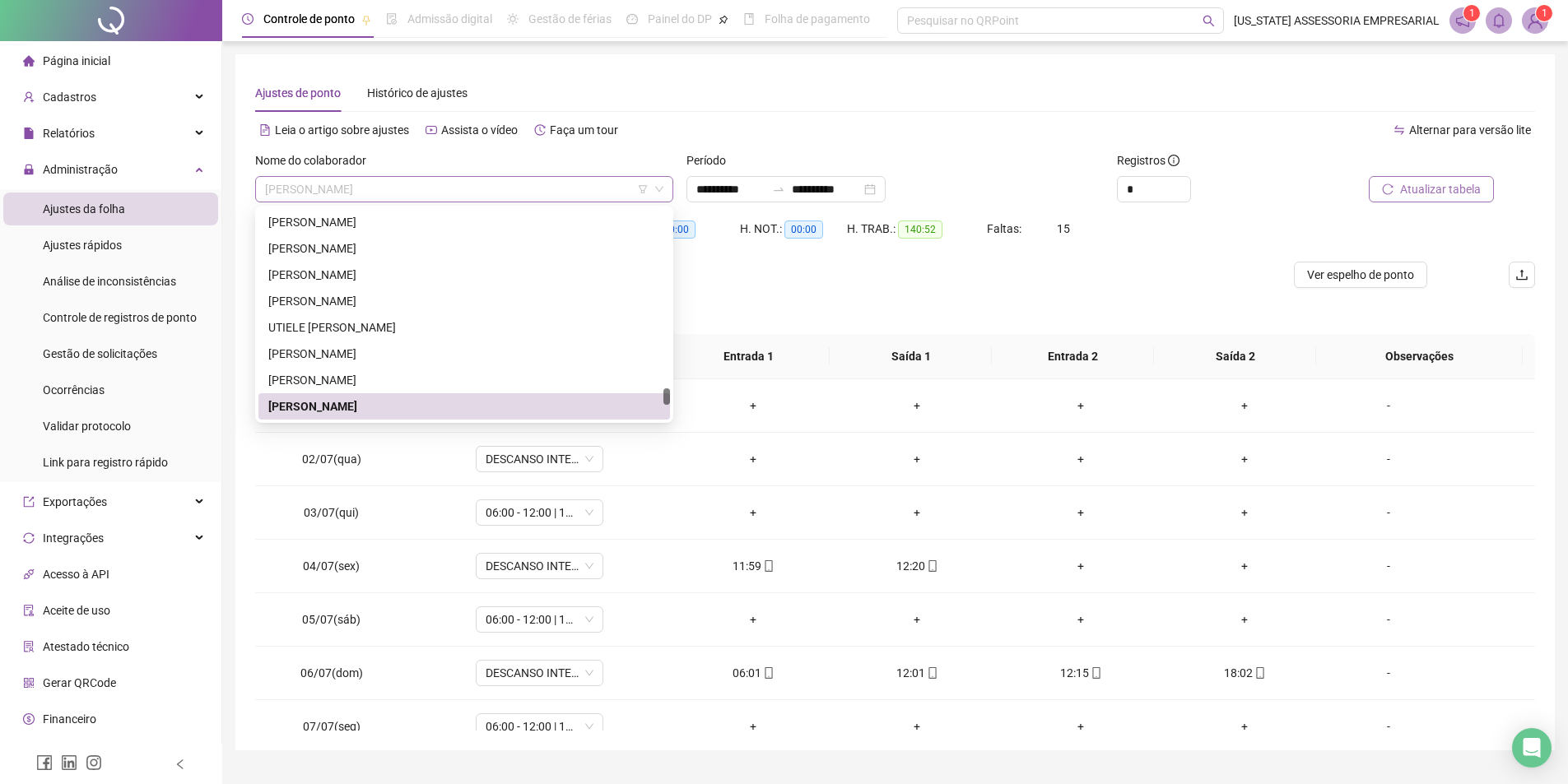
click at [480, 182] on span "[PERSON_NAME]" at bounding box center [464, 189] width 399 height 25
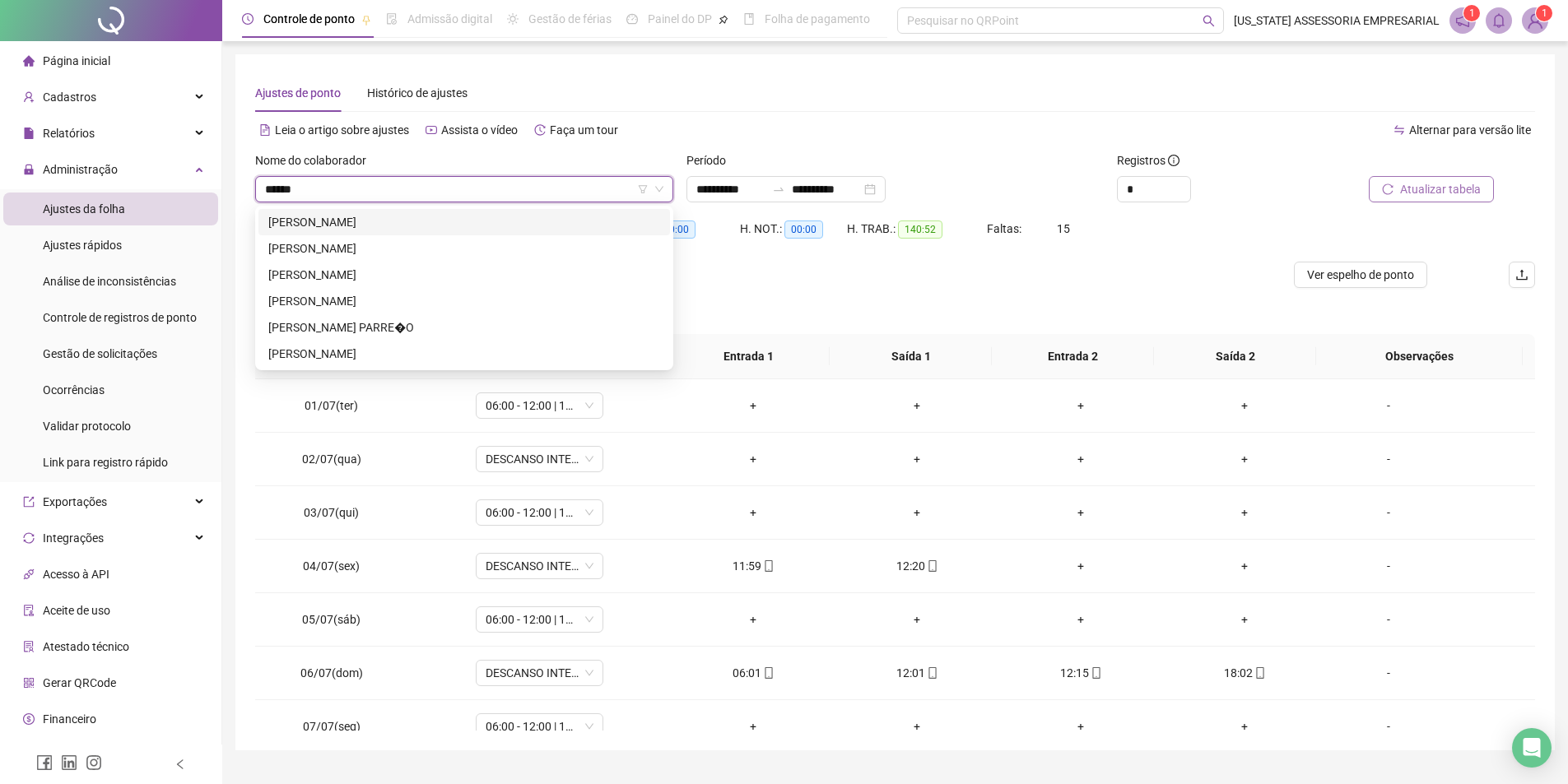
type input "*******"
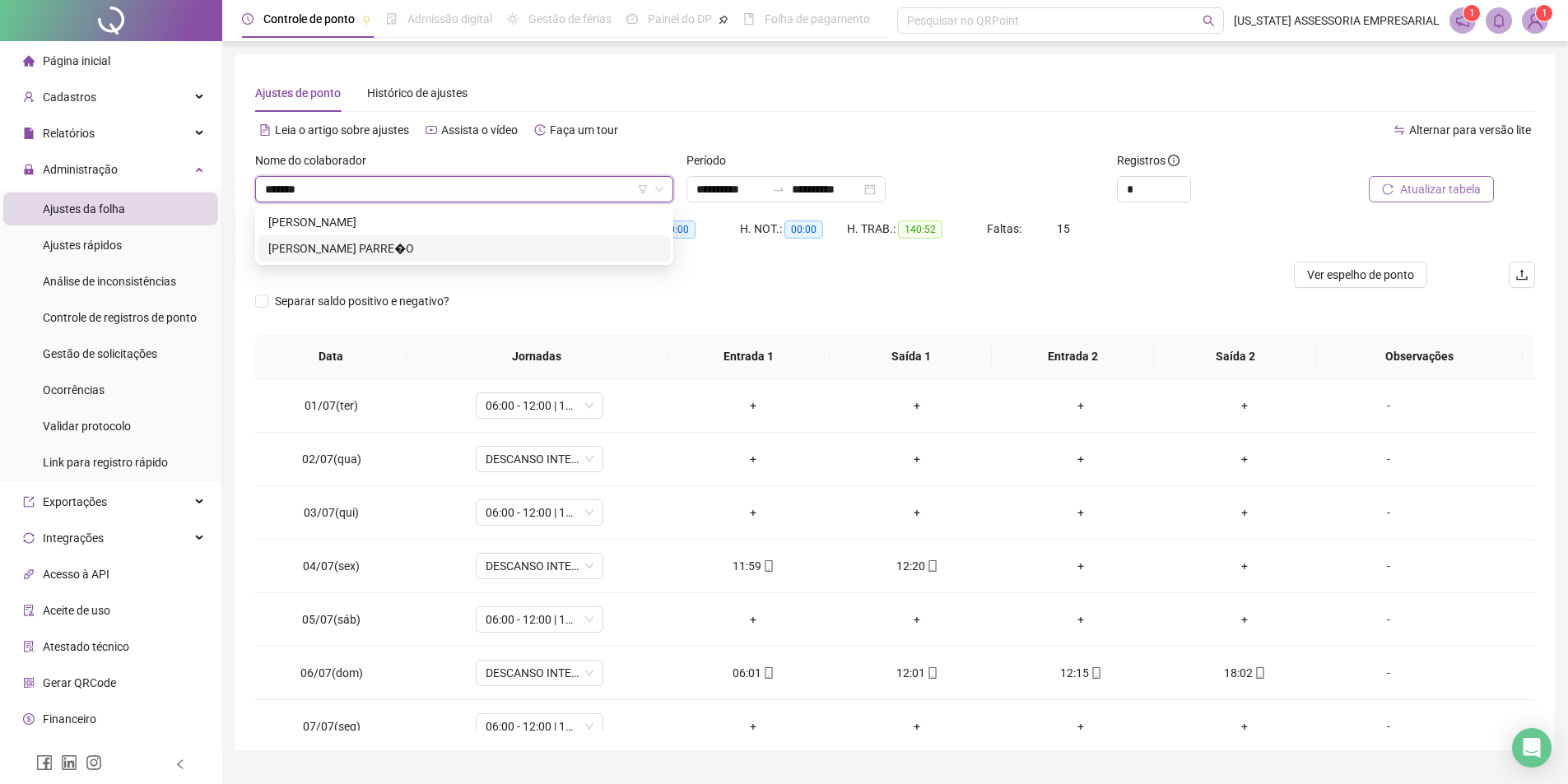
click at [349, 244] on div "[PERSON_NAME] PARRE�O" at bounding box center [465, 248] width 392 height 18
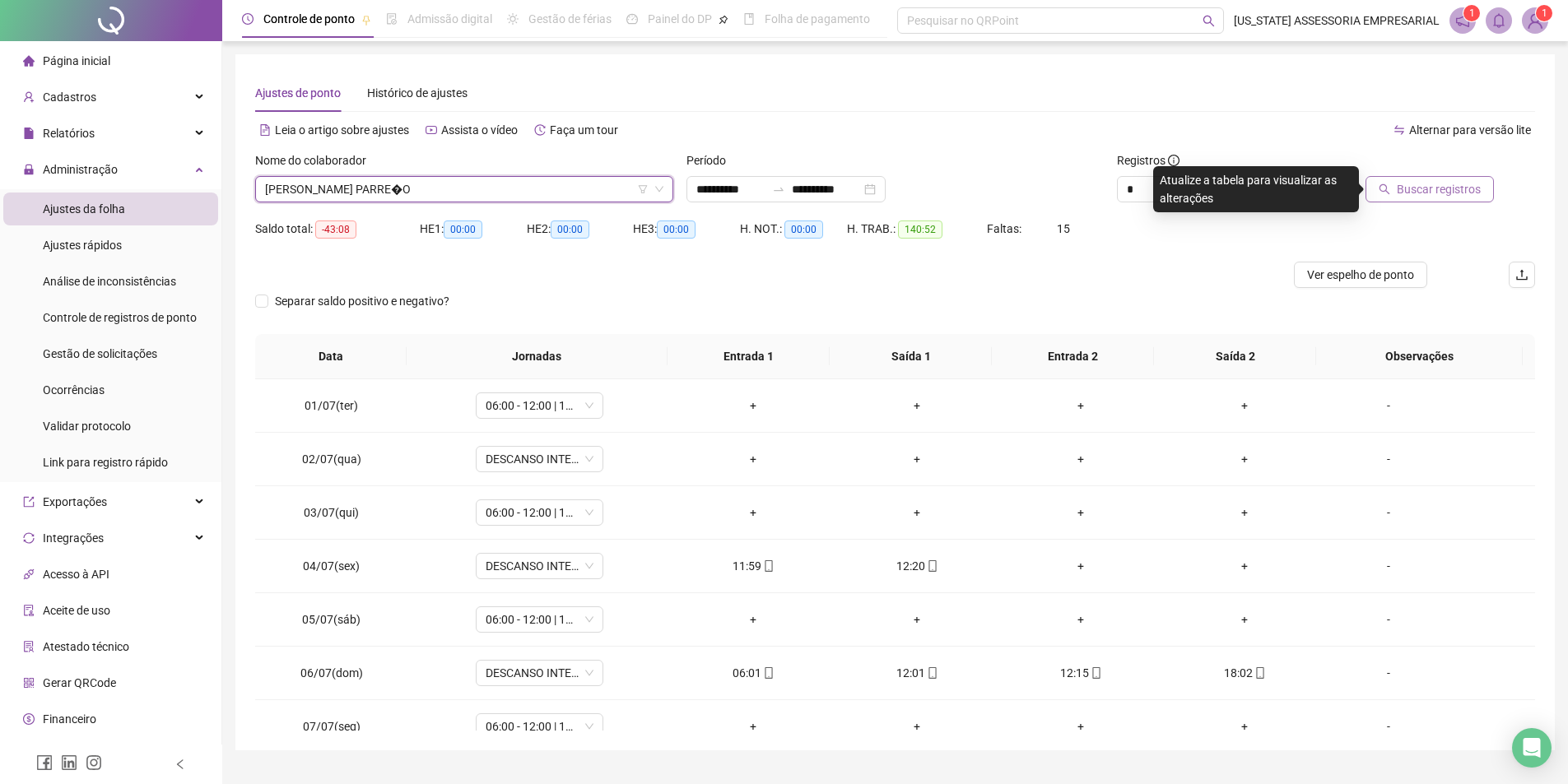
click at [1427, 189] on span "Buscar registros" at bounding box center [1439, 189] width 84 height 18
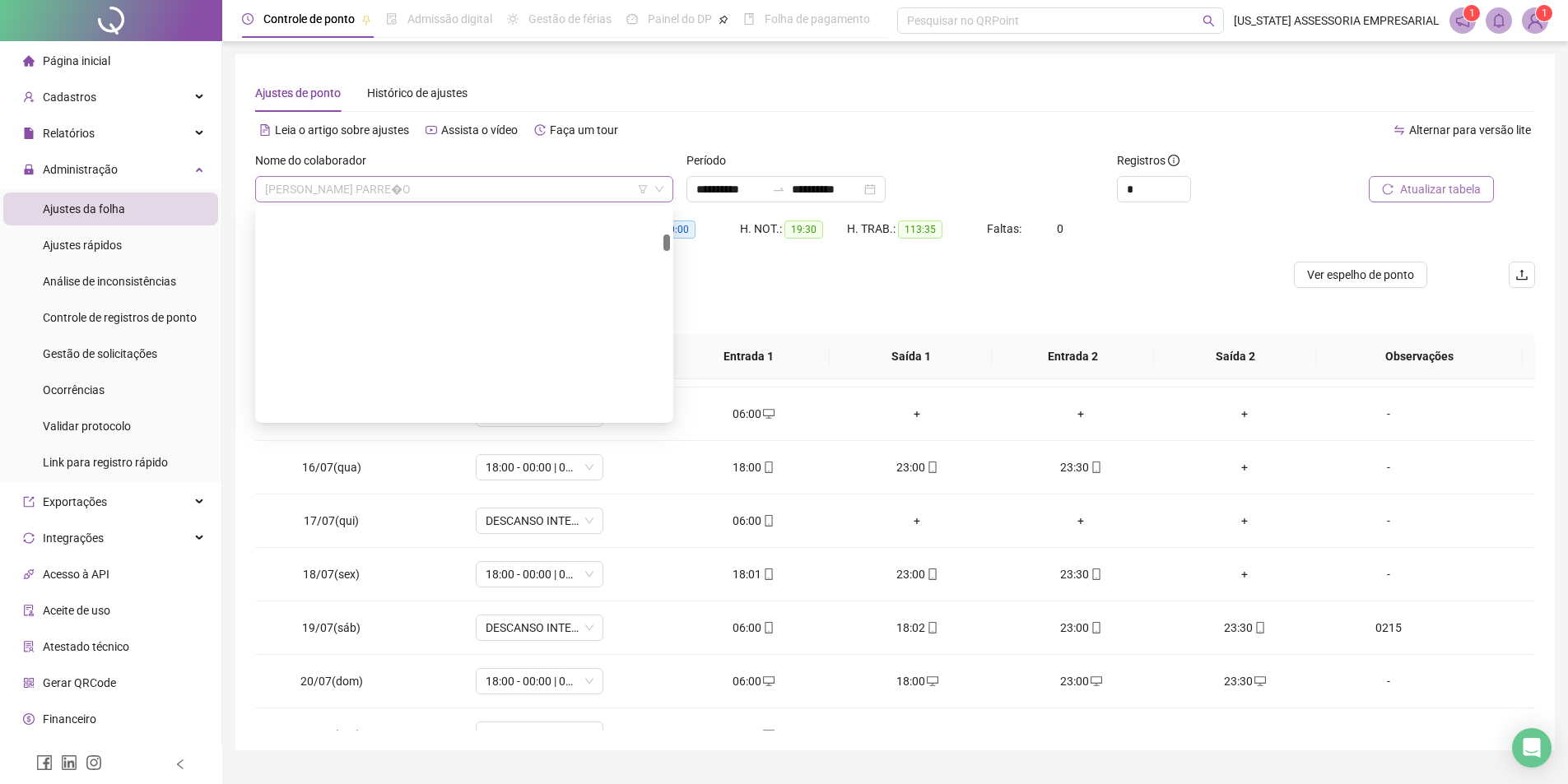
scroll to position [4975, 0]
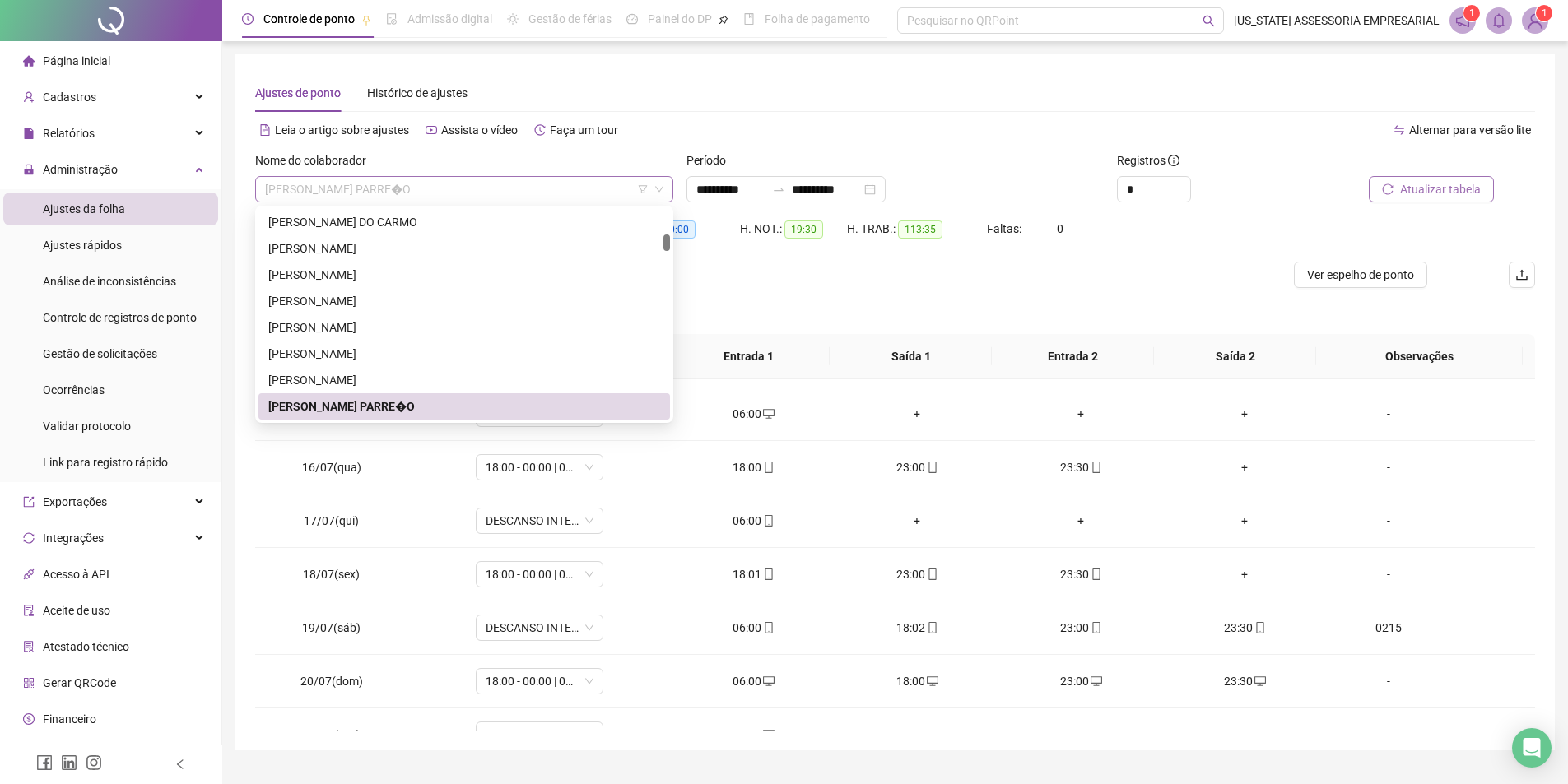
click at [443, 183] on span "[PERSON_NAME] PARRE�O" at bounding box center [464, 189] width 399 height 25
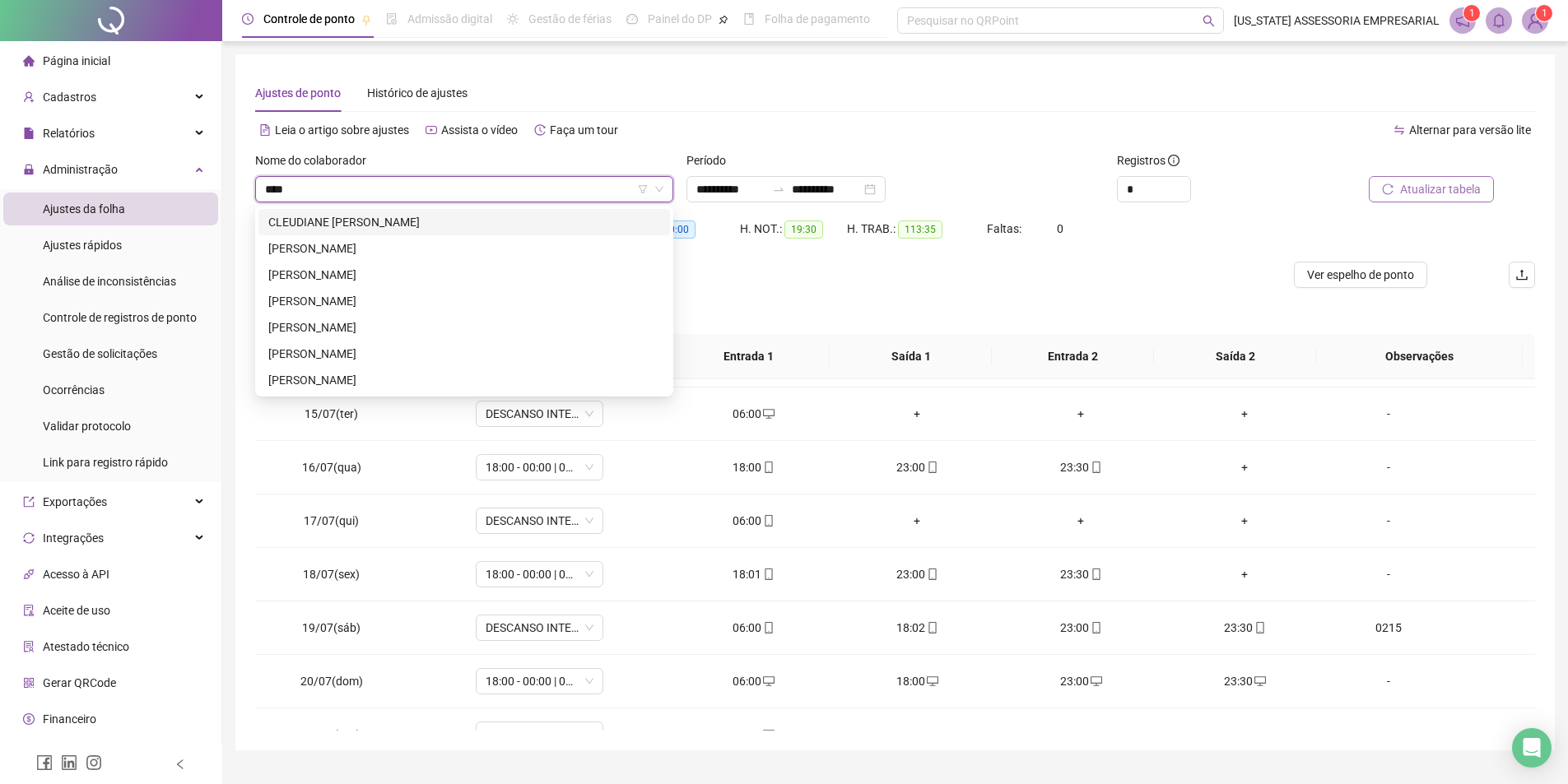
type input "*****"
click at [376, 275] on div "[PERSON_NAME]" at bounding box center [465, 274] width 392 height 18
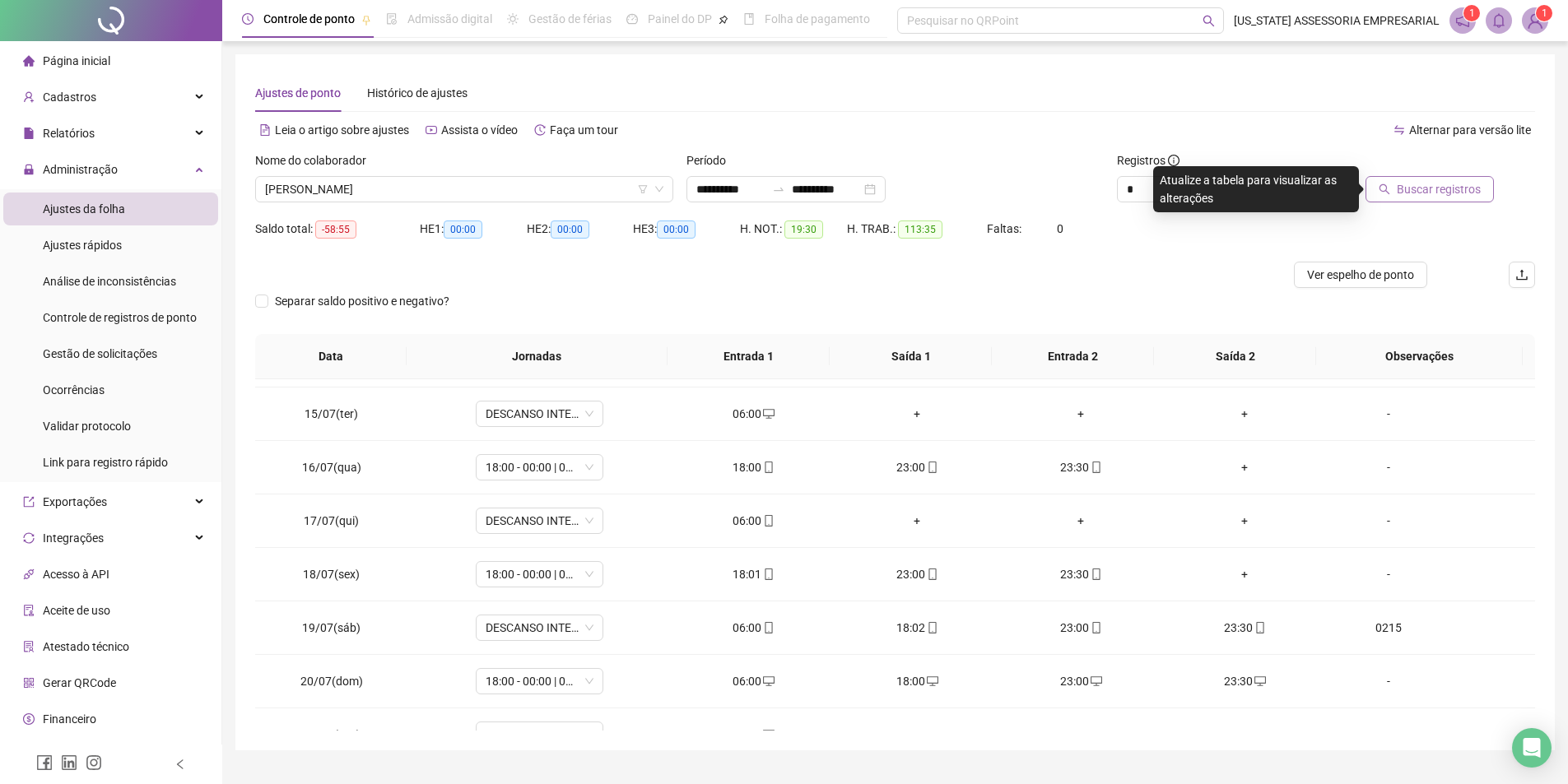
click at [1445, 199] on button "Buscar registros" at bounding box center [1430, 189] width 128 height 26
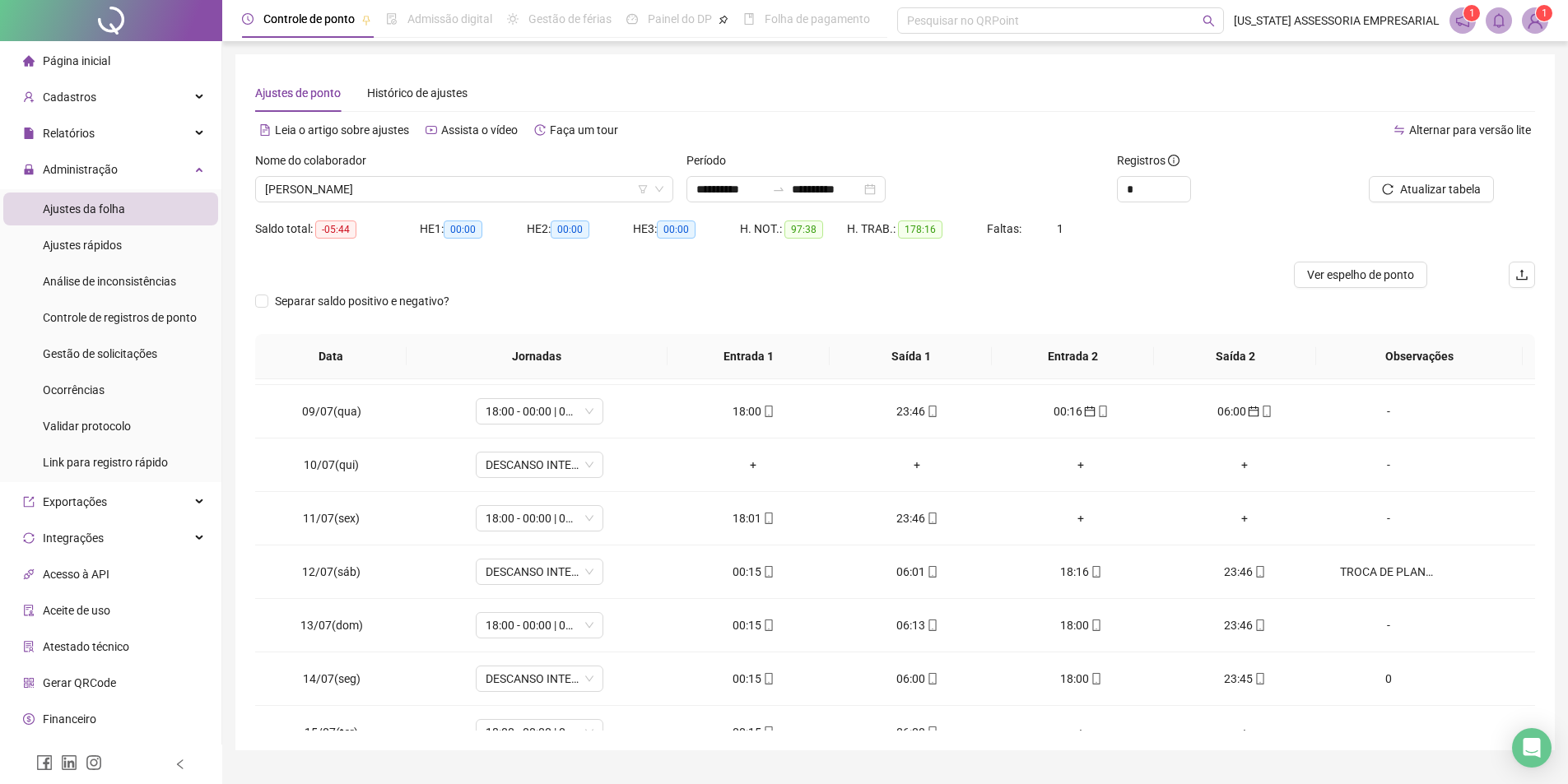
scroll to position [412, 0]
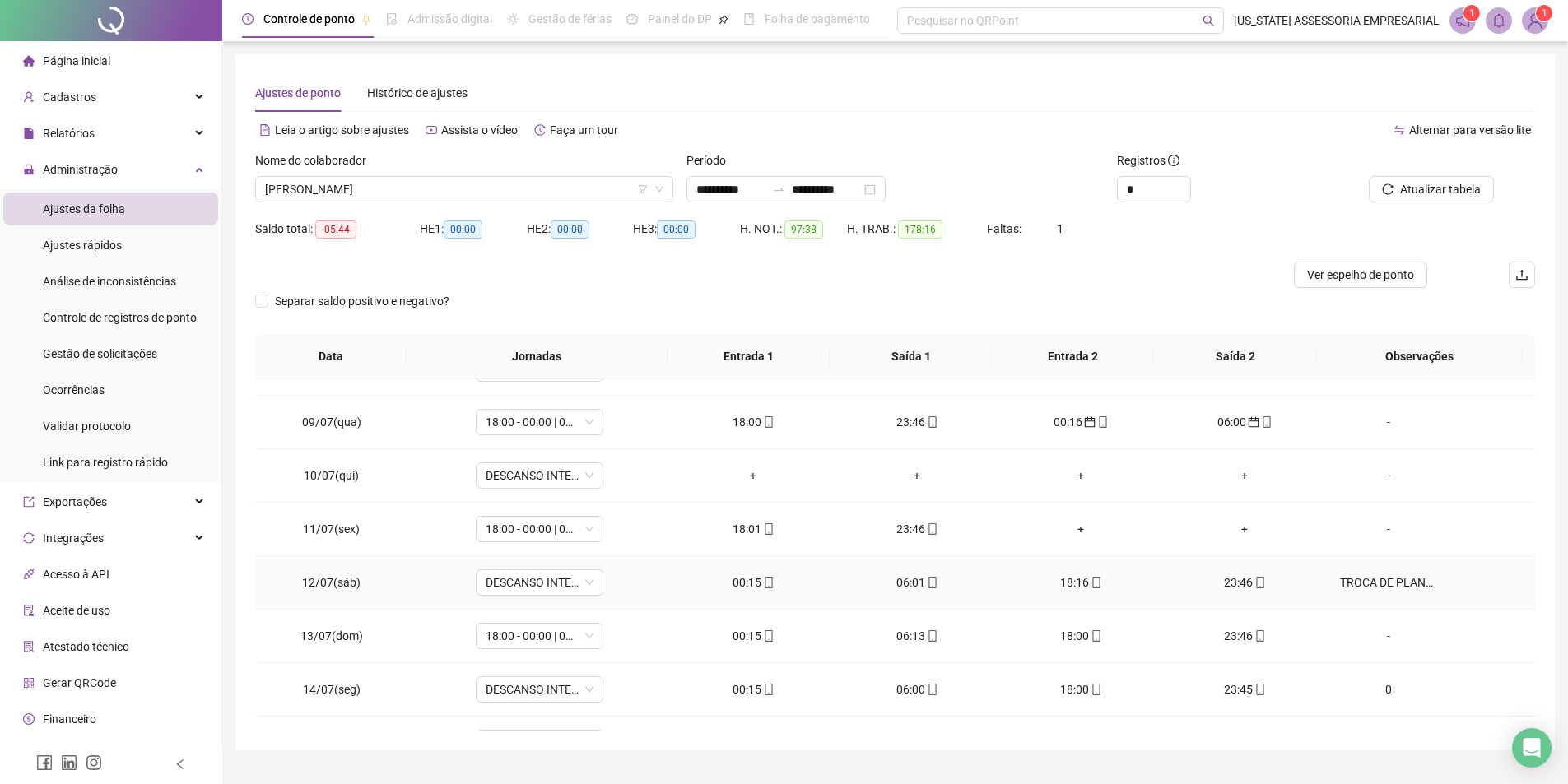
click at [1371, 578] on div "TROCA DE PLANTÃO COM [PERSON_NAME]" at bounding box center [1389, 581] width 98 height 18
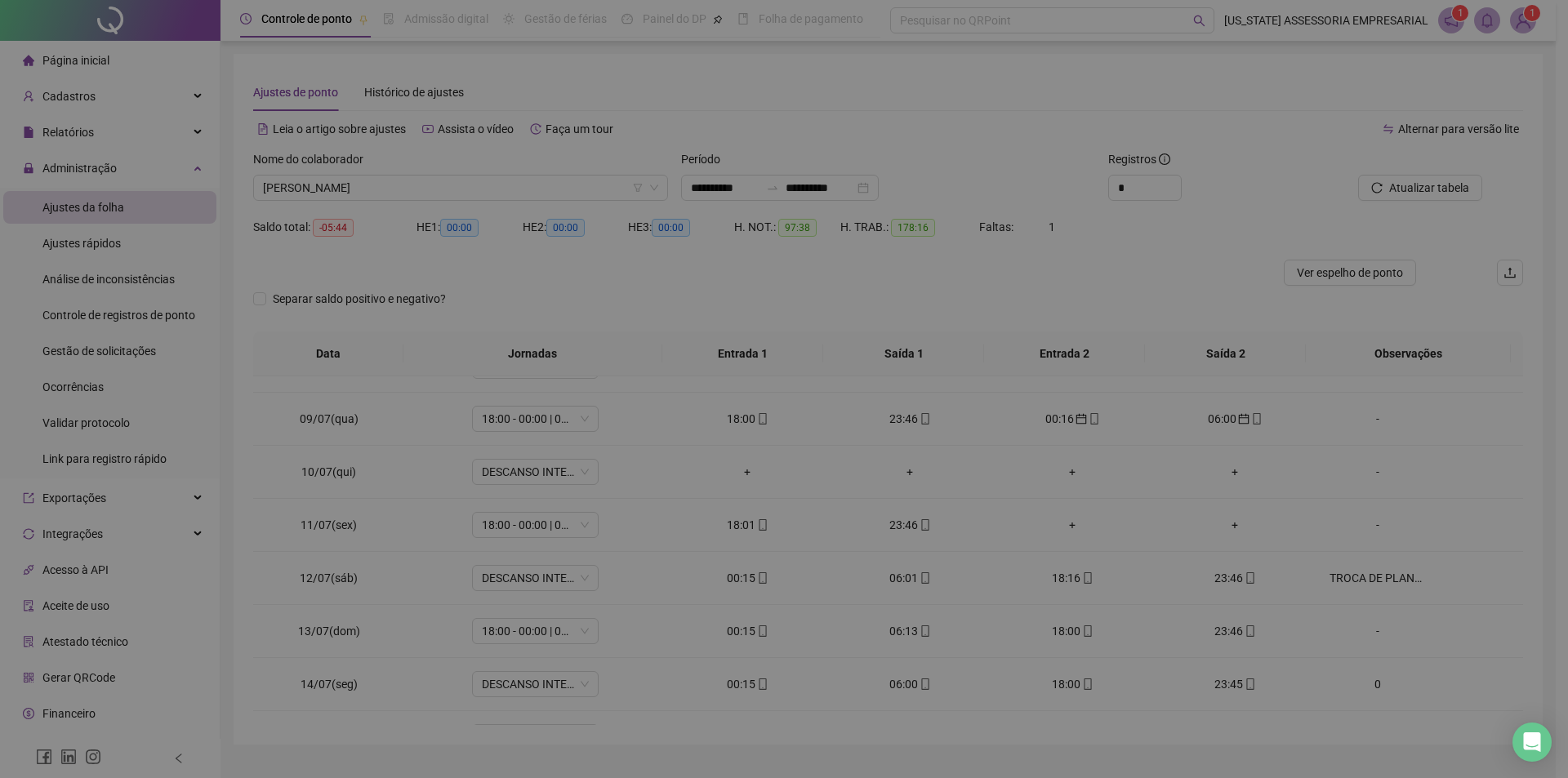
type textarea "**********"
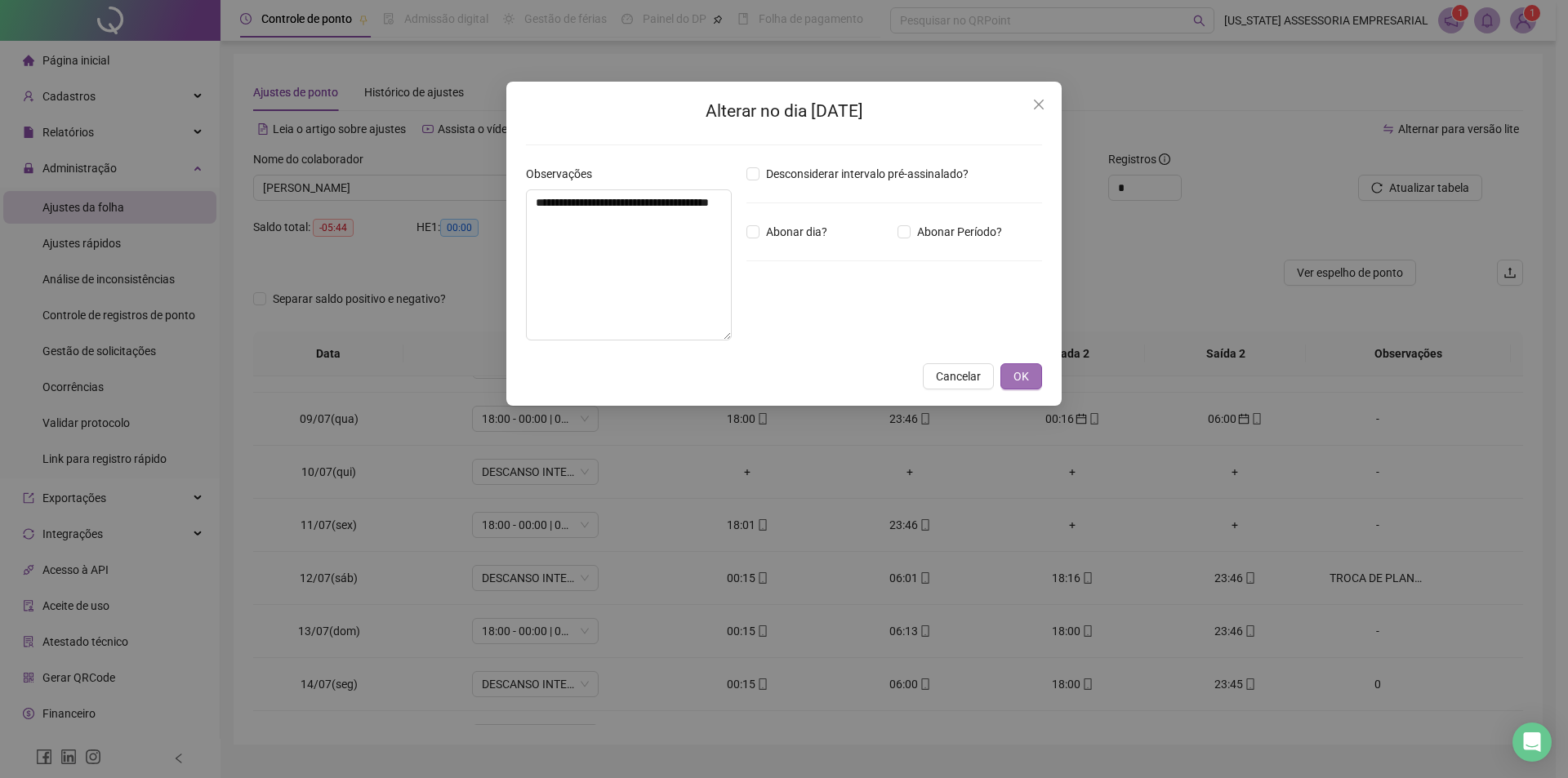
drag, startPoint x: 1031, startPoint y: 395, endPoint x: 1027, endPoint y: 387, distance: 8.9
click at [1027, 387] on div "**********" at bounding box center [784, 244] width 555 height 324
click at [1026, 386] on button "OK" at bounding box center [1021, 376] width 42 height 26
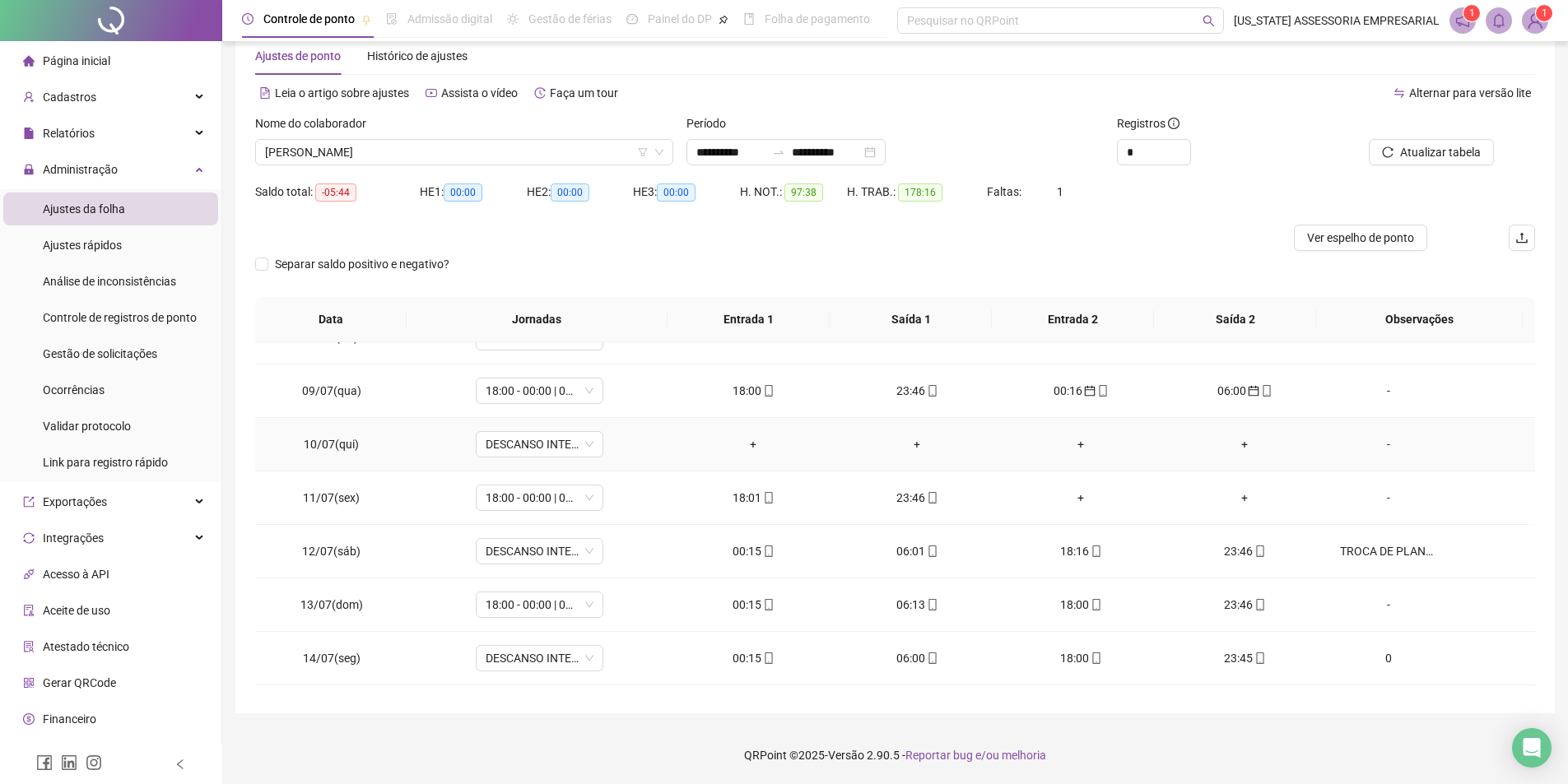
scroll to position [401, 0]
click at [1370, 557] on div "TROCA DE PLANTÃO COM [PERSON_NAME]" at bounding box center [1389, 555] width 98 height 18
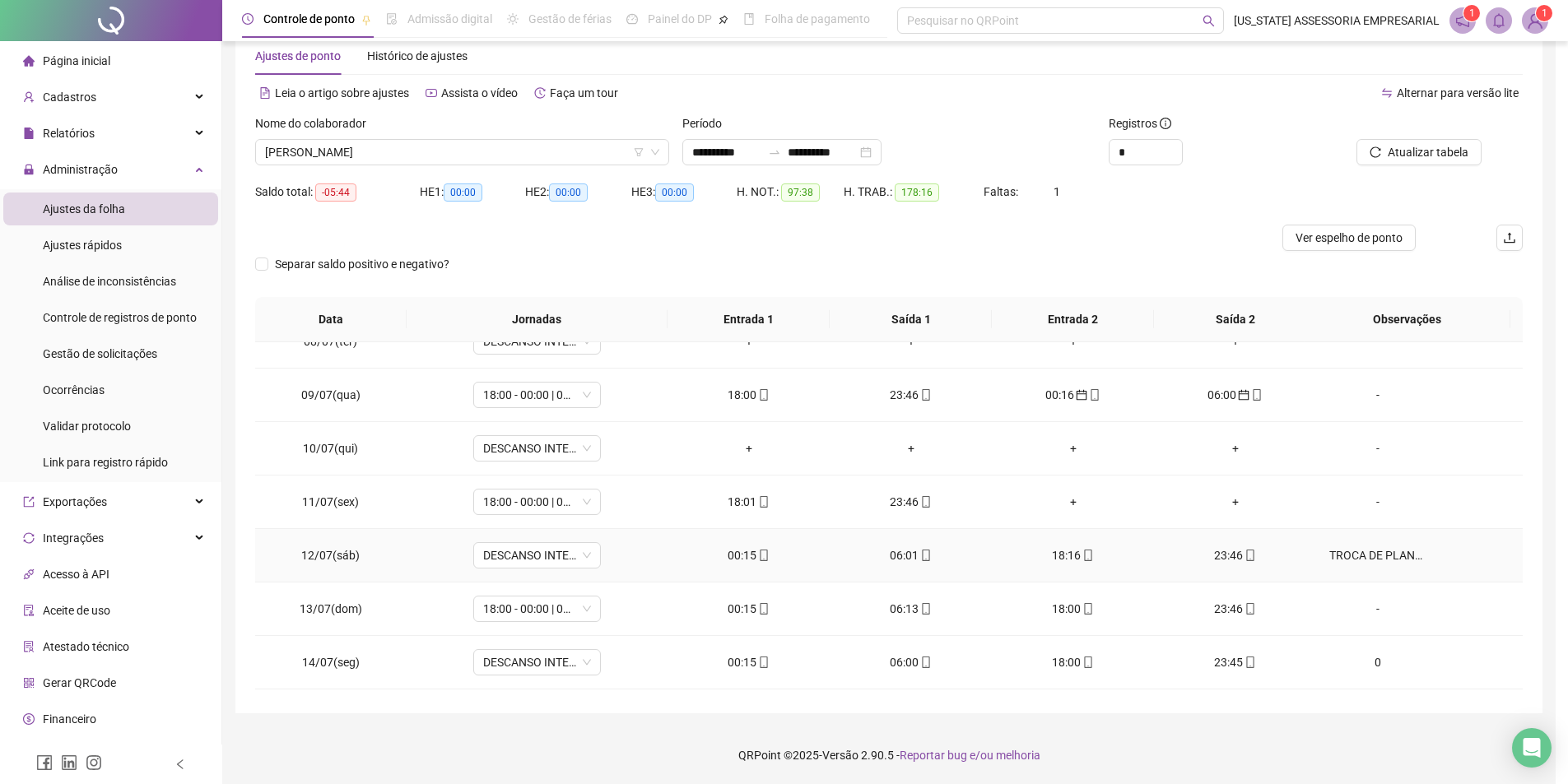
type textarea "**********"
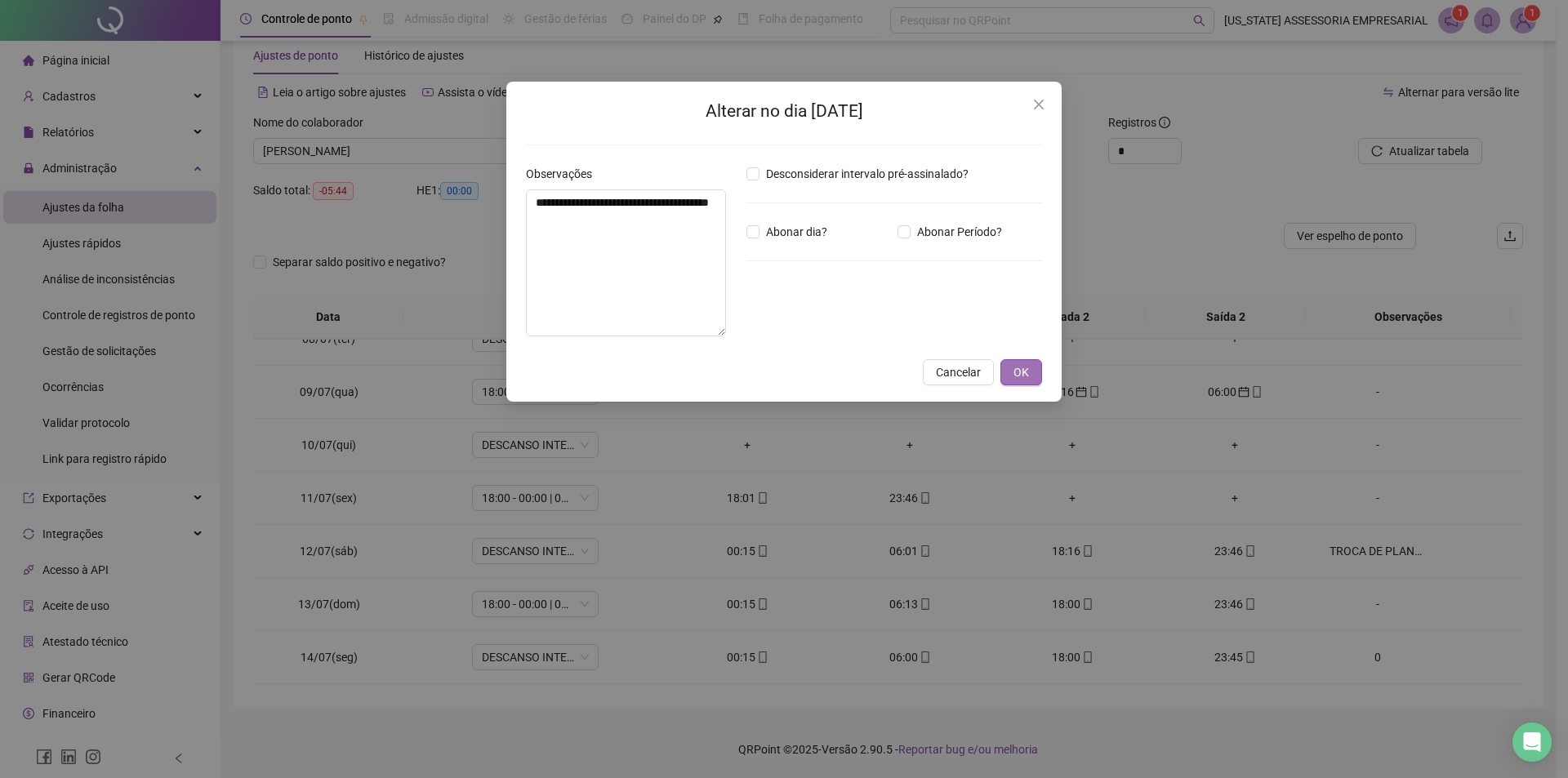
click at [1020, 374] on span "OK" at bounding box center [1021, 371] width 16 height 18
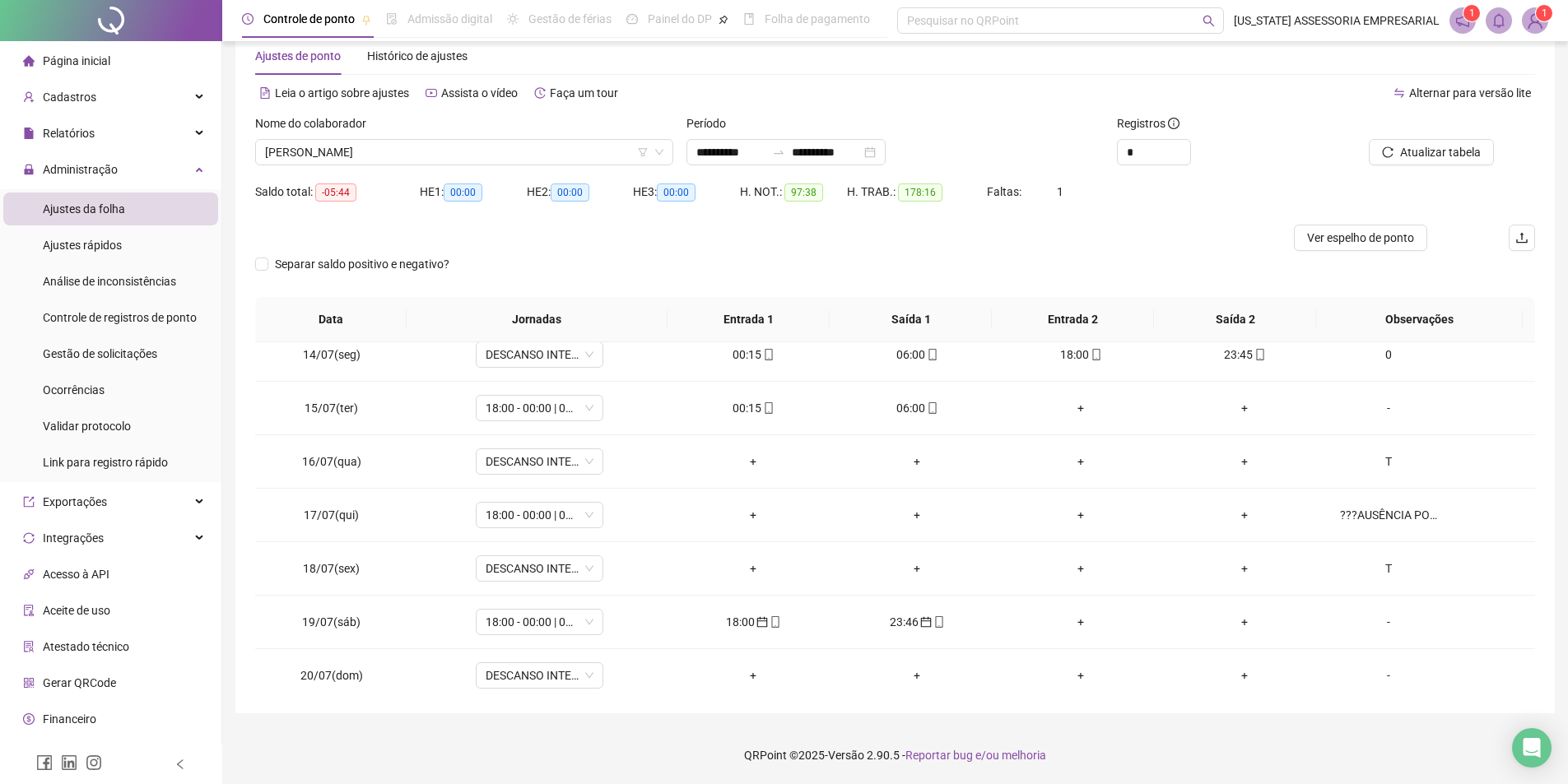
scroll to position [740, 0]
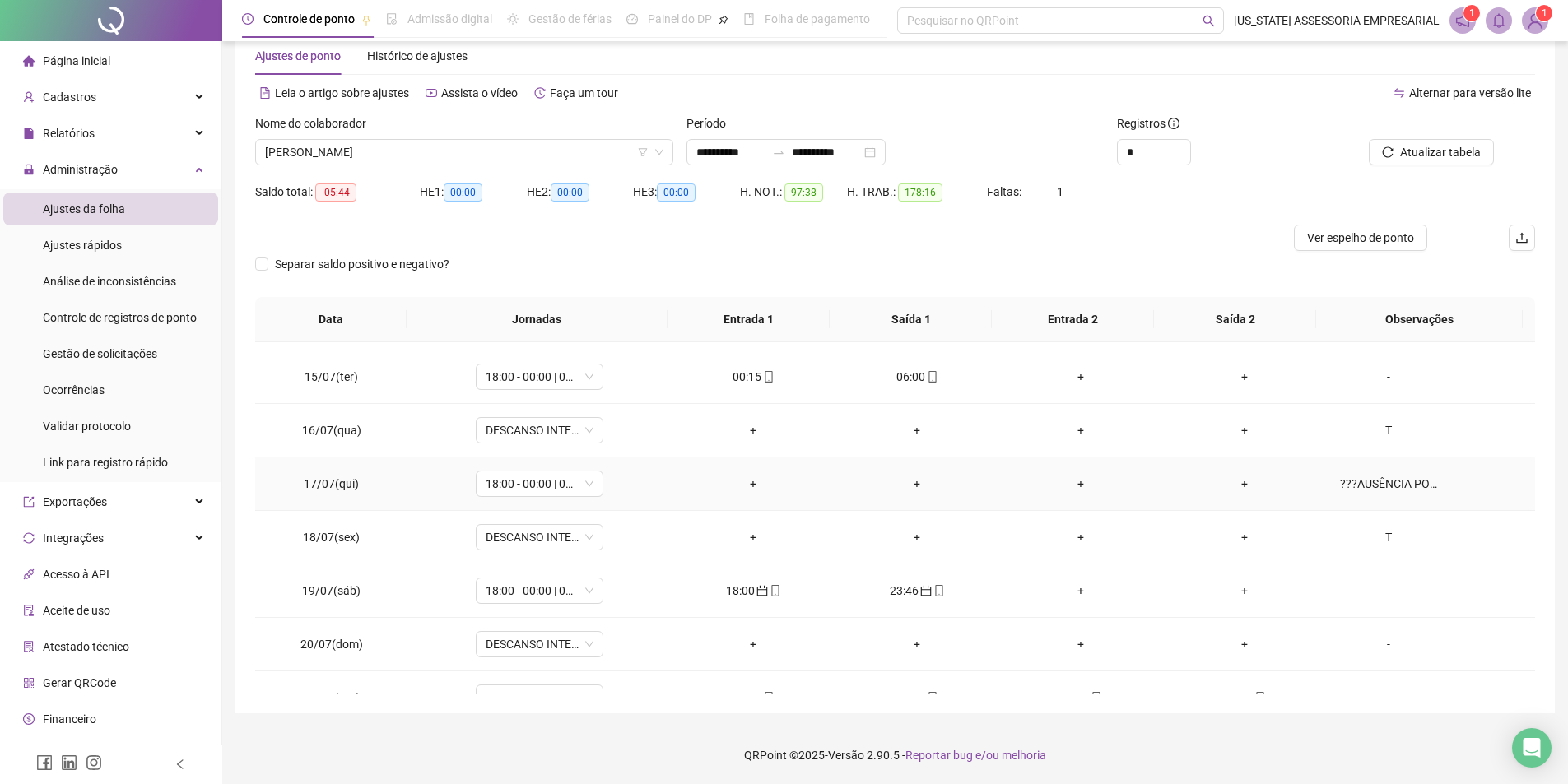
click at [1447, 486] on span "???AUSÊNCIA POR TROCA DE PLANTÃO COM [PERSON_NAME]" at bounding box center [1431, 483] width 182 height 18
click at [1378, 487] on div "???AUSÊNCIA POR TROCA DE PLANTÃO COM [PERSON_NAME]" at bounding box center [1389, 483] width 98 height 18
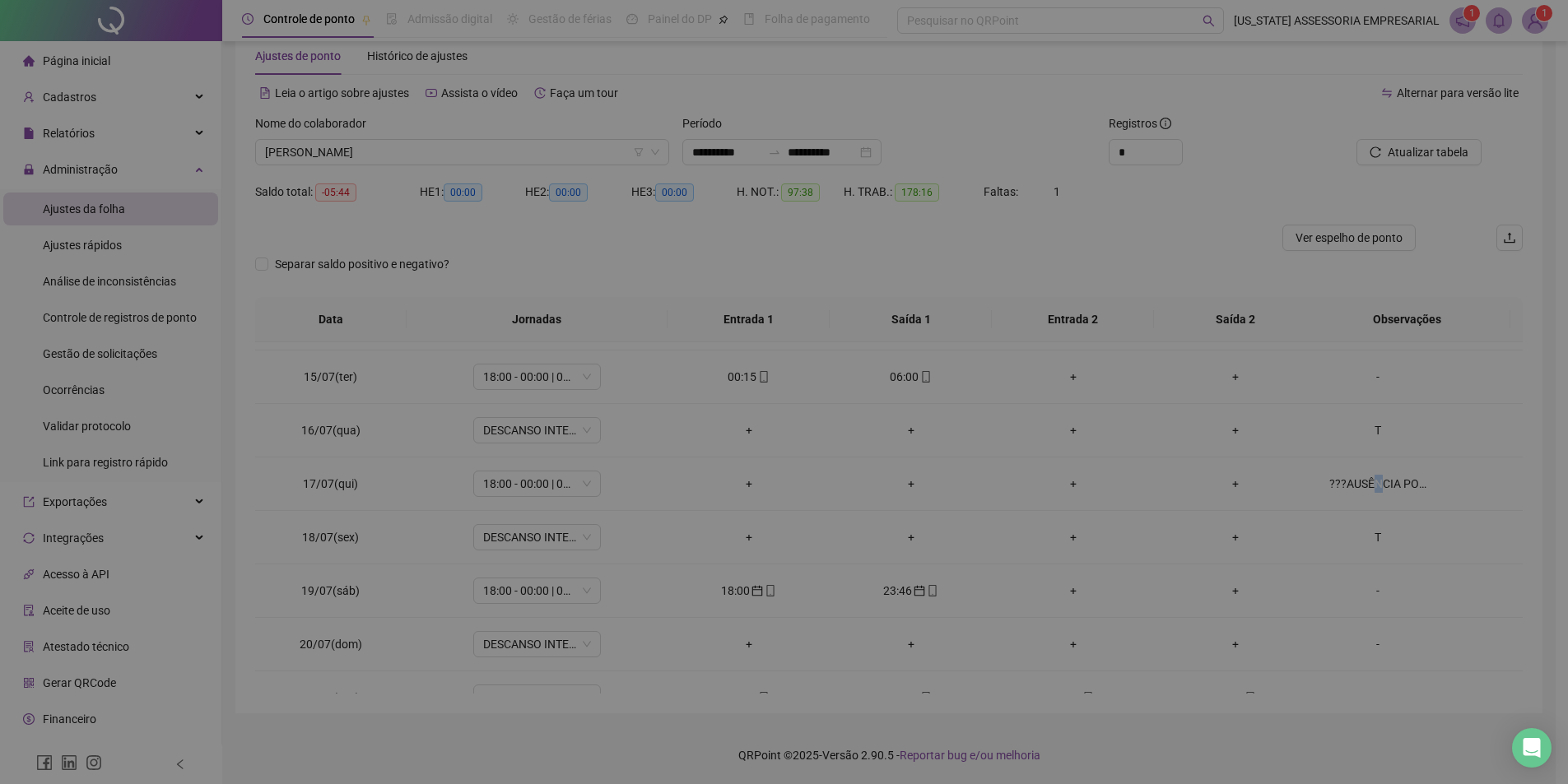
type textarea "**********"
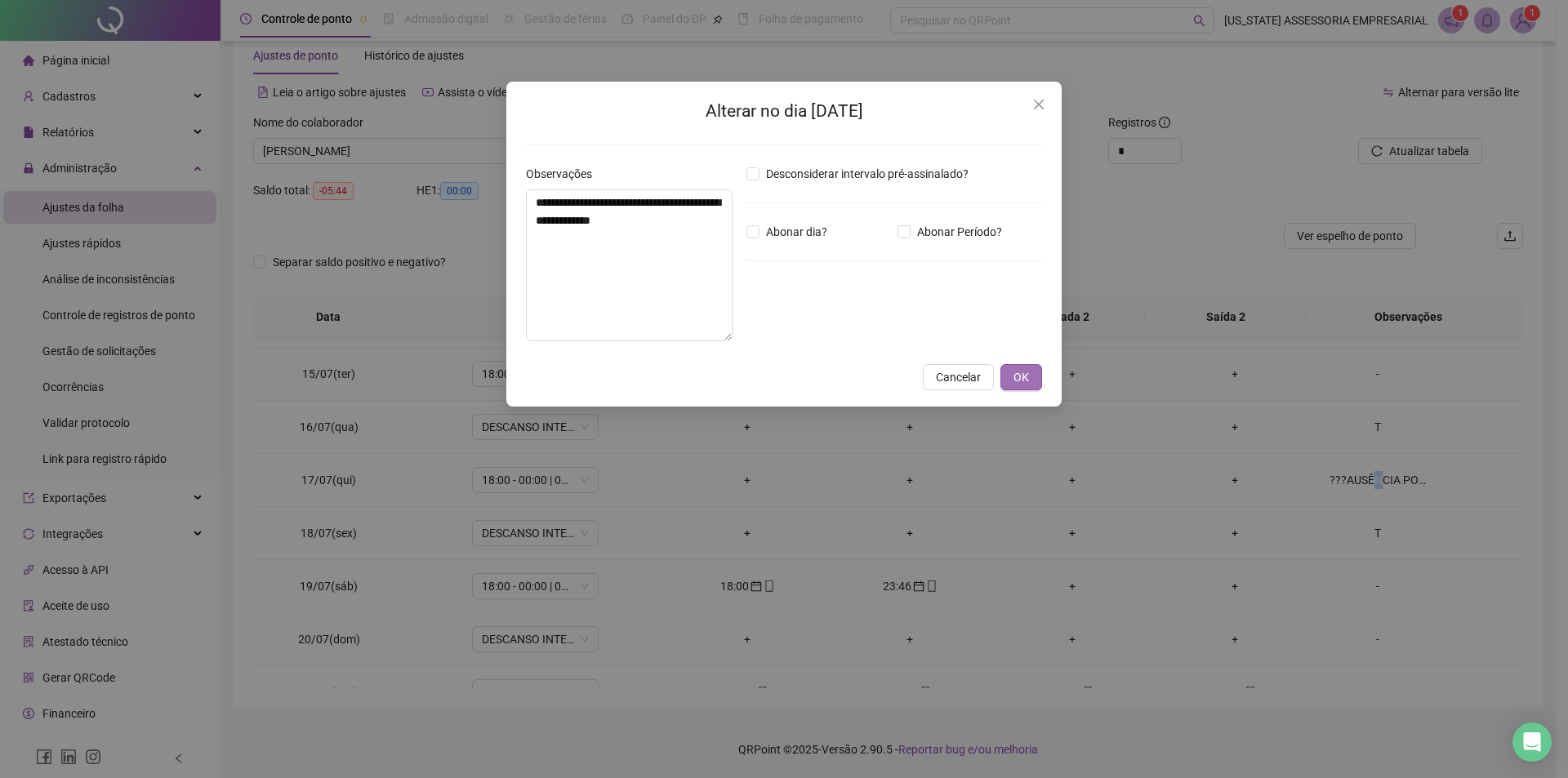
click at [1022, 371] on span "OK" at bounding box center [1021, 376] width 16 height 18
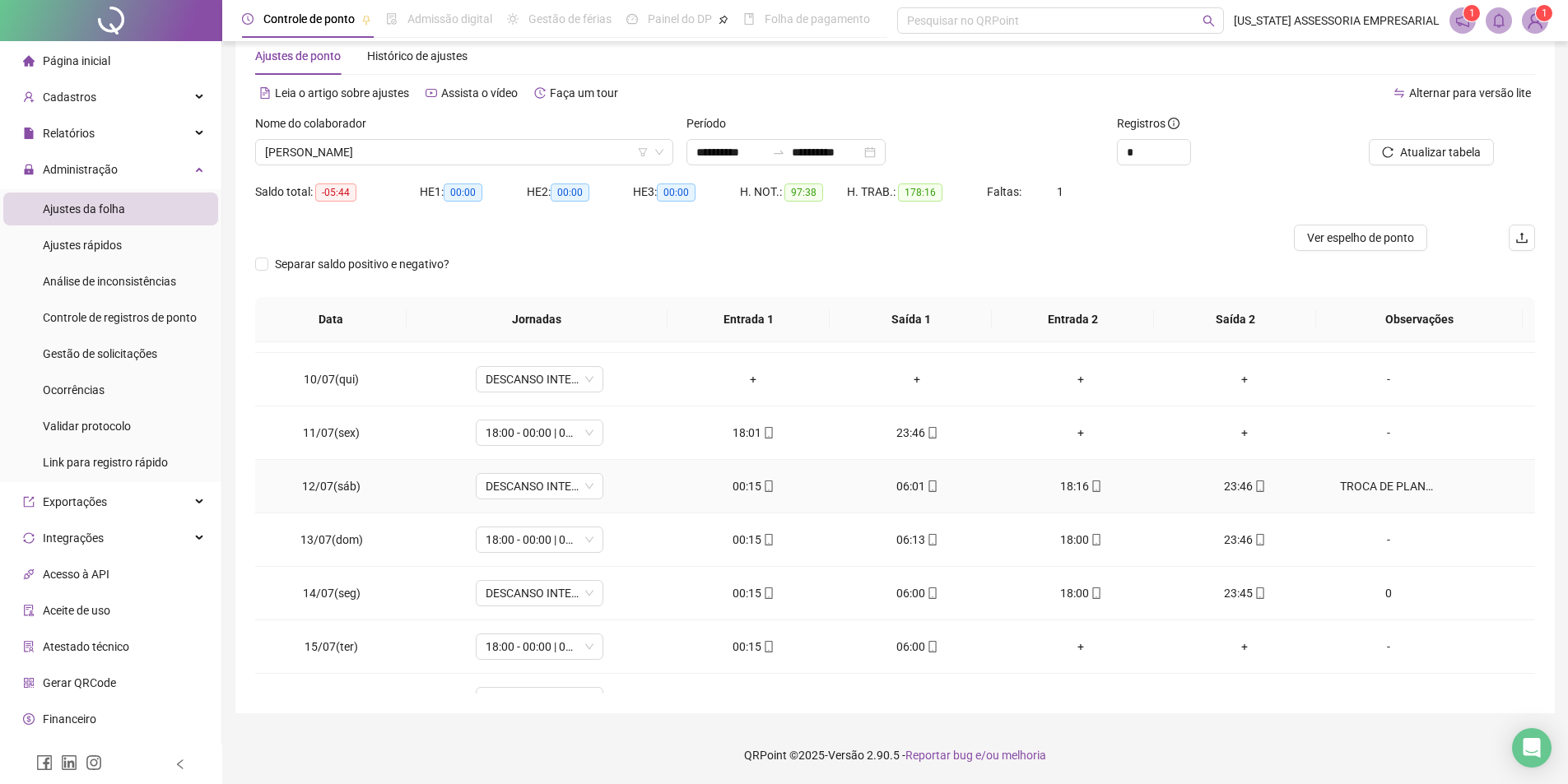
scroll to position [493, 0]
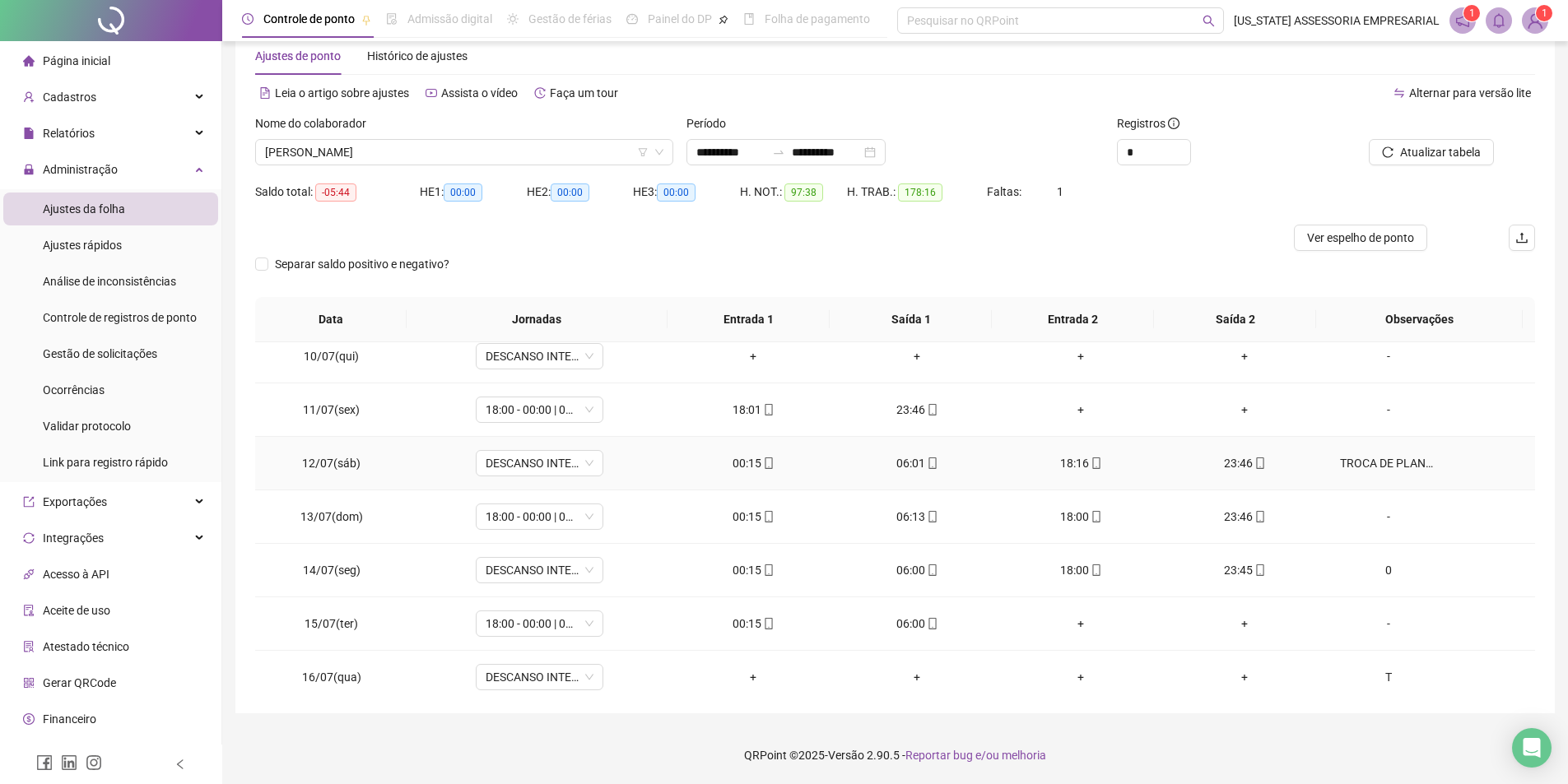
click at [1366, 468] on div "TROCA DE PLANTÃO COM [PERSON_NAME]" at bounding box center [1389, 463] width 98 height 18
type textarea "**********"
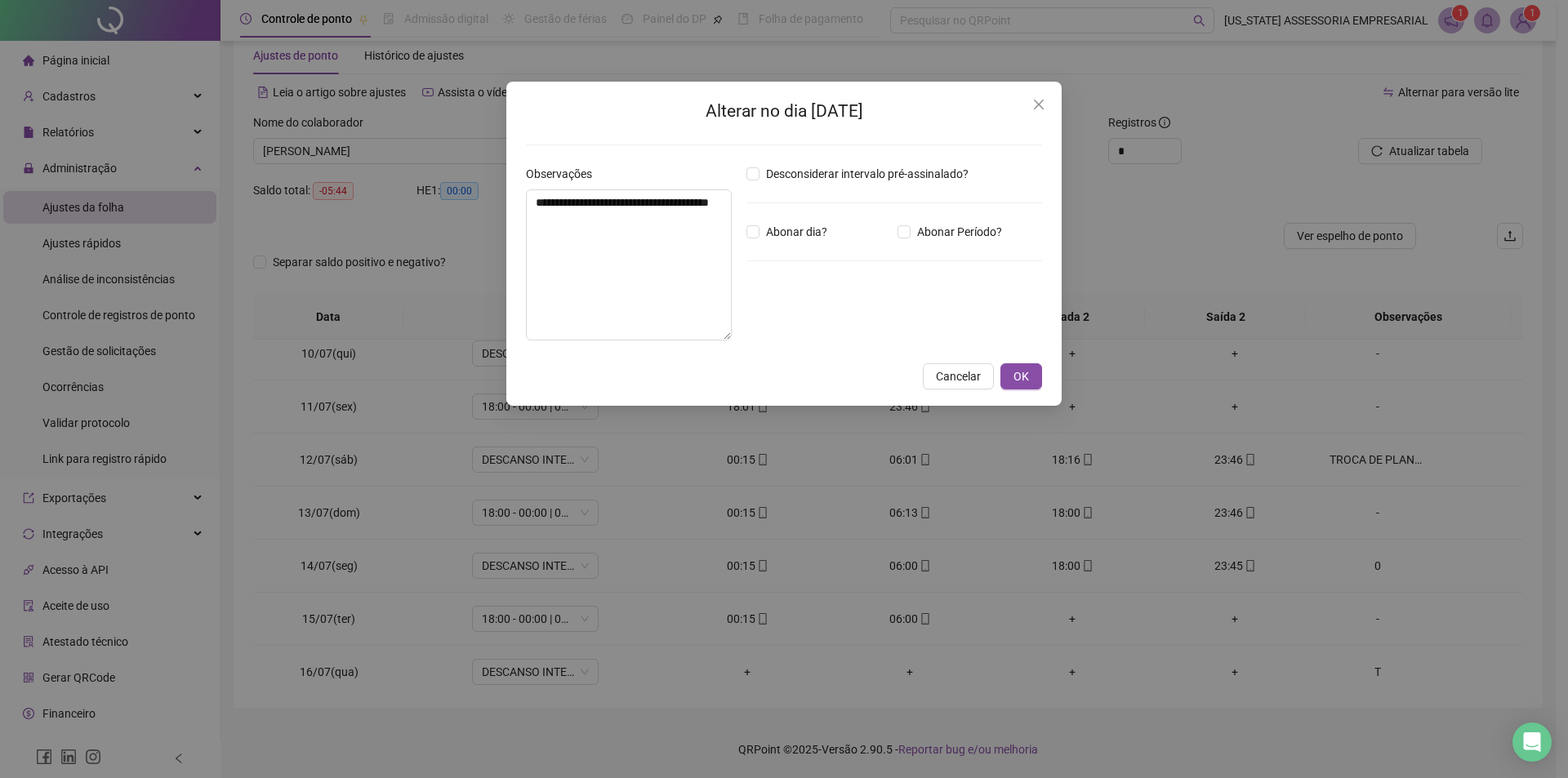
click at [1022, 100] on h2 "Alterar no dia [DATE]" at bounding box center [784, 111] width 517 height 27
click at [1039, 100] on icon "close" at bounding box center [1039, 104] width 13 height 13
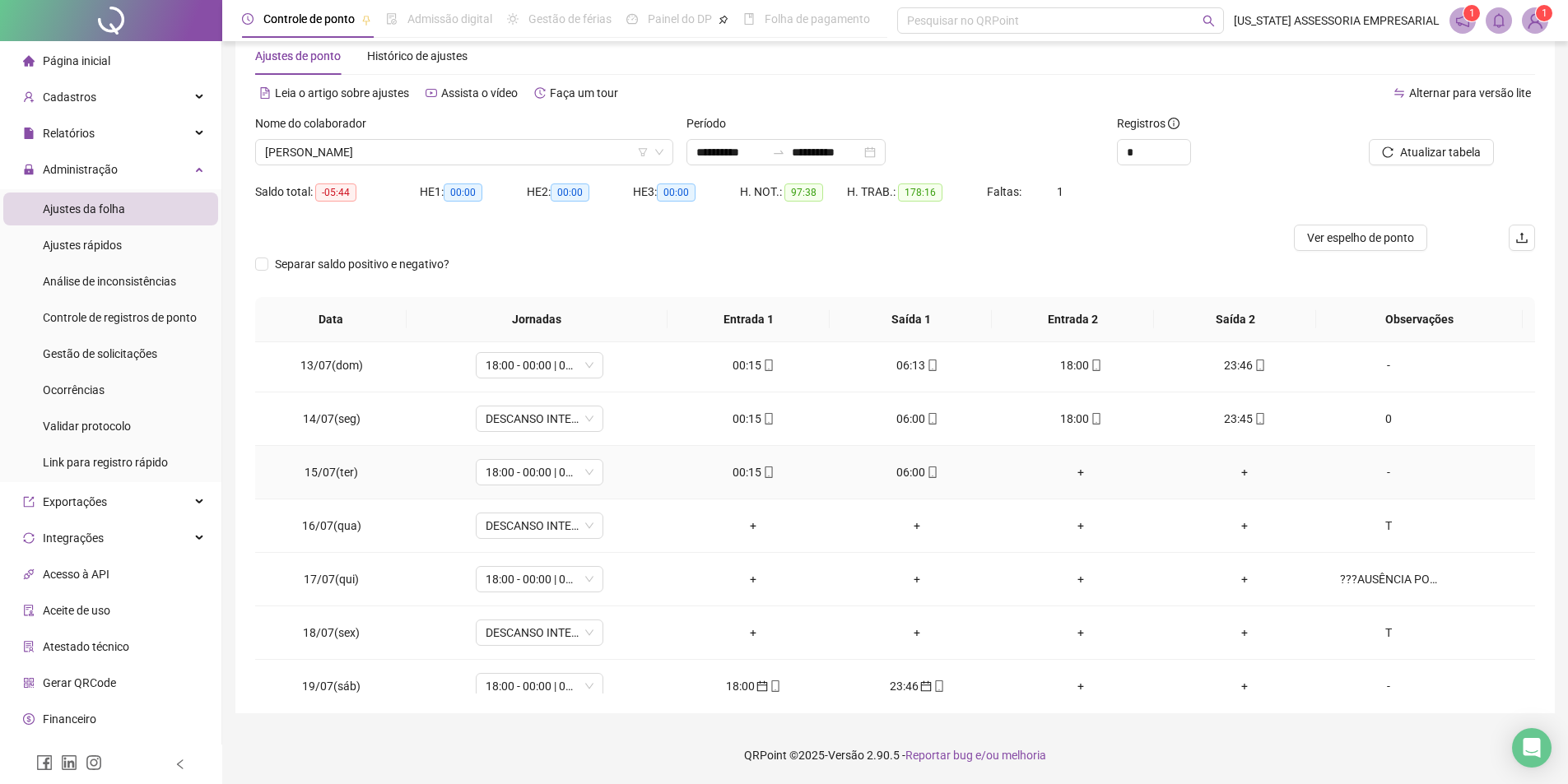
scroll to position [659, 0]
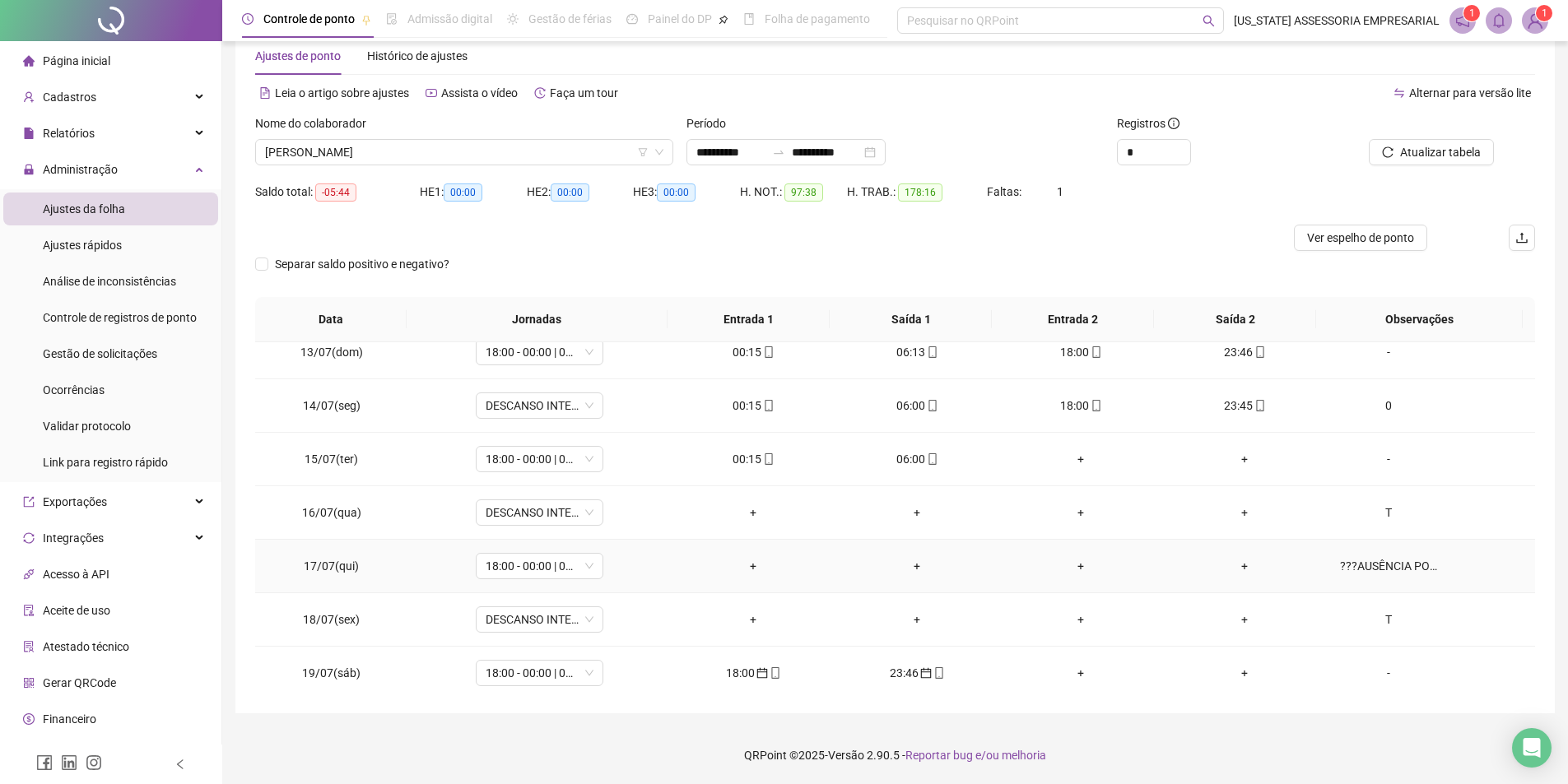
click at [1378, 574] on div "???AUSÊNCIA POR TROCA DE PLANTÃO COM [PERSON_NAME]" at bounding box center [1389, 566] width 98 height 18
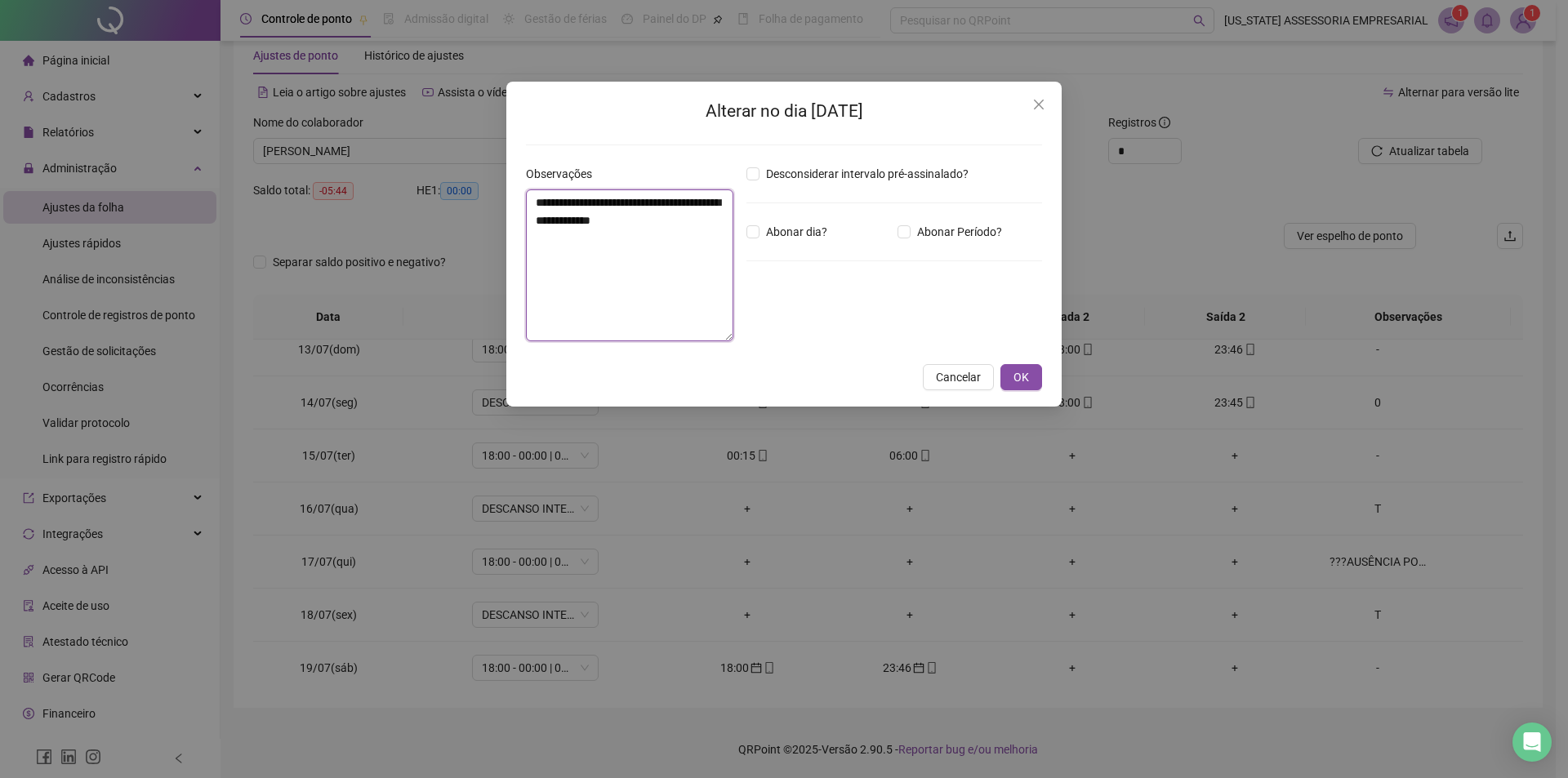
click at [654, 278] on textarea "**********" at bounding box center [629, 265] width 208 height 152
type textarea "**********"
click at [1027, 375] on span "OK" at bounding box center [1021, 376] width 16 height 18
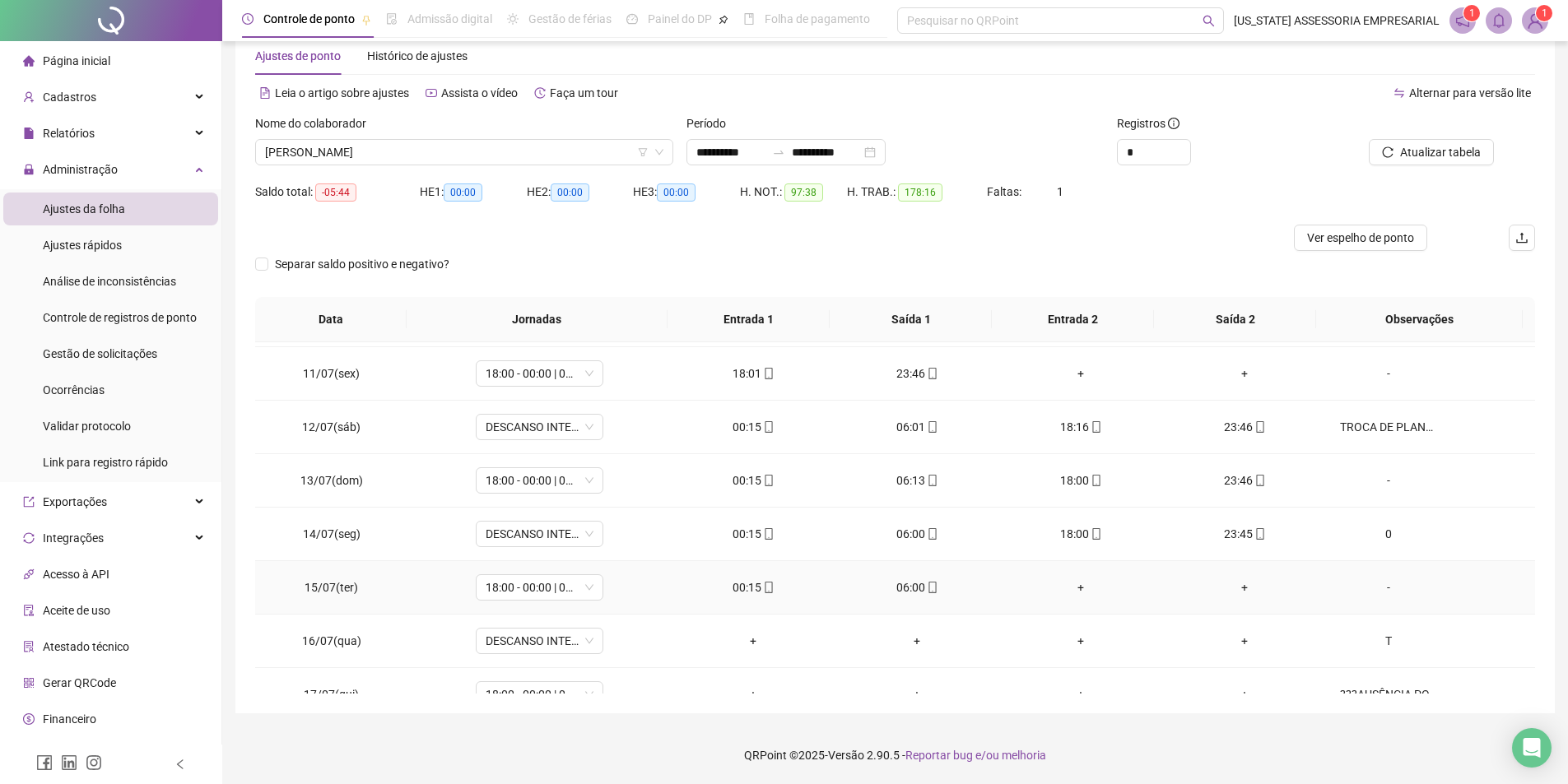
scroll to position [493, 0]
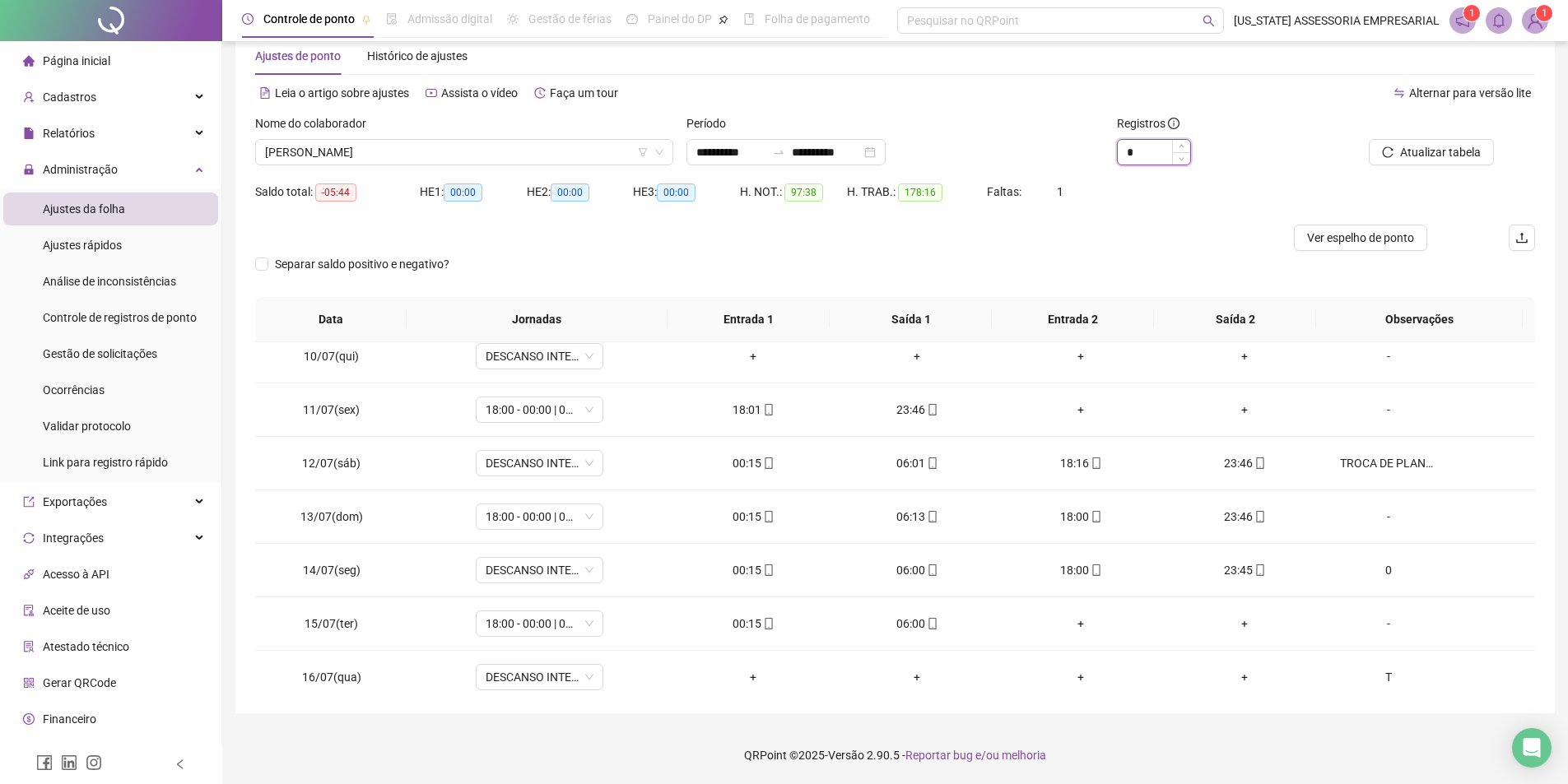
click at [1163, 153] on input "*" at bounding box center [1154, 152] width 72 height 25
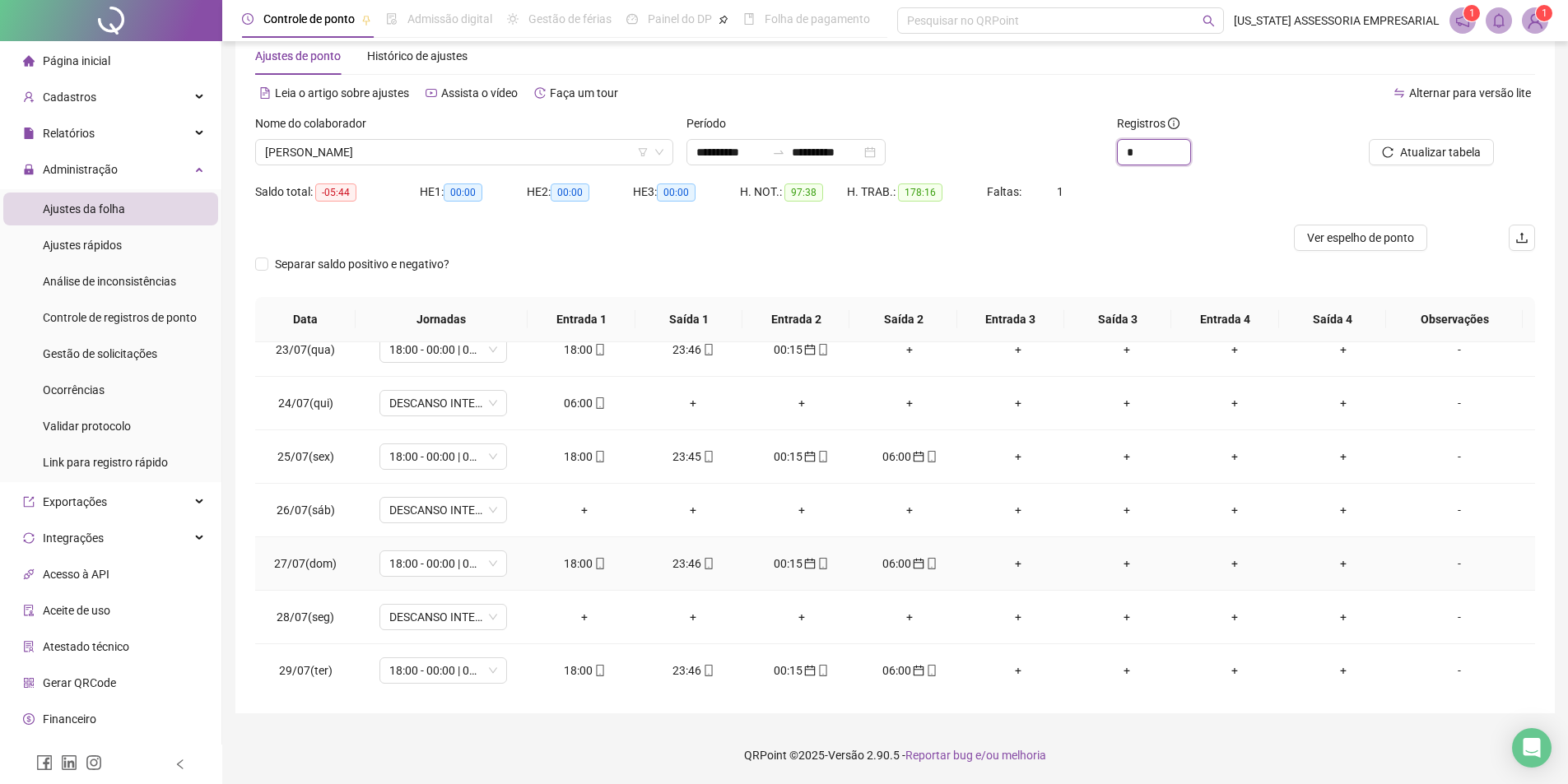
scroll to position [1306, 0]
type input "*"
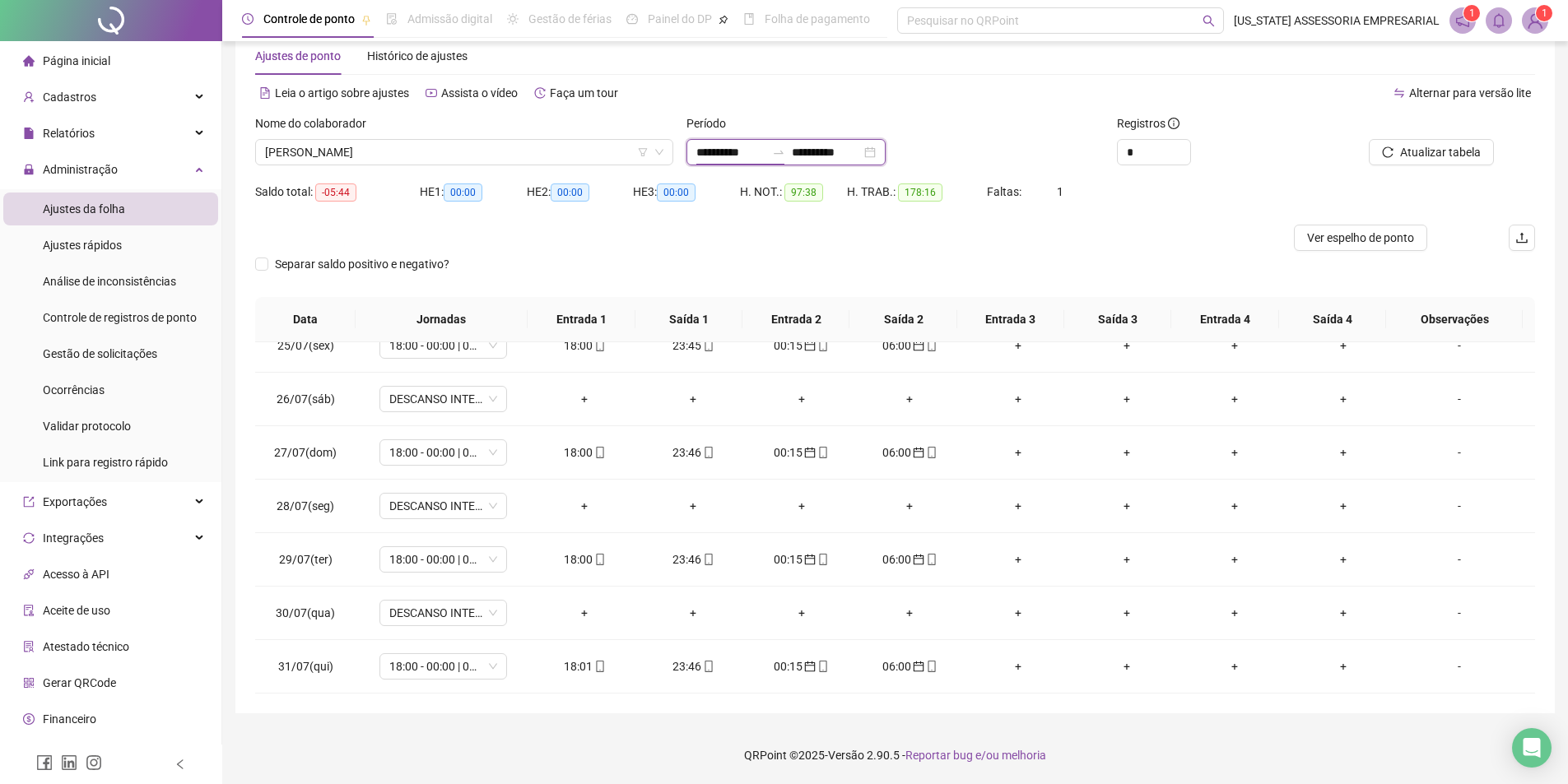
click at [705, 159] on input "**********" at bounding box center [731, 151] width 69 height 18
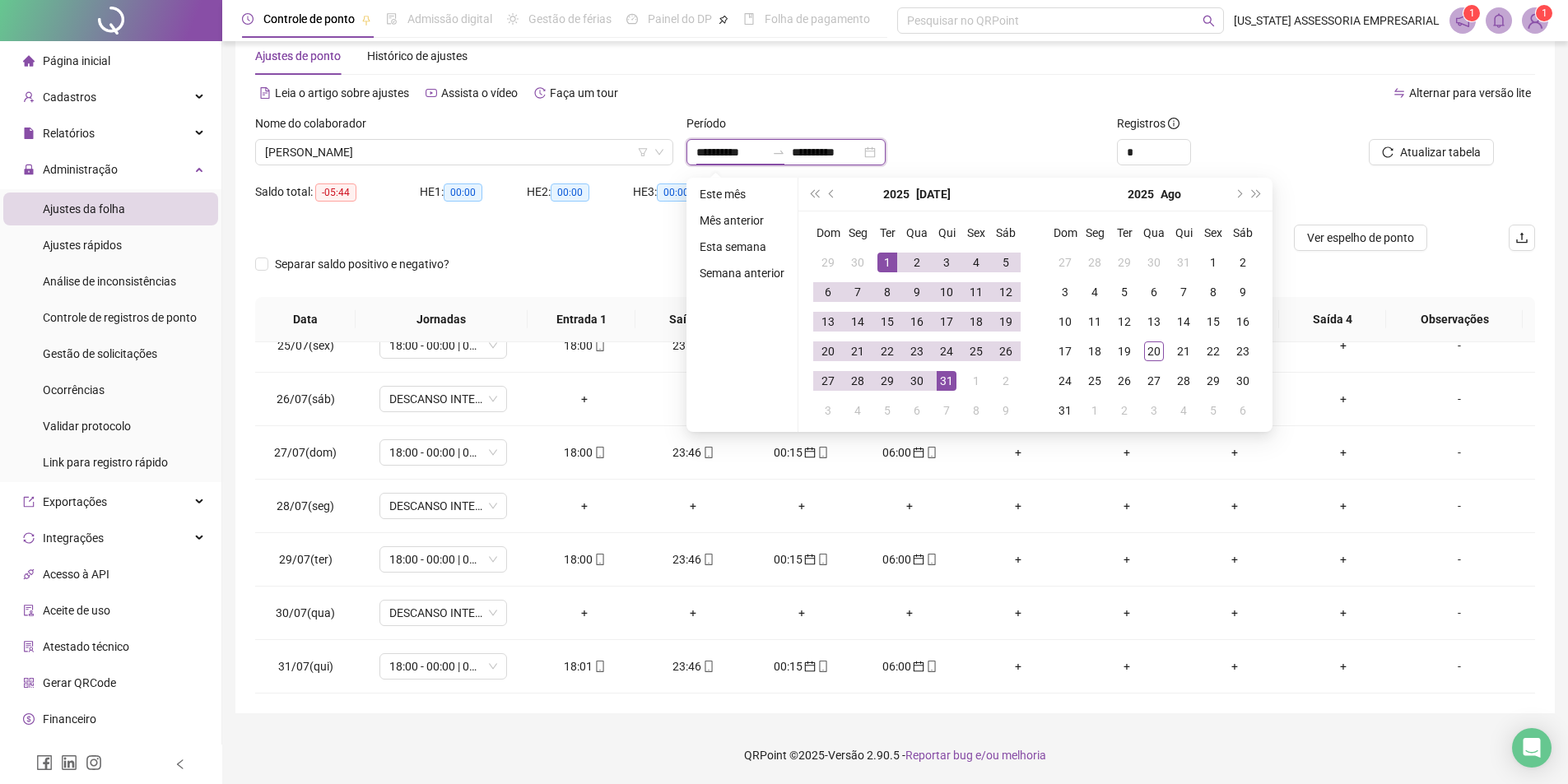
type input "**********"
click at [1232, 190] on button "next-year" at bounding box center [1237, 193] width 18 height 33
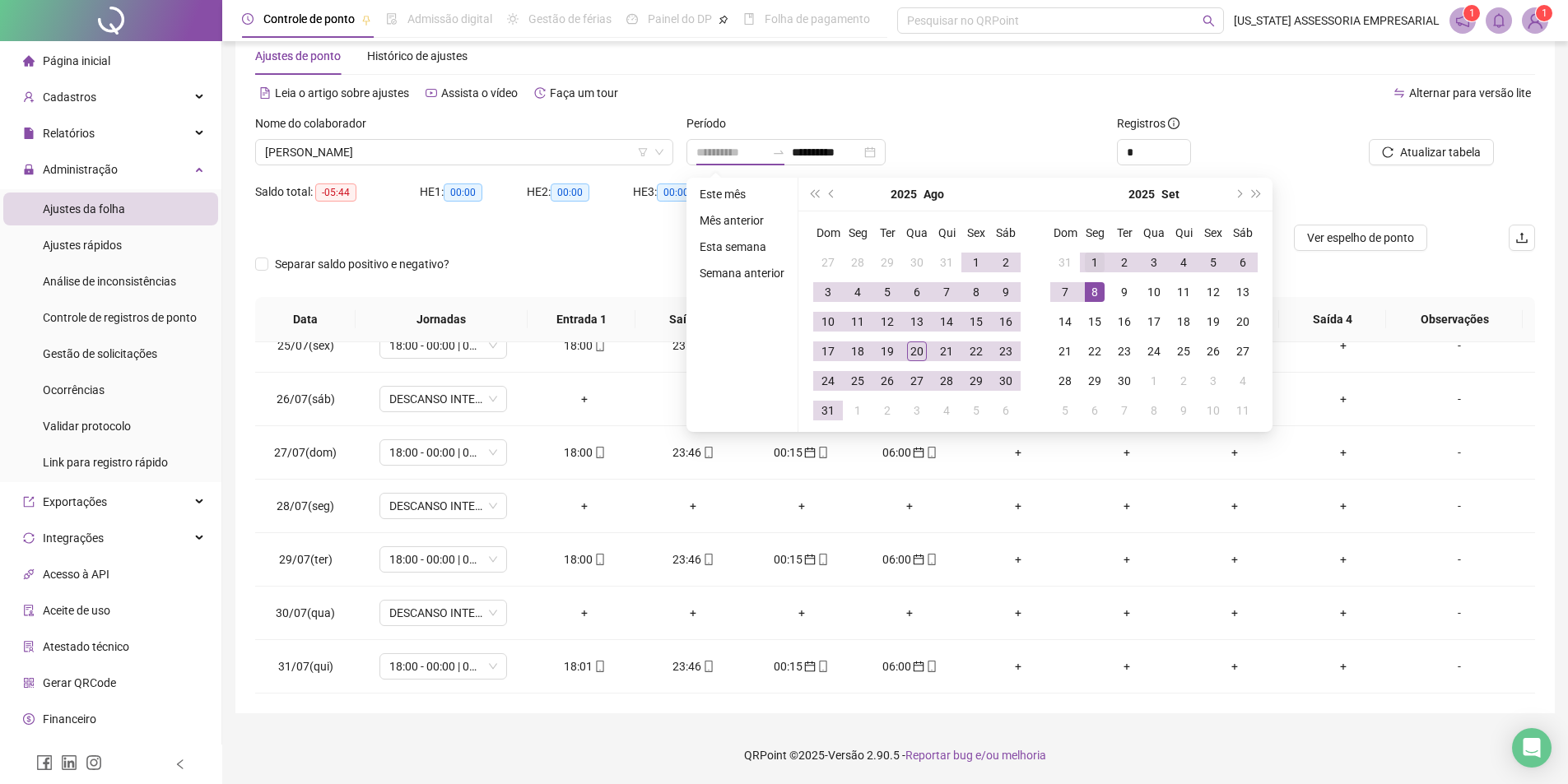
type input "**********"
click at [1095, 261] on div "1" at bounding box center [1094, 262] width 20 height 20
type input "**********"
drag, startPoint x: 974, startPoint y: 261, endPoint x: 927, endPoint y: 291, distance: 55.8
click at [975, 265] on div "1" at bounding box center [976, 262] width 20 height 20
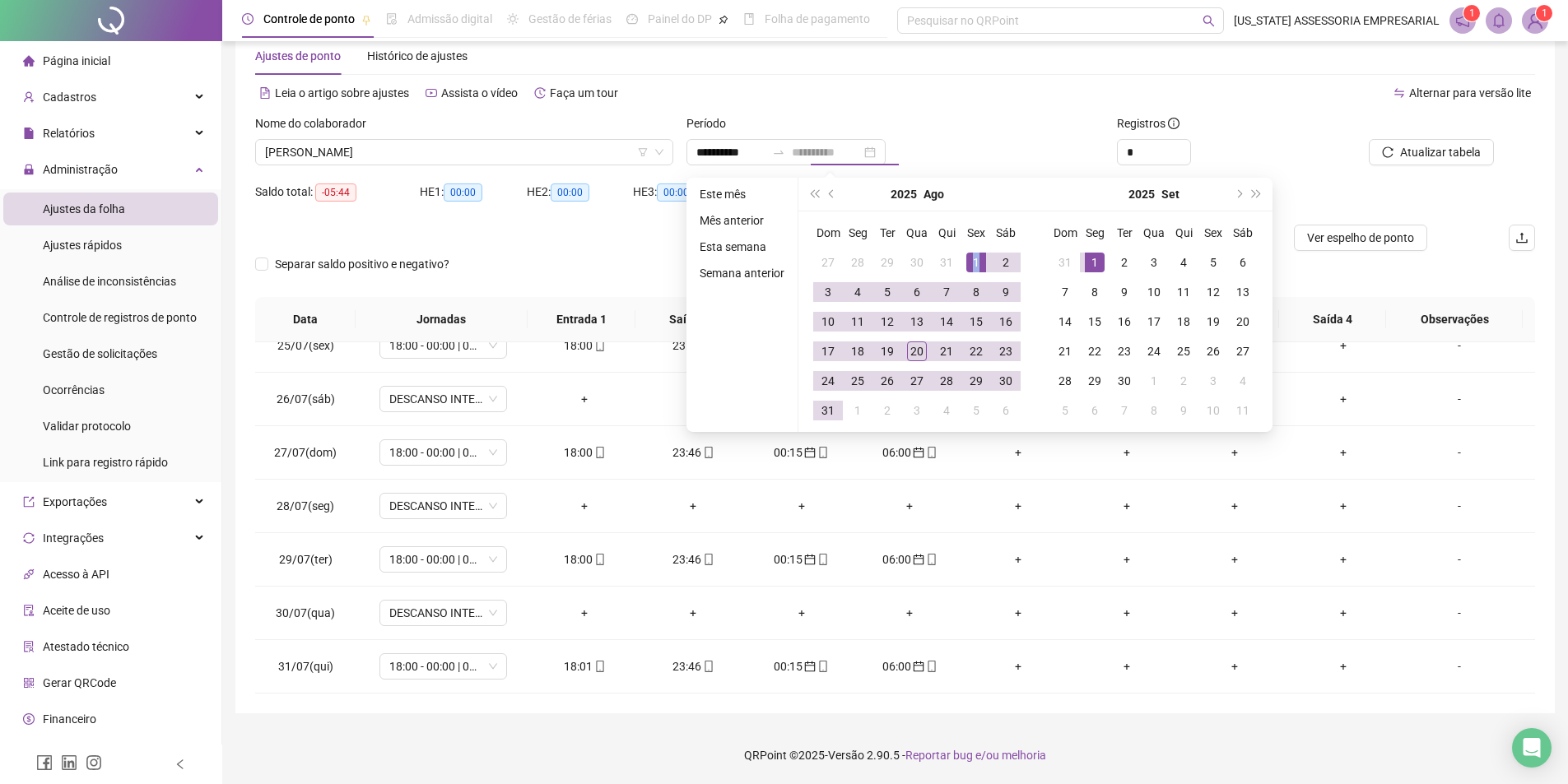
type input "**********"
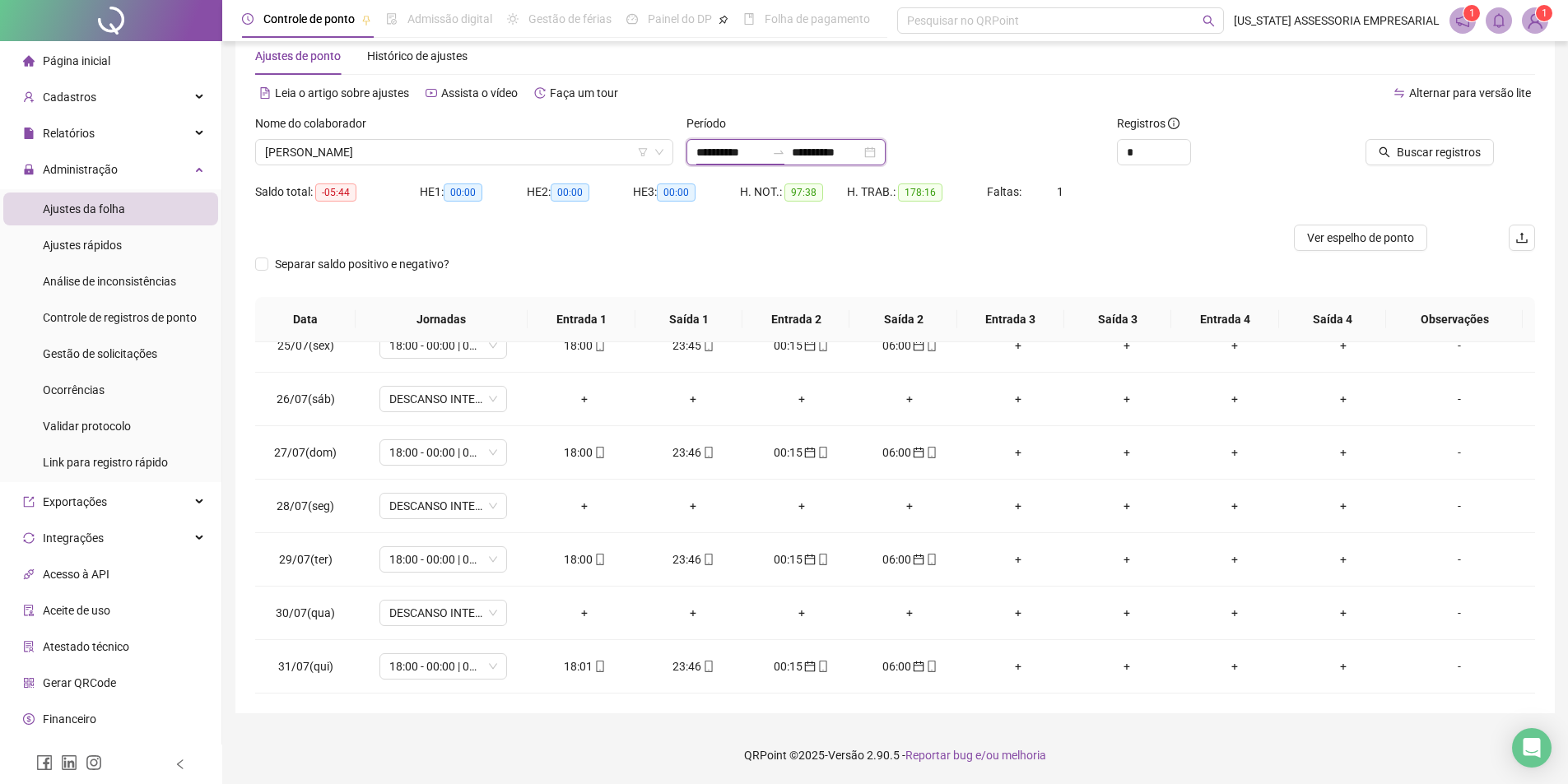
click at [703, 157] on input "**********" at bounding box center [731, 151] width 69 height 18
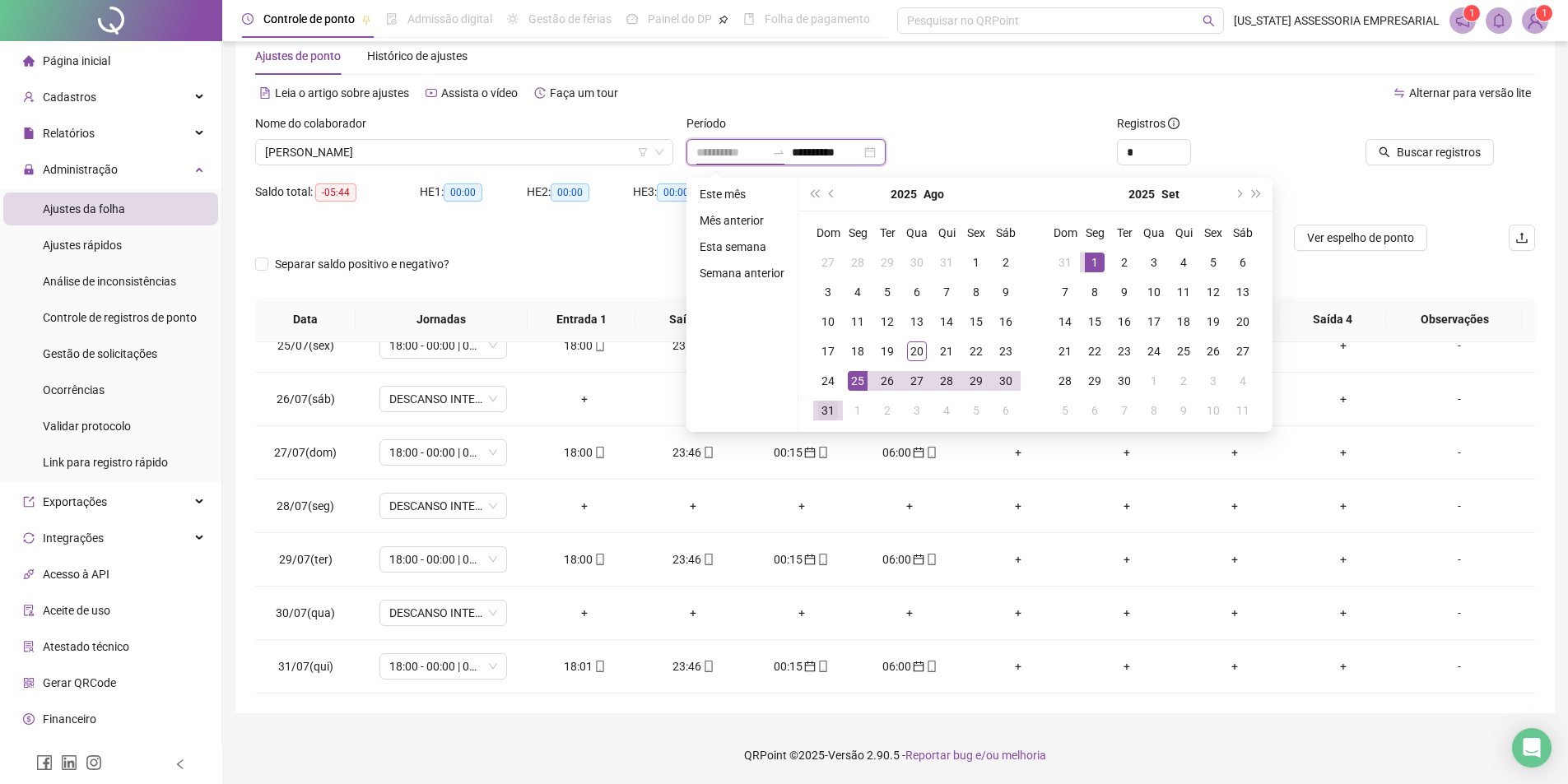
type input "**********"
click at [824, 419] on div "31" at bounding box center [827, 410] width 20 height 20
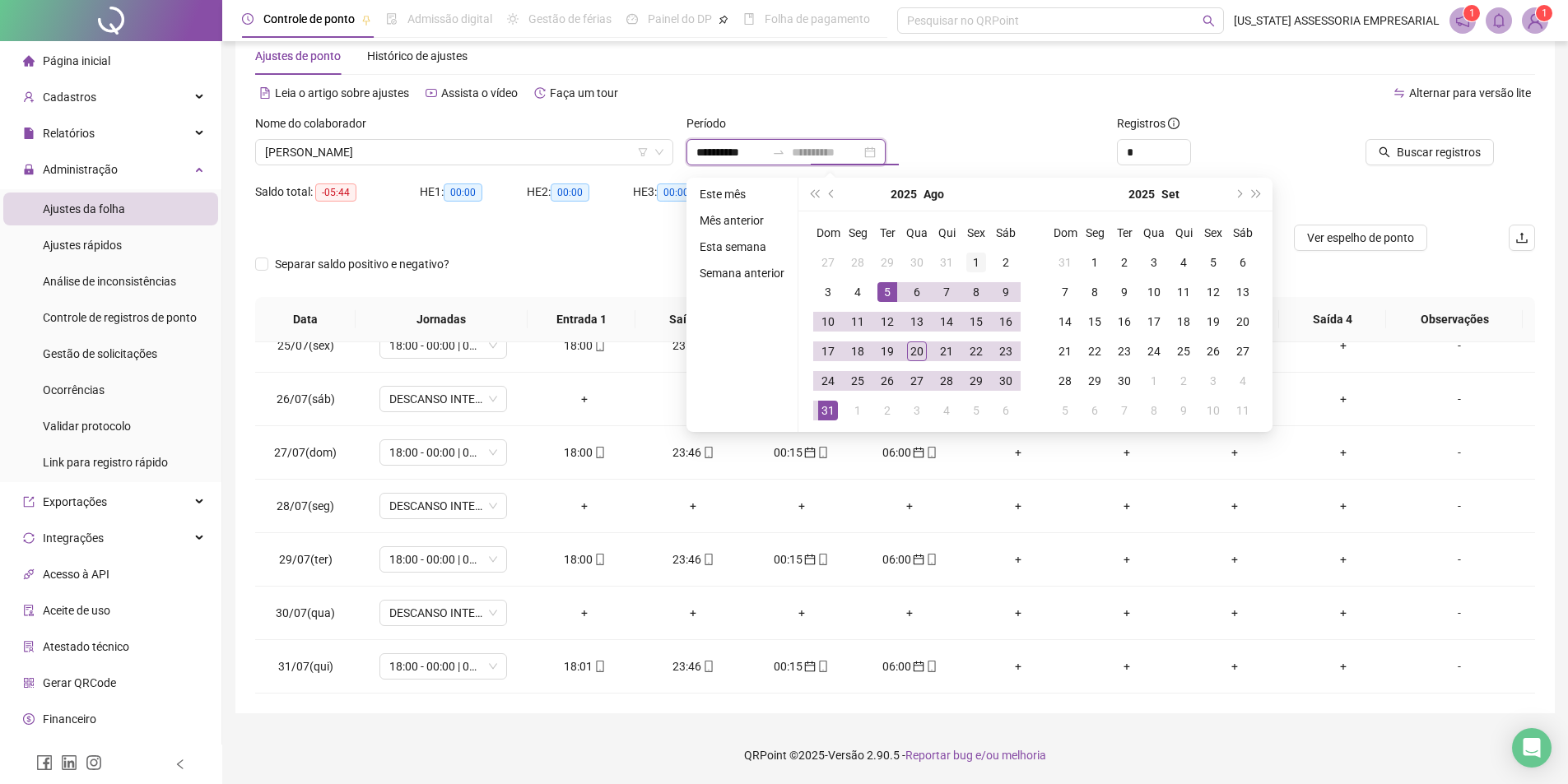
type input "**********"
click at [979, 267] on div "1" at bounding box center [976, 262] width 20 height 20
type input "**********"
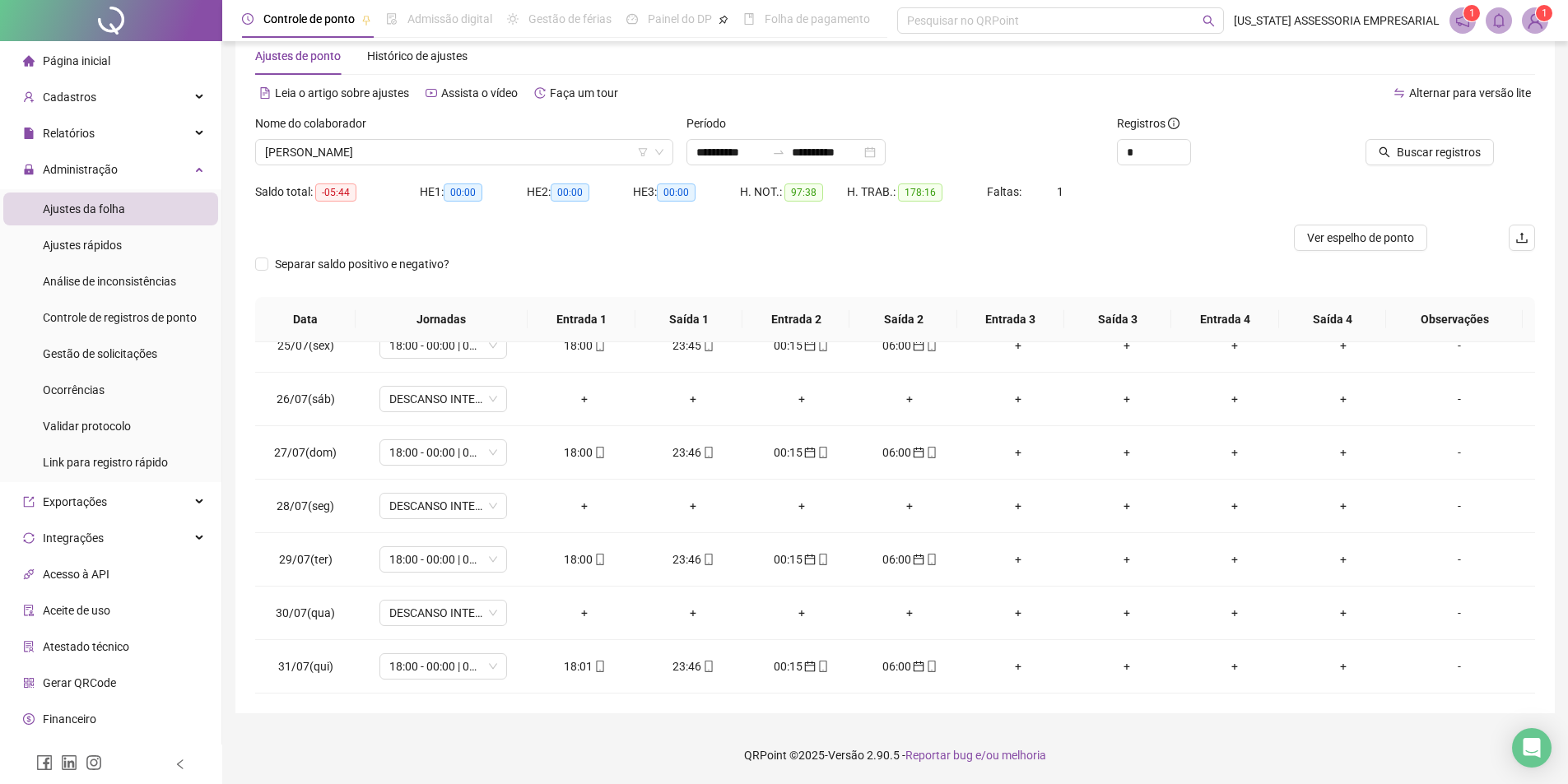
click at [742, 166] on div "**********" at bounding box center [896, 146] width 431 height 64
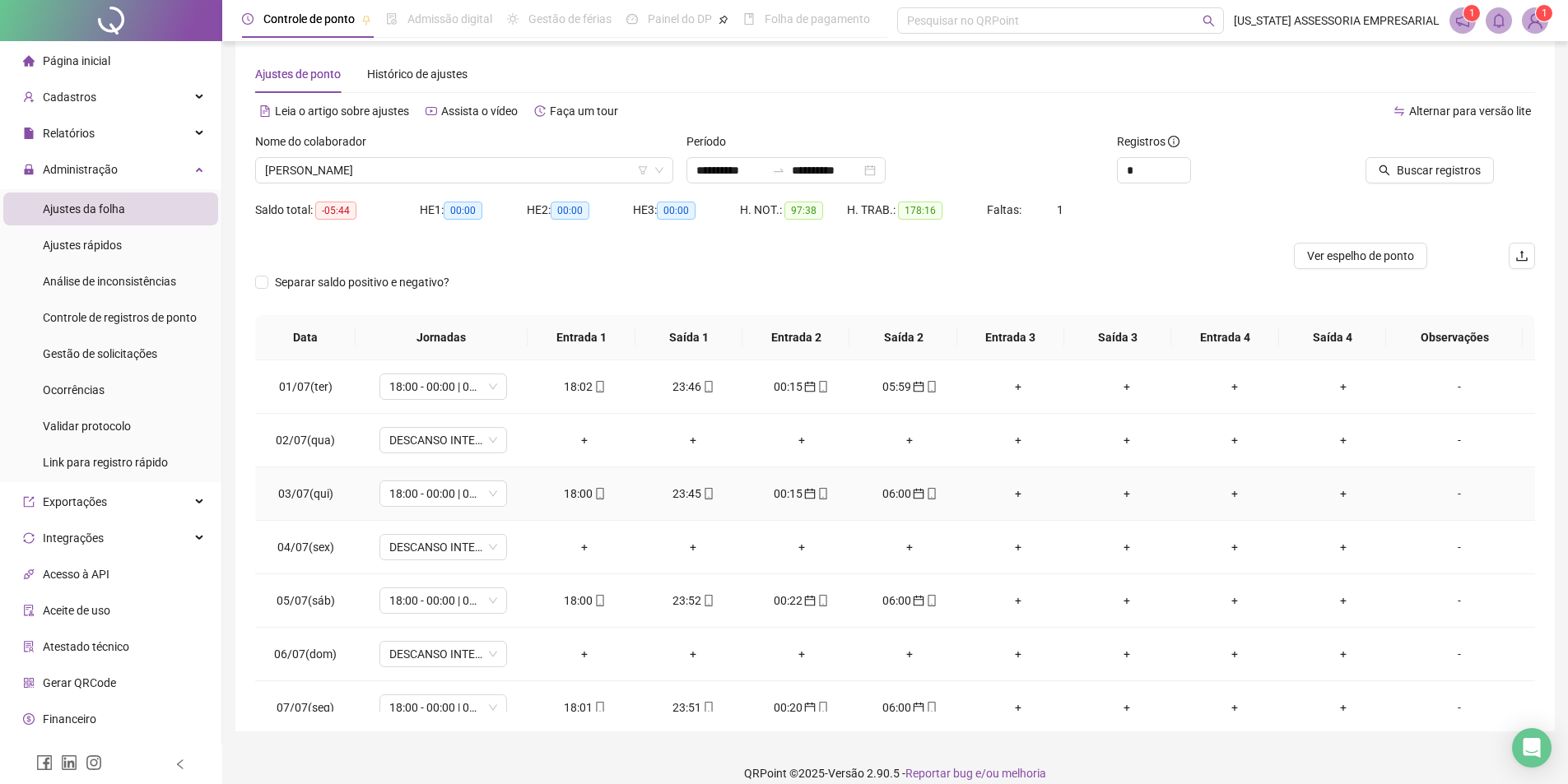
scroll to position [37, 0]
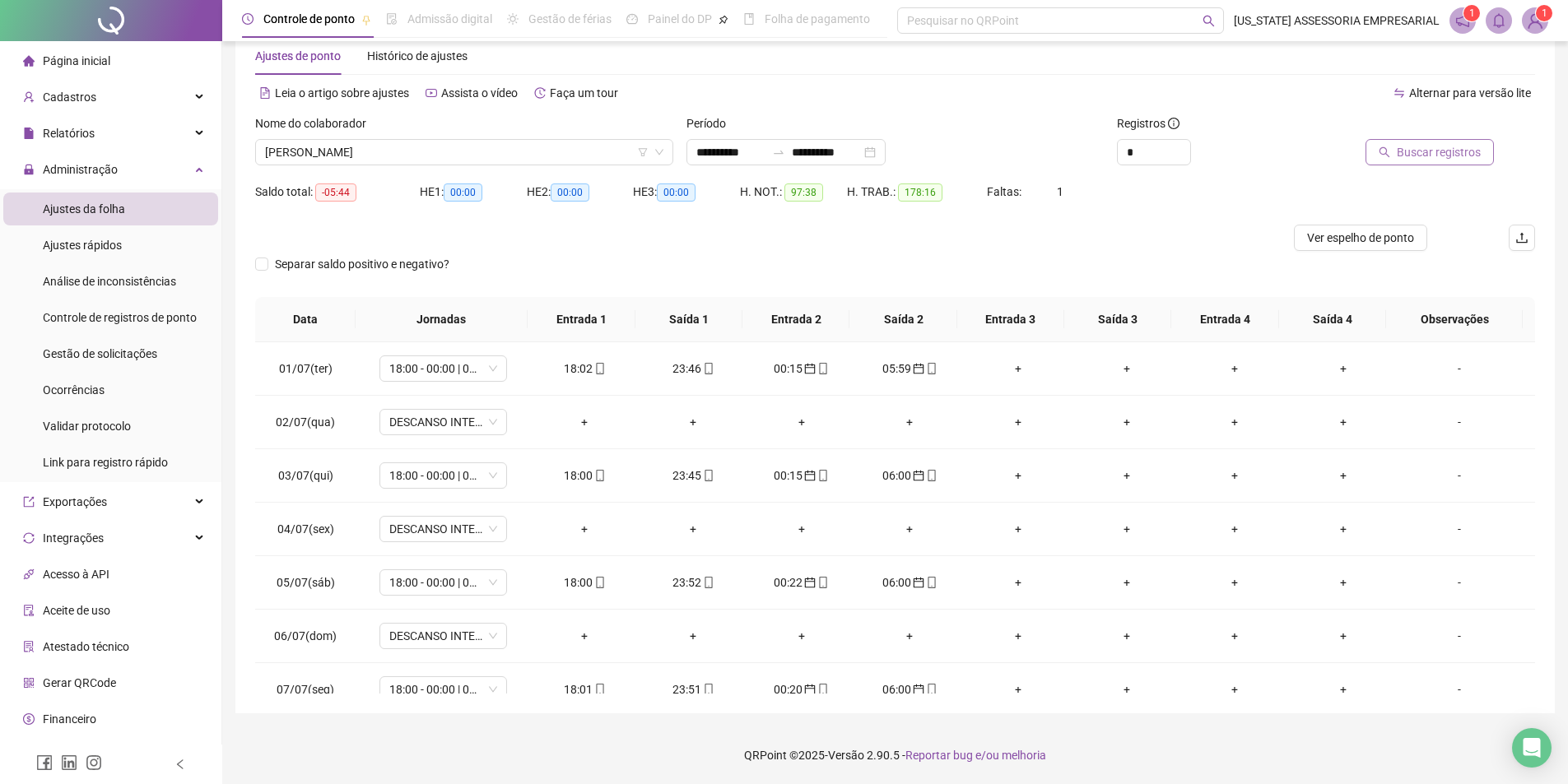
click at [1378, 148] on button "Buscar registros" at bounding box center [1430, 152] width 128 height 26
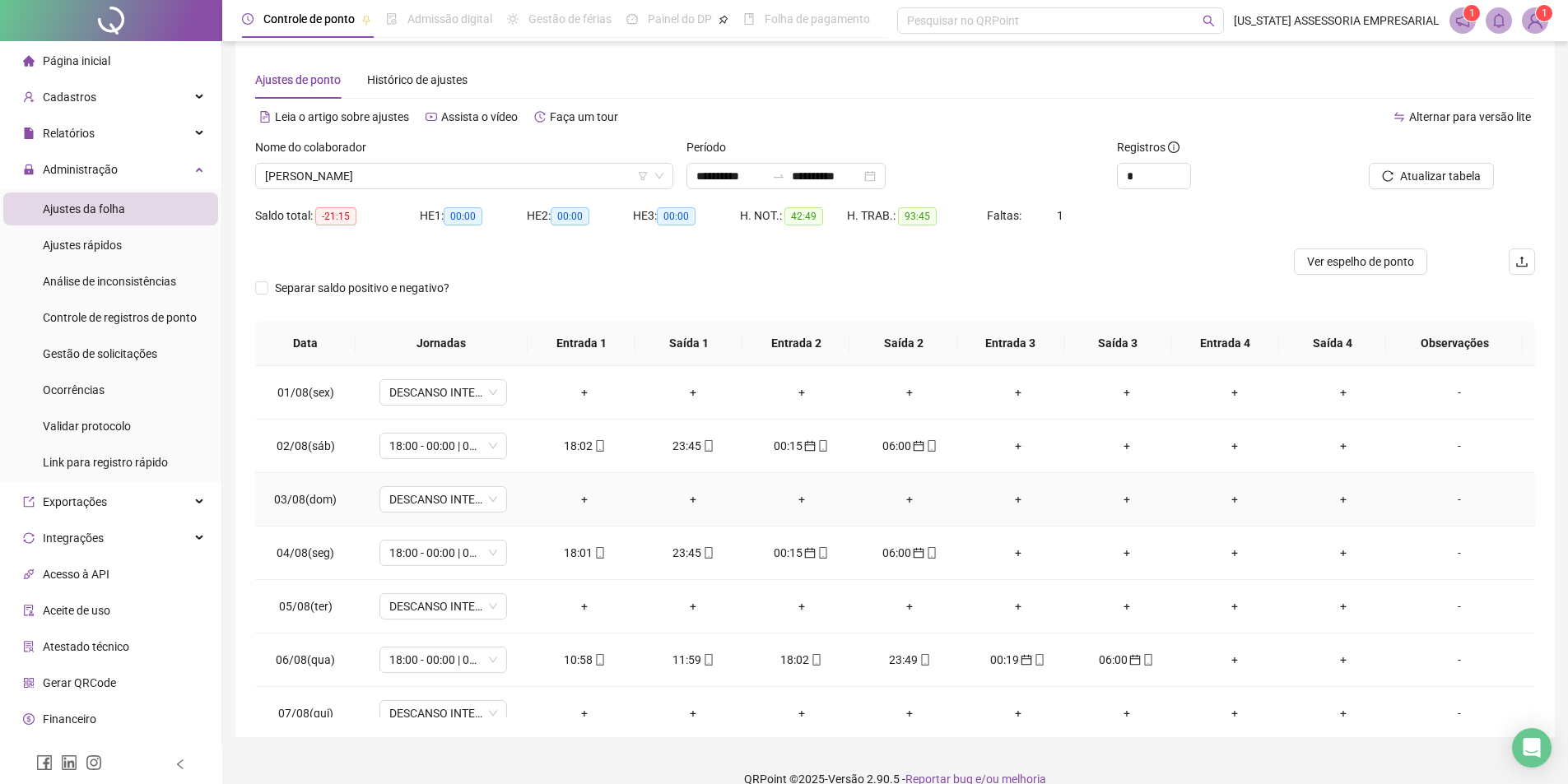
scroll to position [0, 0]
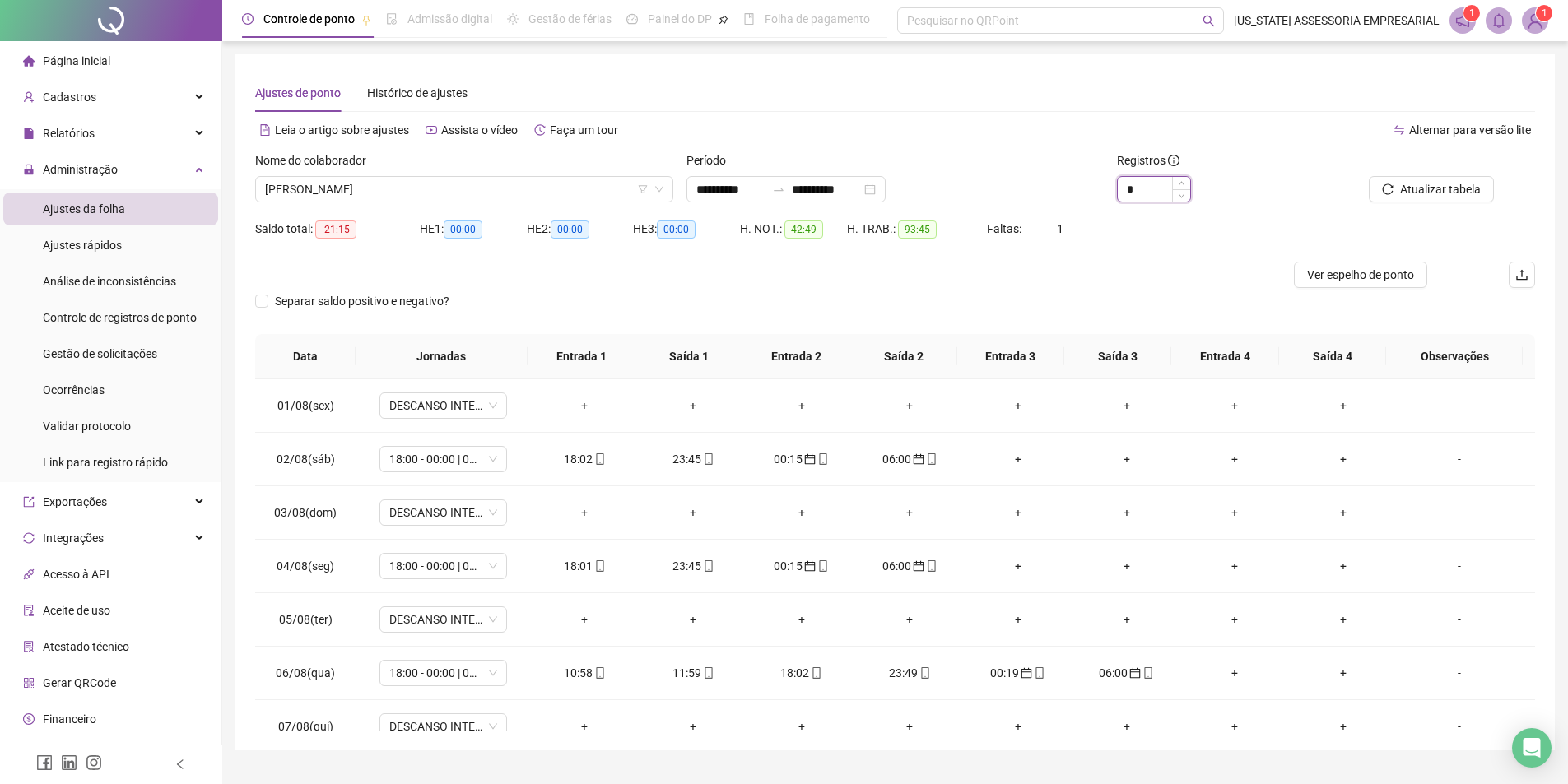
click at [1149, 188] on input "*" at bounding box center [1154, 189] width 72 height 25
type input "*"
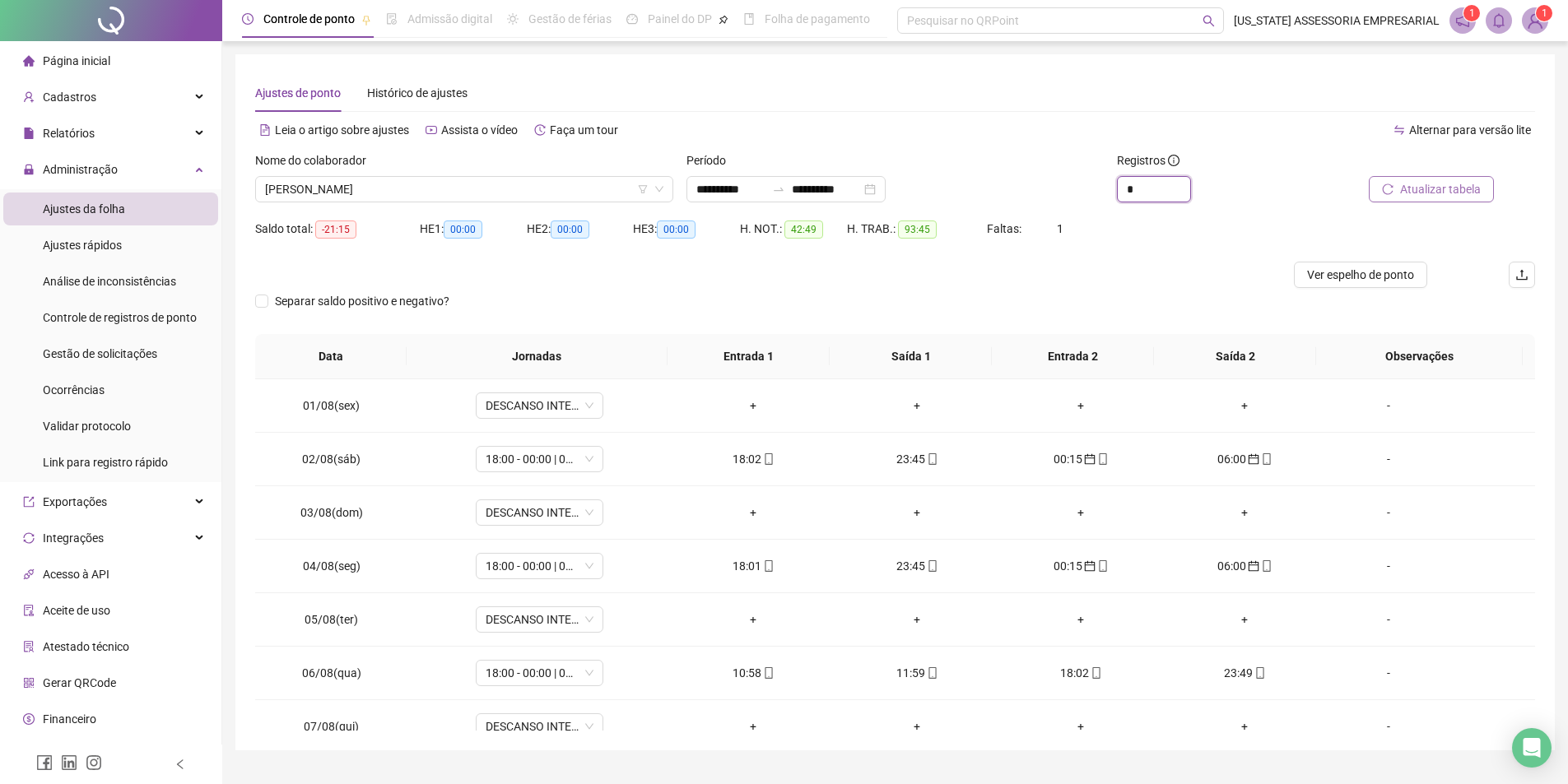
type input "*"
click at [1438, 183] on span "Atualizar tabela" at bounding box center [1440, 189] width 81 height 18
